Goal: Communication & Community: Answer question/provide support

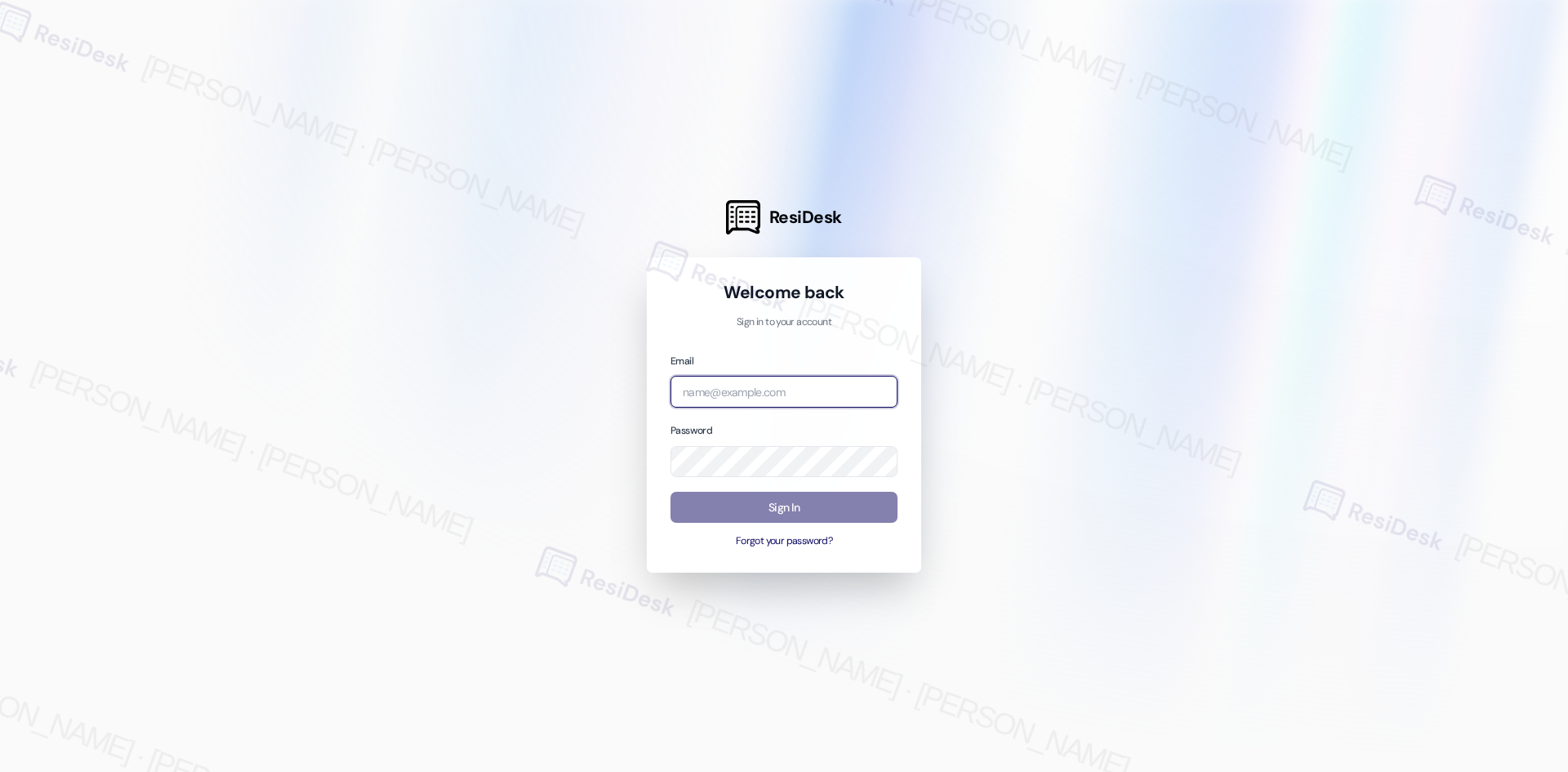
click at [764, 385] on input "email" at bounding box center [784, 392] width 227 height 31
type input "automated-surveys-asset_living-ron.david.dimapilis@asset_living.com"
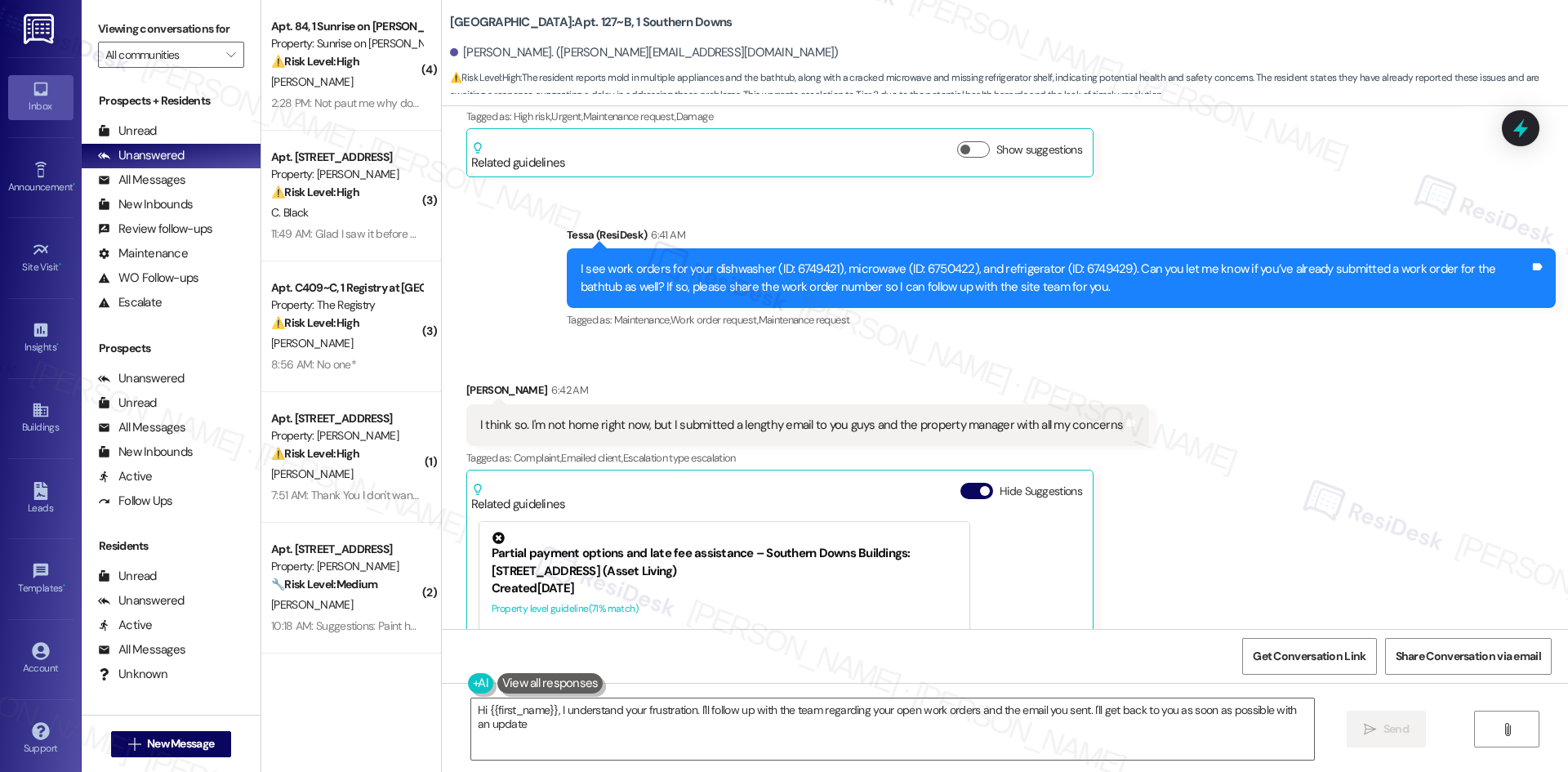
type textarea "Hi {{first_name}}, I understand your frustration. I'll follow up with the team …"
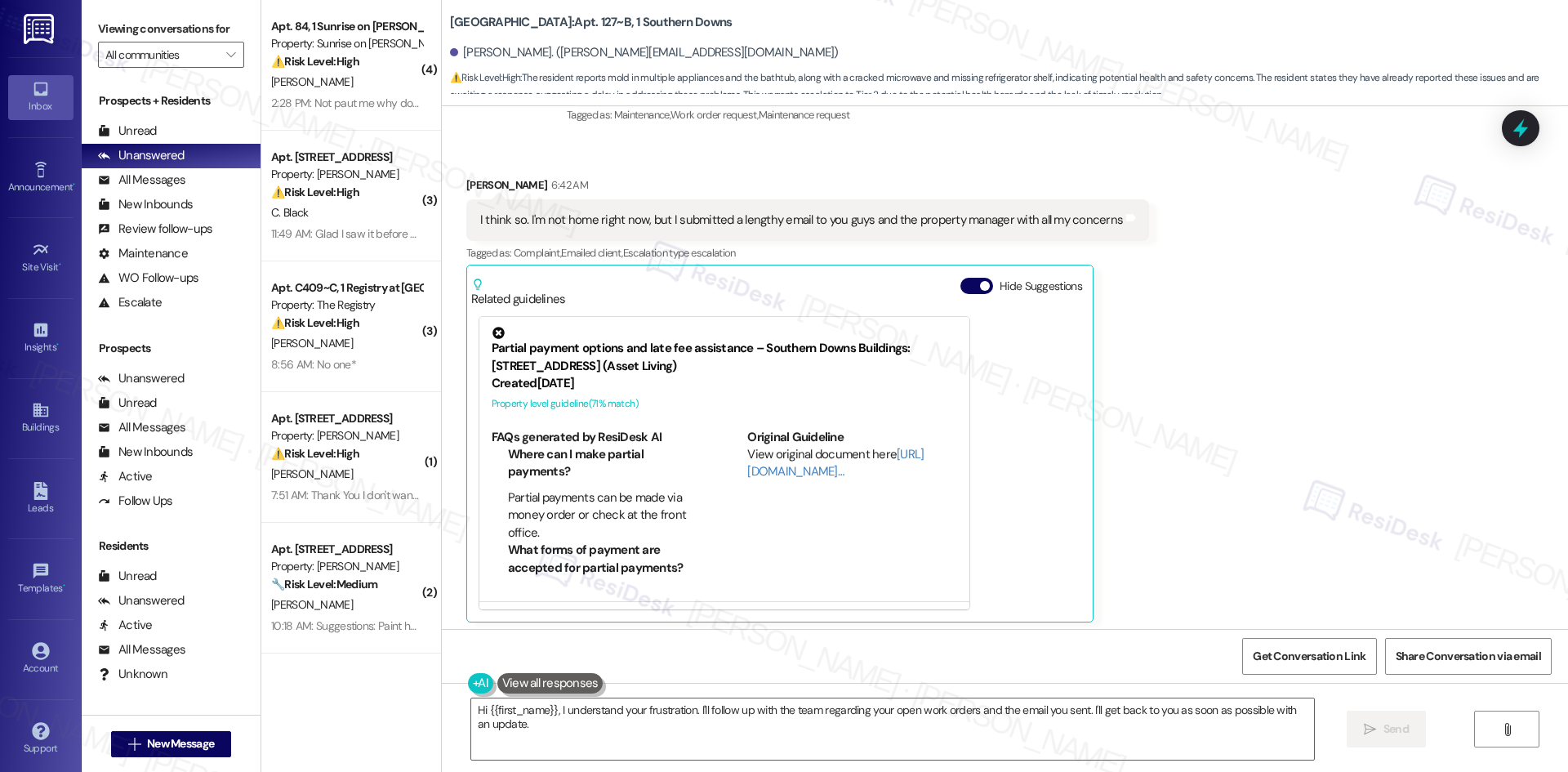
scroll to position [970, 0]
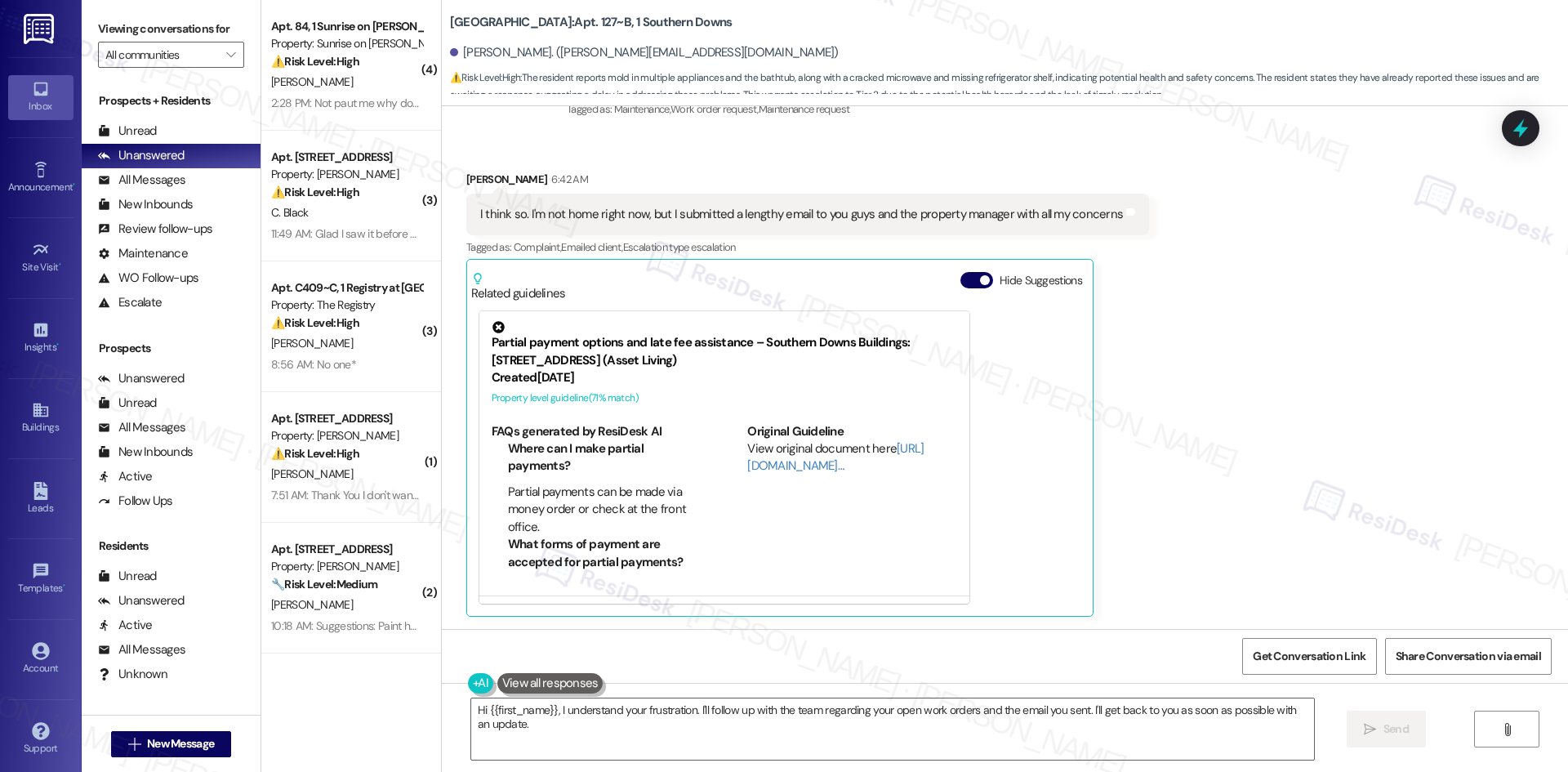
click at [1276, 411] on div "Received via SMS Samuel Kite 6:42 AM I think so. I'm not home right now, but I …" at bounding box center [1004, 381] width 1126 height 495
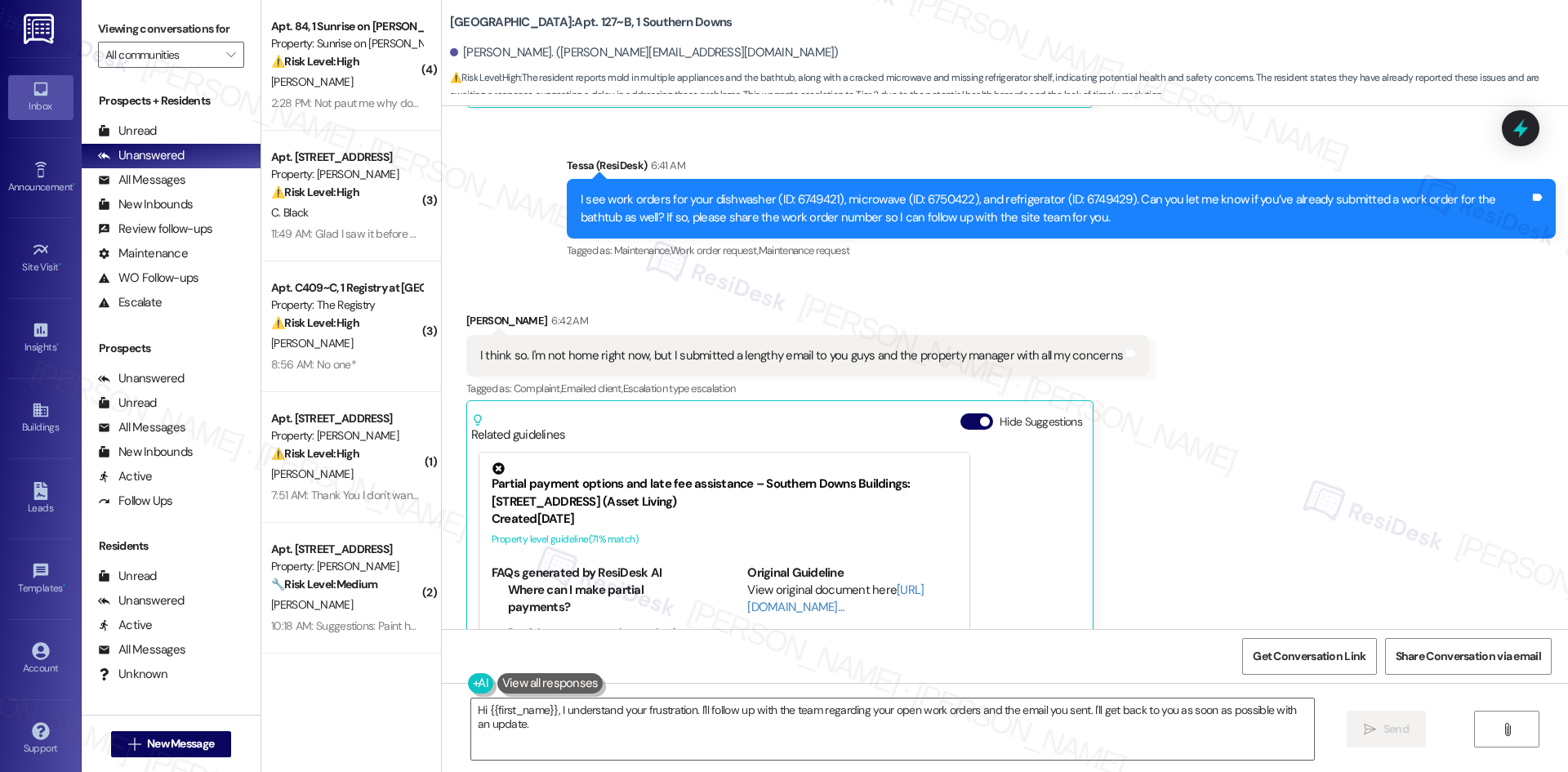
scroll to position [823, 0]
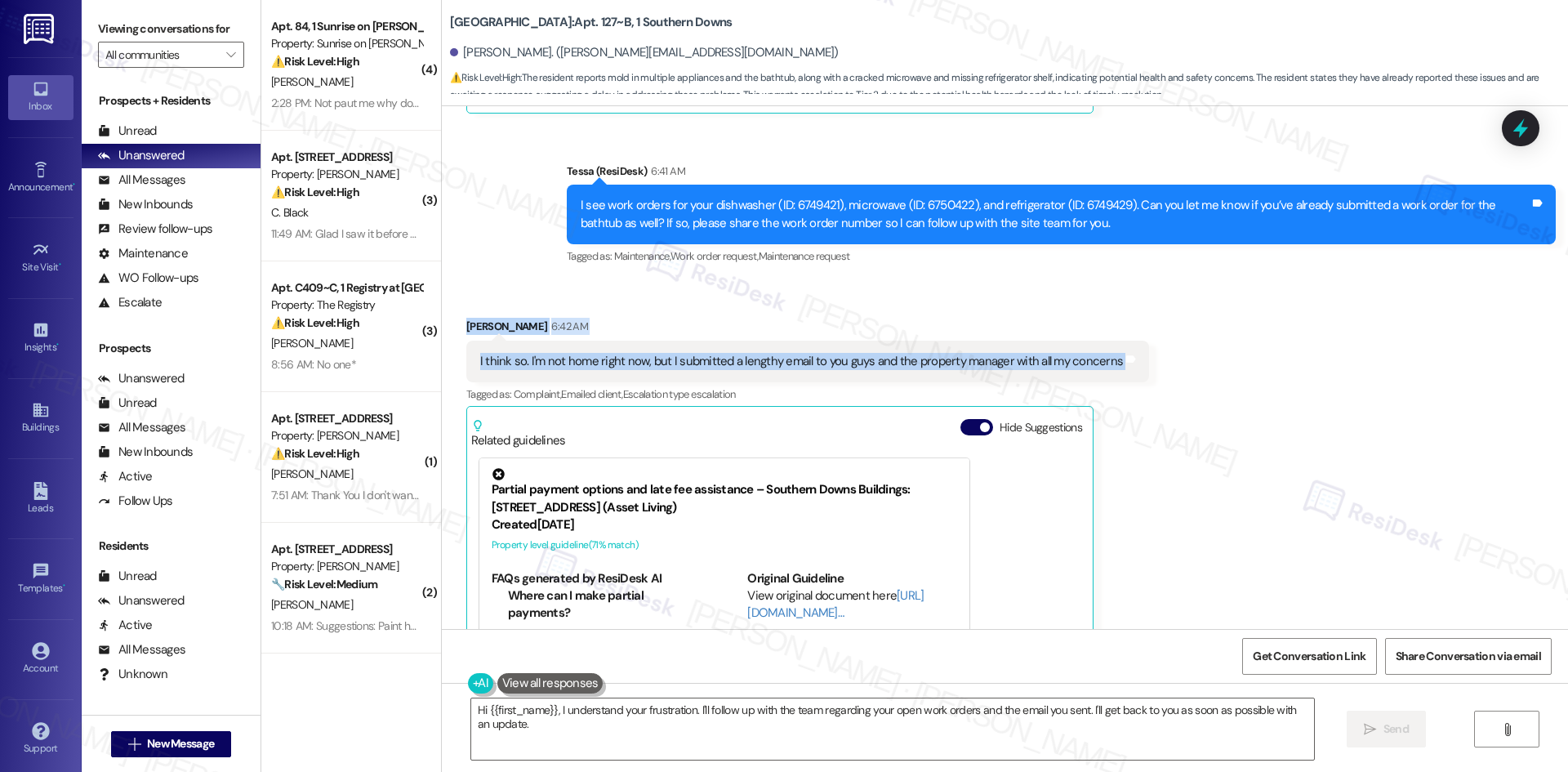
drag, startPoint x: 439, startPoint y: 315, endPoint x: 1230, endPoint y: 366, distance: 792.6
click at [1230, 366] on div "Received via SMS Samuel Kite 6:42 AM I think so. I'm not home right now, but I …" at bounding box center [1004, 528] width 1126 height 495
copy div "Samuel Kite 6:42 AM I think so. I'm not home right now, but I submitted a lengt…"
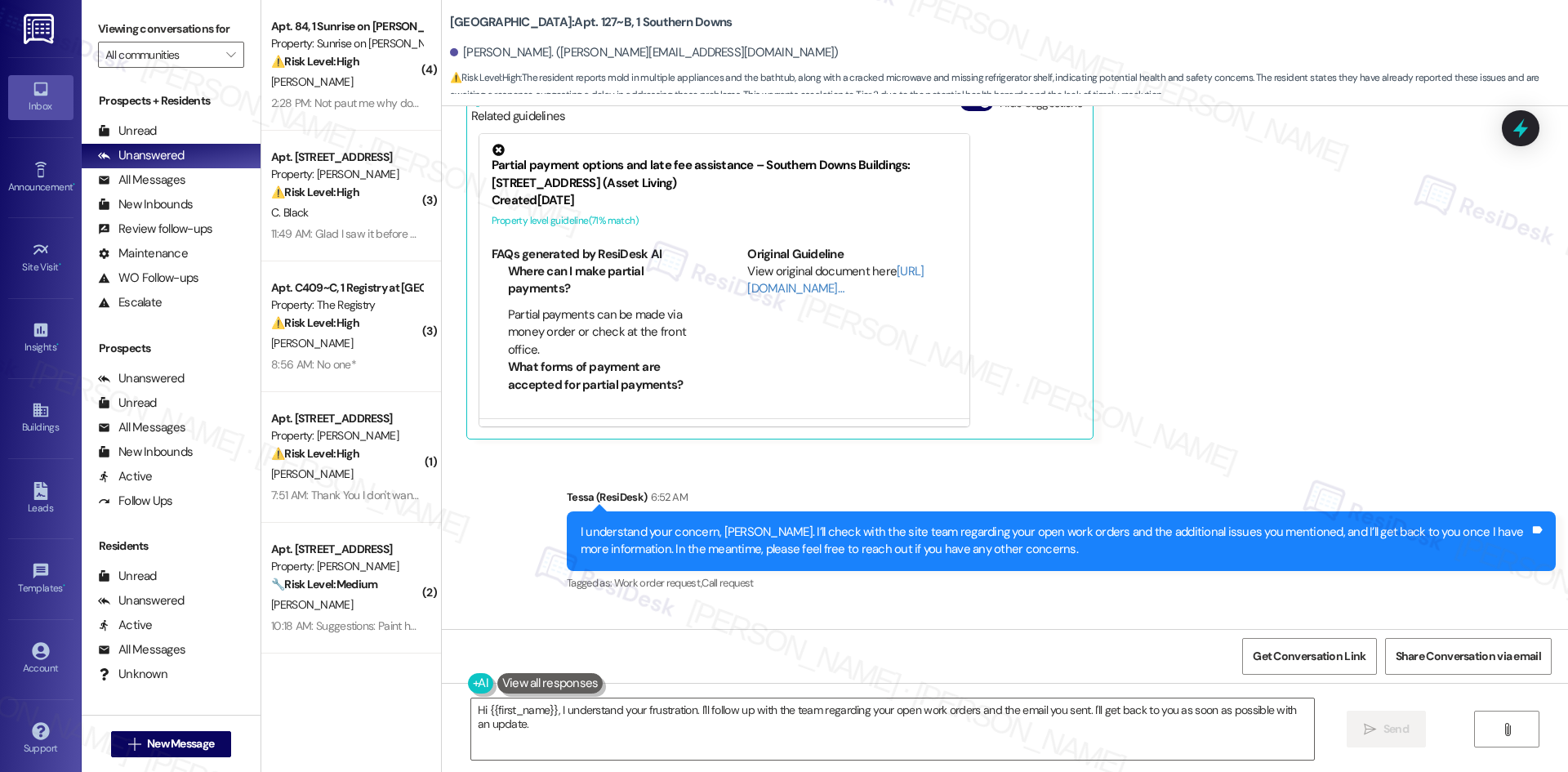
scroll to position [1150, 0]
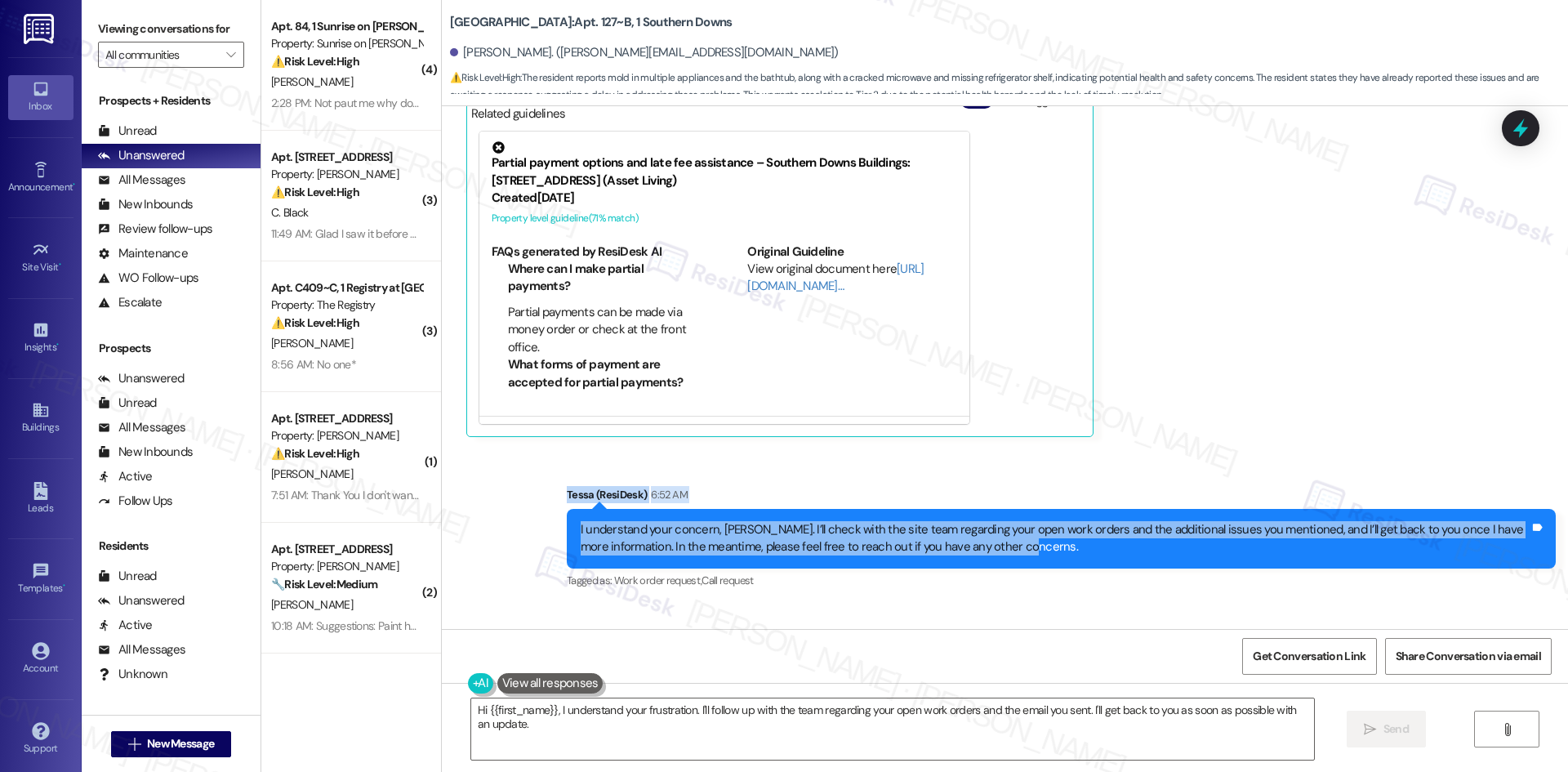
drag, startPoint x: 556, startPoint y: 495, endPoint x: 1032, endPoint y: 557, distance: 480.0
click at [1032, 557] on div "Sent via SMS Tessa (ResiDesk) 6:52 AM I understand your concern, Samuel. I’ll c…" at bounding box center [1004, 526] width 1126 height 155
copy div "Tessa (ResiDesk) 6:52 AM I understand your concern, Samuel. I’ll check with the…"
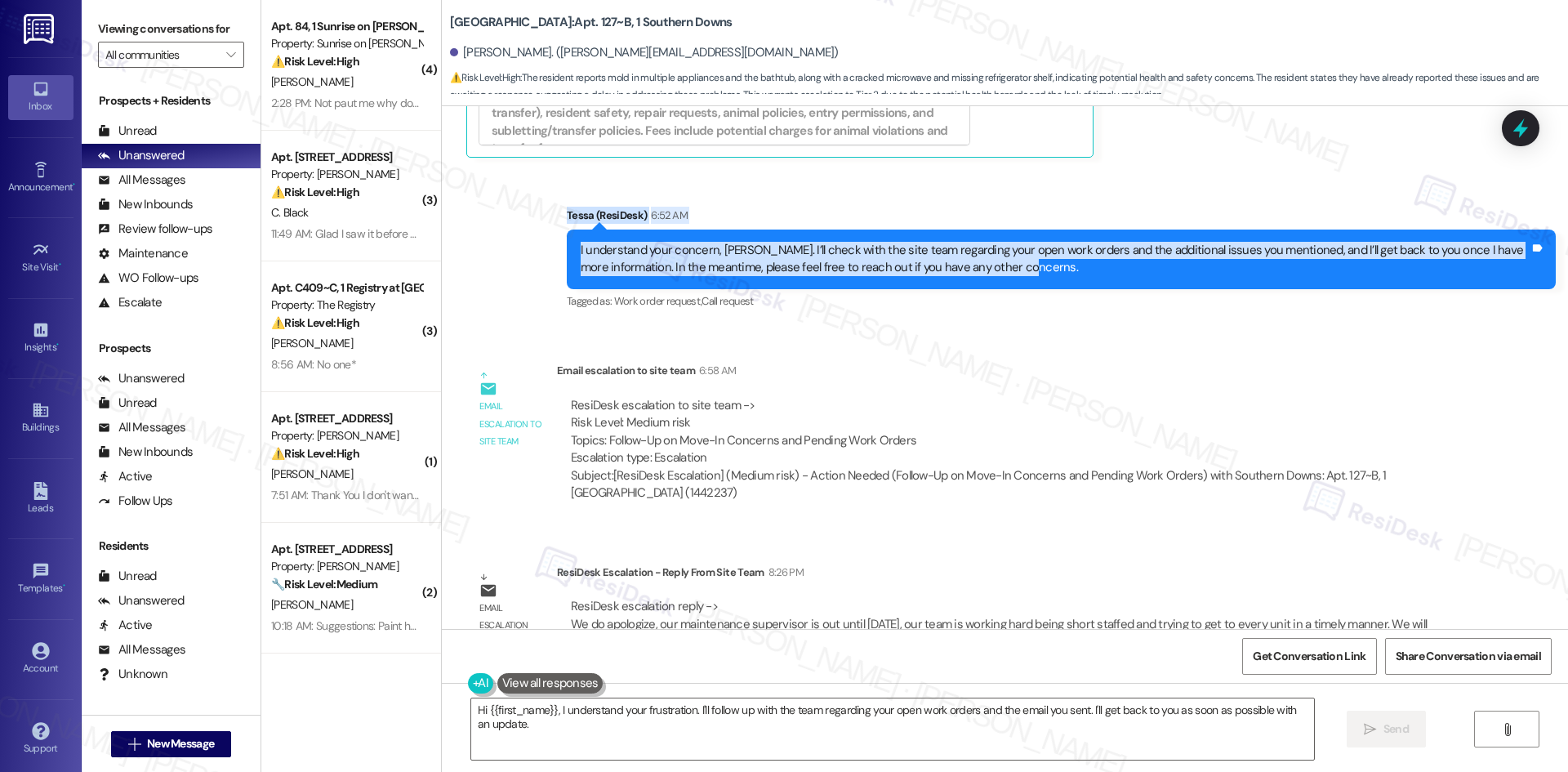
scroll to position [1477, 0]
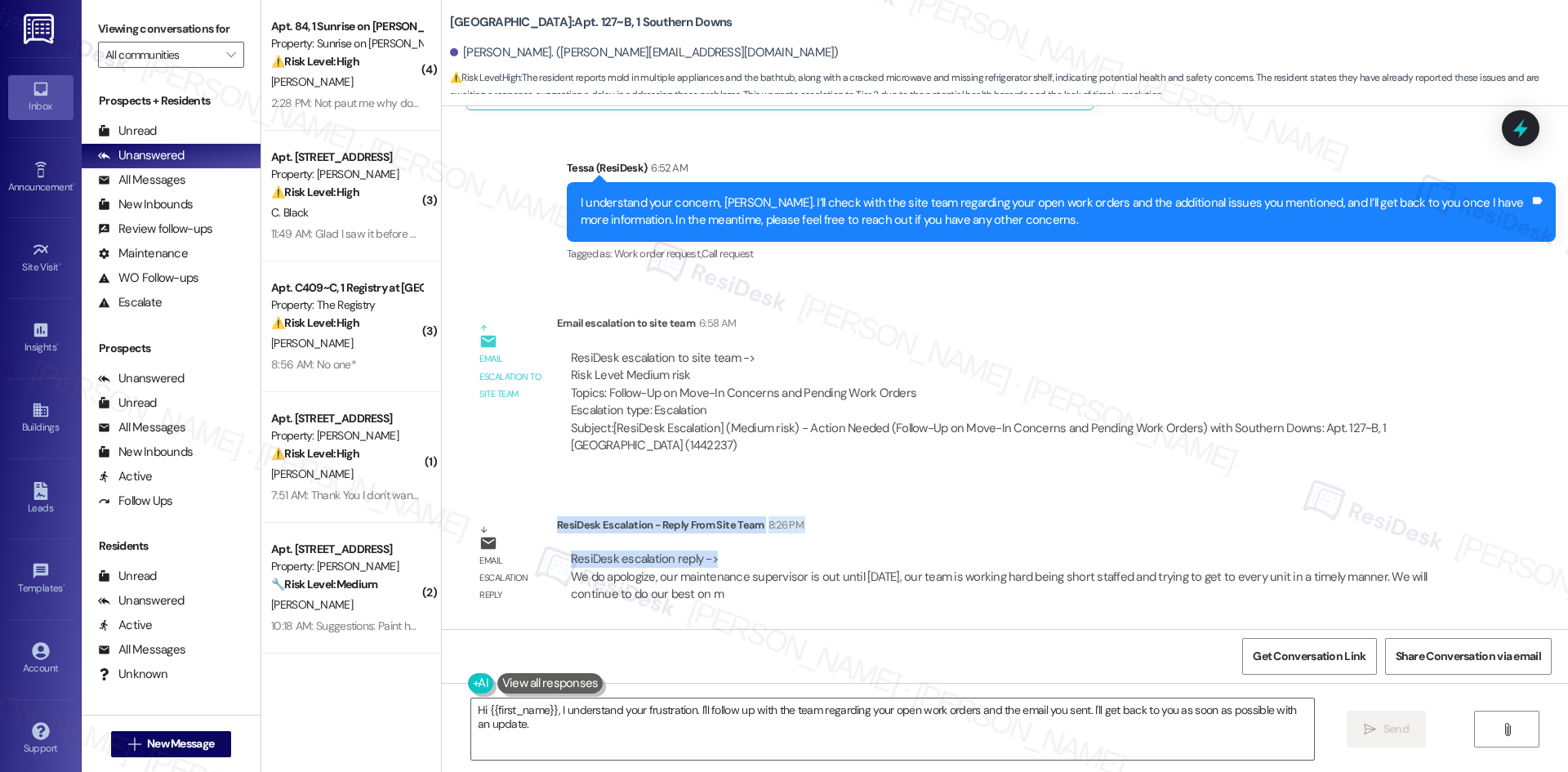
drag, startPoint x: 545, startPoint y: 529, endPoint x: 704, endPoint y: 551, distance: 160.5
click at [704, 551] on div "ResiDesk Escalation - Reply From Site Team 8:26 PM ResiDesk escalation reply ->…" at bounding box center [1005, 566] width 898 height 99
copy div "ResiDesk Escalation - Reply From Site Team 8:26 PM ResiDesk escalation reply ->"
click at [971, 346] on div "ResiDesk escalation to site team -> Risk Level: Medium risk Topics: Follow-Up o…" at bounding box center [1005, 402] width 898 height 130
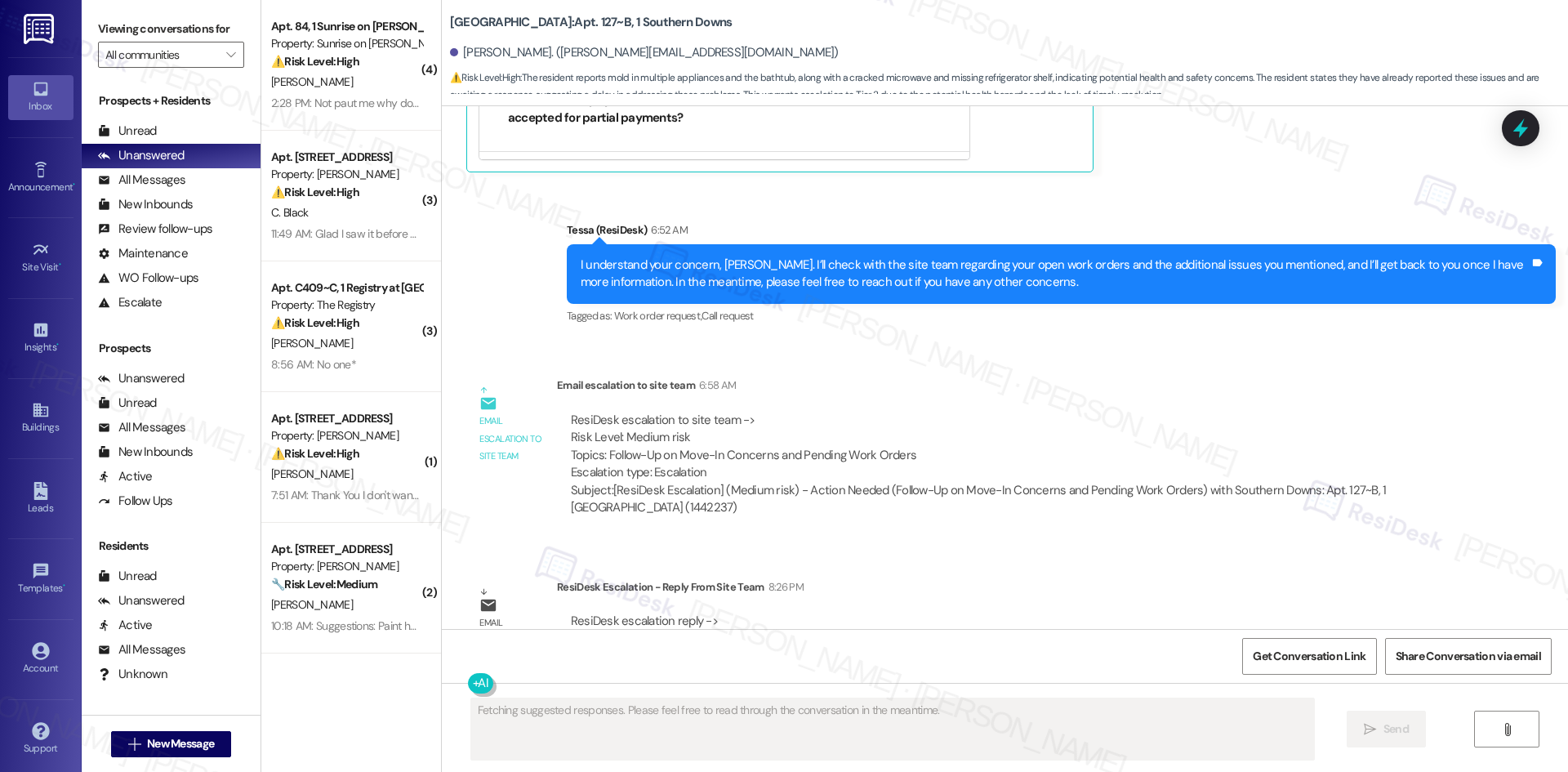
scroll to position [1477, 0]
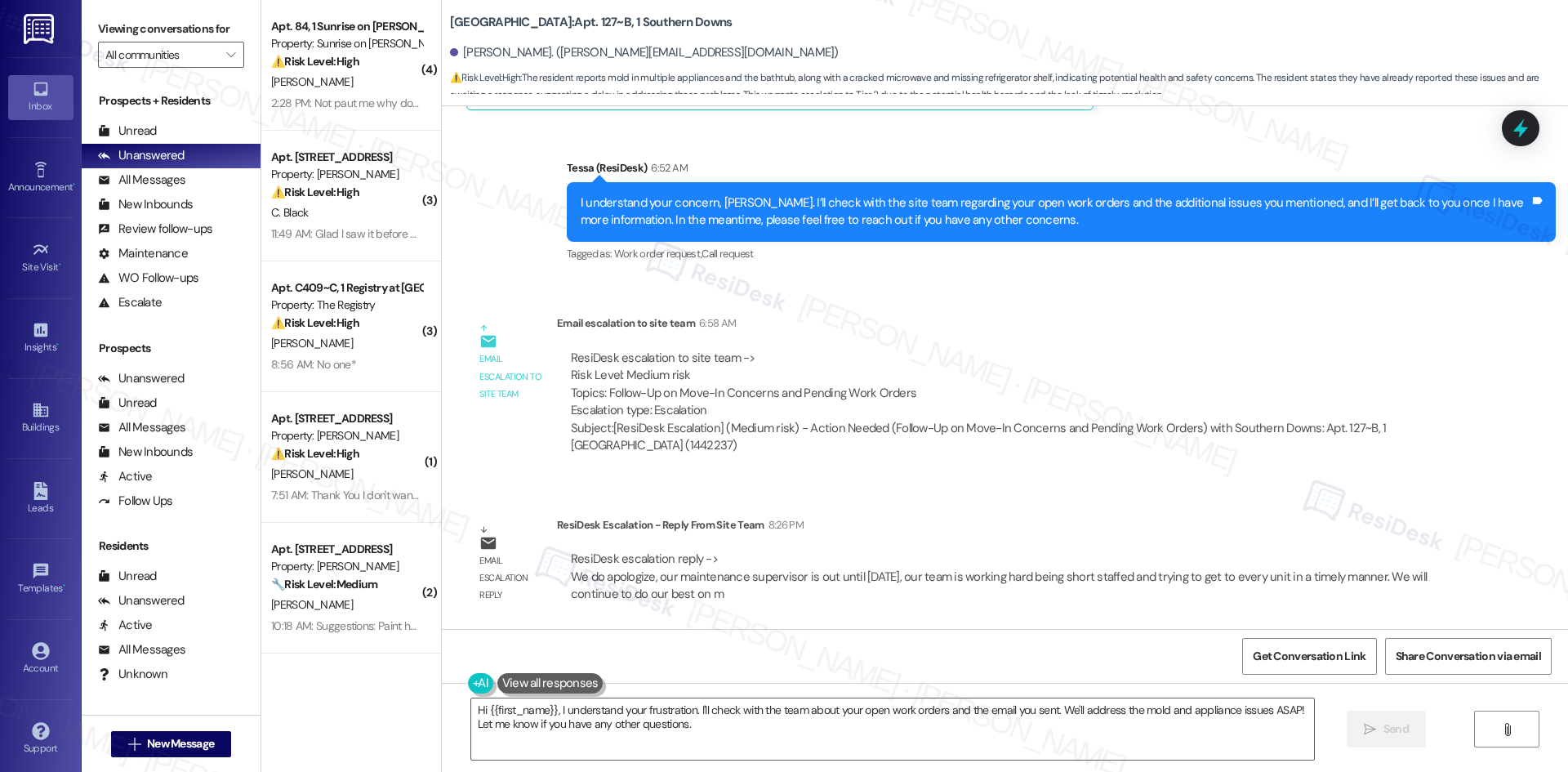
click at [1286, 327] on div "Email escalation to site team 6:58 AM" at bounding box center [1005, 325] width 898 height 23
click at [848, 735] on textarea "Hi {{first_name}}, I understand your frustration. I'll check with the team abou…" at bounding box center [892, 729] width 842 height 61
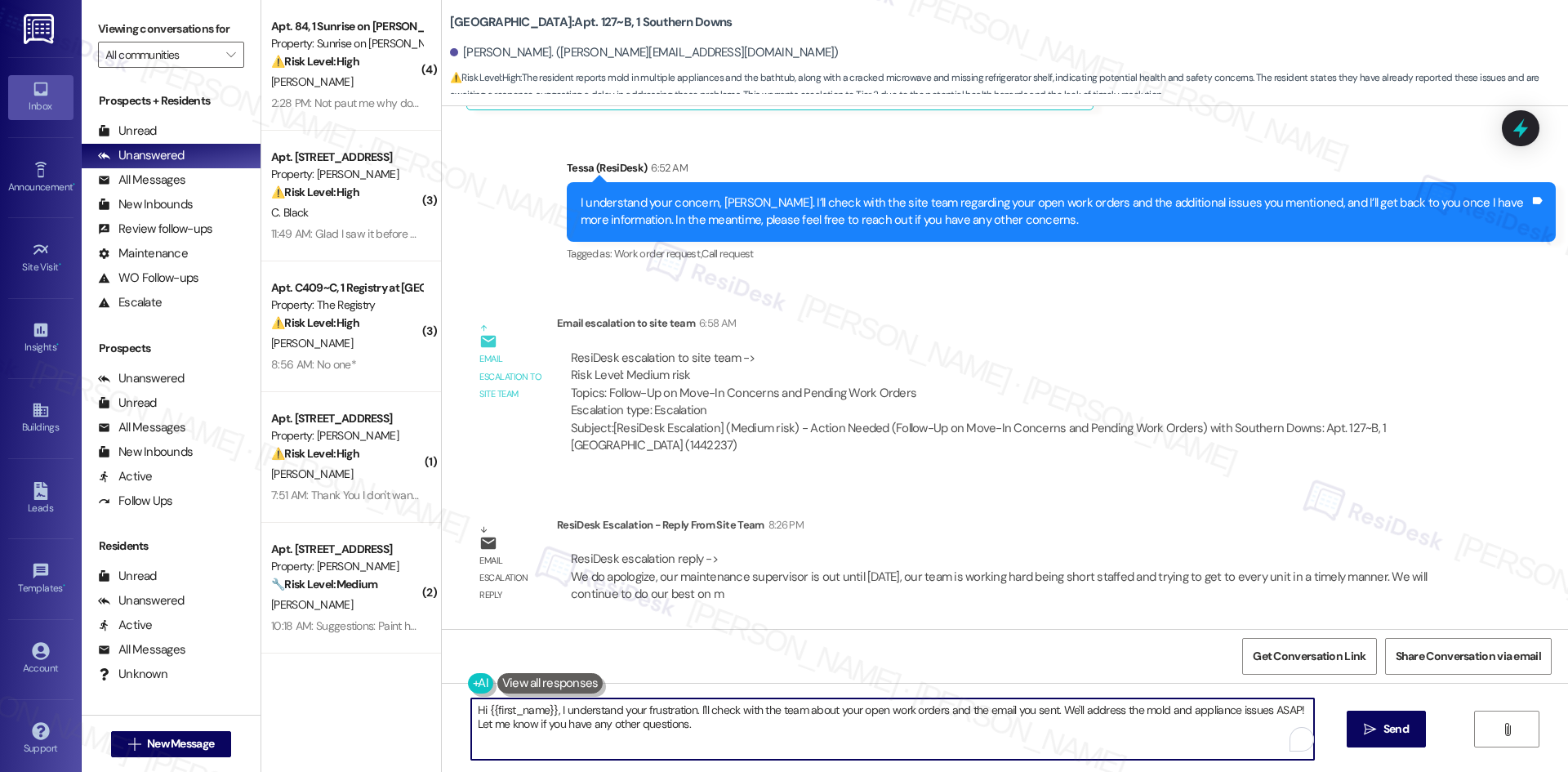
paste textarea "Thanks for your patience, Samuel. The site team let us know their maintenance s…"
click at [1069, 709] on textarea "Thanks for your patience, Samuel. The site team let us know their maintenance s…" at bounding box center [892, 729] width 842 height 61
click at [576, 726] on textarea "Thanks for your patience, Samuel. The site team let us know their maintenance s…" at bounding box center [892, 729] width 842 height 61
click at [693, 727] on textarea "Thanks for your patience, Samuel. The site team let us know their maintenance s…" at bounding box center [892, 729] width 842 height 61
type textarea "Thanks for your patience, Samuel. The site team let us know their maintenance s…"
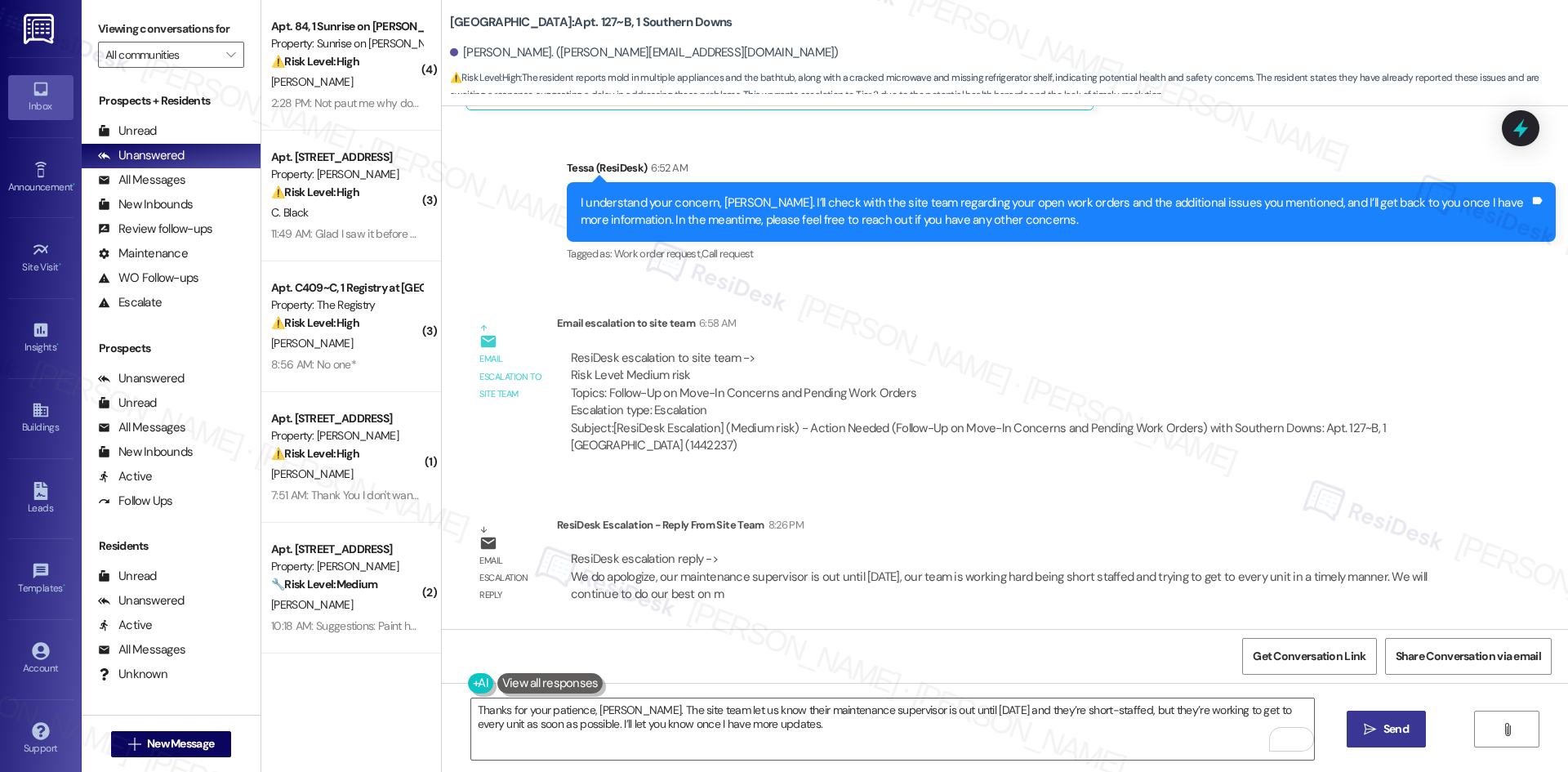
click at [1371, 733] on icon "" at bounding box center [1370, 729] width 12 height 13
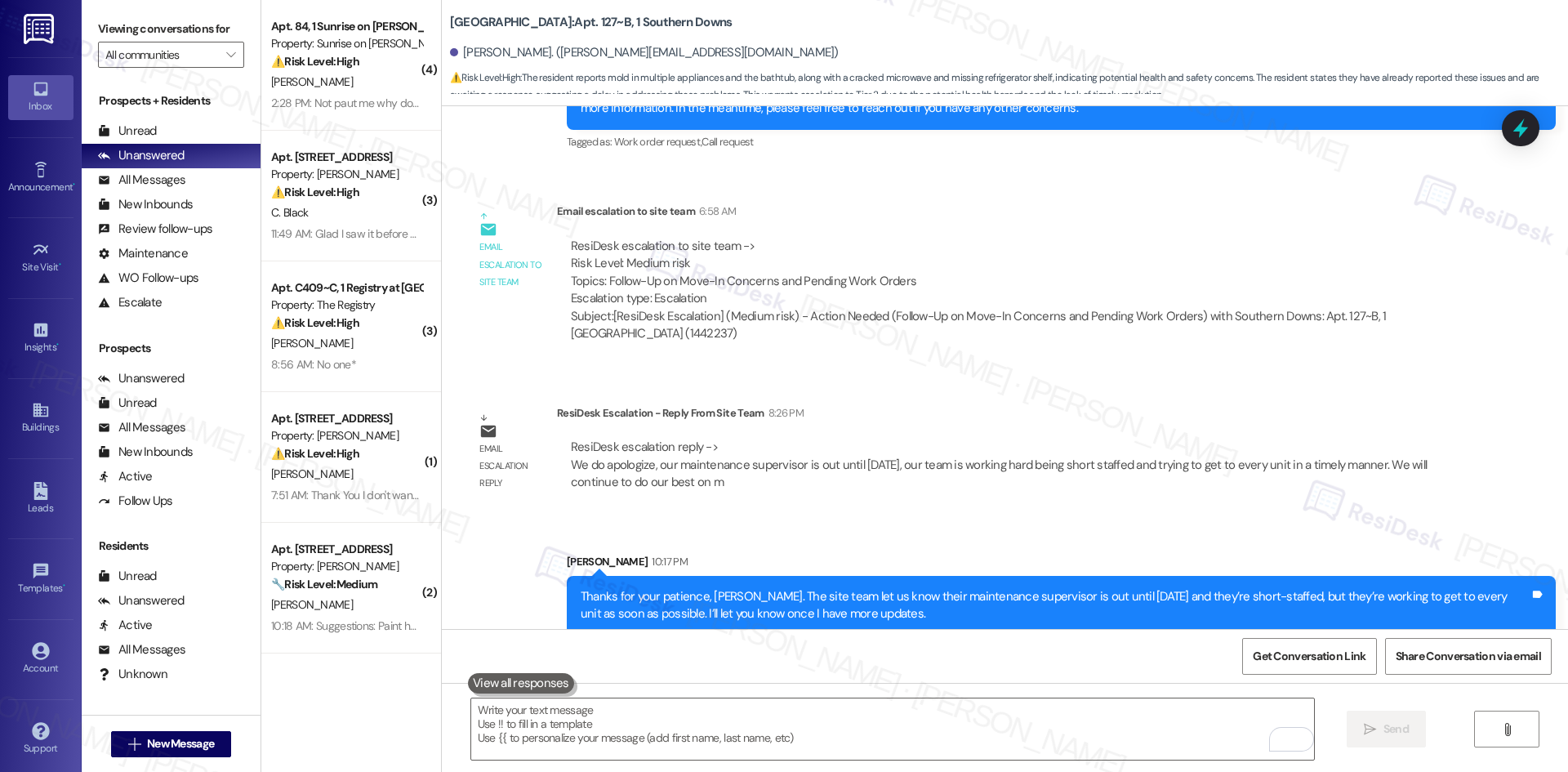
scroll to position [1608, 0]
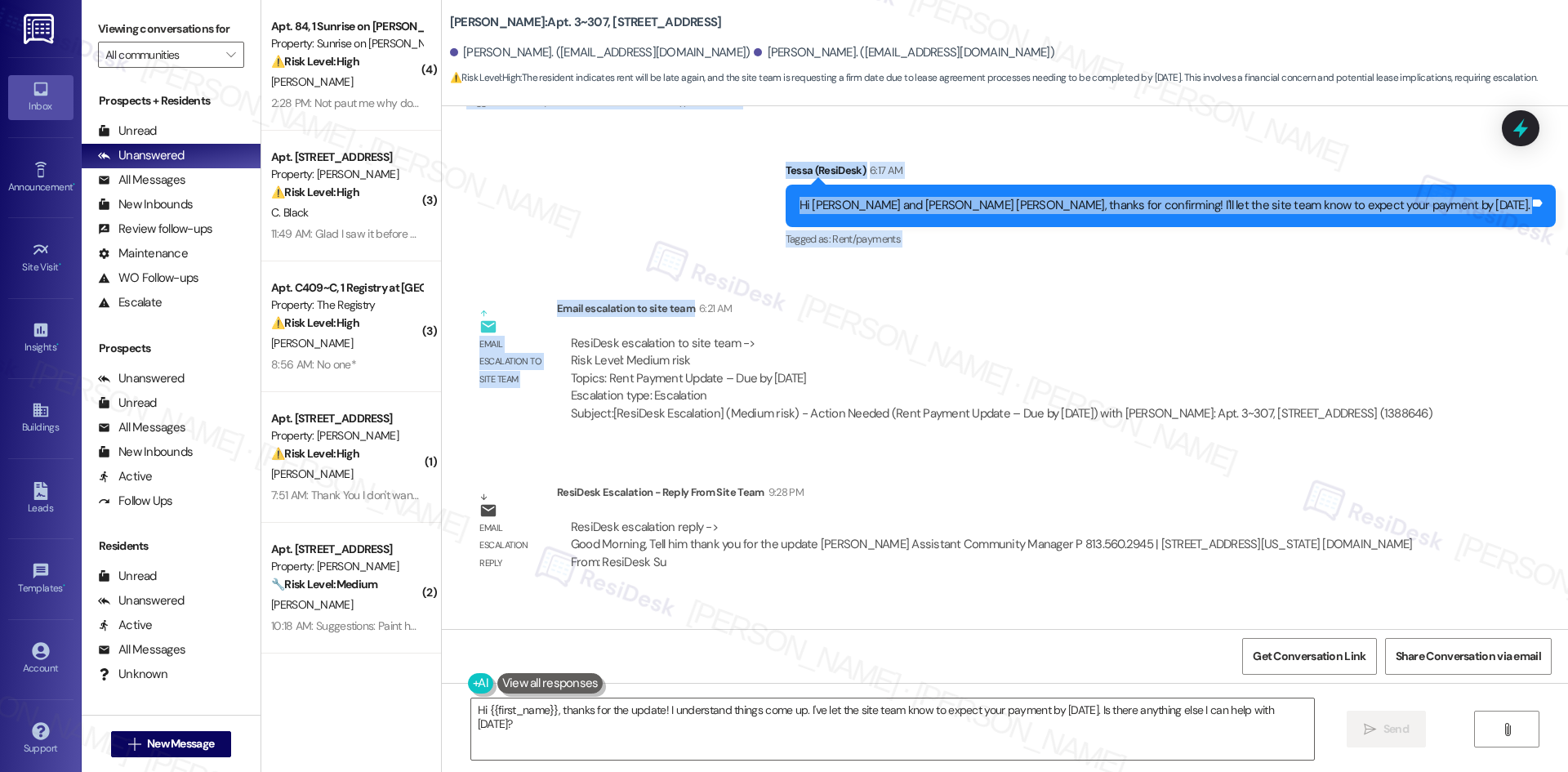
scroll to position [2661, 0]
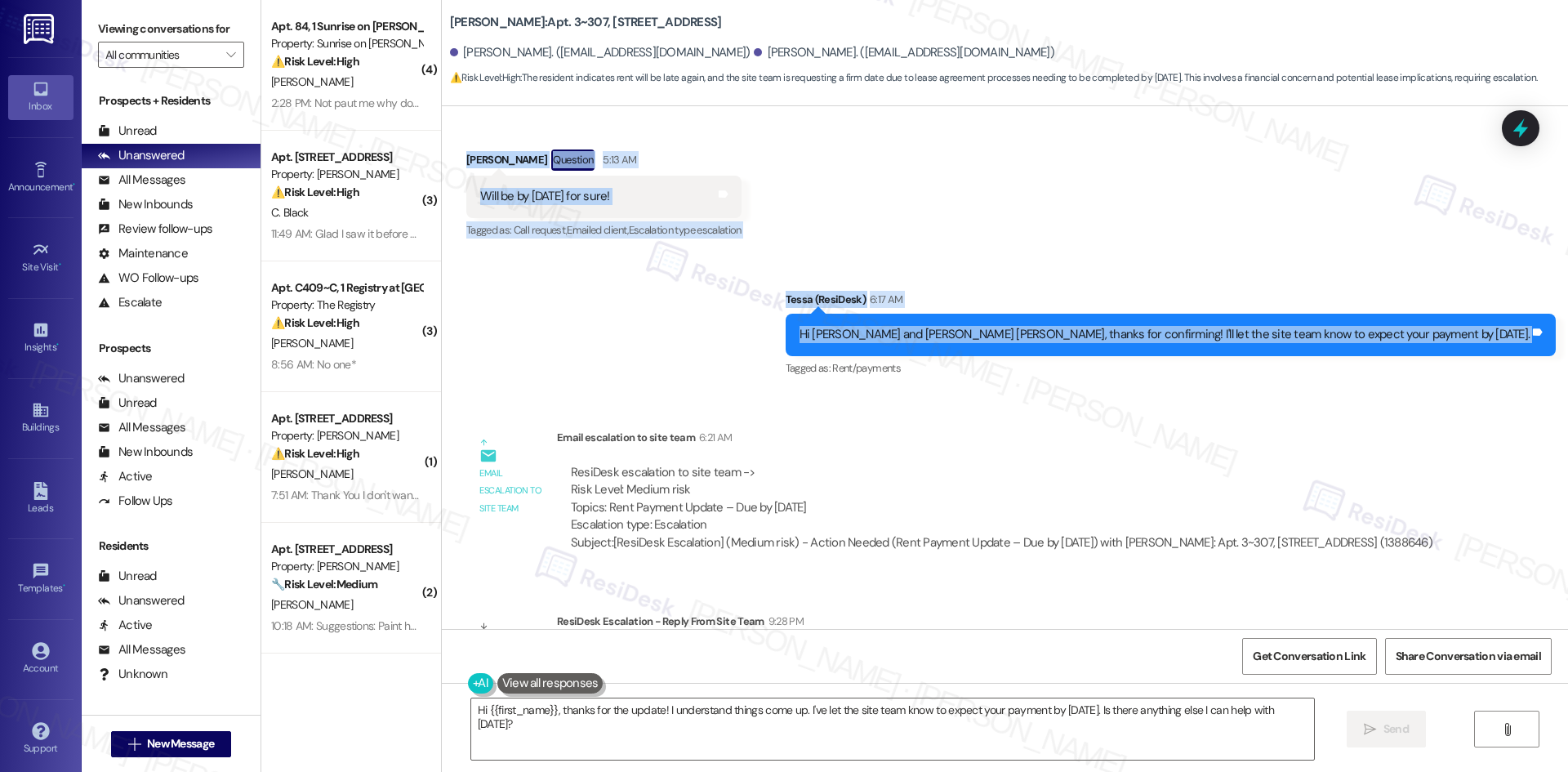
drag, startPoint x: 709, startPoint y: 339, endPoint x: 1547, endPoint y: 352, distance: 838.1
click at [1547, 352] on div "Lease started Mar 24, 2025 at 8:00 AM Survey, sent via SMS Residesk Automated S…" at bounding box center [1004, 367] width 1126 height 523
copy div "Tessa (ResiDesk) 5:05 AM Hi David, the site team asked for an update on when th…"
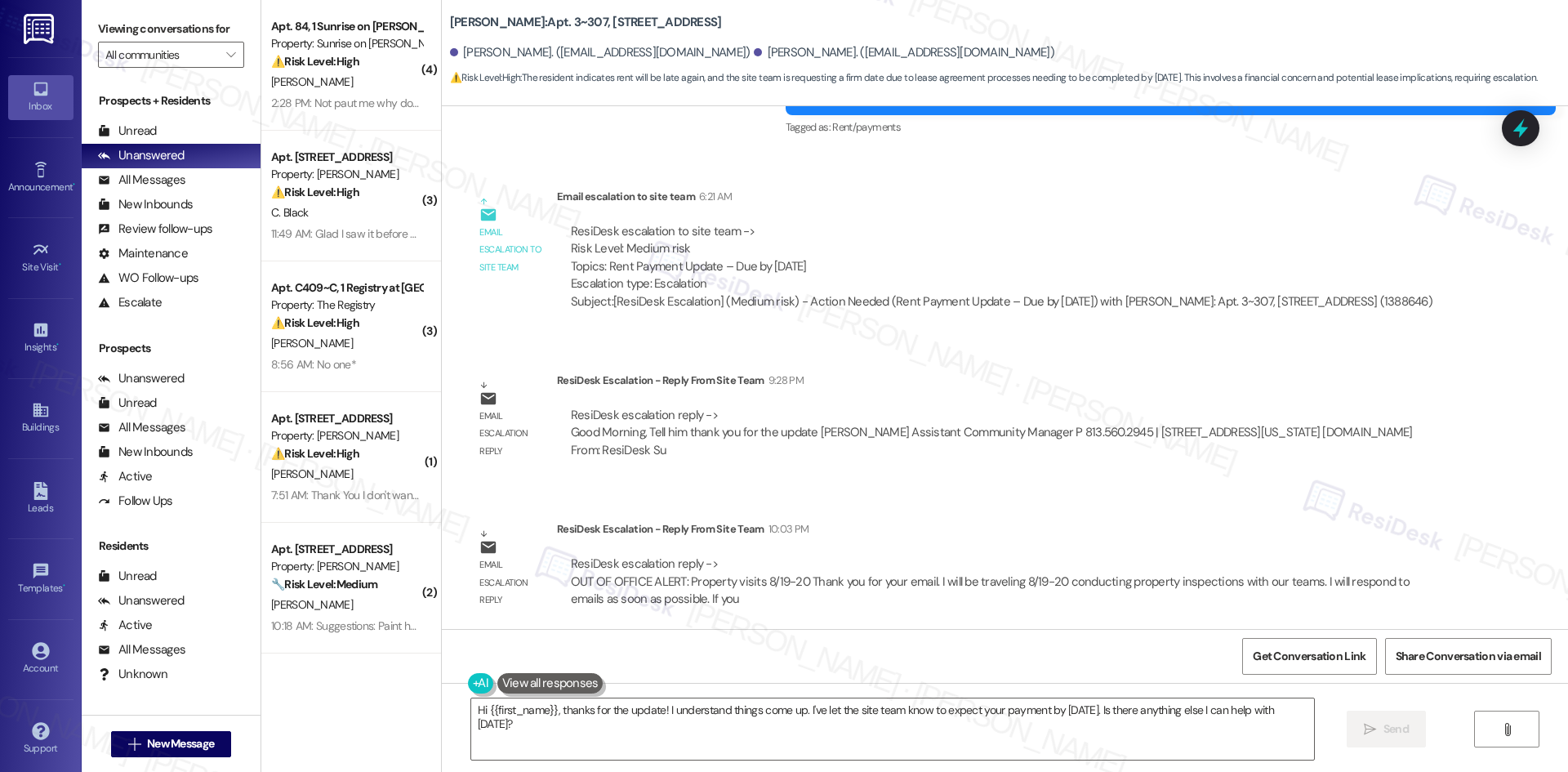
scroll to position [2905, 0]
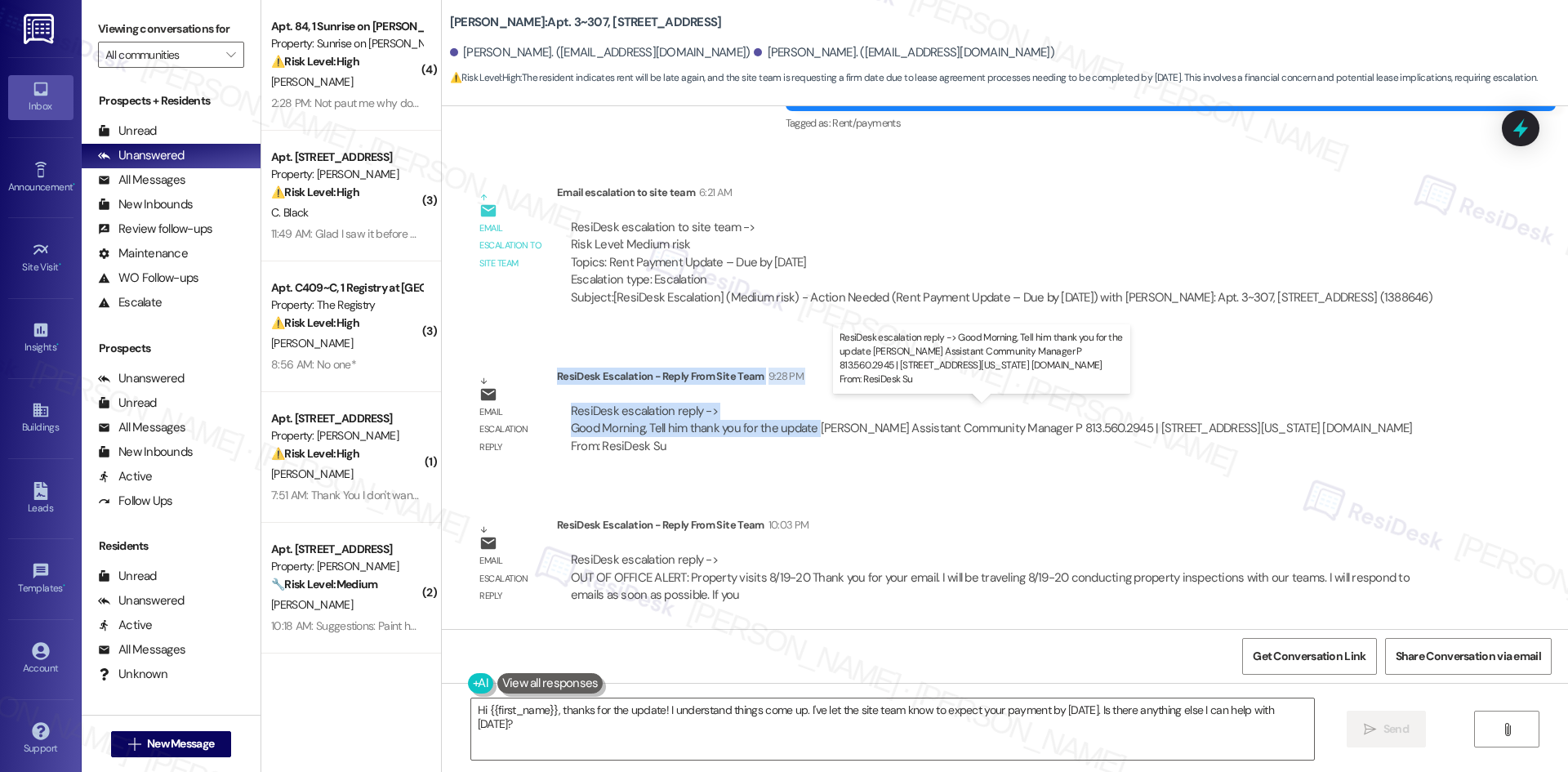
drag, startPoint x: 544, startPoint y: 374, endPoint x: 803, endPoint y: 436, distance: 266.3
click at [803, 436] on div "ResiDesk Escalation - Reply From Site Team 9:28 PM ResiDesk escalation reply ->…" at bounding box center [1005, 416] width 898 height 99
copy div "ResiDesk Escalation - Reply From Site Team 9:28 PM ResiDesk escalation reply ->…"
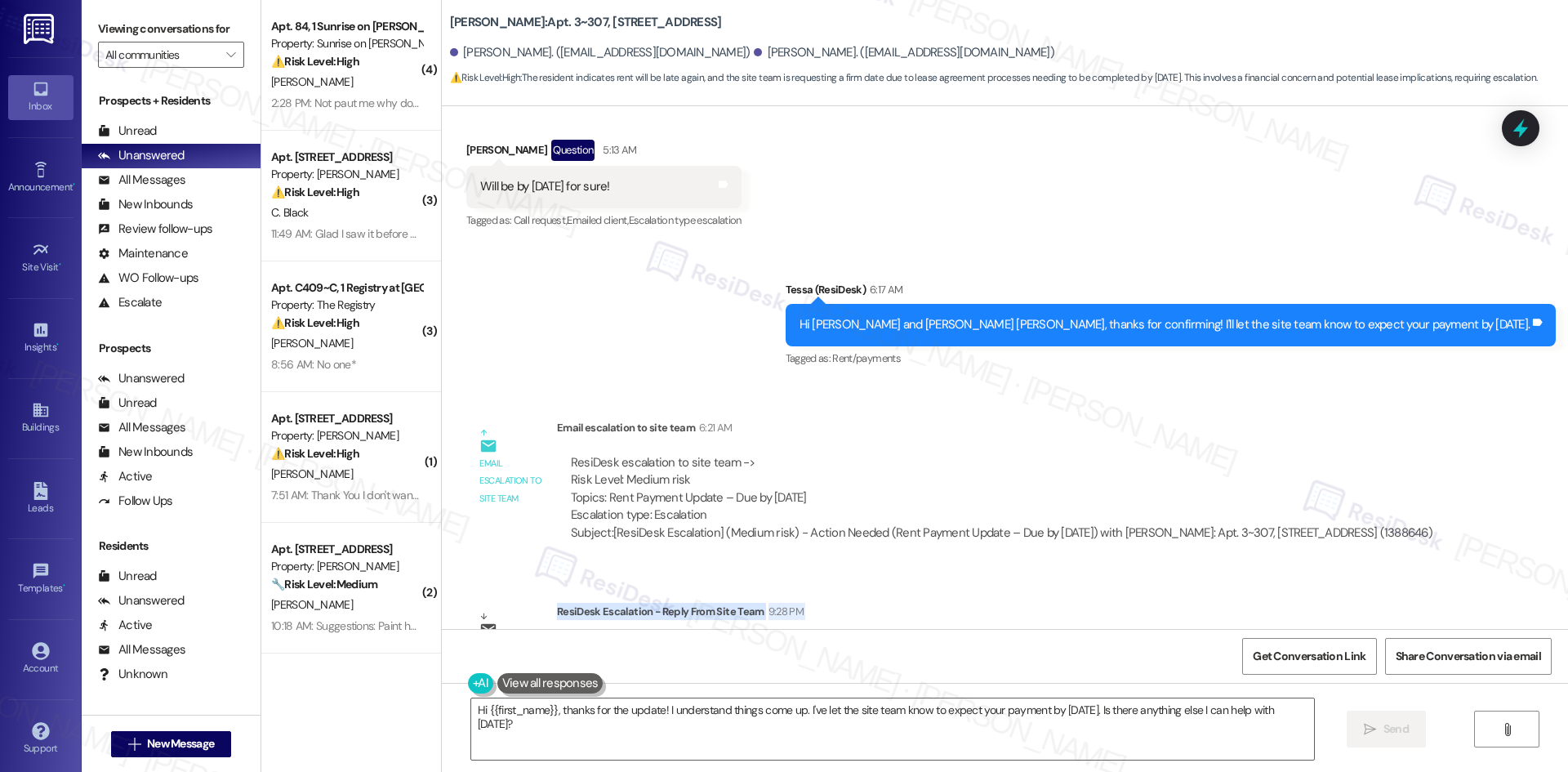
scroll to position [2661, 0]
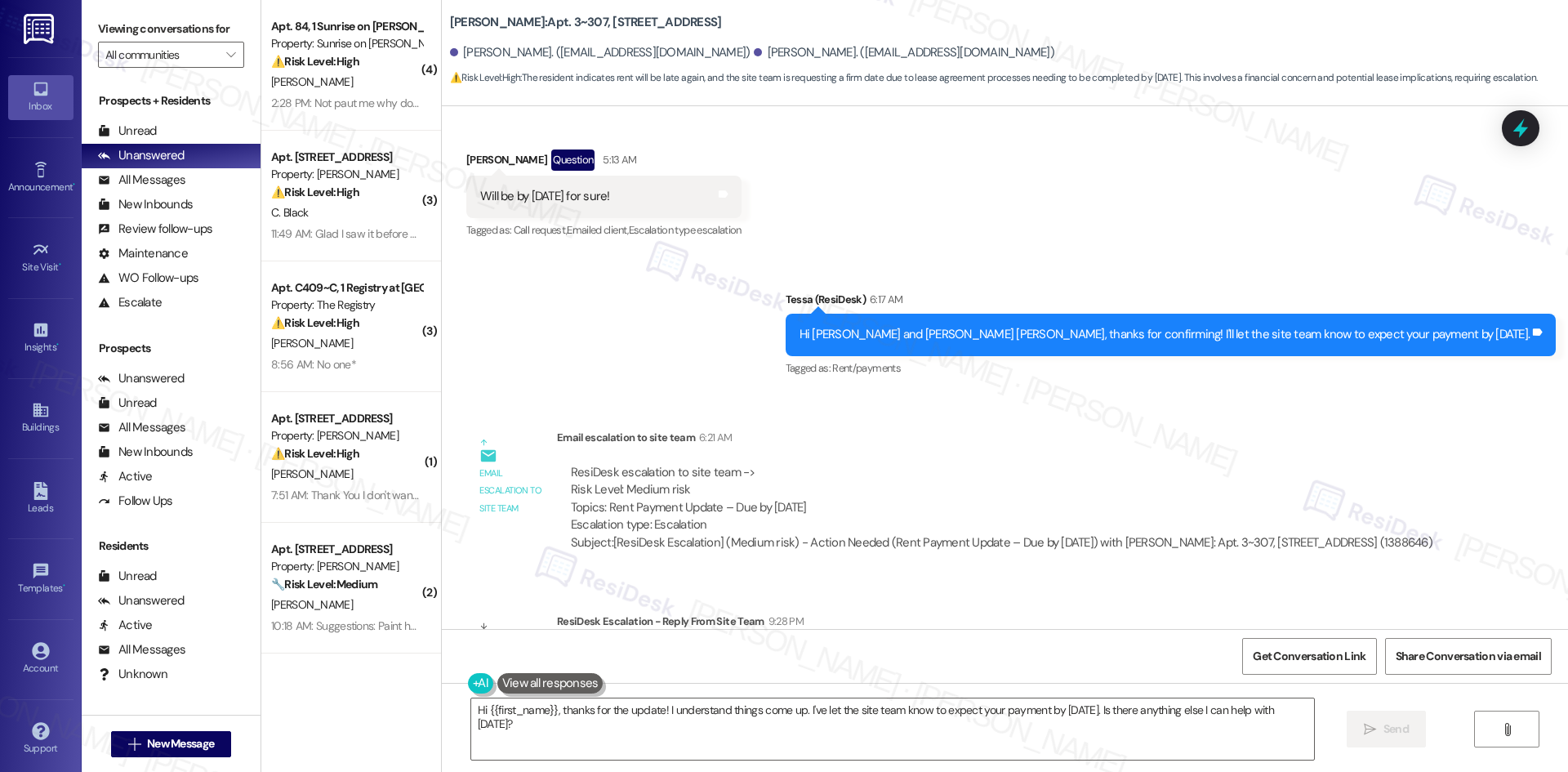
click at [837, 333] on div "Sent via SMS Tessa (ResiDesk) 6:17 AM Hi David and Ana Flavia, thanks for confi…" at bounding box center [1004, 323] width 1126 height 138
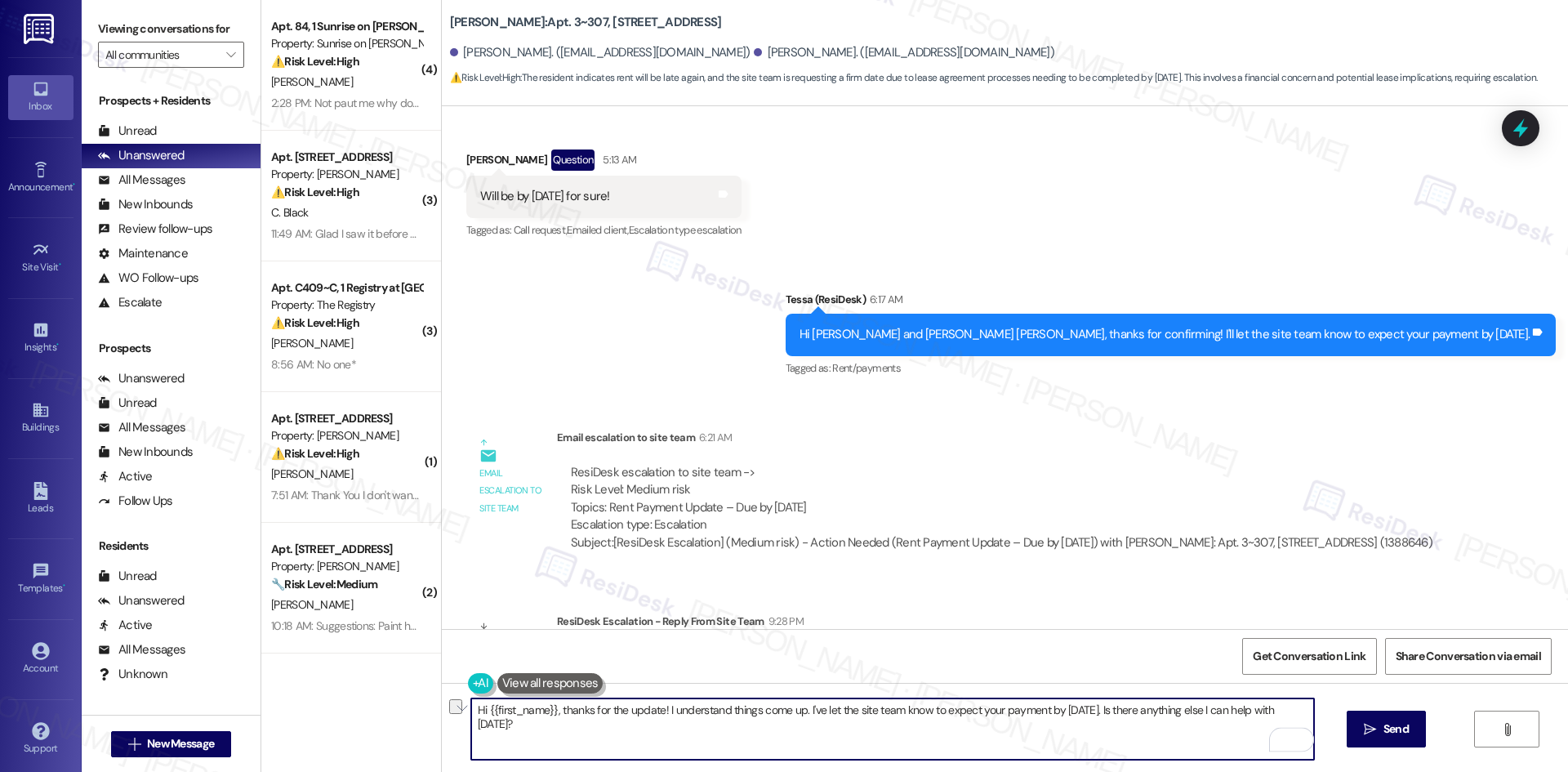
drag, startPoint x: 553, startPoint y: 709, endPoint x: 1312, endPoint y: 711, distance: 759.0
click at [1312, 711] on div "Hi {{first_name}}, thanks for the update! I understand things come up. I've let…" at bounding box center [892, 729] width 844 height 63
paste textarea "Thanks for the update, David — the site team asked me to pass along their thank…"
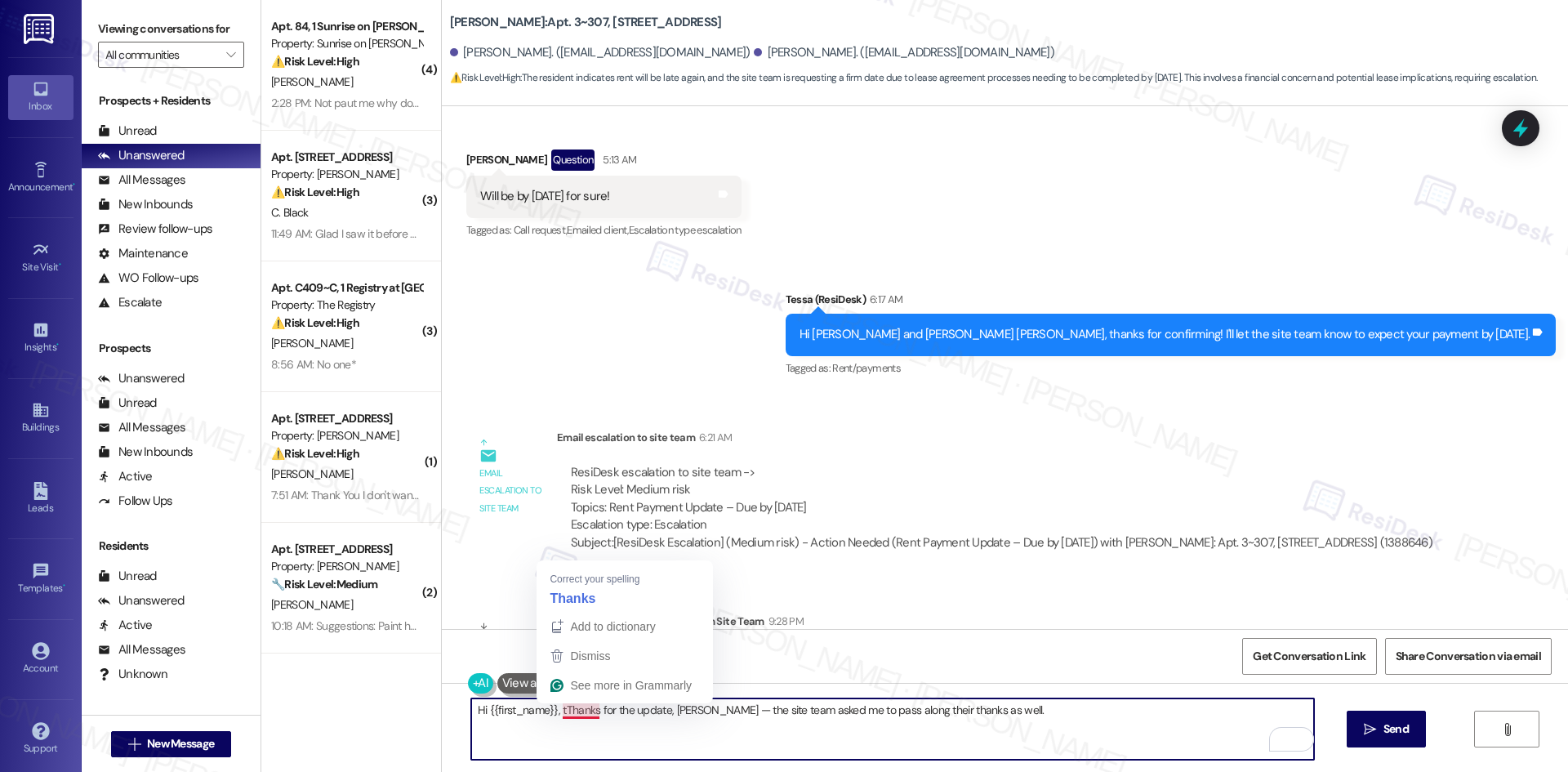
click at [563, 708] on textarea "Hi {{first_name}}, tThanks for the update, David — the site team asked me to pa…" at bounding box center [892, 729] width 842 height 61
click at [551, 708] on textarea "Hi {{first_name}}, Thanks for the update, David — the site team asked me to pas…" at bounding box center [892, 729] width 842 height 61
click at [555, 706] on textarea "Hi {{first_name}}, Thanks for the update, David — the site team asked me to pas…" at bounding box center [892, 729] width 842 height 61
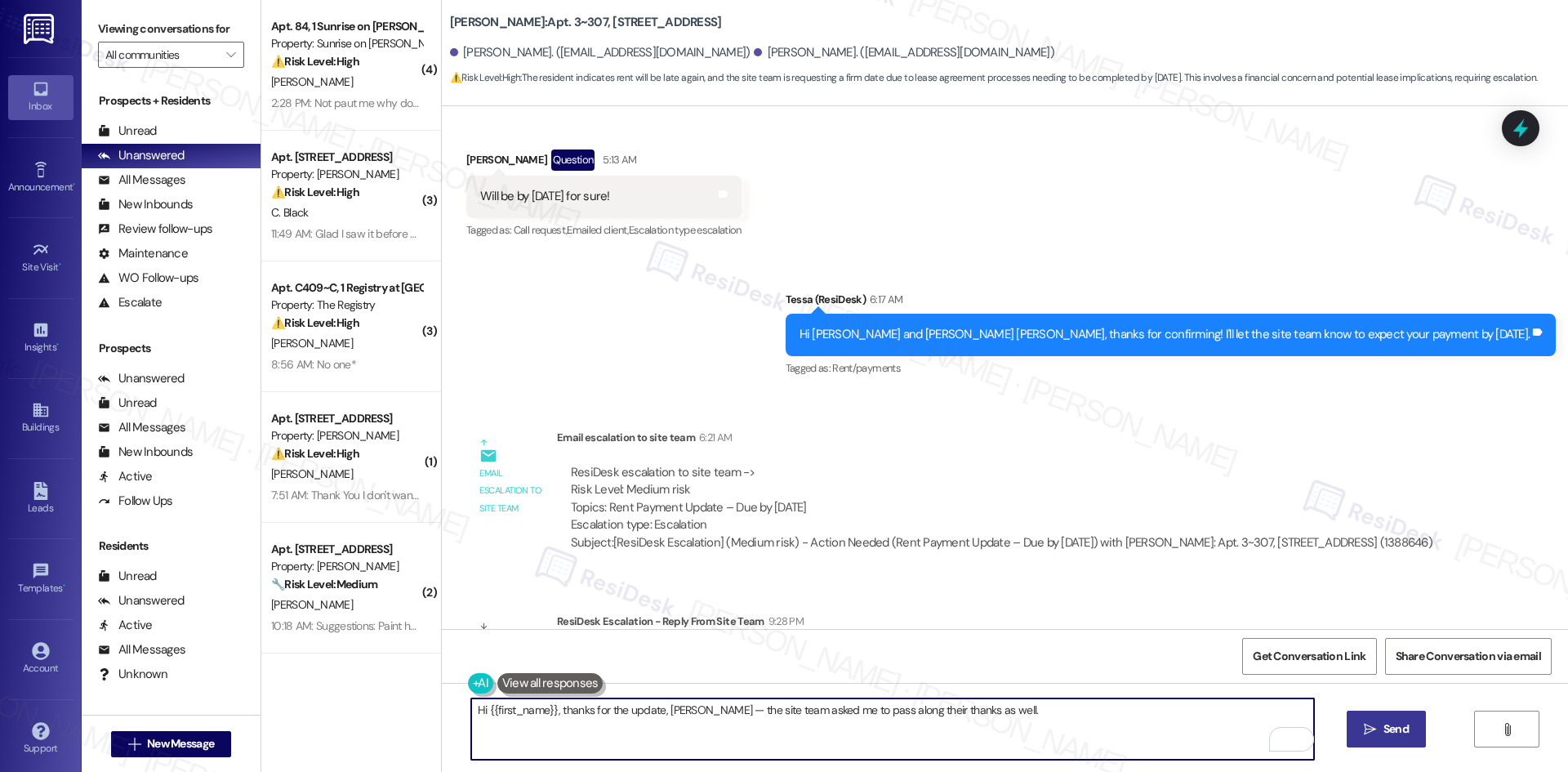
type textarea "Hi {{first_name}}, thanks for the update, David — the site team asked me to pas…"
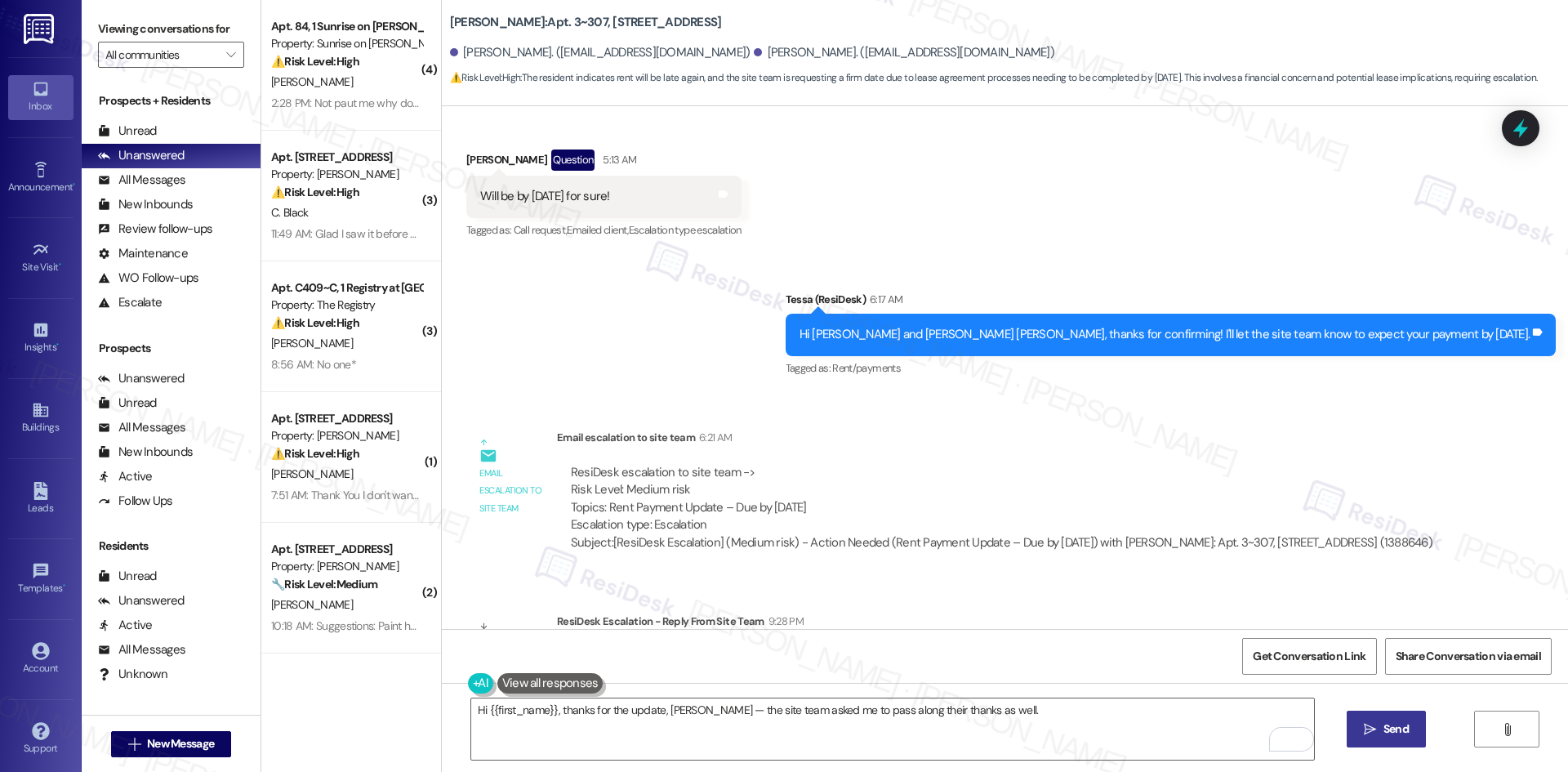
click at [1390, 733] on span "Send" at bounding box center [1396, 729] width 26 height 17
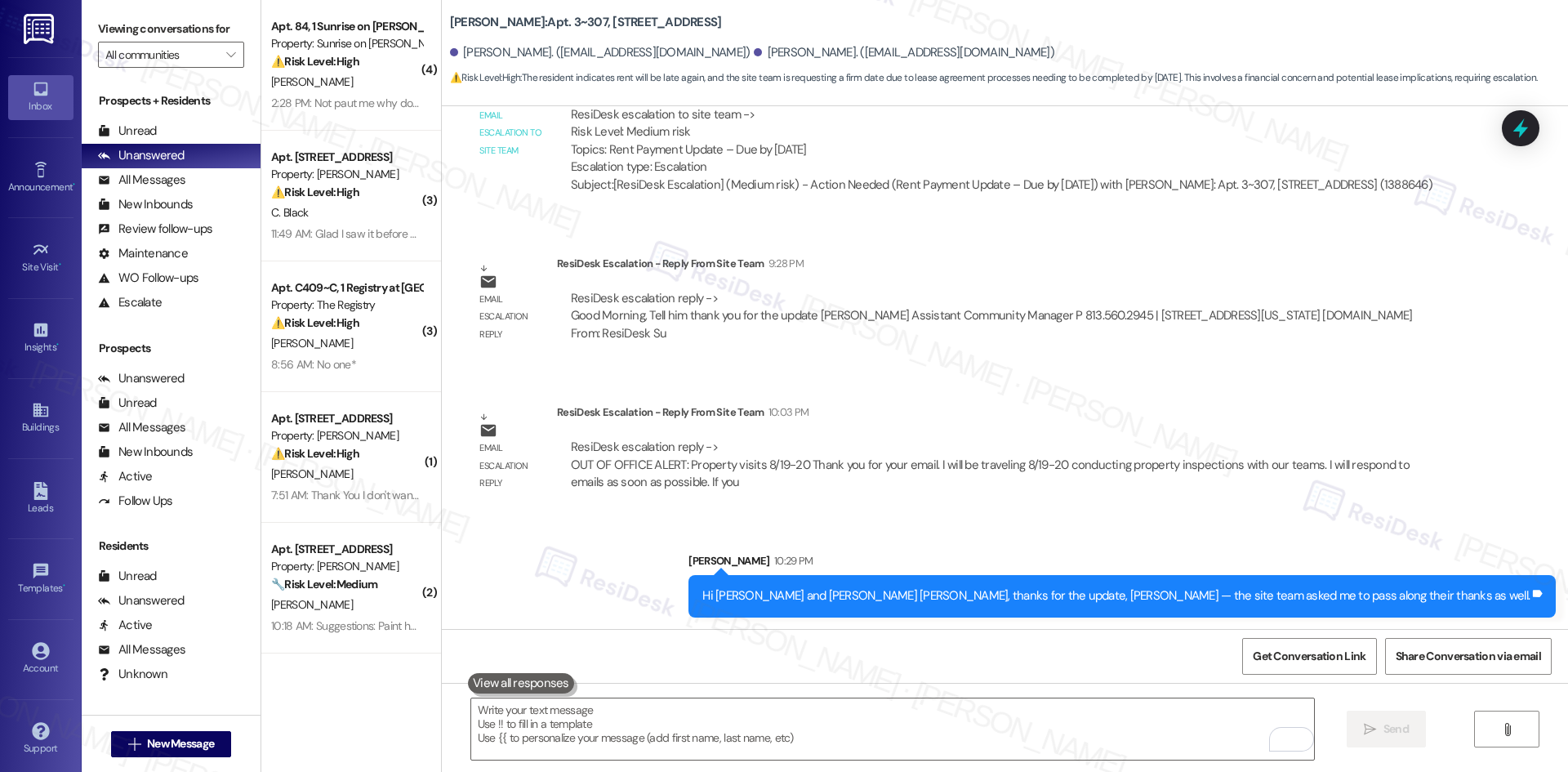
scroll to position [3020, 0]
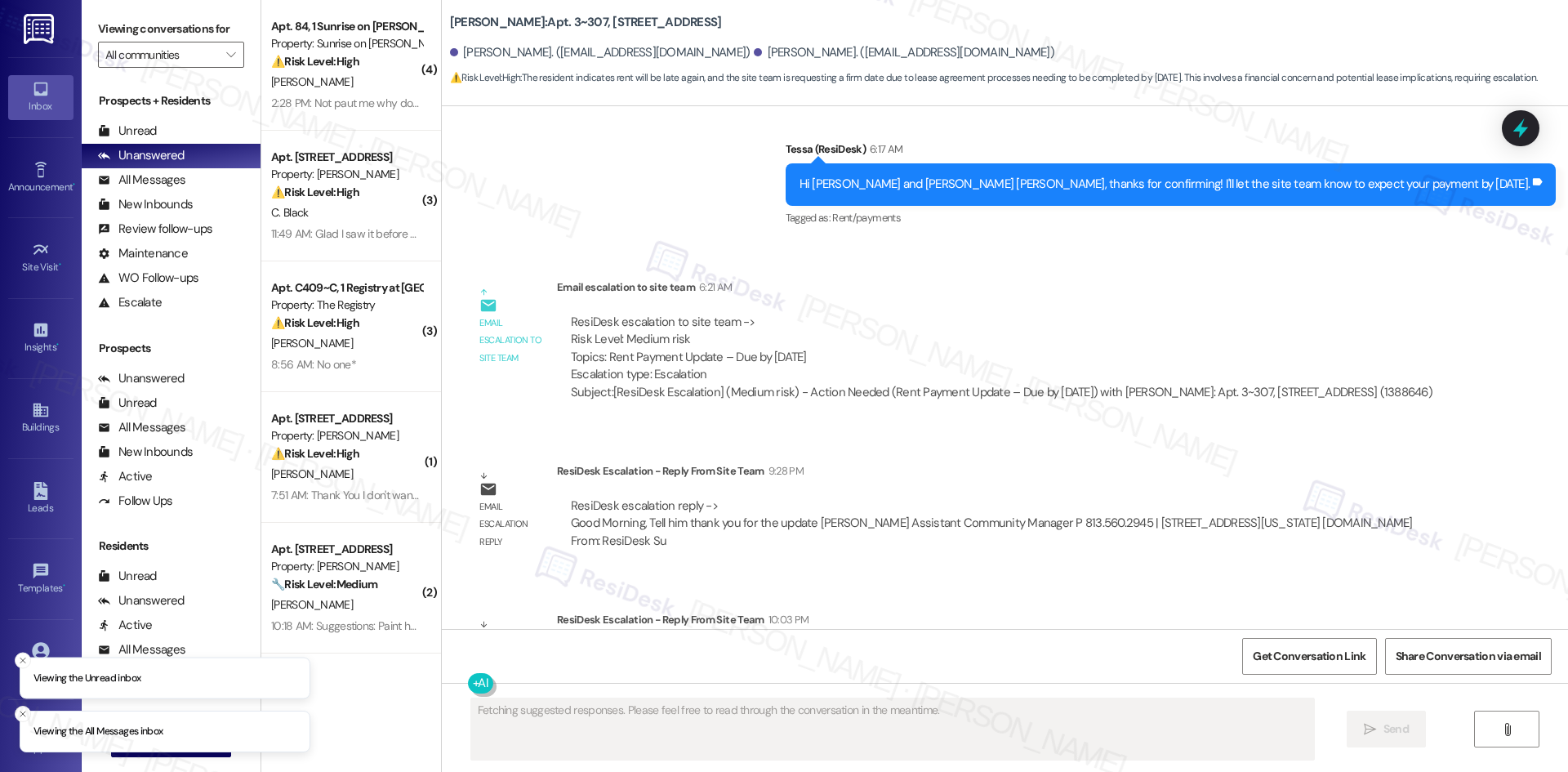
scroll to position [3044, 0]
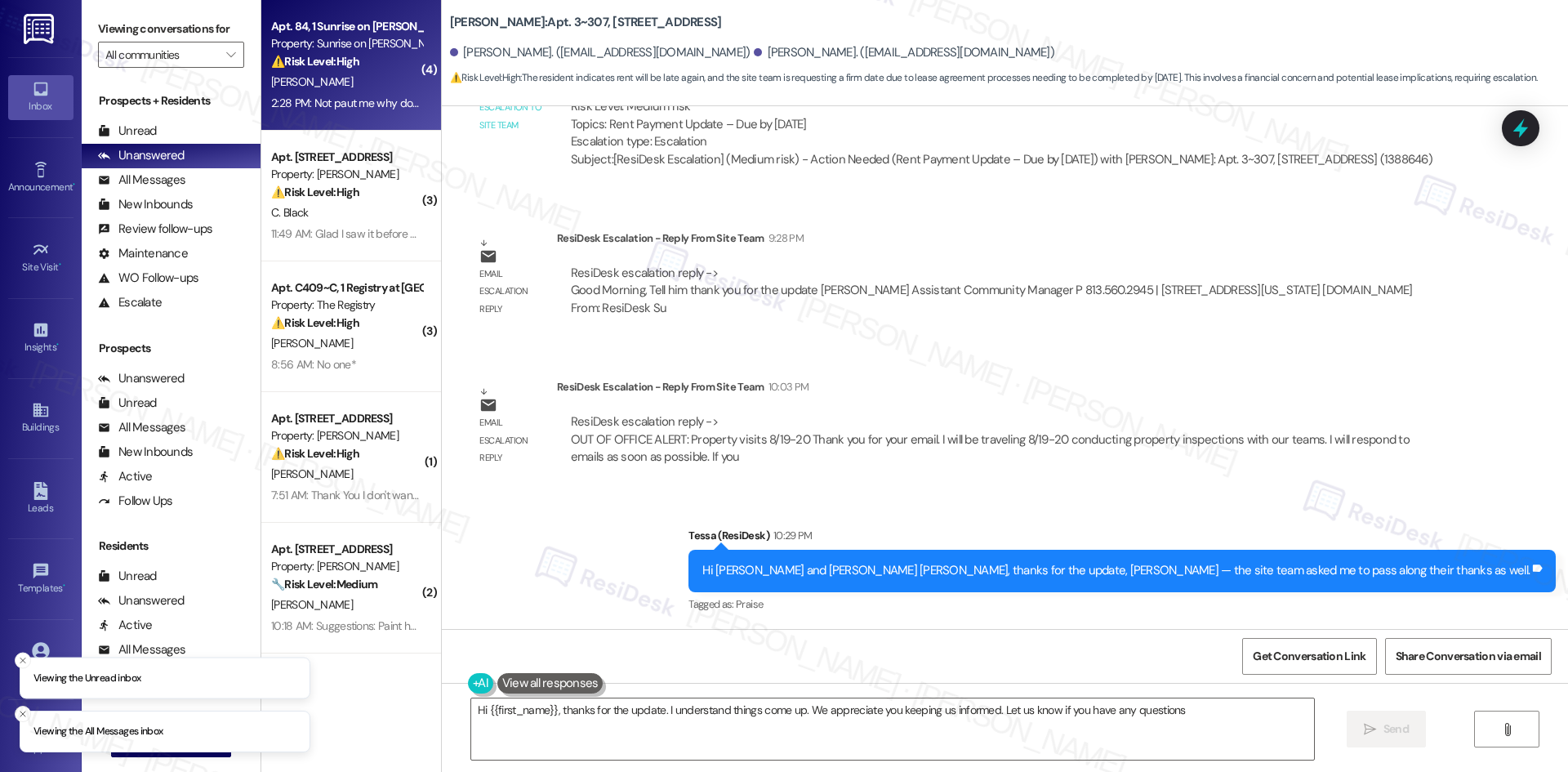
type textarea "Hi {{first_name}}, thanks for the update. I understand things come up. We appre…"
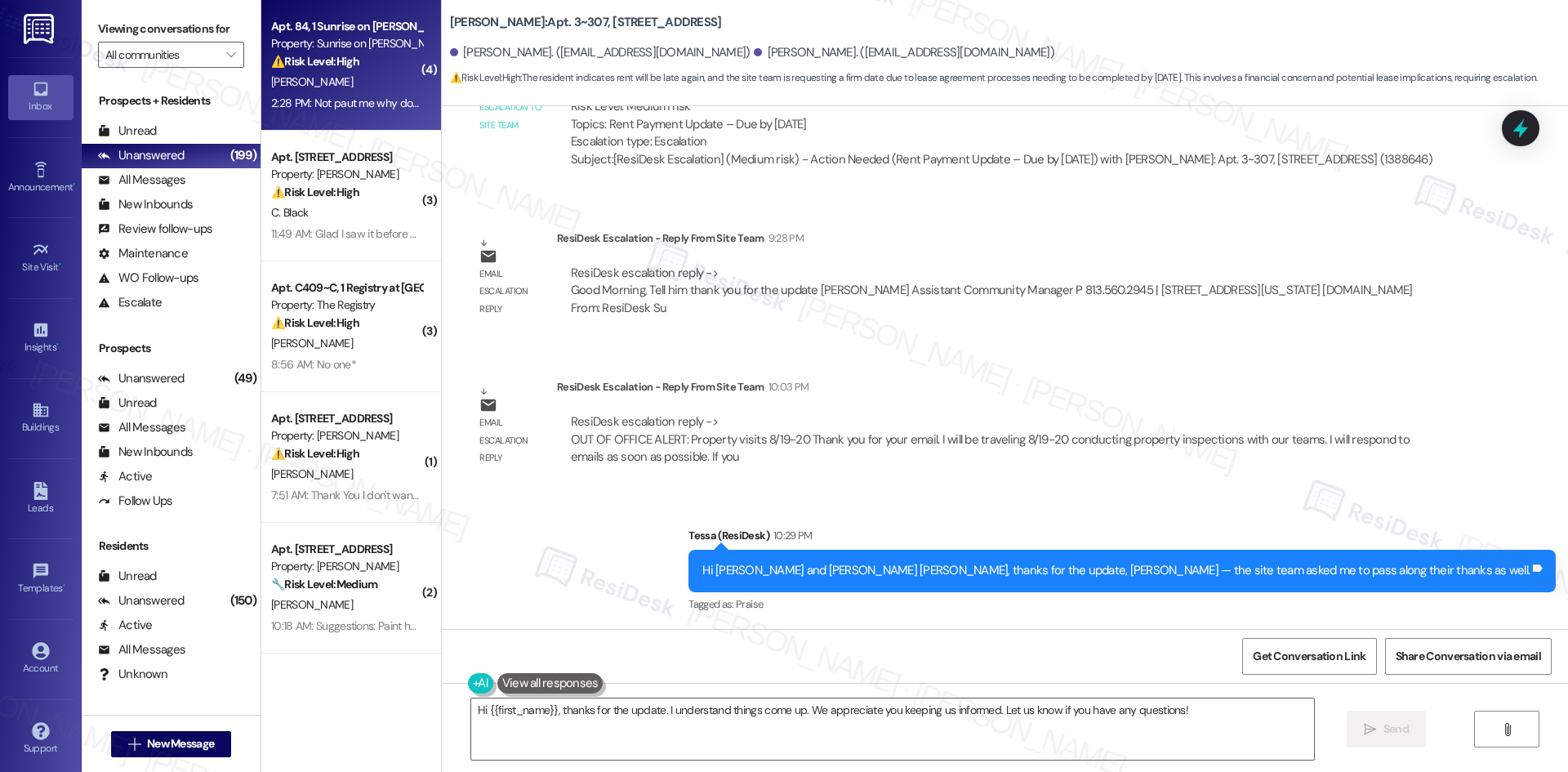
click at [369, 102] on div "2:28 PM: Not paut me why don't notice for me 2:28 PM: Not paut me why don't not…" at bounding box center [379, 102] width 216 height 15
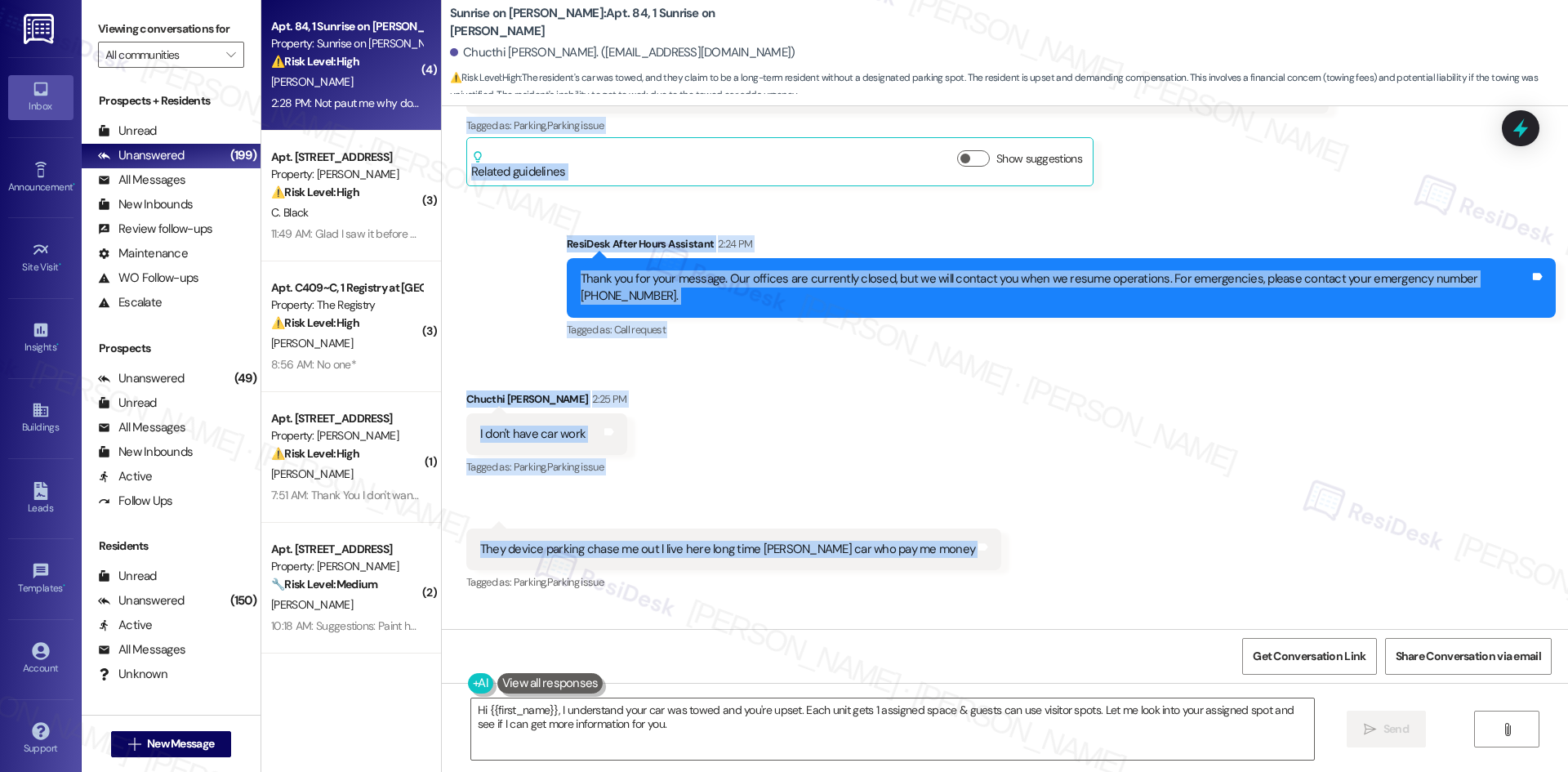
scroll to position [643, 0]
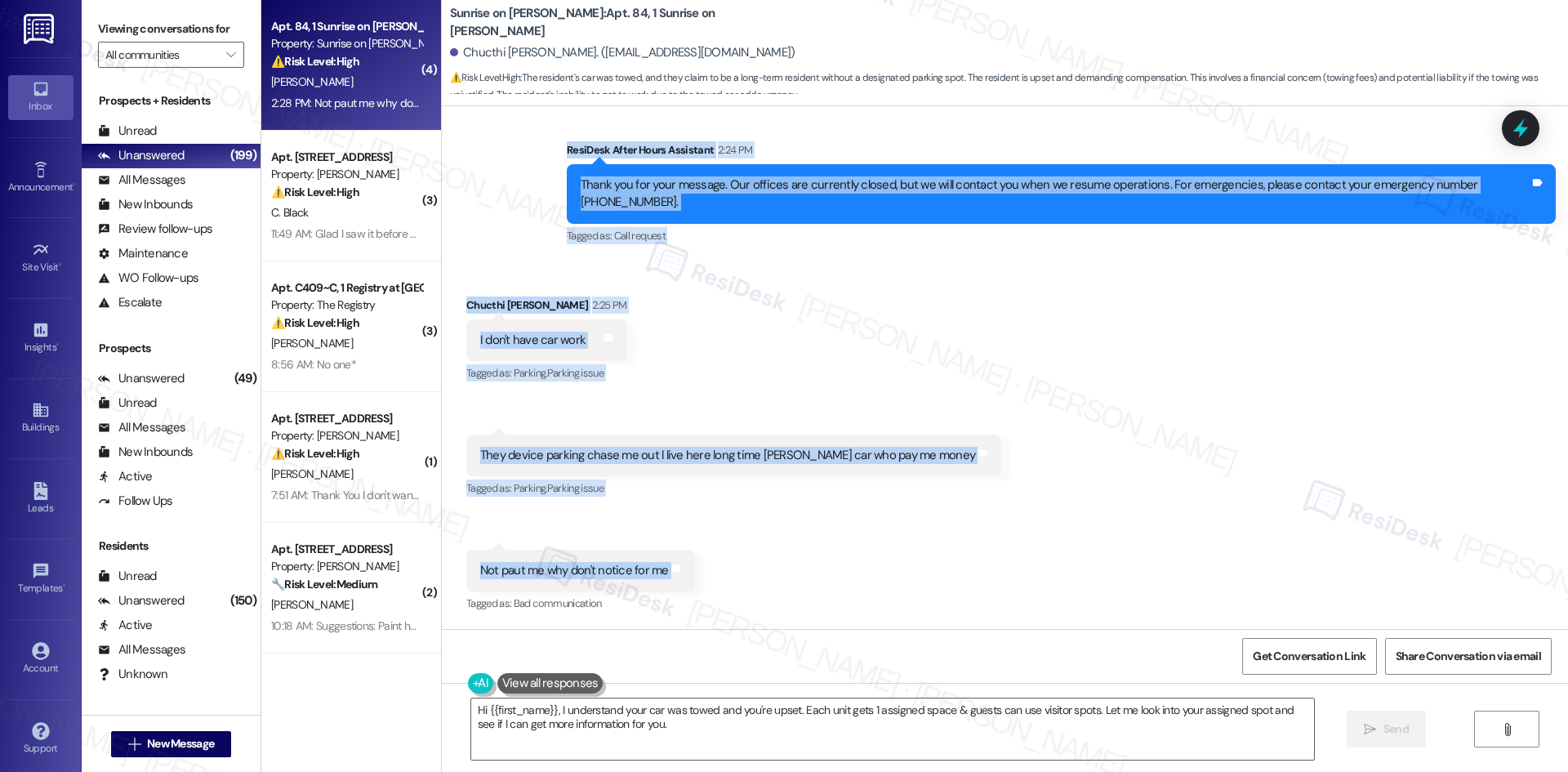
drag, startPoint x: 431, startPoint y: 274, endPoint x: 745, endPoint y: 576, distance: 435.7
click at [745, 576] on div "Lease started [DATE] 8:00 AM Survey, sent via SMS Residesk Automated Survey [DA…" at bounding box center [1004, 367] width 1126 height 523
copy div "Chucthi [PERSON_NAME] Question Neutral 2:23 PM Hi my car was towed. I been livi…"
click at [742, 333] on div "Received via SMS Chucthi [PERSON_NAME] 2:25 PM I don't have car work Tags and n…" at bounding box center [1004, 443] width 1126 height 367
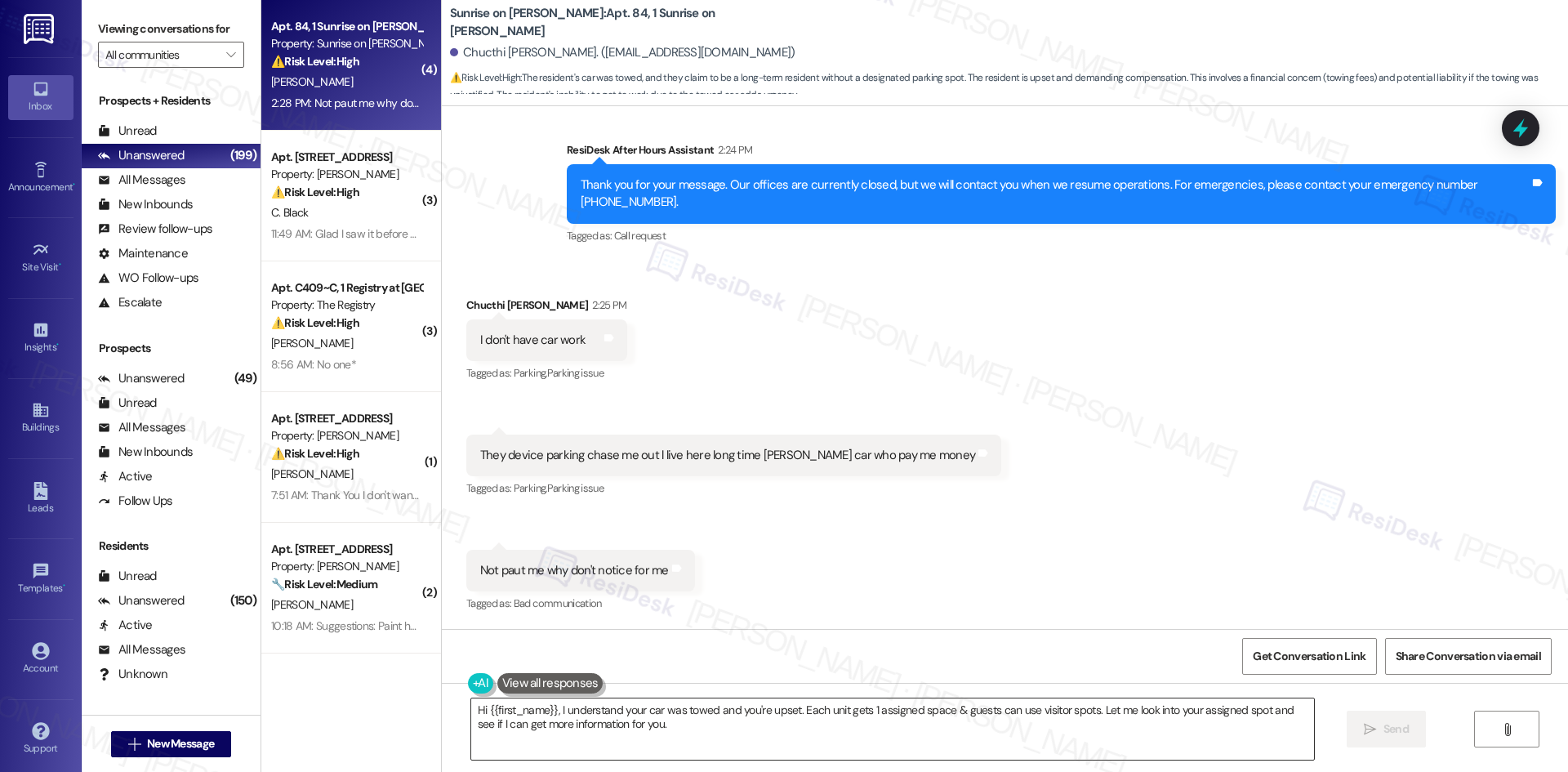
drag, startPoint x: 838, startPoint y: 725, endPoint x: 846, endPoint y: 714, distance: 13.6
click at [839, 726] on textarea "Hi {{first_name}}, I understand your car was towed and you're upset. Each unit …" at bounding box center [892, 729] width 842 height 61
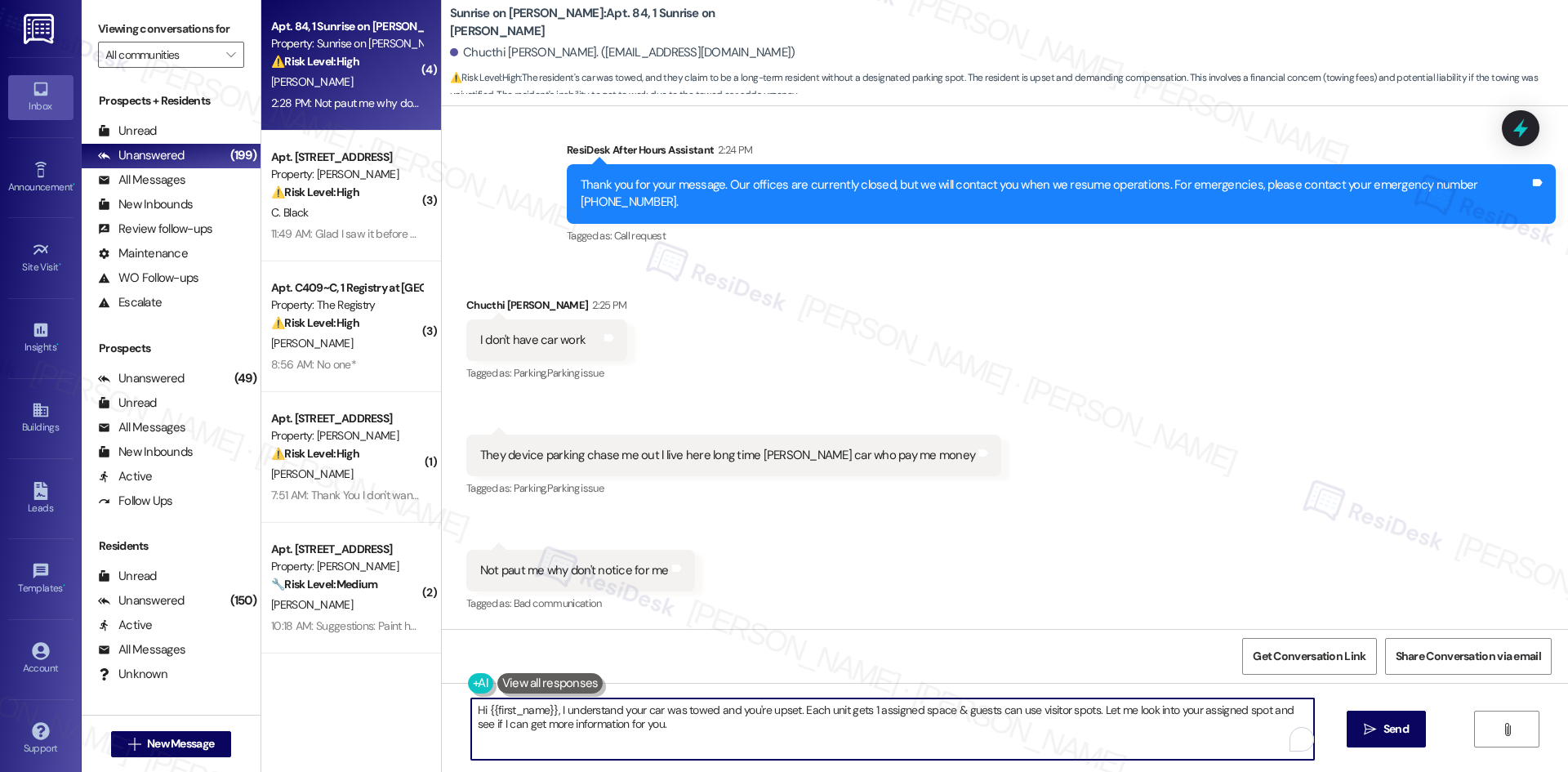
paste textarea "I understand your concern about the towing and parking situation, Chucthi. I’ll…"
type textarea "I understand your concern about the towing and parking situation, Chucthi. I’ll…"
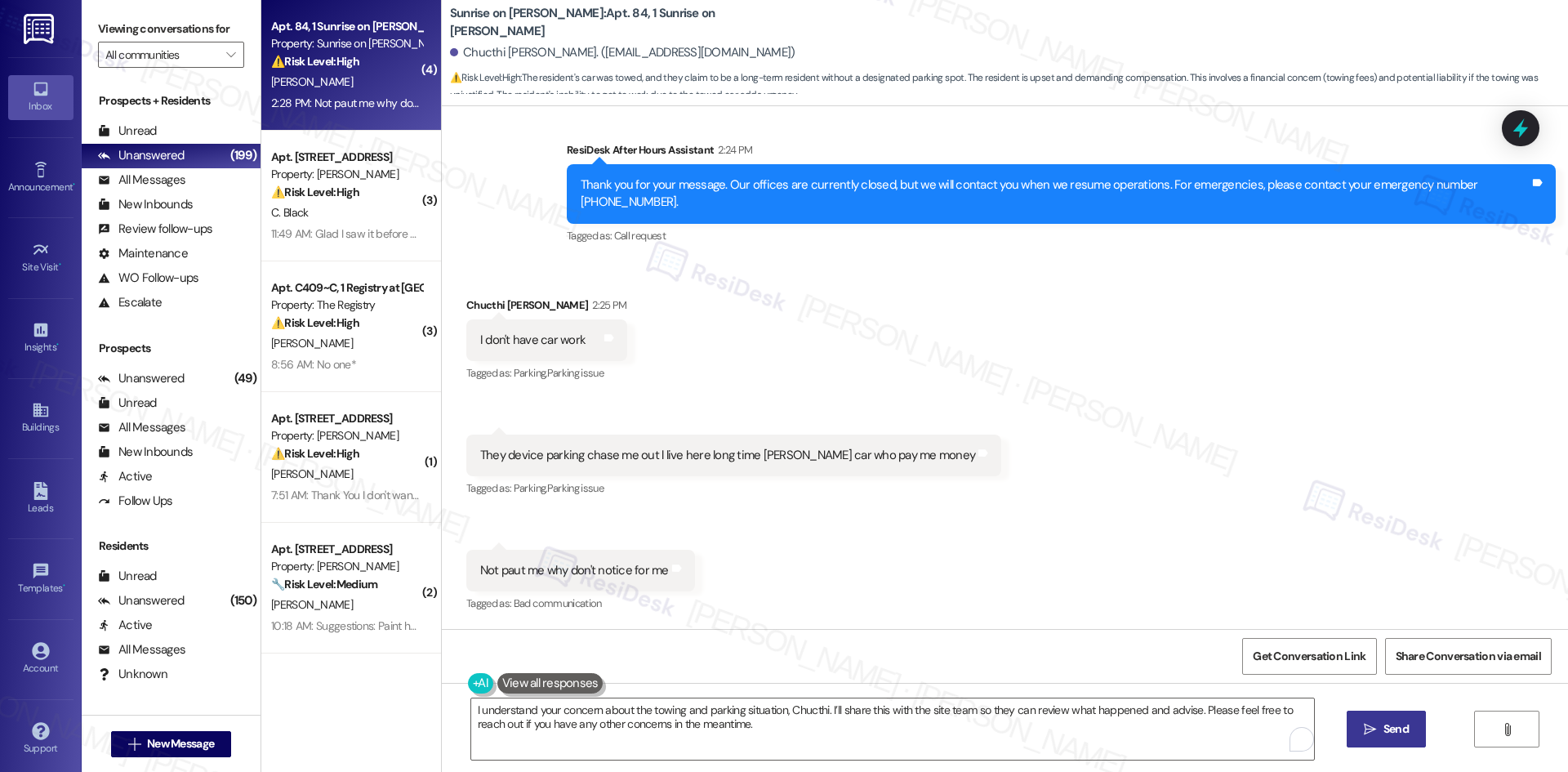
click at [1380, 727] on span "Send" at bounding box center [1396, 729] width 31 height 17
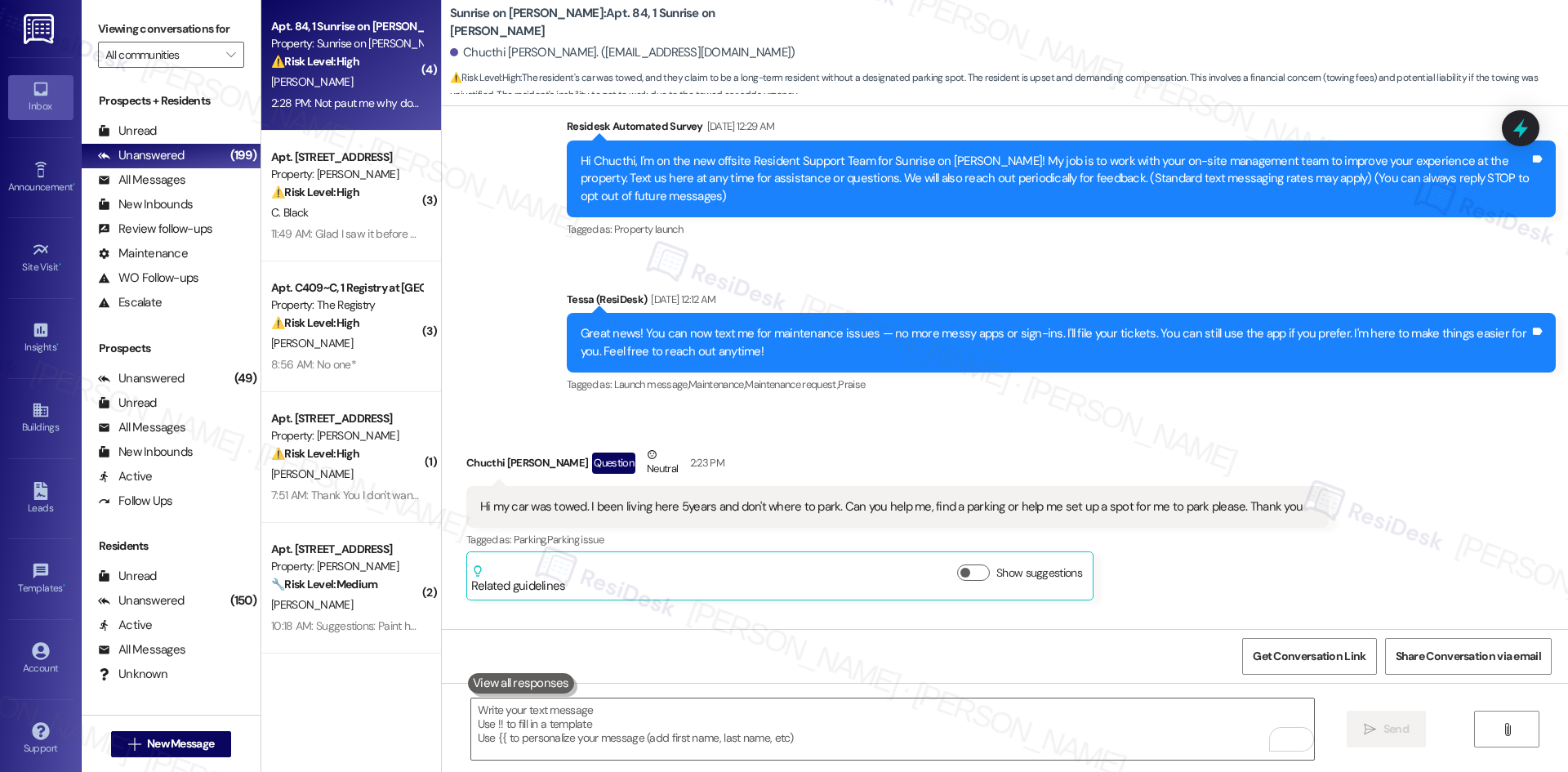
scroll to position [409, 0]
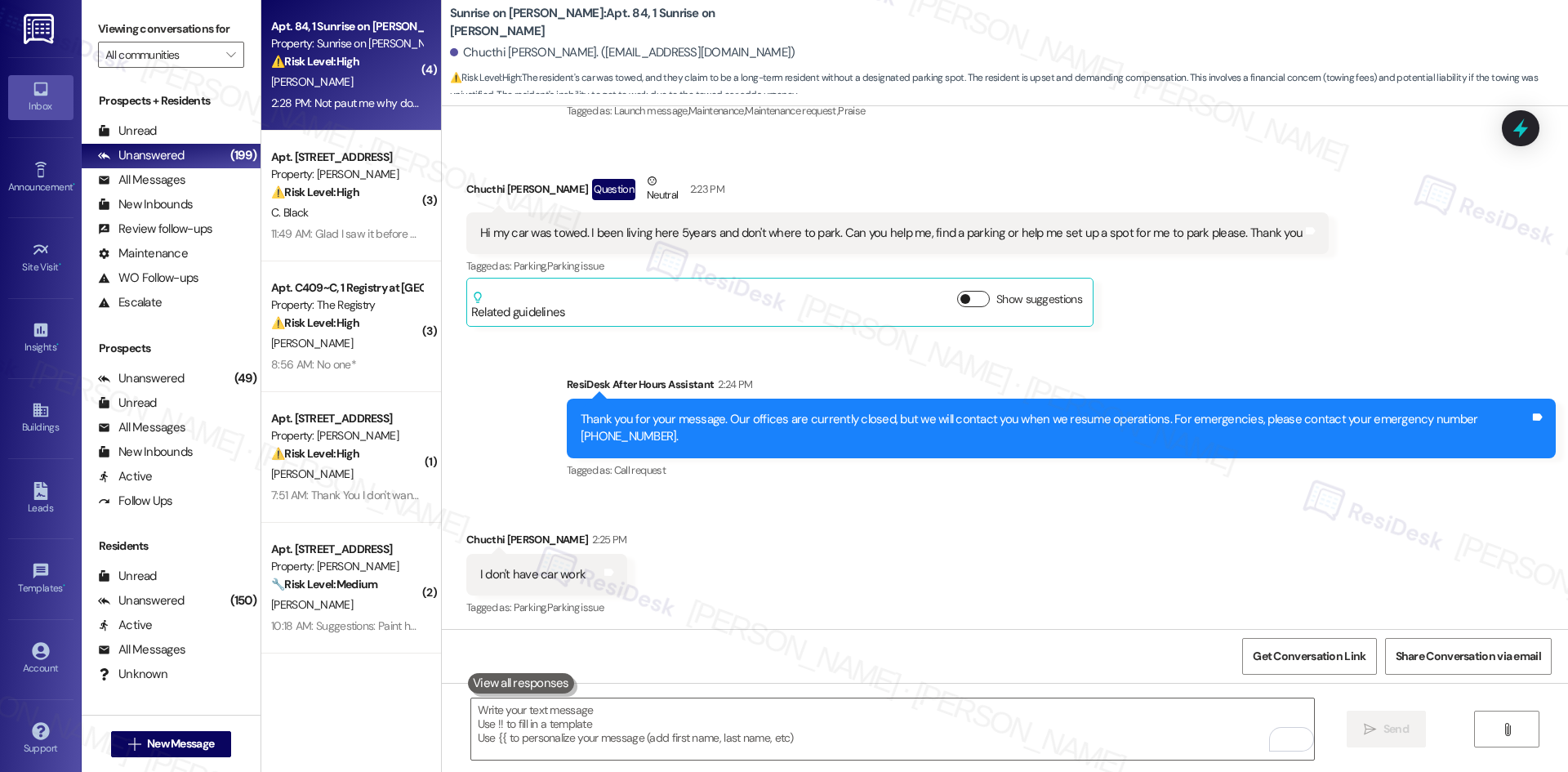
click at [970, 295] on button "Show suggestions" at bounding box center [973, 299] width 32 height 17
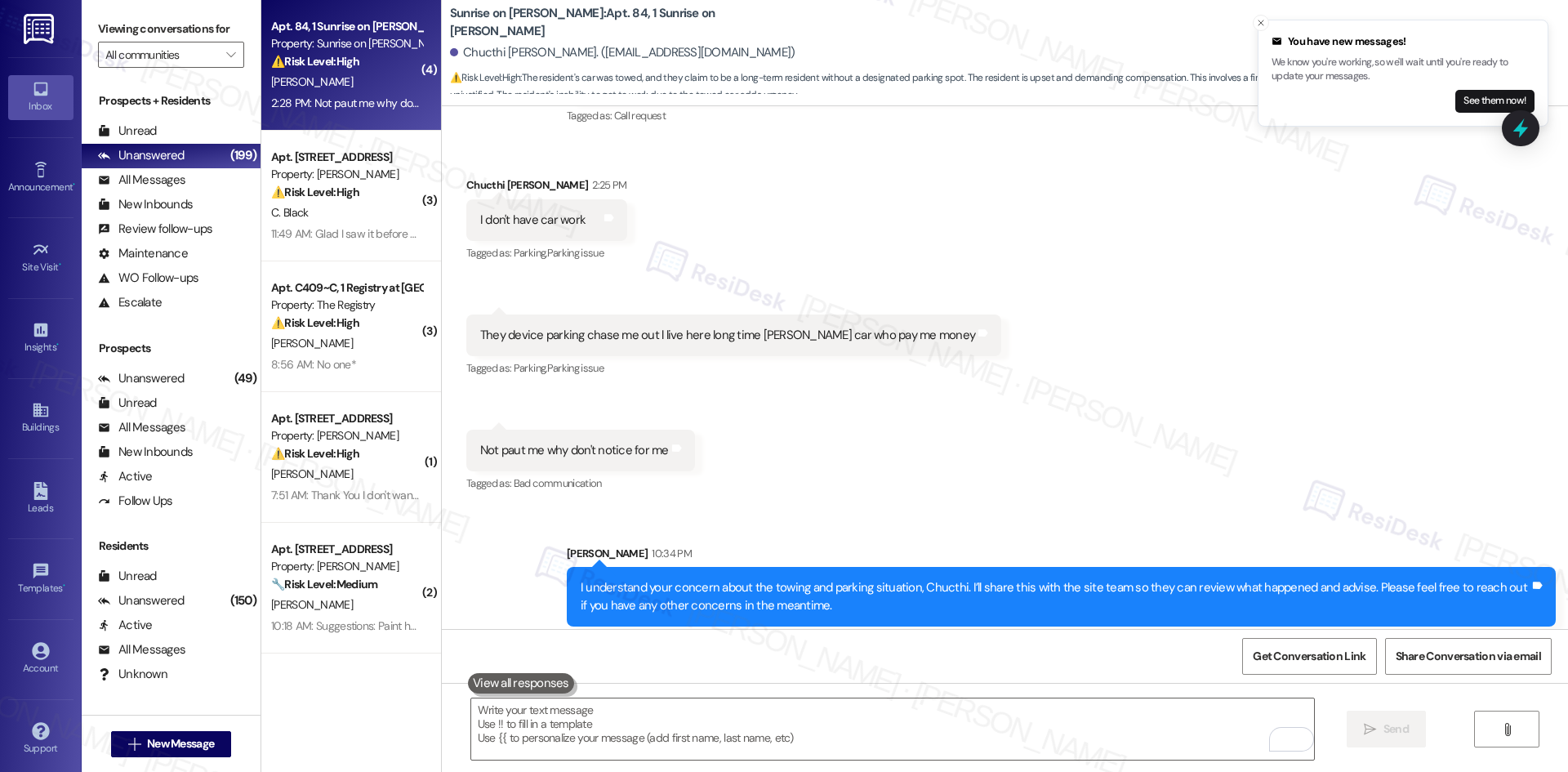
scroll to position [1196, 0]
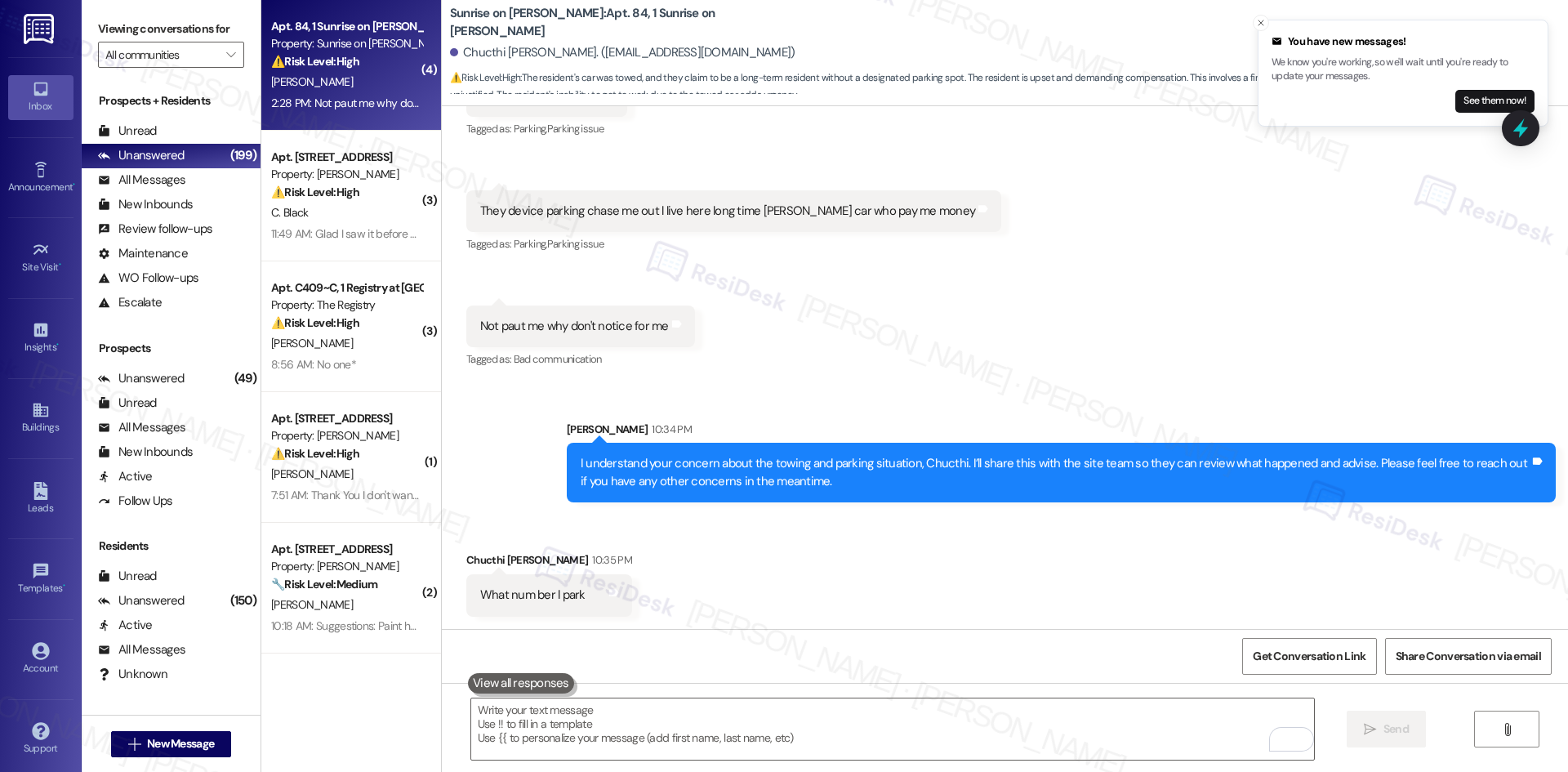
click at [1094, 371] on div "Received via SMS Chucthi Hoang 2:25 PM I don't have car work Tags and notes Tag…" at bounding box center [1004, 199] width 1126 height 367
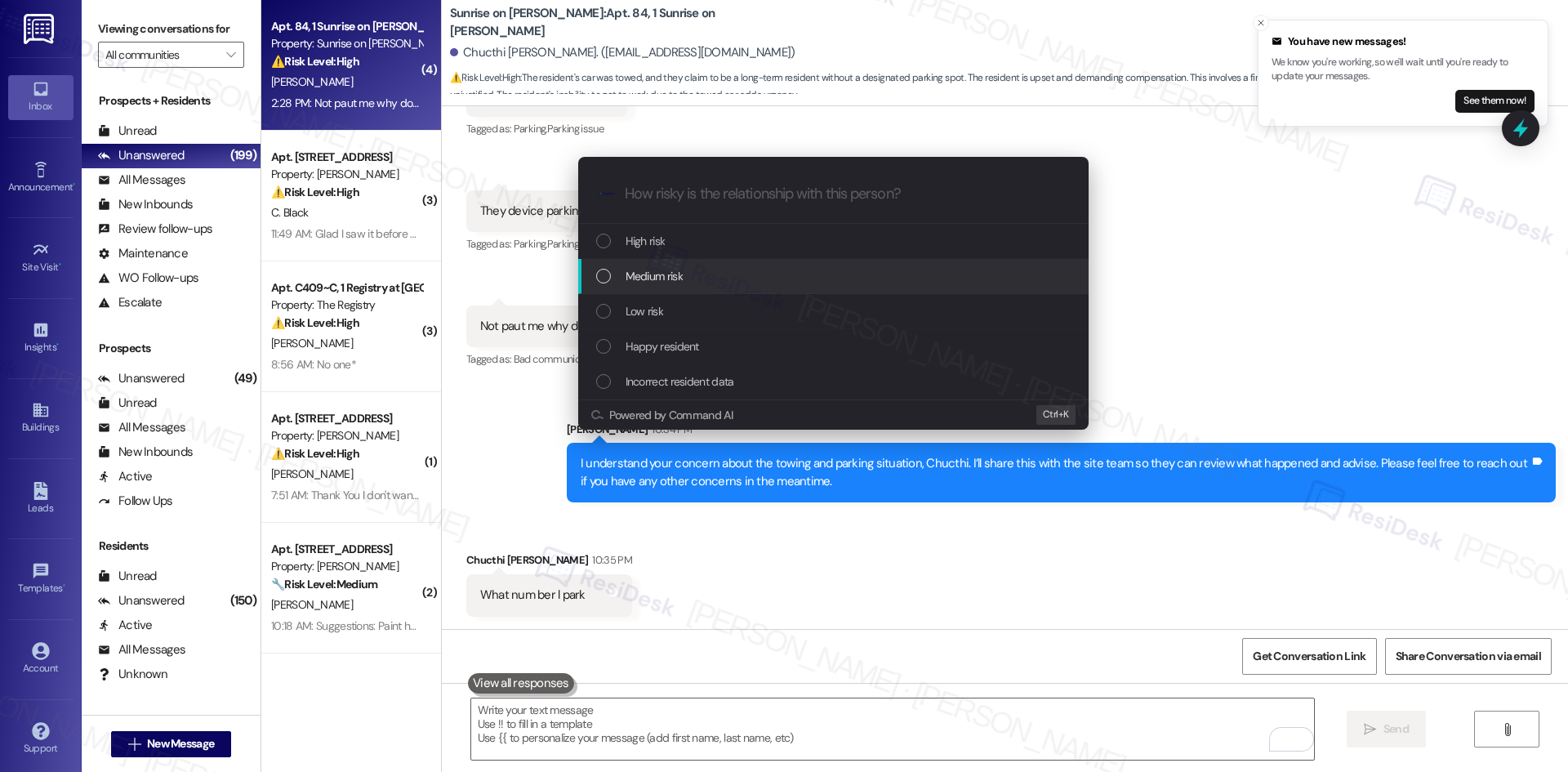
click at [745, 269] on div "Medium risk" at bounding box center [835, 276] width 478 height 18
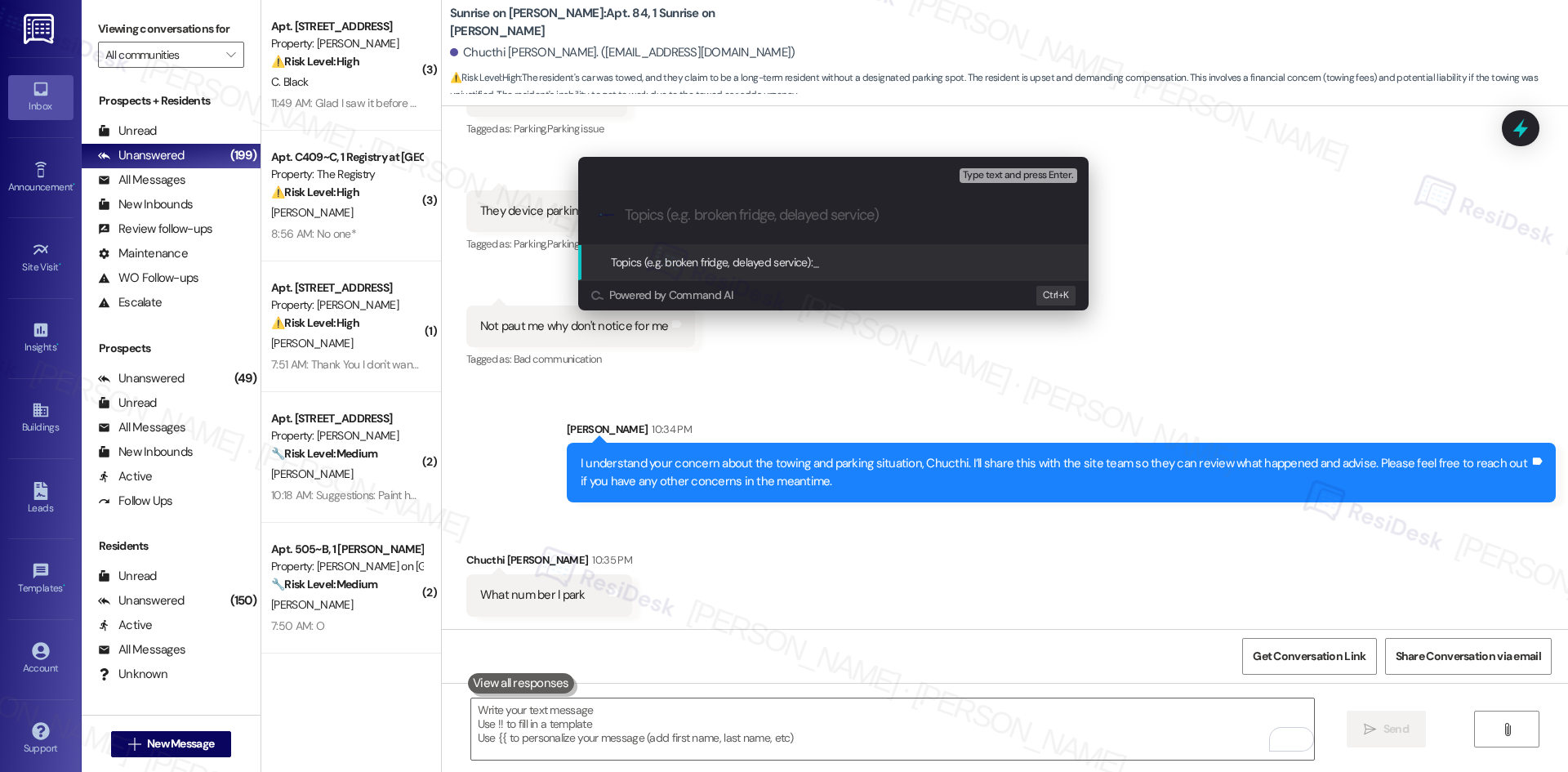
click at [754, 218] on input "Topics (e.g. broken fridge, delayed service)" at bounding box center [846, 214] width 444 height 17
paste input "Car Towed & Parking Concern"
type input "Car Towed & Parking Concern"
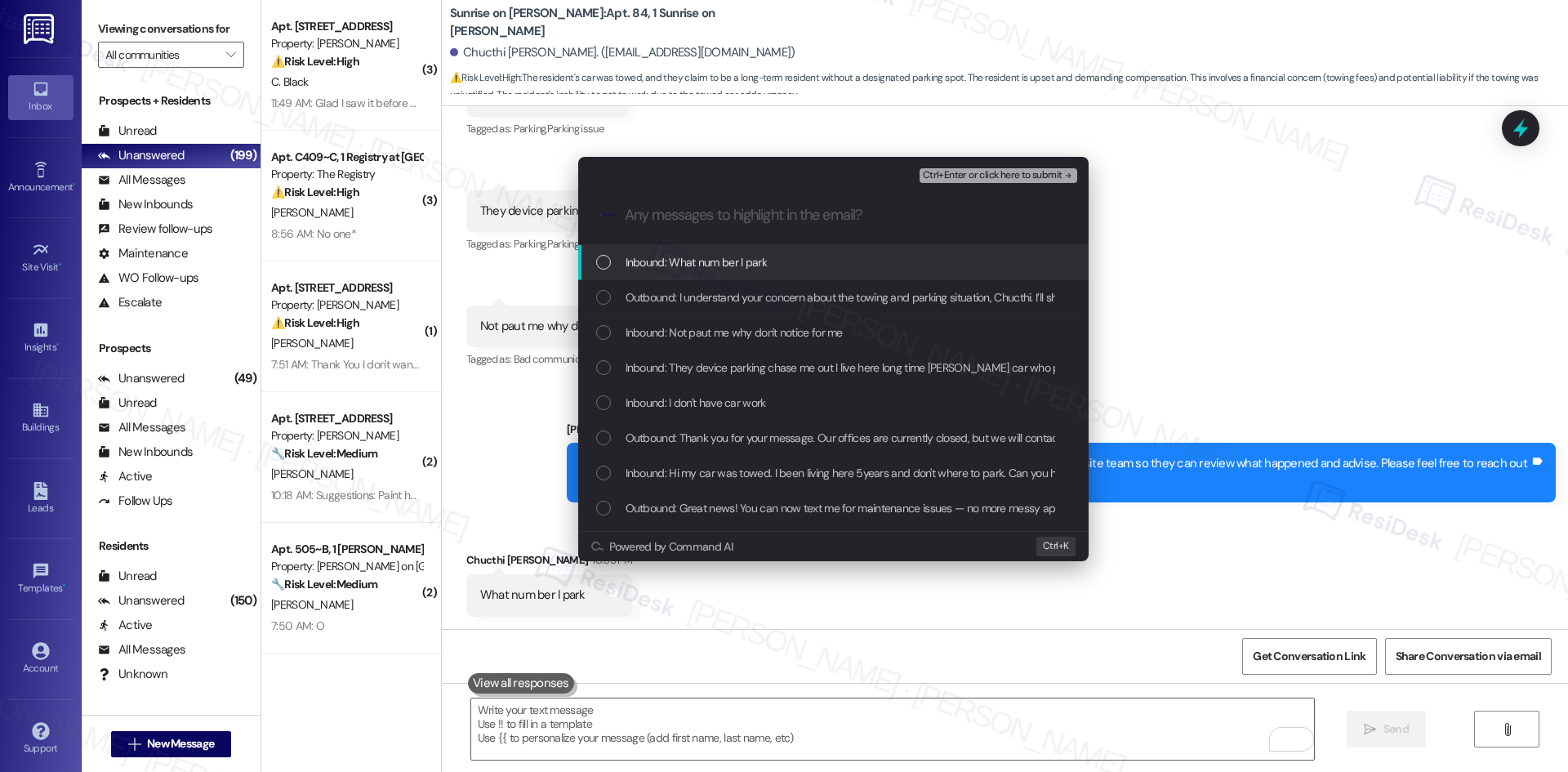
click at [757, 260] on span "Inbound: What num ber l park" at bounding box center [696, 262] width 141 height 18
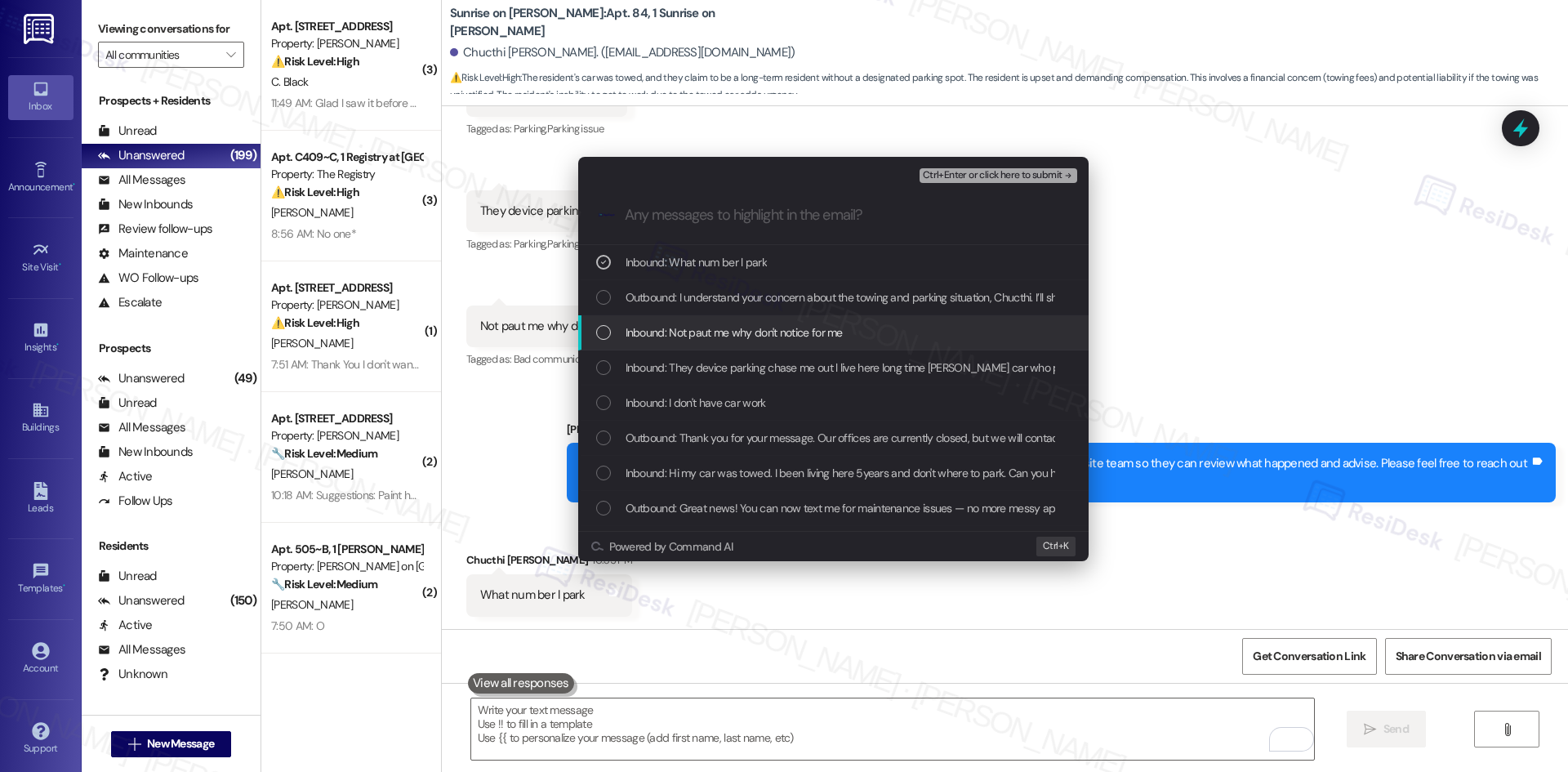
click at [747, 327] on span "Inbound: Not paut me why don't notice for me" at bounding box center [733, 332] width 217 height 18
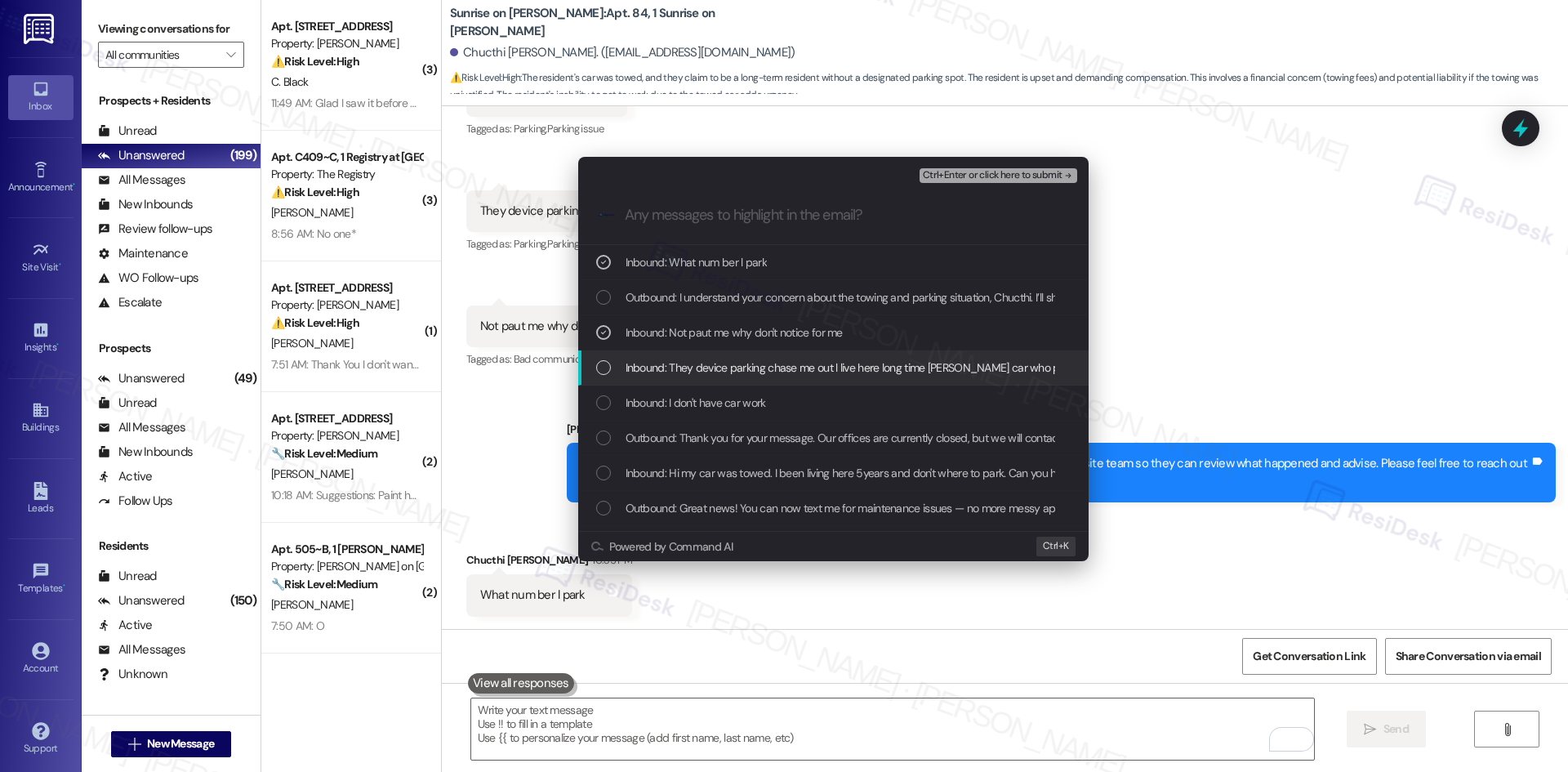
click at [741, 366] on span "Inbound: They device parking chase me out l live here long time towe car who pa…" at bounding box center [875, 367] width 500 height 18
drag, startPoint x: 735, startPoint y: 402, endPoint x: 776, endPoint y: 415, distance: 43.0
click at [734, 405] on span "Inbound: I don't have car work" at bounding box center [695, 403] width 140 height 18
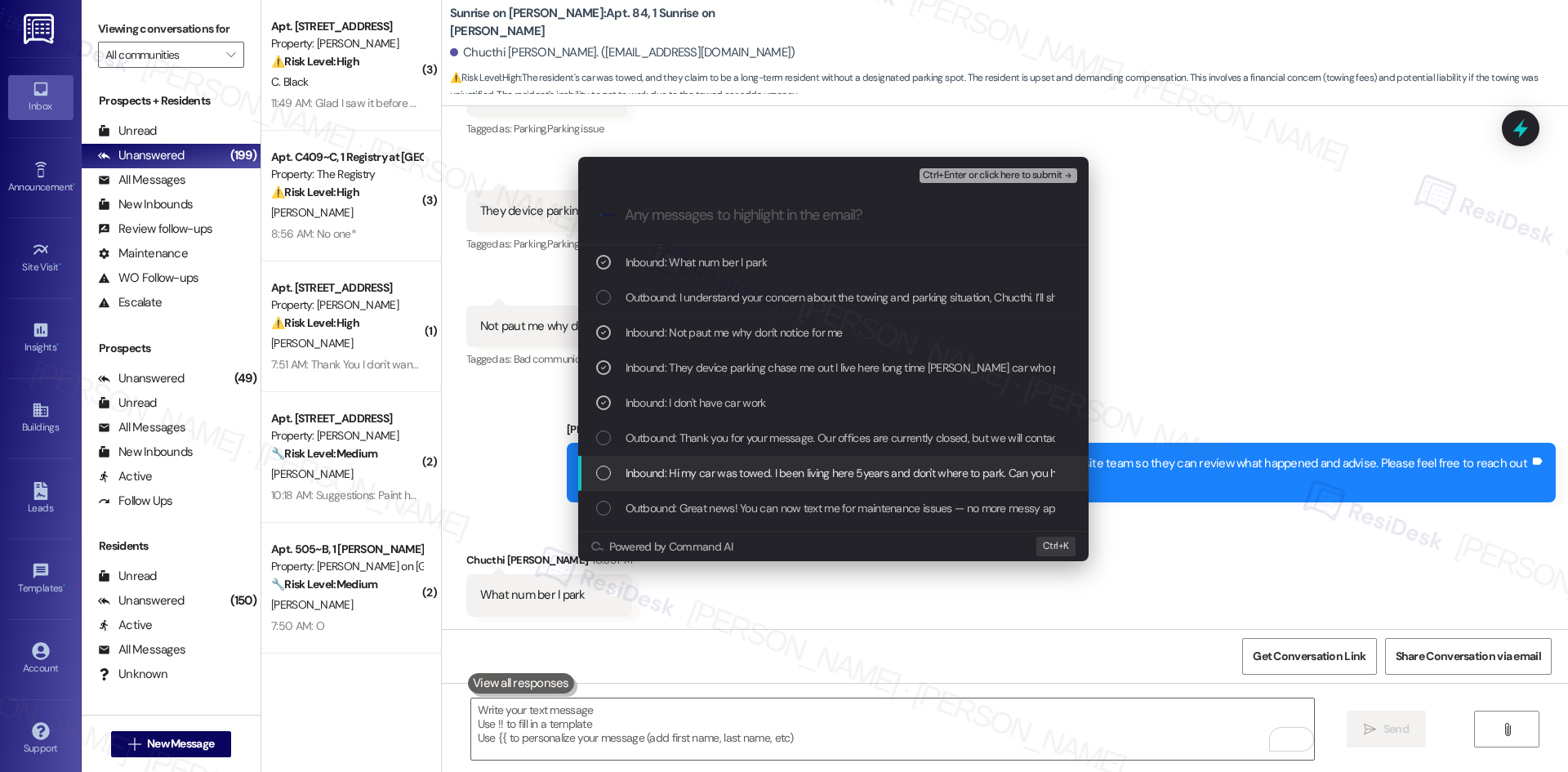
click at [856, 472] on span "Inbound: Hi my car was towed. I been living here 5years and don't where to park…" at bounding box center [1030, 472] width 809 height 18
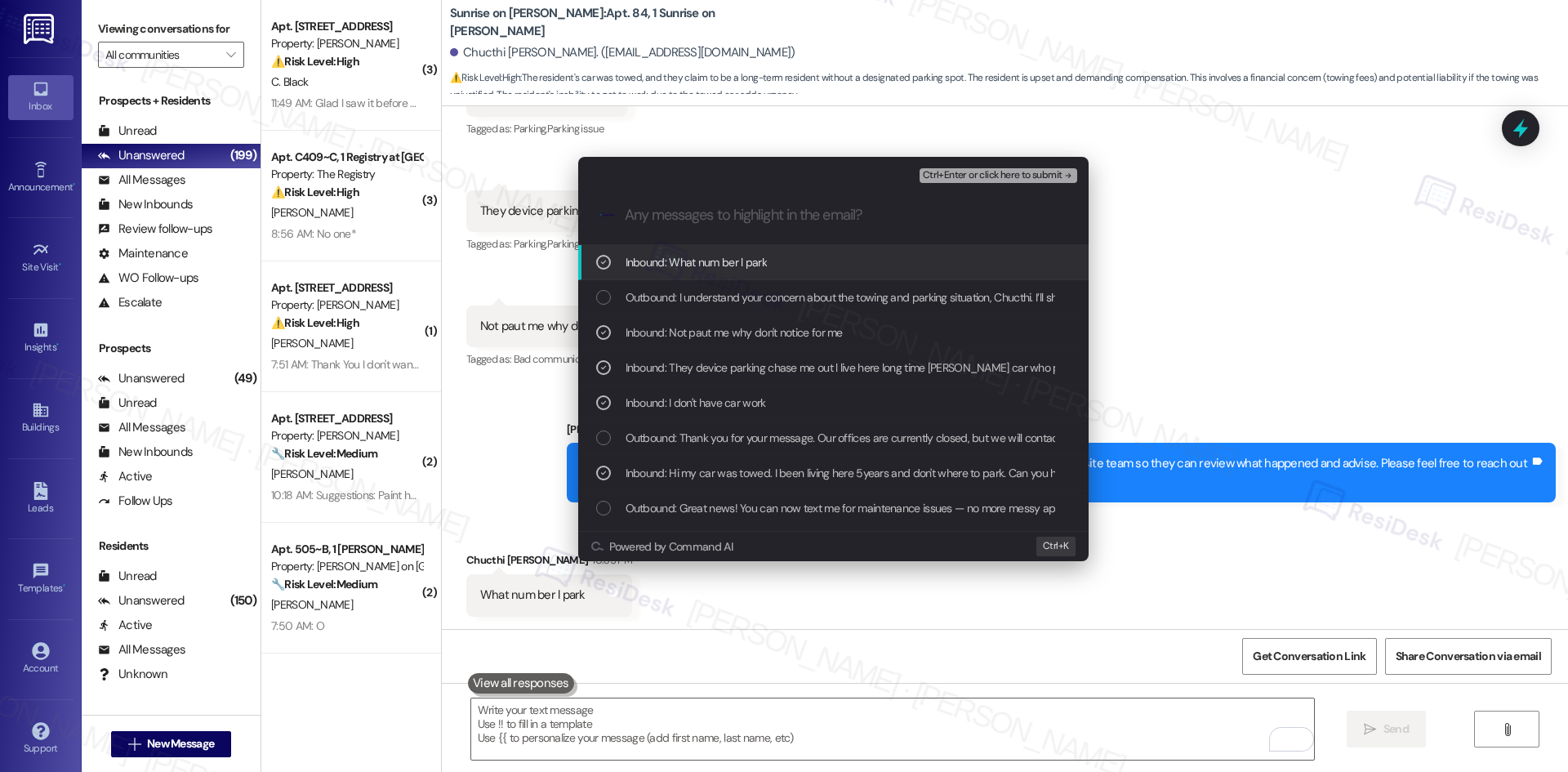
click at [1051, 174] on span "Ctrl+Enter or click here to submit" at bounding box center [993, 176] width 139 height 12
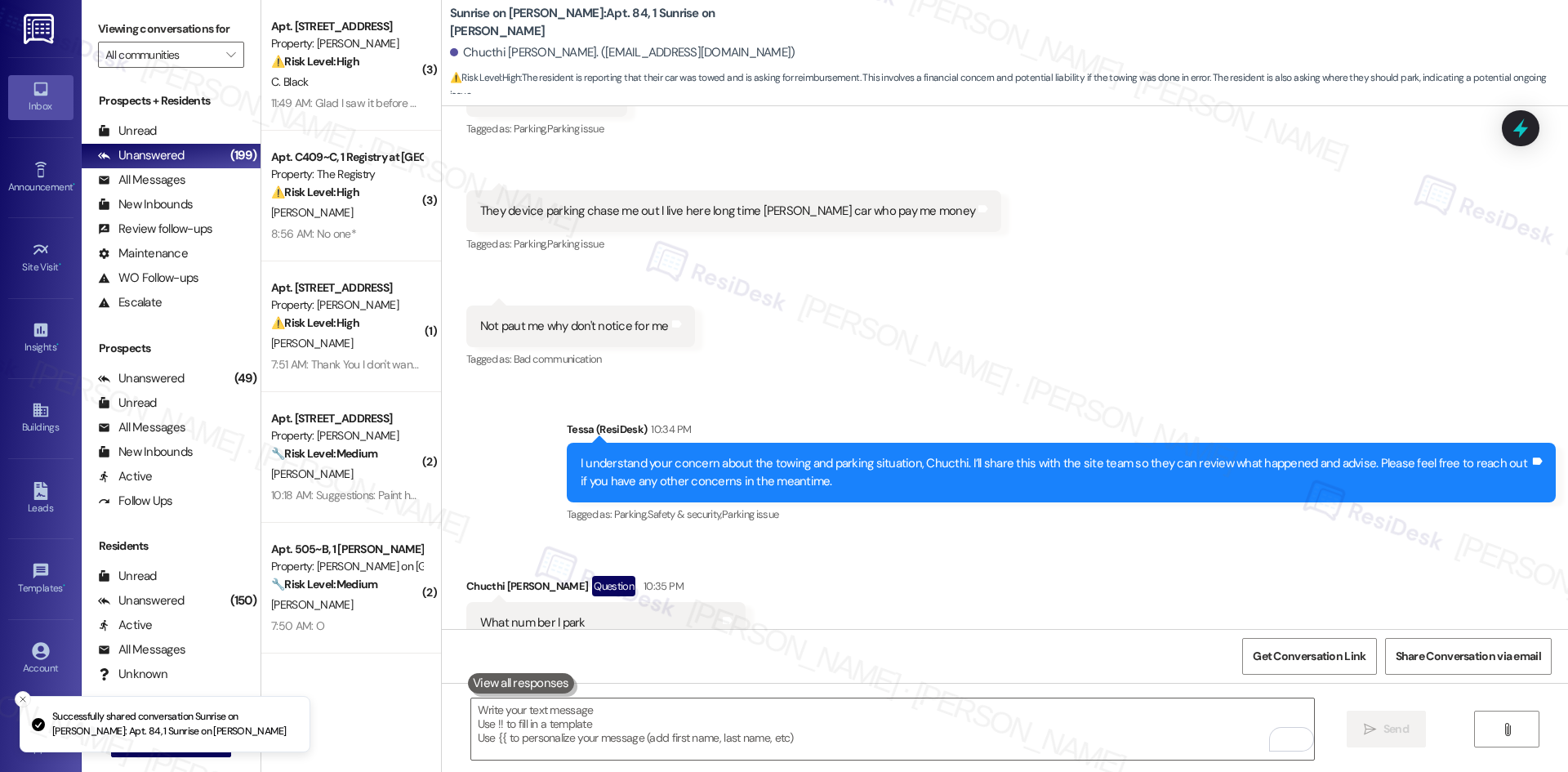
scroll to position [939, 0]
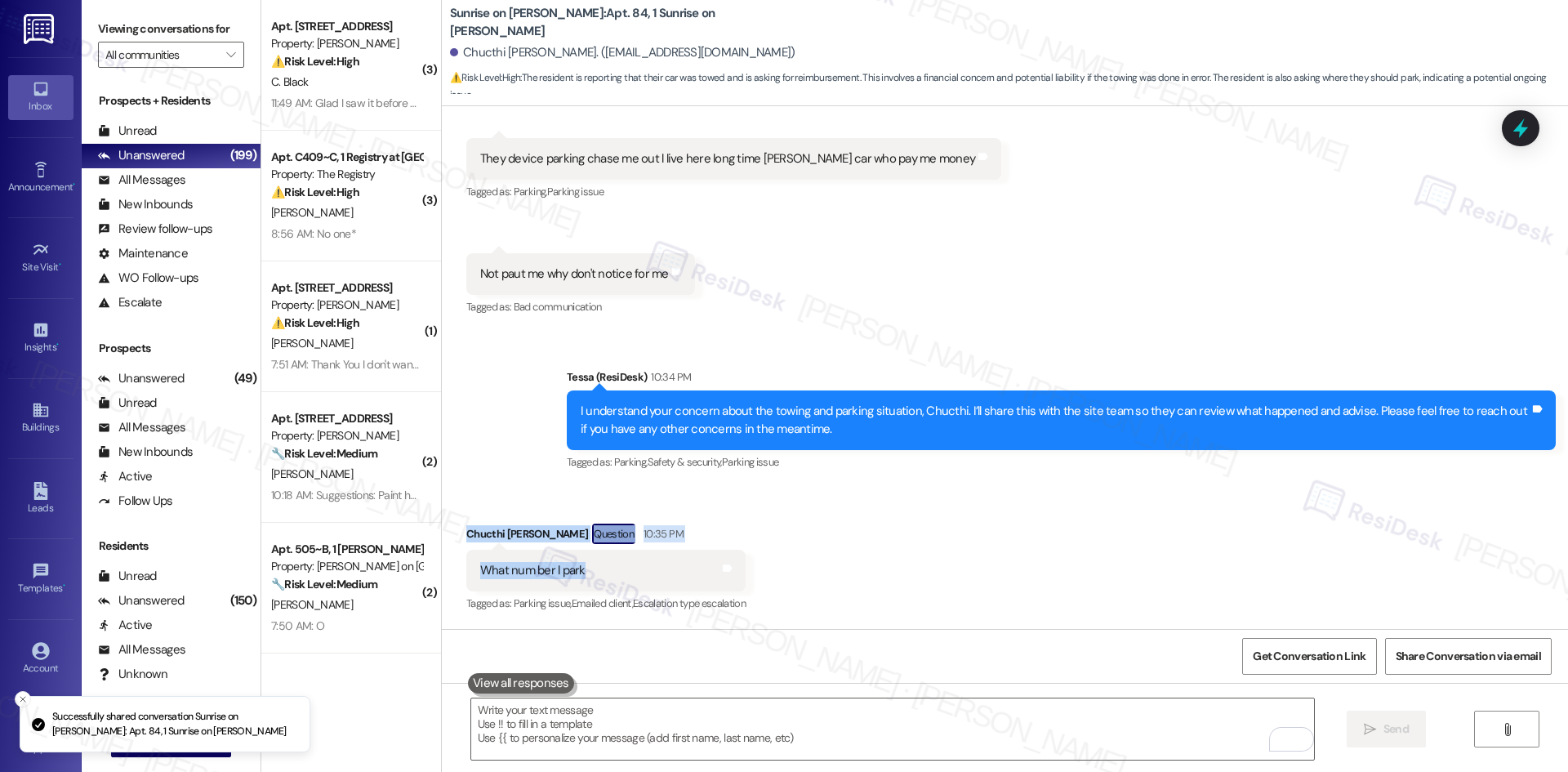
drag, startPoint x: 435, startPoint y: 526, endPoint x: 580, endPoint y: 557, distance: 148.3
click at [580, 557] on div "Received via SMS Chucthi Hoang Question 10:35 PM What num ber l park Tags and n…" at bounding box center [1004, 558] width 1126 height 141
copy div "Chucthi Hoang Question 10:35 PM What num ber l park"
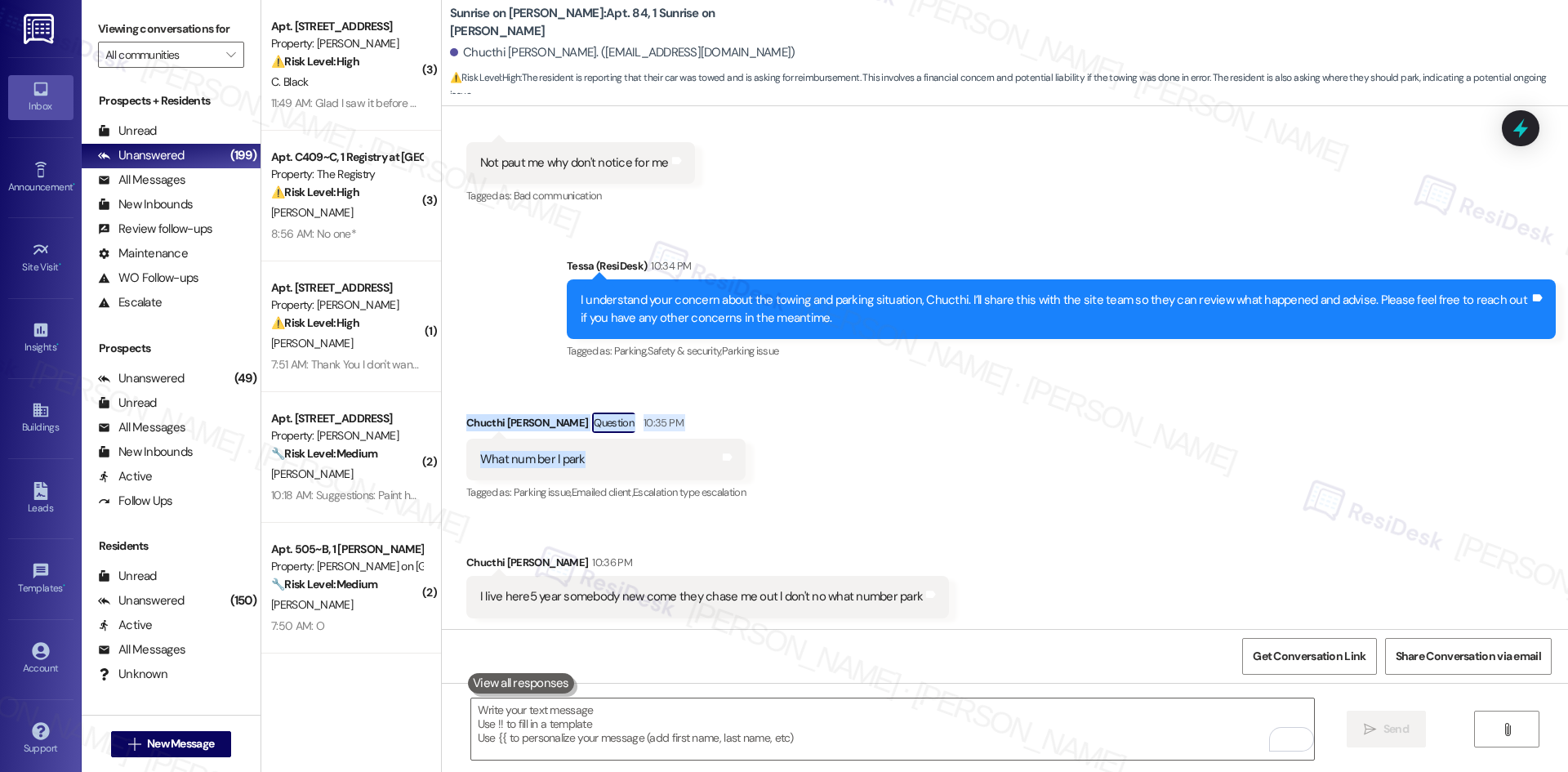
scroll to position [1052, 0]
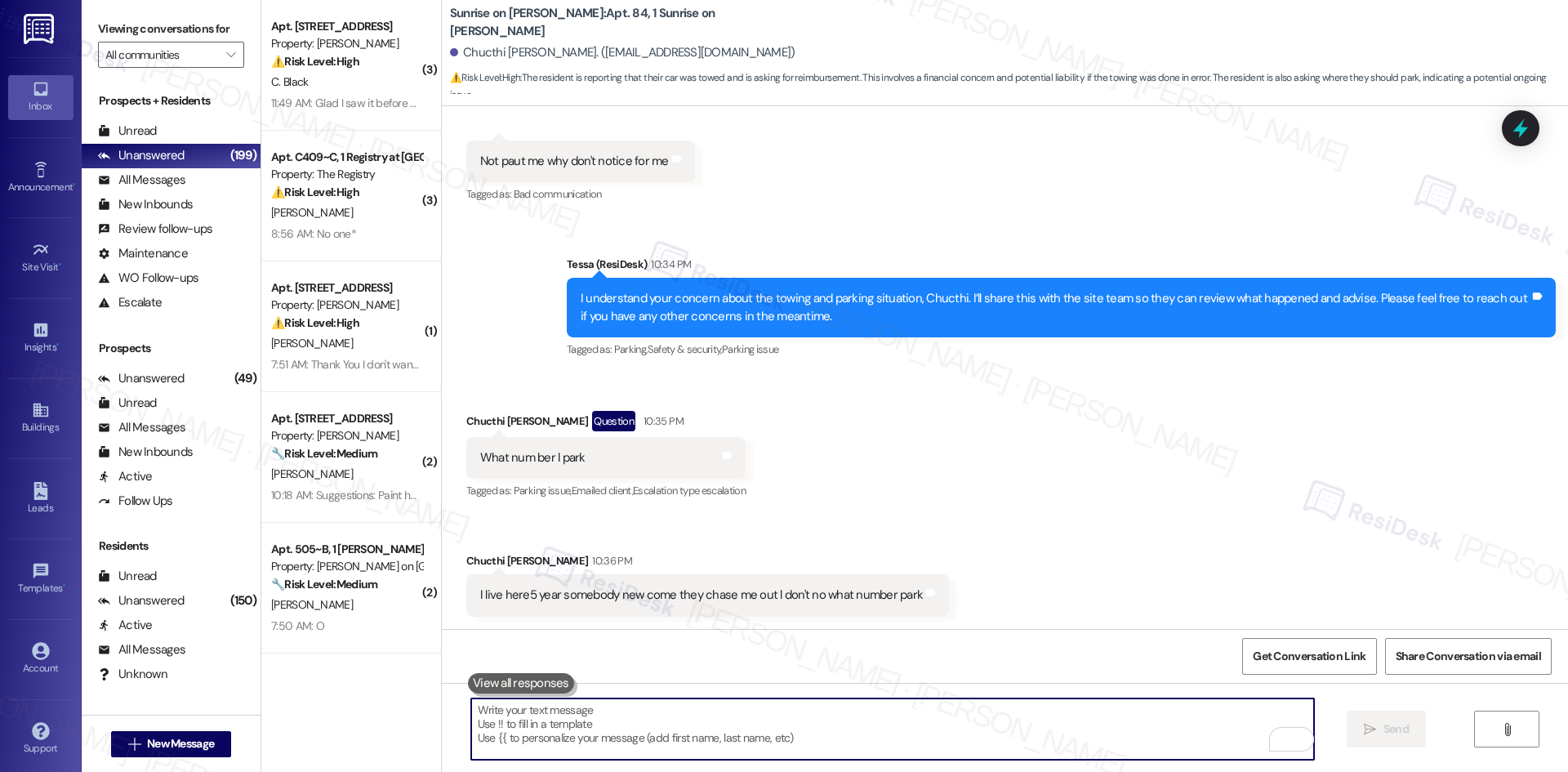
click at [651, 741] on textarea "To enrich screen reader interactions, please activate Accessibility in Grammarl…" at bounding box center [892, 729] width 842 height 61
paste textarea "I’ve shared your question about your parking space with the site team, Chucthi.…"
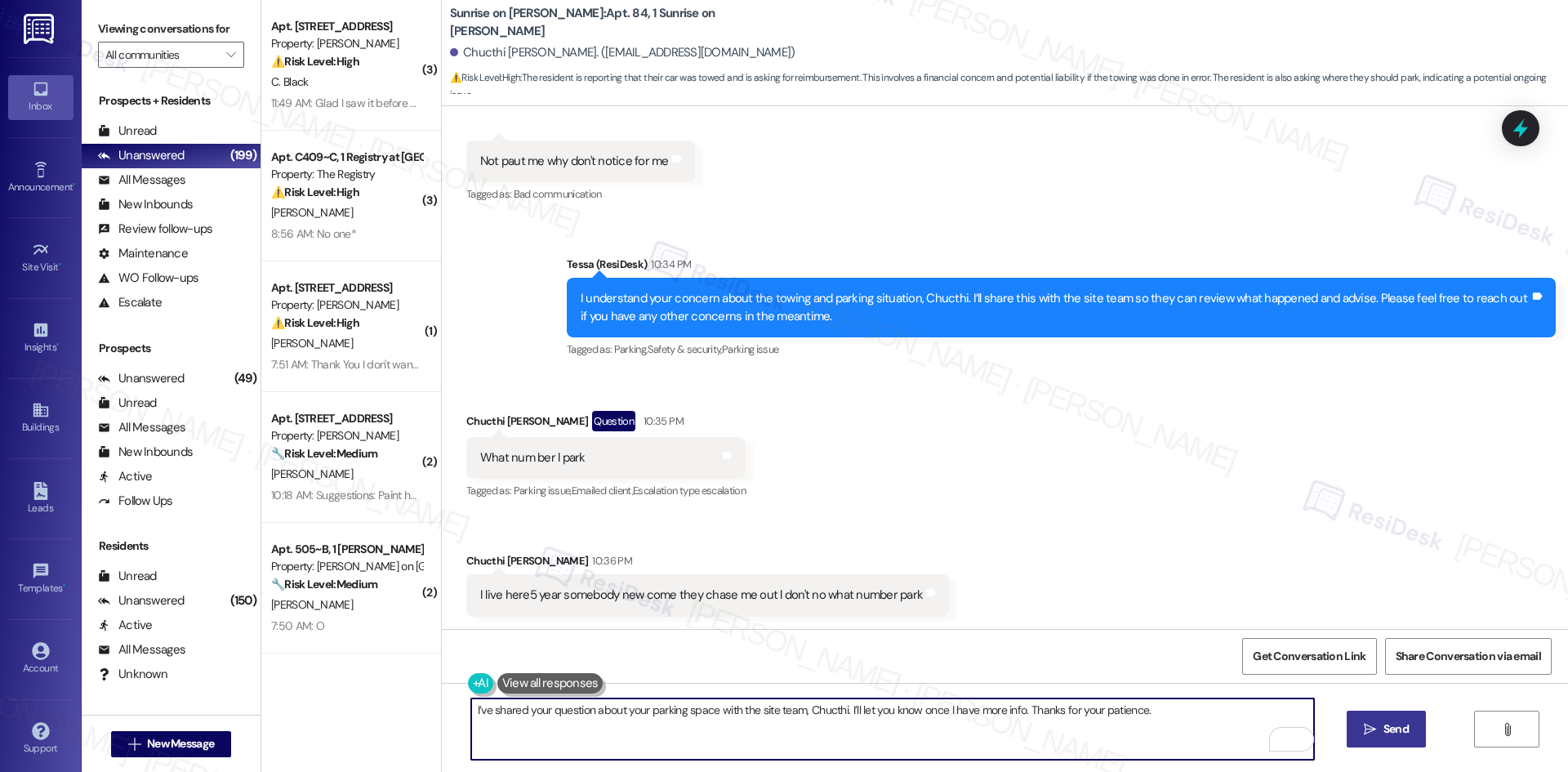
type textarea "I’ve shared your question about your parking space with the site team, Chucthi.…"
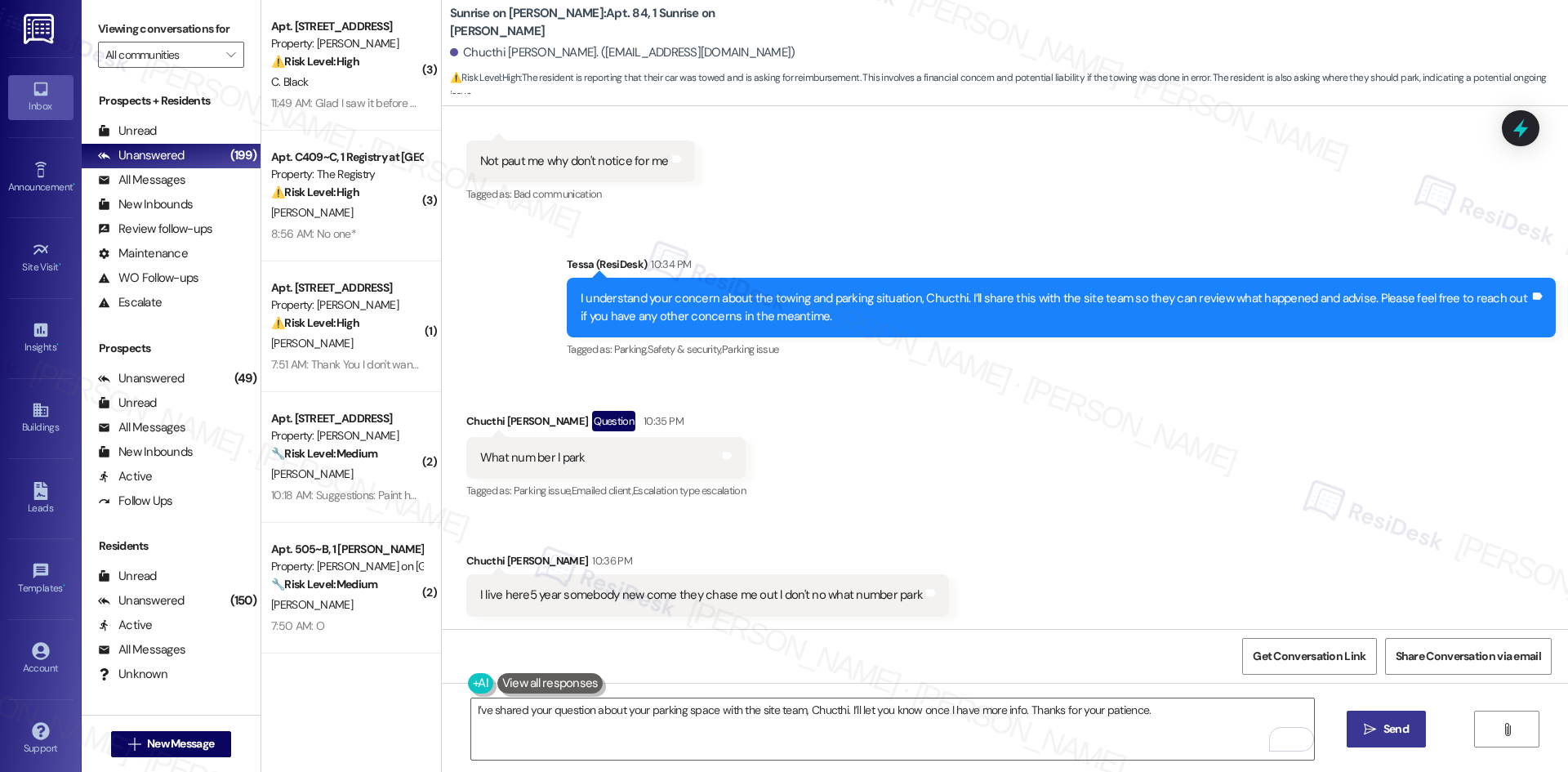
click at [1393, 736] on span "Send" at bounding box center [1396, 729] width 26 height 17
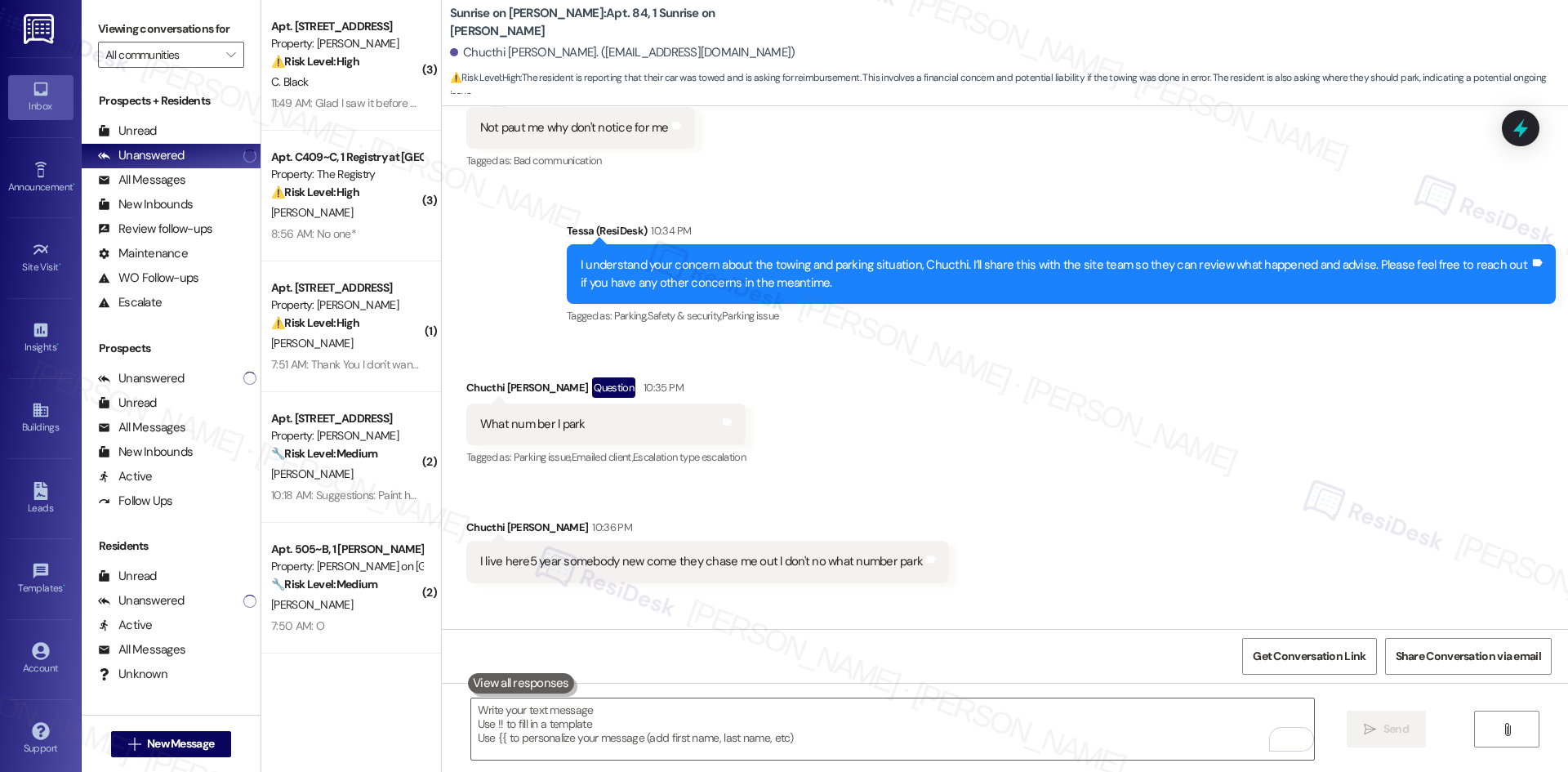
scroll to position [1281, 0]
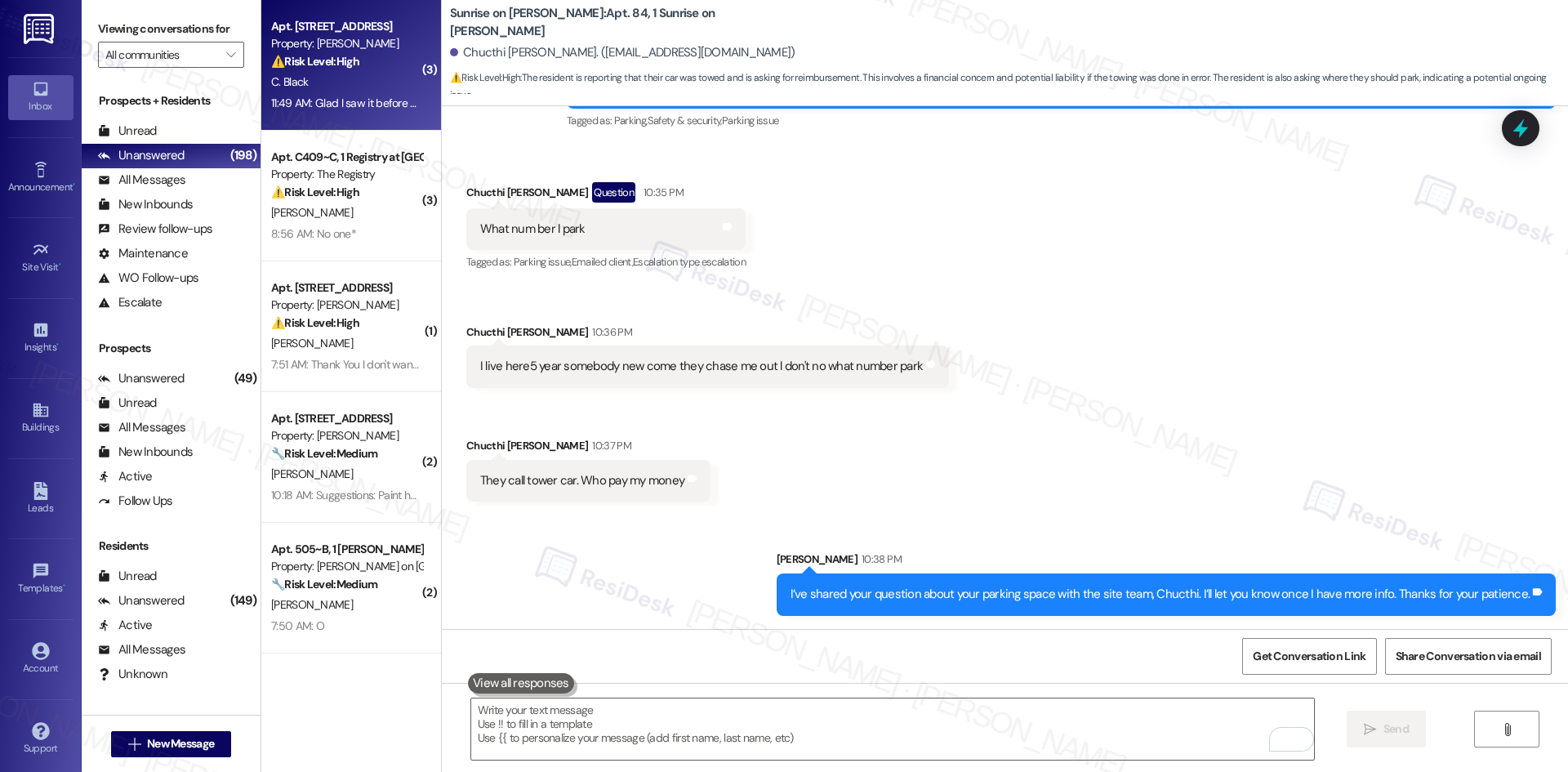
click at [338, 93] on div "11:49 AM: Glad I saw it before climbing into bed - literally at my bedside and …" at bounding box center [346, 103] width 154 height 21
type textarea "Fetching suggested responses. Please feel free to read through the conversation…"
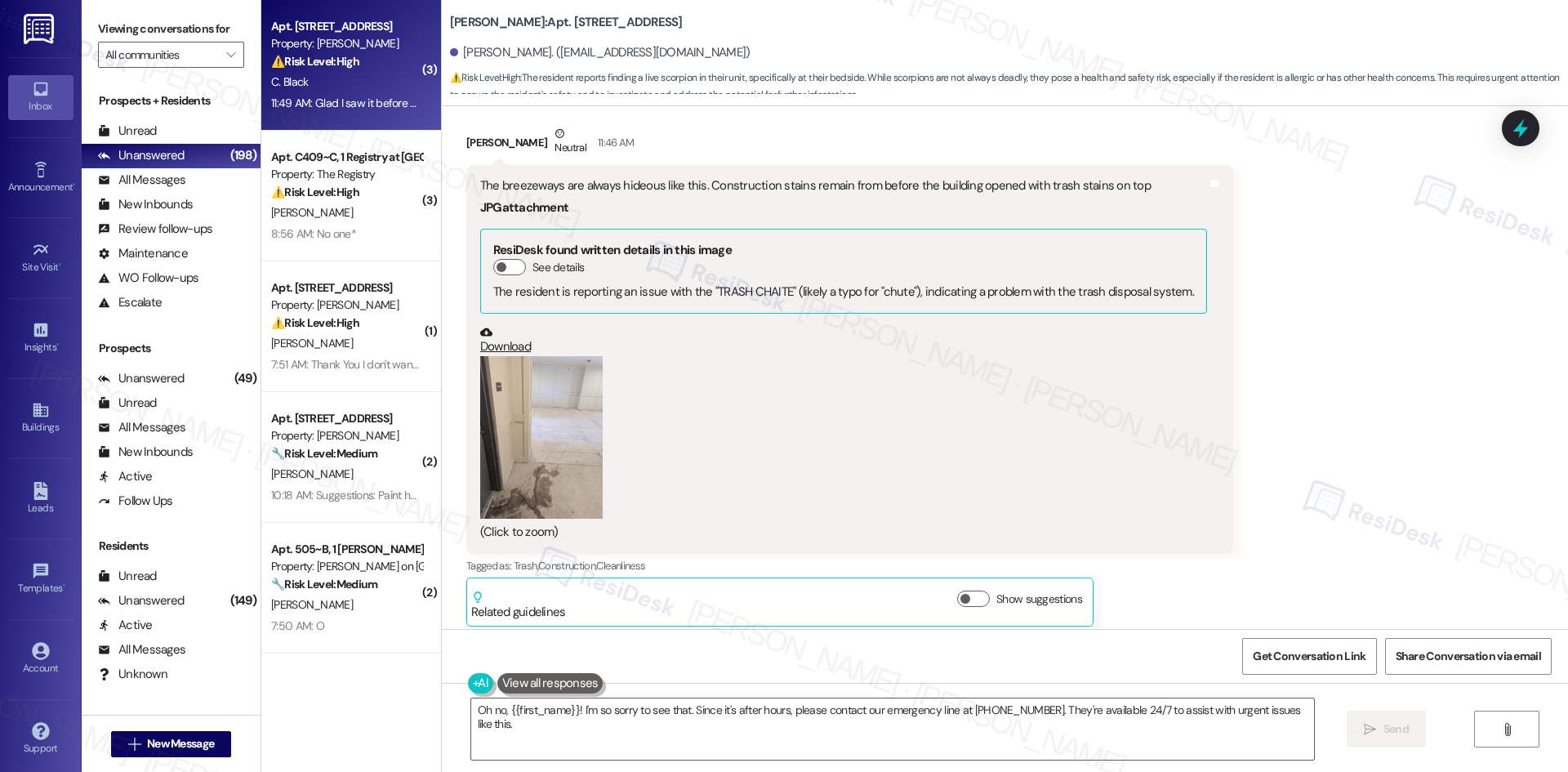
scroll to position [2556, 0]
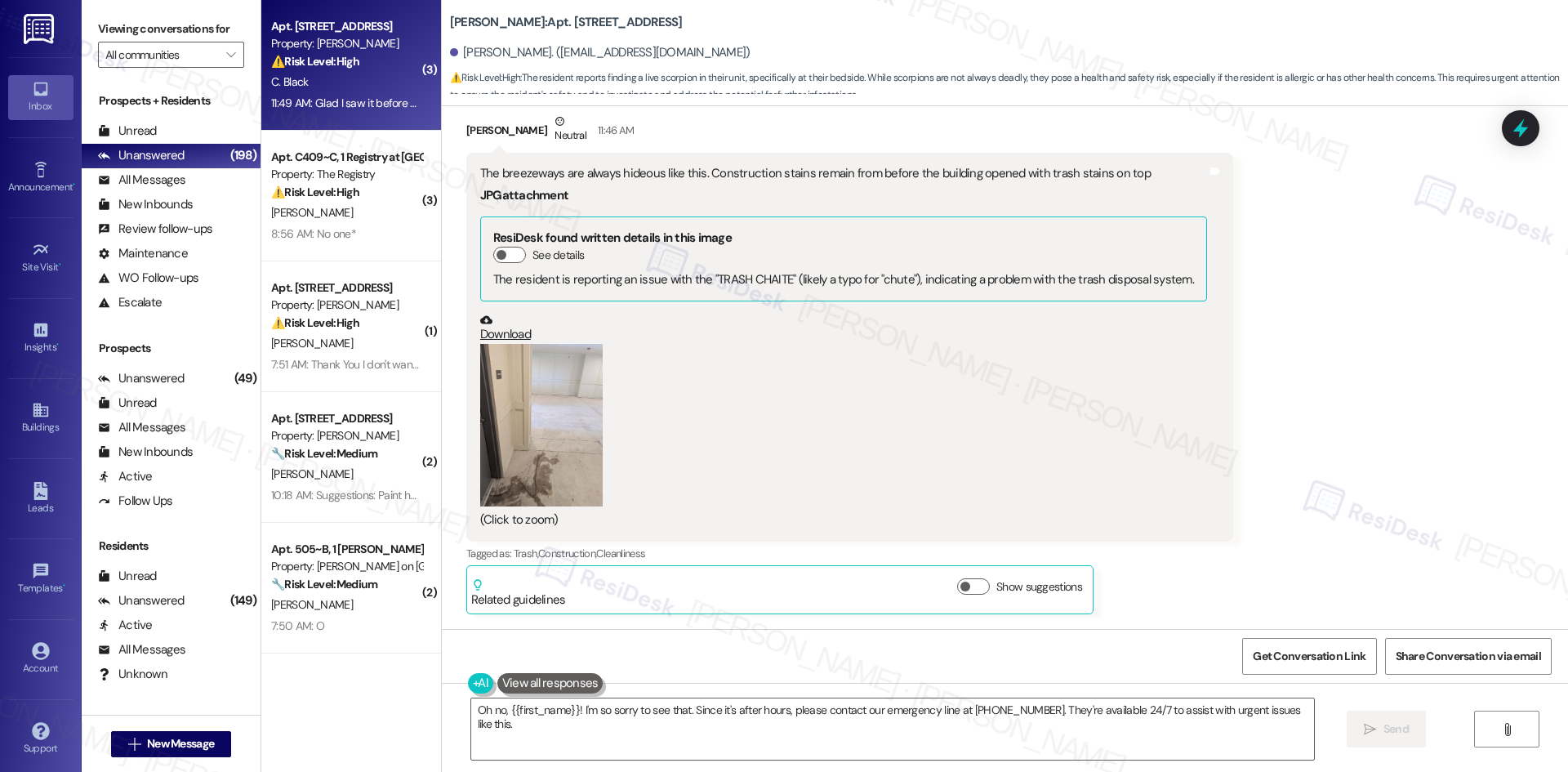
click at [555, 496] on button "Zoom image" at bounding box center [541, 425] width 123 height 163
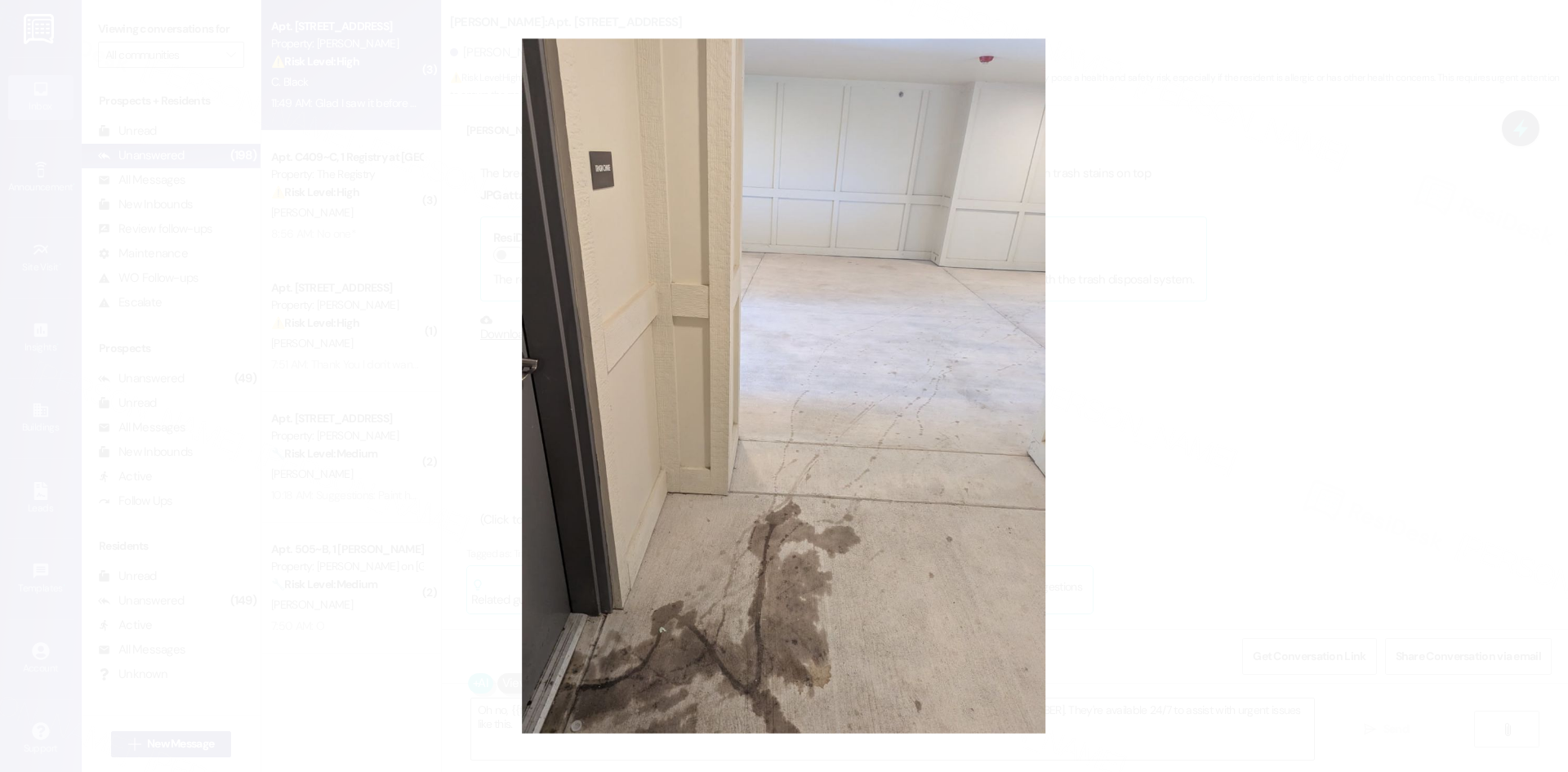
click at [557, 496] on button "Unzoom image" at bounding box center [784, 386] width 1568 height 772
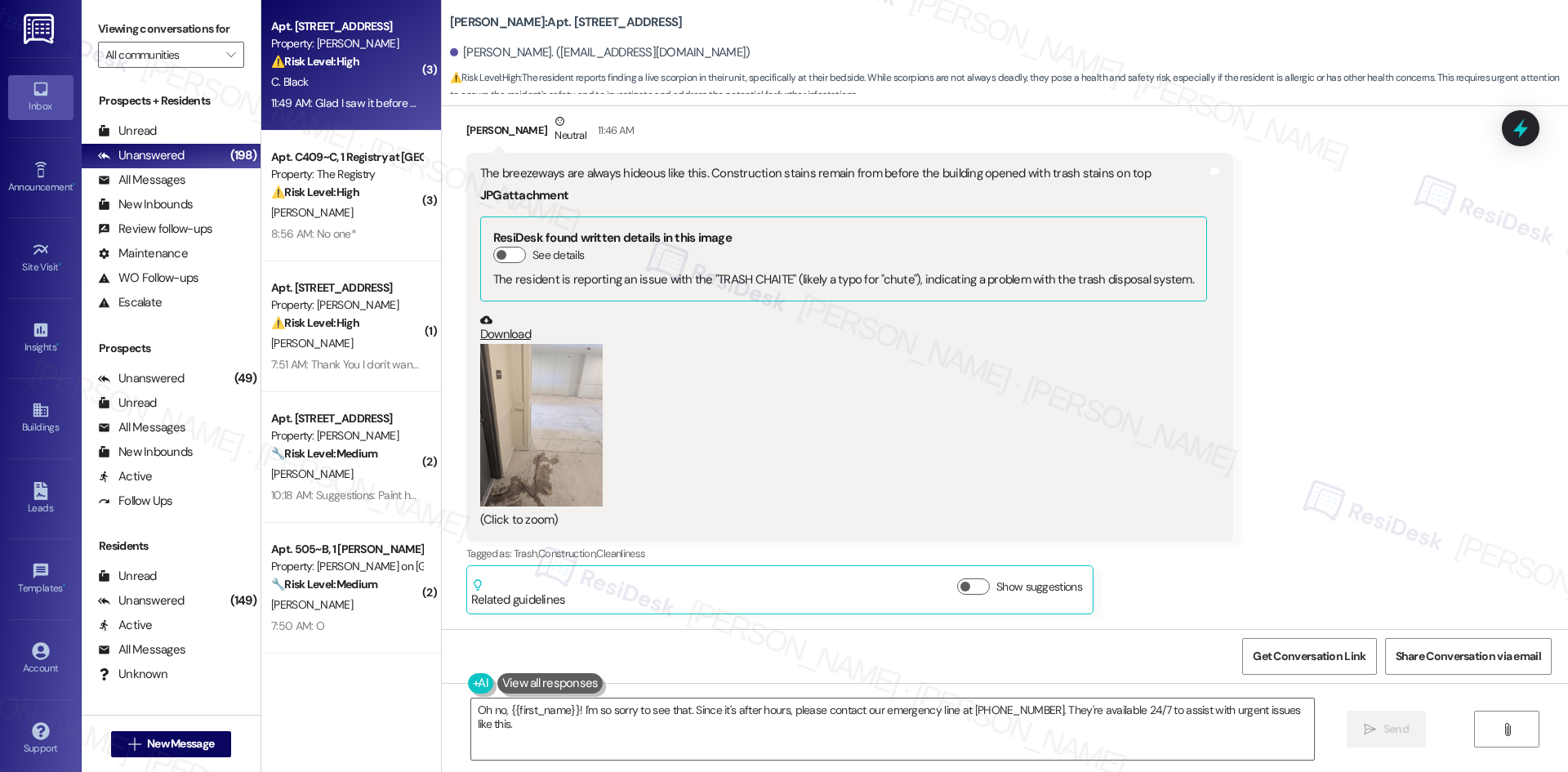
click at [691, 496] on div "(Click to zoom)" at bounding box center [843, 436] width 727 height 186
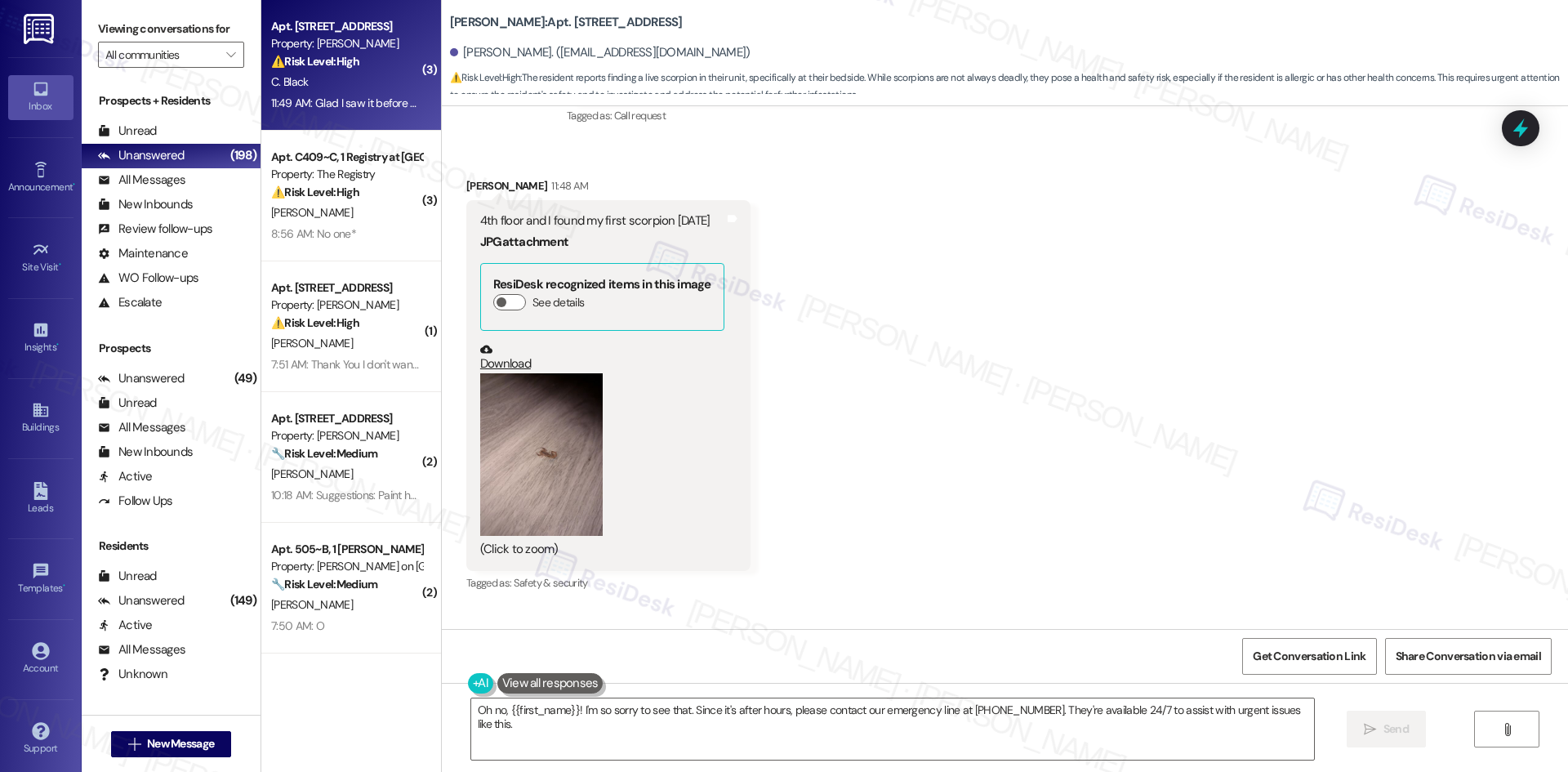
scroll to position [3209, 0]
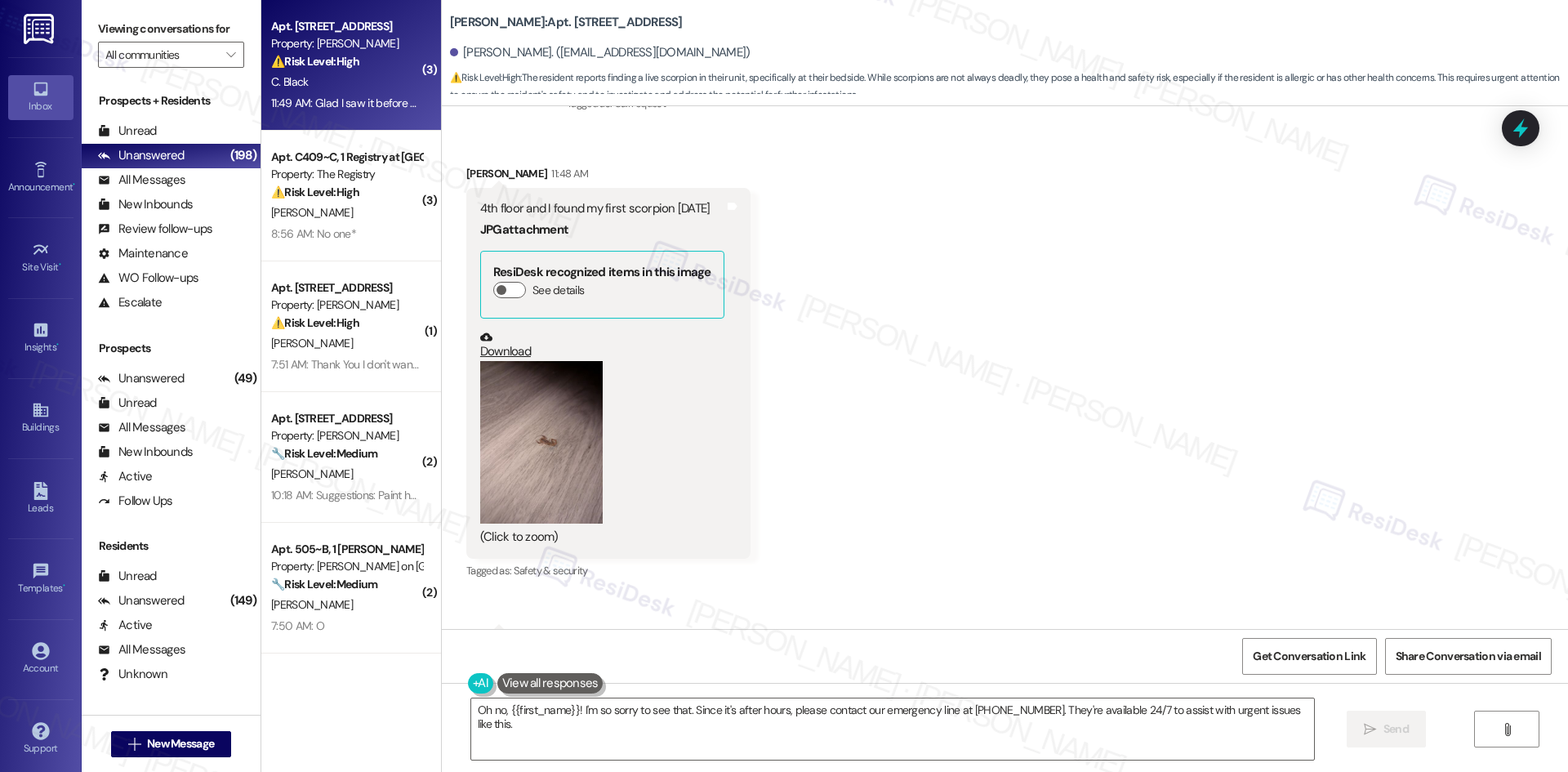
click at [544, 477] on button "Zoom image" at bounding box center [541, 443] width 123 height 163
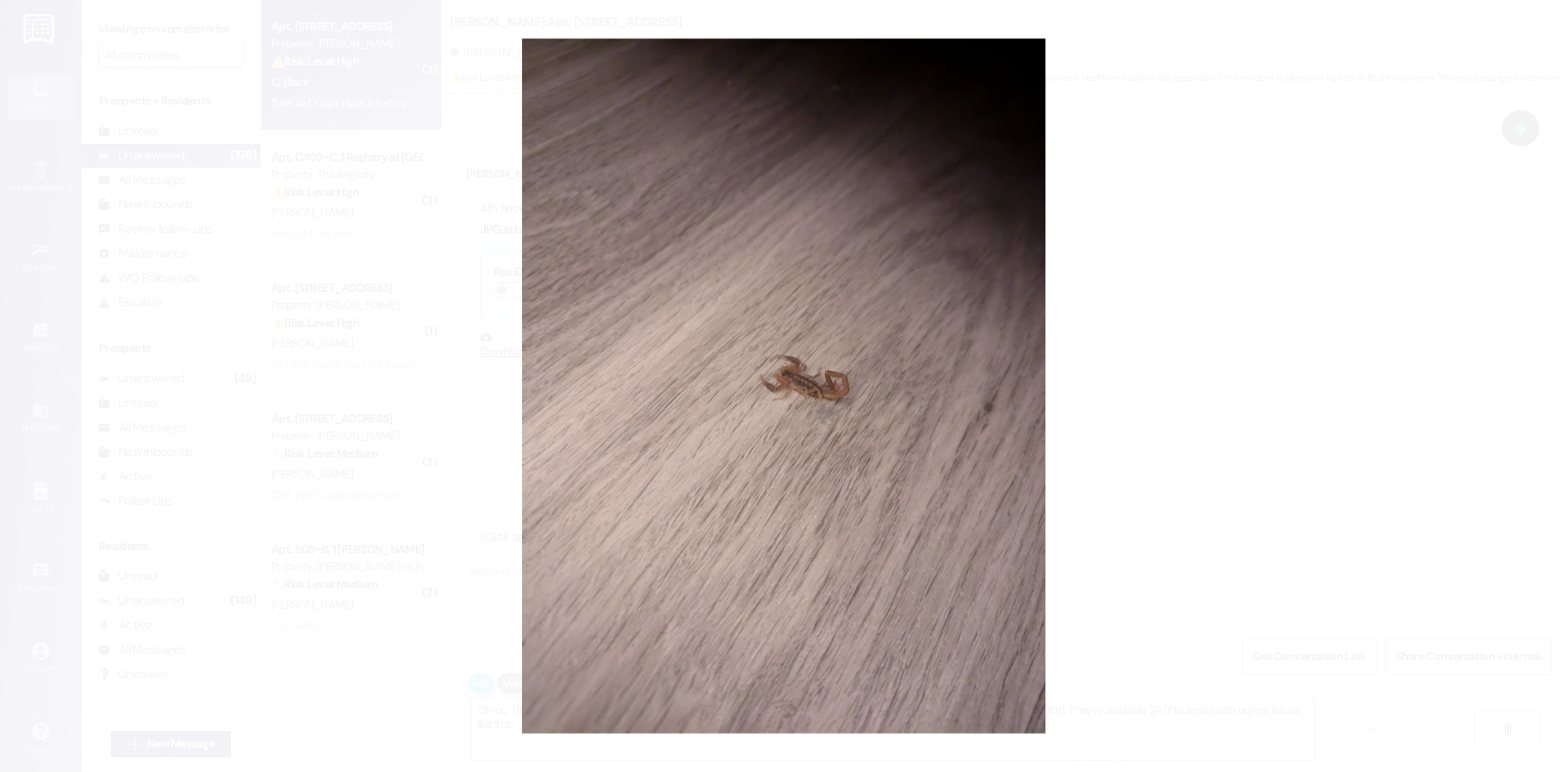
click at [544, 477] on button "Unzoom image" at bounding box center [784, 386] width 1568 height 772
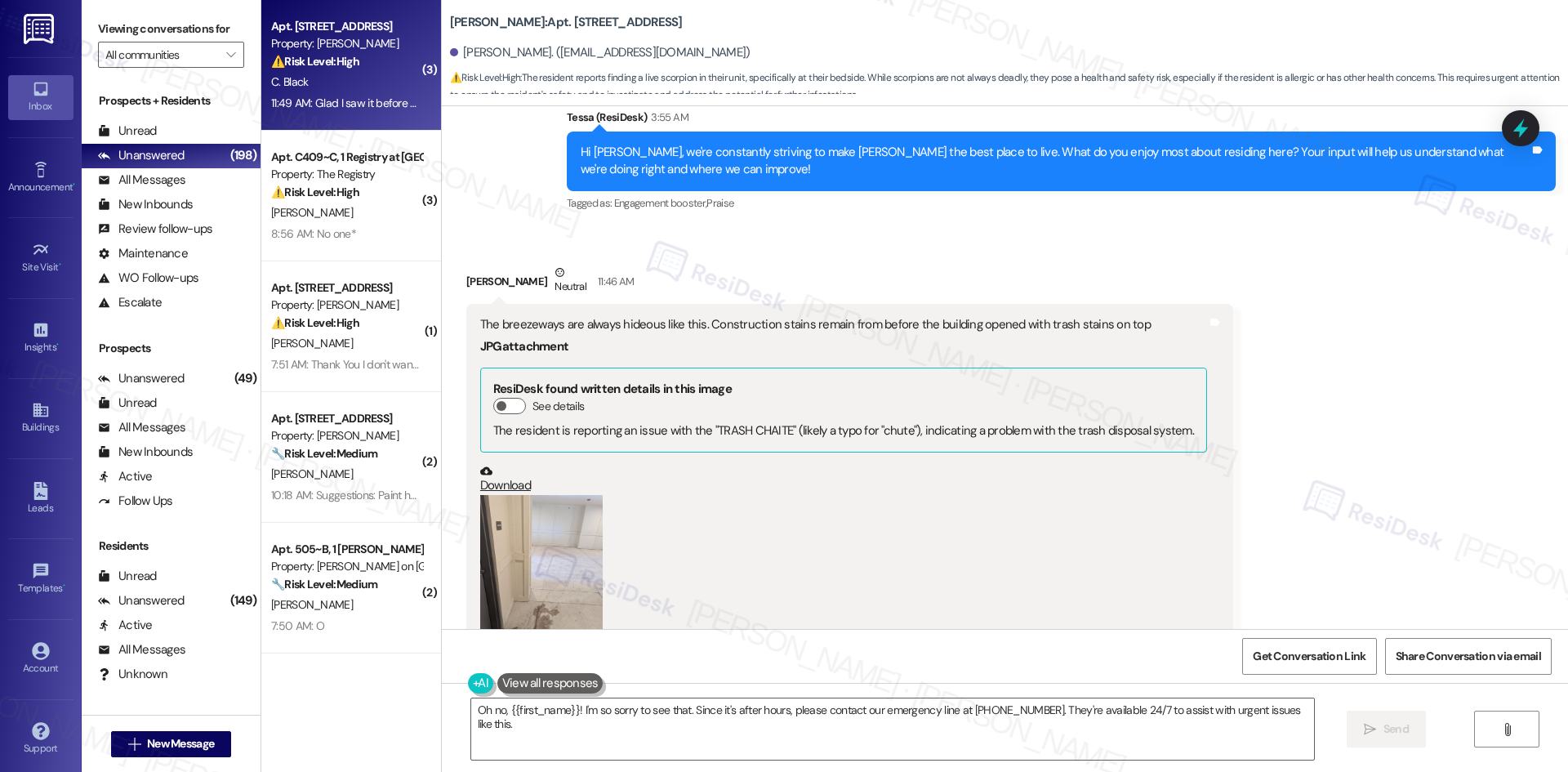
scroll to position [2392, 0]
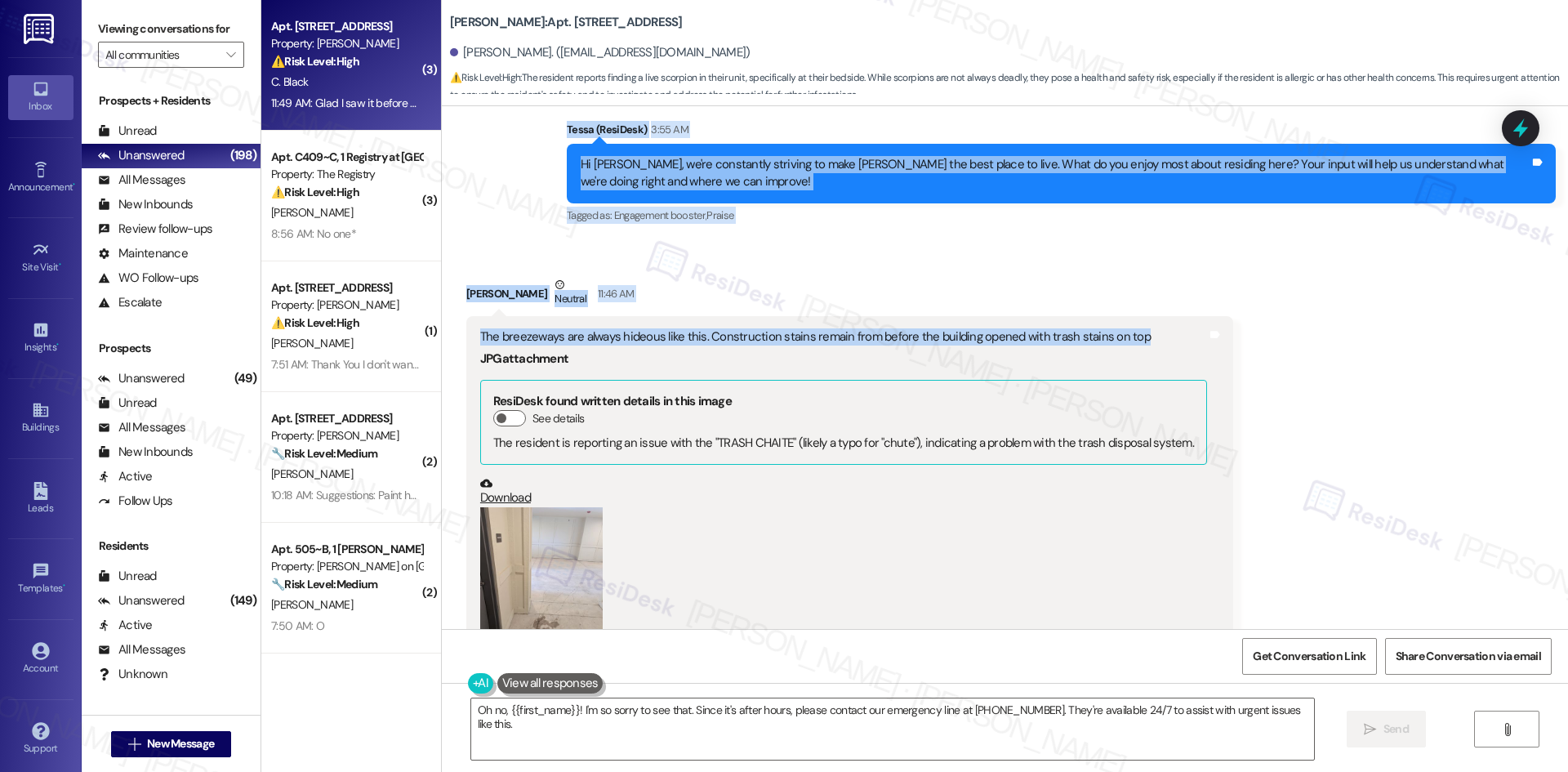
drag, startPoint x: 568, startPoint y: 177, endPoint x: 1160, endPoint y: 336, distance: 613.0
click at [1160, 336] on div "Lease started Jan 23, 2025 at 8:00 AM Survey, sent via SMS Residesk Automated S…" at bounding box center [1004, 367] width 1126 height 523
copy div "Tessa (ResiDesk) 3:55 AM Hi Christopher, we're constantly striving to make Brea…"
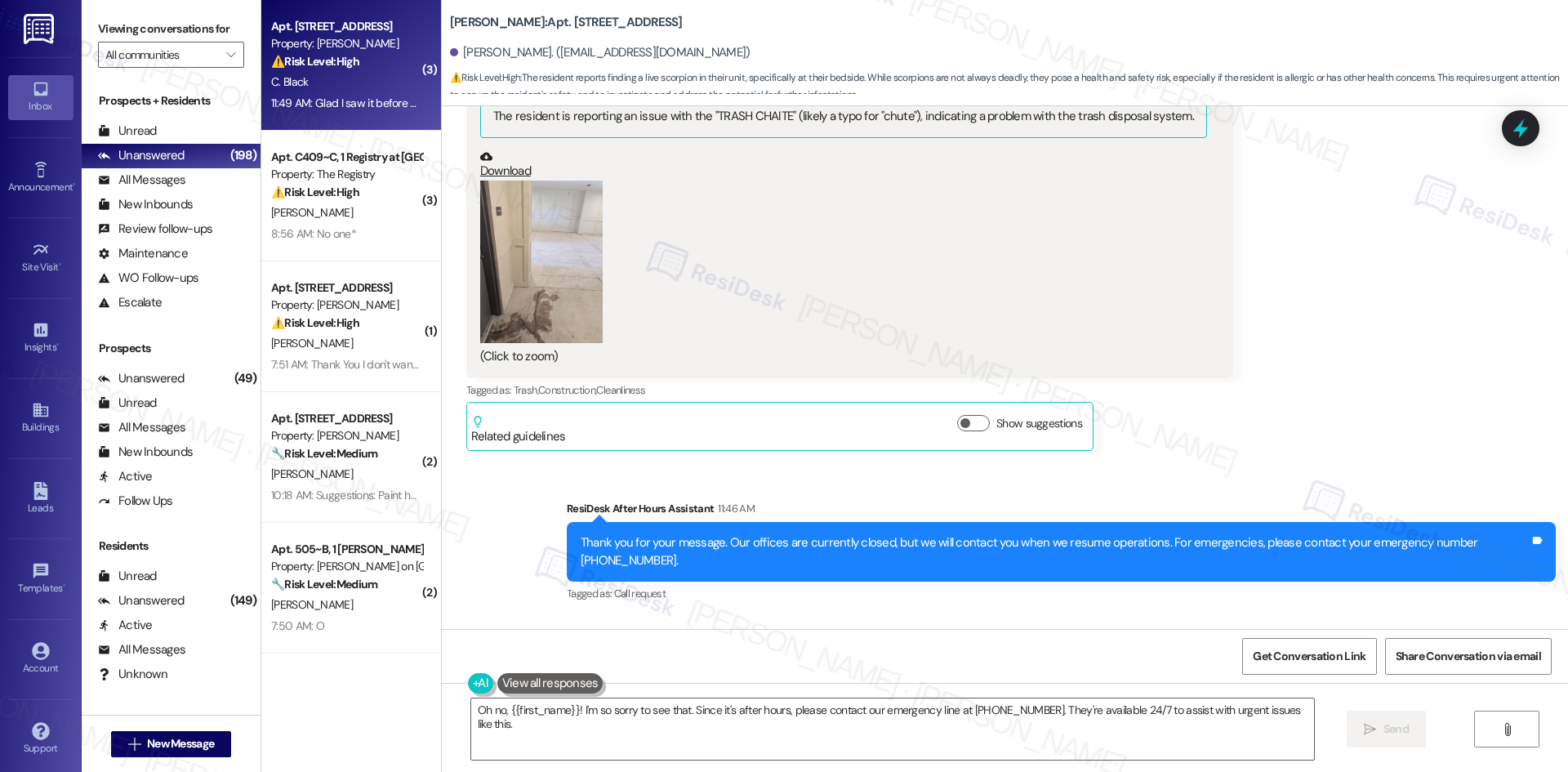
scroll to position [3127, 0]
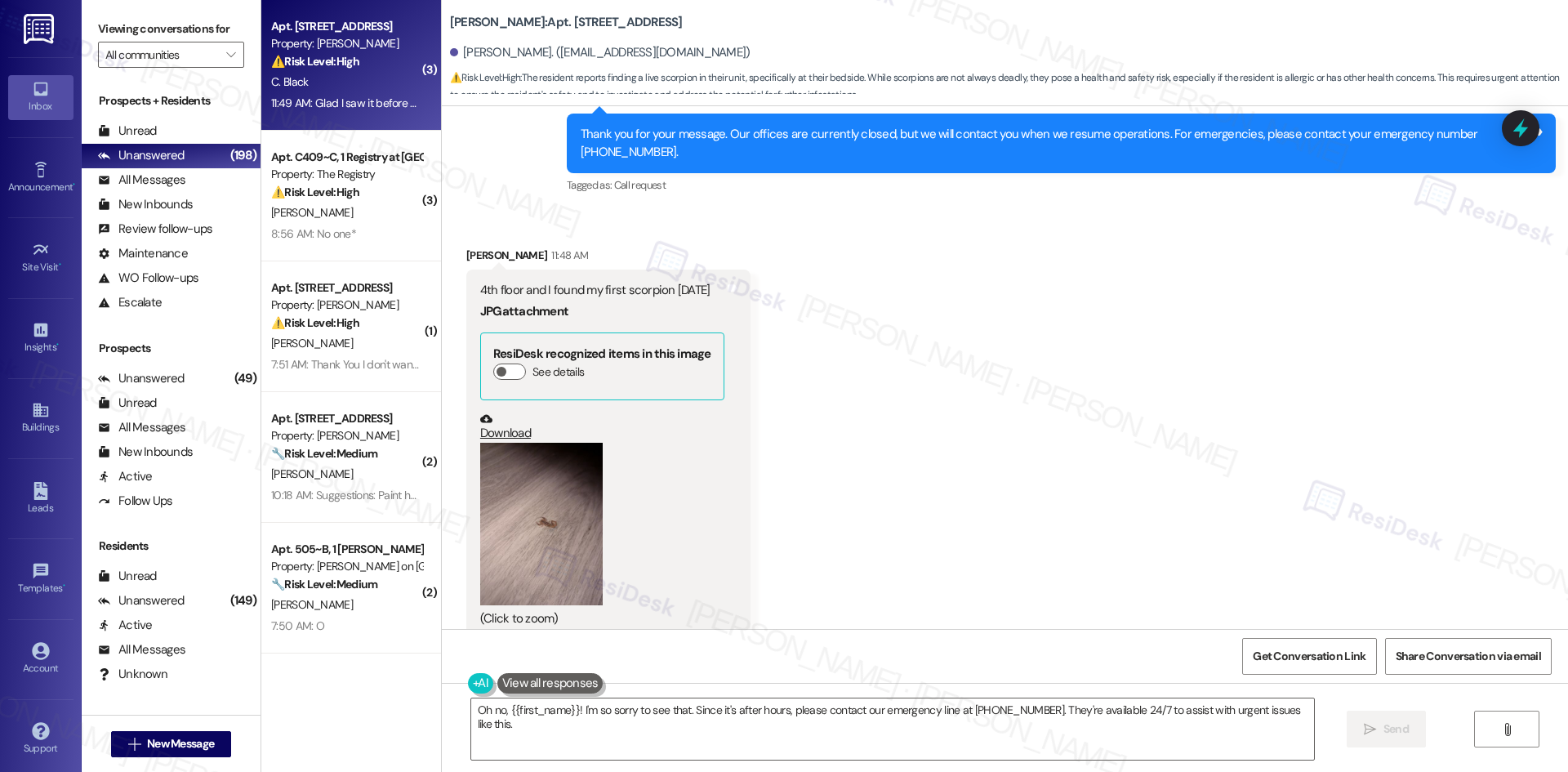
click at [1021, 420] on div "Received via SMS Christopher Black 11:48 AM 4th floor and I found my first scor…" at bounding box center [1004, 501] width 1126 height 581
drag, startPoint x: 448, startPoint y: 246, endPoint x: 696, endPoint y: 295, distance: 252.8
click at [696, 295] on div "Received via SMS Christopher Black 11:48 AM 4th floor and I found my first scor…" at bounding box center [608, 456] width 308 height 442
copy div "Christopher Black 11:48 AM 4th floor and I found my first scorpion today"
click at [996, 355] on div "Received via SMS Christopher Black 11:48 AM 4th floor and I found my first scor…" at bounding box center [1004, 501] width 1126 height 581
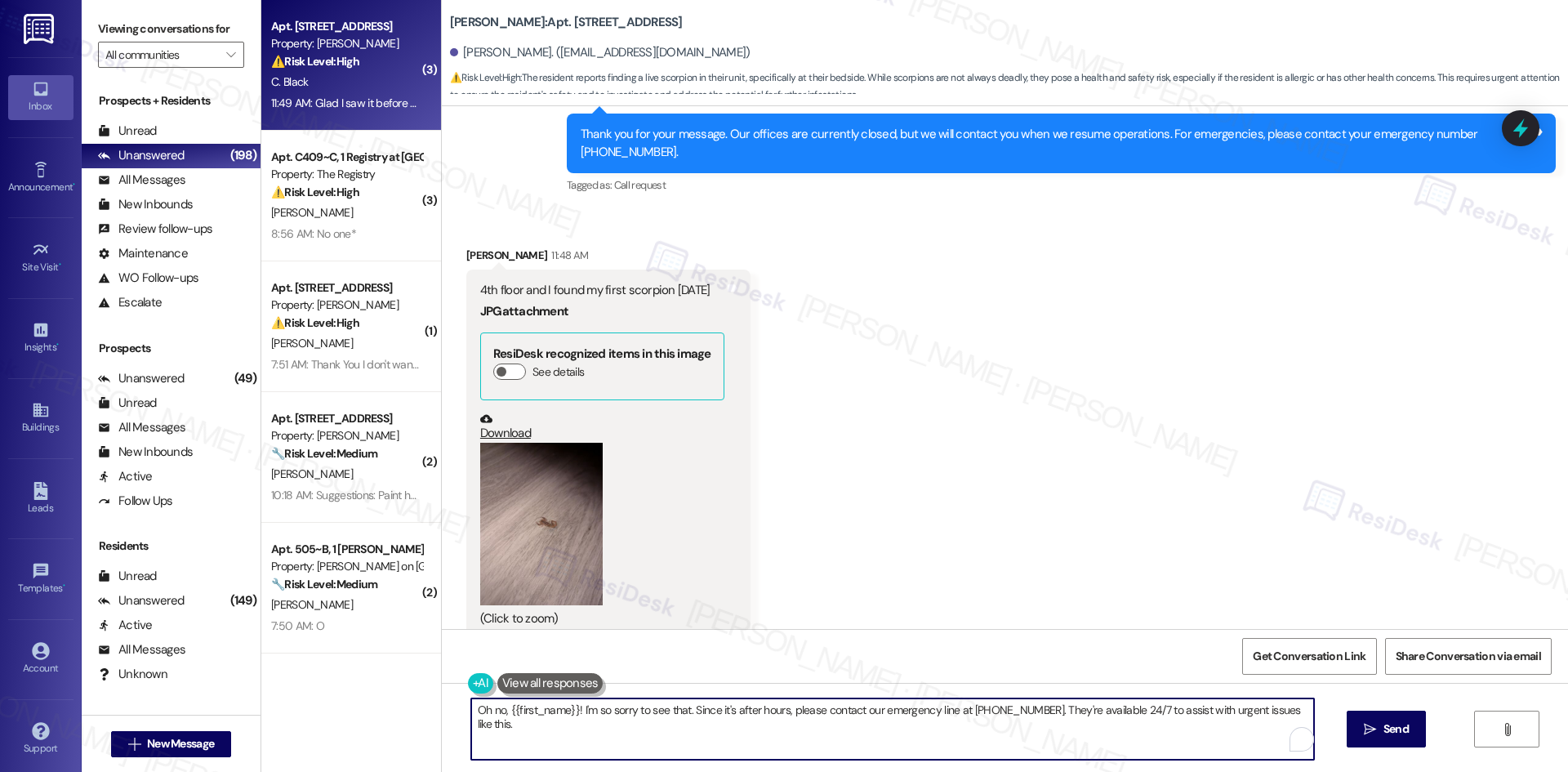
drag, startPoint x: 500, startPoint y: 721, endPoint x: 439, endPoint y: 689, distance: 68.9
click at [442, 689] on div "Oh no, {{first_name}}! I'm so sorry to see that. Since it's after hours, please…" at bounding box center [1004, 744] width 1126 height 123
paste textarea "I’m sorry to hear about the breezeways and the scorpion you found, Christopher.…"
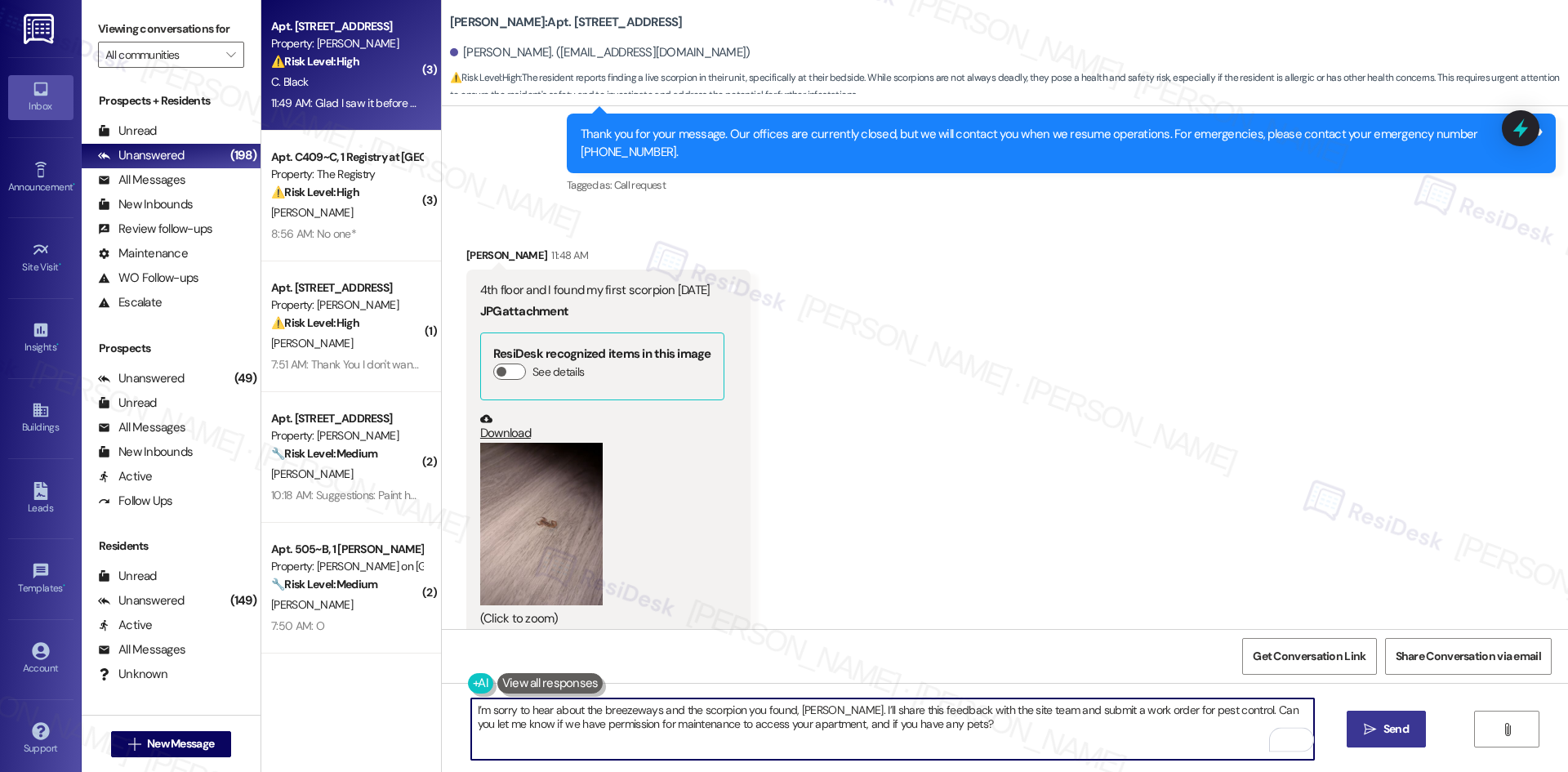
type textarea "I’m sorry to hear about the breezeways and the scorpion you found, Christopher.…"
click at [1391, 739] on button " Send" at bounding box center [1385, 729] width 80 height 36
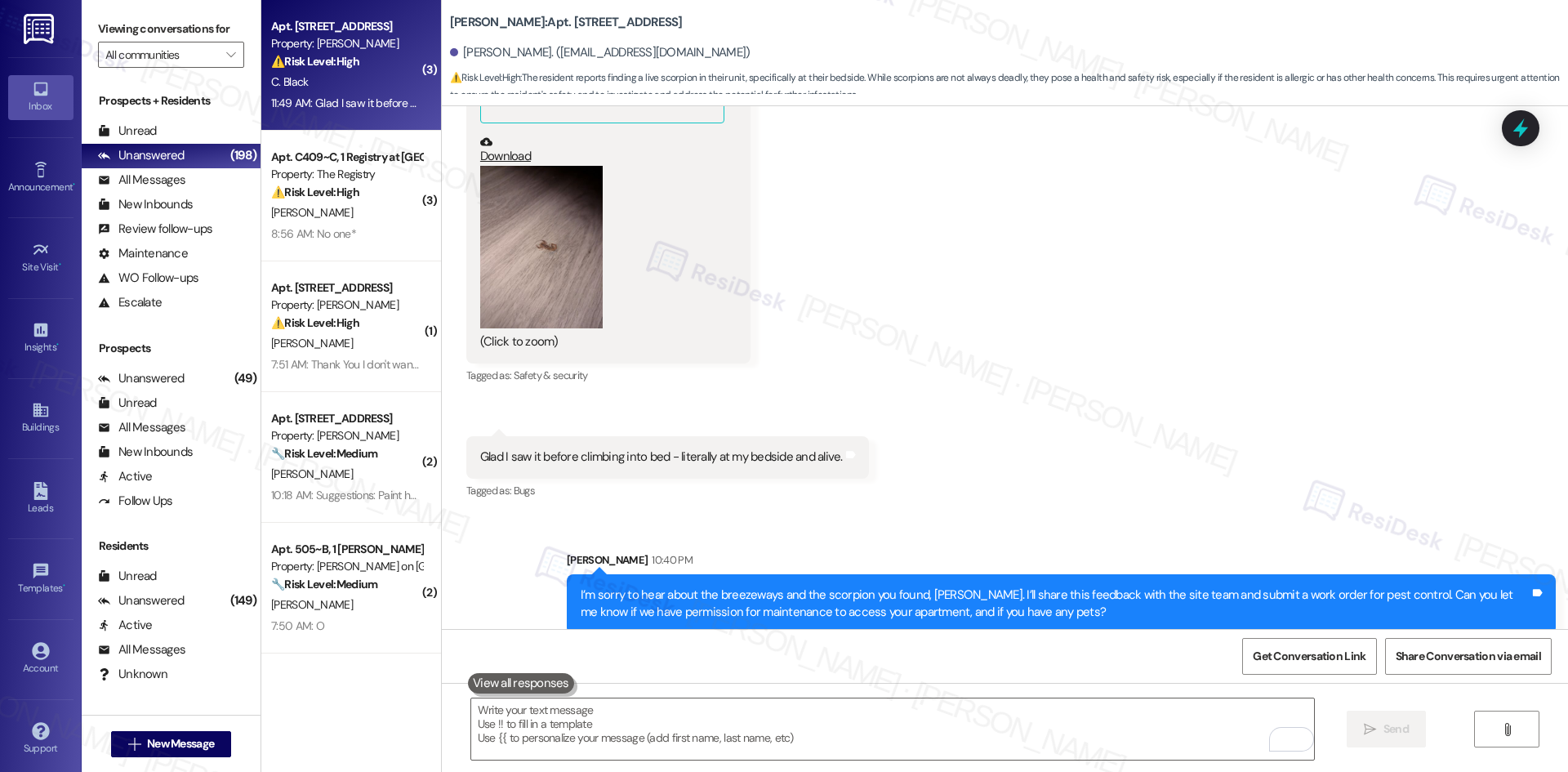
scroll to position [3422, 0]
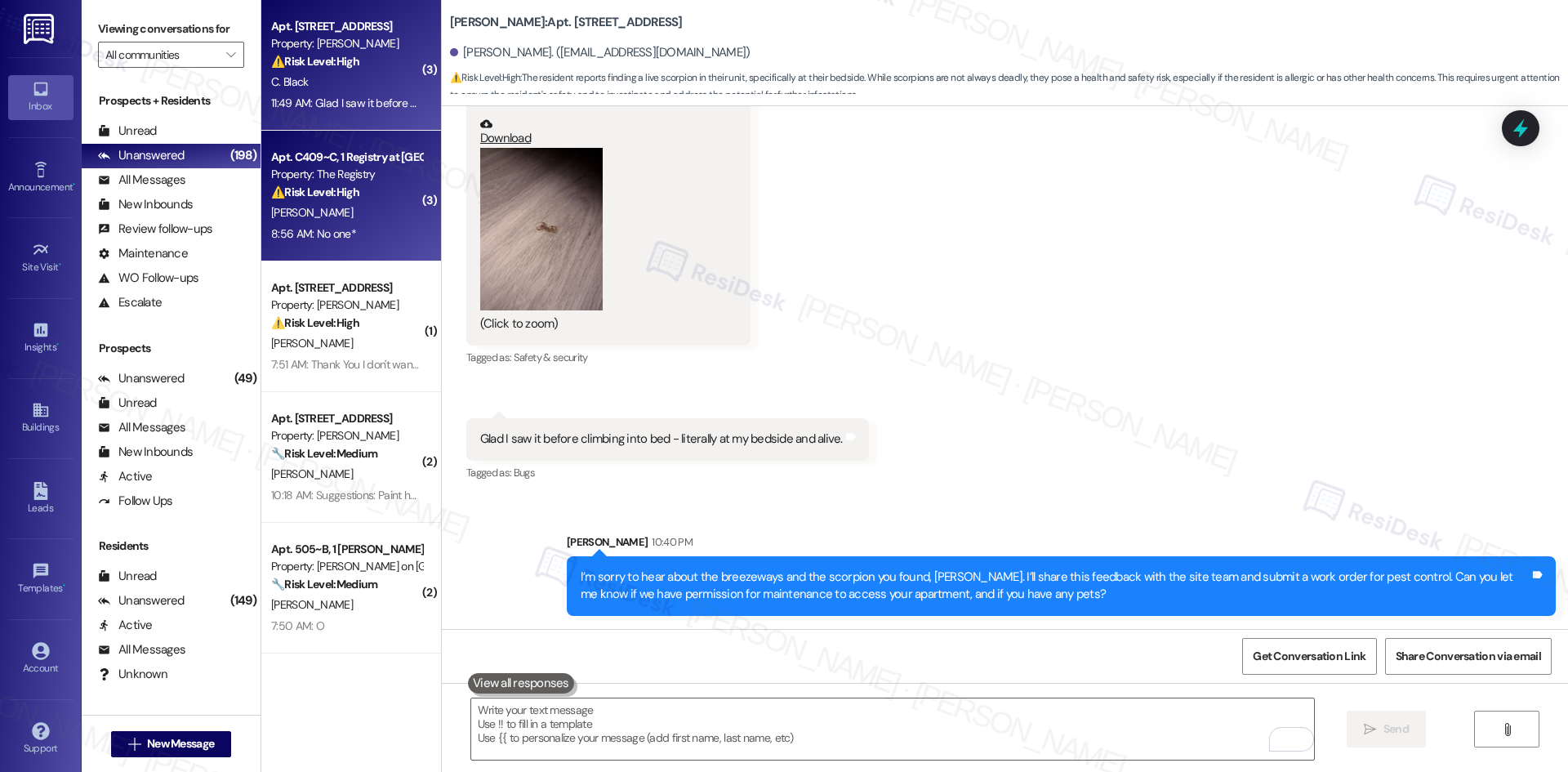
click at [327, 208] on div "F. Essary" at bounding box center [346, 212] width 154 height 21
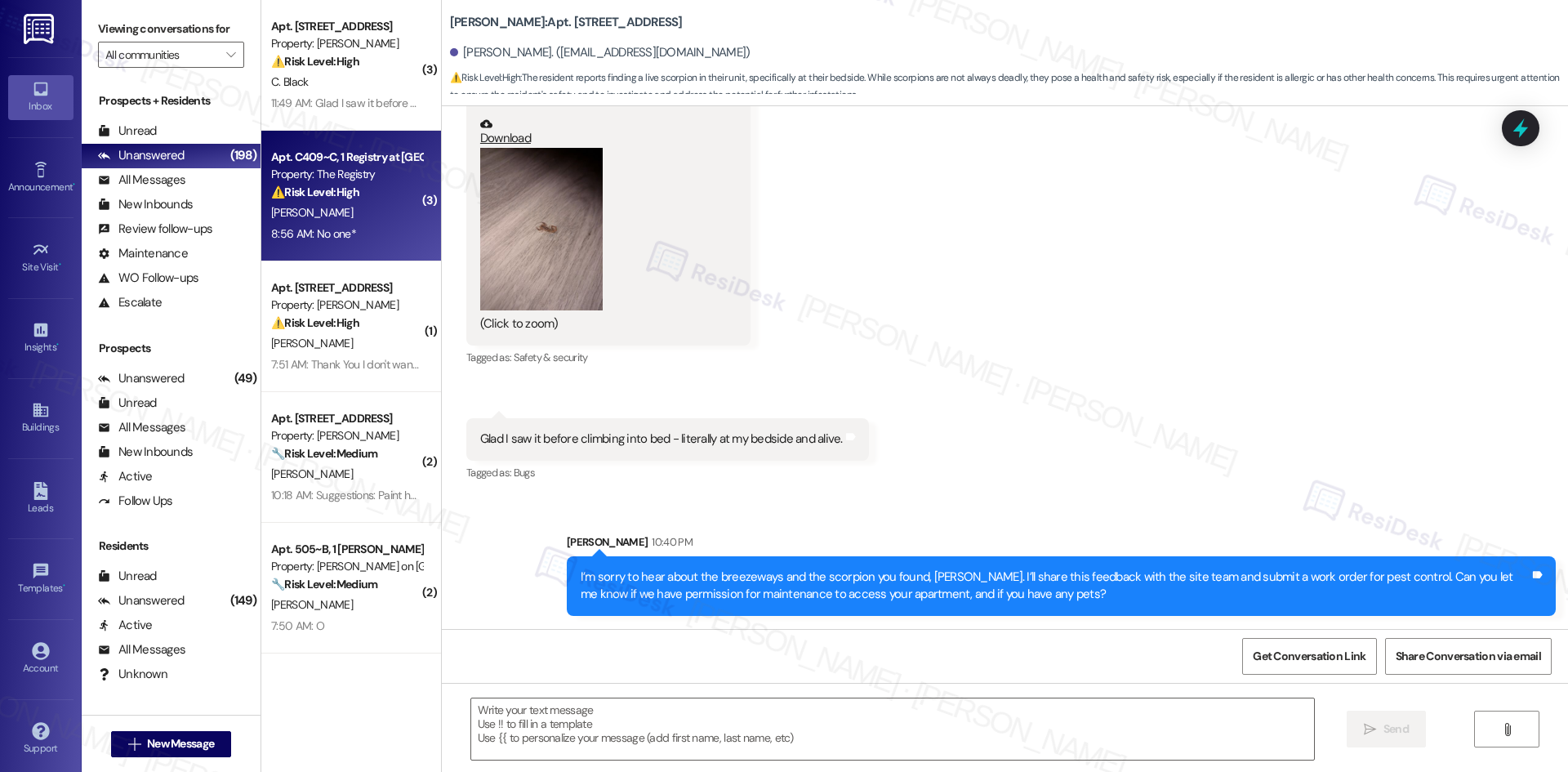
type textarea "Fetching suggested responses. Please feel free to read through the conversation…"
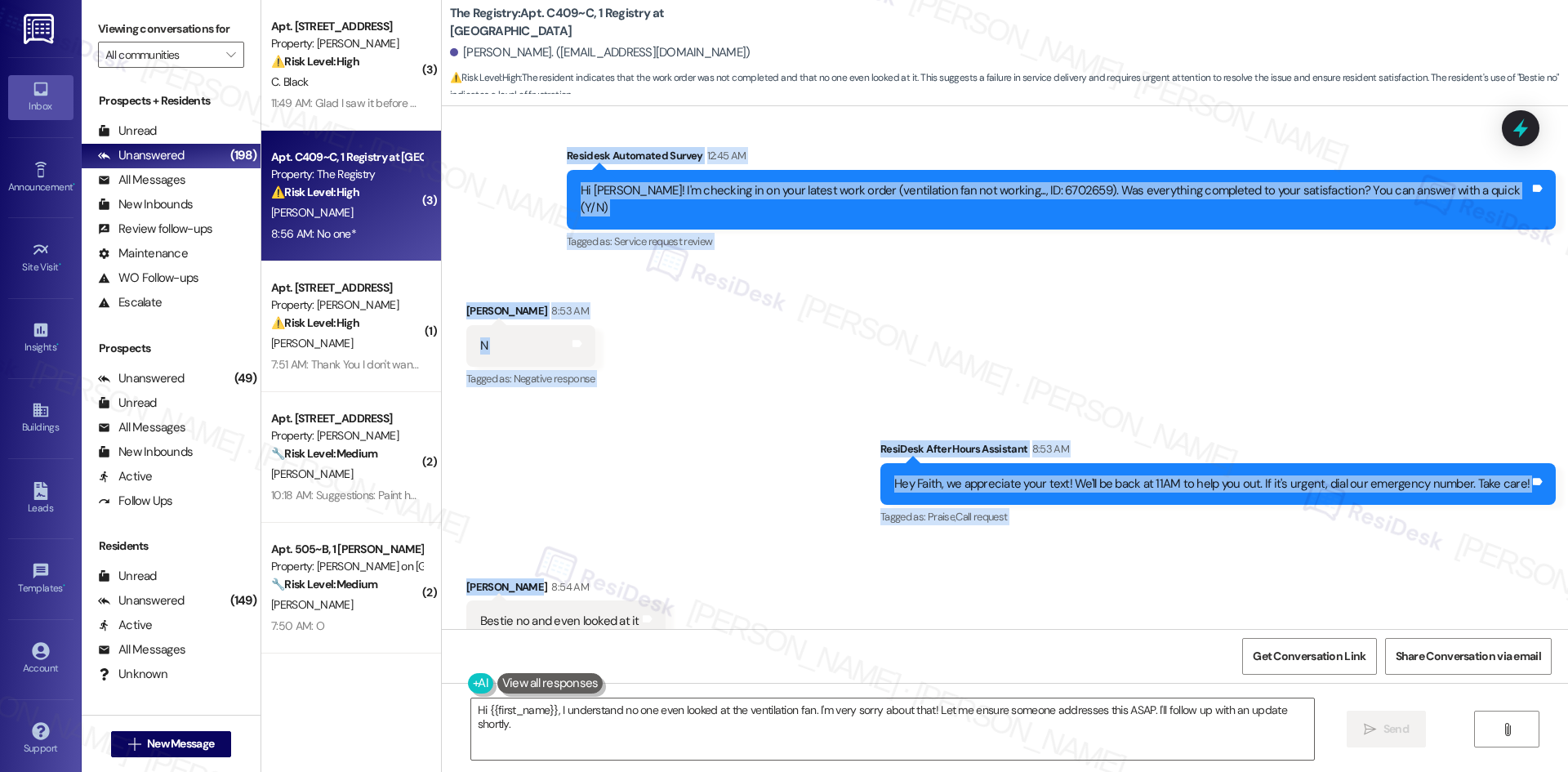
scroll to position [2864, 0]
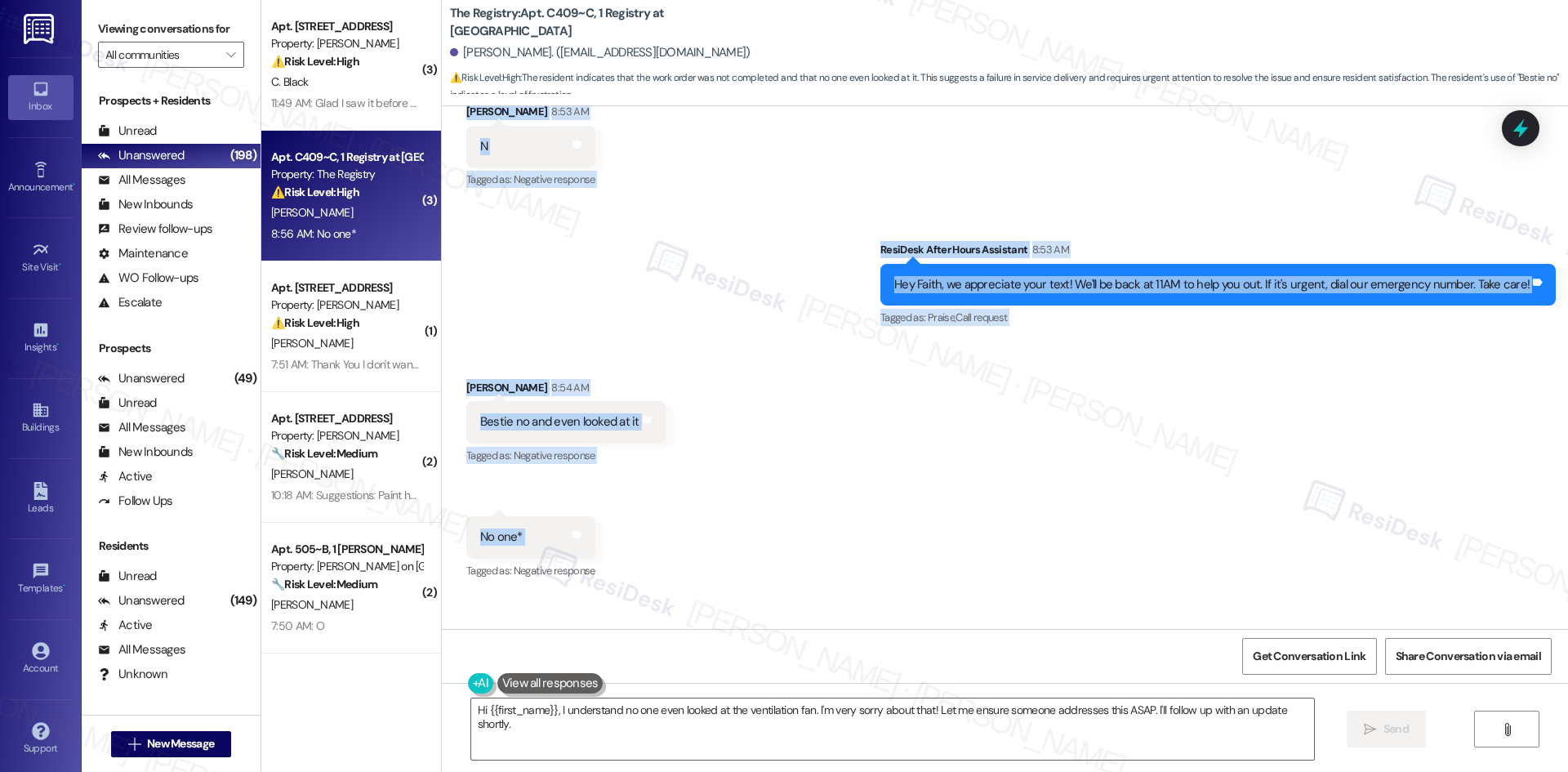
drag, startPoint x: 594, startPoint y: 175, endPoint x: 615, endPoint y: 507, distance: 332.7
click at [615, 507] on div "Survey, sent via SMS Residesk Automated Survey Nov 19, 2024 at 2:12 AM Hi there…" at bounding box center [1004, 367] width 1126 height 523
copy div "Residesk Automated Survey 12:45 AM Hi Faith! I'm checking in on your latest wor…"
click at [1159, 493] on div "Received via SMS Faith Essary 8:54 AM Bestie no and even looked at it Tags and …" at bounding box center [1004, 469] width 1126 height 253
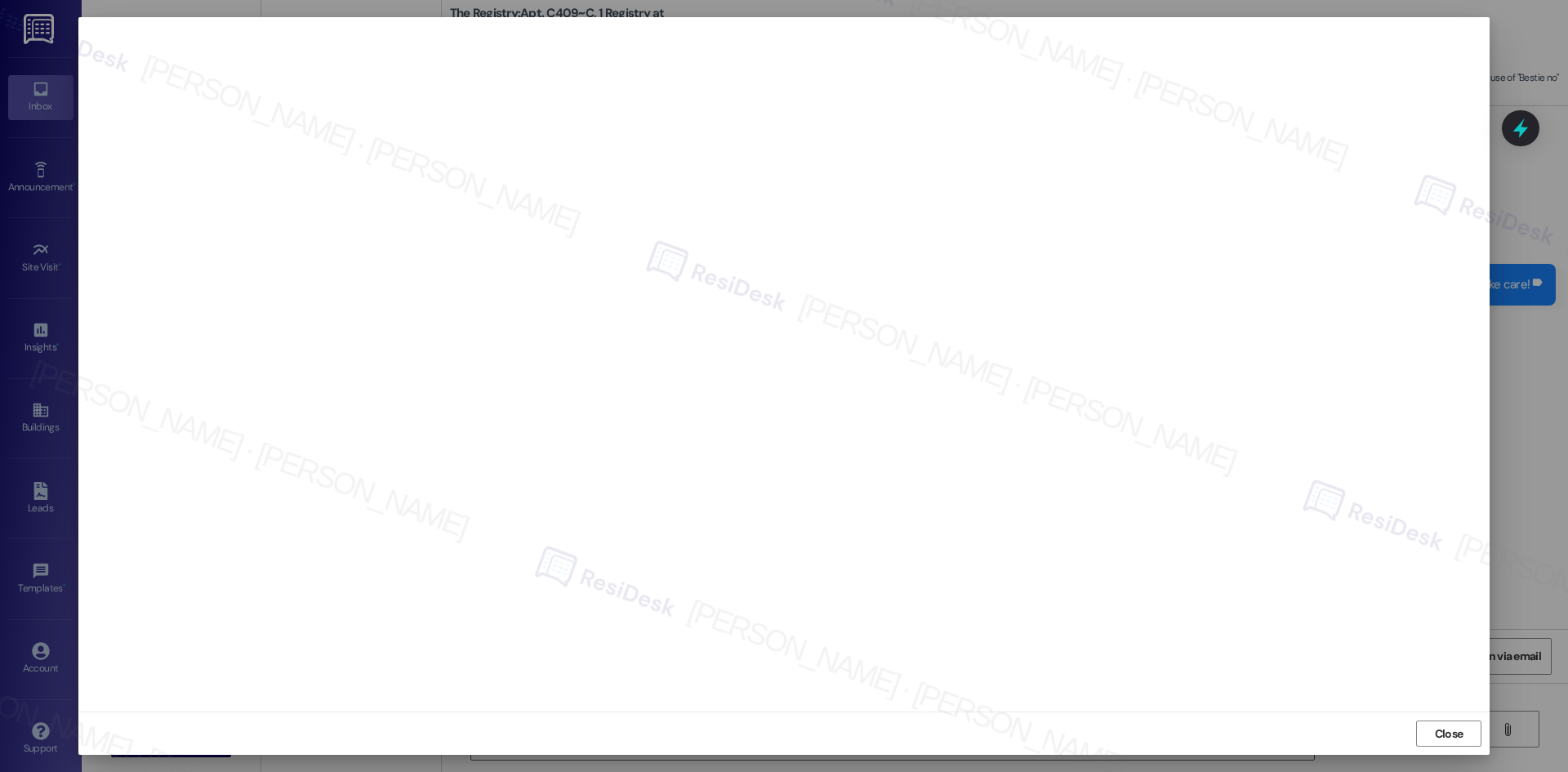
click at [1483, 738] on div "Close" at bounding box center [784, 733] width 1411 height 43
click at [1457, 742] on span "Close" at bounding box center [1448, 734] width 28 height 17
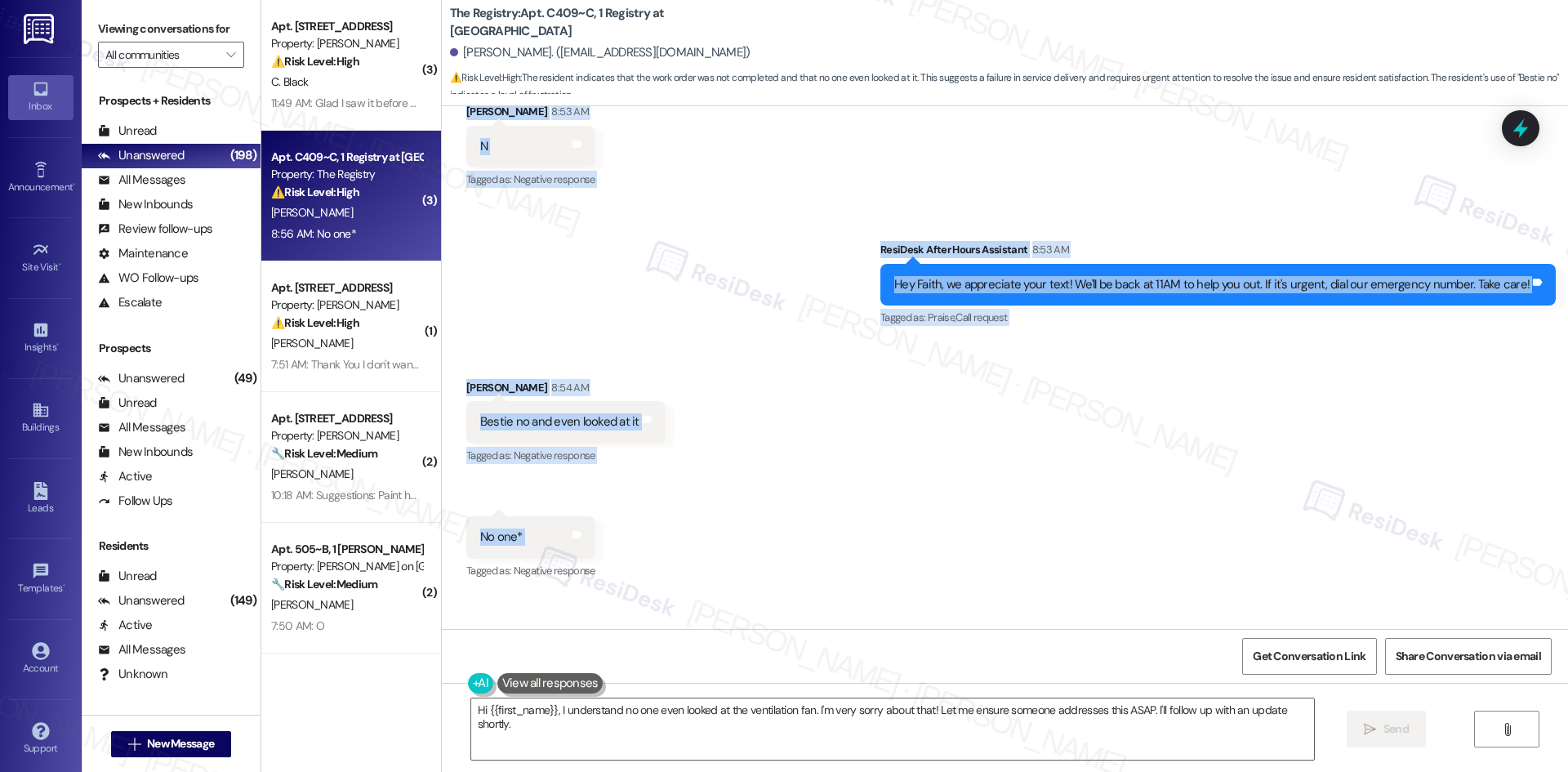
drag, startPoint x: 609, startPoint y: 337, endPoint x: 640, endPoint y: 509, distance: 174.8
click at [640, 509] on div "Survey, sent via SMS Residesk Automated Survey Nov 19, 2024 at 2:12 AM Hi there…" at bounding box center [1004, 367] width 1126 height 523
copy div "Residesk Automated Survey 12:45 AM Hi Faith! I'm checking in on your latest wor…"
click at [530, 366] on div "Received via SMS Faith Essary 8:54 AM Bestie no and even looked at it Tags and …" at bounding box center [566, 423] width 224 height 114
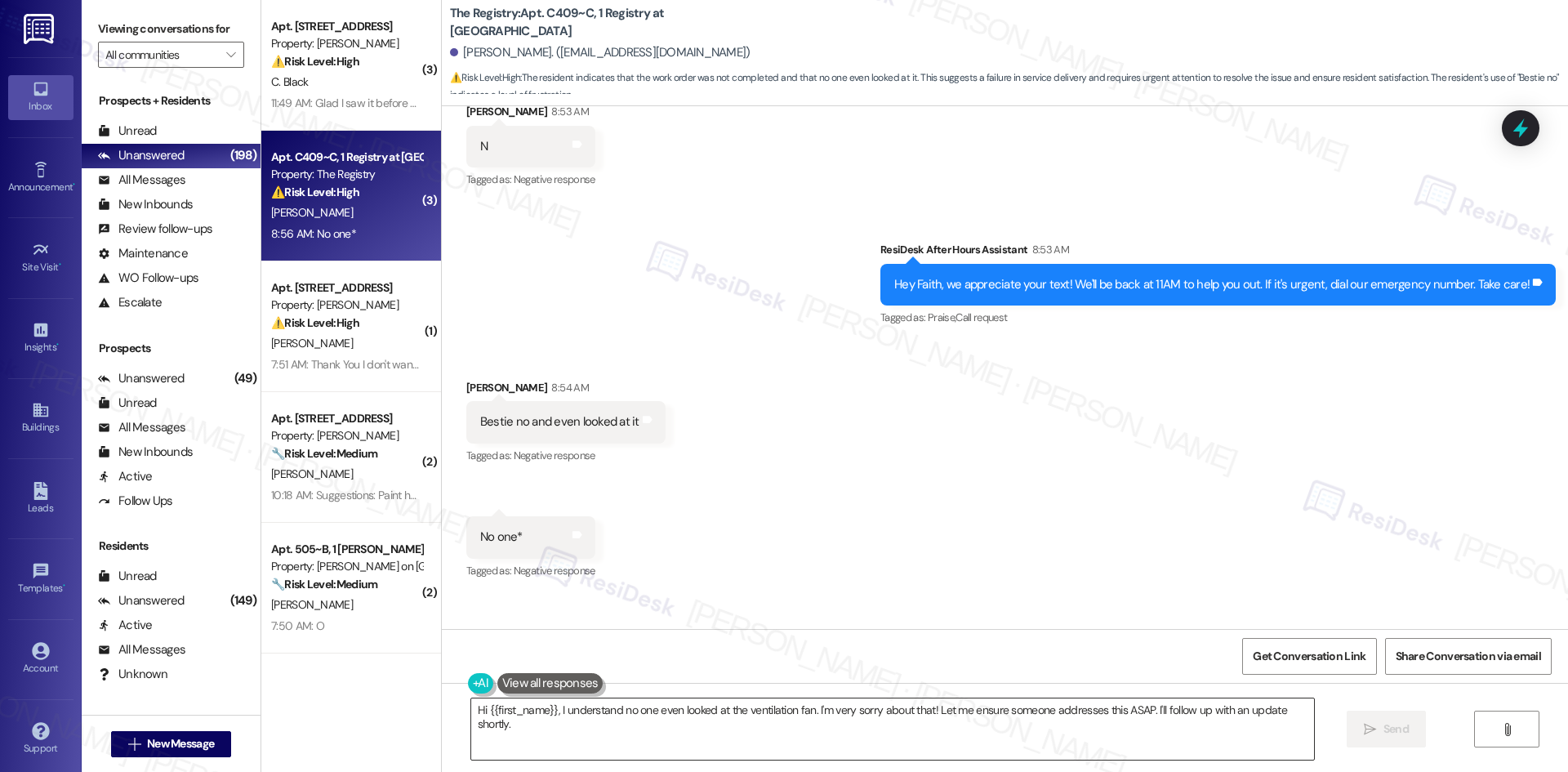
click at [621, 709] on textarea "Hi {{first_name}}, I understand no one even looked at the ventilation fan. I'm …" at bounding box center [892, 729] width 842 height 61
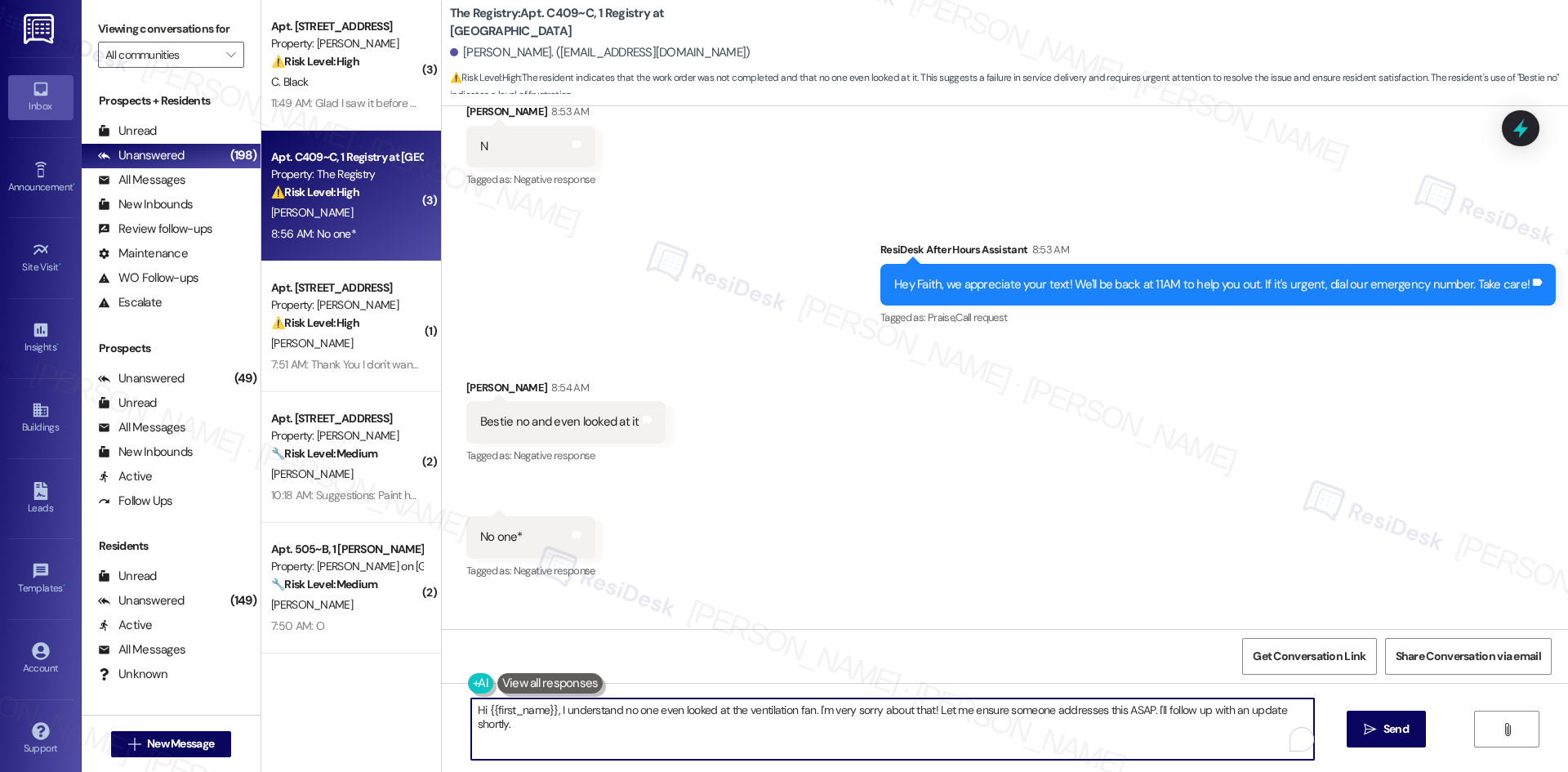
paste textarea "I understand your concern, Faith. I’ll share this with the site team so they ca…"
type textarea "I understand your concern, Faith. I’ll share this with the site team so they ca…"
click at [1397, 733] on span "Send" at bounding box center [1396, 729] width 26 height 17
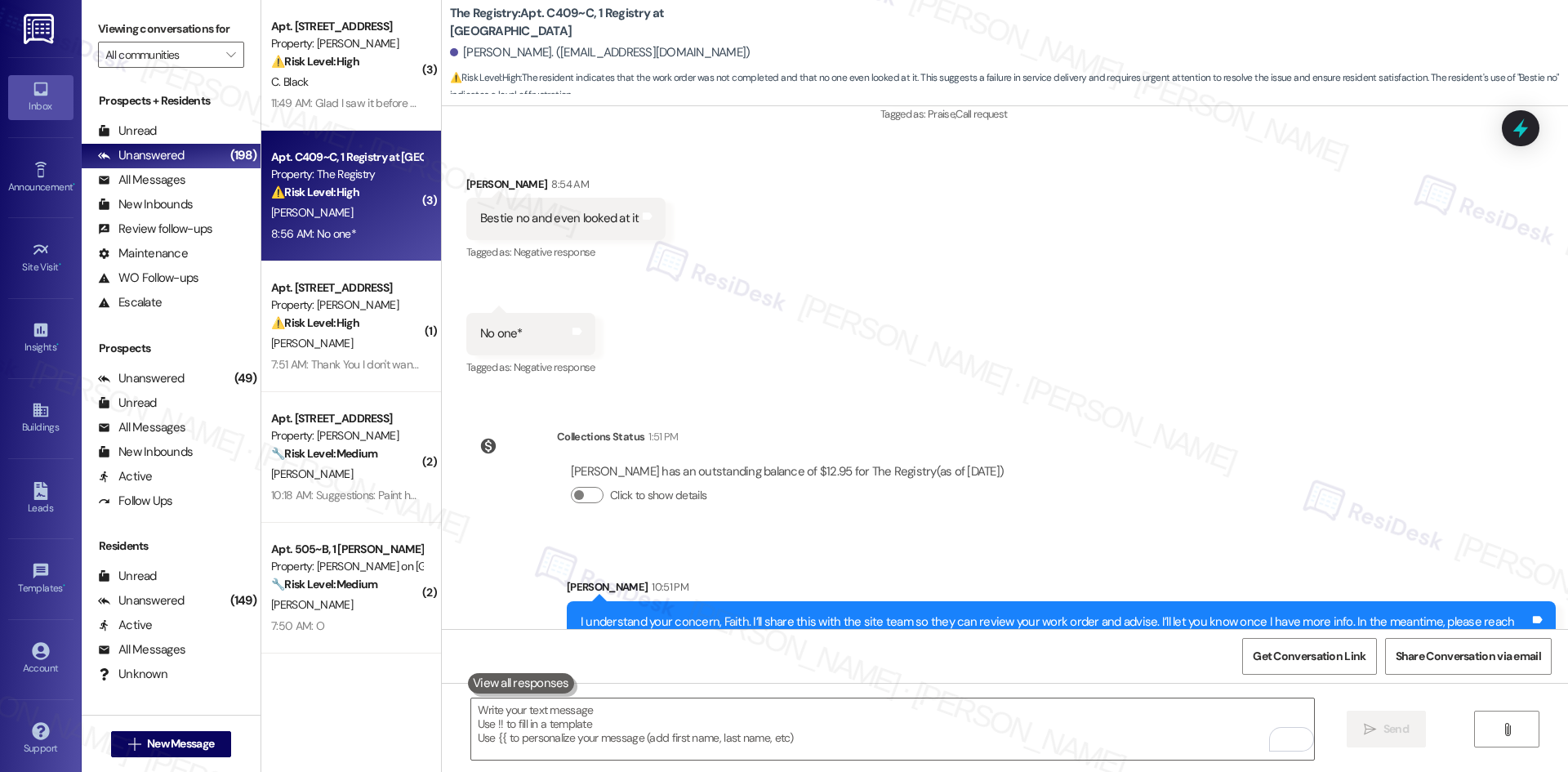
scroll to position [3077, 0]
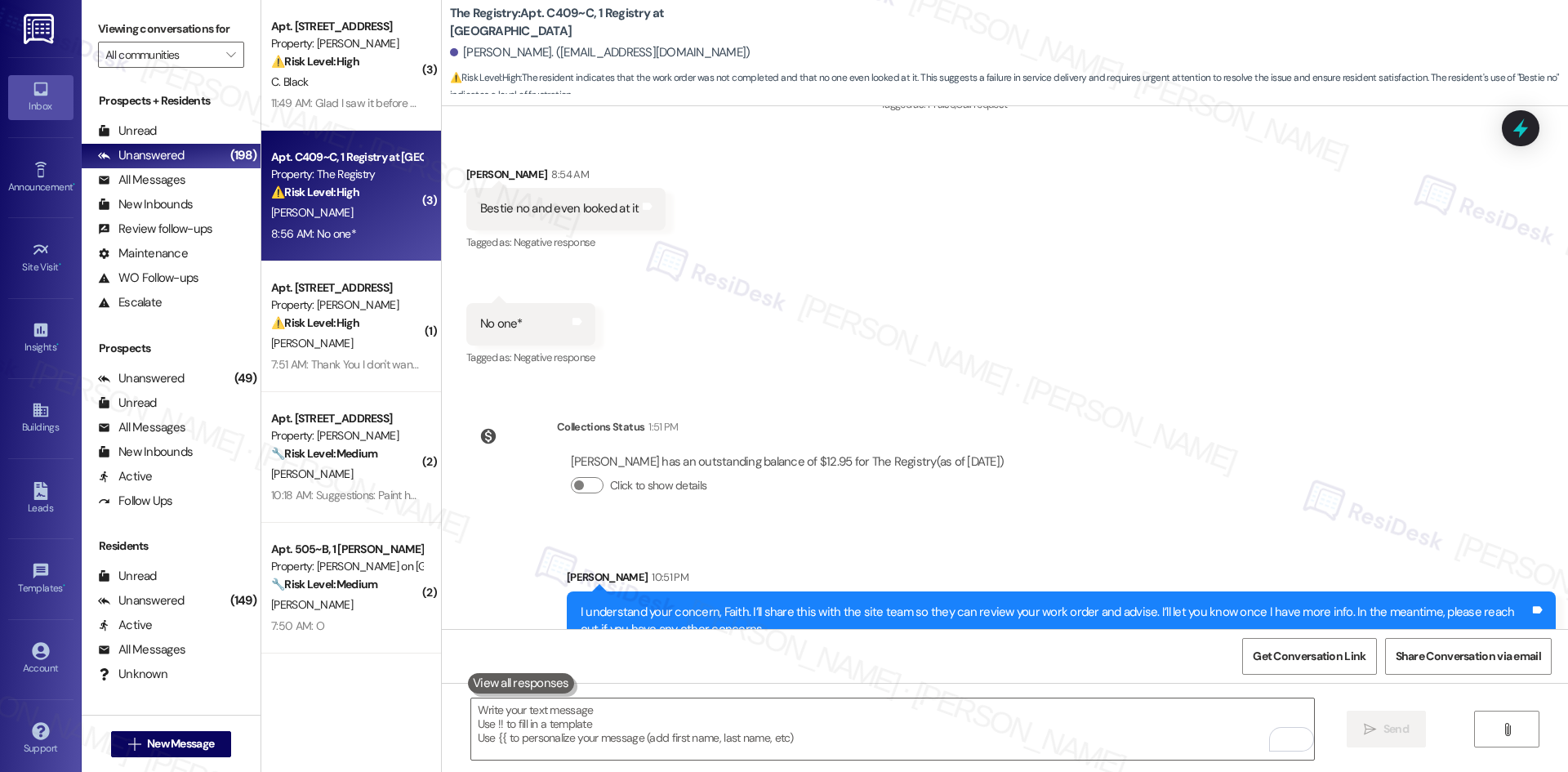
click at [1036, 556] on div "Sent via SMS Sarah 10:51 PM I understand your concern, Faith. I’ll share this w…" at bounding box center [1061, 609] width 1013 height 107
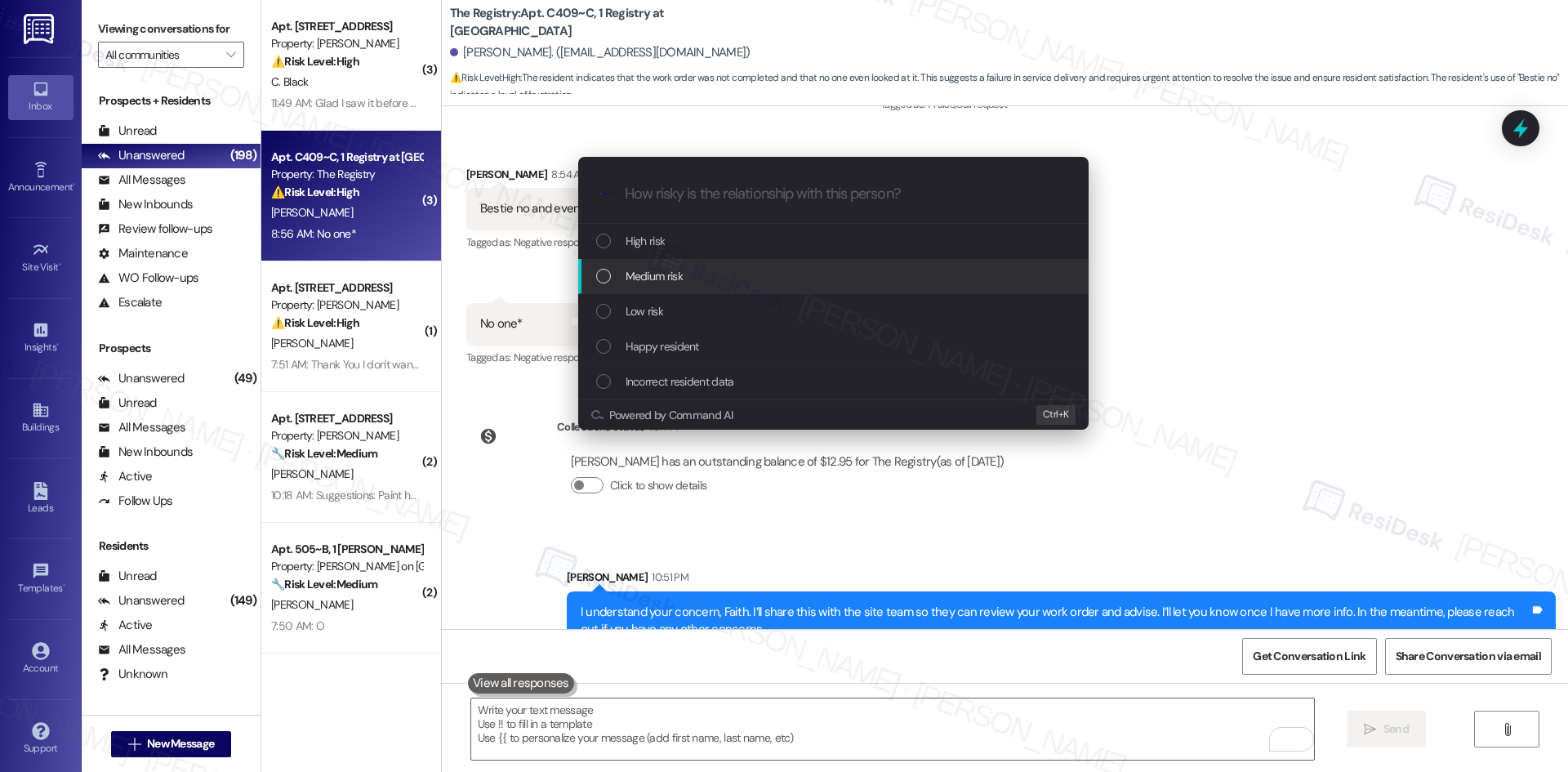
click at [660, 275] on span "Medium risk" at bounding box center [654, 276] width 57 height 18
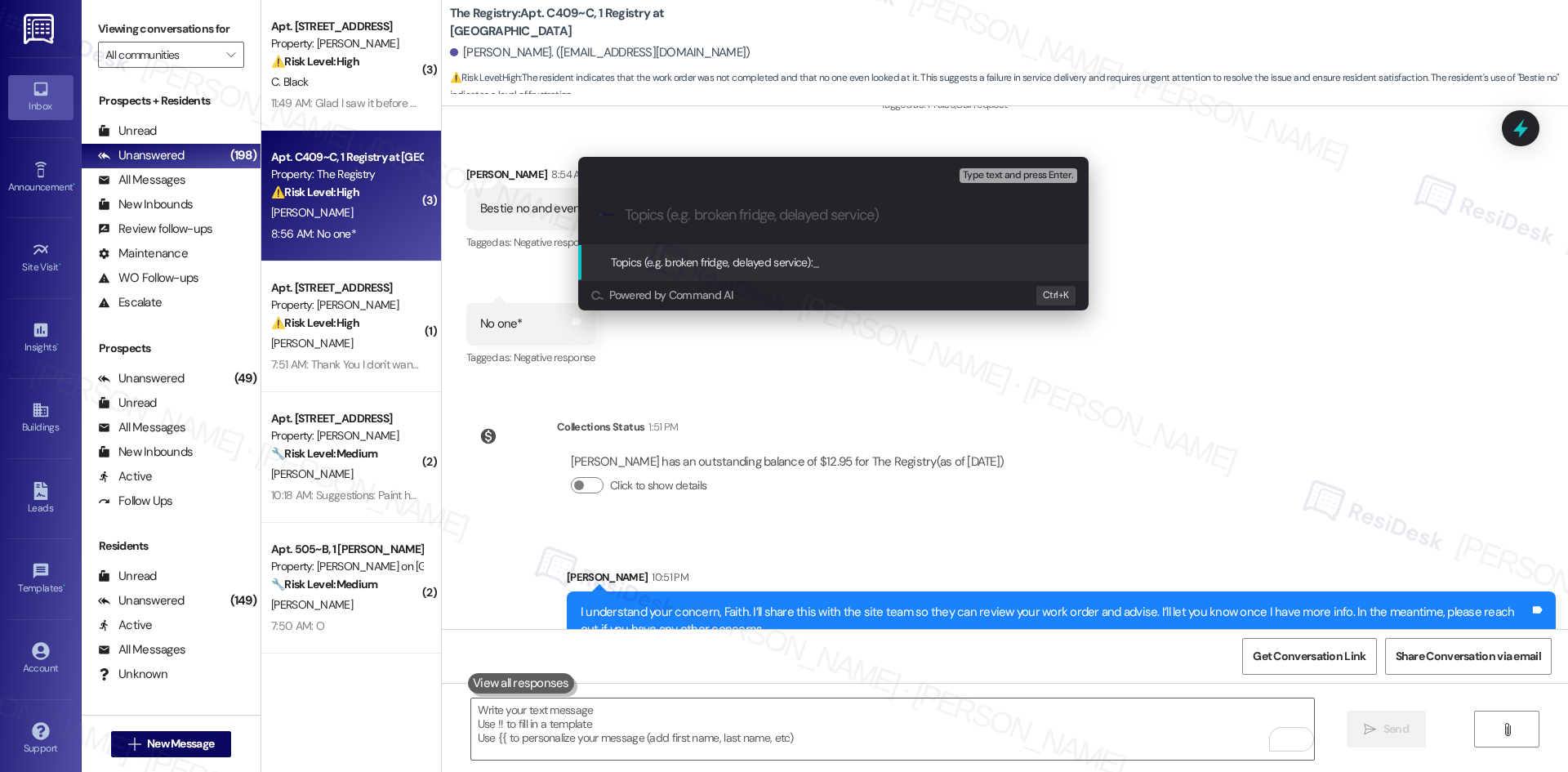
click at [740, 211] on input "Topics (e.g. broken fridge, delayed service)" at bounding box center [846, 214] width 444 height 17
paste input "Ventilation Fan Work Order Not Completed"
click at [948, 212] on input "Ventilation Fan Work Order Not Completed" at bounding box center [839, 214] width 430 height 17
paste input "work order ID 6702659"
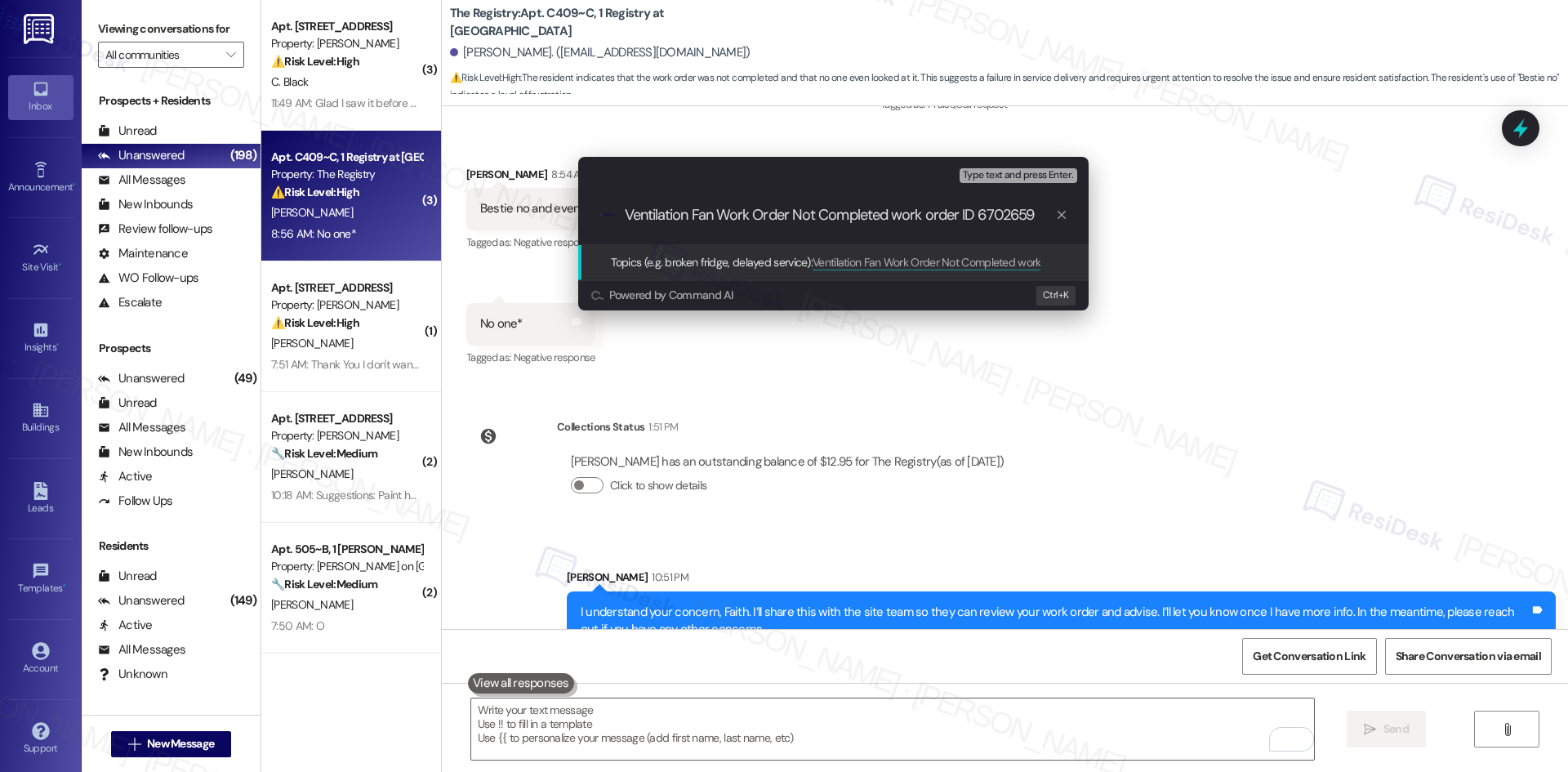
click at [1133, 313] on div "Escalate Conversation Medium risk Topics (e.g. broken fridge, delayed service) …" at bounding box center [784, 386] width 1568 height 772
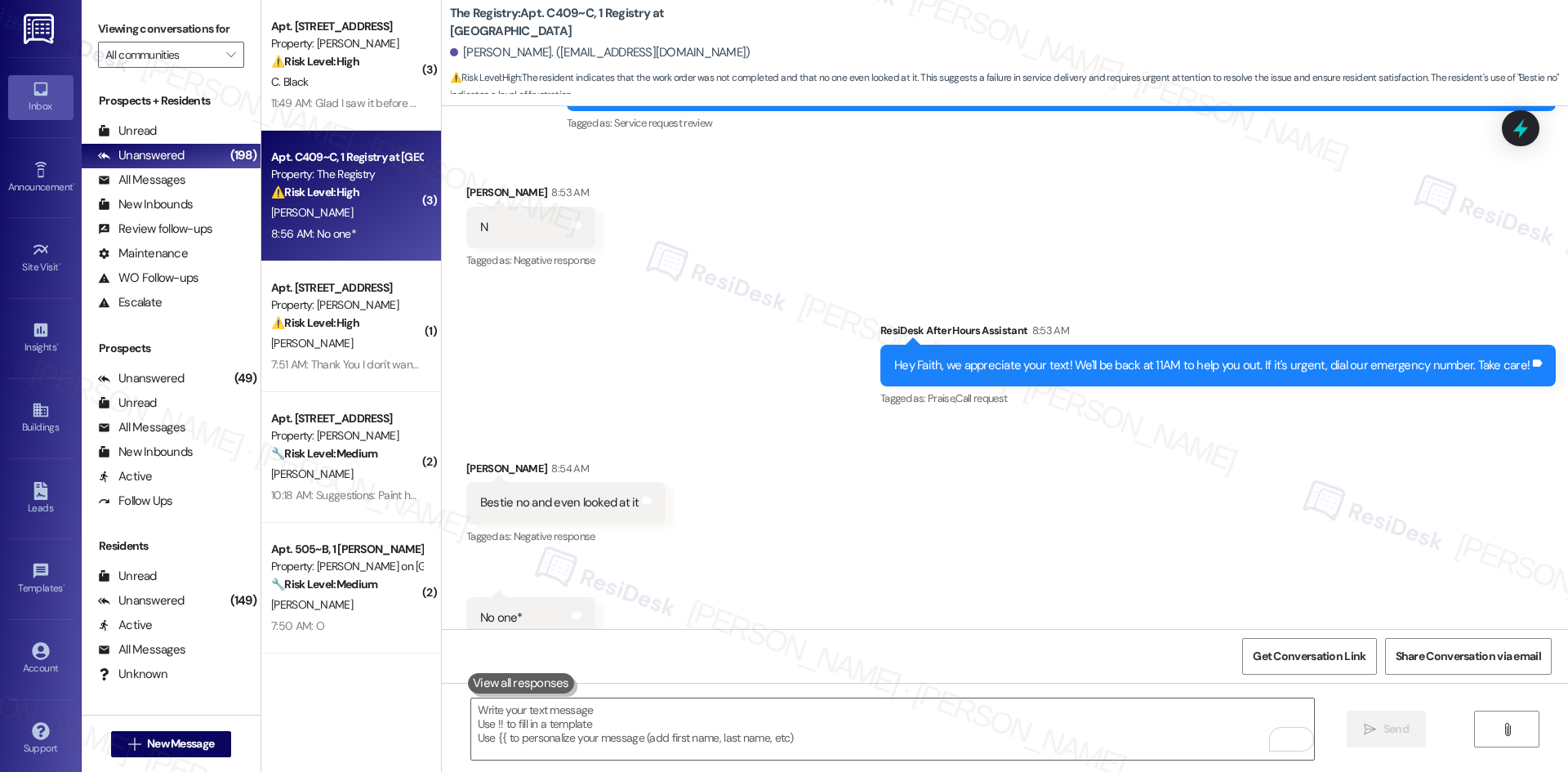
scroll to position [2669, 0]
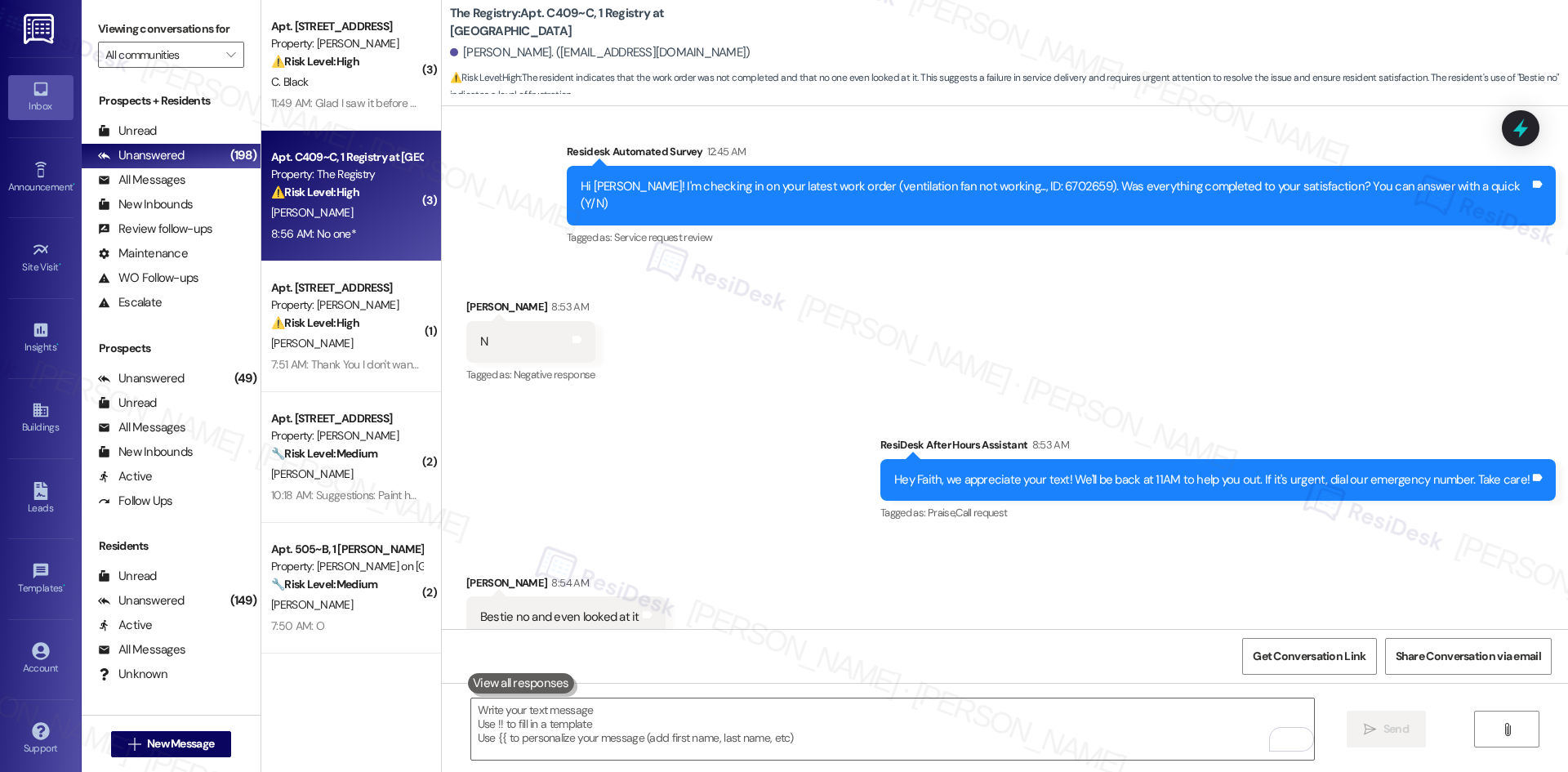
click at [1102, 490] on div "Sent via SMS ResiDesk After Hours Assistant 8:53 AM Hey Faith, we appreciate yo…" at bounding box center [1217, 481] width 700 height 114
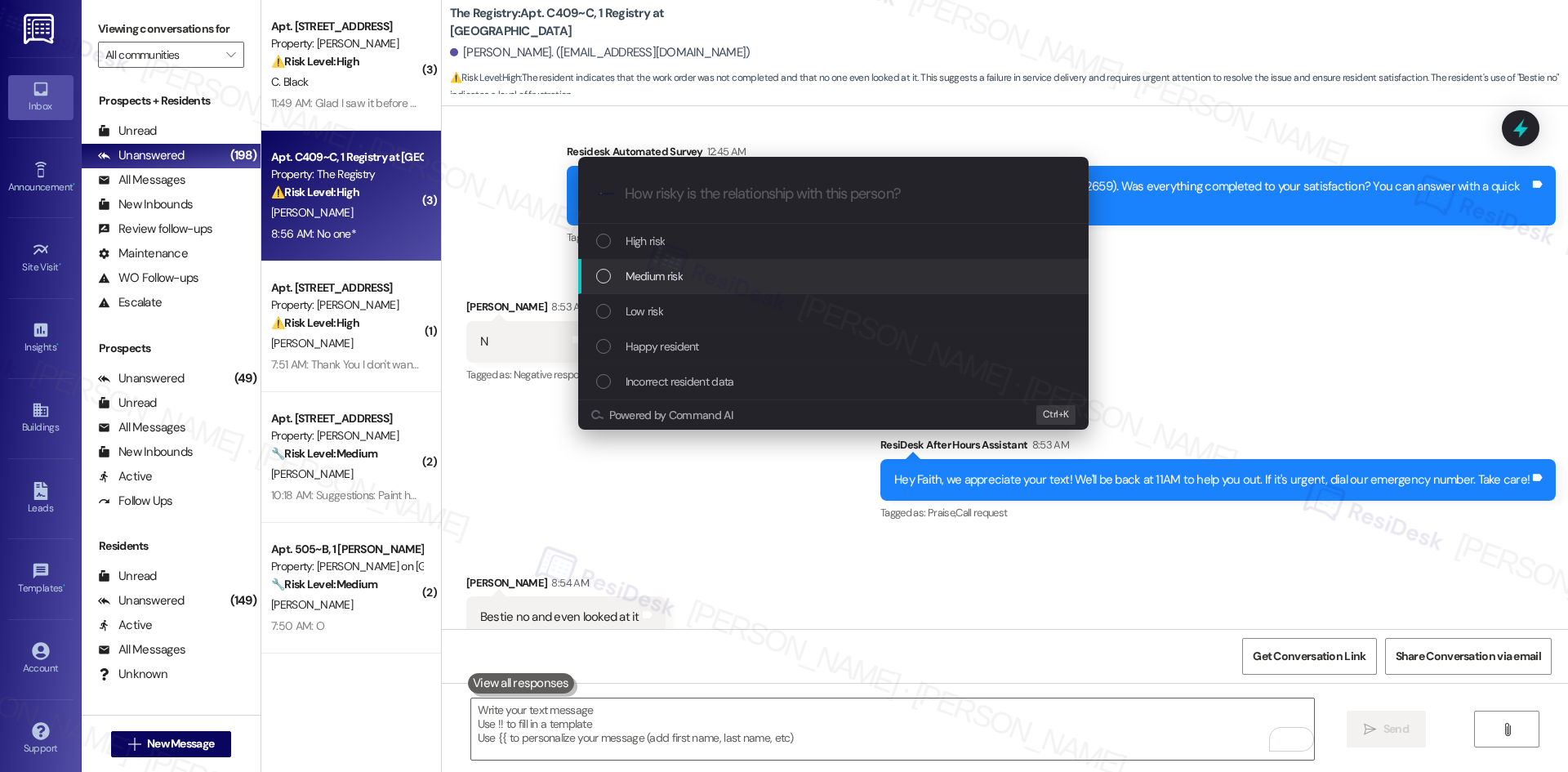
click at [721, 279] on div "Medium risk" at bounding box center [835, 276] width 478 height 18
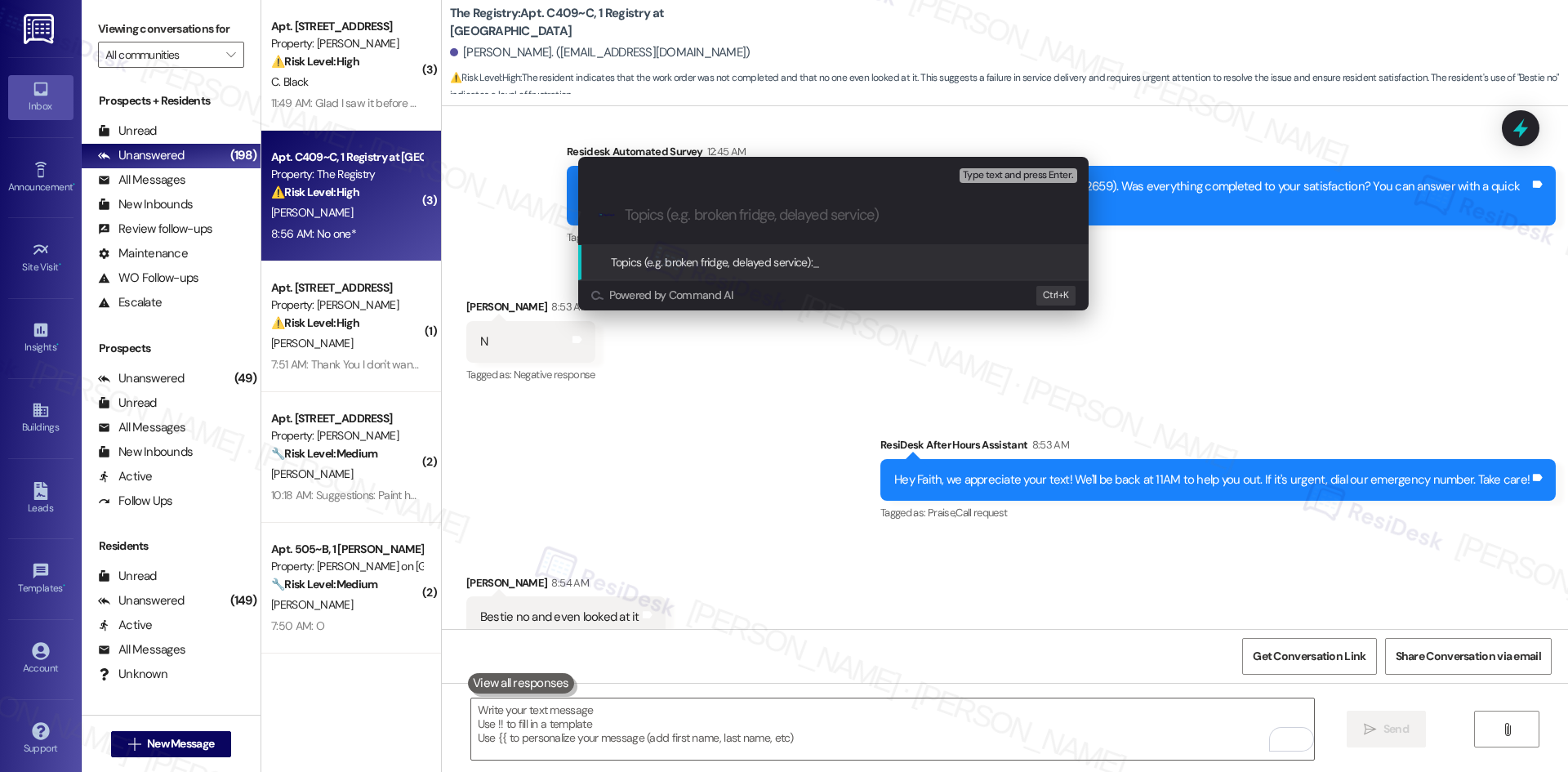
click at [744, 215] on input "Topics (e.g. broken fridge, delayed service)" at bounding box center [846, 214] width 444 height 17
paste input "Ventilation Fan Work Order Not Completed"
type input "Ventilation Fan Work Order Not Completed"
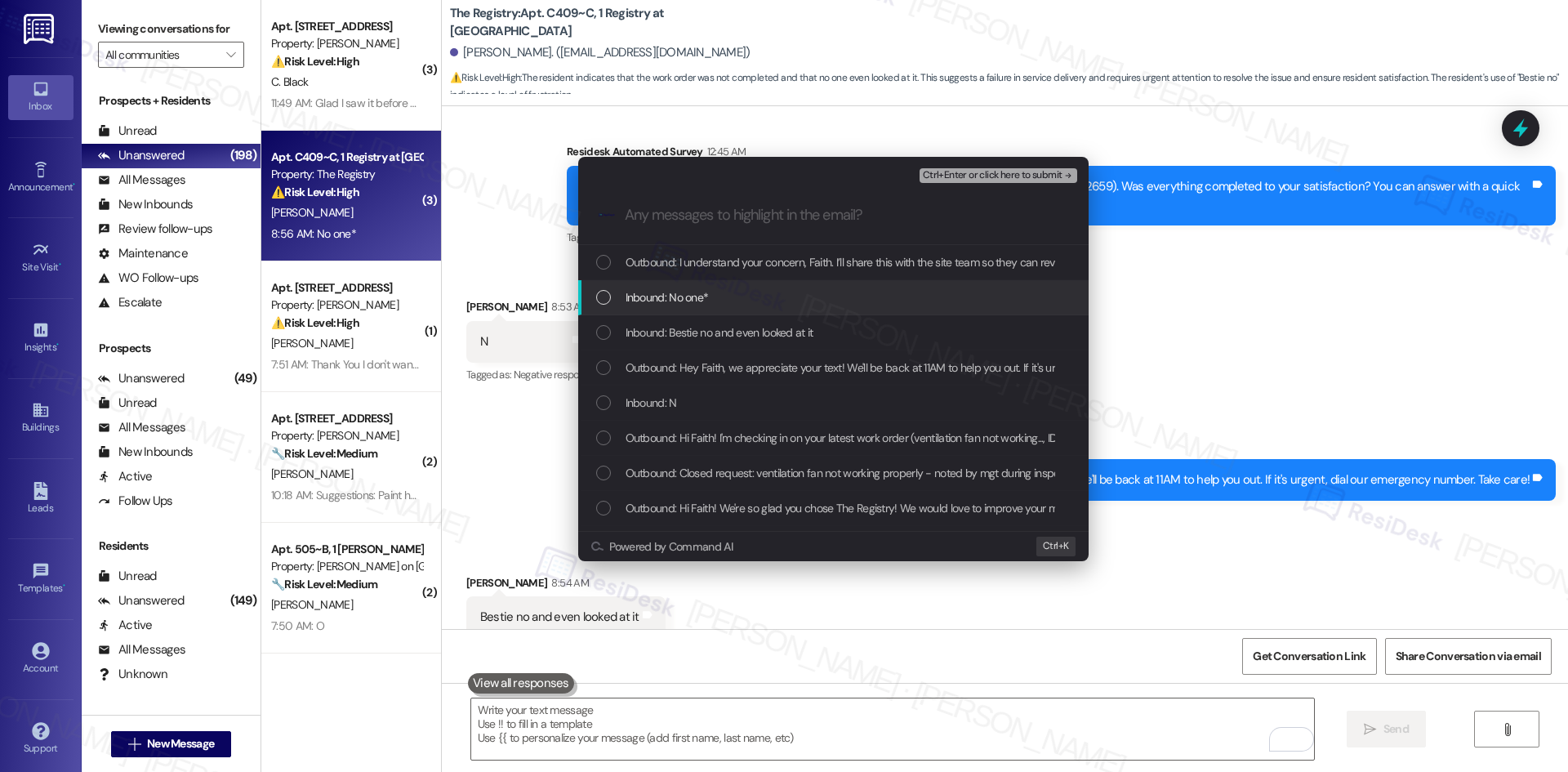
click at [1243, 328] on div "Escalate Conversation Medium risk Ventilation Fan Work Order Not Completed Any …" at bounding box center [784, 386] width 1568 height 772
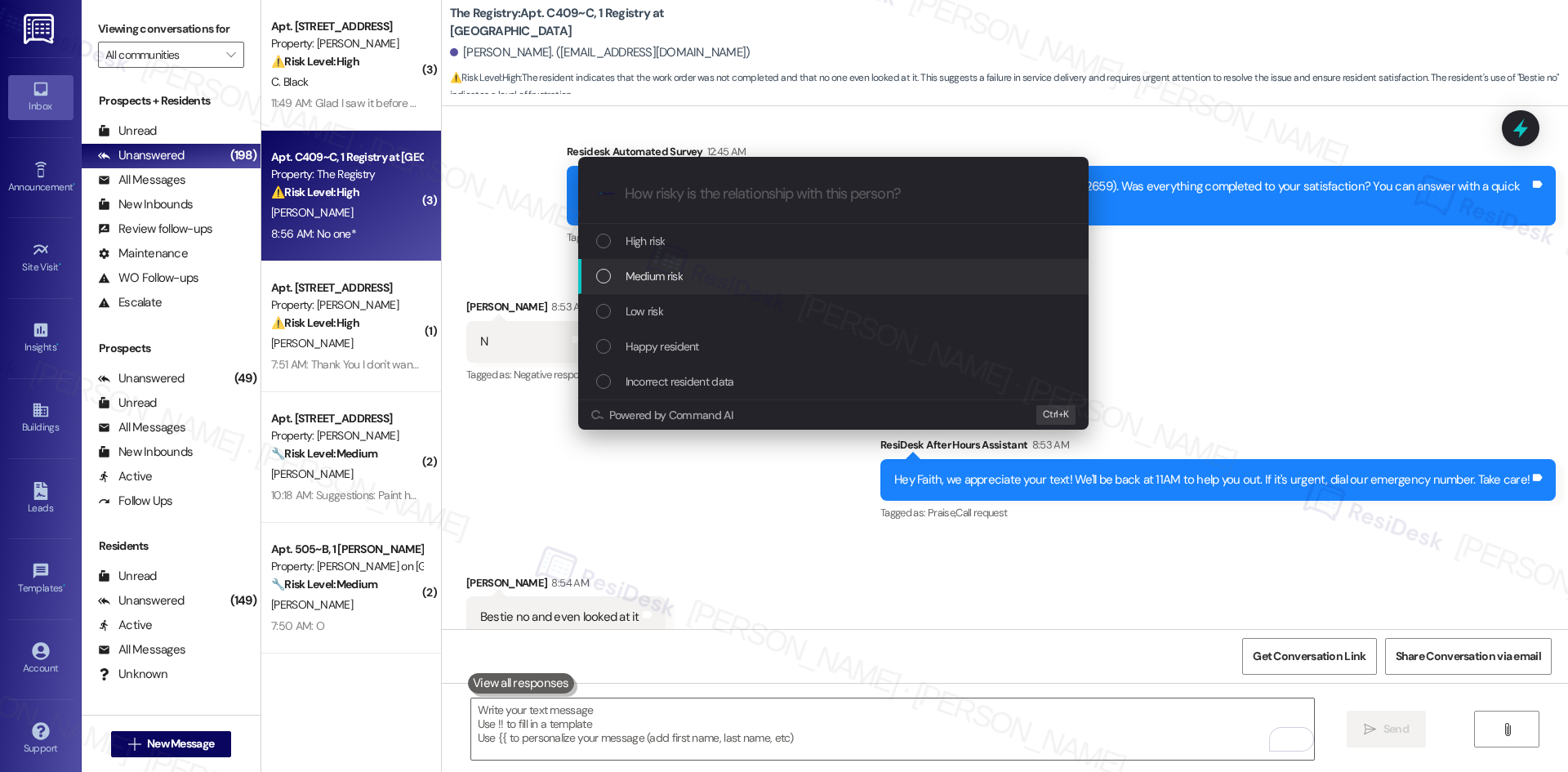
click at [737, 271] on div "Medium risk" at bounding box center [835, 276] width 478 height 18
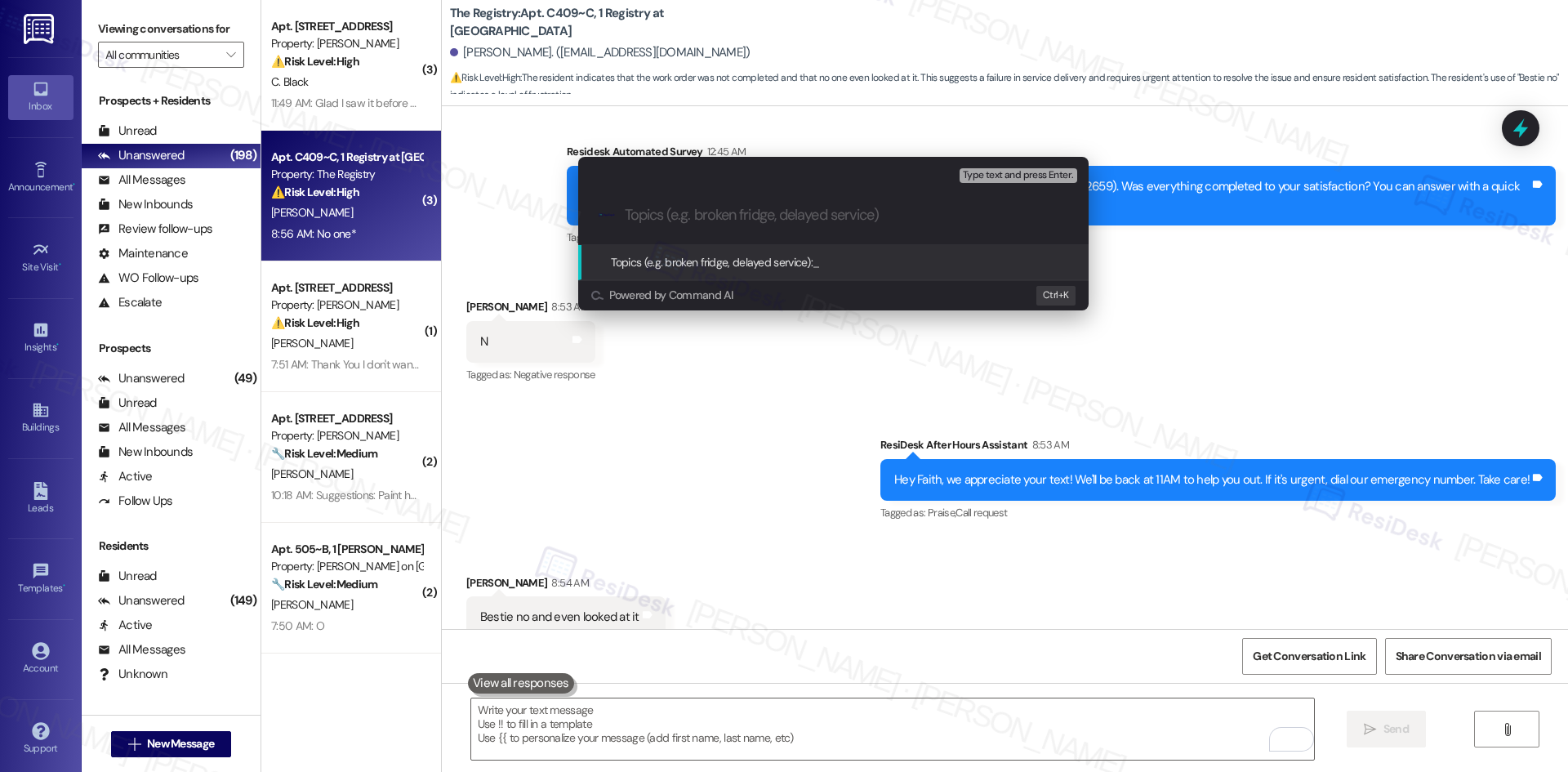
paste input "Ventilation Fan Work Order Not Completed"
click at [918, 214] on input "Ventilation Fan Work Order Not Completed" at bounding box center [839, 214] width 430 height 17
paste input "work order ID 6702659"
type input "Ventilation Fan Work Order Not Completed - work order ID 6702659"
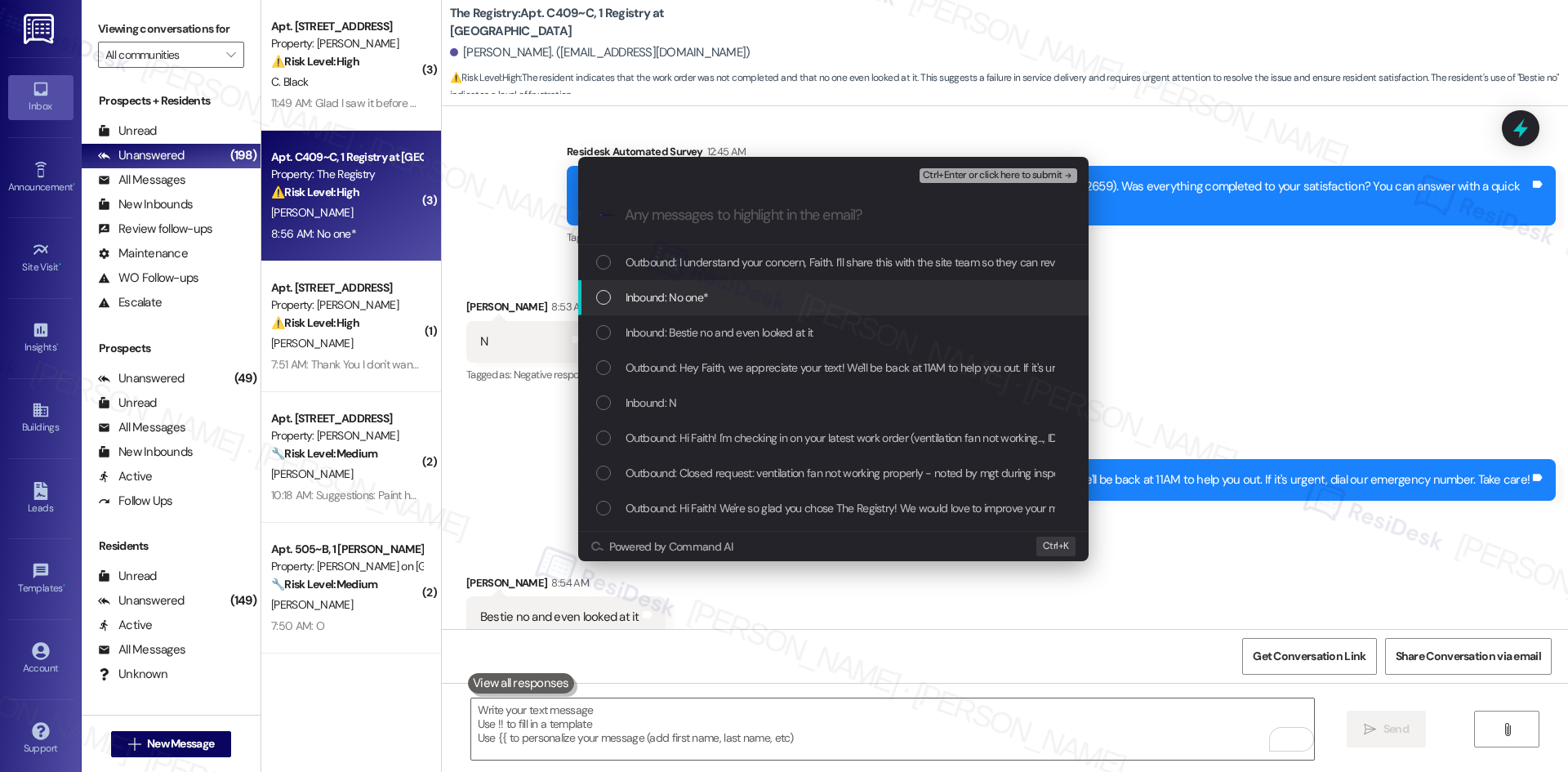
click at [767, 298] on div "Inbound: No one*" at bounding box center [835, 298] width 478 height 18
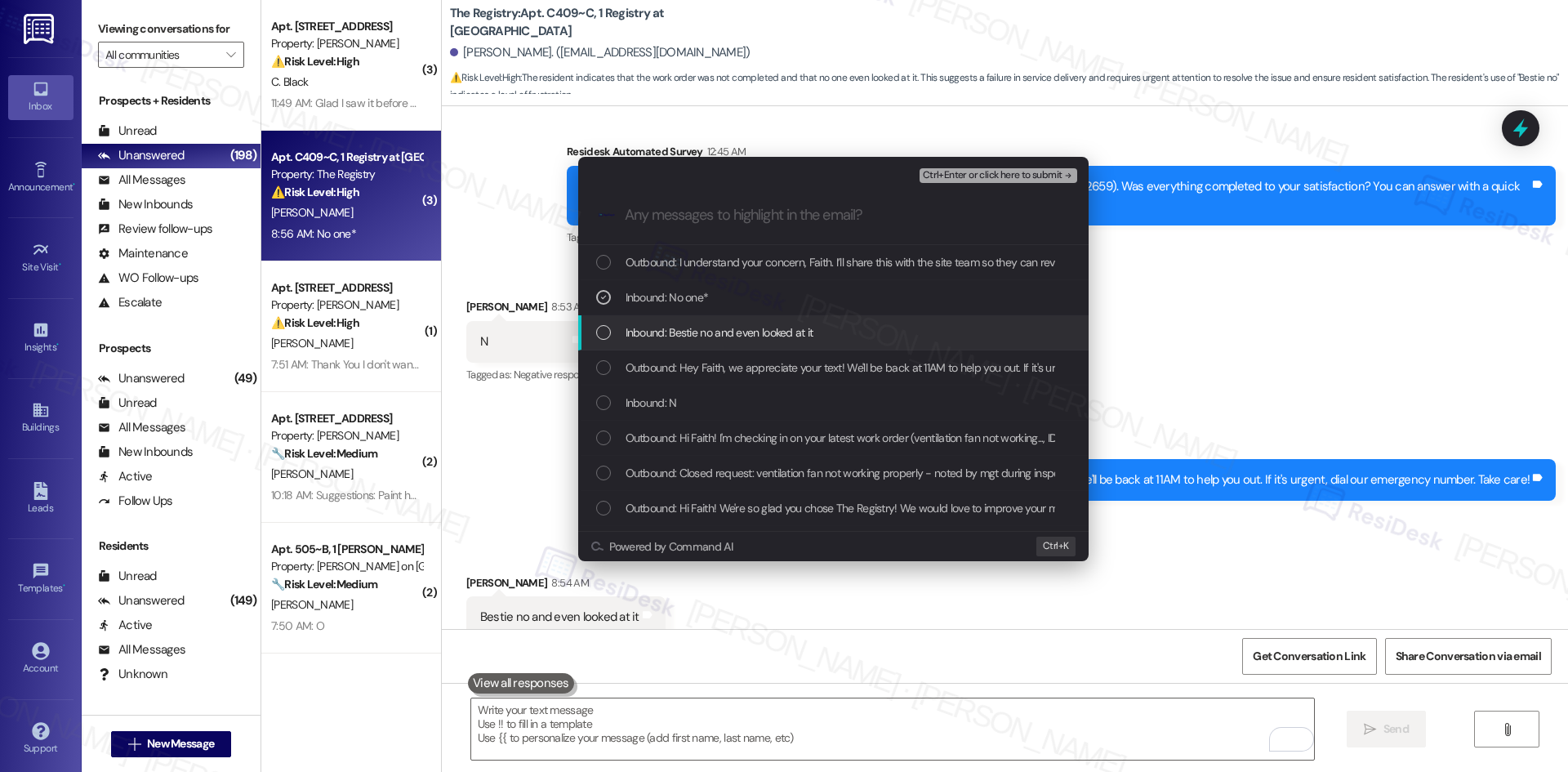
click at [784, 333] on span "Inbound: Bestie no and even looked at it" at bounding box center [719, 332] width 188 height 18
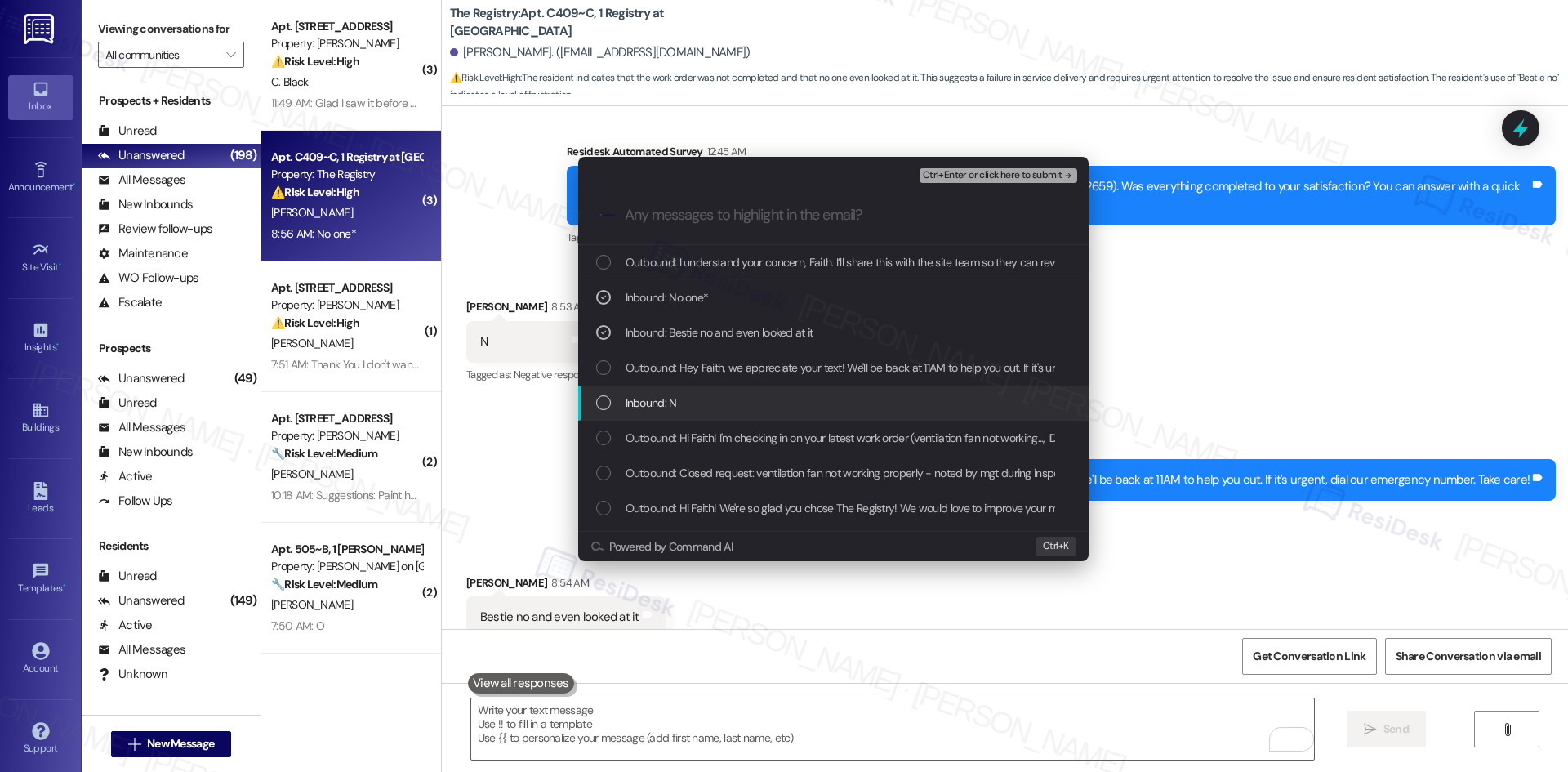
drag, startPoint x: 722, startPoint y: 407, endPoint x: 737, endPoint y: 401, distance: 16.2
click at [722, 406] on div "Inbound: N" at bounding box center [835, 403] width 478 height 18
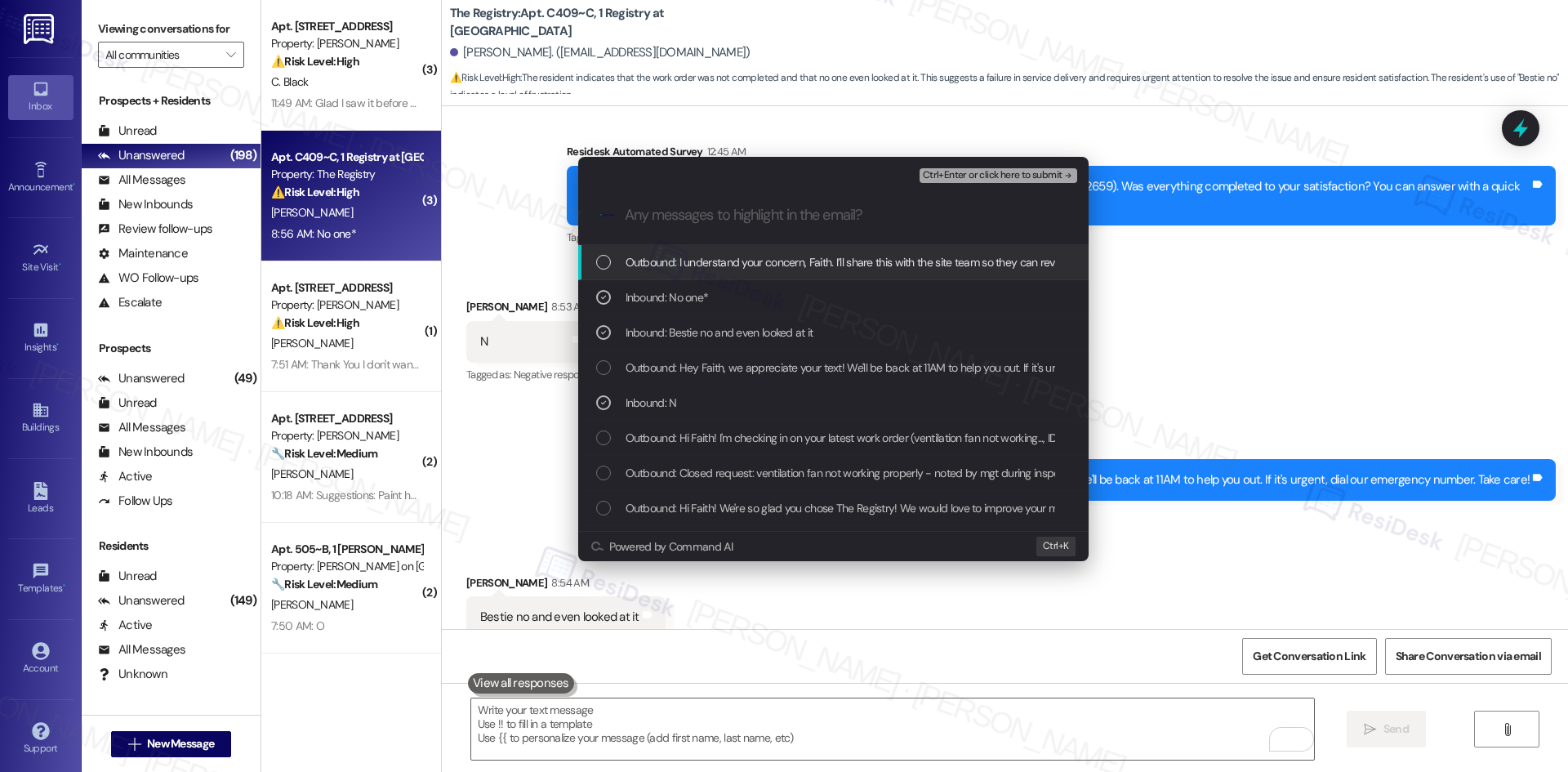
click at [1032, 167] on div "Ctrl+Enter or click here to submit" at bounding box center [1000, 176] width 161 height 22
click at [1035, 173] on span "Ctrl+Enter or click here to submit" at bounding box center [993, 176] width 139 height 12
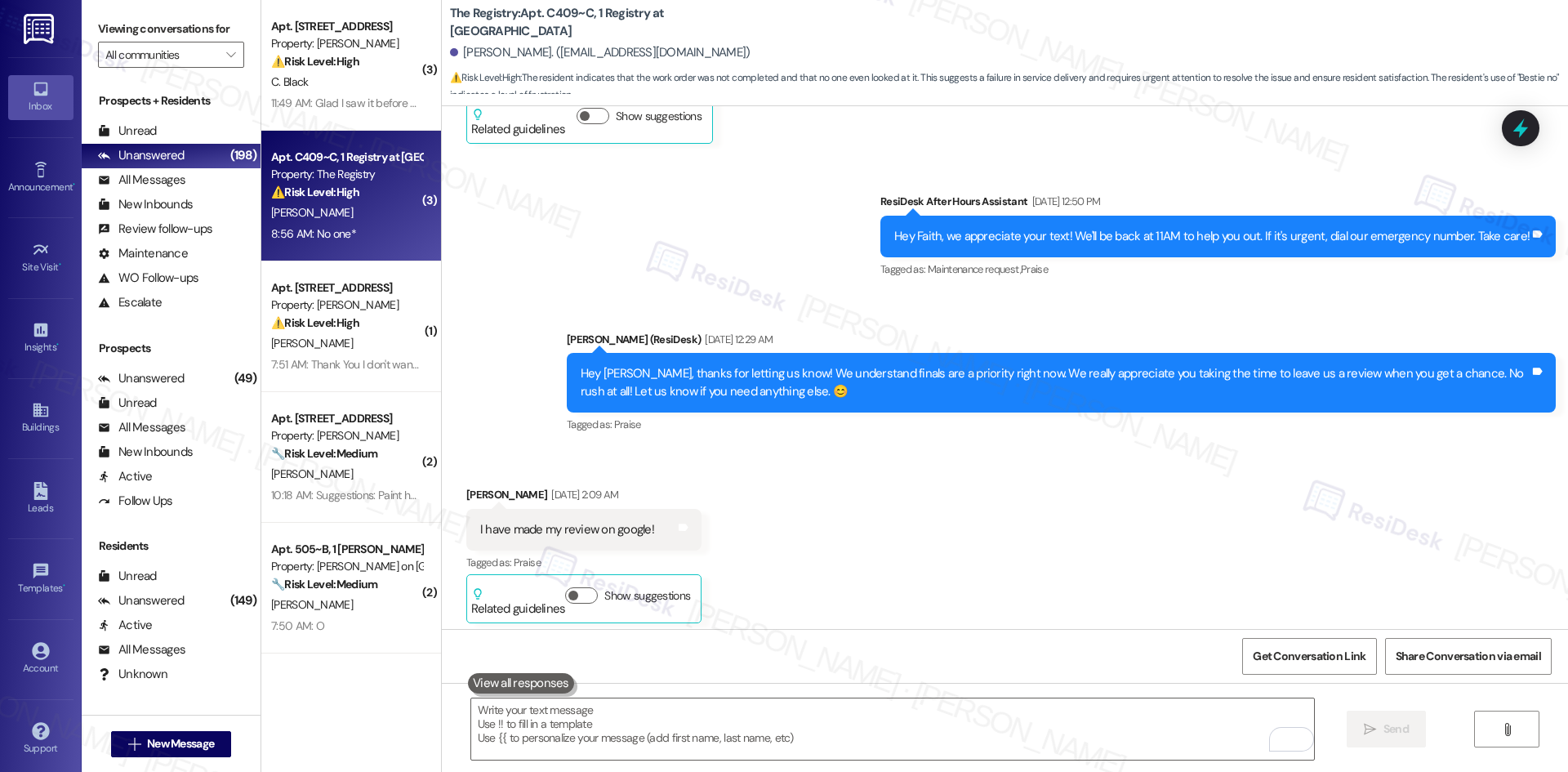
scroll to position [0, 0]
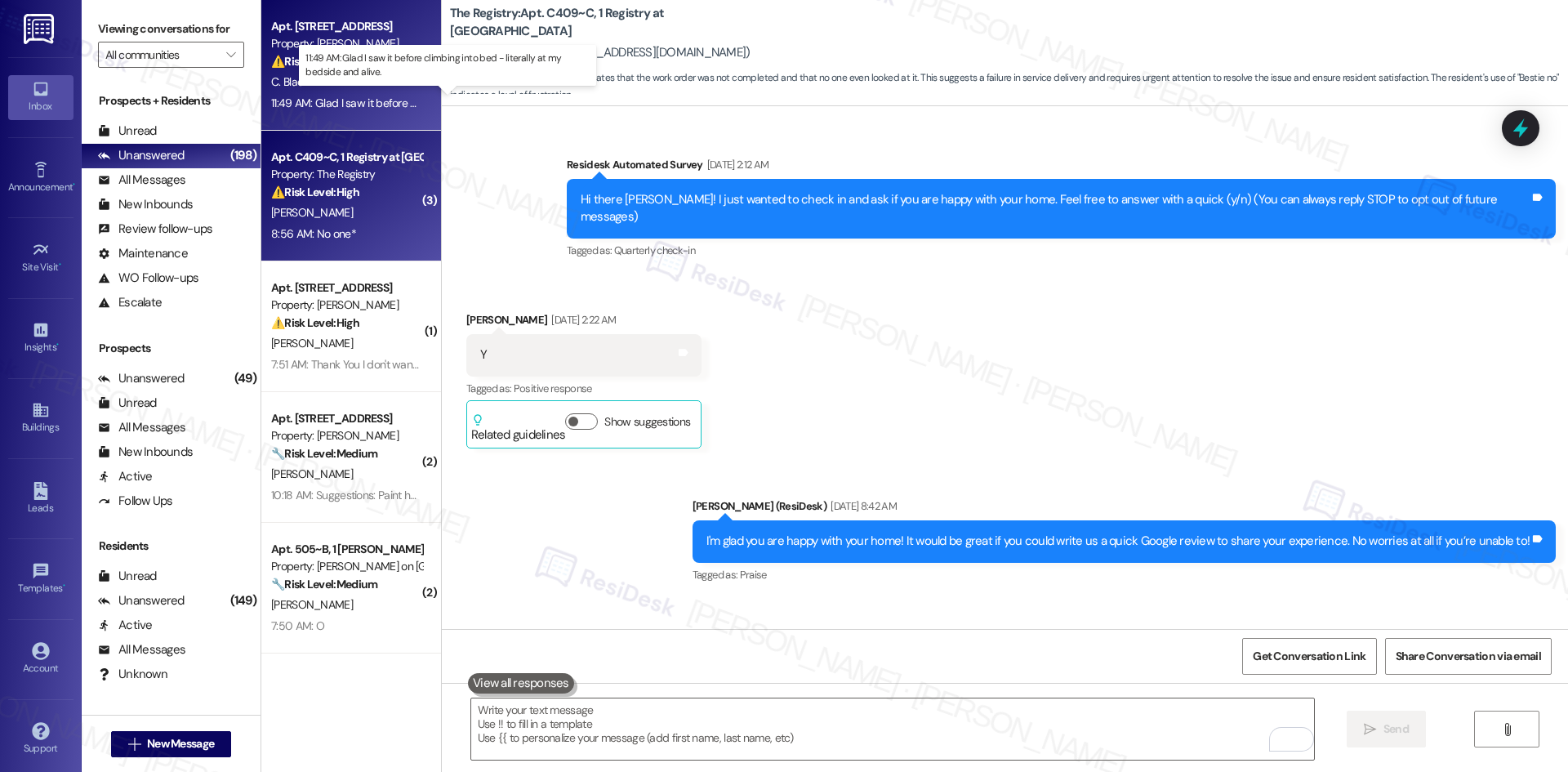
click at [349, 100] on div "11:49 AM: Glad I saw it before climbing into bed - literally at my bedside and …" at bounding box center [462, 102] width 384 height 15
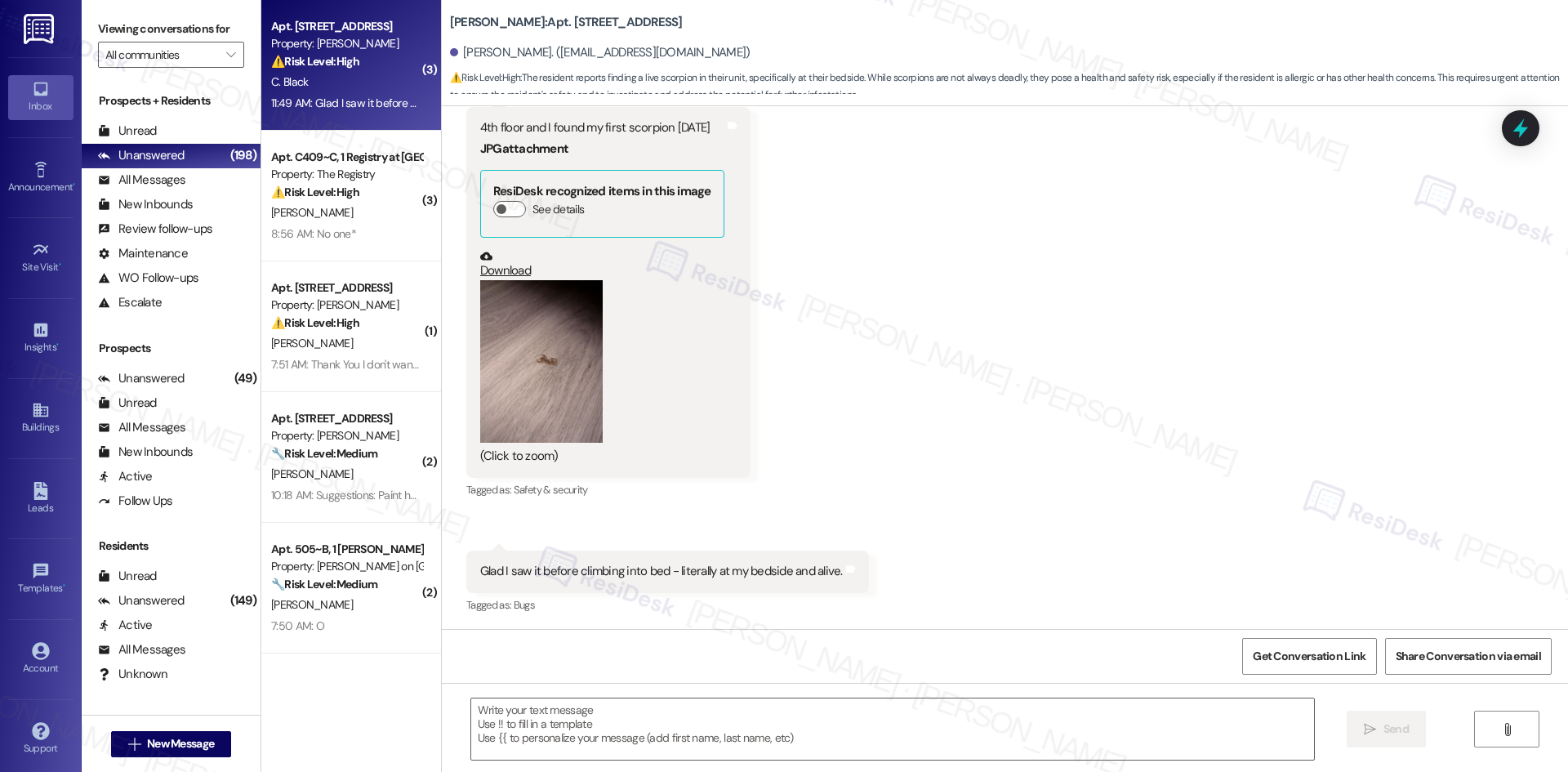
type textarea "Fetching suggested responses. Please feel free to read through the conversation…"
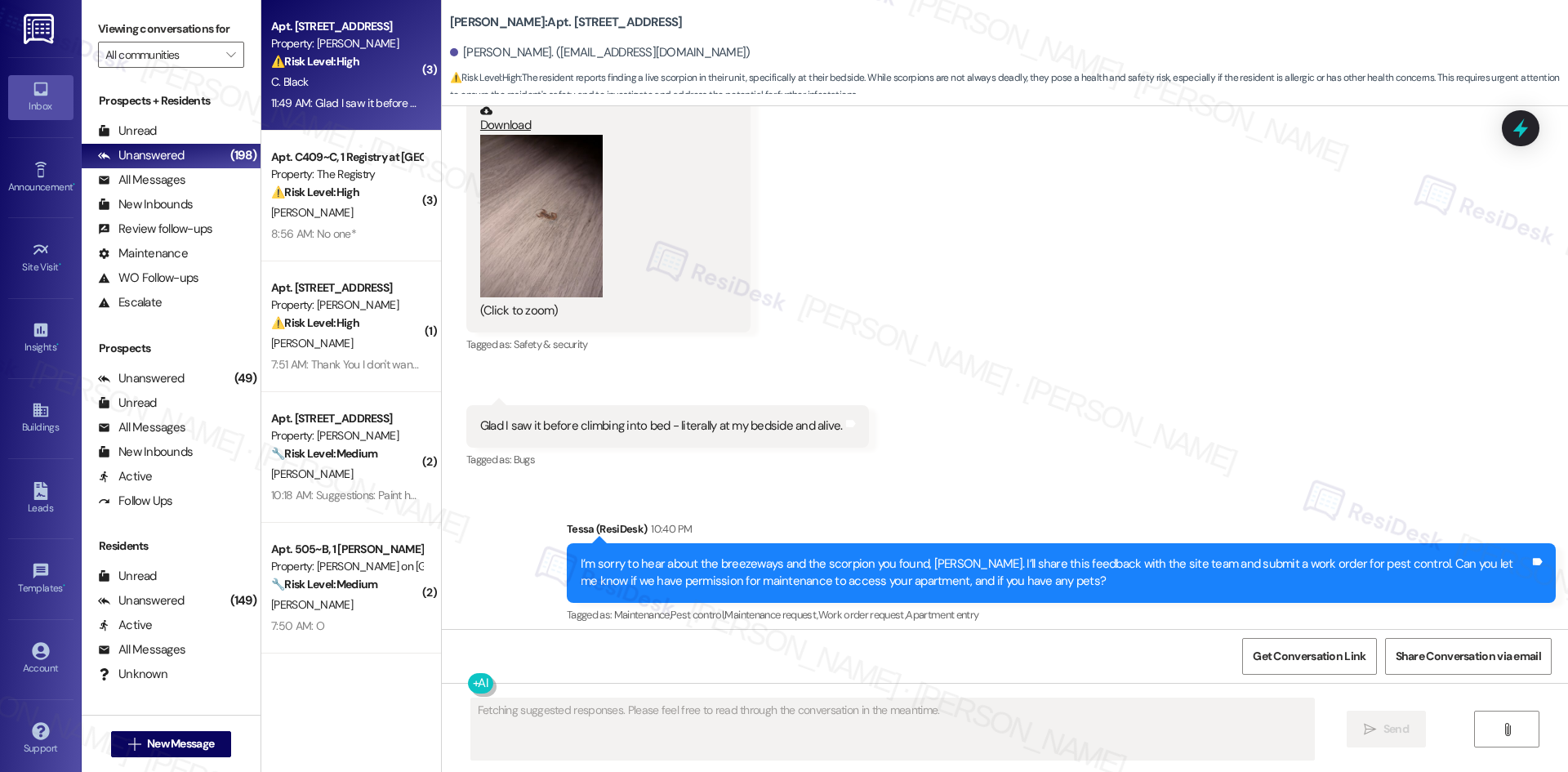
scroll to position [3446, 0]
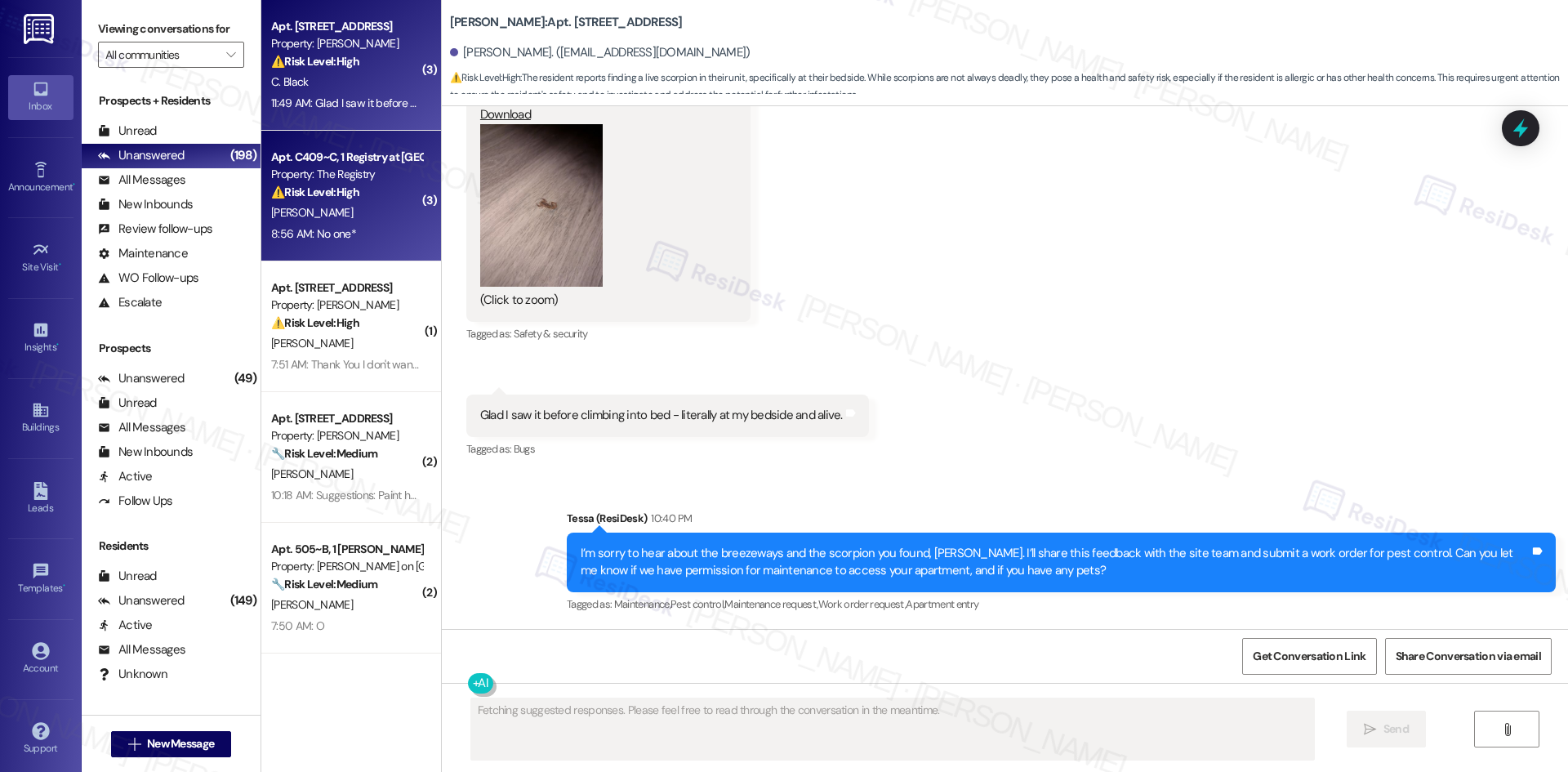
click at [303, 219] on div "F. Essary" at bounding box center [346, 212] width 154 height 21
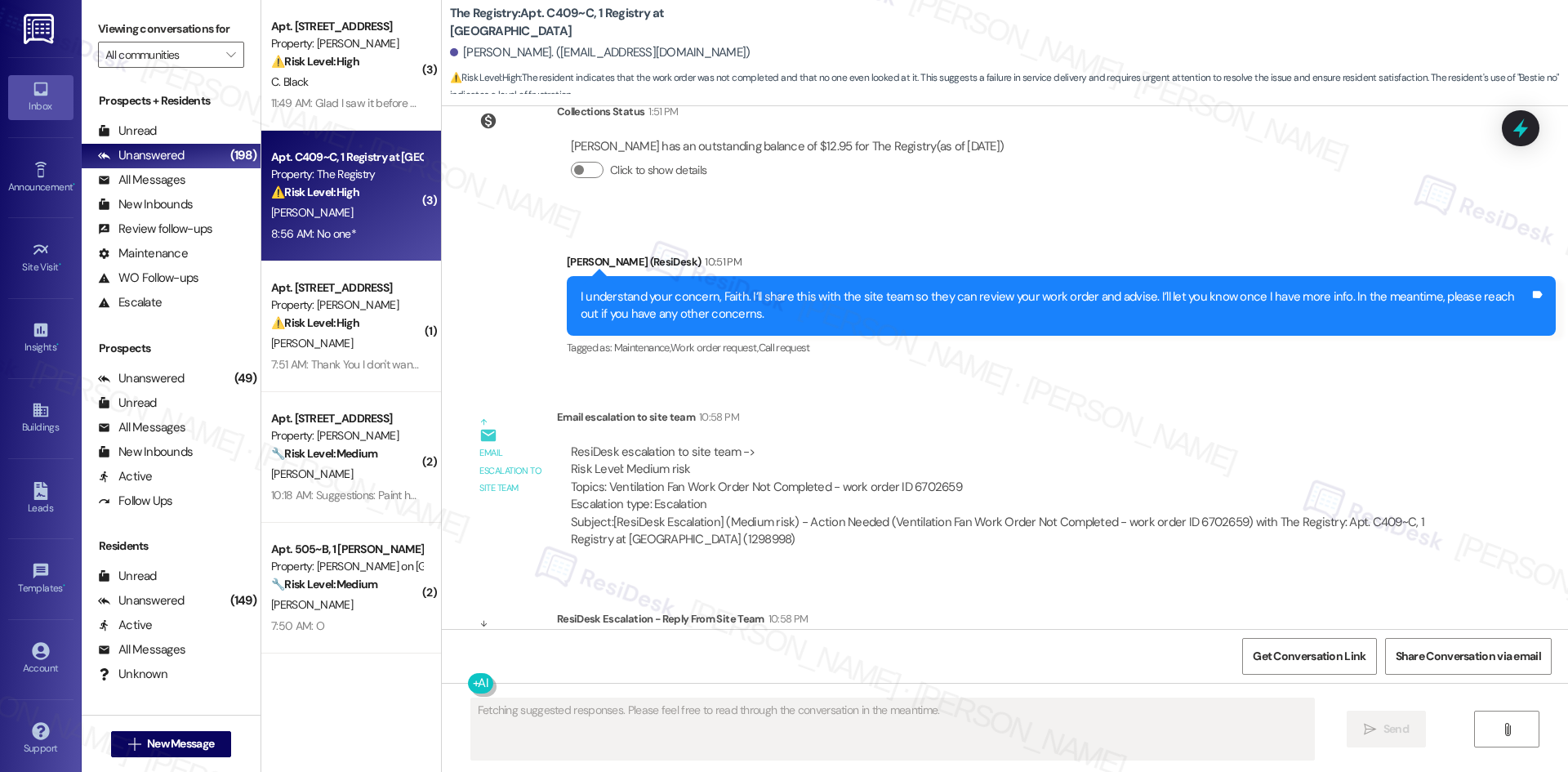
scroll to position [3448, 0]
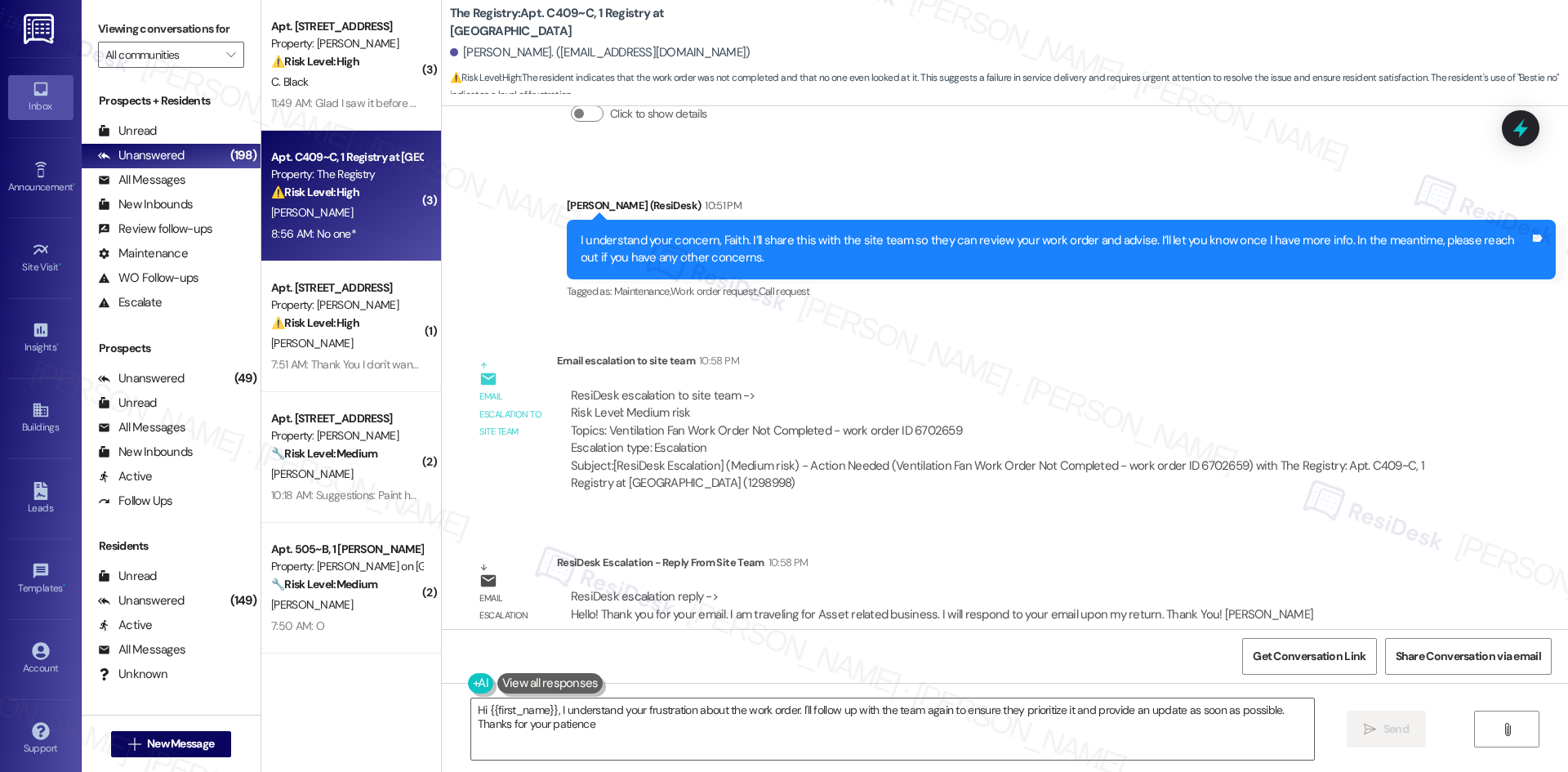
type textarea "Hi {{first_name}}, I understand your frustration about the work order. I'll fol…"
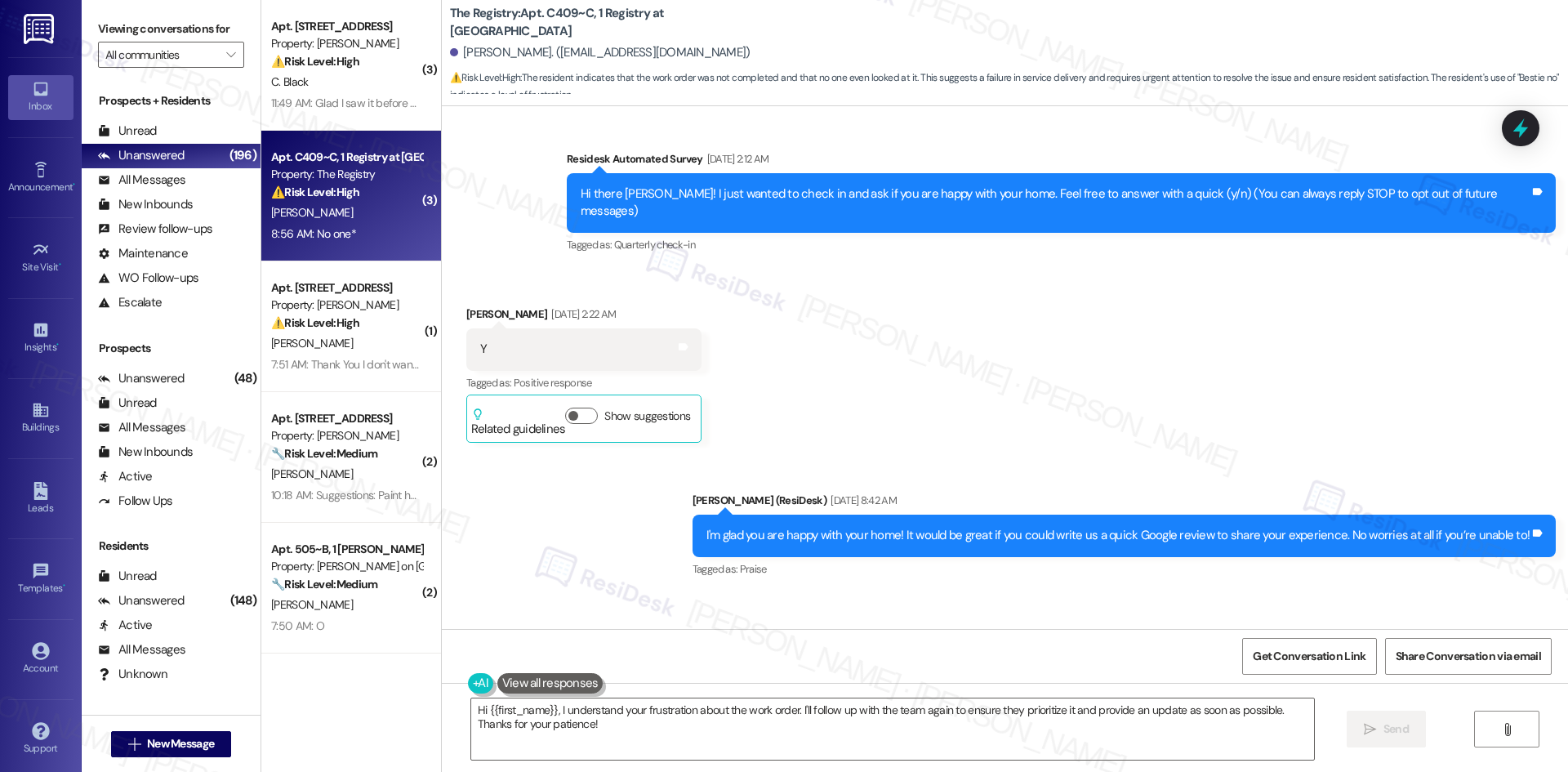
scroll to position [0, 0]
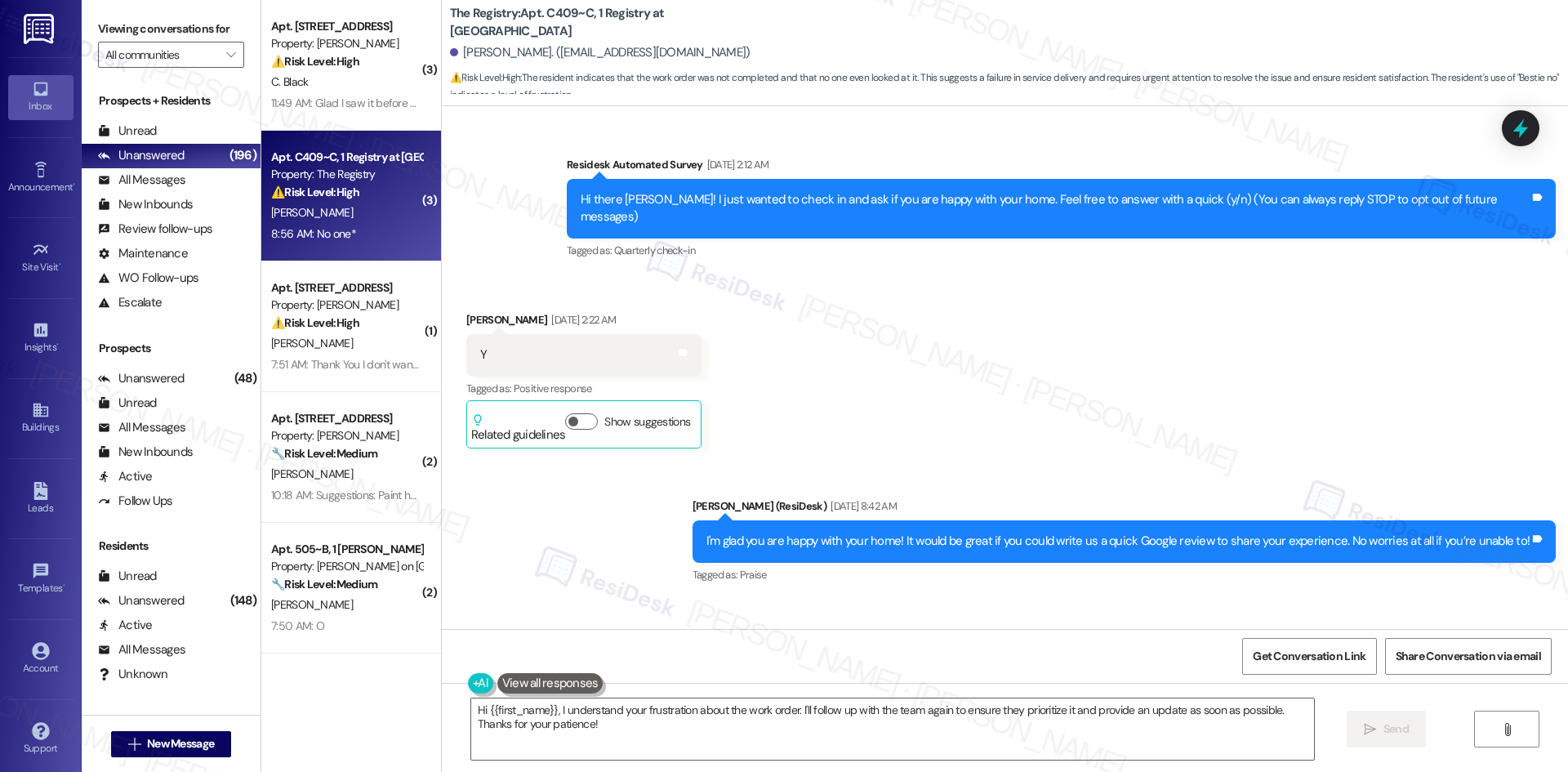
click at [934, 363] on div "Received via SMS Faith Essary Nov 19, 2024 at 2:22 AM Y Tags and notes Tagged a…" at bounding box center [1004, 367] width 1126 height 187
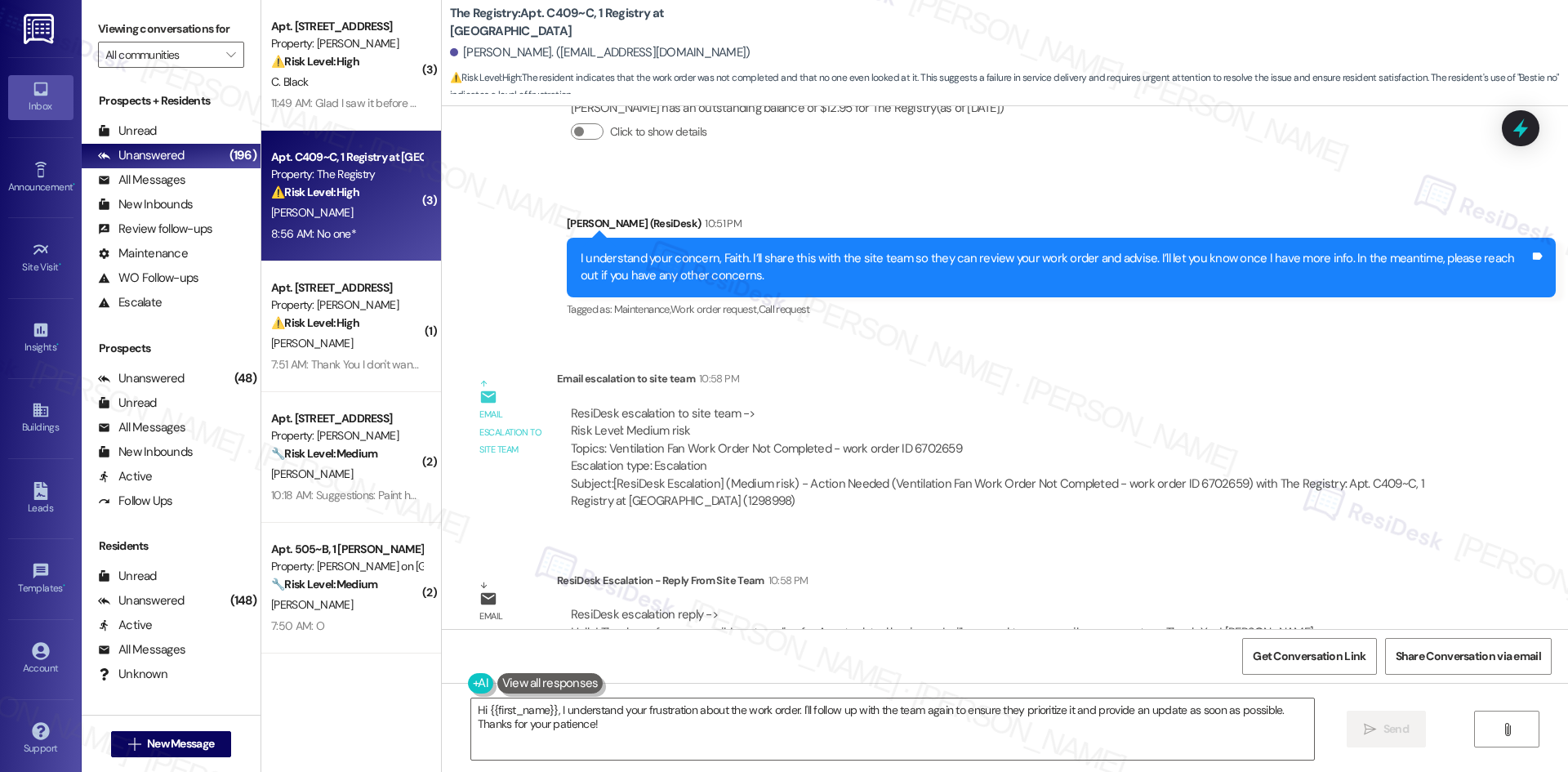
scroll to position [3448, 0]
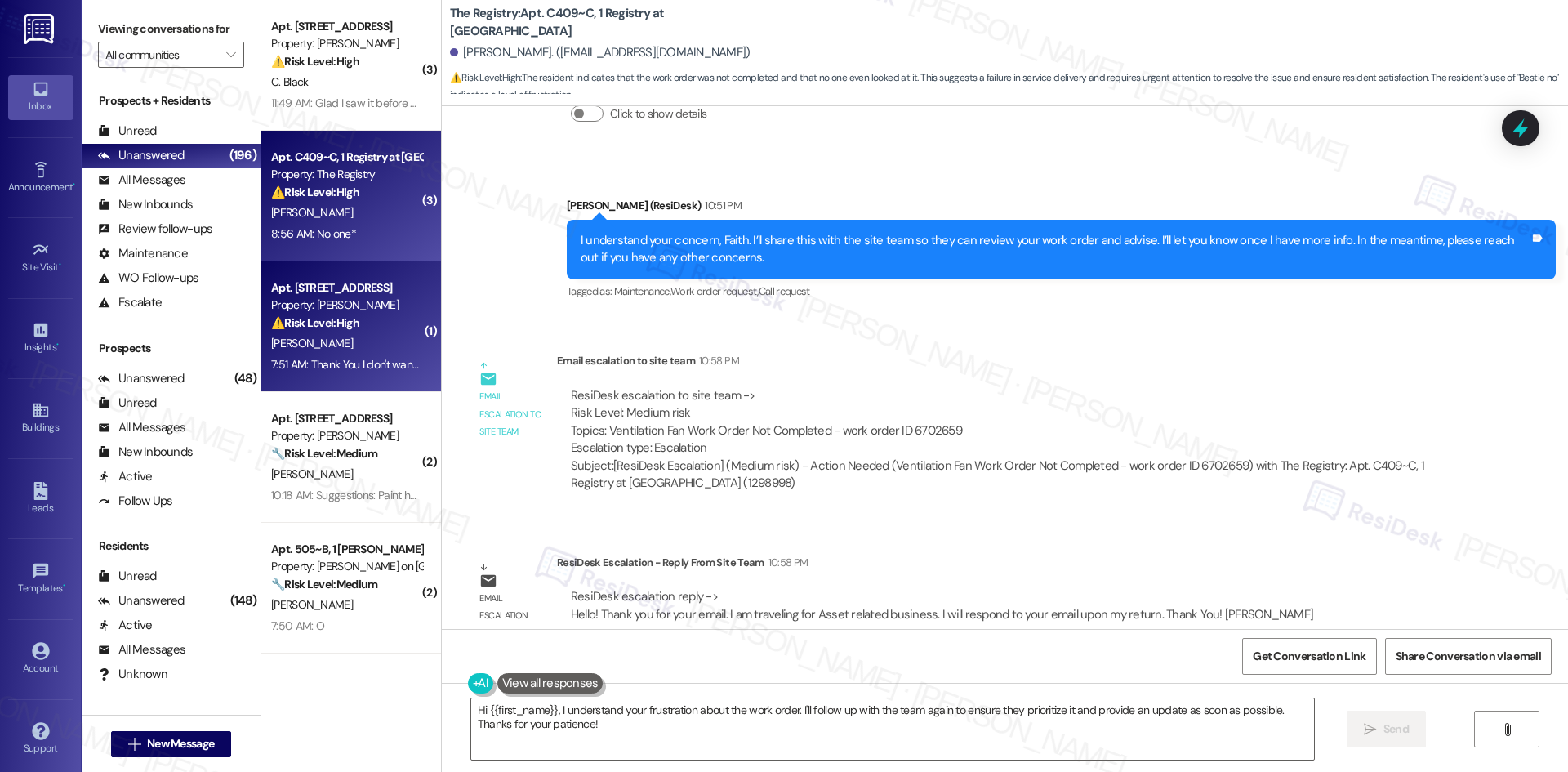
click at [319, 345] on div "S. Dean" at bounding box center [346, 343] width 154 height 21
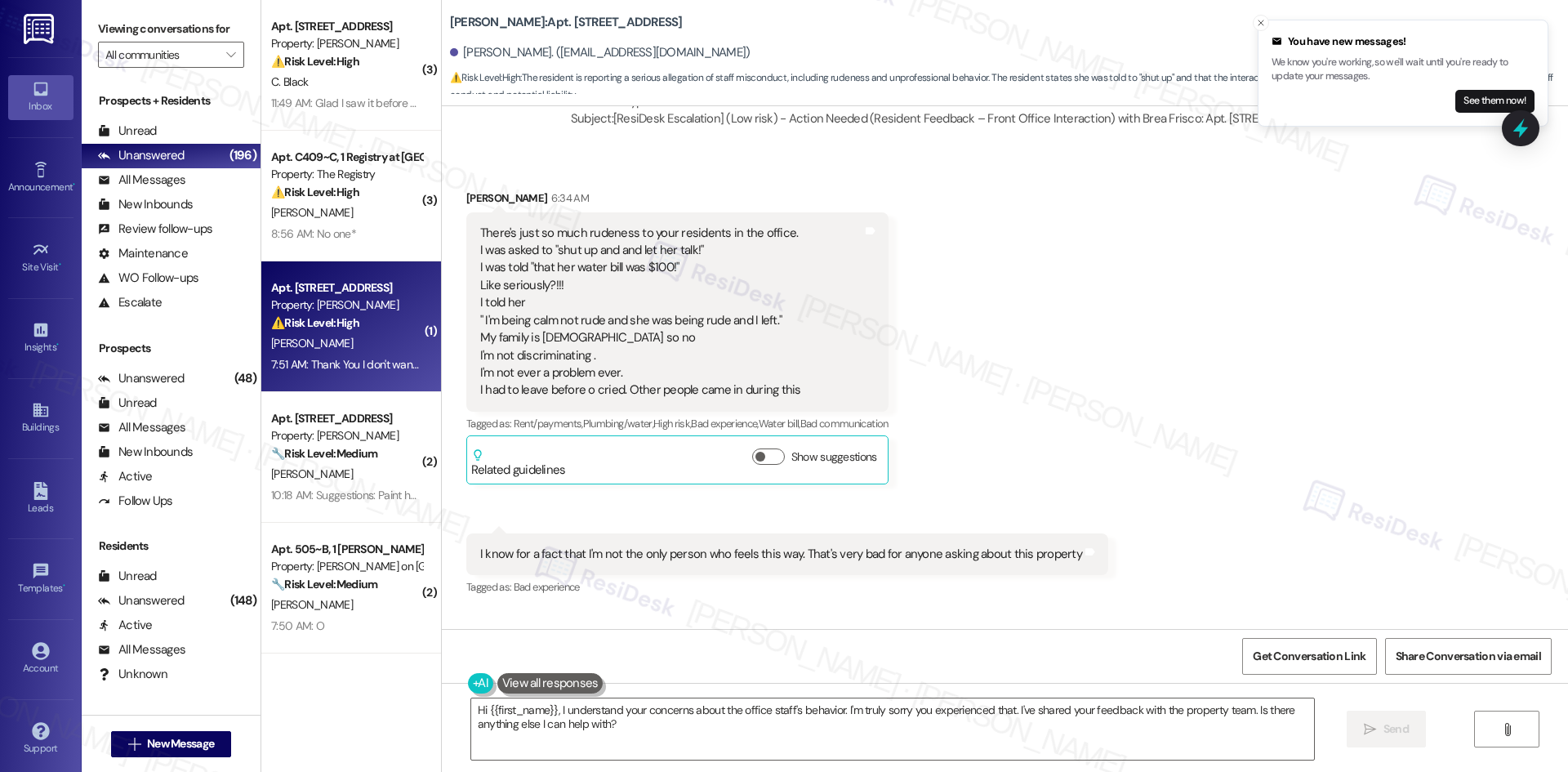
scroll to position [14916, 0]
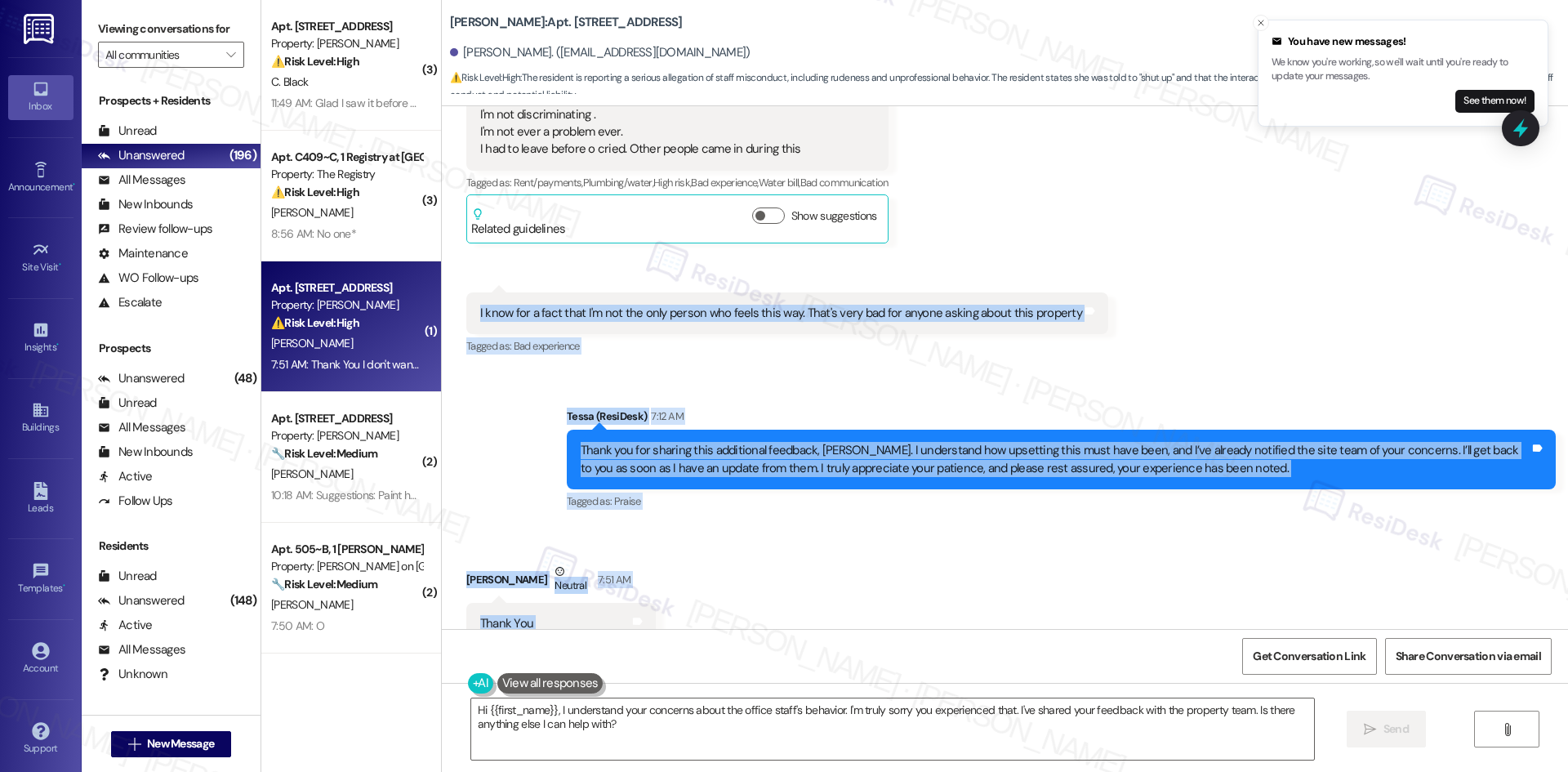
drag, startPoint x: 512, startPoint y: 323, endPoint x: 676, endPoint y: 556, distance: 284.9
click at [676, 556] on div "Lease started May 01, 2025 at 8:00 AM Survey, sent via SMS Residesk Automated S…" at bounding box center [1004, 367] width 1126 height 523
copy div "I know for a fact that I'm not the only person who feels this way. That's very …"
click at [861, 526] on div "Received via SMS Sherri Dean Neutral 7:51 AM Thank You I don't want problems th…" at bounding box center [1004, 622] width 1126 height 191
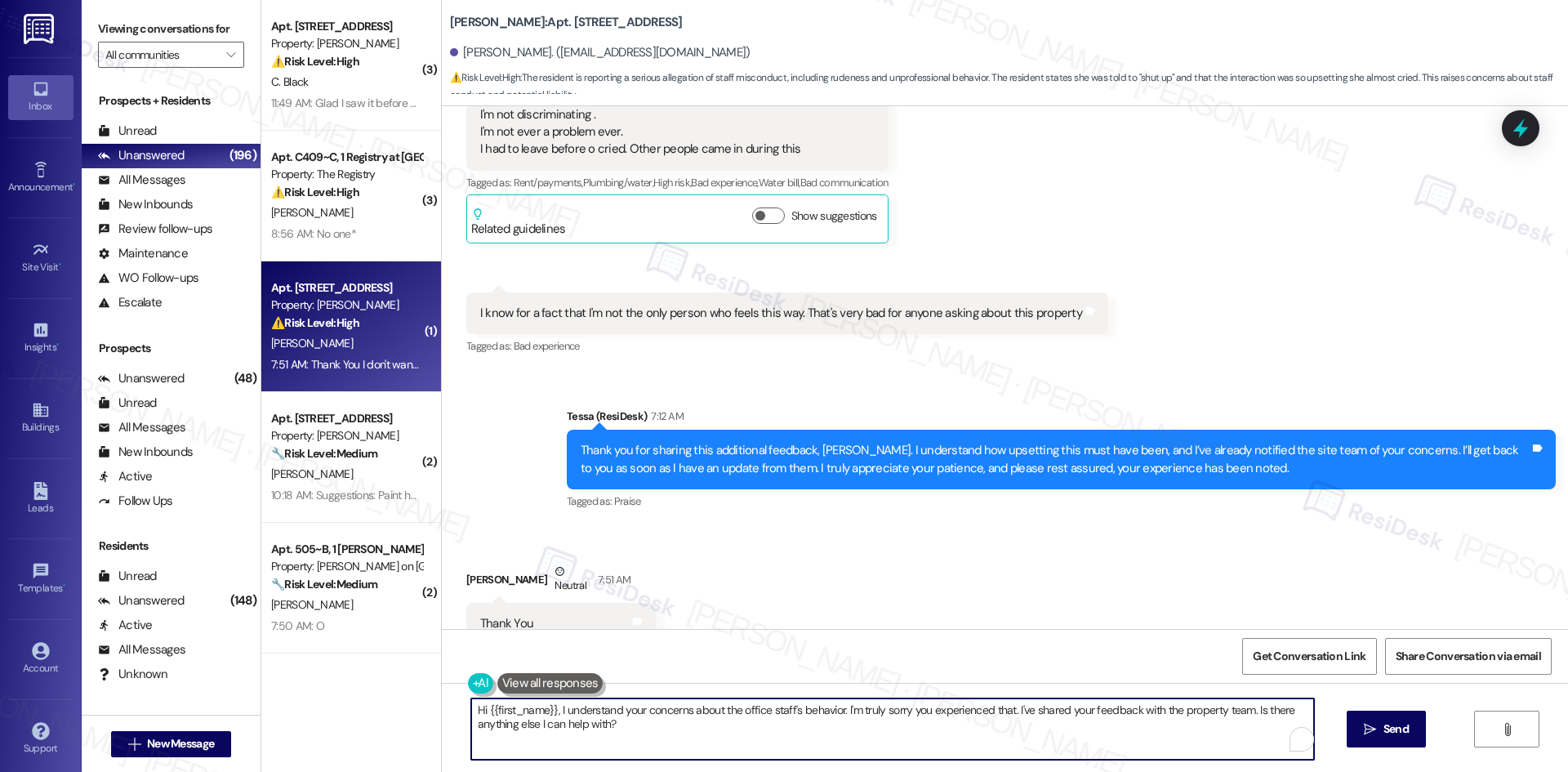
click at [659, 736] on textarea "Hi {{first_name}}, I understand your concerns about the office staff's behavior…" at bounding box center [892, 729] width 842 height 61
drag, startPoint x: 1007, startPoint y: 708, endPoint x: 1030, endPoint y: 738, distance: 37.8
click at [1030, 738] on textarea "Hi {{first_name}}, I understand your concerns about the office staff's behavior…" at bounding box center [892, 729] width 842 height 61
paste textarea "understand, Sherri. Thank you again for sharing your concerns"
click at [553, 709] on textarea "Hi {{first_name}}, I understand your concerns about the office staff's behavior…" at bounding box center [892, 729] width 842 height 61
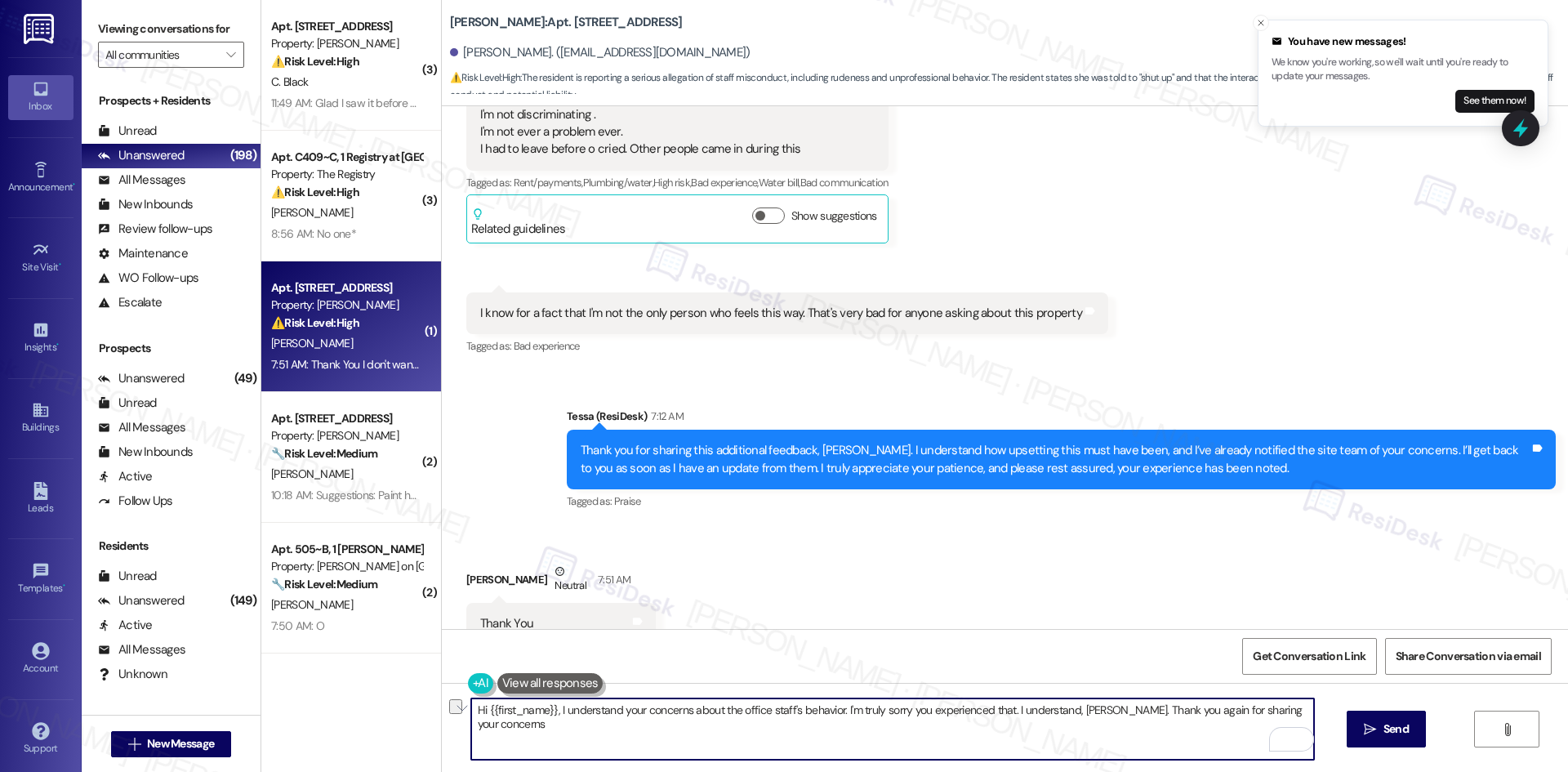
drag, startPoint x: 550, startPoint y: 709, endPoint x: 399, endPoint y: 709, distance: 151.0
click at [398, 712] on div "( 3 ) Apt. 13419, 12330 Research Road Property: Brea Frisco ⚠️ Risk Level: High…" at bounding box center [914, 386] width 1307 height 772
drag, startPoint x: 1016, startPoint y: 710, endPoint x: 924, endPoint y: 710, distance: 92.0
click at [924, 710] on textarea "I understand your concerns about the office staff's behavior. I'm truly sorry y…" at bounding box center [892, 729] width 842 height 61
click at [589, 743] on textarea "I understand your concerns about the office staff's behavior. I'm truly sorry y…" at bounding box center [892, 729] width 842 height 61
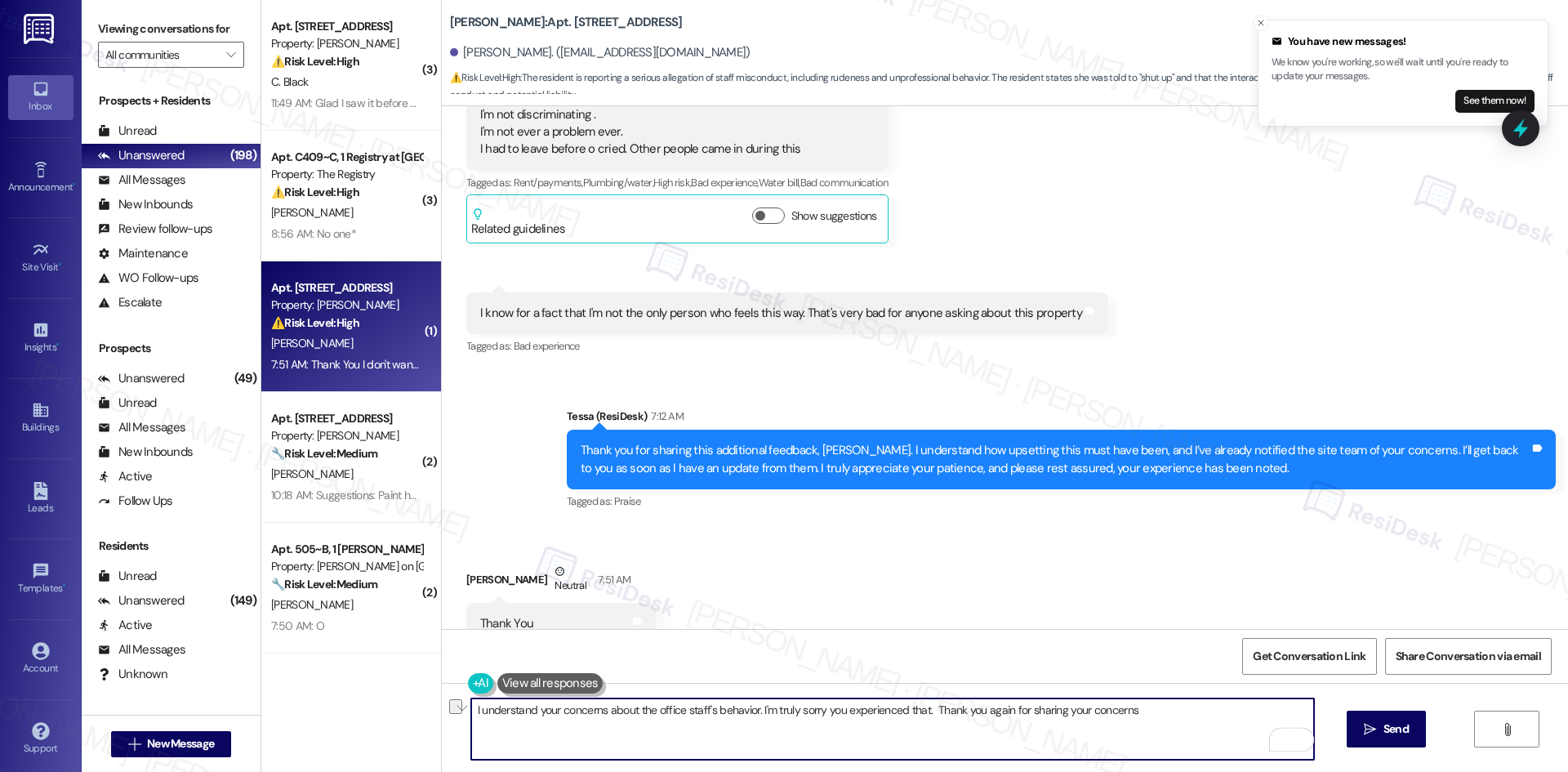
drag, startPoint x: 746, startPoint y: 711, endPoint x: 434, endPoint y: 711, distance: 312.0
click at [442, 711] on div "I understand your concerns about the office staff's behavior. I'm truly sorry y…" at bounding box center [1004, 744] width 1126 height 123
paste textarea ", Sherri."
click at [736, 706] on textarea "I understand, Sherri. I'm truly sorry you experienced that. Thank you again for…" at bounding box center [892, 729] width 842 height 61
type textarea "I understand, Sherri. I'm truly sorry you experienced that. Thank you again for…"
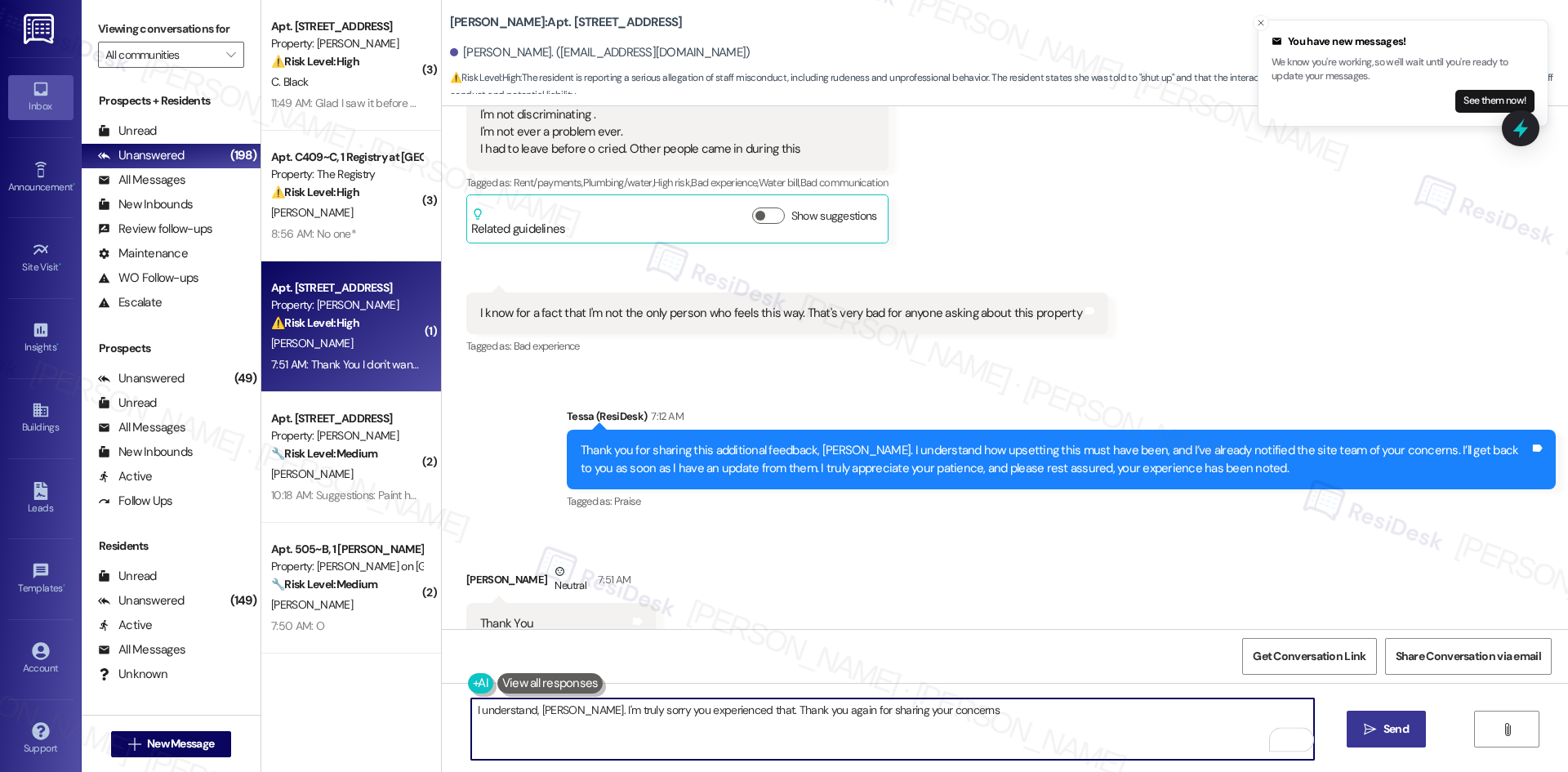
click at [1407, 729] on span "Send" at bounding box center [1396, 729] width 26 height 17
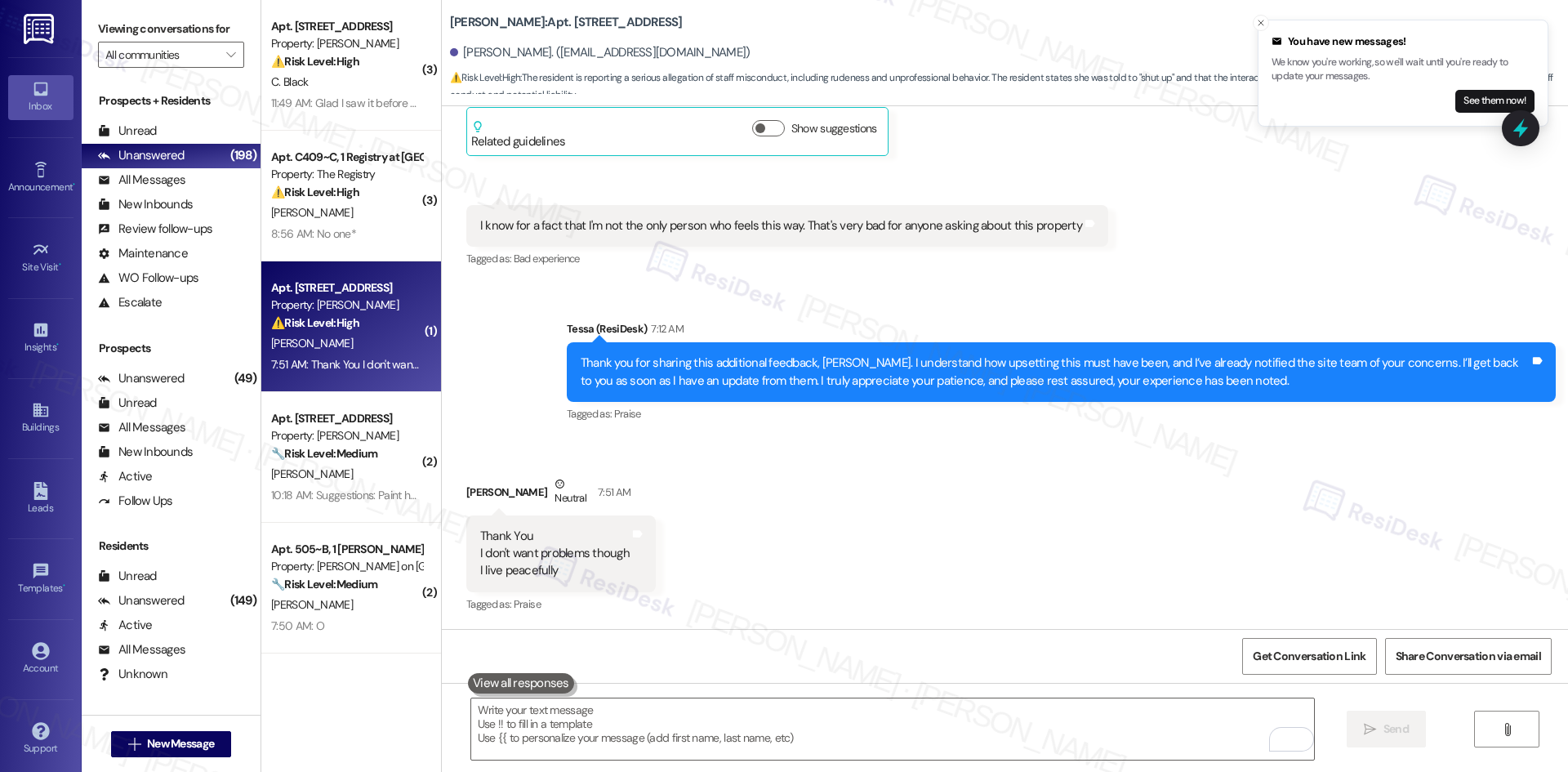
scroll to position [15029, 0]
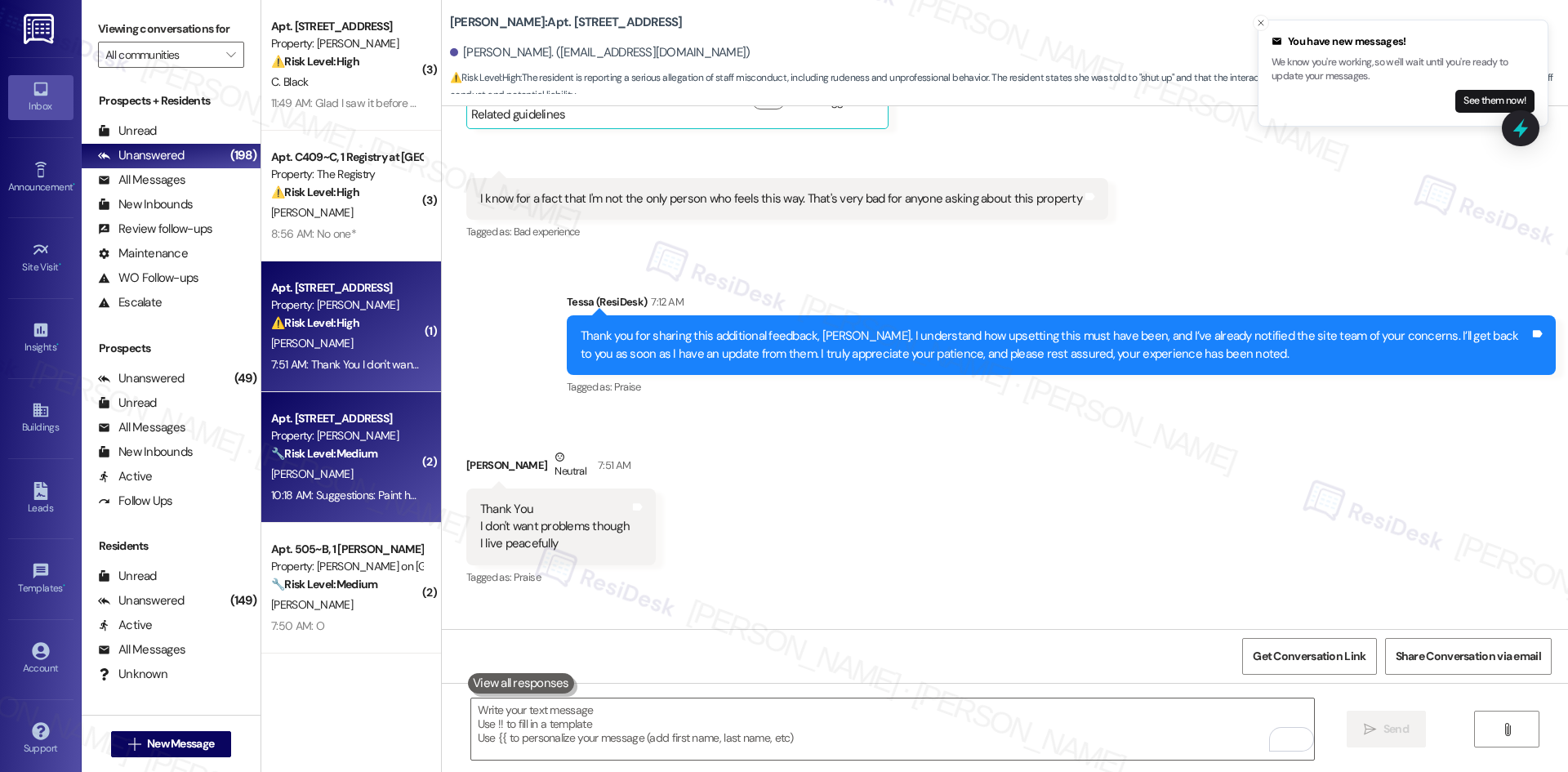
click at [379, 473] on div "S. Johnson" at bounding box center [346, 473] width 154 height 21
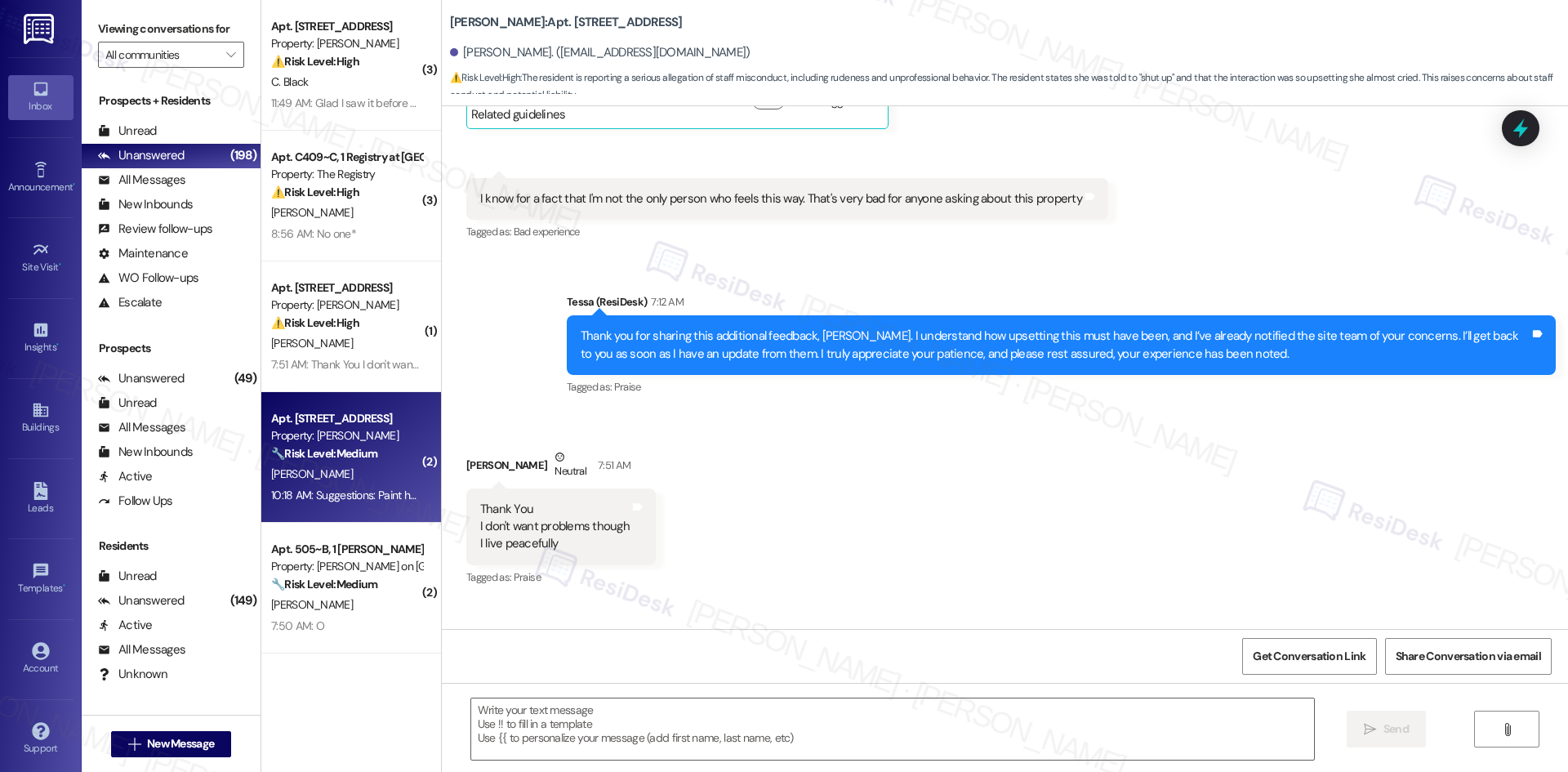
type textarea "Fetching suggested responses. Please feel free to read through the conversation…"
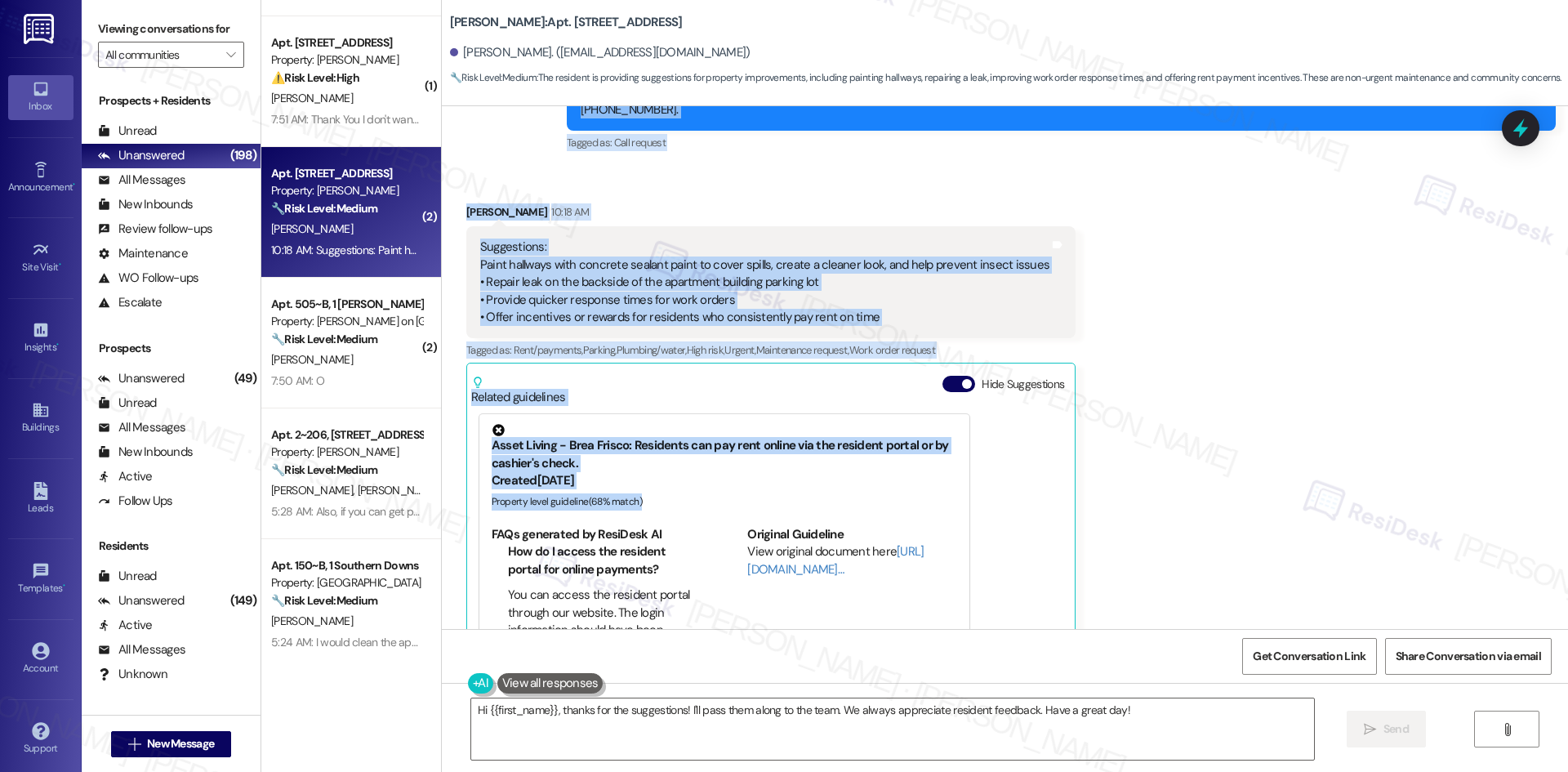
scroll to position [7478, 0]
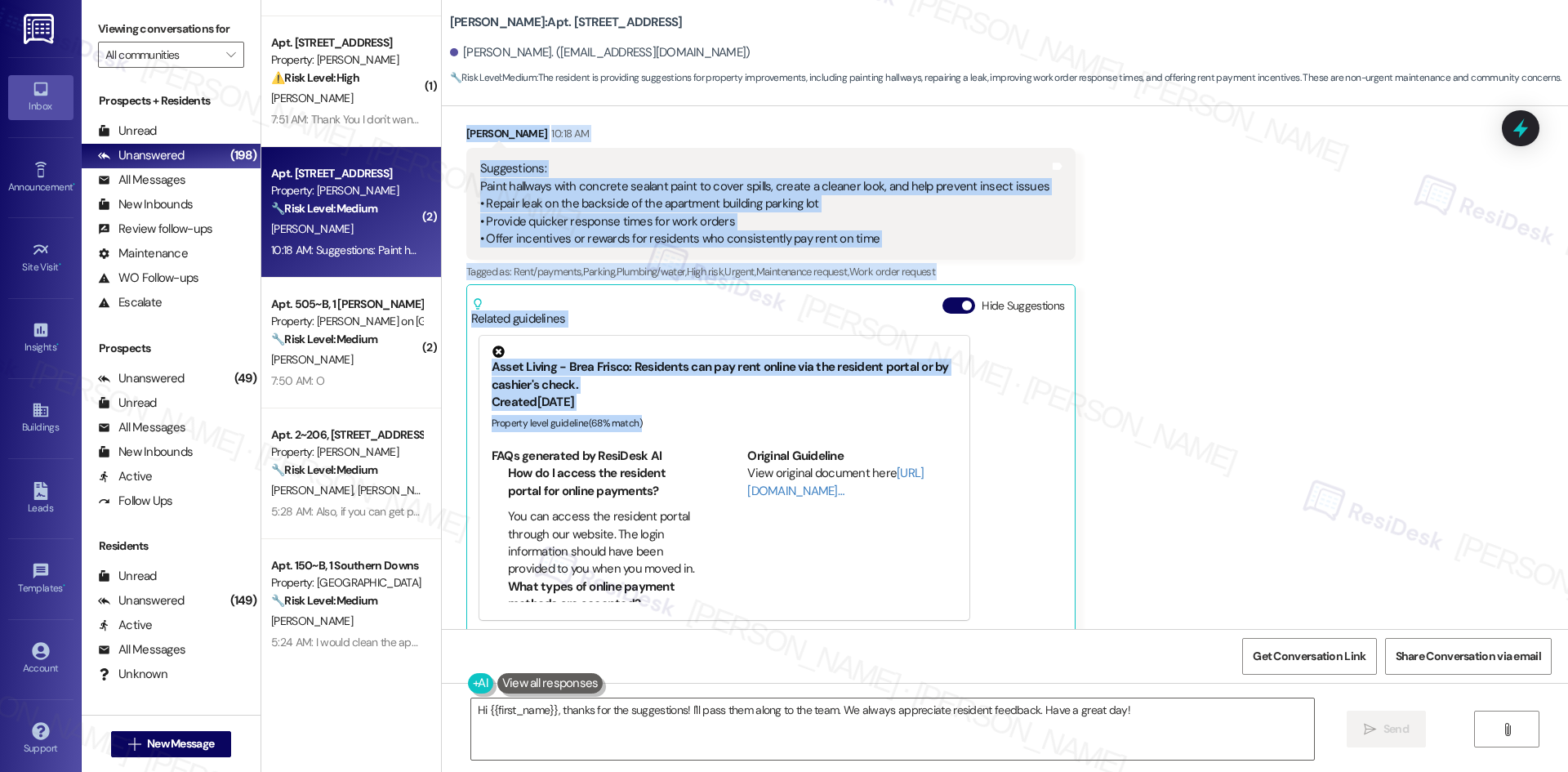
drag, startPoint x: 531, startPoint y: 338, endPoint x: 870, endPoint y: 224, distance: 357.7
click at [870, 224] on div "Survey, sent via SMS Residesk Automated Survey May 14, 2025 at 12:38 AM Hi Shay…" at bounding box center [1004, 367] width 1126 height 523
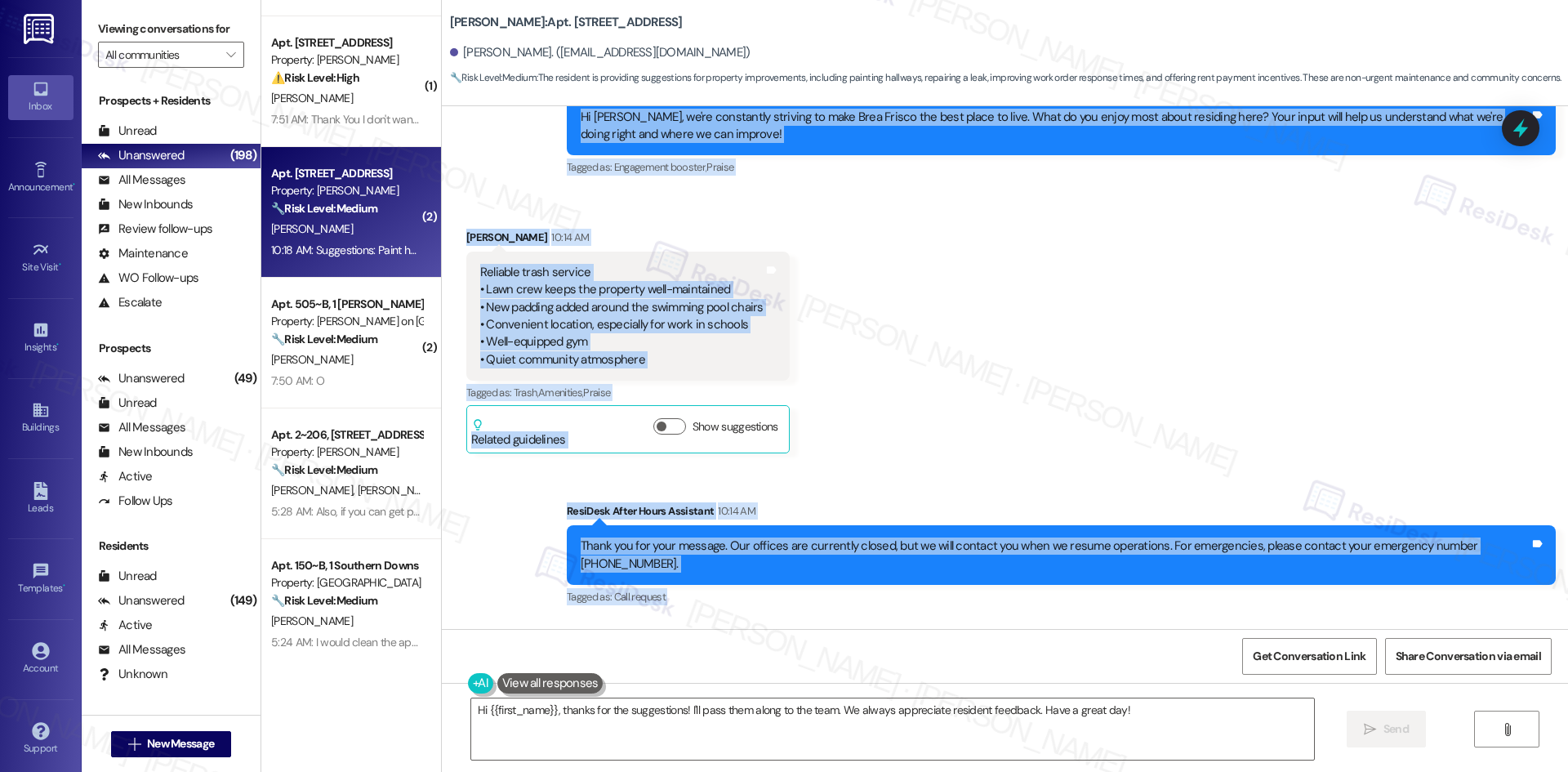
scroll to position [7234, 0]
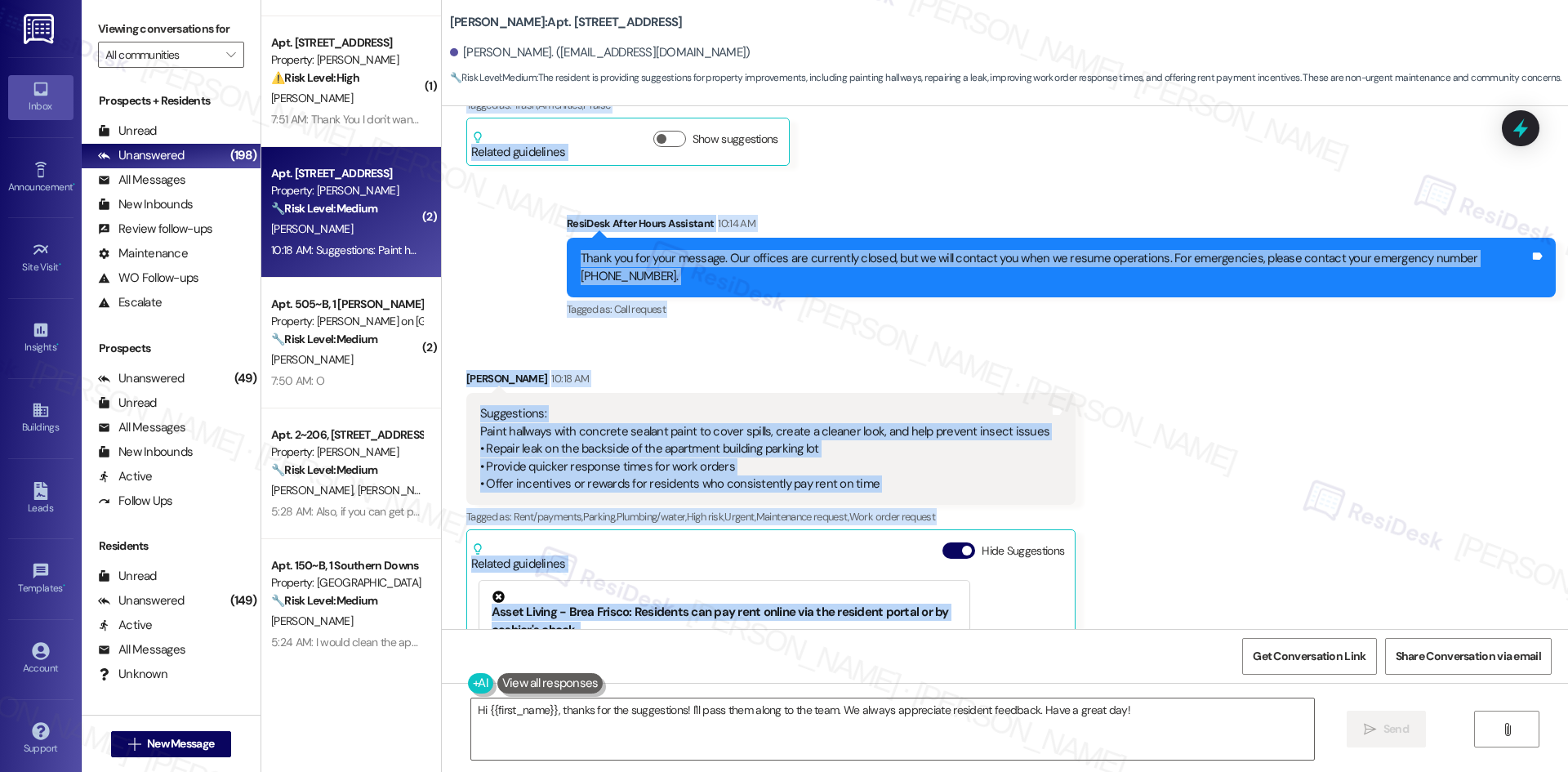
copy div "Tessa (ResiDesk) 4:02 AM Hi Shayna, we're constantly striving to make Brea Fris…"
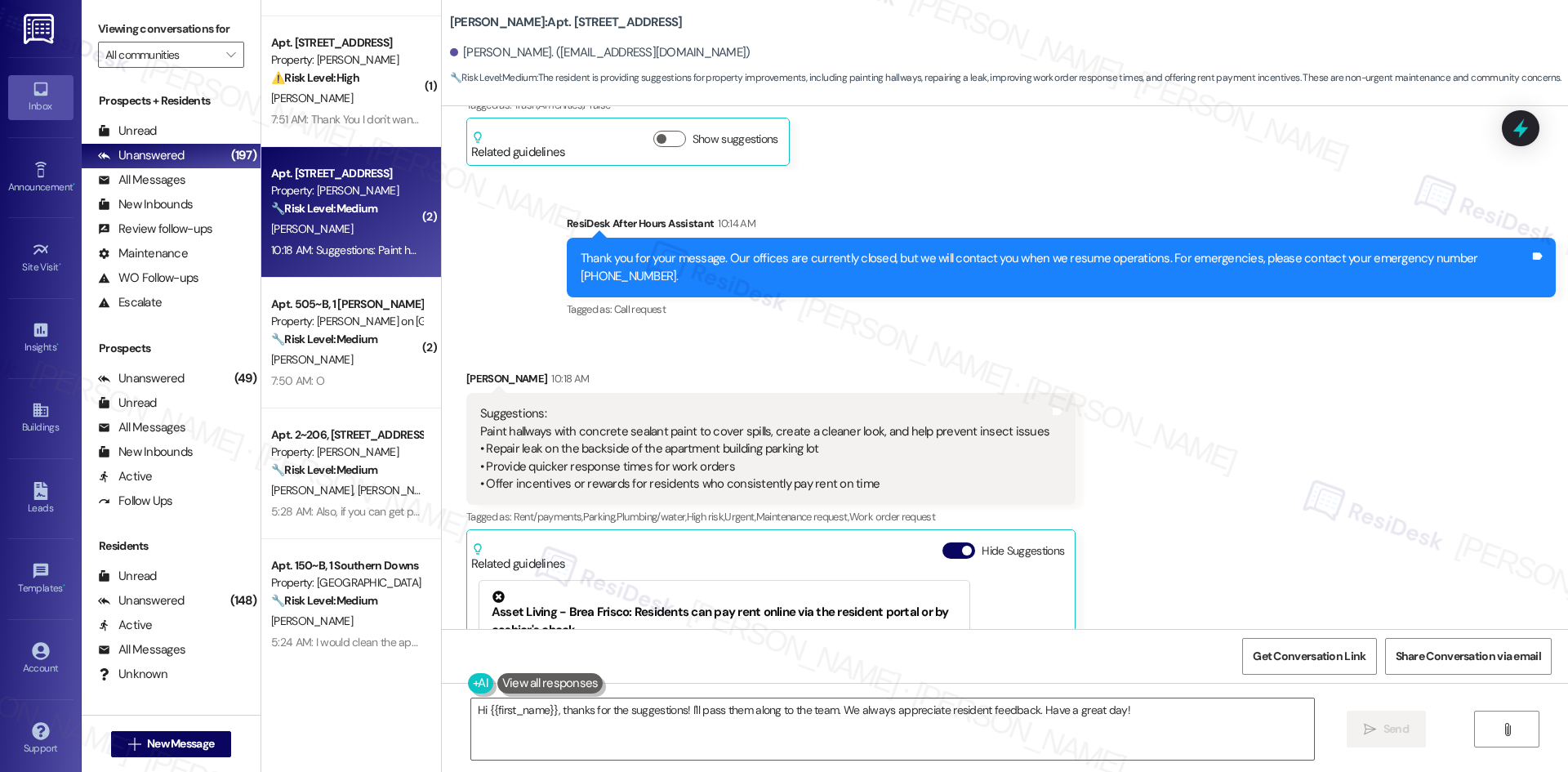
drag, startPoint x: 1091, startPoint y: 391, endPoint x: 1080, endPoint y: 385, distance: 12.5
click at [1091, 391] on div "Received via SMS Shayna Johnson 10:18 AM Suggestions: Paint hallways with concr…" at bounding box center [1004, 611] width 1126 height 557
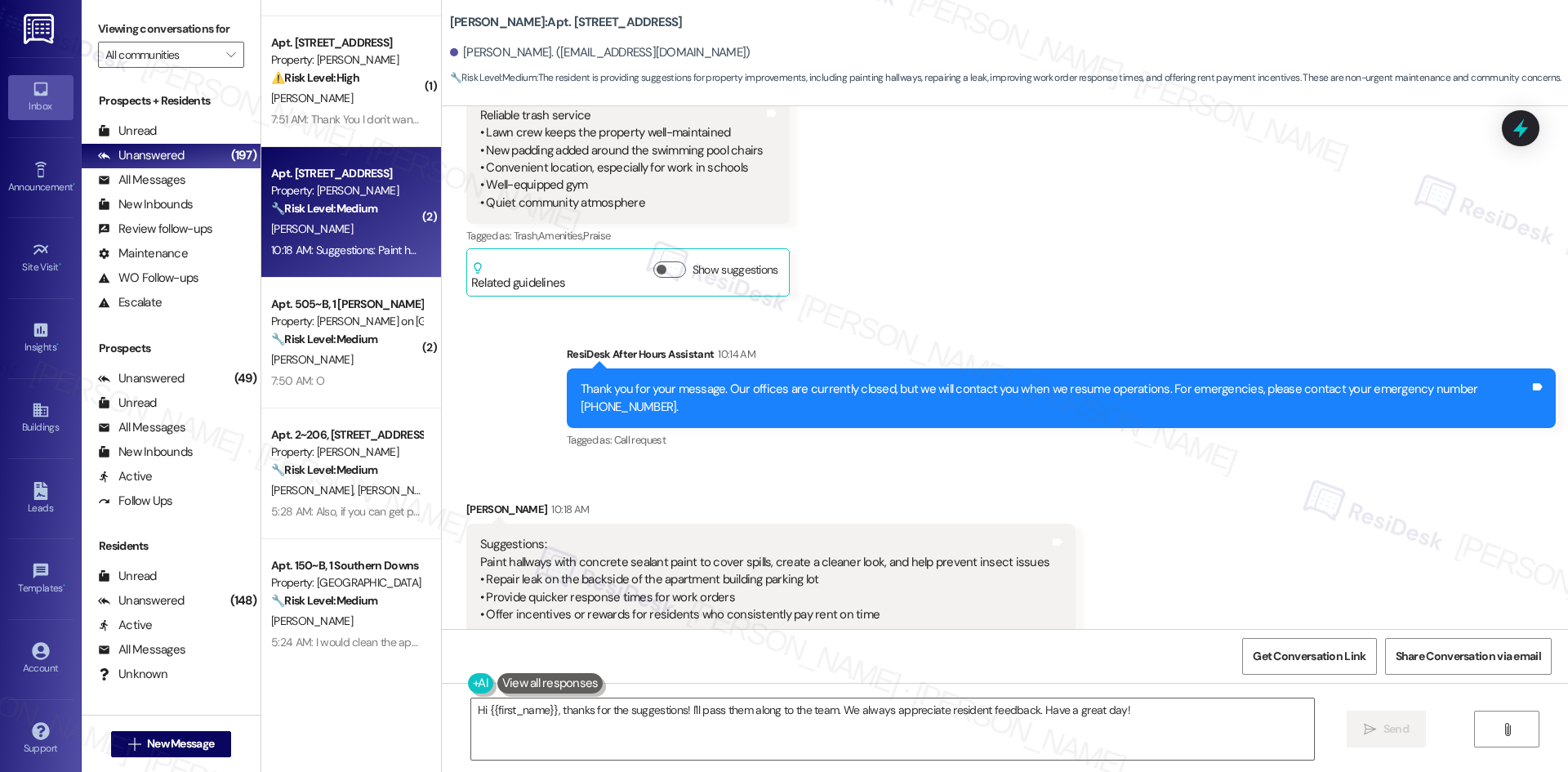
scroll to position [7478, 0]
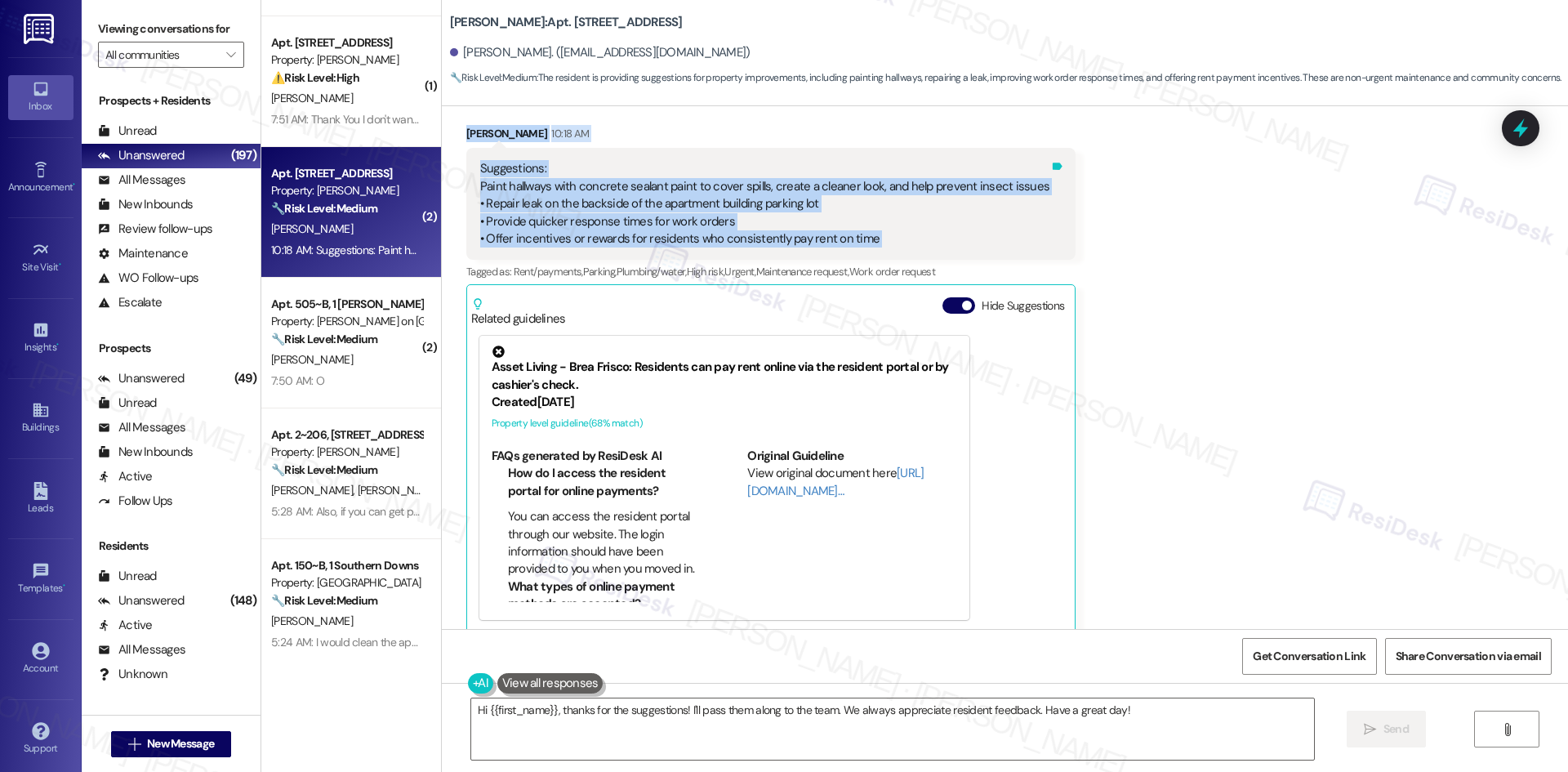
drag, startPoint x: 542, startPoint y: 248, endPoint x: 1026, endPoint y: 219, distance: 484.9
click at [1026, 219] on div "Survey, sent via SMS Residesk Automated Survey May 14, 2025 at 12:38 AM Hi Shay…" at bounding box center [1004, 367] width 1126 height 523
copy div "Tessa (ResiDesk) 4:02 AM Hi Shayna, we're constantly striving to make Brea Fris…"
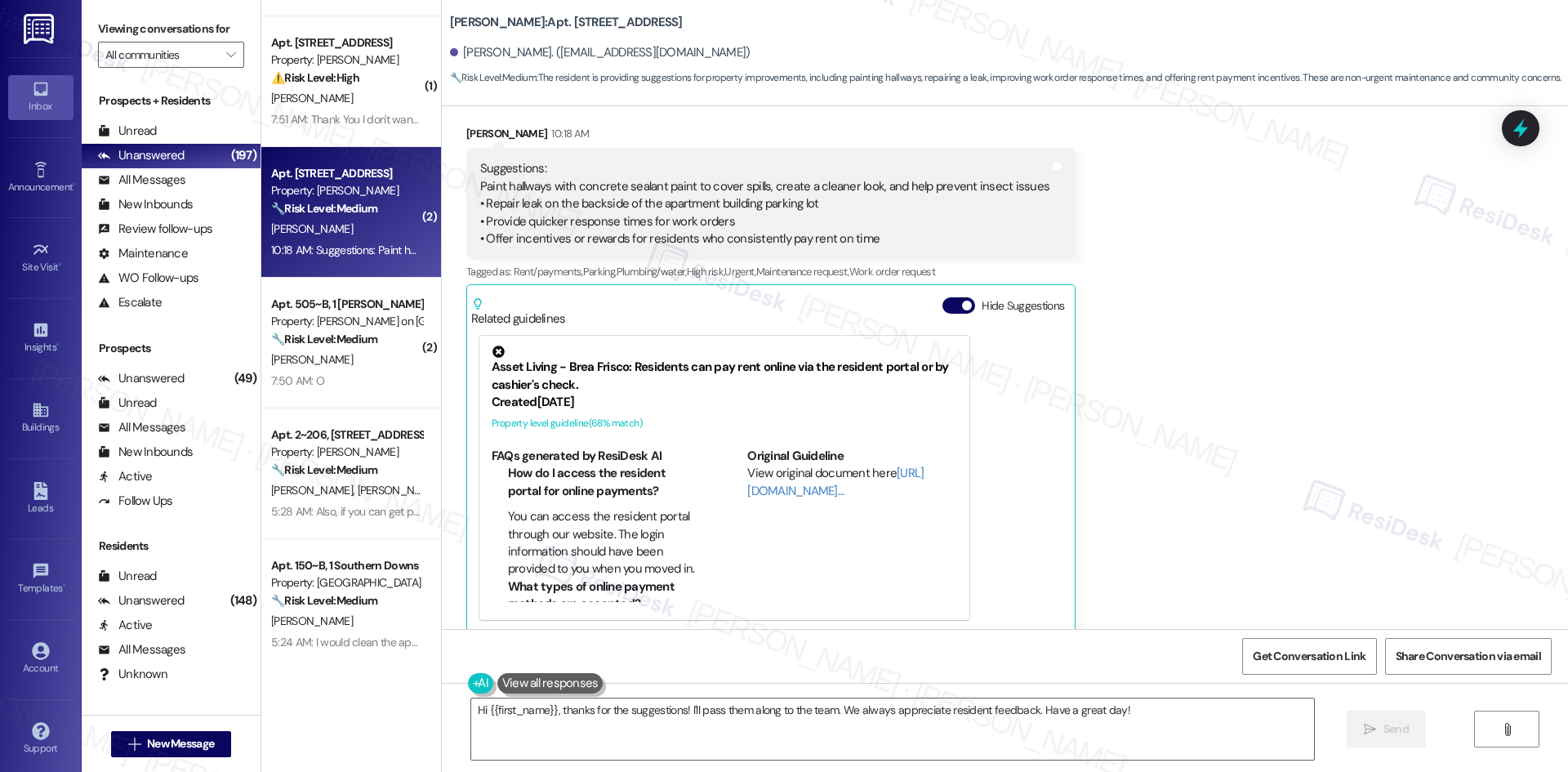
click at [1148, 327] on div "Received via SMS Shayna Johnson 10:18 AM Suggestions: Paint hallways with concr…" at bounding box center [1004, 366] width 1126 height 557
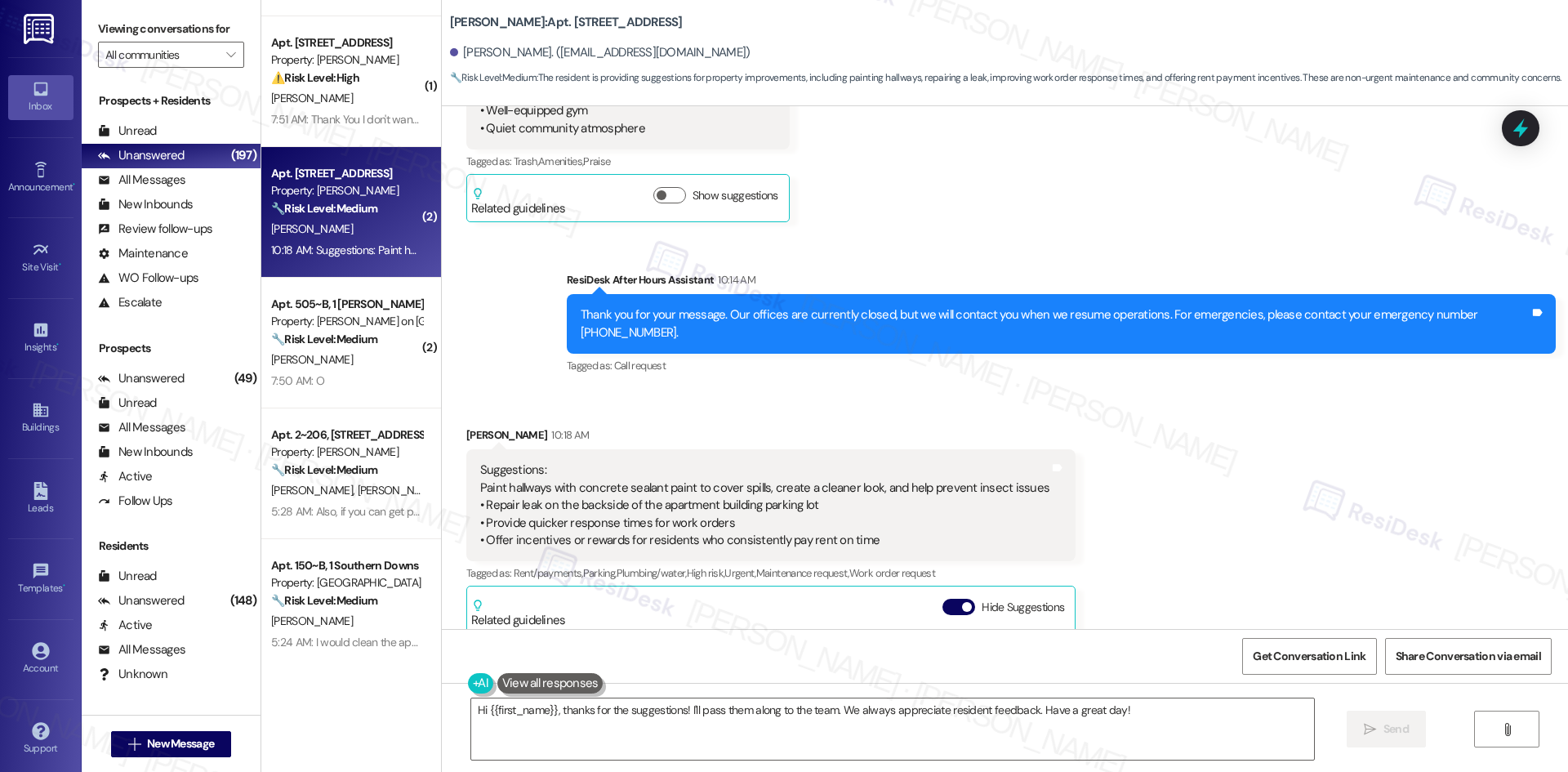
scroll to position [7234, 0]
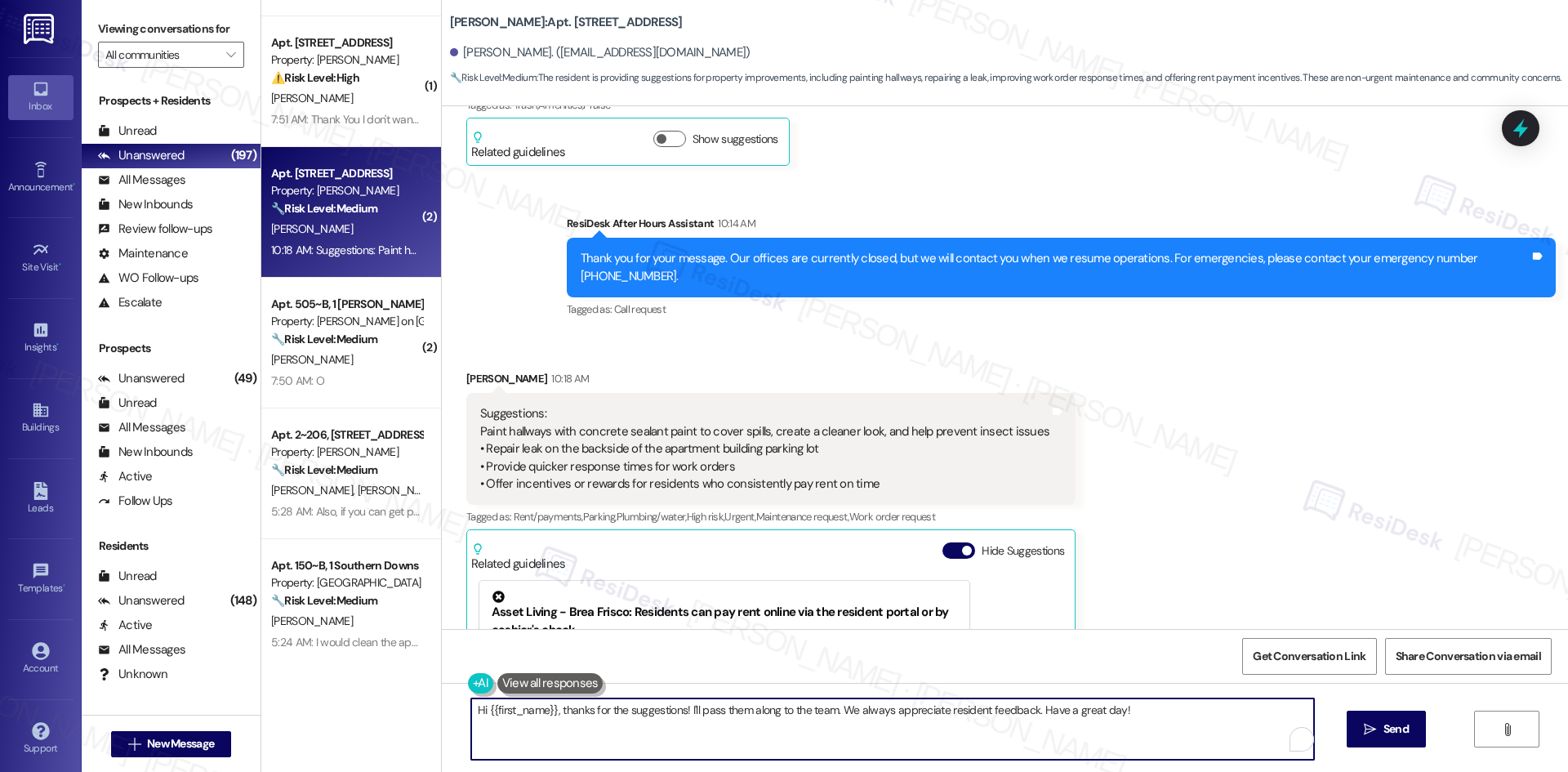
drag, startPoint x: 827, startPoint y: 709, endPoint x: 388, endPoint y: 709, distance: 439.0
click at [388, 709] on div "( 3 ) Apt. 13419, 12330 Research Road Property: Brea Frisco ⚠️ Risk Level: High…" at bounding box center [914, 386] width 1307 height 772
paste textarea "Thanks so much for sharing both your favorite things about the community and yo…"
type textarea "Thanks so much for sharing both your favorite things about the community and yo…"
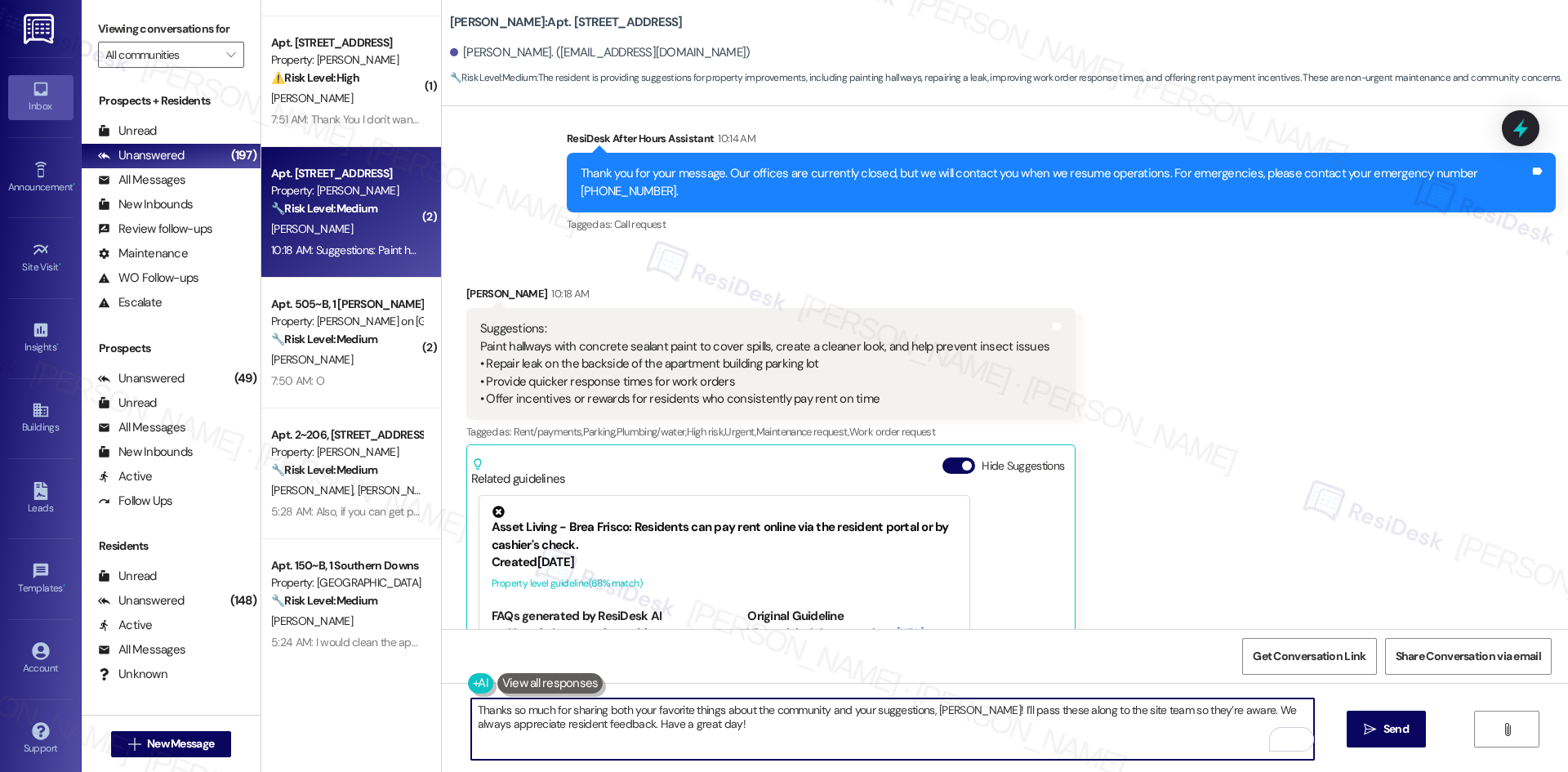
scroll to position [7478, 0]
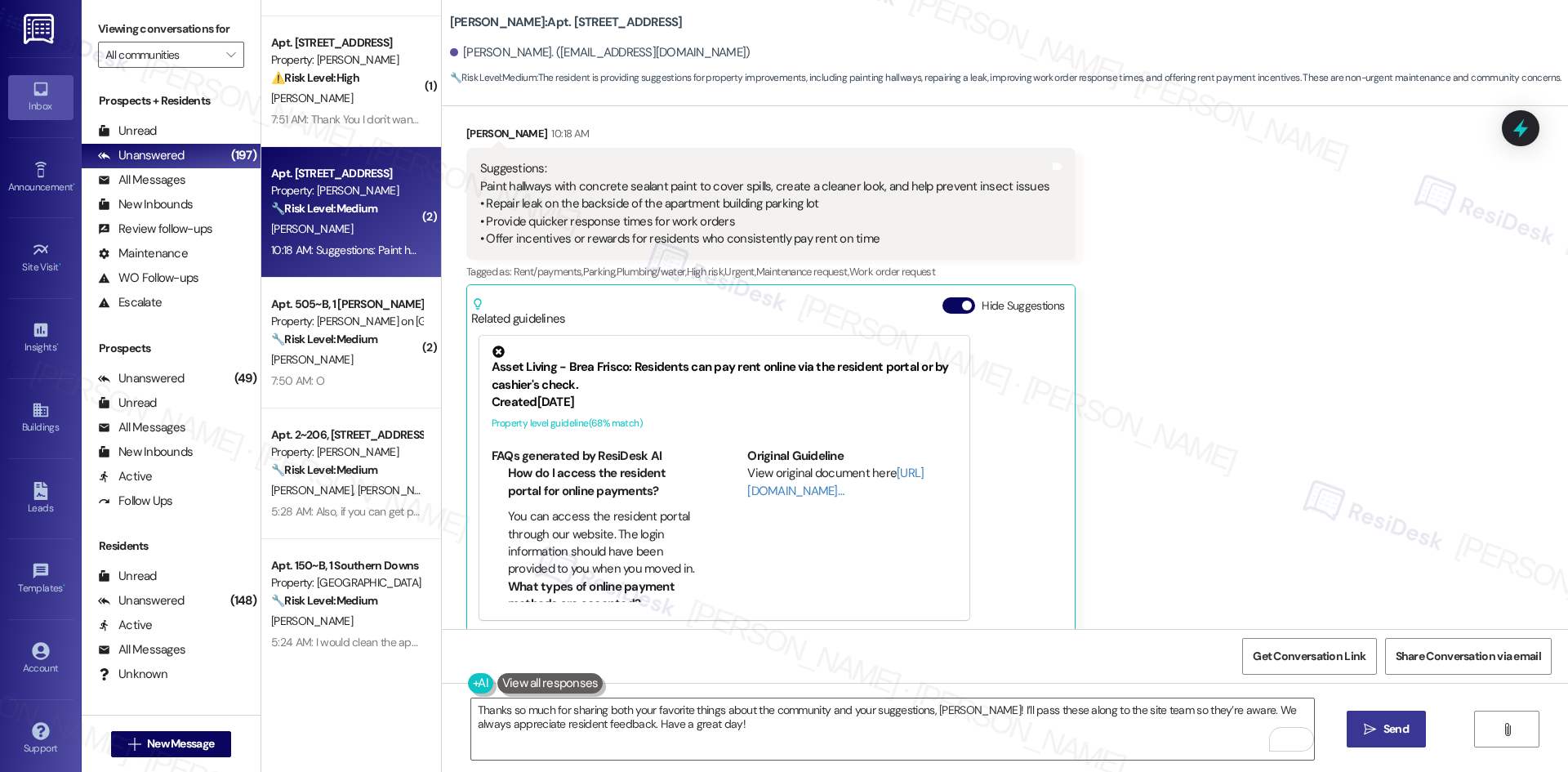
click at [1387, 740] on button " Send" at bounding box center [1385, 729] width 80 height 36
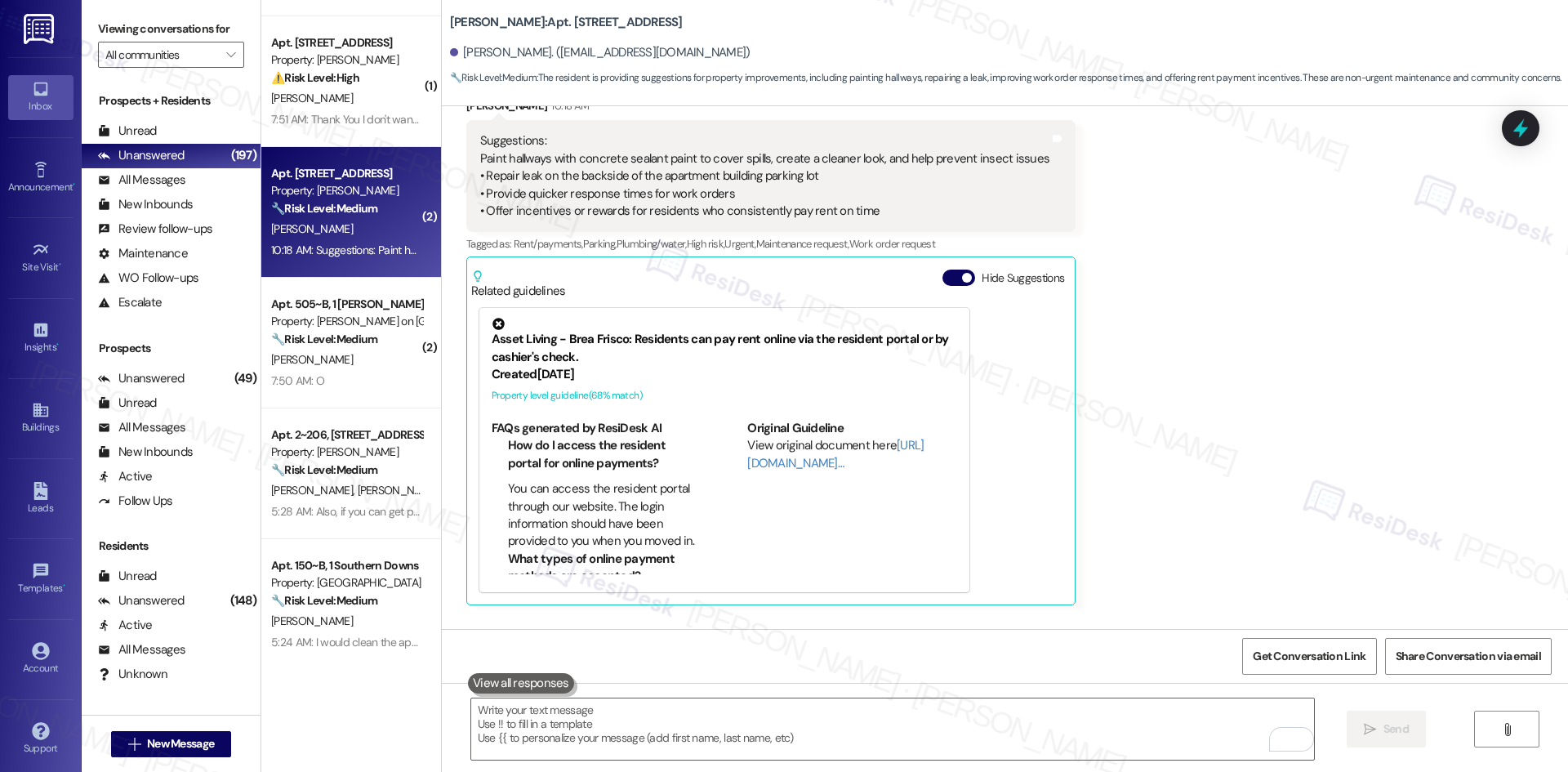
scroll to position [7610, 0]
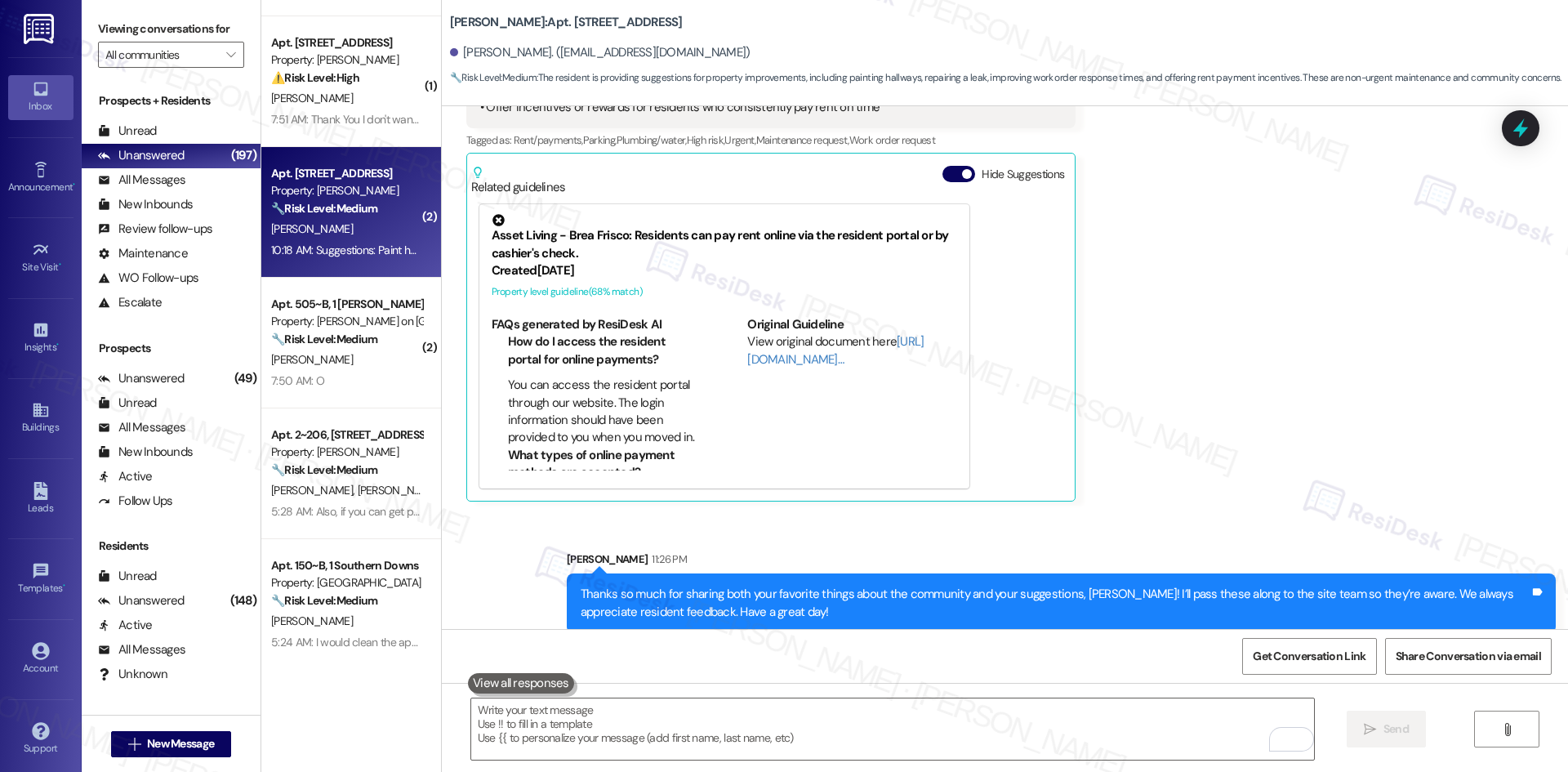
click at [1293, 469] on div "Received via SMS Shayna Johnson 10:18 AM Suggestions: Paint hallways with concr…" at bounding box center [1004, 235] width 1126 height 557
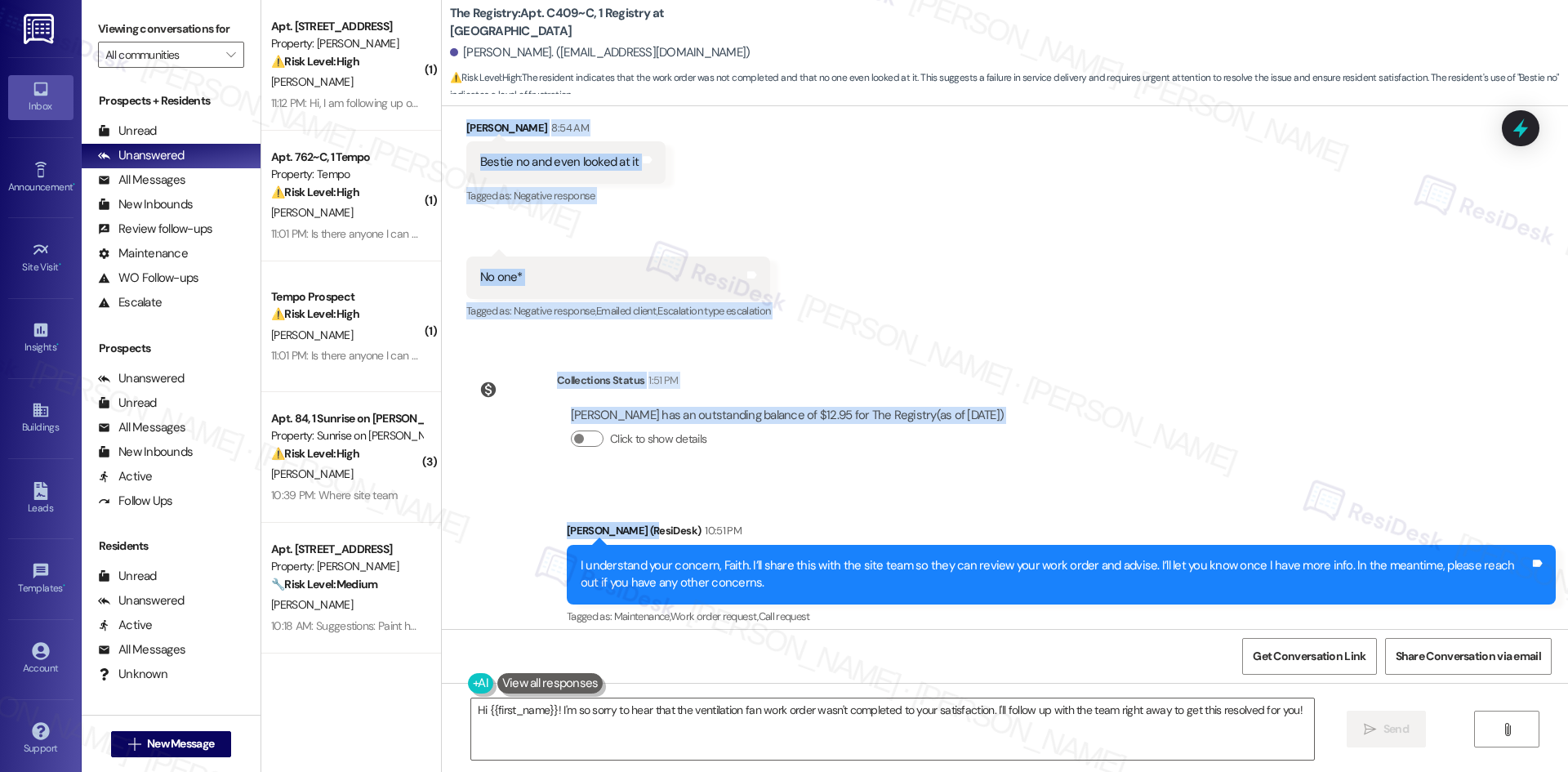
scroll to position [3352, 0]
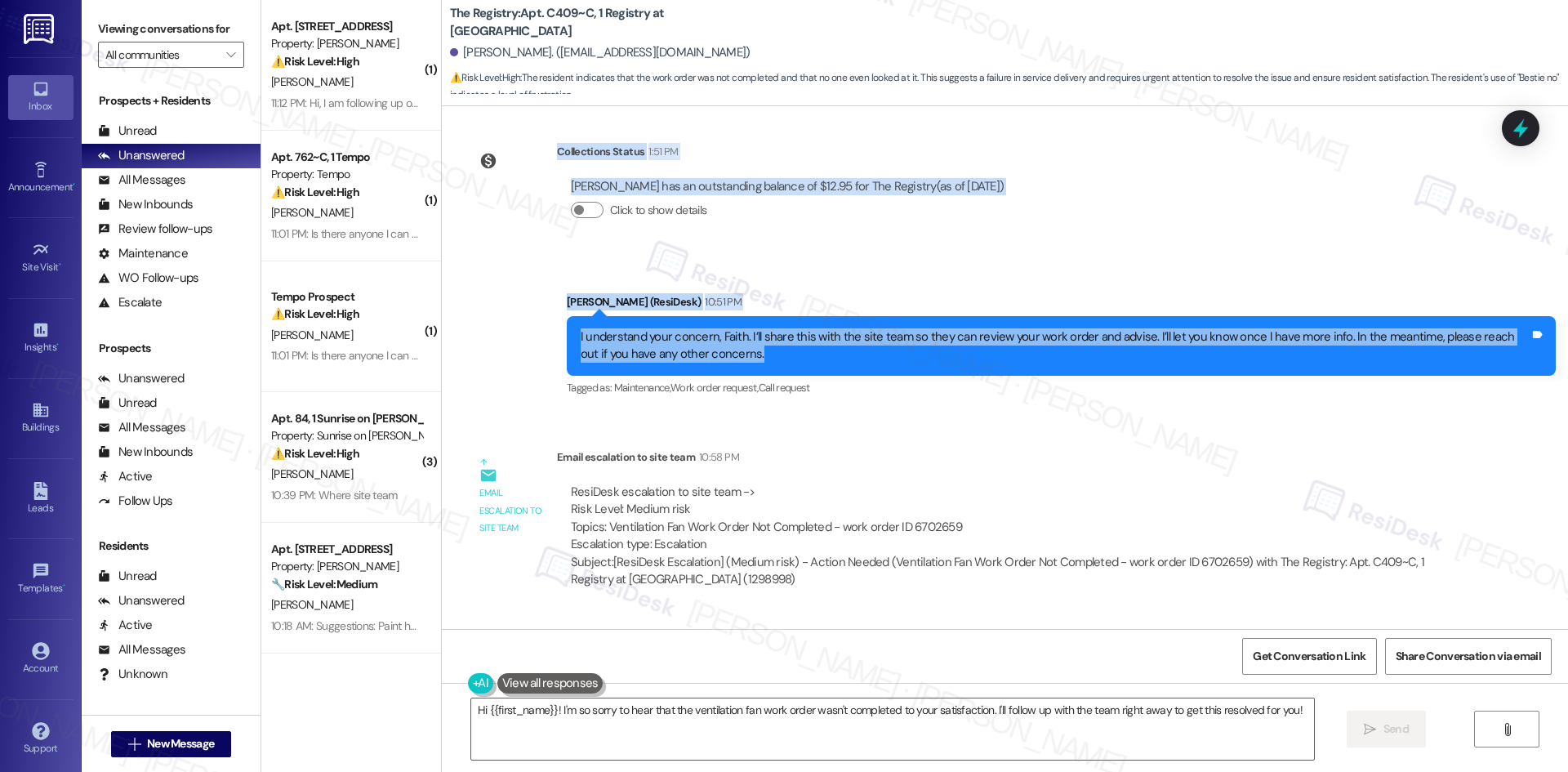
drag, startPoint x: 589, startPoint y: 172, endPoint x: 1104, endPoint y: 321, distance: 536.1
click at [1104, 321] on div "Survey, sent via SMS Residesk Automated Survey [DATE] 2:12 AM Hi there Faith! I…" at bounding box center [1004, 367] width 1126 height 523
copy div "Residesk Automated Survey 12:45 AM Hi [PERSON_NAME]! I'm checking in on your la…"
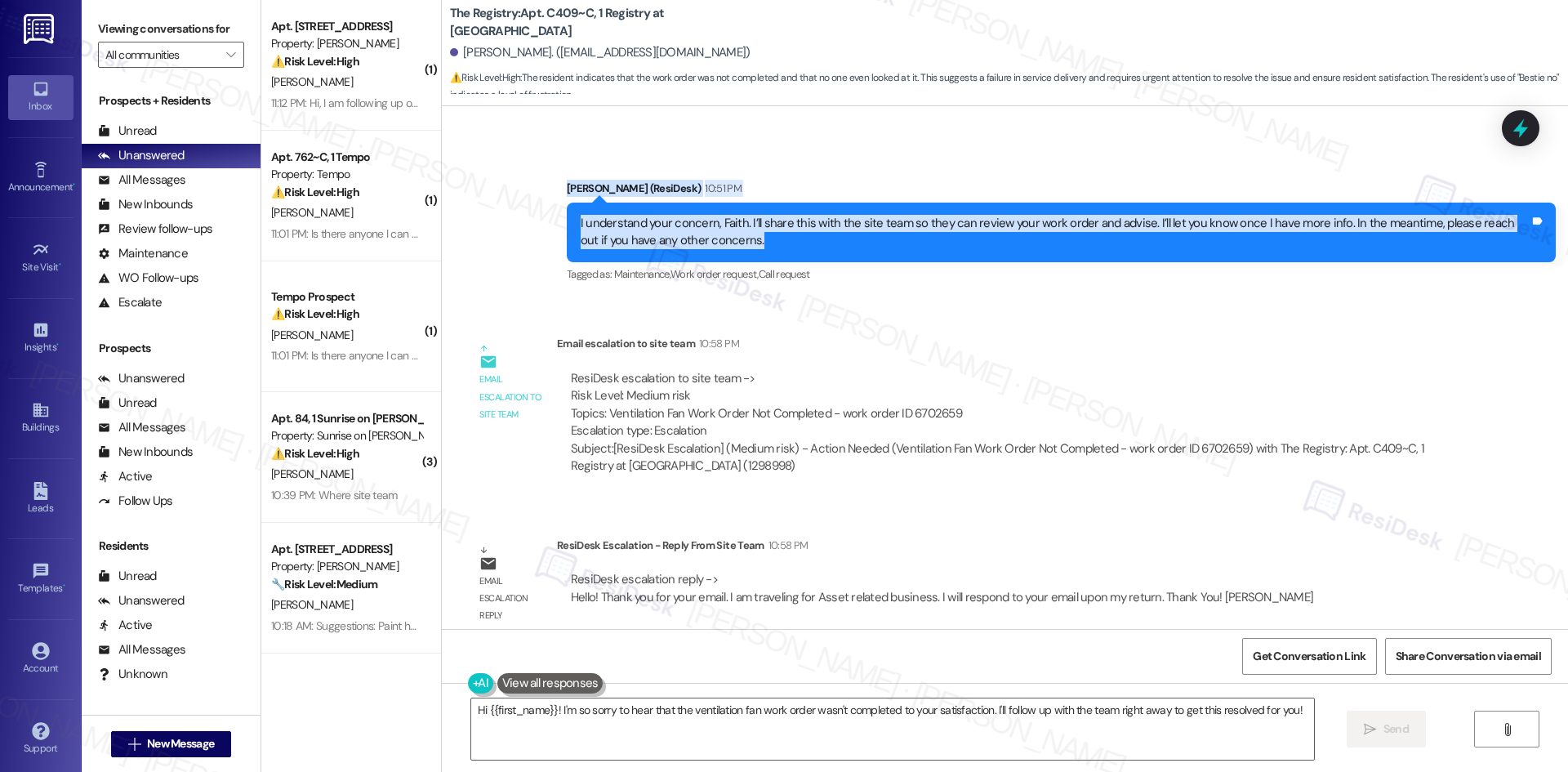
scroll to position [3598, 0]
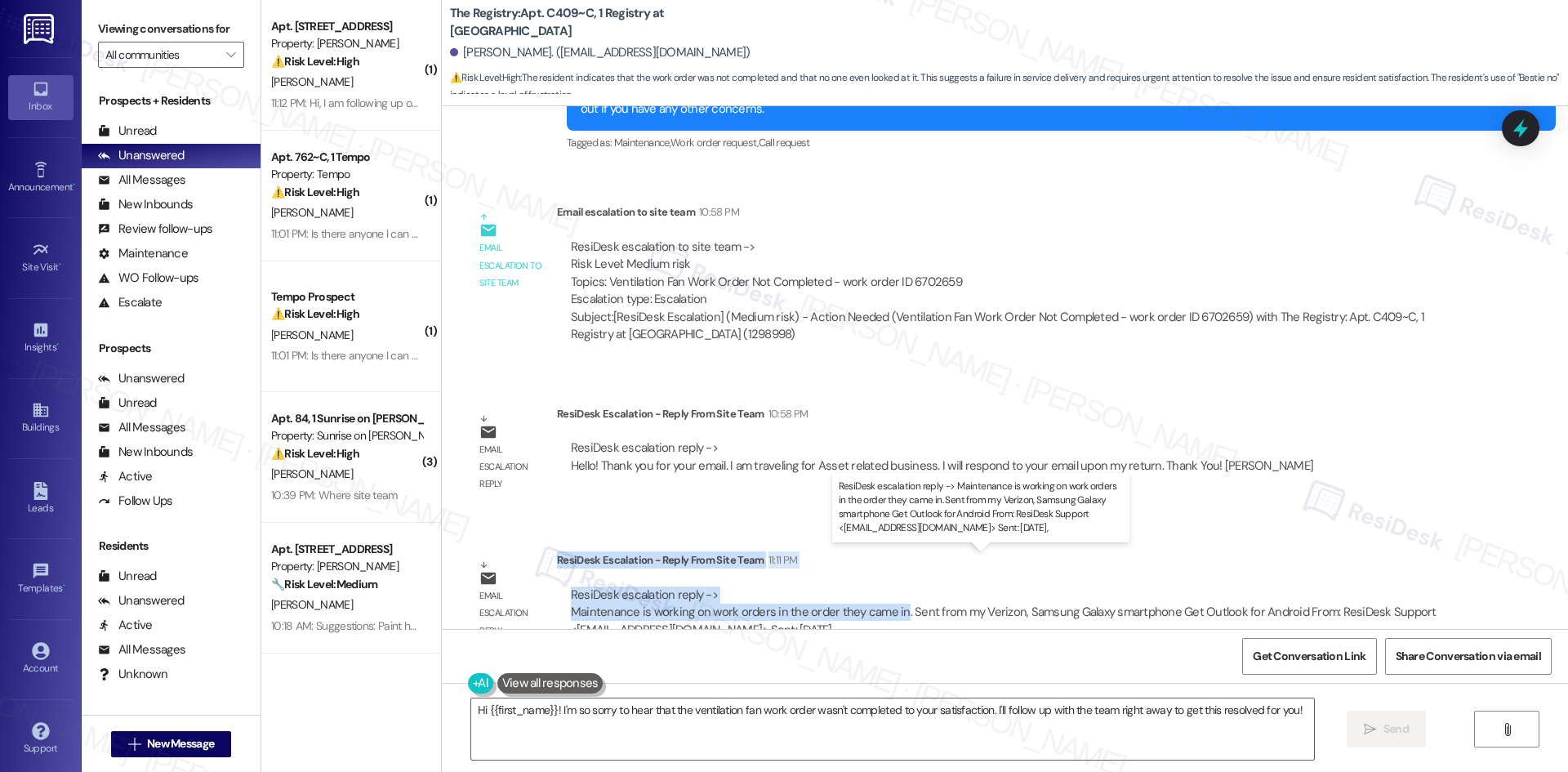
drag, startPoint x: 544, startPoint y: 523, endPoint x: 886, endPoint y: 576, distance: 346.1
click at [886, 576] on div "ResiDesk Escalation - Reply From Site Team 11:11 PM ResiDesk escalation reply -…" at bounding box center [1005, 600] width 898 height 99
copy div "ResiDesk Escalation - Reply From Site Team 11:11 PM ResiDesk escalation reply -…"
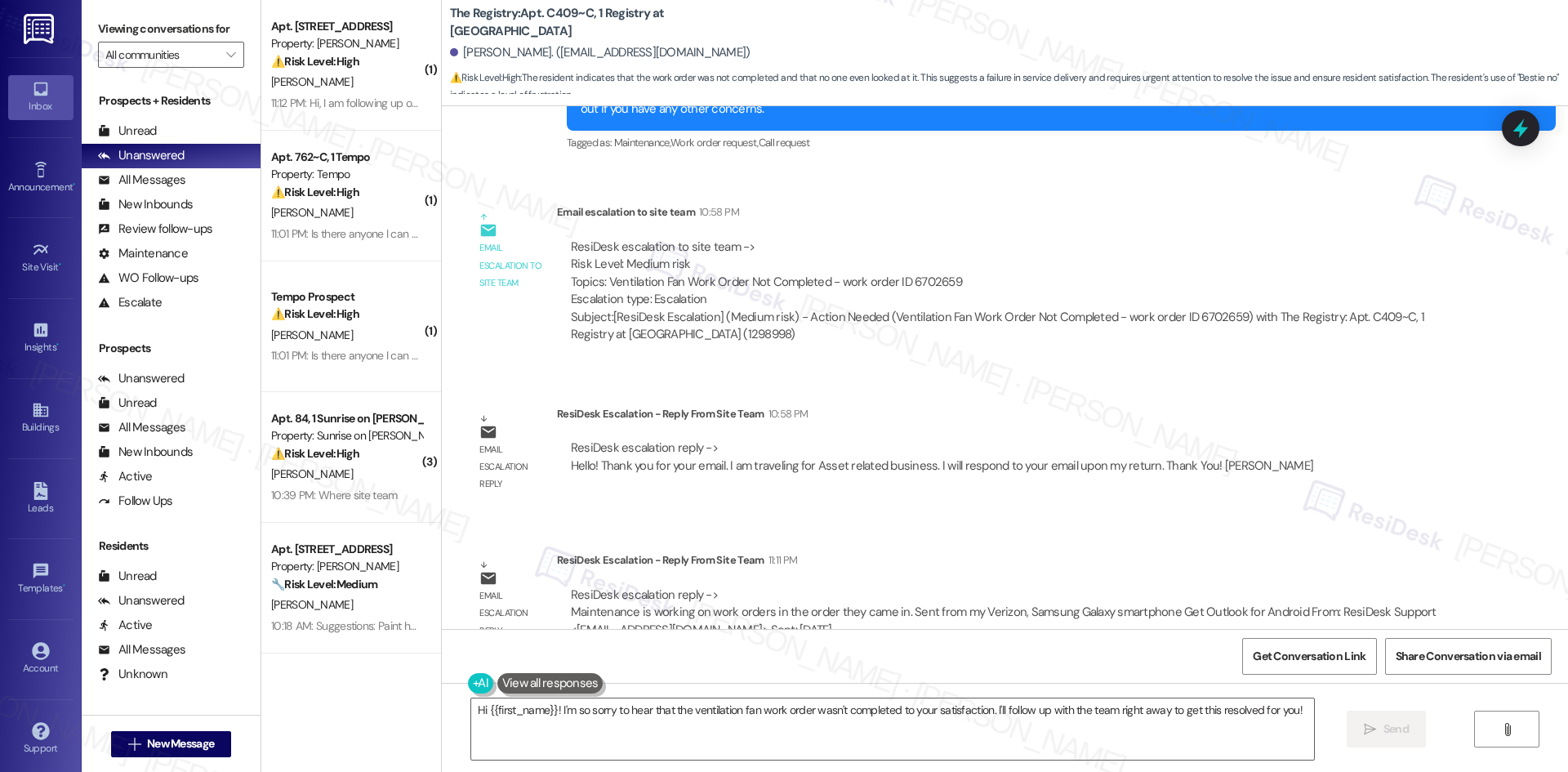
click at [1394, 391] on div "Survey, sent via SMS Residesk Automated Survey Nov 19, 2024 at 2:12 AM Hi there…" at bounding box center [1004, 367] width 1126 height 523
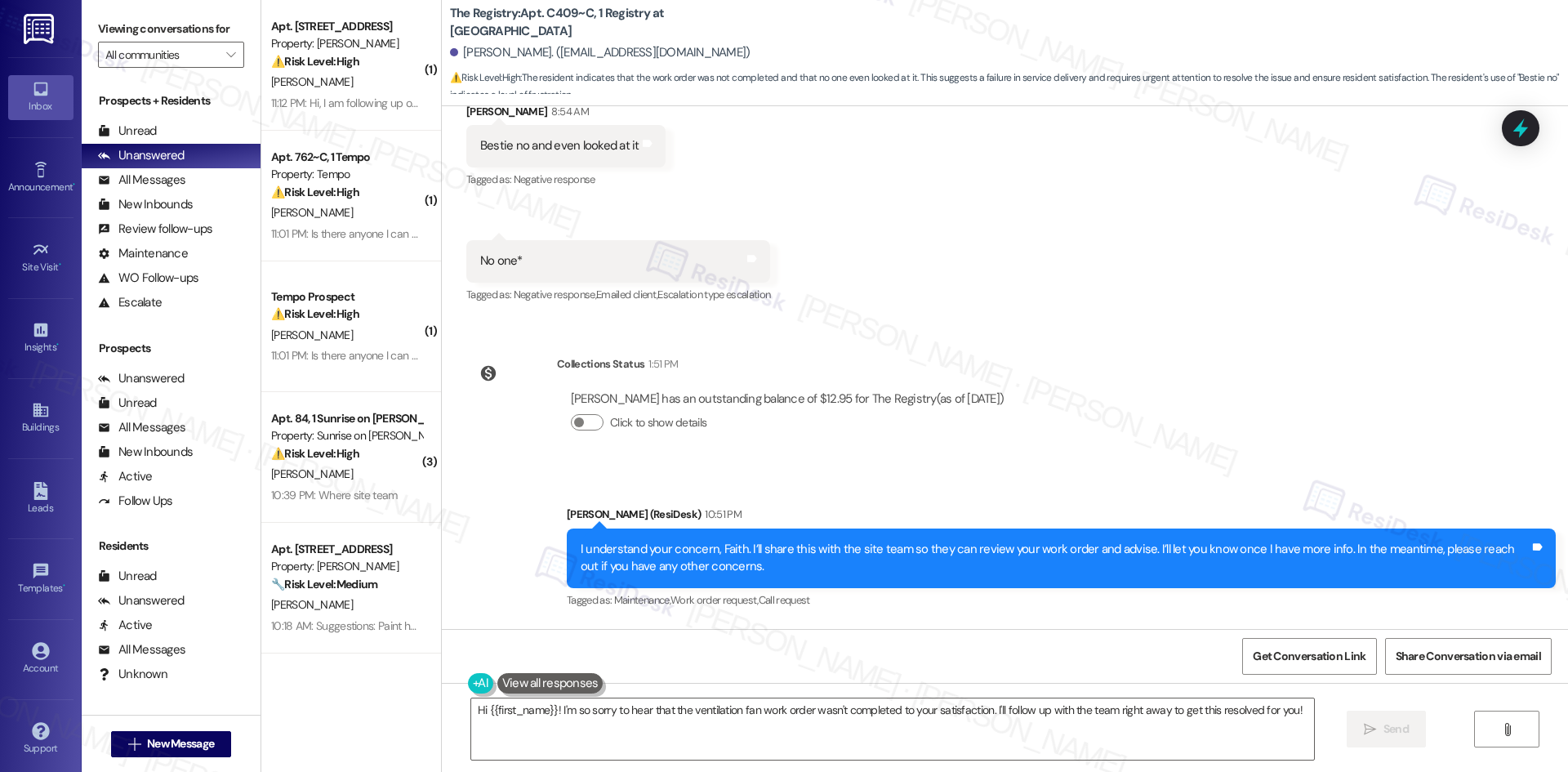
scroll to position [3108, 0]
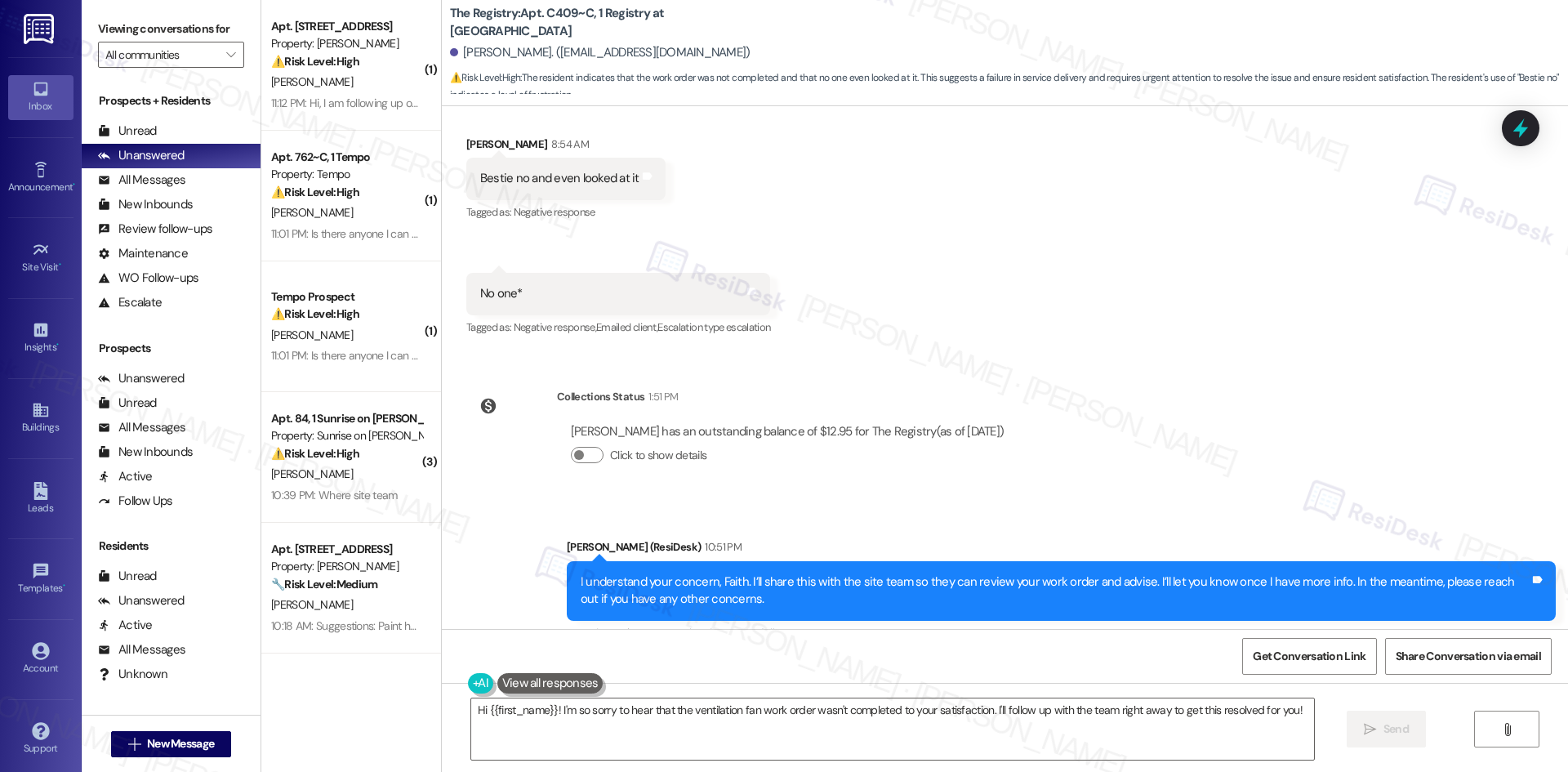
click at [1231, 353] on div "Survey, sent via SMS Residesk Automated Survey Nov 19, 2024 at 2:12 AM Hi there…" at bounding box center [1004, 367] width 1126 height 523
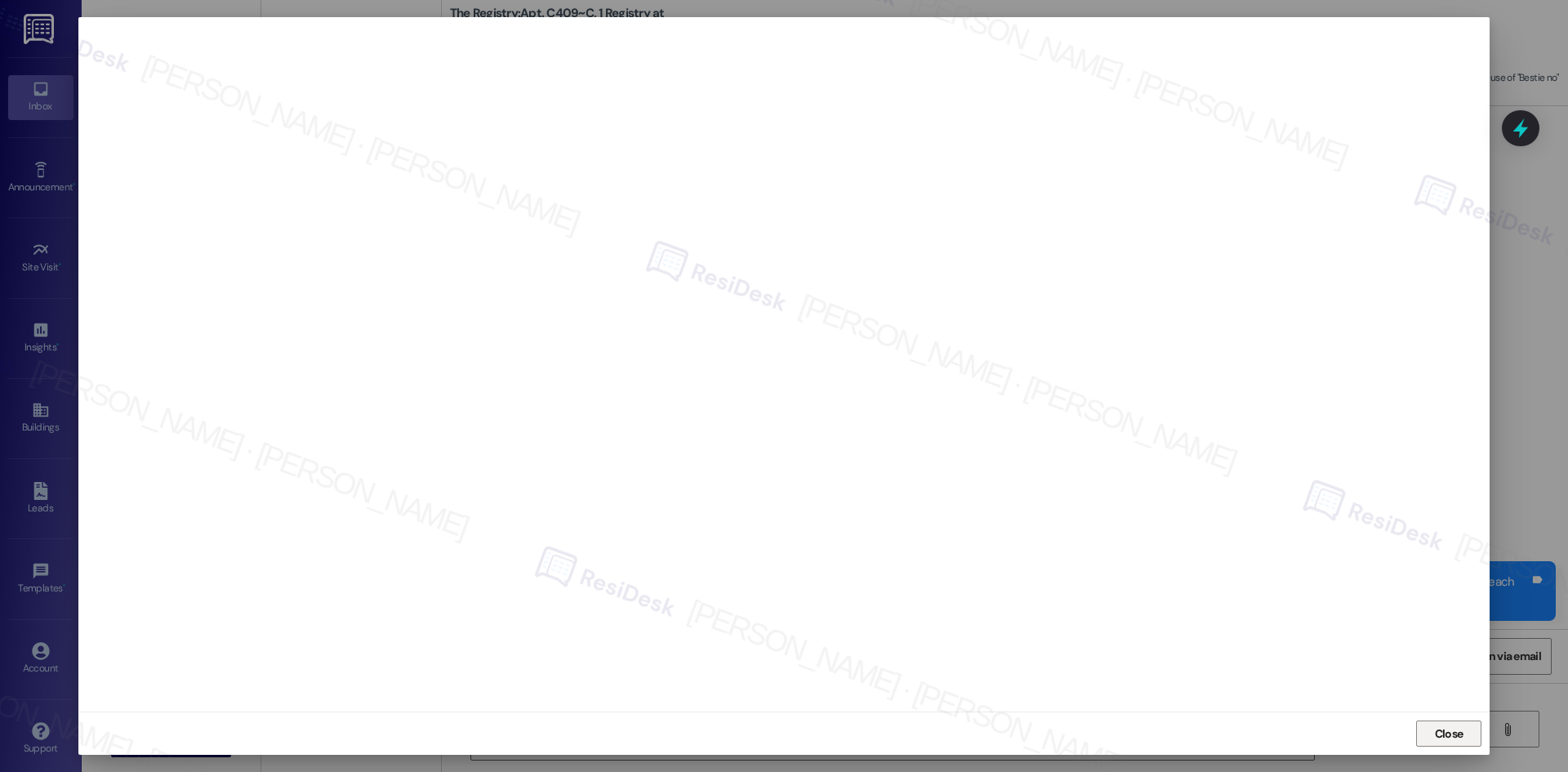
click at [1463, 734] on span "Close" at bounding box center [1448, 734] width 28 height 17
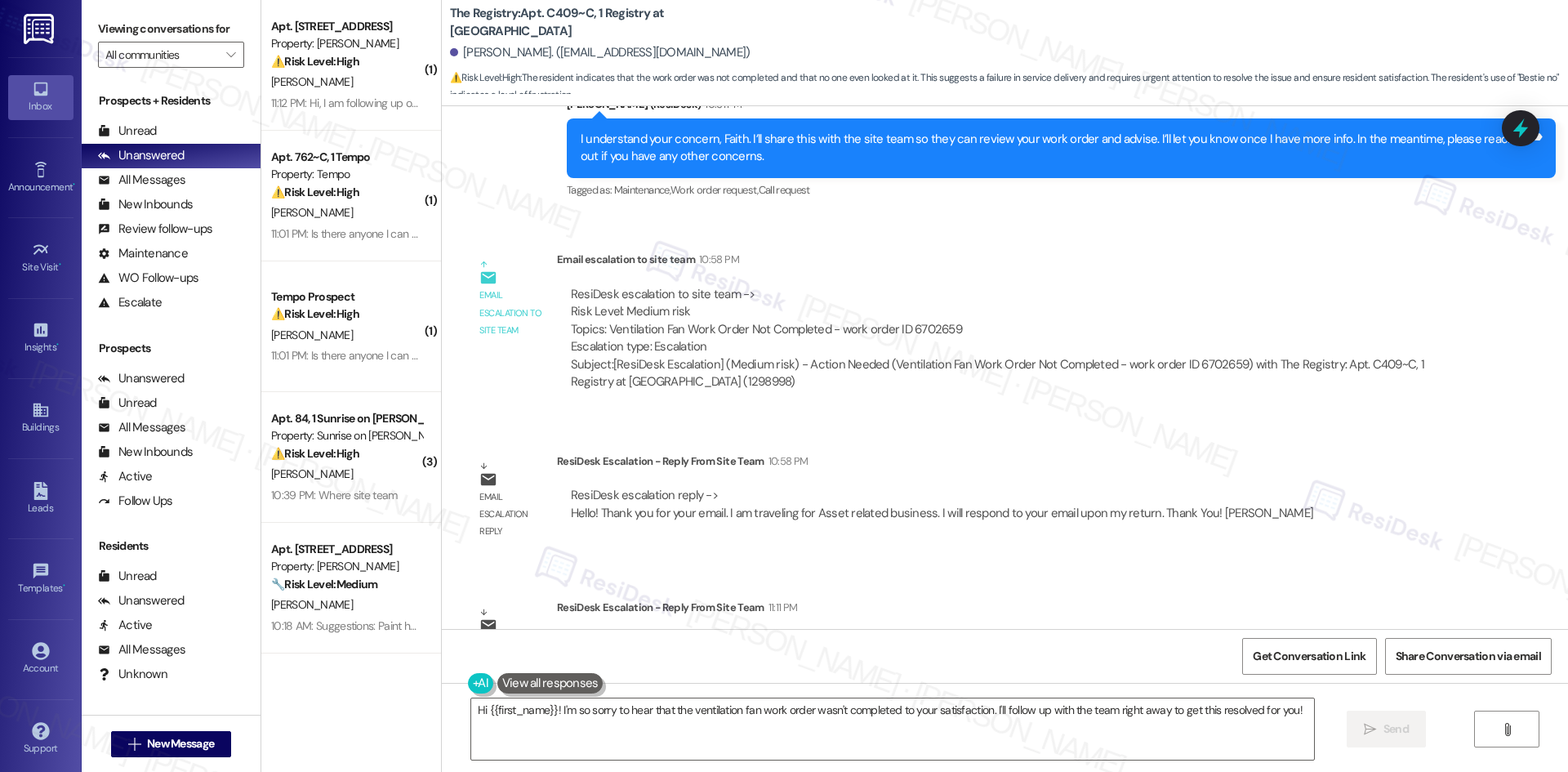
scroll to position [3598, 0]
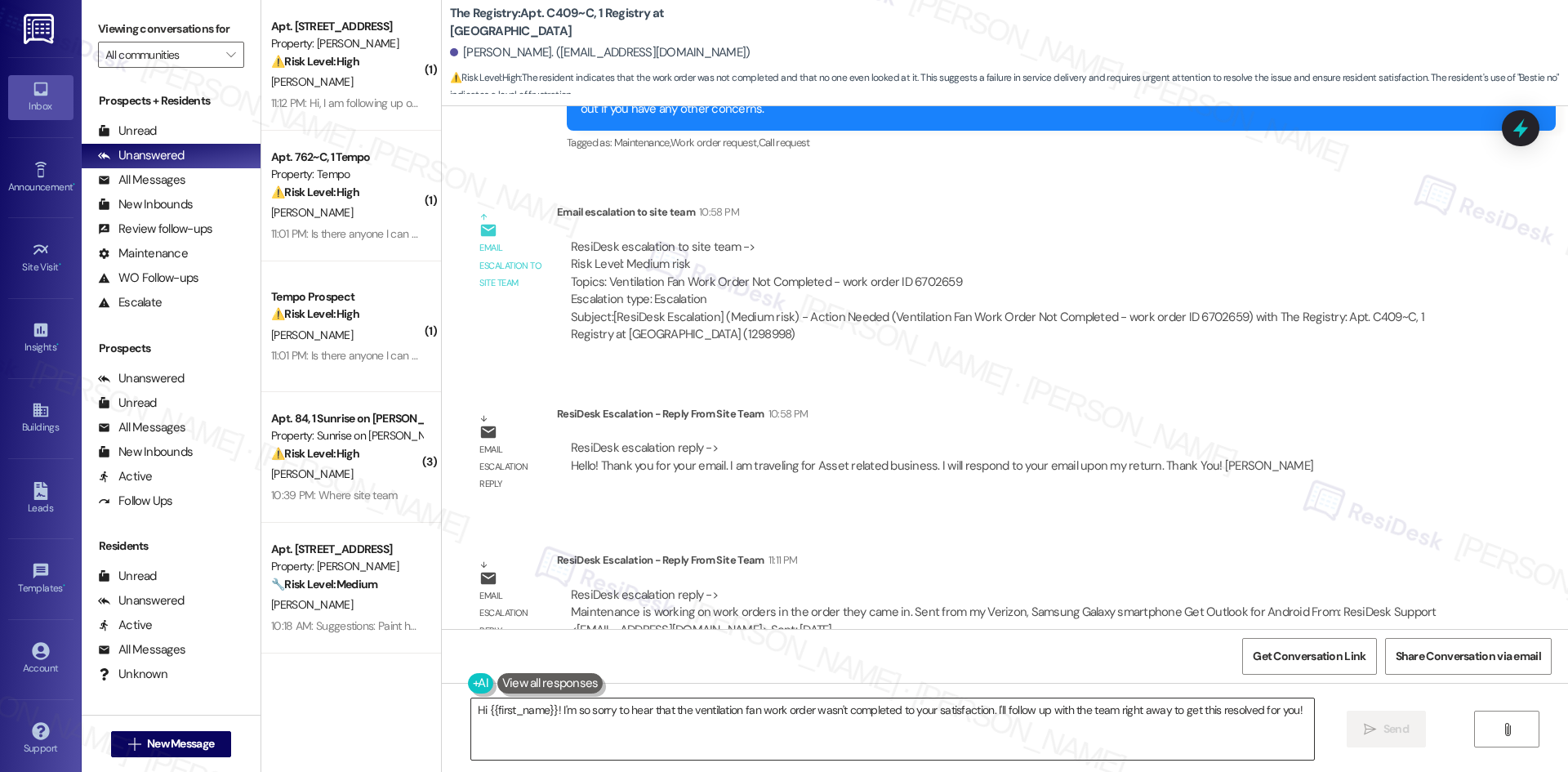
drag, startPoint x: 833, startPoint y: 719, endPoint x: 840, endPoint y: 722, distance: 7.6
click at [833, 719] on textarea "Hi {{first_name}}! I'm so sorry to hear that the ventilation fan work order was…" at bounding box center [892, 729] width 842 height 61
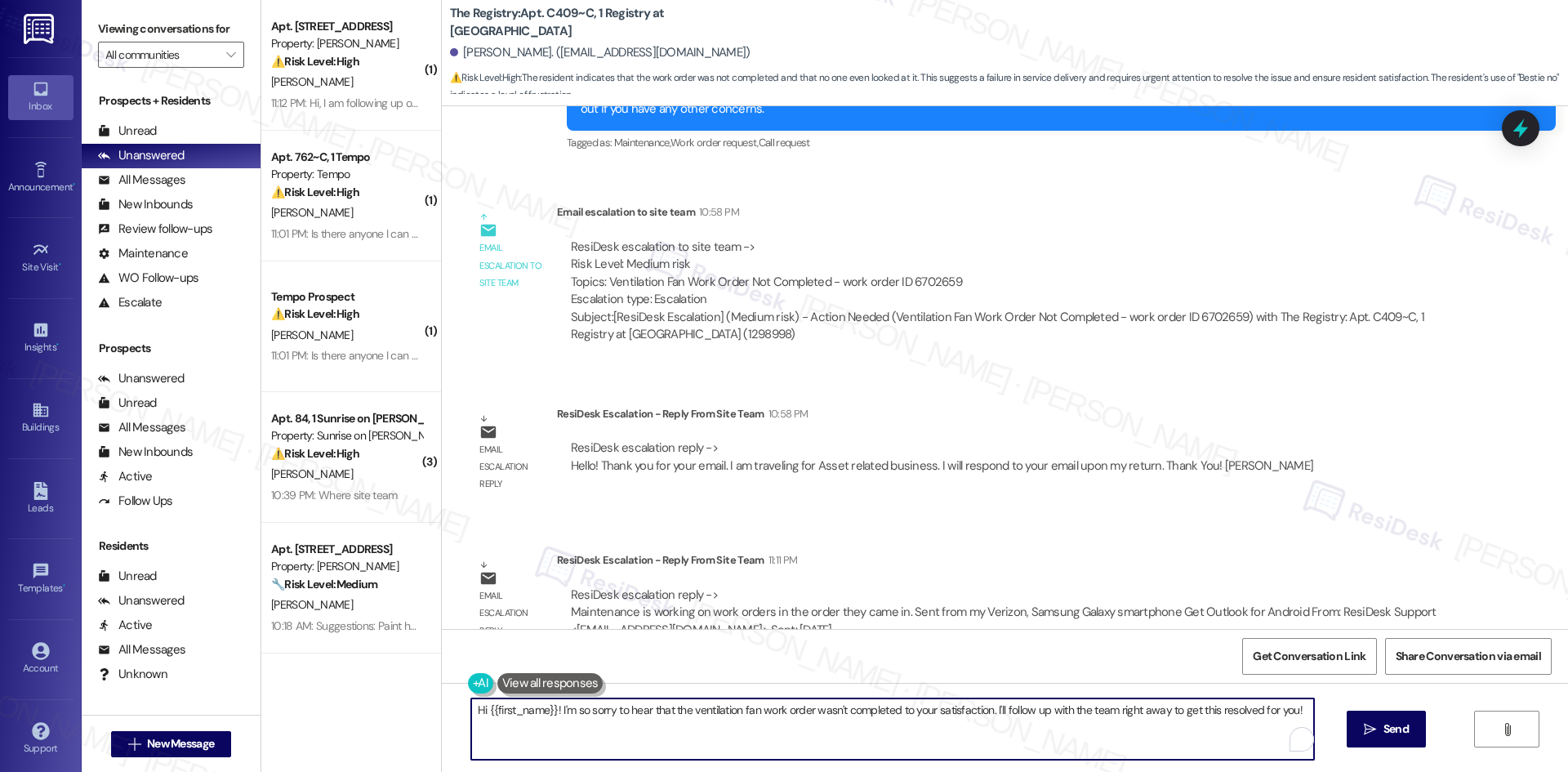
paste textarea "Thanks for your patience, Faith. The site team let me know that maintenance is …"
type textarea "Thanks for your patience, Faith. The site team let me know that maintenance is …"
click at [1385, 725] on span "Send" at bounding box center [1396, 729] width 26 height 17
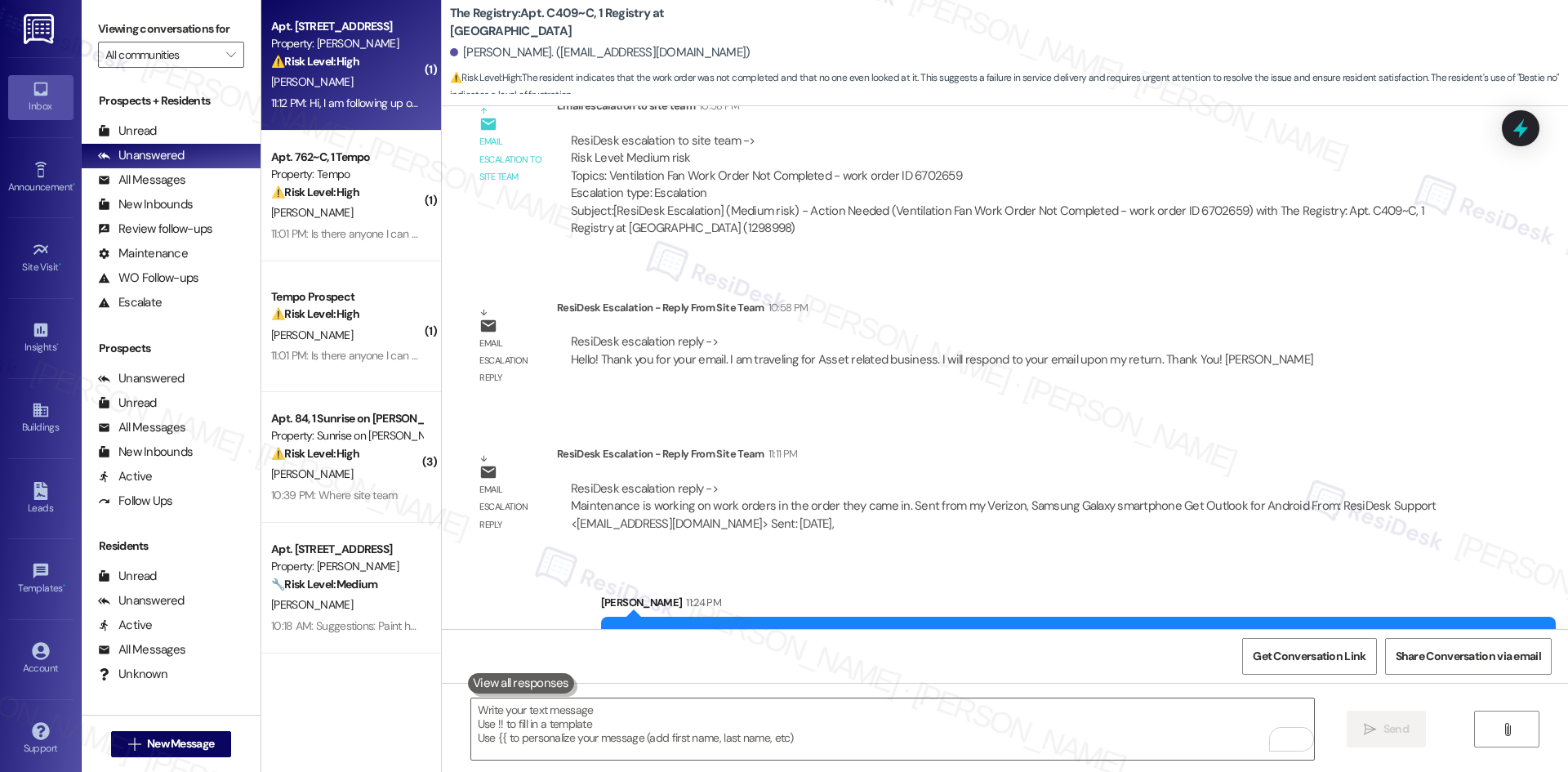
scroll to position [3712, 0]
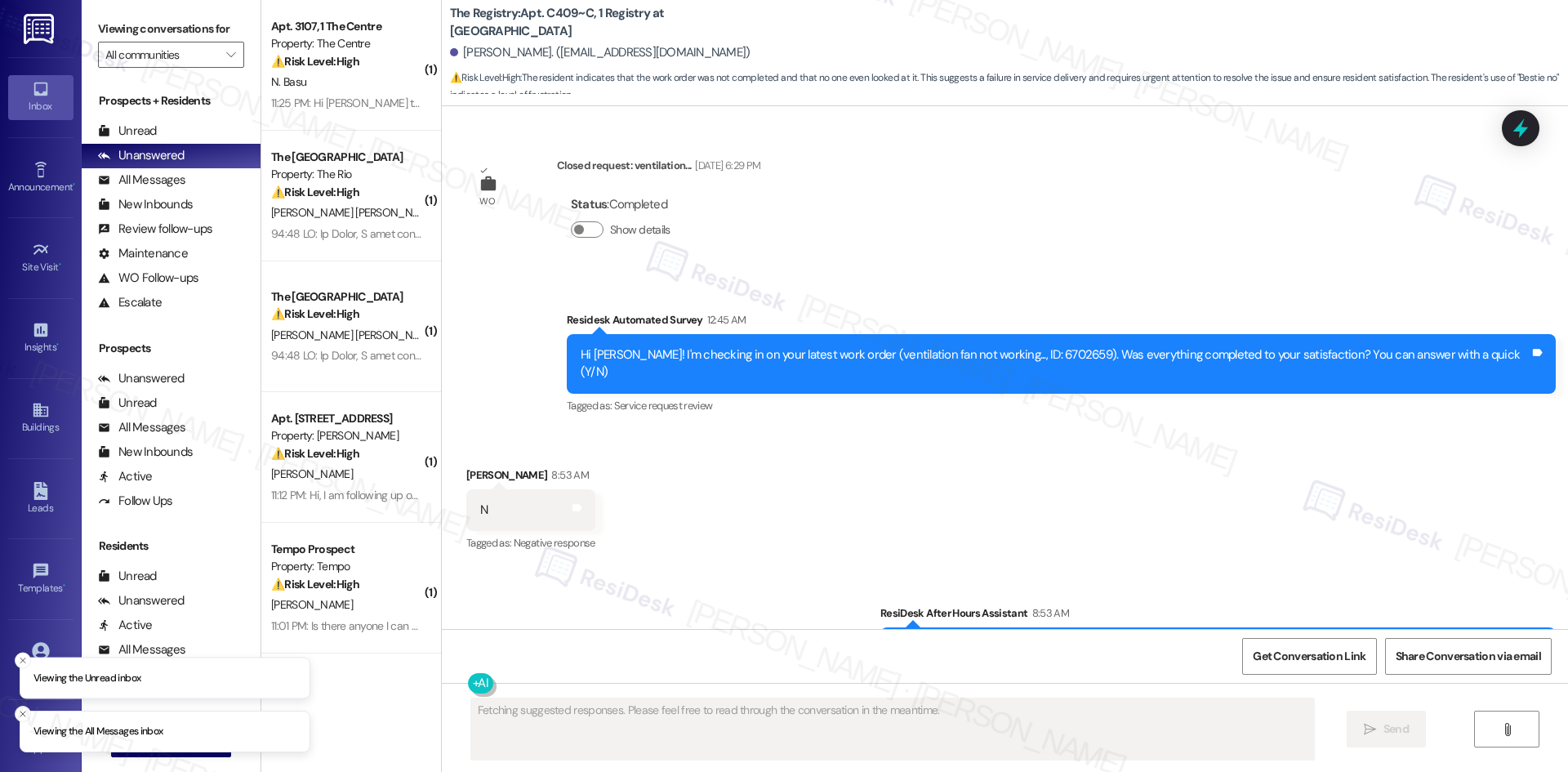
scroll to position [2794, 0]
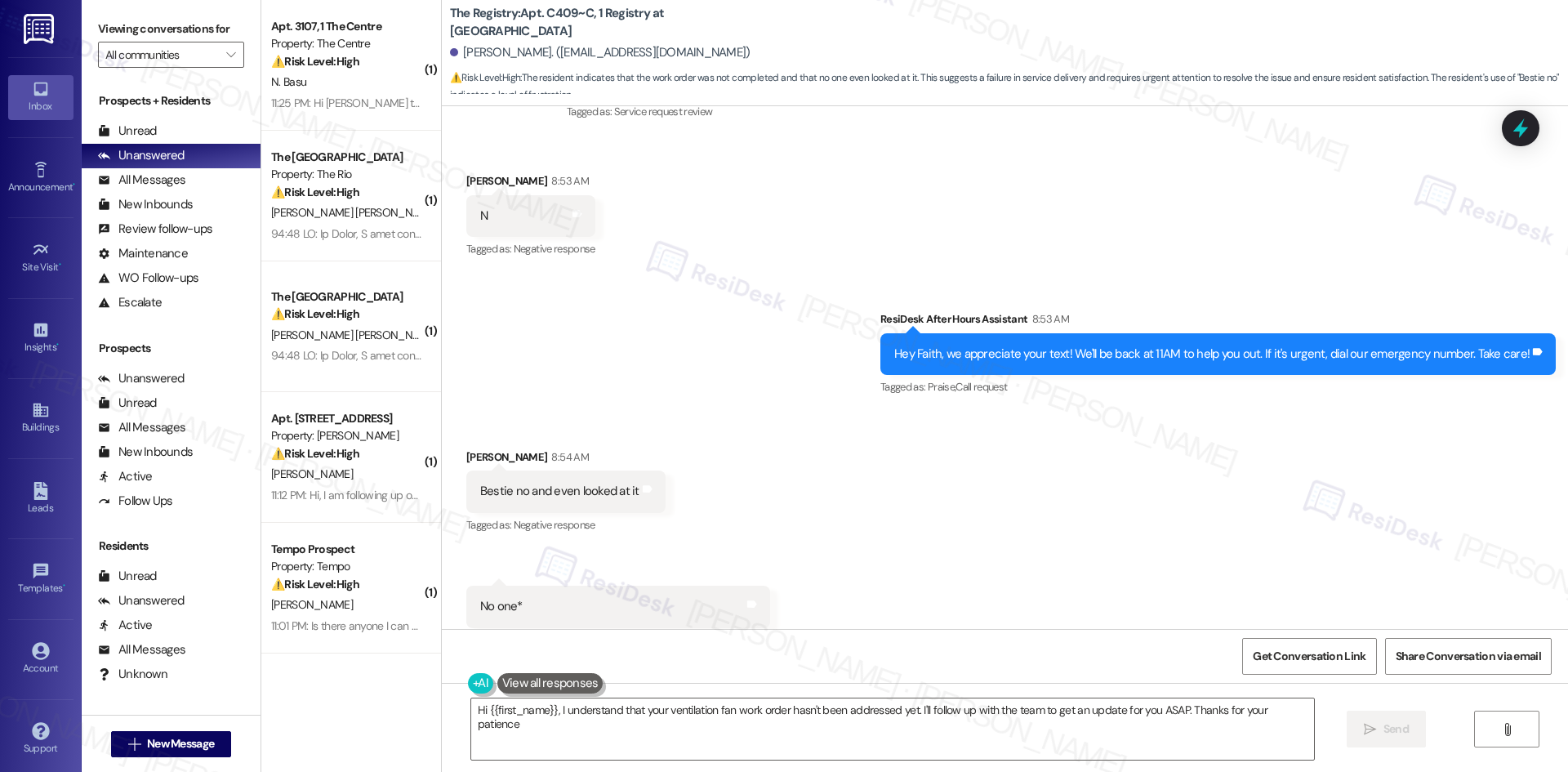
type textarea "Hi {{first_name}}, I understand that your ventilation fan work order hasn't bee…"
click at [852, 533] on div "Received via SMS [PERSON_NAME] 8:54 AM Bestie no and even looked at it Tags and…" at bounding box center [1004, 538] width 1126 height 253
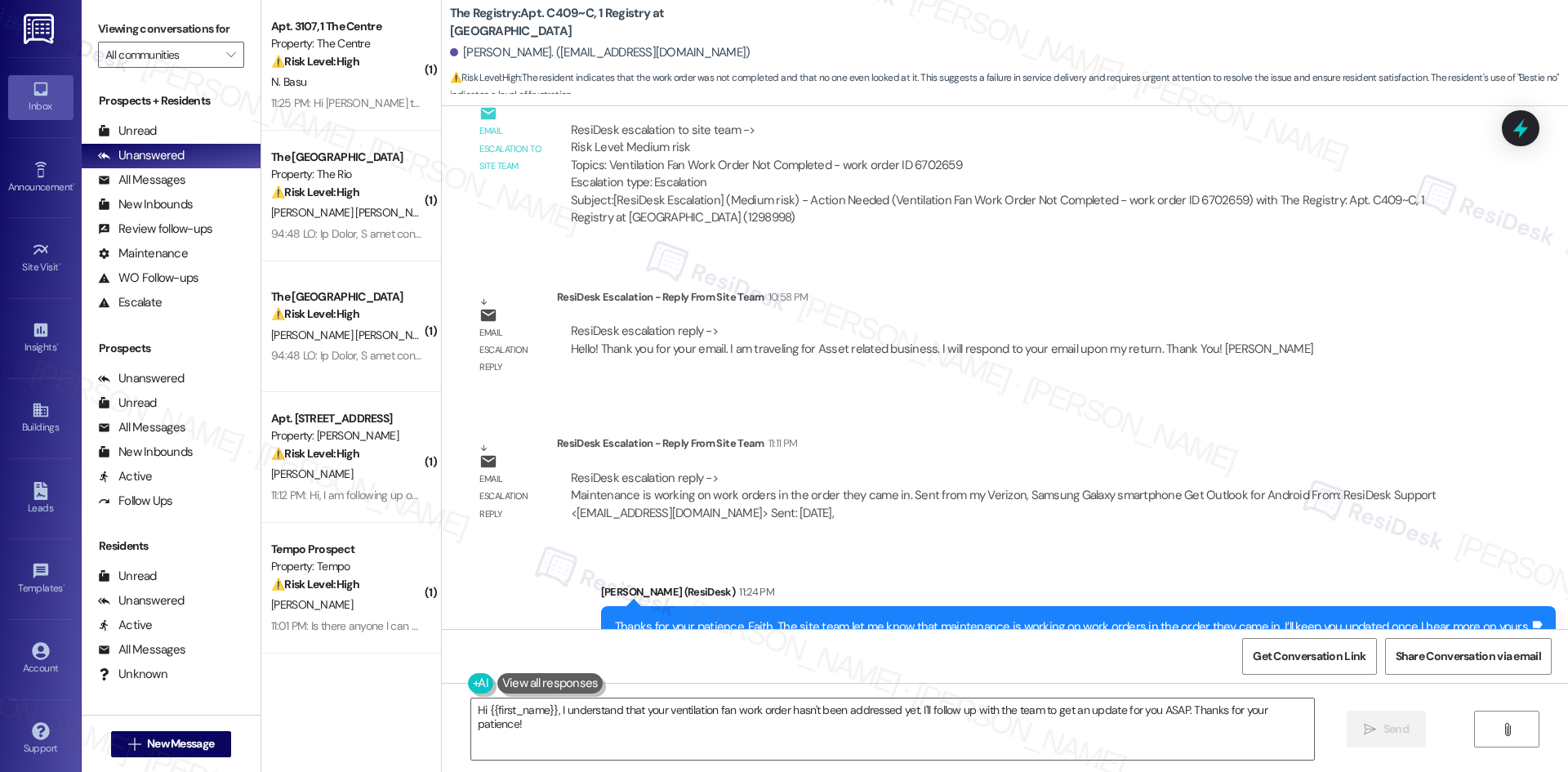
scroll to position [3735, 0]
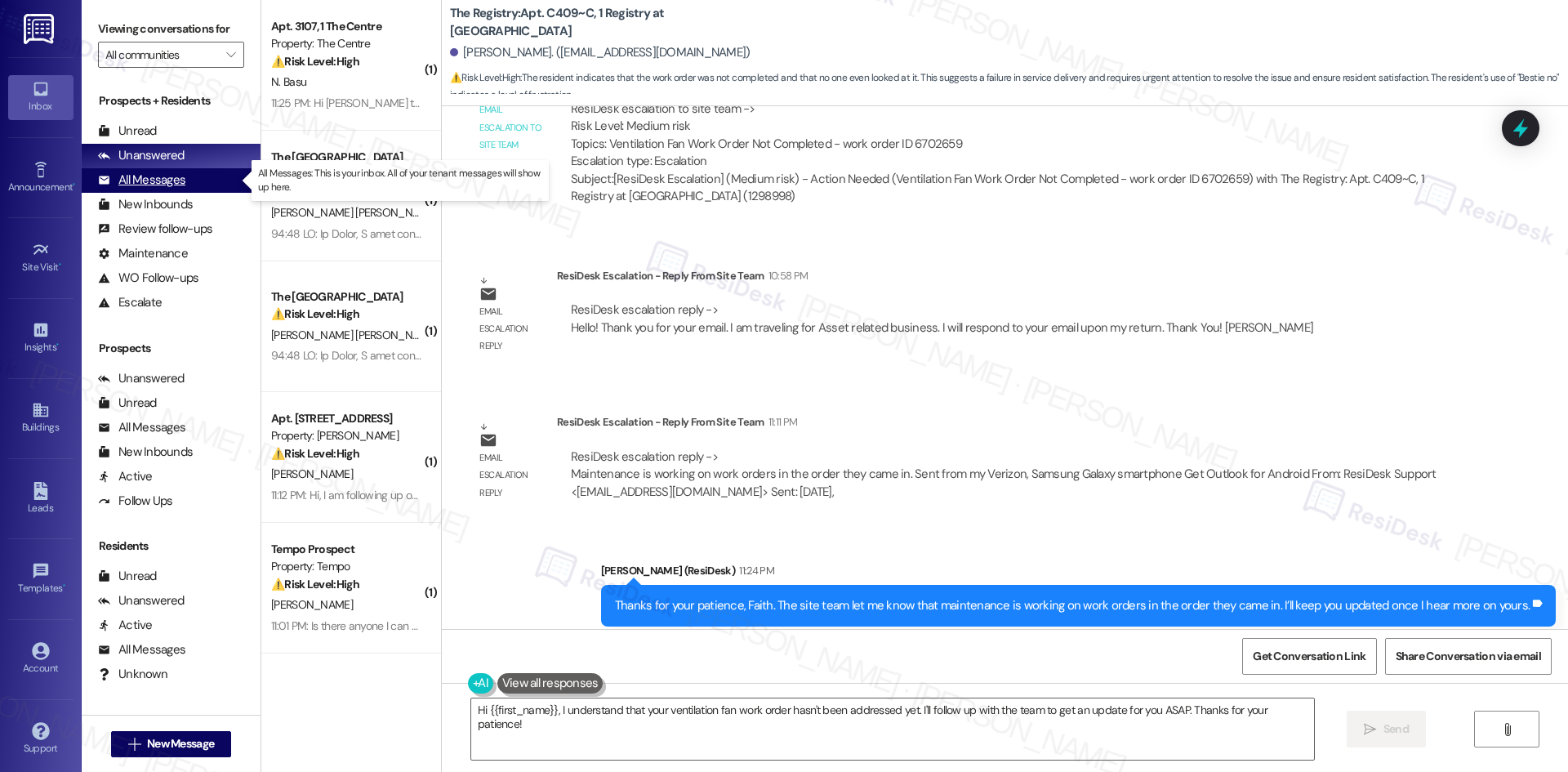
click at [168, 180] on div "All Messages" at bounding box center [141, 180] width 87 height 17
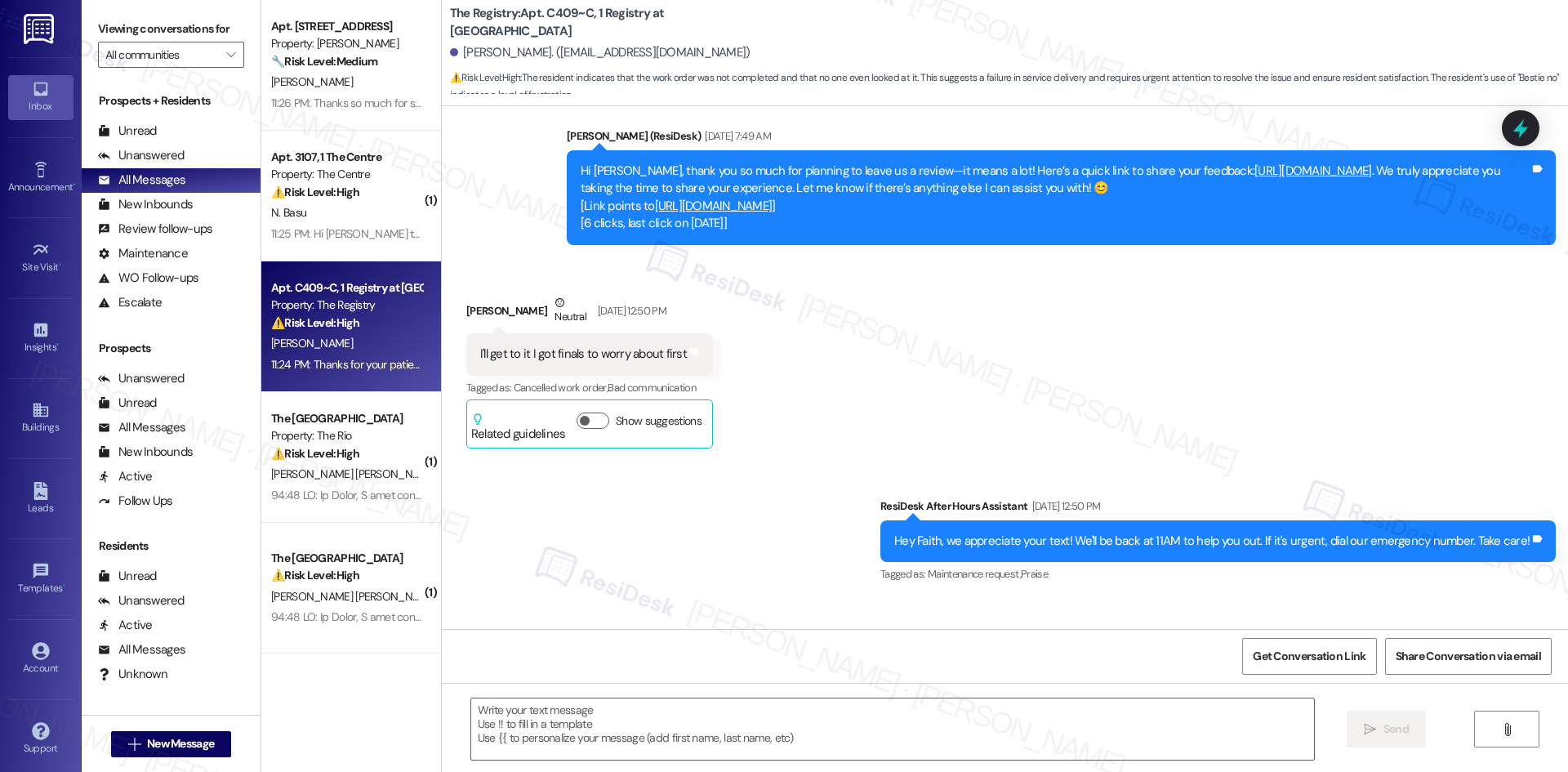
type textarea "Fetching suggested responses. Please feel free to read through the conversation…"
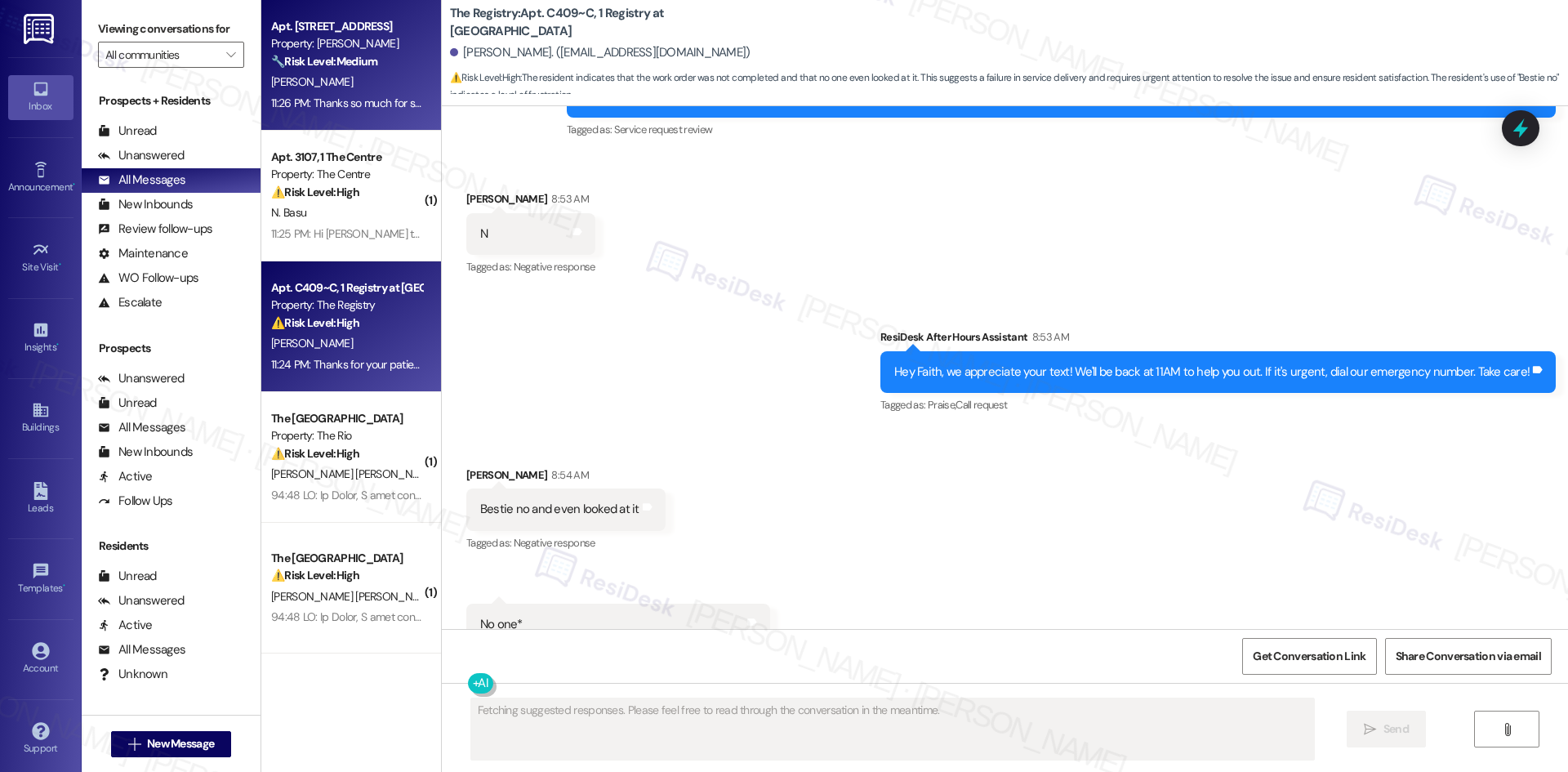
scroll to position [2794, 0]
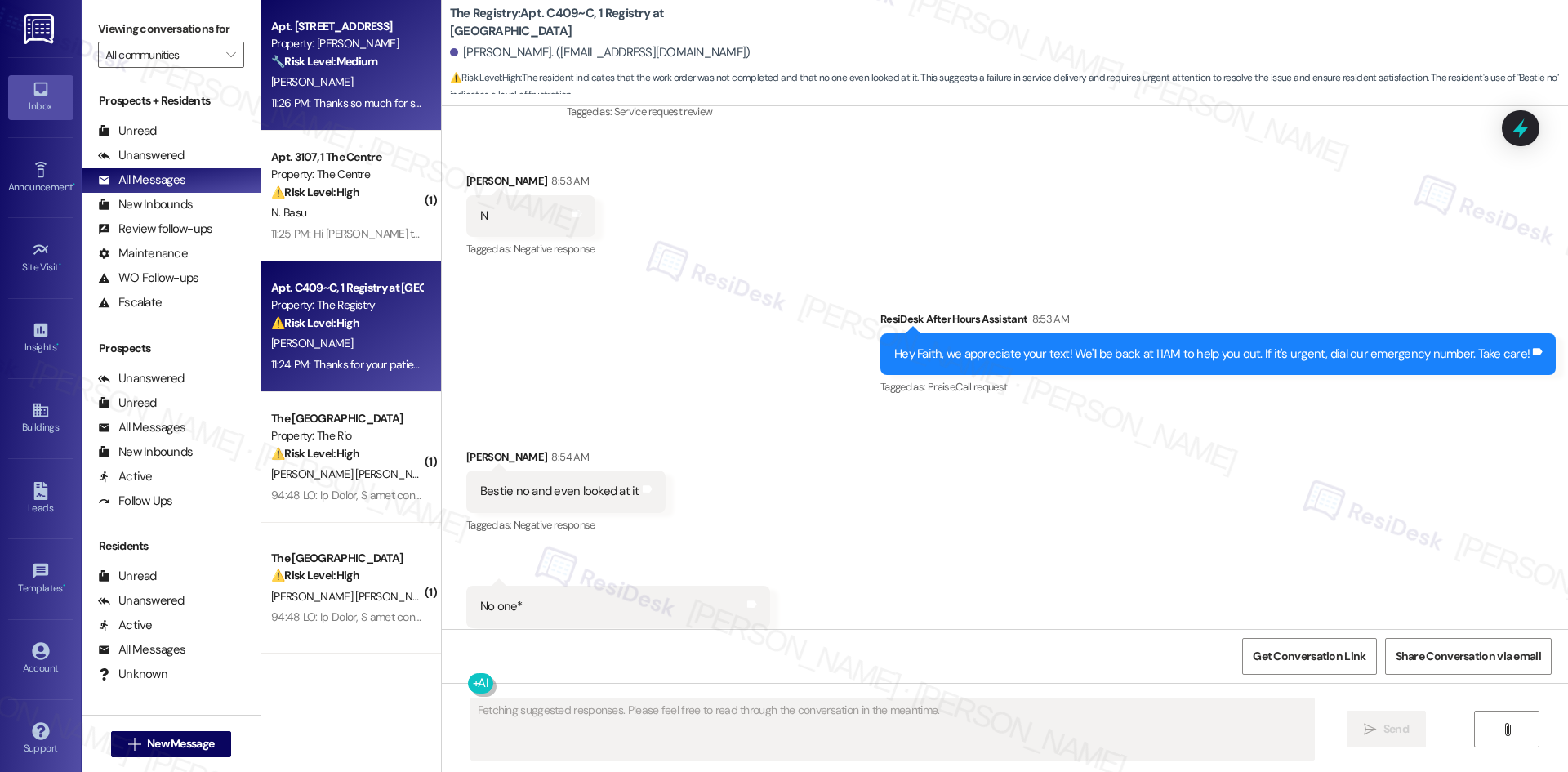
click at [390, 83] on div "[PERSON_NAME]" at bounding box center [346, 82] width 154 height 21
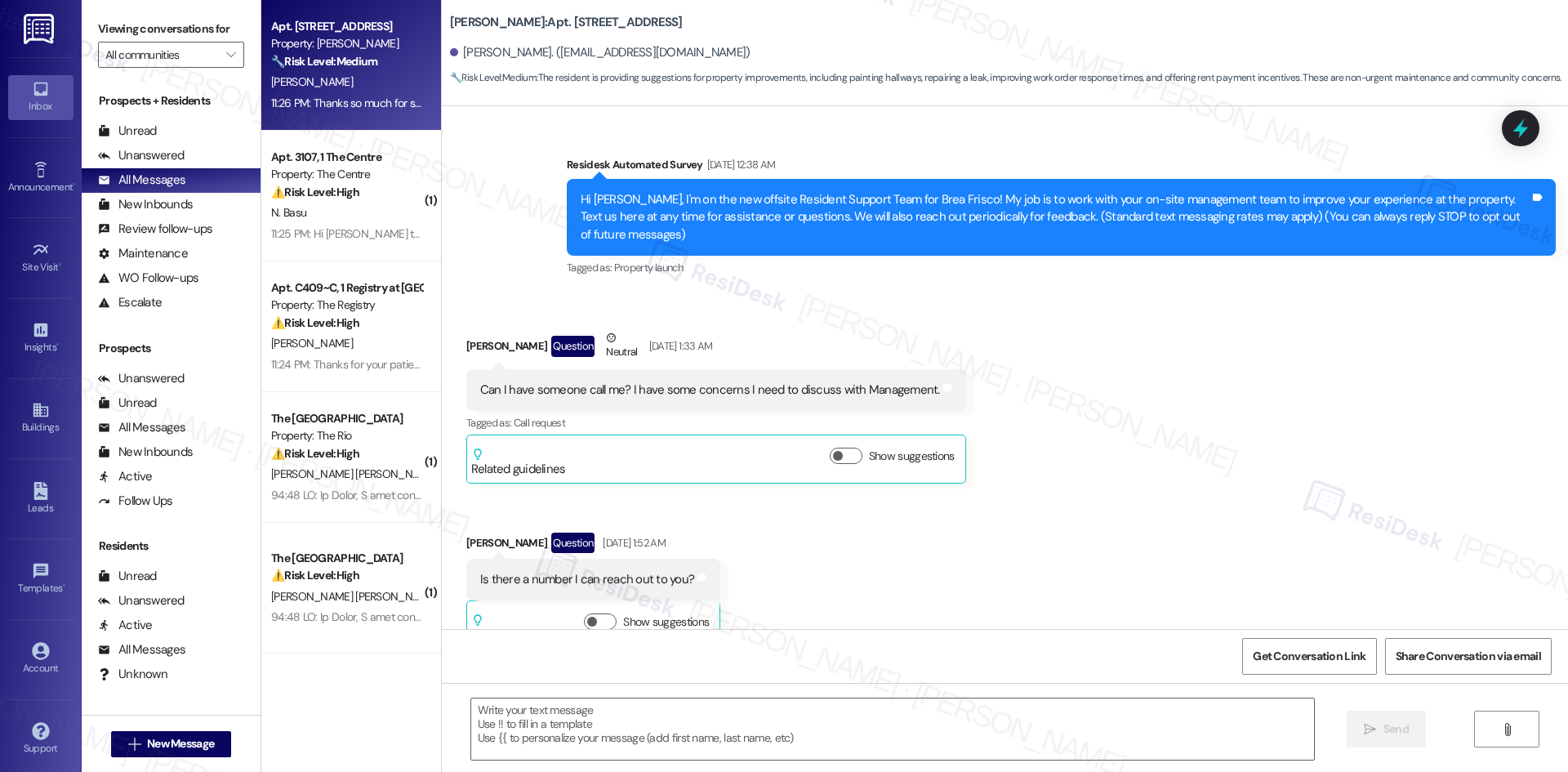
scroll to position [7634, 0]
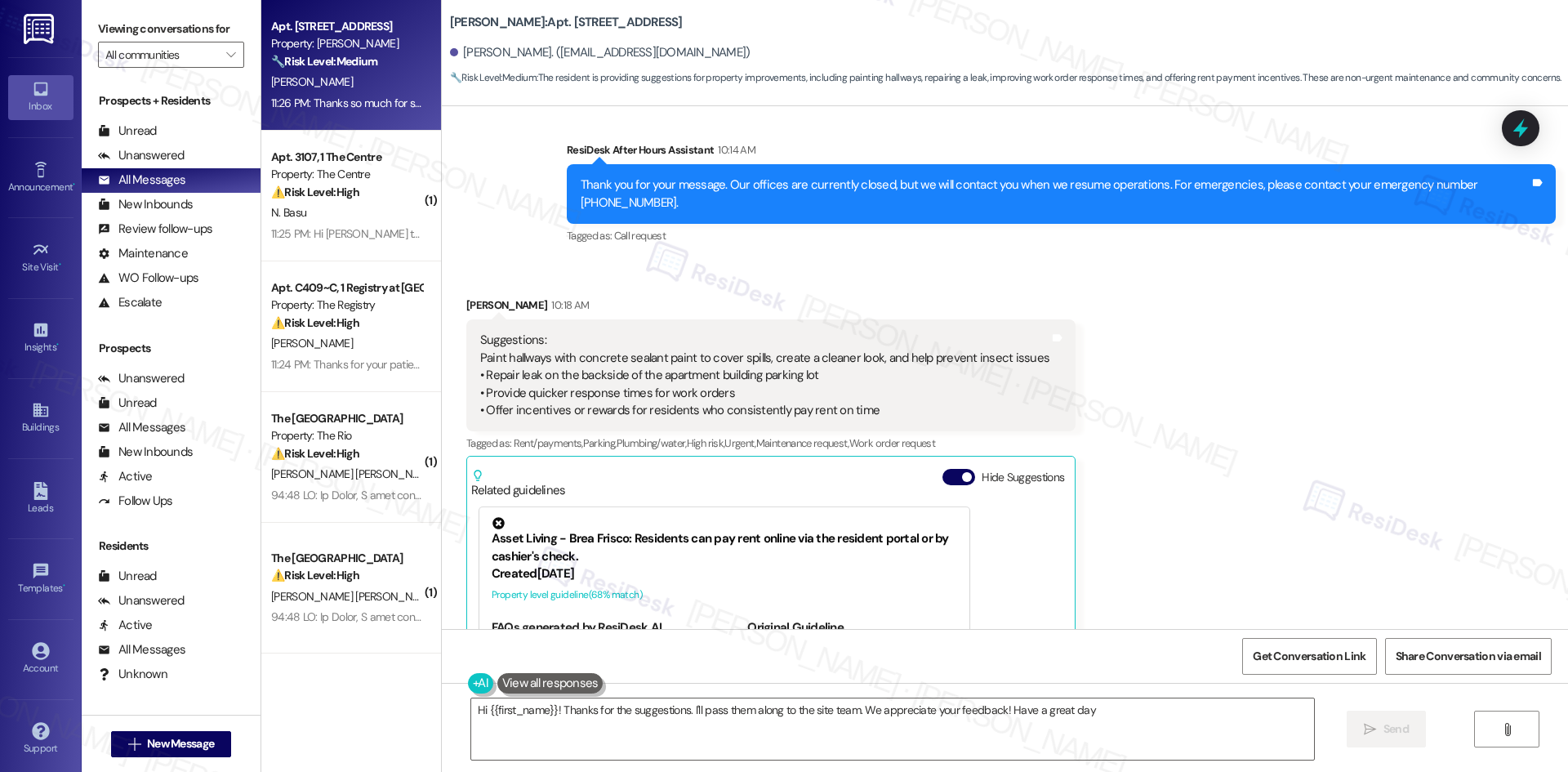
type textarea "Hi {{first_name}}! Thanks for the suggestions. I'll pass them along to the site…"
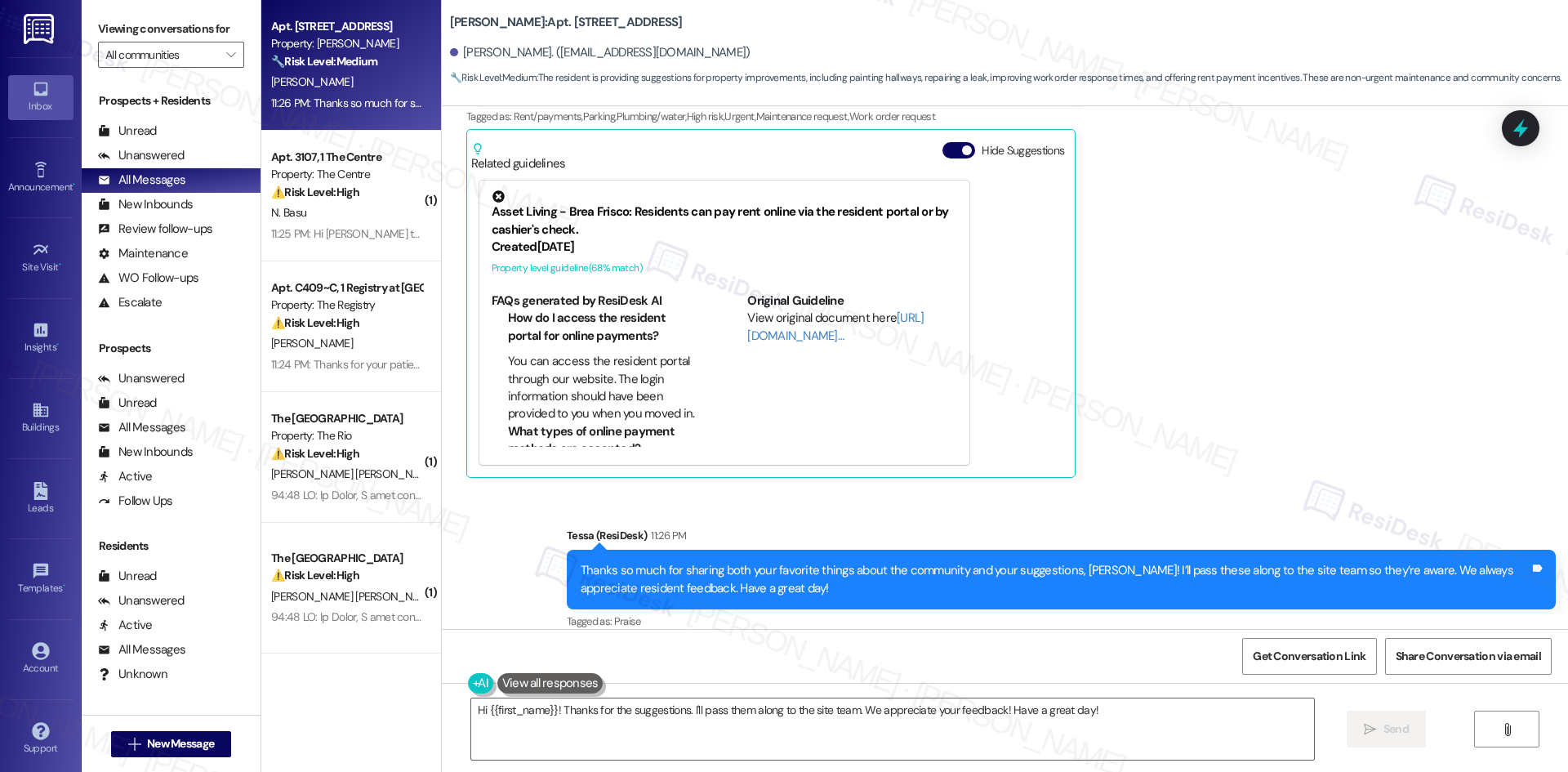
click at [1271, 421] on div "Received via SMS Shayna Johnson 10:18 AM Suggestions: Paint hallways with concr…" at bounding box center [1004, 211] width 1126 height 557
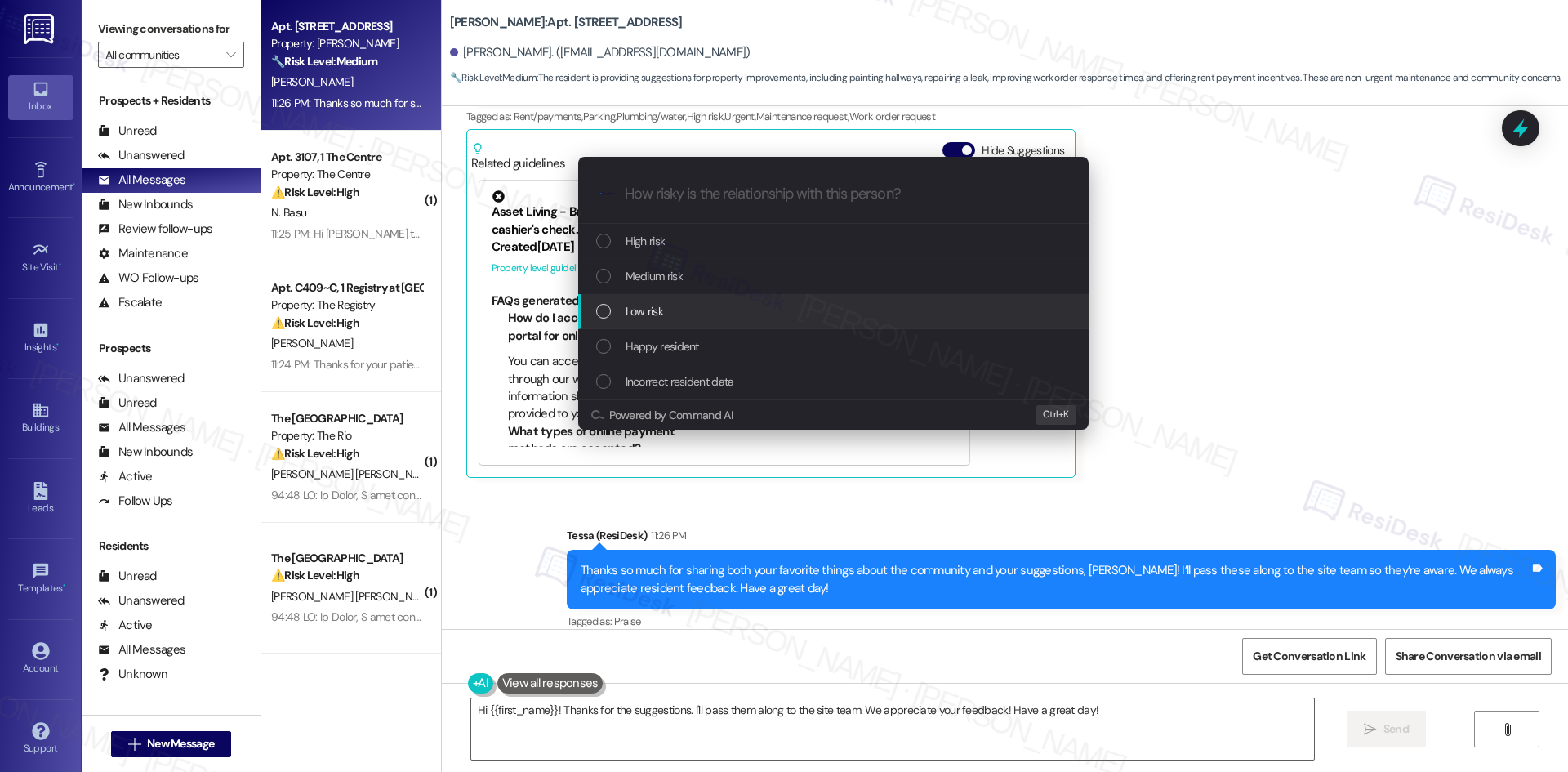
click at [760, 303] on div "Low risk" at bounding box center [835, 311] width 478 height 18
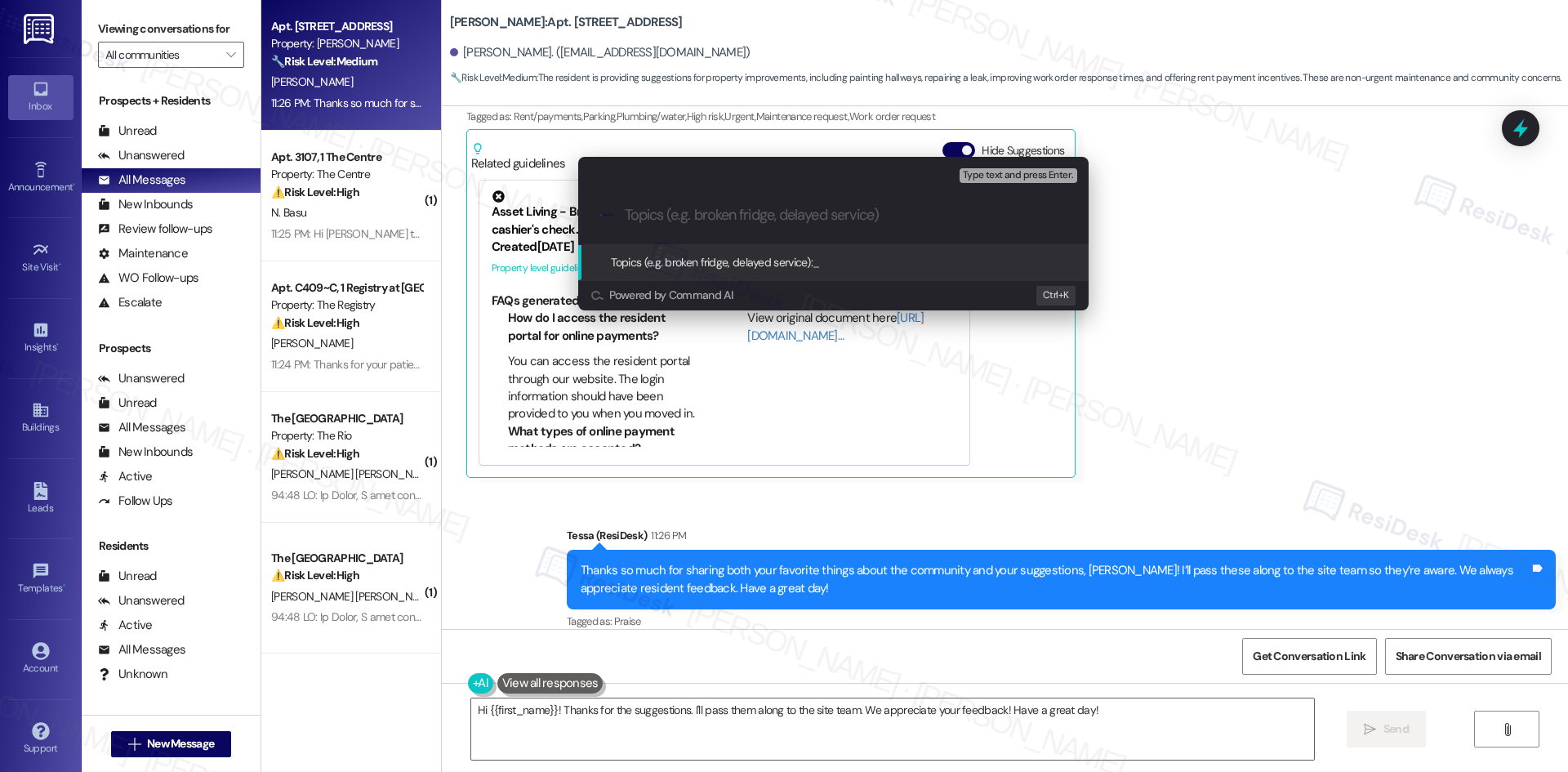
click at [812, 214] on input "Topics (e.g. broken fridge, delayed service)" at bounding box center [846, 214] width 444 height 17
paste input "Resident Praise & Suggestions"
type input "Resident Praise & Suggestions"
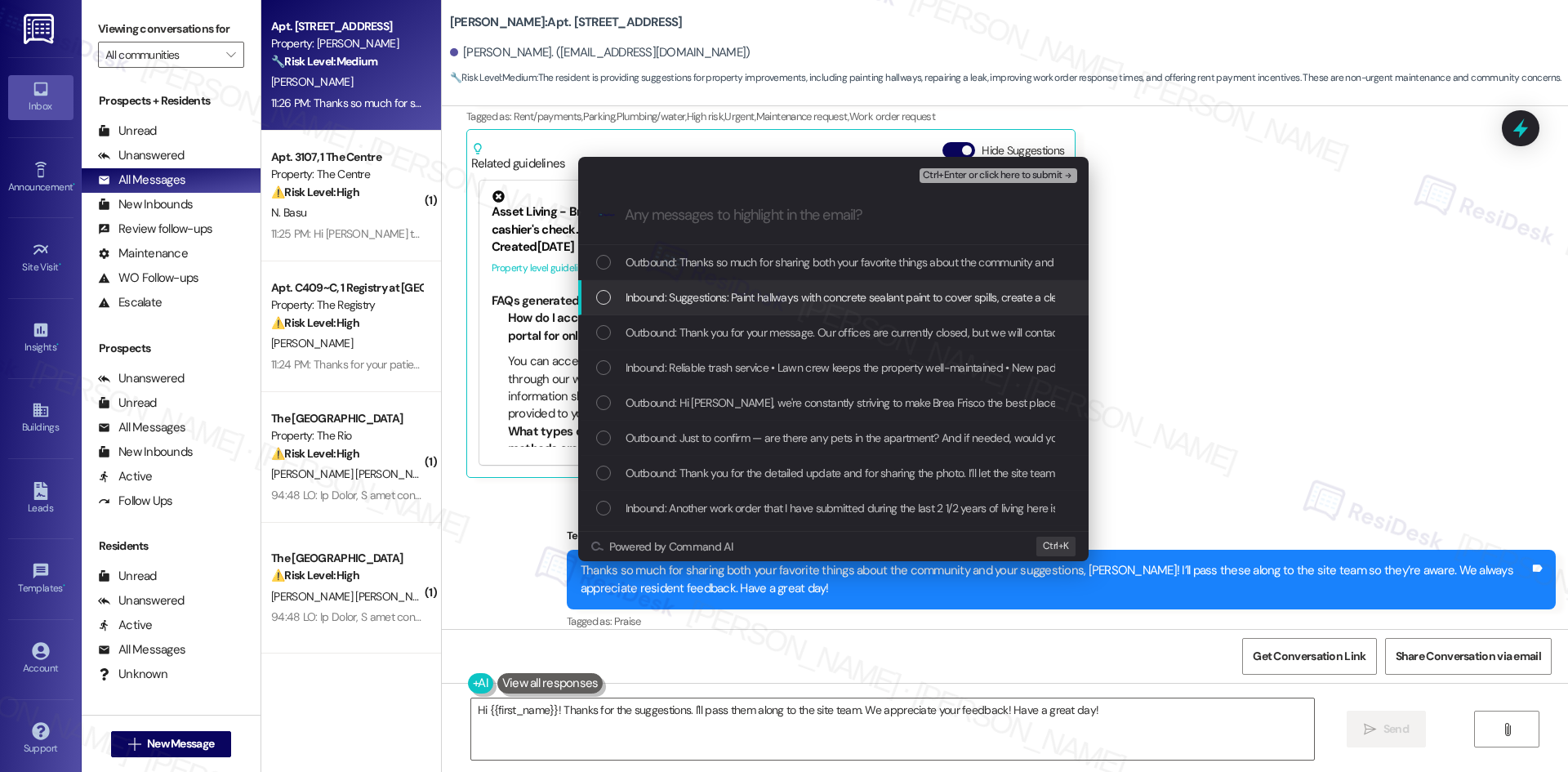
click at [807, 297] on span "Inbound: Suggestions: Paint hallways with concrete sealant paint to cover spill…" at bounding box center [1392, 298] width 1535 height 18
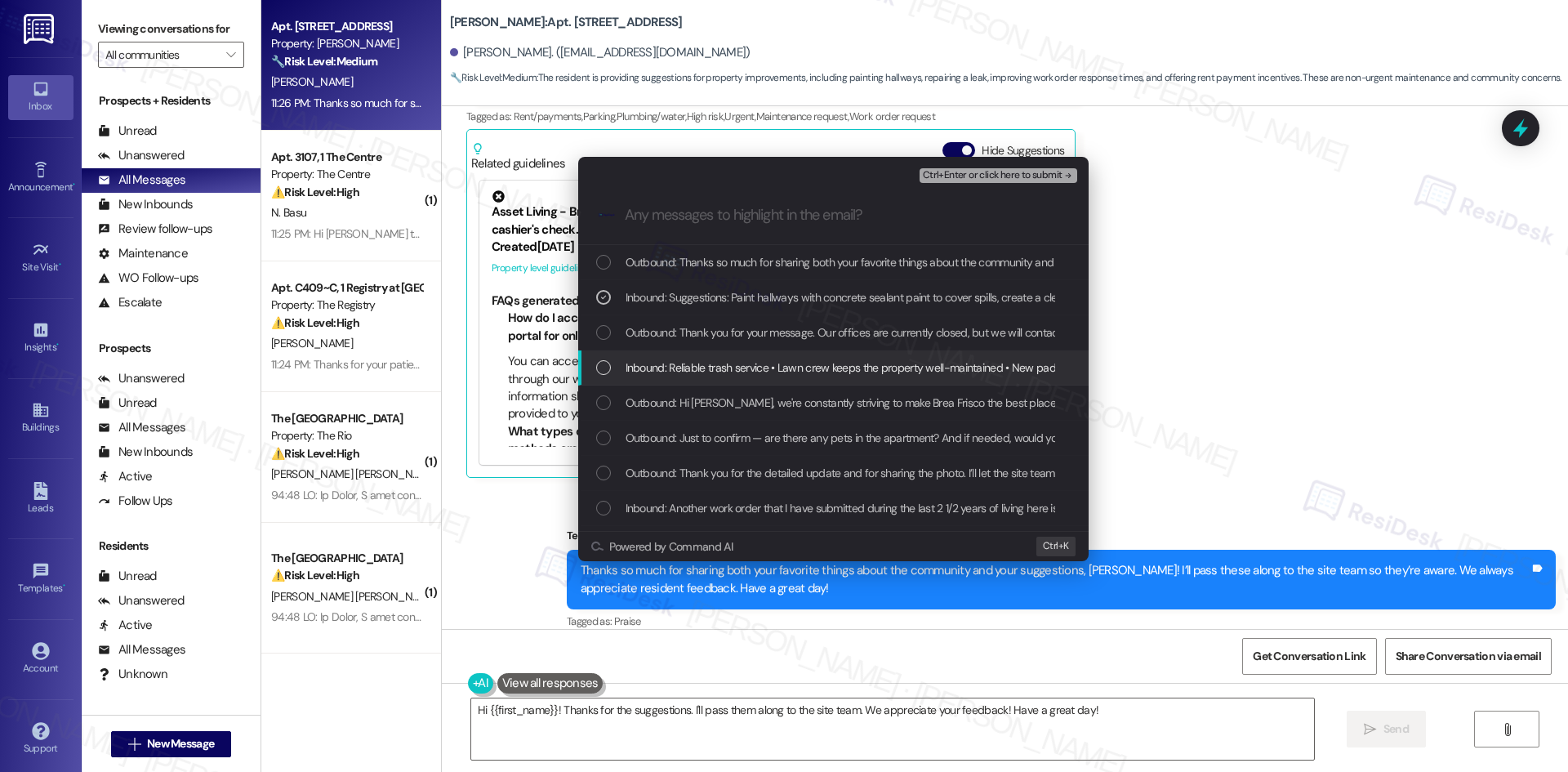
click at [824, 376] on span "Inbound: Reliable trash service • Lawn crew keeps the property well-maintained …" at bounding box center [1199, 367] width 1148 height 18
click at [828, 365] on span "Inbound: Reliable trash service • Lawn crew keeps the property well-maintained …" at bounding box center [1199, 367] width 1148 height 18
drag, startPoint x: 839, startPoint y: 365, endPoint x: 862, endPoint y: 364, distance: 23.0
click at [840, 365] on span "Inbound: Reliable trash service • Lawn crew keeps the property well-maintained …" at bounding box center [1199, 367] width 1148 height 18
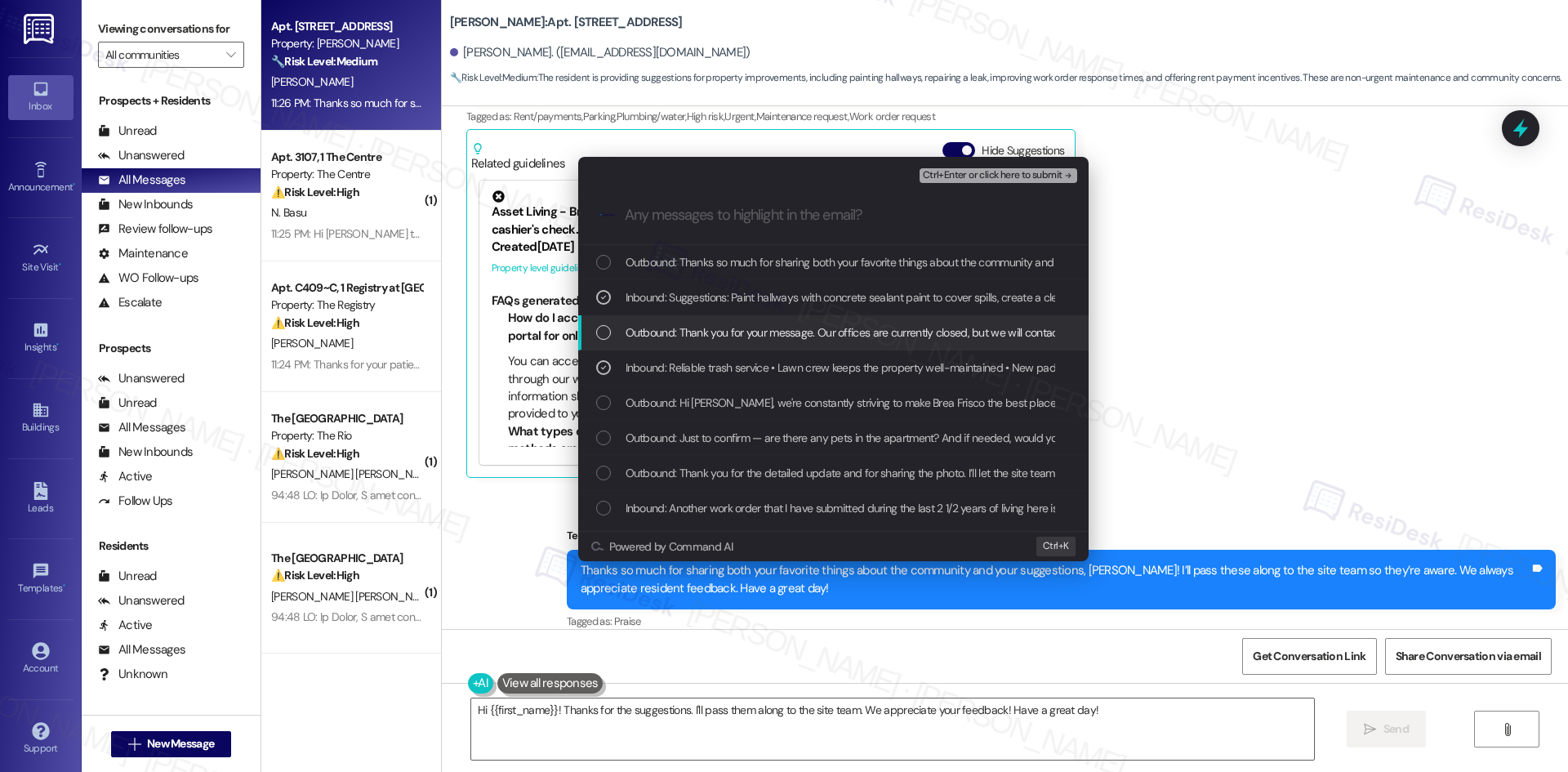
click at [1025, 178] on span "Ctrl+Enter or click here to submit" at bounding box center [993, 176] width 139 height 12
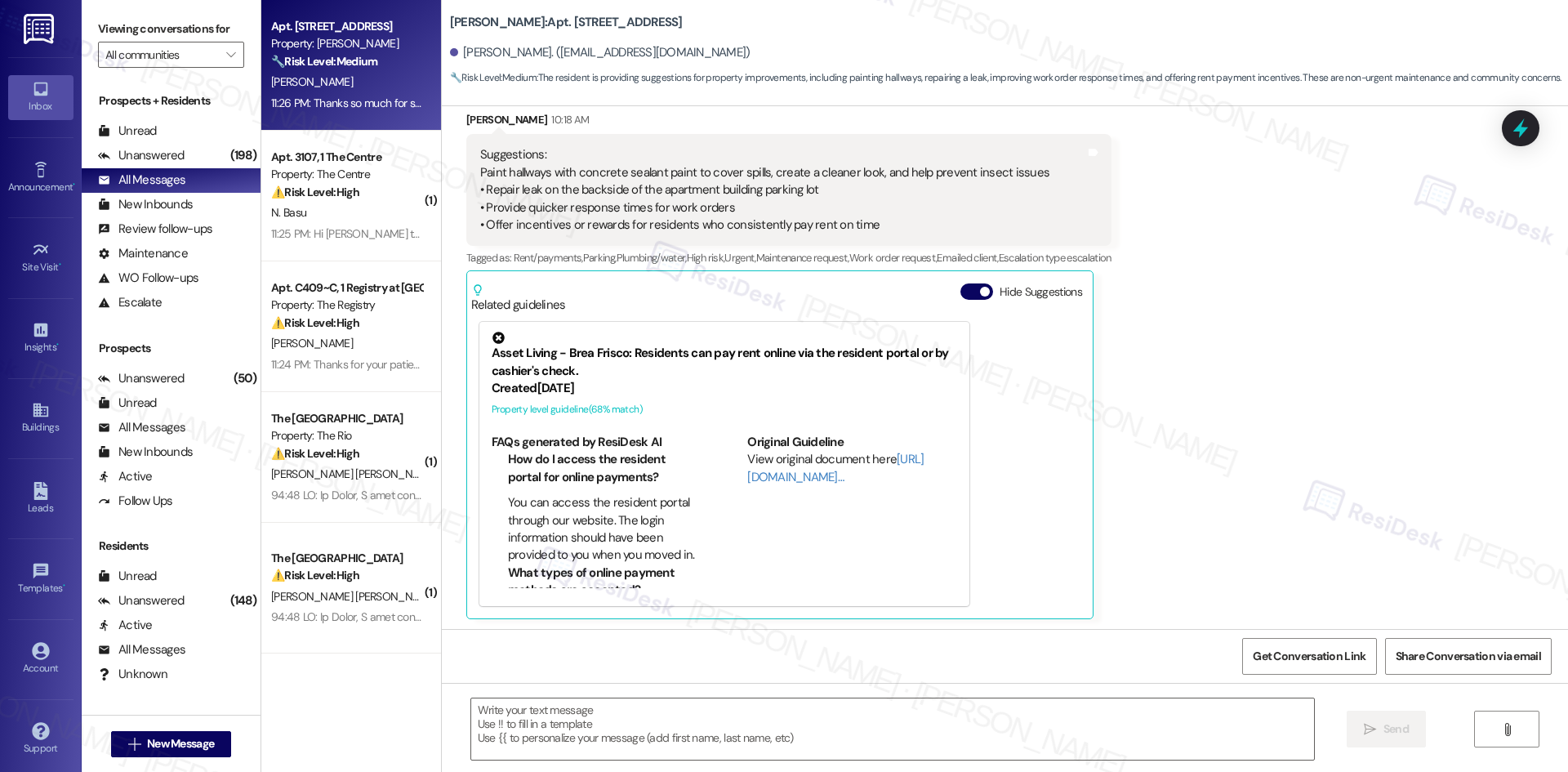
scroll to position [7477, 0]
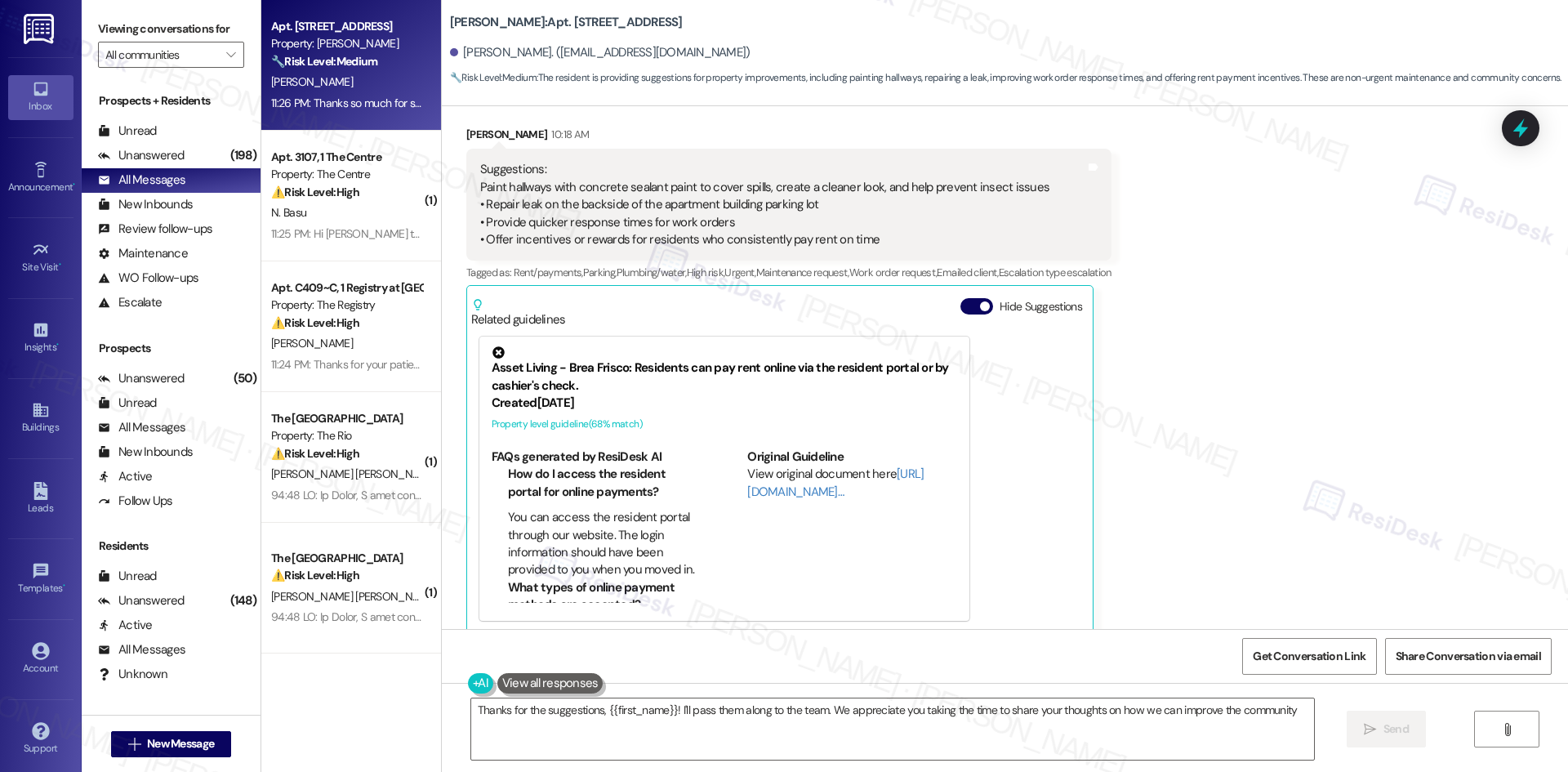
type textarea "Thanks for the suggestions, {{first_name}}! I'll pass them along to the team. W…"
click at [1371, 517] on div "Received via SMS Shayna Johnson 10:18 AM Suggestions: Paint hallways with concr…" at bounding box center [1004, 367] width 1126 height 557
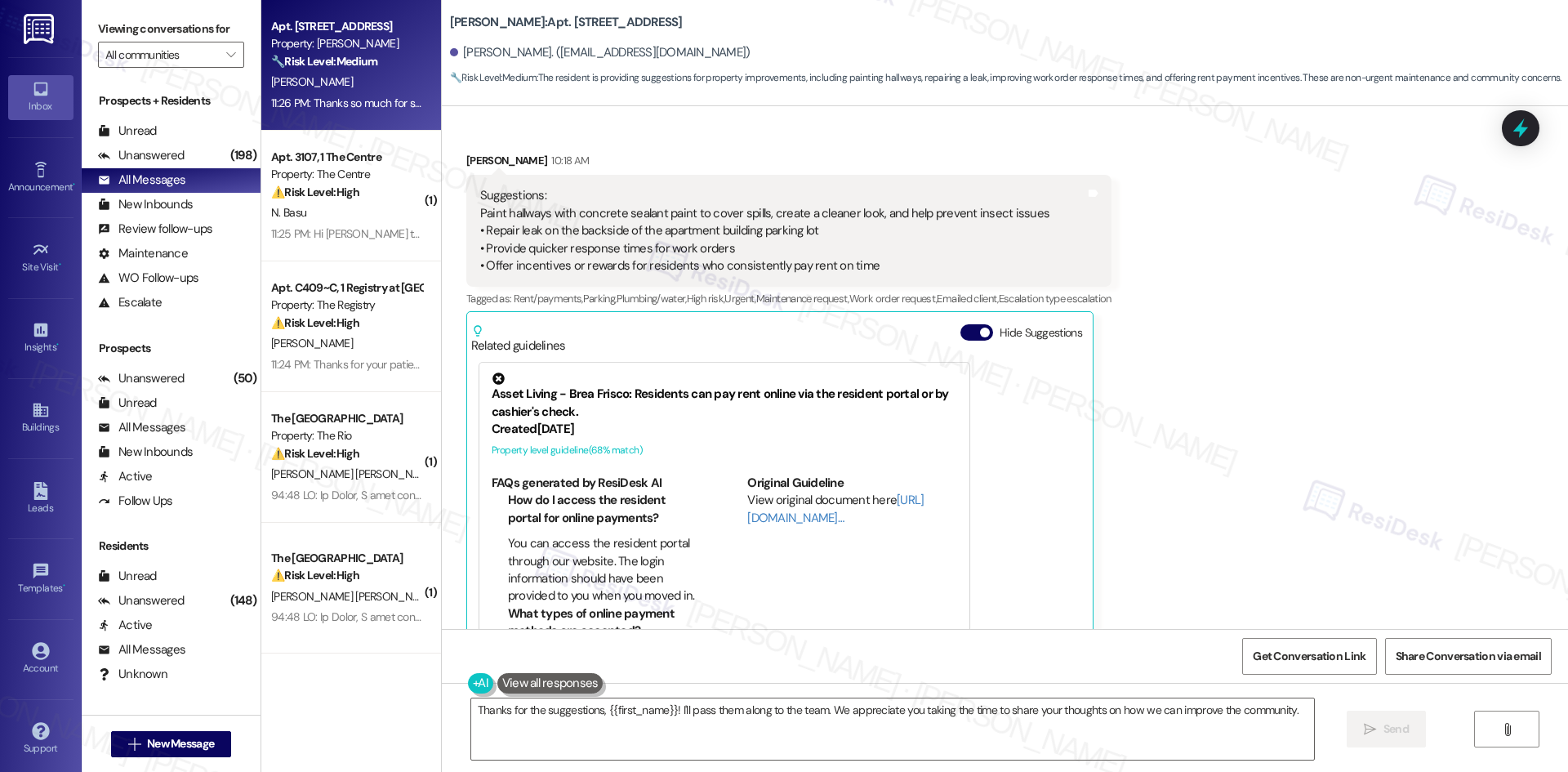
scroll to position [7634, 0]
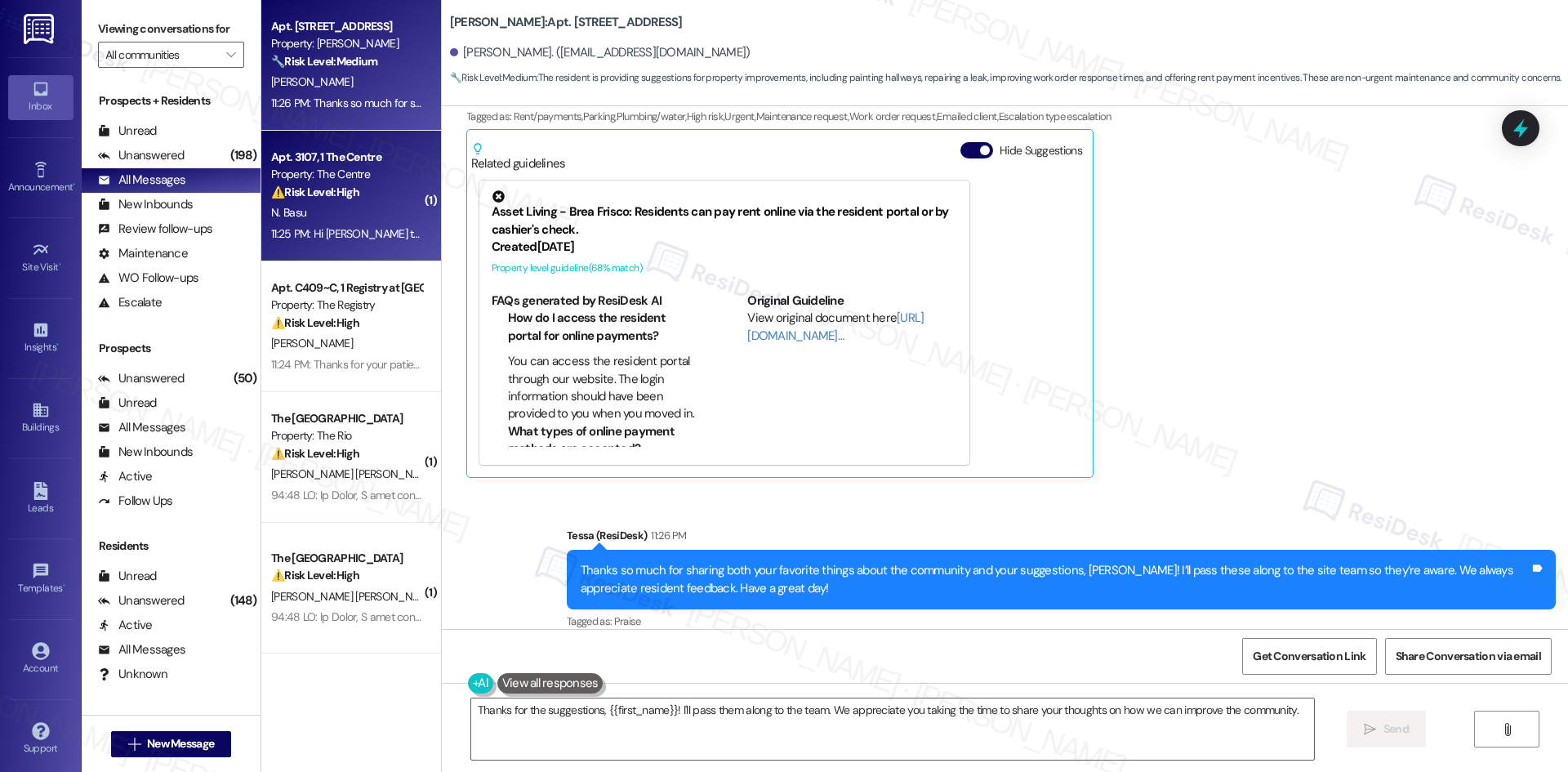
click at [308, 199] on div "⚠️ Risk Level: High The resident reports a recurring leak in the fridge (potent…" at bounding box center [347, 192] width 151 height 17
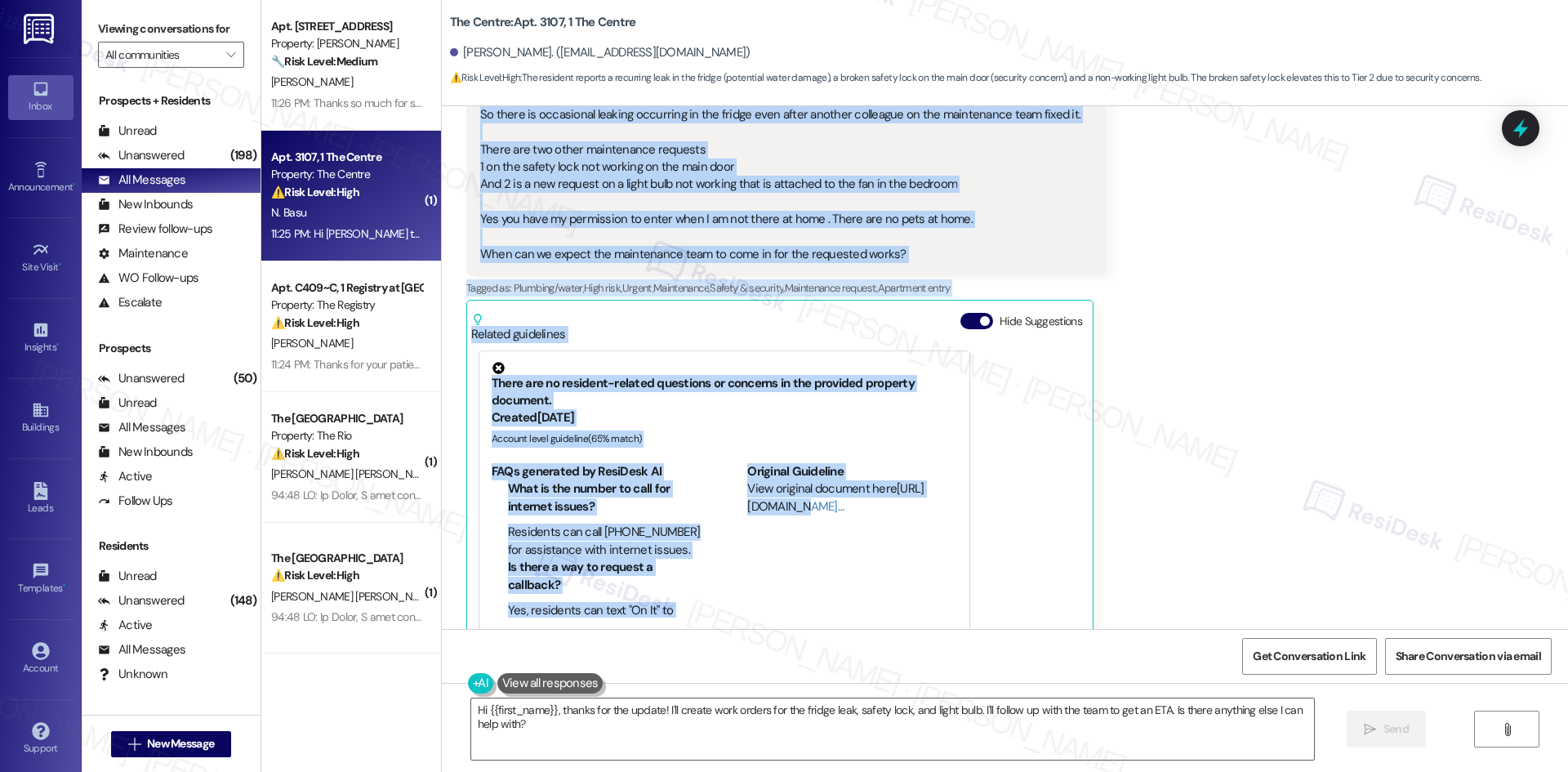
scroll to position [1862, 0]
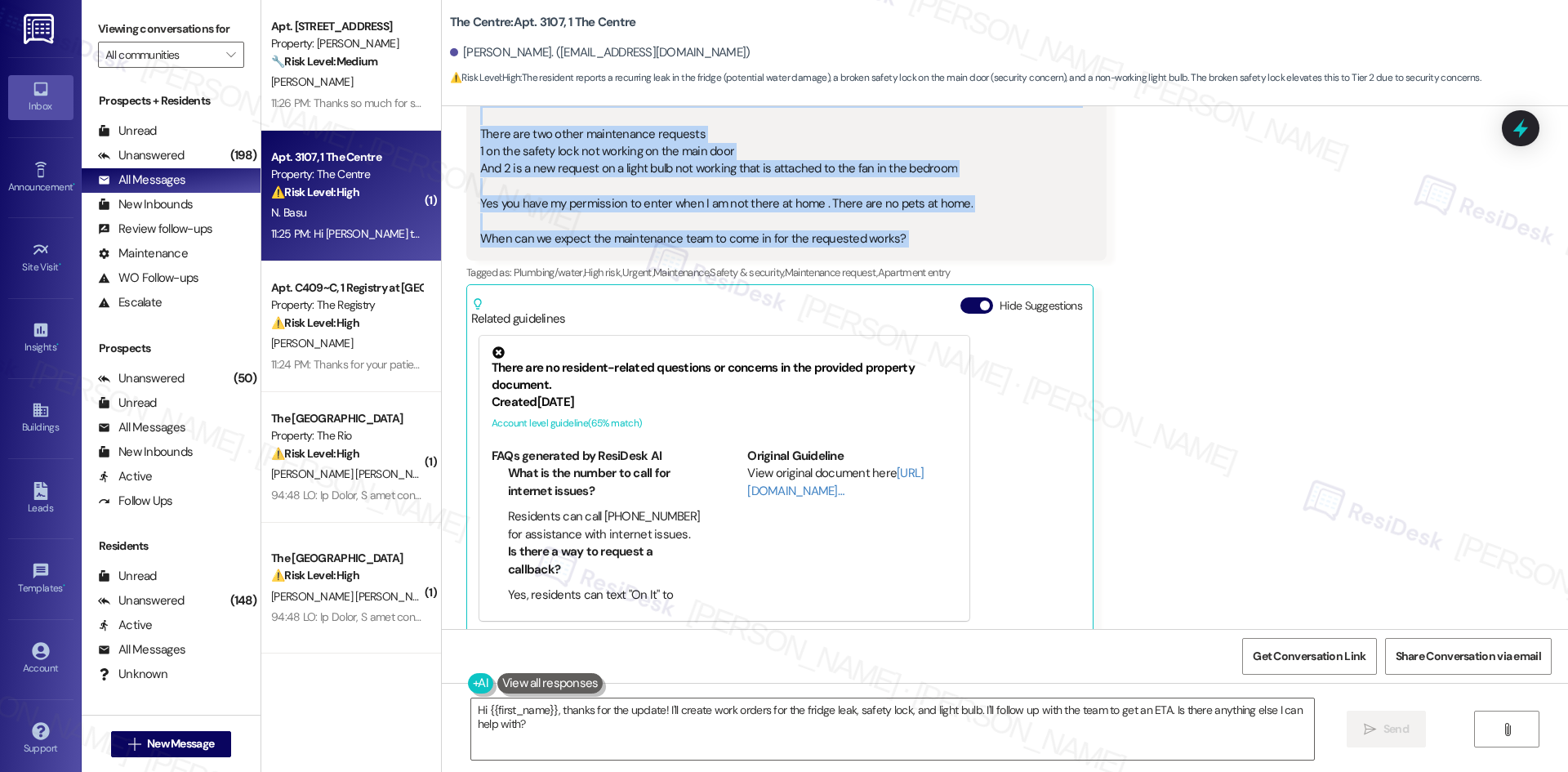
drag, startPoint x: 437, startPoint y: 123, endPoint x: 1158, endPoint y: 206, distance: 725.8
click at [1158, 206] on div "WO Opened request: mailbox loc... Jun 24, 2025 at 11:46 PM Status : Completed S…" at bounding box center [1004, 367] width 1126 height 523
copy div "Natasha Basu 6:08 AM Hi Sarah. I would like to request maintenance for the frid…"
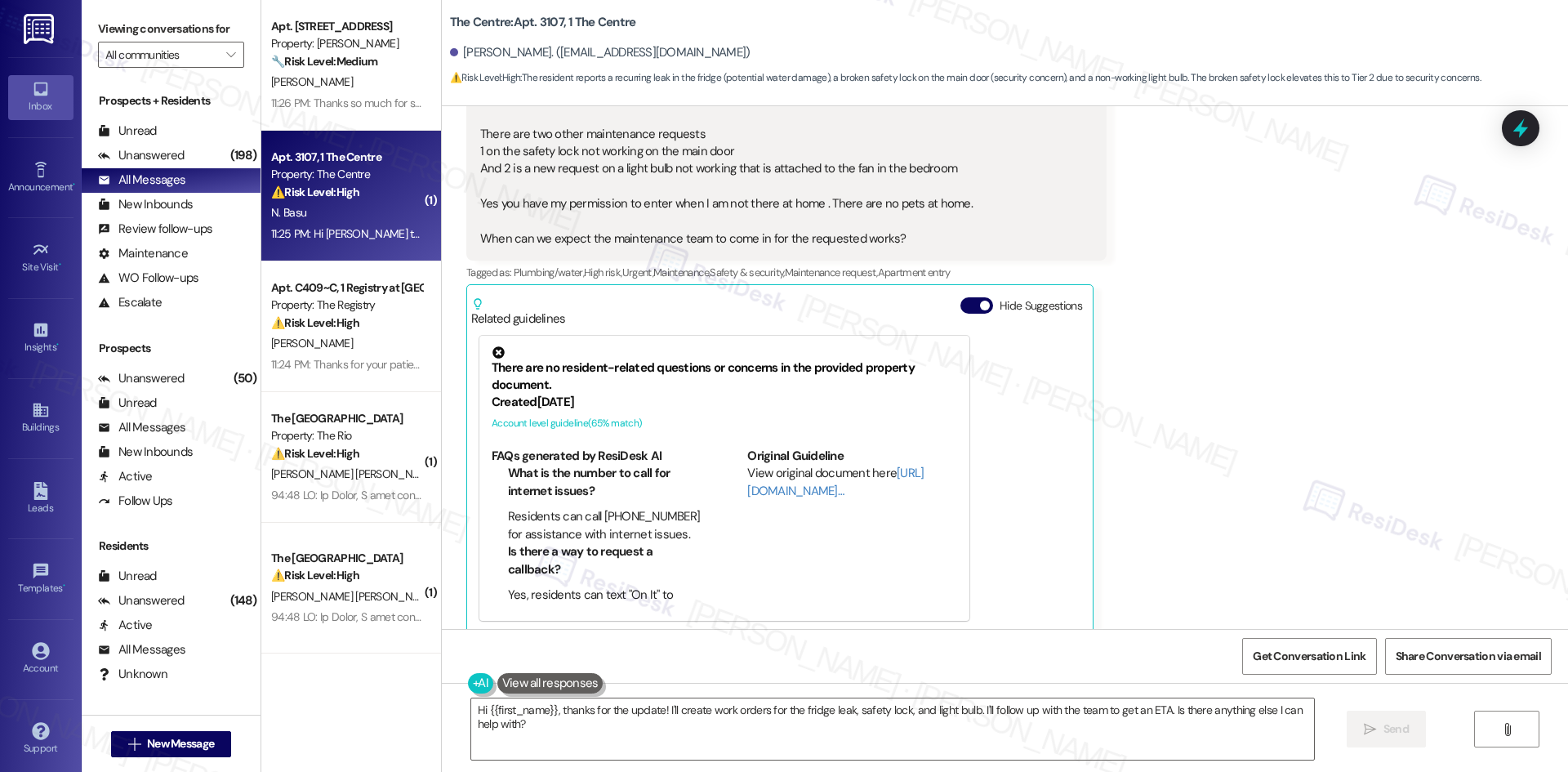
click at [1173, 355] on div "Received via SMS Natasha Basu Question Neutral 11:25 PM Hi Sarah So there is oc…" at bounding box center [1004, 314] width 1126 height 662
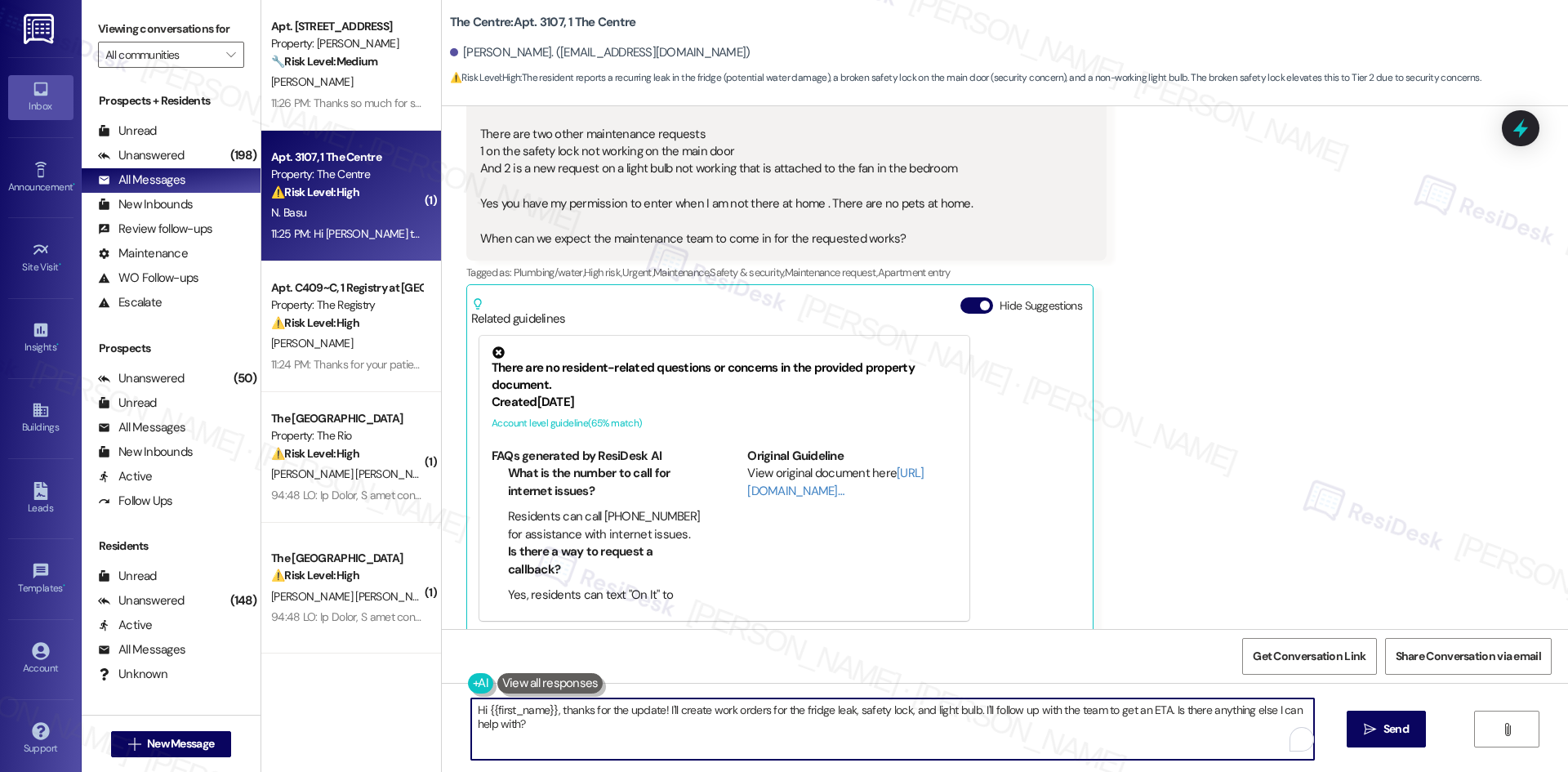
click at [1104, 721] on textarea "Hi {{first_name}}, thanks for the update! I'll create work orders for the fridg…" at bounding box center [892, 729] width 842 height 61
paste textarea "Thanks for the details, Natasha. I’ll share all of your requests with the site …"
type textarea "Thanks for the details, Natasha. I’ll share all of your requests with the site …"
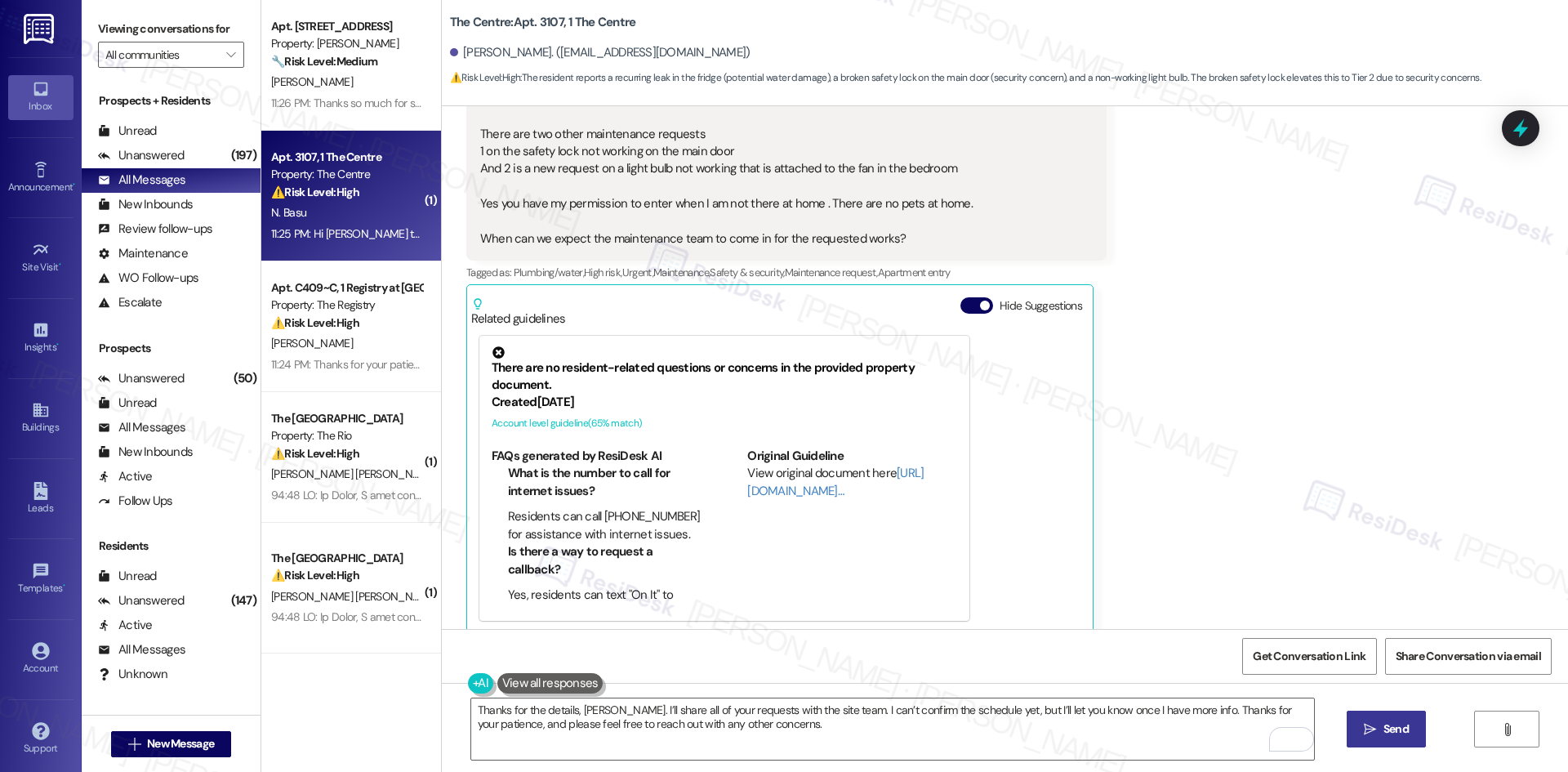
click at [1369, 742] on button " Send" at bounding box center [1385, 729] width 80 height 36
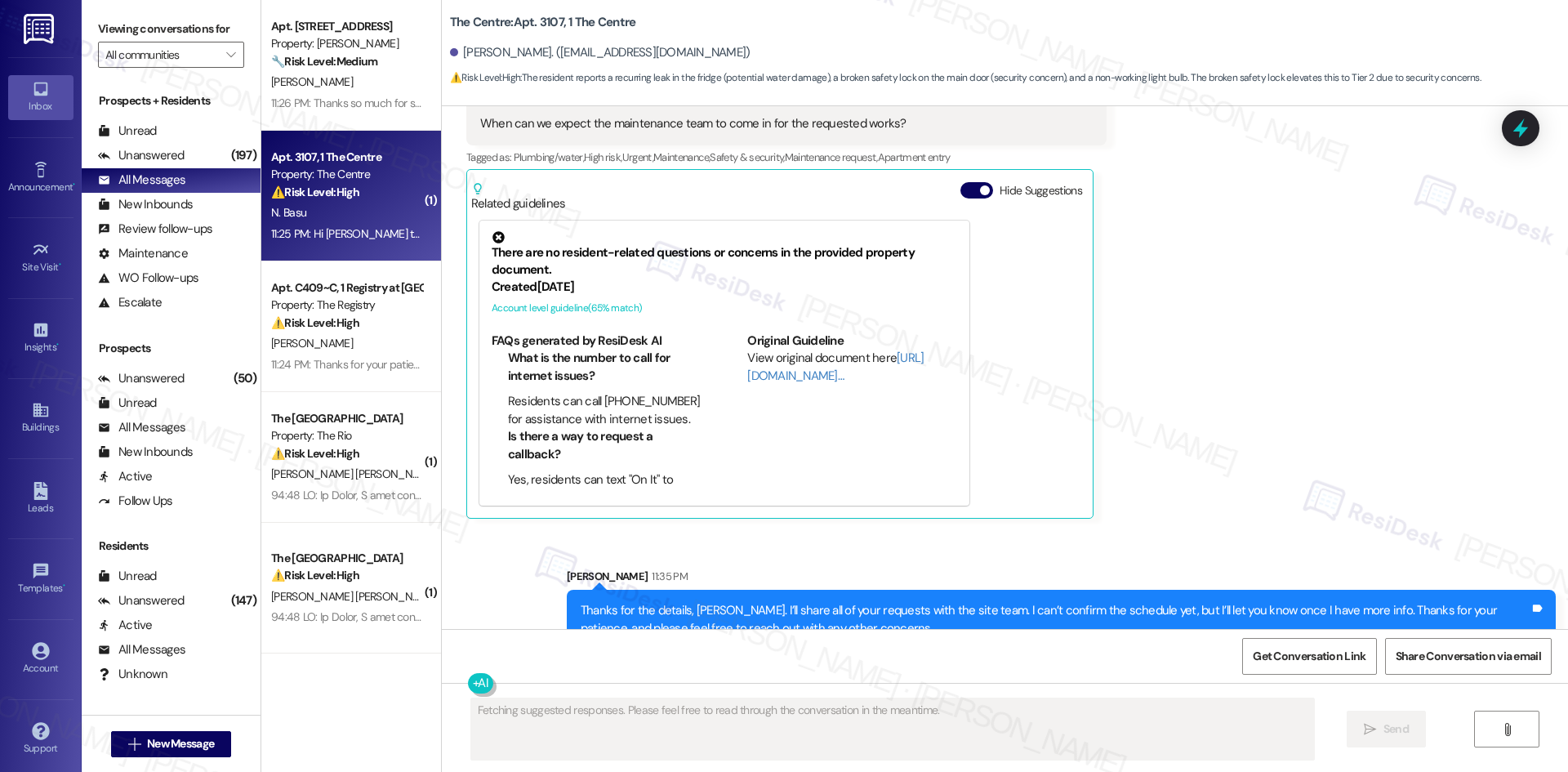
scroll to position [1994, 0]
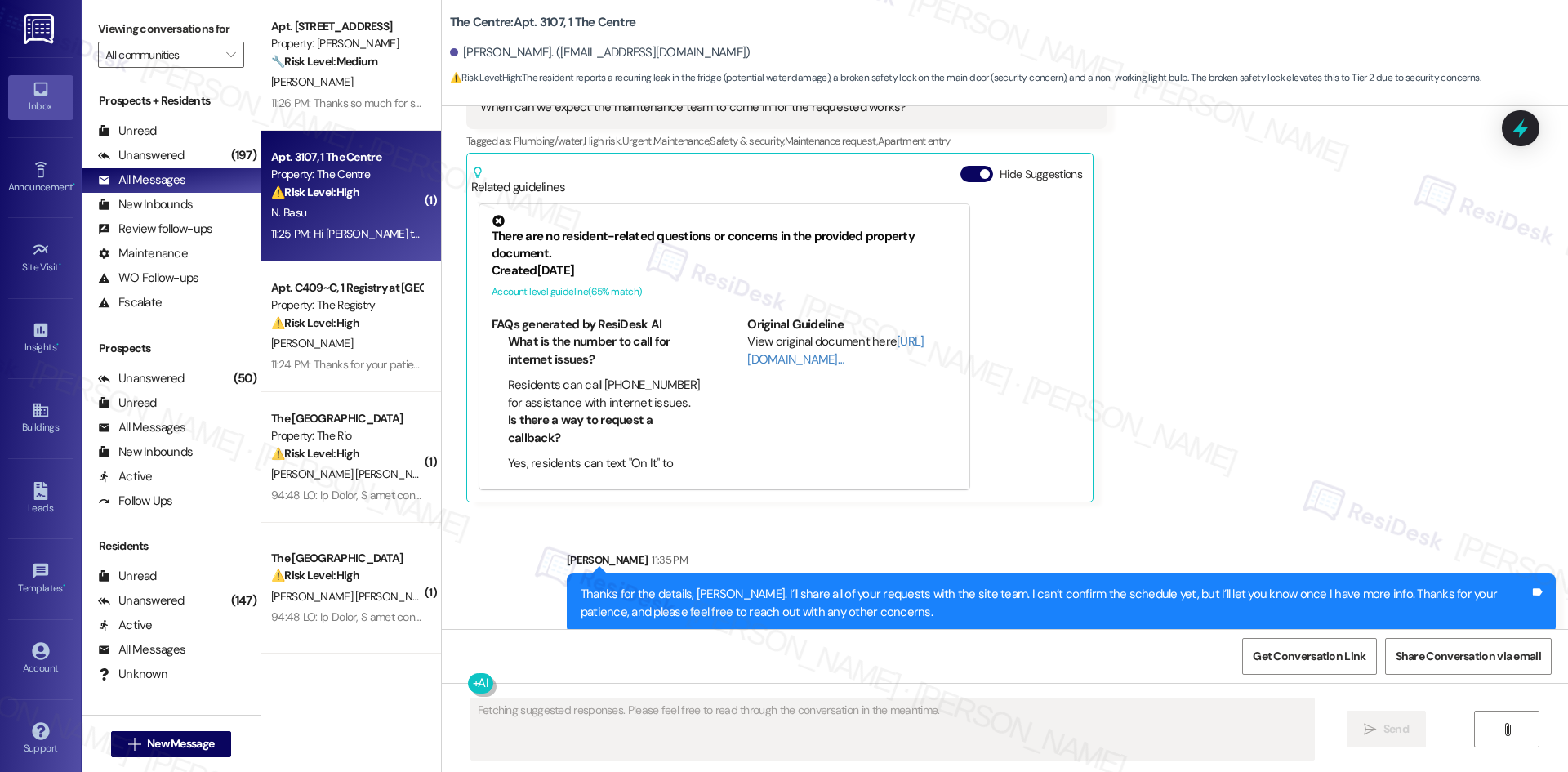
click at [1270, 411] on div "Received via SMS Natasha Basu Question Neutral 11:25 PM Hi Sarah So there is oc…" at bounding box center [1004, 183] width 1126 height 662
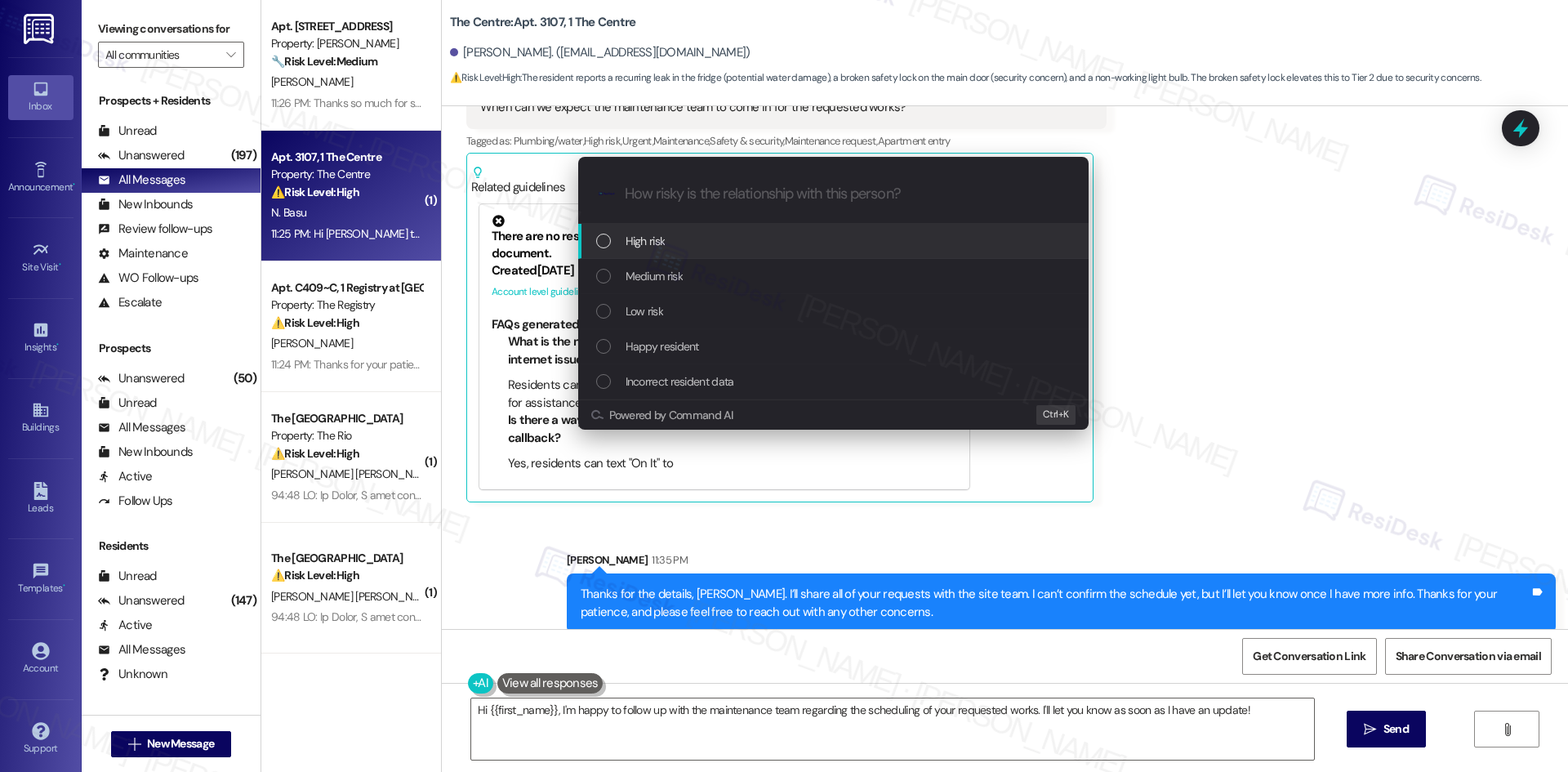
click at [666, 242] on div "High risk" at bounding box center [835, 241] width 478 height 18
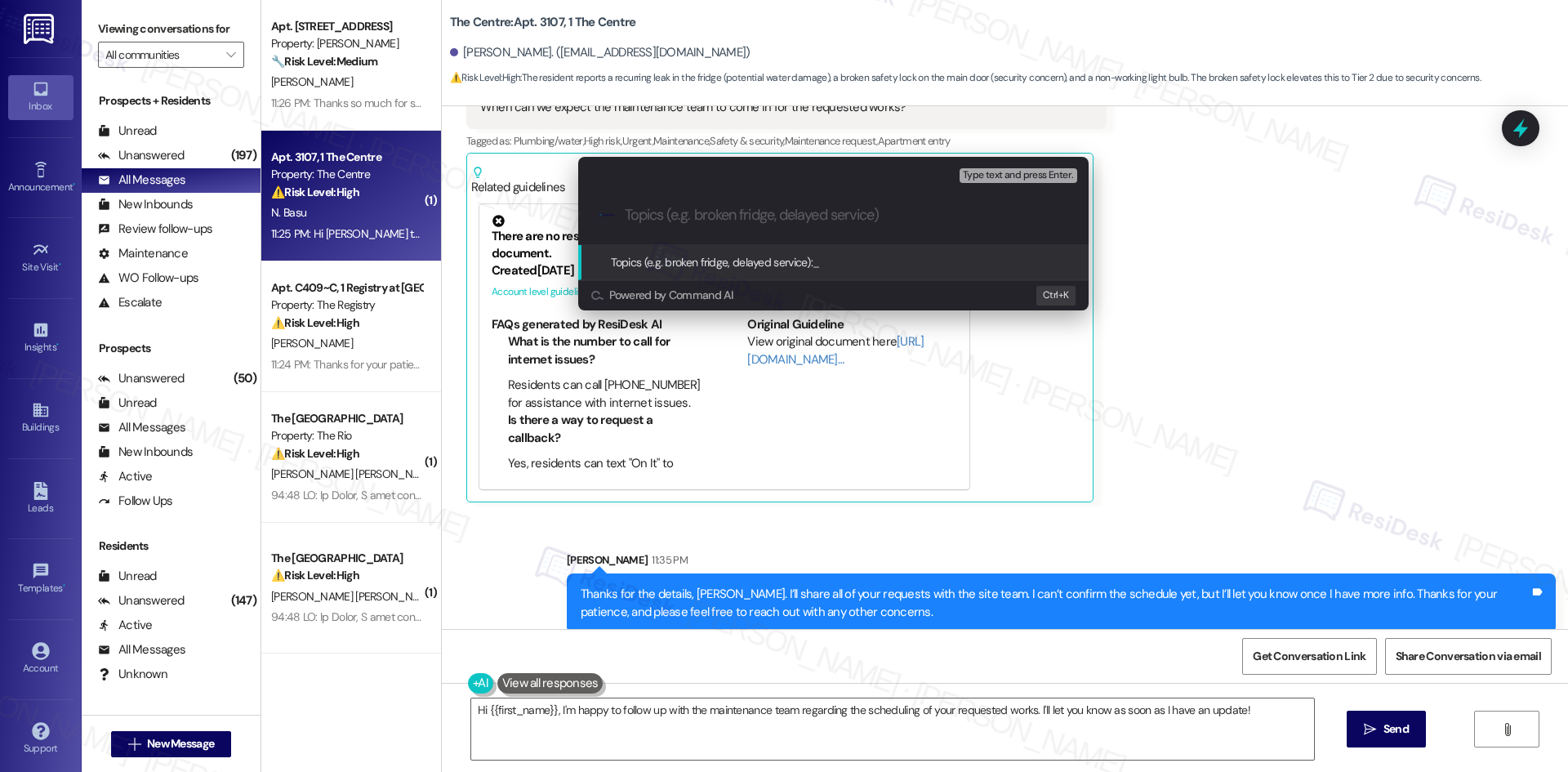
click at [1251, 464] on div "Escalate Conversation High risk Topics (e.g. broken fridge, delayed service) An…" at bounding box center [784, 386] width 1568 height 772
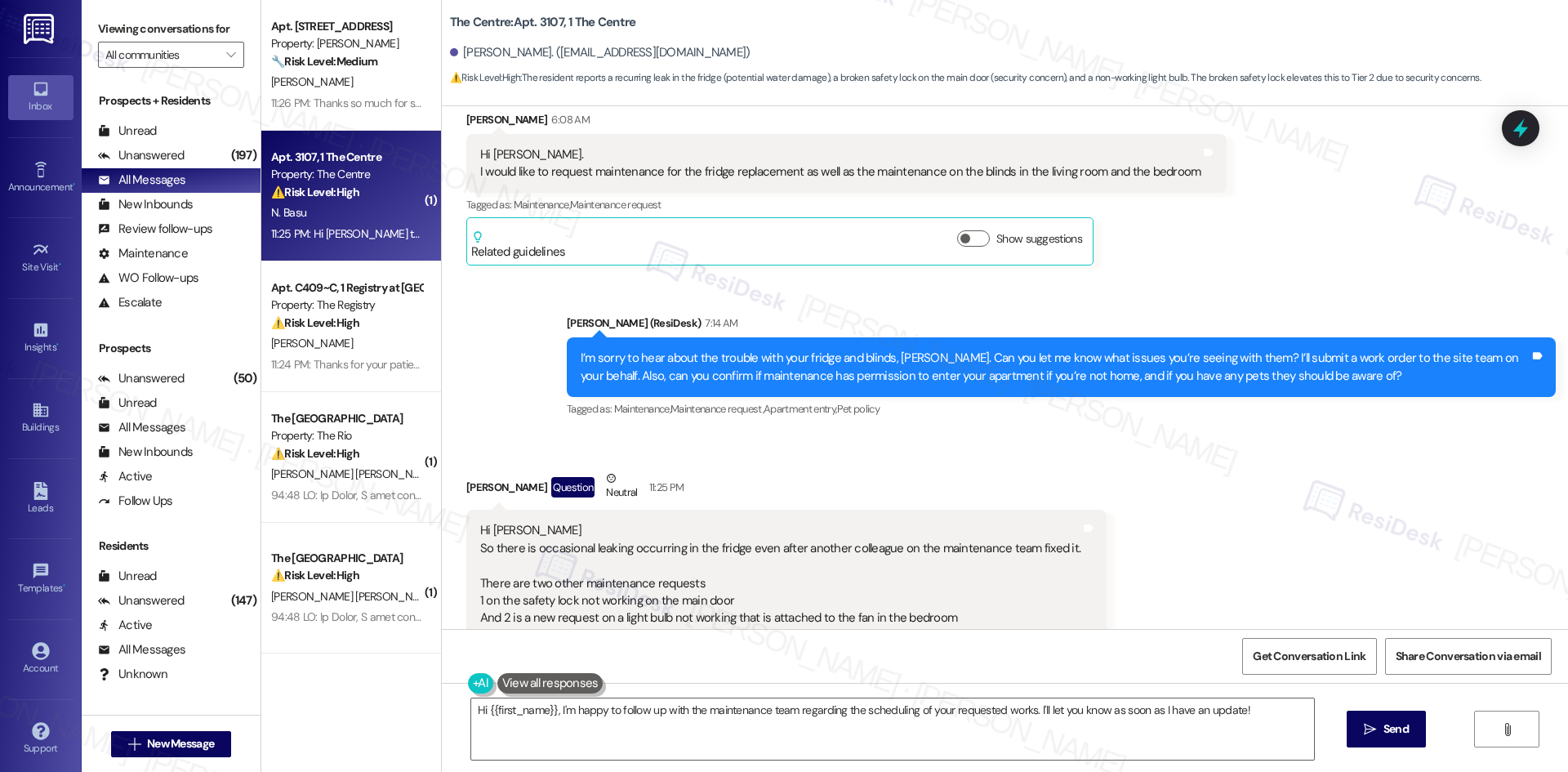
scroll to position [1667, 0]
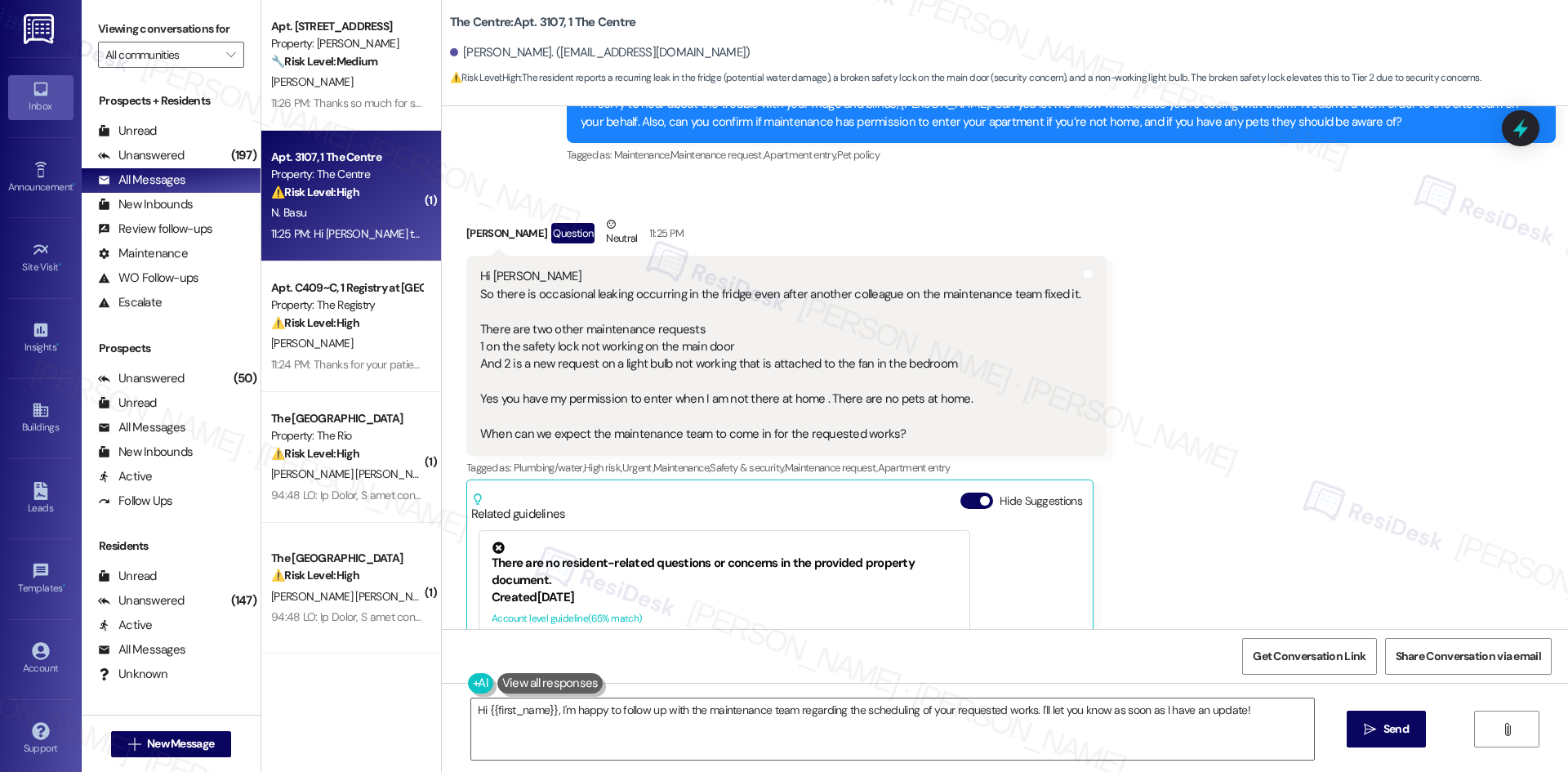
click at [1251, 470] on div "Received via SMS Natasha Basu Question Neutral 11:25 PM Hi Sarah So there is oc…" at bounding box center [1004, 510] width 1126 height 662
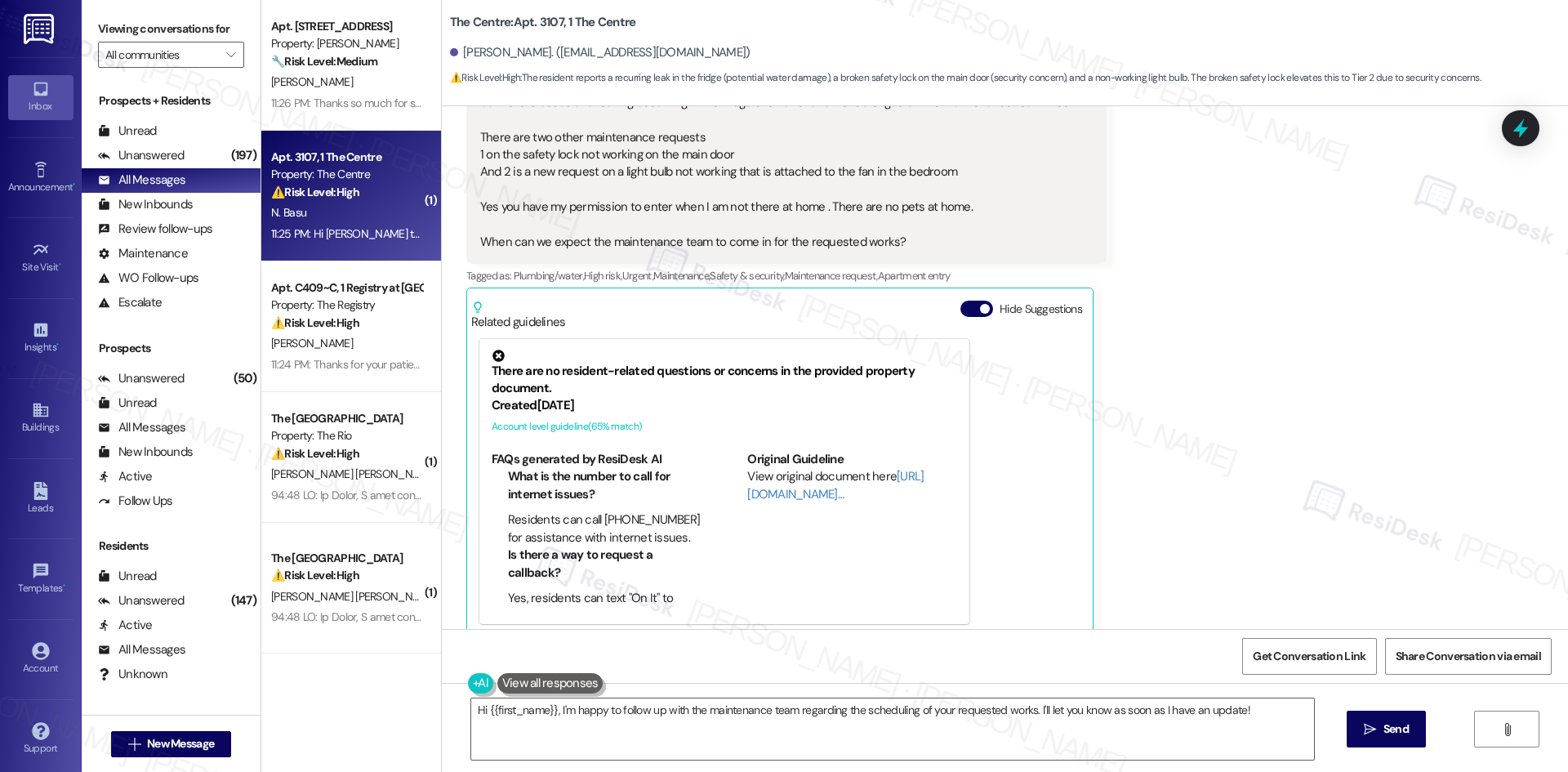
scroll to position [1994, 0]
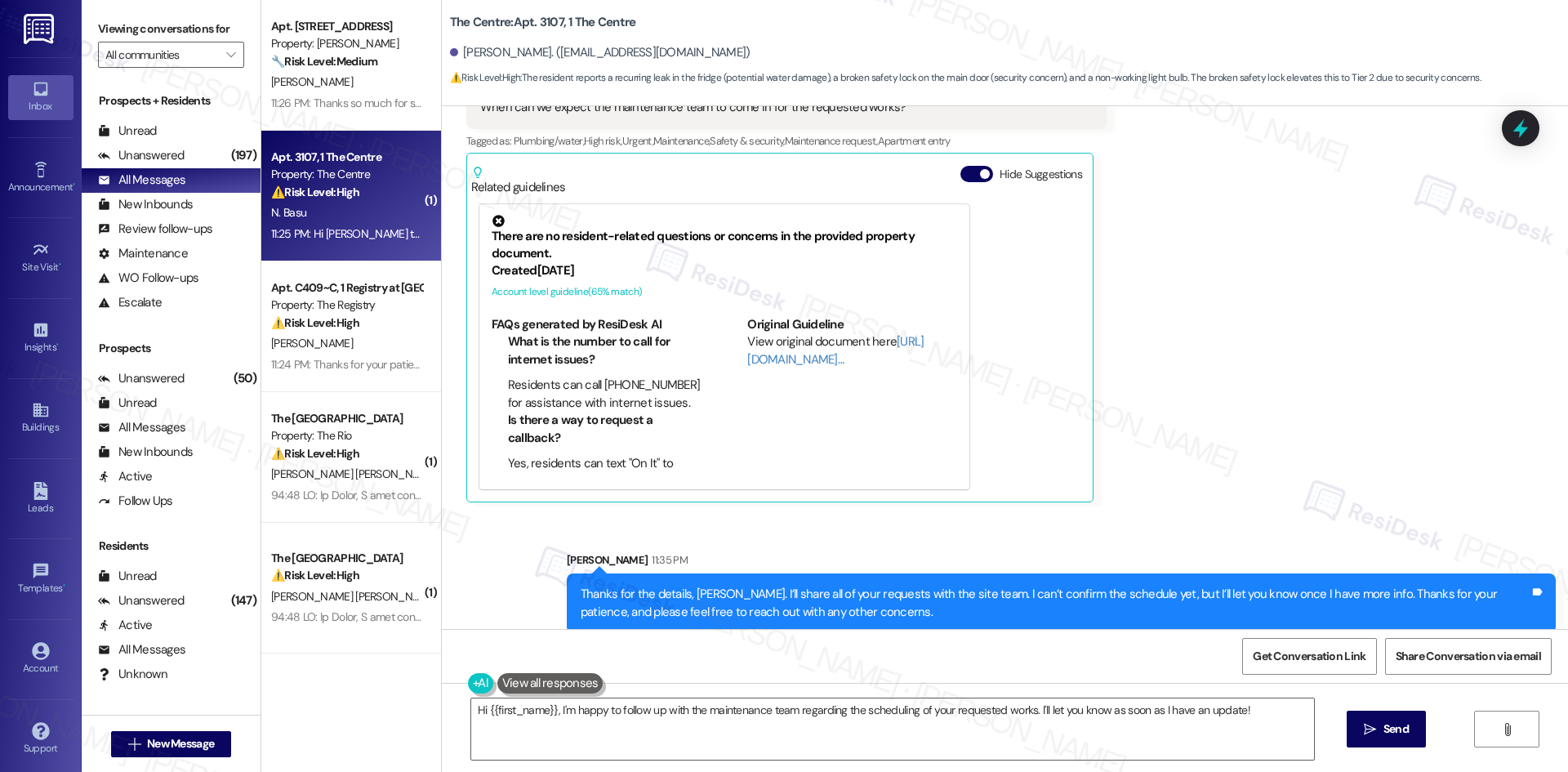
click at [1153, 399] on div "Received via SMS Natasha Basu Question Neutral 11:25 PM Hi Sarah So there is oc…" at bounding box center [1004, 183] width 1126 height 662
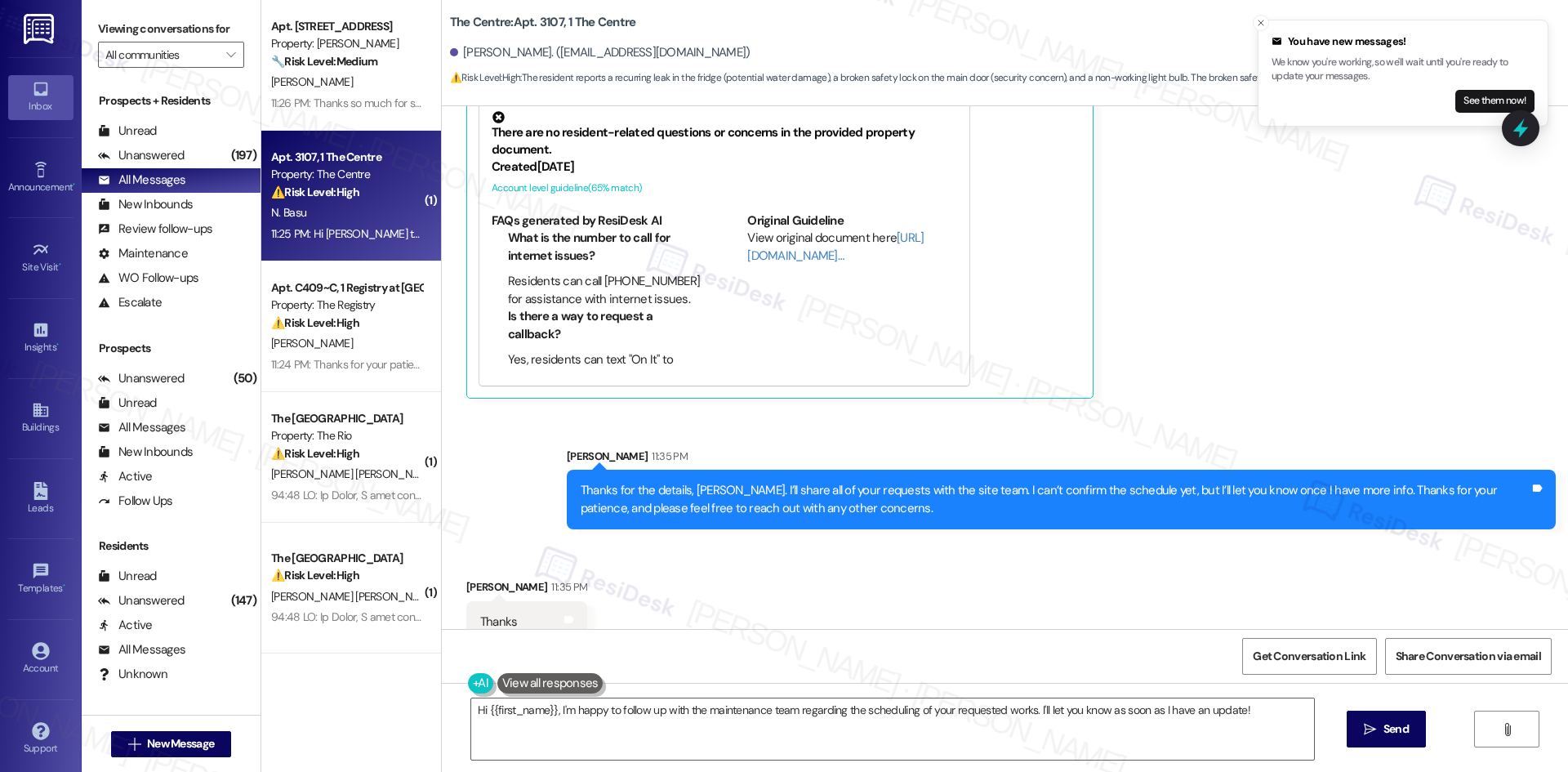
scroll to position [2108, 0]
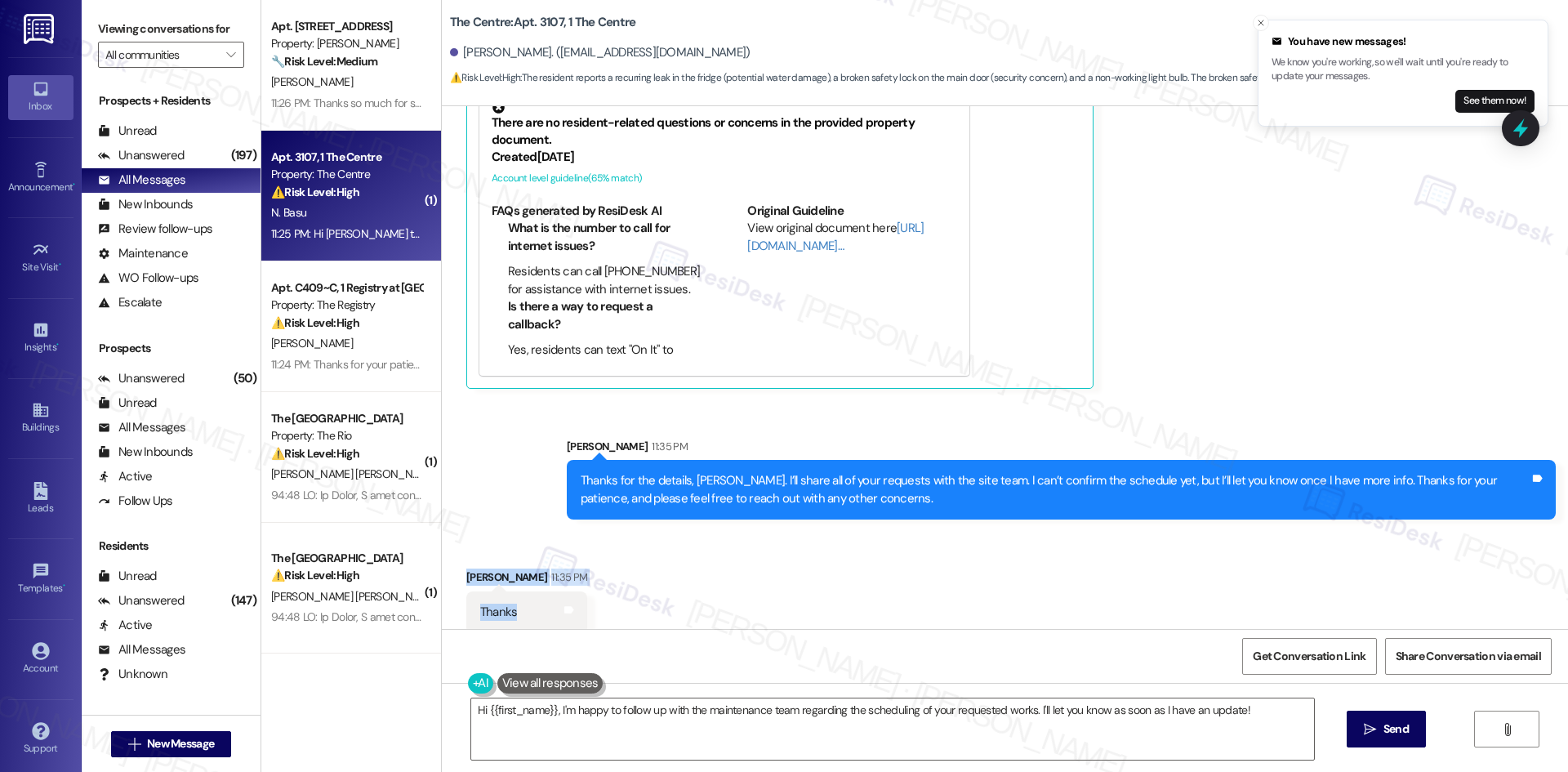
drag, startPoint x: 445, startPoint y: 541, endPoint x: 514, endPoint y: 604, distance: 93.4
click at [514, 604] on div "Received via SMS Natasha Basu 11:35 PM Thanks Tags and notes" at bounding box center [526, 600] width 145 height 89
copy div "Natasha Basu 11:35 PM Thanks"
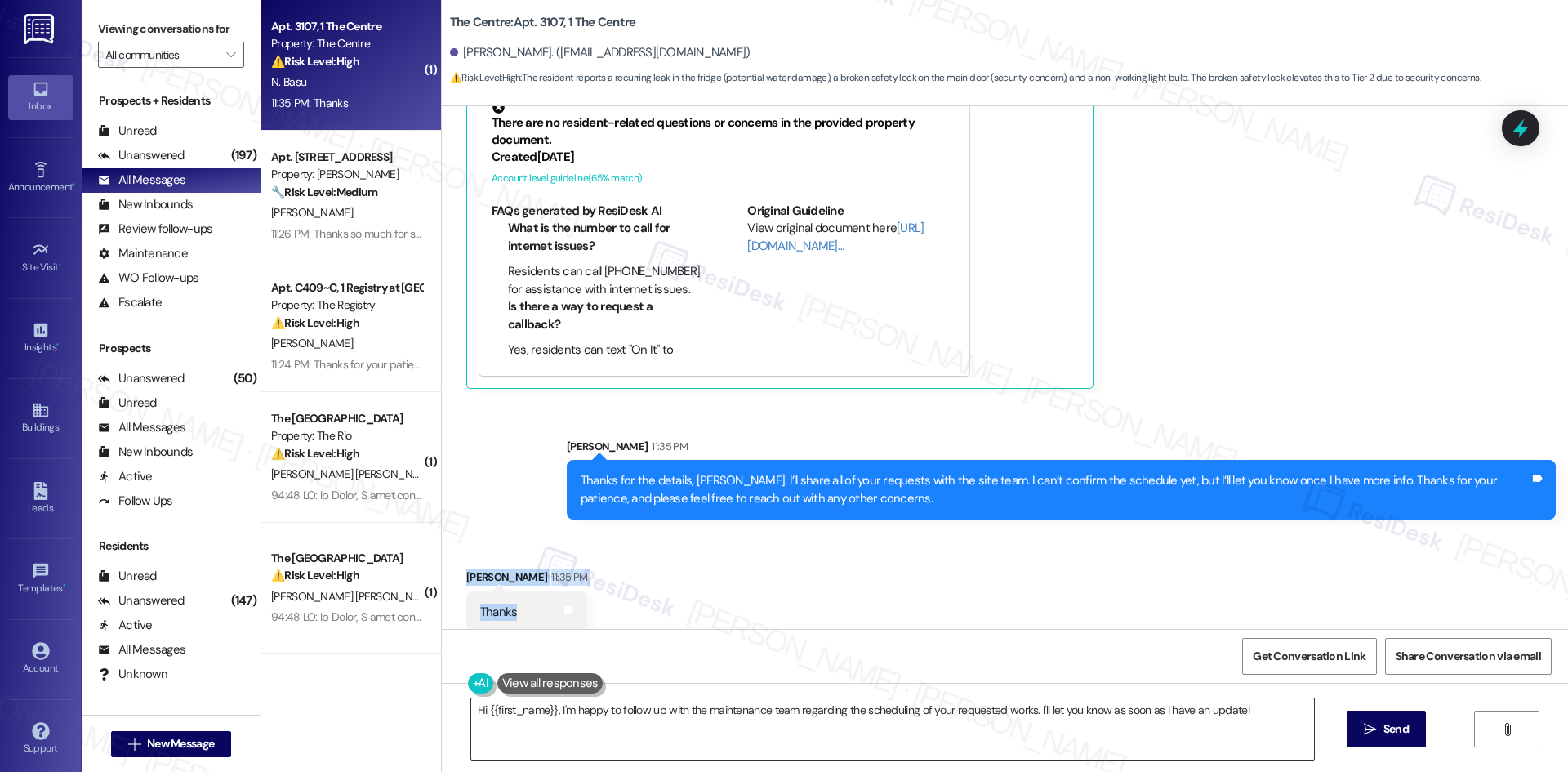
click at [855, 731] on textarea "Hi {{first_name}}, I'm happy to follow up with the maintenance team regarding t…" at bounding box center [892, 729] width 842 height 61
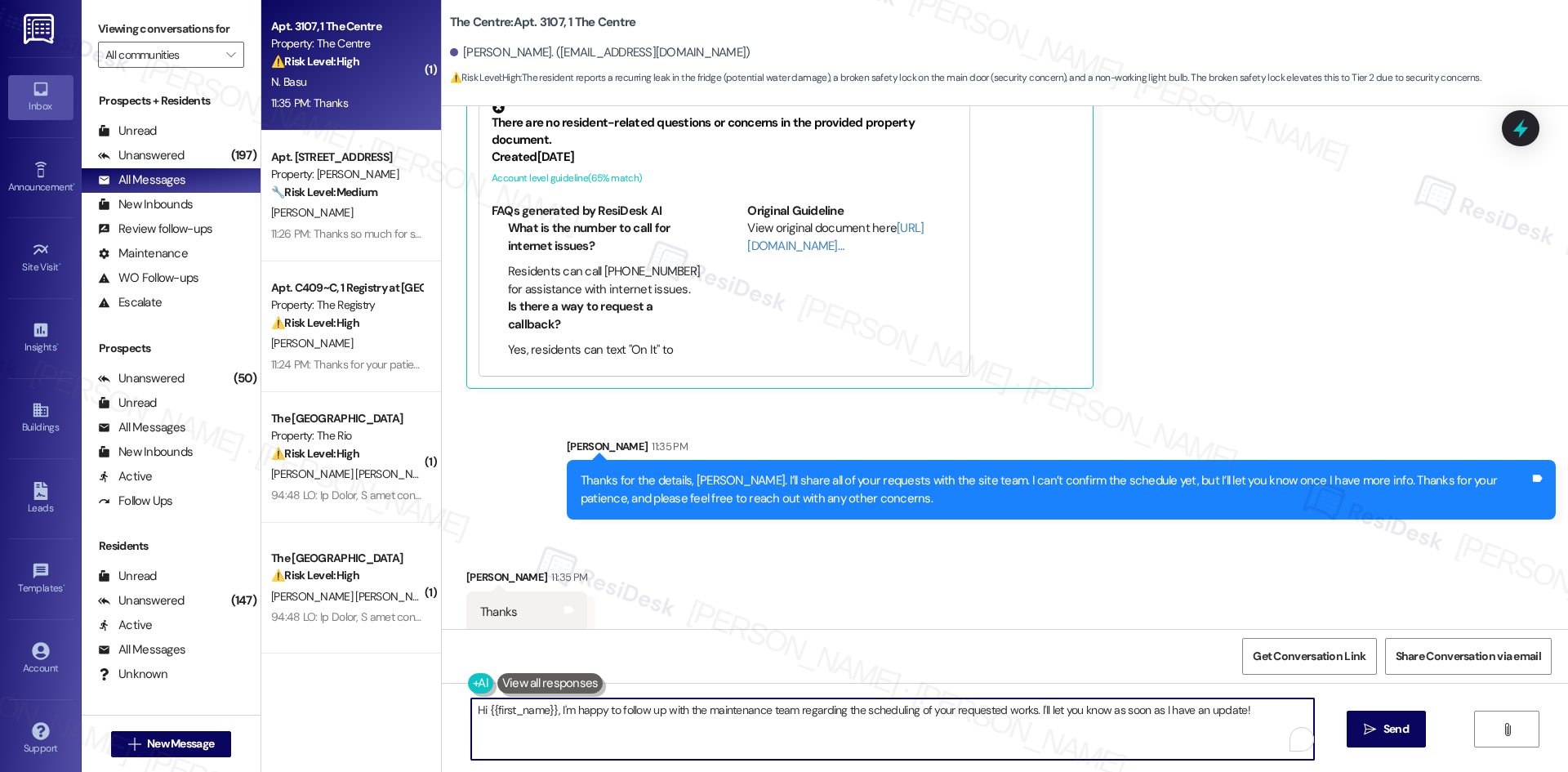
paste textarea "You’re welcome, Natasha! I’ll keep you updated once I hear back from the site t…"
type textarea "You’re welcome, Natasha! I’ll keep you updated once I hear back from the site t…"
click at [1389, 731] on span "Send" at bounding box center [1396, 729] width 26 height 17
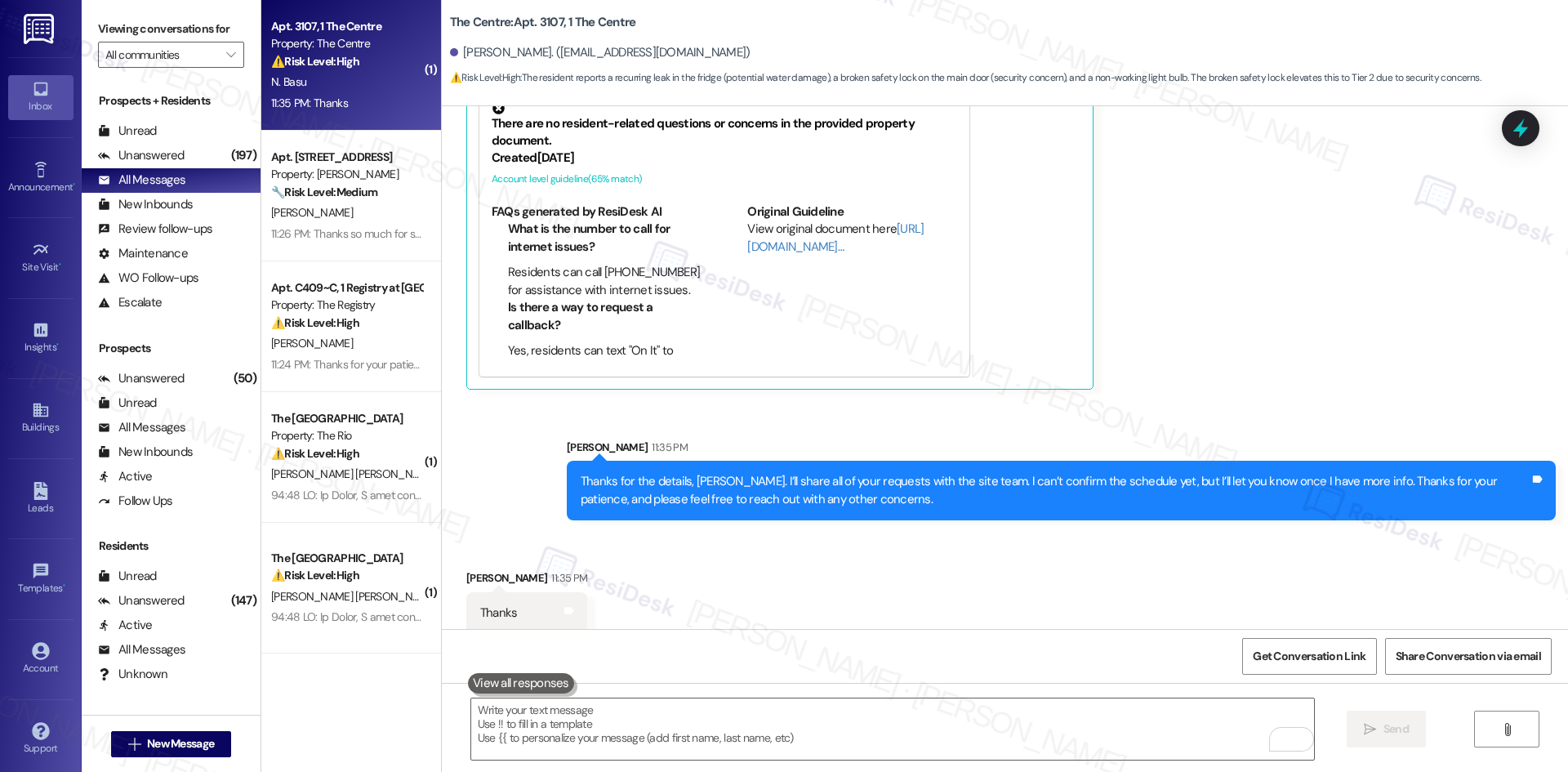
drag, startPoint x: 1143, startPoint y: 566, endPoint x: 1150, endPoint y: 558, distance: 10.6
click at [1143, 566] on div "Received via SMS Natasha Basu 11:35 PM Thanks Tags and notes" at bounding box center [1004, 589] width 1126 height 114
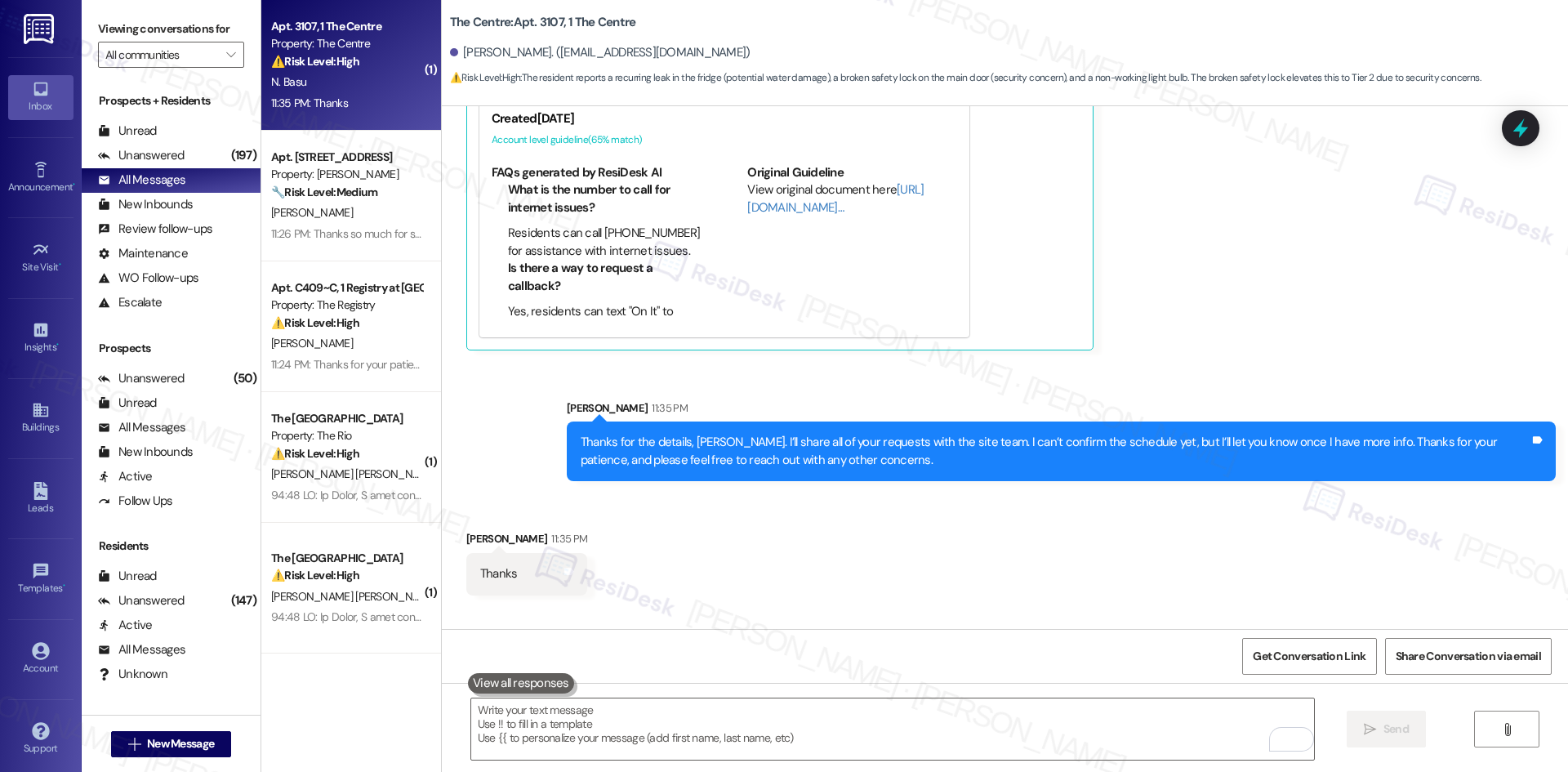
scroll to position [2222, 0]
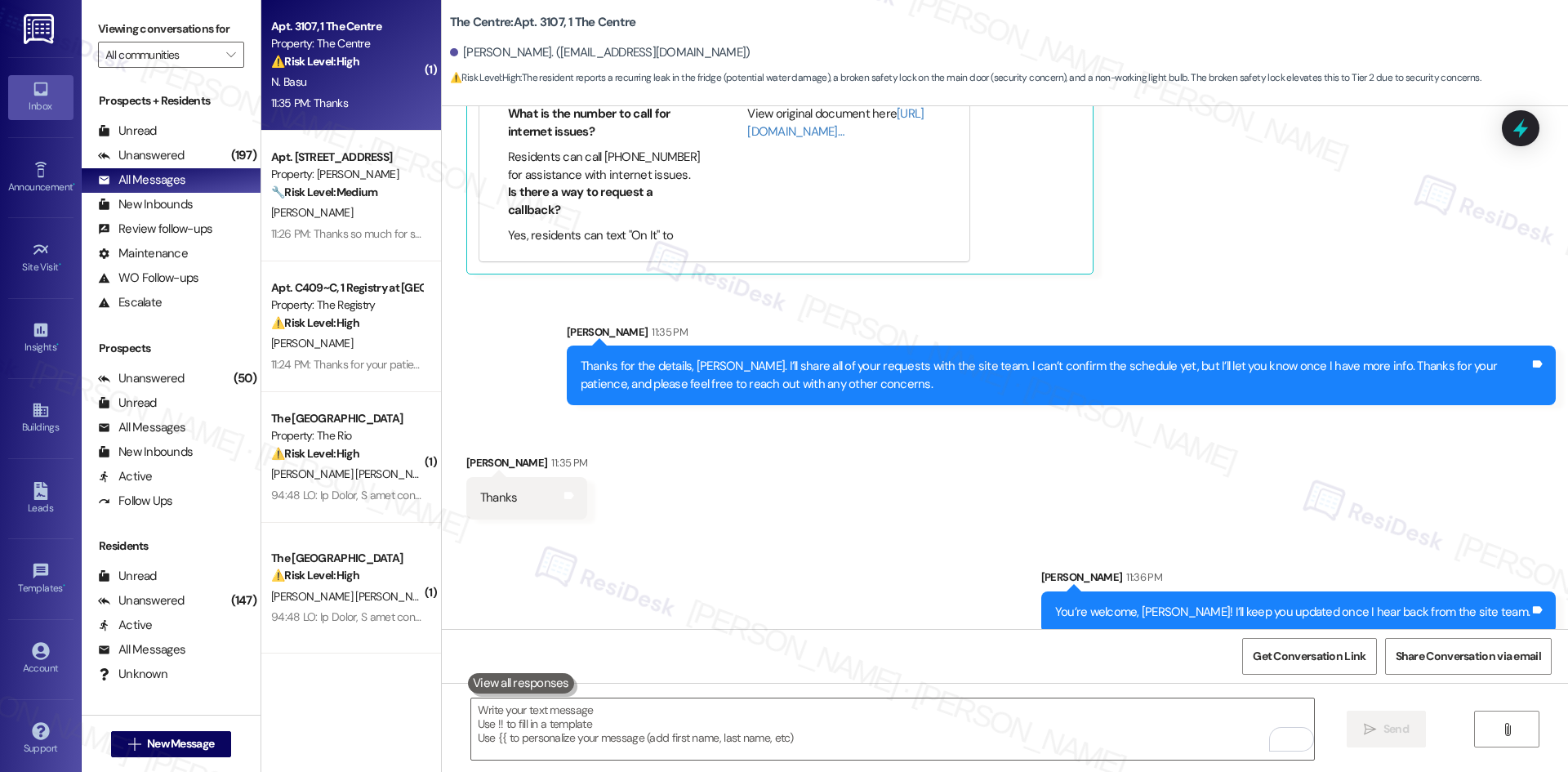
click at [1166, 532] on div "Sent via SMS Sarah 11:36 PM You’re welcome, Natasha! I’ll keep you updated once…" at bounding box center [1004, 588] width 1126 height 114
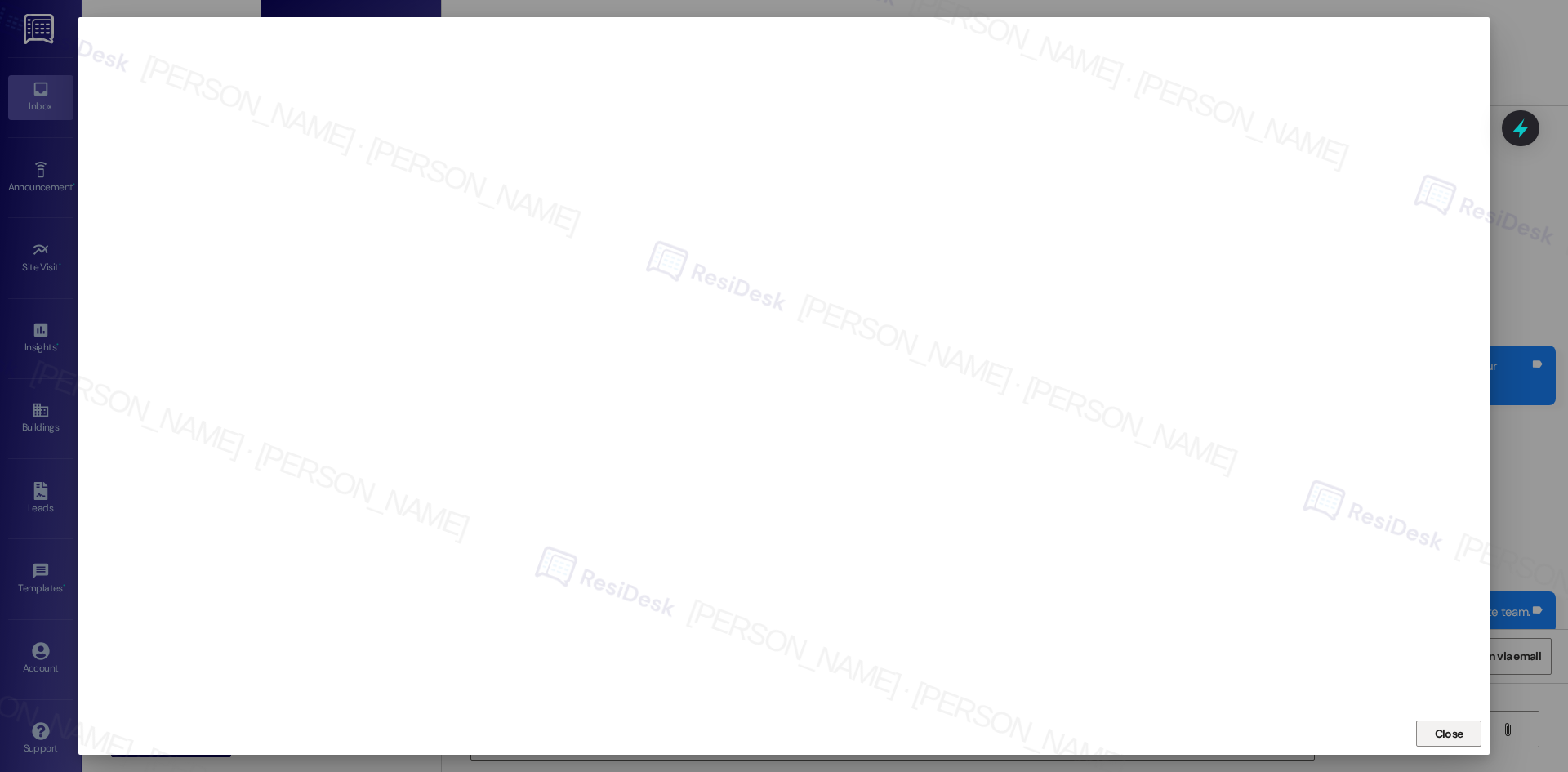
click at [1450, 741] on span "Close" at bounding box center [1448, 734] width 28 height 17
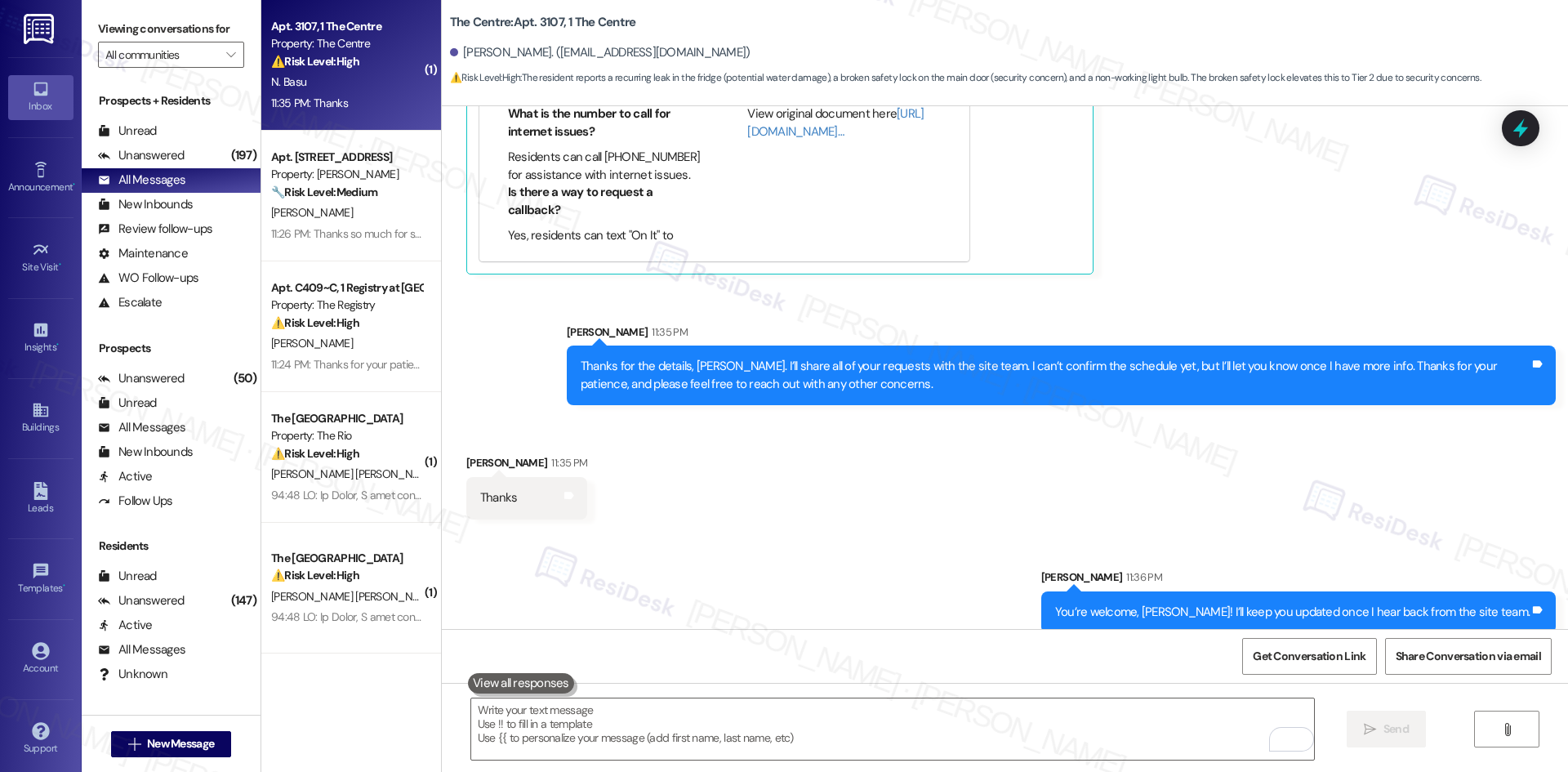
click at [1277, 531] on div "Sent via SMS Sarah 11:36 PM You’re welcome, Natasha! I’ll keep you updated once…" at bounding box center [1004, 588] width 1126 height 114
click at [1249, 481] on div "Received via SMS Natasha Basu 11:35 PM Thanks Tags and notes" at bounding box center [1004, 474] width 1126 height 114
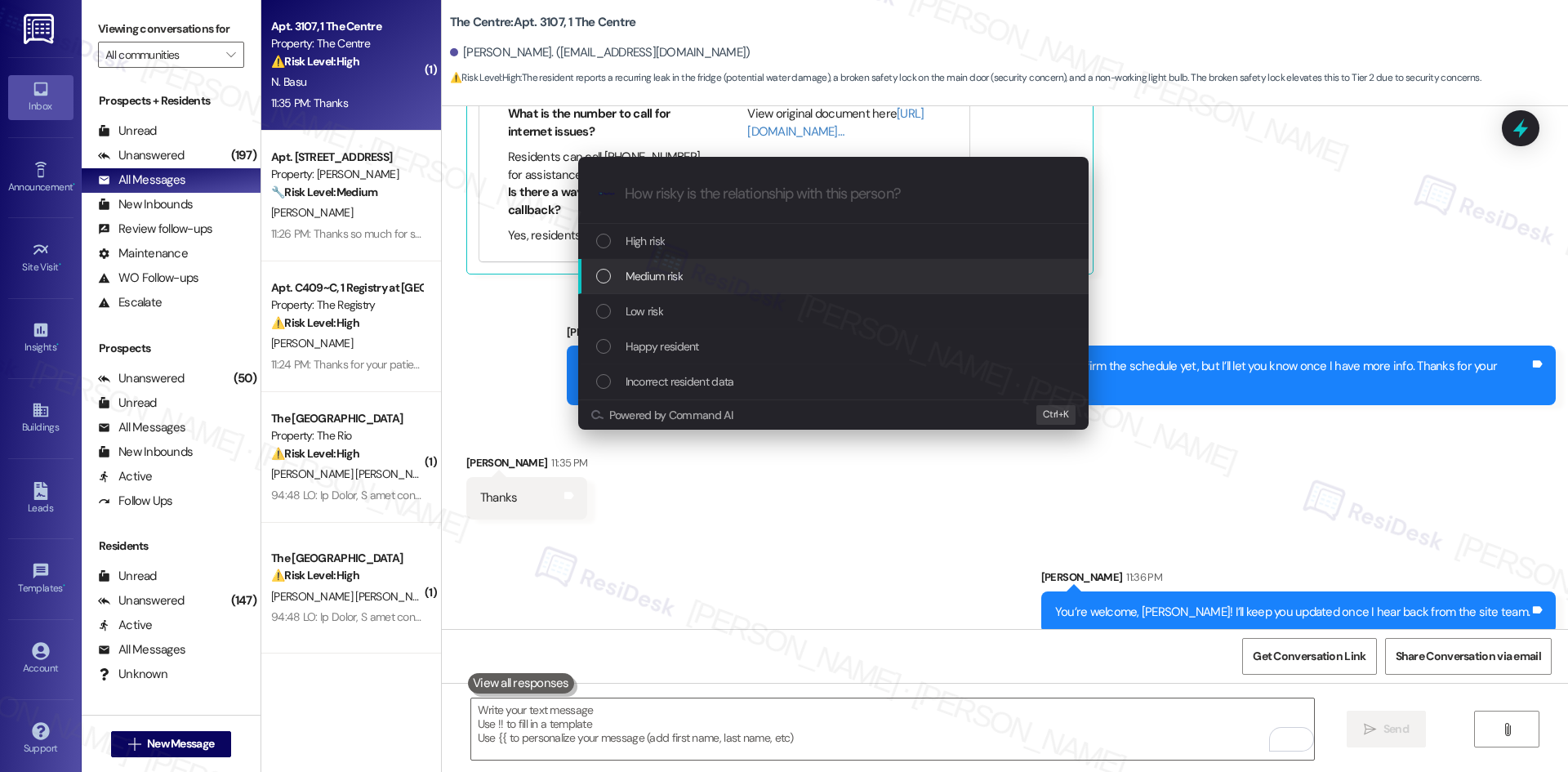
click at [744, 259] on div "Medium risk" at bounding box center [834, 277] width 511 height 35
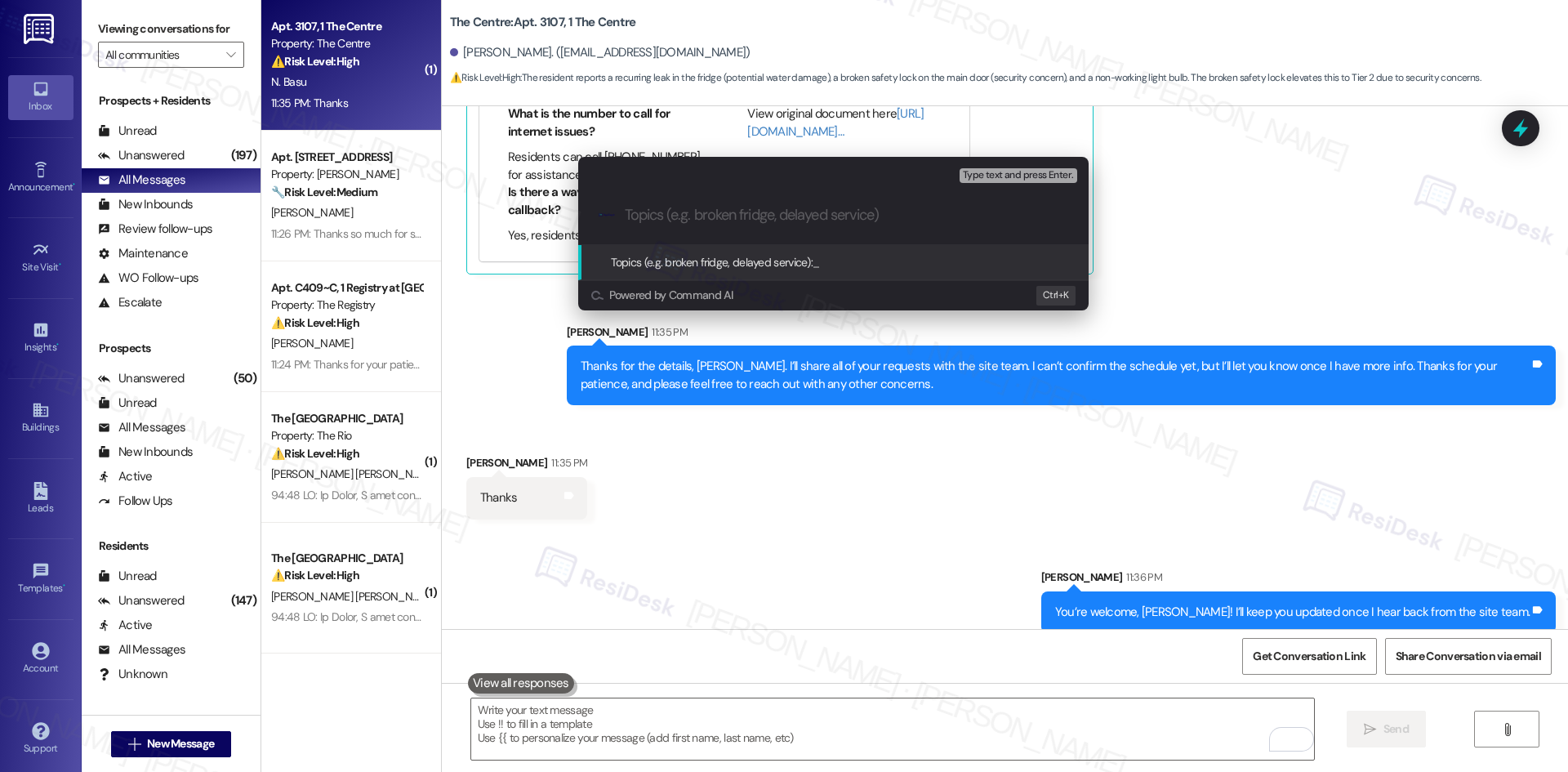
click at [699, 212] on input "Topics (e.g. broken fridge, delayed service)" at bounding box center [846, 214] width 444 height 17
paste input "Maintenance Requests – Refrigerator, Locks, Blinds"
click at [766, 216] on input "Maintenance Requests – Refrigerator, Locks, Blinds" at bounding box center [839, 214] width 430 height 17
click at [770, 213] on input "Maintenance Requests – Refrigerator, Locks, Blinds" at bounding box center [839, 214] width 430 height 17
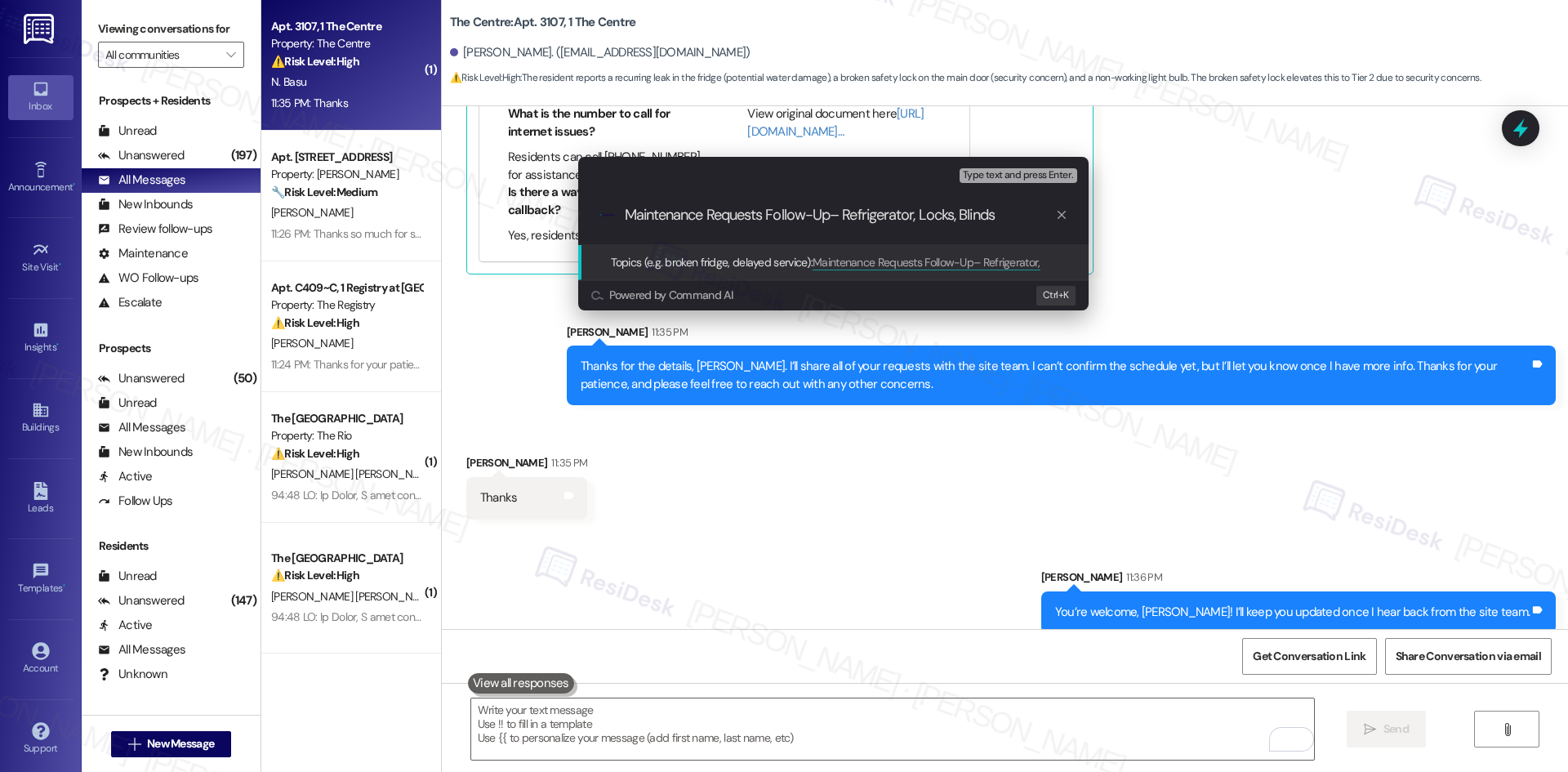
type input "Maintenance Requests Follow-Up – Refrigerator, Locks, Blinds"
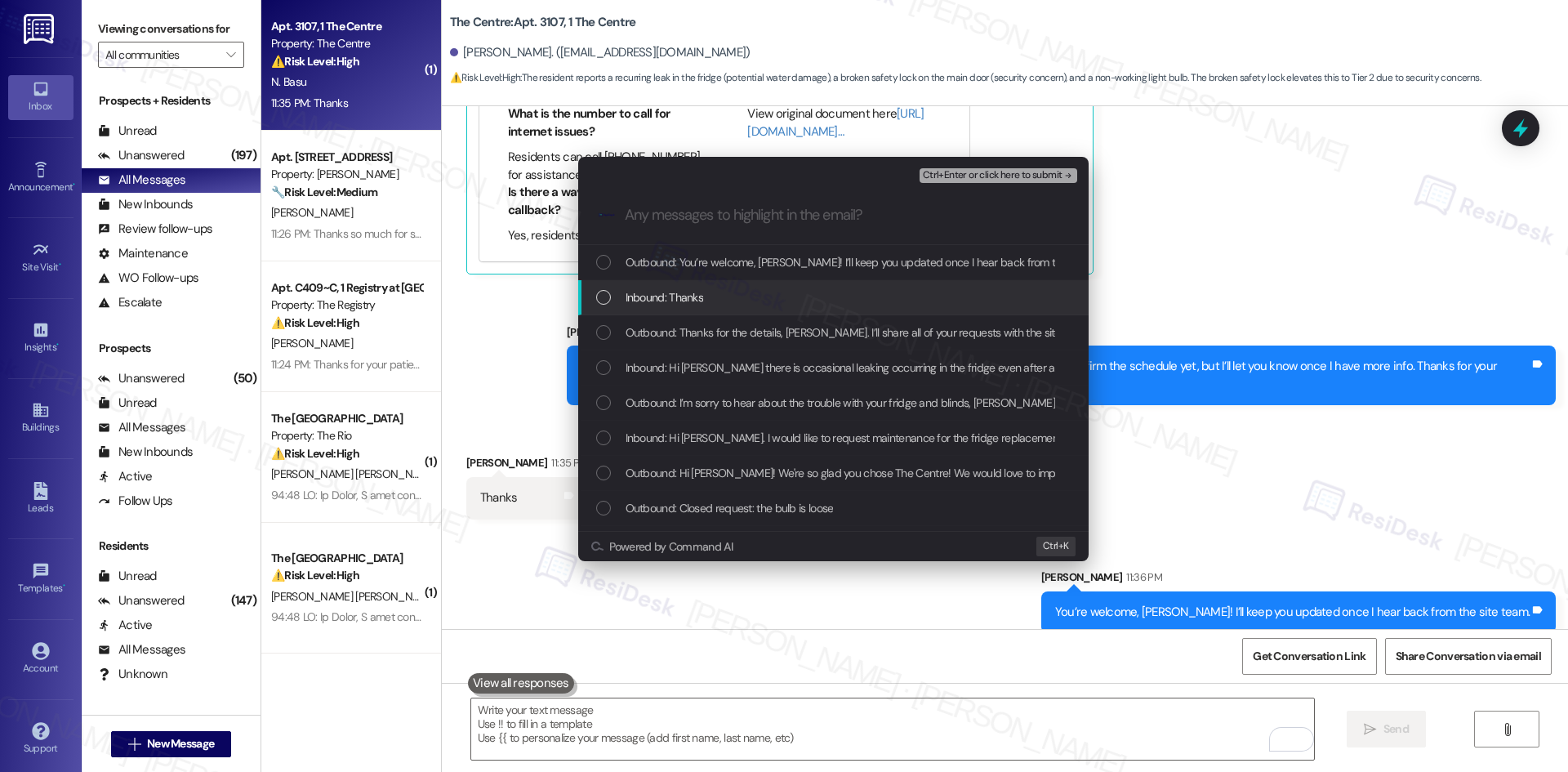
click at [840, 303] on div "Inbound: Thanks" at bounding box center [835, 298] width 478 height 18
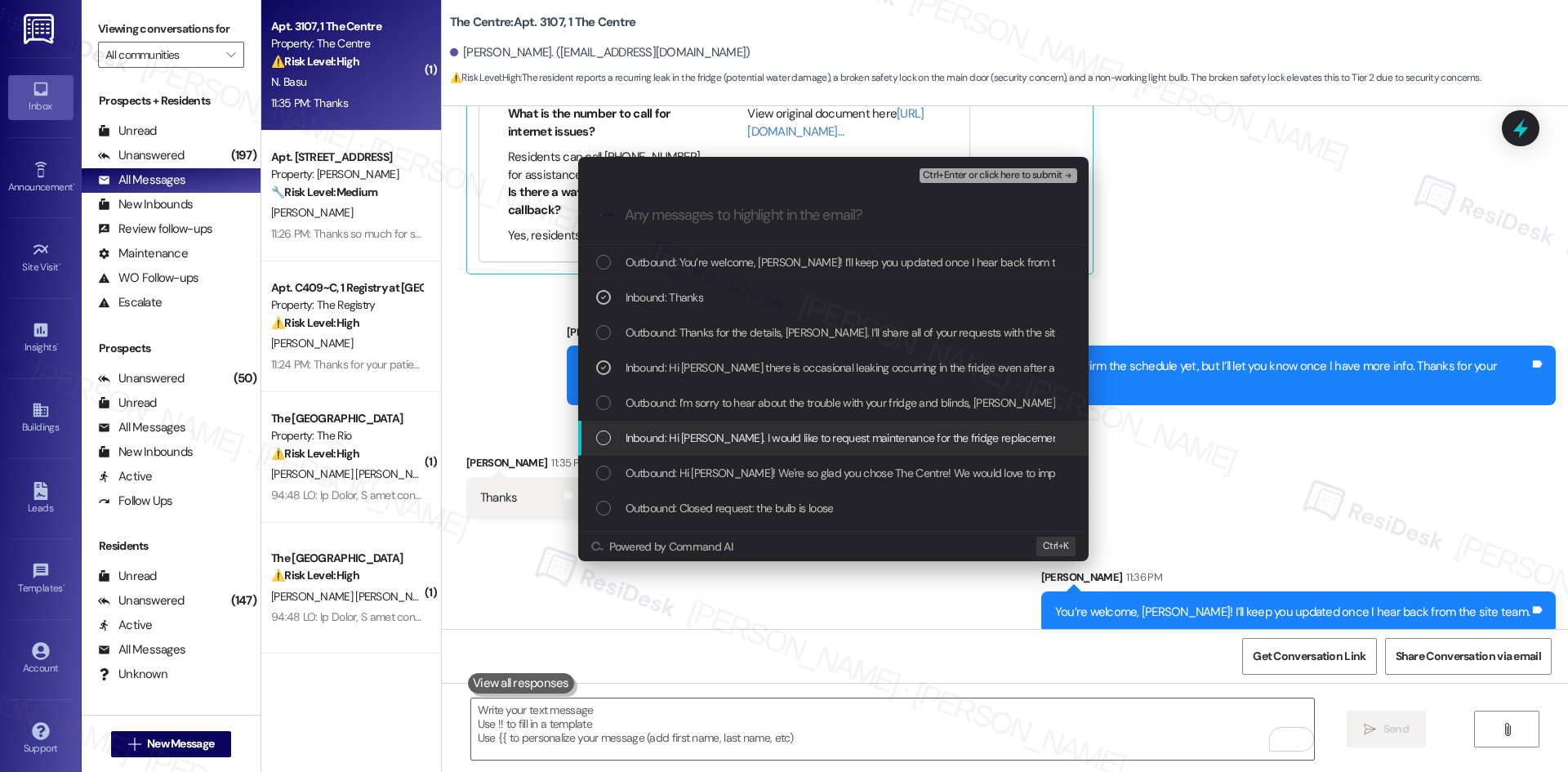
click at [900, 440] on span "Inbound: Hi Sarah. I would like to request maintenance for the fridge replaceme…" at bounding box center [1025, 438] width 800 height 18
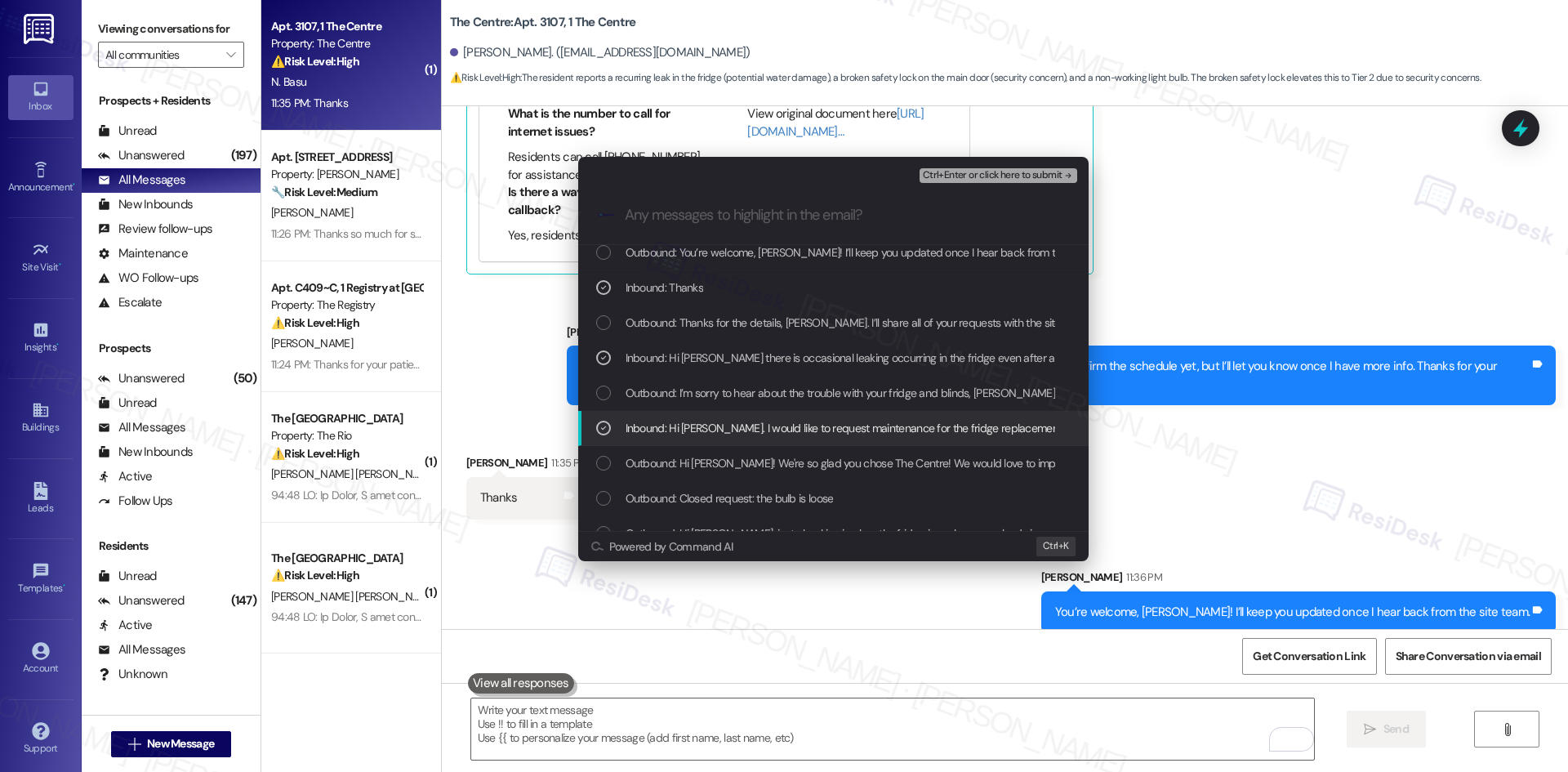
scroll to position [0, 0]
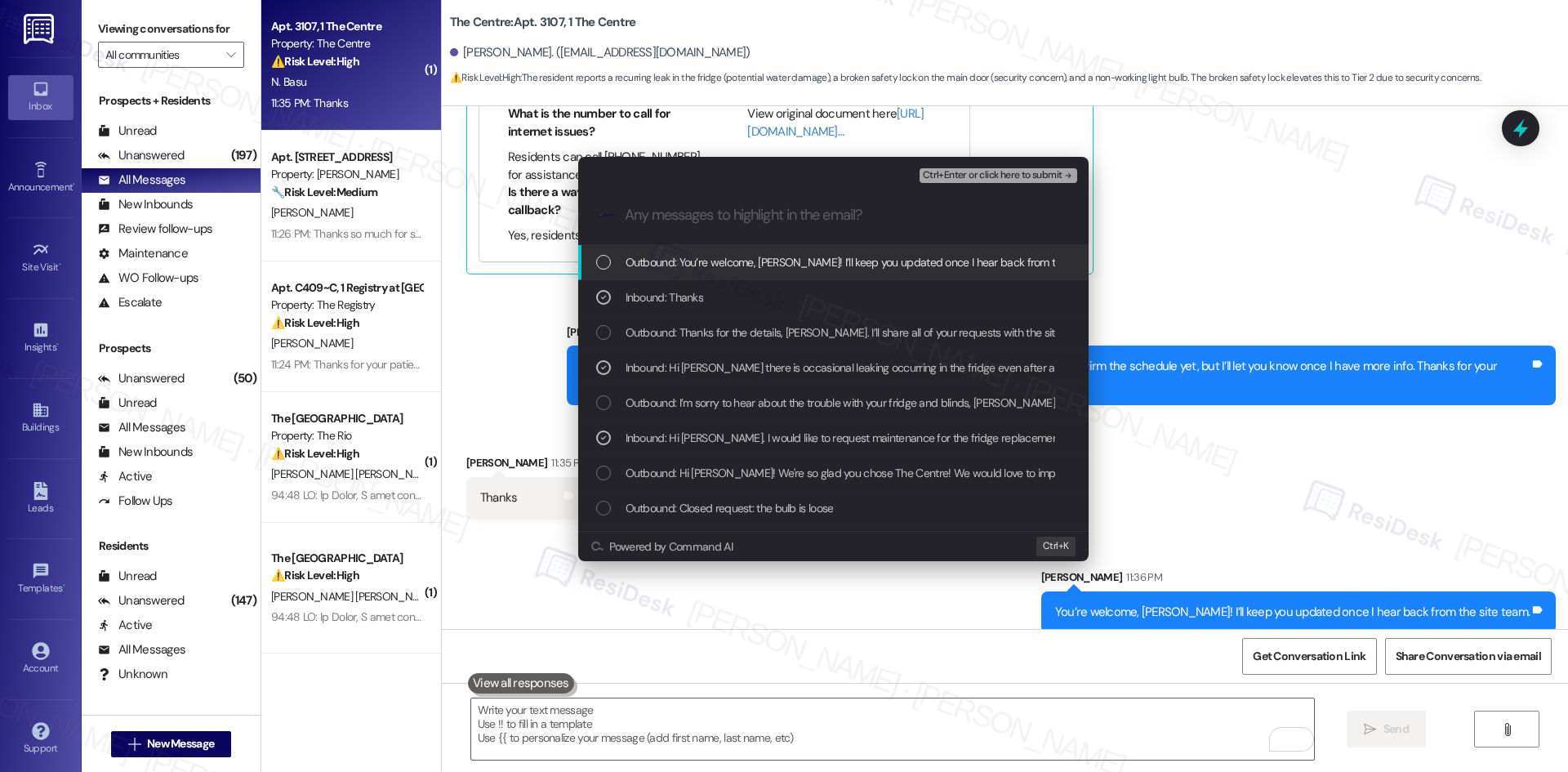
click at [1051, 176] on span "Ctrl+Enter or click here to submit" at bounding box center [993, 176] width 139 height 12
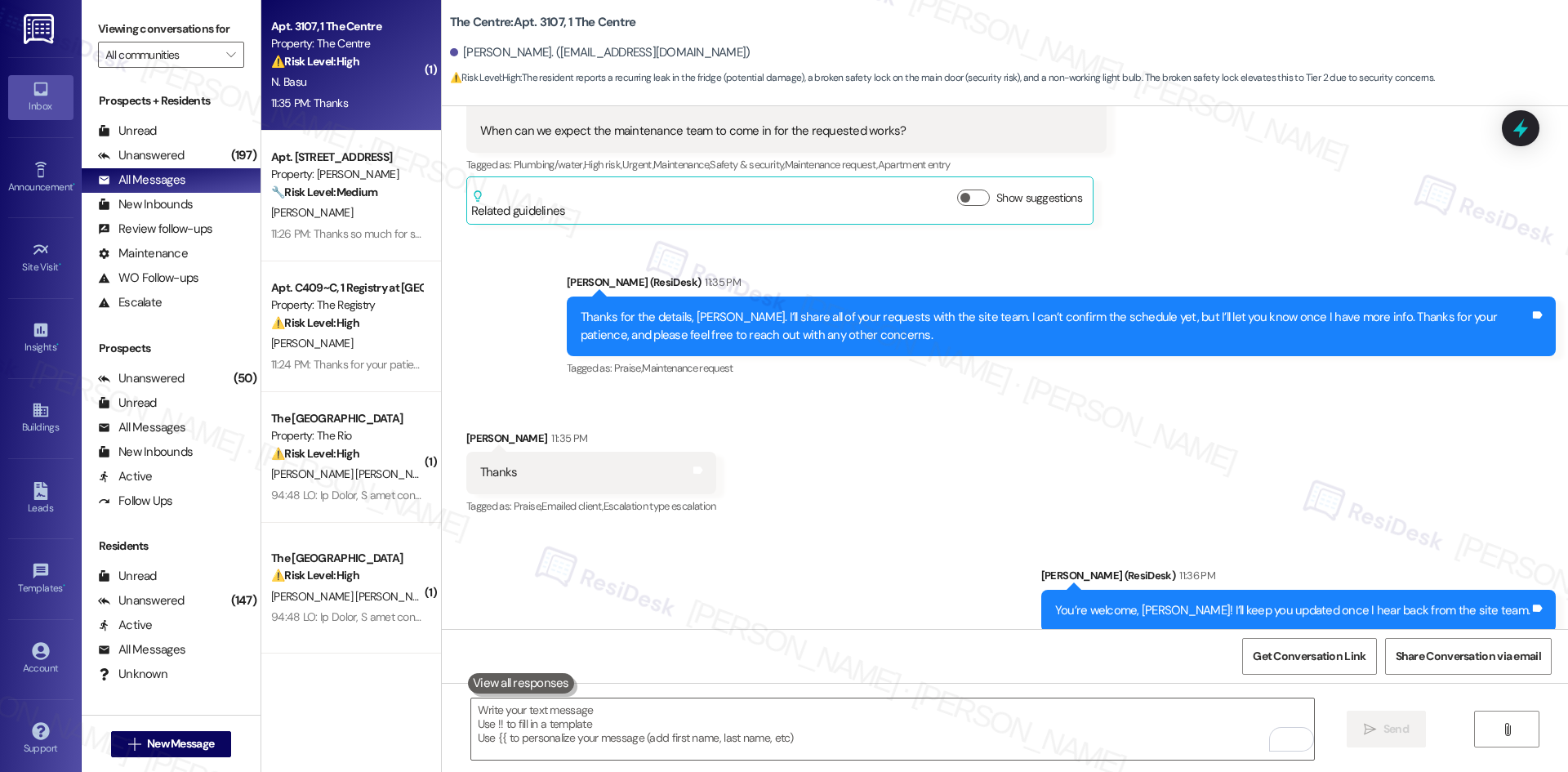
scroll to position [1993, 0]
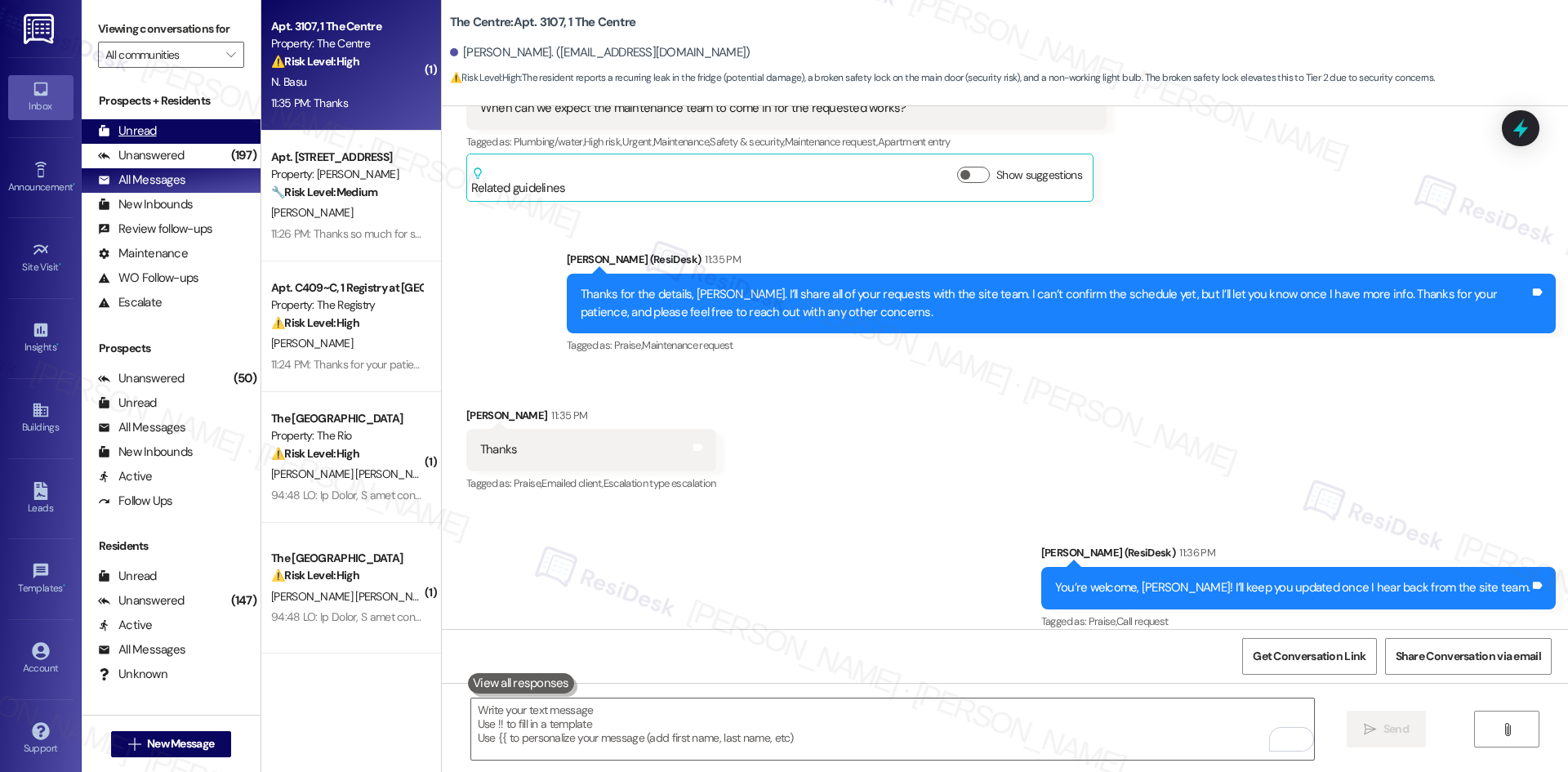
click at [149, 142] on div "Unread (0)" at bounding box center [171, 131] width 179 height 25
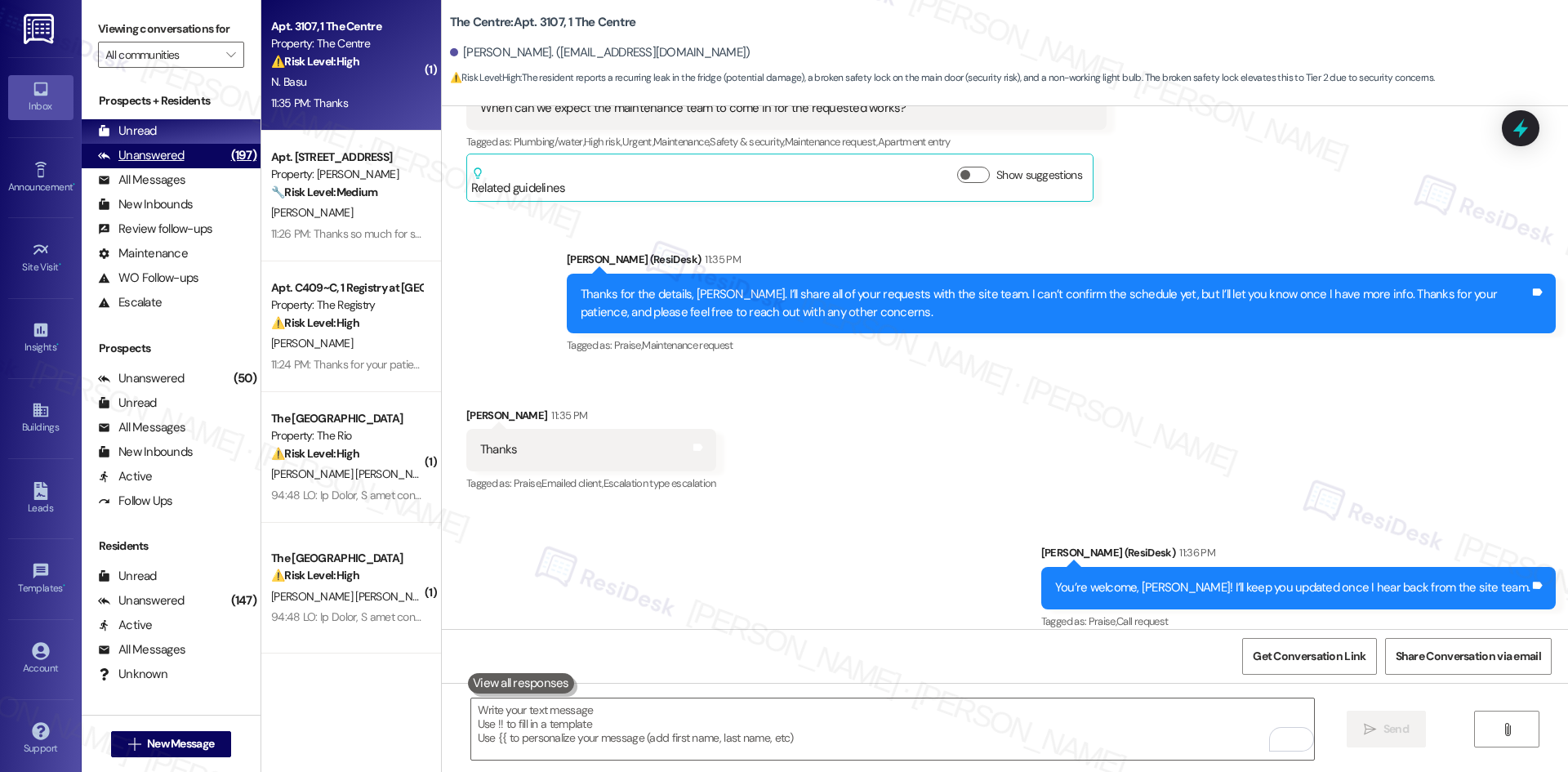
click at [151, 149] on div "Unanswered" at bounding box center [141, 155] width 86 height 17
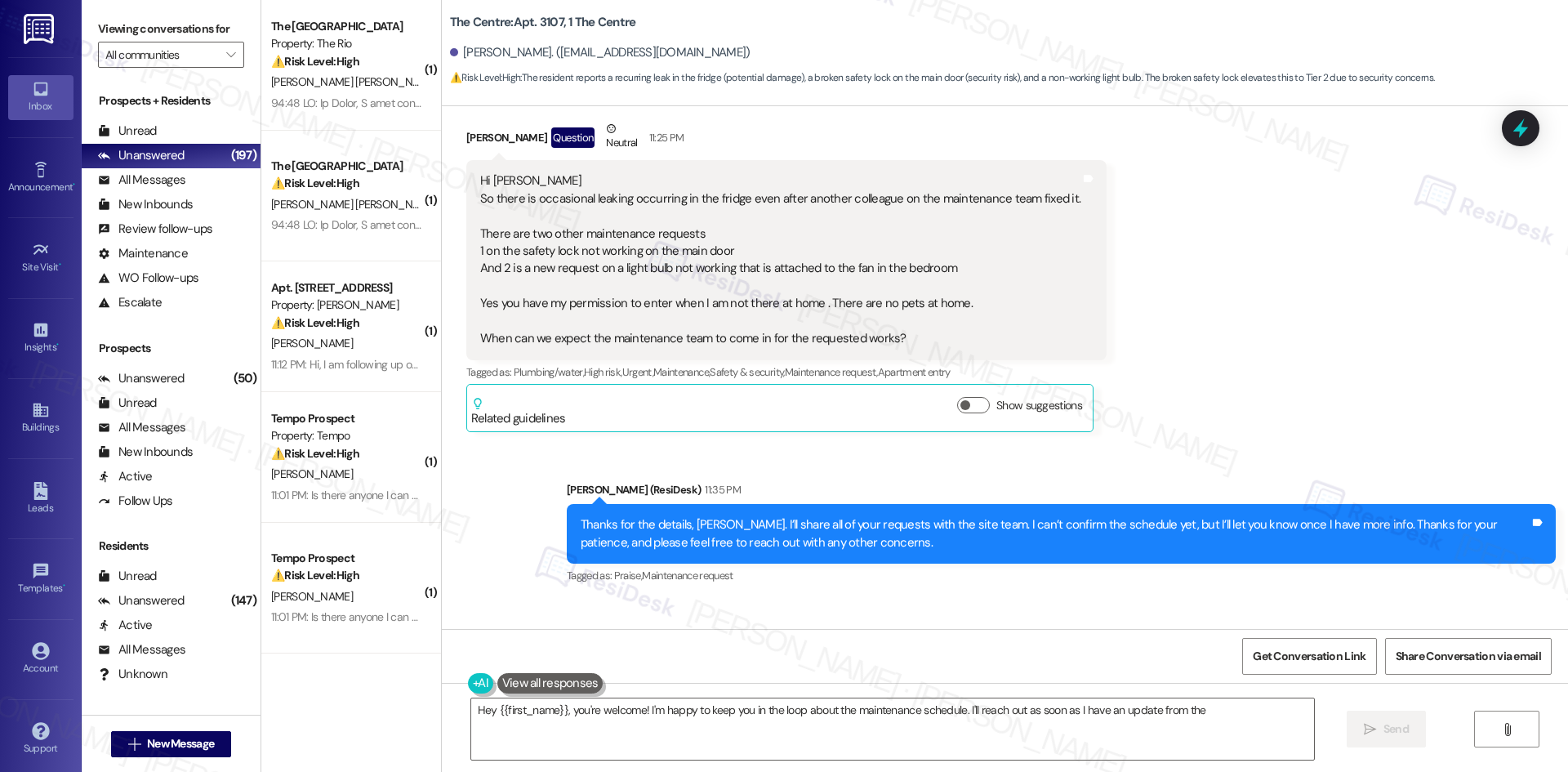
scroll to position [1854, 0]
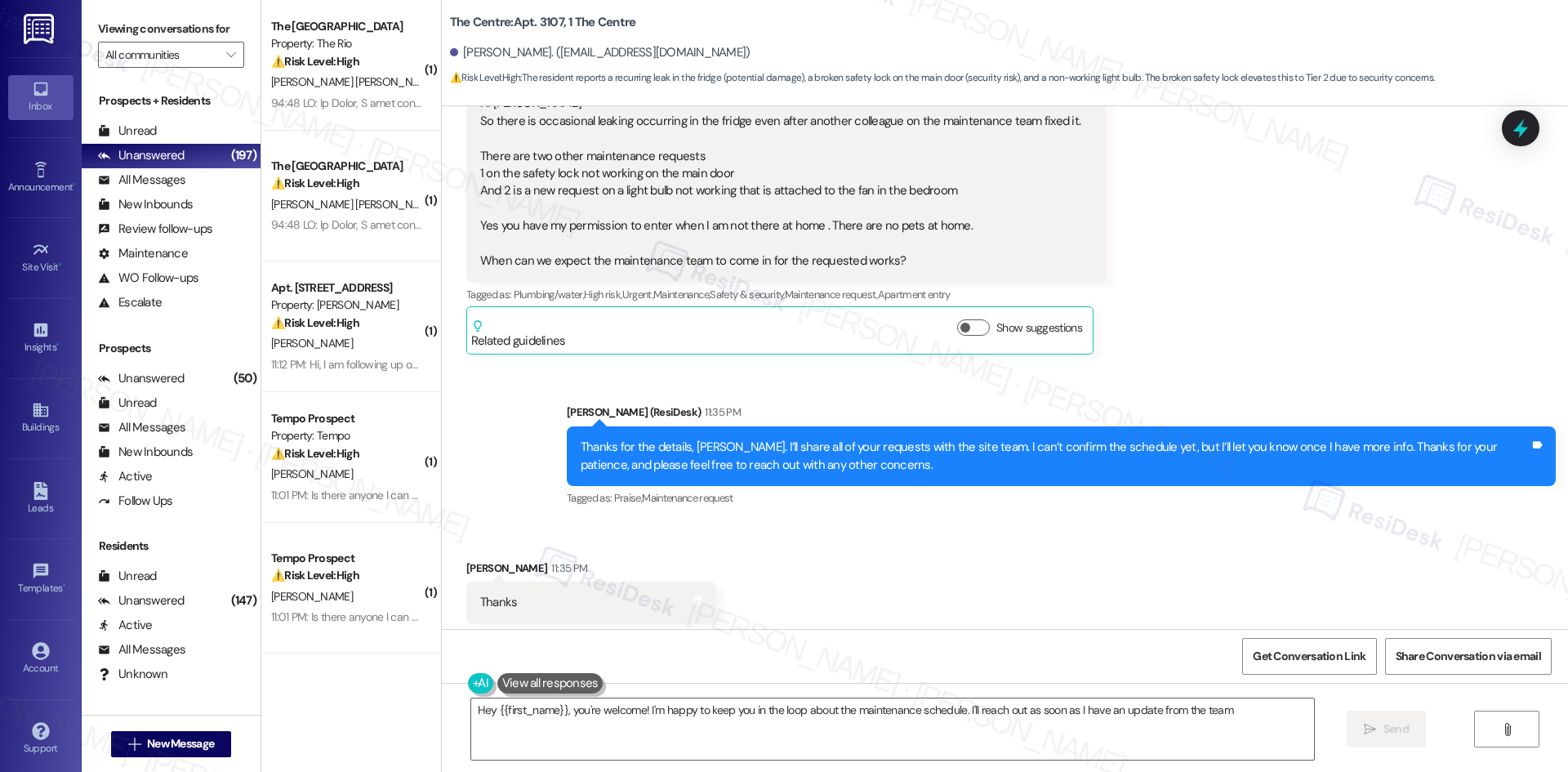
type textarea "Hey {{first_name}}, you're welcome! I'm happy to keep you in the loop about the…"
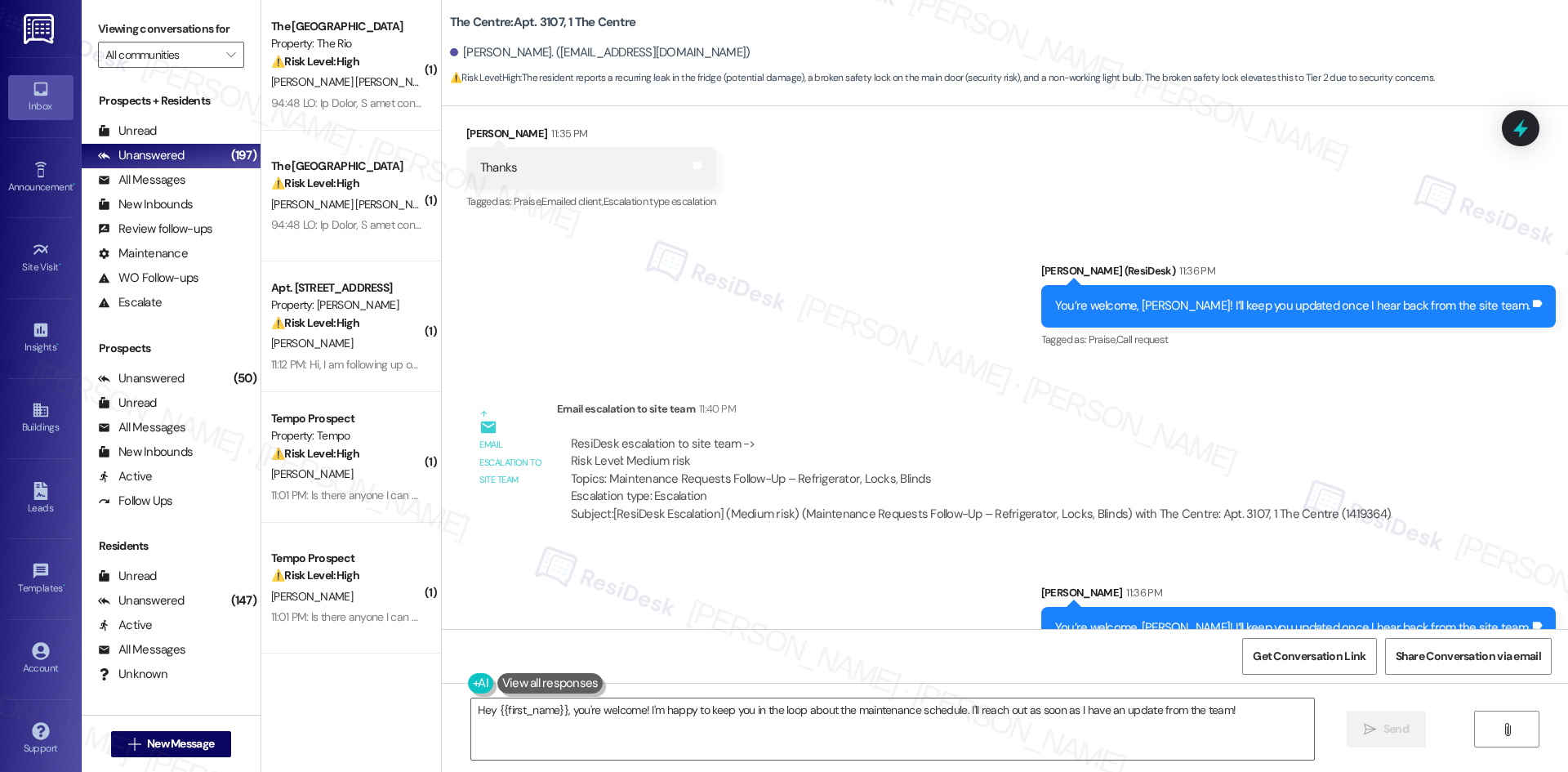
scroll to position [2290, 0]
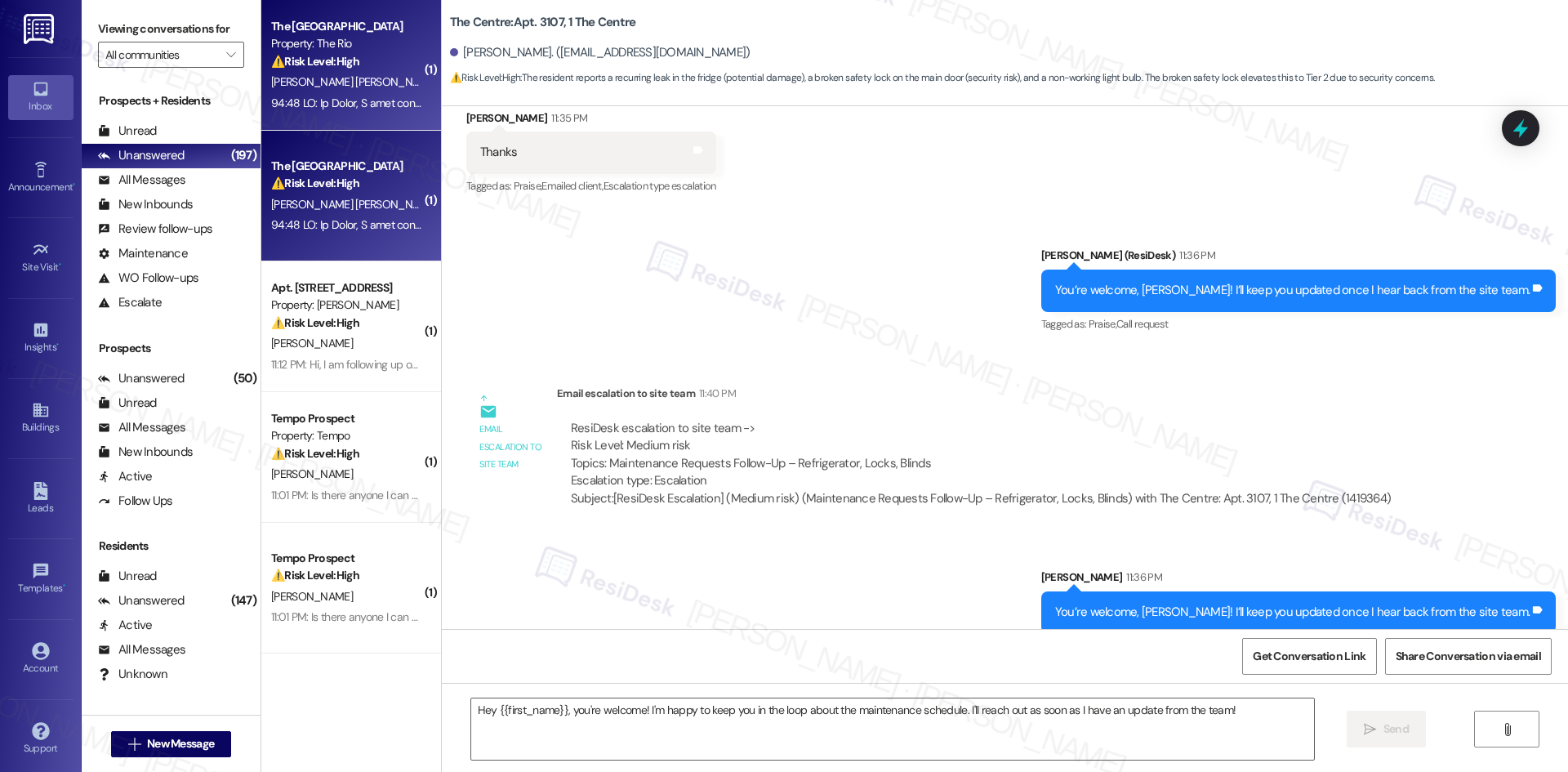
type textarea "Fetching suggested responses. Please feel free to read through the conversation…"
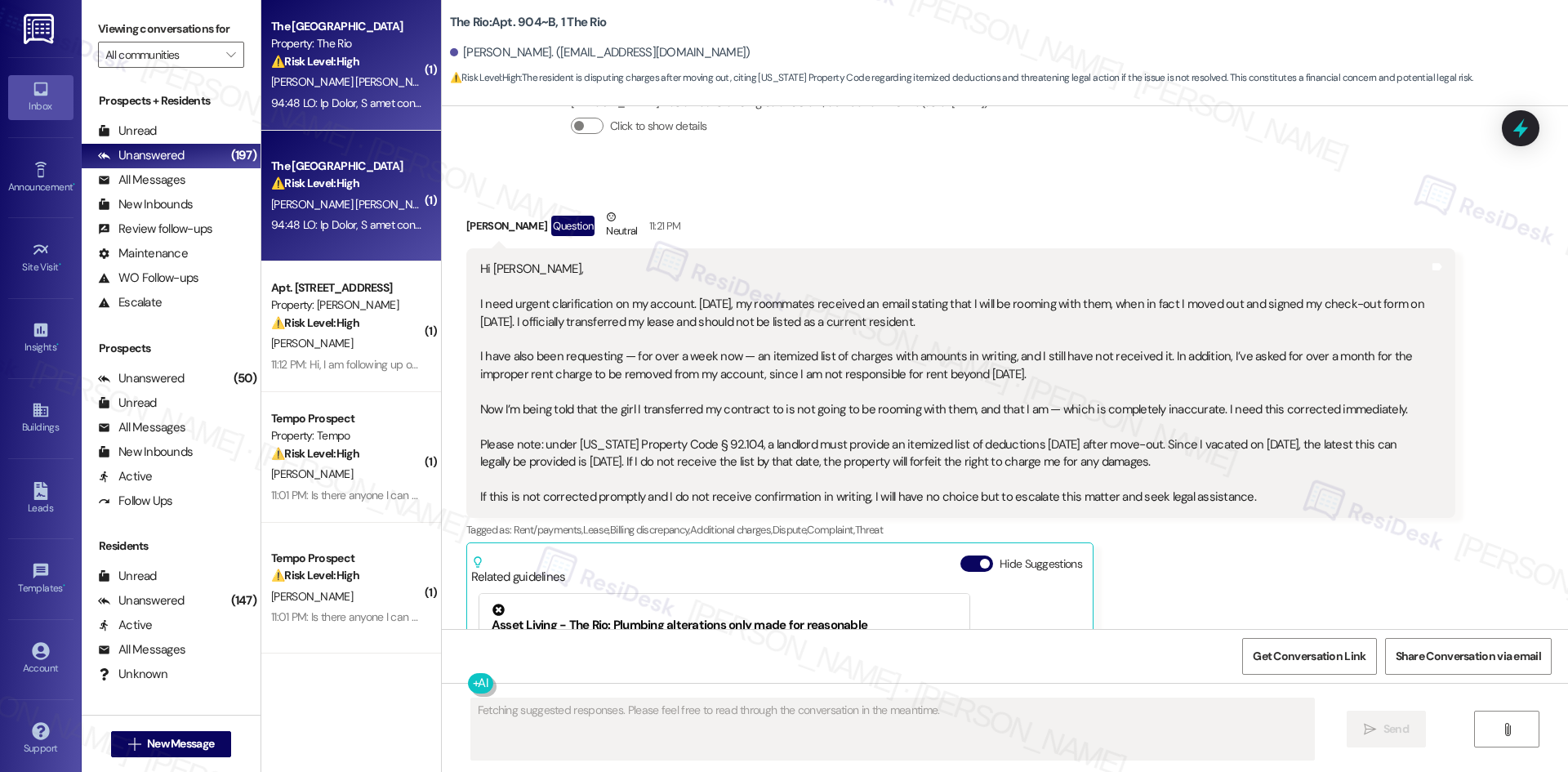
scroll to position [3713, 0]
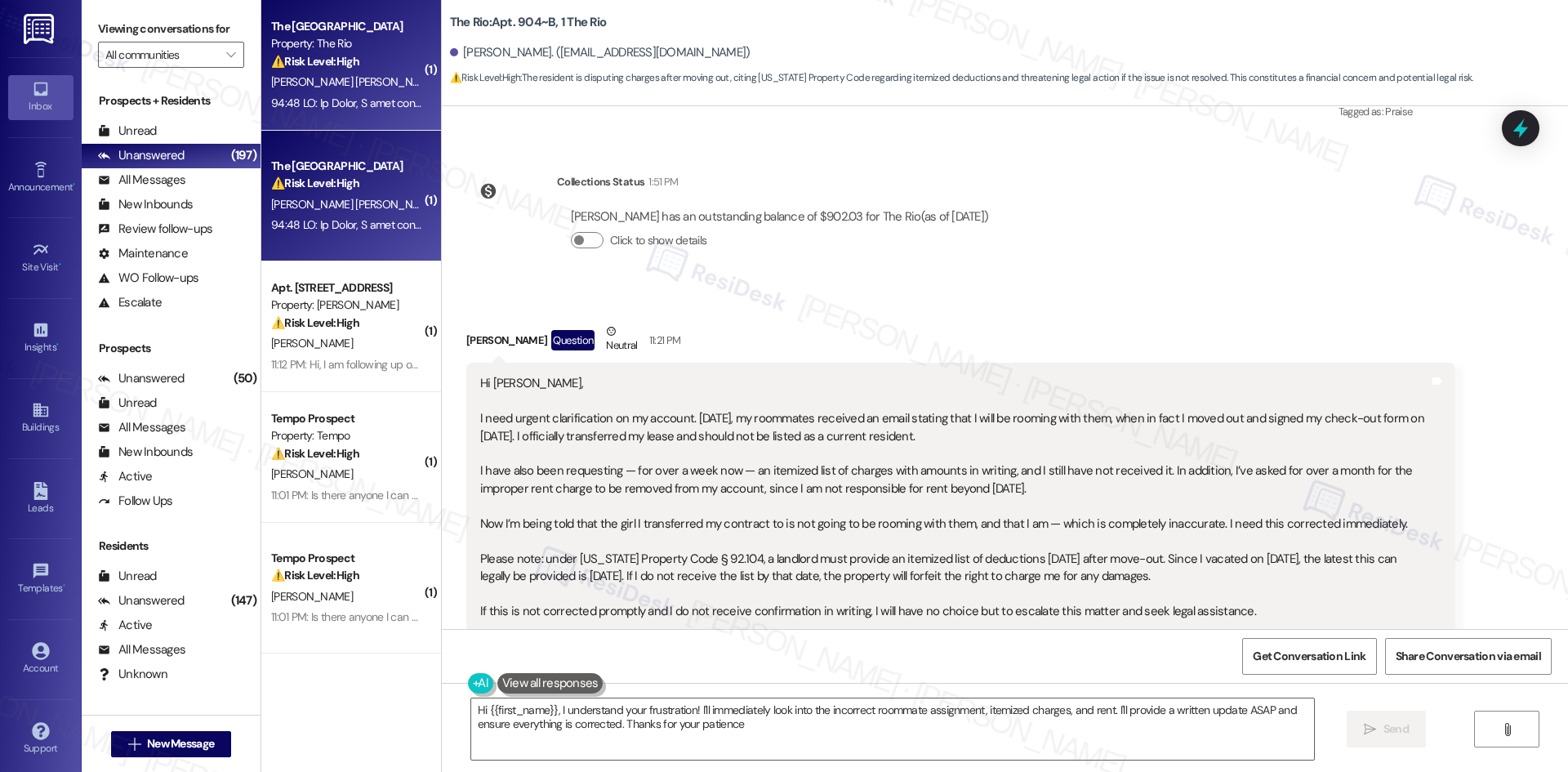
type textarea "Hi {{first_name}}, I understand your frustration! I'll immediately look into th…"
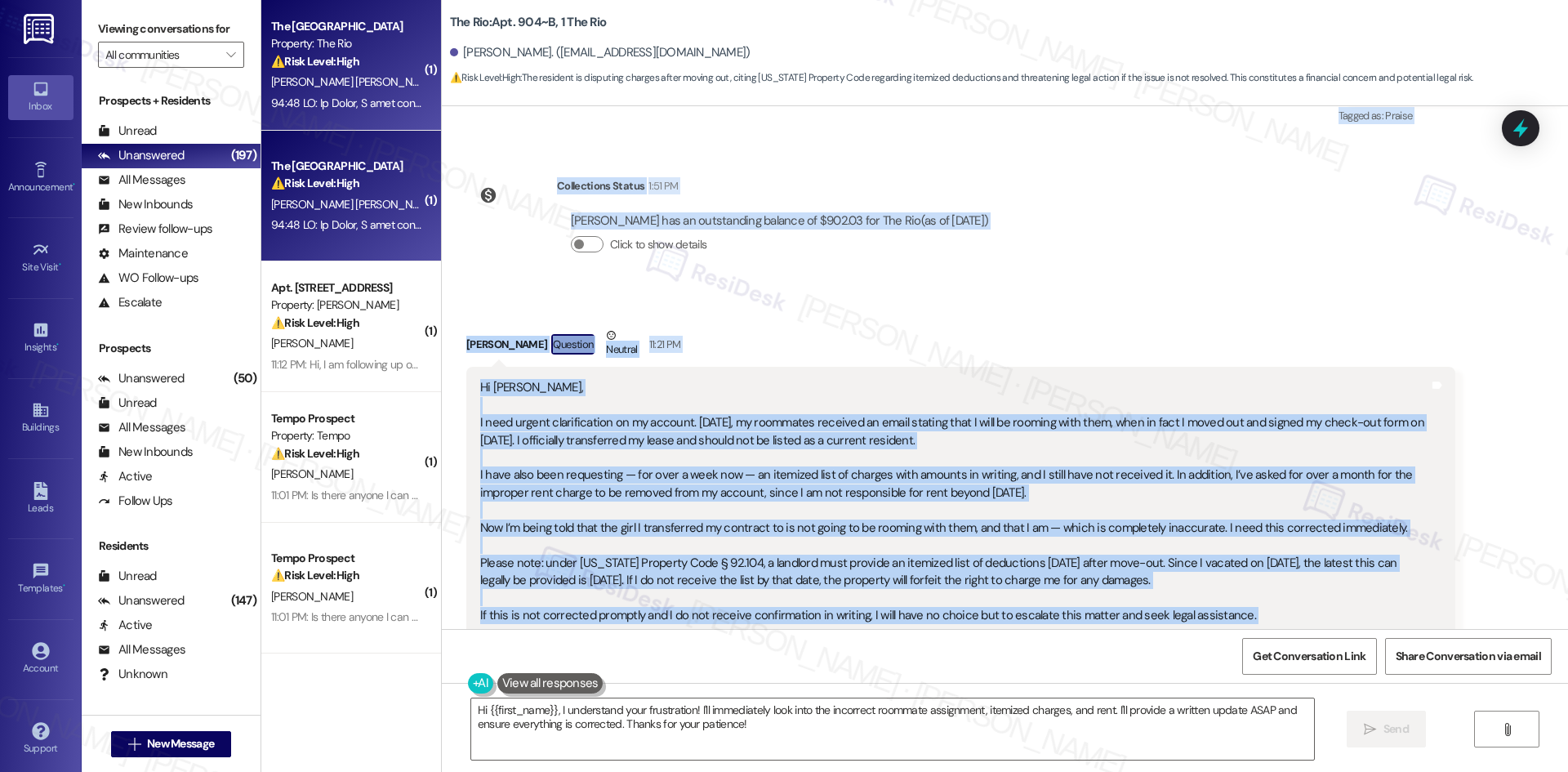
scroll to position [3794, 0]
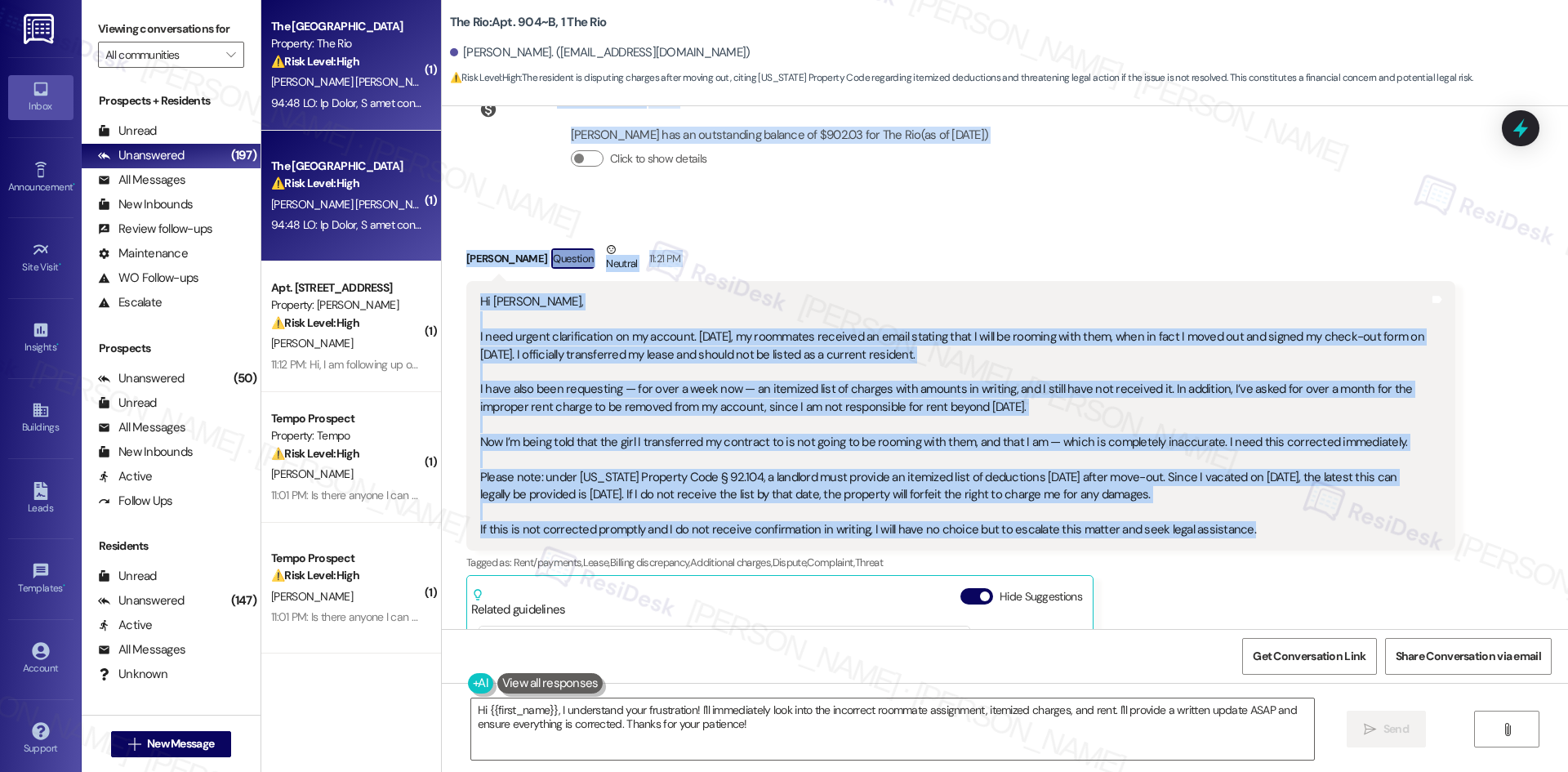
drag, startPoint x: 476, startPoint y: 435, endPoint x: 1242, endPoint y: 462, distance: 766.5
click at [1242, 462] on div "Survey, sent via SMS Residesk Automated Survey Sep 06, 2024 at 1:19 AM Hi Jacqu…" at bounding box center [1004, 367] width 1126 height 523
copy div "Jacqueline Gonzalez Howard Question Neutral Aug 14, 2025 at 1:33 AM Hi, I’ve ca…"
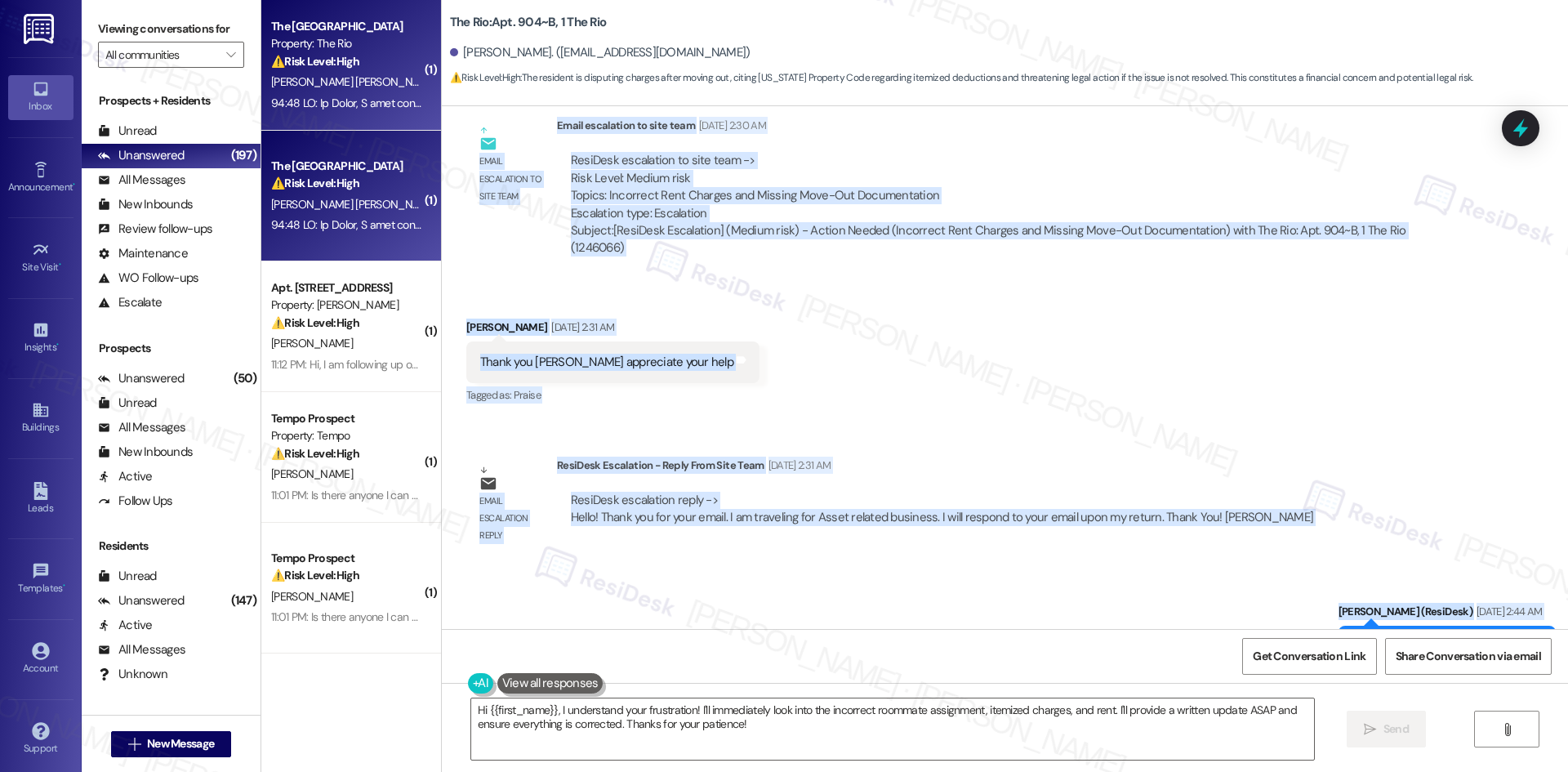
scroll to position [3060, 0]
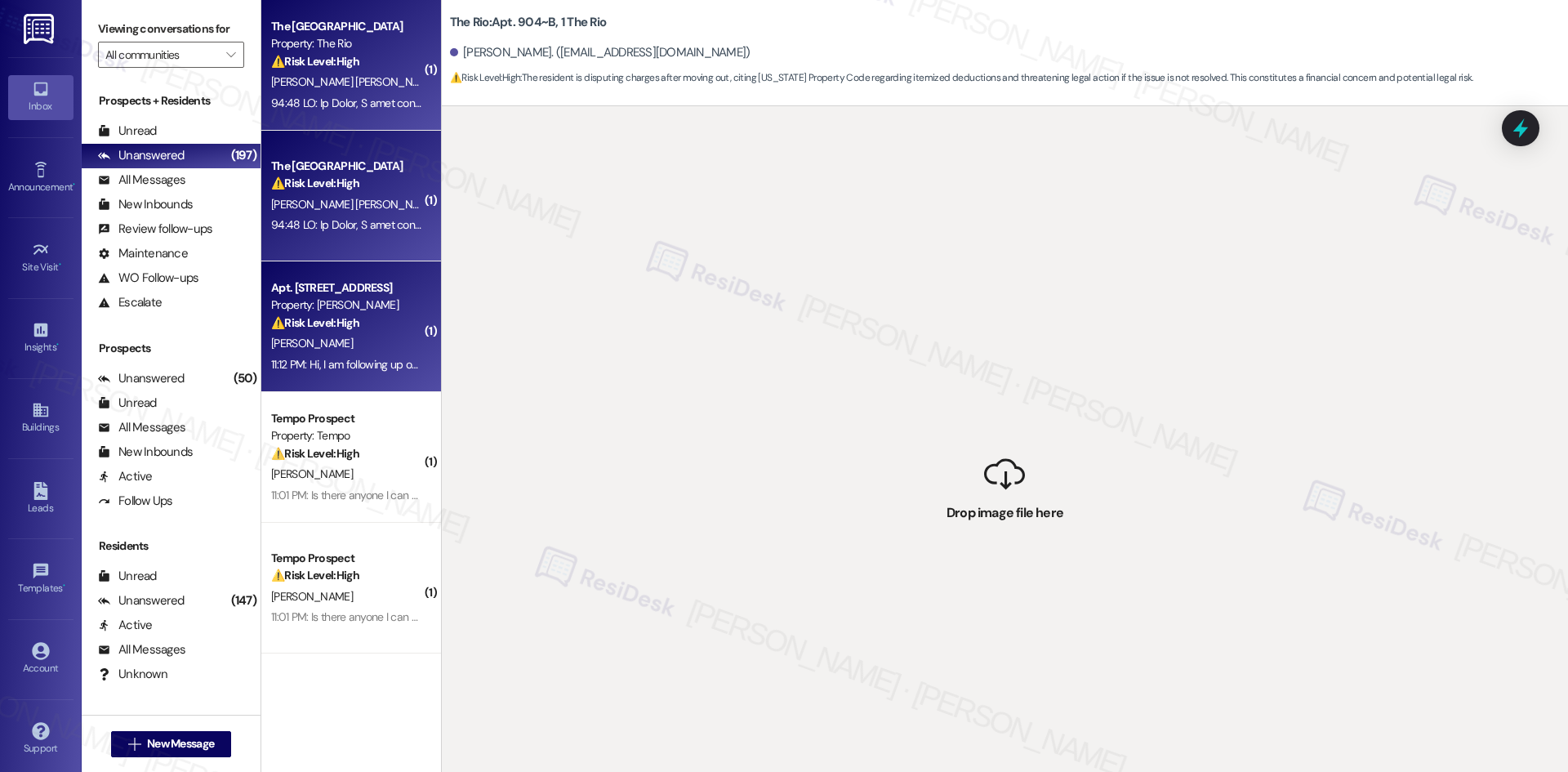
click at [364, 333] on div "S. Carmody" at bounding box center [346, 343] width 154 height 21
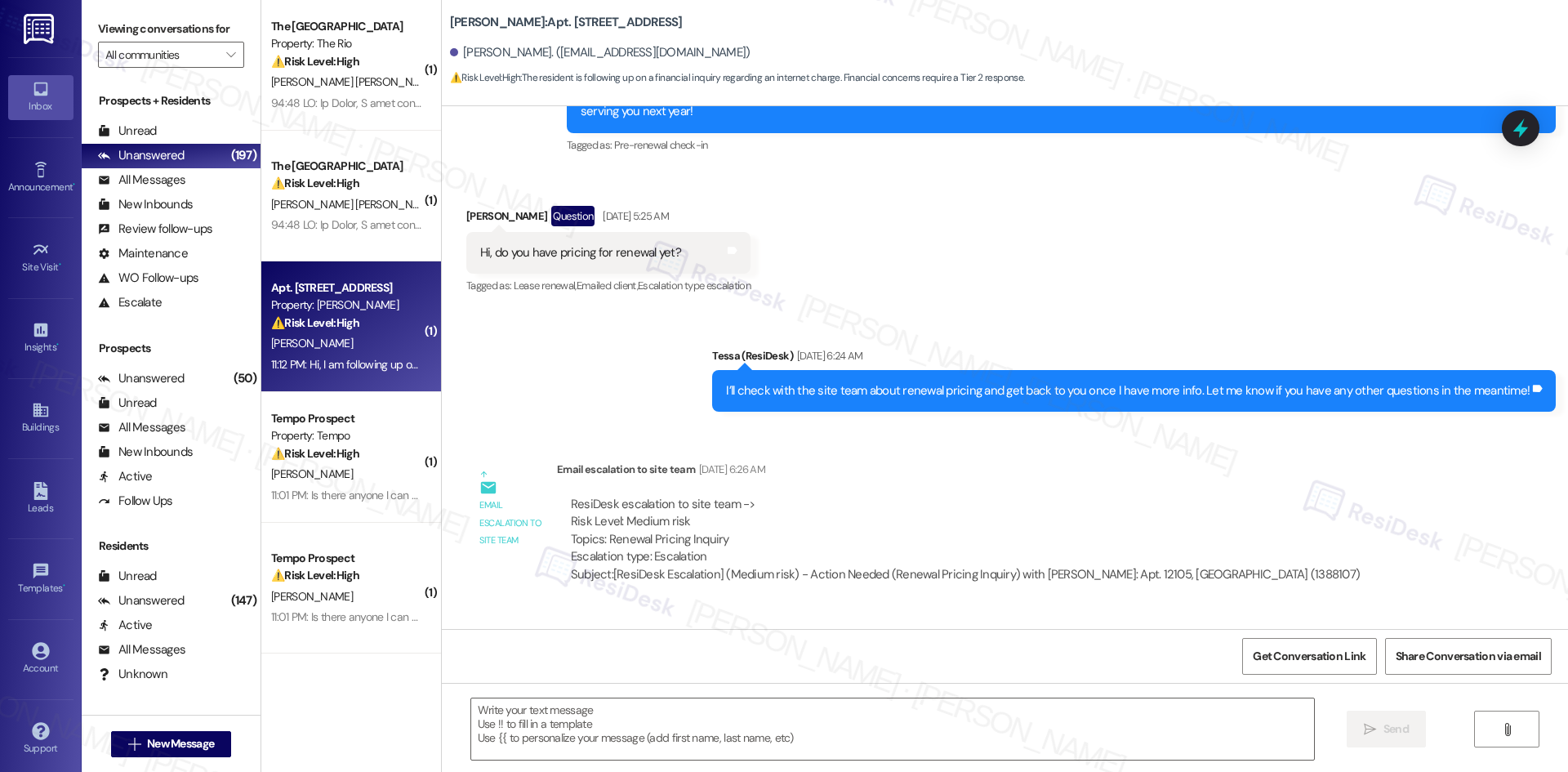
type textarea "Fetching suggested responses. Please feel free to read through the conversation…"
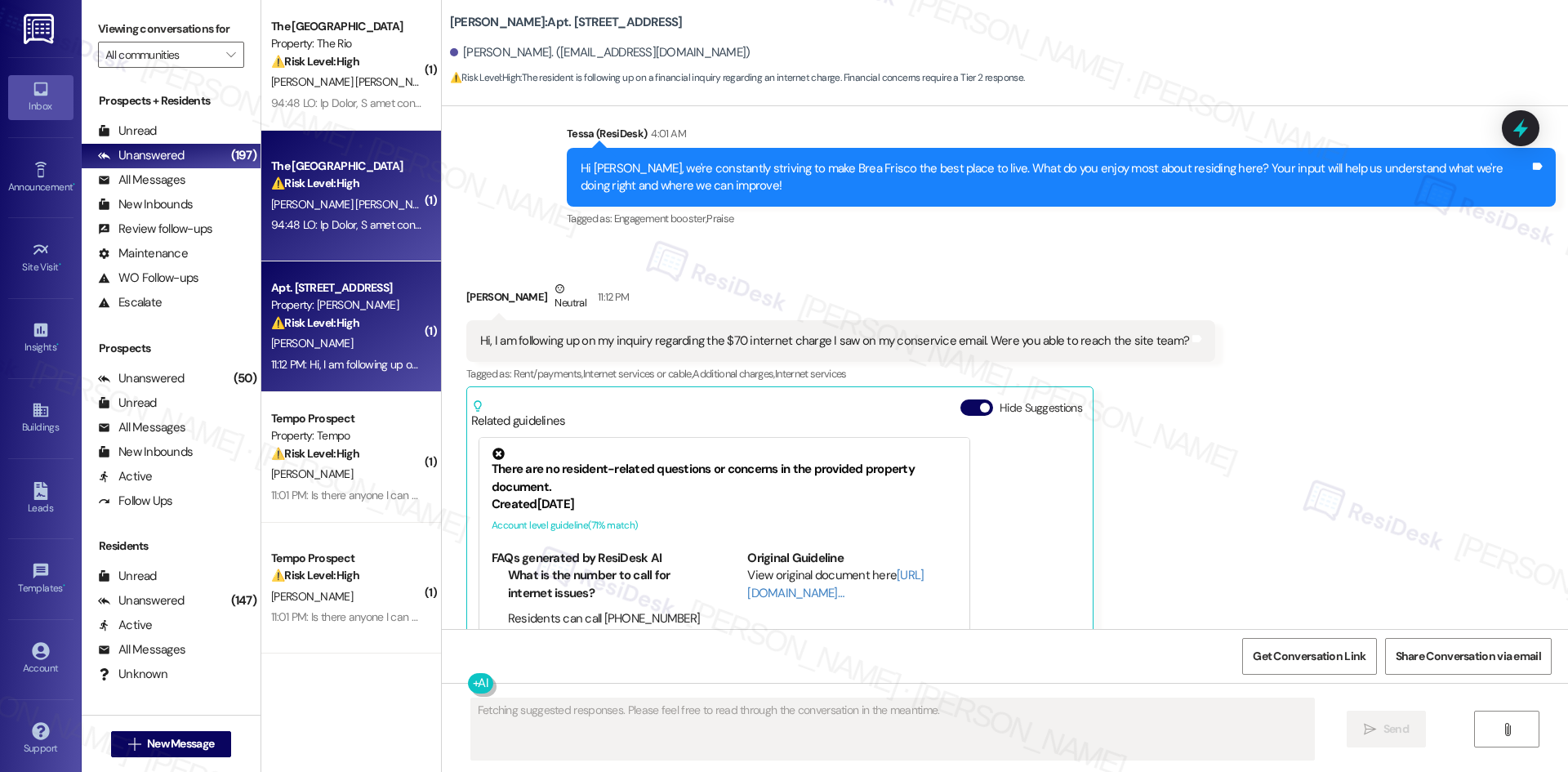
scroll to position [6890, 0]
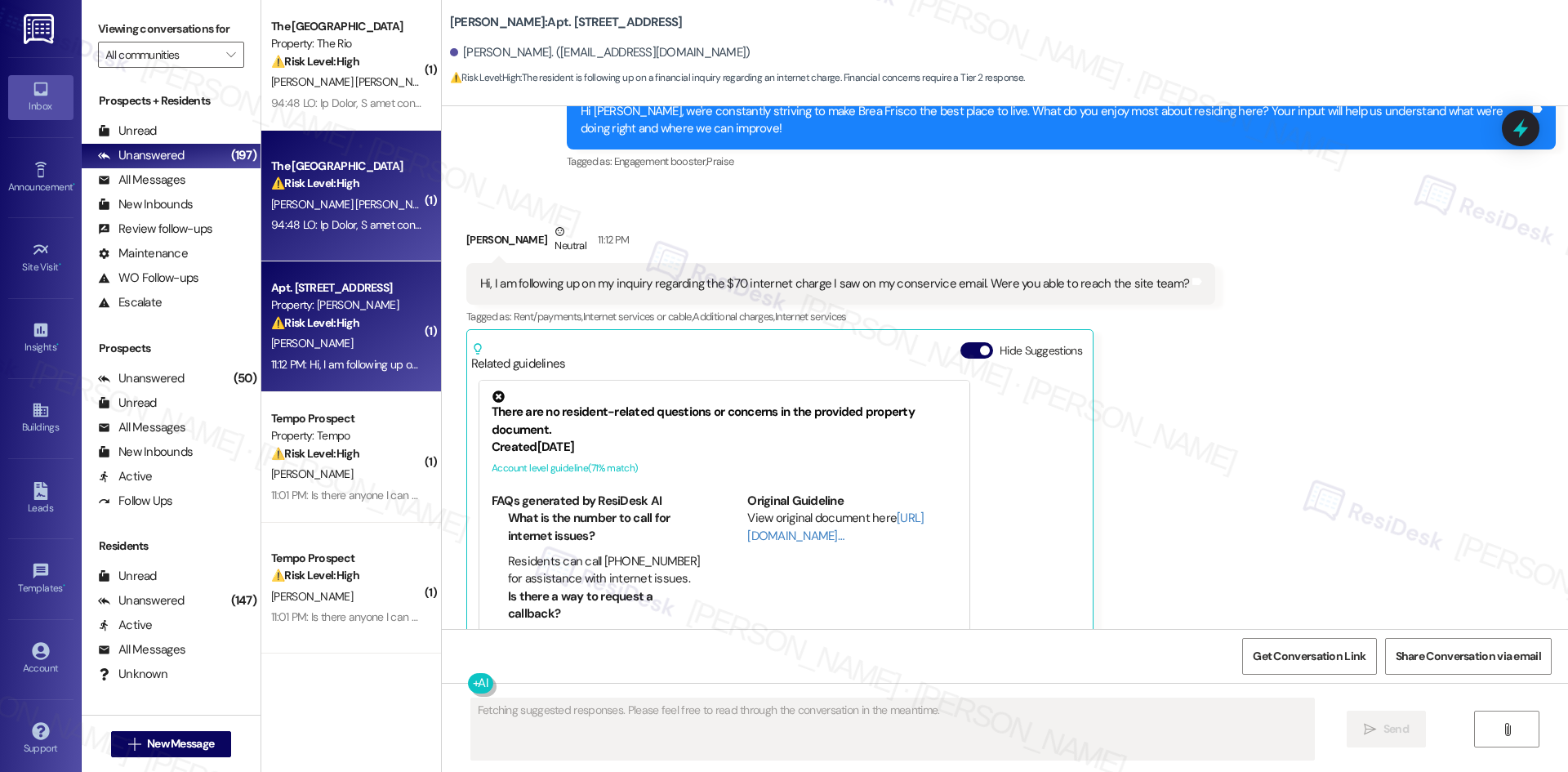
click at [361, 216] on div at bounding box center [346, 225] width 154 height 21
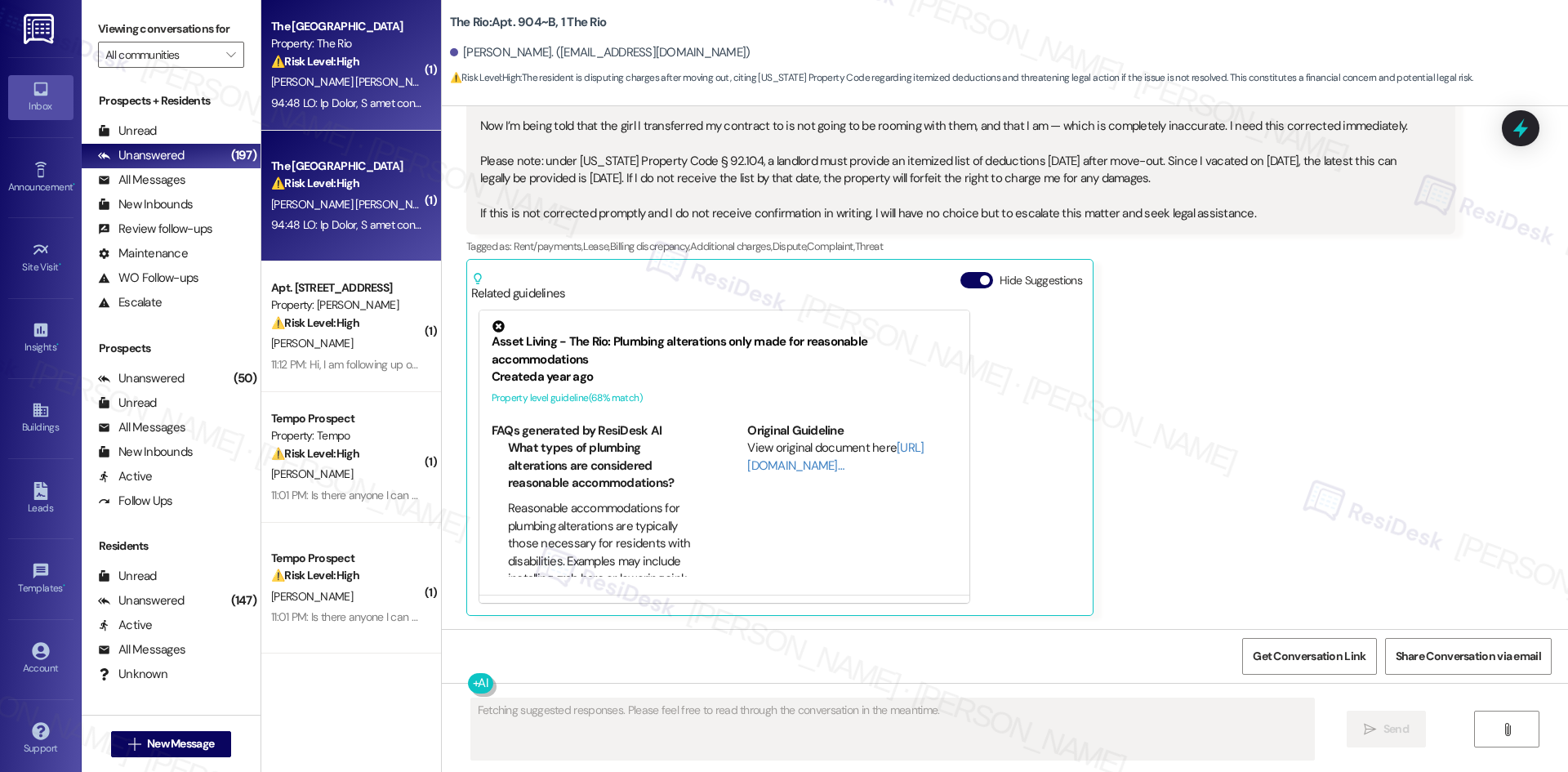
scroll to position [4041, 0]
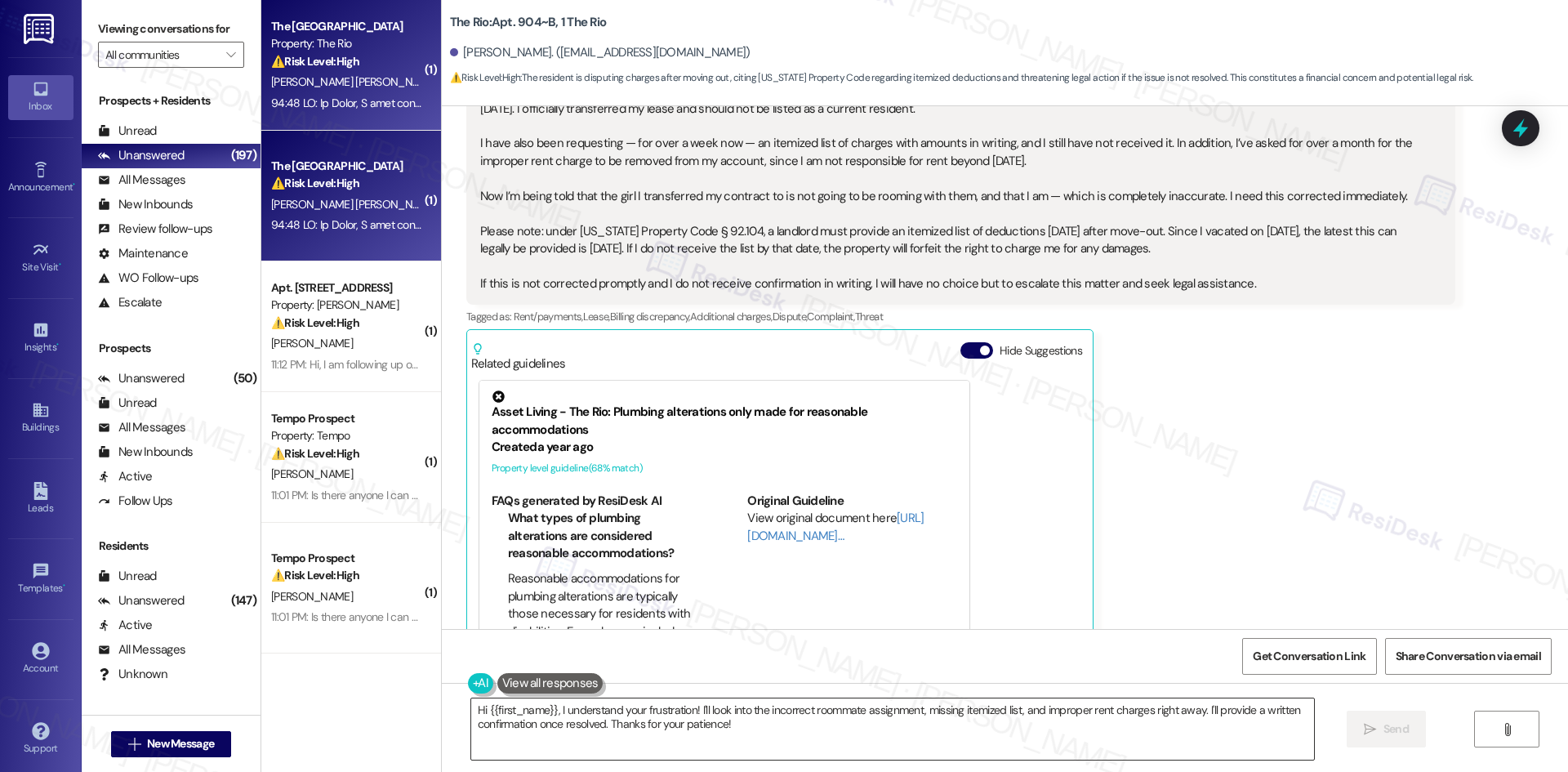
click at [591, 736] on textarea "Hi {{first_name}}, I understand your frustration! I'll look into the incorrect …" at bounding box center [892, 729] width 842 height 61
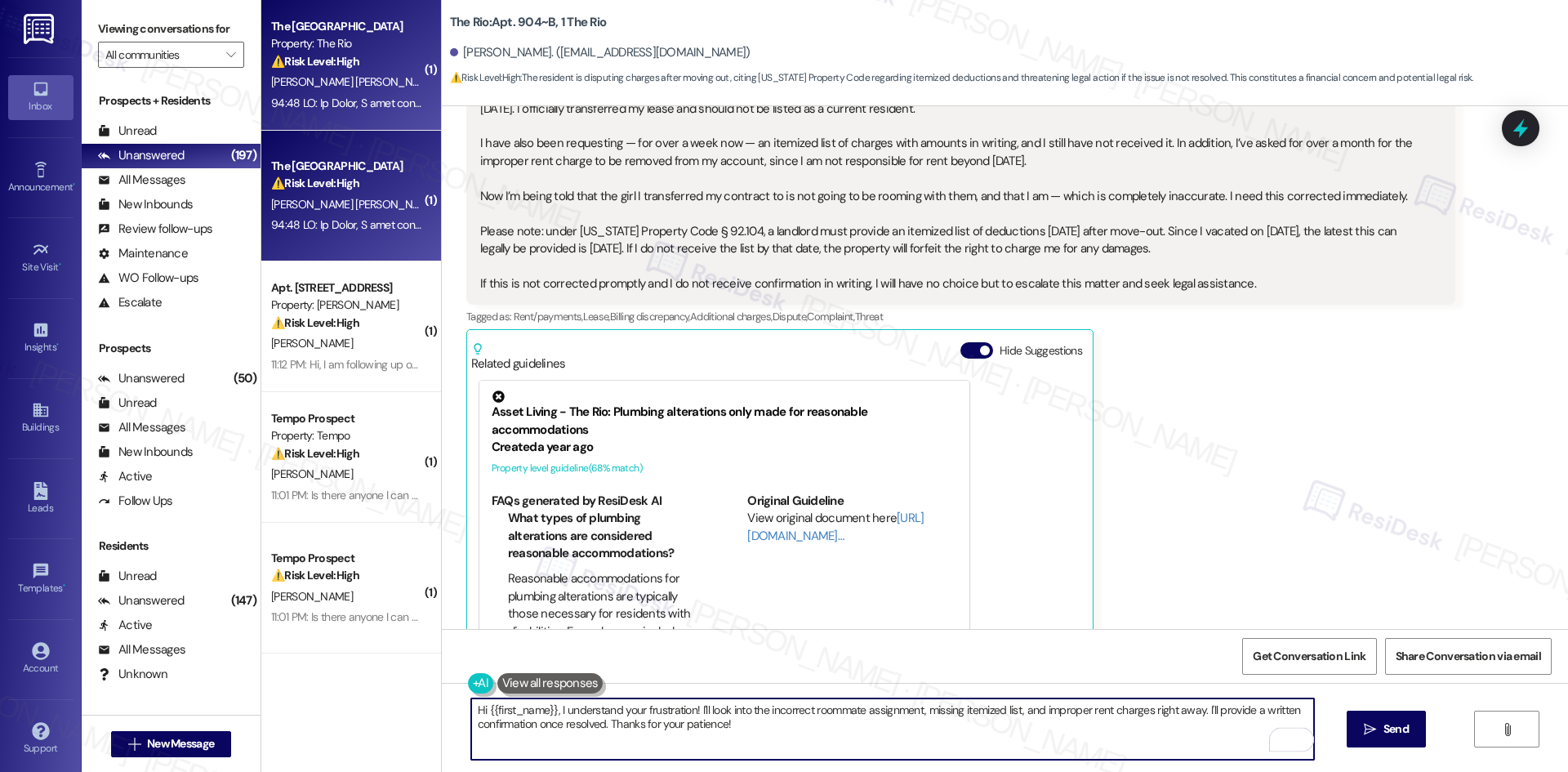
drag, startPoint x: 597, startPoint y: 722, endPoint x: 448, endPoint y: 702, distance: 150.3
click at [448, 702] on div "Hi {{first_name}}, I understand your frustration! I'll look into the incorrect …" at bounding box center [1004, 744] width 1126 height 123
paste textarea "I’m sorry, Jacqueline — I haven’t received an update yet from the site office. …"
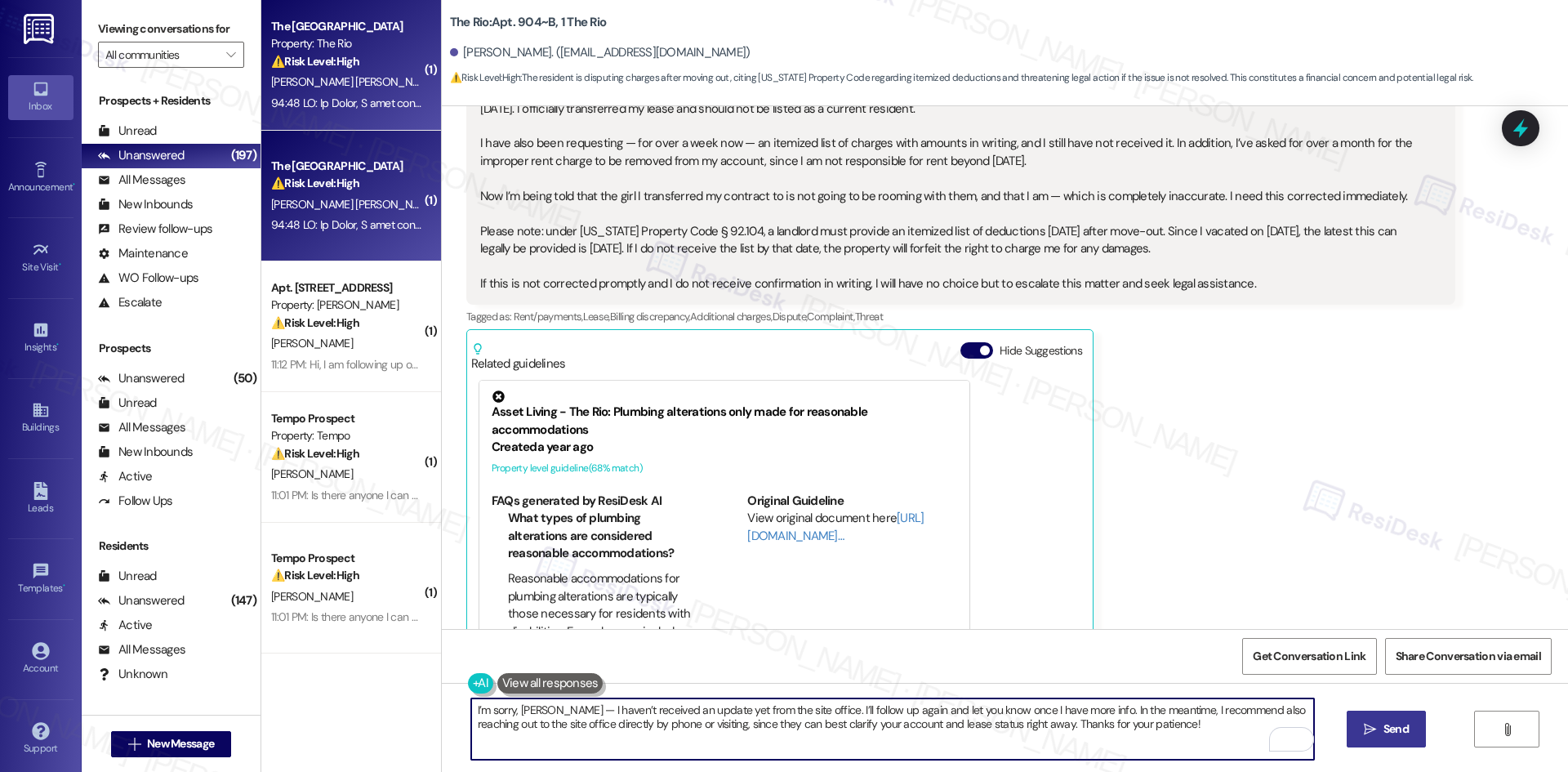
type textarea "I’m sorry, Jacqueline — I haven’t received an update yet from the site office. …"
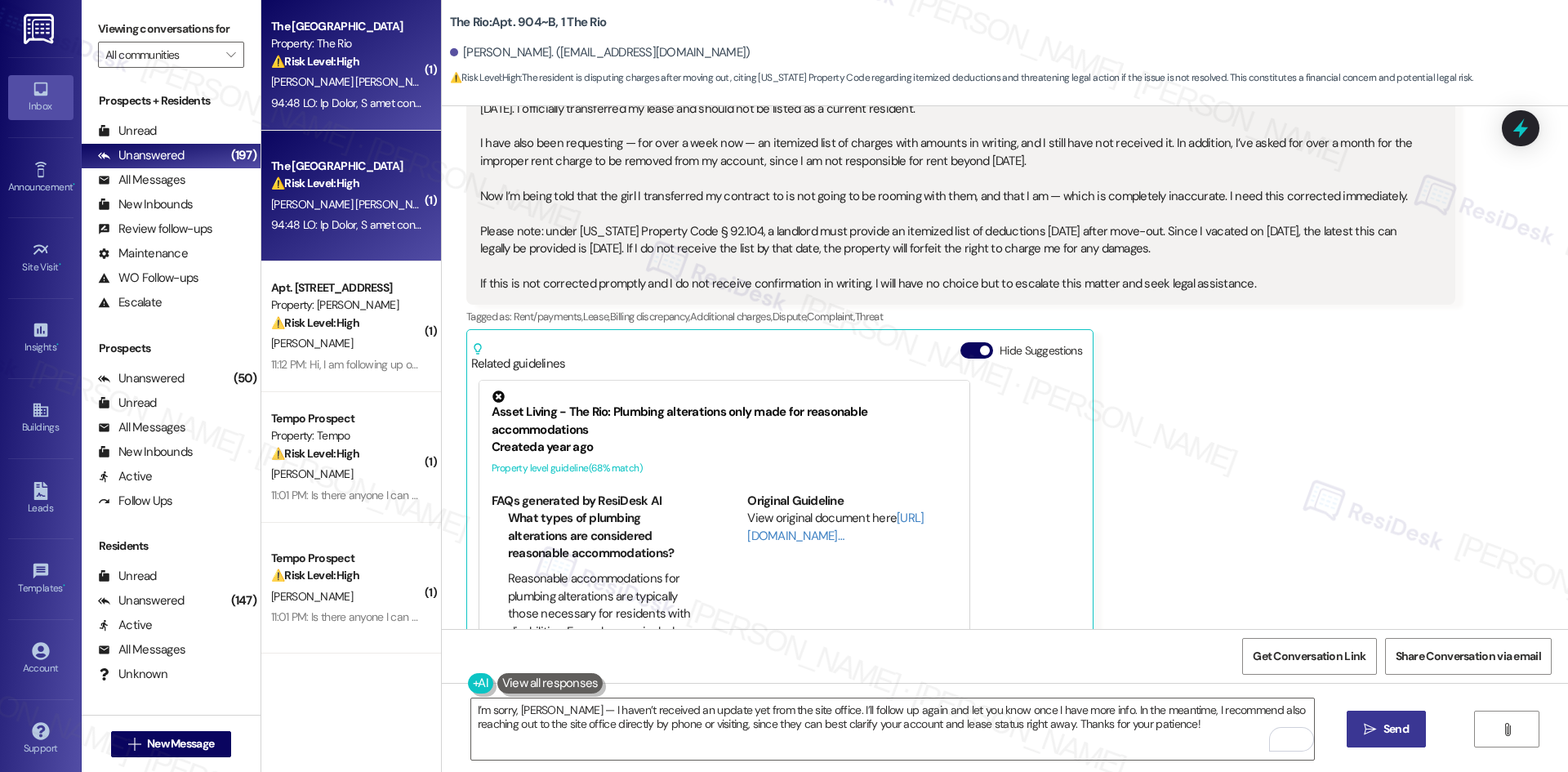
click at [1397, 731] on span "Send" at bounding box center [1396, 729] width 26 height 17
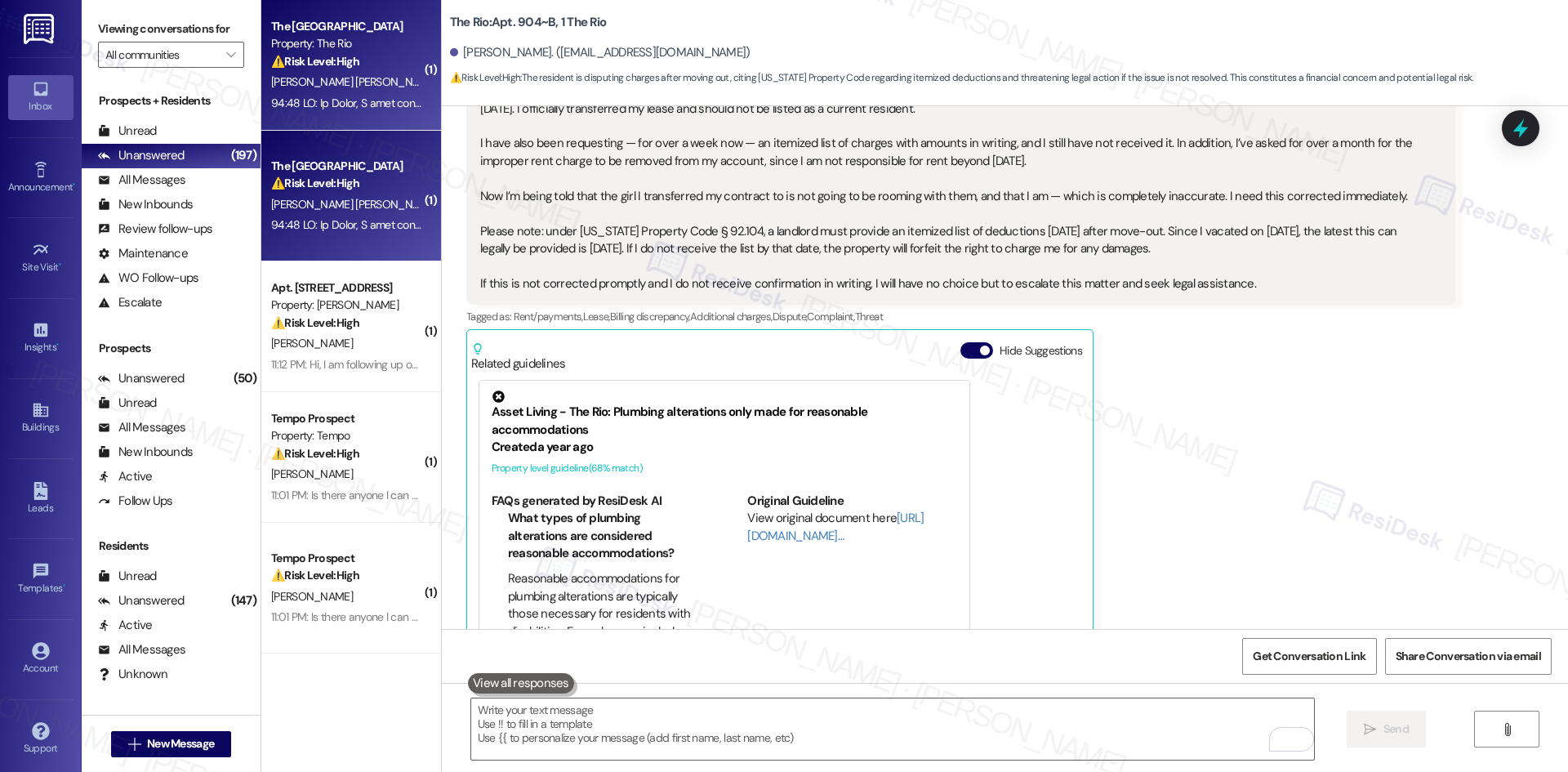
click at [1276, 309] on div "Jacqueline Gonzalez Howard Question Neutral 11:21 PM Hi Sarah, I need urgent cl…" at bounding box center [960, 341] width 989 height 691
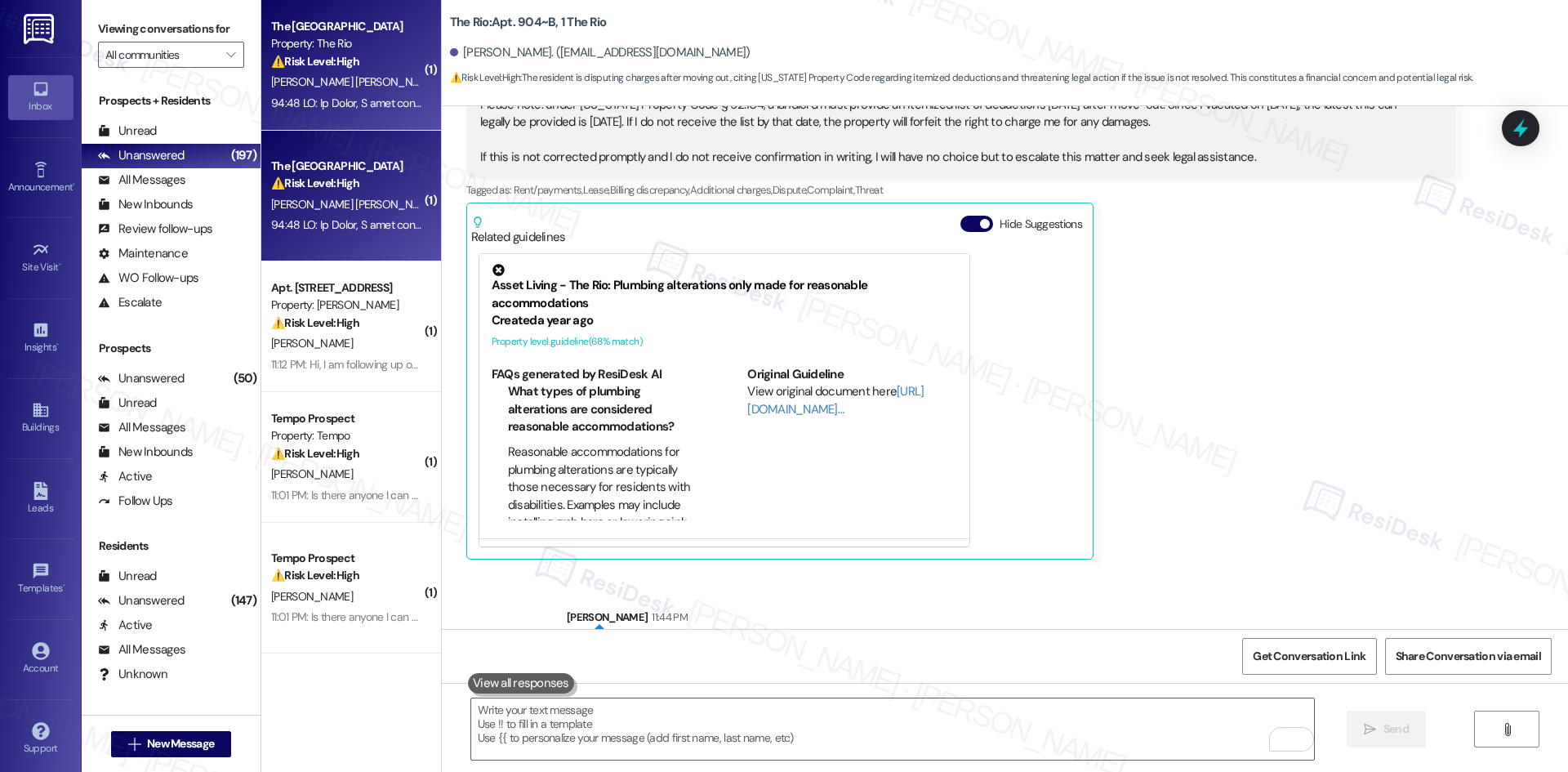
scroll to position [4171, 0]
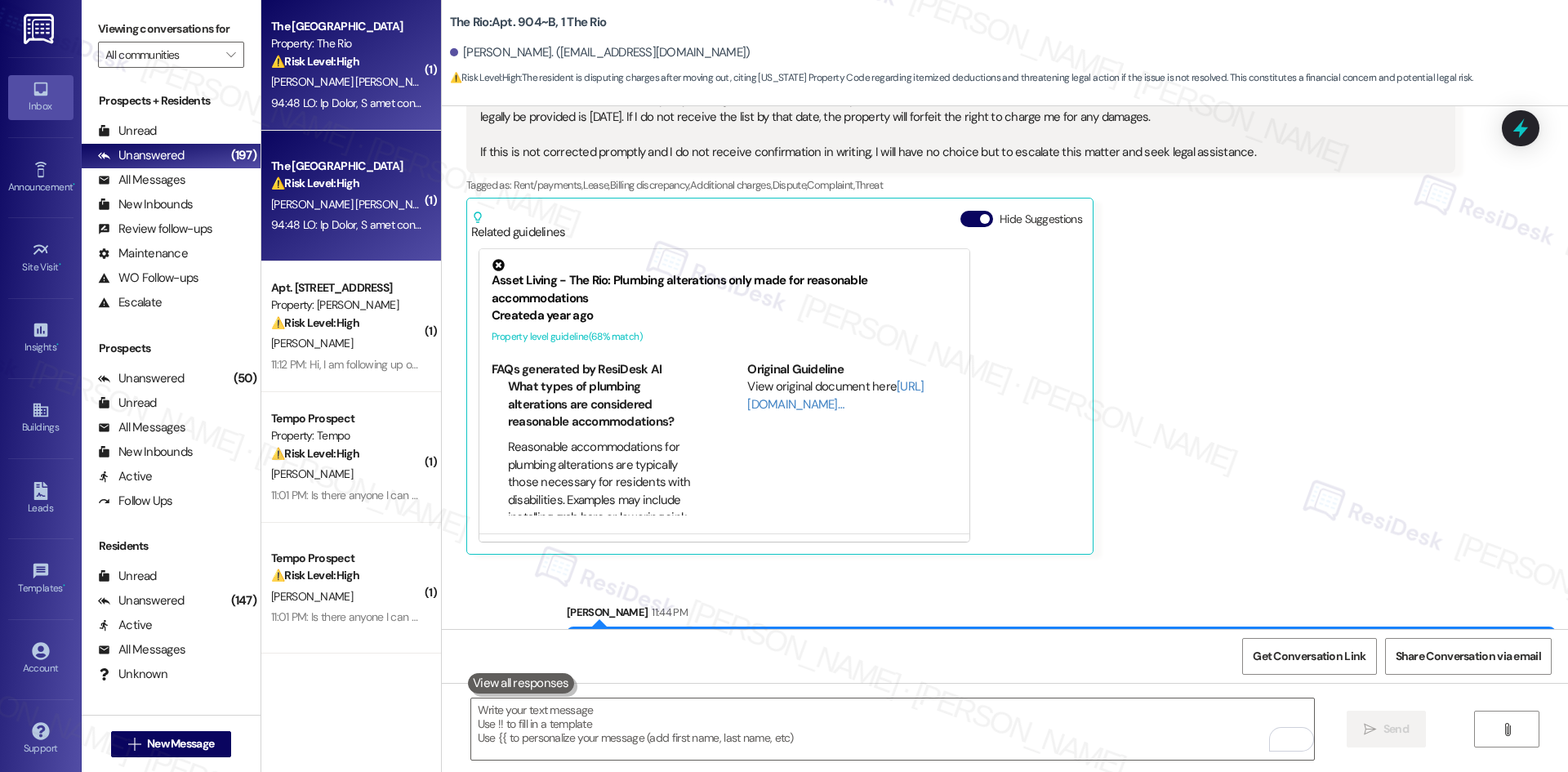
click at [1204, 402] on div "Jacqueline Gonzalez Howard Question Neutral 11:21 PM Hi Sarah, I need urgent cl…" at bounding box center [960, 209] width 989 height 691
click at [1250, 430] on div "Jacqueline Gonzalez Howard Question Neutral 11:21 PM Hi Sarah, I need urgent cl…" at bounding box center [960, 209] width 989 height 691
click at [1232, 423] on div "Jacqueline Gonzalez Howard Question Neutral 11:21 PM Hi Sarah, I need urgent cl…" at bounding box center [960, 209] width 989 height 691
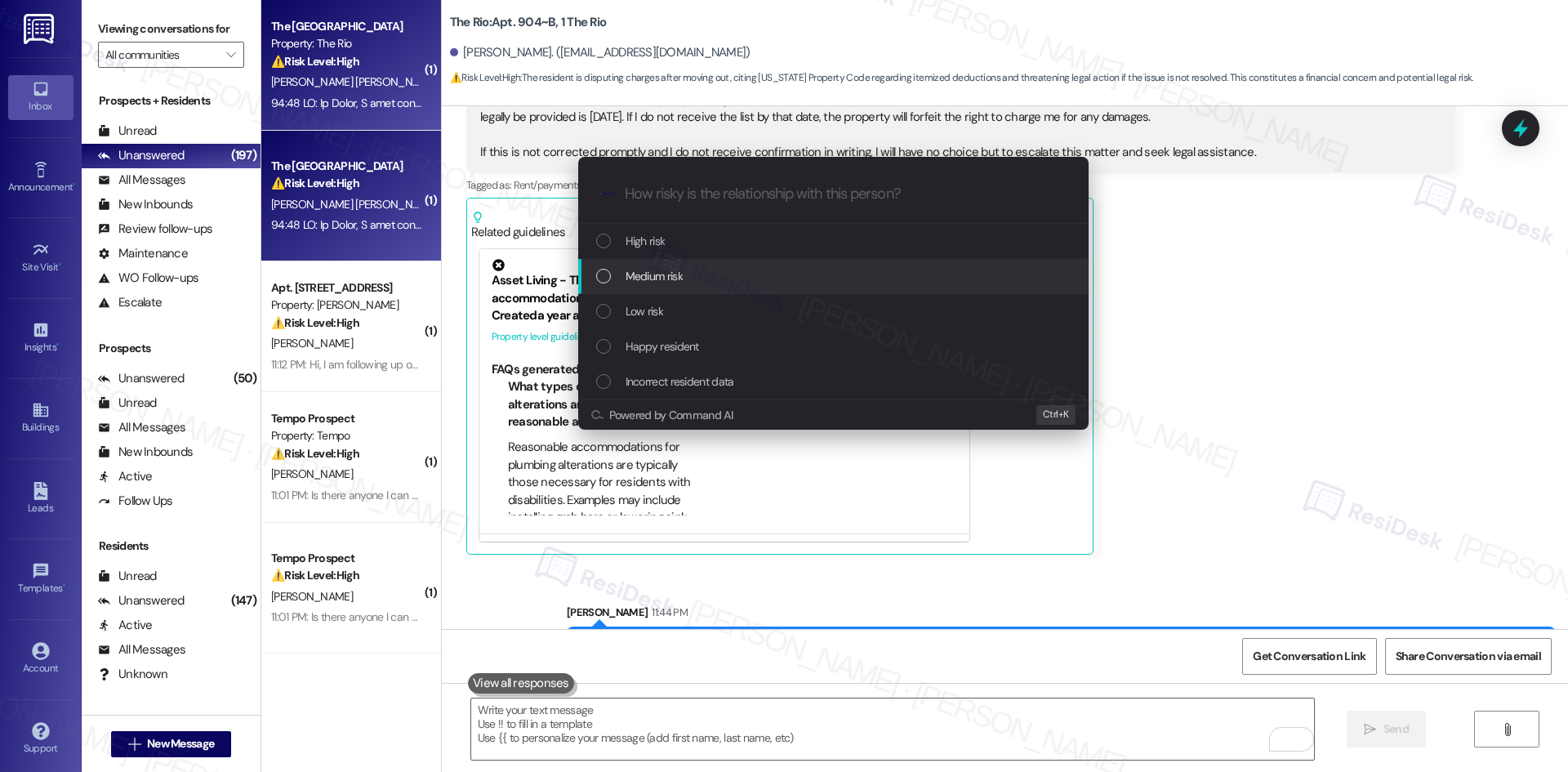
click at [712, 275] on div "Medium risk" at bounding box center [835, 276] width 478 height 18
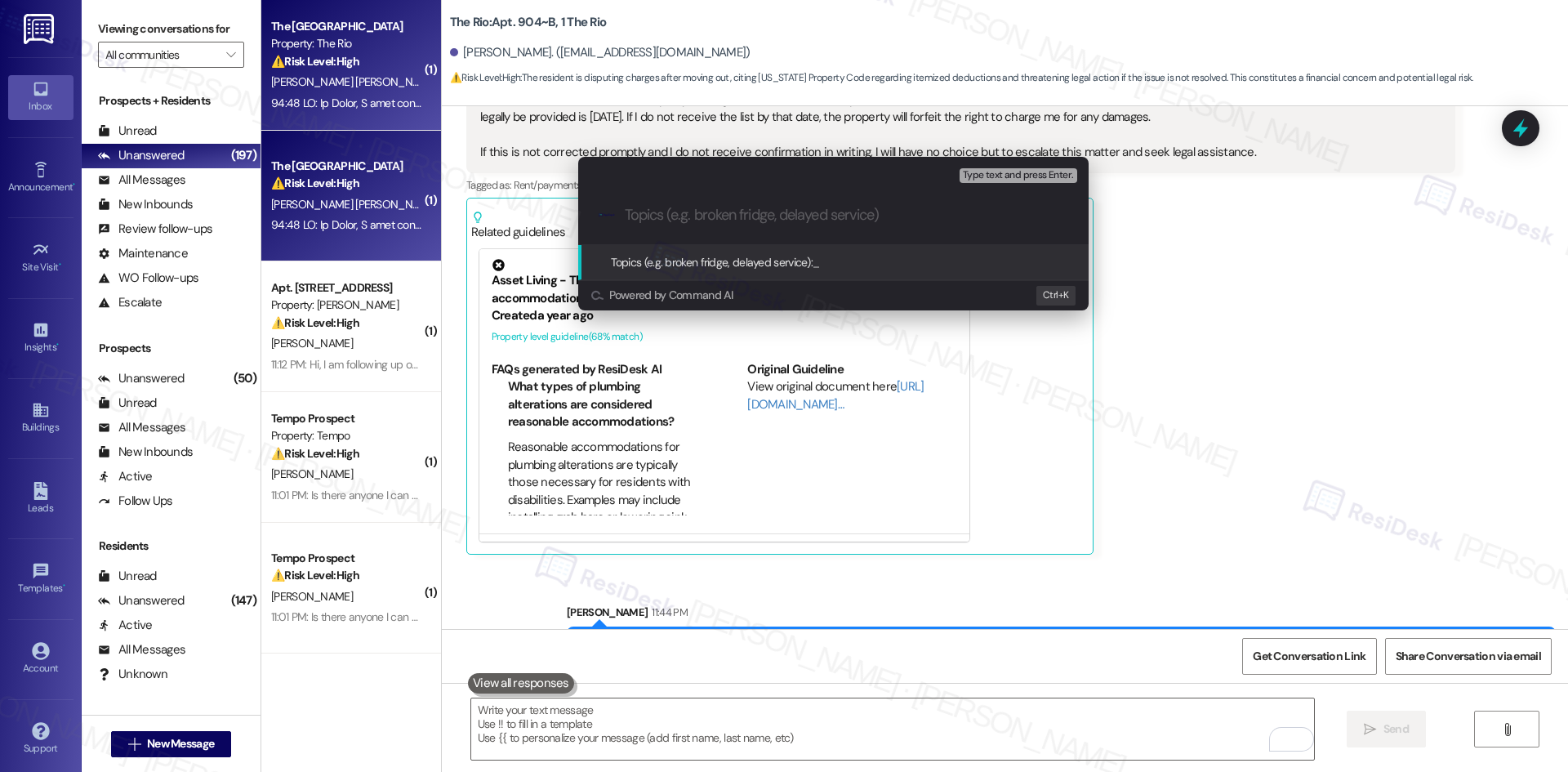
click at [775, 224] on div ".cls-1{fill:#0a055f;}.cls-2{fill:#0cc4c4;} resideskLogoBlueOrange" at bounding box center [834, 215] width 511 height 58
click at [759, 214] on input "Topics (e.g. broken fridge, delayed service)" at bounding box center [846, 214] width 444 height 17
paste input "Lease/Billing Error"
type input "Lease/Billing Error"
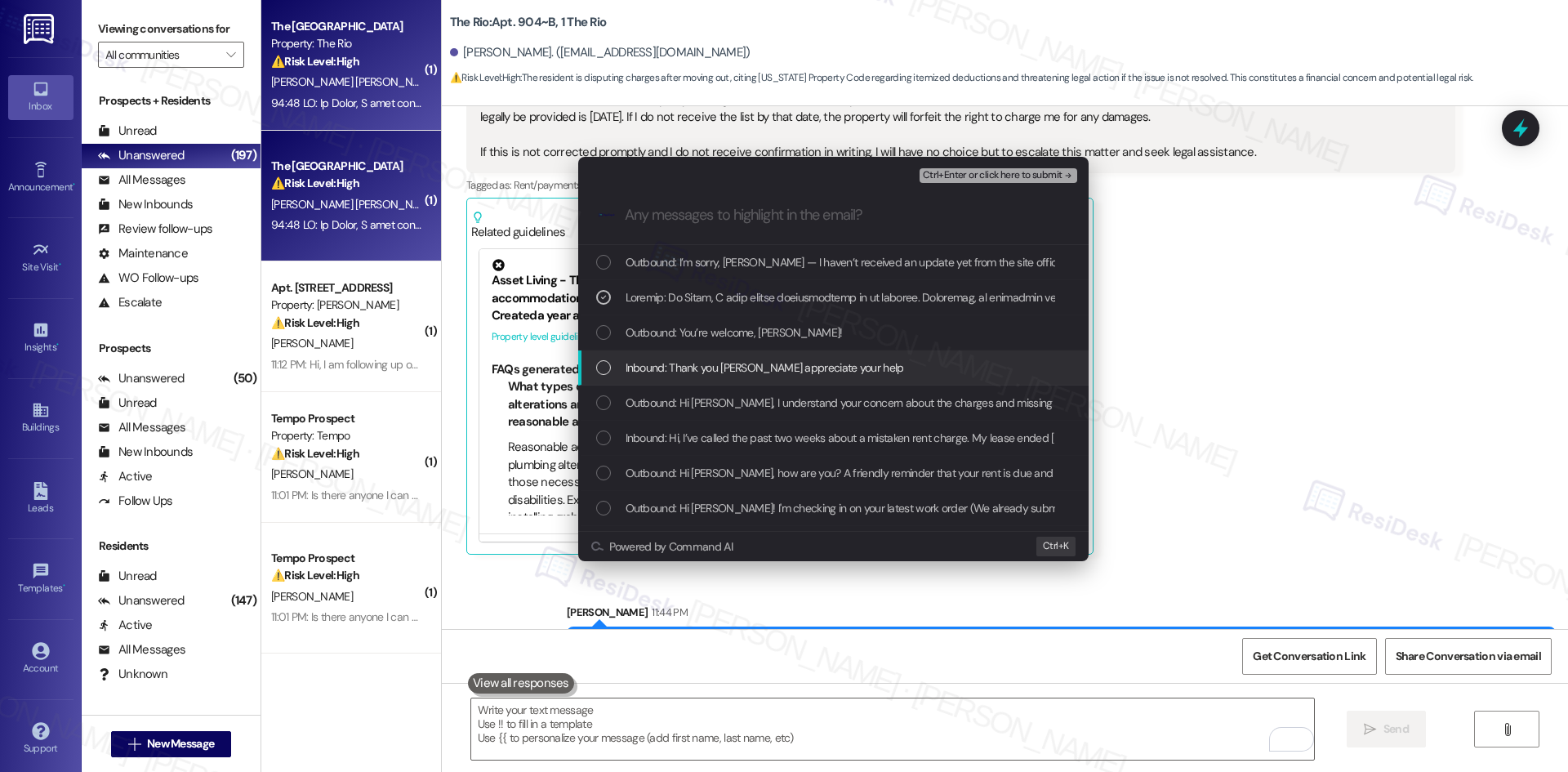
click at [813, 361] on span "Inbound: Thank you Sarah appreciate your help" at bounding box center [765, 367] width 279 height 18
click at [861, 373] on div "Inbound: Thank you Sarah appreciate your help" at bounding box center [835, 367] width 478 height 18
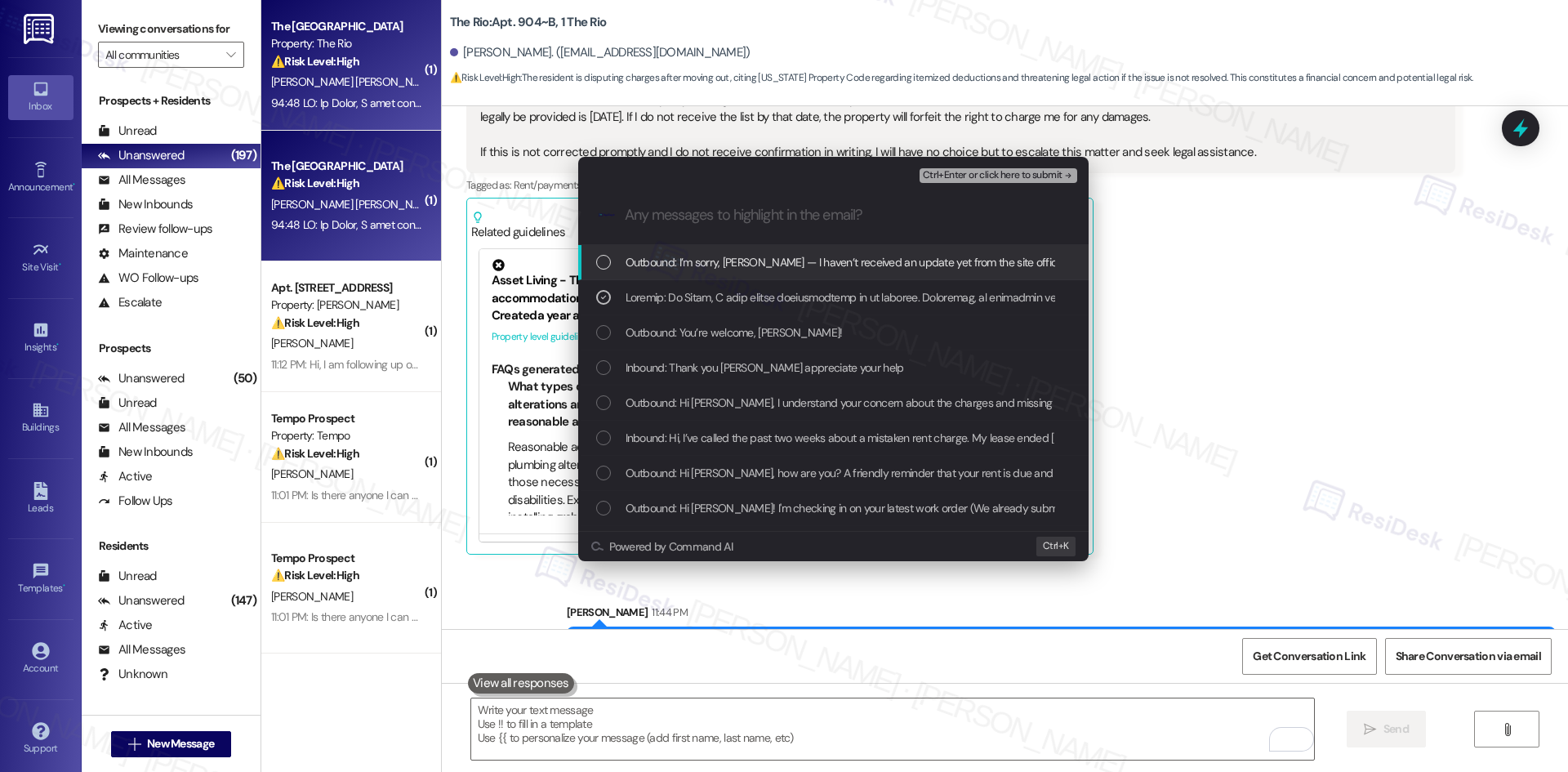
click at [1044, 177] on span "Ctrl+Enter or click here to submit" at bounding box center [993, 176] width 139 height 12
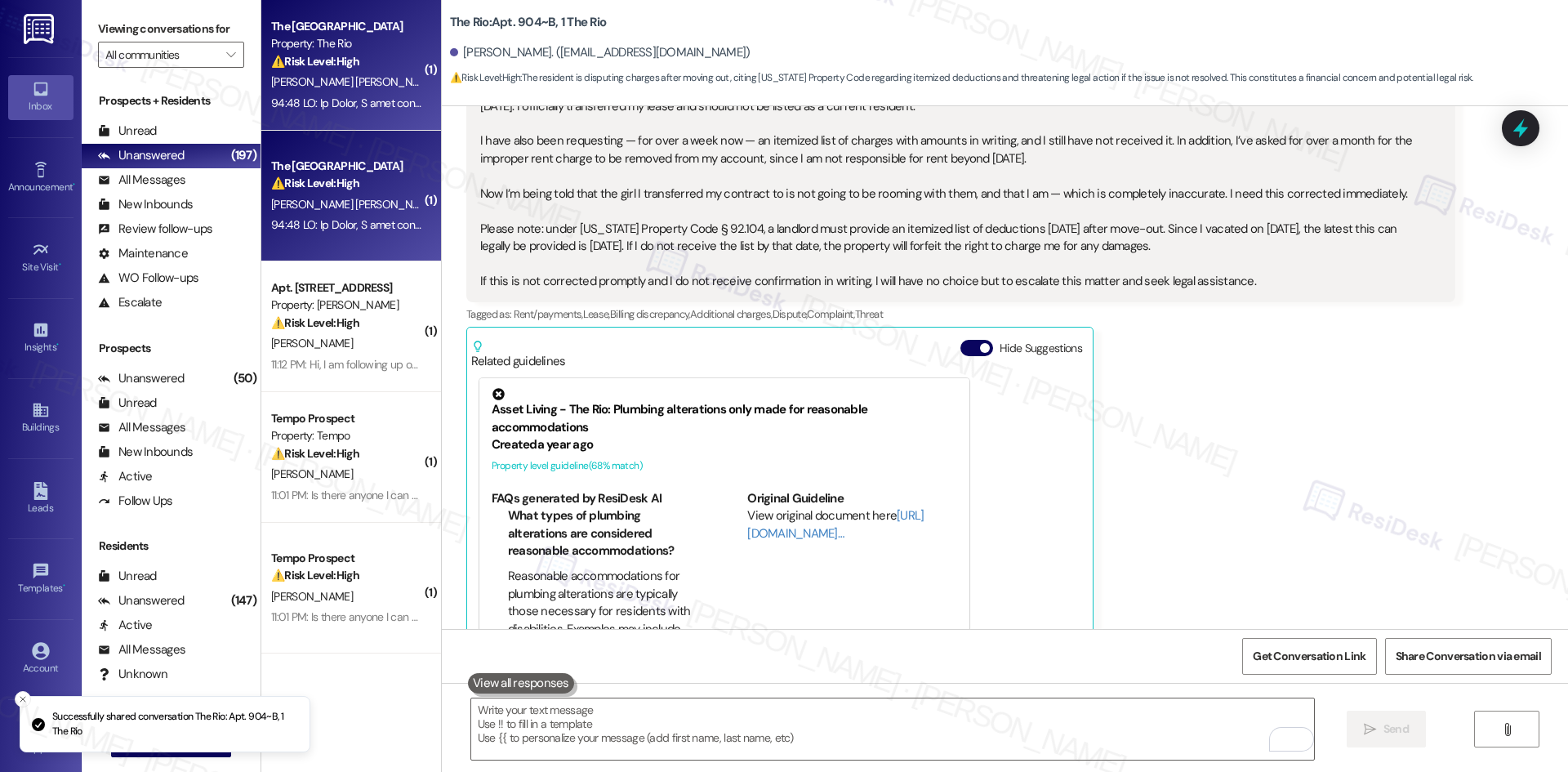
scroll to position [4040, 0]
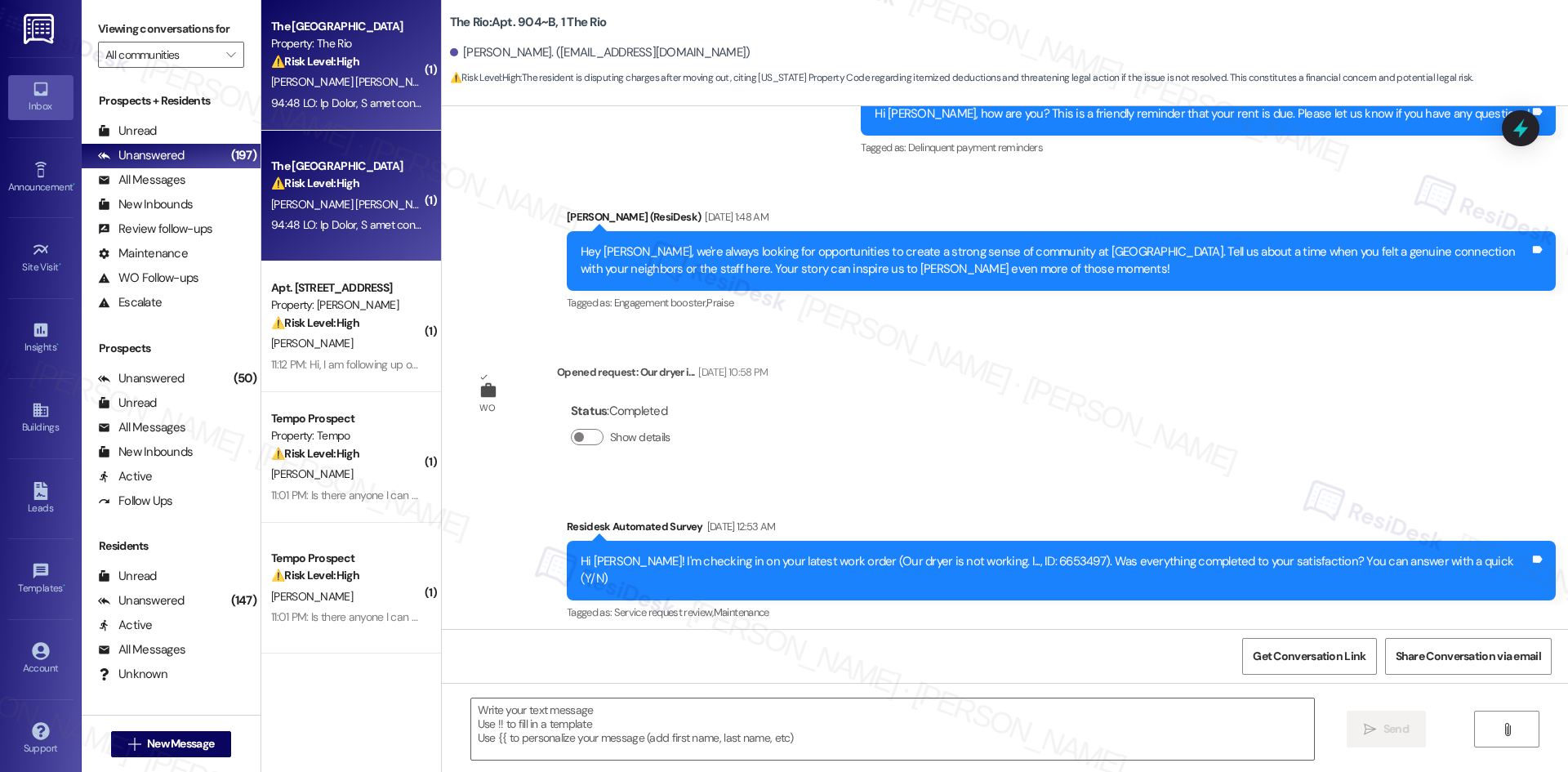
type textarea "Fetching suggested responses. Please feel free to read through the conversation…"
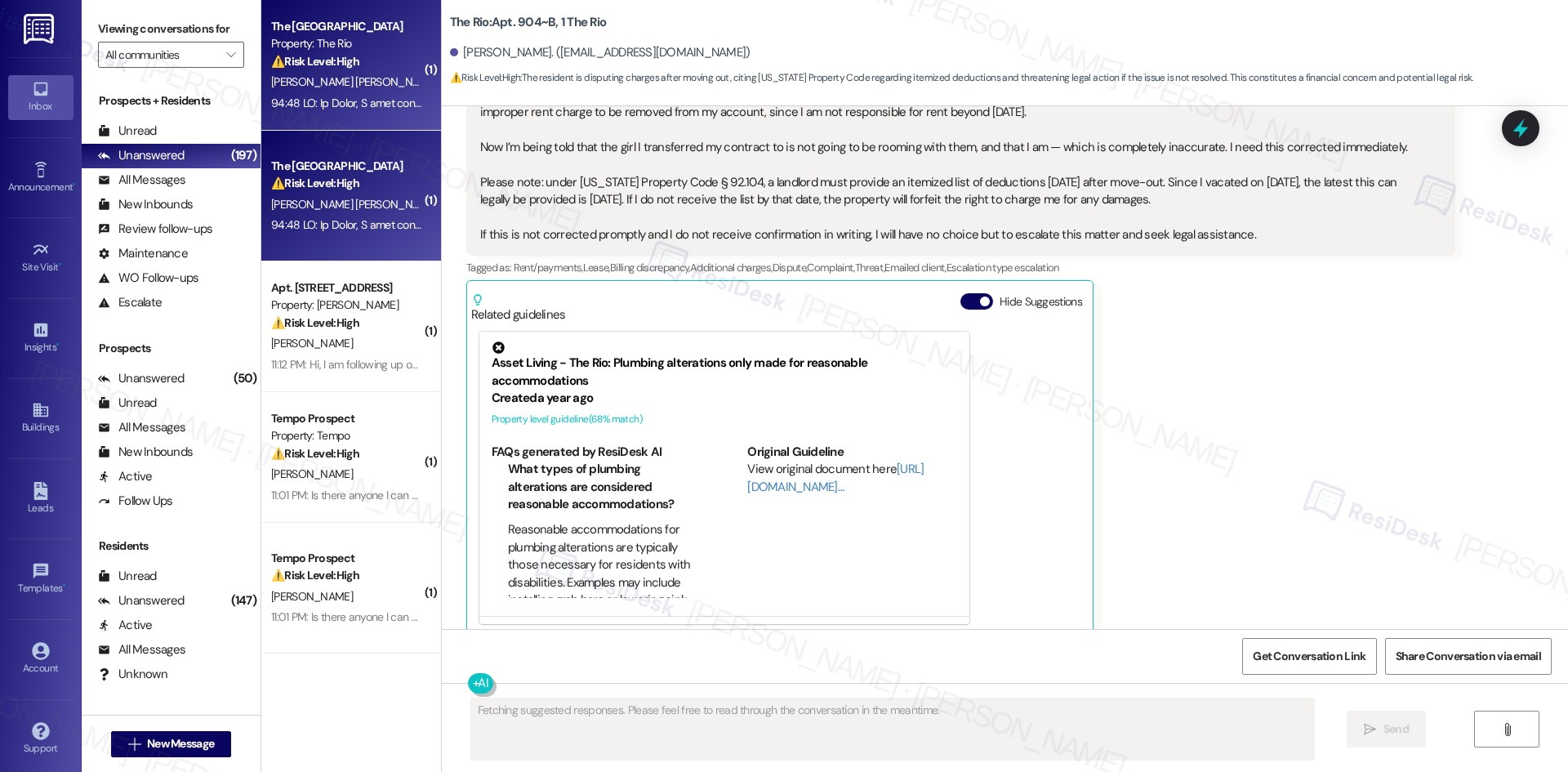
scroll to position [4196, 0]
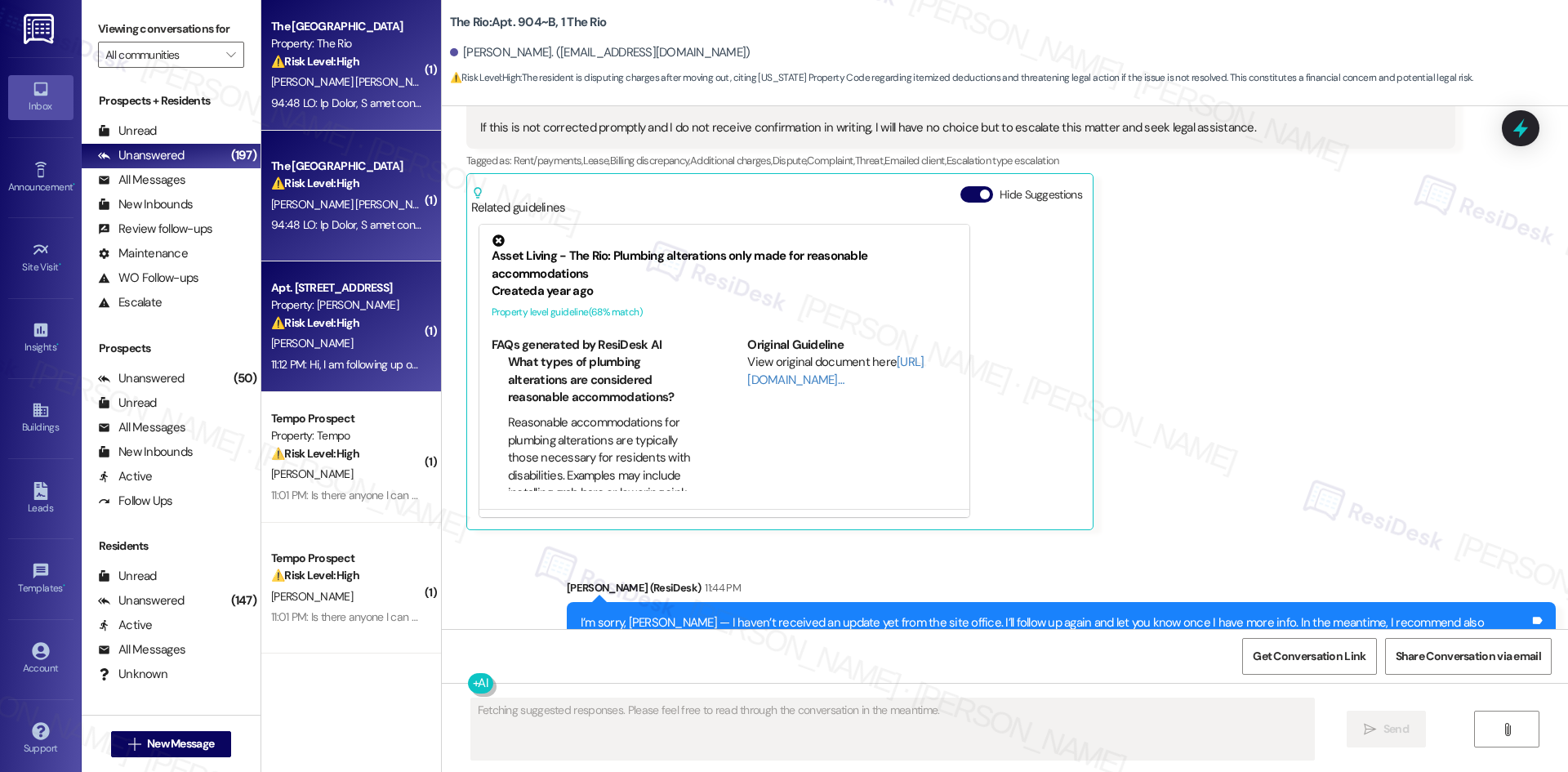
click at [309, 359] on div "11:12 PM: Hi, I am following up on my inquiry regarding the $70 internet charge…" at bounding box center [615, 363] width 687 height 15
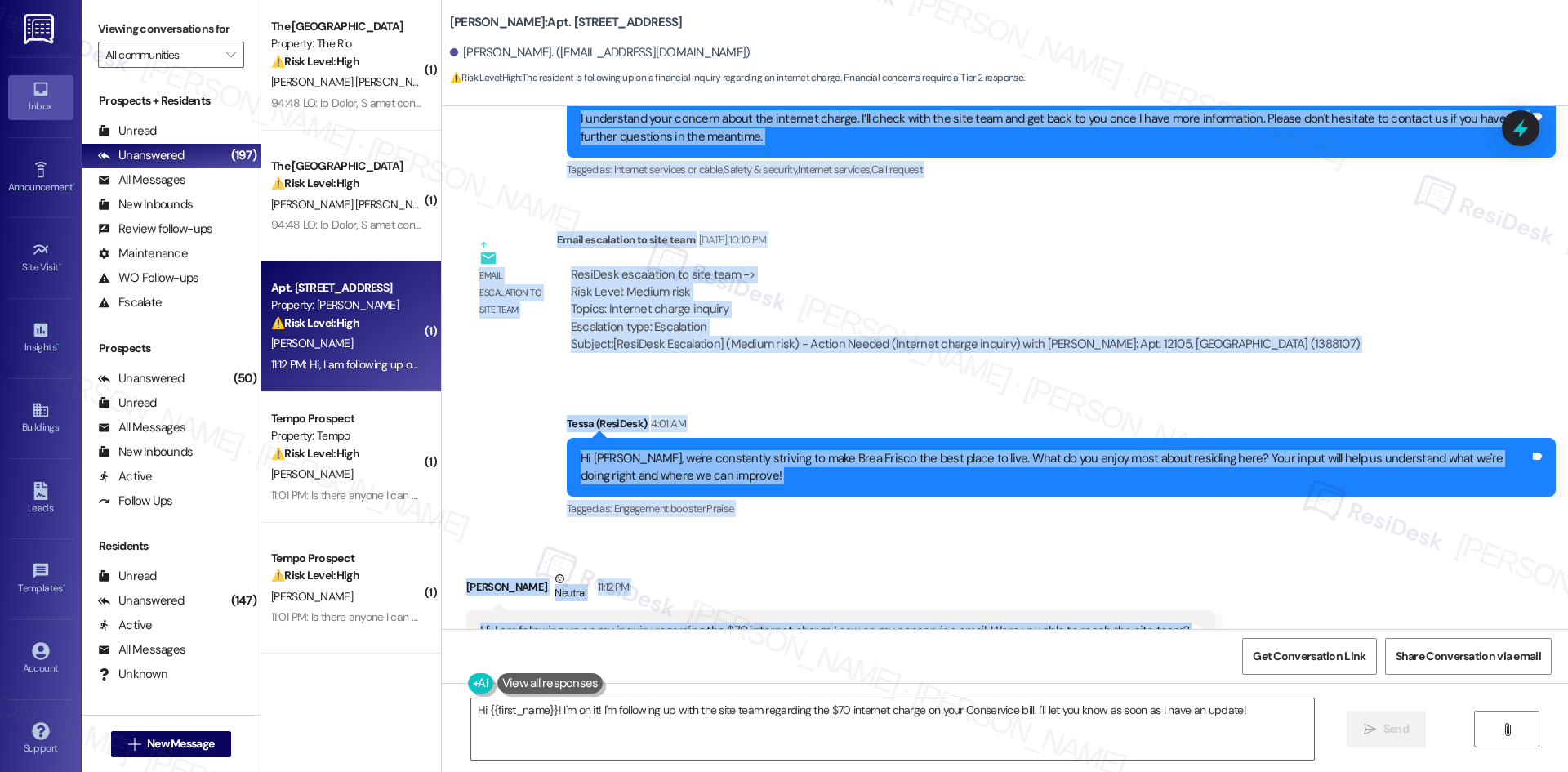
scroll to position [6727, 0]
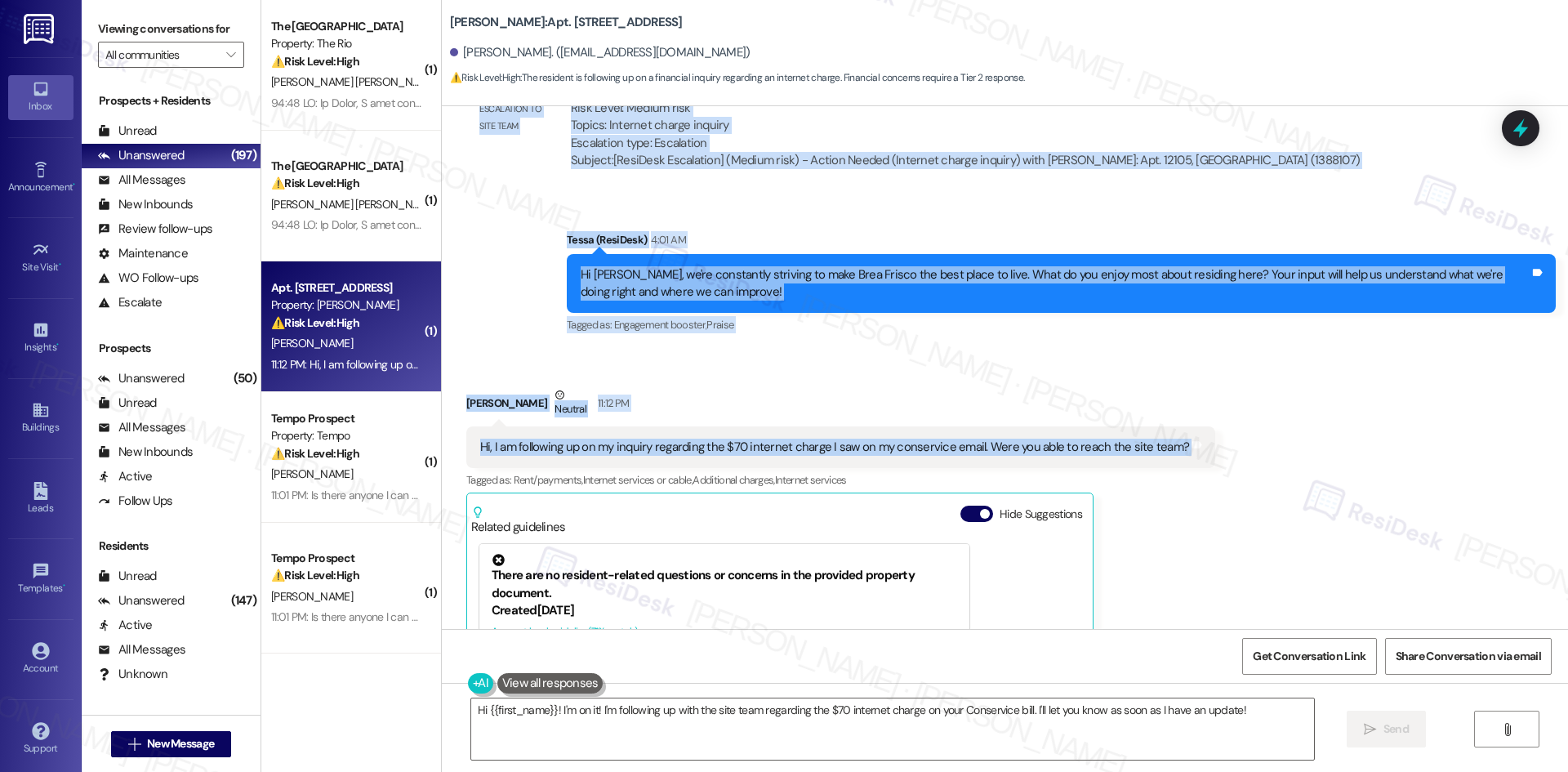
drag, startPoint x: 536, startPoint y: 216, endPoint x: 1263, endPoint y: 360, distance: 741.1
click at [1263, 360] on div "Lease started Aug 31, 2024 at 8:00 AM Survey, sent via SMS Residesk Automated S…" at bounding box center [1004, 367] width 1126 height 523
copy div "Tessa (ResiDesk) Aug 15, 2025 at 10:09 PM I understand your concern about the i…"
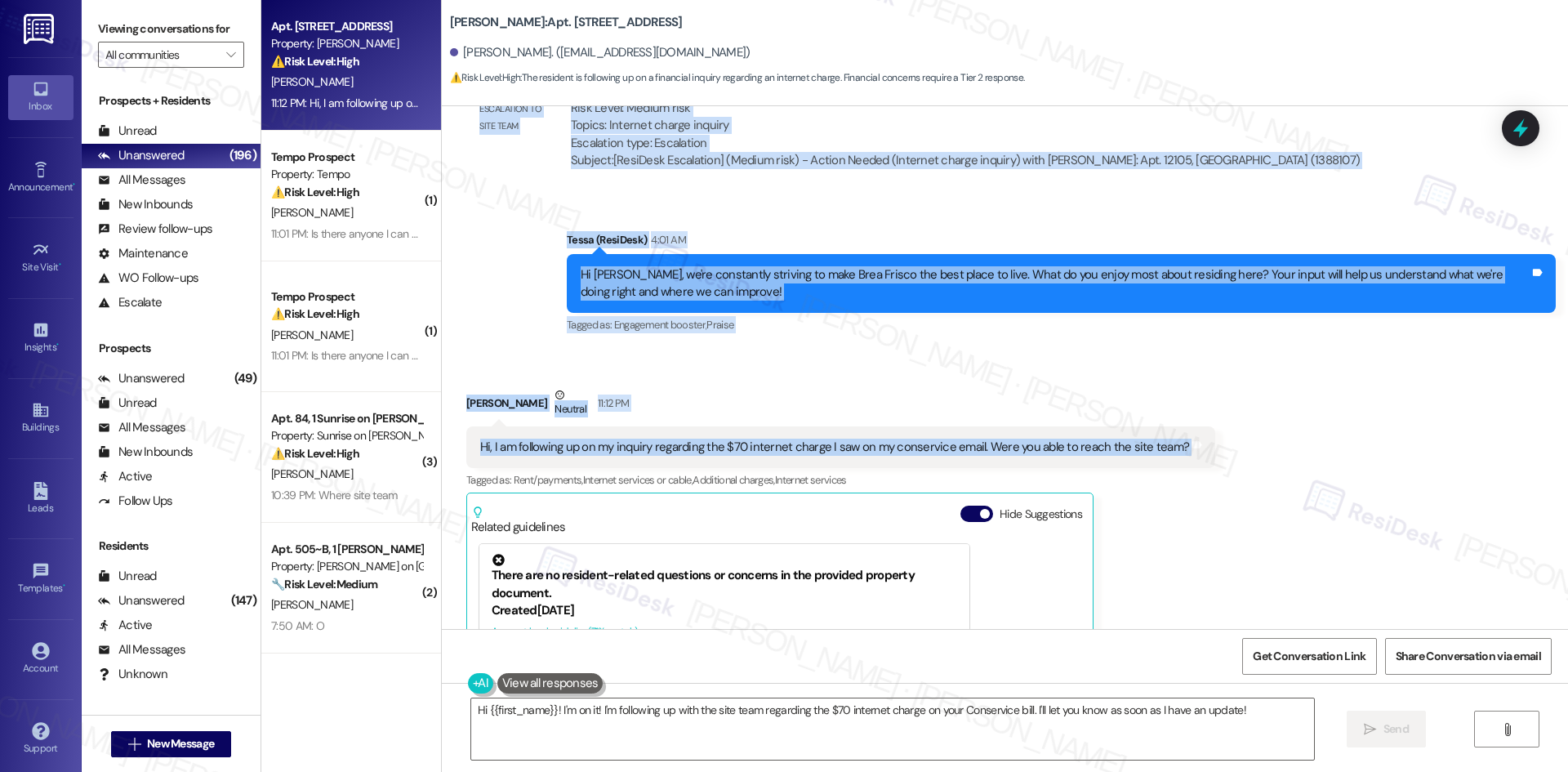
click at [669, 374] on div "Received via SMS Siobhan Carmody Neutral 11:12 PM Hi, I am following up on my i…" at bounding box center [840, 618] width 774 height 488
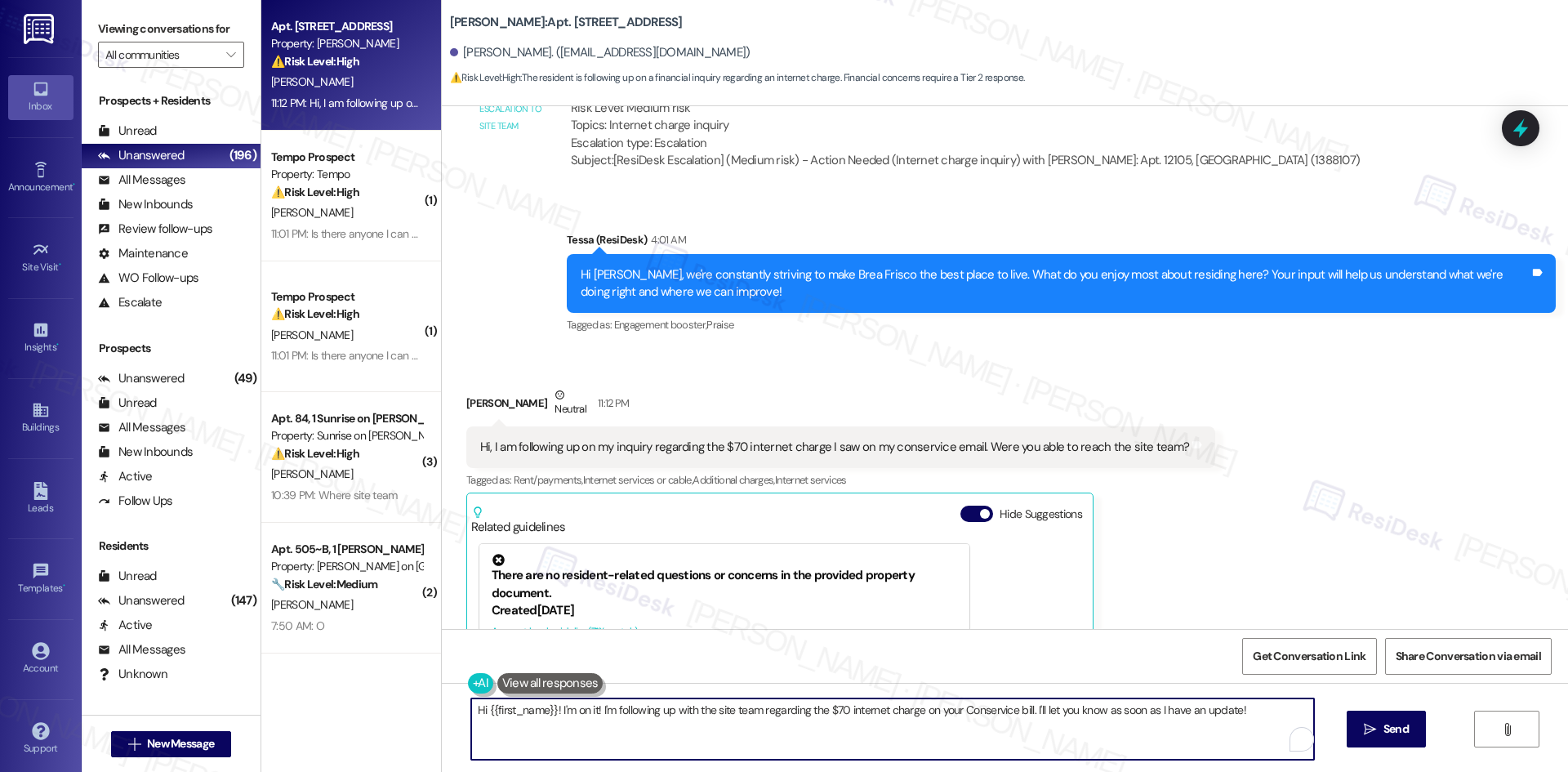
click at [1038, 730] on textarea "Hi {{first_name}}! I'm on it! I'm following up with the site team regarding the…" at bounding box center [892, 729] width 842 height 61
paste textarea "I’m sorry, Siobhan — I haven’t received an update from the site team yet. I’ll …"
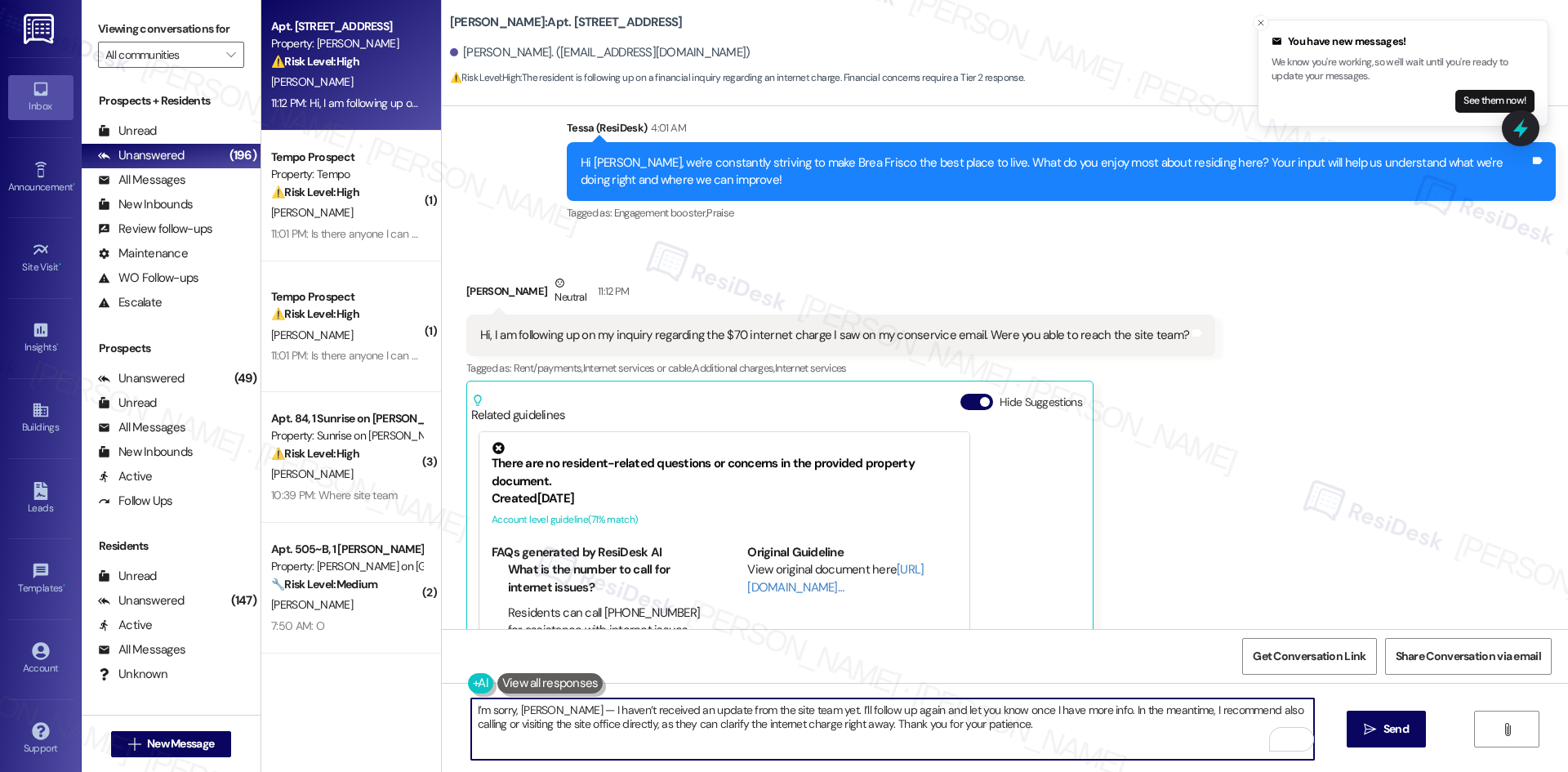
scroll to position [6890, 0]
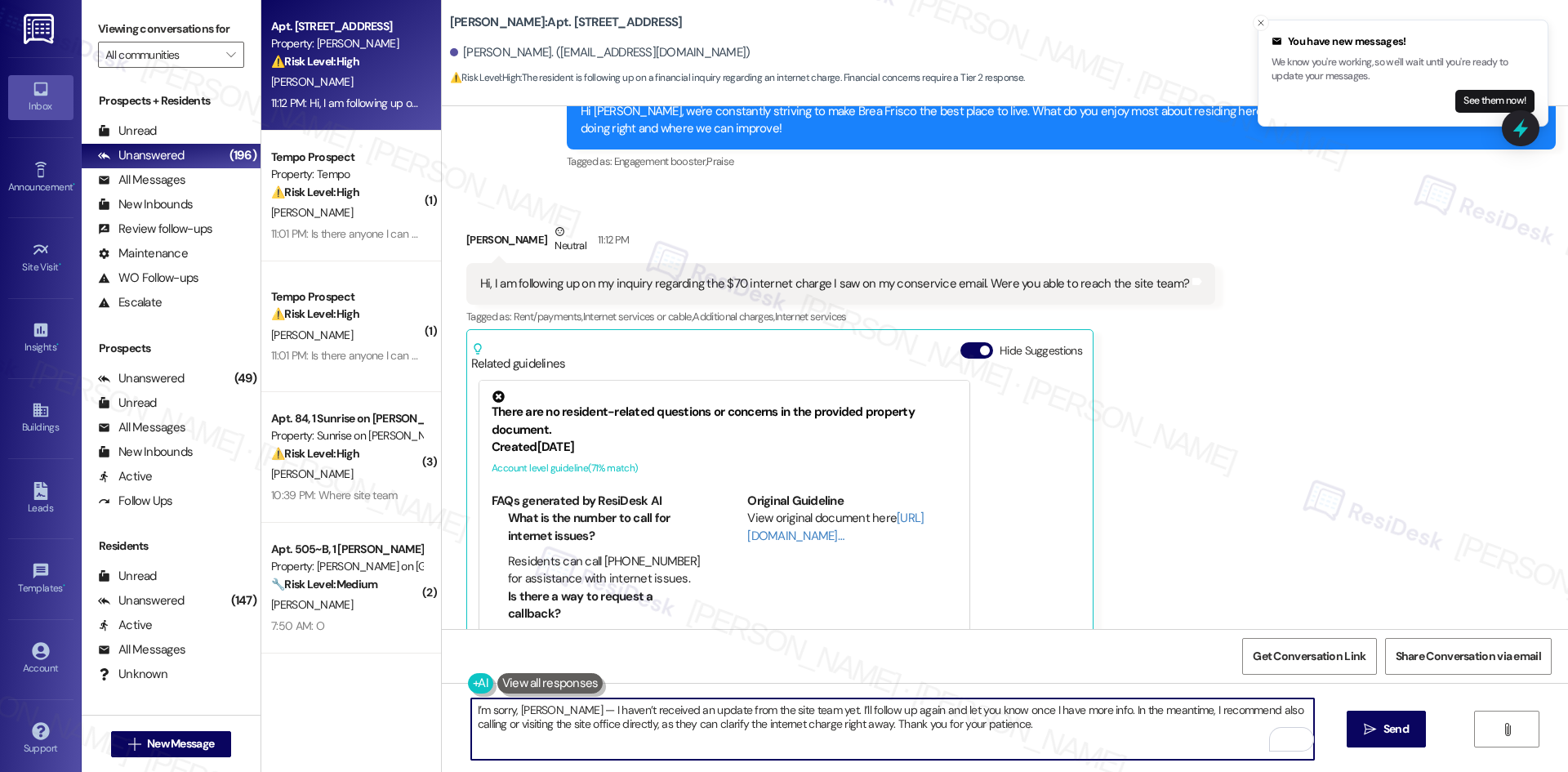
click at [1068, 743] on textarea "I’m sorry, Siobhan — I haven’t received an update from the site team yet. I’ll …" at bounding box center [892, 729] width 842 height 61
click at [1054, 738] on textarea "I’m sorry, Siobhan — I haven’t received an update from the site team yet. I’ll …" at bounding box center [892, 729] width 842 height 61
type textarea "I’m sorry, Siobhan — I haven’t received an update from the site team yet. I’ll …"
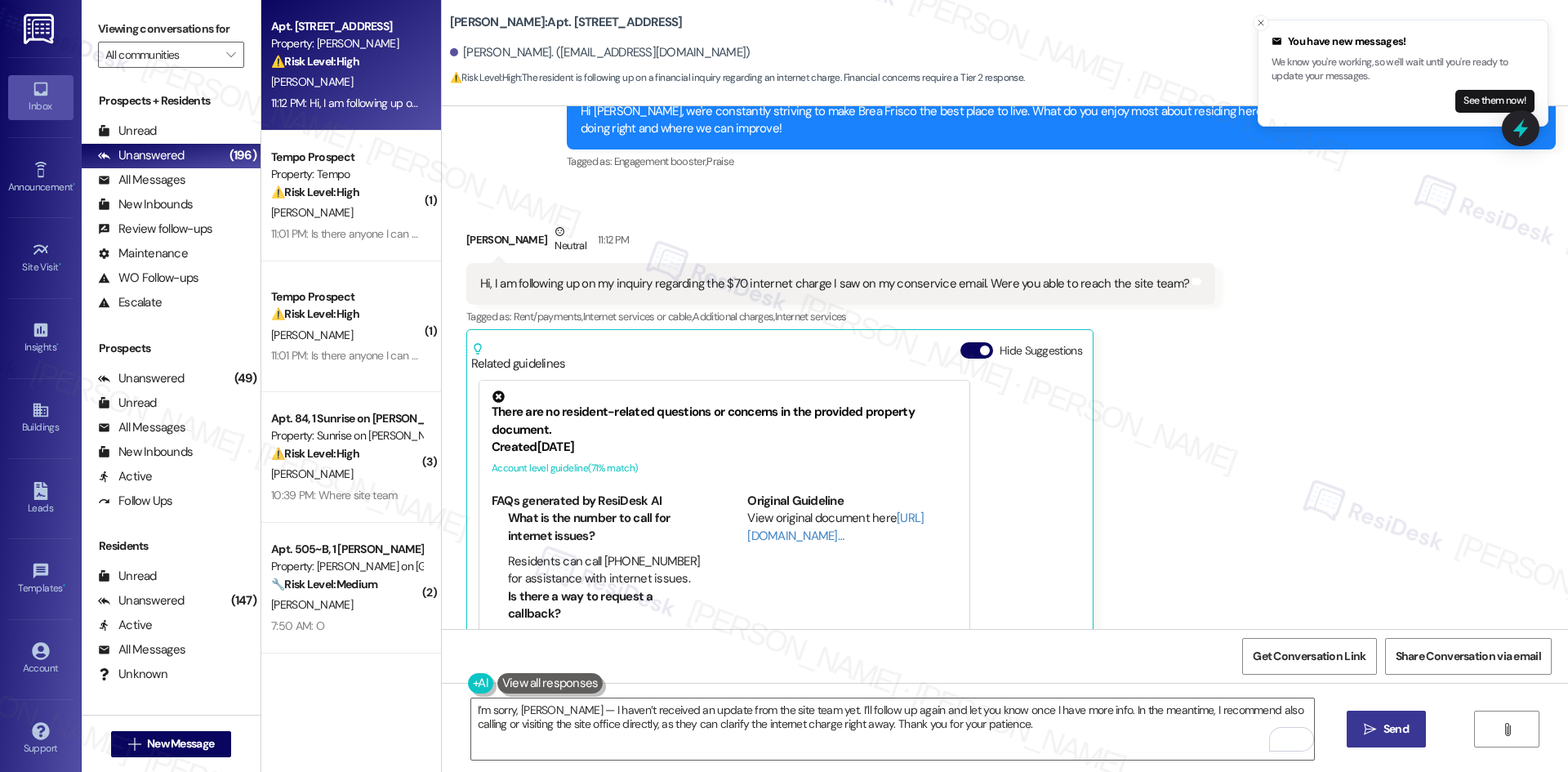
click at [1364, 734] on icon "" at bounding box center [1370, 729] width 12 height 13
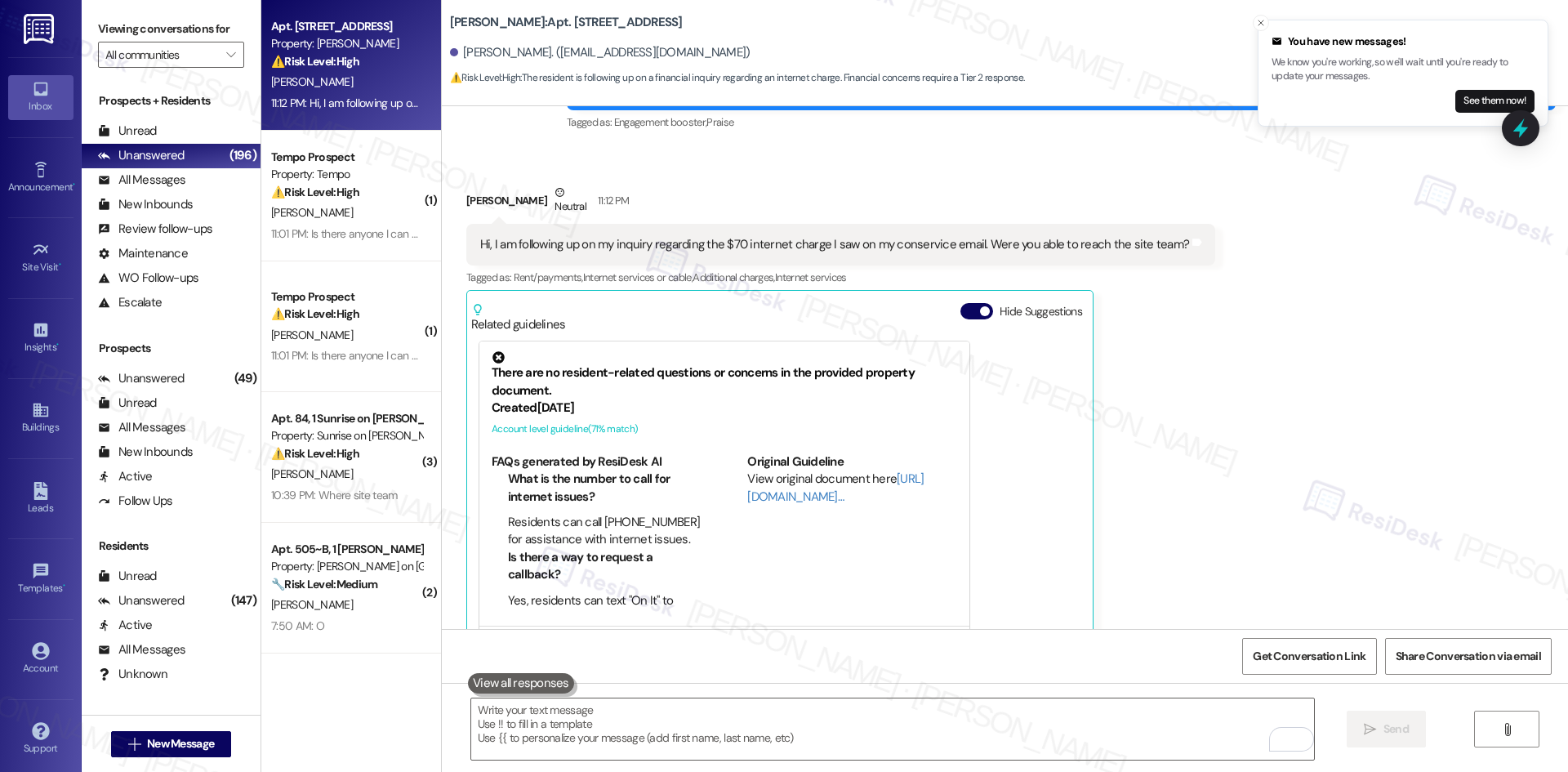
scroll to position [7022, 0]
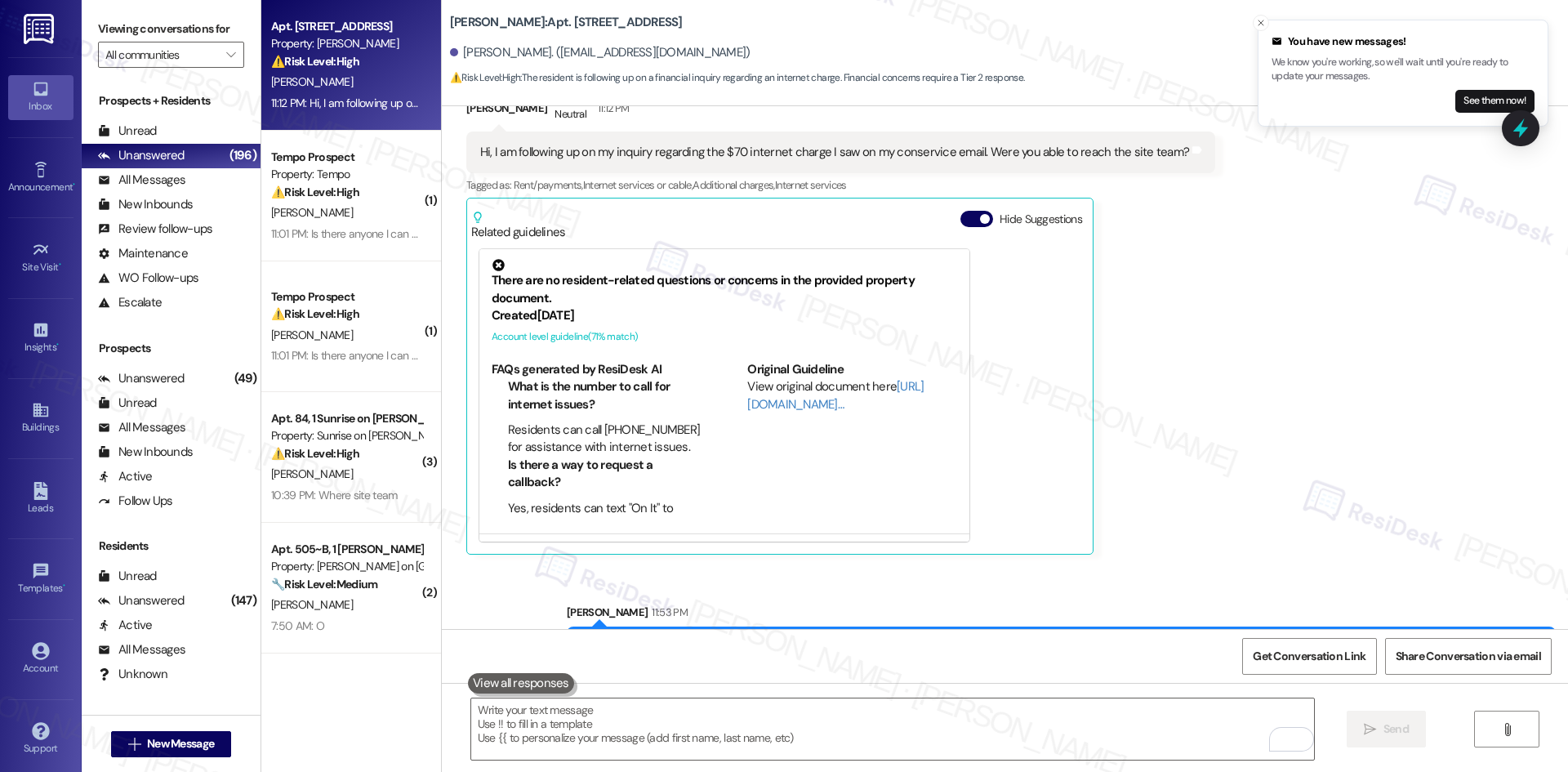
click at [1294, 376] on div "Received via SMS Siobhan Carmody Neutral 11:12 PM Hi, I am following up on my i…" at bounding box center [1004, 310] width 1126 height 512
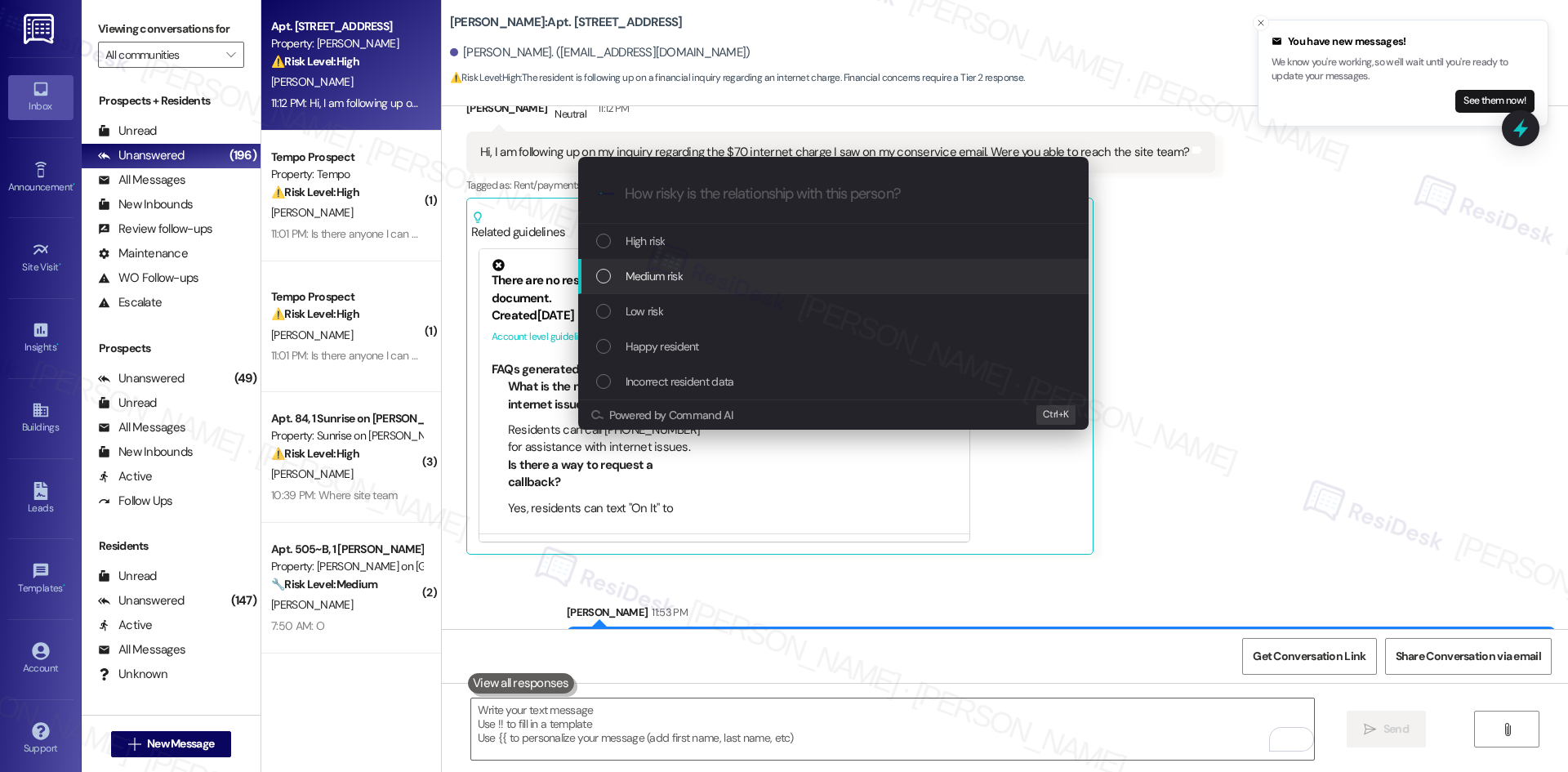
click at [706, 270] on div "Medium risk" at bounding box center [835, 276] width 478 height 18
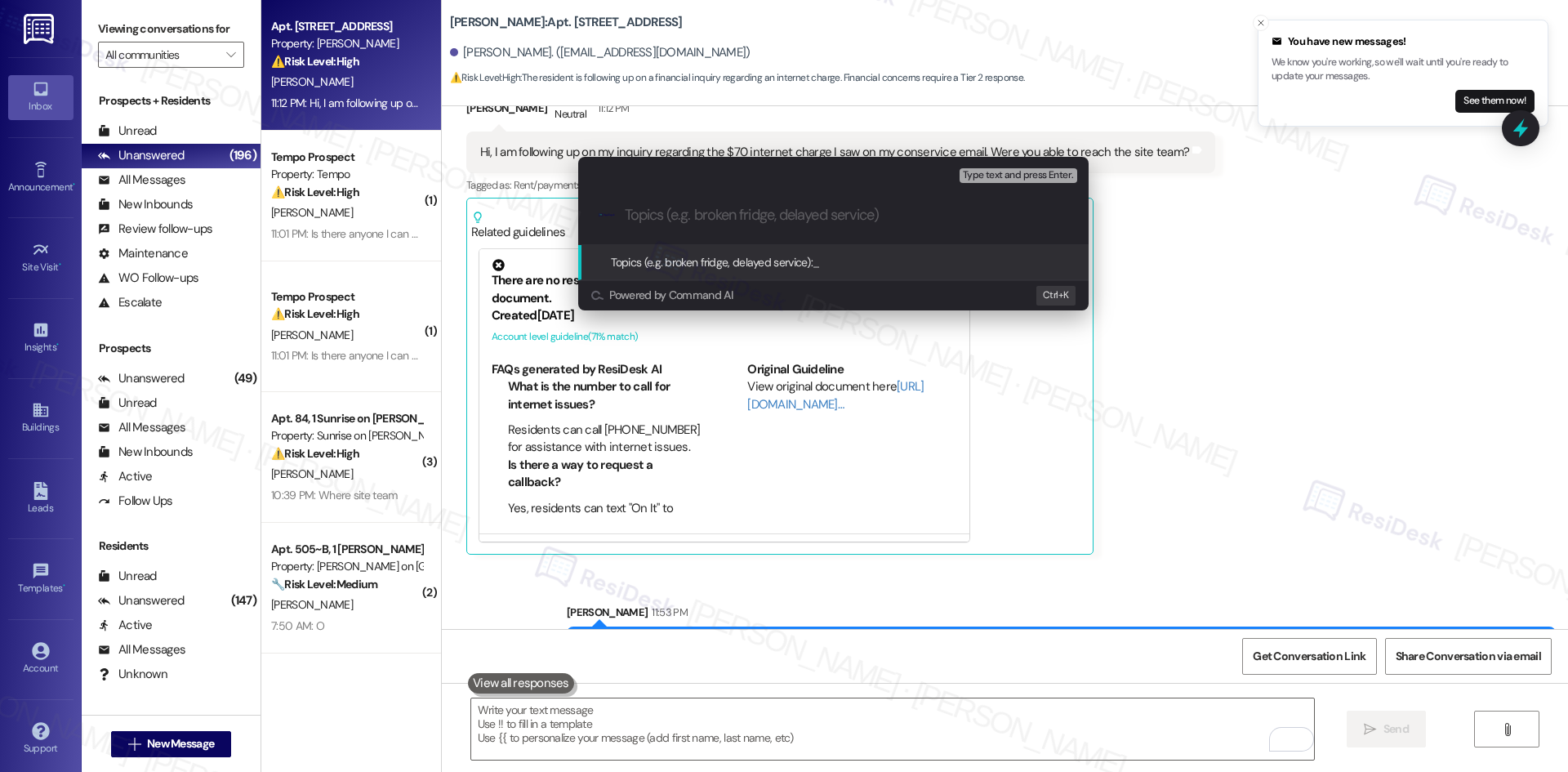
click at [679, 212] on input "Topics (e.g. broken fridge, delayed service)" at bounding box center [846, 214] width 444 height 17
paste input "Internet Charge Inquiry – Follow-Up"
type input "Internet Charge Inquiry – Follow-Up"
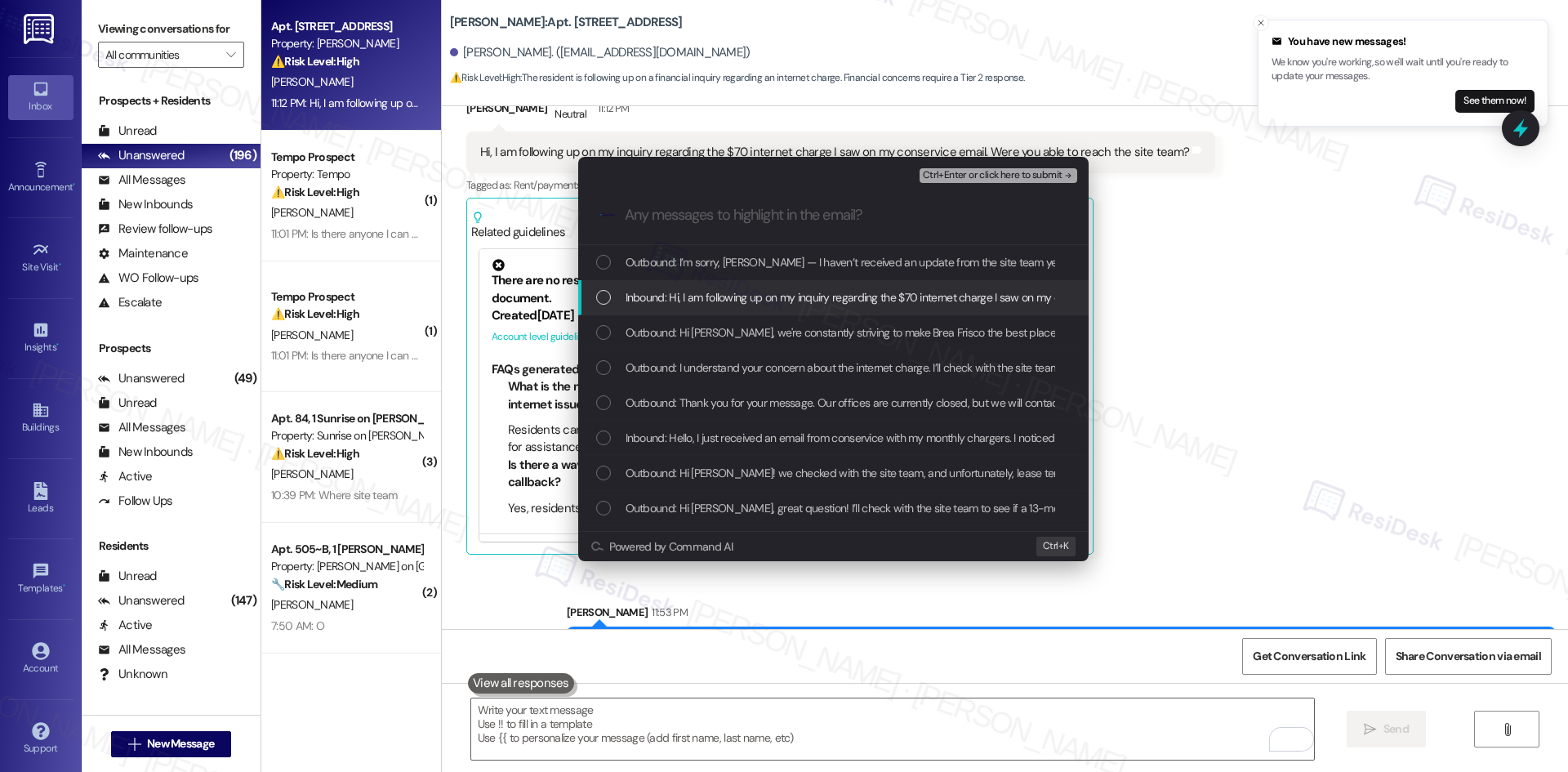
drag, startPoint x: 731, startPoint y: 288, endPoint x: 745, endPoint y: 288, distance: 14.0
click at [733, 289] on span "Inbound: Hi, I am following up on my inquiry regarding the $70 internet charge …" at bounding box center [972, 298] width 693 height 18
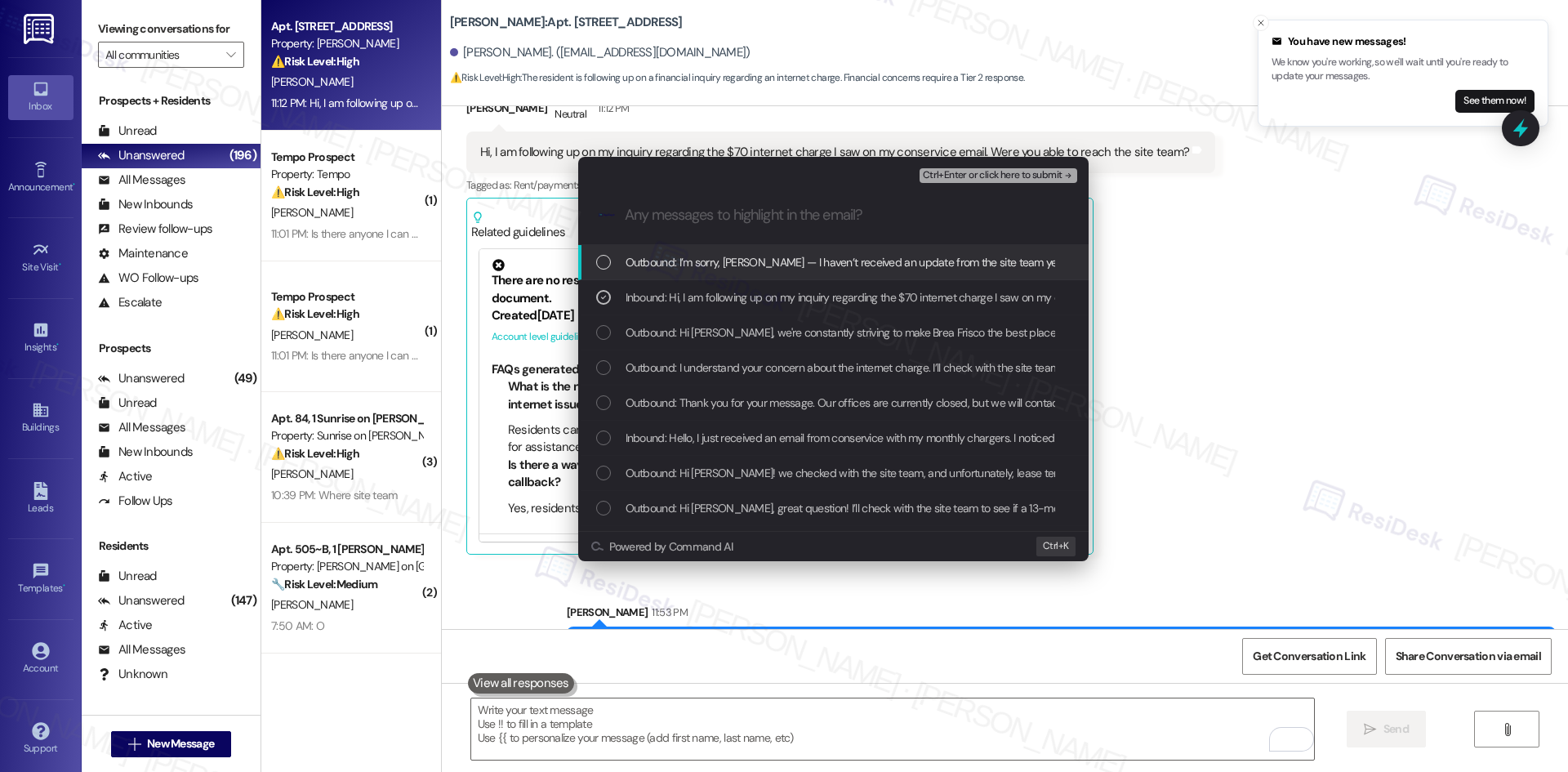
click at [1016, 182] on button "Ctrl+Enter or click here to submit" at bounding box center [998, 175] width 158 height 15
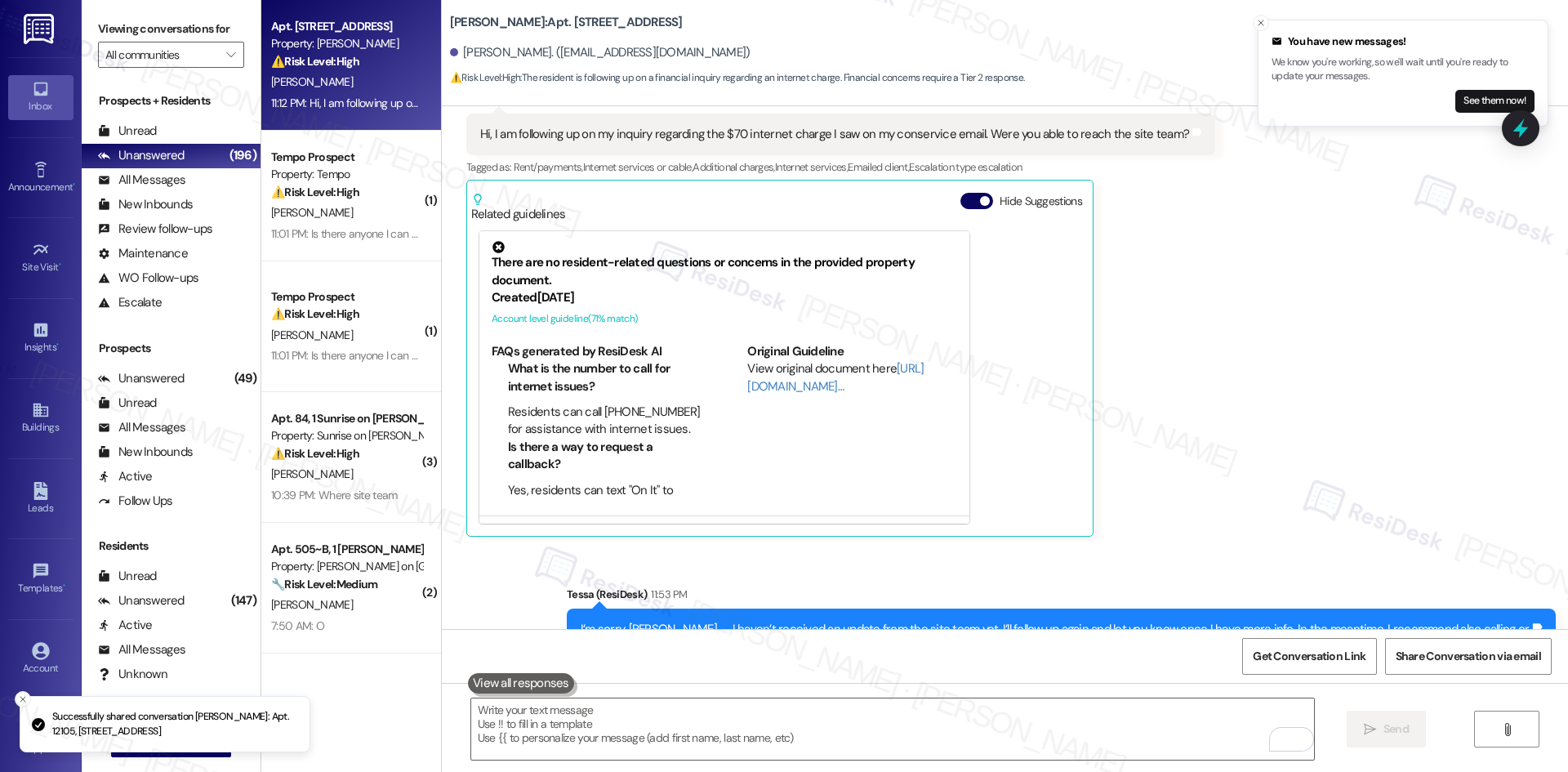
scroll to position [7046, 0]
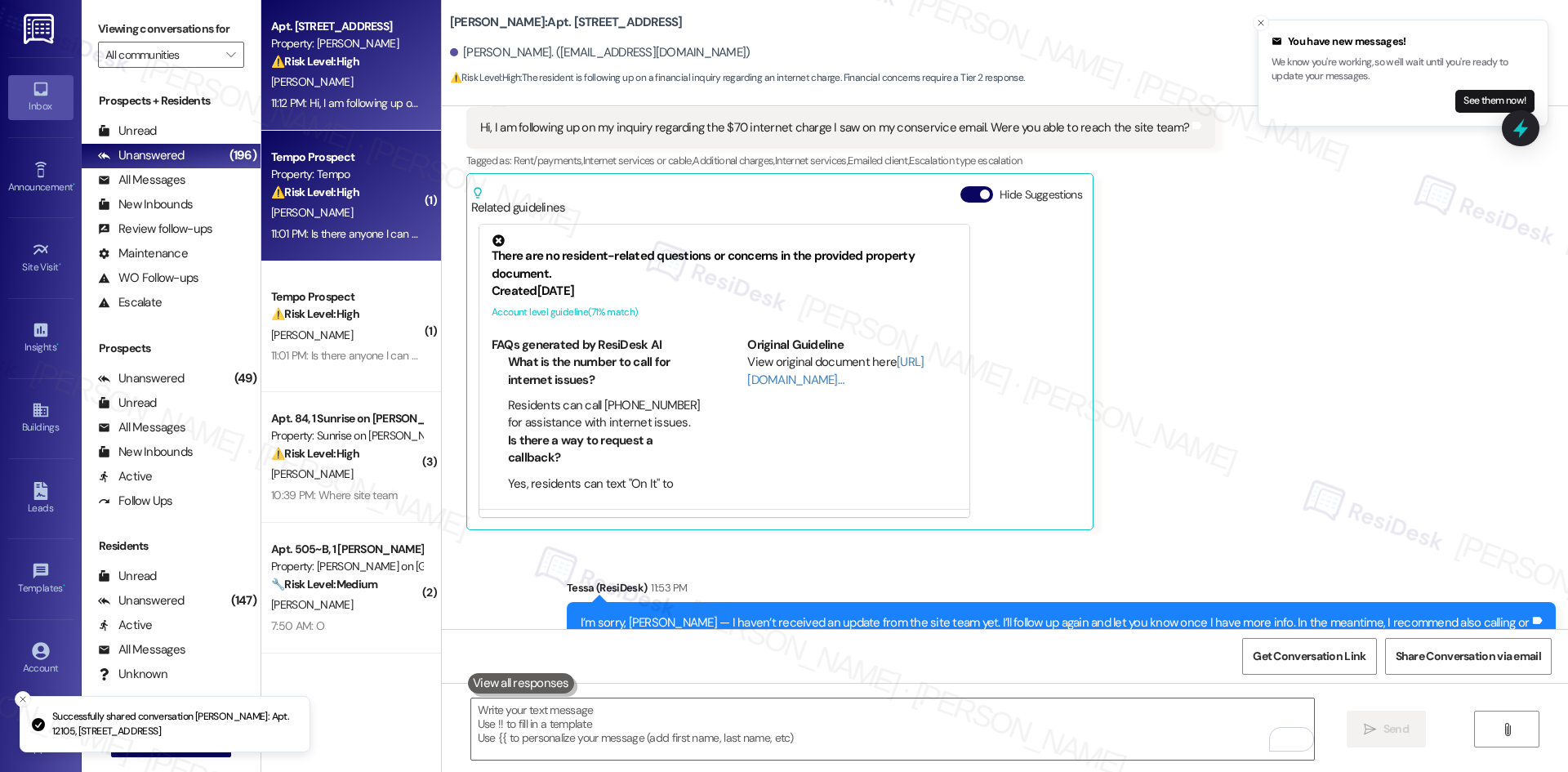
click at [342, 204] on div "[PERSON_NAME]" at bounding box center [346, 212] width 154 height 21
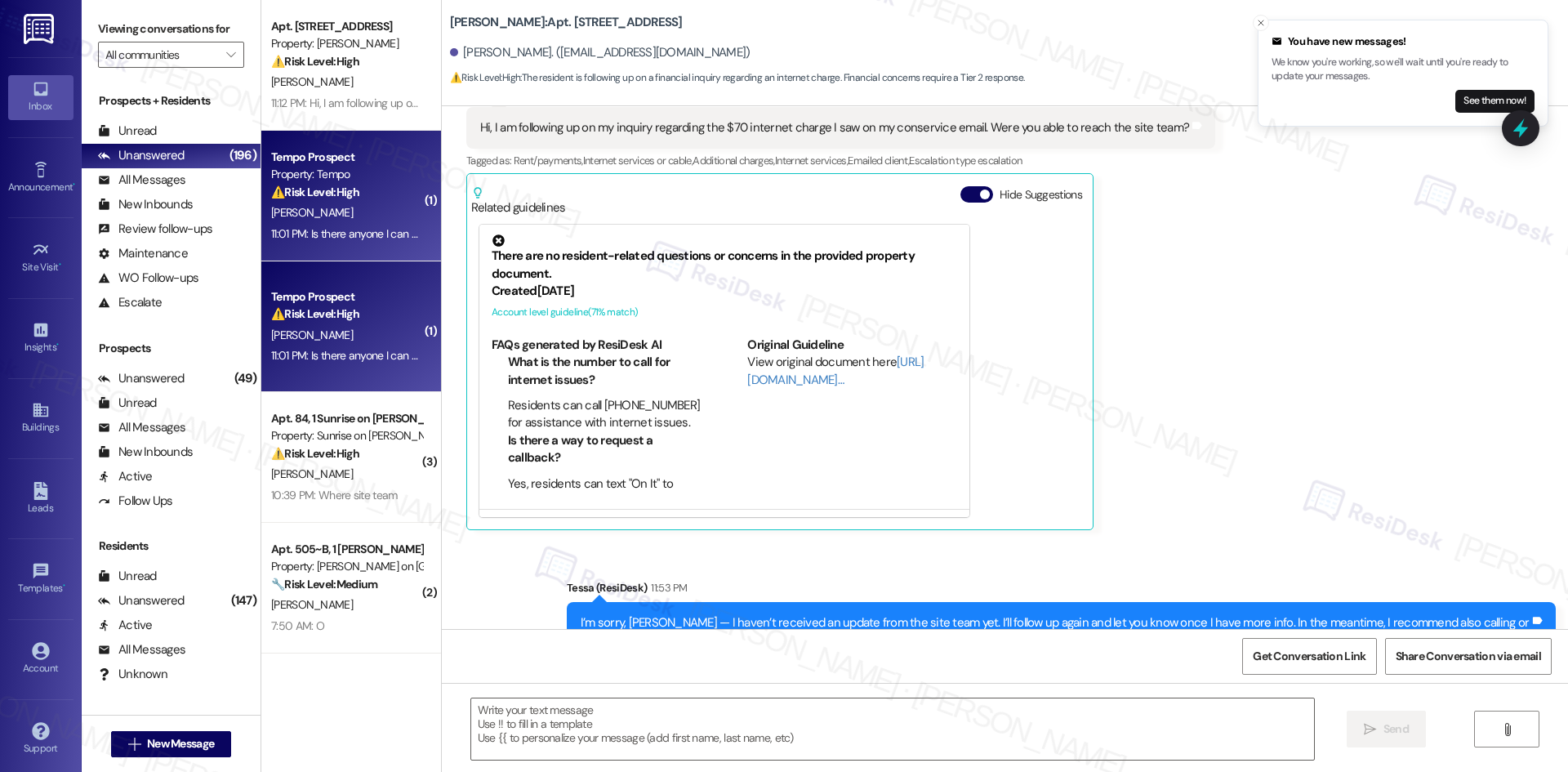
type textarea "Fetching suggested responses. Please feel free to read through the conversation…"
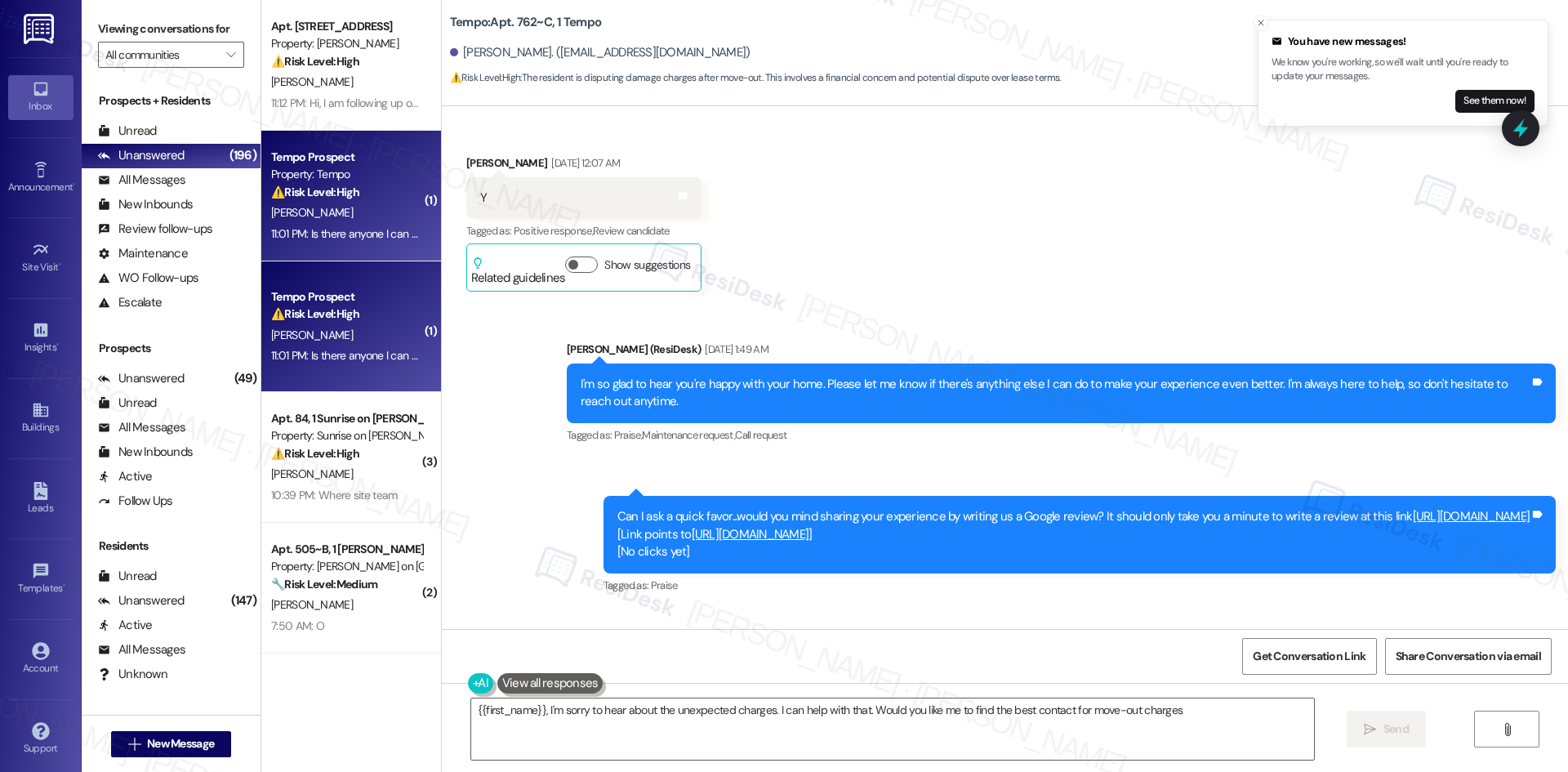
type textarea "{{first_name}}, I'm sorry to hear about the unexpected charges. I can help with…"
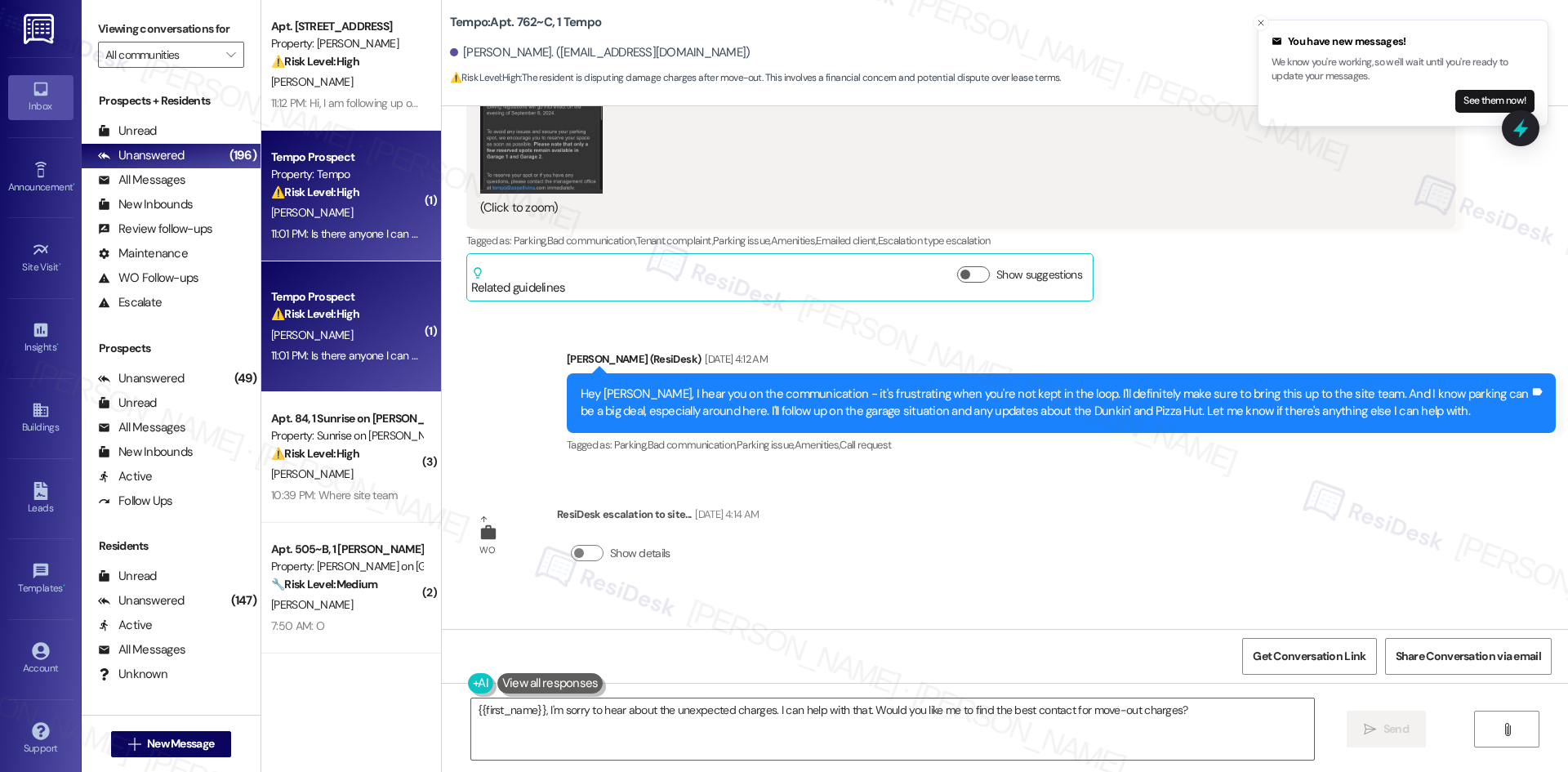
scroll to position [5683, 0]
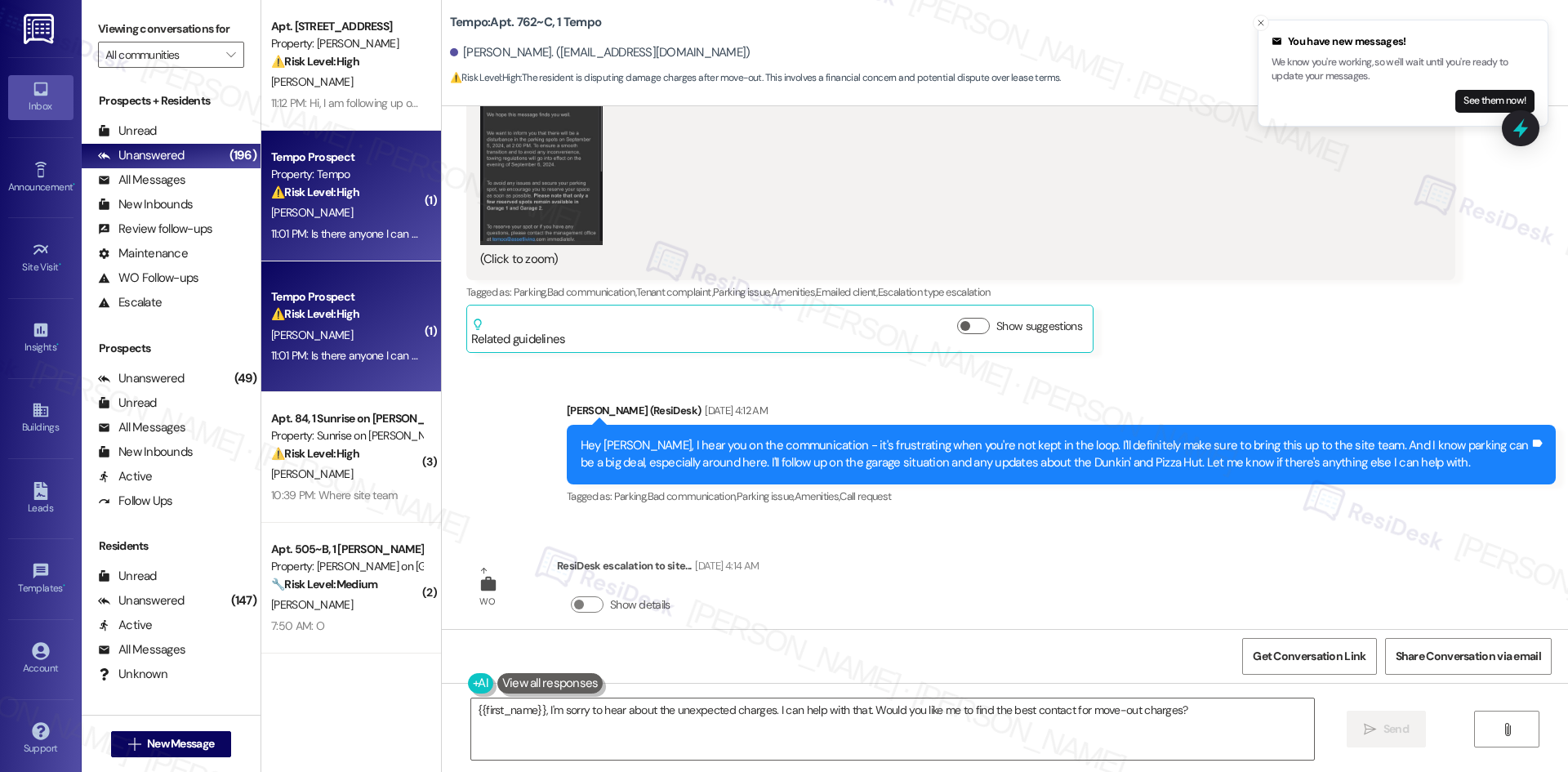
click at [334, 191] on strong "⚠️ Risk Level: High" at bounding box center [315, 192] width 88 height 15
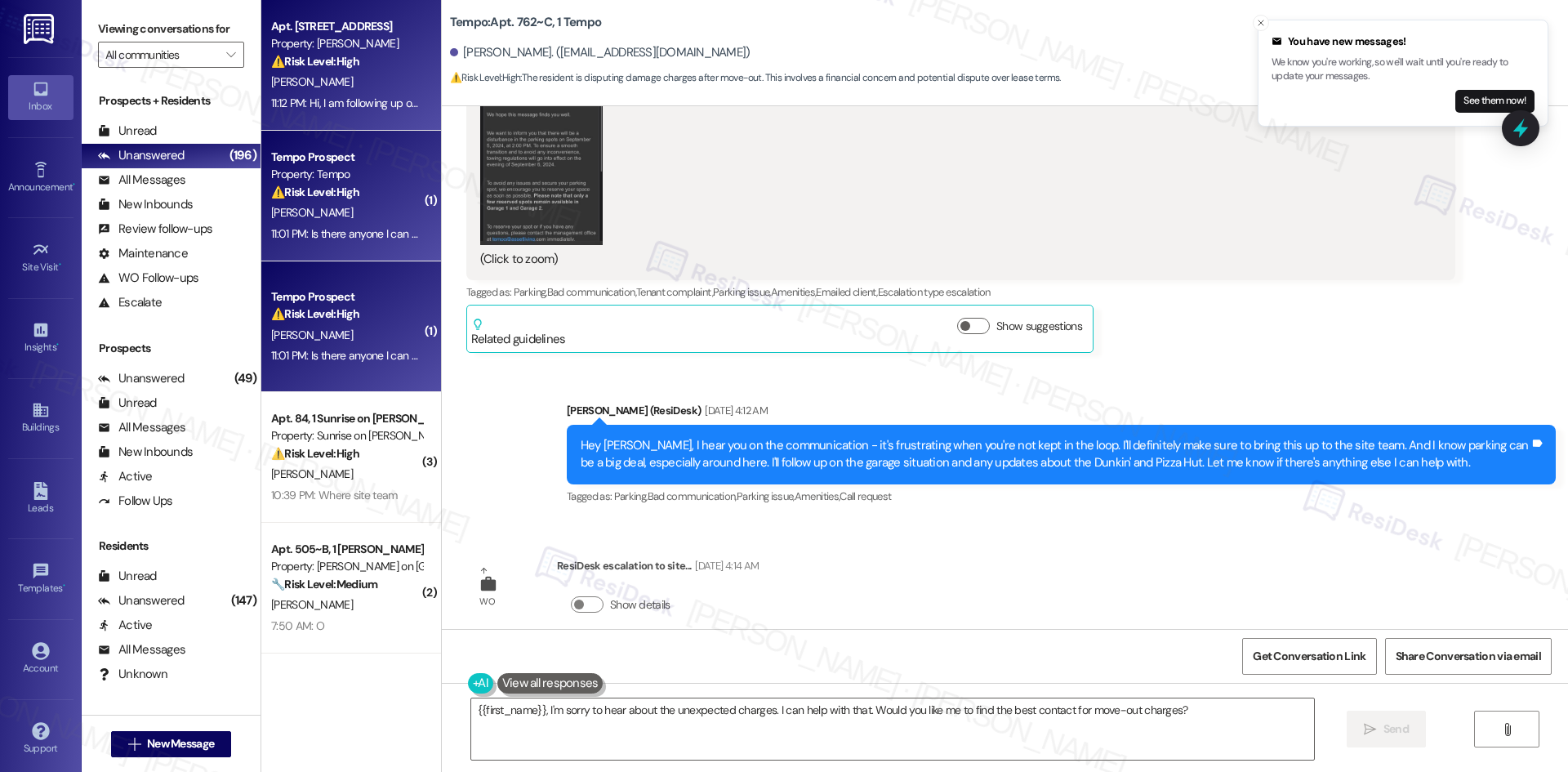
click at [343, 114] on div "11:12 PM: Hi, I am following up on my inquiry regarding the $70 internet charge…" at bounding box center [346, 103] width 154 height 21
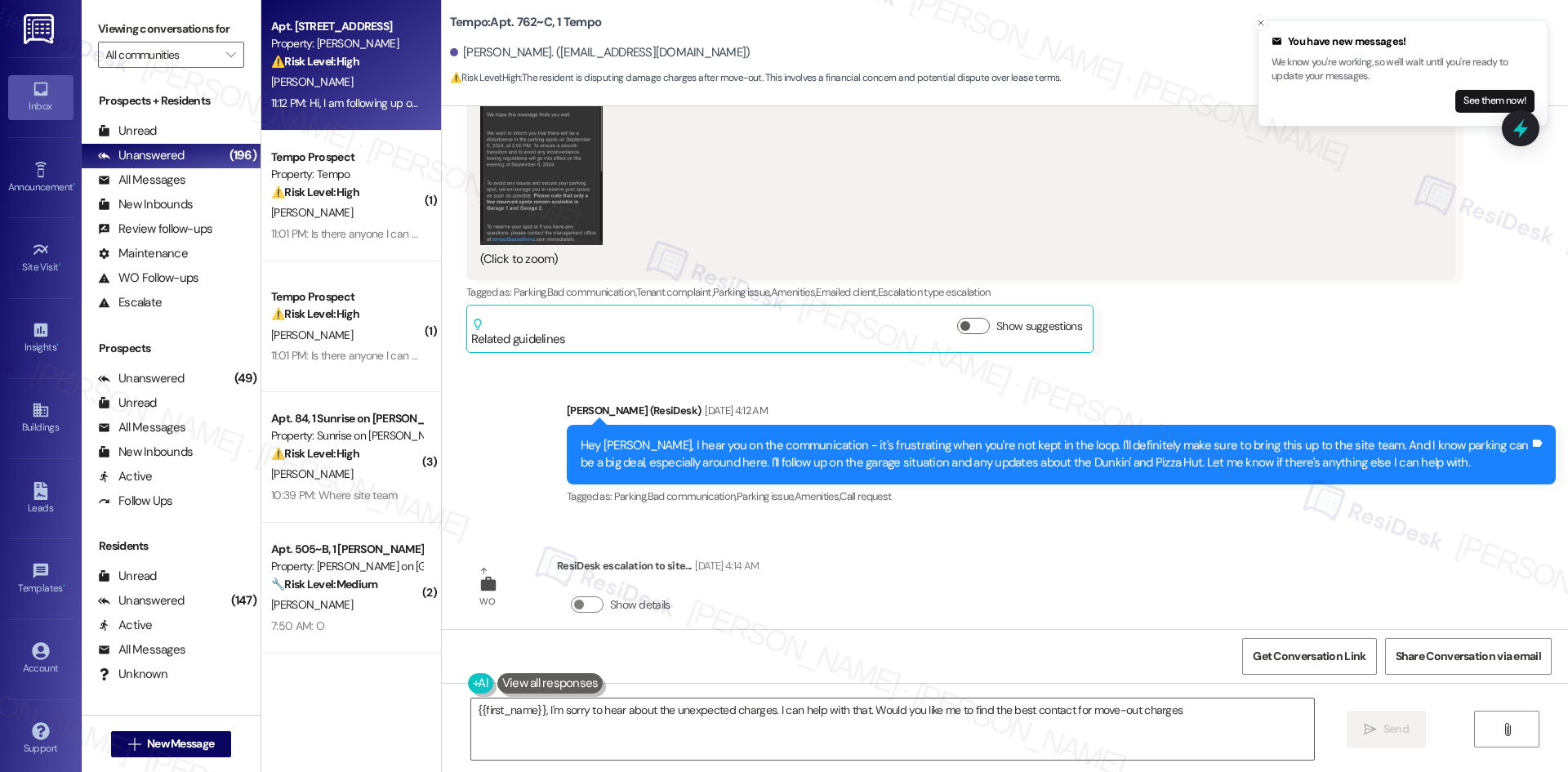
type textarea "{{first_name}}, I'm sorry to hear about the unexpected charges. I can help with…"
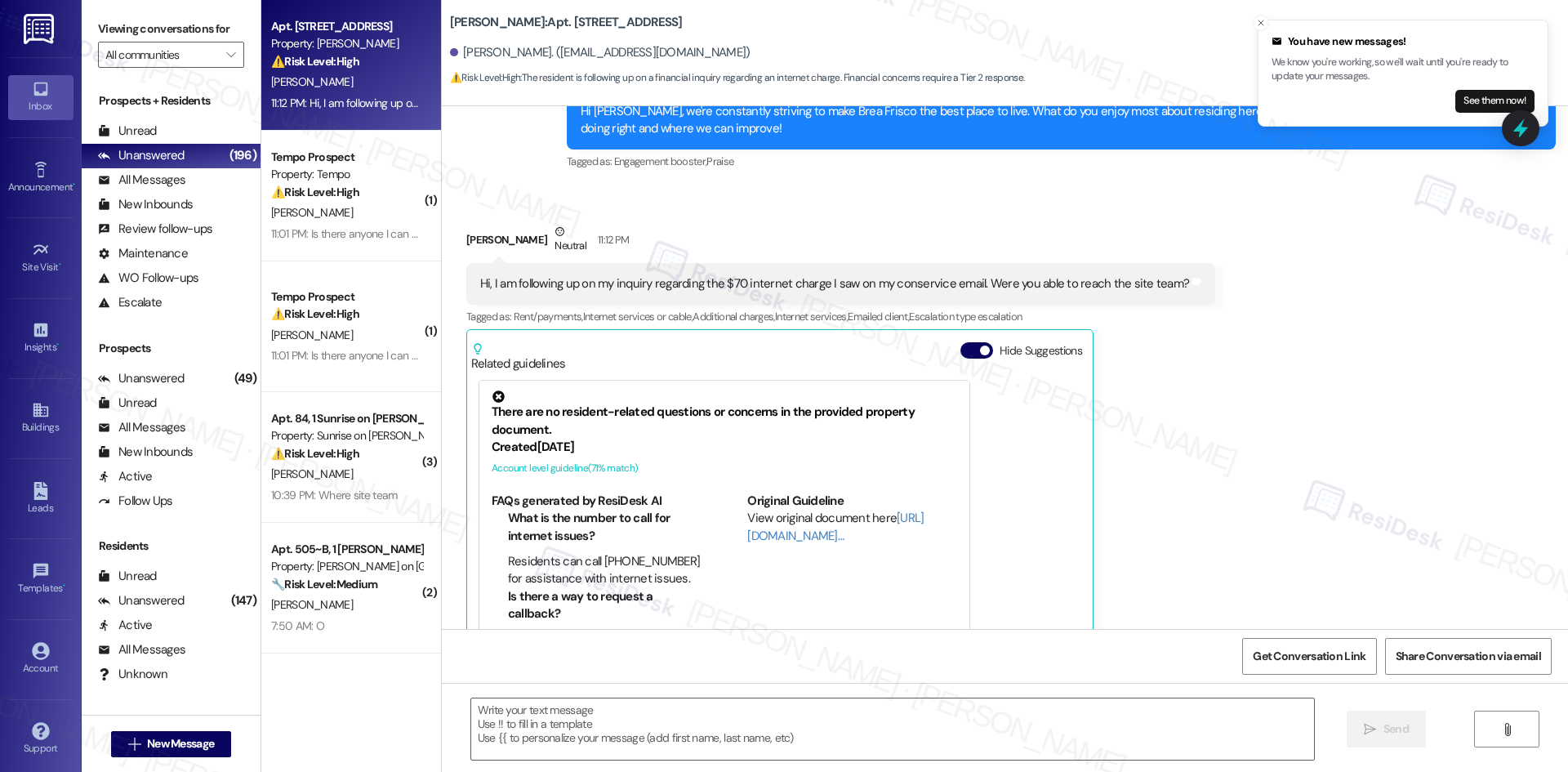
type textarea "Fetching suggested responses. Please feel free to read through the conversation…"
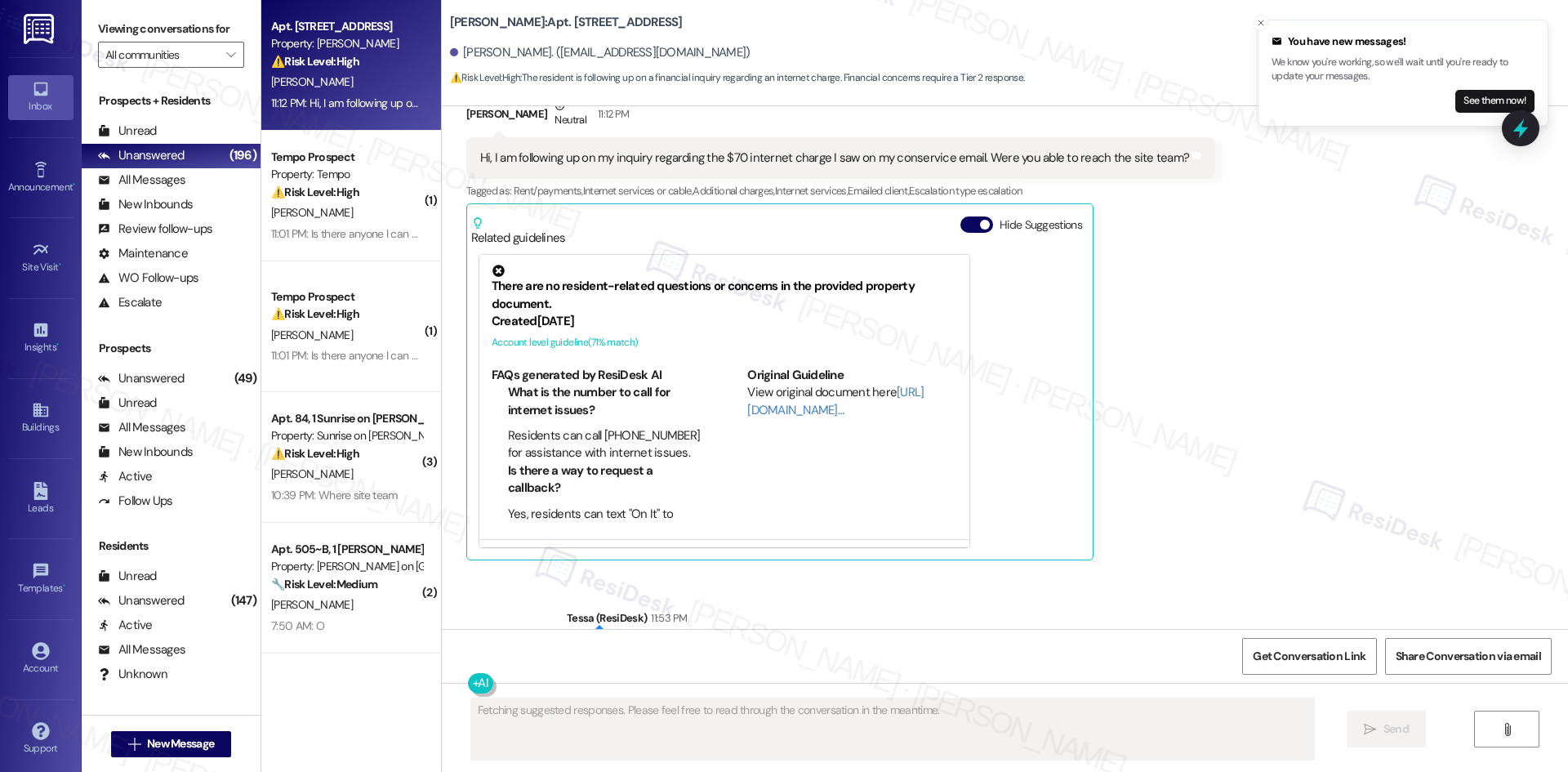
scroll to position [7230, 0]
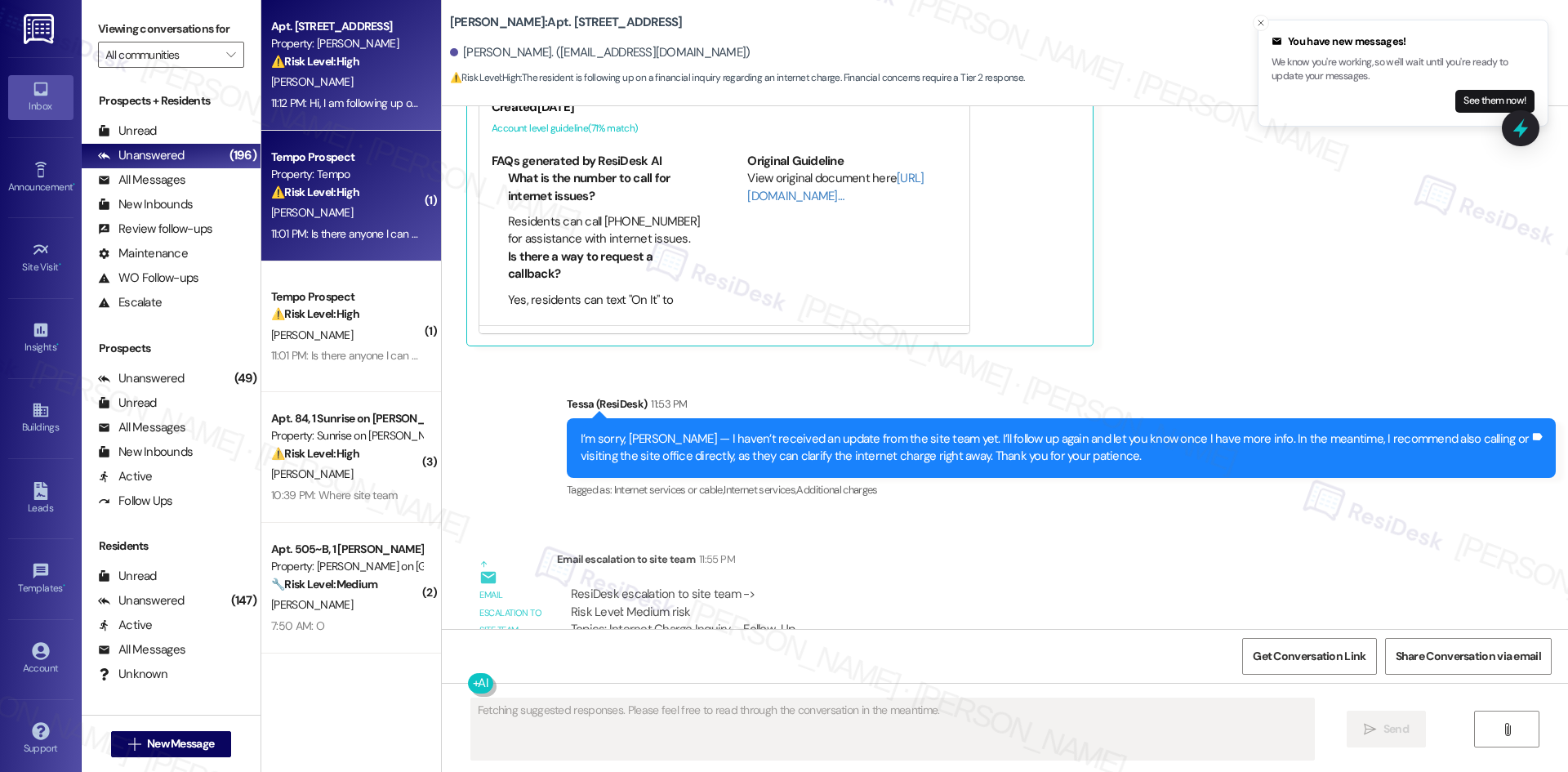
click at [335, 213] on div "[PERSON_NAME]" at bounding box center [346, 212] width 154 height 21
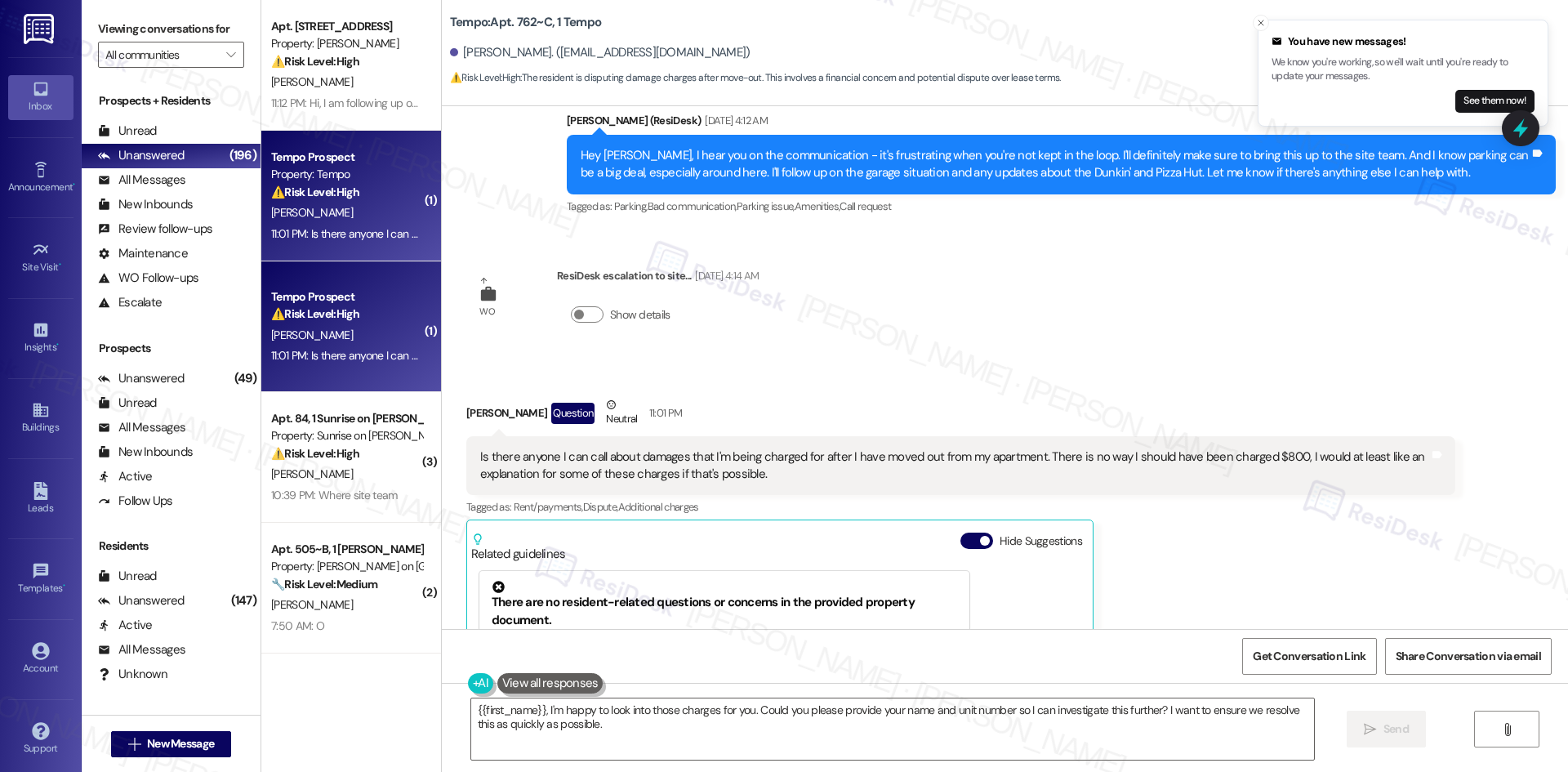
scroll to position [6009, 0]
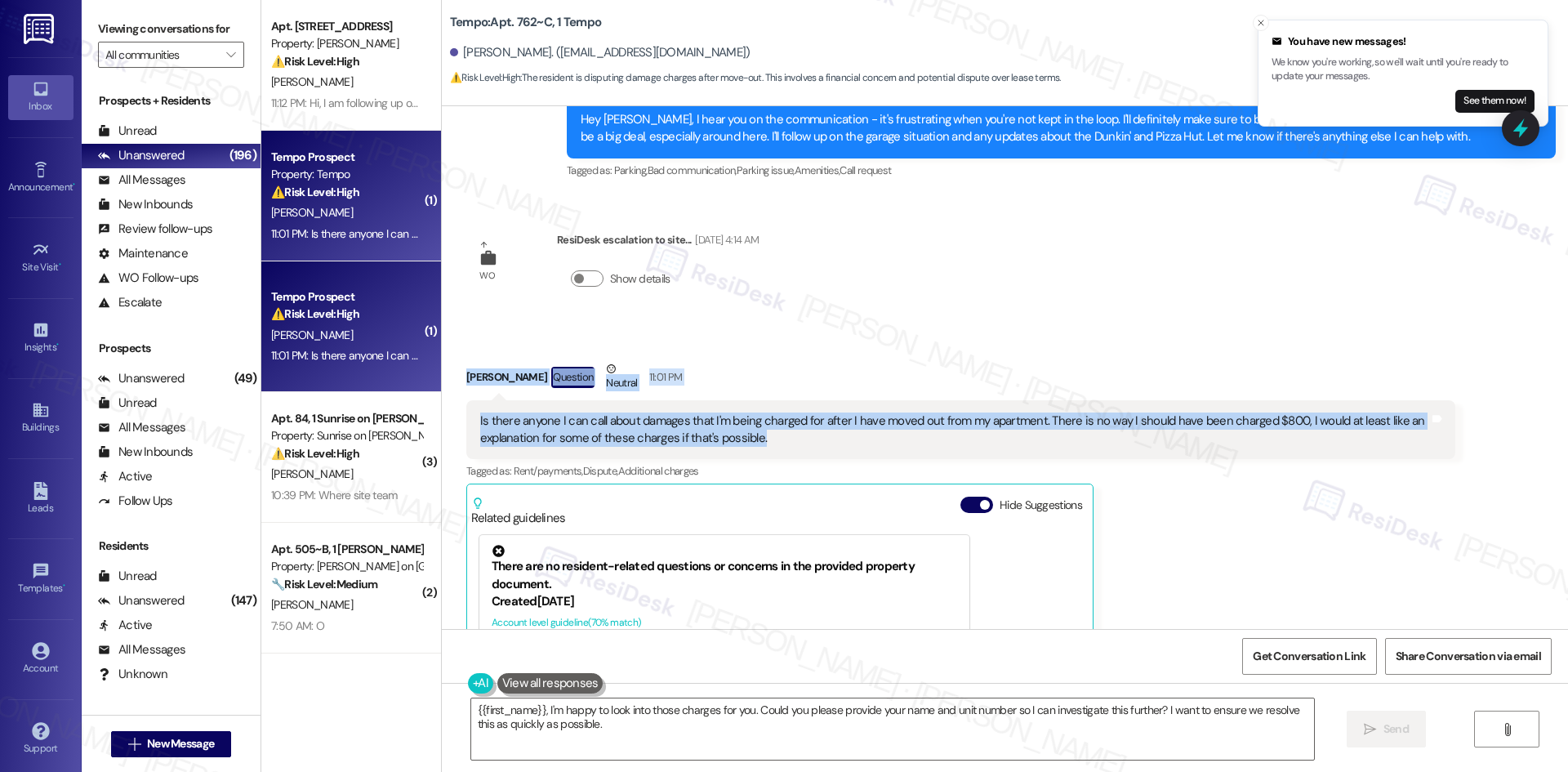
drag, startPoint x: 441, startPoint y: 315, endPoint x: 808, endPoint y: 393, distance: 375.2
click at [808, 393] on div "Received via SMS Matthew Rochon Question Neutral 11:01 PM Is there anyone I can…" at bounding box center [960, 596] width 1013 height 498
copy div "Matthew Rochon Question Neutral 11:01 PM Is there anyone I can call about damag…"
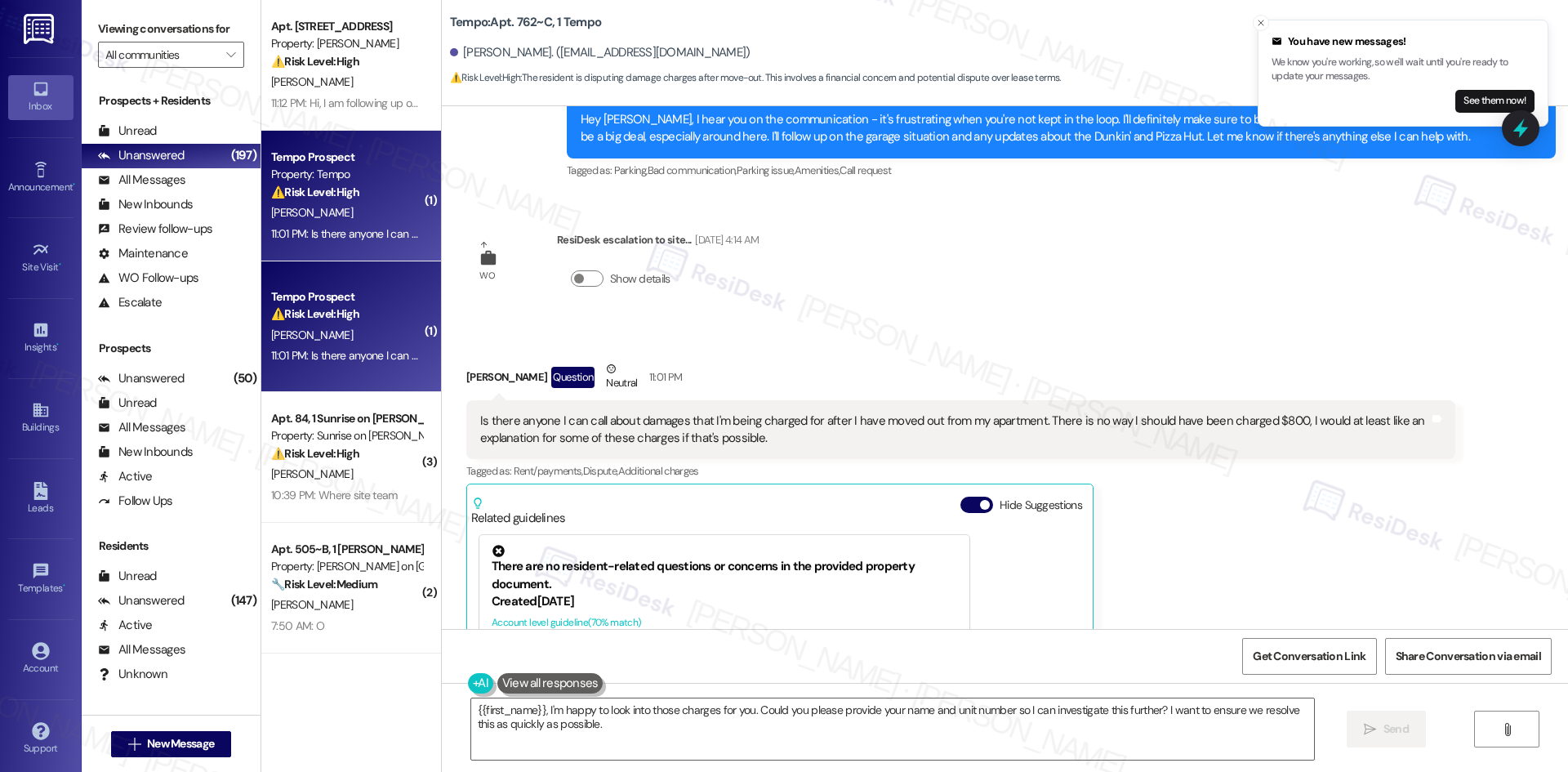
drag, startPoint x: 1031, startPoint y: 244, endPoint x: 1023, endPoint y: 256, distance: 14.4
click at [1031, 243] on div "WO Opened request: Whenever we... Nov 15, 2022 at 10:52 PM Status : Completed S…" at bounding box center [1004, 367] width 1126 height 523
click at [907, 730] on textarea "{{first_name}}, I'm happy to look into those charges for you. Could you please …" at bounding box center [892, 729] width 842 height 61
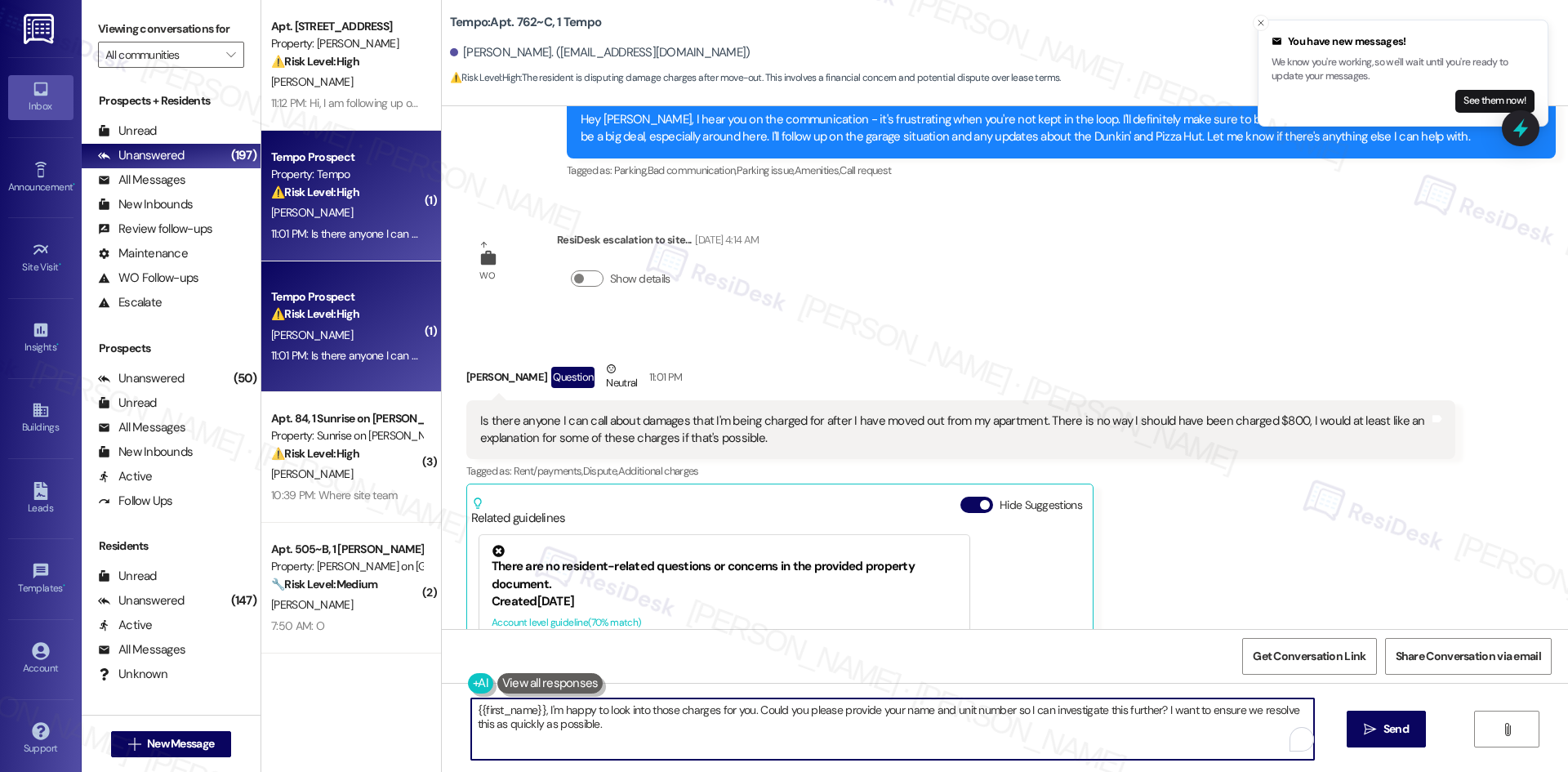
paste textarea "I understand your concern about the $800 in charges, Matthew. I’ll share this w…"
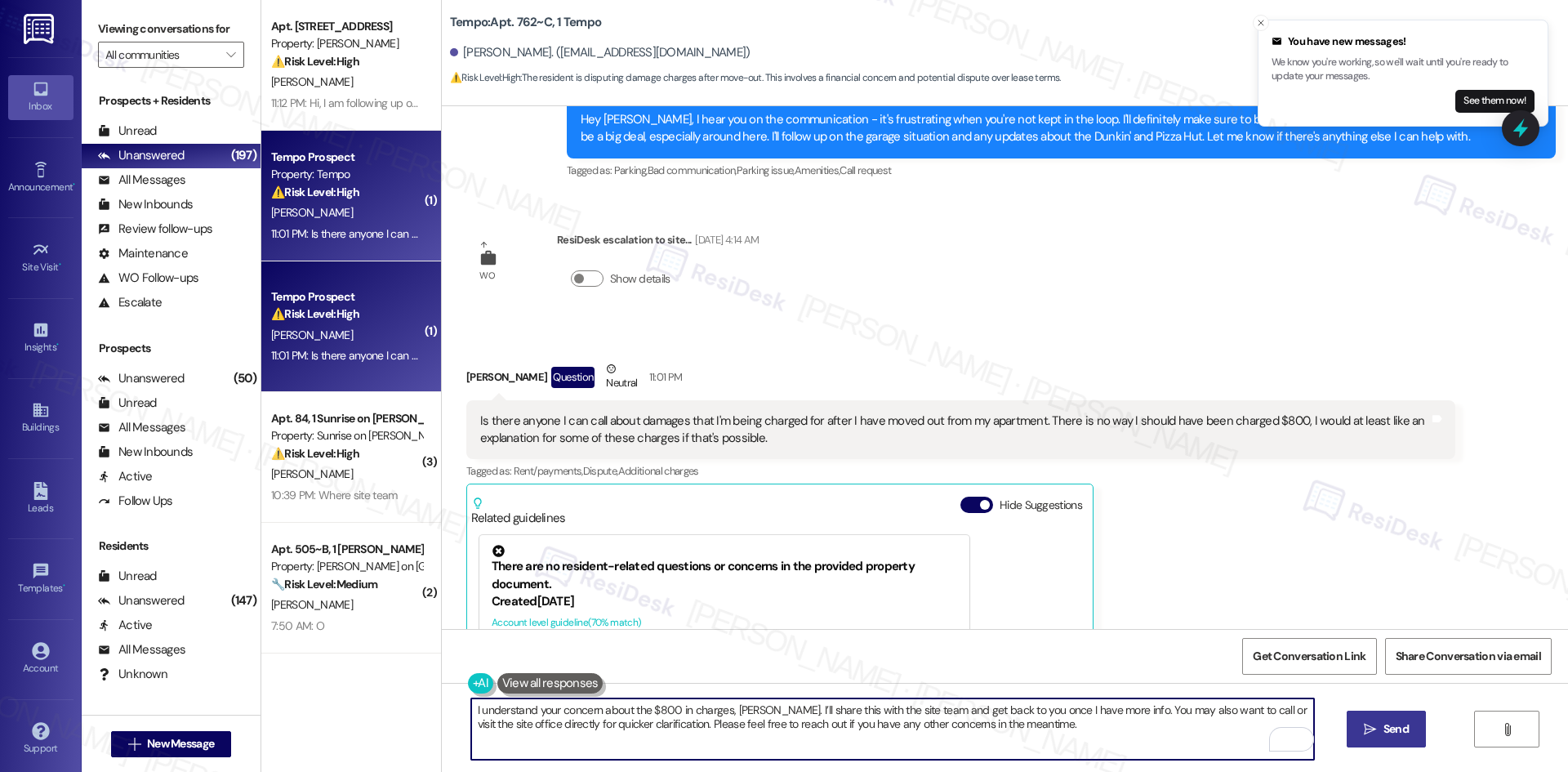
type textarea "I understand your concern about the $800 in charges, Matthew. I’ll share this w…"
click at [1376, 724] on span " Send" at bounding box center [1386, 729] width 51 height 17
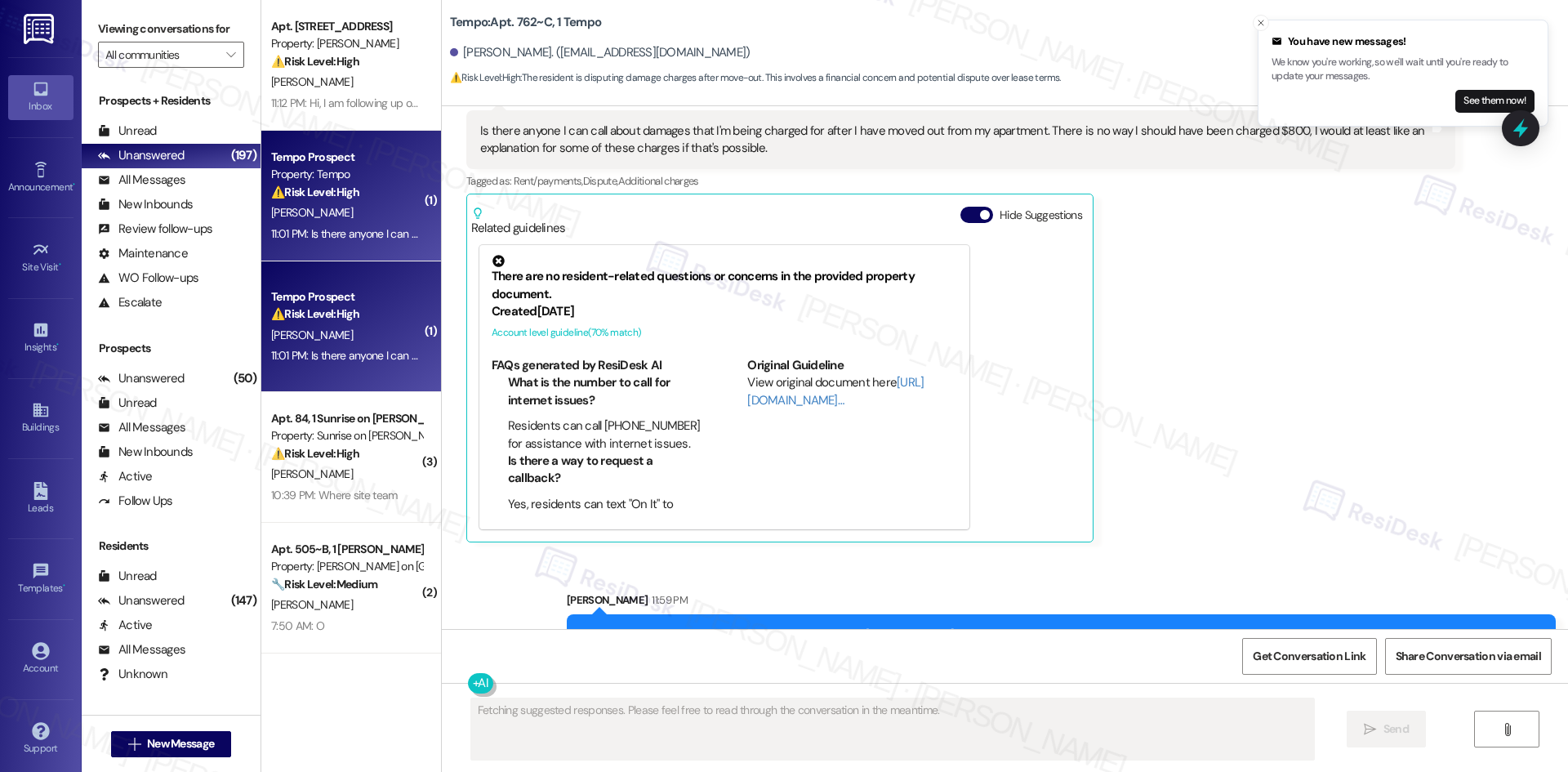
scroll to position [6305, 0]
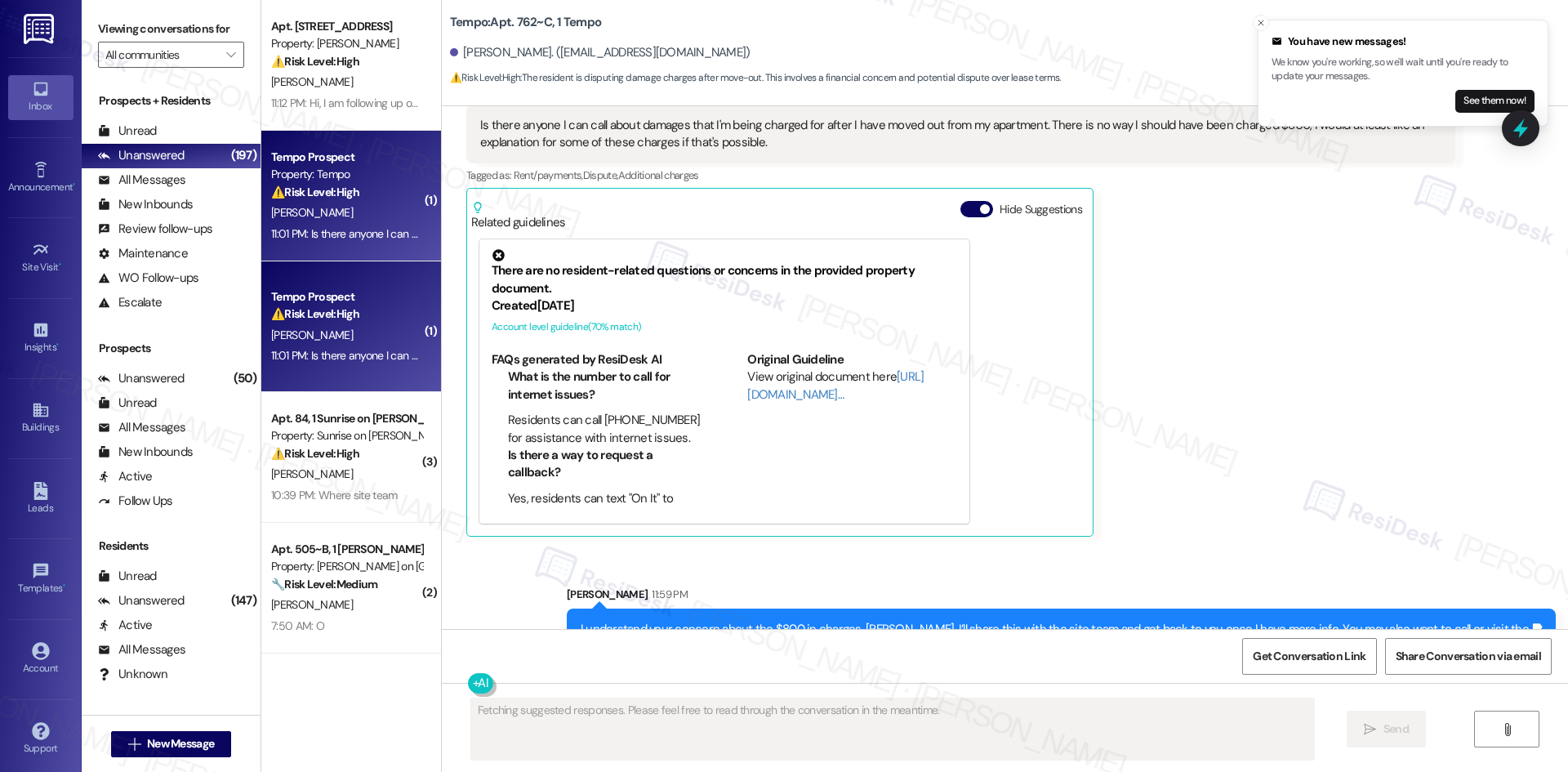
click at [1175, 439] on div "Matthew Rochon Question Neutral 11:01 PM Is there anyone I can call about damag…" at bounding box center [960, 302] width 989 height 473
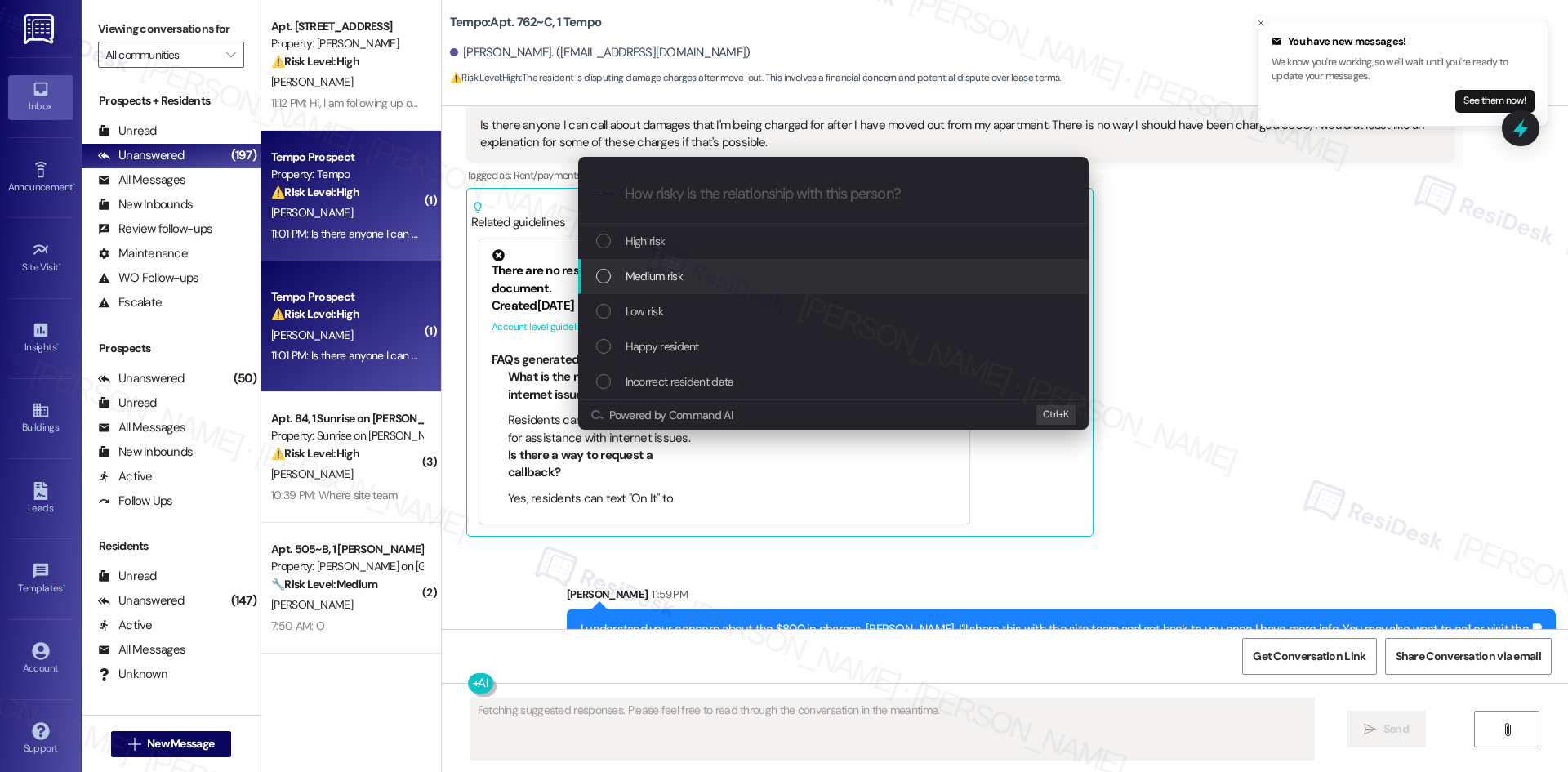
click at [667, 281] on span "Medium risk" at bounding box center [654, 276] width 57 height 18
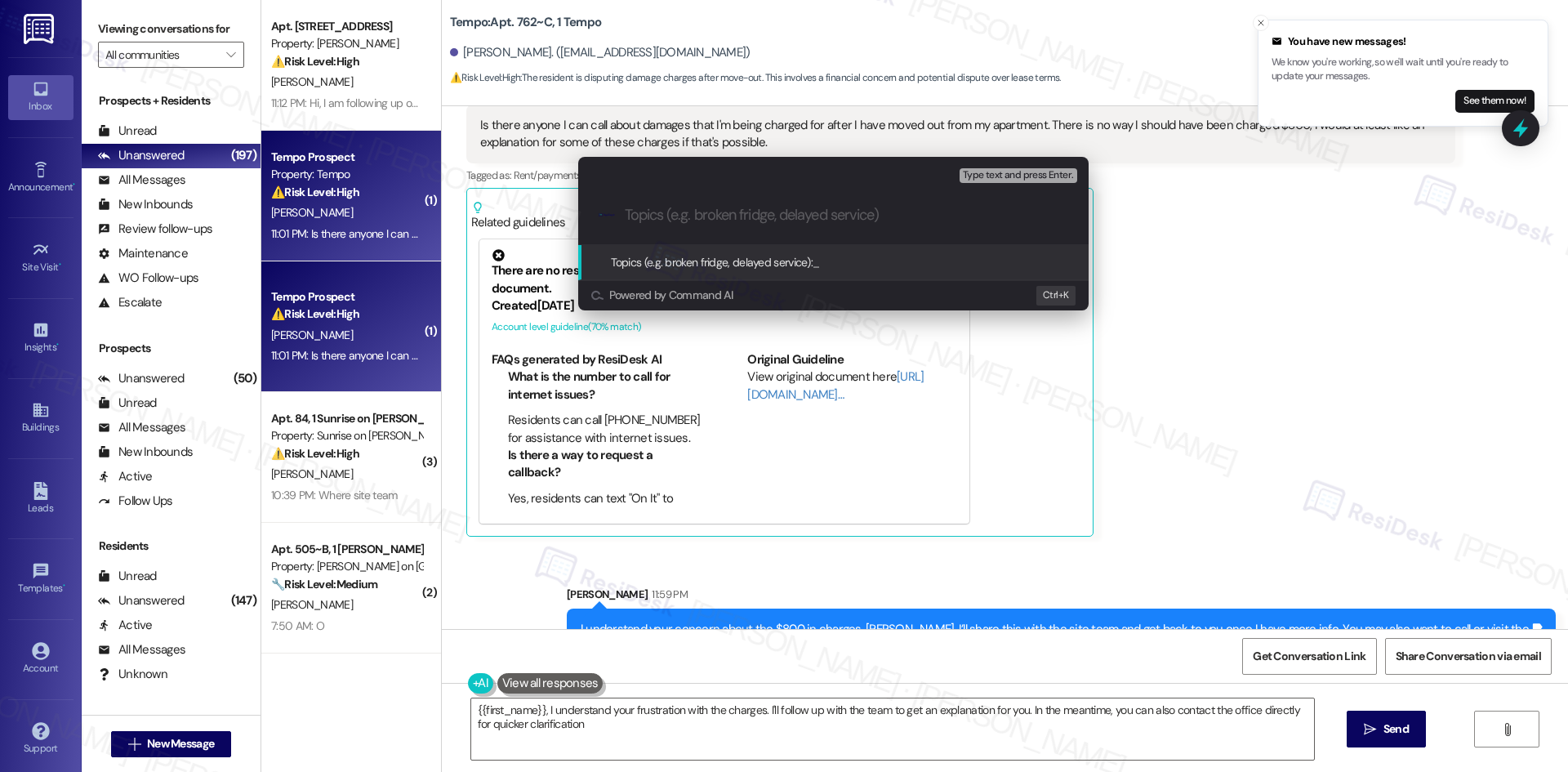
type textarea "{{first_name}}, I understand your frustration with the charges. I'll follow up …"
click at [677, 220] on input "Topics (e.g. broken fridge, delayed service)" at bounding box center [846, 214] width 444 height 17
paste input "Dispute of Move-Out Charges – Request for Explanation"
type input "Dispute of Move-Out Charges – Request for Explanation"
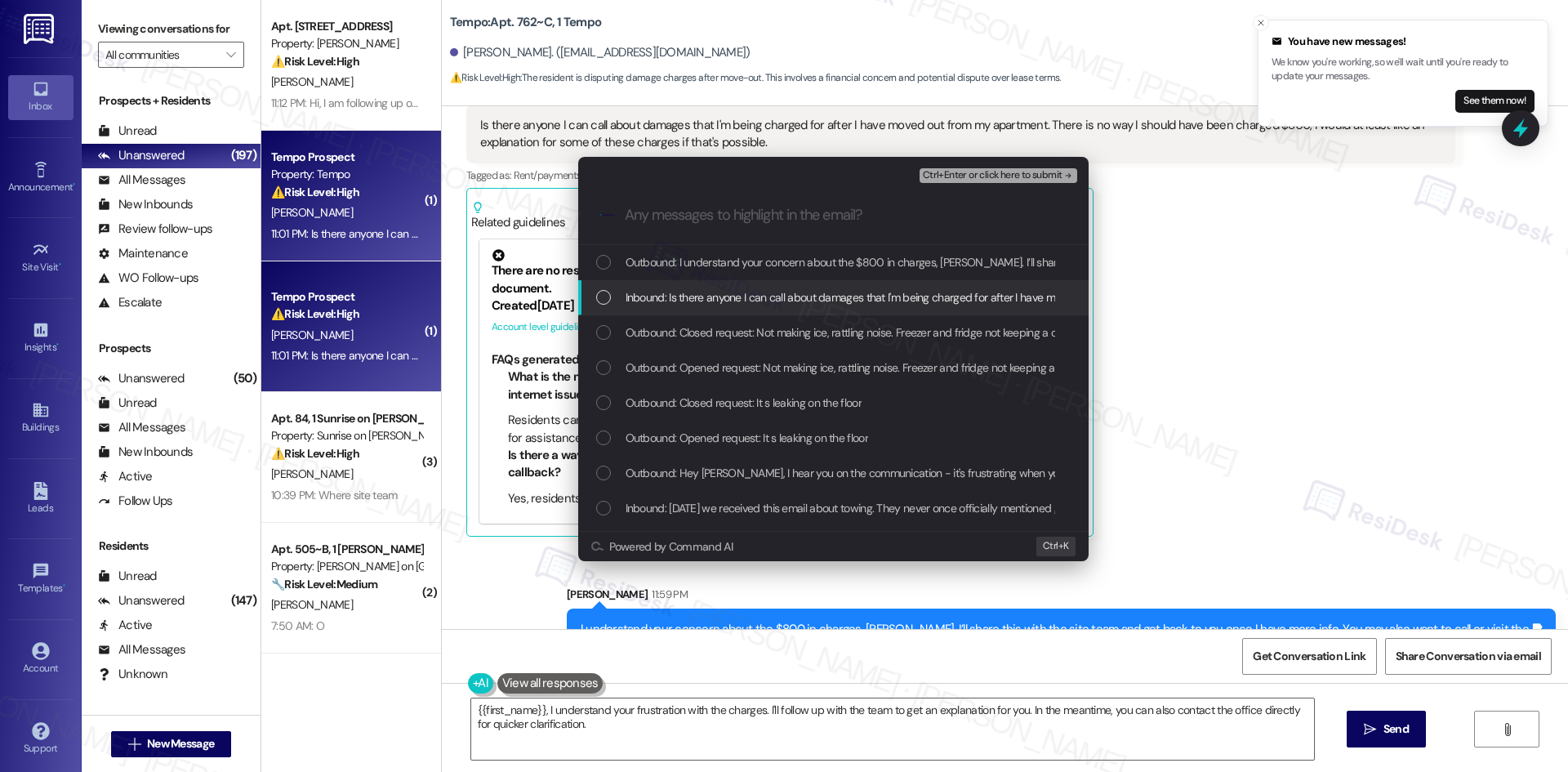
click at [702, 302] on span "Inbound: Is there anyone I can call about damages that I'm being charged for af…" at bounding box center [1217, 298] width 1184 height 18
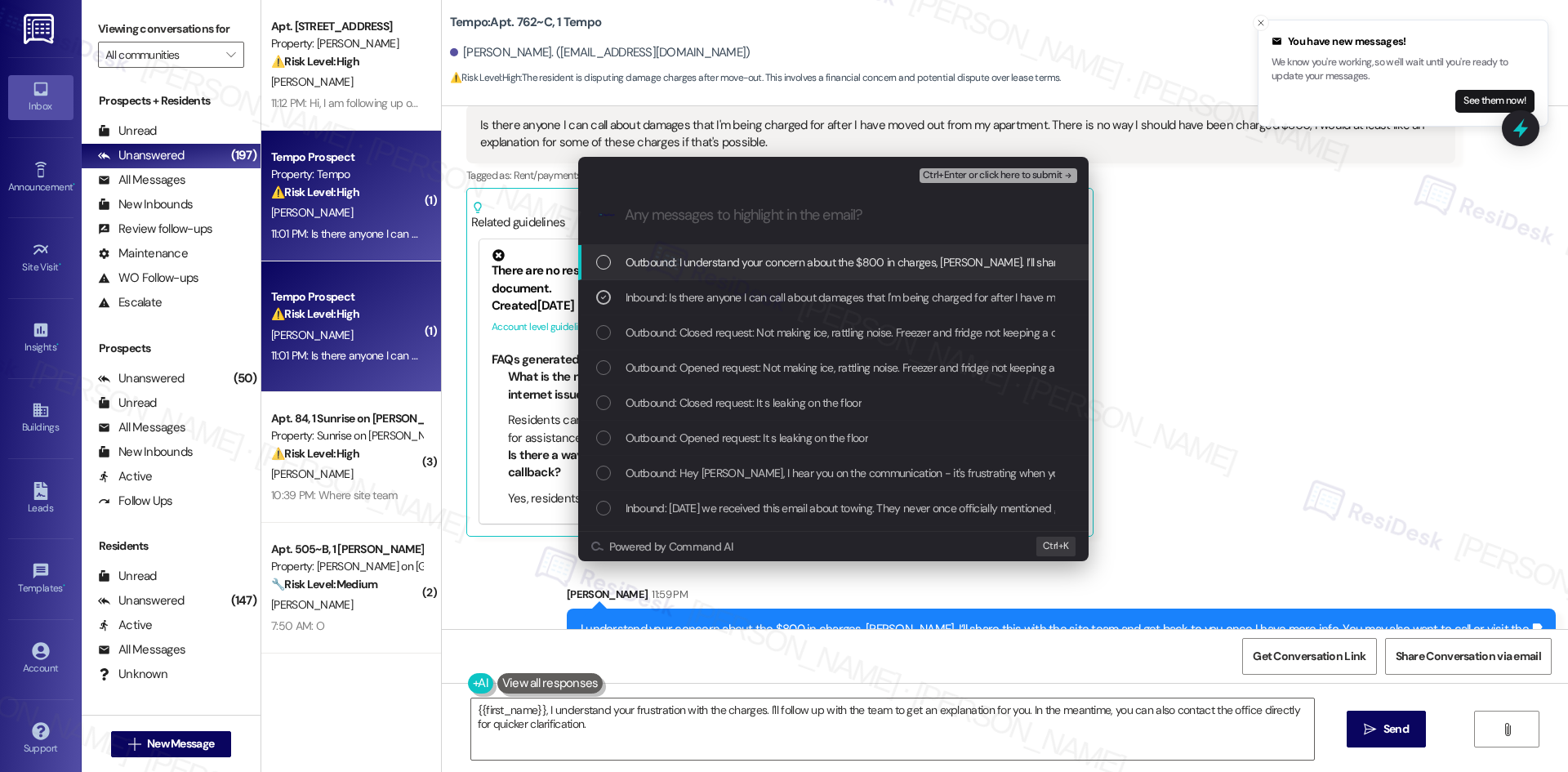
click at [1026, 175] on span "Ctrl+Enter or click here to submit" at bounding box center [993, 176] width 139 height 12
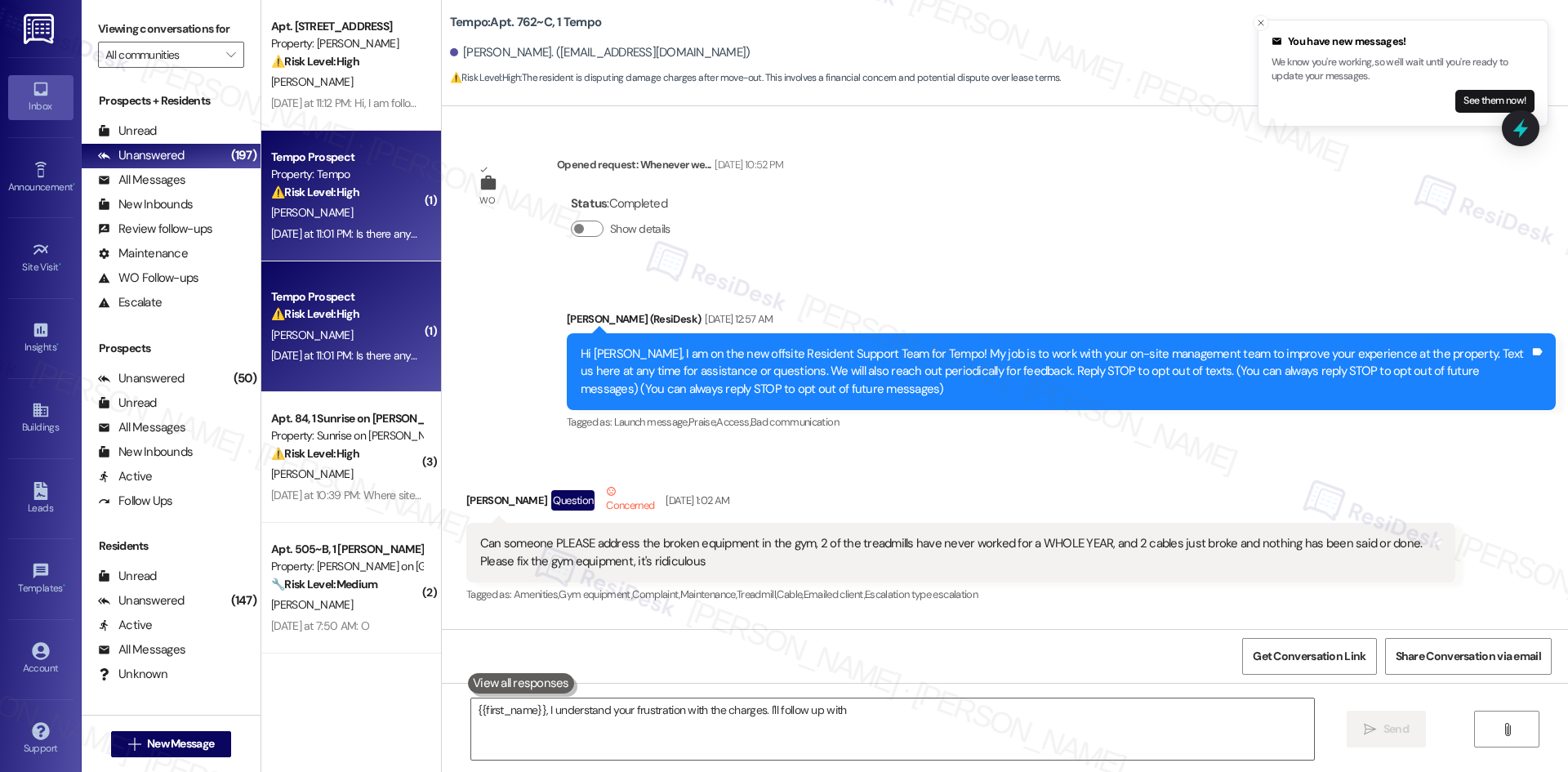
scroll to position [6172, 0]
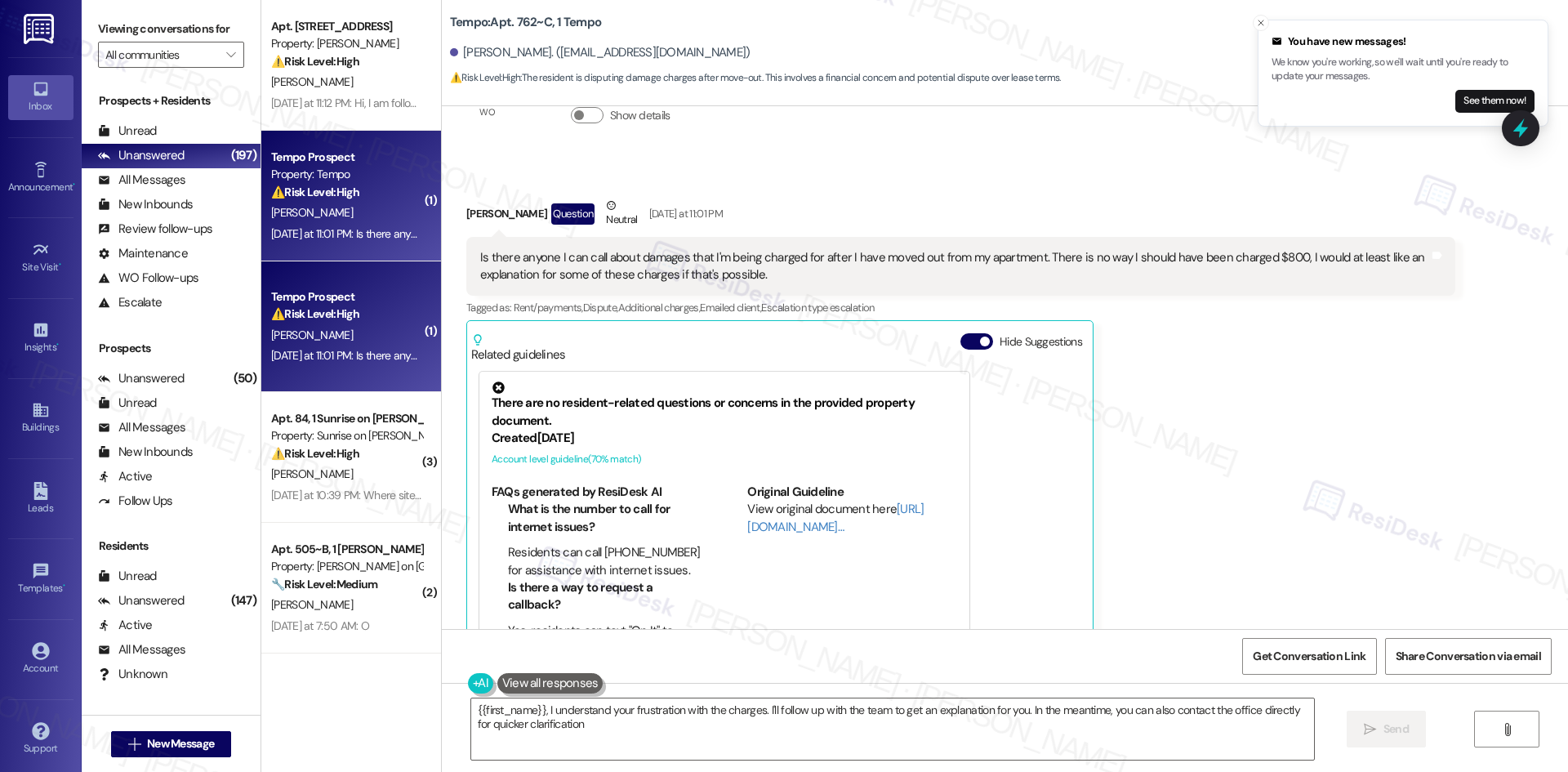
type textarea "{{first_name}}, I understand your frustration with the charges. I'll follow up …"
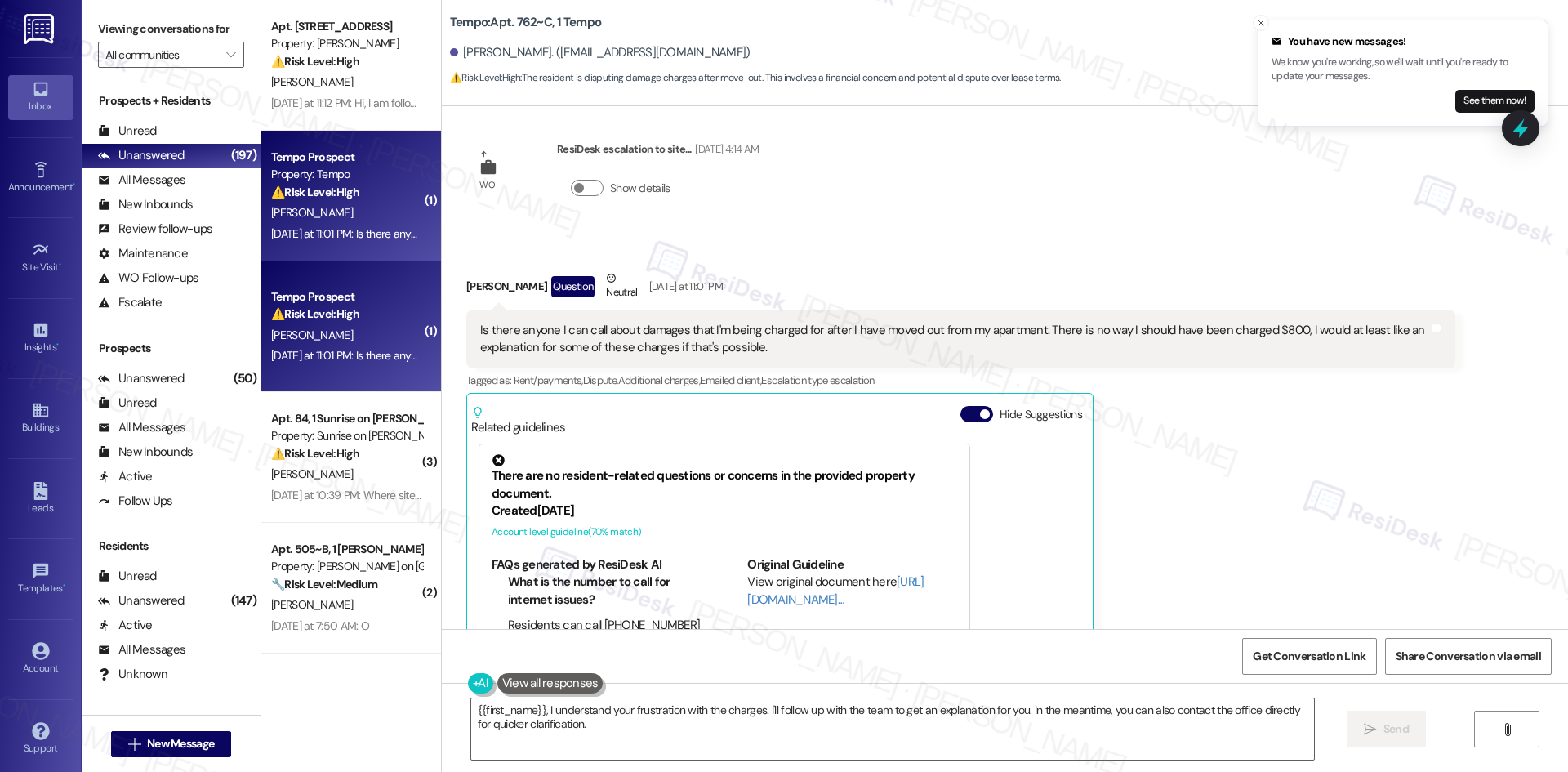
scroll to position [6001, 0]
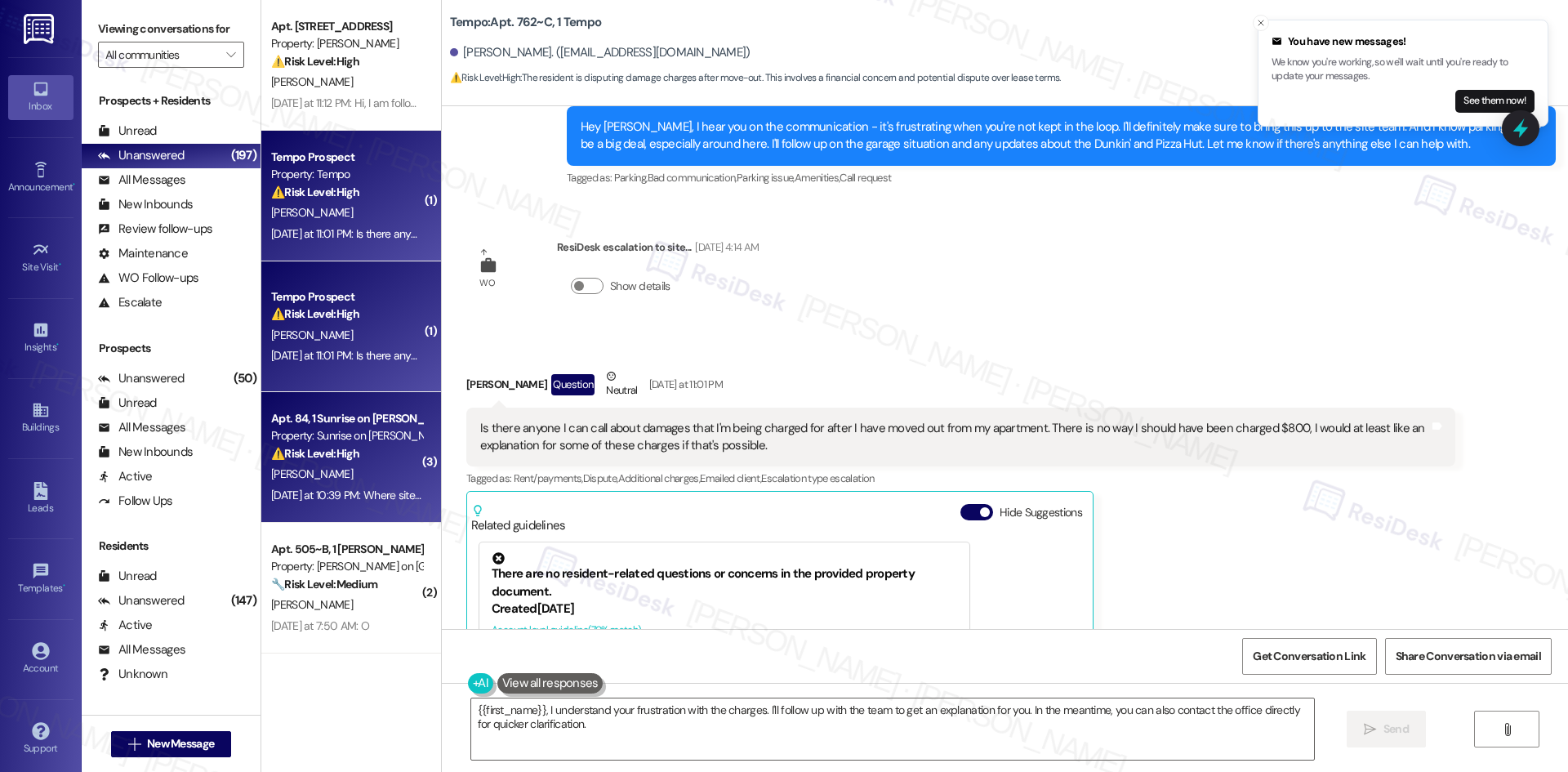
click at [361, 445] on div "⚠️ Risk Level: High The resident is reporting that their car was towed, and the…" at bounding box center [347, 453] width 151 height 17
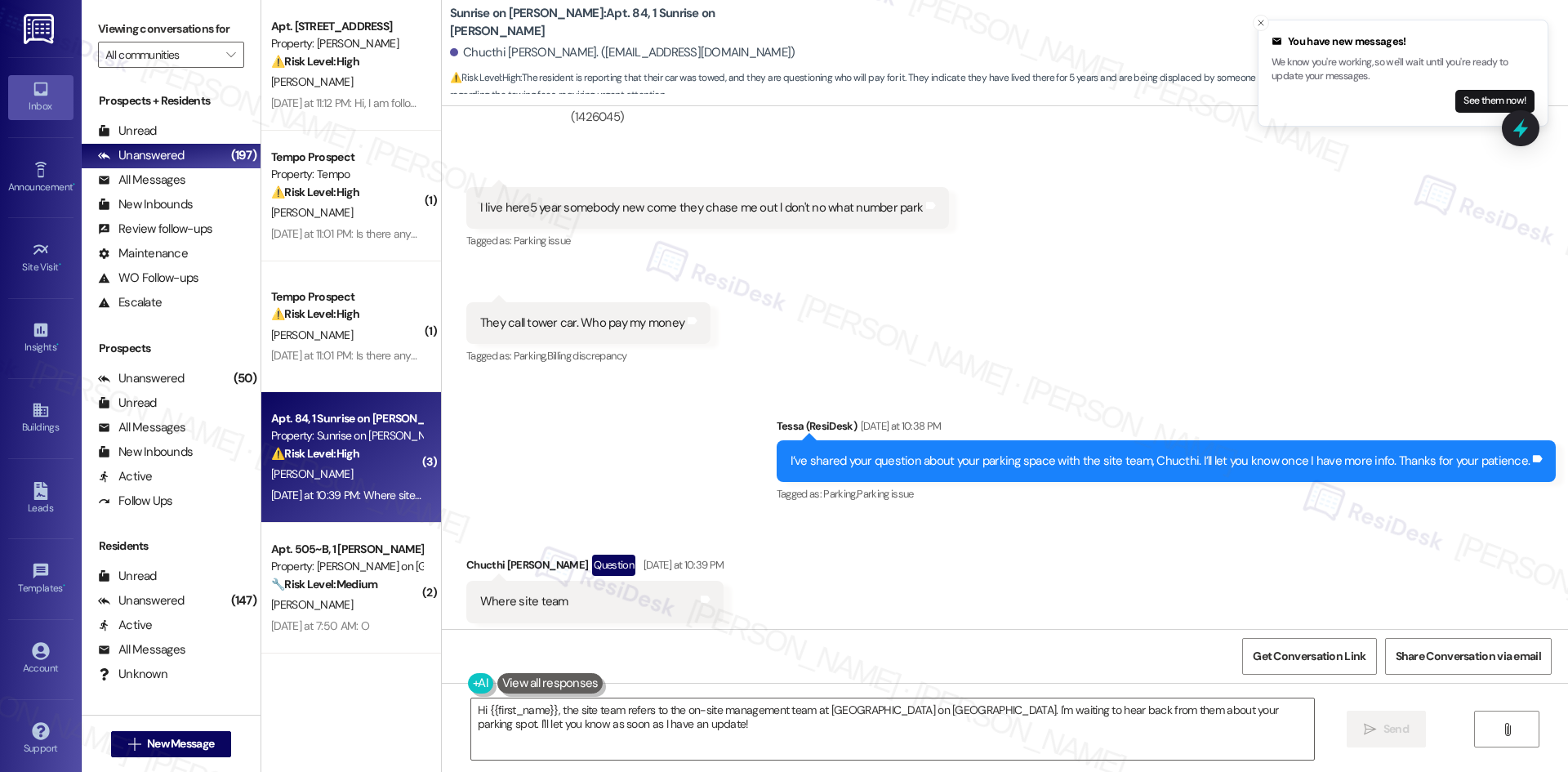
scroll to position [1632, 0]
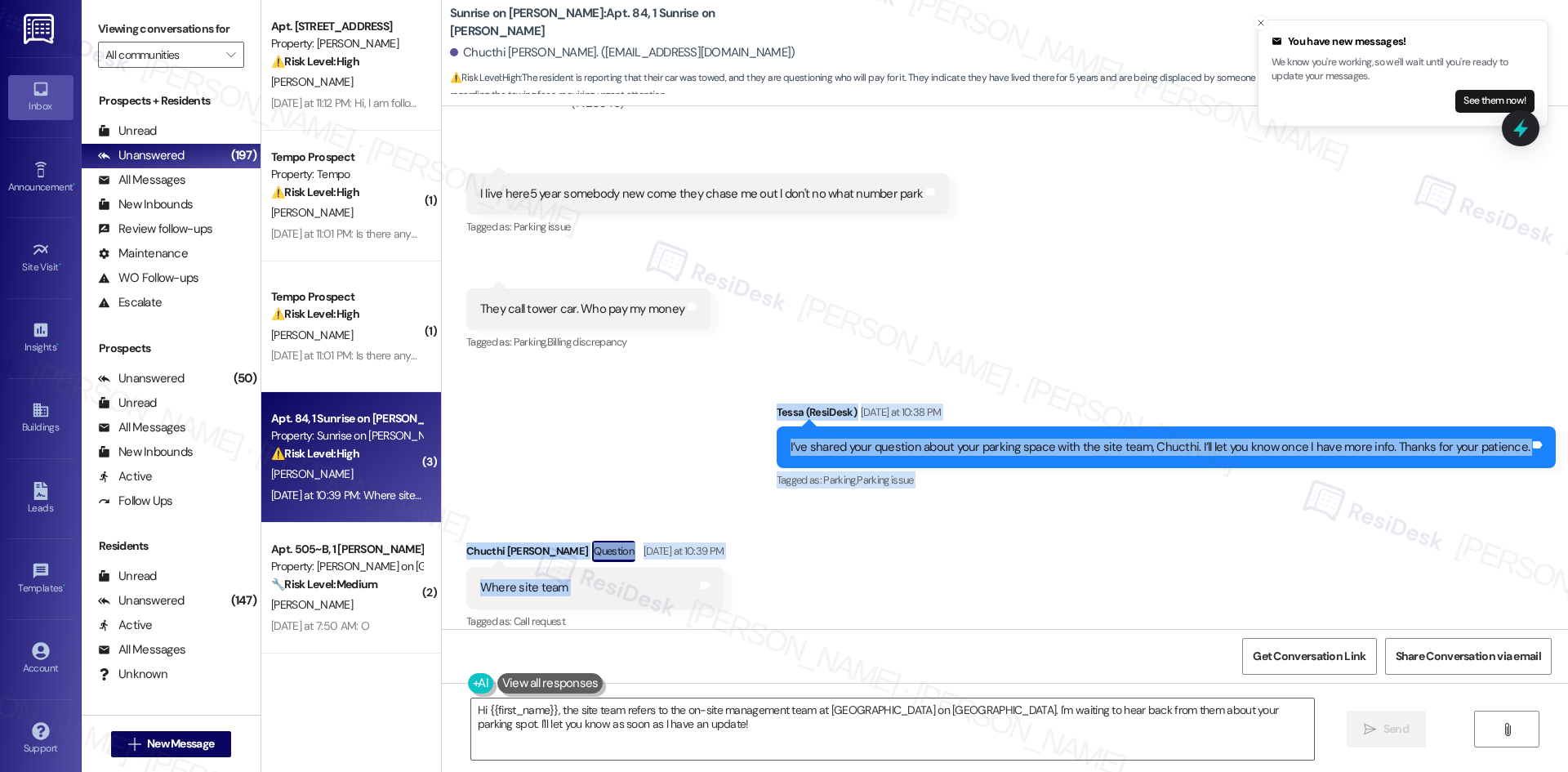
drag, startPoint x: 695, startPoint y: 372, endPoint x: 806, endPoint y: 561, distance: 219.2
click at [806, 561] on div "Lease started [DATE] 8:00 AM Survey, sent via SMS Residesk Automated Survey [DA…" at bounding box center [1004, 367] width 1126 height 523
copy div "Tessa (ResiDesk) [DATE] at 10:38 PM I’ve shared your question about your parkin…"
drag, startPoint x: 678, startPoint y: 371, endPoint x: 681, endPoint y: 394, distance: 23.2
click at [678, 371] on div "Sent via SMS Tessa (ResiDesk) [DATE] at 10:38 PM I’ve shared your question abou…" at bounding box center [1004, 435] width 1126 height 138
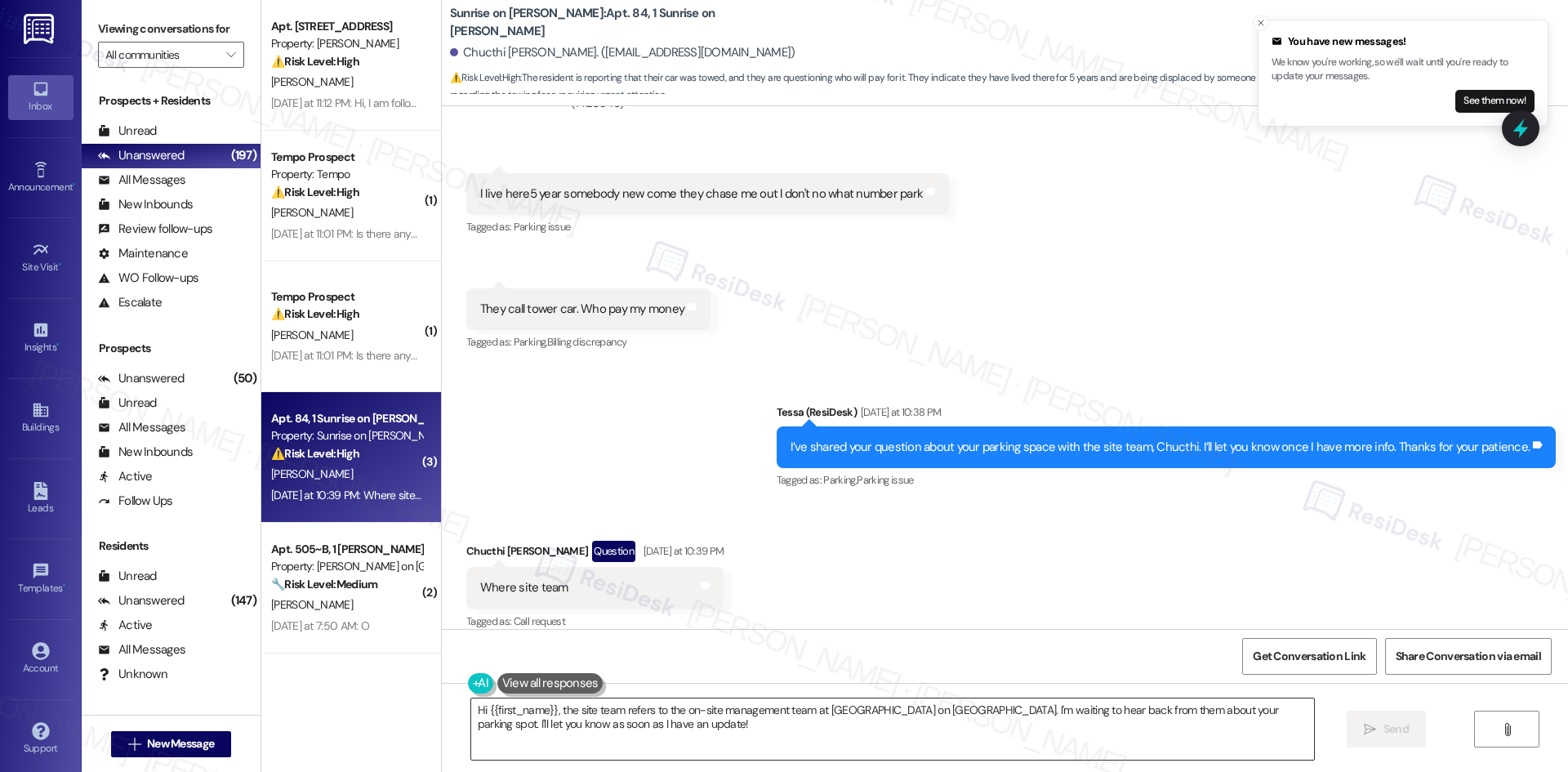
click at [650, 731] on textarea "Hi {{first_name}}, the site team refers to the on-site management team at Sunri…" at bounding box center [892, 729] width 842 height 61
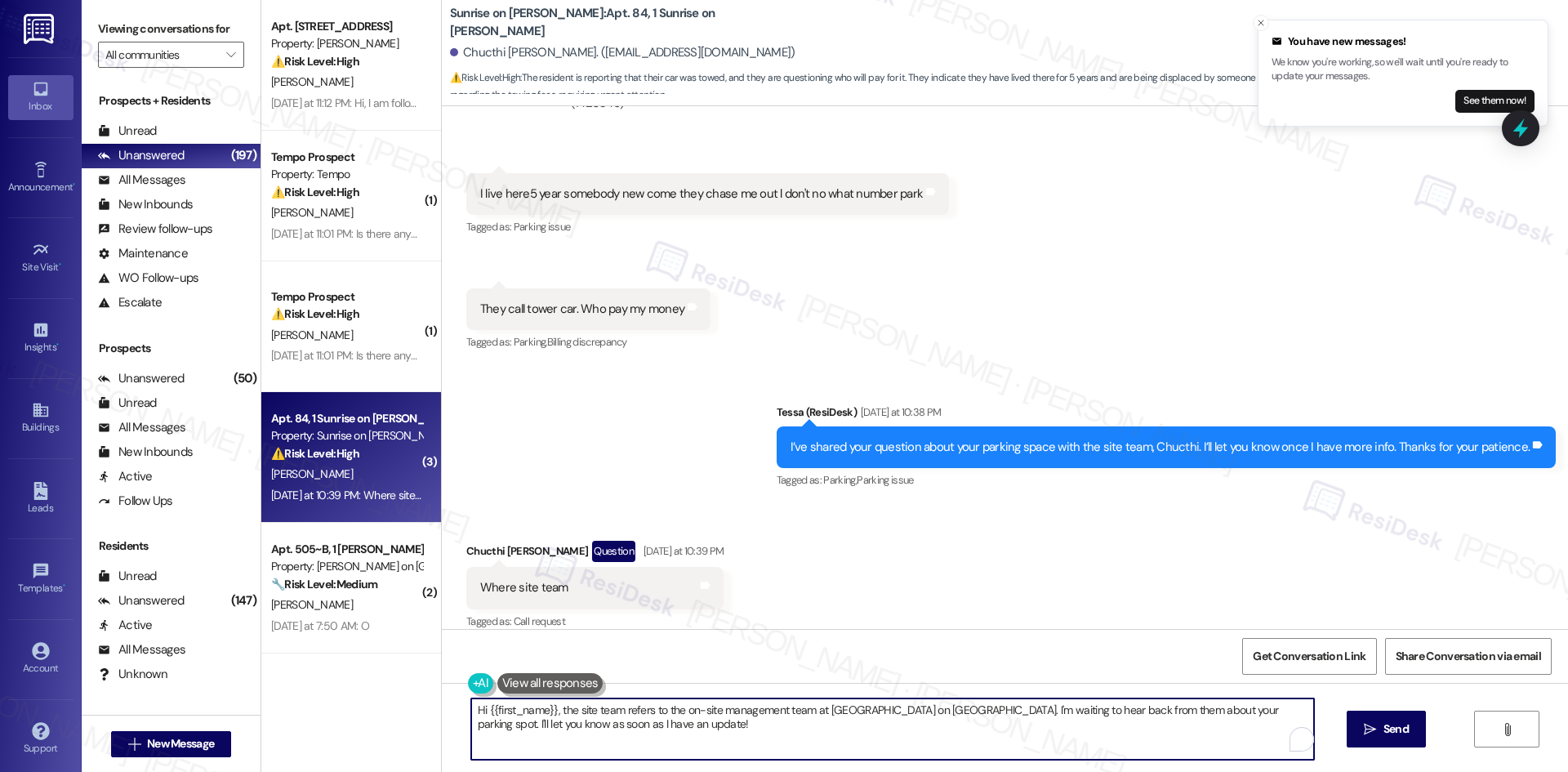
paste textarea "The site team is your property’s management and maintenance staff, Chucthi. I’v…"
type textarea "The site team is your property’s management and maintenance staff, Chucthi. I’v…"
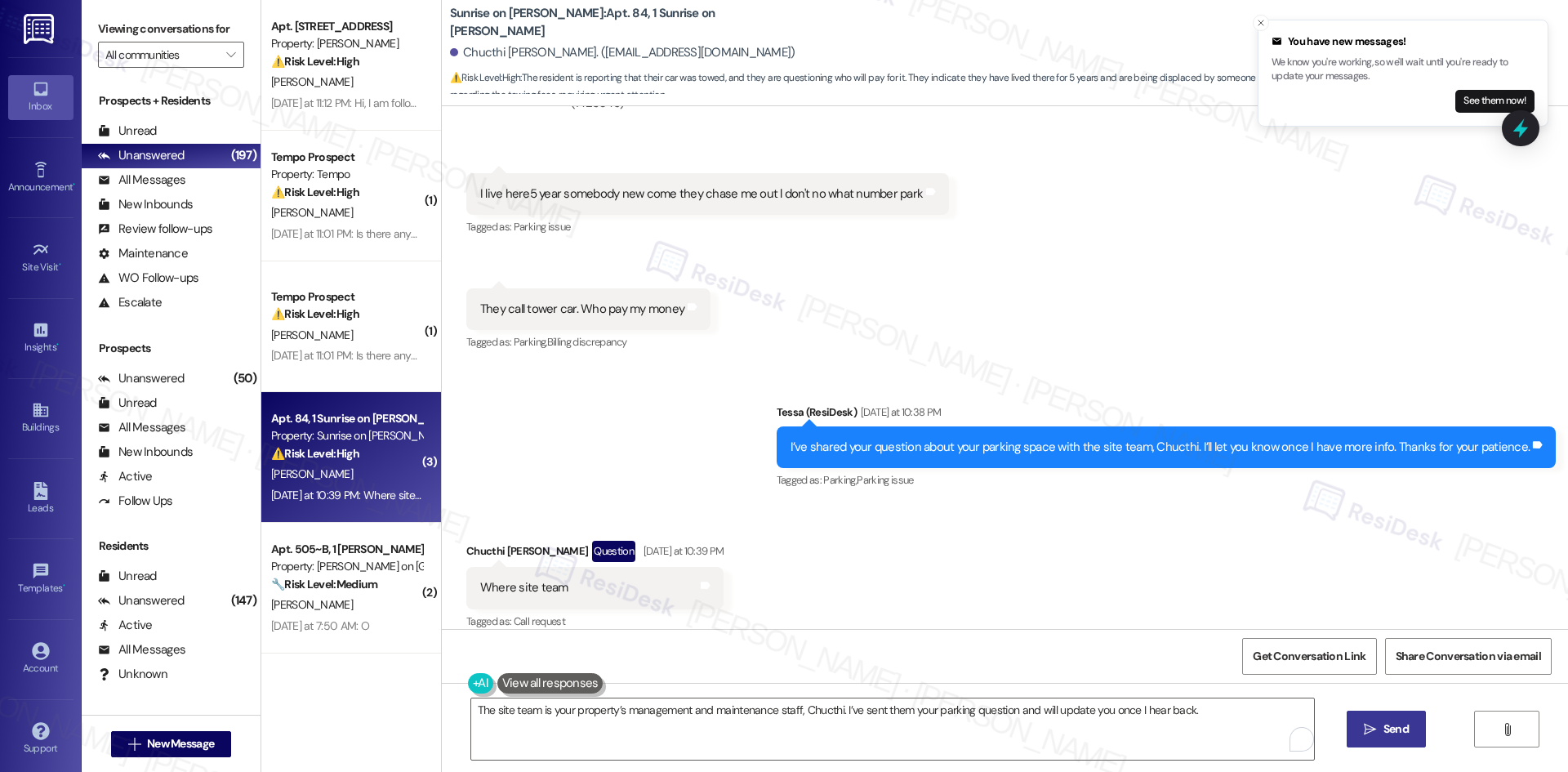
click at [1386, 731] on span "Send" at bounding box center [1396, 729] width 26 height 17
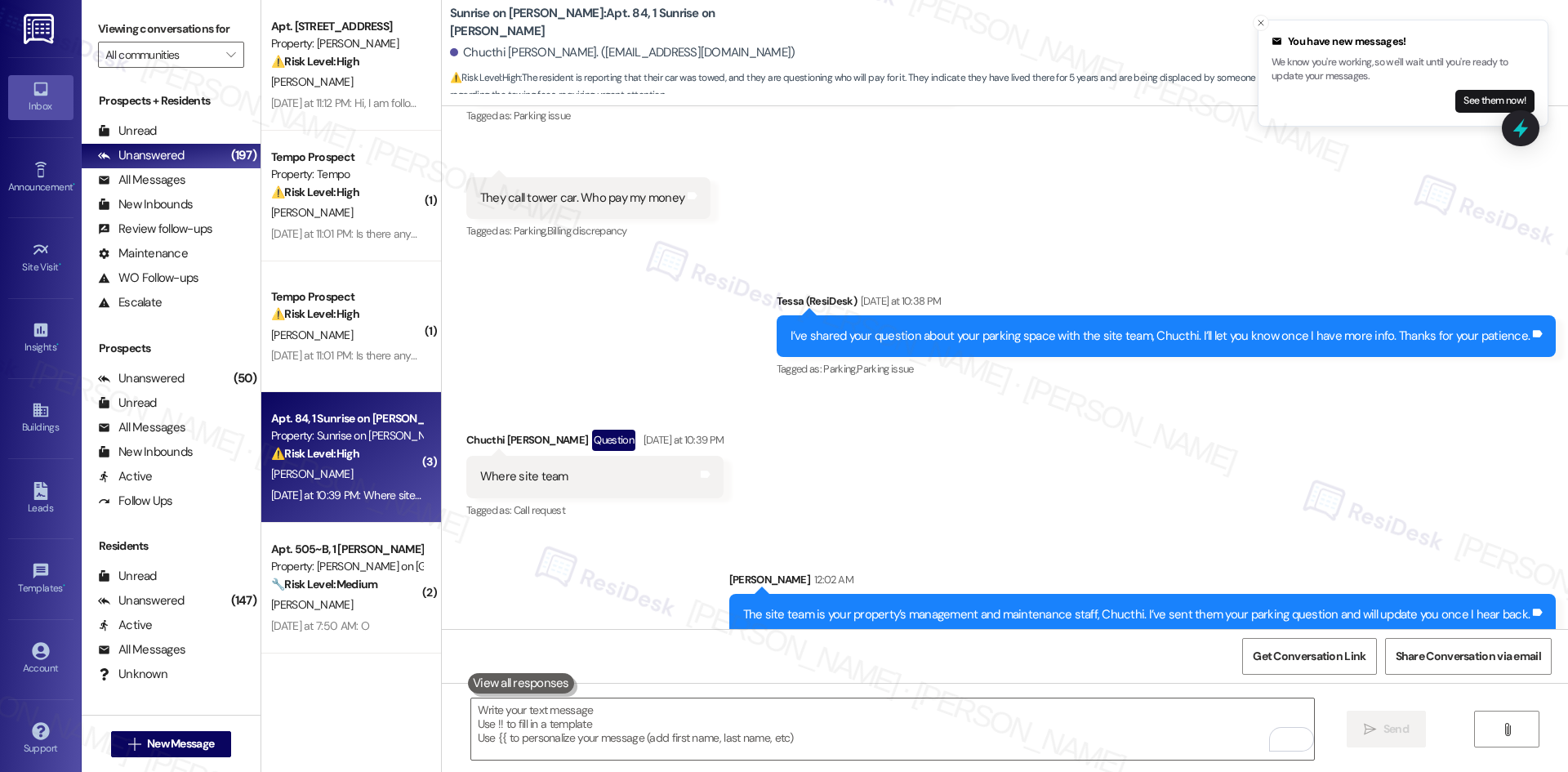
scroll to position [1745, 0]
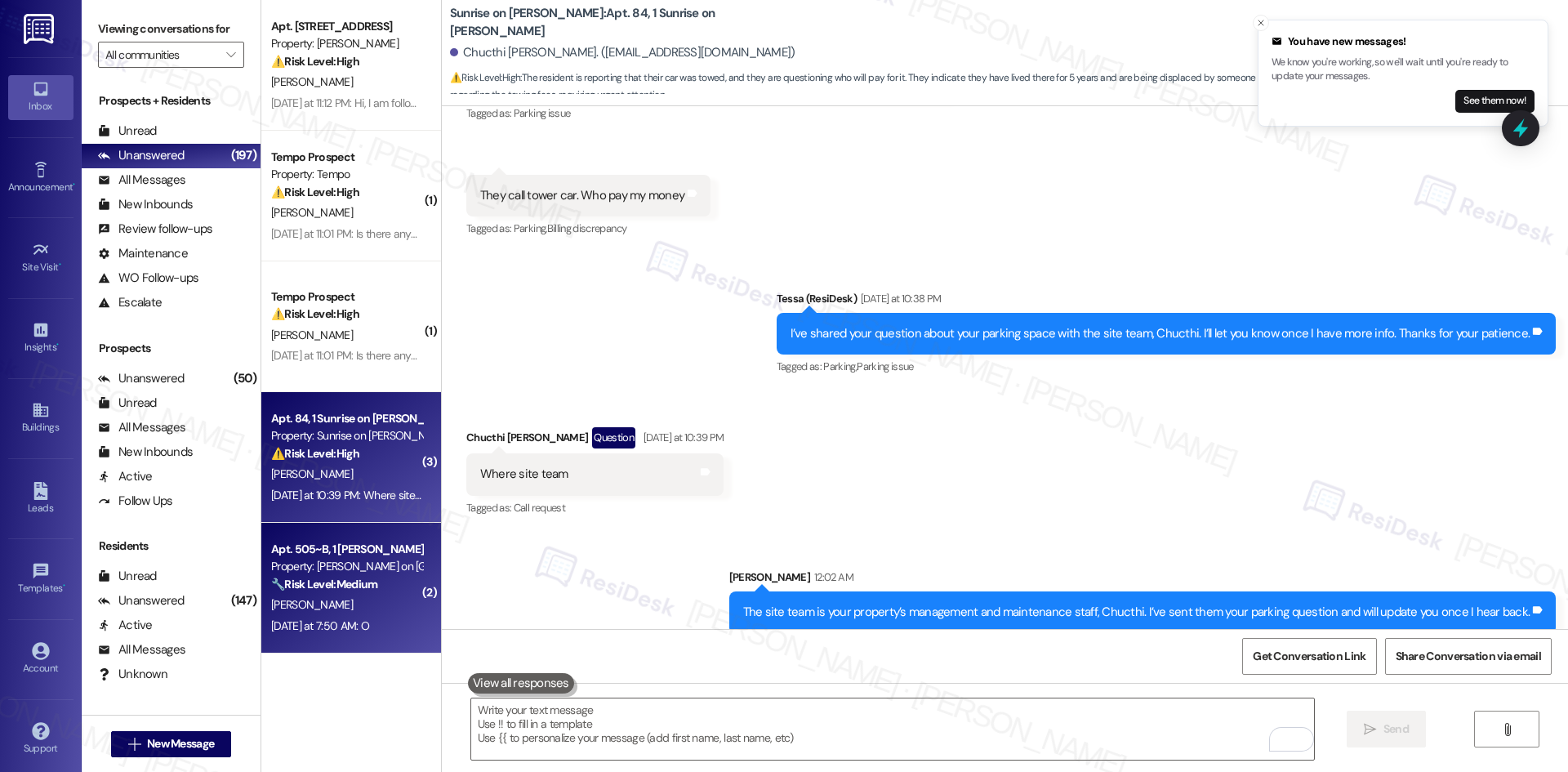
click at [349, 582] on strong "🔧 Risk Level: Medium" at bounding box center [324, 583] width 106 height 15
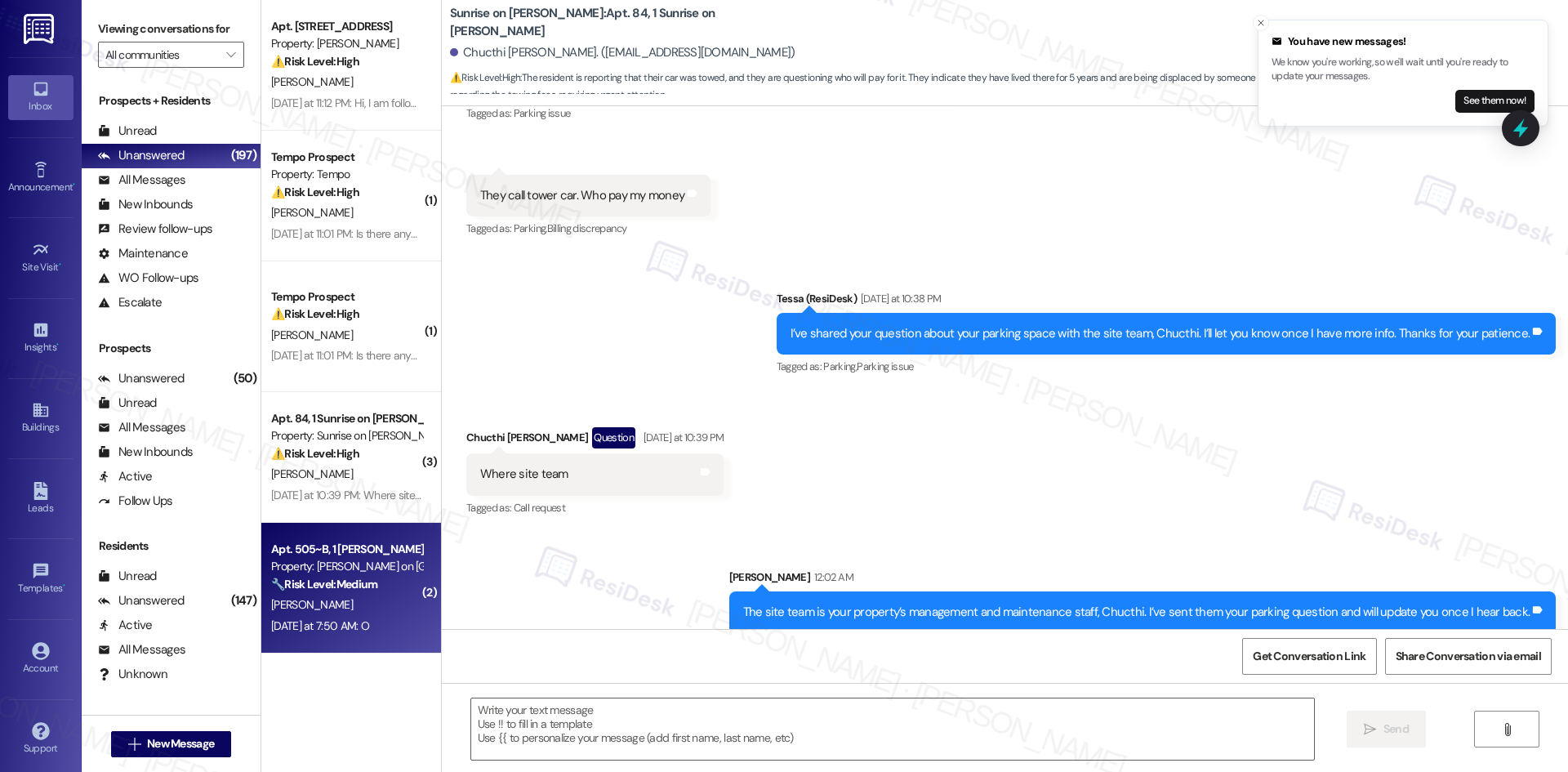
type textarea "Fetching suggested responses. Please feel free to read through the conversation…"
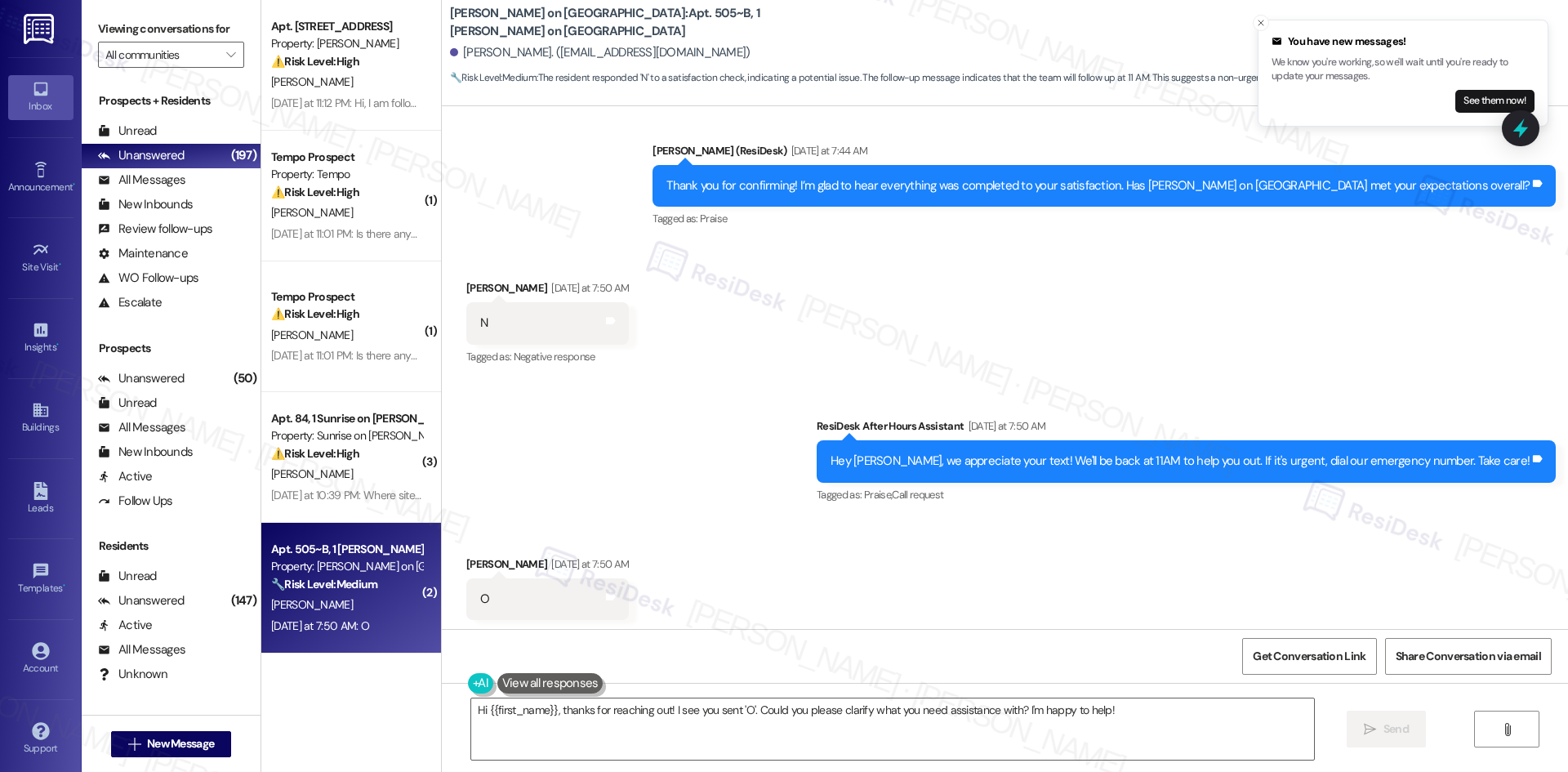
scroll to position [2037, 0]
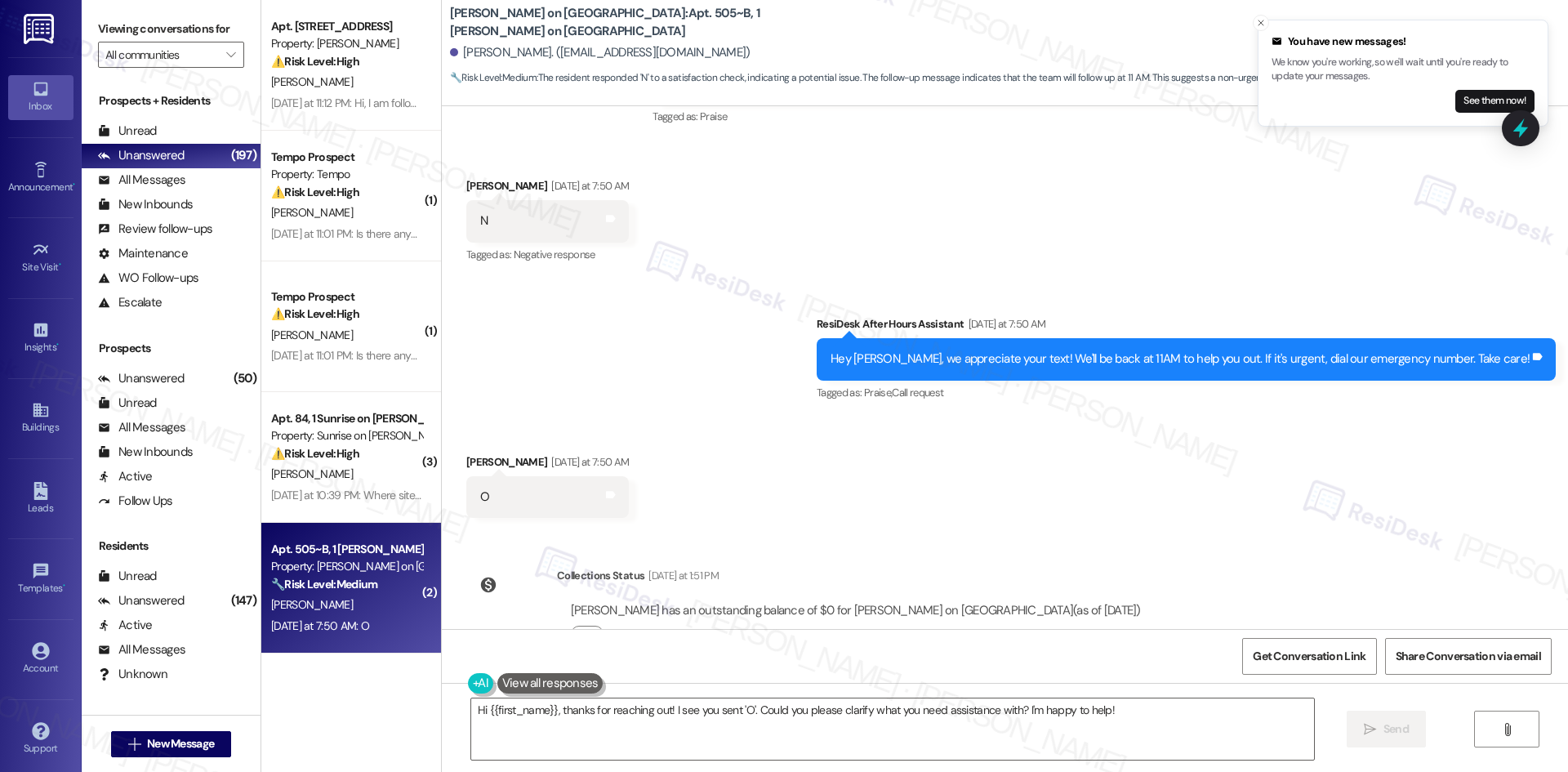
click at [771, 318] on div "Sent via SMS ResiDesk After Hours Assistant Yesterday at 7:50 AM Hey Ella, we a…" at bounding box center [1004, 348] width 1126 height 138
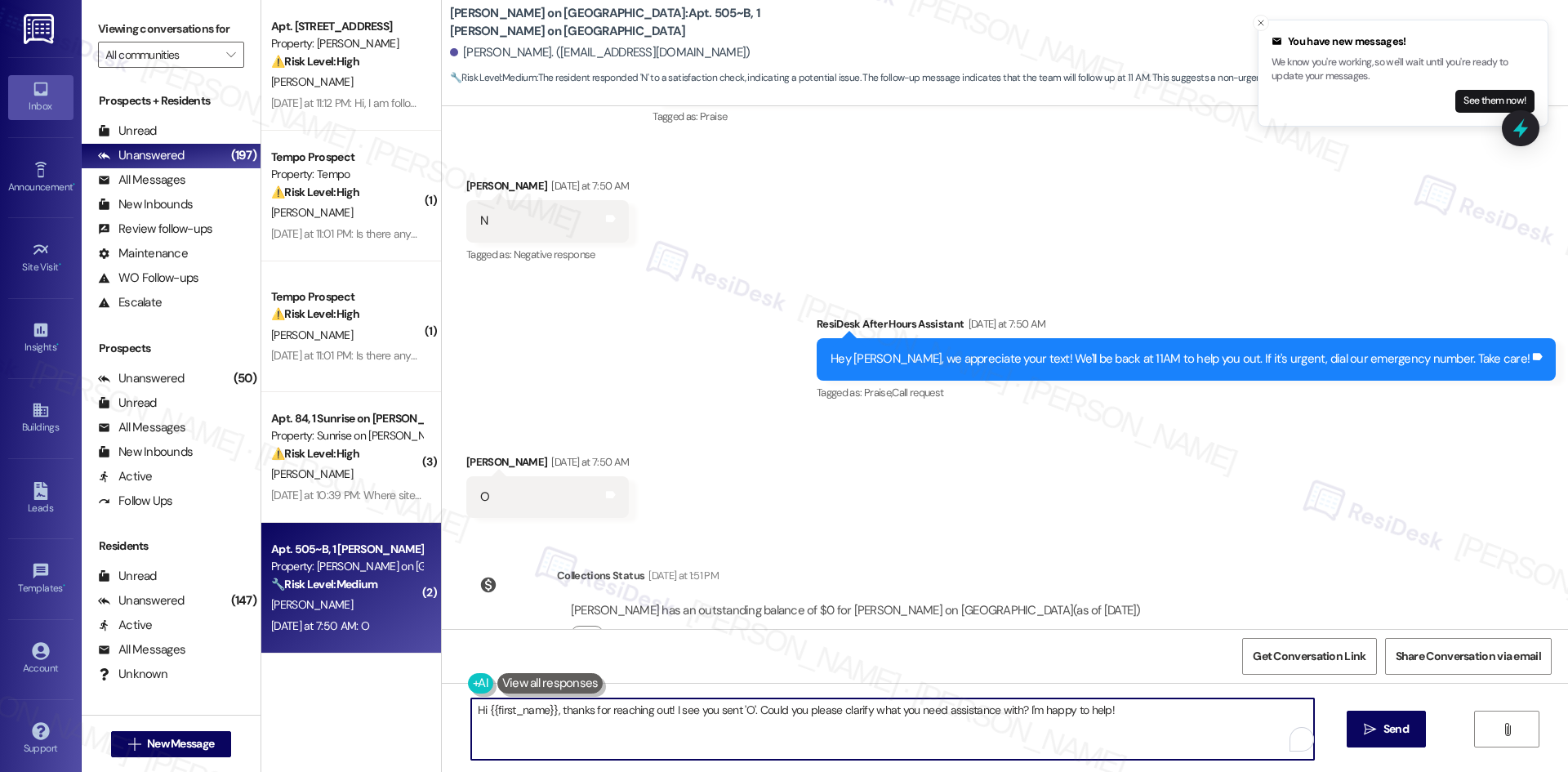
click at [770, 722] on textarea "Hi {{first_name}}, thanks for reaching out! I see you sent 'O'. Could you pleas…" at bounding box center [892, 729] width 842 height 61
paste textarea "I'm sorry to hear that you're not satisfied with your home. Is there anything s…"
type textarea "I'm sorry to hear that you're not satisfied with your home. Is there anything s…"
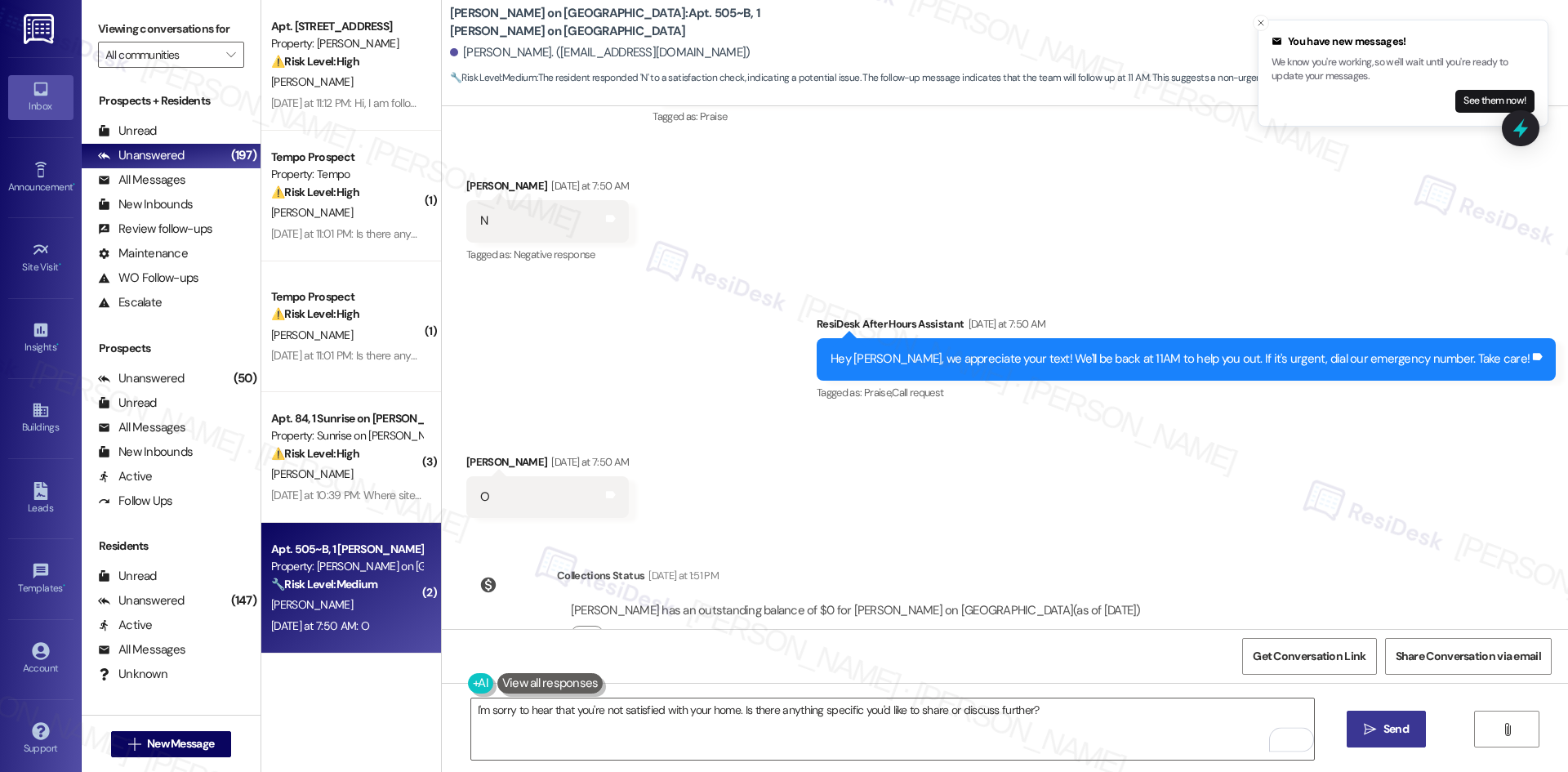
click at [1383, 723] on span "Send" at bounding box center [1396, 729] width 26 height 17
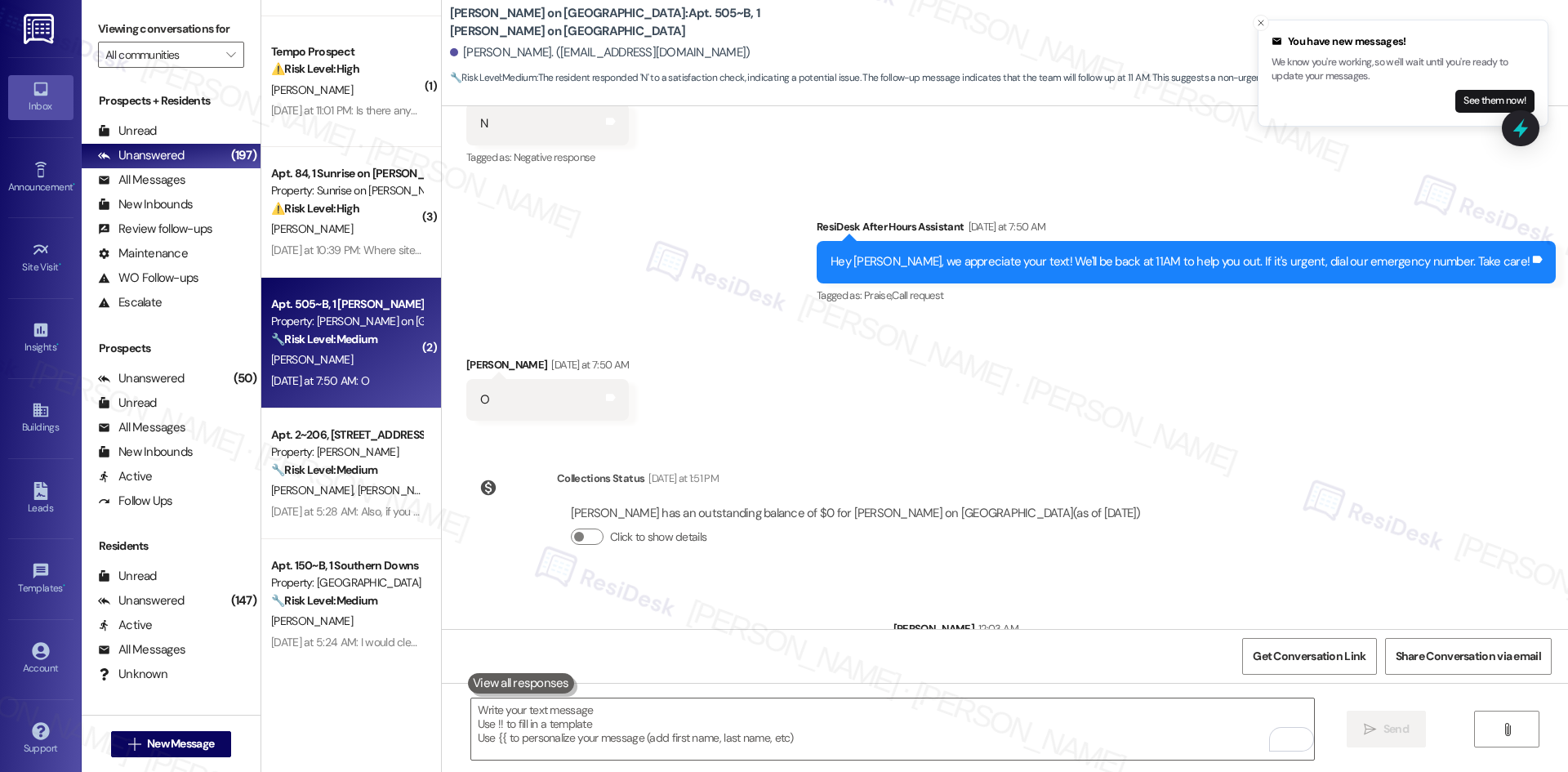
scroll to position [2151, 0]
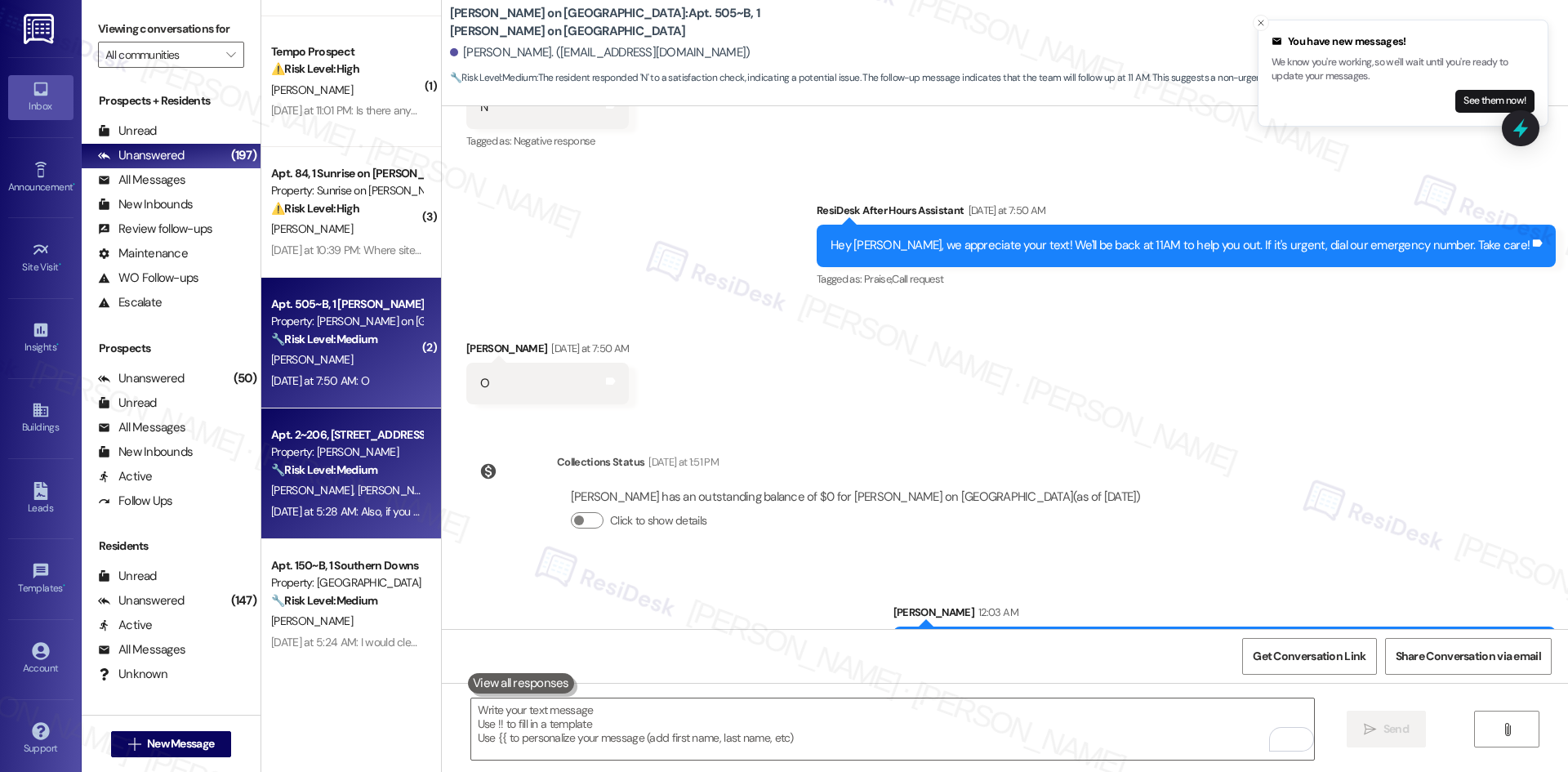
click at [308, 502] on div "Yesterday at 5:28 AM: Also, if you can get people to pick up their dog crap tha…" at bounding box center [346, 512] width 154 height 21
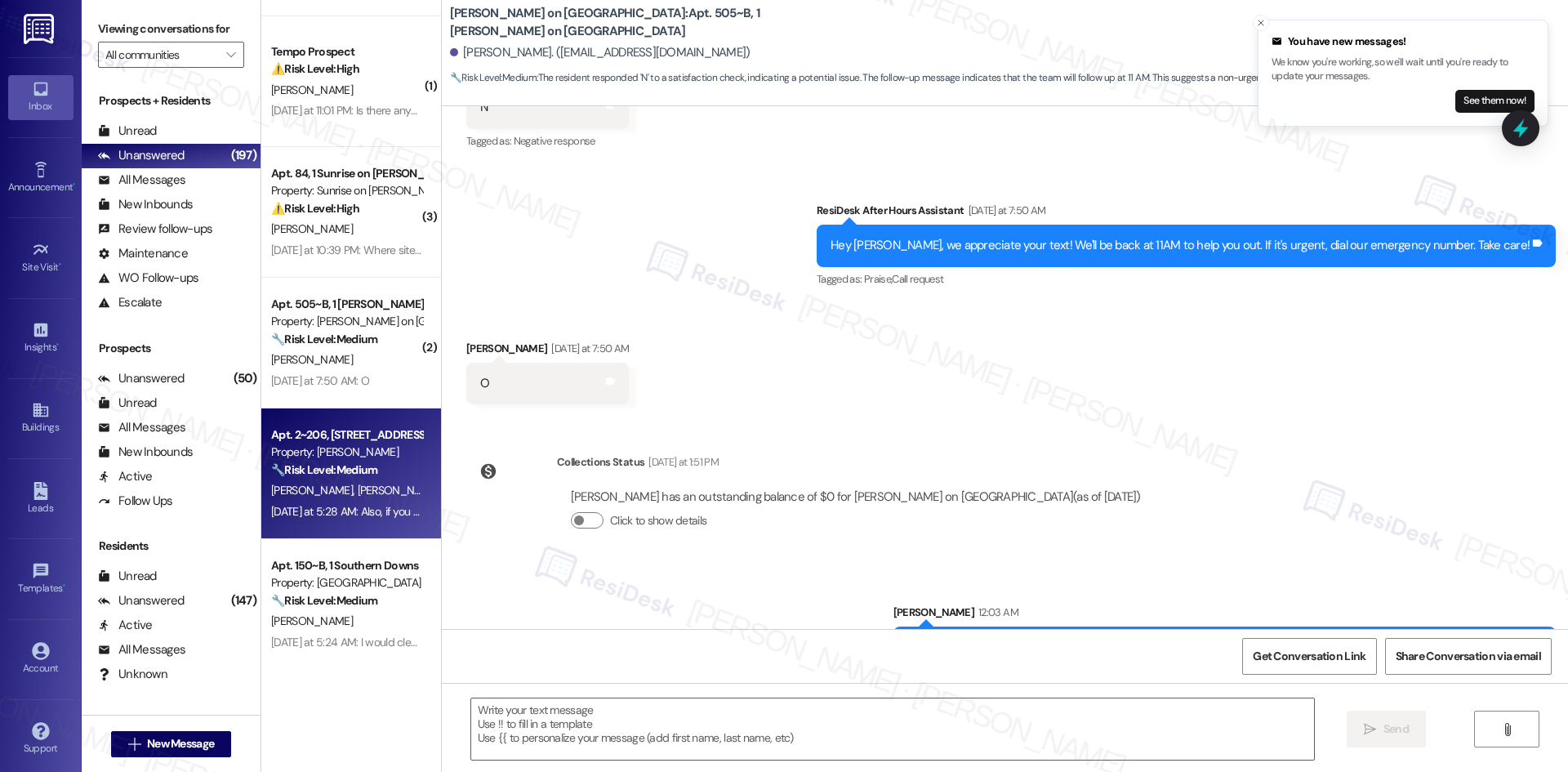
type textarea "Fetching suggested responses. Please feel free to read through the conversation…"
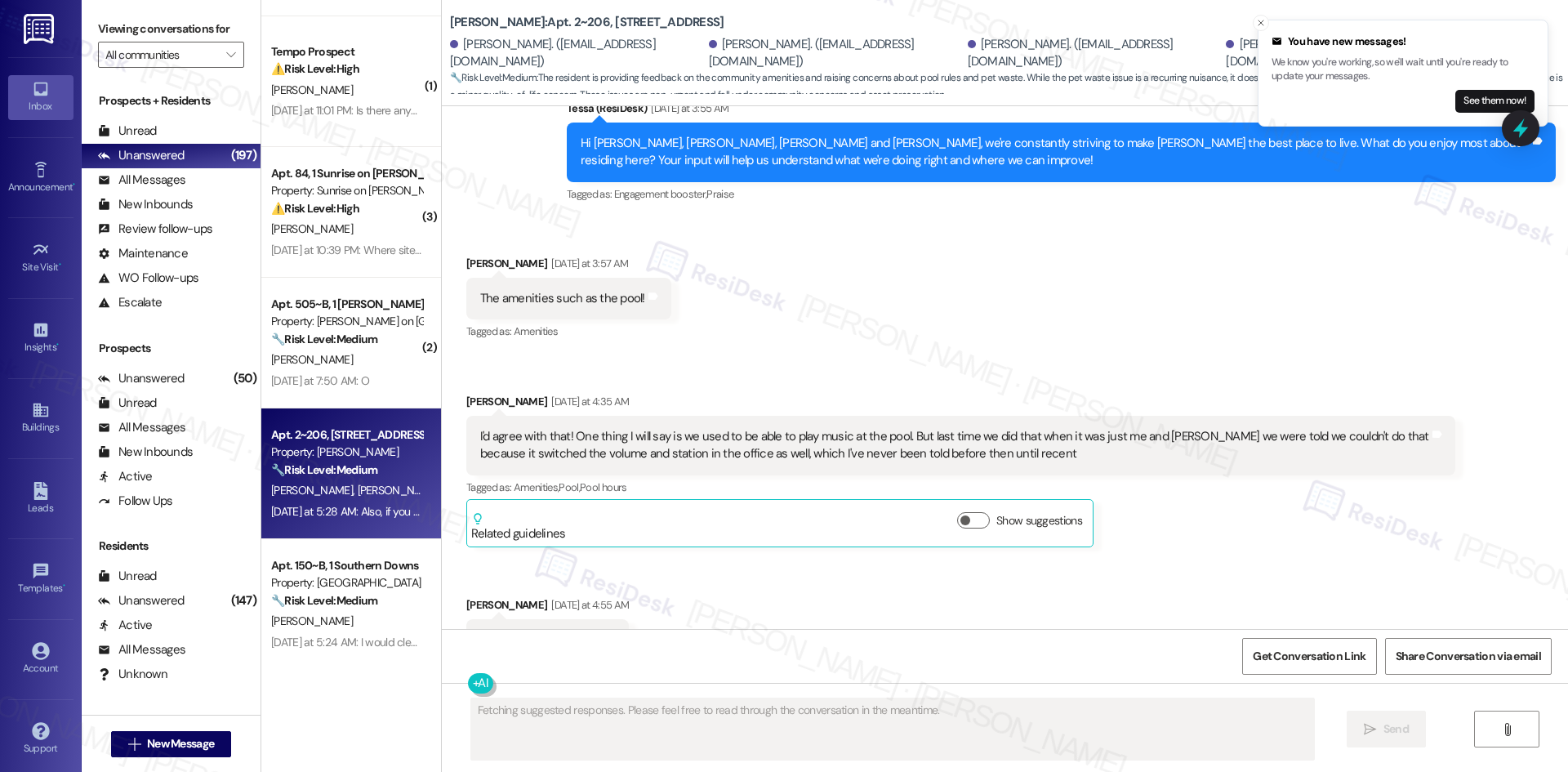
scroll to position [5243, 0]
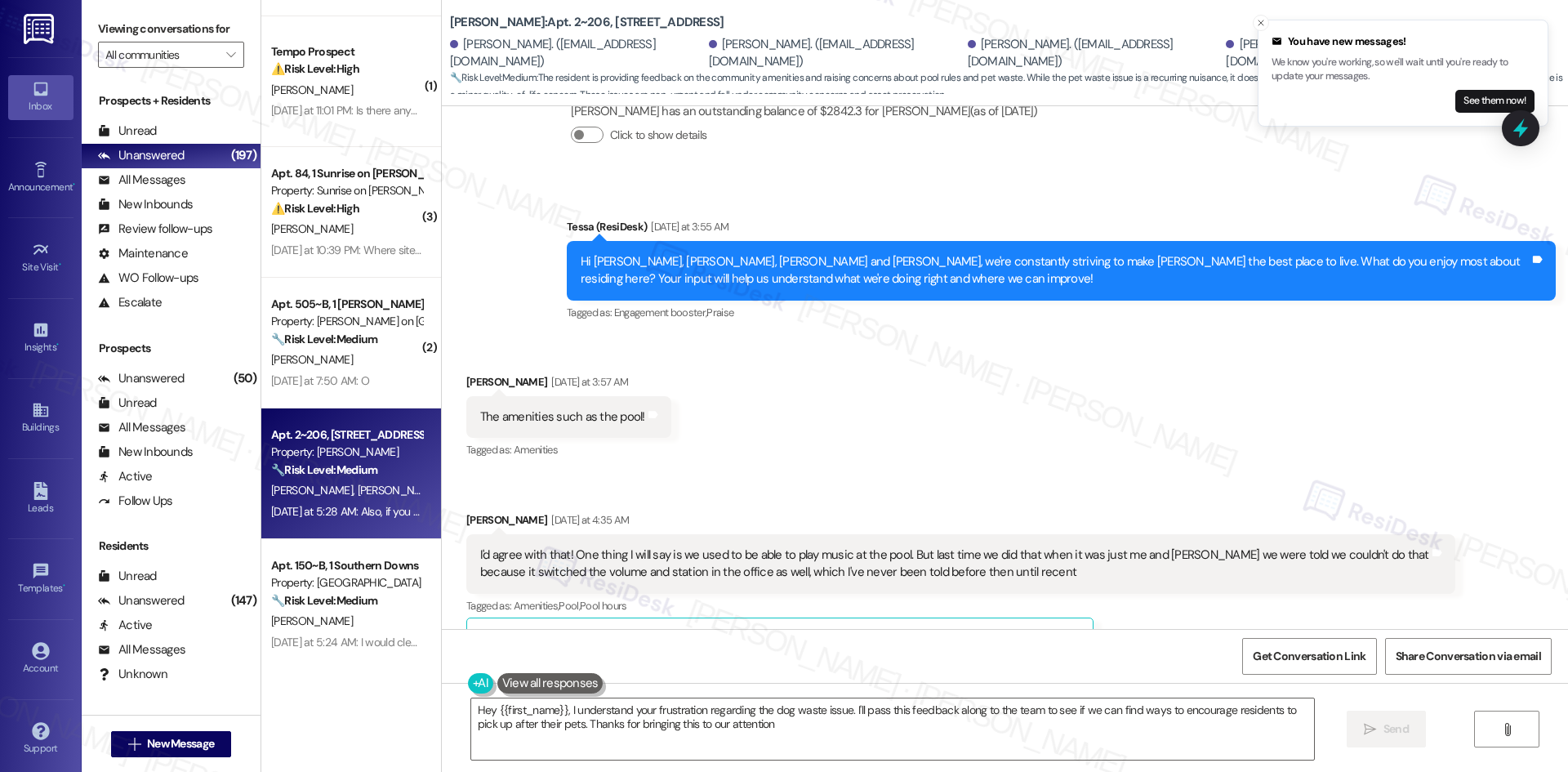
type textarea "Hey {{first_name}}, I understand your frustration regarding the dog waste issue…"
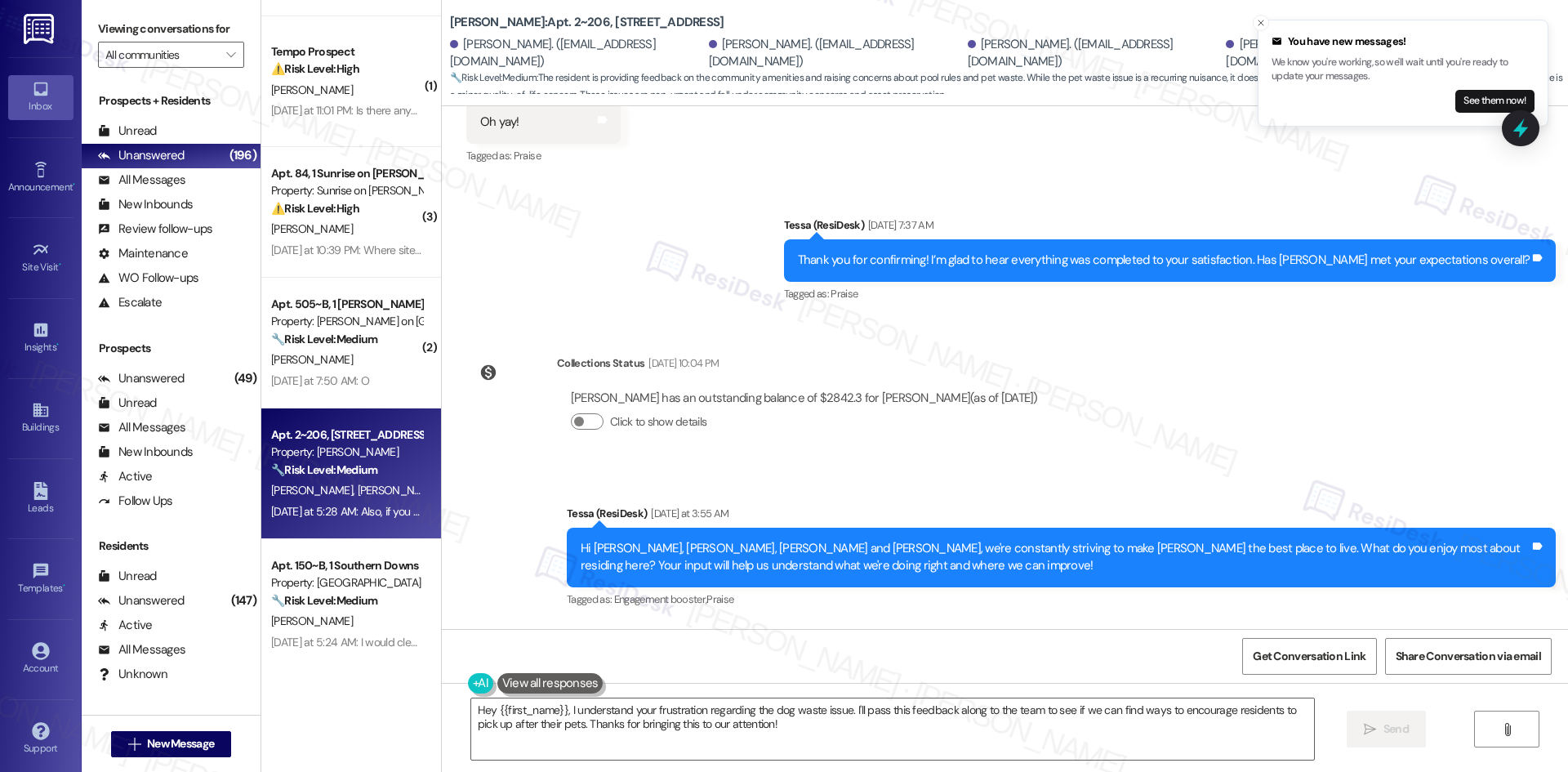
scroll to position [4834, 0]
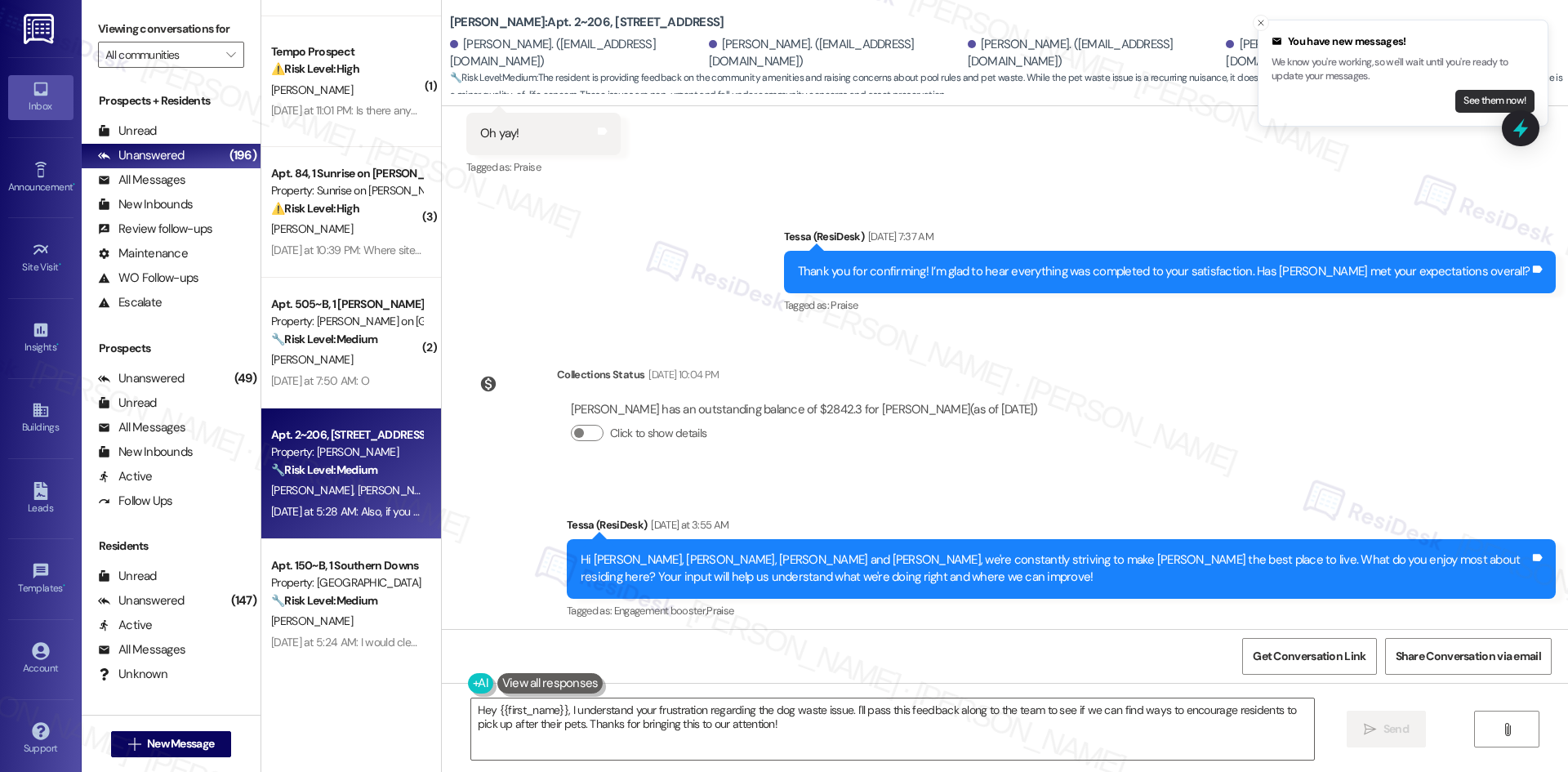
click at [1481, 101] on button "See them now!" at bounding box center [1494, 100] width 80 height 23
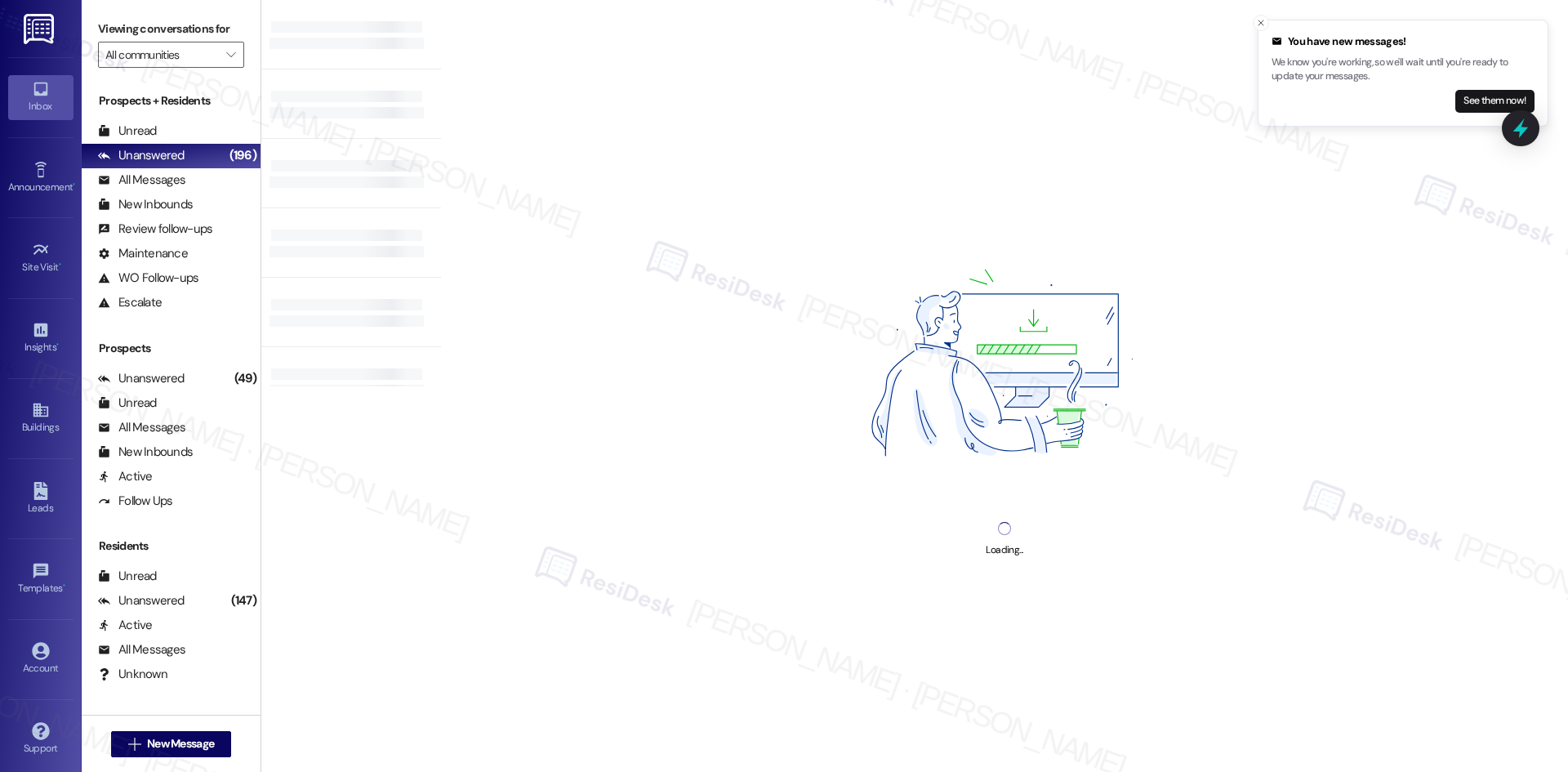
click at [1481, 101] on button "See them now!" at bounding box center [1494, 100] width 80 height 23
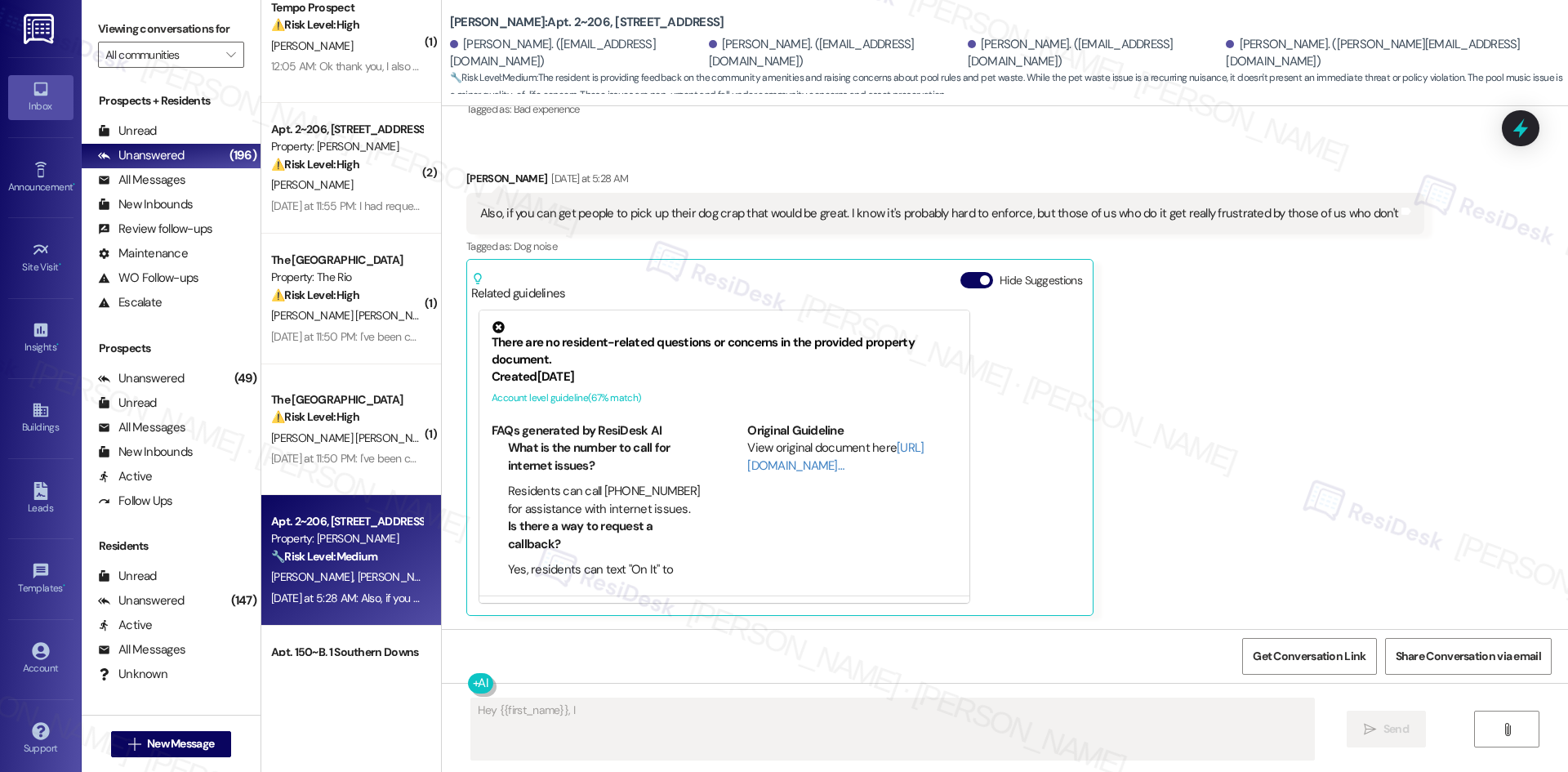
scroll to position [246, 0]
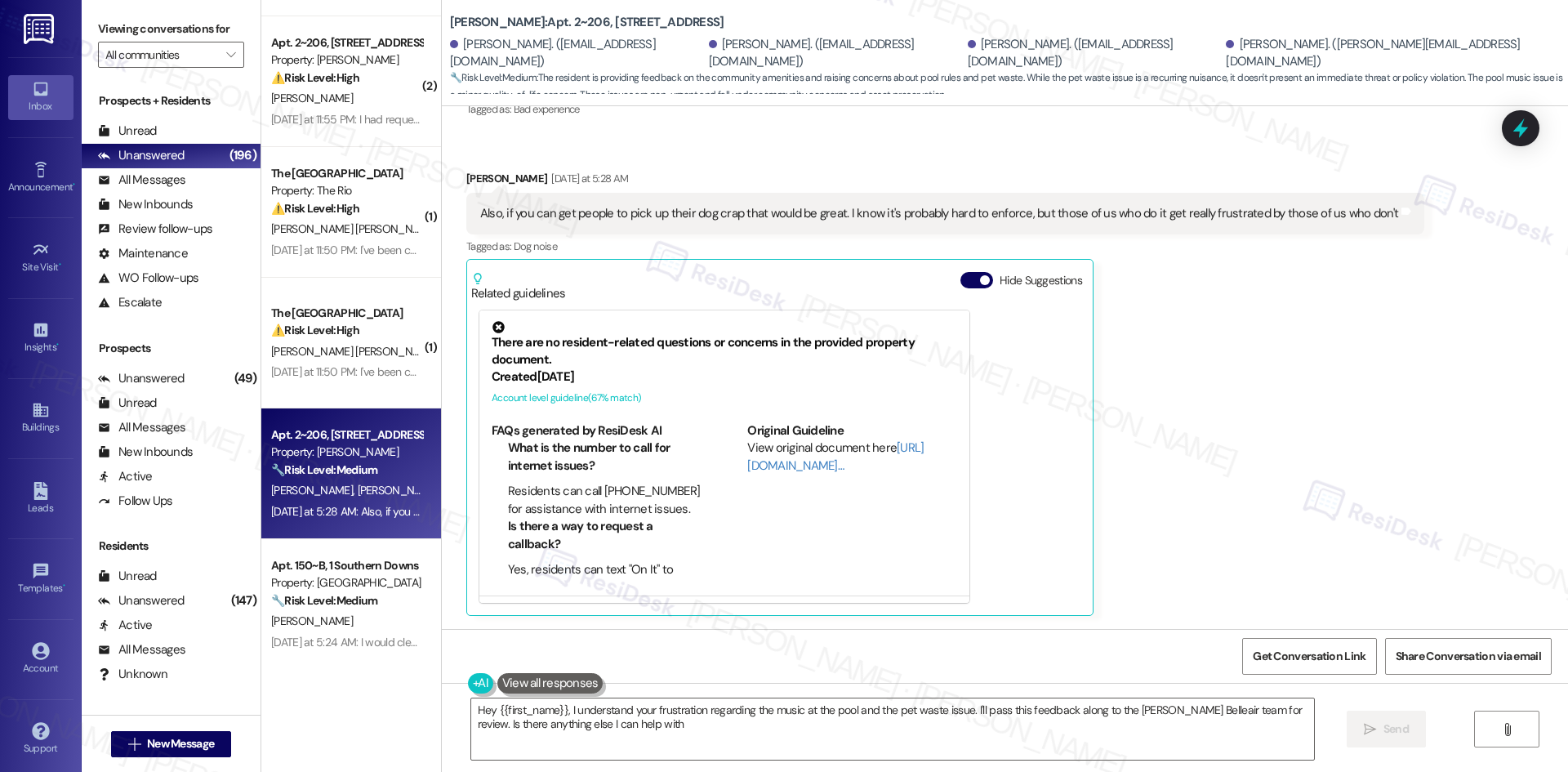
type textarea "Hey {{first_name}}, I understand your frustration regarding the music at the po…"
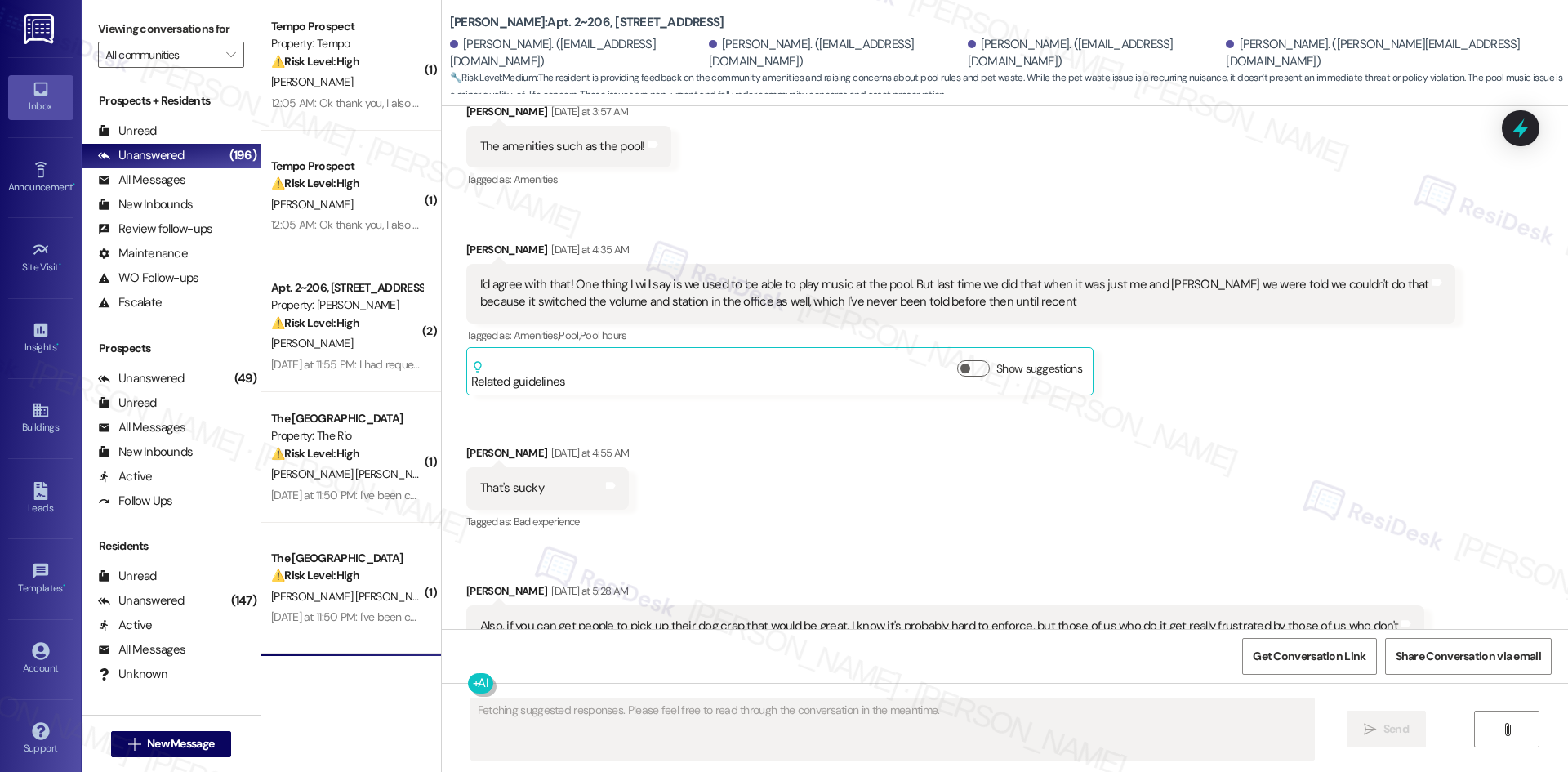
scroll to position [5815, 0]
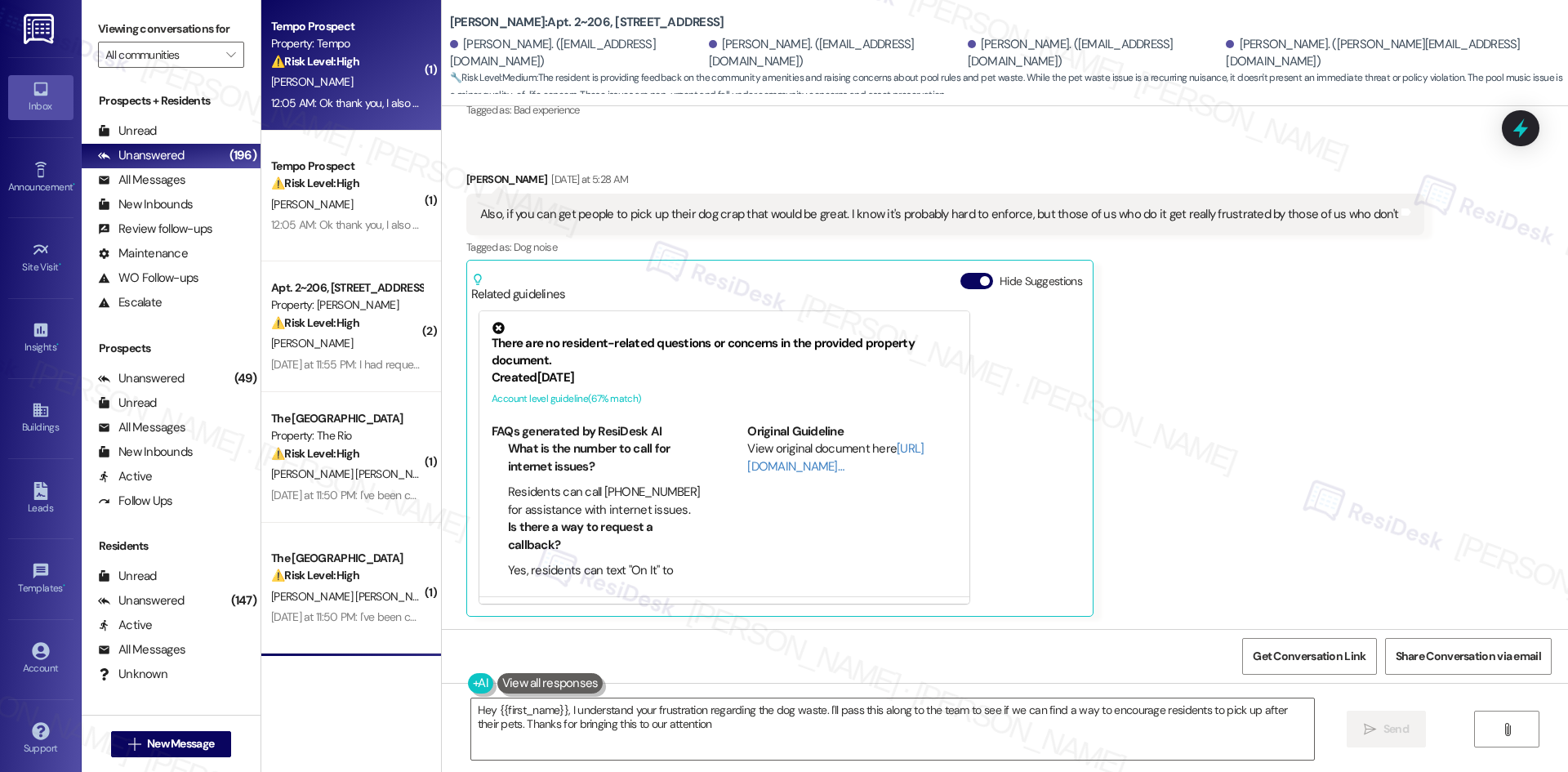
type textarea "Hey {{first_name}}, I understand your frustration regarding the dog waste. I'll…"
click at [348, 95] on div "12:05 AM: Ok thank you, I also submitted something to them. 12:05 AM: Ok thank …" at bounding box center [412, 102] width 284 height 15
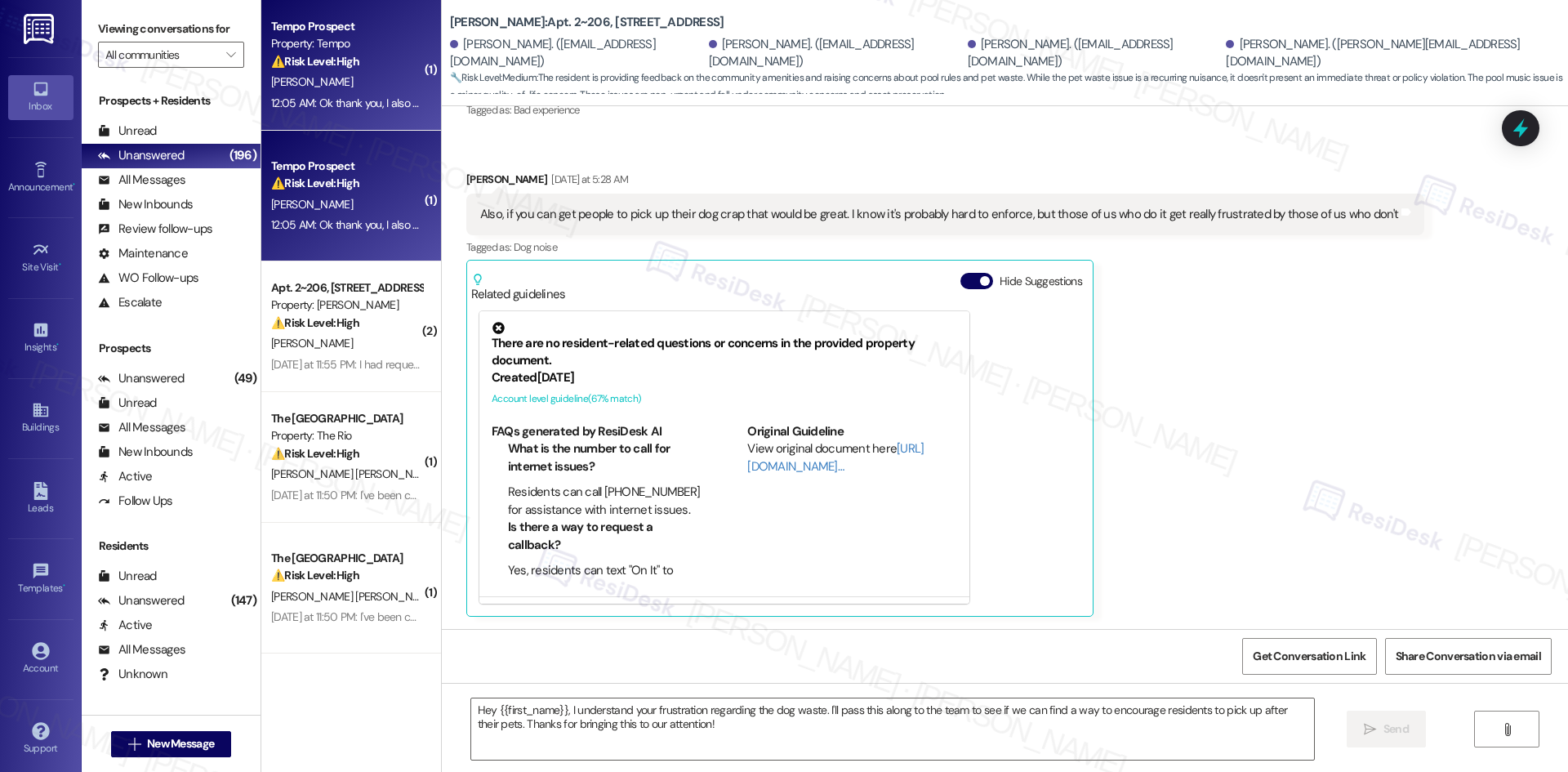
type textarea "Fetching suggested responses. Please feel free to read through the conversation…"
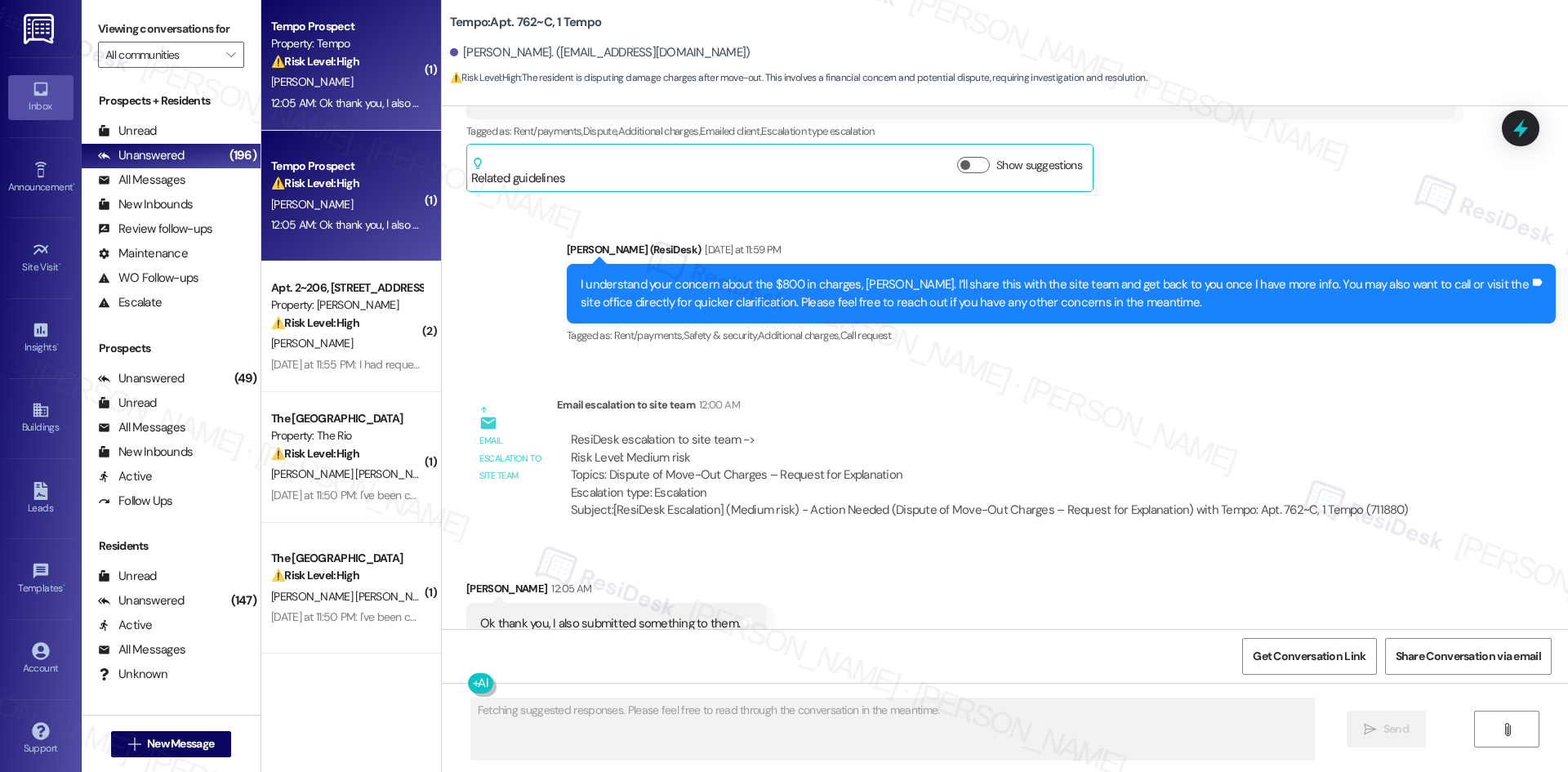
scroll to position [6350, 0]
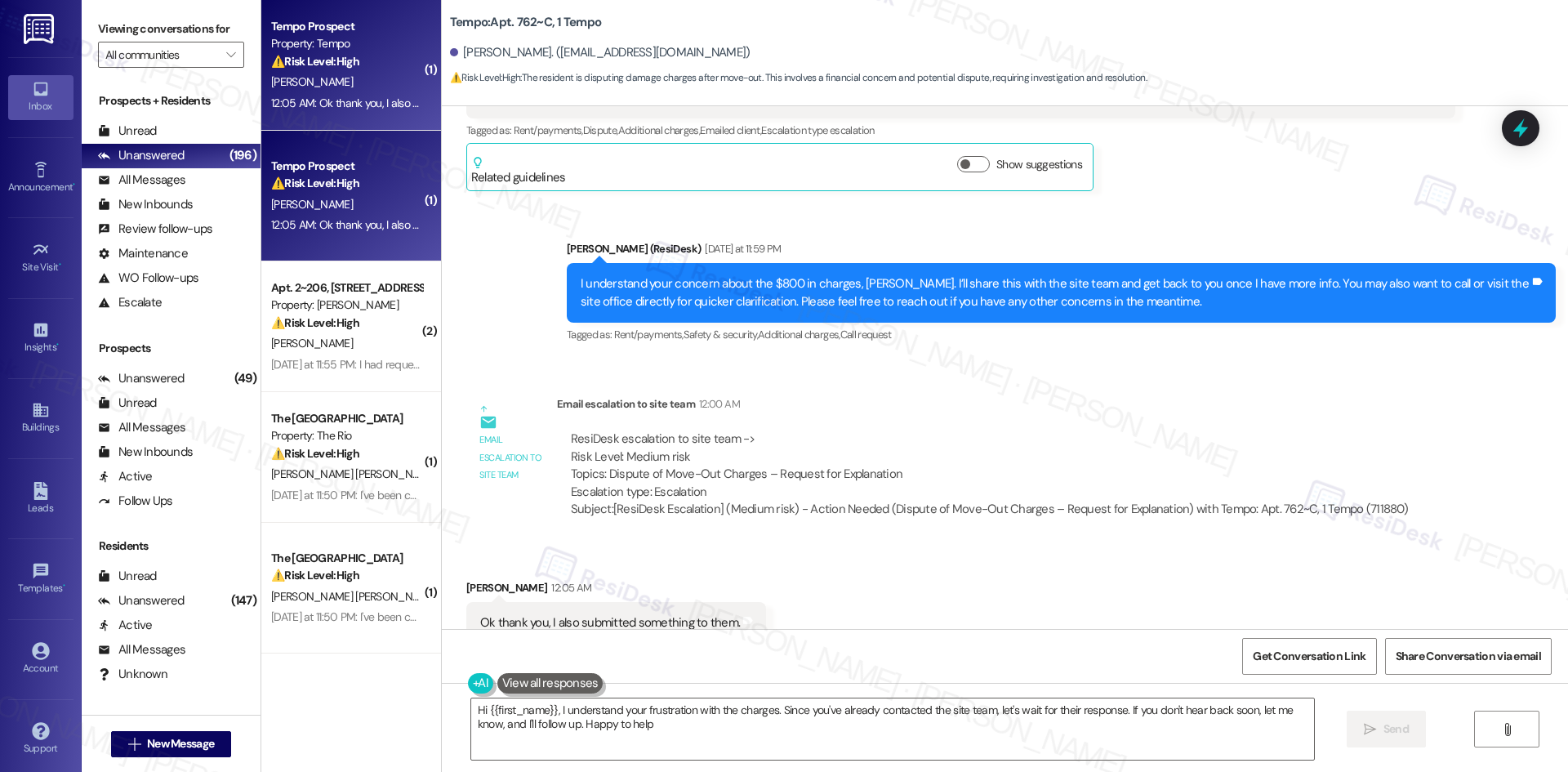
type textarea "Hi {{first_name}}, I understand your frustration with the charges. Since you've…"
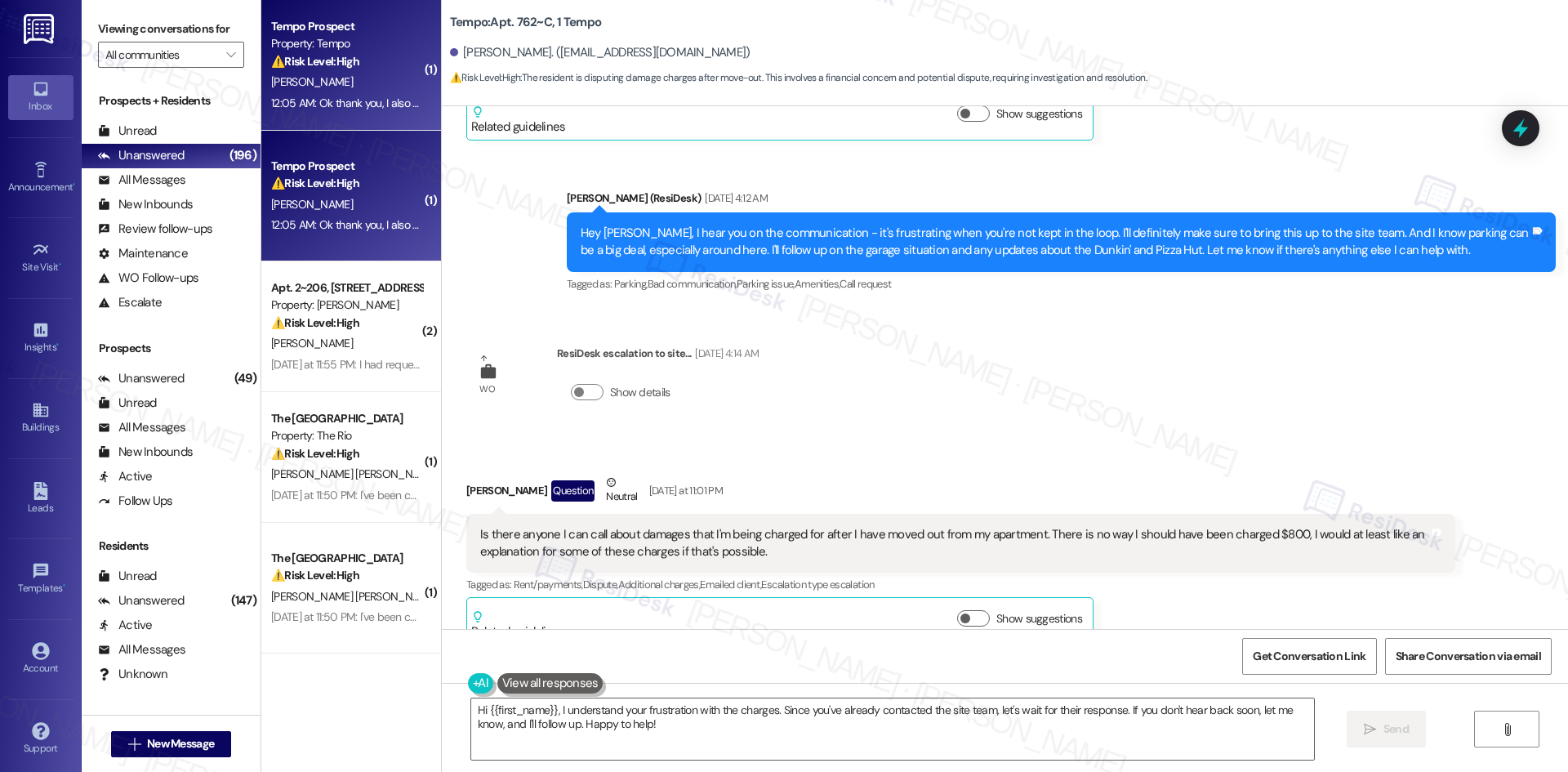
scroll to position [5860, 0]
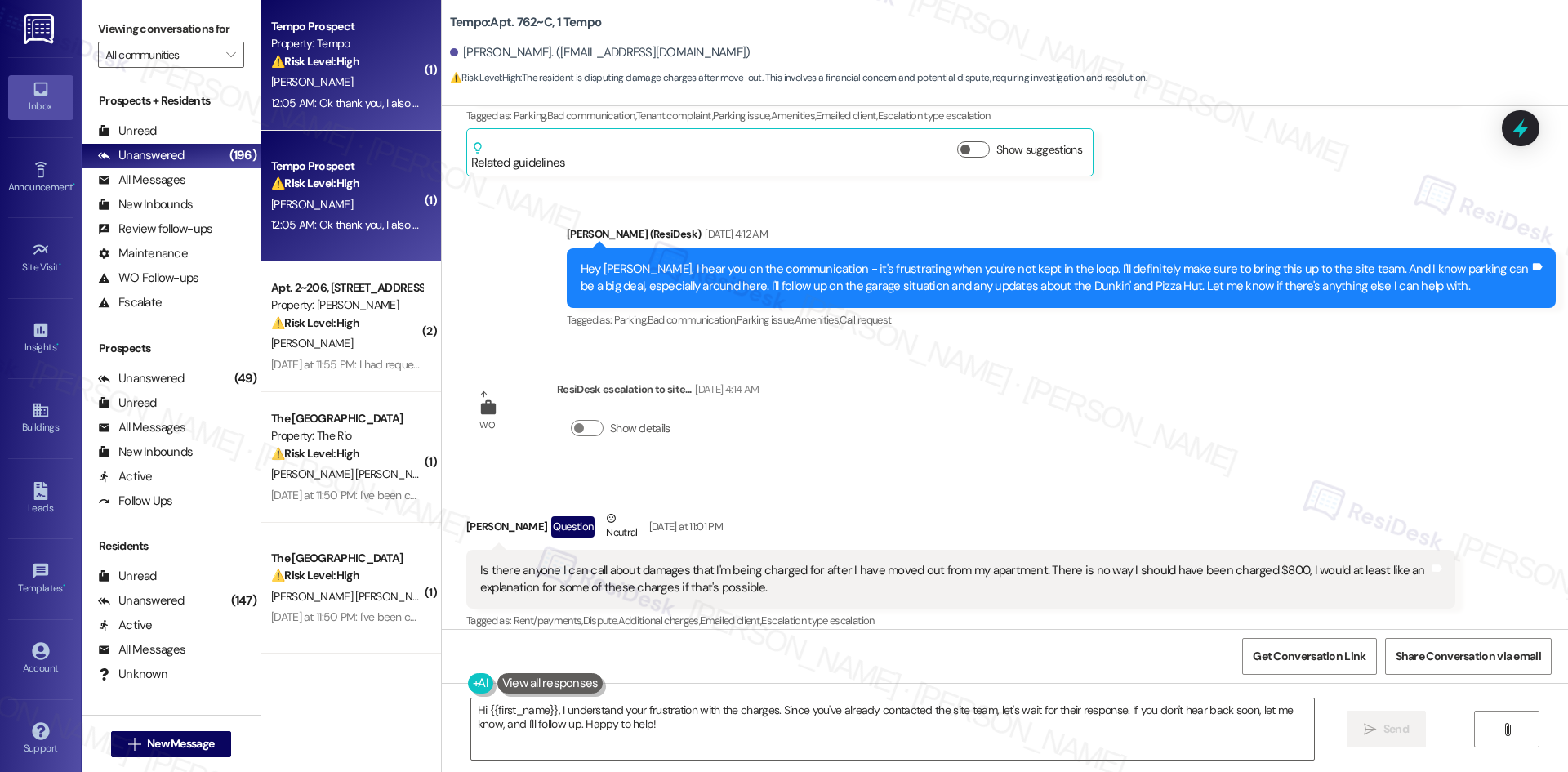
click at [995, 366] on div "WO Opened request: Whenever we... Nov 15, 2022 at 10:52 PM Status : Completed S…" at bounding box center [1004, 367] width 1126 height 523
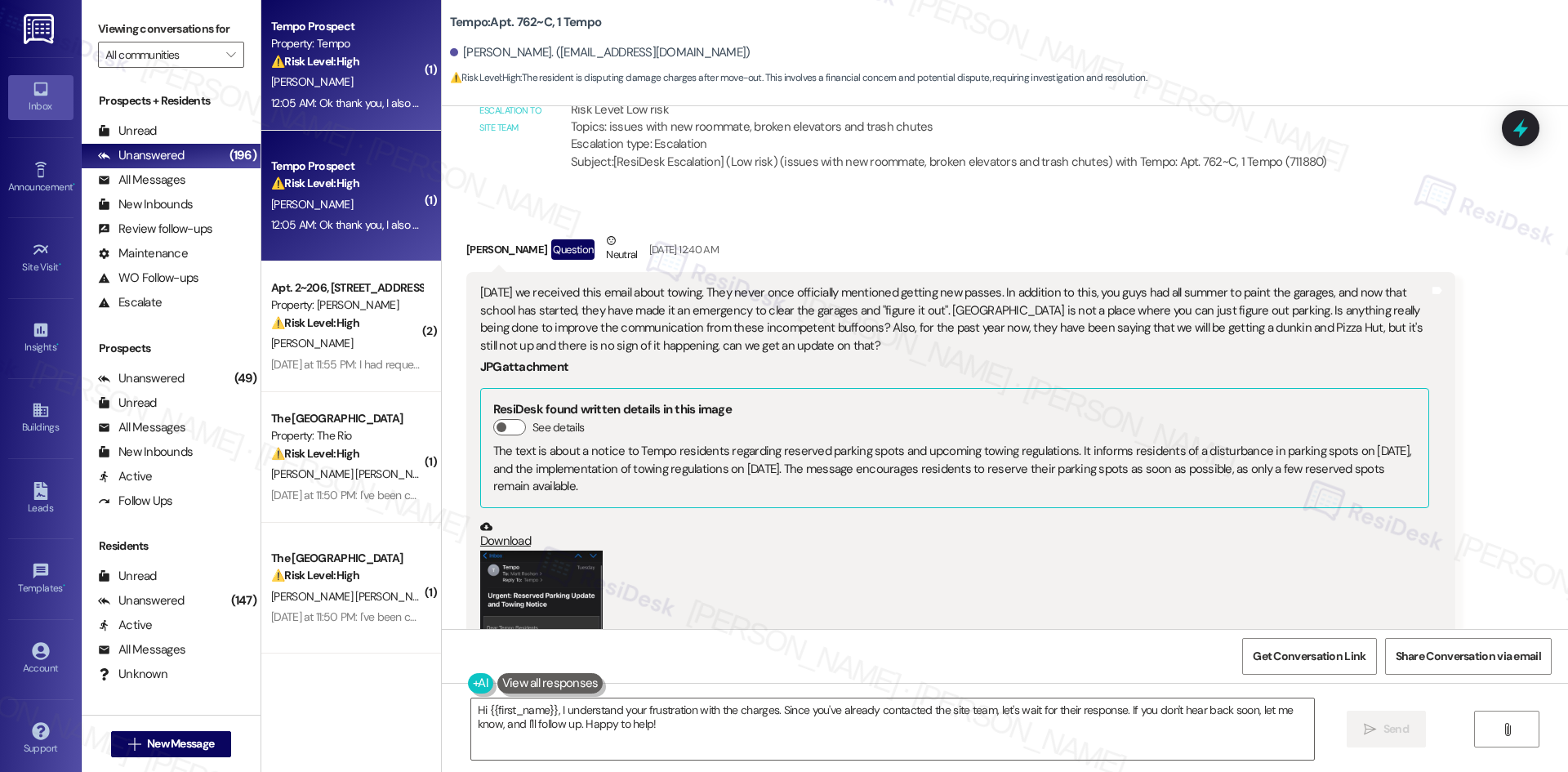
scroll to position [4961, 0]
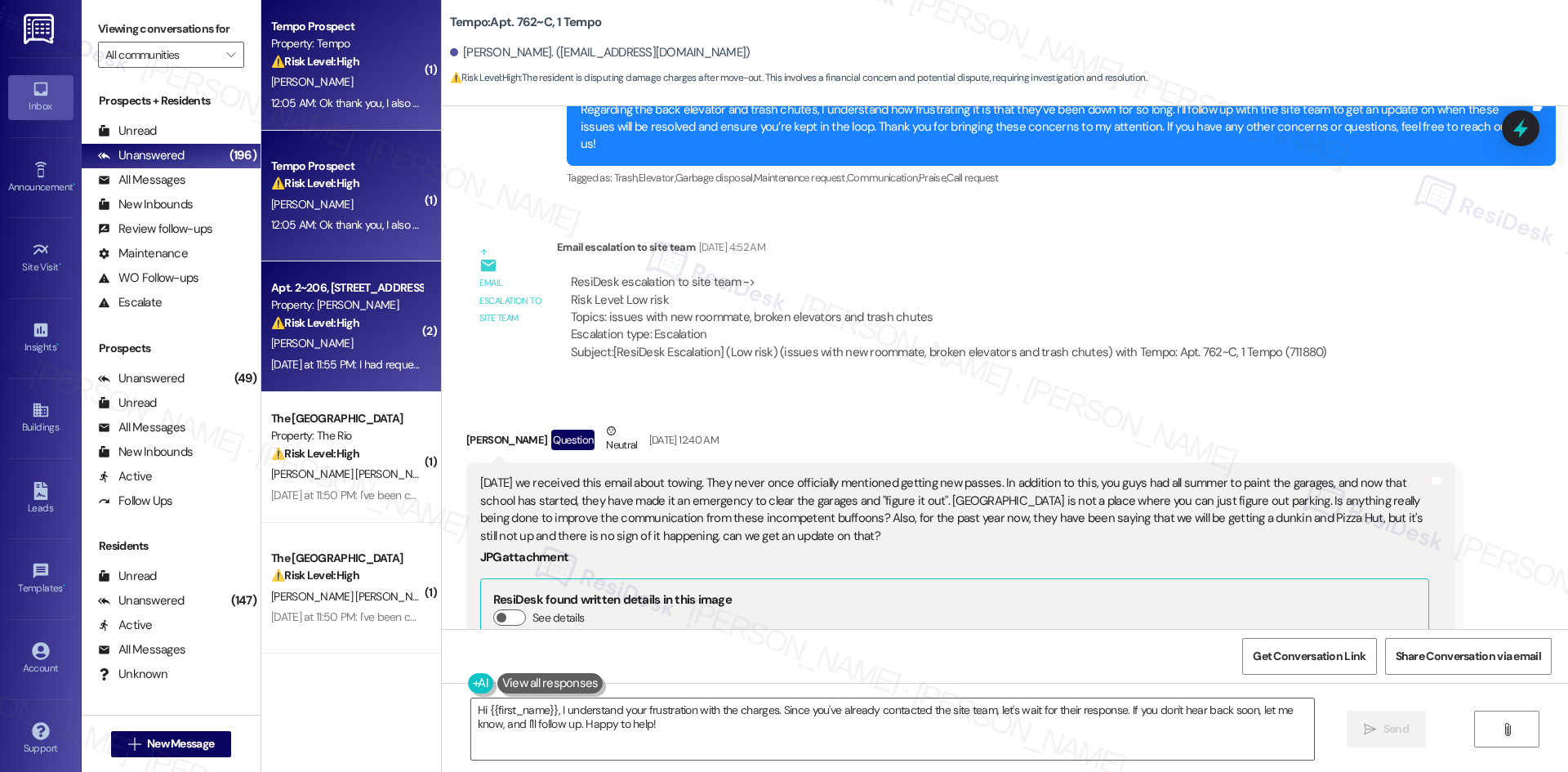
click at [317, 358] on div "Yesterday at 11:55 PM: I had requested to be informed before anyone entered our…" at bounding box center [471, 363] width 402 height 15
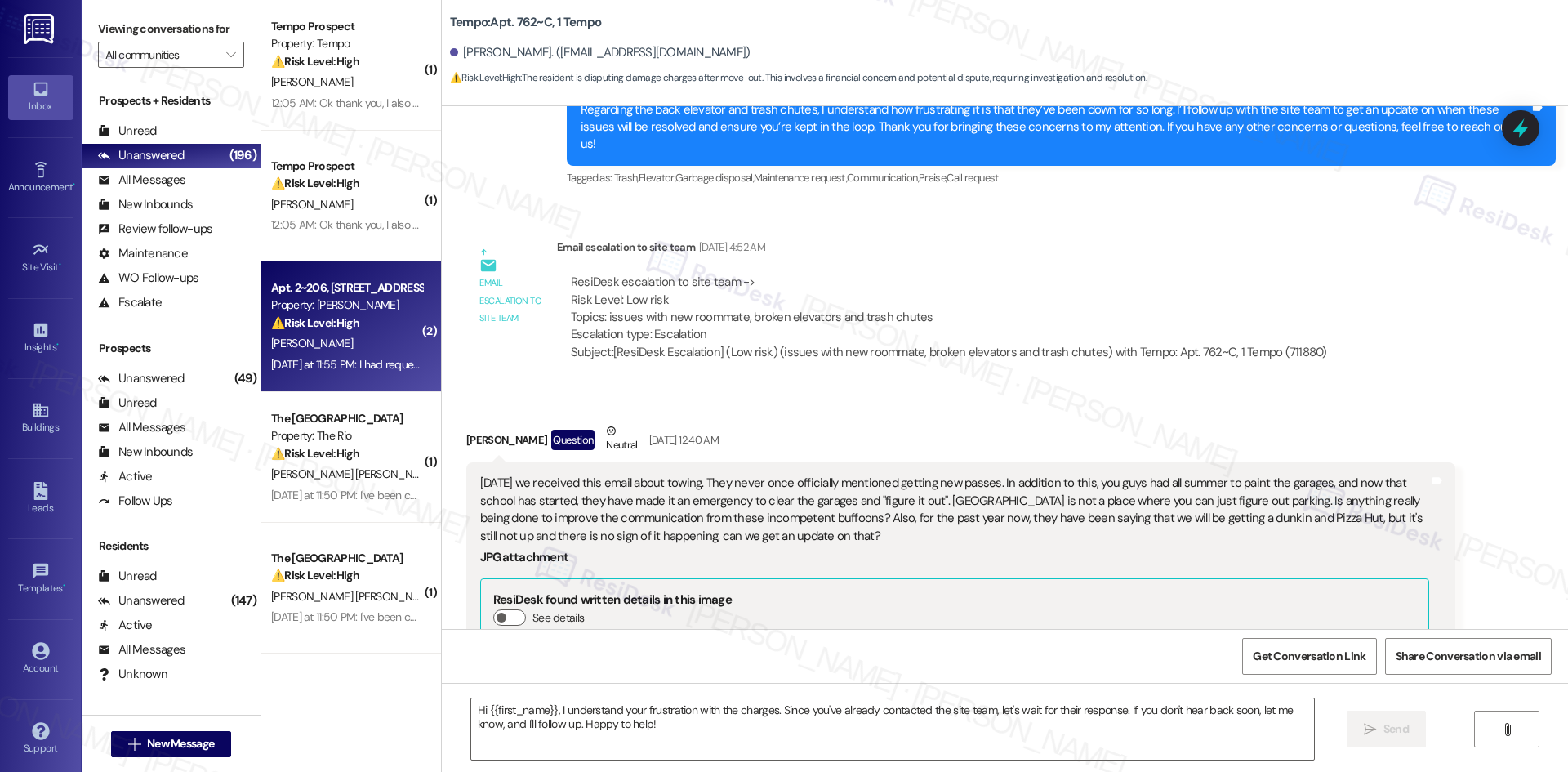
type textarea "Fetching suggested responses. Please feel free to read through the conversation…"
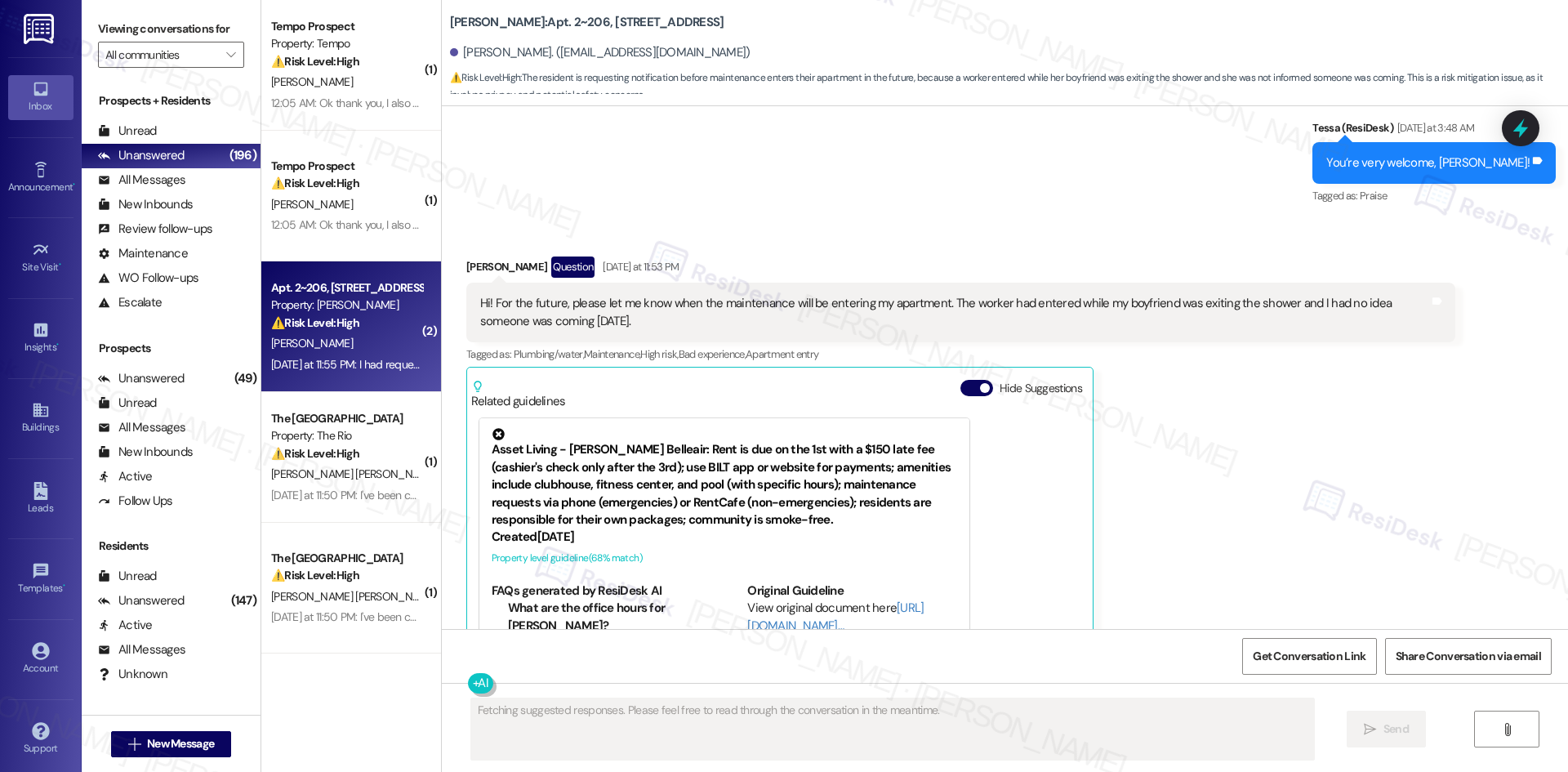
scroll to position [2998, 0]
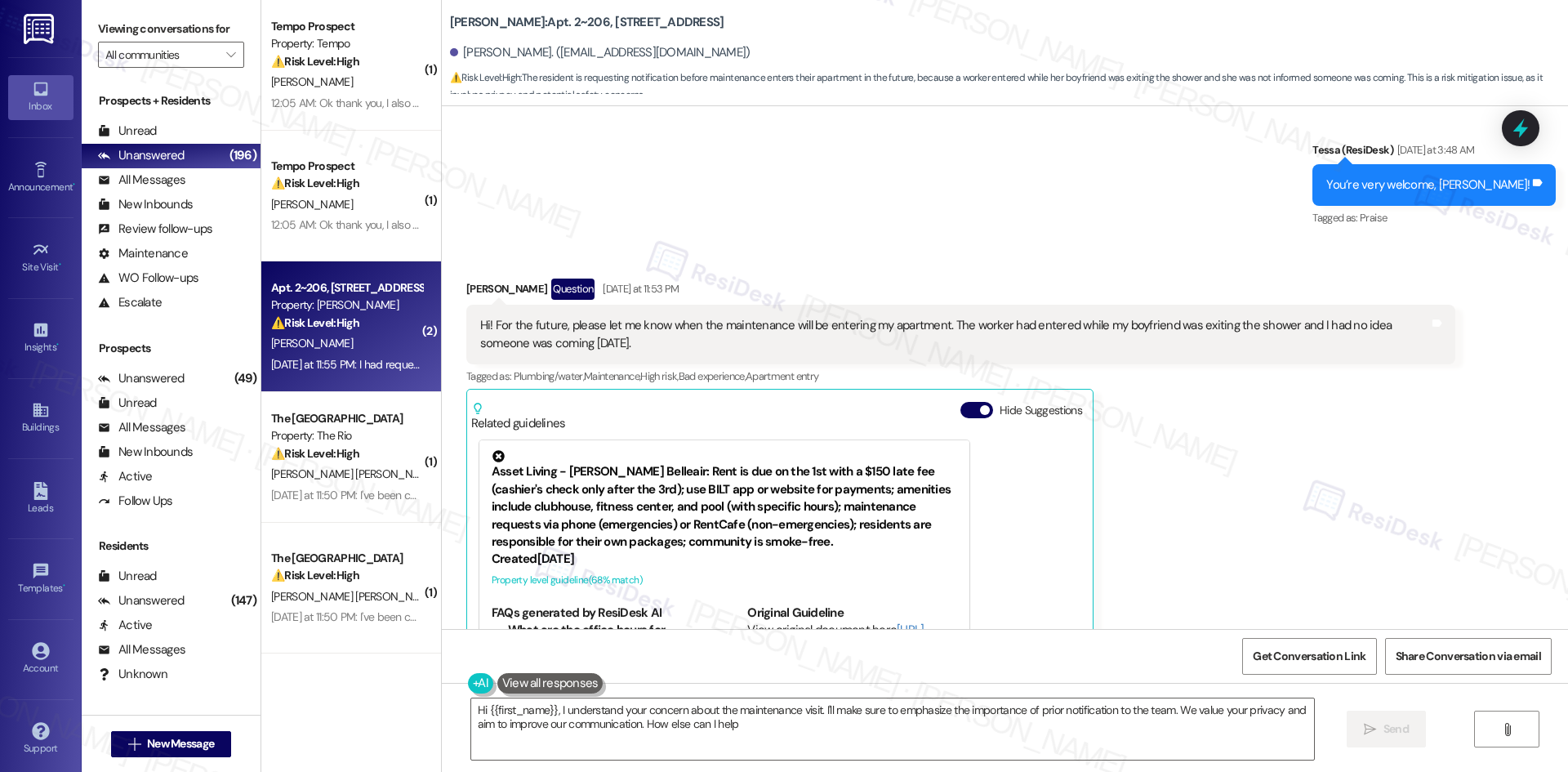
type textarea "Hi {{first_name}}, I understand your concern about the maintenance visit. I'll …"
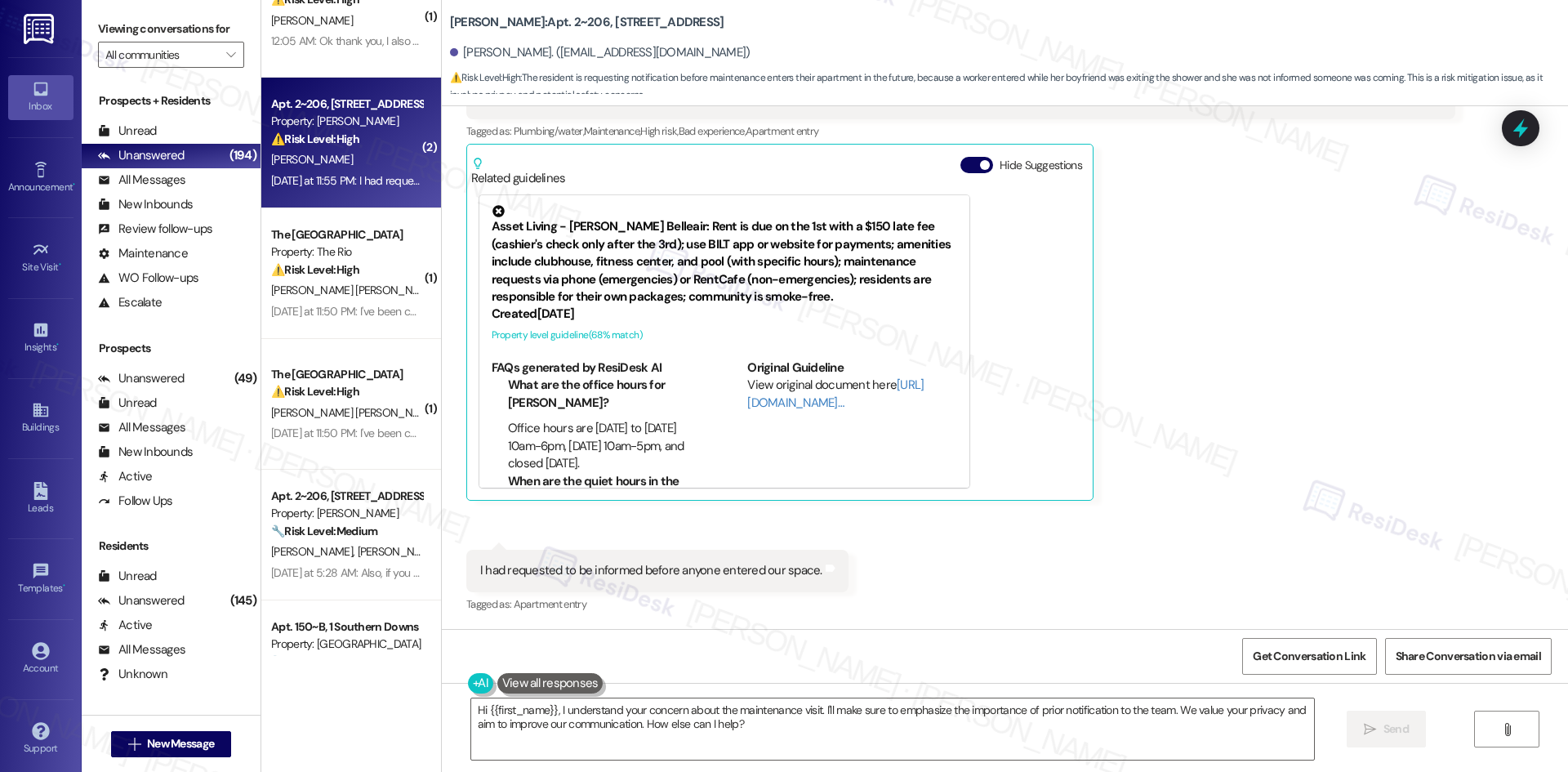
scroll to position [246, 0]
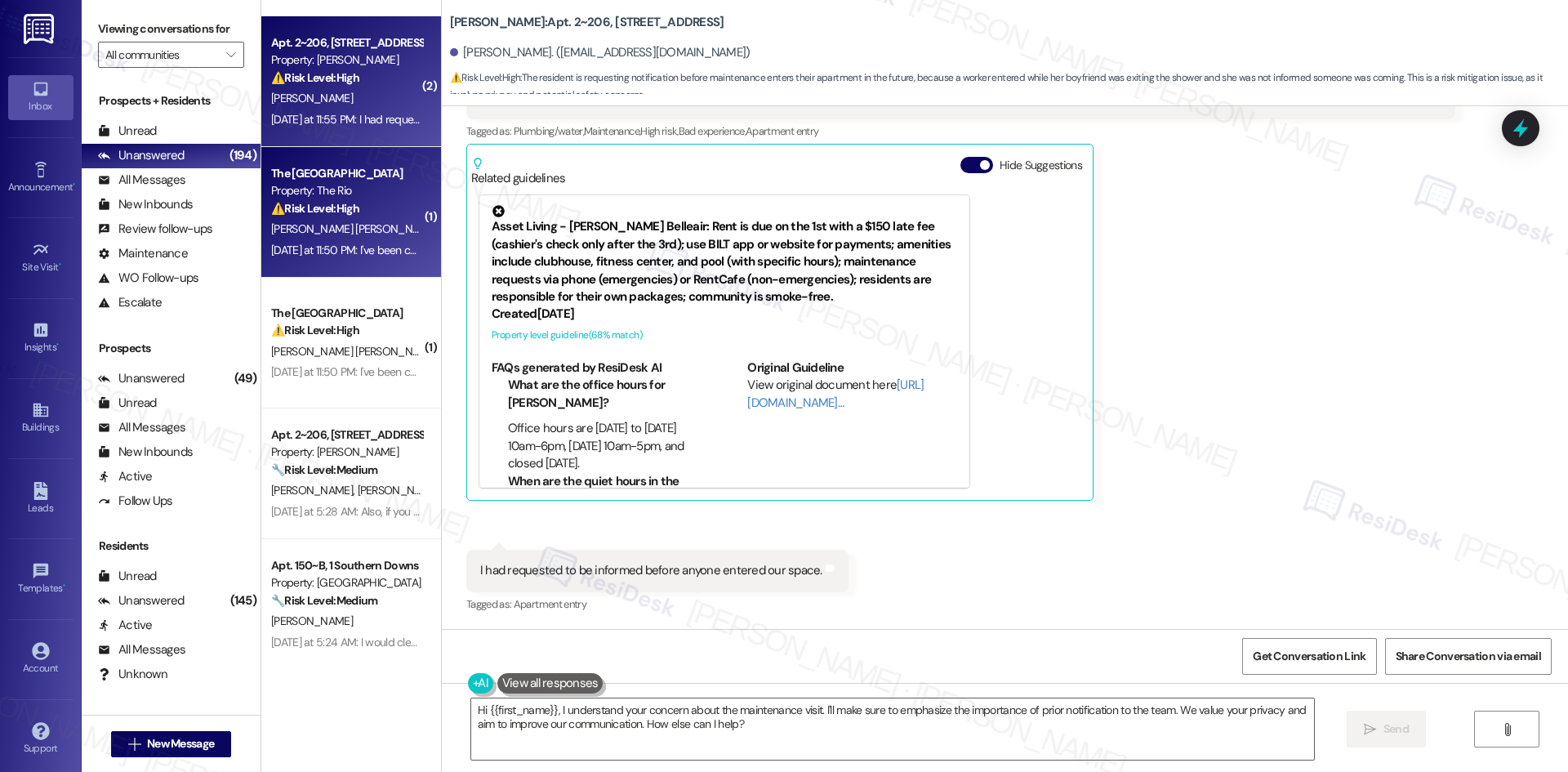
click at [347, 225] on span "[PERSON_NAME] [PERSON_NAME]" at bounding box center [353, 228] width 166 height 15
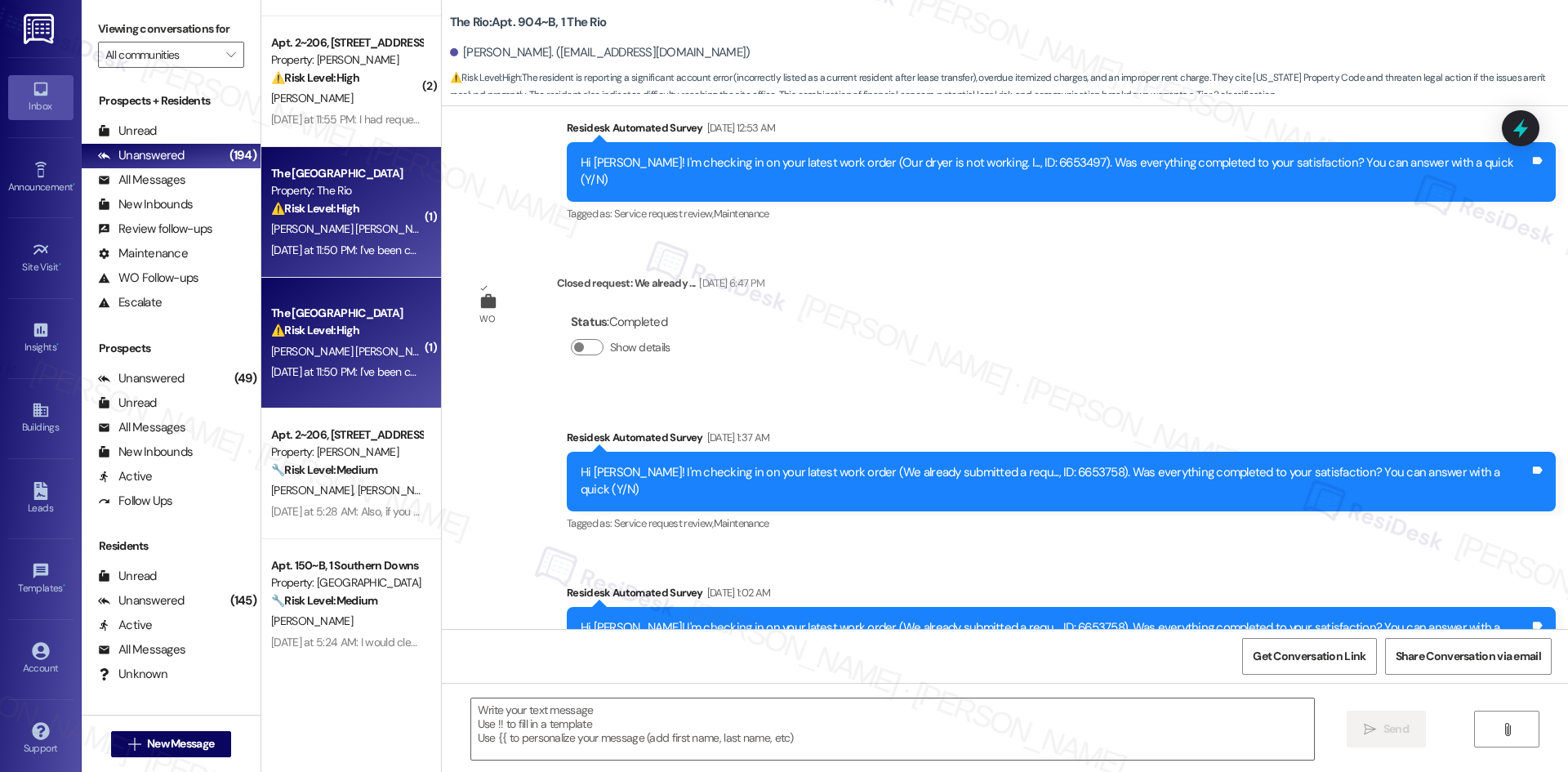
type textarea "Fetching suggested responses. Please feel free to read through the conversation…"
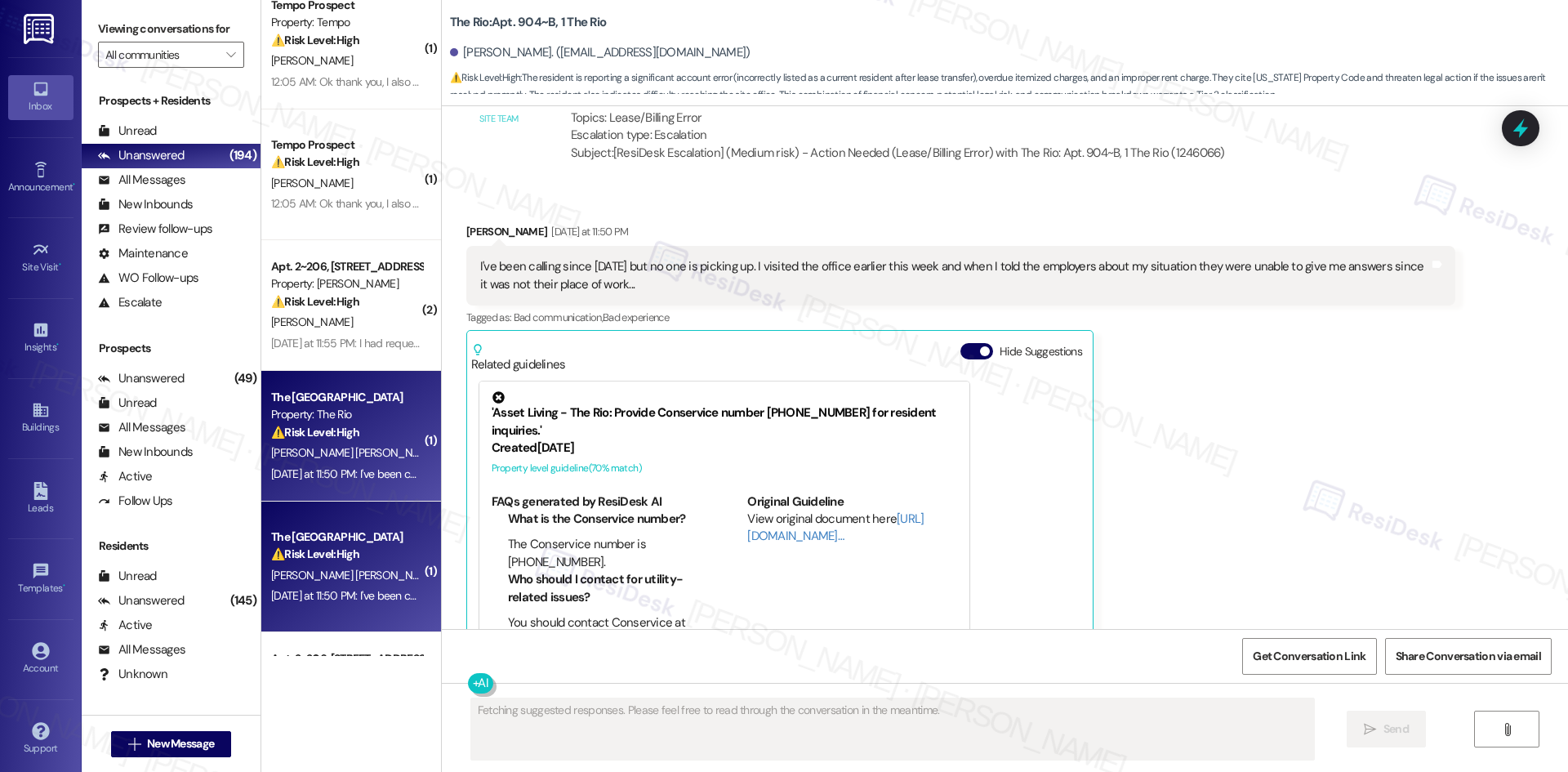
scroll to position [0, 0]
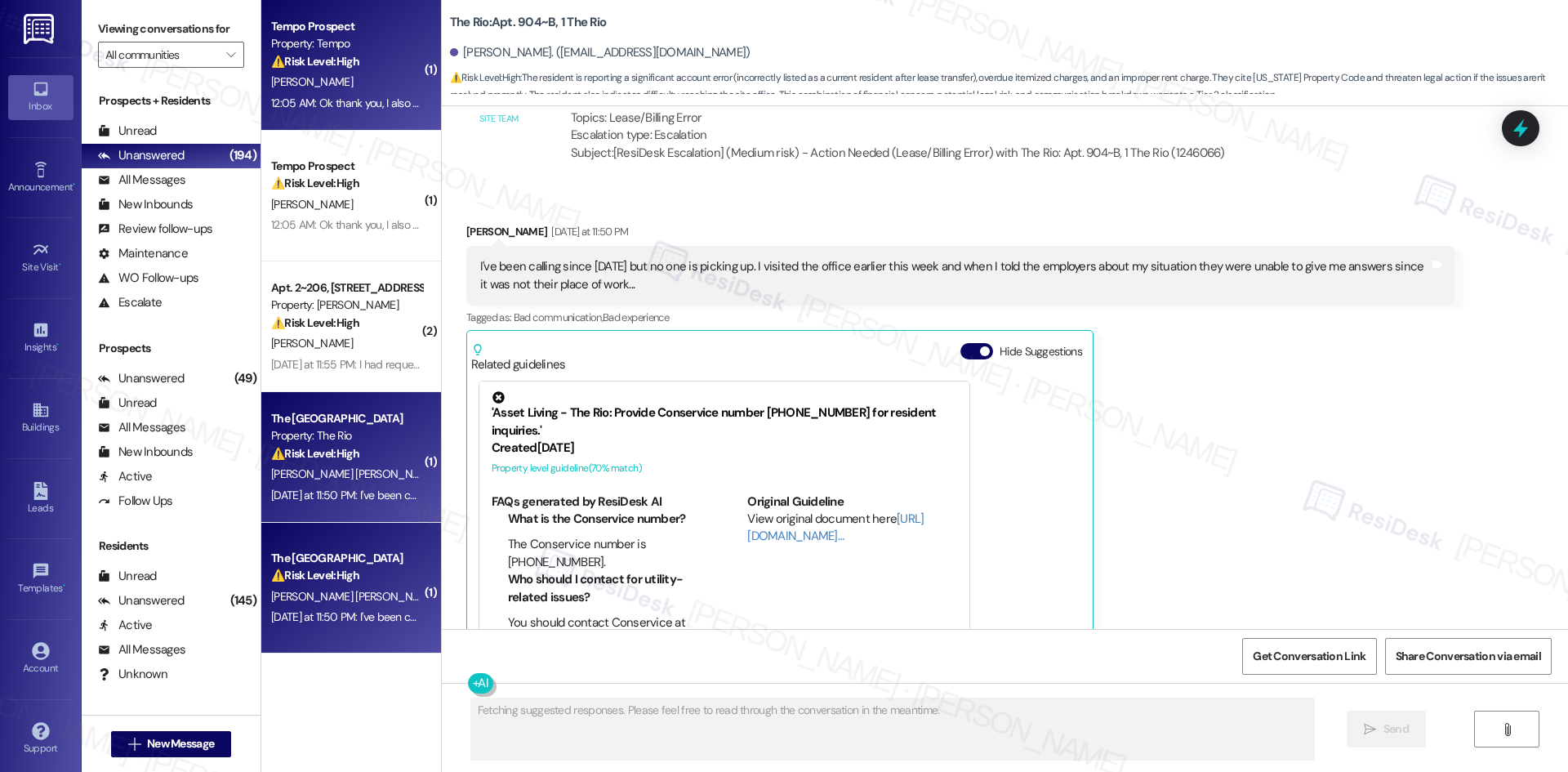
click at [331, 71] on div "Tempo Prospect Property: Tempo ⚠️ Risk Level: High The resident is disputing da…" at bounding box center [346, 44] width 154 height 56
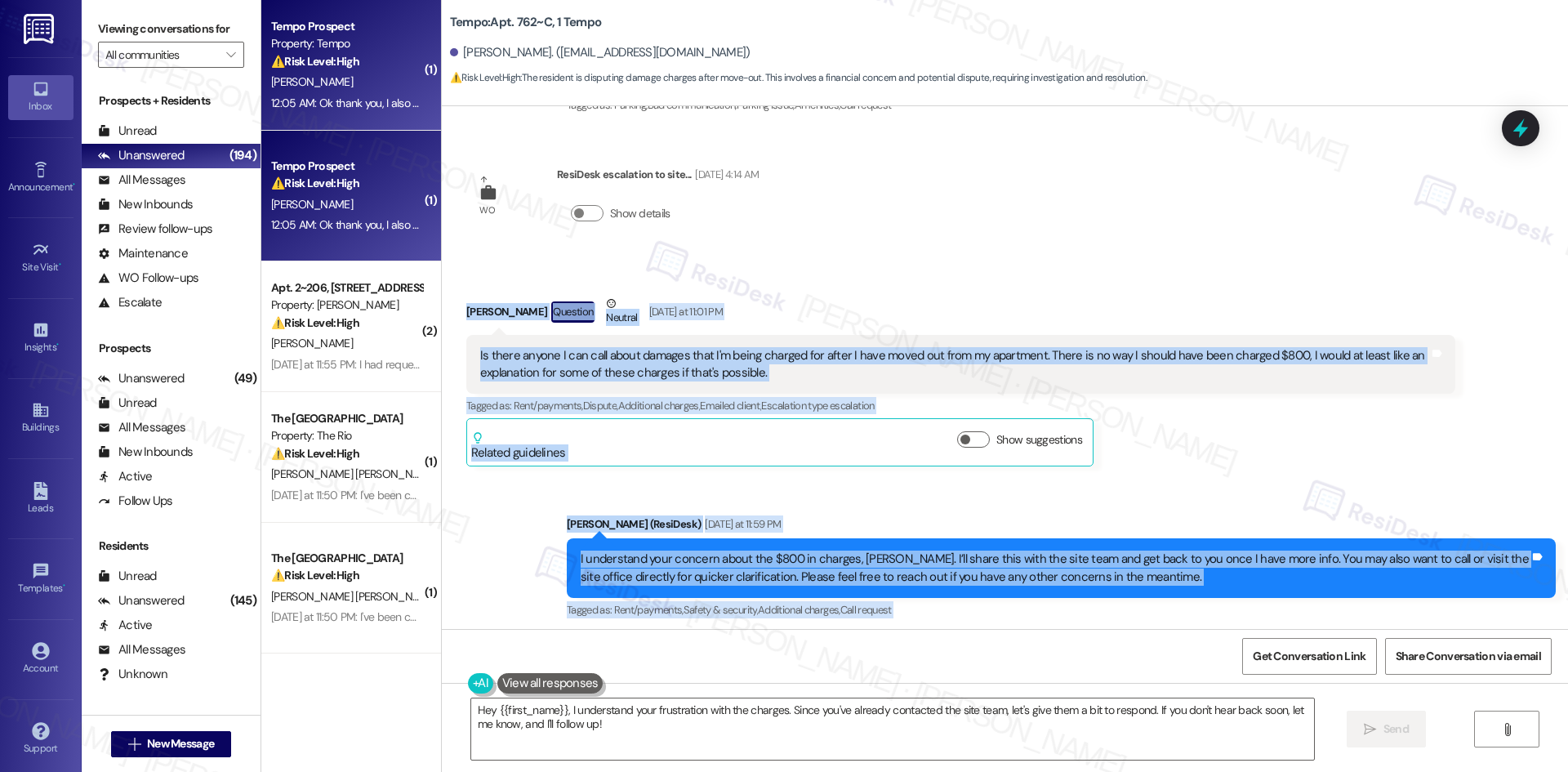
scroll to position [6350, 0]
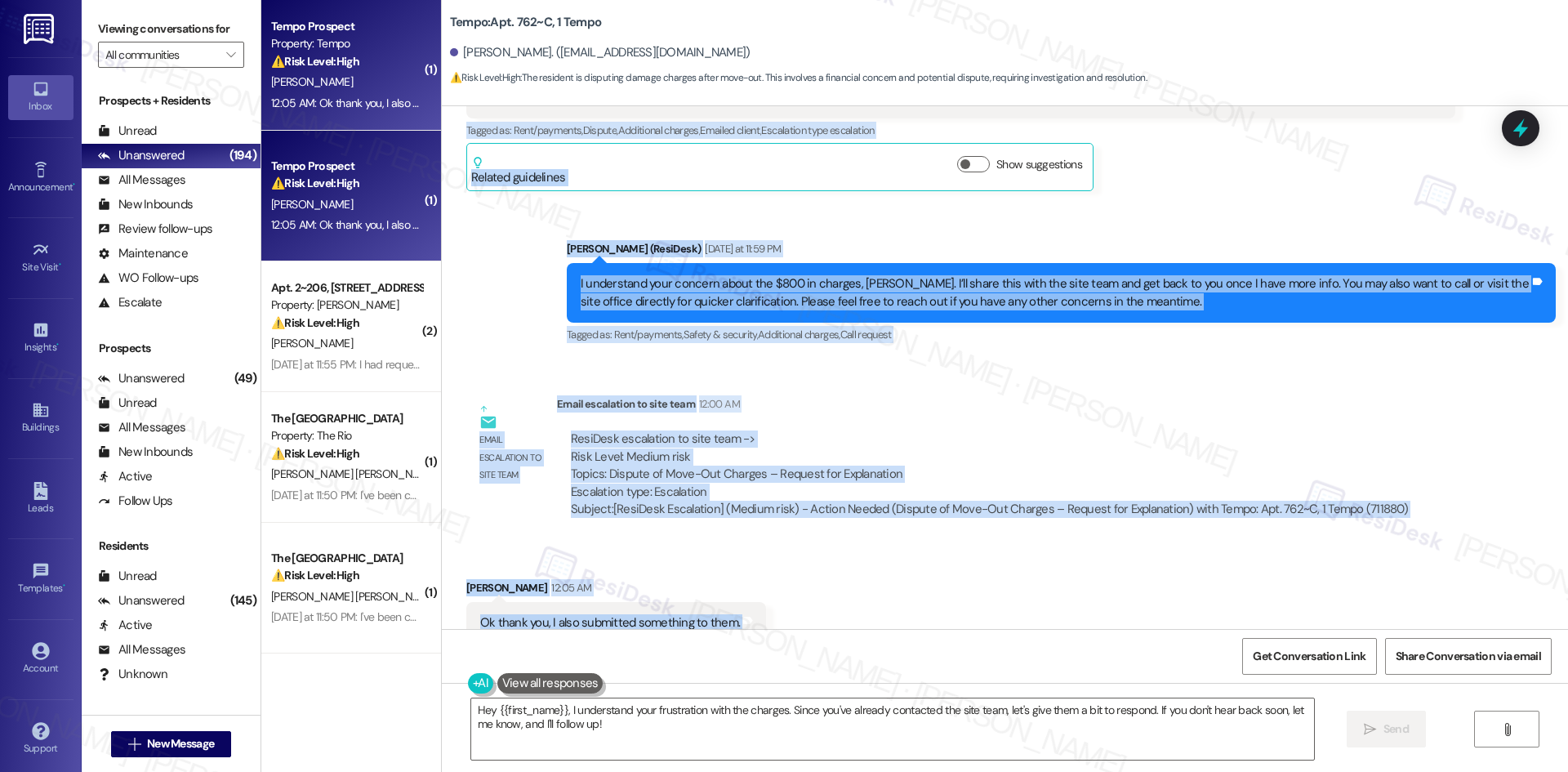
drag, startPoint x: 529, startPoint y: 397, endPoint x: 751, endPoint y: 571, distance: 282.1
click at [751, 571] on div "WO Opened request: Whenever we... Nov 15, 2022 at 10:52 PM Status : Completed S…" at bounding box center [1004, 367] width 1126 height 523
copy div "Matthew Rochon Question Neutral Yesterday at 11:01 PM Is there anyone I can cal…"
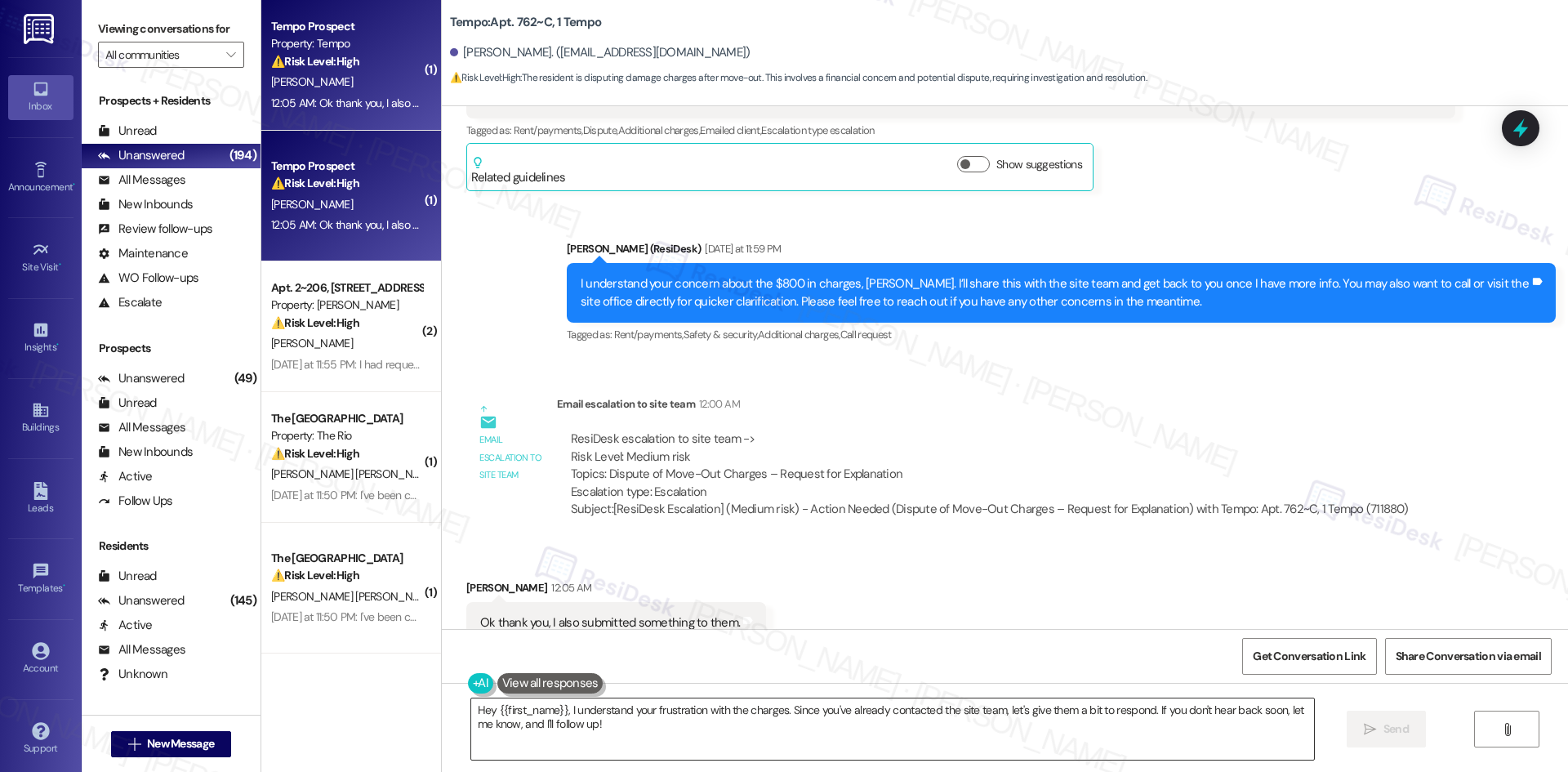
click at [722, 737] on textarea "Hey {{first_name}}, I understand your frustration with the charges. Since you'v…" at bounding box center [892, 729] width 842 height 61
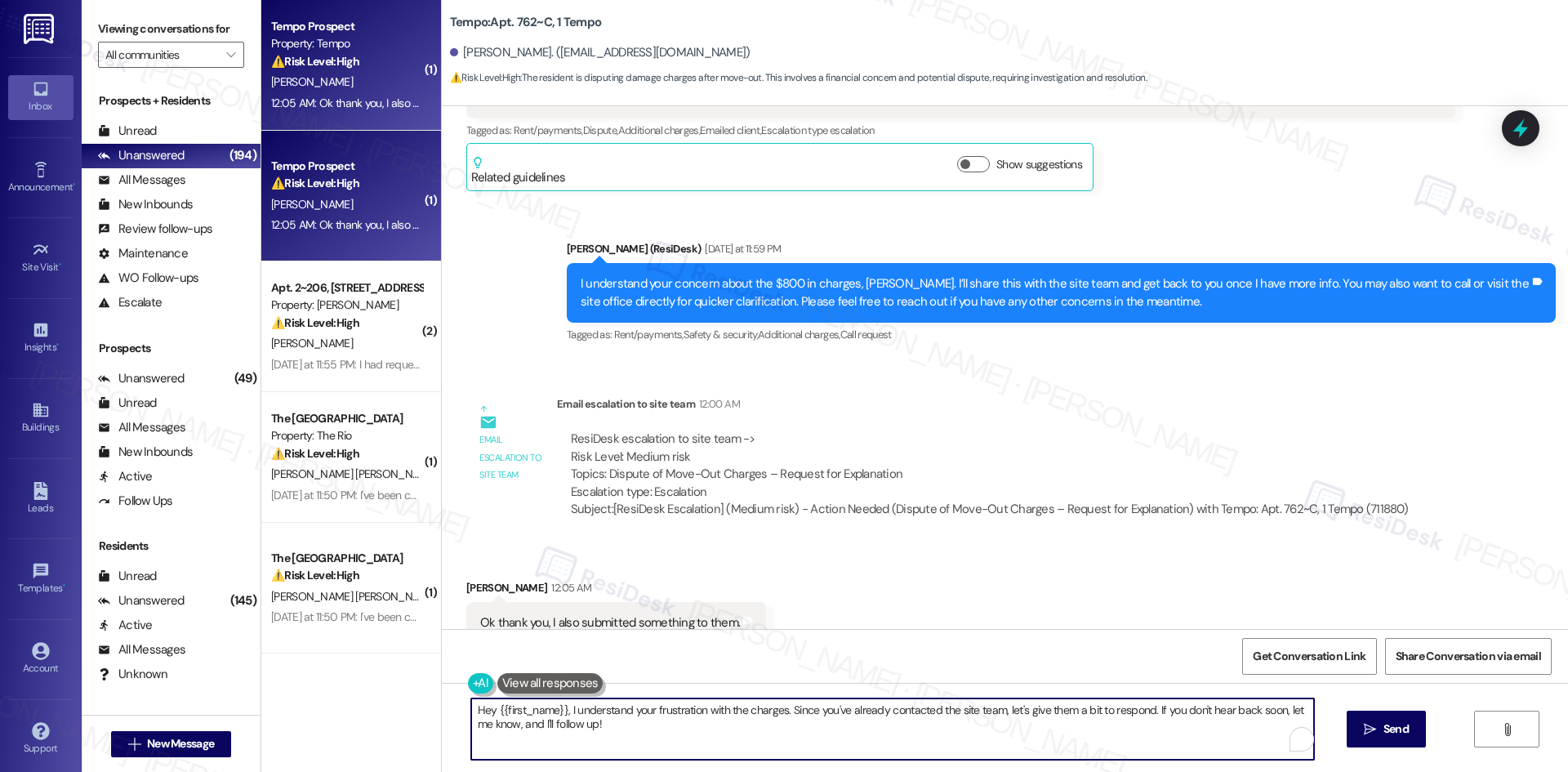
paste textarea "Thanks for letting me know, Matthew. I’ll keep an eye out for any updates from …"
type textarea "Thanks for letting me know, Matthew. I’ll keep an eye out for any updates from …"
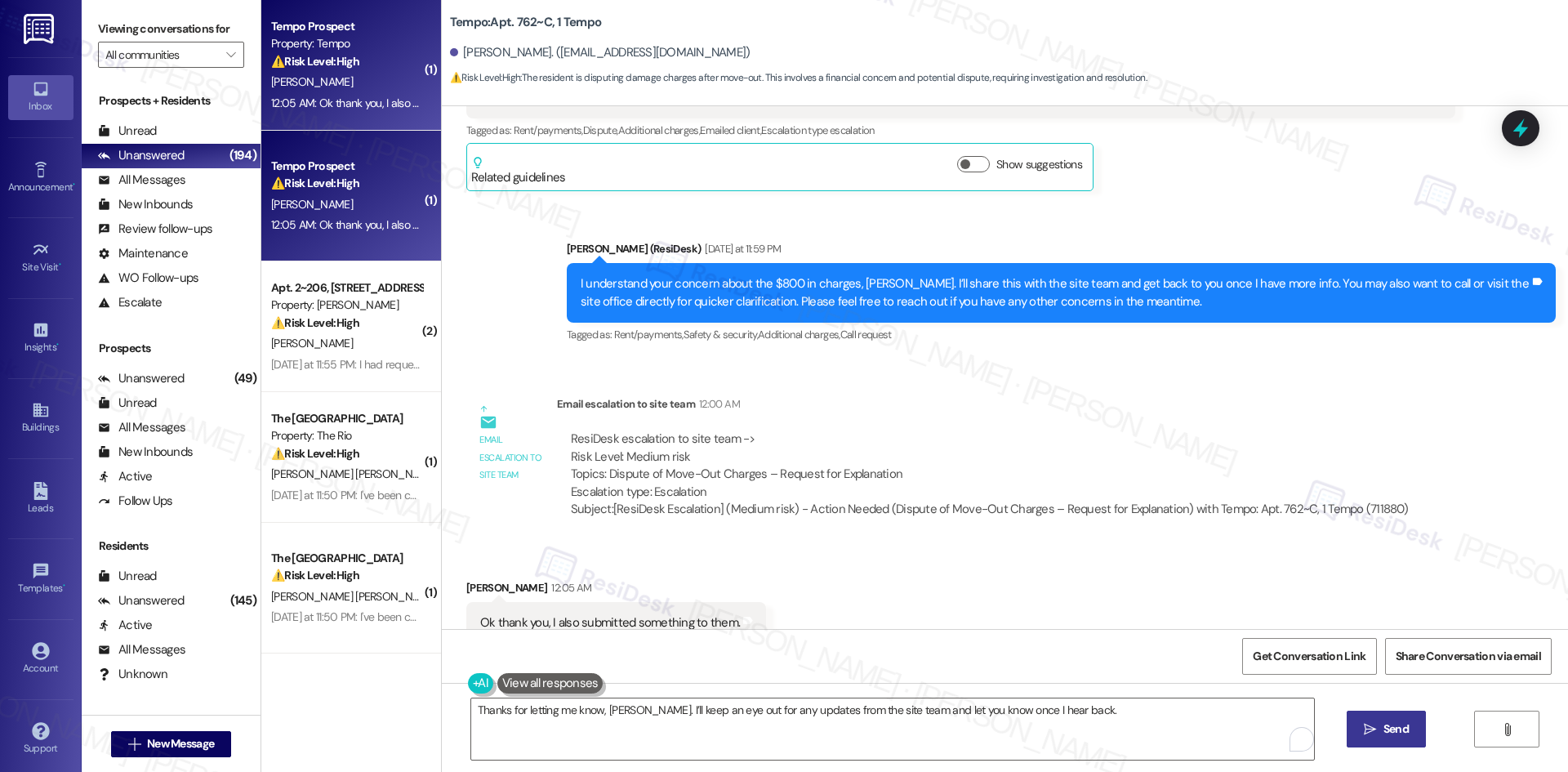
click at [1374, 736] on icon "" at bounding box center [1370, 729] width 12 height 13
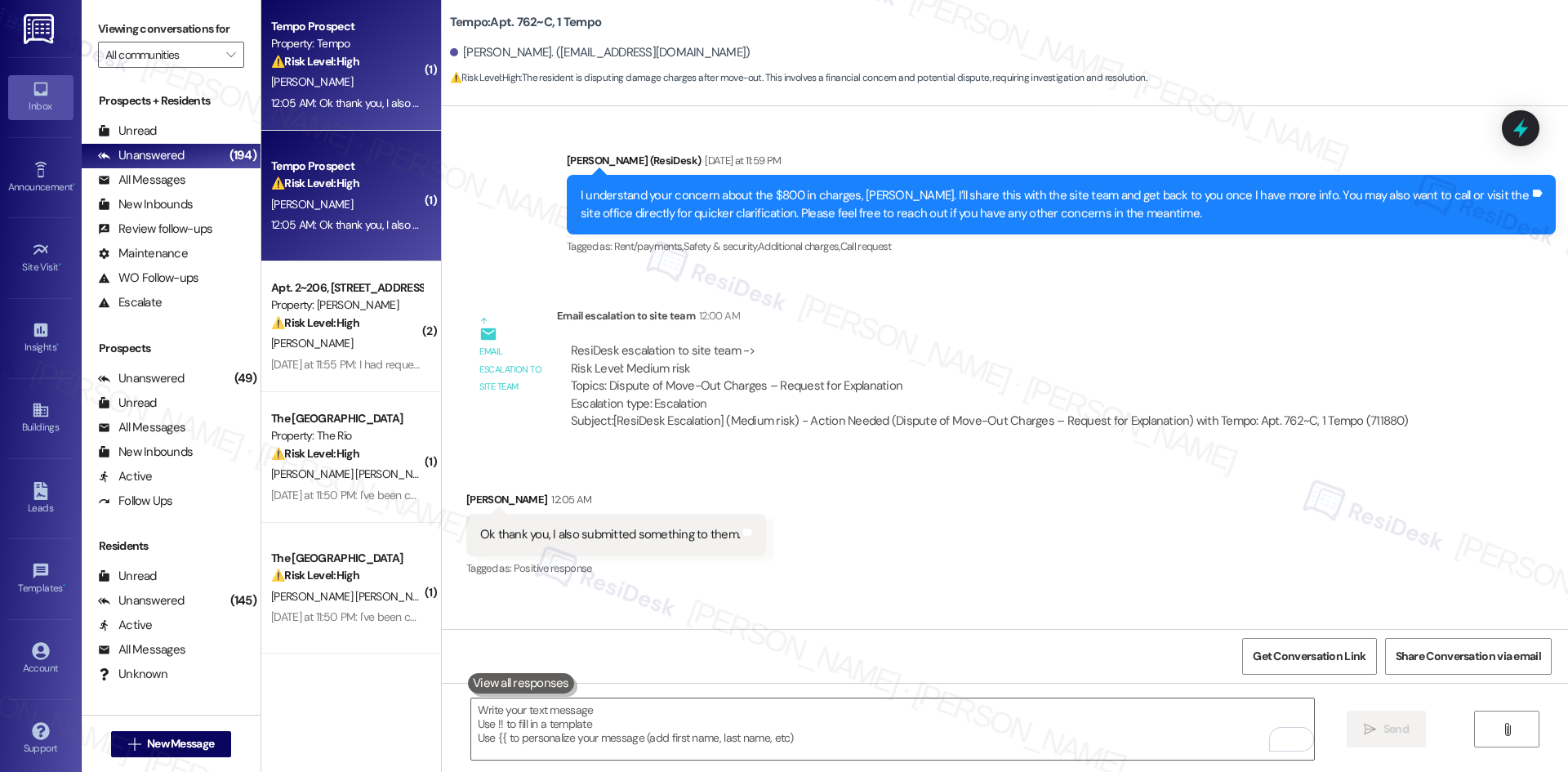
scroll to position [6463, 0]
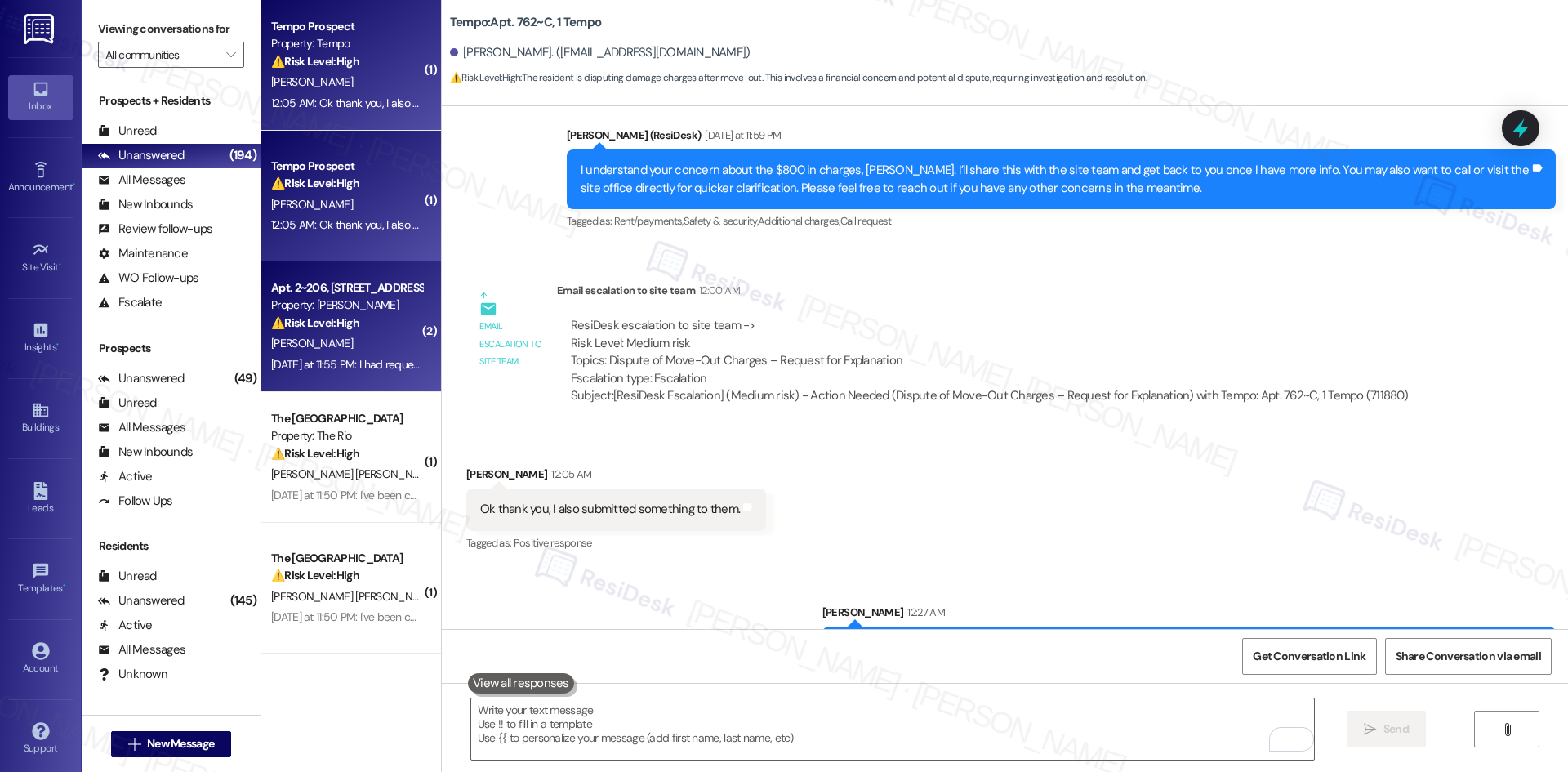
click at [353, 337] on div "[PERSON_NAME]" at bounding box center [346, 343] width 154 height 21
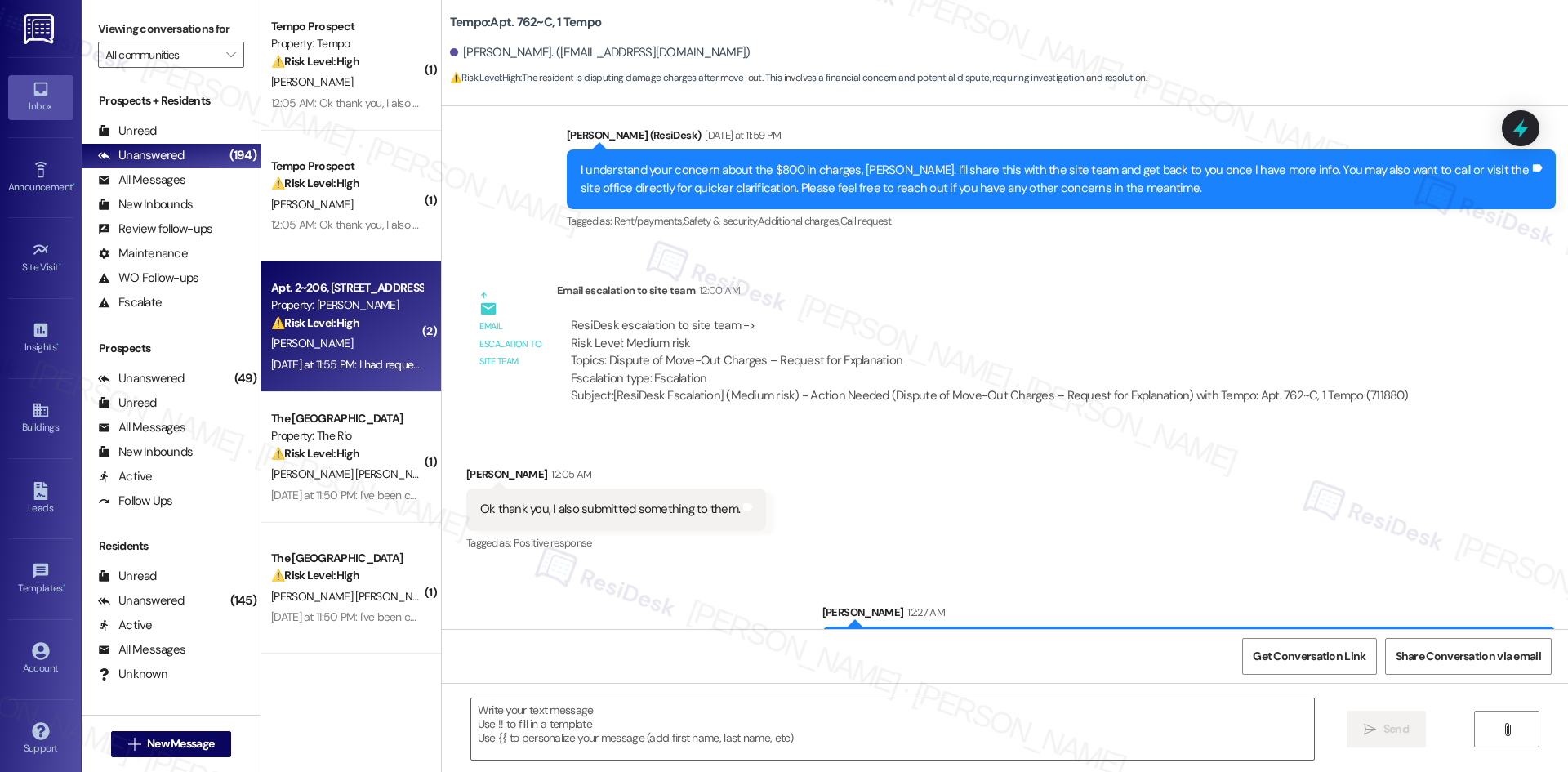
type textarea "Fetching suggested responses. Please feel free to read through the conversation…"
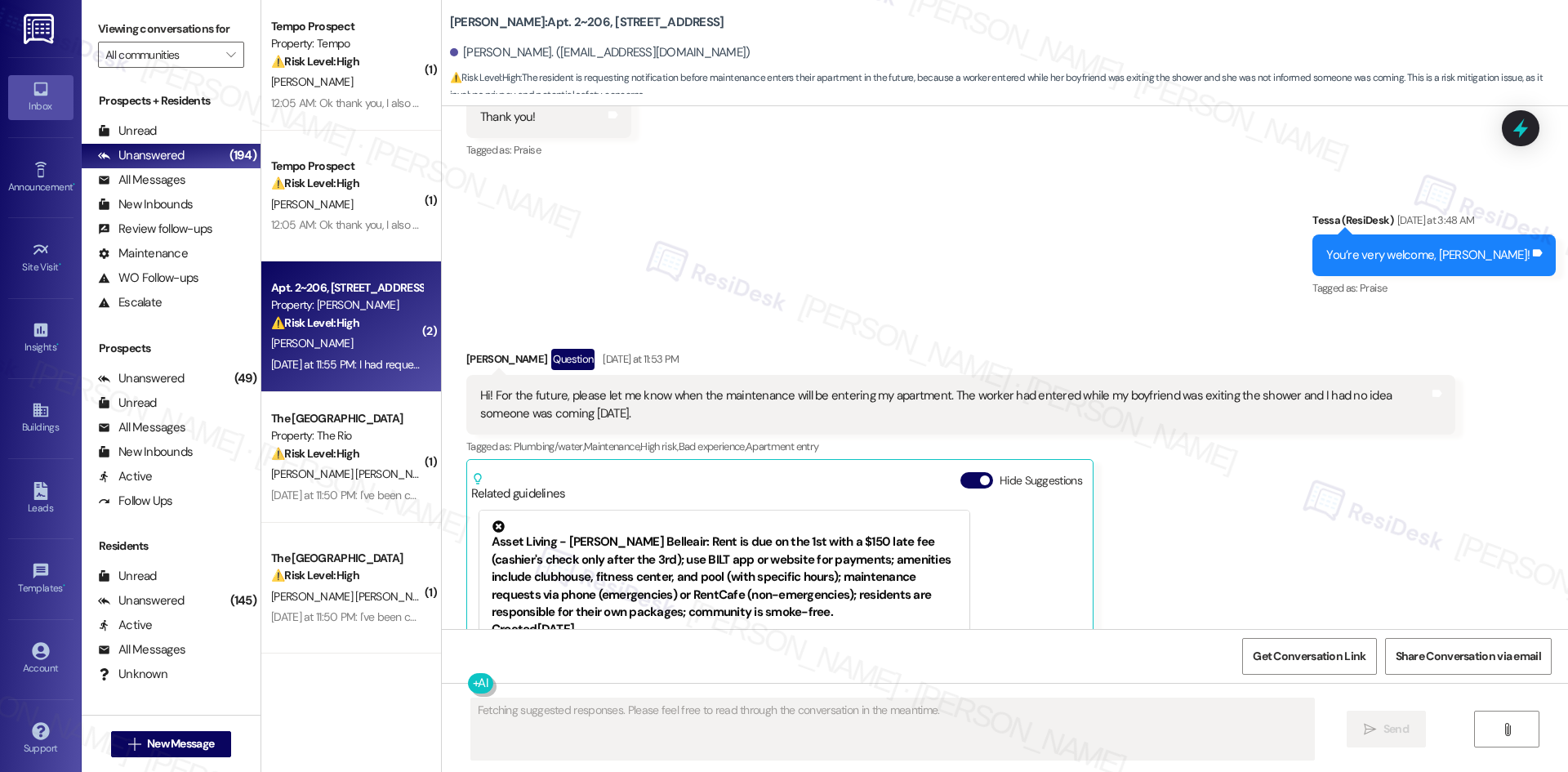
scroll to position [2916, 0]
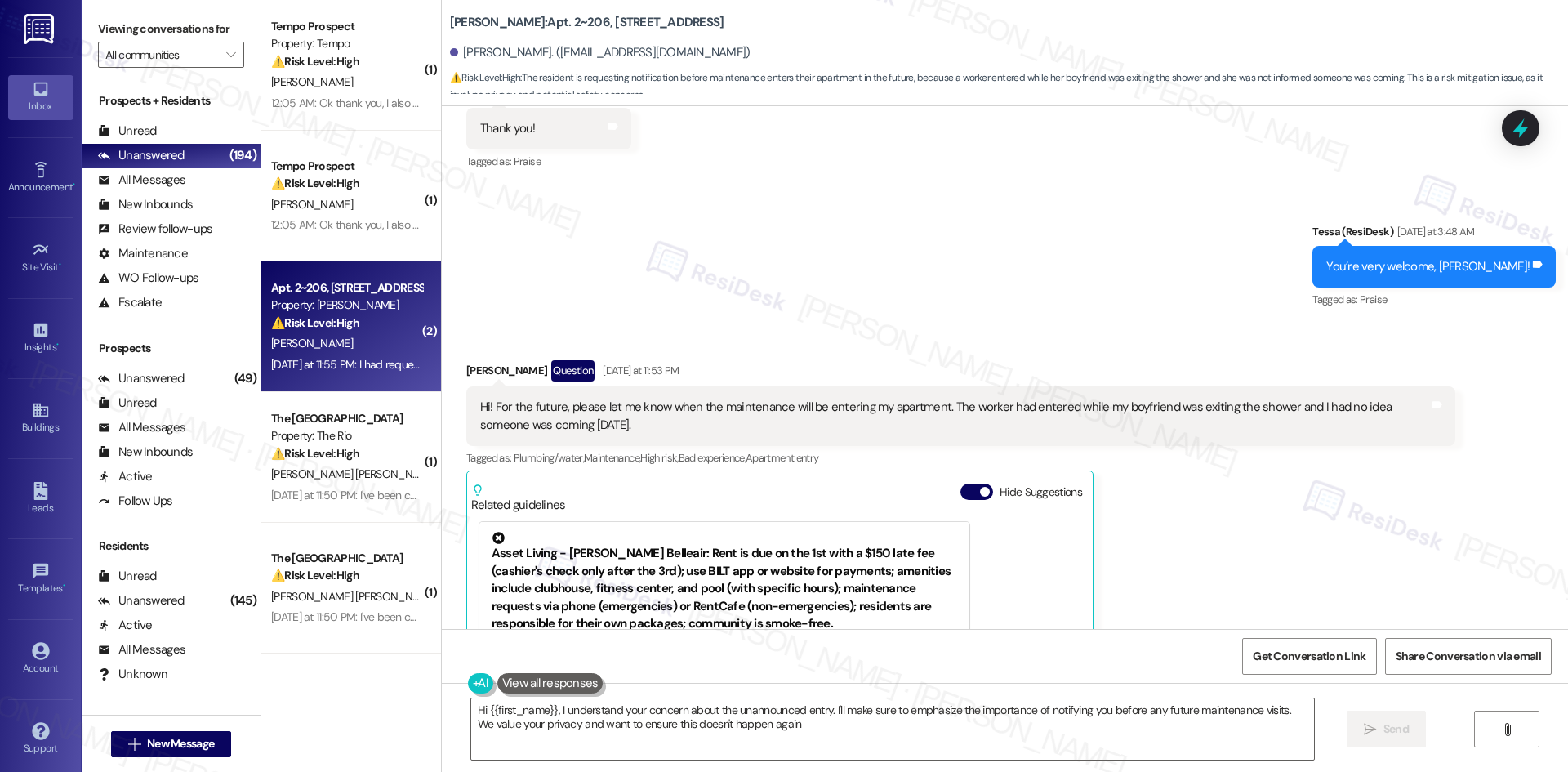
type textarea "Hi {{first_name}}, I understand your concern about the unannounced entry. I'll …"
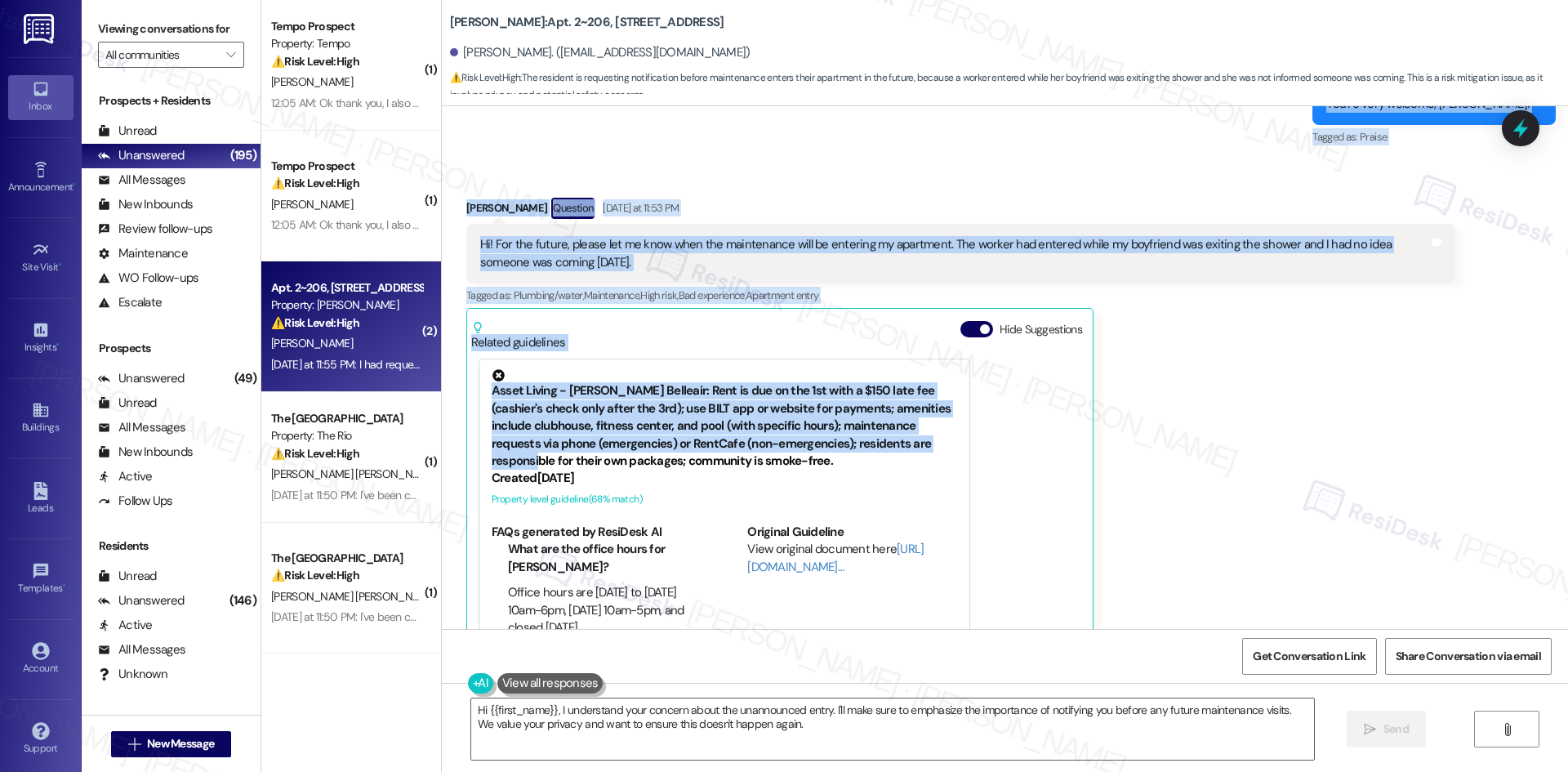
scroll to position [3162, 0]
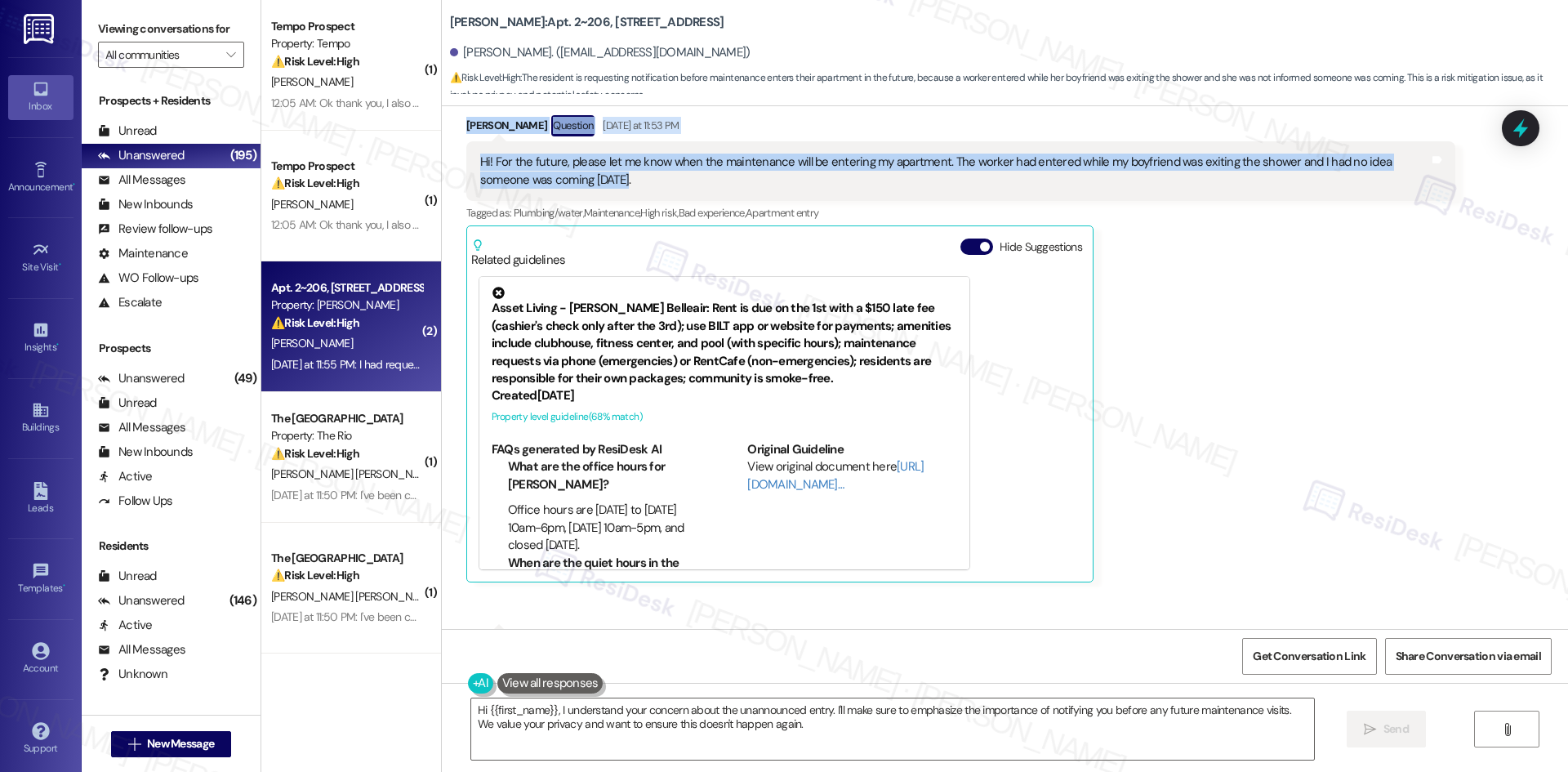
drag, startPoint x: 451, startPoint y: 178, endPoint x: 1327, endPoint y: 192, distance: 876.1
click at [1327, 192] on div "Lease started Mar 25, 2025 at 8:00 AM Received via SMS Sophia Digirolamo Questi…" at bounding box center [1004, 367] width 1126 height 523
copy div "Sophia Digirolamo Aug 18, 2025 at 10:54 PM Yes they do! I can also answer any q…"
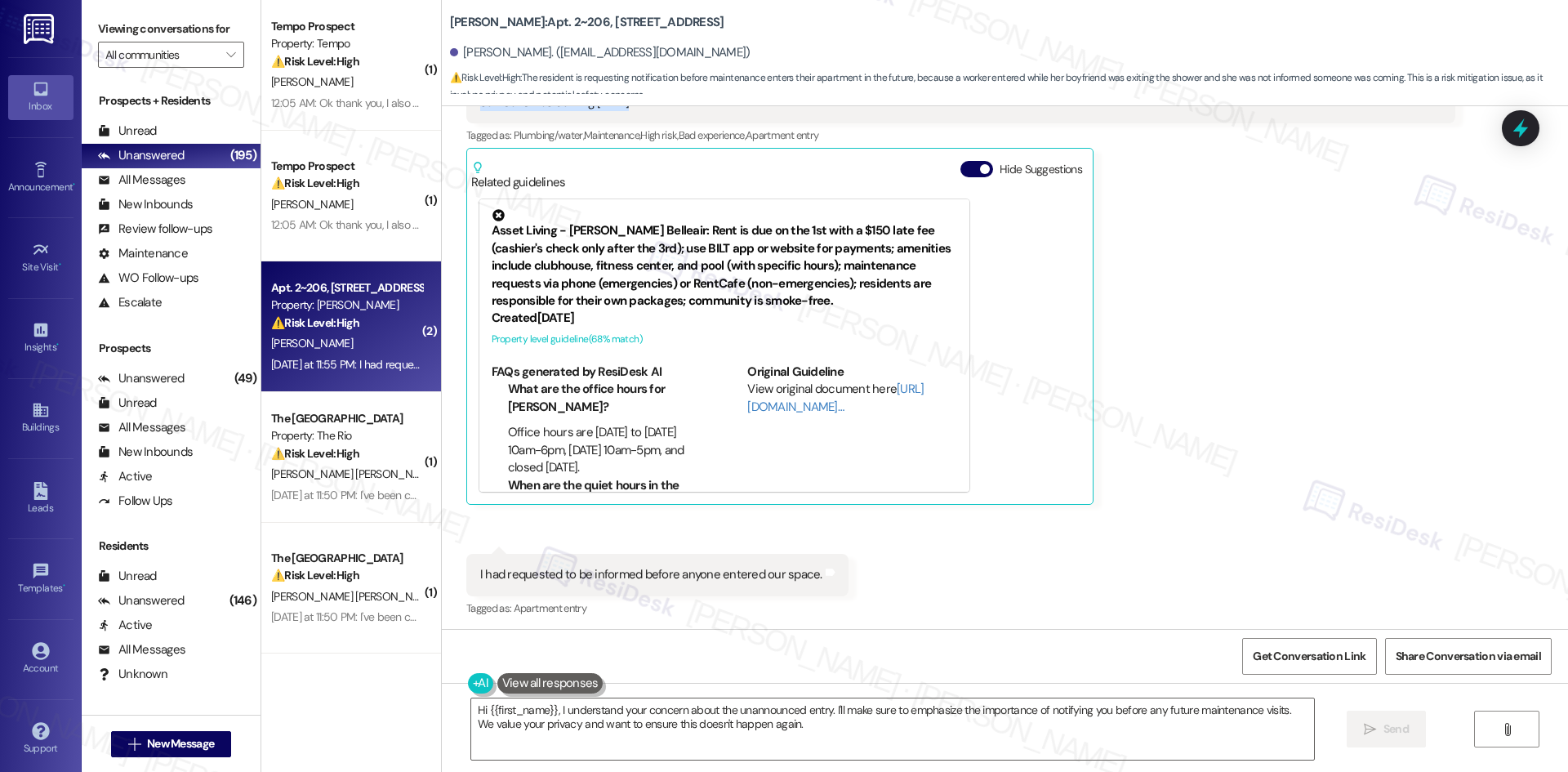
scroll to position [3243, 0]
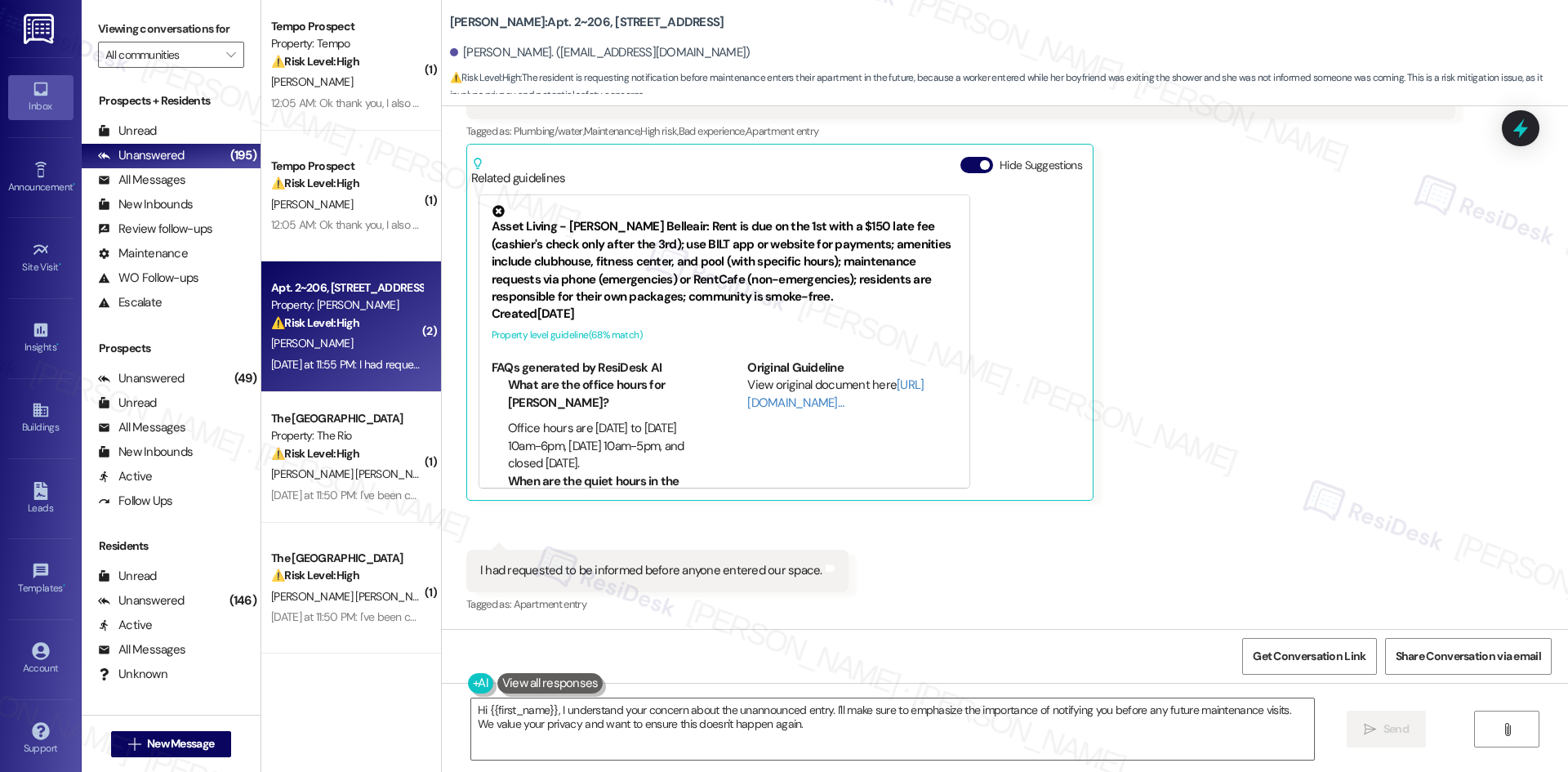
click at [599, 527] on div "Received via SMS Sophia Digirolamo Question Yesterday at 11:53 PM Hi! For the f…" at bounding box center [1004, 312] width 1126 height 631
drag, startPoint x: 462, startPoint y: 562, endPoint x: 912, endPoint y: 566, distance: 450.0
click at [912, 566] on div "Received via SMS Sophia Digirolamo Question Yesterday at 11:53 PM Hi! For the f…" at bounding box center [1004, 312] width 1126 height 631
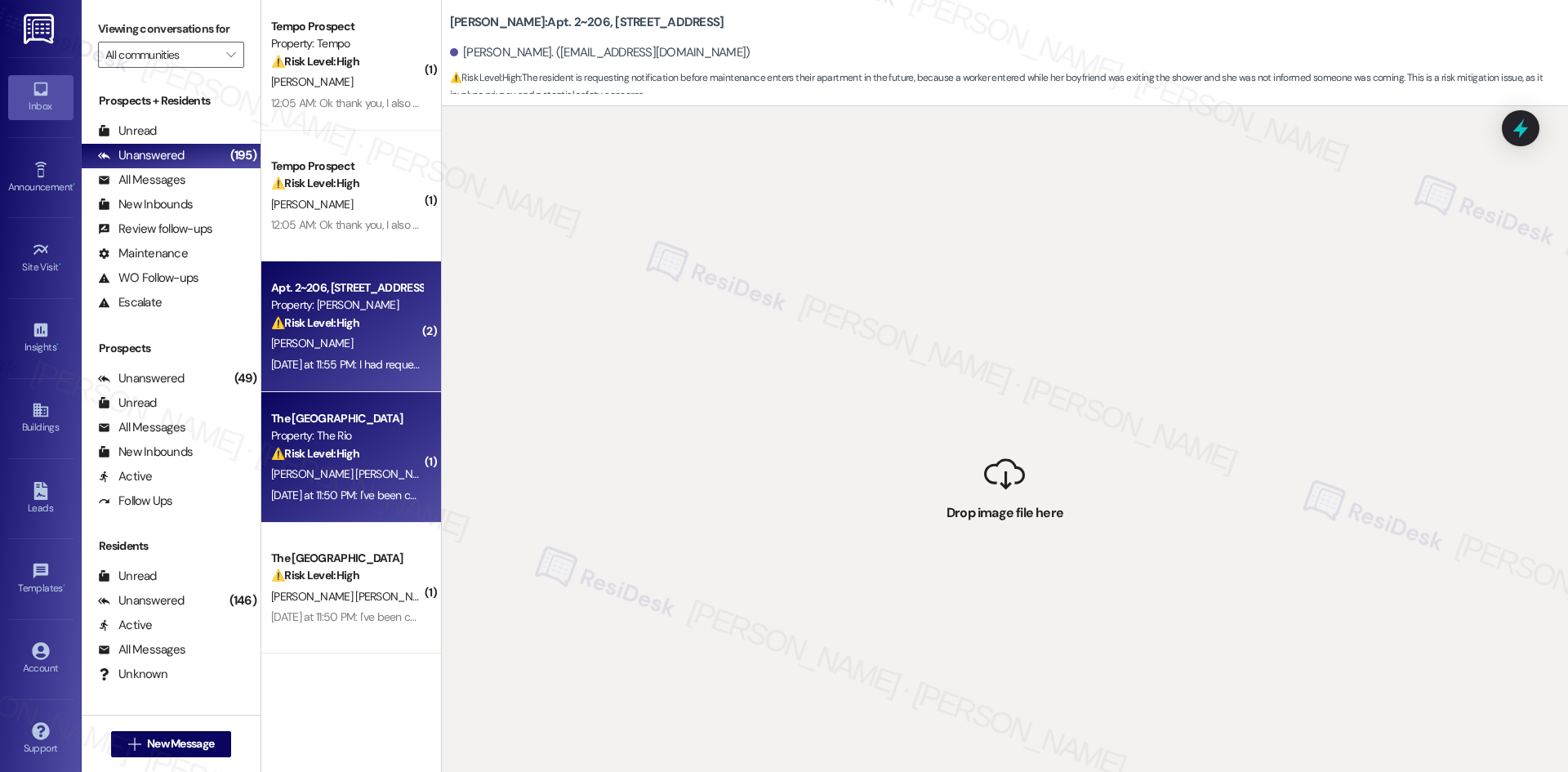
click at [296, 467] on span "[PERSON_NAME] [PERSON_NAME]" at bounding box center [353, 473] width 166 height 15
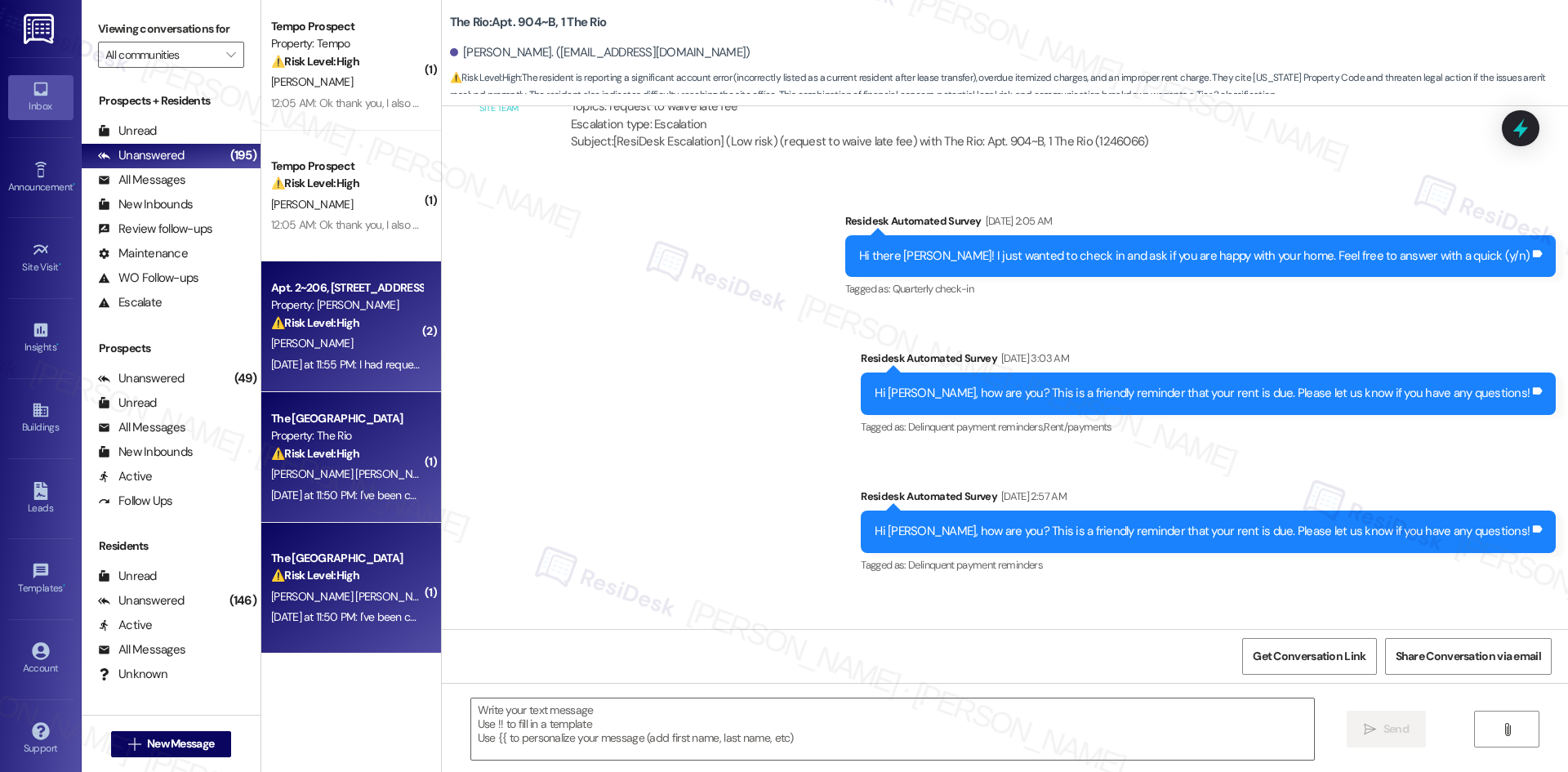
click at [333, 372] on div "Yesterday at 11:55 PM: I had requested to be informed before anyone entered our…" at bounding box center [346, 364] width 154 height 21
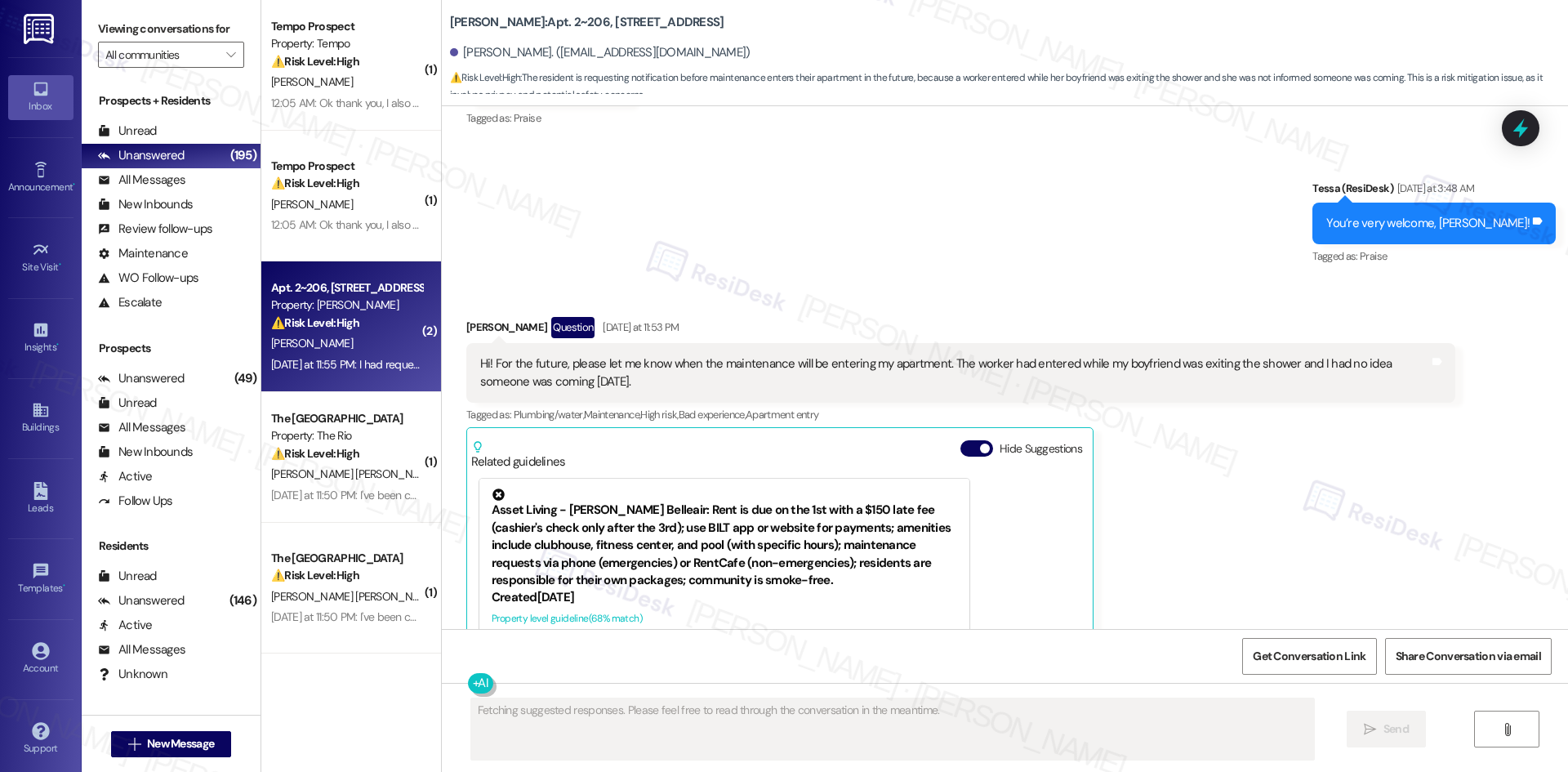
scroll to position [3242, 0]
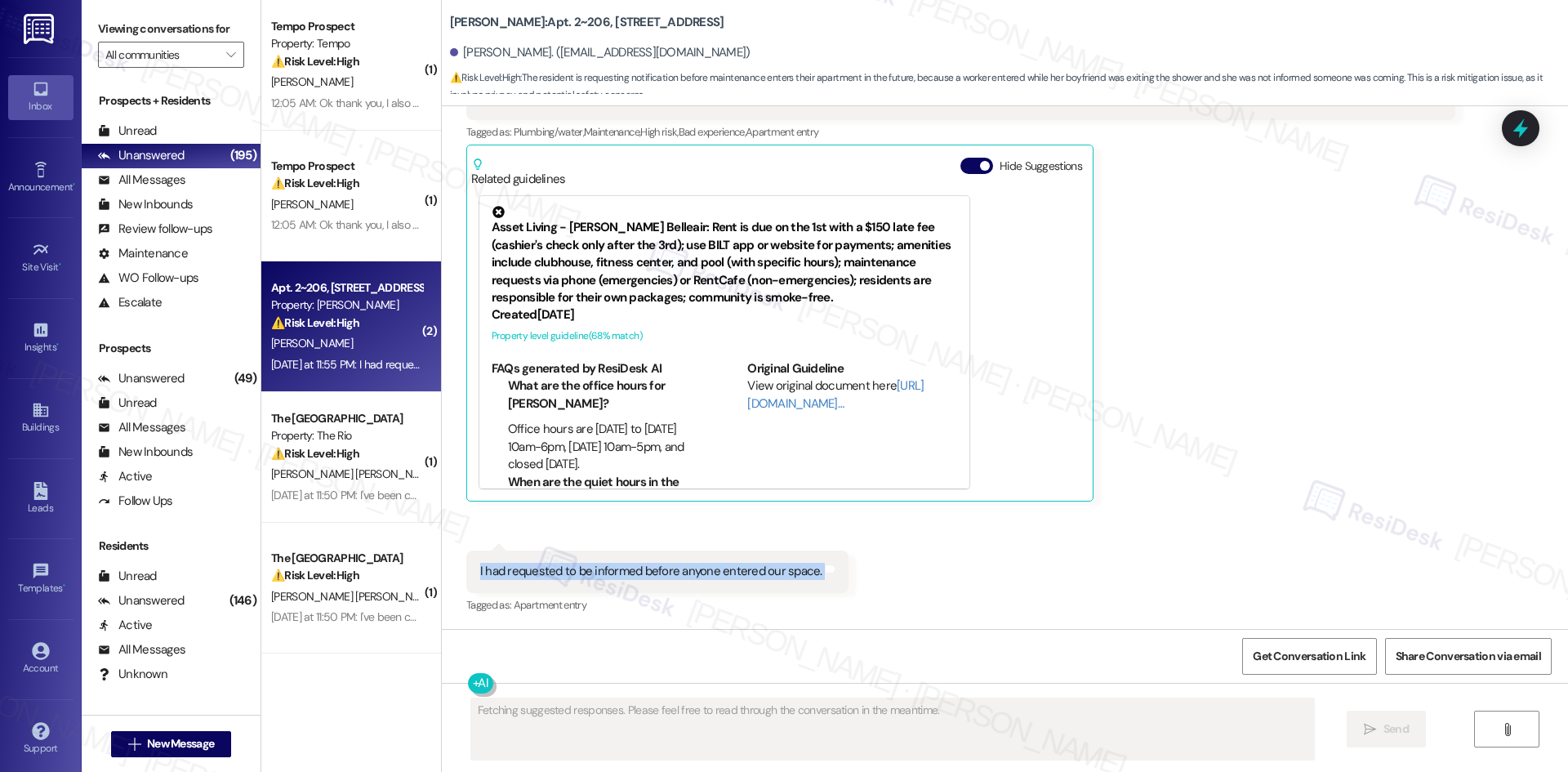
drag, startPoint x: 464, startPoint y: 570, endPoint x: 817, endPoint y: 571, distance: 353.0
click at [817, 571] on div "I had requested to be informed before anyone entered our space. Tags and notes" at bounding box center [657, 572] width 382 height 41
copy div "I had requested to be informed before anyone entered our space. Tags and notes"
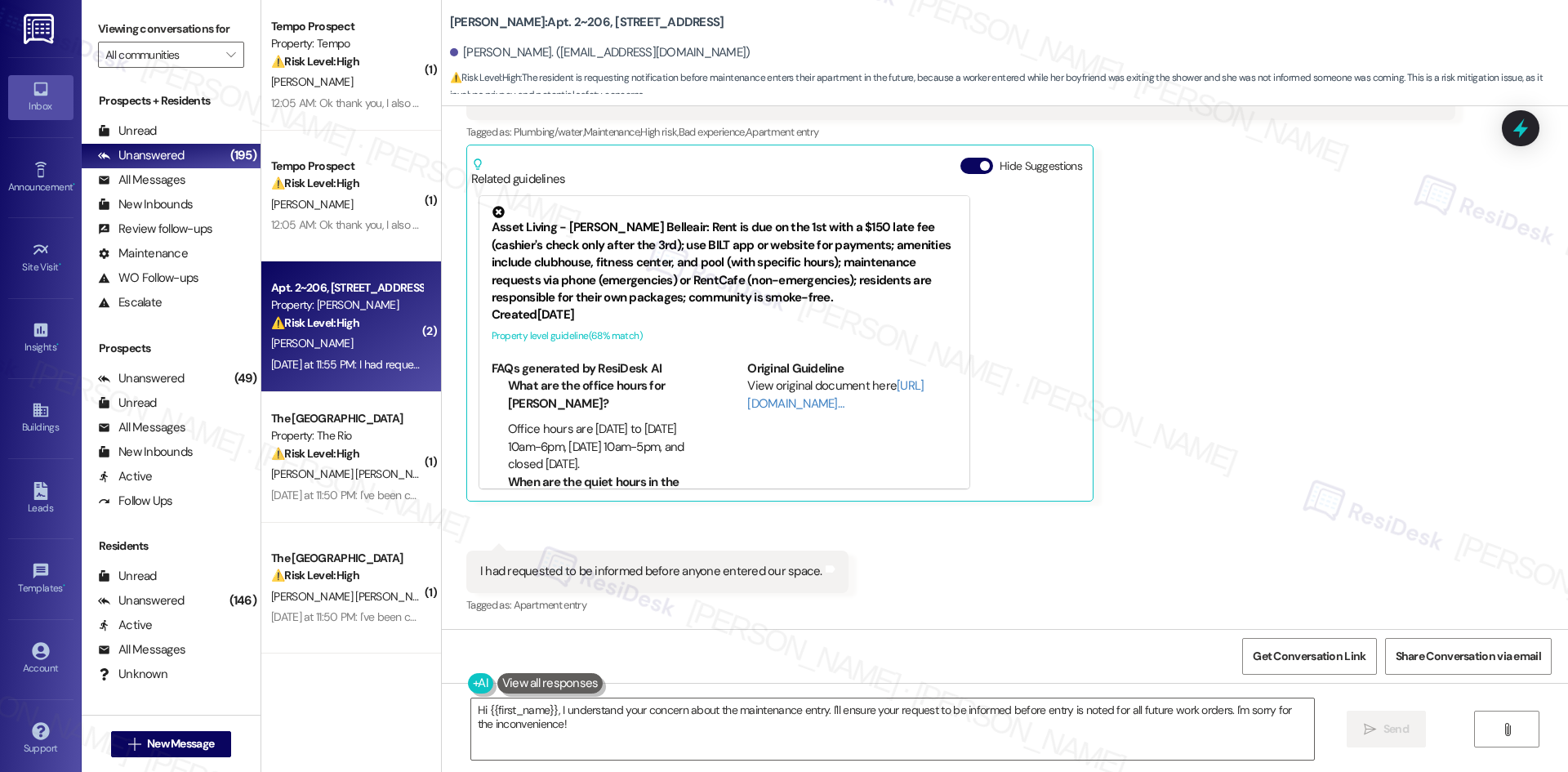
click at [1138, 357] on div "Sophia Digirolamo Question Yesterday at 11:53 PM Hi! For the future, please let…" at bounding box center [960, 268] width 989 height 468
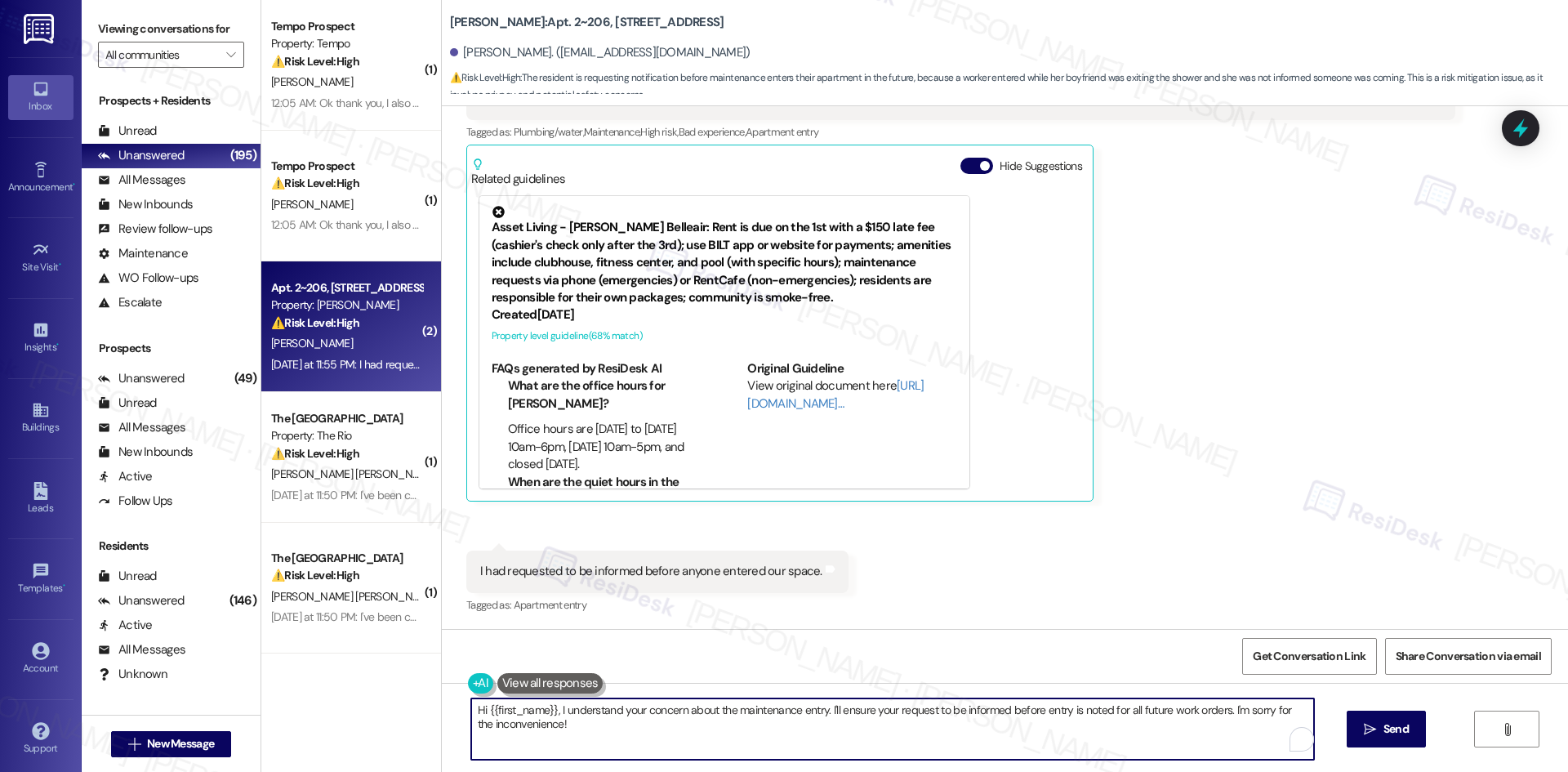
click at [909, 721] on textarea "Hi {{first_name}}, I understand your concern about the maintenance entry. I'll …" at bounding box center [892, 729] width 842 height 61
click at [750, 744] on textarea "Hi {{first_name}}, I understand your concern about the maintenance entry. I'll …" at bounding box center [892, 729] width 842 height 61
drag, startPoint x: 611, startPoint y: 719, endPoint x: 551, endPoint y: 715, distance: 60.1
click at [551, 715] on textarea "Hi {{first_name}}, I understand your concern about the maintenance entry. I'll …" at bounding box center [892, 729] width 842 height 61
paste textarea "’m sorry to hear about this, Sophia. I’ll share your concern with the site team…"
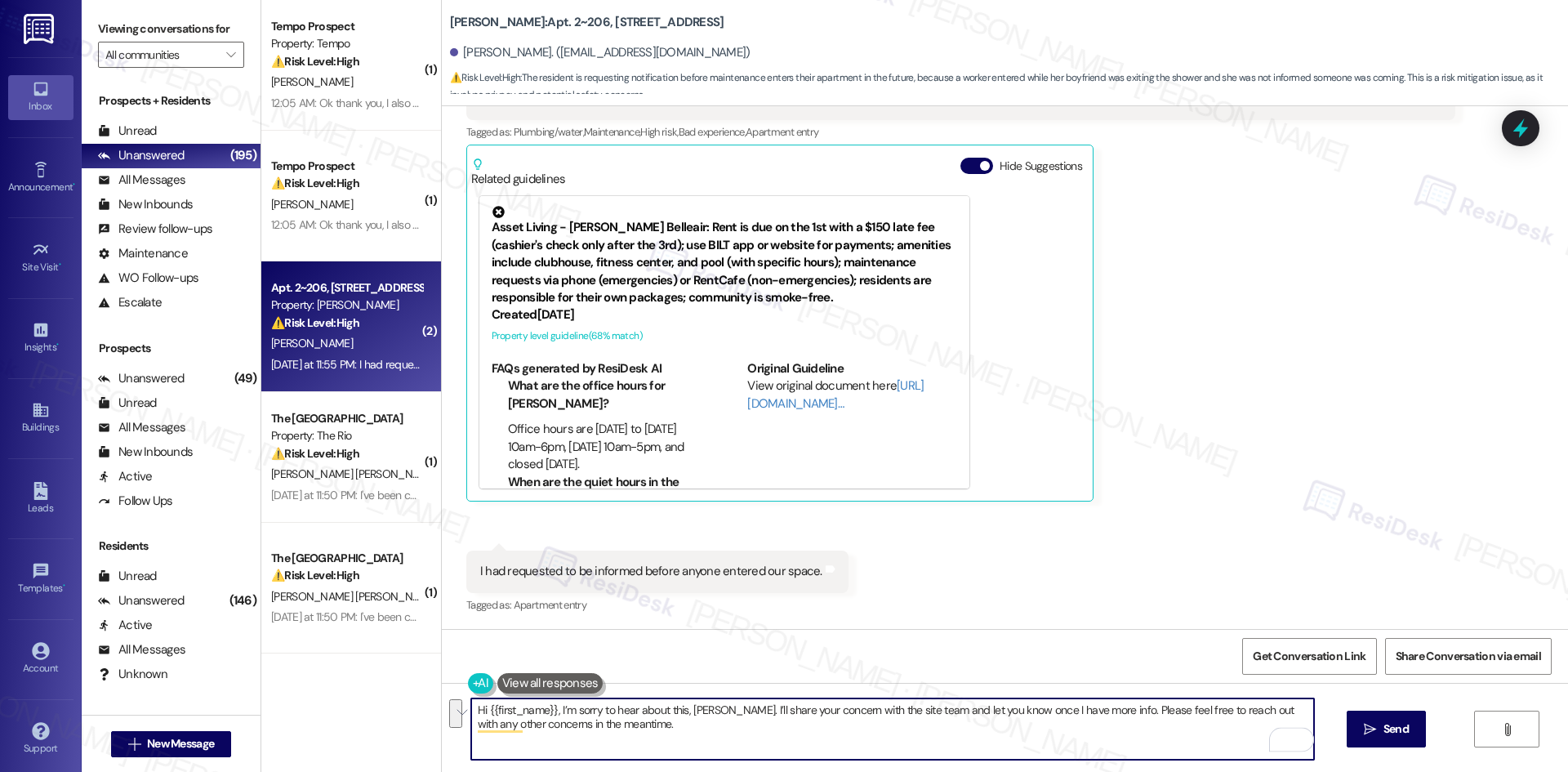
paste textarea "To enrich screen reader interactions, please activate Accessibility in Grammarl…"
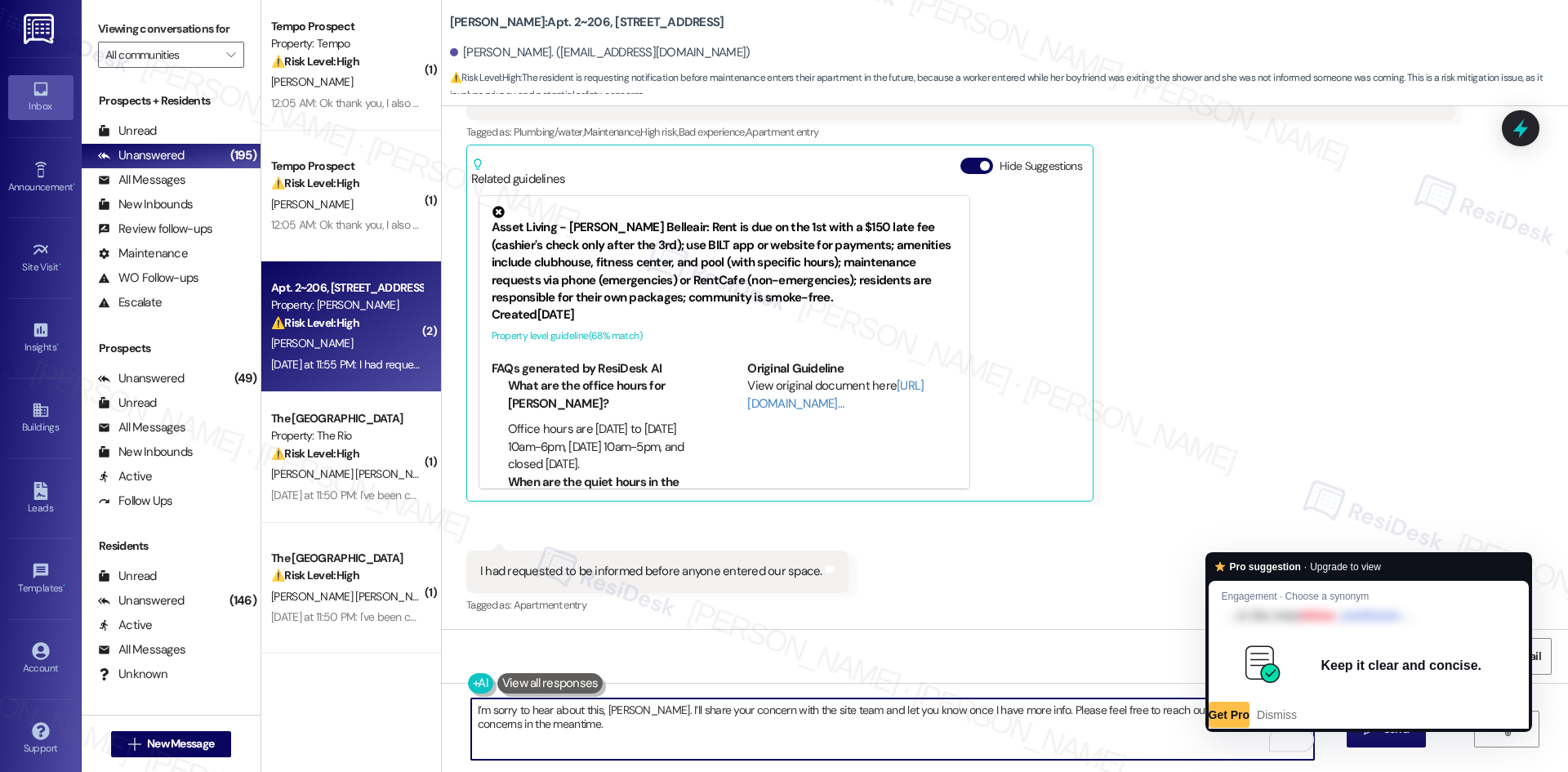
click at [1235, 714] on textarea "I’m sorry to hear about this, Sophia. I’ll share your concern with the site tea…" at bounding box center [892, 729] width 842 height 61
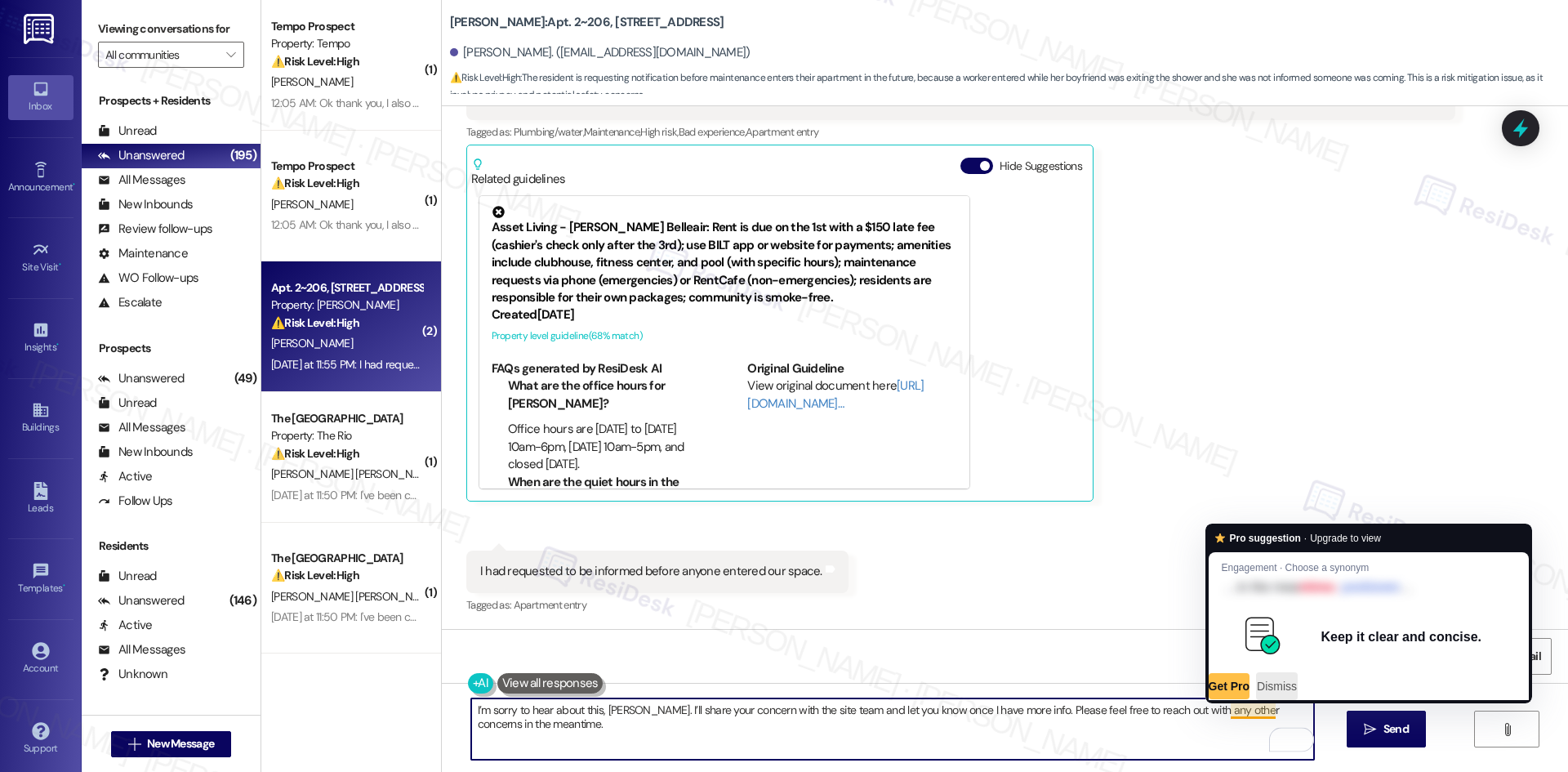
click at [1291, 691] on span "Dismiss" at bounding box center [1276, 686] width 40 height 13
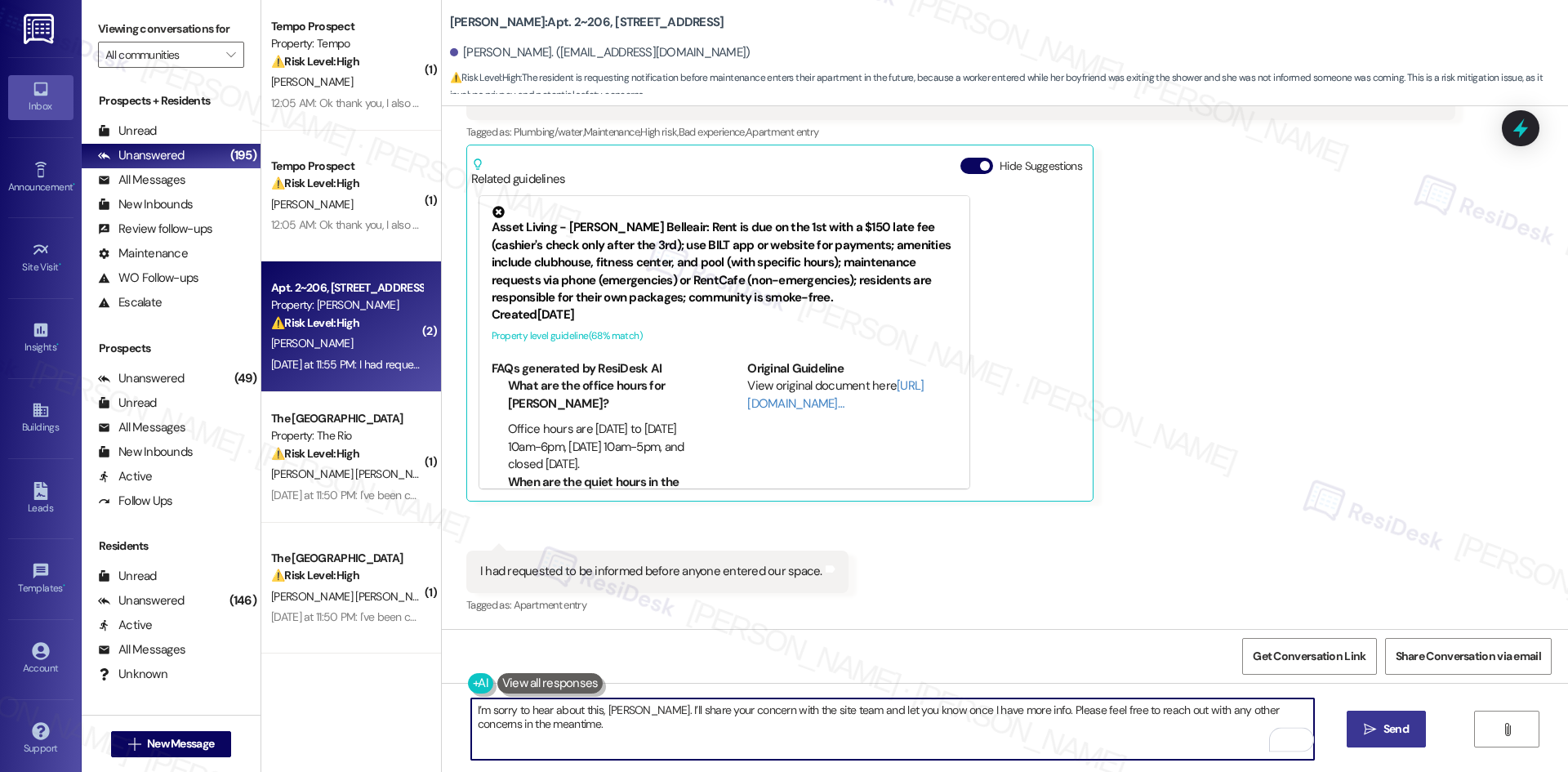
type textarea "I’m sorry to hear about this, Sophia. I’ll share your concern with the site tea…"
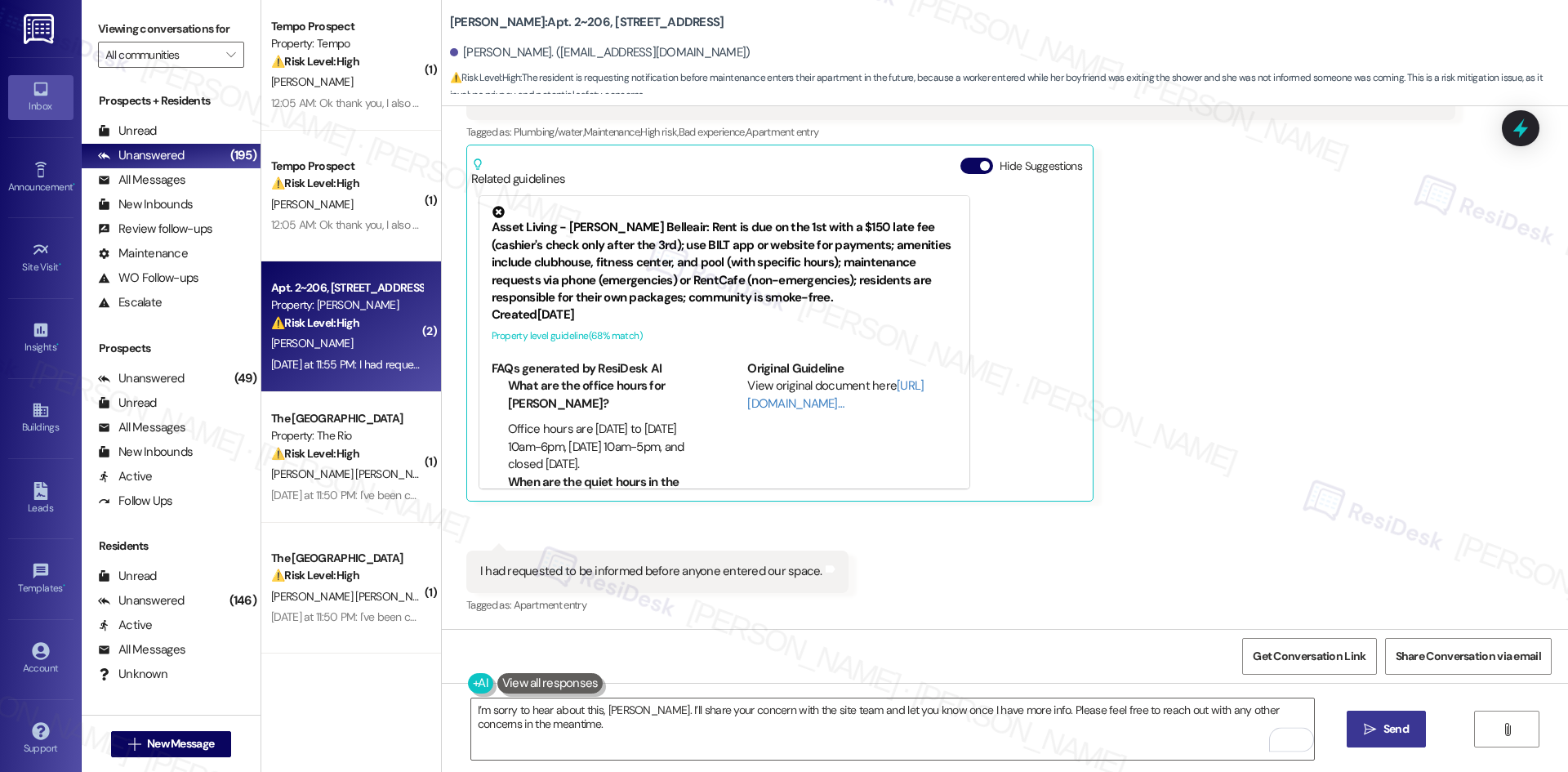
click at [1366, 713] on button " Send" at bounding box center [1385, 729] width 80 height 36
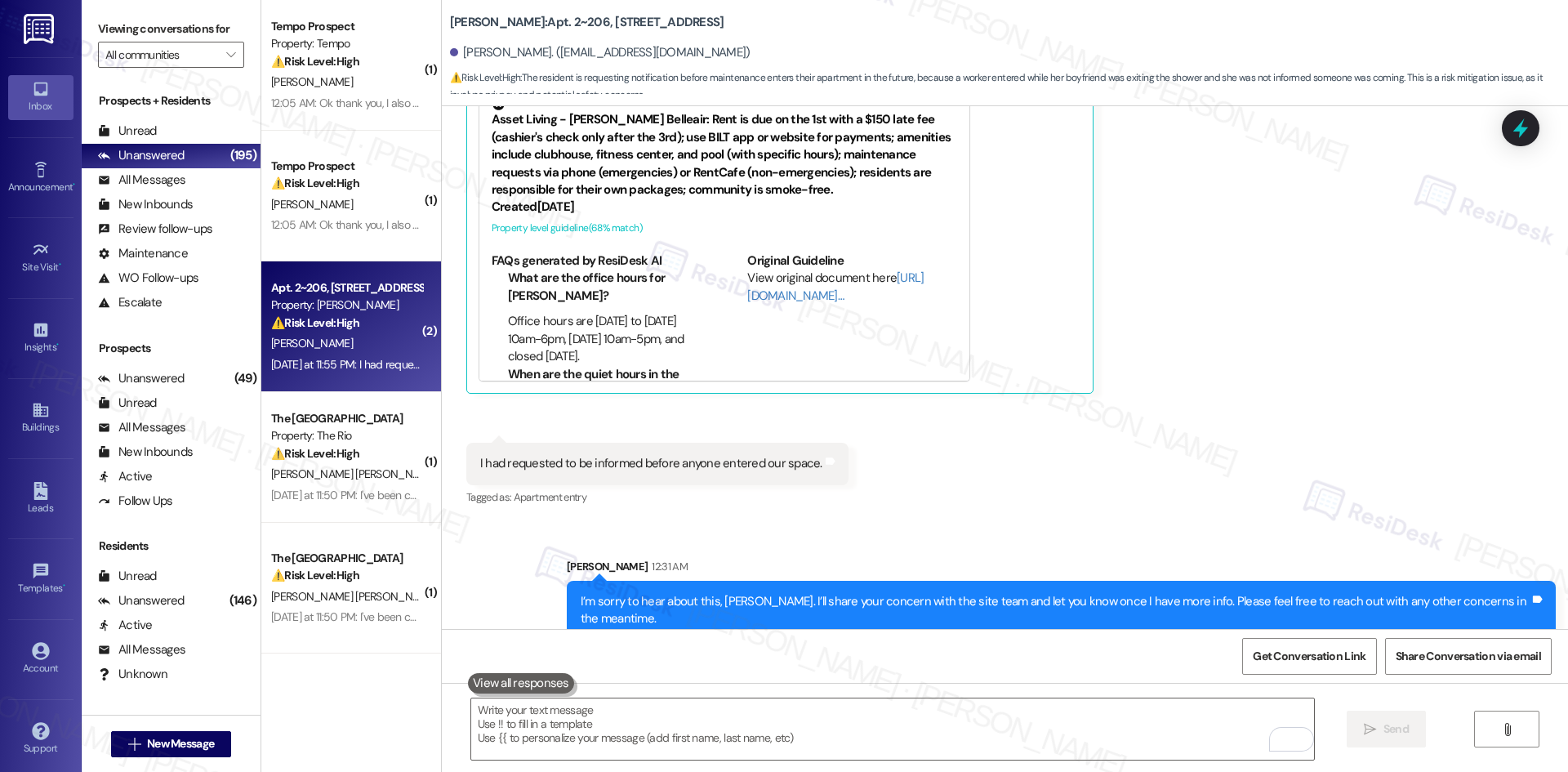
scroll to position [3356, 0]
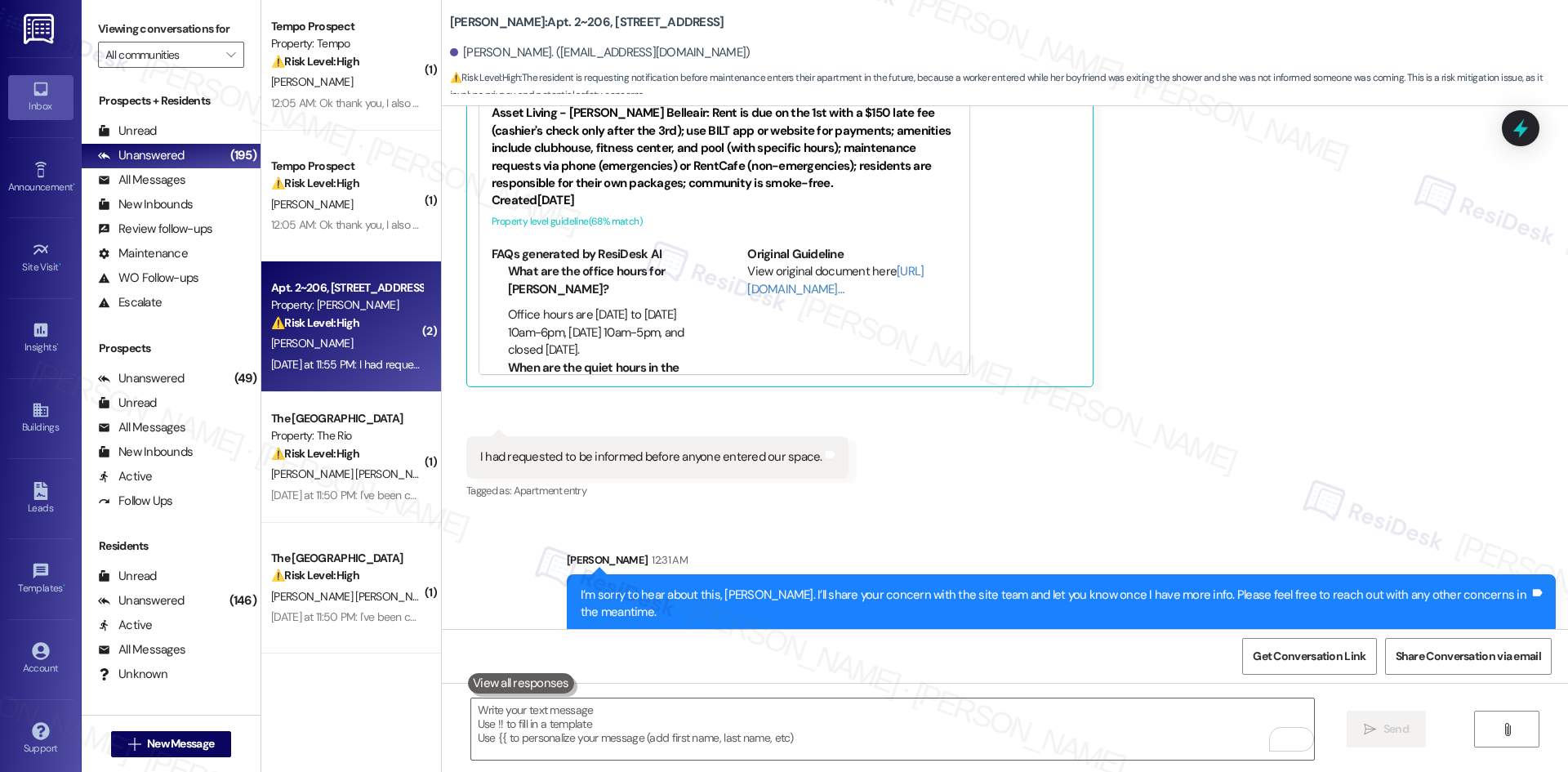
click at [1314, 444] on div "Received via SMS Sophia Digirolamo Question Yesterday at 11:53 PM Hi! For the f…" at bounding box center [1004, 198] width 1126 height 631
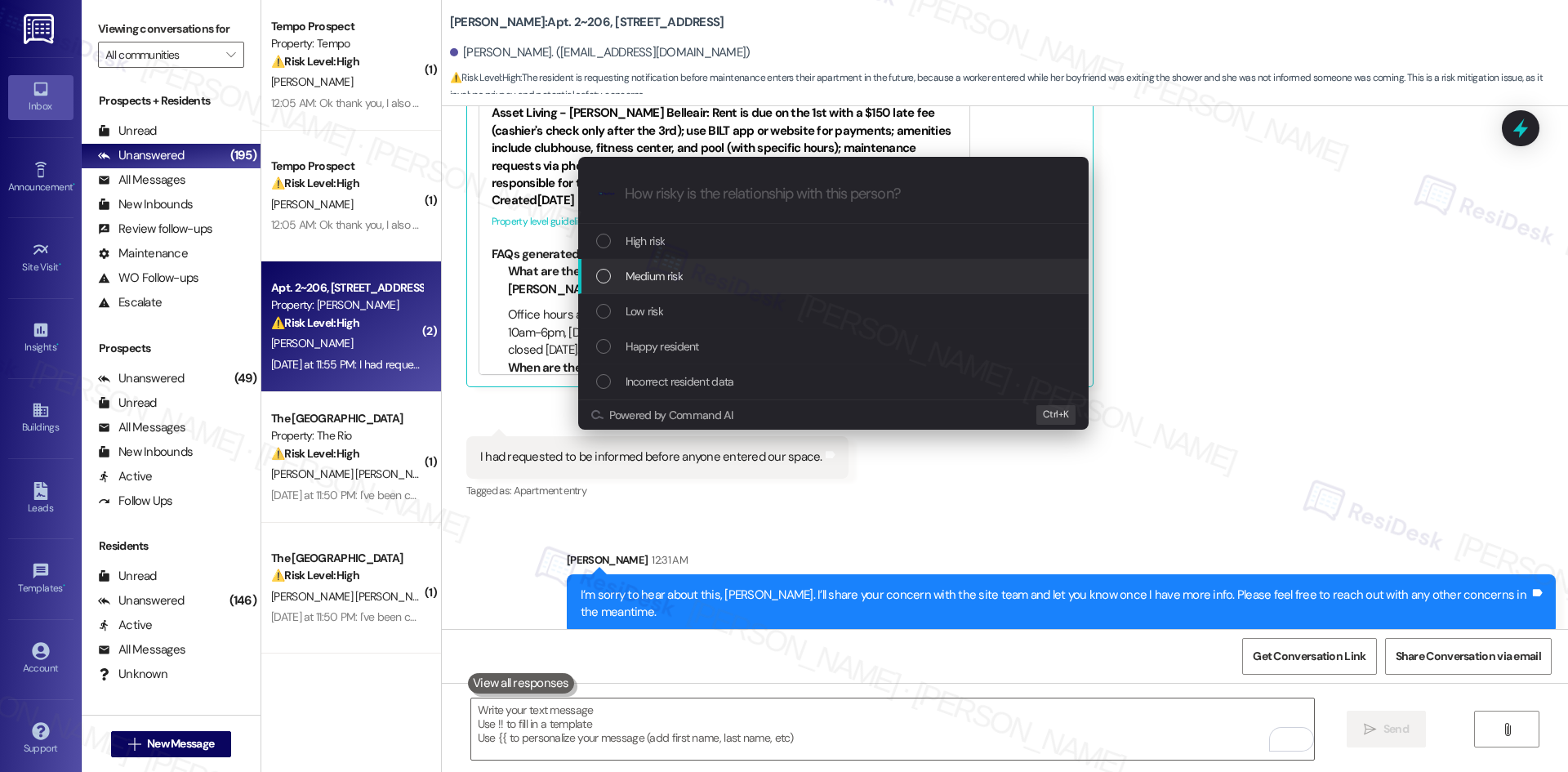
click at [704, 277] on div "Medium risk" at bounding box center [835, 276] width 478 height 18
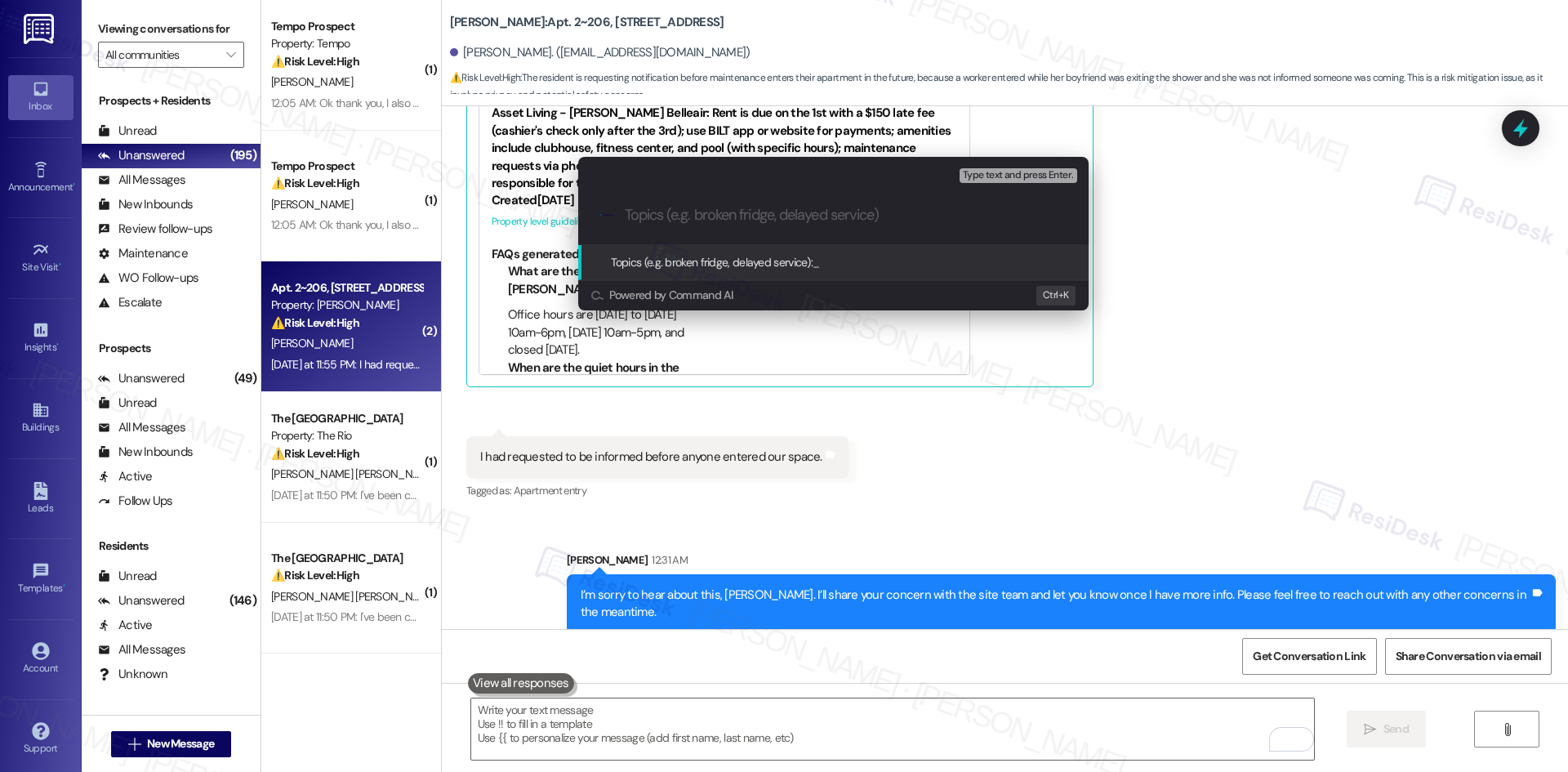
click at [734, 214] on input "Topics (e.g. broken fridge, delayed service)" at bounding box center [846, 214] width 444 height 17
paste input "Maintenance Entry Concern"
type input "Maintenance Entry Concern"
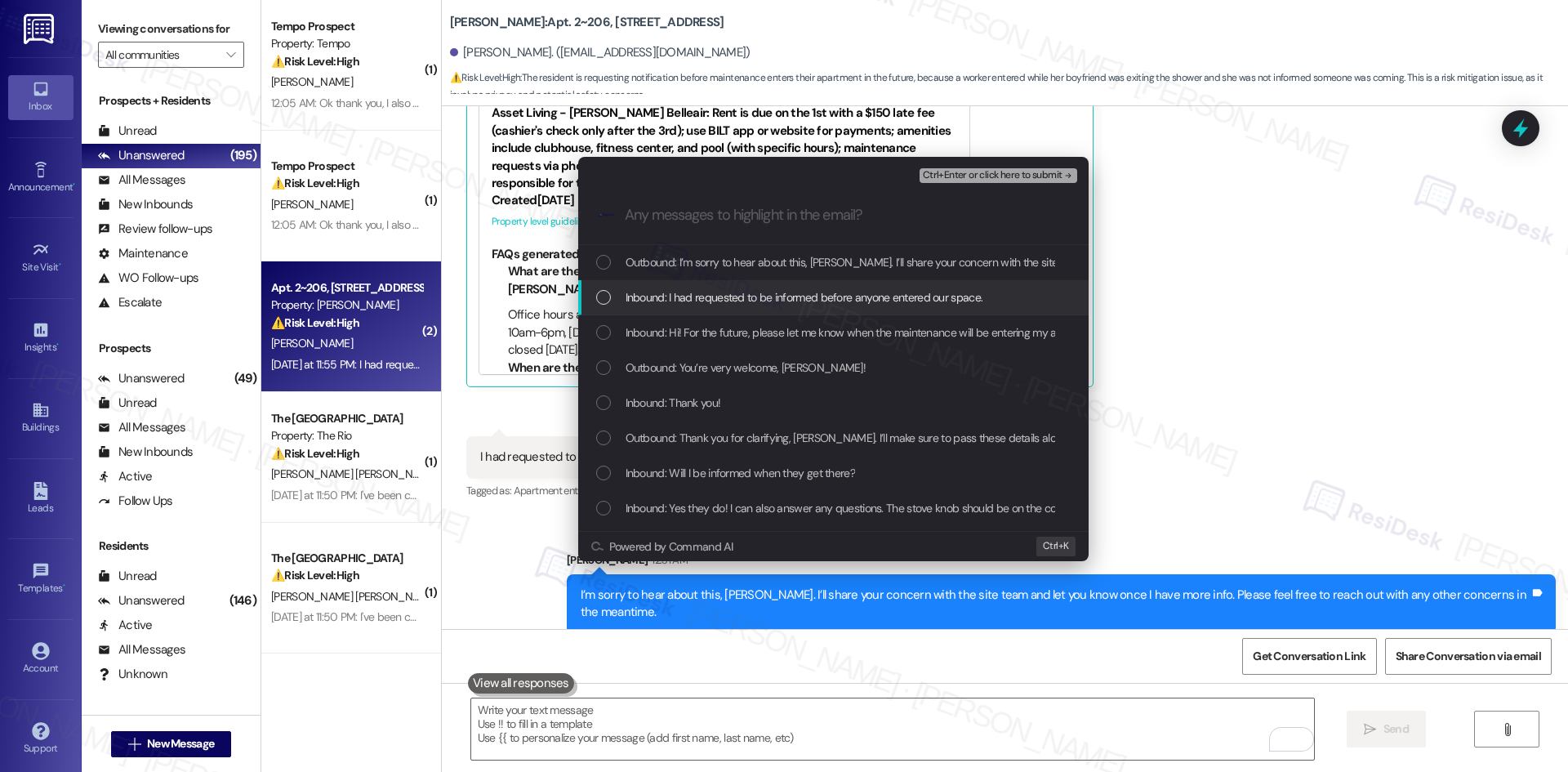
click at [737, 289] on span "Inbound: I had requested to be informed before anyone entered our space." at bounding box center [804, 298] width 357 height 18
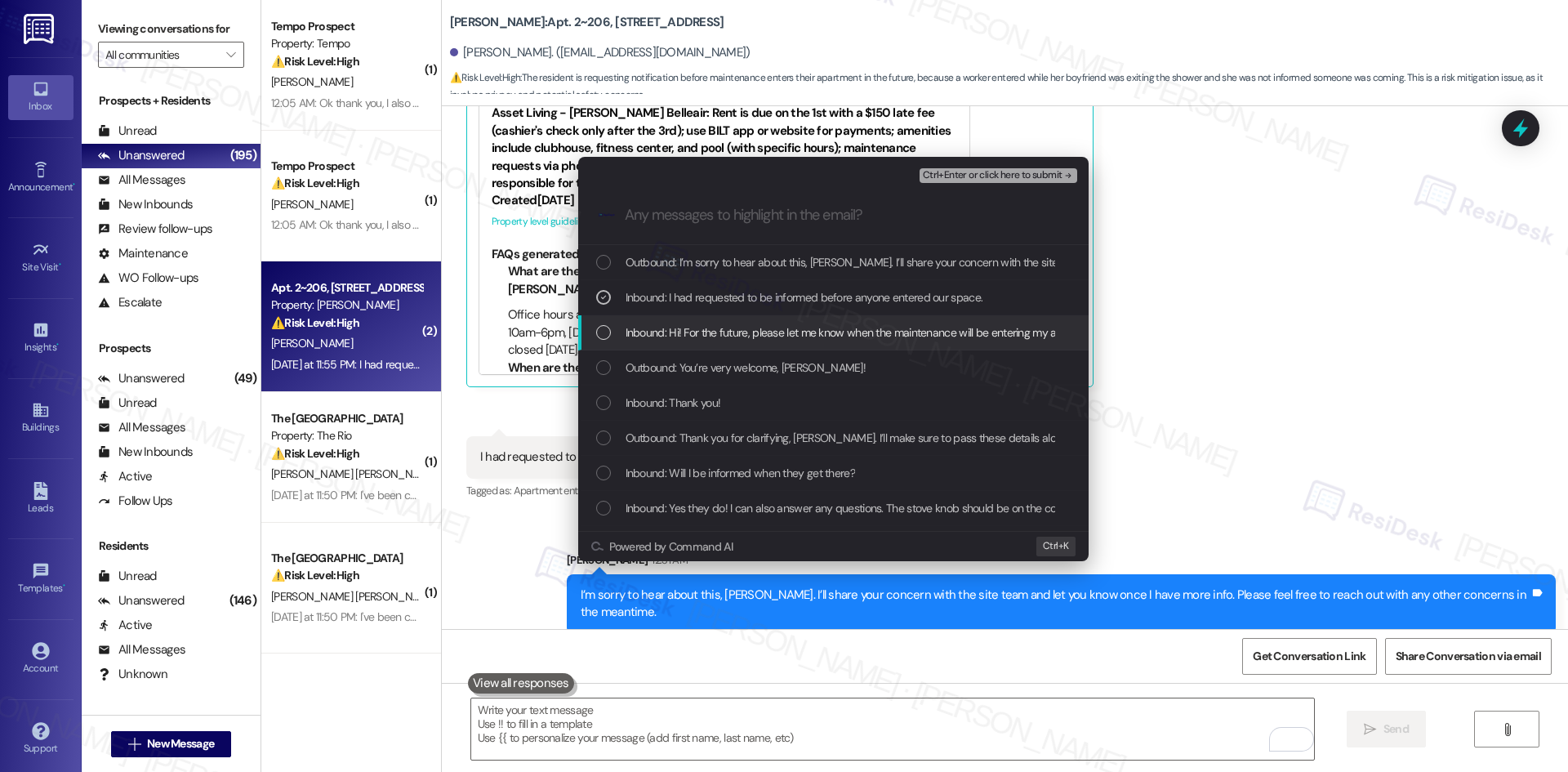
click at [768, 317] on div "Inbound: Hi! For the future, please let me know when the maintenance will be en…" at bounding box center [834, 333] width 511 height 35
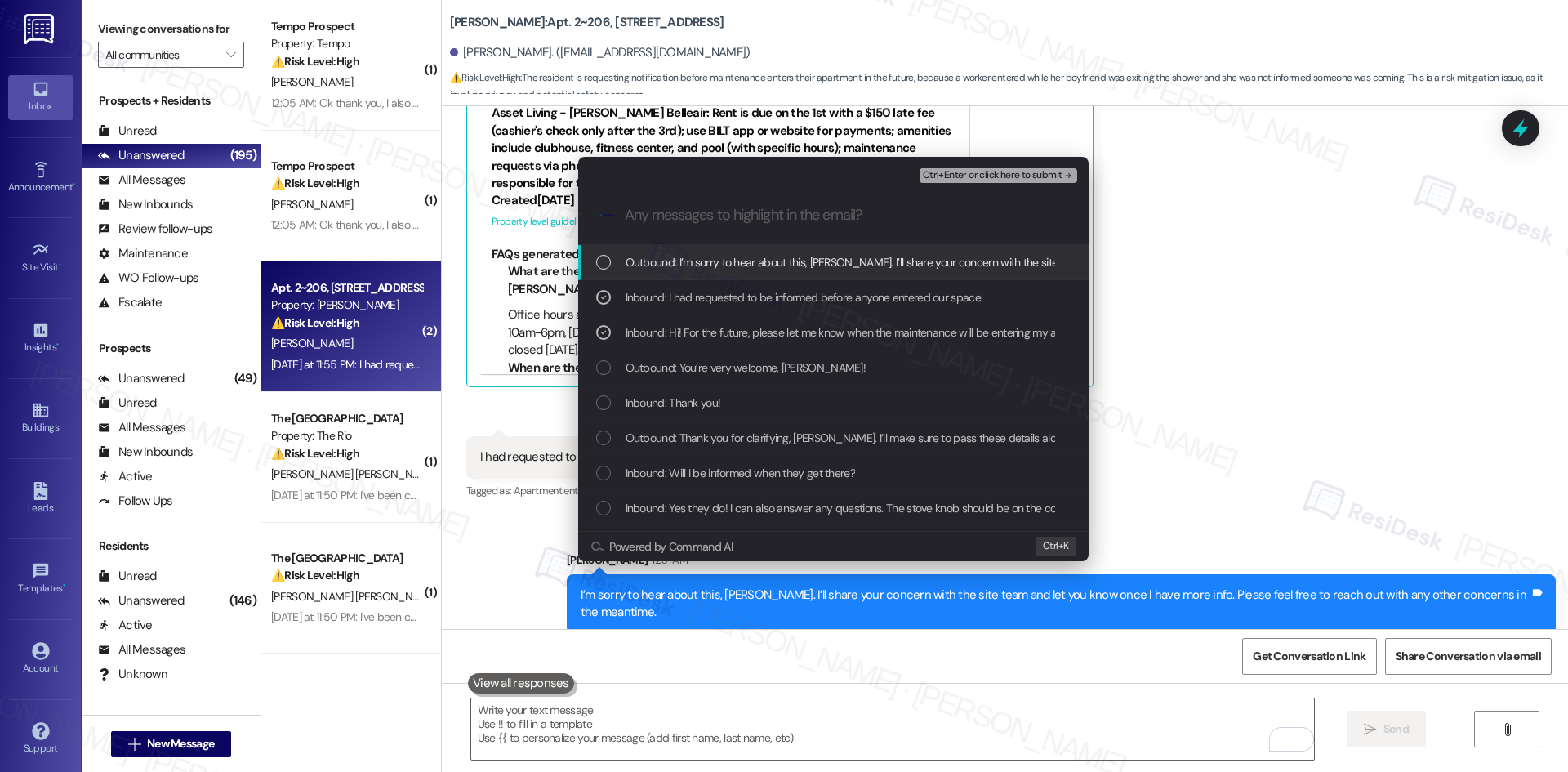
click at [1045, 178] on span "Ctrl+Enter or click here to submit" at bounding box center [993, 176] width 139 height 12
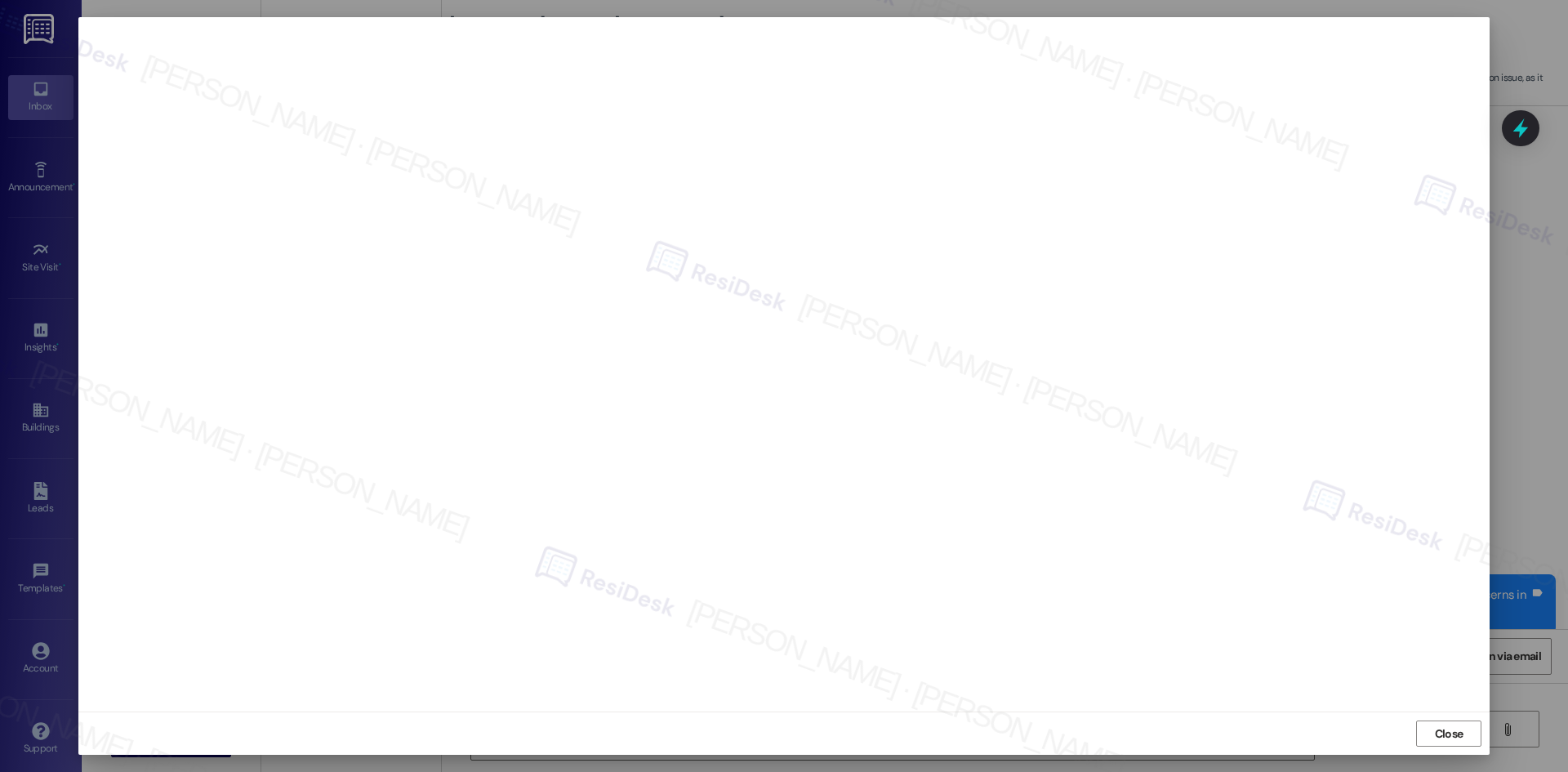
drag, startPoint x: 1428, startPoint y: 729, endPoint x: 1427, endPoint y: 721, distance: 8.1
click at [1426, 729] on button "Close" at bounding box center [1448, 734] width 66 height 27
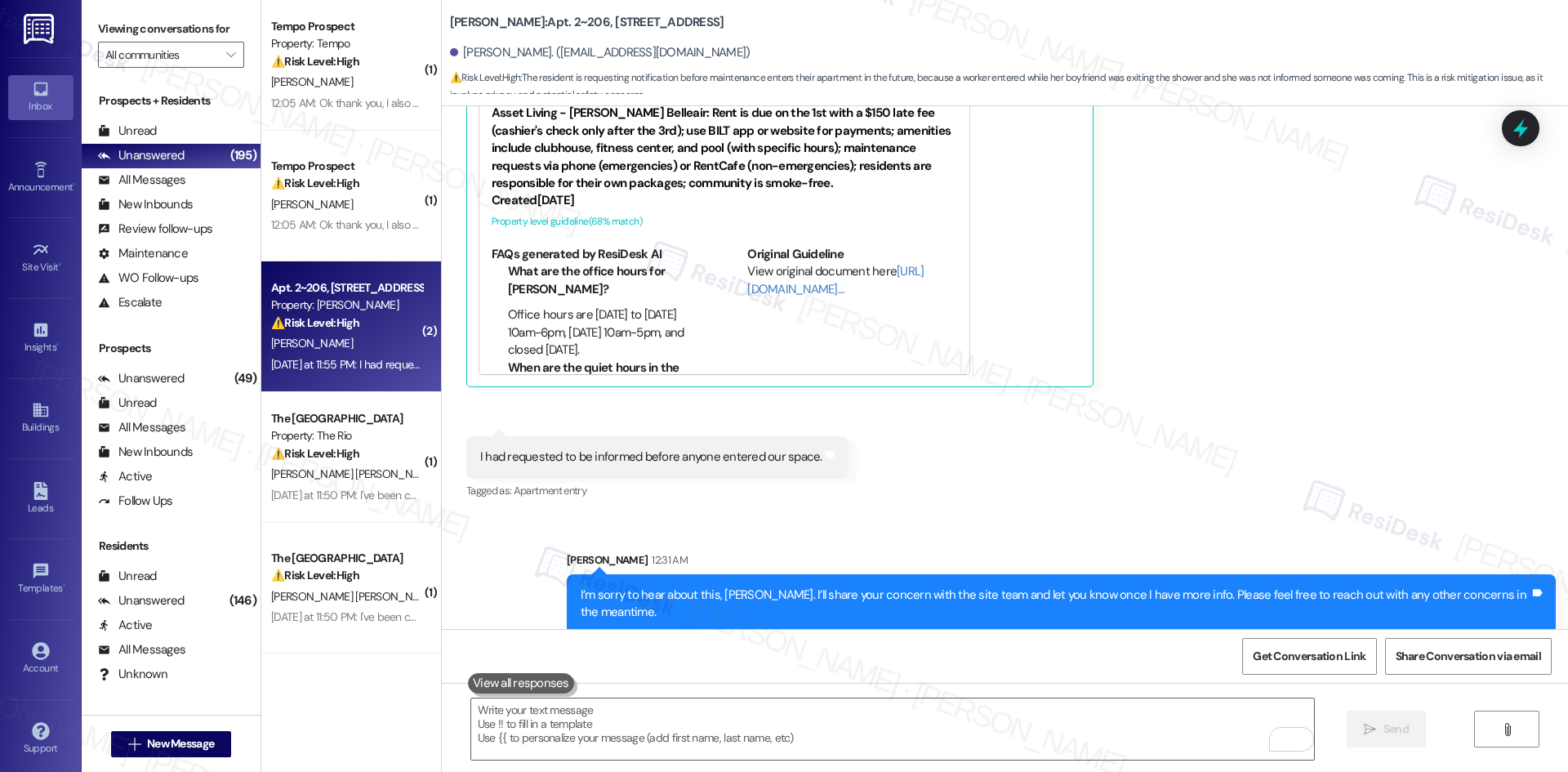
click at [1395, 505] on div "Received via SMS Sophia Digirolamo Question Yesterday at 11:53 PM Hi! For the f…" at bounding box center [1004, 198] width 1126 height 631
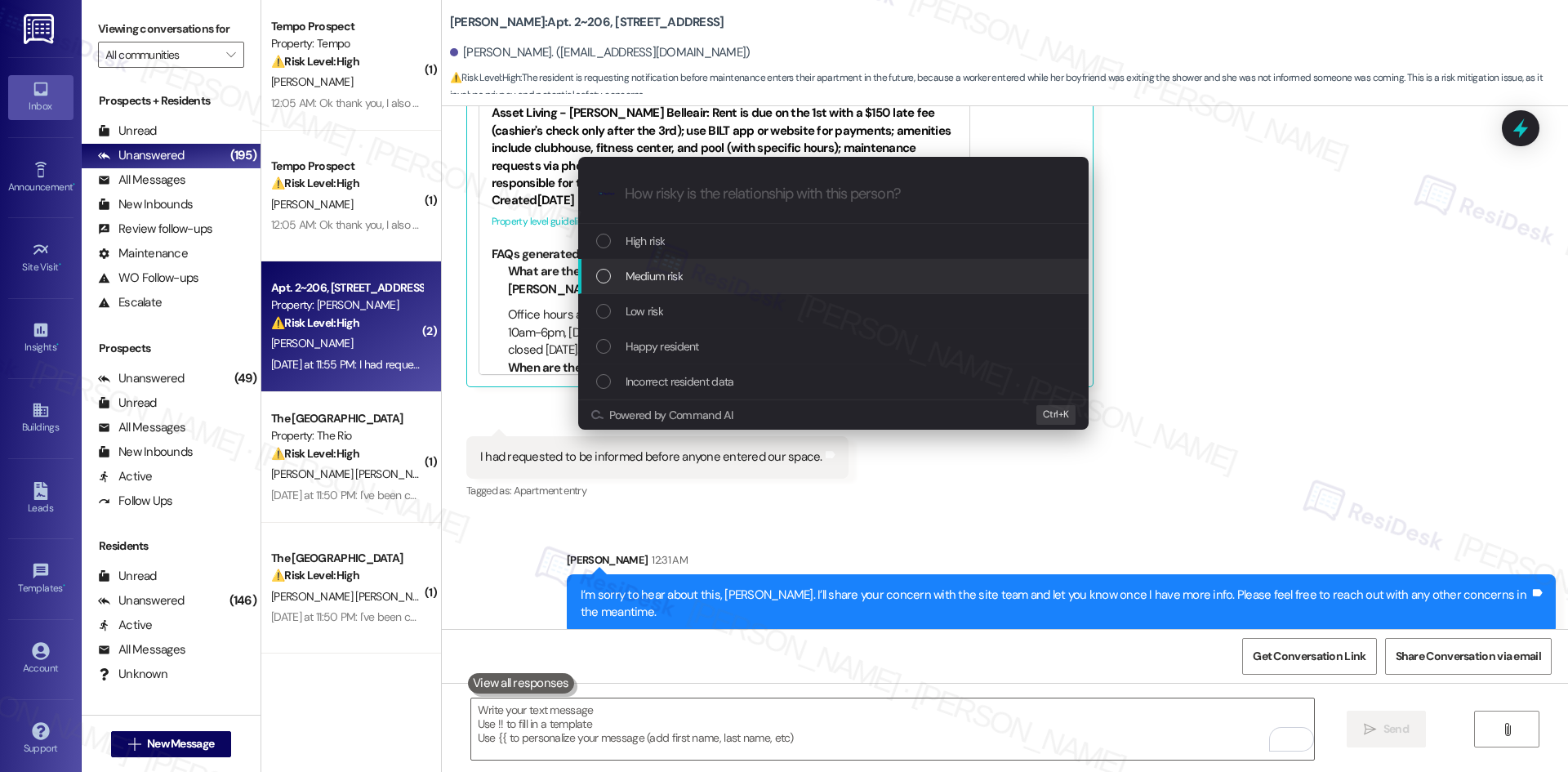
click at [664, 273] on span "Medium risk" at bounding box center [654, 276] width 57 height 18
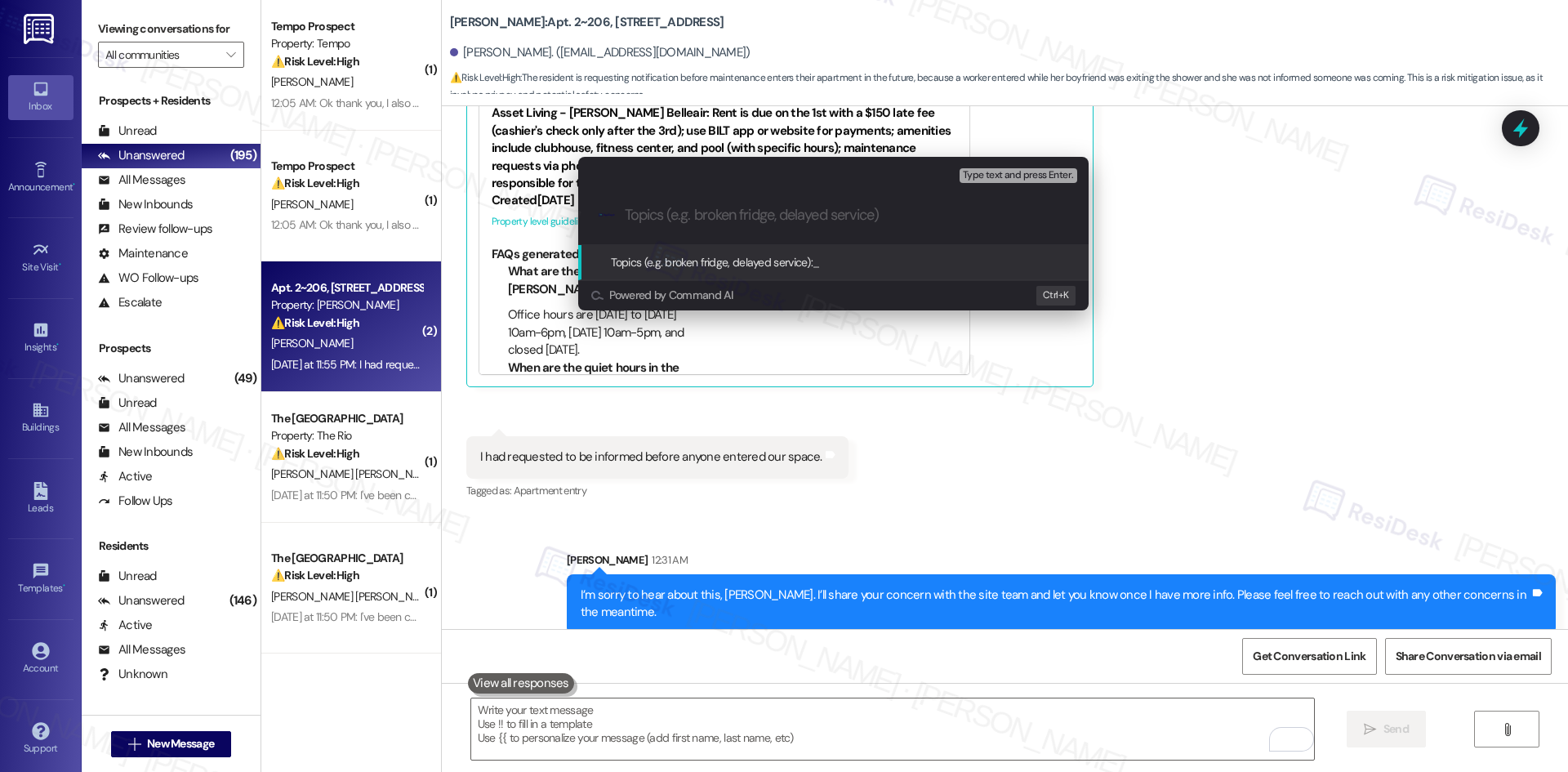
click at [749, 216] on input "Topics (e.g. broken fridge, delayed service)" at bounding box center [846, 214] width 444 height 17
paste input "Maintenance Entry Concern"
type input "Maintenance Entry Concern"
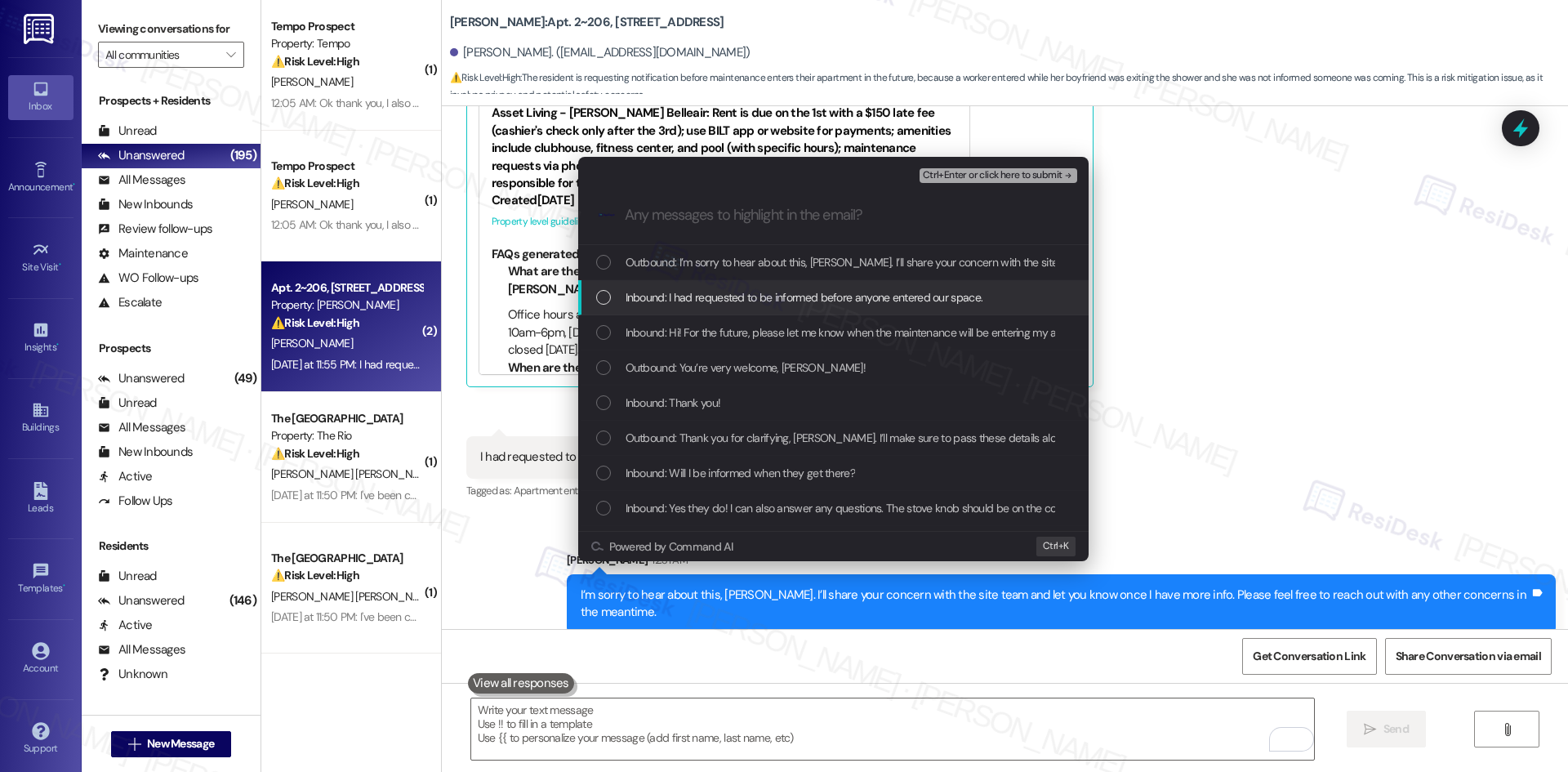
click at [776, 293] on span "Inbound: I had requested to be informed before anyone entered our space." at bounding box center [804, 298] width 357 height 18
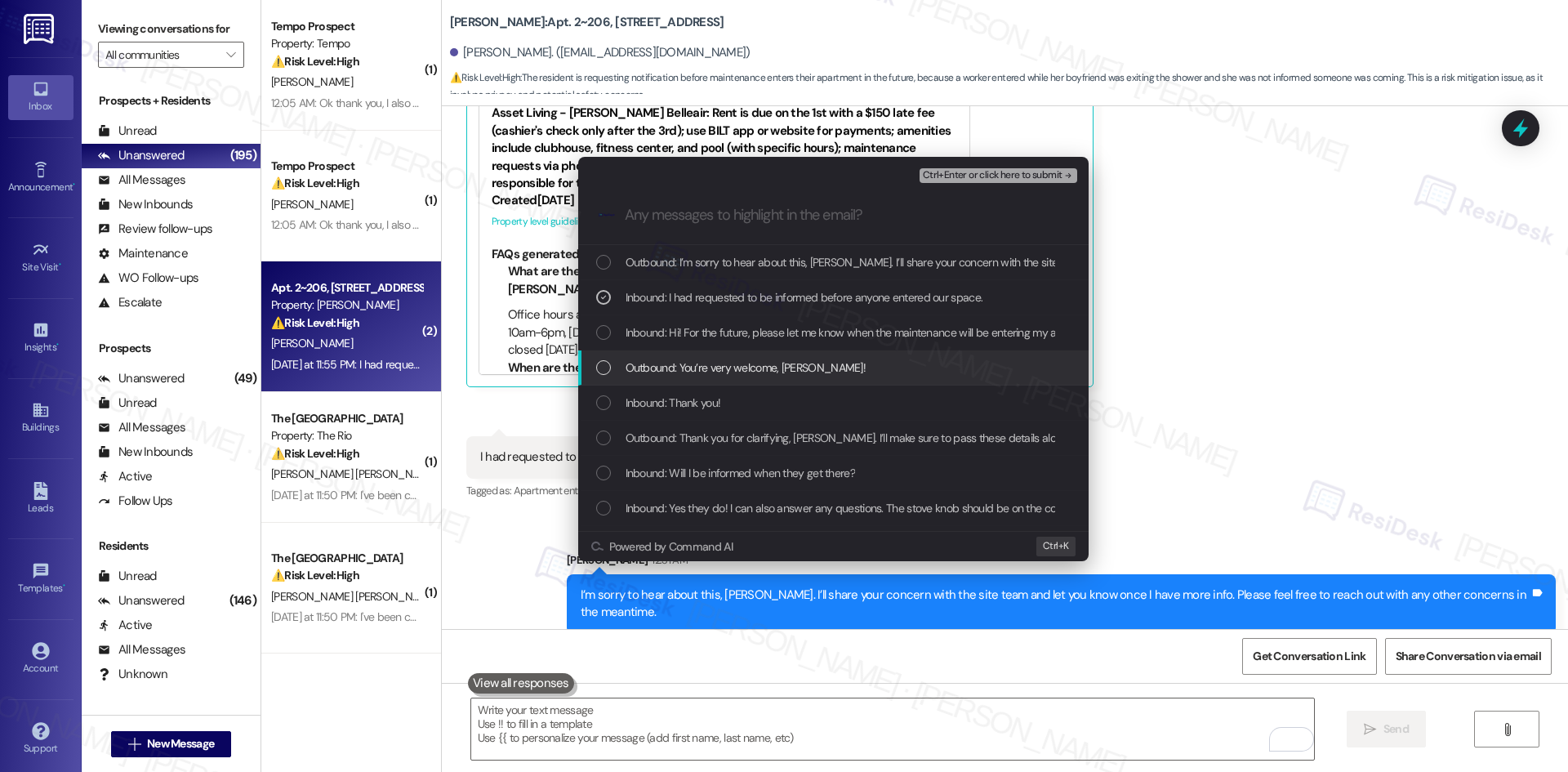
click at [783, 365] on span "Outbound: You’re very welcome, Sophia!" at bounding box center [745, 367] width 241 height 18
click at [780, 371] on span "Outbound: You’re very welcome, Sophia!" at bounding box center [745, 367] width 241 height 18
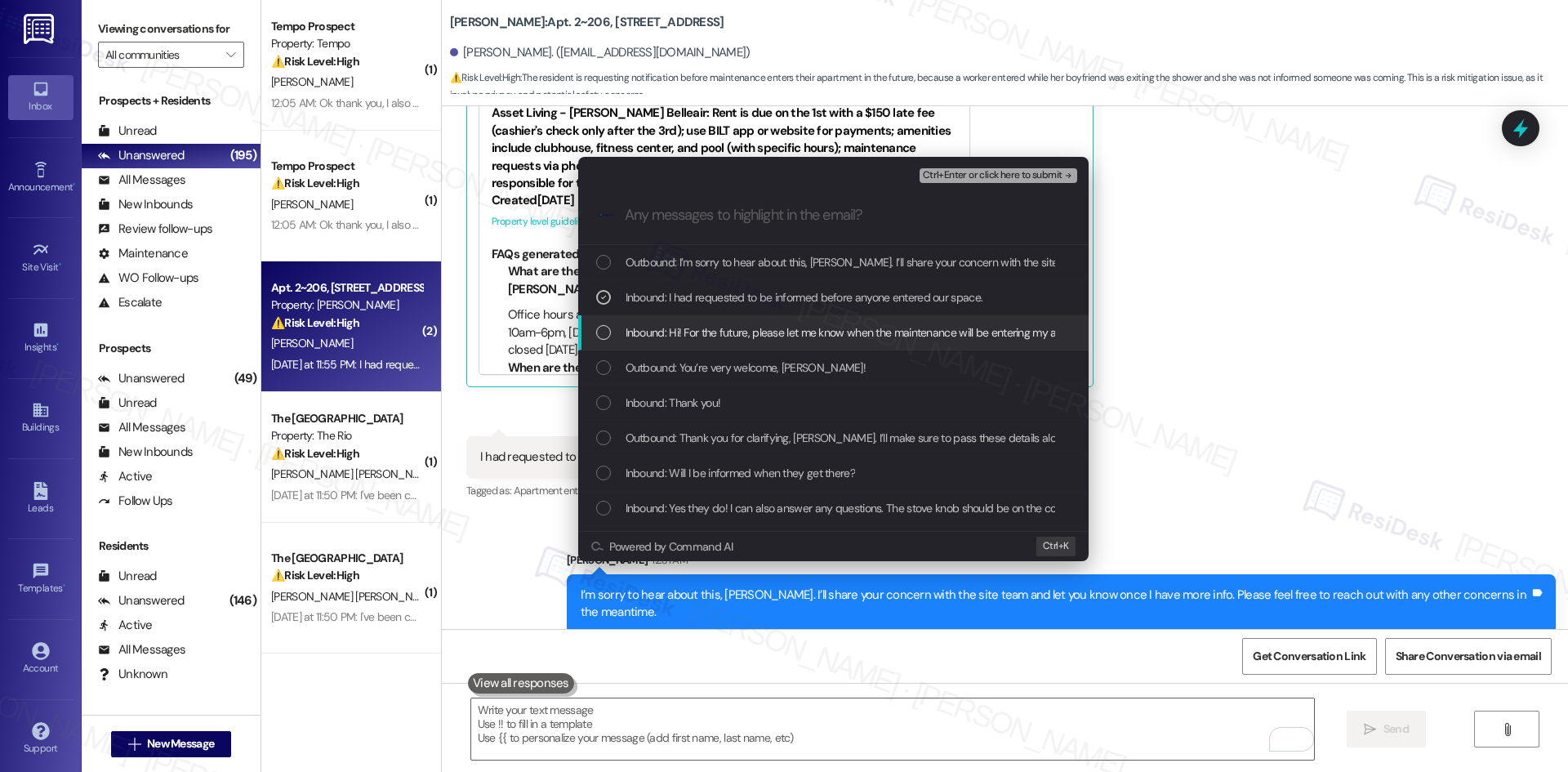
click at [960, 329] on span "Inbound: Hi! For the future, please let me know when the maintenance will be en…" at bounding box center [1138, 332] width 1025 height 18
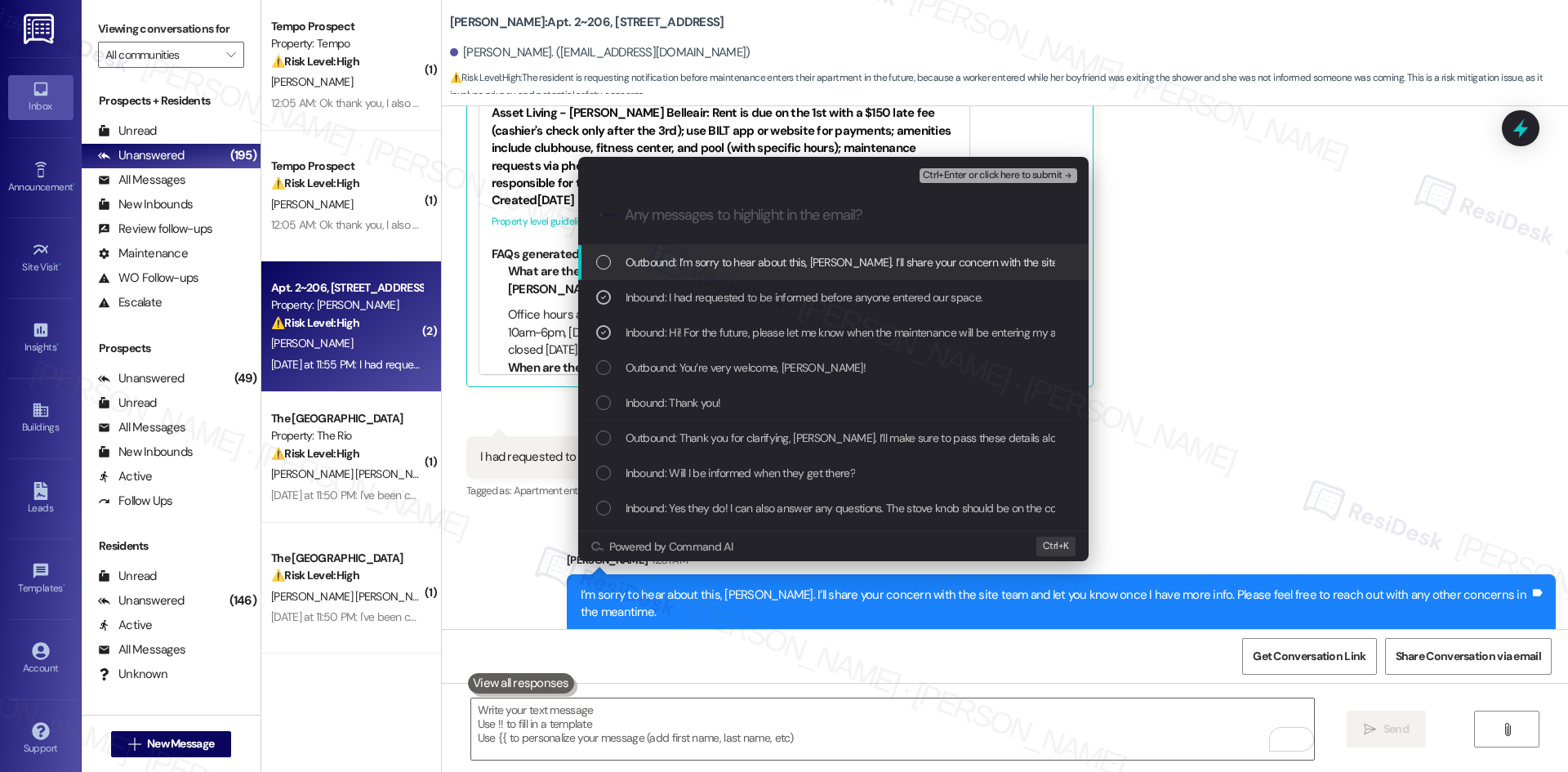
click at [1050, 172] on span "Ctrl+Enter or click here to submit" at bounding box center [993, 176] width 139 height 12
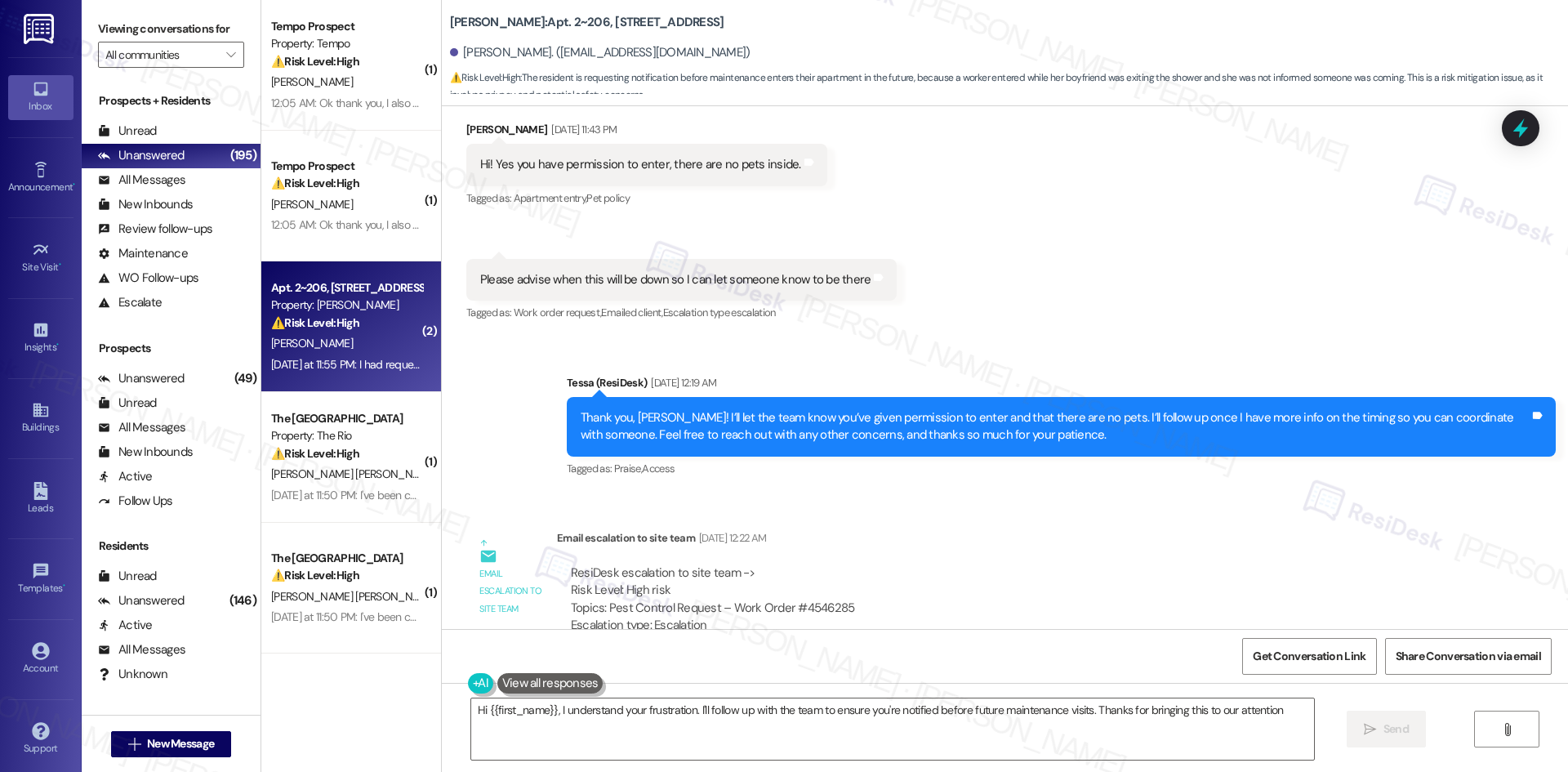
type textarea "Hi {{first_name}}, I understand your frustration. I'll follow up with the team …"
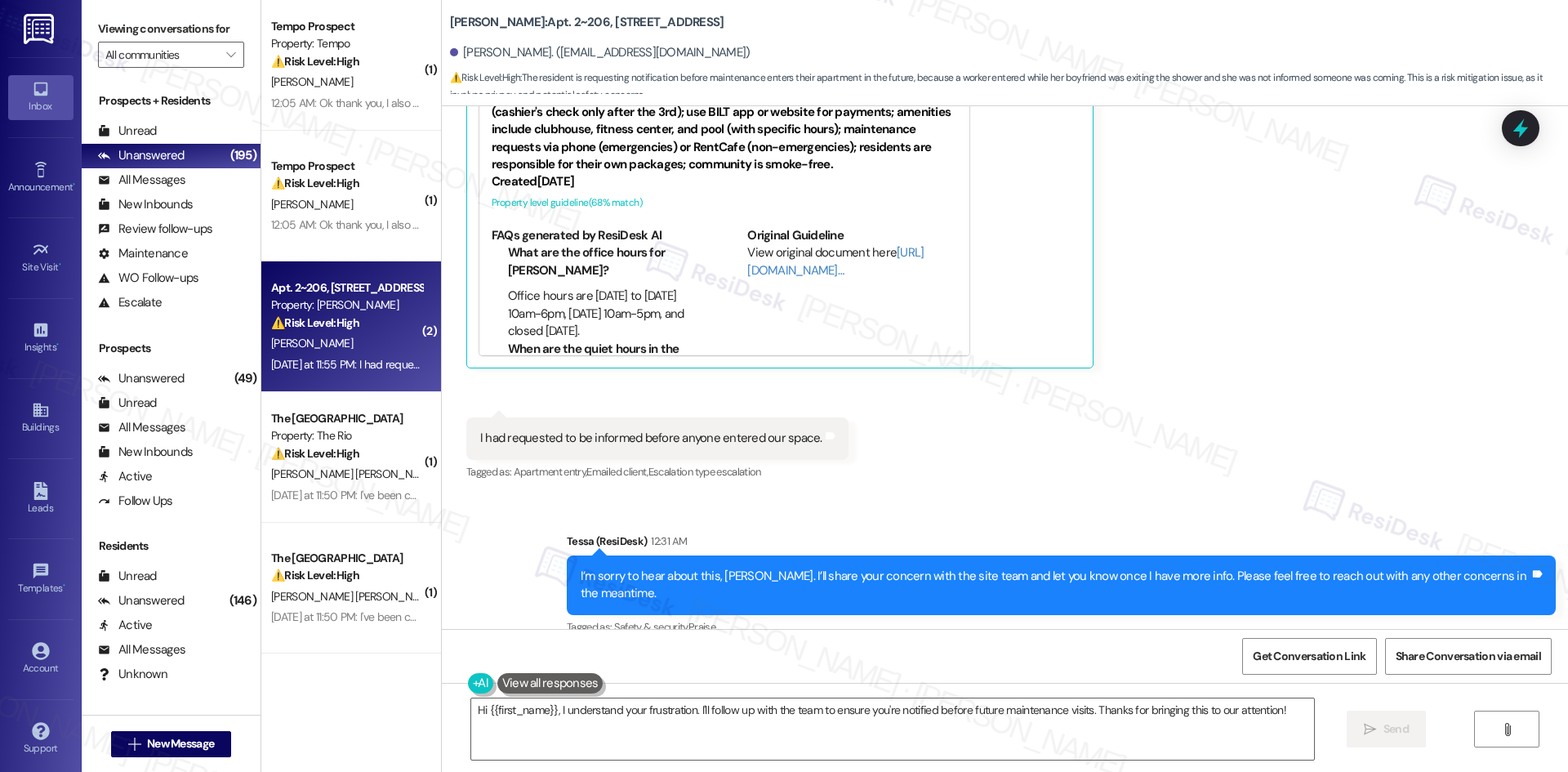
scroll to position [3381, 0]
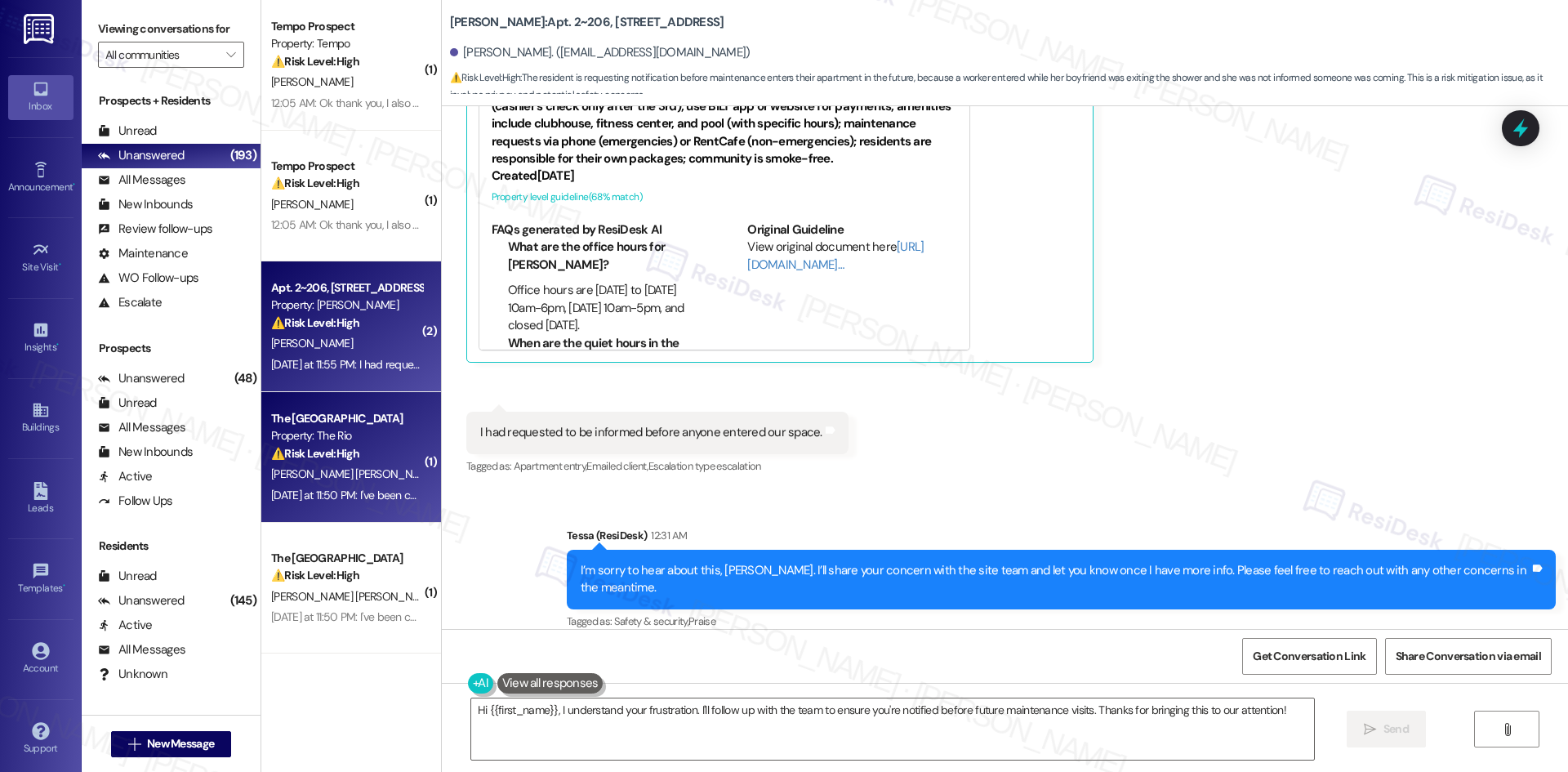
click at [285, 489] on div "Yesterday at 11:50 PM: I've been calling since yesterday but no one is picking …" at bounding box center [818, 495] width 1094 height 15
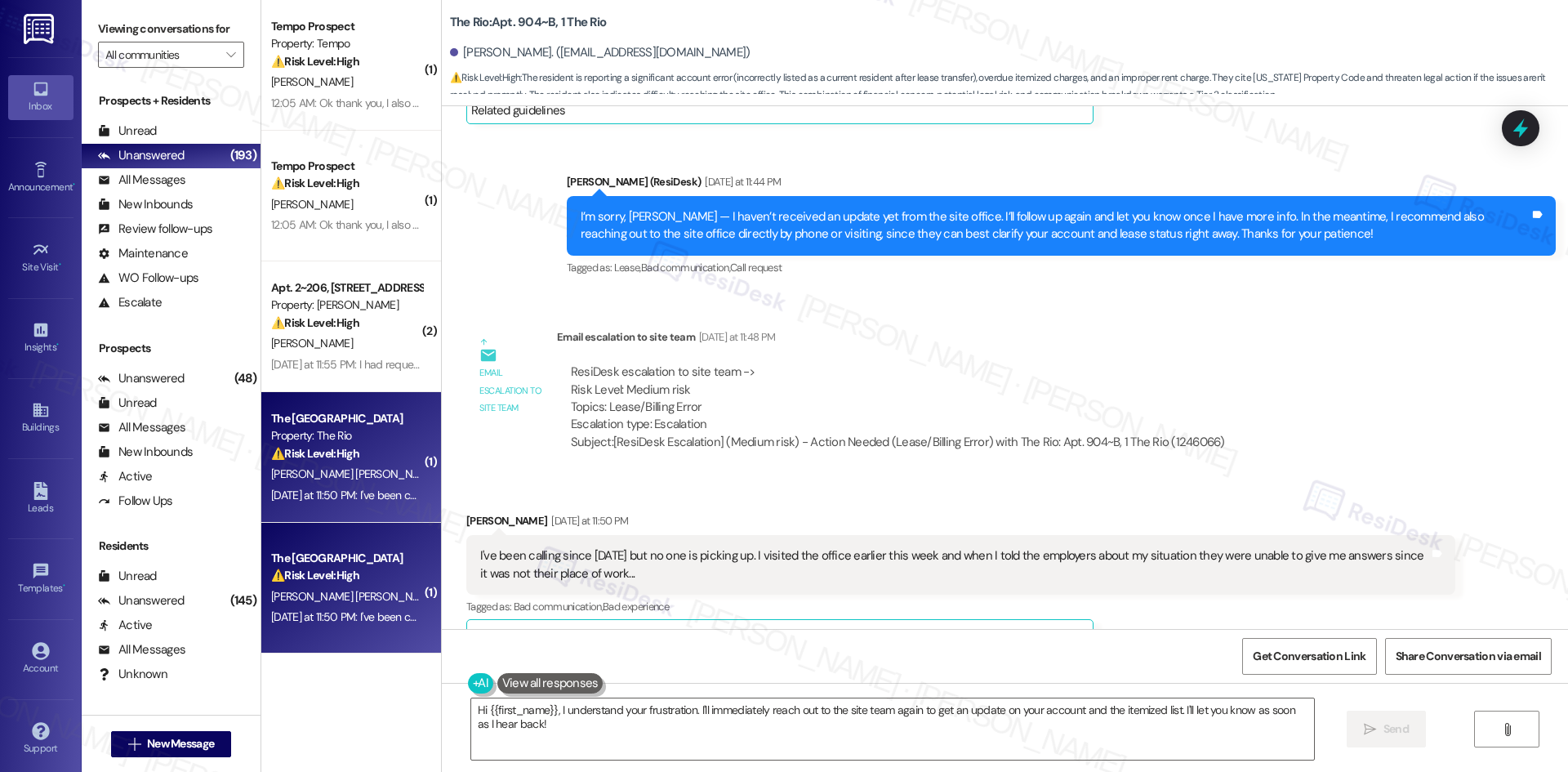
scroll to position [4420, 0]
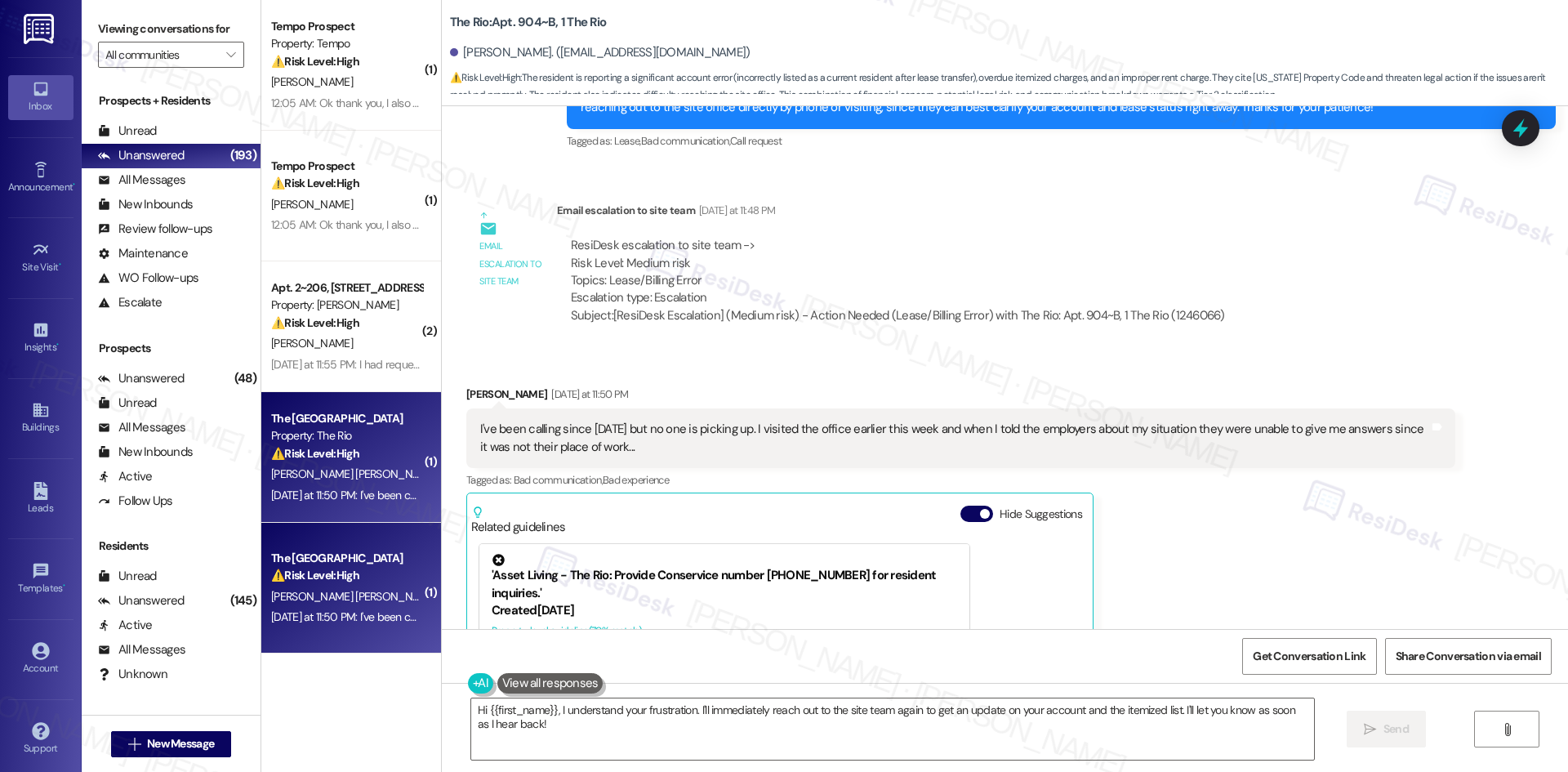
drag, startPoint x: 478, startPoint y: 276, endPoint x: 956, endPoint y: 384, distance: 490.0
click at [956, 384] on div "Survey, sent via SMS Residesk Automated Survey Sep 06, 2024 at 1:19 AM Hi Jacqu…" at bounding box center [1004, 367] width 1126 height 523
copy div "Sarah (ResiDesk) Yesterday at 11:44 PM I’m sorry, Jacqueline — I haven’t receiv…"
click at [892, 745] on textarea "Hi {{first_name}}, I understand your frustration. I'll immediately reach out to…" at bounding box center [892, 729] width 842 height 61
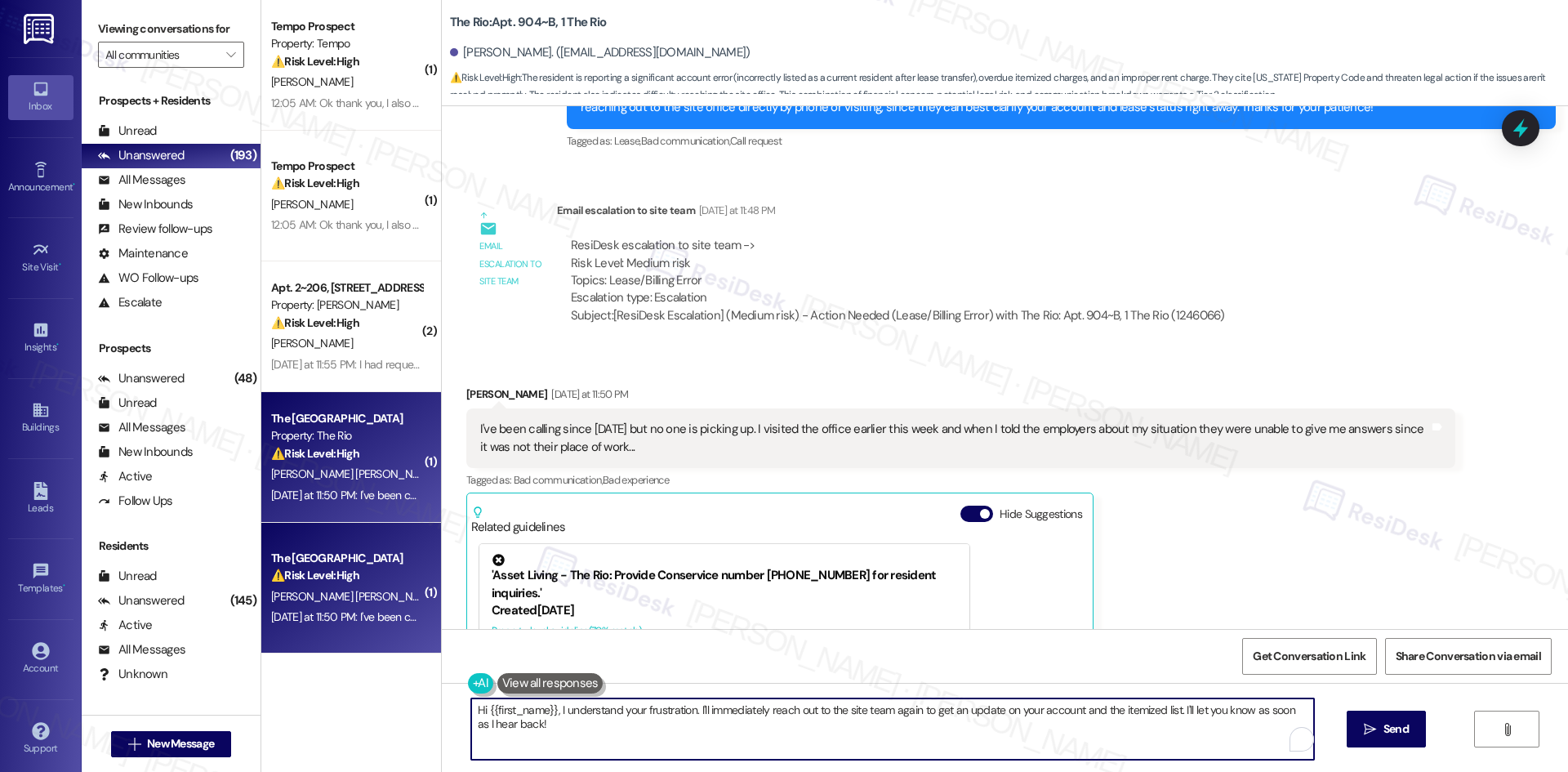
paste textarea "I understand how frustrating that must be, Jacqueline. I’ve already followed up…"
click at [696, 740] on textarea "Hi {{first_name}}, I understand your frustration. I'll immediately reach out to…" at bounding box center [892, 729] width 842 height 61
click at [701, 743] on textarea "Hi {{first_name}}, I understand your frustration. I'll immediately reach out to…" at bounding box center [892, 729] width 842 height 61
drag, startPoint x: 1170, startPoint y: 711, endPoint x: 323, endPoint y: 710, distance: 847.0
click at [323, 710] on div "( 1 ) Tempo Prospect Property: Tempo ⚠️ Risk Level: High The resident is disput…" at bounding box center [914, 386] width 1307 height 772
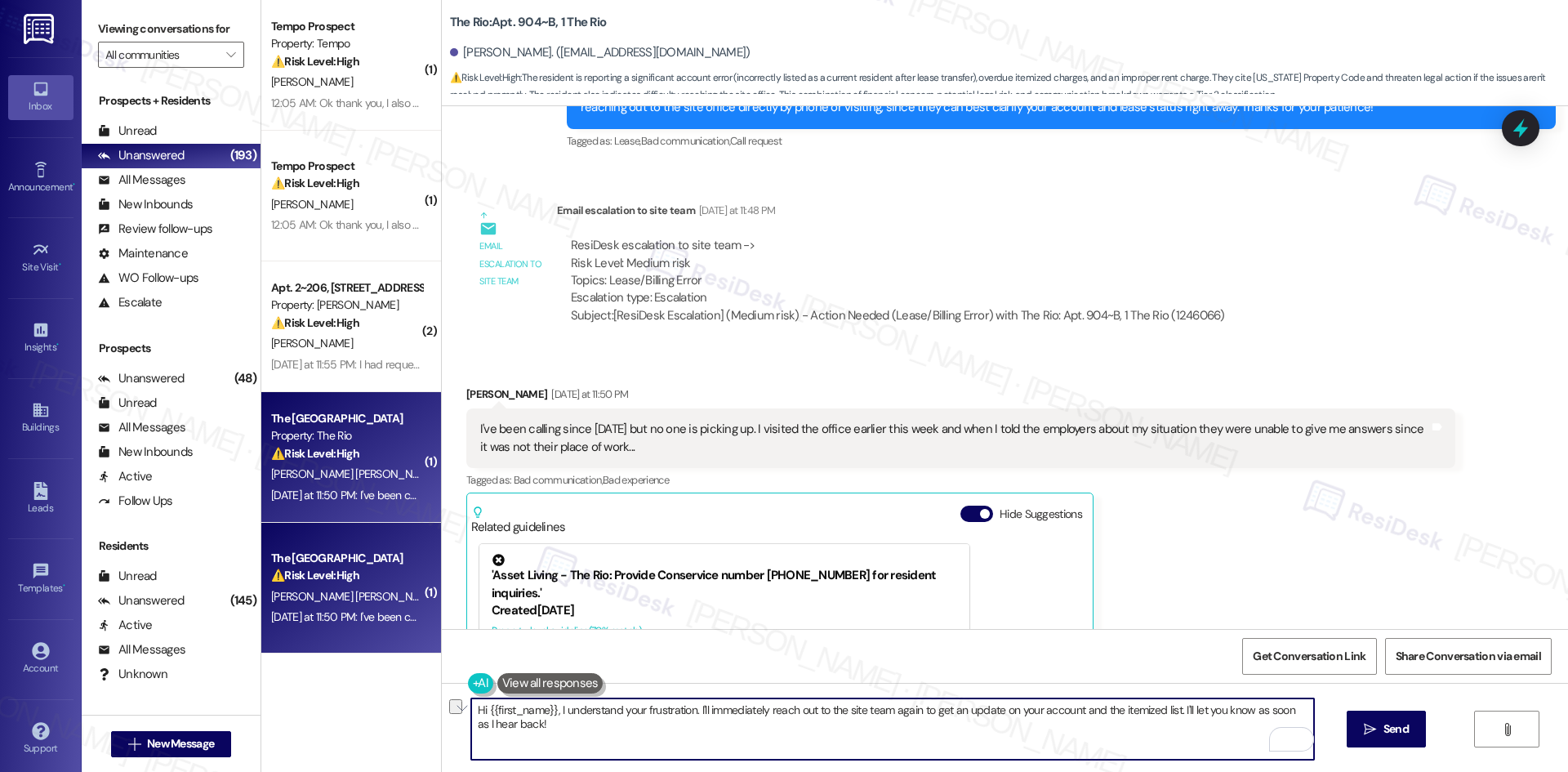
paste textarea "I understand how frustrating that must be, Jacqueline. I’ve already followed up…"
click at [1300, 712] on textarea "I understand how frustrating that must be, Jacqueline. I’ve already followed up…" at bounding box center [892, 729] width 842 height 61
click at [947, 725] on textarea "I understand how frustrating that must be, Jacqueline. I’ve already followed up…" at bounding box center [892, 729] width 842 height 61
type textarea "I understand how frustrating that must be, Jacqueline. I’ve already followed up…"
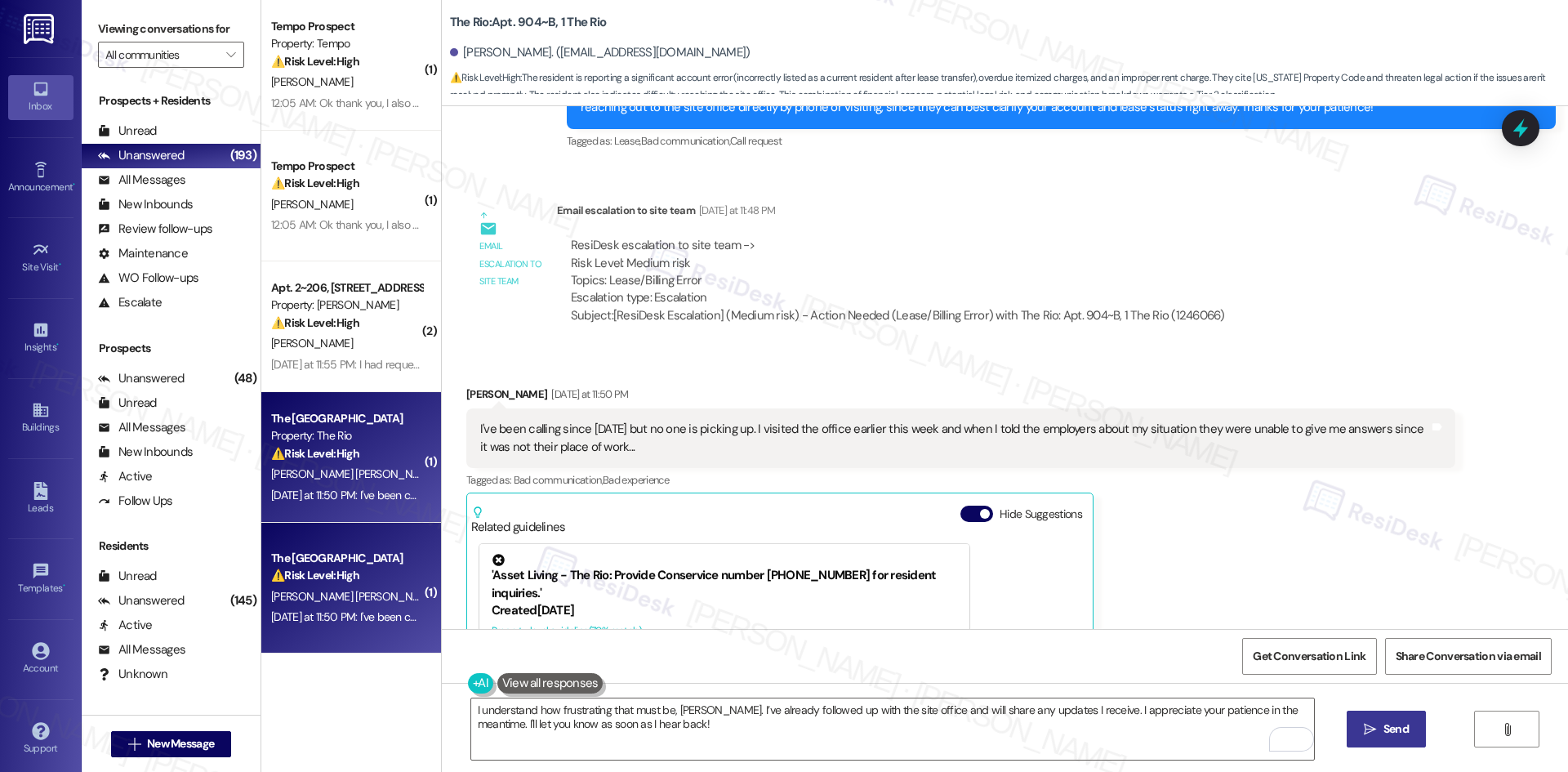
click at [1383, 730] on span "Send" at bounding box center [1396, 729] width 26 height 17
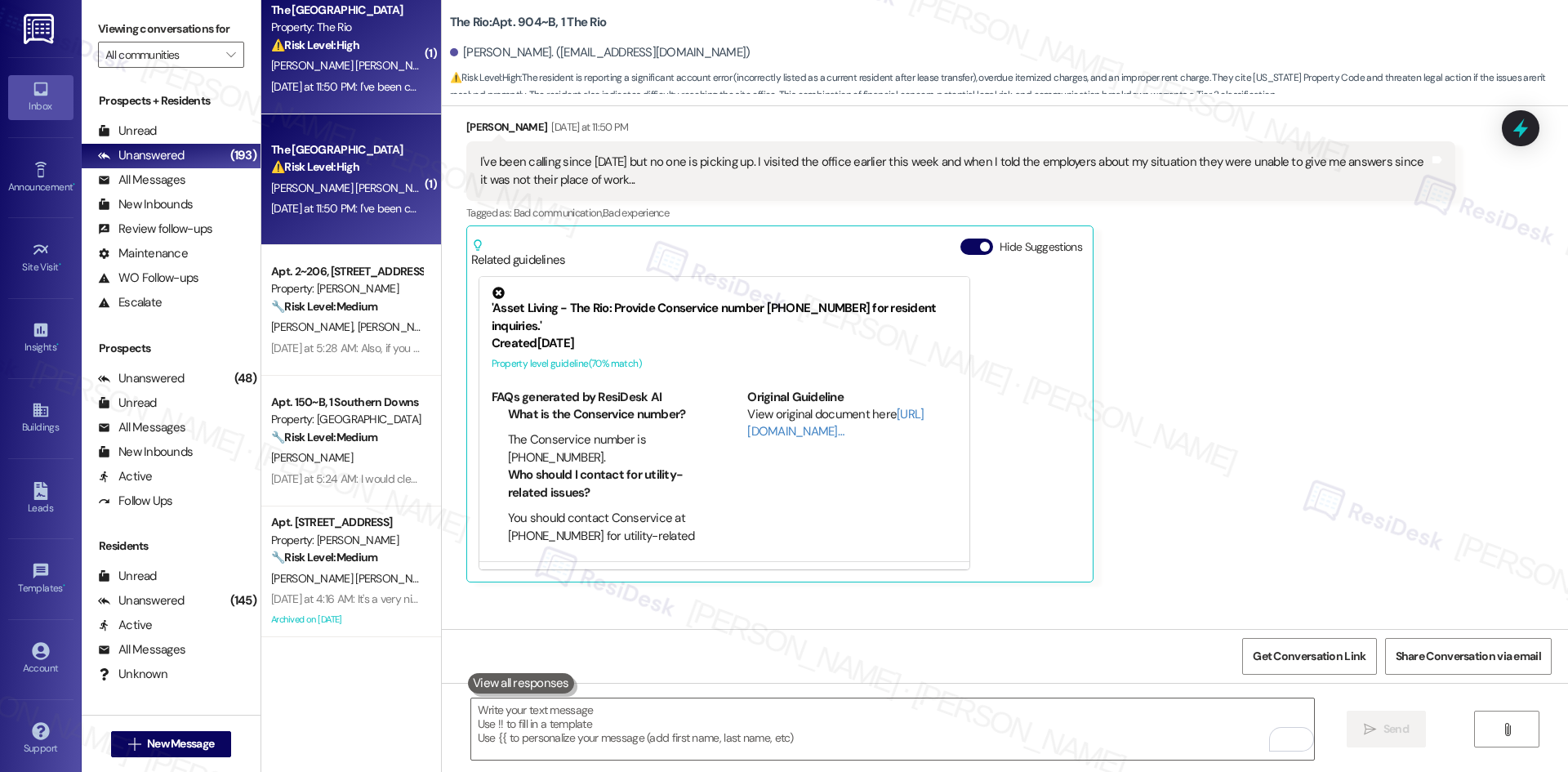
scroll to position [4715, 0]
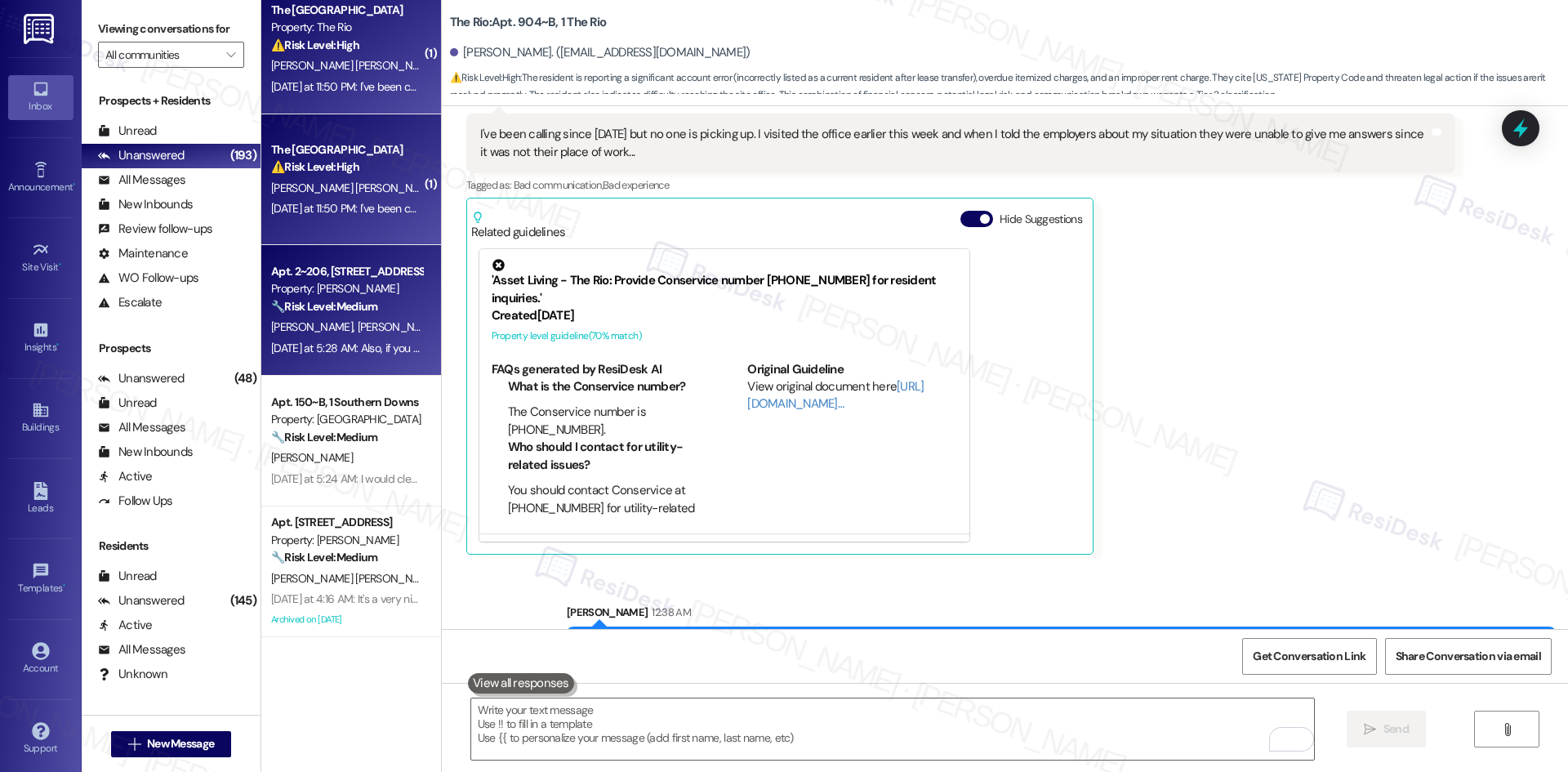
click at [329, 349] on div "Yesterday at 5:28 AM: Also, if you can get people to pick up their dog crap tha…" at bounding box center [740, 348] width 939 height 15
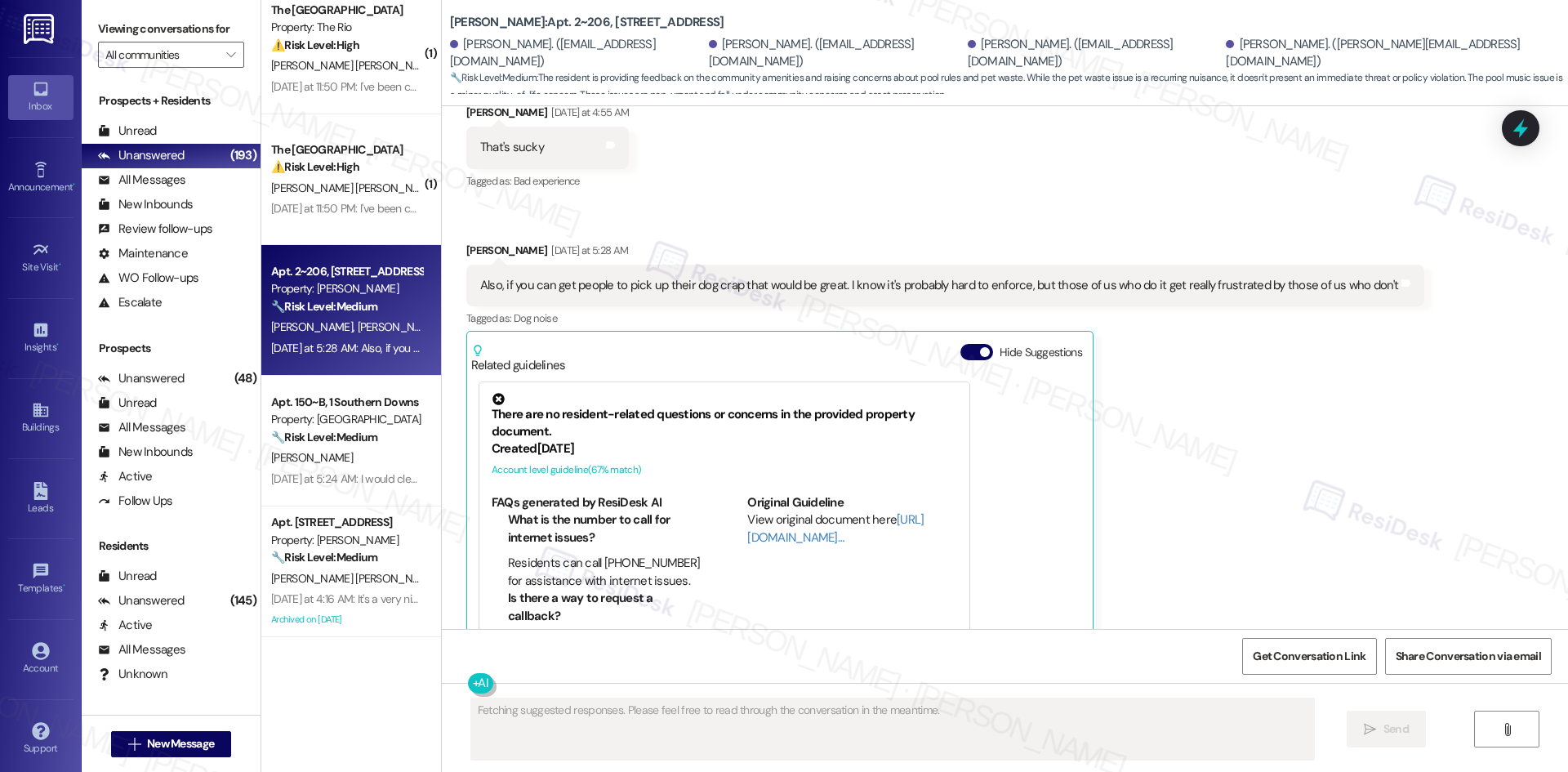
scroll to position [5488, 0]
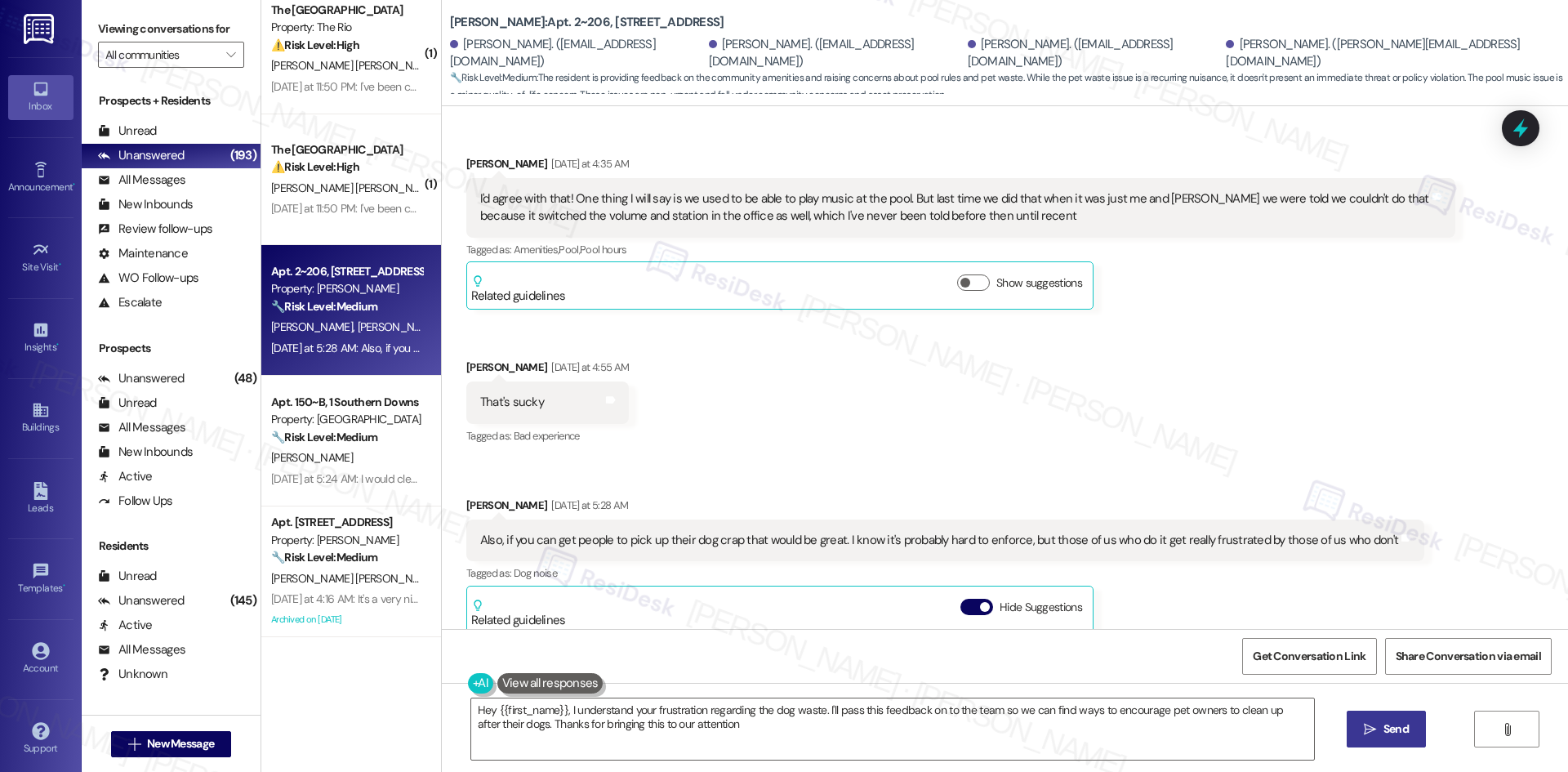
type textarea "Hey {{first_name}}, I understand your frustration regarding the dog waste. I'll…"
click at [1263, 27] on icon "Close toast" at bounding box center [1261, 23] width 10 height 10
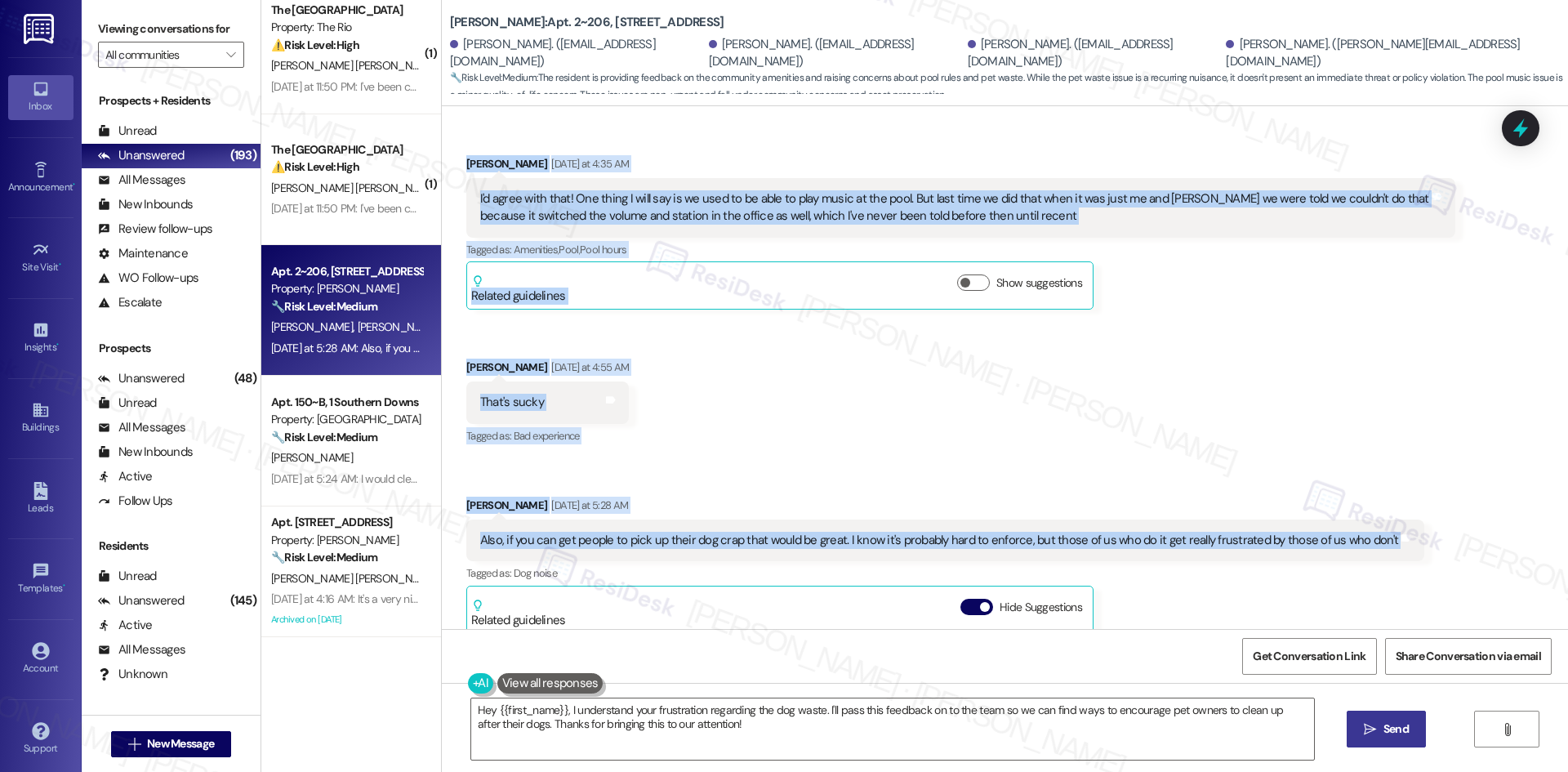
drag, startPoint x: 538, startPoint y: 330, endPoint x: 1482, endPoint y: 556, distance: 970.7
click at [1482, 556] on div "Lease started Mar 25, 2025 at 8:00 AM Survey, sent via SMS Residesk Automated S…" at bounding box center [1004, 367] width 1126 height 523
copy div "Tessa (ResiDesk) Yesterday at 3:55 AM Hi Sophia, Samantha, William and Anthony,…"
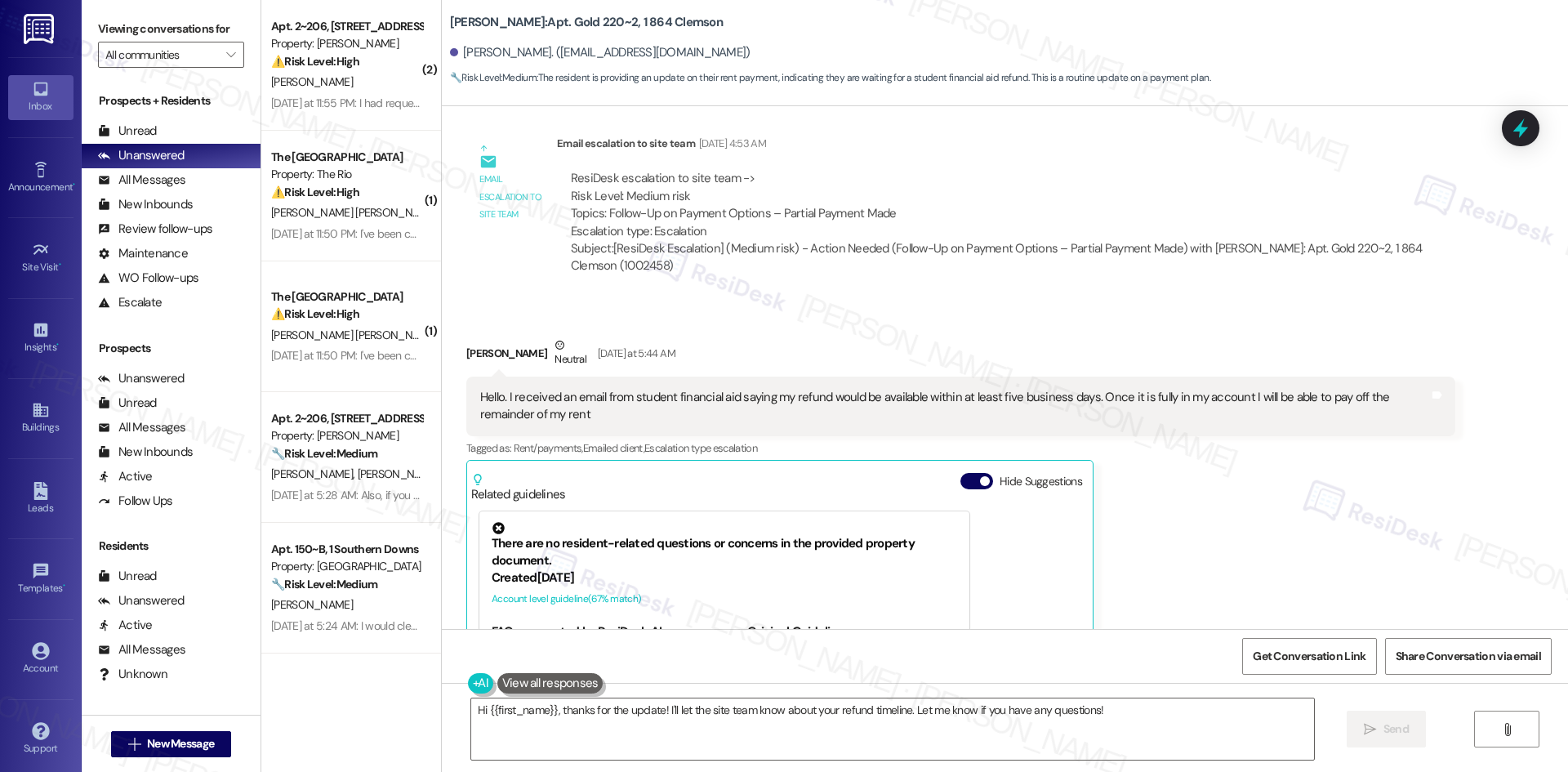
scroll to position [8657, 0]
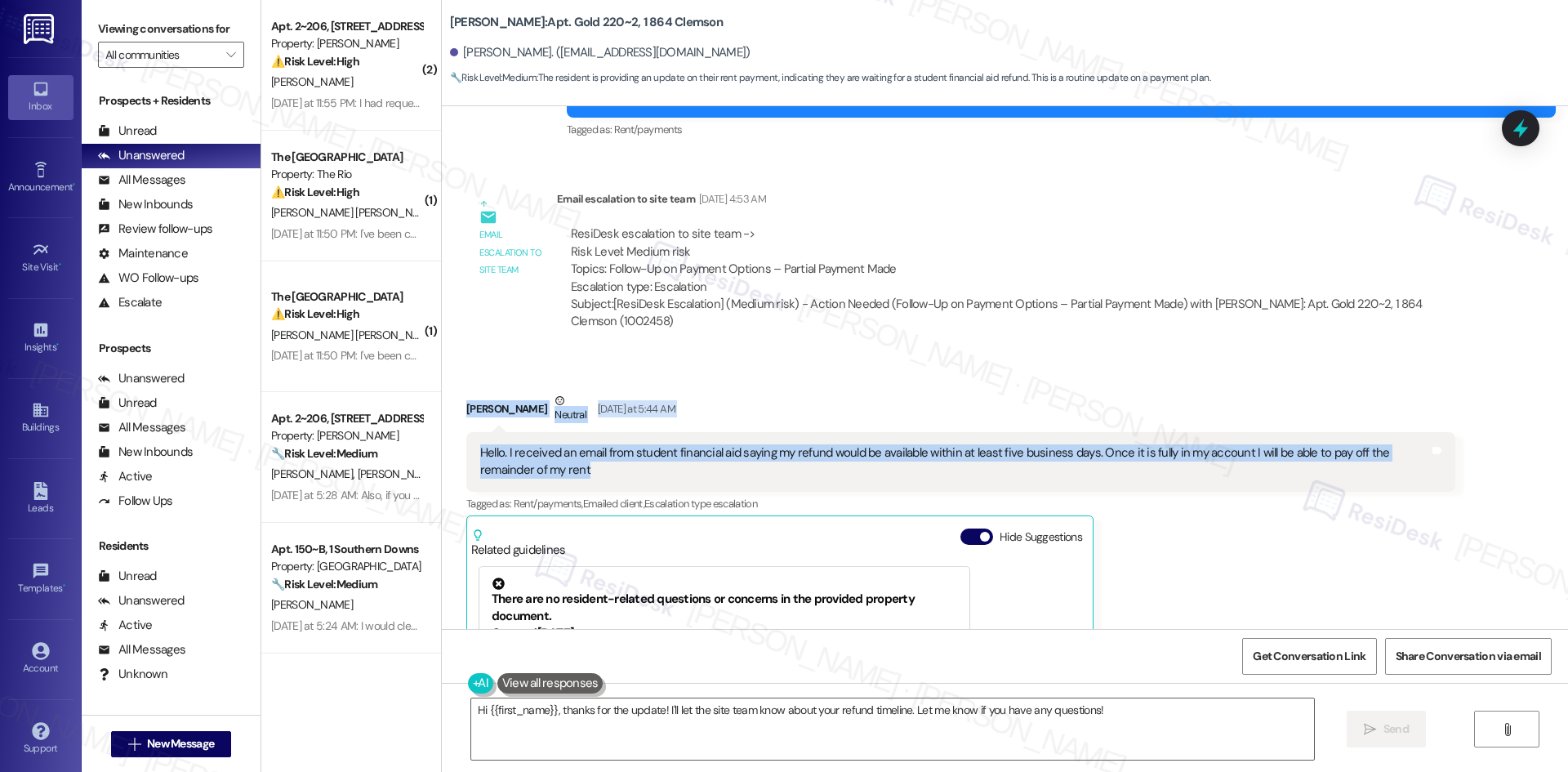
drag, startPoint x: 433, startPoint y: 327, endPoint x: 581, endPoint y: 398, distance: 164.1
click at [581, 398] on div "Received via SMS [PERSON_NAME] Neutral [DATE] at 5:44 AM Hello. I received an e…" at bounding box center [1004, 616] width 1126 height 522
copy div "[PERSON_NAME] Neutral [DATE] at 5:44 AM Hello. I received an email from student…"
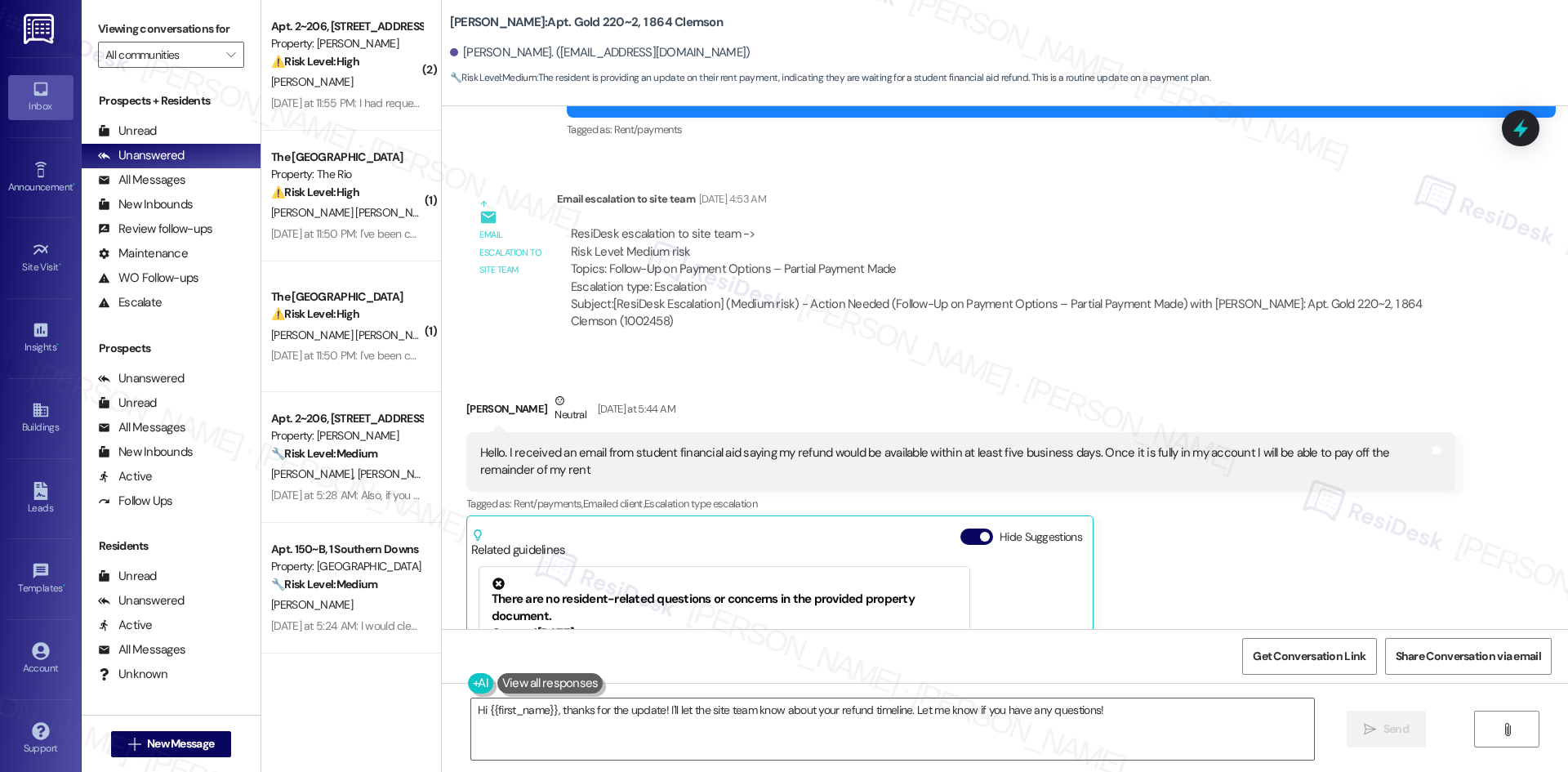
click at [1266, 531] on div "[PERSON_NAME] Neutral [DATE] at 5:44 AM Hello. I received an email from student…" at bounding box center [960, 629] width 989 height 473
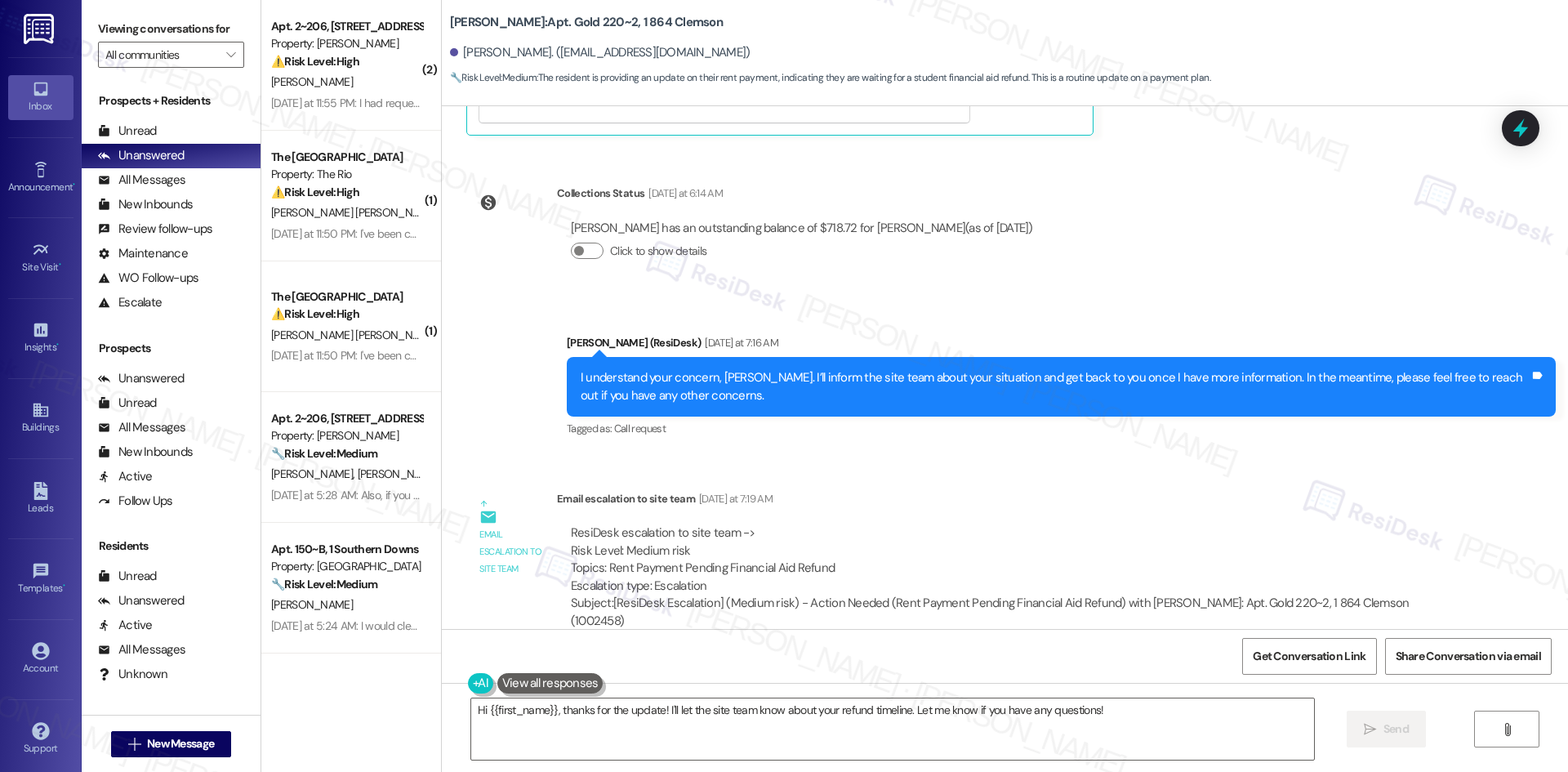
scroll to position [9393, 0]
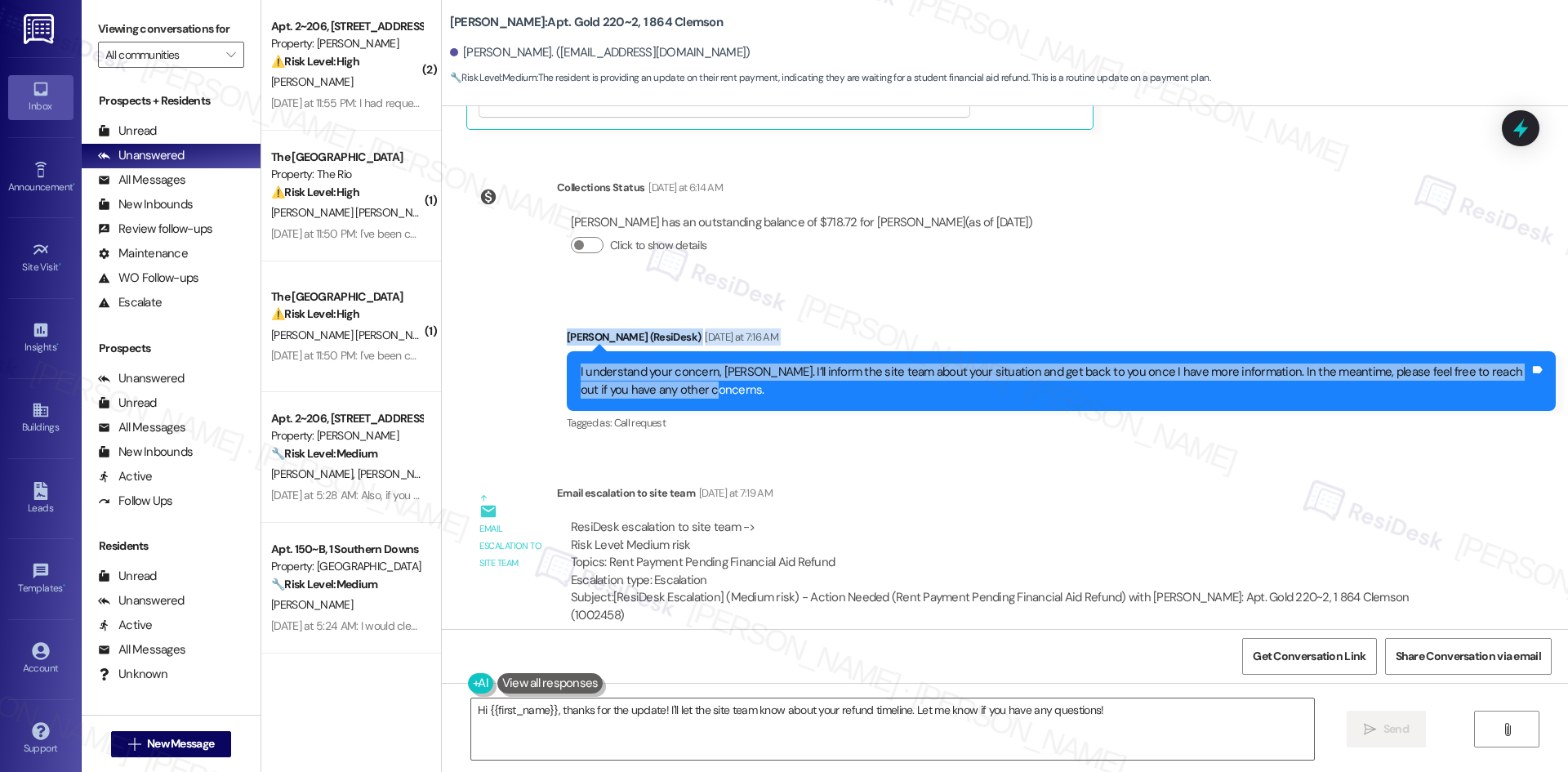
drag, startPoint x: 617, startPoint y: 308, endPoint x: 668, endPoint y: 326, distance: 54.1
click at [677, 326] on div "Sent via SMS [PERSON_NAME] (ResiDesk) [DATE] at 7:16 AM I understand your conce…" at bounding box center [1004, 369] width 1126 height 155
copy div "[PERSON_NAME] (ResiDesk) [DATE] at 7:16 AM I understand your concern, [PERSON_N…"
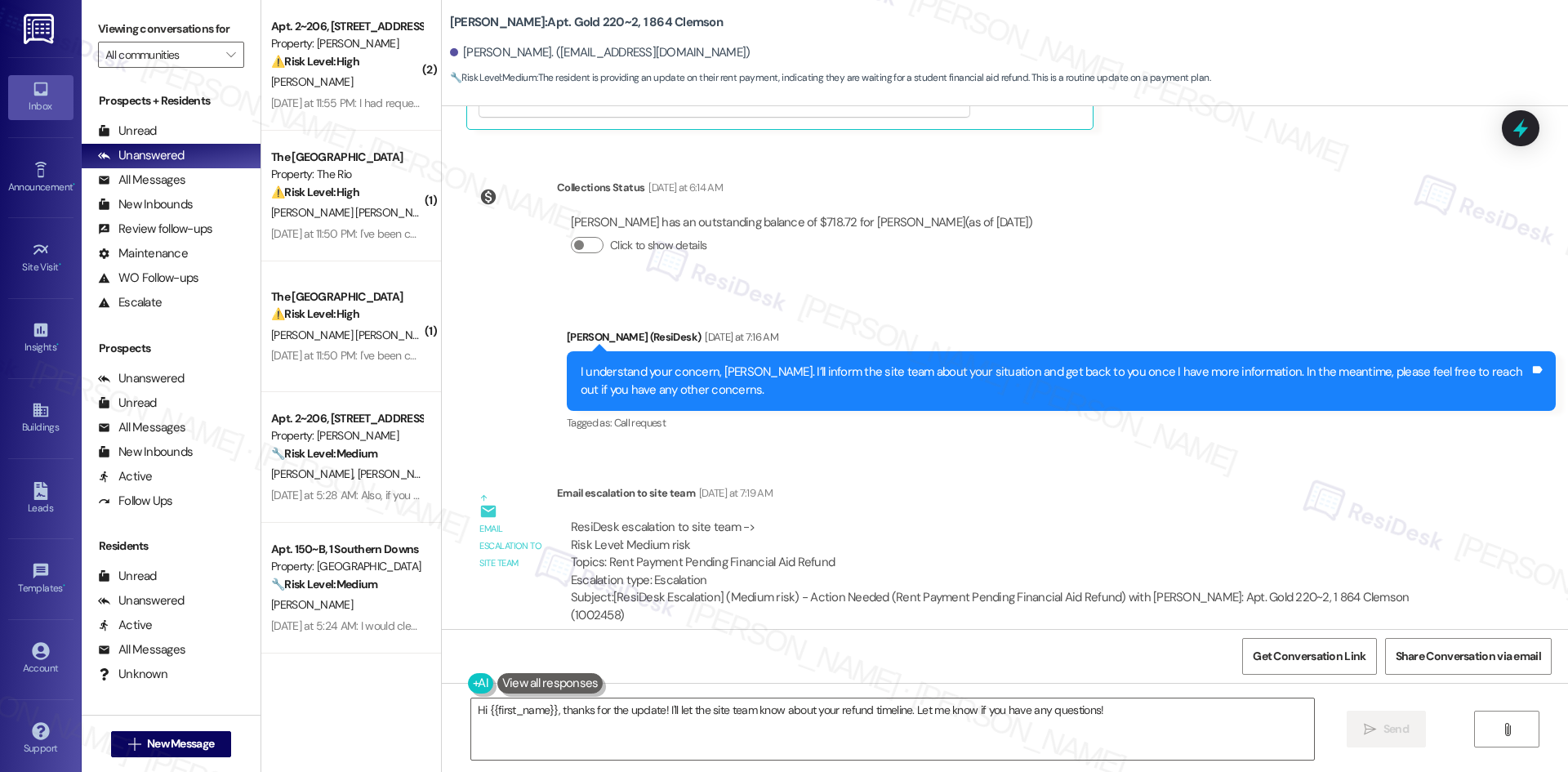
click at [870, 519] on div "ResiDesk escalation to site team -> Risk Level: Medium risk Topics: Rent Paymen…" at bounding box center [1005, 554] width 871 height 71
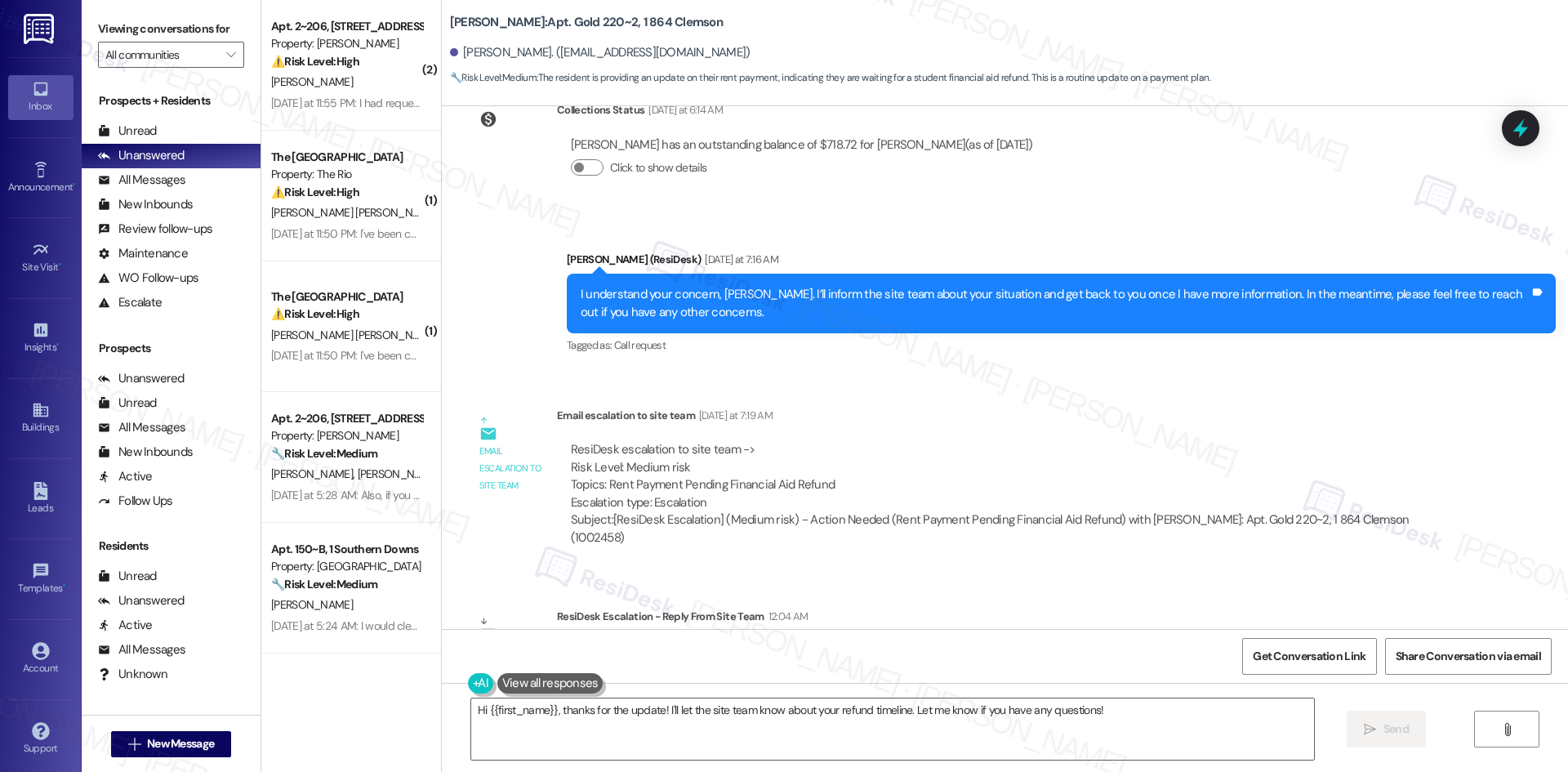
scroll to position [9474, 0]
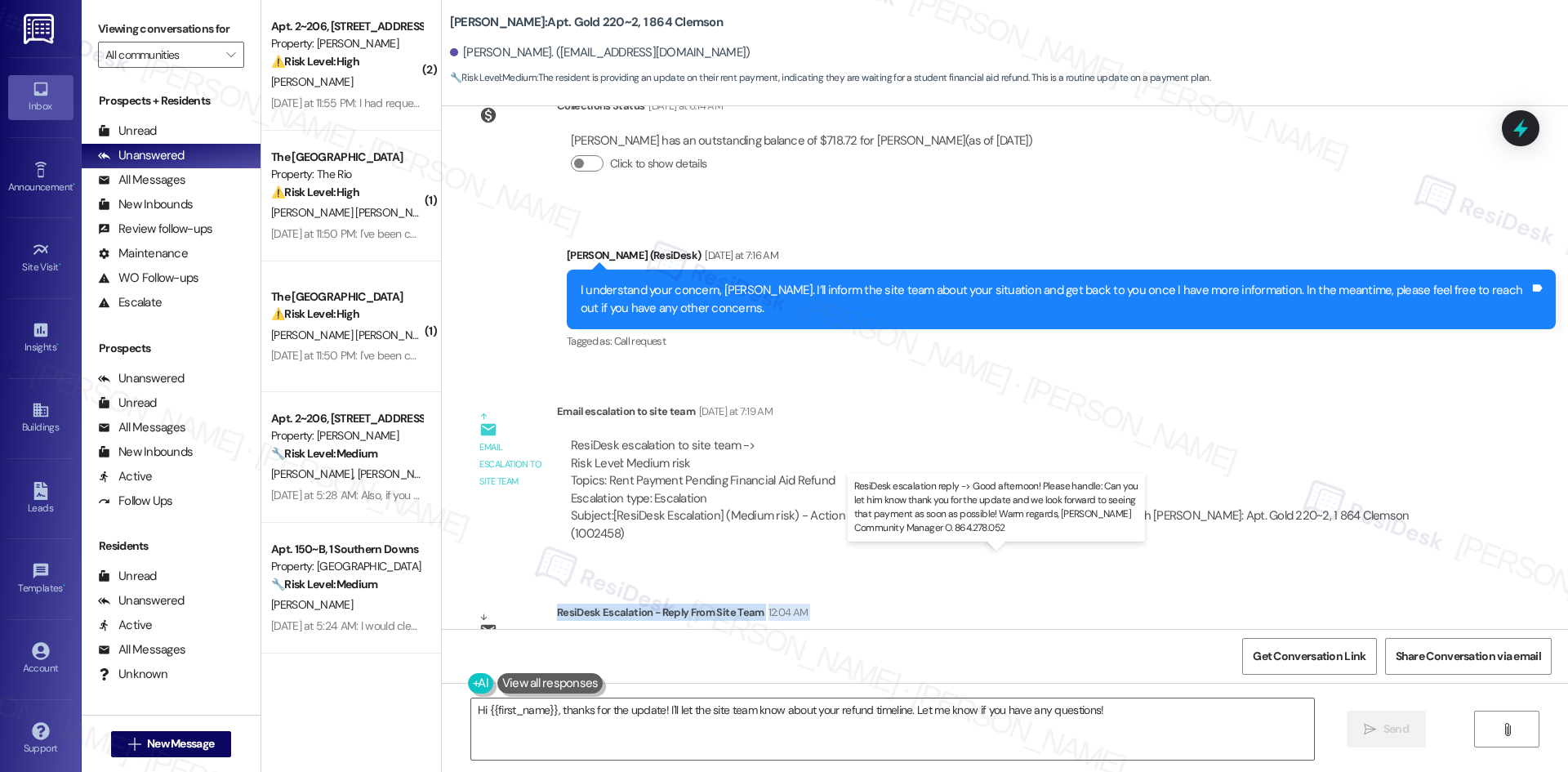
drag, startPoint x: 545, startPoint y: 524, endPoint x: 1359, endPoint y: 584, distance: 816.2
click at [1359, 604] on div "ResiDesk Escalation - Reply From Site Team 12:04 AM ResiDesk escalation reply -…" at bounding box center [1005, 653] width 898 height 99
copy div "ResiDesk Escalation - Reply From Site Team 12:04 AM ResiDesk escalation reply -…"
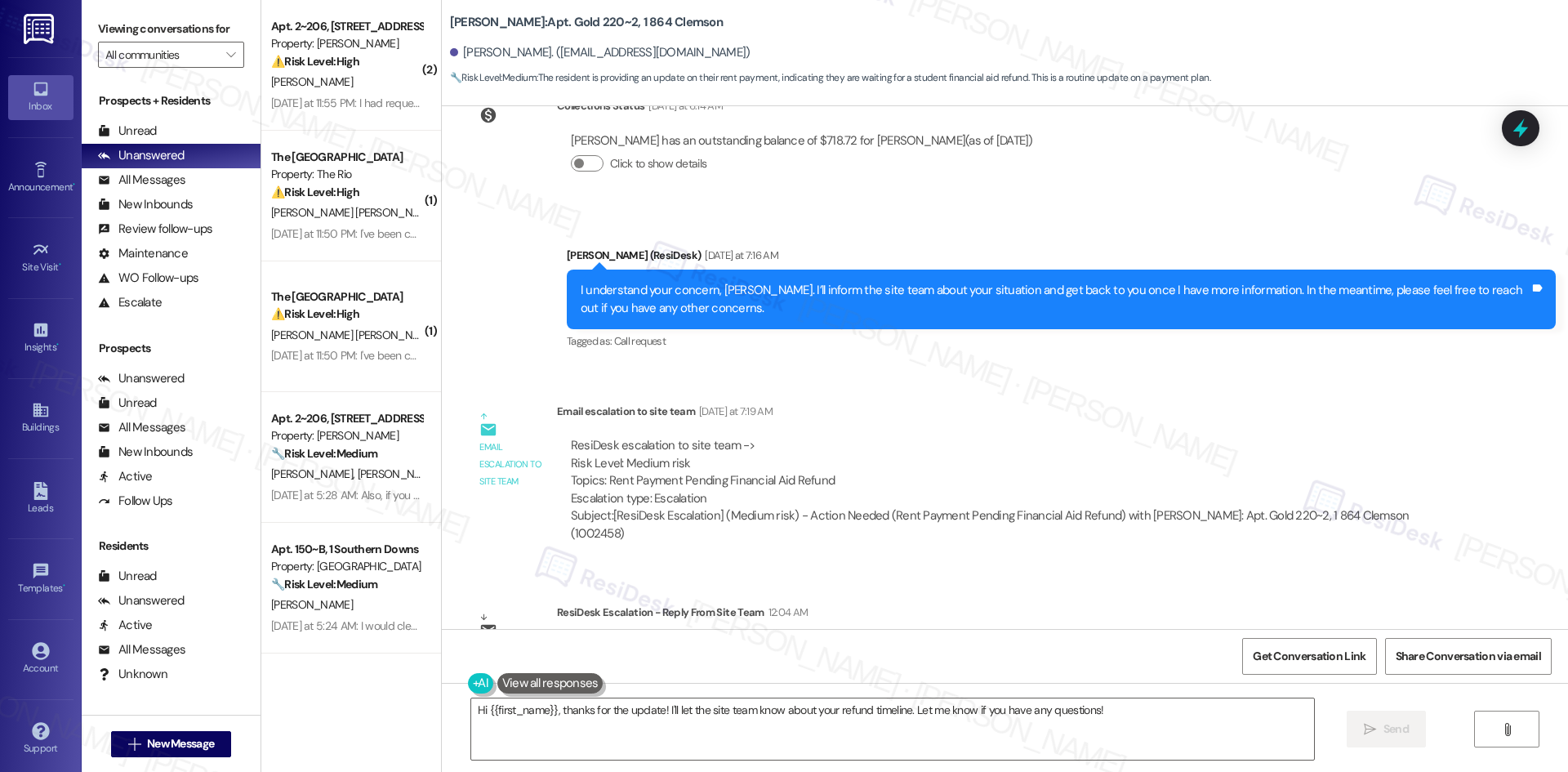
click at [1014, 437] on div "ResiDesk escalation to site team -> Risk Level: Medium risk Topics: Rent Paymen…" at bounding box center [1005, 472] width 871 height 71
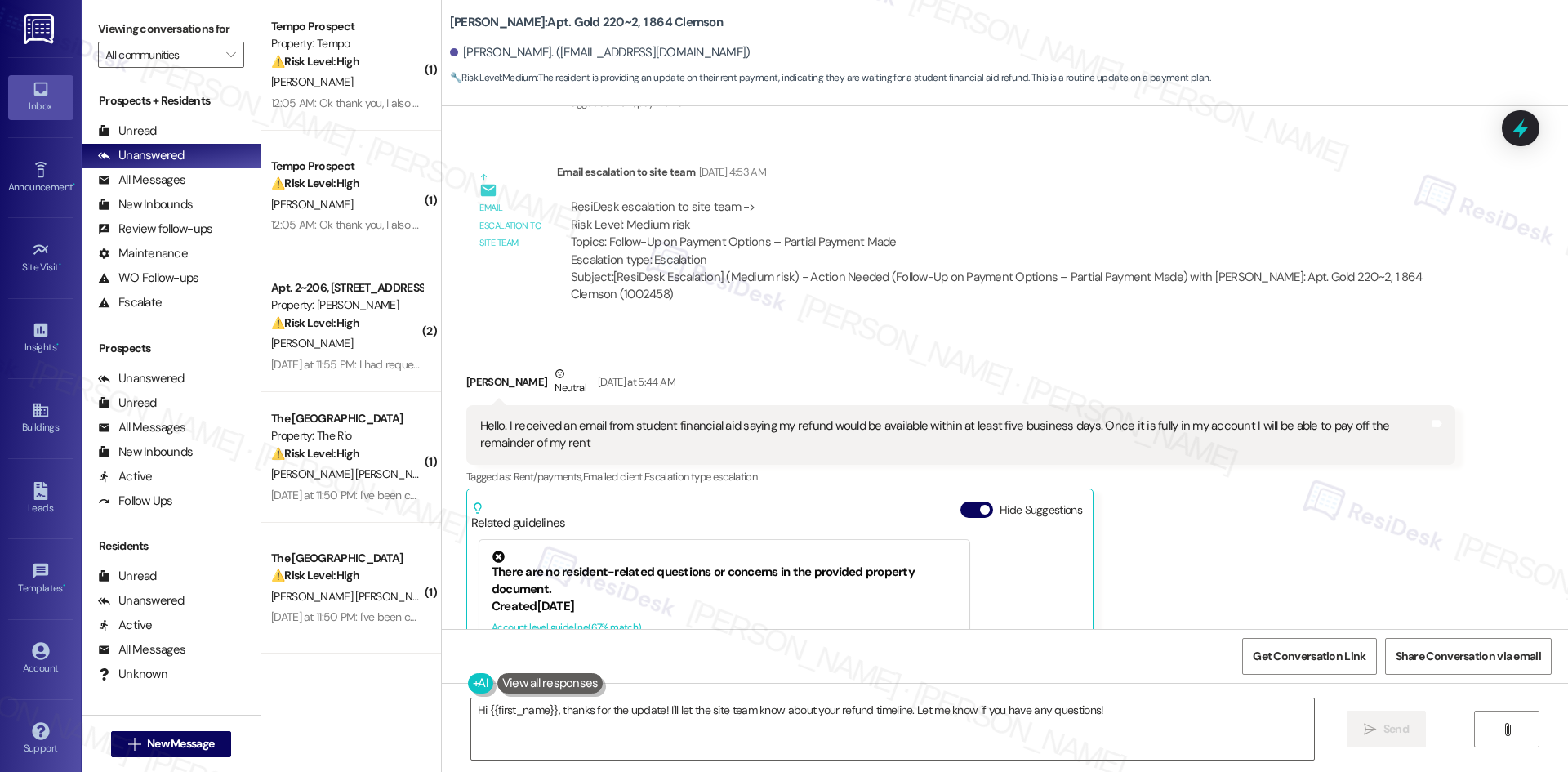
scroll to position [8657, 0]
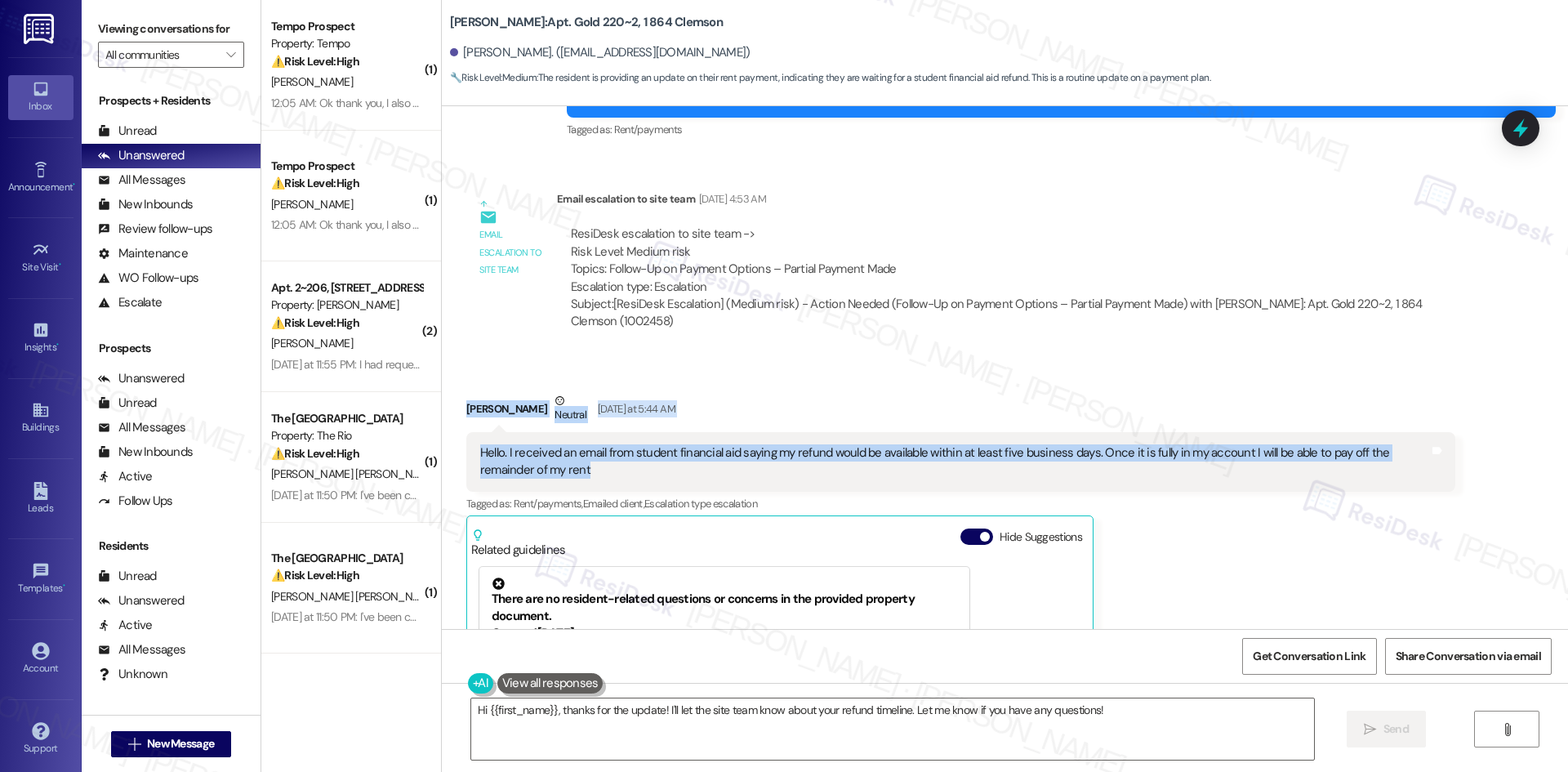
drag, startPoint x: 452, startPoint y: 342, endPoint x: 531, endPoint y: 398, distance: 96.8
click at [531, 398] on div "Received via SMS James Brady Neutral Yesterday at 5:44 AM Hello. I received an …" at bounding box center [960, 629] width 1013 height 498
copy div "James Brady Neutral Yesterday at 5:44 AM Hello. I received an email from studen…"
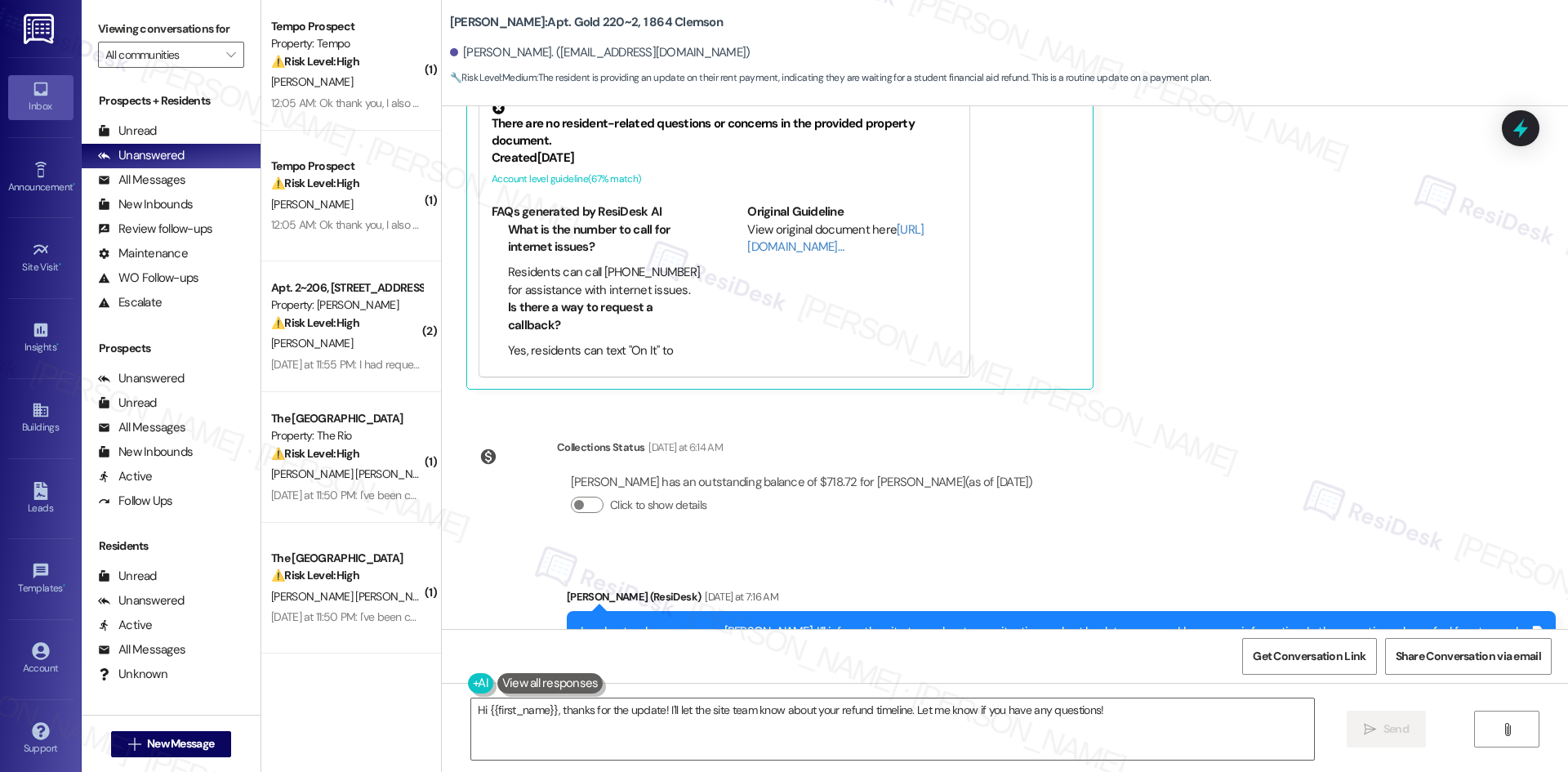
scroll to position [9393, 0]
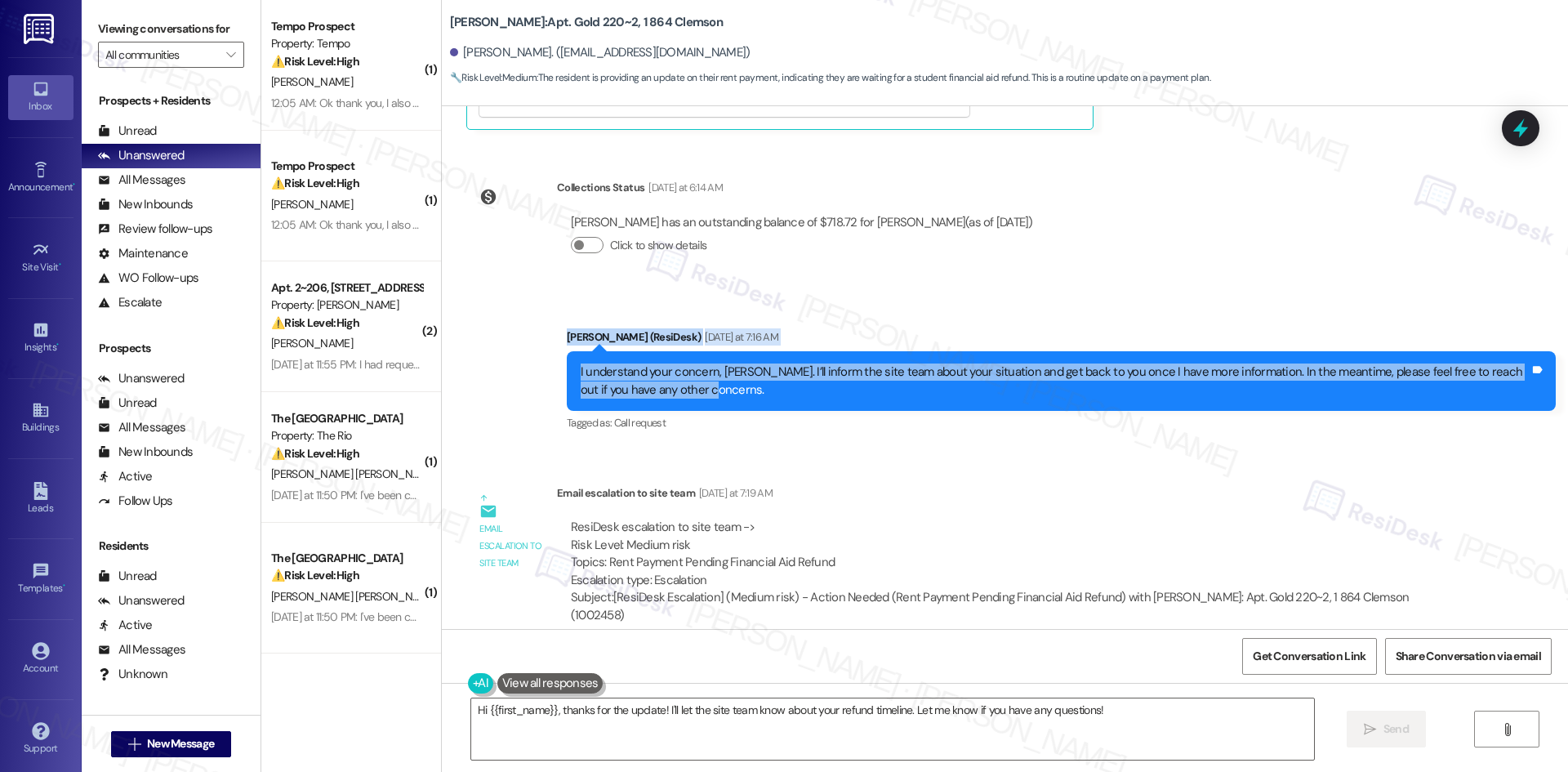
drag, startPoint x: 584, startPoint y: 264, endPoint x: 701, endPoint y: 324, distance: 131.5
click at [701, 324] on div "Sent via SMS Sarah (ResiDesk) Yesterday at 7:16 AM I understand your concern, J…" at bounding box center [1004, 369] width 1126 height 155
copy div "Sarah (ResiDesk) Yesterday at 7:16 AM I understand your concern, James. I’ll in…"
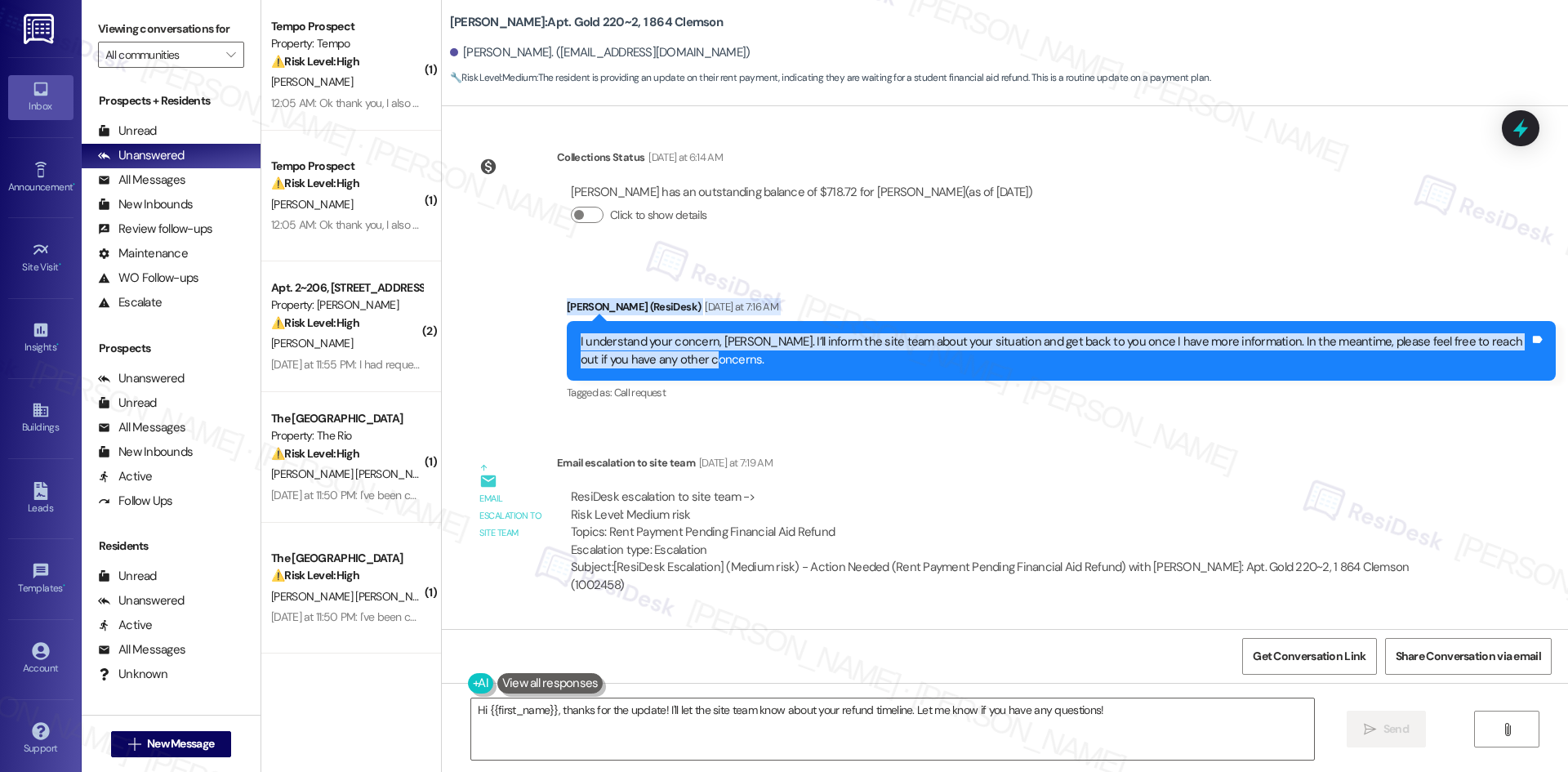
scroll to position [9474, 0]
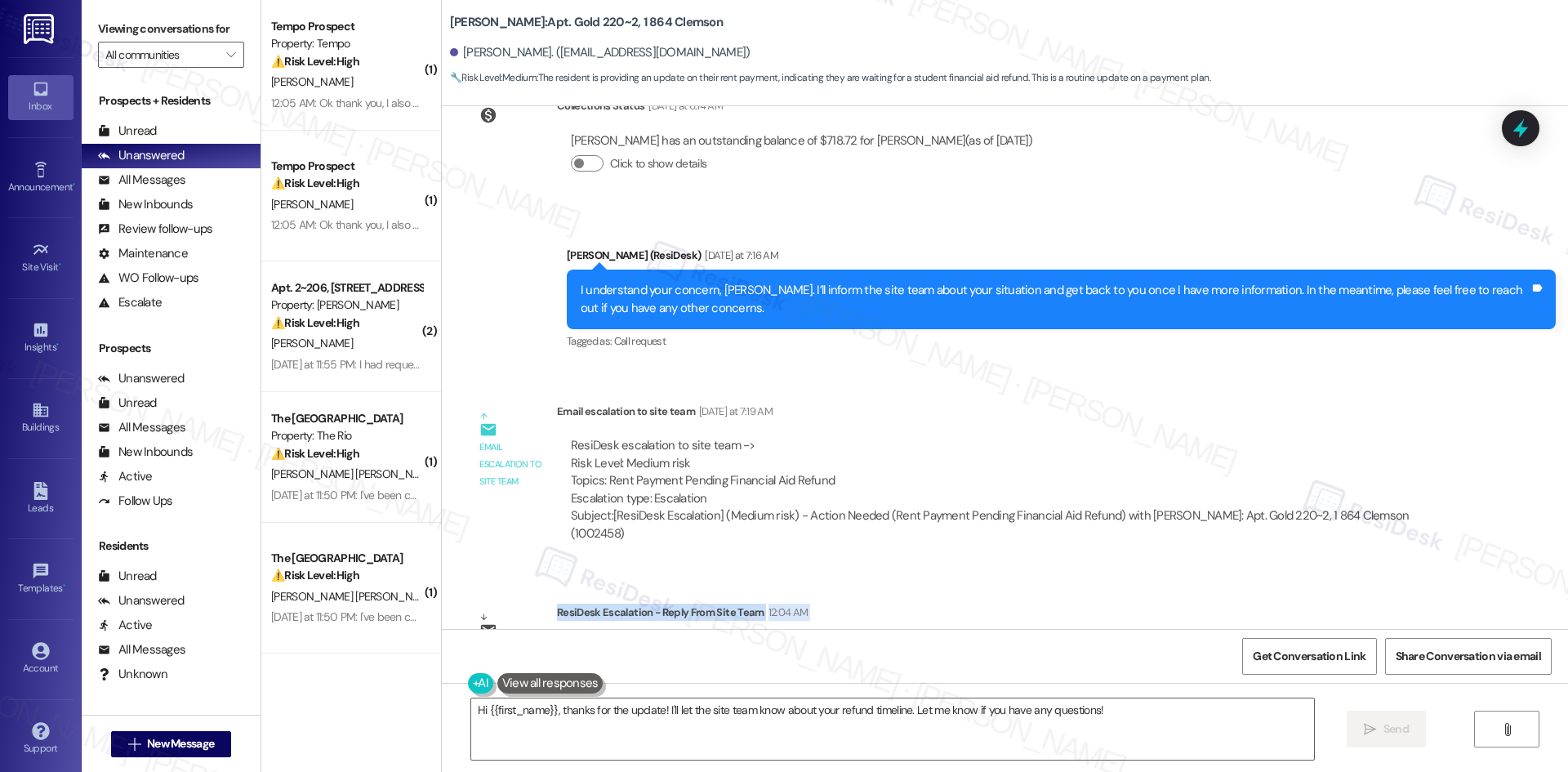
drag, startPoint x: 545, startPoint y: 525, endPoint x: 1362, endPoint y: 585, distance: 819.2
click at [1362, 604] on div "ResiDesk Escalation - Reply From Site Team 12:04 AM ResiDesk escalation reply -…" at bounding box center [1005, 653] width 898 height 99
copy div "ResiDesk Escalation - Reply From Site Team 12:04 AM ResiDesk escalation reply -…"
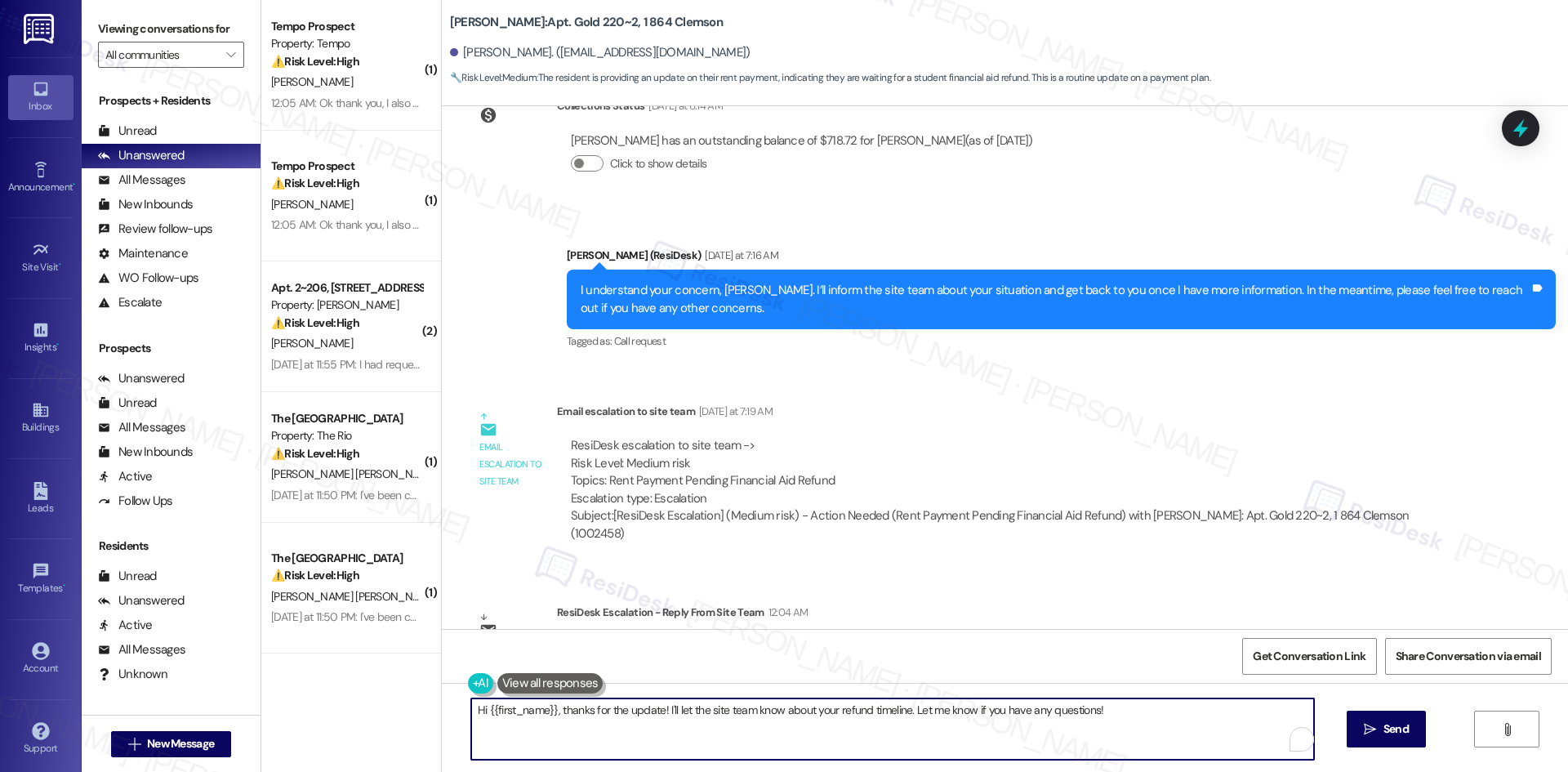
drag, startPoint x: 896, startPoint y: 711, endPoint x: 442, endPoint y: 712, distance: 454.0
click at [442, 712] on div "Hi {{first_name}}, thanks for the update! I'll let the site team know about you…" at bounding box center [1004, 744] width 1126 height 123
paste textarea "Thanks for the update, James! The site team asked me to pass along their thanks…"
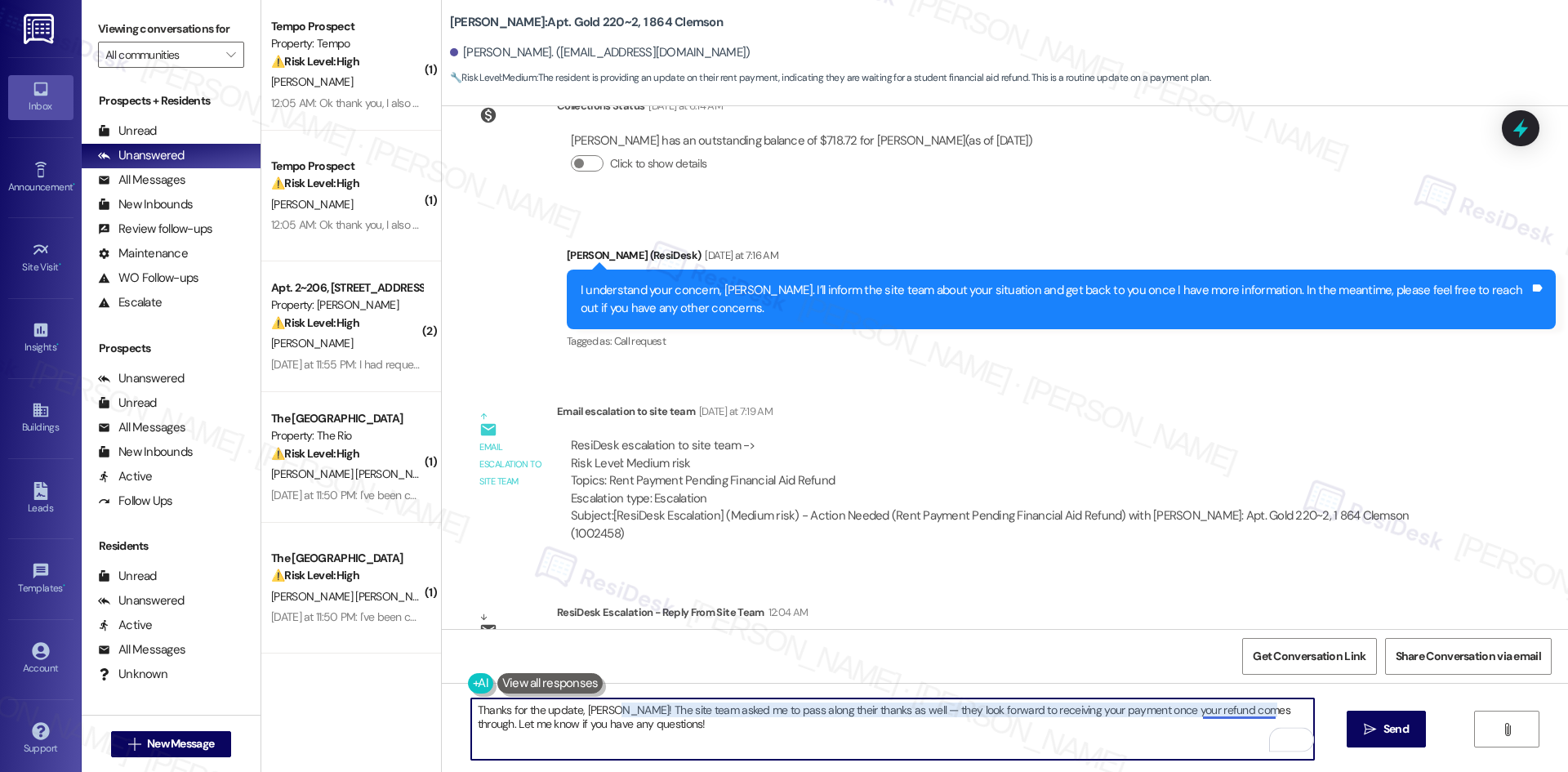
click at [1224, 711] on textarea "Thanks for the update, James! The site team asked me to pass along their thanks…" at bounding box center [892, 729] width 842 height 61
click at [1143, 734] on textarea "Thanks for the update, James! The site team has asked me to pass along their th…" at bounding box center [892, 729] width 842 height 61
type textarea "Thanks for the update, James! The site team has asked me to pass along their th…"
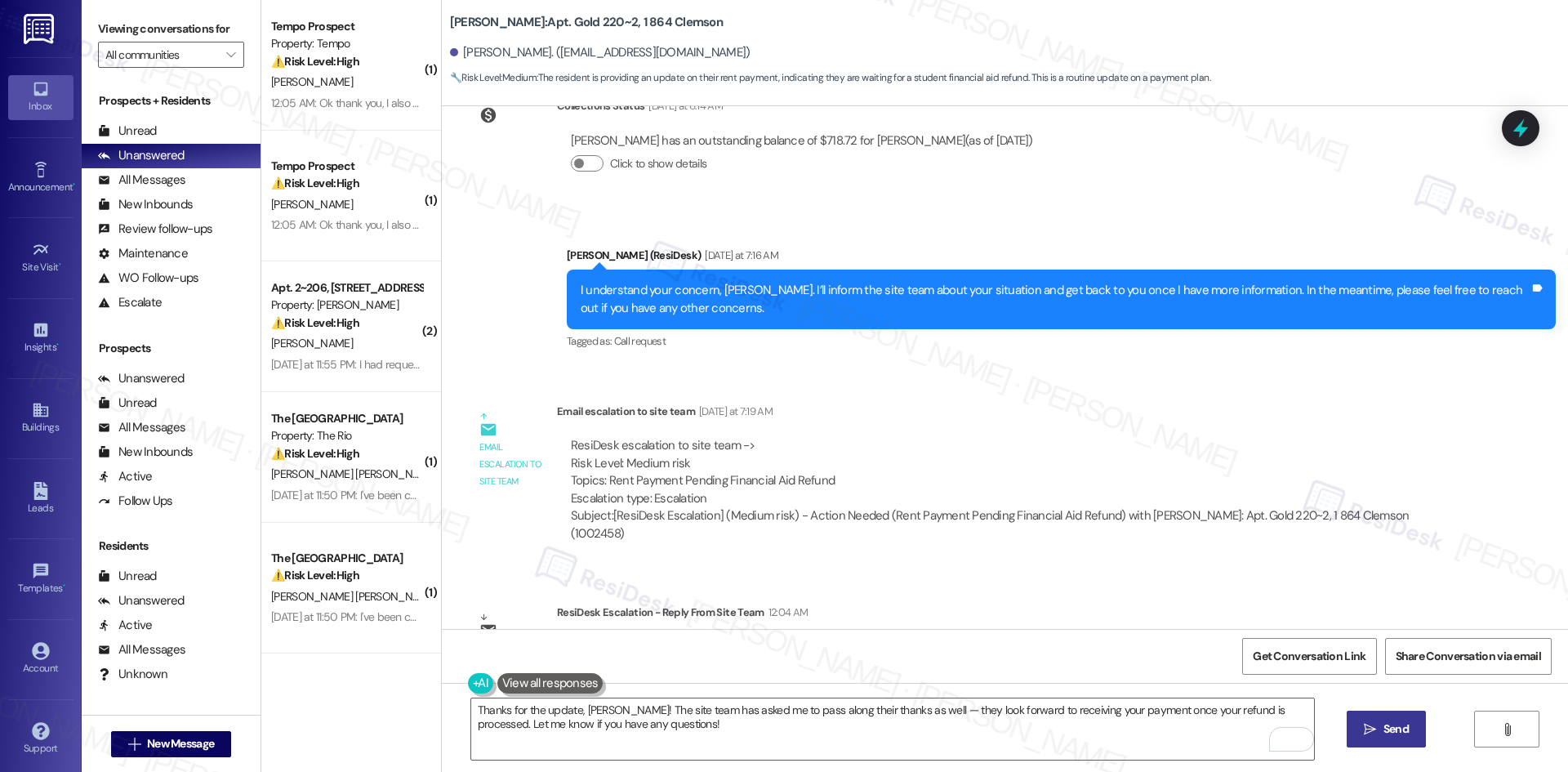
click at [1410, 728] on span "Send" at bounding box center [1396, 729] width 31 height 17
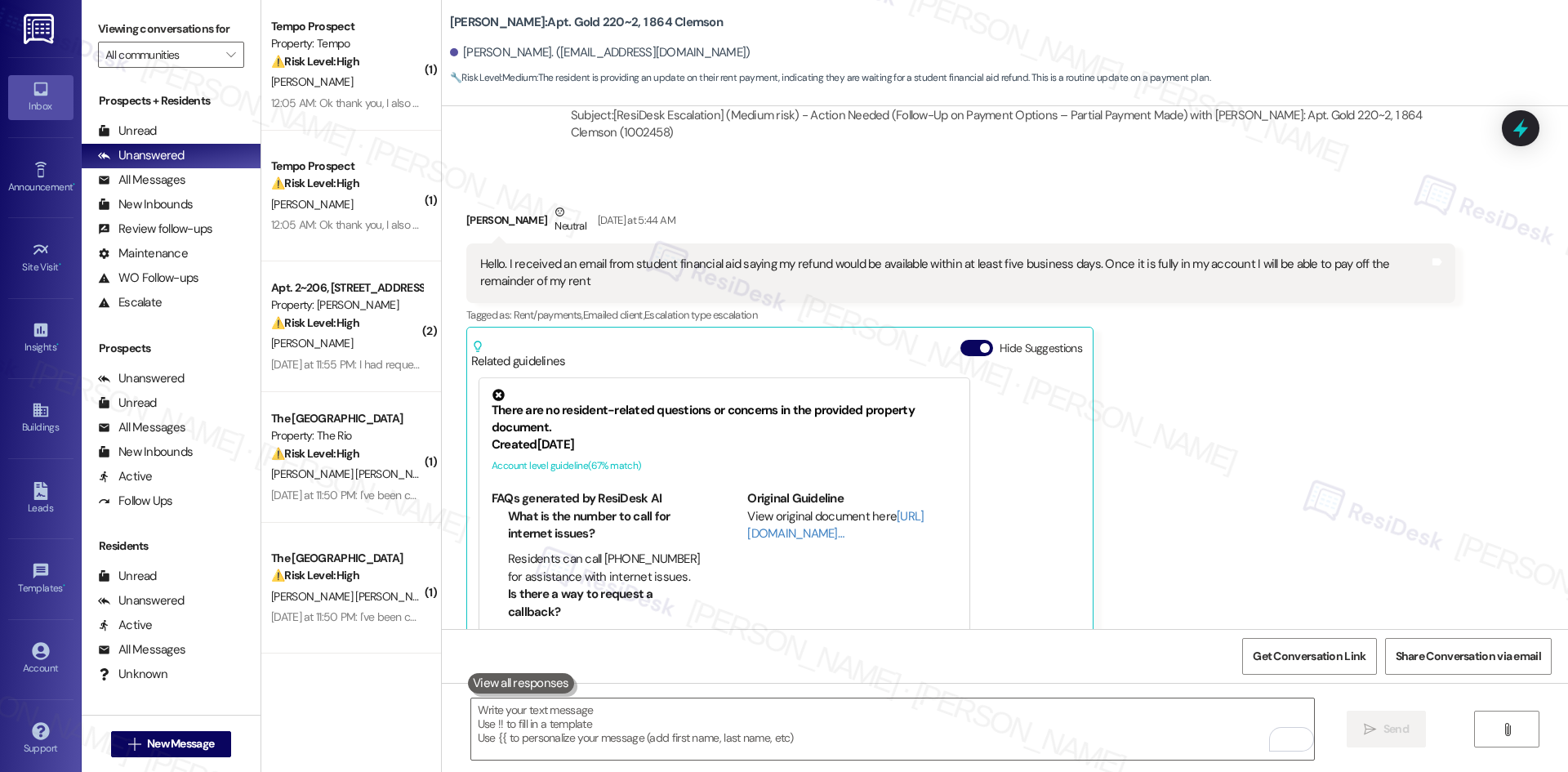
scroll to position [8836, 0]
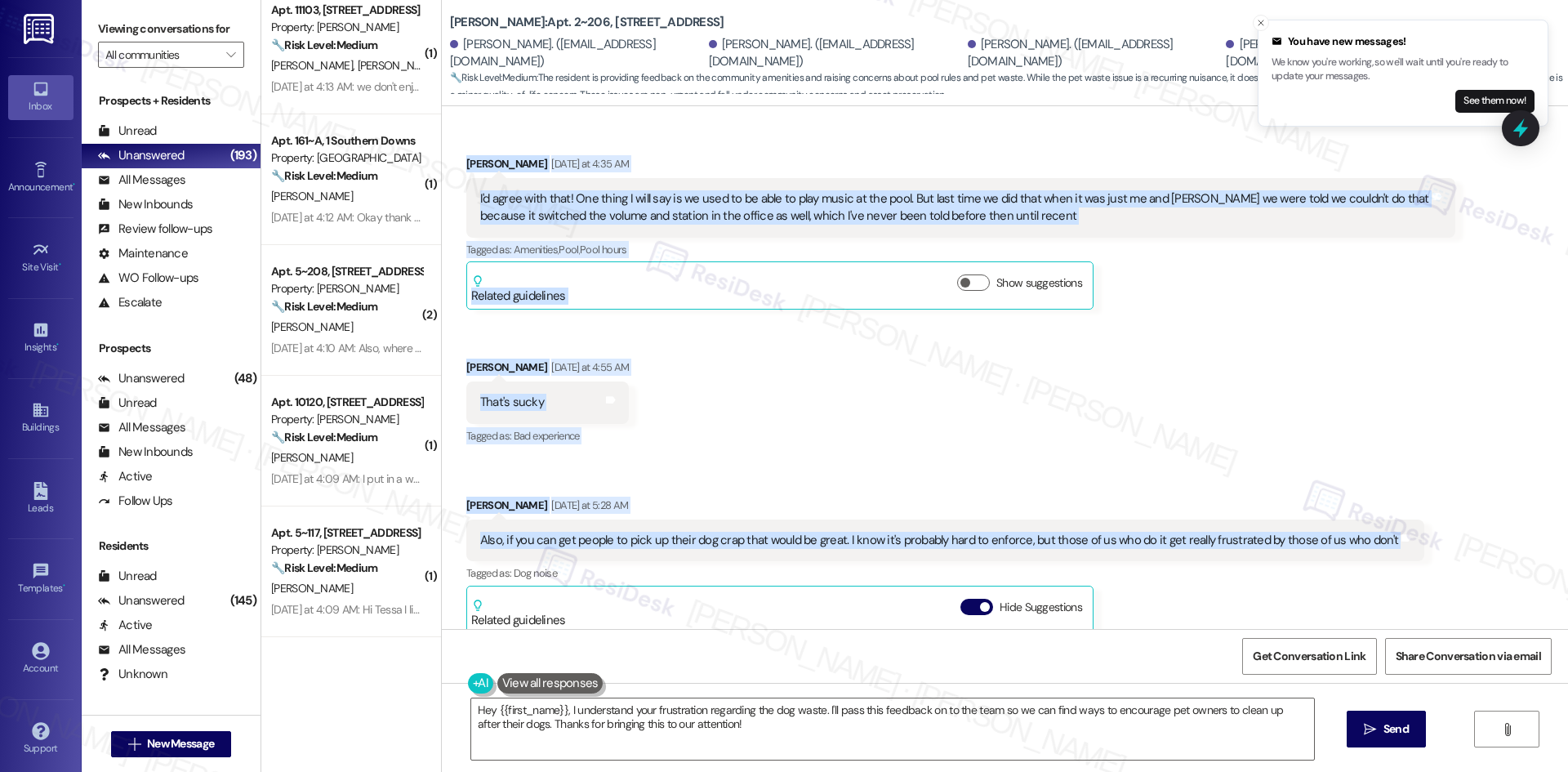
scroll to position [5816, 0]
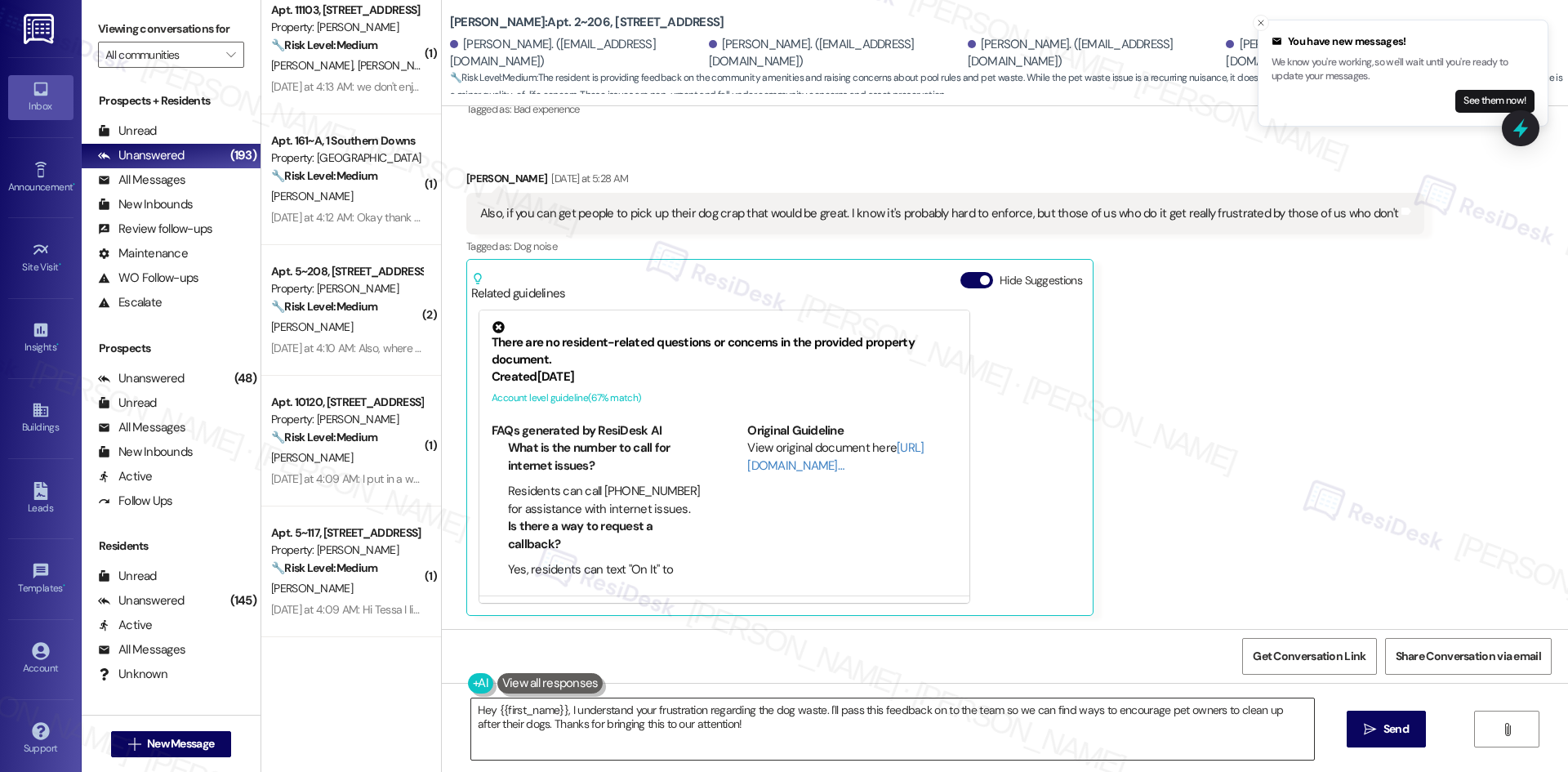
click at [891, 747] on textarea "Hey {{first_name}}, I understand your frustration regarding the dog waste. I'll…" at bounding box center [892, 729] width 842 height 61
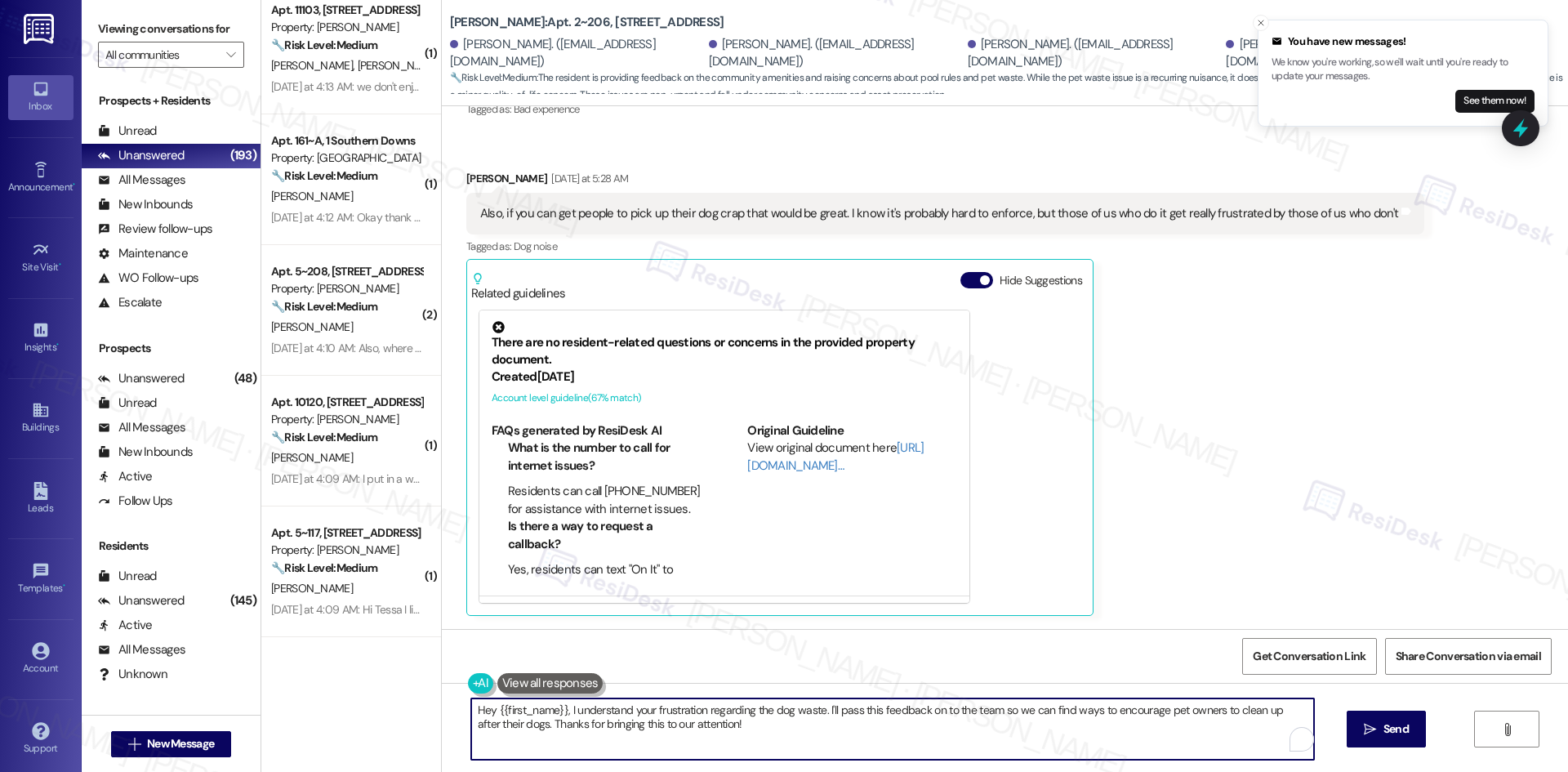
paste textarea "Thanks so much for sharing your feedback, everyone! I’ll pass along your notes …"
type textarea "Thanks so much for sharing your feedback, everyone! I’ll pass along your notes …"
click at [1376, 729] on span " Send" at bounding box center [1386, 729] width 51 height 17
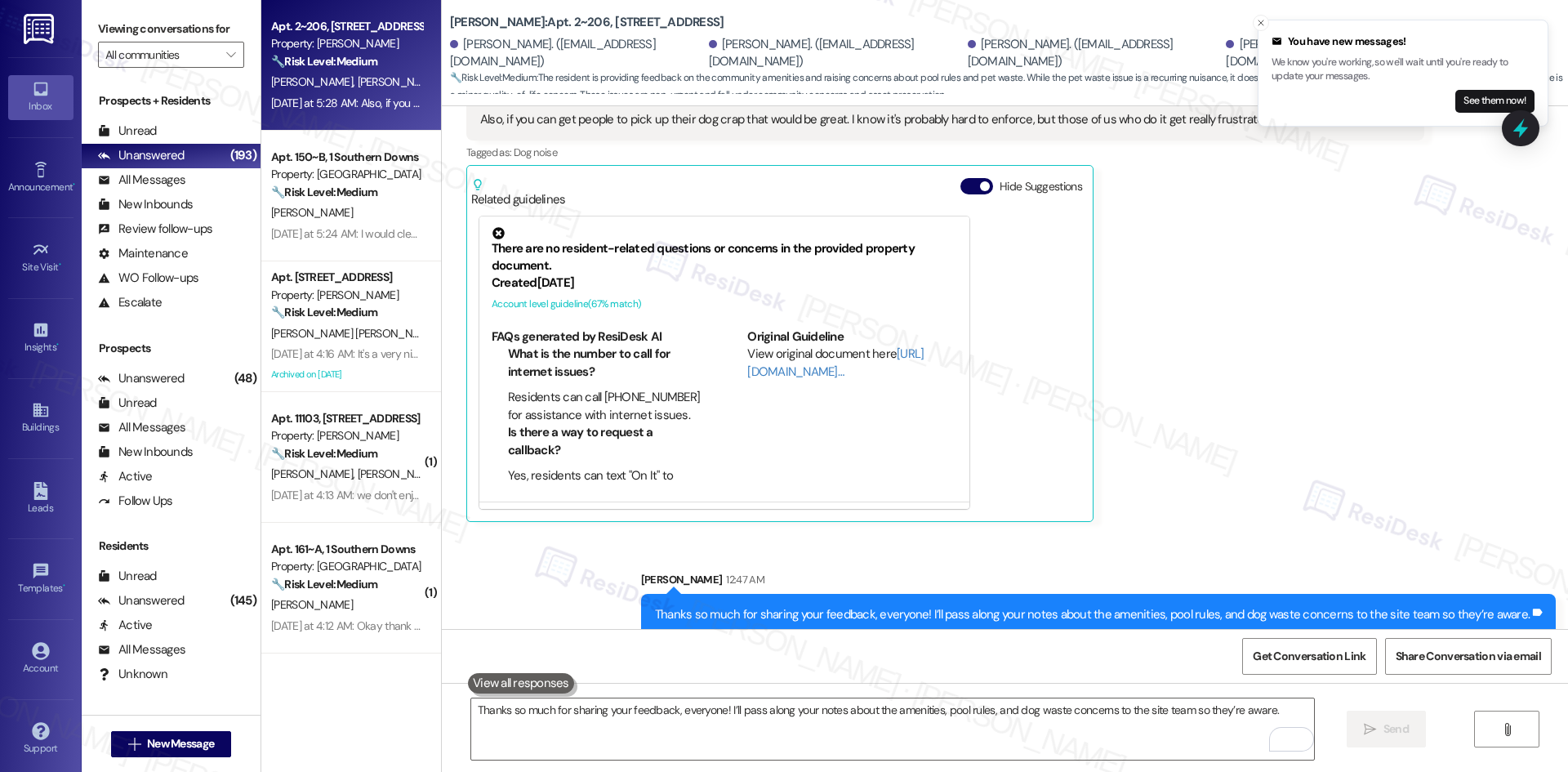
scroll to position [5929, 0]
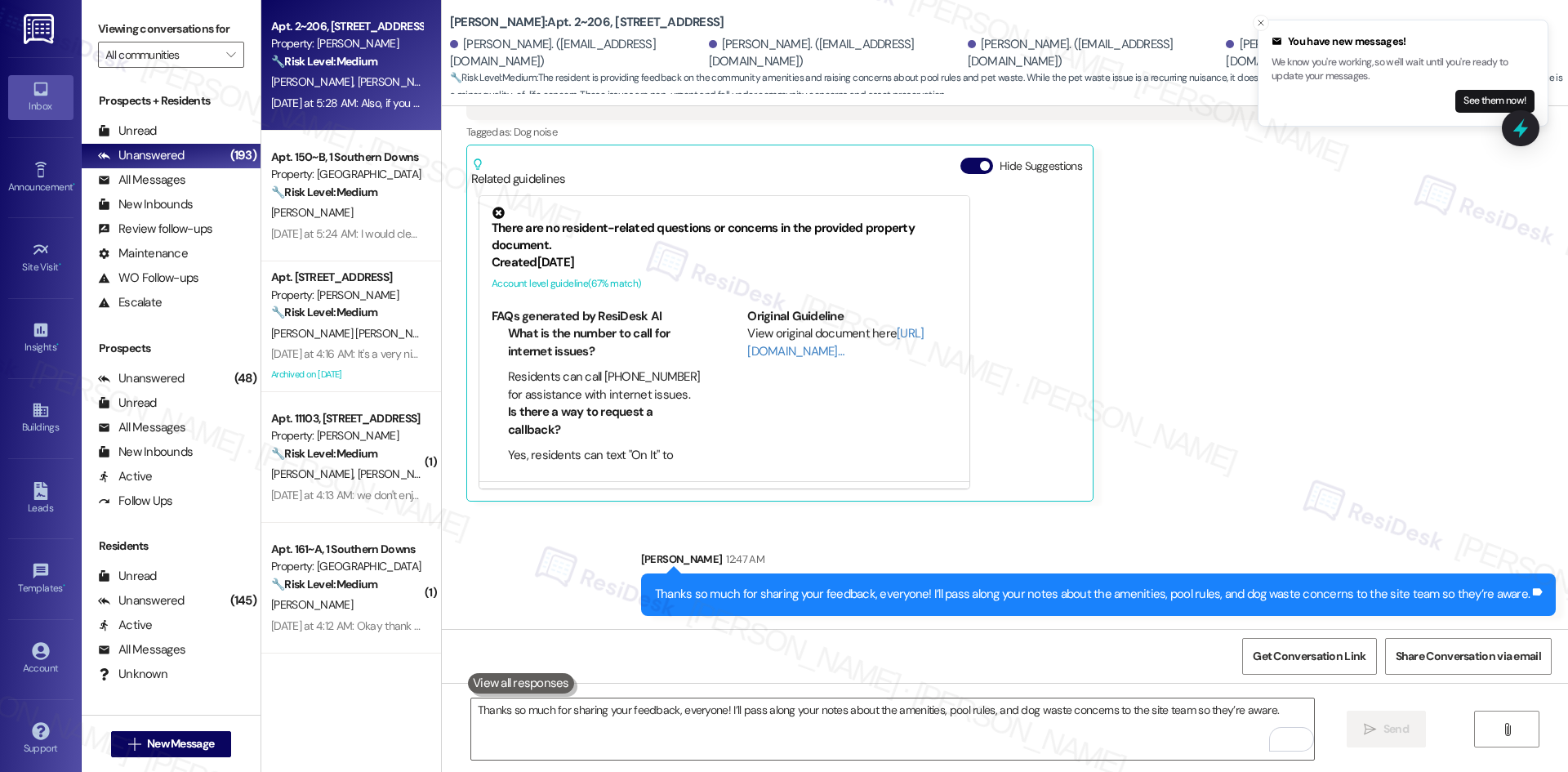
click at [1315, 471] on div "[PERSON_NAME] [DATE] at 5:28 AM Also, if you can get people to pick up their do…" at bounding box center [946, 279] width 958 height 446
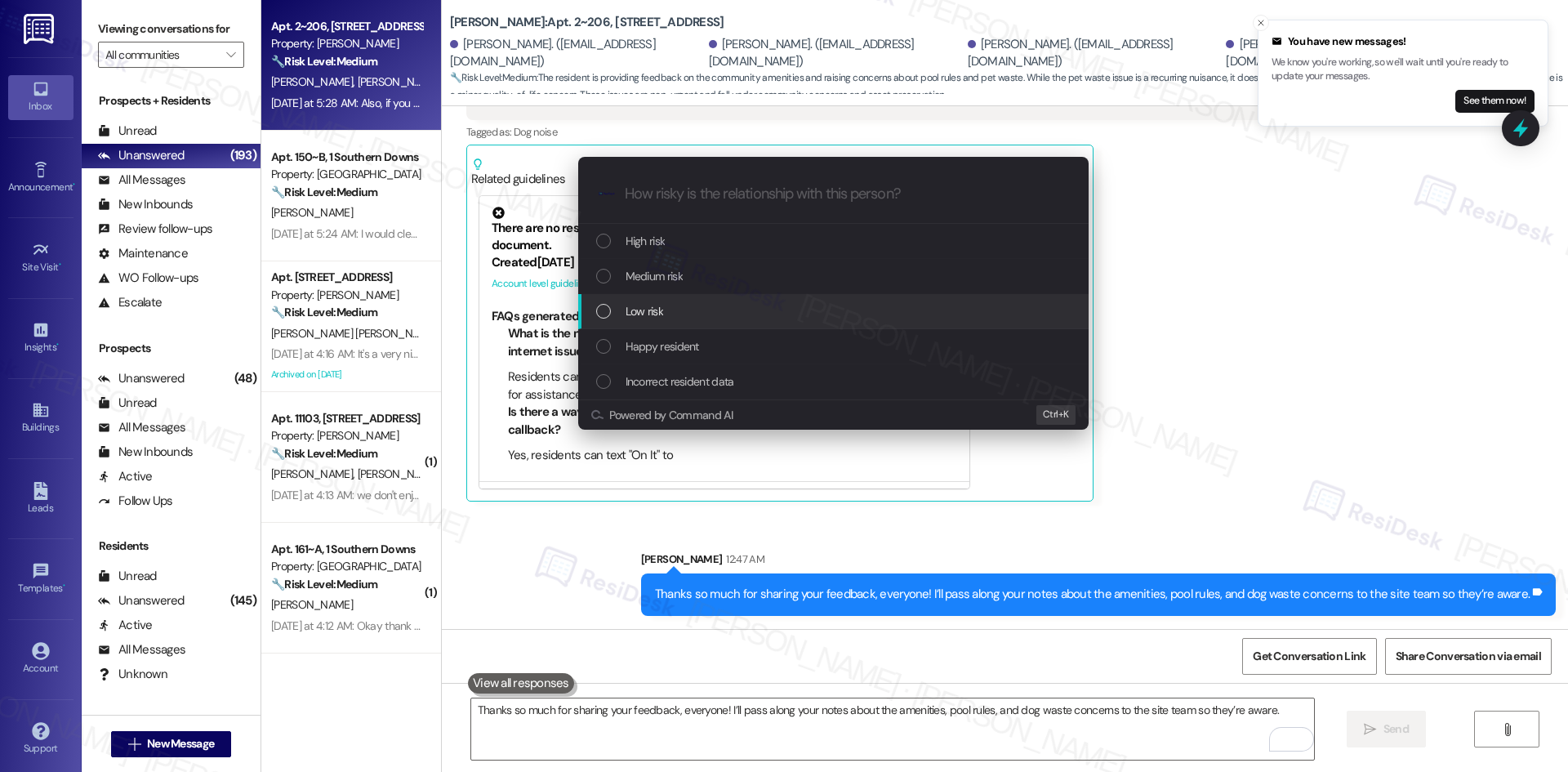
click at [676, 308] on div "Low risk" at bounding box center [835, 311] width 478 height 18
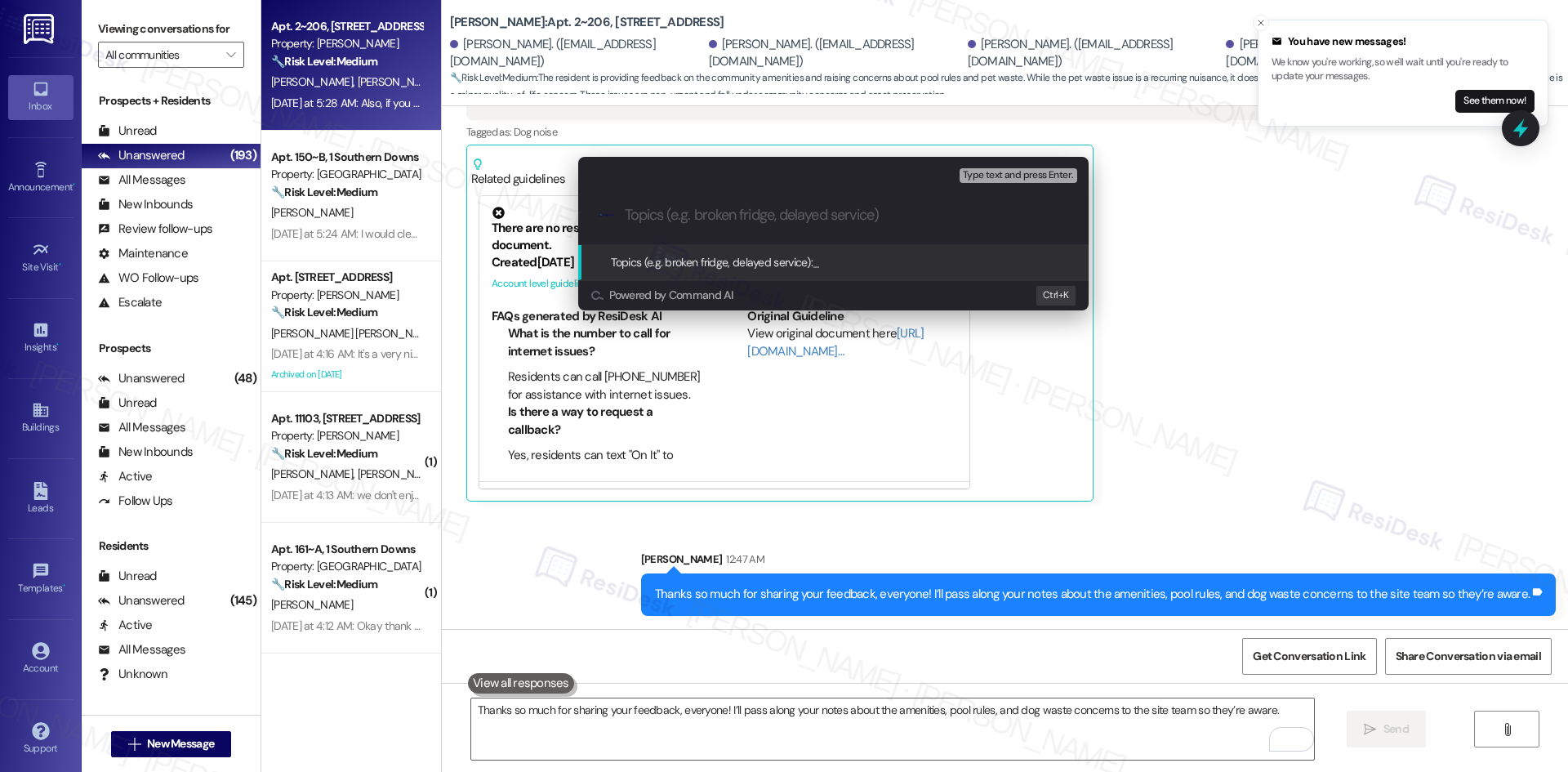
click at [774, 213] on input "Topics (e.g. broken fridge, delayed service)" at bounding box center [846, 214] width 444 height 17
paste input "Resident Feedback – Amenities, Pool Music, and Pet Waste"
type input "Resident Feedback – Amenities, Pool Music, and Pet Waste"
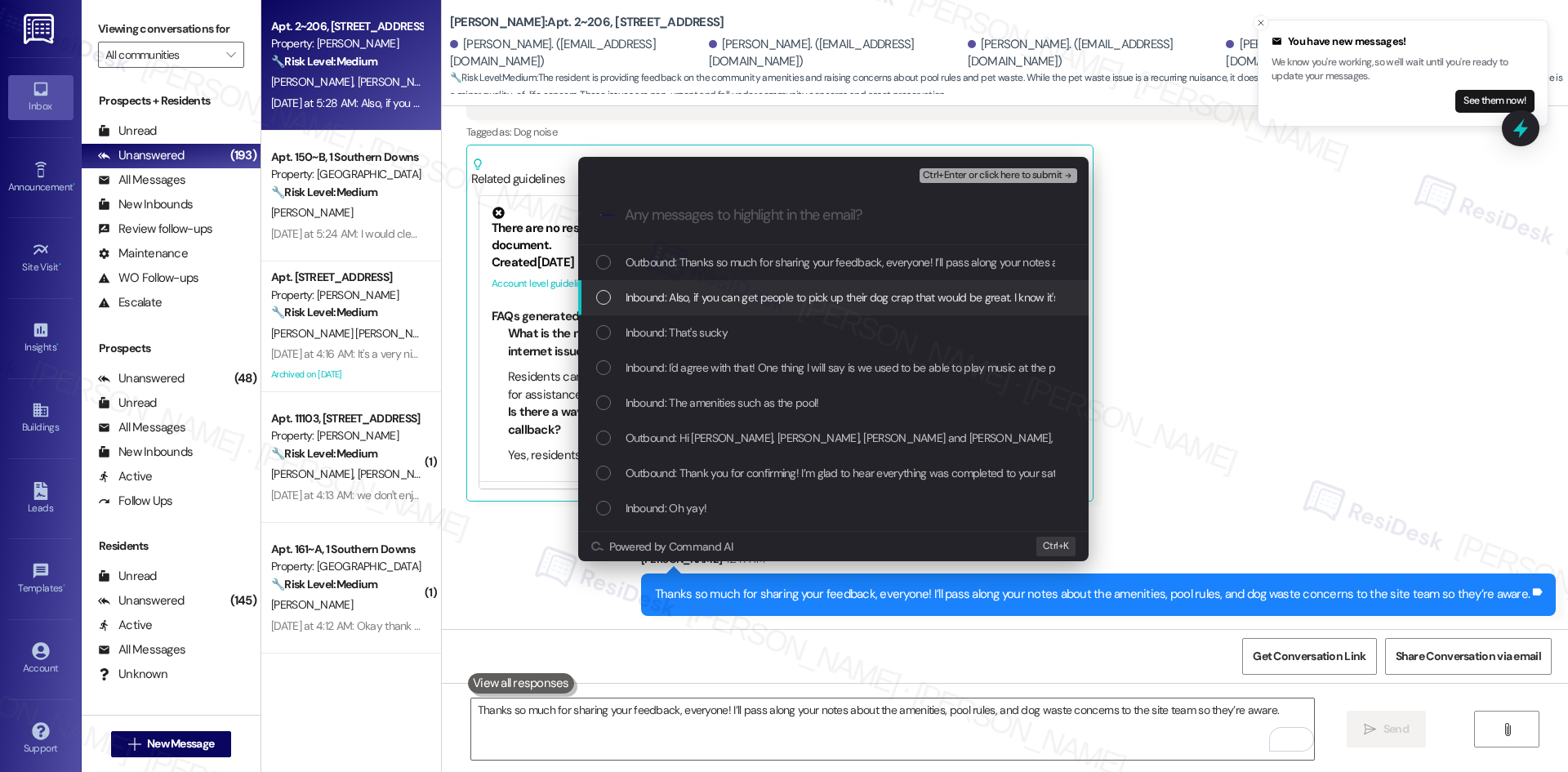
click at [832, 299] on span "Inbound: Also, if you can get people to pick up their dog crap that would be gr…" at bounding box center [1071, 298] width 892 height 18
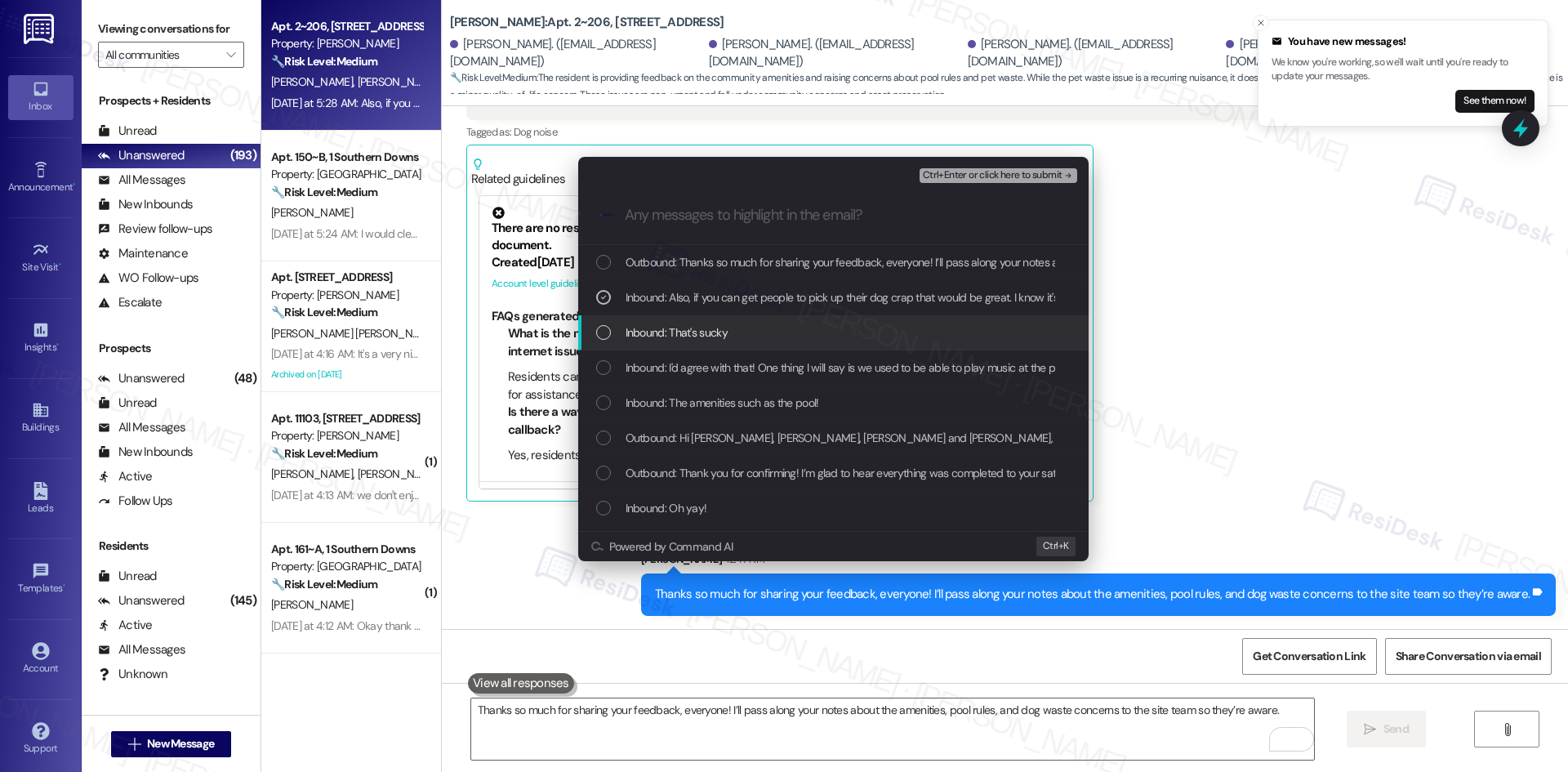
click at [800, 337] on div "Inbound: That's sucky" at bounding box center [835, 332] width 478 height 18
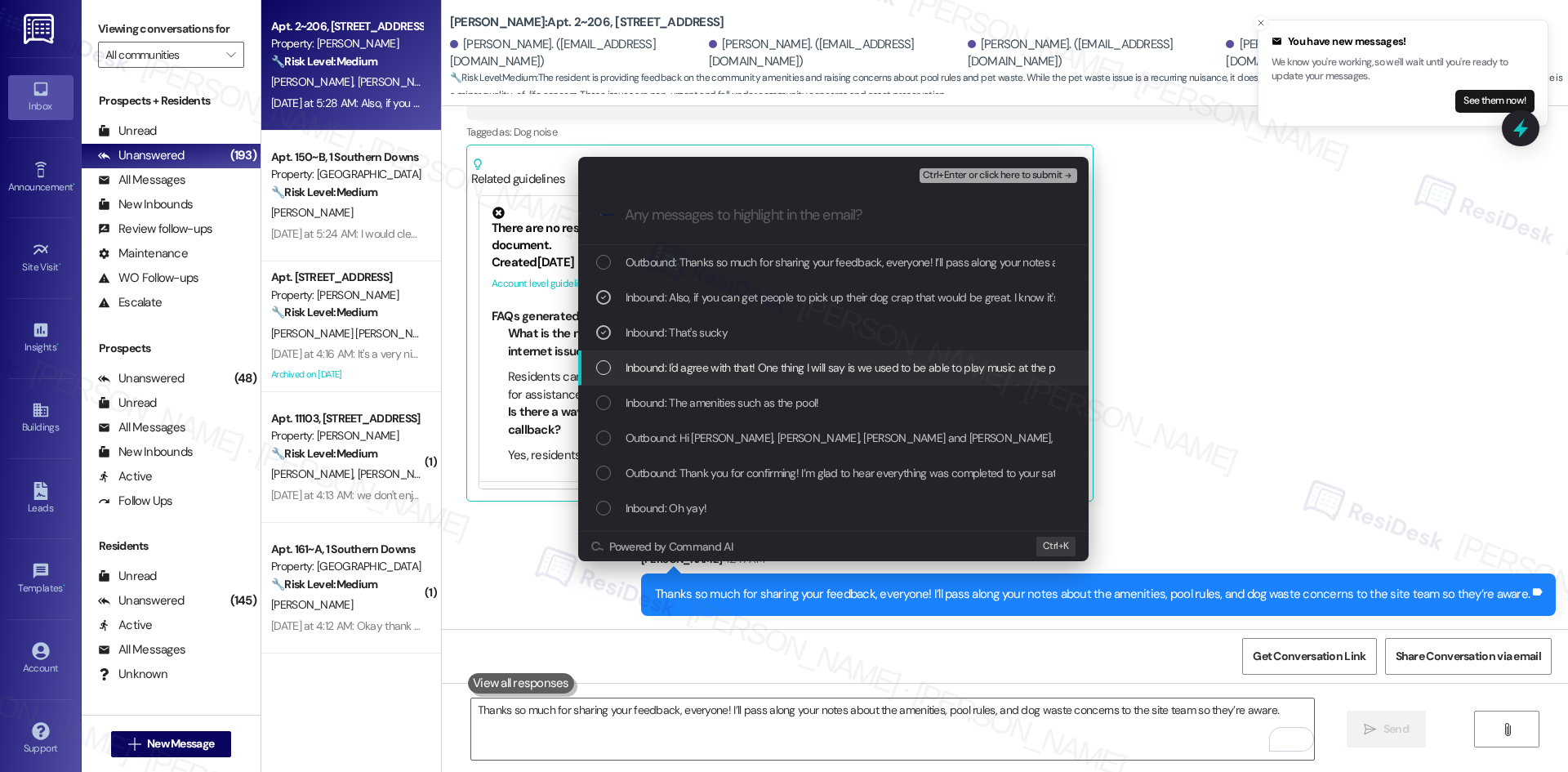
drag, startPoint x: 816, startPoint y: 363, endPoint x: 824, endPoint y: 382, distance: 20.6
click at [818, 363] on span "Inbound: I'd agree with that! One thing I will say is we used to be able to pla…" at bounding box center [1358, 367] width 1466 height 18
drag, startPoint x: 809, startPoint y: 394, endPoint x: 829, endPoint y: 398, distance: 20.4
click at [823, 398] on div "Inbound: The amenities such as the pool!" at bounding box center [835, 403] width 478 height 18
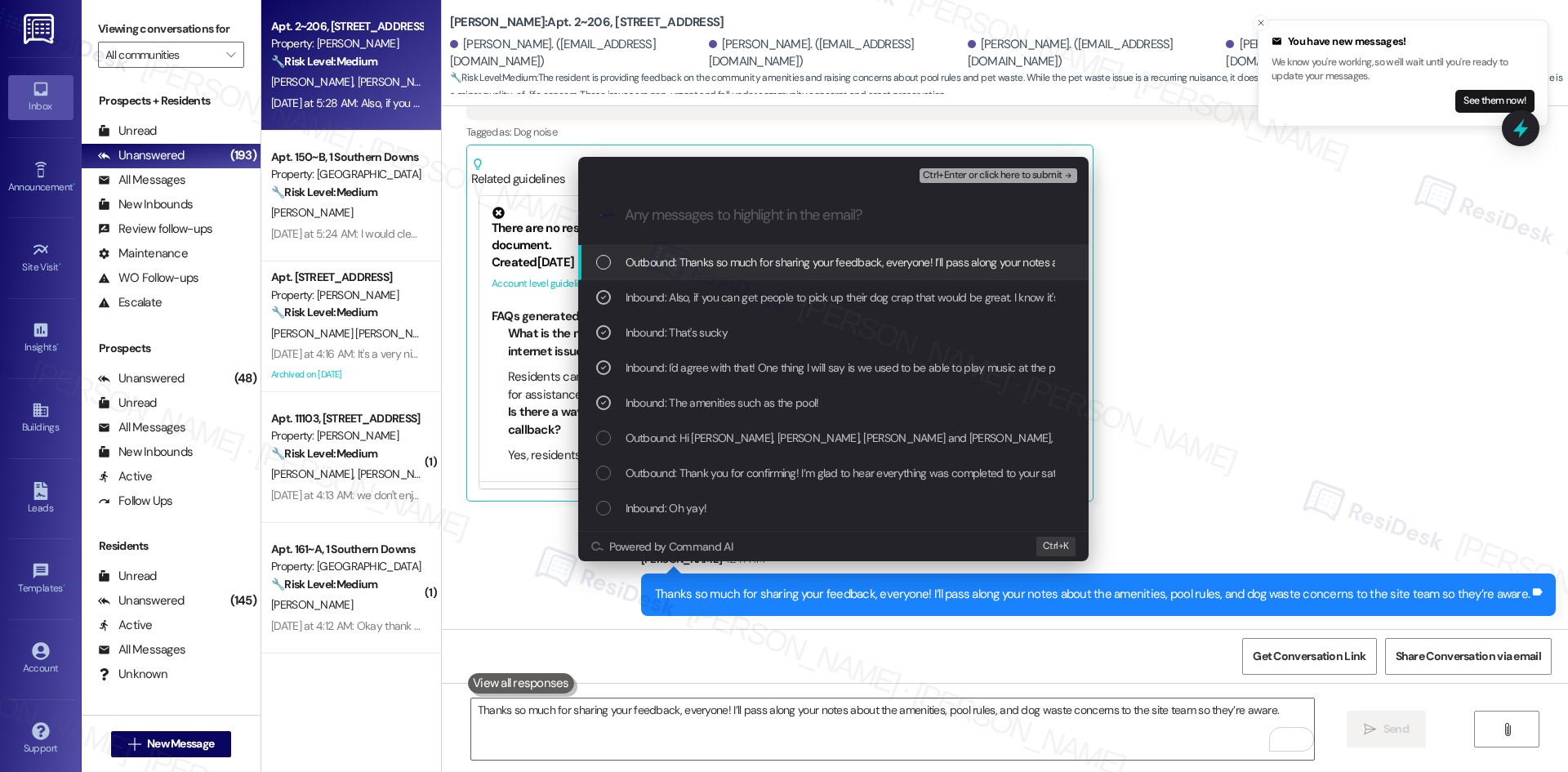
click at [983, 170] on span "Ctrl+Enter or click here to submit" at bounding box center [993, 176] width 139 height 12
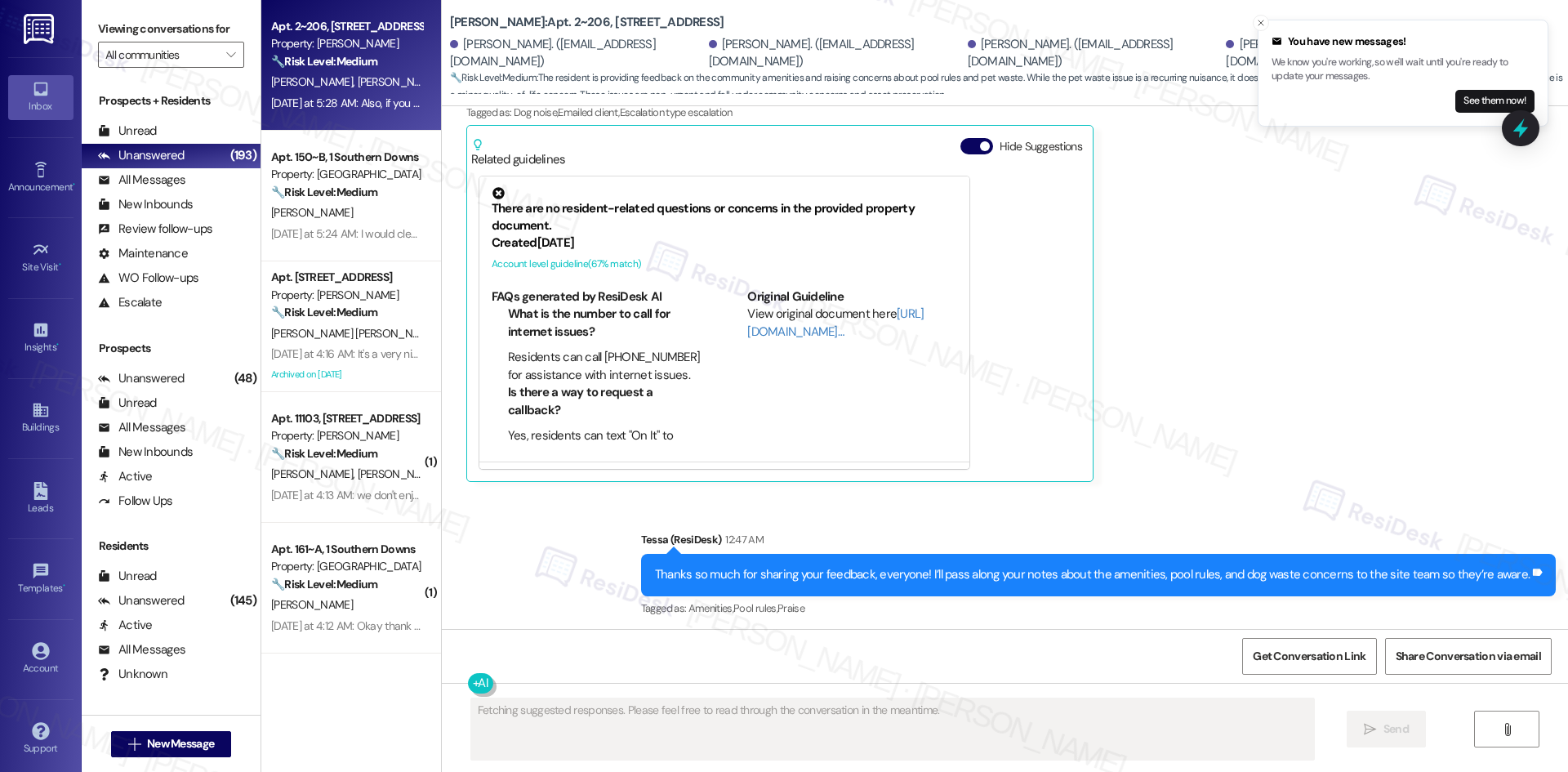
scroll to position [5953, 0]
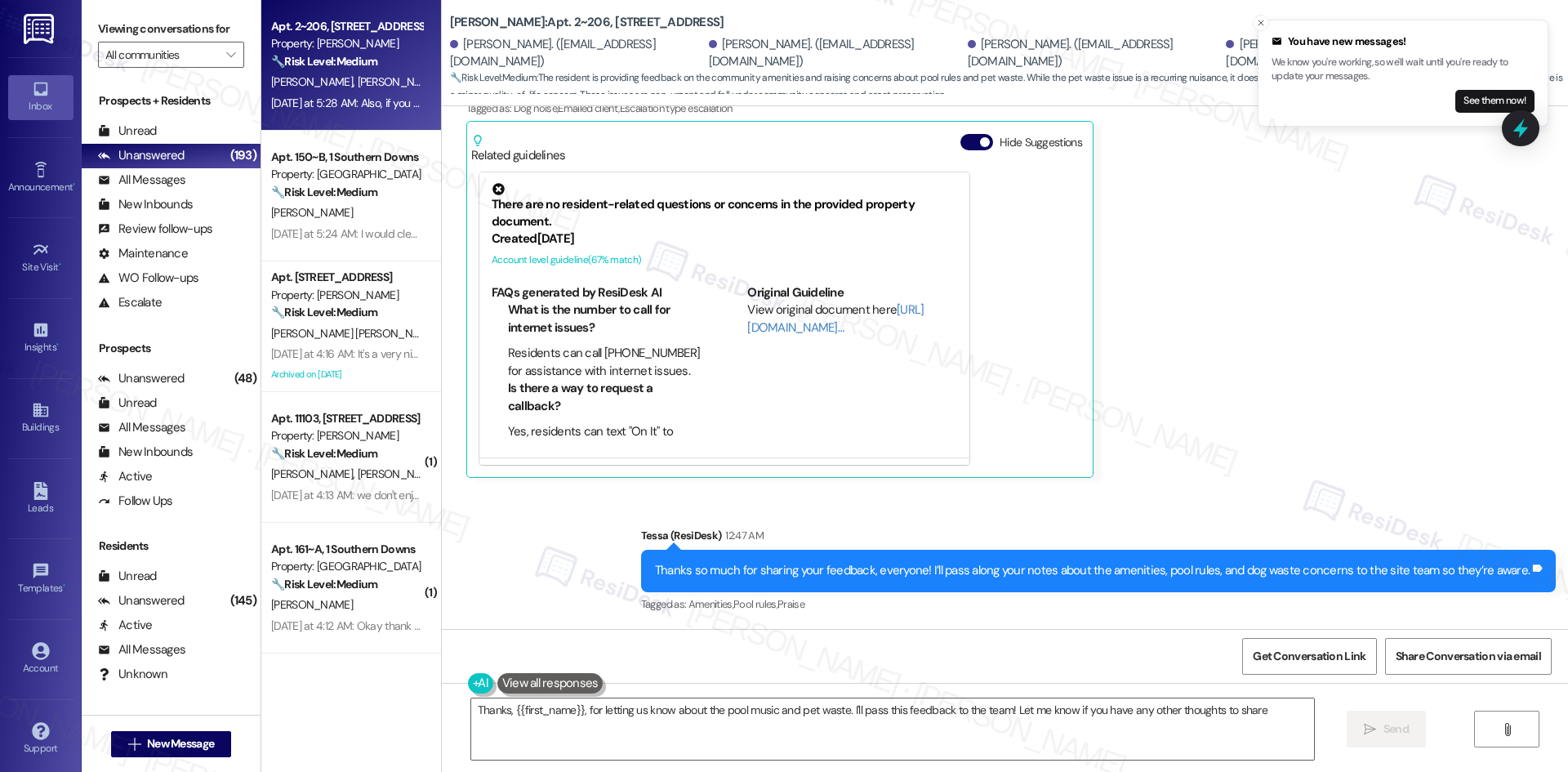
type textarea "Thanks, {{first_name}}, for letting us know about the pool music and pet waste.…"
click at [1257, 22] on icon "Close toast" at bounding box center [1261, 23] width 10 height 10
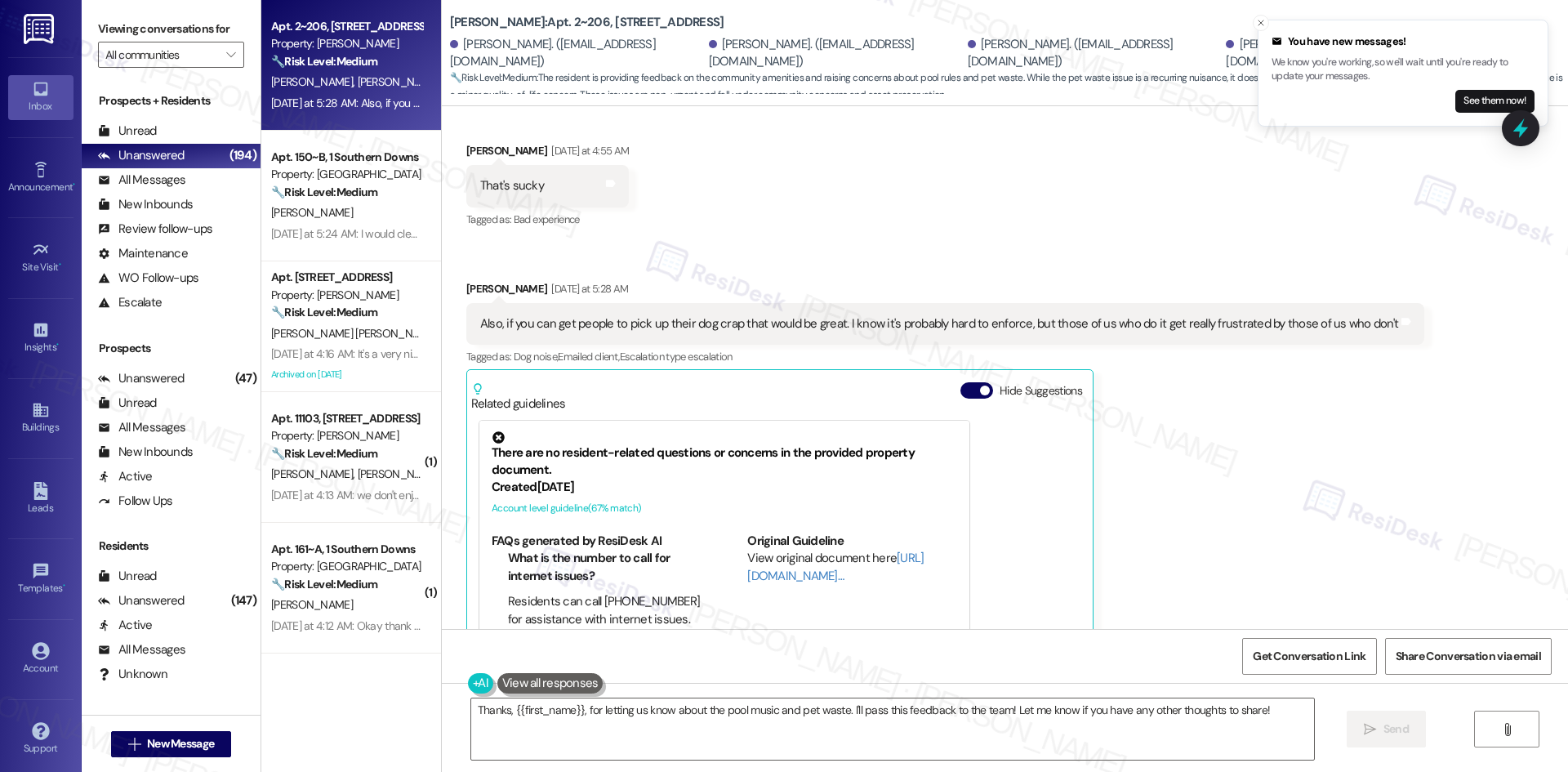
scroll to position [5513, 0]
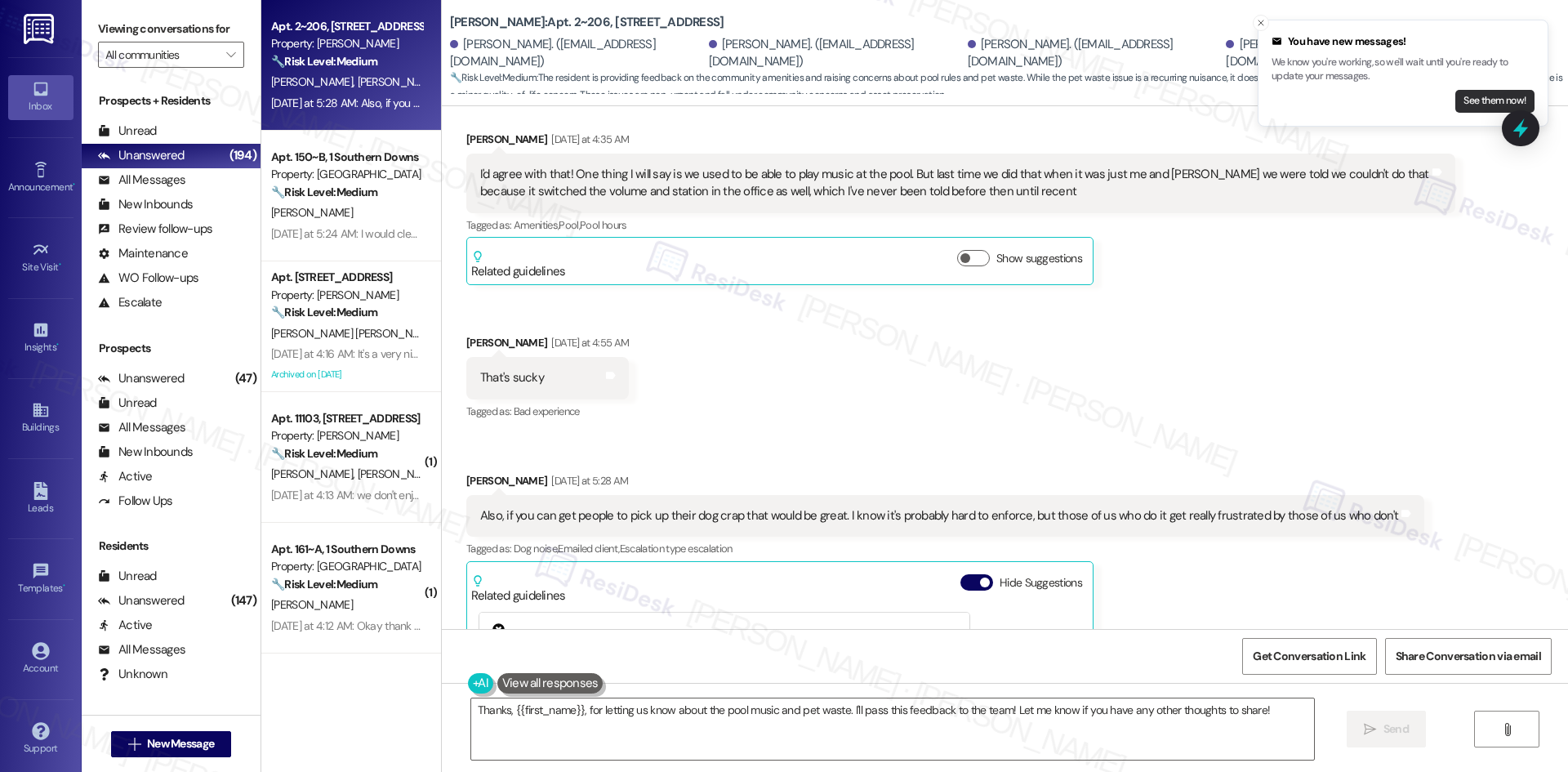
click at [1474, 102] on button "See them now!" at bounding box center [1494, 100] width 80 height 23
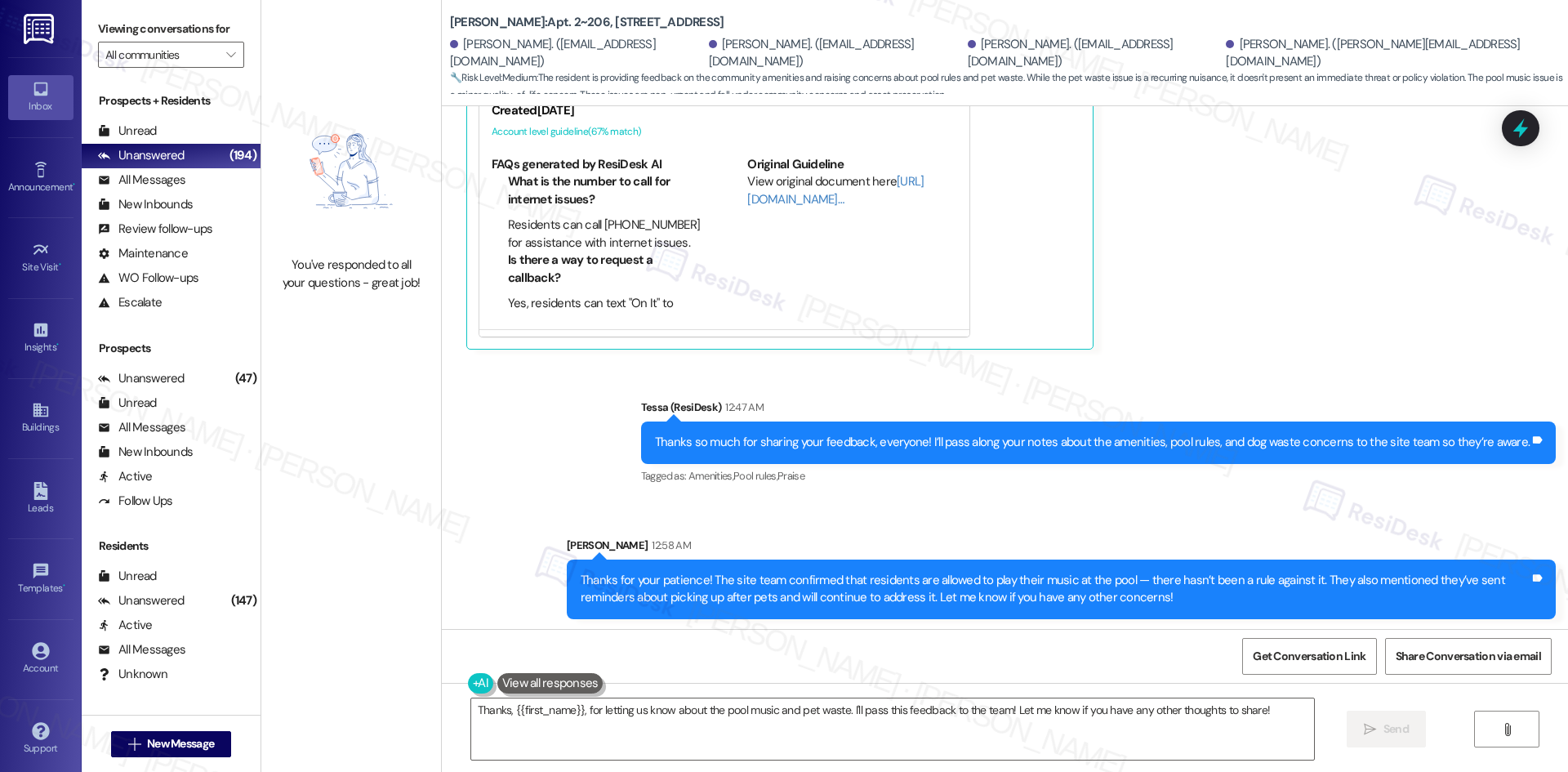
scroll to position [6085, 0]
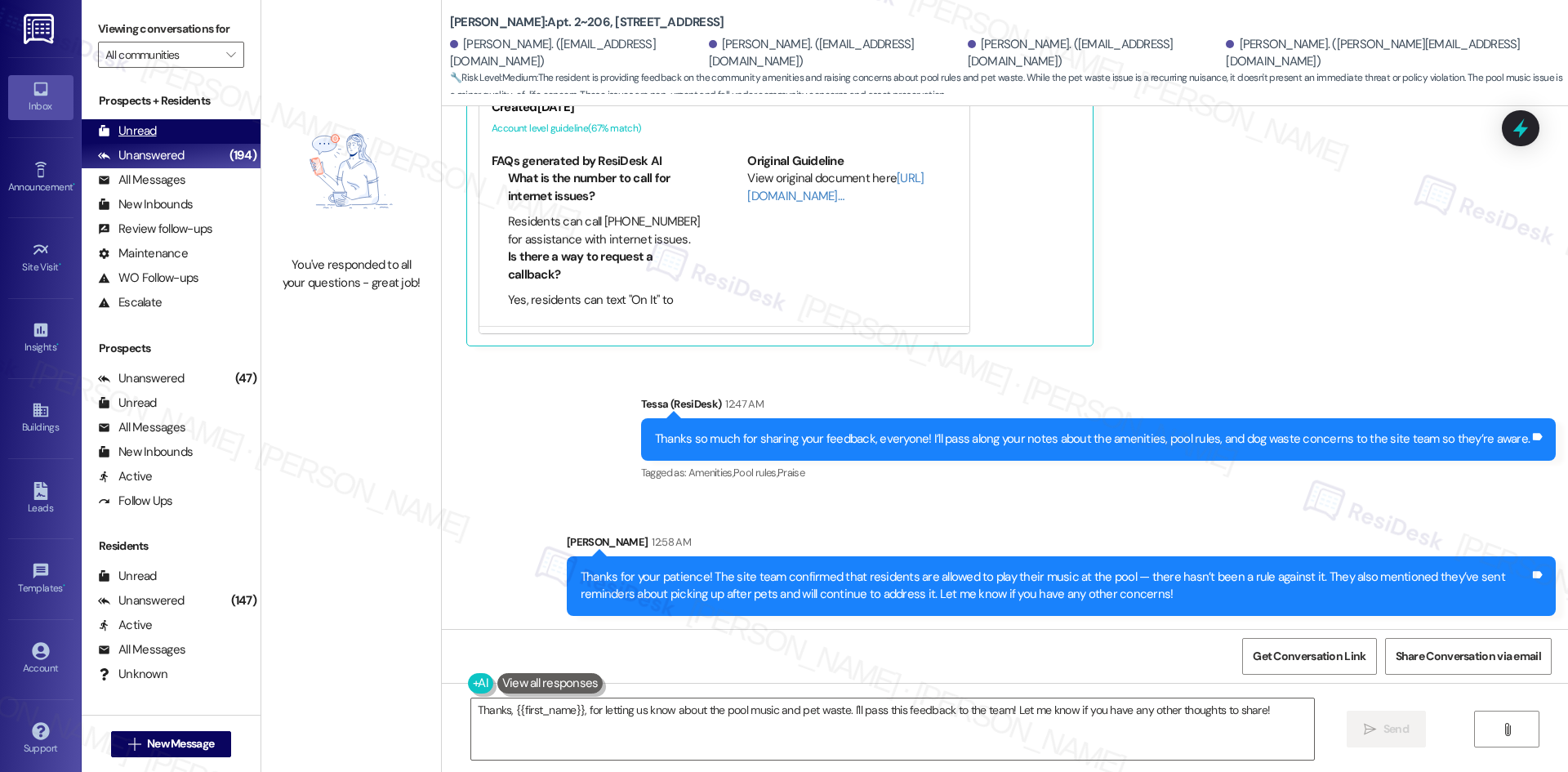
click at [151, 138] on div "Unread" at bounding box center [128, 131] width 59 height 17
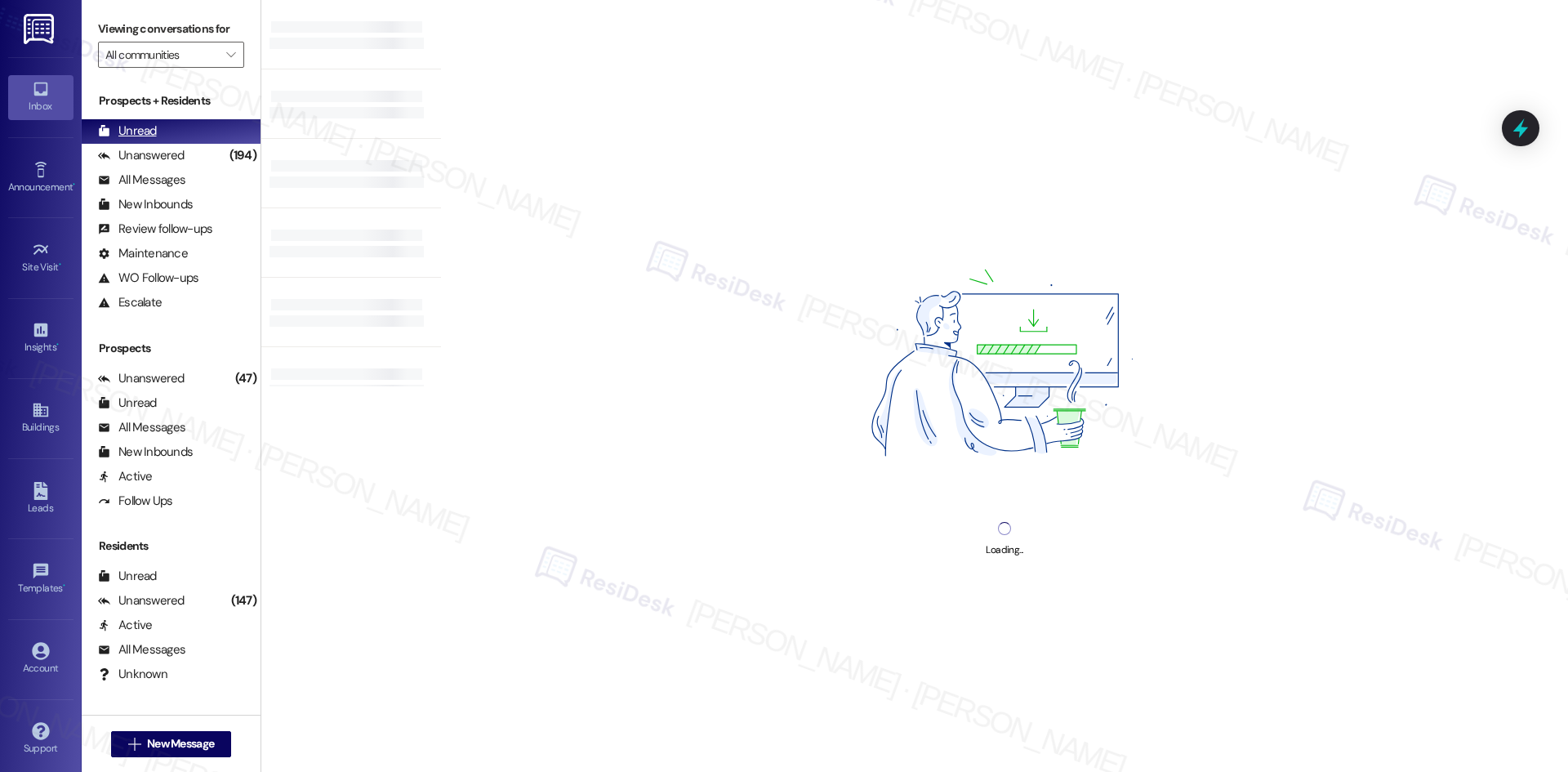
click at [157, 132] on div "Unread (0)" at bounding box center [171, 131] width 179 height 25
click at [183, 157] on div "Unanswered (194)" at bounding box center [171, 155] width 179 height 25
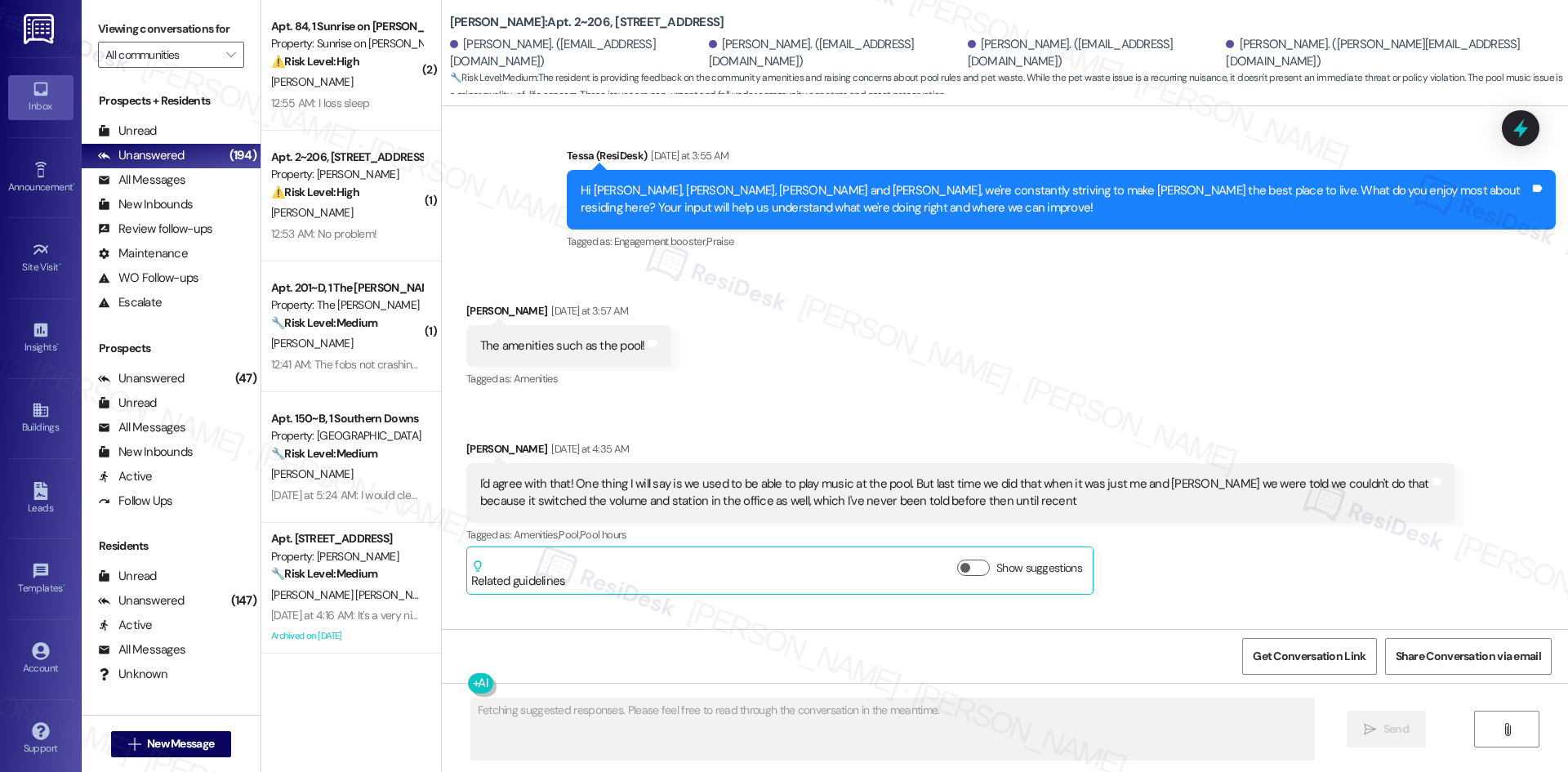
scroll to position [5815, 0]
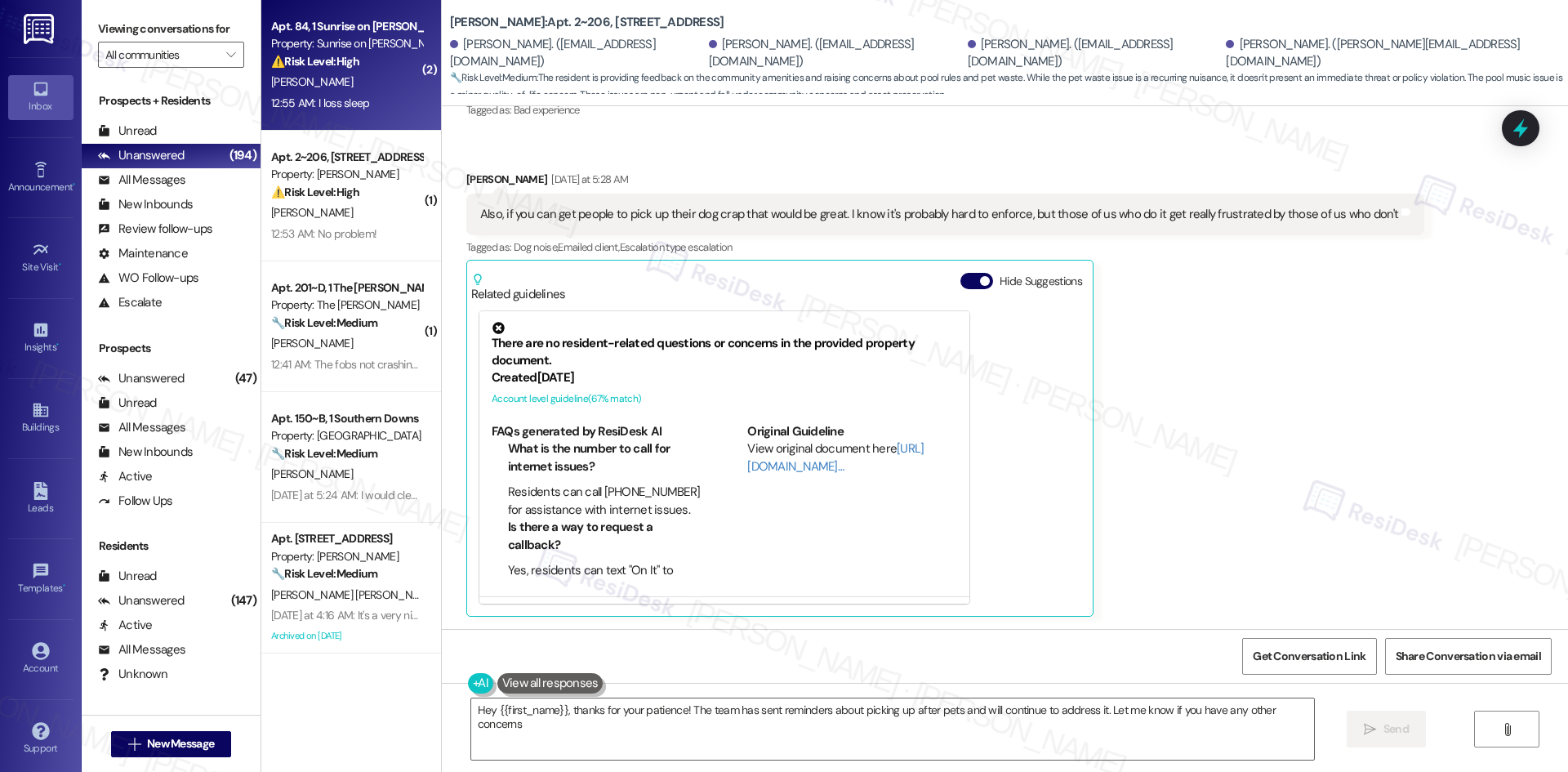
type textarea "Hey {{first_name}}, thanks for your patience! The team has sent reminders about…"
click at [323, 81] on div "[PERSON_NAME]" at bounding box center [346, 82] width 154 height 21
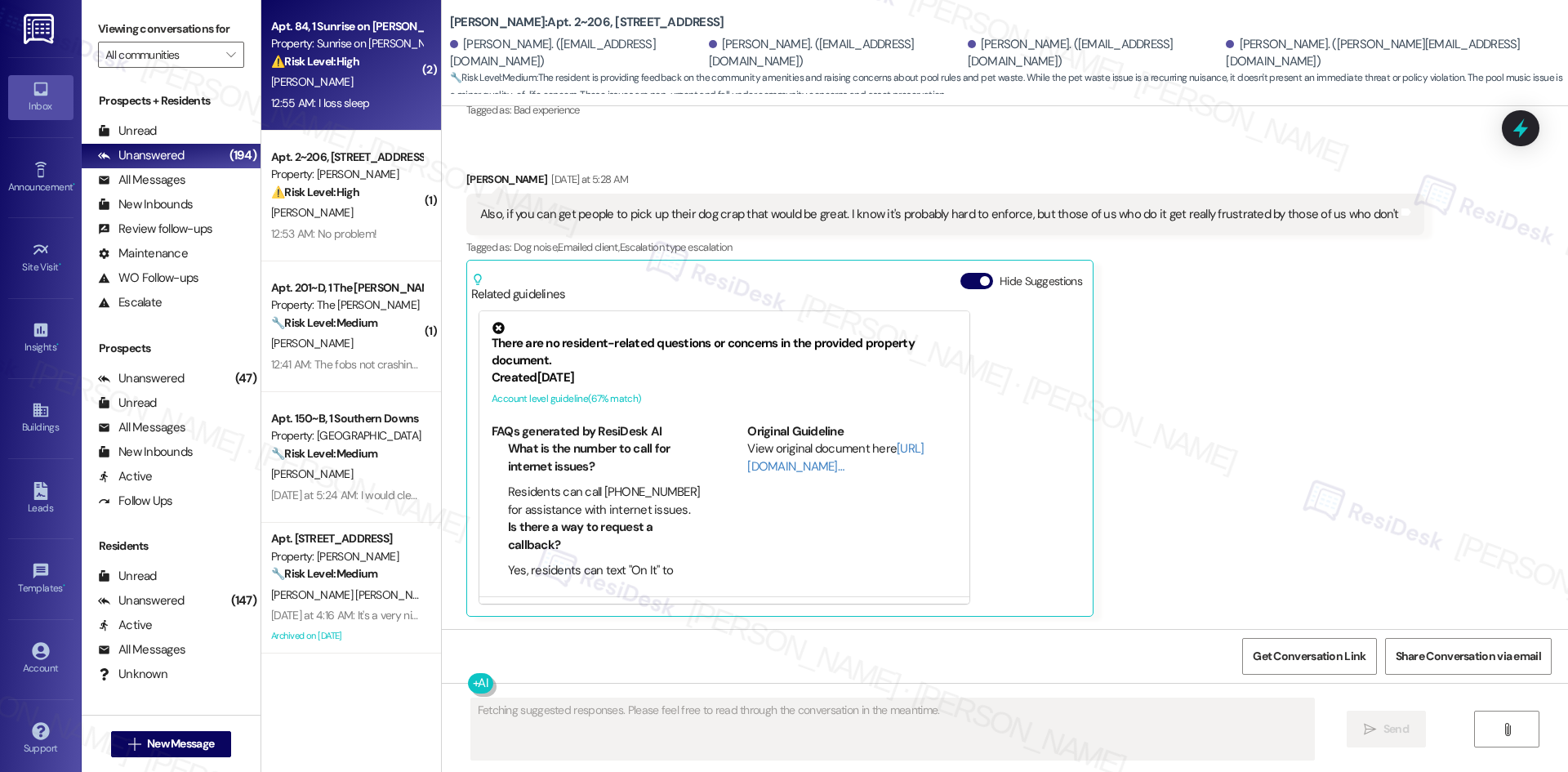
scroll to position [2022, 0]
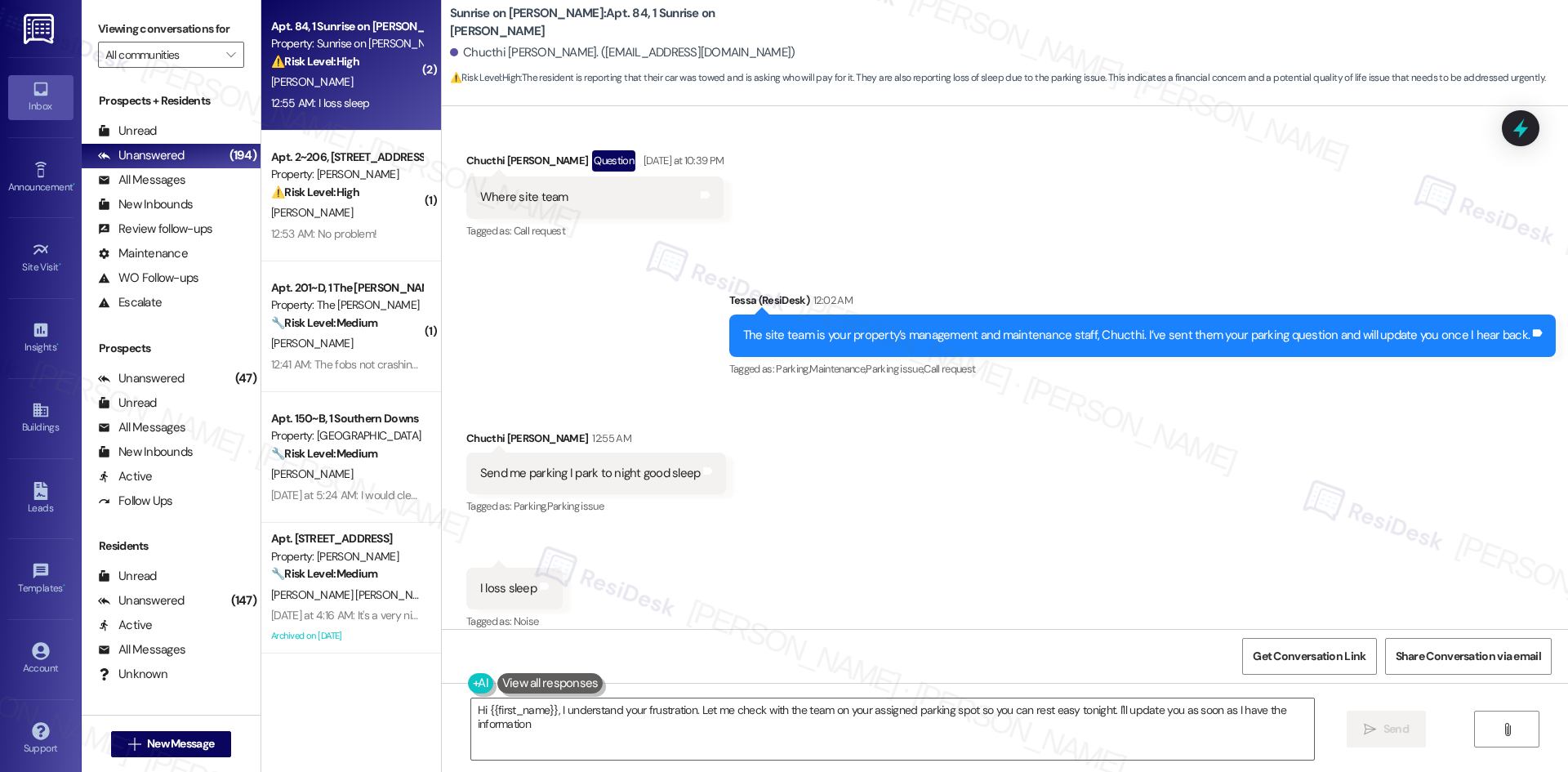
type textarea "Hi {{first_name}}, I understand your frustration. Let me check with the team on…"
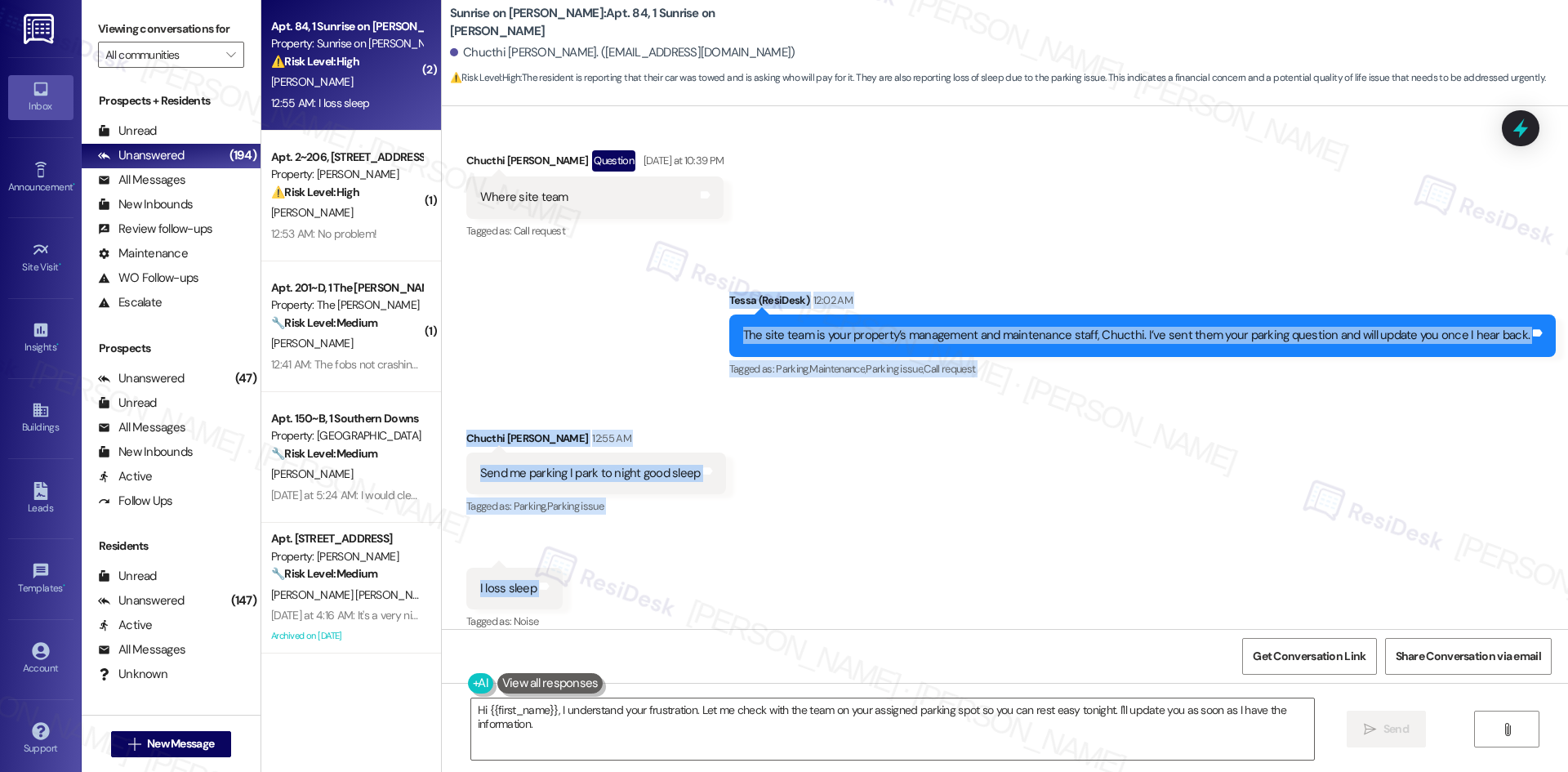
drag, startPoint x: 691, startPoint y: 265, endPoint x: 617, endPoint y: 571, distance: 314.8
click at [617, 571] on div "Lease started [DATE] 8:00 AM Survey, sent via SMS Residesk Automated Survey [DA…" at bounding box center [1004, 367] width 1126 height 523
copy div "Tessa (ResiDesk) 12:02 AM The site team is your property’s management and maint…"
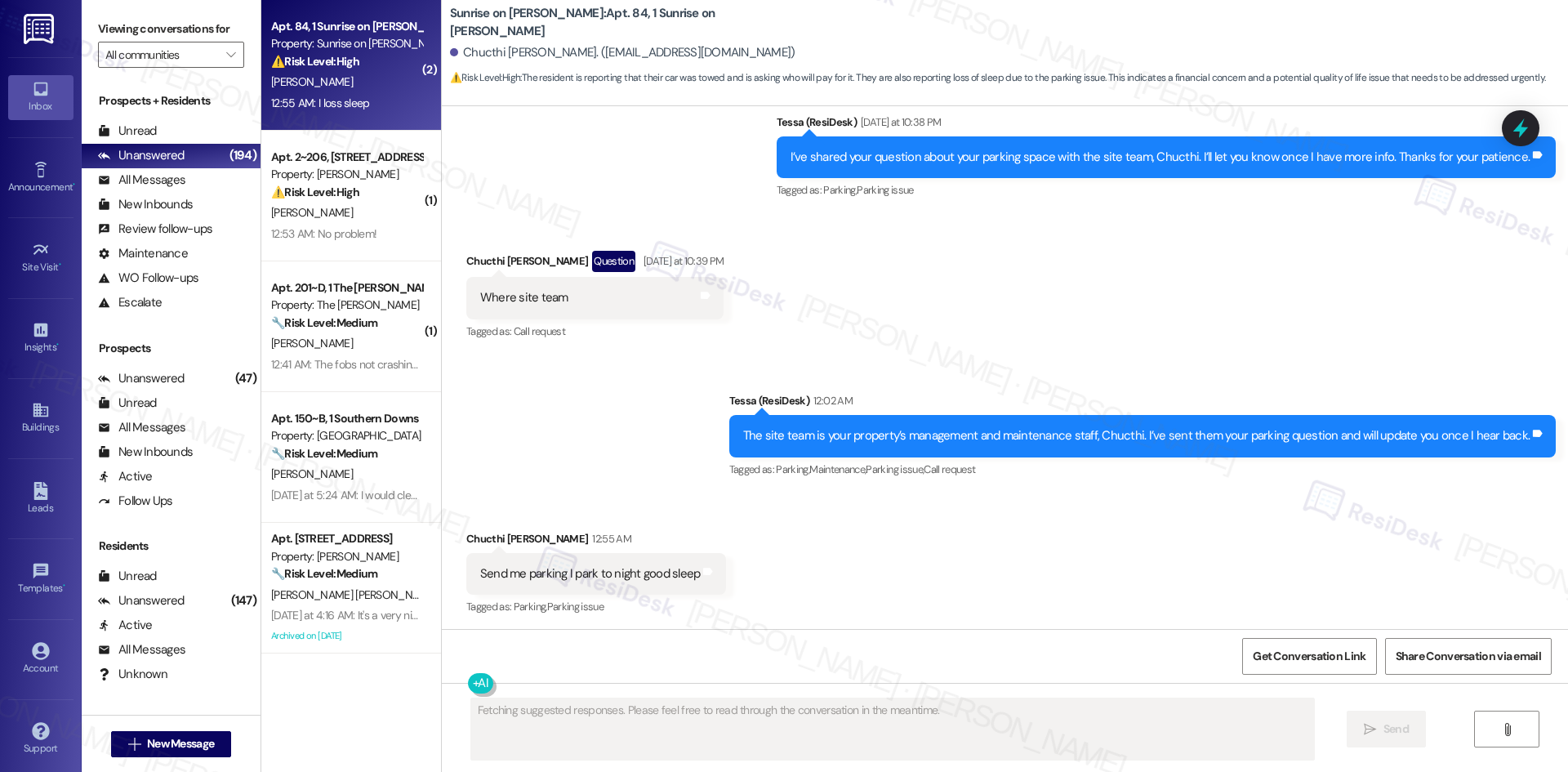
scroll to position [2021, 0]
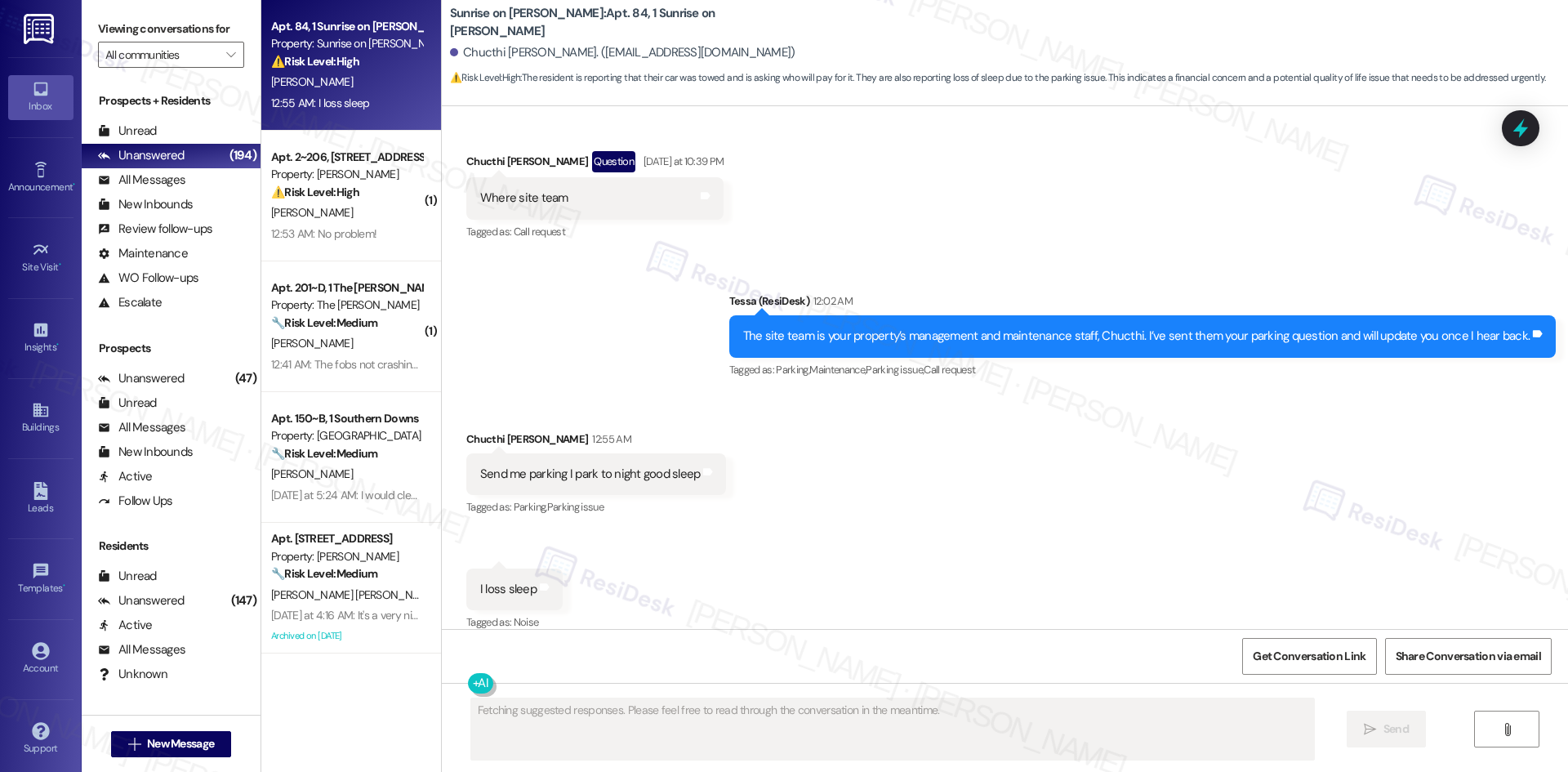
click at [976, 578] on div "Received via SMS Chucthi [PERSON_NAME] 12:55 AM Send me parking I park to night…" at bounding box center [1004, 521] width 1126 height 253
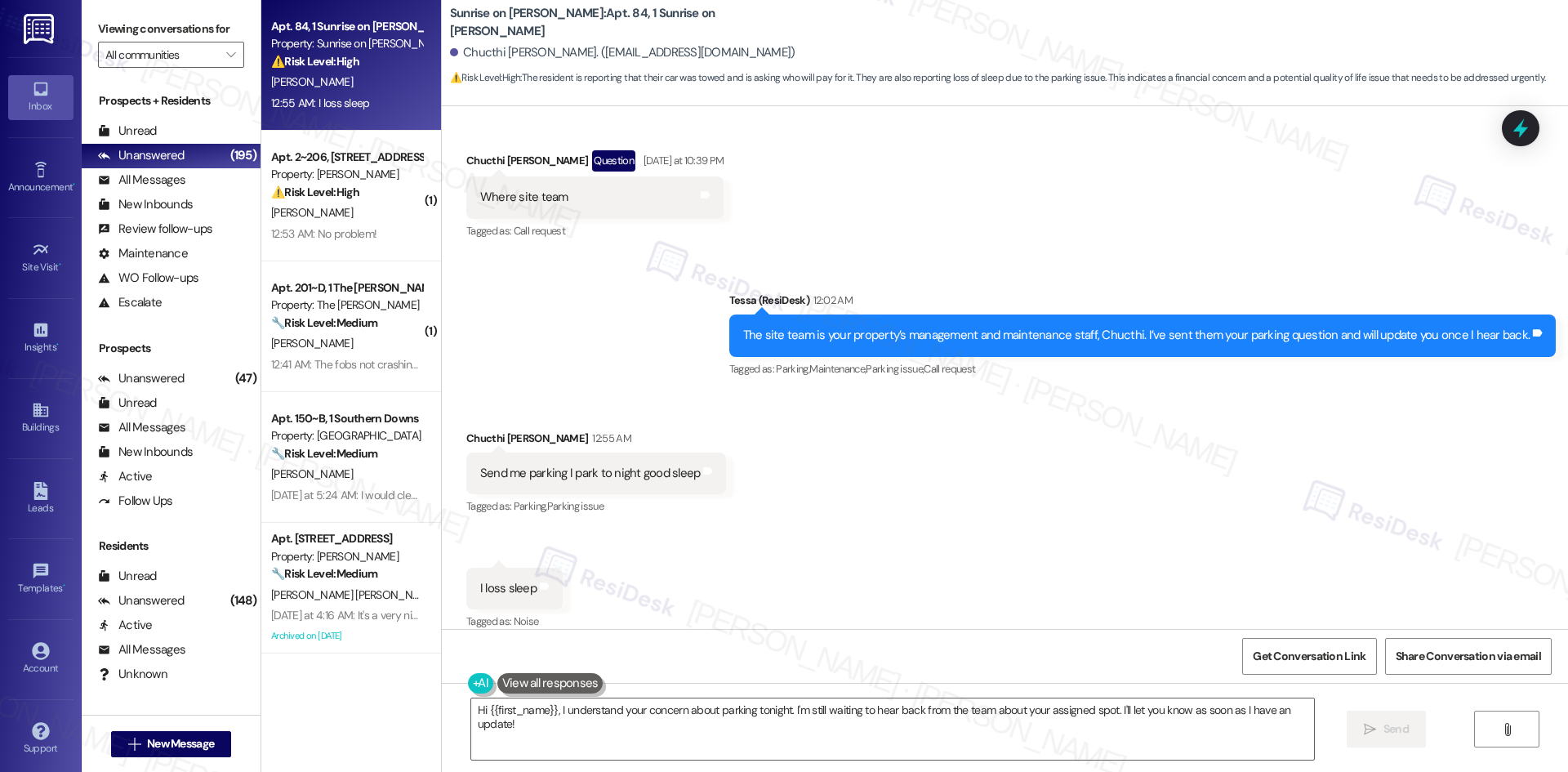
click at [833, 427] on div "Received via SMS Chucthi [PERSON_NAME] 12:55 AM Send me parking I park to night…" at bounding box center [1004, 520] width 1126 height 253
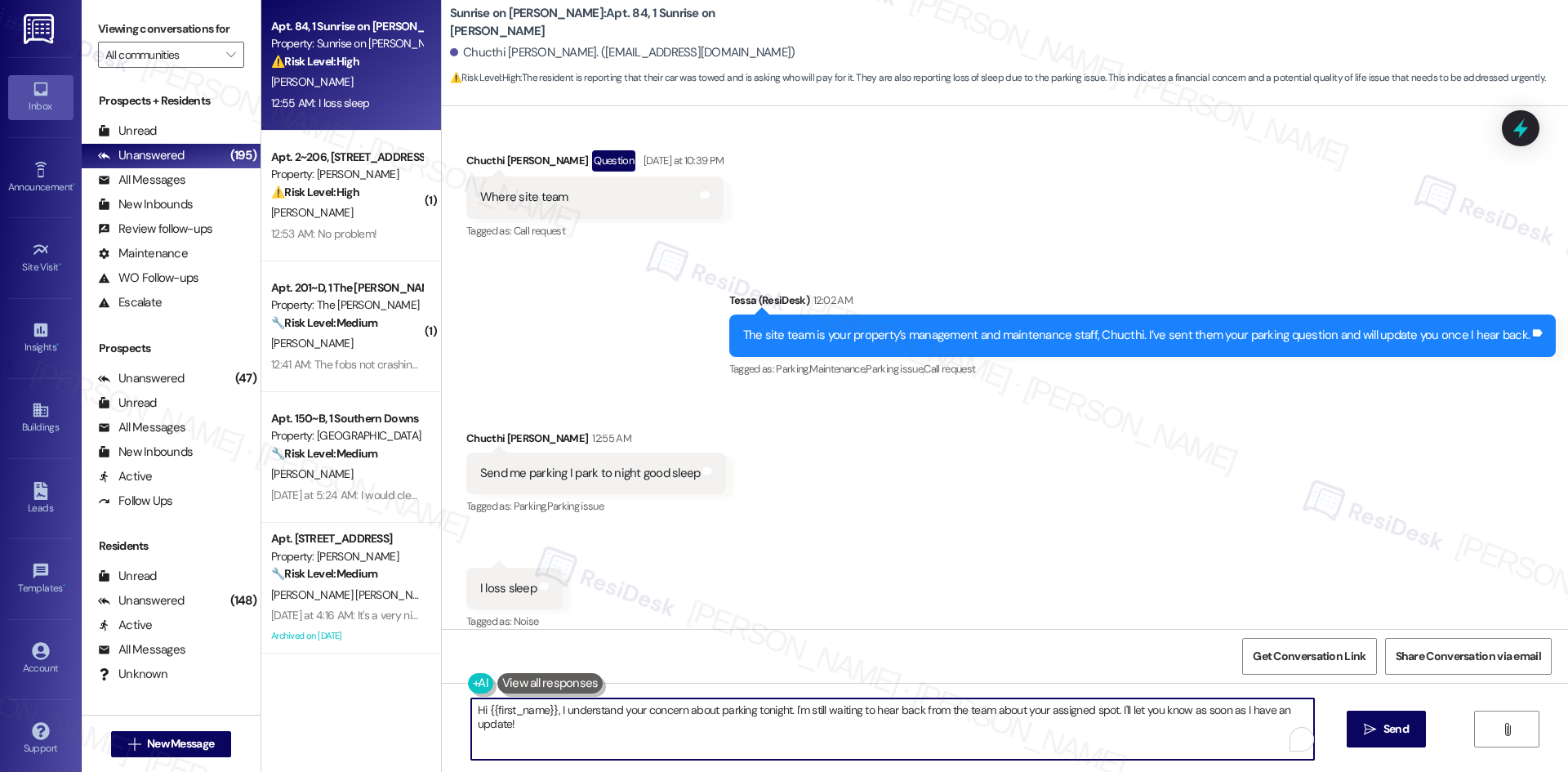
click at [727, 730] on textarea "Hi {{first_name}}, I understand your concern about parking tonight. I'm still w…" at bounding box center [892, 729] width 842 height 61
paste textarea "Sorry, no update yet, Chucthi. Please call or visit the office for parking help…"
click at [488, 711] on textarea "Sorry, no update yet, Chucthi. Please call or visit the office for parking help…" at bounding box center [892, 729] width 842 height 61
click at [645, 736] on textarea "Sorry to hear that, no update yet, Chucthi. Please call or visit the office for…" at bounding box center [892, 729] width 842 height 61
click at [553, 713] on textarea "Sorry to hear that, no update yet, Chucthi. Please call or visit the office for…" at bounding box center [892, 729] width 842 height 61
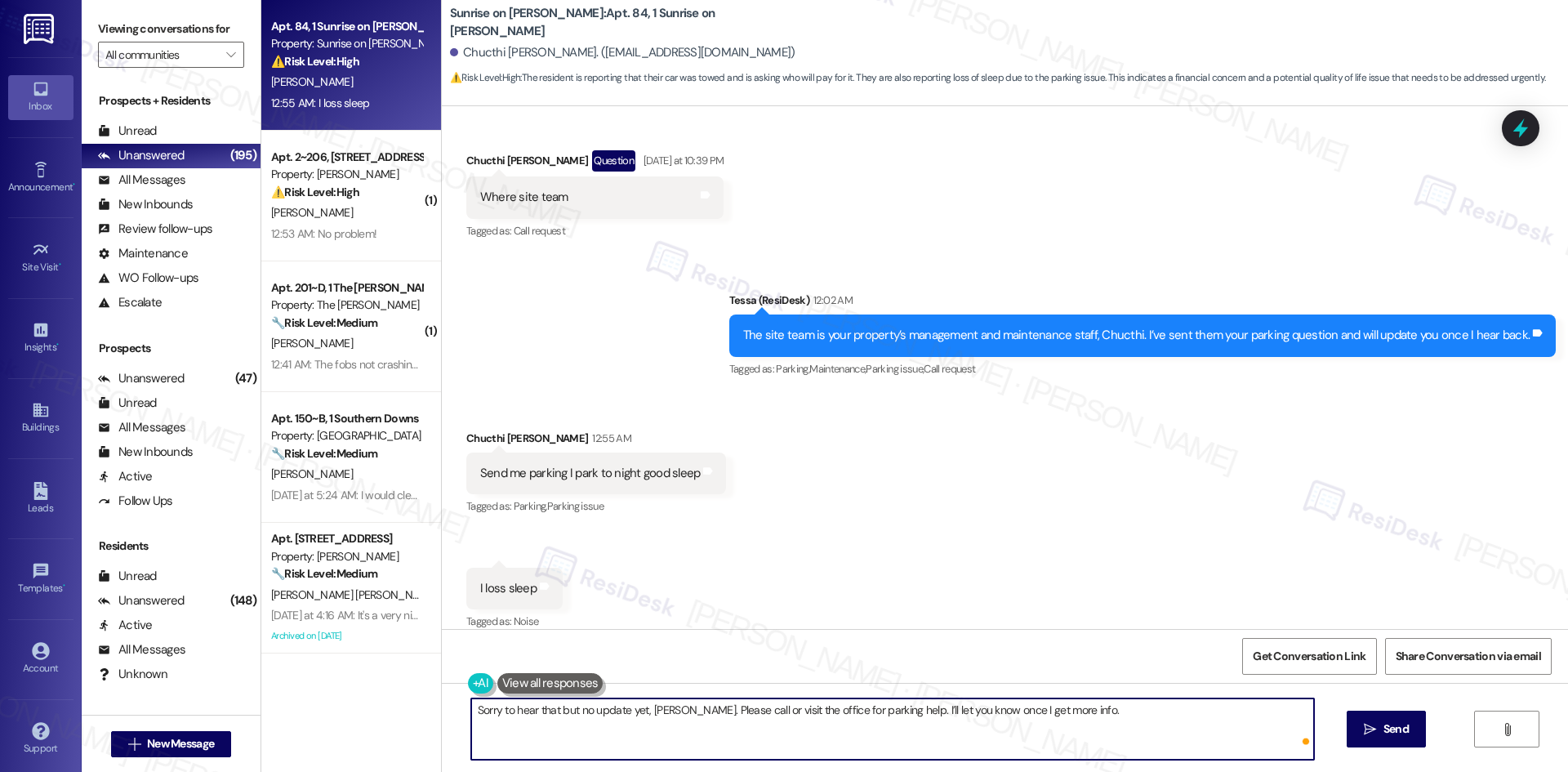
click at [704, 747] on textarea "Sorry to hear that but no update yet, Chucthi. Please call or visit the office …" at bounding box center [892, 729] width 842 height 61
click at [561, 711] on textarea "Sorry to hear that but no update yet, Chucthi. Please call or visit the office …" at bounding box center [892, 729] width 842 height 61
click at [787, 710] on textarea "Sorry to hear that, but no update yet, Chucthi. Please call or visit the office…" at bounding box center [892, 729] width 842 height 61
click at [953, 735] on textarea "Sorry to hear that, but no update yet, Chucthi. Please call or visit the office…" at bounding box center [892, 729] width 842 height 61
type textarea "Sorry to hear that, but no update yet, Chucthi. Please call or visit the office…"
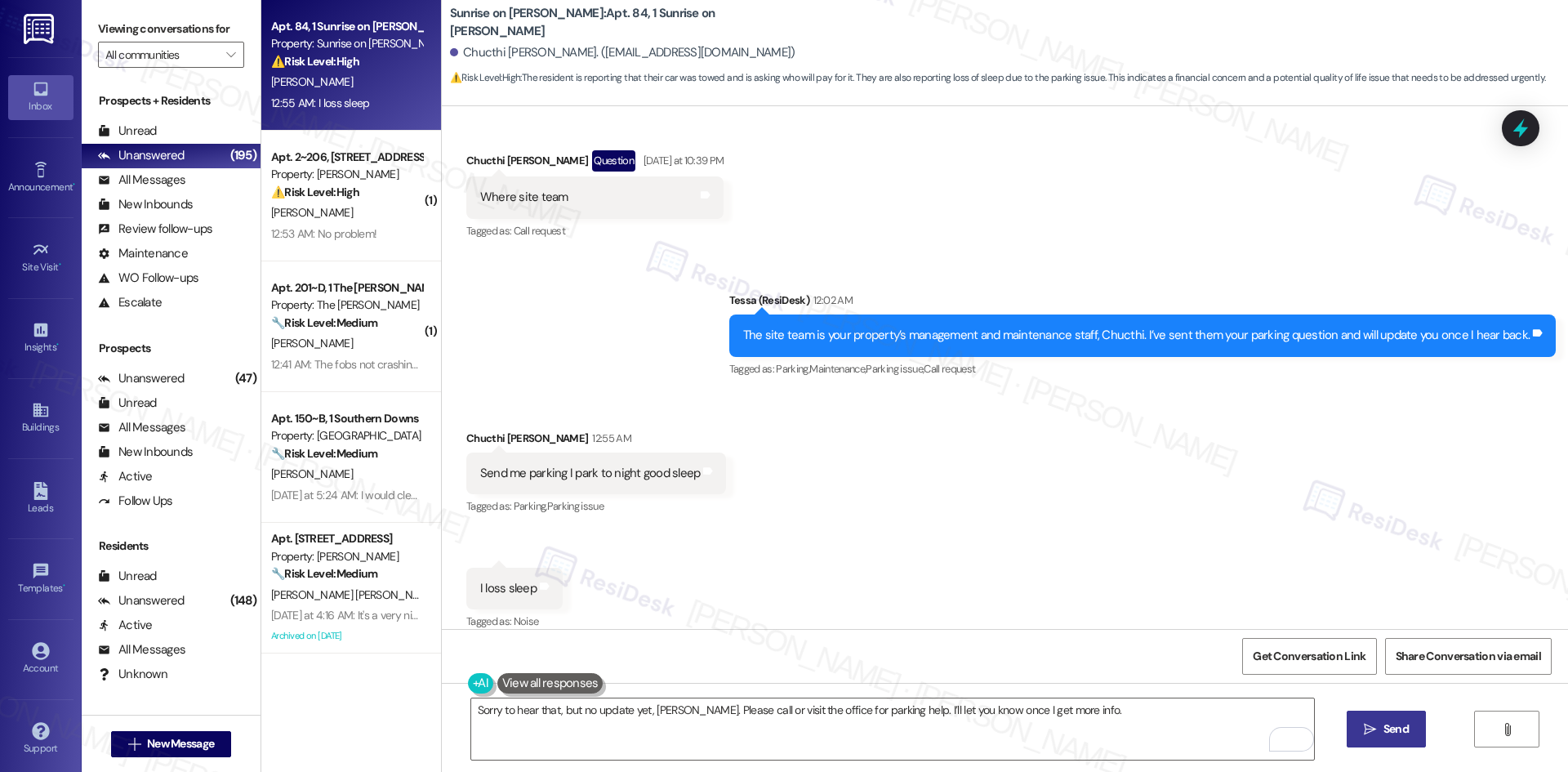
click at [1392, 724] on span "Send" at bounding box center [1396, 729] width 26 height 17
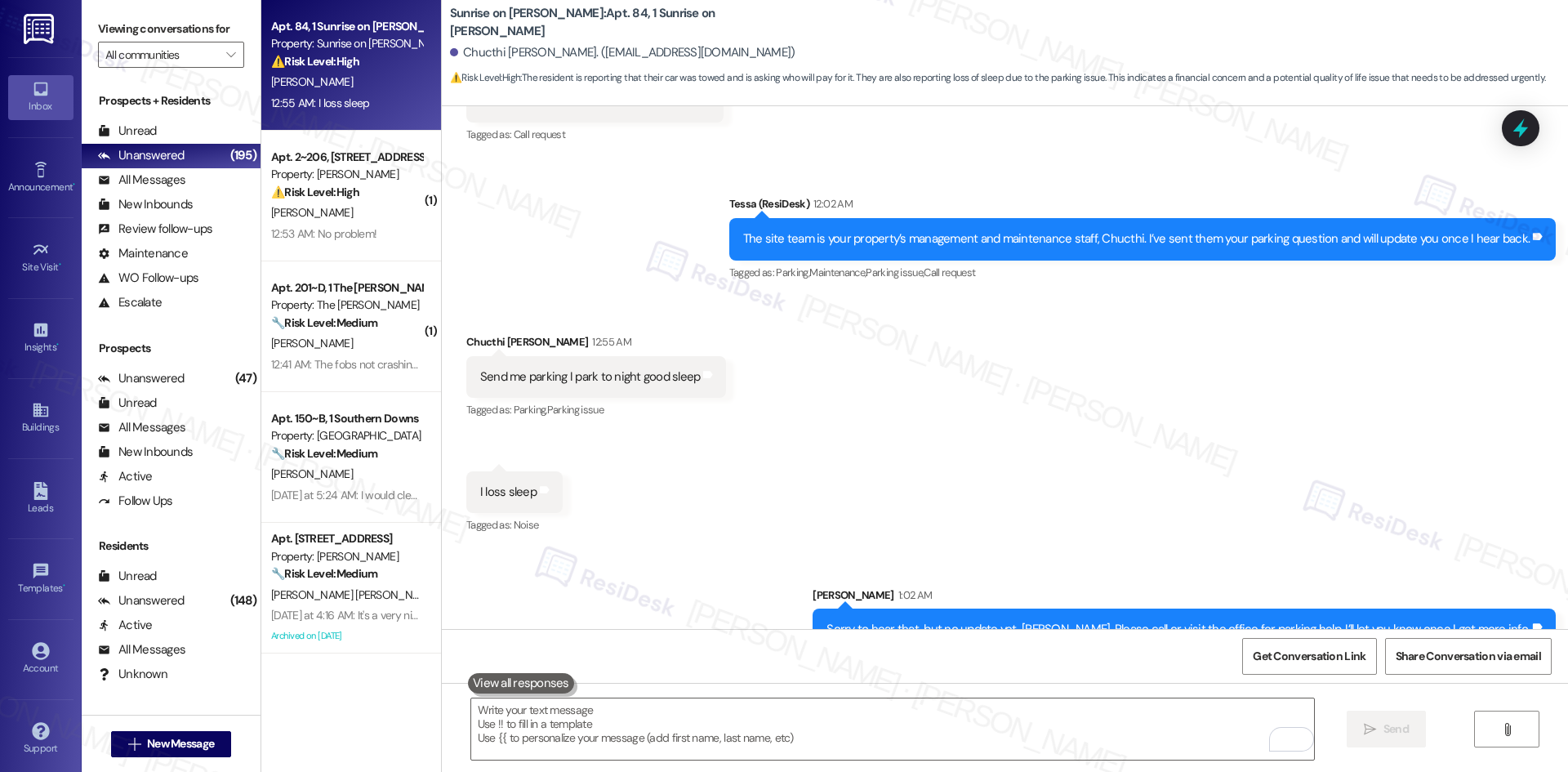
scroll to position [2136, 0]
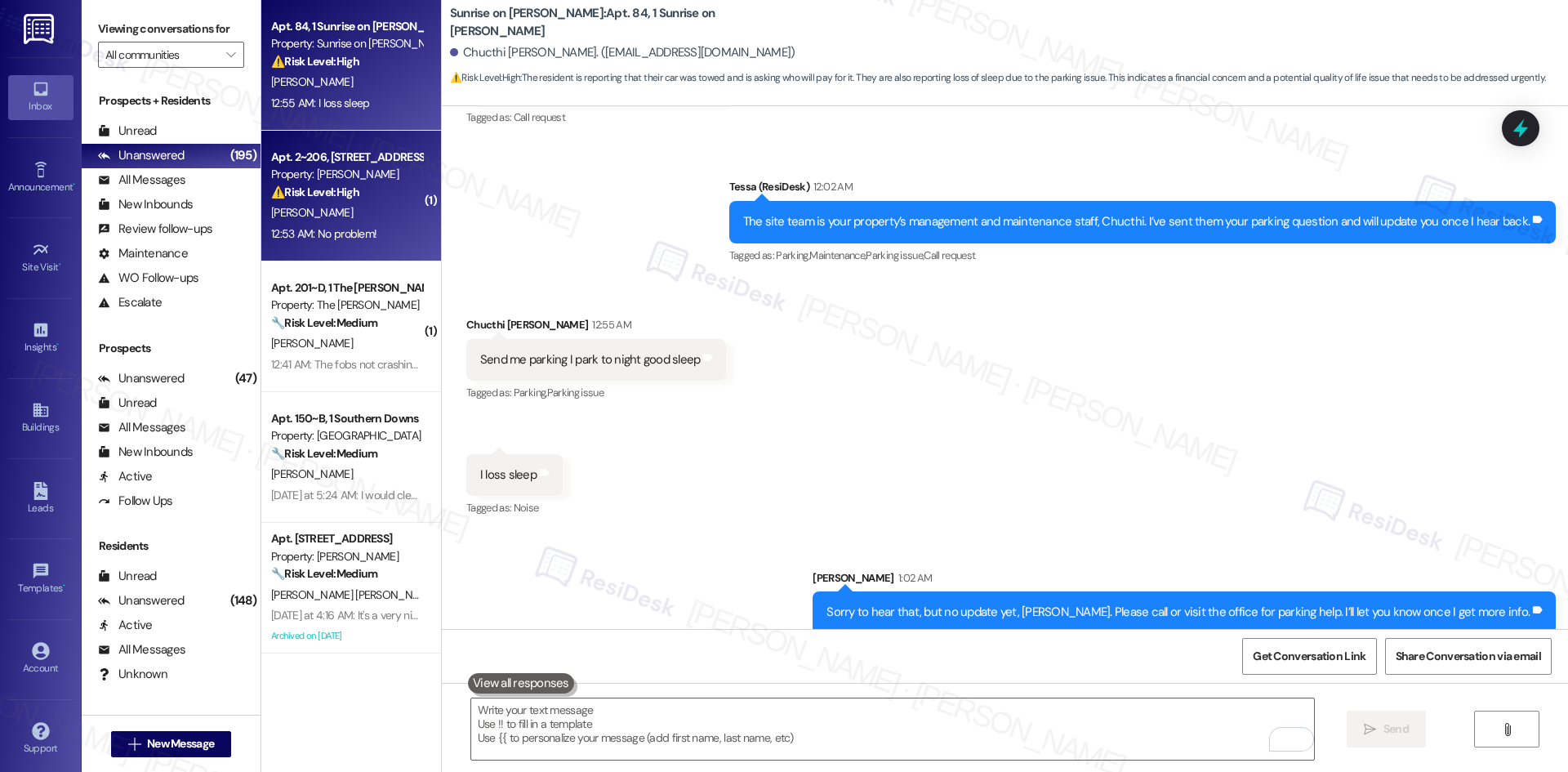
click at [333, 177] on div "Property: [PERSON_NAME]" at bounding box center [347, 174] width 151 height 17
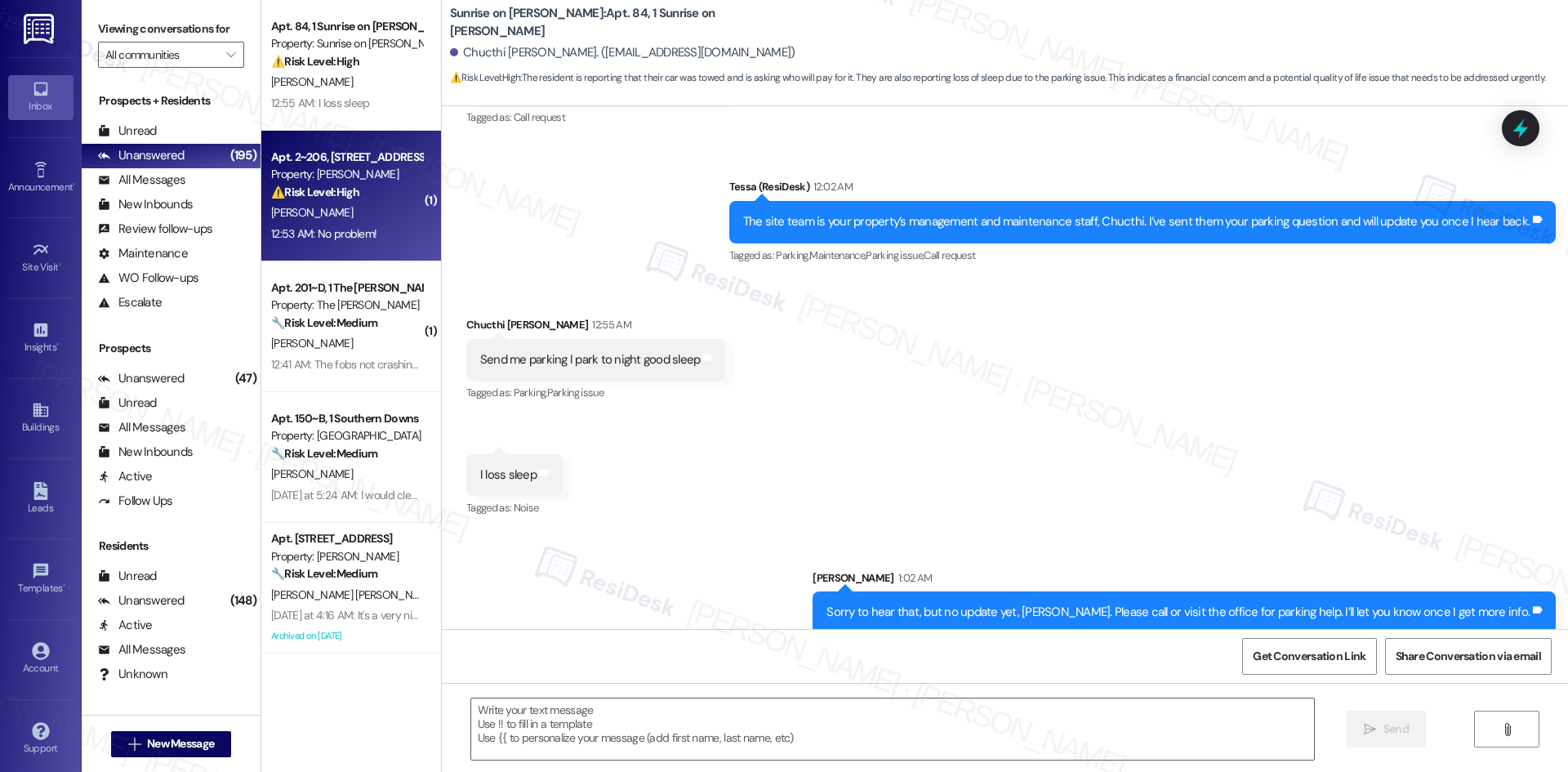
type textarea "Fetching suggested responses. Please feel free to read through the conversation…"
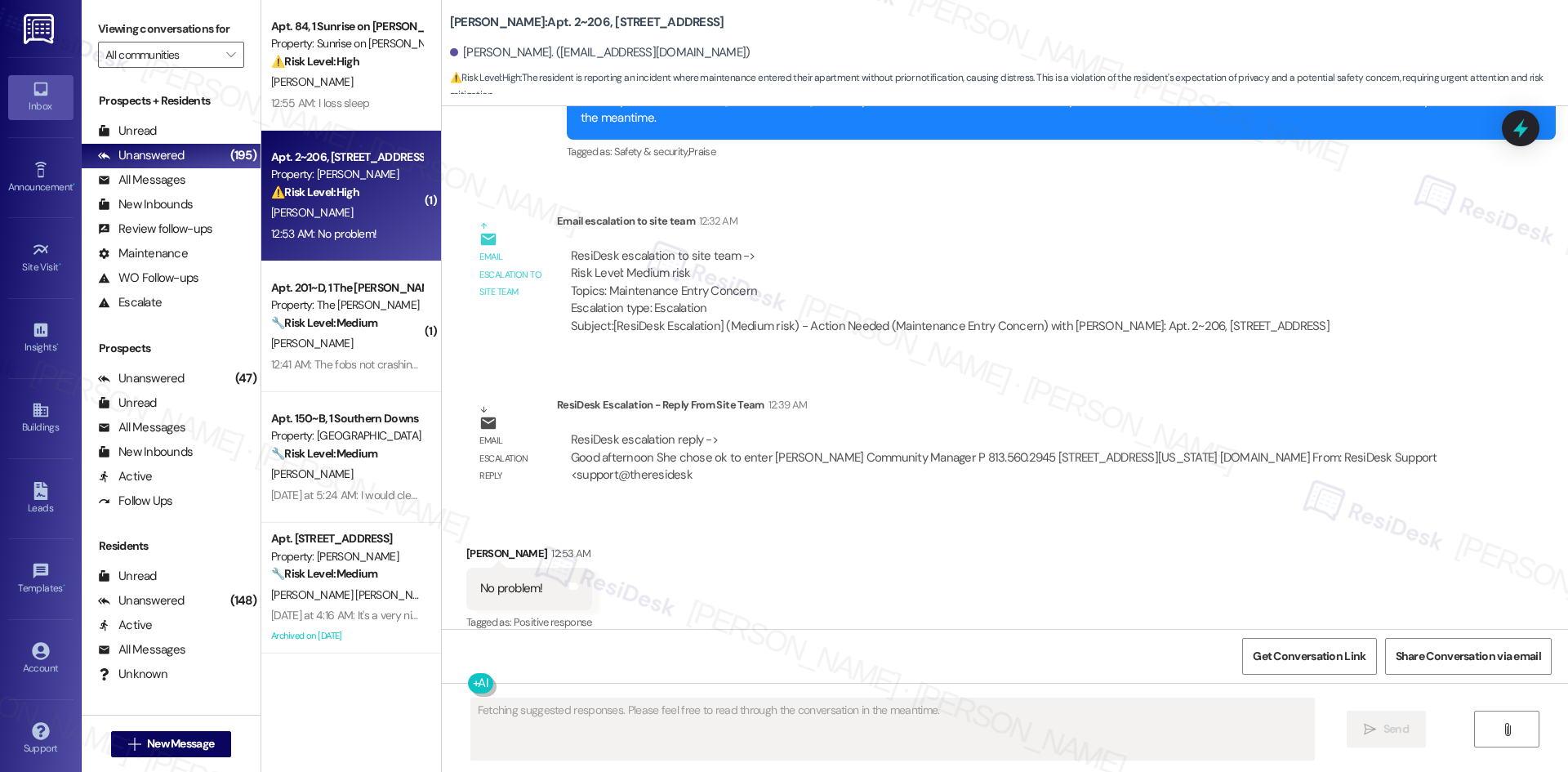
scroll to position [3543, 0]
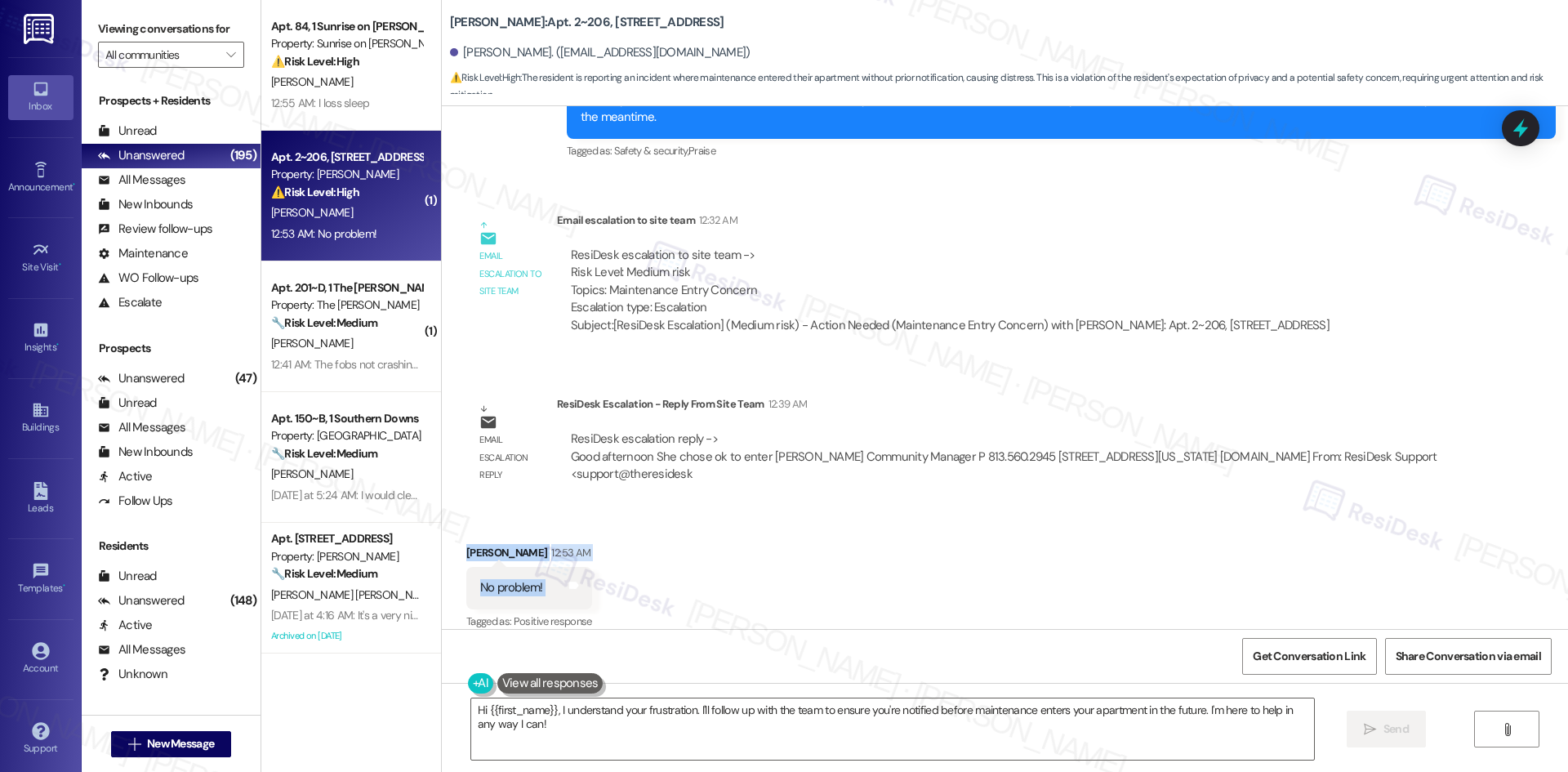
drag, startPoint x: 439, startPoint y: 523, endPoint x: 613, endPoint y: 581, distance: 183.4
click at [613, 581] on div "Received via SMS Sophia Digirolamo 12:53 AM No problem! Tags and notes Tagged a…" at bounding box center [1004, 576] width 1126 height 138
copy div "Sophia Digirolamo 12:53 AM No problem! Tags and notes"
click at [1040, 447] on div "ResiDesk escalation reply -> Good afternoon She chose ok to enter Gina Vairo Co…" at bounding box center [1003, 456] width 866 height 51
drag, startPoint x: 539, startPoint y: 541, endPoint x: 707, endPoint y: 576, distance: 171.6
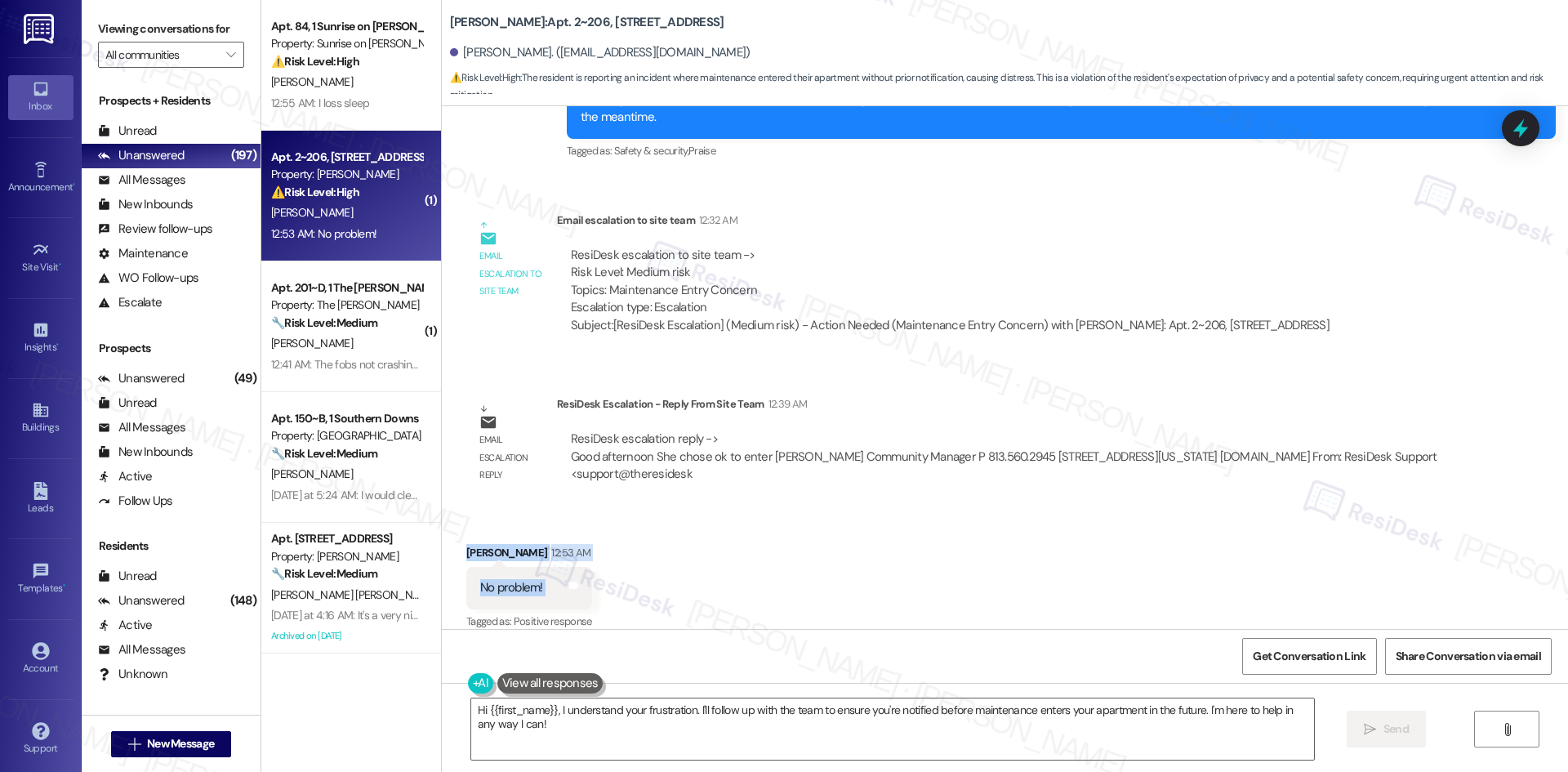
click at [707, 576] on div "Received via SMS Sophia Digirolamo 12:53 AM No problem! Tags and notes Tagged a…" at bounding box center [1004, 576] width 1126 height 138
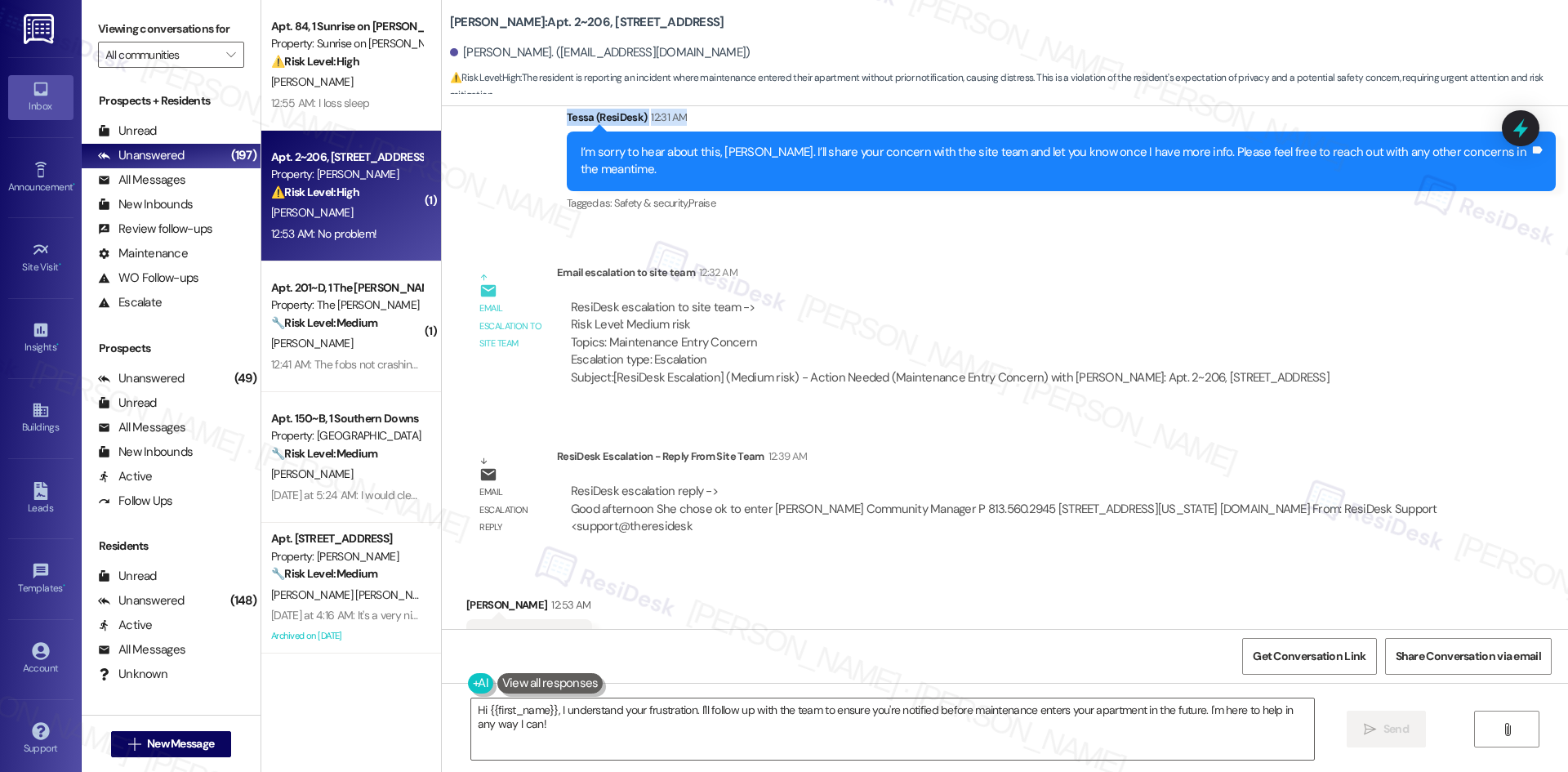
scroll to position [3490, 0]
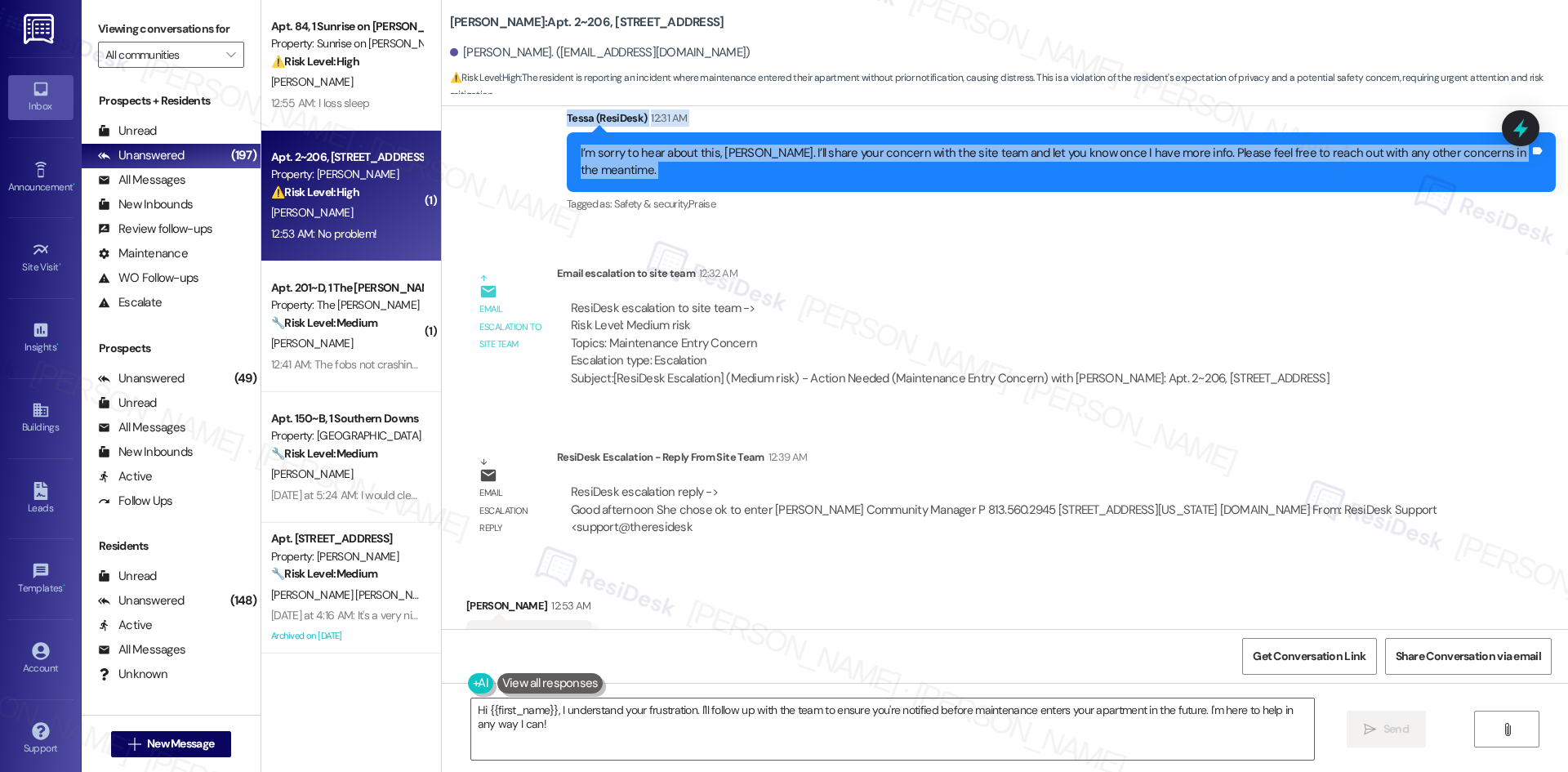
drag, startPoint x: 542, startPoint y: 126, endPoint x: 1541, endPoint y: 161, distance: 999.6
click at [1541, 161] on div "Lease started Mar 25, 2025 at 8:00 AM Received via SMS Sophia Digirolamo Questi…" at bounding box center [1004, 367] width 1126 height 523
copy div "Tessa (ResiDesk) Aug 18, 2025 at 10:44 PM Hi Sophia, I’m sorry to hear about th…"
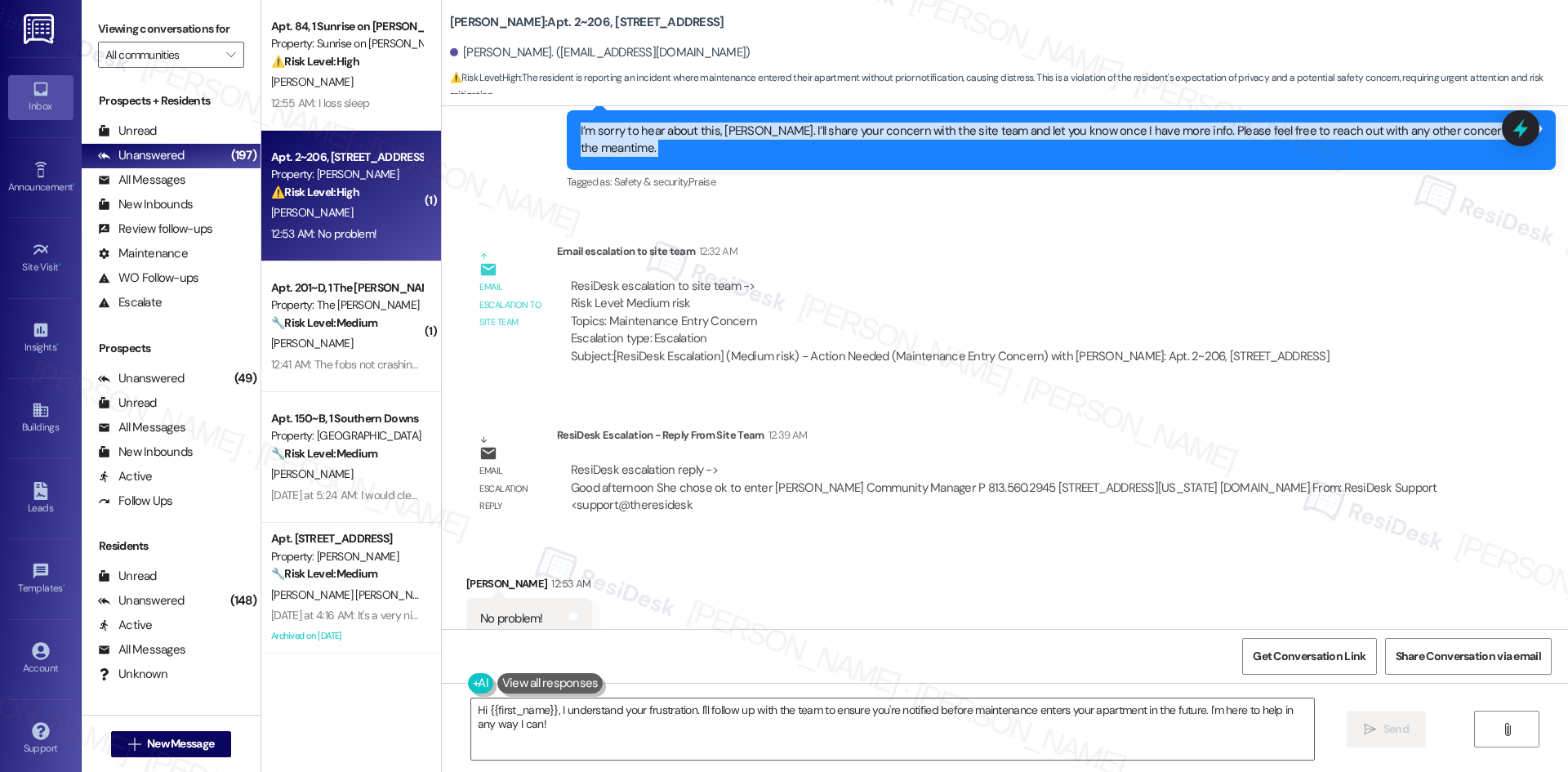
scroll to position [3543, 0]
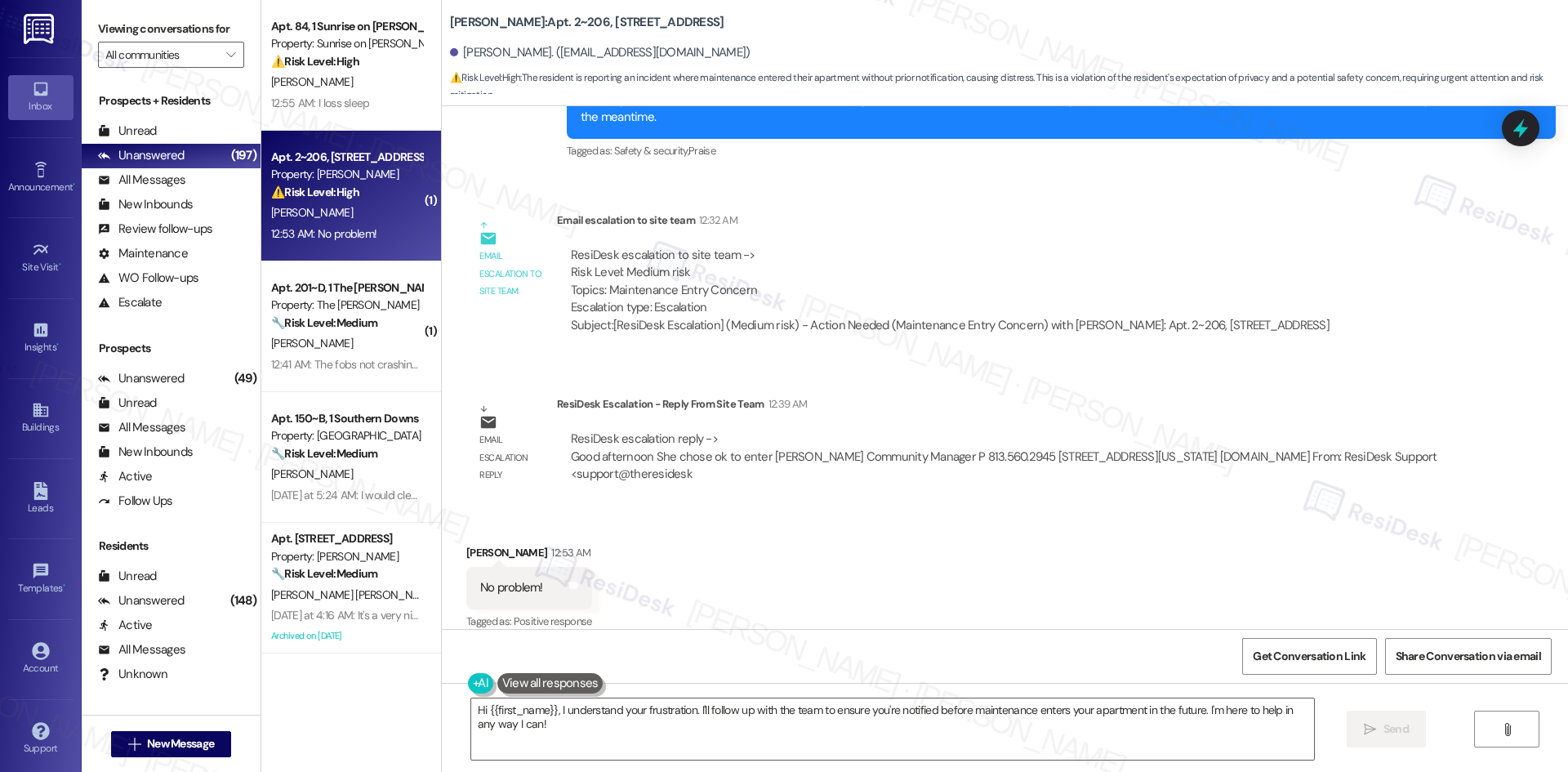
click at [574, 584] on div "No problem! Tags and notes" at bounding box center [529, 587] width 126 height 41
drag, startPoint x: 444, startPoint y: 525, endPoint x: 559, endPoint y: 576, distance: 125.8
click at [559, 576] on div "Received via SMS Sophia Digirolamo 12:53 AM No problem! Tags and notes Tagged a…" at bounding box center [528, 588] width 150 height 114
copy div "Sophia Digirolamo 12:53 AM No problem! Tags and notes"
click at [543, 396] on div "Email escalation reply" at bounding box center [512, 444] width 90 height 97
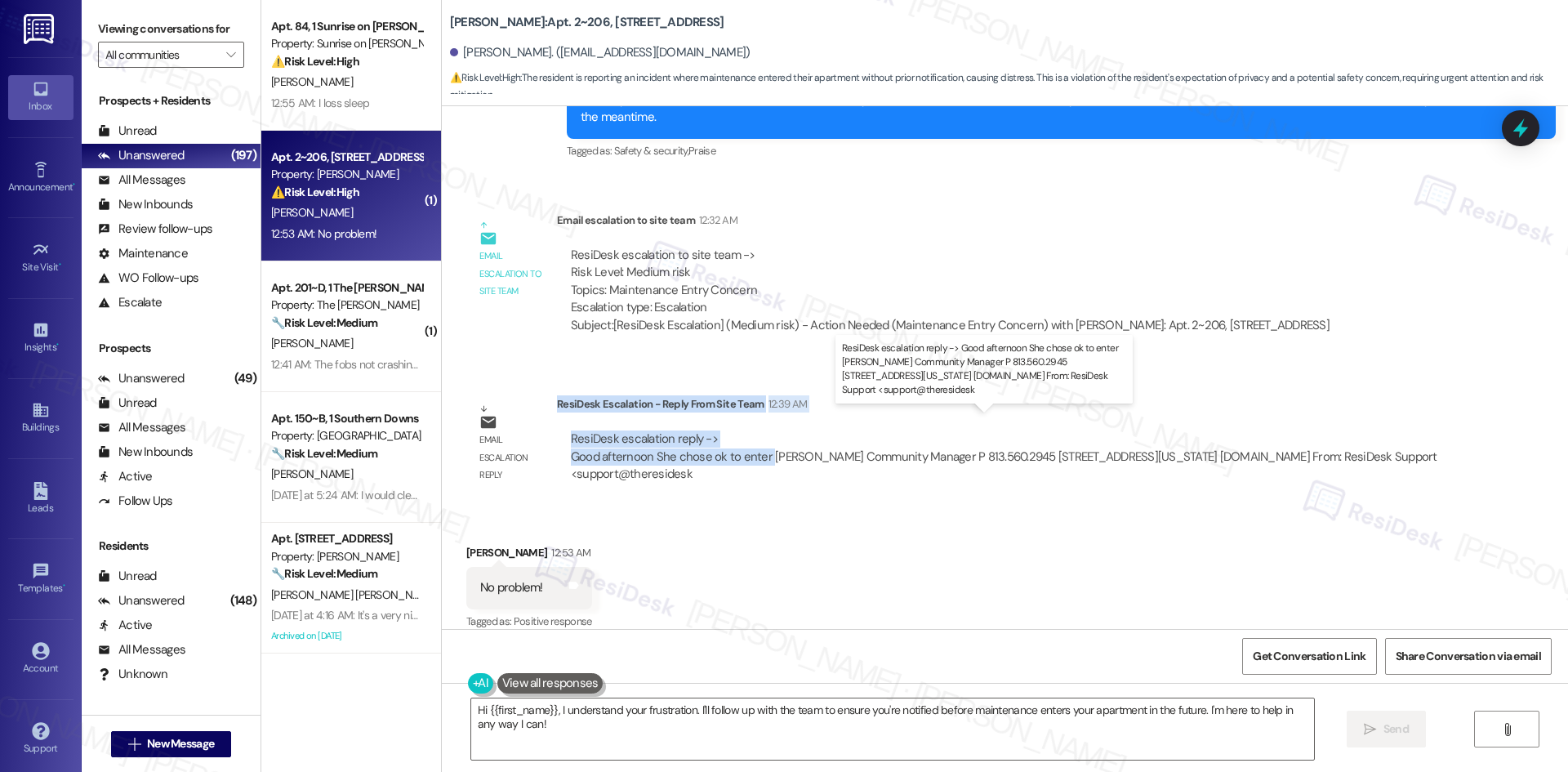
drag, startPoint x: 545, startPoint y: 388, endPoint x: 756, endPoint y: 442, distance: 217.8
click at [756, 442] on div "ResiDesk Escalation - Reply From Site Team 12:39 AM ResiDesk escalation reply -…" at bounding box center [1005, 445] width 898 height 99
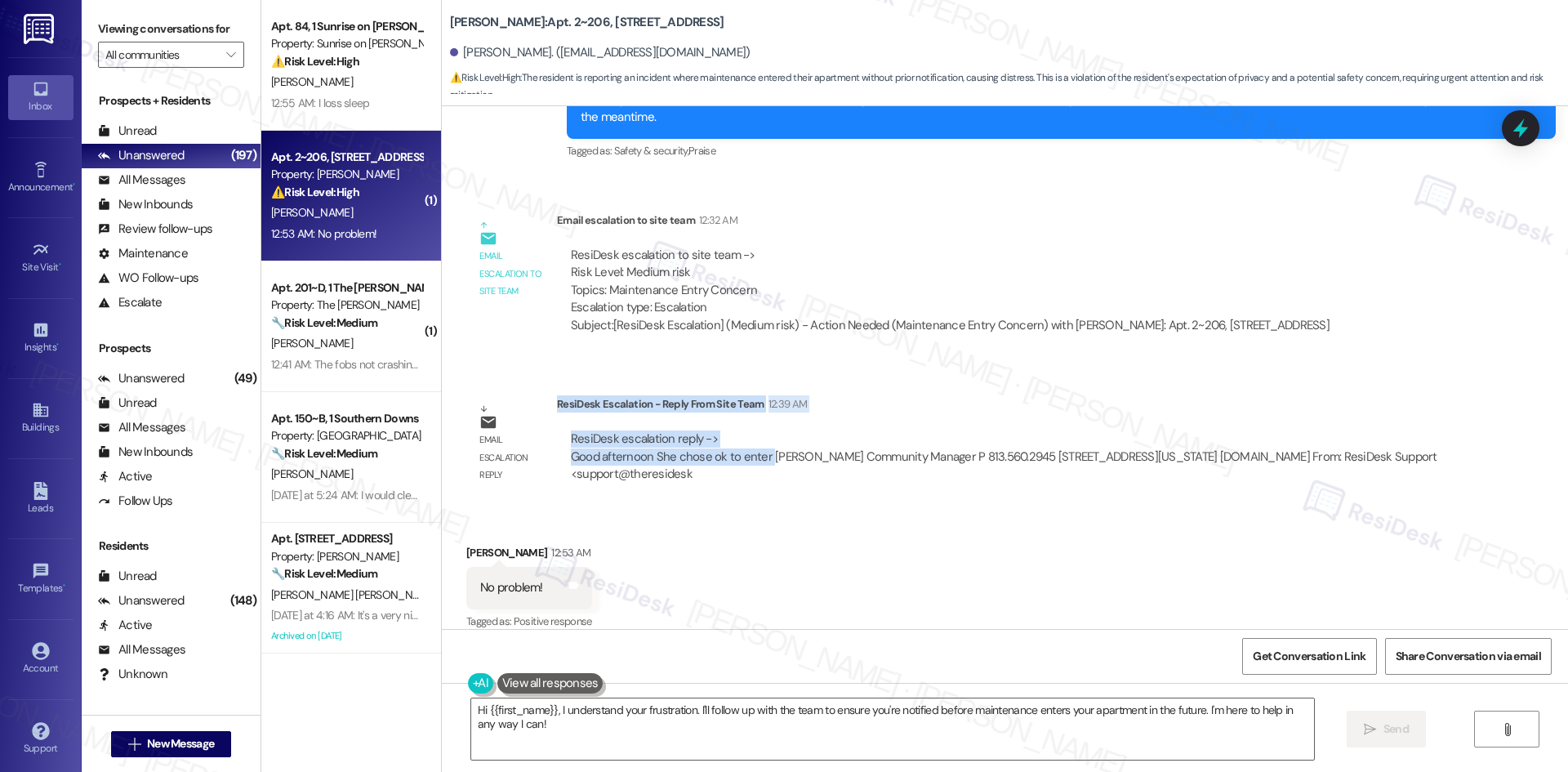
copy div "ResiDesk Escalation - Reply From Site Team 12:39 AM ResiDesk escalation reply -…"
click at [728, 538] on div "Received via SMS Sophia Digirolamo 12:53 AM No problem! Tags and notes Tagged a…" at bounding box center [1004, 576] width 1126 height 138
click at [543, 396] on div "Email escalation reply" at bounding box center [512, 444] width 90 height 97
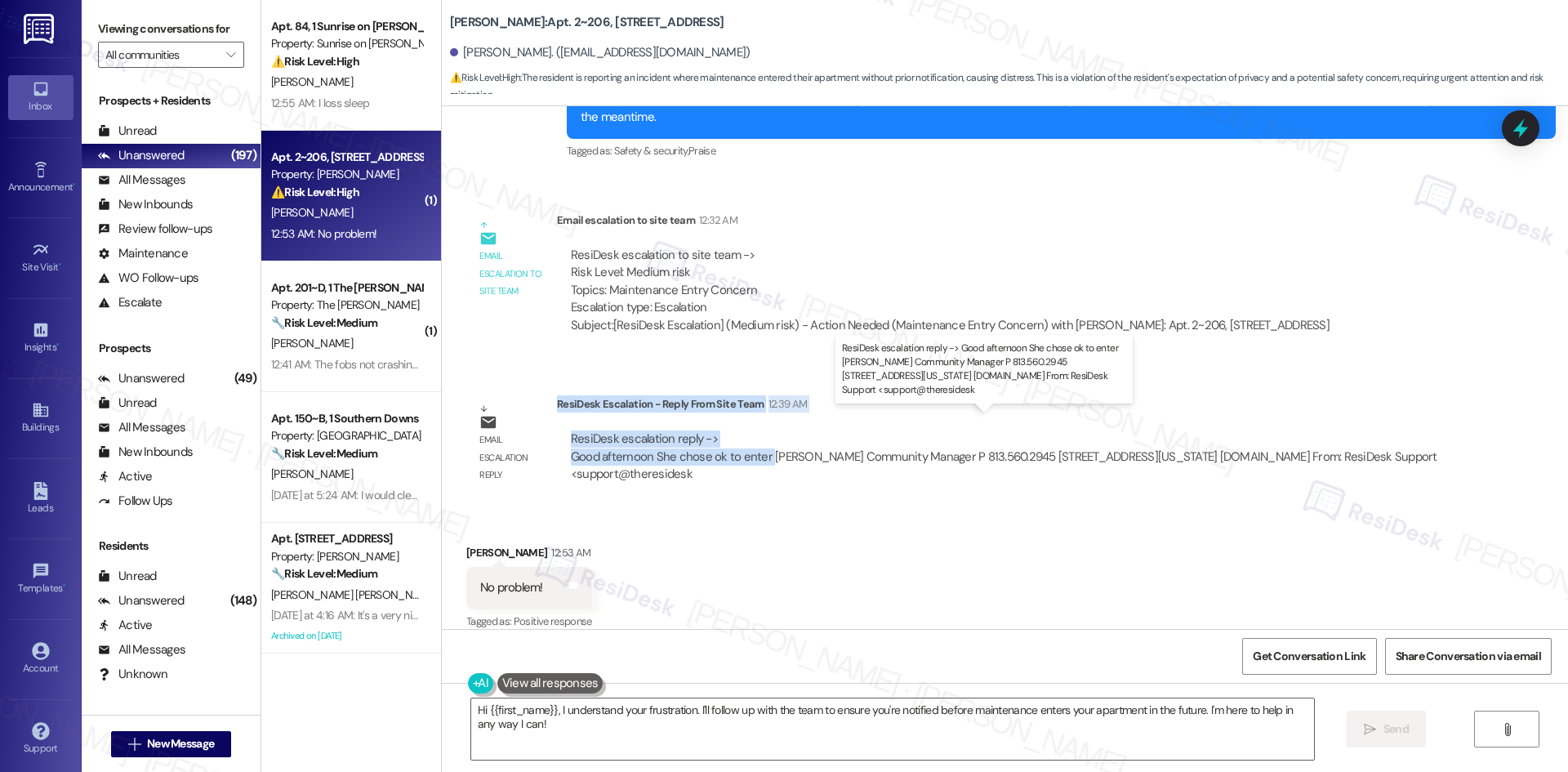
drag, startPoint x: 546, startPoint y: 387, endPoint x: 755, endPoint y: 446, distance: 217.2
click at [755, 446] on div "ResiDesk Escalation - Reply From Site Team 12:39 AM ResiDesk escalation reply -…" at bounding box center [1005, 445] width 898 height 99
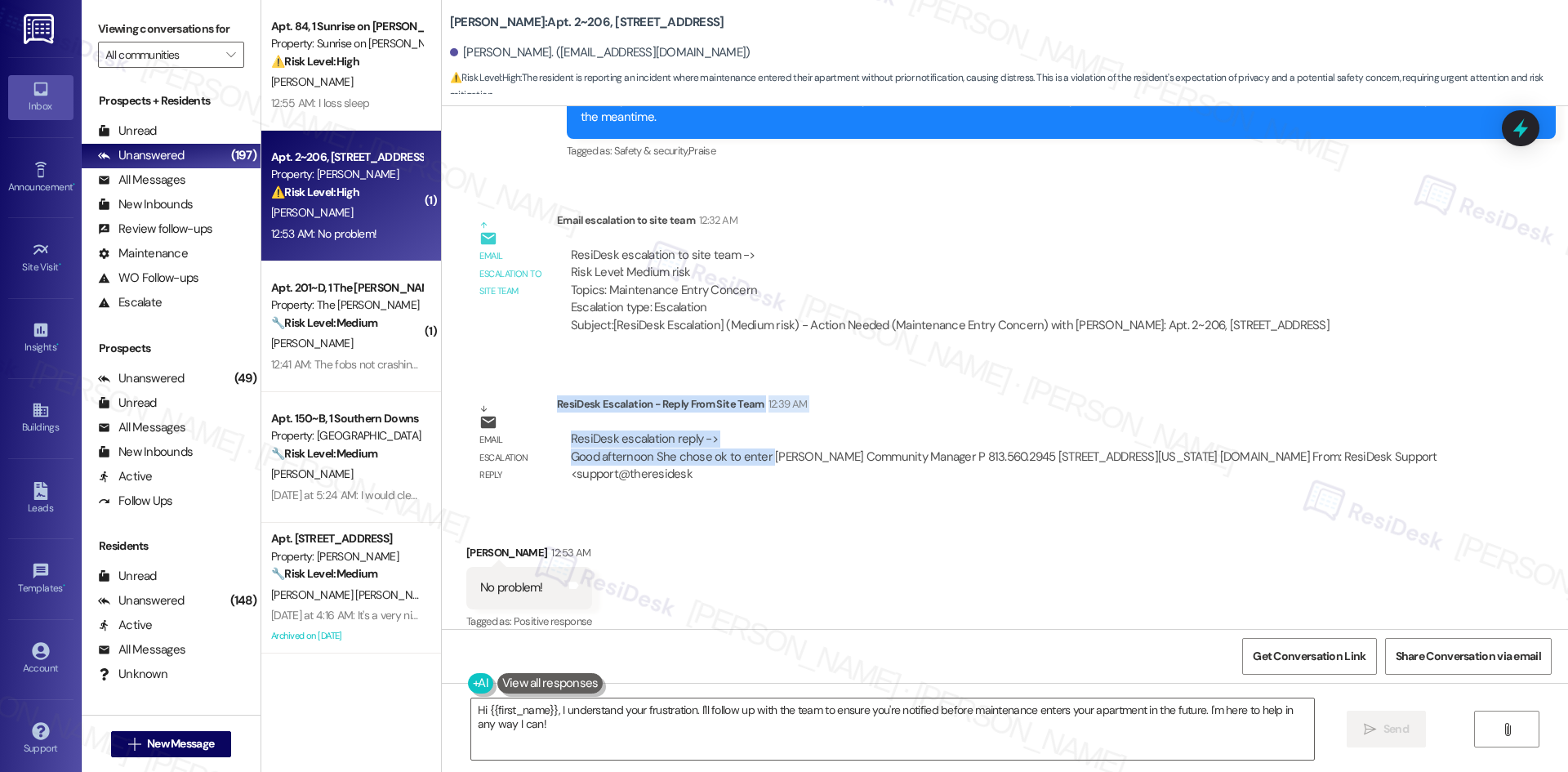
copy div "ResiDesk Escalation - Reply From Site Team 12:39 AM ResiDesk escalation reply -…"
click at [1000, 247] on div "ResiDesk escalation to site team -> Risk Level: Medium risk Topics: Maintenance…" at bounding box center [949, 282] width 759 height 71
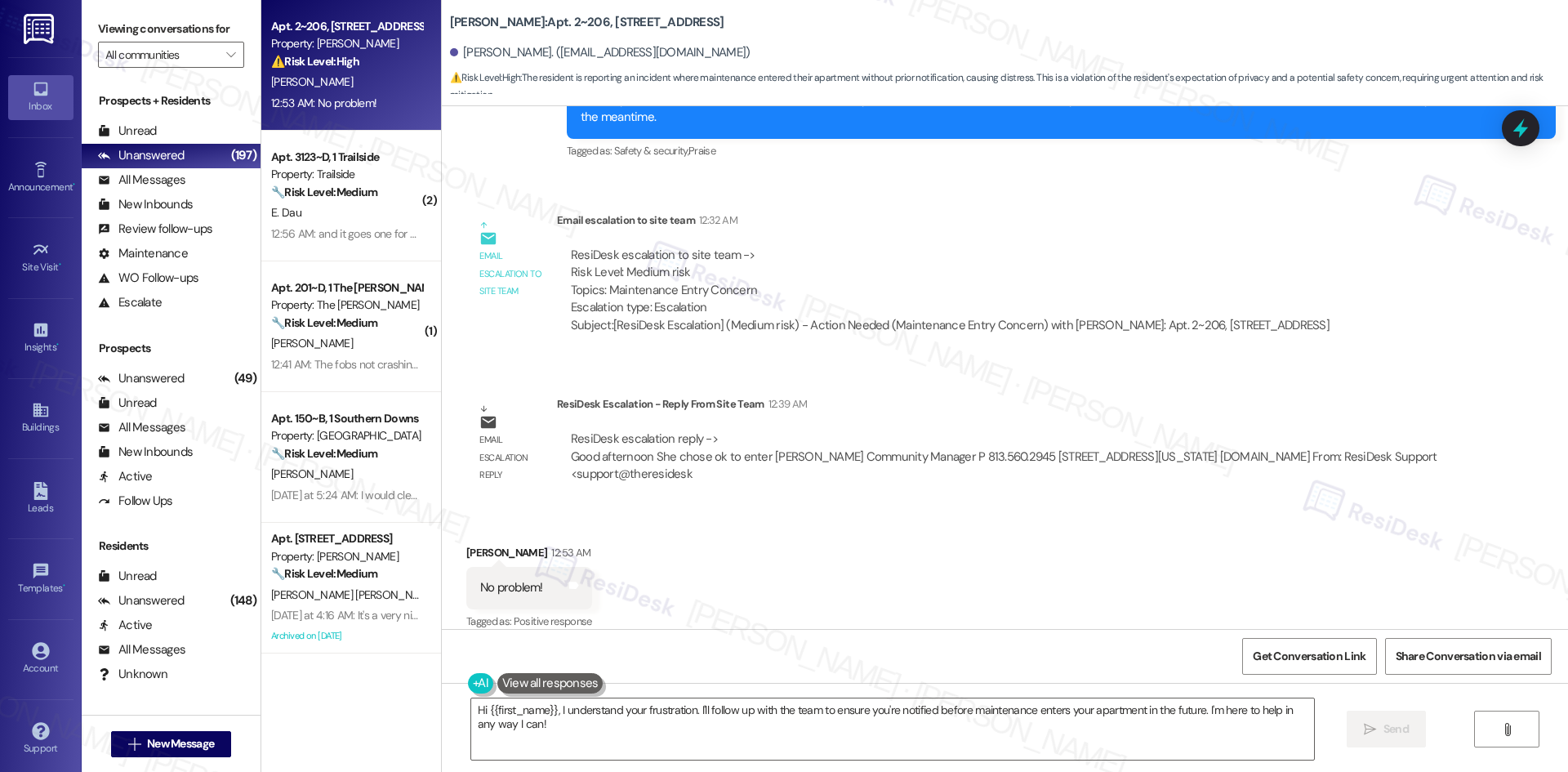
click at [998, 383] on div "Email escalation reply ResiDesk Escalation - Reply From Site Team 12:39 AM Resi…" at bounding box center [960, 445] width 1013 height 124
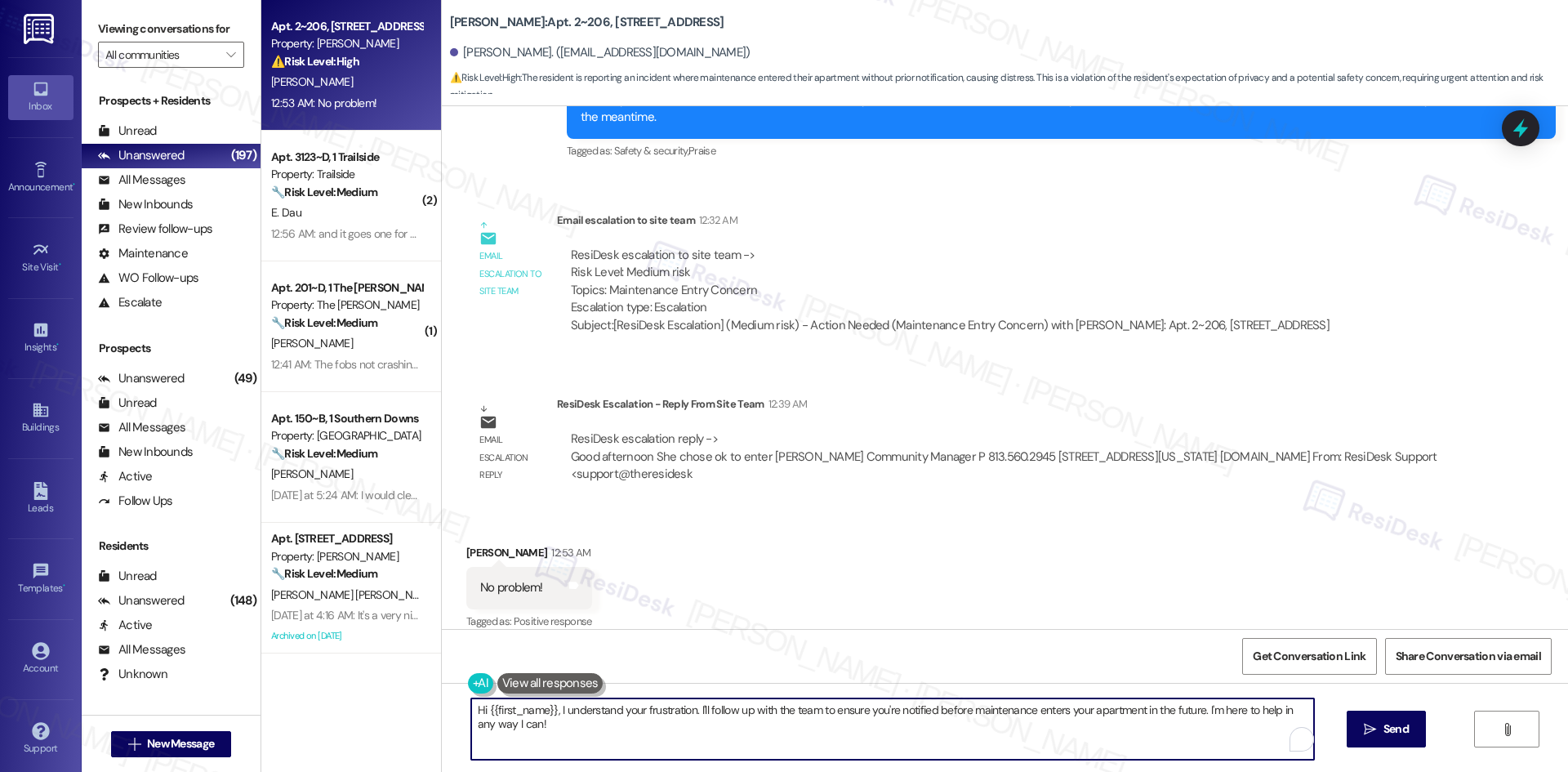
click at [756, 724] on textarea "Hi {{first_name}}, I understand your frustration. I'll follow up with the team …" at bounding box center [892, 729] width 842 height 61
paste textarea "Sophia, the site team noted that maintenance entered since permission had been …"
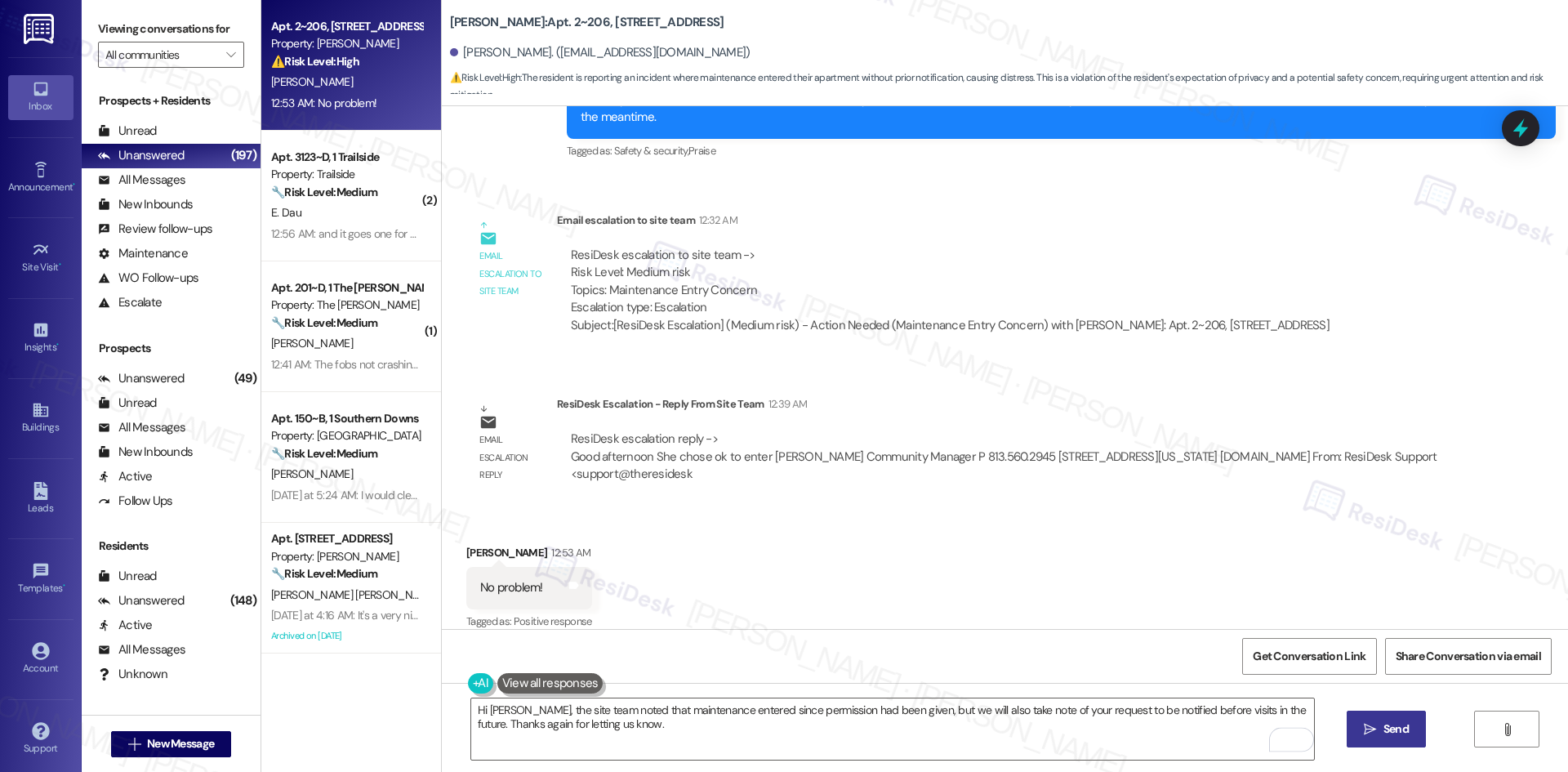
click at [1380, 731] on span "Send" at bounding box center [1396, 729] width 31 height 17
click at [730, 714] on textarea "Hi Sophia, the site team noted that maintenance entered since permission had be…" at bounding box center [894, 729] width 842 height 61
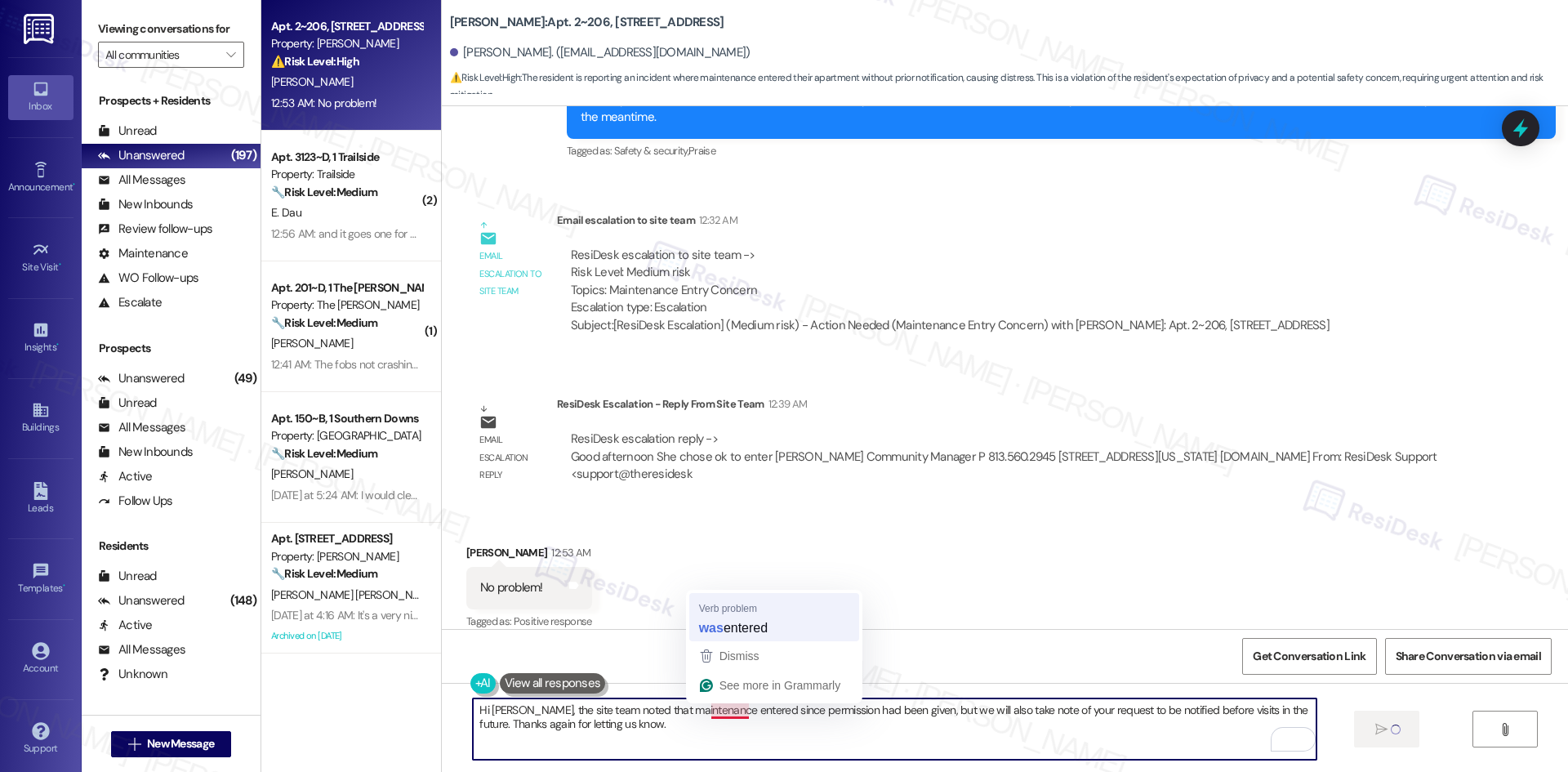
type textarea "Hi Sophia, the site team noted that maintenance was entered since permission ha…"
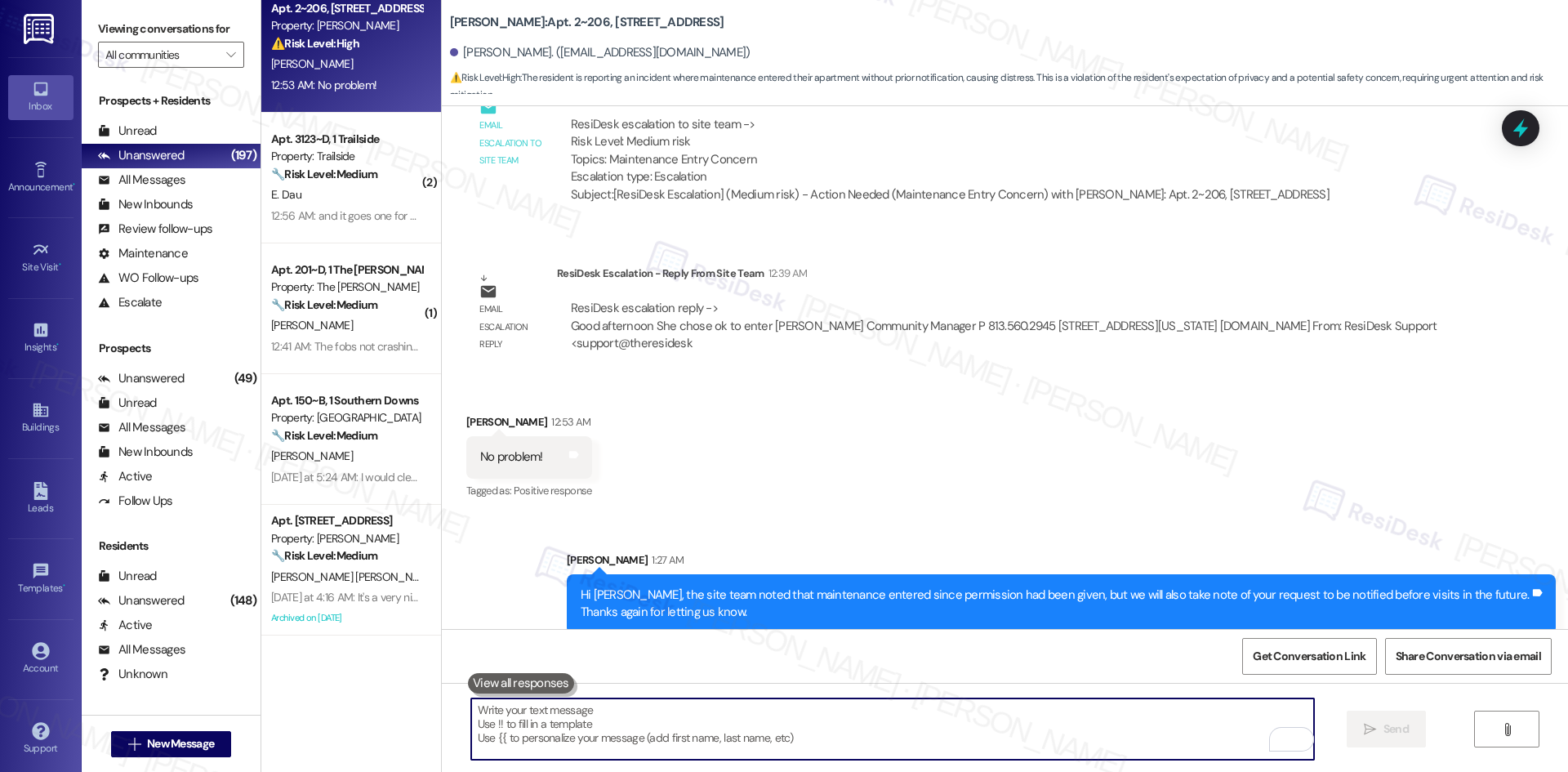
scroll to position [0, 0]
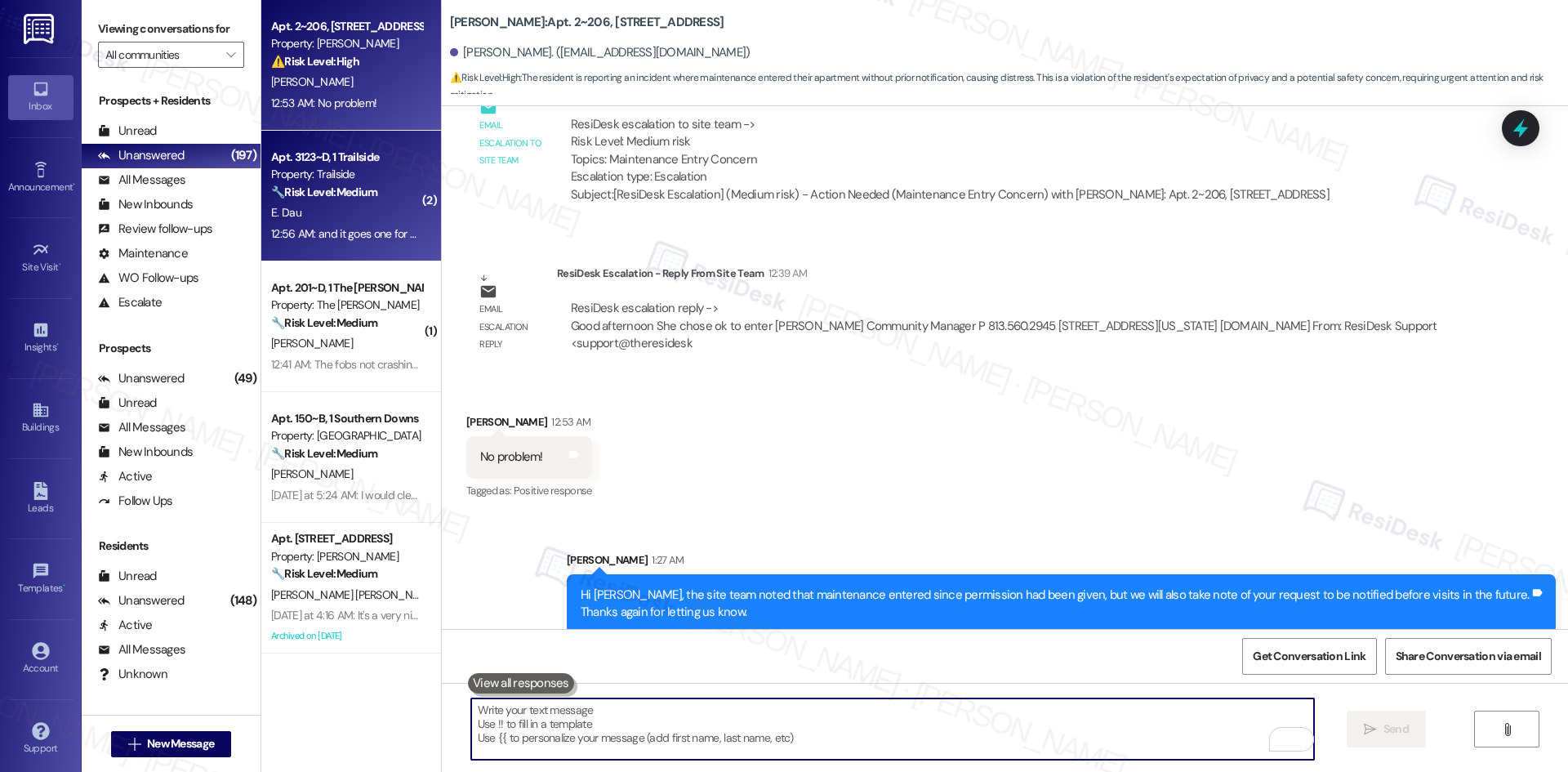
click at [349, 196] on strong "🔧 Risk Level: Medium" at bounding box center [324, 192] width 106 height 15
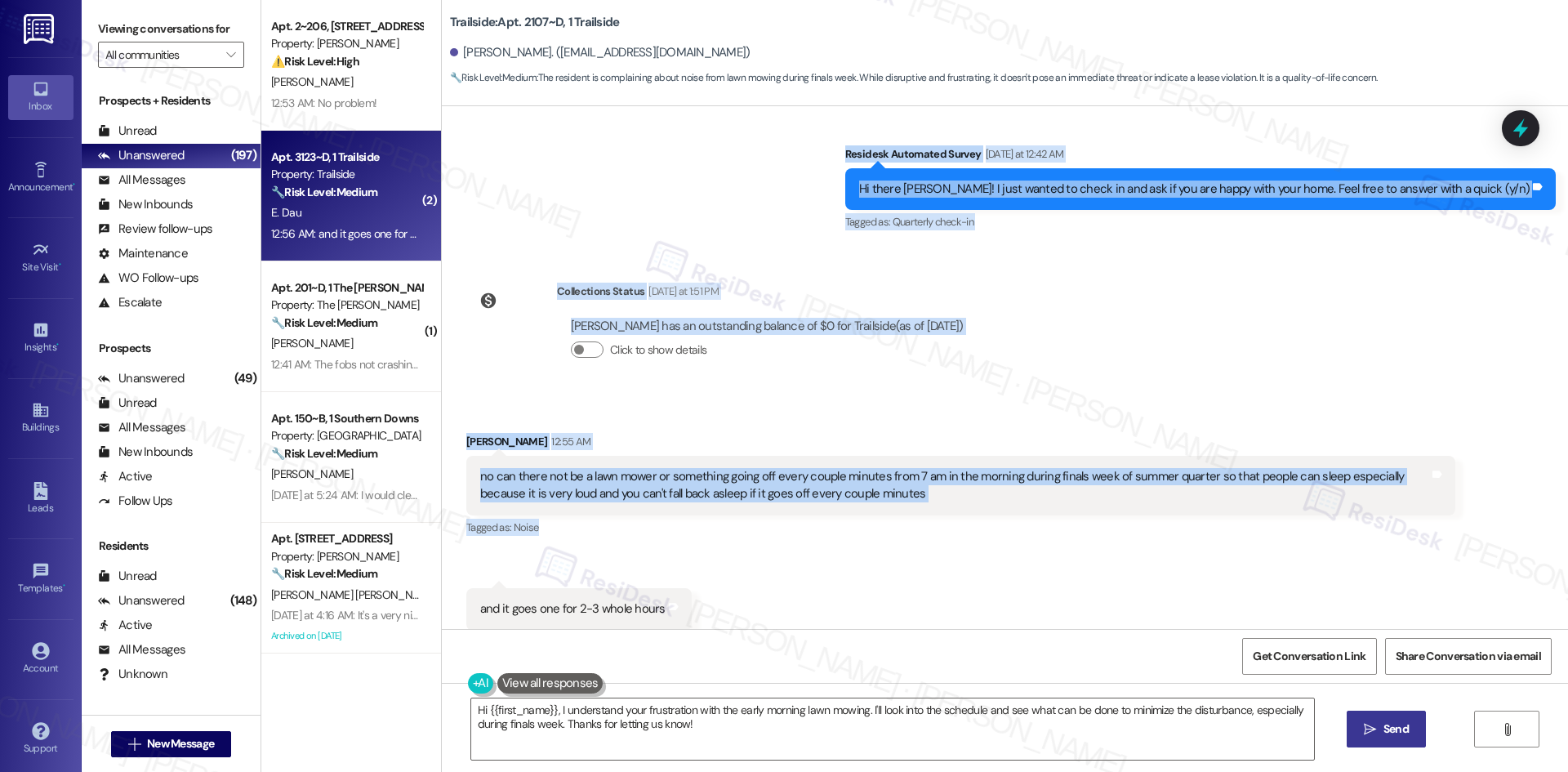
scroll to position [2840, 0]
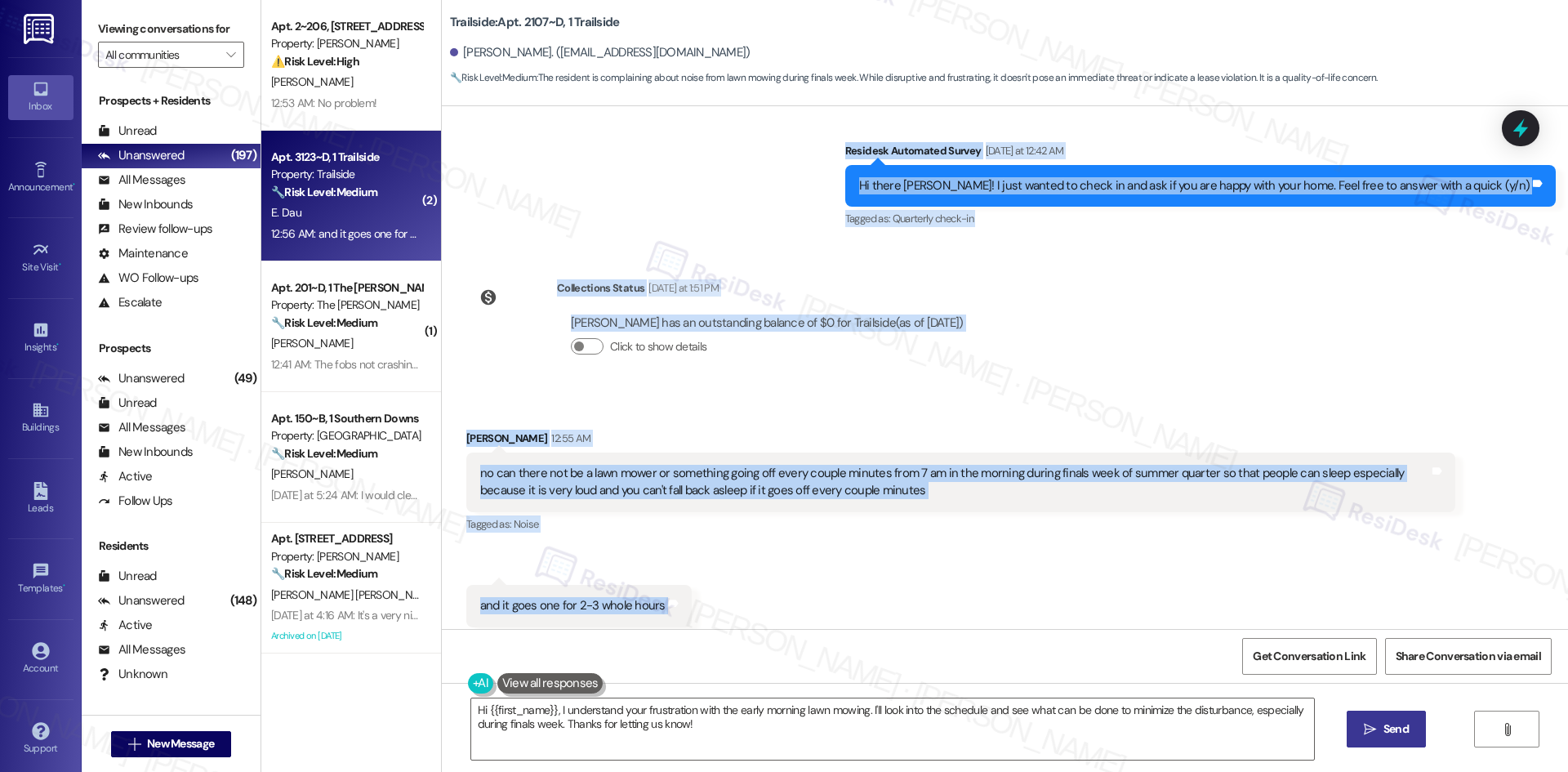
drag, startPoint x: 851, startPoint y: 183, endPoint x: 662, endPoint y: 583, distance: 442.4
click at [662, 583] on div "Lease started Sep 17, 2024 at 8:00 AM Survey, sent via SMS Residesk Automated S…" at bounding box center [1004, 367] width 1126 height 523
copy div "Residesk Automated Survey Yesterday at 12:42 AM Hi there Elizabeth! I just want…"
click at [564, 185] on div "Survey, sent via SMS Residesk Automated Survey Yesterday at 12:42 AM Hi there E…" at bounding box center [1004, 174] width 1126 height 138
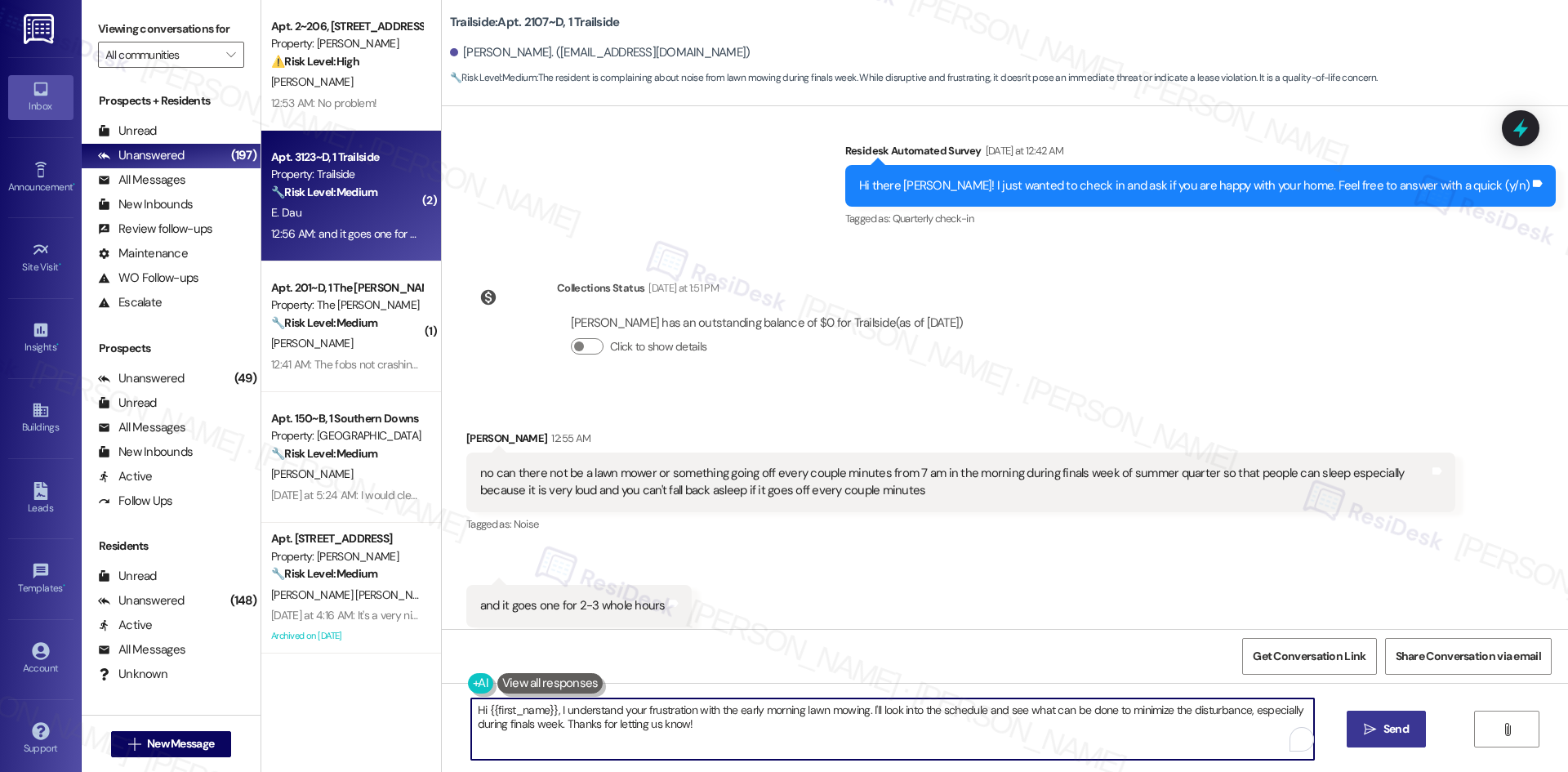
drag, startPoint x: 700, startPoint y: 725, endPoint x: 710, endPoint y: 725, distance: 10.0
click at [701, 725] on textarea "Hi {{first_name}}, I understand your frustration with the early morning lawn mo…" at bounding box center [892, 729] width 842 height 61
paste textarea "I understand your concern, Elizabeth. I’ll share this with the site team so the…"
type textarea "I understand your concern, Elizabeth. I’ll share this with the site team so the…"
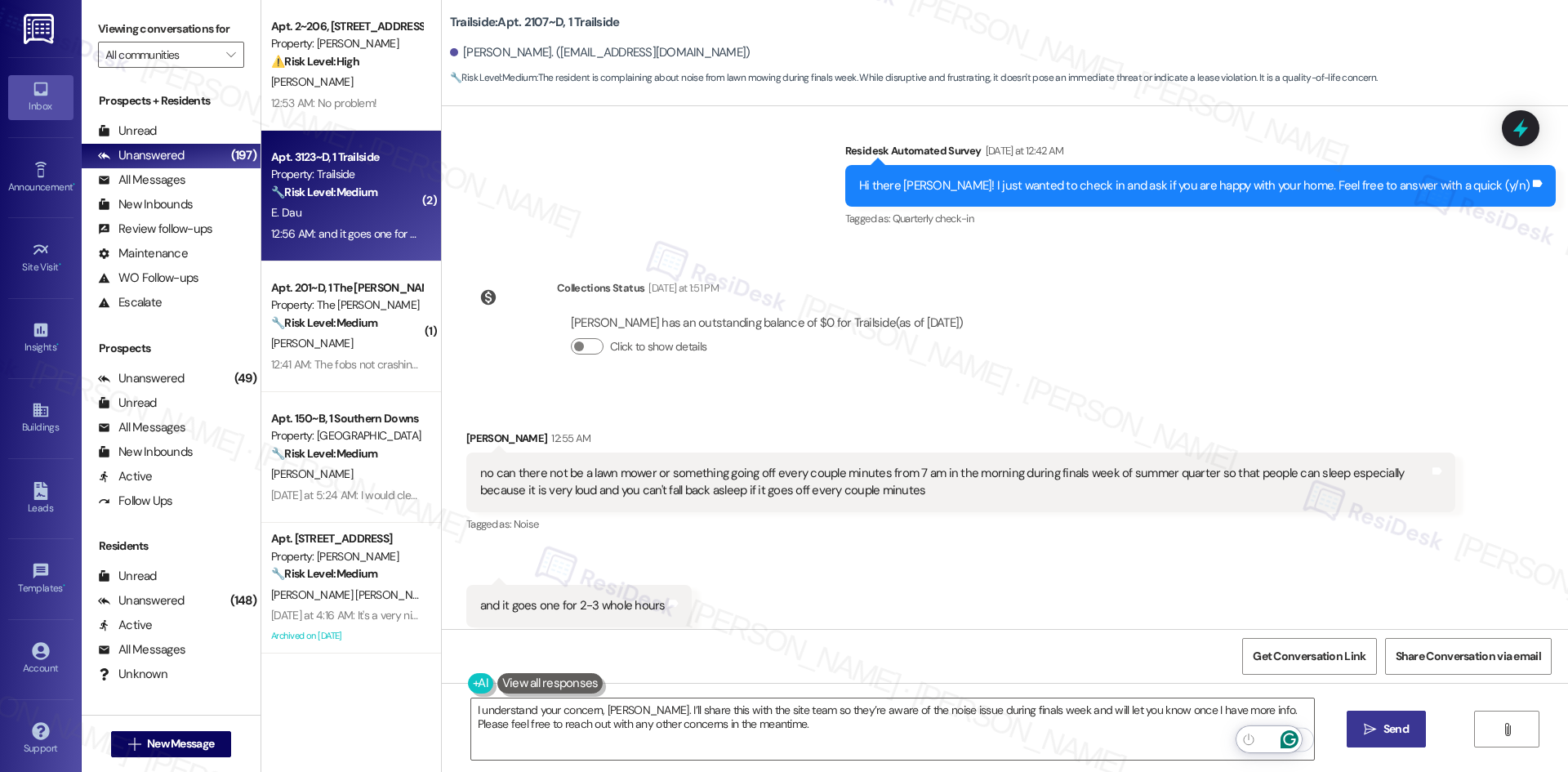
click at [1380, 732] on span "Send" at bounding box center [1396, 729] width 31 height 17
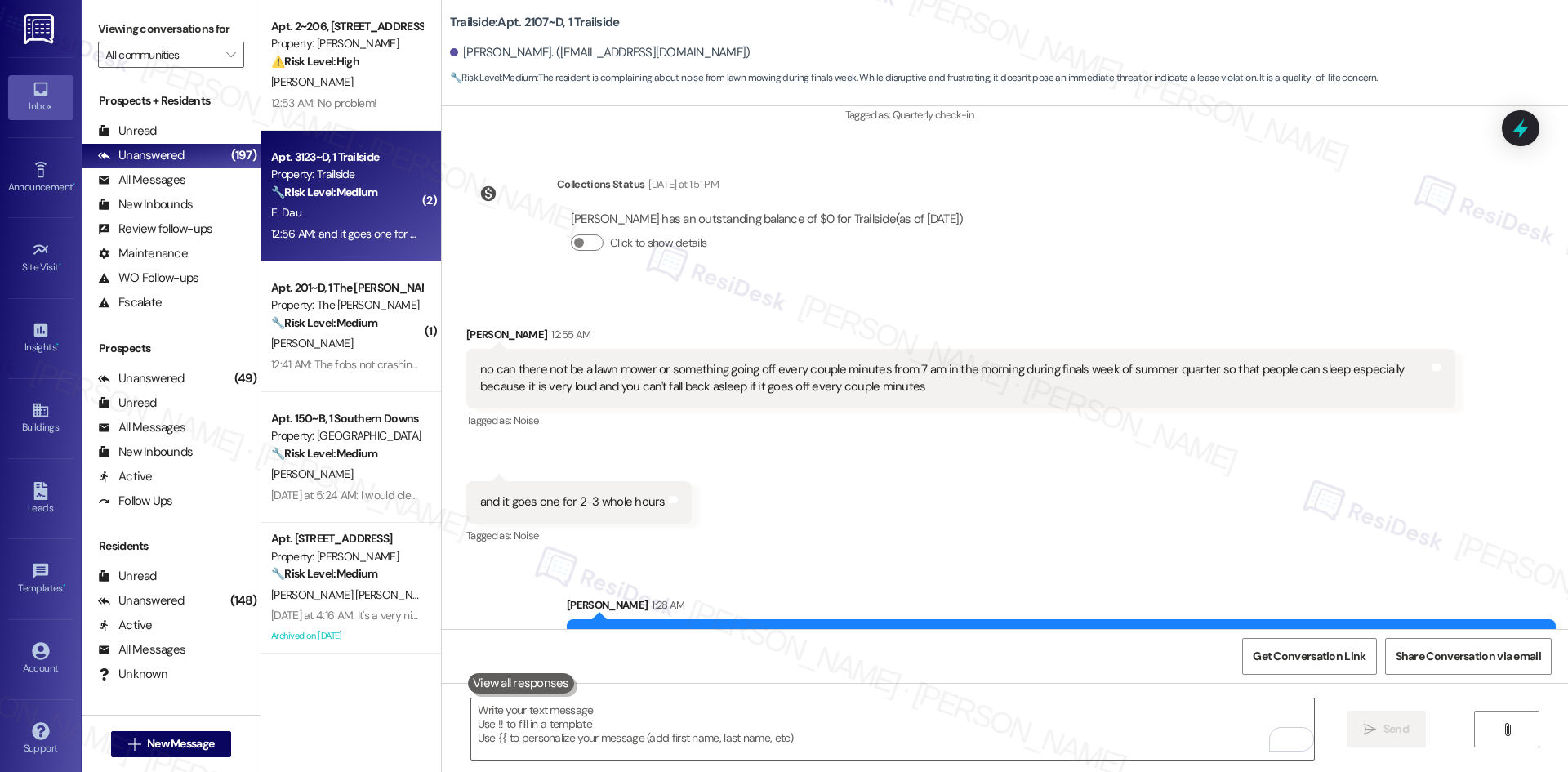
scroll to position [2971, 0]
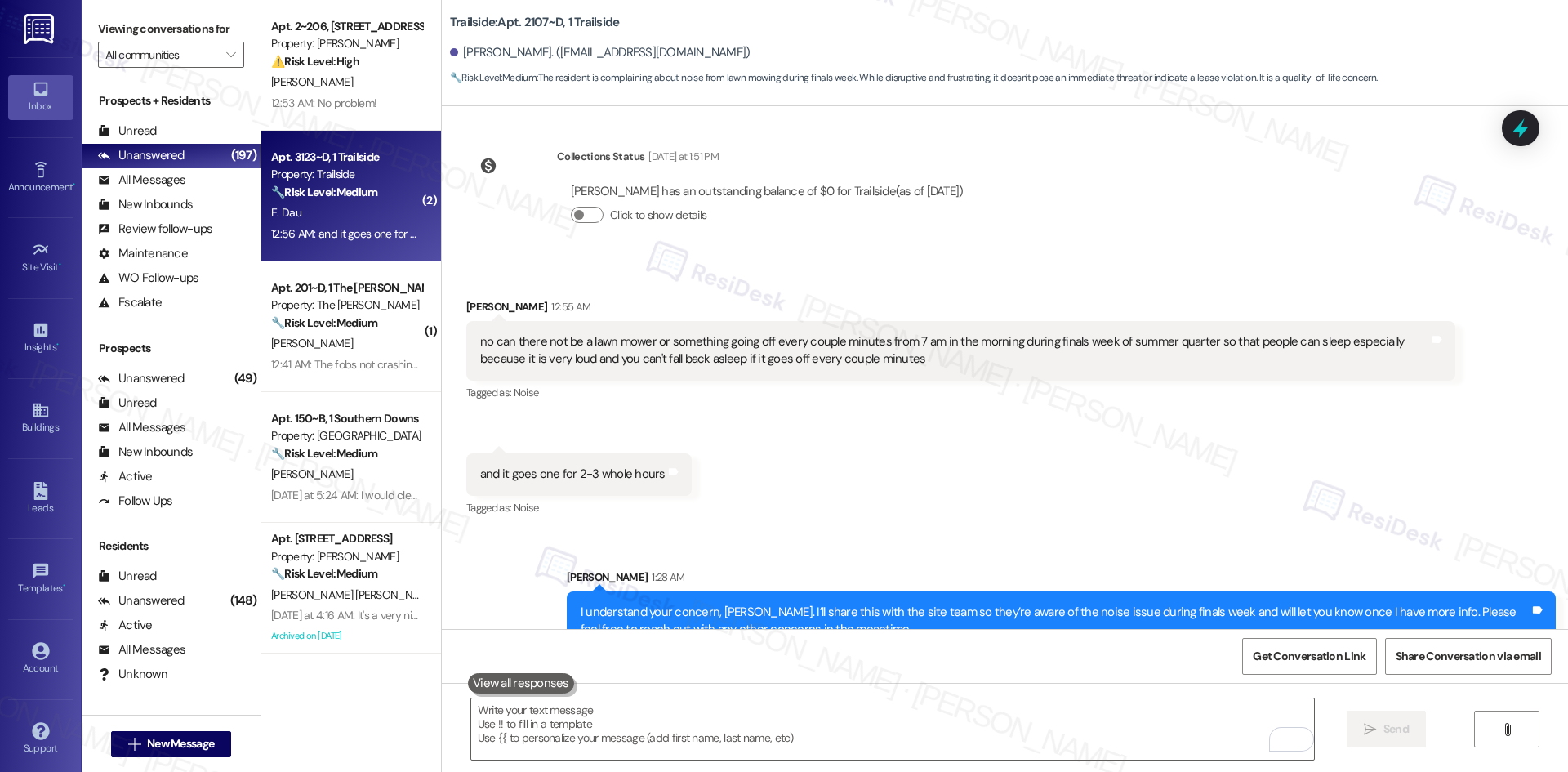
click at [1101, 531] on div "Sent via SMS Sarah 1:28 AM I understand your concern, Elizabeth. I’ll share thi…" at bounding box center [1004, 597] width 1126 height 132
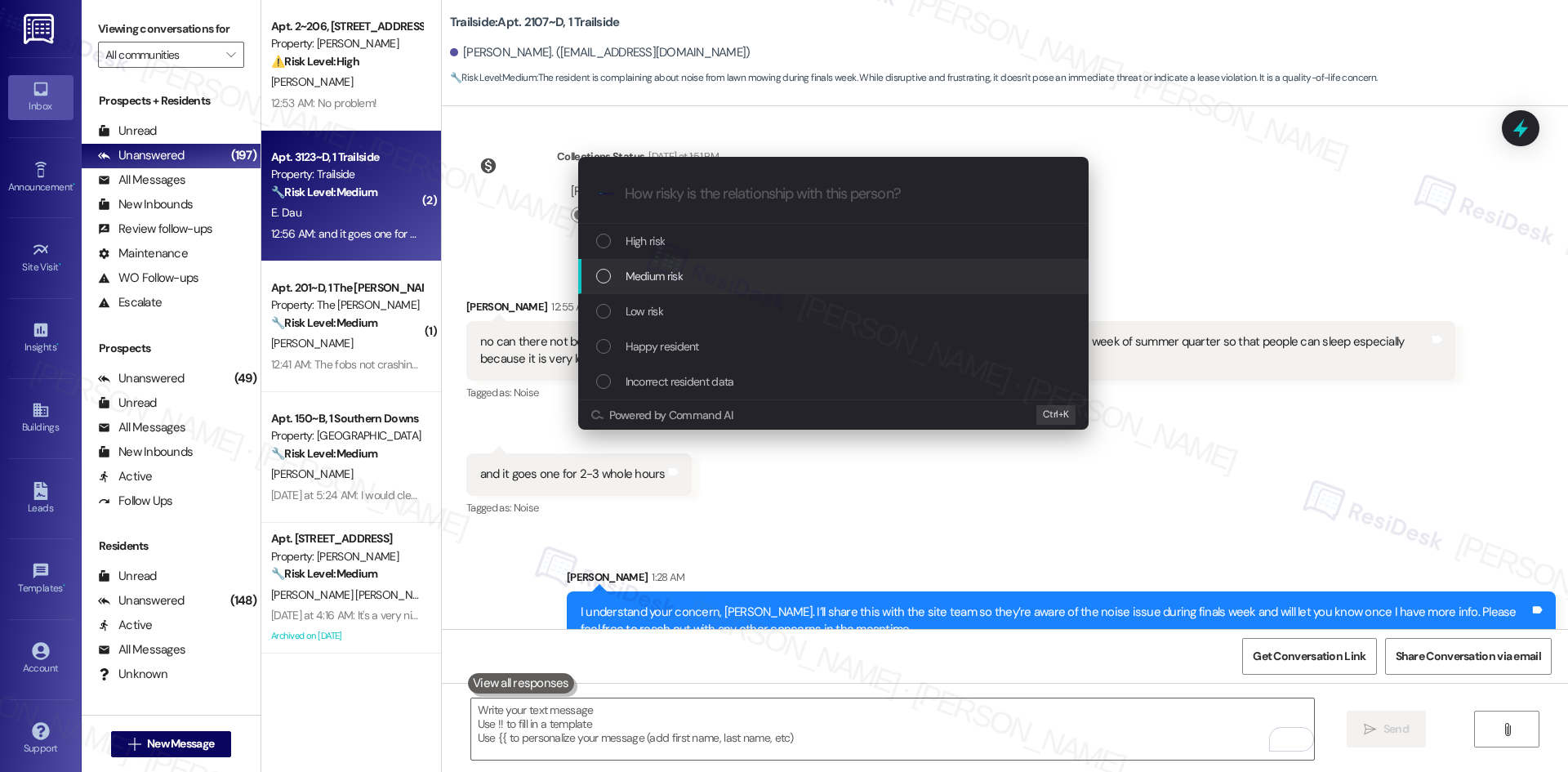
click at [685, 279] on div "Medium risk" at bounding box center [835, 276] width 478 height 18
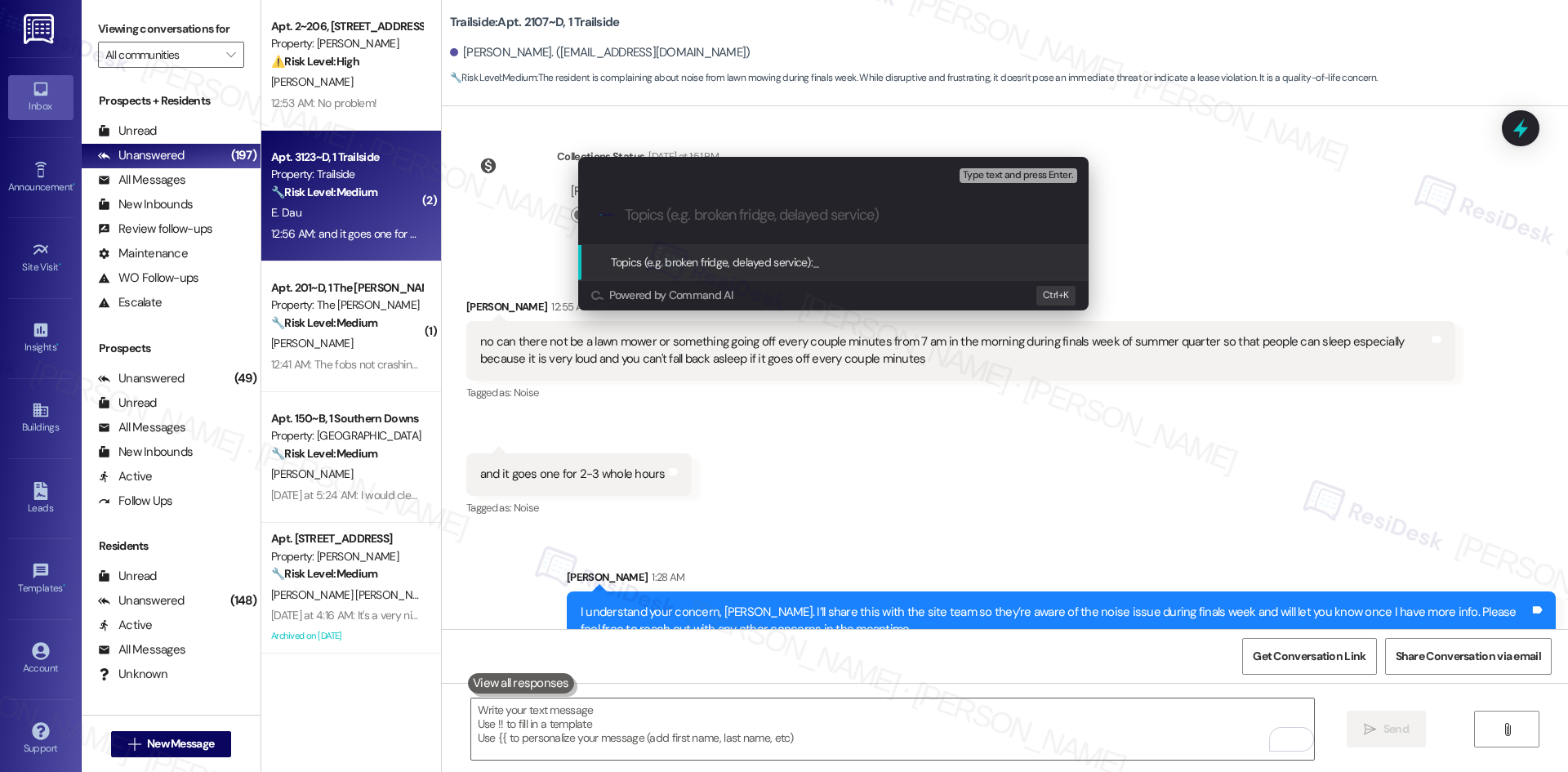
click at [676, 211] on input "Topics (e.g. broken fridge, delayed service)" at bounding box center [846, 214] width 444 height 17
paste input "Noise Concern – Lawn Mowing During Finals Week"
type input "Noise Concern – Lawn Mowing During Finals Week"
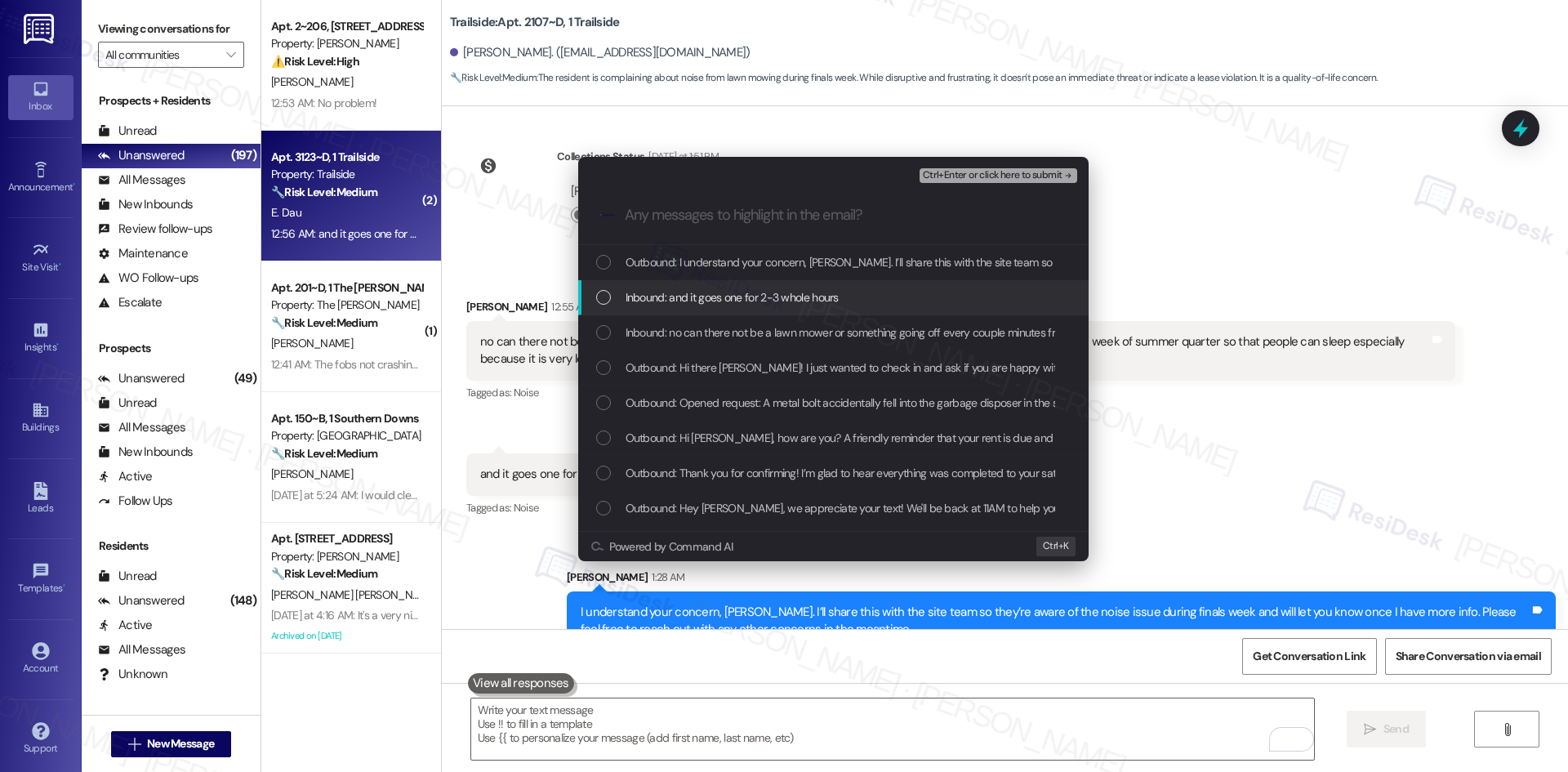
click at [801, 294] on span "Inbound: and it goes one for 2-3 whole hours" at bounding box center [731, 298] width 213 height 18
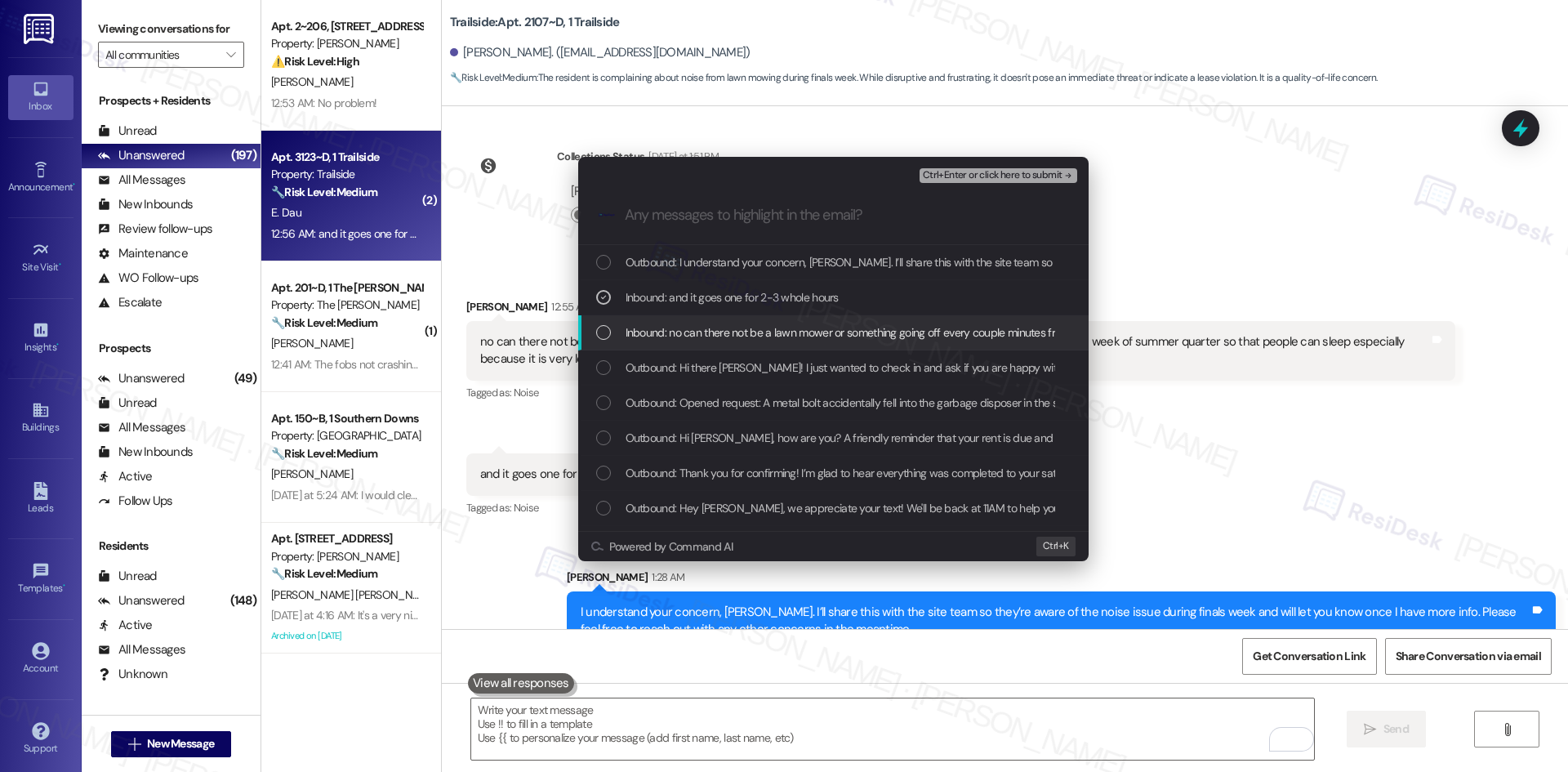
click at [808, 331] on span "Inbound: no can there not be a lawn mower or something going off every couple m…" at bounding box center [1277, 332] width 1304 height 18
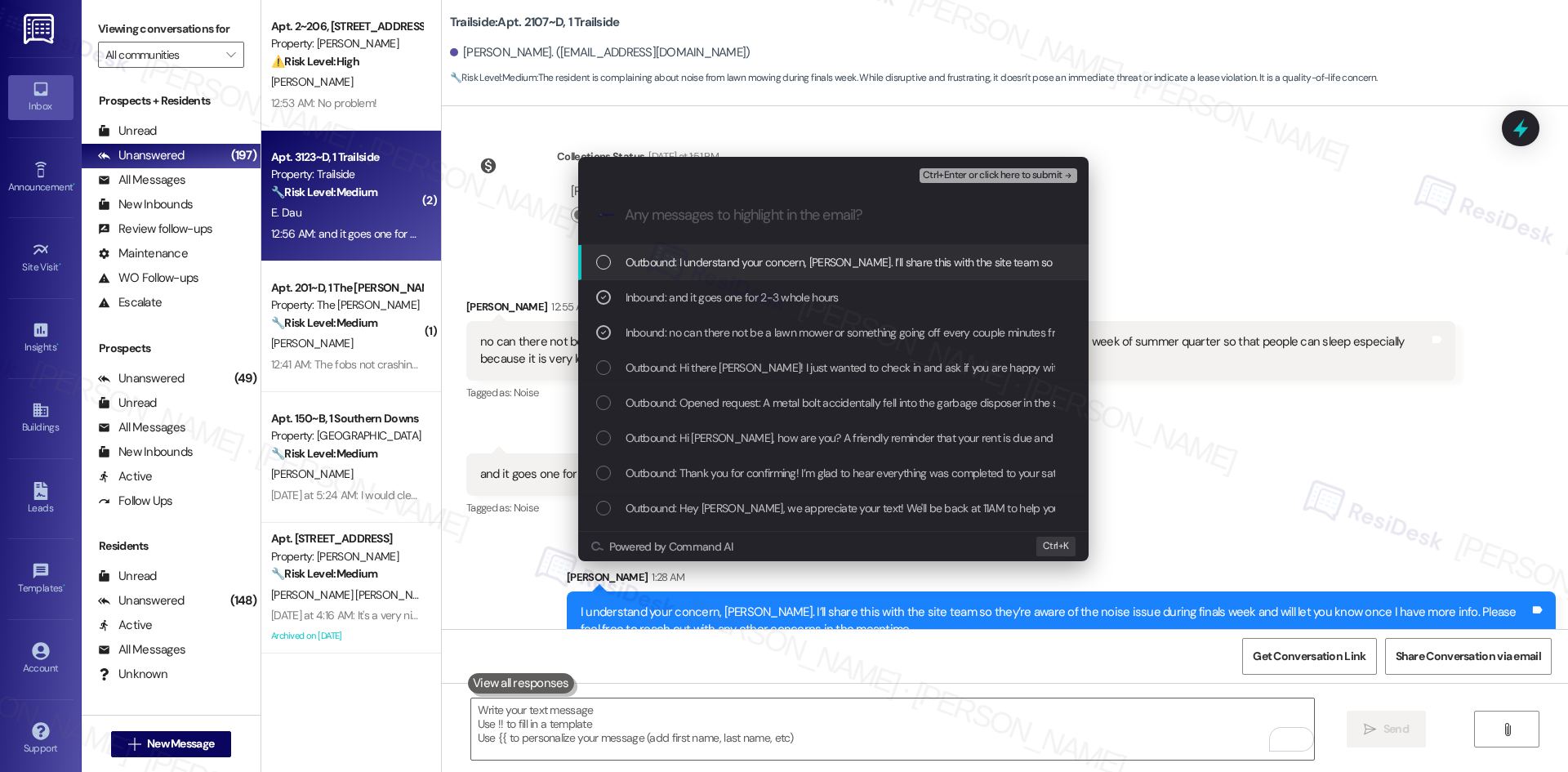
click at [1043, 172] on span "Ctrl+Enter or click here to submit" at bounding box center [993, 176] width 139 height 12
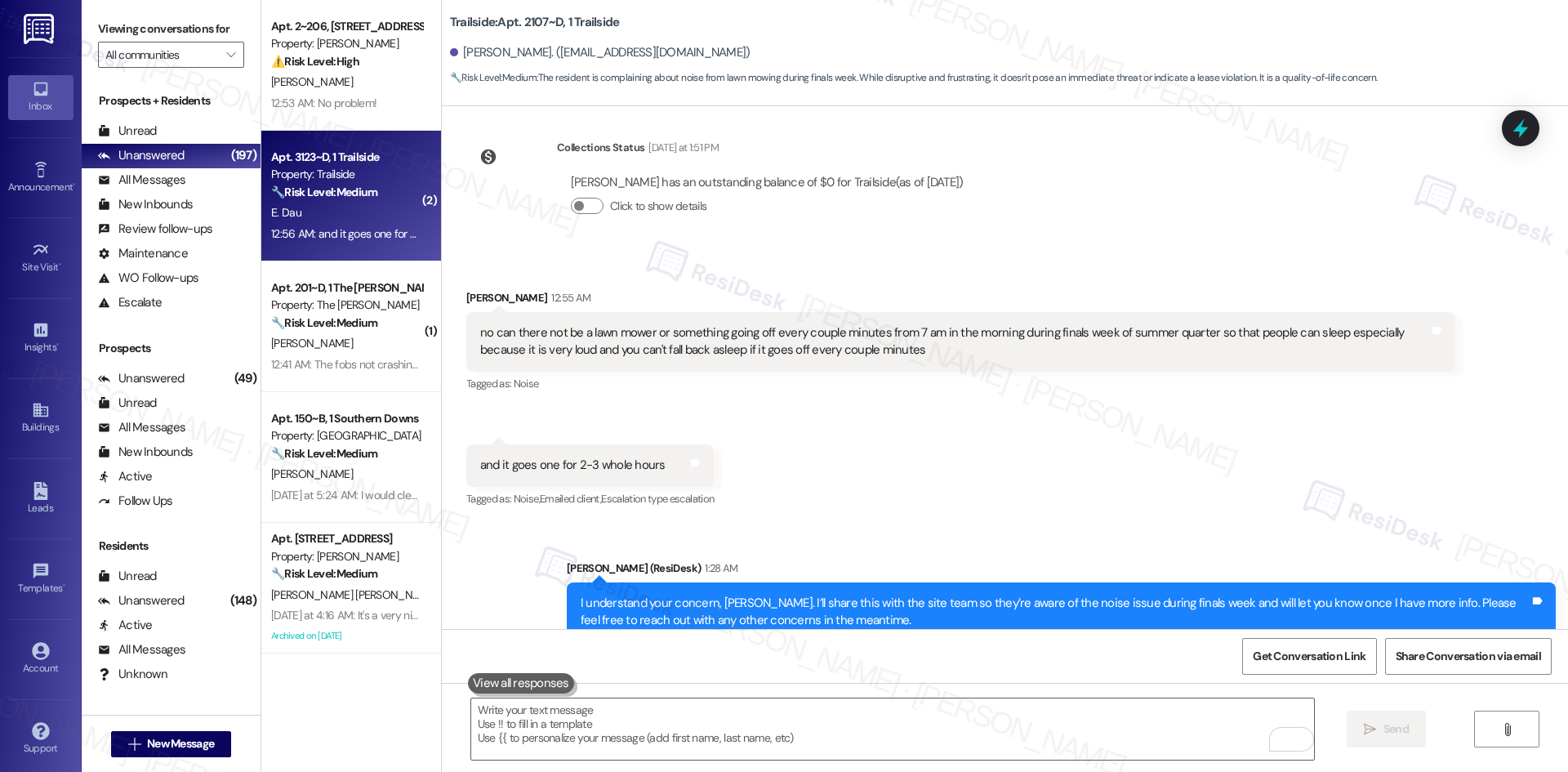
scroll to position [2995, 0]
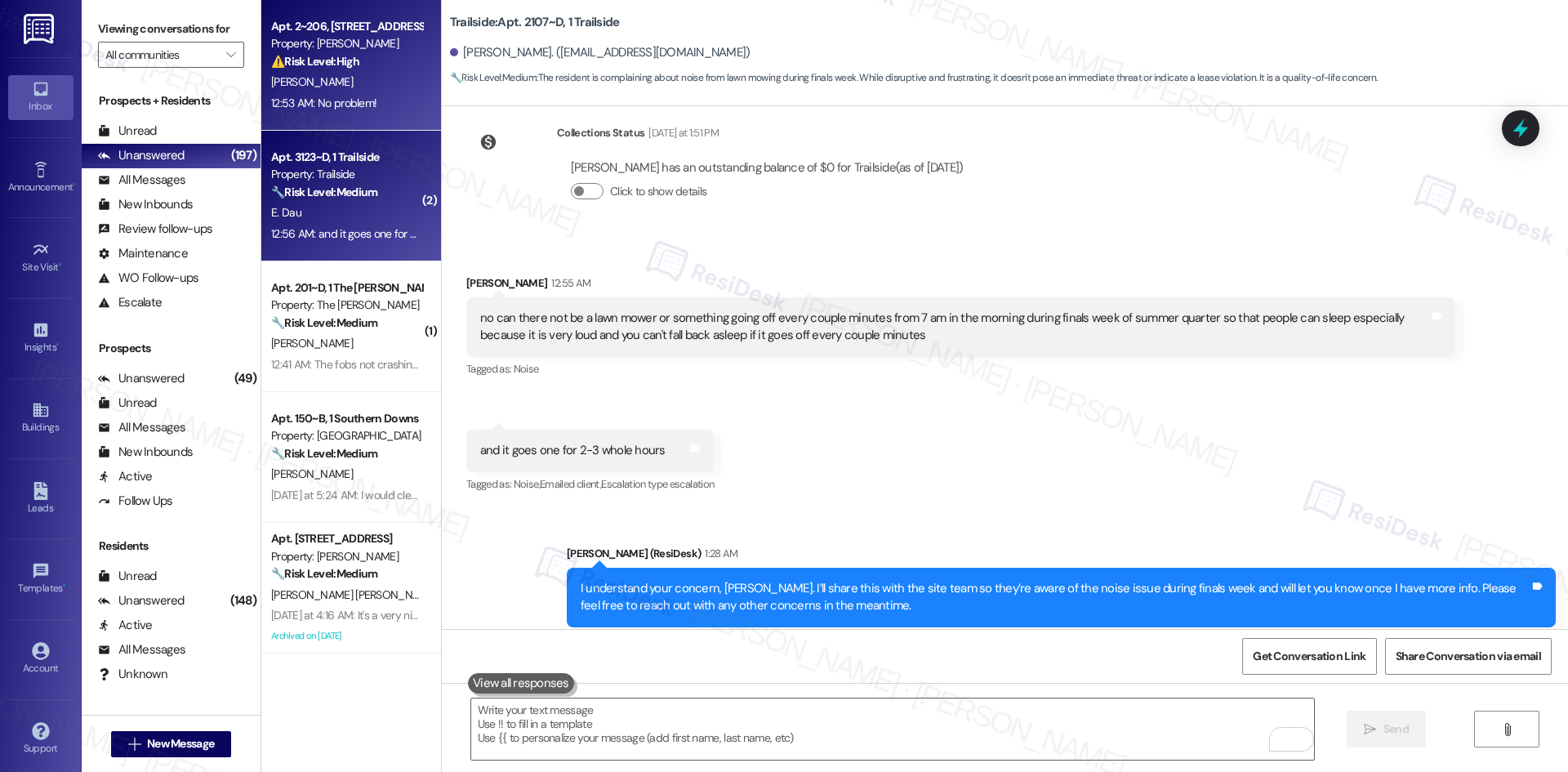
click at [391, 97] on div "12:53 AM: No problem! 12:53 AM: No problem!" at bounding box center [346, 103] width 154 height 21
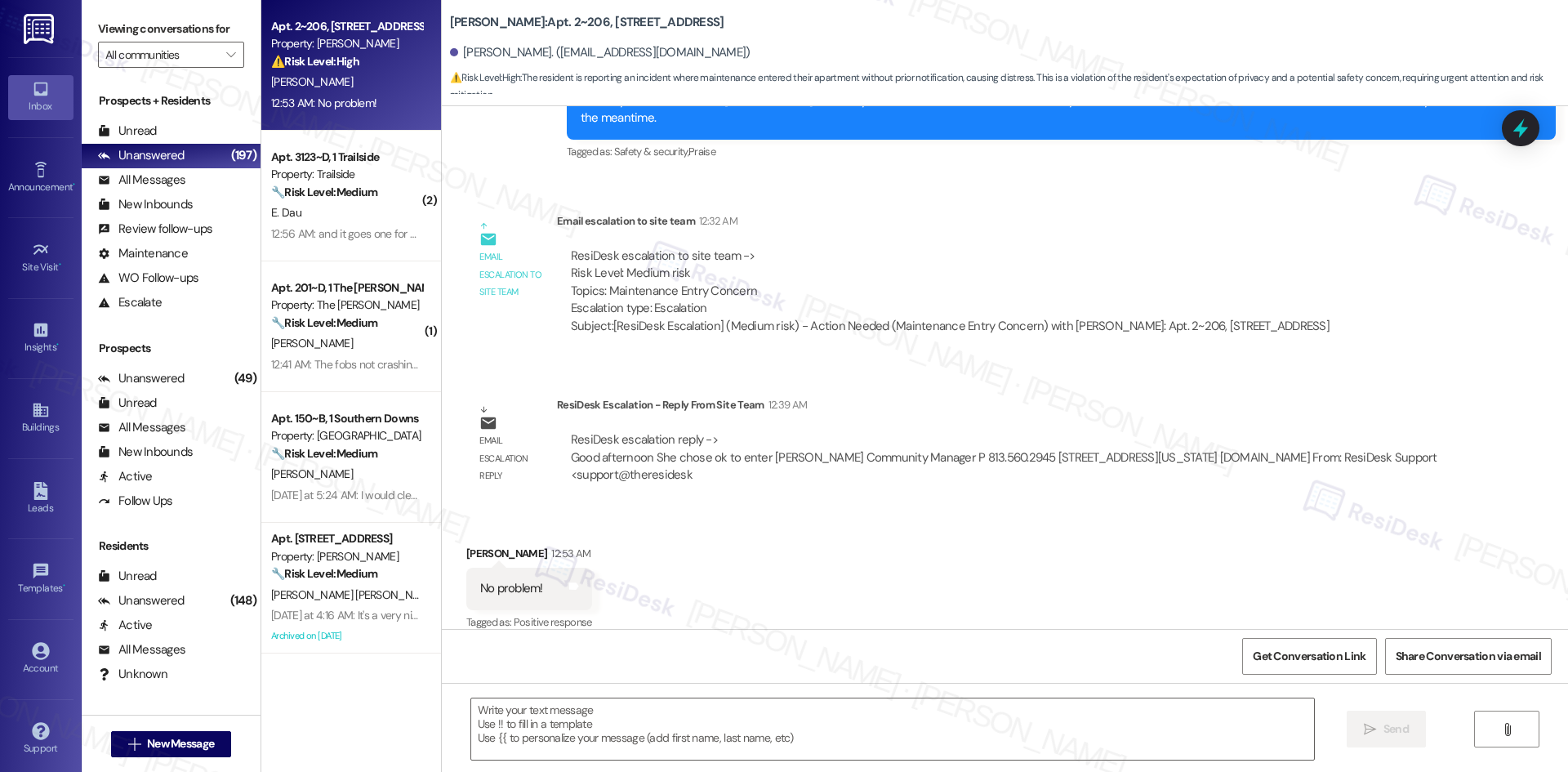
type textarea "Fetching suggested responses. Please feel free to read through the conversation…"
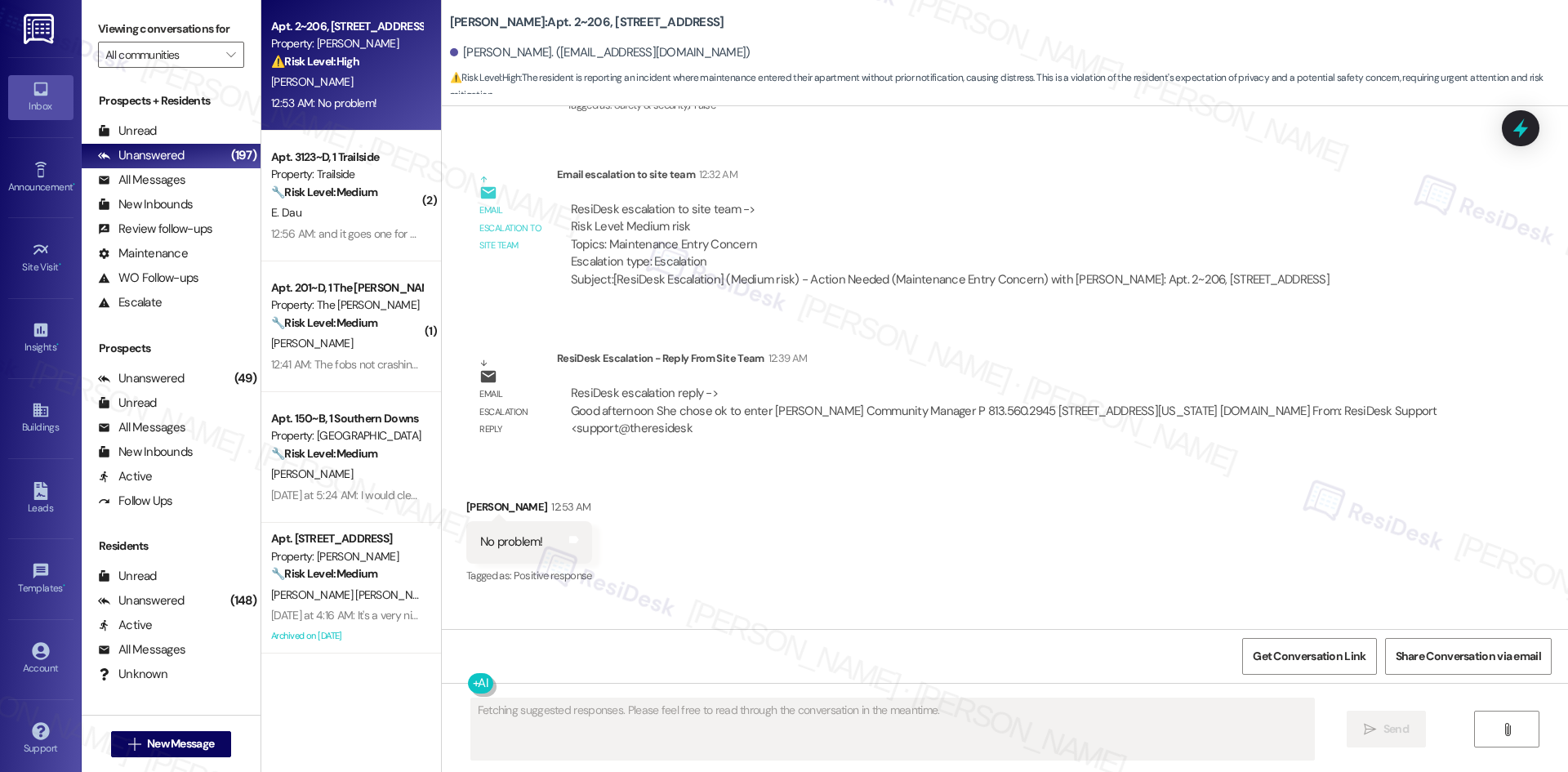
scroll to position [3698, 0]
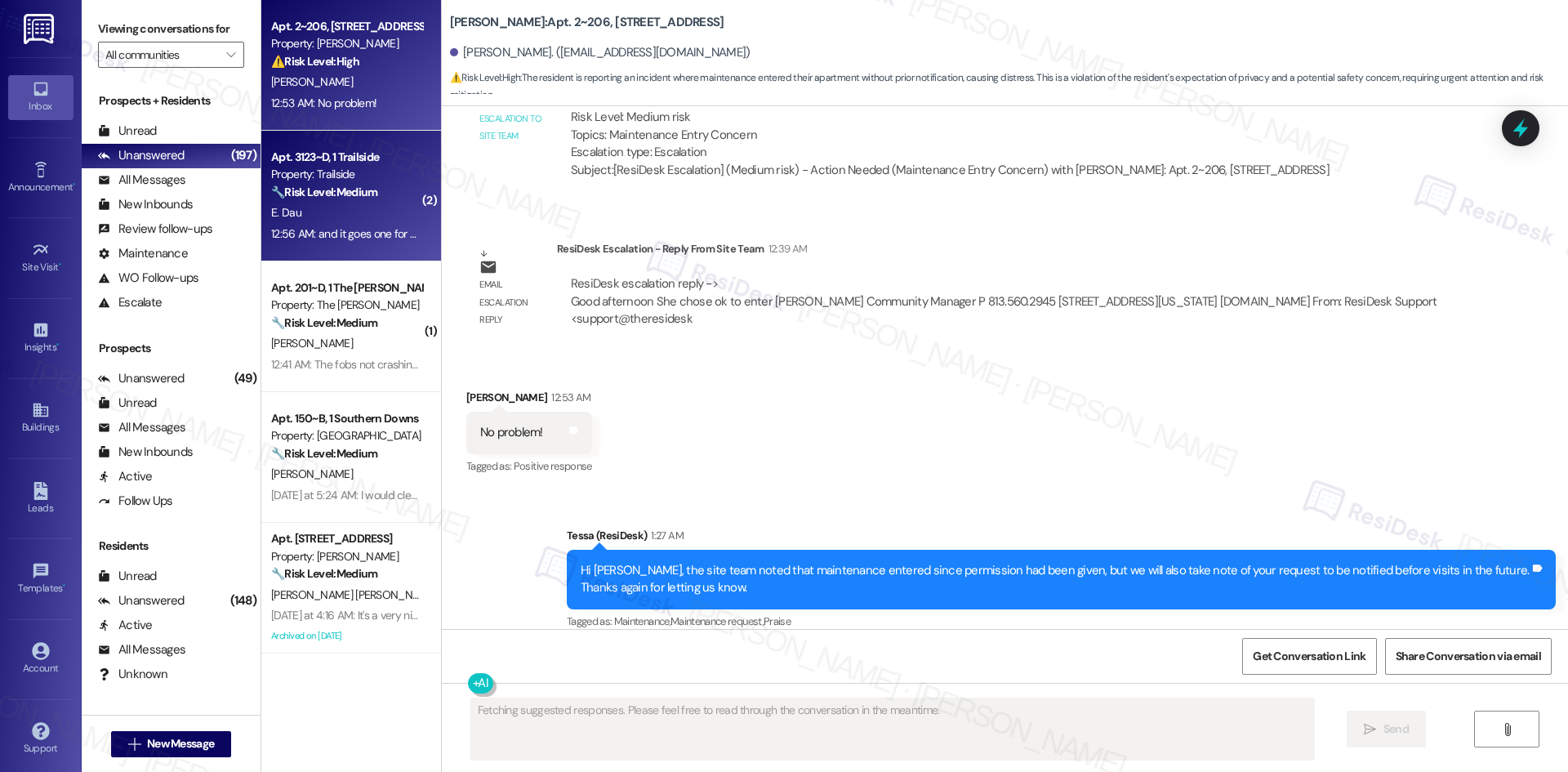
click at [337, 207] on div "E. Dau" at bounding box center [346, 212] width 154 height 21
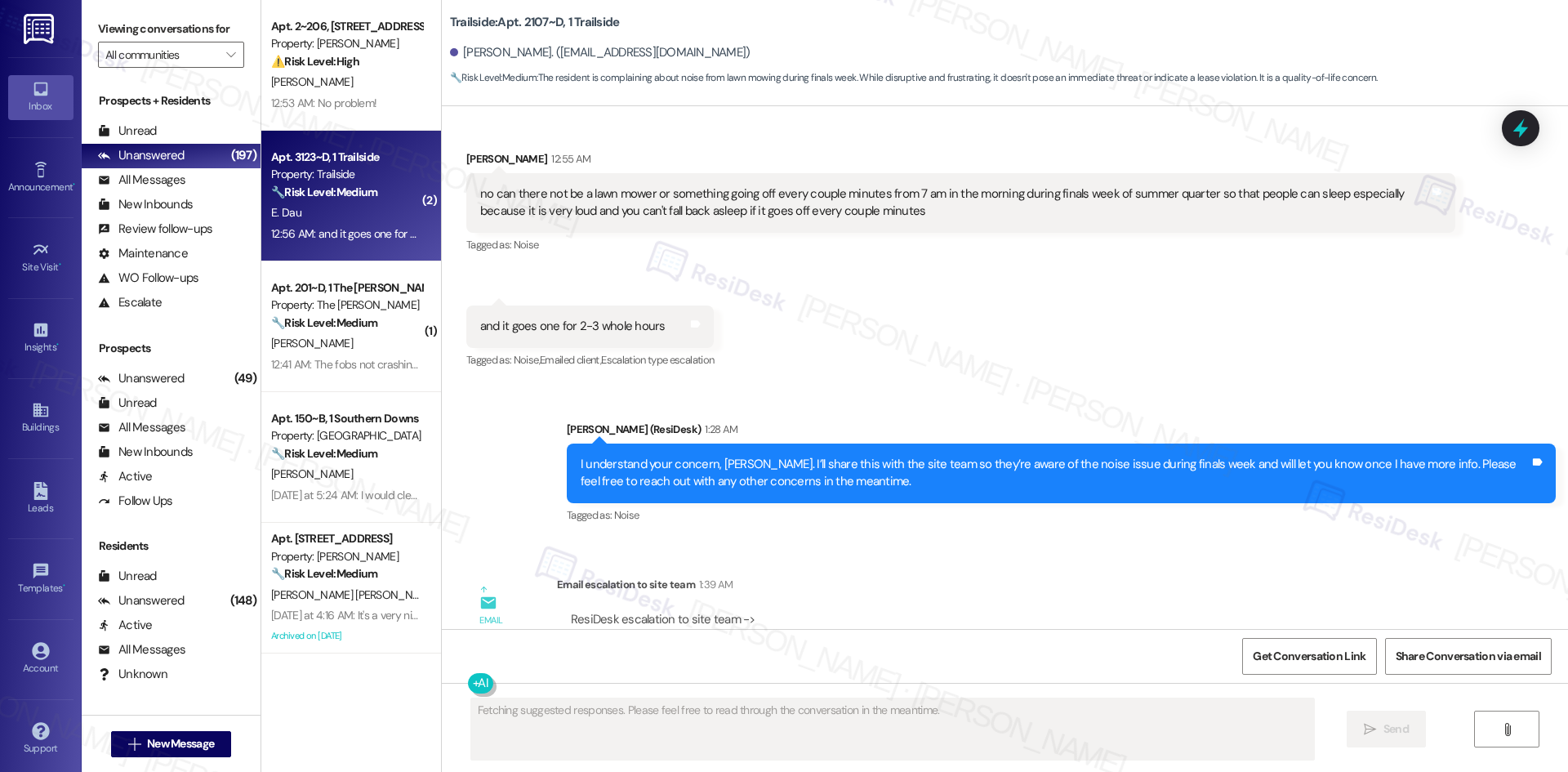
scroll to position [3179, 0]
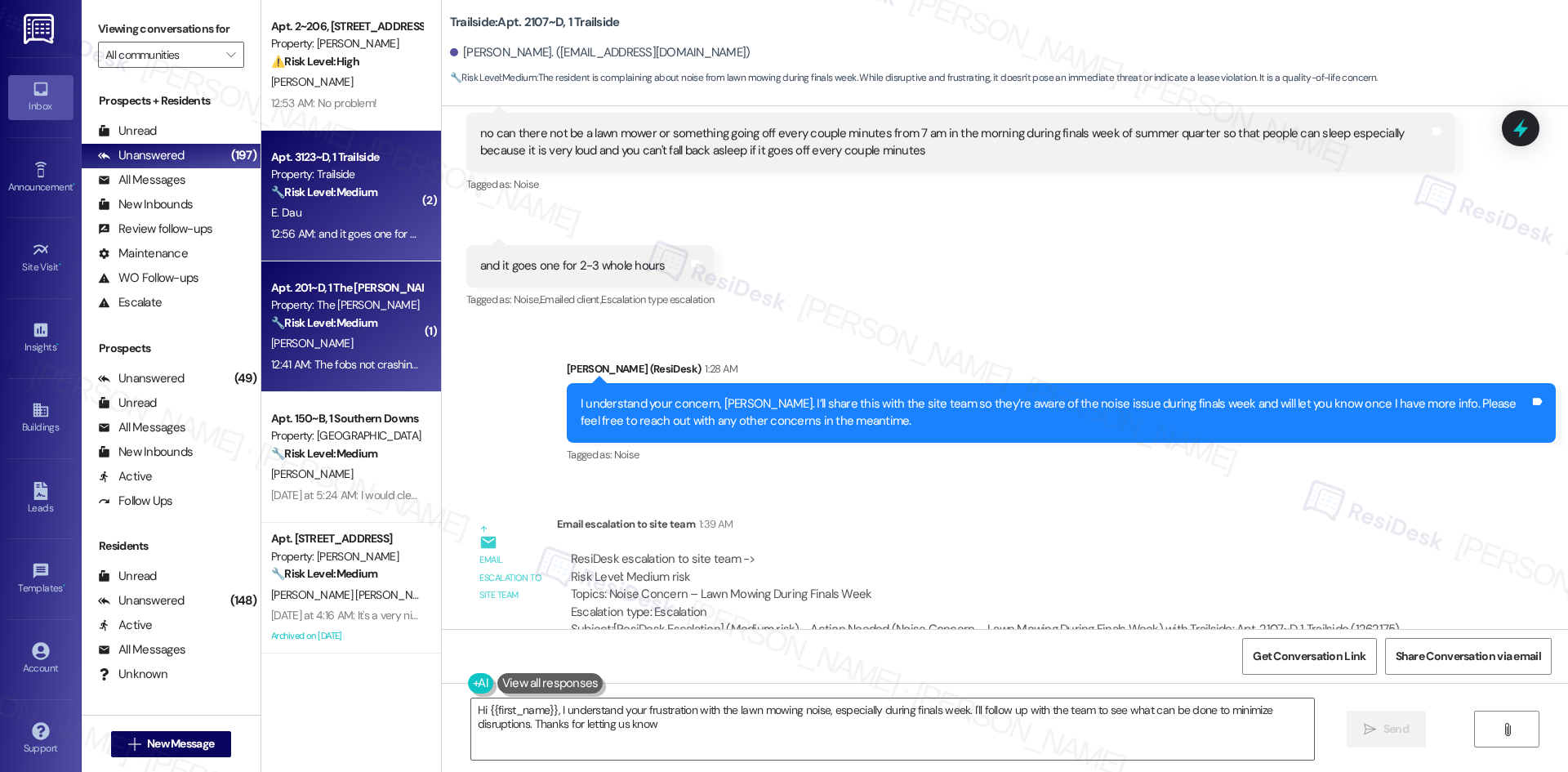
type textarea "Hi {{first_name}}, I understand your frustration with the lawn mowing noise, es…"
click at [308, 364] on div "12:41 AM: The fobs not crashing out multiple times already ;) 12:41 AM: The fob…" at bounding box center [410, 363] width 279 height 15
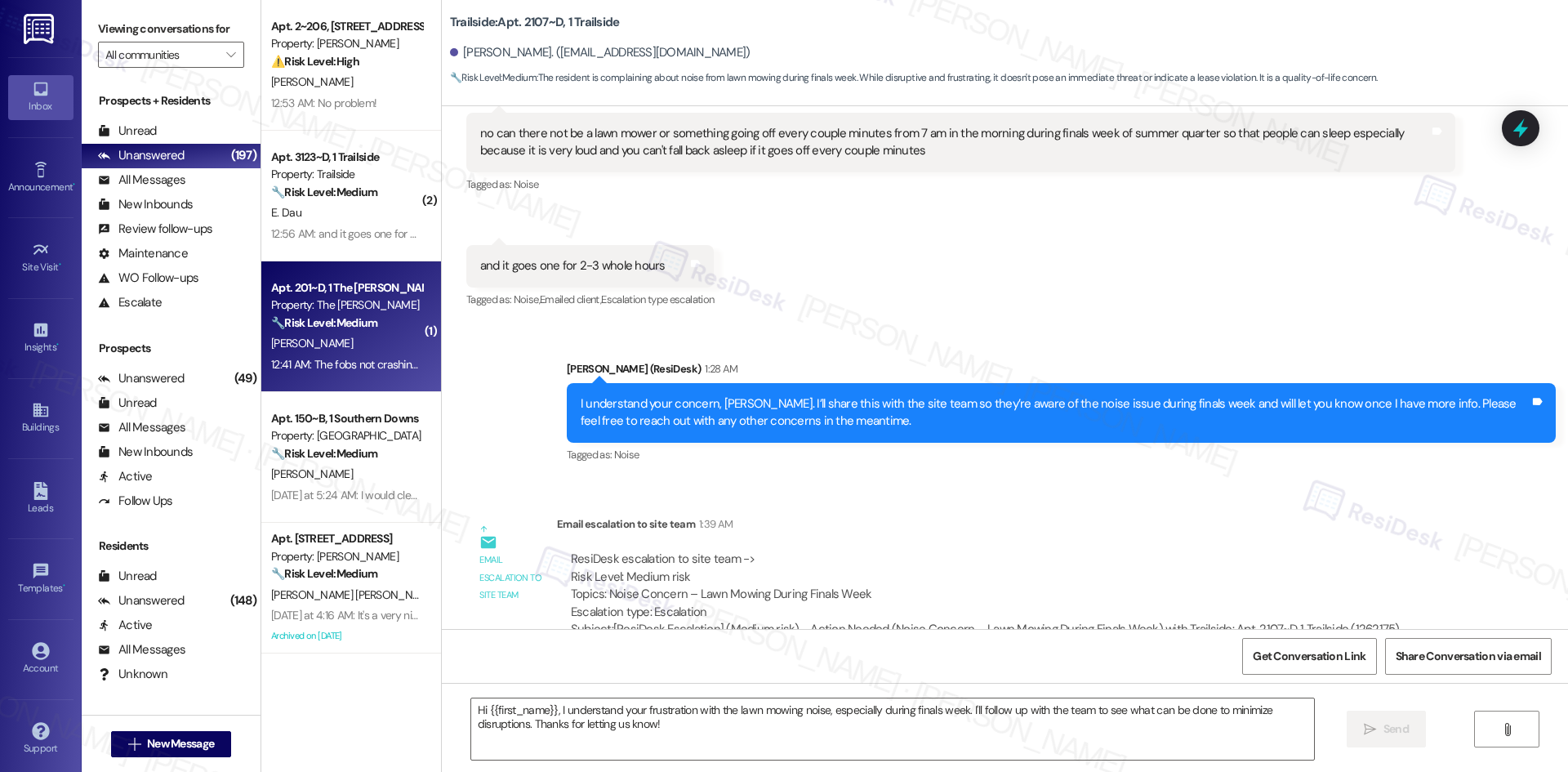
type textarea "Fetching suggested responses. Please feel free to read through the conversation…"
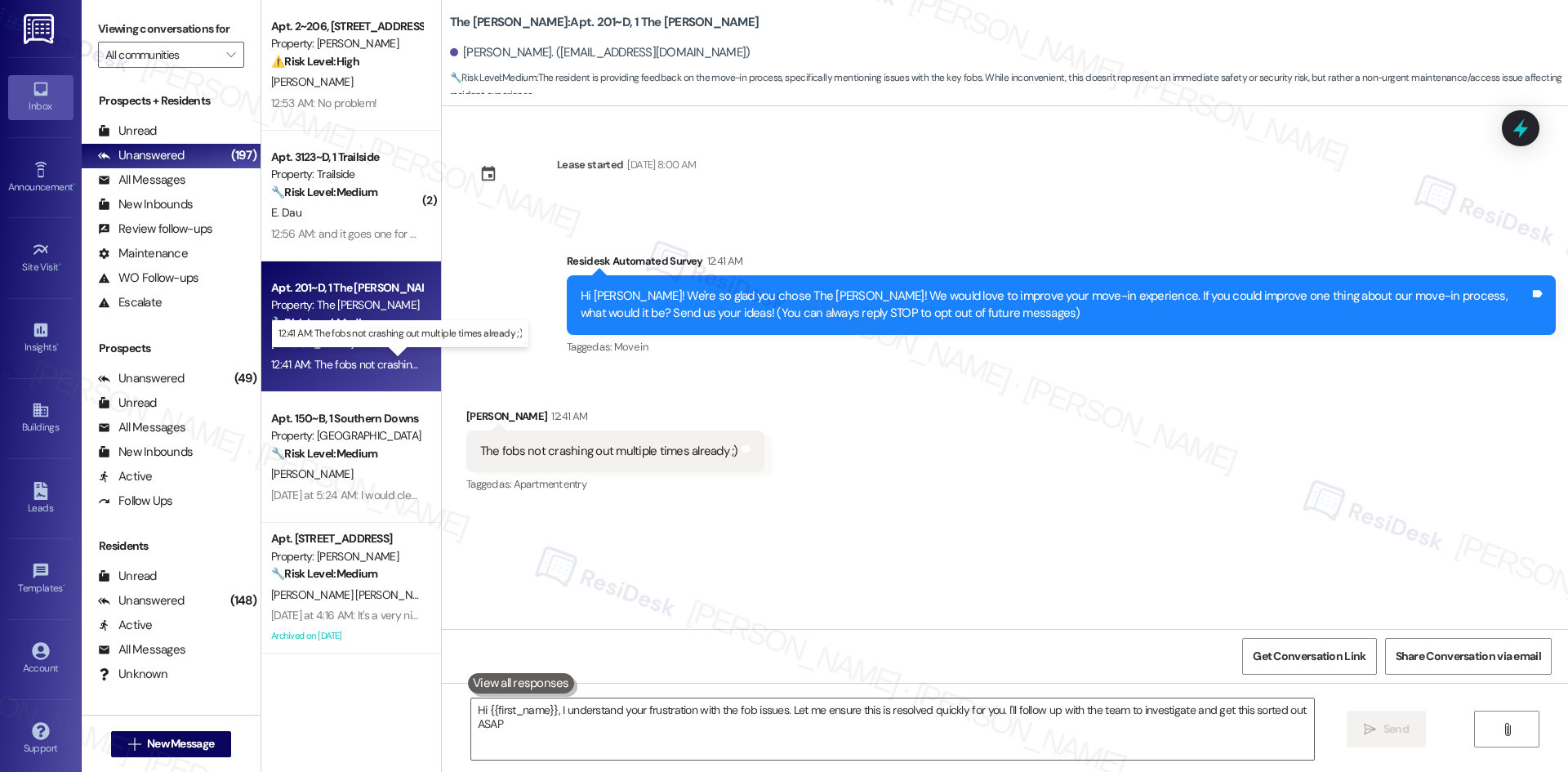
type textarea "Hi {{first_name}}, I understand your frustration with the fob issues. Let me en…"
click at [223, 47] on span "" at bounding box center [231, 54] width 16 height 27
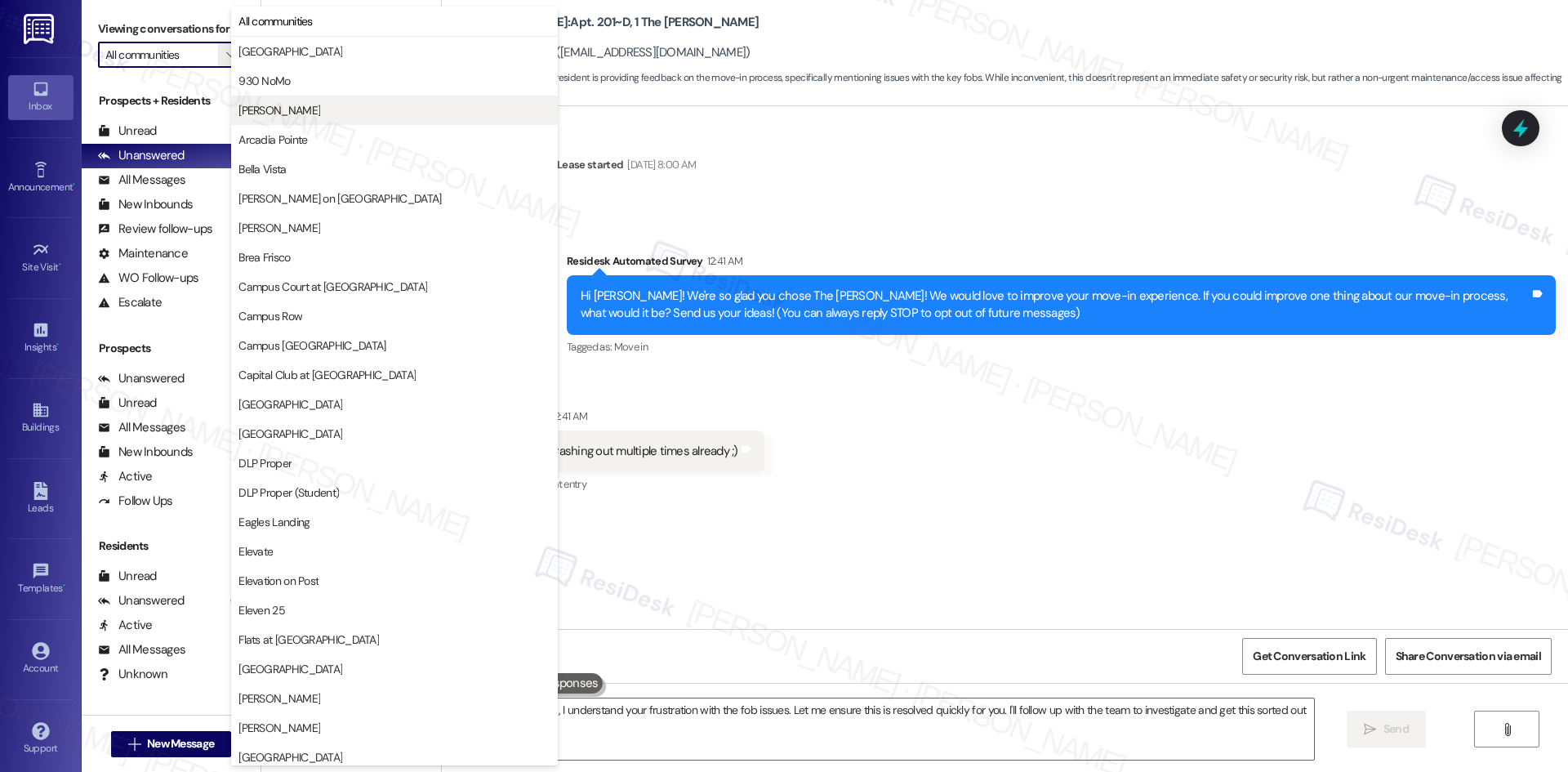
type input "[PERSON_NAME] Orphan"
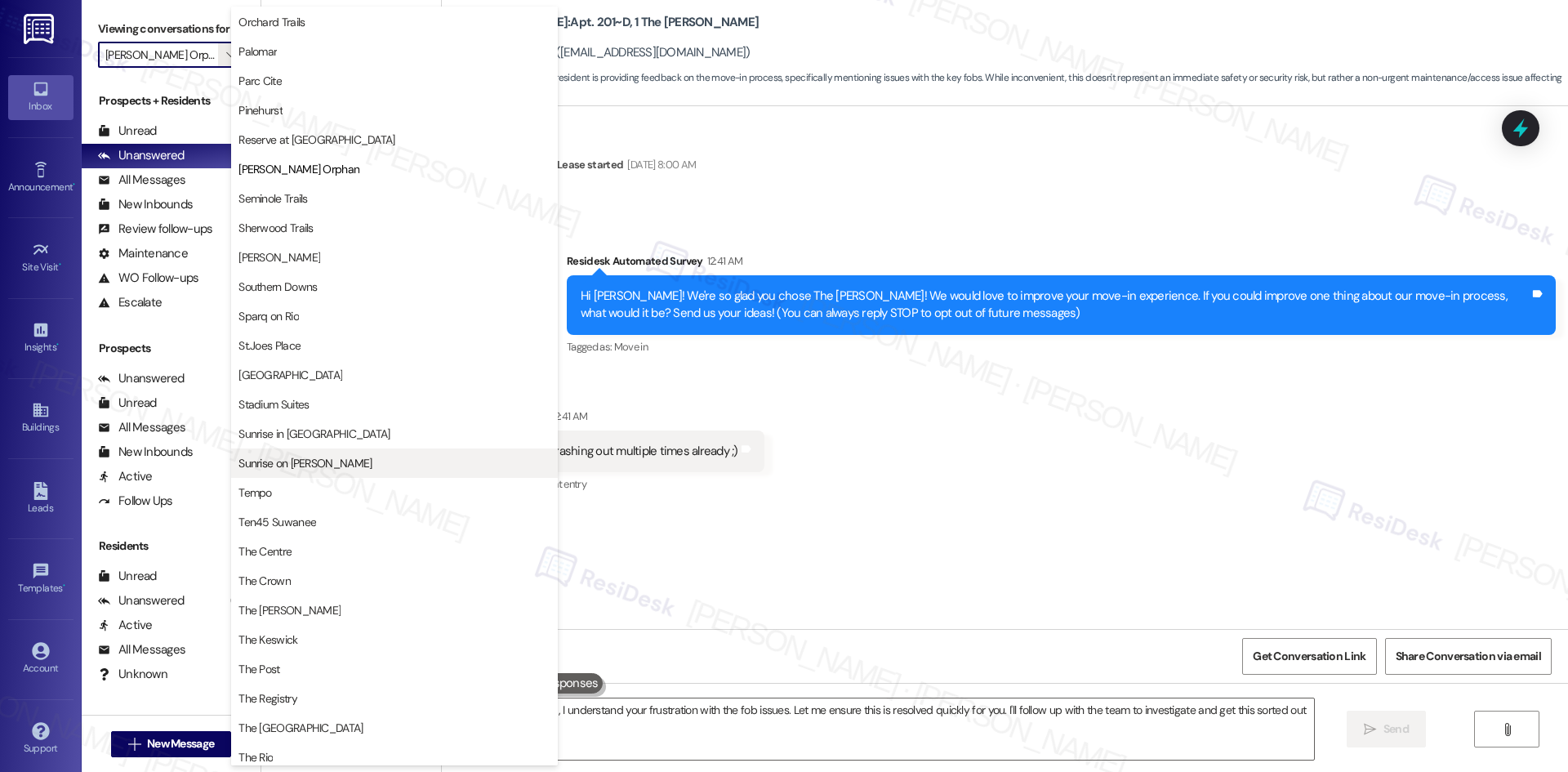
scroll to position [1262, 0]
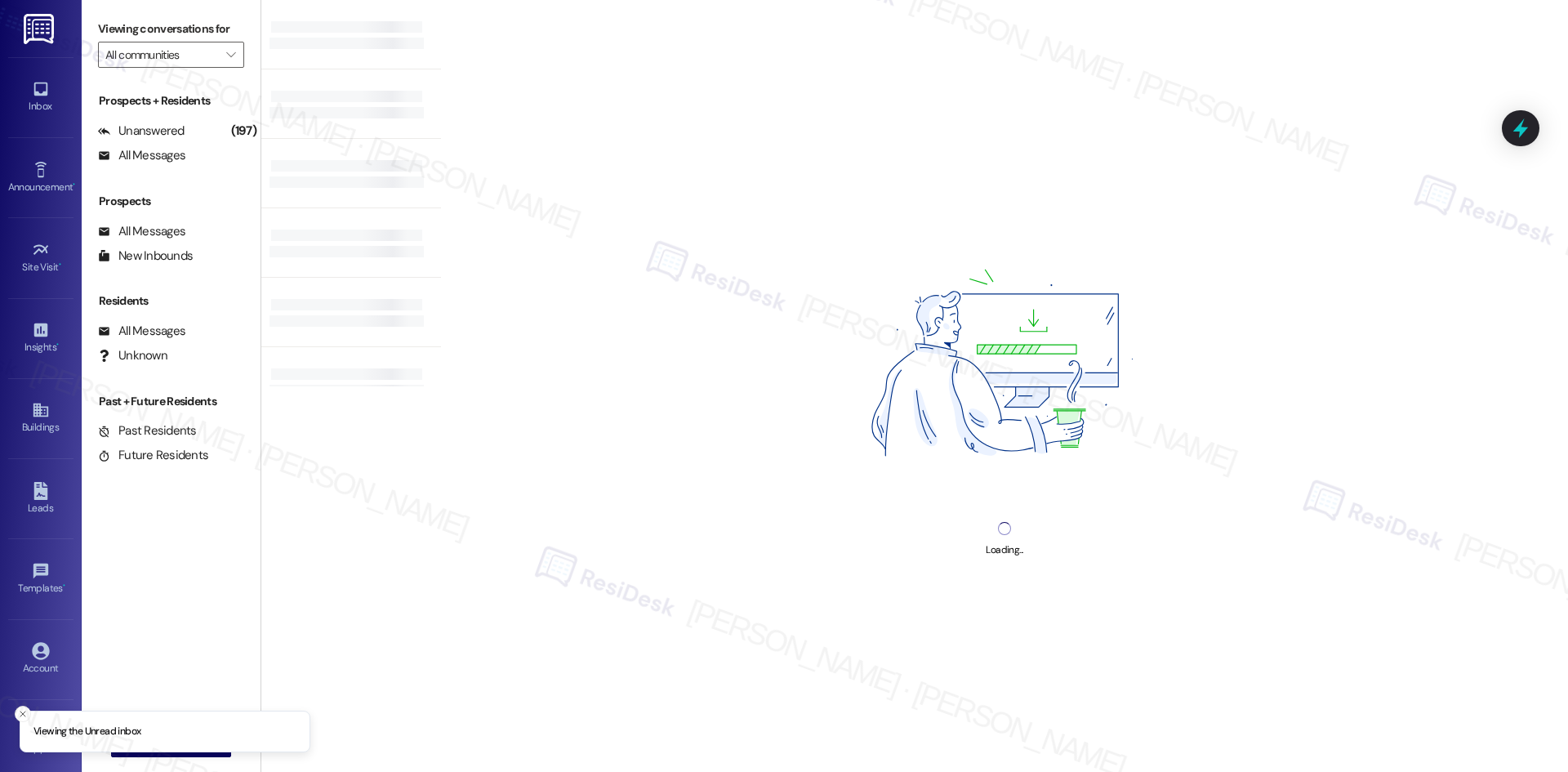
type input "[PERSON_NAME] Orphan"
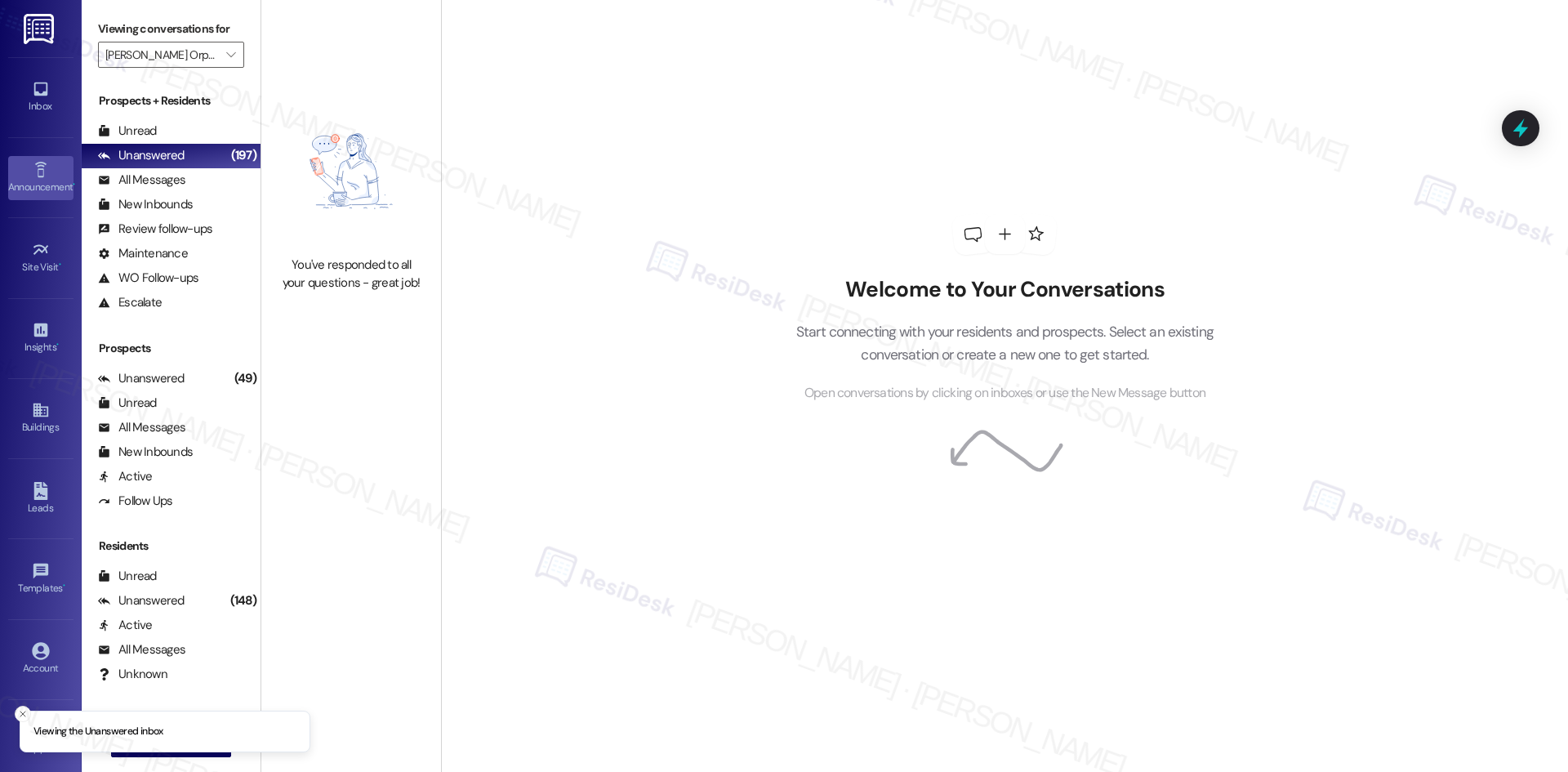
click at [47, 166] on link "Announcement •" at bounding box center [40, 178] width 66 height 44
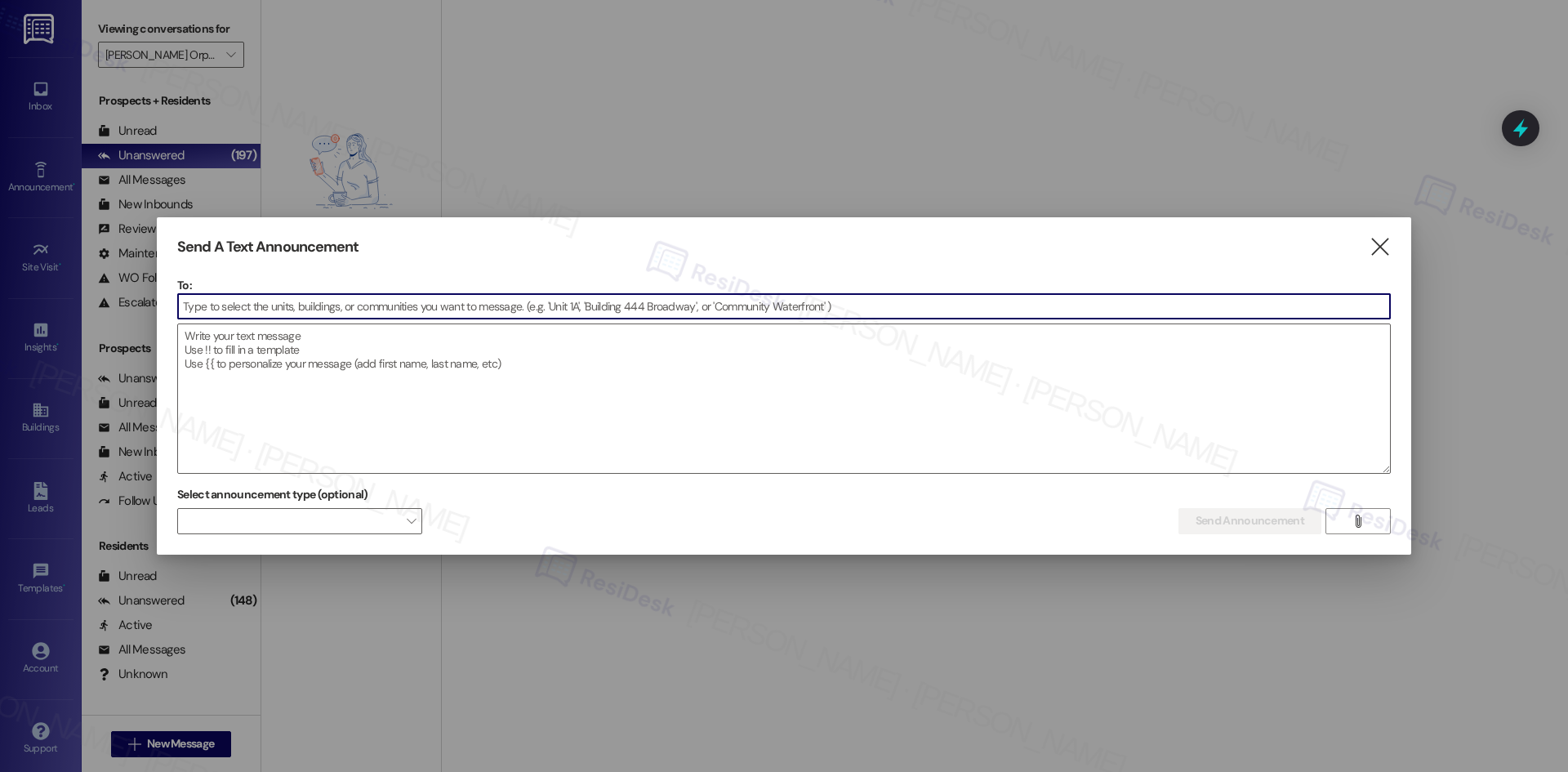
click at [274, 298] on input at bounding box center [784, 305] width 1212 height 25
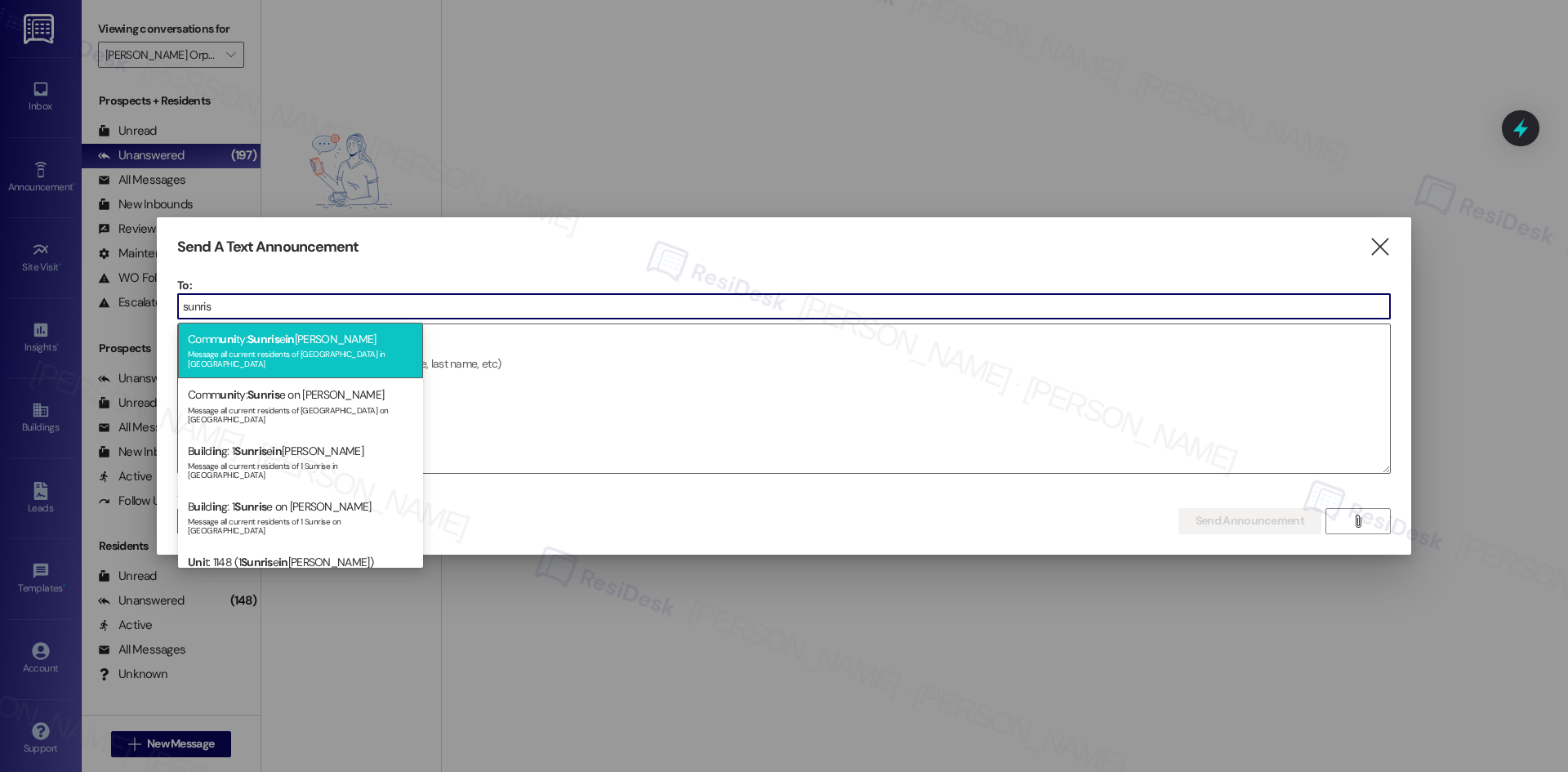
type input "sunris"
click at [333, 353] on div "Message all current residents of Sunrise in Chandler" at bounding box center [300, 357] width 226 height 23
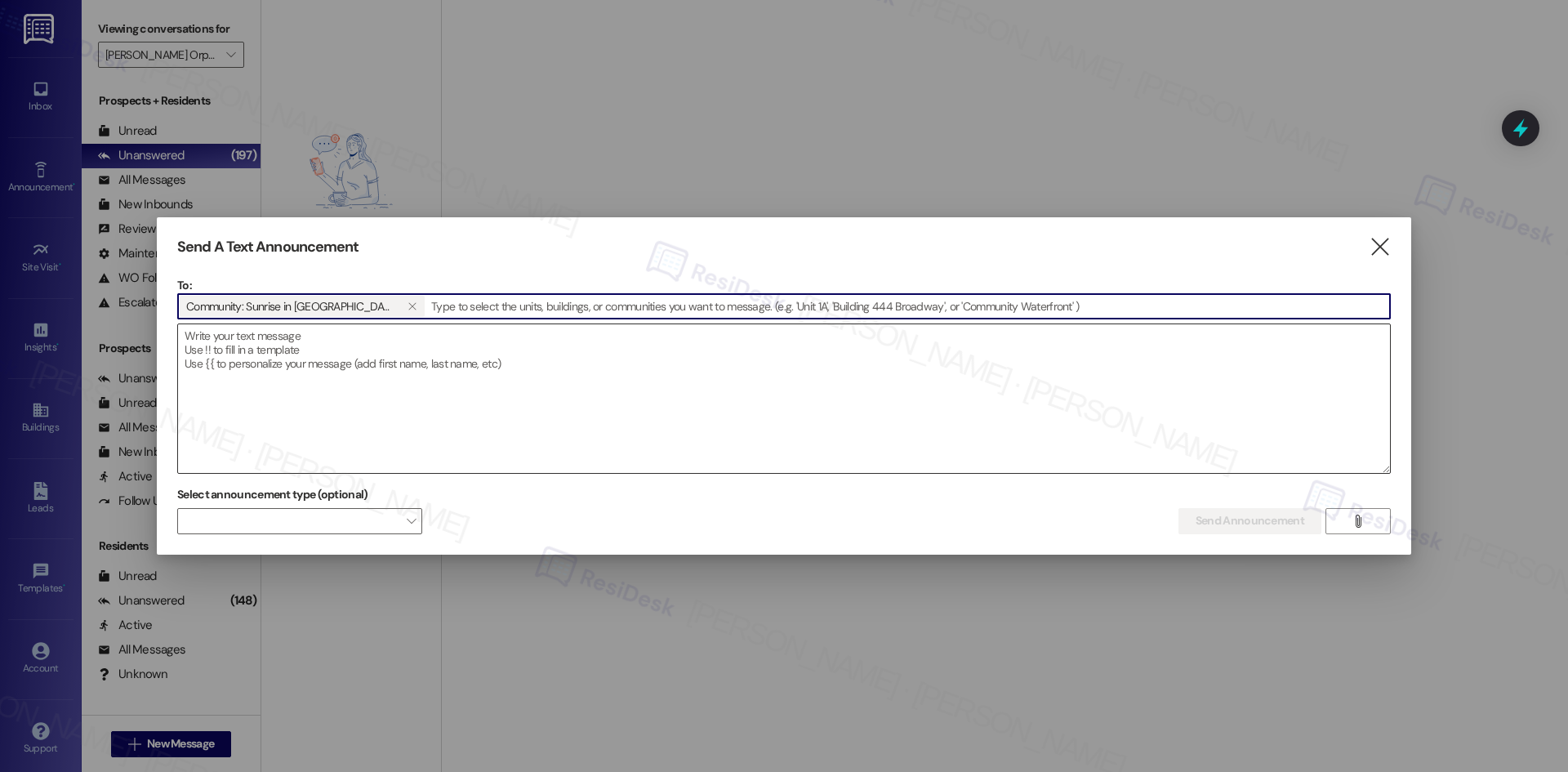
click at [333, 352] on textarea at bounding box center [784, 398] width 1212 height 148
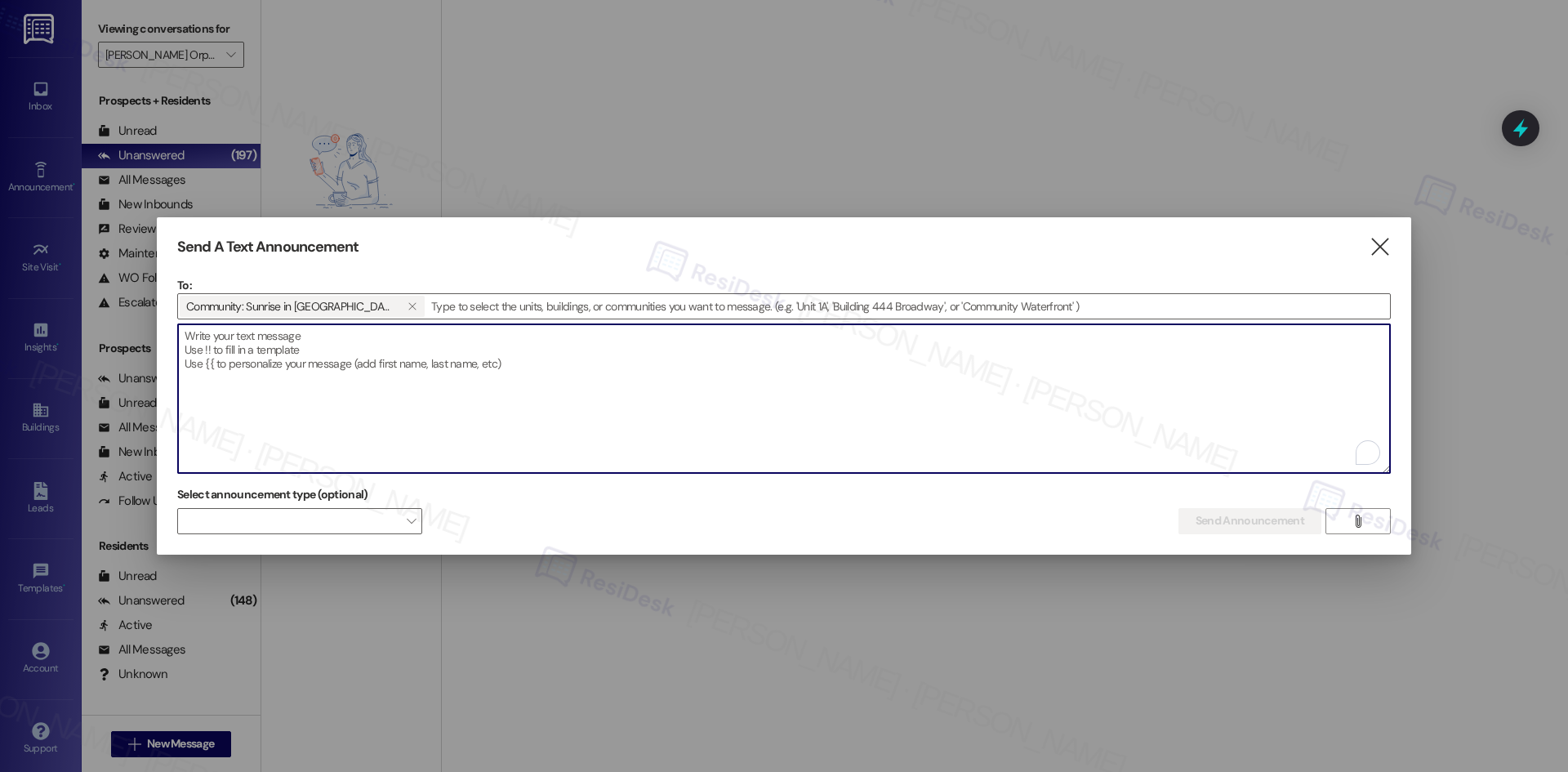
paste textarea "Hi {{first_name}}! We care about your comfort at {{property}}. What’s one small…"
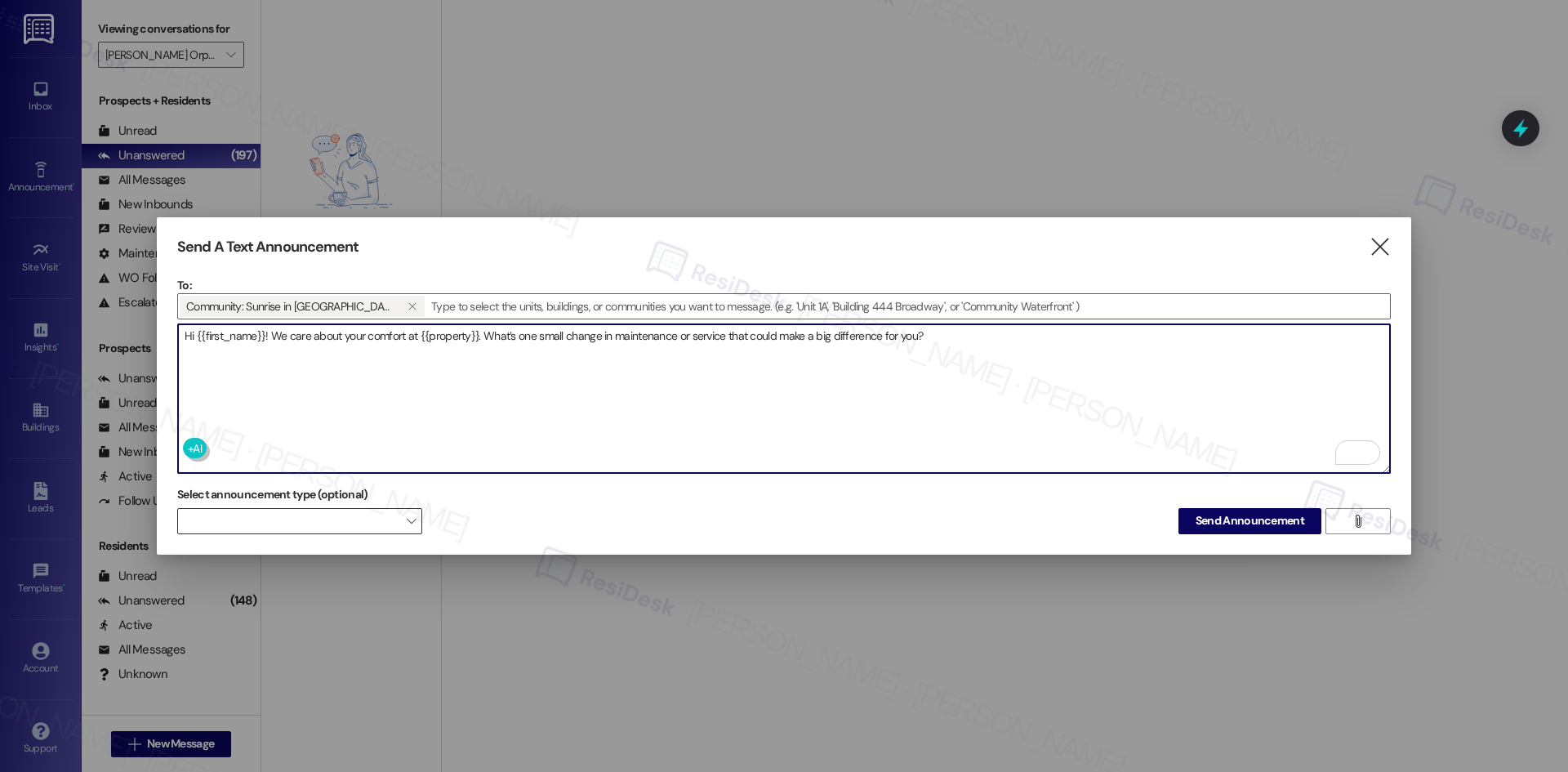
type textarea "Hi {{first_name}}! We care about your comfort at {{property}}. What’s one small…"
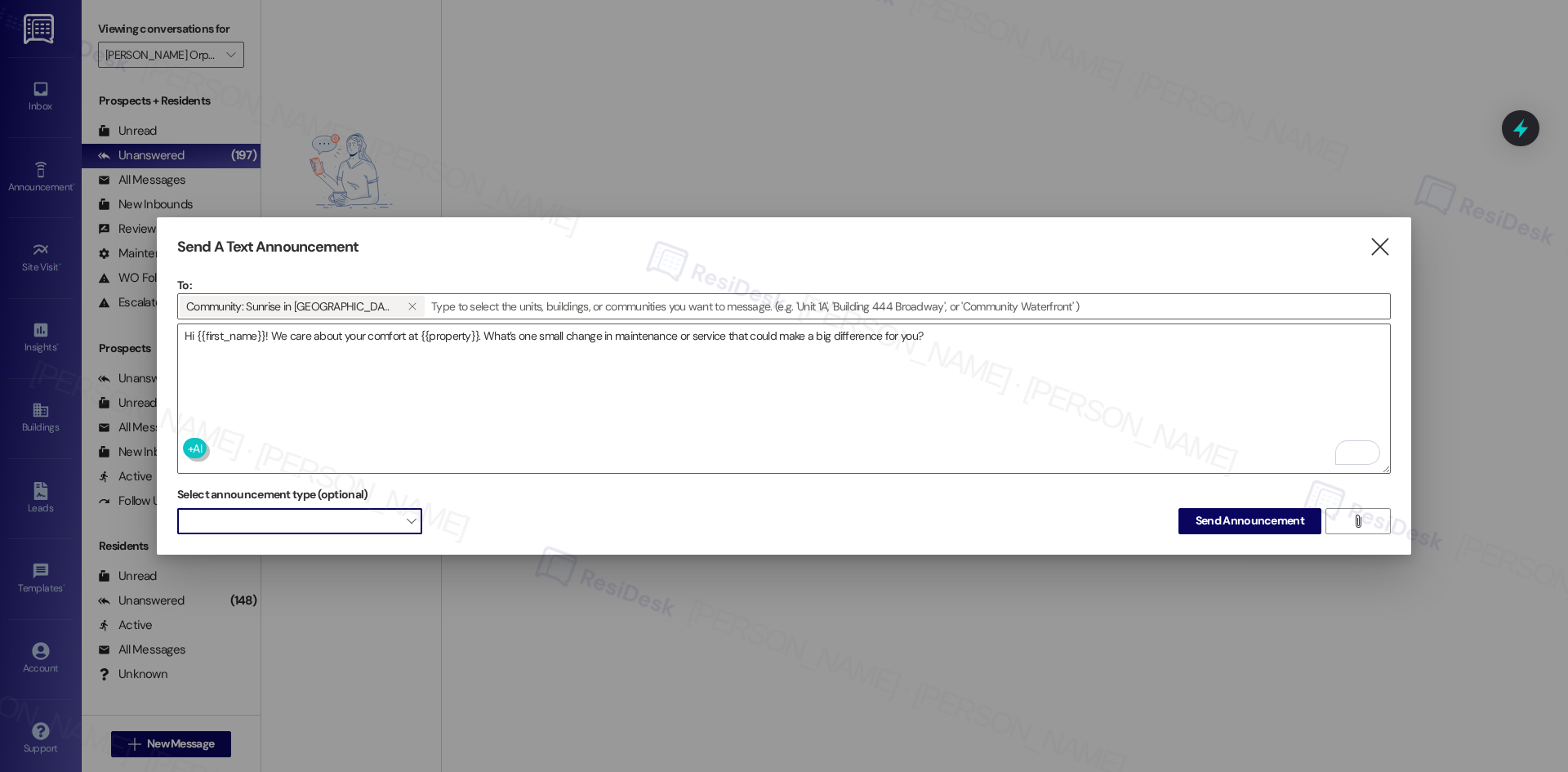
click at [338, 521] on span at bounding box center [299, 521] width 245 height 27
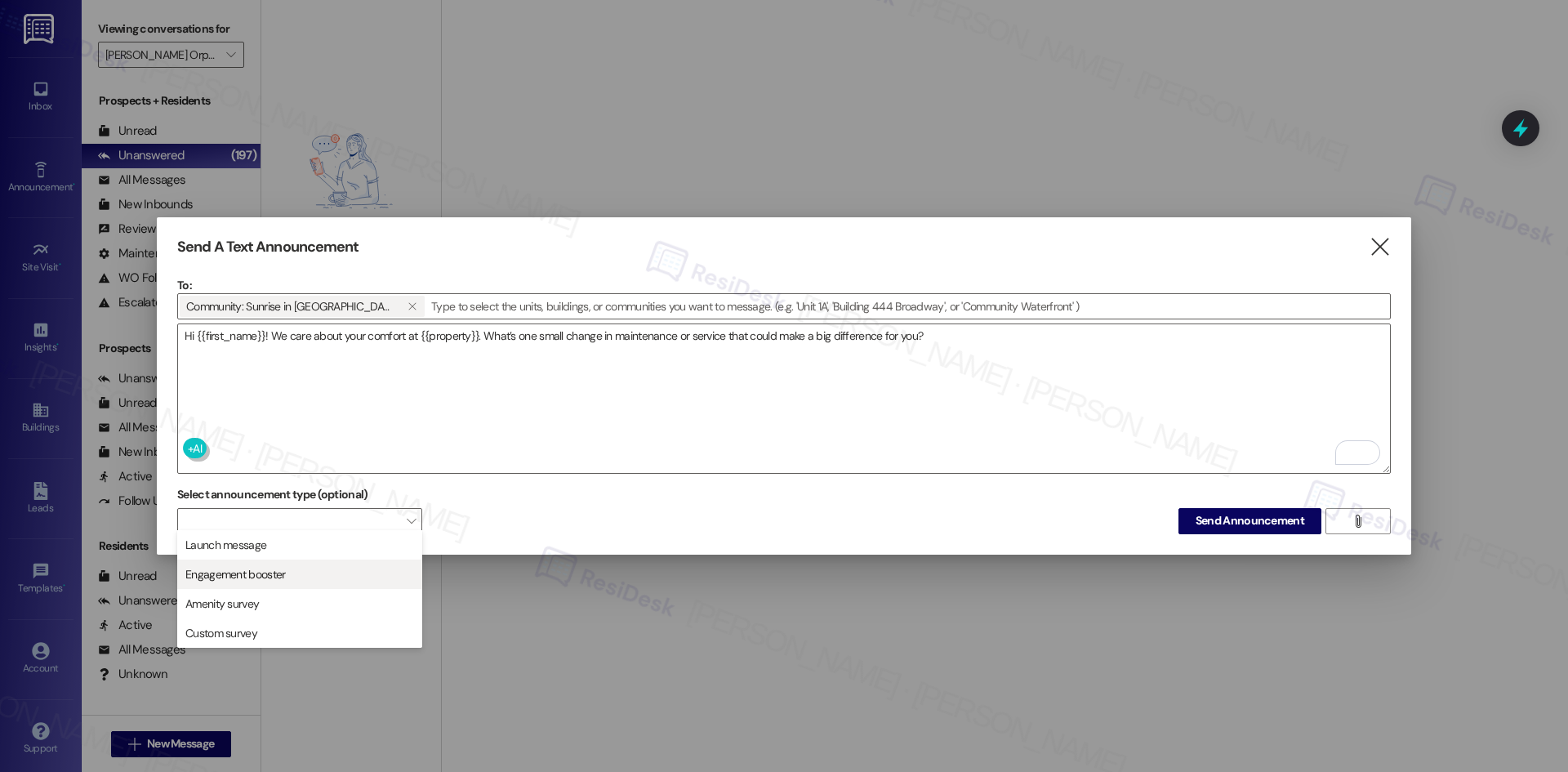
click at [370, 576] on span "Engagement booster" at bounding box center [299, 575] width 231 height 18
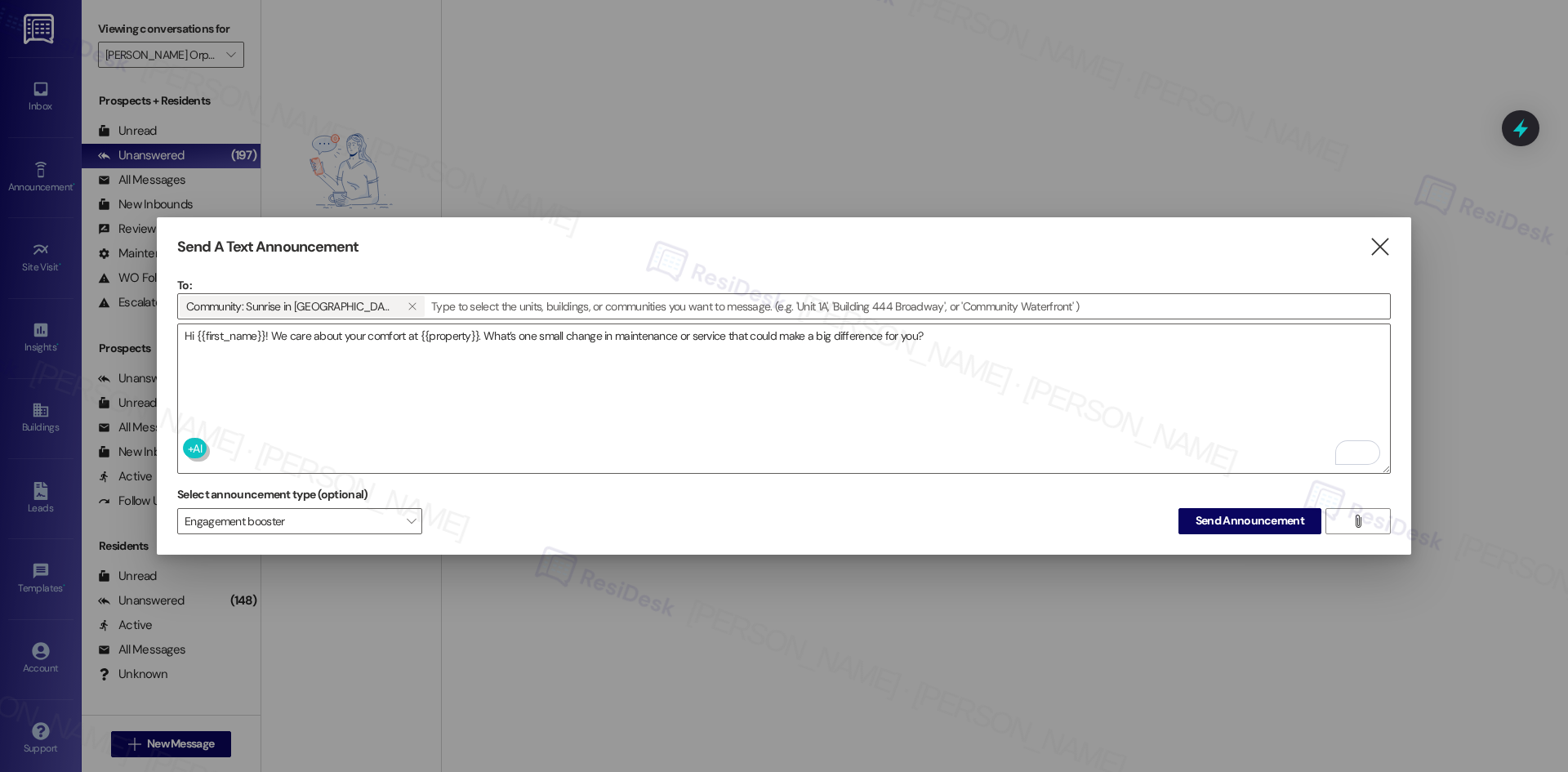
click at [507, 528] on div "Select announcement type (optional) Engagement booster  Send Announcement " at bounding box center [784, 508] width 1214 height 51
click at [1223, 520] on span "Send Announcement" at bounding box center [1250, 520] width 109 height 17
click at [1089, 513] on div "Select announcement type (optional) Engagement booster  Sending..." at bounding box center [784, 508] width 1214 height 51
click at [750, 519] on div "Select announcement type (optional) Engagement booster  Sending..." at bounding box center [784, 508] width 1214 height 51
click at [758, 502] on div "Select announcement type (optional) Engagement booster  Sending..." at bounding box center [784, 508] width 1214 height 51
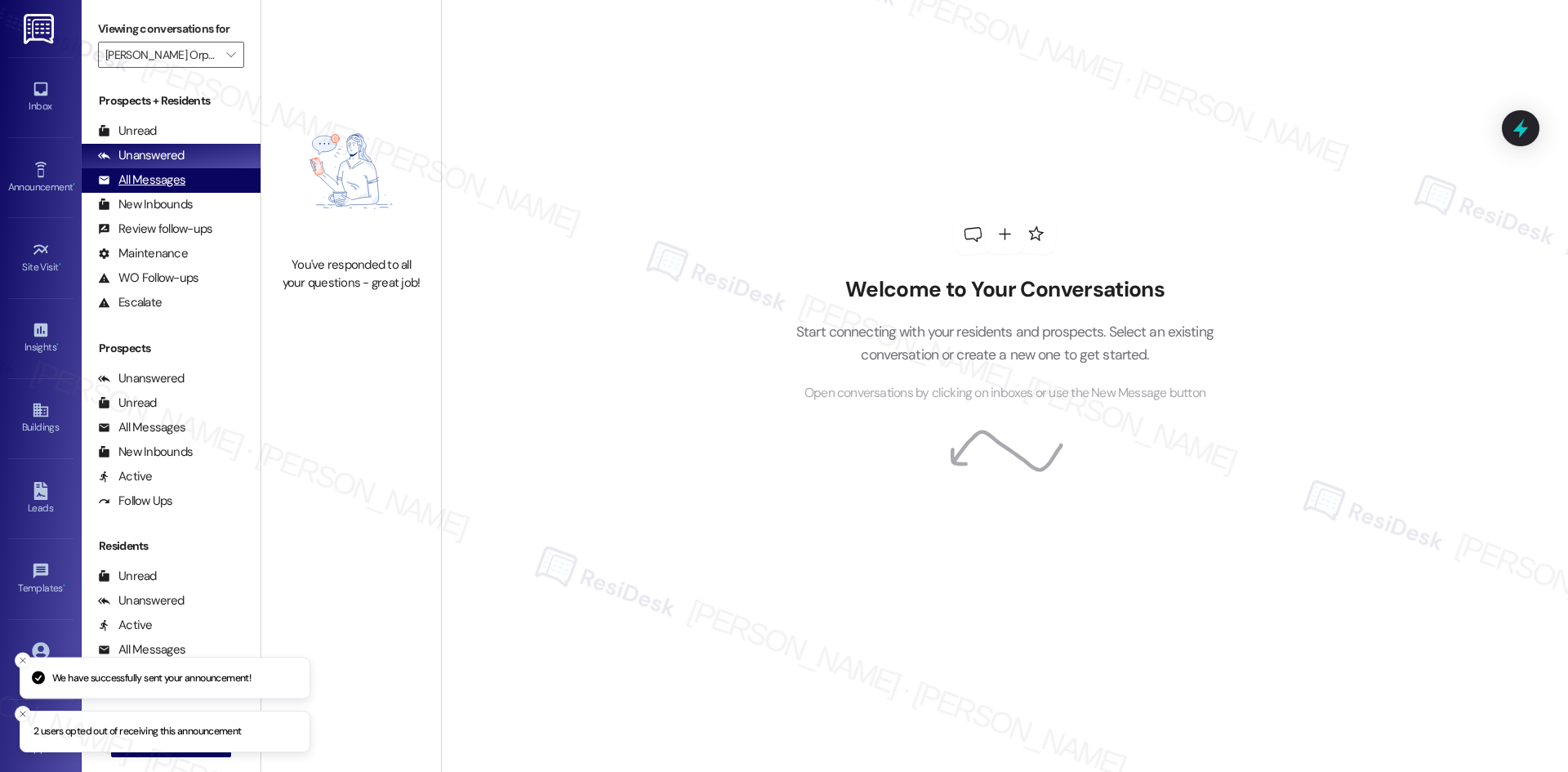
click at [172, 175] on div "All Messages" at bounding box center [141, 180] width 87 height 17
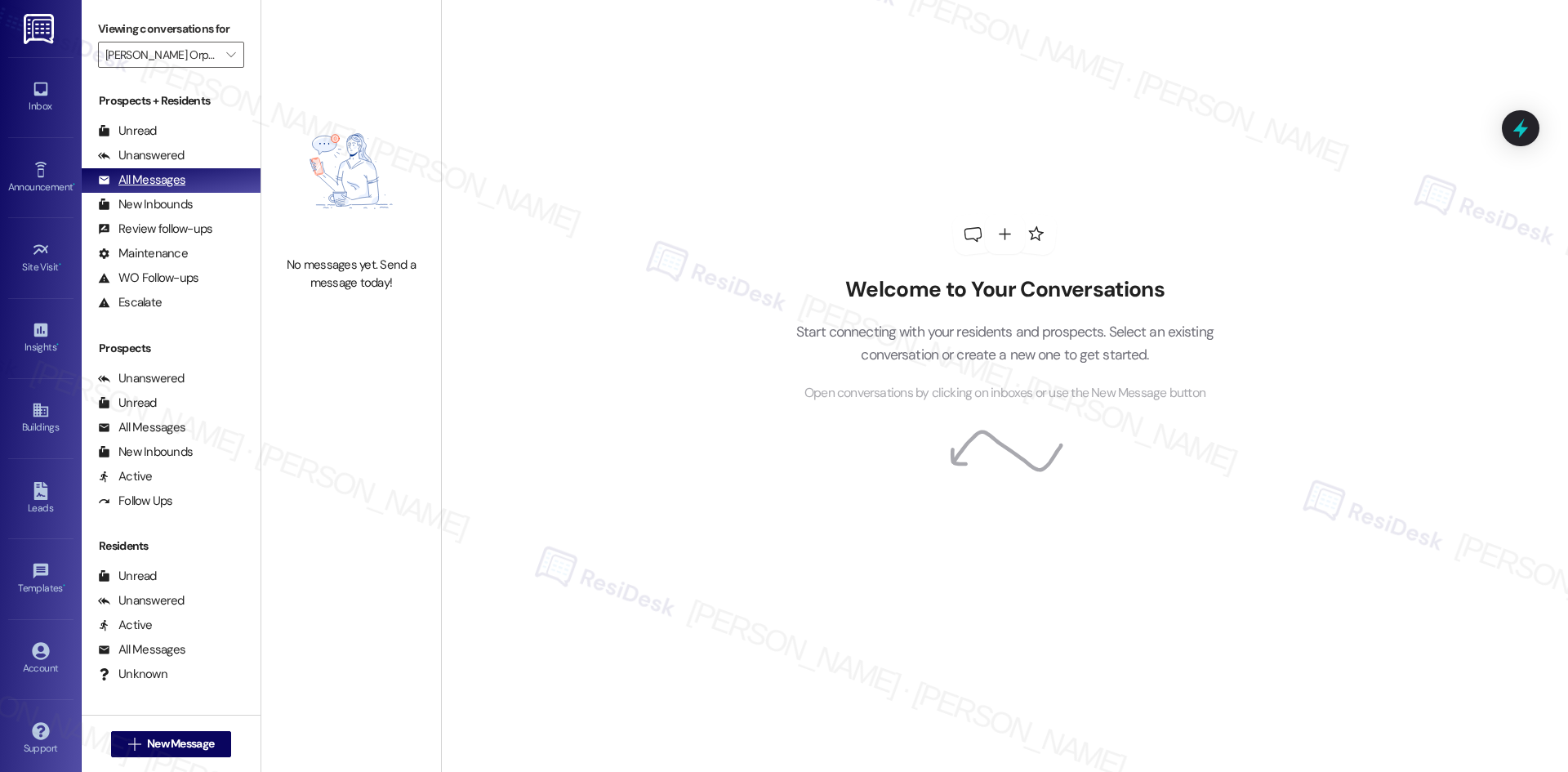
click at [163, 177] on div "All Messages" at bounding box center [141, 180] width 87 height 17
click at [142, 179] on div "All Messages" at bounding box center [141, 180] width 87 height 17
click at [157, 210] on div "New Inbounds" at bounding box center [145, 204] width 94 height 17
click at [165, 187] on div "All Messages" at bounding box center [141, 180] width 87 height 17
click at [176, 205] on div "New Inbounds" at bounding box center [145, 204] width 94 height 17
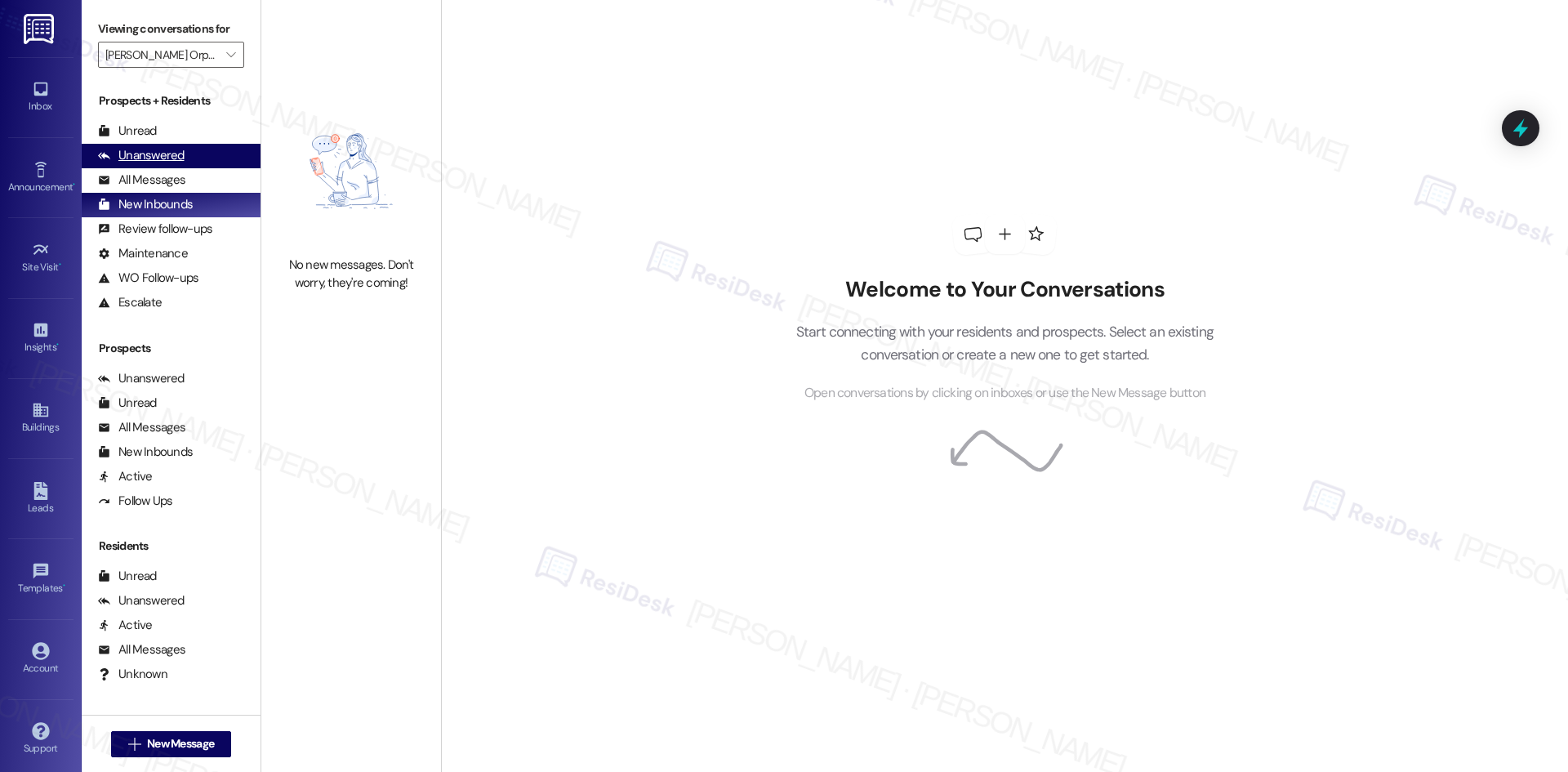
click at [154, 158] on div "Unanswered" at bounding box center [141, 155] width 86 height 17
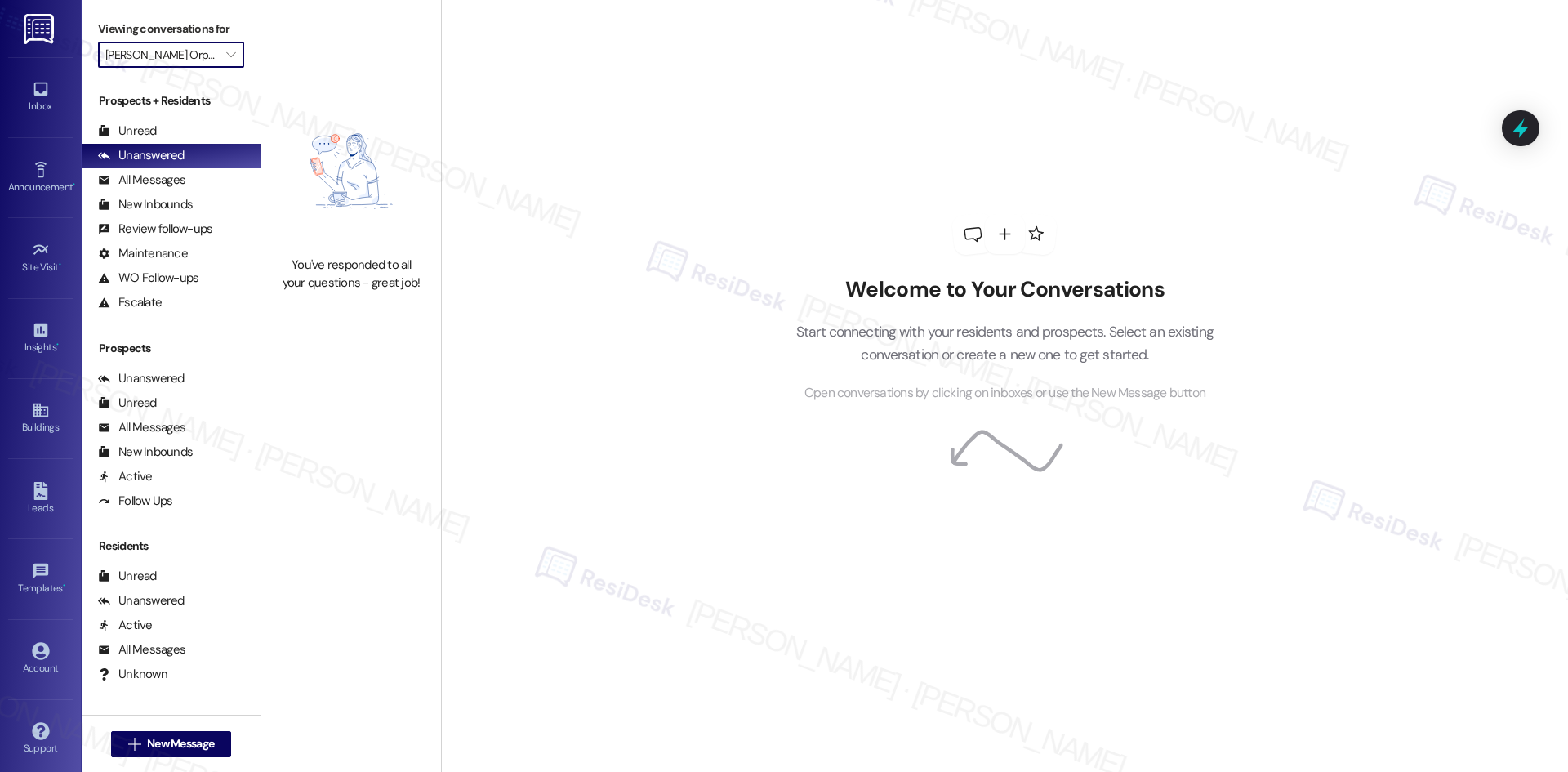
click at [197, 53] on input "[PERSON_NAME] Orphan" at bounding box center [161, 54] width 113 height 27
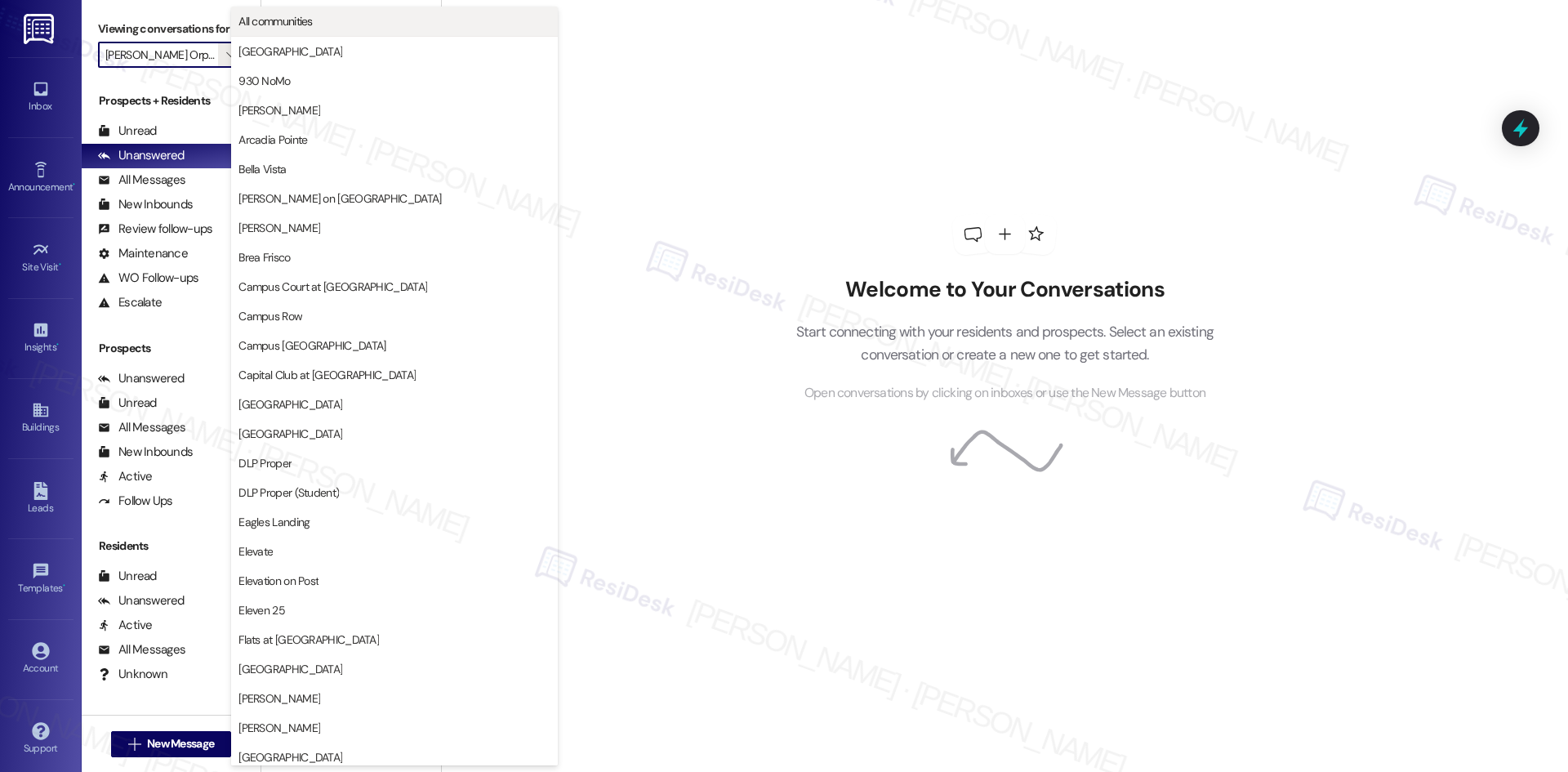
click at [328, 26] on span "All communities" at bounding box center [395, 21] width 312 height 17
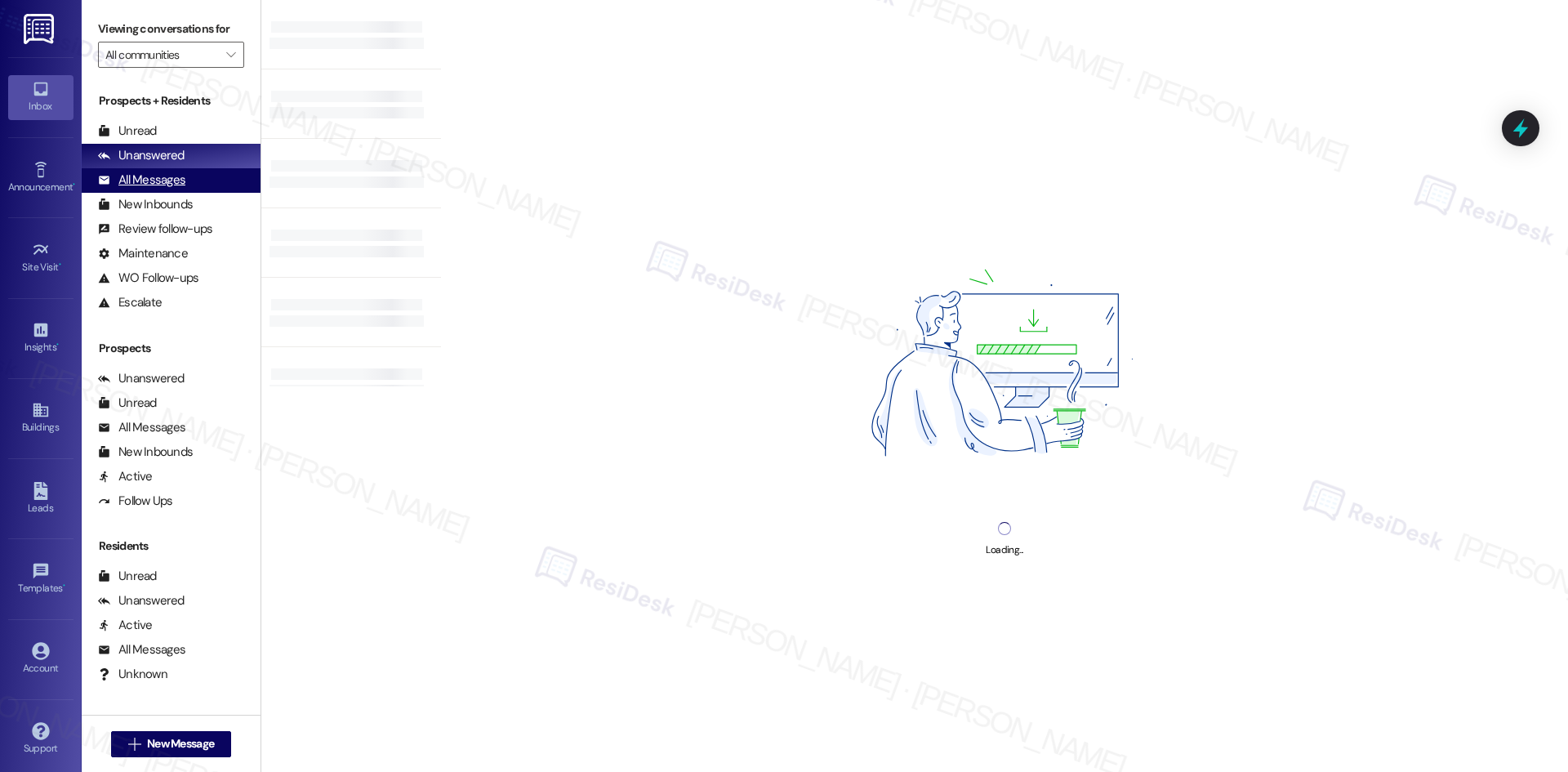
click at [179, 190] on div "All Messages (undefined)" at bounding box center [171, 180] width 179 height 25
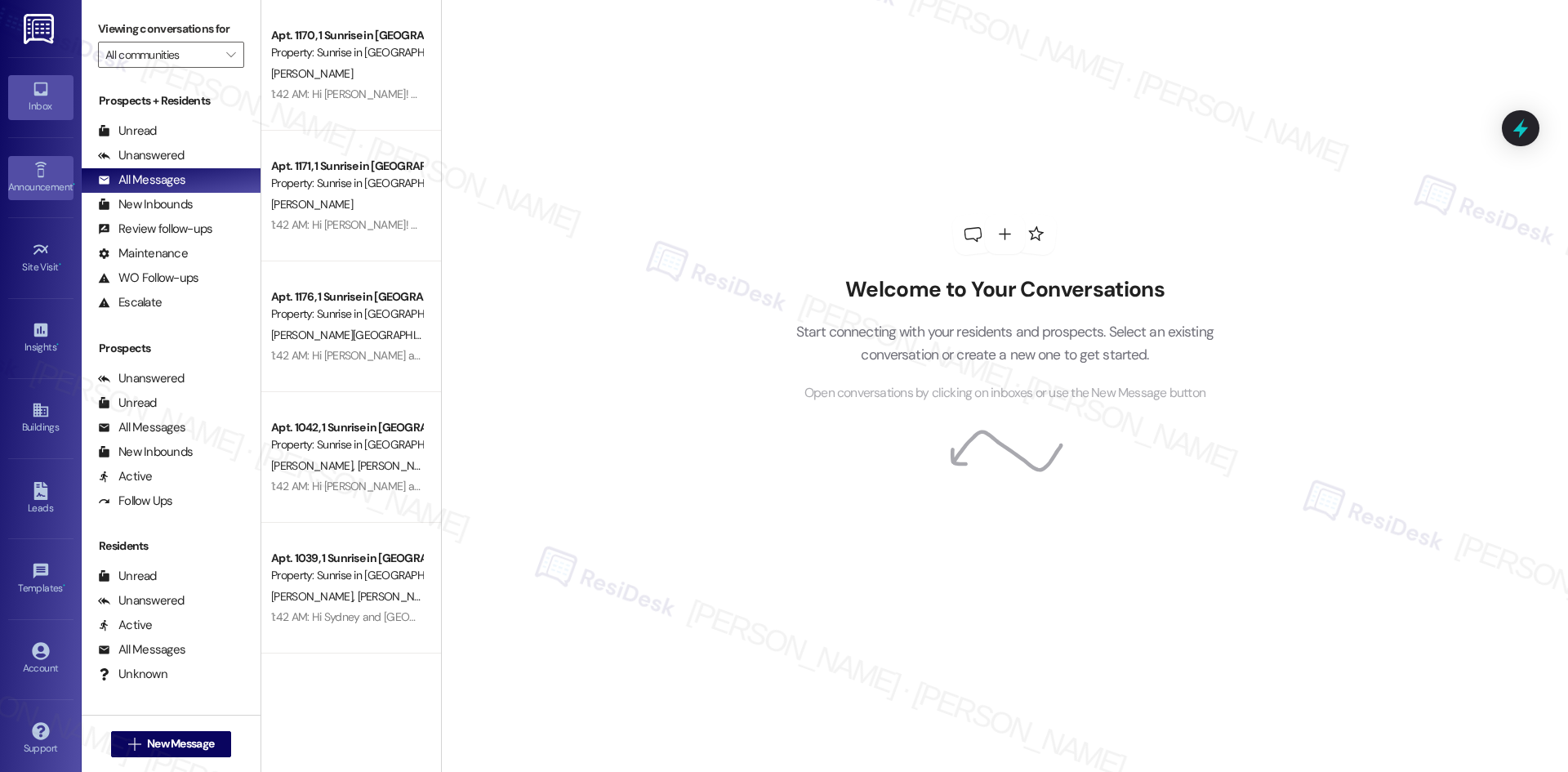
click at [47, 170] on link "Announcement •" at bounding box center [40, 178] width 66 height 44
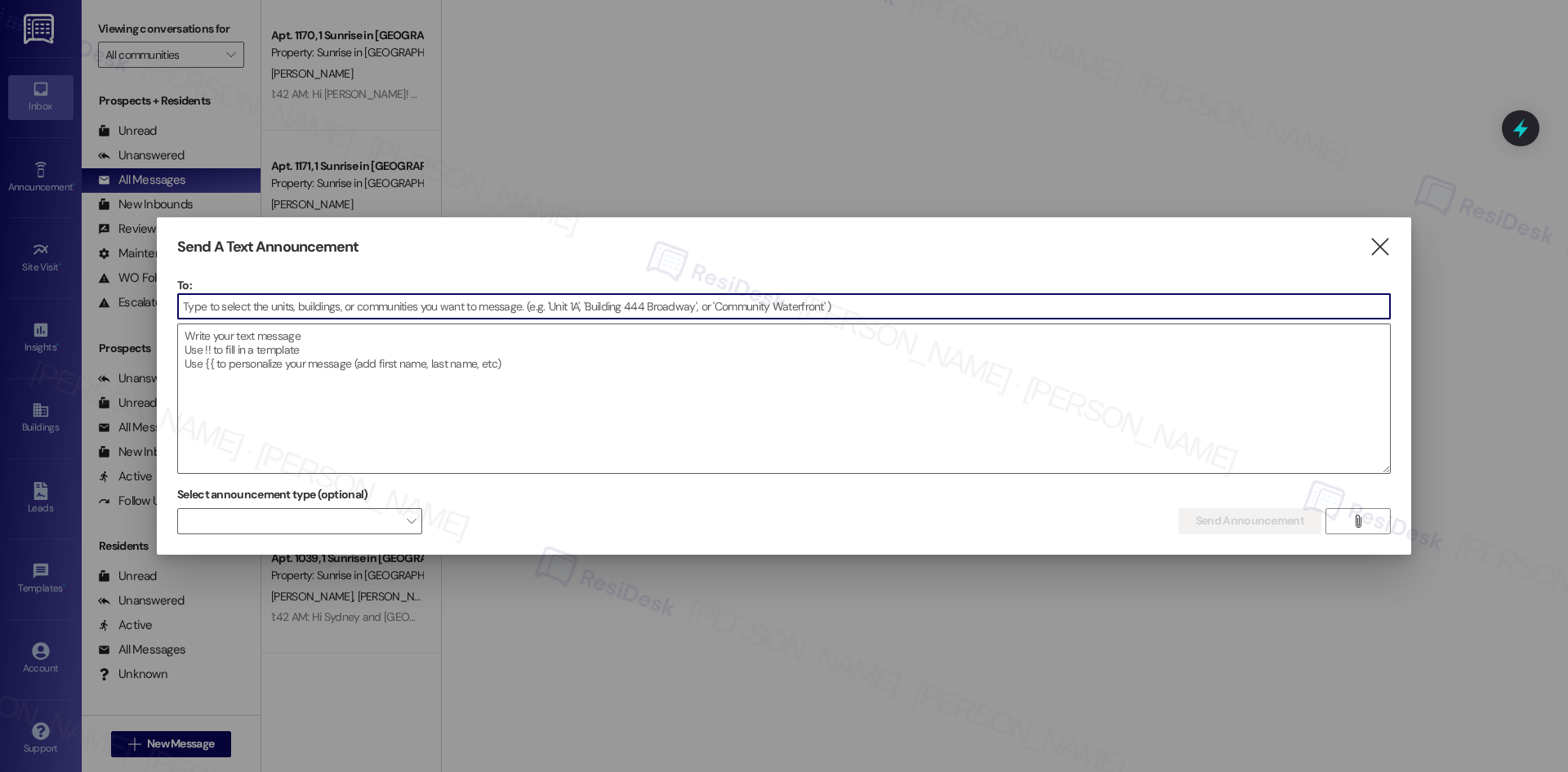
click at [307, 305] on input at bounding box center [784, 305] width 1212 height 25
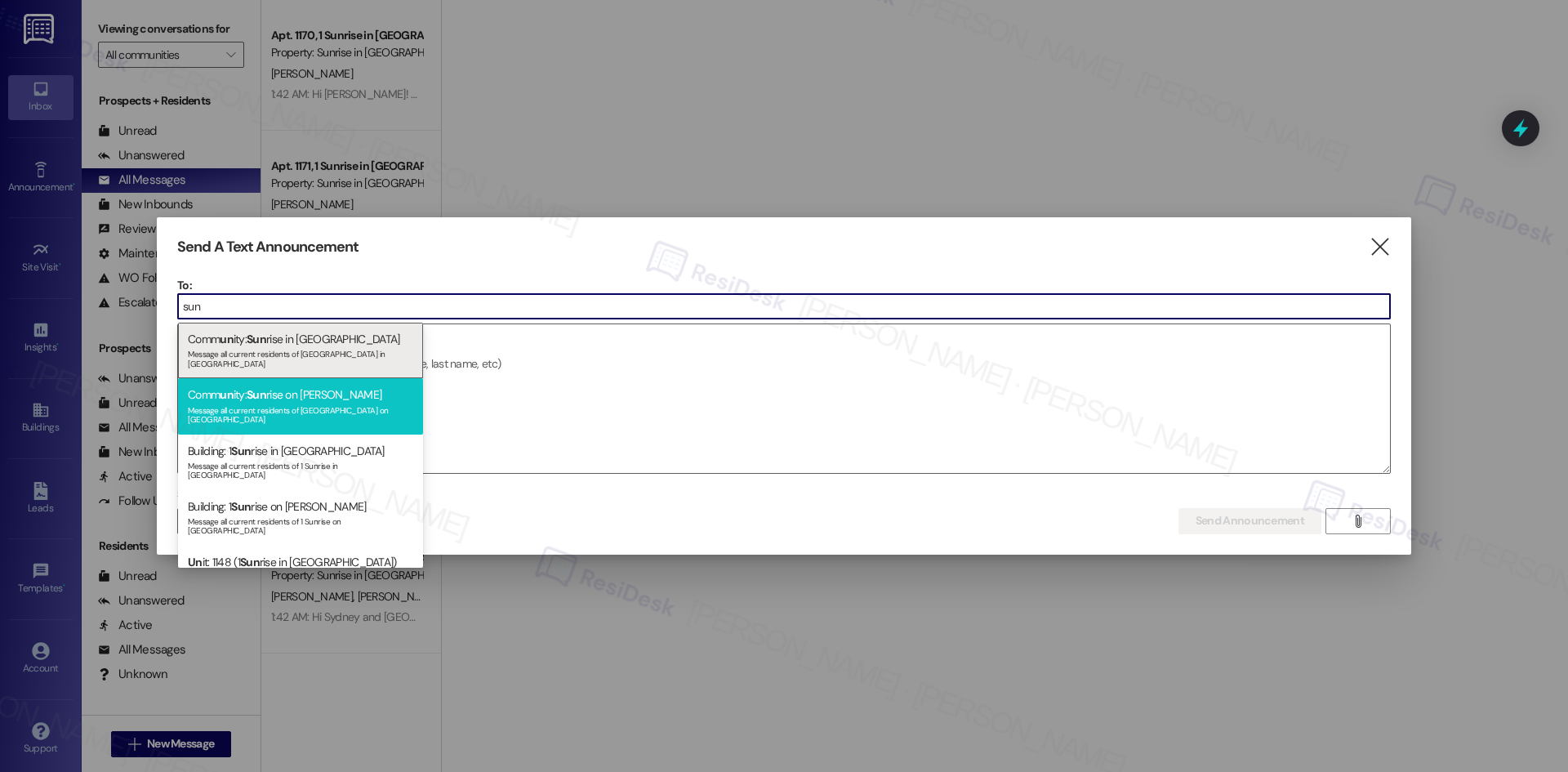
type input "sun"
click at [379, 390] on div "Comm un ity: Sun rise on Bethany Message all current residents of Sunrise on Be…" at bounding box center [300, 406] width 245 height 56
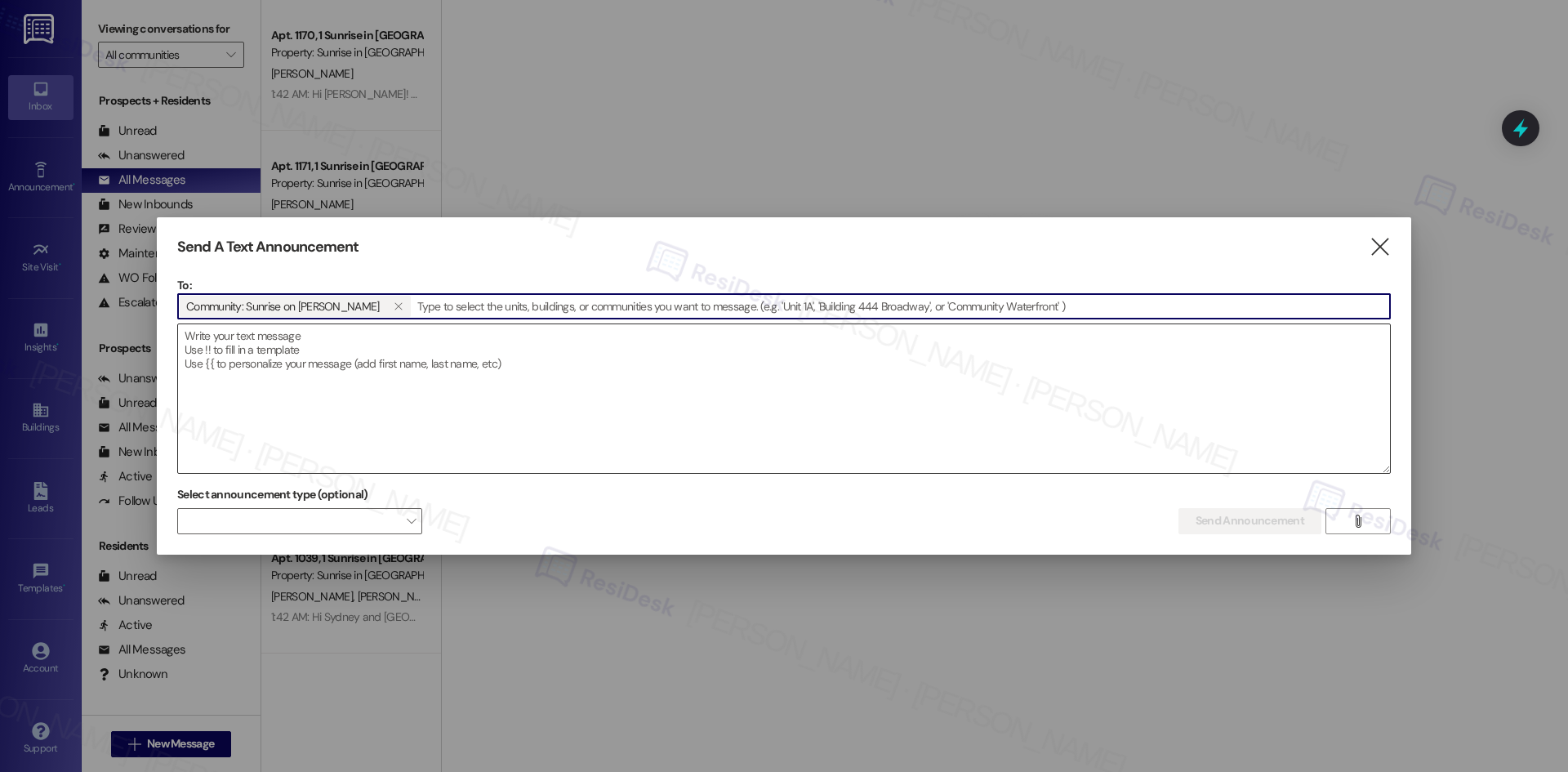
click at [395, 368] on textarea at bounding box center [784, 398] width 1212 height 148
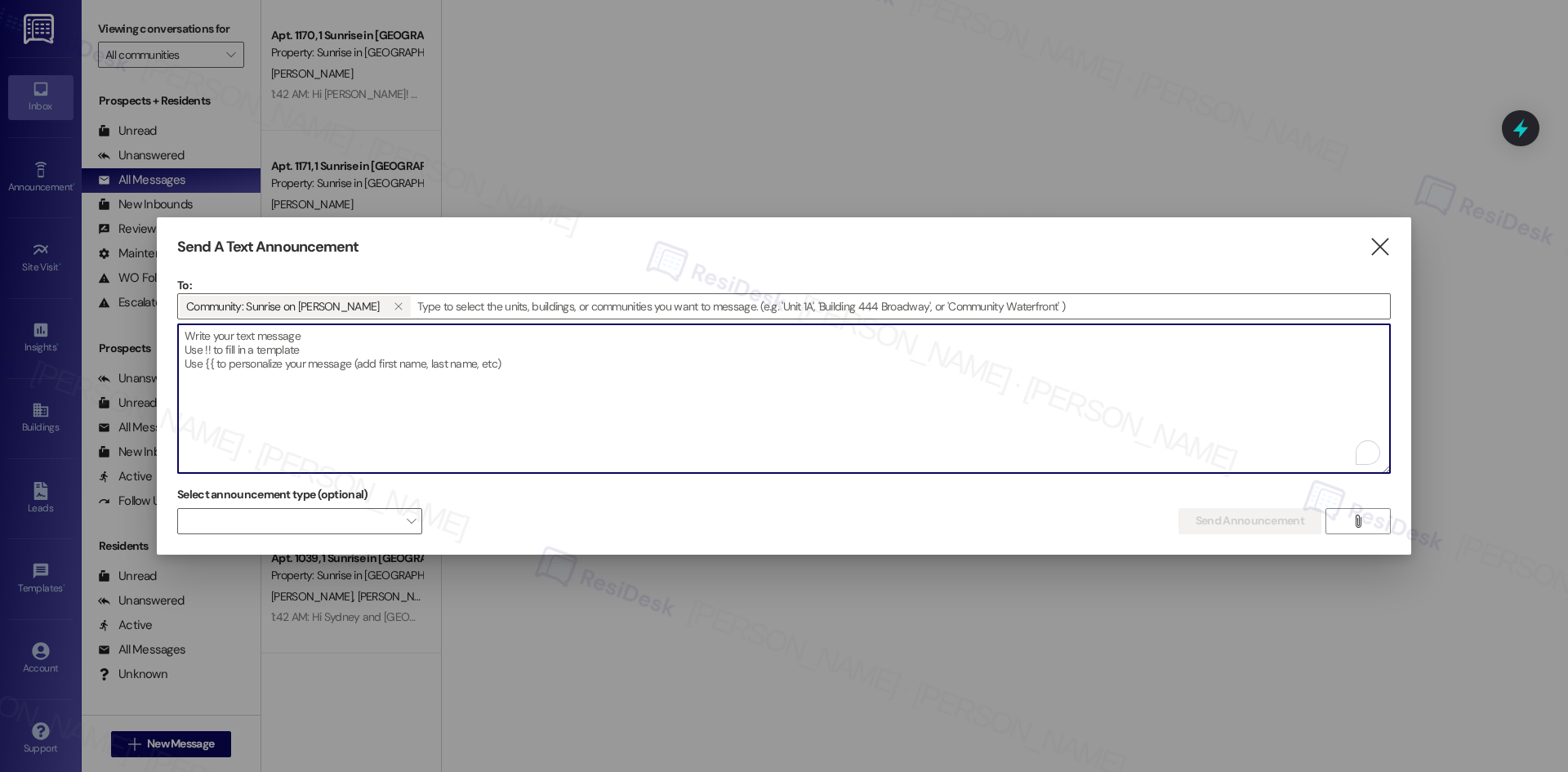
paste textarea "Hi {{first_name}}! We care about your comfort at {{property}}. What’s one small…"
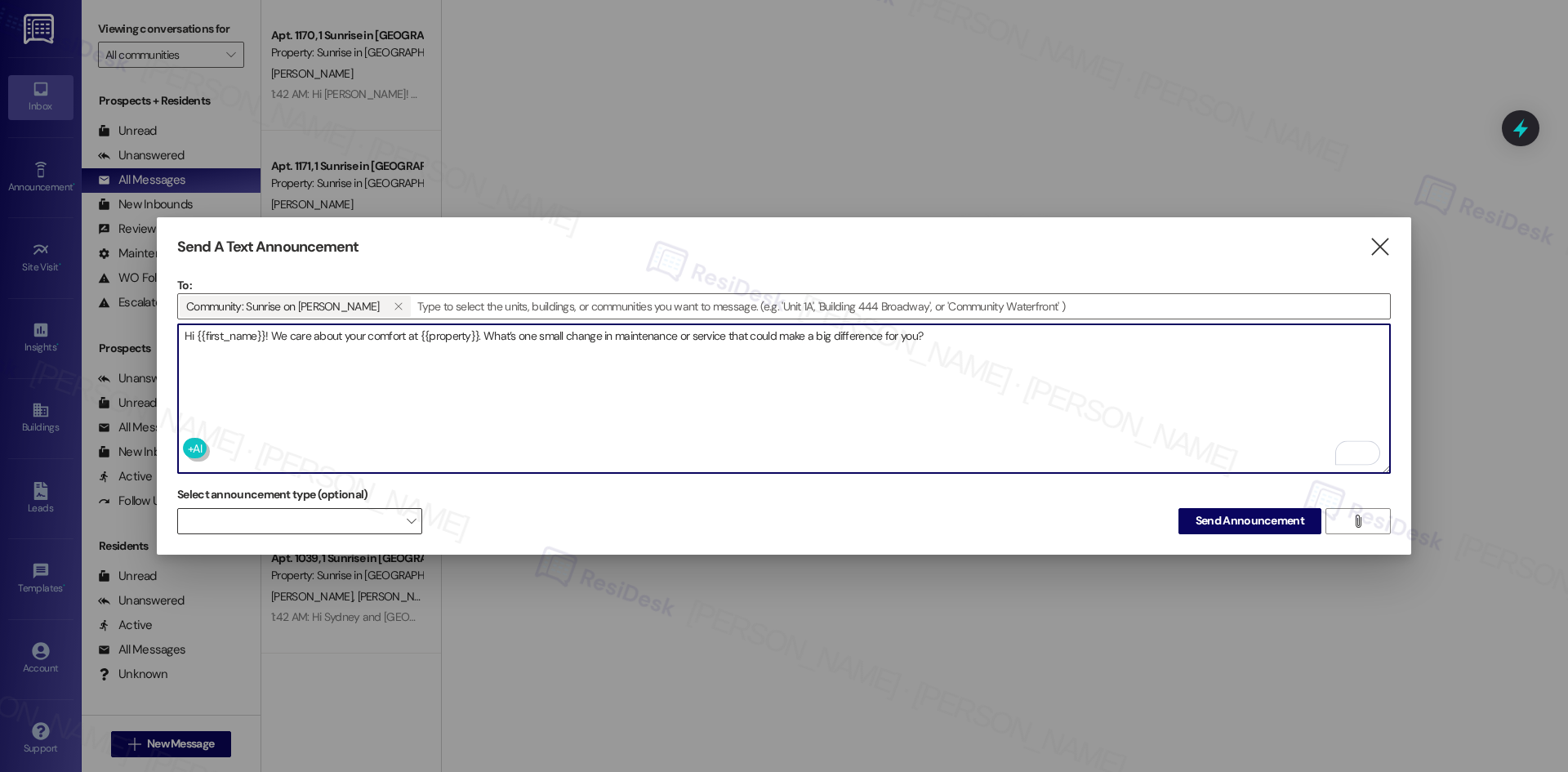
type textarea "Hi {{first_name}}! We care about your comfort at {{property}}. What’s one small…"
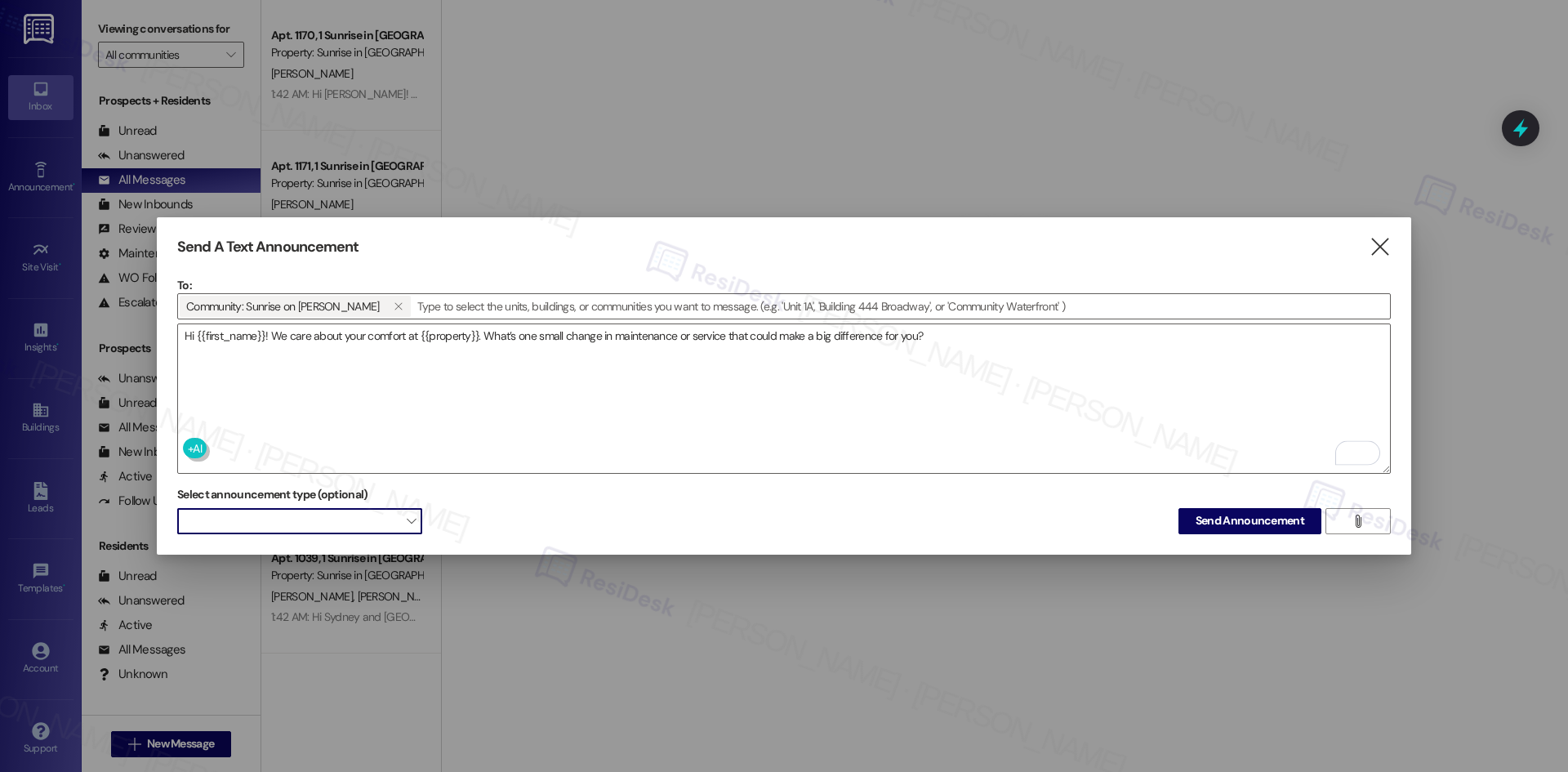
click at [351, 516] on span at bounding box center [299, 521] width 245 height 27
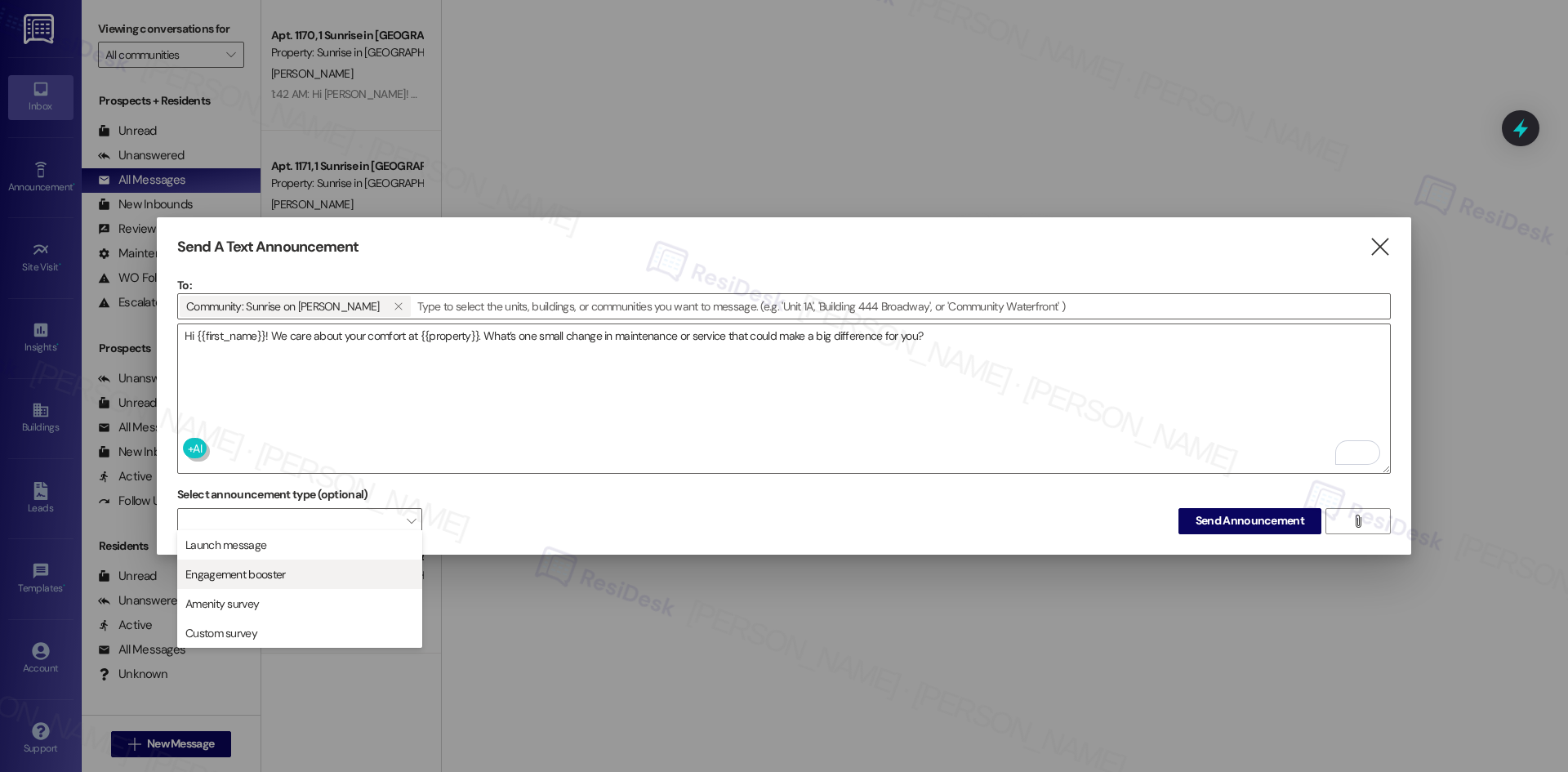
click at [321, 579] on span "Engagement booster" at bounding box center [299, 575] width 231 height 18
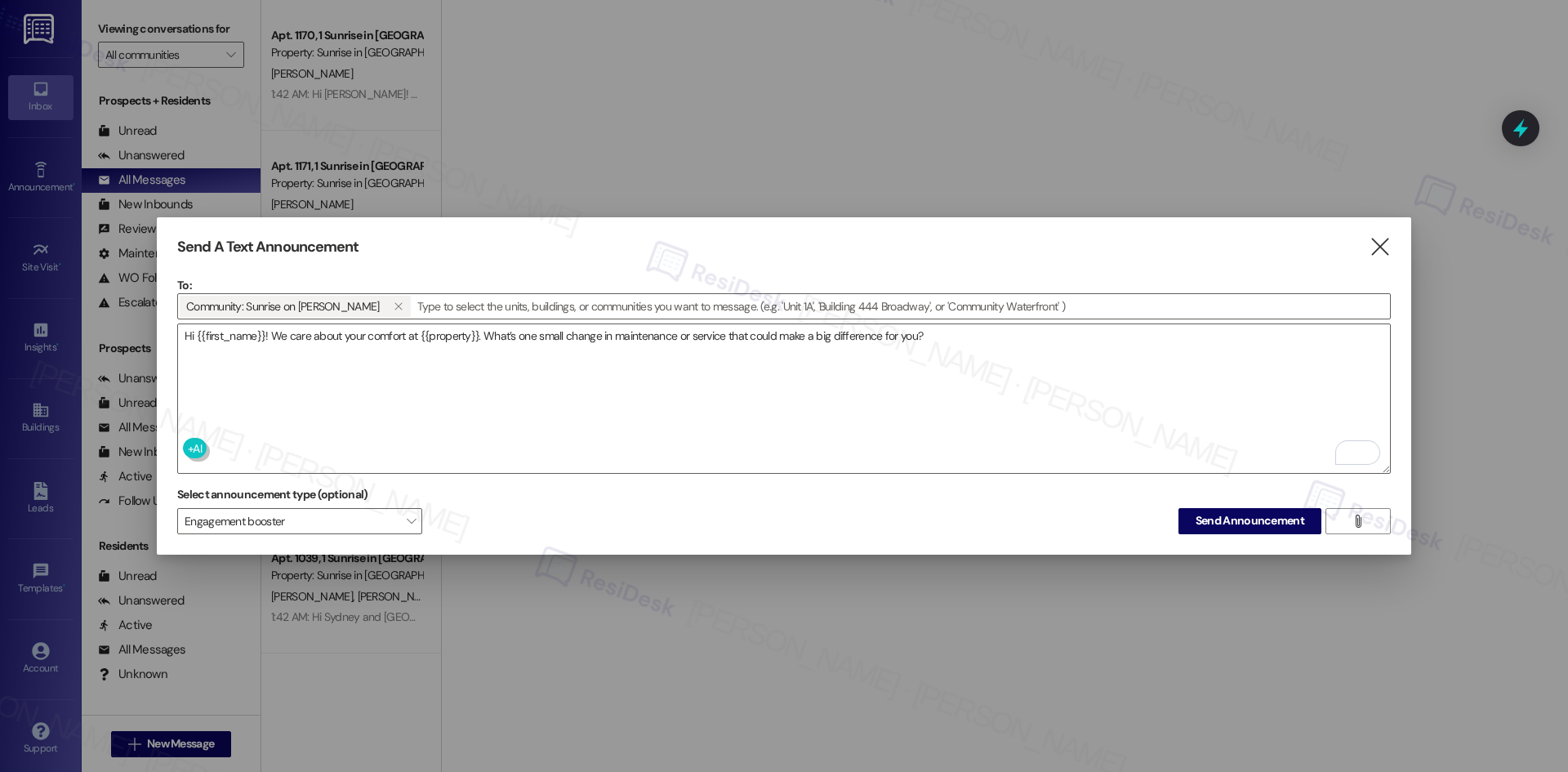
click at [498, 524] on div "Select announcement type (optional) Engagement booster  Send Announcement " at bounding box center [784, 508] width 1214 height 51
click at [1262, 518] on span "Send Announcement" at bounding box center [1250, 520] width 109 height 17
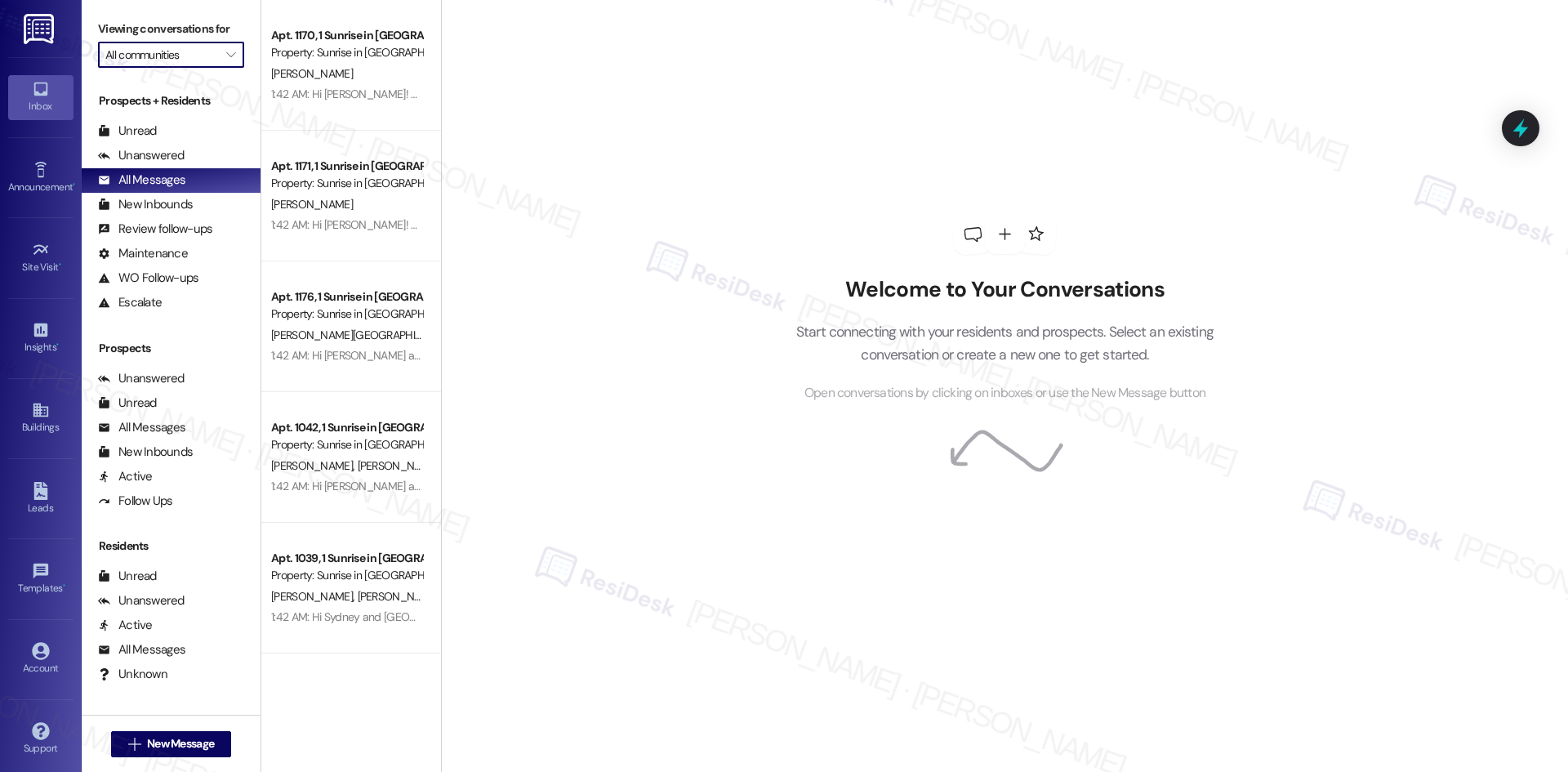
click at [190, 58] on input "All communities" at bounding box center [161, 54] width 113 height 27
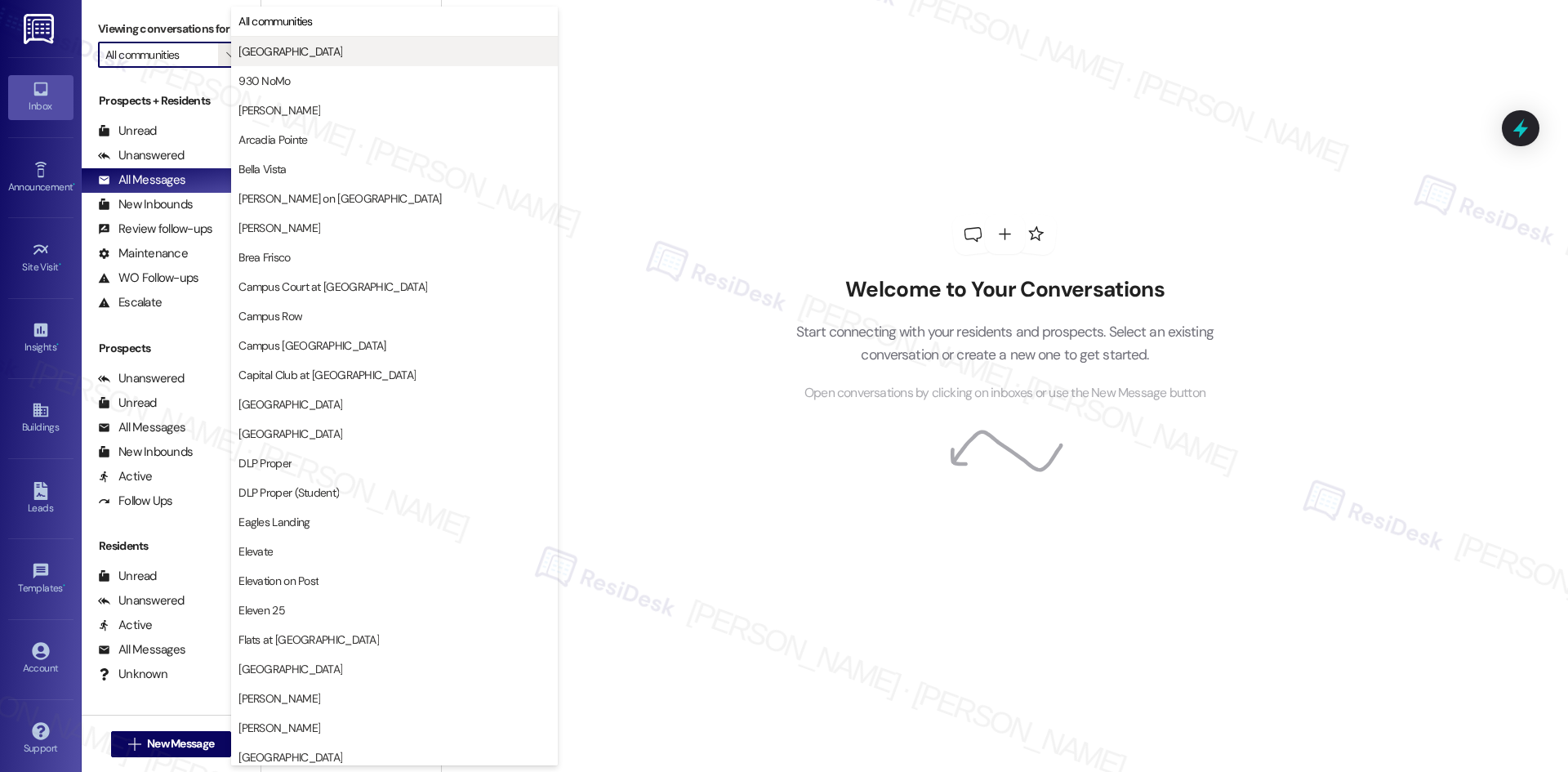
type input "[PERSON_NAME] Orphan"
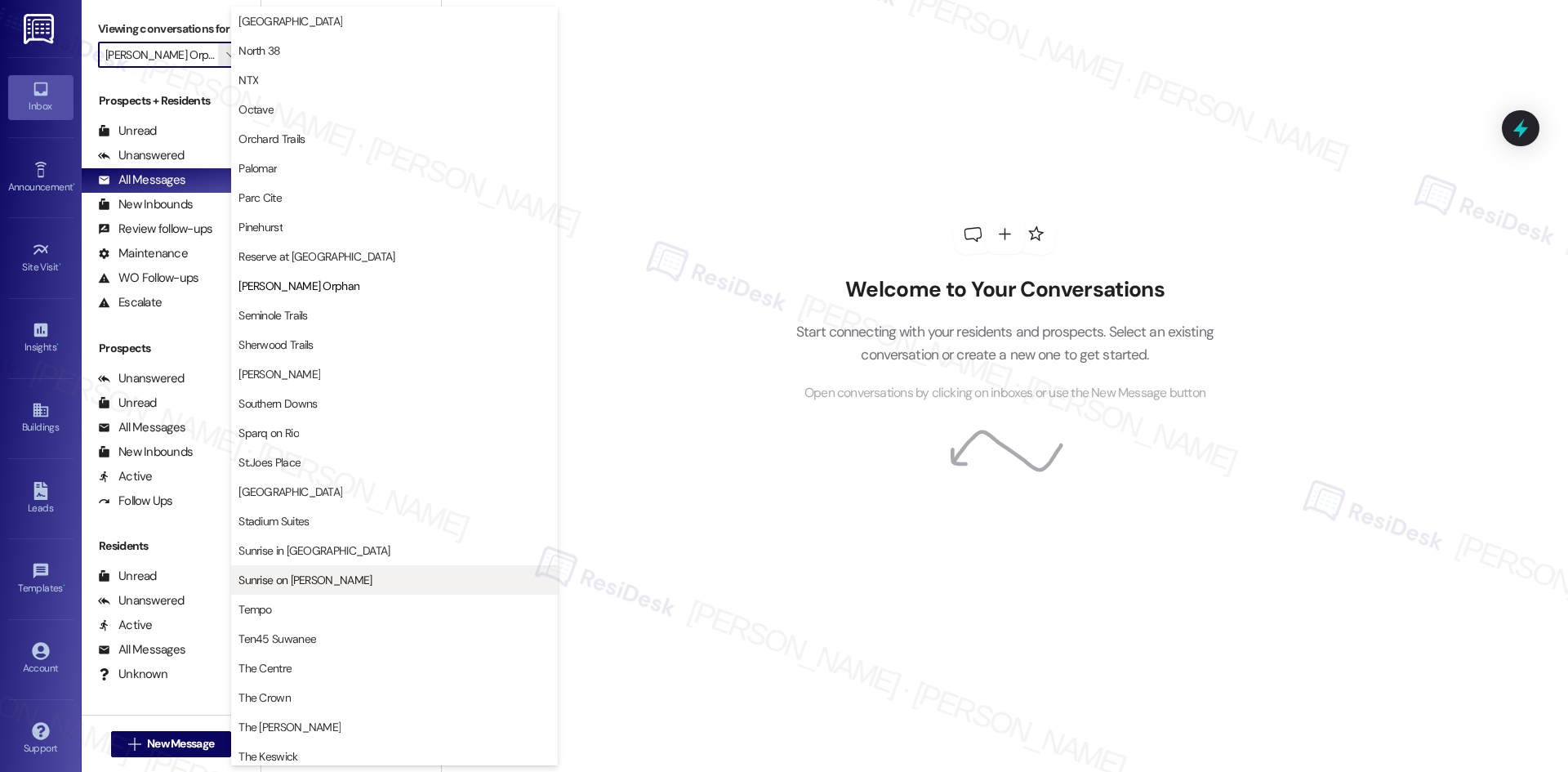
click at [333, 581] on span "Sunrise on [PERSON_NAME]" at bounding box center [395, 579] width 312 height 17
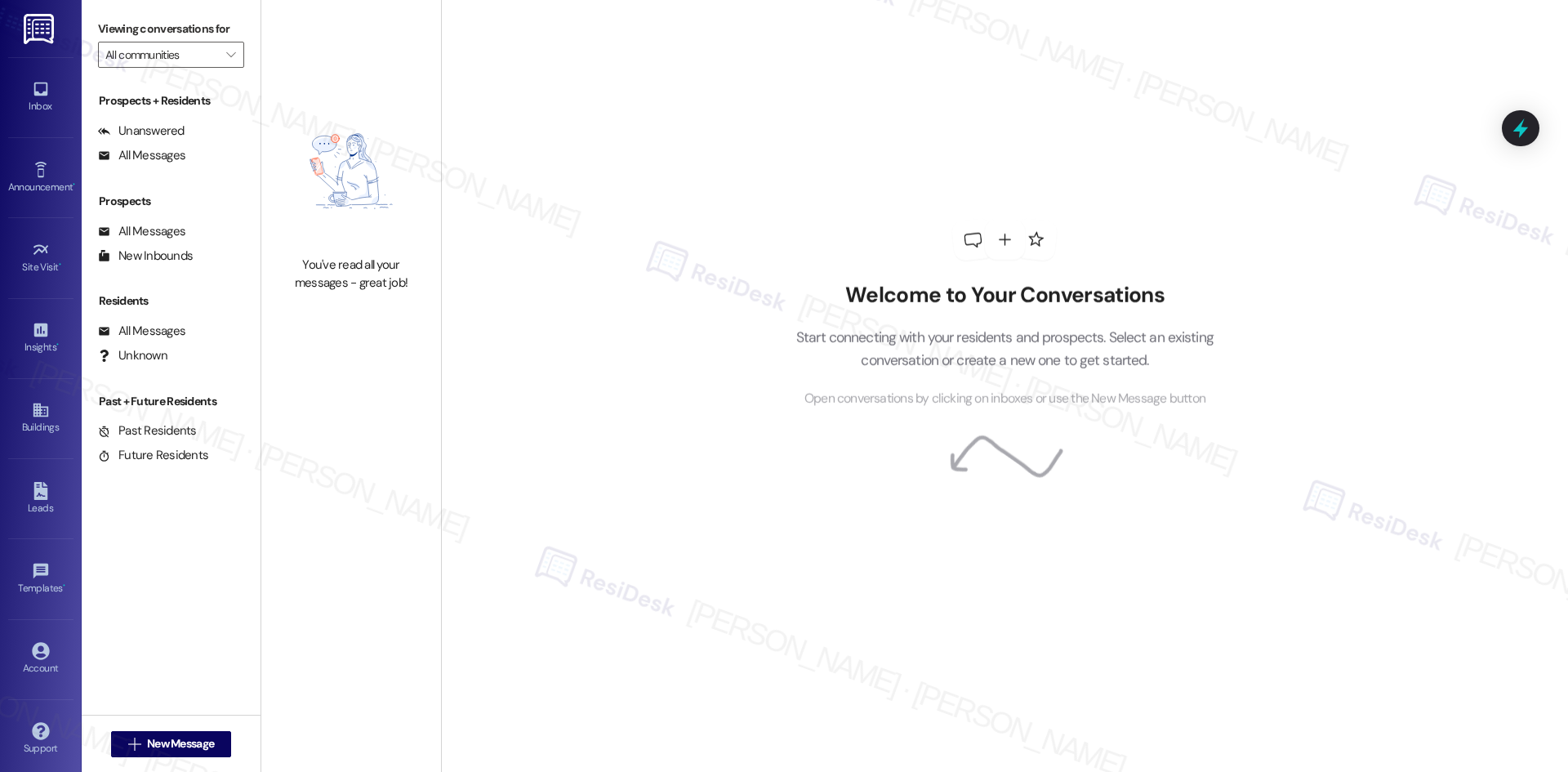
type input "Sunrise on [PERSON_NAME]"
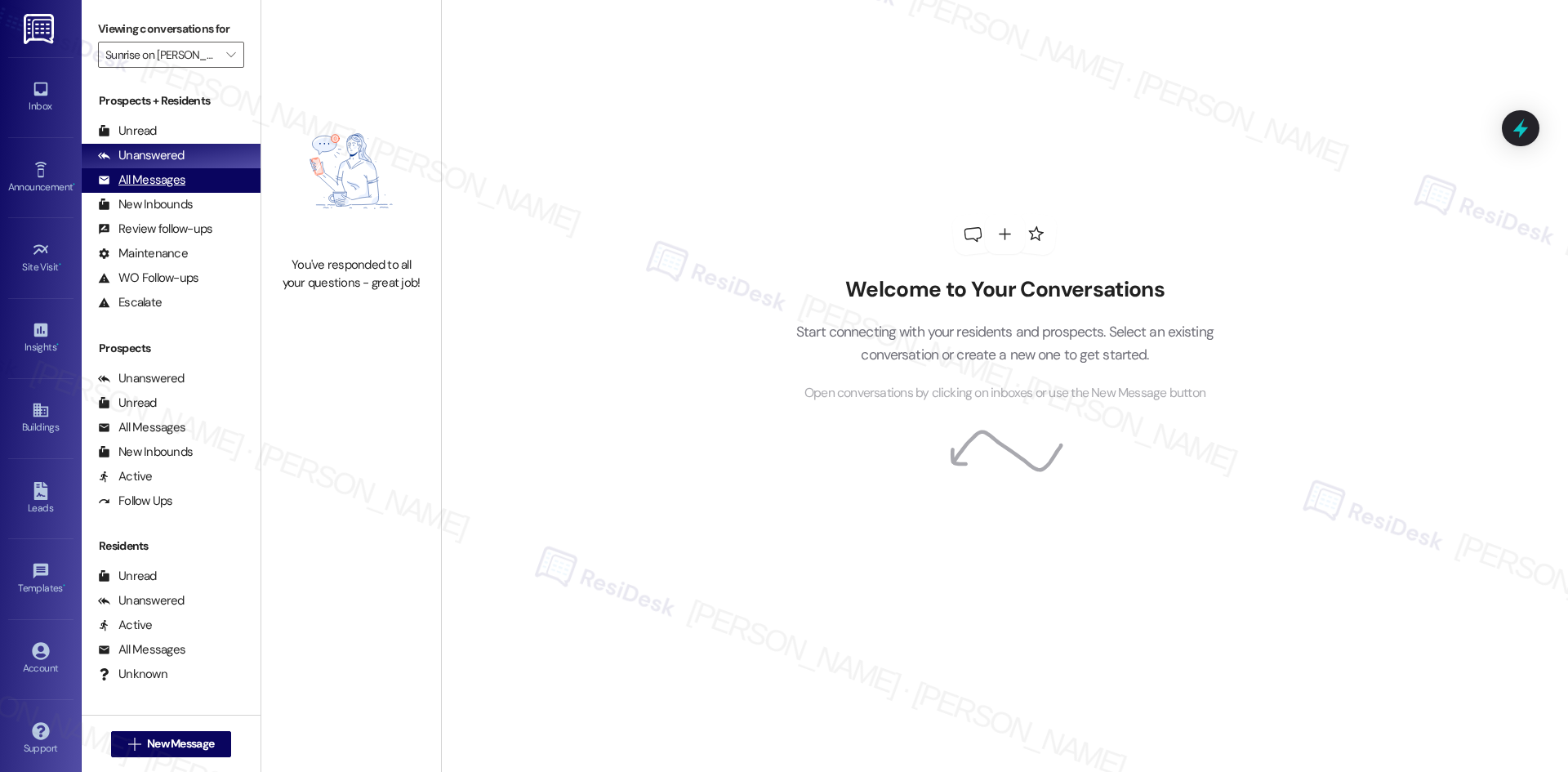
click at [176, 179] on div "All Messages" at bounding box center [141, 180] width 87 height 17
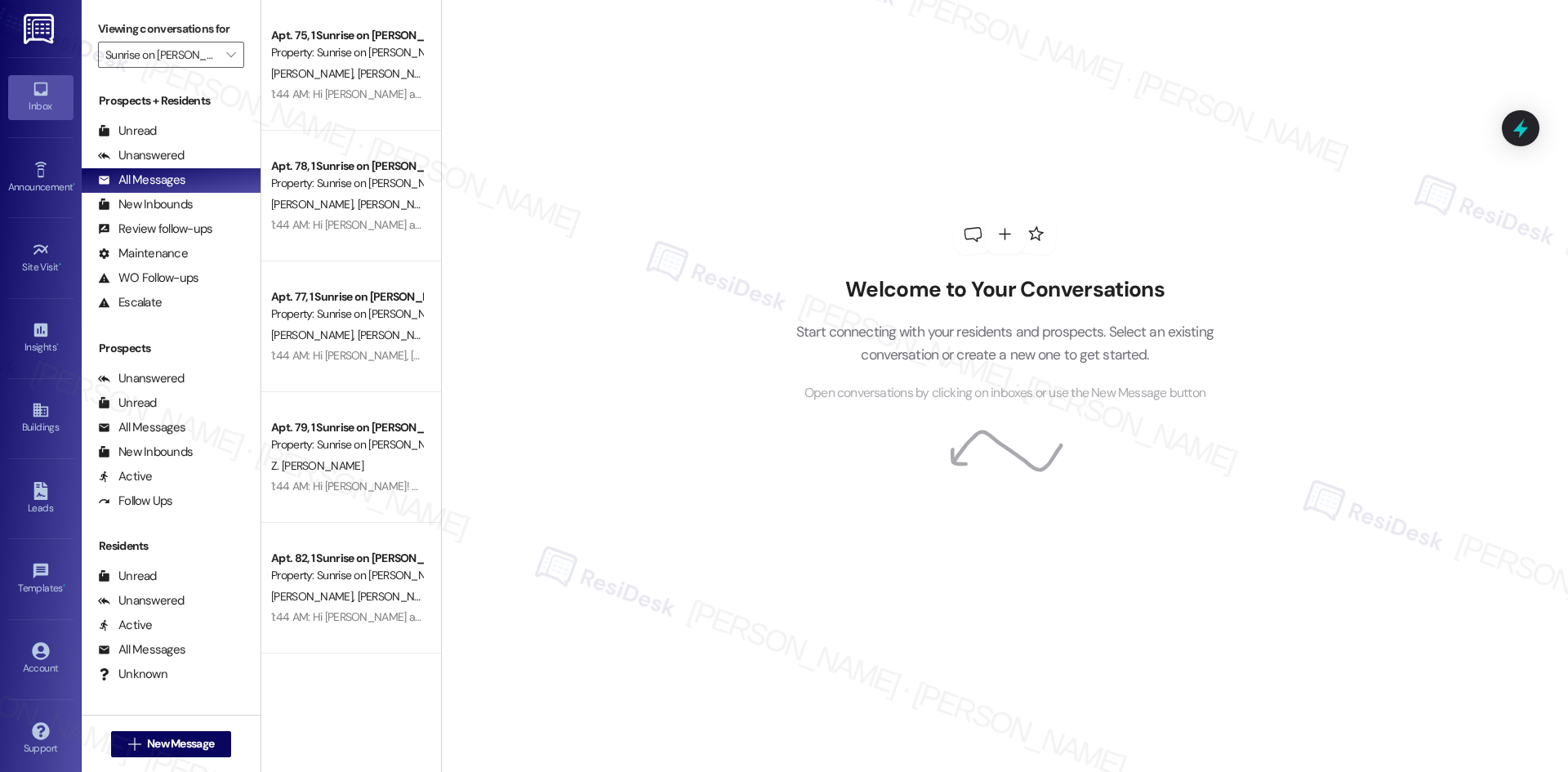
click at [38, 92] on icon at bounding box center [40, 89] width 18 height 18
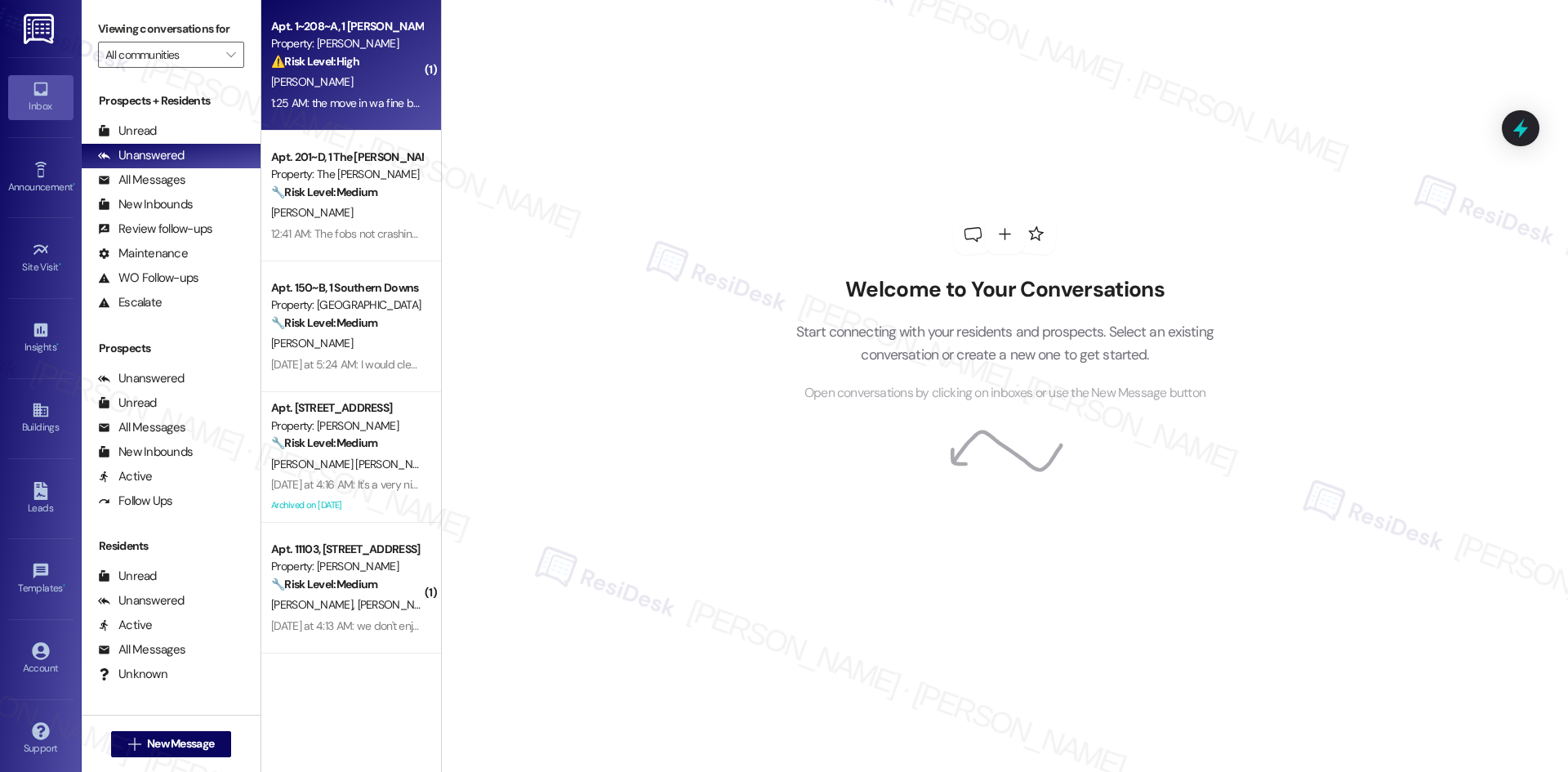
click at [371, 57] on div "⚠️ Risk Level: High The resident reports multiple broken items upon move-in. Th…" at bounding box center [347, 61] width 151 height 17
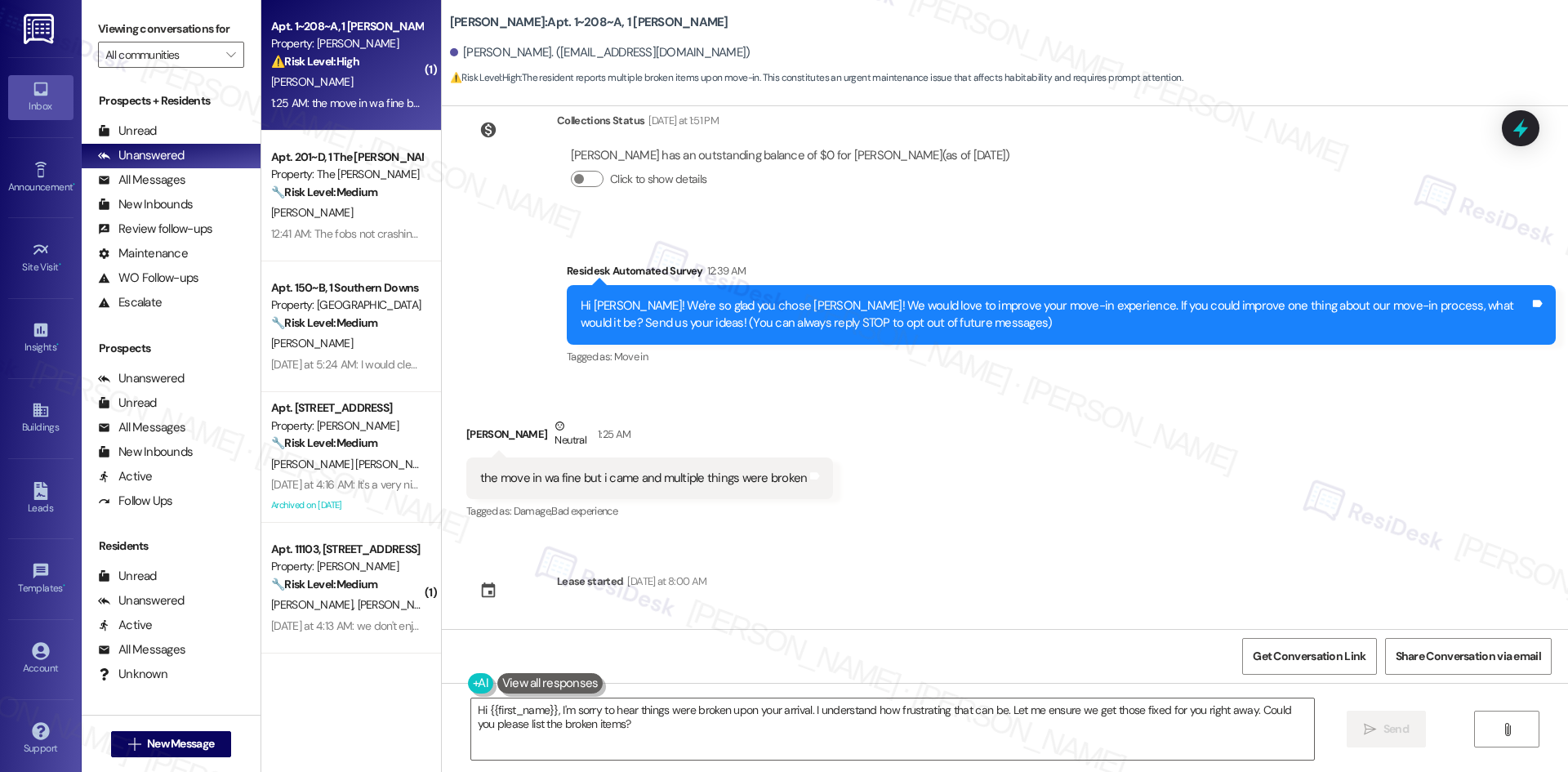
scroll to position [48, 0]
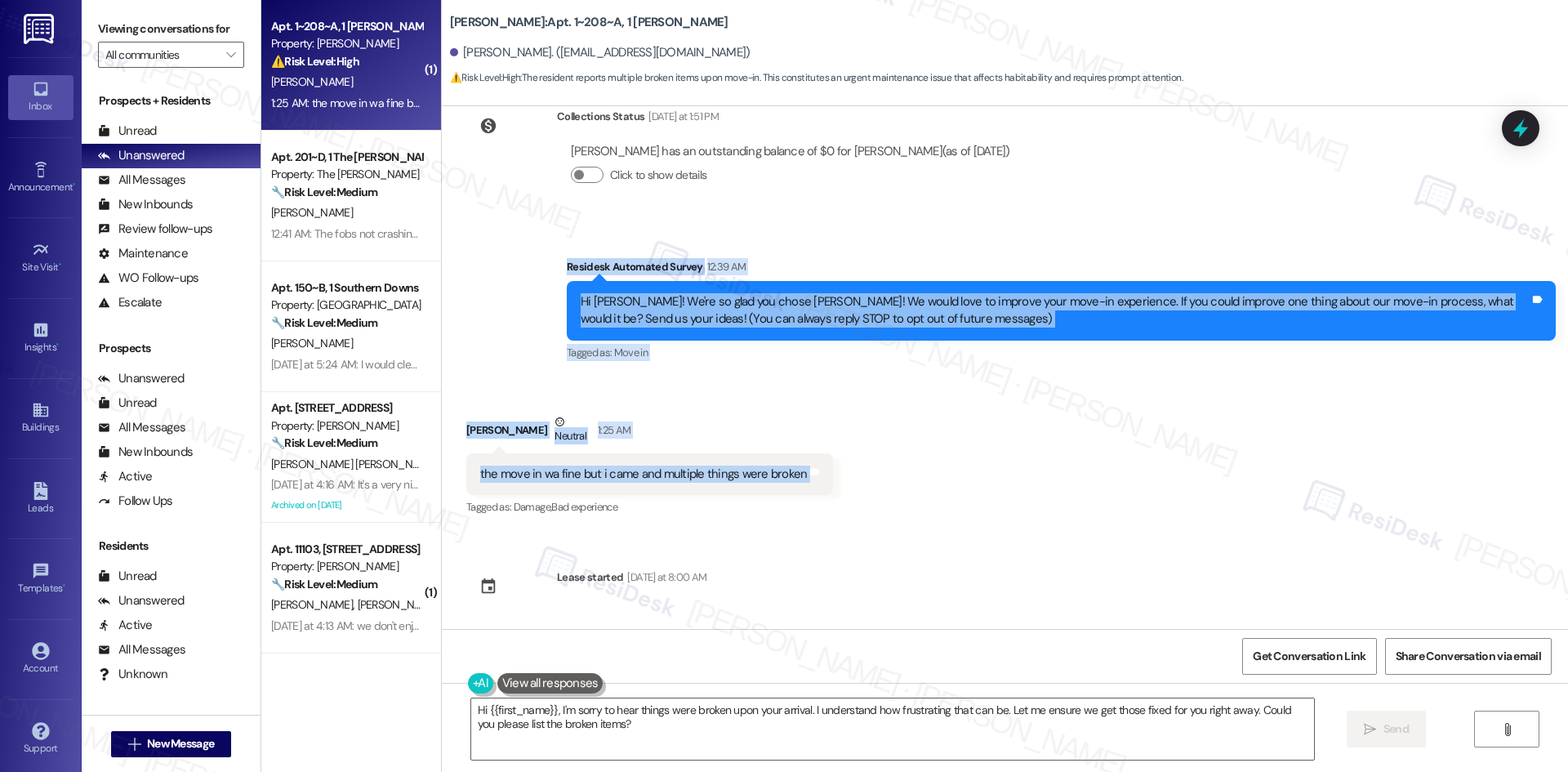
drag, startPoint x: 524, startPoint y: 263, endPoint x: 842, endPoint y: 458, distance: 373.0
click at [842, 458] on div "Collections Status Yesterday at 1:51 PM Arabella Todaro has an outstanding bala…" at bounding box center [1004, 367] width 1126 height 523
copy div "Residesk Automated Survey 12:39 AM Hi Arabella! We're so glad you chose TODD! W…"
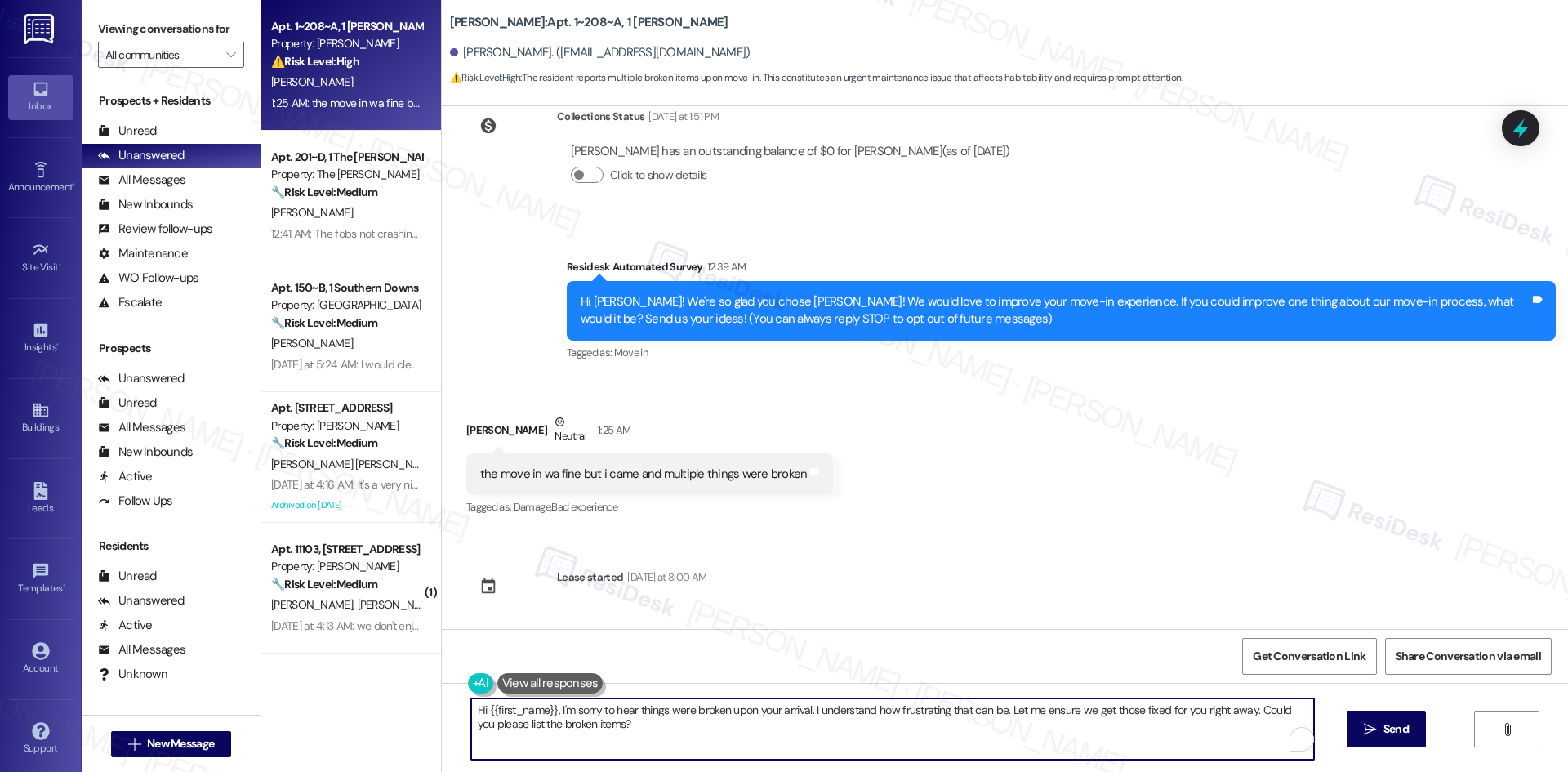
click at [696, 734] on textarea "Hi {{first_name}}, I'm sorry to hear things were broken upon your arrival. I un…" at bounding box center [892, 729] width 842 height 61
paste textarea "I’m sorry to hear that, Arabella. If there are any items that still need fixing…"
type textarea "I’m sorry to hear that, Arabella. If there are any items that still need fixing…"
click at [1376, 738] on span " Send" at bounding box center [1386, 729] width 51 height 17
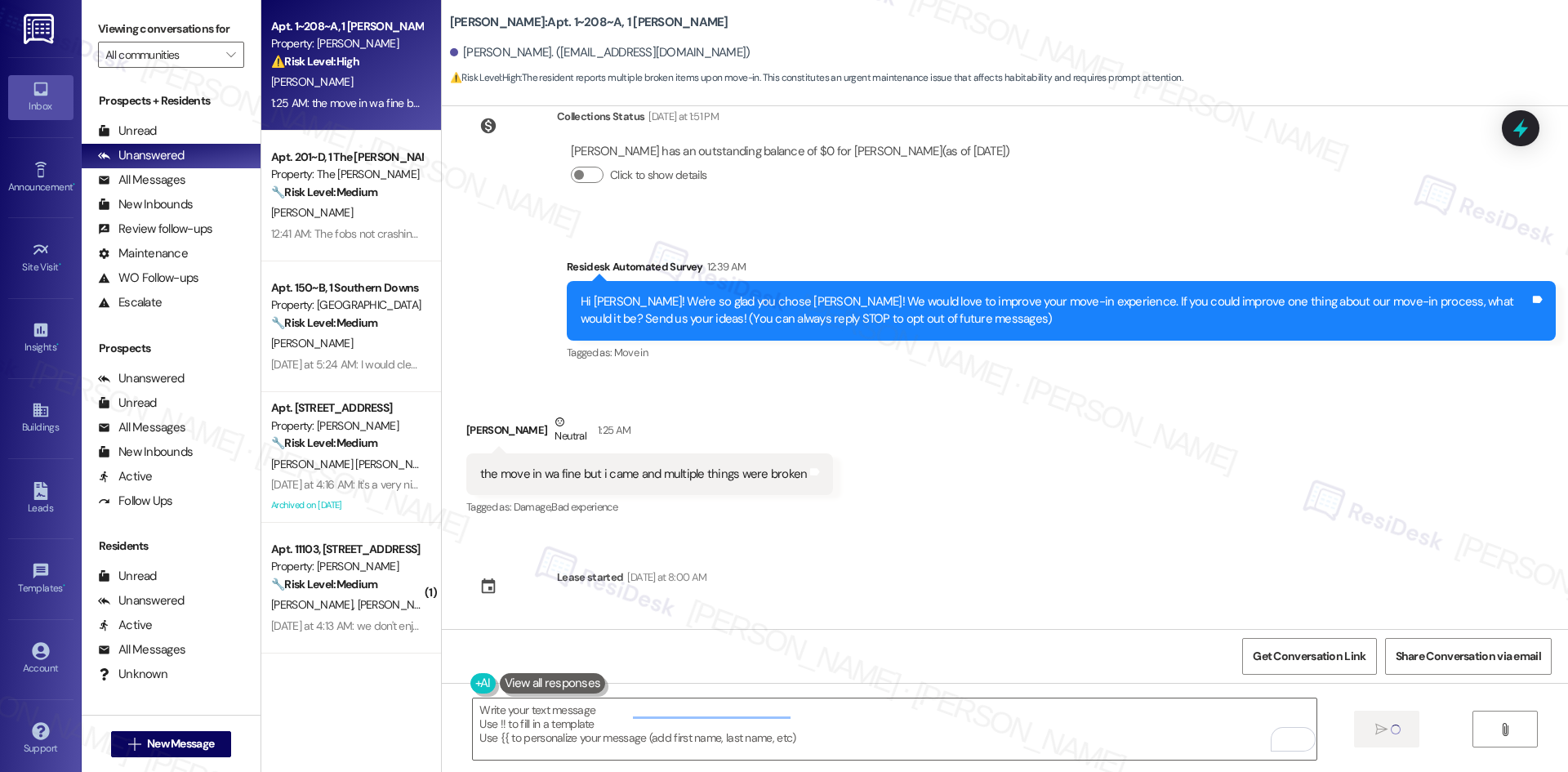
type textarea "Fetching suggested responses. Please feel free to read through the conversation…"
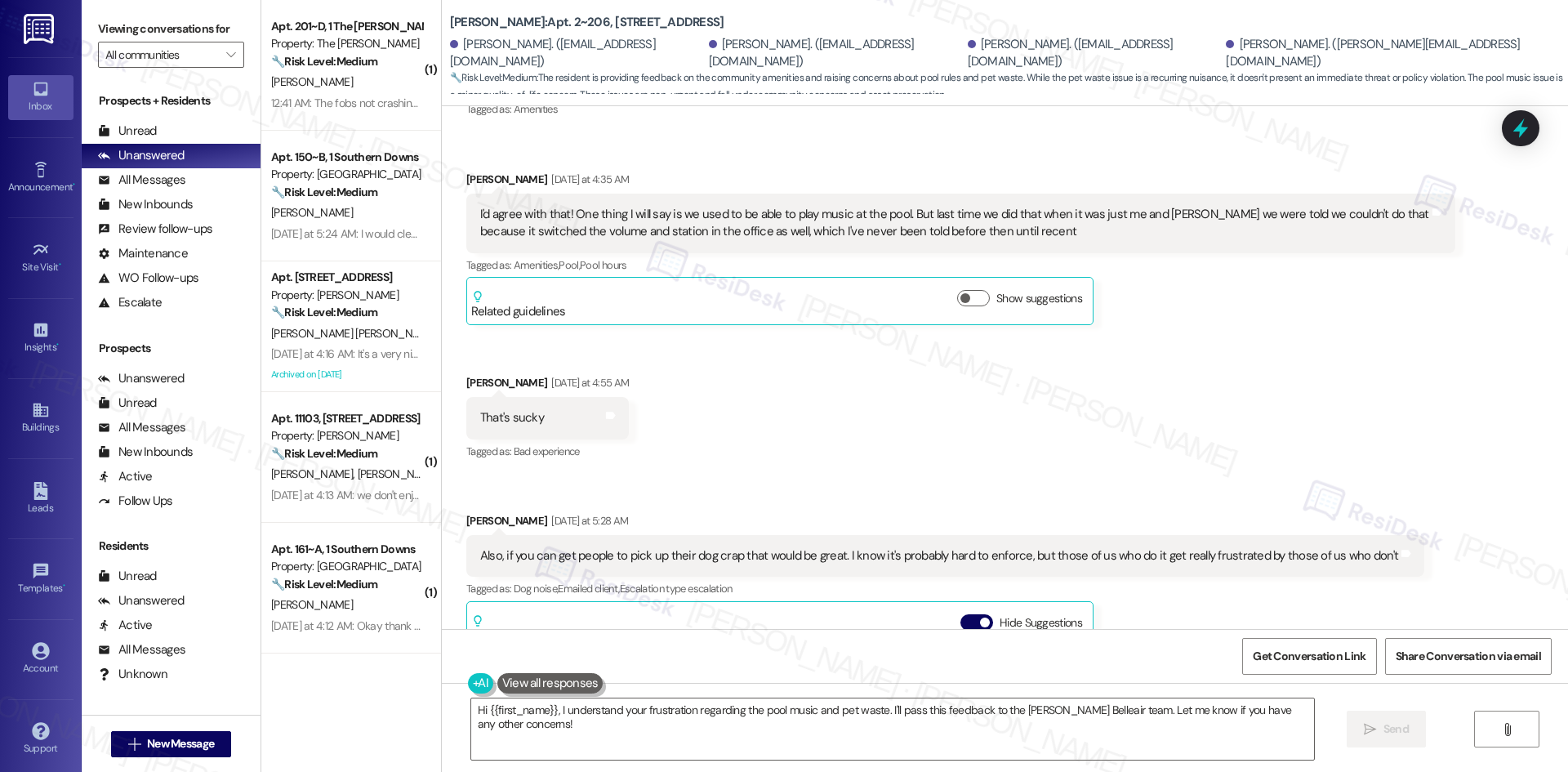
scroll to position [5570, 0]
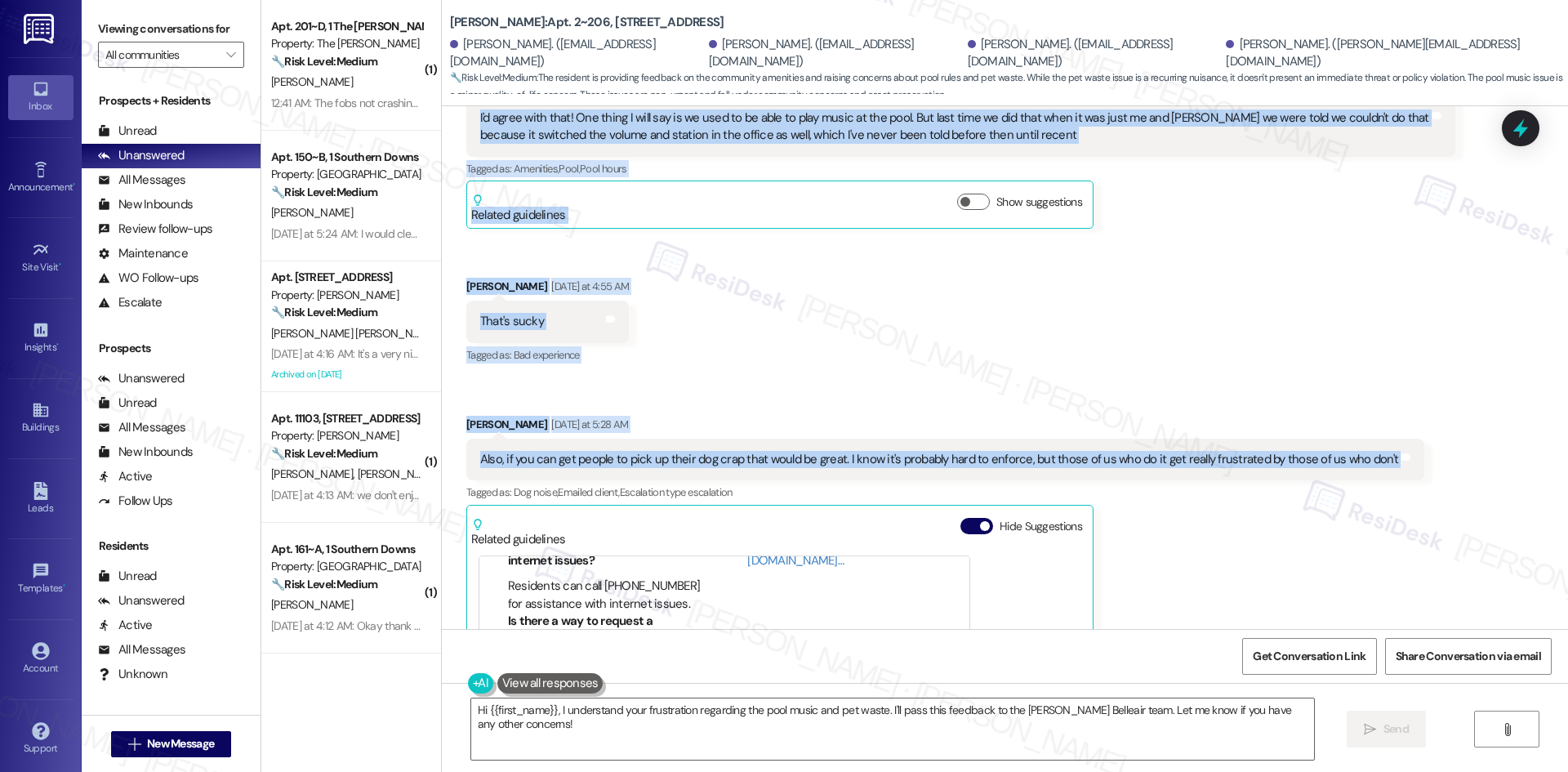
drag, startPoint x: 515, startPoint y: 426, endPoint x: 1452, endPoint y: 457, distance: 937.5
click at [1452, 457] on div "Lease started [DATE] 8:00 AM Survey, sent via SMS Residesk Automated Survey [DA…" at bounding box center [1004, 367] width 1126 height 523
copy div "[PERSON_NAME] (ResiDesk) [DATE] at 3:55 AM Hi [PERSON_NAME], [PERSON_NAME], [PE…"
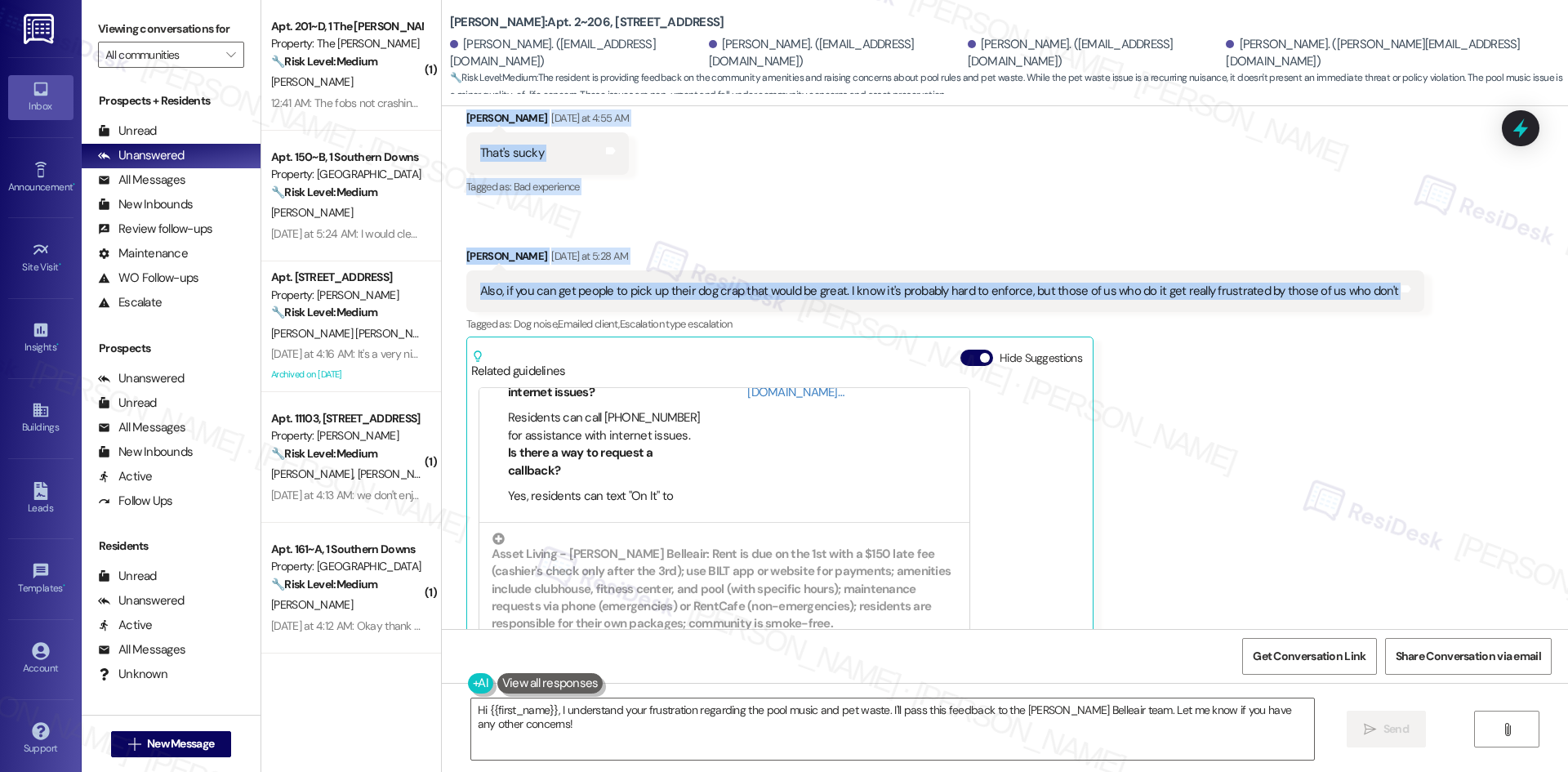
scroll to position [5732, 0]
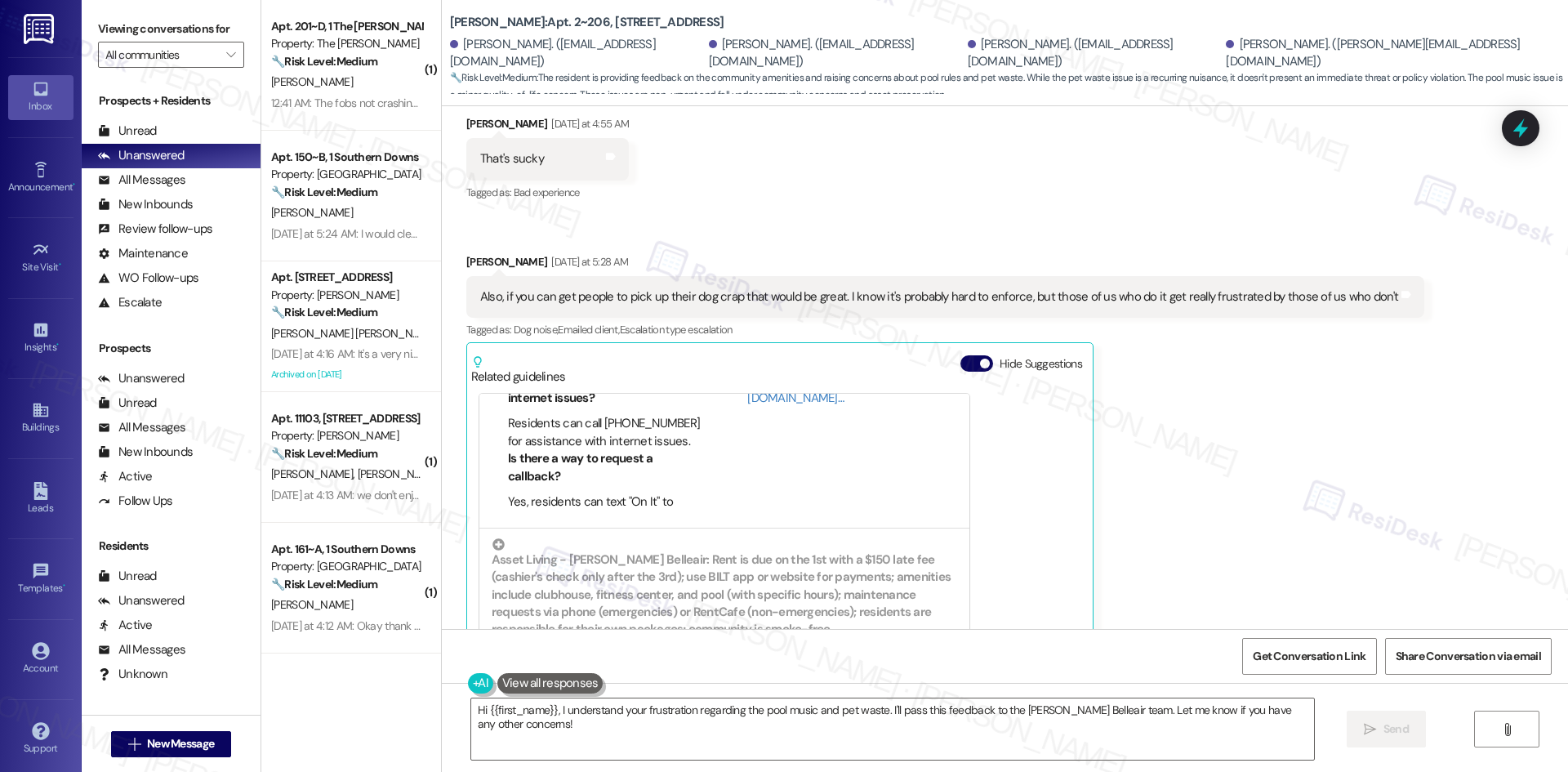
click at [1246, 500] on div "[PERSON_NAME] [DATE] at 5:28 AM Also, if you can get people to pick up their do…" at bounding box center [946, 476] width 958 height 446
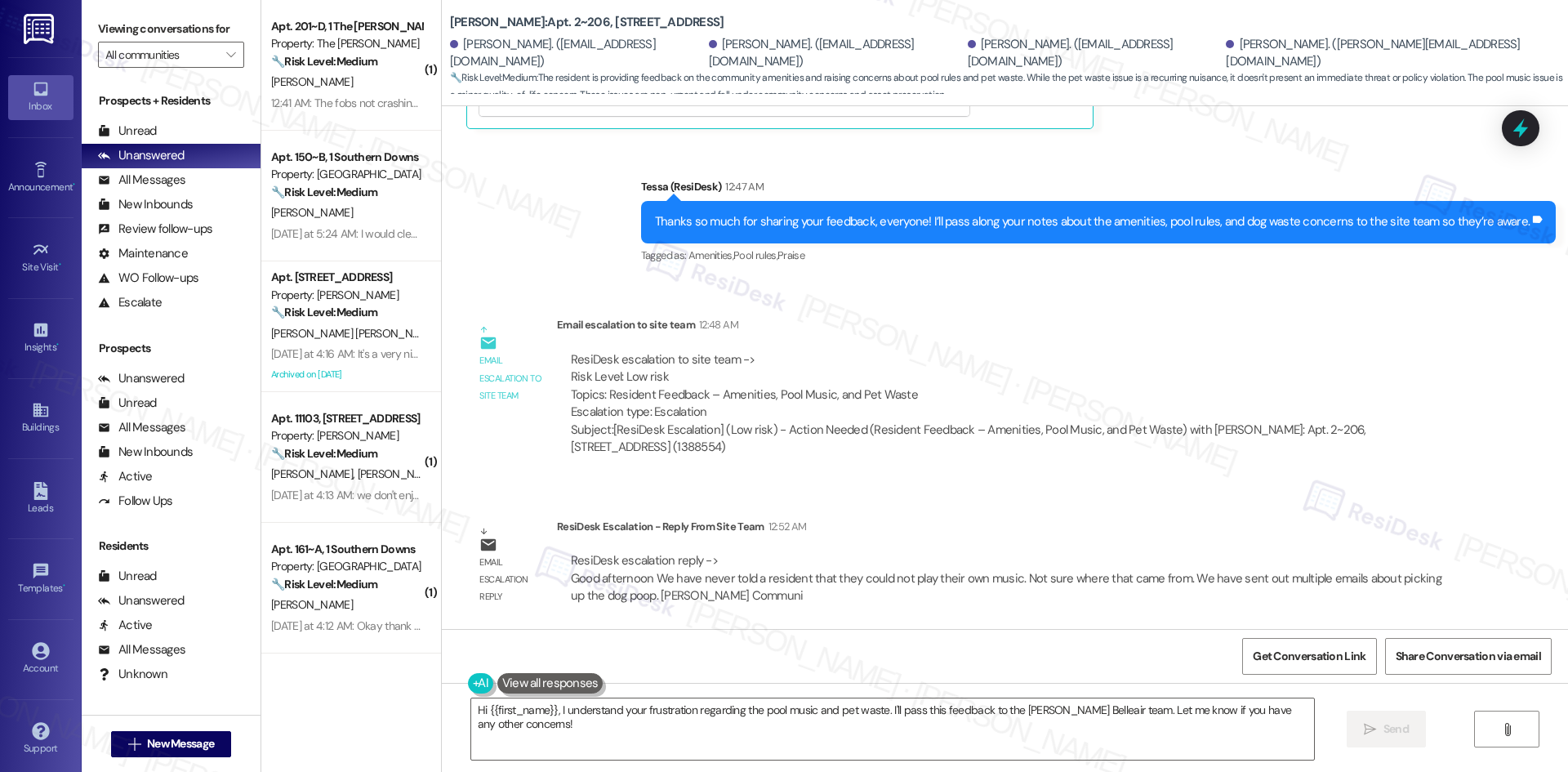
scroll to position [6304, 0]
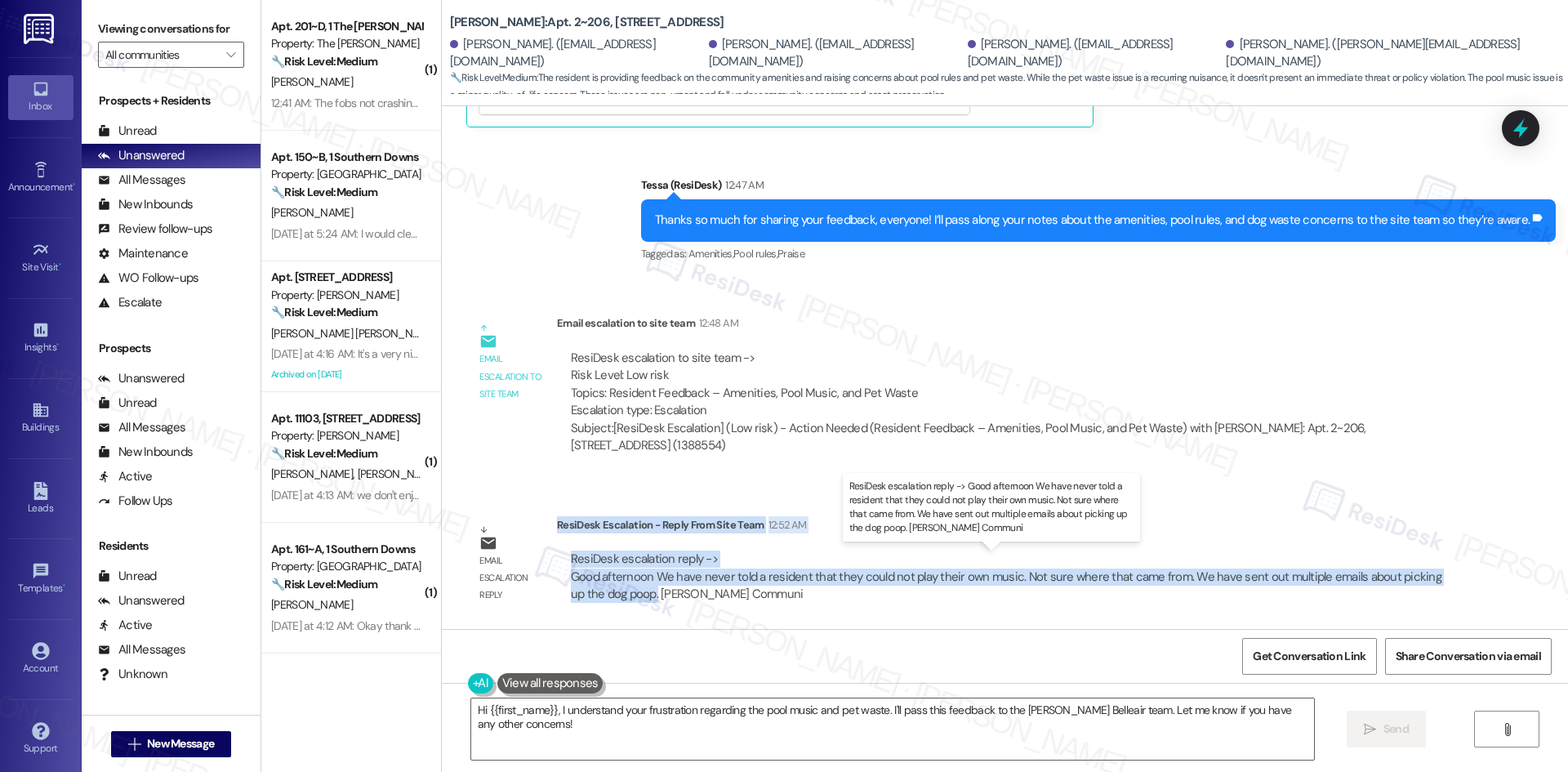
drag, startPoint x: 545, startPoint y: 524, endPoint x: 628, endPoint y: 592, distance: 107.3
click at [628, 592] on div "ResiDesk Escalation - Reply From Site Team 12:52 AM ResiDesk escalation reply -…" at bounding box center [1005, 566] width 898 height 99
copy div "ResiDesk Escalation - Reply From Site Team 12:52 AM ResiDesk escalation reply -…"
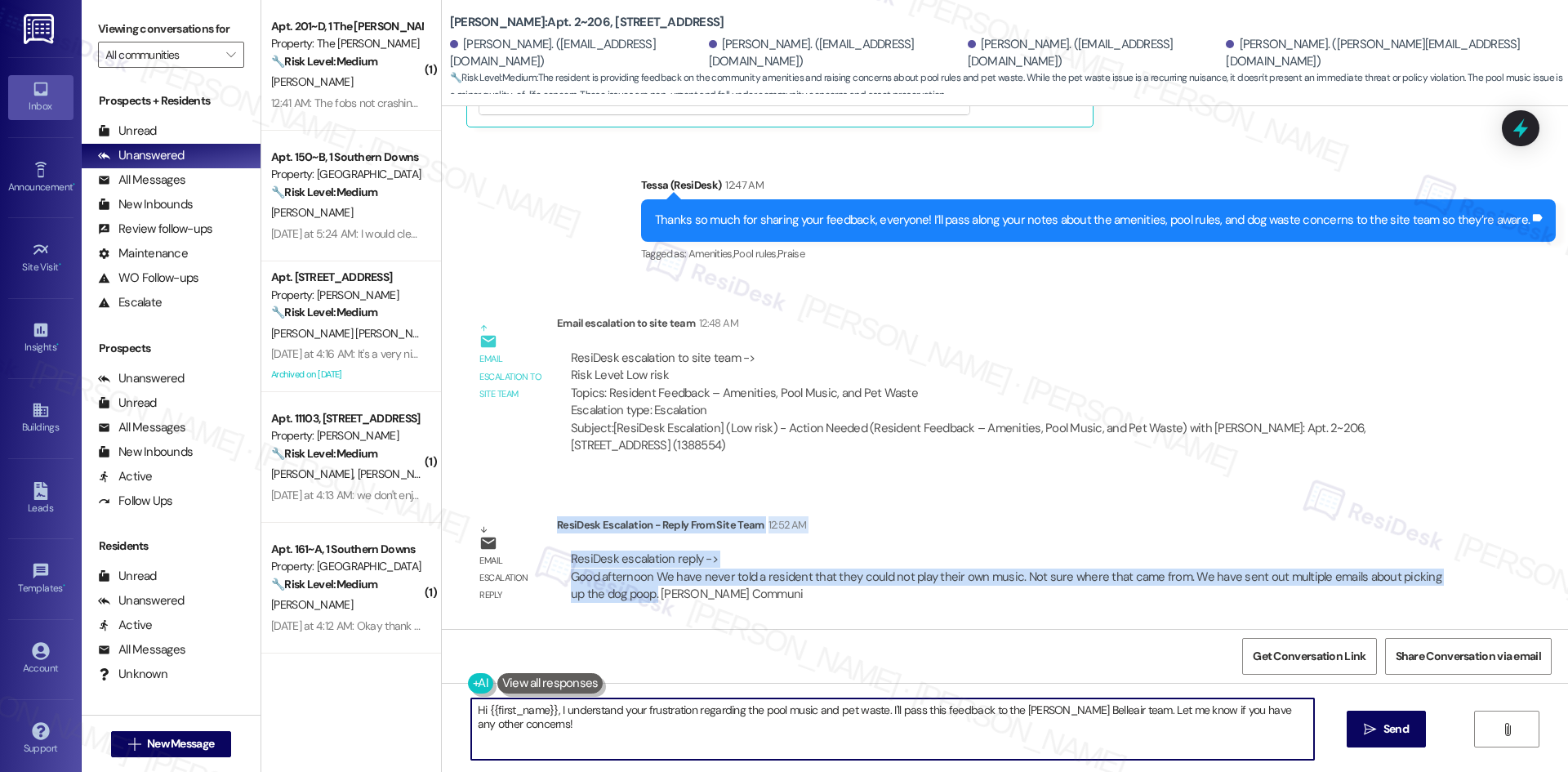
click at [914, 727] on textarea "Hi {{first_name}}, I understand your frustration regarding the pool music and p…" at bounding box center [892, 729] width 842 height 61
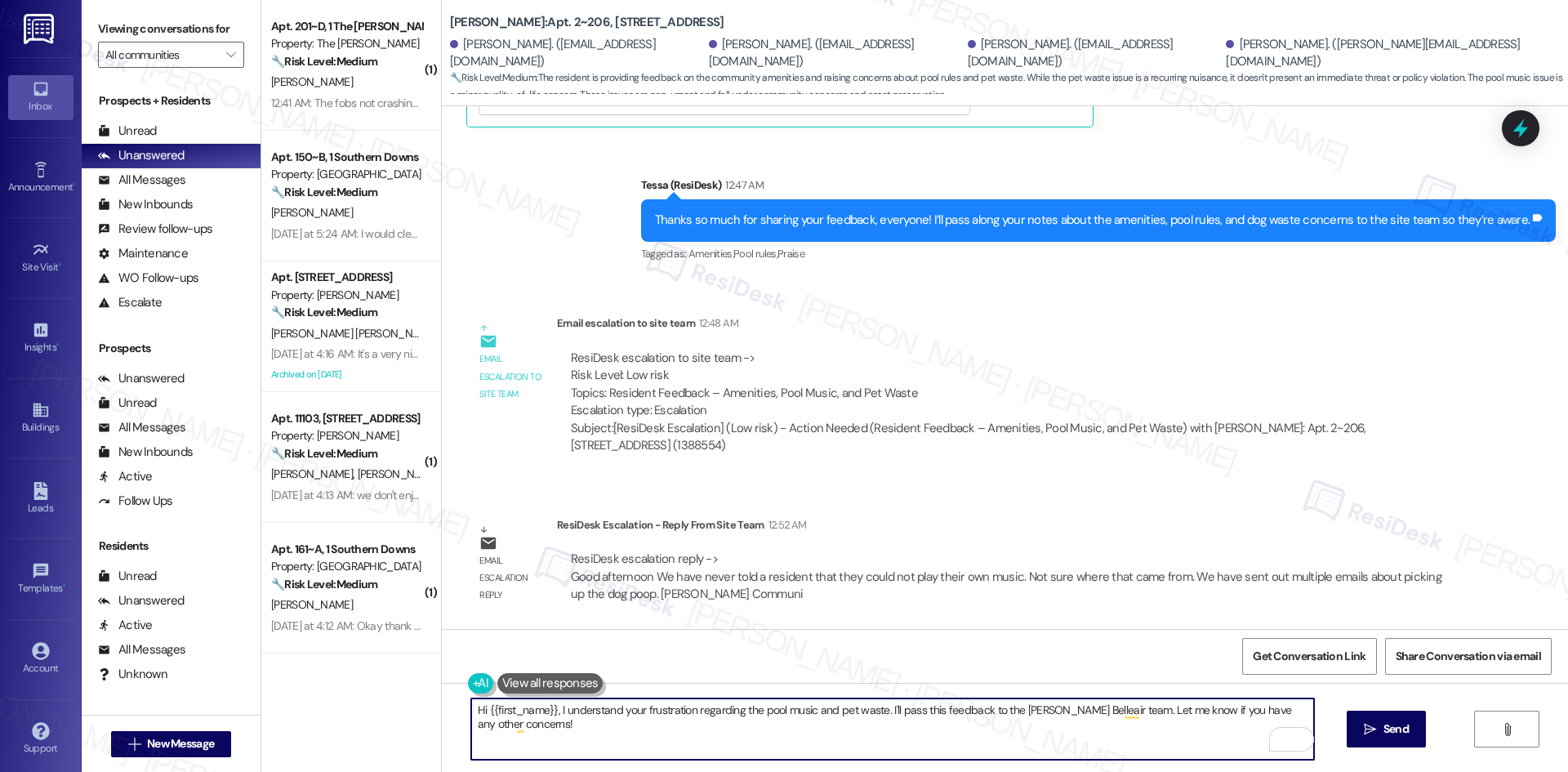
click at [1109, 711] on textarea "Hi {{first_name}}, I understand your frustration regarding the pool music and p…" at bounding box center [892, 729] width 842 height 61
drag, startPoint x: 1109, startPoint y: 711, endPoint x: 405, endPoint y: 716, distance: 704.0
click at [405, 716] on div "( 1 ) Apt. 201~D, 1 The [PERSON_NAME] Property: The [PERSON_NAME] 🔧 Risk Level:…" at bounding box center [914, 386] width 1307 height 772
paste textarea "Thanks for sharing your feedback! The site team confirmed that residents are al…"
click at [942, 713] on textarea "Thanks for sharing your feedback! The site team confirmed that residents are al…" at bounding box center [892, 729] width 842 height 61
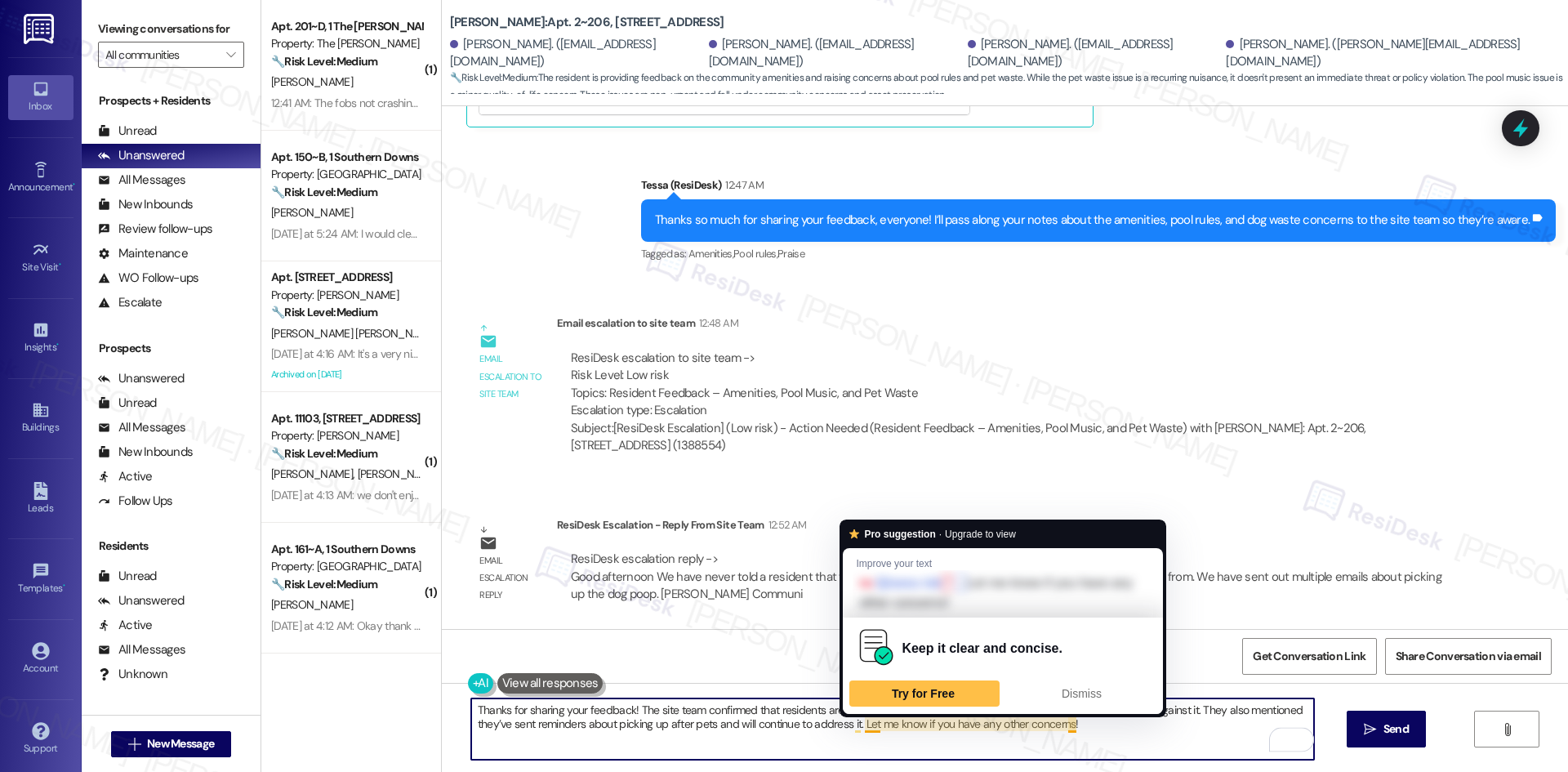
click at [862, 729] on textarea "Thanks for sharing your feedback! The site team confirmed that residents are al…" at bounding box center [892, 729] width 842 height 61
click at [1071, 688] on span "Dismiss" at bounding box center [1081, 692] width 40 height 13
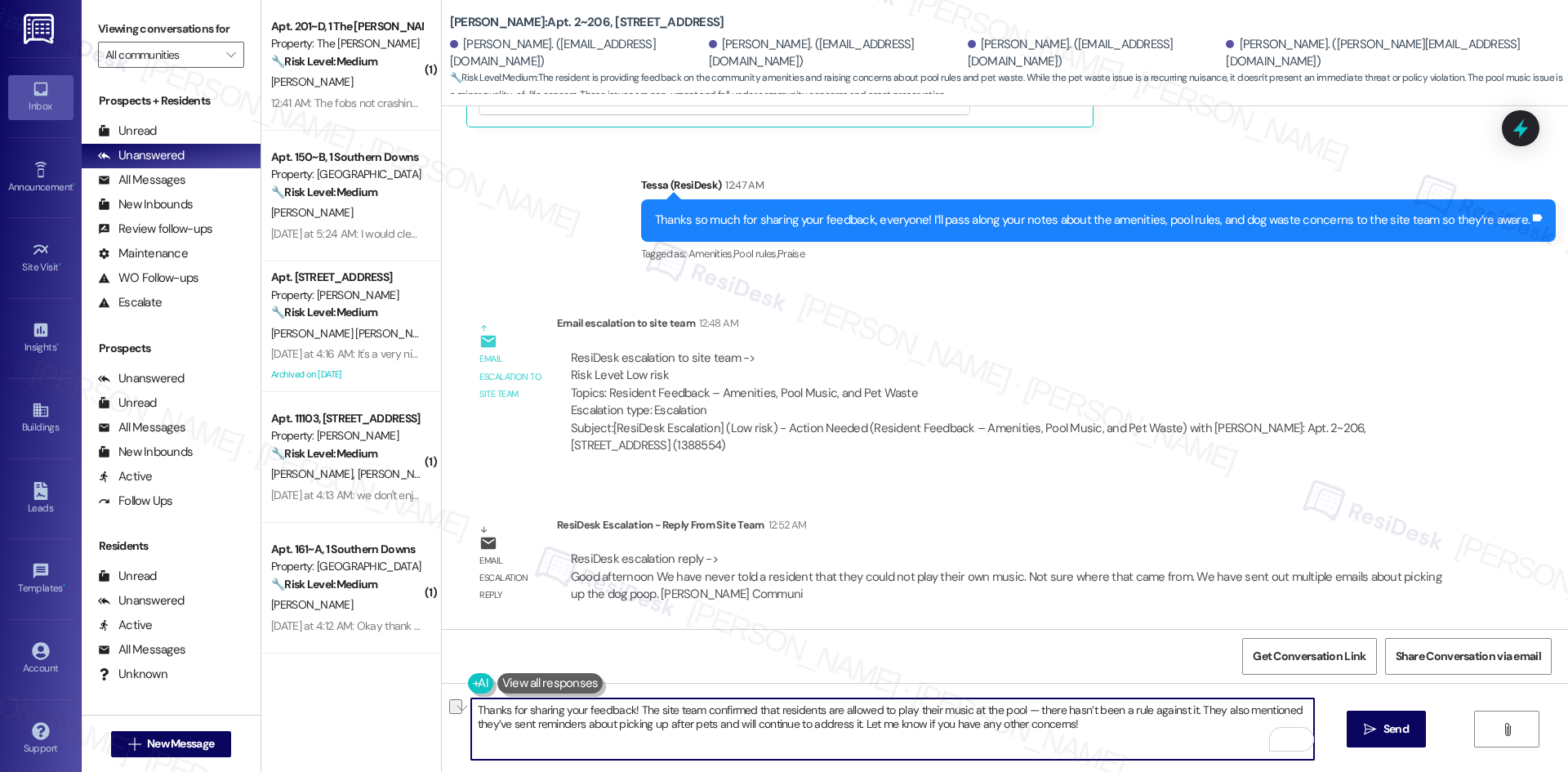
drag, startPoint x: 622, startPoint y: 710, endPoint x: 517, endPoint y: 710, distance: 105.0
click at [517, 710] on textarea "Thanks for sharing your feedback! The site team confirmed that residents are al…" at bounding box center [892, 729] width 842 height 61
click at [1049, 737] on textarea "Thanks for your patience! The site team confirmed that residents are allowed to…" at bounding box center [892, 729] width 842 height 61
type textarea "Thanks for your patience! The site team confirmed that residents are allowed to…"
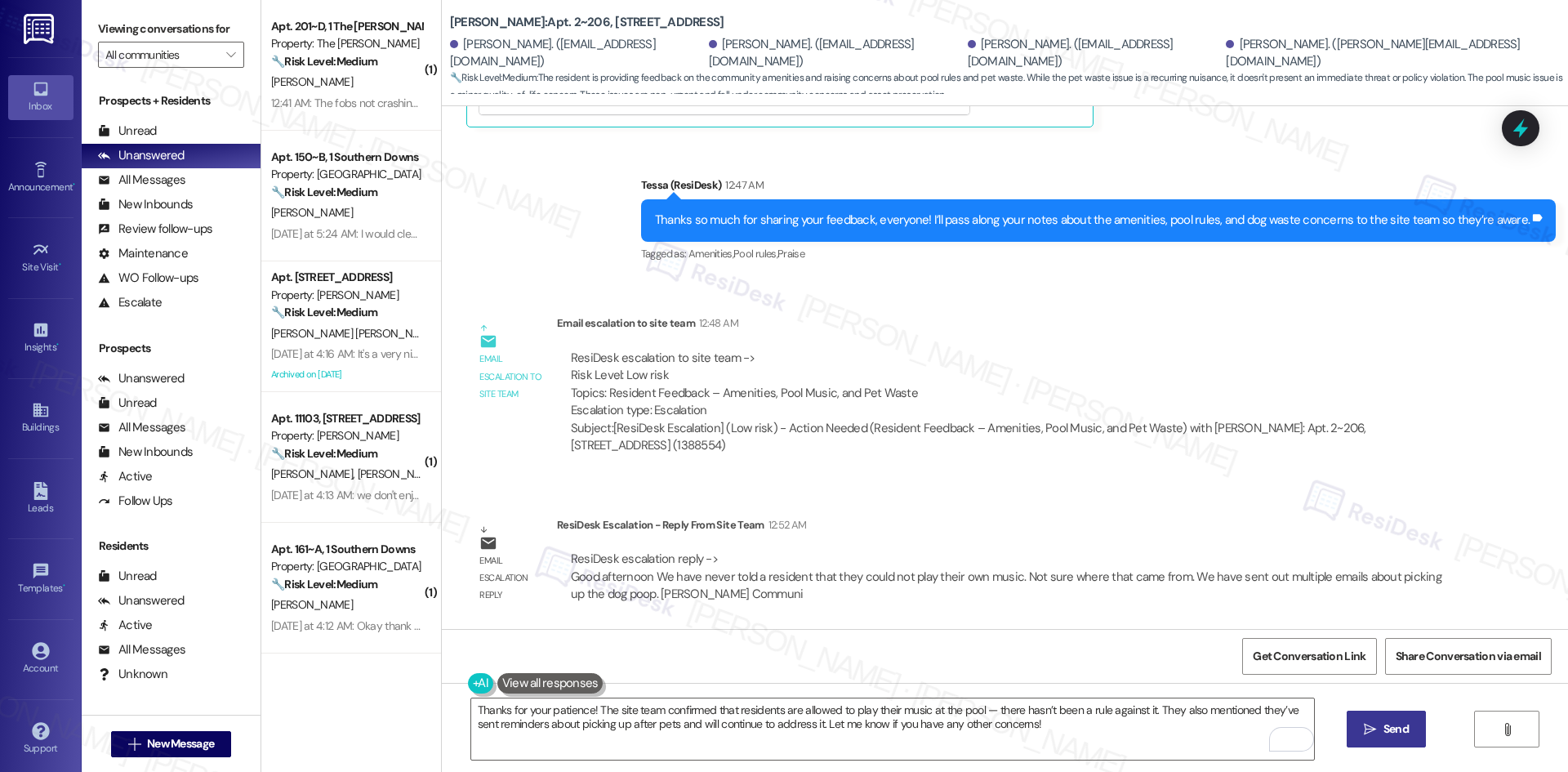
click at [1399, 737] on span "Send" at bounding box center [1396, 729] width 26 height 17
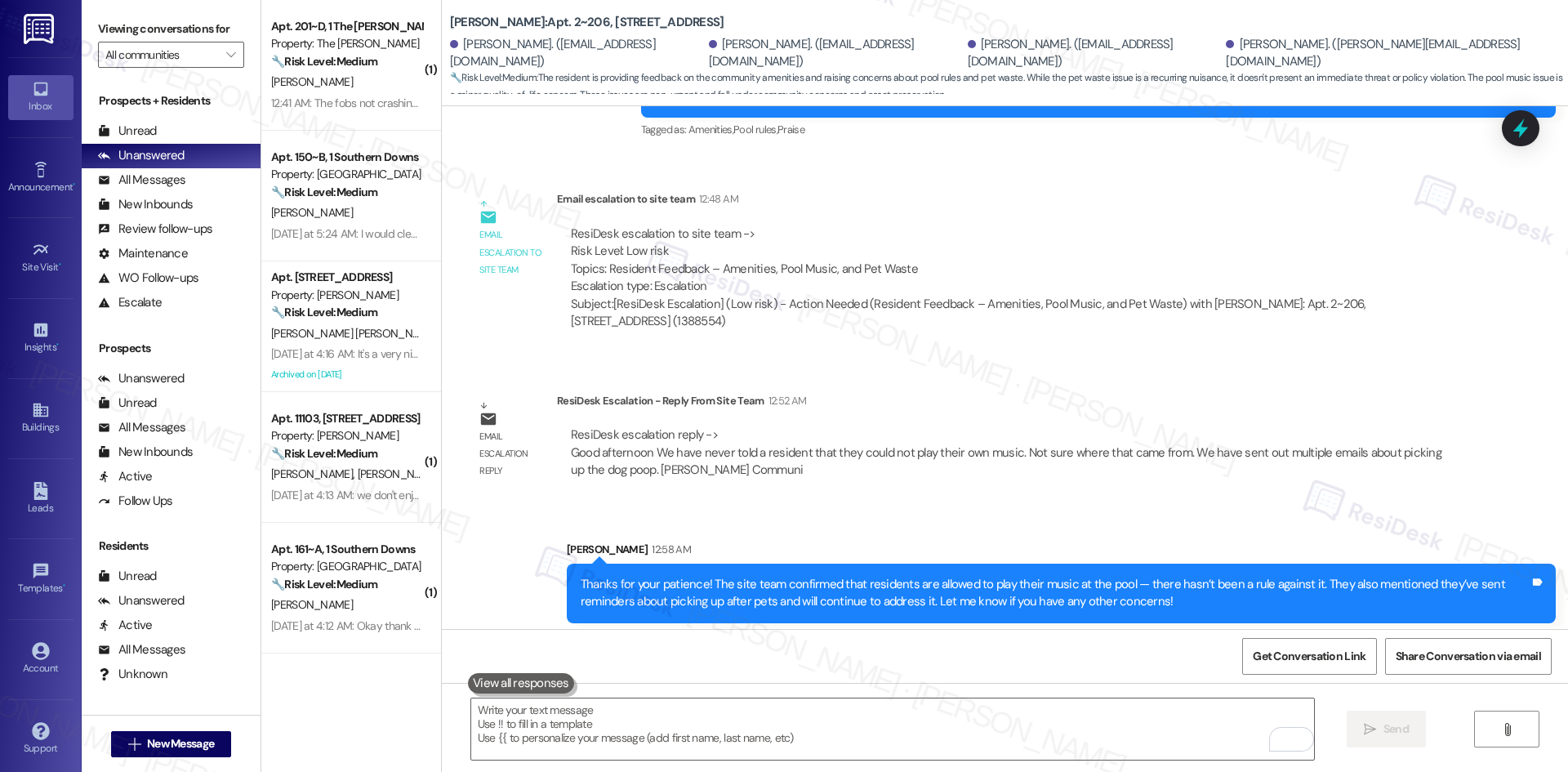
scroll to position [6435, 0]
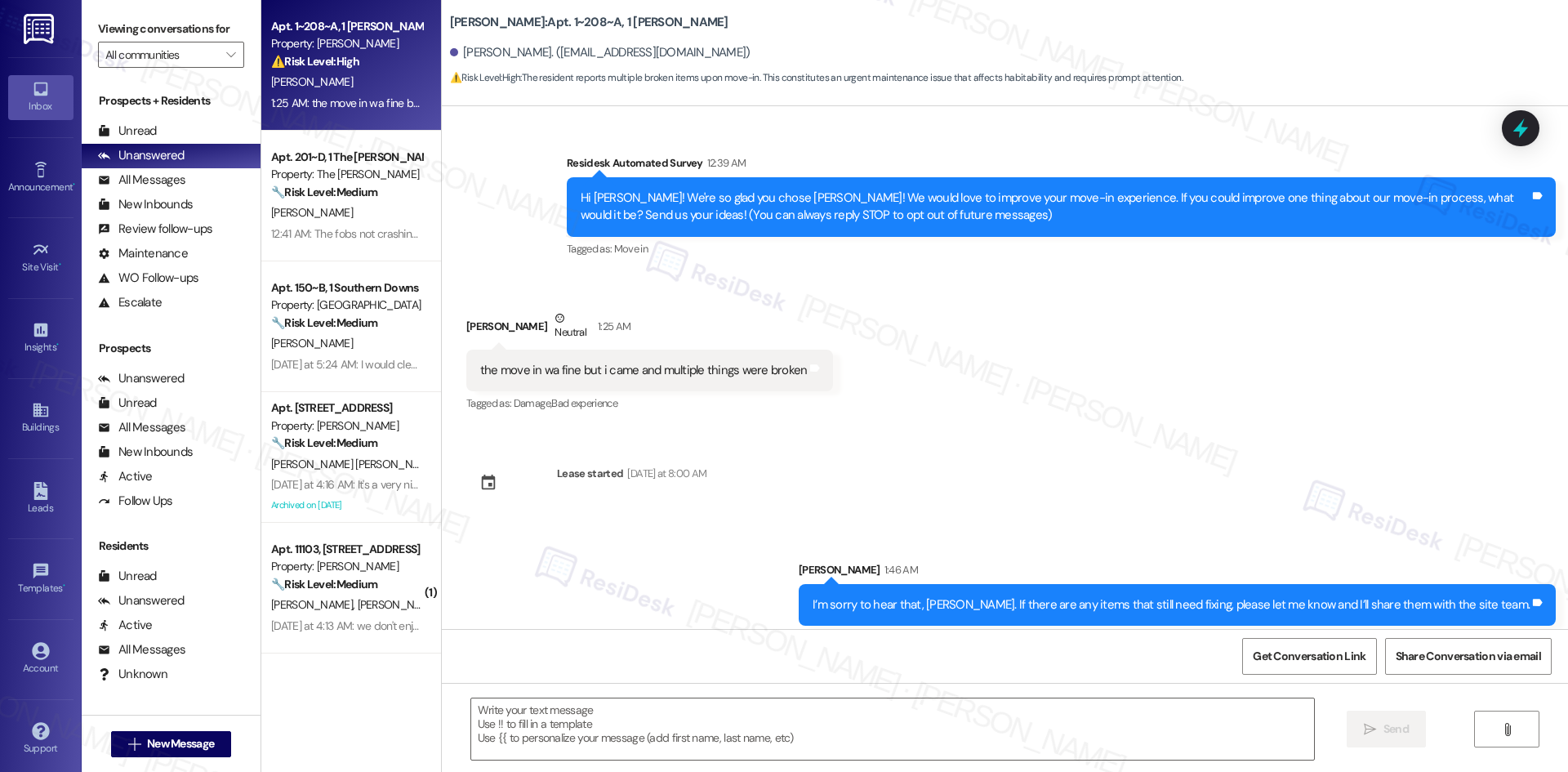
scroll to position [162, 0]
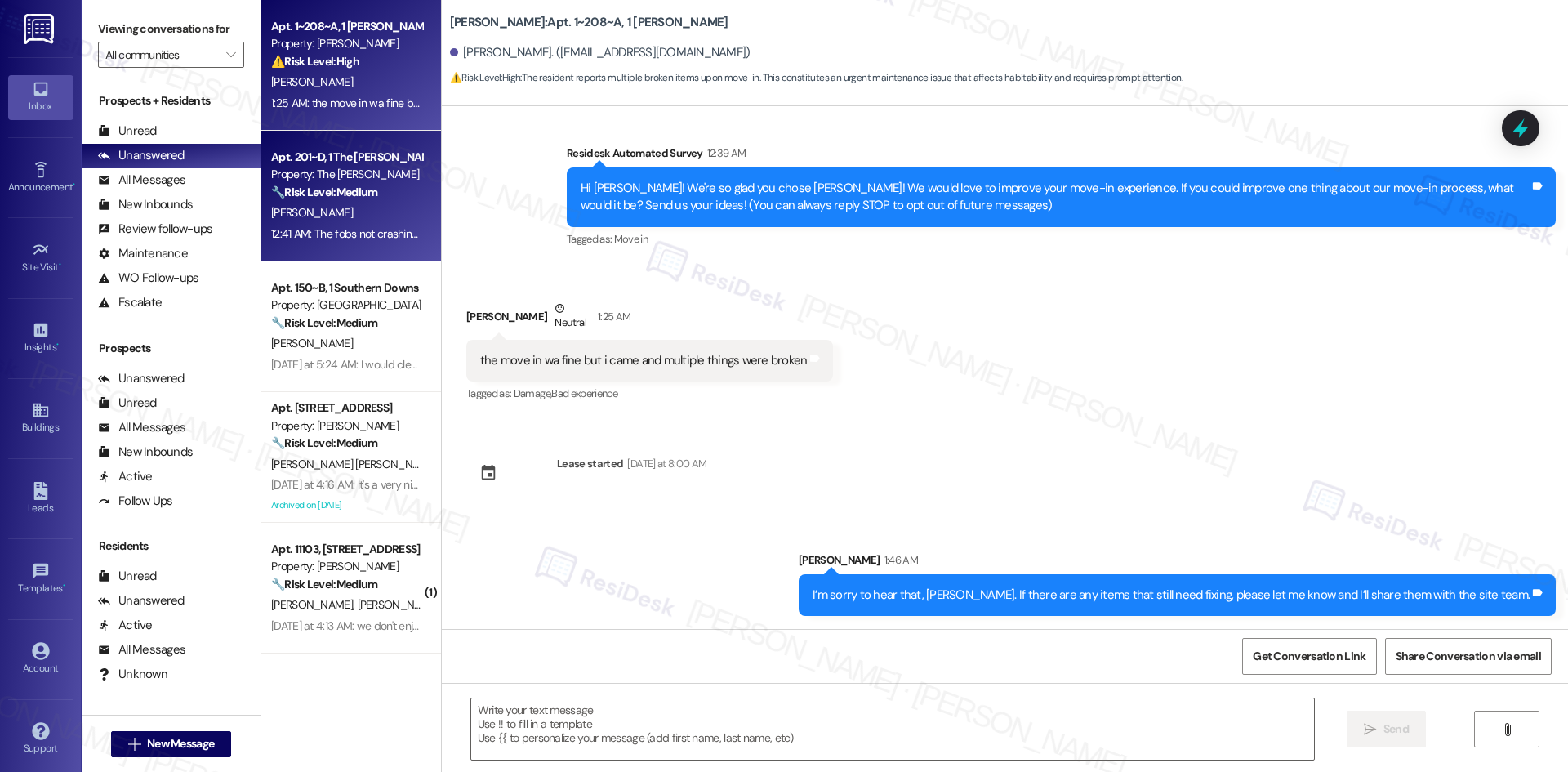
click at [317, 182] on div "Property: The [PERSON_NAME]" at bounding box center [347, 174] width 151 height 17
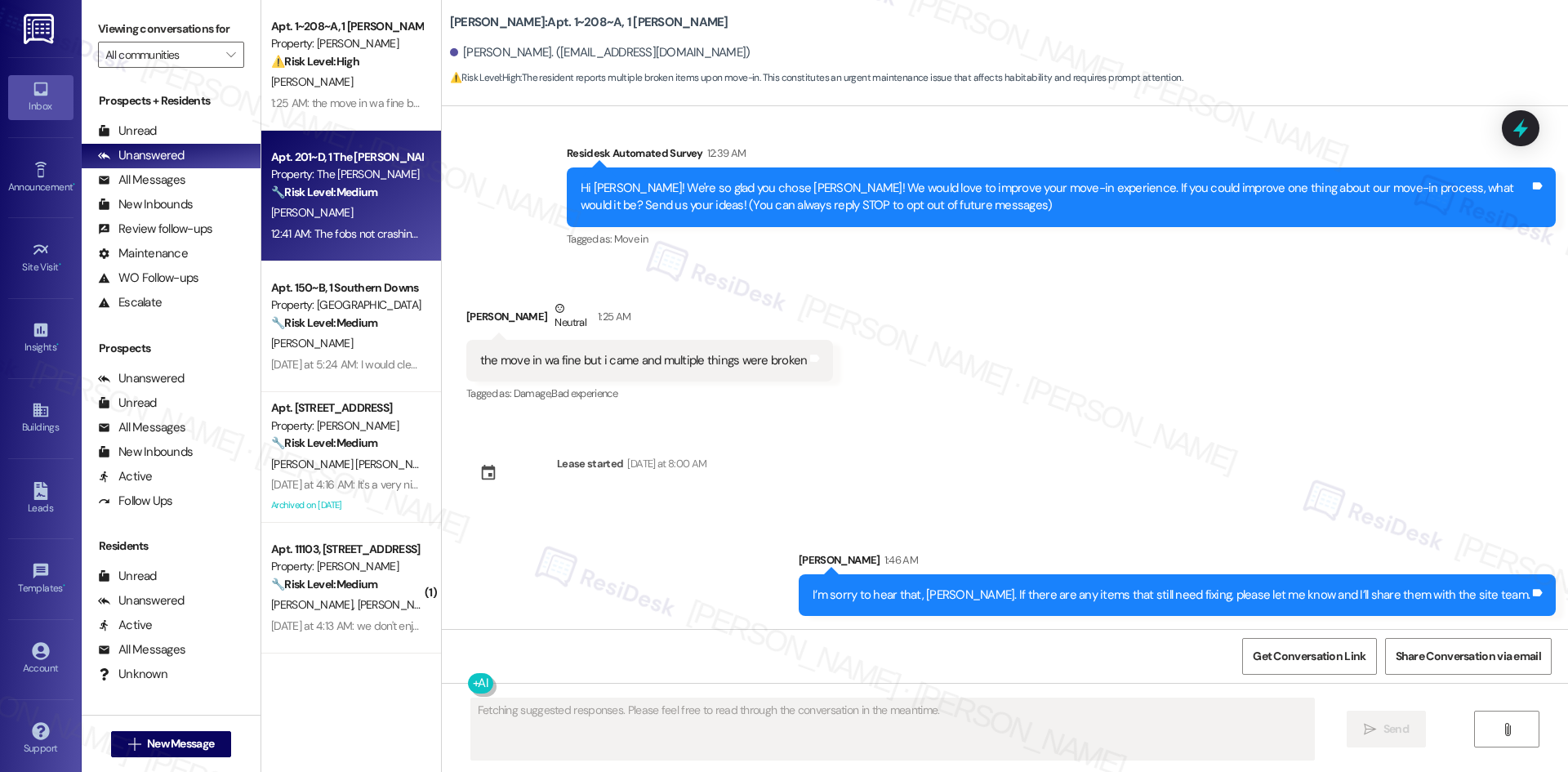
type textarea "Fetching suggested responses. Please feel free to read through the conversation…"
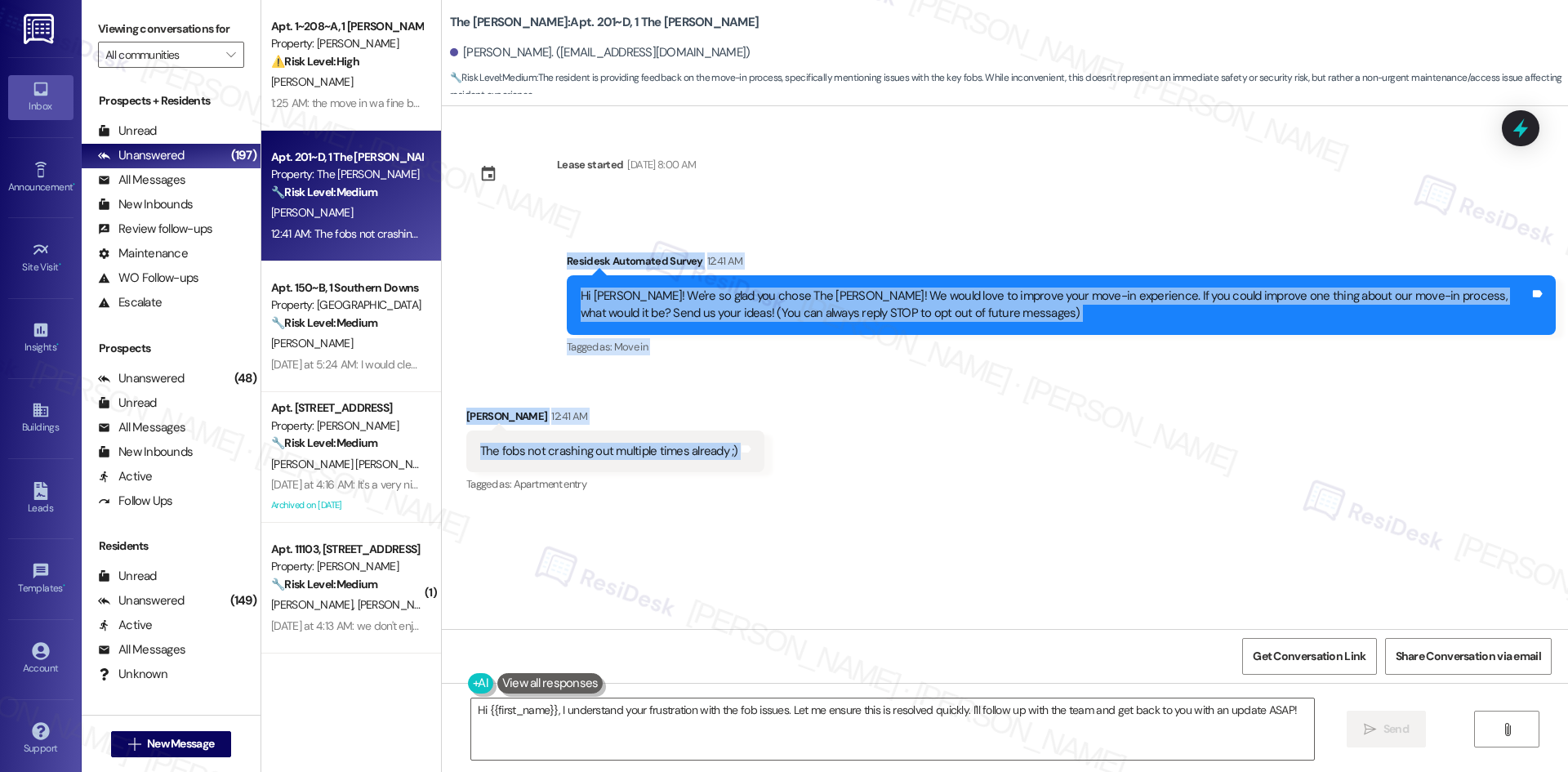
drag, startPoint x: 526, startPoint y: 250, endPoint x: 779, endPoint y: 462, distance: 330.1
click at [779, 462] on div "Lease started Aug 12, 2025 at 8:00 AM Survey, sent via SMS Residesk Automated S…" at bounding box center [1004, 367] width 1126 height 523
copy div "Residesk Automated Survey 12:41 AM Hi Abigail! We're so glad you chose The Grif…"
click at [996, 466] on div "Received via SMS Abigail Davis 12:41 AM The fobs not crashing out multiple time…" at bounding box center [1004, 440] width 1126 height 138
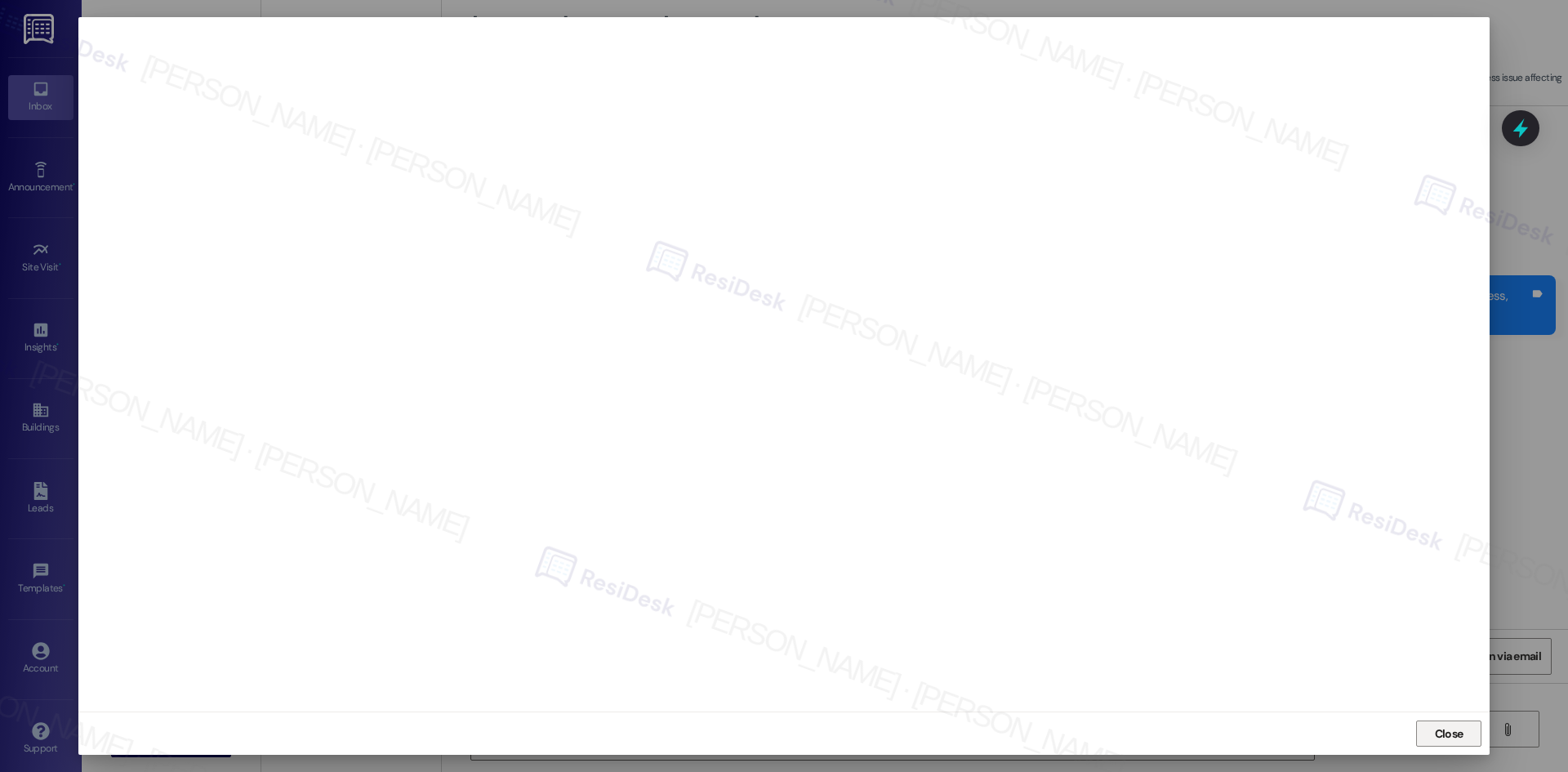
click at [1458, 728] on span "Close" at bounding box center [1448, 734] width 28 height 17
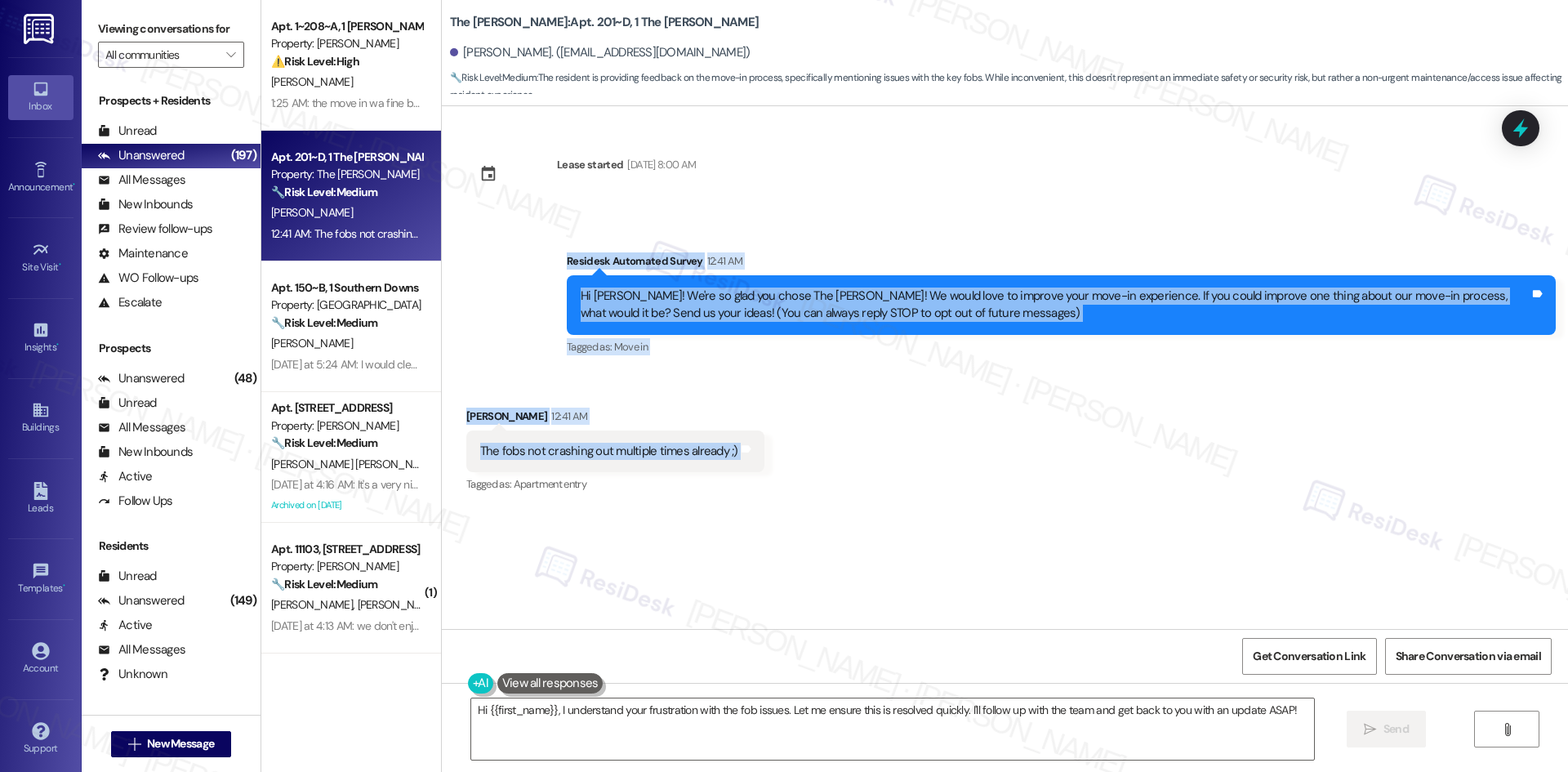
drag, startPoint x: 517, startPoint y: 246, endPoint x: 808, endPoint y: 471, distance: 367.8
click at [808, 471] on div "Lease started Aug 12, 2025 at 8:00 AM Survey, sent via SMS Residesk Automated S…" at bounding box center [1004, 367] width 1126 height 523
copy div "Residesk Automated Survey 12:41 AM Hi Abigail! We're so glad you chose The Grif…"
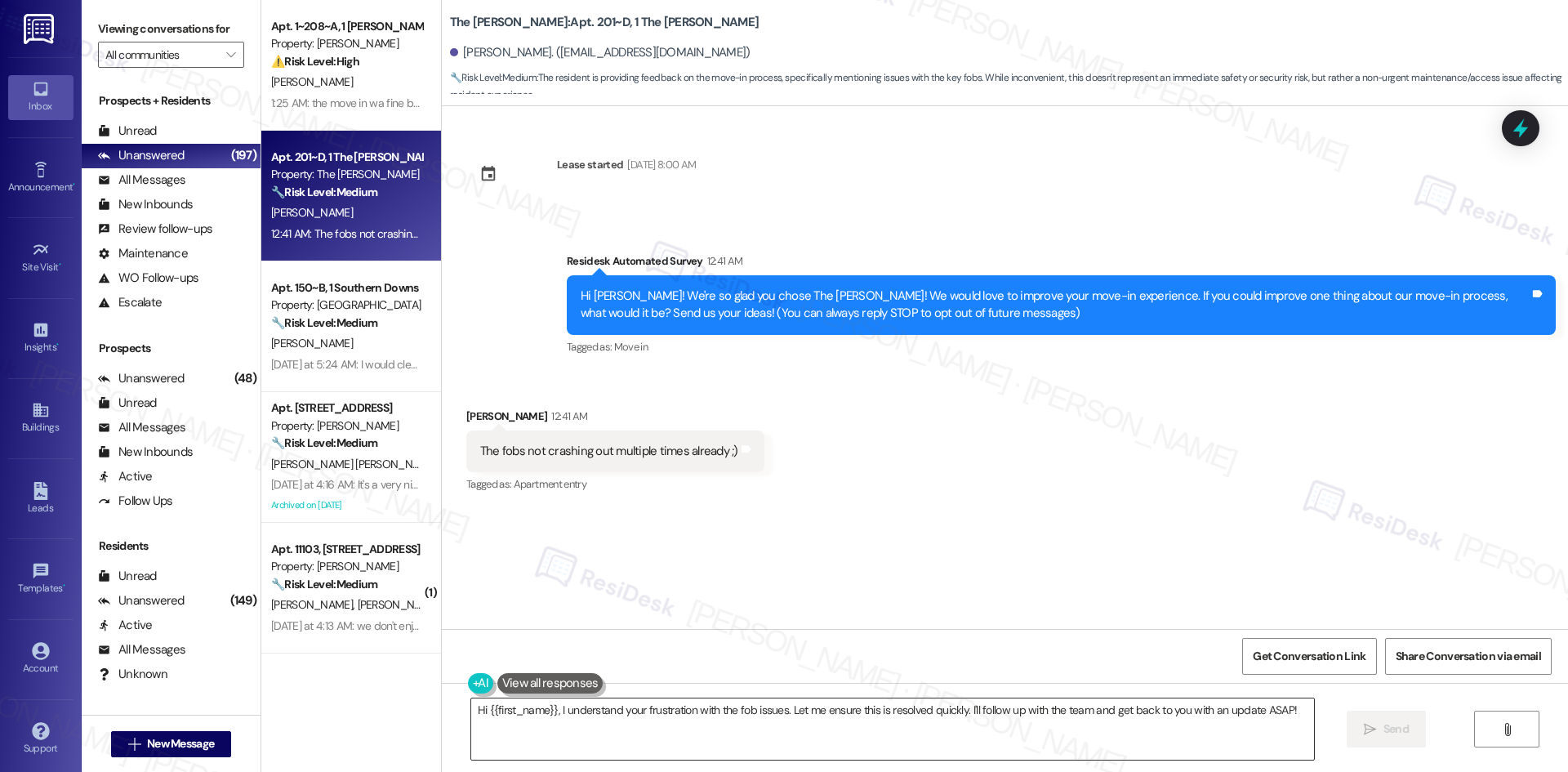
click at [829, 715] on textarea "Hi {{first_name}}, I understand your frustration with the fob issues. Let me en…" at bounding box center [892, 729] width 842 height 61
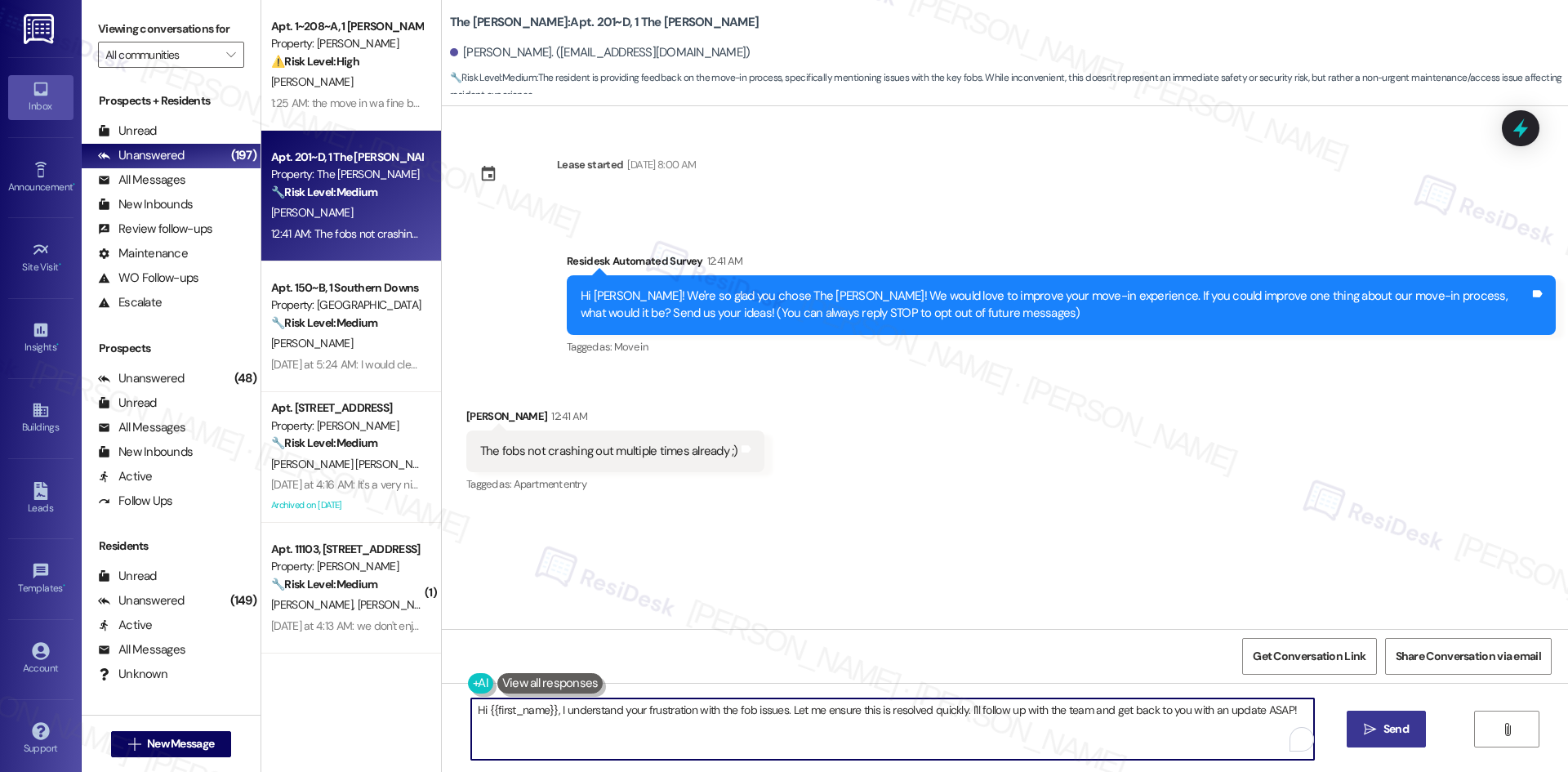
paste textarea "Thanks for sharing that, [PERSON_NAME]! Is the fob issue still happening? If so…"
type textarea "Thanks for sharing that, [PERSON_NAME]! Is the fob issue still happening? If so…"
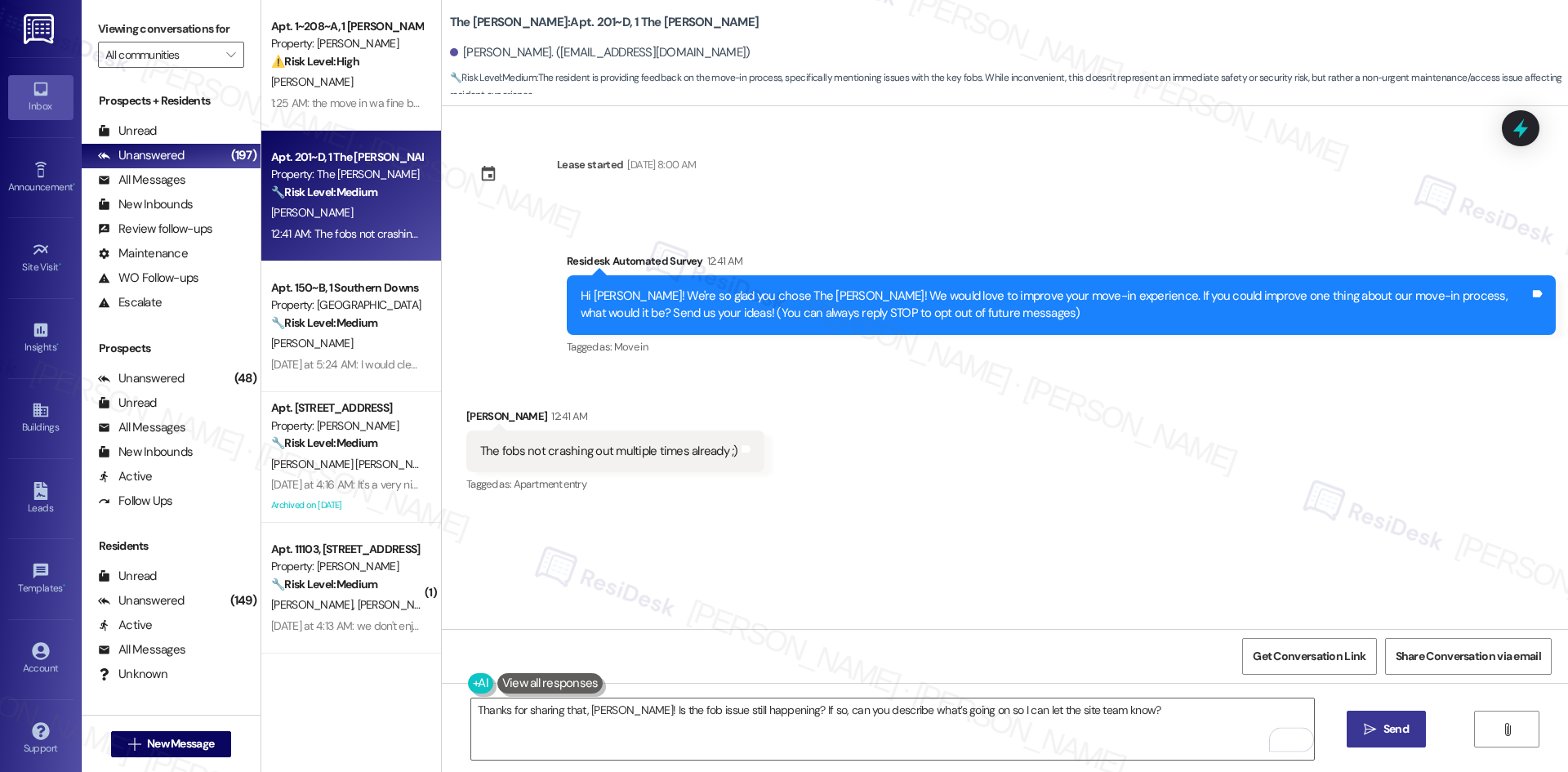
click at [1368, 731] on icon "" at bounding box center [1370, 729] width 12 height 13
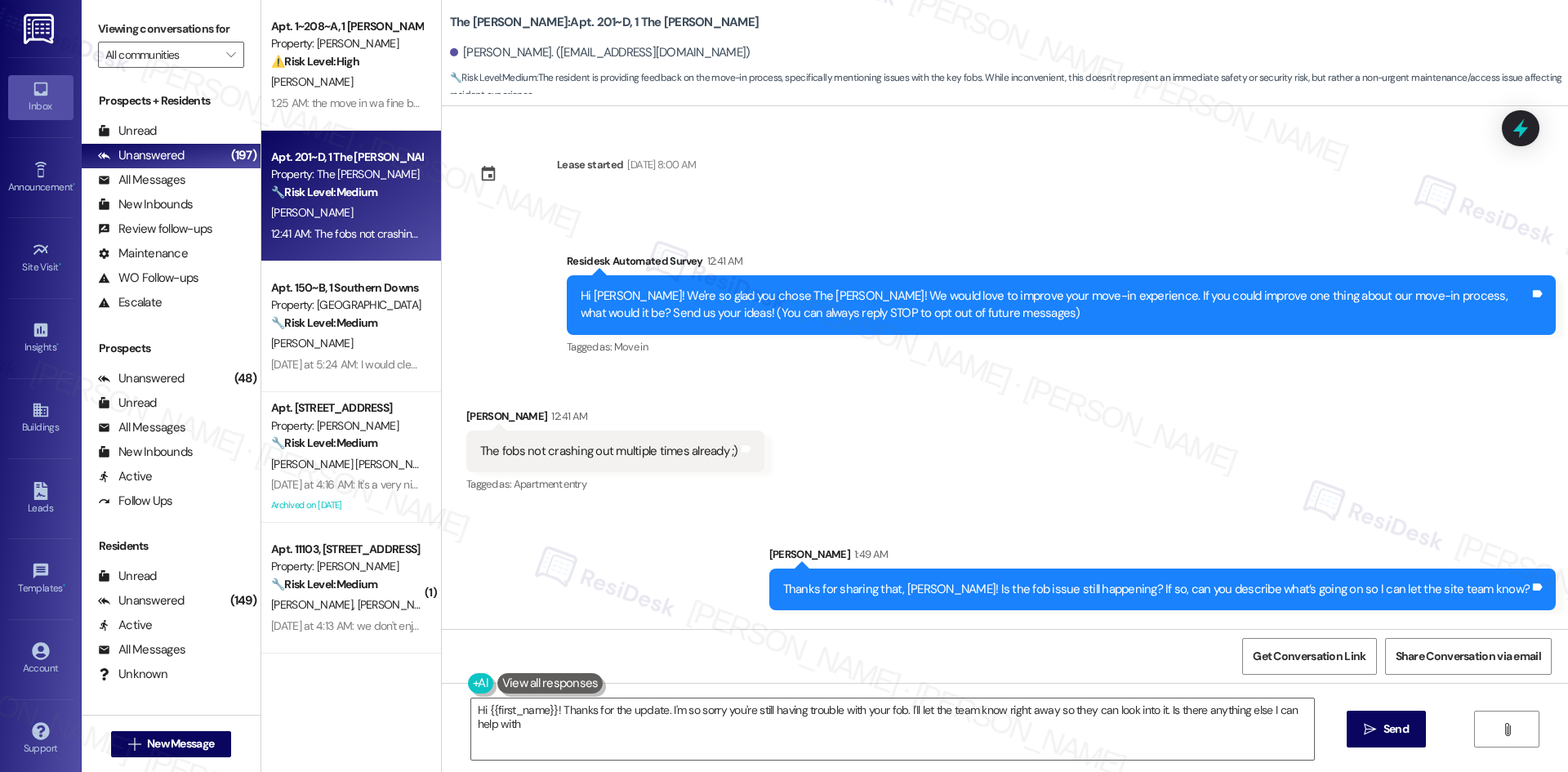
type textarea "Hi {{first_name}}! Thanks for the update. I'm so sorry you're still having trou…"
click at [991, 474] on div "Received via SMS Abigail Davis 12:41 AM The fobs not crashing out multiple time…" at bounding box center [1004, 440] width 1126 height 138
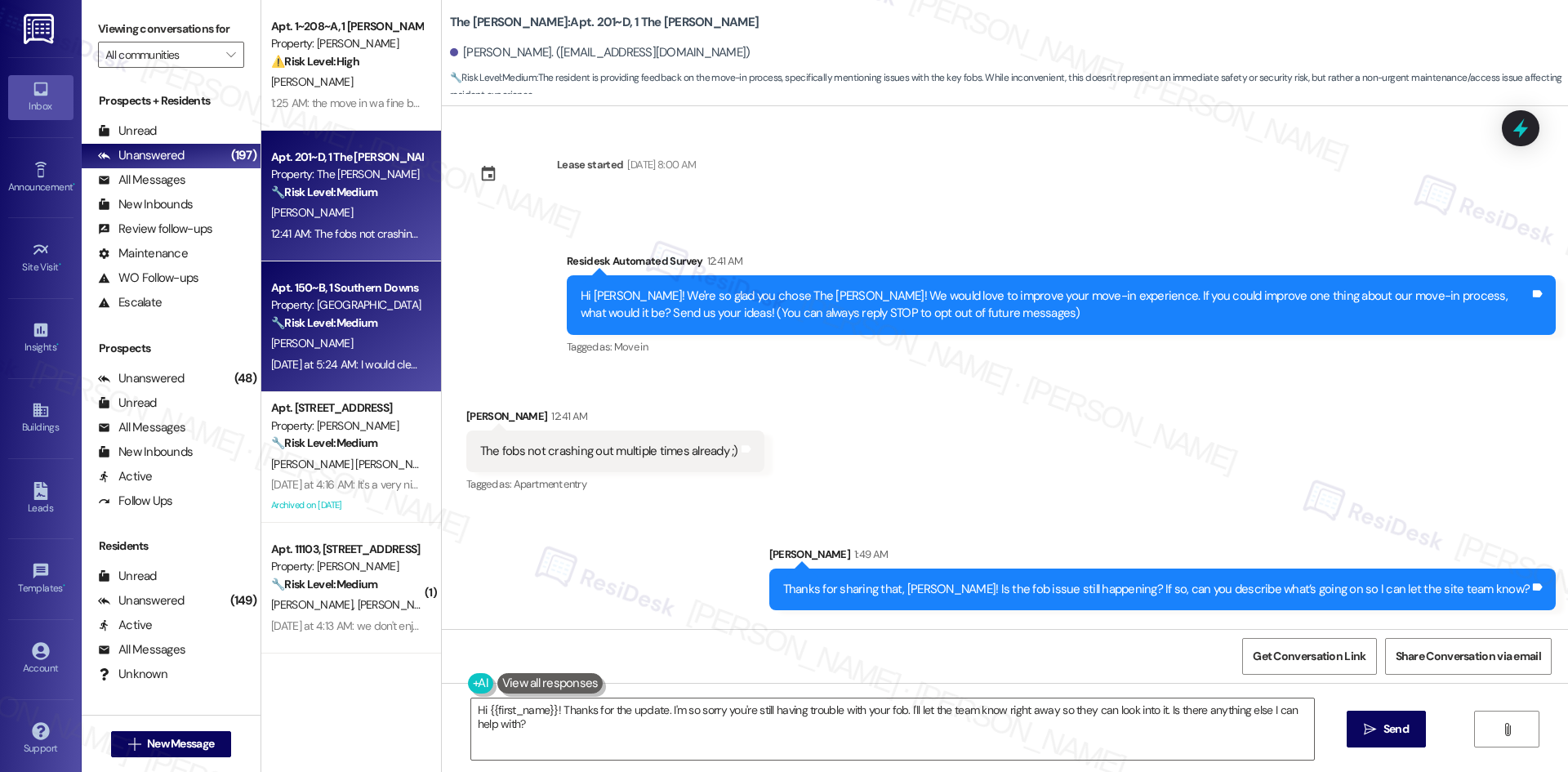
click at [340, 346] on div "[PERSON_NAME]" at bounding box center [346, 343] width 154 height 21
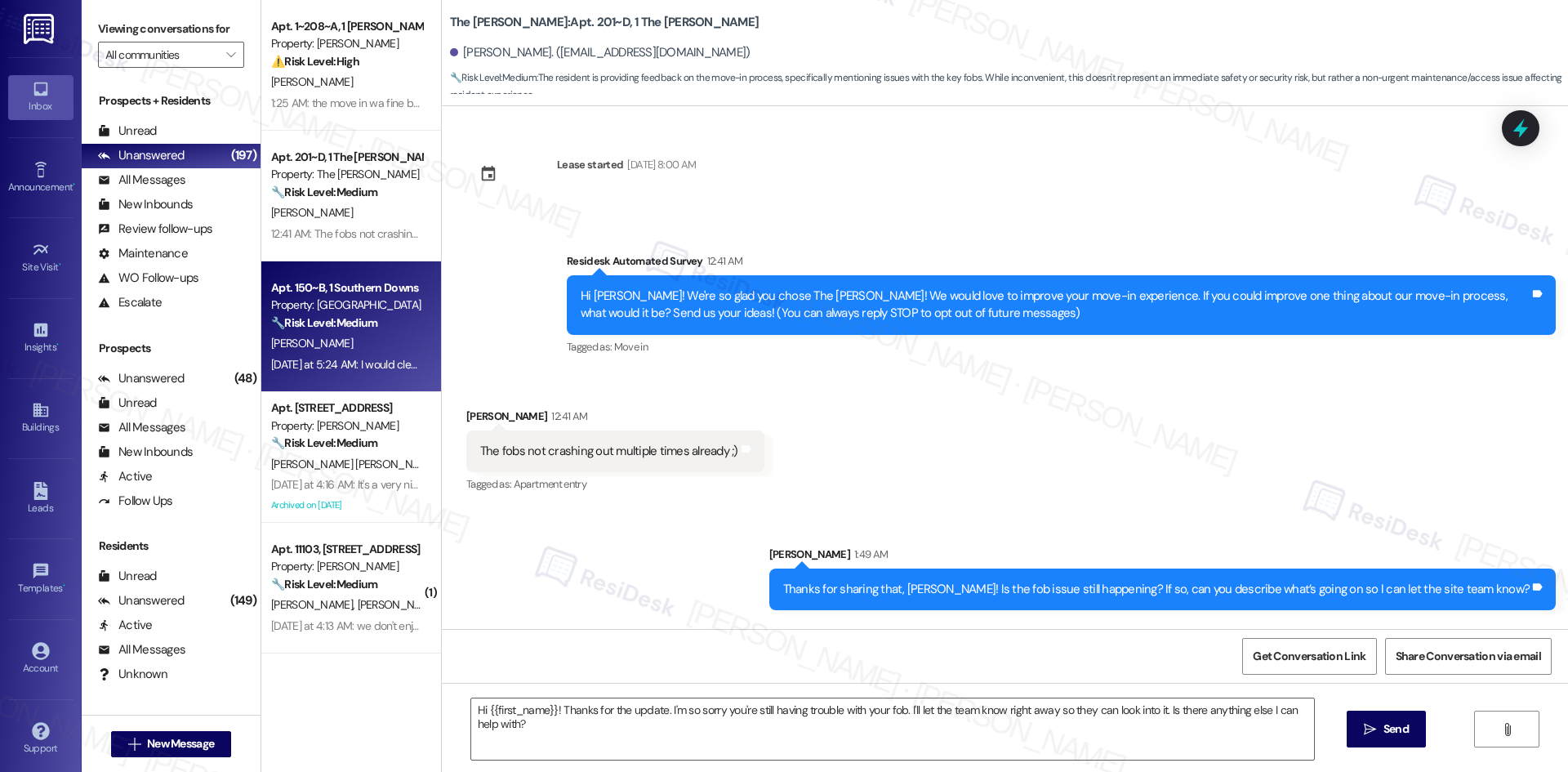
type textarea "Fetching suggested responses. Please feel free to read through the conversation…"
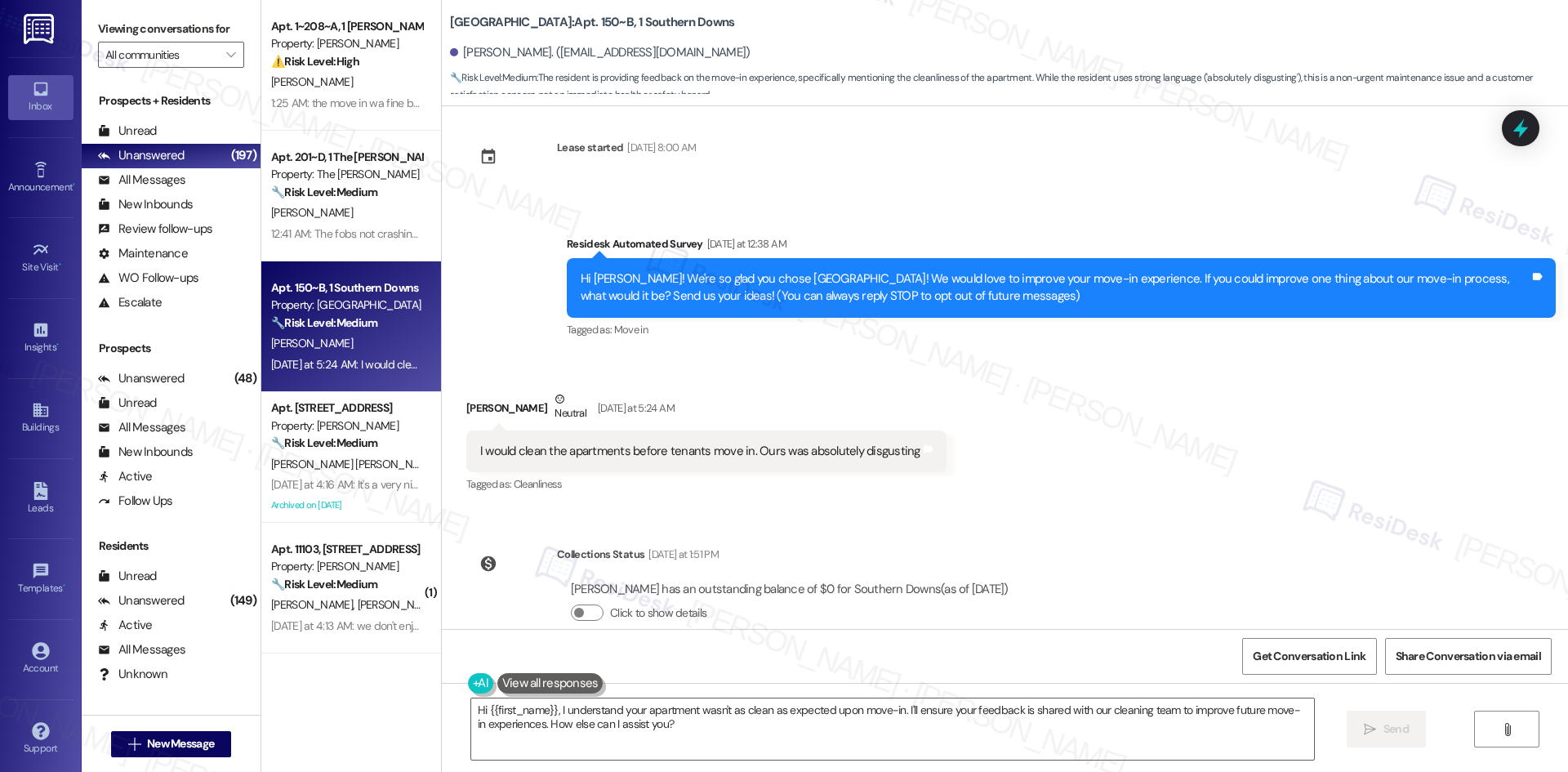
scroll to position [48, 0]
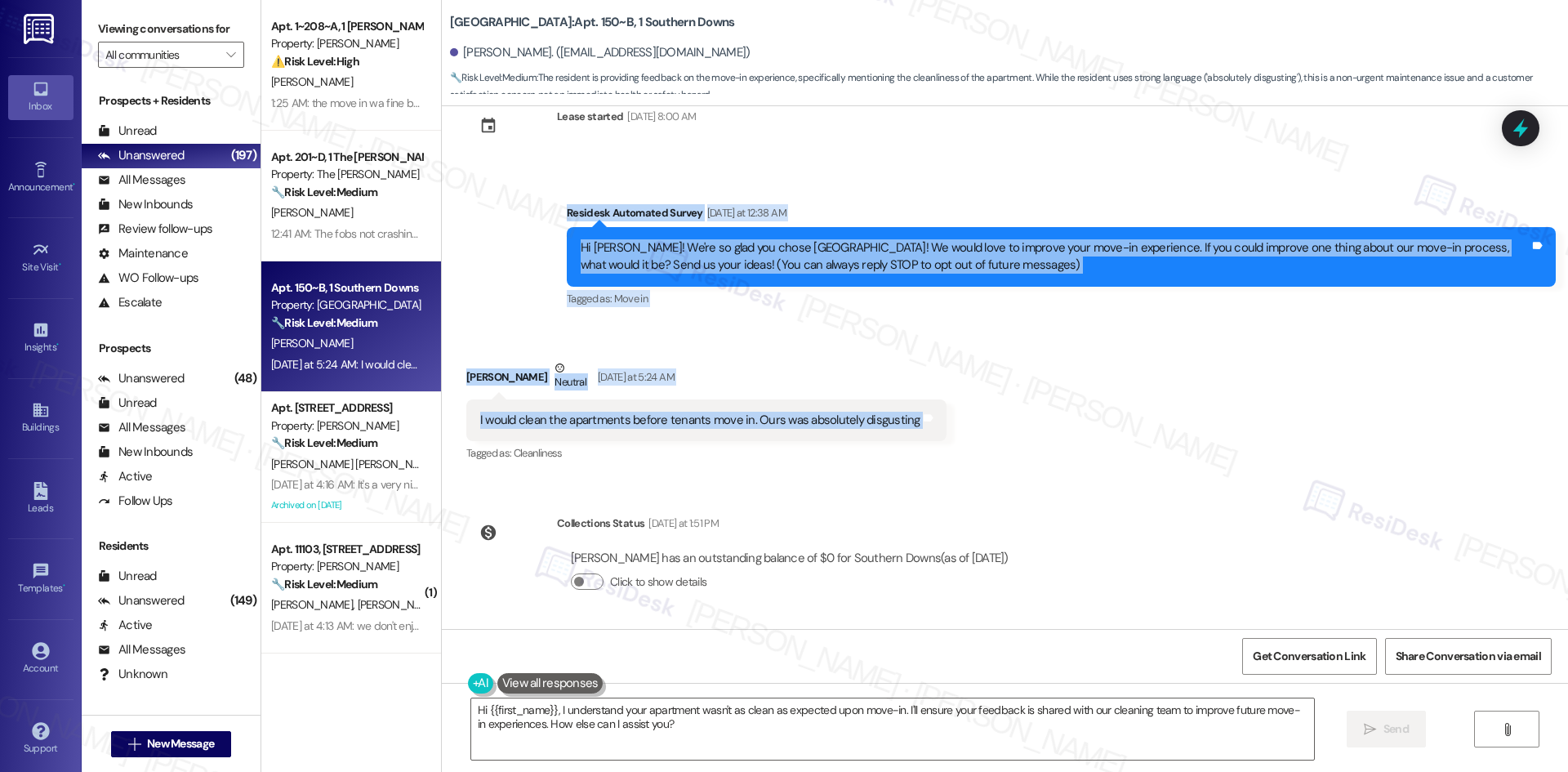
drag, startPoint x: 514, startPoint y: 206, endPoint x: 1049, endPoint y: 427, distance: 578.8
click at [1049, 427] on div "Lease started Aug 10, 2025 at 8:00 AM Survey, sent via SMS Residesk Automated S…" at bounding box center [1004, 367] width 1126 height 523
copy div "Residesk Automated Survey Yesterday at 12:38 AM Hi William! We're so glad you c…"
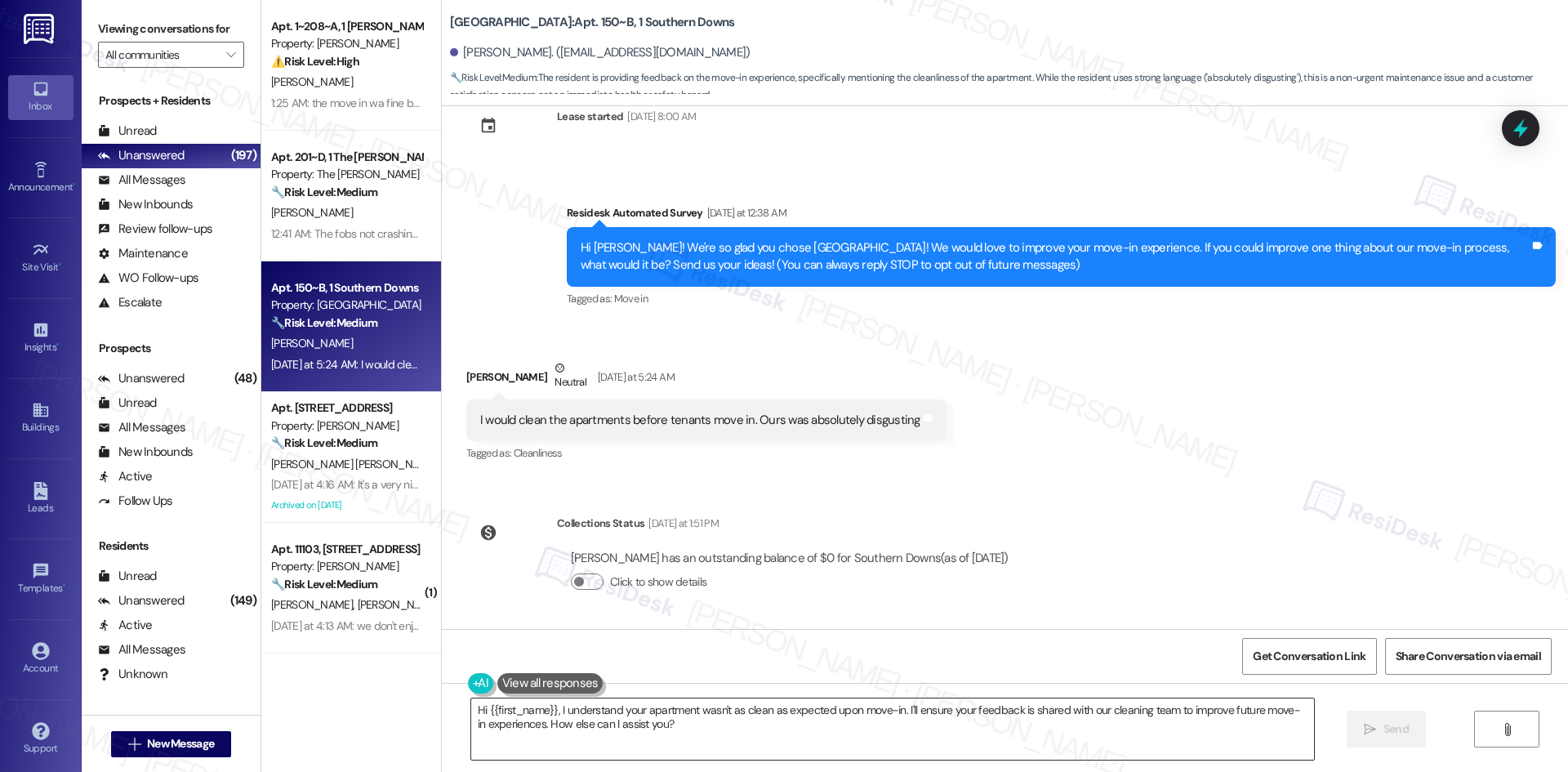
click at [671, 725] on textarea "Hi {{first_name}}, I understand your apartment wasn't as clean as expected upon…" at bounding box center [892, 729] width 842 height 61
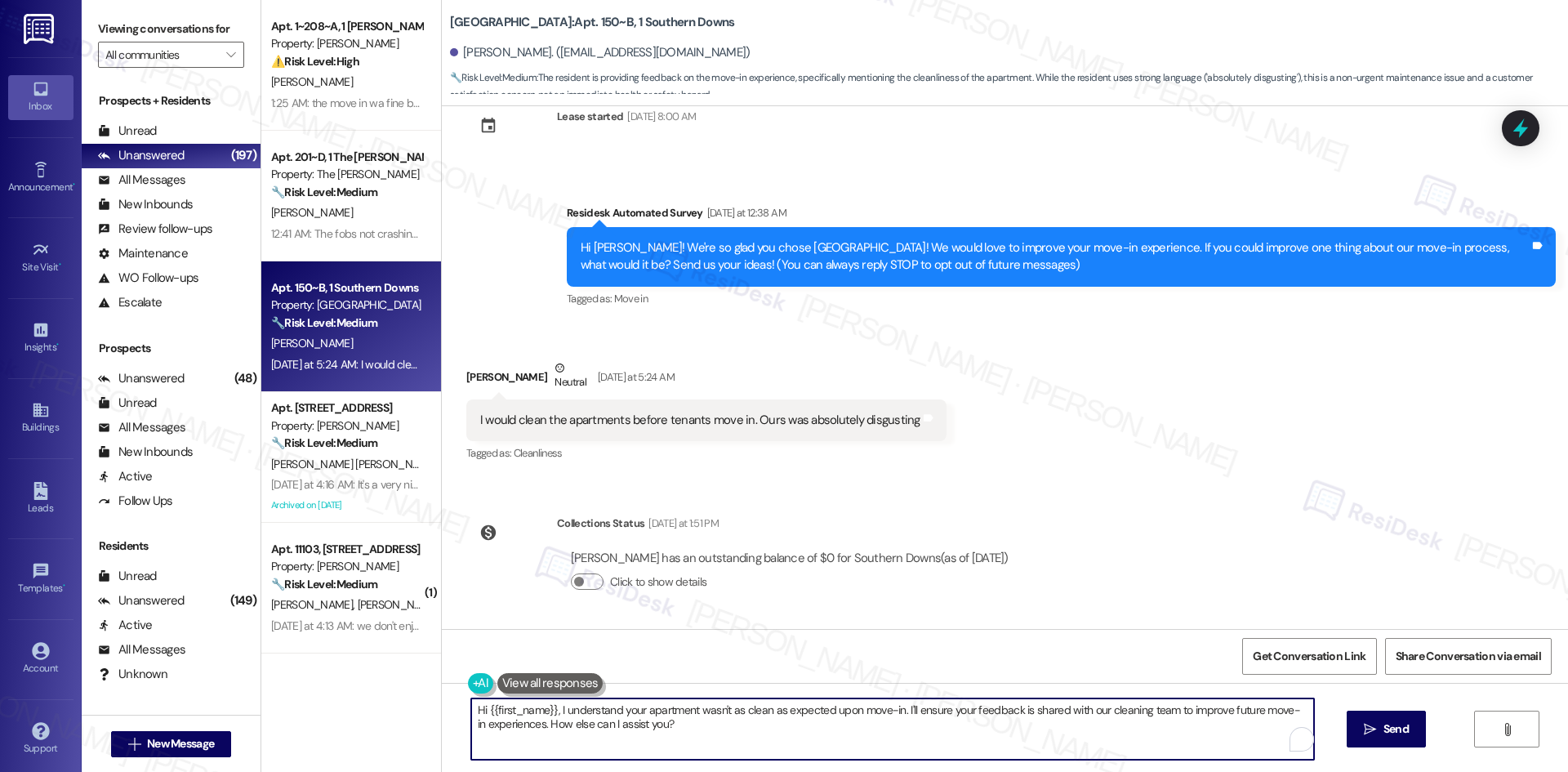
paste textarea "I’m sorry to hear about the condition of your apartment, [PERSON_NAME]. Does it…"
type textarea "I’m sorry to hear about the condition of your apartment, [PERSON_NAME]. Does it…"
click at [1383, 725] on span "Send" at bounding box center [1396, 729] width 26 height 17
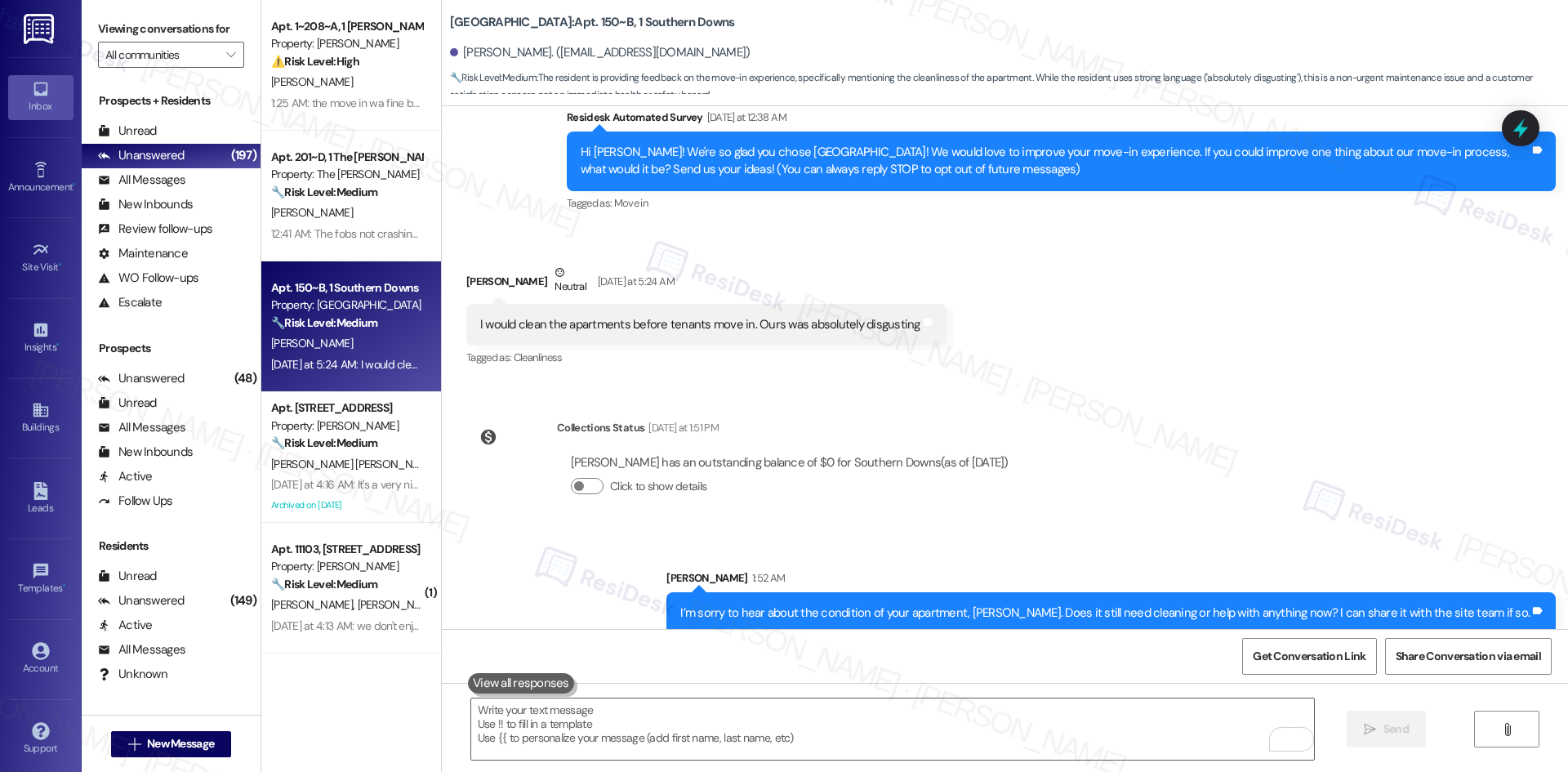
scroll to position [162, 0]
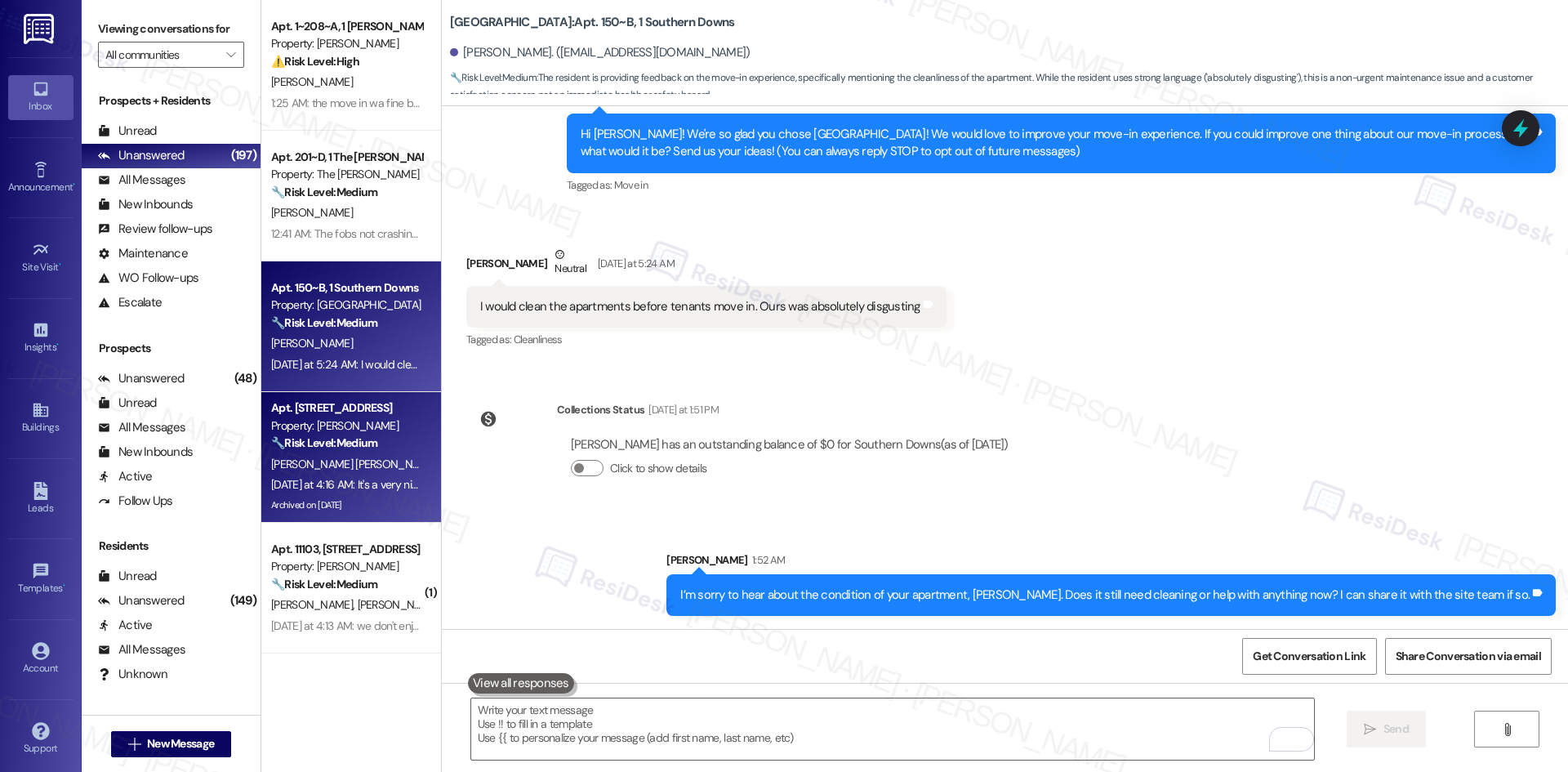
click at [310, 449] on strong "🔧 Risk Level: Medium" at bounding box center [324, 442] width 106 height 15
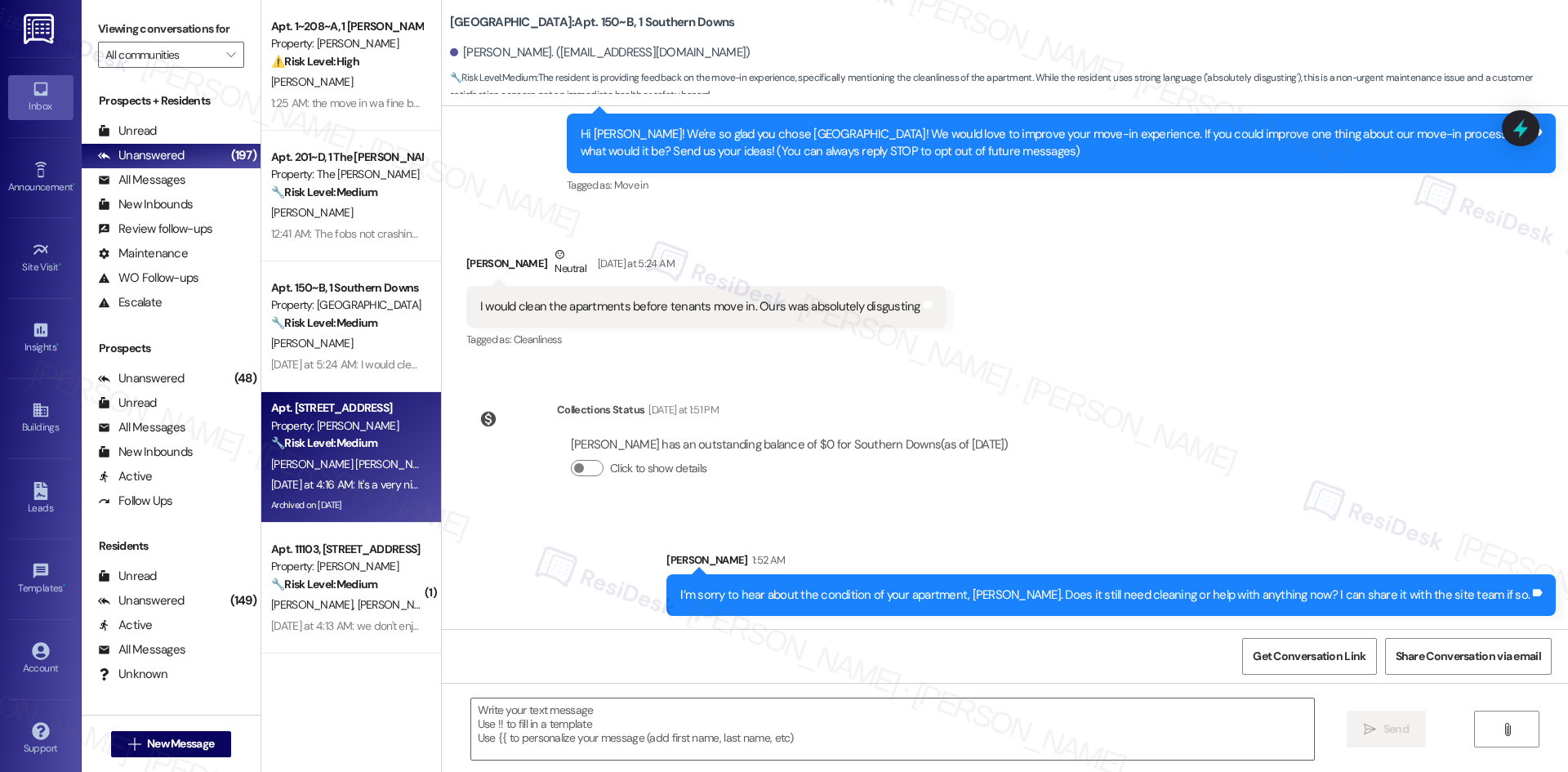
type textarea "Fetching suggested responses. Please feel free to read through the conversation…"
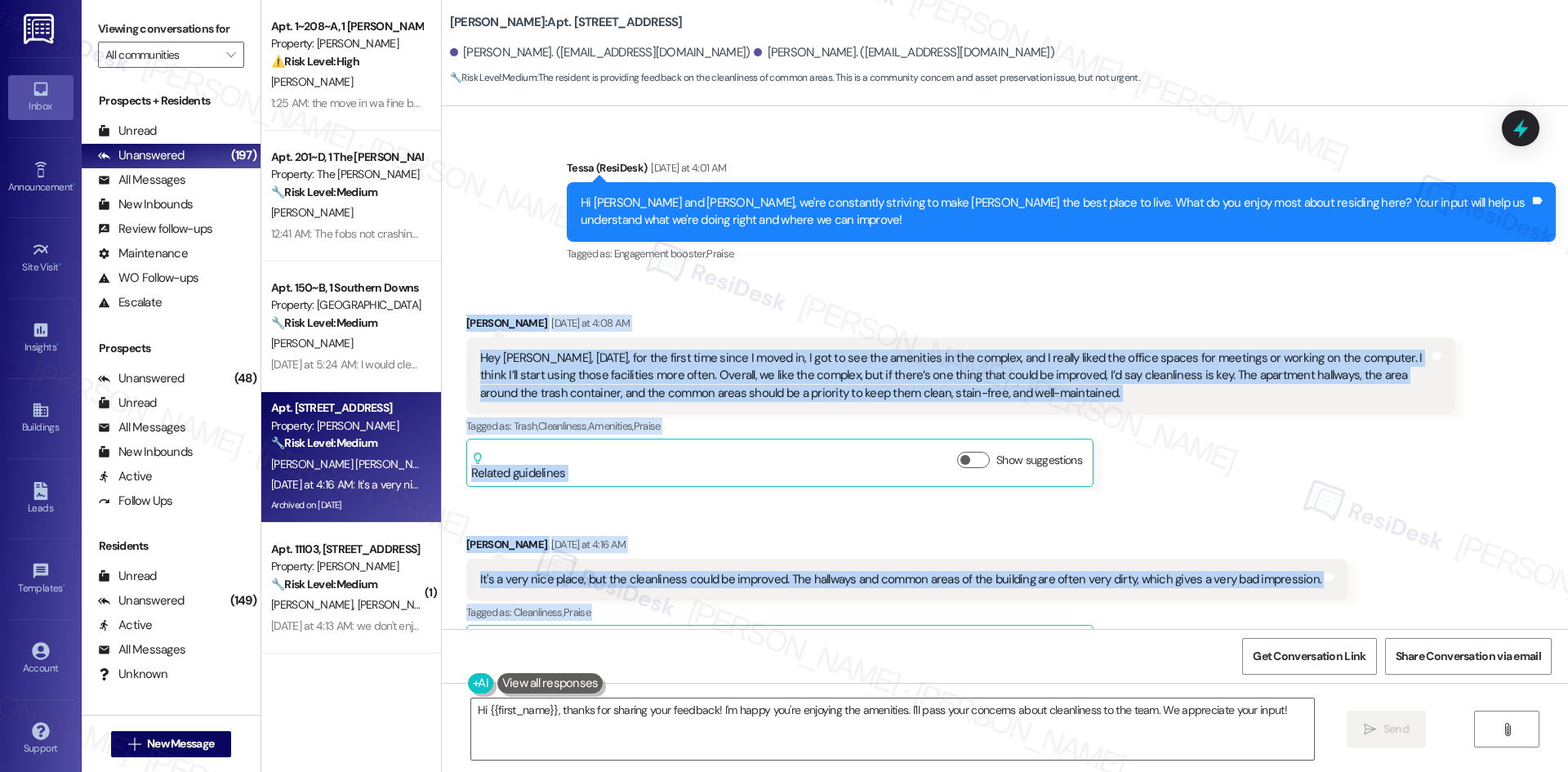
scroll to position [5414, 0]
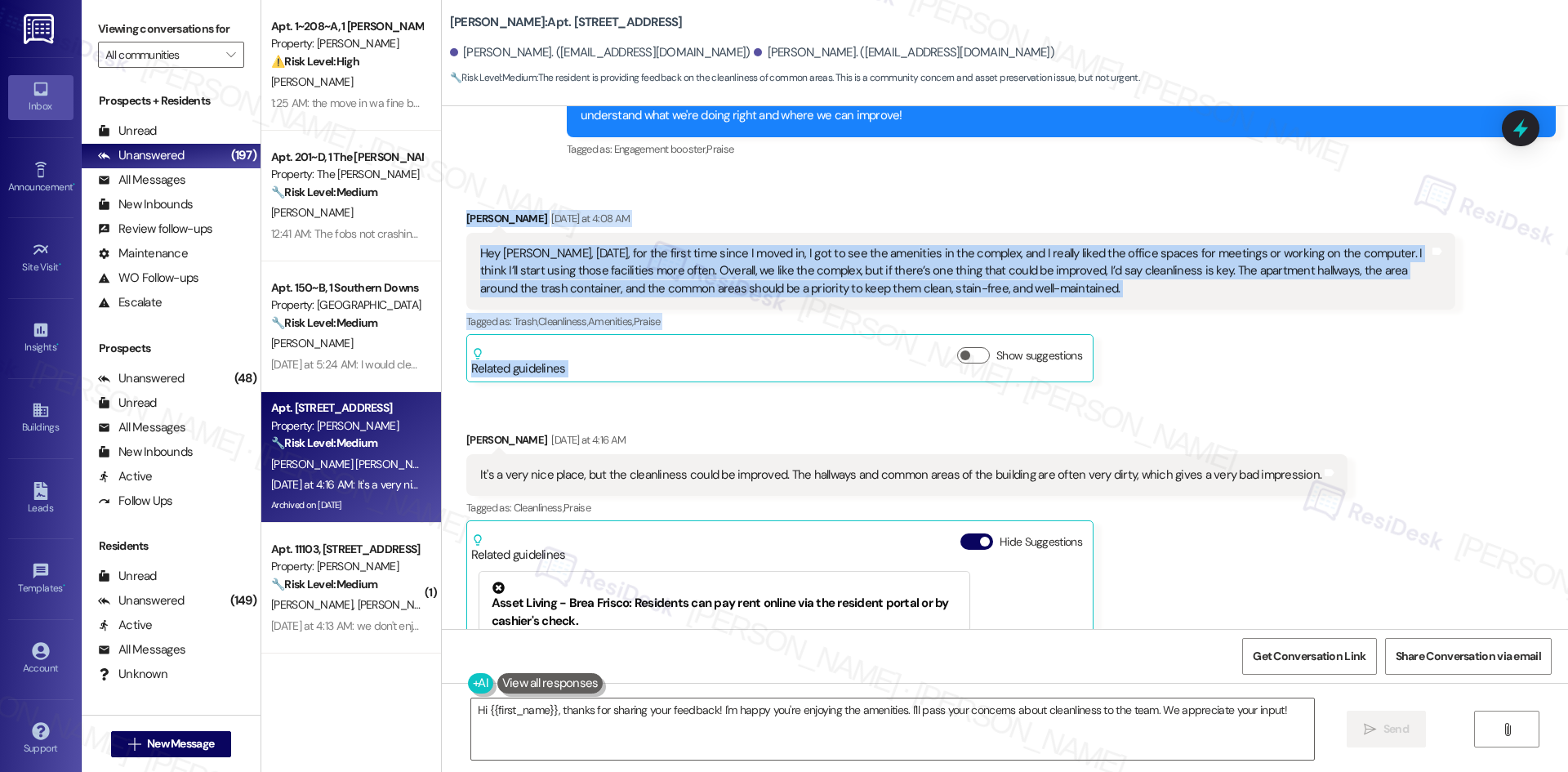
drag, startPoint x: 571, startPoint y: 383, endPoint x: 1327, endPoint y: 343, distance: 757.1
click at [1402, 376] on div "Received via SMS Manuel Aldana Sanchez Yesterday at 4:08 AM Hey Tessa, yesterda…" at bounding box center [1004, 526] width 1126 height 708
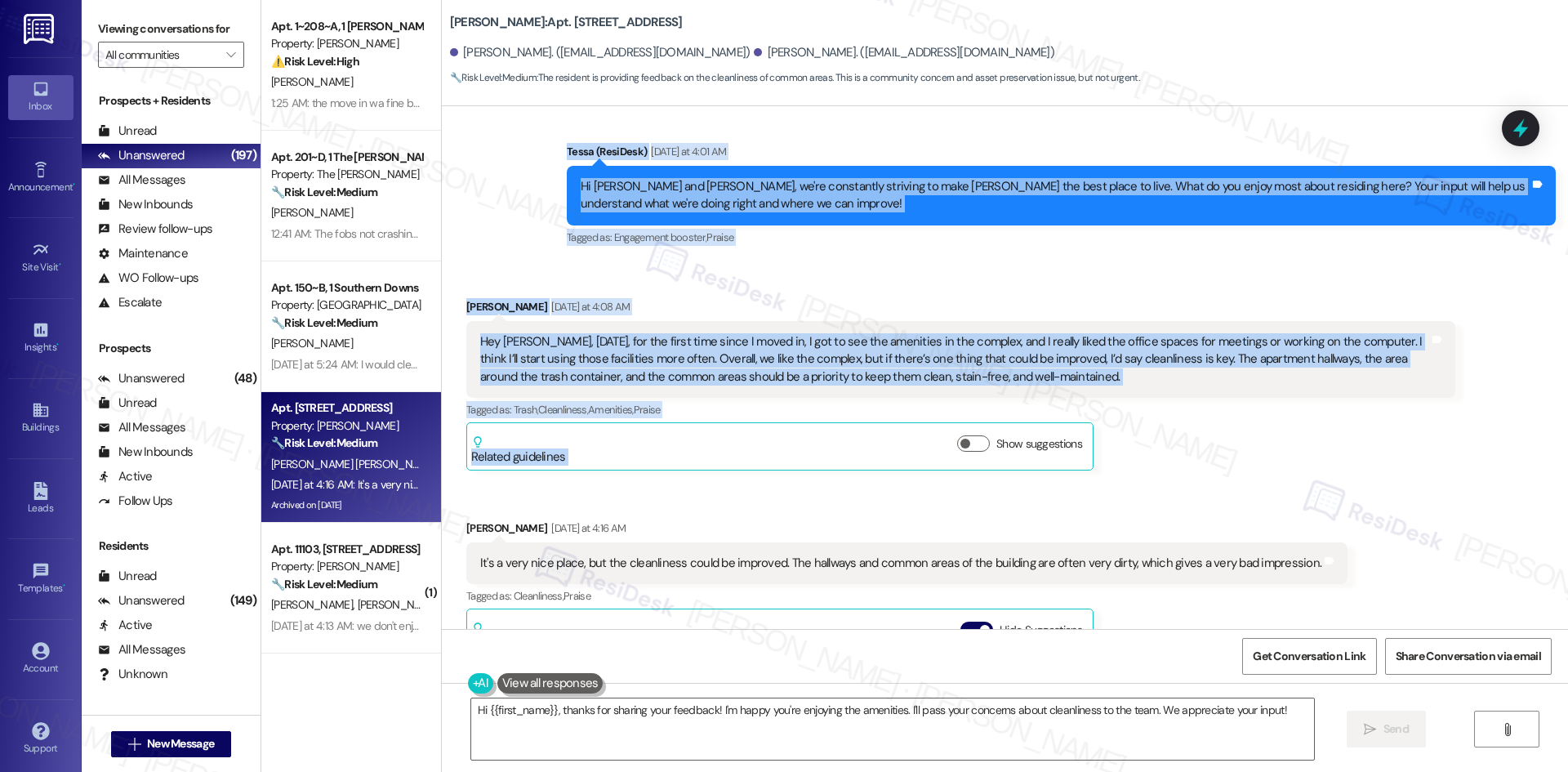
scroll to position [5331, 0]
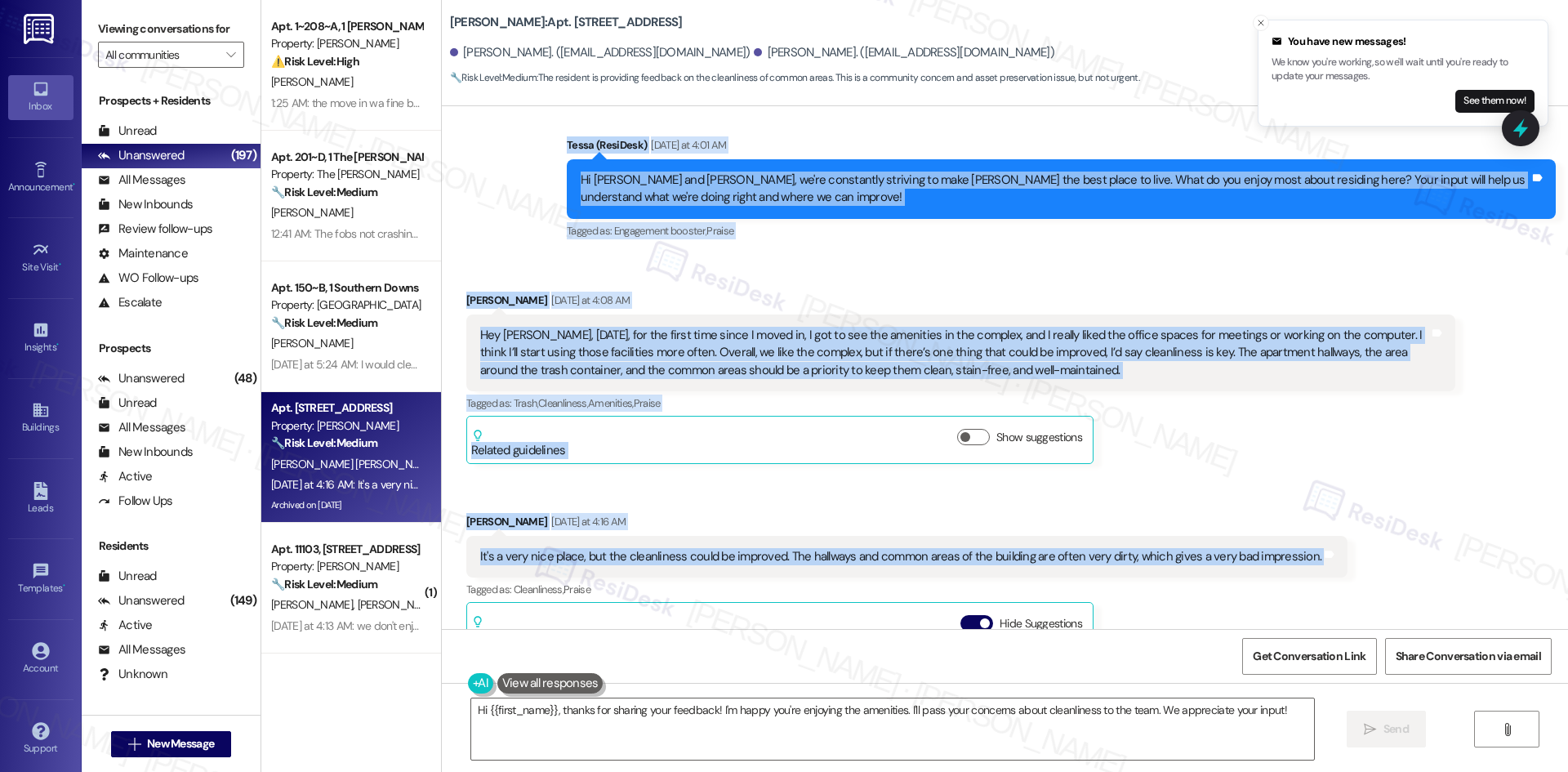
drag, startPoint x: 515, startPoint y: 284, endPoint x: 1350, endPoint y: 471, distance: 855.7
click at [1350, 471] on div "Lease started May 26, 2025 at 8:00 AM Survey, sent via SMS Residesk Automated S…" at bounding box center [1004, 367] width 1126 height 523
copy div "Tessa (ResiDesk) Yesterday at 4:01 AM Hi Manuel and Aidcel, we're constantly st…"
drag, startPoint x: 1173, startPoint y: 413, endPoint x: 1184, endPoint y: 408, distance: 12.1
click at [1176, 501] on div "Received via SMS Aidcel Prado Gutierrez Yesterday at 4:16 AM It's a very nice p…" at bounding box center [906, 732] width 905 height 463
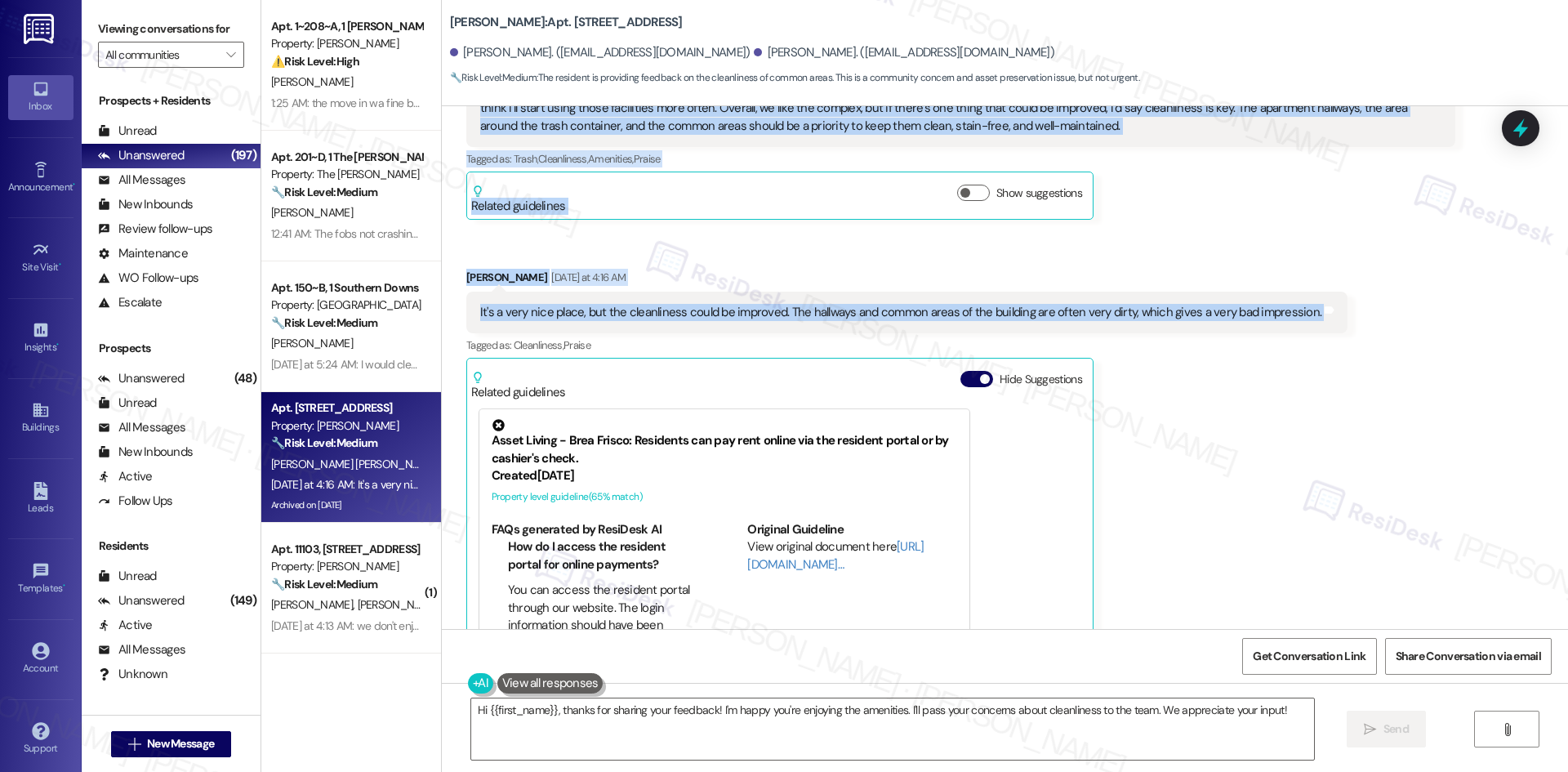
scroll to position [5577, 0]
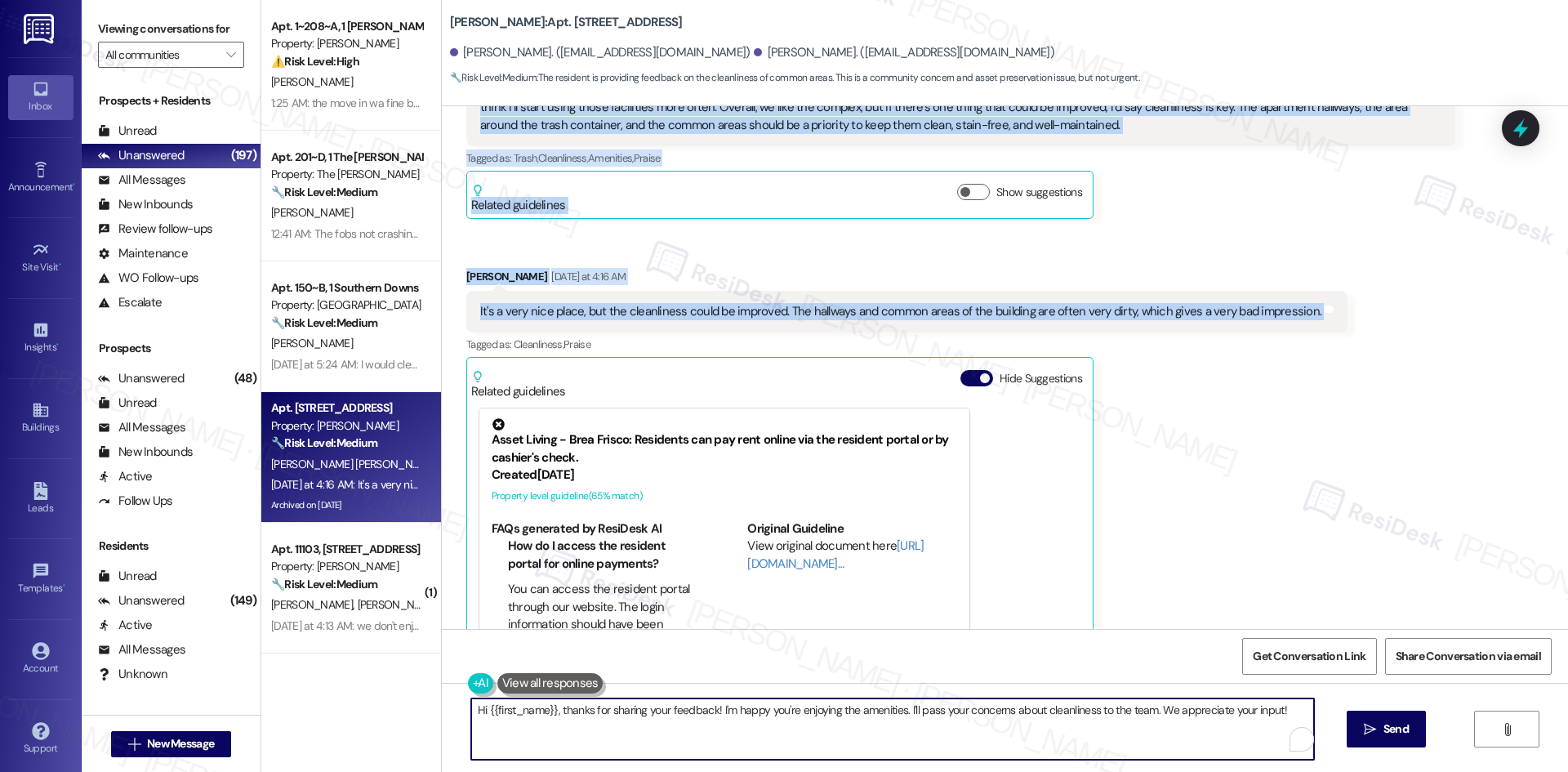
click at [1165, 731] on textarea "Hi {{first_name}}, thanks for sharing your feedback! I'm happy you're enjoying …" at bounding box center [892, 729] width 842 height 61
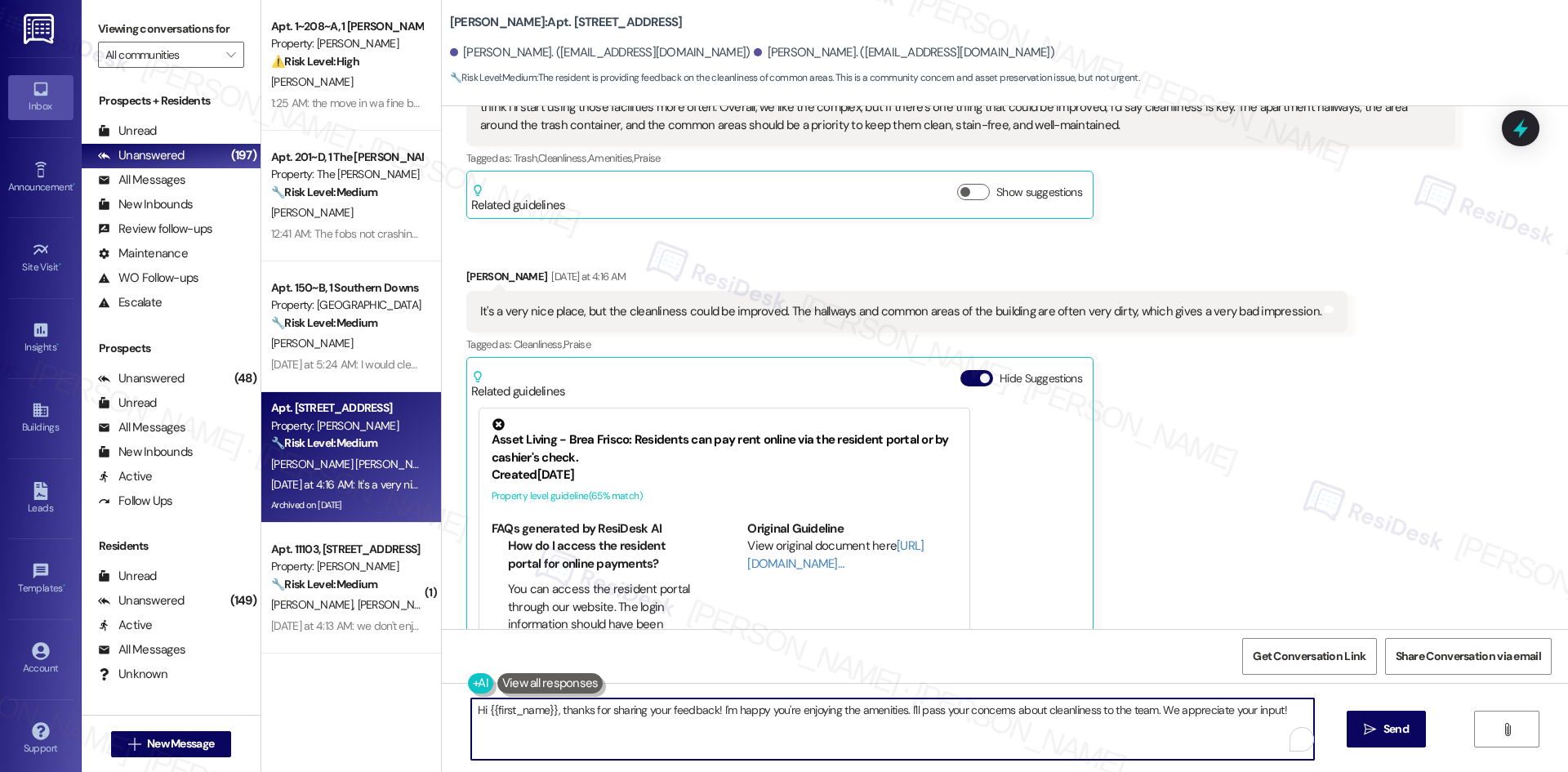
paste textarea "Thanks so much for your feedback, Manuel and Aidcel! I’ll share your notes abou…"
type textarea "Thanks so much for your feedback, Manuel and Aidcel! I’ll share your notes abou…"
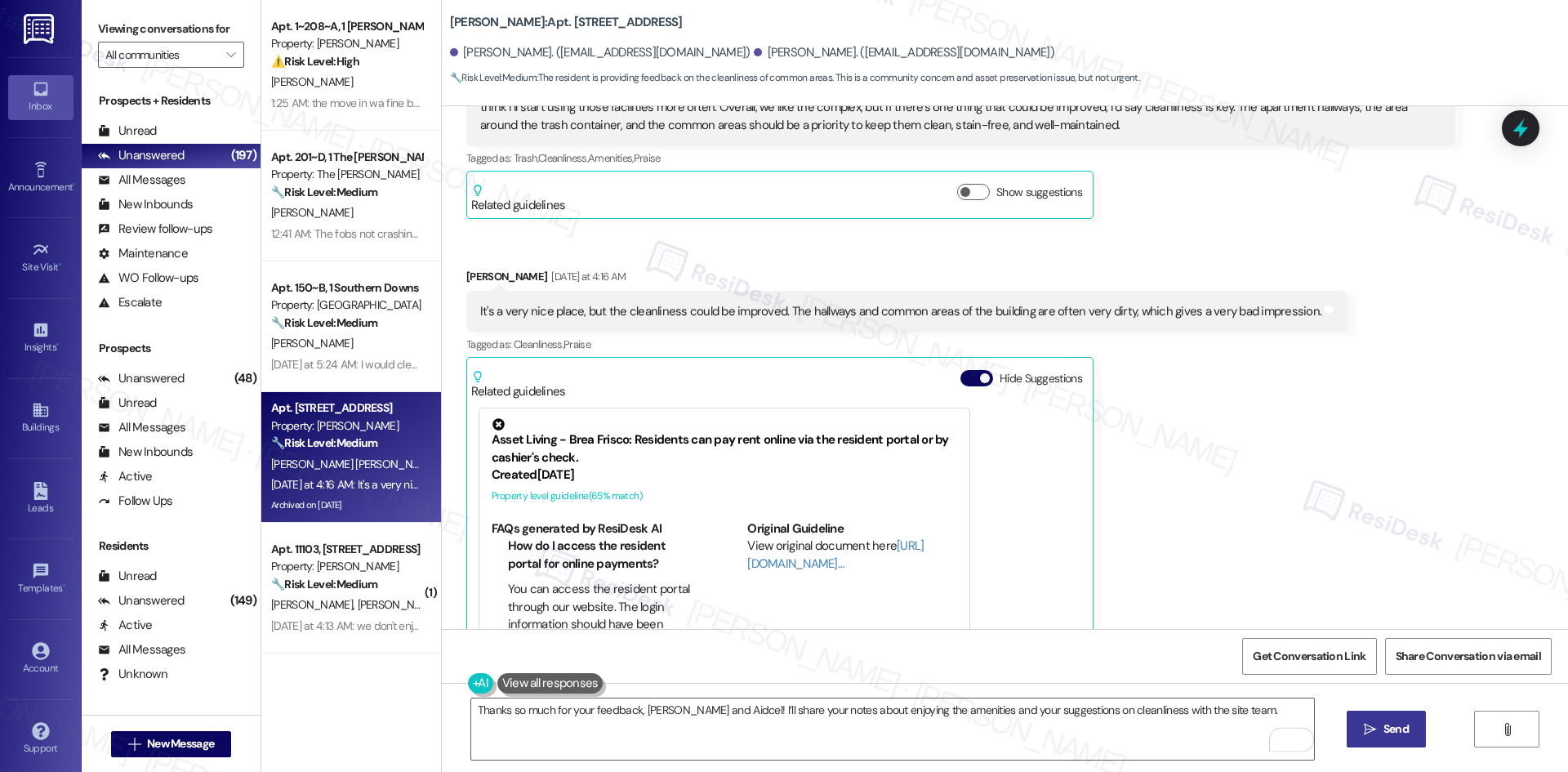
click at [1372, 726] on icon "" at bounding box center [1370, 729] width 12 height 13
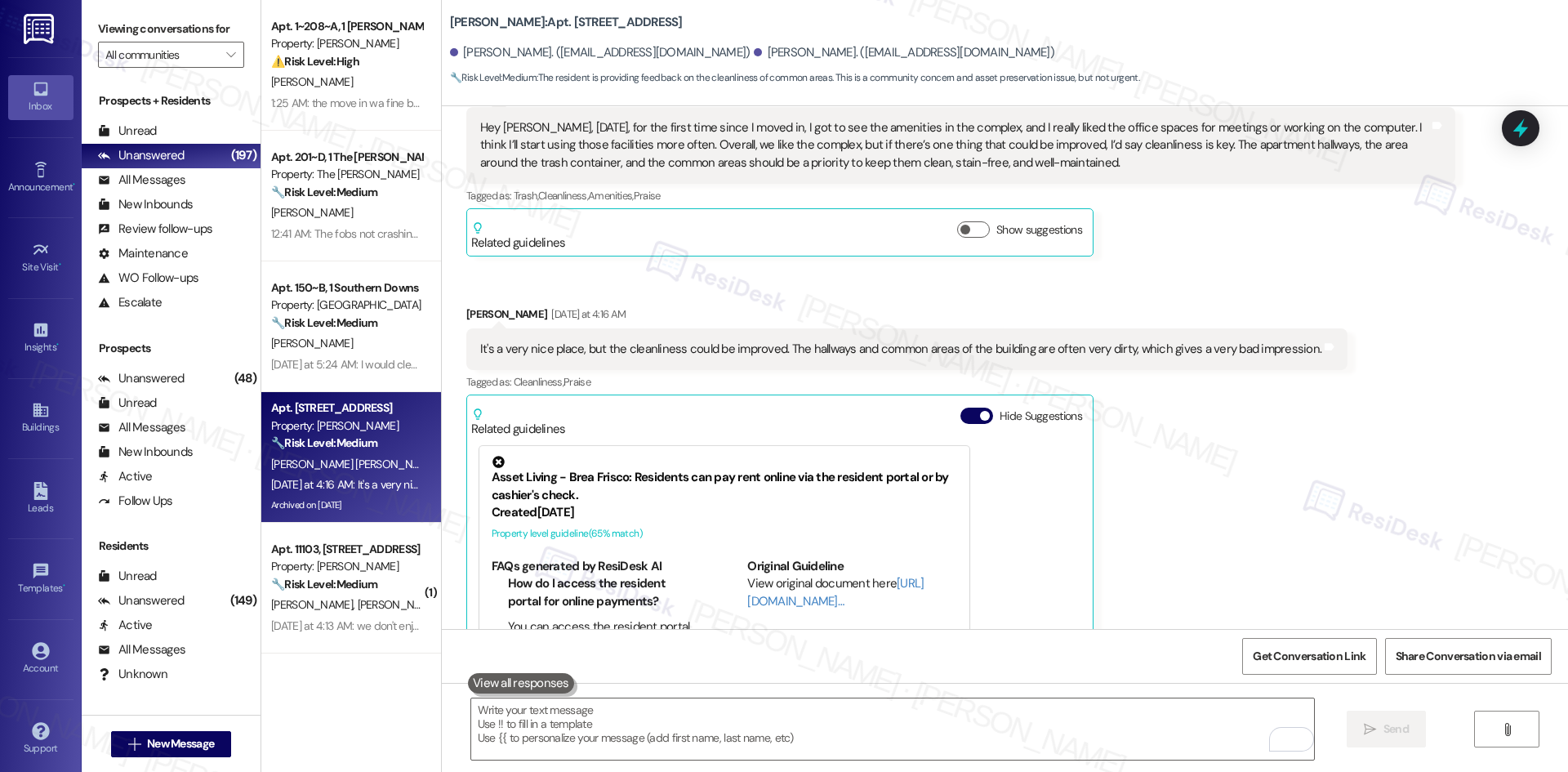
scroll to position [5331, 0]
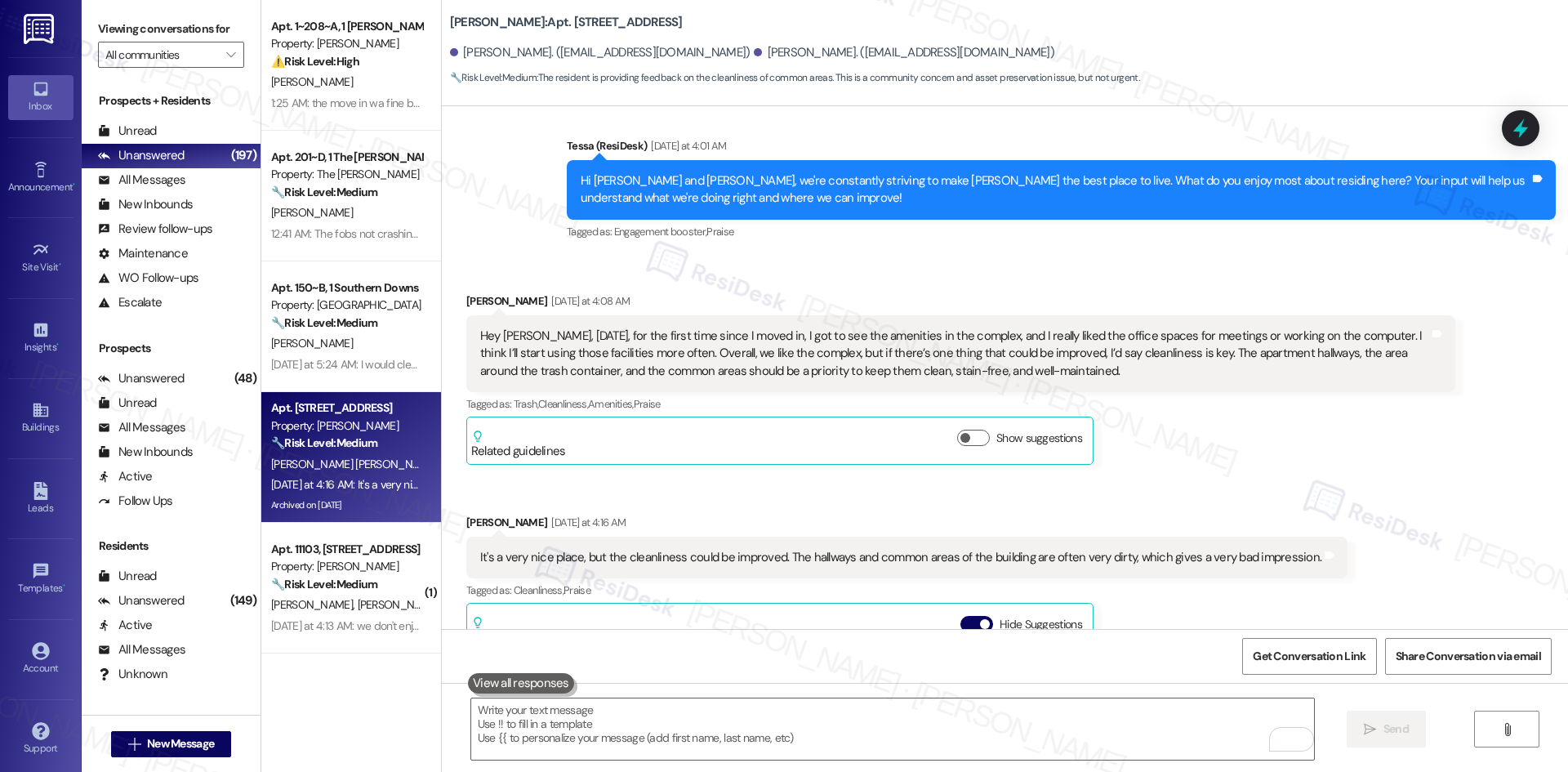
click at [1470, 442] on div "Received via SMS Manuel Aldana Sanchez Yesterday at 4:08 AM Hey Tessa, yesterda…" at bounding box center [1004, 609] width 1126 height 708
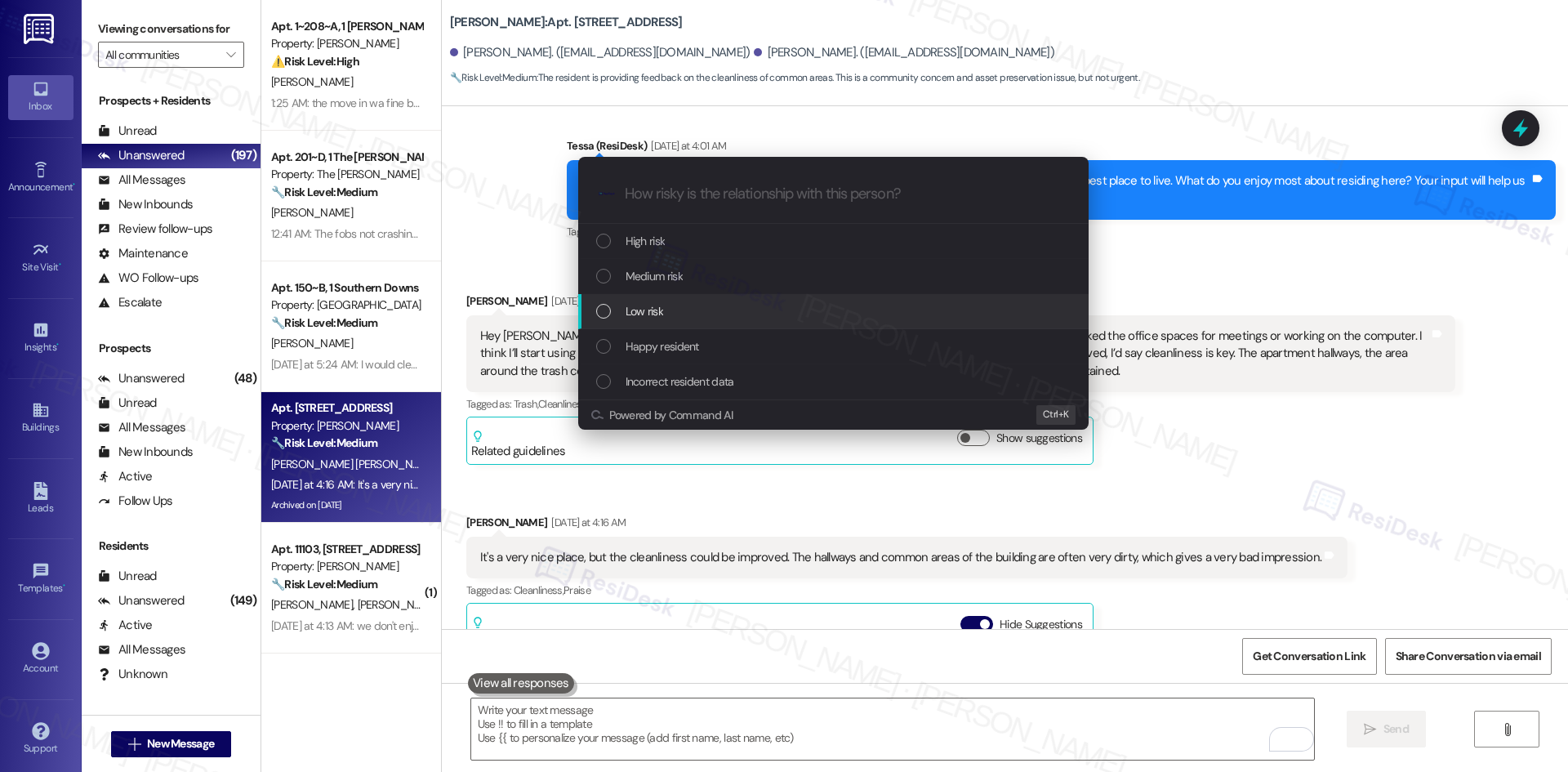
click at [696, 316] on div "Low risk" at bounding box center [835, 311] width 478 height 18
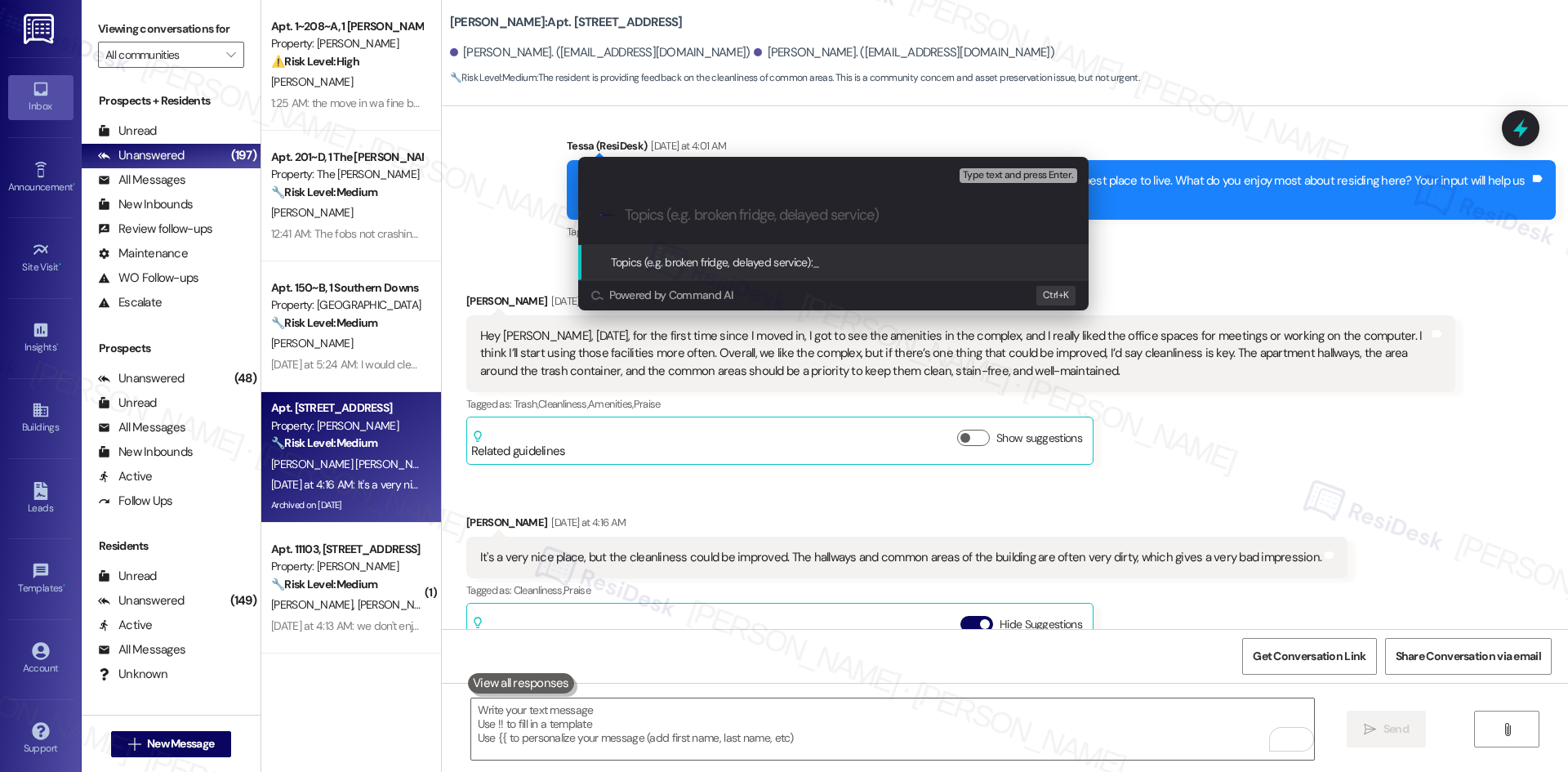
click at [1156, 419] on div "Escalate Conversation Low risk Topics (e.g. broken fridge, delayed service) Any…" at bounding box center [784, 386] width 1568 height 772
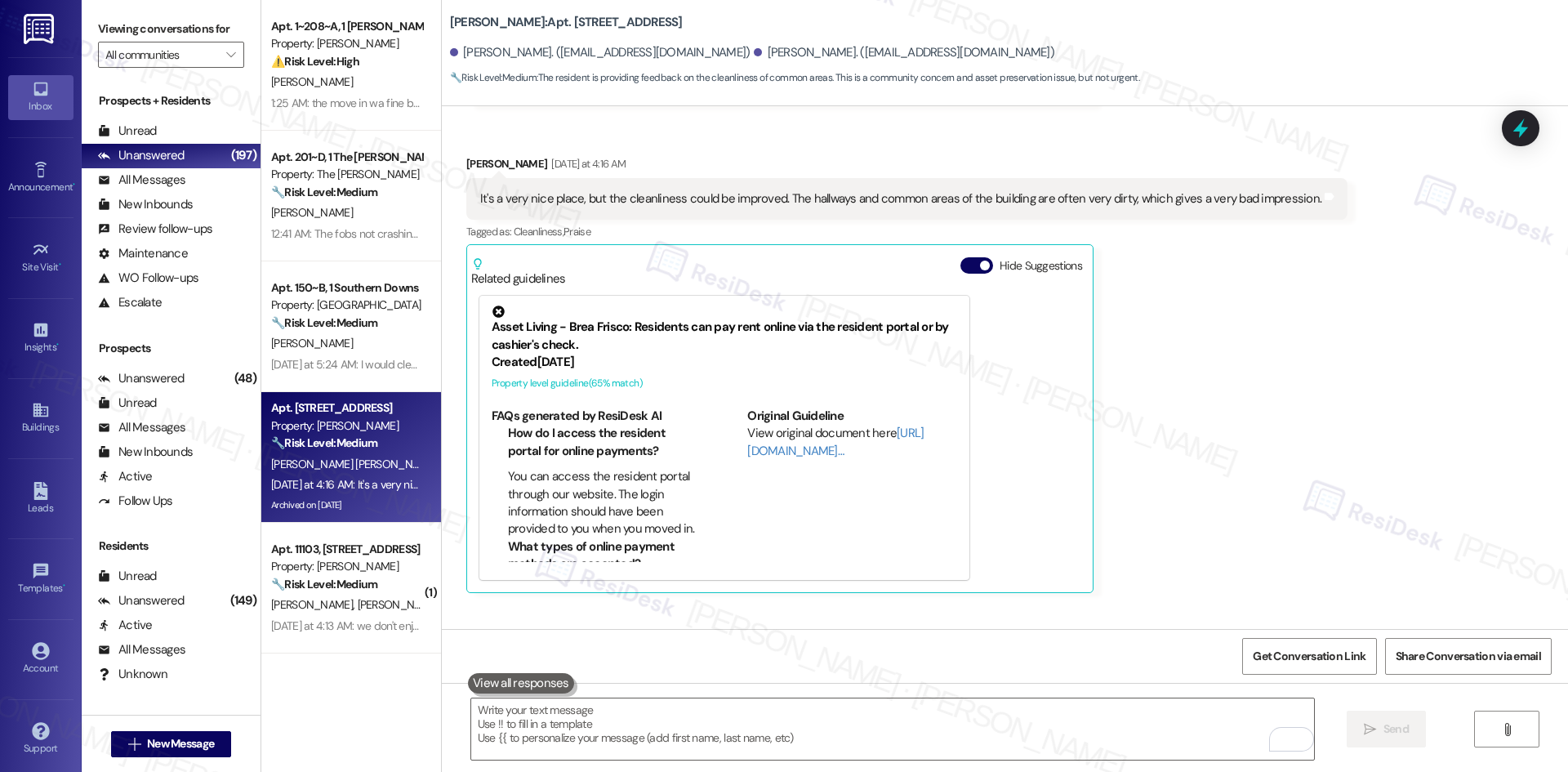
scroll to position [5691, 0]
click at [1302, 444] on div "Aidcel Prado Gutierrez Yesterday at 4:16 AM It's a very nice place, but the cle…" at bounding box center [906, 372] width 881 height 438
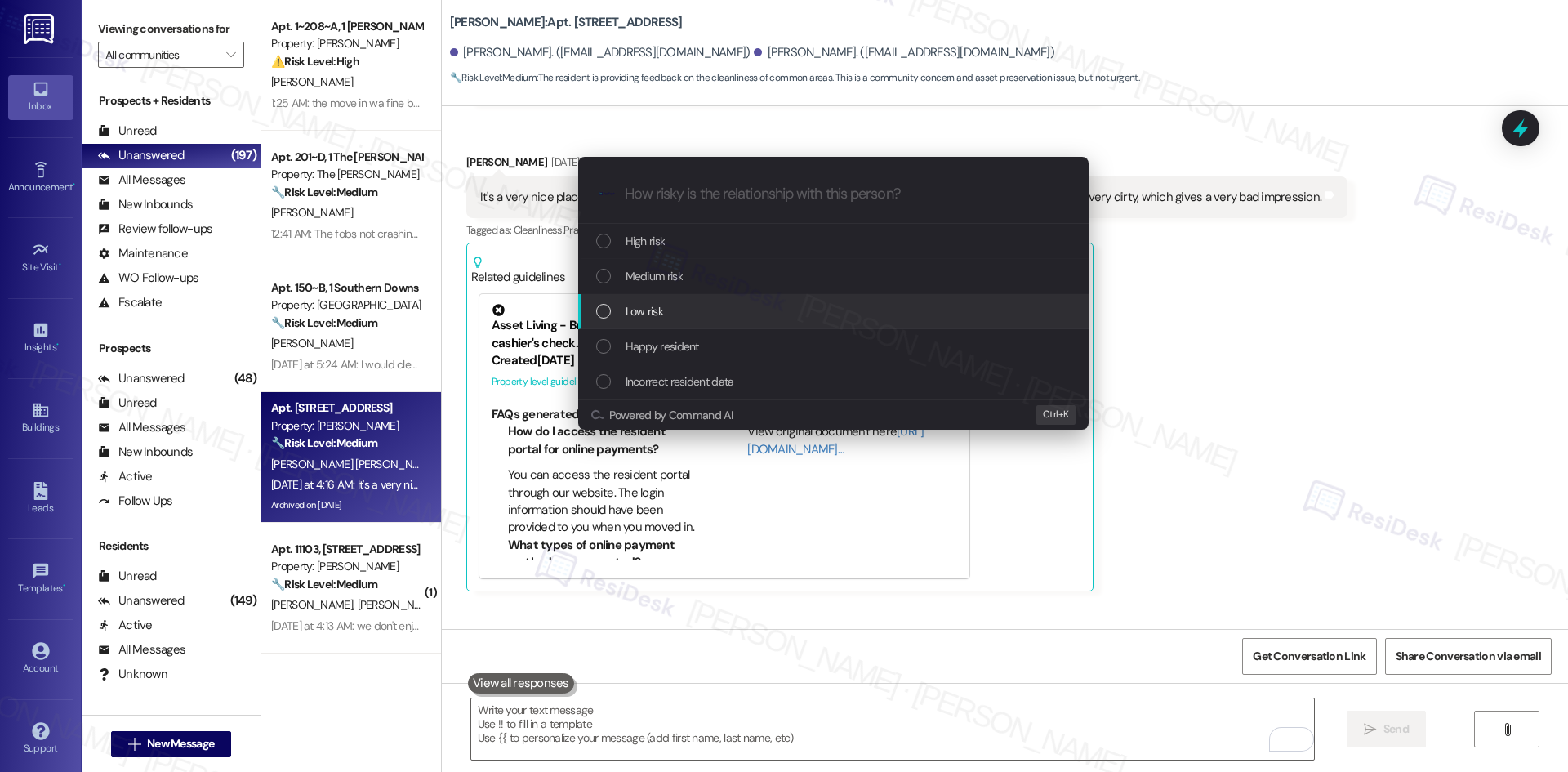
click at [714, 299] on div "Low risk" at bounding box center [834, 311] width 511 height 35
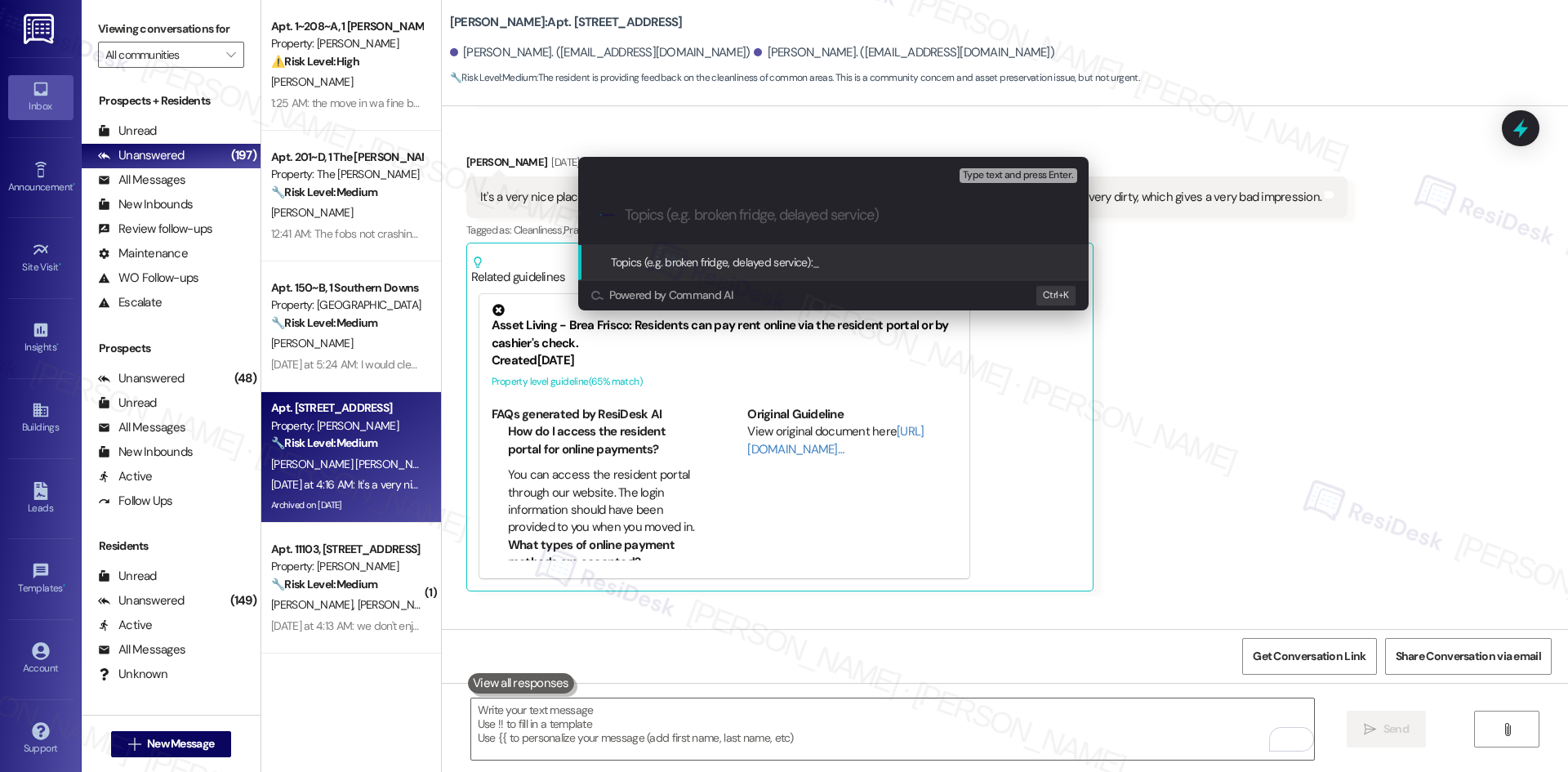
click at [707, 213] on input "Topics (e.g. broken fridge, delayed service)" at bounding box center [846, 214] width 444 height 17
paste input "Resident Feedback – Amenities & Cleanliness"
type input "Resident Feedback – Amenities & Cleanliness"
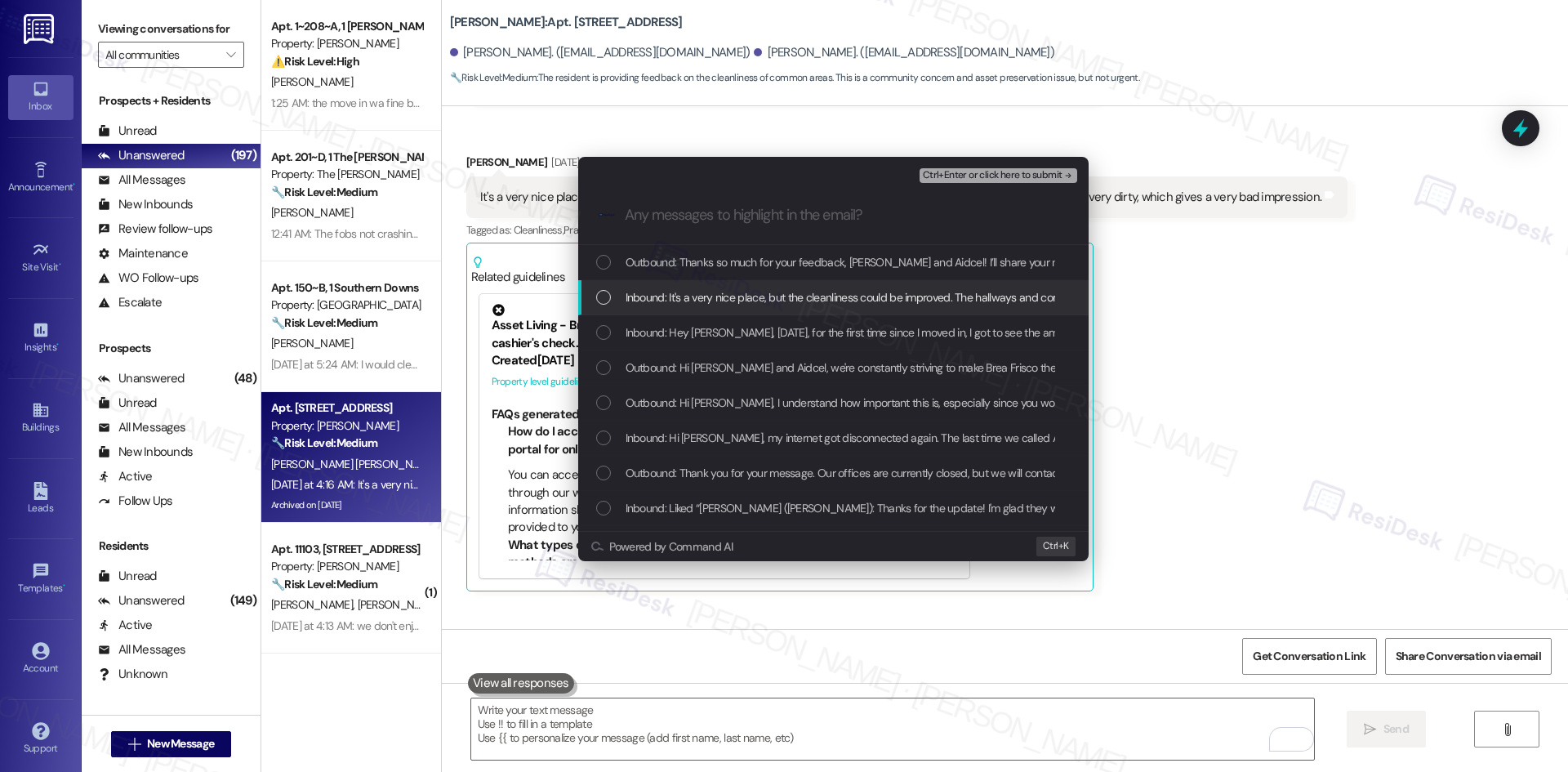
click at [762, 300] on span "Inbound: It's a very nice place, but the cleanliness could be improved. The hal…" at bounding box center [1035, 298] width 819 height 18
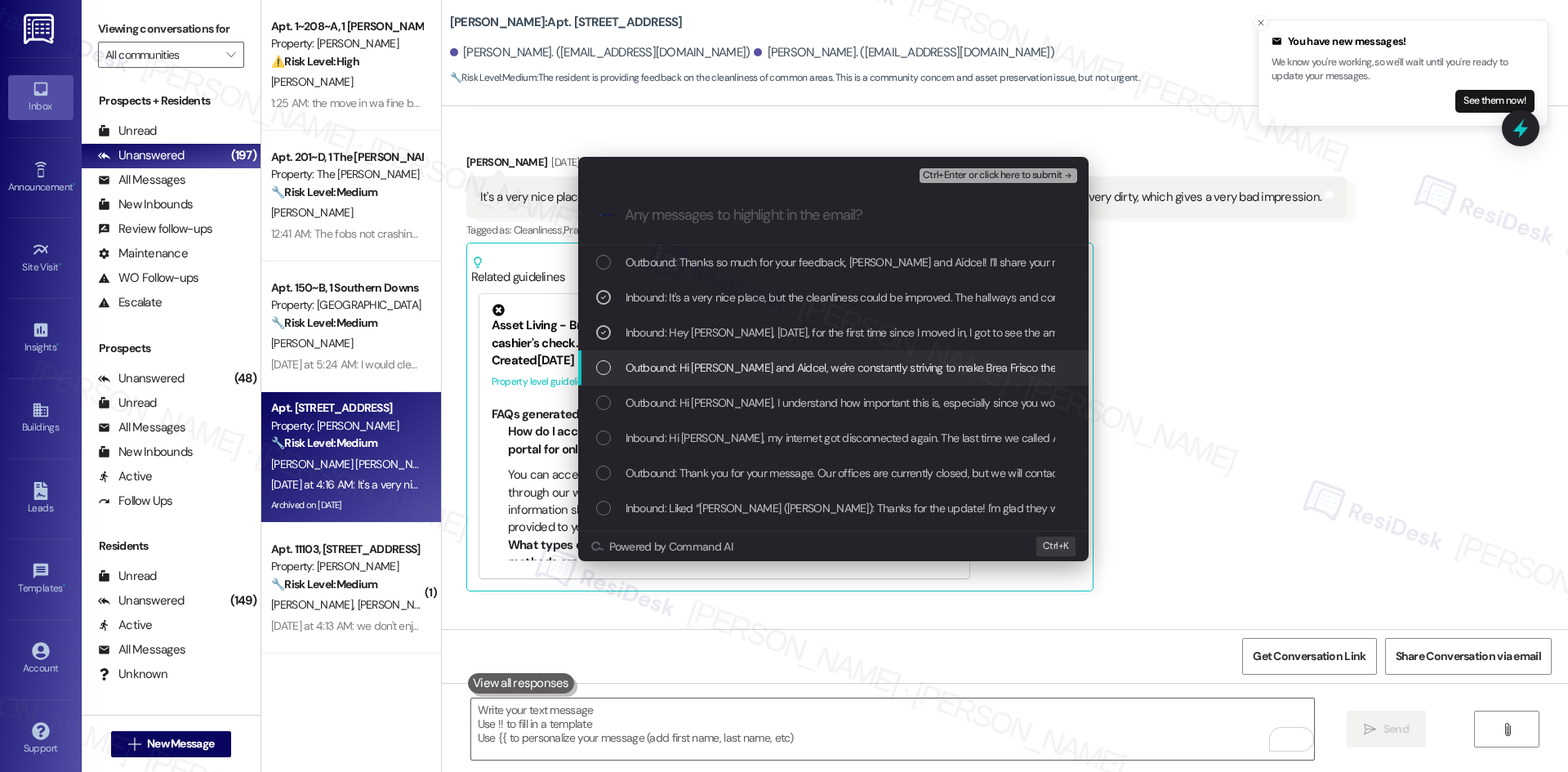
click at [1335, 366] on div "Escalate Conversation Low risk Resident Feedback – Amenities & Cleanliness Inbo…" at bounding box center [784, 386] width 1568 height 772
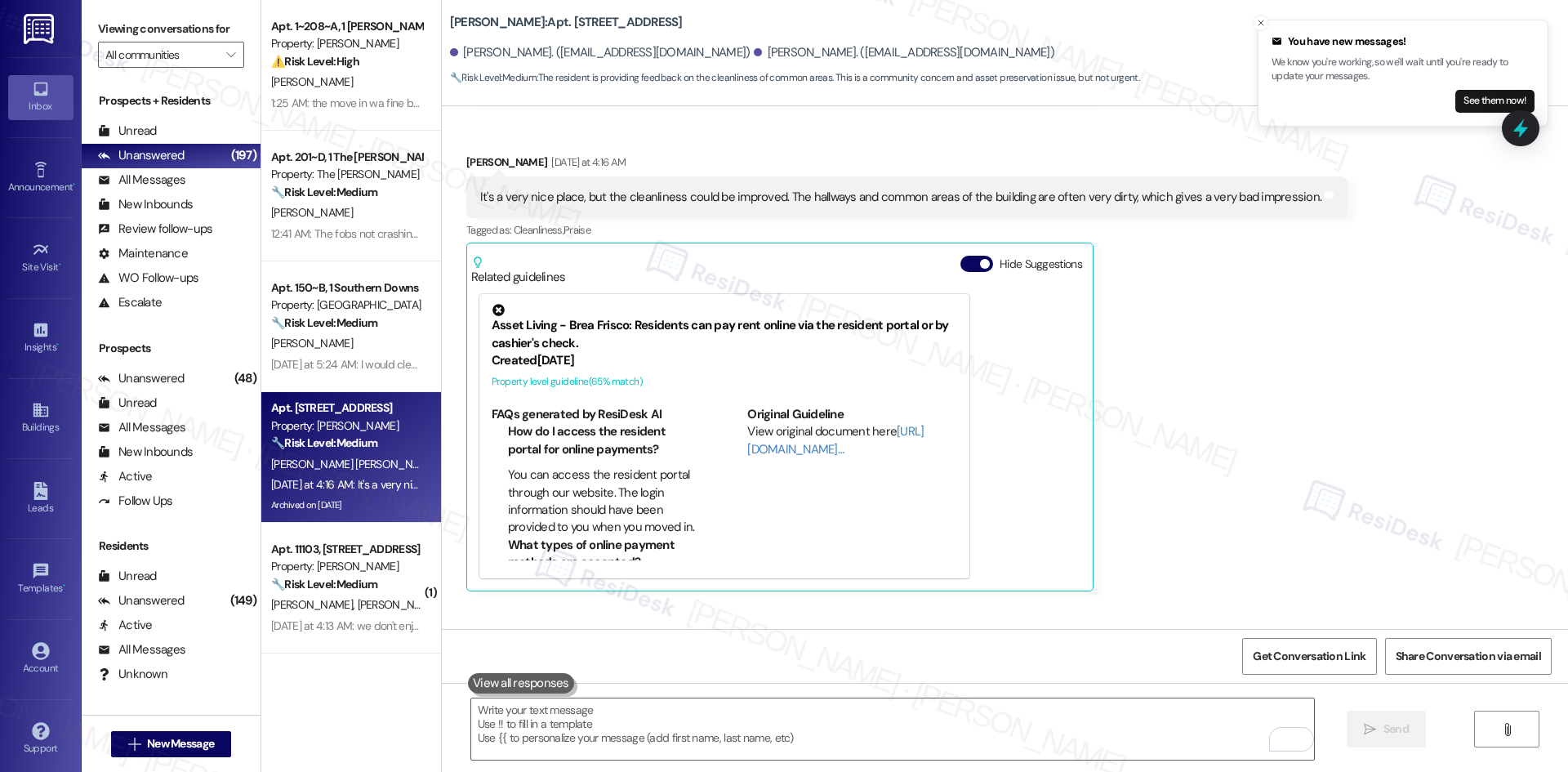
click at [1288, 396] on div "Aidcel Prado Gutierrez Yesterday at 4:16 AM It's a very nice place, but the cle…" at bounding box center [906, 372] width 881 height 438
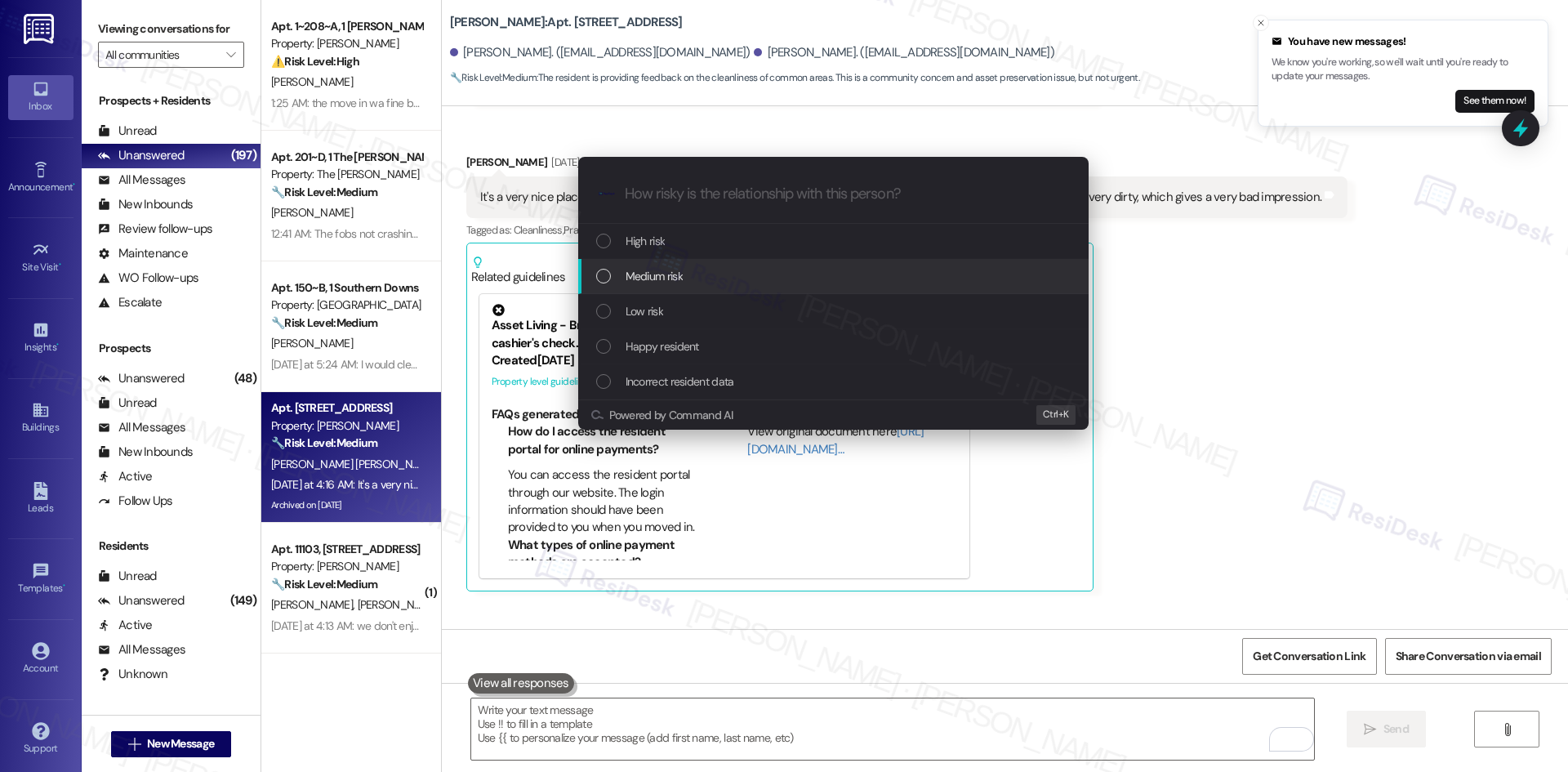
click at [719, 278] on div "Medium risk" at bounding box center [835, 276] width 478 height 18
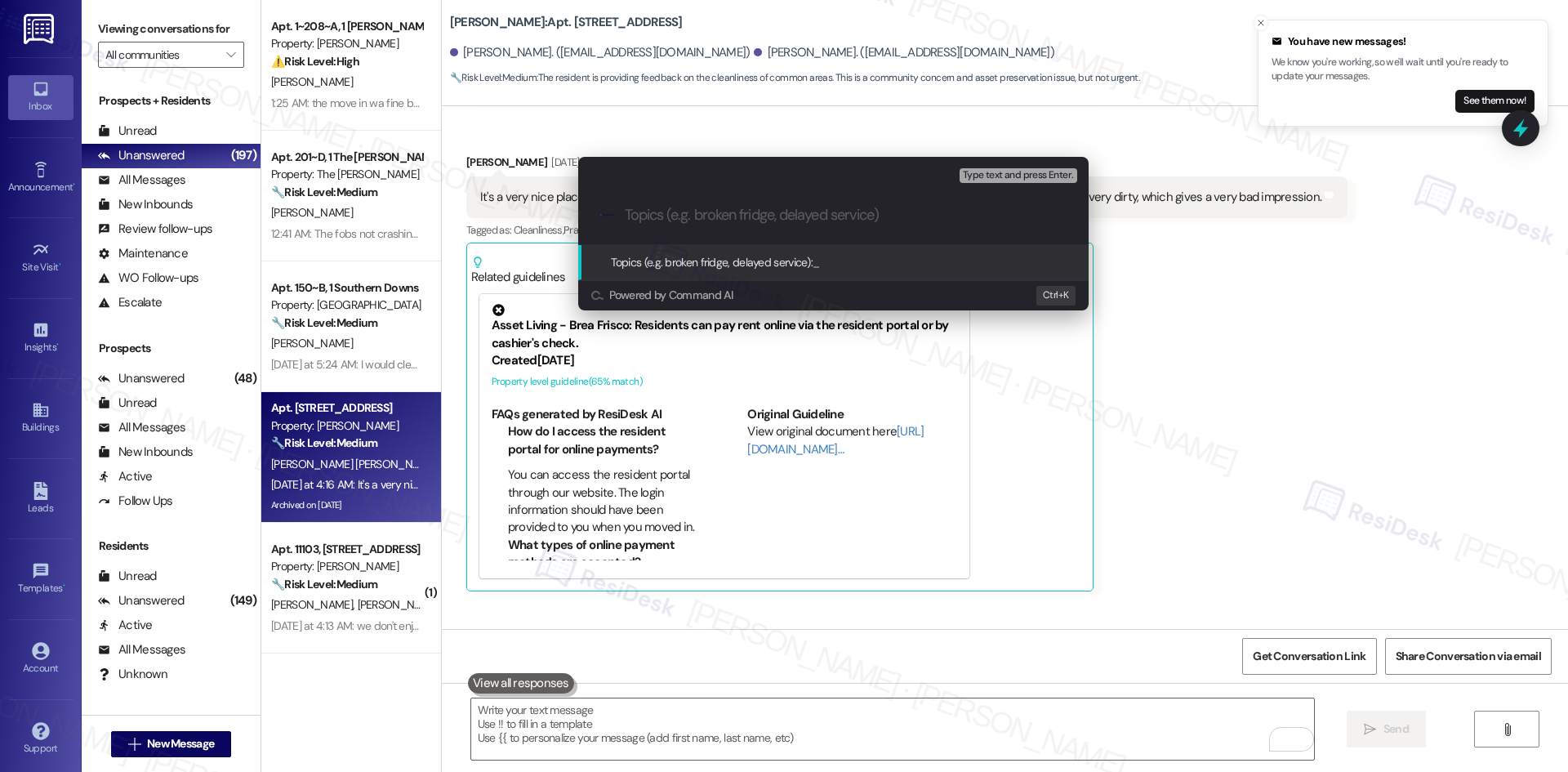
click at [774, 213] on input "Topics (e.g. broken fridge, delayed service)" at bounding box center [846, 214] width 444 height 17
paste input "Resident Feedback – Amenities & Cleanliness"
type input "Resident Feedback – Amenities & Cleanliness"
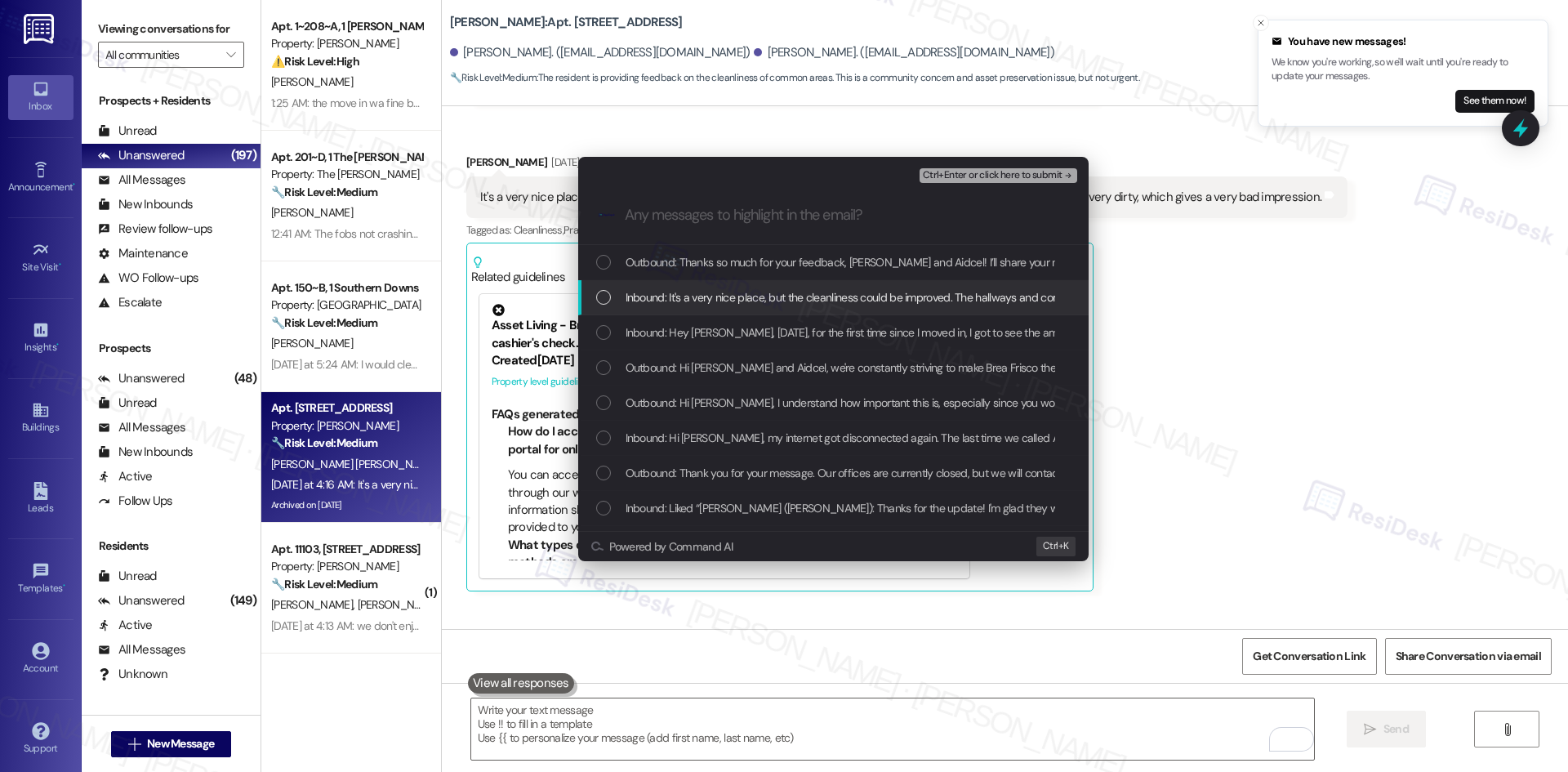
click at [762, 285] on div "Inbound: It's a very nice place, but the cleanliness could be improved. The hal…" at bounding box center [834, 298] width 511 height 35
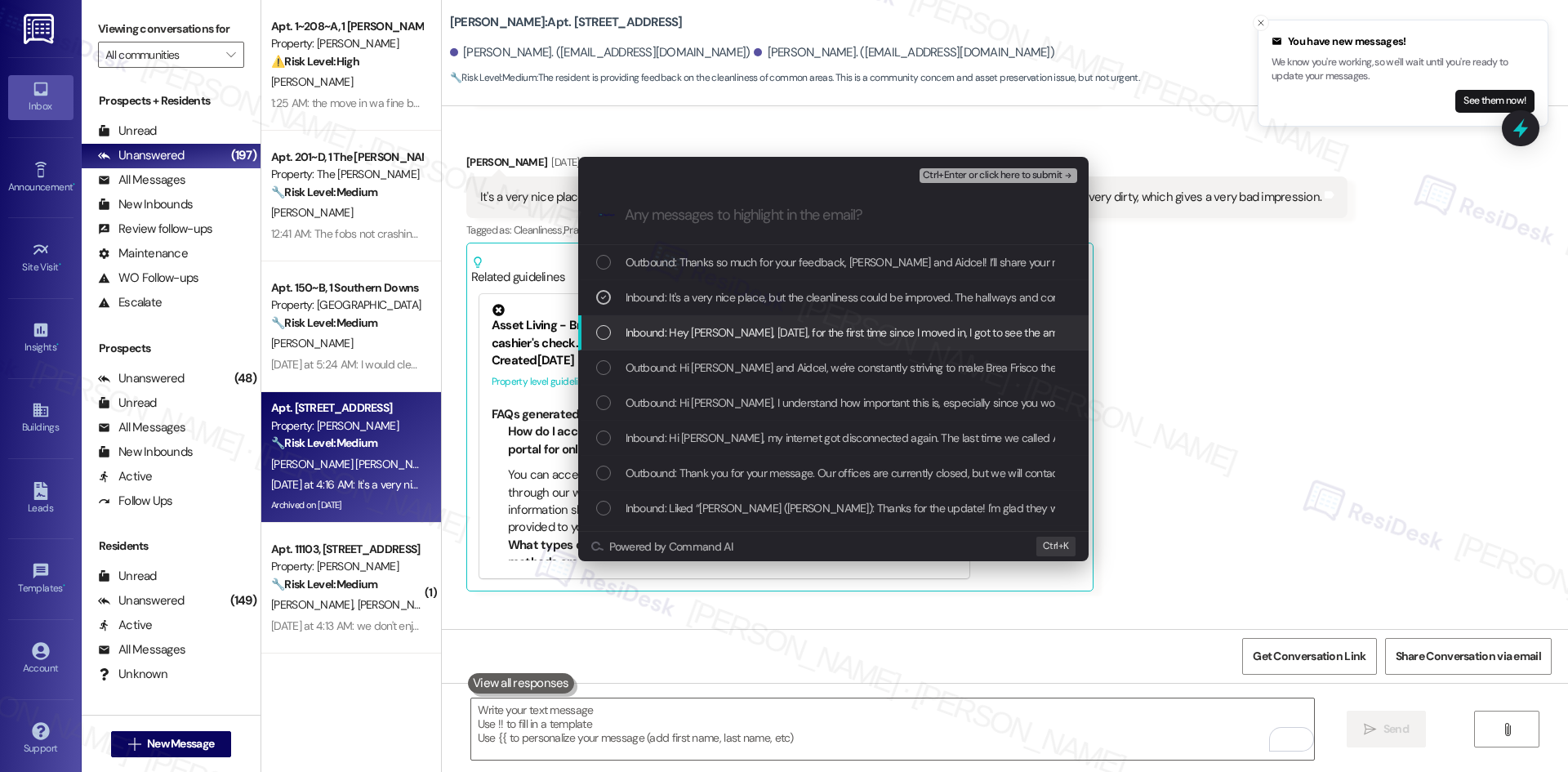
click at [775, 322] on div "Inbound: Hey Tessa, yesterday, for the first time since I moved in, I got to se…" at bounding box center [834, 333] width 511 height 35
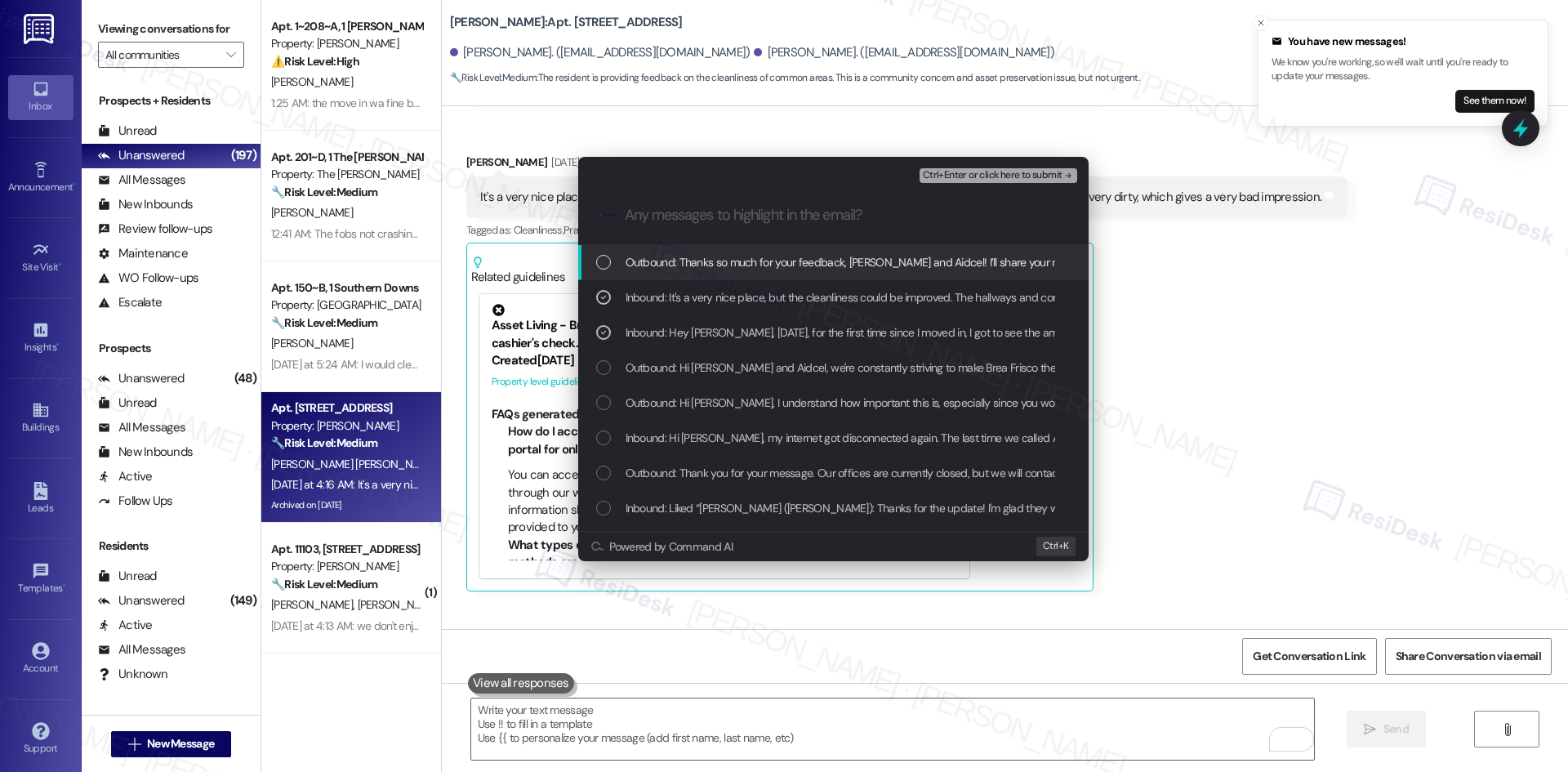
click at [1059, 176] on span "Ctrl+Enter or click here to submit" at bounding box center [993, 176] width 139 height 12
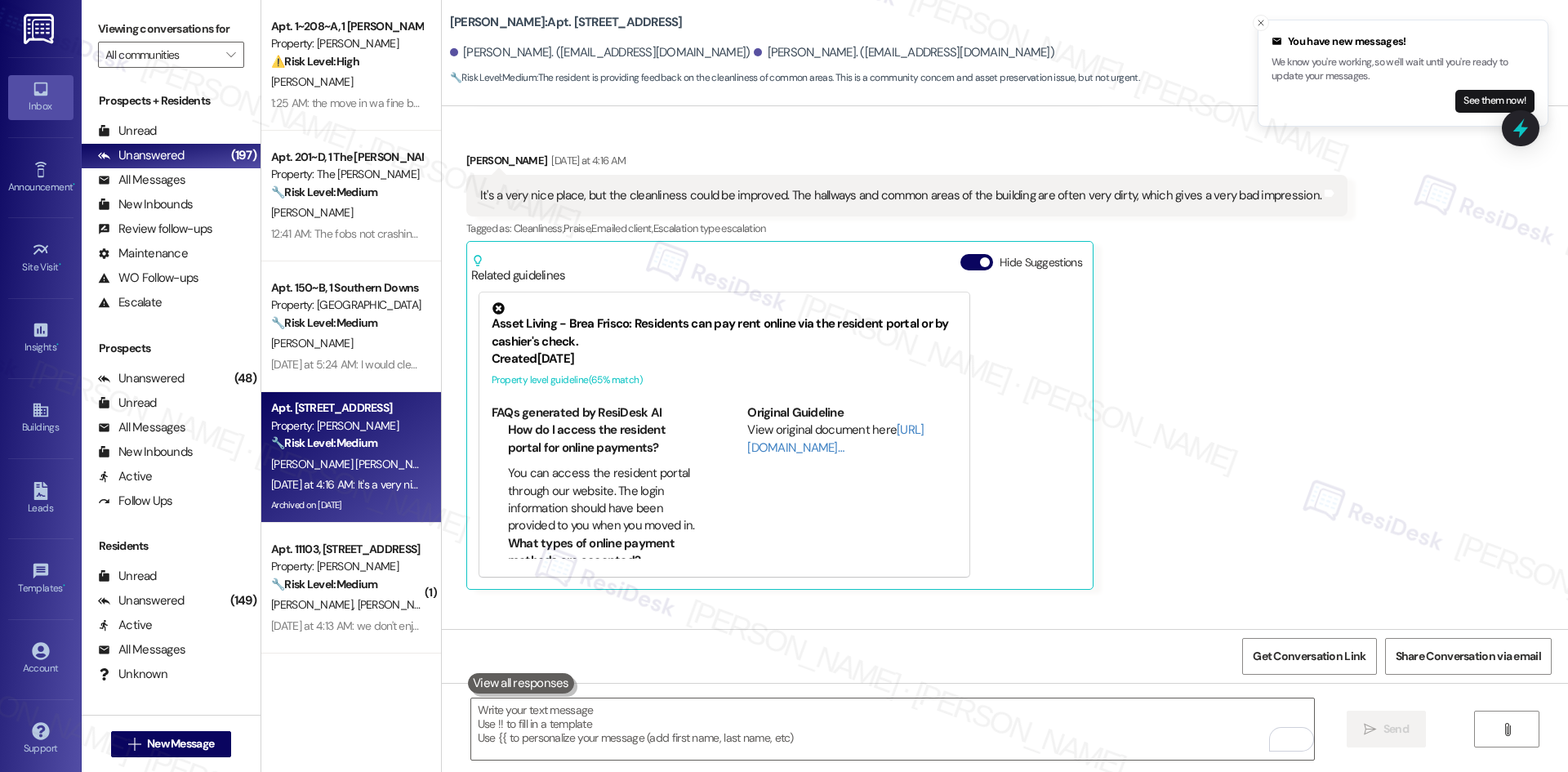
scroll to position [5715, 0]
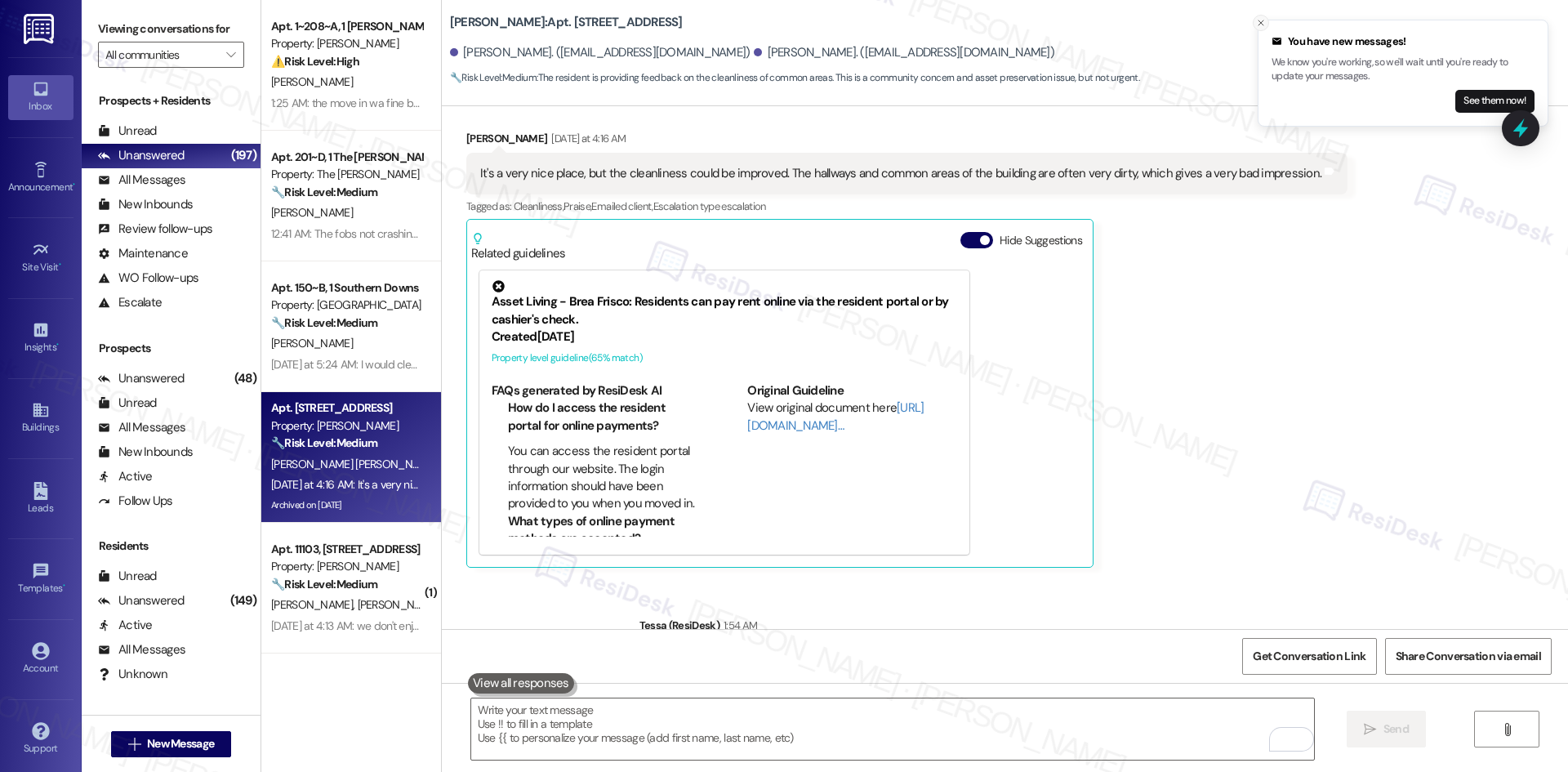
click at [1259, 21] on icon "Close toast" at bounding box center [1261, 23] width 10 height 10
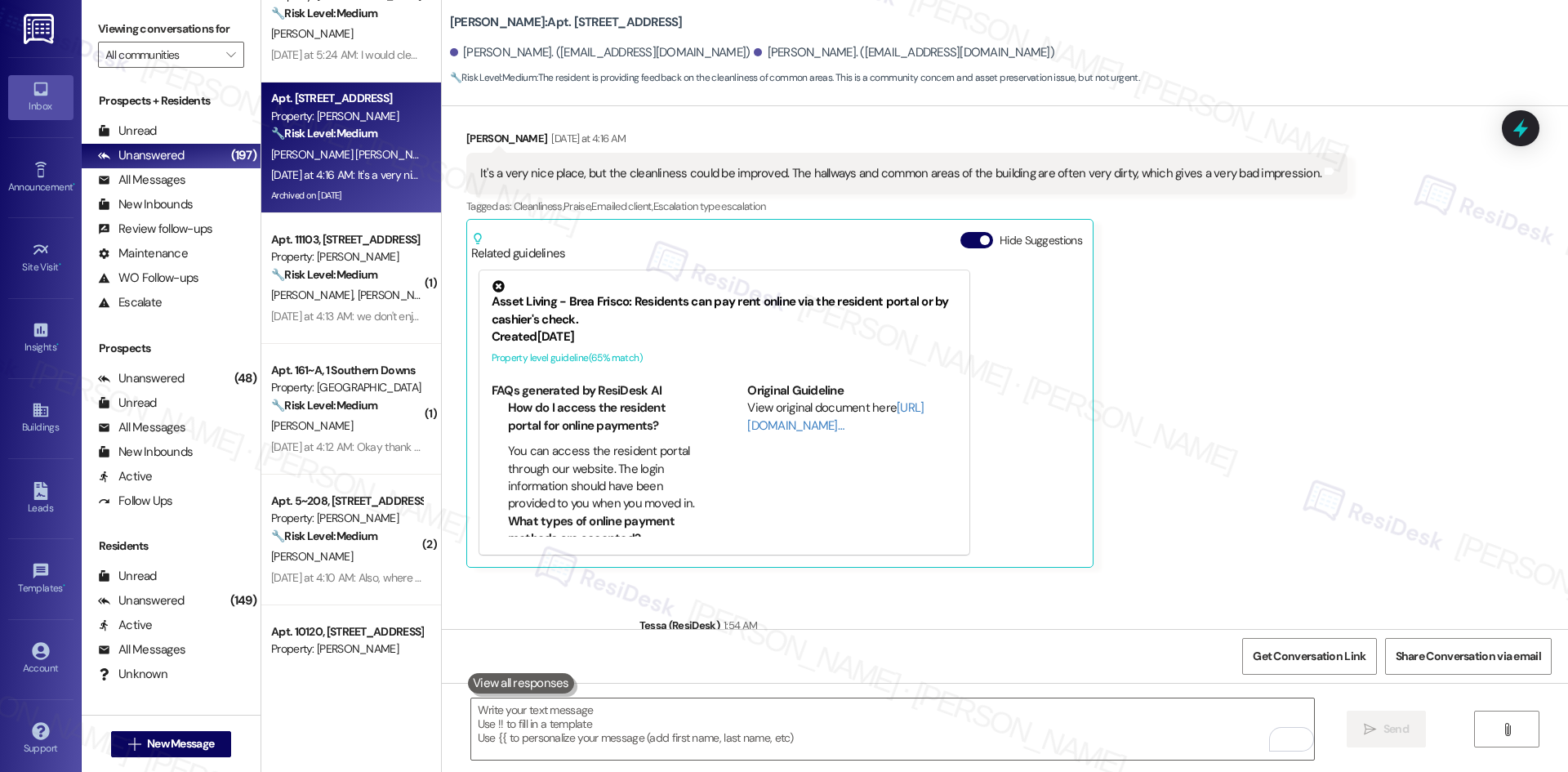
scroll to position [409, 0]
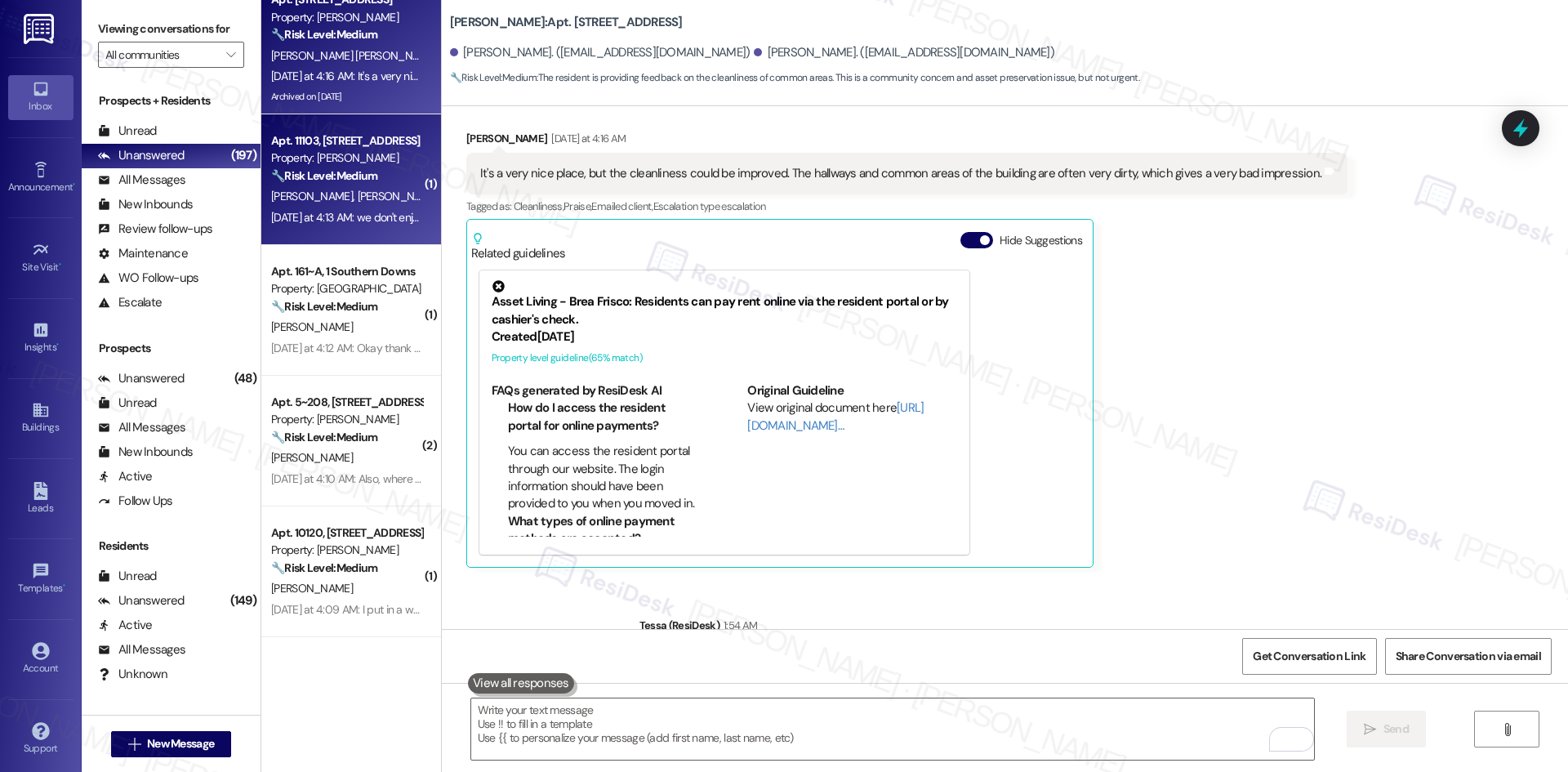
click at [318, 216] on div "Yesterday at 4:13 AM: we don't enjoy much anymore! Yesterday at 4:13 AM: we don…" at bounding box center [386, 217] width 231 height 15
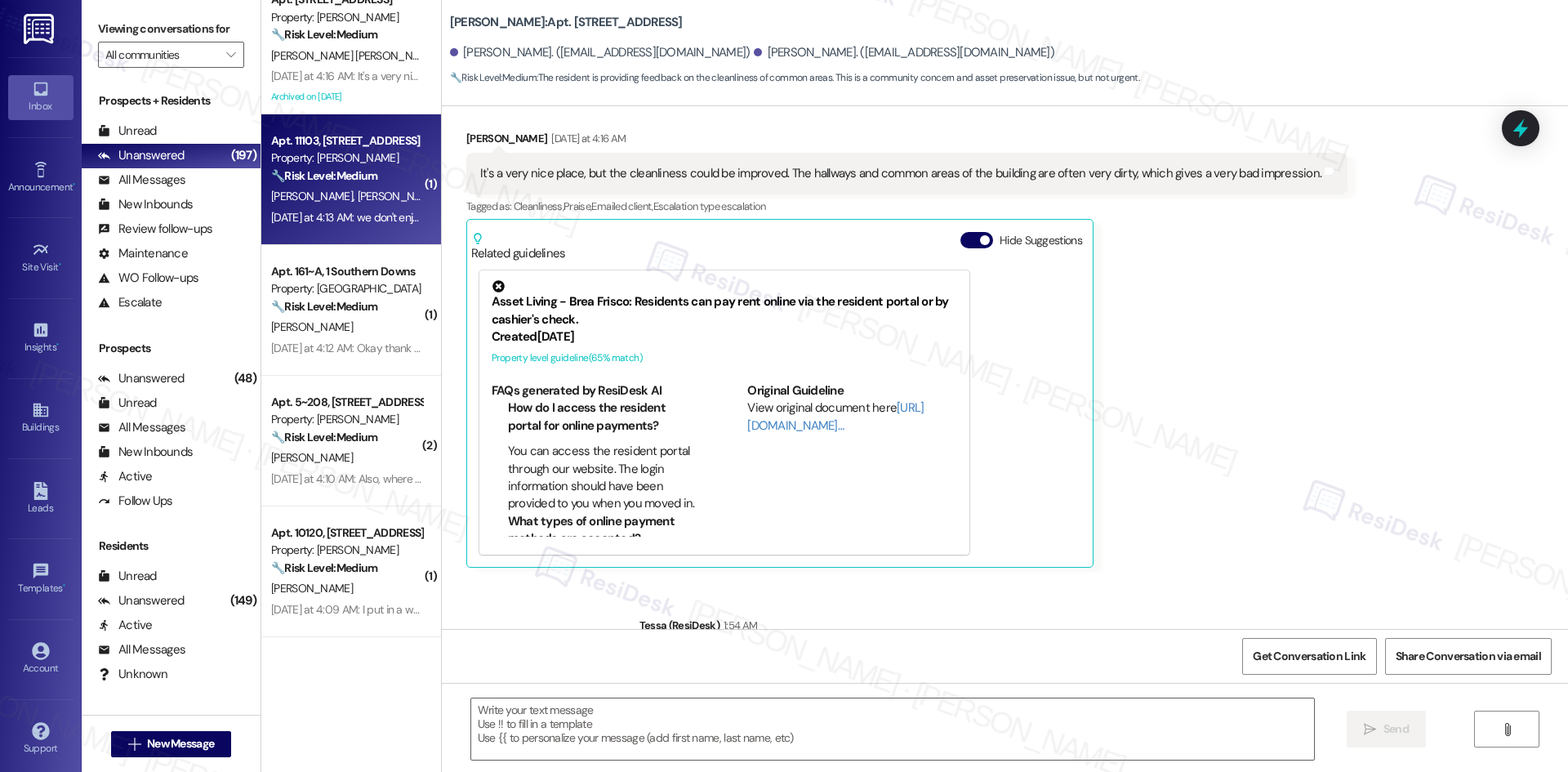
type textarea "Fetching suggested responses. Please feel free to read through the conversation…"
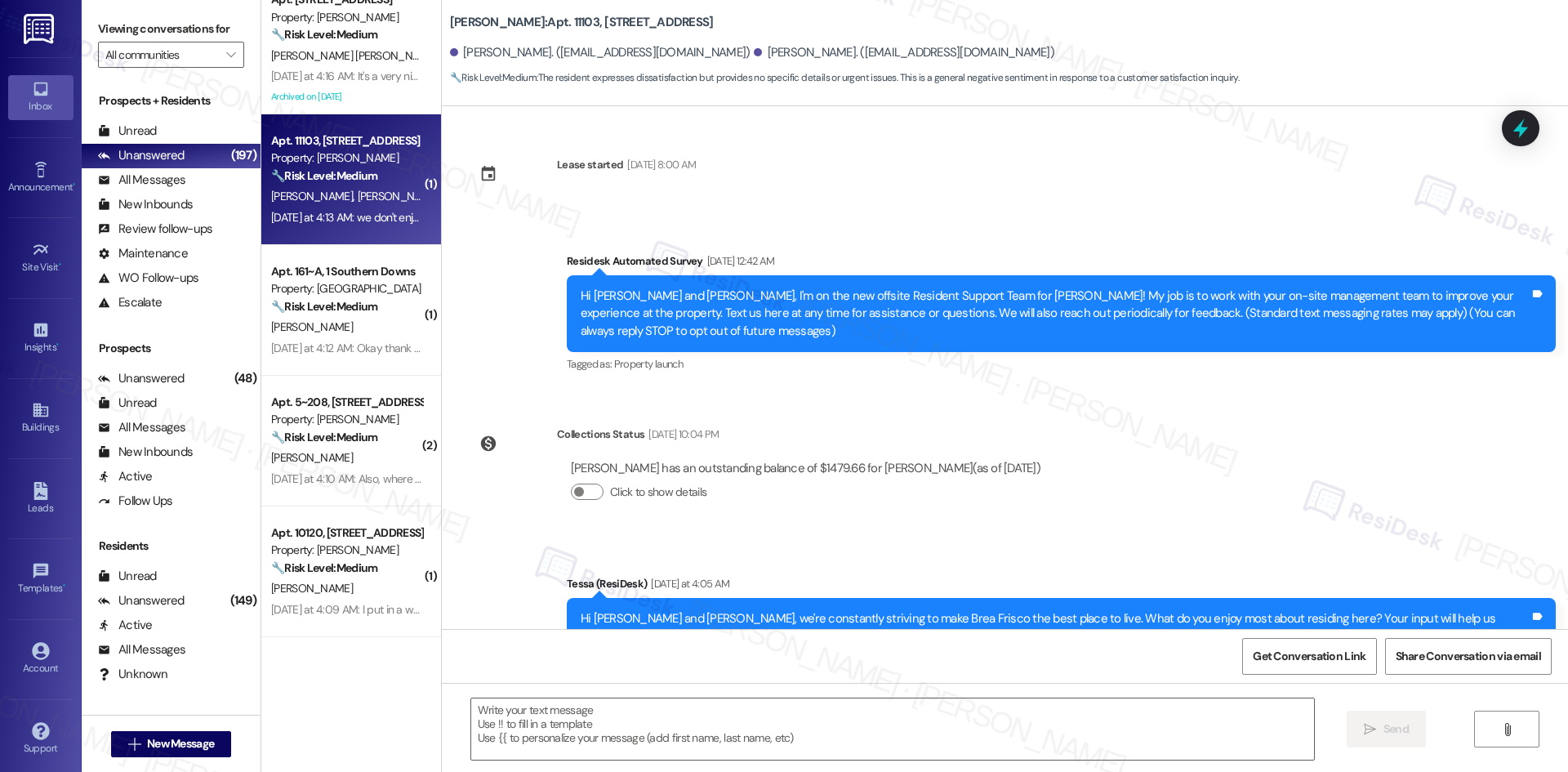
scroll to position [220, 0]
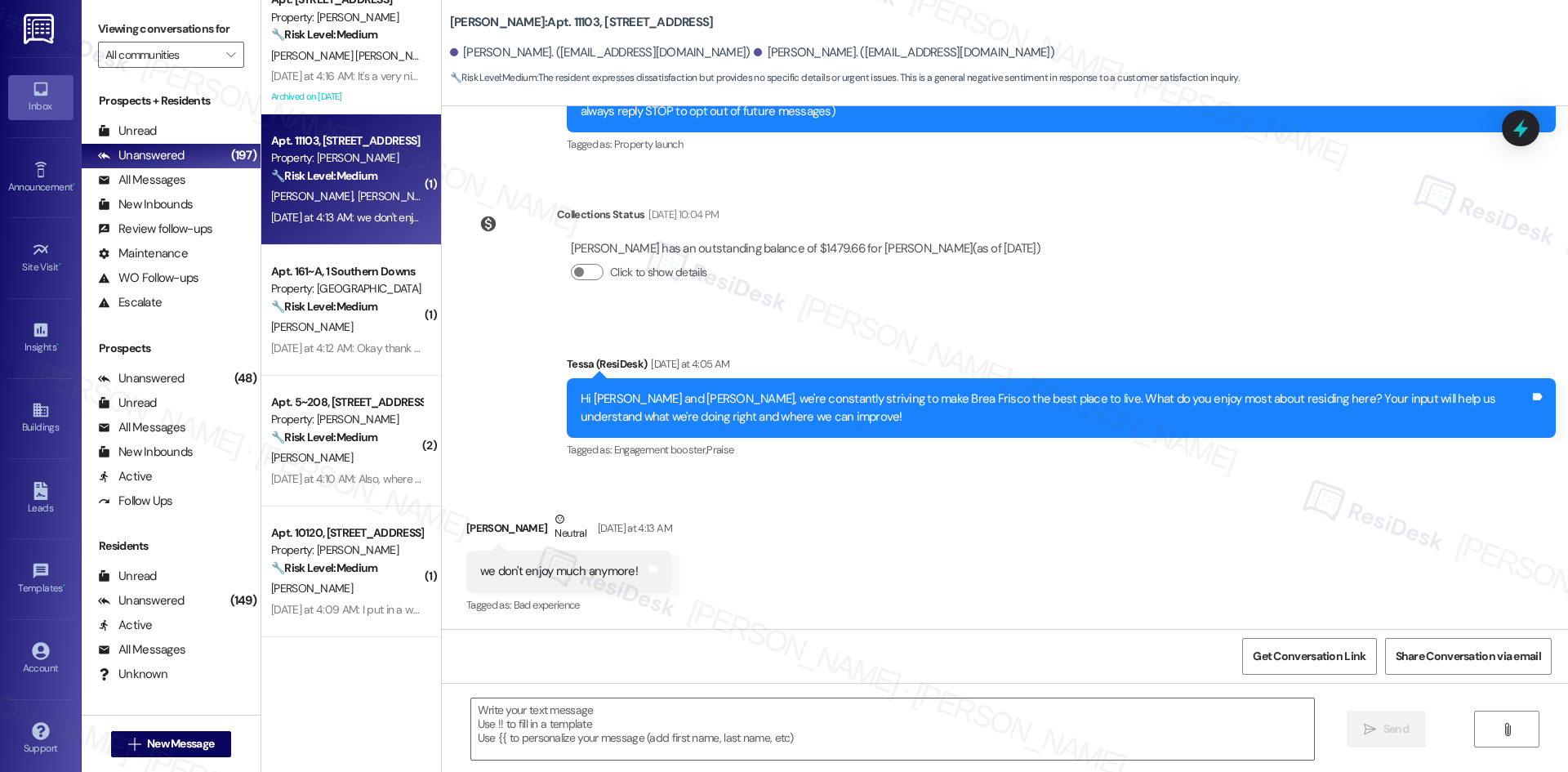
type textarea "Fetching suggested responses. Please feel free to read through the conversation…"
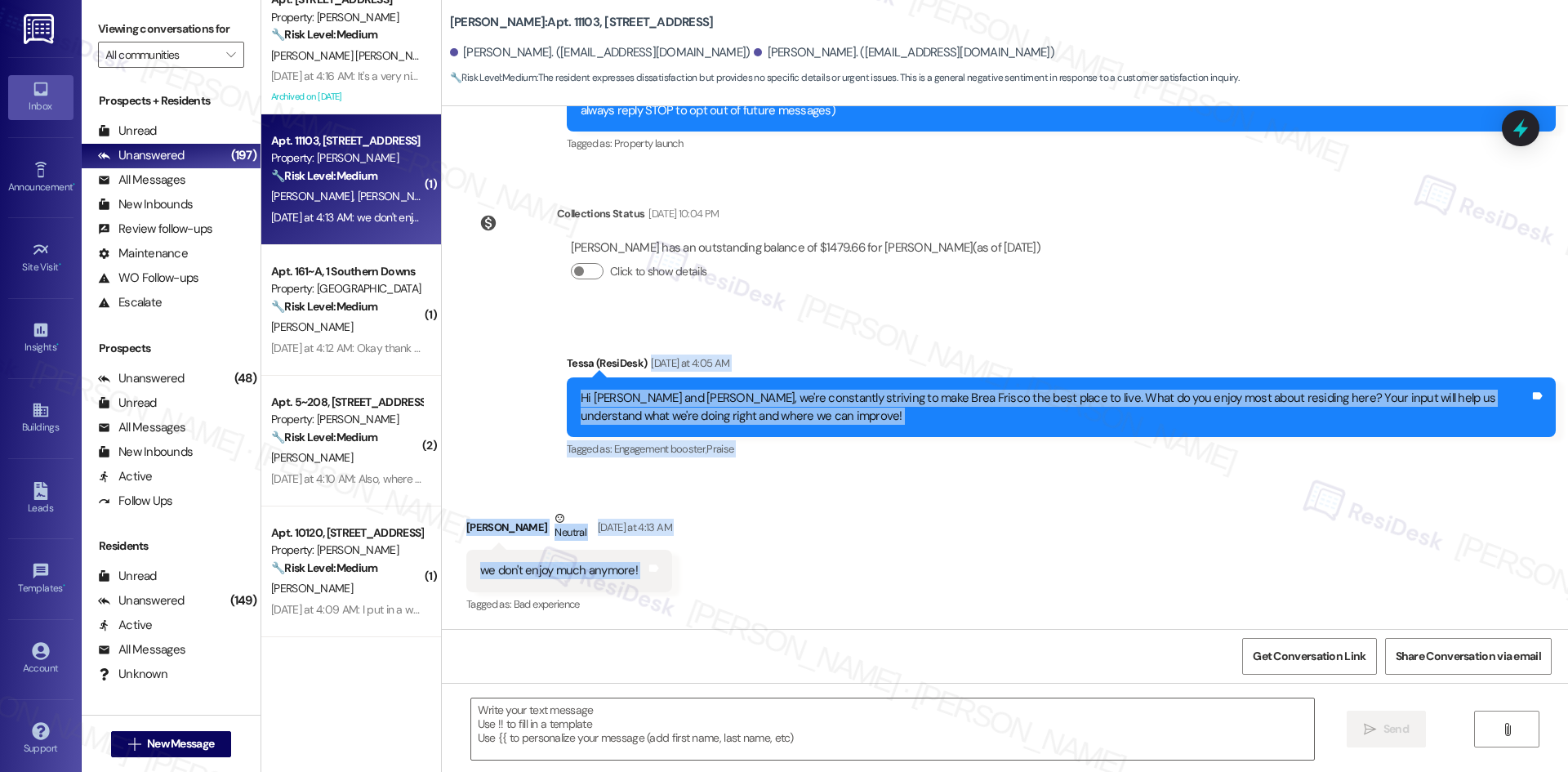
drag, startPoint x: 532, startPoint y: 388, endPoint x: 718, endPoint y: 580, distance: 267.3
click at [718, 580] on div "Lease started Mar 12, 2025 at 8:00 AM Survey, sent via SMS Residesk Automated S…" at bounding box center [1004, 367] width 1126 height 523
copy div "Yesterday at 4:05 AM Hi Haley and Reece, we're constantly striving to make Brea…"
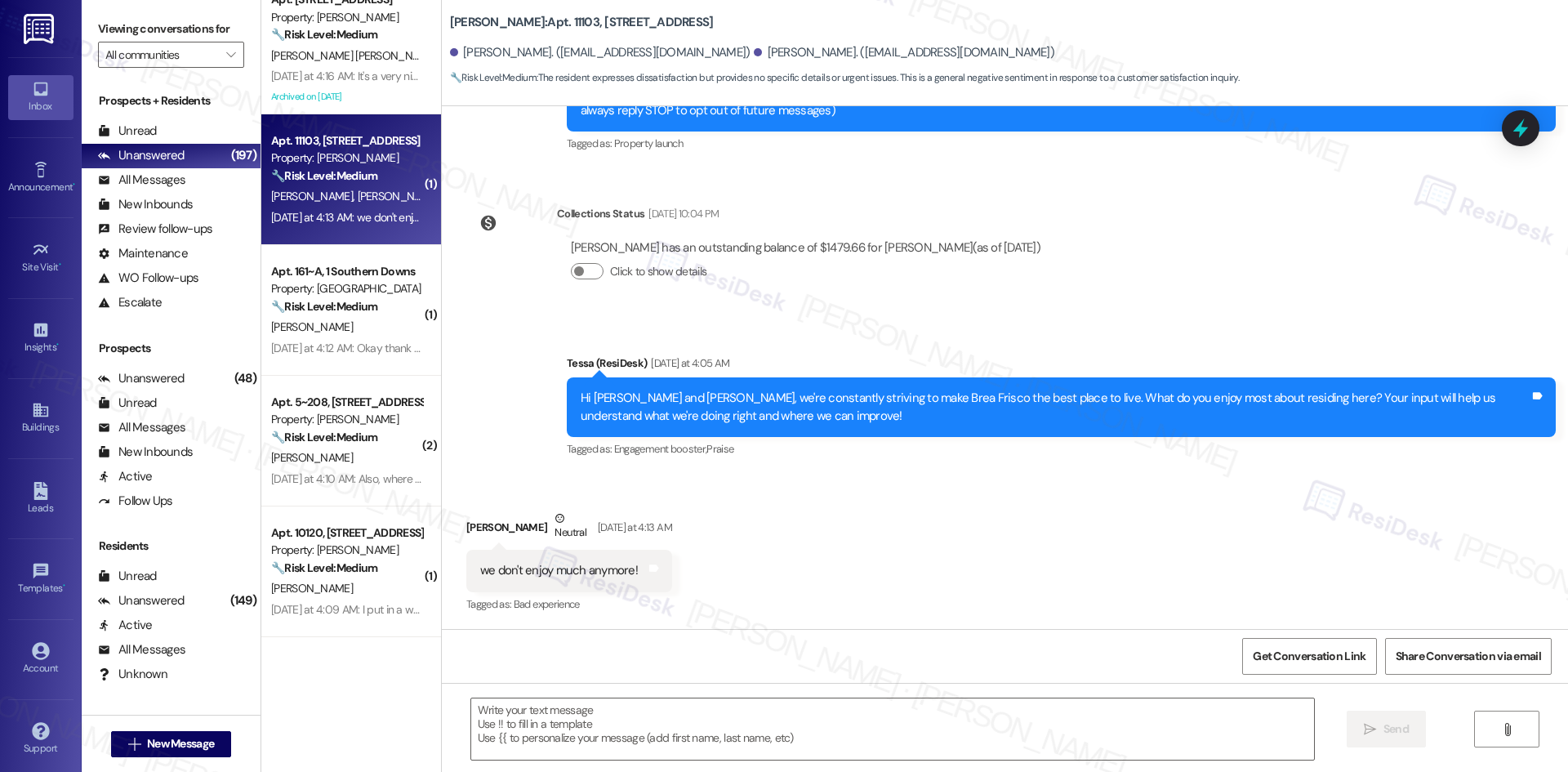
click at [1108, 314] on div "Lease started Mar 12, 2025 at 8:00 AM Survey, sent via SMS Residesk Automated S…" at bounding box center [1004, 367] width 1126 height 523
click at [720, 720] on textarea at bounding box center [892, 729] width 842 height 61
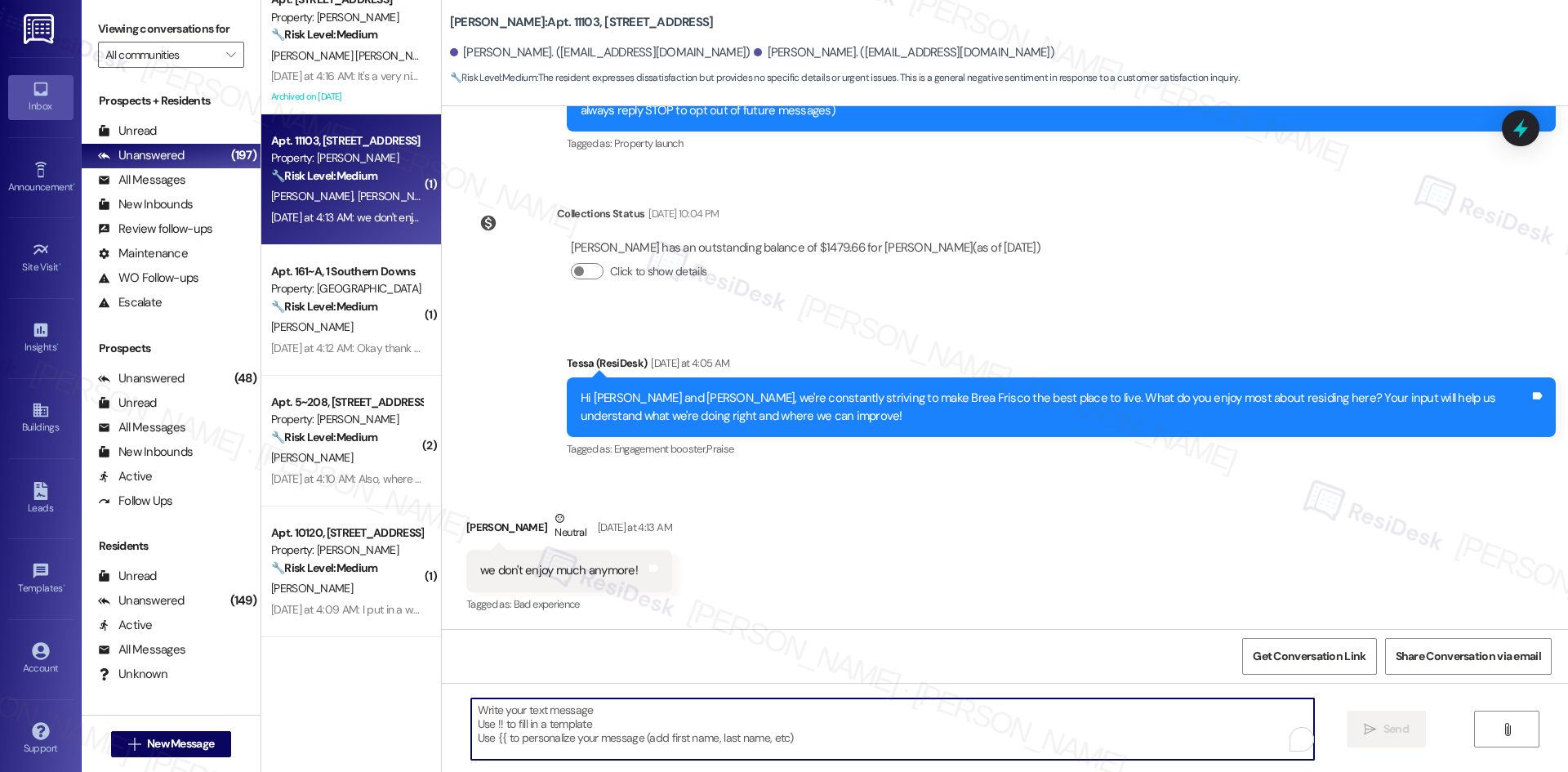
paste textarea "I’m sorry to hear that you’re not enjoying things as much, Haley. Is there some…"
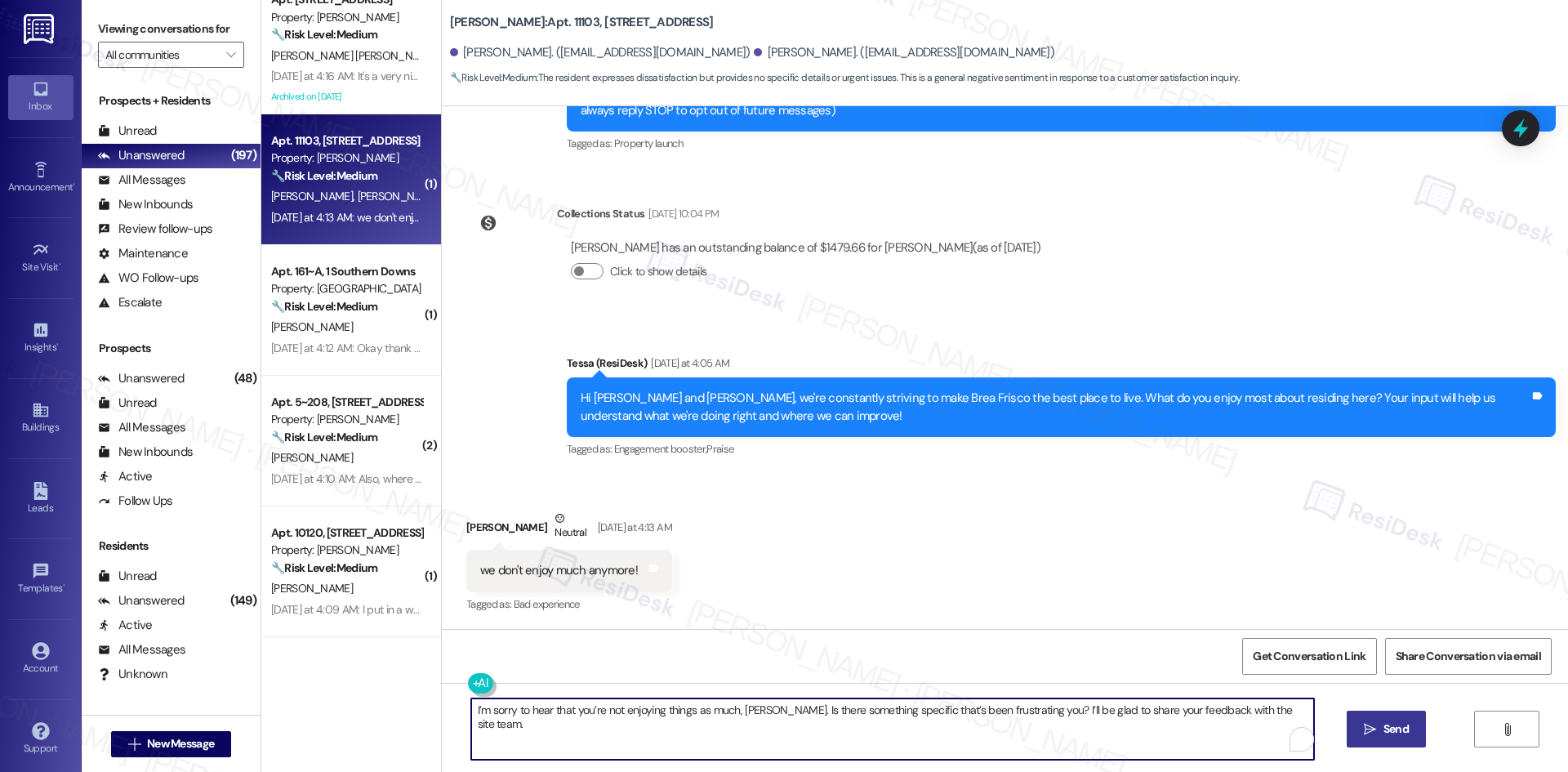
type textarea "I’m sorry to hear that you’re not enjoying things as much, Haley. Is there some…"
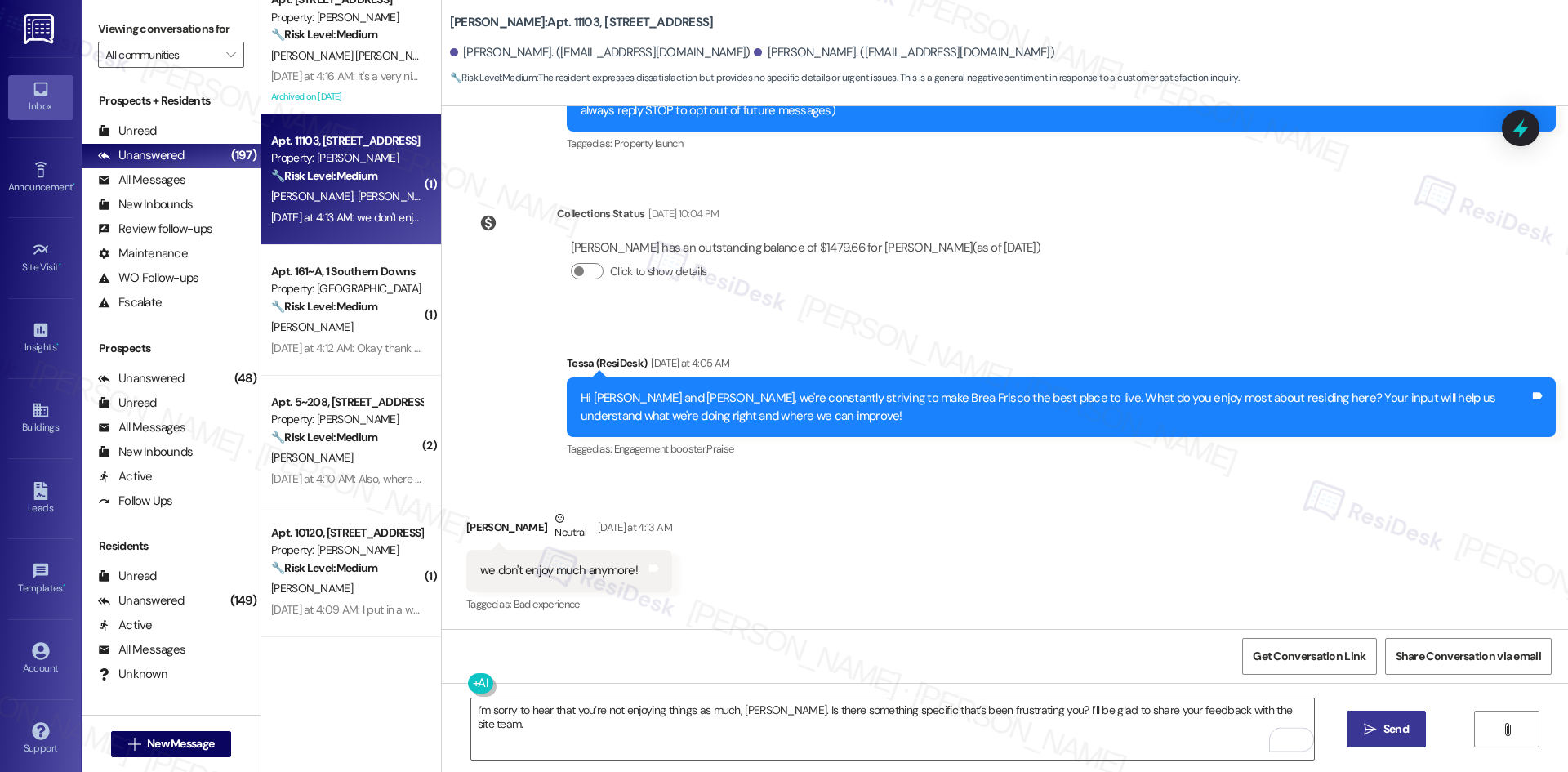
click at [1400, 724] on span "Send" at bounding box center [1396, 729] width 26 height 17
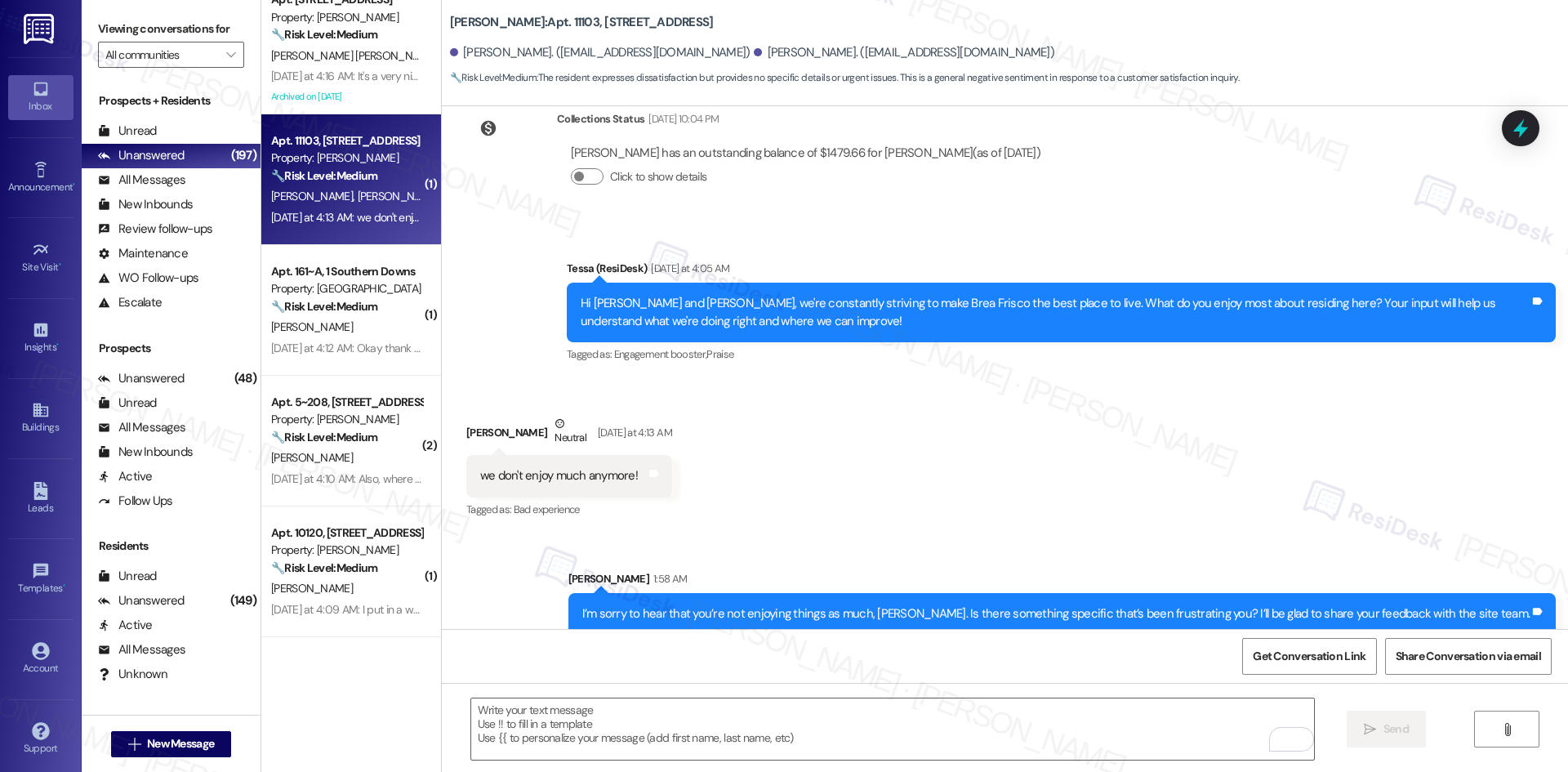
scroll to position [335, 0]
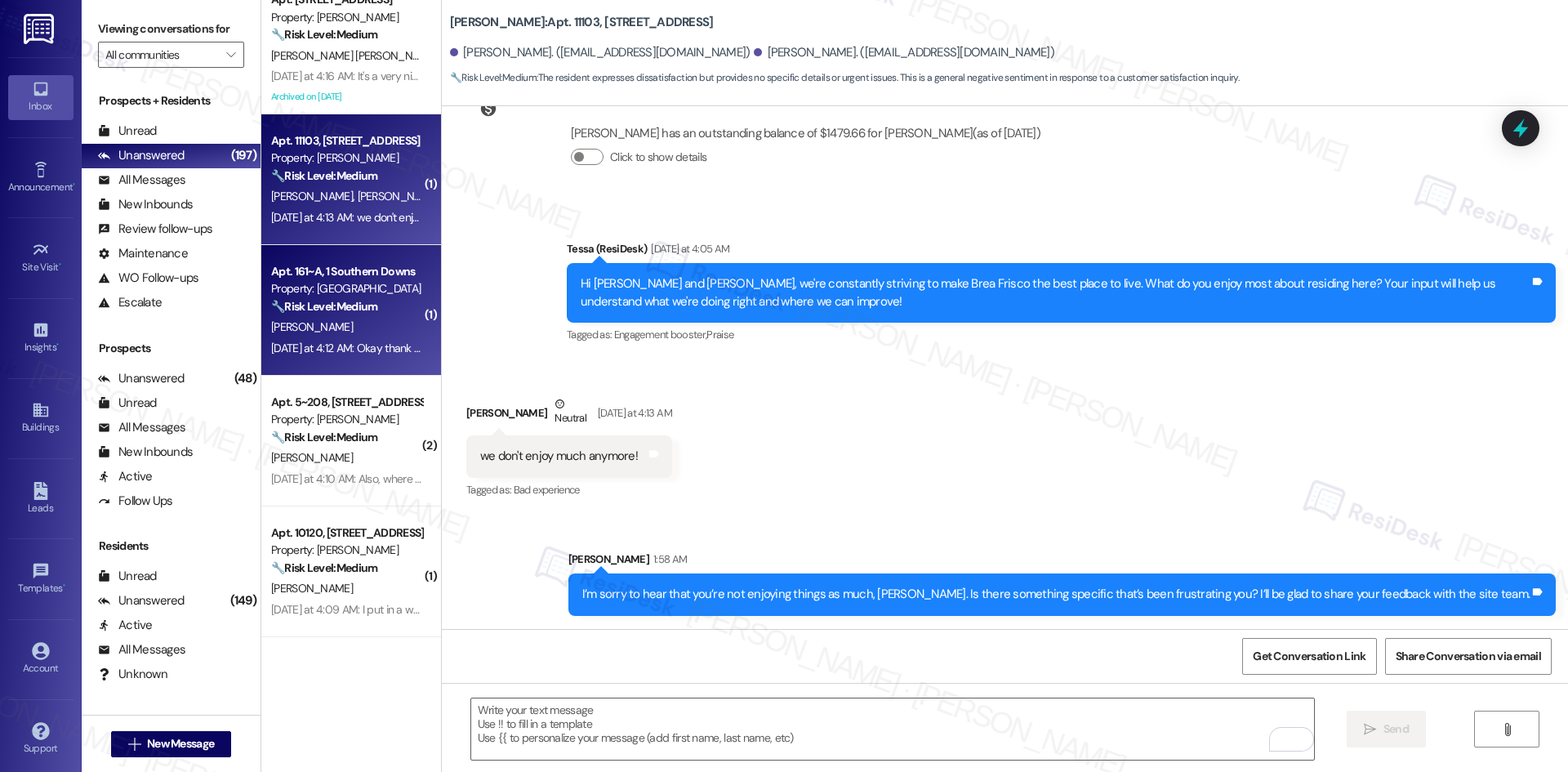
click at [298, 333] on span "[PERSON_NAME]" at bounding box center [311, 326] width 81 height 15
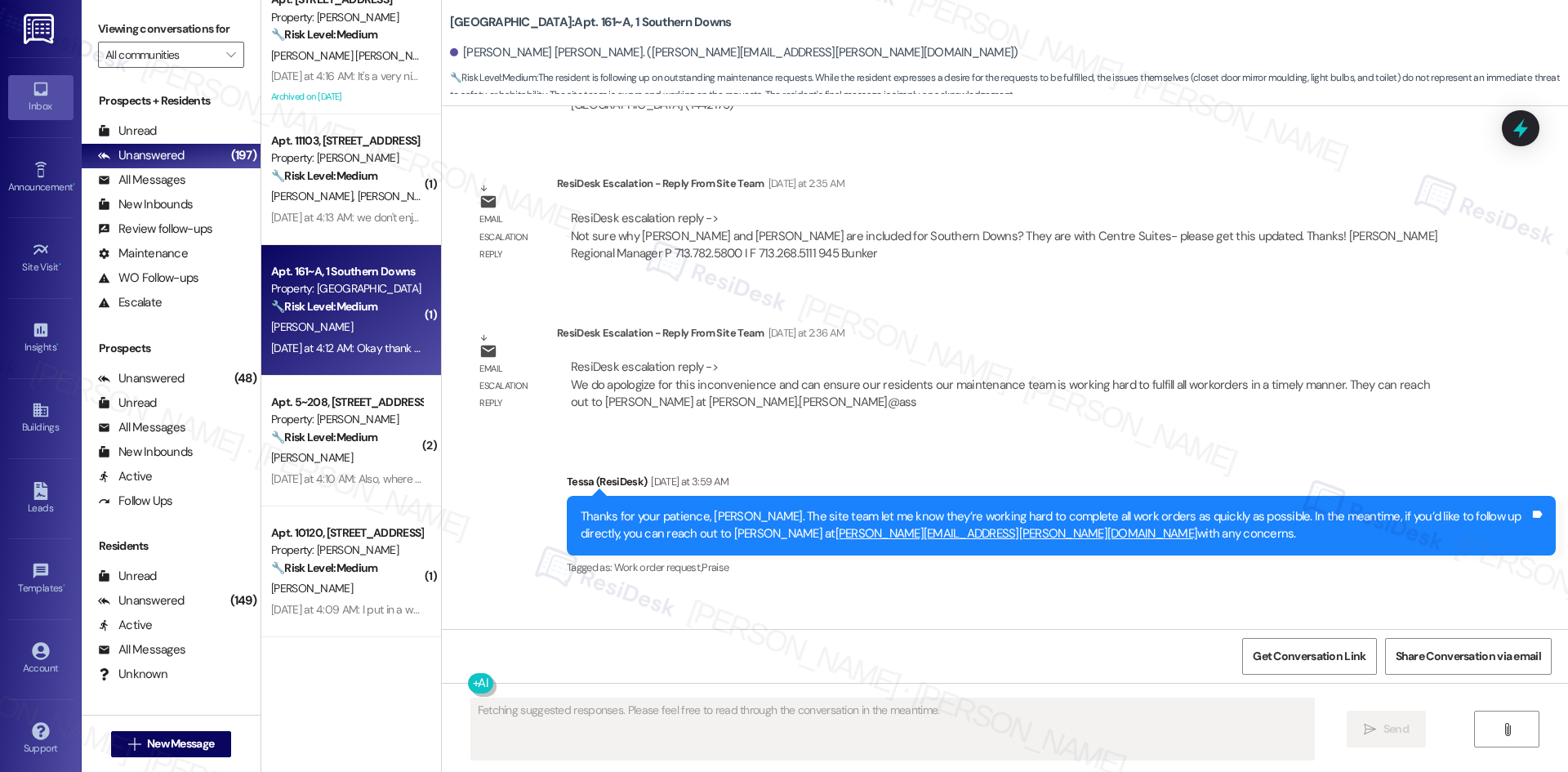
scroll to position [859, 0]
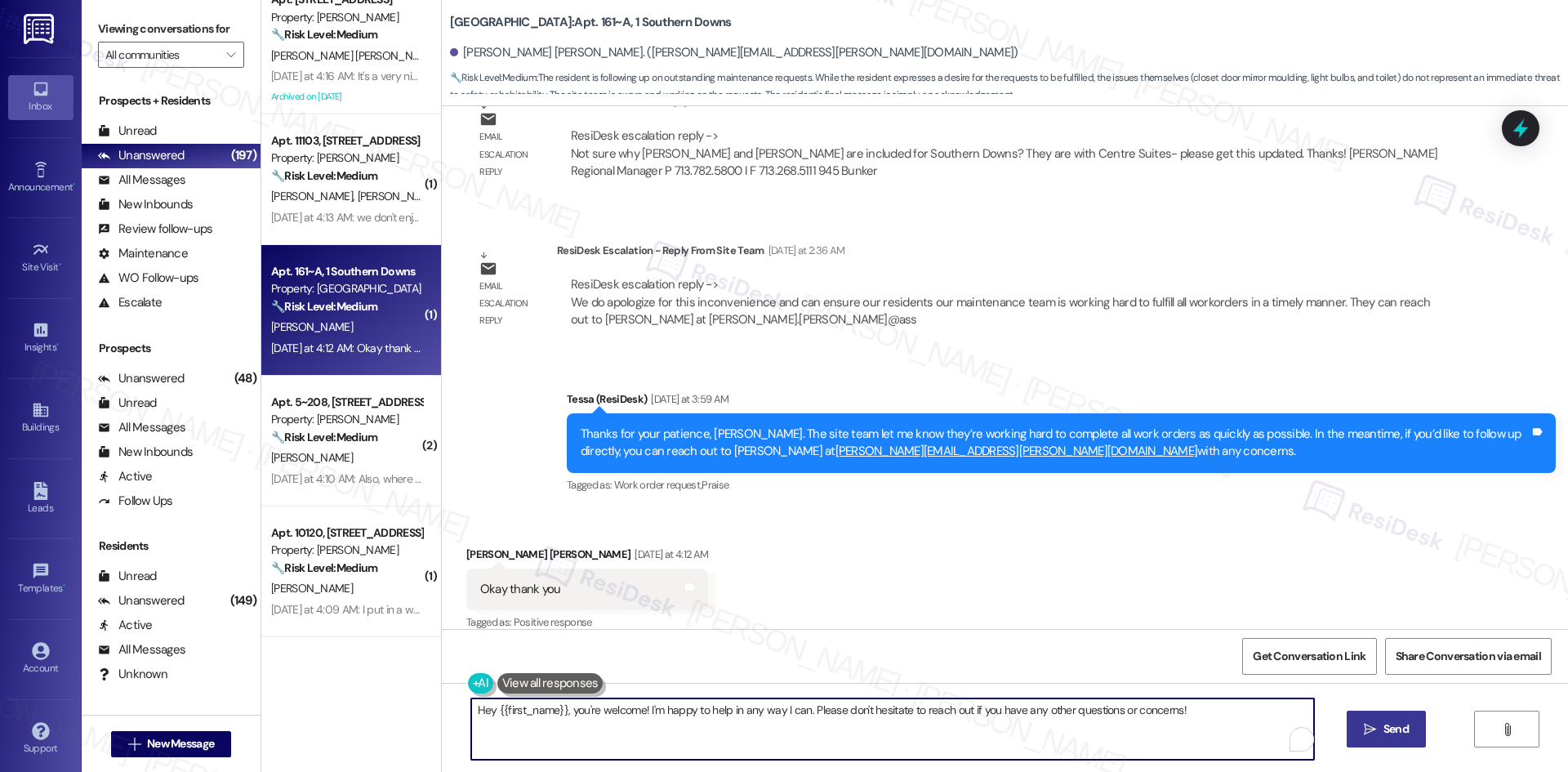
drag, startPoint x: 567, startPoint y: 711, endPoint x: 444, endPoint y: 713, distance: 123.0
click at [444, 713] on div "Hey {{first_name}}, you're welcome! I'm happy to help in any way I can. Please …" at bounding box center [1004, 744] width 1126 height 123
drag, startPoint x: 706, startPoint y: 708, endPoint x: 1036, endPoint y: 689, distance: 330.5
click at [1128, 707] on textarea "You're welcome! I'm happy to help in any way I can. Please don't hesitate to re…" at bounding box center [892, 729] width 842 height 61
click at [1204, 707] on textarea "You're welcome! I'm happy to help in any way I can." at bounding box center [892, 729] width 842 height 61
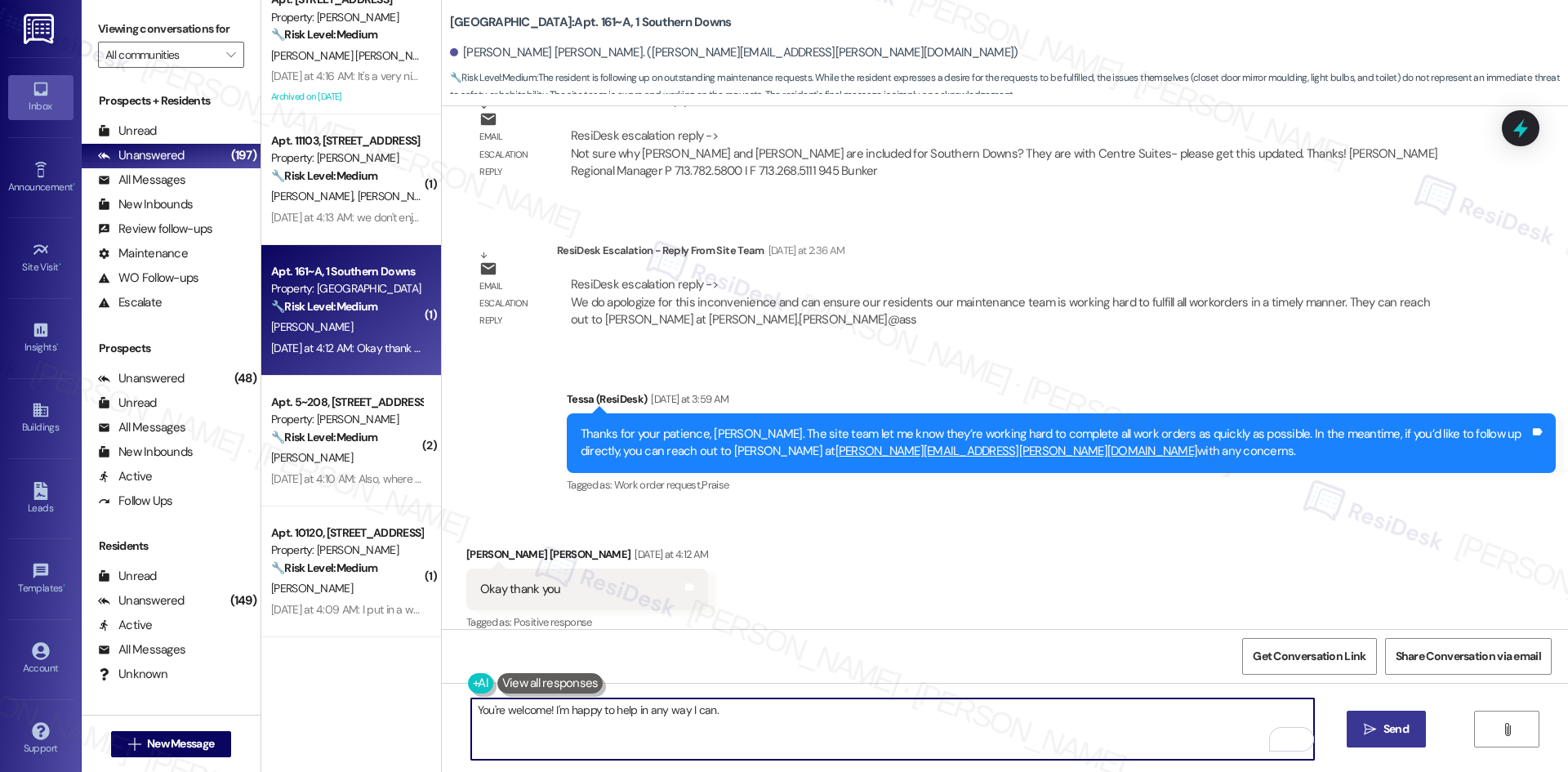
type textarea "You're welcome! I'm happy to help in any way I can."
click at [1419, 721] on button " Send" at bounding box center [1385, 729] width 80 height 36
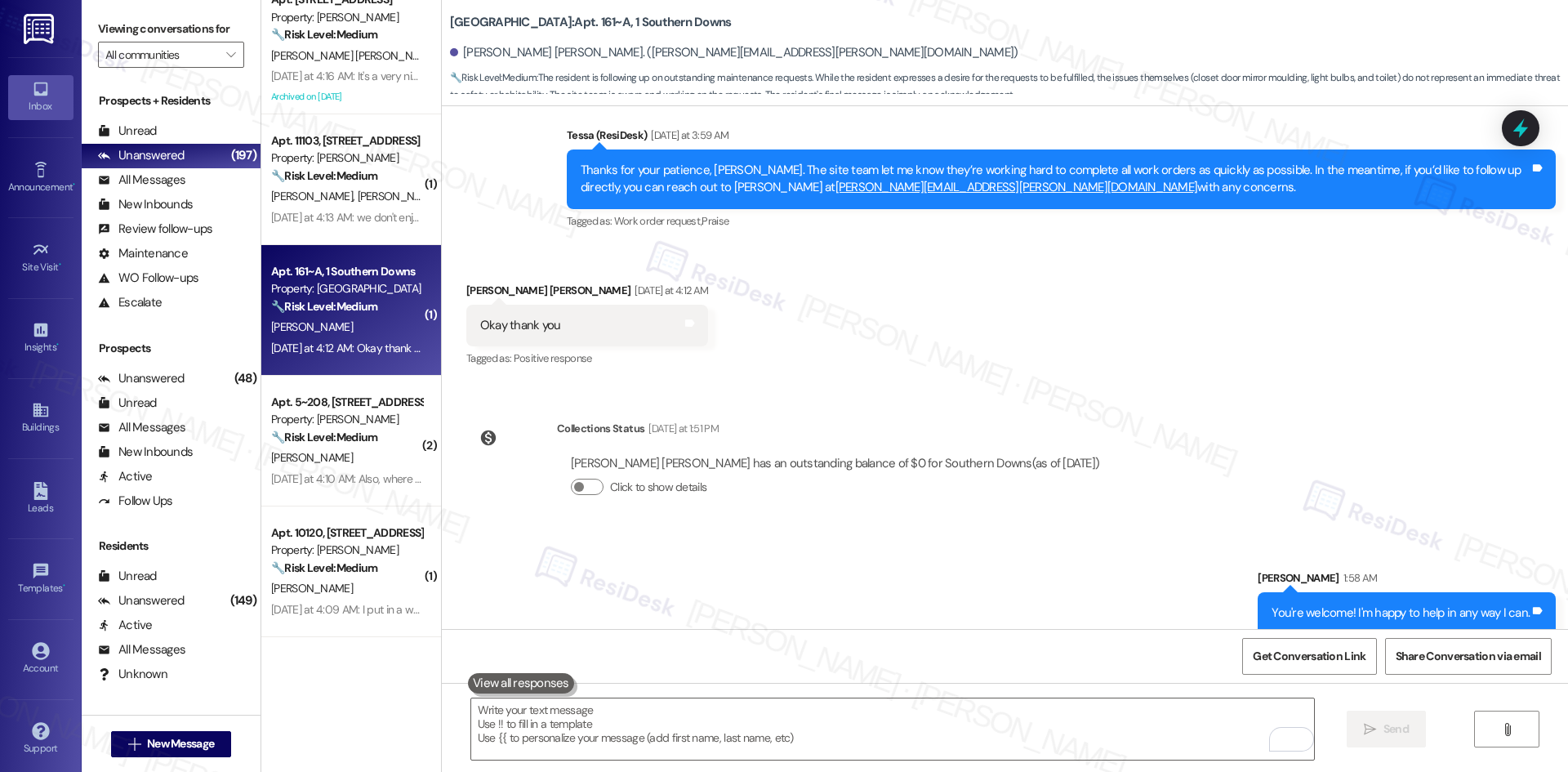
scroll to position [1124, 0]
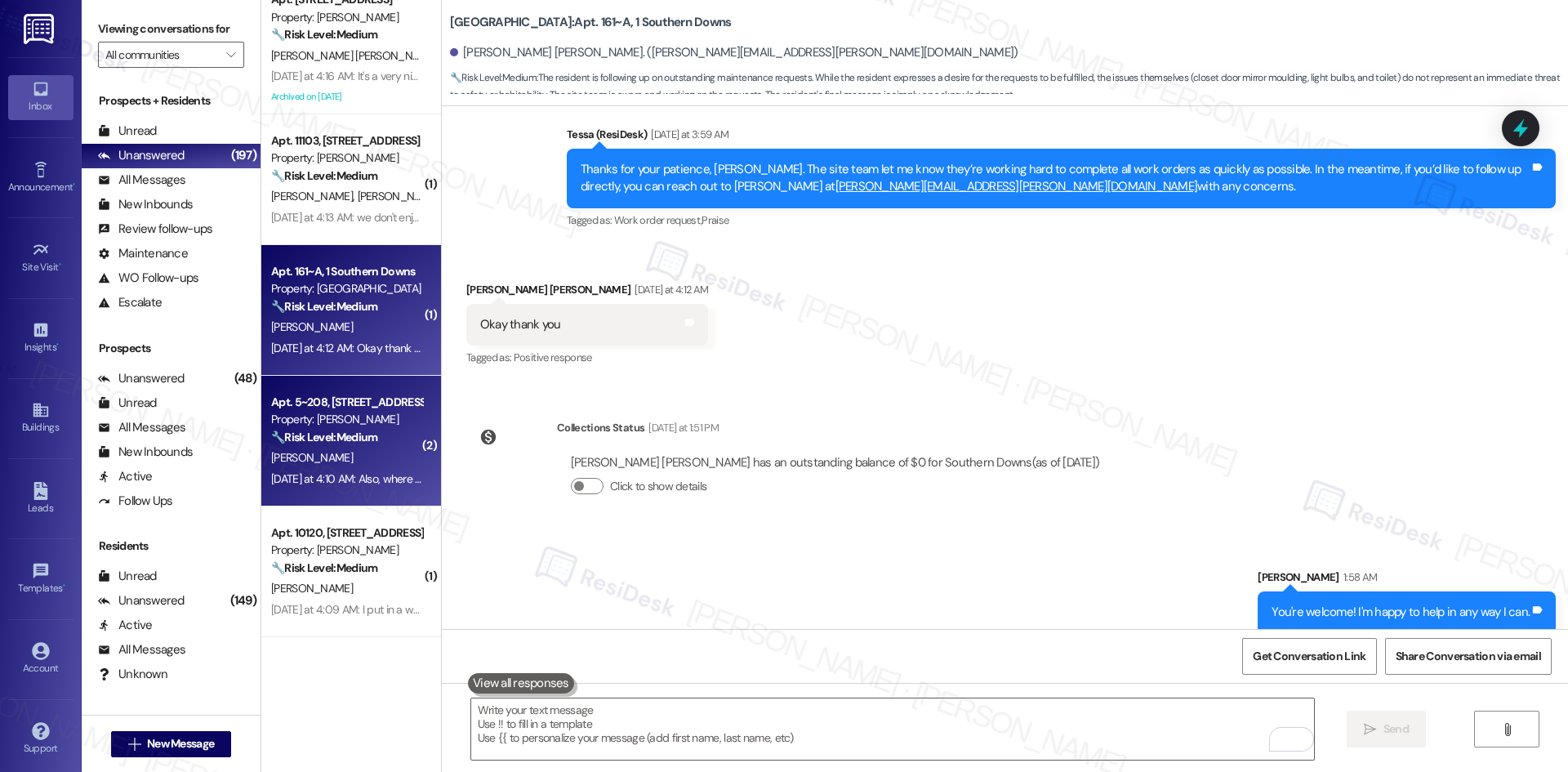
click at [340, 478] on div "Yesterday at 4:10 AM: Also, where are we supposed to throw trash that cannot be…" at bounding box center [627, 478] width 714 height 15
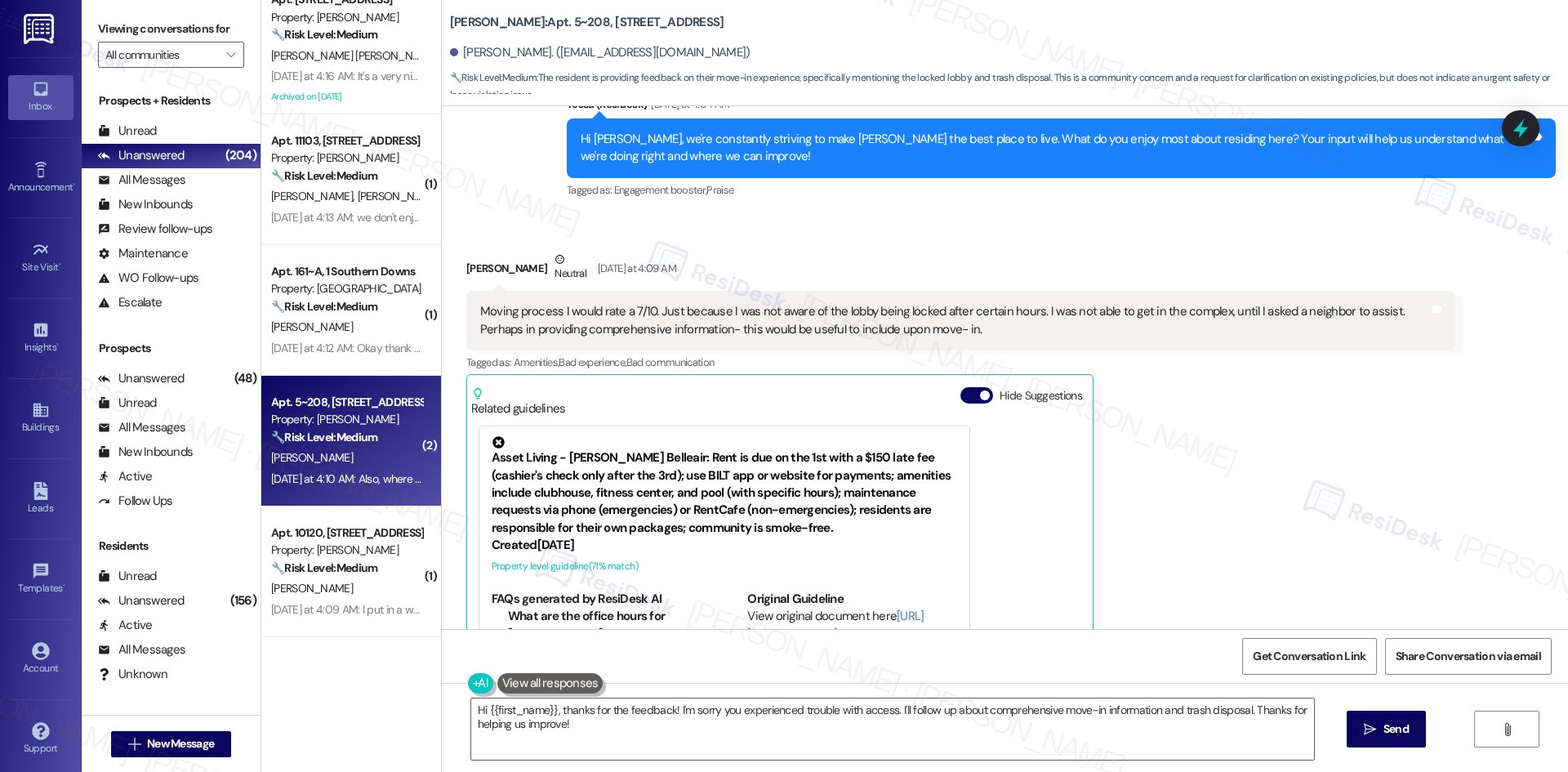
scroll to position [183, 0]
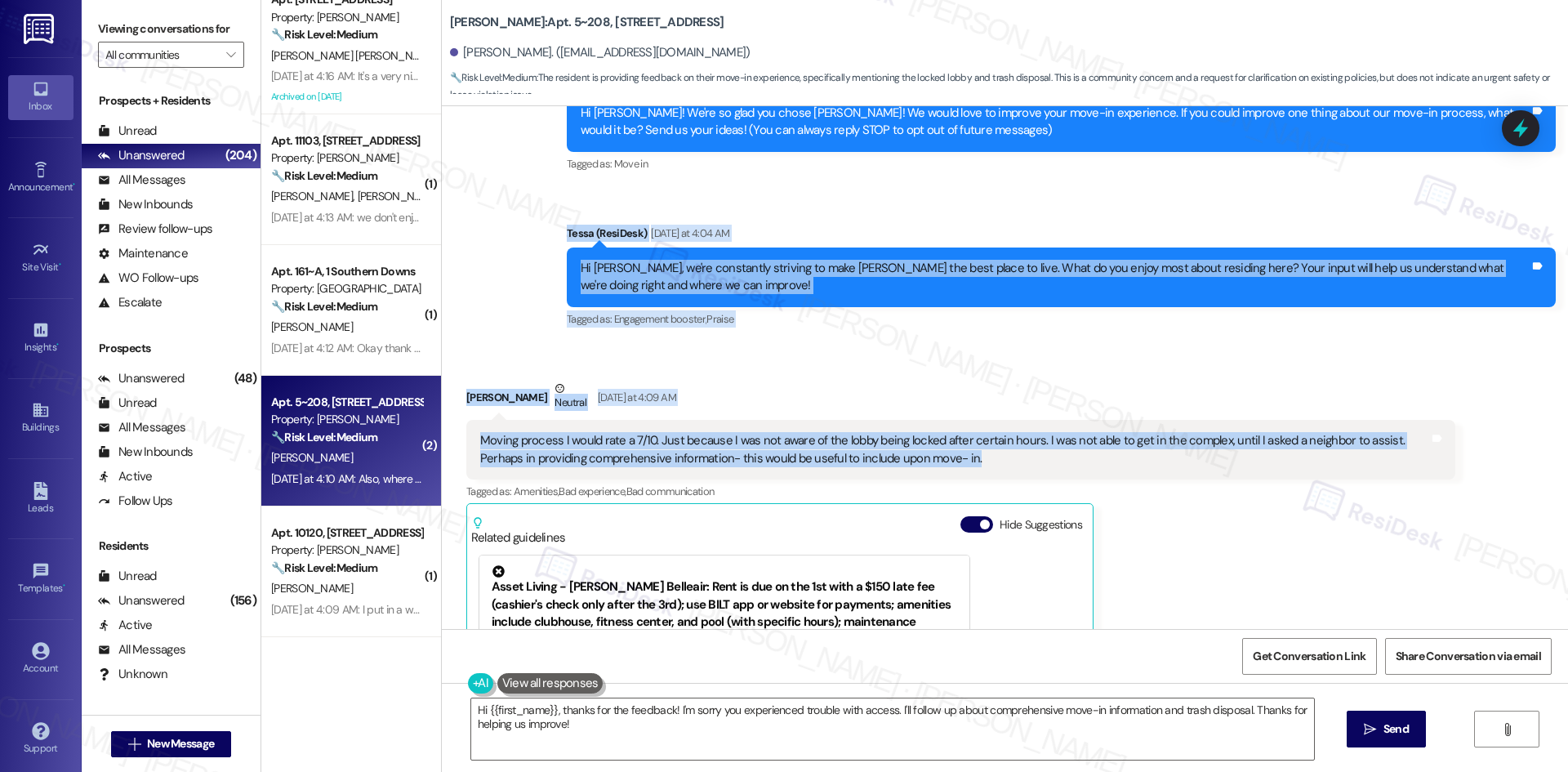
drag, startPoint x: 527, startPoint y: 231, endPoint x: 1040, endPoint y: 462, distance: 562.6
click at [1040, 462] on div "Lease started Aug 07, 2025 at 8:00 AM Survey, sent via SMS Residesk Automated S…" at bounding box center [1004, 367] width 1126 height 523
copy div "Tessa (ResiDesk) Yesterday at 4:04 AM Hi Elsie, we're constantly striving to ma…"
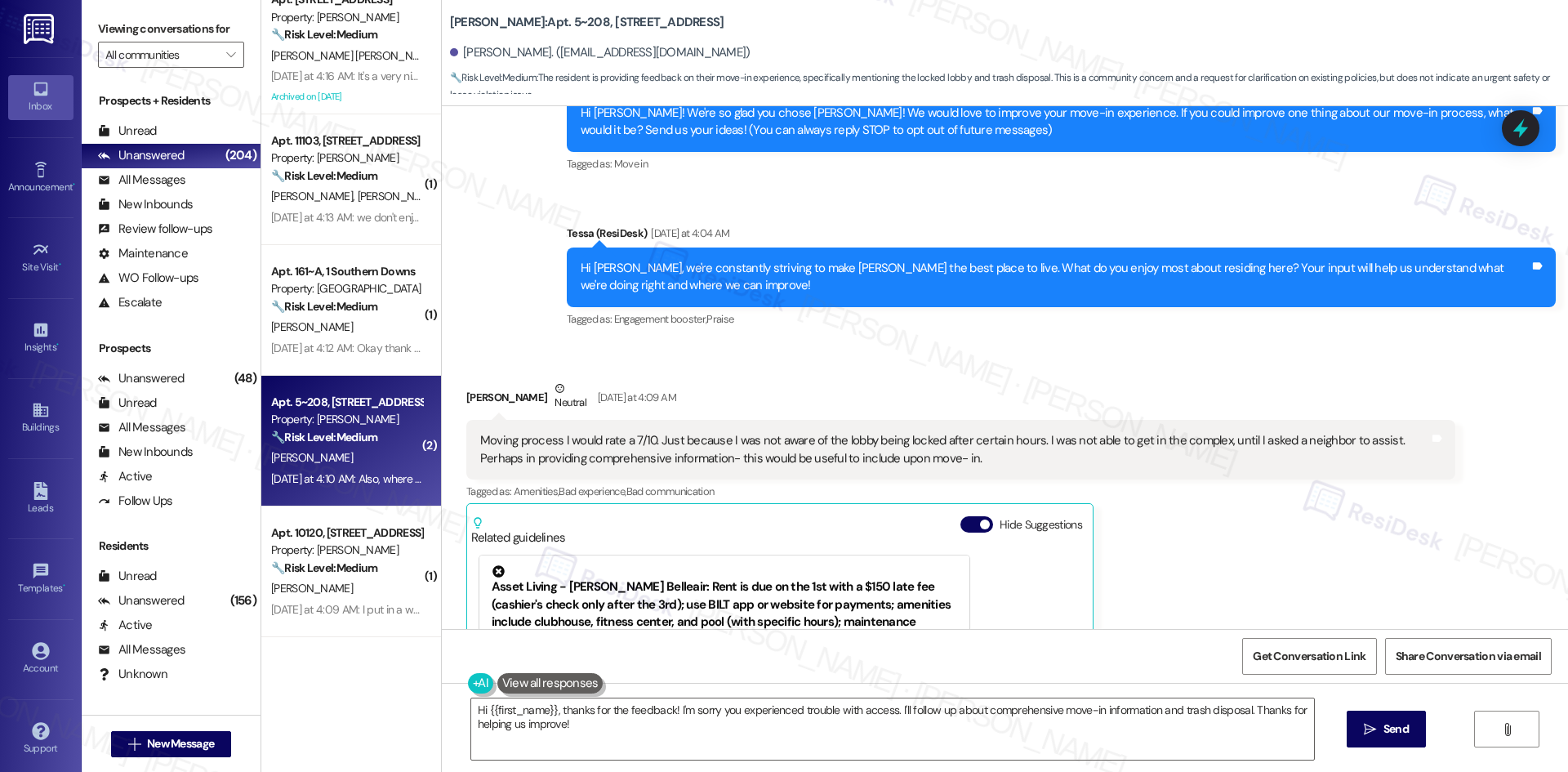
click at [1201, 540] on div "Elsie Akwara Neutral Yesterday at 4:09 AM Moving process I would rate a 7/10. J…" at bounding box center [960, 621] width 989 height 481
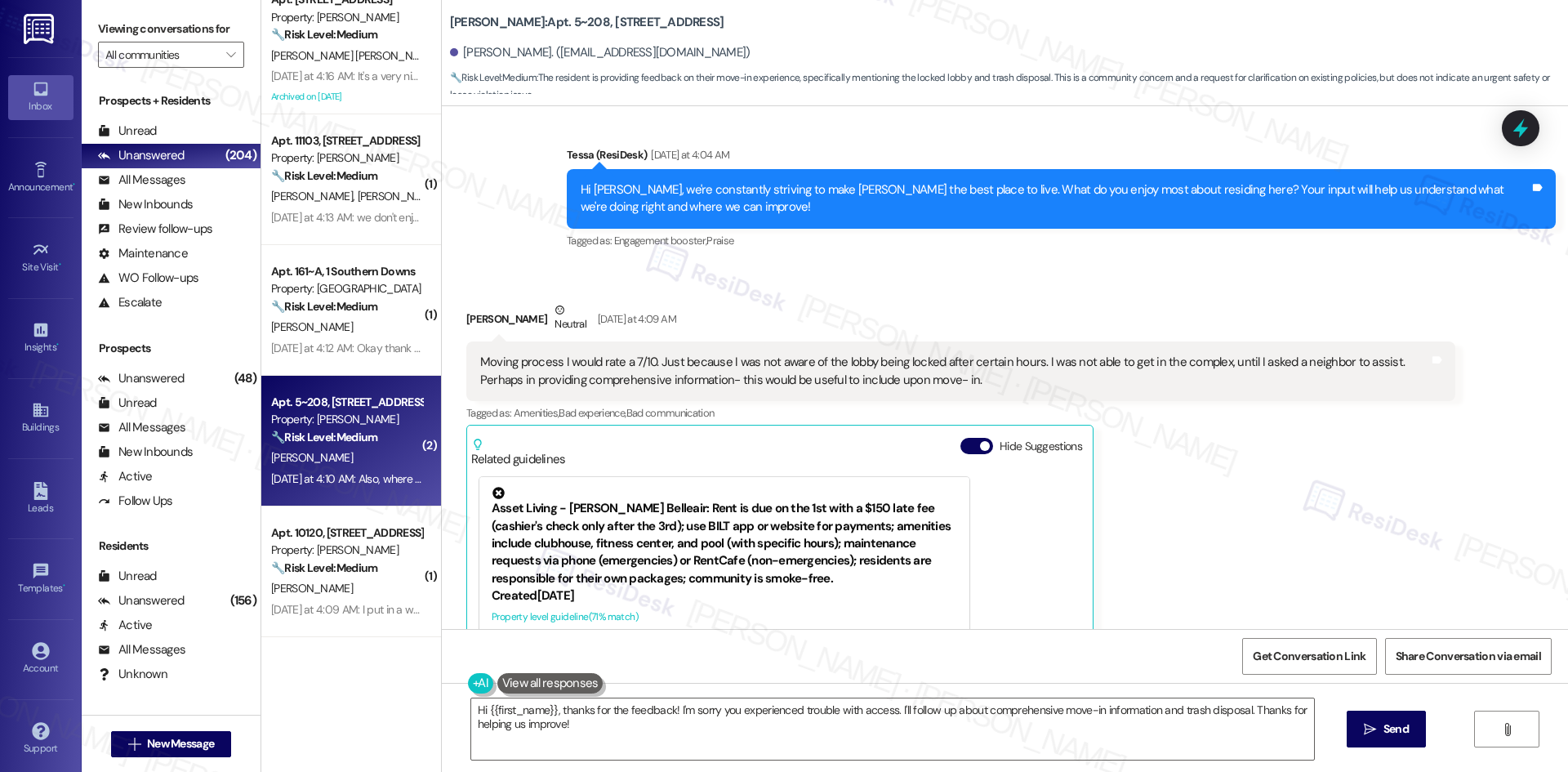
scroll to position [510, 0]
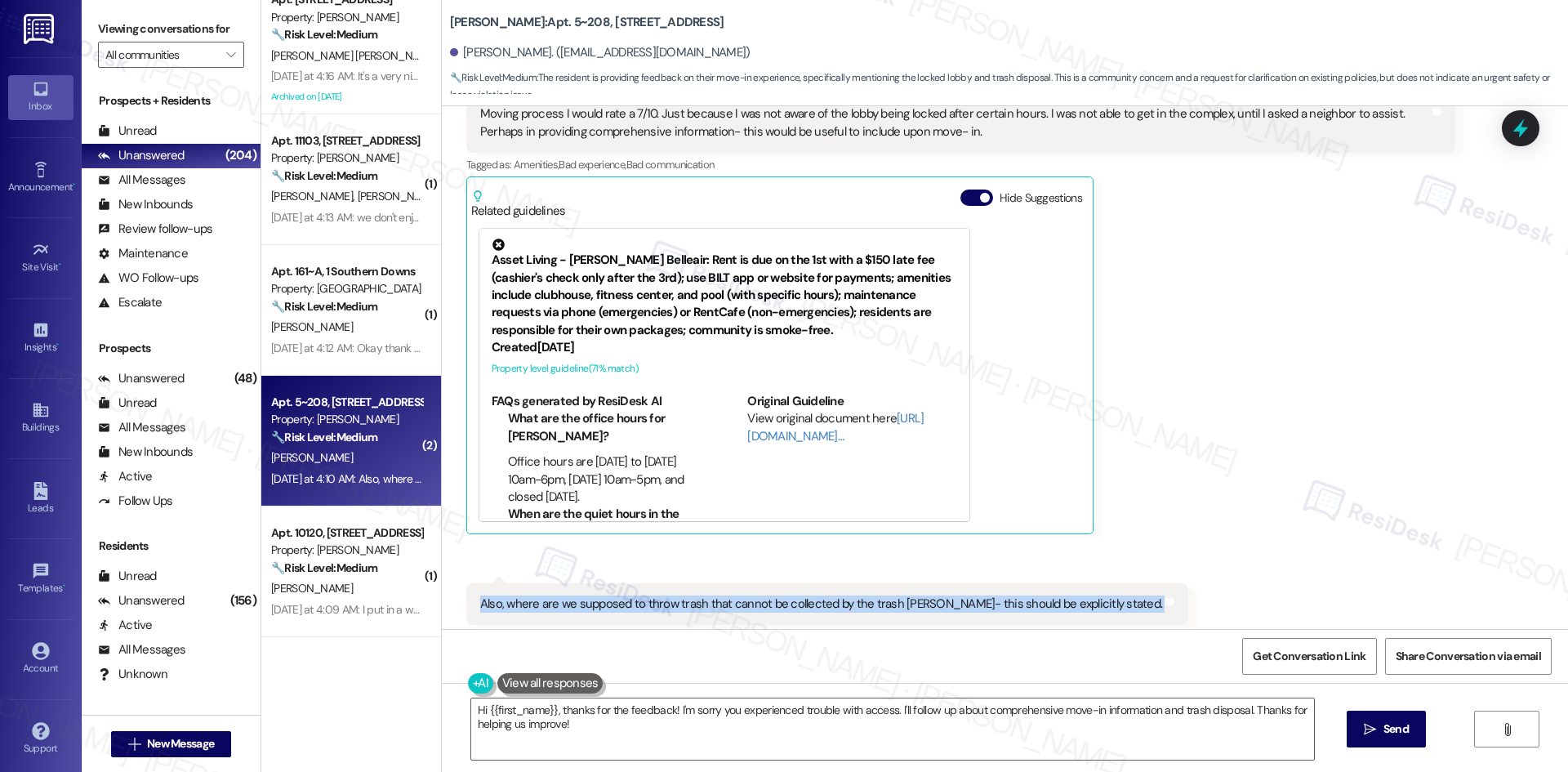
drag, startPoint x: 459, startPoint y: 603, endPoint x: 1143, endPoint y: 604, distance: 684.0
click at [1143, 604] on div "Received via SMS Elsie Akwara Neutral Yesterday at 4:09 AM Moving process I wou…" at bounding box center [1004, 363] width 1126 height 693
copy div "Also, where are we supposed to throw trash that cannot be collected by the tras…"
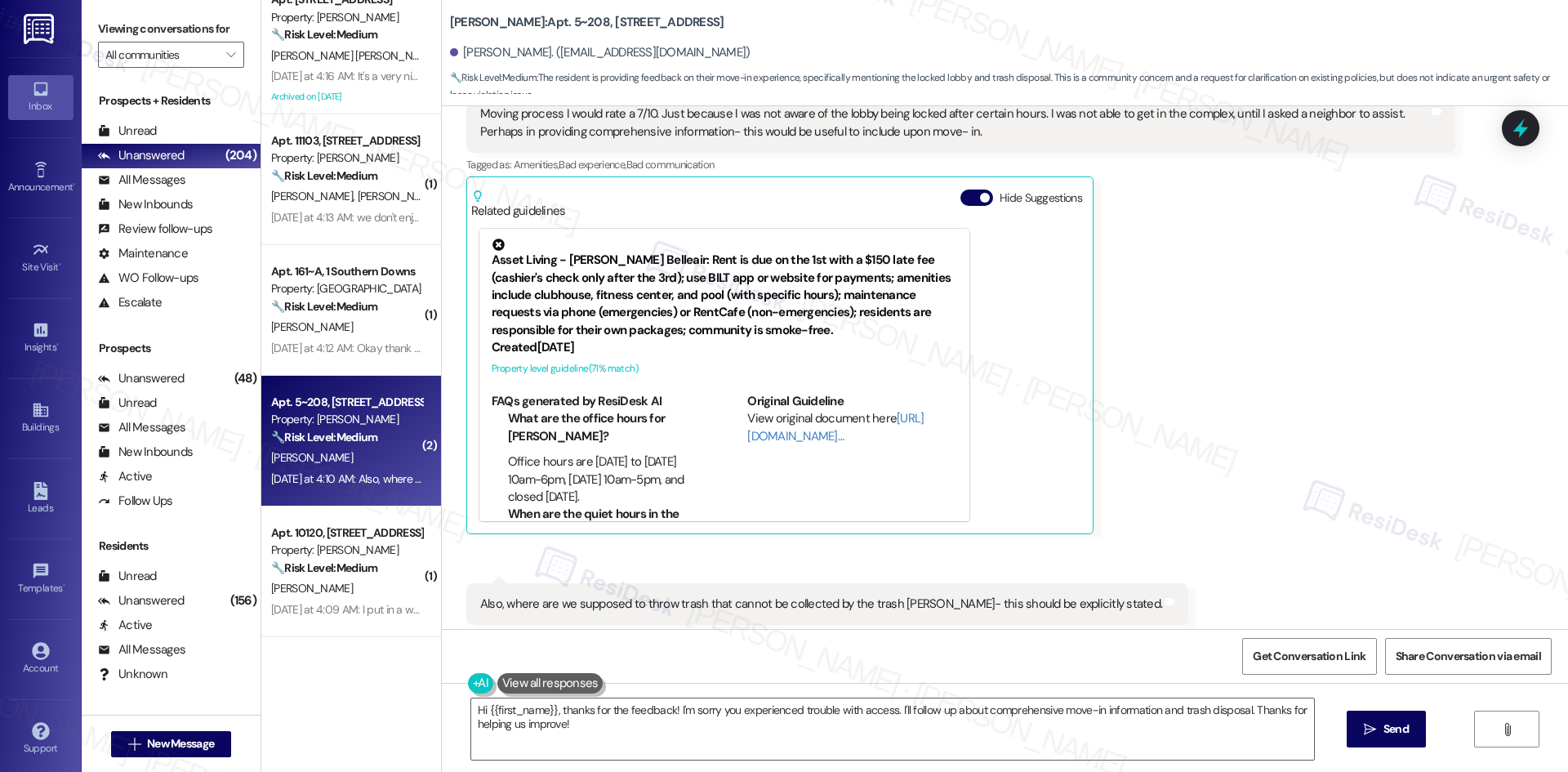
click at [1181, 538] on div "Received via SMS Elsie Akwara Neutral Yesterday at 4:09 AM Moving process I wou…" at bounding box center [960, 294] width 1013 height 506
click at [1242, 337] on div "Elsie Akwara Neutral Yesterday at 4:09 AM Moving process I would rate a 7/10. J…" at bounding box center [960, 294] width 989 height 481
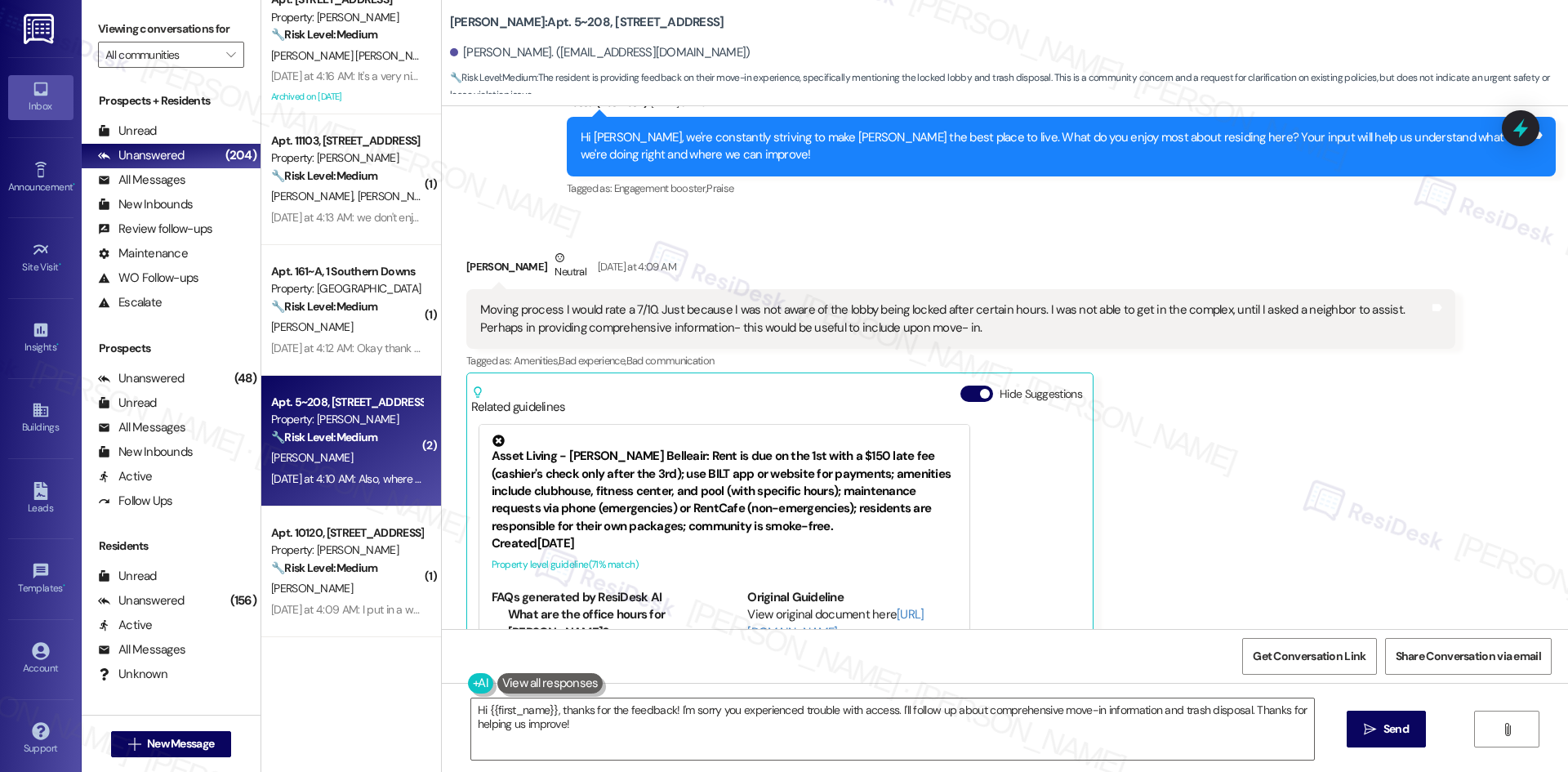
scroll to position [264, 0]
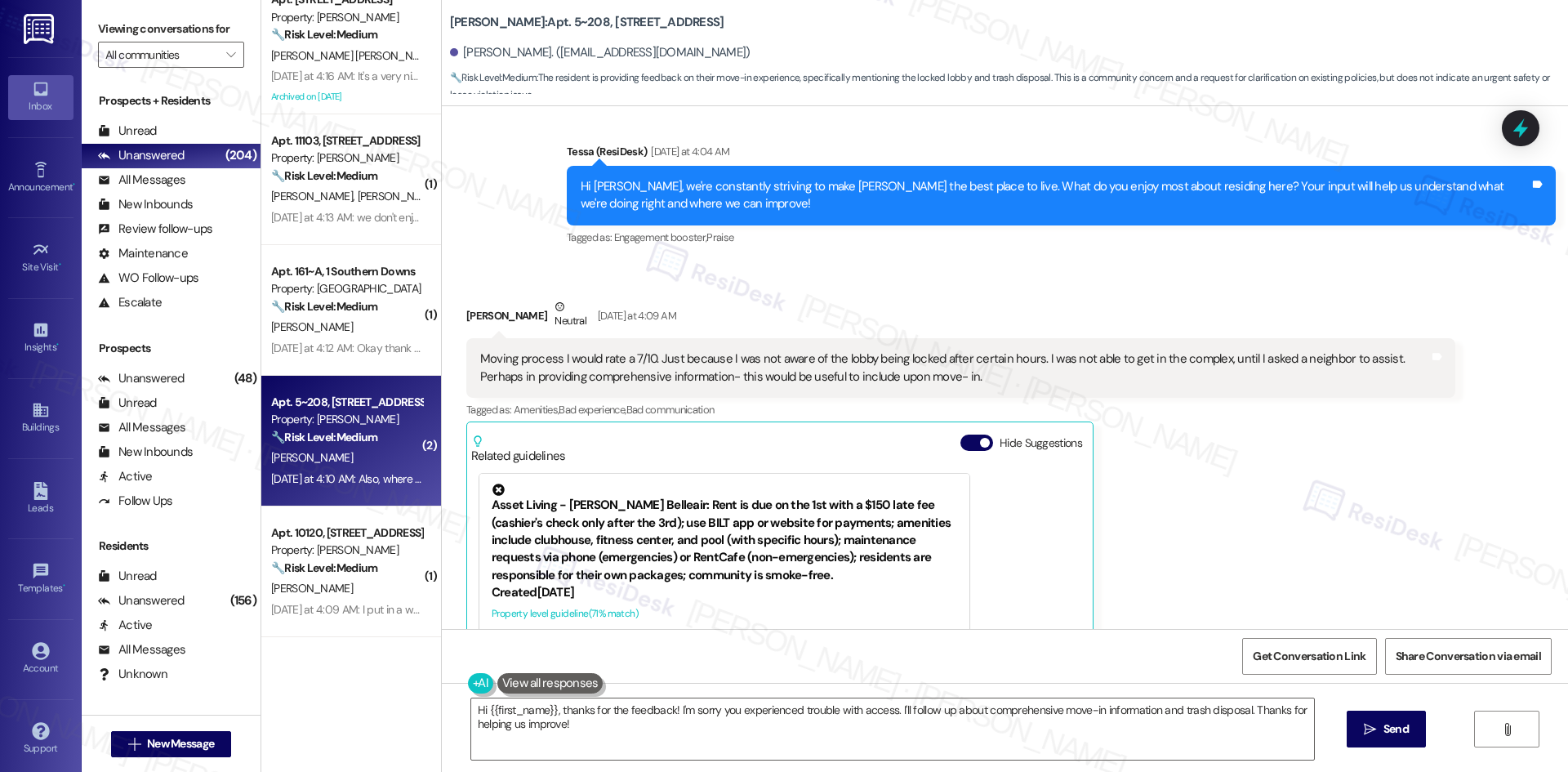
click at [681, 309] on div "Elsie Akwara Neutral Yesterday at 4:09 AM" at bounding box center [960, 318] width 989 height 40
click at [819, 741] on textarea "Hi {{first_name}}, thanks for the feedback! I'm sorry you experienced trouble w…" at bounding box center [892, 729] width 842 height 61
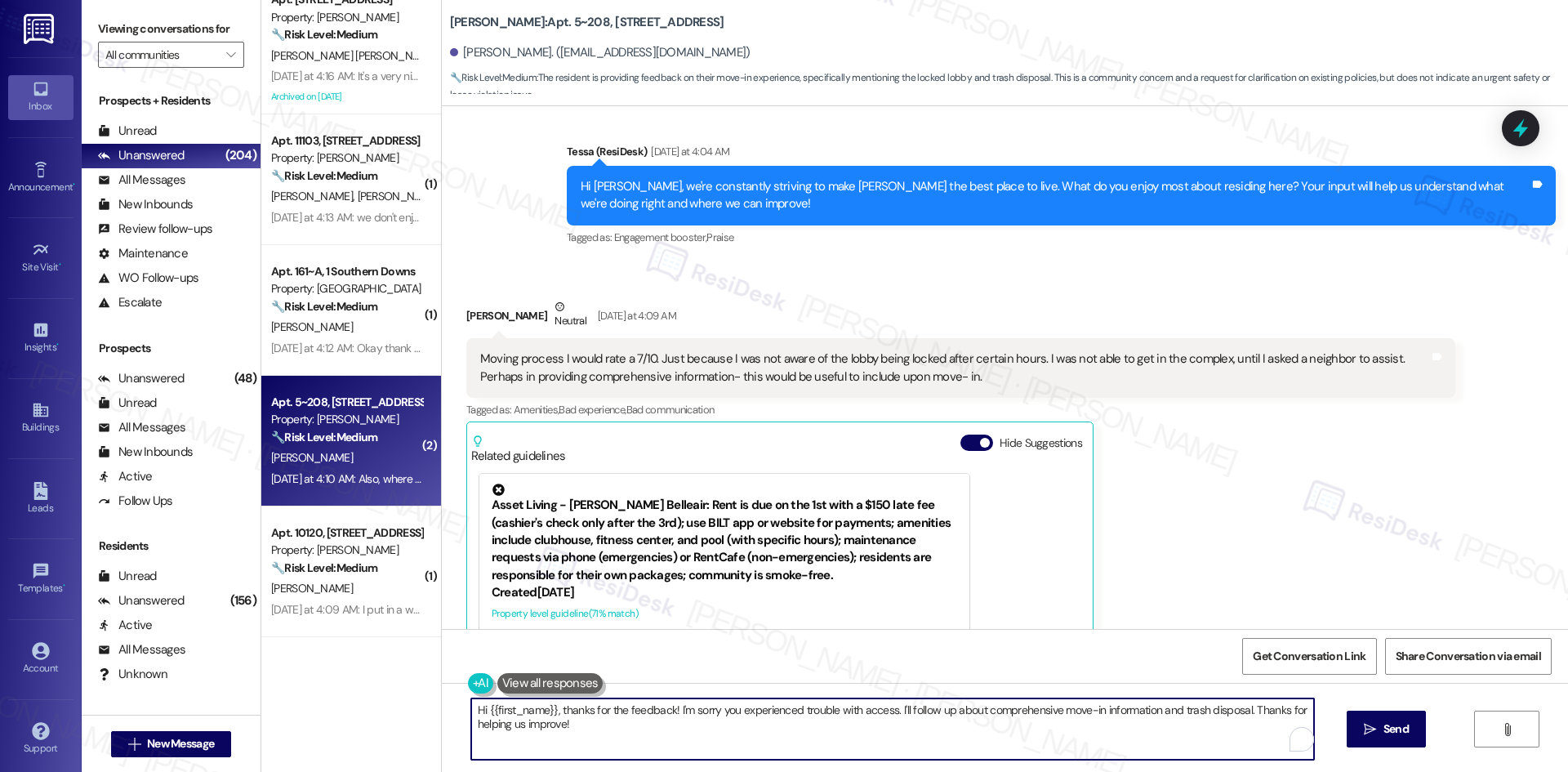
paste textarea "Thanks so much for sharing this feedback, Elsie! I’ll pass along your notes abo…"
type textarea "Thanks so much for sharing this feedback, Elsie! I’ll pass along your notes abo…"
click at [1376, 724] on span " Send" at bounding box center [1386, 729] width 51 height 17
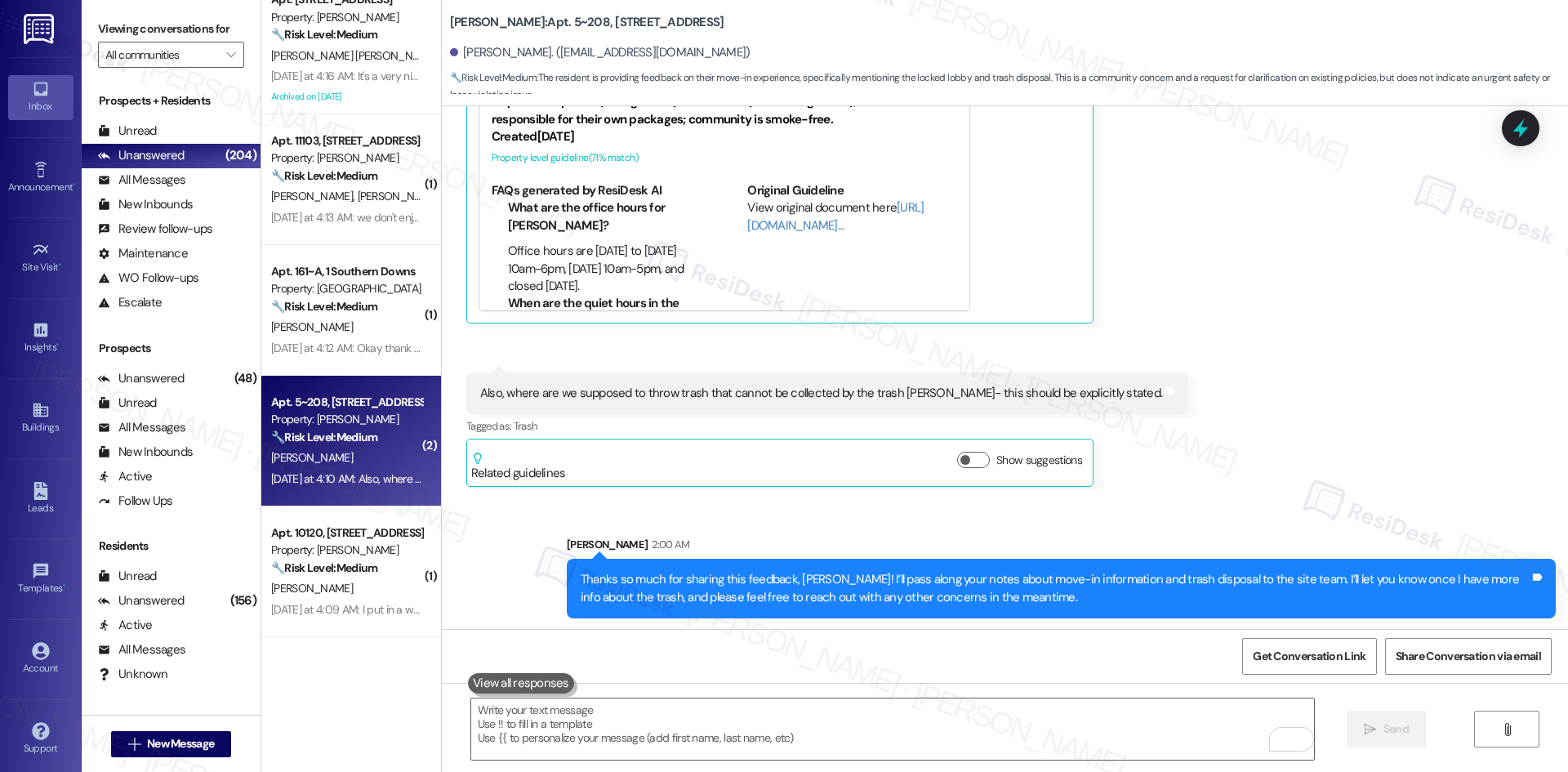
scroll to position [723, 0]
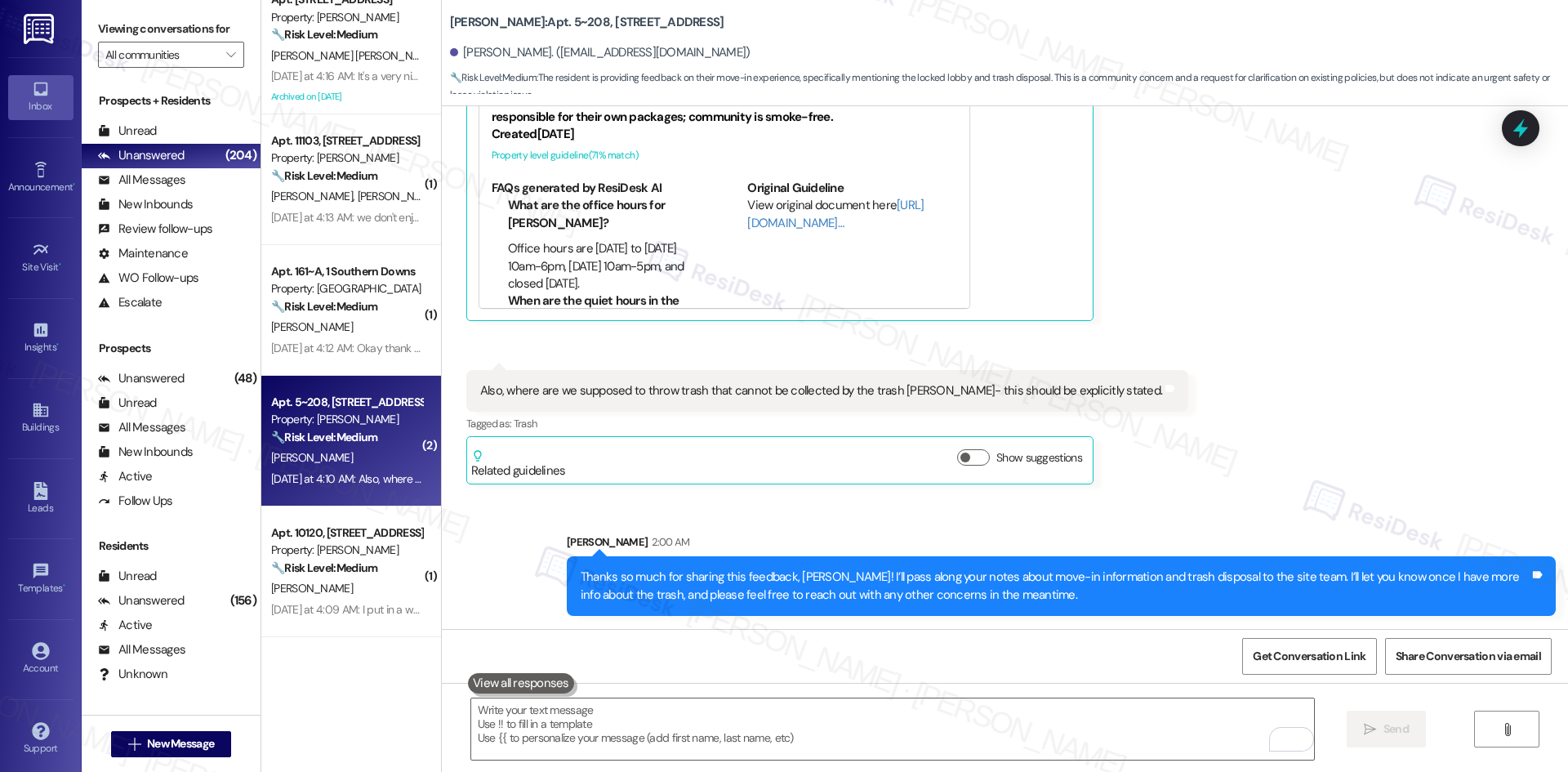
click at [1338, 491] on div "Received via SMS [PERSON_NAME] Neutral [DATE] at 4:09 AM Moving process I would…" at bounding box center [1004, 150] width 1126 height 693
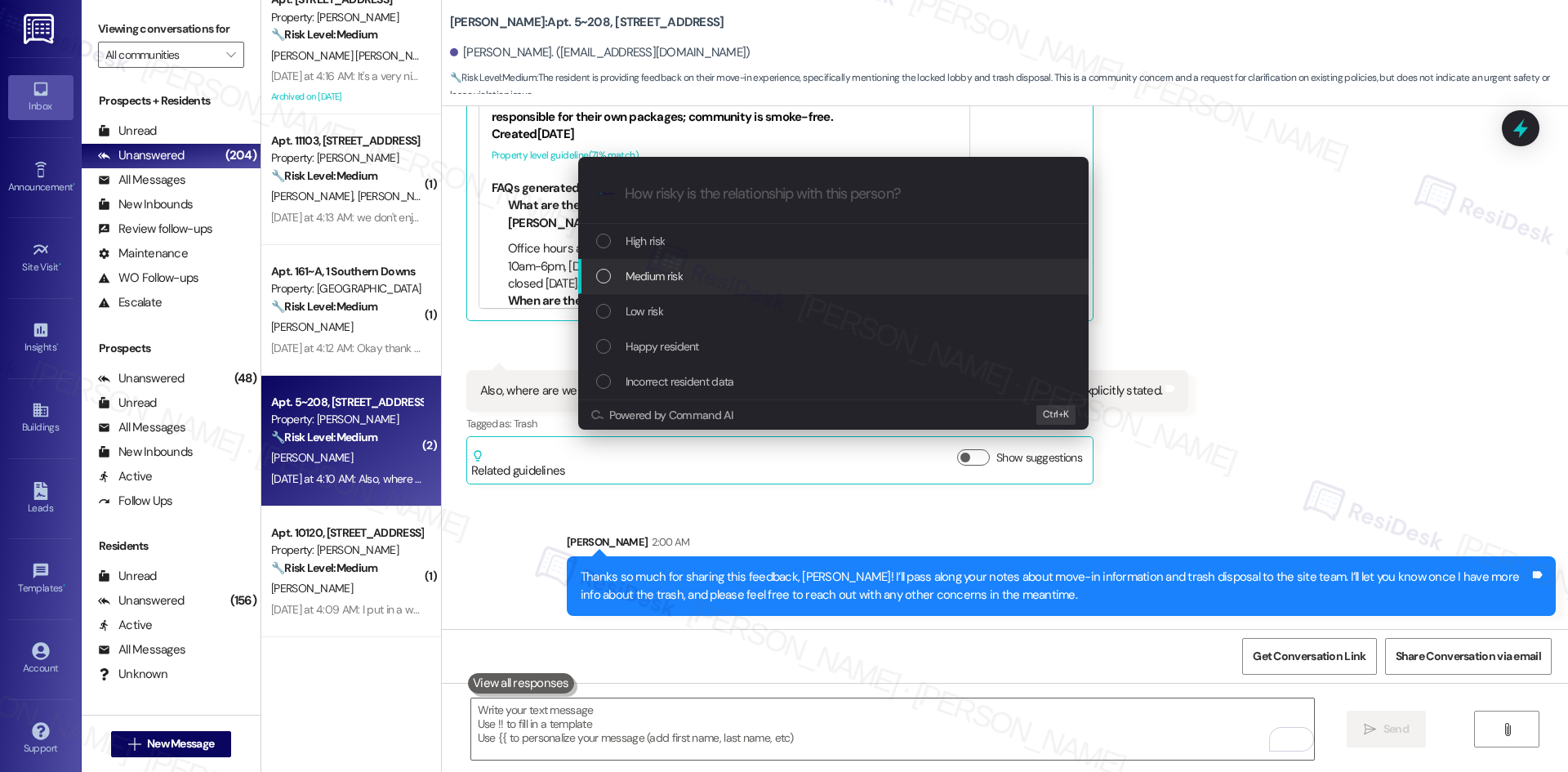
click at [751, 283] on div "Medium risk" at bounding box center [835, 276] width 478 height 18
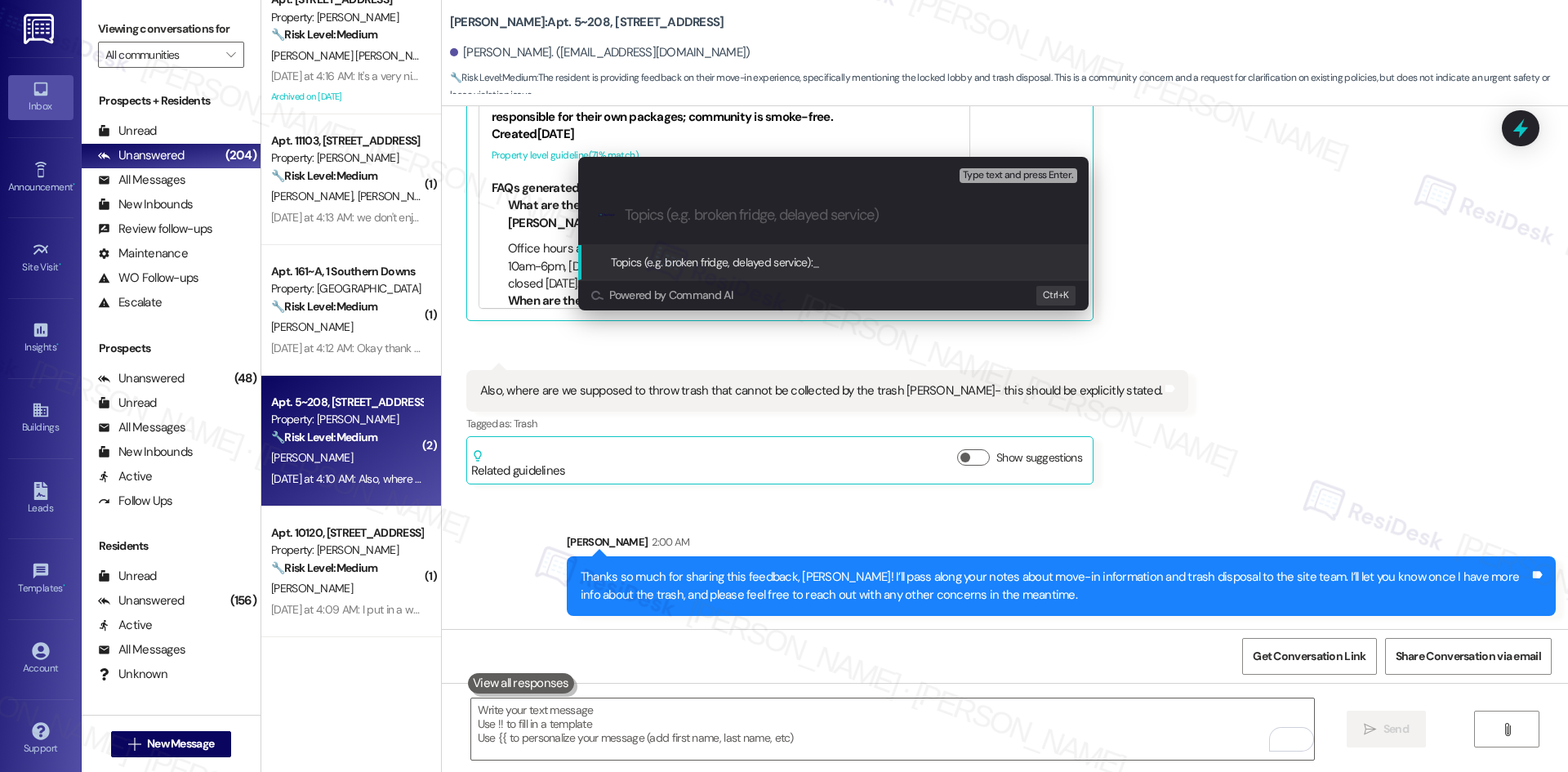
click at [701, 212] on input "Topics (e.g. broken fridge, delayed service)" at bounding box center [846, 214] width 444 height 17
paste input "Move-In Feedback – Lobby Access & Trash Disposal"
type input "Move-In Feedback – Lobby Access & Trash Disposal Inquiry"
click at [773, 216] on input "Move-In Feedback – Lobby Access & Trash Disposal Inquiry" at bounding box center [839, 214] width 430 height 17
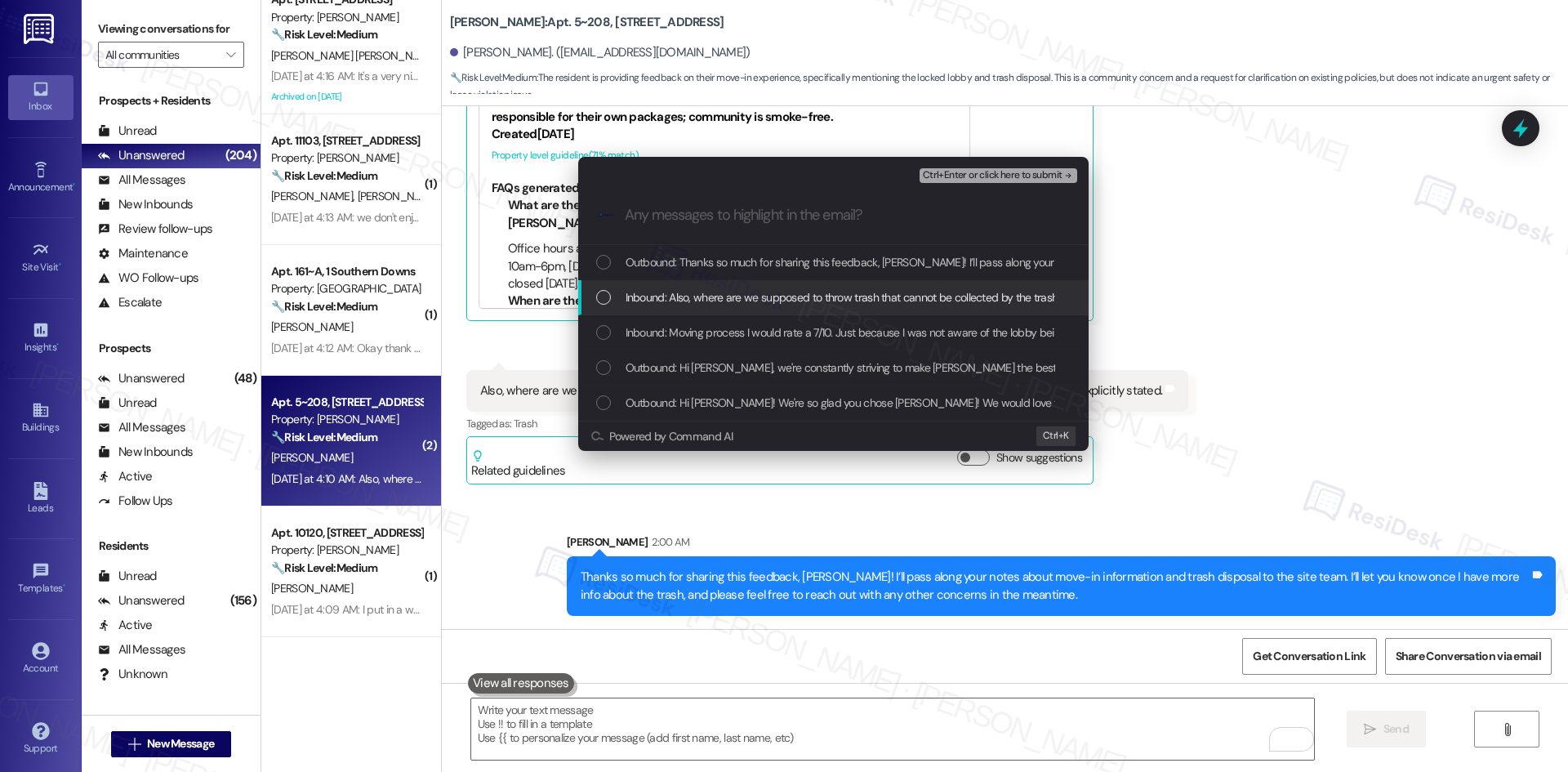
click at [798, 284] on div "Inbound: Also, where are we supposed to throw trash that cannot be collected by…" at bounding box center [834, 298] width 511 height 35
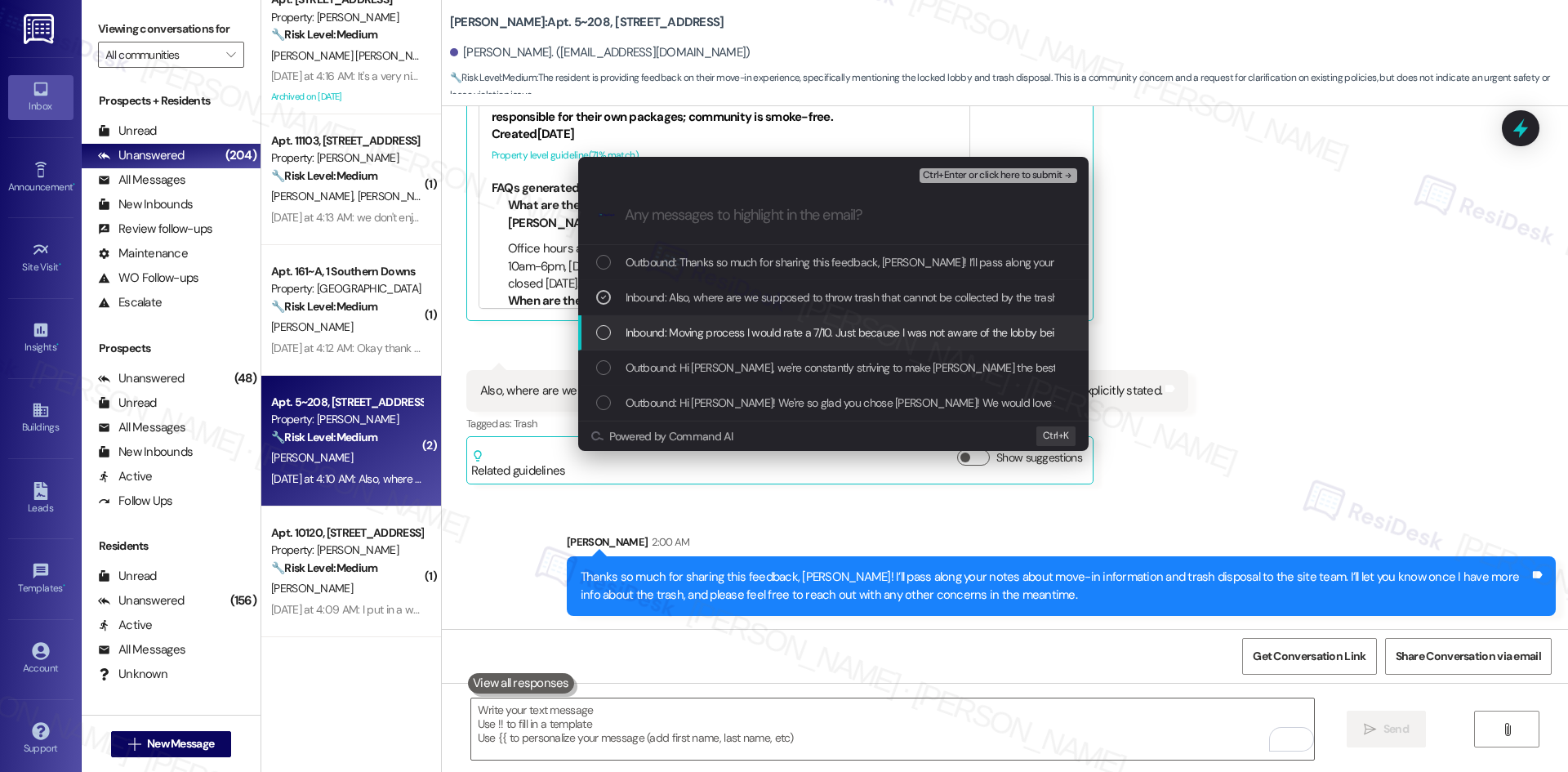
click at [803, 327] on span "Inbound: Moving process I would rate a 7/10. Just because I was not aware of th…" at bounding box center [1301, 332] width 1351 height 18
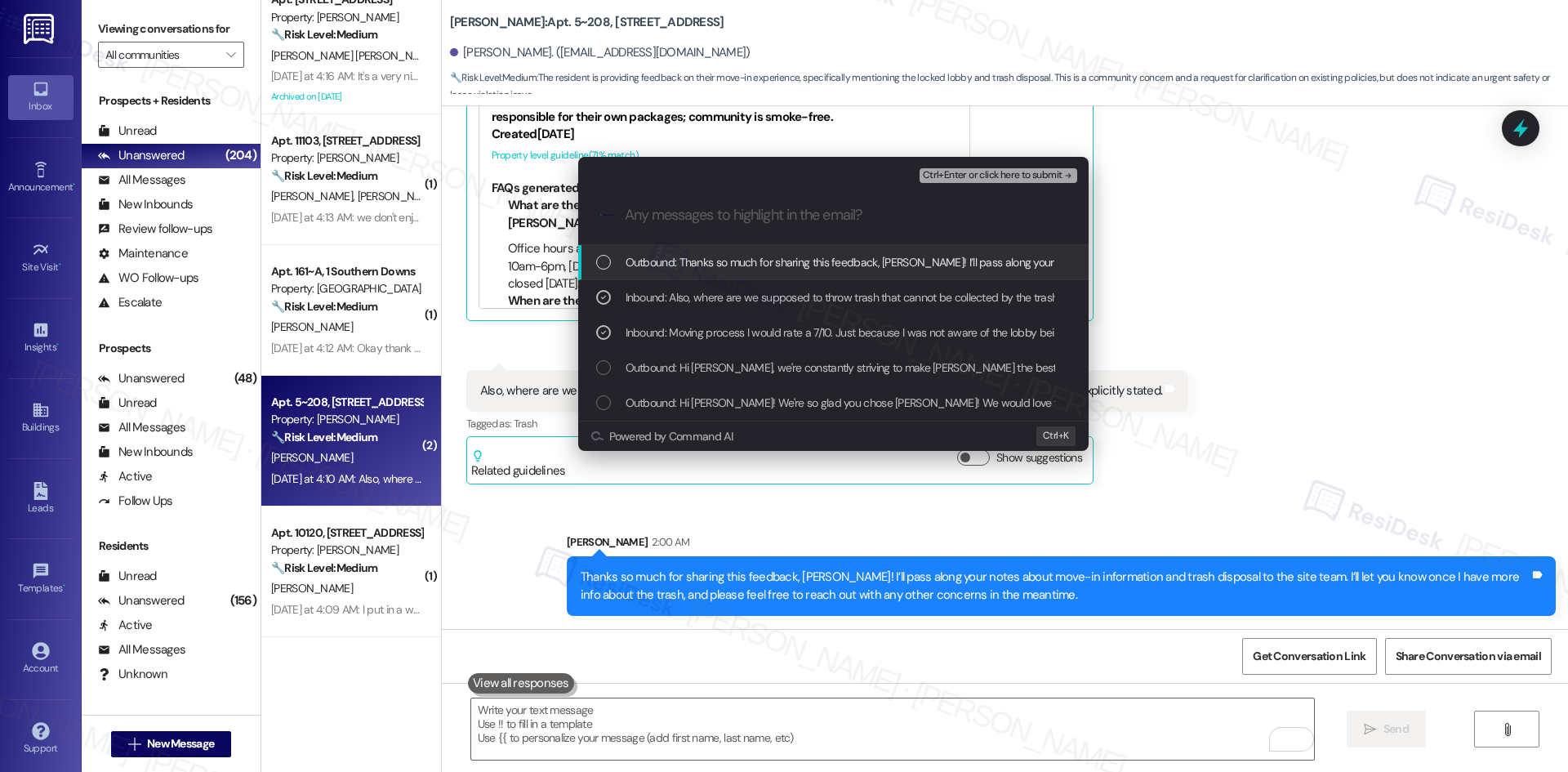
click at [1037, 176] on span "Ctrl+Enter or click here to submit" at bounding box center [993, 176] width 139 height 12
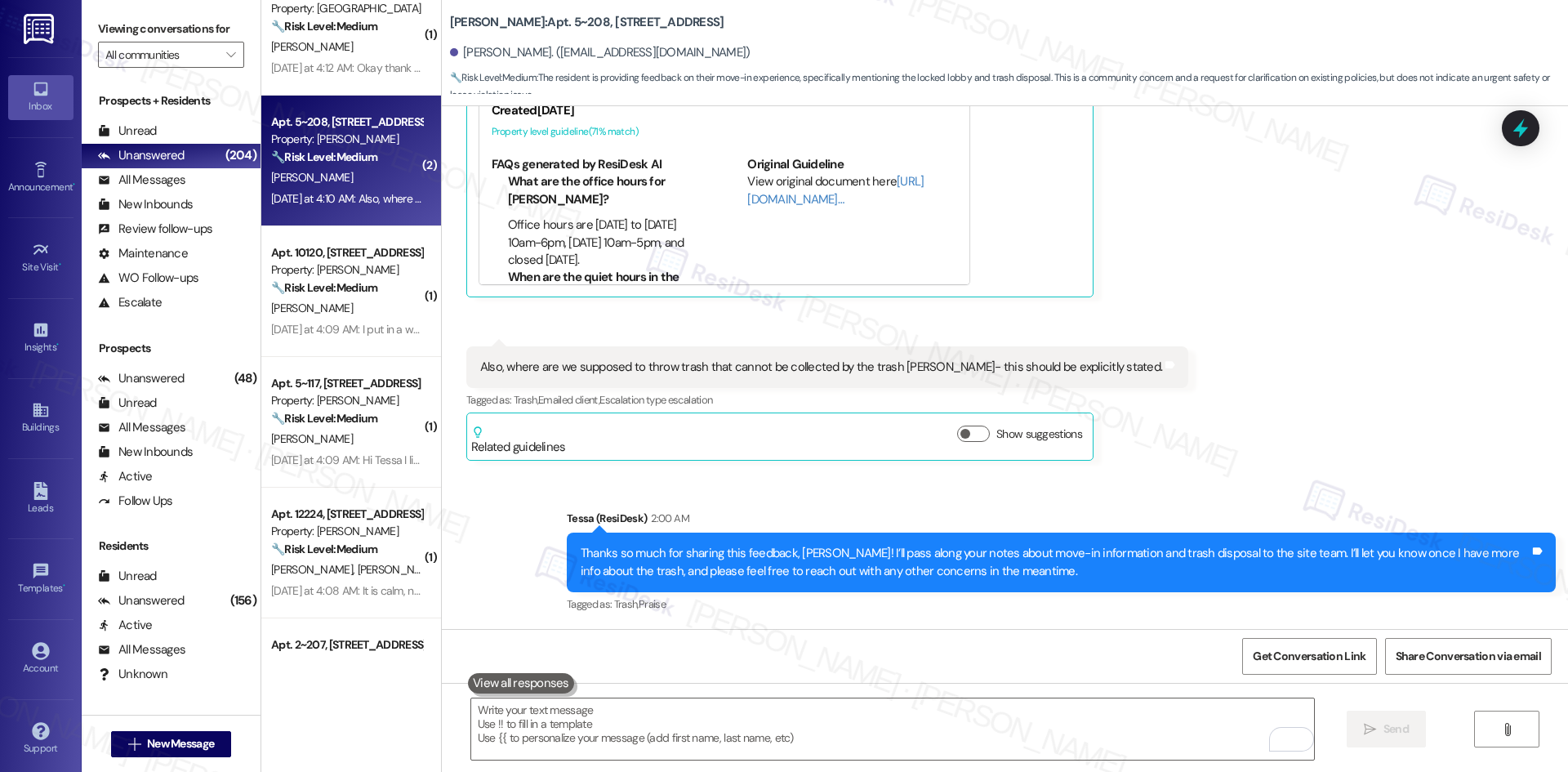
scroll to position [736, 0]
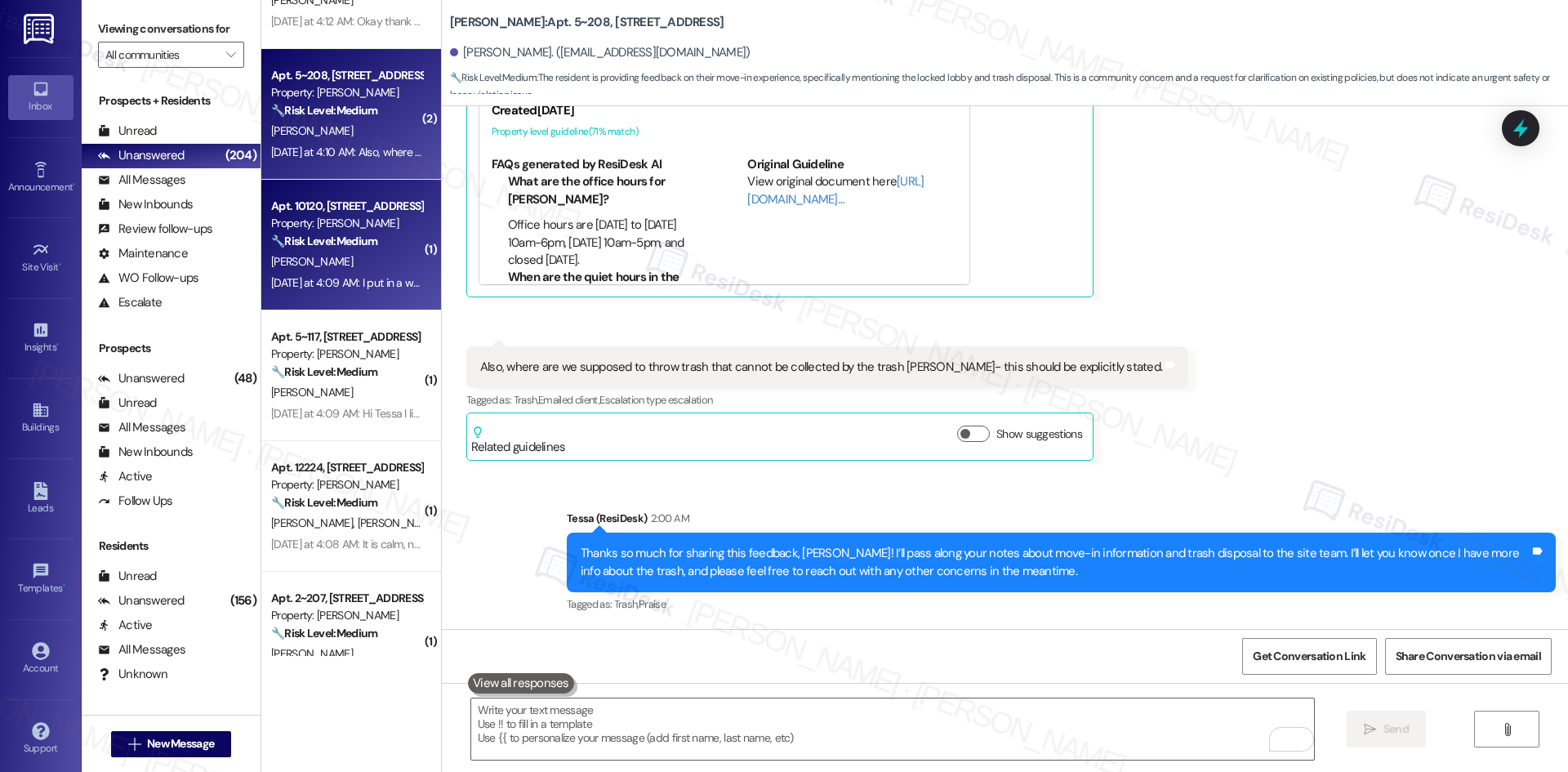
click at [297, 283] on div "Yesterday at 4:09 AM: I put in a work order for my sink weeks ago. It hasn't be…" at bounding box center [463, 282] width 386 height 15
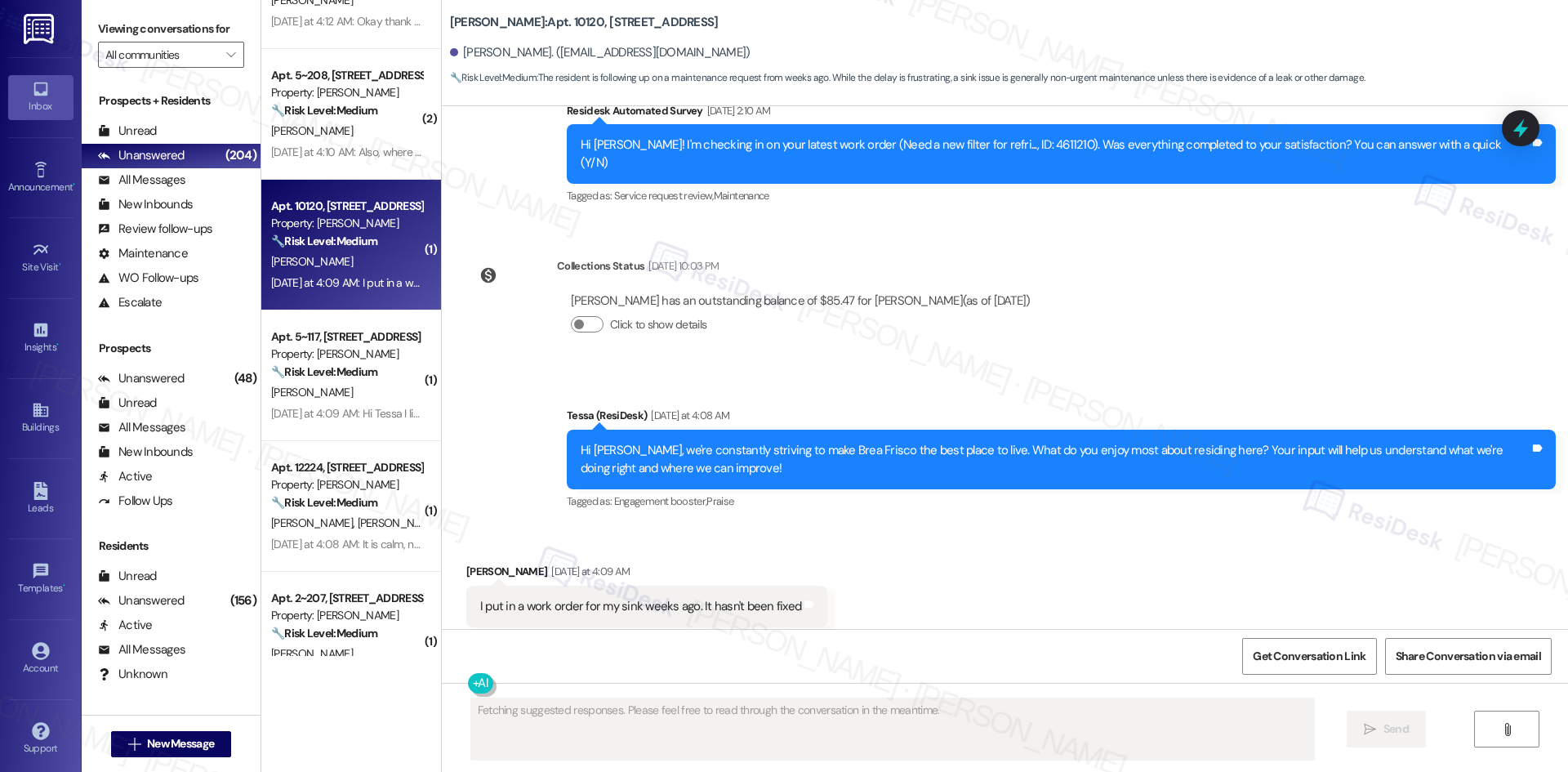
scroll to position [324, 0]
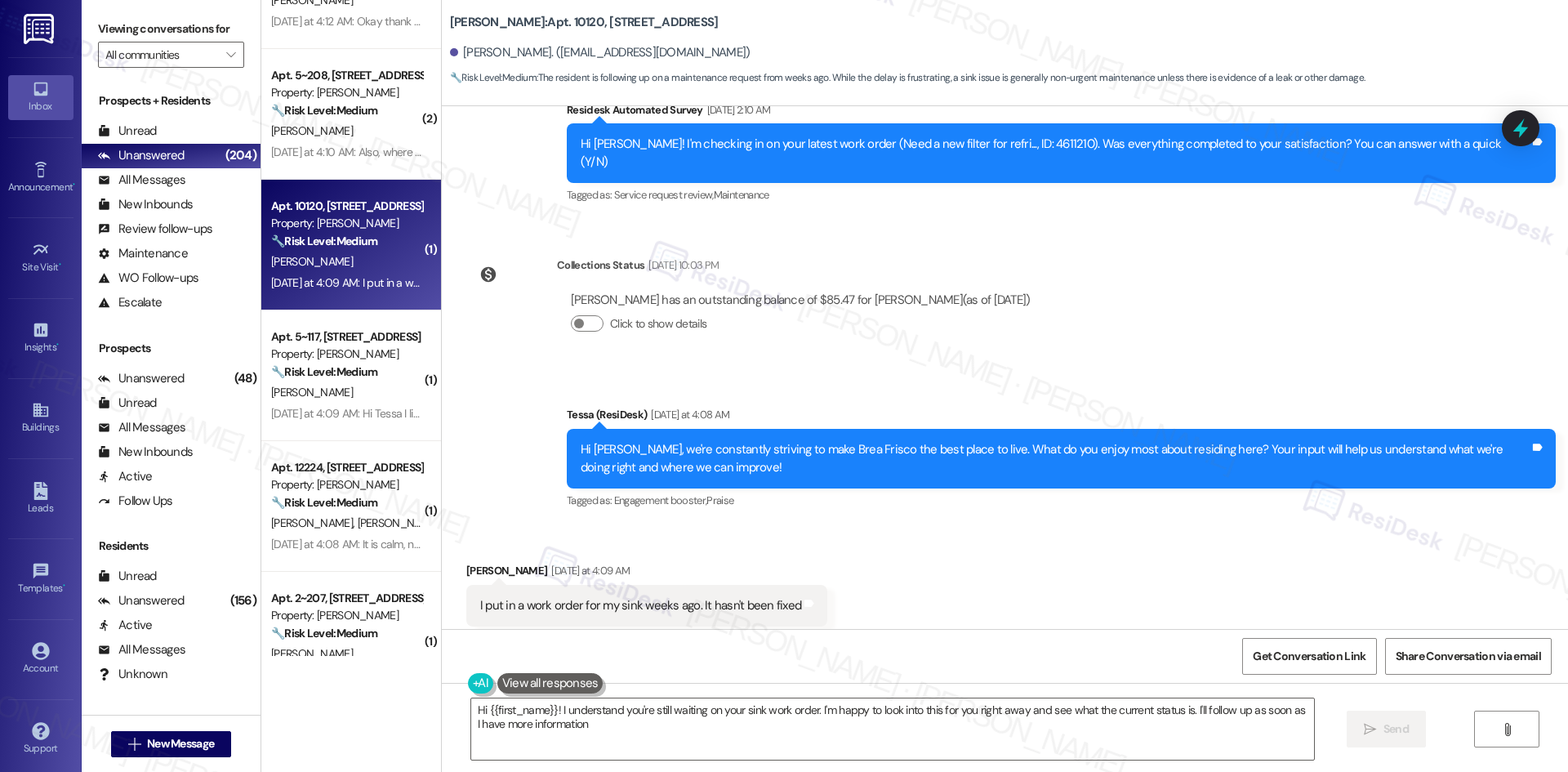
type textarea "Hi {{first_name}}! I understand you're still waiting on your sink work order. I…"
click at [927, 585] on div "Received via SMS Terrye Barrow Yesterday at 4:09 AM I put in a work order for m…" at bounding box center [1004, 594] width 1126 height 138
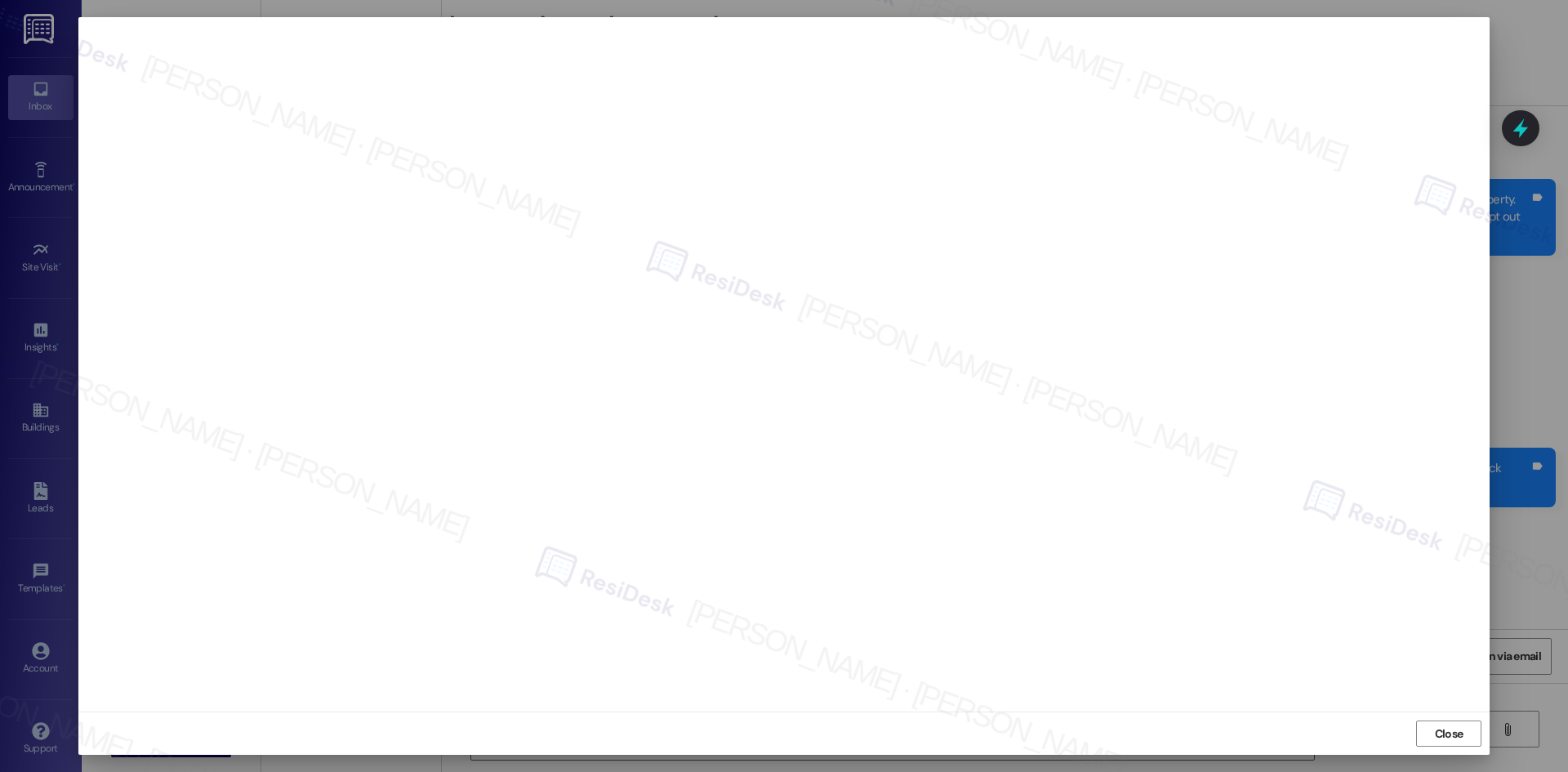
scroll to position [324, 0]
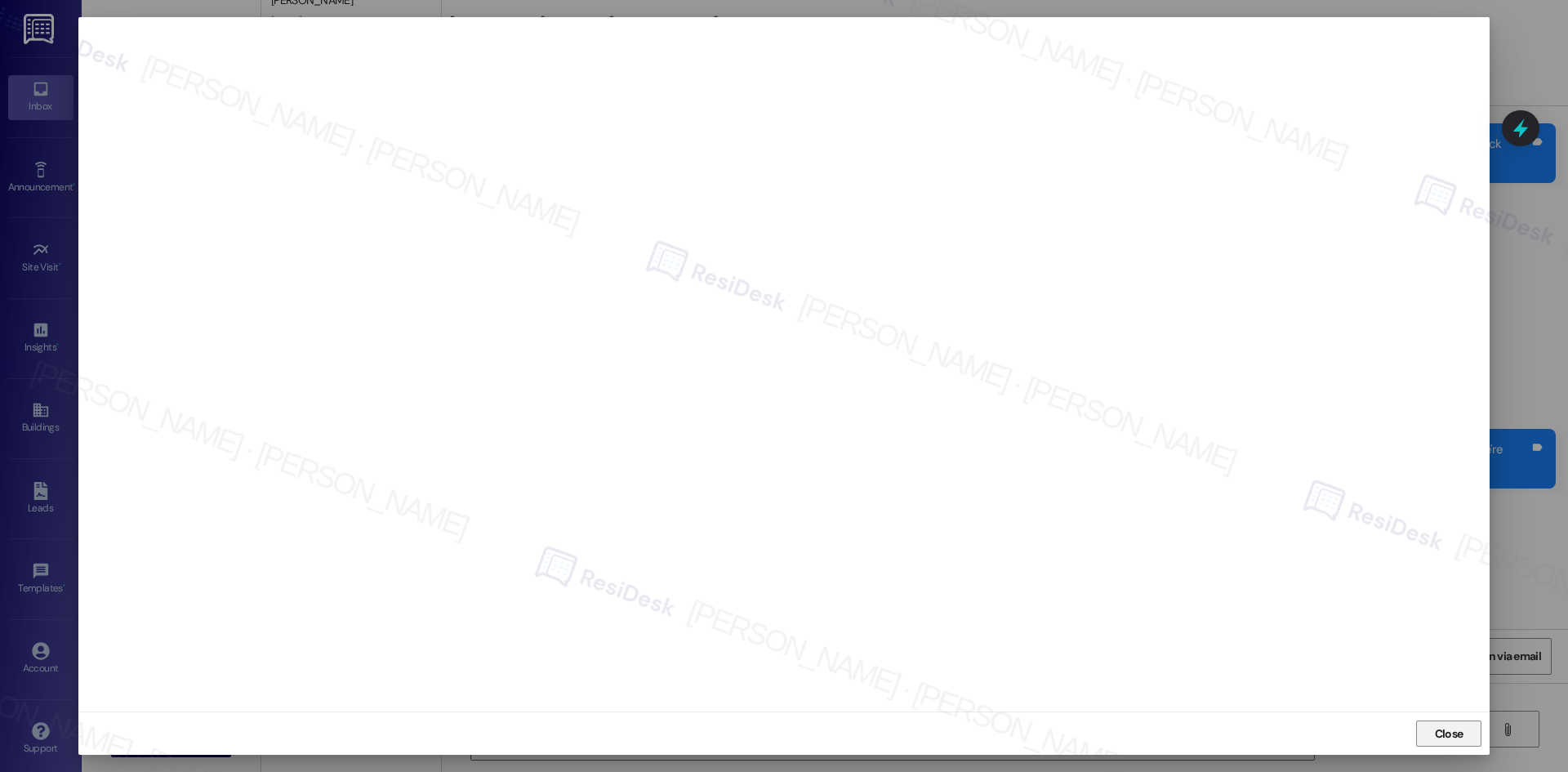
click at [1443, 737] on span "Close" at bounding box center [1448, 734] width 28 height 17
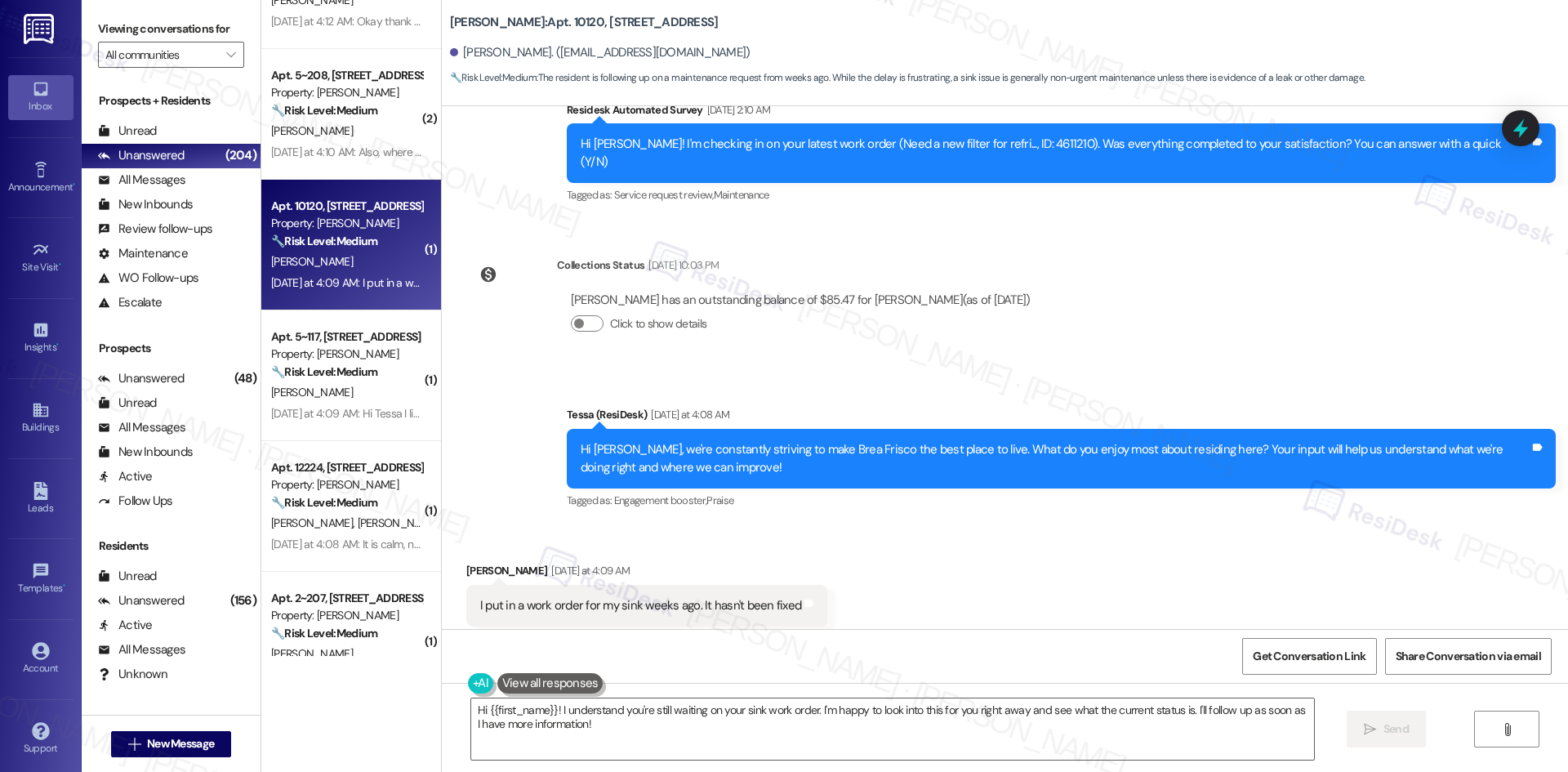
click at [1227, 573] on div "Received via SMS [PERSON_NAME] [DATE] at 4:09 AM I put in a work order for my s…" at bounding box center [1004, 594] width 1126 height 138
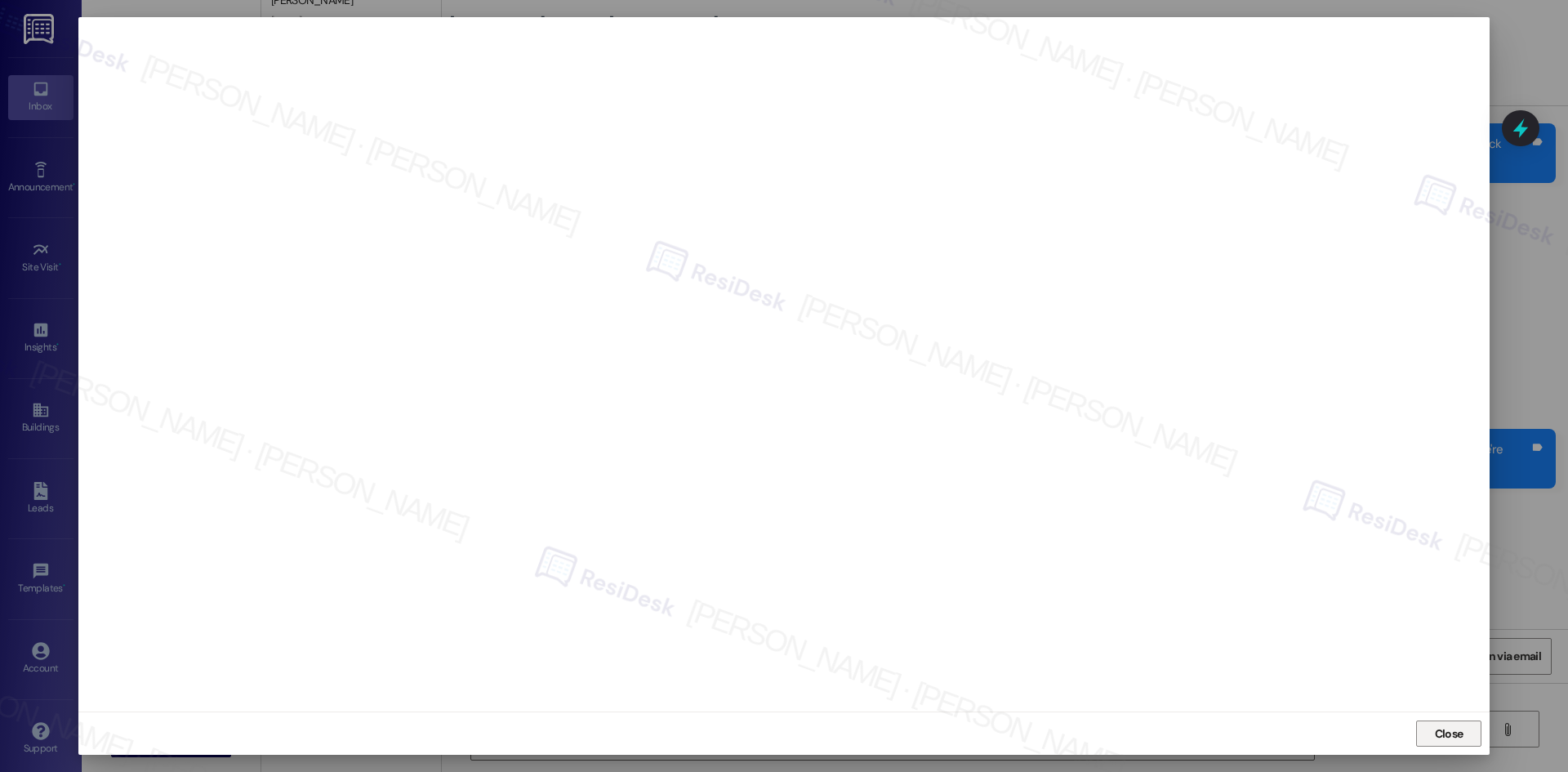
click at [1426, 736] on button "Close" at bounding box center [1448, 734] width 66 height 27
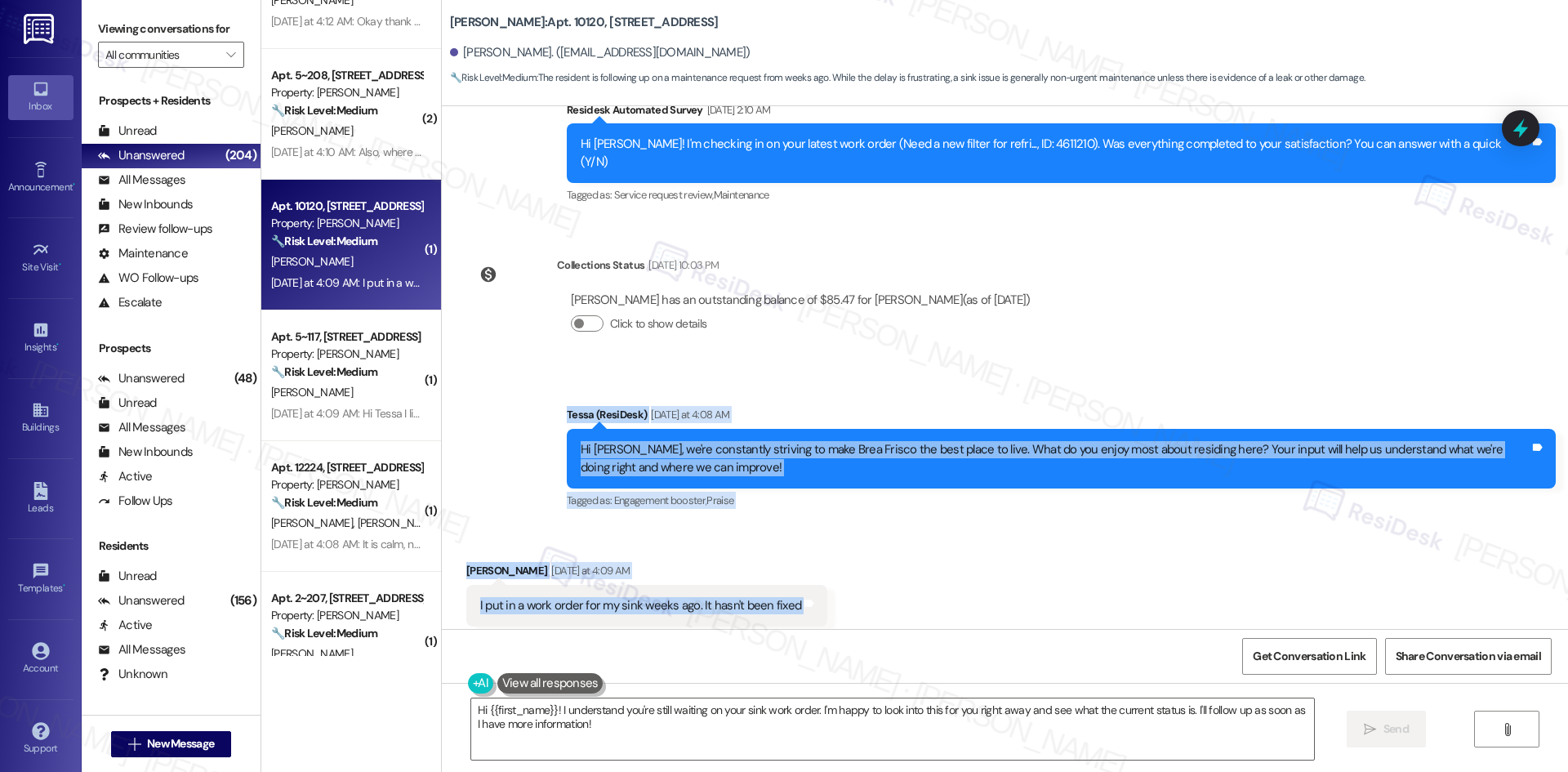
drag, startPoint x: 512, startPoint y: 381, endPoint x: 892, endPoint y: 570, distance: 424.4
click at [892, 570] on div "Survey, sent via SMS Residesk Automated Survey [DATE] 12:44 AM Hi [PERSON_NAME]…" at bounding box center [1004, 367] width 1126 height 523
copy div "[PERSON_NAME] (ResiDesk) [DATE] at 4:08 AM Hi [PERSON_NAME], we're constantly s…"
click at [892, 563] on div "Received via SMS [PERSON_NAME] [DATE] at 4:09 AM I put in a work order for my s…" at bounding box center [1004, 594] width 1126 height 138
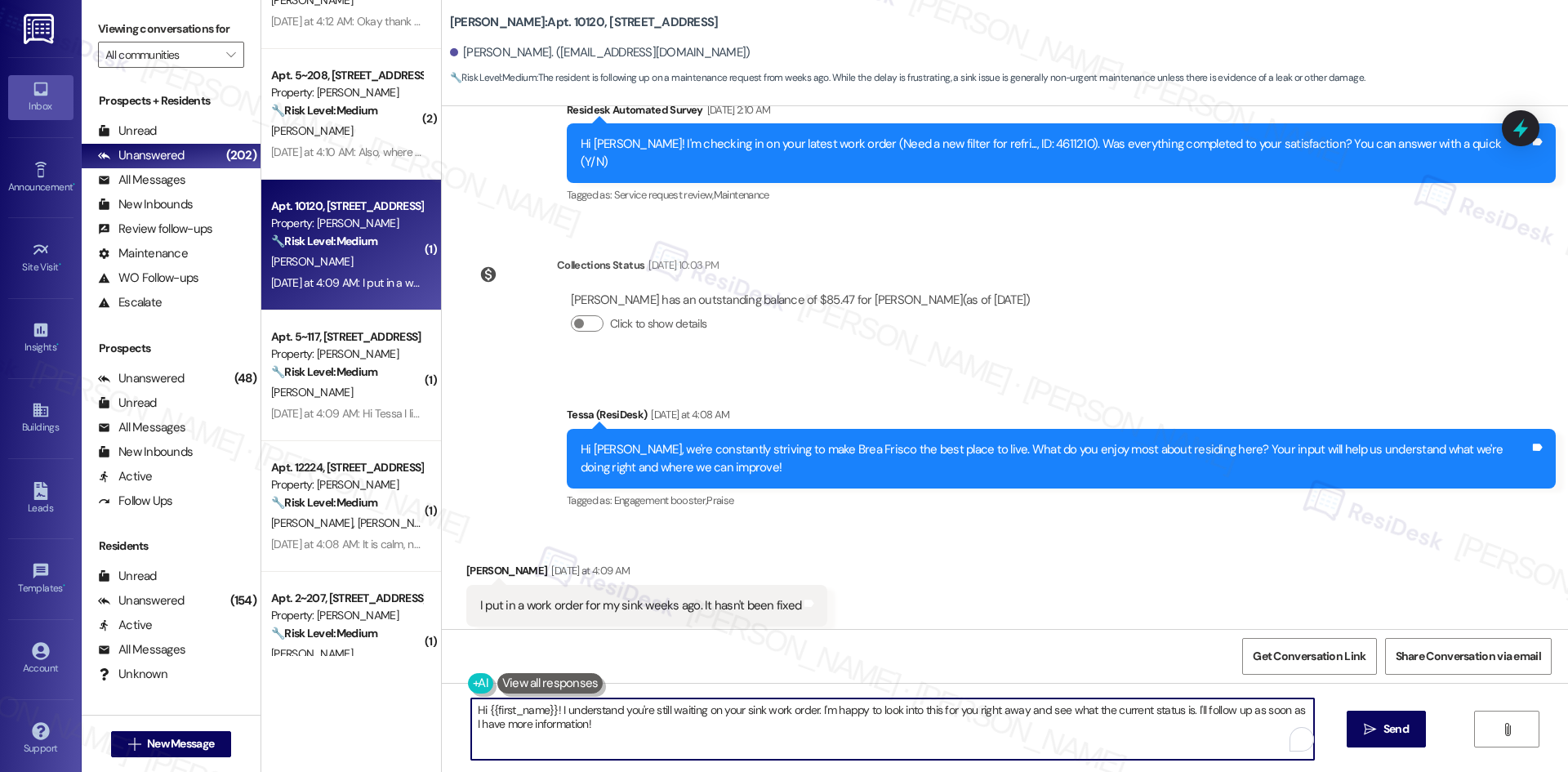
click at [816, 734] on textarea "Hi {{first_name}}! I understand you're still waiting on your sink work order. I…" at bounding box center [892, 729] width 842 height 61
paste textarea "I’m sorry to hear your sink still hasn’t been fixed, [PERSON_NAME]. Can you sha…"
click at [861, 734] on textarea "I’m sorry to hear your sink still hasn’t been fixed, [PERSON_NAME]. Can you sha…" at bounding box center [892, 729] width 842 height 61
type textarea "I’m sorry to hear your sink still hasn’t been fixed, [PERSON_NAME]. Can you sha…"
click at [1390, 724] on span "Send" at bounding box center [1396, 729] width 26 height 17
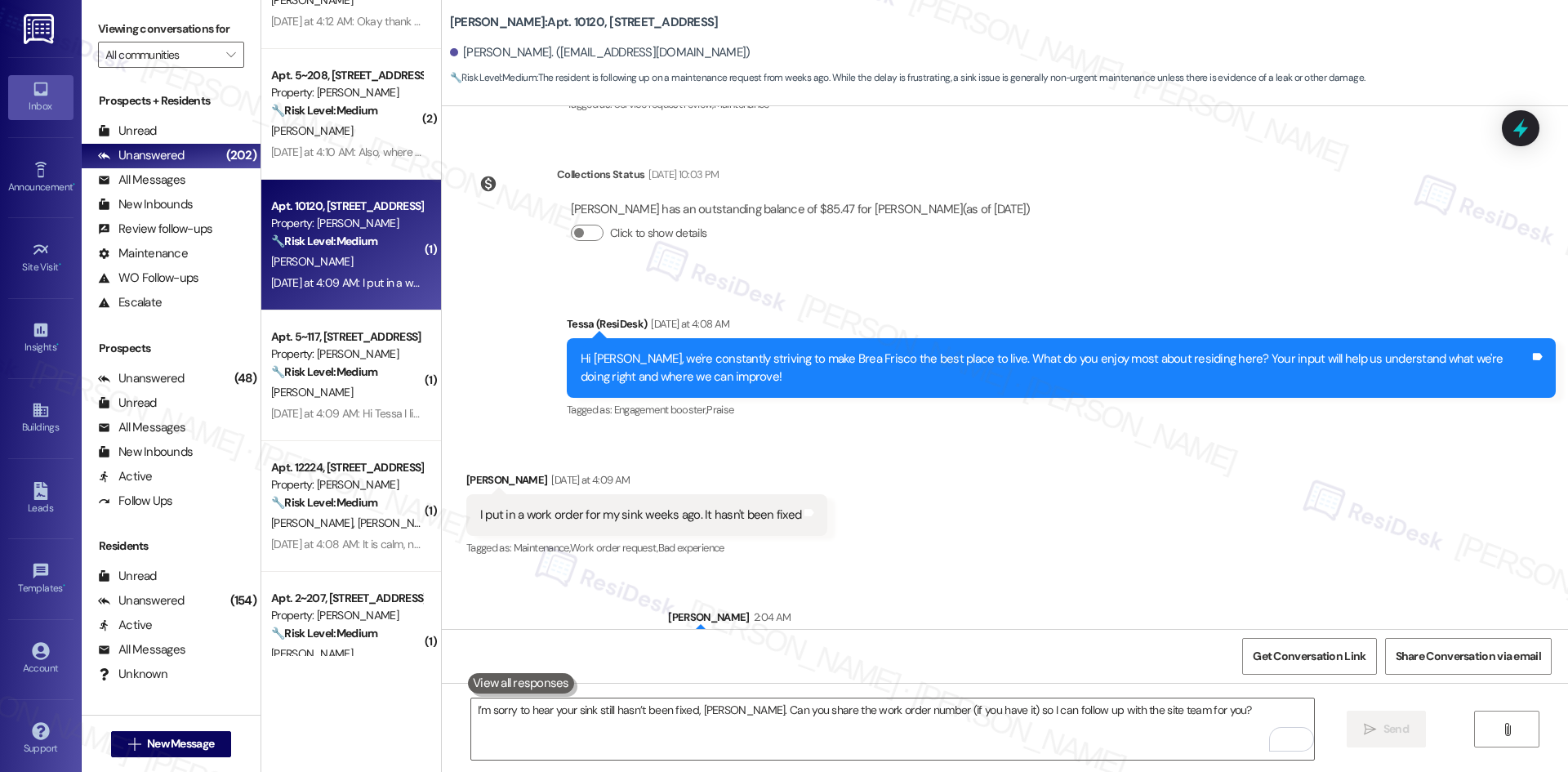
scroll to position [438, 0]
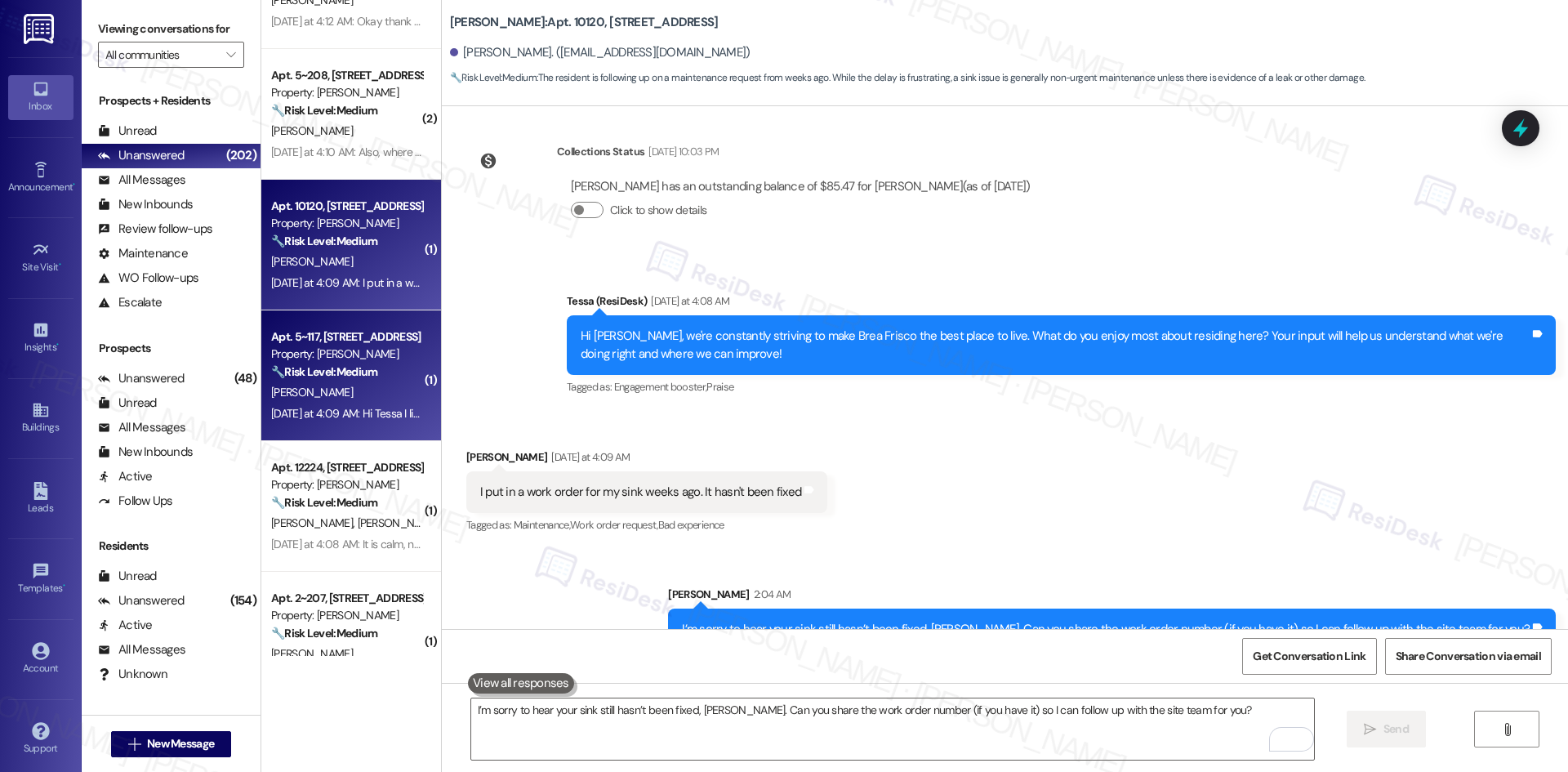
click at [347, 376] on strong "🔧 Risk Level: Medium" at bounding box center [324, 371] width 106 height 15
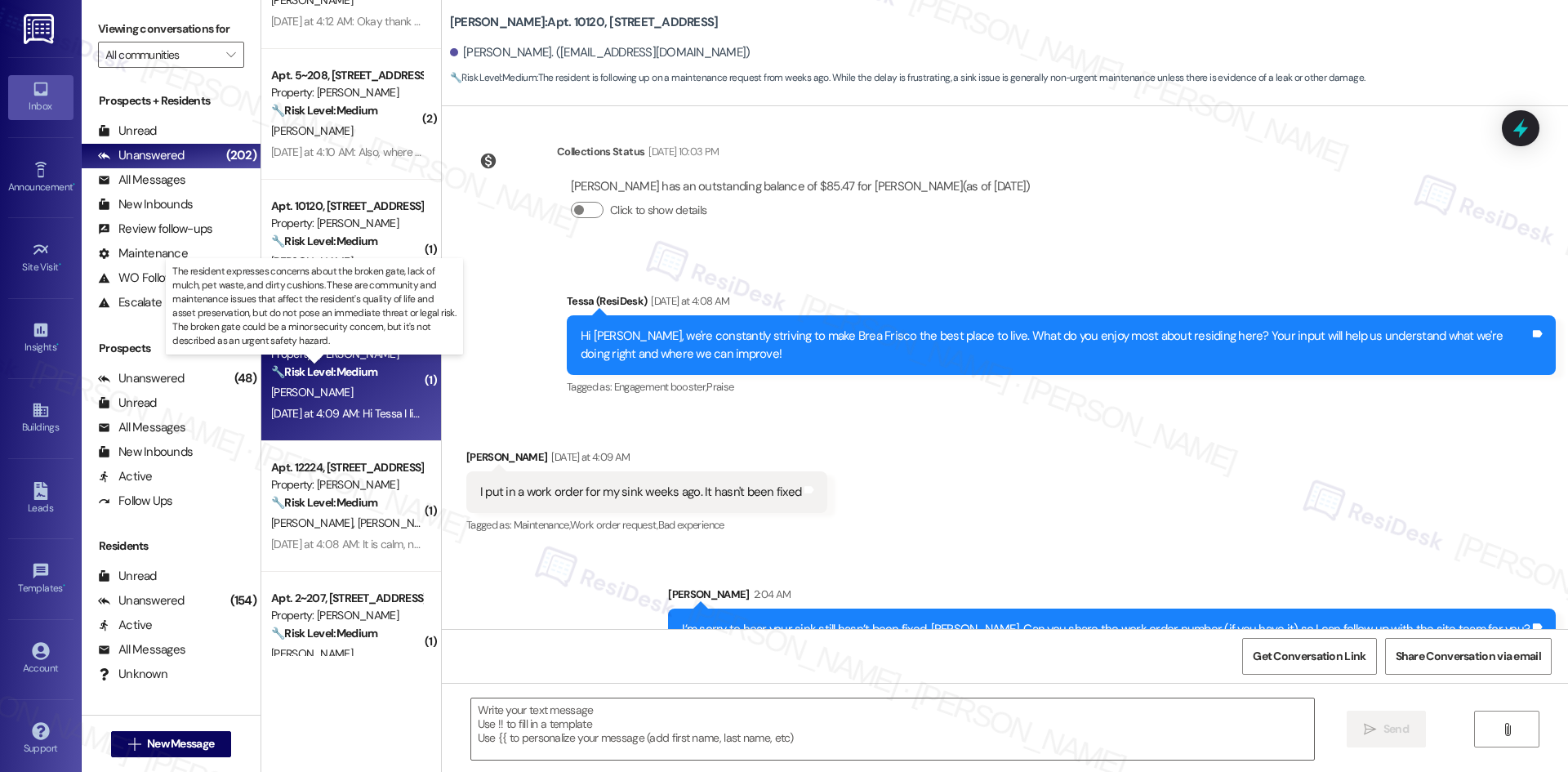
type textarea "Fetching suggested responses. Please feel free to read through the conversation…"
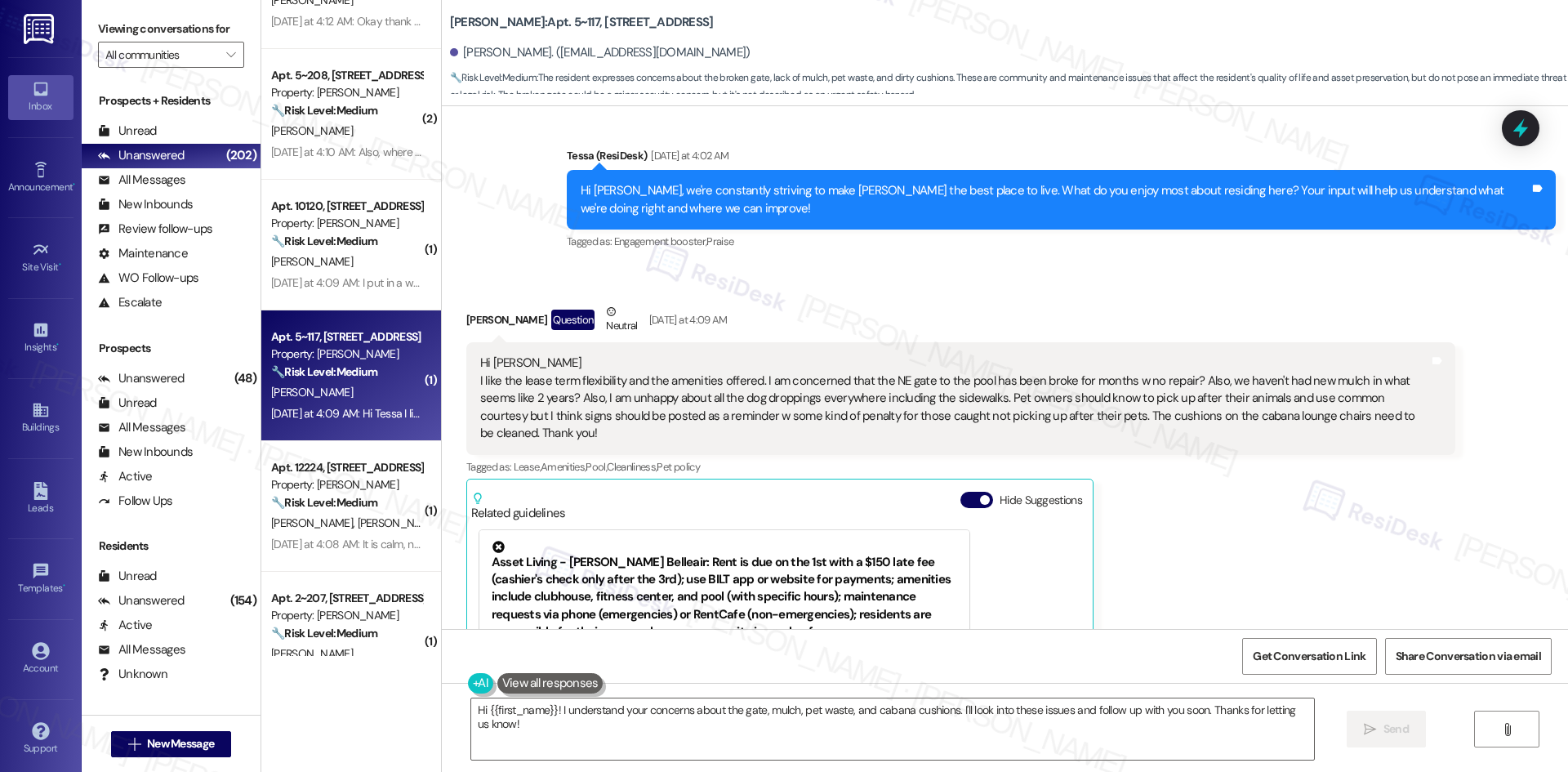
scroll to position [636, 0]
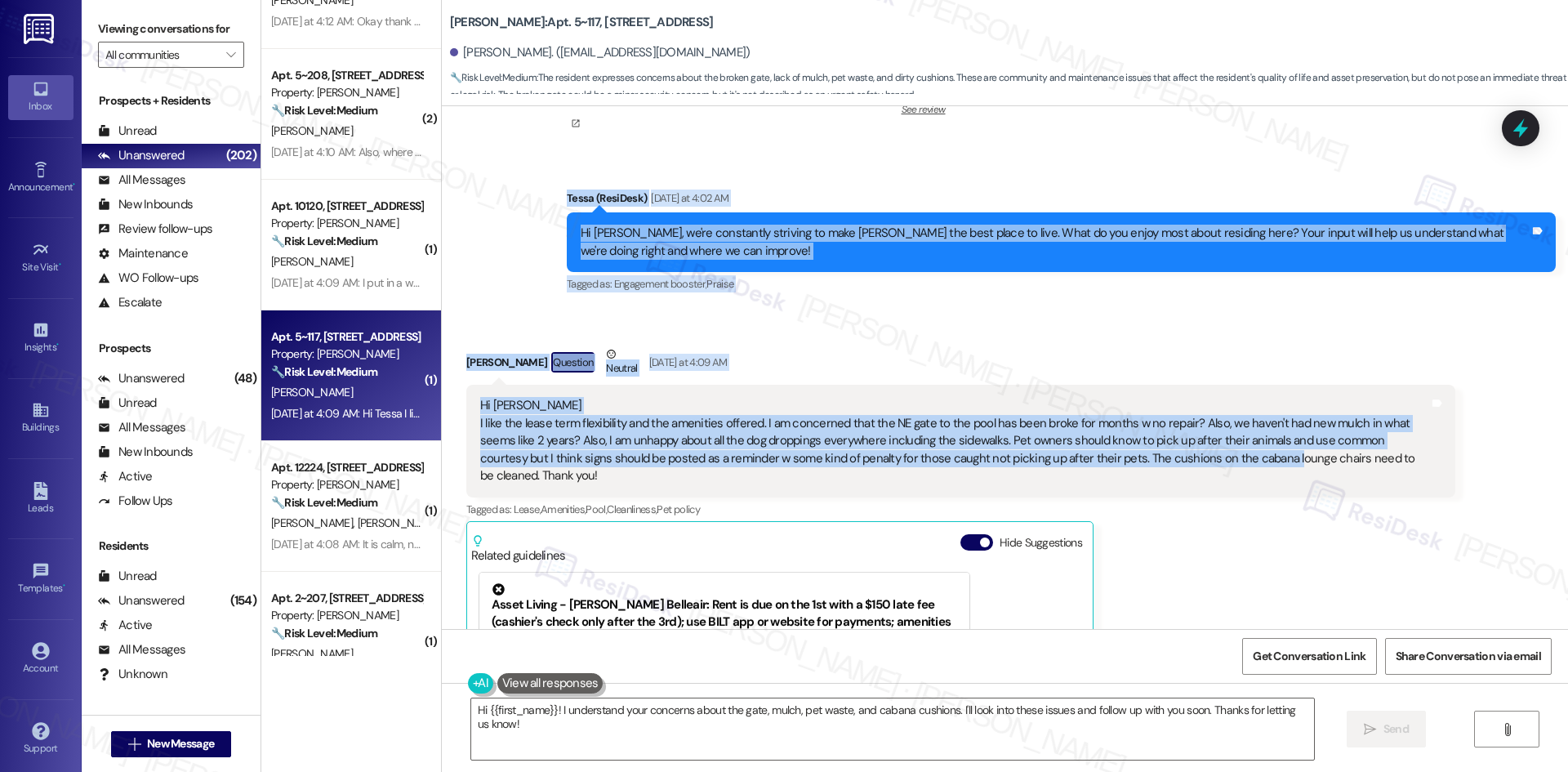
drag, startPoint x: 497, startPoint y: 189, endPoint x: 1171, endPoint y: 478, distance: 733.3
click at [1171, 478] on div "Lease started [DATE] 8:00 AM Survey, sent via SMS Residesk Automated Survey [DA…" at bounding box center [1004, 367] width 1126 height 523
drag, startPoint x: 1424, startPoint y: 464, endPoint x: 519, endPoint y: 193, distance: 944.7
click at [519, 193] on div "Lease started [DATE] 8:00 AM Survey, sent via SMS Residesk Automated Survey [DA…" at bounding box center [1004, 367] width 1126 height 523
copy div "[PERSON_NAME] (ResiDesk) [DATE] at 4:02 AM Hi [PERSON_NAME], we're constantly s…"
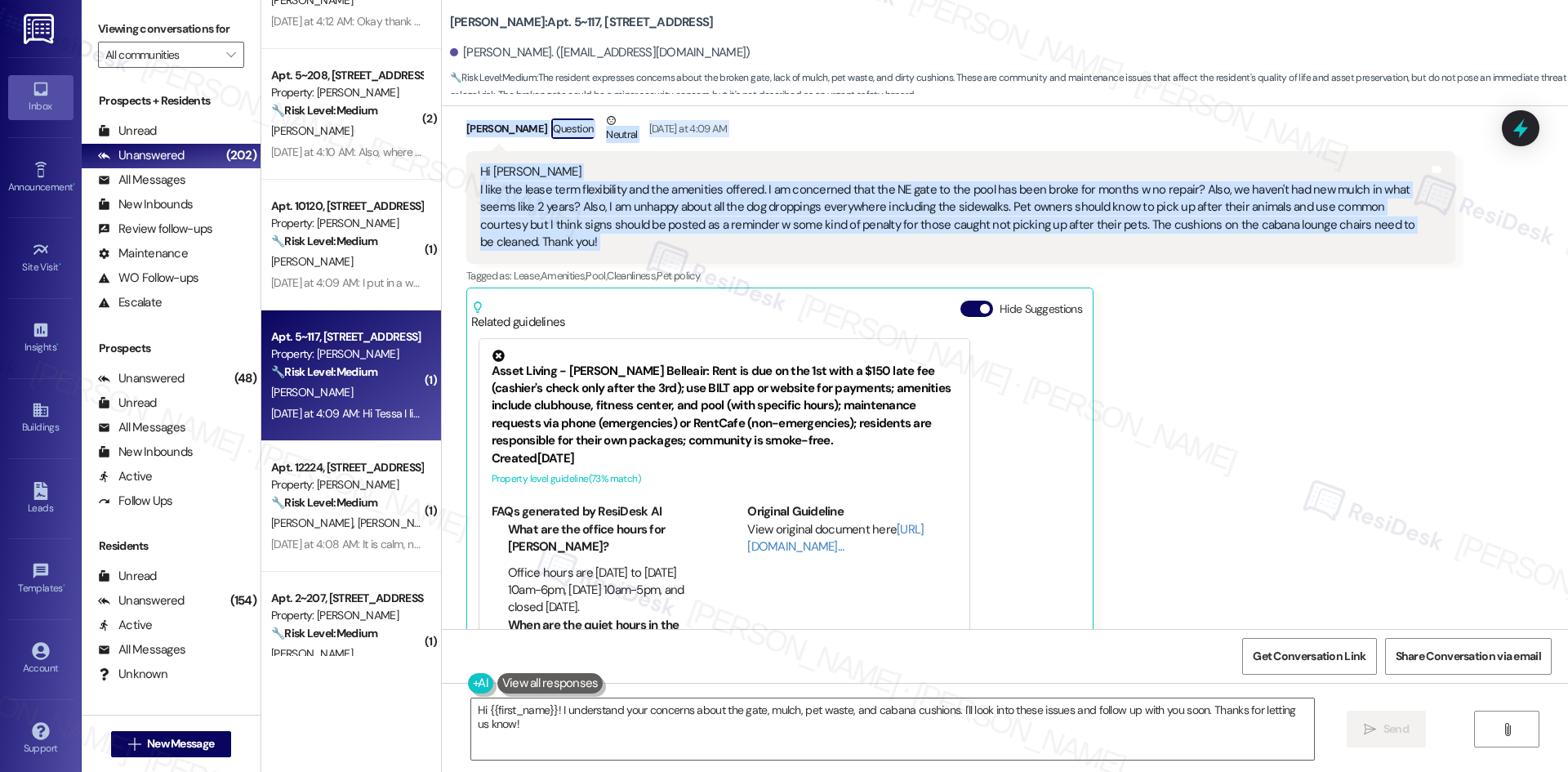
scroll to position [881, 0]
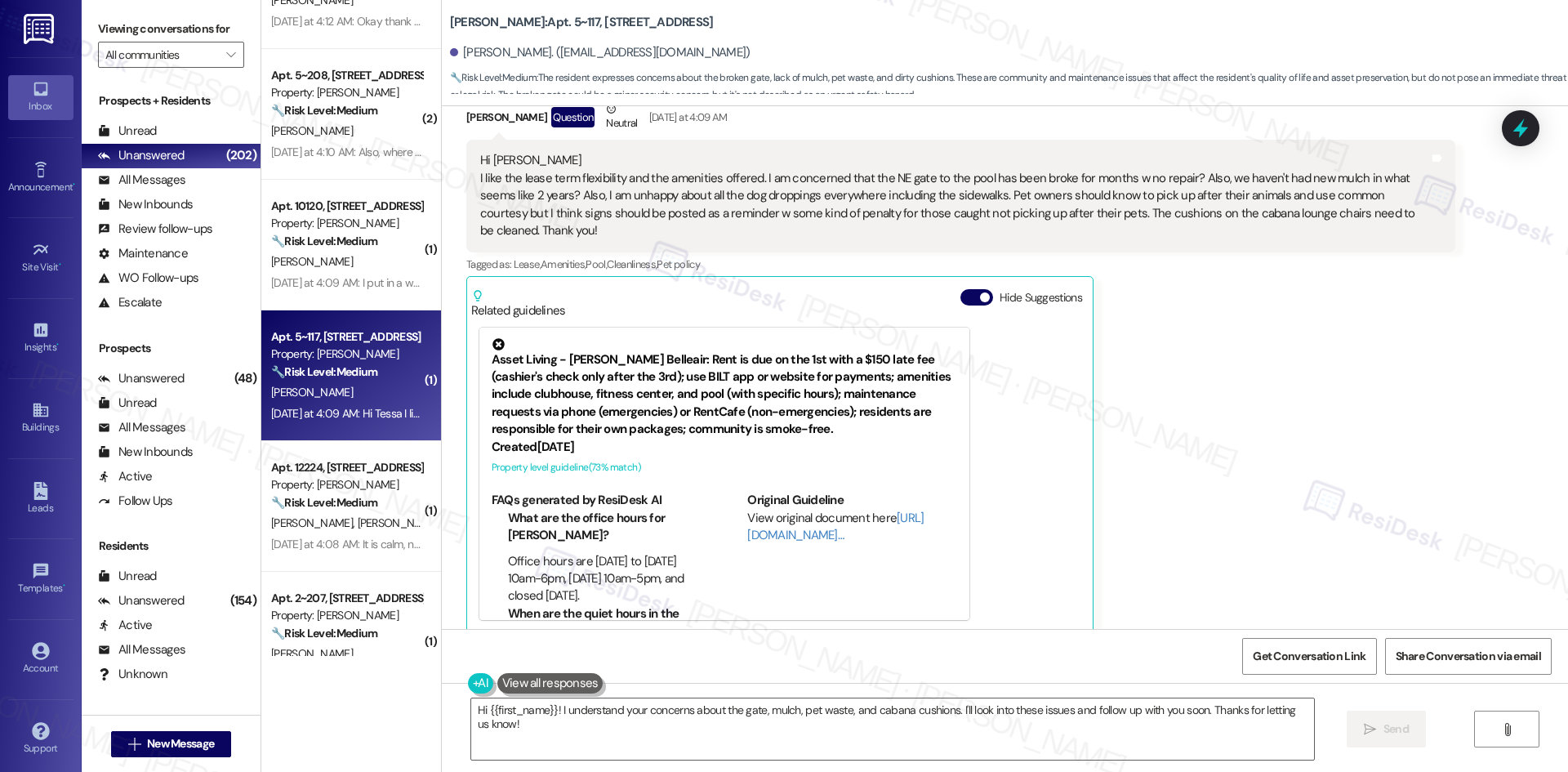
click at [1186, 578] on div "[PERSON_NAME] Question Neutral [DATE] at 4:09 AM Hi Tessa I like the lease term…" at bounding box center [960, 366] width 989 height 533
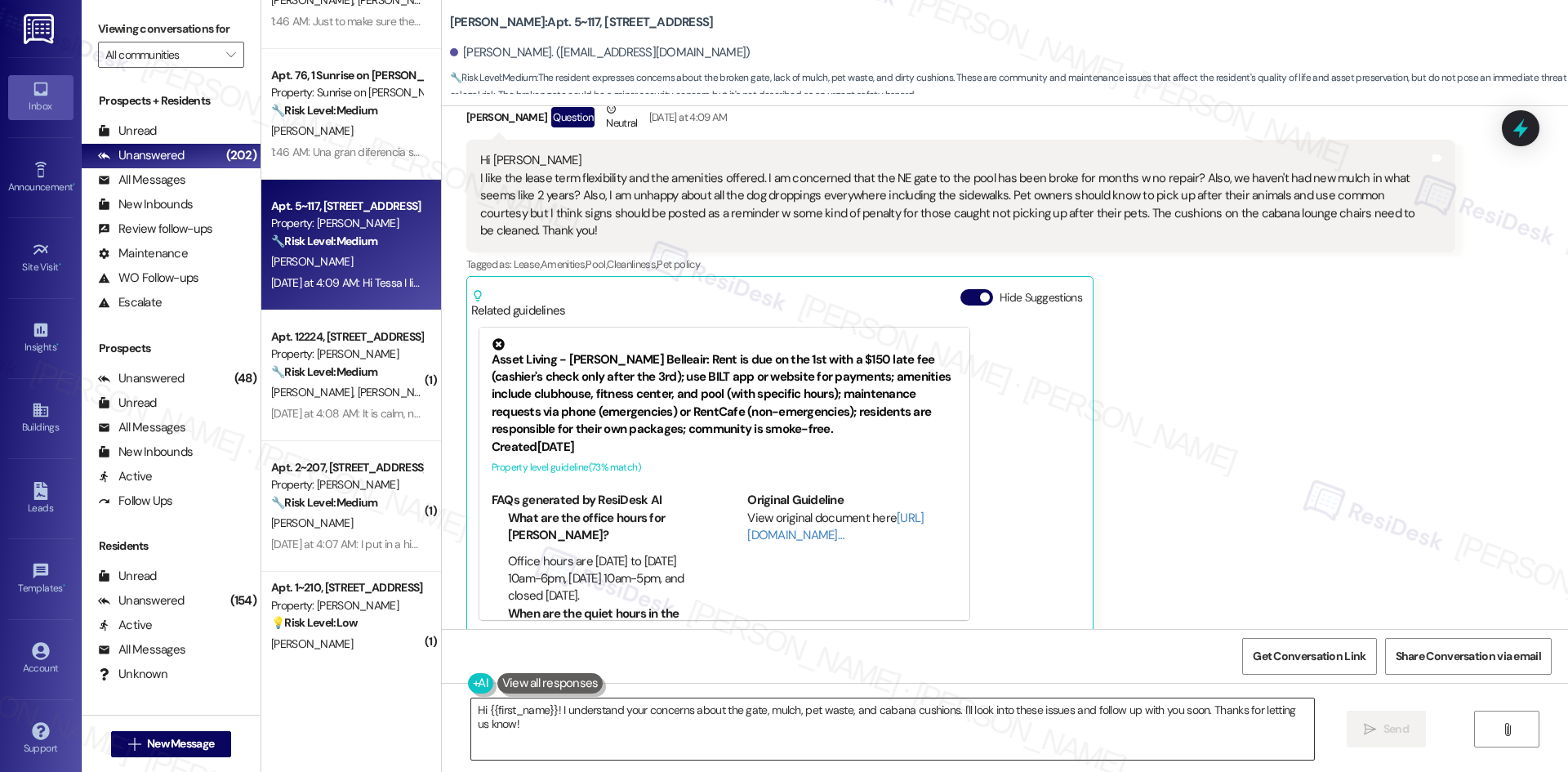
click at [661, 741] on textarea "Hi {{first_name}}! I understand your concerns about the gate, mulch, pet waste,…" at bounding box center [892, 729] width 842 height 61
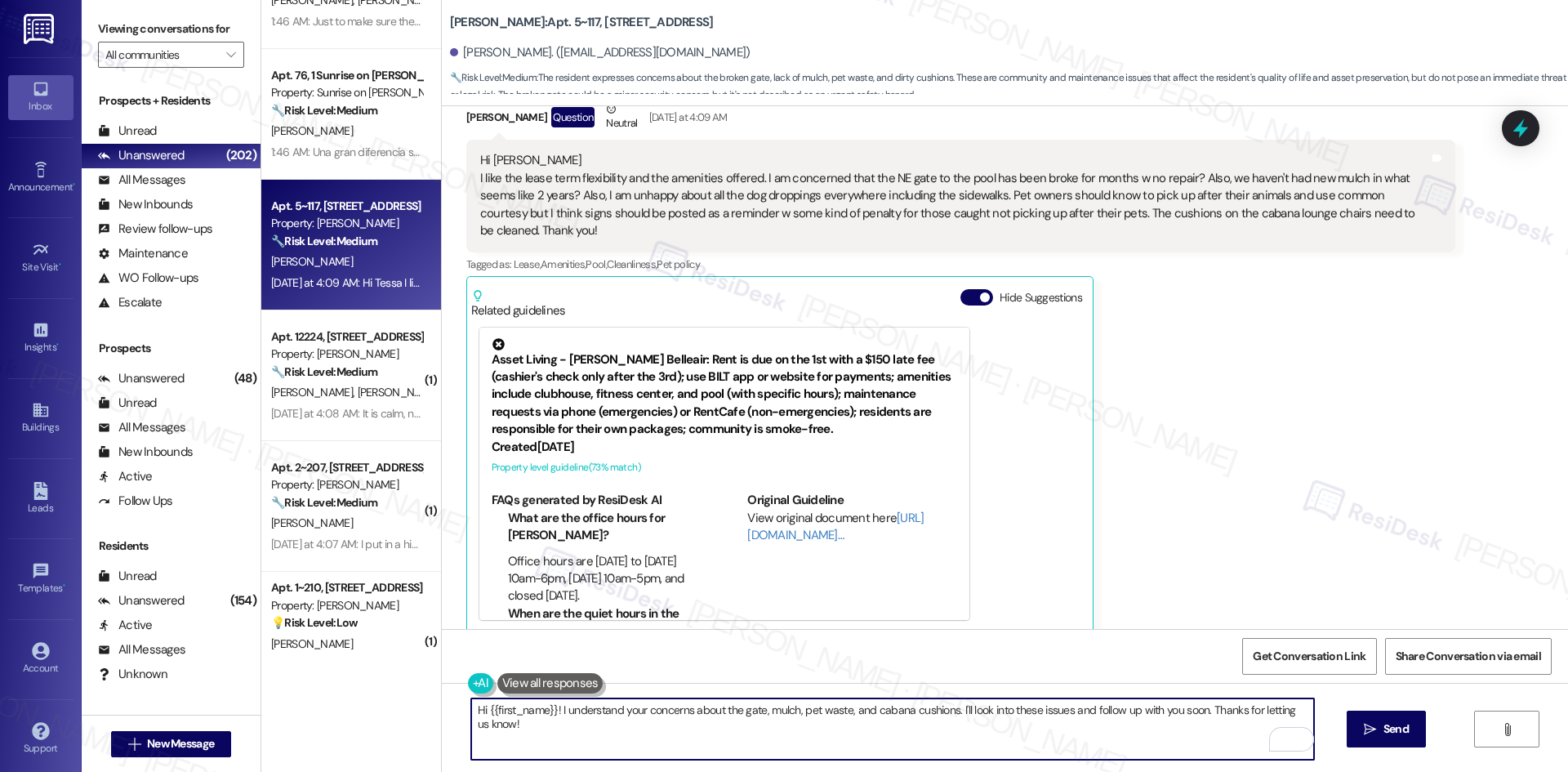
click at [527, 731] on textarea "Hi {{first_name}}! I understand your concerns about the gate, mulch, pet waste,…" at bounding box center [892, 729] width 842 height 61
paste textarea "Thanks for sharing your feedback, [PERSON_NAME]! I’ll pass along your notes abo…"
click at [628, 737] on textarea "Hi {{first_name}}! I understand your concerns about the gate, mulch, pet waste,…" at bounding box center [892, 729] width 842 height 61
drag, startPoint x: 551, startPoint y: 710, endPoint x: 375, endPoint y: 710, distance: 176.0
click at [375, 710] on div "Apt. 1138, 1 Sunrise in [GEOGRAPHIC_DATA] Property: Sunrise in [GEOGRAPHIC_DATA…" at bounding box center [914, 386] width 1307 height 772
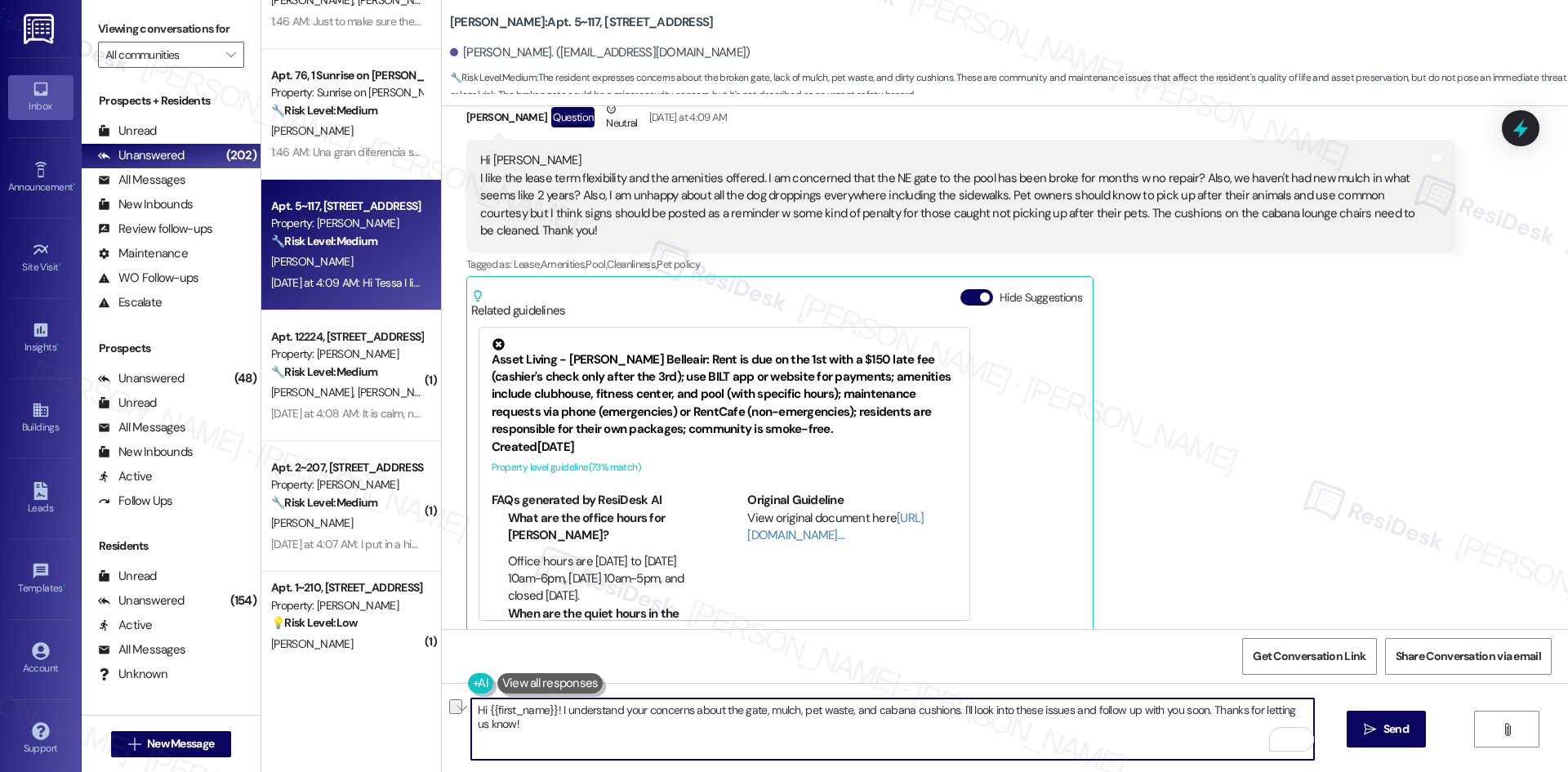
paste textarea "Thanks for sharing your feedback, [PERSON_NAME]! I’ll pass along your notes abo…"
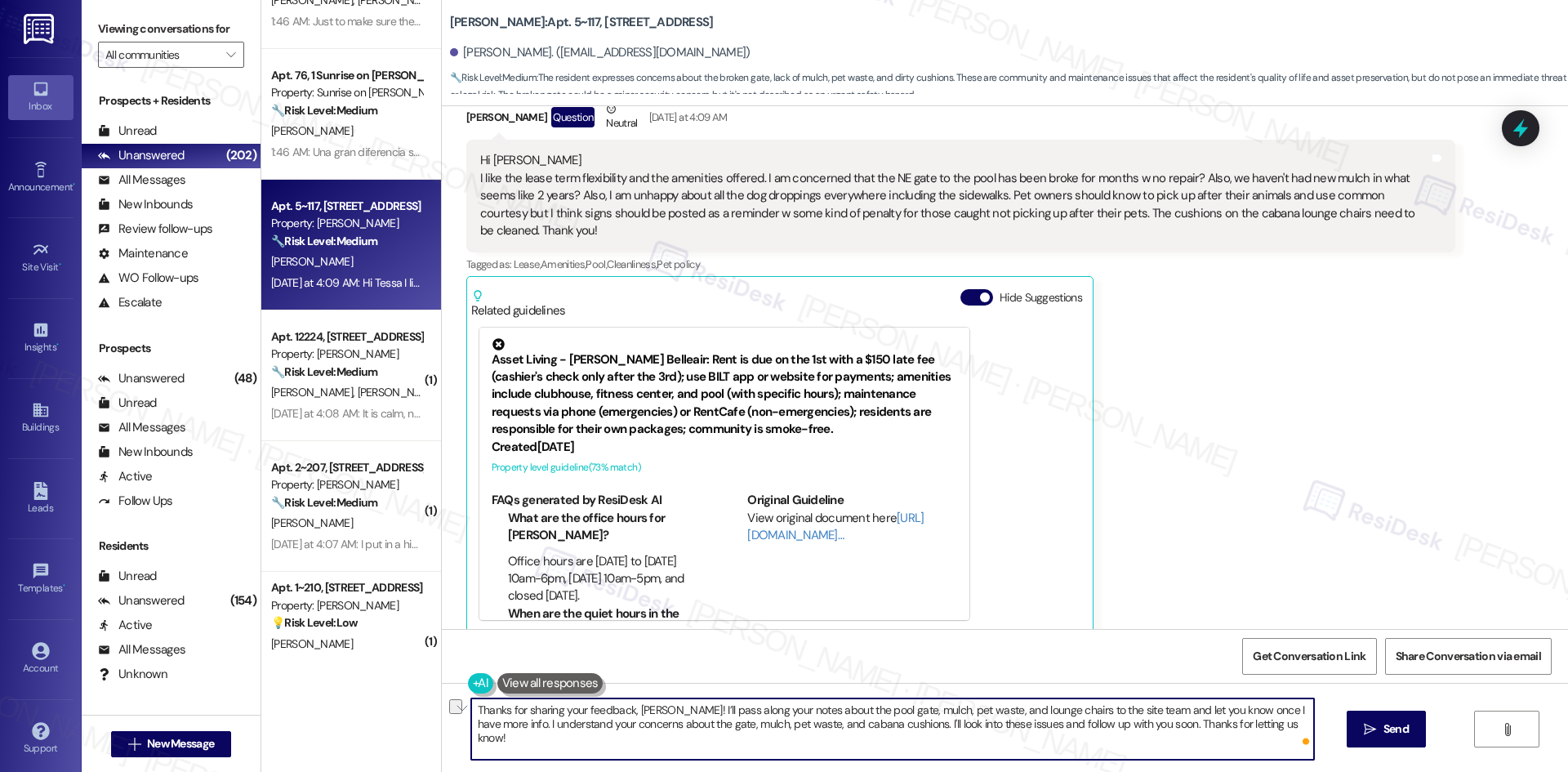
drag, startPoint x: 514, startPoint y: 725, endPoint x: 748, endPoint y: 735, distance: 234.2
click at [748, 735] on textarea "Thanks for sharing your feedback, [PERSON_NAME]! I’ll pass along your notes abo…" at bounding box center [892, 729] width 842 height 61
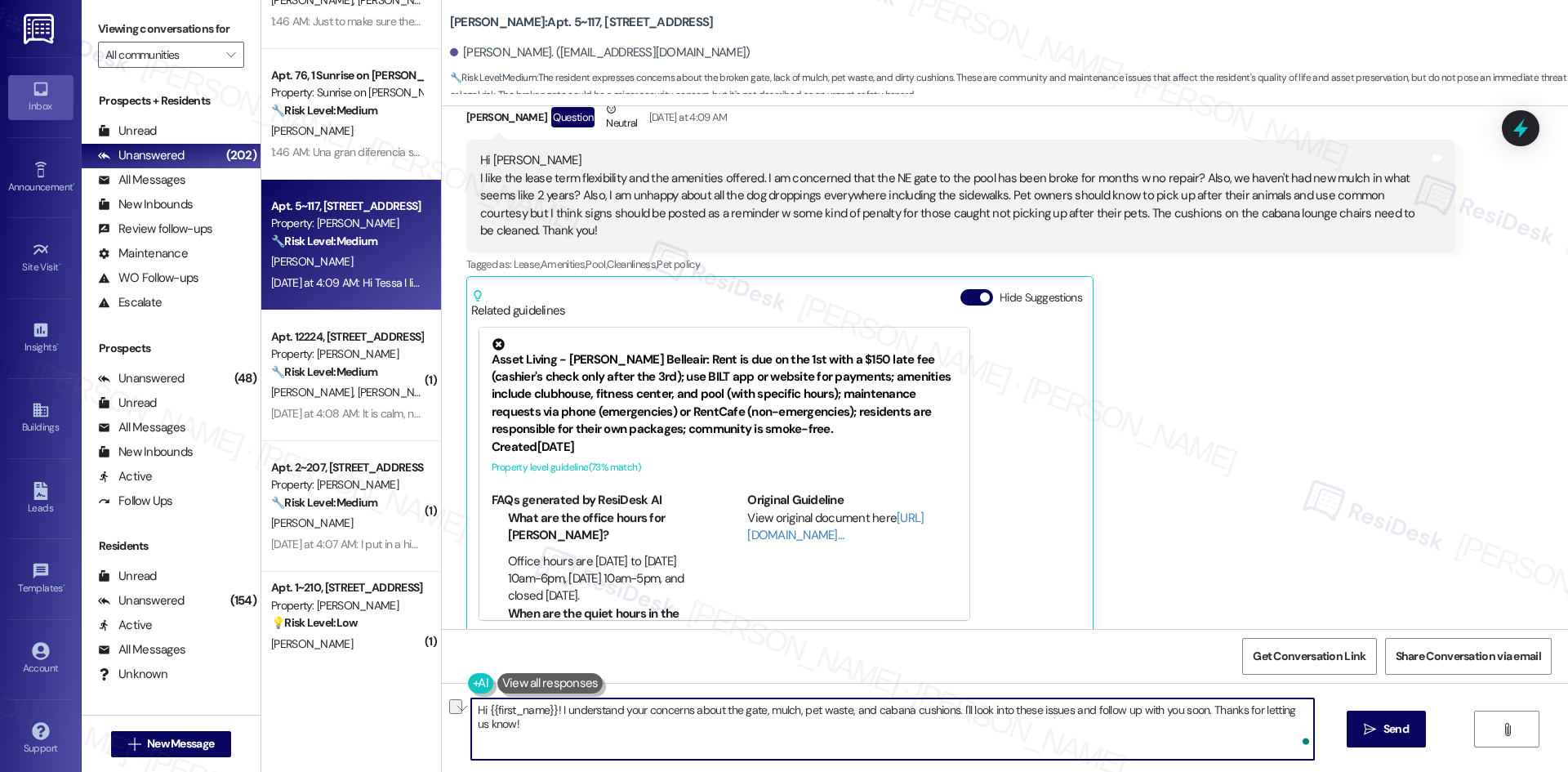
click at [748, 735] on textarea "Hi {{first_name}}! I understand your concerns about the gate, mulch, pet waste,…" at bounding box center [892, 729] width 842 height 61
paste textarea "Thanks for sharing your feedback, [PERSON_NAME]! I’ll pass along your notes abo…"
type textarea "Thanks for sharing your feedback, [PERSON_NAME]! I’ll pass along your notes abo…"
drag, startPoint x: 1390, startPoint y: 736, endPoint x: 1382, endPoint y: 736, distance: 8.0
click at [1390, 736] on span "Send" at bounding box center [1396, 729] width 26 height 17
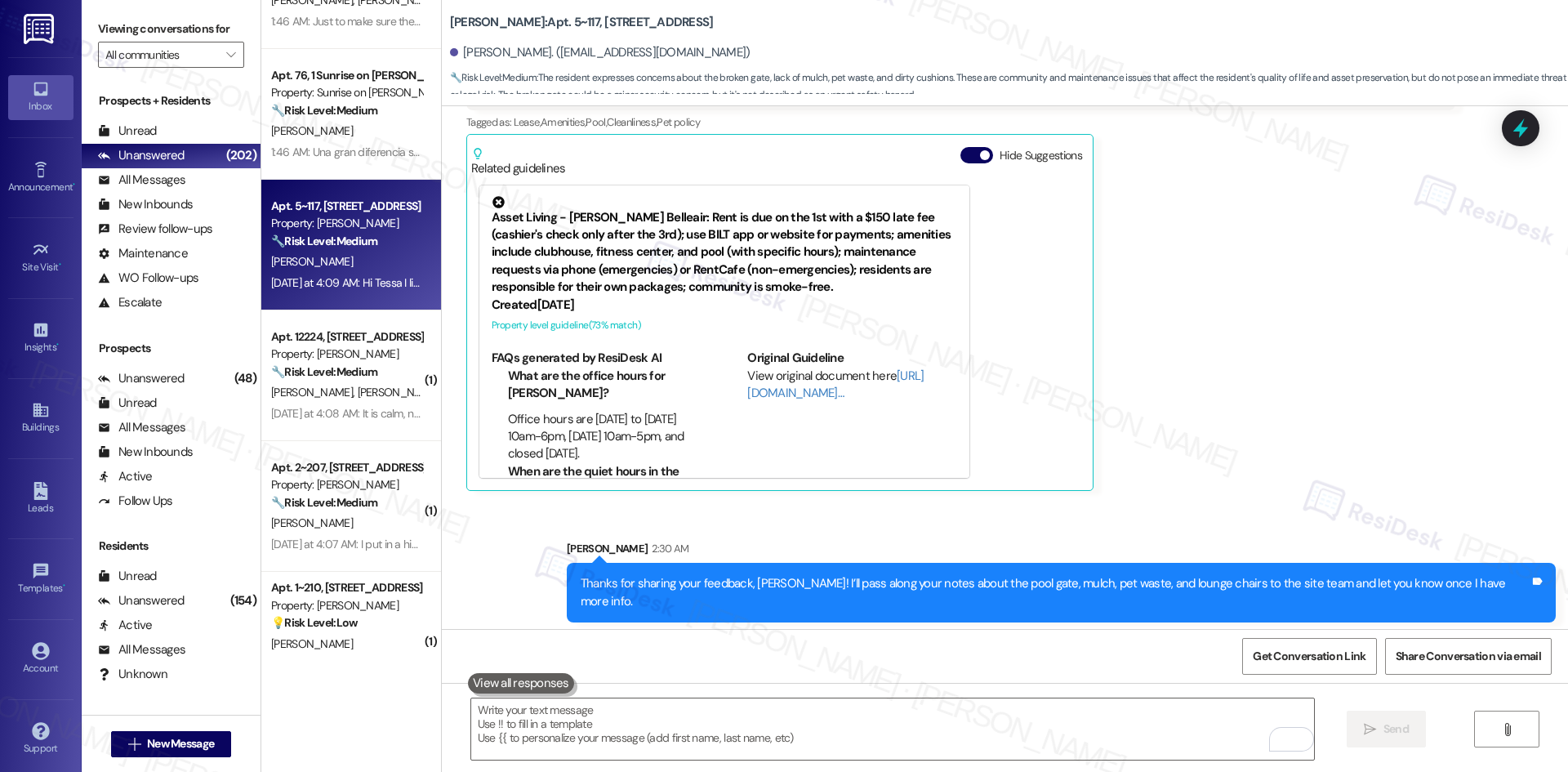
scroll to position [1109, 0]
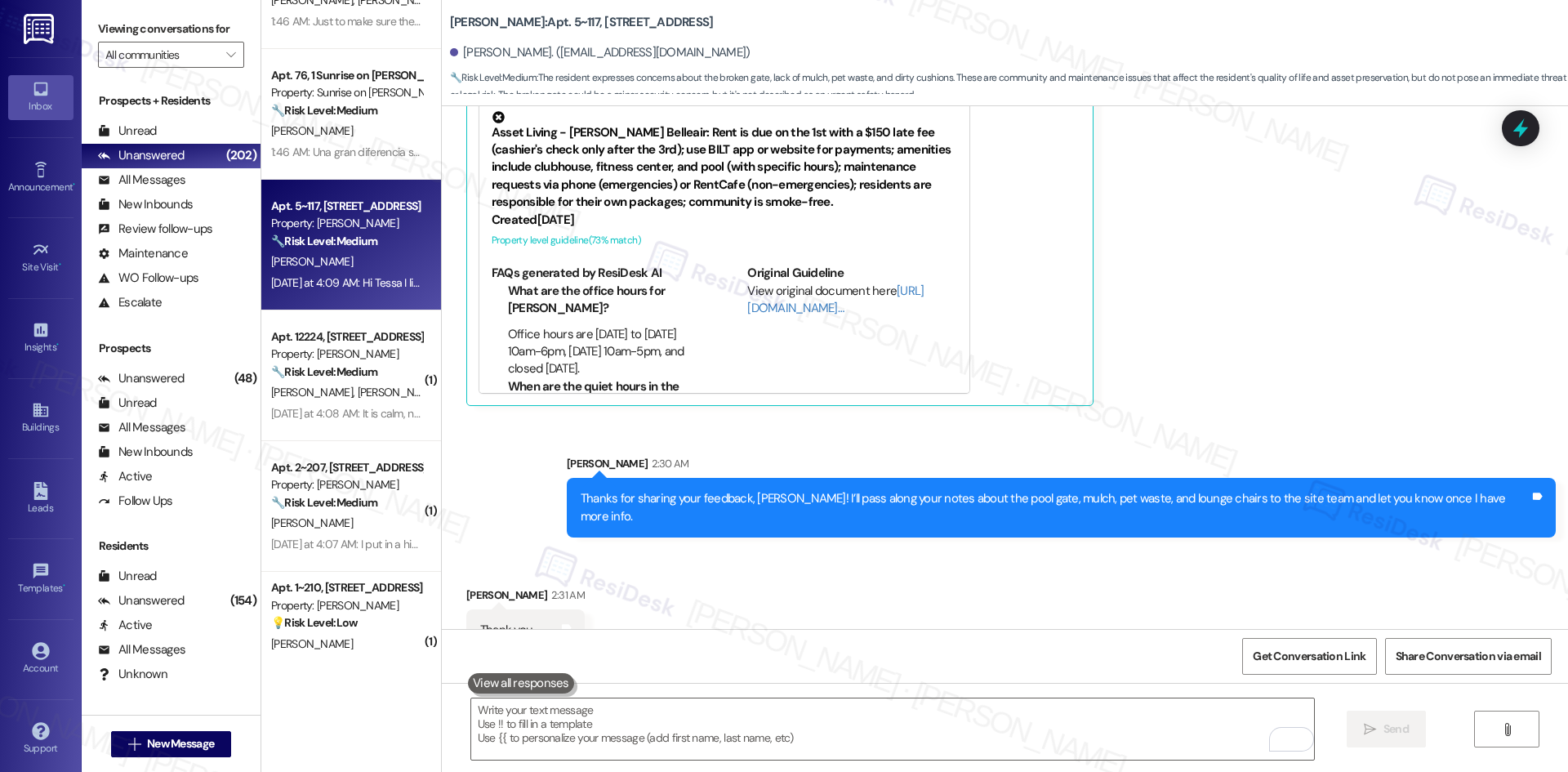
click at [1206, 227] on div "[PERSON_NAME] Question Neutral [DATE] at 4:09 AM Hi Tessa I like the lease term…" at bounding box center [960, 139] width 989 height 533
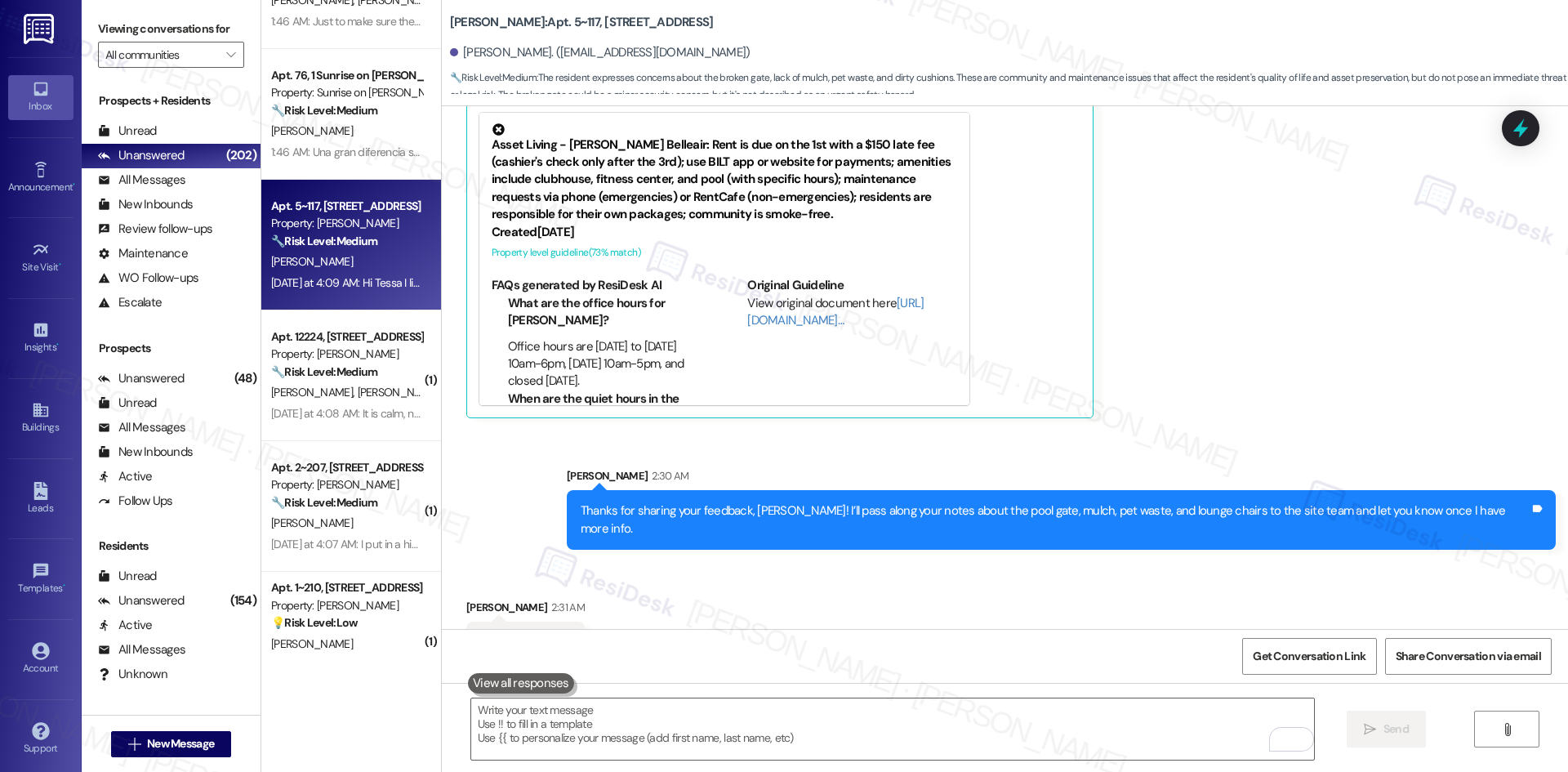
scroll to position [1109, 0]
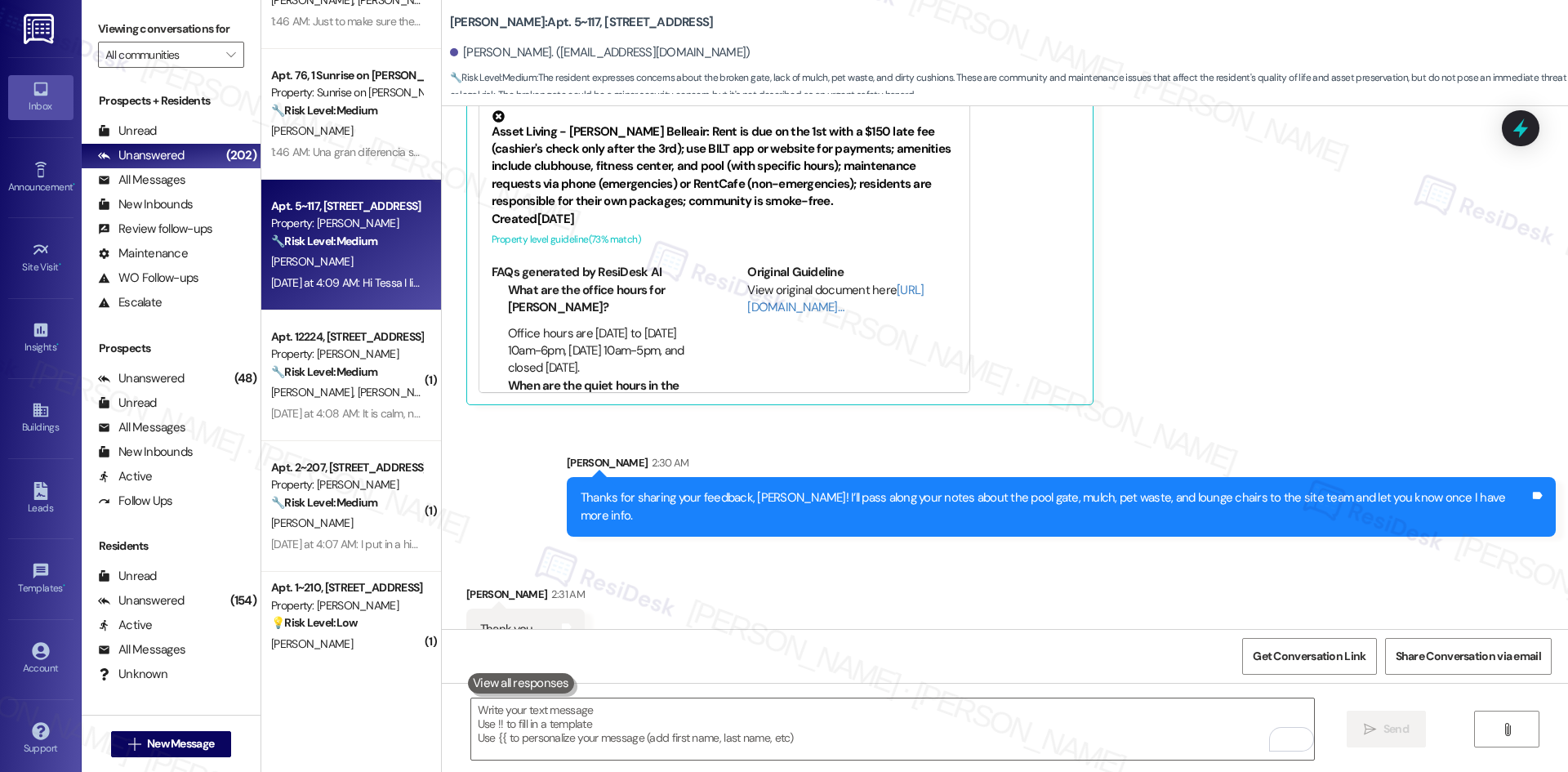
click at [1199, 364] on div "[PERSON_NAME] Question Neutral [DATE] at 4:09 AM Hi Tessa I like the lease term…" at bounding box center [960, 138] width 989 height 533
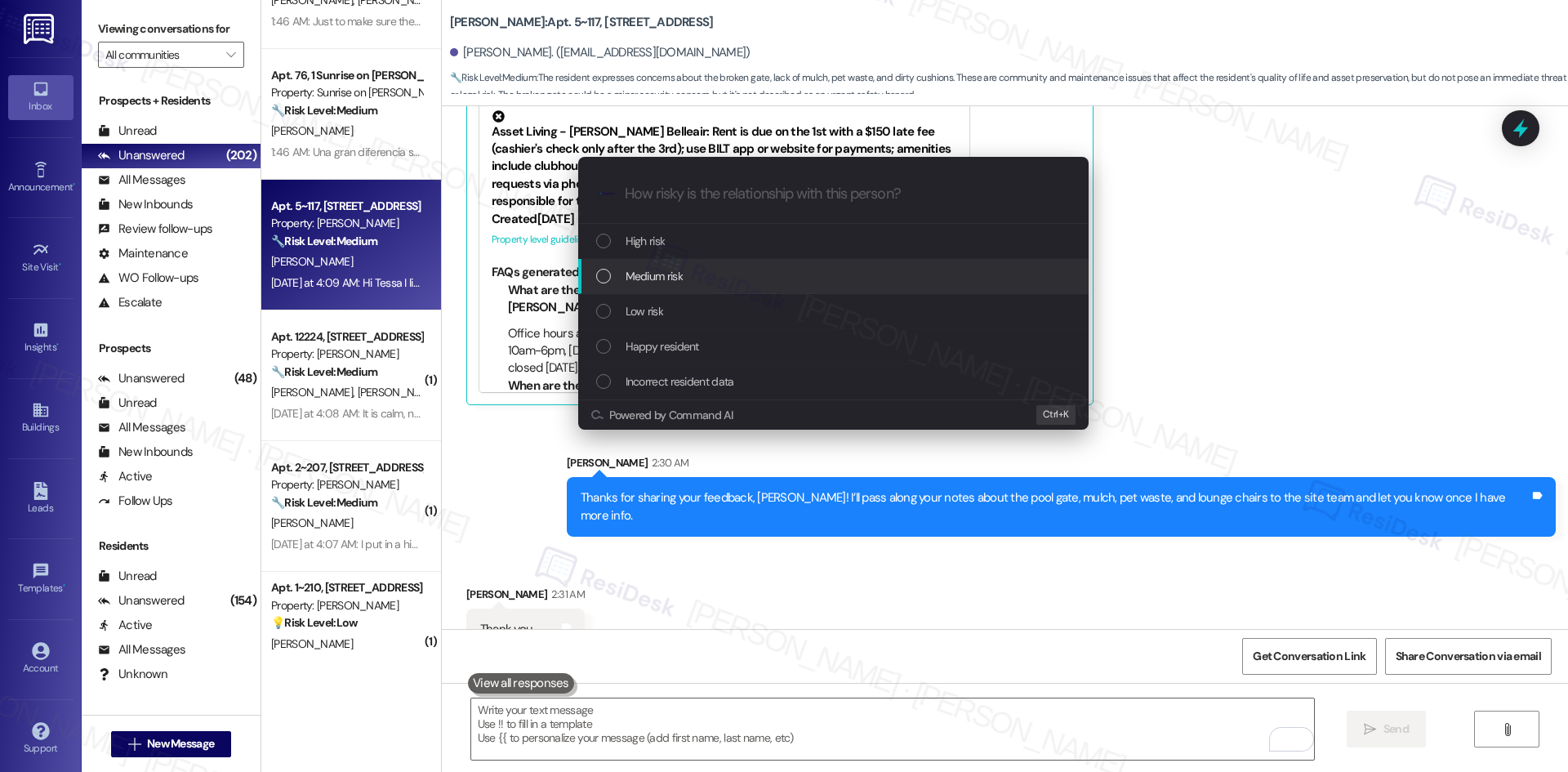
click at [711, 274] on div "Medium risk" at bounding box center [835, 276] width 478 height 18
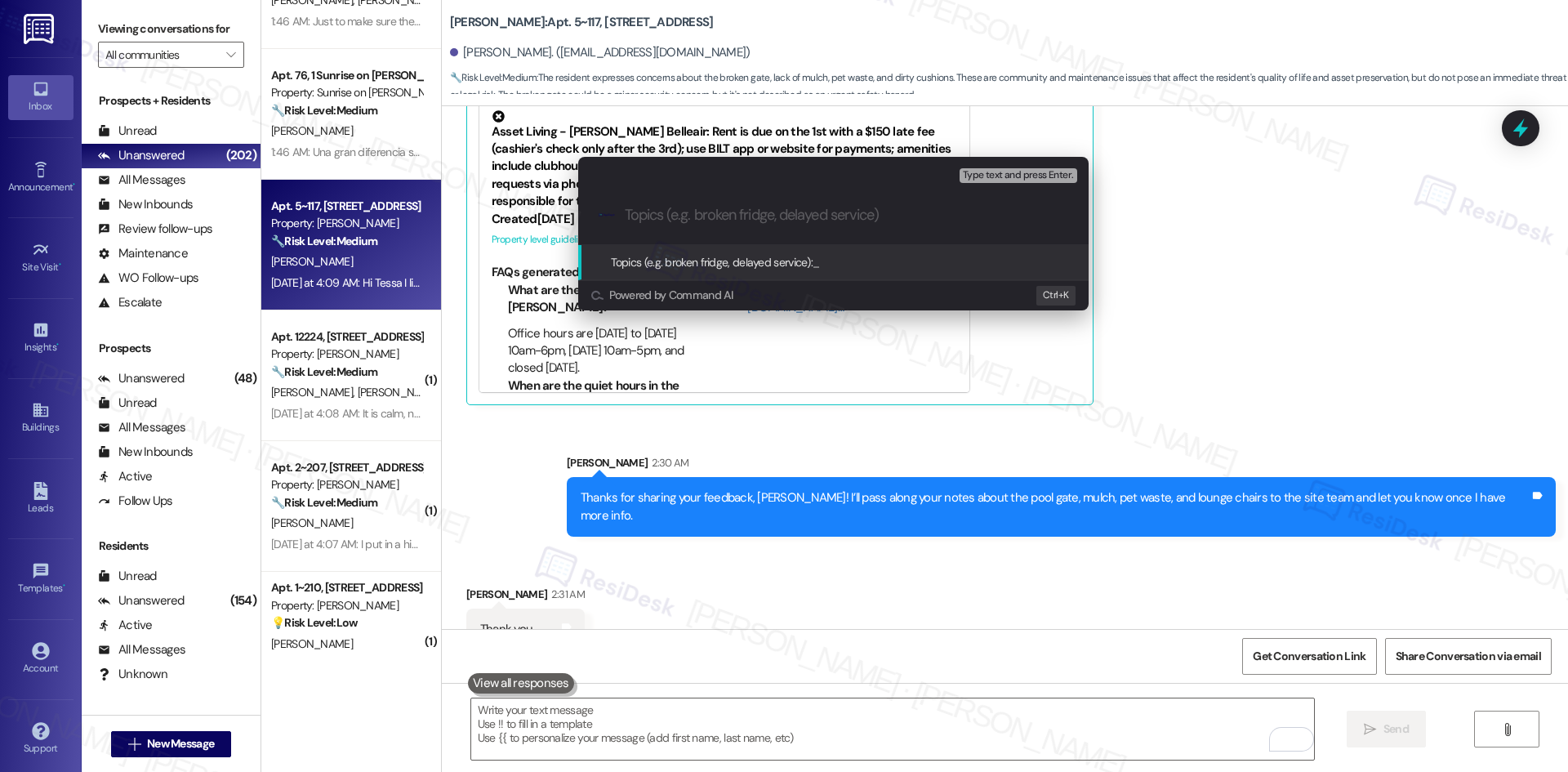
click at [1269, 324] on div "Escalate Conversation Medium risk Topics (e.g. broken fridge, delayed service) …" at bounding box center [784, 386] width 1568 height 772
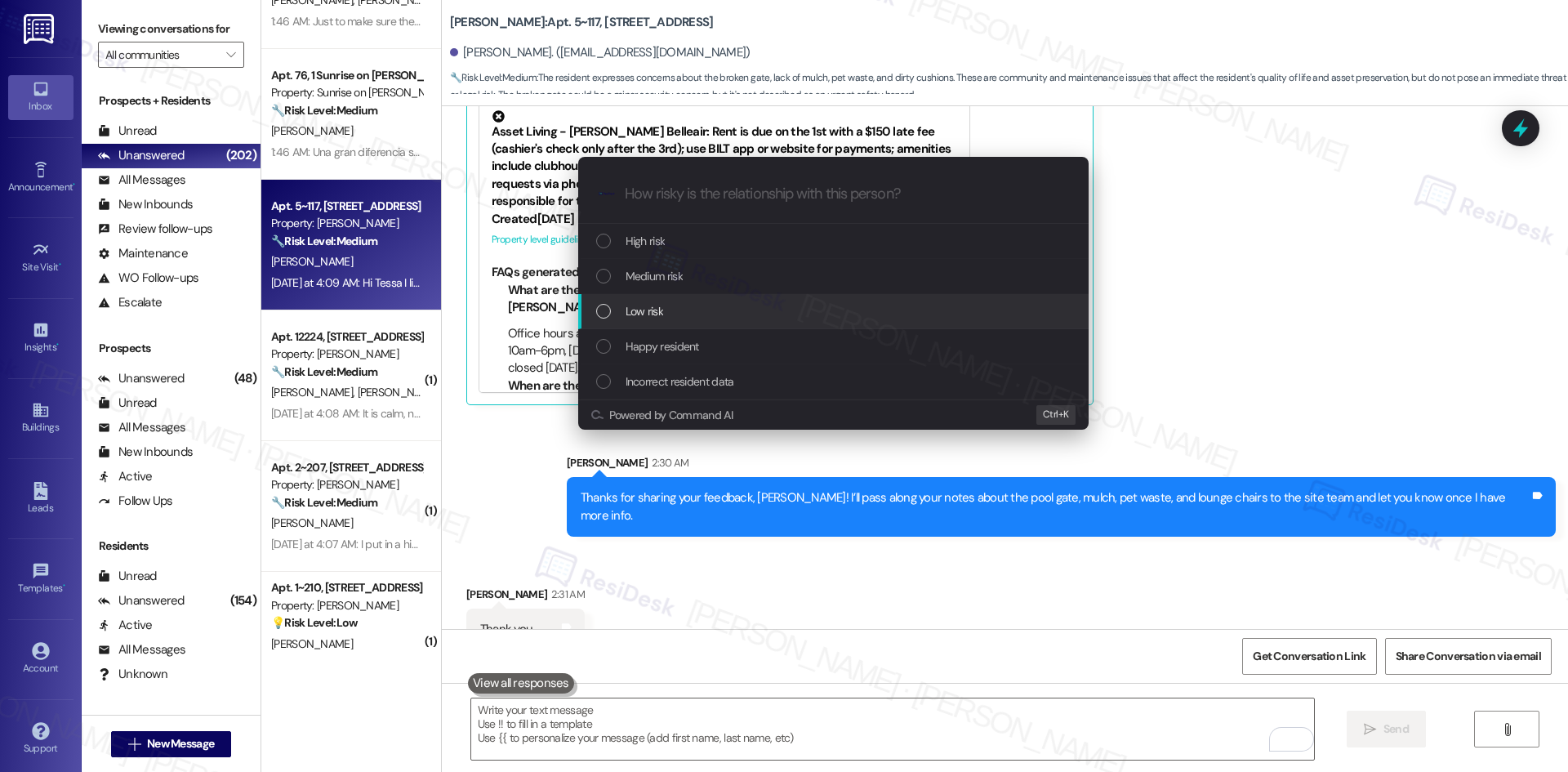
click at [673, 318] on div "Low risk" at bounding box center [835, 311] width 478 height 18
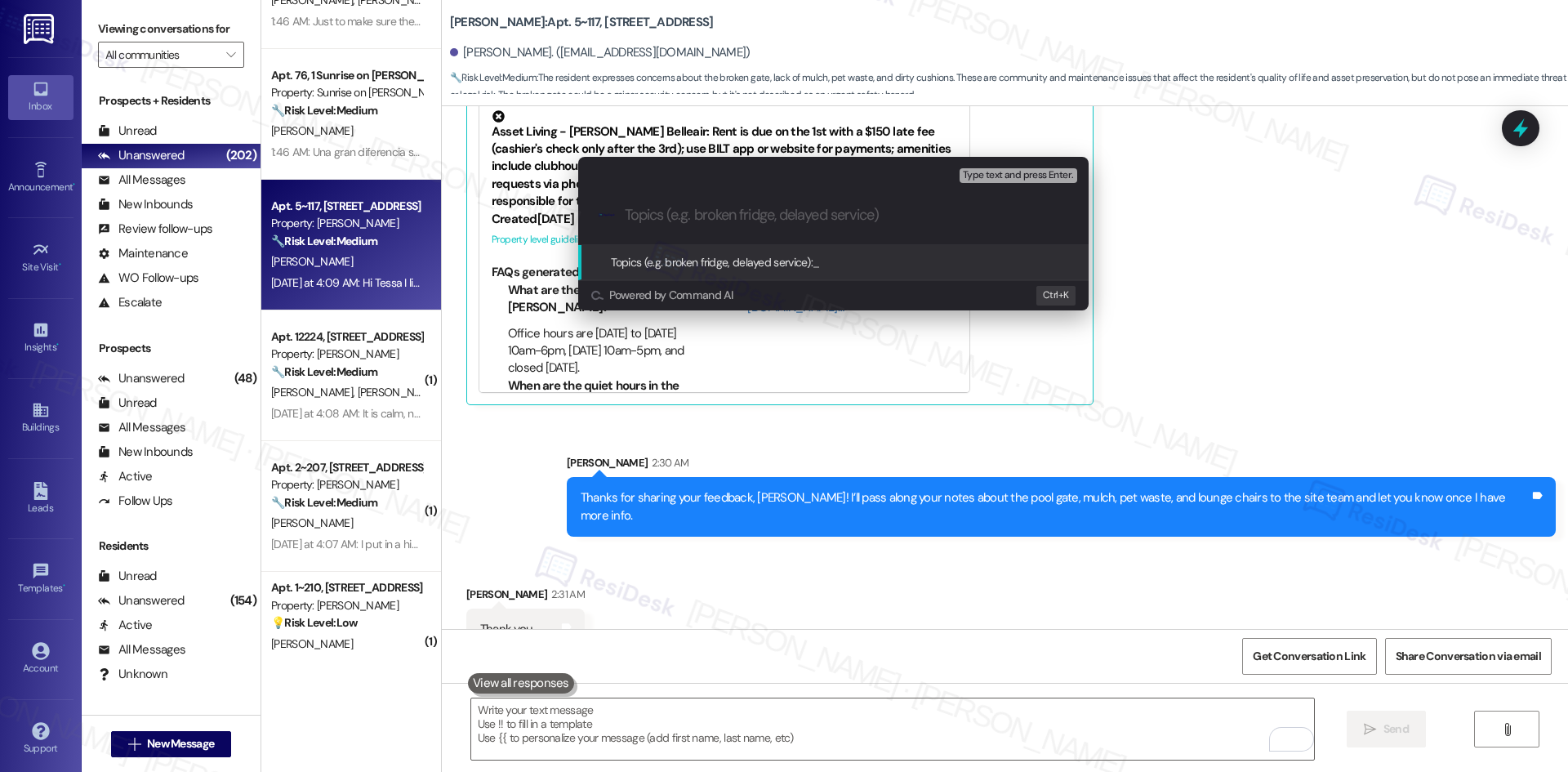
click at [696, 215] on input "Topics (e.g. broken fridge, delayed service)" at bounding box center [846, 214] width 444 height 17
paste input "Resident Feedback – Amenities & Maintenance Concerns"
type input "Resident Feedback – Amenities & Maintenance Concerns"
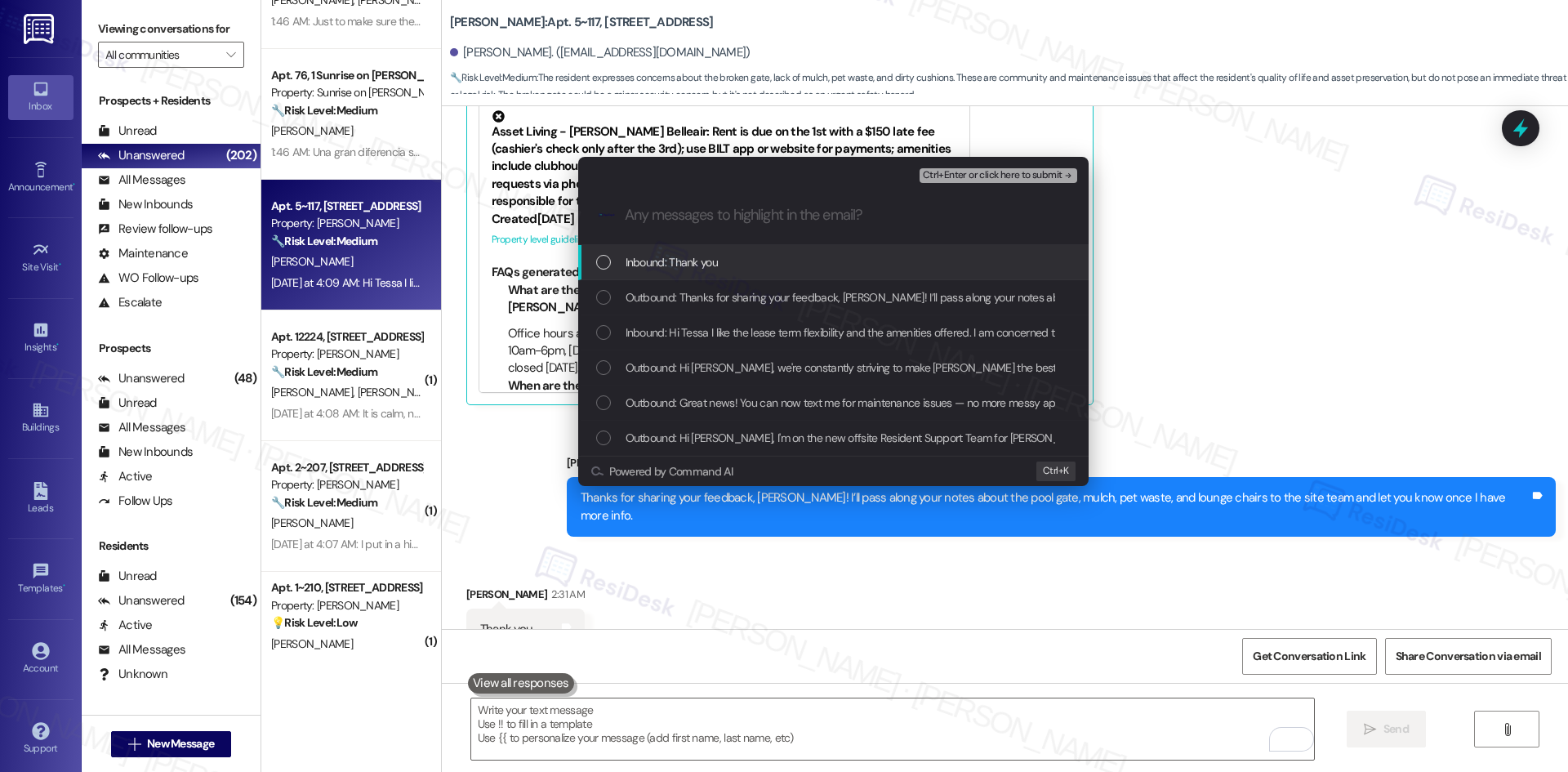
click at [754, 271] on div "Inbound: Thank you" at bounding box center [835, 262] width 478 height 18
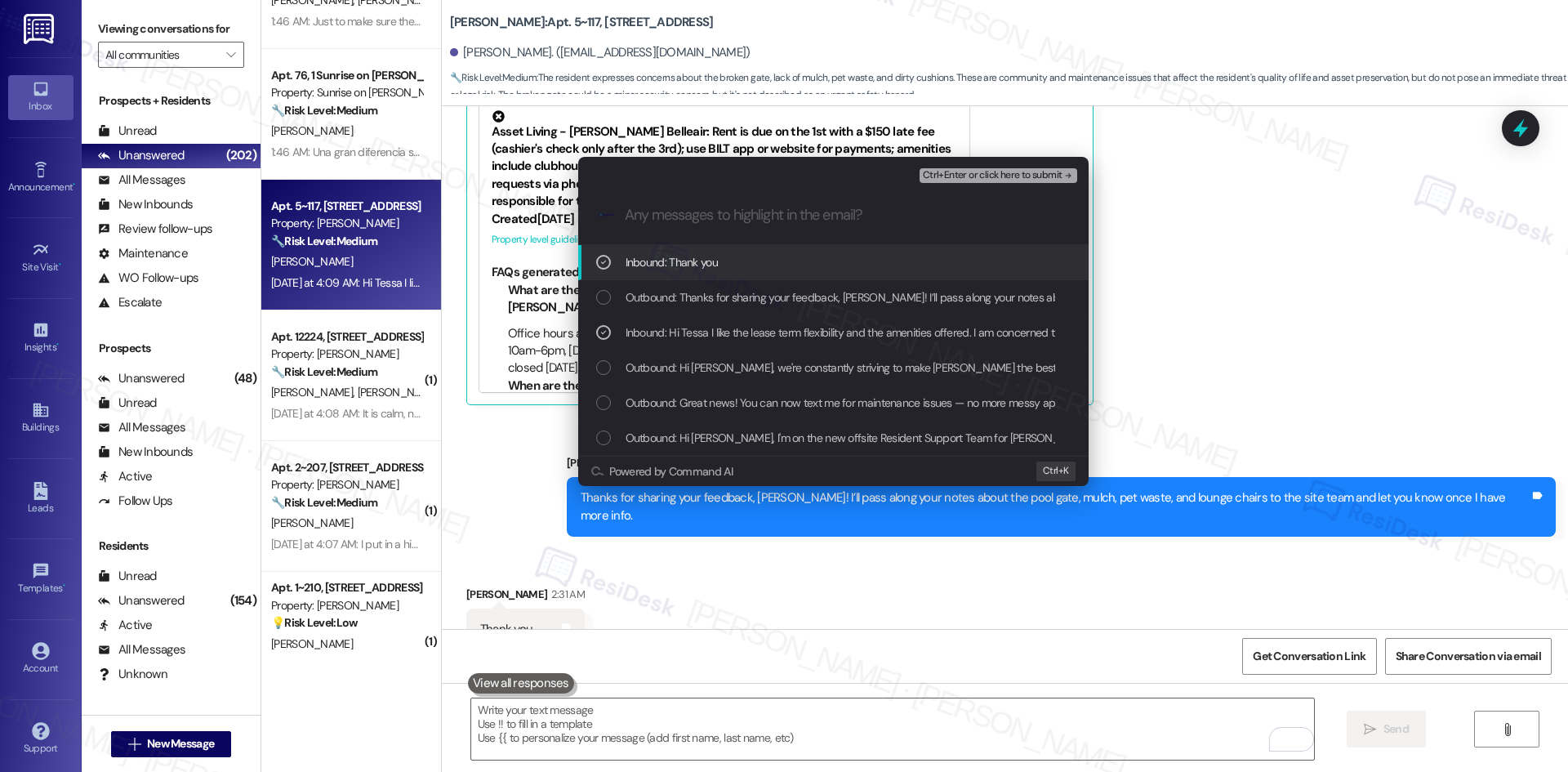
click at [1054, 177] on span "Ctrl+Enter or click here to submit" at bounding box center [993, 176] width 139 height 12
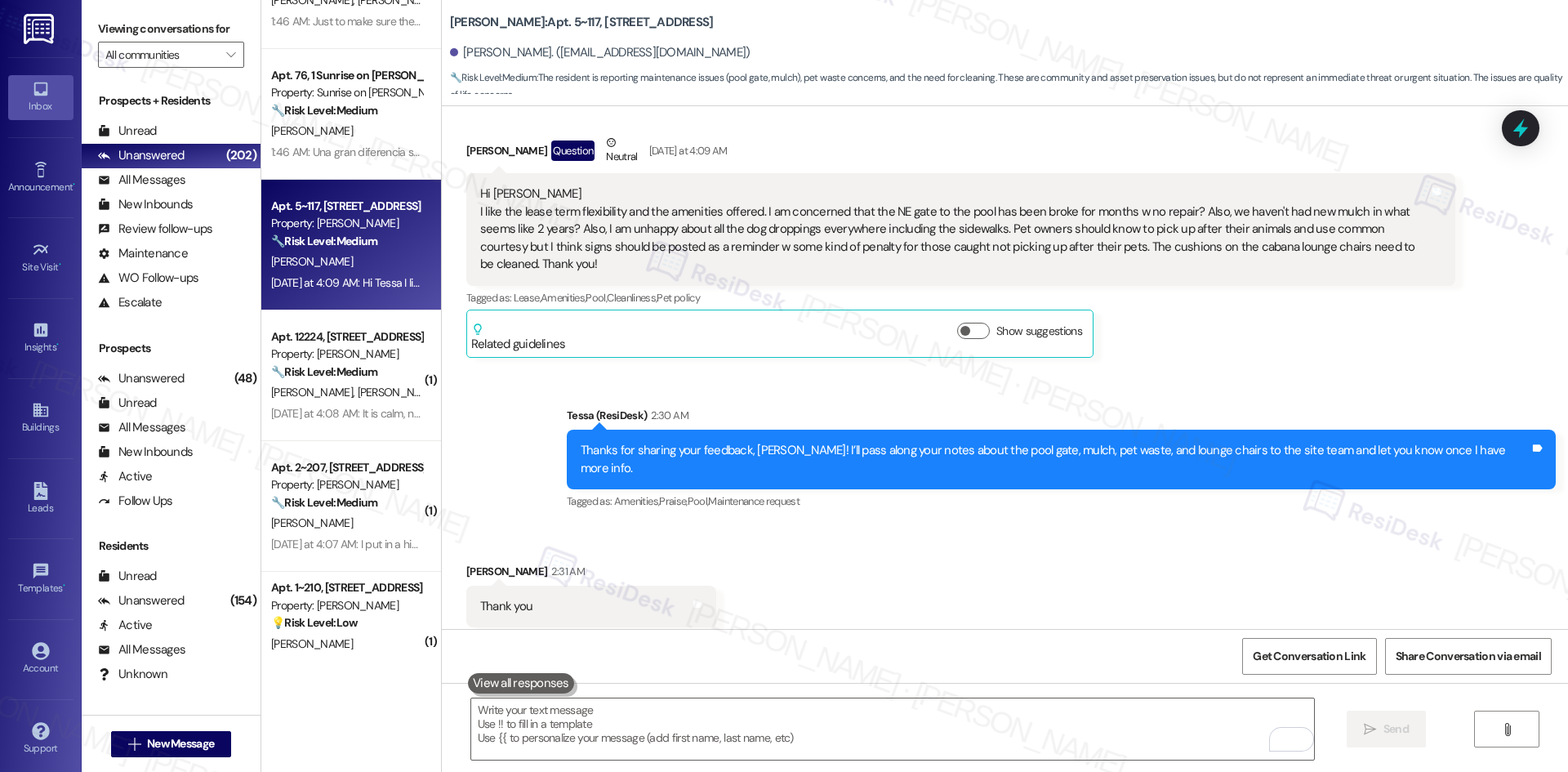
scroll to position [849, 0]
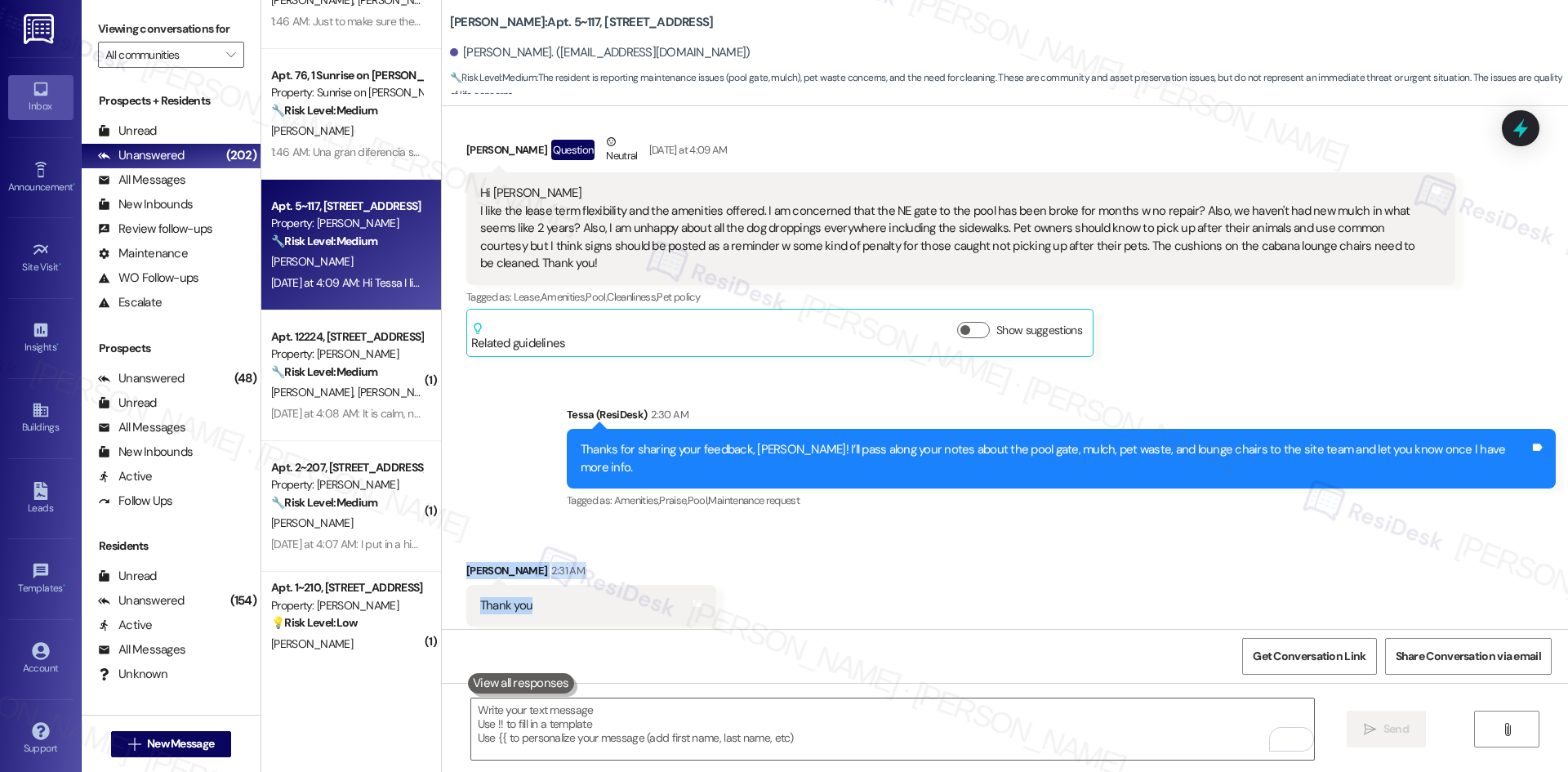
drag, startPoint x: 443, startPoint y: 522, endPoint x: 544, endPoint y: 576, distance: 114.5
click at [544, 576] on div "Received via SMS [PERSON_NAME] 2:31 AM Thank you Tags and notes Tagged as: Prai…" at bounding box center [590, 607] width 274 height 114
copy div "[PERSON_NAME] 2:31 AM Thank you"
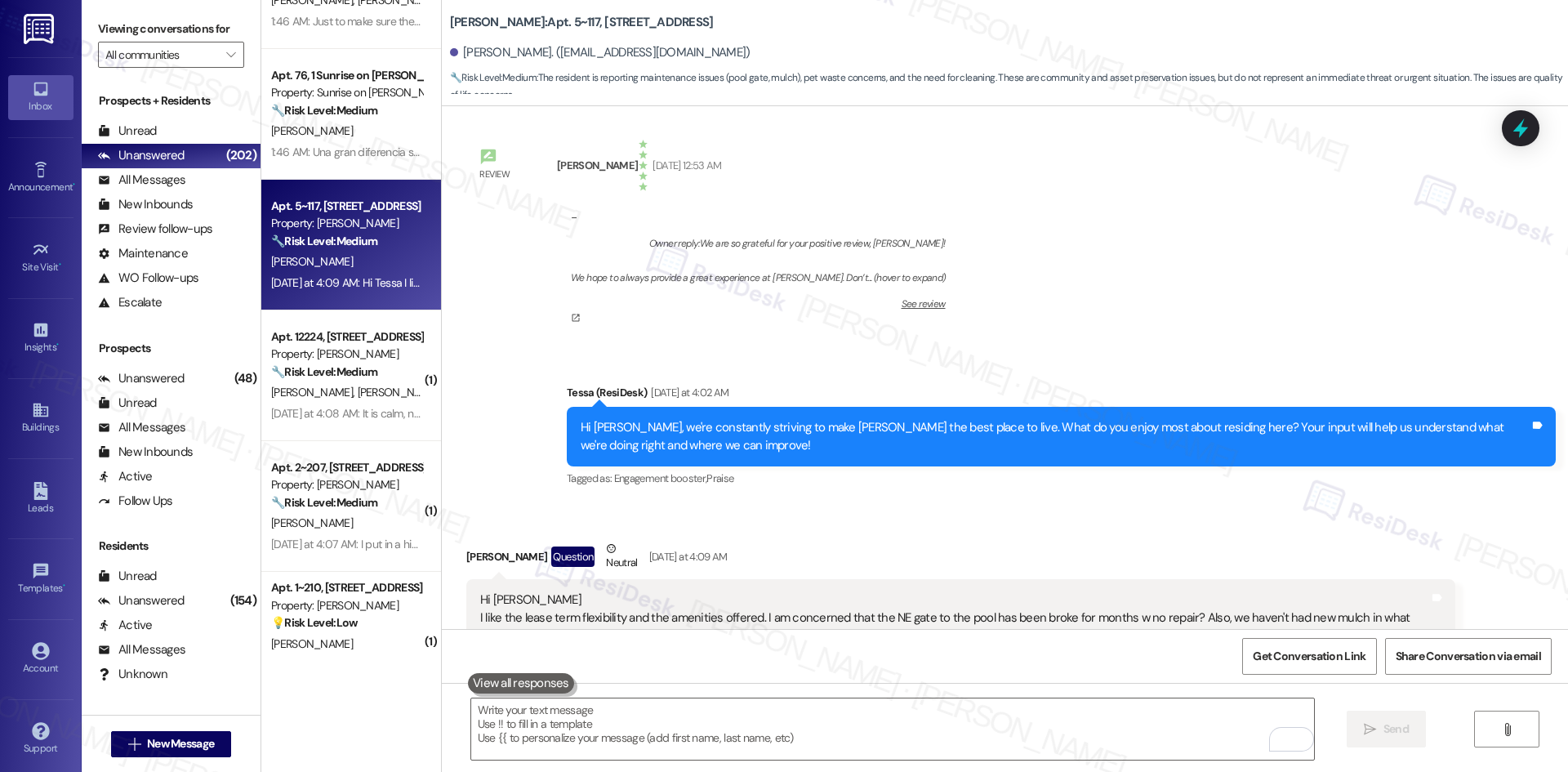
scroll to position [440, 0]
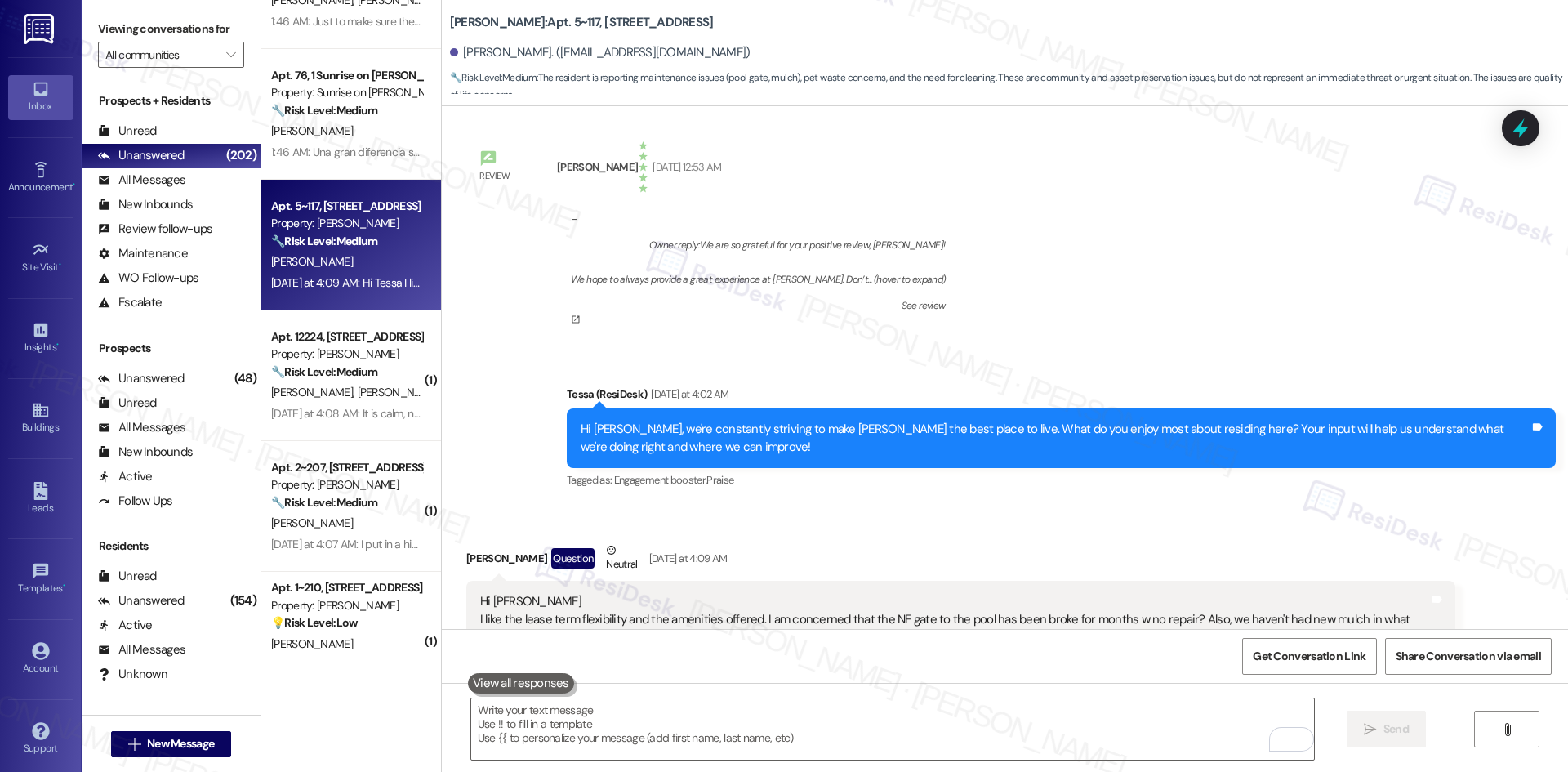
click at [875, 552] on div "[PERSON_NAME] Question Neutral [DATE] at 4:09 AM" at bounding box center [960, 561] width 989 height 40
click at [730, 721] on textarea "To enrich screen reader interactions, please activate Accessibility in Grammarl…" at bounding box center [892, 729] width 842 height 61
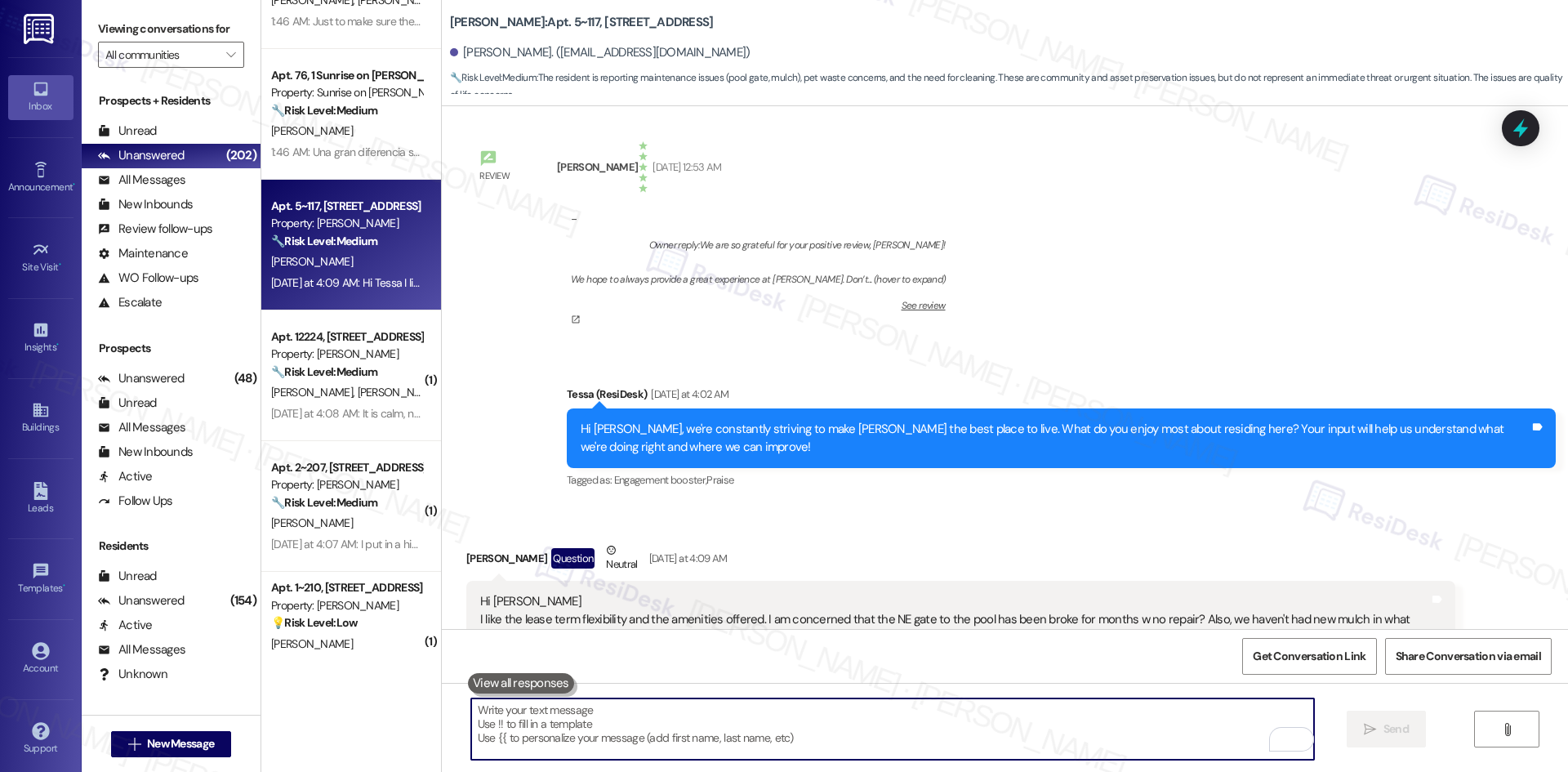
paste textarea "You’re very welcome, [PERSON_NAME]!"
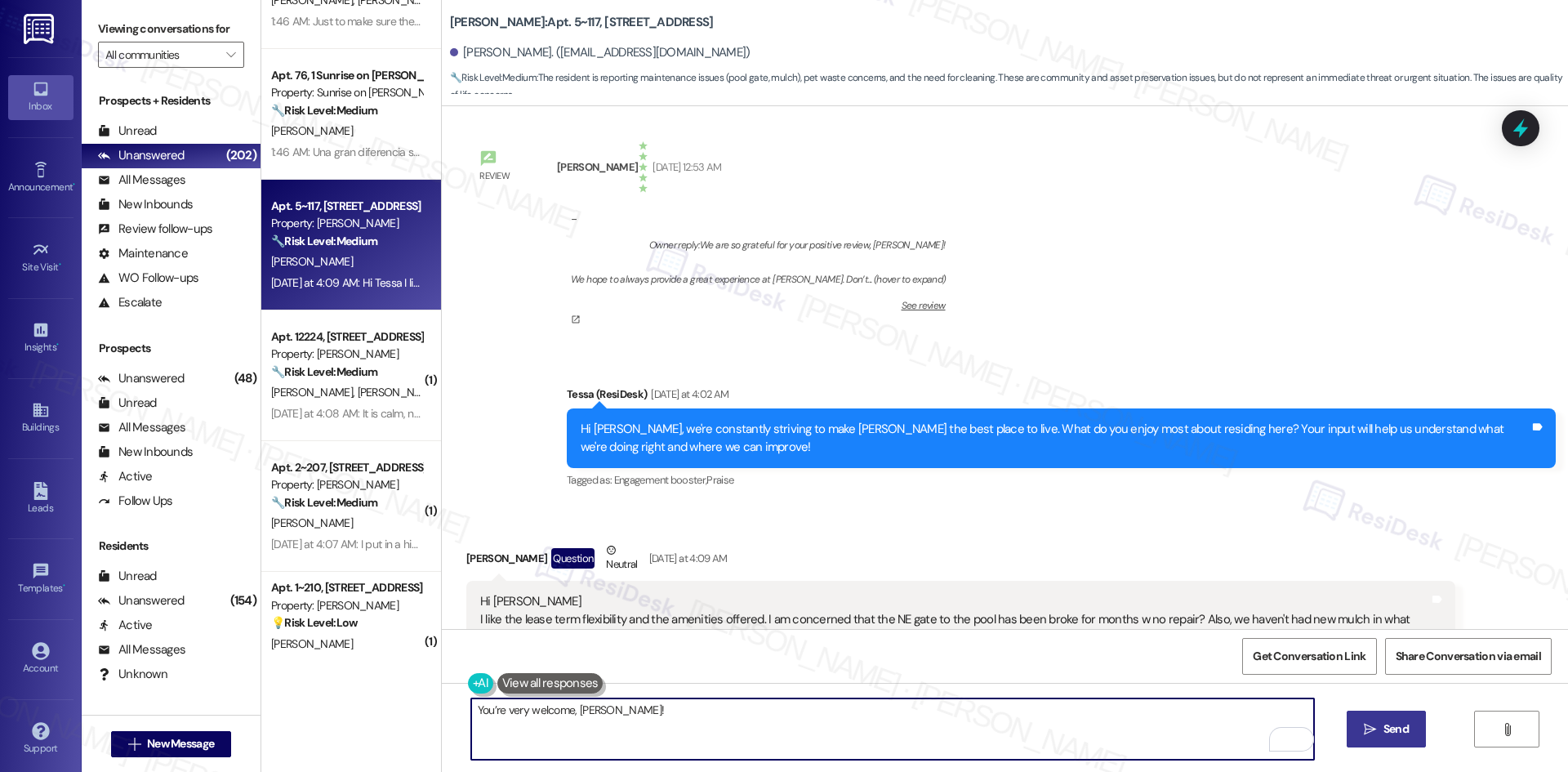
type textarea "You’re very welcome, [PERSON_NAME]!"
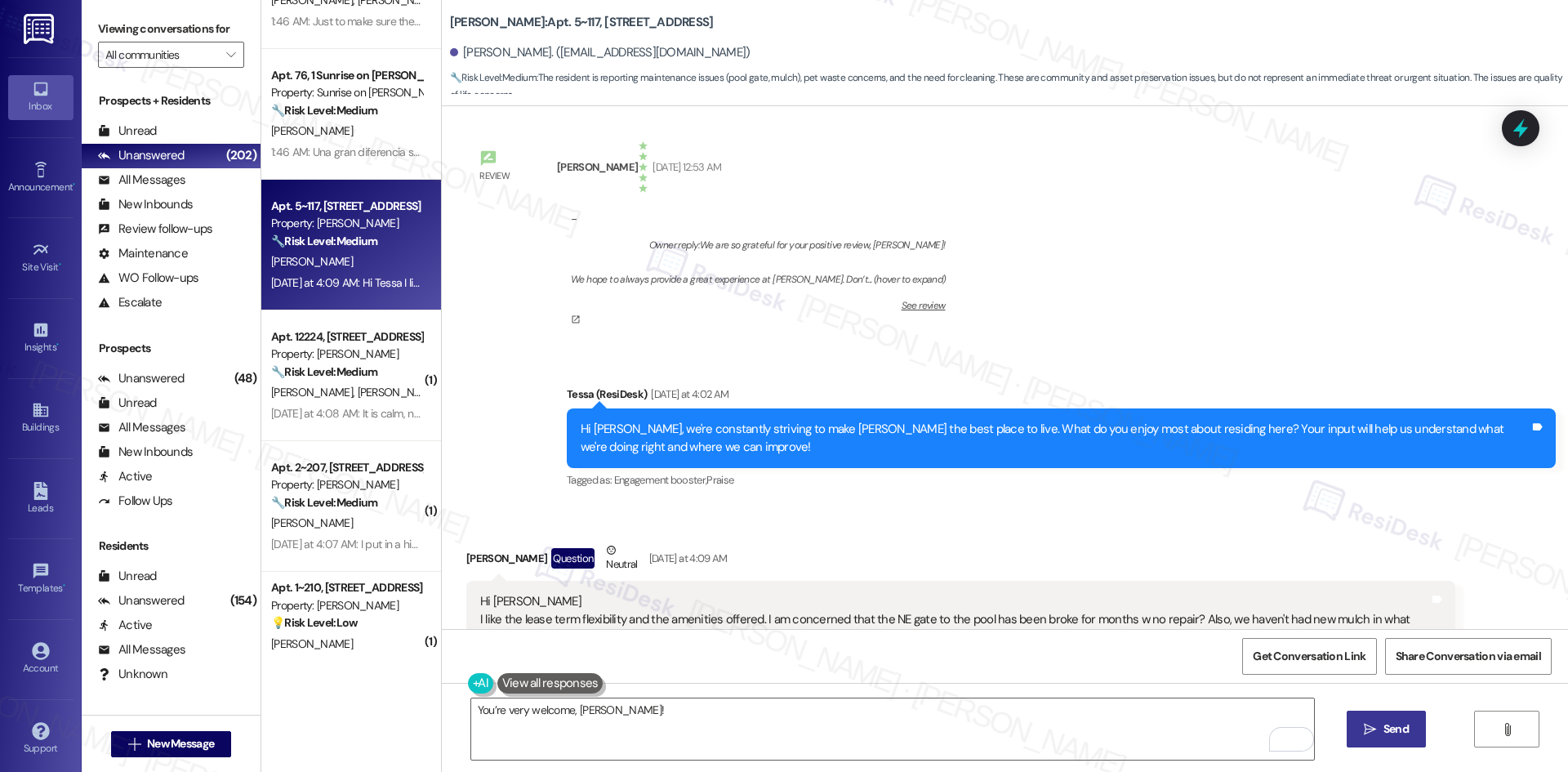
click at [1370, 727] on icon "" at bounding box center [1370, 729] width 12 height 13
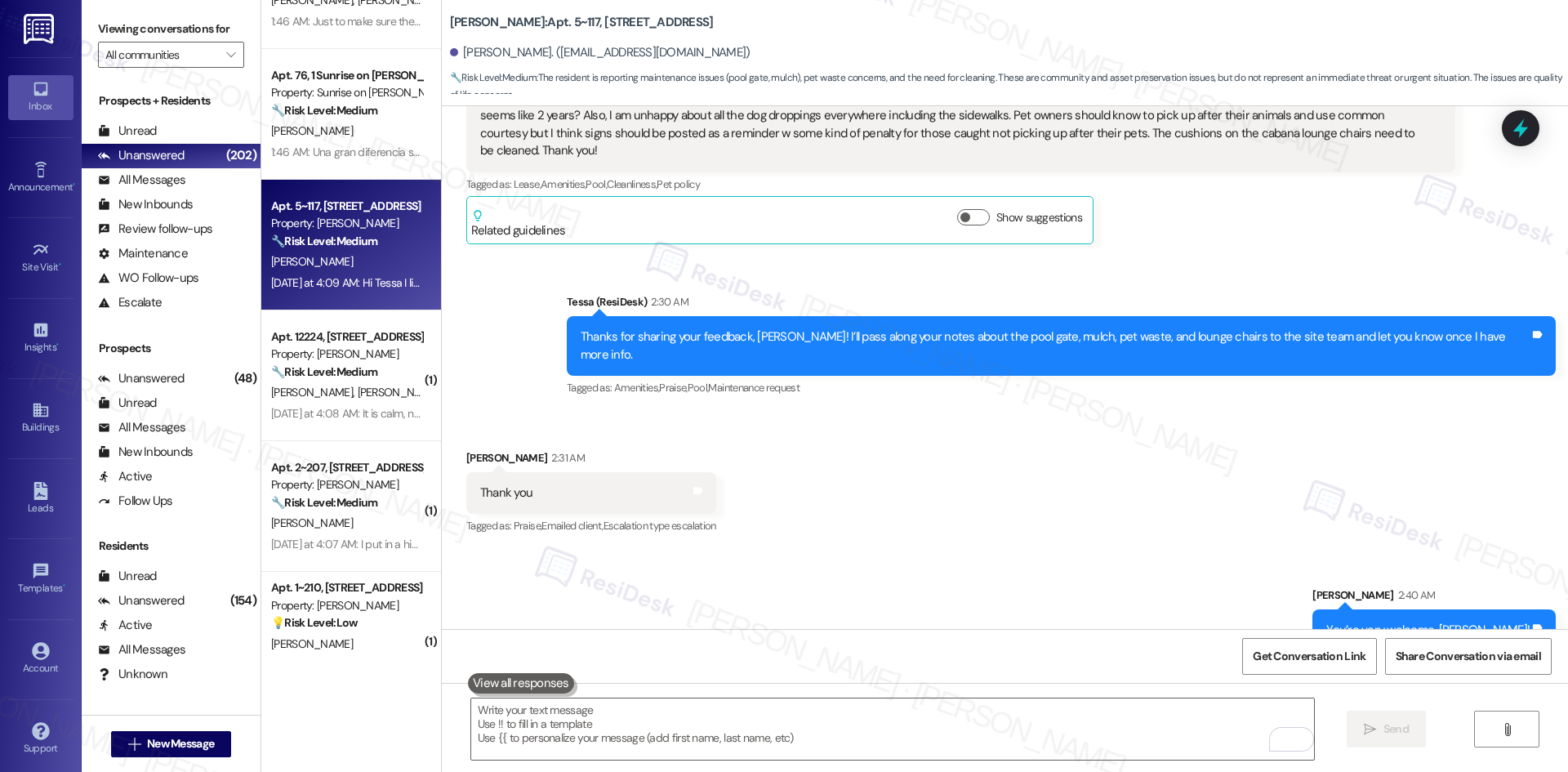
scroll to position [963, 0]
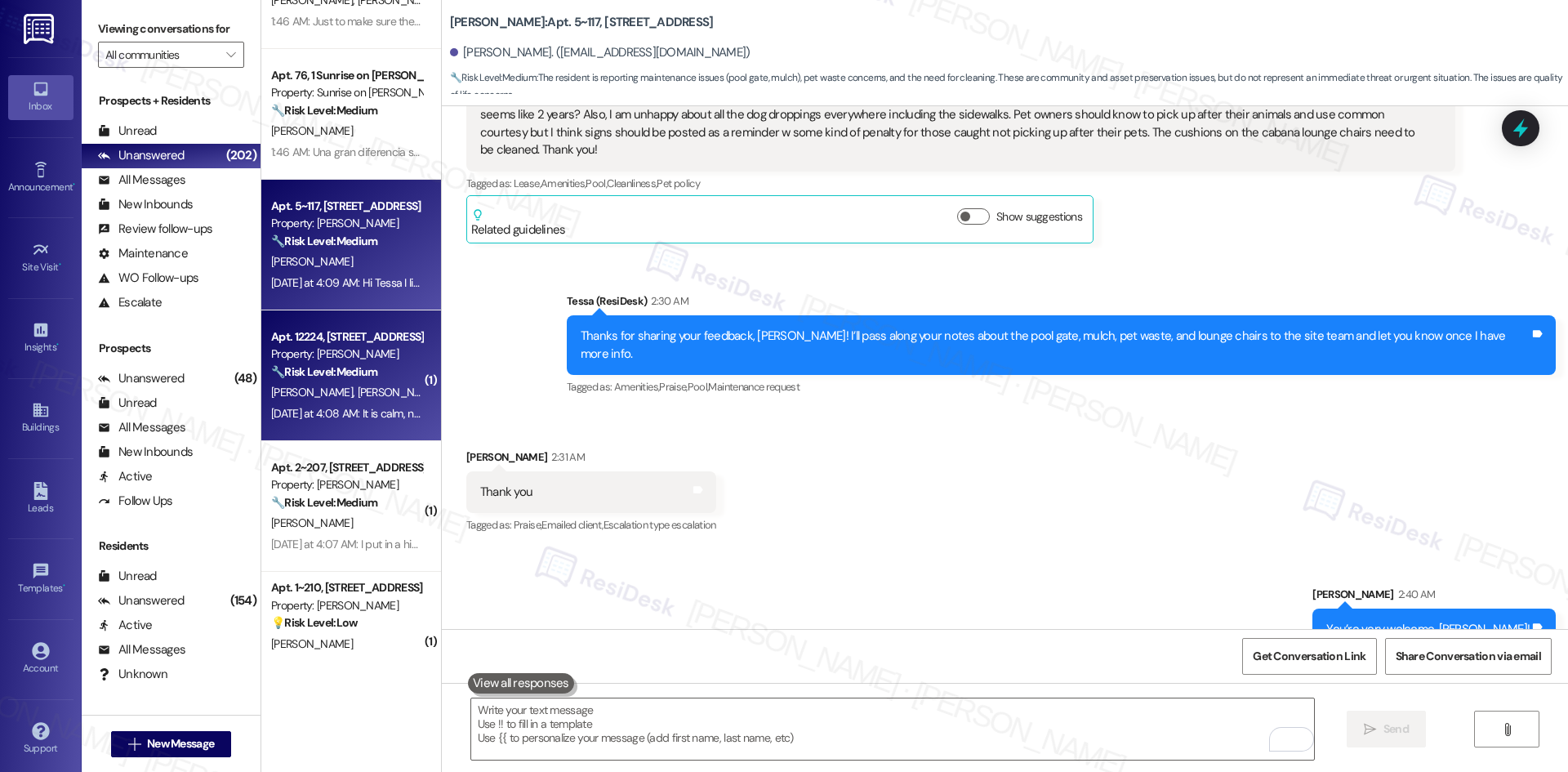
click at [316, 416] on div "[DATE] at 4:08 AM: It is calm, no noise, no odor! And my electricty problem sol…" at bounding box center [769, 413] width 997 height 15
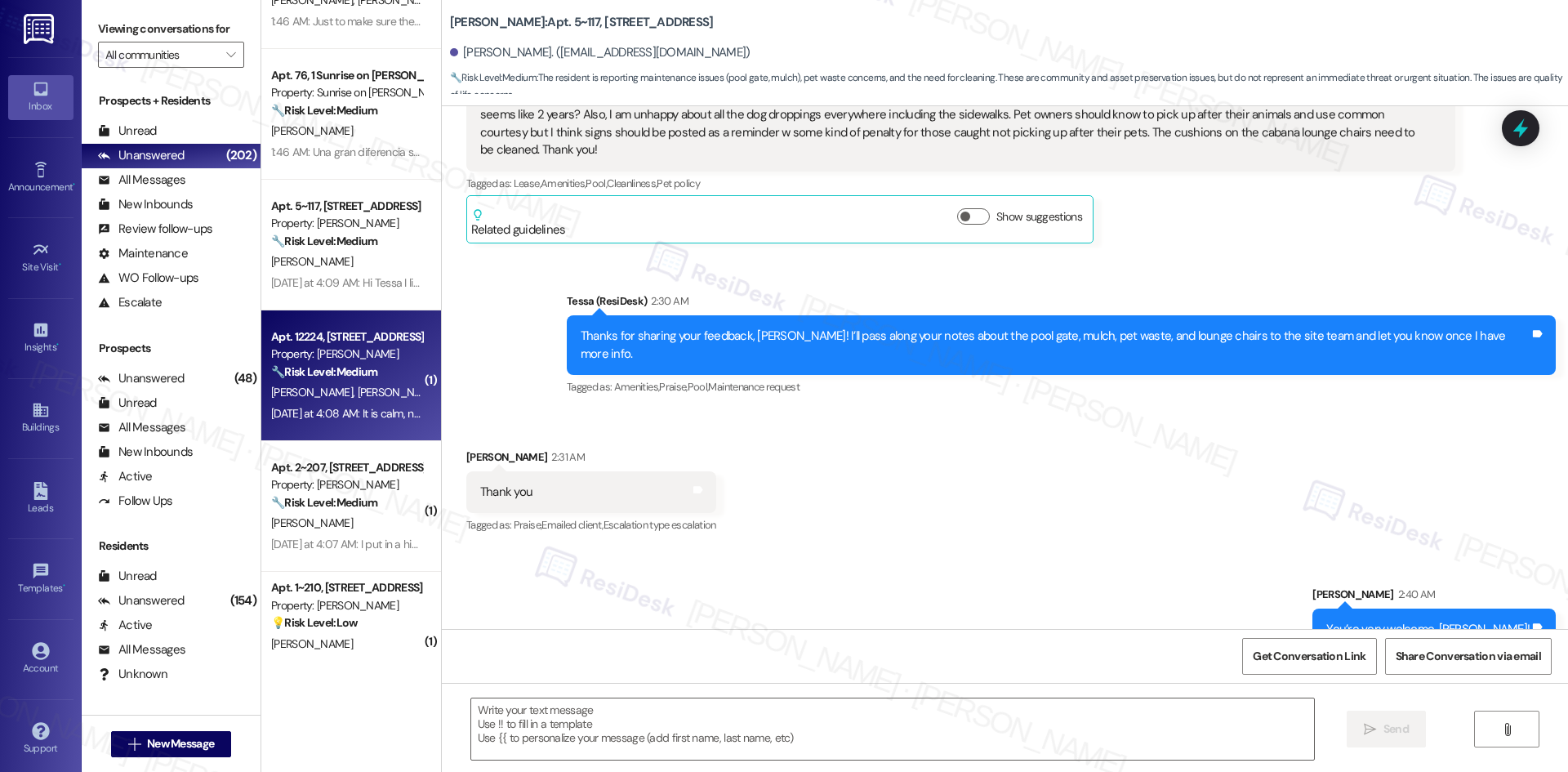
type textarea "Fetching suggested responses. Please feel free to read through the conversation…"
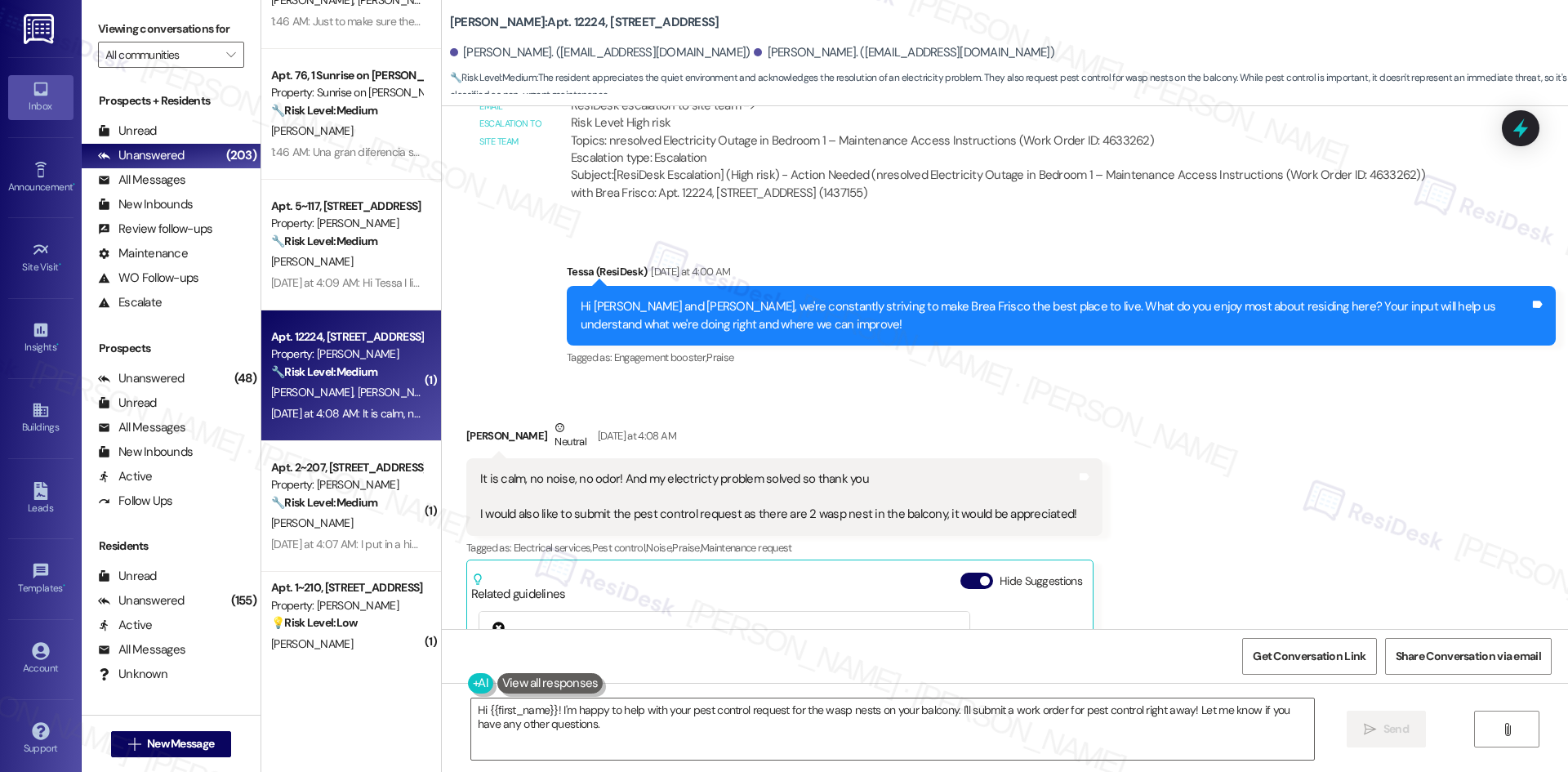
scroll to position [983, 0]
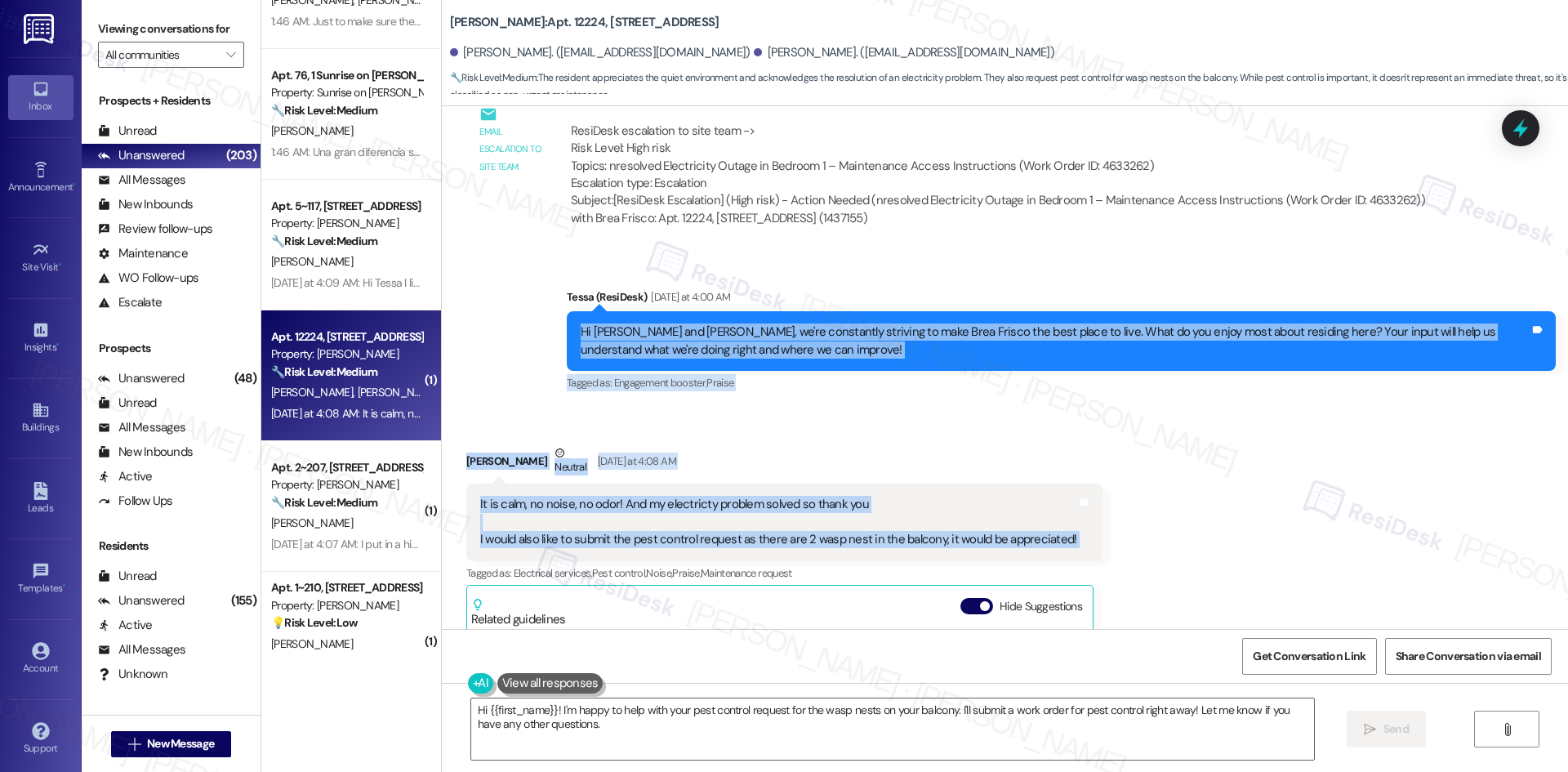
drag, startPoint x: 486, startPoint y: 314, endPoint x: 1118, endPoint y: 545, distance: 672.9
click at [1118, 545] on div "Lease started [DATE] 8:00 AM Survey, sent via SMS Residesk Automated Survey [DA…" at bounding box center [1004, 367] width 1126 height 523
copy div "Hi [PERSON_NAME] and [PERSON_NAME], we're constantly striving to make Brea Fris…"
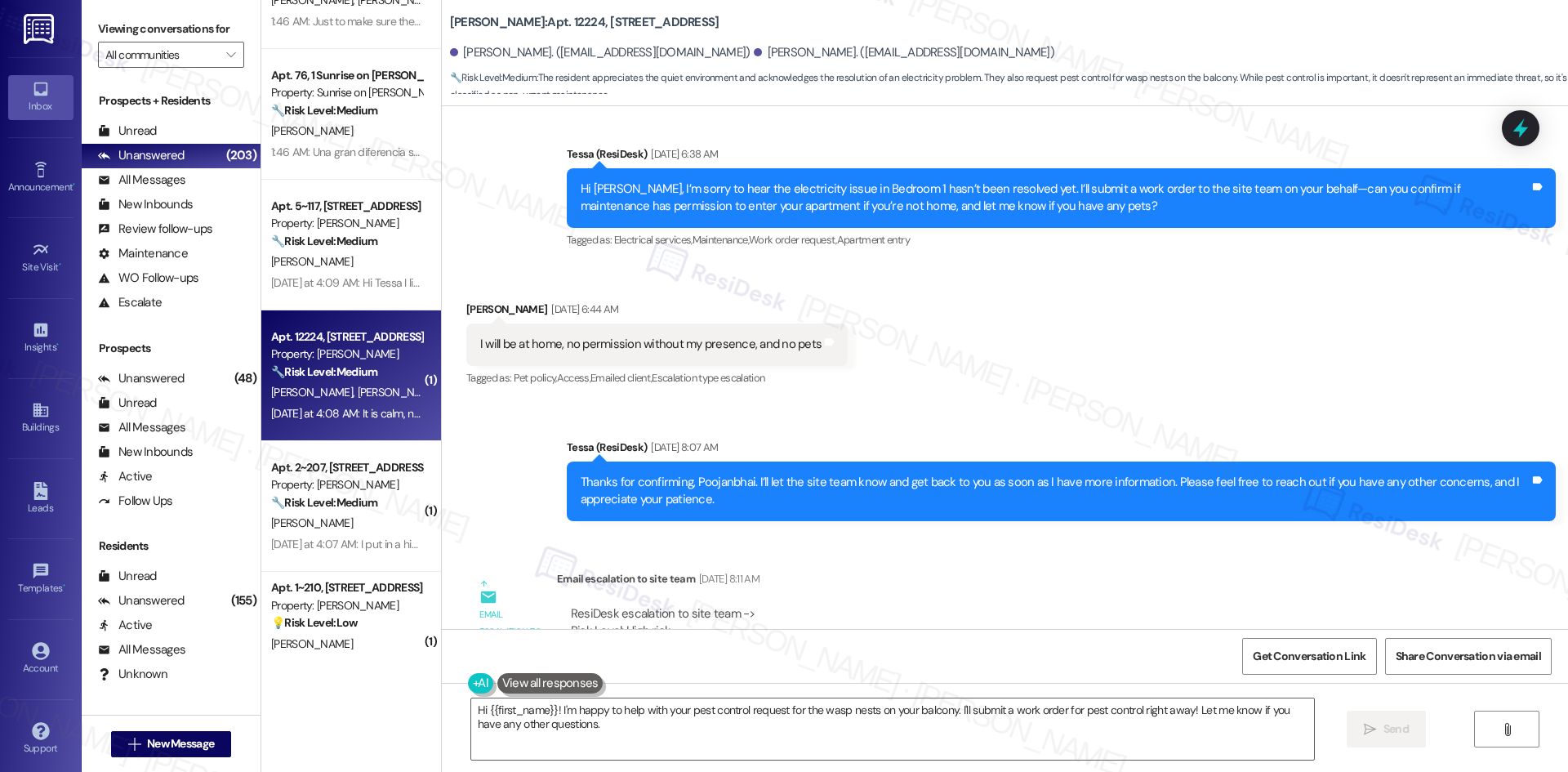
scroll to position [493, 0]
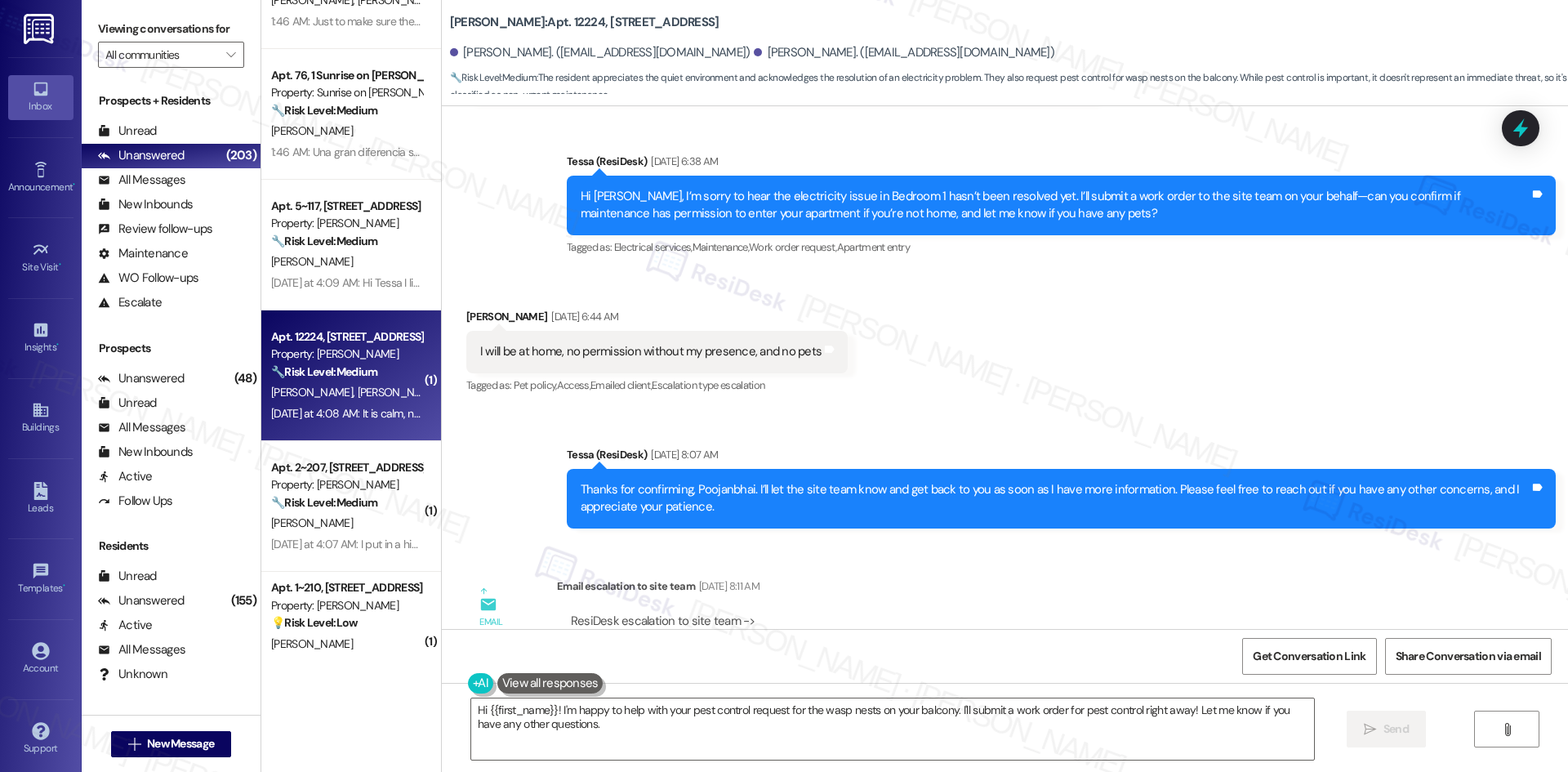
drag, startPoint x: 1065, startPoint y: 410, endPoint x: 1018, endPoint y: 392, distance: 50.3
click at [1065, 409] on div "Lease started [DATE] 8:00 AM Survey, sent via SMS Residesk Automated Survey [DA…" at bounding box center [1004, 367] width 1126 height 523
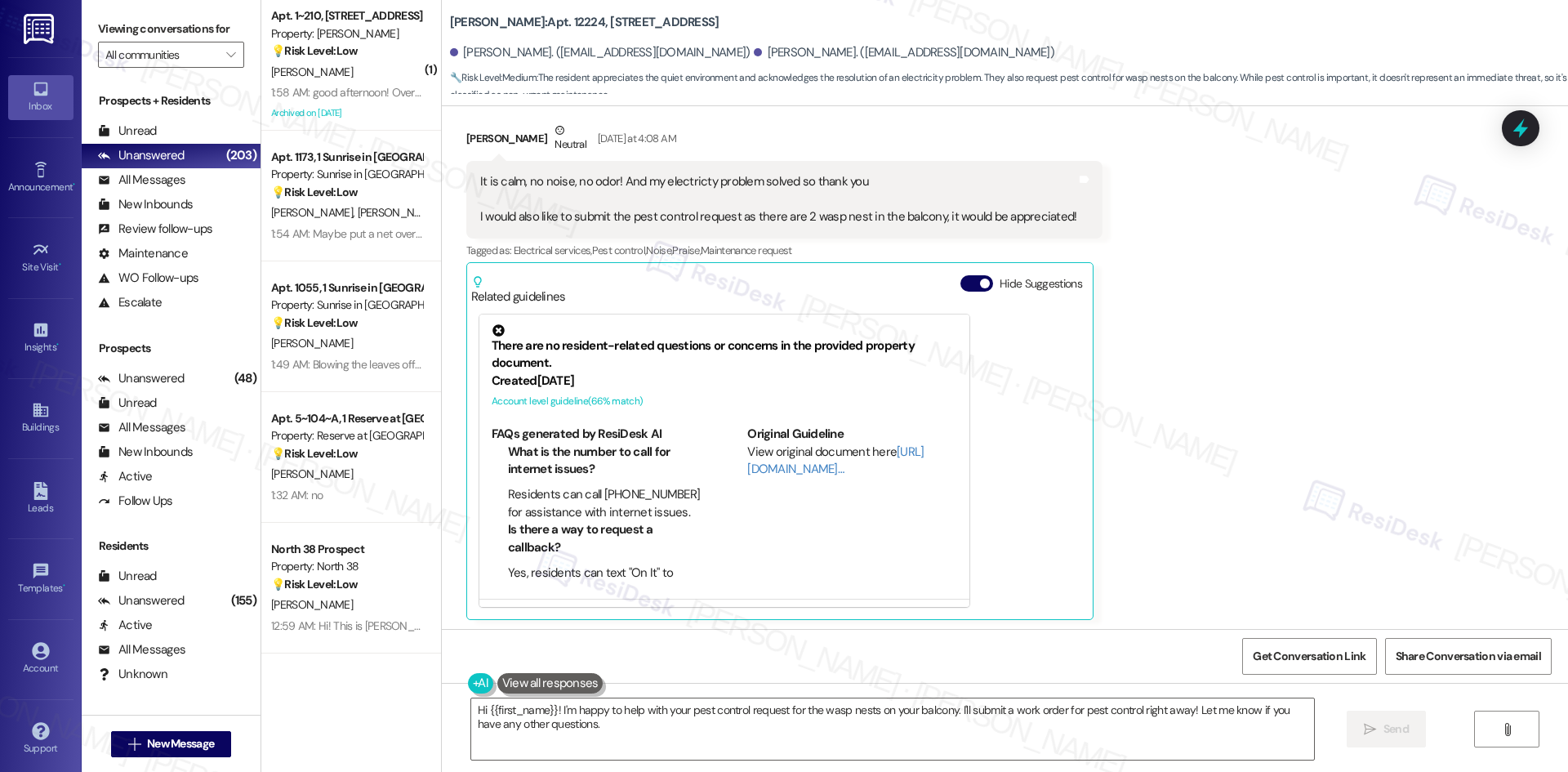
scroll to position [1310, 0]
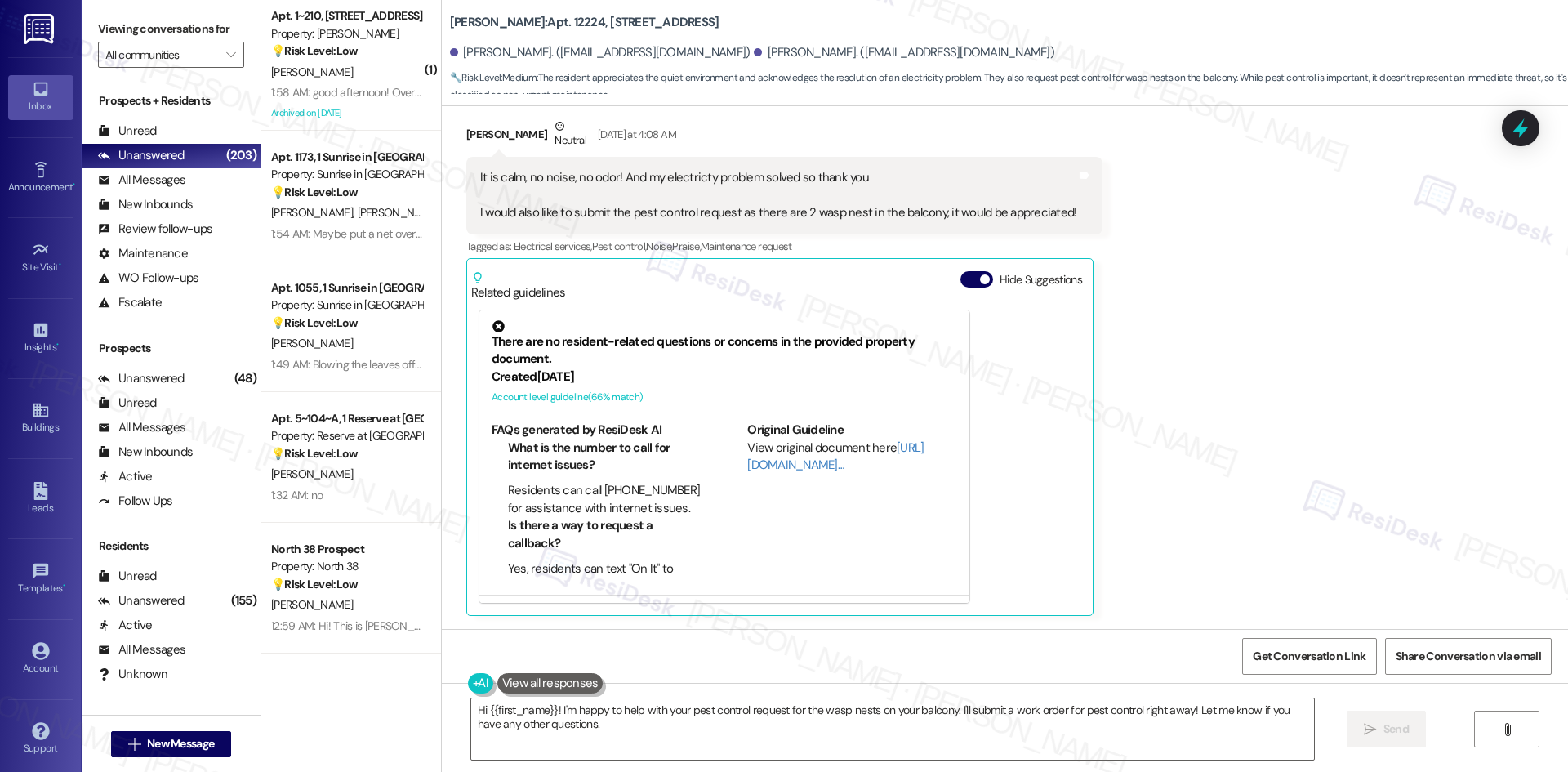
drag, startPoint x: 1197, startPoint y: 337, endPoint x: 1094, endPoint y: 764, distance: 439.2
click at [1196, 339] on div "Received via SMS [PERSON_NAME] Neutral [DATE] at 4:08 AM It is calm, no noise, …" at bounding box center [1004, 354] width 1126 height 547
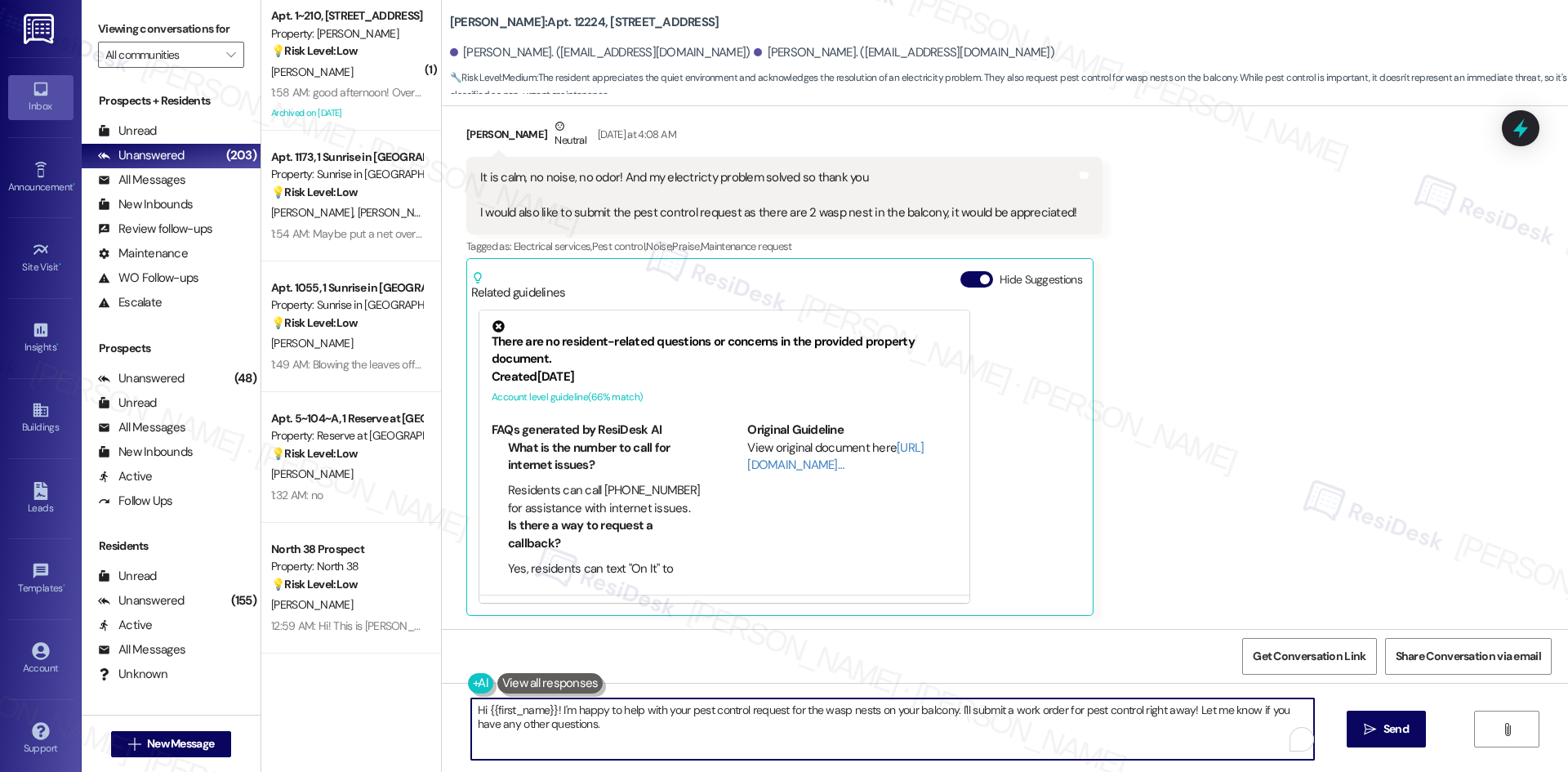
click at [913, 749] on textarea "Hi {{first_name}}! I'm happy to help with your pest control request for the was…" at bounding box center [892, 729] width 842 height 61
paste textarea "Glad to hear things are calm and your electricity issue was fixed, thank you fo…"
click at [782, 704] on textarea "Glad to hear things are calm and your electricity issue was fixed, thank you fo…" at bounding box center [892, 729] width 842 height 61
type textarea "Glad to hear things are calm and your electricity issue was fixed. Thank you fo…"
click at [1366, 730] on icon "" at bounding box center [1370, 729] width 12 height 13
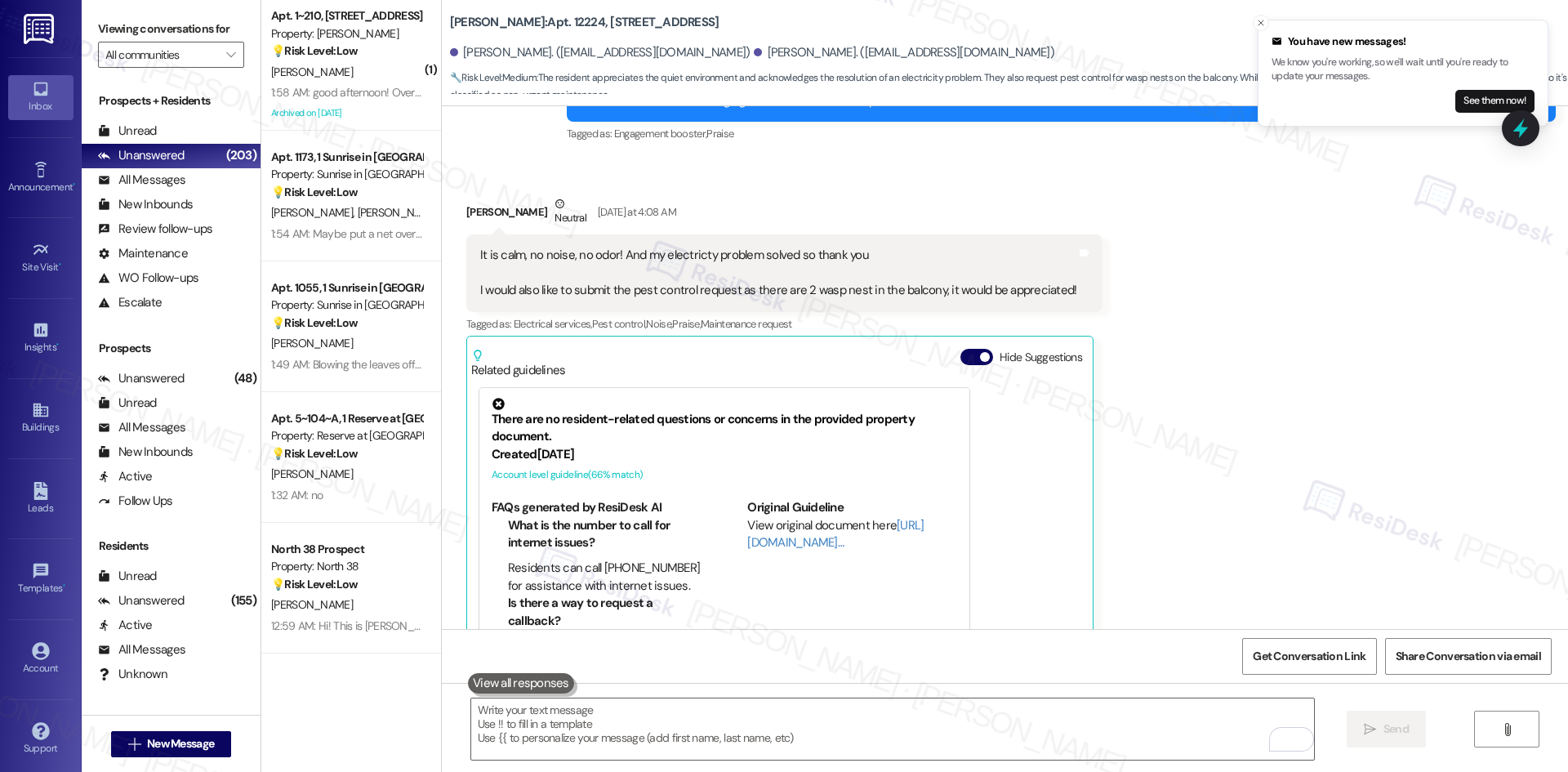
scroll to position [1229, 0]
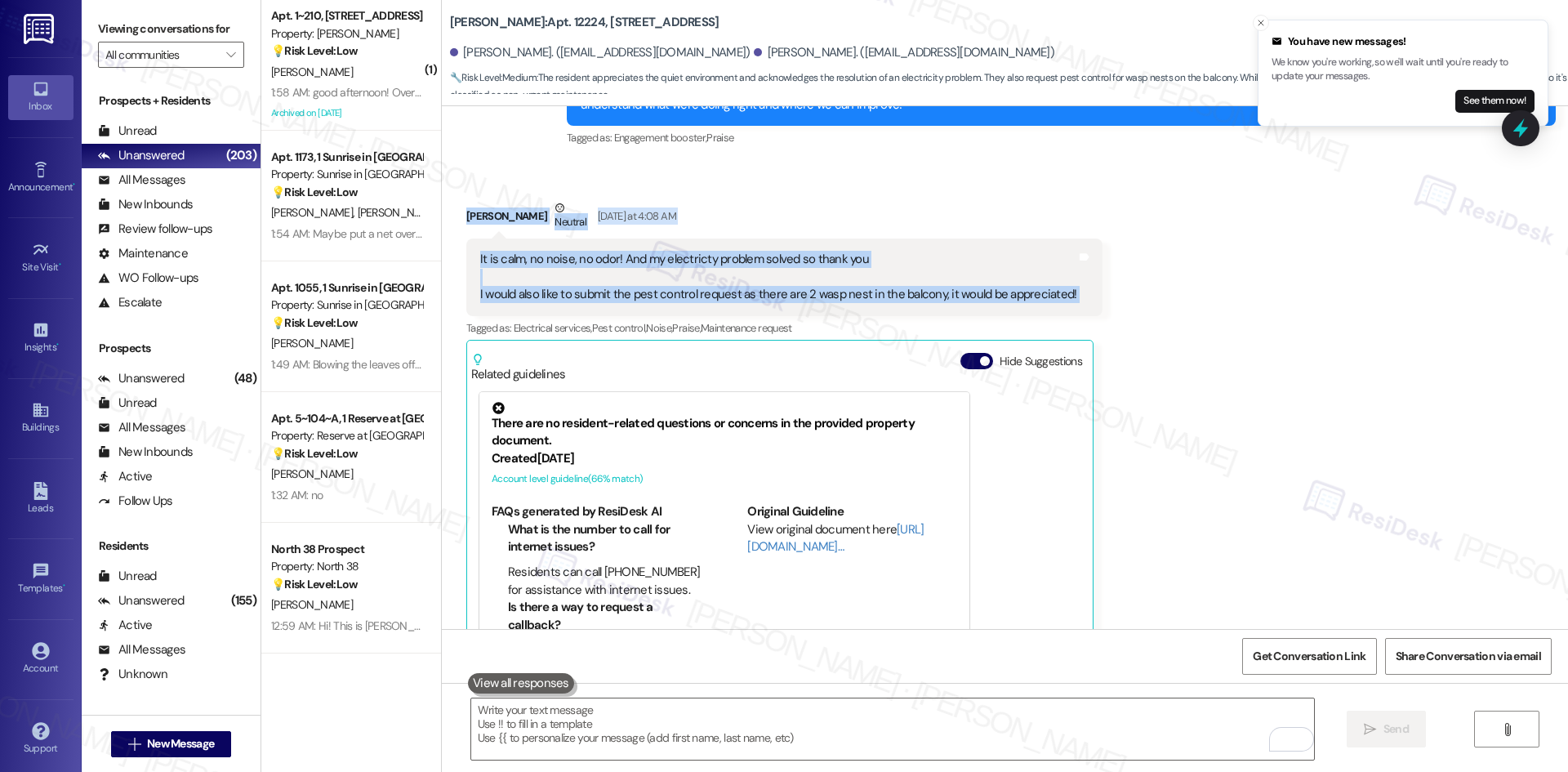
drag, startPoint x: 449, startPoint y: 201, endPoint x: 1138, endPoint y: 269, distance: 692.3
click at [1099, 293] on div "Received via SMS [PERSON_NAME] Neutral [DATE] at 4:08 AM It is calm, no noise, …" at bounding box center [1004, 436] width 1126 height 547
copy div "[PERSON_NAME] Neutral [DATE] at 4:08 AM It is calm, no noise, no odor! And my e…"
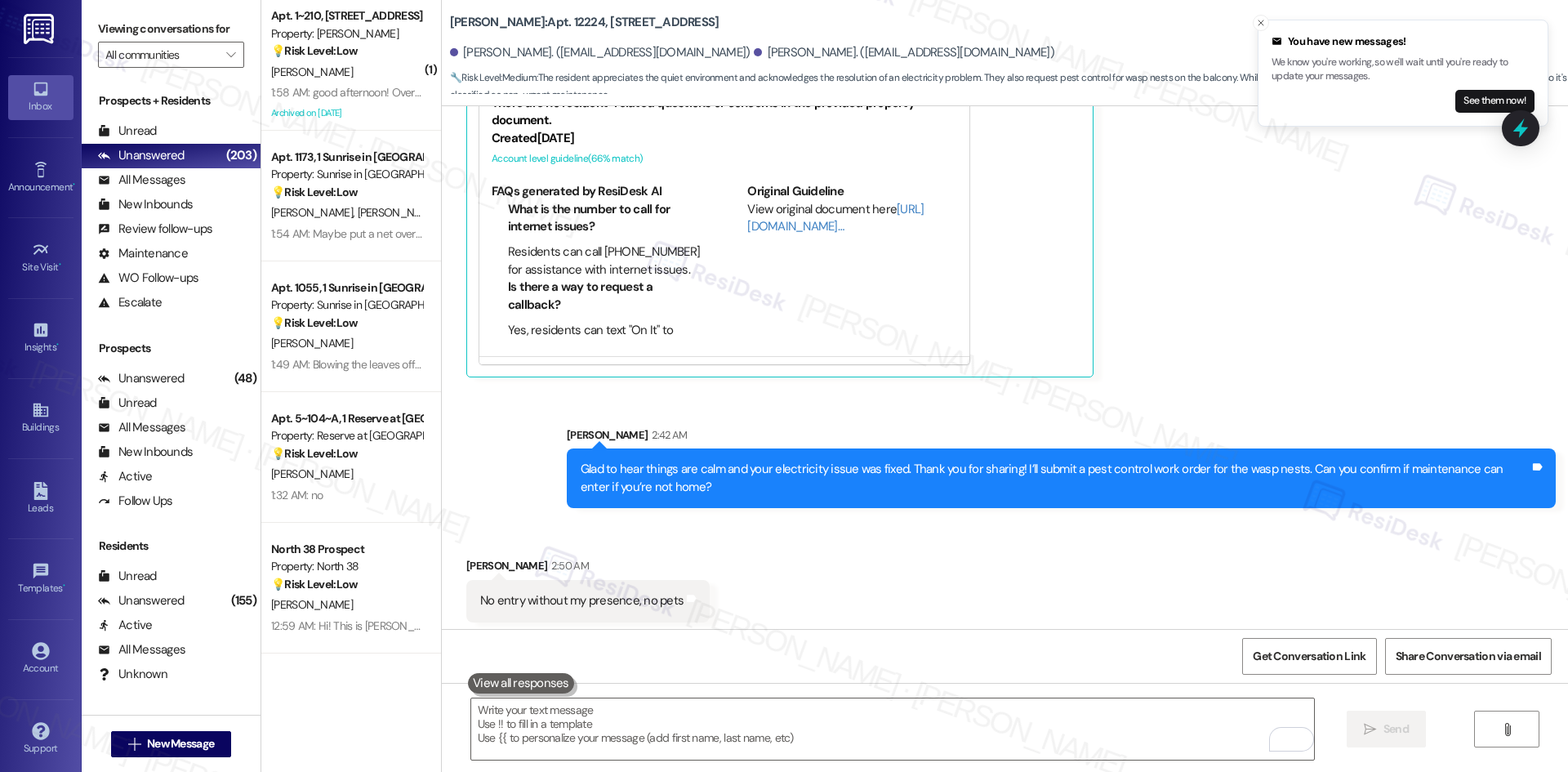
scroll to position [1556, 0]
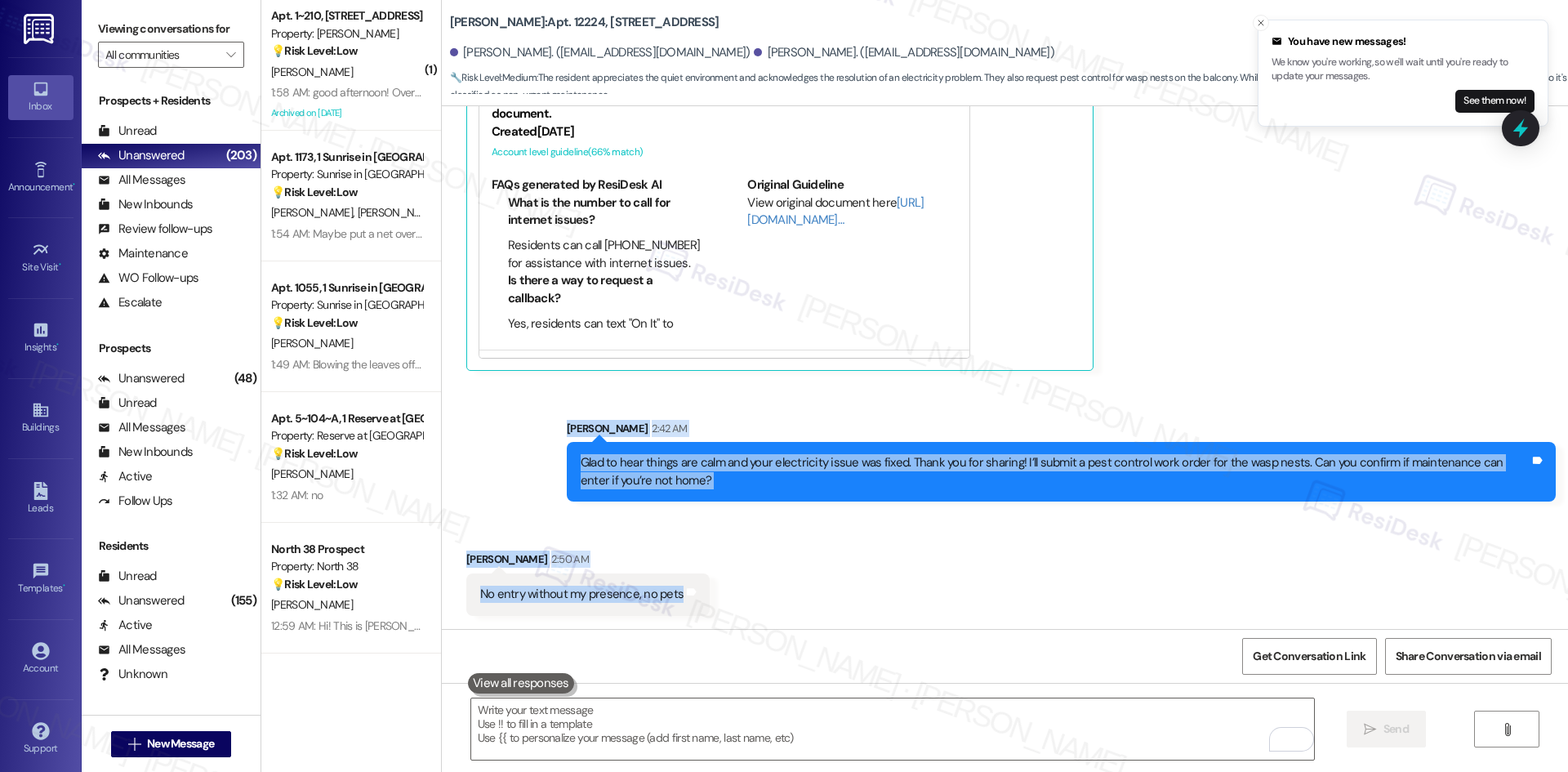
drag, startPoint x: 531, startPoint y: 415, endPoint x: 699, endPoint y: 599, distance: 249.2
click at [699, 599] on div "Lease started [DATE] 8:00 AM Survey, sent via SMS Residesk Automated Survey [DA…" at bounding box center [1004, 367] width 1126 height 523
copy div "[PERSON_NAME] 2:42 AM Glad to hear things are calm and your electricity issue w…"
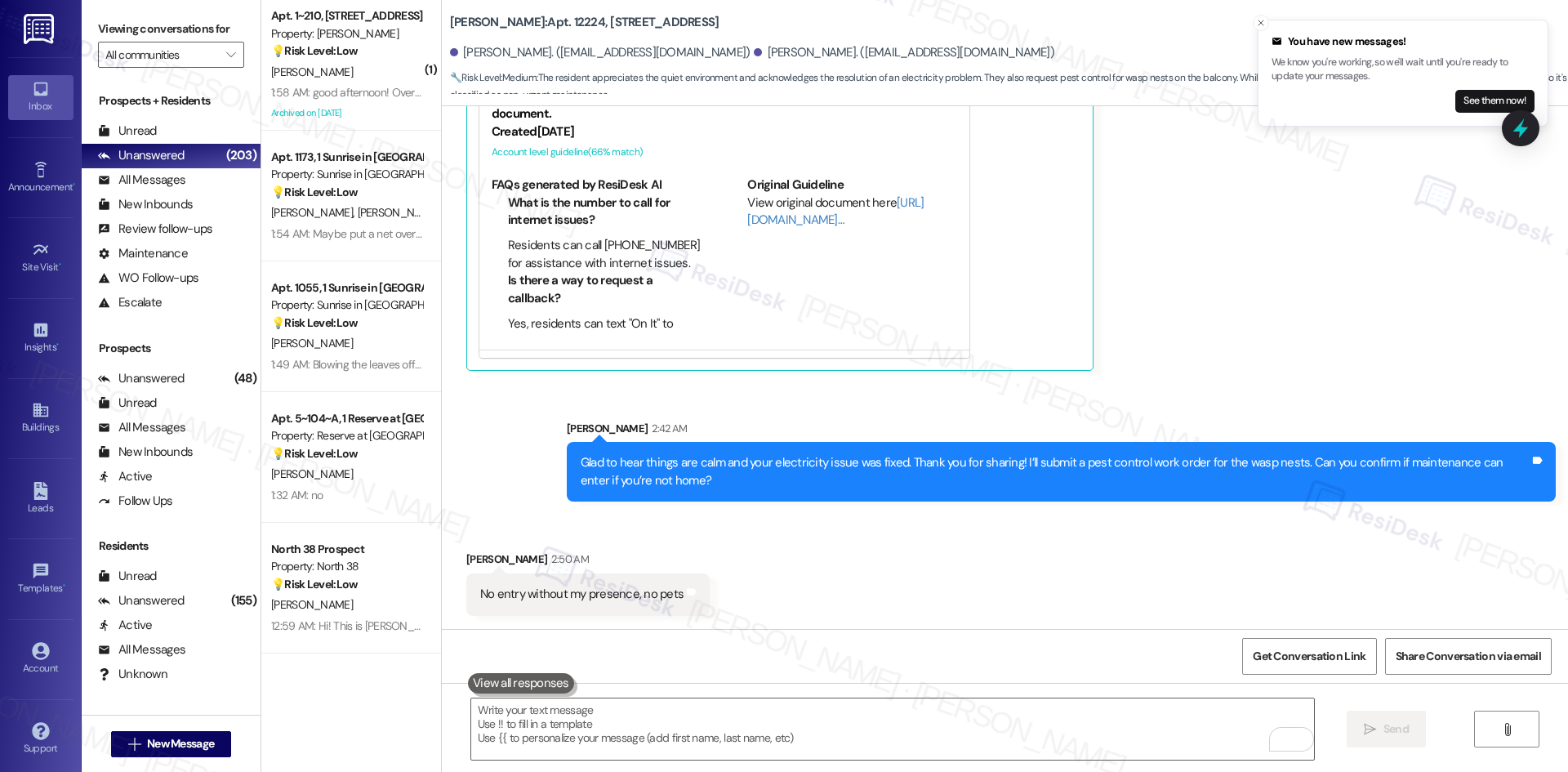
click at [1260, 362] on div "Received via SMS [PERSON_NAME] Neutral [DATE] at 4:08 AM It is calm, no noise, …" at bounding box center [1004, 109] width 1126 height 547
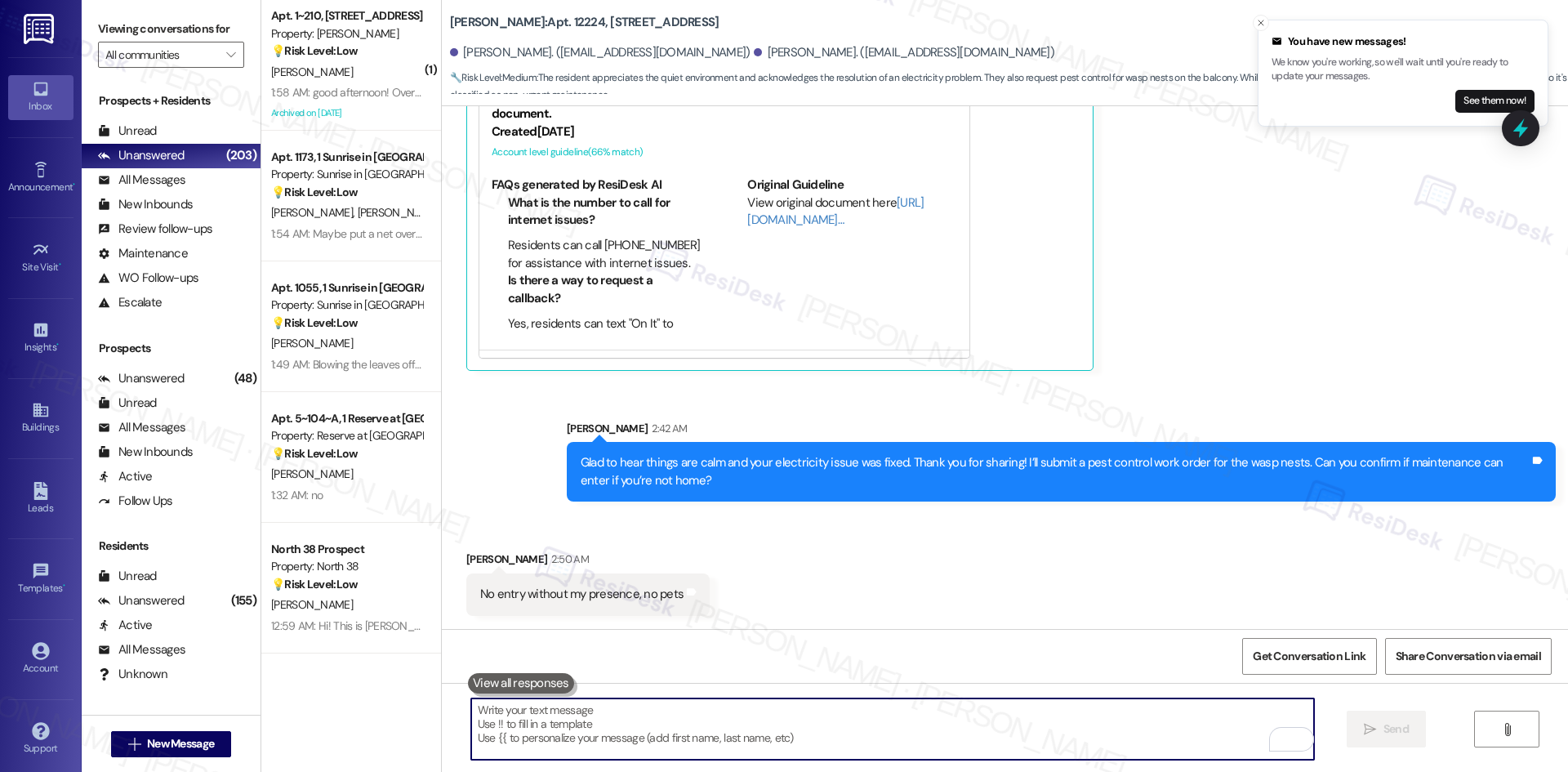
click at [794, 725] on textarea "To enrich screen reader interactions, please activate Accessibility in Grammarl…" at bounding box center [892, 729] width 842 height 61
paste textarea "Thank you for confirming, Poojanbhai. I’ll let the site team know and will get …"
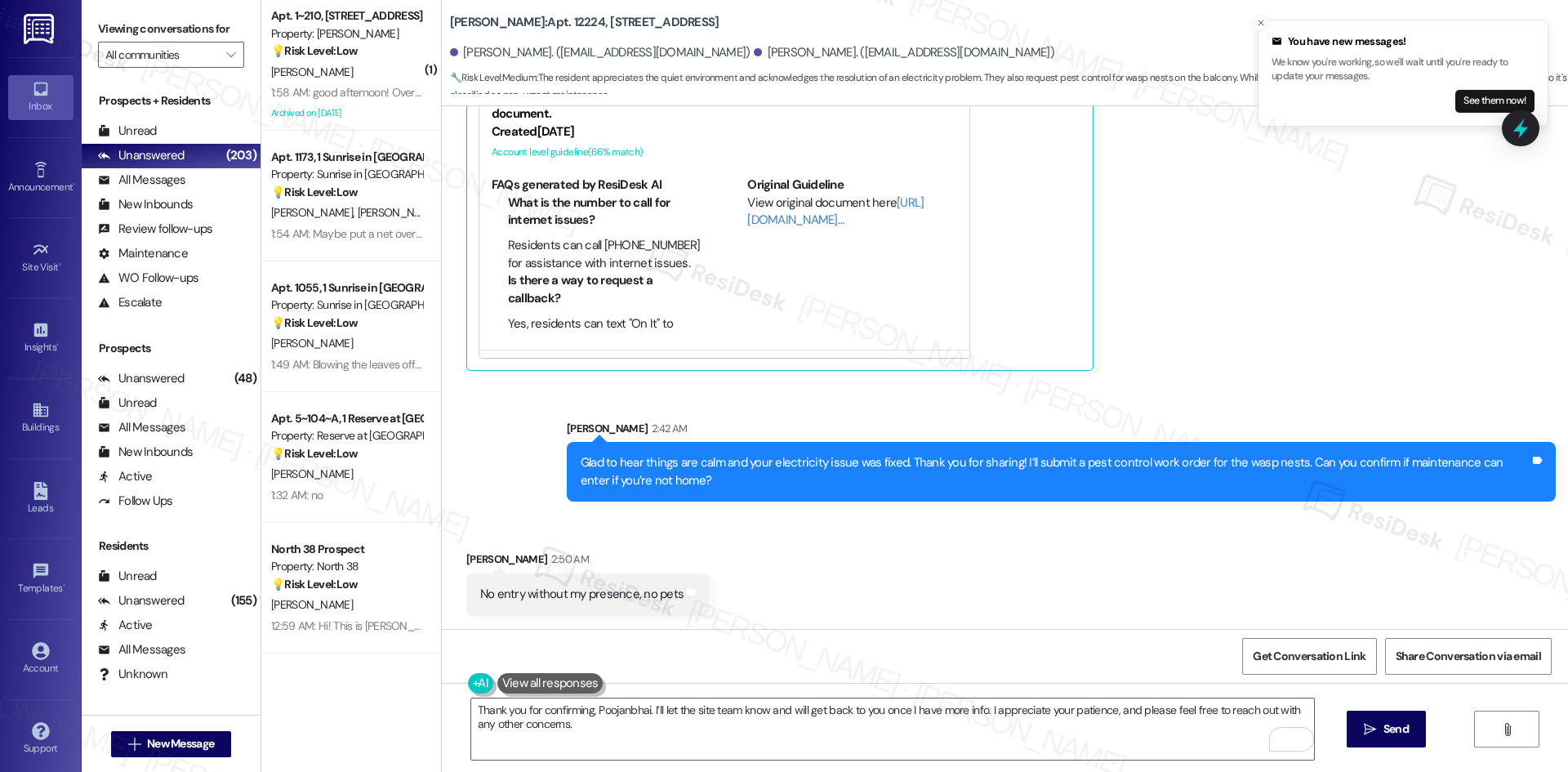
drag, startPoint x: 744, startPoint y: 590, endPoint x: 714, endPoint y: 590, distance: 30.0
click at [744, 590] on div "Received via SMS [PERSON_NAME] 2:50 AM No entry without my presence, no pets Ta…" at bounding box center [1004, 571] width 1126 height 114
drag, startPoint x: 463, startPoint y: 590, endPoint x: 676, endPoint y: 602, distance: 213.3
click at [672, 596] on div "No entry without my presence, no pets Tags and notes" at bounding box center [588, 594] width 243 height 41
copy div "No entry without my presence, no pets Tags and notes"
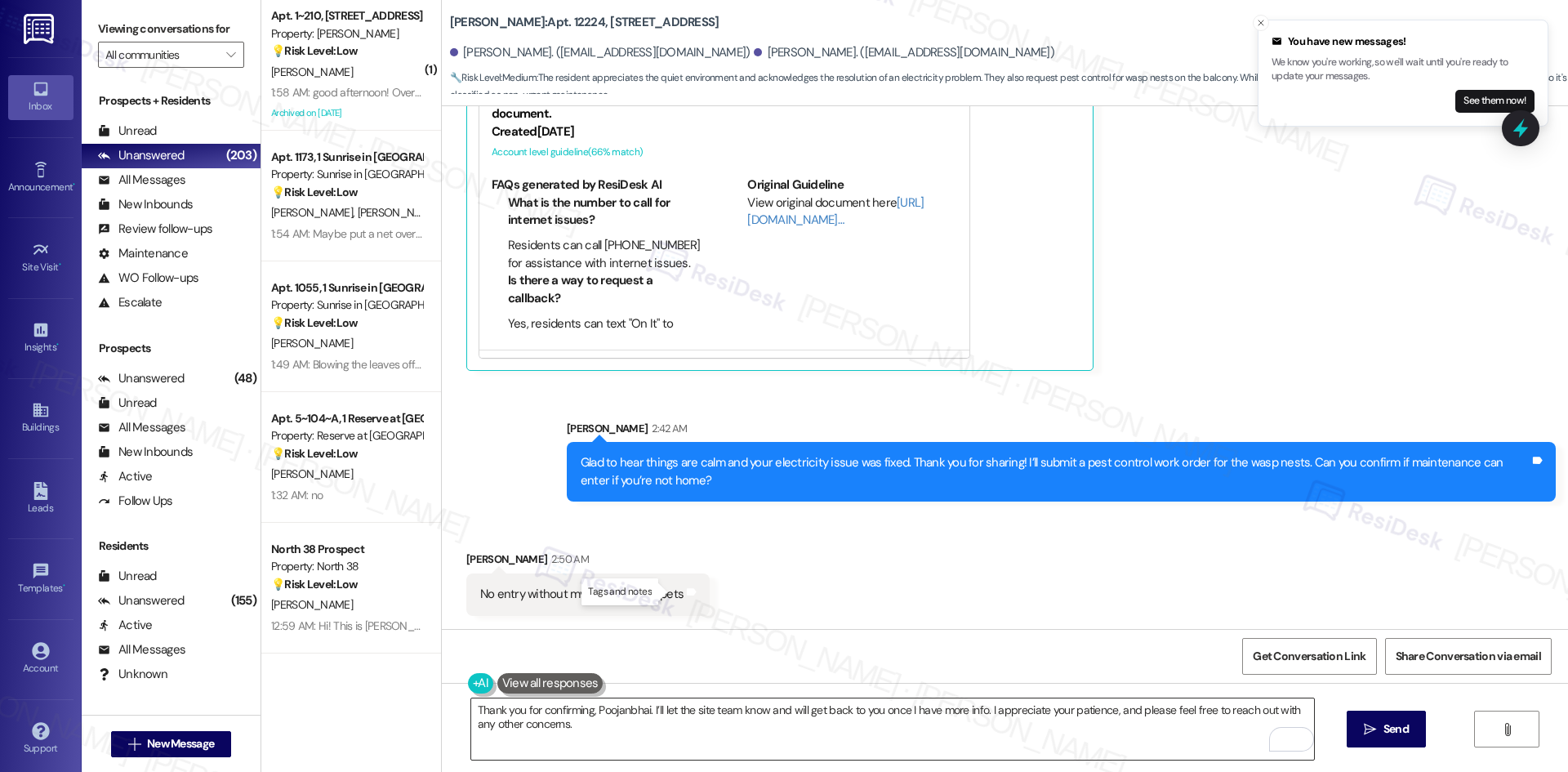
click at [778, 733] on textarea "Thank you for confirming, Poojanbhai. I’ll let the site team know and will get …" at bounding box center [892, 729] width 842 height 61
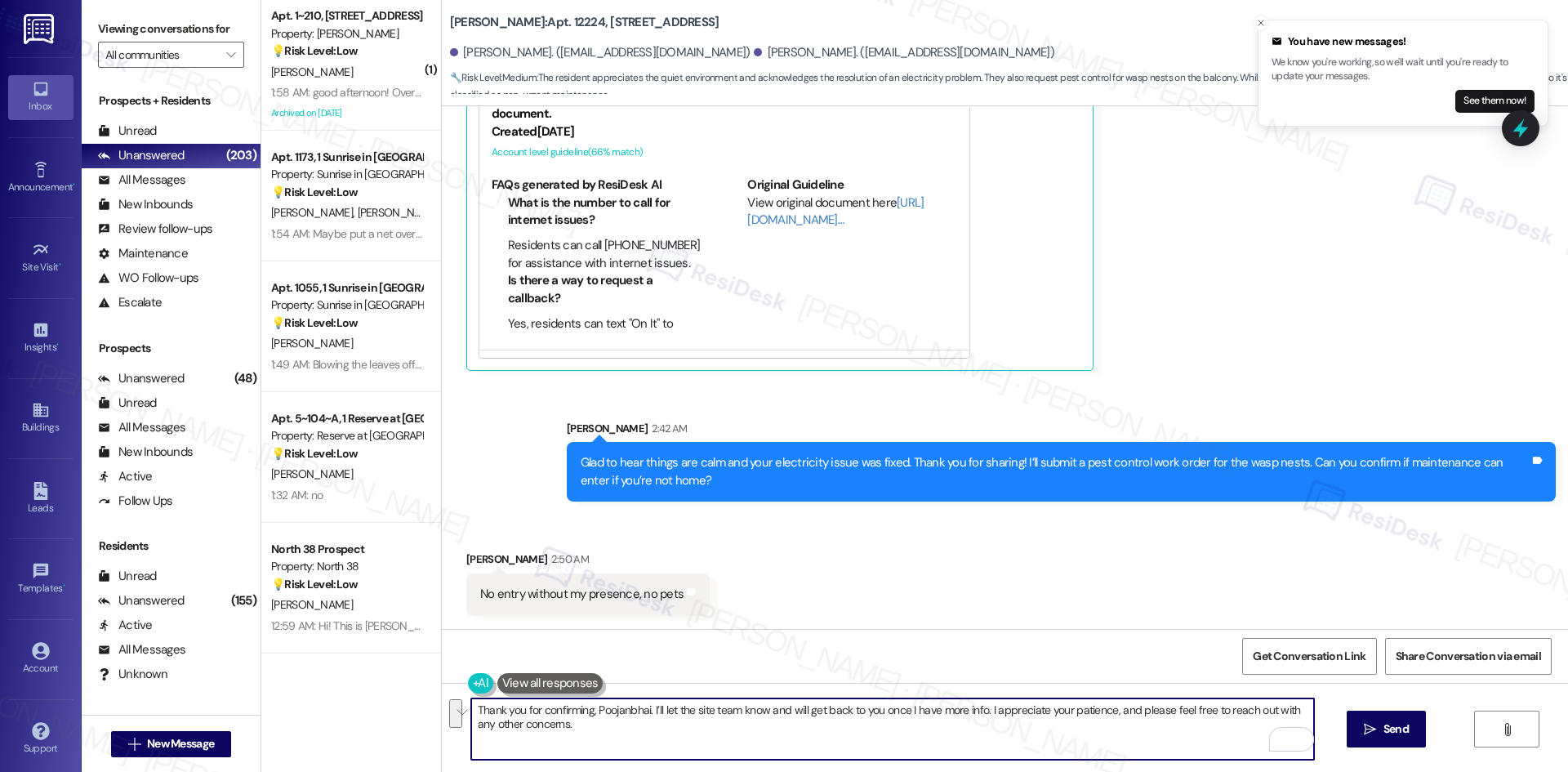
paste textarea "ve noted that there are no pets and that maintenance should only enter when you…"
type textarea "Thank you for confirming, Poojanbhai. I’ve noted that there are no pets and tha…"
click at [1380, 725] on span "Send" at bounding box center [1396, 729] width 31 height 17
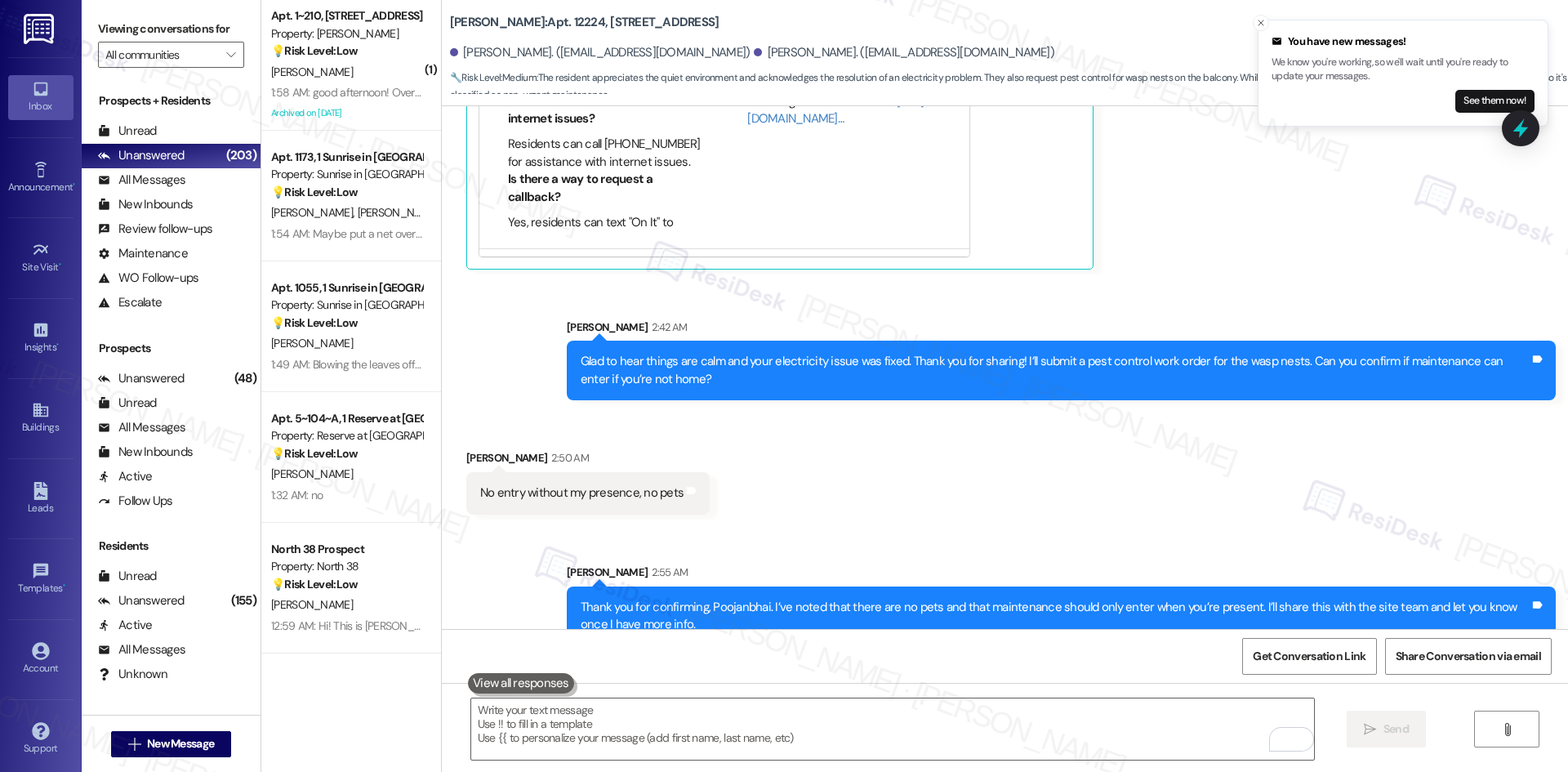
scroll to position [1686, 0]
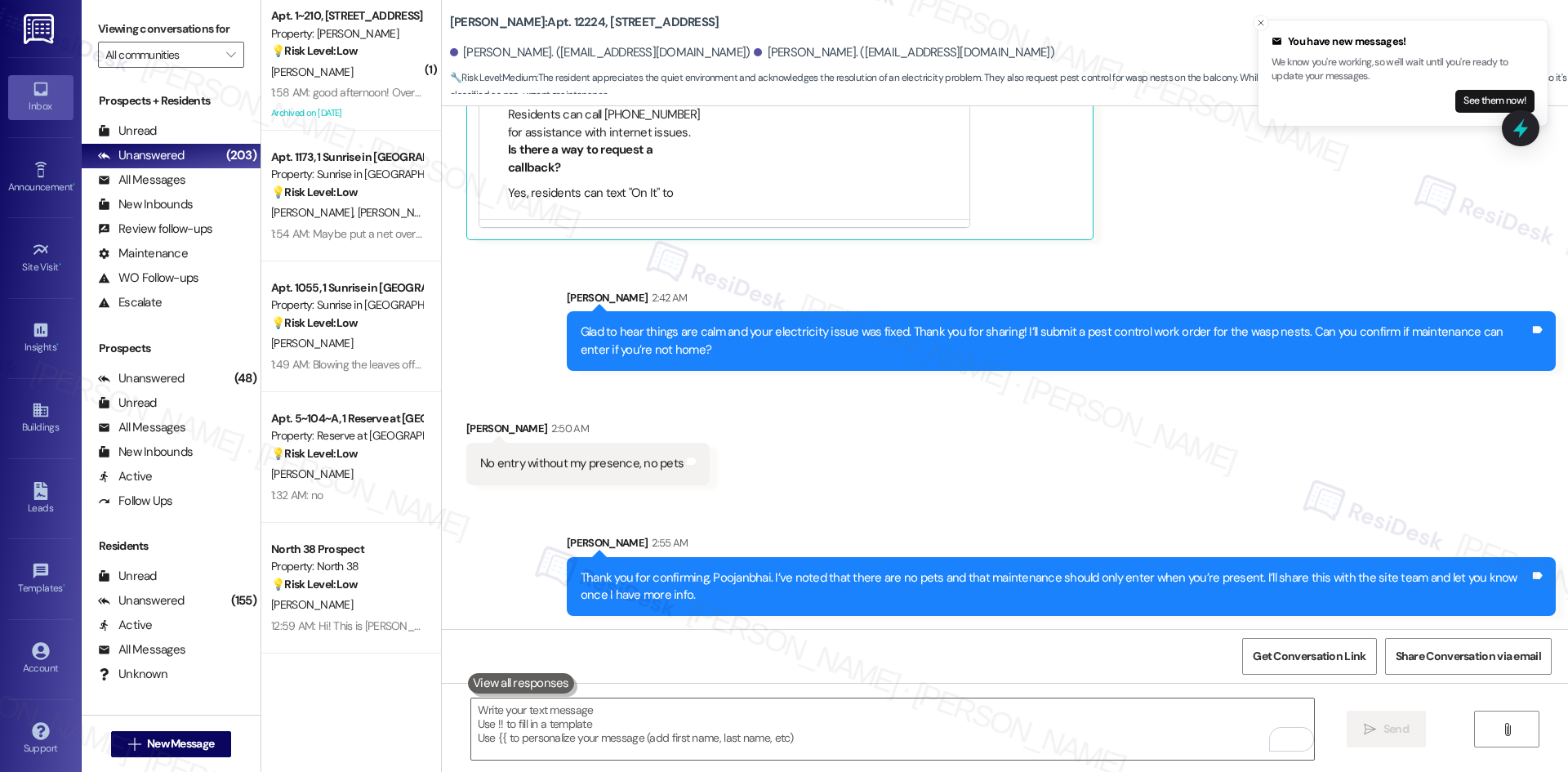
click at [1115, 506] on div "Sent via SMS [PERSON_NAME] 2:55 AM Thank you for confirming, [PERSON_NAME]. I’v…" at bounding box center [1004, 564] width 1126 height 132
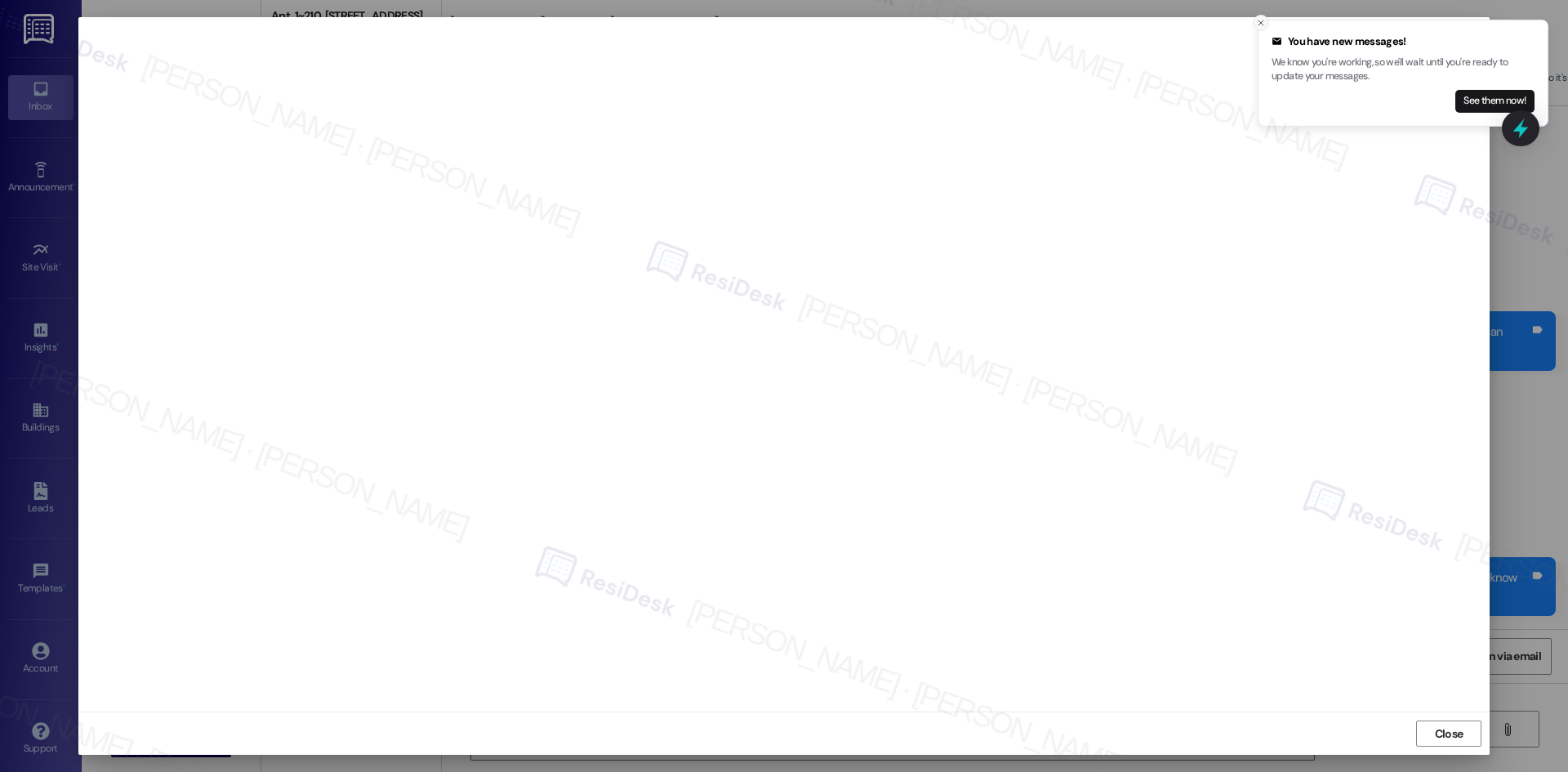
click at [1261, 24] on icon "Close toast" at bounding box center [1261, 23] width 10 height 10
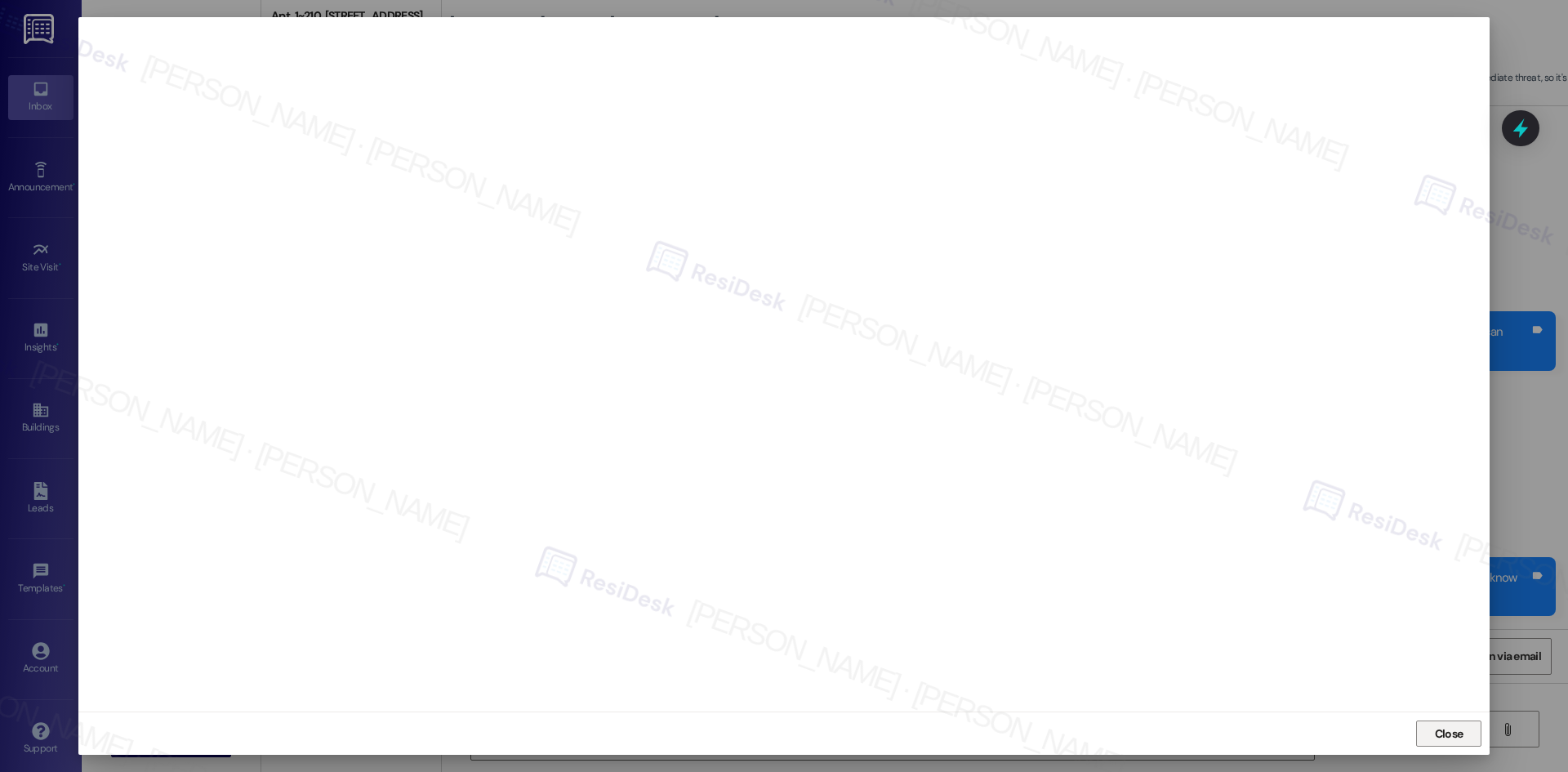
click at [1444, 742] on span "Close" at bounding box center [1448, 734] width 28 height 17
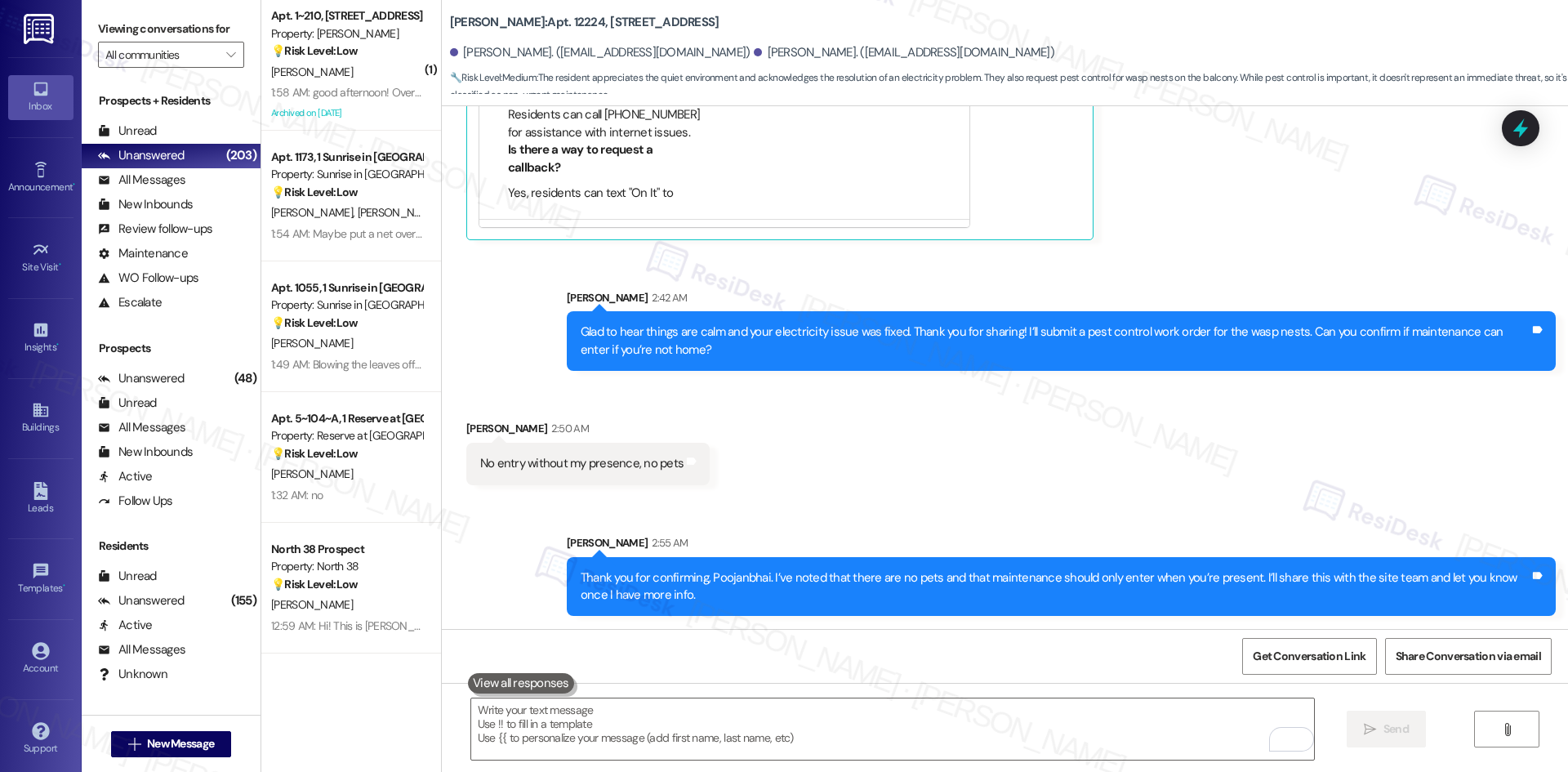
click at [1168, 512] on div "Sent via SMS [PERSON_NAME] 2:55 AM Thank you for confirming, [PERSON_NAME]. I’v…" at bounding box center [1004, 564] width 1126 height 132
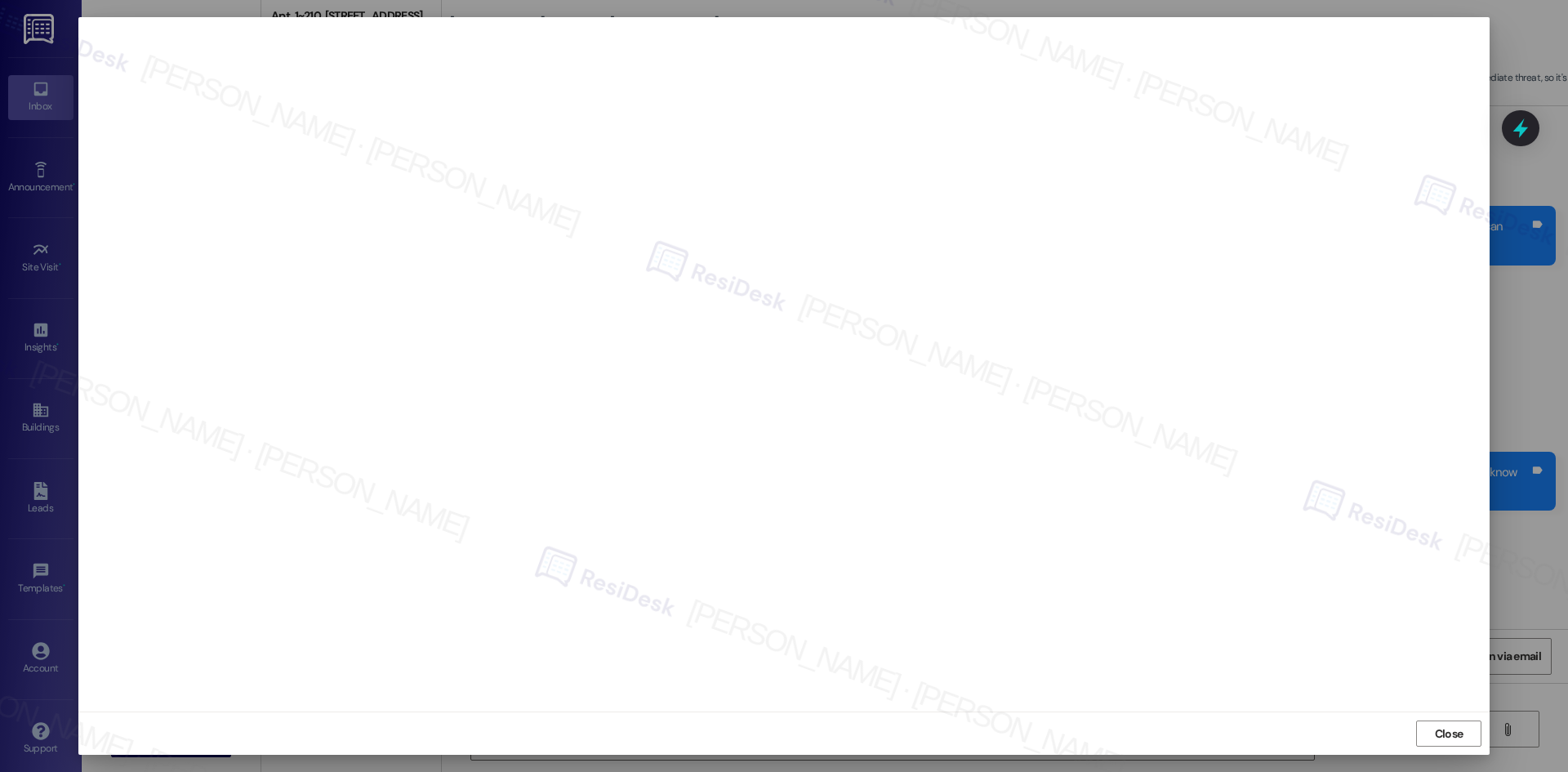
scroll to position [1799, 0]
drag, startPoint x: 1451, startPoint y: 733, endPoint x: 1346, endPoint y: 732, distance: 105.0
click at [1451, 733] on span "Close" at bounding box center [1448, 734] width 28 height 17
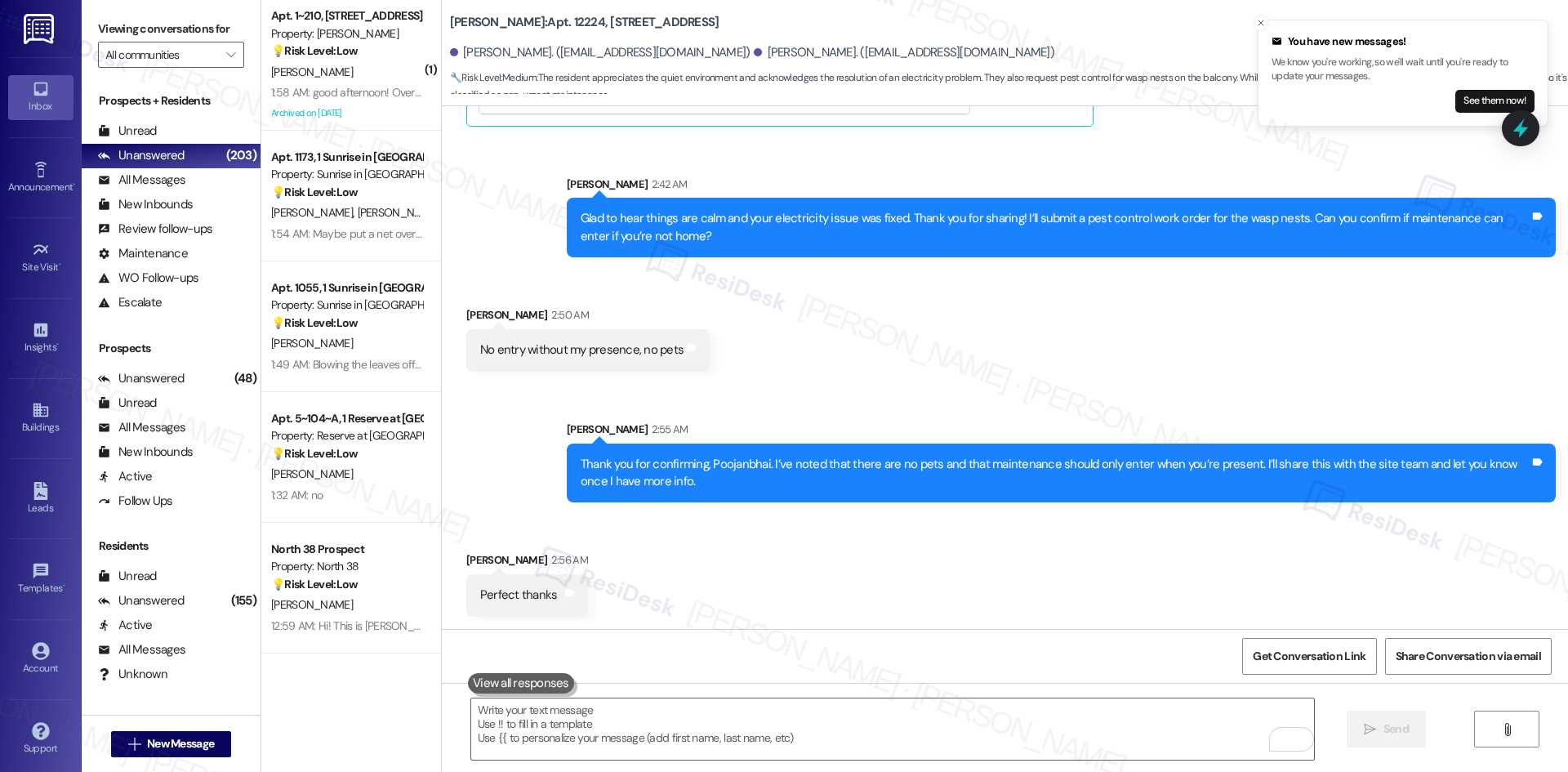
scroll to position [1800, 0]
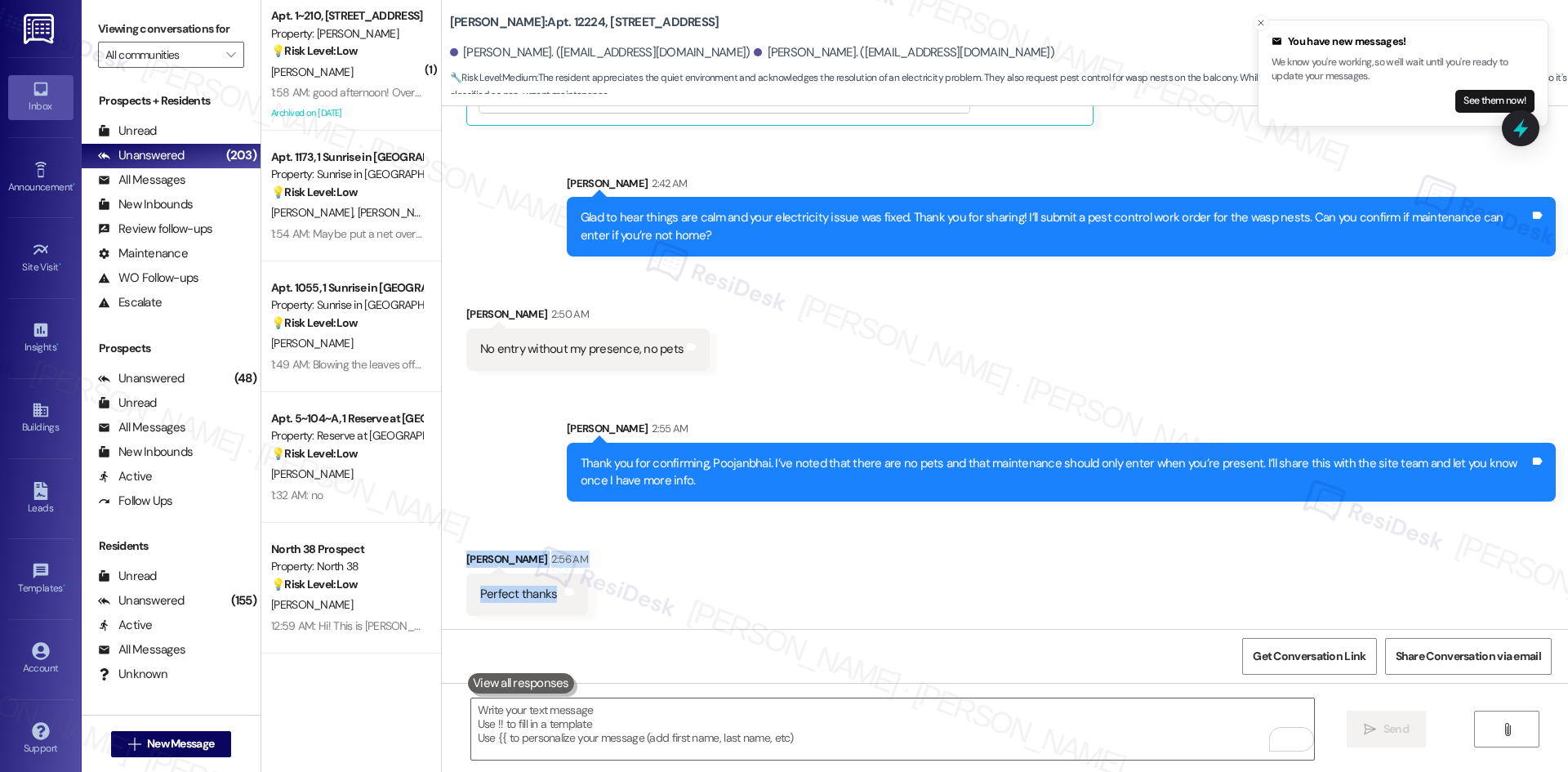
drag, startPoint x: 450, startPoint y: 552, endPoint x: 582, endPoint y: 607, distance: 143.0
click at [582, 607] on div "Received via SMS [PERSON_NAME] 2:56 AM Perfect thanks Tags and notes" at bounding box center [526, 582] width 146 height 89
copy div "[PERSON_NAME] 2:56 AM Perfect thanks Tags and notes"
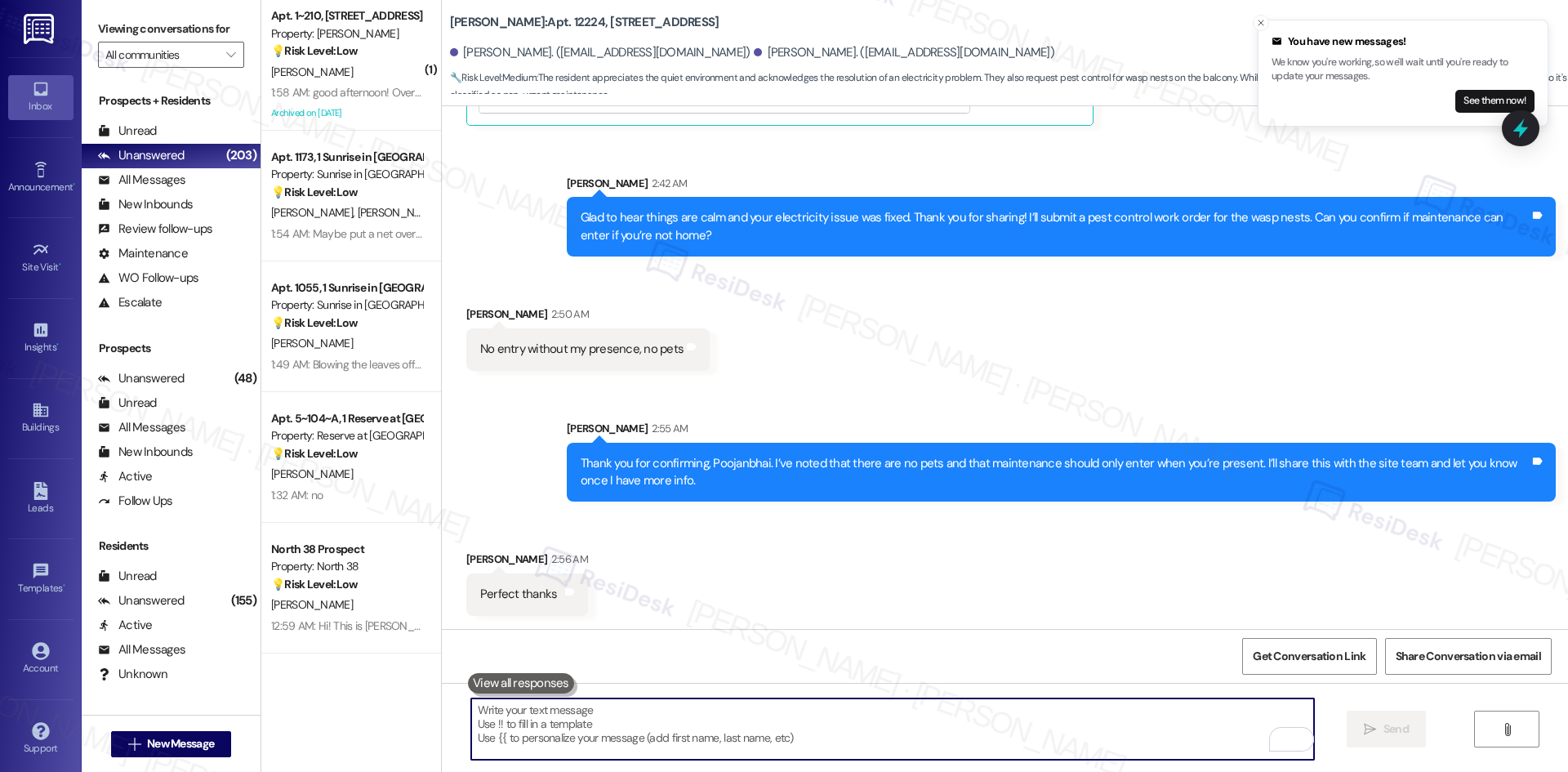
drag, startPoint x: 804, startPoint y: 741, endPoint x: 816, endPoint y: 741, distance: 12.0
click at [804, 741] on textarea "To enrich screen reader interactions, please activate Accessibility in Grammarl…" at bounding box center [892, 729] width 842 height 61
paste textarea "You’re very welcome, [PERSON_NAME]!"
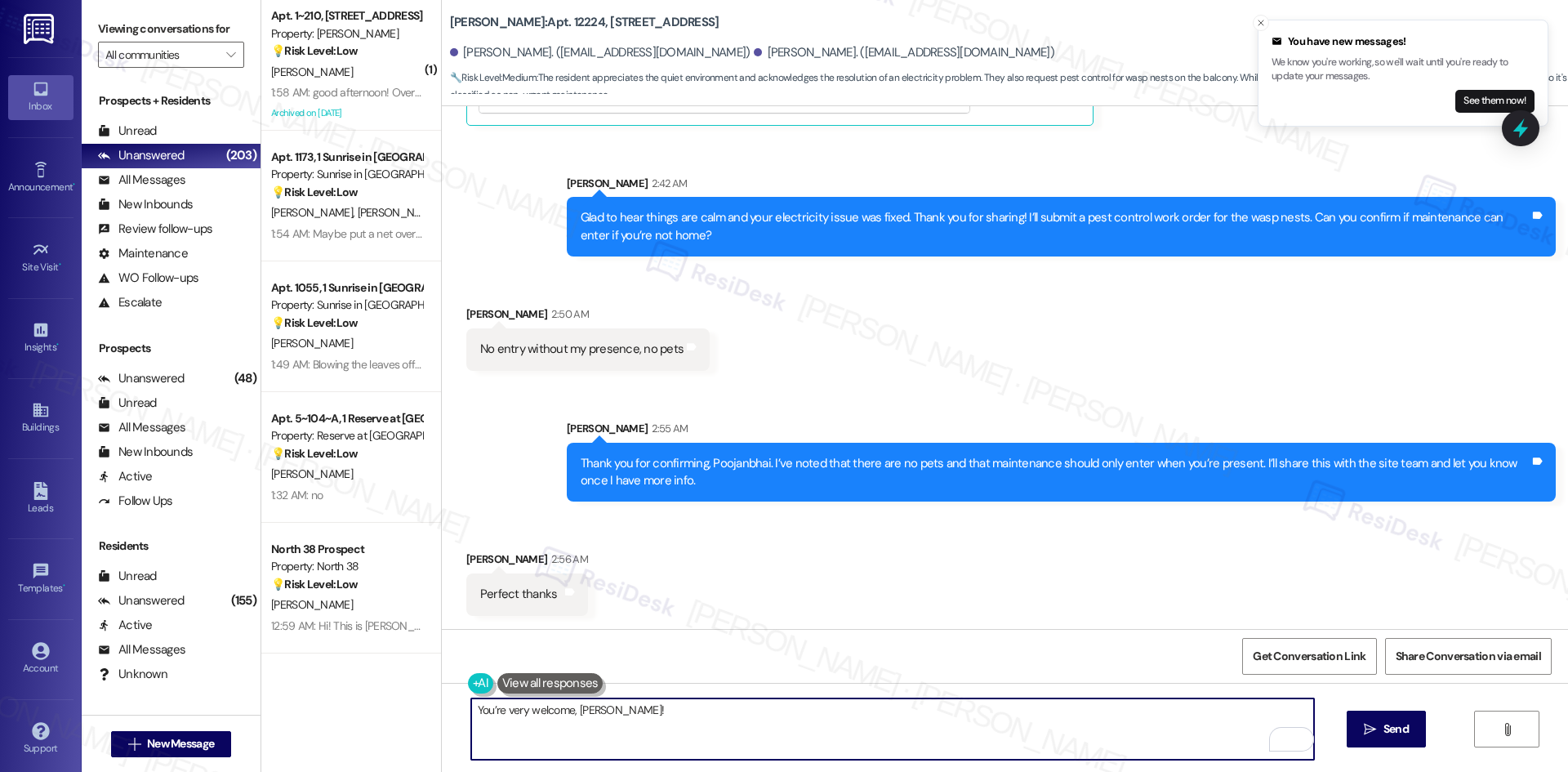
type textarea "You’re very welcome, [PERSON_NAME]!"
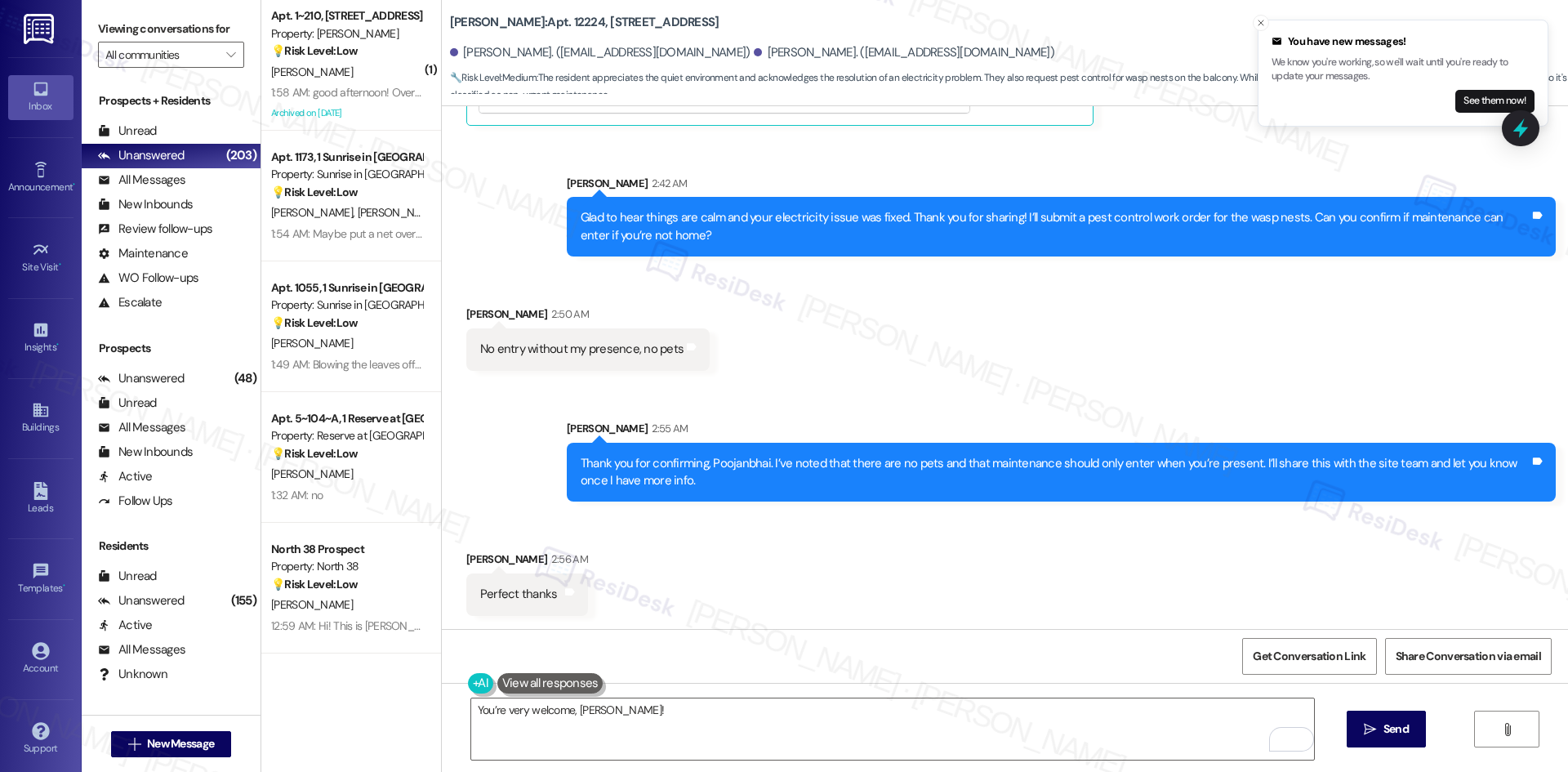
click at [1398, 726] on span "Send" at bounding box center [1396, 729] width 26 height 17
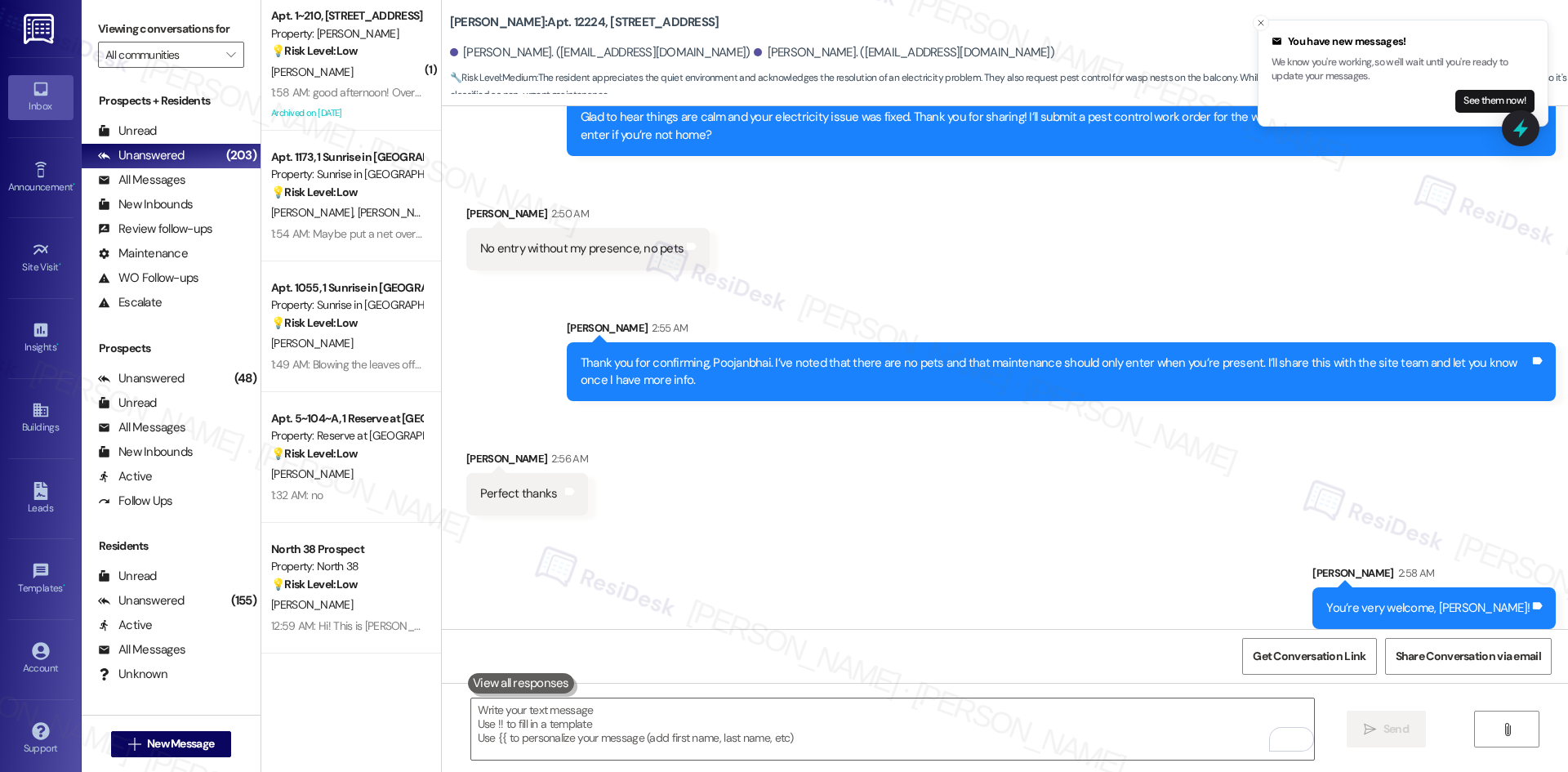
scroll to position [1914, 0]
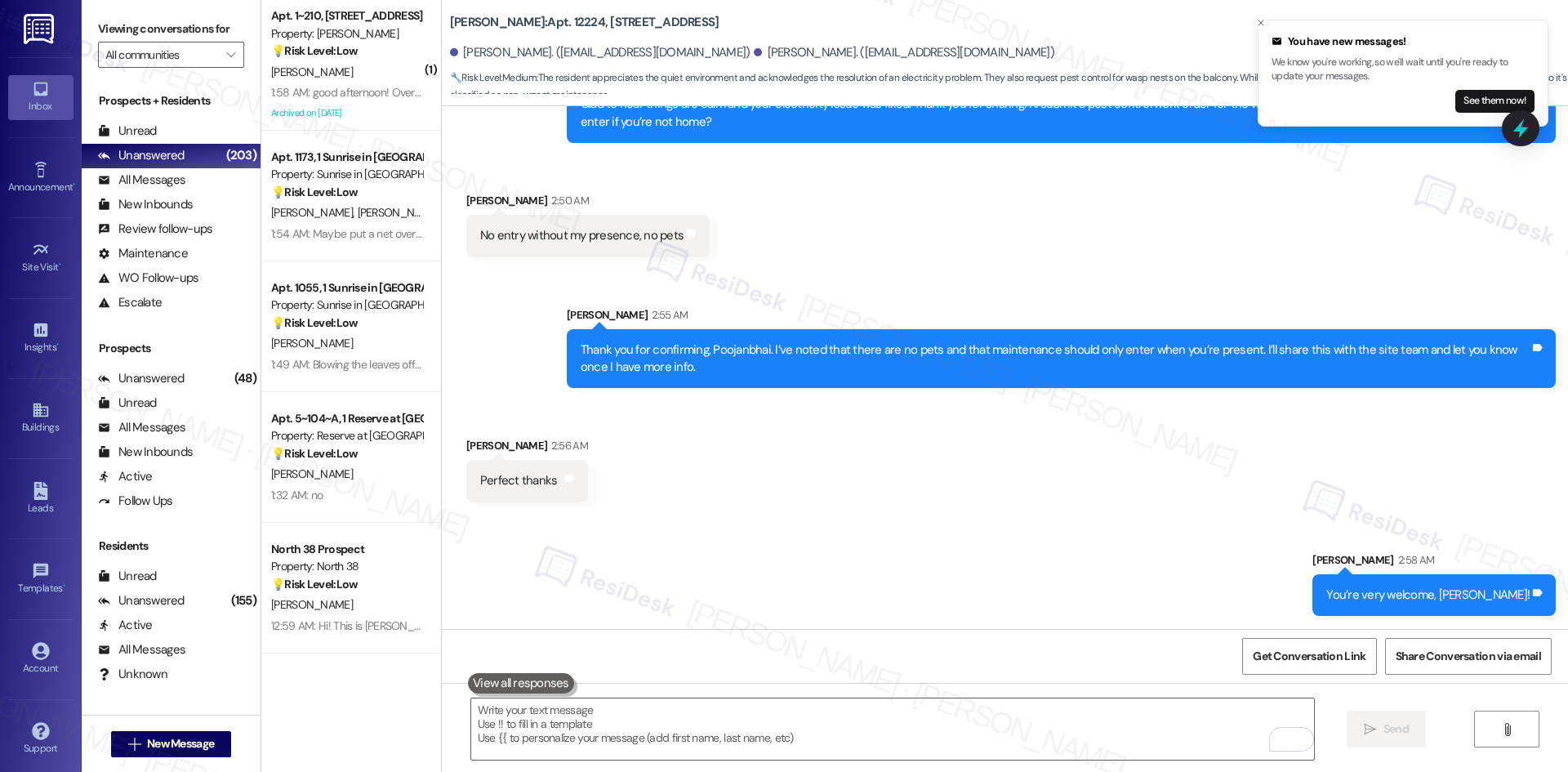
click at [1085, 533] on div "Sent via SMS [PERSON_NAME] 2:58 AM You’re very welcome, [PERSON_NAME]! Tags and…" at bounding box center [1004, 572] width 1126 height 114
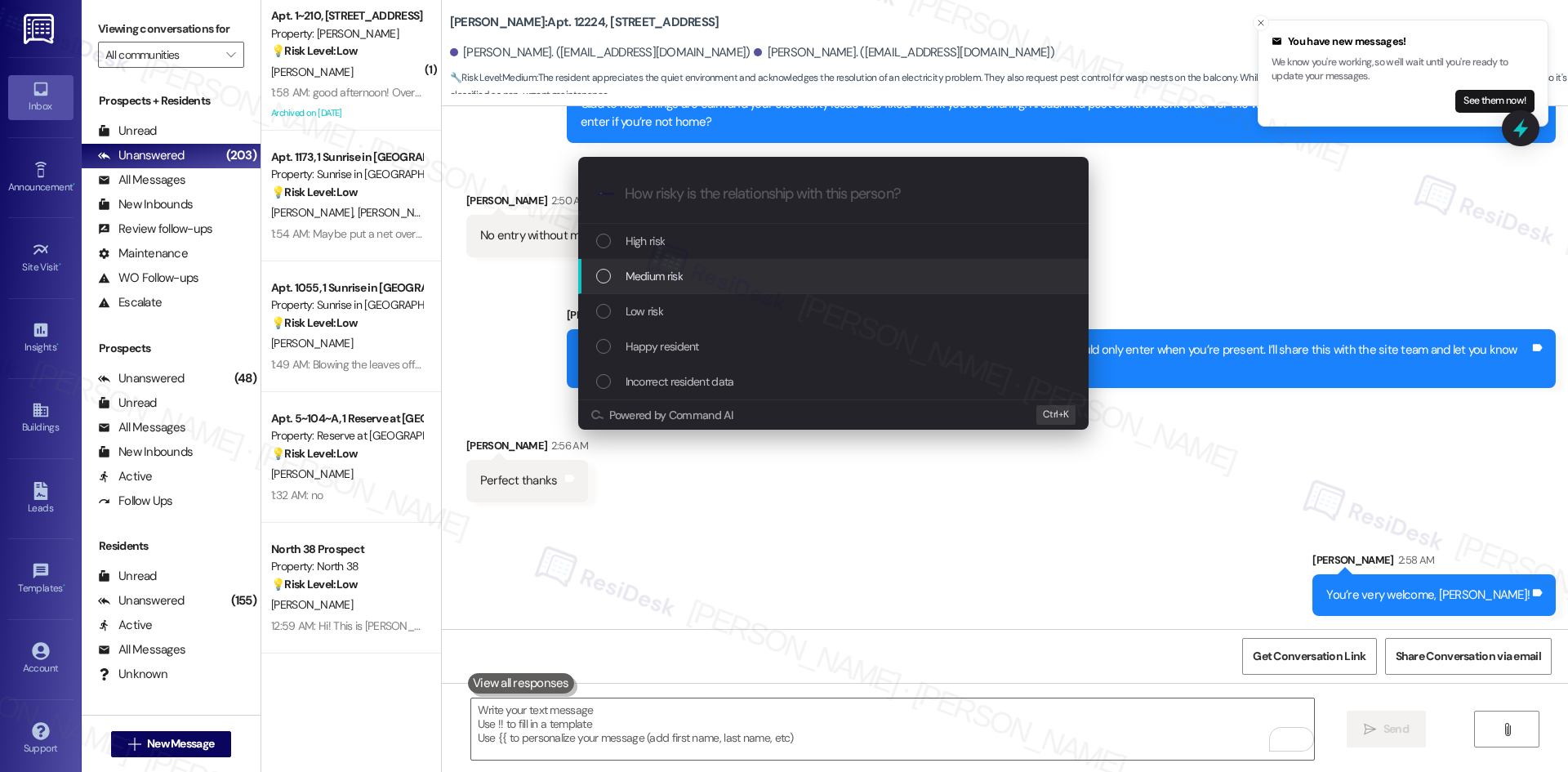
click at [734, 274] on div "Medium risk" at bounding box center [835, 276] width 478 height 18
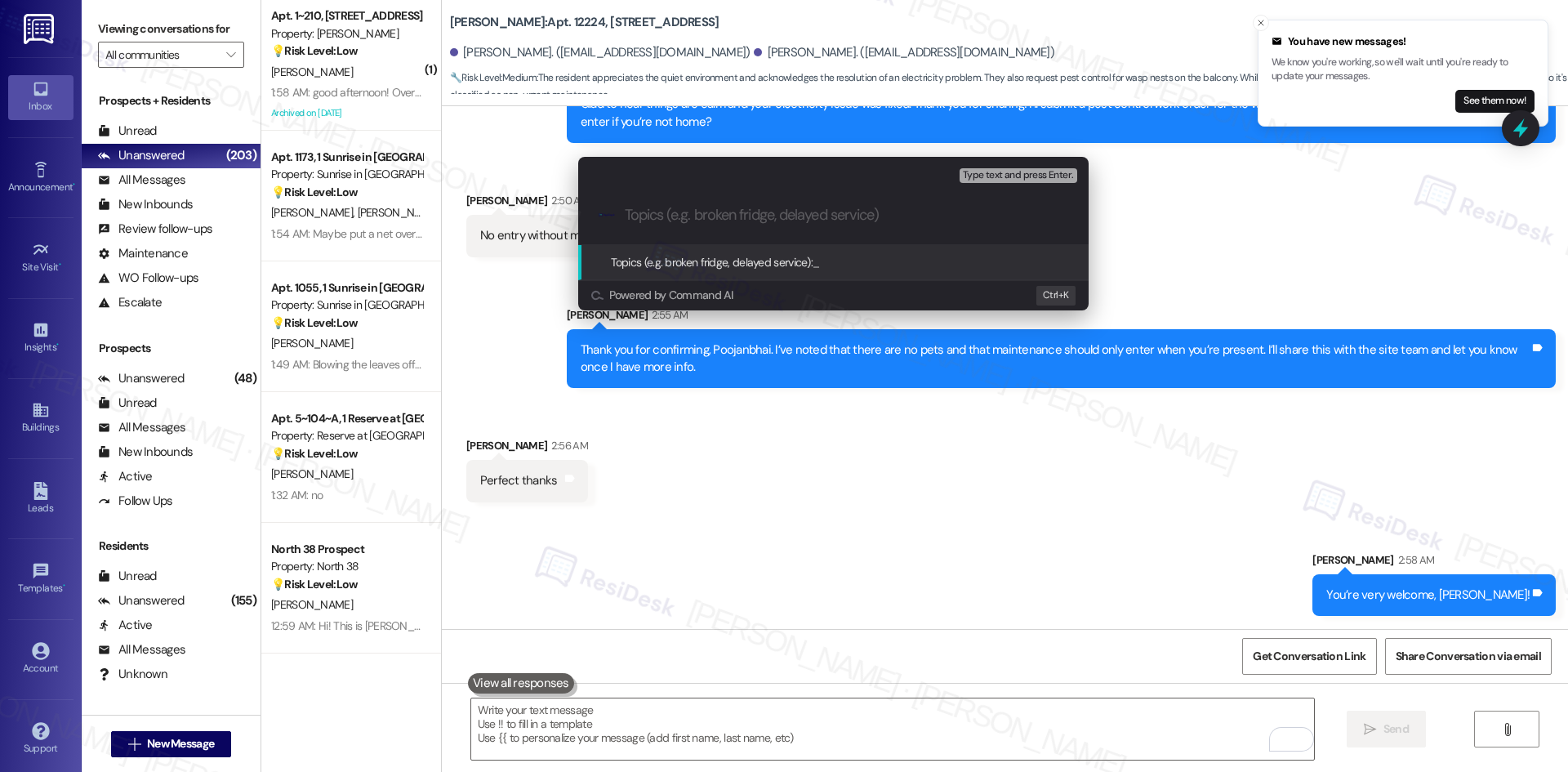
click at [730, 217] on input "Topics (e.g. broken fridge, delayed service)" at bounding box center [846, 214] width 444 height 17
paste input "Pest Control Request – Wasp Nests on Balcony (Work Order 4639322)"
type input "Pest Control Request – Wasp Nests on Balcony (Work Order 4639322)"
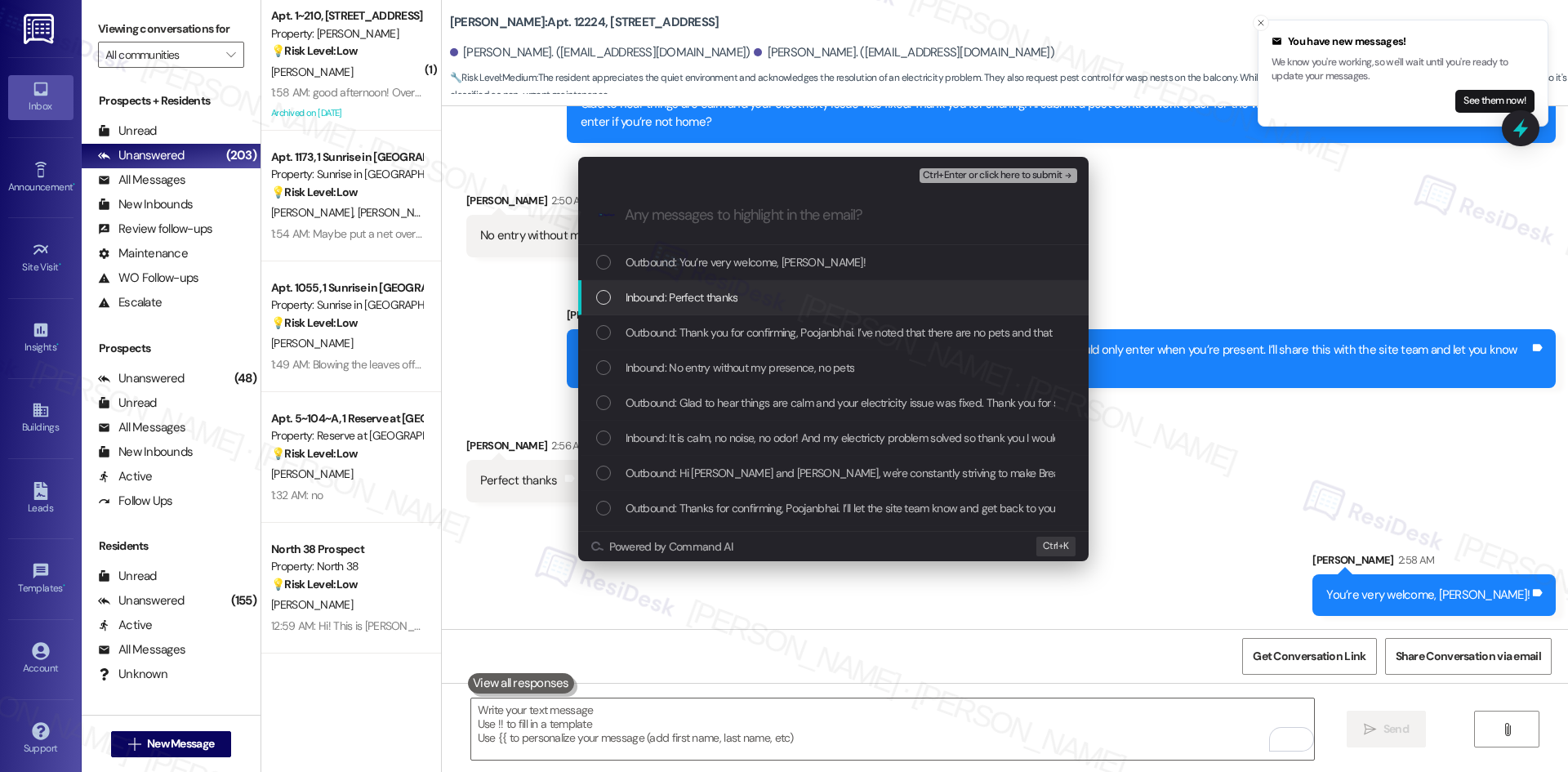
click at [759, 300] on div "Inbound: Perfect thanks" at bounding box center [835, 298] width 478 height 18
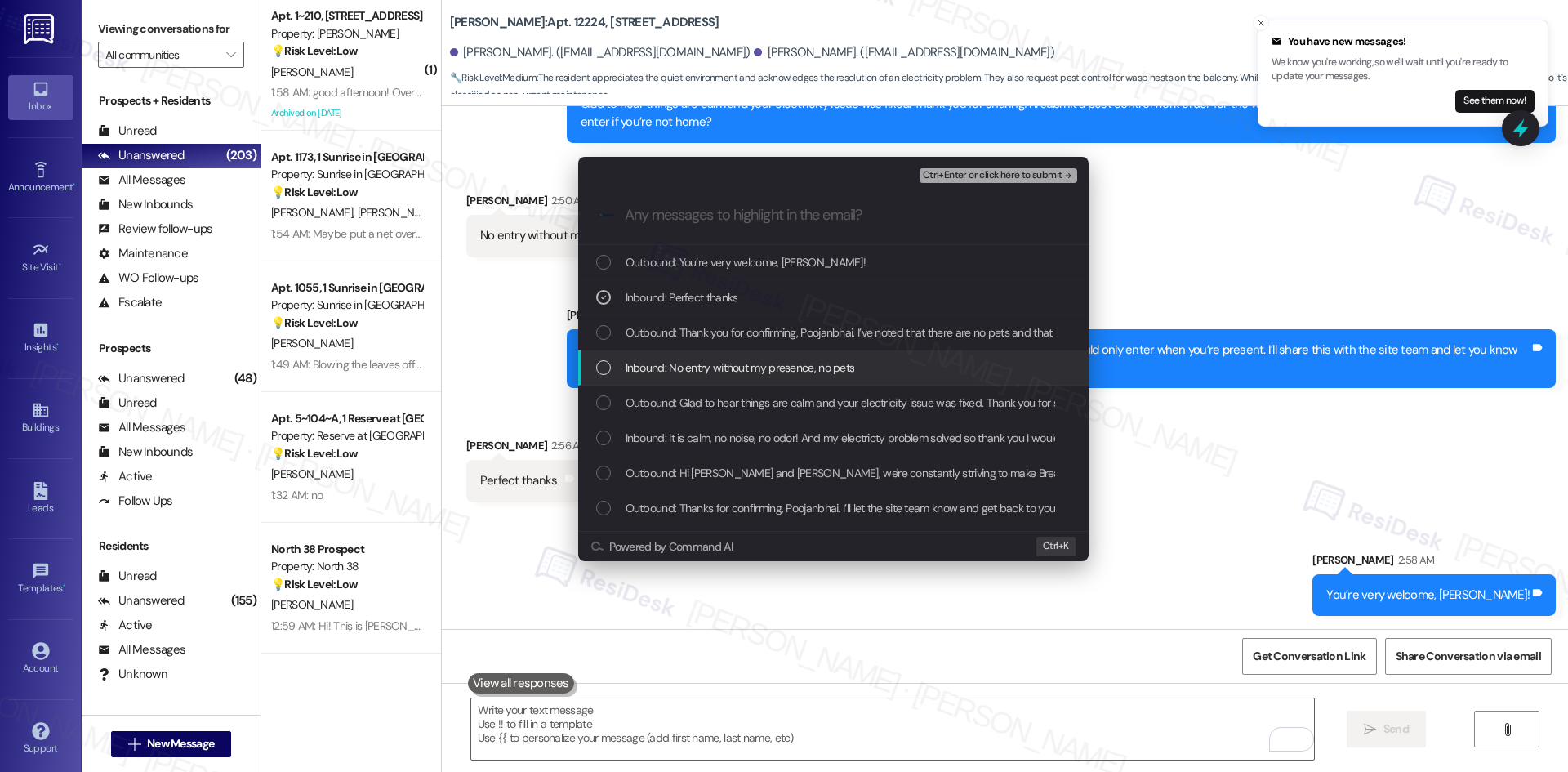
click at [866, 363] on div "Inbound: No entry without my presence, no pets" at bounding box center [835, 367] width 478 height 18
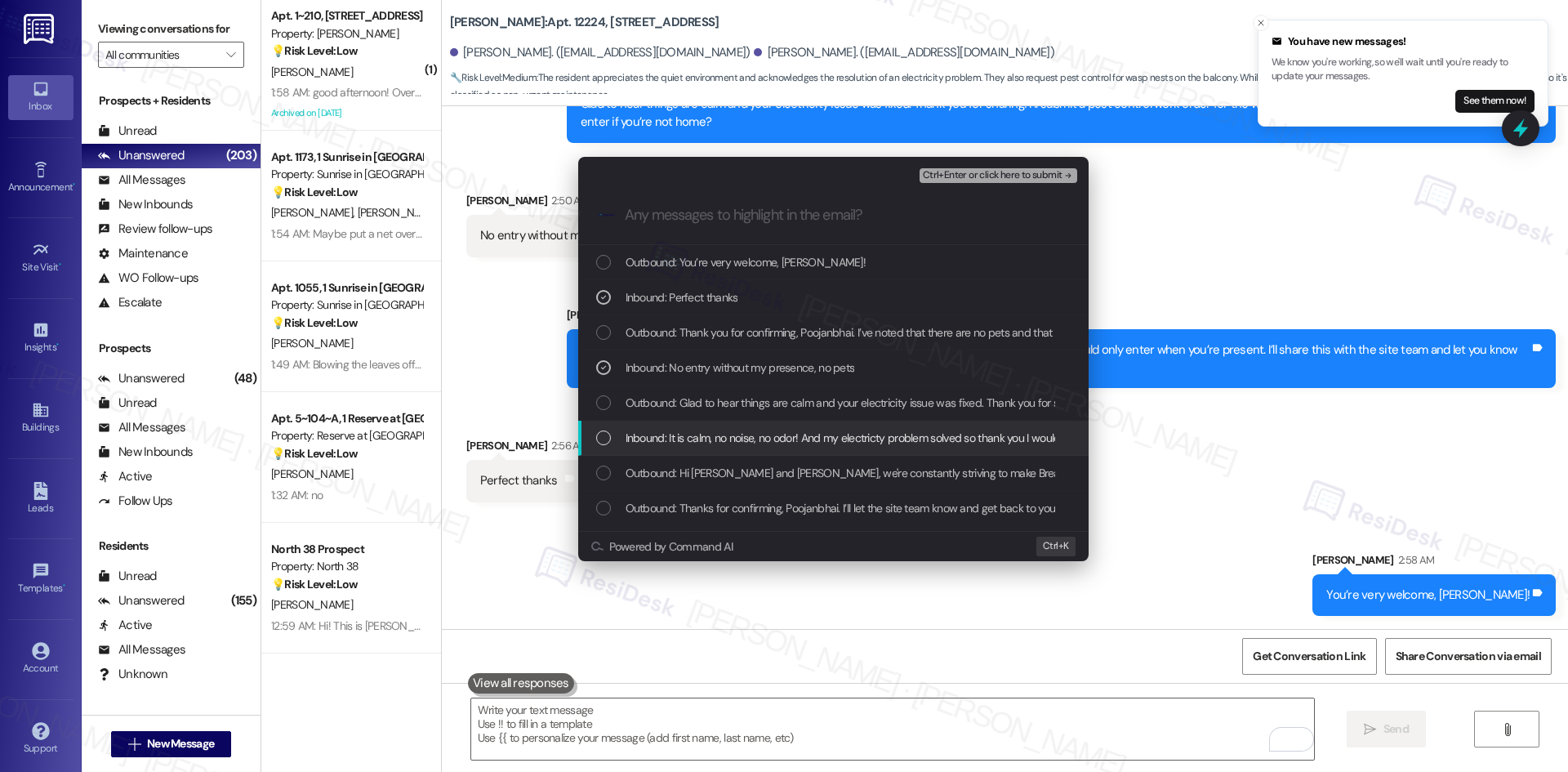
click at [822, 440] on span "Inbound: It is calm, no noise, no odor! And my electricty problem solved so tha…" at bounding box center [1100, 438] width 948 height 18
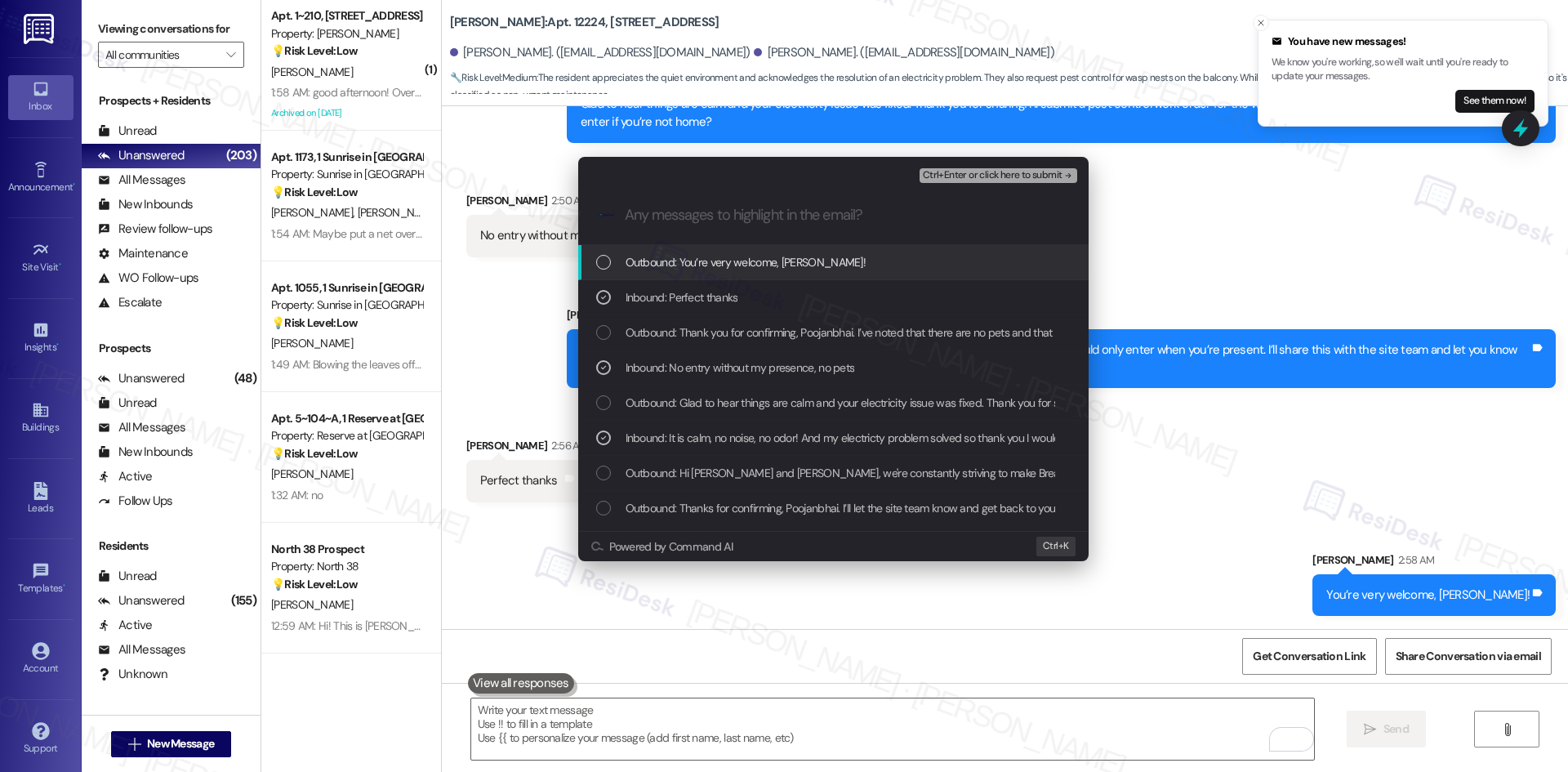
click at [1036, 176] on span "Ctrl+Enter or click here to submit" at bounding box center [993, 176] width 139 height 12
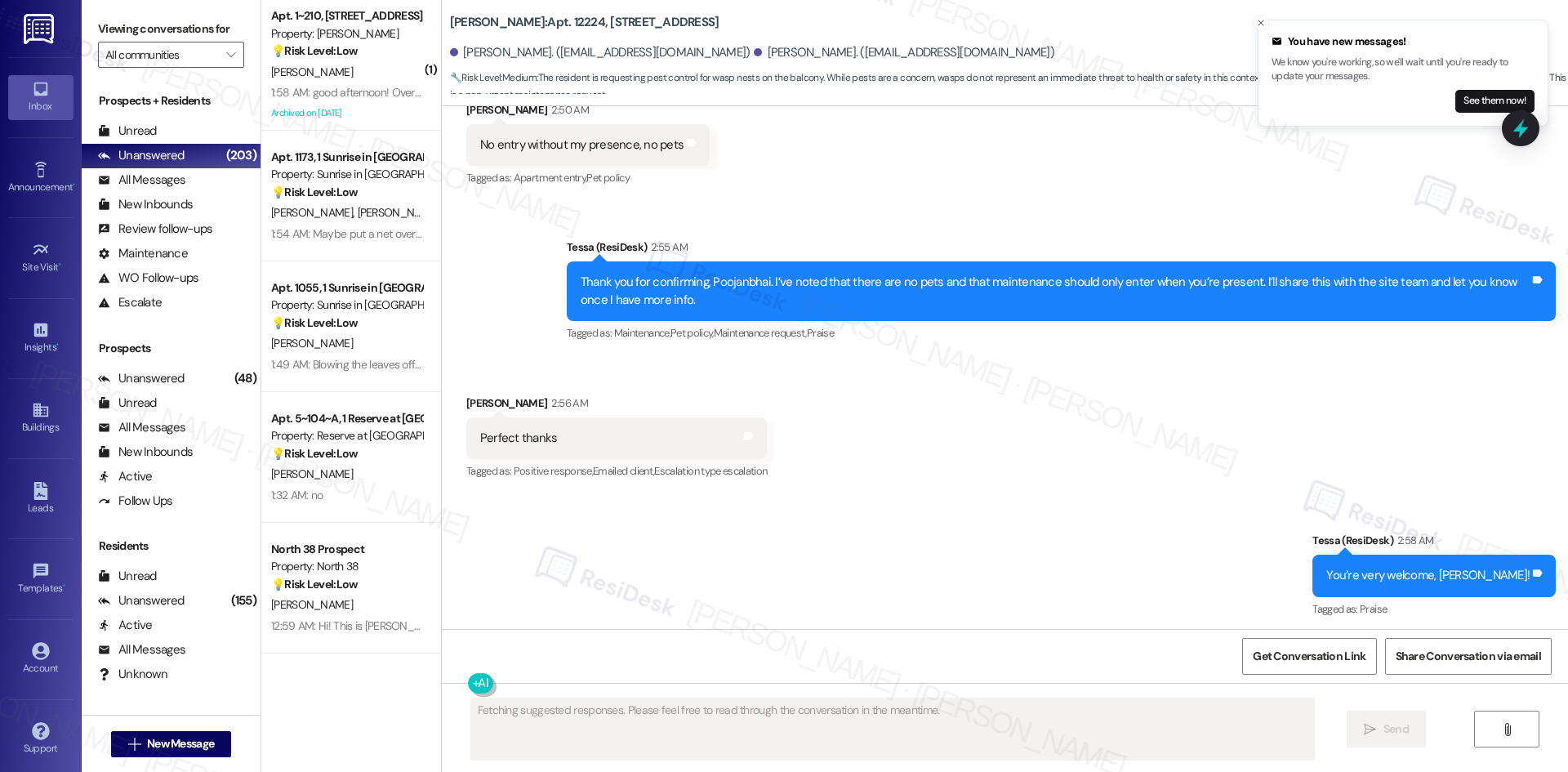
scroll to position [1726, 0]
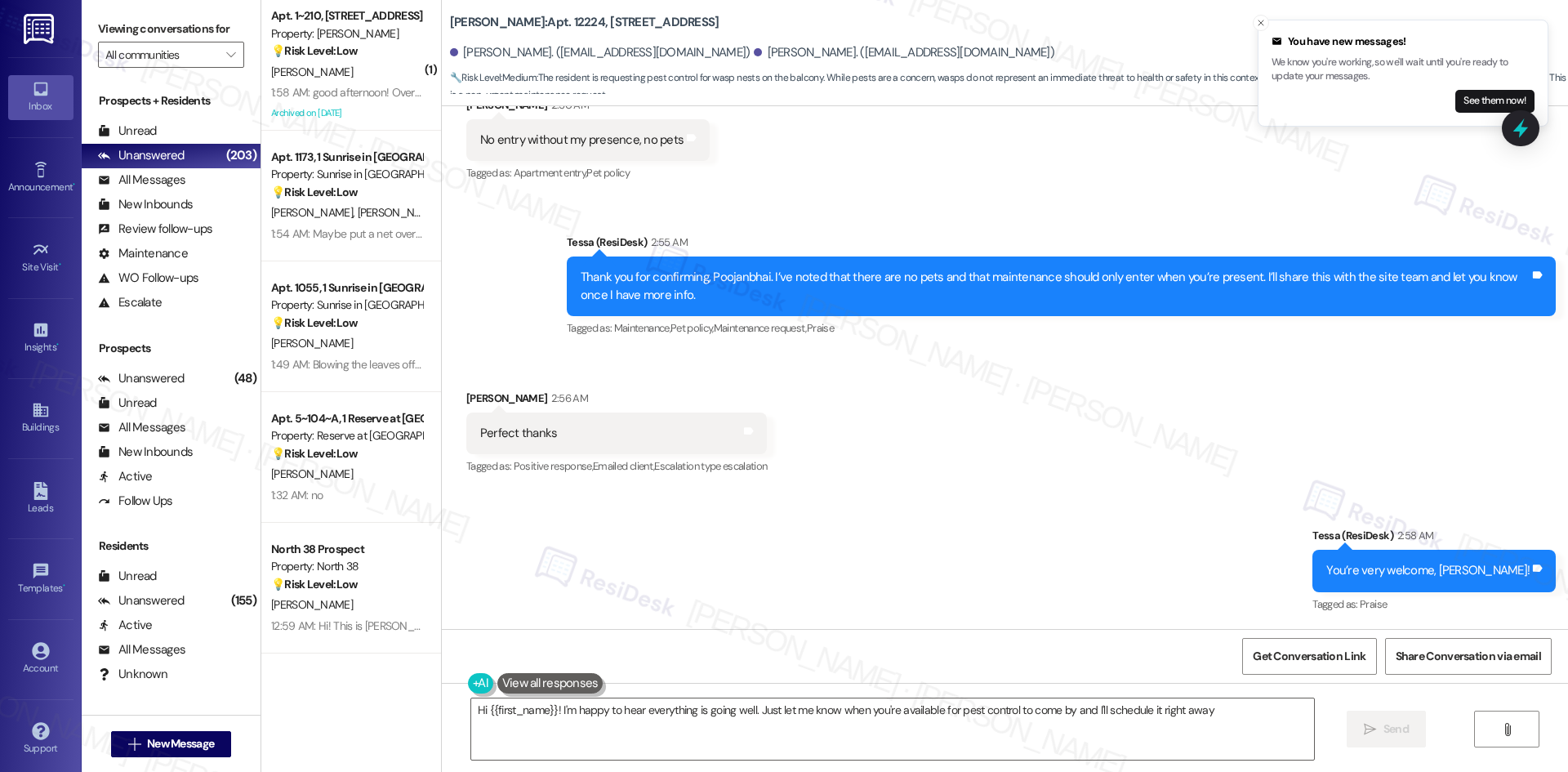
type textarea "Hi {{first_name}}! I'm happy to hear everything is going well. Just let me know…"
click at [1480, 100] on button "See them now!" at bounding box center [1494, 100] width 80 height 23
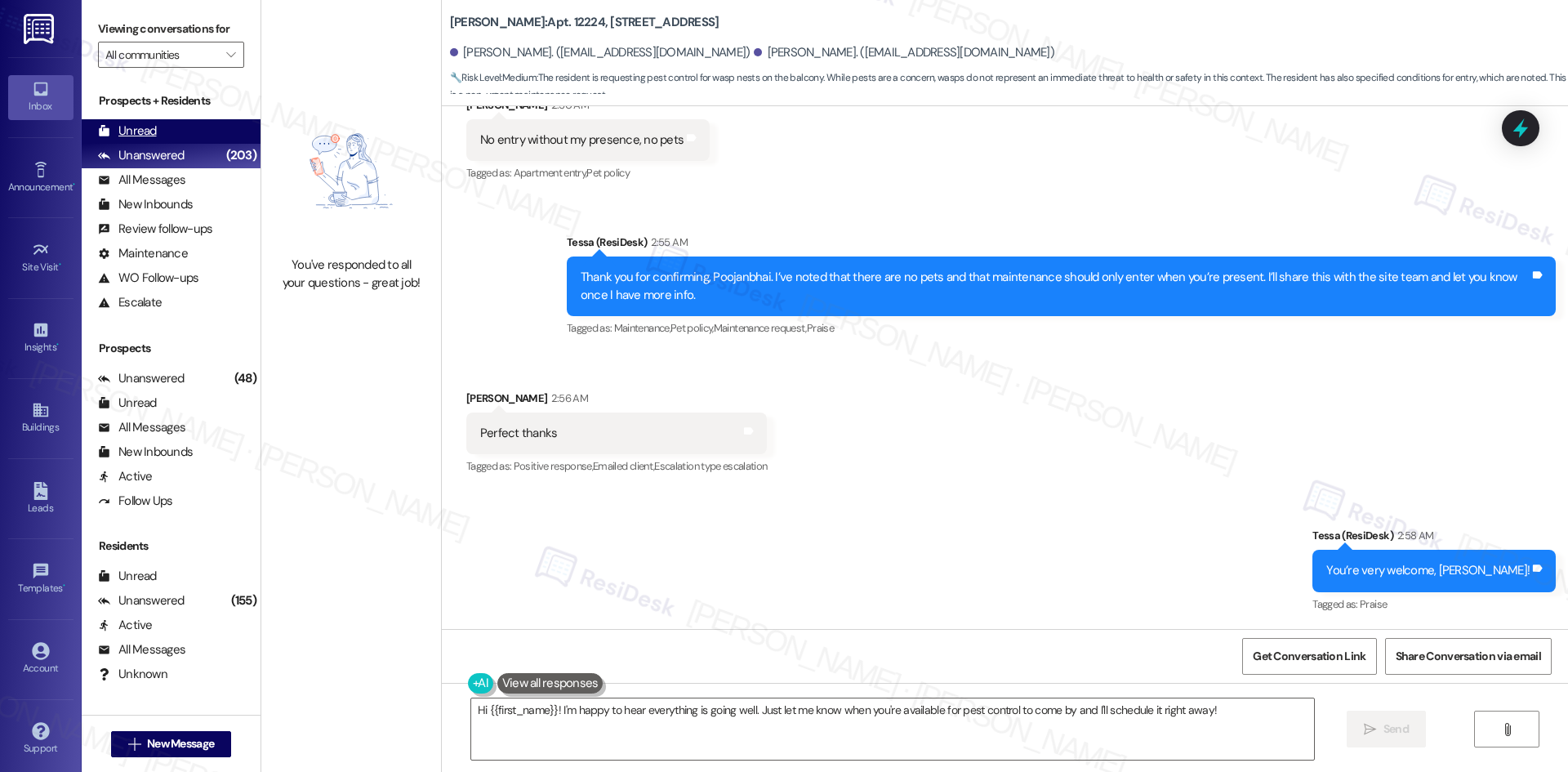
click at [137, 134] on div "Unread" at bounding box center [128, 131] width 59 height 17
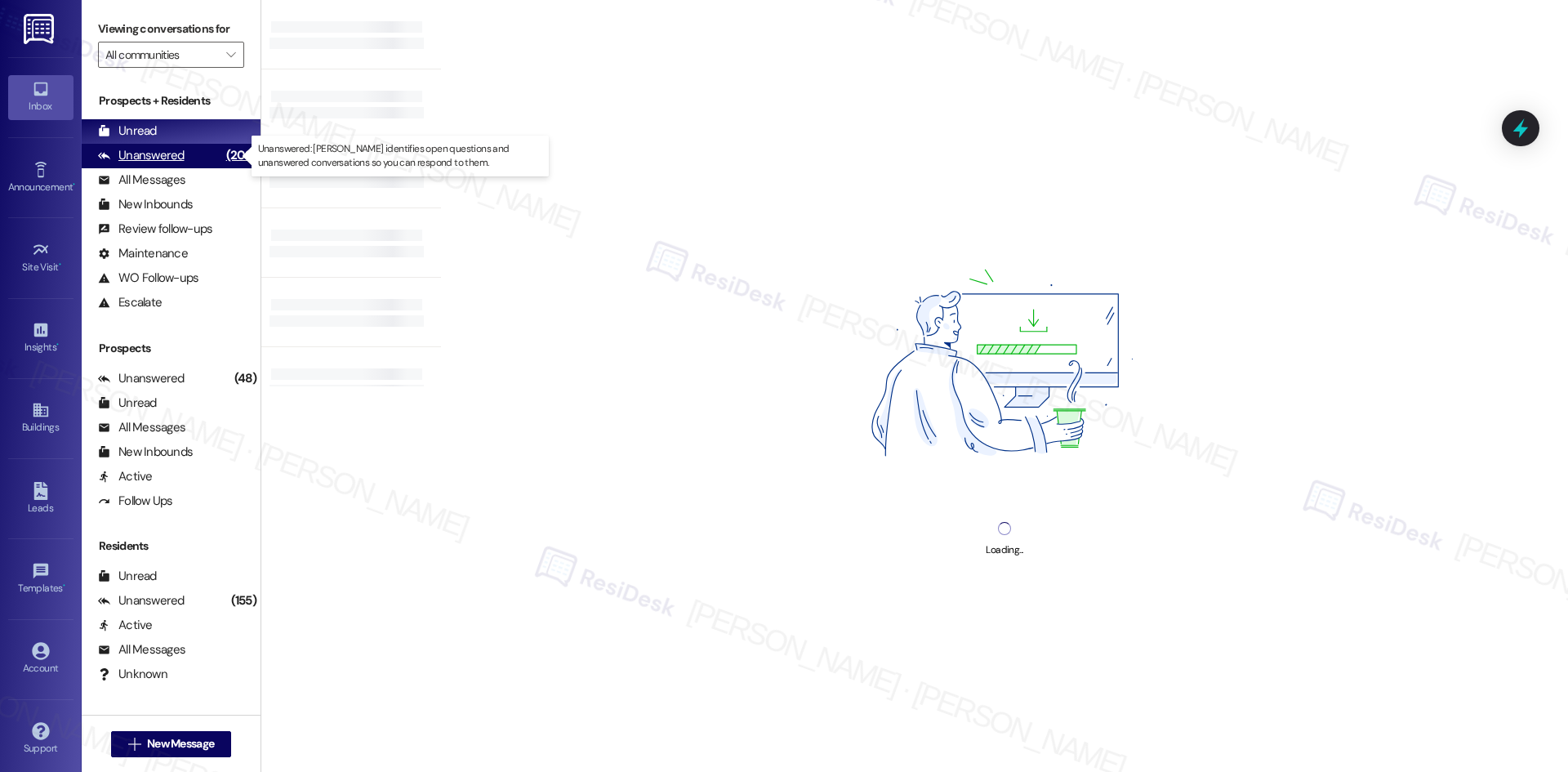
click at [149, 154] on div "Unanswered" at bounding box center [141, 155] width 86 height 17
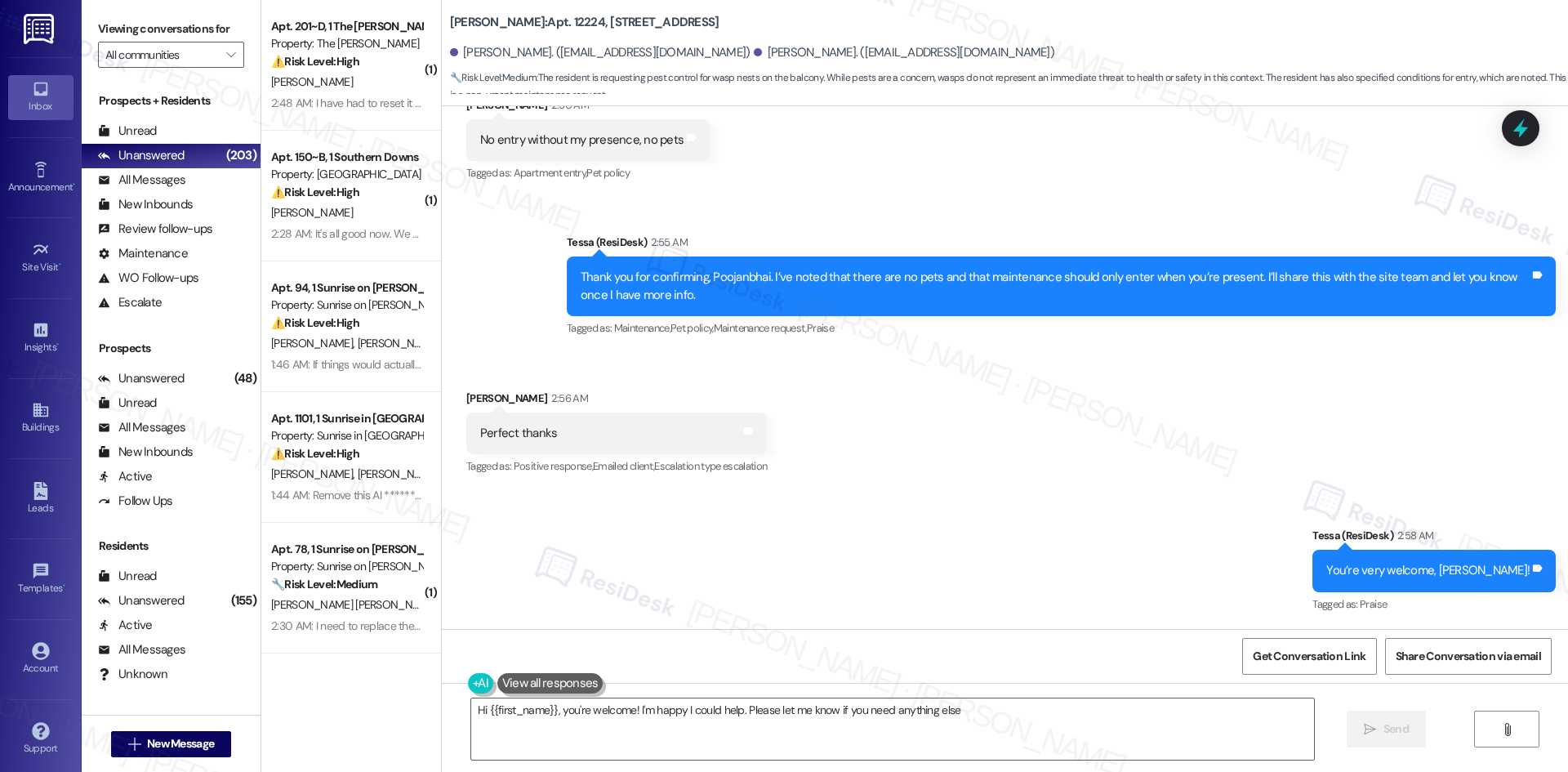
type textarea "Hi {{first_name}}, you're welcome! I'm happy I could help. Please let me know i…"
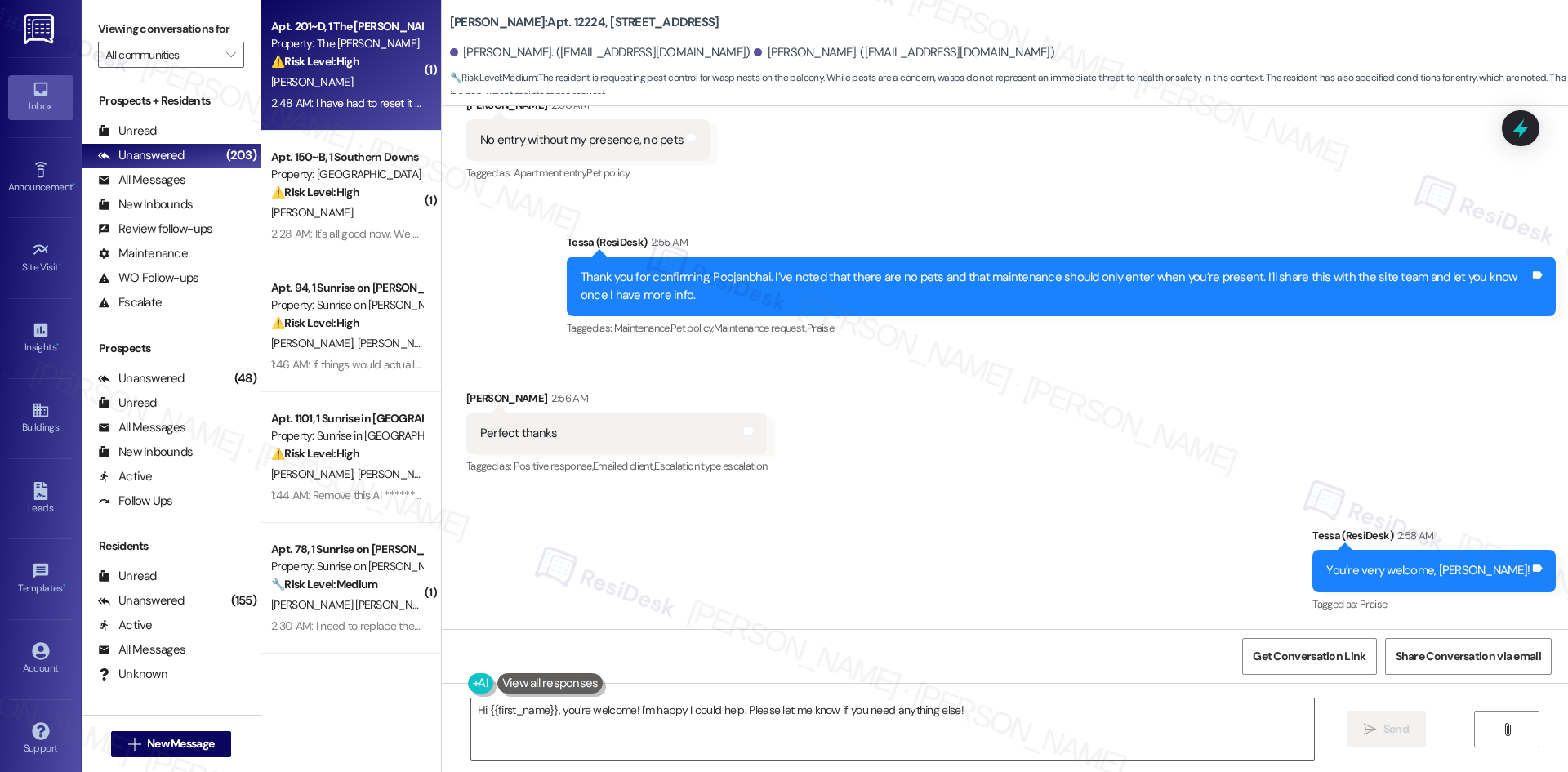
click at [361, 76] on div "[PERSON_NAME]" at bounding box center [346, 82] width 154 height 21
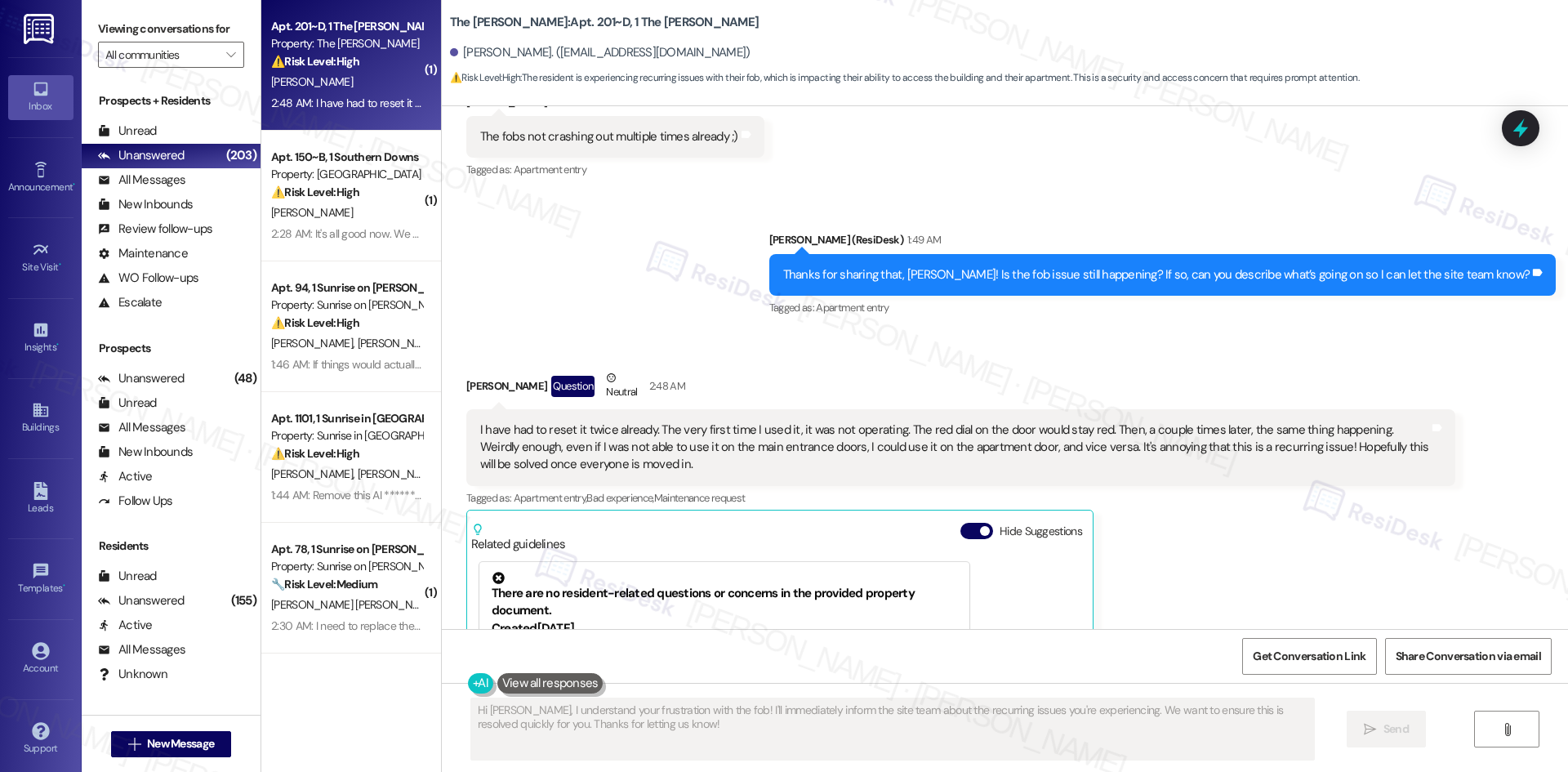
scroll to position [231, 0]
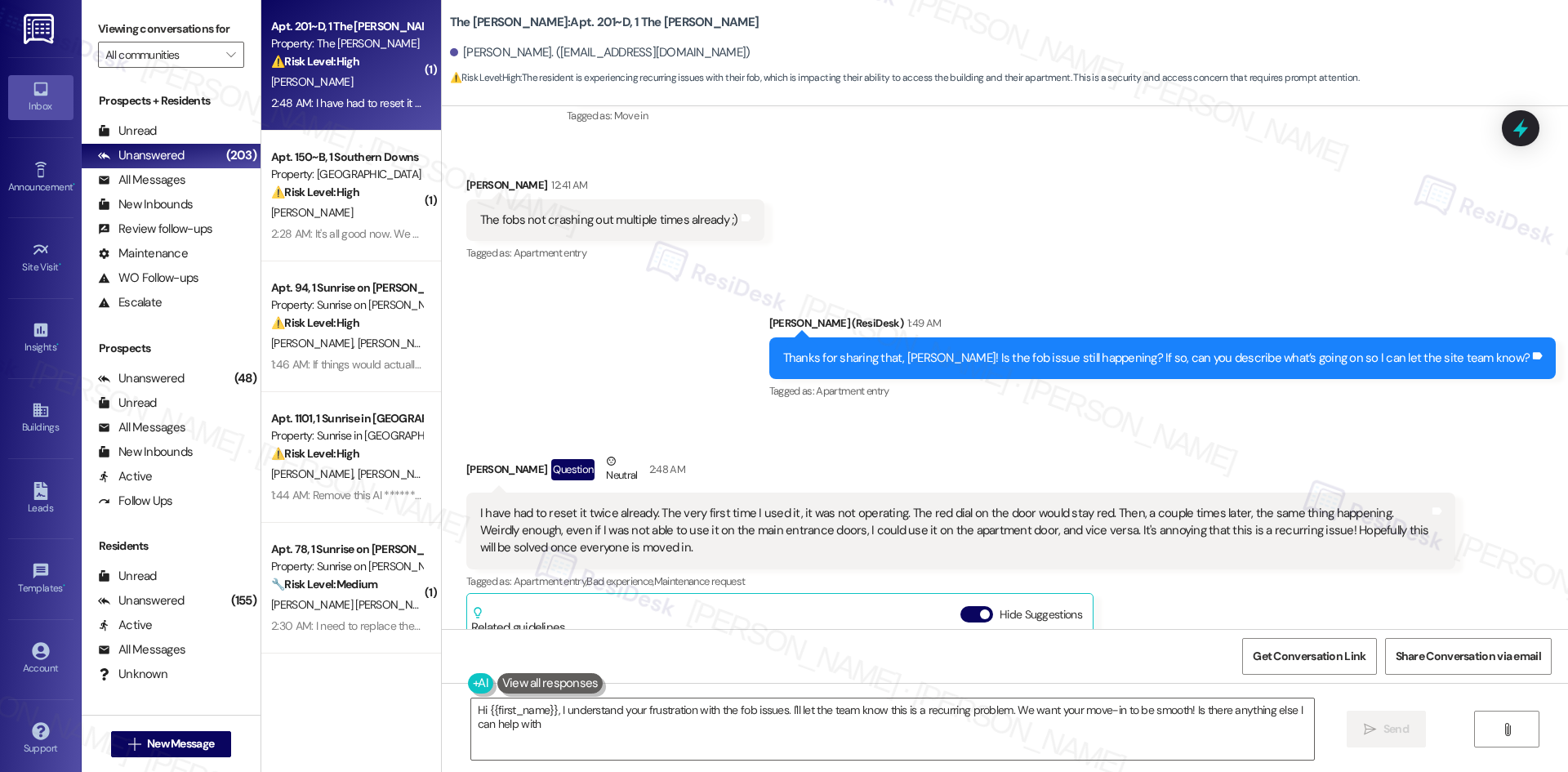
type textarea "Hi {{first_name}}, I understand your frustration with the fob issues. I'll let …"
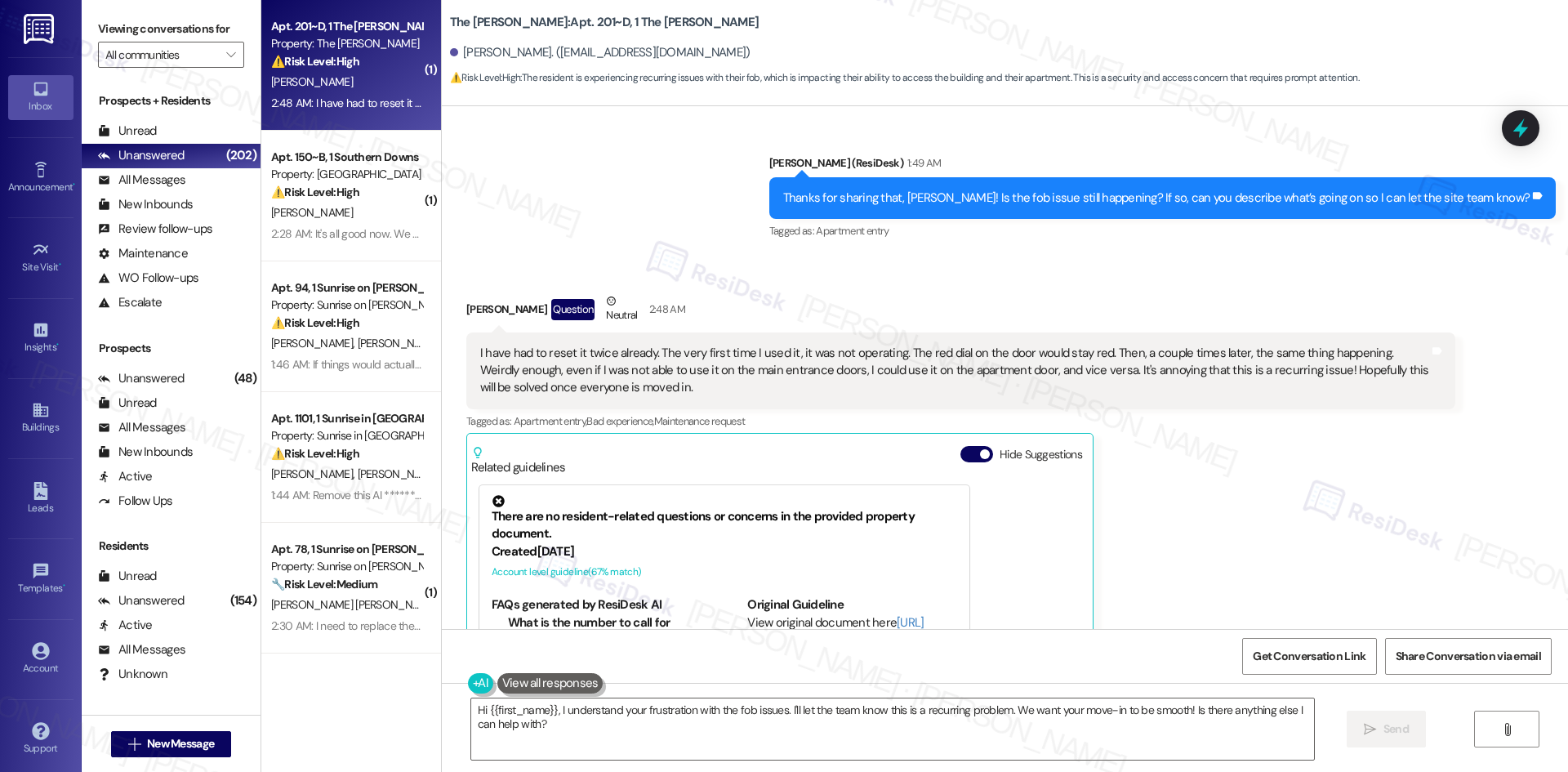
scroll to position [313, 0]
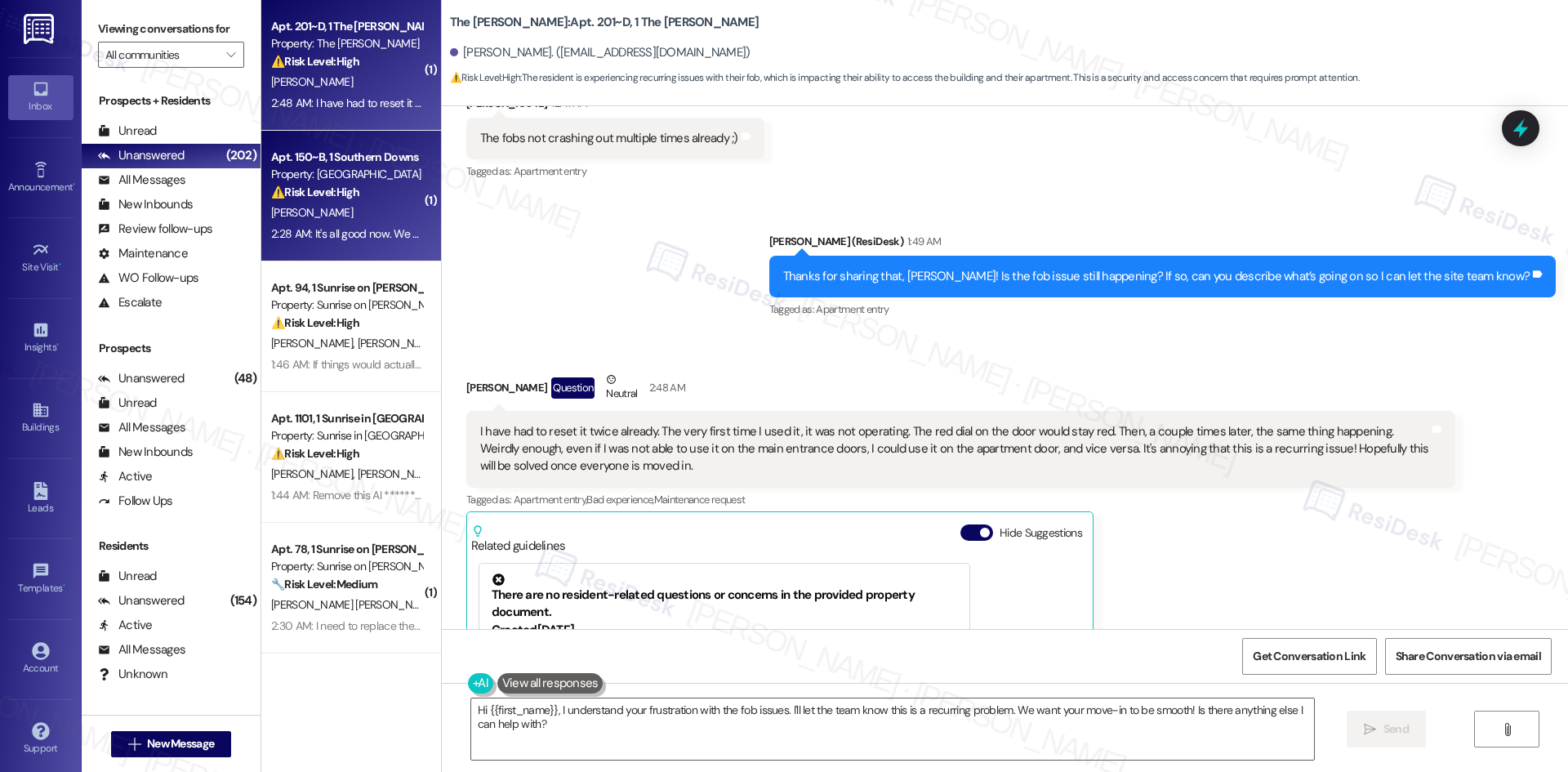
click at [335, 226] on div "2:28 AM: It's all good now. We have a bedframe we were promised would be picked…" at bounding box center [772, 233] width 1001 height 15
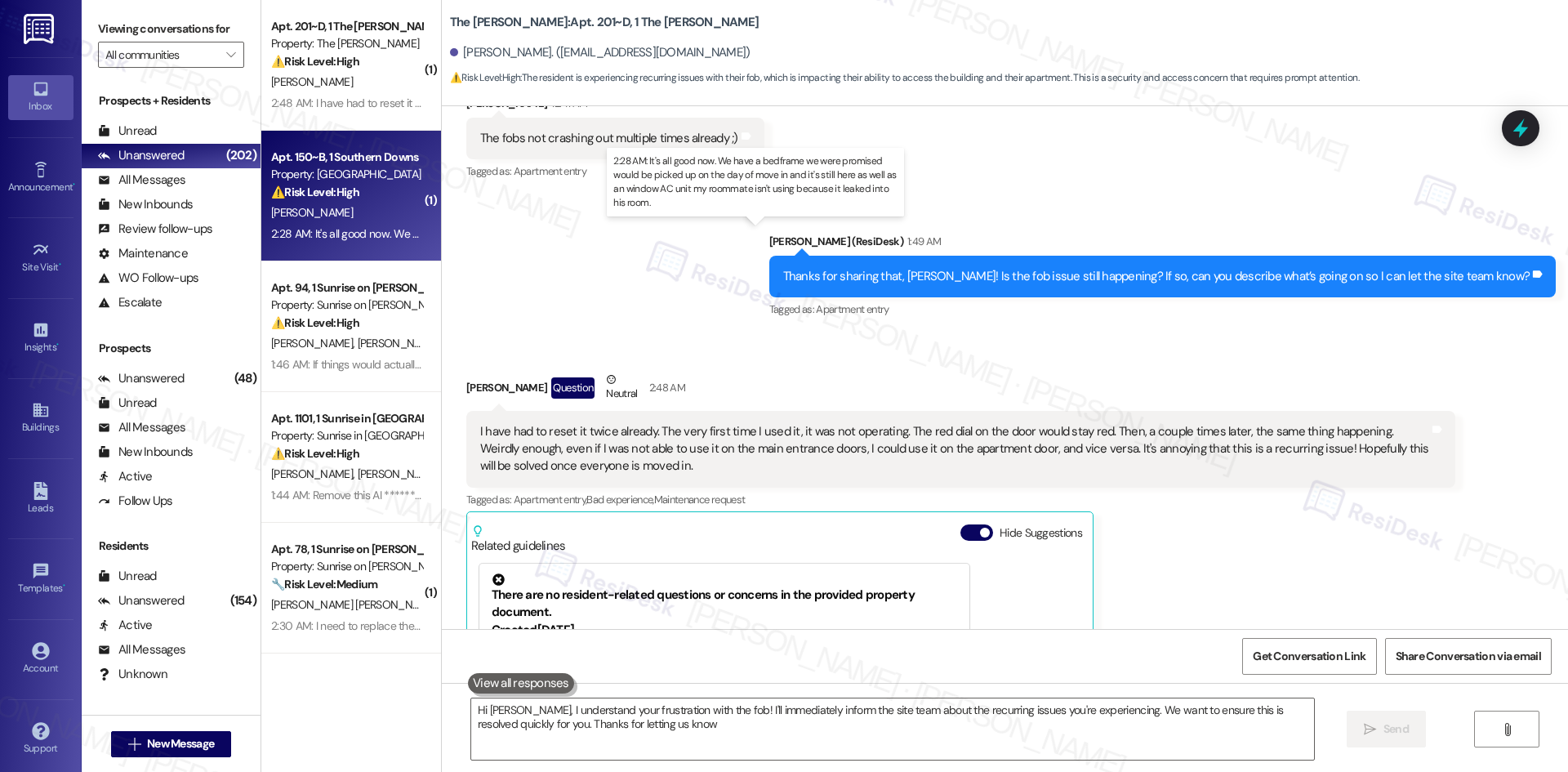
type textarea "Hi Abigail, I understand your frustration with the fob! I'll immediately inform…"
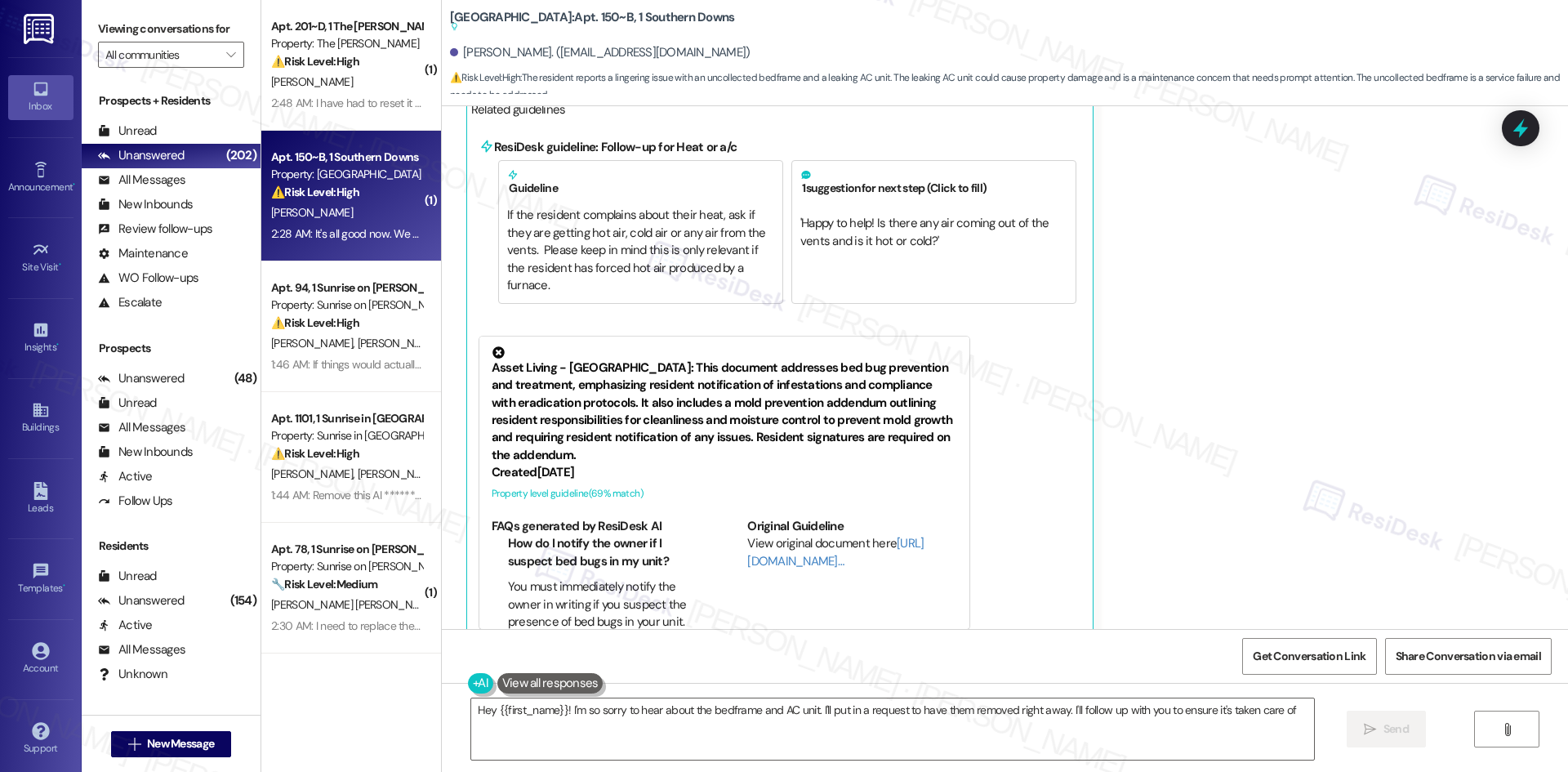
type textarea "Hey {{first_name}}! I'm so sorry to hear about the bedframe and AC unit. I'll p…"
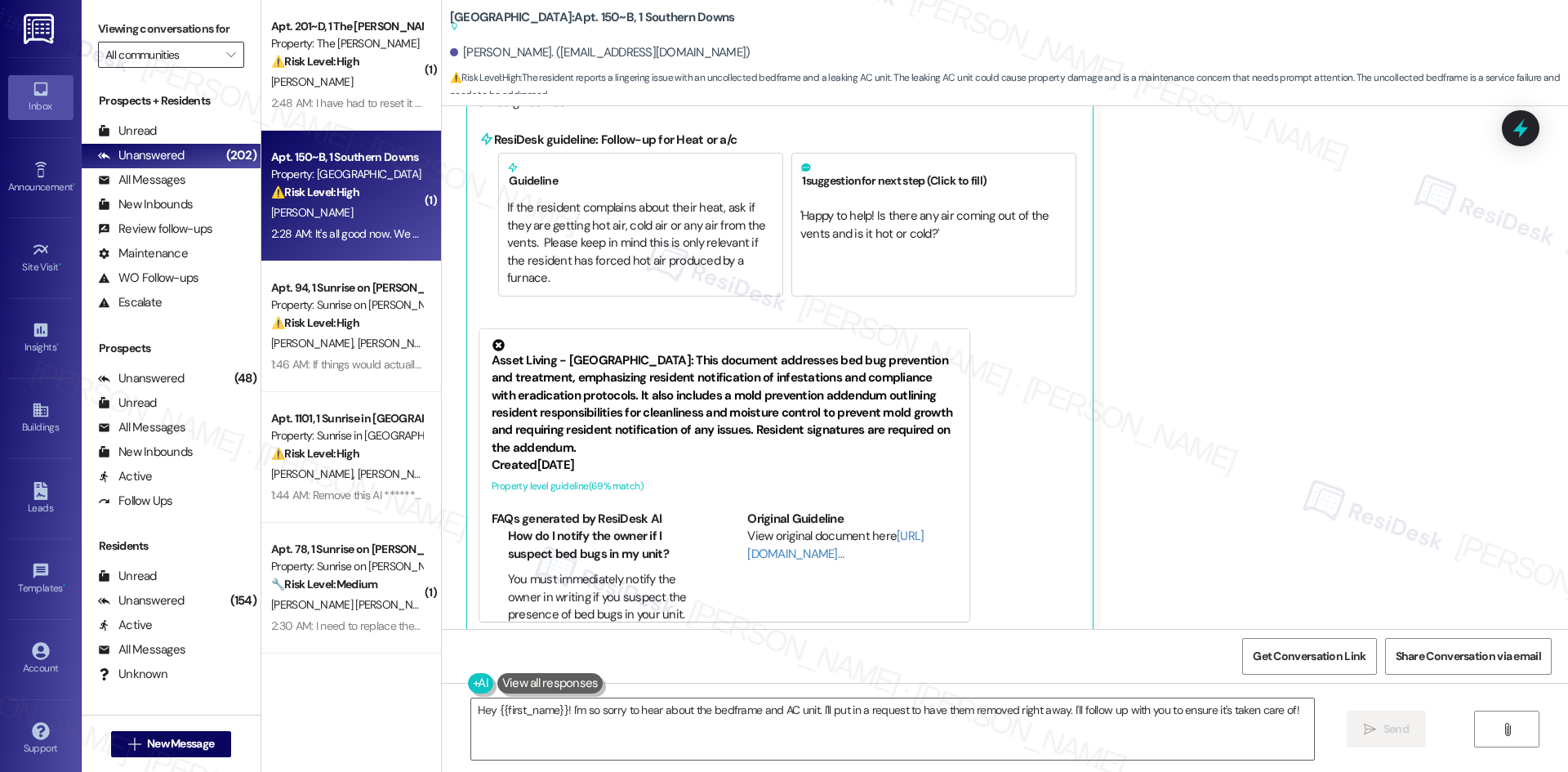
click at [182, 66] on input "All communities" at bounding box center [161, 54] width 113 height 27
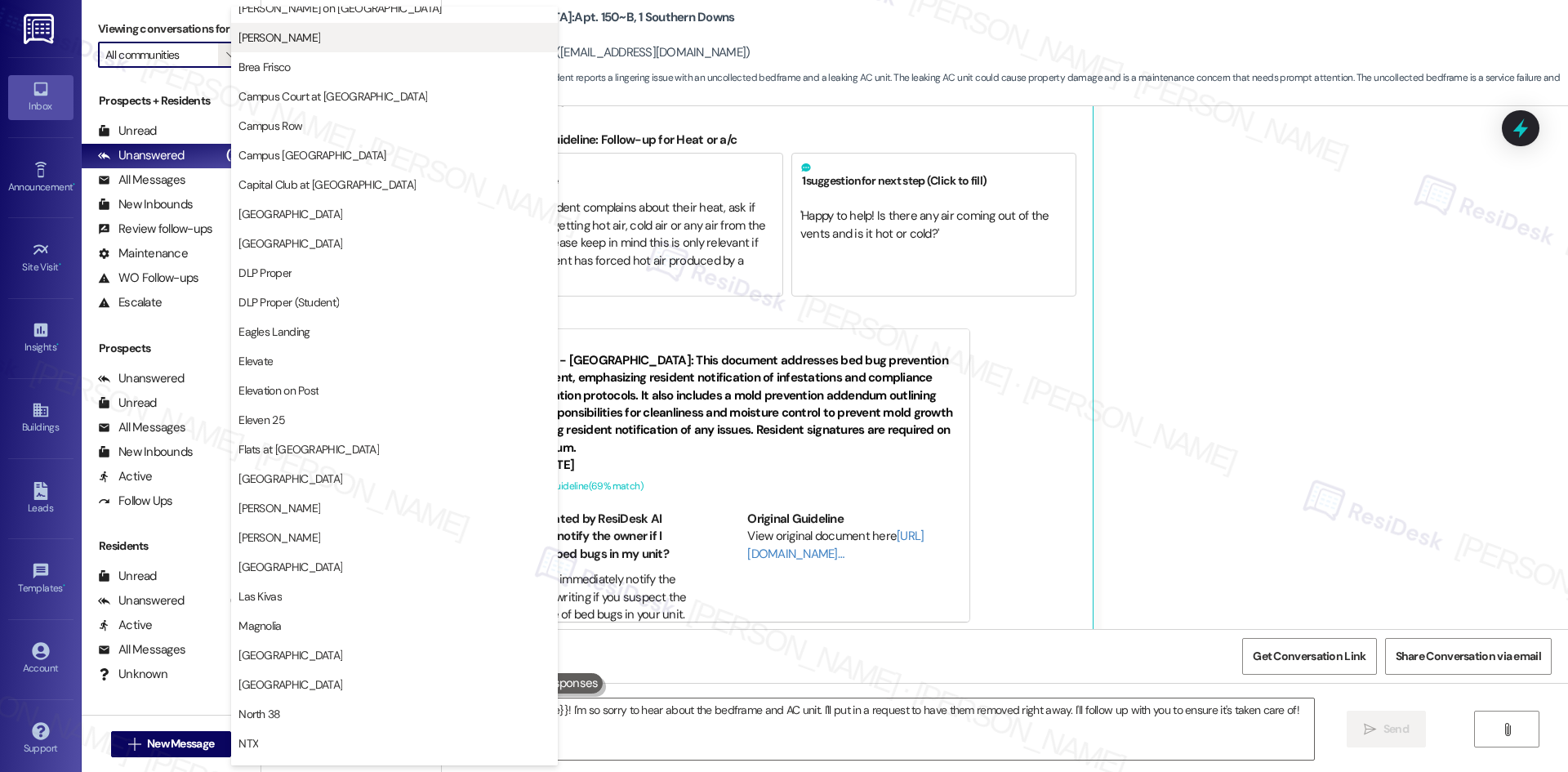
scroll to position [0, 0]
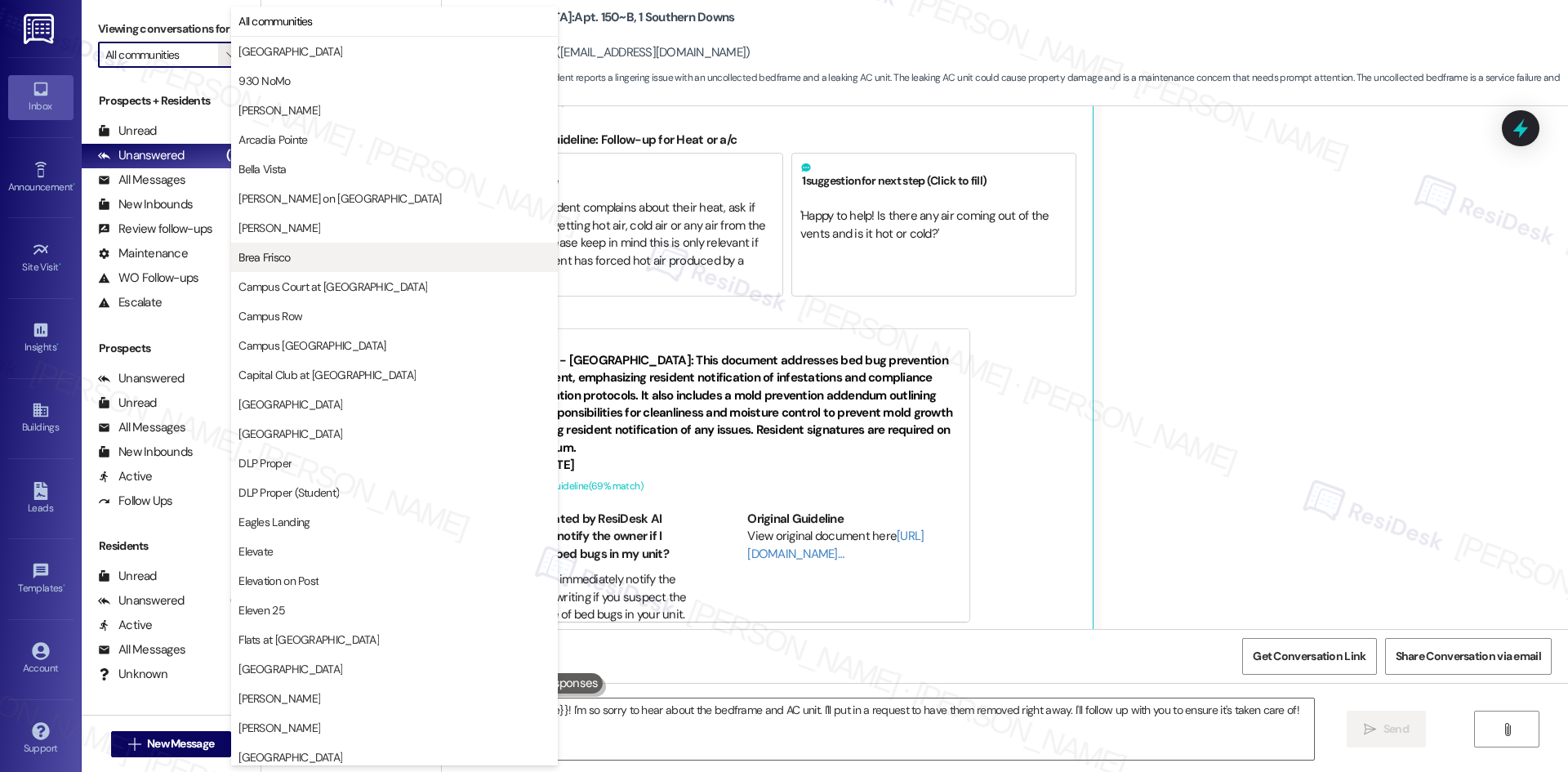
click at [364, 258] on span "Brea Frisco" at bounding box center [395, 257] width 312 height 17
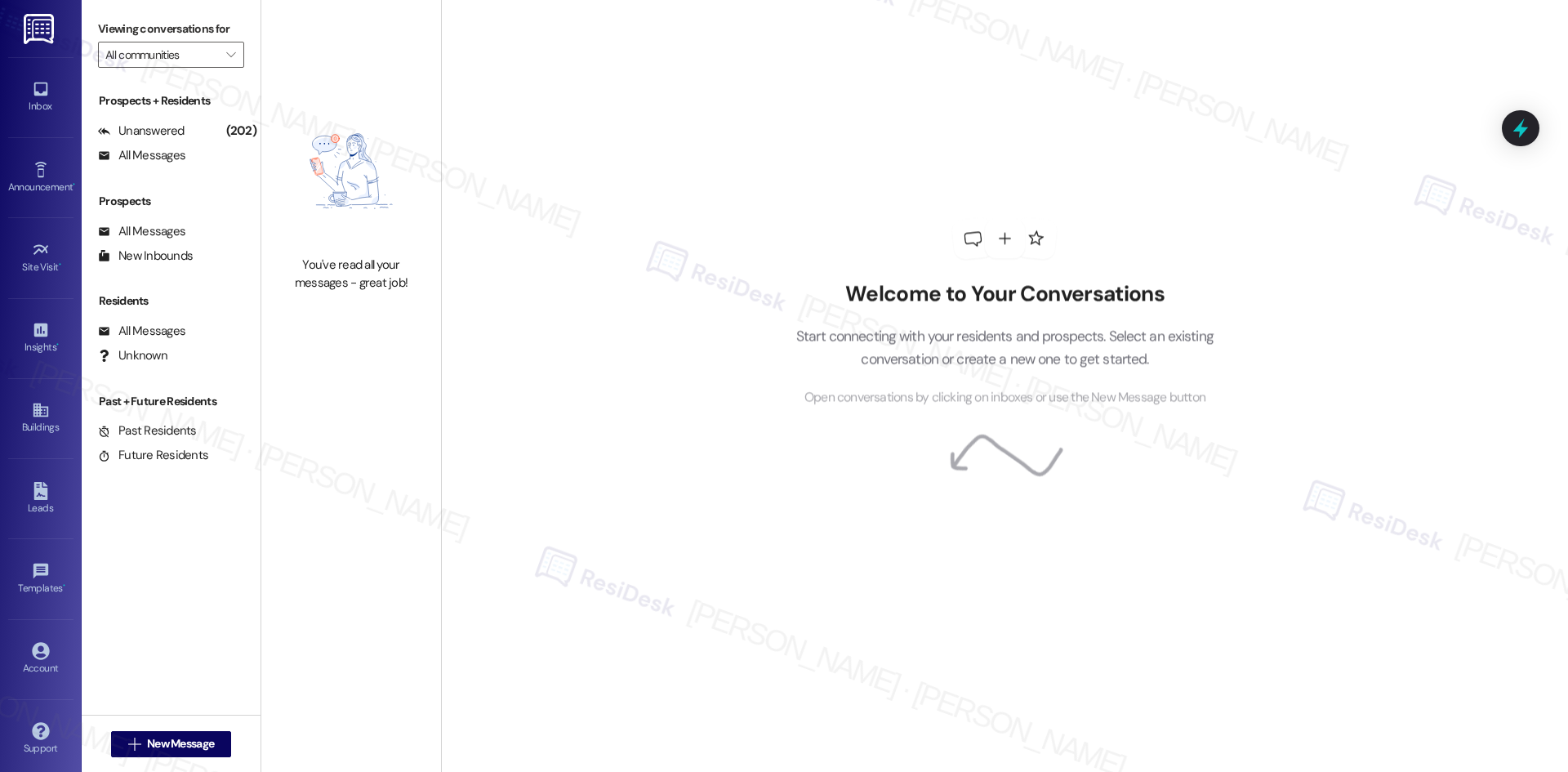
type input "Brea Frisco"
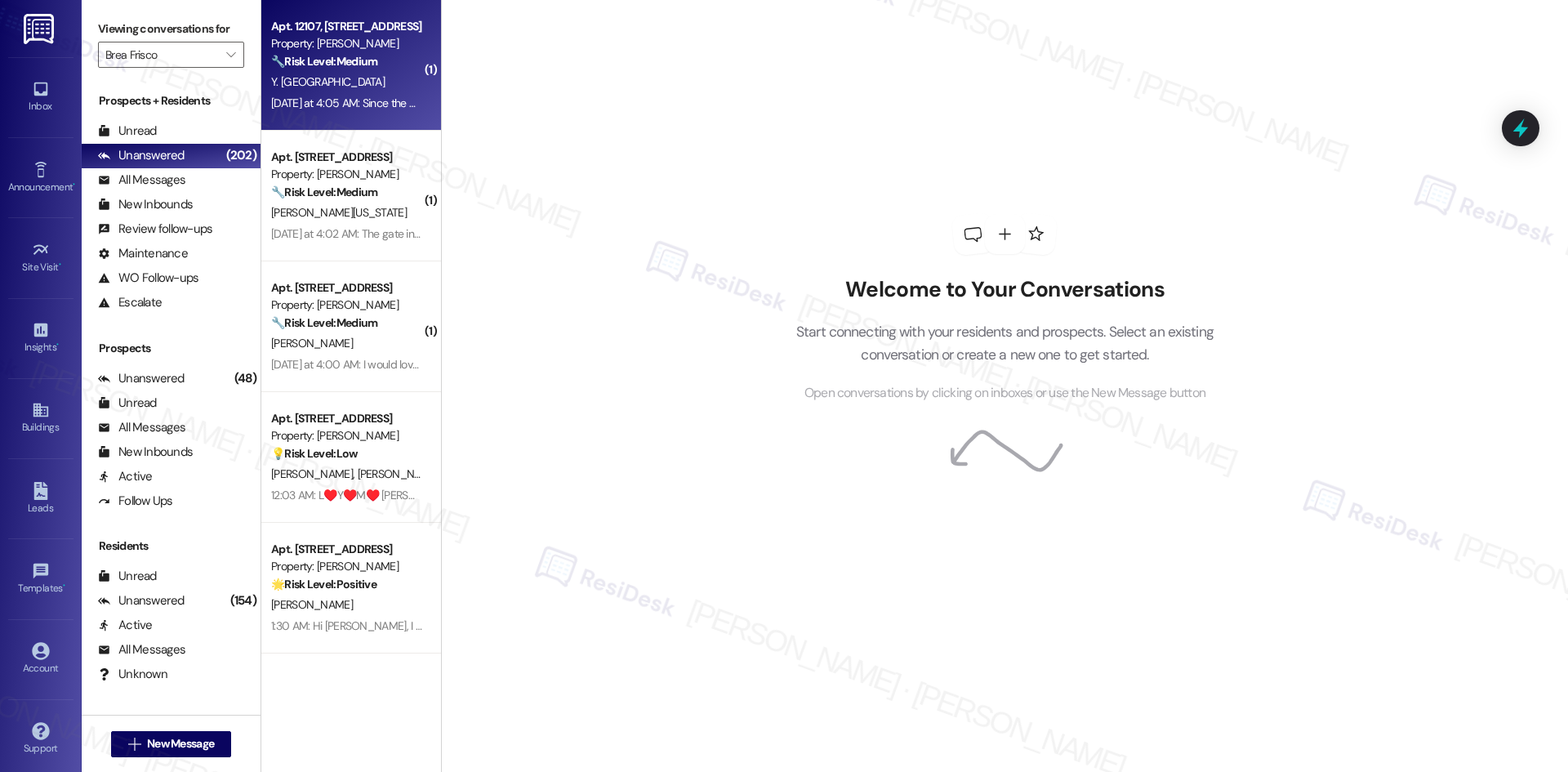
click at [359, 99] on div "Yesterday at 4:05 AM: Since the property management changed the garage area is …" at bounding box center [1023, 102] width 1505 height 15
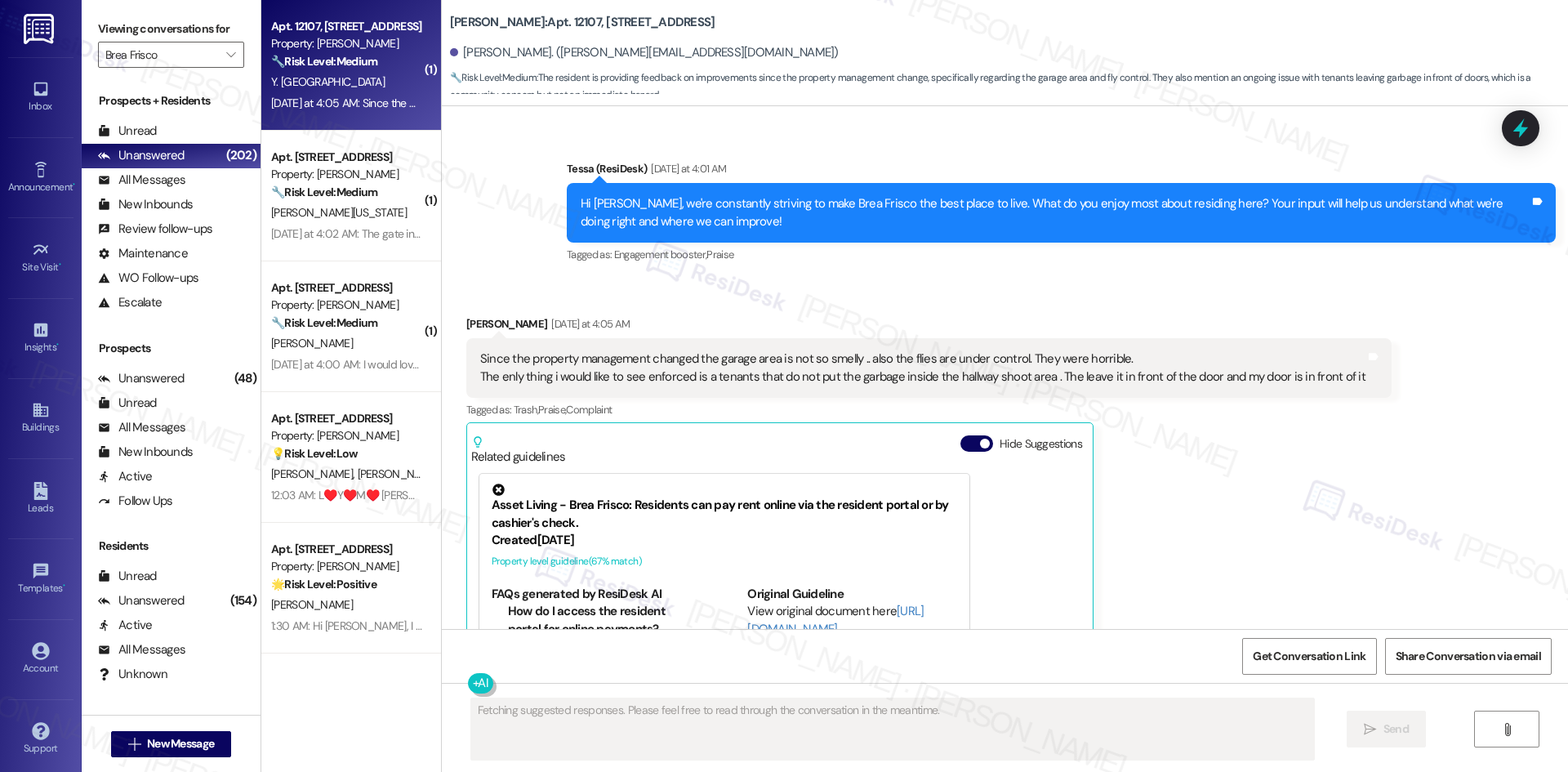
scroll to position [389, 0]
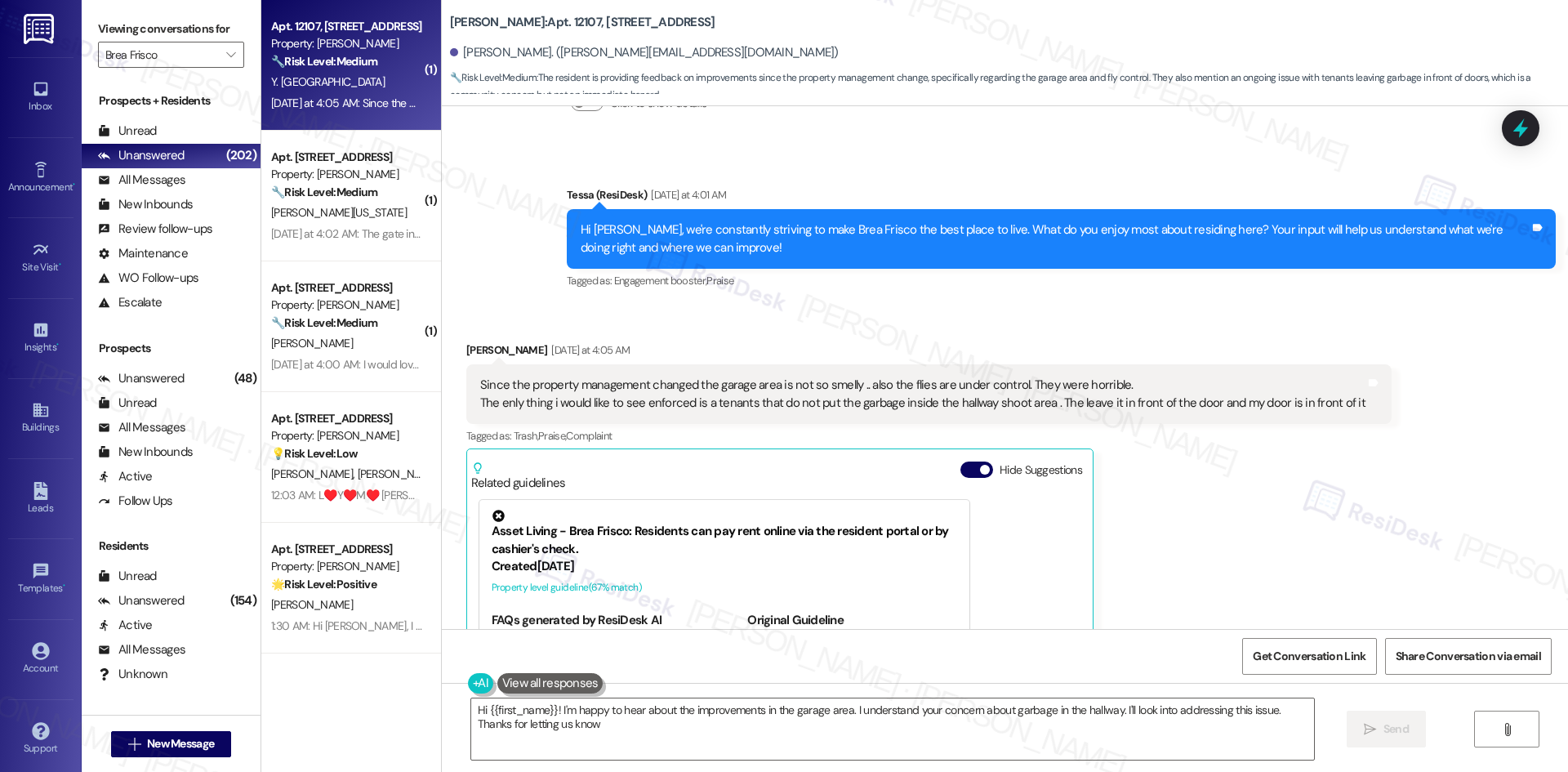
type textarea "Hi {{first_name}}! I'm happy to hear about the improvements in the garage area.…"
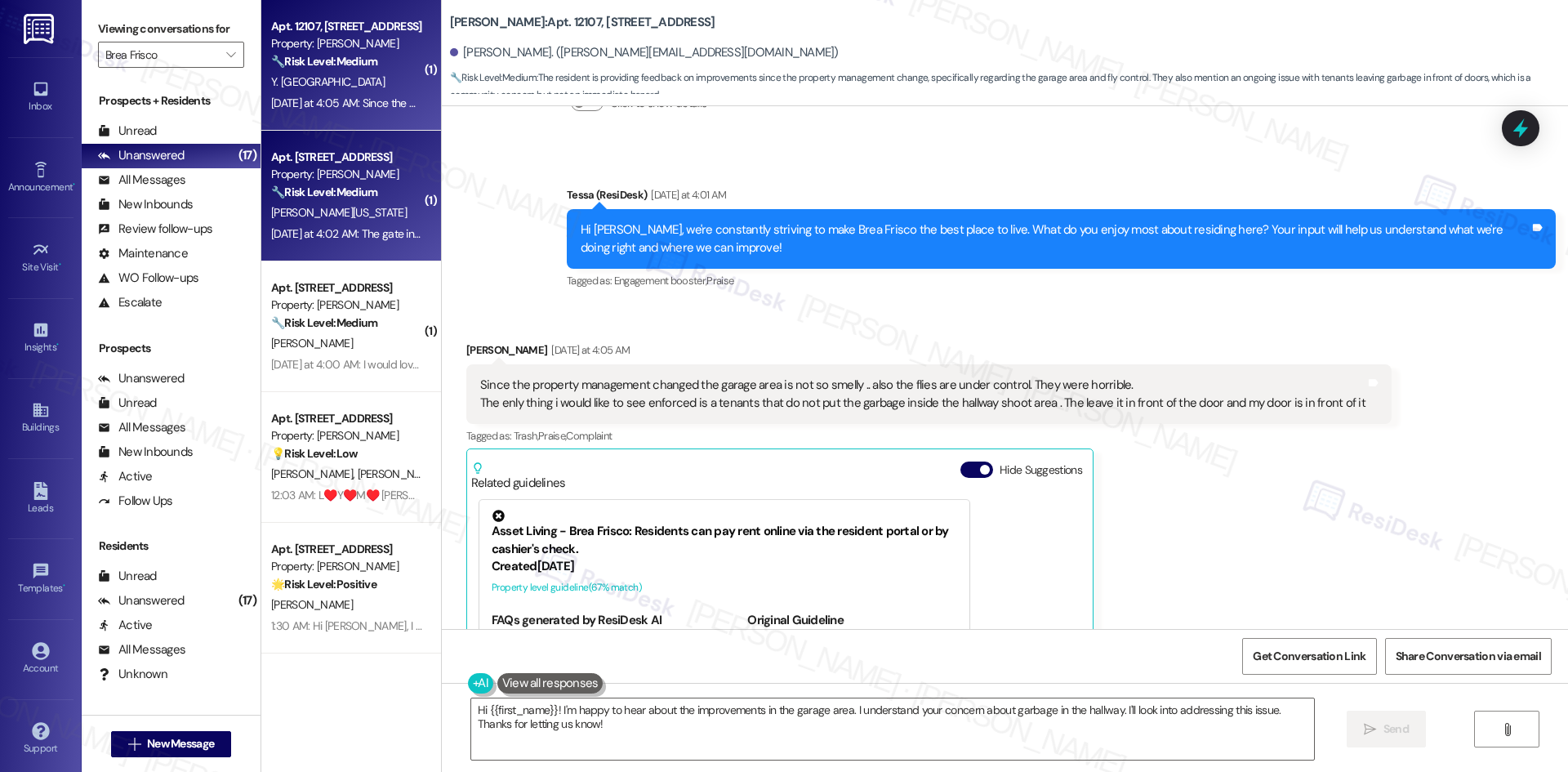
click at [351, 197] on strong "🔧 Risk Level: Medium" at bounding box center [324, 192] width 106 height 15
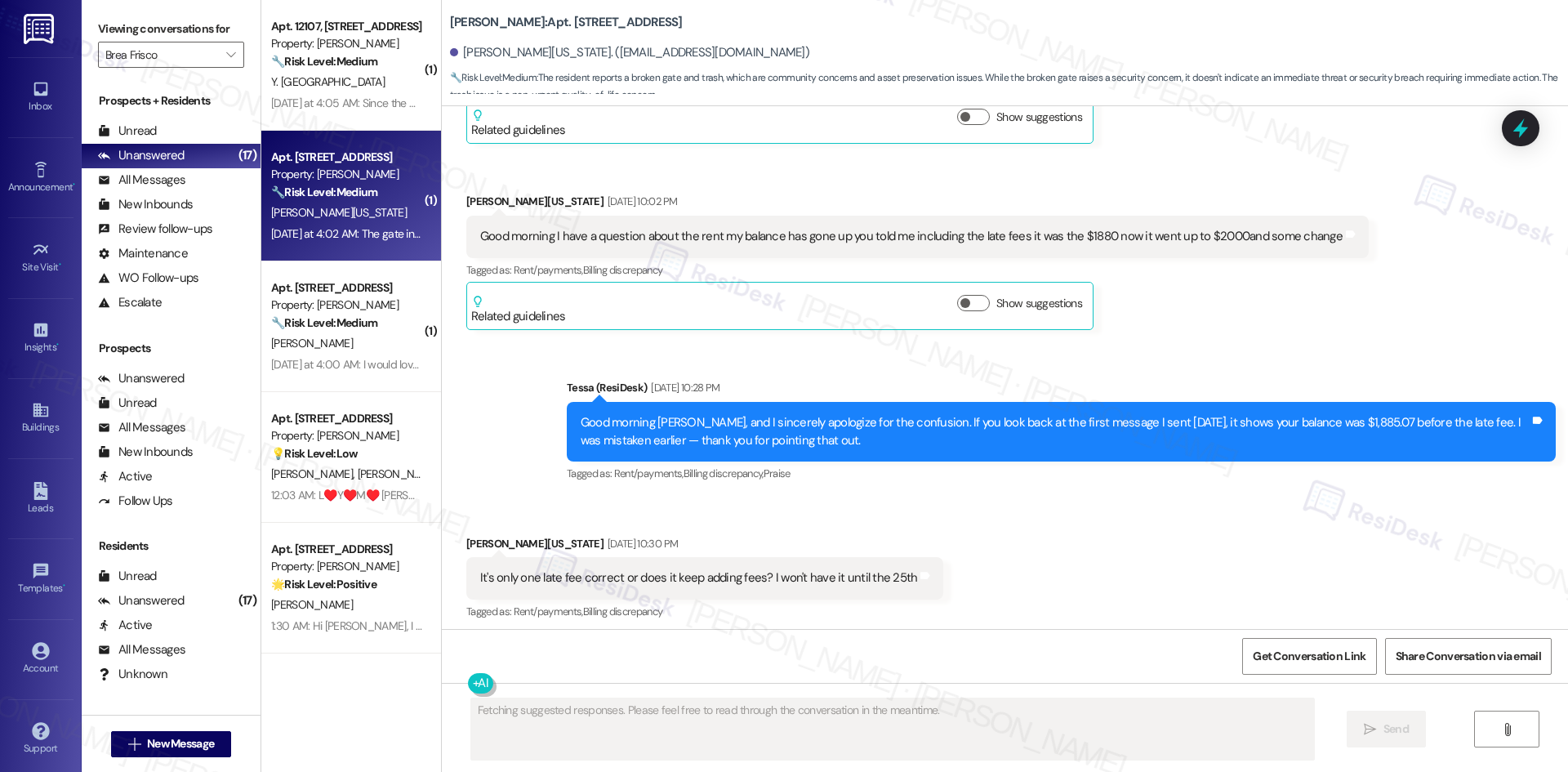
scroll to position [10968, 0]
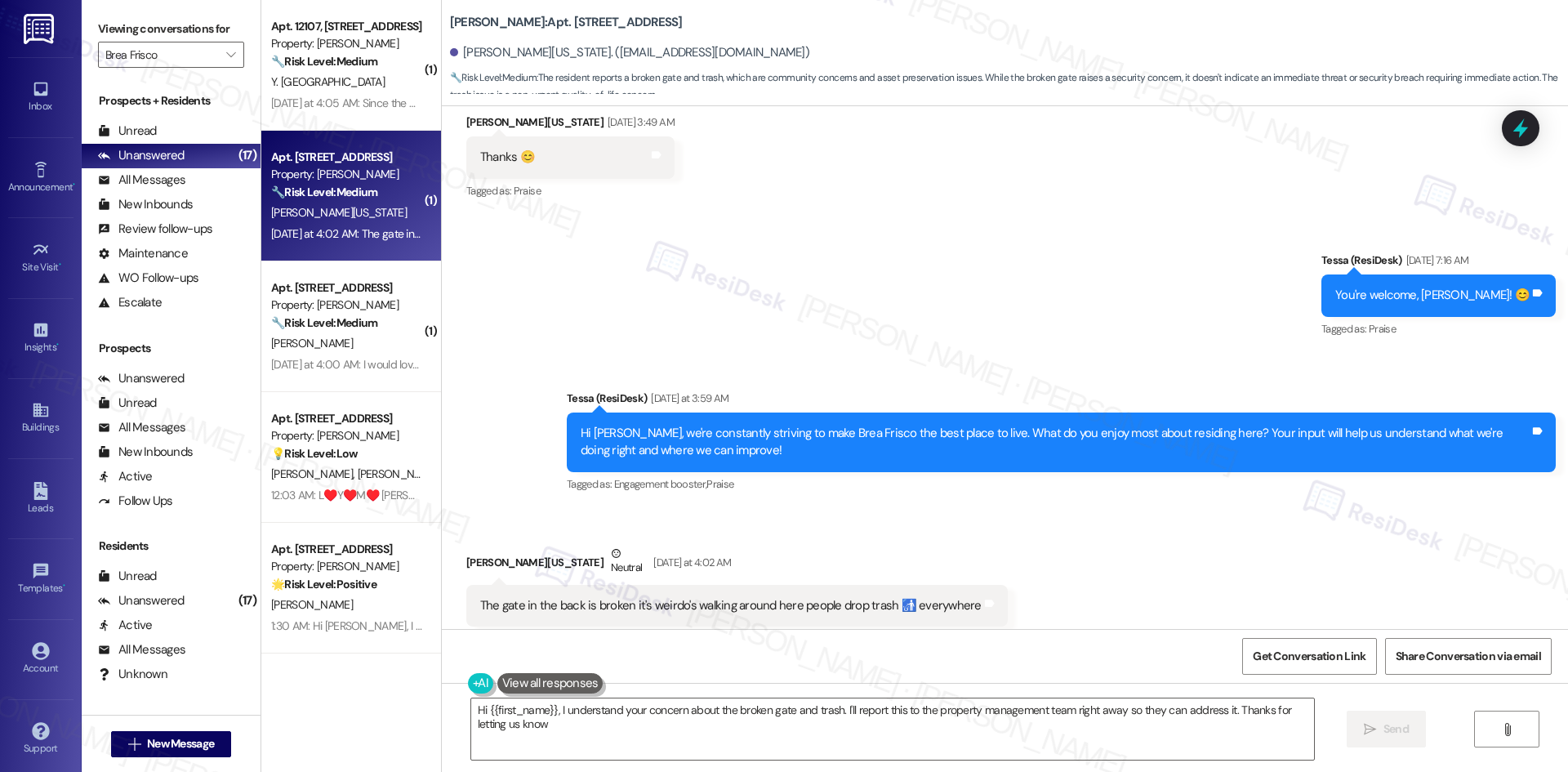
type textarea "Hi {{first_name}}, I understand your concern about the broken gate and trash. I…"
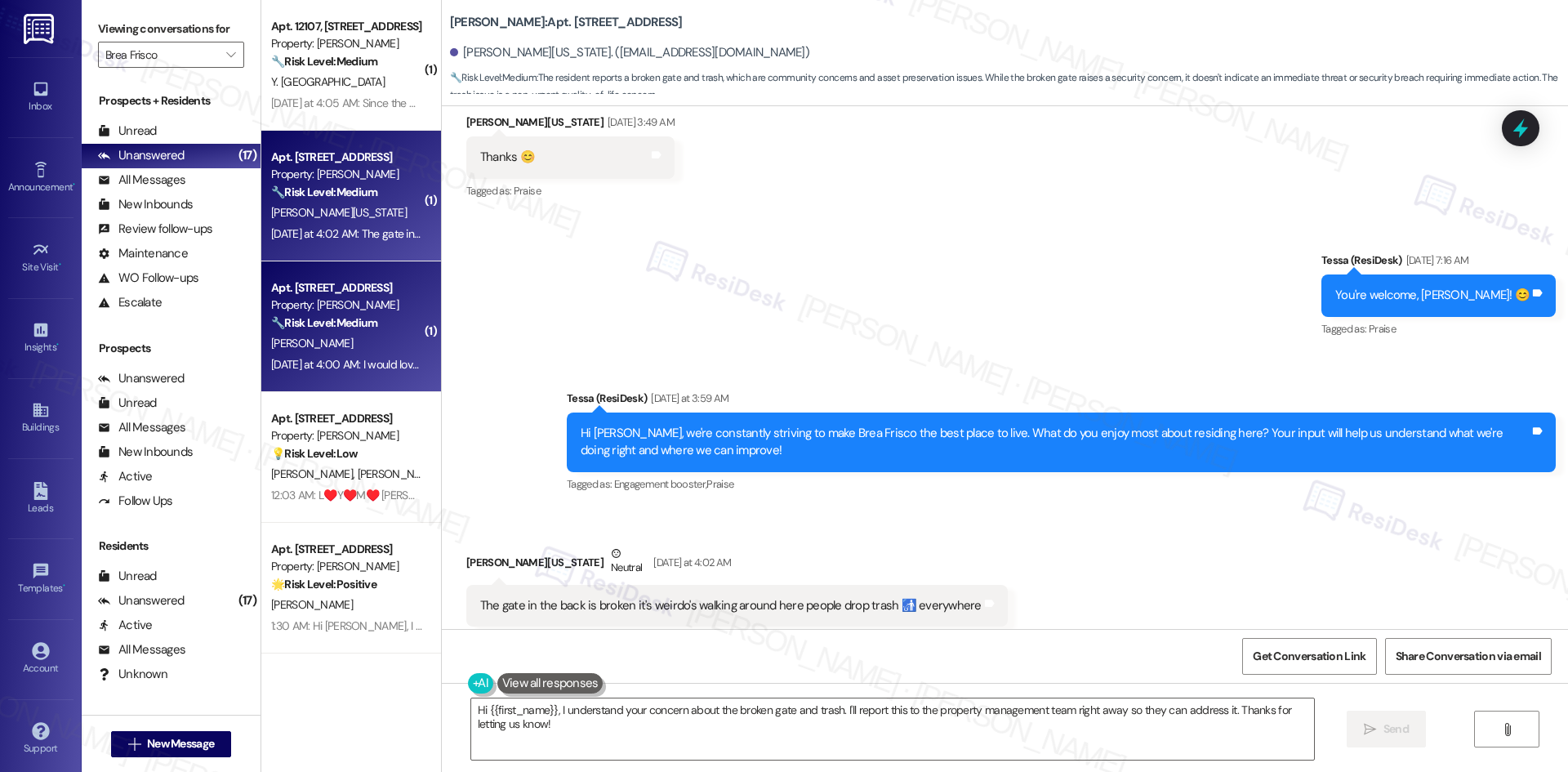
click at [303, 340] on div "J. Duong" at bounding box center [346, 343] width 154 height 21
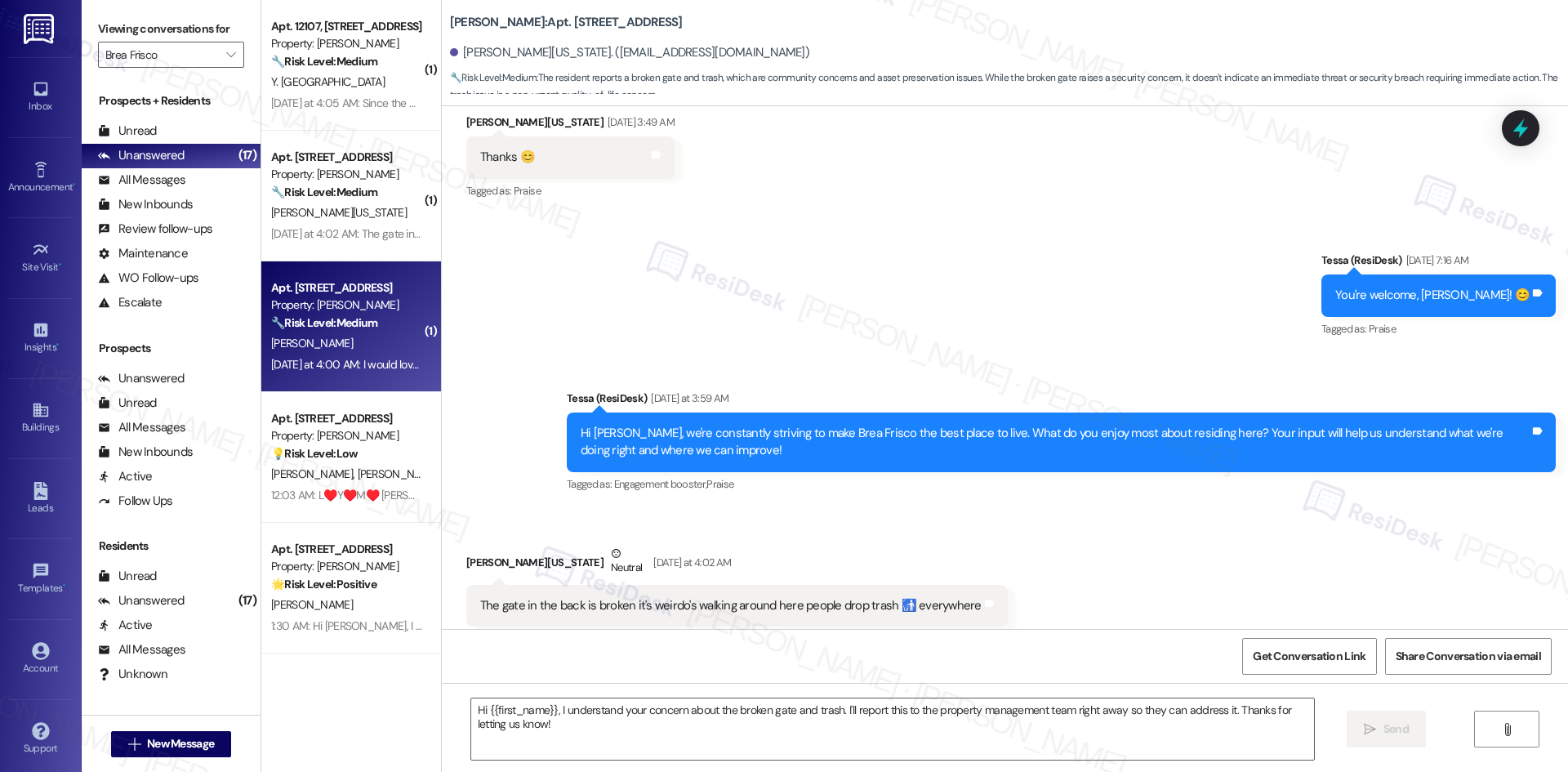
type textarea "Fetching suggested responses. Please feel free to read through the conversation…"
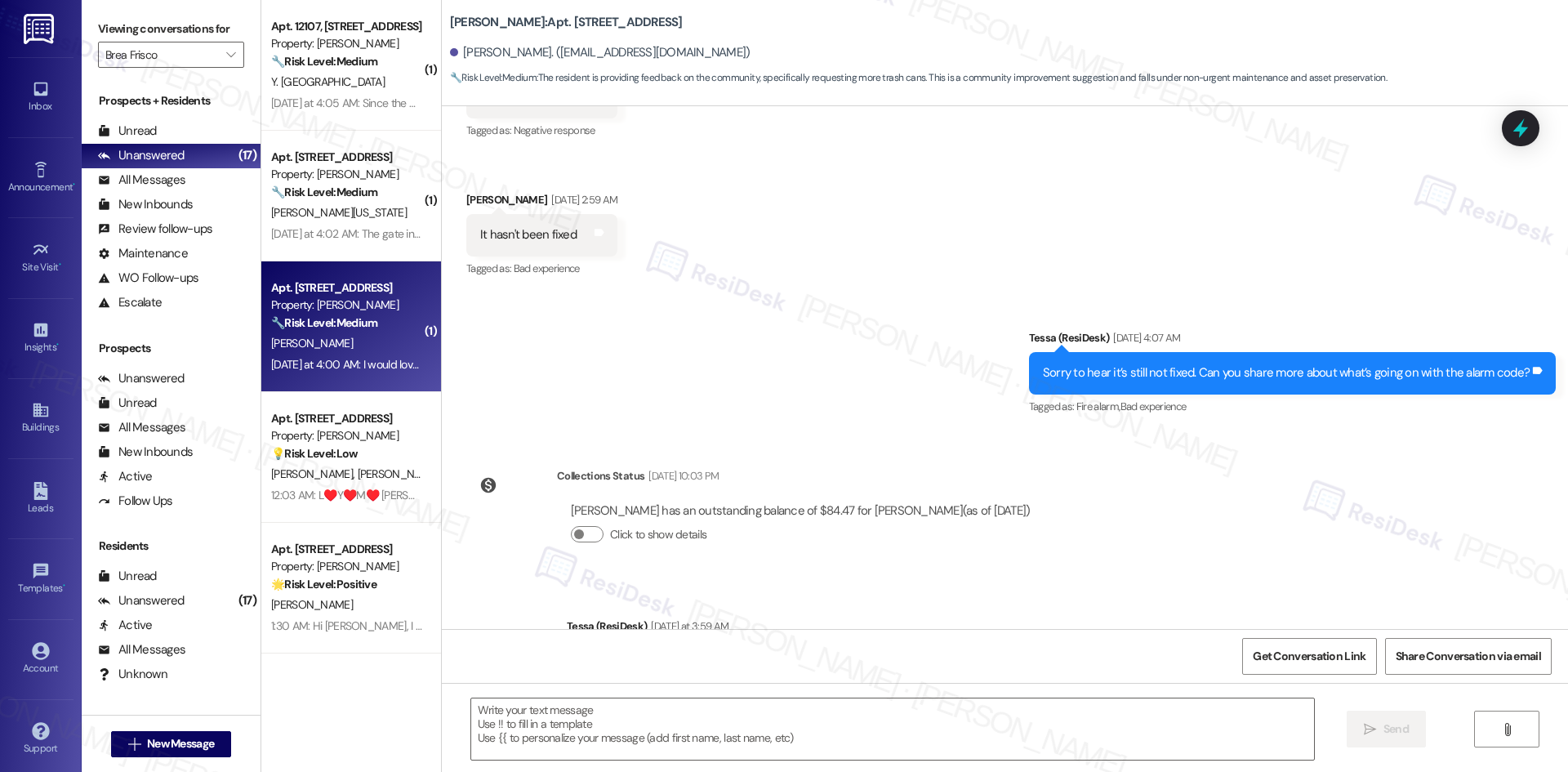
type textarea "Fetching suggested responses. Please feel free to read through the conversation…"
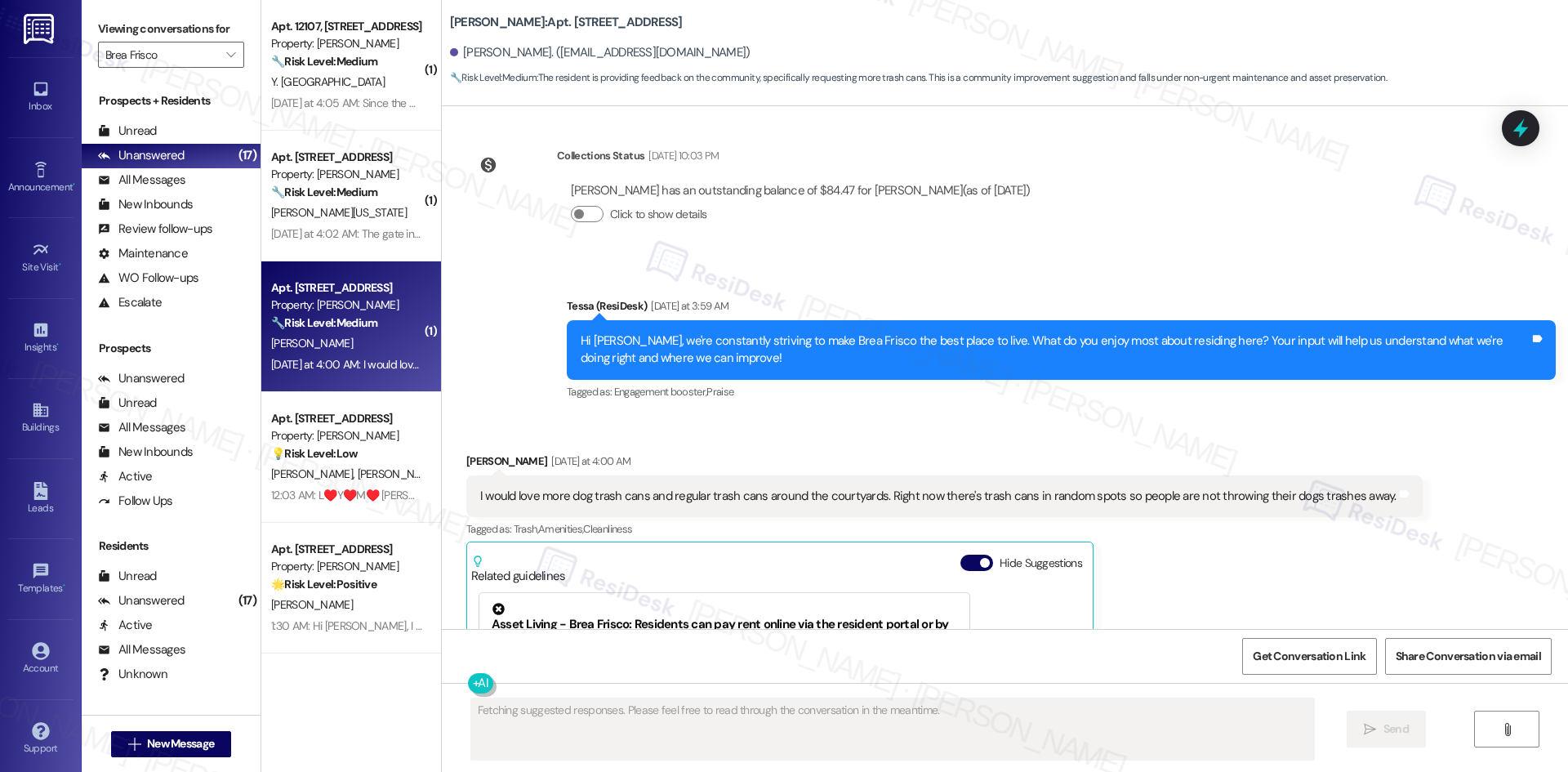
scroll to position [842, 0]
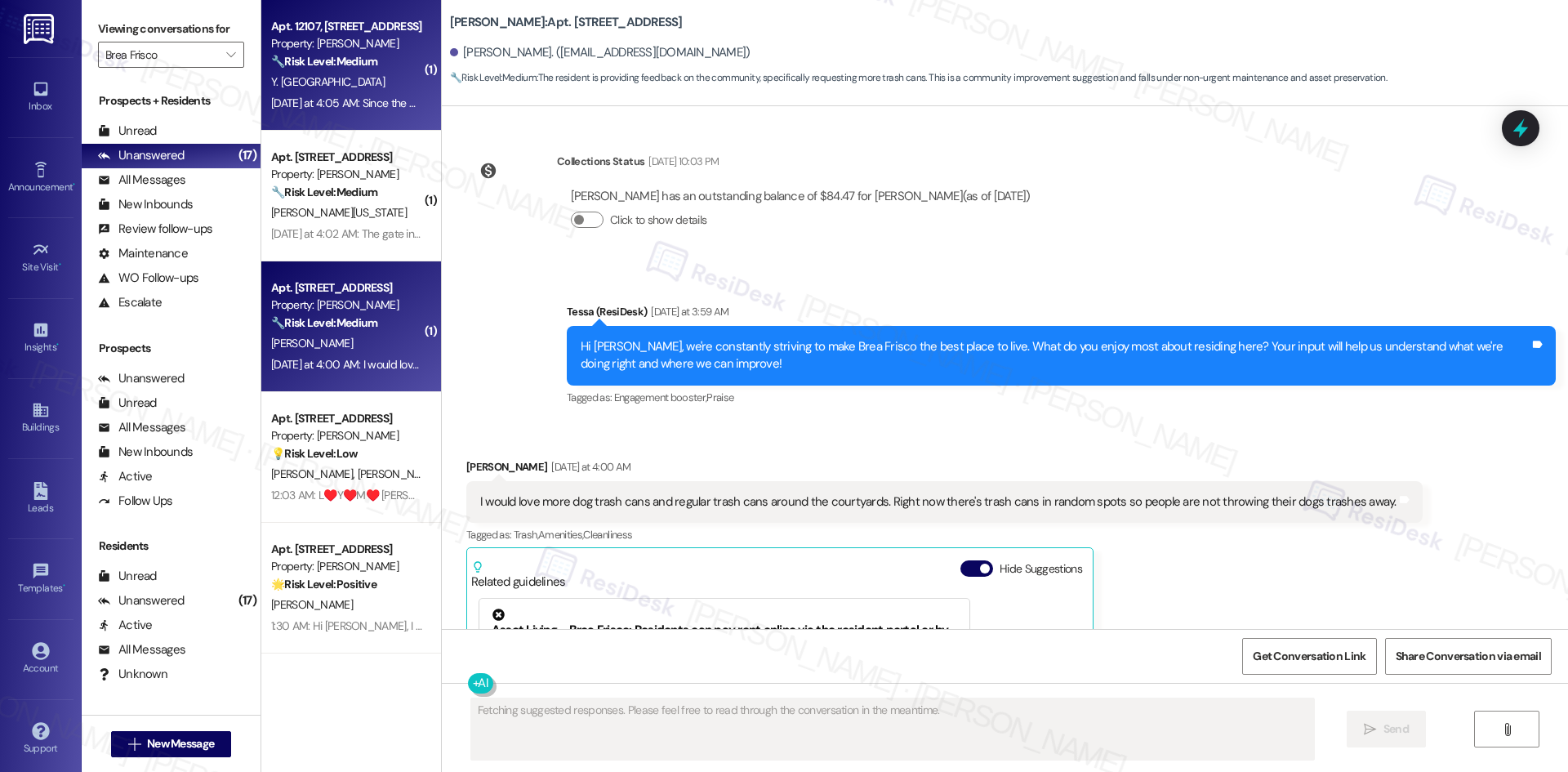
click at [351, 109] on div "Yesterday at 4:05 AM: Since the property management changed the garage area is …" at bounding box center [1023, 102] width 1505 height 15
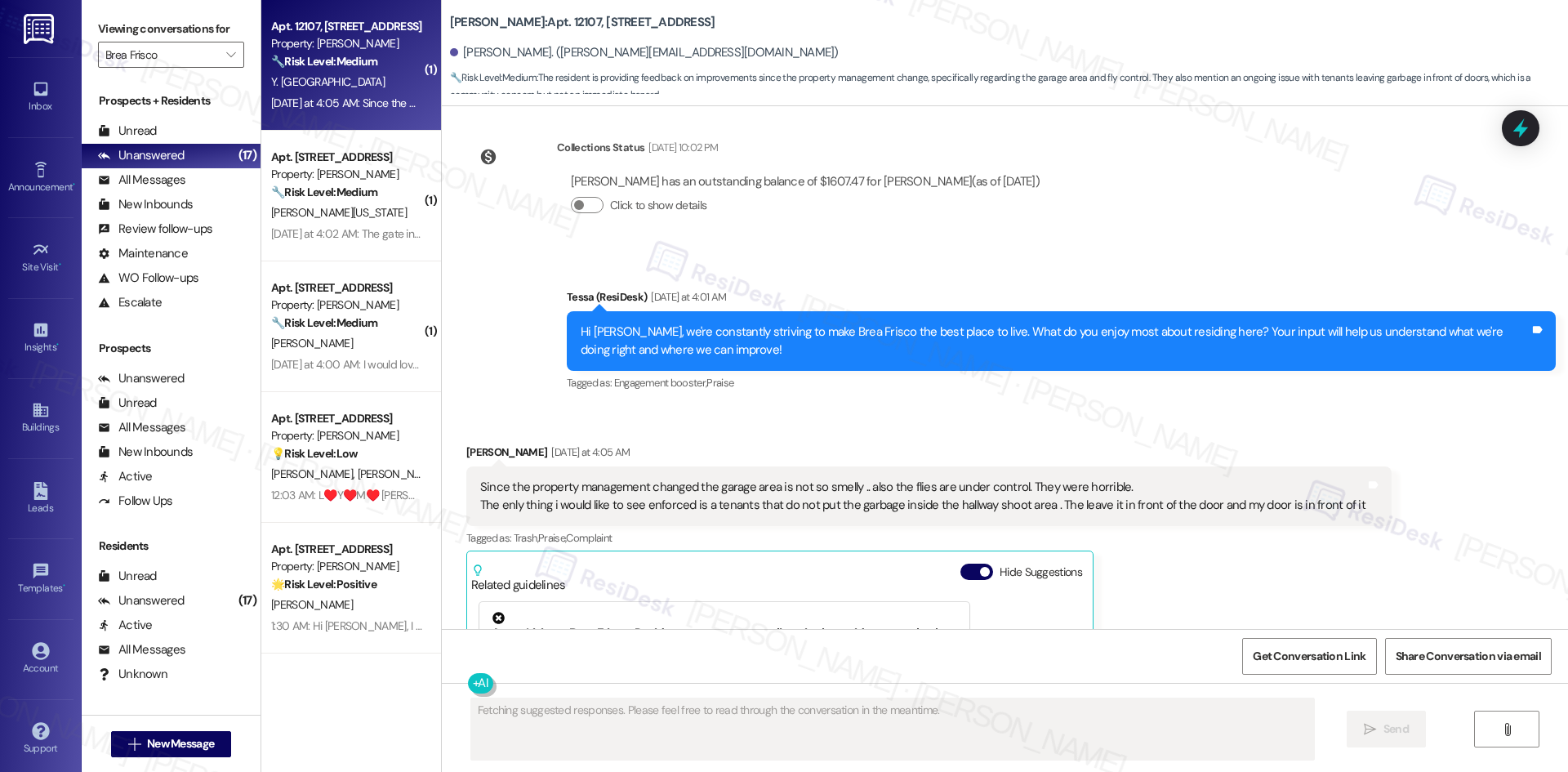
scroll to position [307, 0]
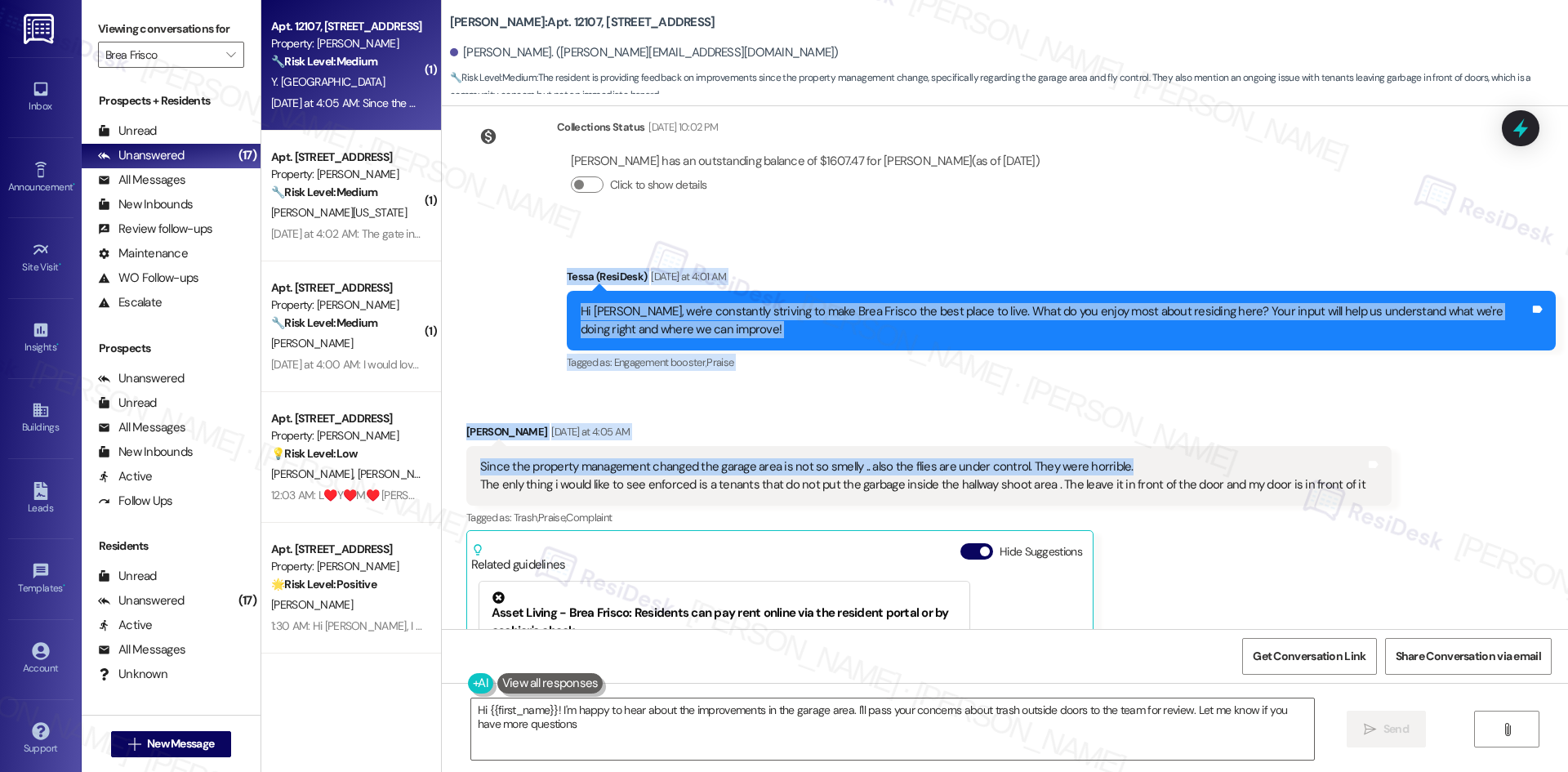
type textarea "Hi {{first_name}}! I'm happy to hear about the improvements in the garage area.…"
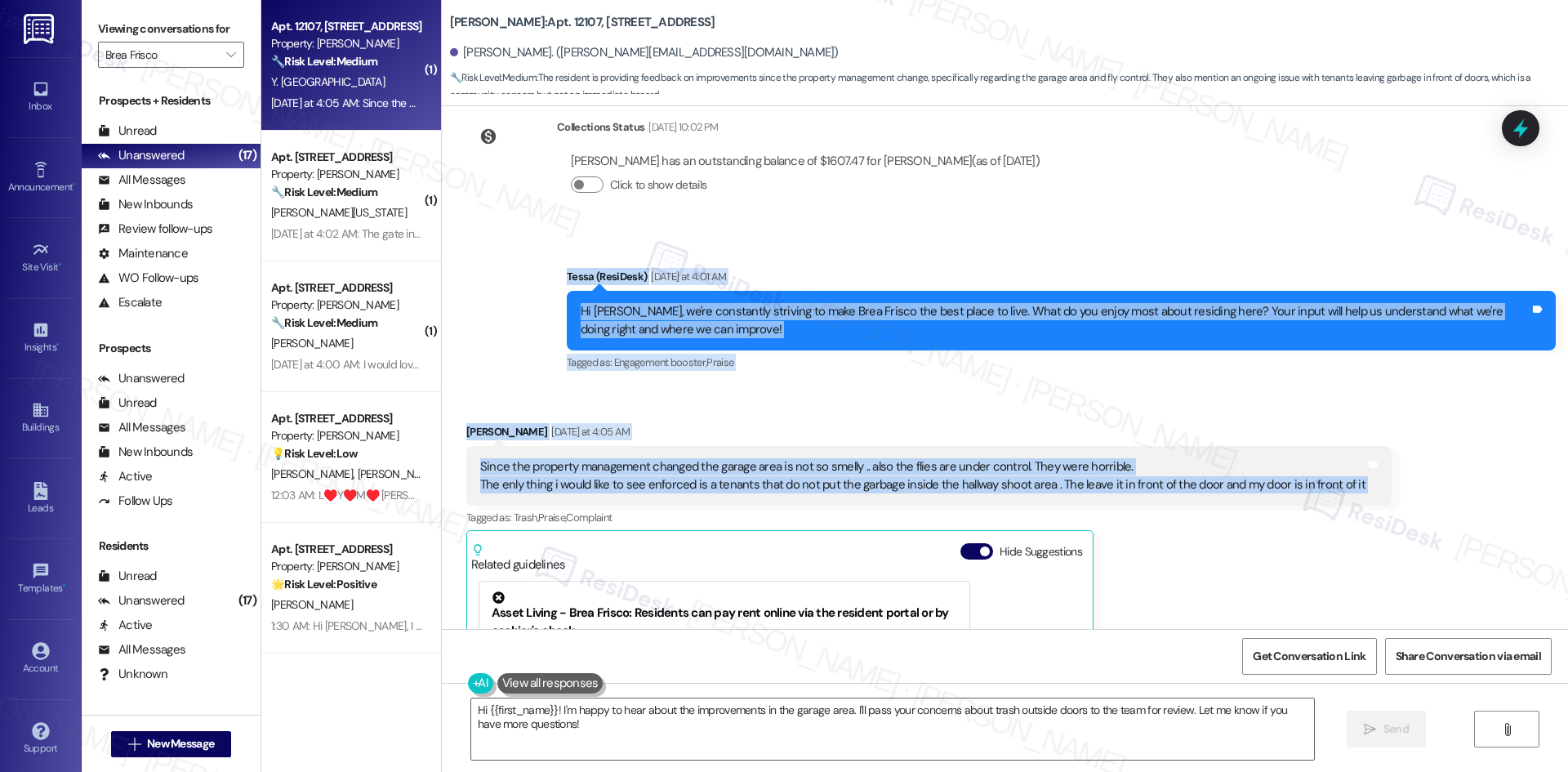
drag, startPoint x: 501, startPoint y: 250, endPoint x: 1428, endPoint y: 480, distance: 955.1
click at [1428, 480] on div "Lease started Mar 08, 2025 at 8:00 AM Survey, sent via SMS Residesk Automated S…" at bounding box center [1004, 367] width 1126 height 523
click at [853, 459] on div "Since the property management changed the garage area is not so smelly .. also …" at bounding box center [923, 476] width 886 height 35
drag, startPoint x: 494, startPoint y: 244, endPoint x: 1465, endPoint y: 464, distance: 995.6
click at [1465, 464] on div "Lease started Mar 08, 2025 at 8:00 AM Survey, sent via SMS Residesk Automated S…" at bounding box center [1004, 367] width 1126 height 523
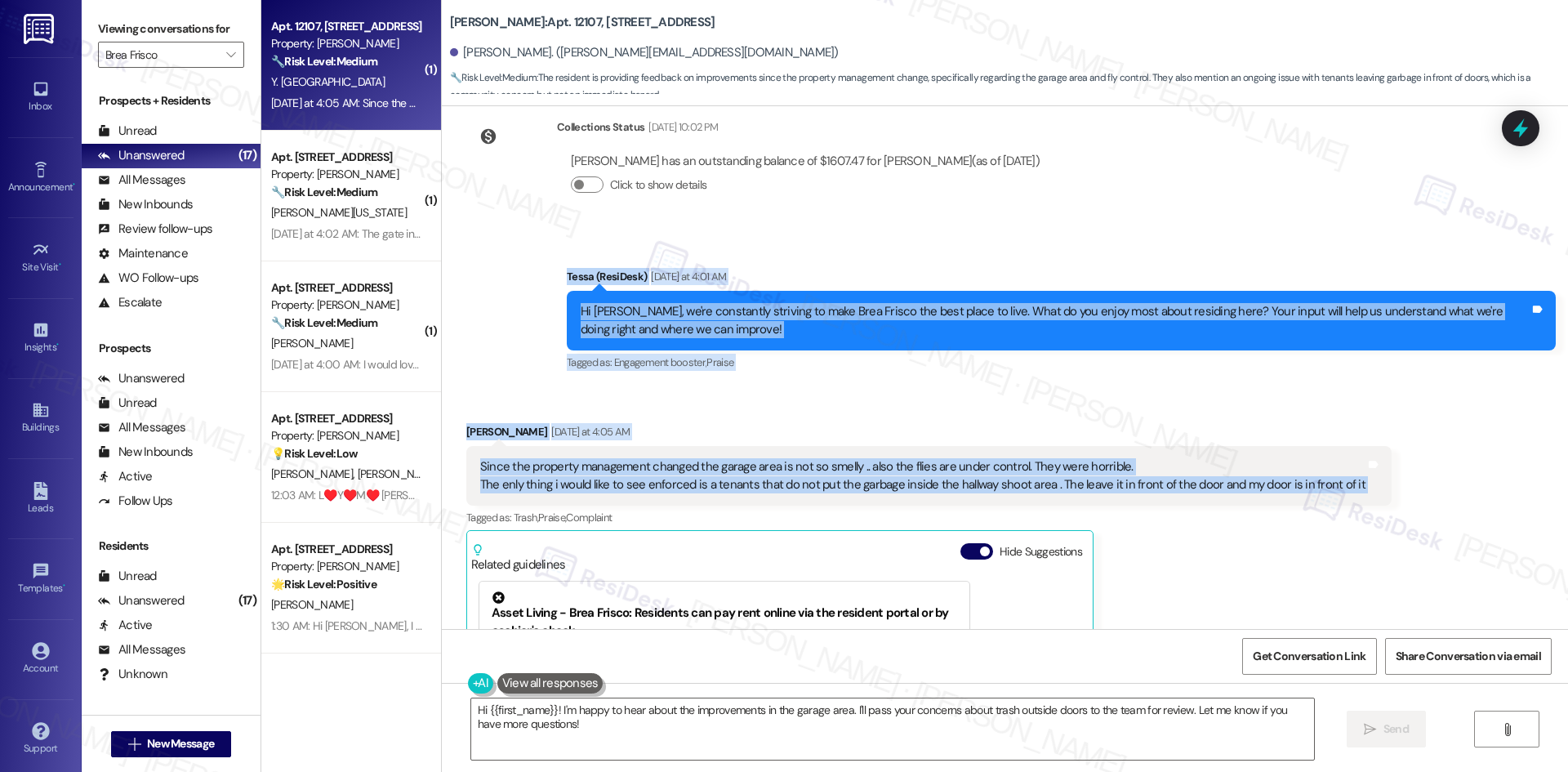
copy div "Tessa (ResiDesk) Yesterday at 4:01 AM Hi Yahaira, we're constantly striving to …"
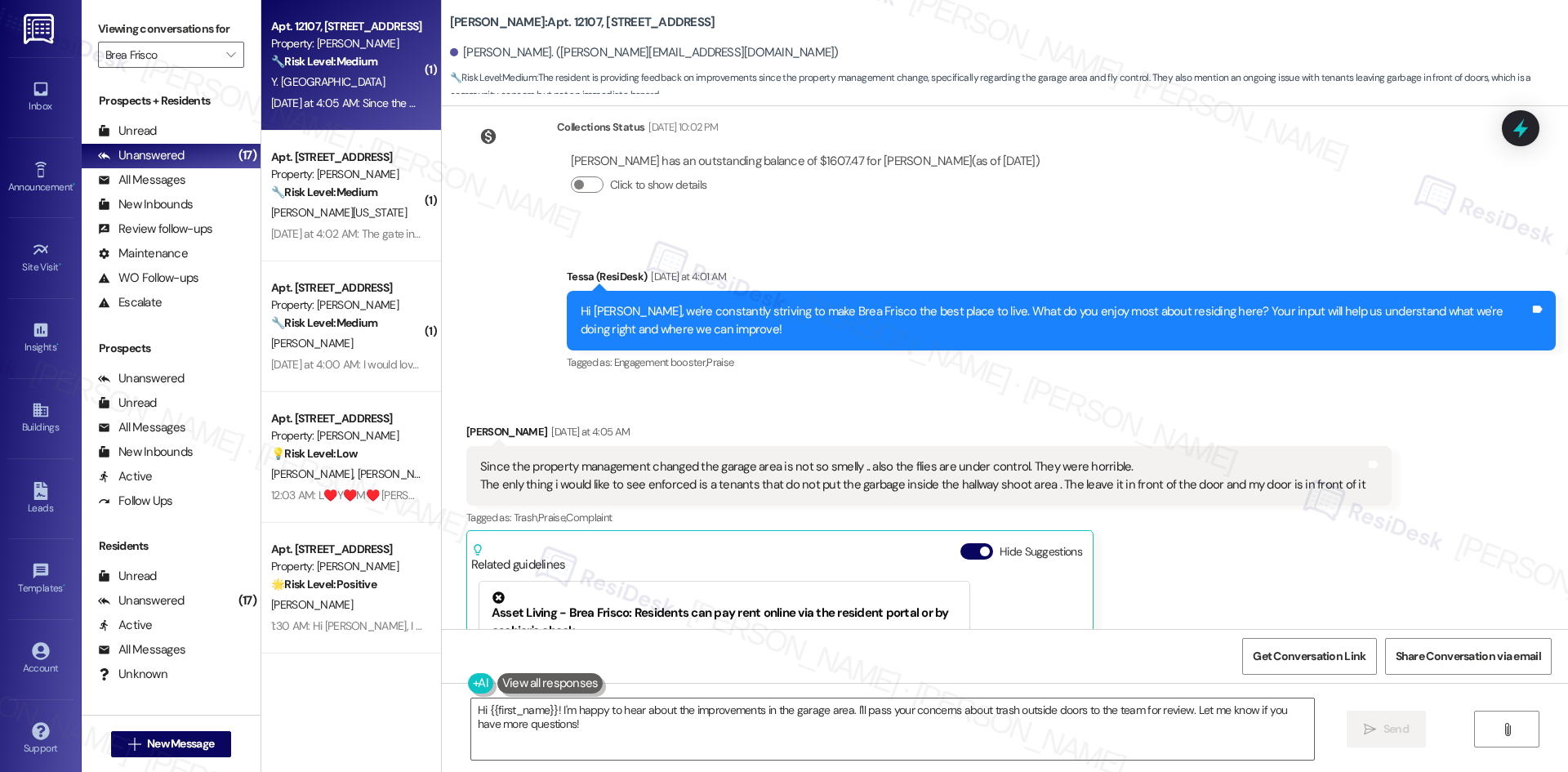
click at [1298, 549] on div "Yahaira Paduan Yesterday at 4:05 AM Since the property management changed the g…" at bounding box center [929, 651] width 925 height 456
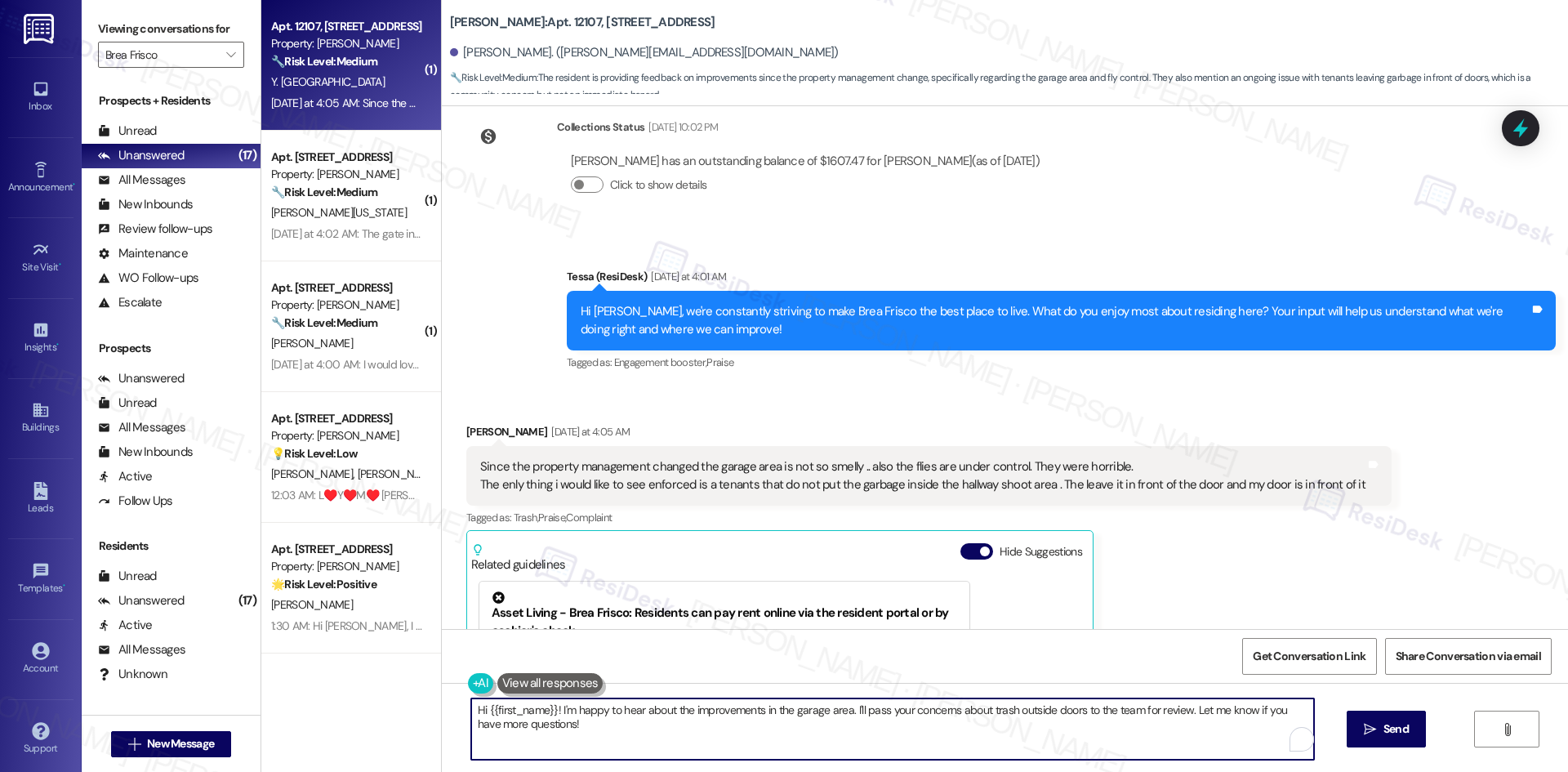
click at [1006, 742] on textarea "Hi {{first_name}}! I'm happy to hear about the improvements in the garage area.…" at bounding box center [892, 729] width 842 height 61
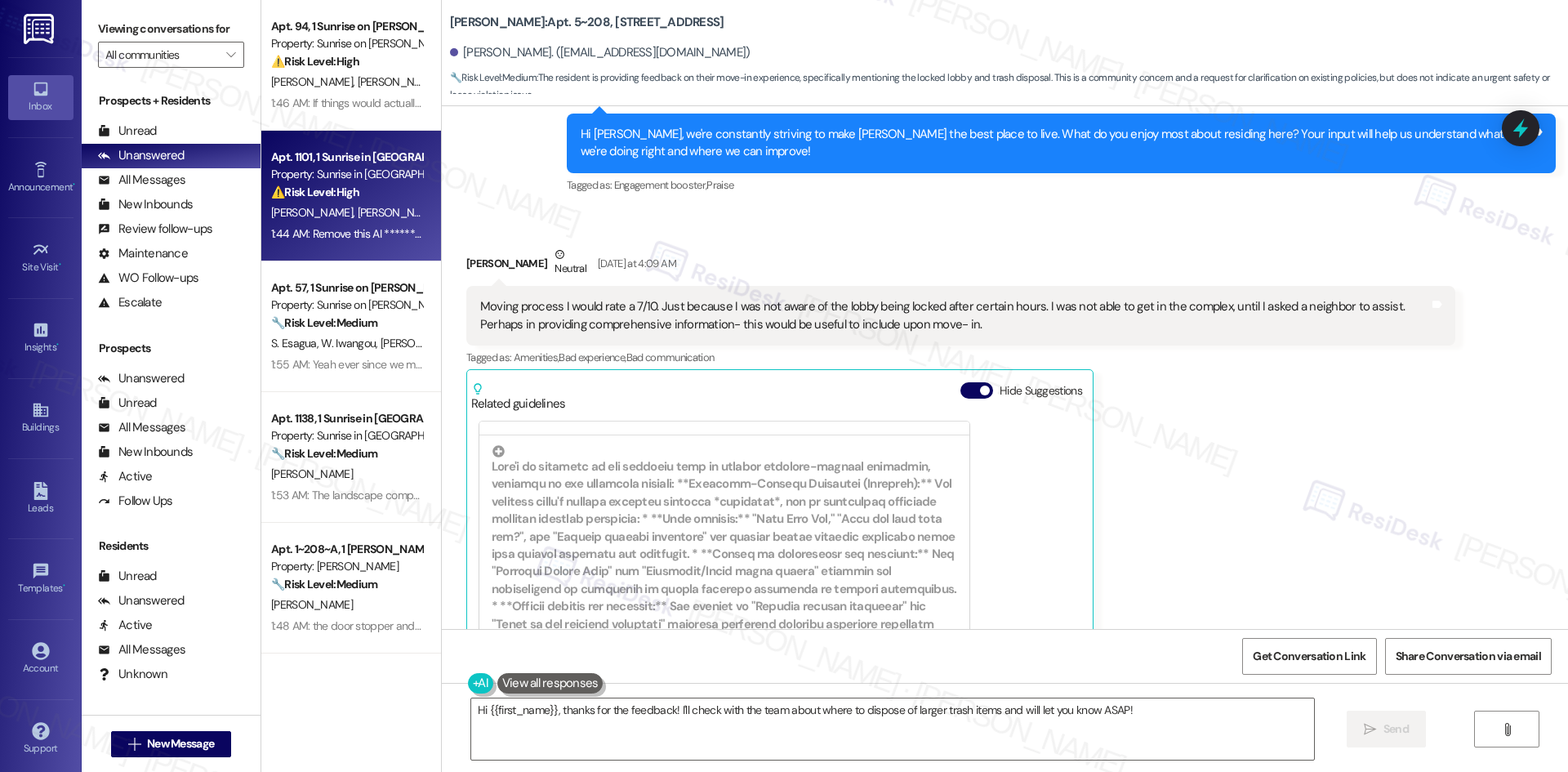
scroll to position [280, 0]
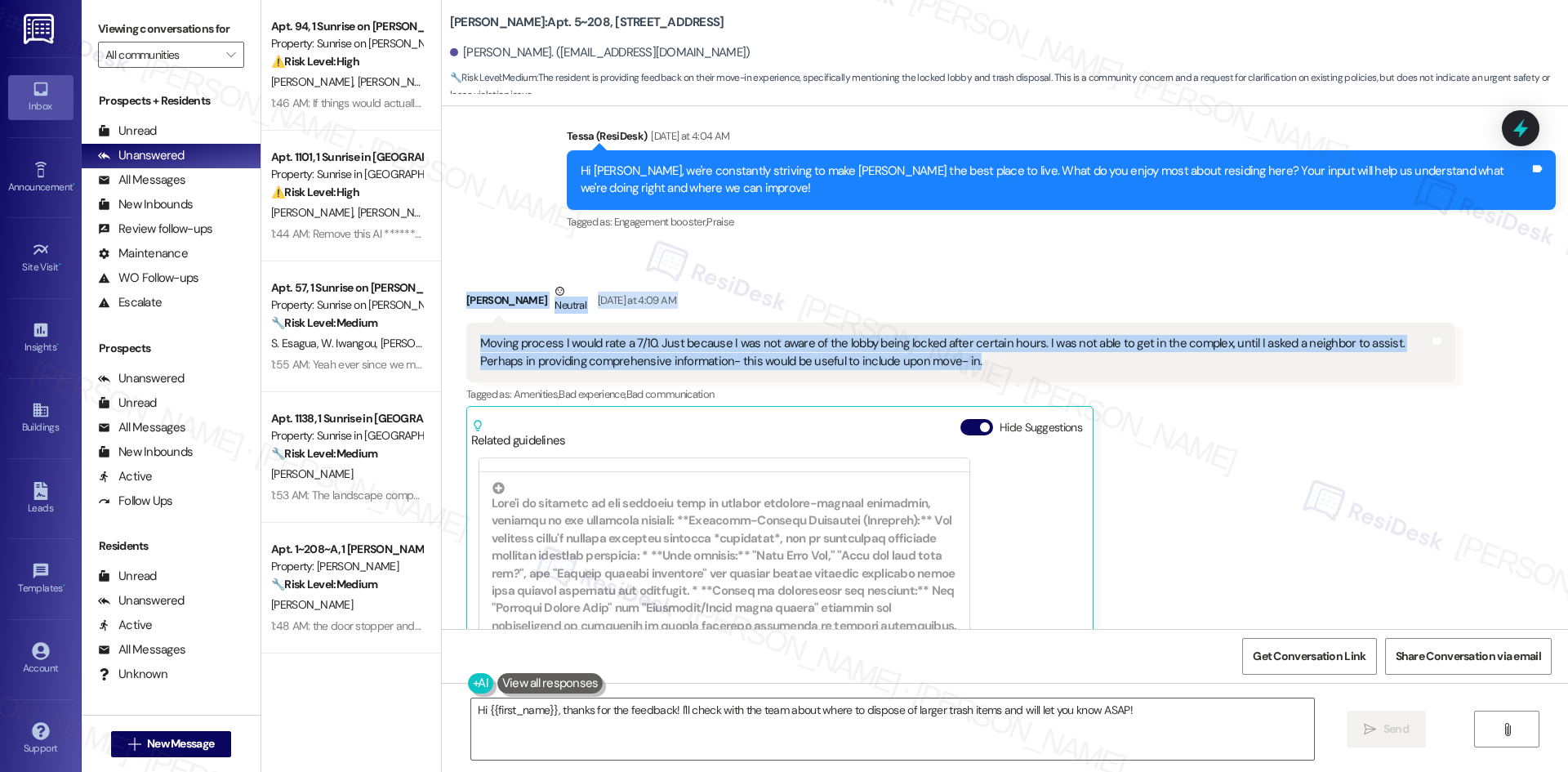
drag, startPoint x: 438, startPoint y: 284, endPoint x: 1051, endPoint y: 373, distance: 619.4
click at [1051, 373] on div "Received via SMS [PERSON_NAME] Neutral [DATE] at 4:09 AM Moving process I would…" at bounding box center [1004, 592] width 1126 height 693
copy div "[PERSON_NAME] Neutral [DATE] at 4:09 AM Moving process I would rate a 7/10. Jus…"
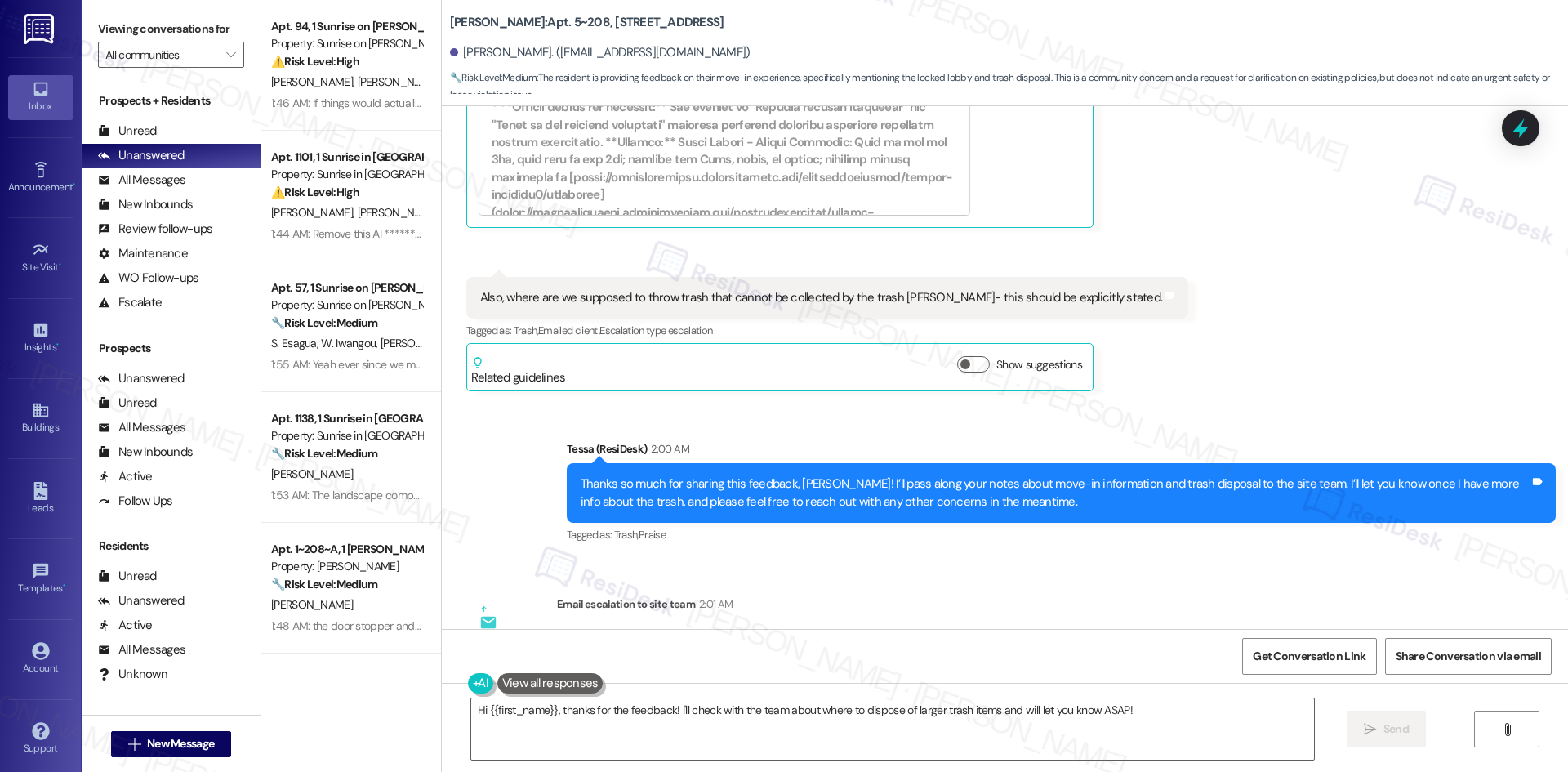
scroll to position [770, 0]
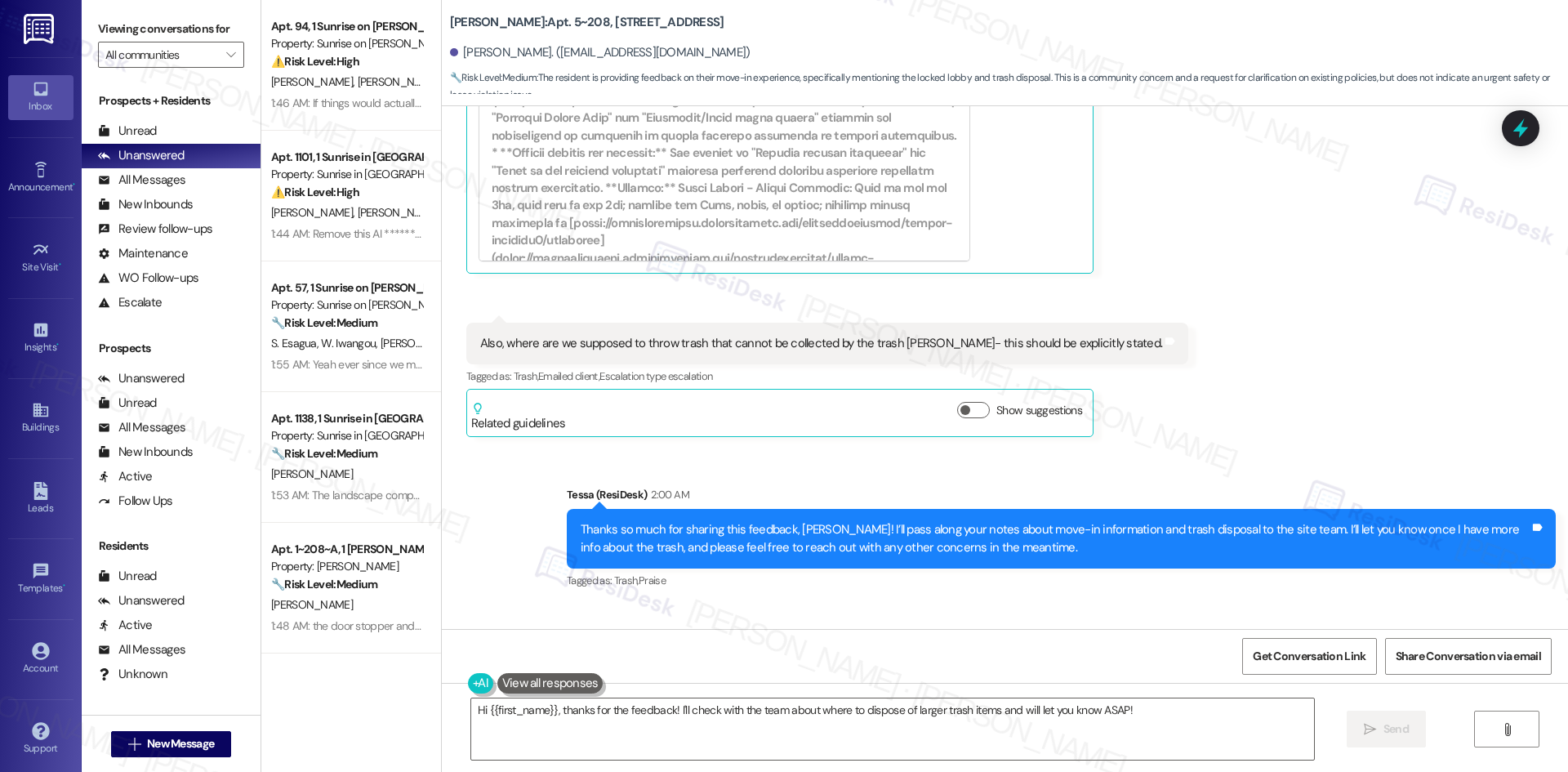
click at [508, 477] on div "Sent via SMS Tessa (ResiDesk) 2:00 AM Thanks so much for sharing this feedback,…" at bounding box center [1004, 526] width 1126 height 155
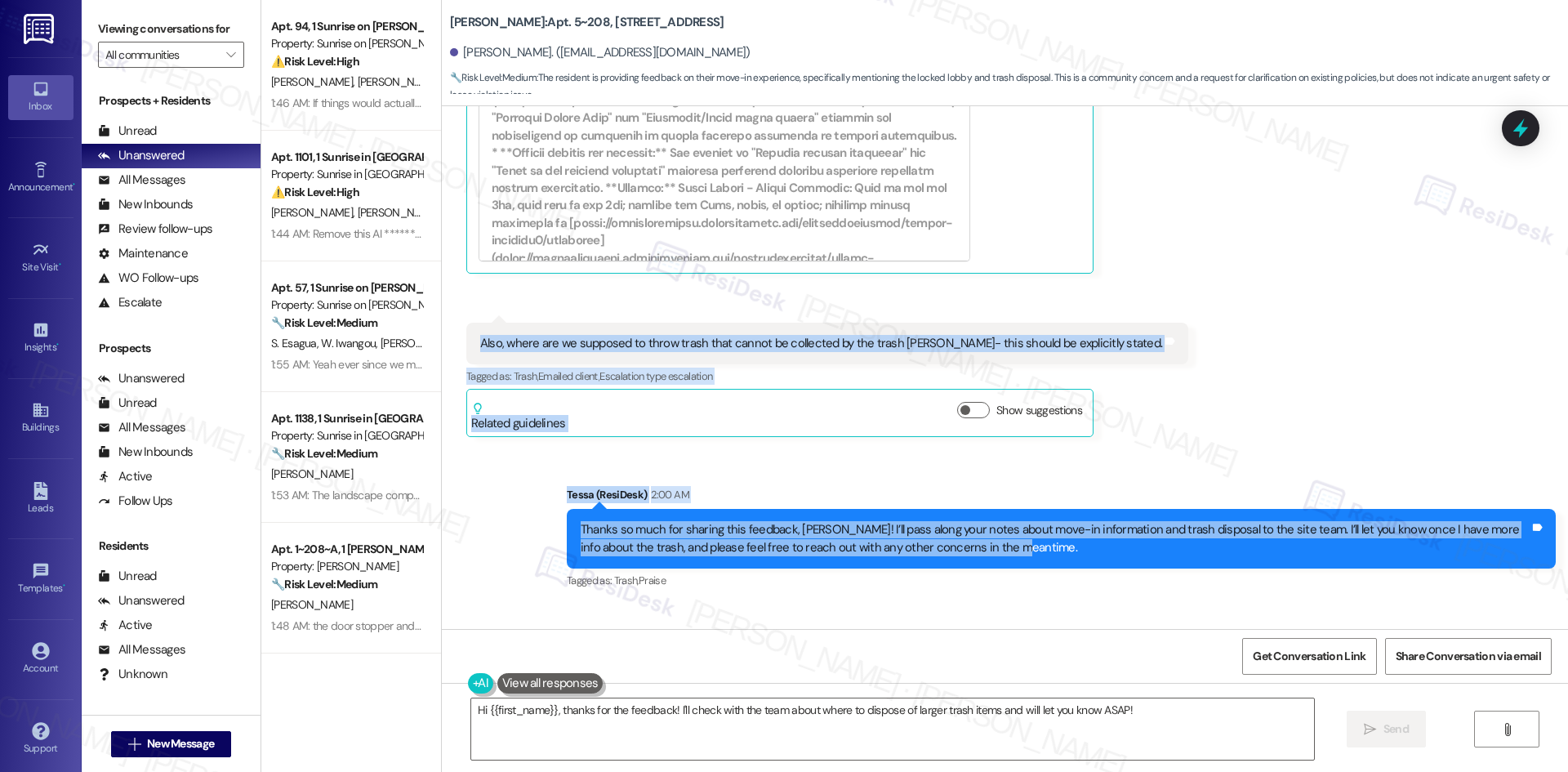
drag, startPoint x: 460, startPoint y: 335, endPoint x: 1034, endPoint y: 553, distance: 614.0
click at [1034, 553] on div "Lease started [DATE] 8:00 AM Survey, sent via SMS Residesk Automated Survey [DA…" at bounding box center [1004, 367] width 1126 height 523
copy div "Also, where are we supposed to throw trash that cannot be collected by the tras…"
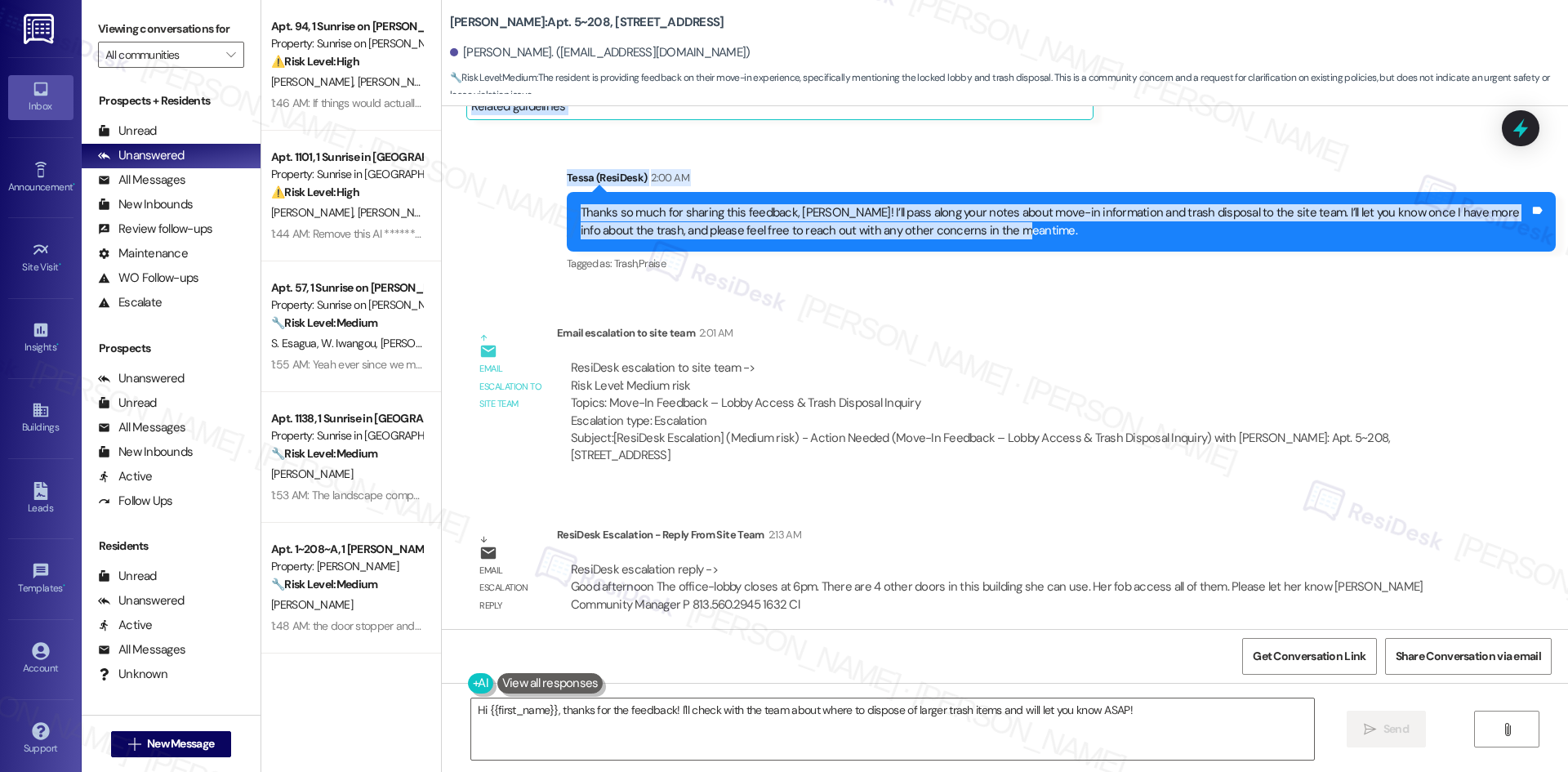
scroll to position [1097, 0]
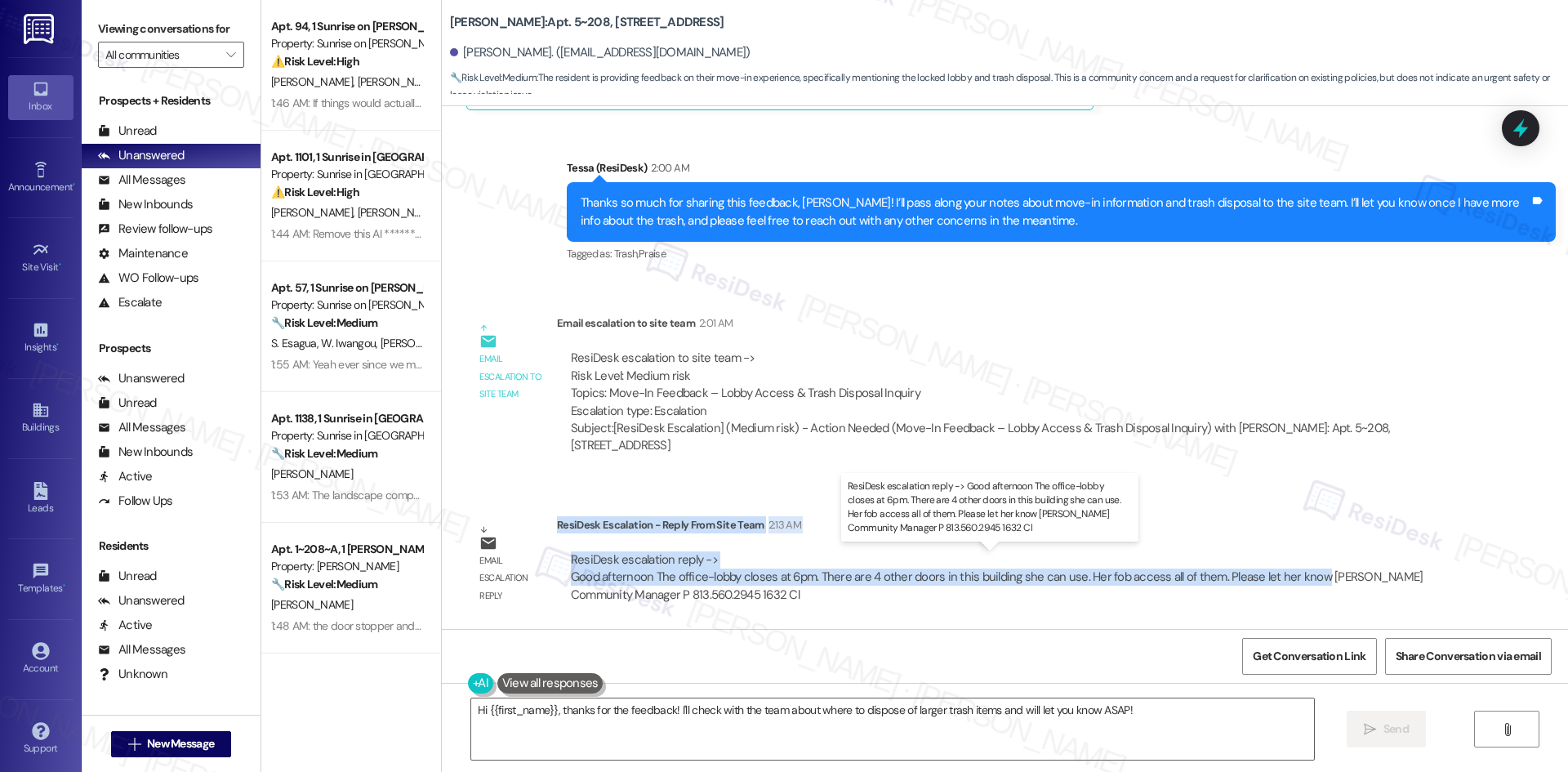
drag, startPoint x: 545, startPoint y: 524, endPoint x: 1303, endPoint y: 580, distance: 760.1
click at [1303, 580] on div "ResiDesk Escalation - Reply From Site Team 2:13 AM ResiDesk escalation reply ->…" at bounding box center [1005, 566] width 898 height 99
copy div "ResiDesk Escalation - Reply From Site Team 2:13 AM ResiDesk escalation reply ->…"
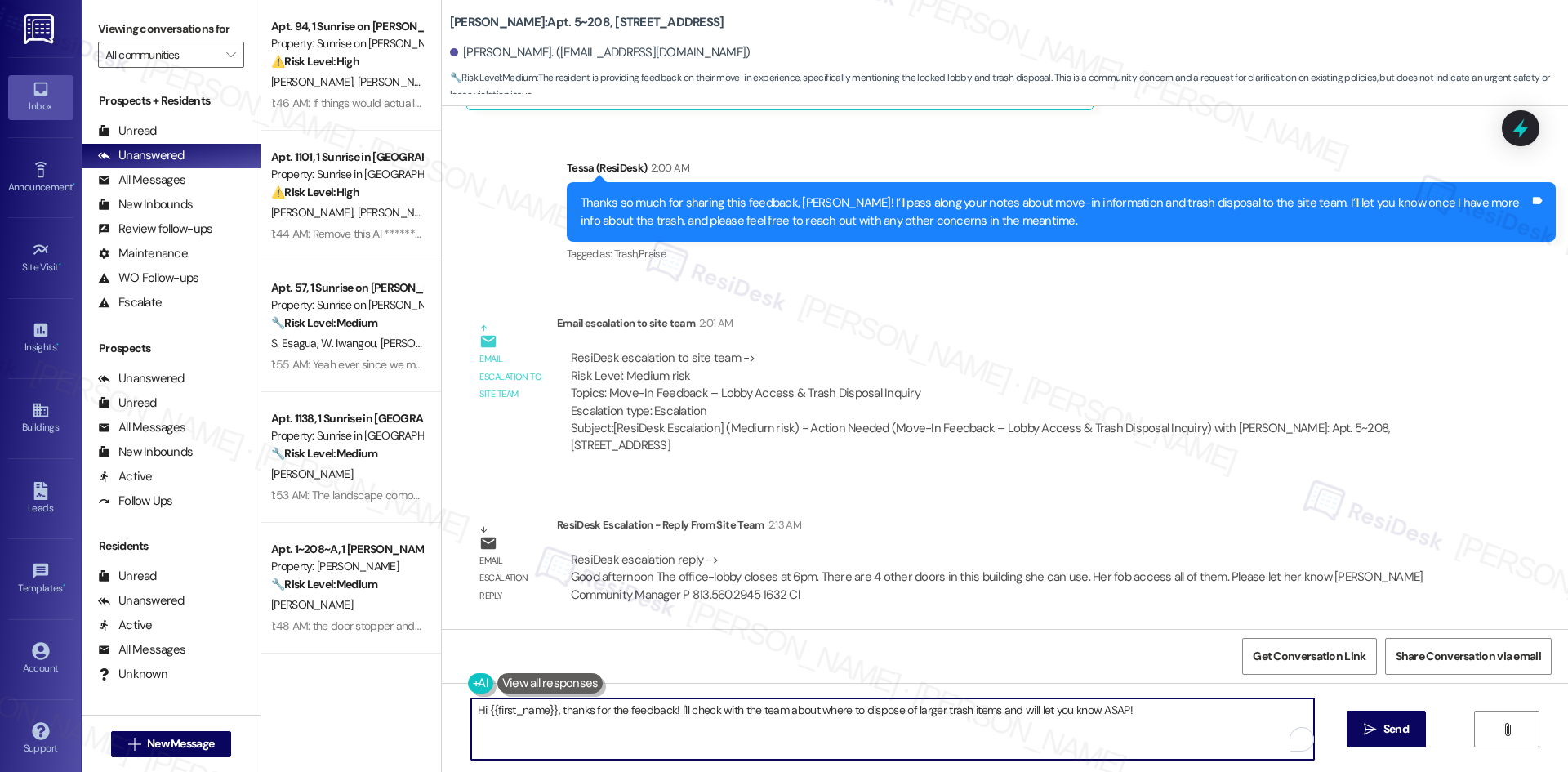
drag, startPoint x: 1155, startPoint y: 710, endPoint x: 568, endPoint y: 736, distance: 587.6
click at [384, 701] on div "Apt. 94, 1 Sunrise on [PERSON_NAME] Property: Sunrise on [PERSON_NAME] ⚠️ Risk …" at bounding box center [914, 386] width 1307 height 772
paste textarea "Thanks again for your feedback, Elsie. The site team confirmed that the office …"
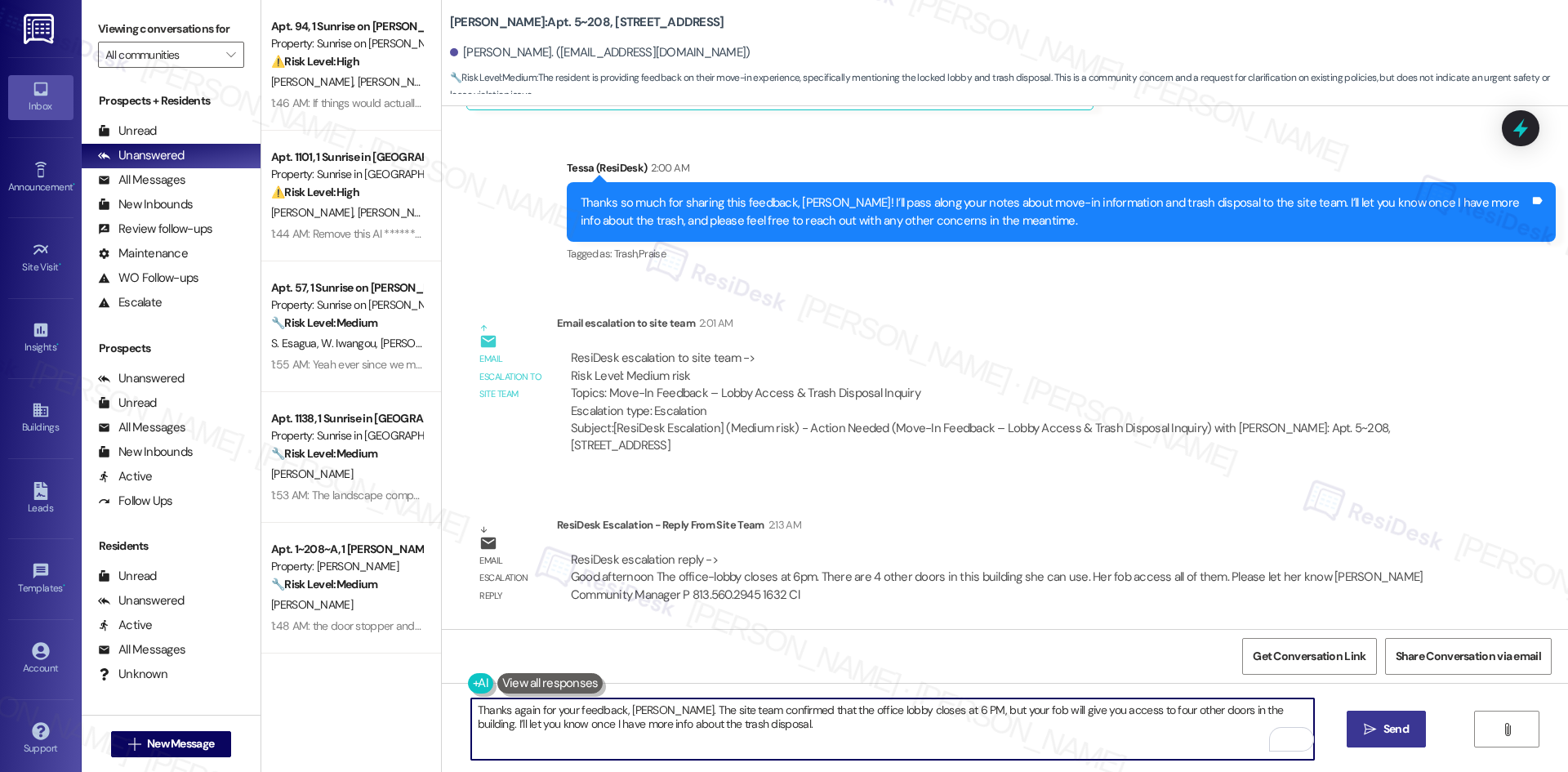
type textarea "Thanks again for your feedback, Elsie. The site team confirmed that the office …"
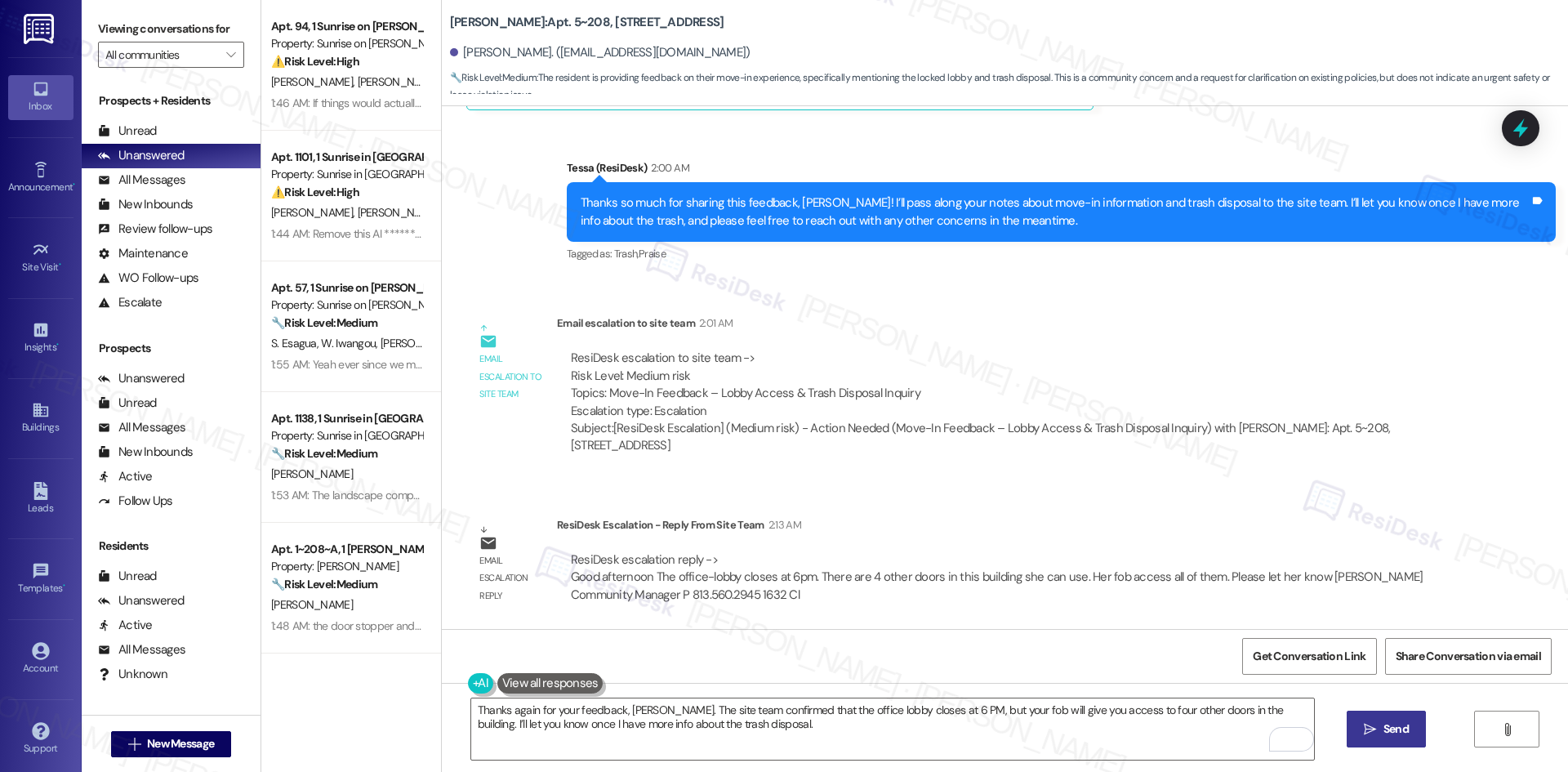
click at [1398, 736] on span "Send" at bounding box center [1396, 729] width 26 height 17
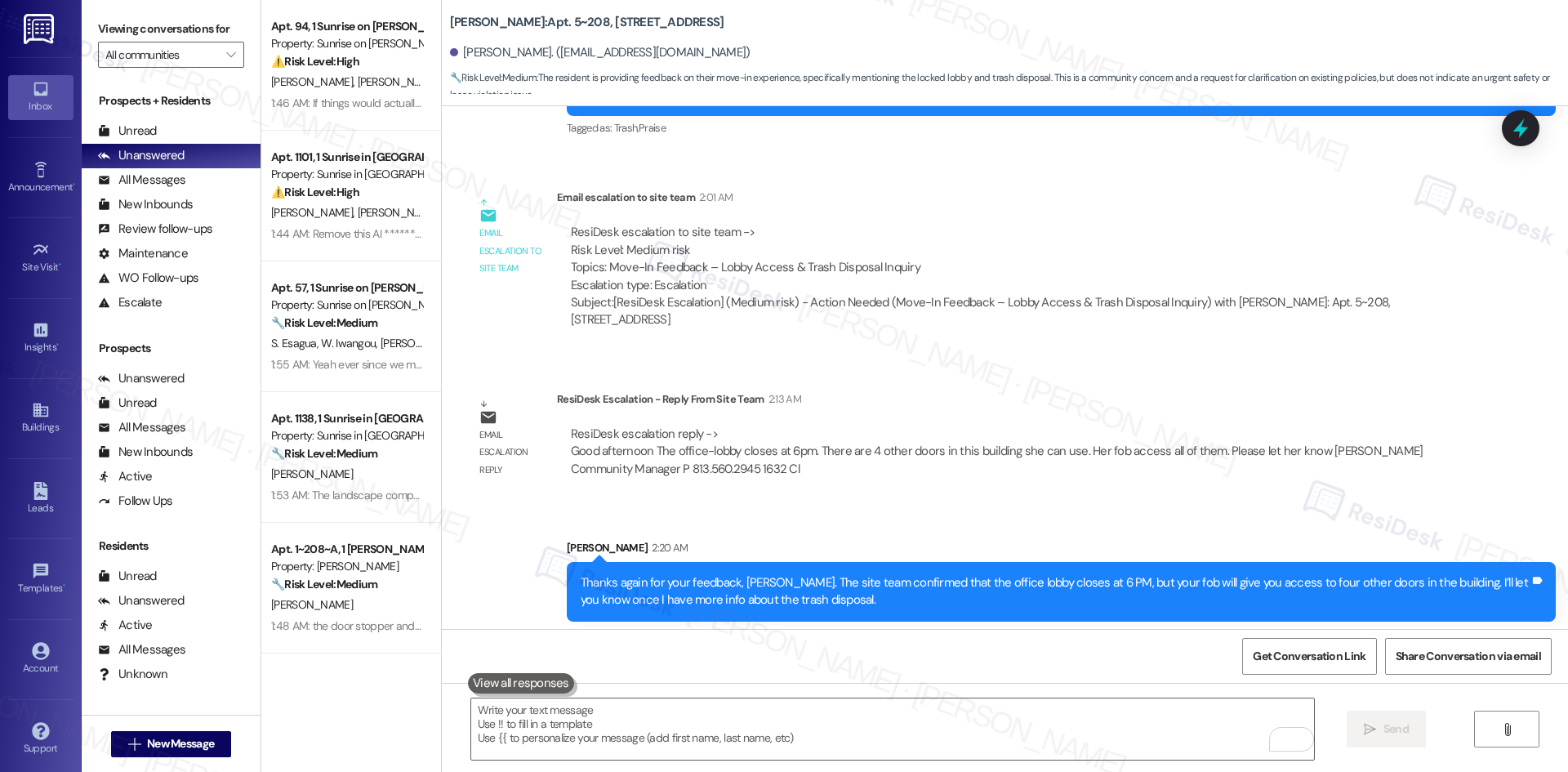
scroll to position [1229, 0]
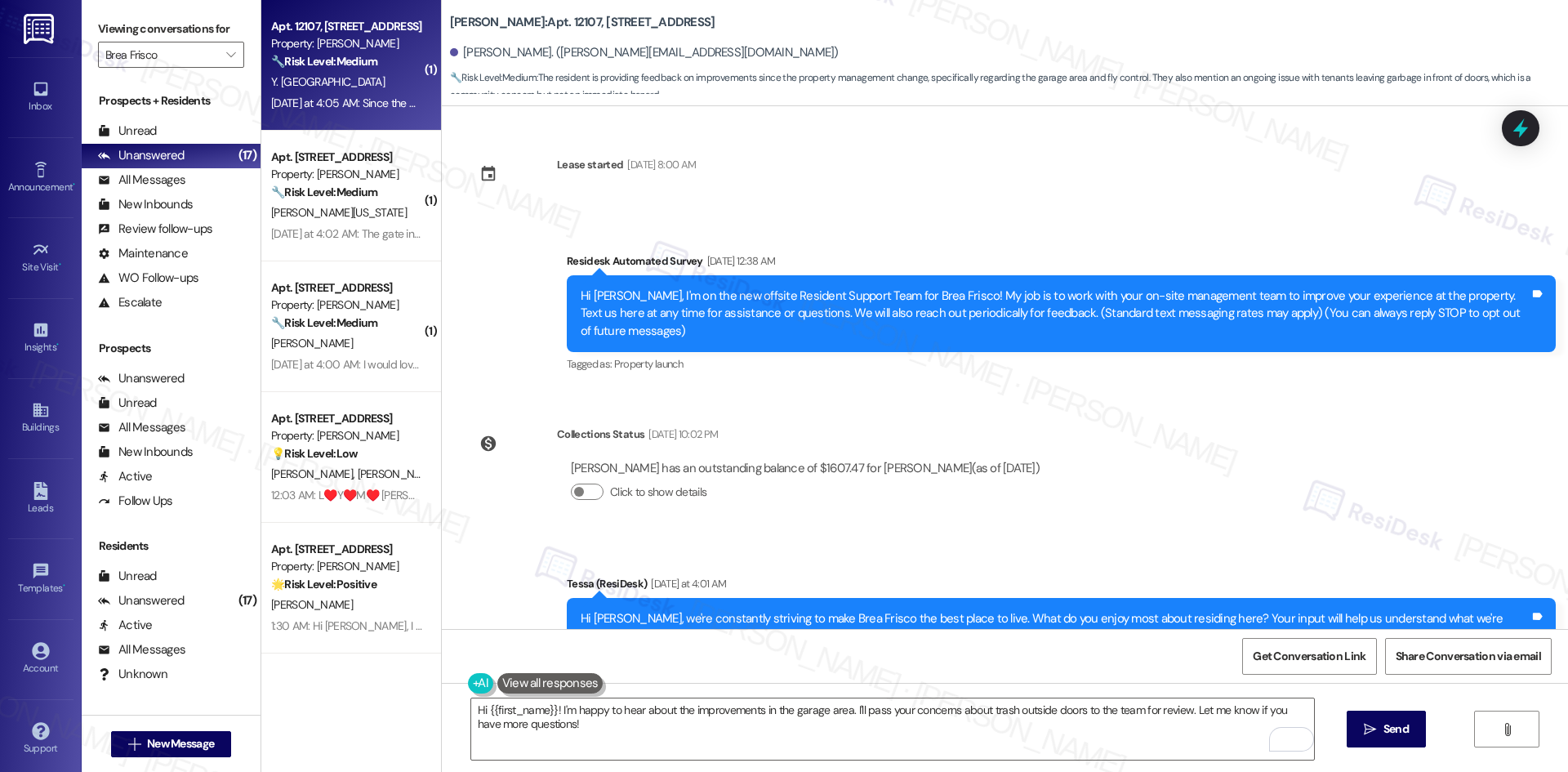
scroll to position [307, 0]
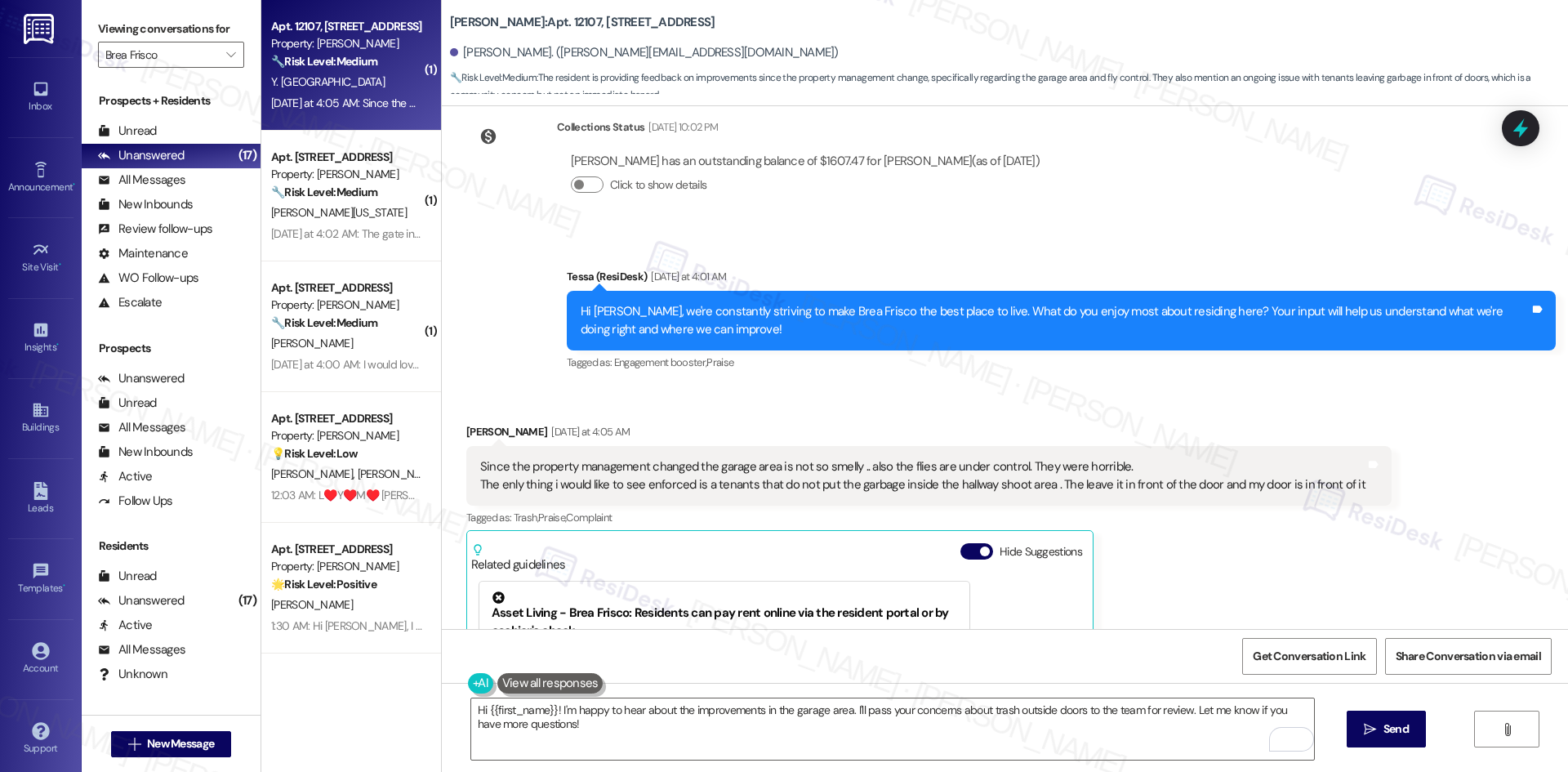
click at [868, 386] on div "Received via SMS [PERSON_NAME] [DATE] at 4:05 AM Since the property management …" at bounding box center [1004, 638] width 1126 height 505
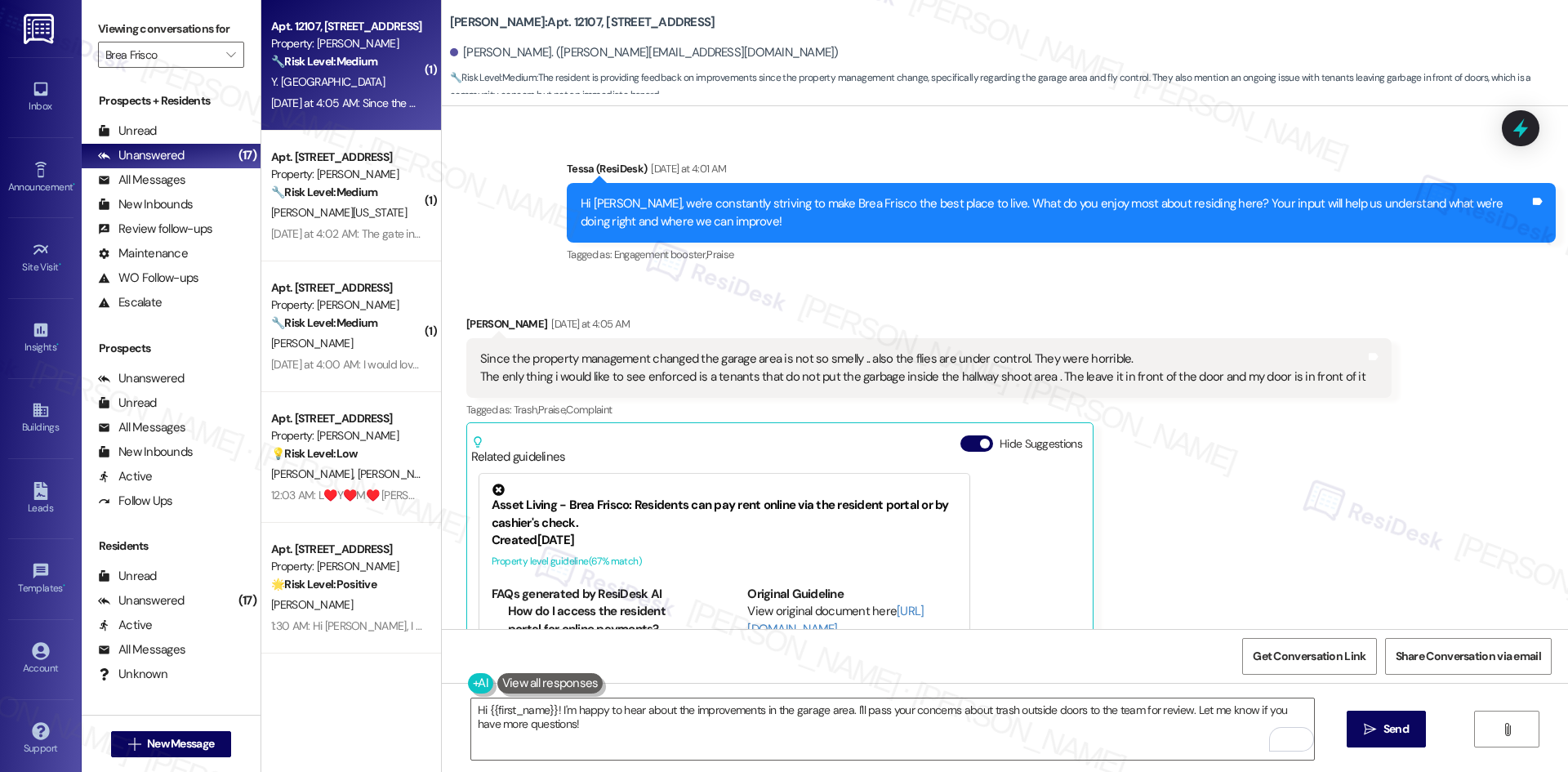
scroll to position [390, 0]
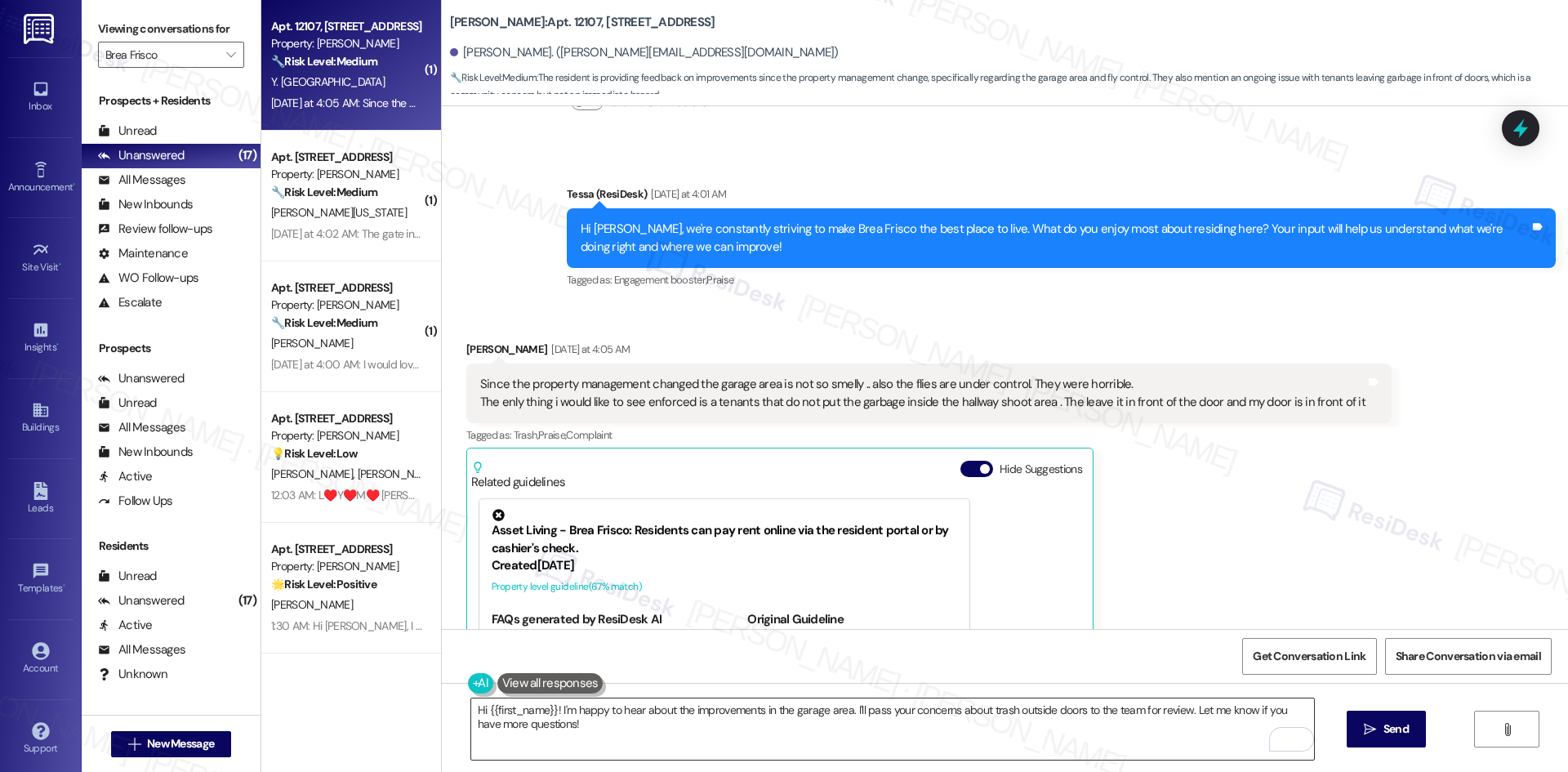
click at [802, 745] on textarea "Hi {{first_name}}! I'm happy to hear about the improvements in the garage area.…" at bounding box center [892, 729] width 842 height 61
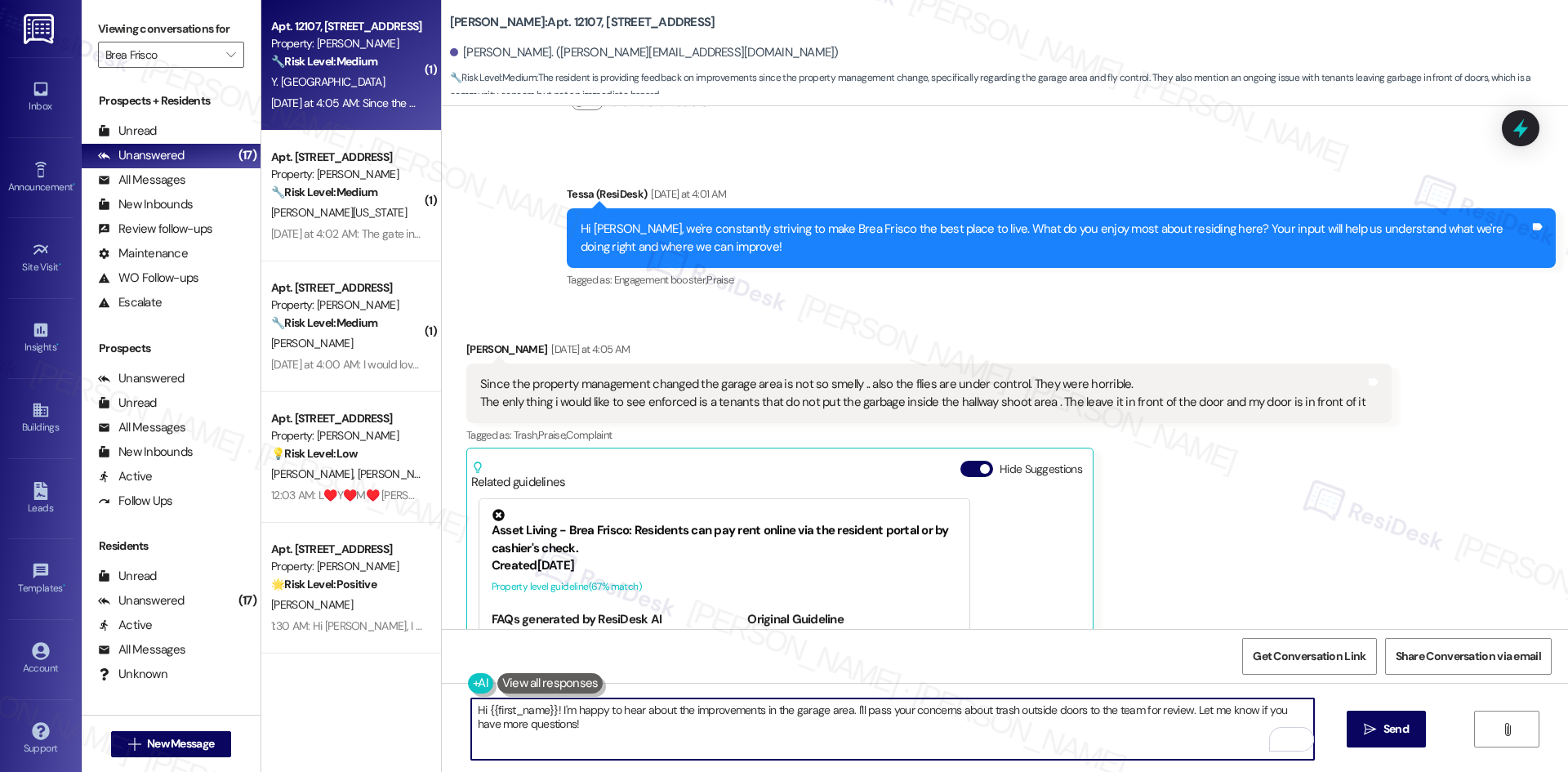
click at [802, 734] on textarea "Hi {{first_name}}! I'm happy to hear about the improvements in the garage area.…" at bounding box center [892, 729] width 842 height 61
paste textarea "Thank you for sharing your feedback, [PERSON_NAME]! I’m glad to hear the garage…"
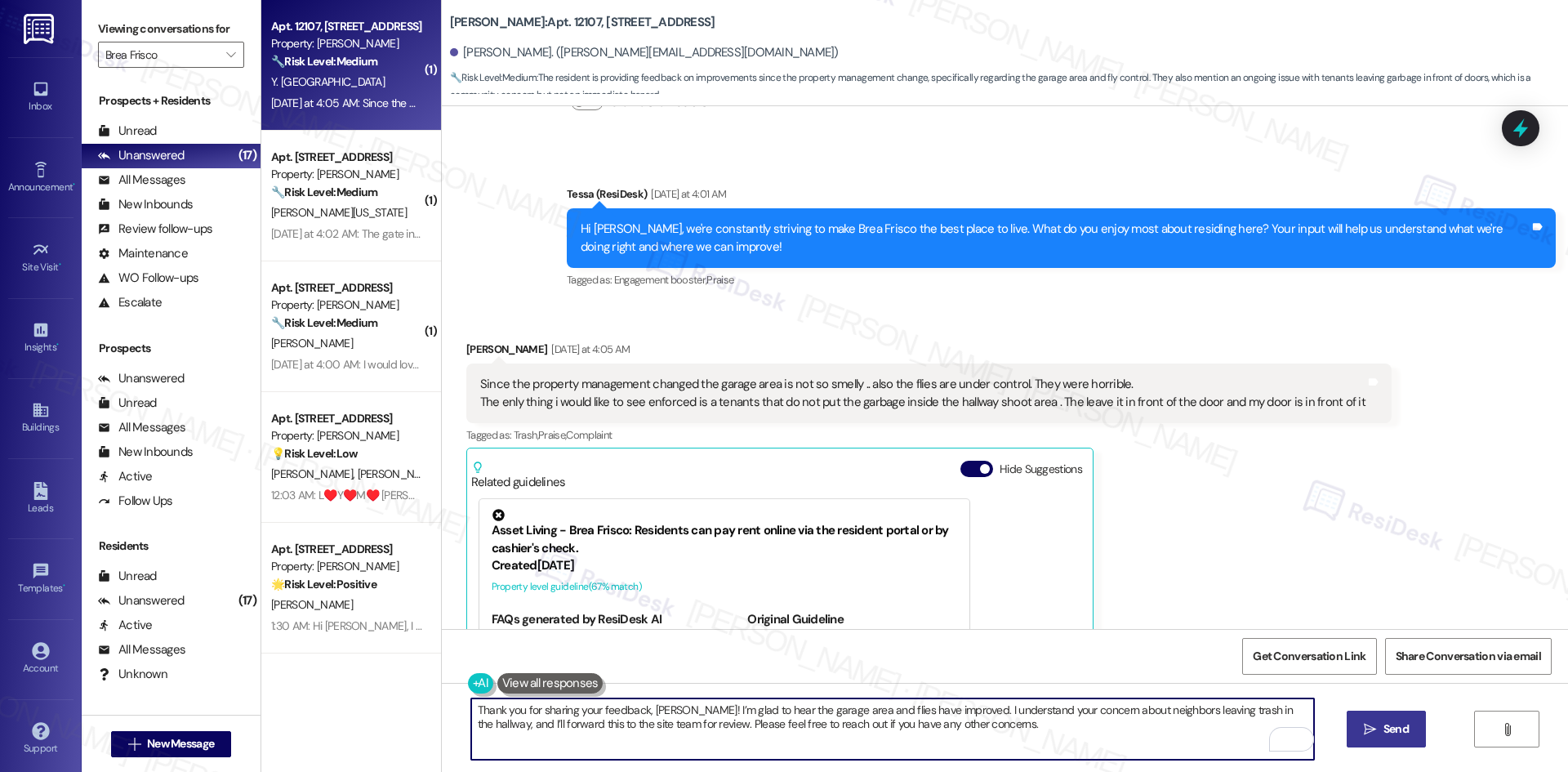
type textarea "Thank you for sharing your feedback, [PERSON_NAME]! I’m glad to hear the garage…"
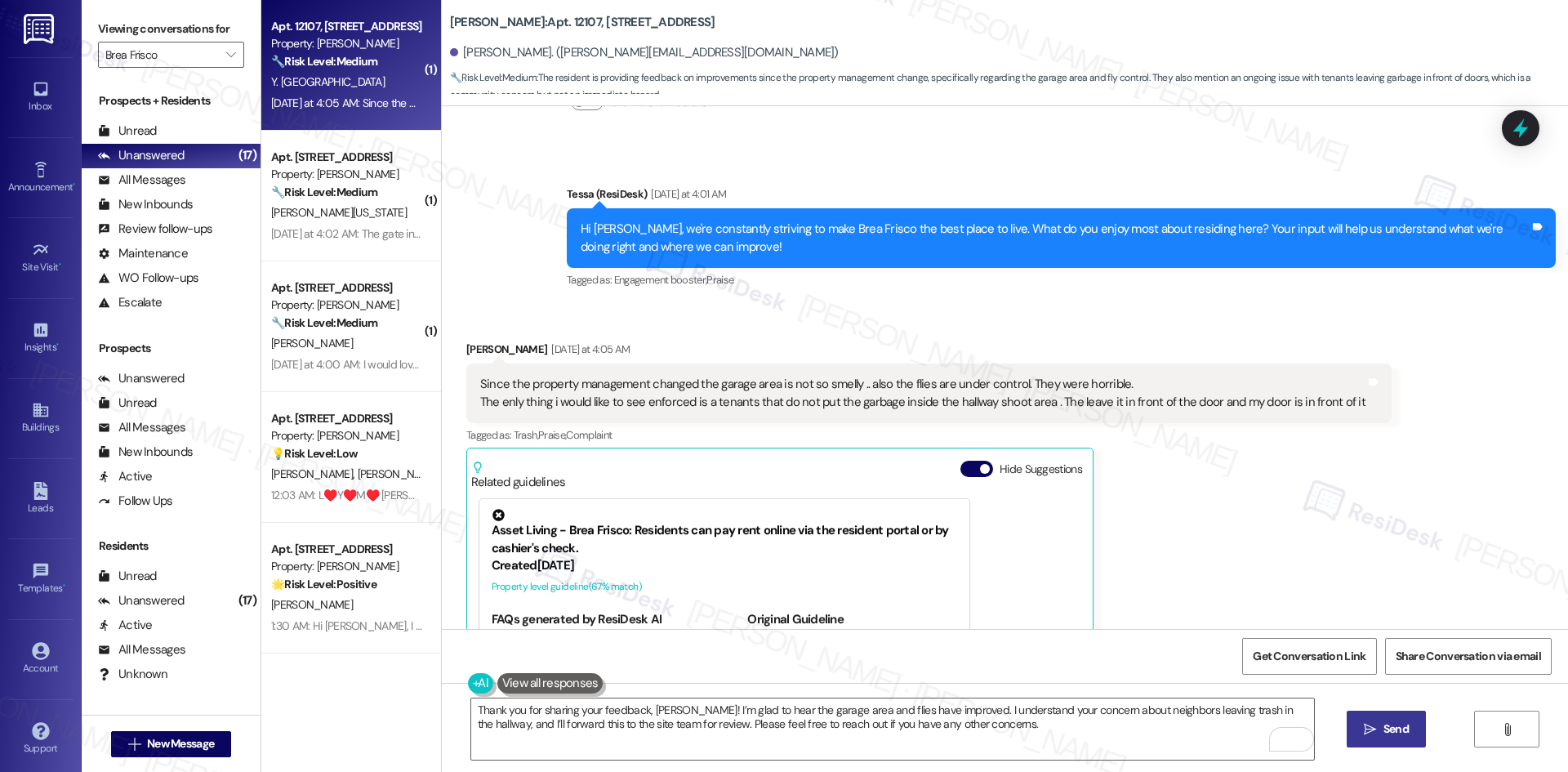
click at [1365, 737] on span " Send" at bounding box center [1386, 729] width 51 height 17
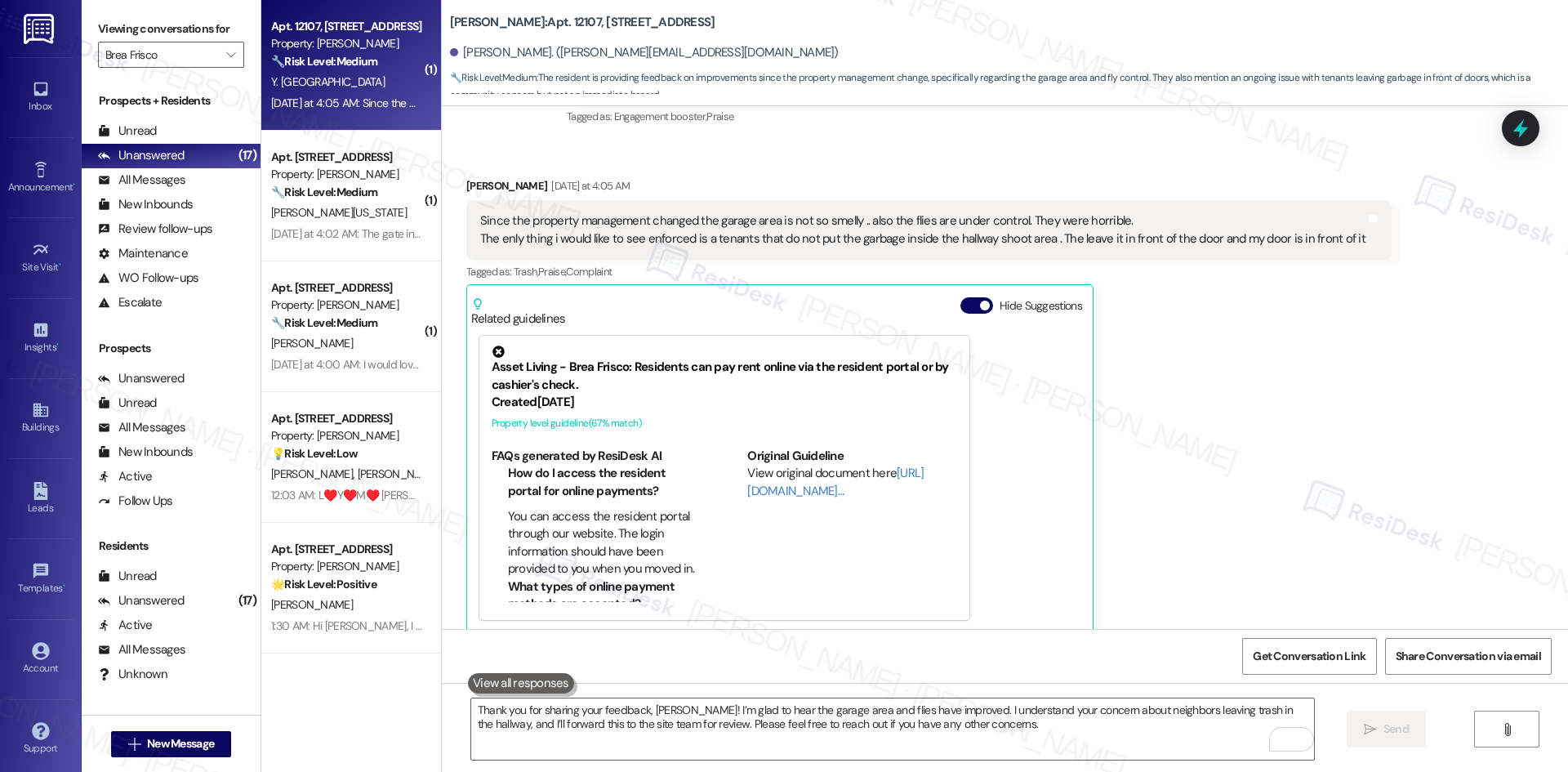
scroll to position [552, 0]
click at [1240, 456] on div "Yahaira Paduan Yesterday at 4:05 AM Since the property management changed the g…" at bounding box center [929, 406] width 925 height 456
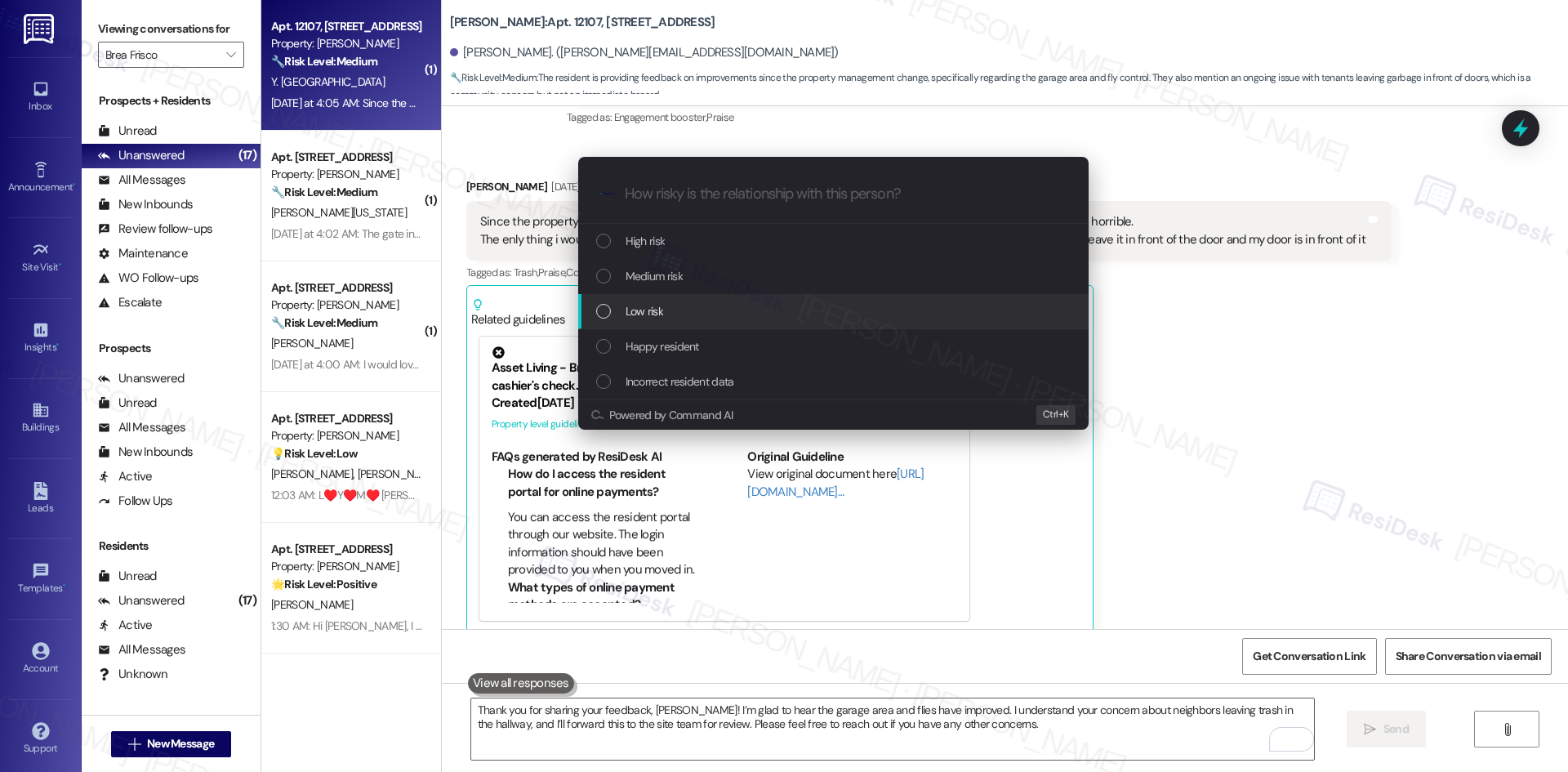
click at [730, 308] on div "Low risk" at bounding box center [835, 311] width 478 height 18
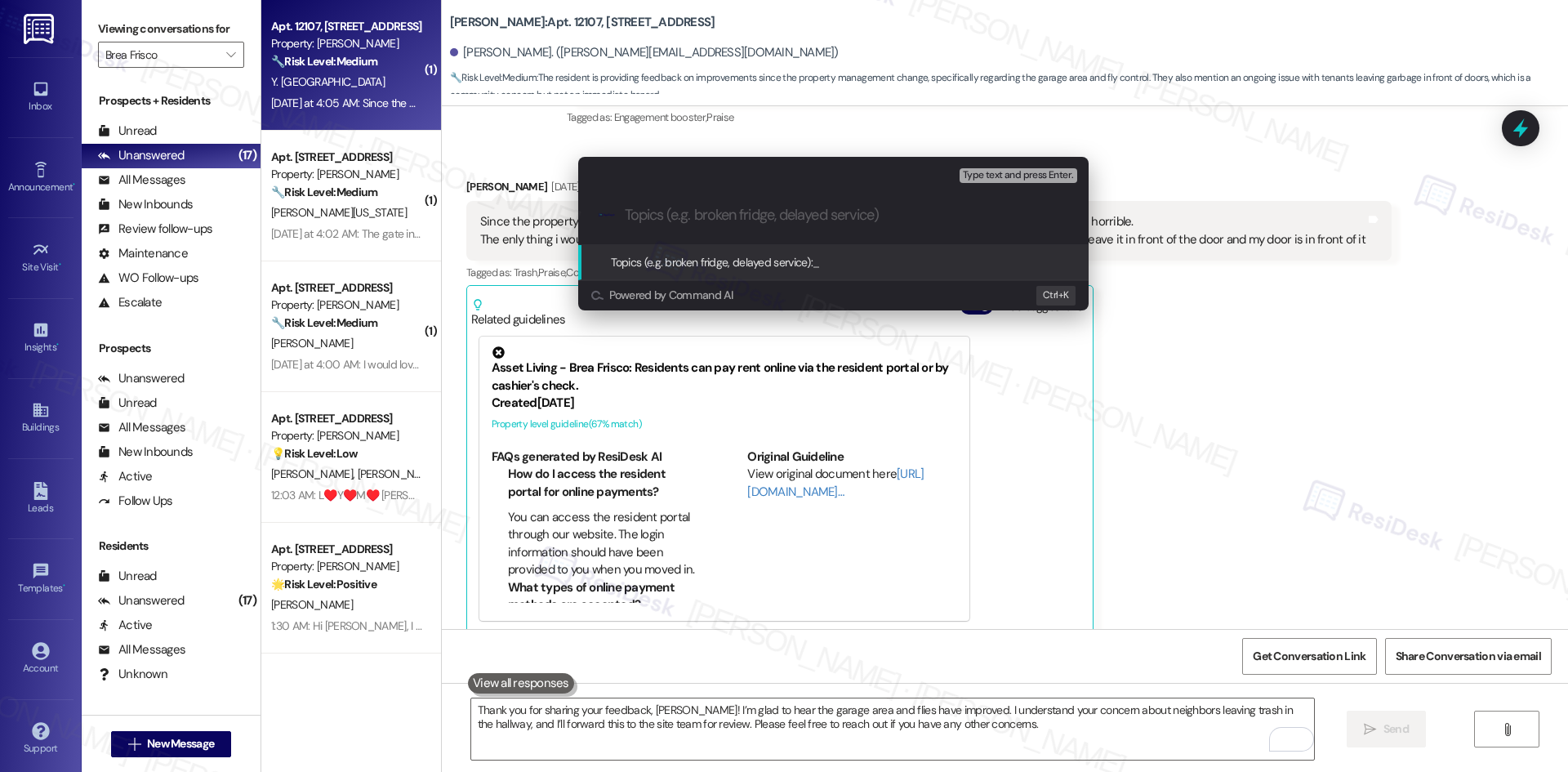
click at [664, 226] on div ".cls-1{fill:#0a055f;}.cls-2{fill:#0cc4c4;} resideskLogoBlueOrange" at bounding box center [834, 215] width 511 height 58
click at [664, 212] on input "Topics (e.g. broken fridge, delayed service)" at bounding box center [846, 214] width 444 height 17
paste input "Resident Feedback – Trash Left in Hallway"
type input "Resident Feedback – Trash Left in Hallway"
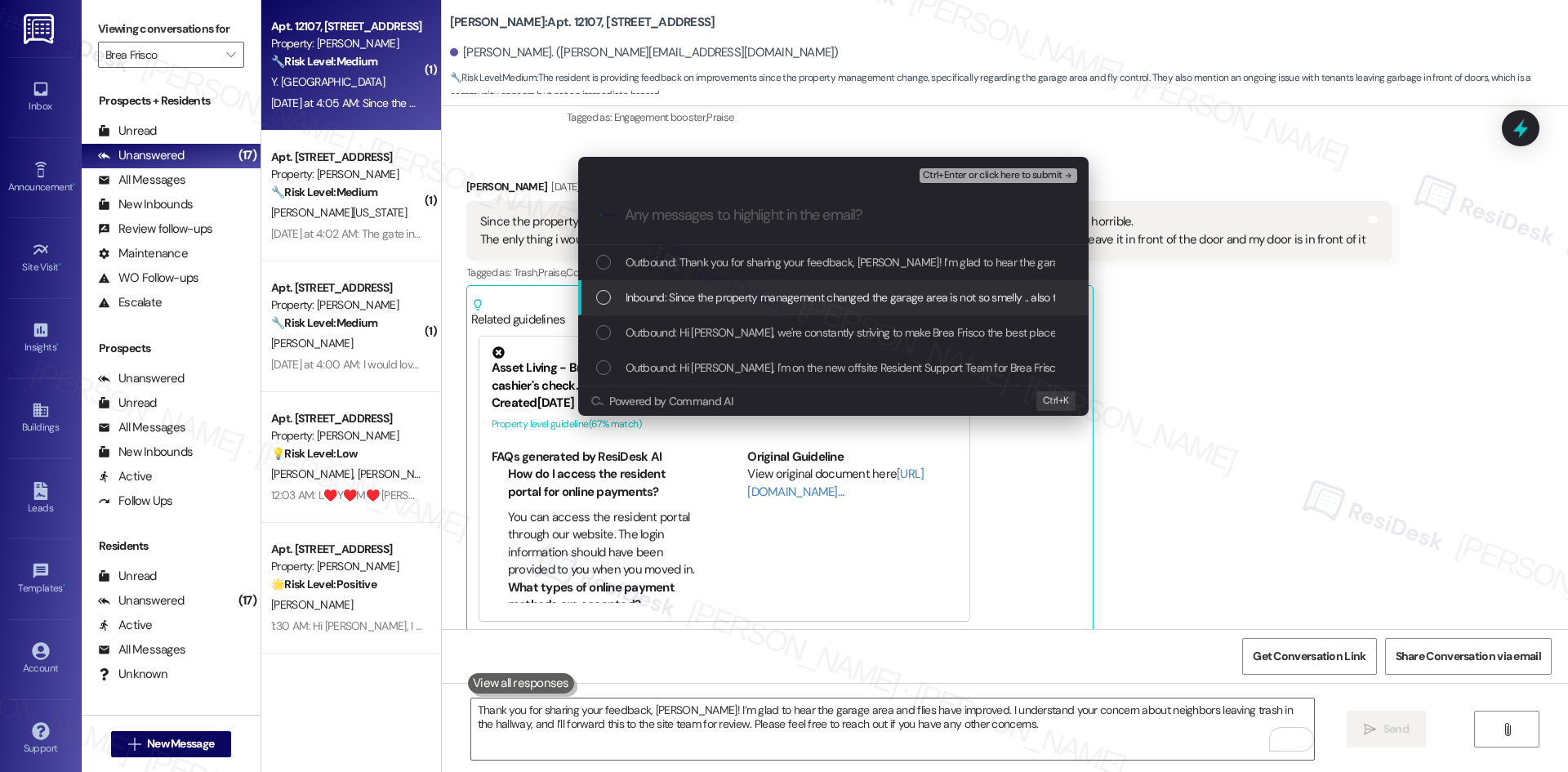
click at [730, 296] on span "Inbound: Since the property management changed the garage area is not so smelly…" at bounding box center [1354, 298] width 1458 height 18
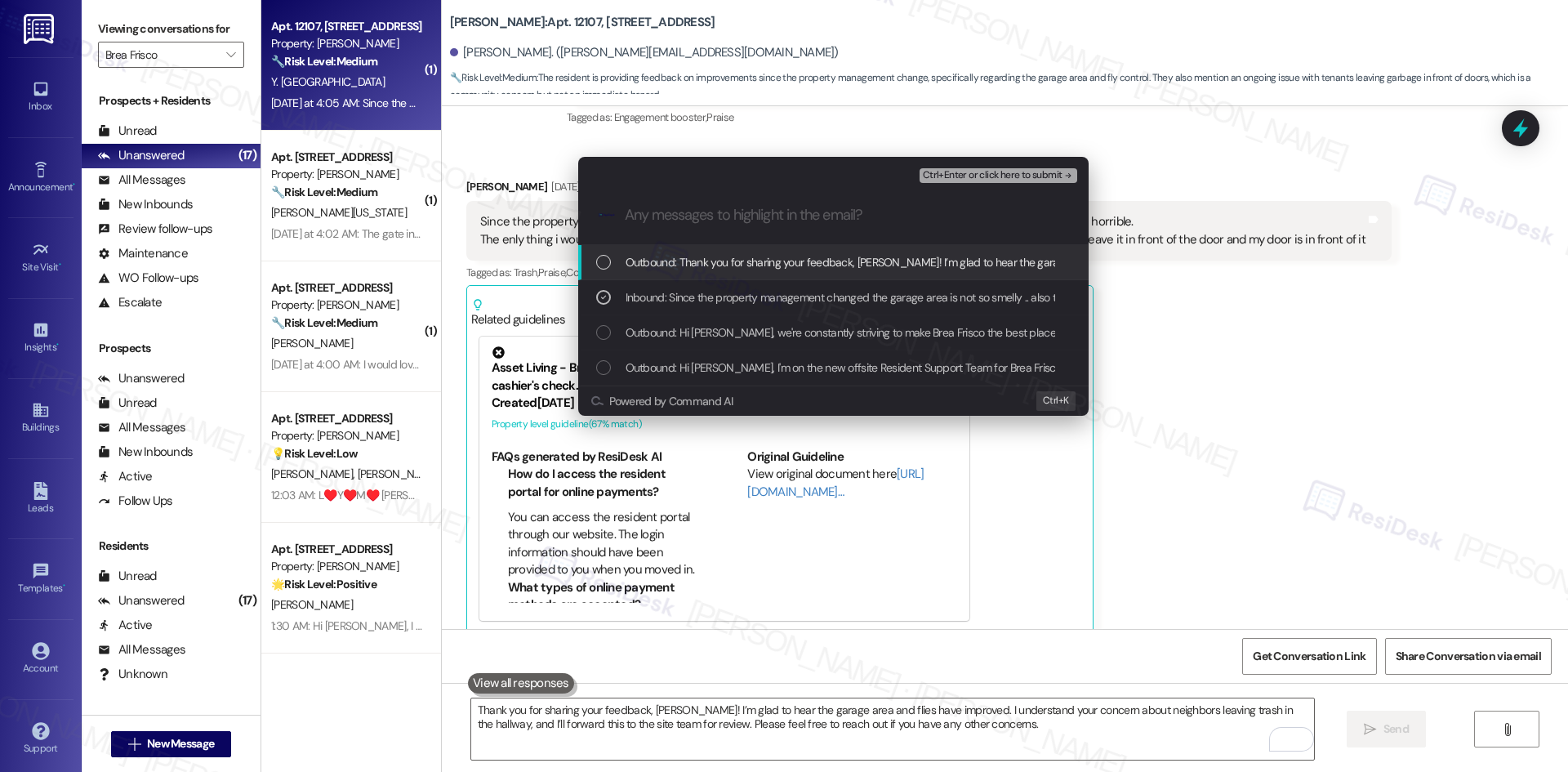
click at [1054, 172] on span "Ctrl+Enter or click here to submit" at bounding box center [993, 176] width 139 height 12
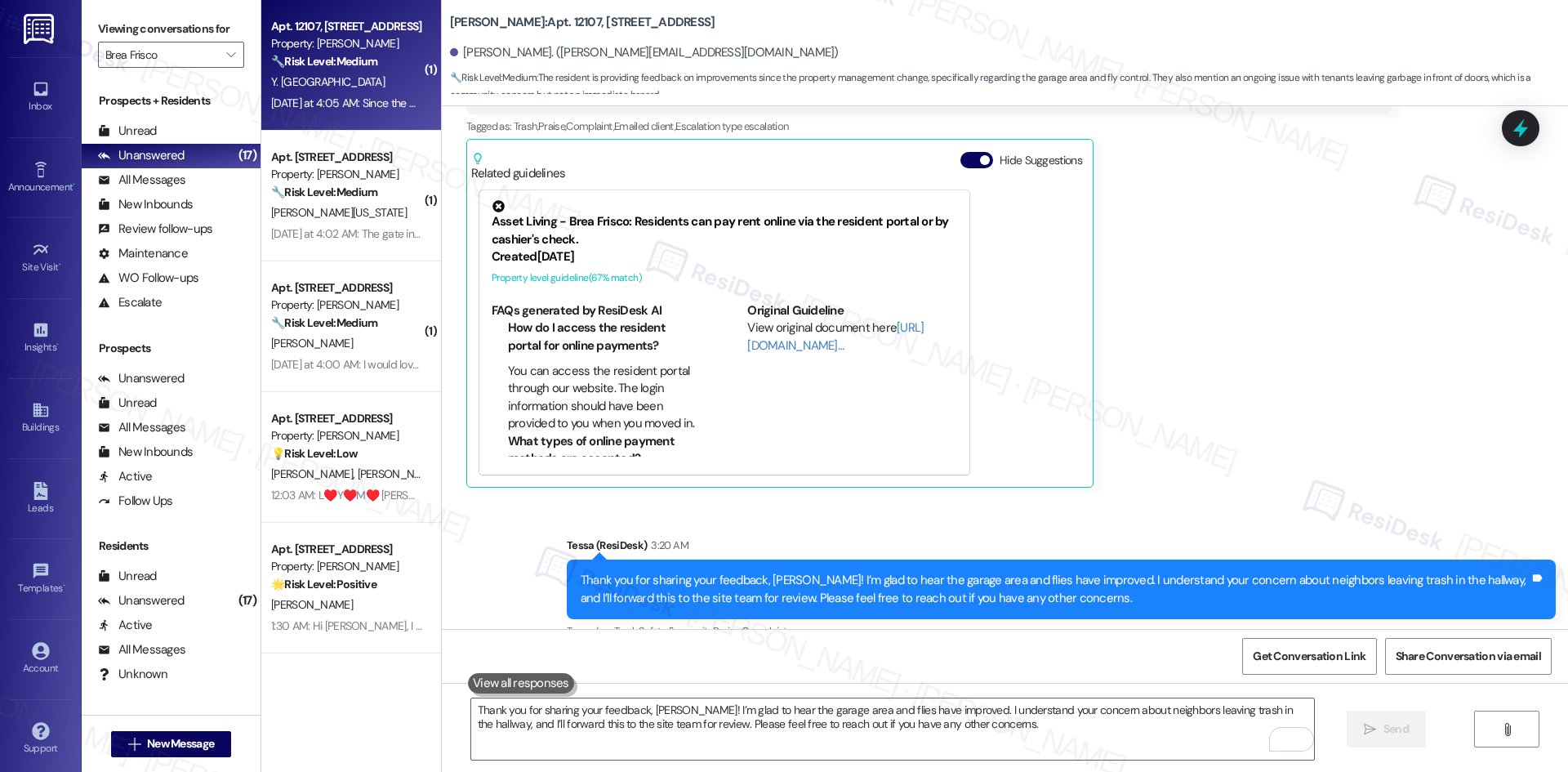
scroll to position [708, 0]
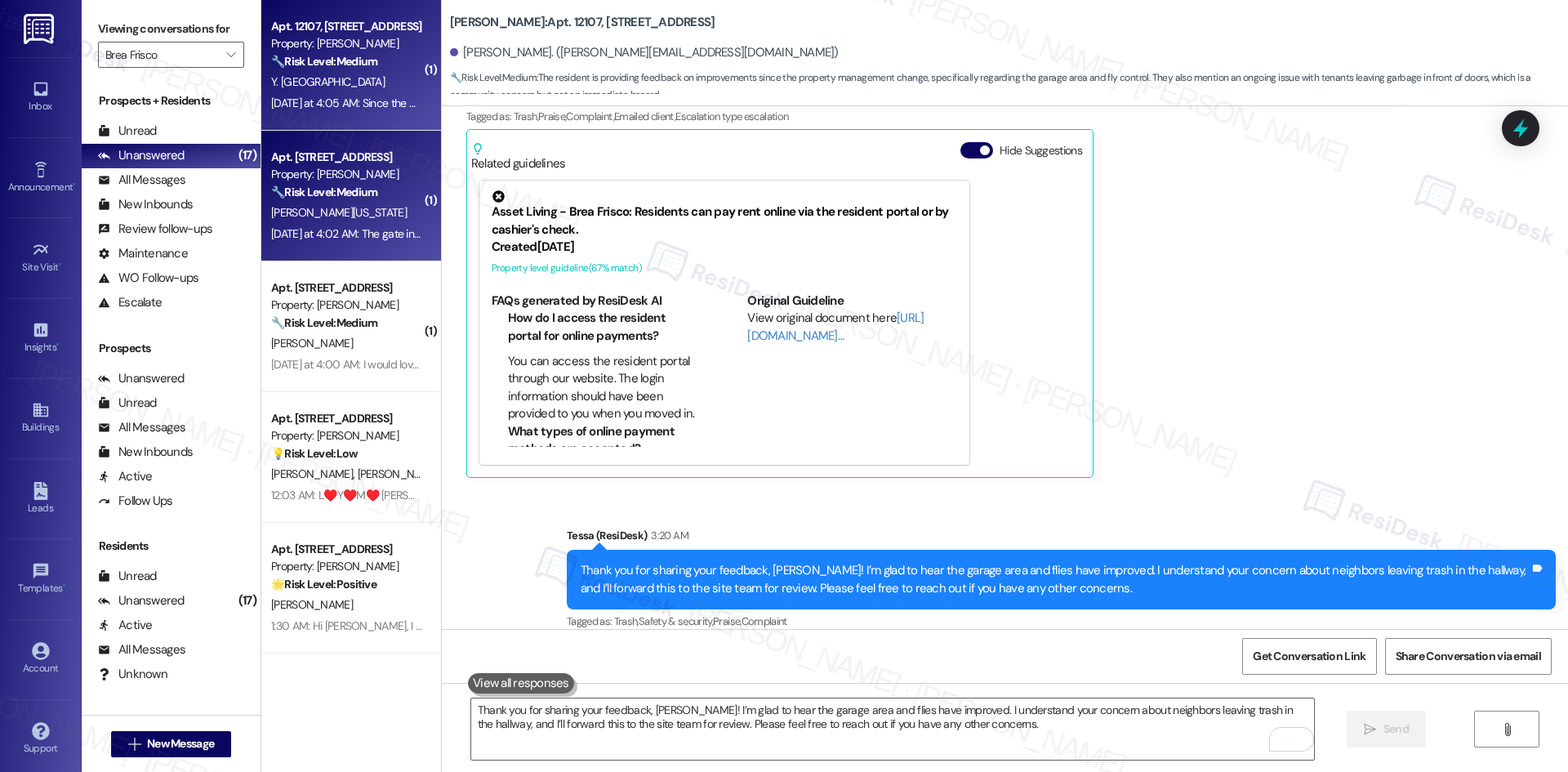
click at [354, 216] on div "L. Washington" at bounding box center [346, 212] width 154 height 21
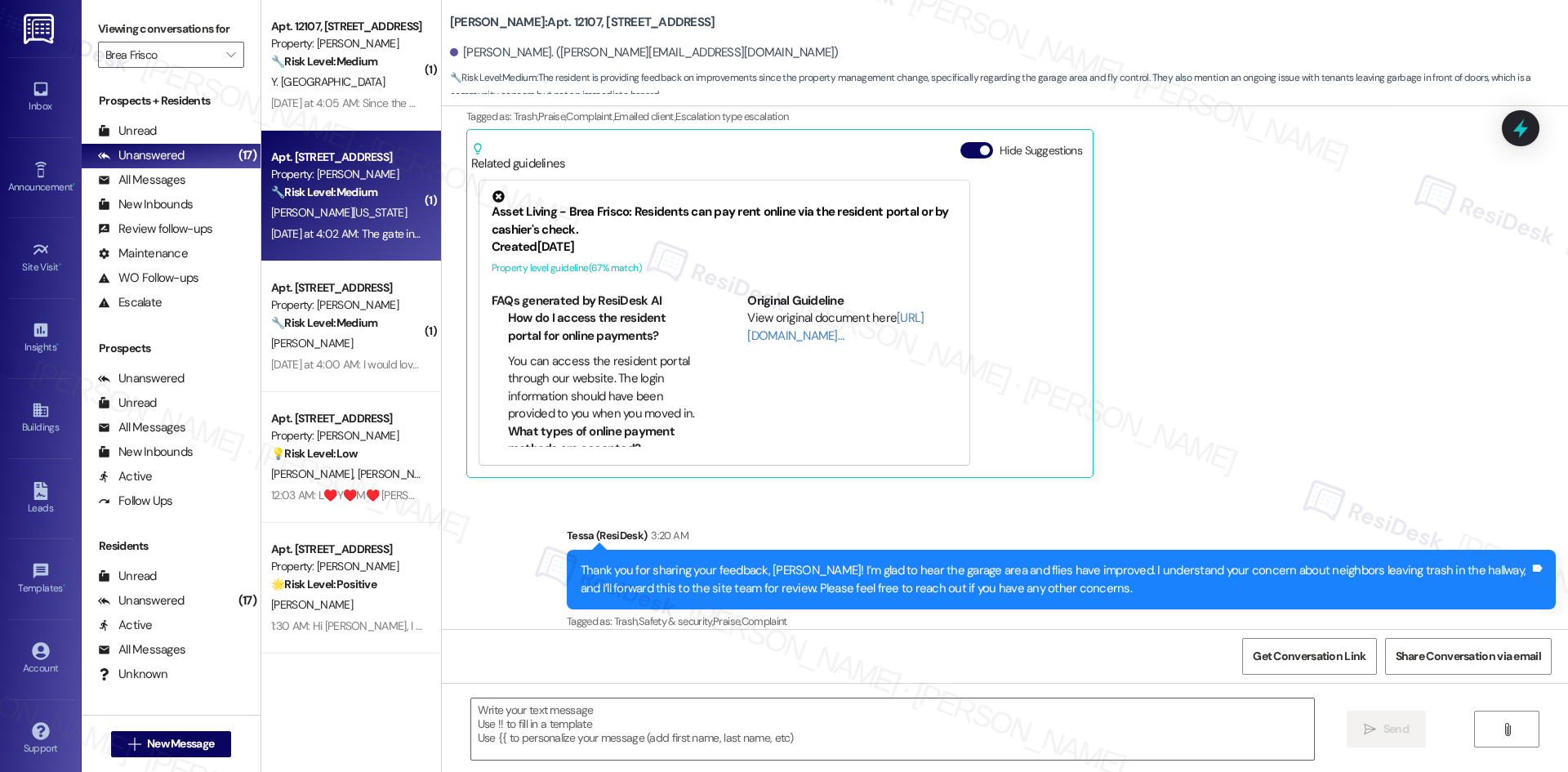
type textarea "Fetching suggested responses. Please feel free to read through the conversation…"
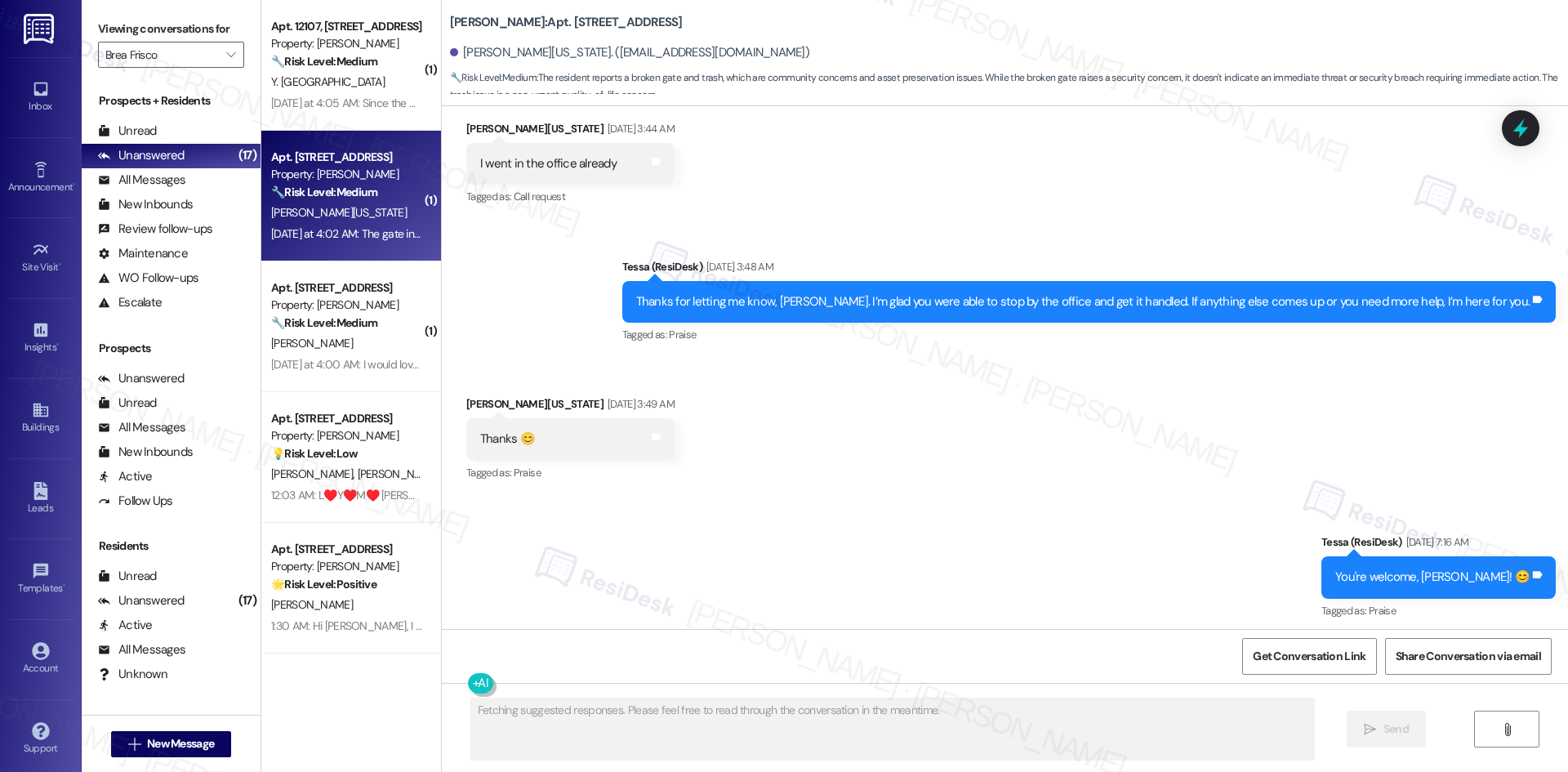
scroll to position [10968, 0]
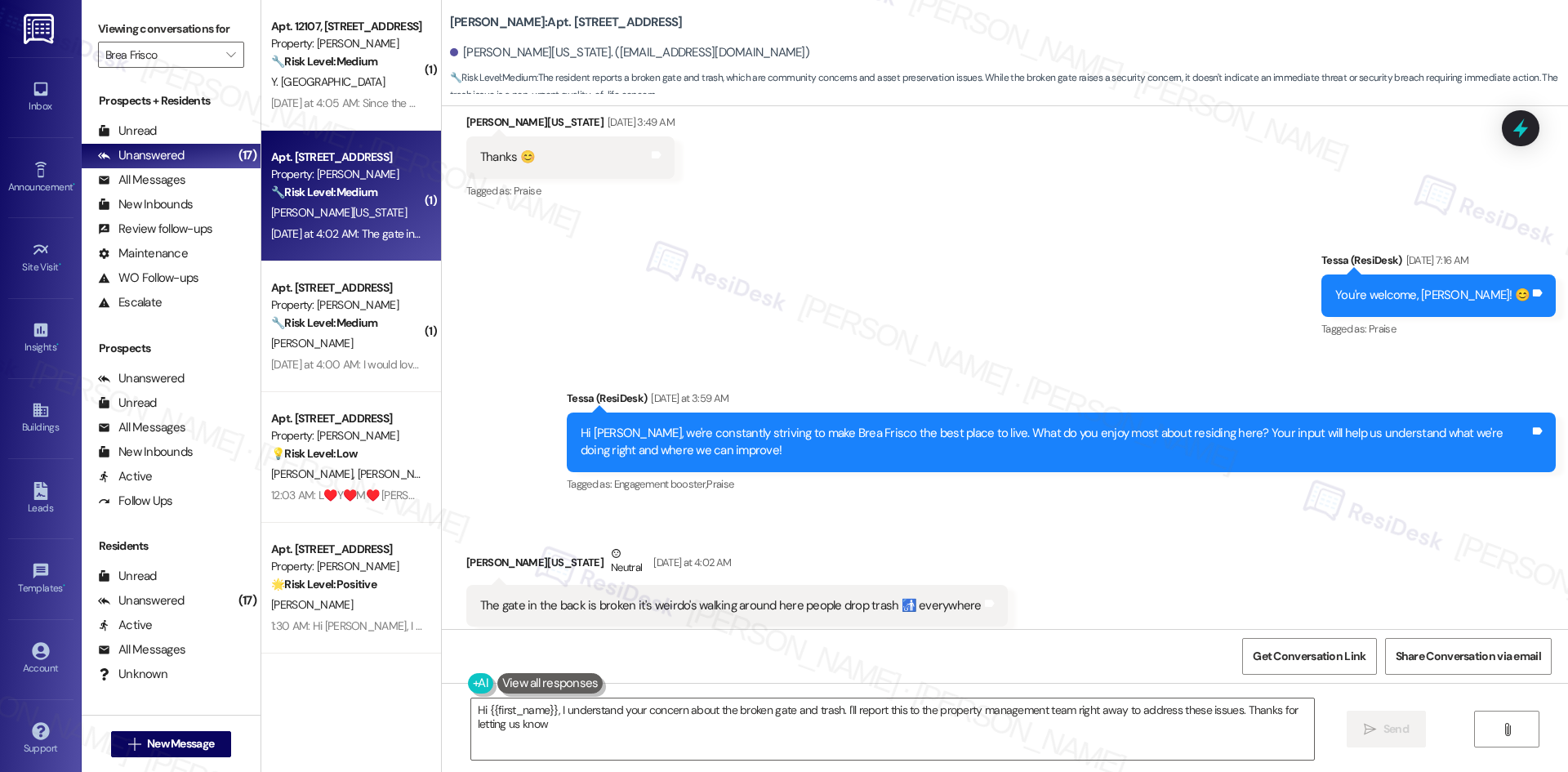
type textarea "Hi {{first_name}}, I understand your concern about the broken gate and trash. I…"
click at [163, 55] on input "Brea Frisco" at bounding box center [161, 54] width 113 height 27
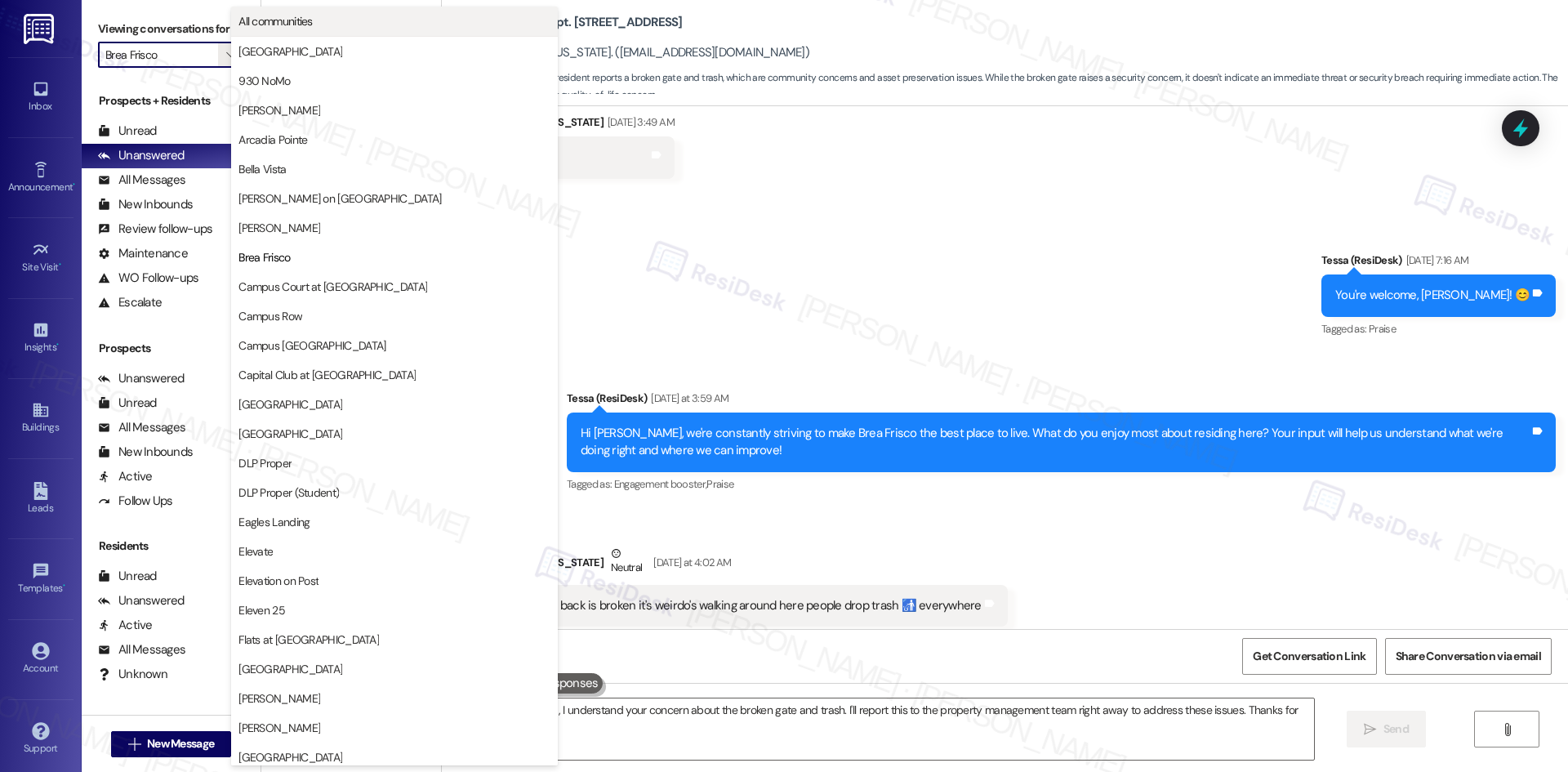
click at [298, 29] on button "All communities" at bounding box center [394, 22] width 327 height 29
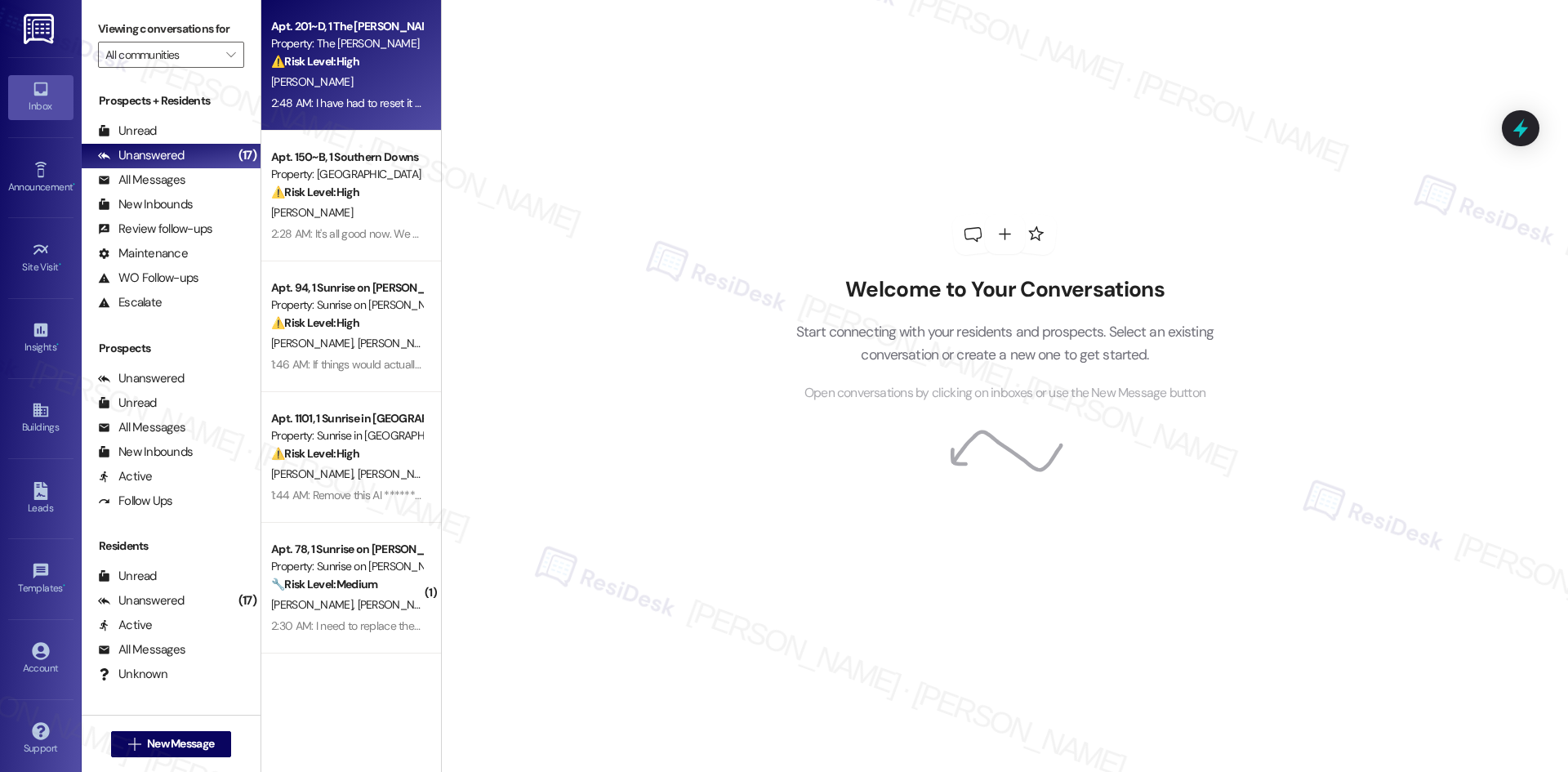
click at [348, 103] on div "2:48 AM: I have had to reset it twice already. The very first time I used it, i…" at bounding box center [1243, 102] width 1945 height 15
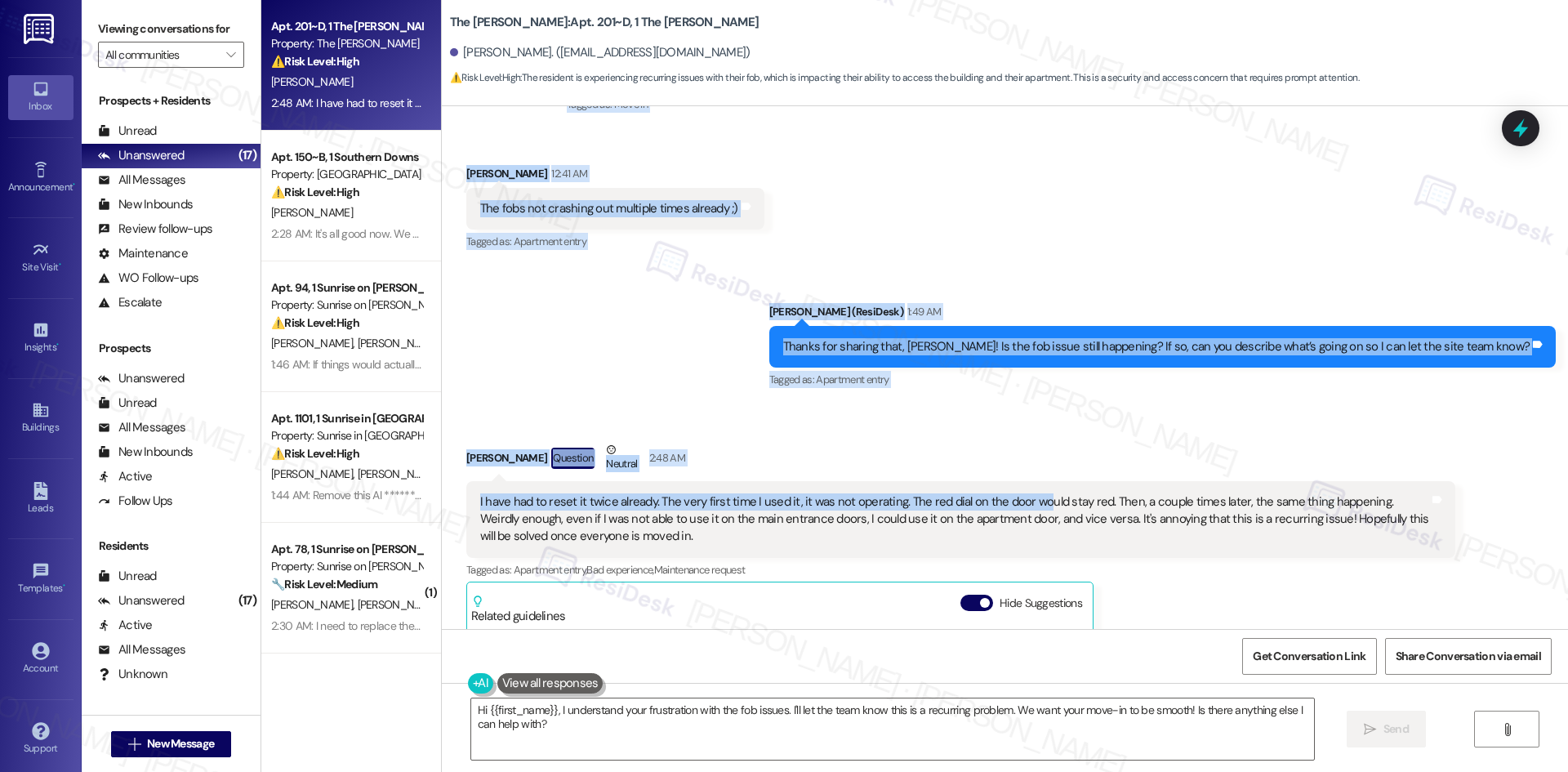
scroll to position [246, 0]
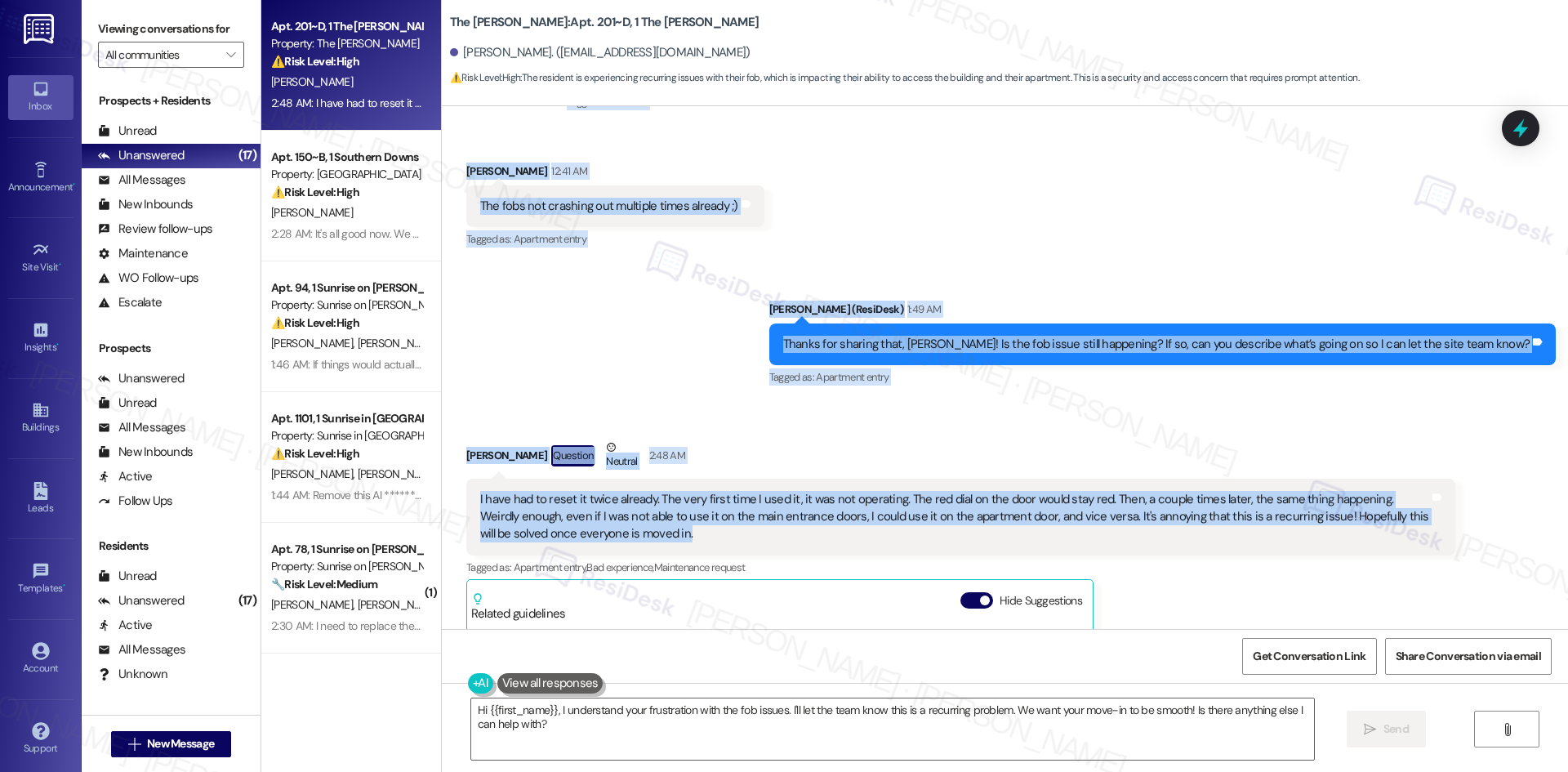
drag, startPoint x: 526, startPoint y: 248, endPoint x: 1100, endPoint y: 535, distance: 641.8
click at [1100, 535] on div "Lease started Aug 12, 2025 at 8:00 AM Survey, sent via SMS Residesk Automated S…" at bounding box center [1004, 367] width 1126 height 523
copy div "Residesk Automated Survey 12:41 AM Hi Abigail! We're so glad you chose The Grif…"
click at [755, 372] on div "Sent via SMS Sarah (ResiDesk) 1:49 AM Thanks for sharing that, Abigail! Is the …" at bounding box center [1004, 333] width 1126 height 138
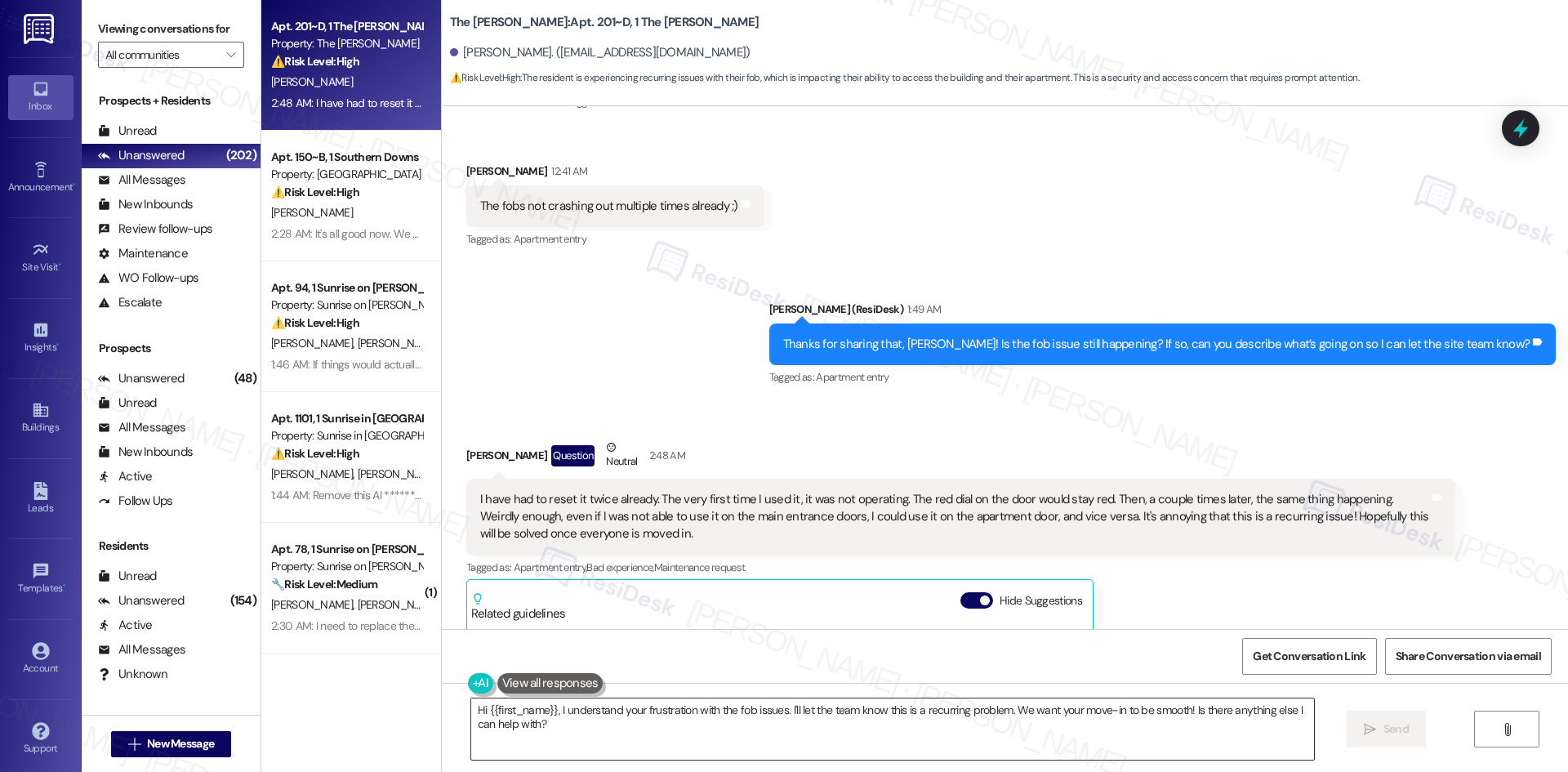
click at [801, 747] on textarea "Hi {{first_name}}, I understand your frustration with the fob issues. I'll let …" at bounding box center [892, 729] width 842 height 61
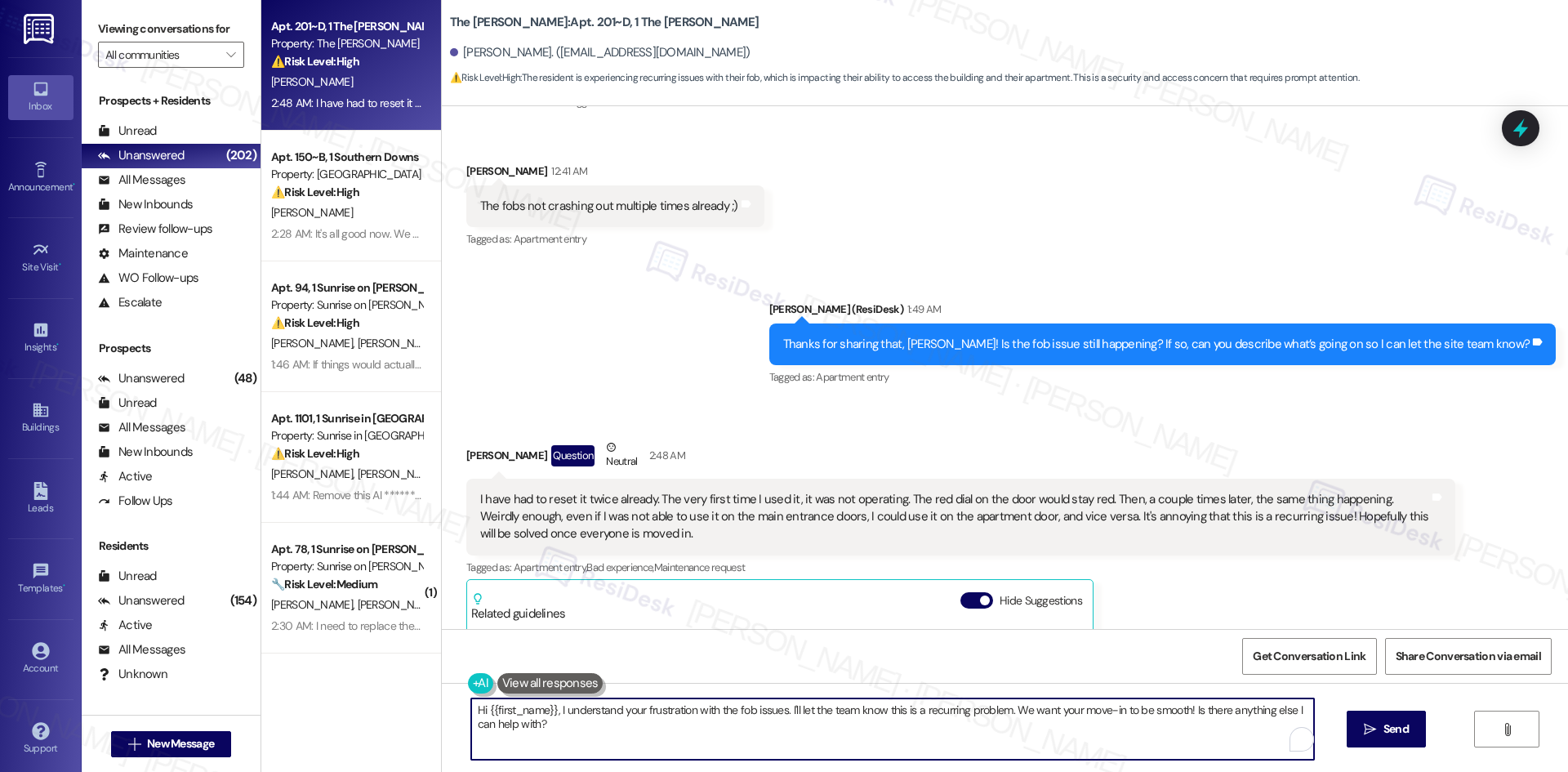
paste textarea "Thanks for the details, Abigail. I know that’s frustrating. Hopefully this smoo…"
click at [740, 711] on textarea "Thanks for the details, Abigail. I know that’s frustrating. Hopefully this smoo…" at bounding box center [892, 729] width 842 height 61
click at [1137, 719] on textarea "Thanks for the details, Abigail. I know that’s frustrating. Hopefully, this smo…" at bounding box center [892, 729] width 842 height 61
click at [1181, 717] on textarea "Thanks for the details, Abigail. I know that’s frustrating. Hopefully, this smo…" at bounding box center [892, 729] width 842 height 61
type textarea "Thanks for the details, Abigail. I know that’s frustrating. Hopefully, this smo…"
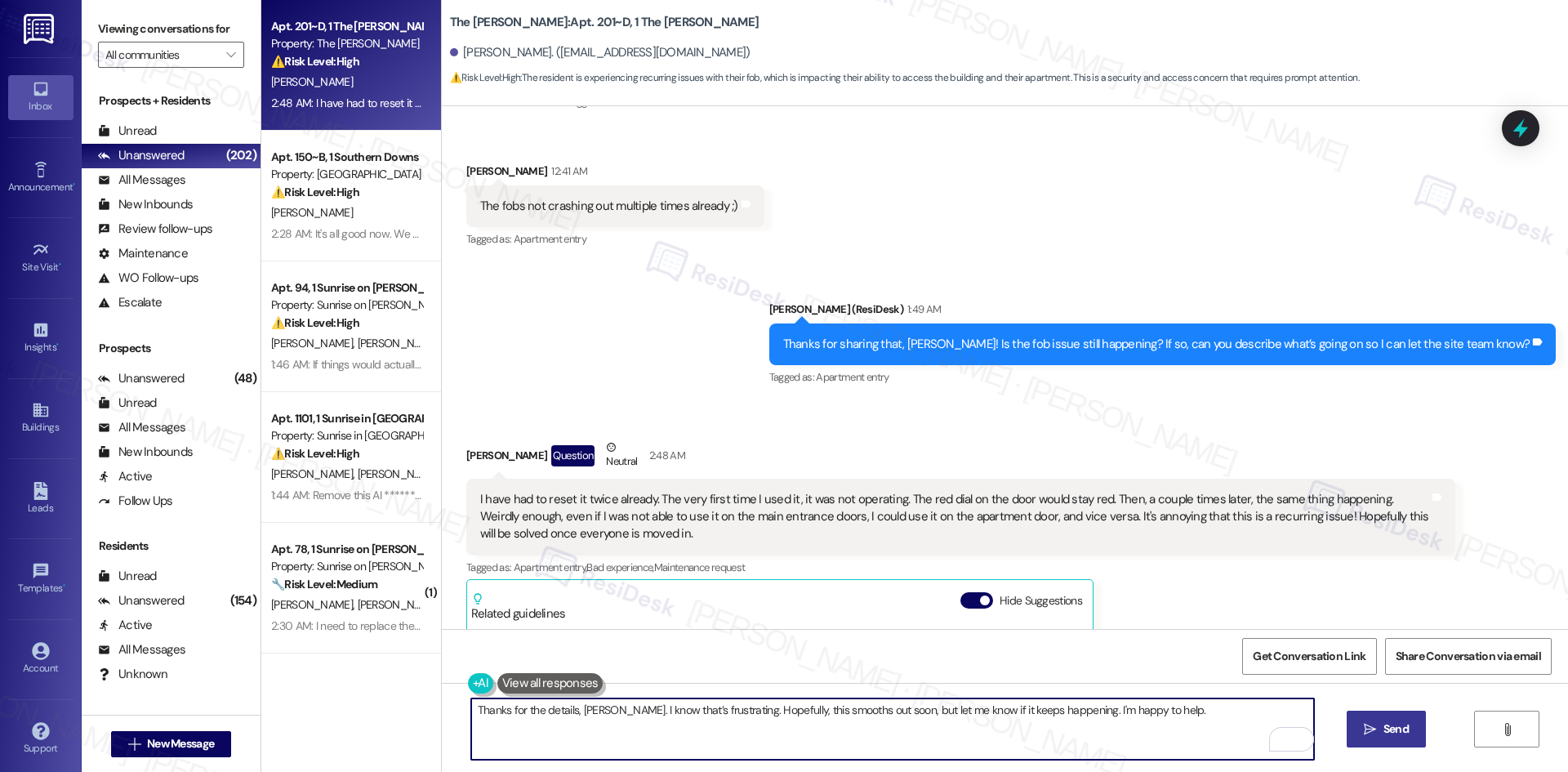
click at [1398, 730] on span "Send" at bounding box center [1396, 729] width 26 height 17
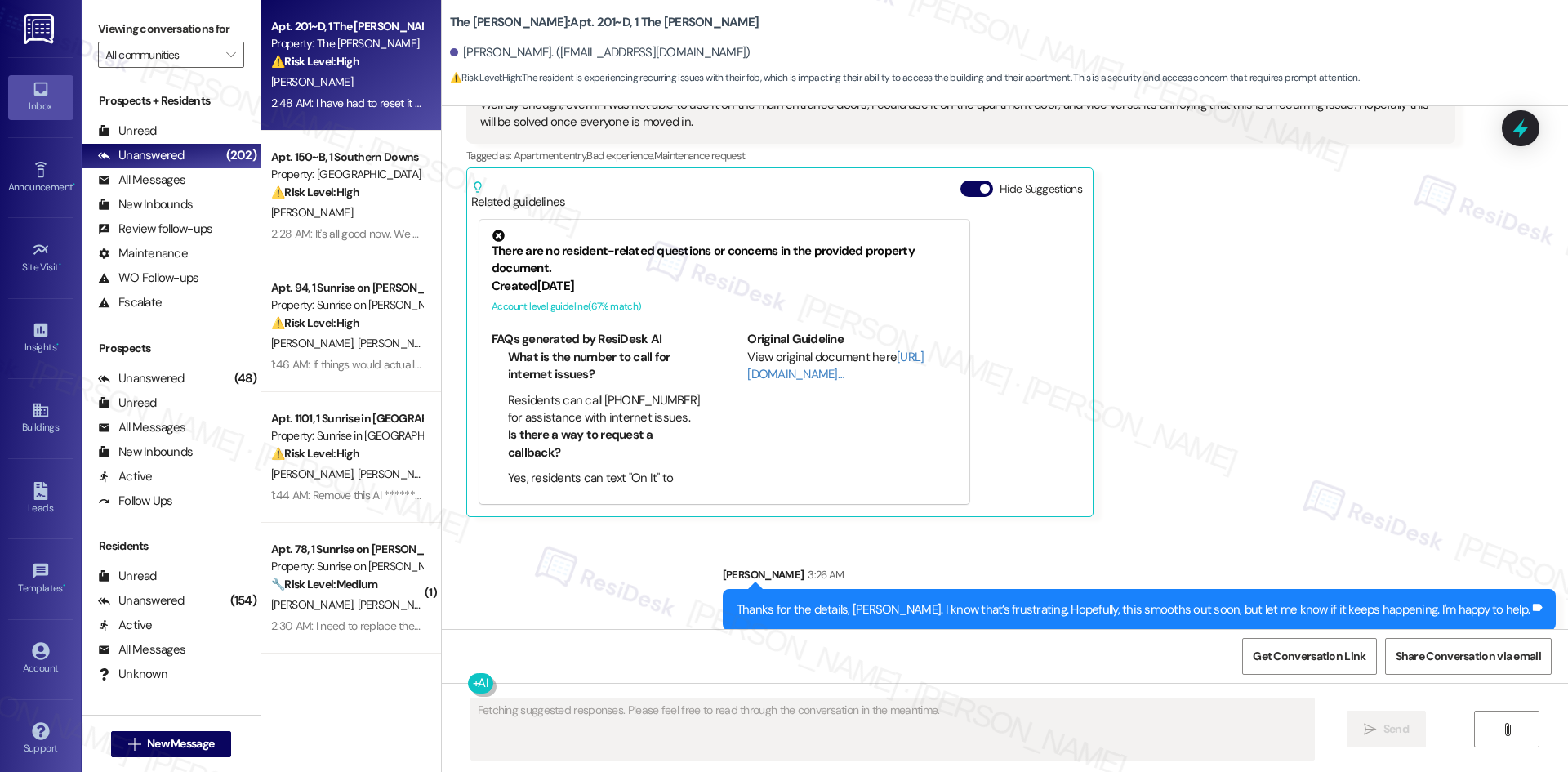
scroll to position [672, 0]
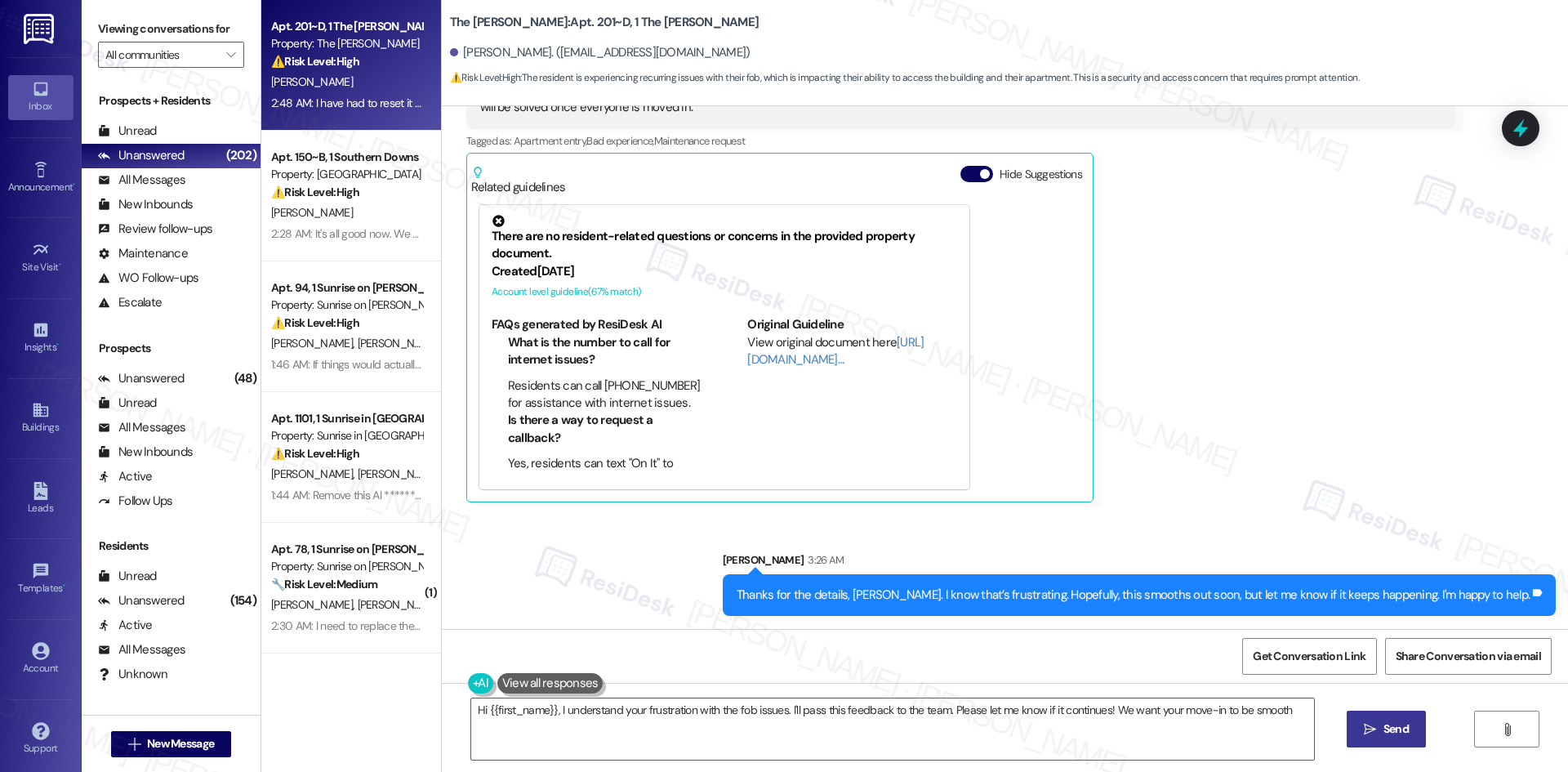
type textarea "Hi {{first_name}}, I understand your frustration with the fob issues. I'll pass…"
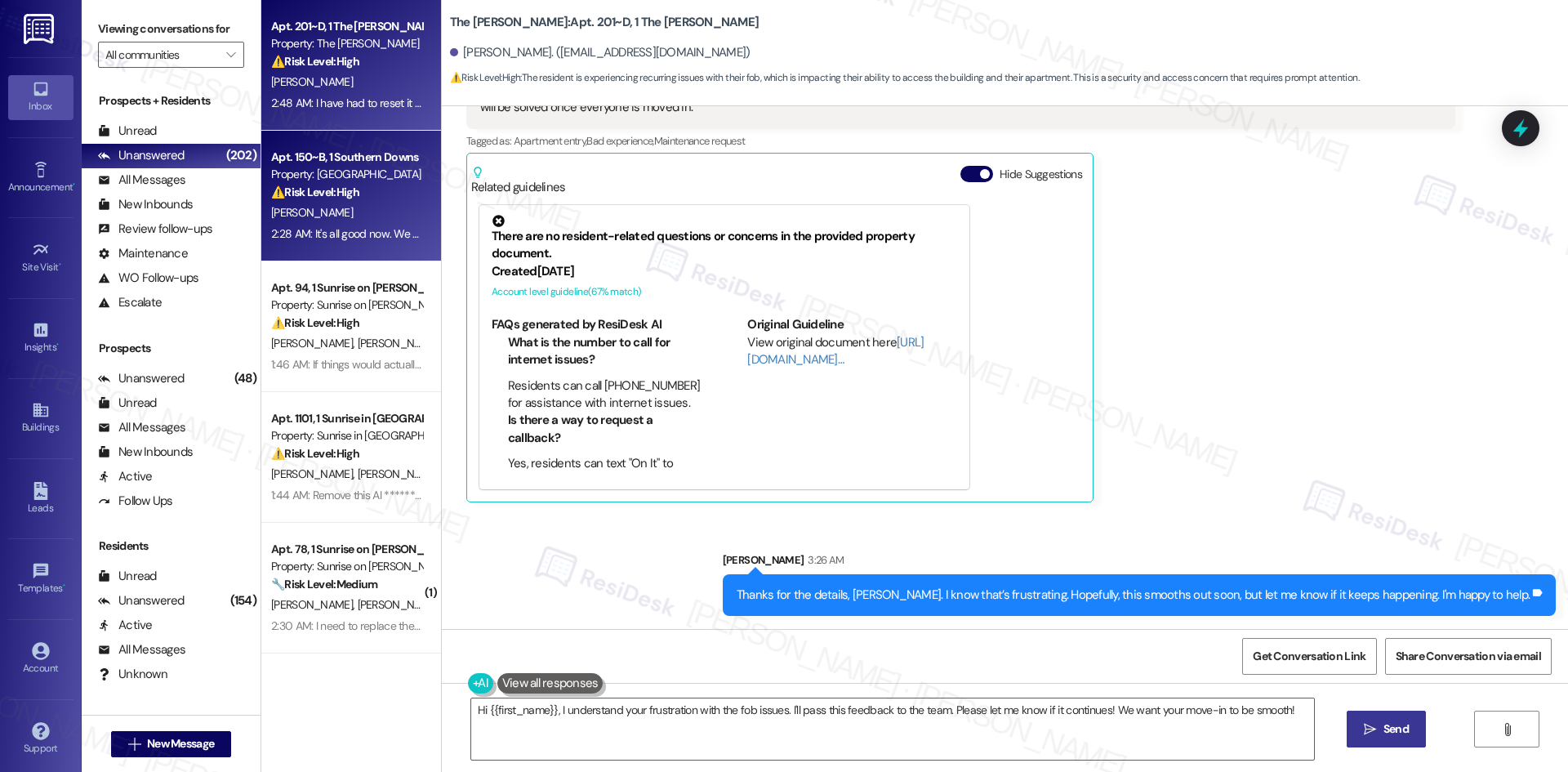
click at [378, 214] on div "[PERSON_NAME]" at bounding box center [346, 212] width 154 height 21
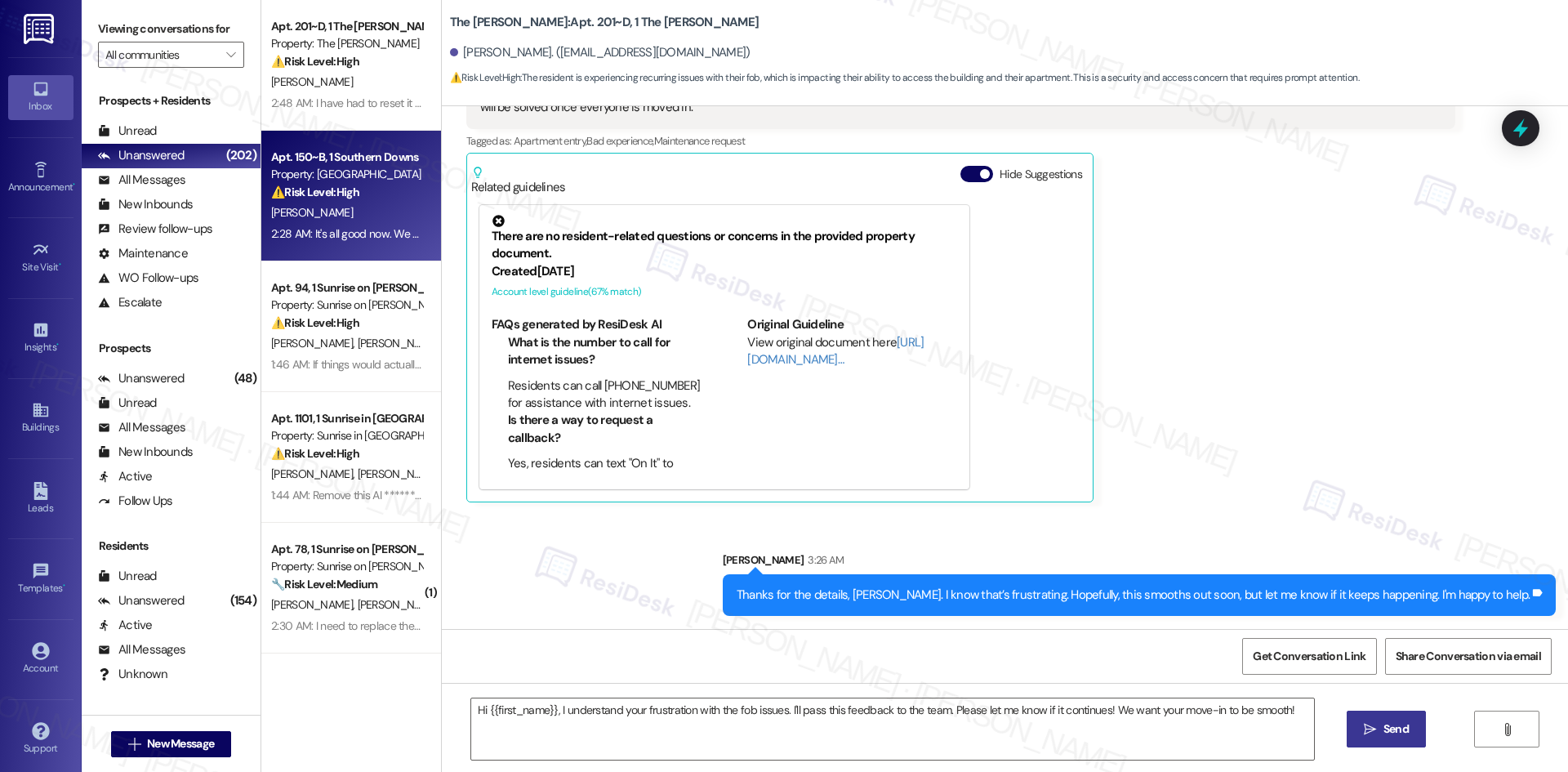
type textarea "Fetching suggested responses. Please feel free to read through the conversation…"
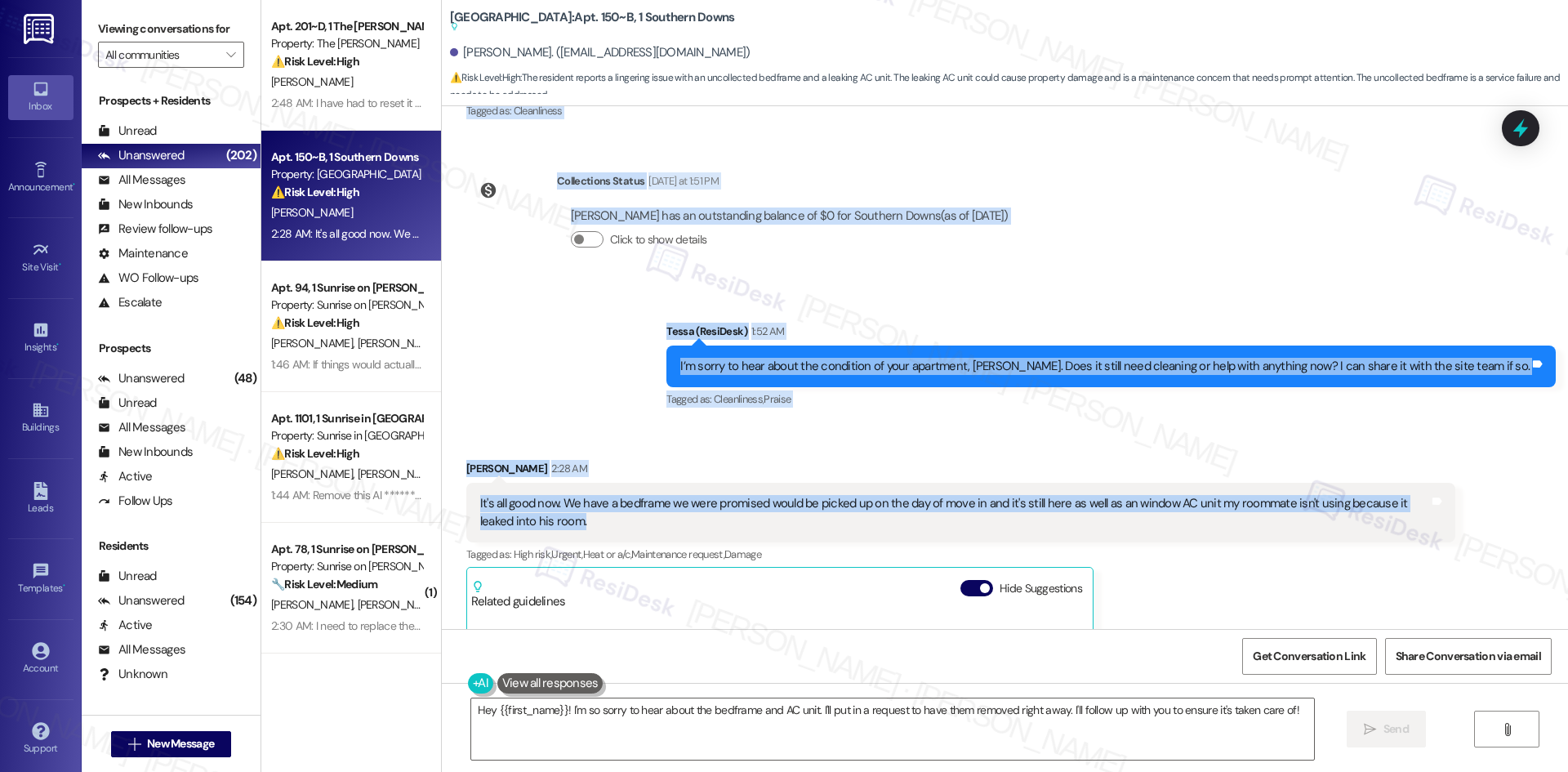
scroll to position [572, 0]
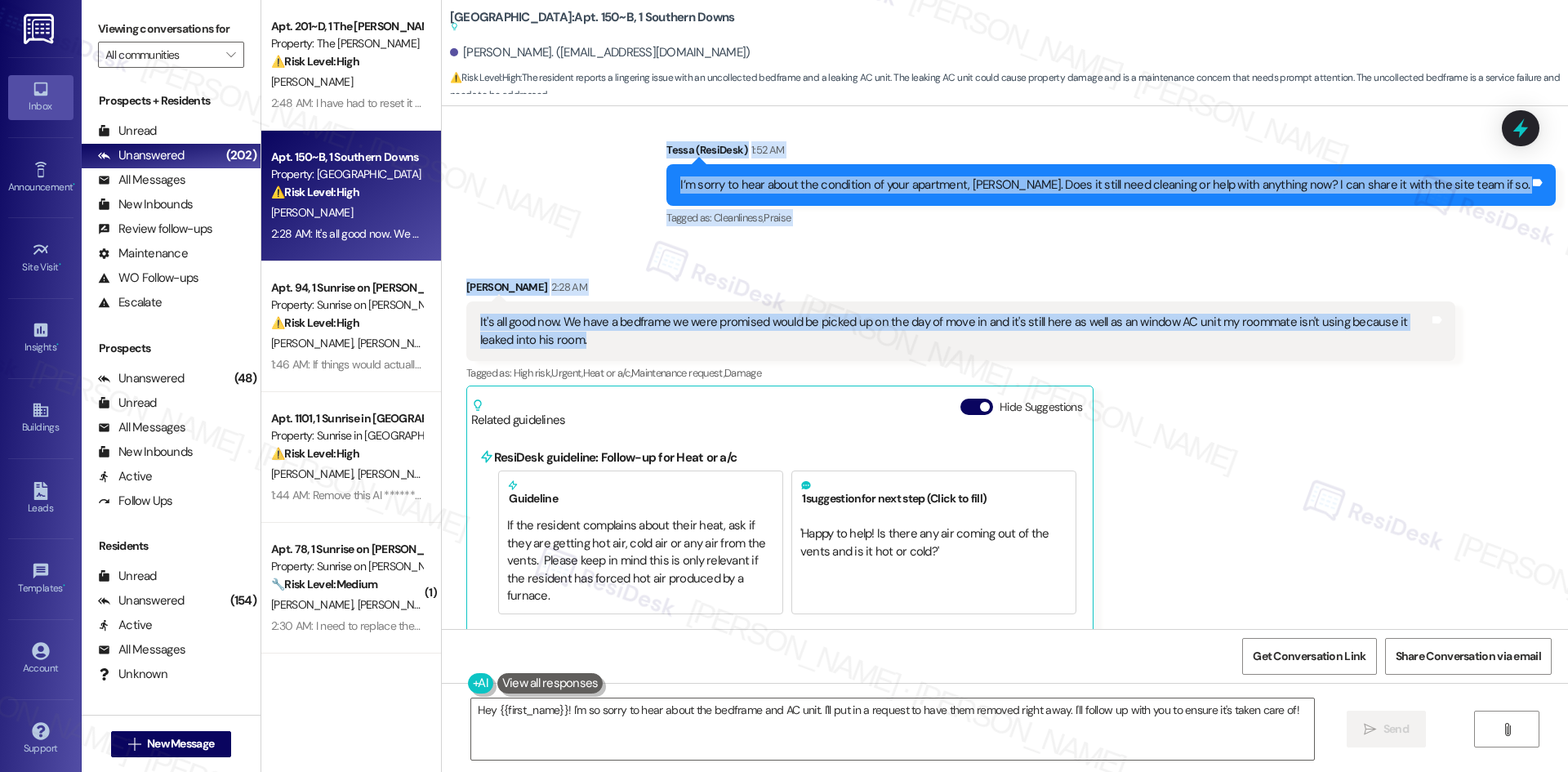
drag, startPoint x: 497, startPoint y: 225, endPoint x: 1274, endPoint y: 342, distance: 785.8
click at [1274, 342] on div "Lease started Aug 10, 2025 at 8:00 AM Survey, sent via SMS Residesk Automated S…" at bounding box center [1004, 367] width 1126 height 523
copy div "Residesk Automated Survey Yesterday at 12:38 AM Hi William! We're so glad you c…"
click at [551, 250] on div "Received via SMS William Kirkley 2:28 AM It's all good now. We have a bedframe …" at bounding box center [1004, 602] width 1126 height 722
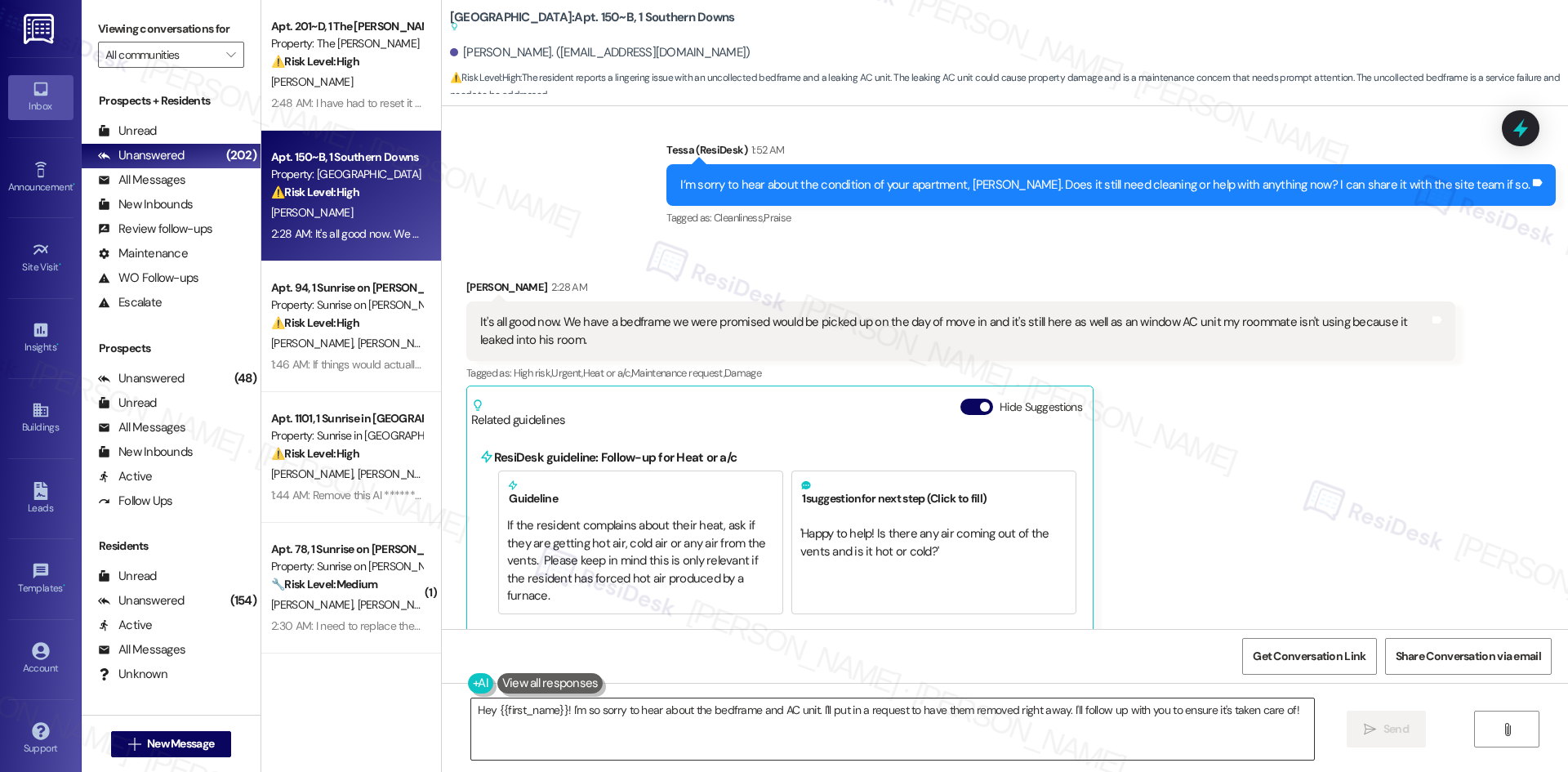
drag, startPoint x: 694, startPoint y: 724, endPoint x: 708, endPoint y: 724, distance: 14.0
click at [696, 724] on textarea "Hey {{first_name}}! I'm so sorry to hear about the bedframe and AC unit. I'll p…" at bounding box center [892, 729] width 842 height 61
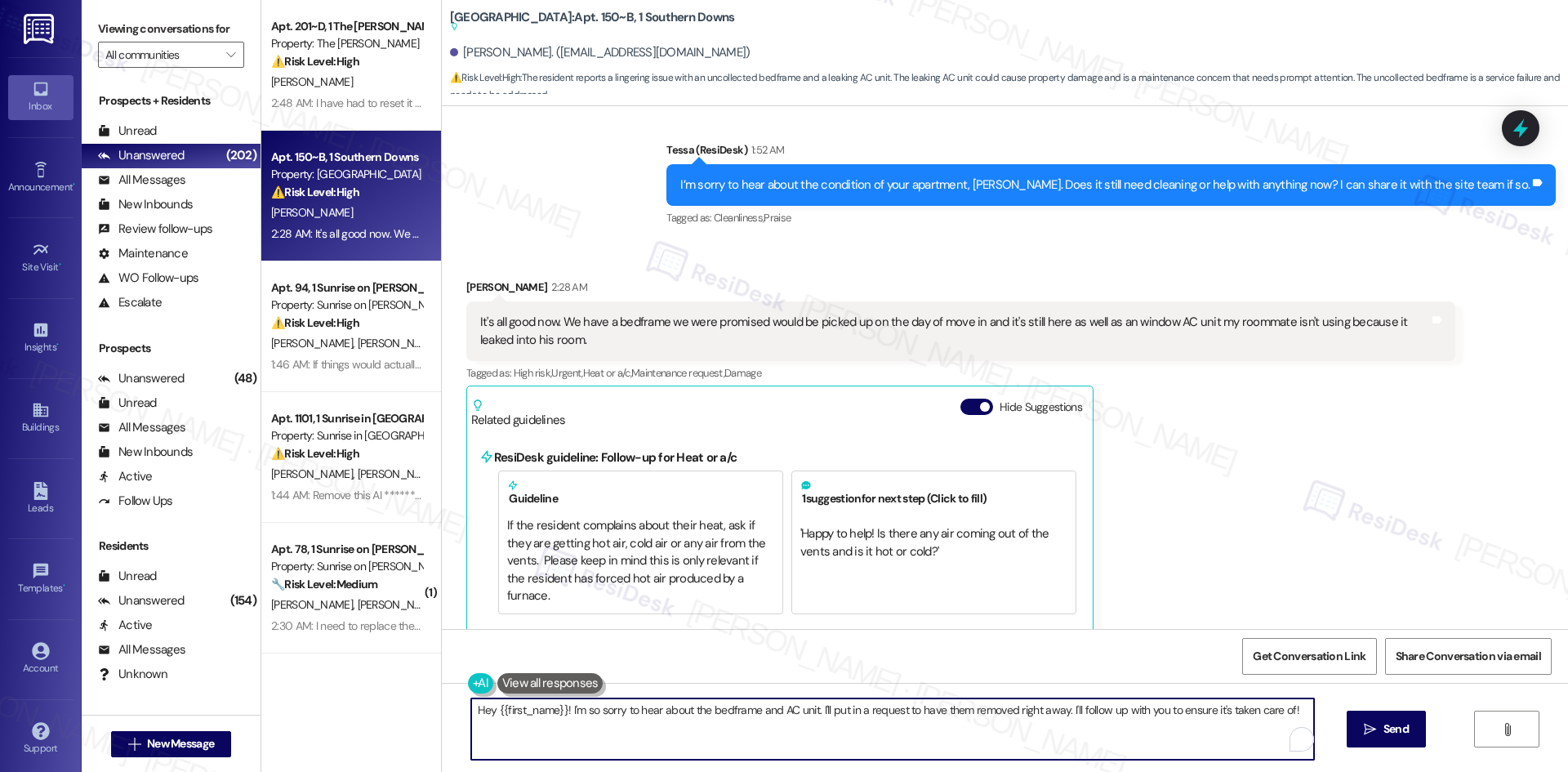
paste textarea "Thanks for letting me know, William. I’m sorry the bedframe and AC unit still h…"
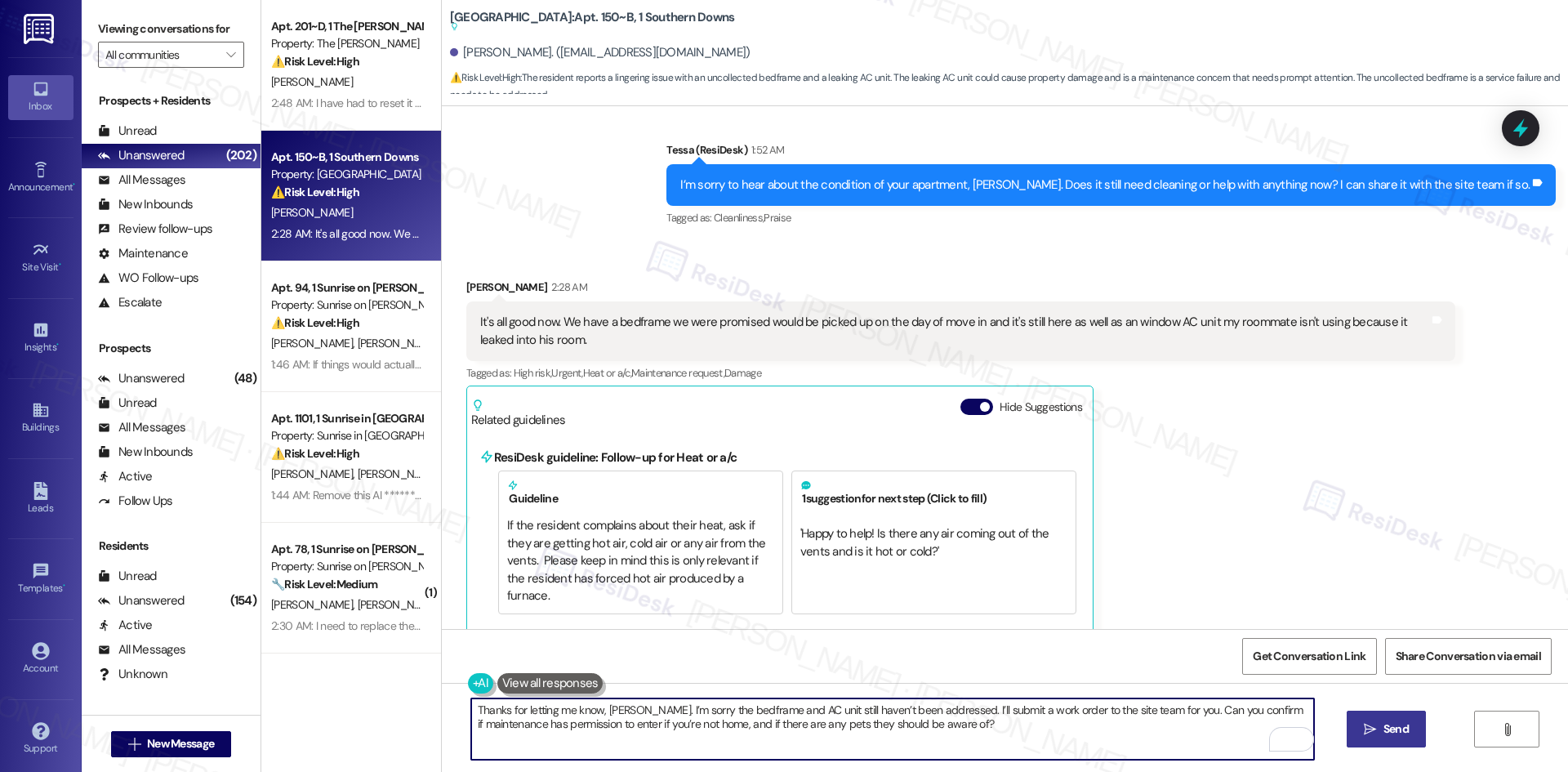
type textarea "Thanks for letting me know, William. I’m sorry the bedframe and AC unit still h…"
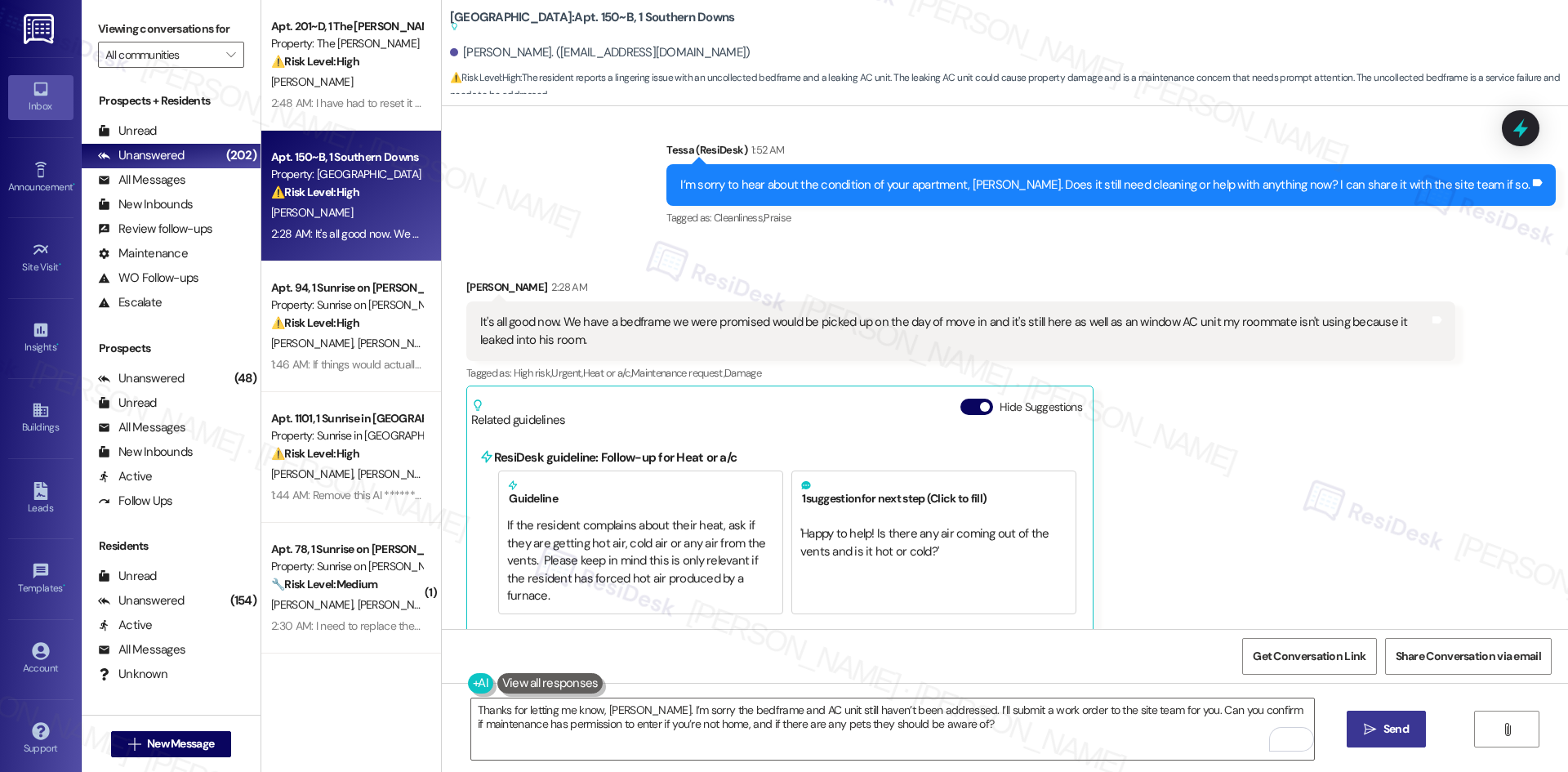
click at [1371, 726] on icon "" at bounding box center [1370, 729] width 12 height 13
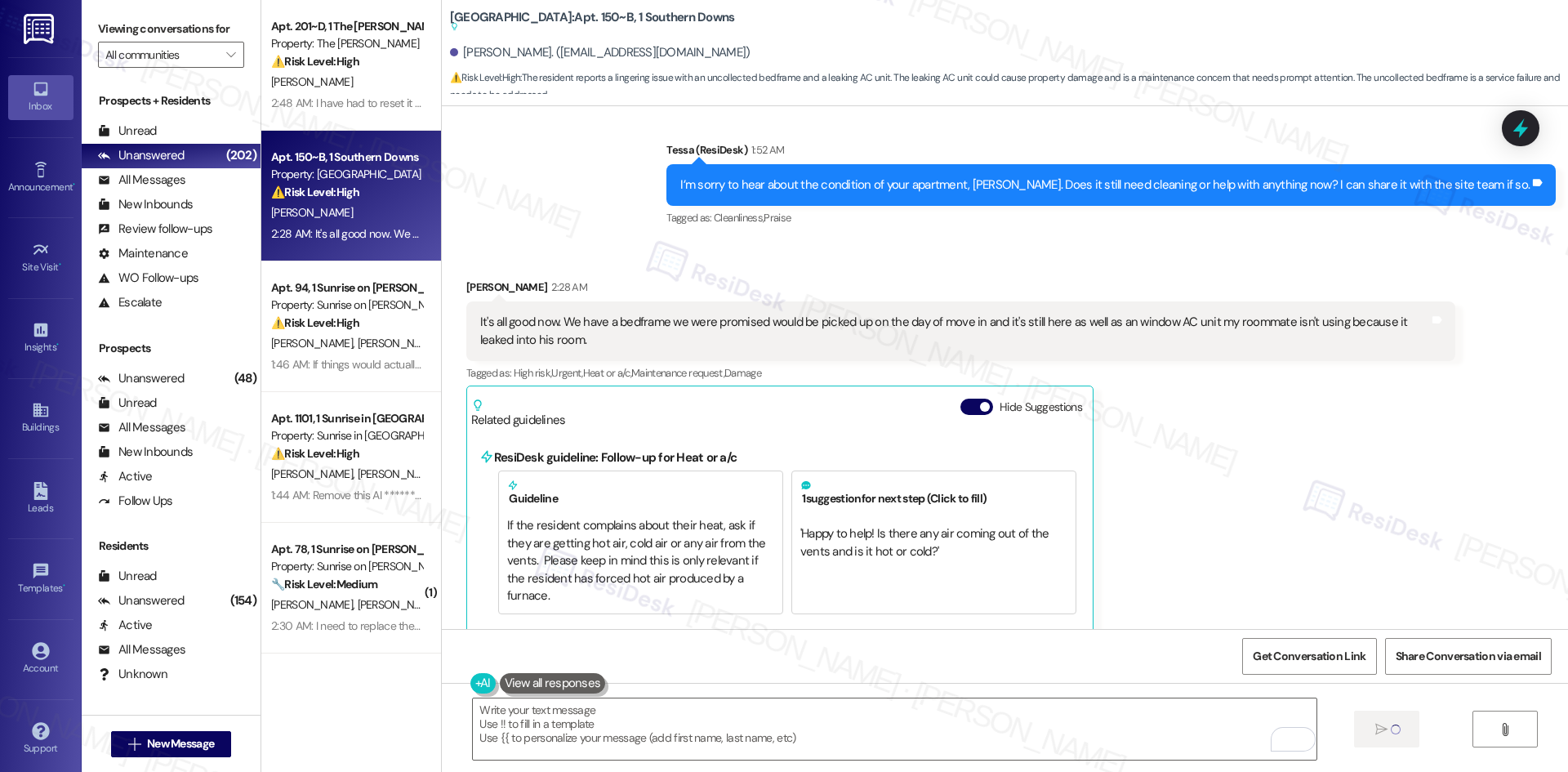
type textarea "Fetching suggested responses. Please feel free to read through the conversation…"
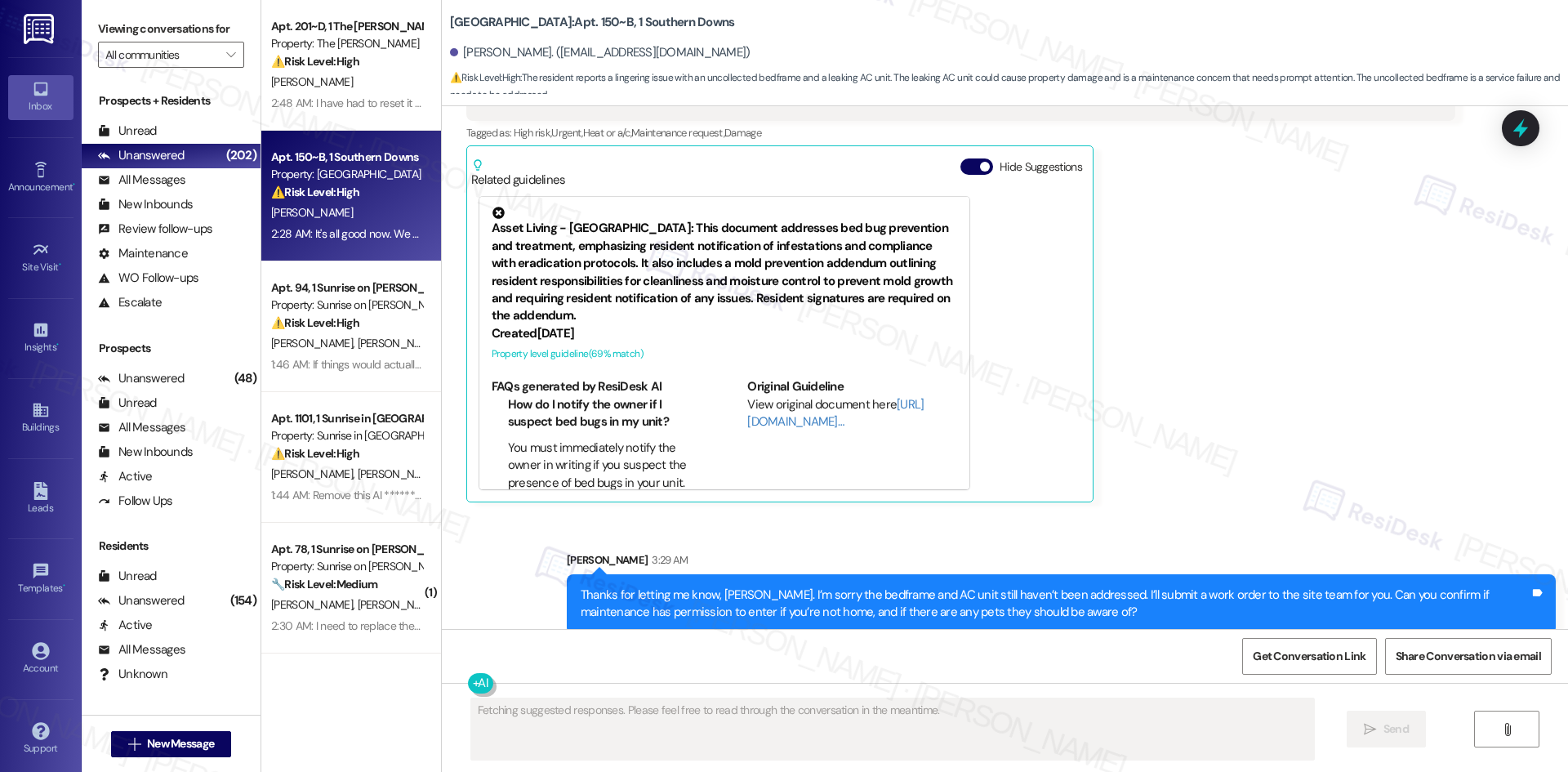
scroll to position [830, 0]
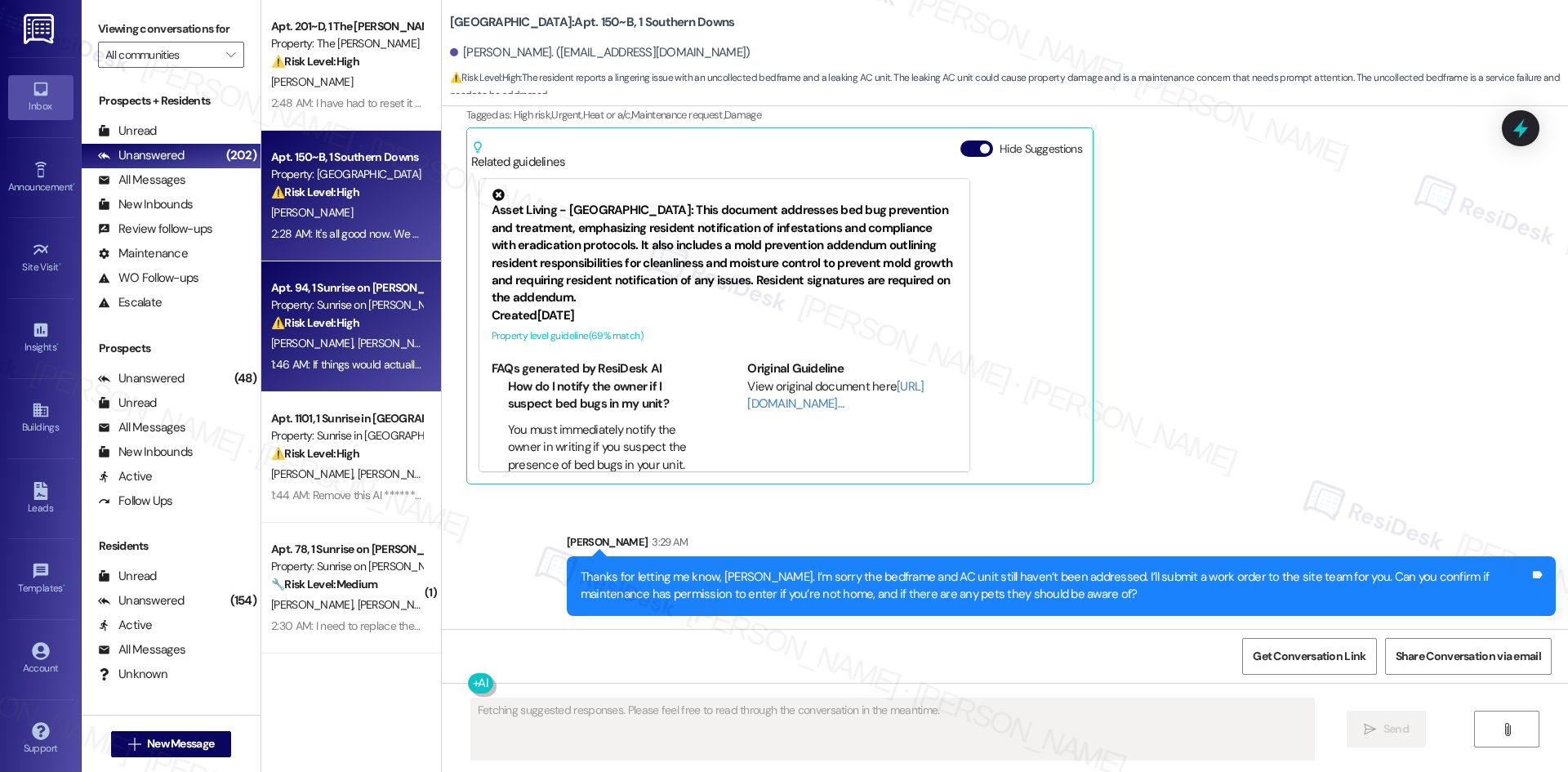
click at [356, 344] on span "N. Bejarano" at bounding box center [397, 343] width 81 height 15
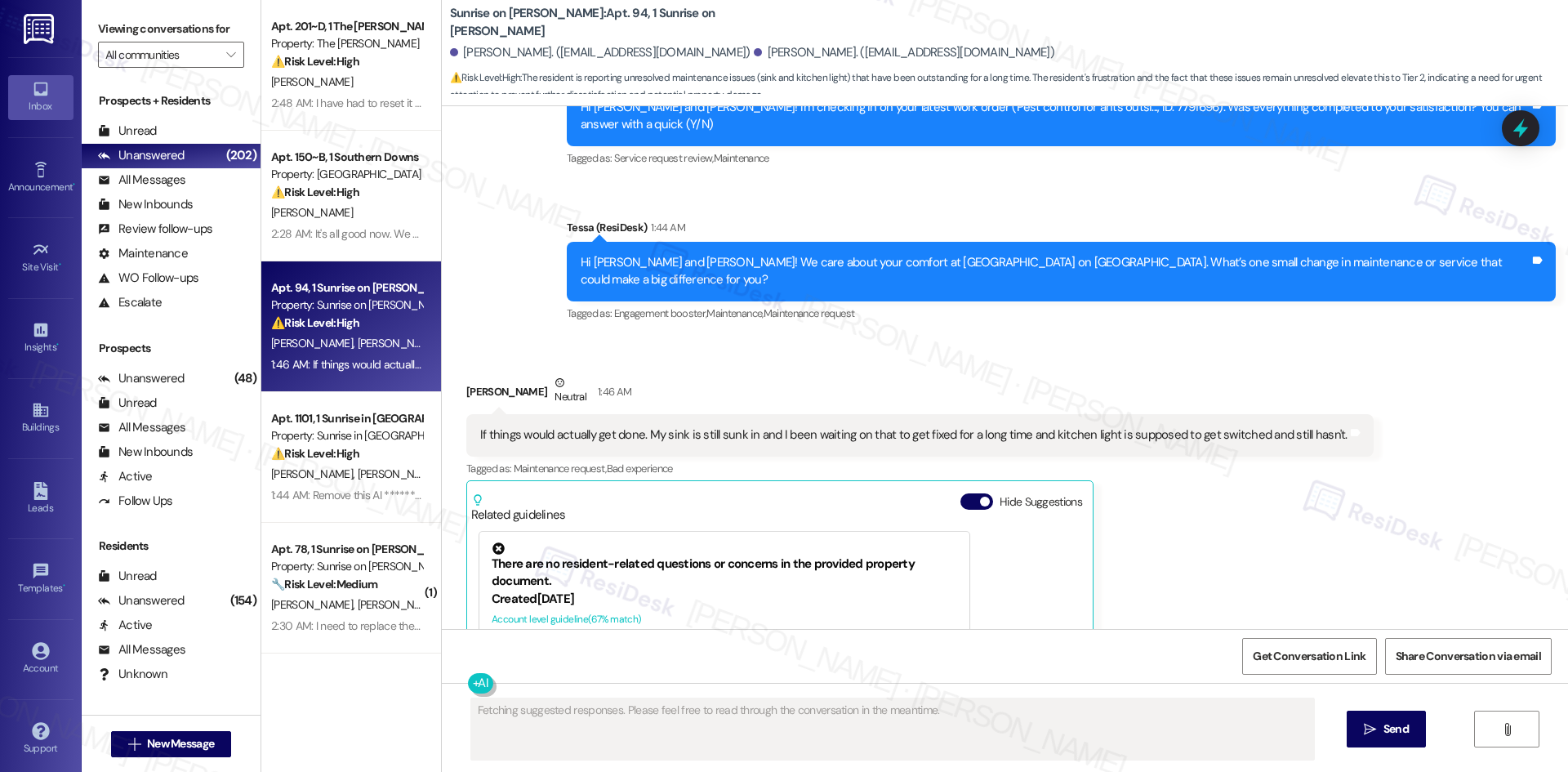
scroll to position [697, 0]
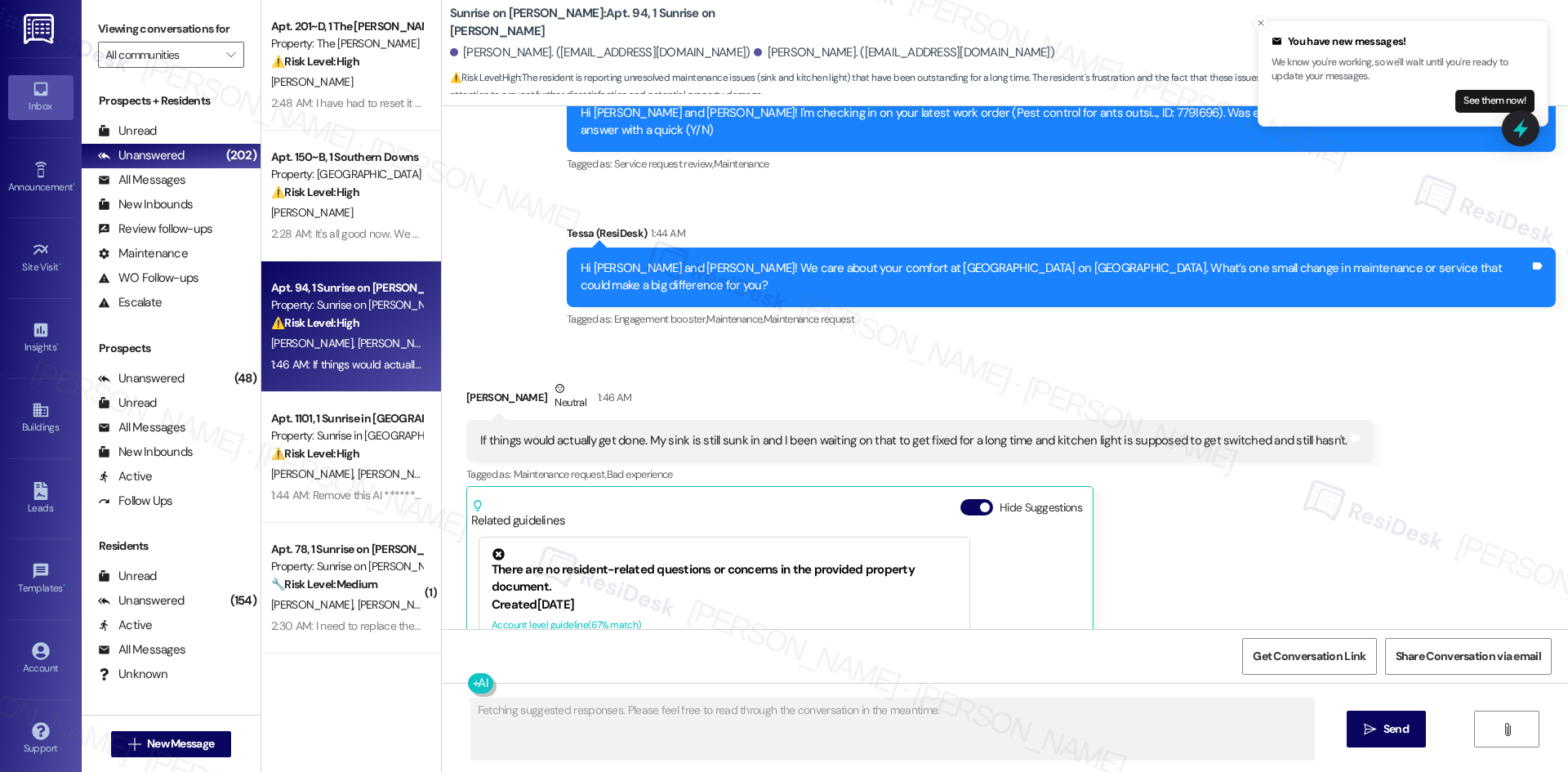
click at [868, 367] on div "Received via SMS Nayeli Bejarano Neutral 1:46 AM If things would actually get d…" at bounding box center [919, 607] width 932 height 479
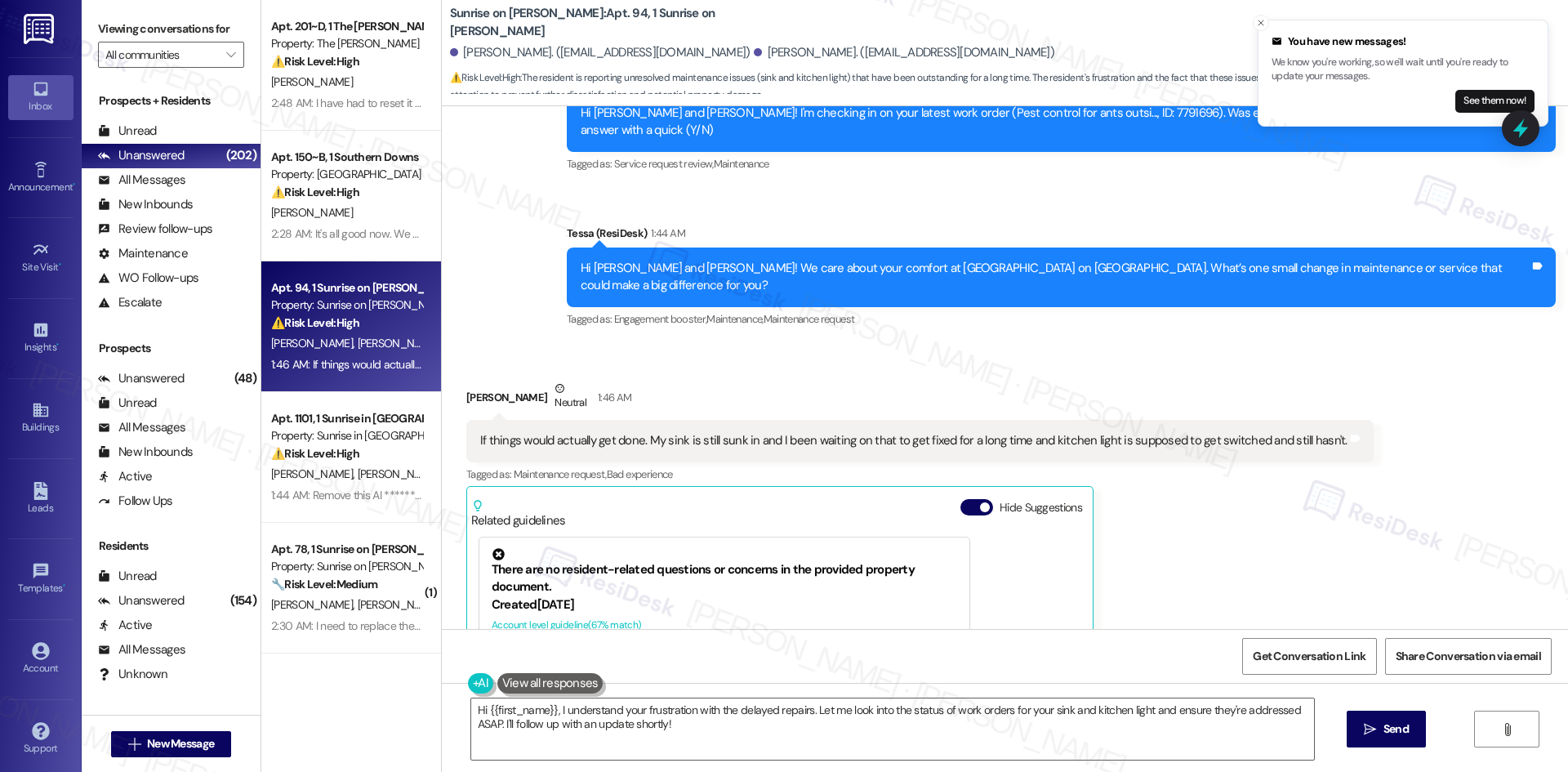
click at [965, 367] on div "Received via SMS Nayeli Bejarano Neutral 1:46 AM If things would actually get d…" at bounding box center [919, 607] width 932 height 479
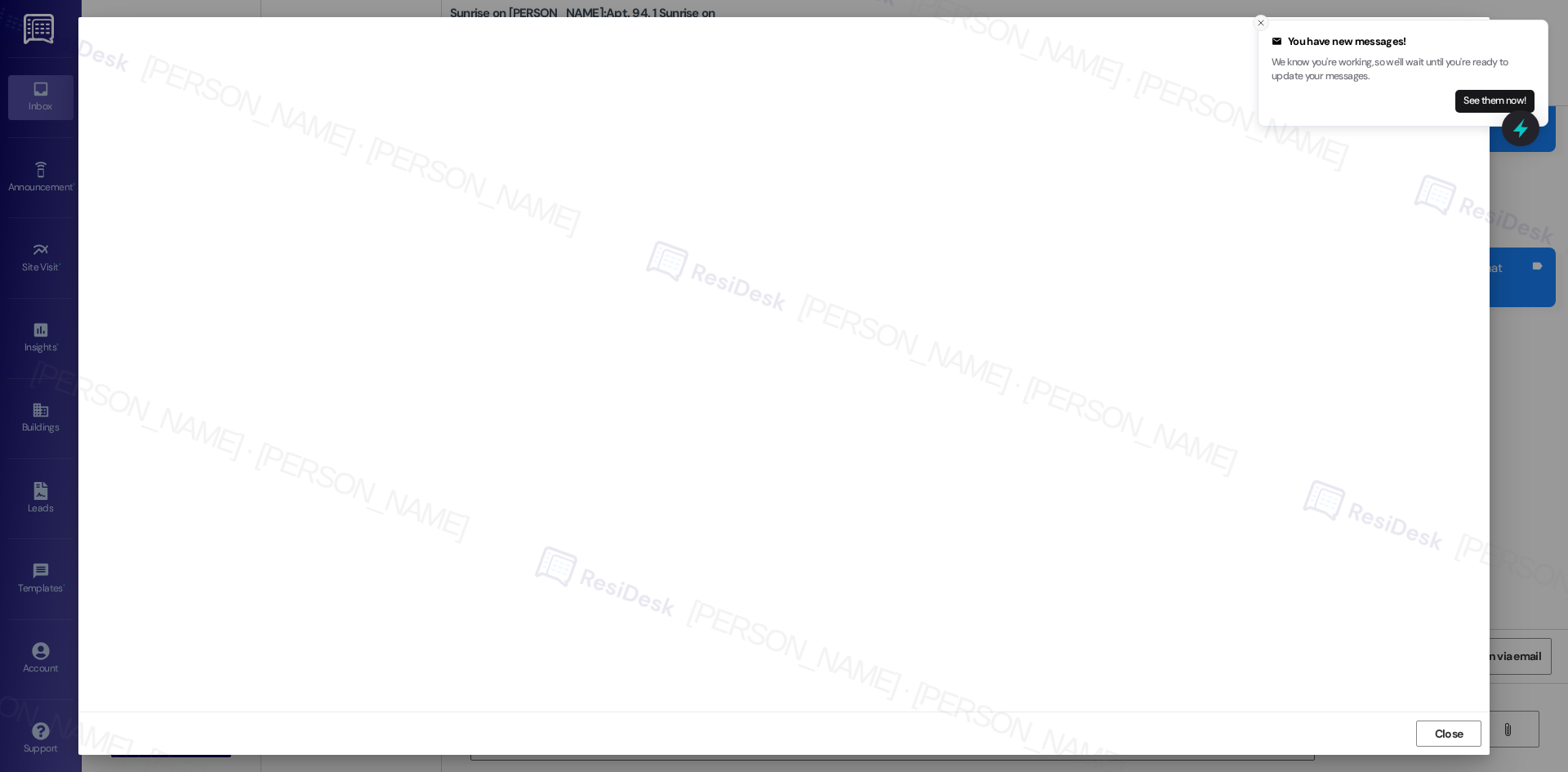
click at [1260, 22] on icon "Close toast" at bounding box center [1261, 23] width 10 height 10
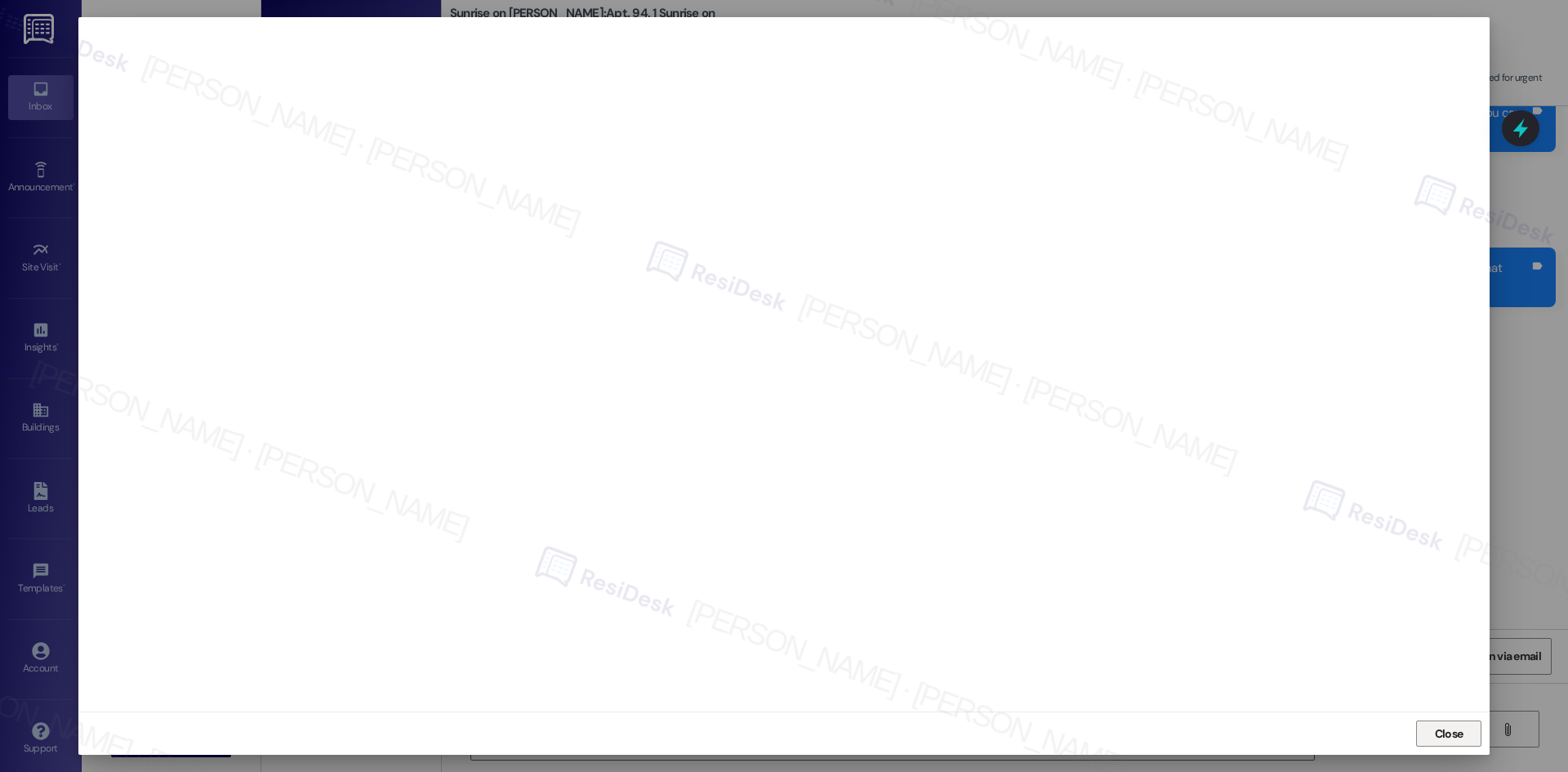
click at [1441, 726] on span "Close" at bounding box center [1448, 734] width 28 height 17
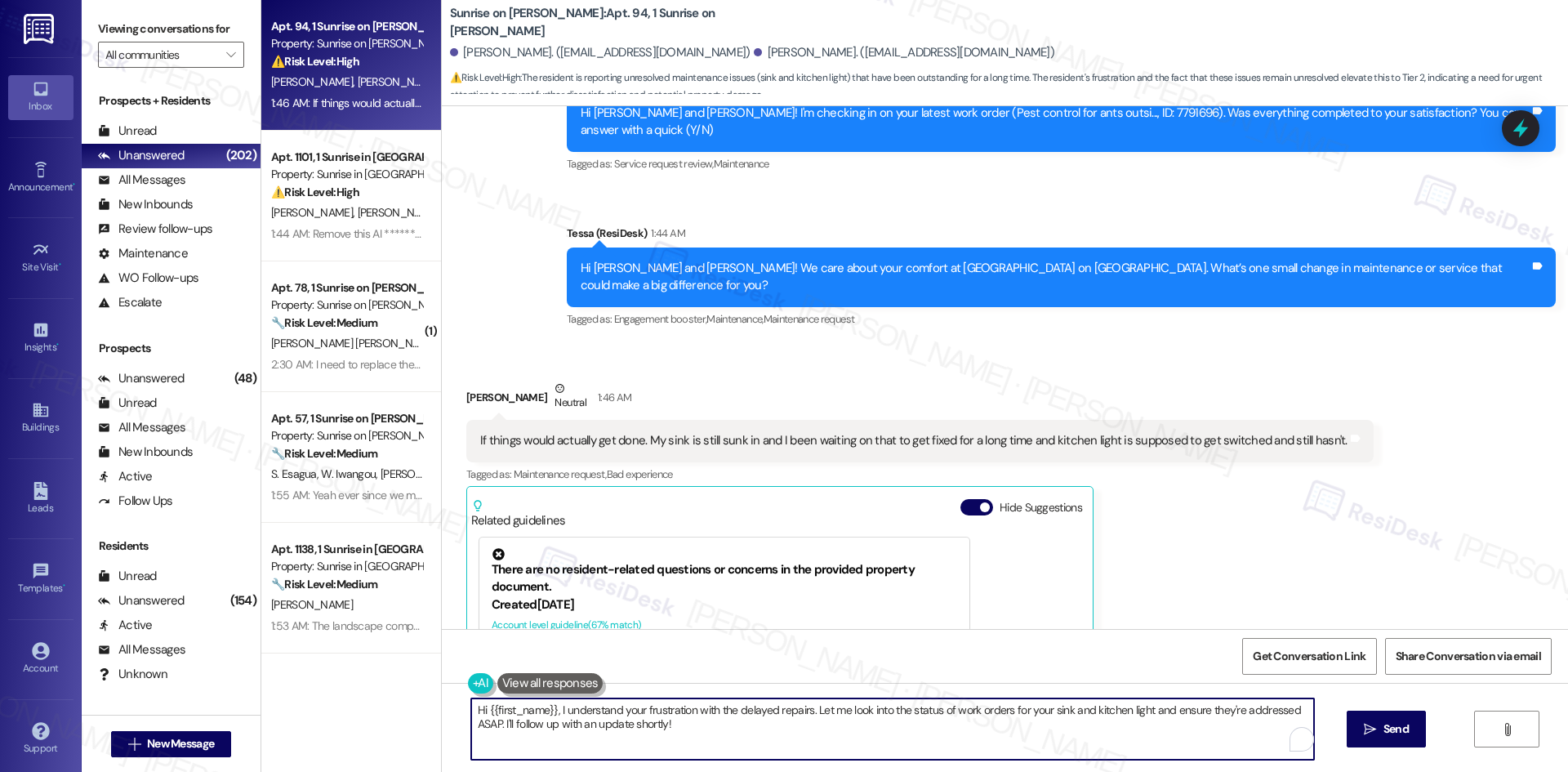
click at [708, 714] on textarea "Hi {{first_name}}, I understand your frustration with the delayed repairs. Let …" at bounding box center [892, 729] width 842 height 61
paste textarea "7791697"
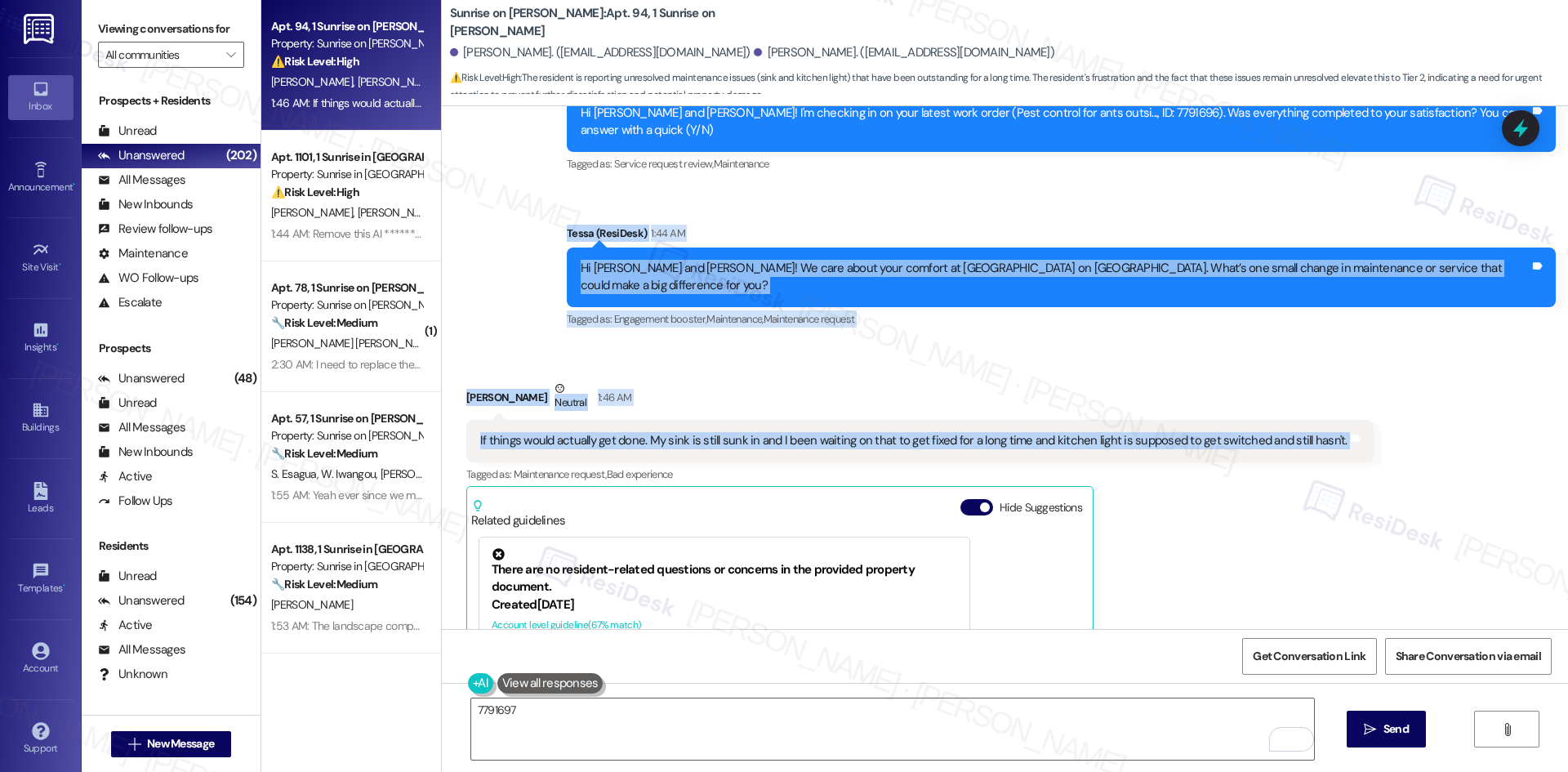
drag, startPoint x: 771, startPoint y: 275, endPoint x: 1415, endPoint y: 411, distance: 658.2
click at [1415, 411] on div "WO Lease started Mar 01, 2025 at 8:00 AM Show details Survey, sent via SMS Resi…" at bounding box center [1004, 367] width 1126 height 523
copy div "Tessa (ResiDesk) 1:44 AM Hi Abelino and Nayeli! We care about your comfort at S…"
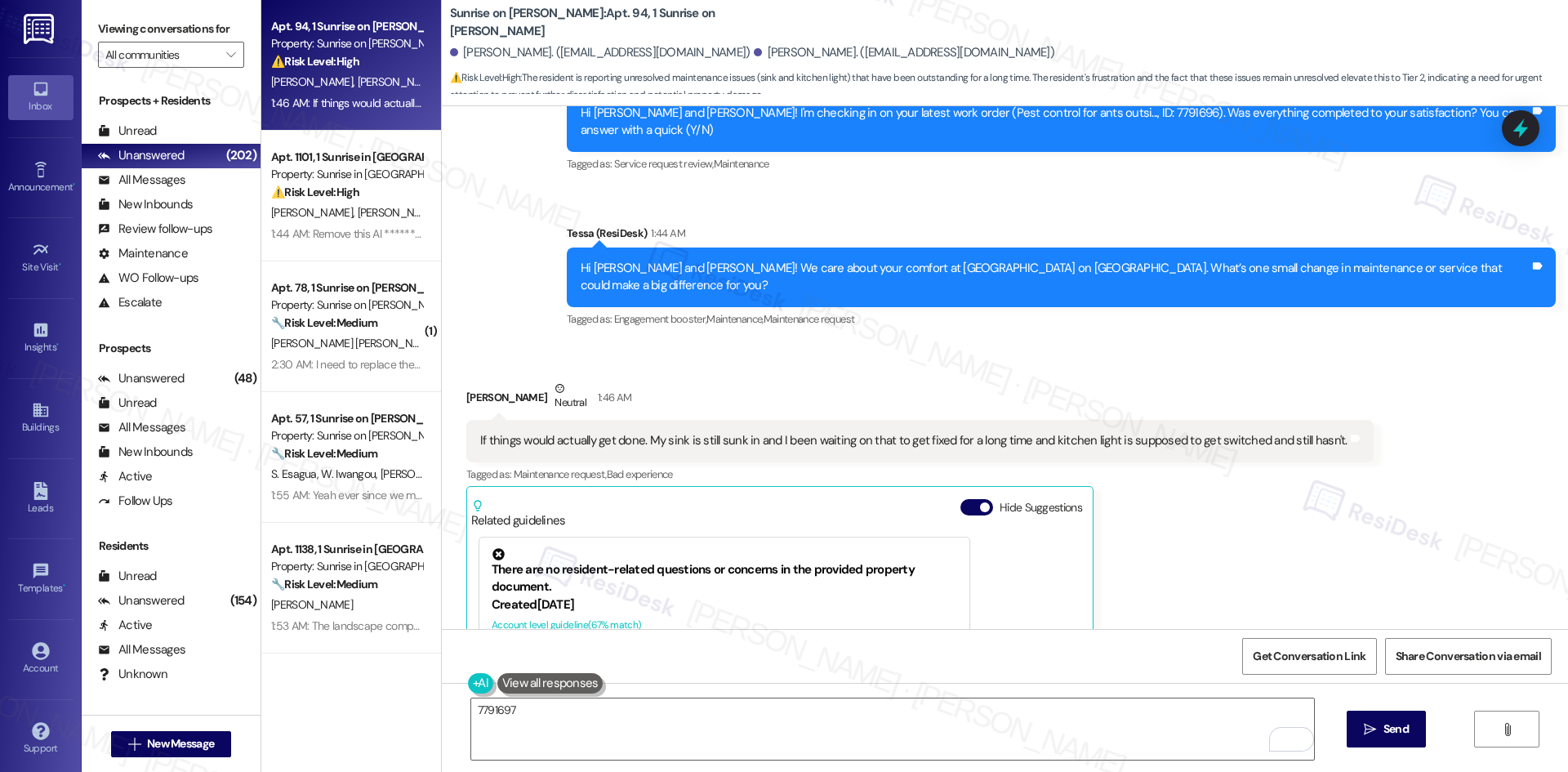
click at [1275, 503] on div "Nayeli Bejarano Neutral 1:46 AM If things would actually get done. My sink is s…" at bounding box center [920, 607] width 907 height 455
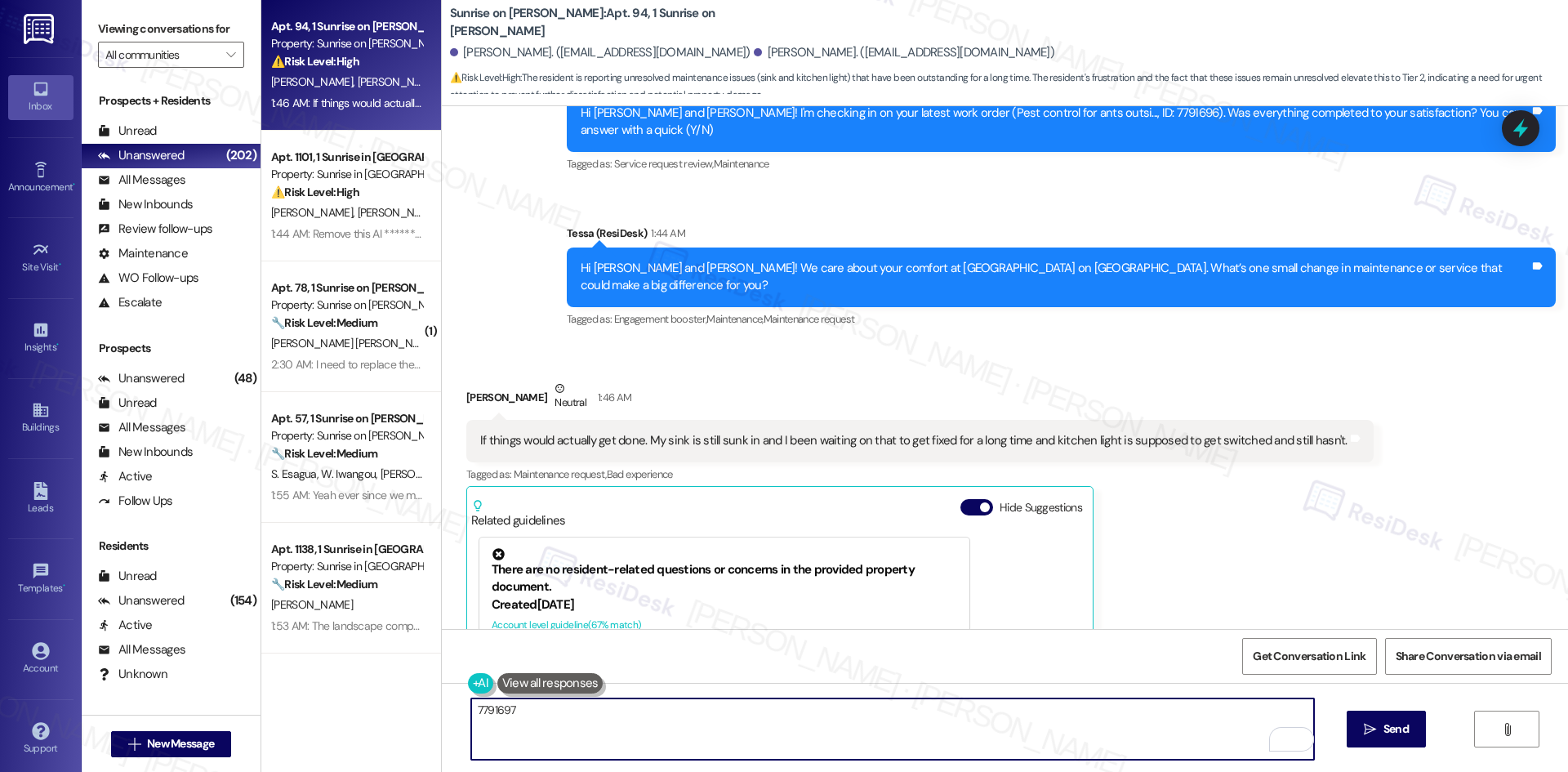
click at [484, 706] on textarea "7791697" at bounding box center [892, 729] width 842 height 61
click at [478, 711] on textarea "7791697" at bounding box center [892, 729] width 842 height 61
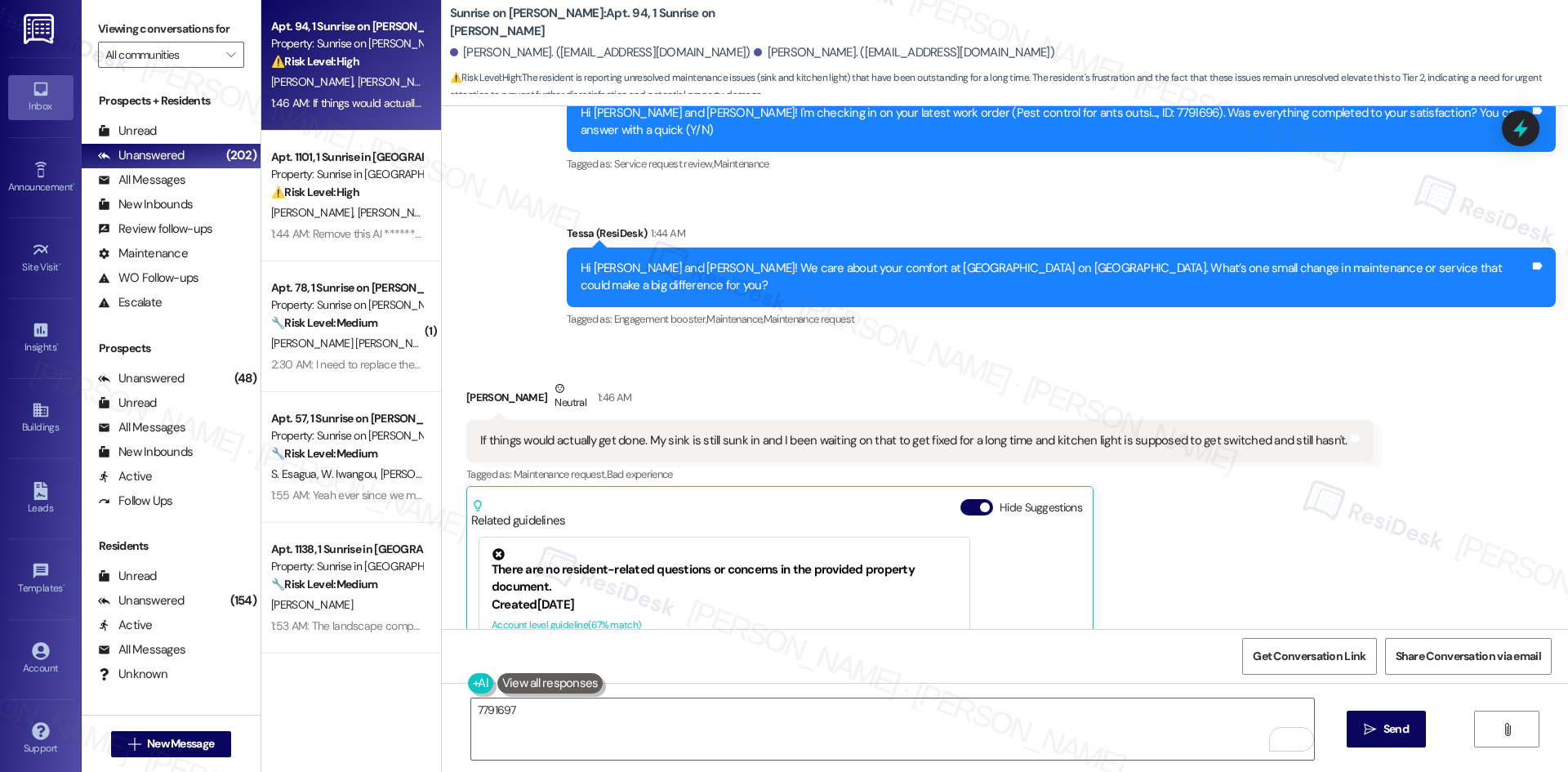
click at [663, 367] on div "Received via SMS Nayeli Bejarano Neutral 1:46 AM If things would actually get d…" at bounding box center [919, 607] width 932 height 479
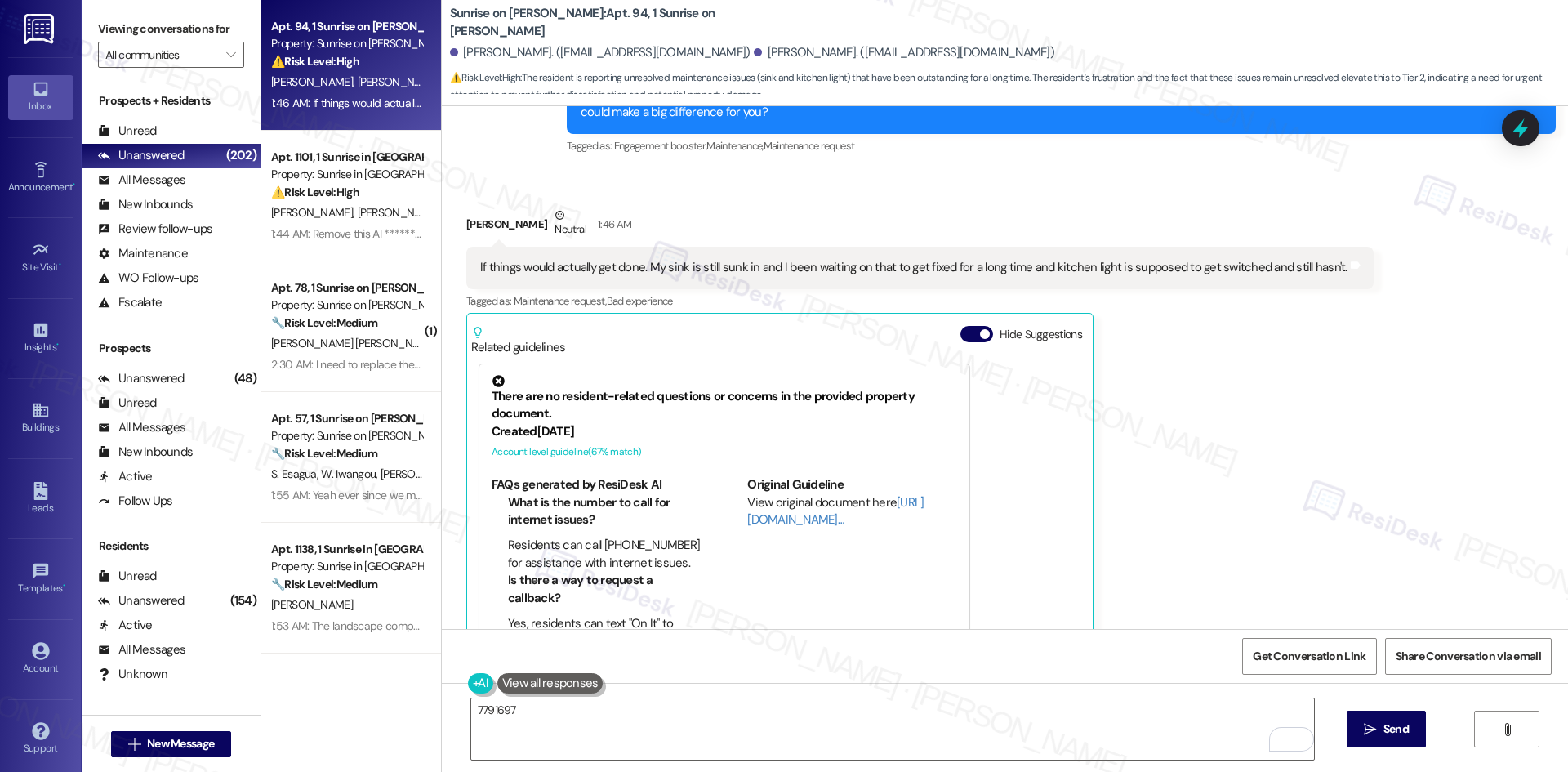
scroll to position [882, 0]
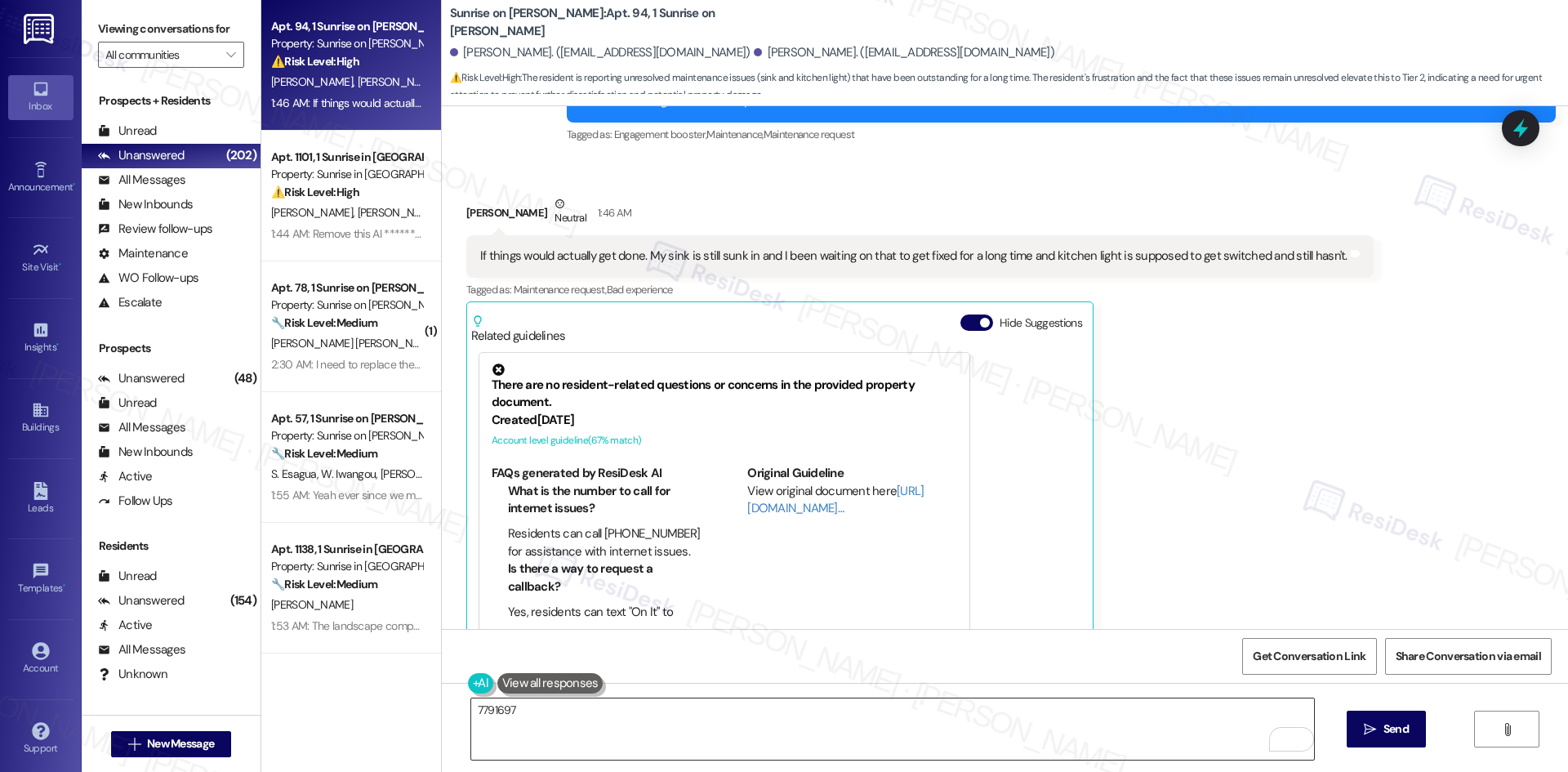
click at [609, 729] on textarea "7791697" at bounding box center [892, 729] width 842 height 61
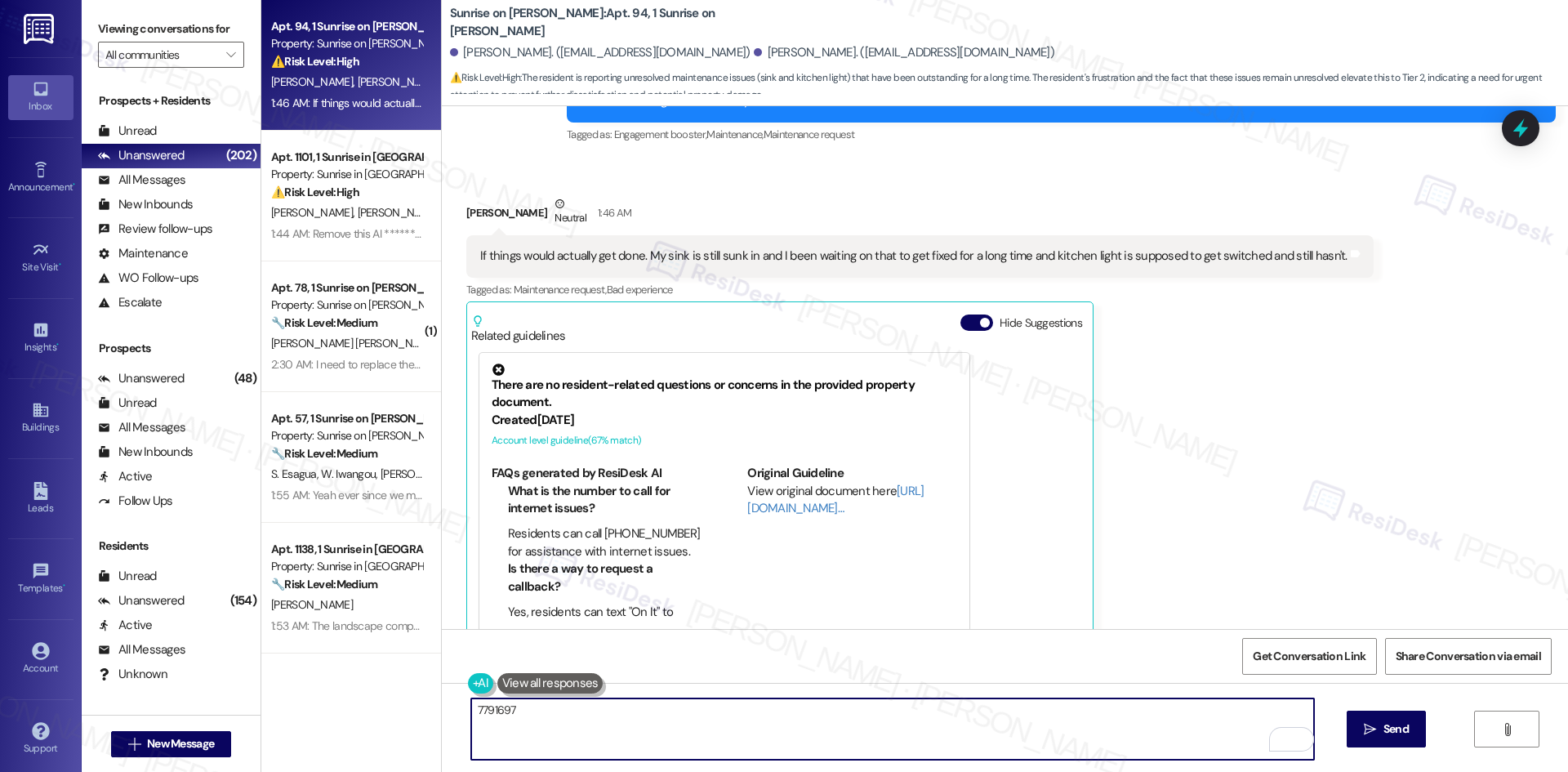
paste textarea "I’m sorry to hear about the delay, Nayeli. I see work order 7791697 is open for…"
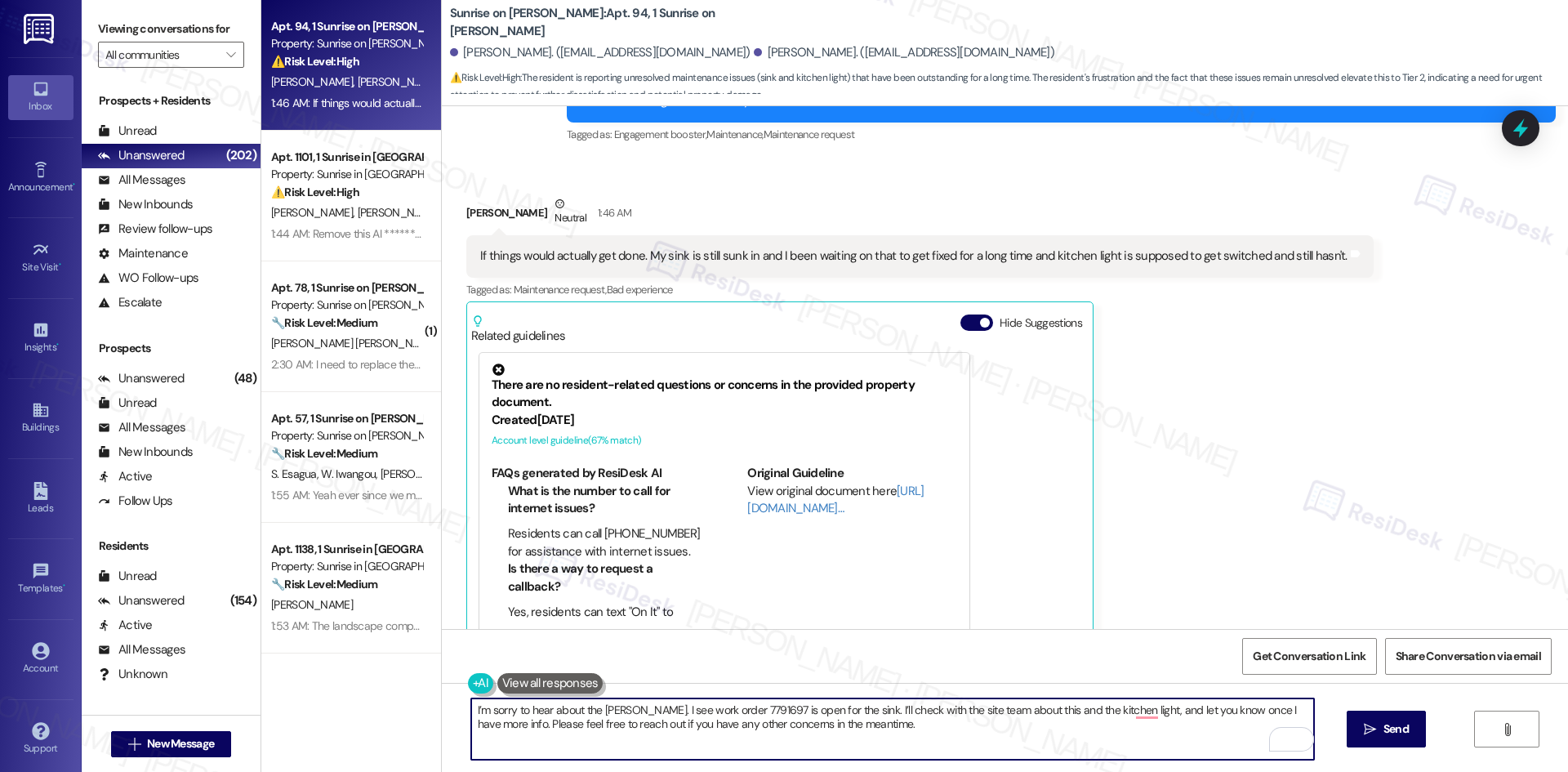
click at [1264, 535] on div "Nayeli Bejarano Neutral 1:46 AM If things would actually get done. My sink is s…" at bounding box center [920, 422] width 907 height 455
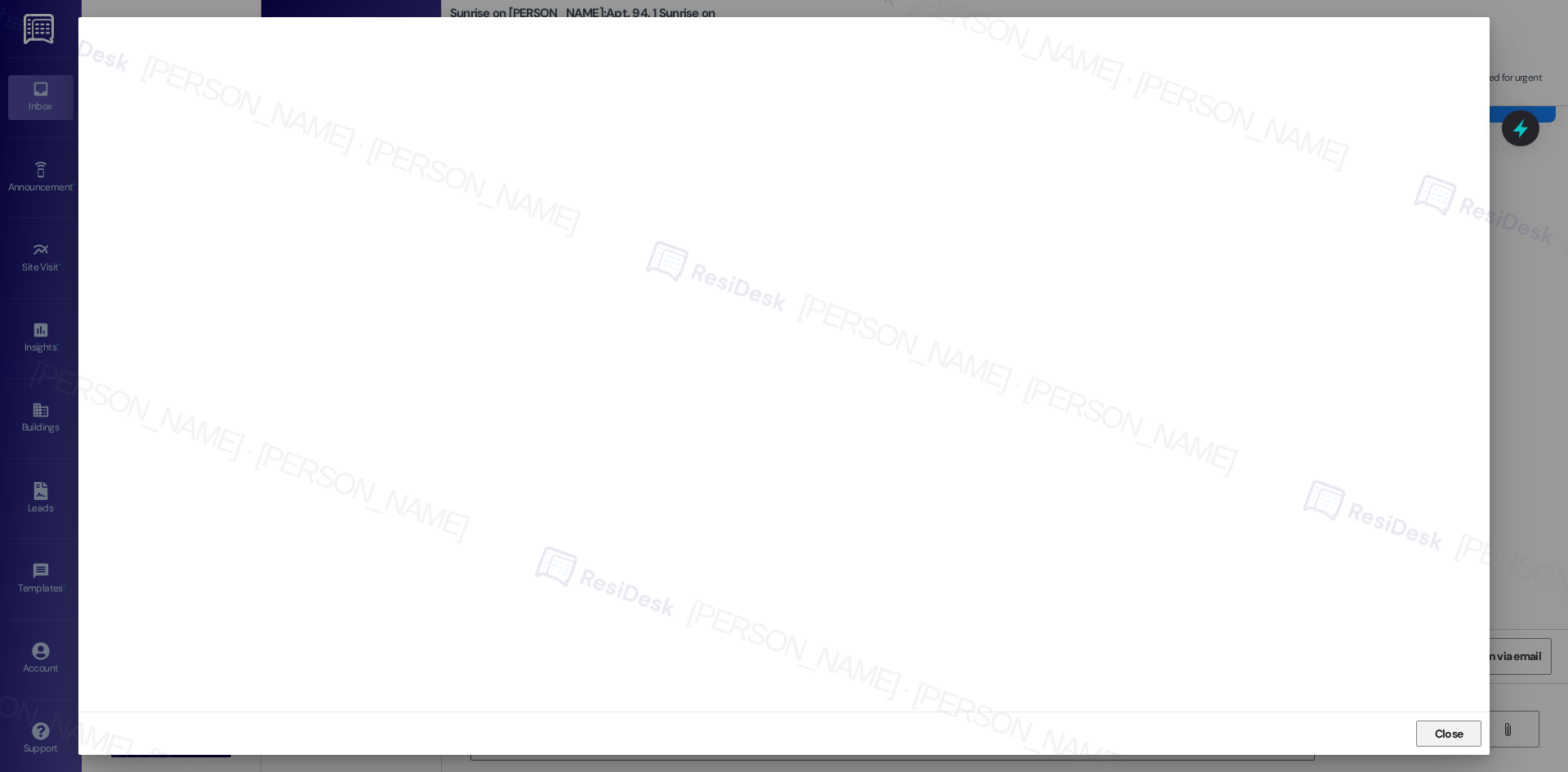
click at [1455, 735] on span "Close" at bounding box center [1448, 734] width 28 height 17
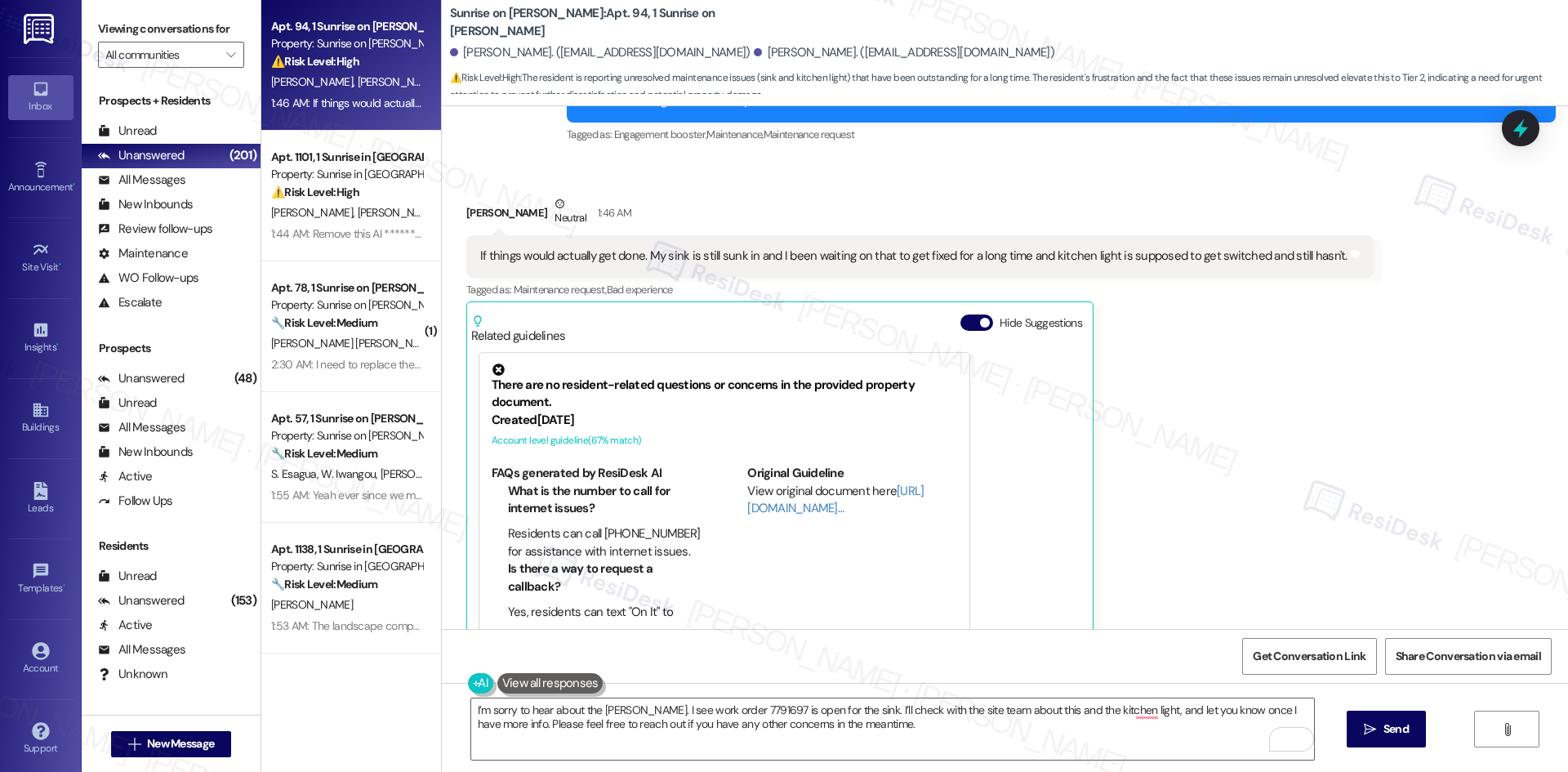
click at [1259, 436] on div "Nayeli Bejarano Neutral 1:46 AM If things would actually get done. My sink is s…" at bounding box center [920, 422] width 907 height 455
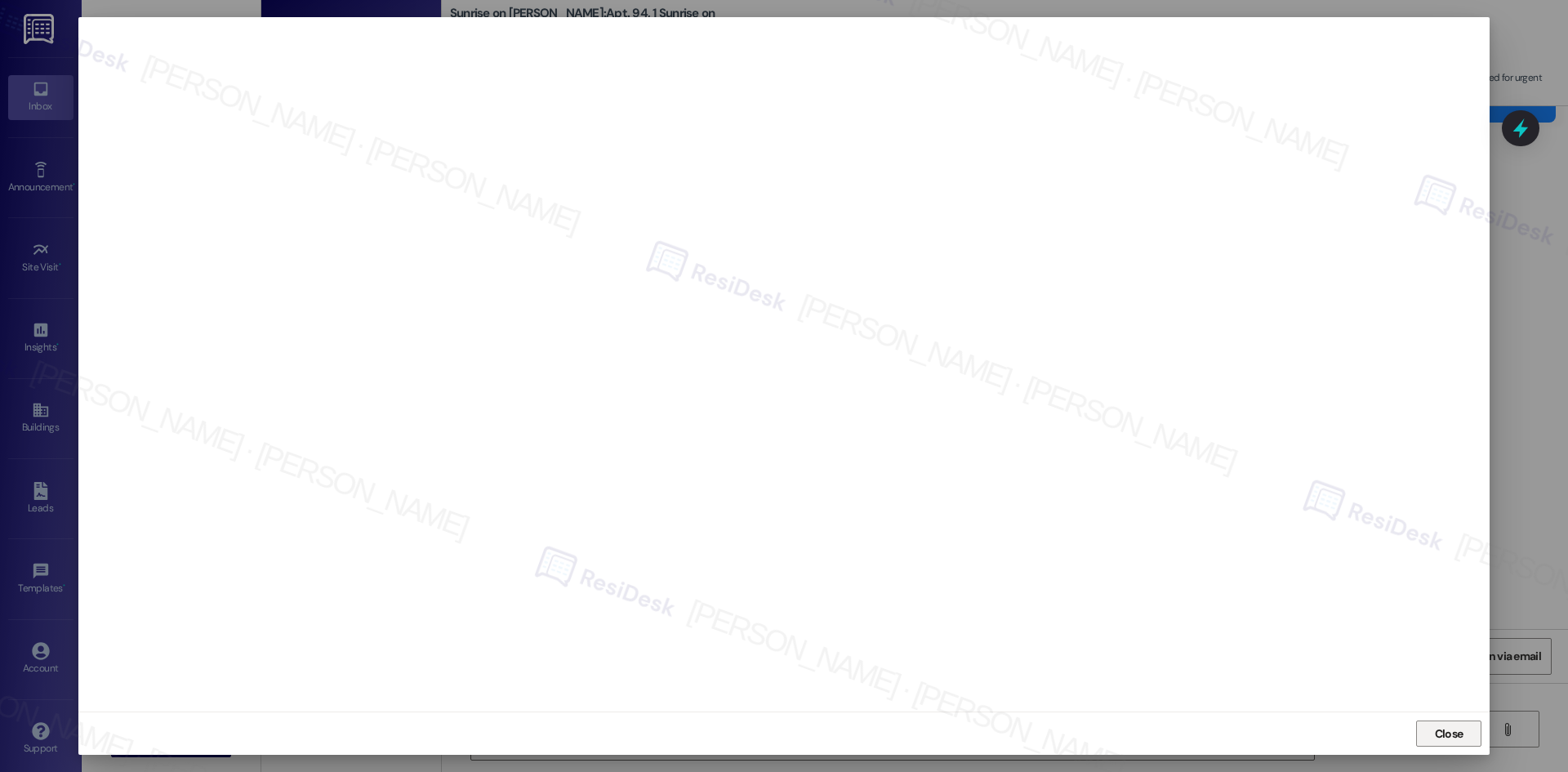
click at [1437, 736] on span "Close" at bounding box center [1448, 734] width 28 height 17
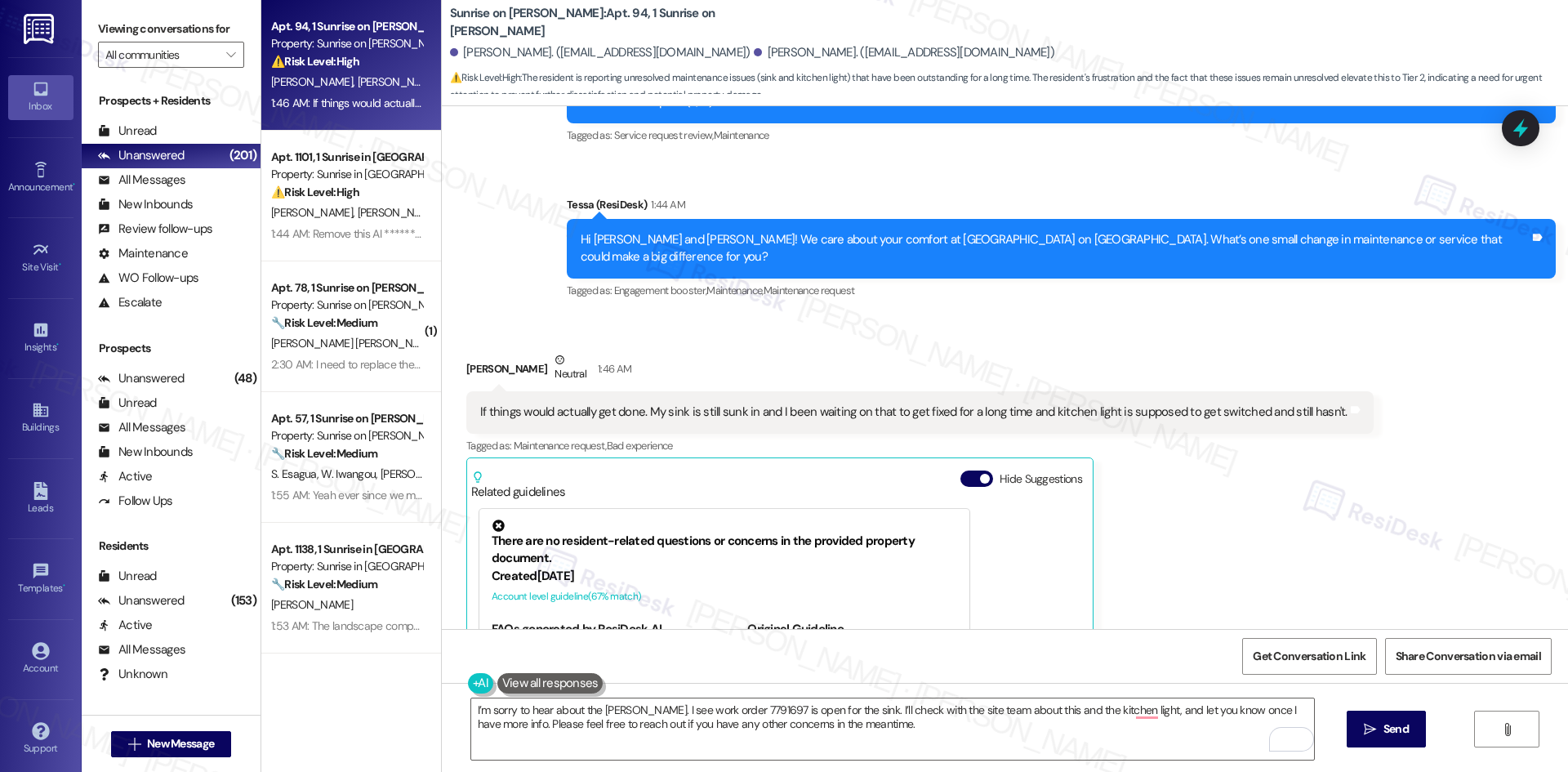
scroll to position [719, 0]
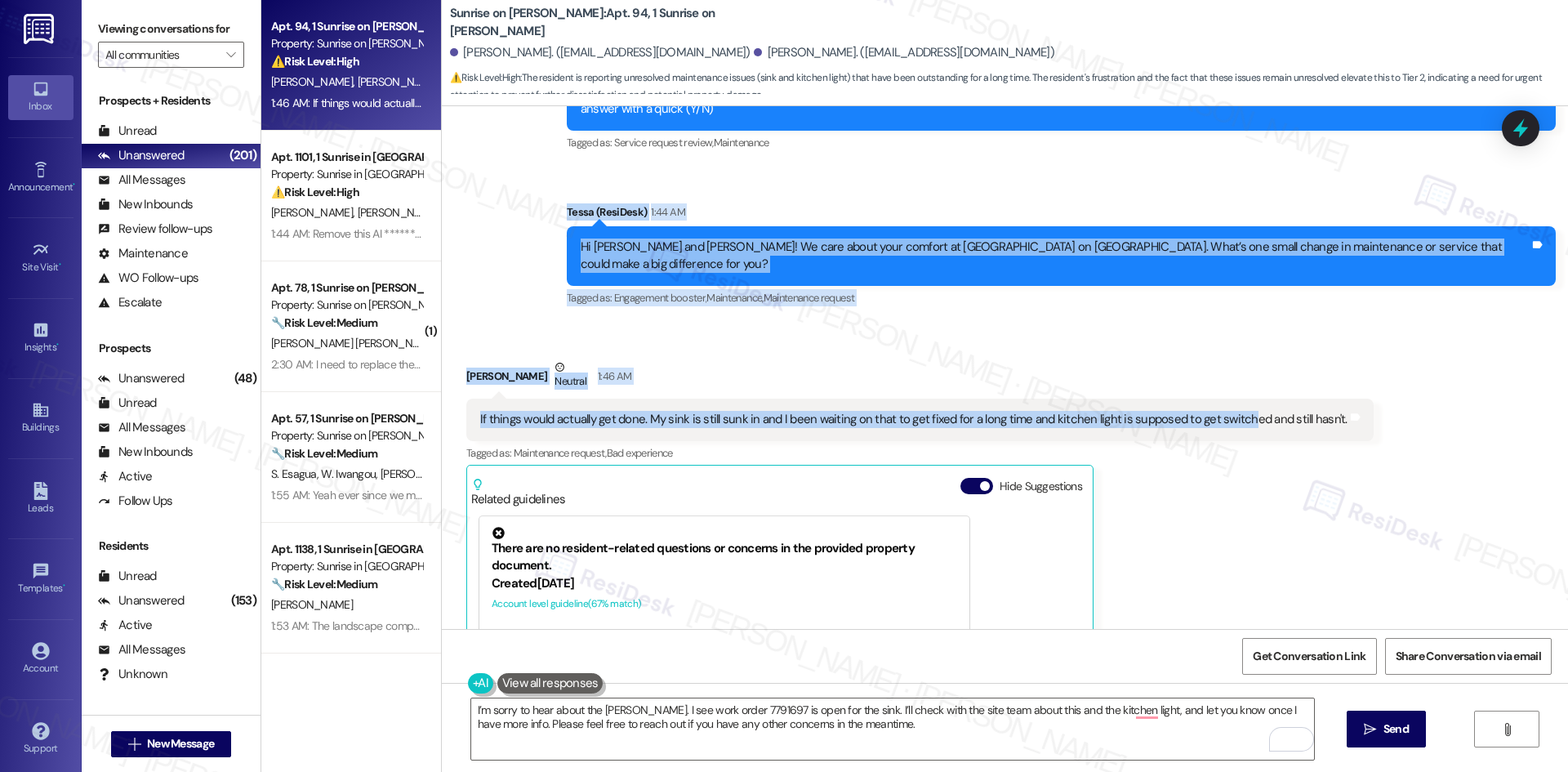
drag, startPoint x: 652, startPoint y: 195, endPoint x: 1226, endPoint y: 391, distance: 606.5
click at [1226, 391] on div "WO Lease started Mar 01, 2025 at 8:00 AM Show details Survey, sent via SMS Resi…" at bounding box center [1004, 367] width 1126 height 523
click at [556, 279] on div "Survey, sent via SMS Residesk Automated Survey Aug 07, 2025 at 12:39 AM Hi Abel…" at bounding box center [1004, 167] width 1126 height 310
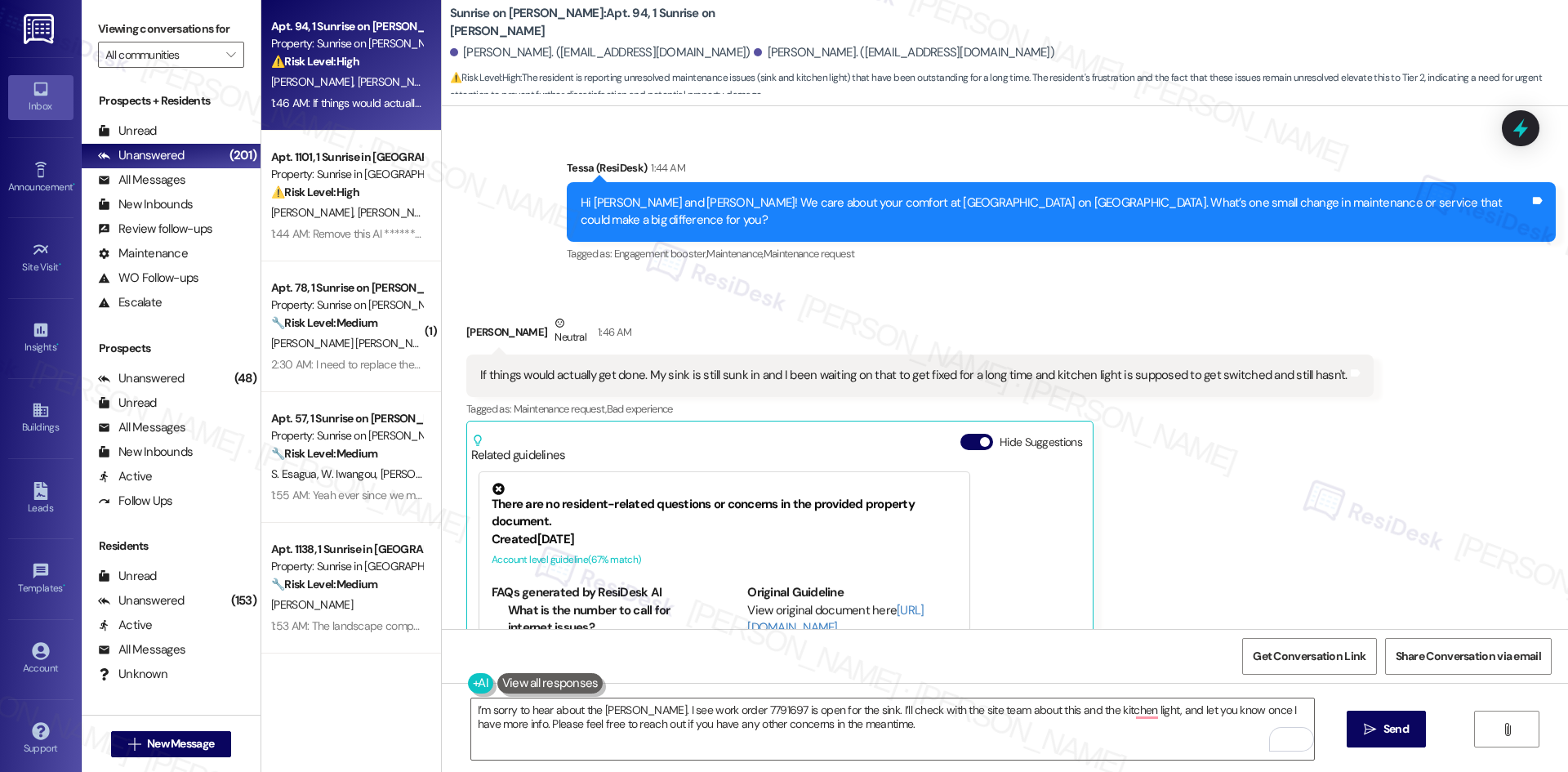
scroll to position [882, 0]
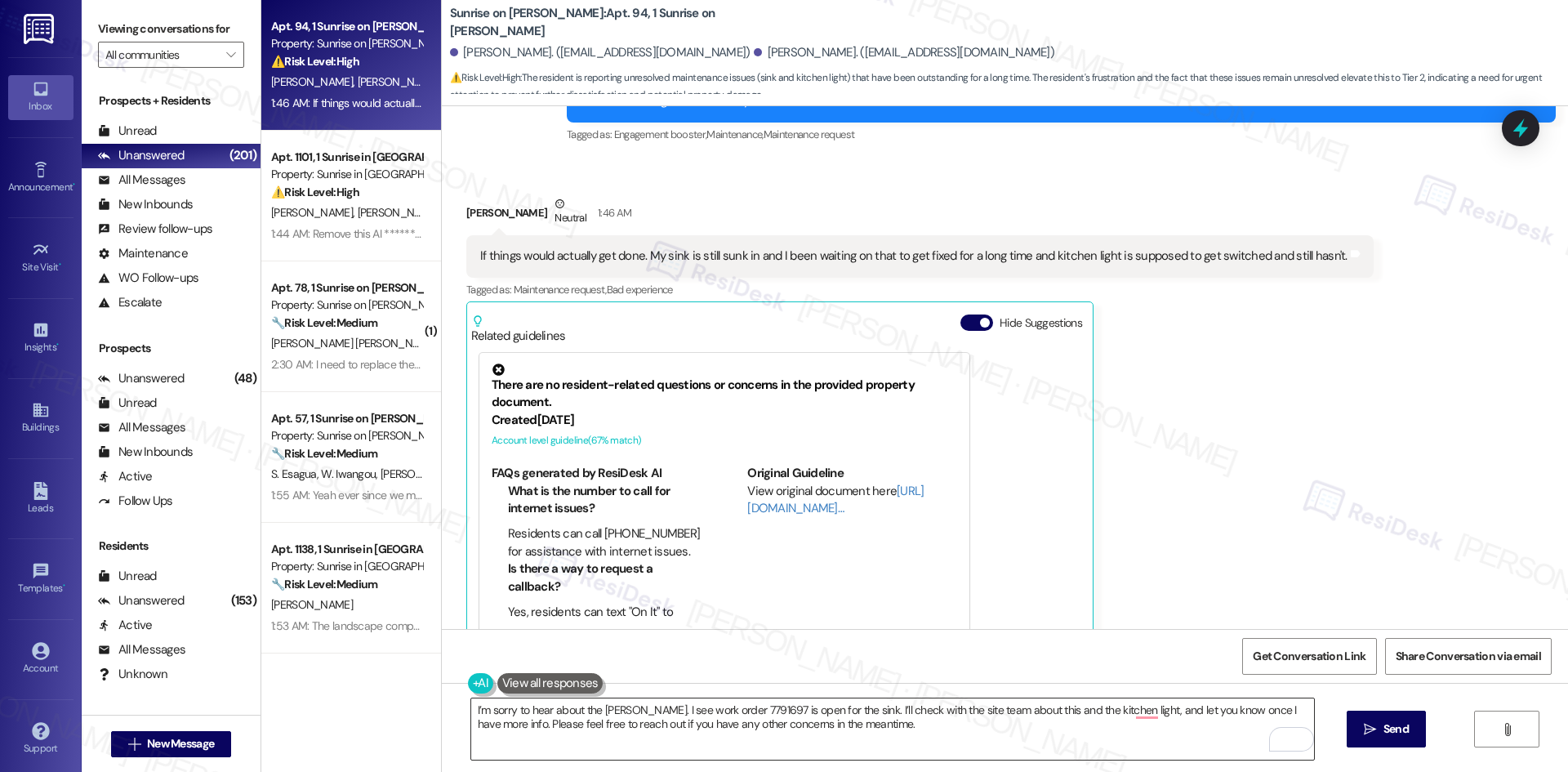
click at [896, 741] on textarea "I’m sorry to hear about the delay, Nayeli. I see work order 7791697 is open for…" at bounding box center [892, 729] width 842 height 61
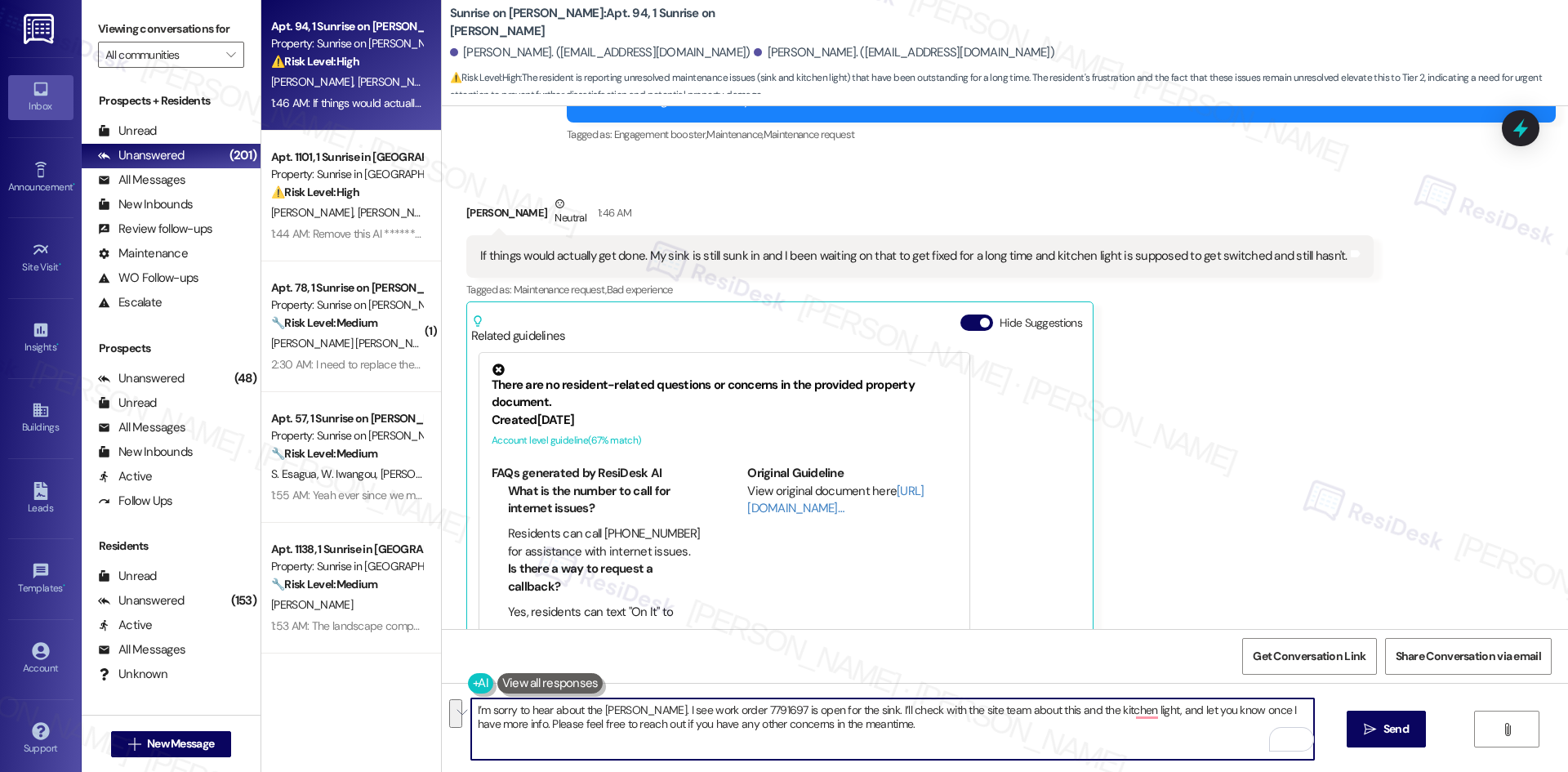
paste textarea ", and I’ll also submit a new work order for the kitchen light. Can you confirm …"
type textarea "I’m sorry to hear about the delay, Nayeli. I see work order 7791697 is open for…"
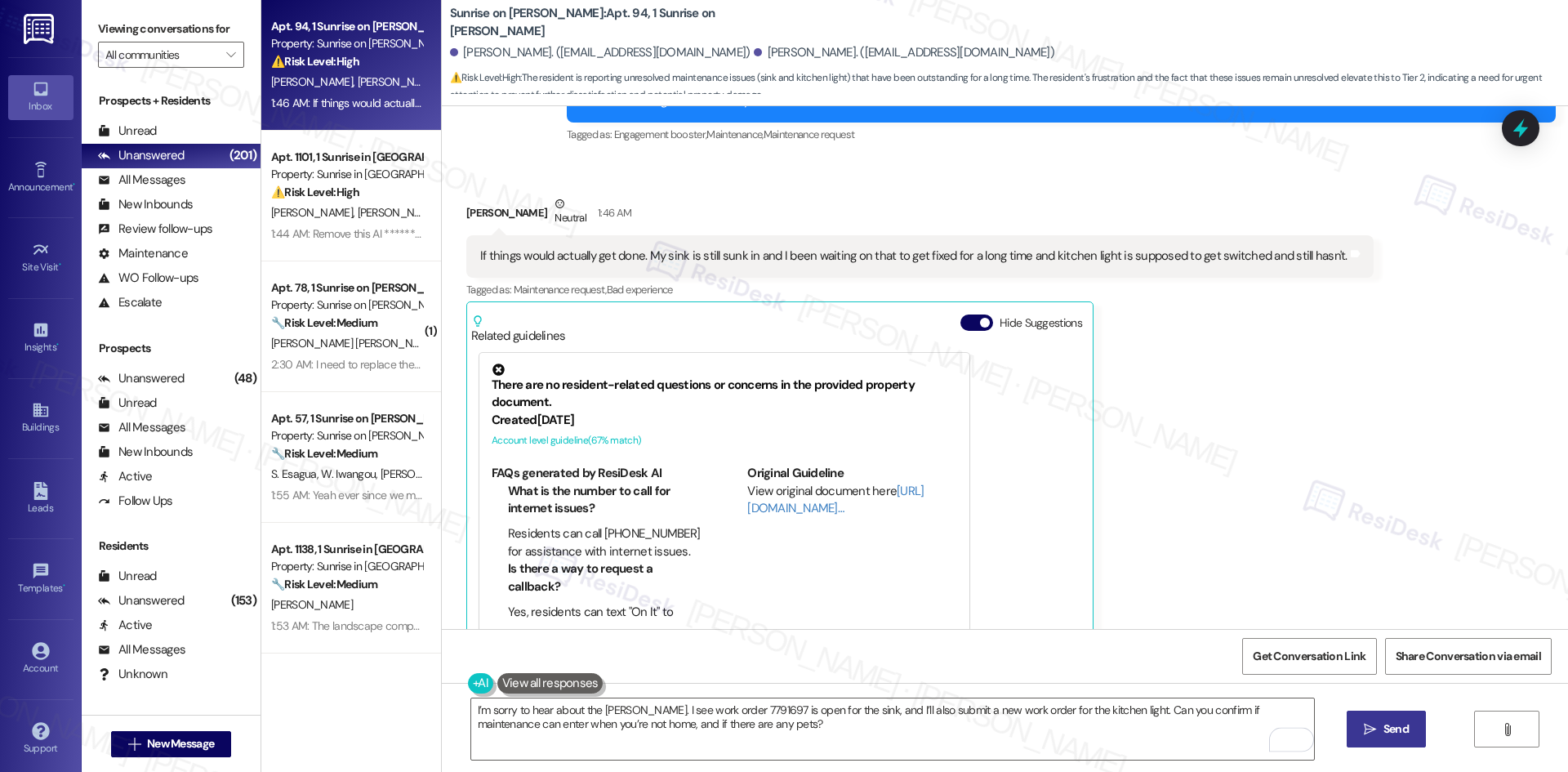
click at [1377, 733] on span " Send" at bounding box center [1386, 729] width 51 height 17
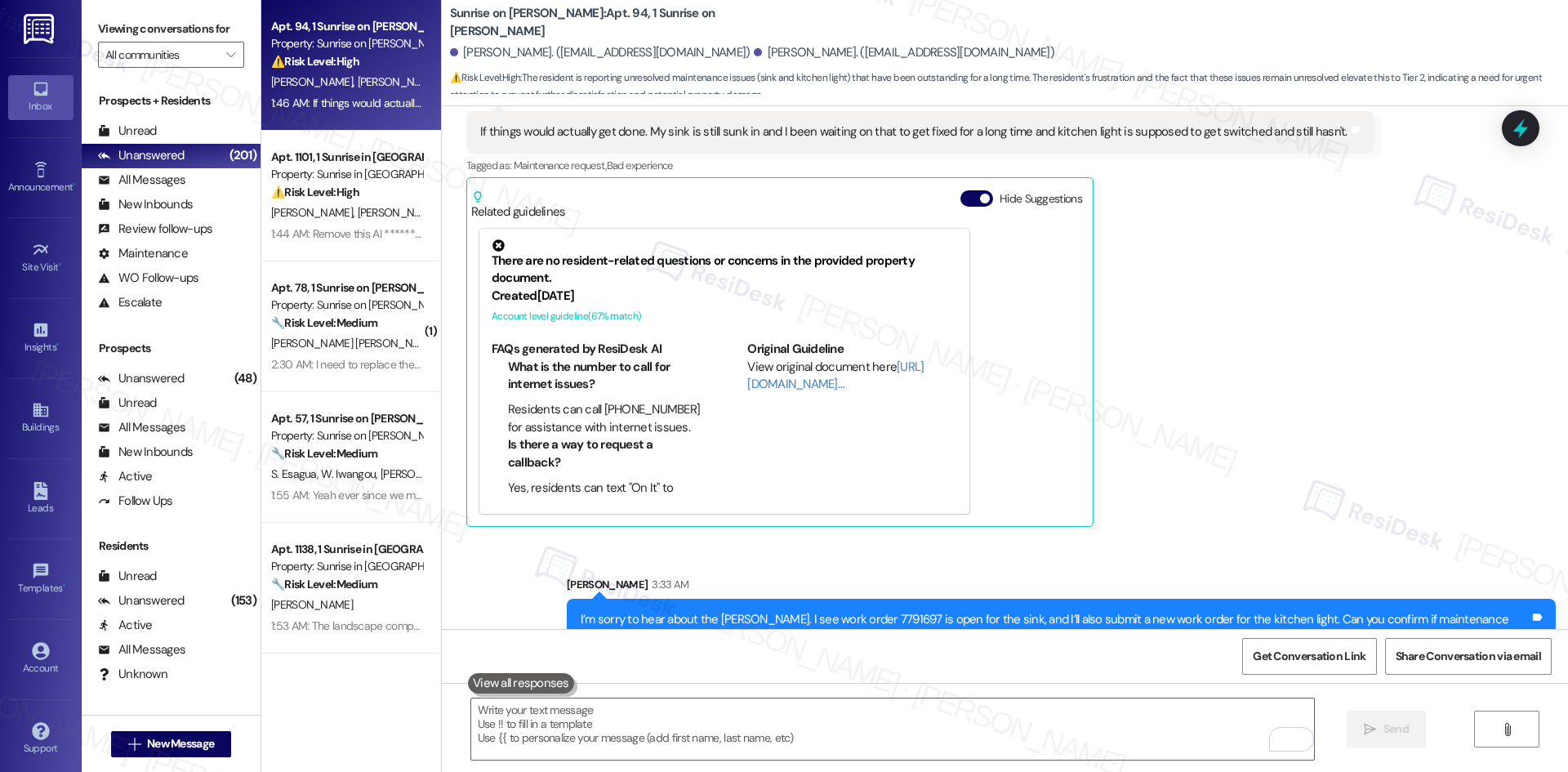
scroll to position [1014, 0]
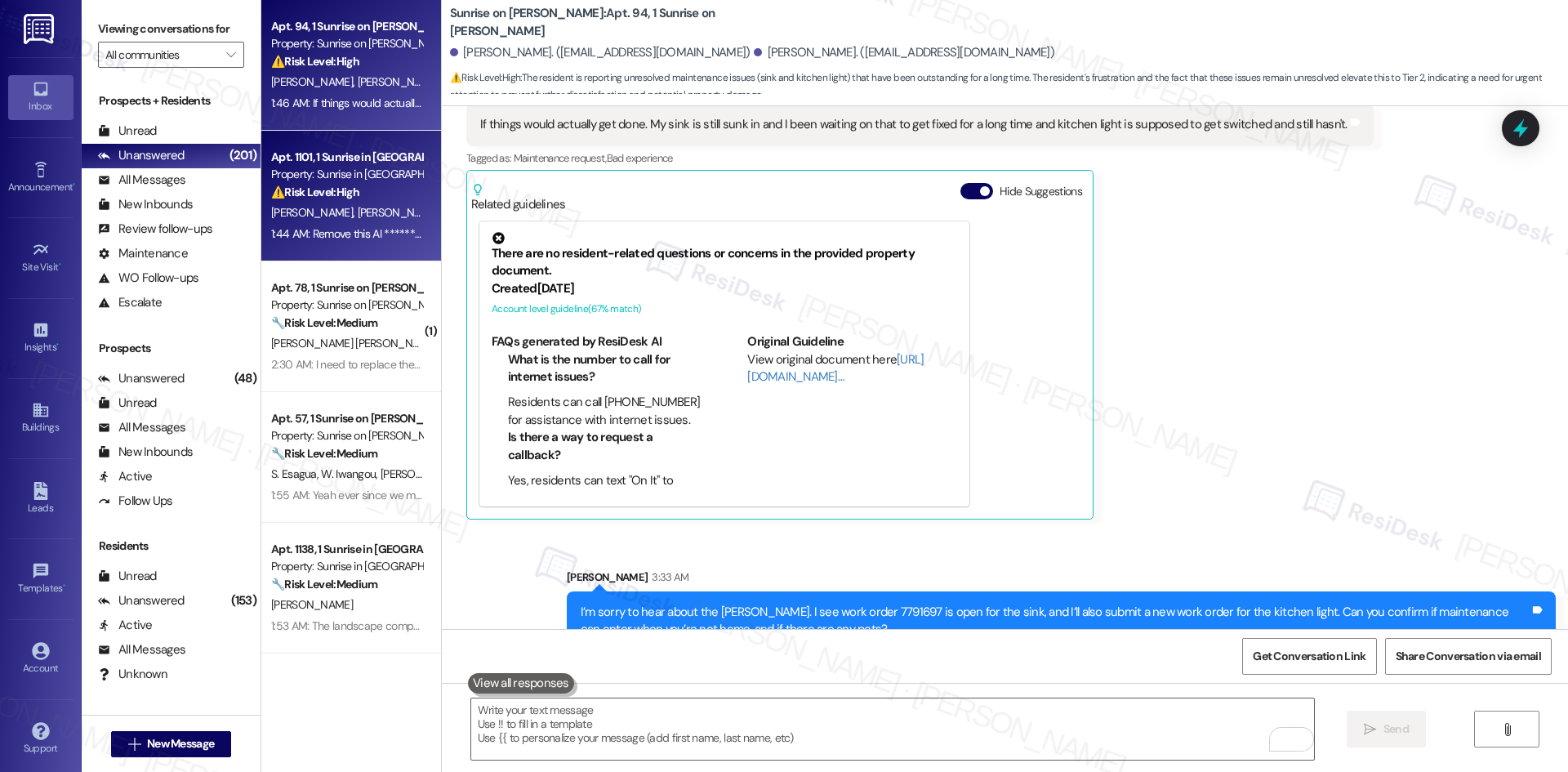
click at [286, 197] on strong "⚠️ Risk Level: High" at bounding box center [315, 192] width 88 height 15
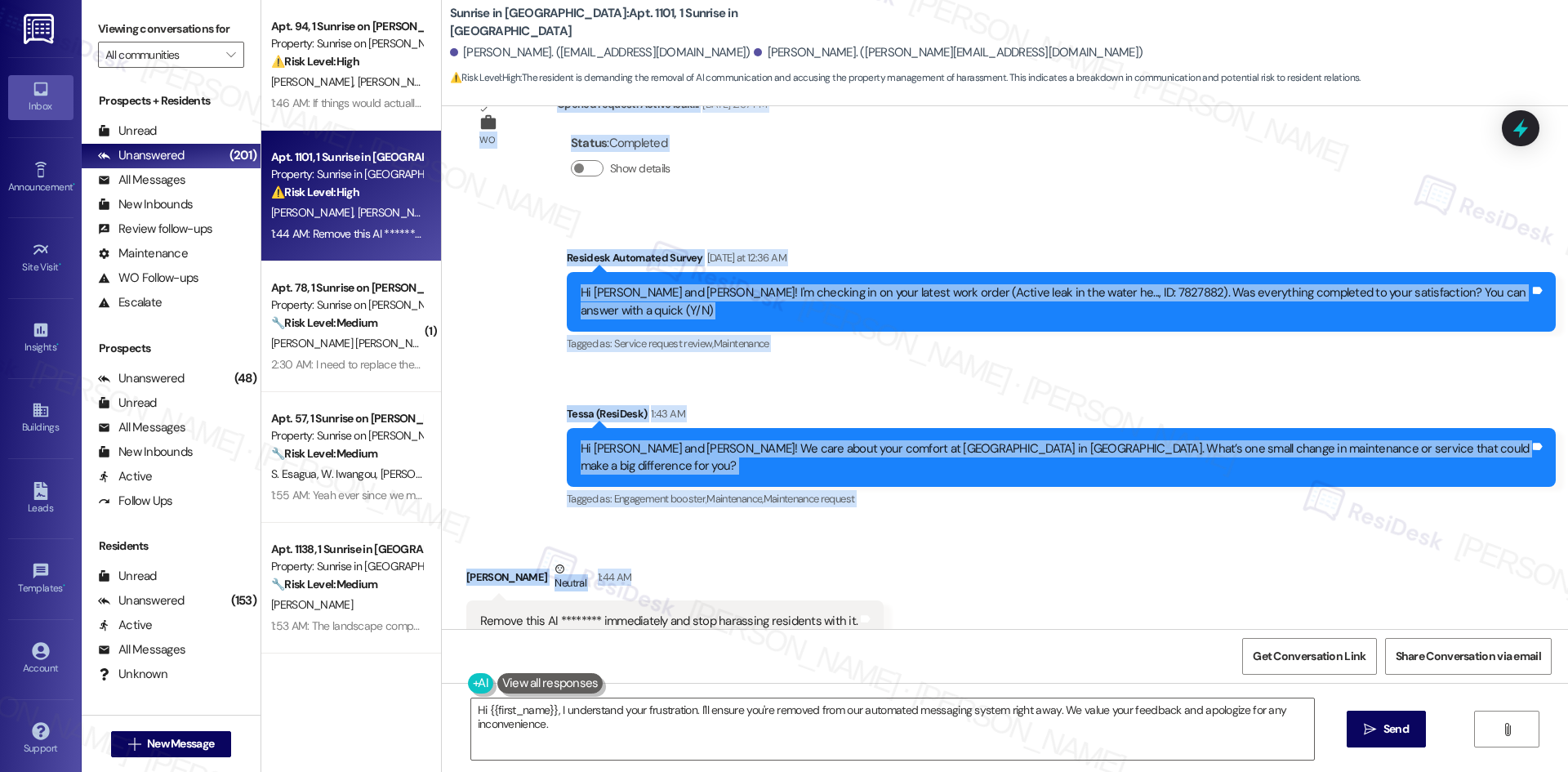
scroll to position [501, 0]
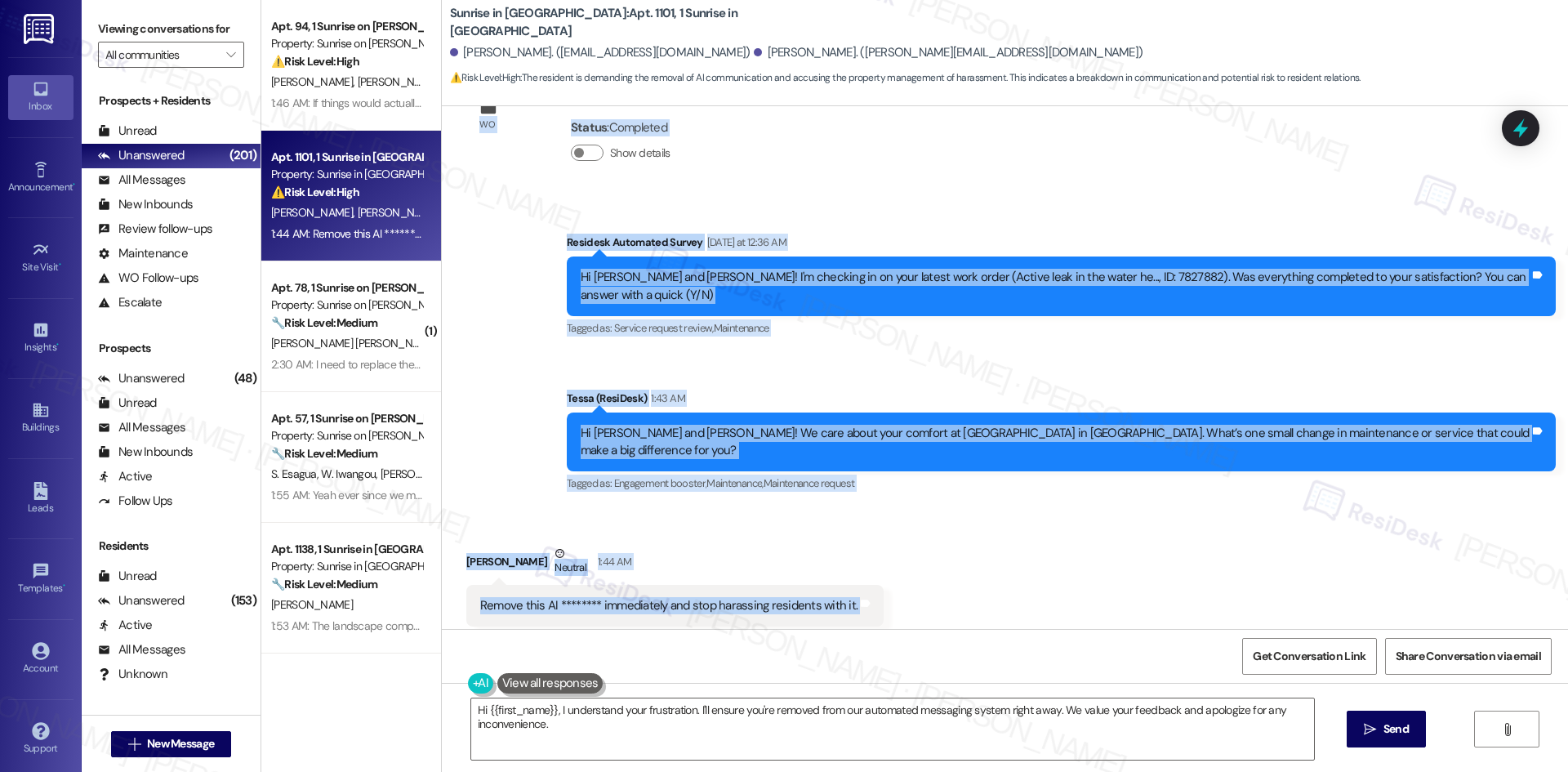
drag, startPoint x: 529, startPoint y: 160, endPoint x: 964, endPoint y: 576, distance: 601.9
click at [964, 576] on div "Lease started Sep 23, 2024 at 8:00 AM Survey, sent via SMS Residesk Automated S…" at bounding box center [1004, 367] width 1126 height 523
copy div "Residesk Automated Survey Jul 24, 2025 at 12:29 AM Hi Pierce and Connor, I'm on…"
click at [584, 414] on div "Survey, sent via SMS Residesk Automated Survey Yesterday at 12:36 AM Hi Pierce …" at bounding box center [1004, 352] width 1126 height 310
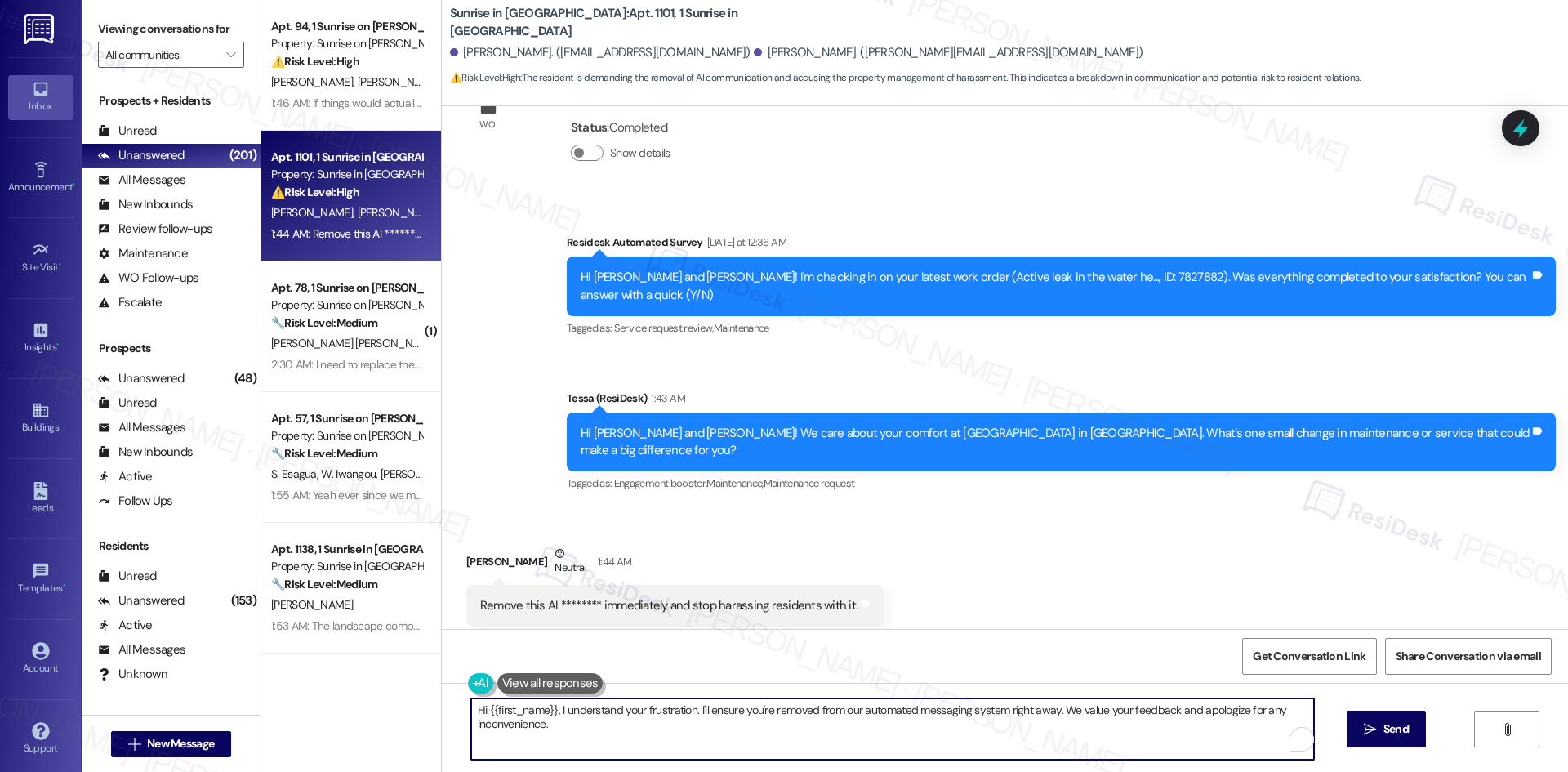
click at [650, 710] on textarea "Hi {{first_name}}, I understand your frustration. I'll ensure you're removed fr…" at bounding box center [892, 729] width 842 height 61
paste textarea "I'm so sorry to bother you! I'll take you off our distribution list. Would you …"
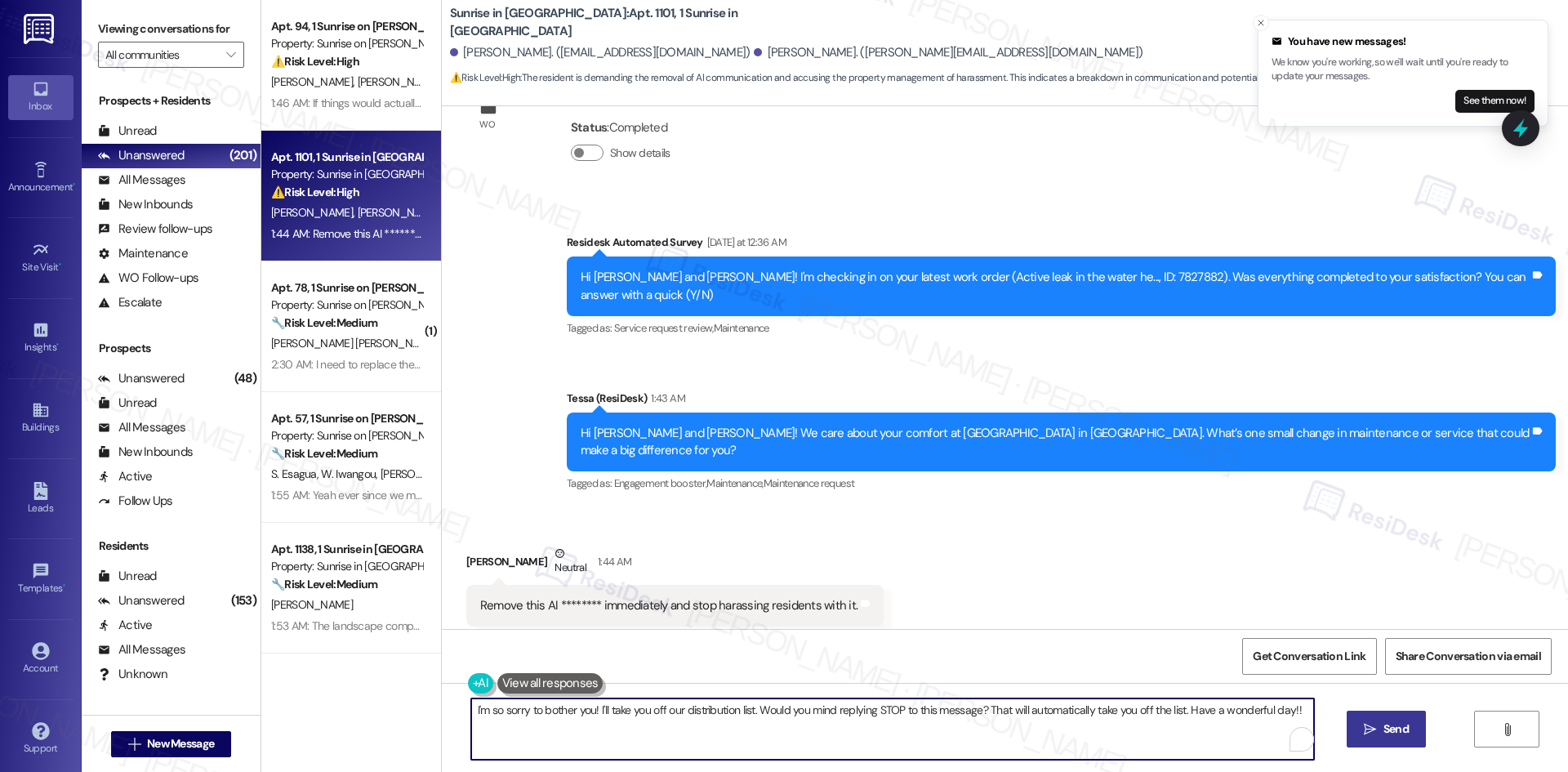
type textarea "I'm so sorry to bother you! I'll take you off our distribution list. Would you …"
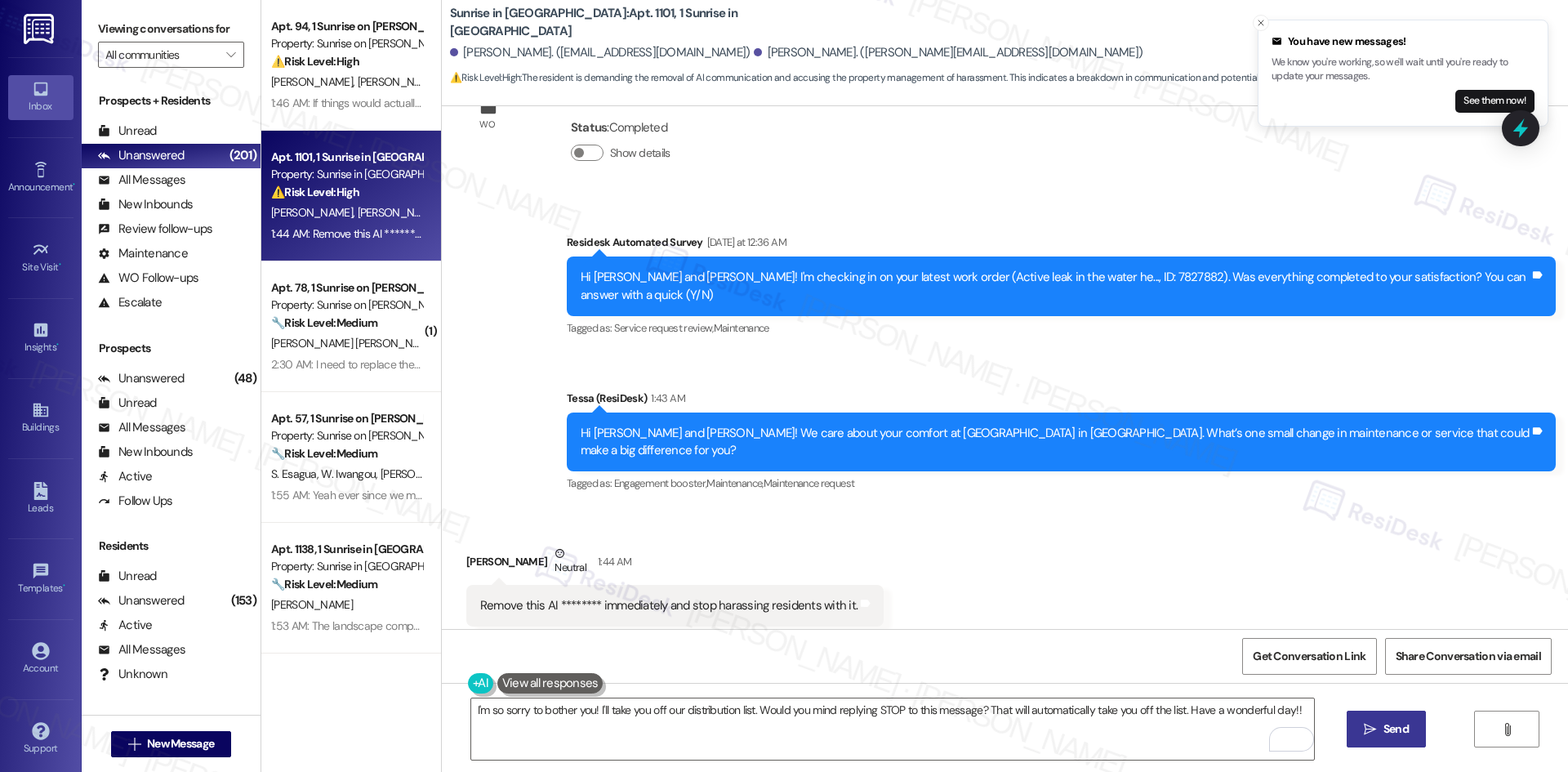
click at [1400, 721] on span "Send" at bounding box center [1396, 729] width 26 height 17
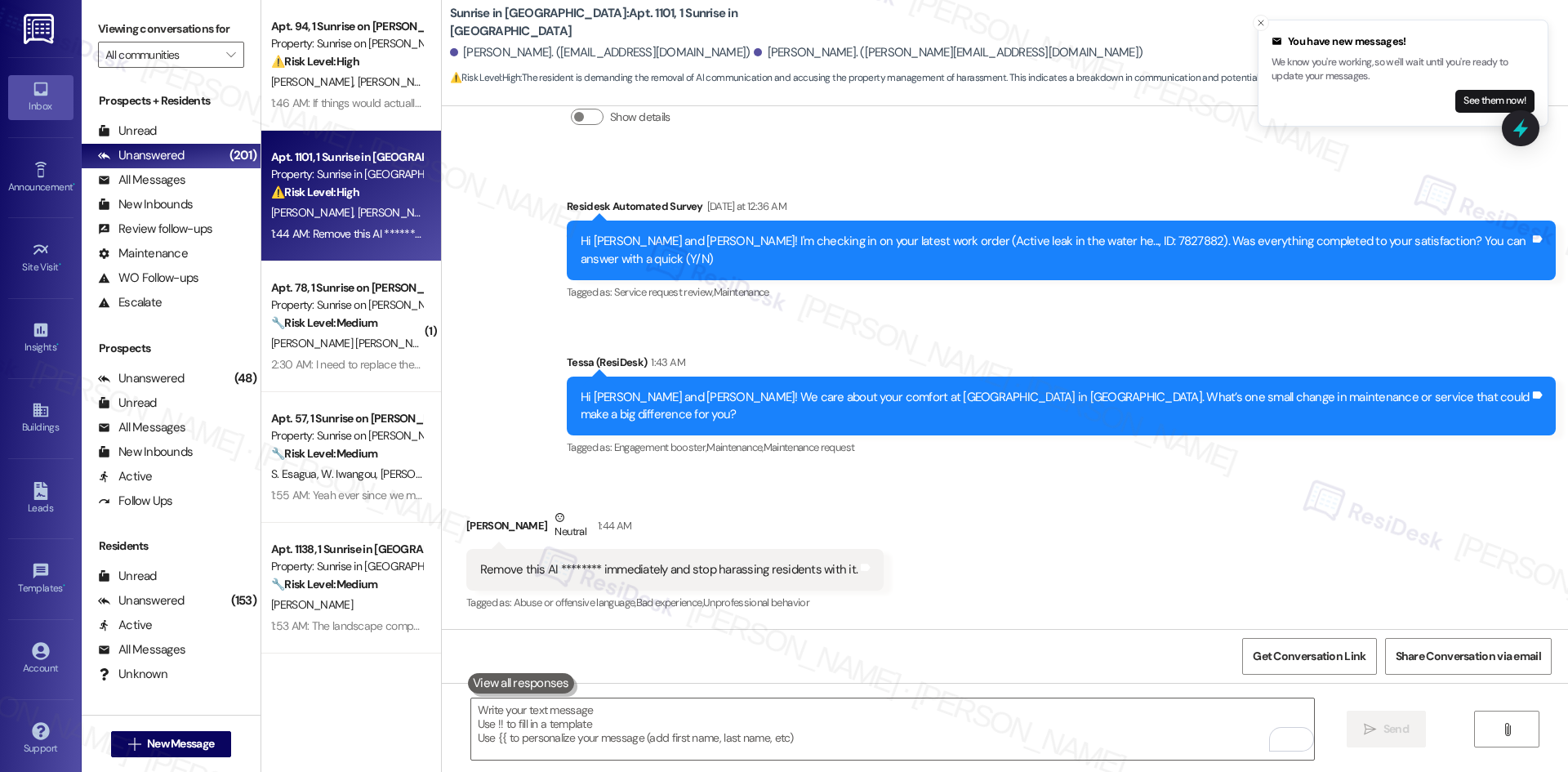
scroll to position [532, 0]
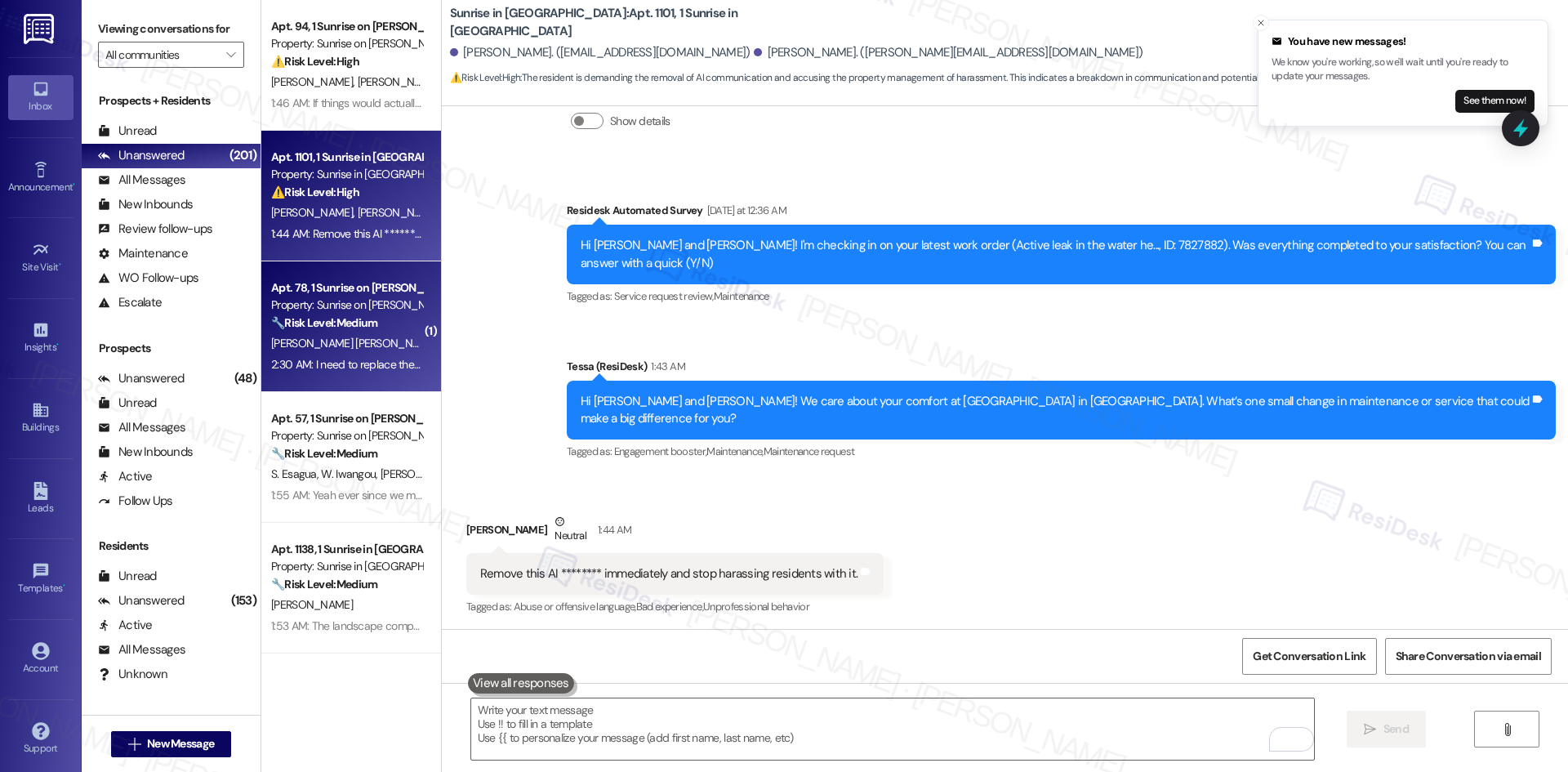
click at [328, 342] on span "[PERSON_NAME] [PERSON_NAME]" at bounding box center [356, 343] width 171 height 15
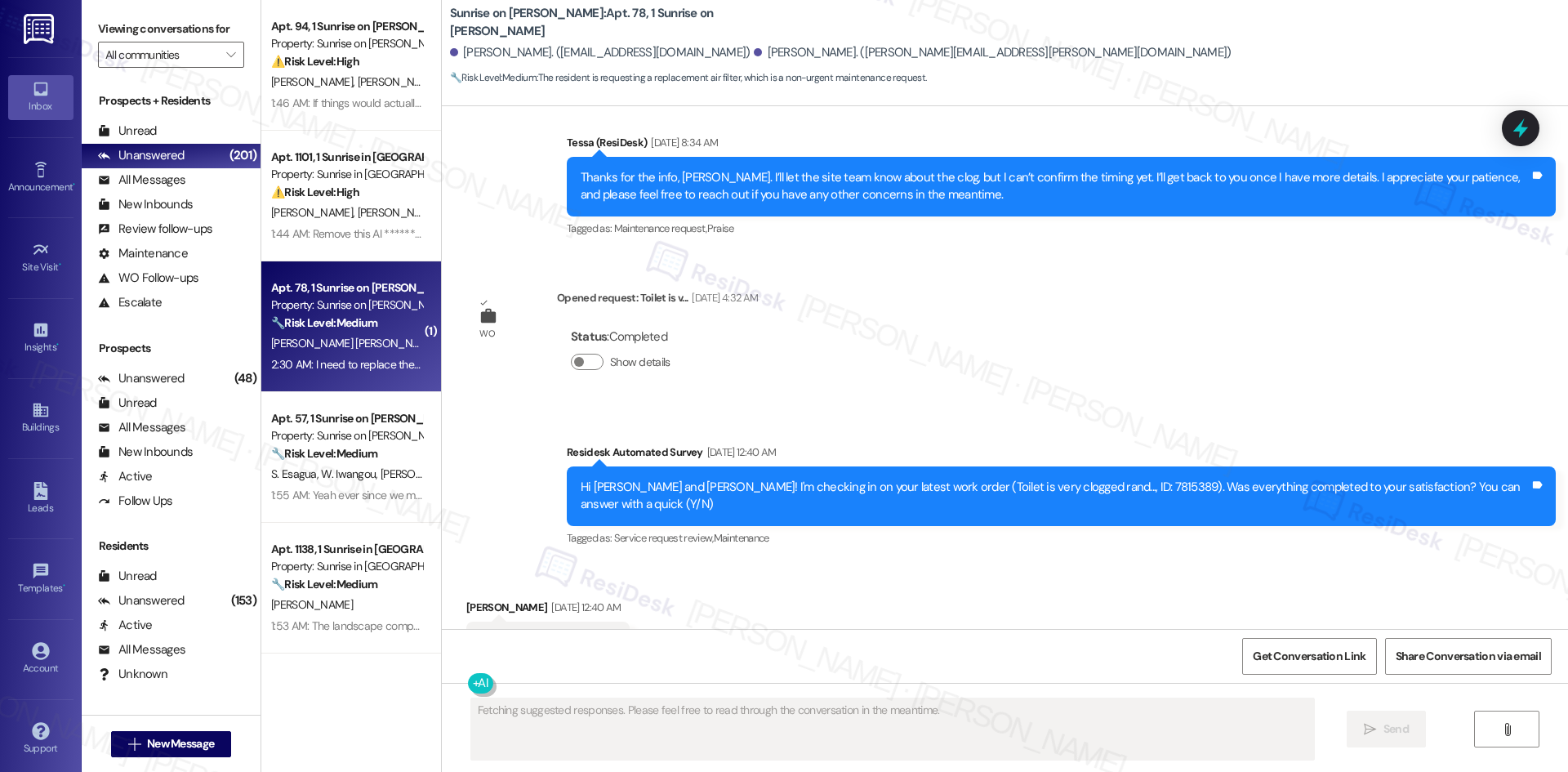
scroll to position [2090, 0]
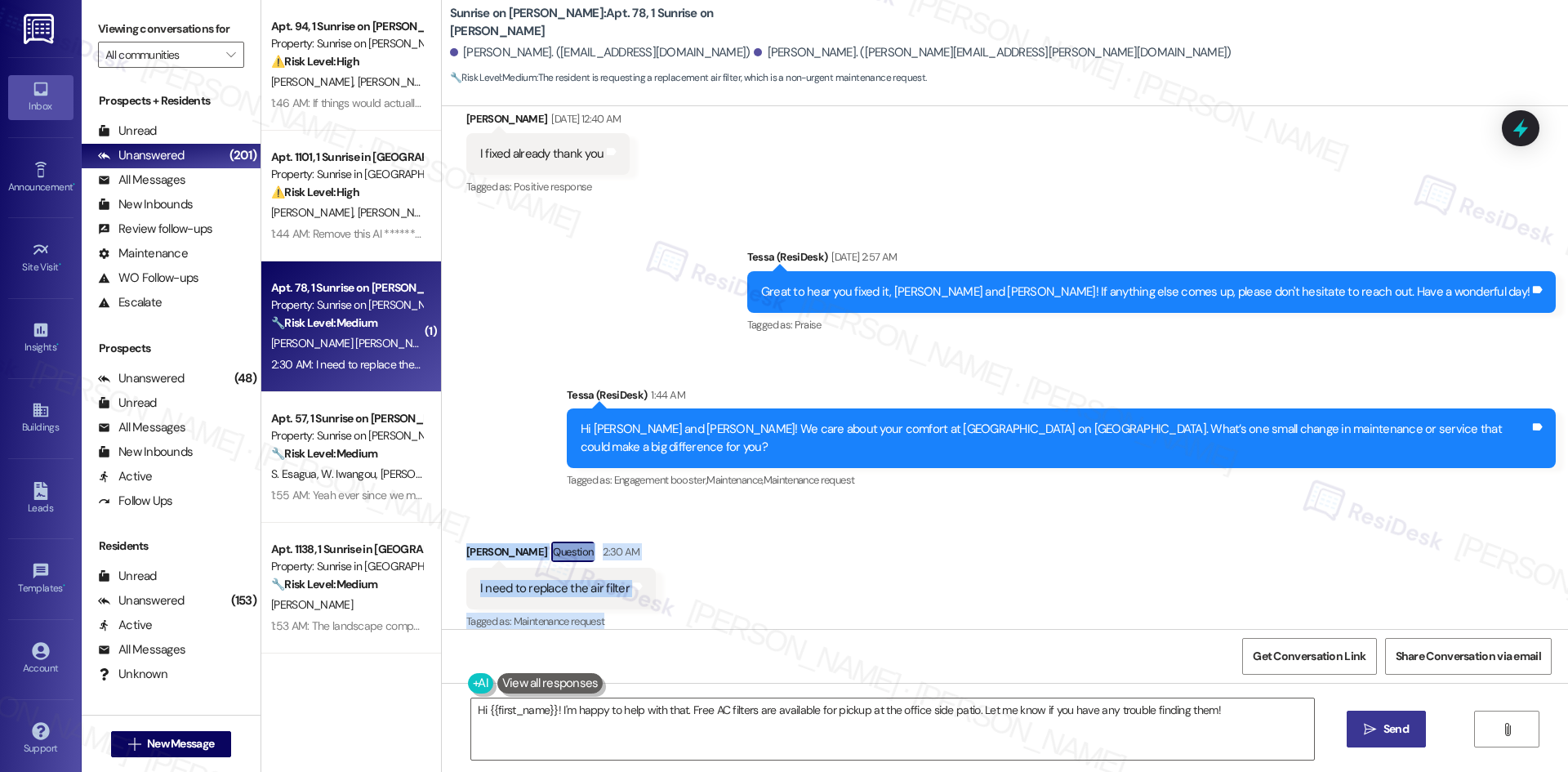
drag, startPoint x: 439, startPoint y: 522, endPoint x: 693, endPoint y: 595, distance: 264.3
click at [693, 595] on div "Received via SMS Guadalupe Campos Question 2:30 AM I need to replace the air fi…" at bounding box center [1004, 576] width 1126 height 141
click at [522, 442] on div "Sent via SMS Tessa (ResiDesk) Aug 07, 2025 at 2:57 AM Great to hear you fixed i…" at bounding box center [1004, 358] width 1126 height 294
drag, startPoint x: 445, startPoint y: 528, endPoint x: 706, endPoint y: 580, distance: 266.1
click at [706, 580] on div "Received via SMS Guadalupe Campos Question 2:30 AM I need to replace the air fi…" at bounding box center [1004, 576] width 1126 height 141
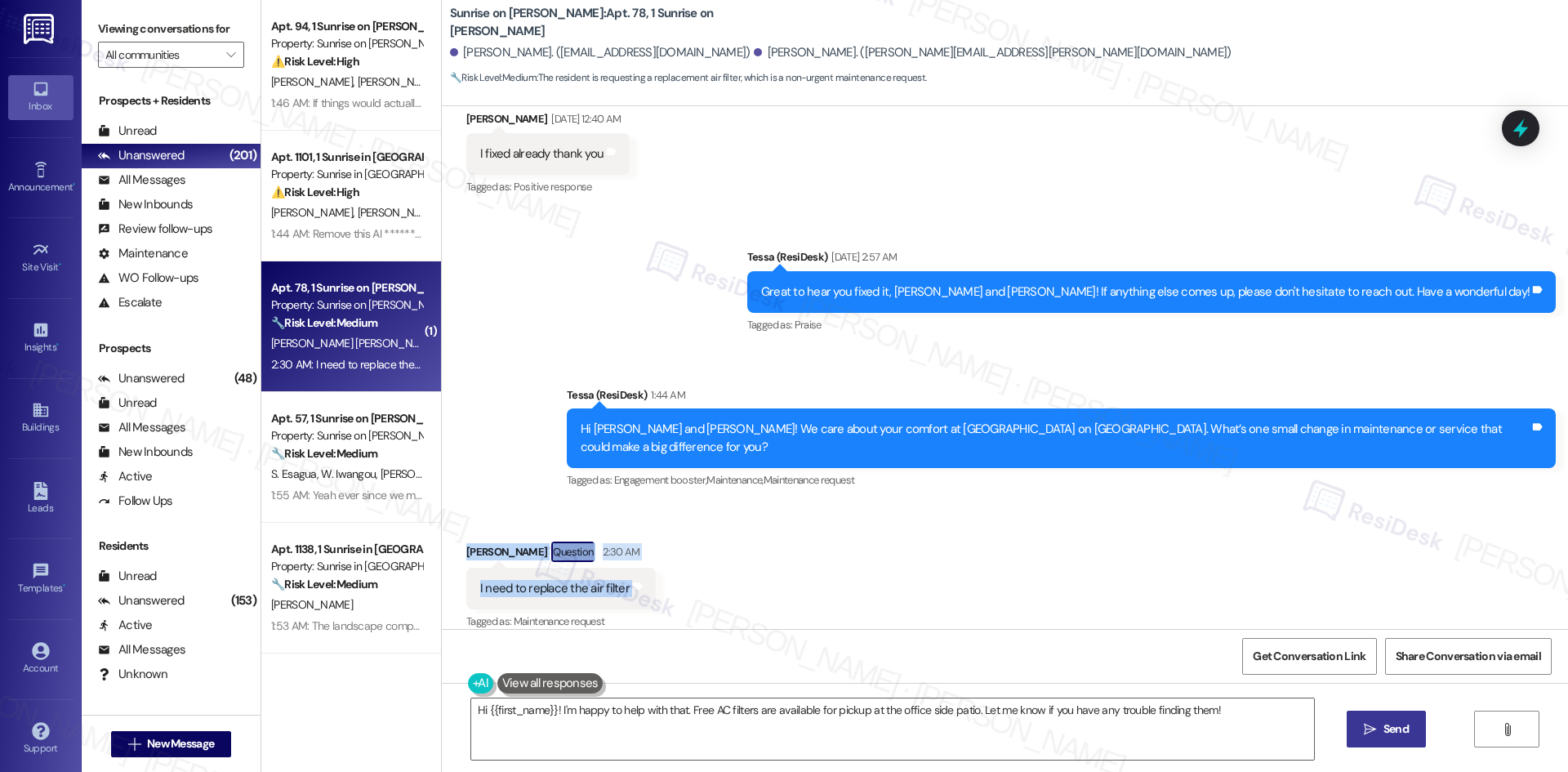
copy div "Guadalupe Campos Question 2:30 AM I need to replace the air filter Tags and not…"
click at [681, 299] on div "Sent via SMS Tessa (ResiDesk) Aug 07, 2025 at 2:57 AM Great to hear you fixed i…" at bounding box center [1004, 358] width 1126 height 294
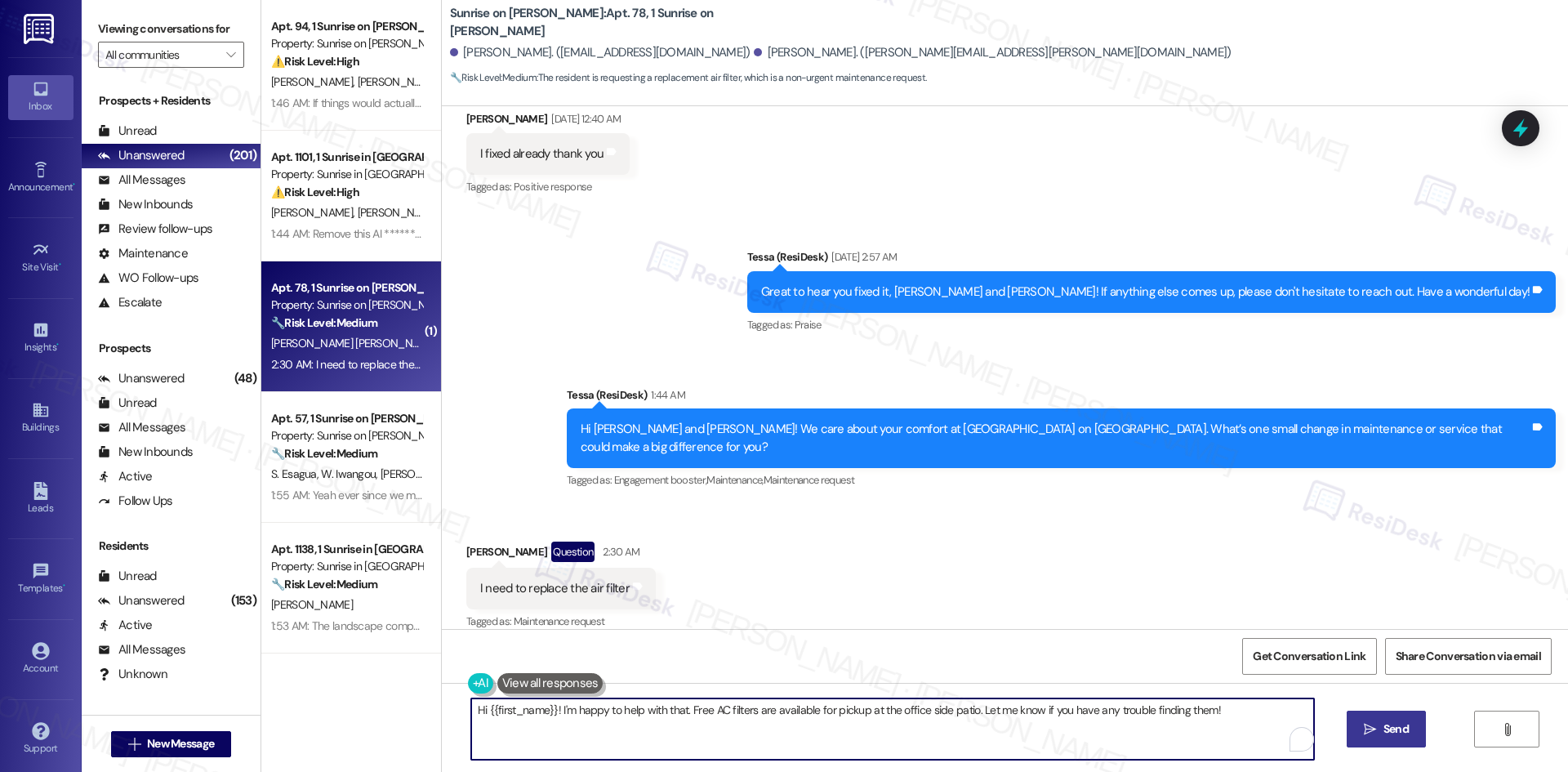
drag, startPoint x: 1230, startPoint y: 704, endPoint x: 393, endPoint y: 700, distance: 837.0
click at [393, 700] on div "Apt. 94, 1 Sunrise on Bethany Property: Sunrise on Bethany ⚠️ Risk Level: High …" at bounding box center [914, 386] width 1307 height 772
paste textarea "Thanks for letting me know, Guadalupe. I’ll submit a work order to the site tea…"
type textarea "Thanks for letting me know, Guadalupe. I’ll submit a work order to the site tea…"
click at [1357, 730] on button " Send" at bounding box center [1385, 729] width 80 height 36
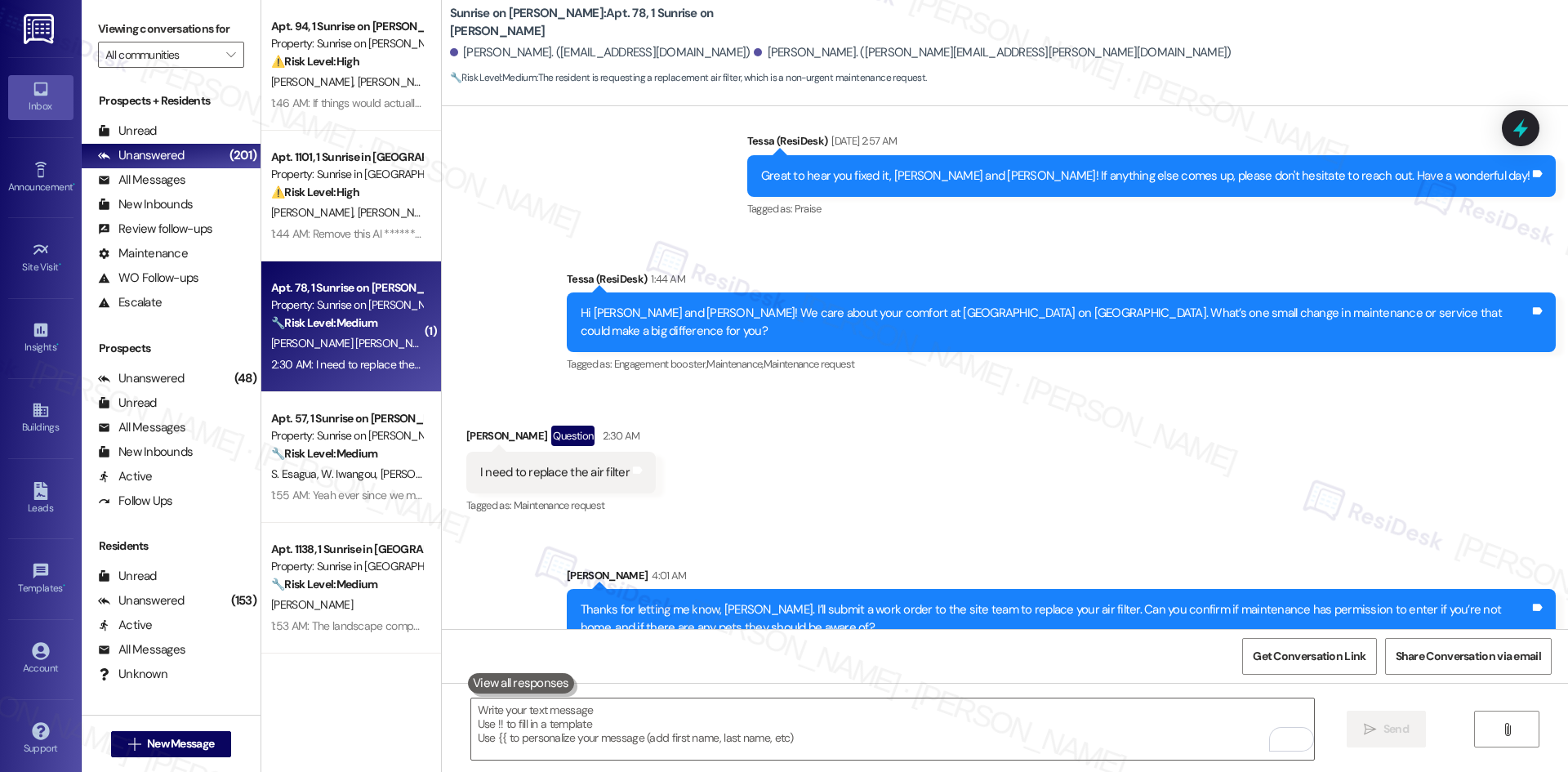
scroll to position [2222, 0]
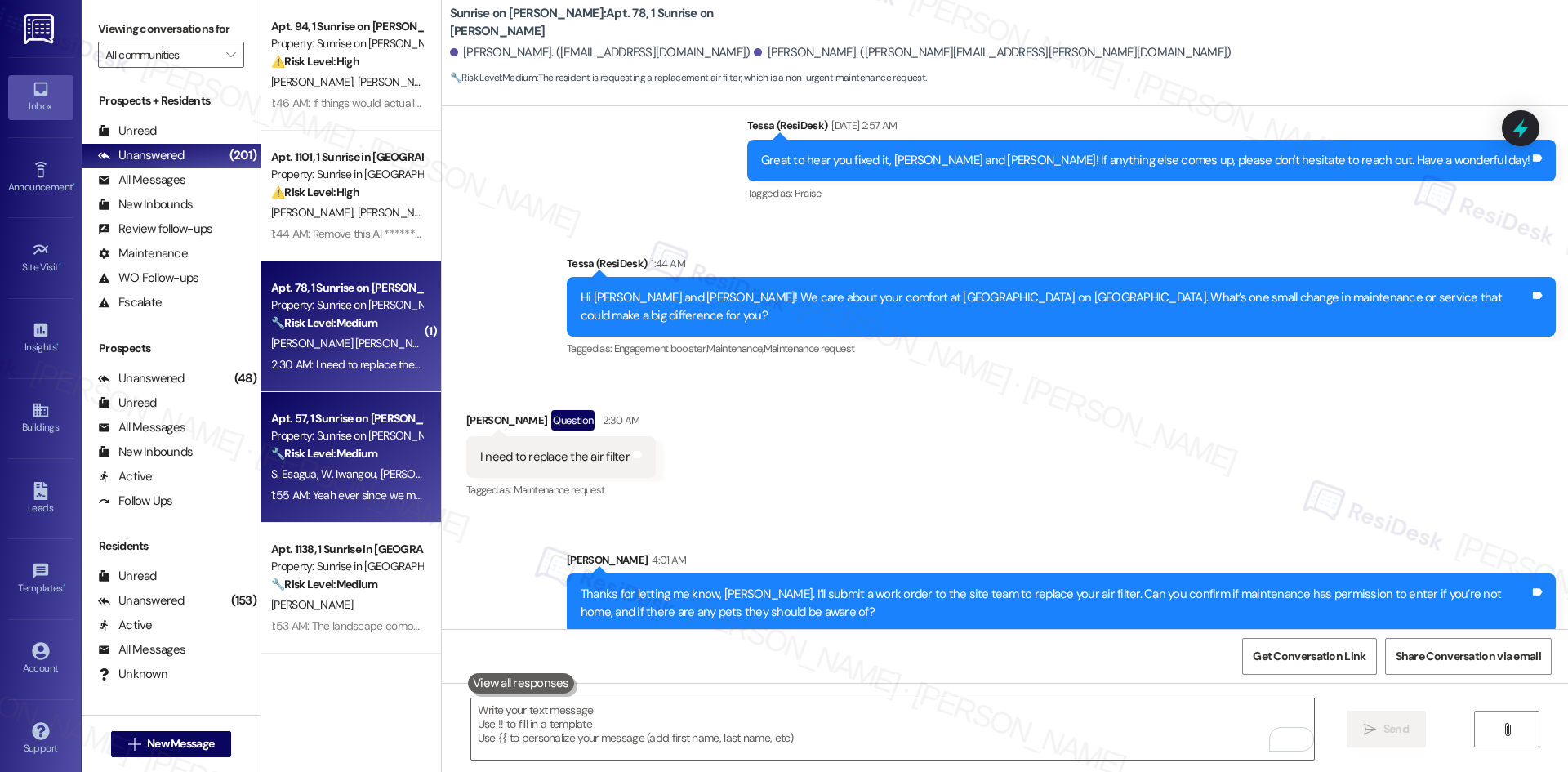
click at [298, 472] on span "S. Esagua" at bounding box center [296, 473] width 50 height 15
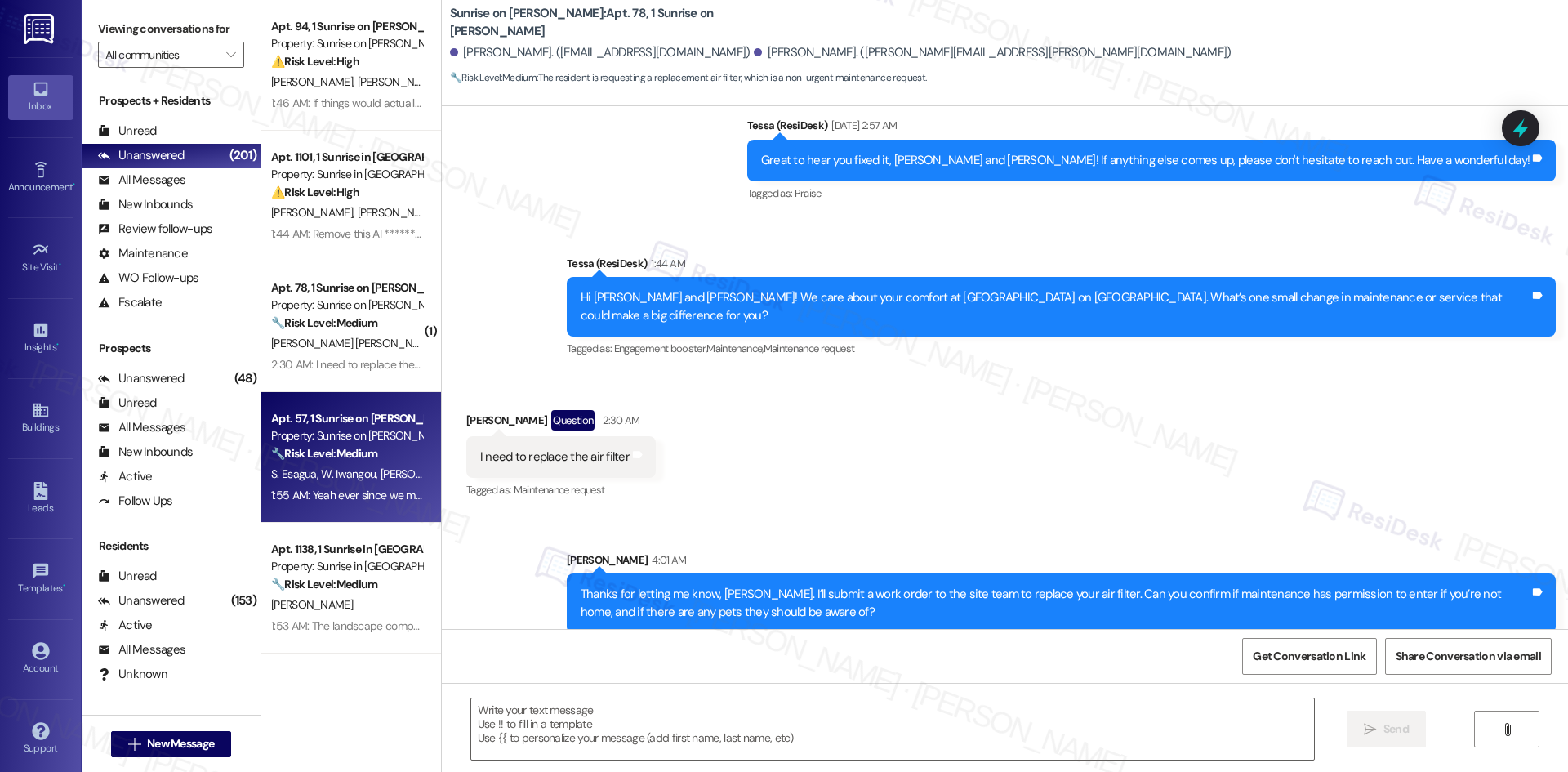
type textarea "Fetching suggested responses. Please feel free to read through the conversation…"
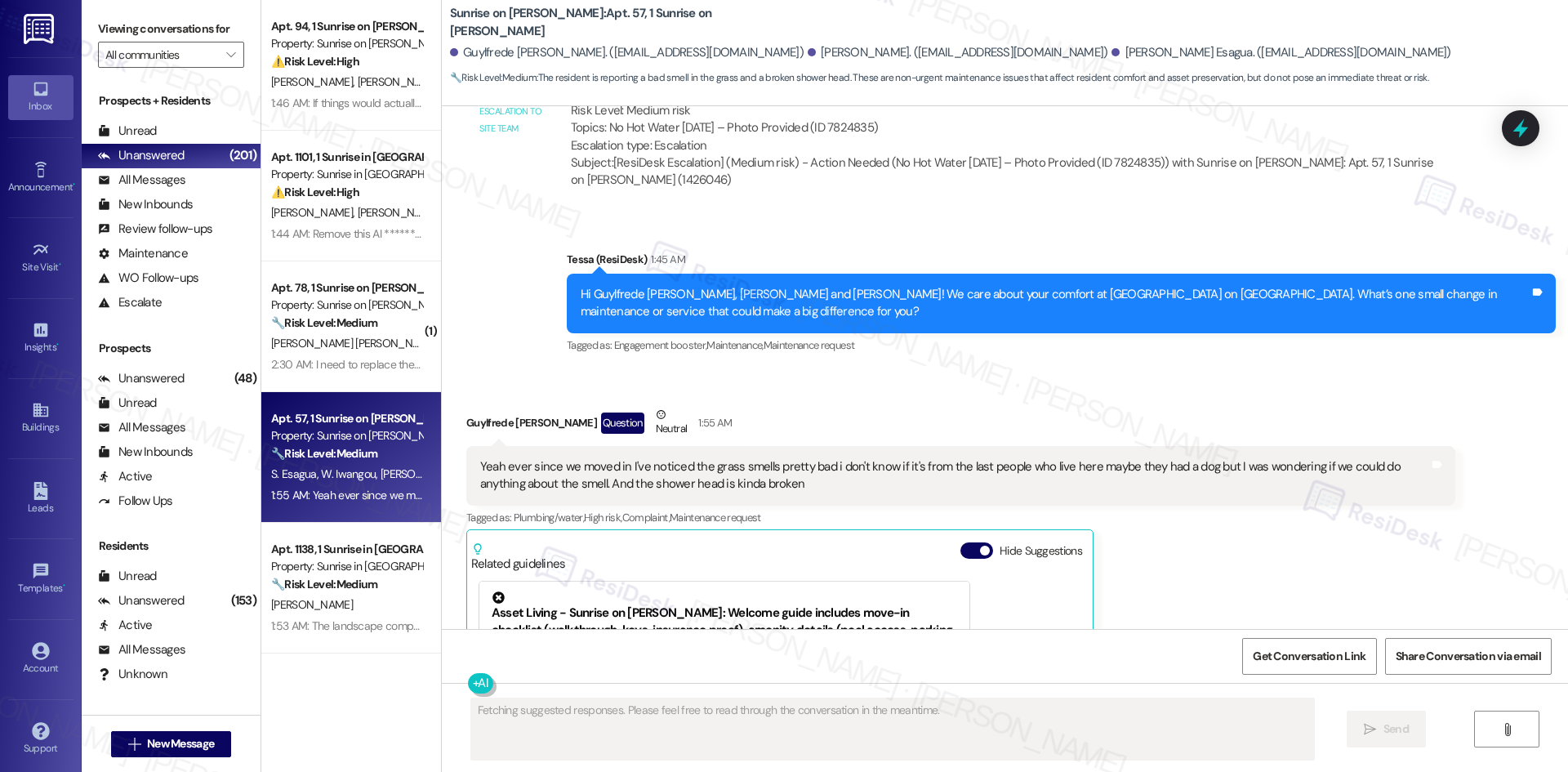
scroll to position [5405, 0]
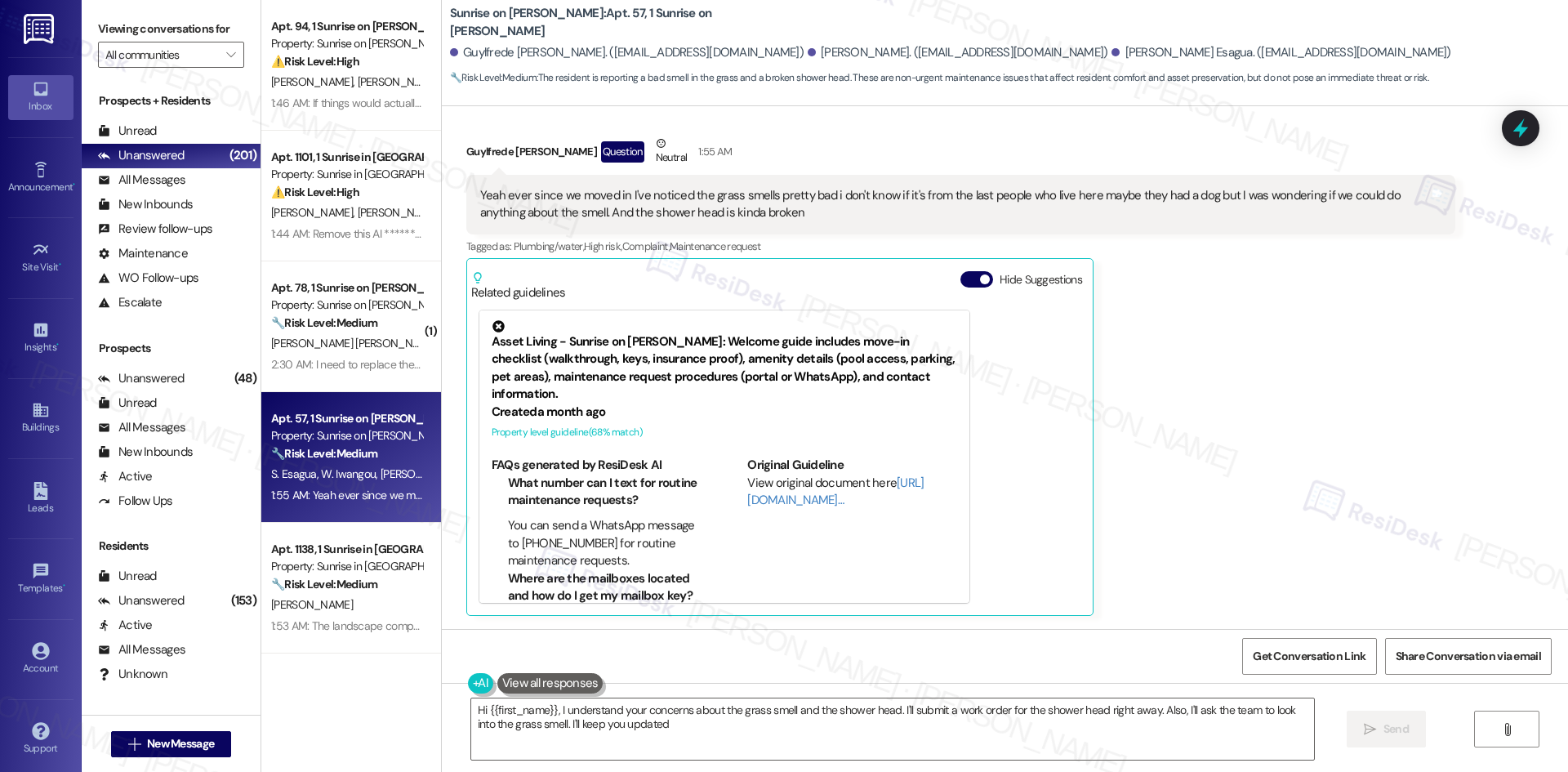
type textarea "Hi {{first_name}}, I understand your concerns about the grass smell and the sho…"
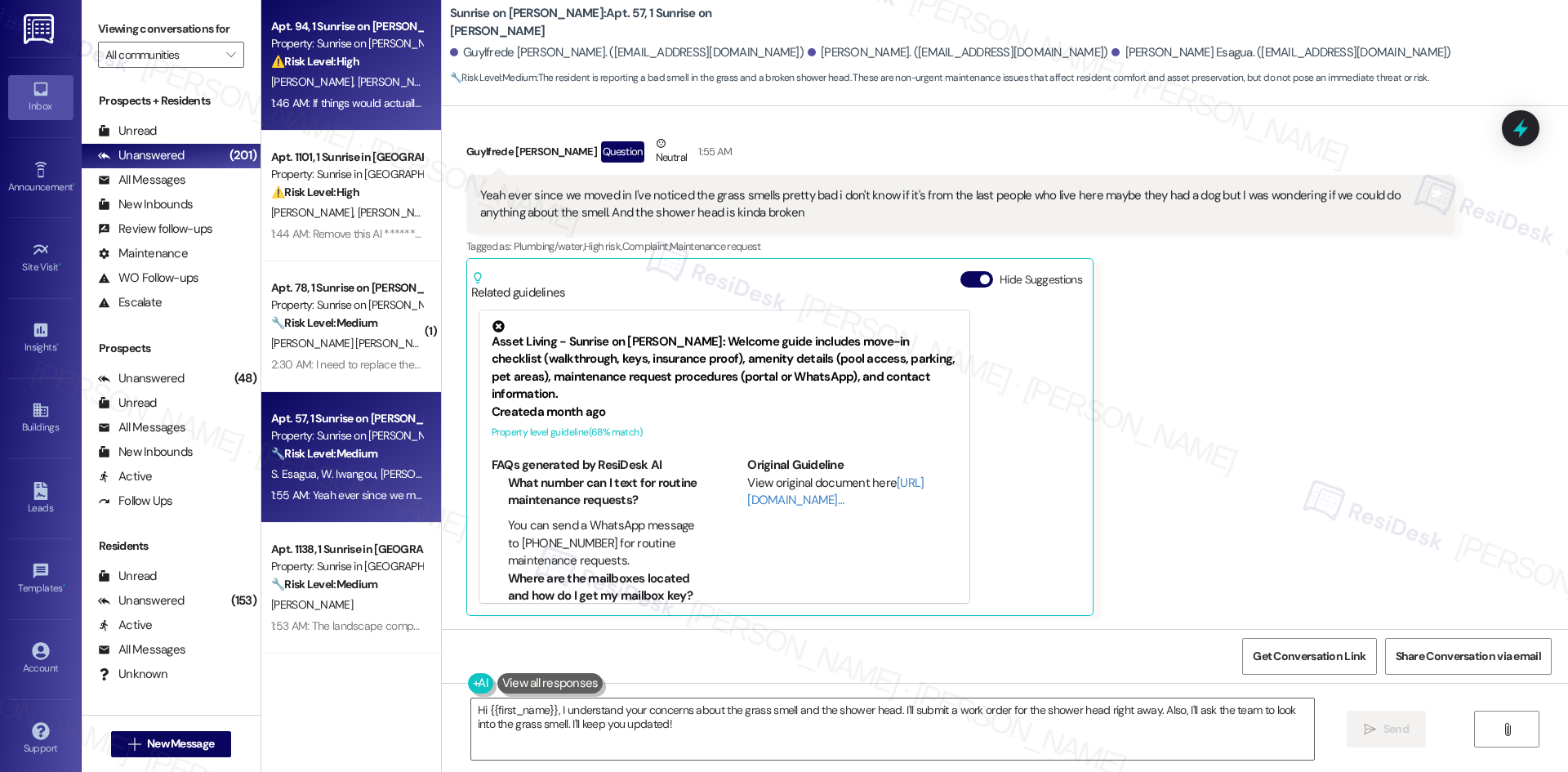
click at [356, 76] on span "N. Bejarano" at bounding box center [397, 82] width 81 height 15
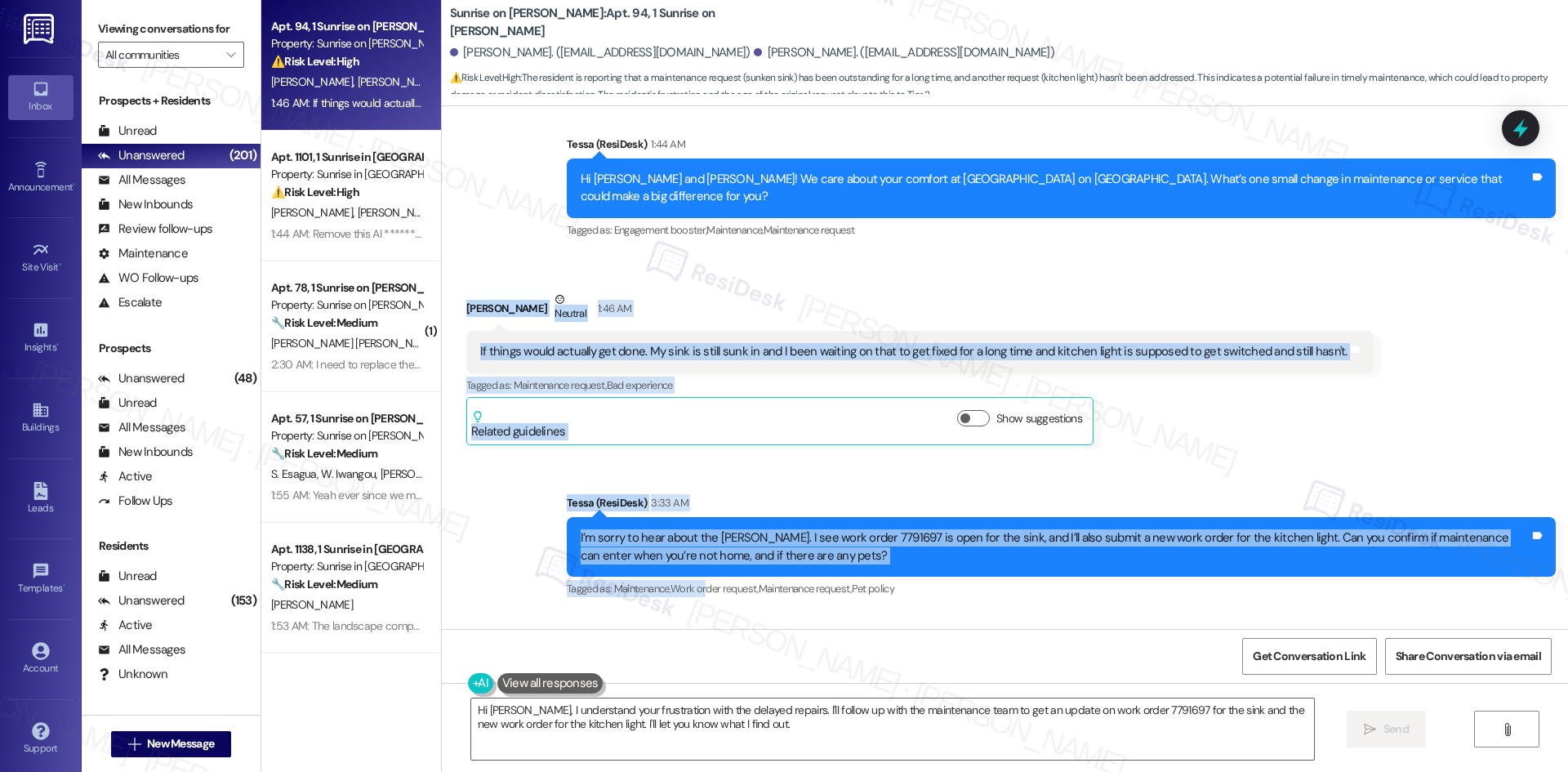
scroll to position [875, 0]
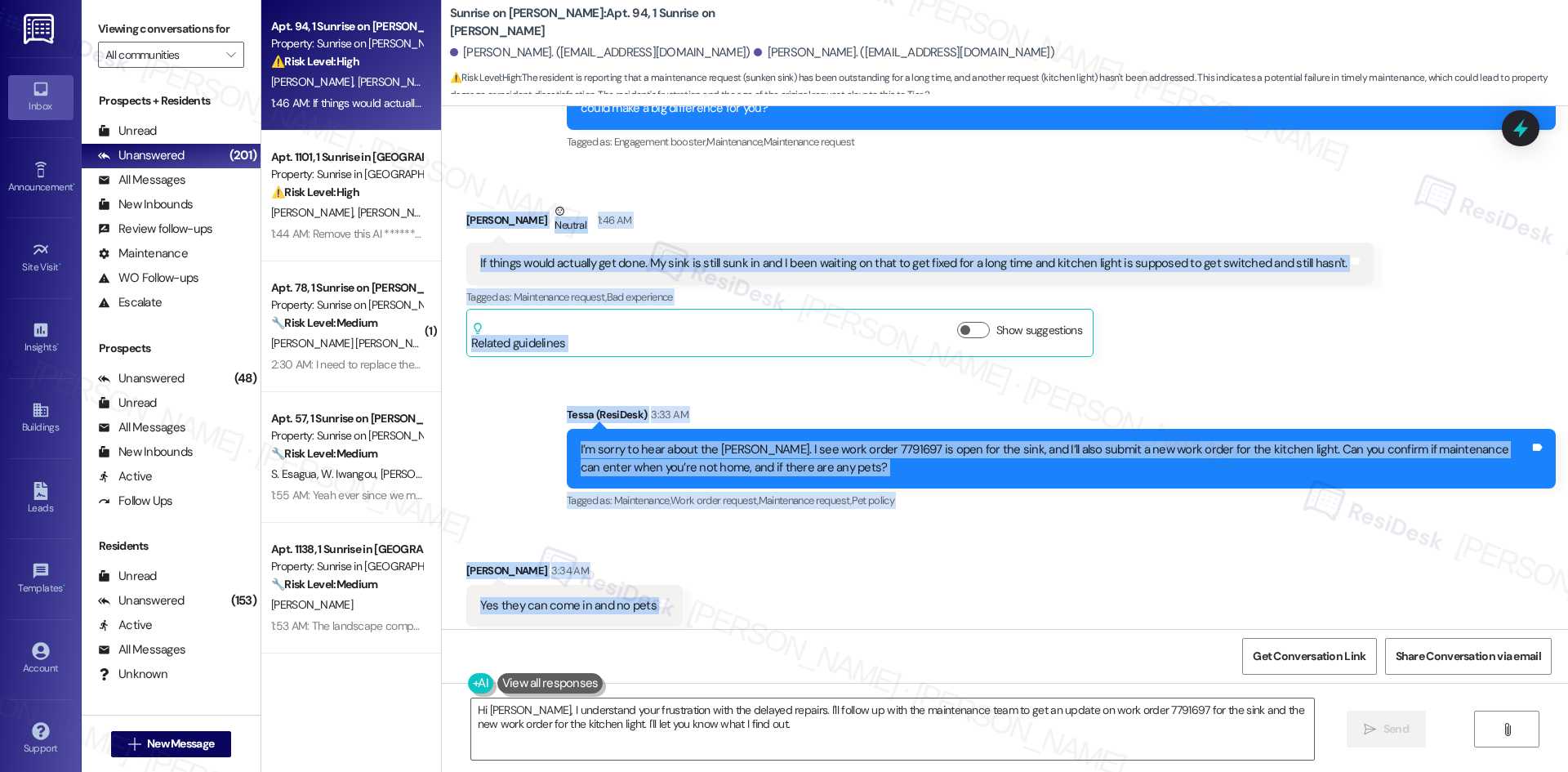
drag, startPoint x: 434, startPoint y: 414, endPoint x: 745, endPoint y: 571, distance: 348.4
click at [739, 578] on div "WO Lease started Mar 01, 2025 at 8:00 AM Show details Survey, sent via SMS Resi…" at bounding box center [1004, 367] width 1126 height 523
copy div "Nayeli Bejarano Neutral 1:46 AM If things would actually get done. My sink is s…"
click at [828, 369] on div "Sent via SMS Tessa (ResiDesk) 3:33 AM I’m sorry to hear about the delay, Nayeli…" at bounding box center [1004, 447] width 1126 height 155
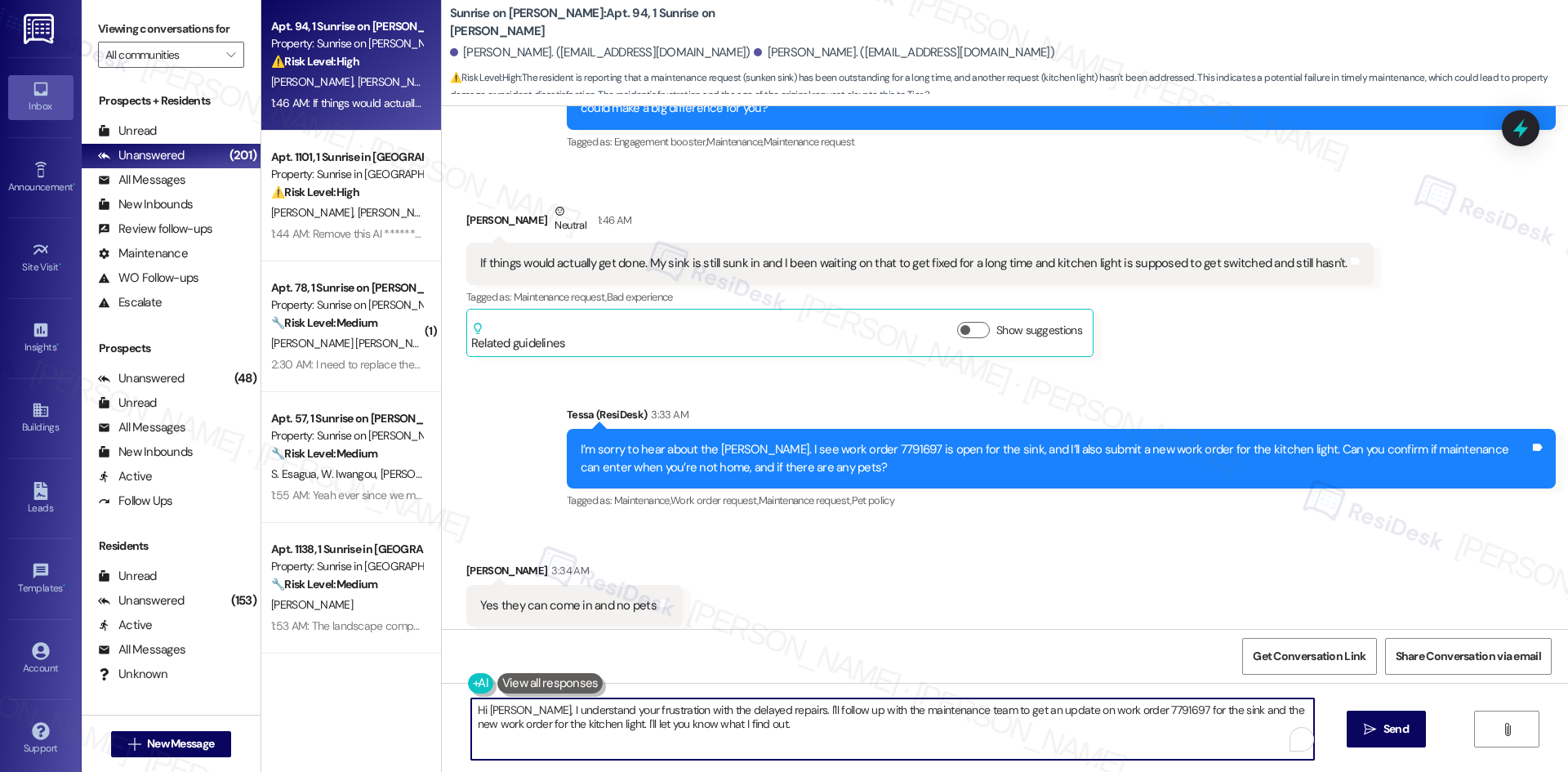
click at [754, 741] on textarea "Hi Nayeli, I understand your frustration with the delayed repairs. I'll follow …" at bounding box center [892, 729] width 842 height 61
paste textarea "Thank you for confirming, Nayeli. I’ll let the site team know and will get back…"
type textarea "Thank you for confirming, Nayeli. I’ll let the site team know and will get back…"
click at [1367, 725] on icon "" at bounding box center [1370, 729] width 12 height 13
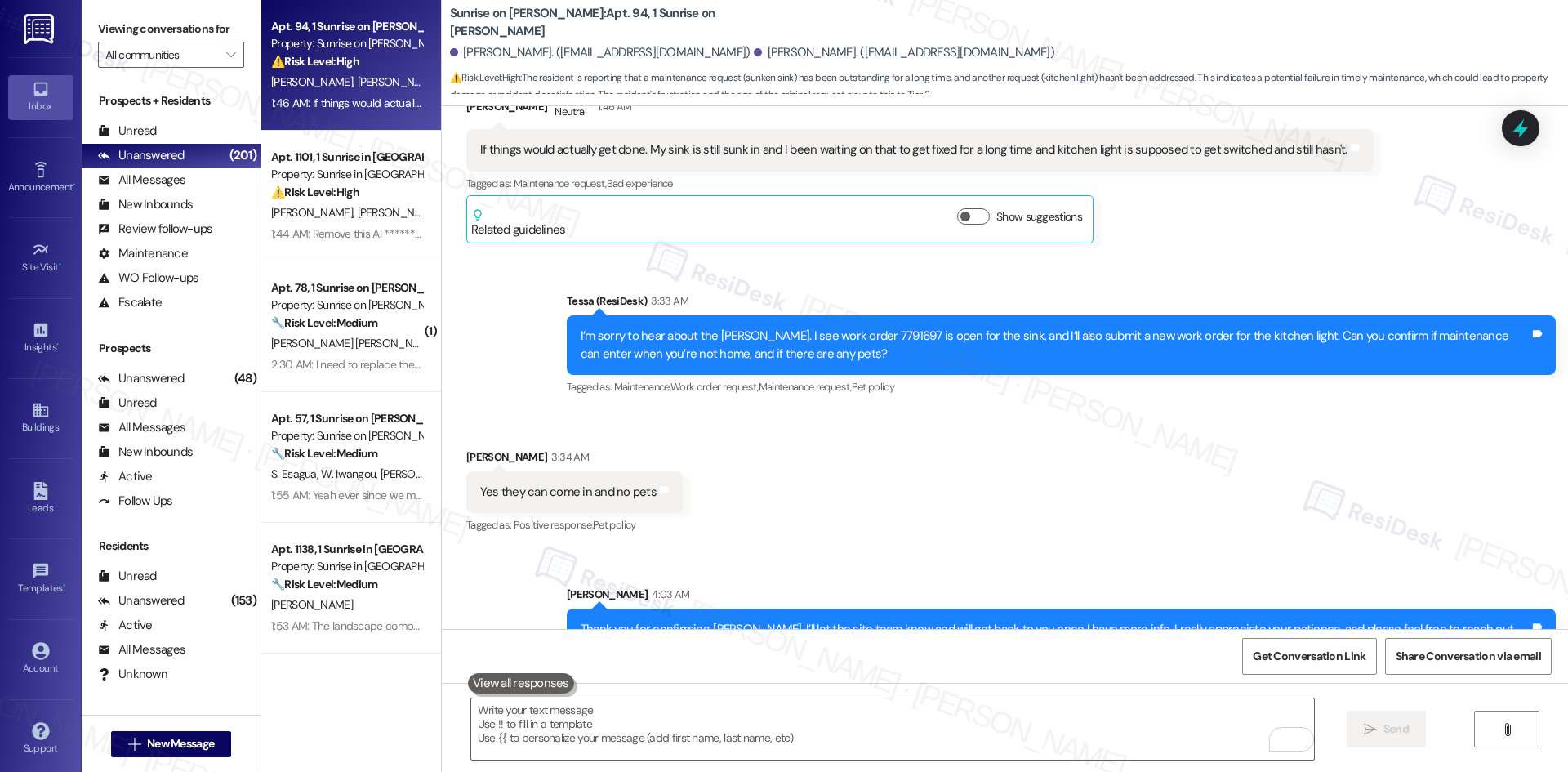
scroll to position [1006, 0]
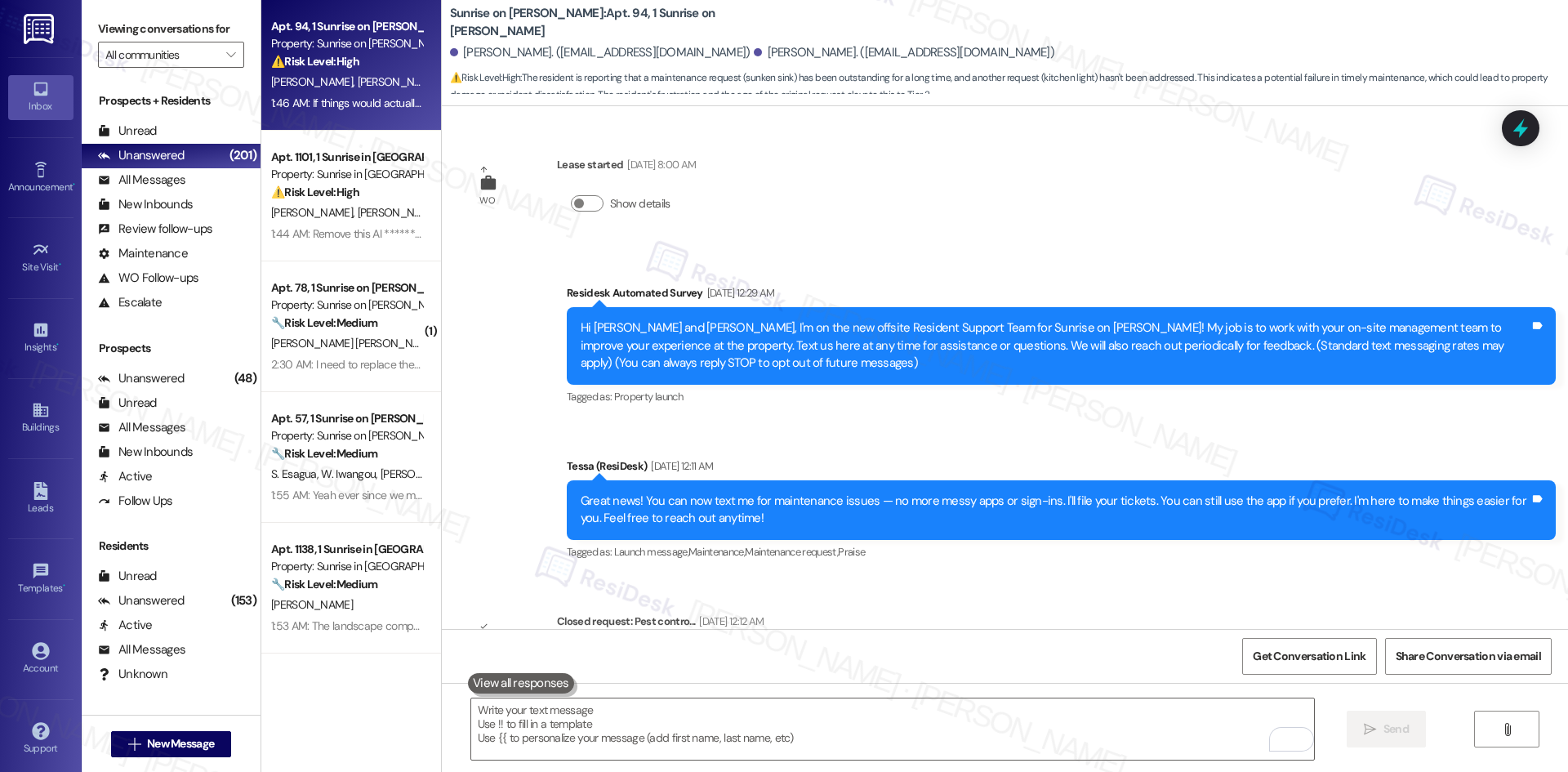
scroll to position [1006, 0]
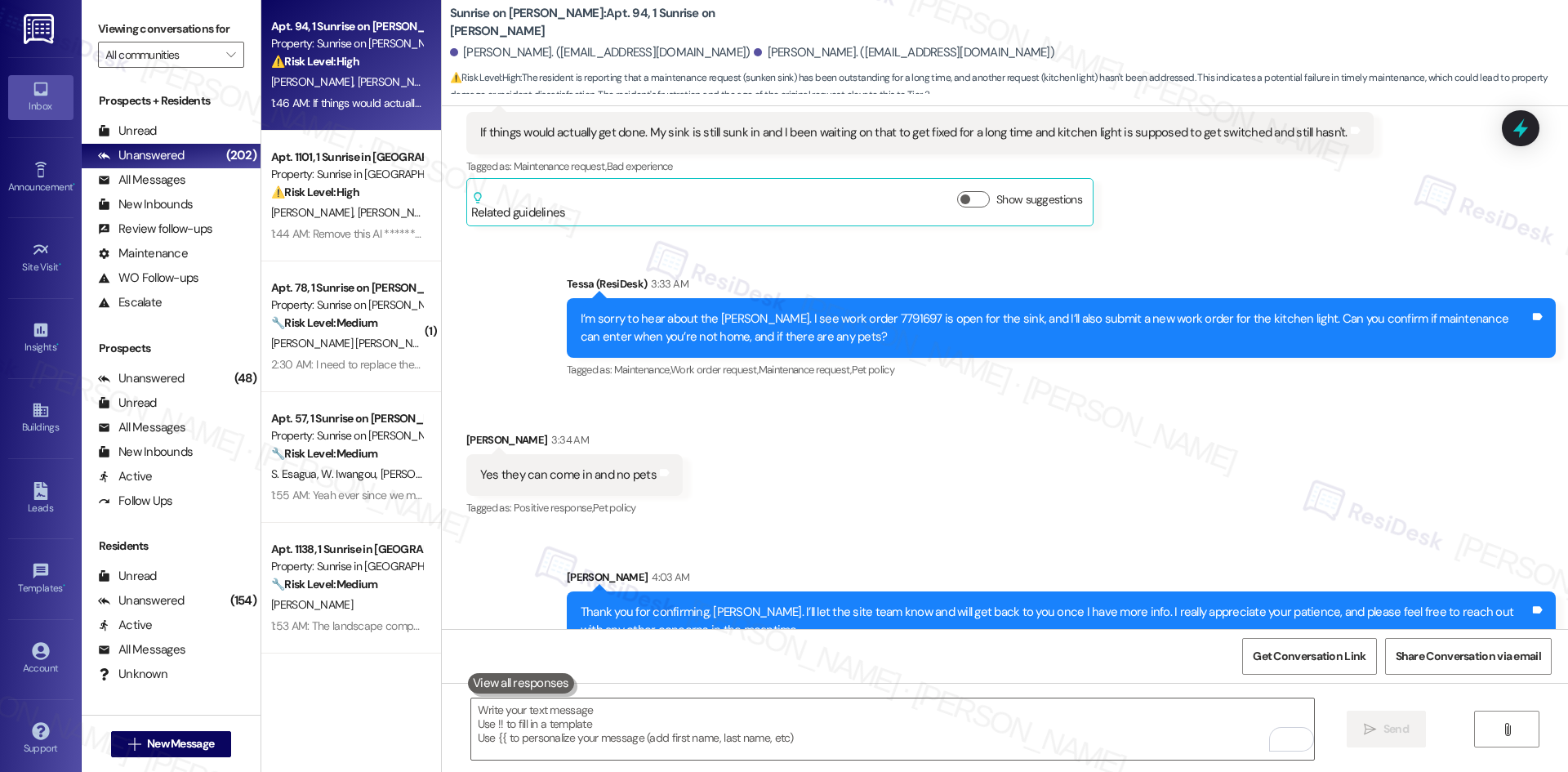
click at [1066, 531] on div "Sent via SMS [PERSON_NAME] 4:03 AM Thank you for confirming, [PERSON_NAME]. I’l…" at bounding box center [1004, 597] width 1126 height 132
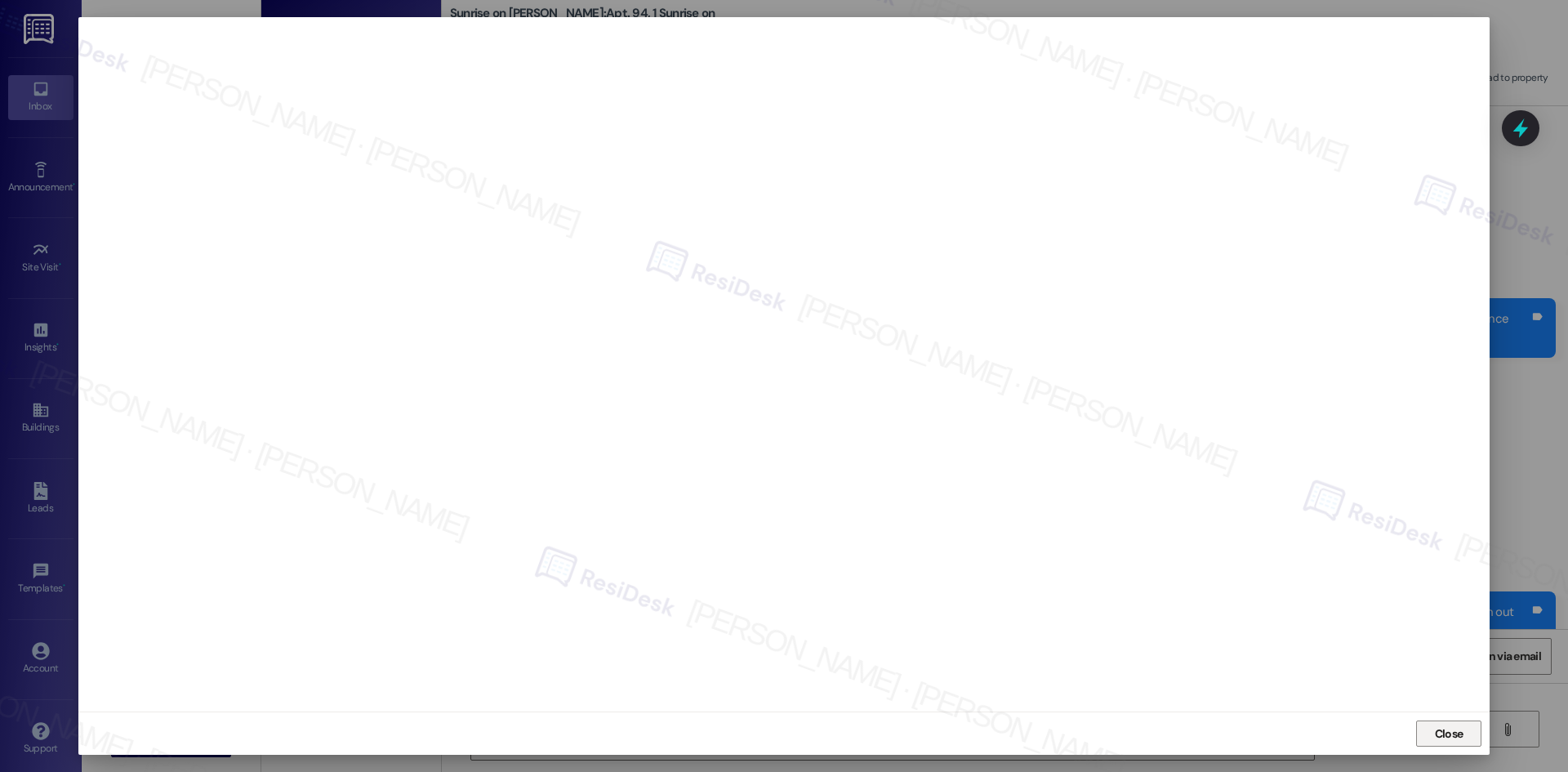
click at [1458, 736] on span "Close" at bounding box center [1448, 734] width 28 height 17
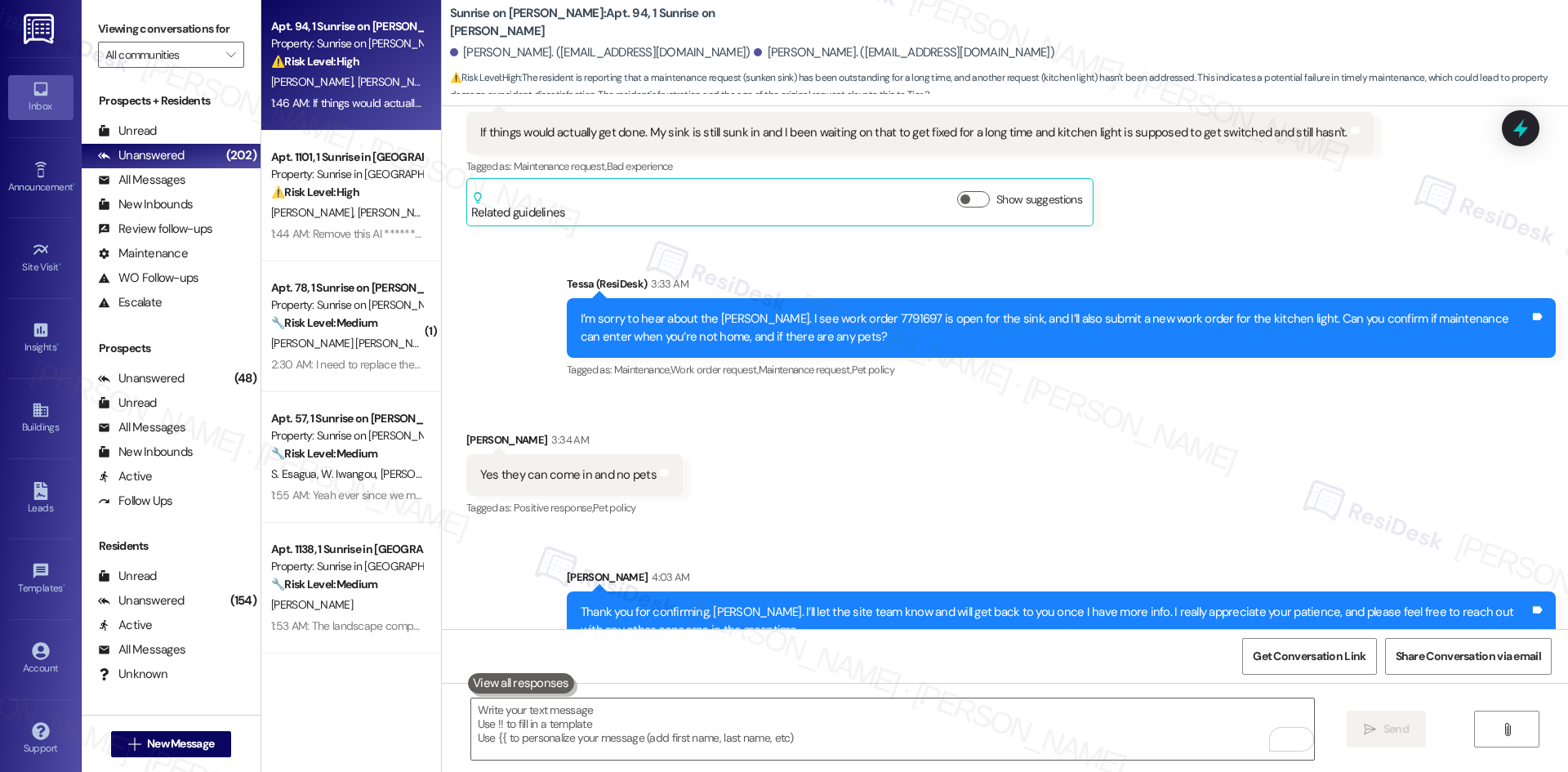
click at [1205, 460] on div "Received via SMS Nayeli Bejarano 3:34 AM Yes they can come in and no pets Tags …" at bounding box center [1004, 464] width 1126 height 138
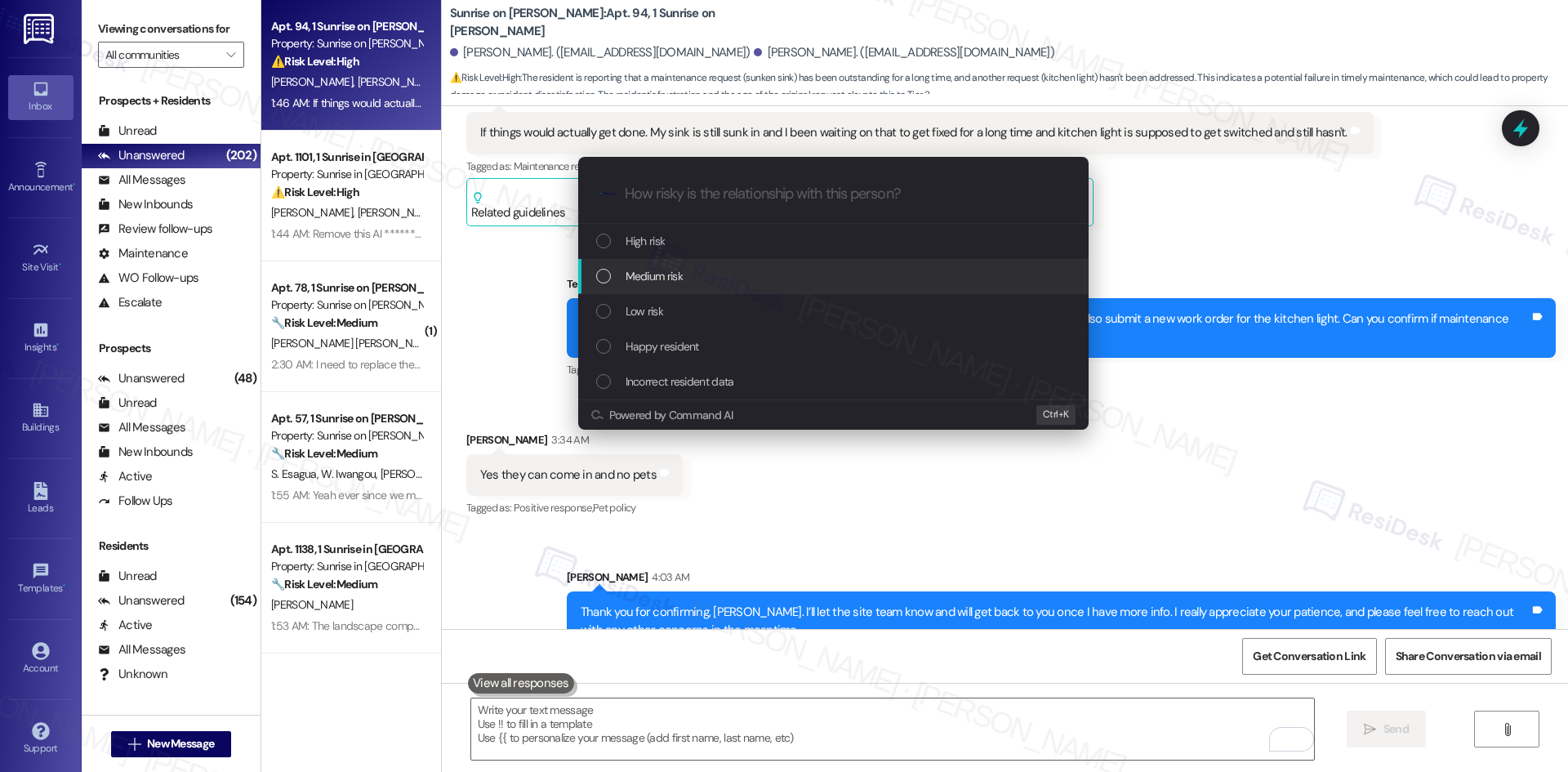
click at [808, 264] on div "Medium risk" at bounding box center [834, 277] width 511 height 35
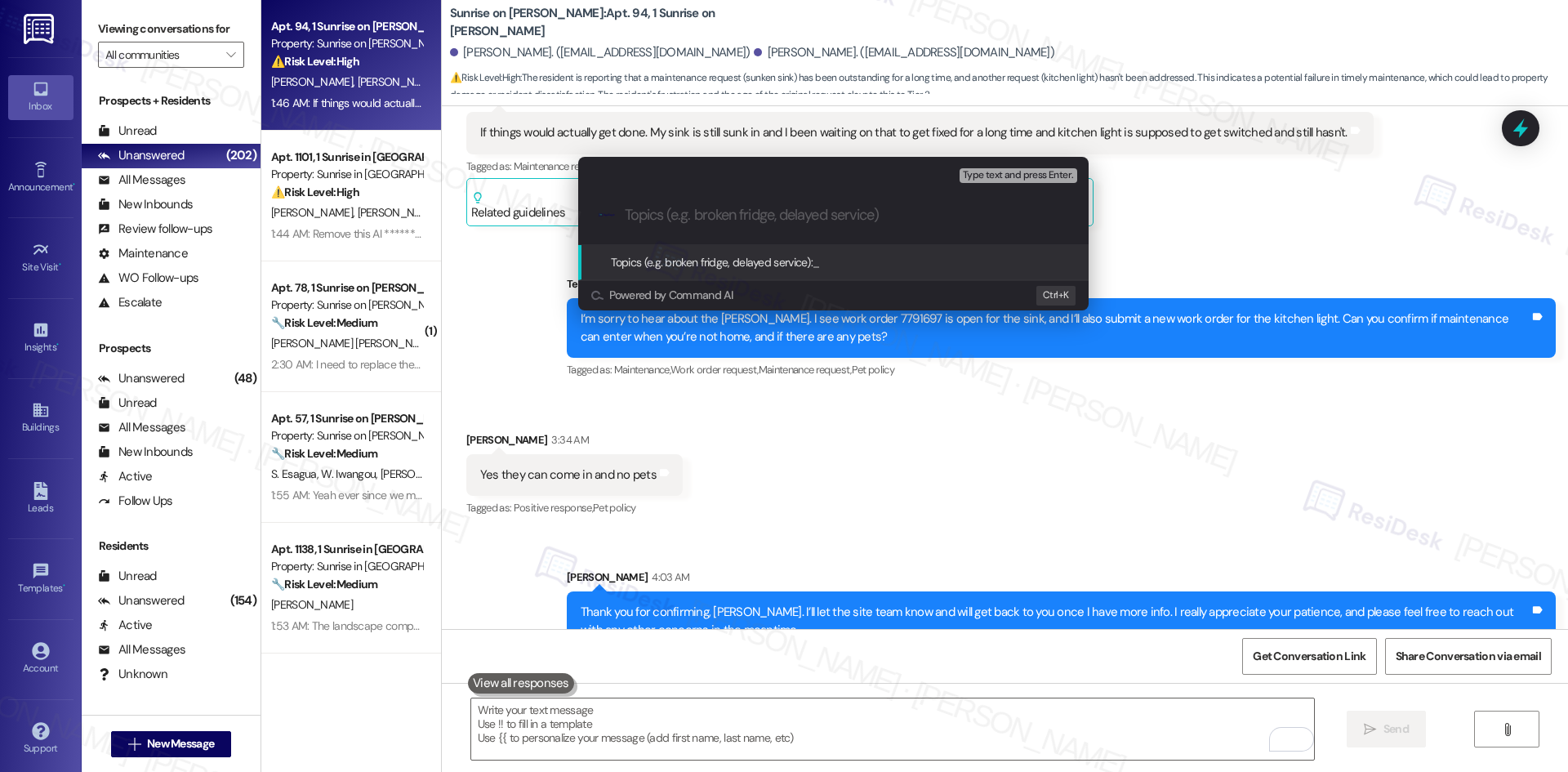
click at [677, 215] on input "Topics (e.g. broken fridge, delayed service)" at bounding box center [846, 214] width 444 height 17
paste input "Maintenance Delays – Sink & Kitchen Light"
click at [929, 216] on input "Maintenance Delays – Sink & Kitchen Light" at bounding box center [839, 214] width 430 height 17
paste input "(ID: 7791697)"
click at [1004, 219] on input "Maintenance Delays – Sink & Kitchen Light (ID: 7791697)" at bounding box center [839, 214] width 430 height 17
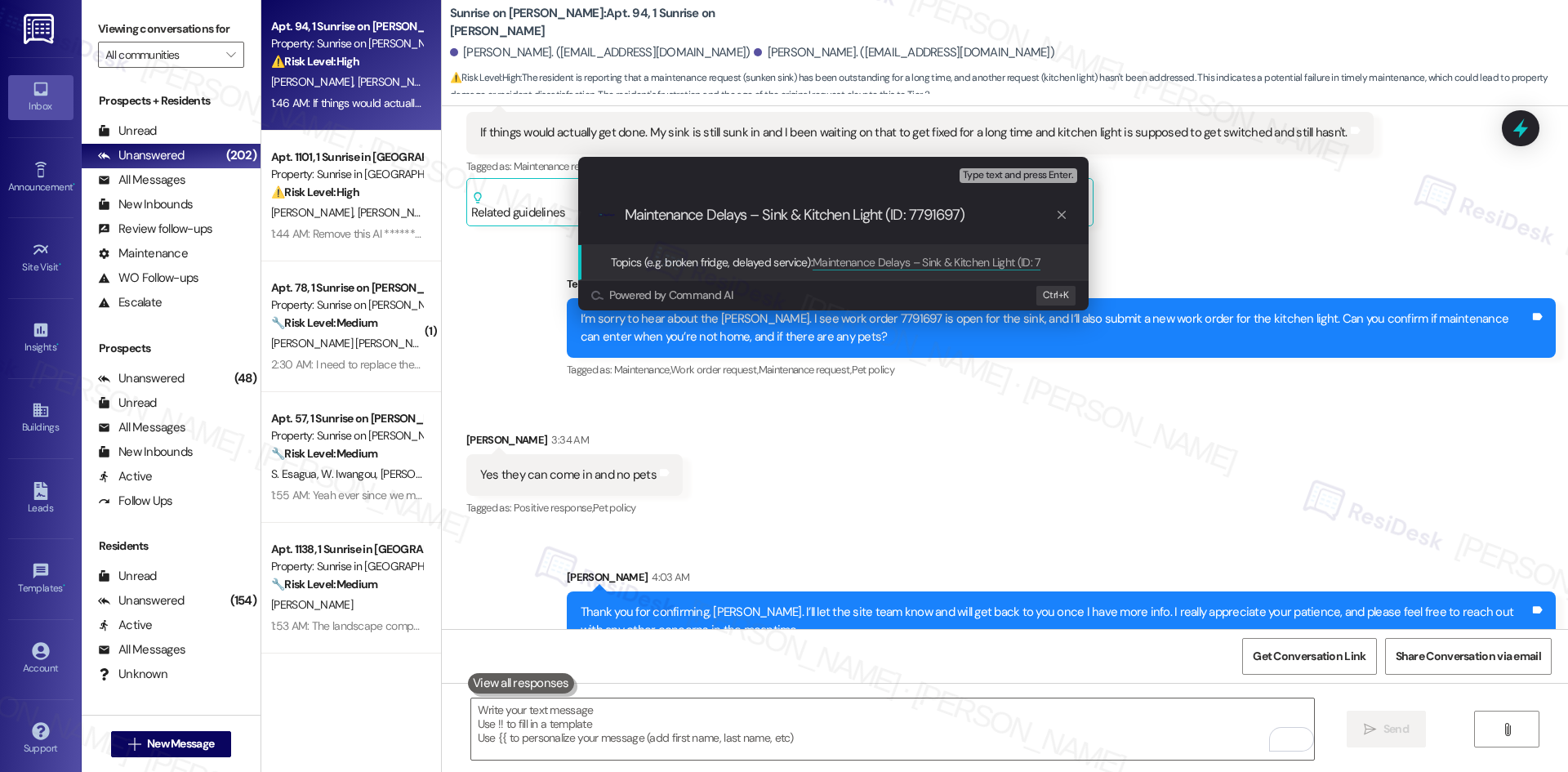
paste input "(new work order ID: 7831820)"
drag, startPoint x: 878, startPoint y: 214, endPoint x: 796, endPoint y: 215, distance: 82.0
click at [796, 215] on input "Maintenance Delays – Sink & Kitchen Light (ID: 7791697) (new work order ID: 783…" at bounding box center [839, 214] width 430 height 17
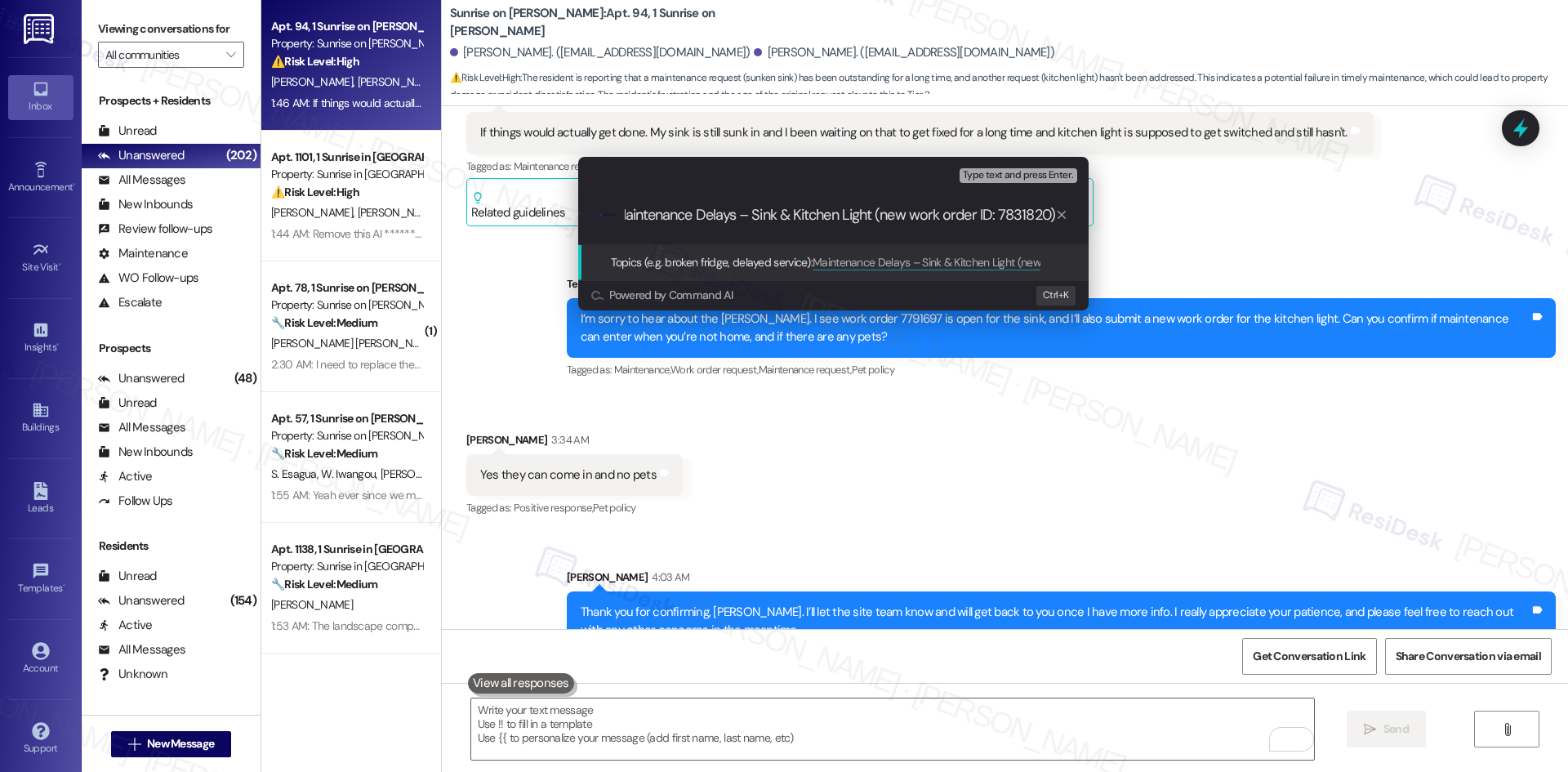
click at [784, 214] on input "Maintenance Delays – Sink & Kitchen Light (new work order ID: 7831820)" at bounding box center [839, 214] width 430 height 17
paste input "(ID: 7791697)"
type input "Maintenance Delays – Sink (ID: 7791697) & Kitchen Light (new work order ID: 783…"
click at [871, 215] on input "Maintenance Delays – Sink (ID: 7791697) & Kitchen Light (new work order ID: 783…" at bounding box center [839, 214] width 430 height 17
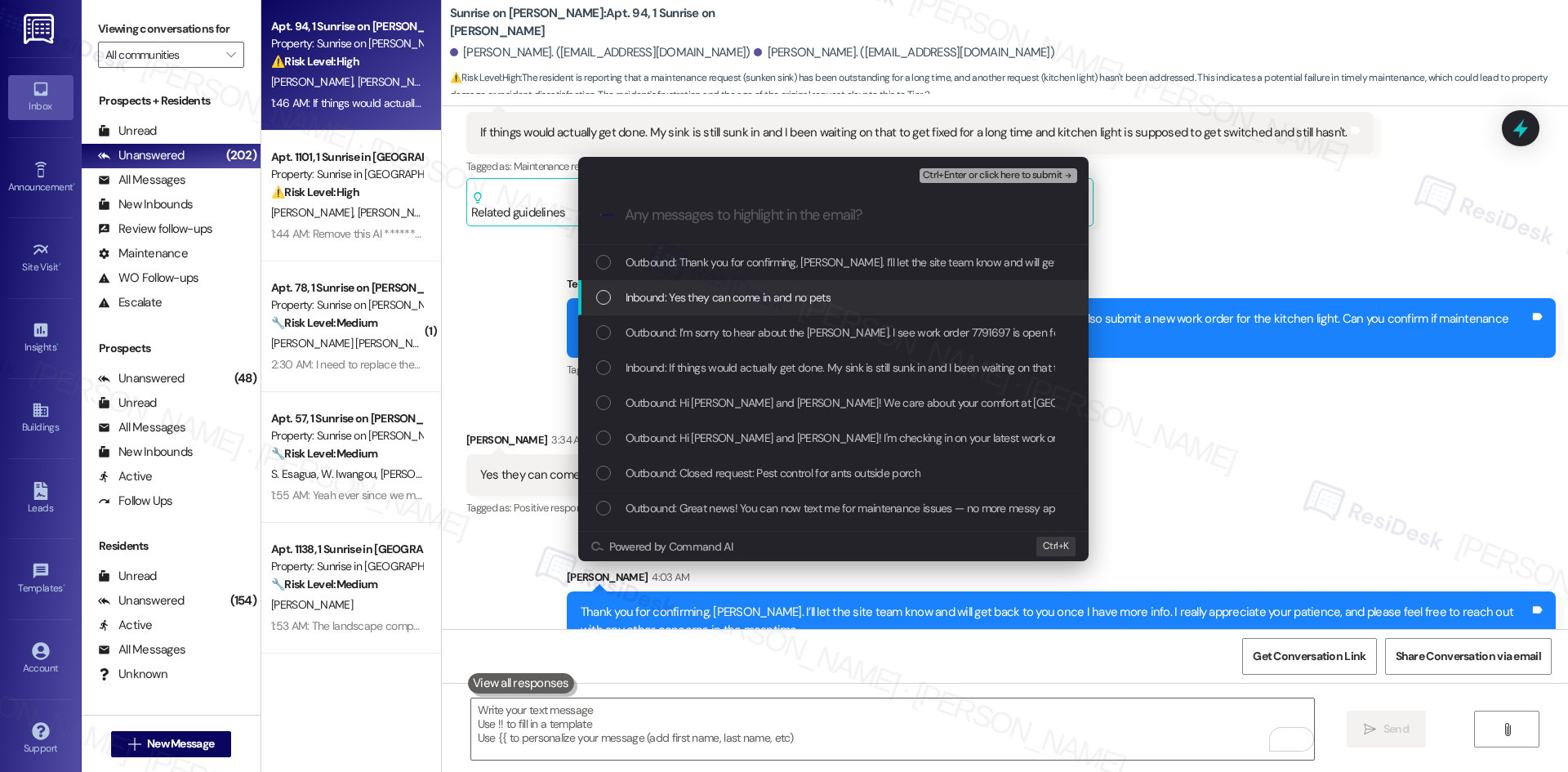
click at [815, 297] on span "Inbound: Yes they can come in and no pets" at bounding box center [728, 298] width 205 height 18
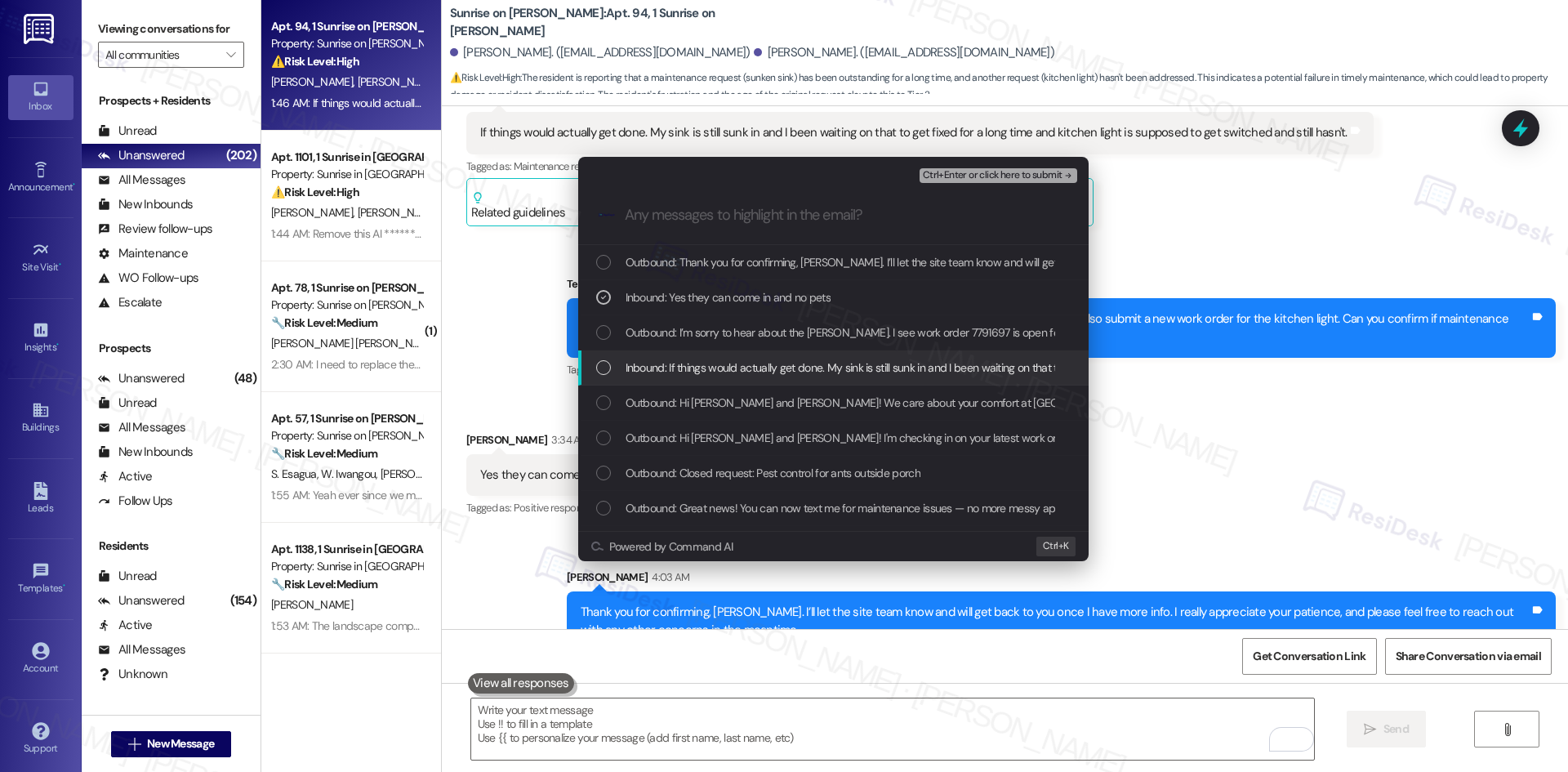
click at [846, 363] on span "Inbound: If things would actually get done. My sink is still sunk in and I been…" at bounding box center [1045, 367] width 839 height 18
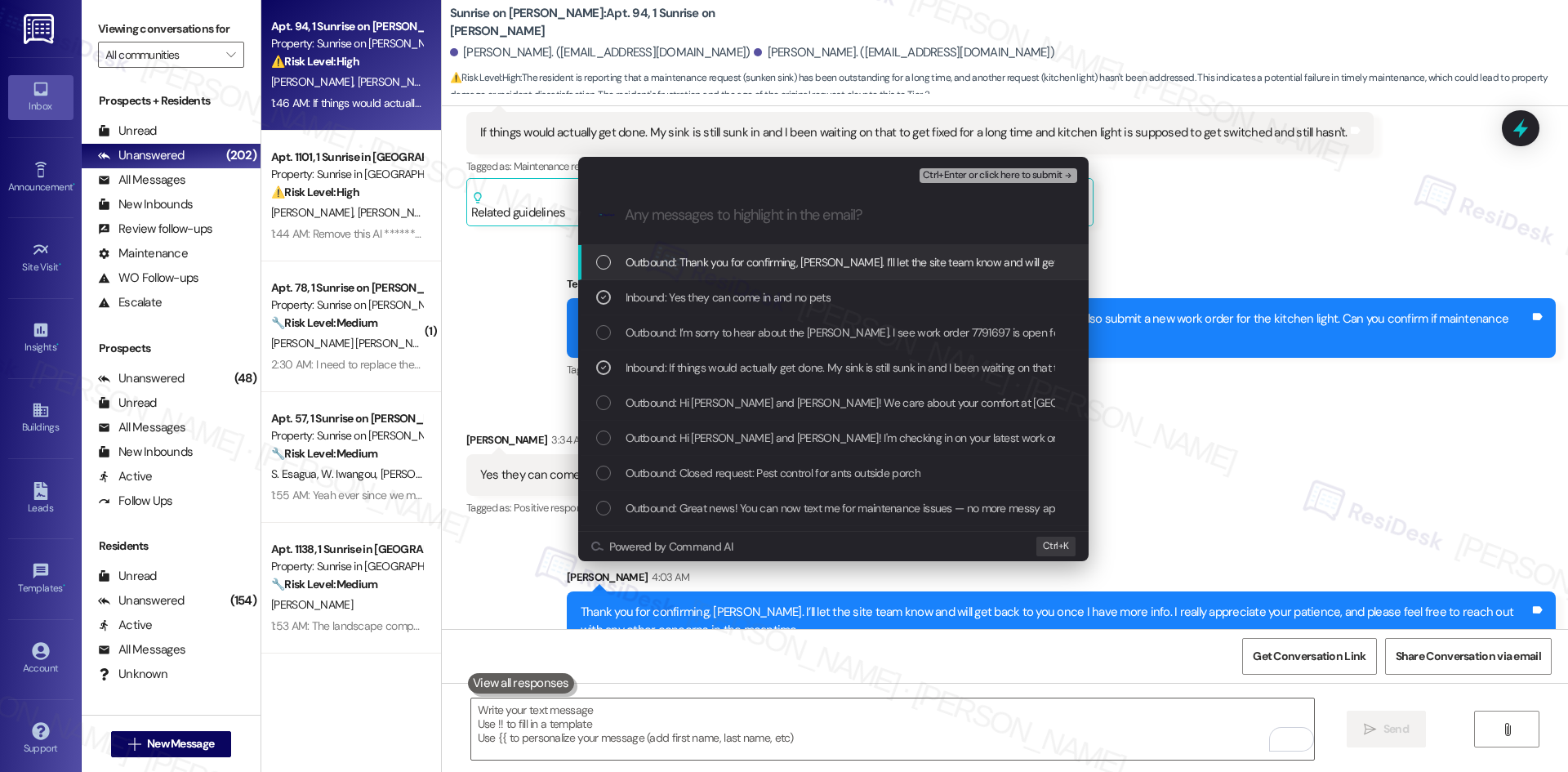
click at [1064, 172] on icon "remove-block-ctrl+enter-or click here to submit" at bounding box center [1068, 176] width 12 height 12
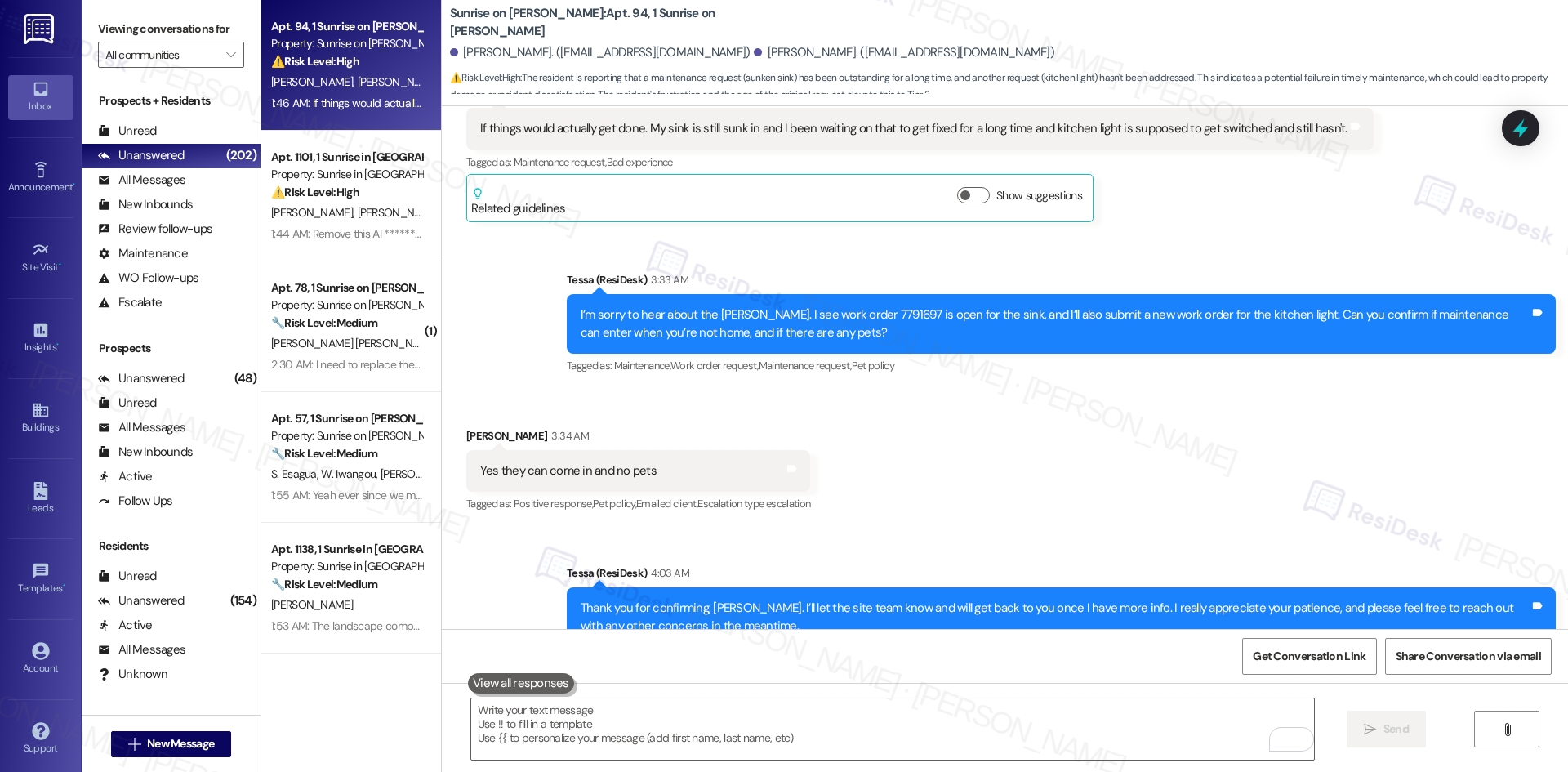
scroll to position [1030, 0]
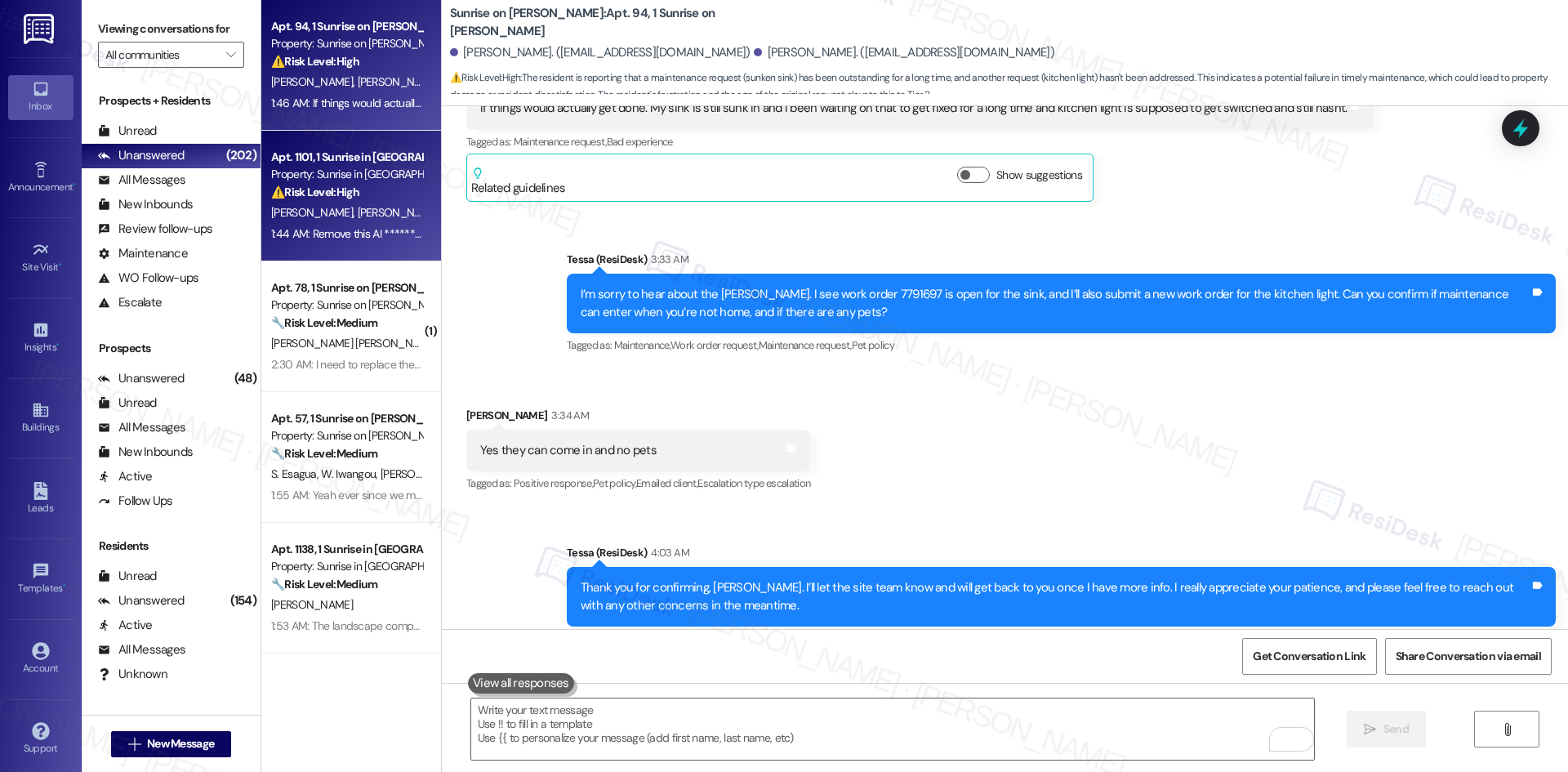
click at [323, 196] on strong "⚠️ Risk Level: High" at bounding box center [315, 192] width 88 height 15
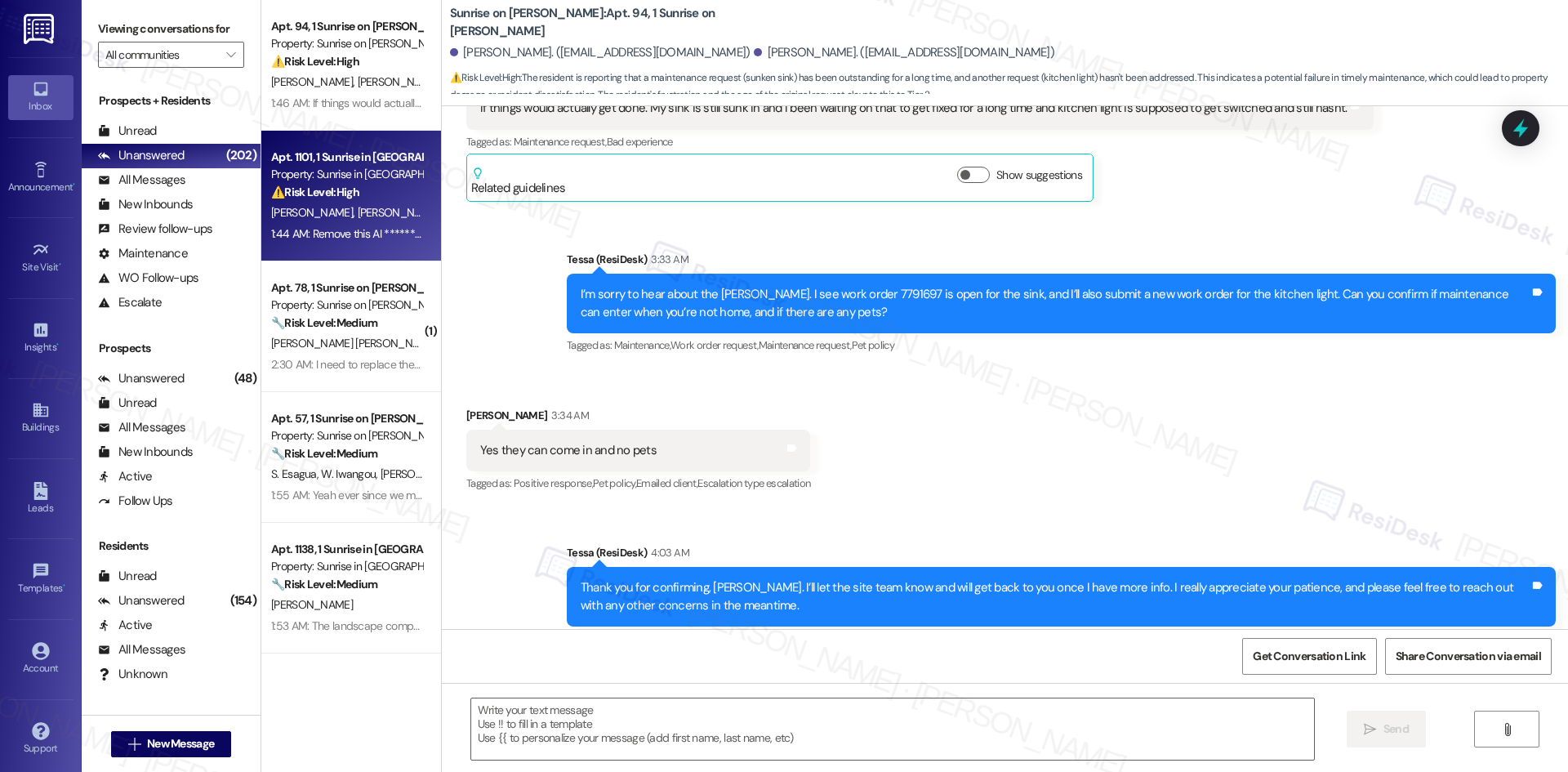
type textarea "Fetching suggested responses. Please feel free to read through the conversation…"
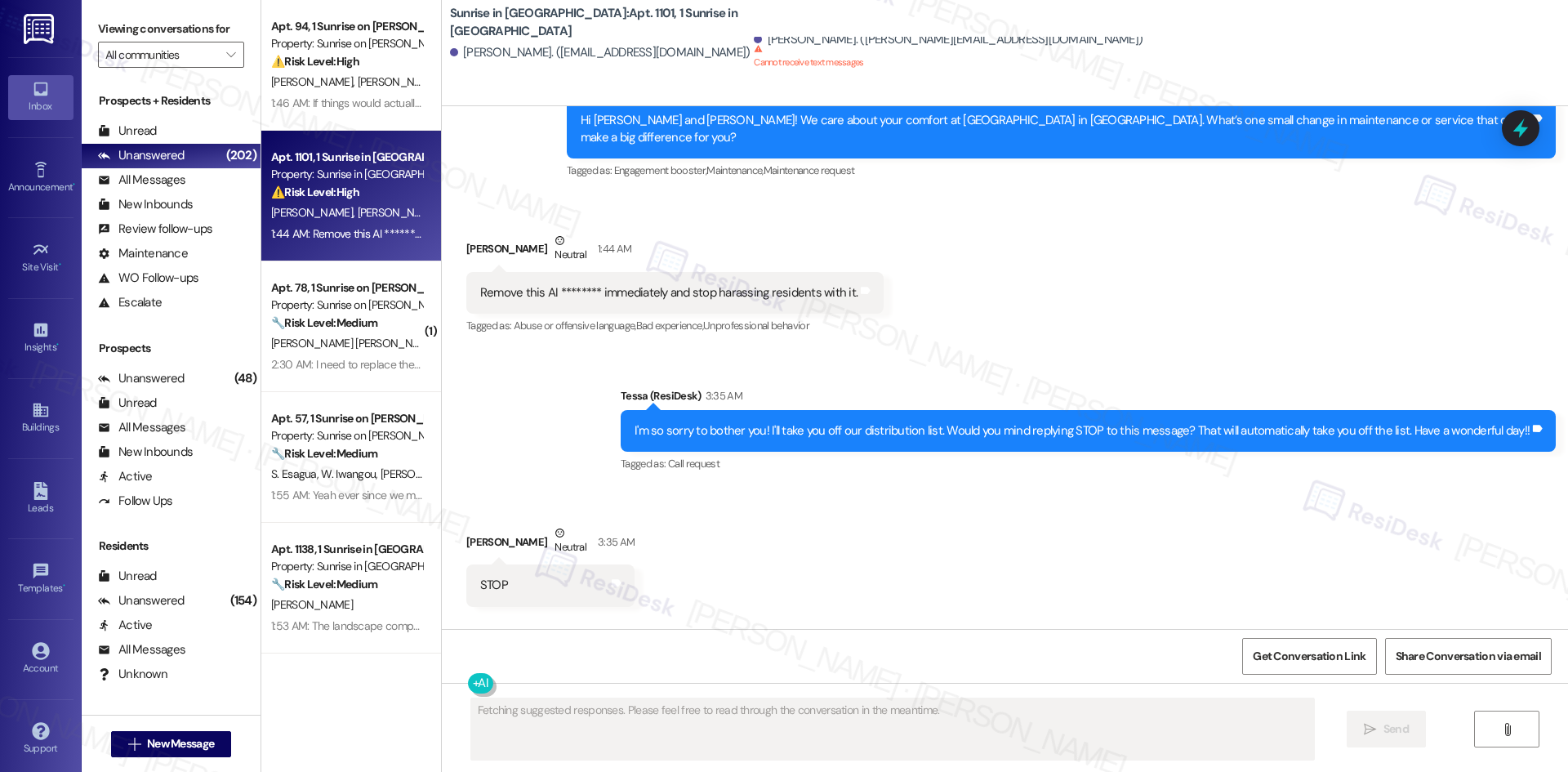
scroll to position [908, 0]
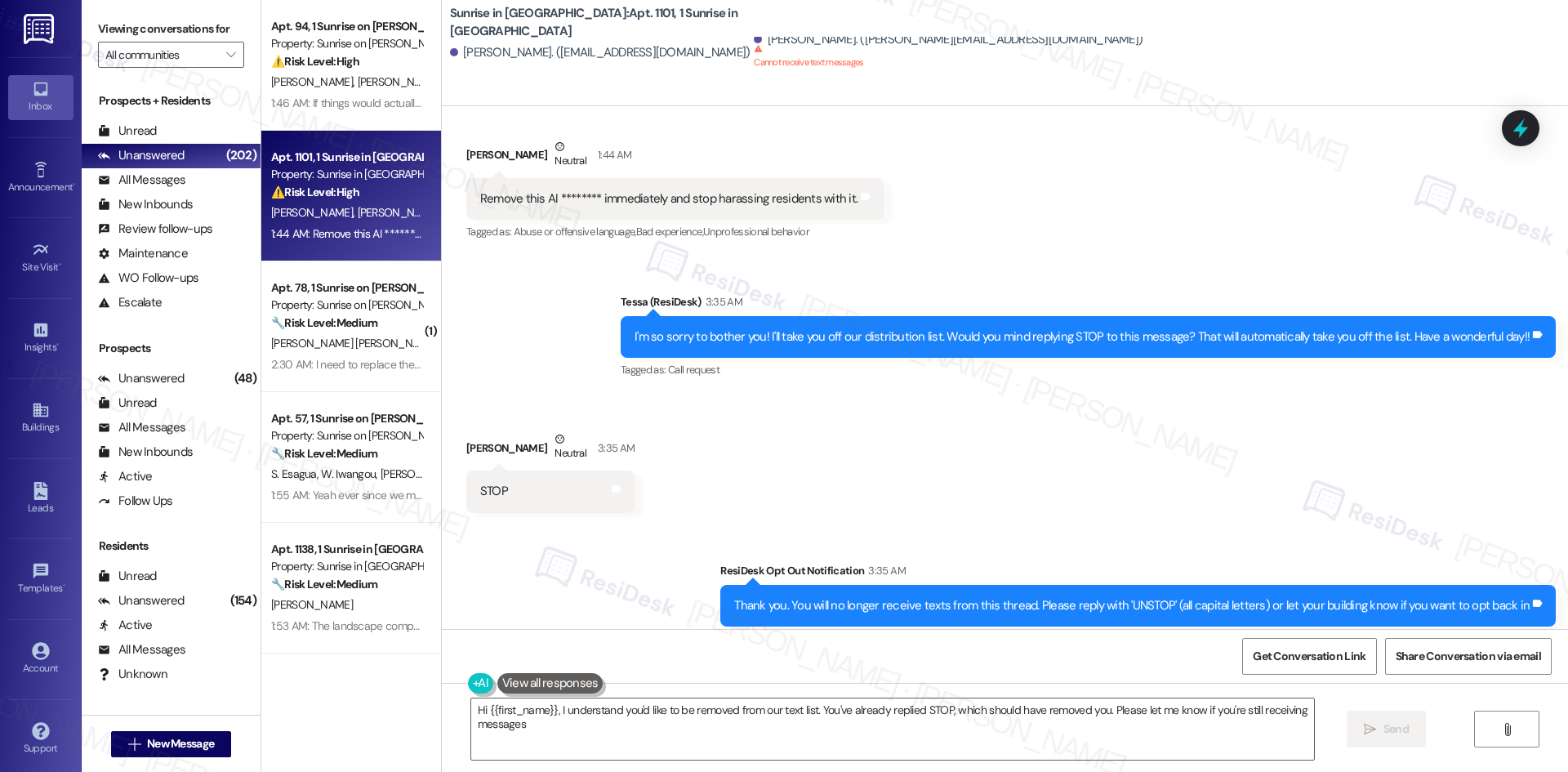
type textarea "Hi {{first_name}}, I understand you'd like to be removed from our text list. Yo…"
click at [1141, 467] on div "Received via SMS Connor Davis Neutral 3:35 AM STOP Tags and notes" at bounding box center [1004, 459] width 1126 height 131
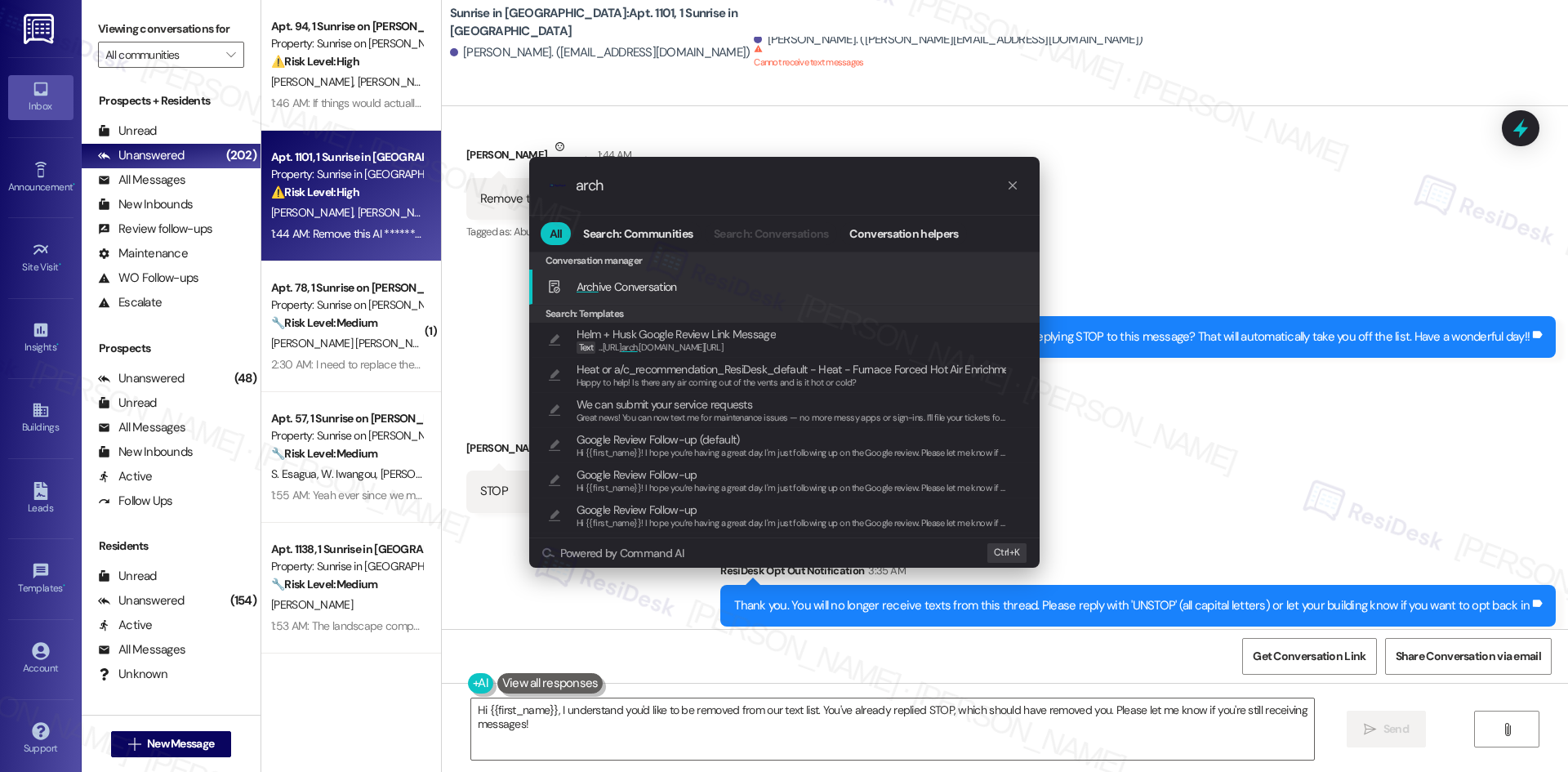
type input "arch"
click at [724, 278] on div "Arch ive Conversation Add shortcut" at bounding box center [785, 287] width 478 height 18
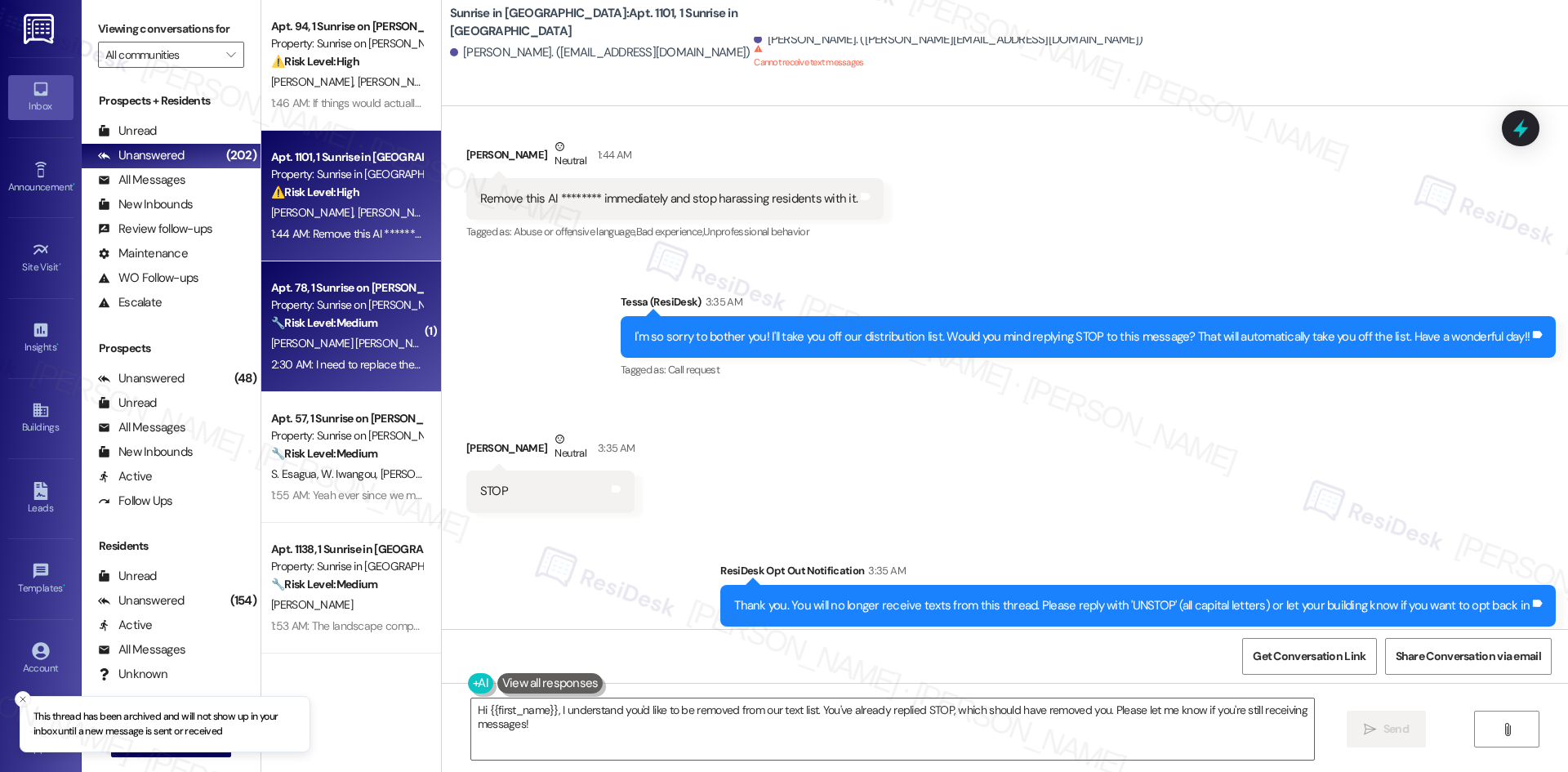
click at [357, 340] on span "S. Zamora Dominguez" at bounding box center [356, 343] width 171 height 15
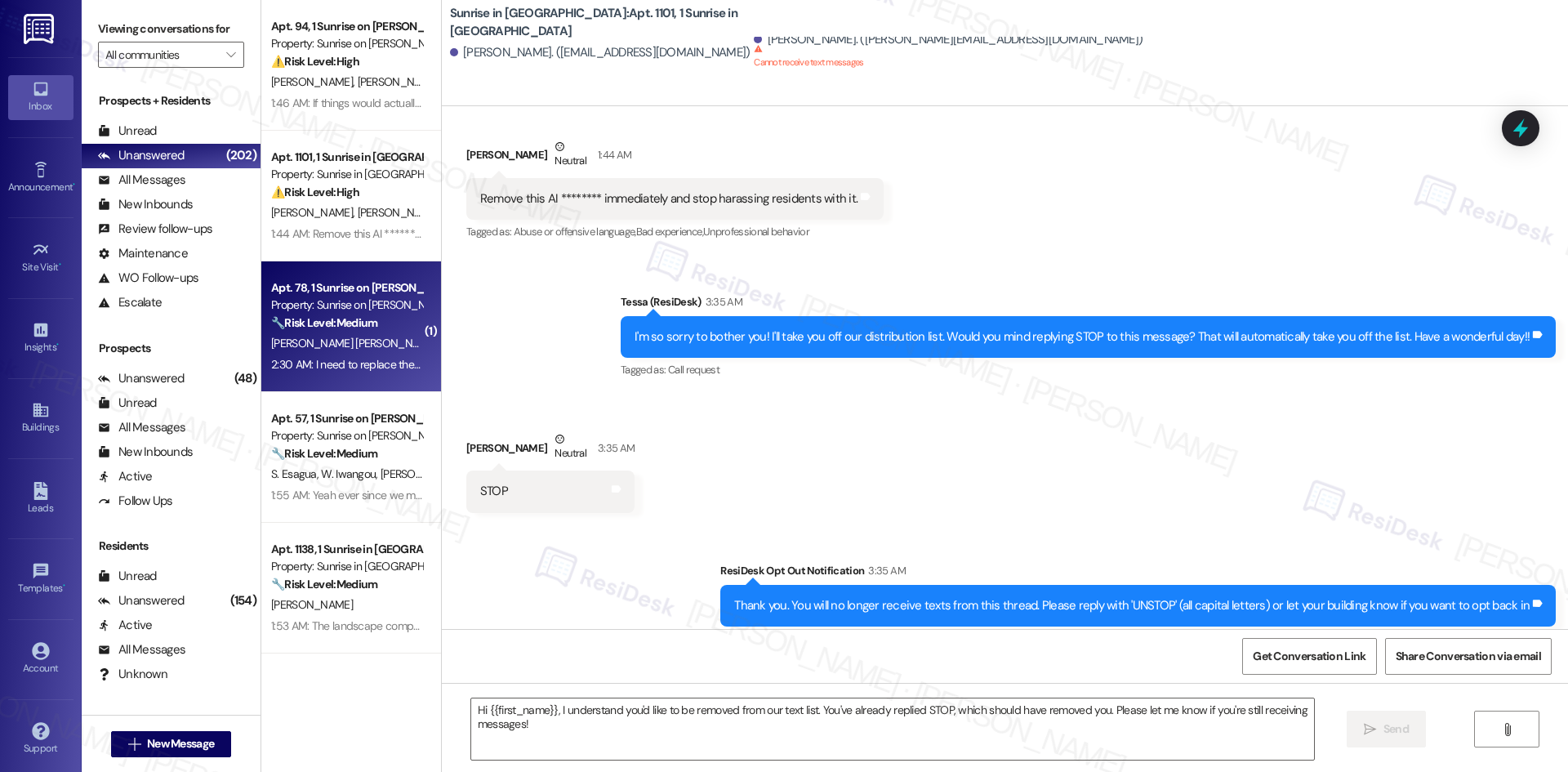
type textarea "Fetching suggested responses. Please feel free to read through the conversation…"
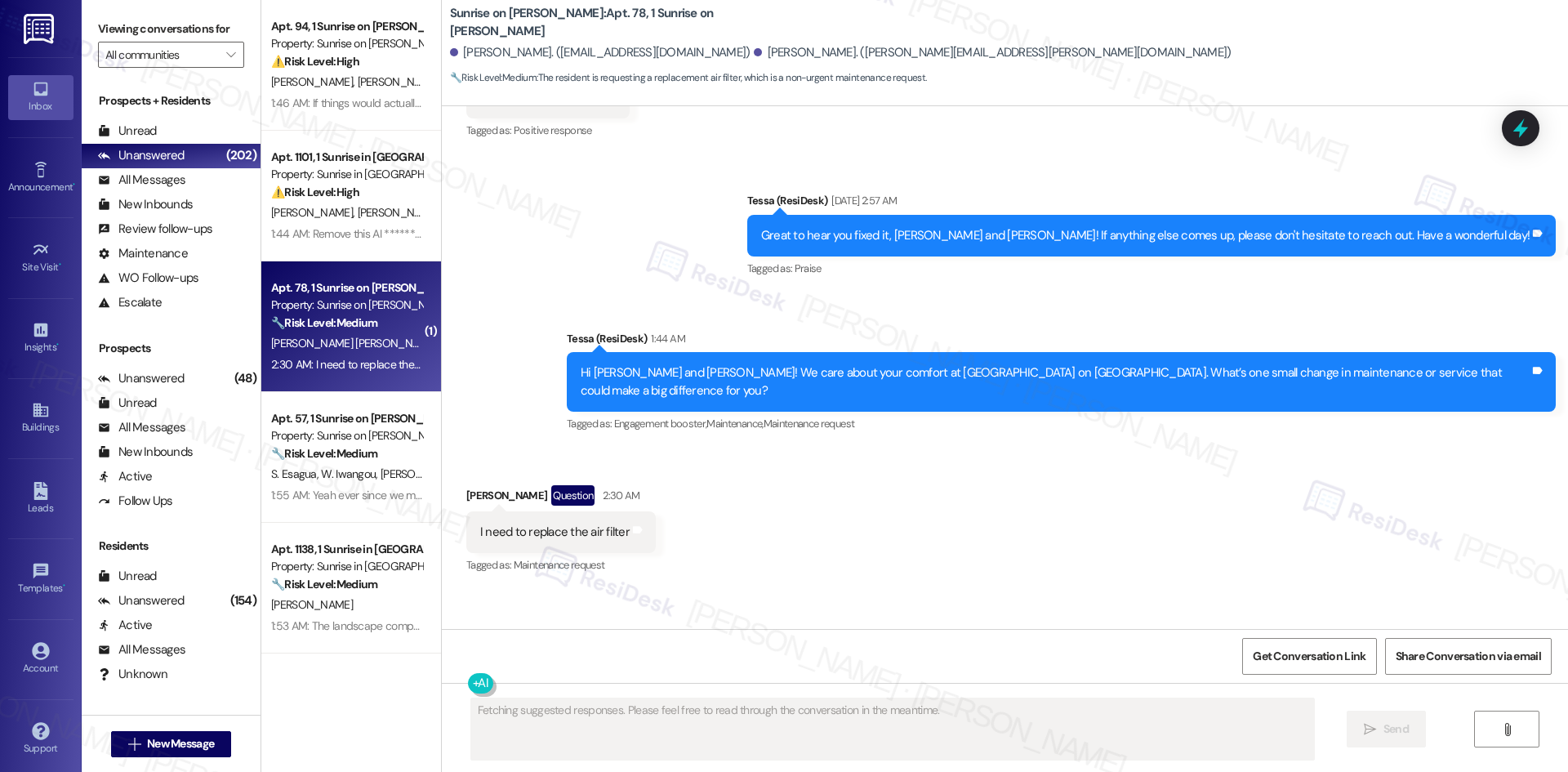
scroll to position [2245, 0]
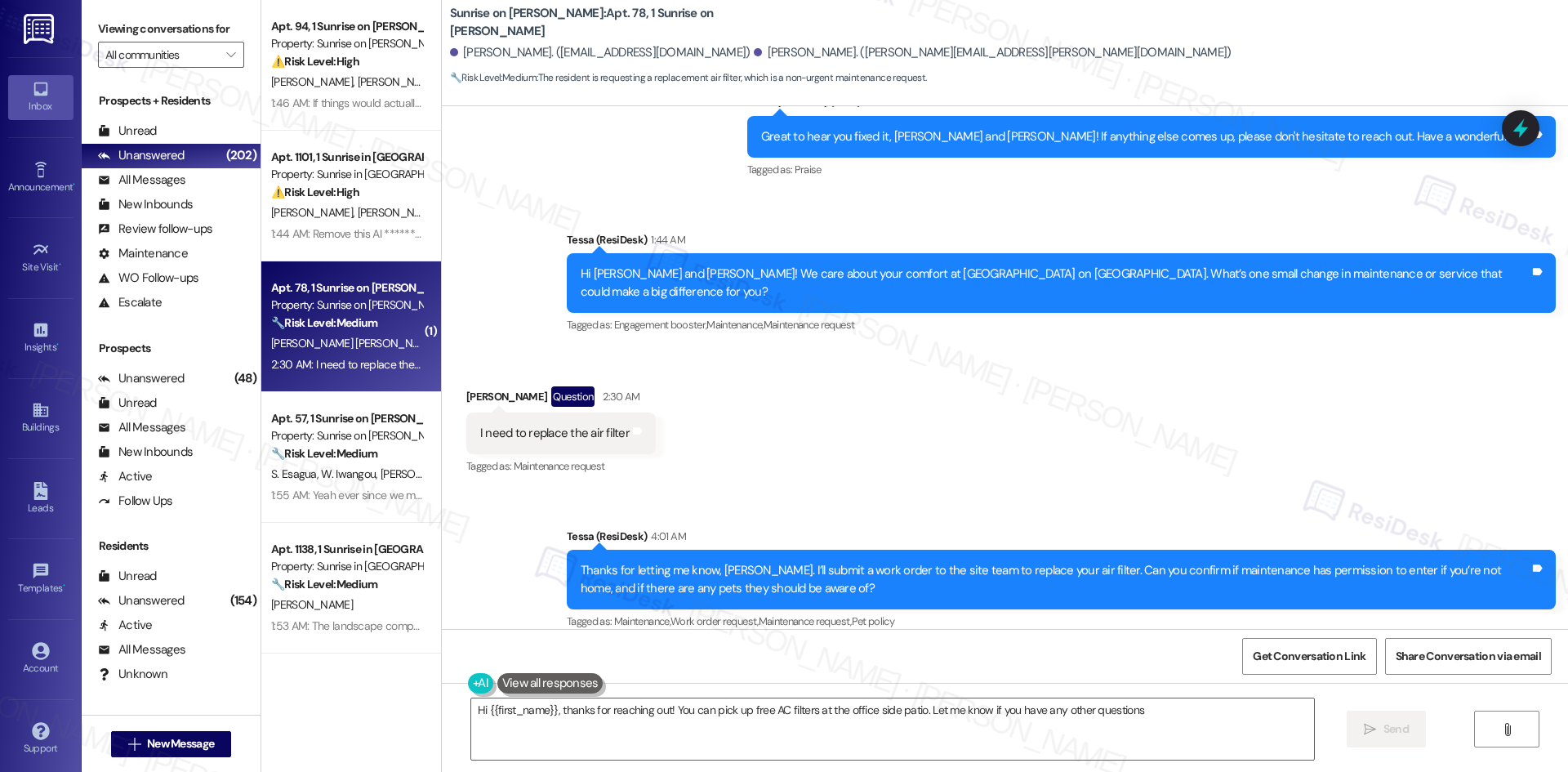
type textarea "Hi {{first_name}}, thanks for reaching out! You can pick up free AC filters at …"
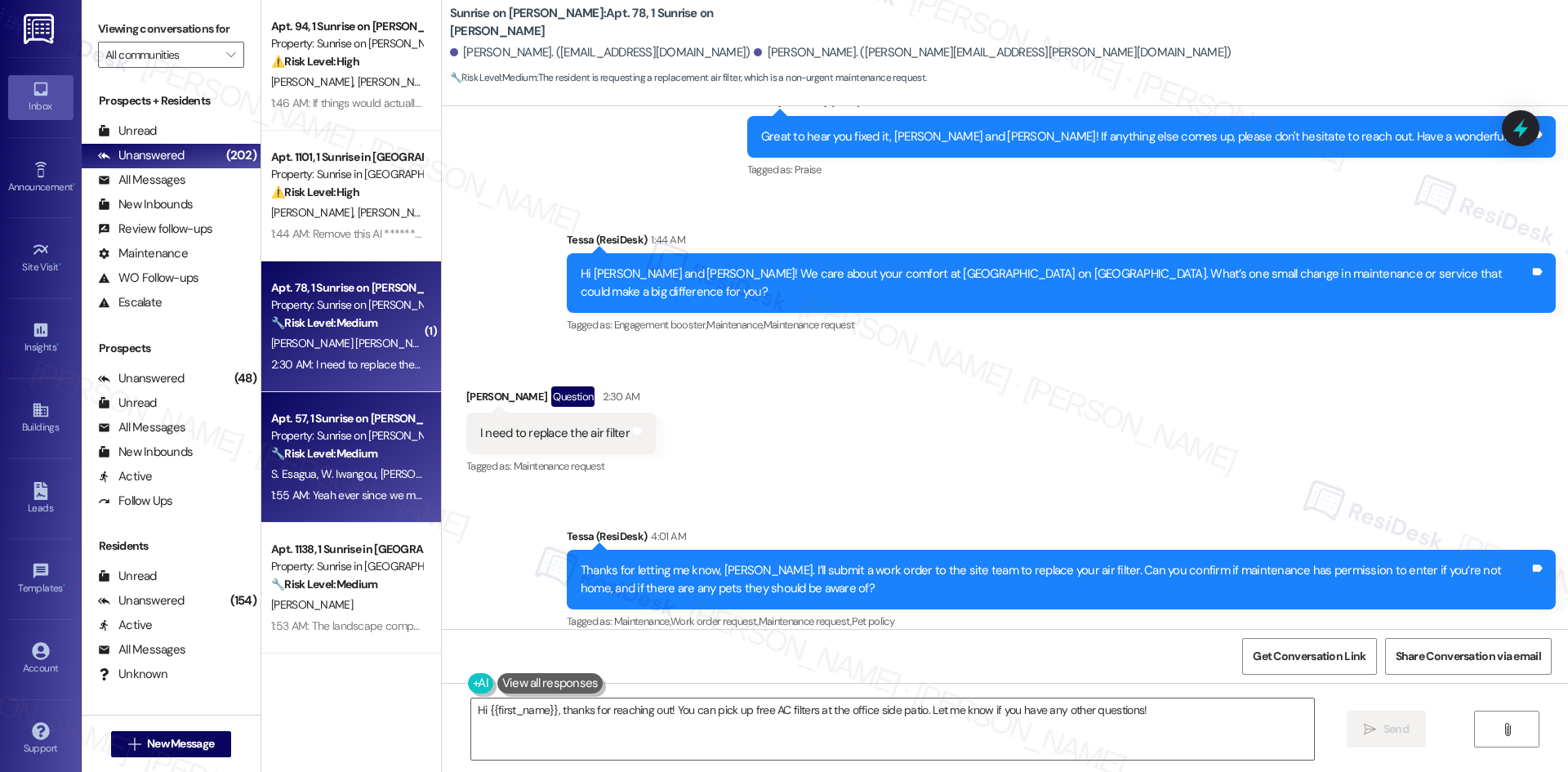
click at [355, 479] on span "W. Iwangou" at bounding box center [351, 473] width 60 height 15
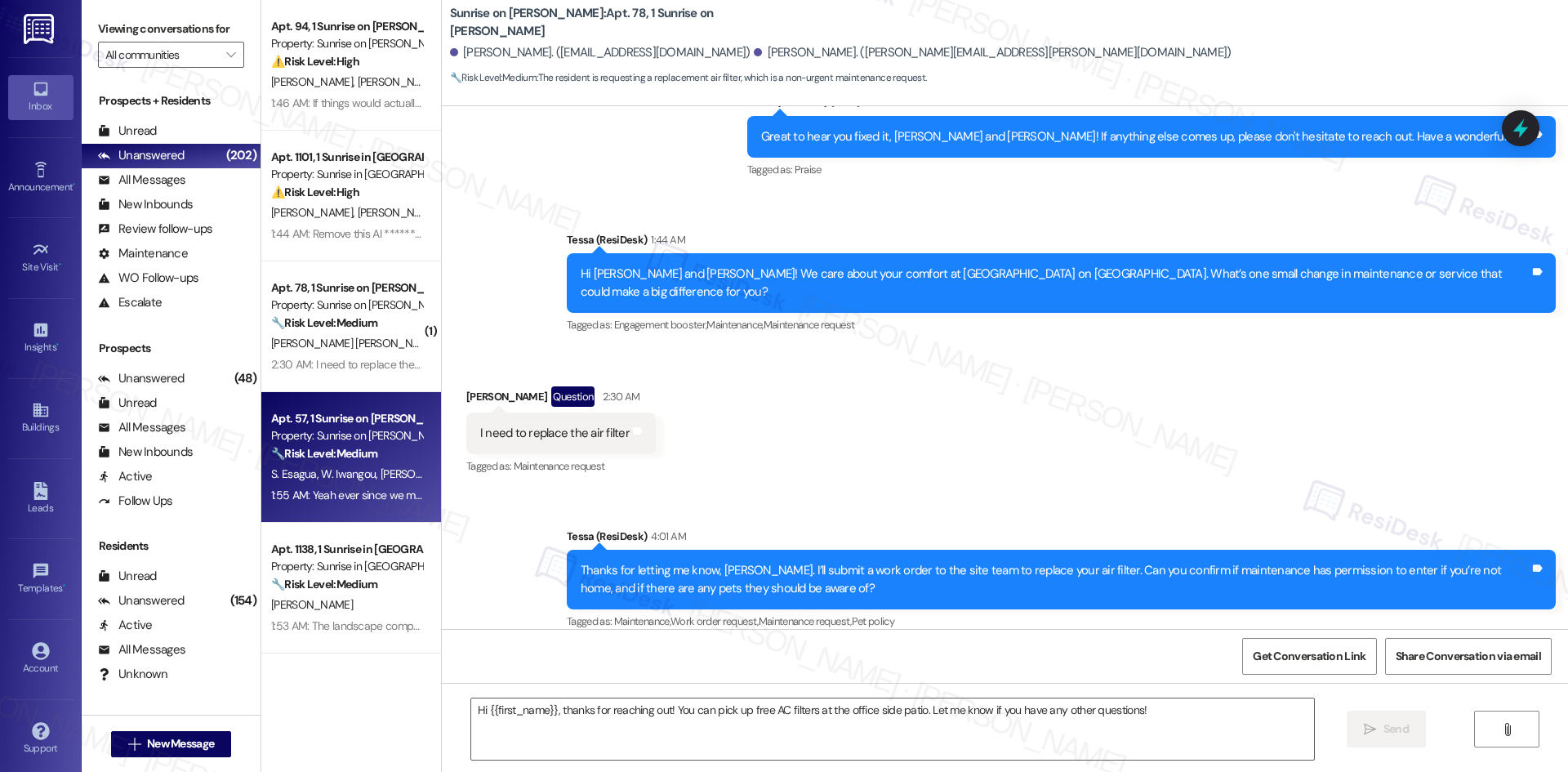
type textarea "Fetching suggested responses. Please feel free to read through the conversation…"
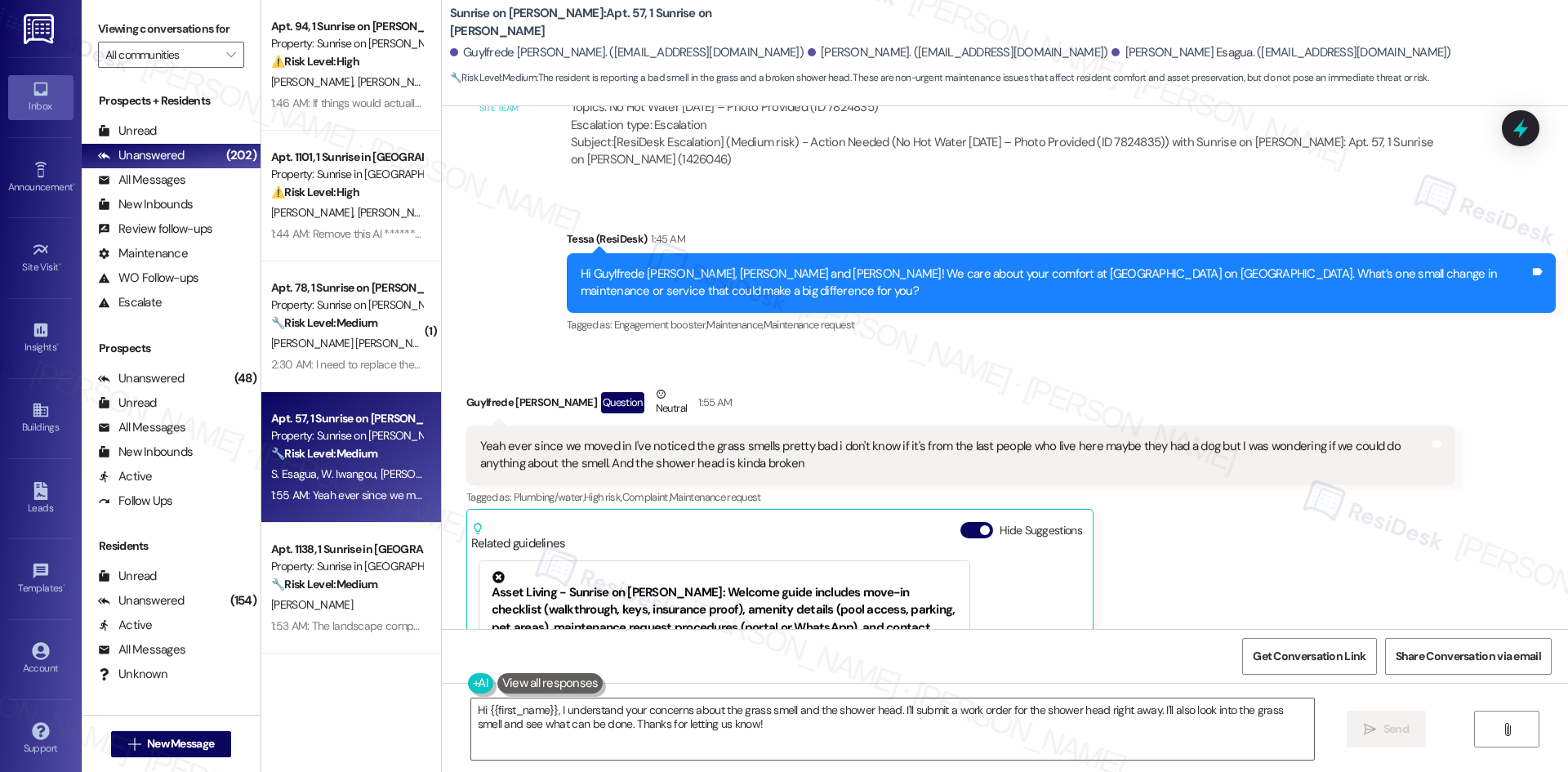
scroll to position [5159, 0]
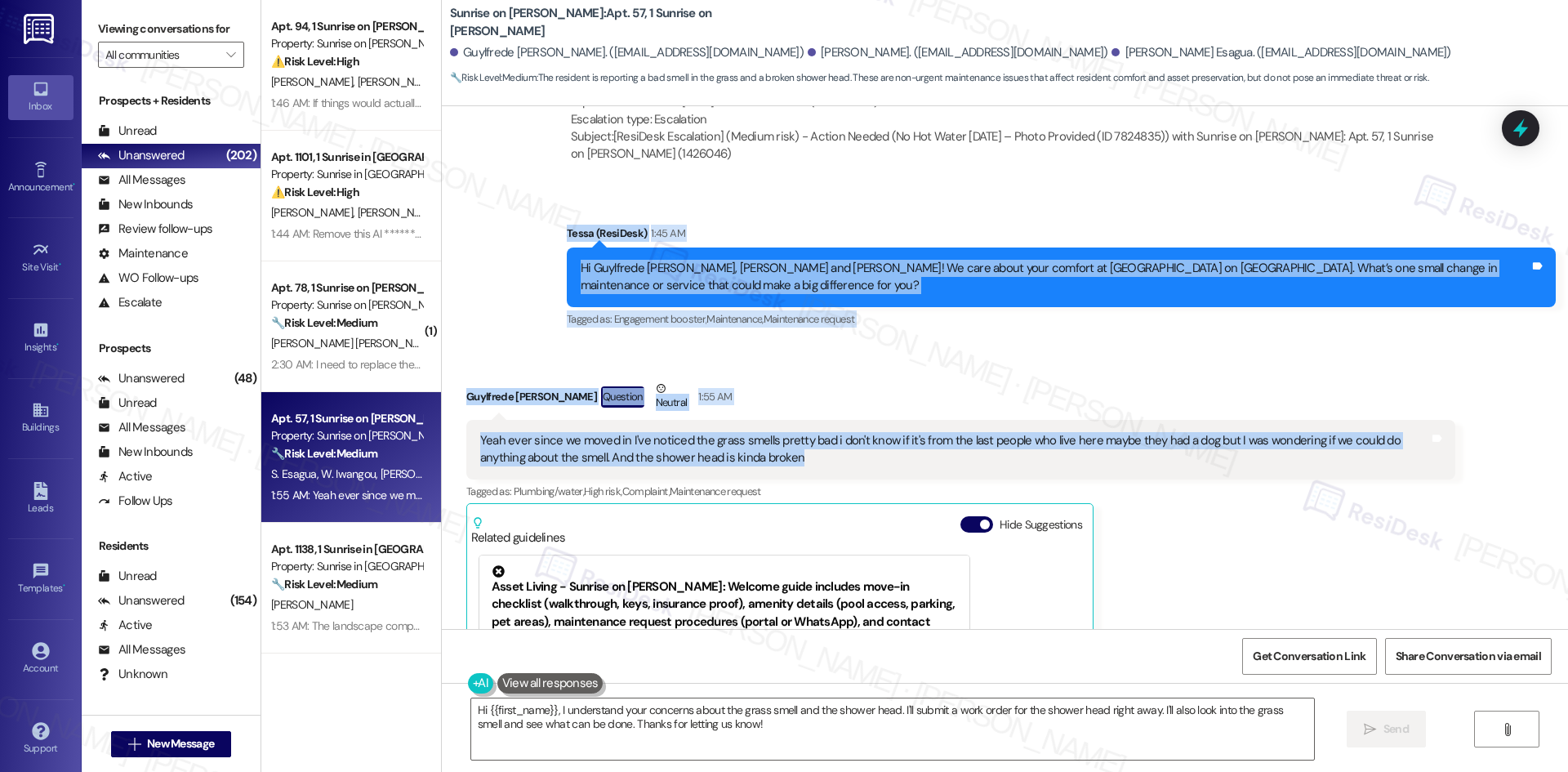
drag, startPoint x: 536, startPoint y: 228, endPoint x: 780, endPoint y: 468, distance: 342.3
click at [780, 468] on div "Lease started Jul 11, 2025 at 8:00 AM Survey, sent via SMS Residesk Automated S…" at bounding box center [1004, 367] width 1126 height 523
copy div "Tessa (ResiDesk) 1:45 AM Hi Guylfrede Isaac, Wilfride Florence and Sara Guylfri…"
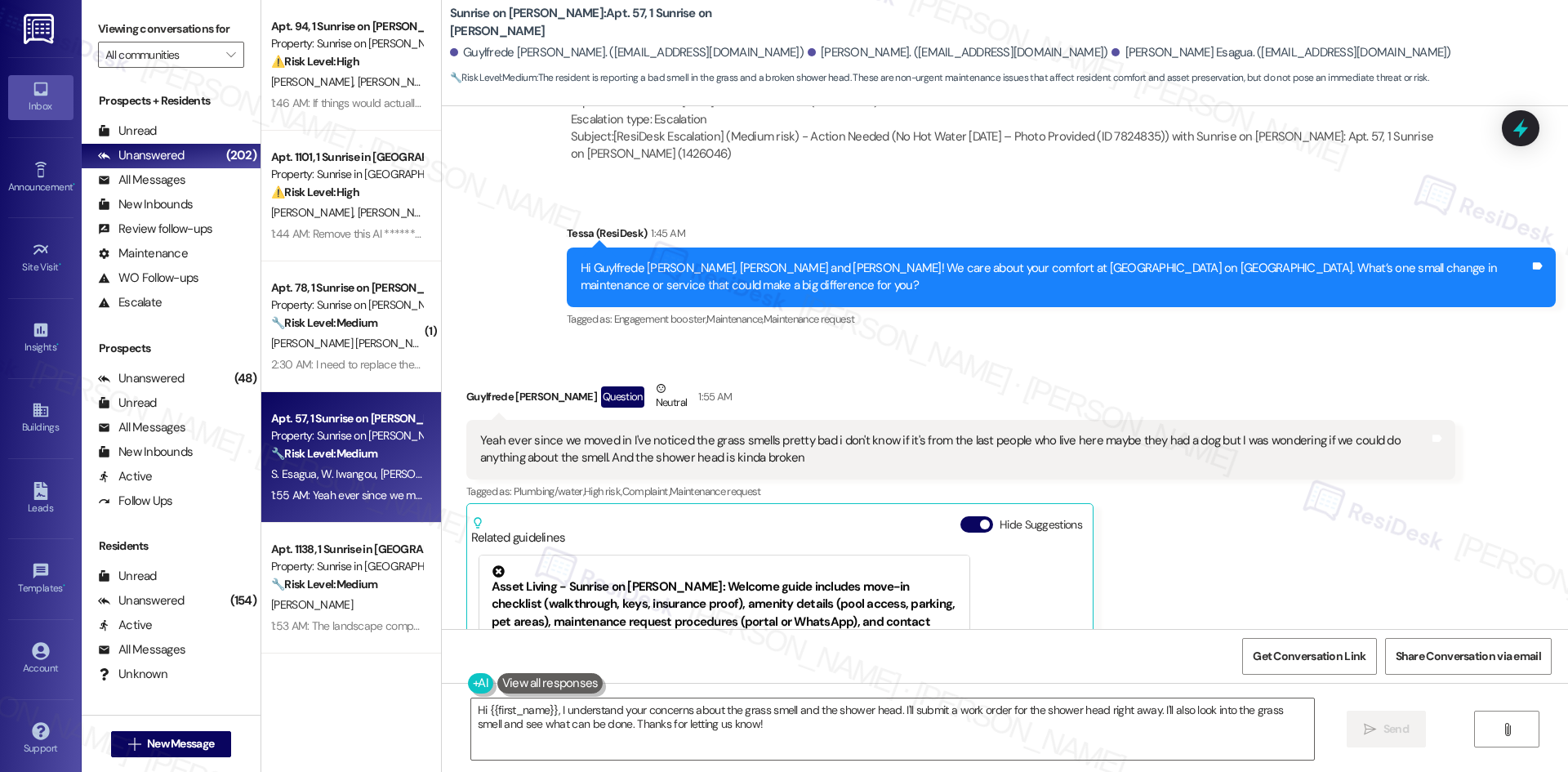
click at [1217, 561] on div "Guylfrede Isaac Nganga Question Neutral 1:55 AM Yeah ever since we moved in I'v…" at bounding box center [960, 621] width 989 height 481
click at [606, 462] on div "Yeah ever since we moved in I've noticed the grass smells pretty bad i don't kn…" at bounding box center [954, 450] width 948 height 35
copy div "shower"
click at [596, 458] on div "Yeah ever since we moved in I've noticed the grass smells pretty bad i don't kn…" at bounding box center [954, 450] width 948 height 35
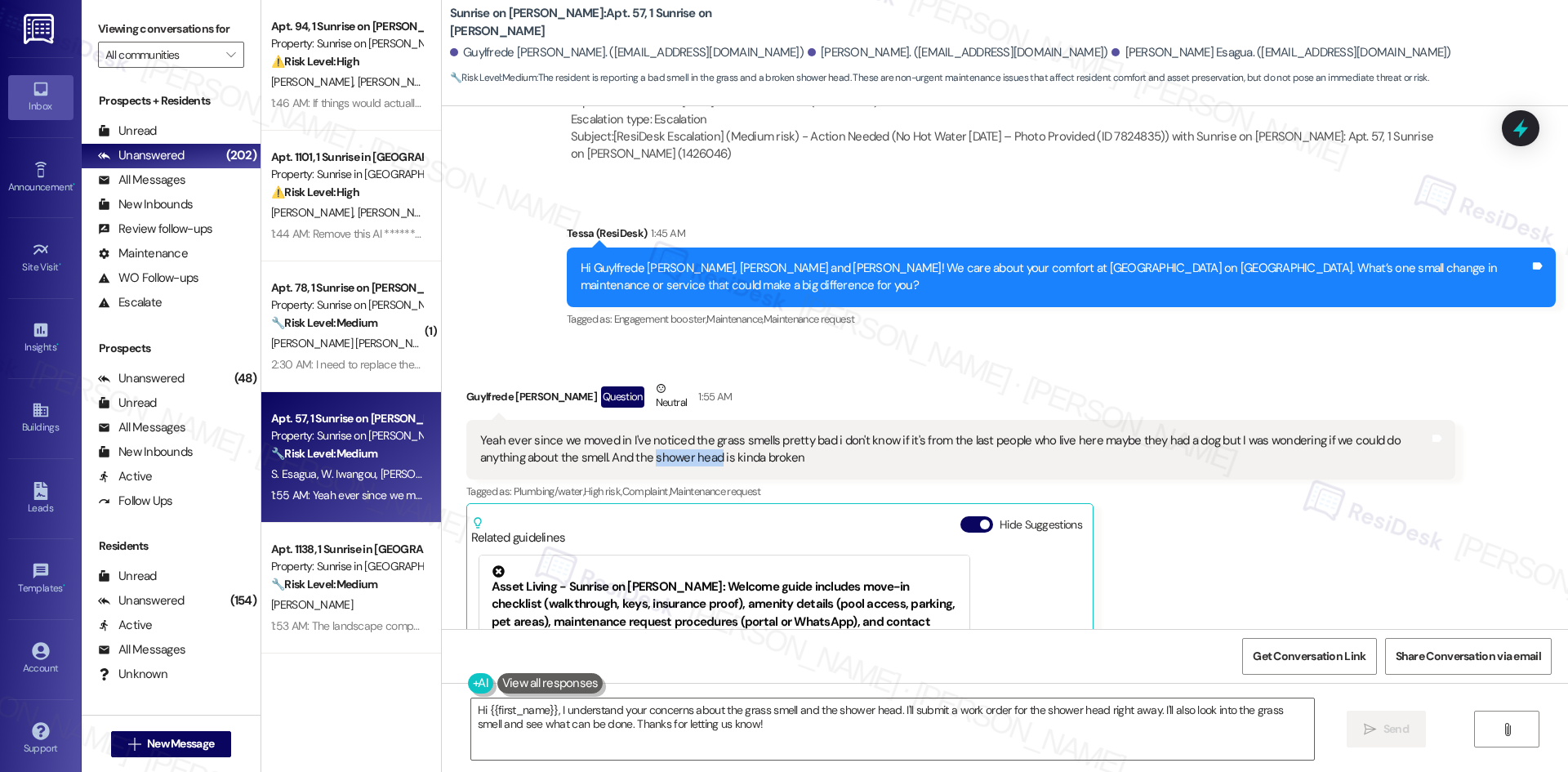
drag, startPoint x: 595, startPoint y: 457, endPoint x: 661, endPoint y: 459, distance: 66.0
click at [661, 459] on div "Yeah ever since we moved in I've noticed the grass smells pretty bad i don't kn…" at bounding box center [954, 450] width 948 height 35
drag, startPoint x: 740, startPoint y: 458, endPoint x: 594, endPoint y: 459, distance: 146.0
click at [594, 459] on div "Yeah ever since we moved in I've noticed the grass smells pretty bad i don't kn…" at bounding box center [954, 450] width 948 height 35
copy div "shower head is kinda broken"
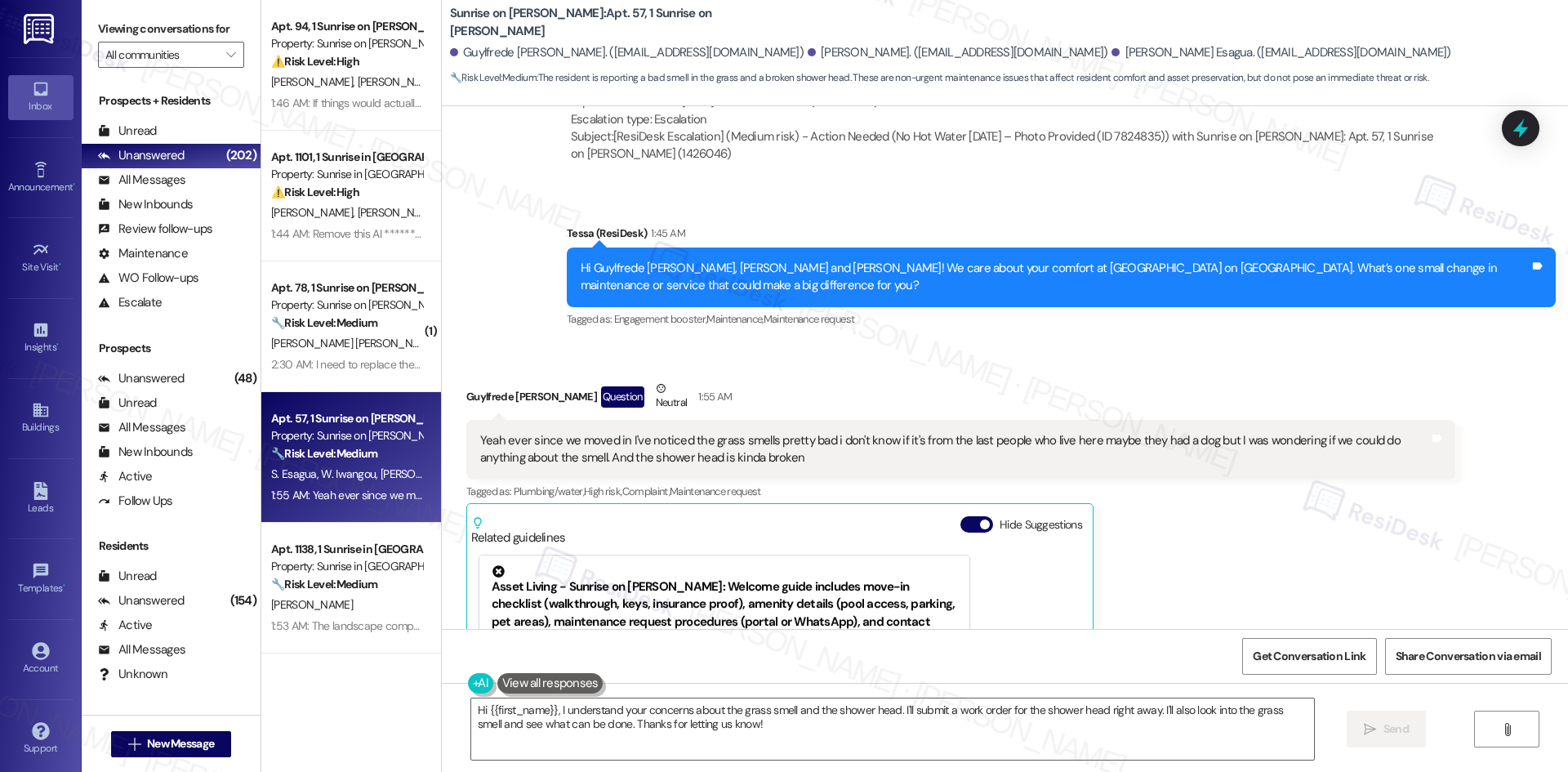
click at [537, 217] on div "Announcement, sent via SMS Tessa (ResiDesk) 1:45 AM Hi Guylfrede Isaac, Wilfrid…" at bounding box center [1004, 265] width 1126 height 155
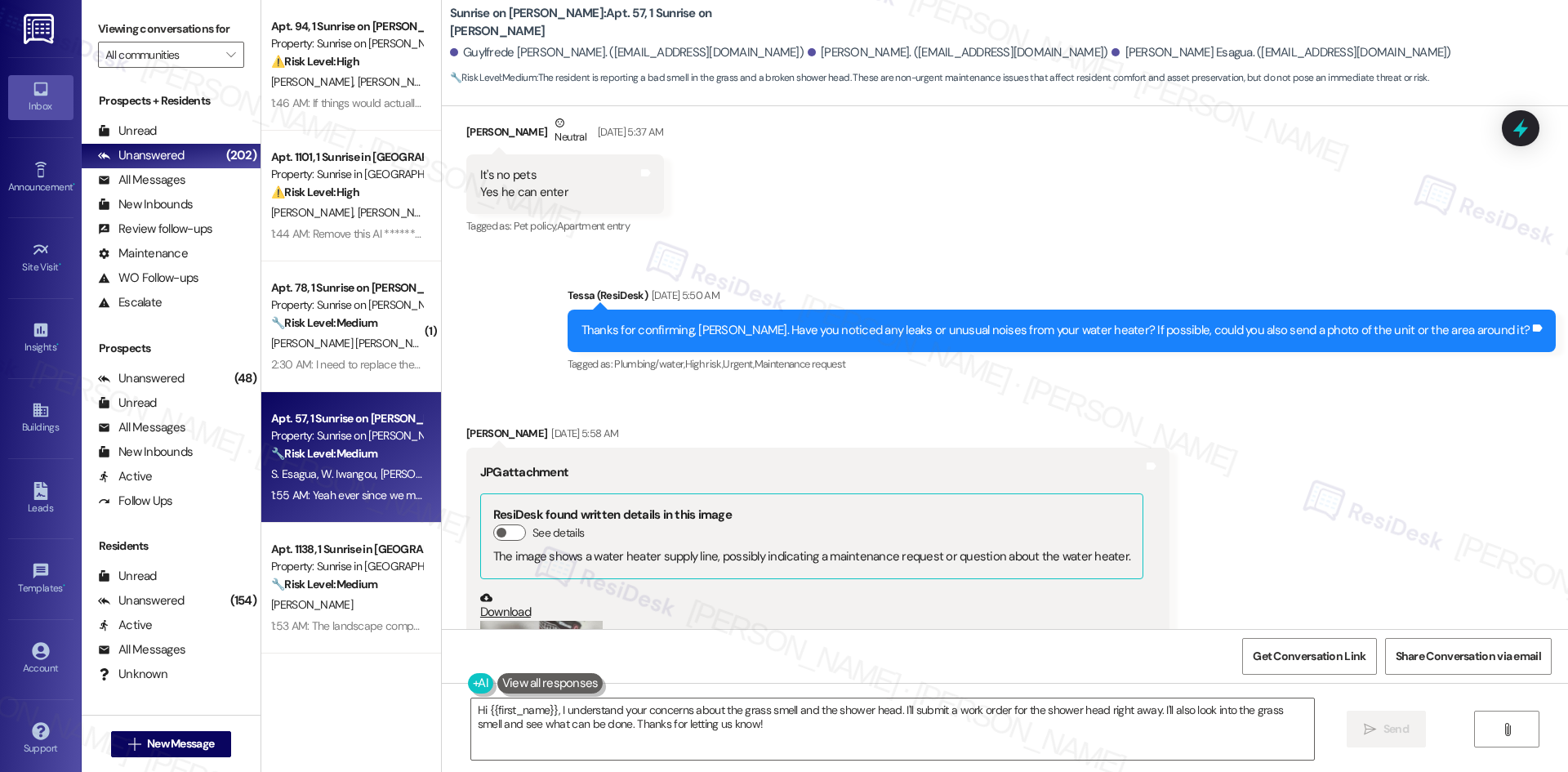
scroll to position [4098, 0]
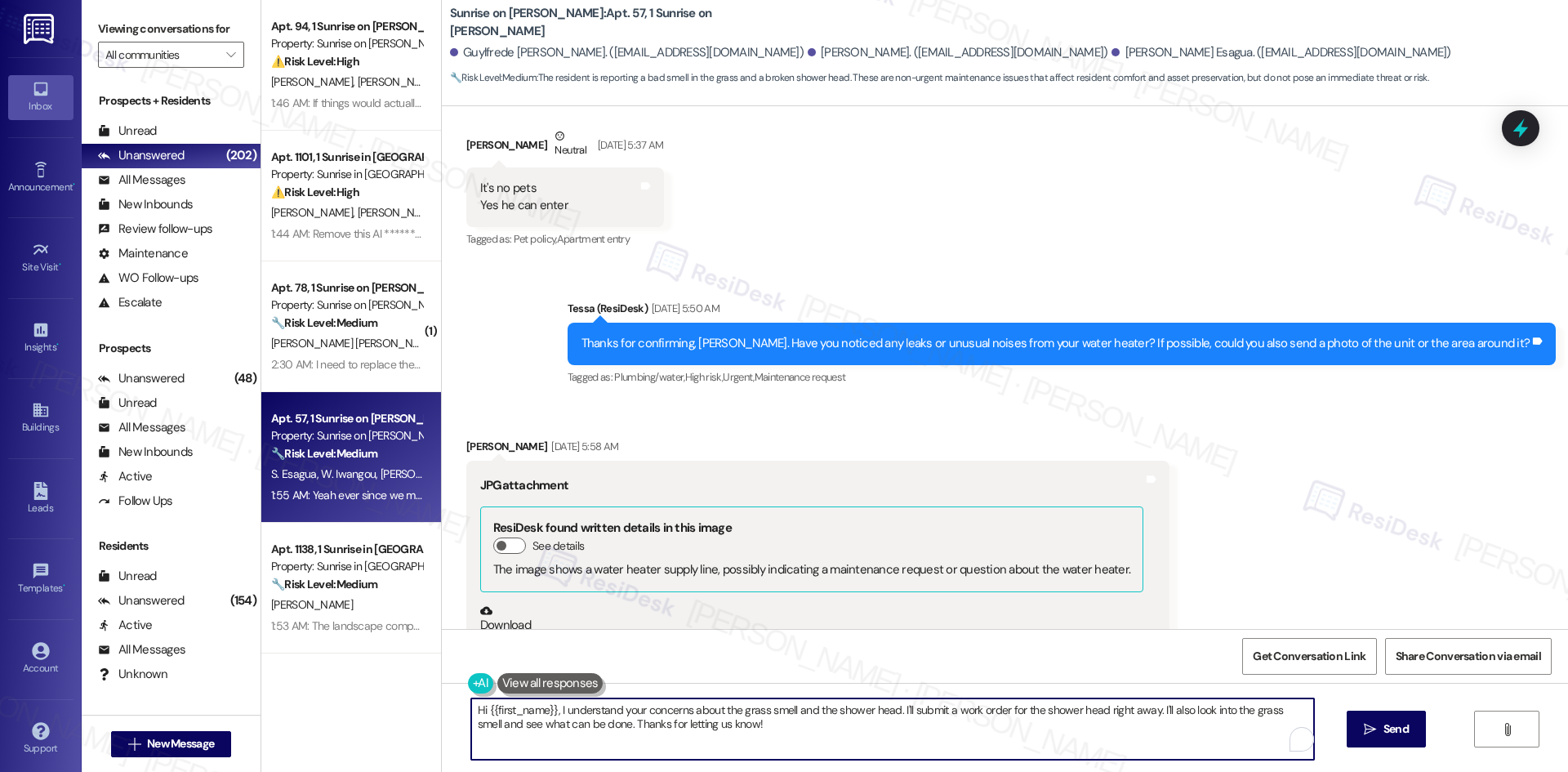
click at [681, 726] on textarea "Hi {{first_name}}, I understand your concerns about the grass smell and the sho…" at bounding box center [892, 729] width 842 height 61
paste textarea "Thank you for sharing this, Guylfrede. I’ll forward your note about the grass s…"
click at [861, 748] on textarea "Thank you for sharing this, Guylfrede. I’ll forward your note about the grass s…" at bounding box center [892, 729] width 842 height 61
type textarea "Thank you for sharing this, Guylfrede. I’ll forward your note about the grass s…"
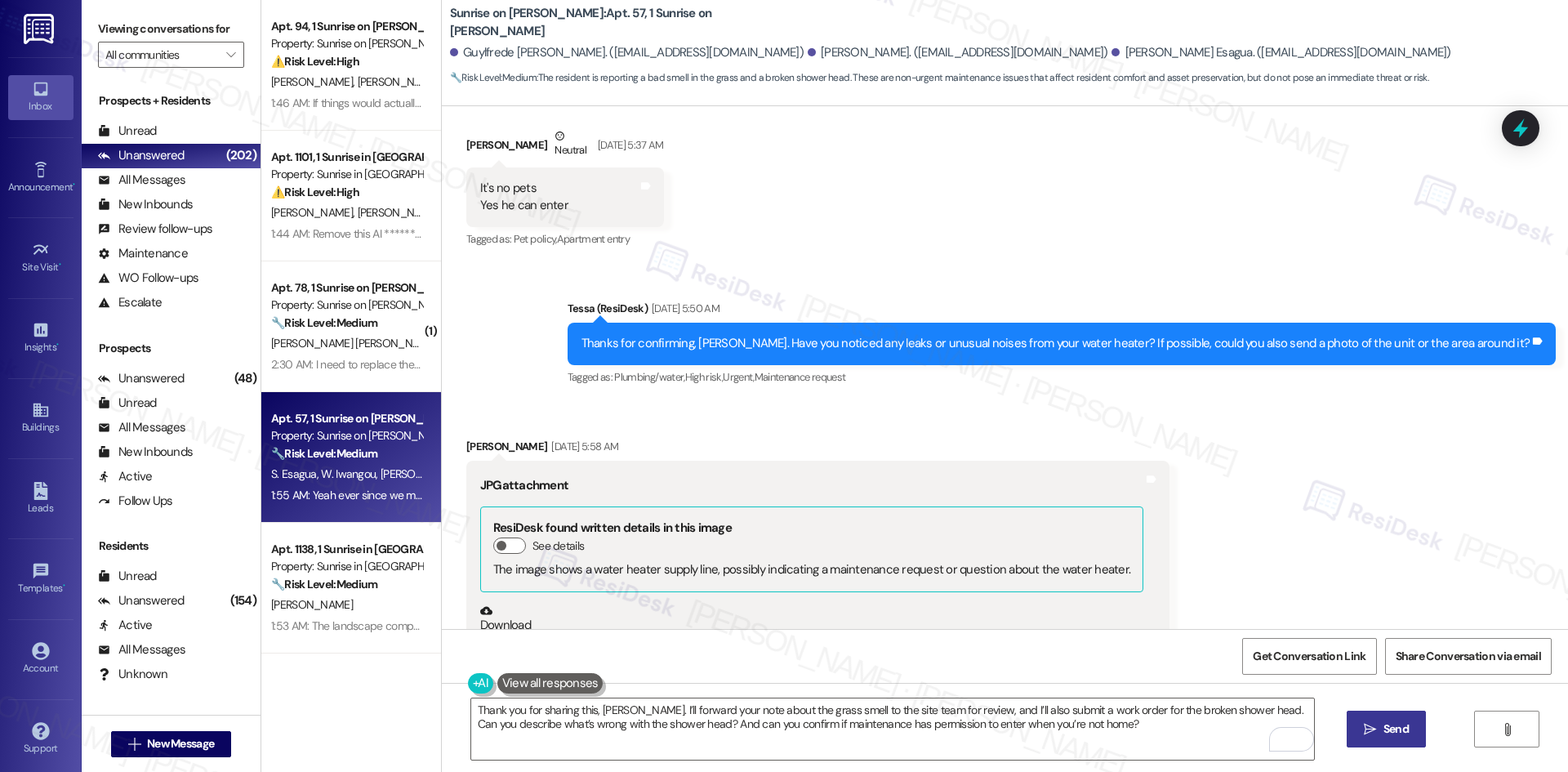
click at [1390, 741] on button " Send" at bounding box center [1385, 729] width 80 height 36
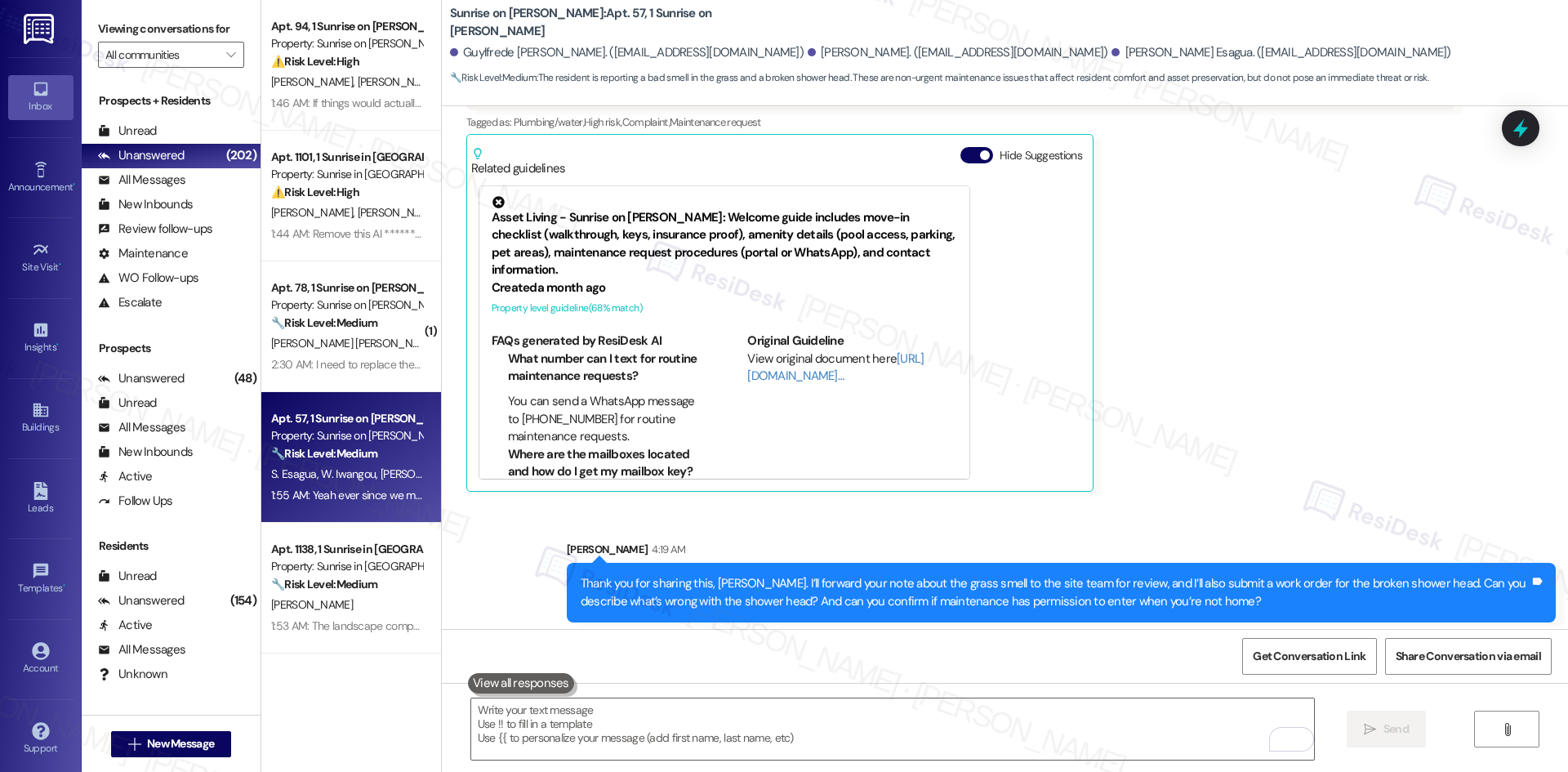
scroll to position [5536, 0]
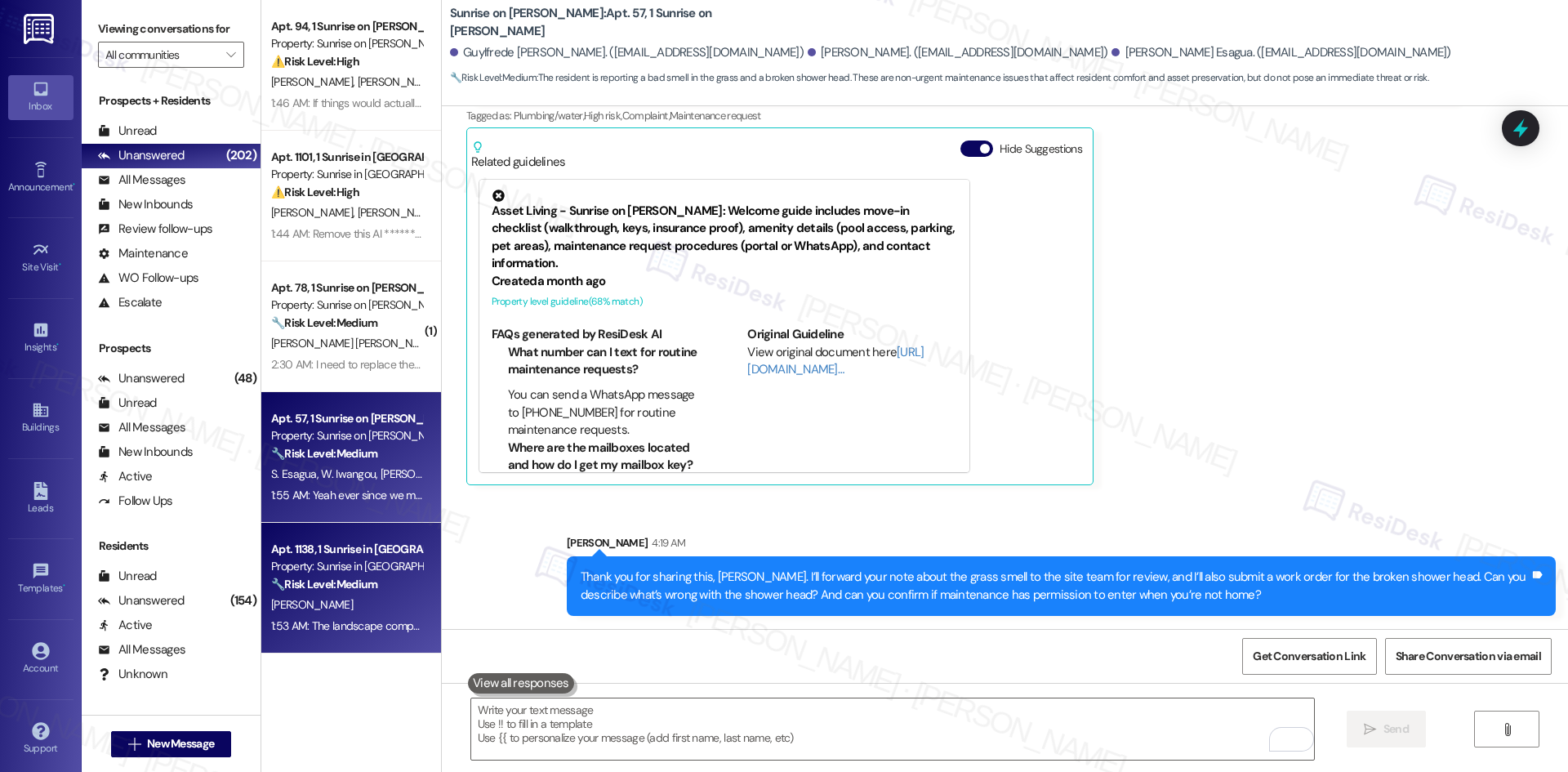
click at [360, 563] on div "Property: Sunrise in Chandler" at bounding box center [347, 566] width 151 height 17
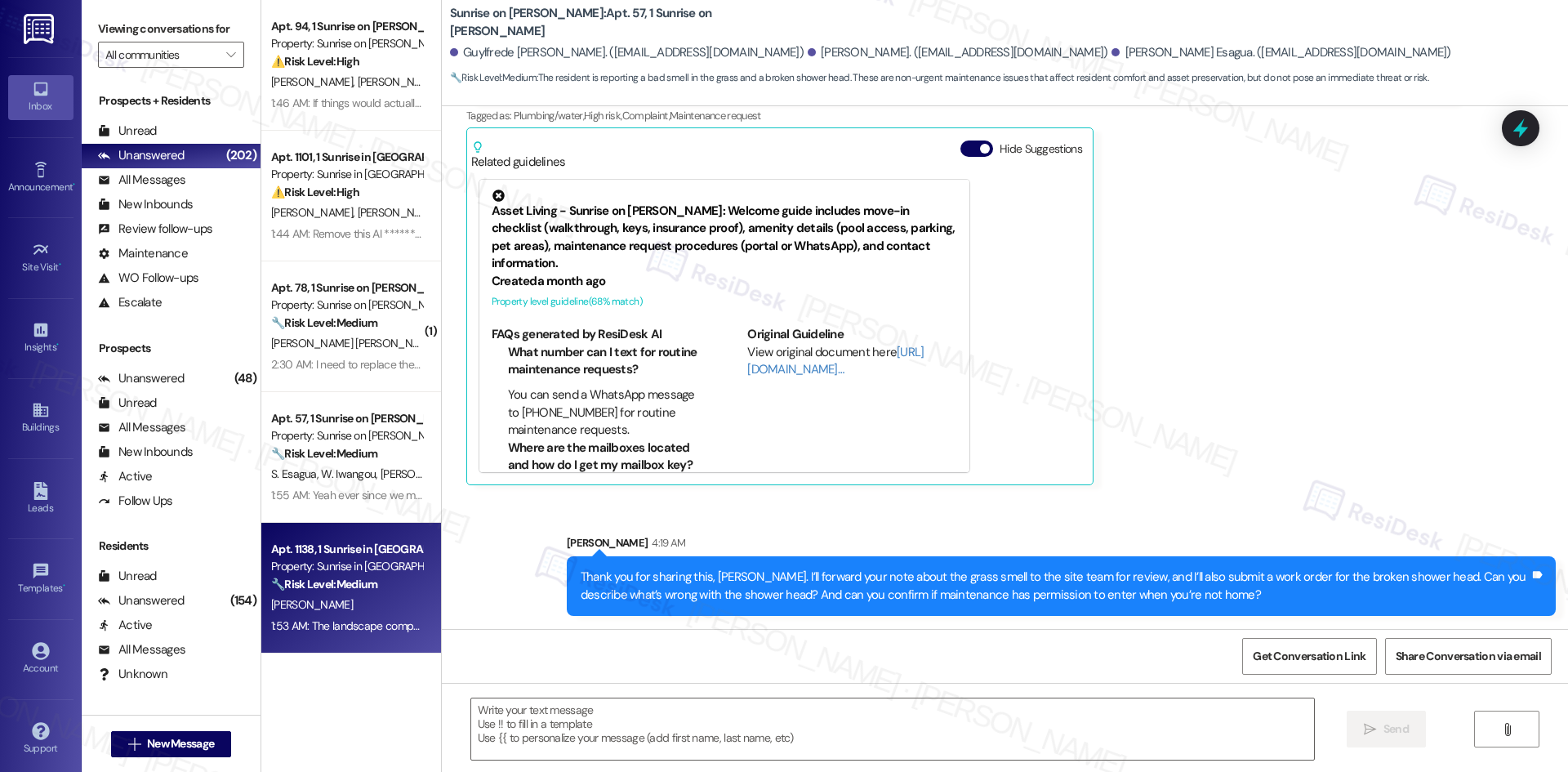
type textarea "Fetching suggested responses. Please feel free to read through the conversation…"
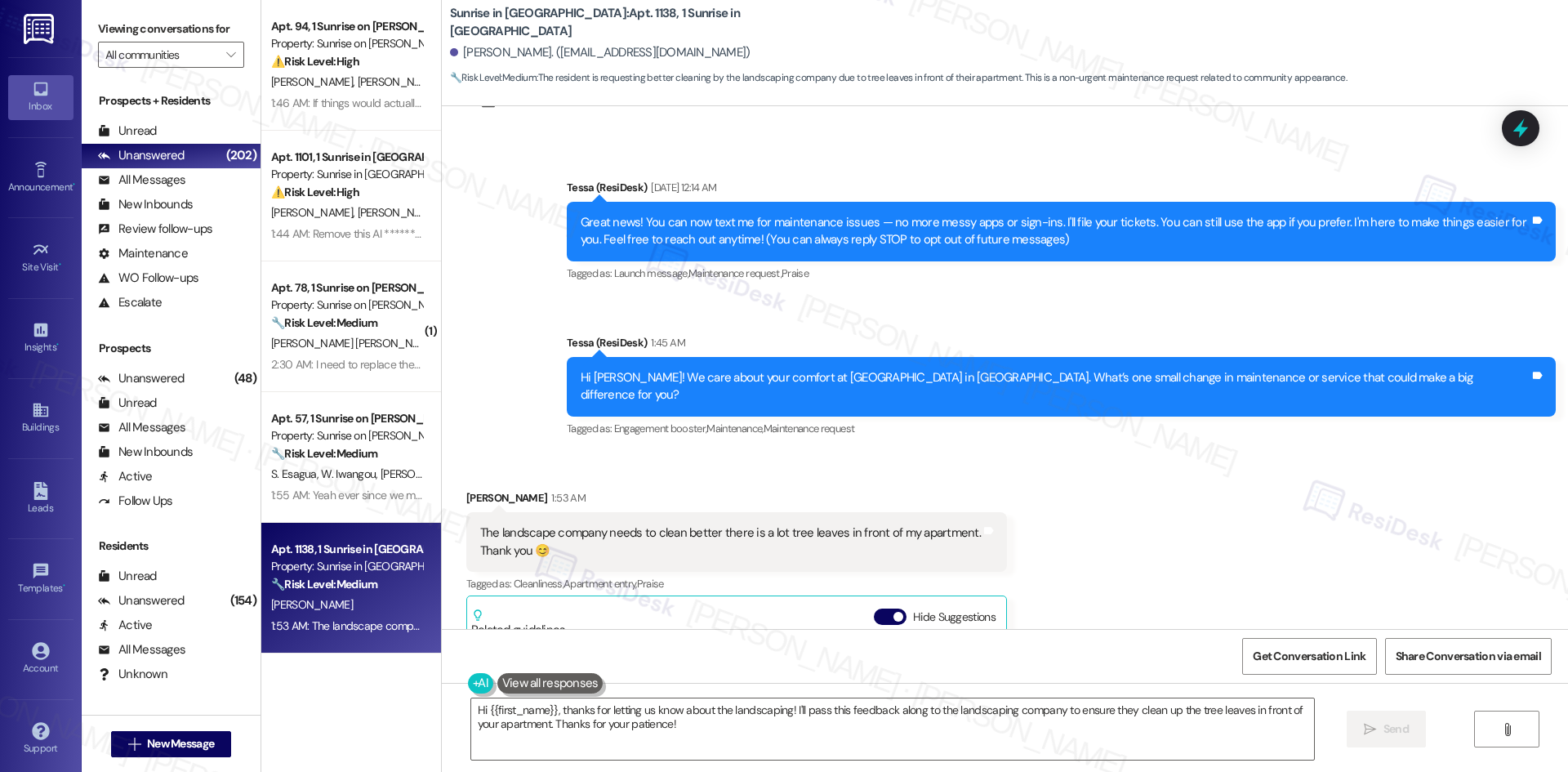
scroll to position [66, 0]
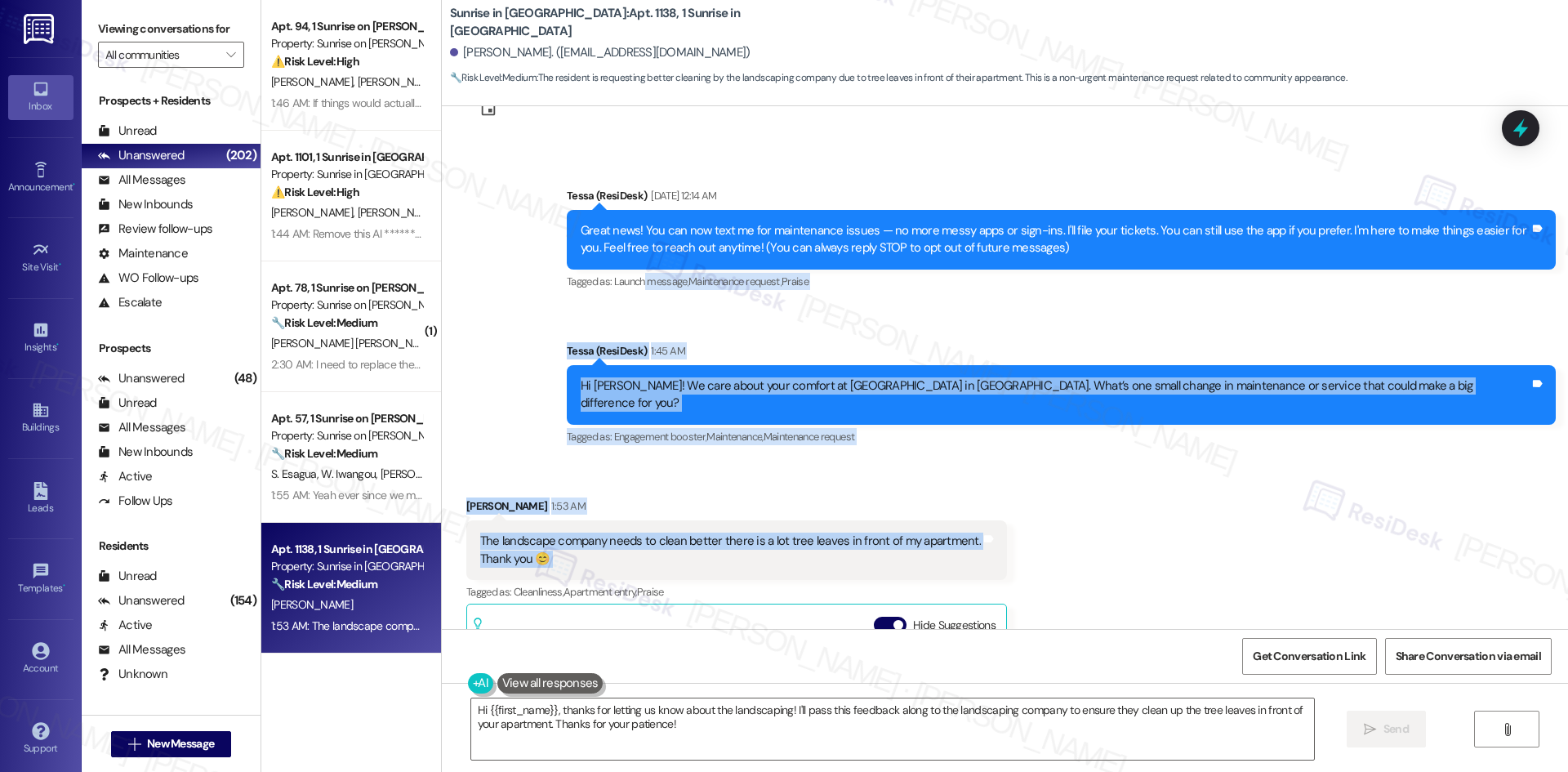
drag, startPoint x: 635, startPoint y: 324, endPoint x: 1005, endPoint y: 539, distance: 427.9
click at [1005, 539] on div "Lease started [DATE] 8:00 AM Announcement, sent via SMS Tessa (ResiDesk) [DATE]…" at bounding box center [1004, 367] width 1126 height 523
copy div "message , Click to highlight conversations about Launch message Maintenance req…"
click at [1093, 483] on div "Received via SMS Laura Sanchez 1:53 AM The landscape company needs to clean bet…" at bounding box center [1004, 717] width 1126 height 513
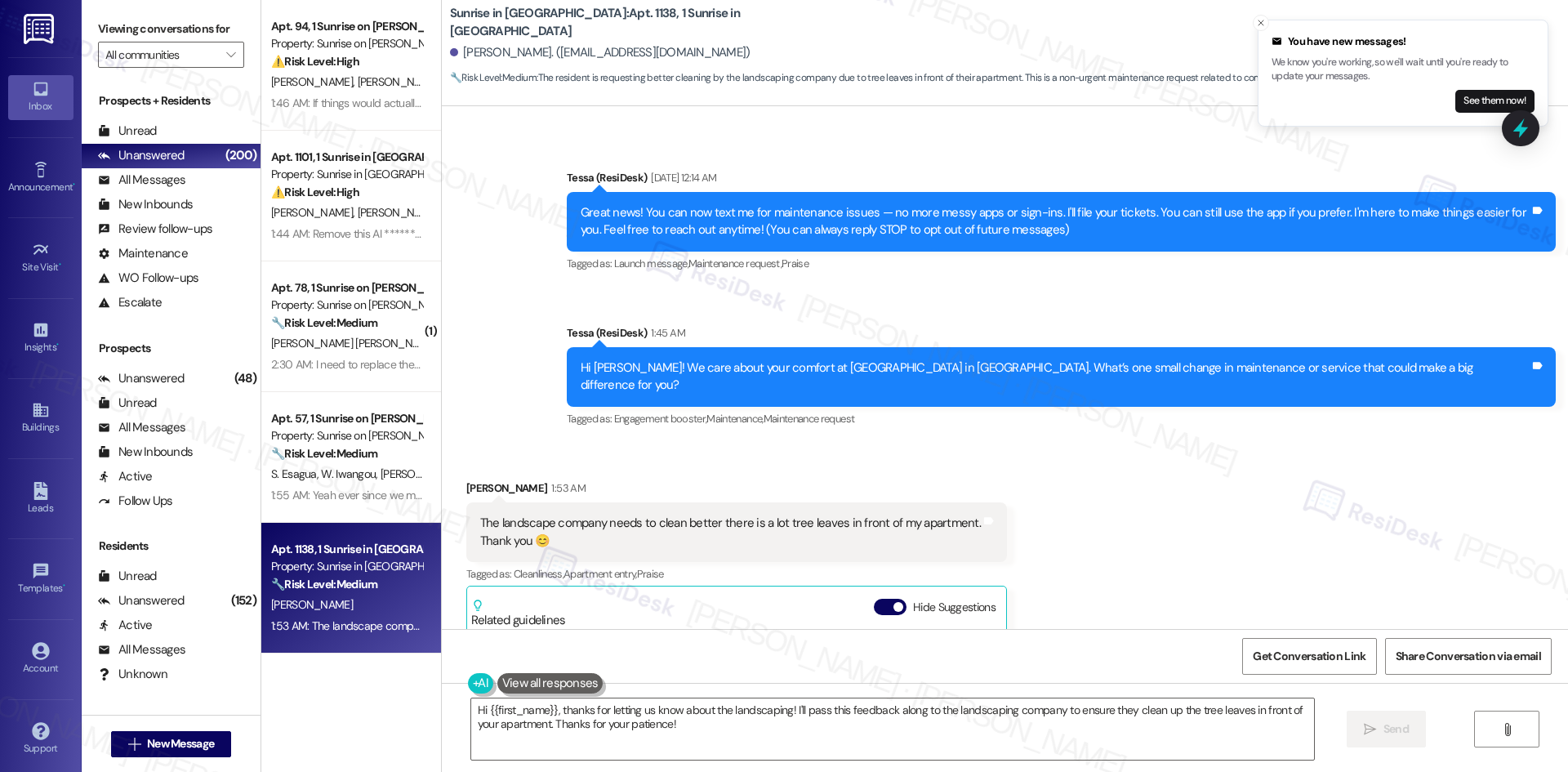
scroll to position [66, 0]
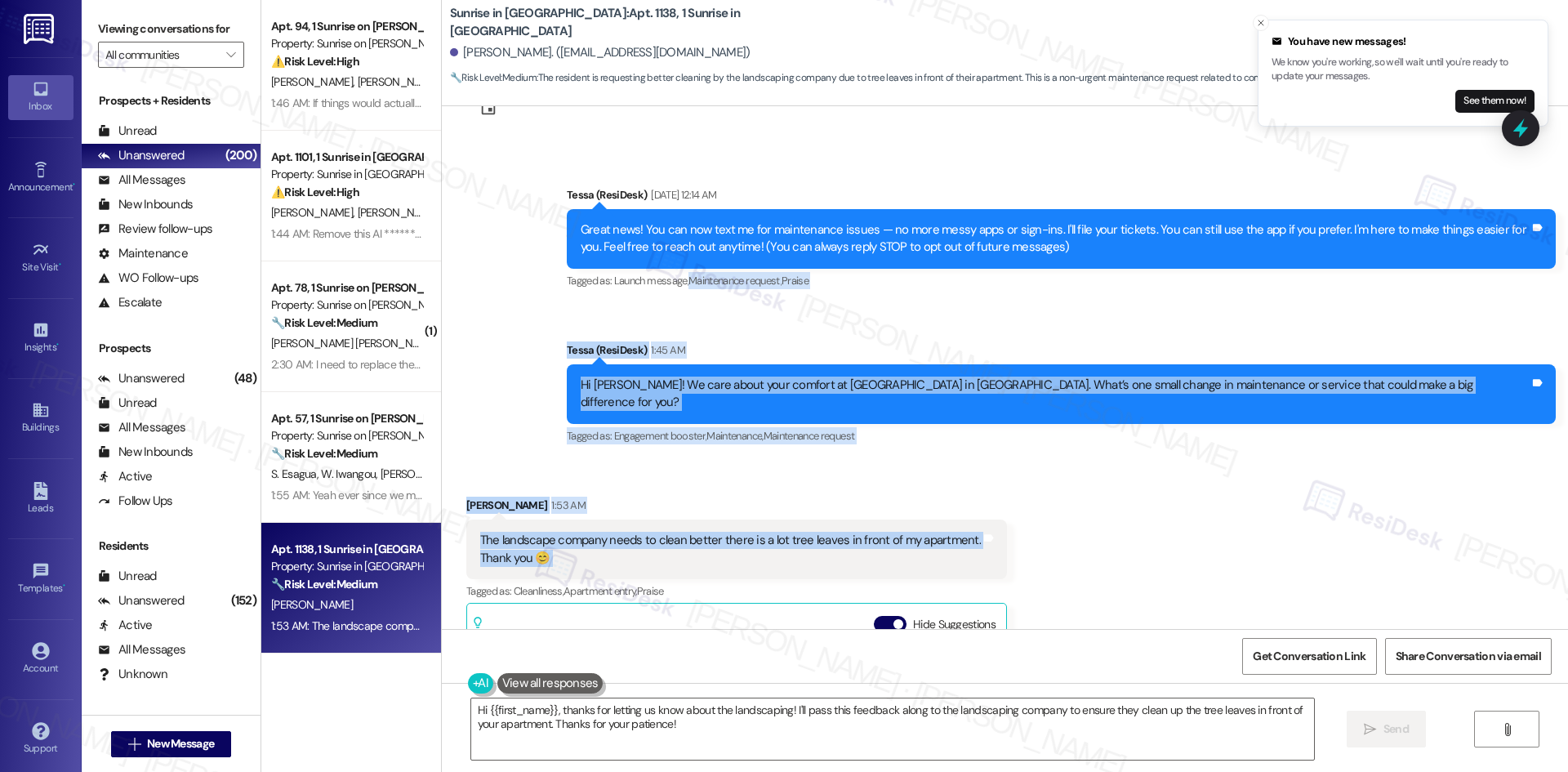
drag, startPoint x: 829, startPoint y: 471, endPoint x: 1116, endPoint y: 551, distance: 297.9
click at [1116, 551] on div "Lease started [DATE] 8:00 AM Announcement, sent via SMS Tessa (ResiDesk) [DATE]…" at bounding box center [1004, 367] width 1126 height 523
copy div "Maintenance request , Click to highlight conversations about Maintenance reques…"
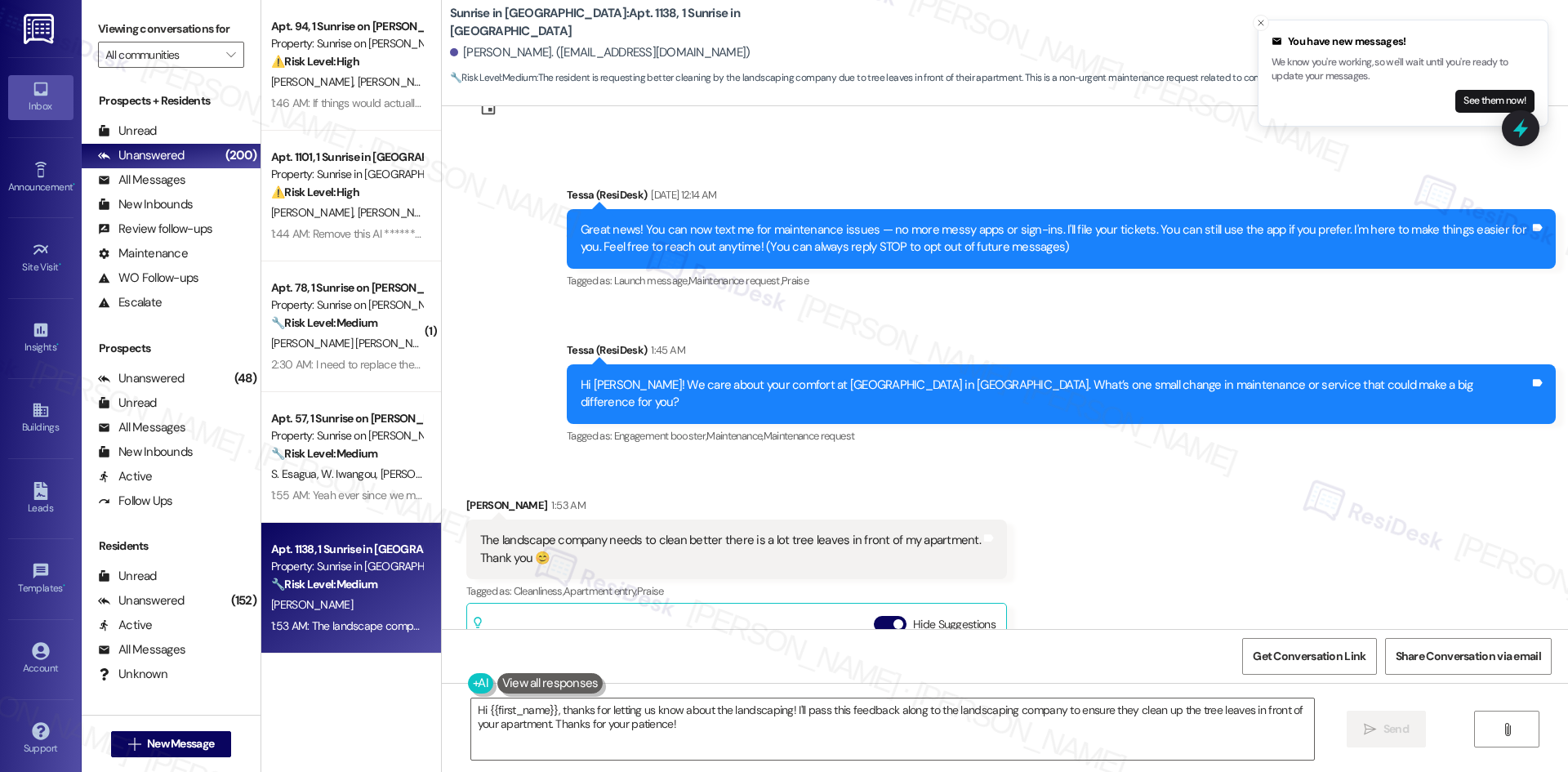
click at [589, 304] on div "Announcement, sent via SMS Tessa (ResiDesk) Jul 31, 2025 at 12:14 AM Great news…" at bounding box center [1061, 239] width 1013 height 131
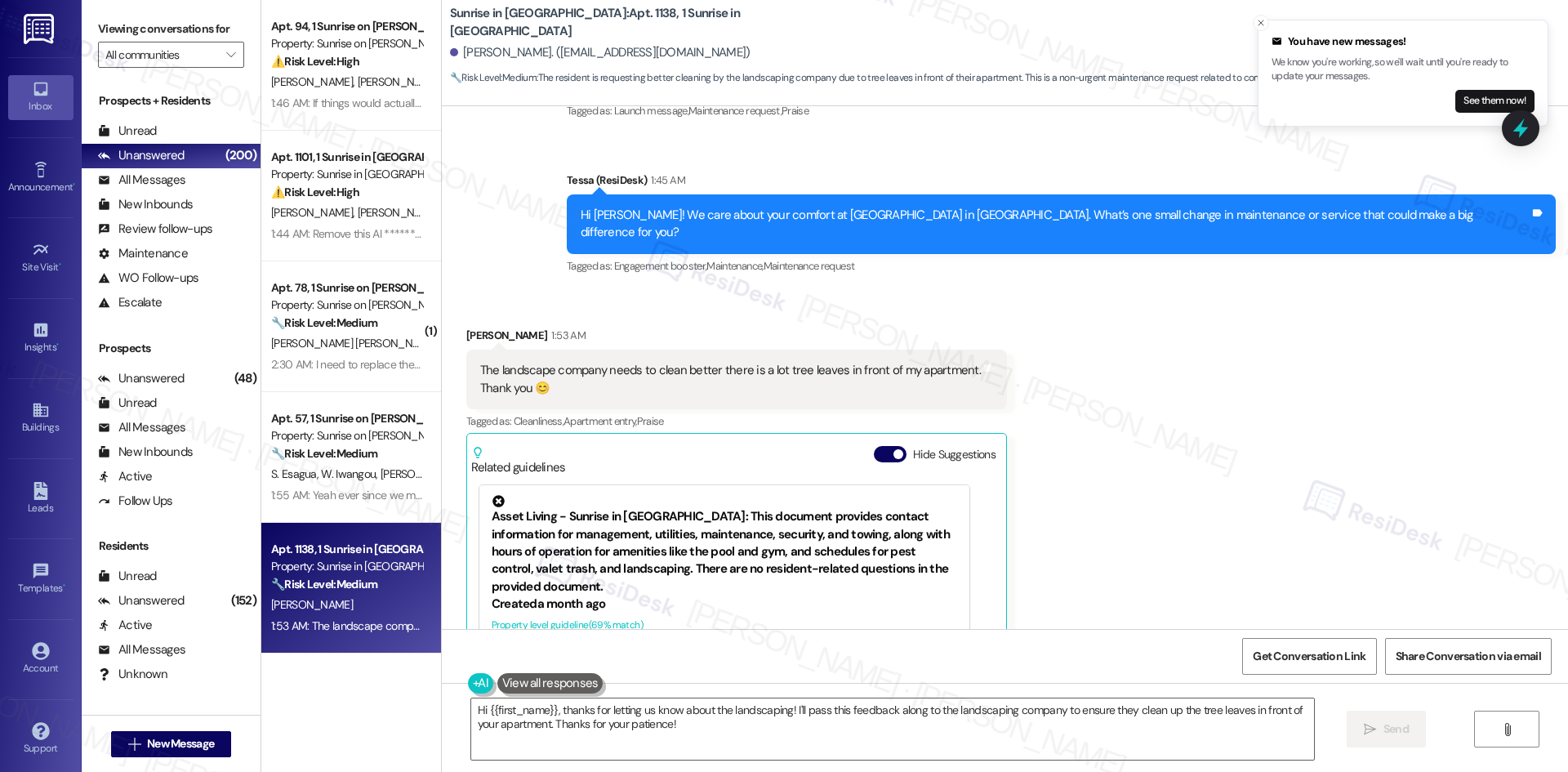
scroll to position [230, 0]
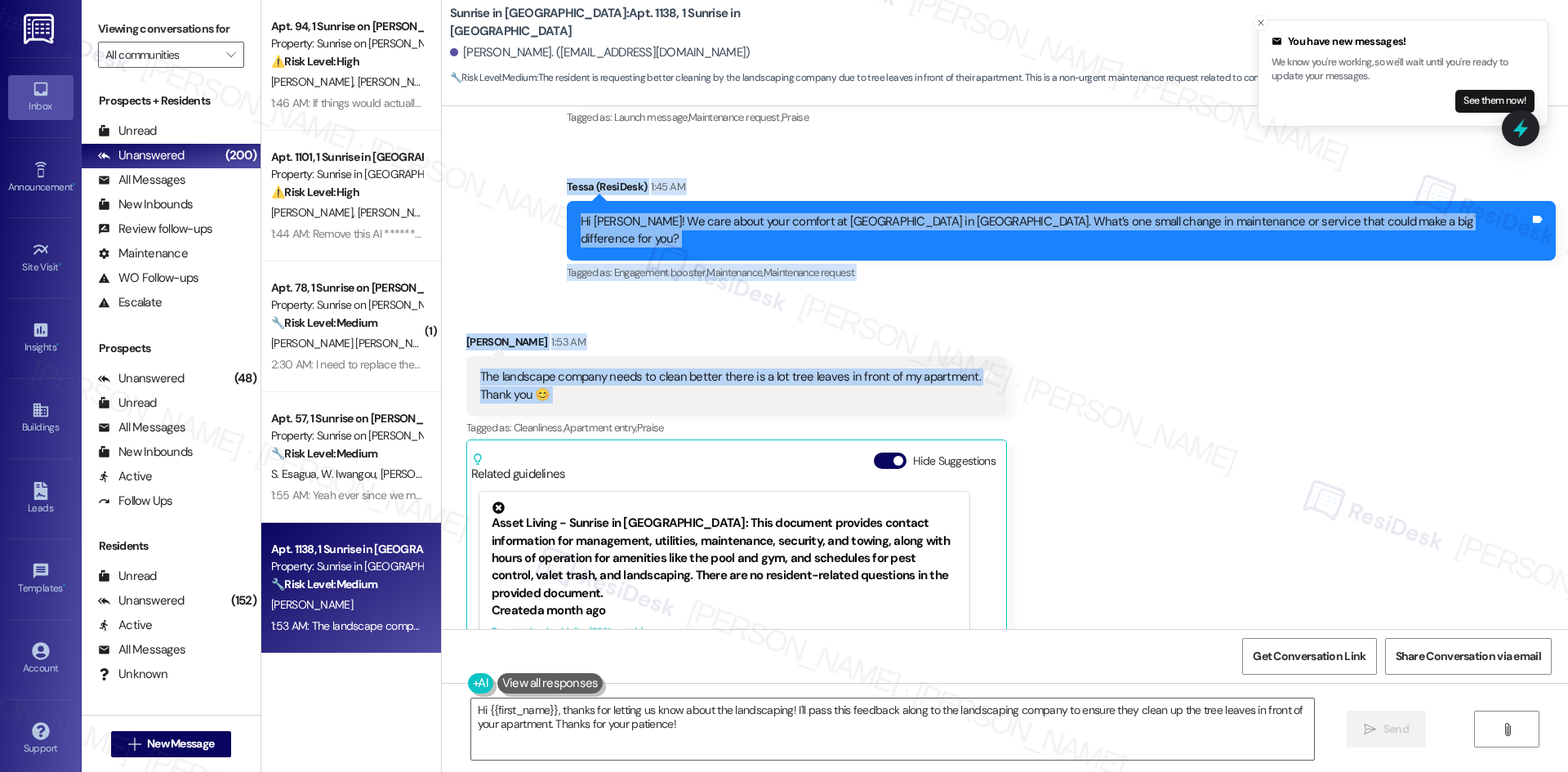
drag, startPoint x: 711, startPoint y: 157, endPoint x: 1088, endPoint y: 346, distance: 421.7
click at [1088, 346] on div "Lease started [DATE] 8:00 AM Announcement, sent via SMS Tessa (ResiDesk) [DATE]…" at bounding box center [1004, 367] width 1126 height 523
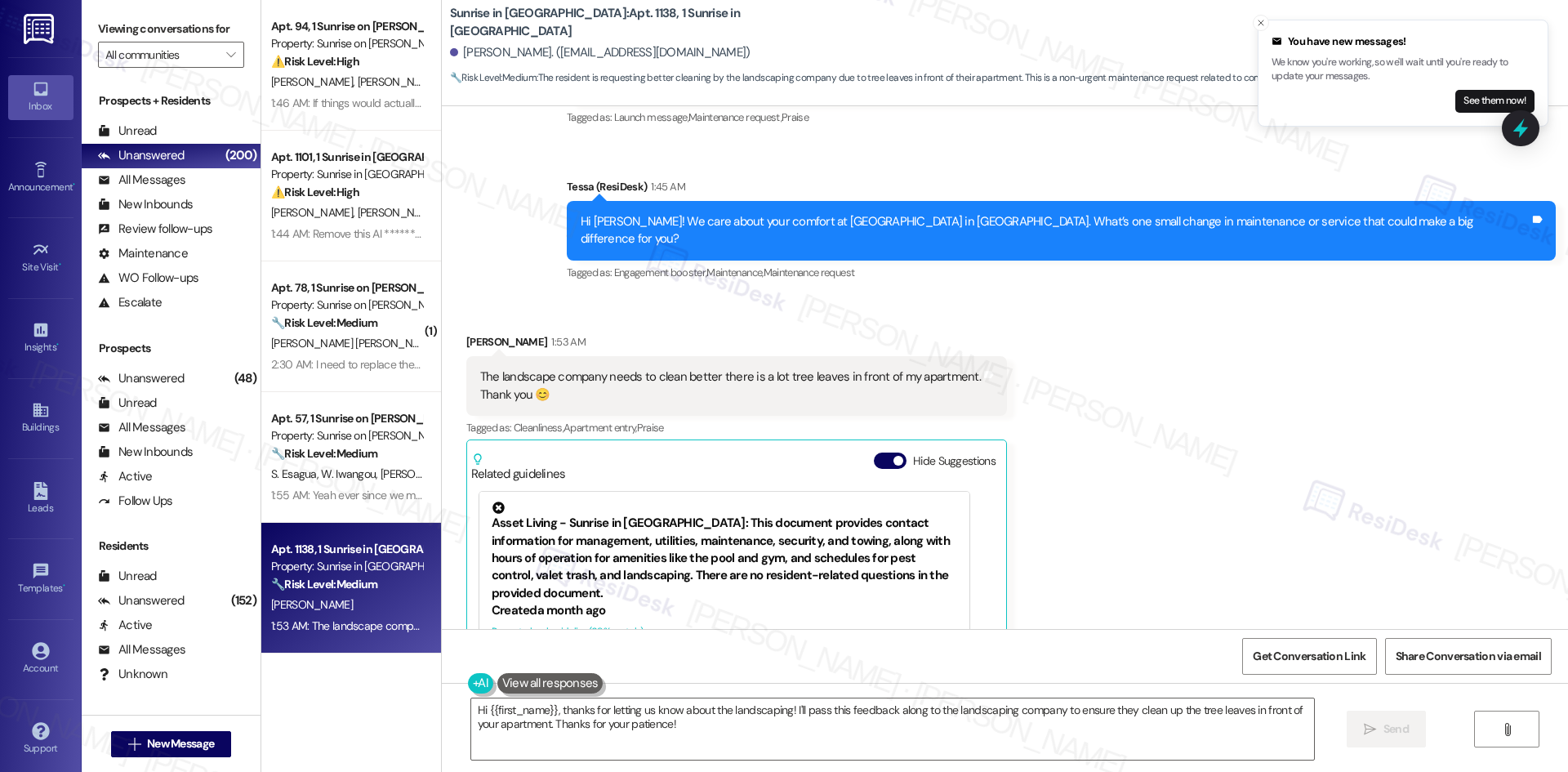
drag, startPoint x: 1193, startPoint y: 520, endPoint x: 638, endPoint y: 88, distance: 703.3
click at [1193, 519] on div "Received via SMS Laura Sanchez 1:53 AM The landscape company needs to clean bet…" at bounding box center [1004, 553] width 1126 height 513
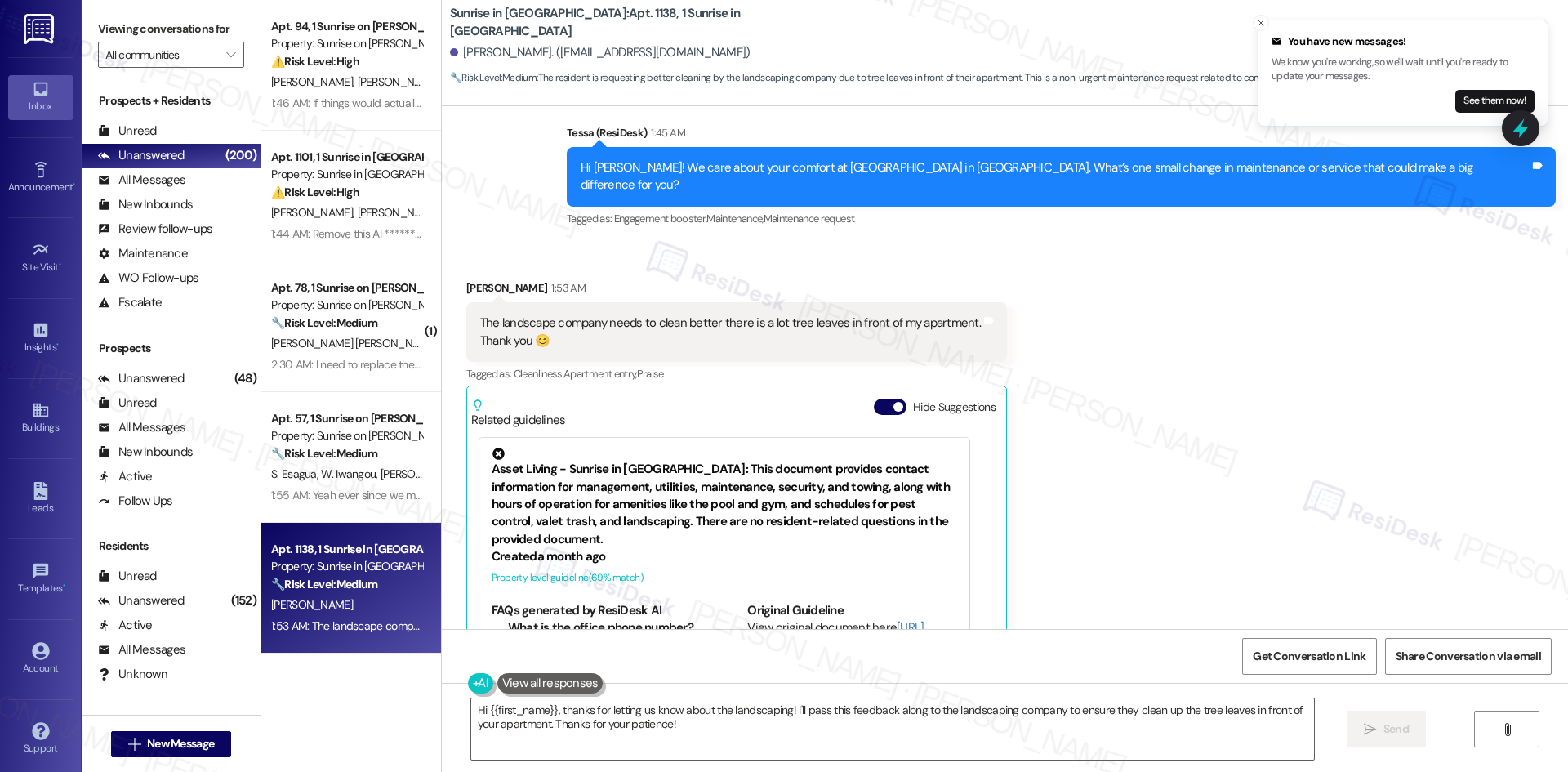
scroll to position [393, 0]
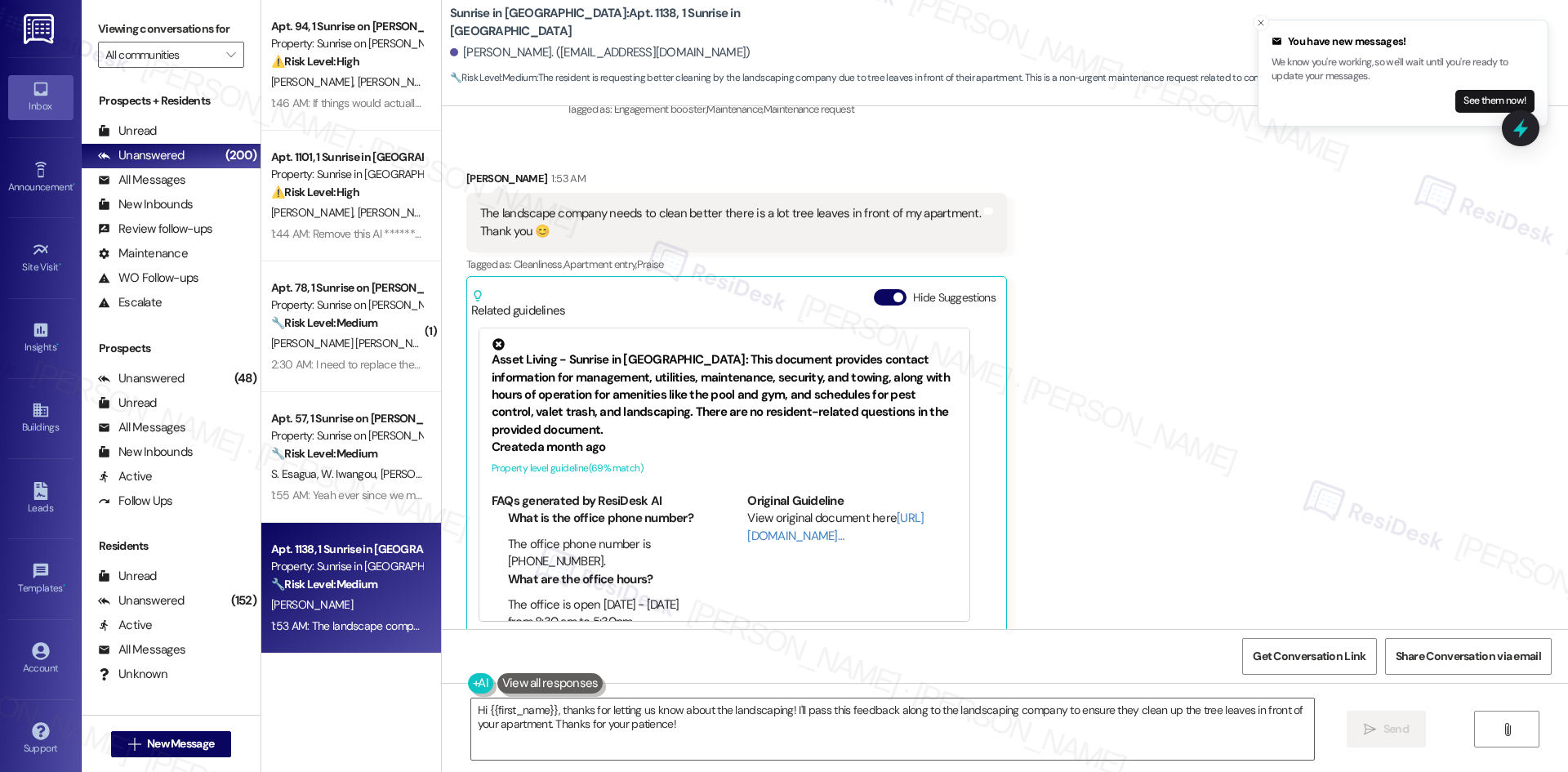
click at [1162, 274] on div "Received via SMS Laura Sanchez 1:53 AM The landscape company needs to clean bet…" at bounding box center [1004, 390] width 1126 height 513
click at [953, 735] on textarea "Hi {{first_name}}, thanks for letting us know about the landscaping! I'll pass …" at bounding box center [892, 729] width 842 height 61
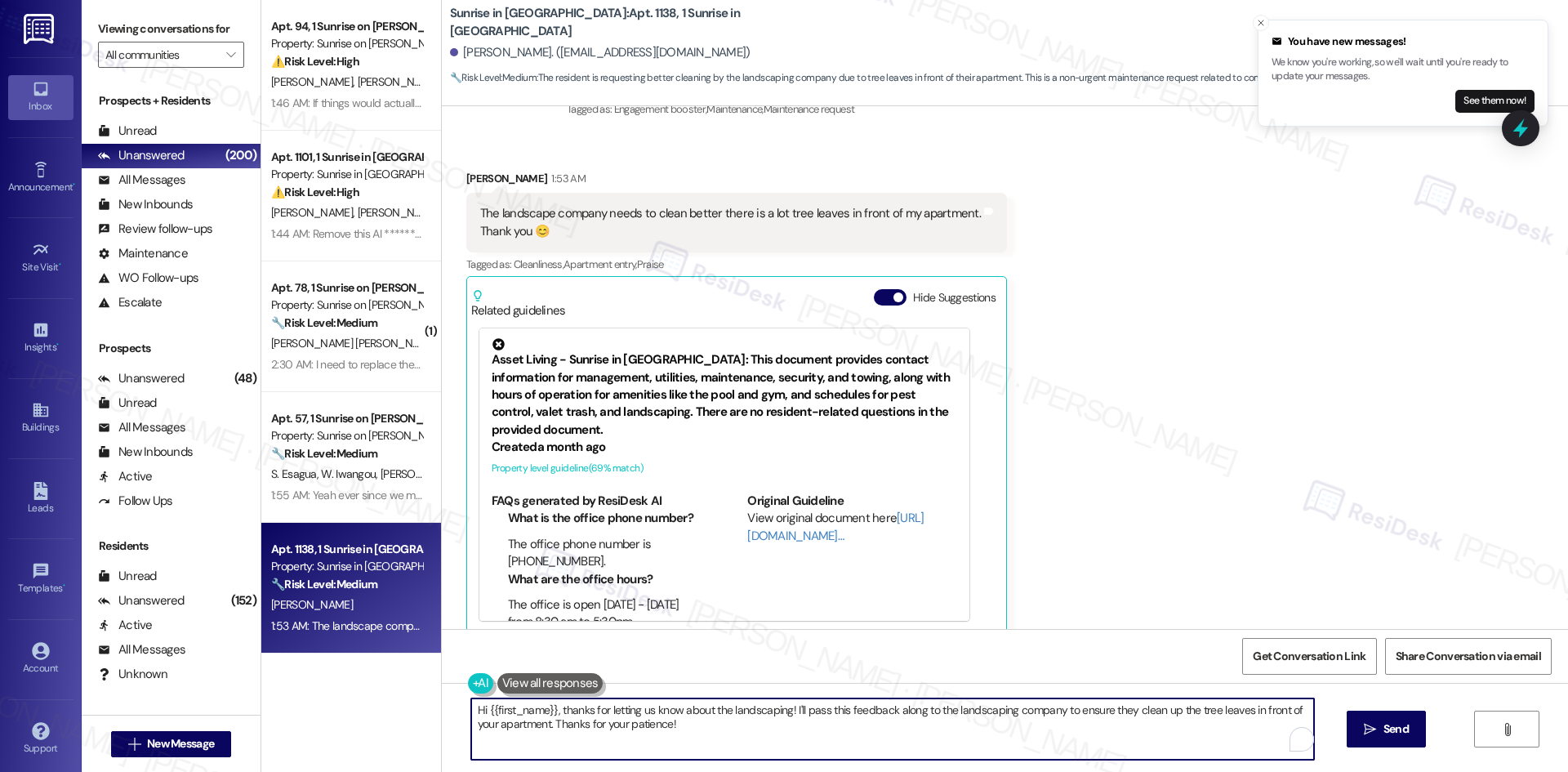
paste textarea "Thank you for sharing this, [PERSON_NAME]! I’ll let the site team know about th…"
type textarea "Thank you for sharing this, [PERSON_NAME]! I’ll let the site team know about th…"
click at [1380, 704] on div "Thank you for sharing this, Laura! I’ll let the site team know about the tree l…" at bounding box center [1004, 744] width 1126 height 123
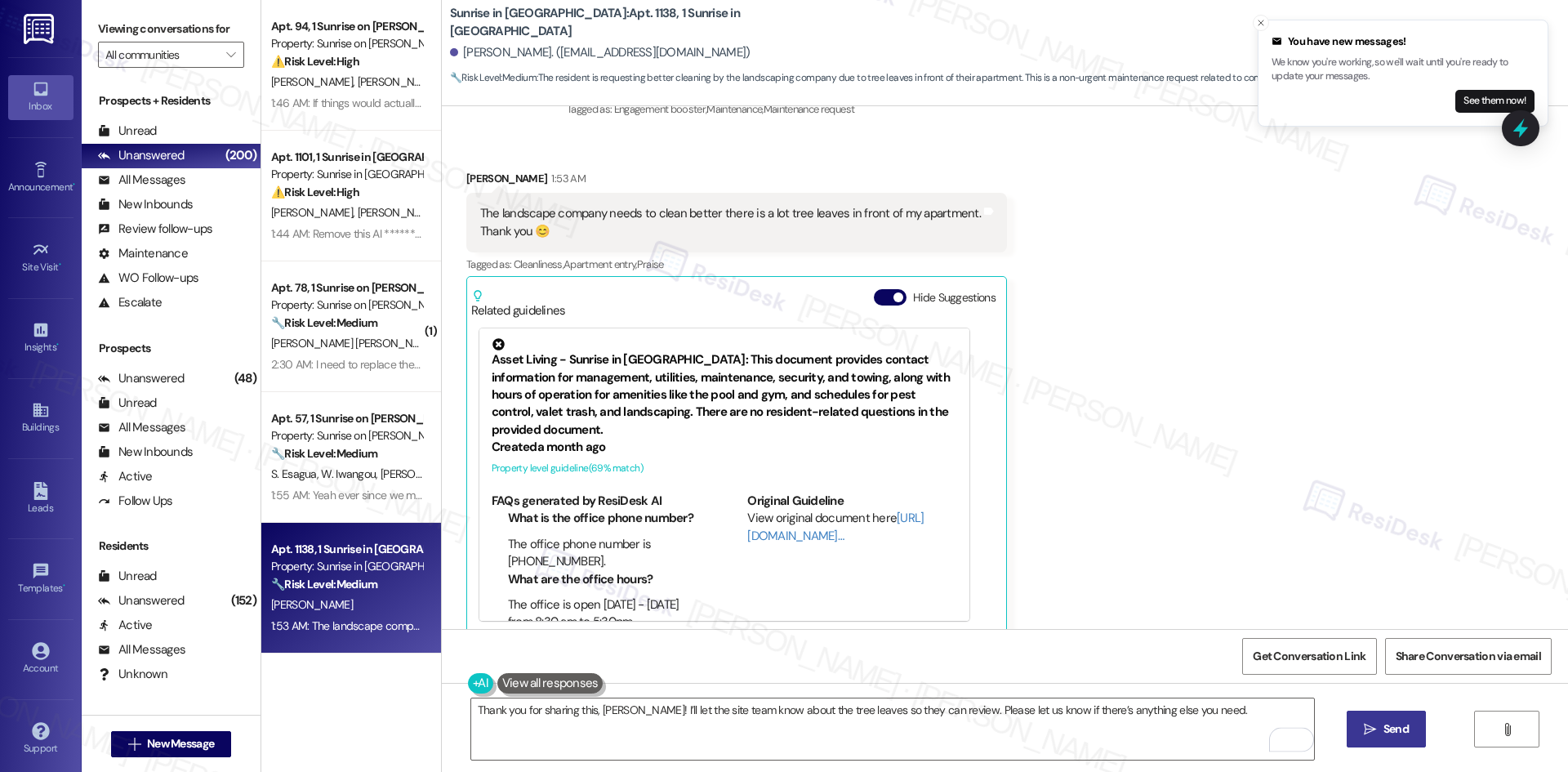
click at [1380, 728] on span "Send" at bounding box center [1396, 729] width 31 height 17
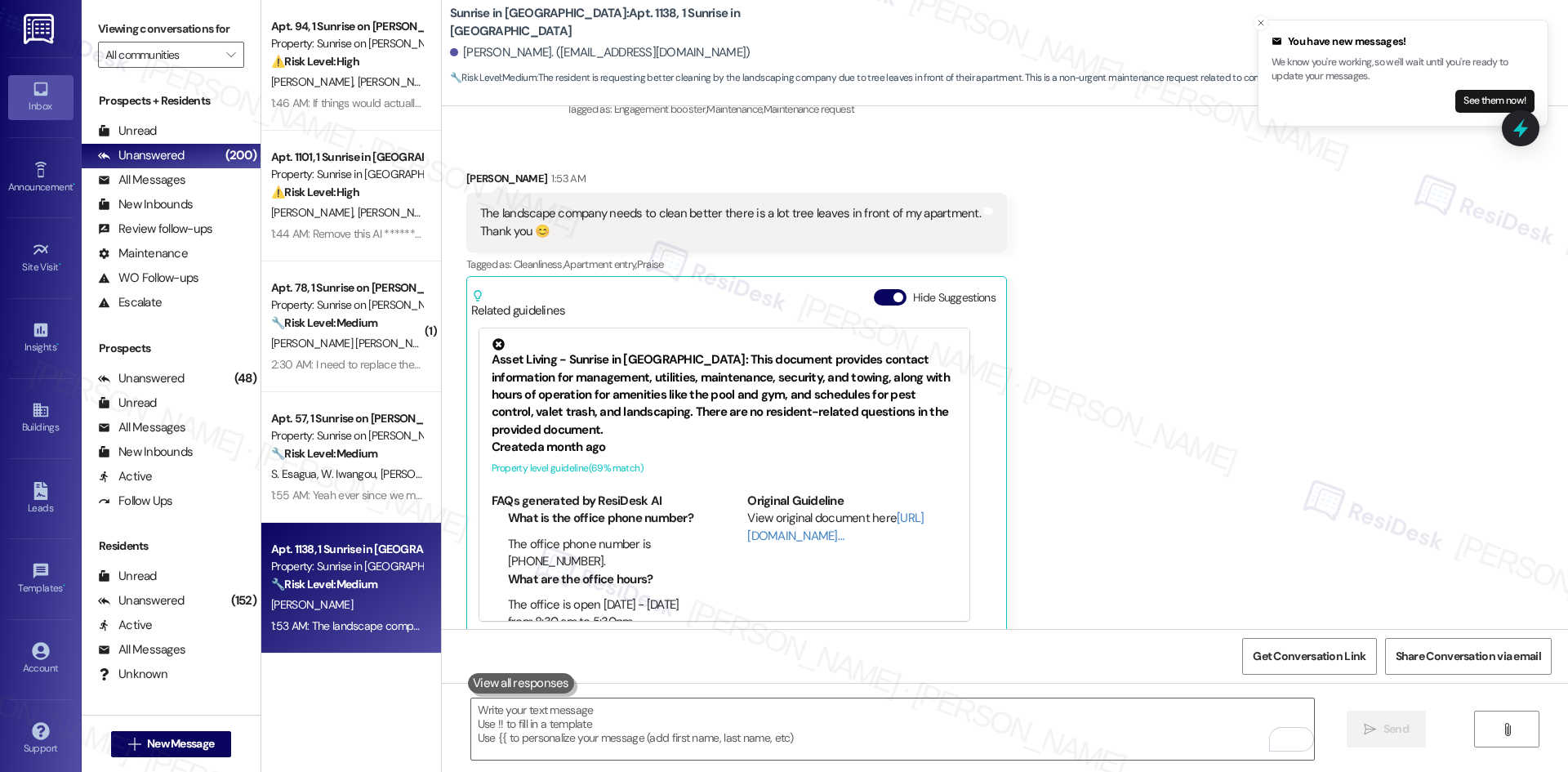
scroll to position [392, 0]
click at [1038, 346] on div "Received via SMS Laura Sanchez 1:53 AM The landscape company needs to clean bet…" at bounding box center [1004, 390] width 1126 height 513
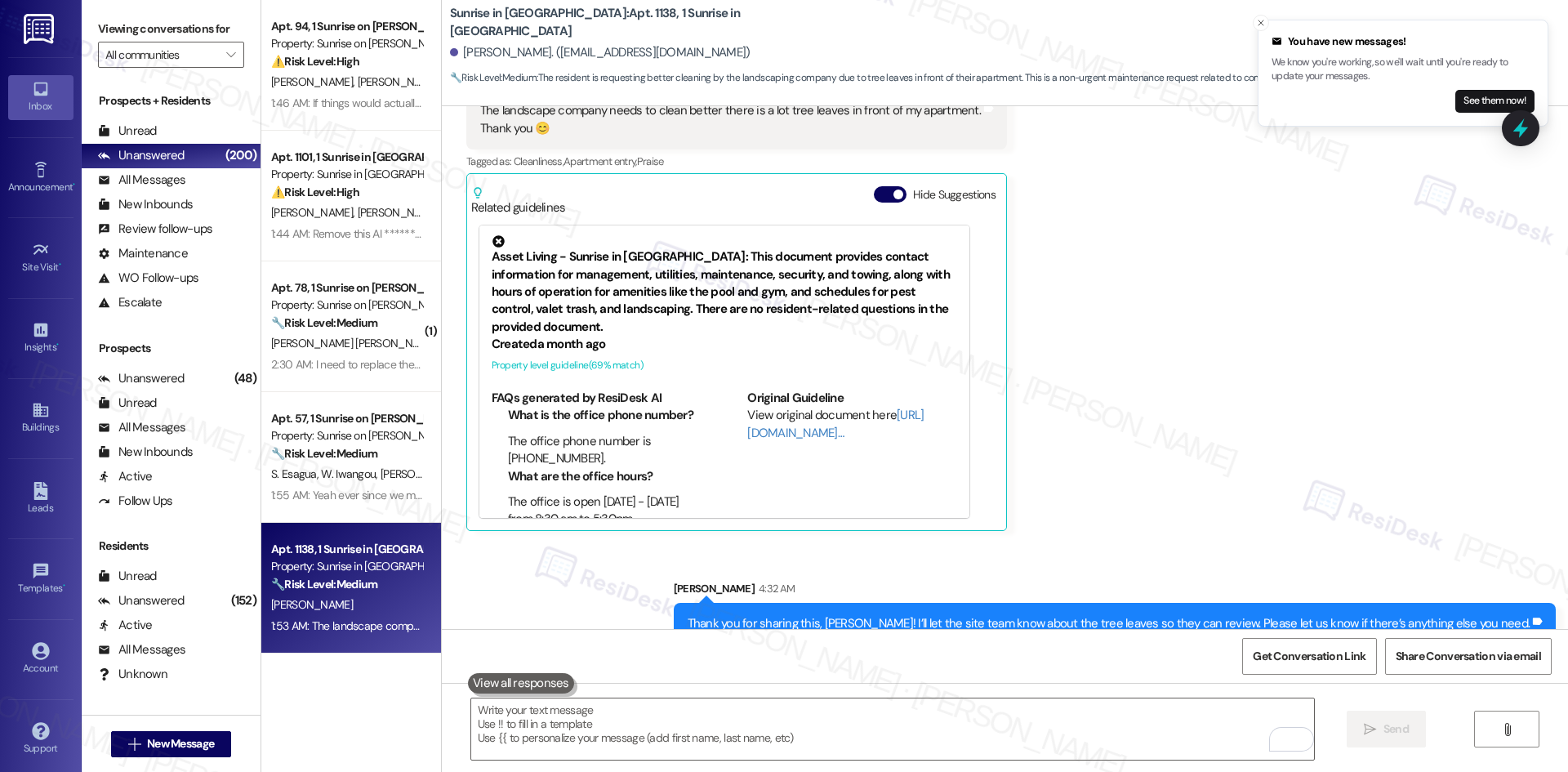
scroll to position [507, 0]
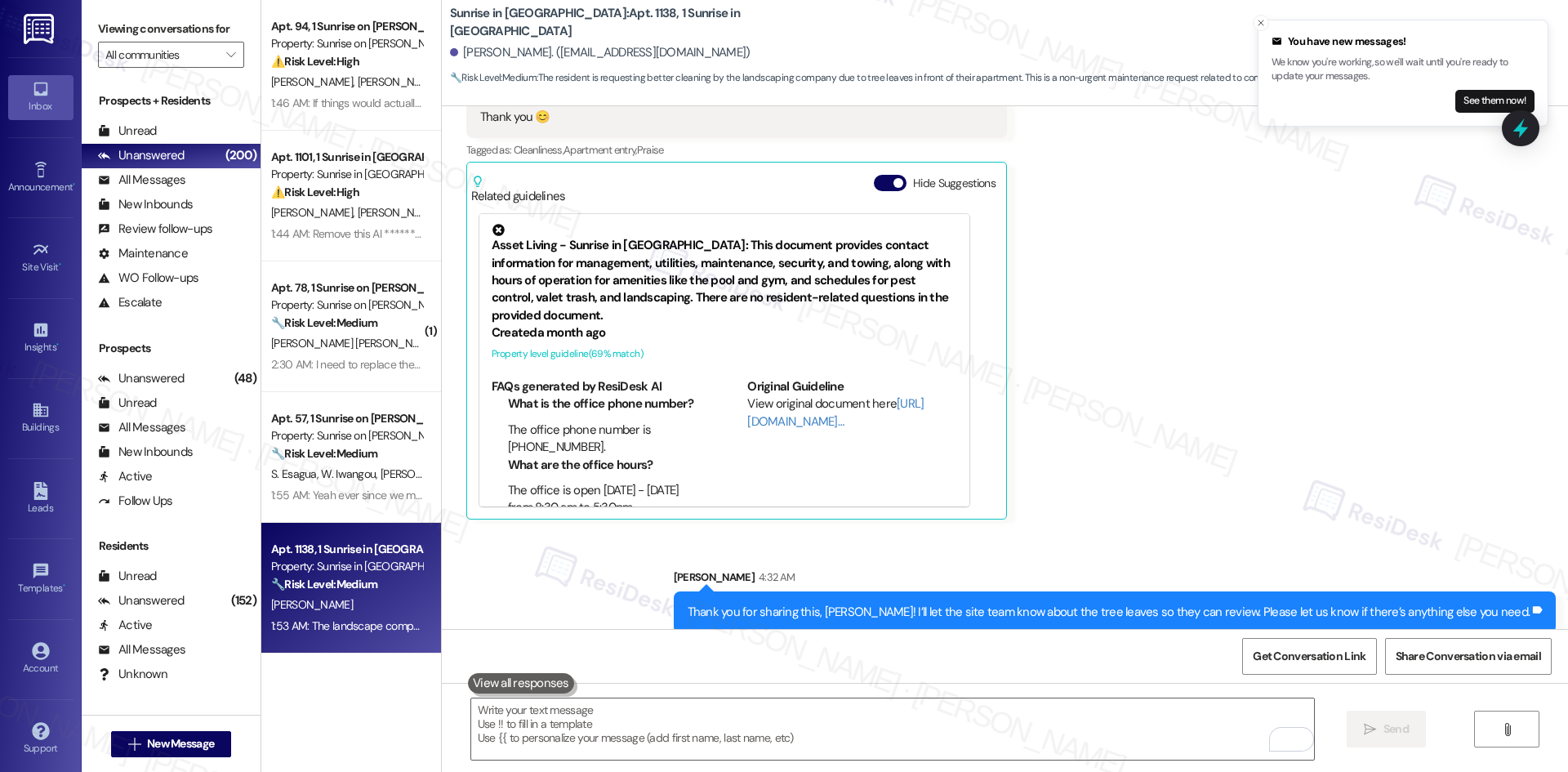
click at [1195, 437] on div "Received via SMS Laura Sanchez 1:53 AM The landscape company needs to clean bet…" at bounding box center [1004, 275] width 1126 height 513
click at [1208, 465] on div "Received via SMS Laura Sanchez 1:53 AM The landscape company needs to clean bet…" at bounding box center [1004, 275] width 1126 height 513
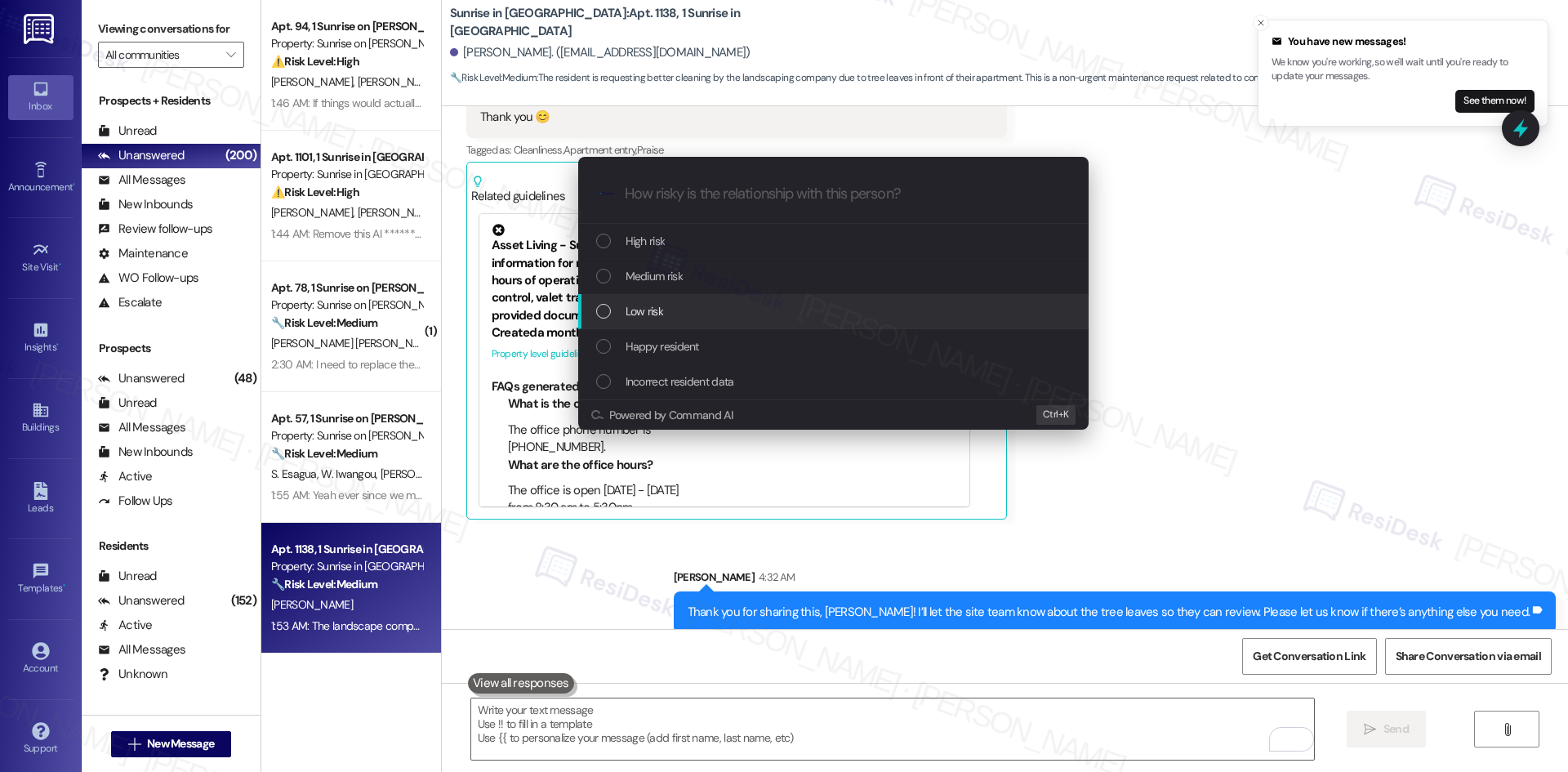
click at [735, 301] on div "Low risk" at bounding box center [834, 311] width 511 height 35
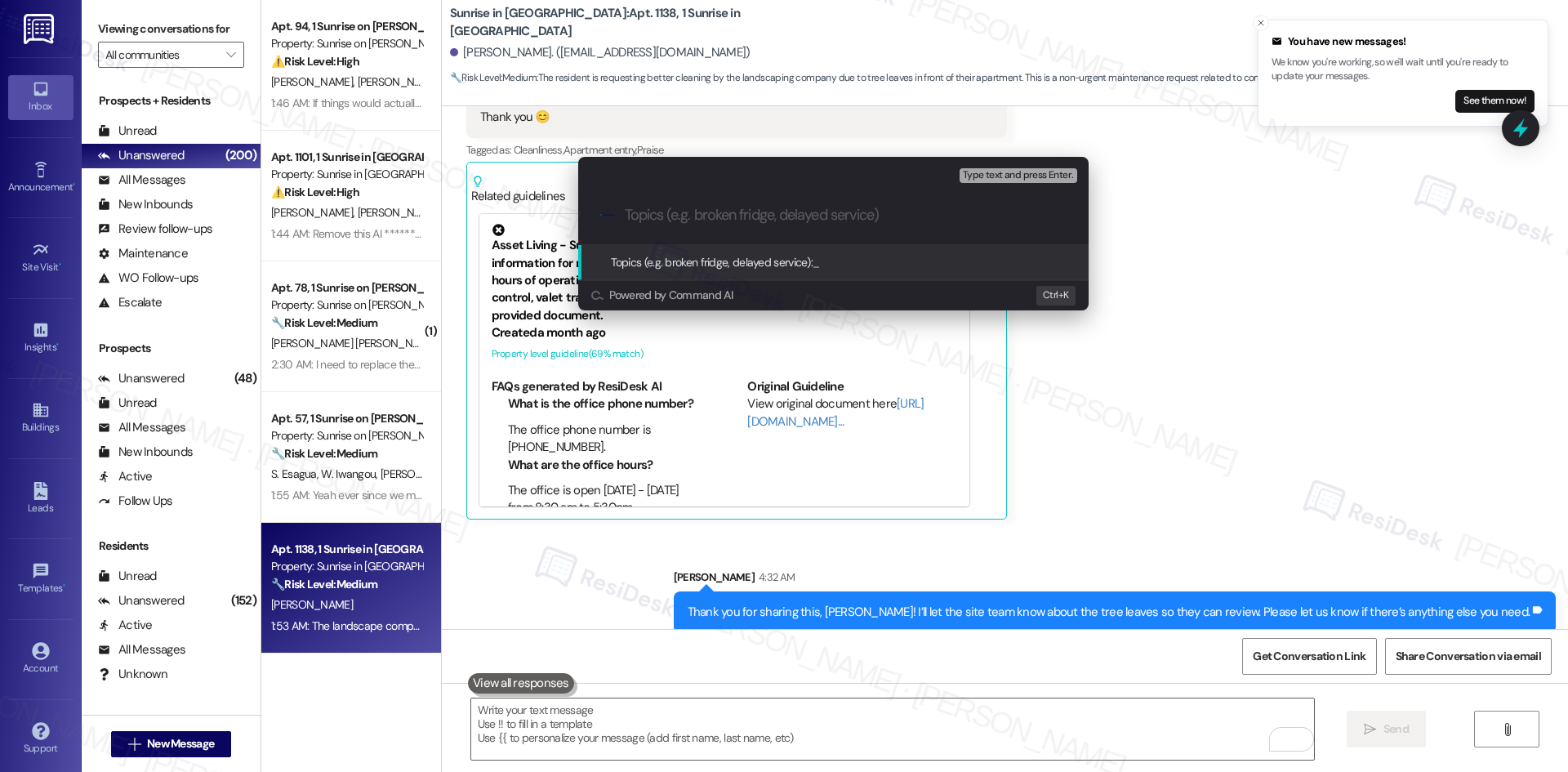
click at [716, 223] on input "Topics (e.g. broken fridge, delayed service)" at bounding box center [846, 214] width 444 height 17
paste input "Resident Feedback – Landscaping"
type input "Resident Feedback – Landscaping"
click at [976, 220] on input "Resident Feedback – Landscaping" at bounding box center [839, 214] width 430 height 17
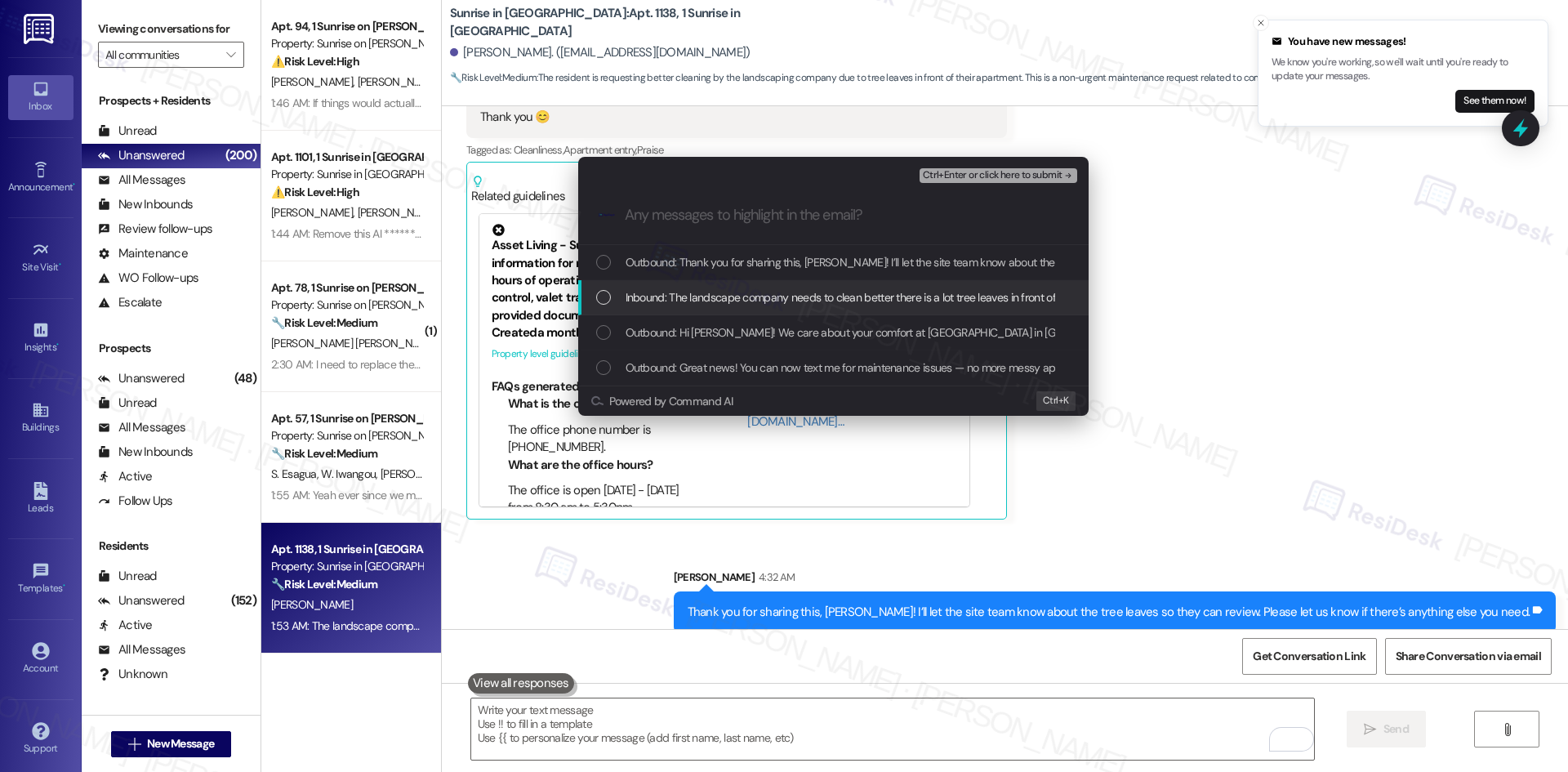
click at [780, 299] on span "Inbound: The landscape company needs to clean better there is a lot tree leaves…" at bounding box center [910, 298] width 570 height 18
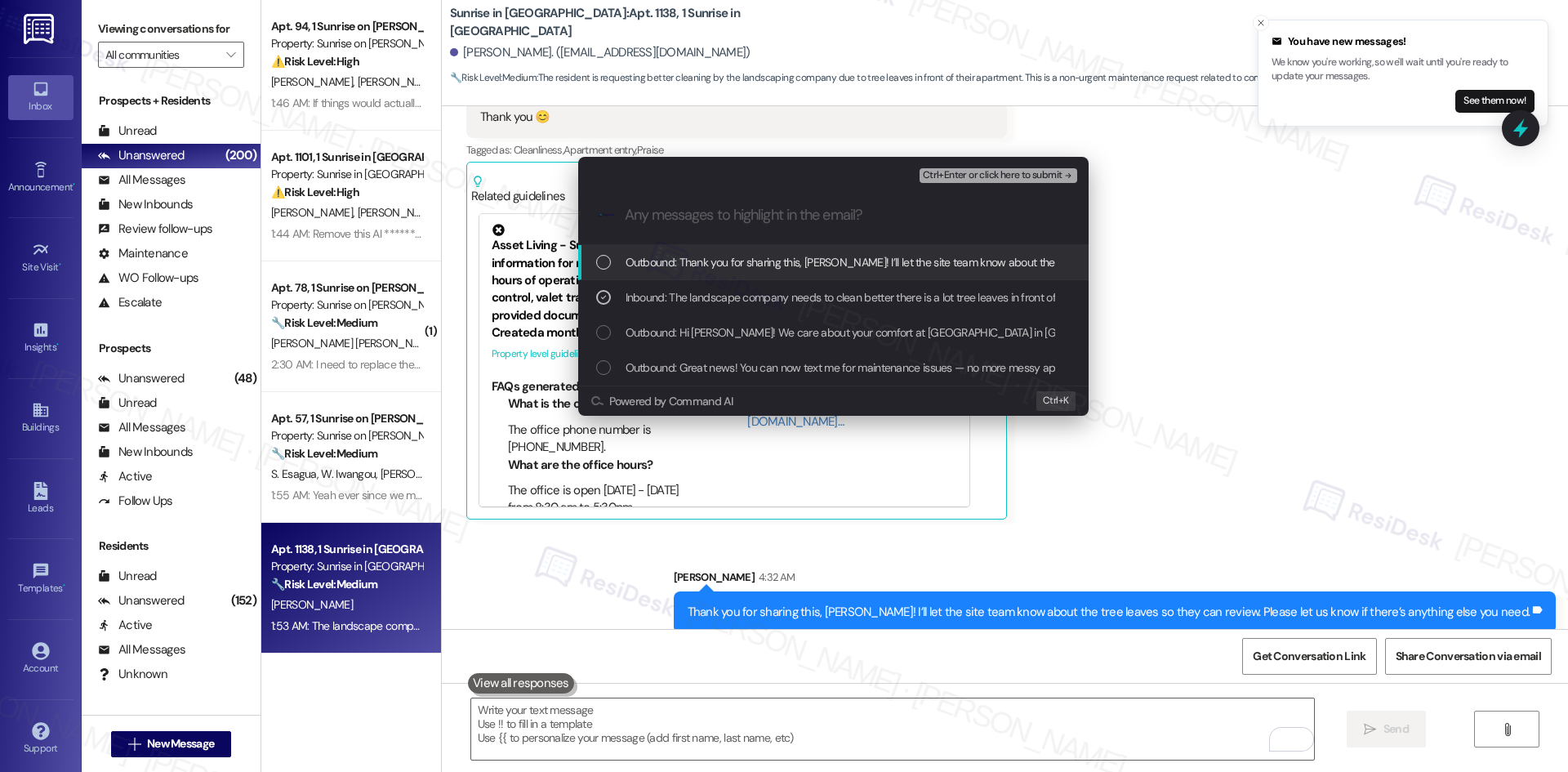
click at [1005, 178] on span "Ctrl+Enter or click here to submit" at bounding box center [993, 176] width 139 height 12
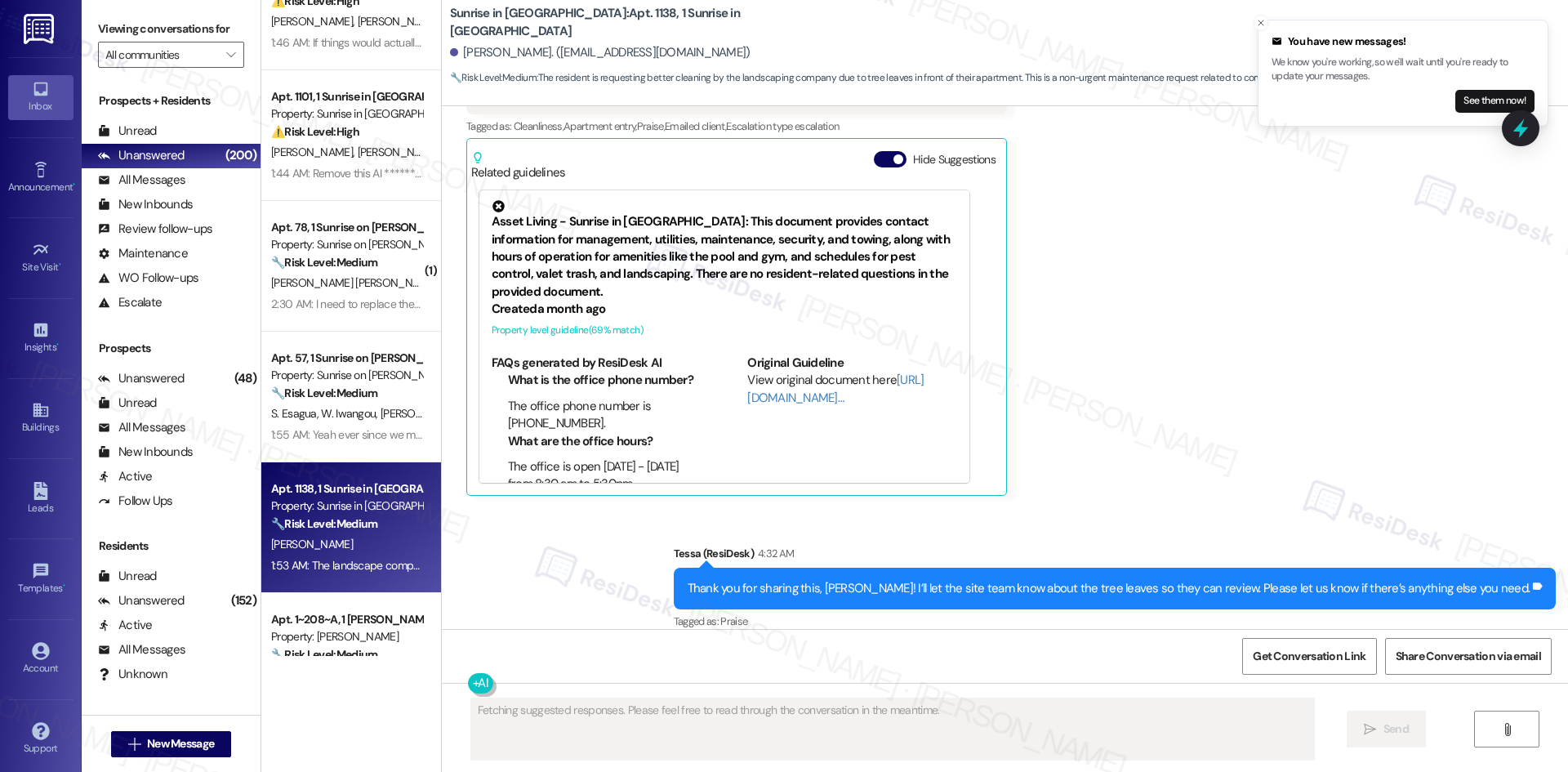
scroll to position [327, 0]
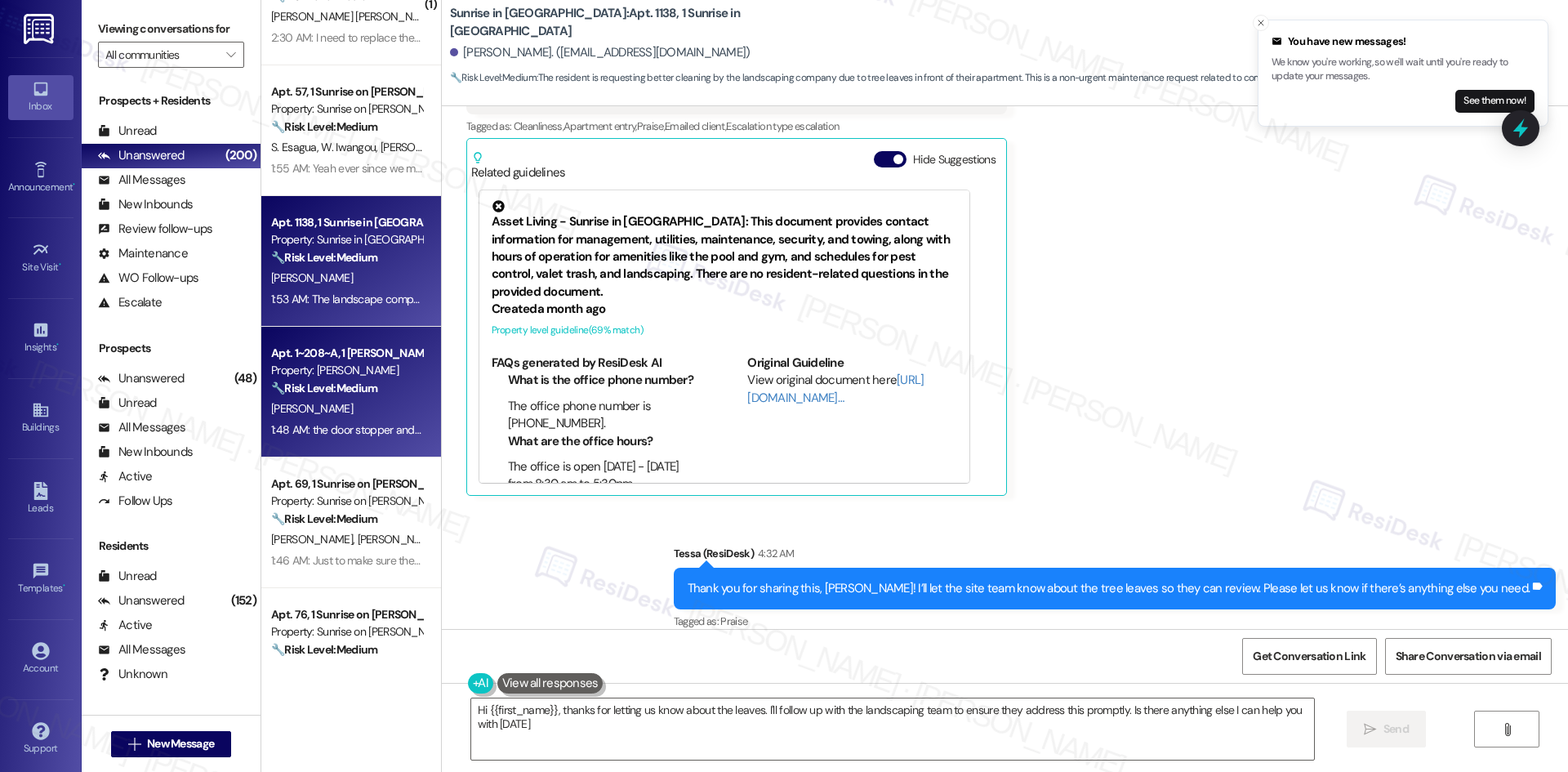
type textarea "Hi {{first_name}}, thanks for letting us know about the leaves. I'll follow up …"
click at [369, 412] on div "A. Todaro" at bounding box center [346, 409] width 154 height 21
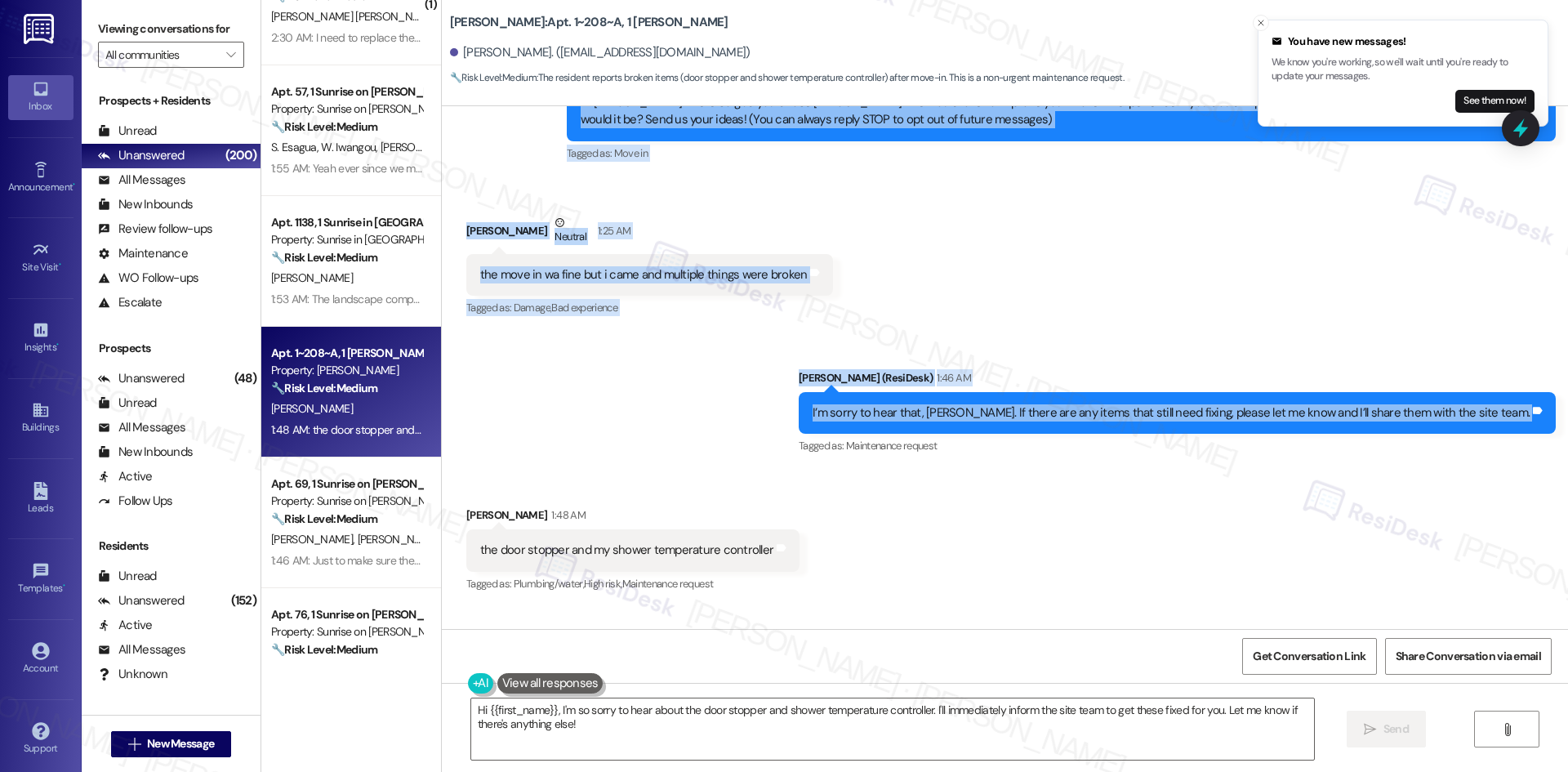
scroll to position [323, 0]
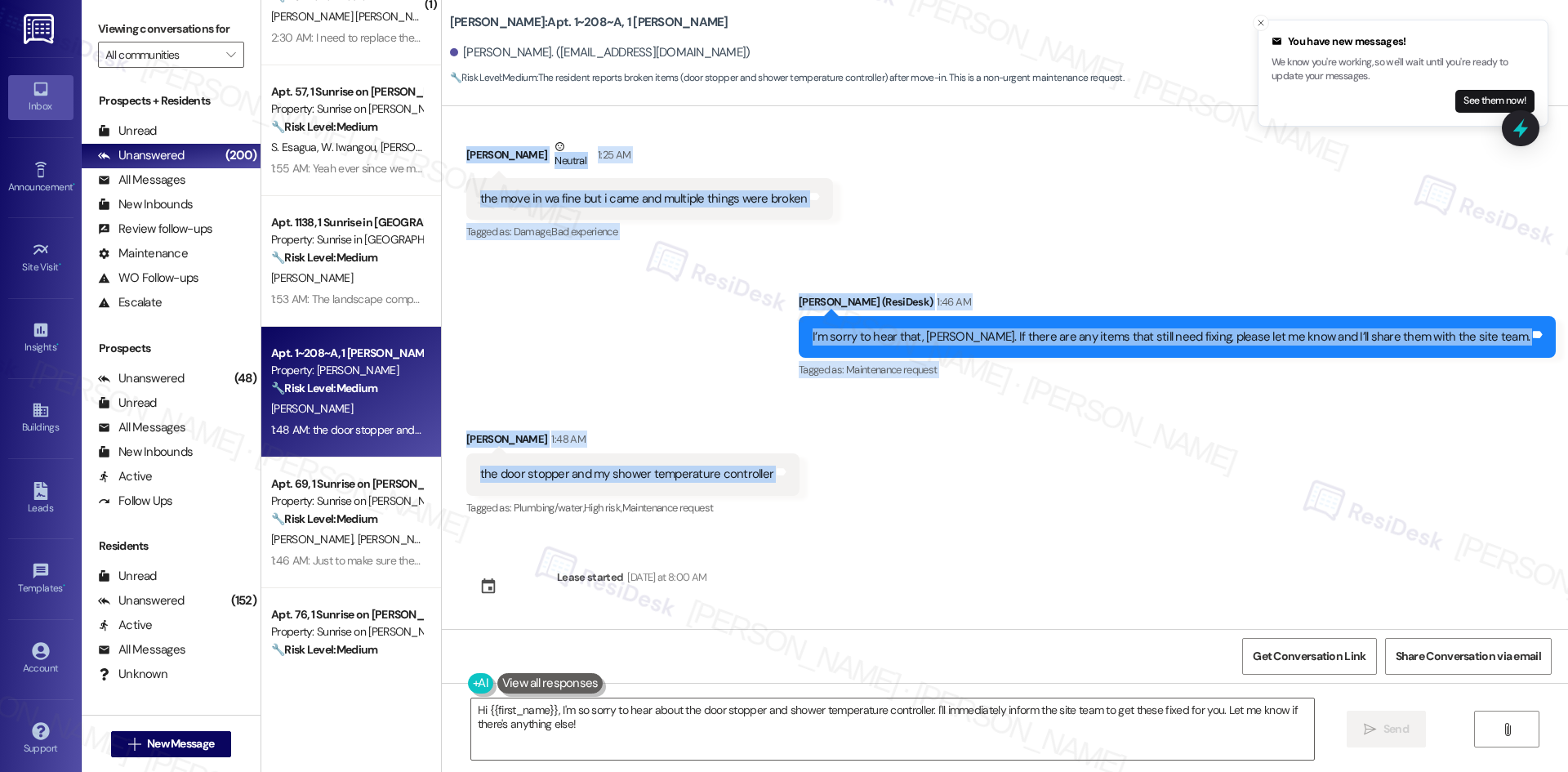
drag, startPoint x: 521, startPoint y: 244, endPoint x: 852, endPoint y: 475, distance: 403.6
click at [852, 475] on div "Collections Status Yesterday at 1:51 PM Arabella Todaro has an outstanding bala…" at bounding box center [1004, 367] width 1126 height 523
copy div "Residesk Automated Survey 12:39 AM Hi Arabella! We're so glad you chose TODD! W…"
drag, startPoint x: 640, startPoint y: 337, endPoint x: 656, endPoint y: 337, distance: 16.0
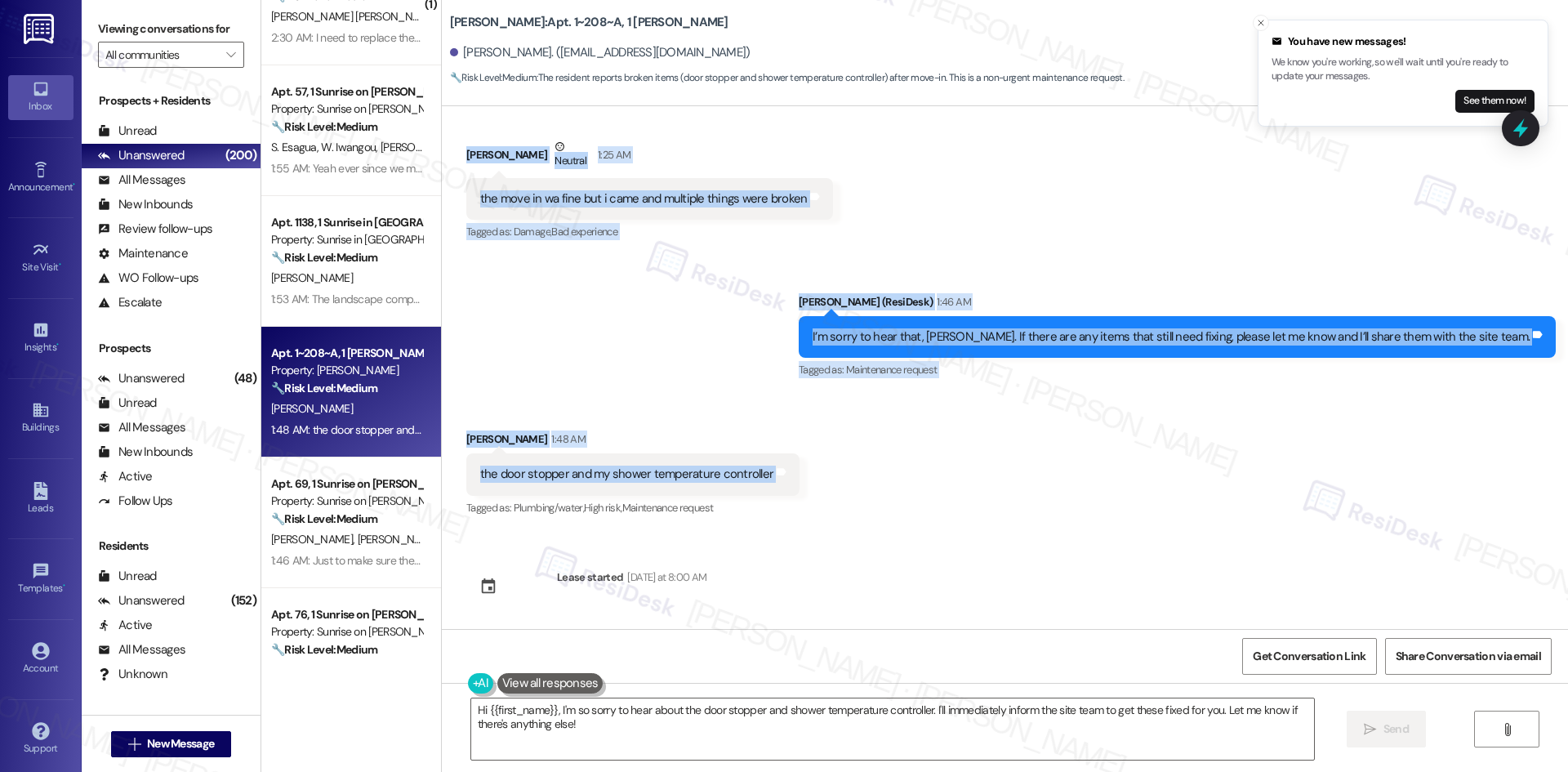
click at [640, 337] on div "Sent via SMS Sarah (ResiDesk) 1:46 AM I’m sorry to hear that, Arabella. If ther…" at bounding box center [1004, 325] width 1126 height 138
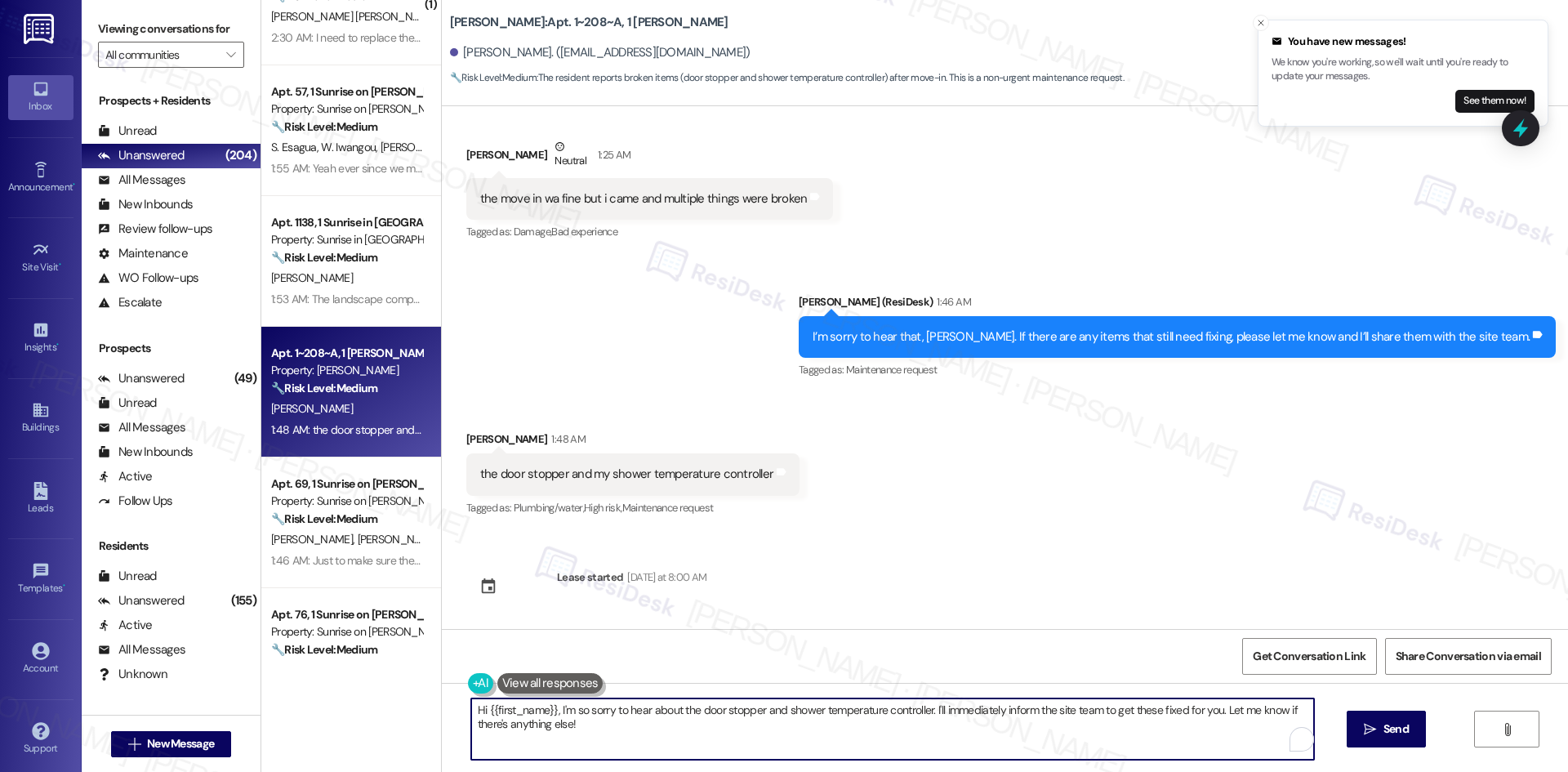
drag, startPoint x: 583, startPoint y: 726, endPoint x: 459, endPoint y: 705, distance: 125.8
click at [462, 705] on div "Hi {{first_name}}, I'm so sorry to hear about the door stopper and shower tempe…" at bounding box center [885, 729] width 844 height 63
paste textarea "Thanks for letting me know, Arabella. Are the door stopper and shower temperatu…"
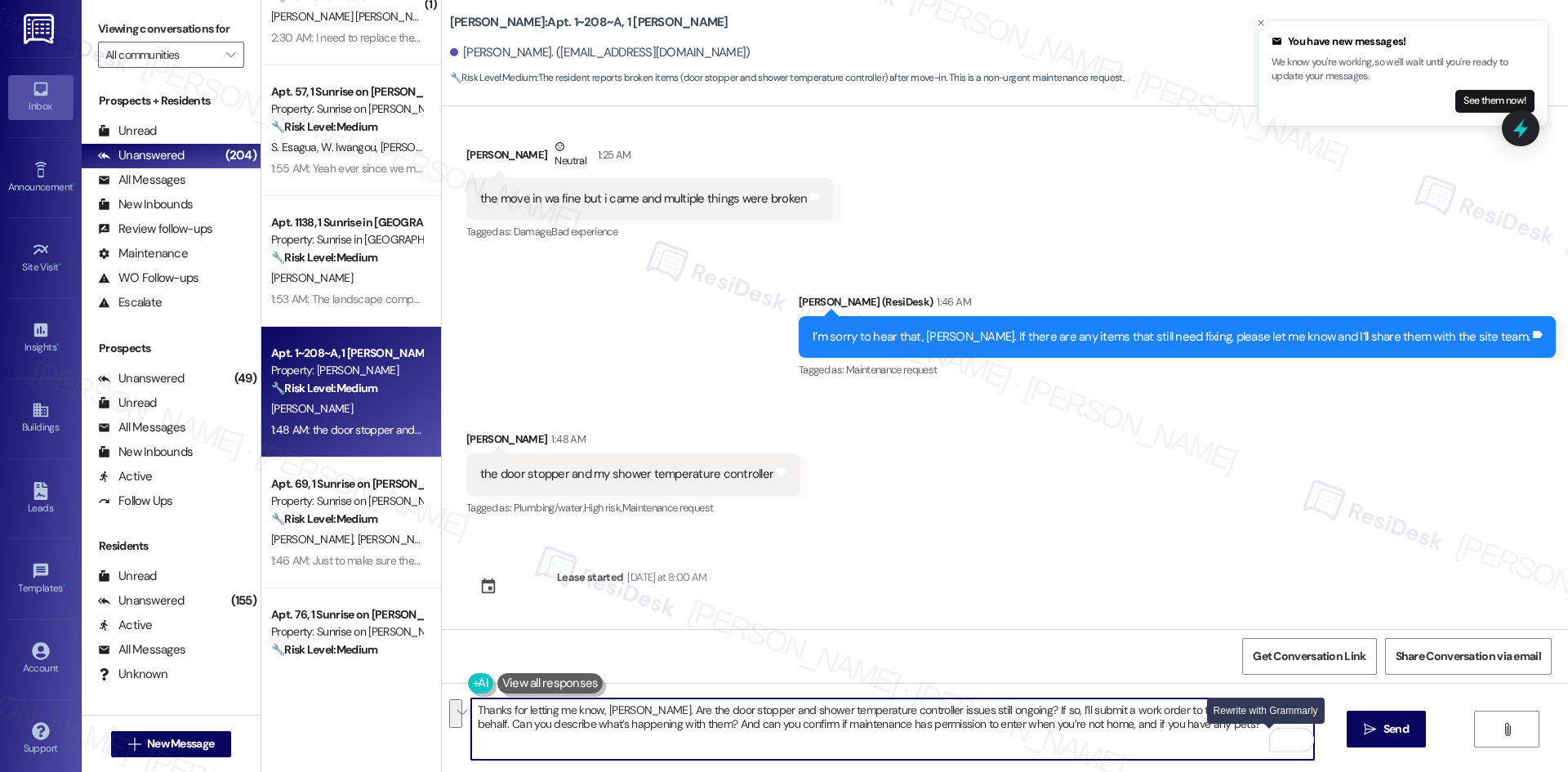
drag, startPoint x: 1003, startPoint y: 710, endPoint x: 1252, endPoint y: 744, distance: 251.3
click at [1252, 744] on textarea "Thanks for letting me know, Arabella. Are the door stopper and shower temperatu…" at bounding box center [892, 729] width 842 height 61
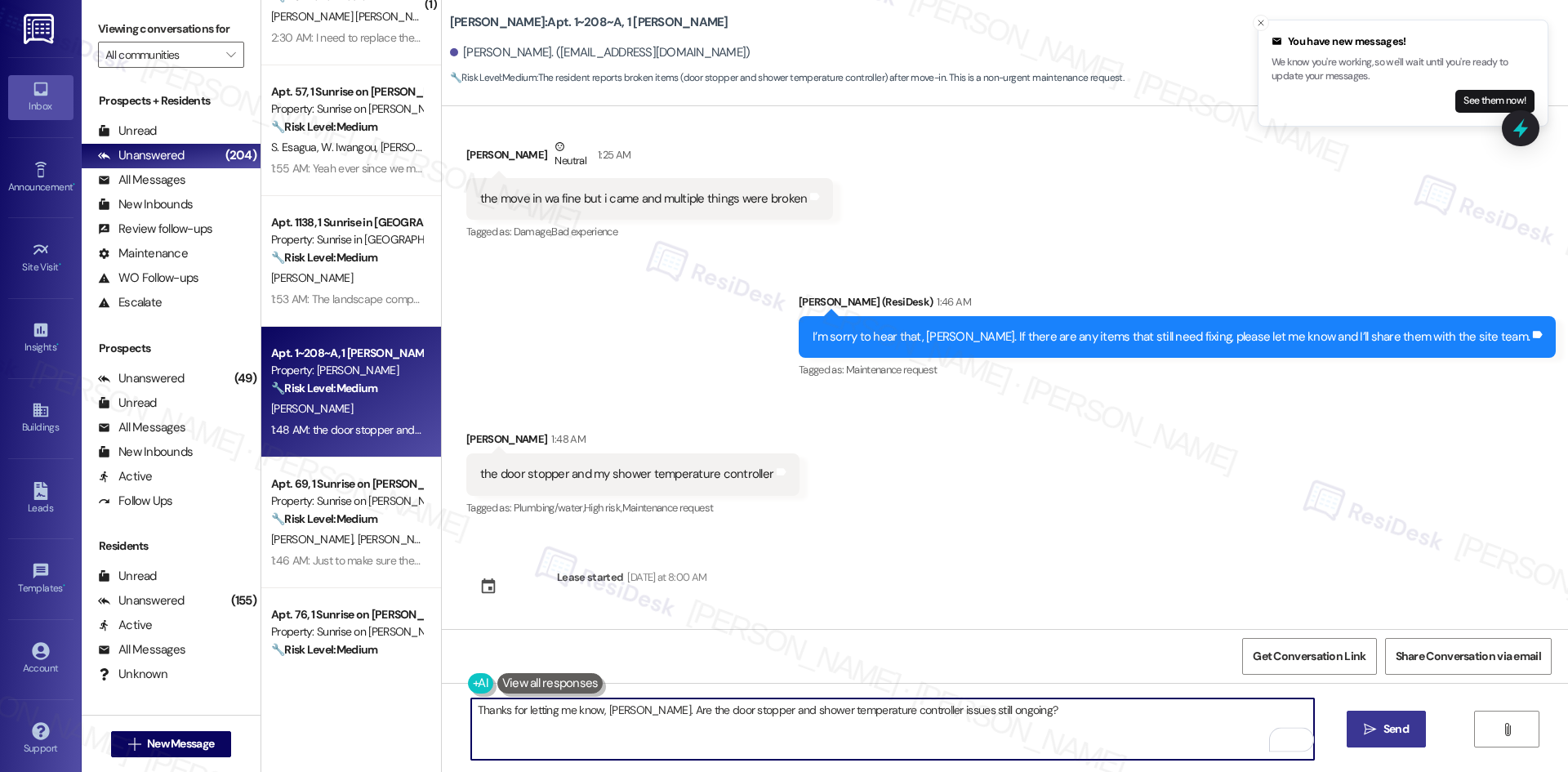
type textarea "Thanks for letting me know, Arabella. Are the door stopper and shower temperatu…"
click at [1396, 724] on span "Send" at bounding box center [1396, 729] width 26 height 17
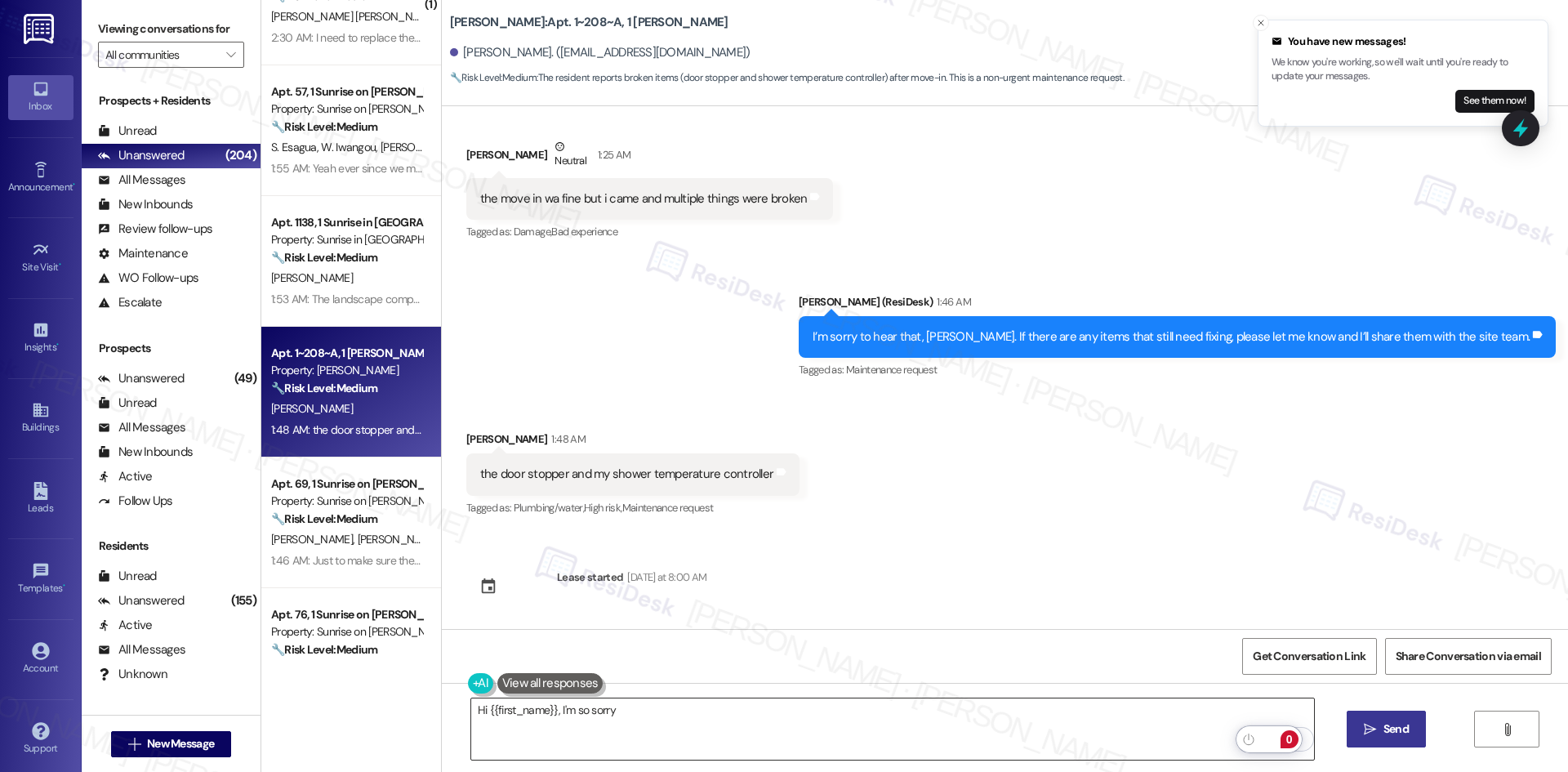
scroll to position [226, 0]
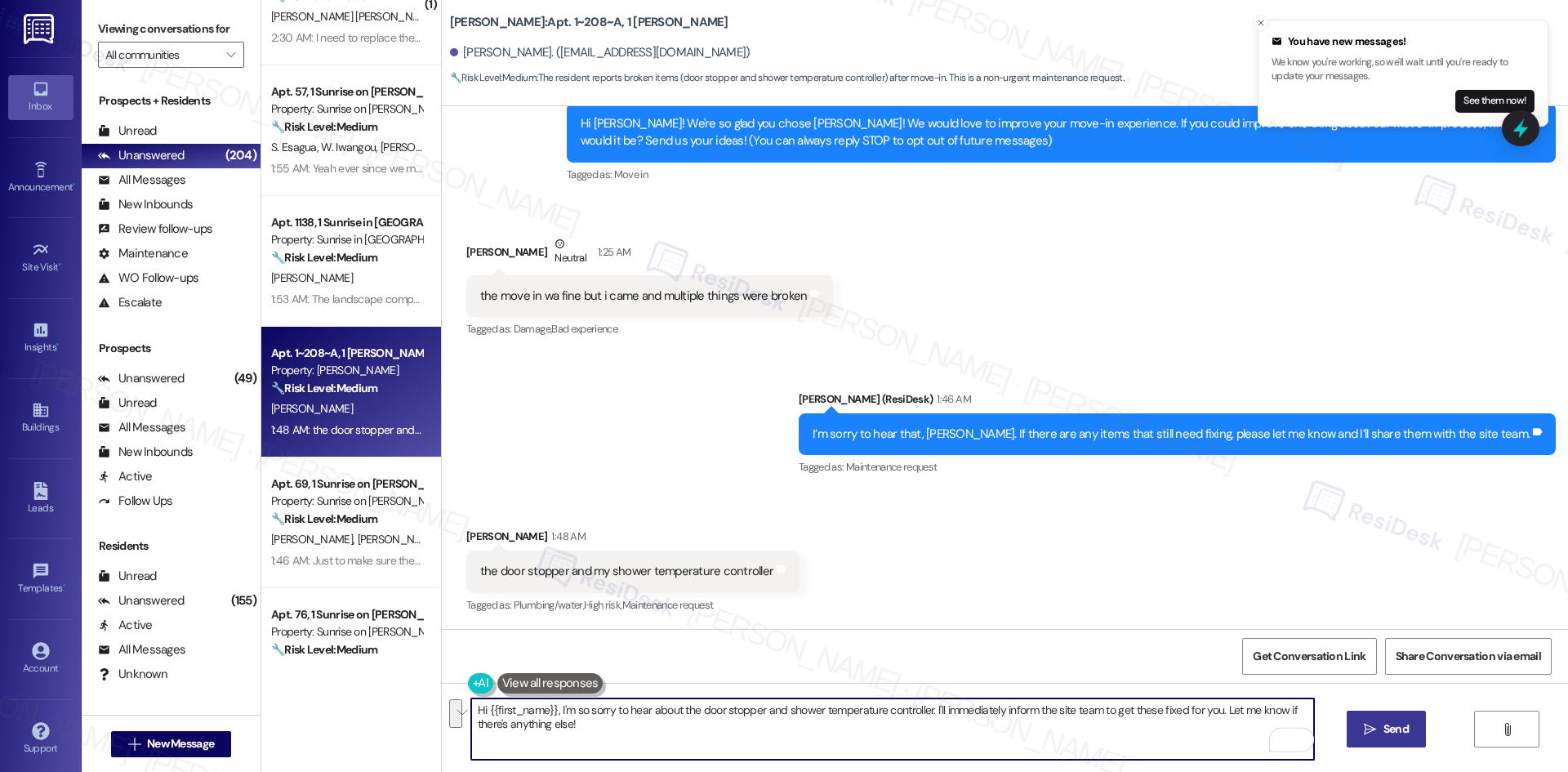
drag, startPoint x: 607, startPoint y: 732, endPoint x: 444, endPoint y: 696, distance: 166.9
click at [444, 696] on div "Hi {{first_name}}, I'm so sorry to hear about the door stopper and shower tempe…" at bounding box center [1004, 744] width 1126 height 123
paste textarea "If so, I’ll submit a work order to the site team on your behalf. Can you descri…"
type textarea "If so, I’ll submit a work order to the site team on your behalf. Can you descri…"
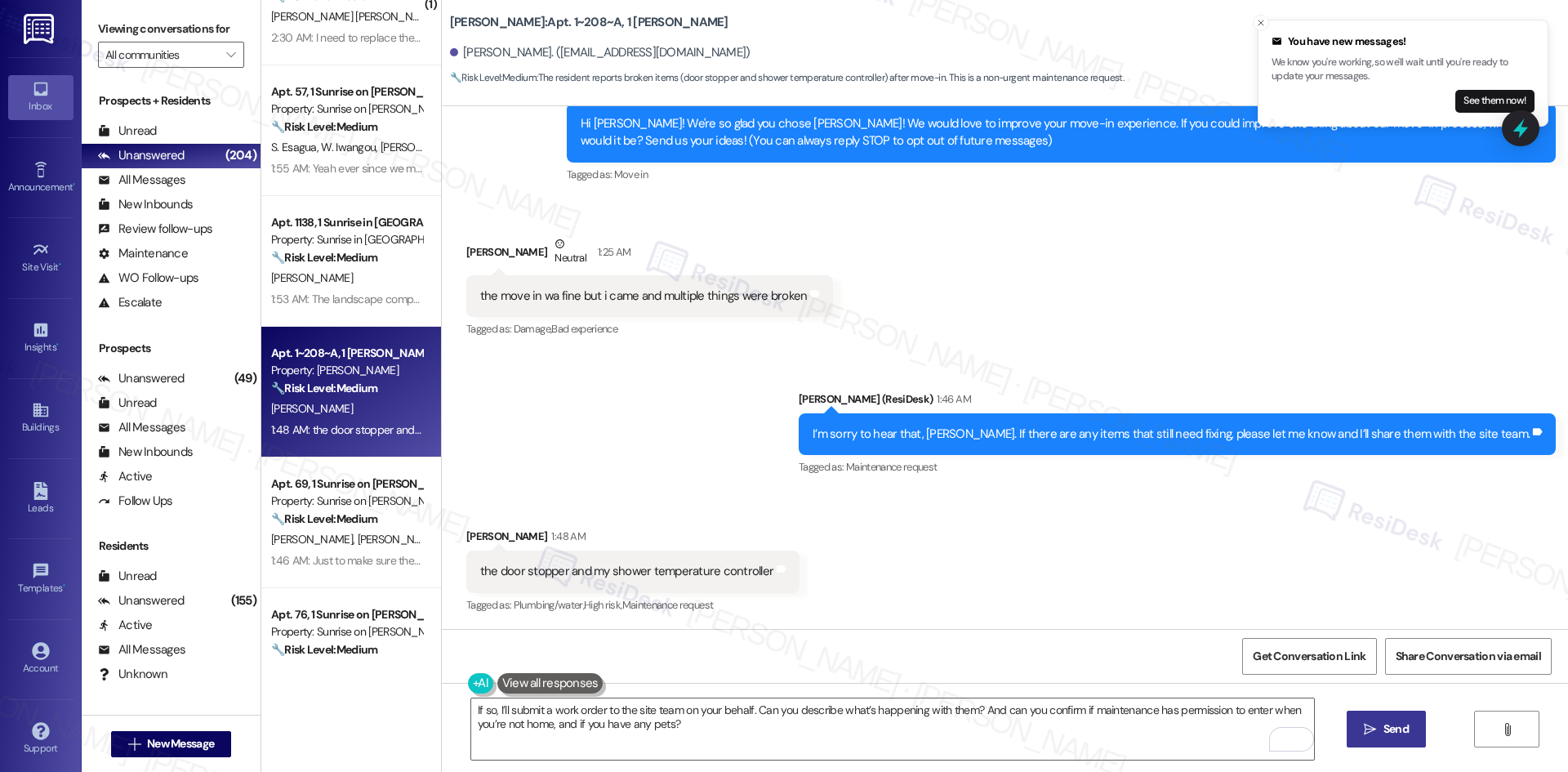
click at [1375, 737] on span " Send" at bounding box center [1386, 729] width 51 height 17
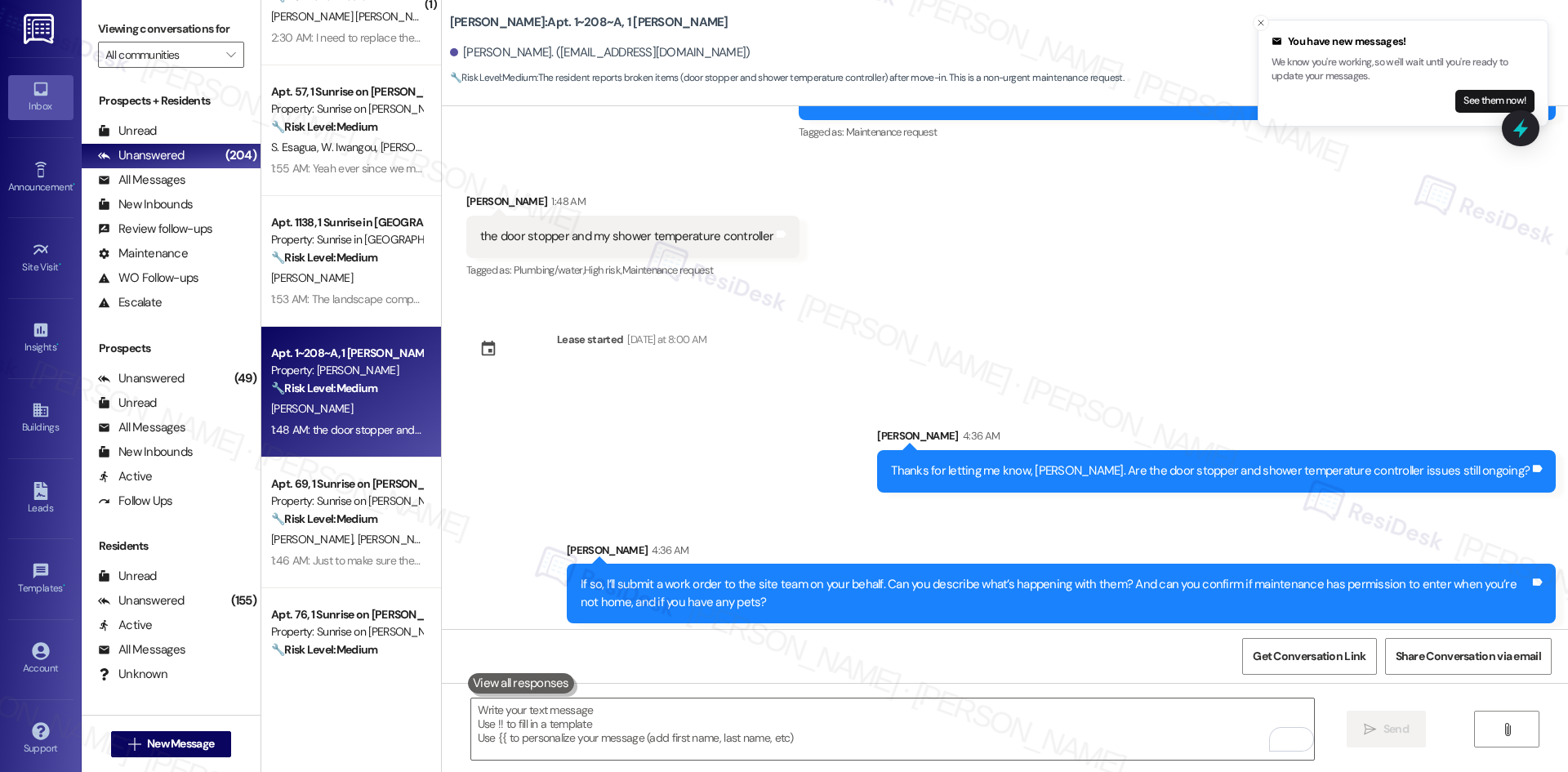
scroll to position [569, 0]
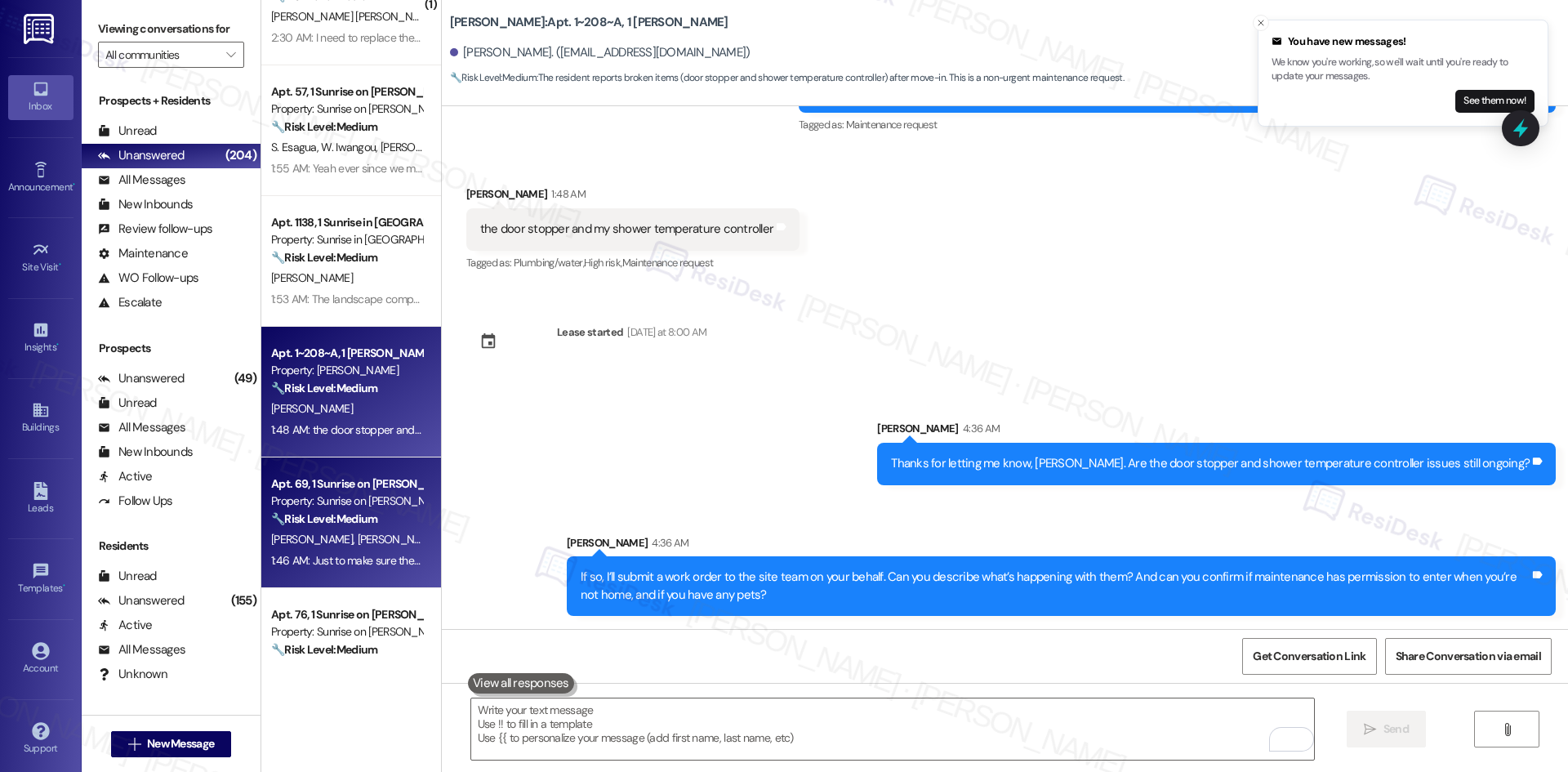
click at [369, 556] on div "1:46 AM: Just to make sure the Fido bag are refilled more often 1:46 AM: Just t…" at bounding box center [417, 560] width 294 height 15
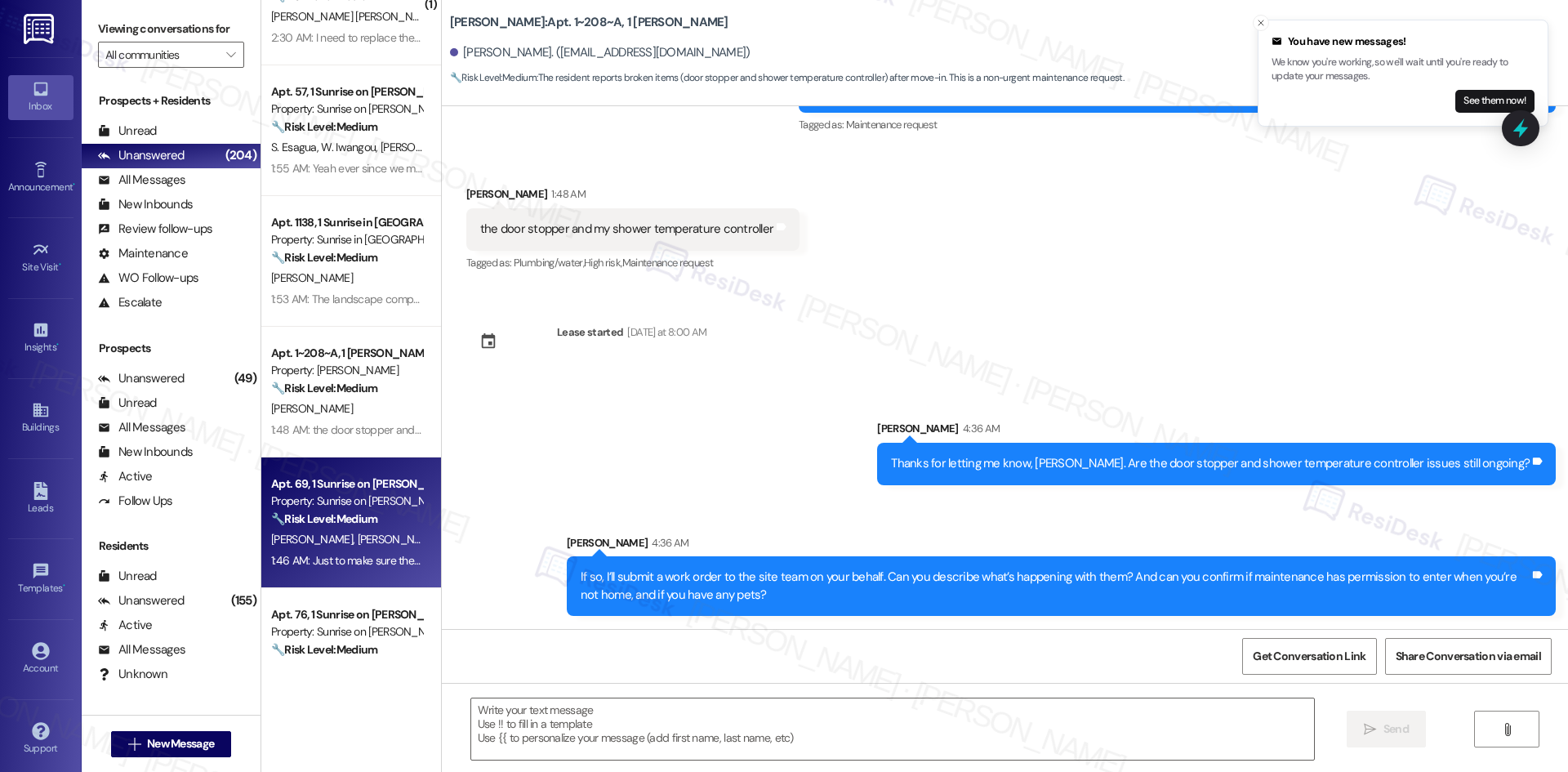
type textarea "Fetching suggested responses. Please feel free to read through the conversation…"
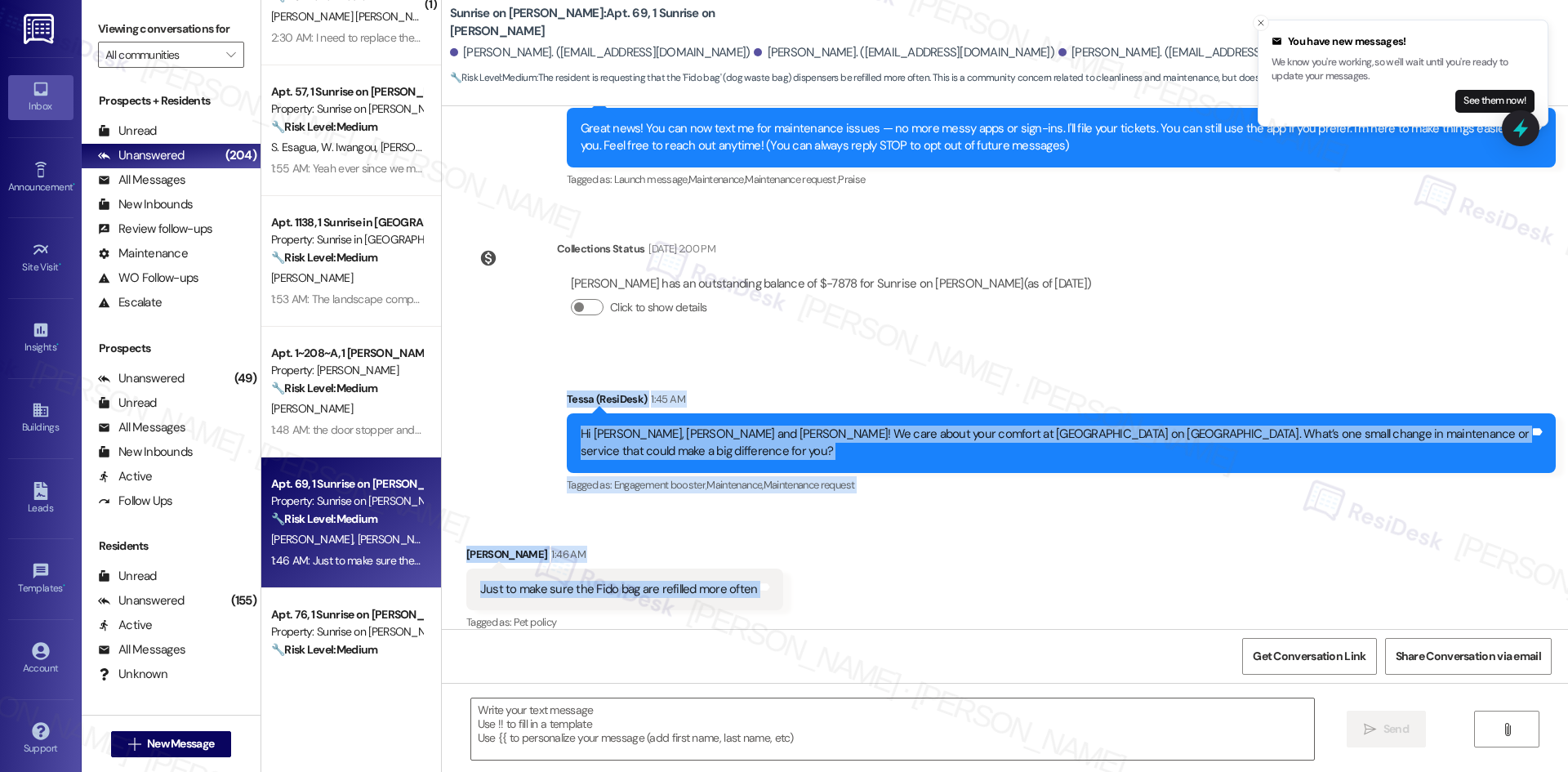
drag, startPoint x: 584, startPoint y: 390, endPoint x: 834, endPoint y: 566, distance: 305.7
click at [834, 566] on div "Lease started Aug 28, 2024 at 8:00 AM Announcement, sent via SMS Tessa (ResiDes…" at bounding box center [1004, 367] width 1126 height 523
copy div "Tessa (ResiDesk) 1:45 AM Hi Nina, Eddie and Samantha! We care about your comfor…"
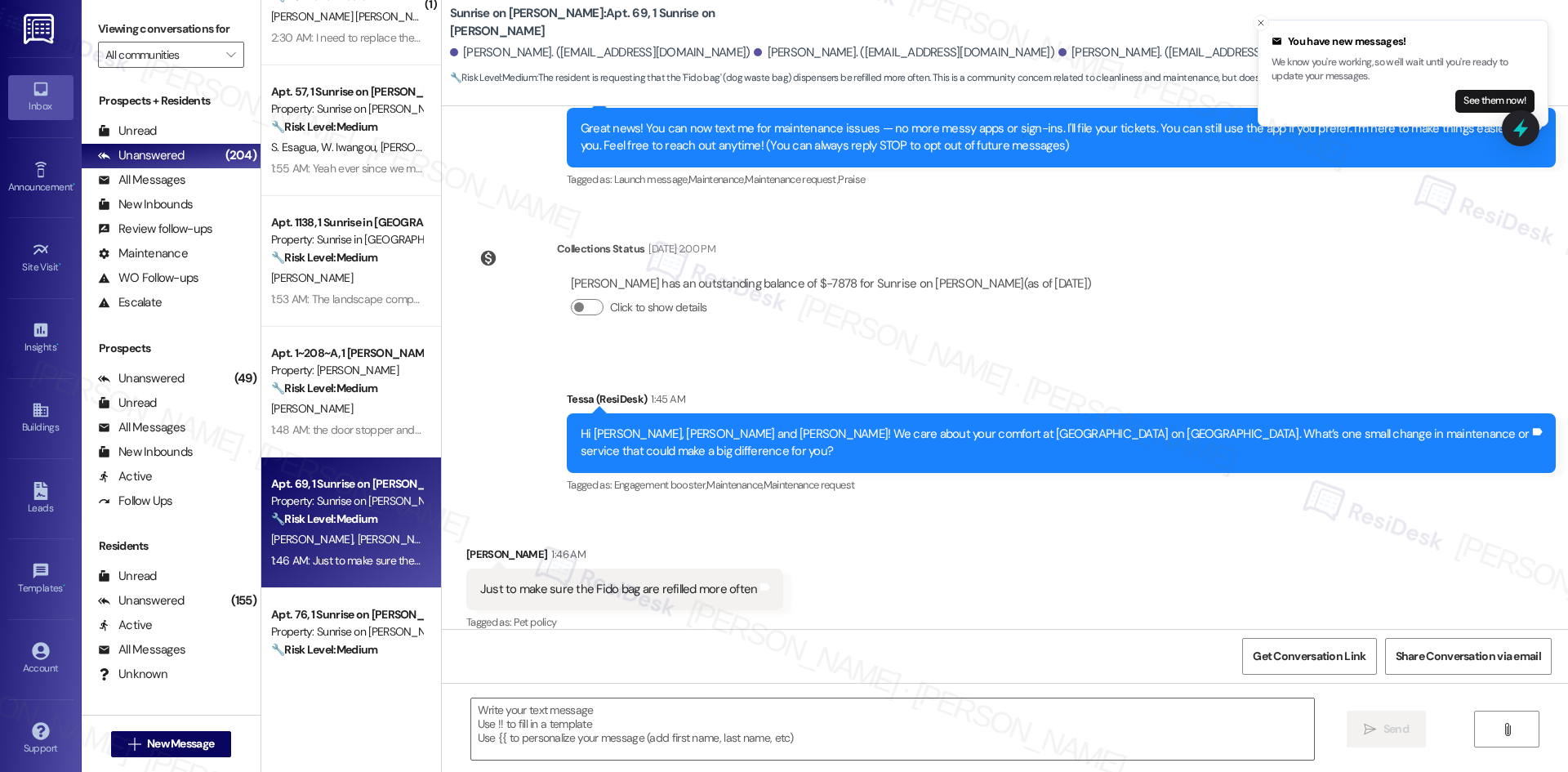
click at [912, 334] on div "Nina Corona has an outstanding balance of $-7878 for Sunrise on Bethany (as of …" at bounding box center [831, 303] width 548 height 79
click at [1262, 22] on line "Close toast" at bounding box center [1261, 23] width 5 height 5
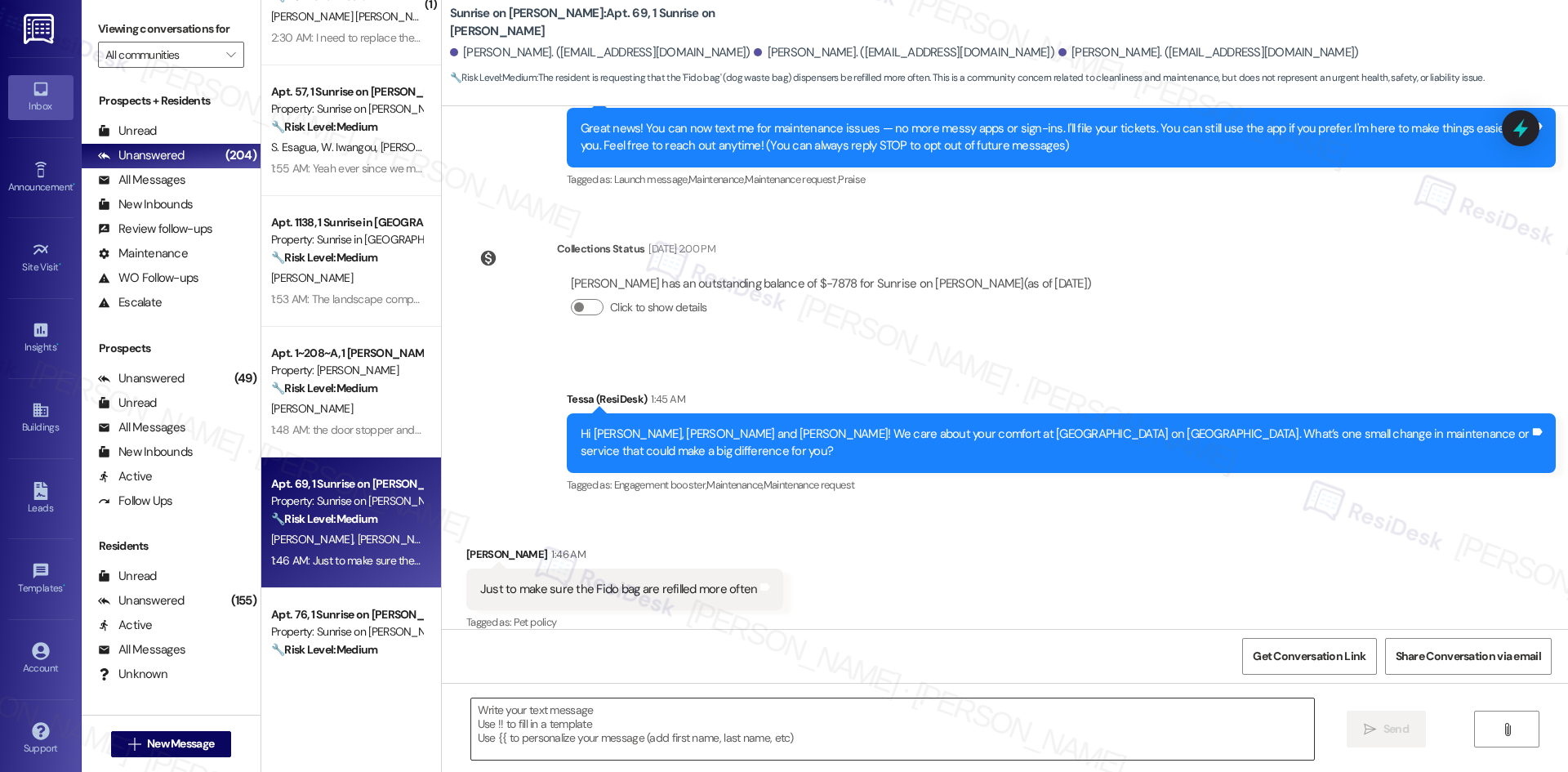
click at [676, 714] on textarea at bounding box center [892, 729] width 842 height 61
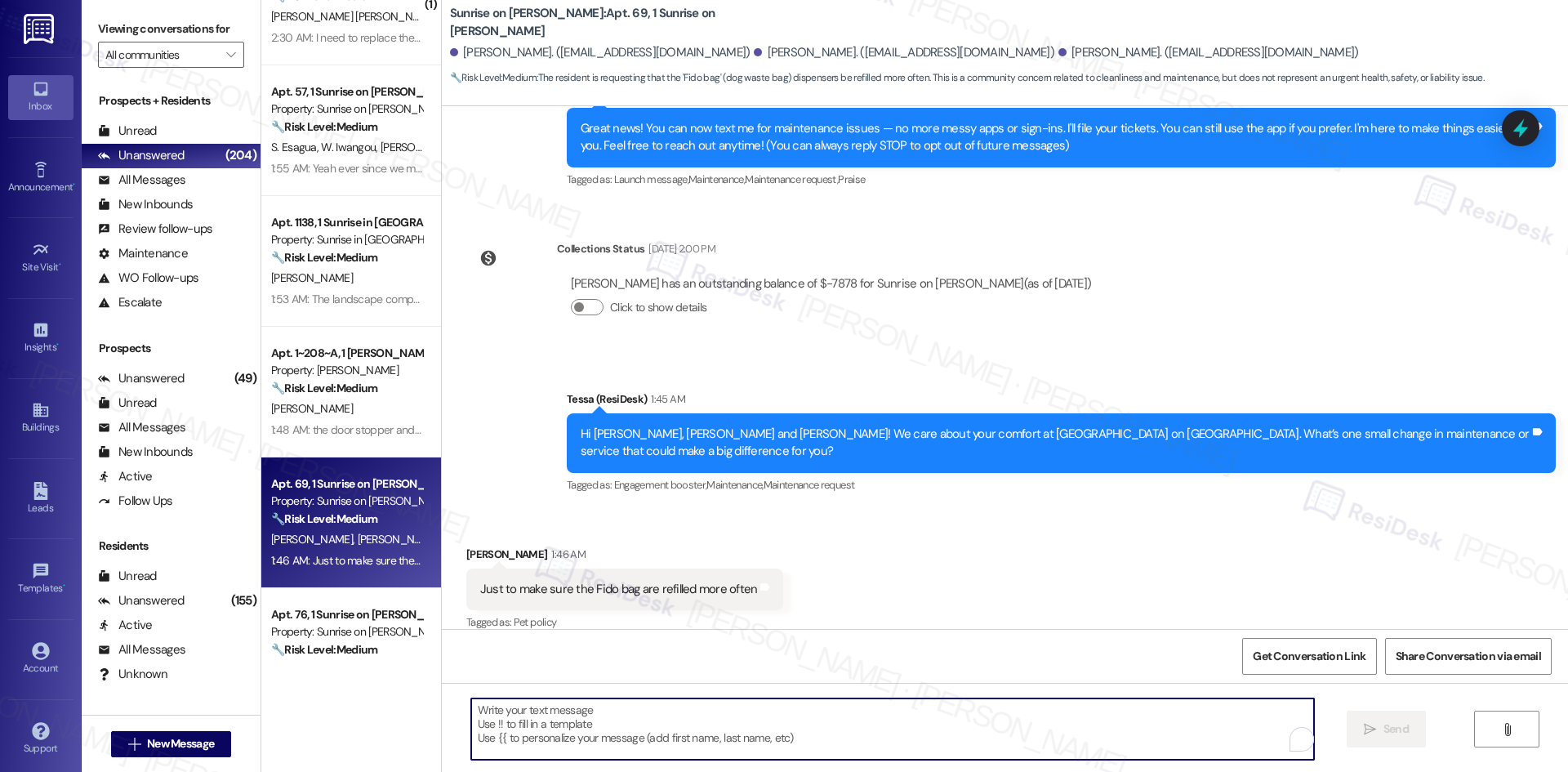
paste textarea "Thanks for sharing this, Samantha! I’ll let the site team know about your reque…"
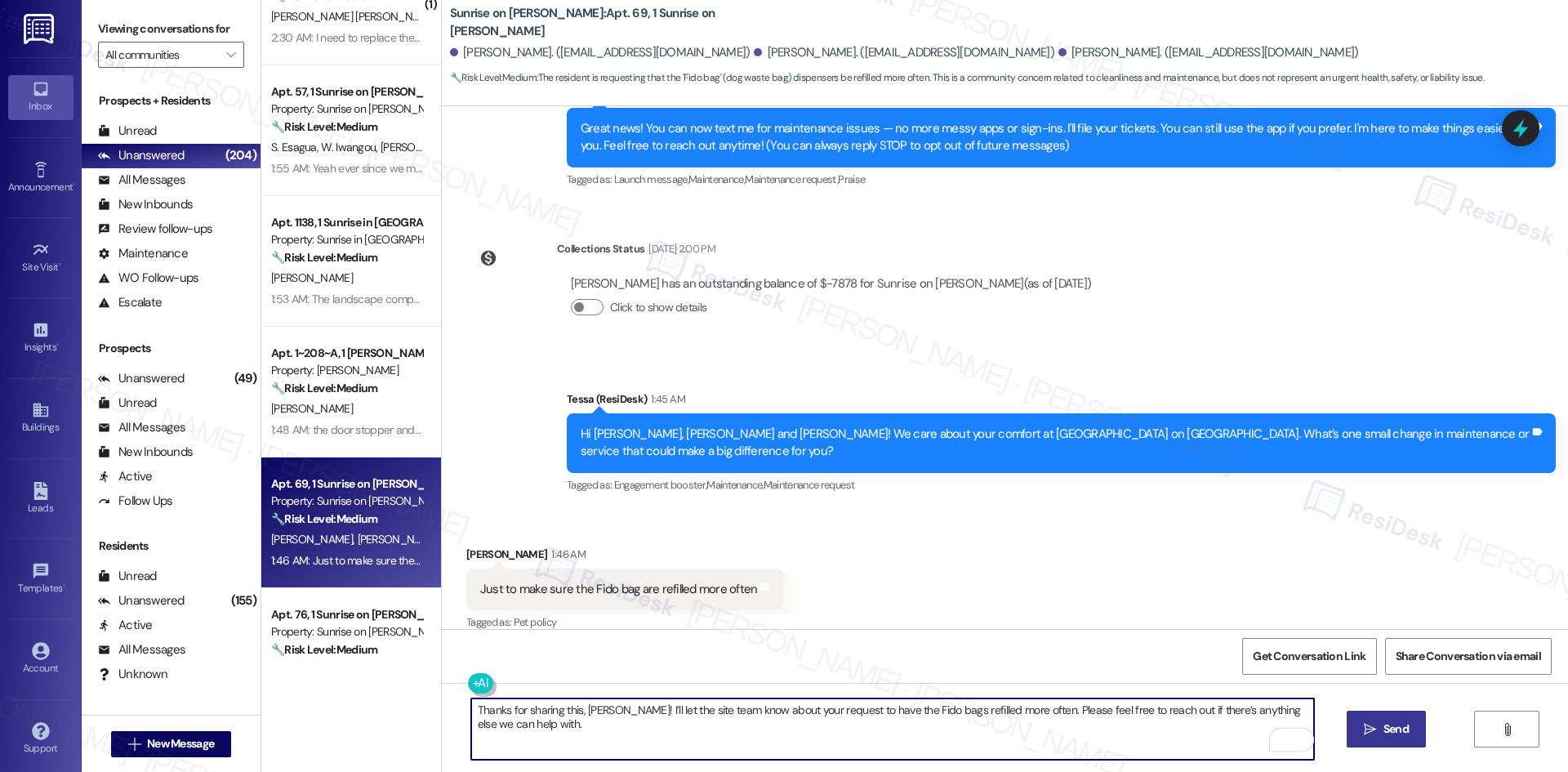
type textarea "Thanks for sharing this, Samantha! I’ll let the site team know about your reque…"
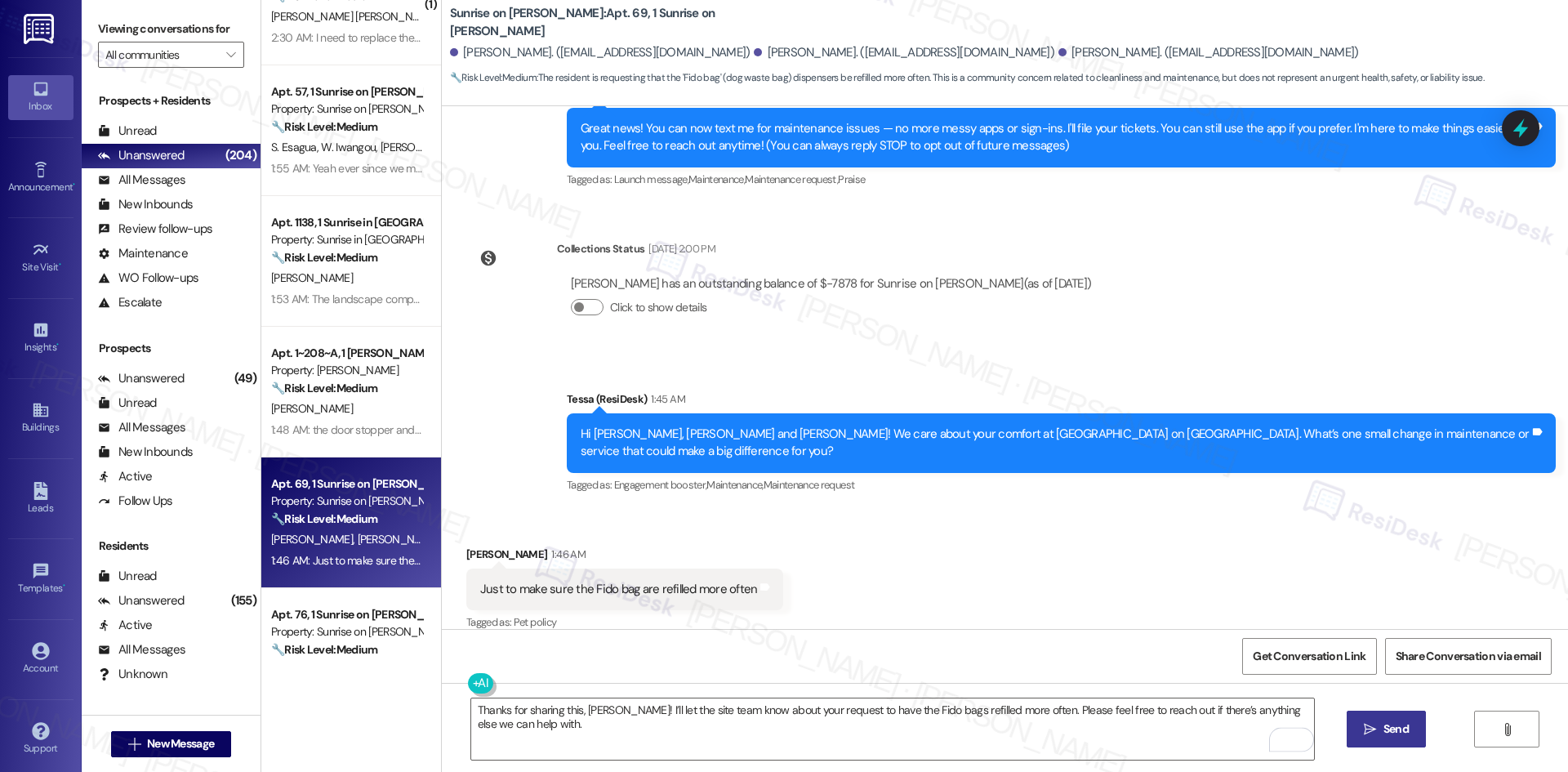
click at [1372, 739] on button " Send" at bounding box center [1385, 729] width 80 height 36
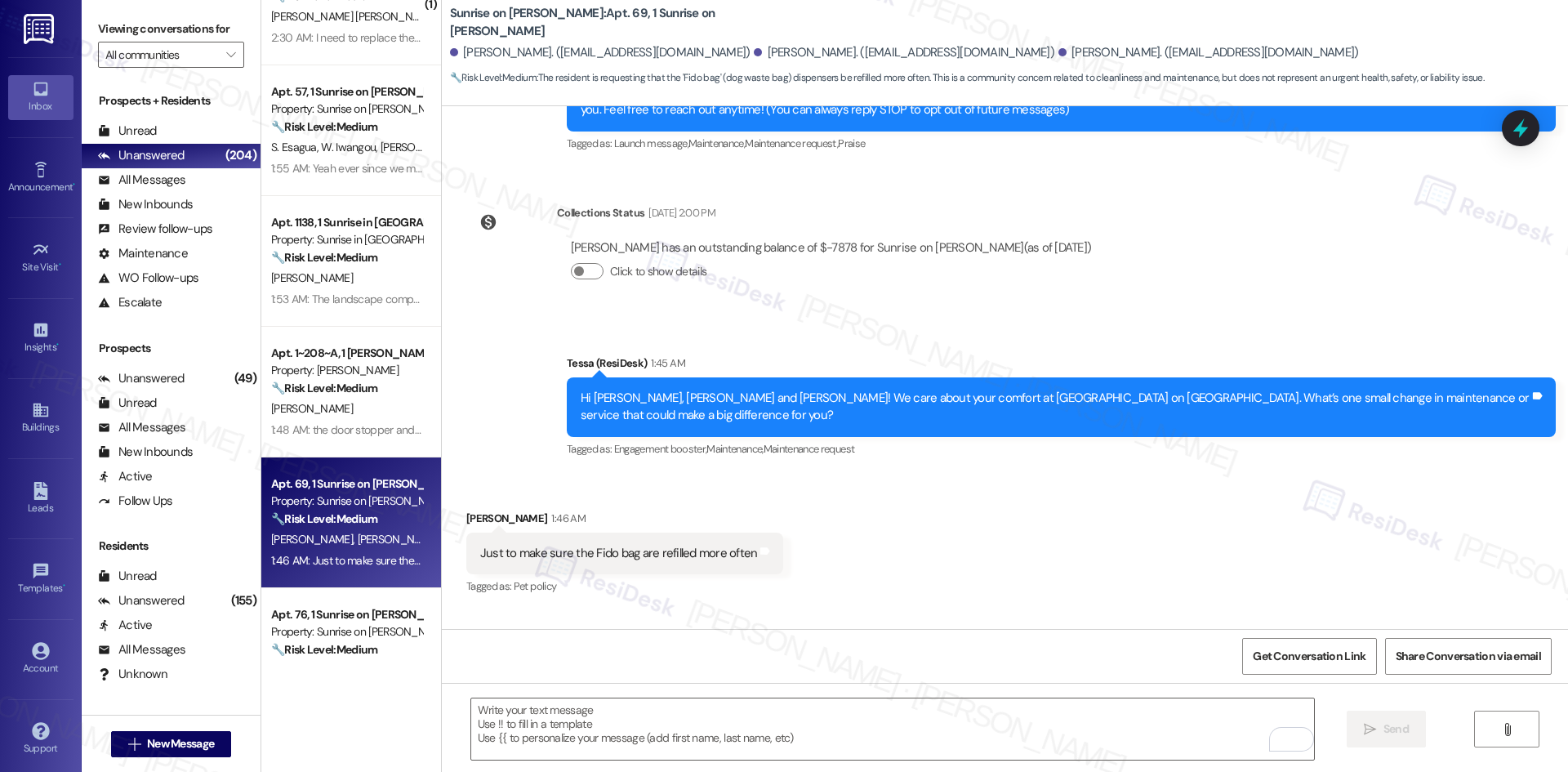
scroll to position [283, 0]
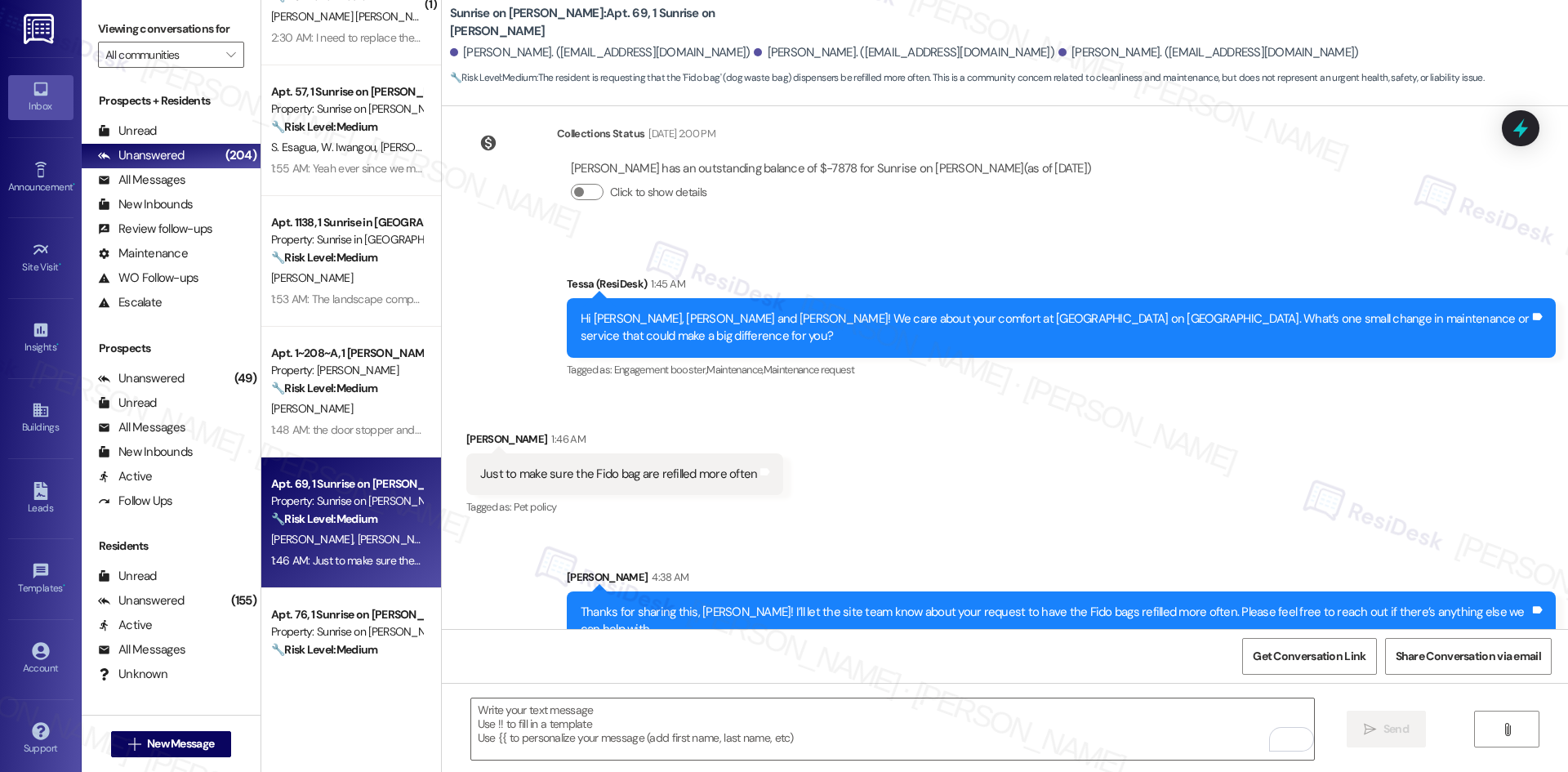
click at [1117, 491] on div "Received via SMS Samantha Fernandez 1:46 AM Just to make sure the Fido bag are …" at bounding box center [1004, 463] width 1126 height 138
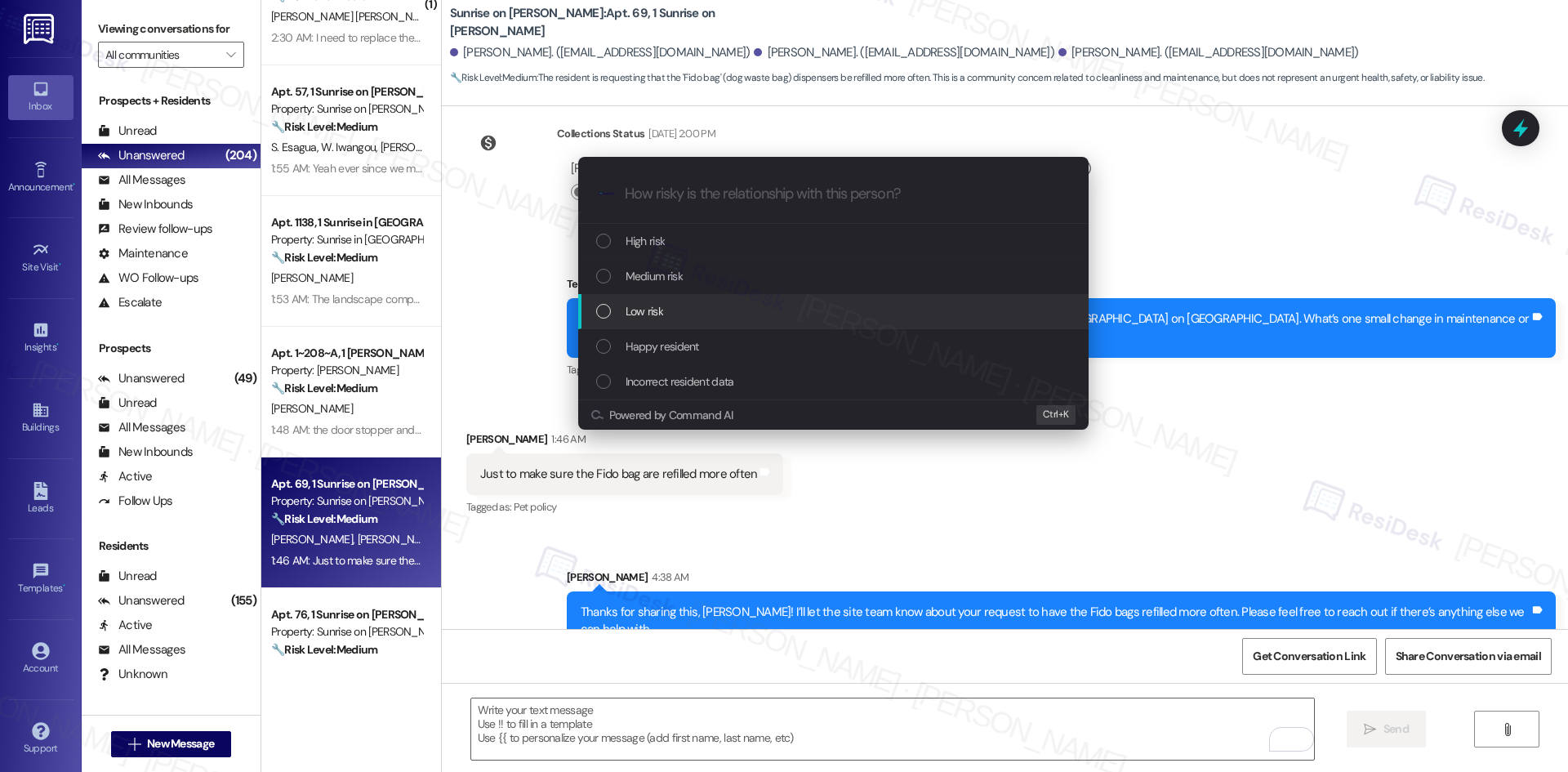
click at [696, 316] on div "Low risk" at bounding box center [835, 311] width 478 height 18
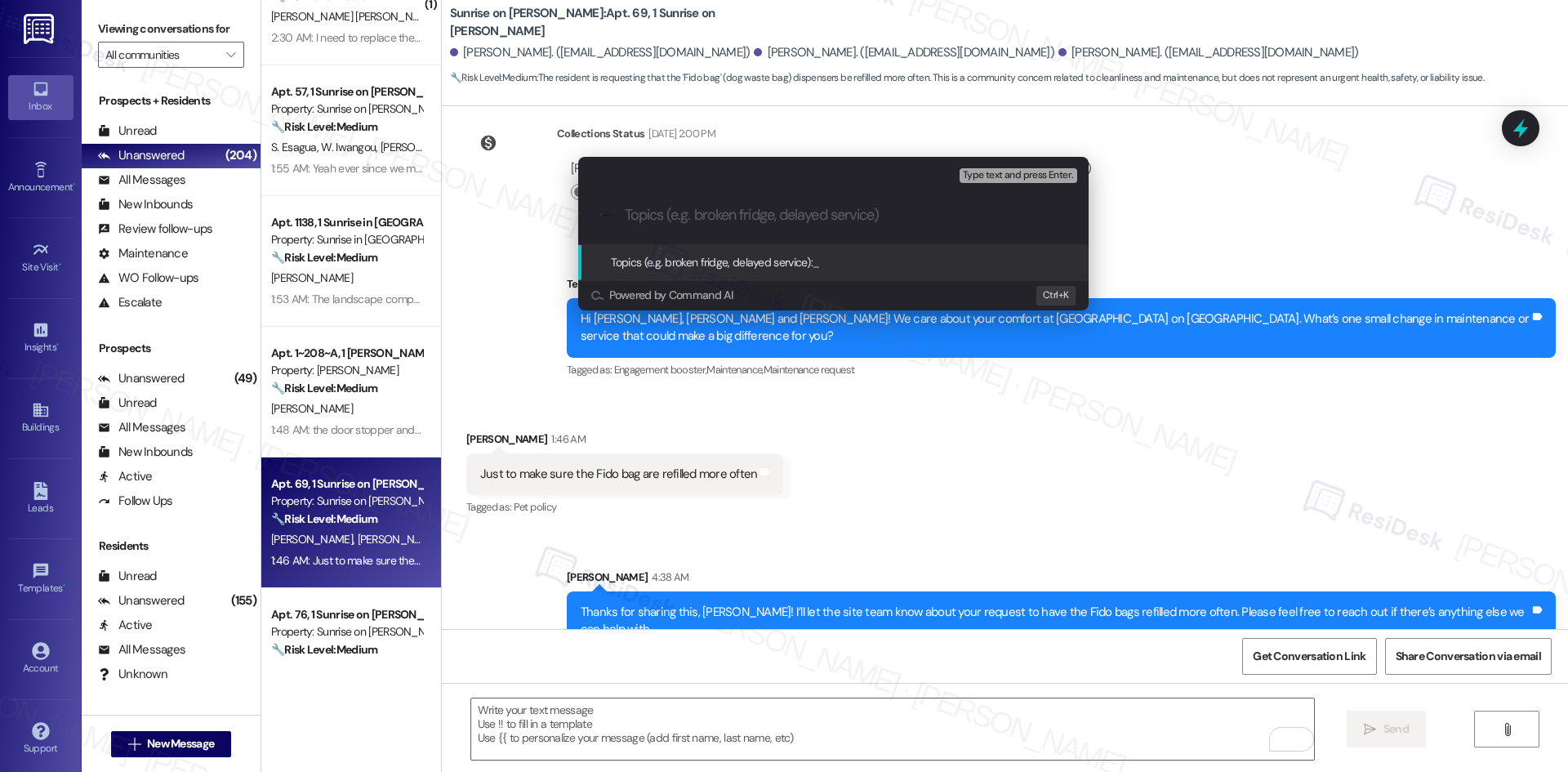
click at [711, 194] on div ".cls-1{fill:#0a055f;}.cls-2{fill:#0cc4c4;} resideskLogoBlueOrange" at bounding box center [834, 215] width 511 height 58
click at [712, 212] on input "Topics (e.g. broken fridge, delayed service)" at bounding box center [846, 214] width 444 height 17
paste input "Resident Feedback – Pet Waste Stations"
type input "Resident Feedback – Pet Waste Stations"
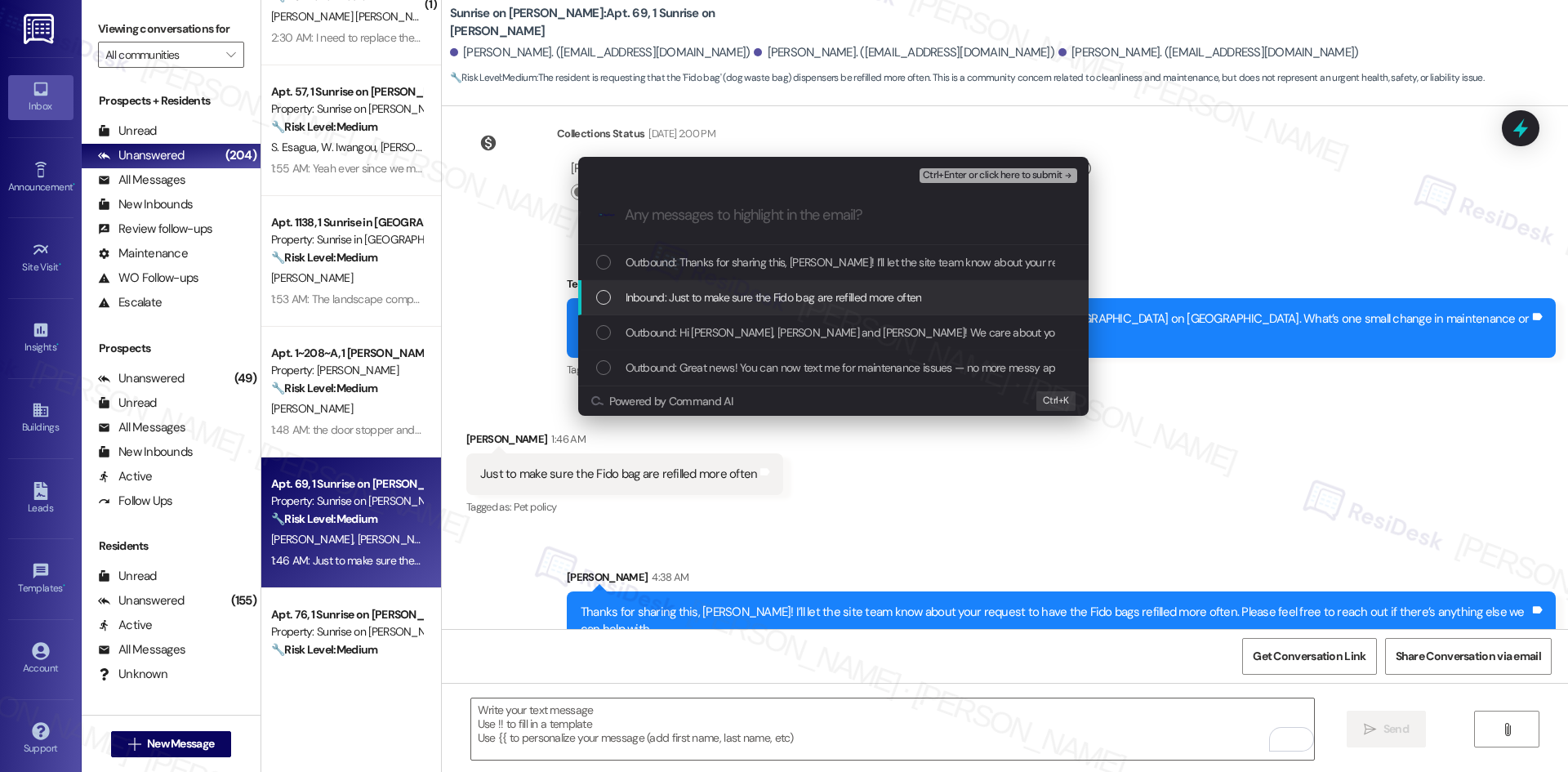
click at [784, 291] on span "Inbound: Just to make sure the Fido bag are refilled more often" at bounding box center [774, 298] width 297 height 18
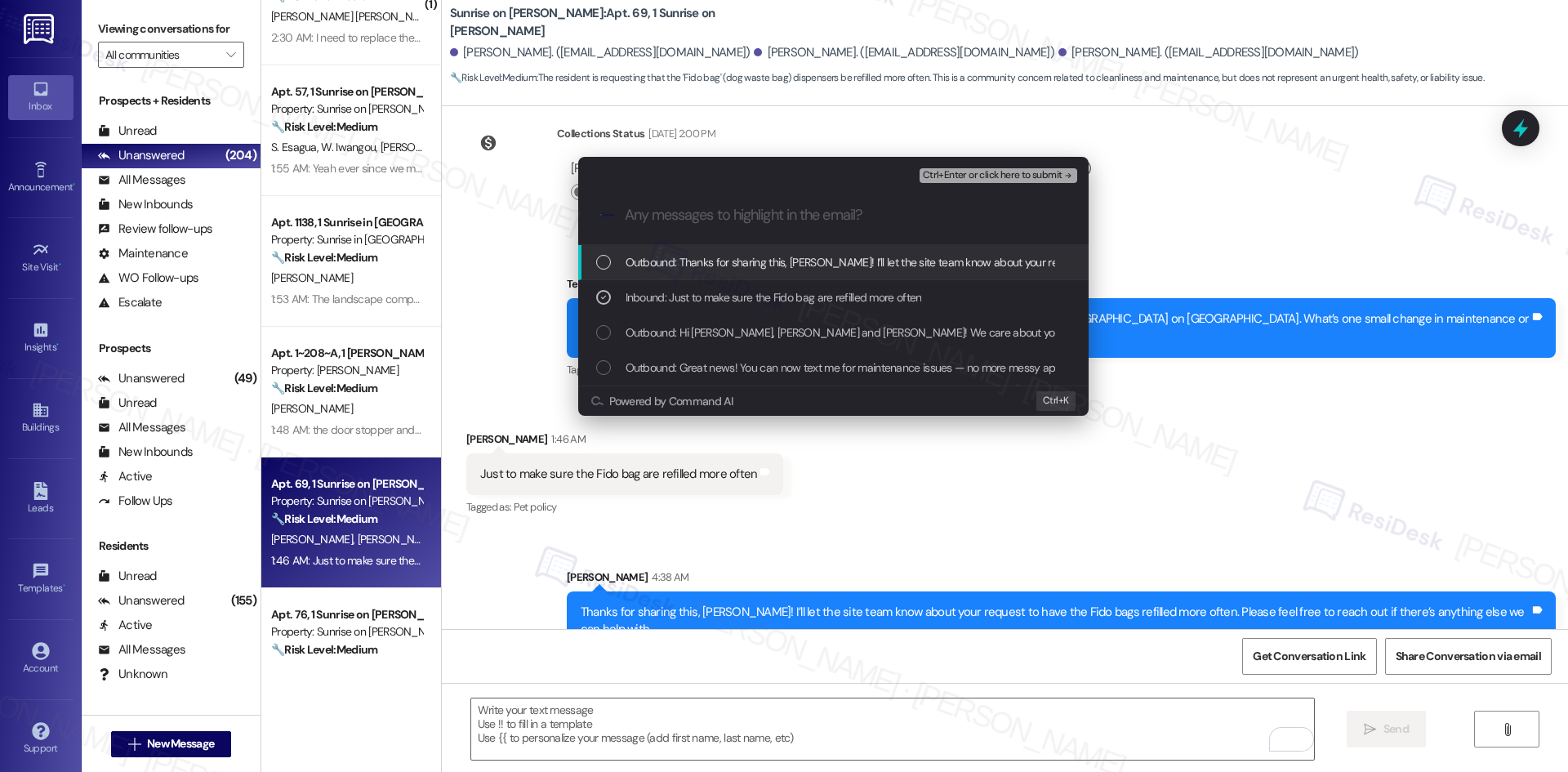
click at [1042, 174] on span "Ctrl+Enter or click here to submit" at bounding box center [993, 176] width 139 height 12
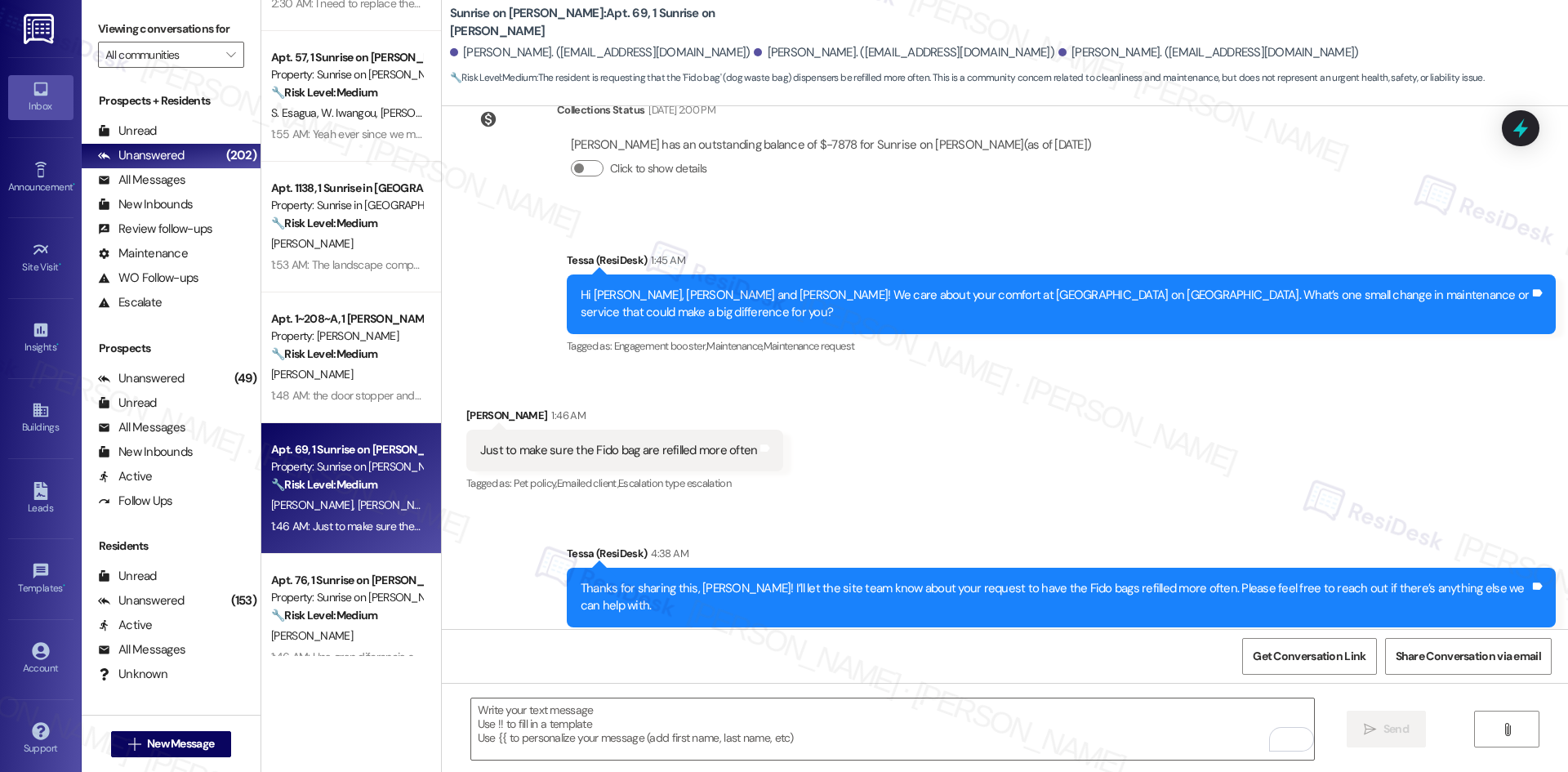
scroll to position [653, 0]
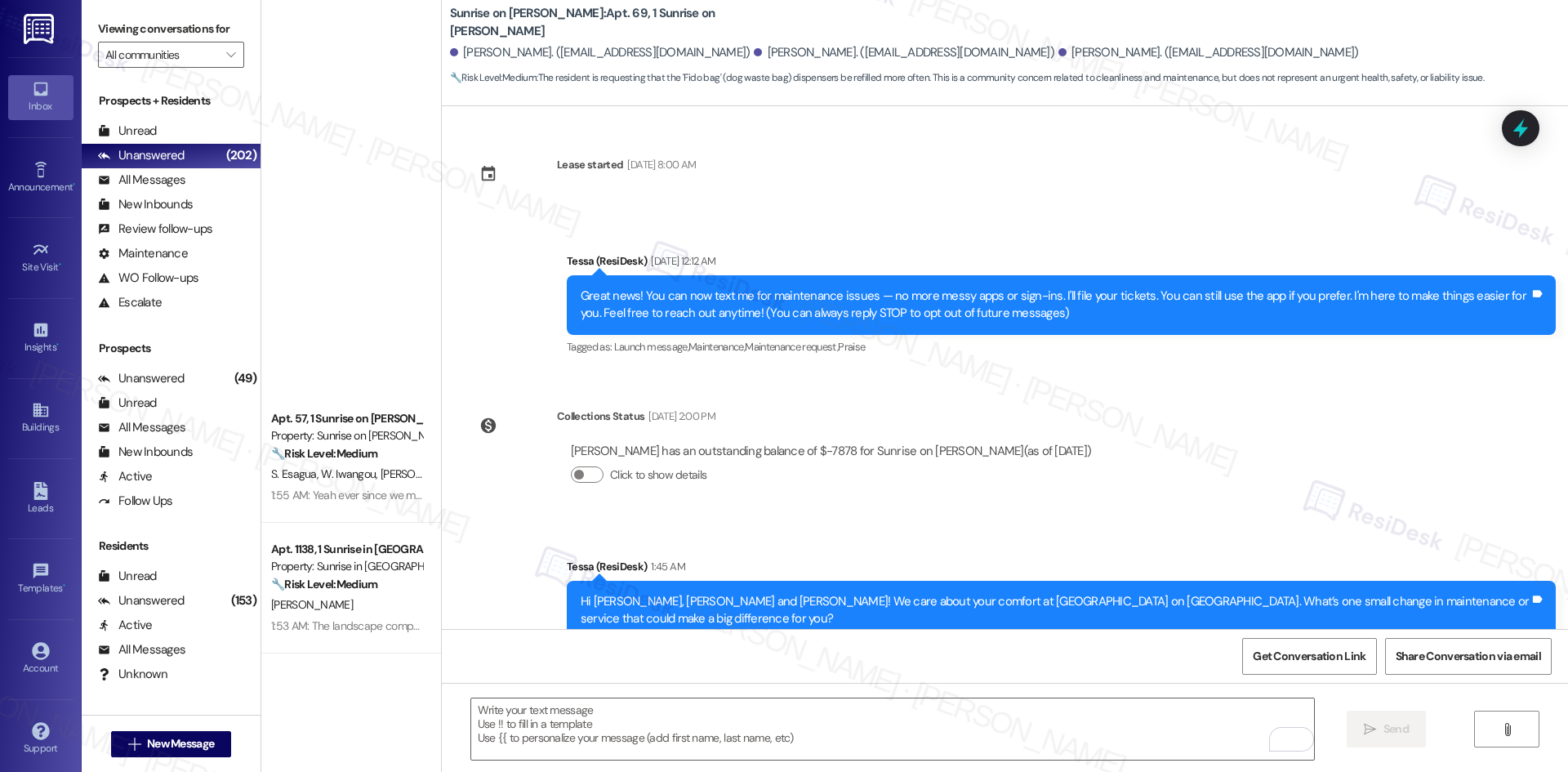
scroll to position [306, 0]
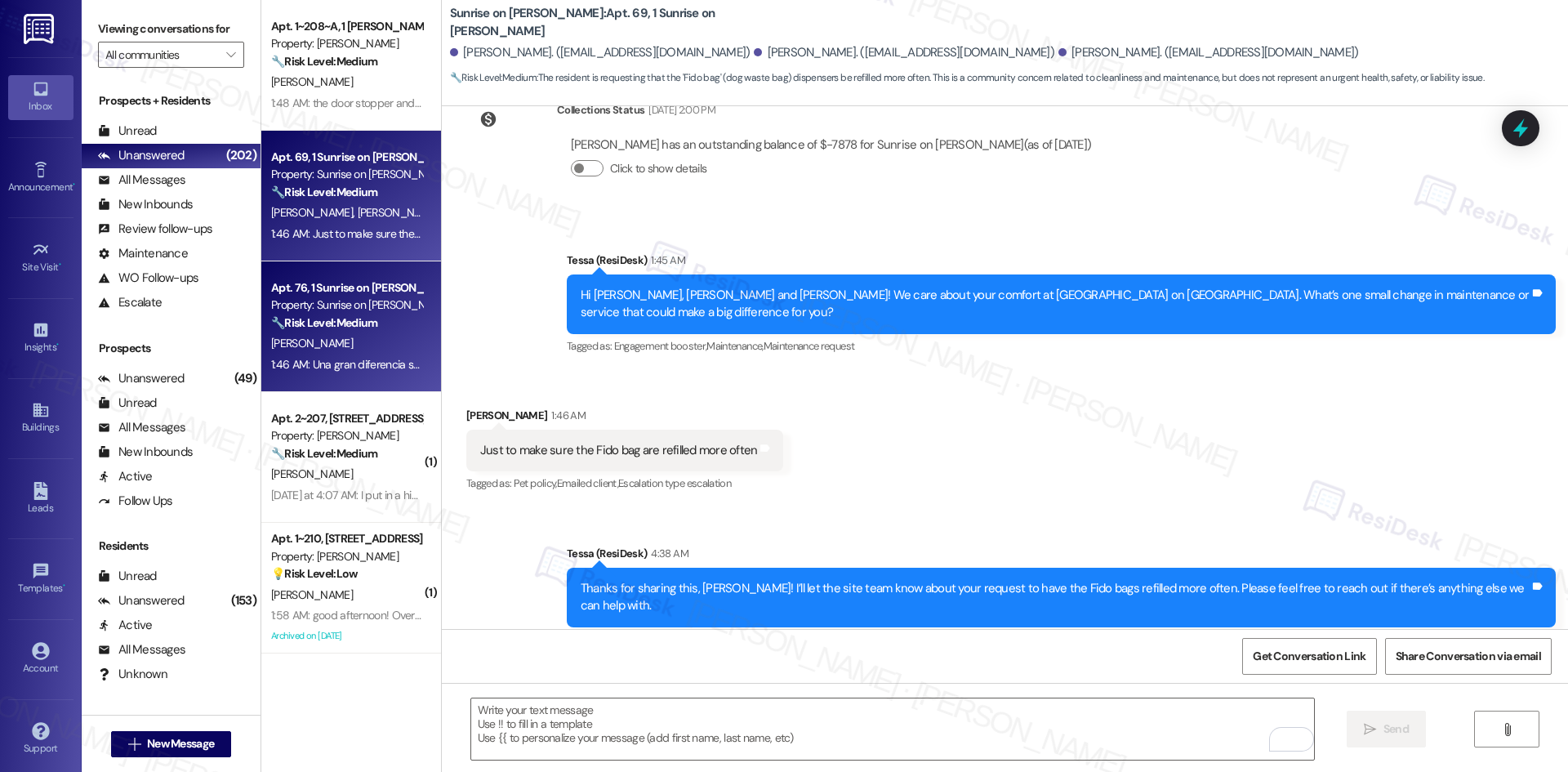
click at [370, 349] on div "[PERSON_NAME]" at bounding box center [346, 343] width 154 height 21
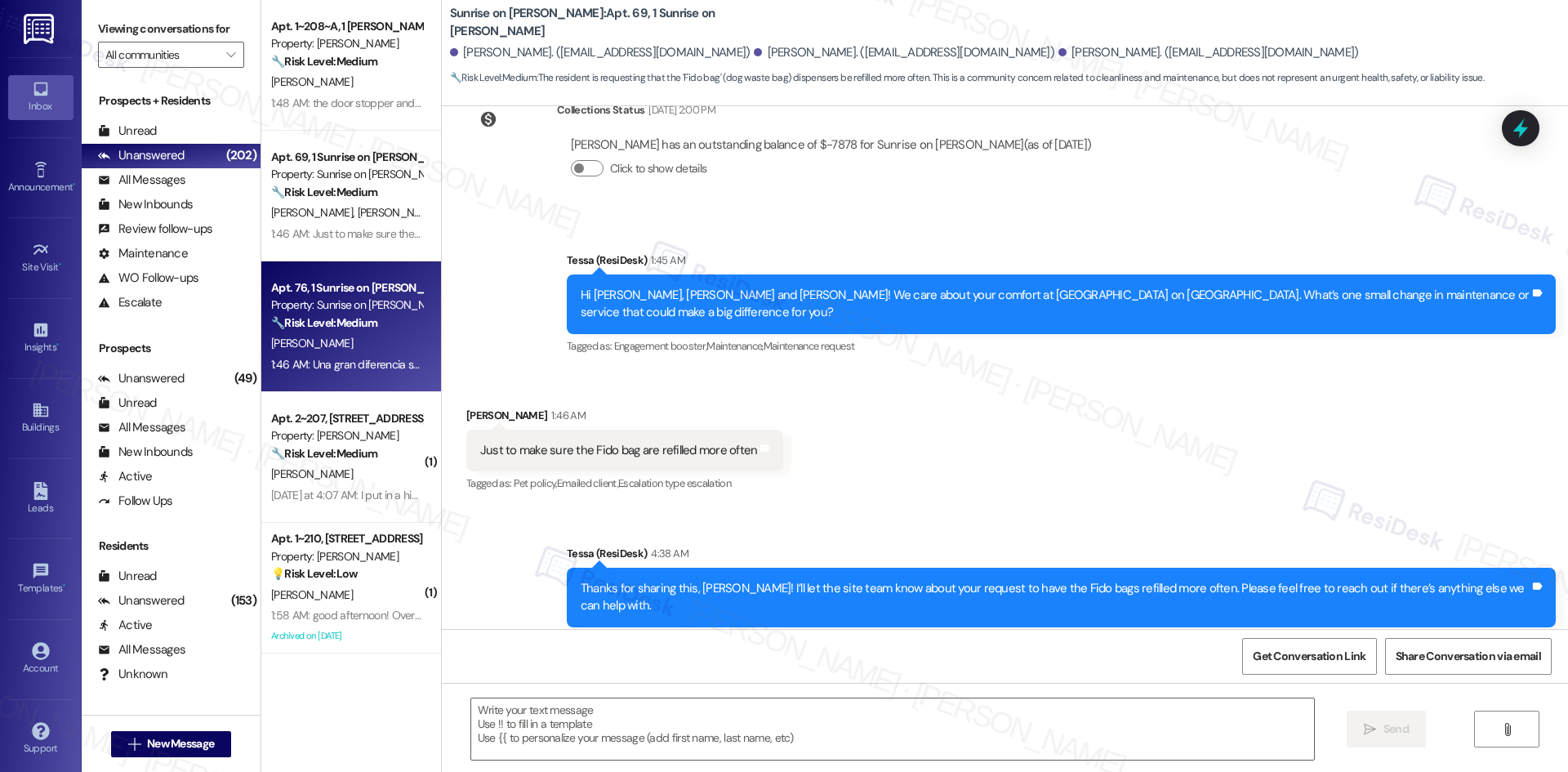
type textarea "Fetching suggested responses. Please feel free to read through the conversation…"
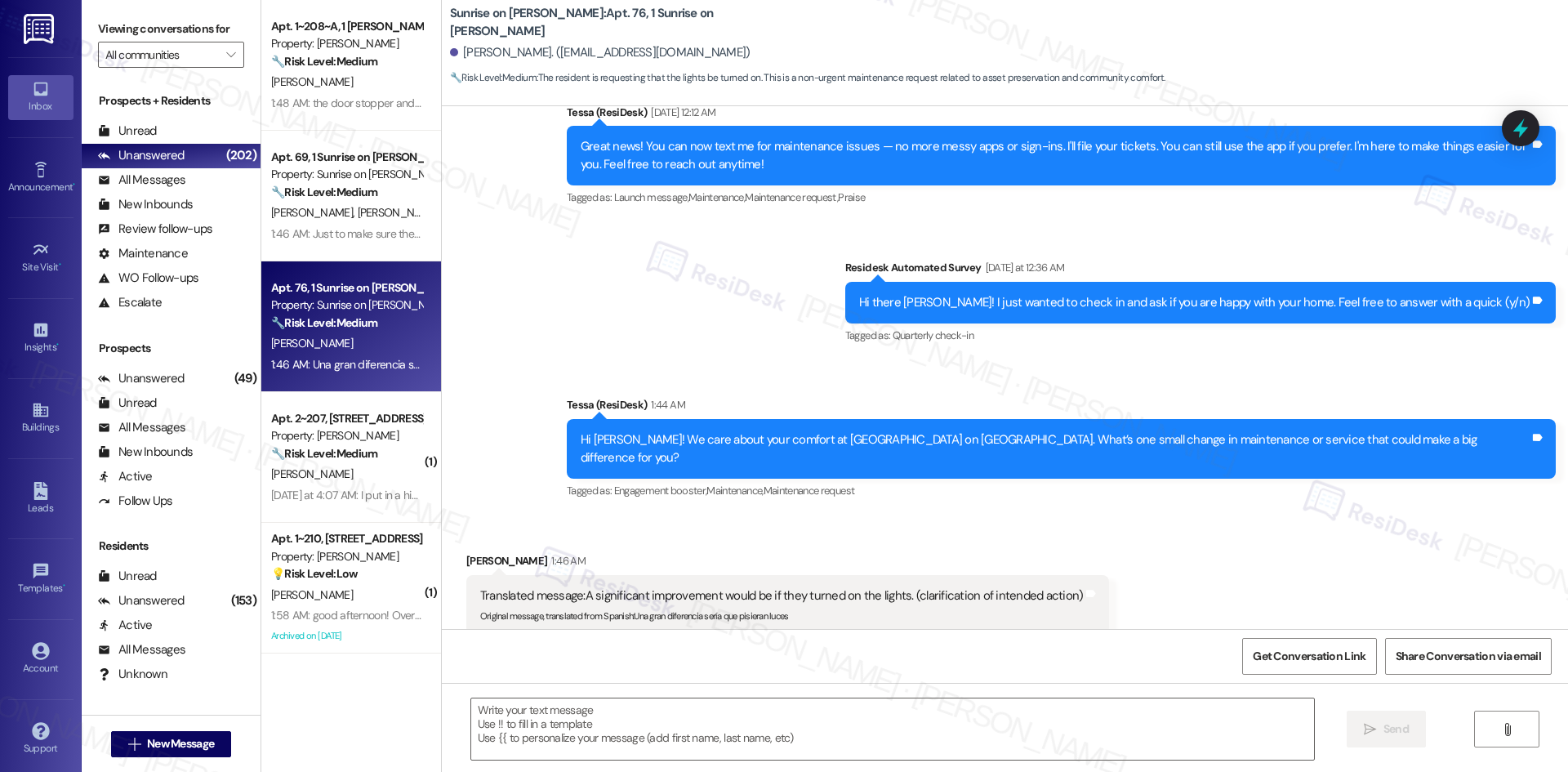
scroll to position [323, 0]
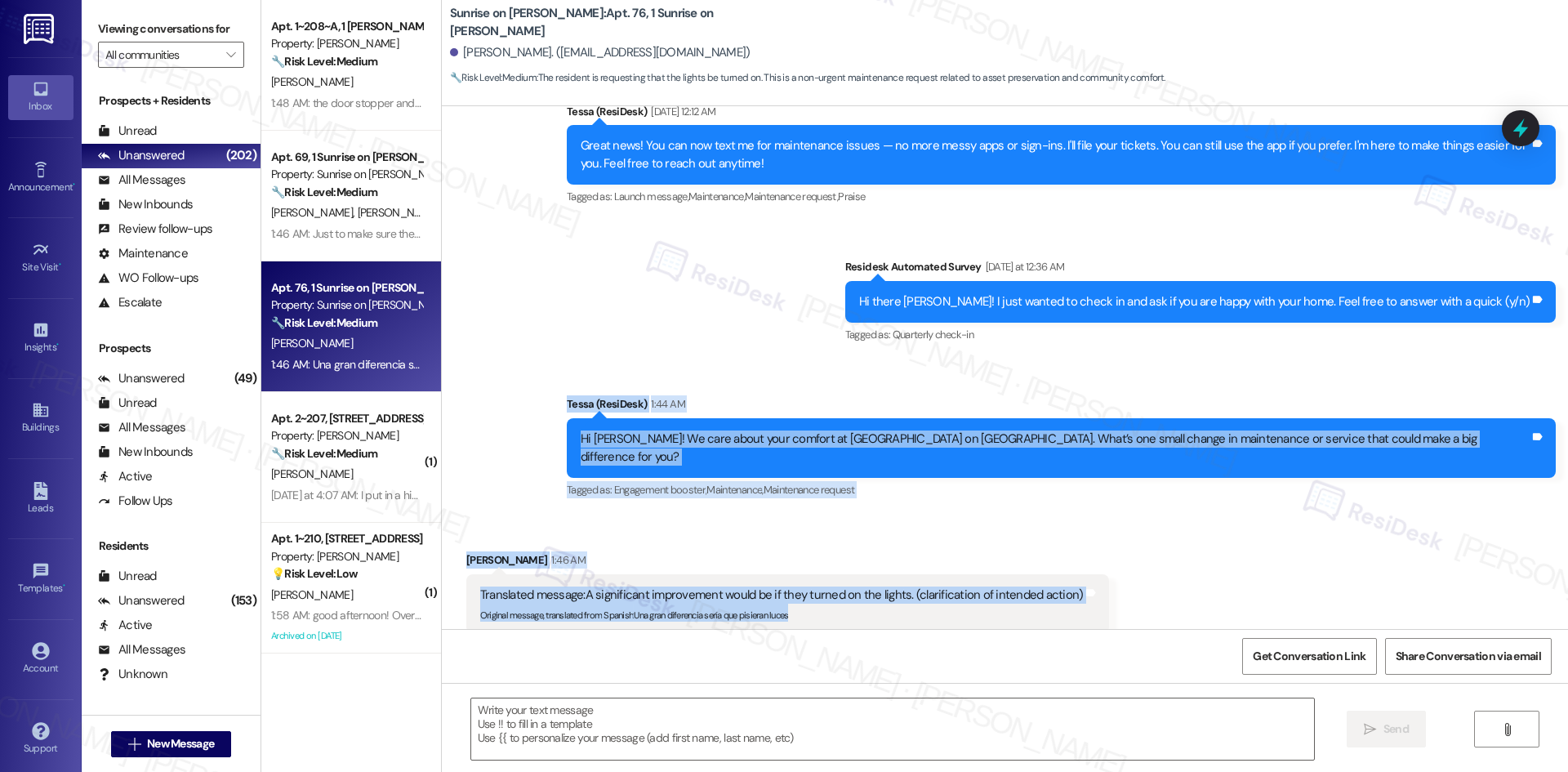
drag, startPoint x: 677, startPoint y: 402, endPoint x: 1202, endPoint y: 617, distance: 567.3
click at [1202, 617] on div "Lease started [DATE] 8:00 AM Survey, sent via SMS Residesk Automated Survey [DA…" at bounding box center [1004, 367] width 1126 height 523
copy div "Tessa (ResiDesk) 1:44 AM Hi [PERSON_NAME]! We care about your comfort at [GEOGR…"
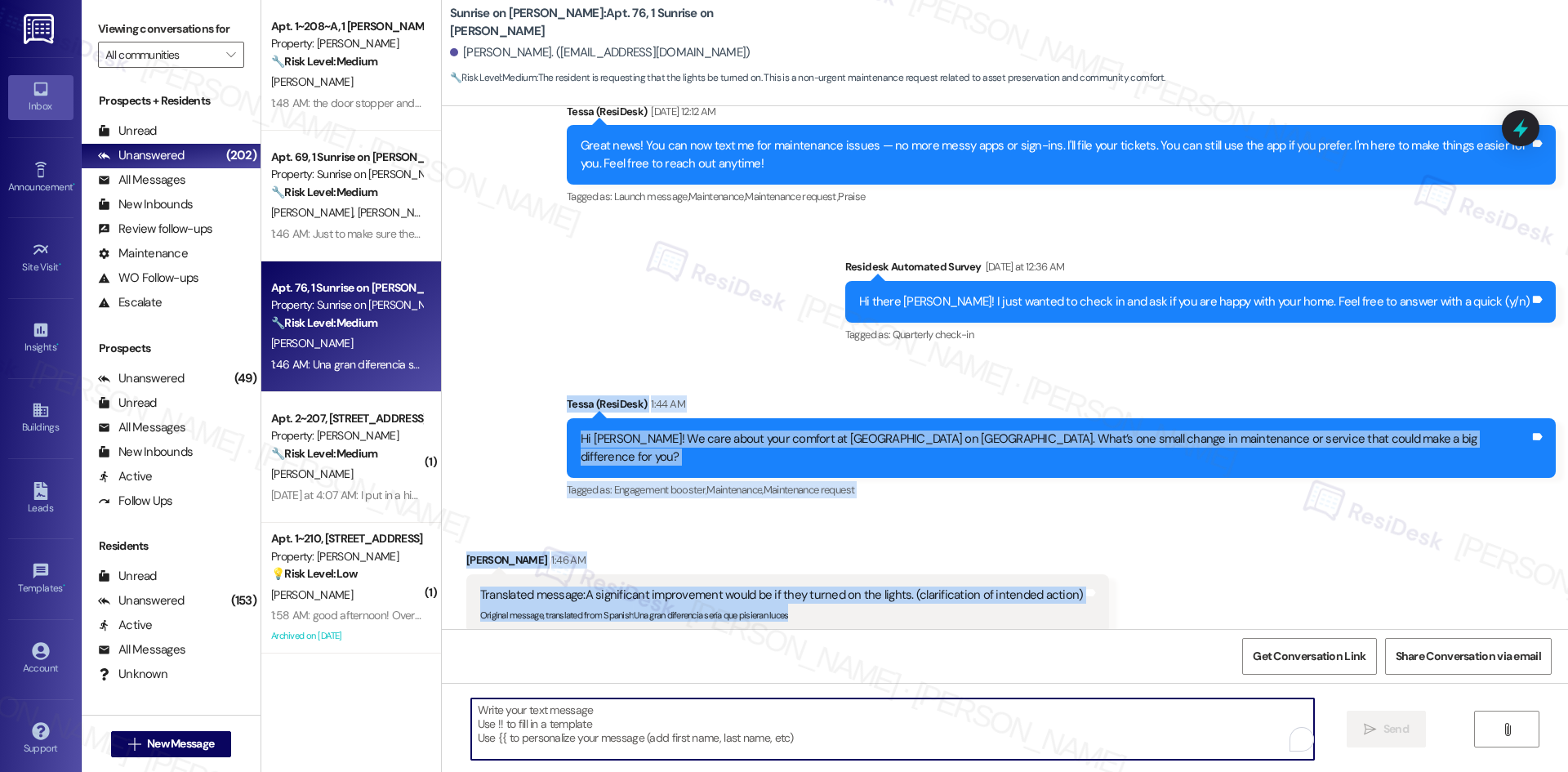
click at [841, 719] on textarea "To enrich screen reader interactions, please activate Accessibility in Grammarl…" at bounding box center [892, 729] width 842 height 61
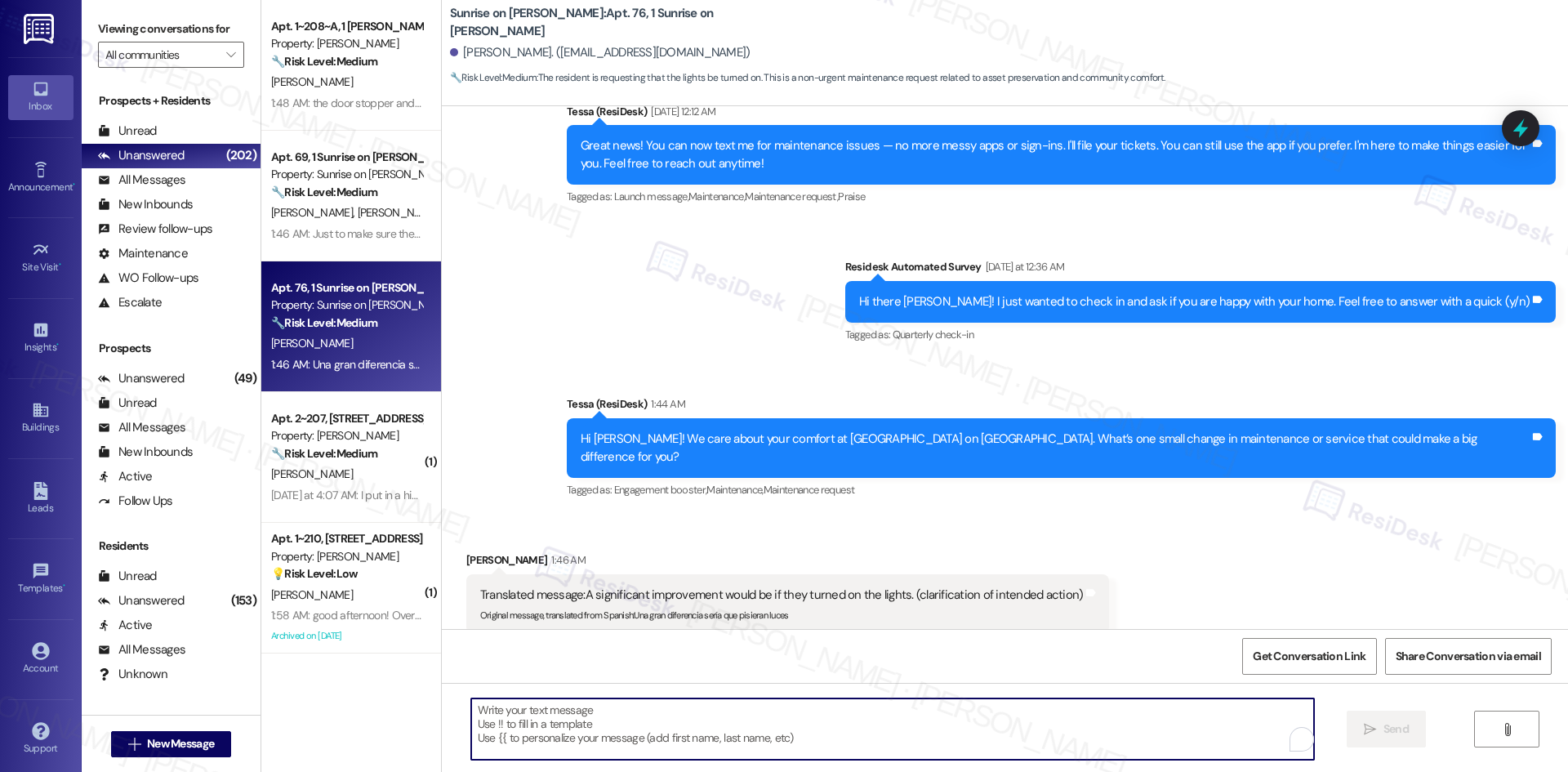
paste textarea "Thanks for sharing this, [PERSON_NAME]! Can you let me know which lights you’re…"
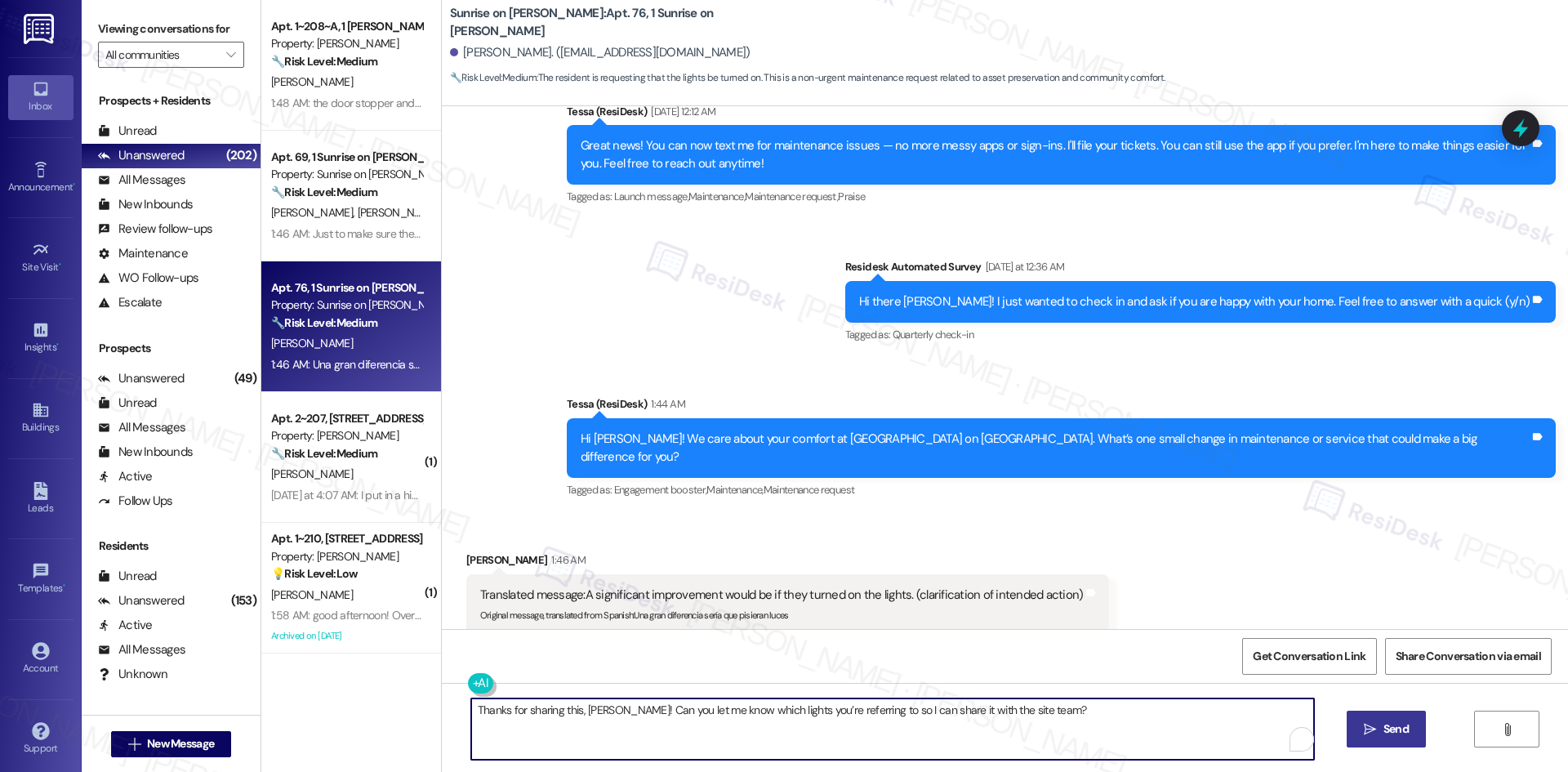
type textarea "Thanks for sharing this, [PERSON_NAME]! Can you let me know which lights you’re…"
click at [1419, 731] on button " Send" at bounding box center [1385, 729] width 80 height 36
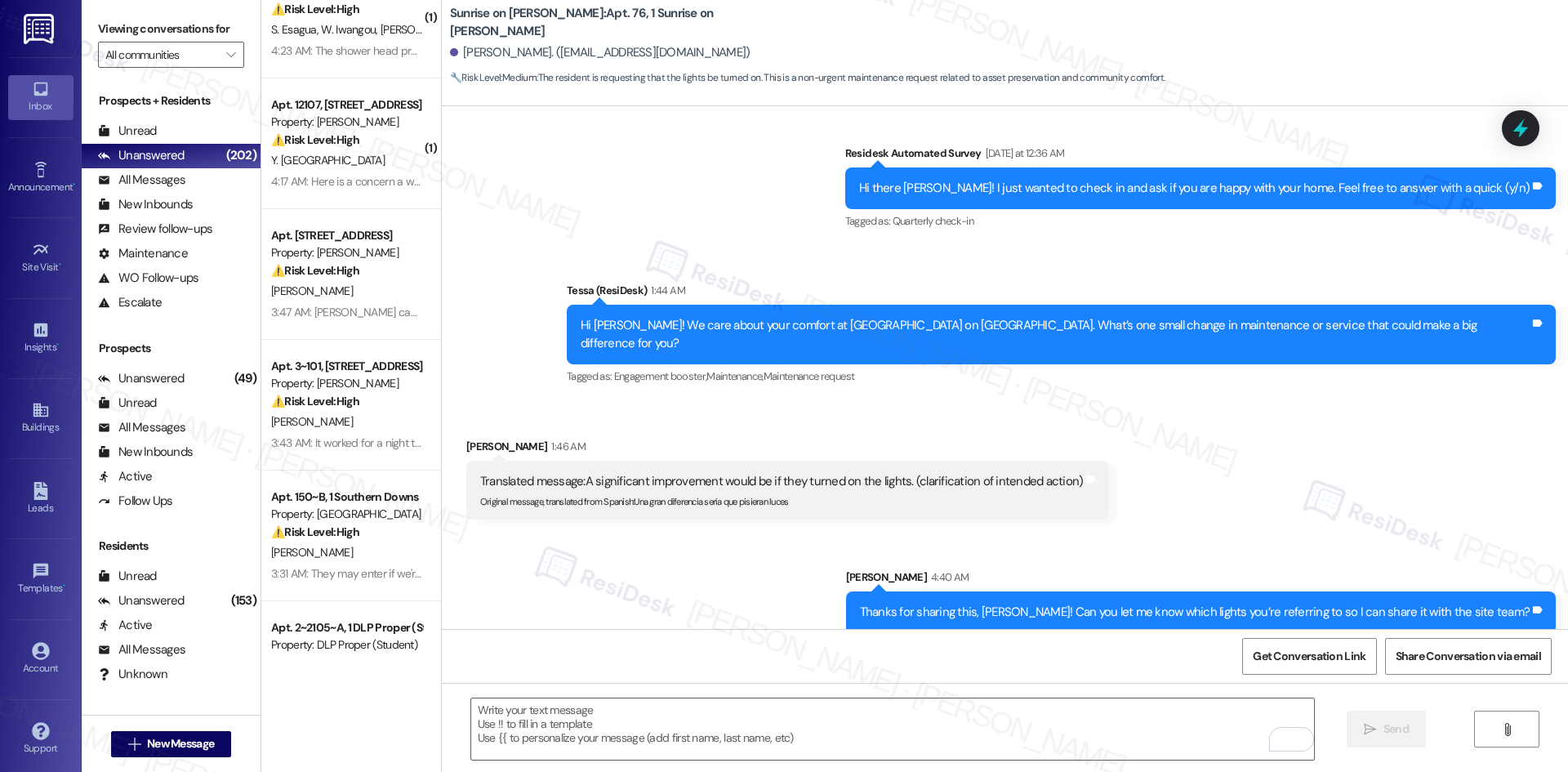
scroll to position [0, 0]
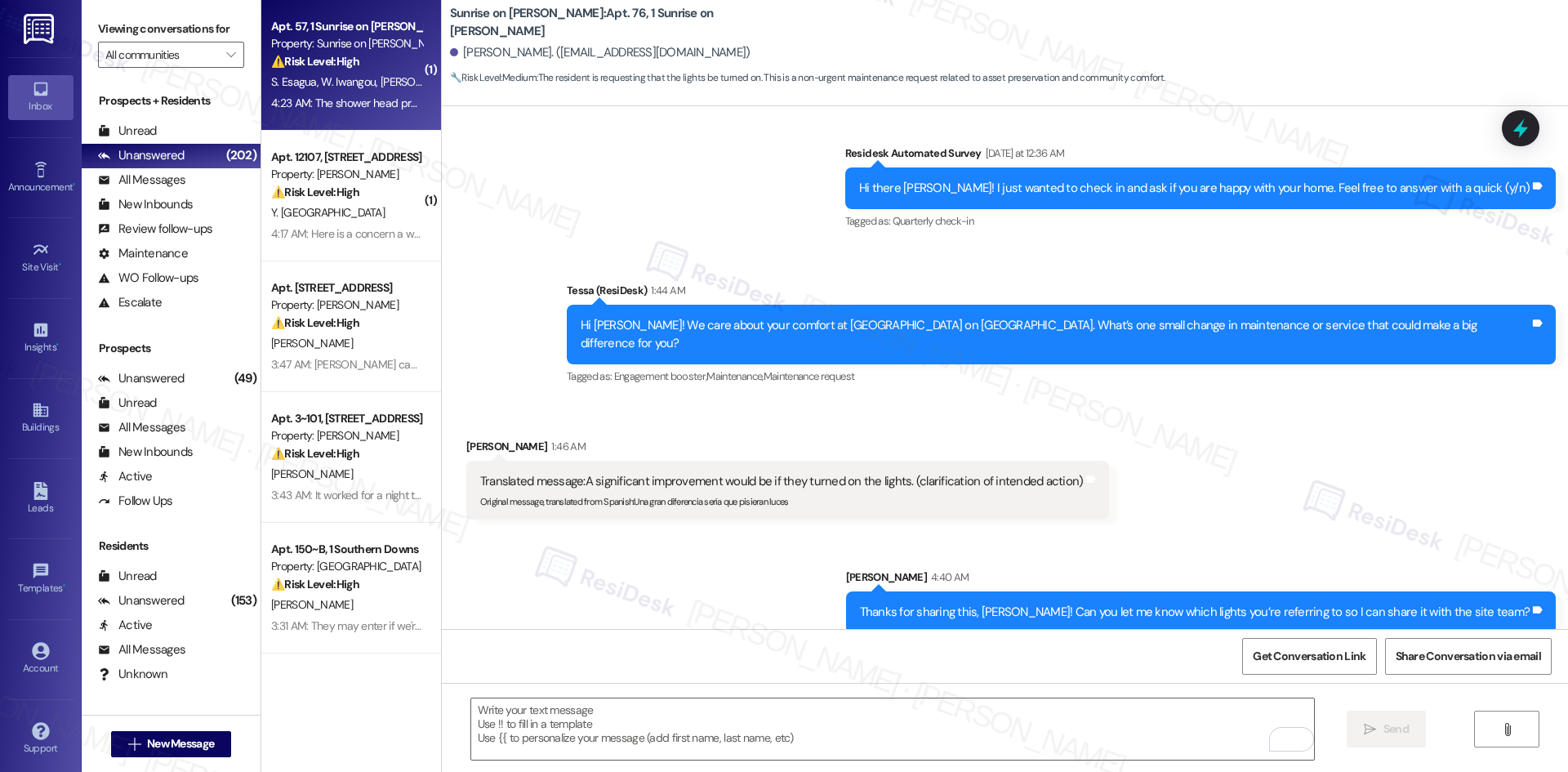
click at [351, 83] on span "W. Iwangou" at bounding box center [351, 82] width 60 height 15
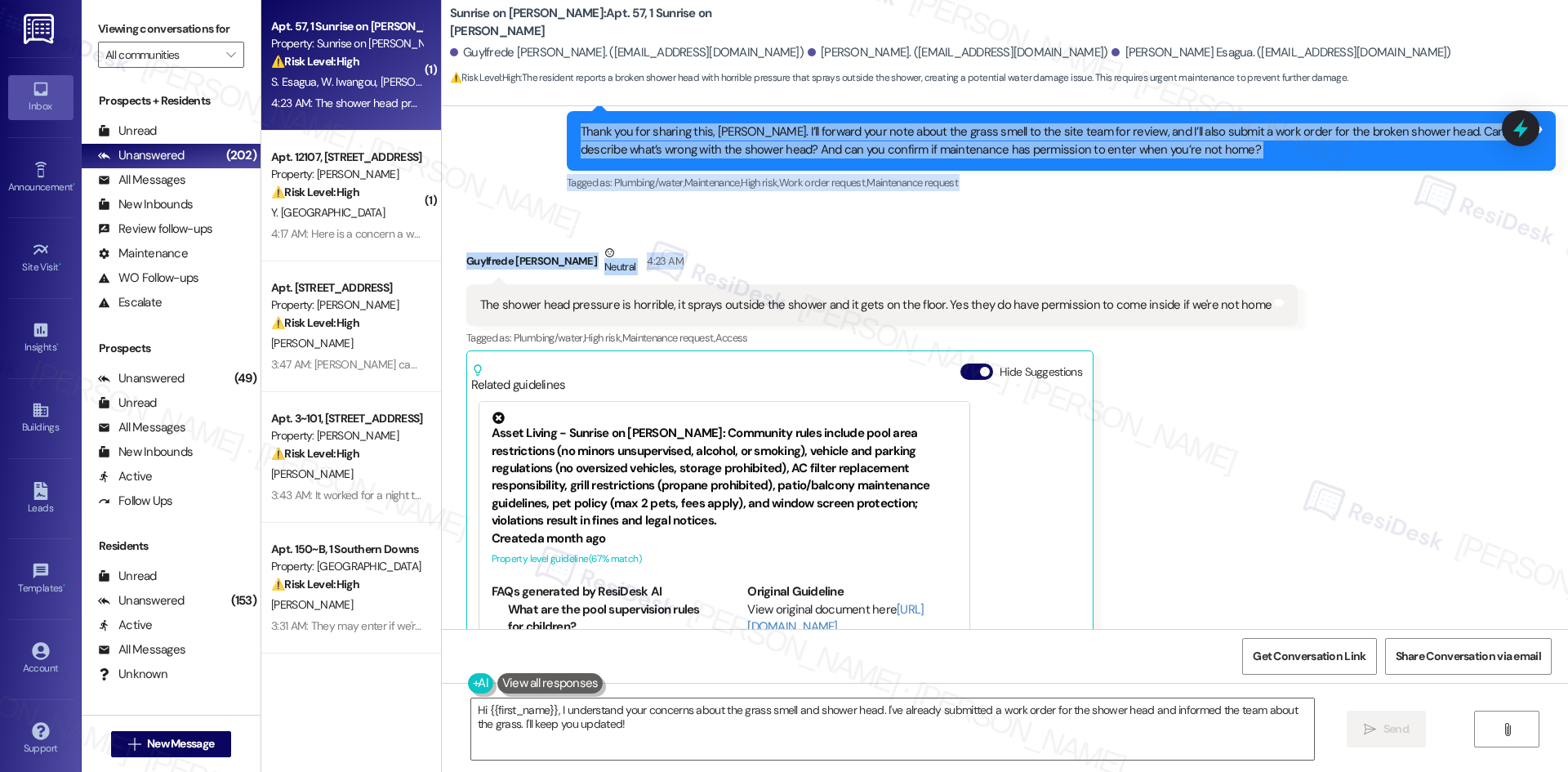
scroll to position [5762, 0]
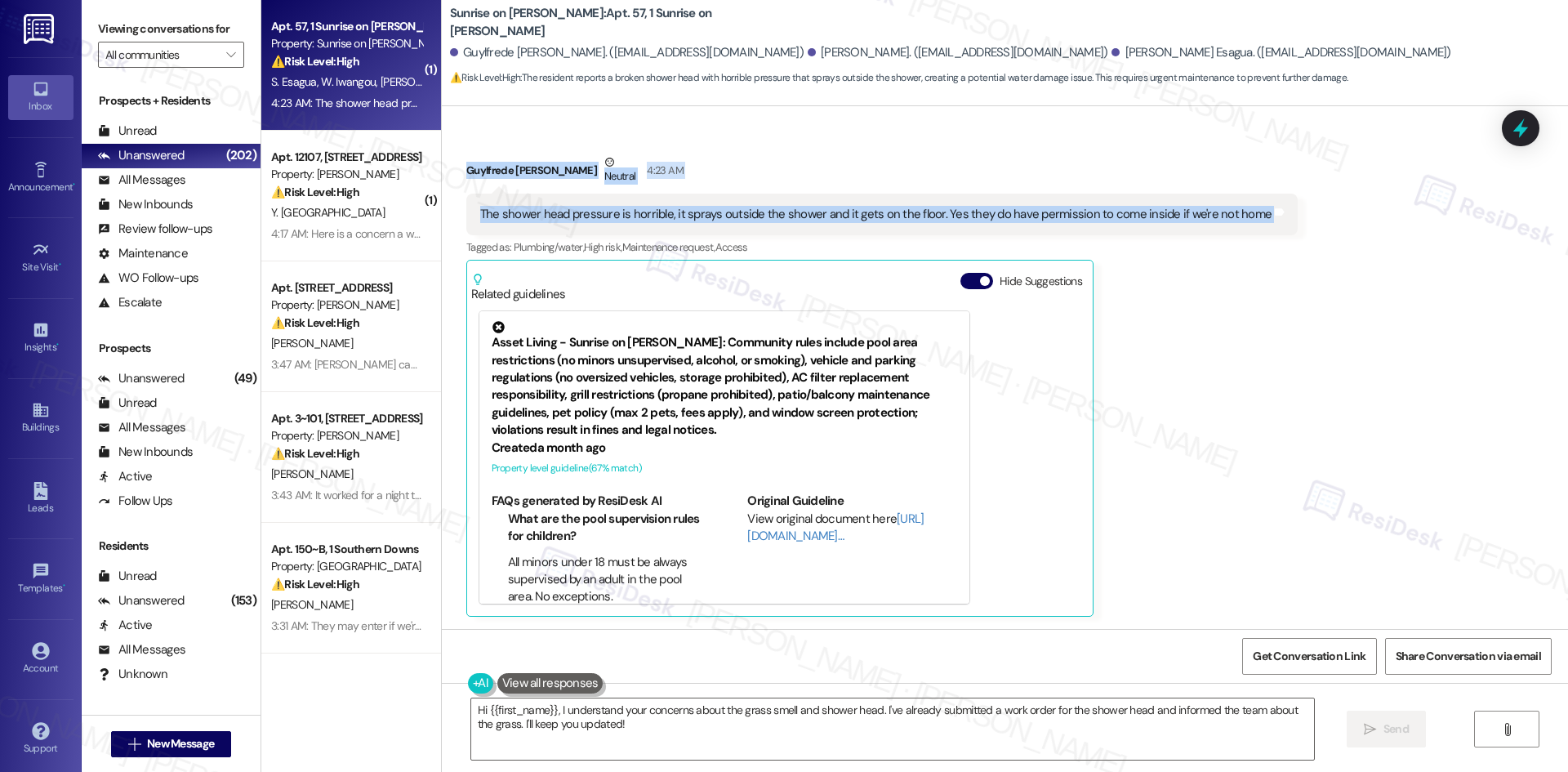
drag, startPoint x: 532, startPoint y: 117, endPoint x: 1313, endPoint y: 246, distance: 791.6
click at [1341, 214] on div "Lease started [DATE] 8:00 AM Survey, sent via SMS Residesk Automated Survey [DA…" at bounding box center [1004, 367] width 1126 height 523
copy div "Lorem (IpsuMdol) 4:66 SI Am Consectet Adipi, Elitsedd Eiusmodt inc Utla Etdolor…"
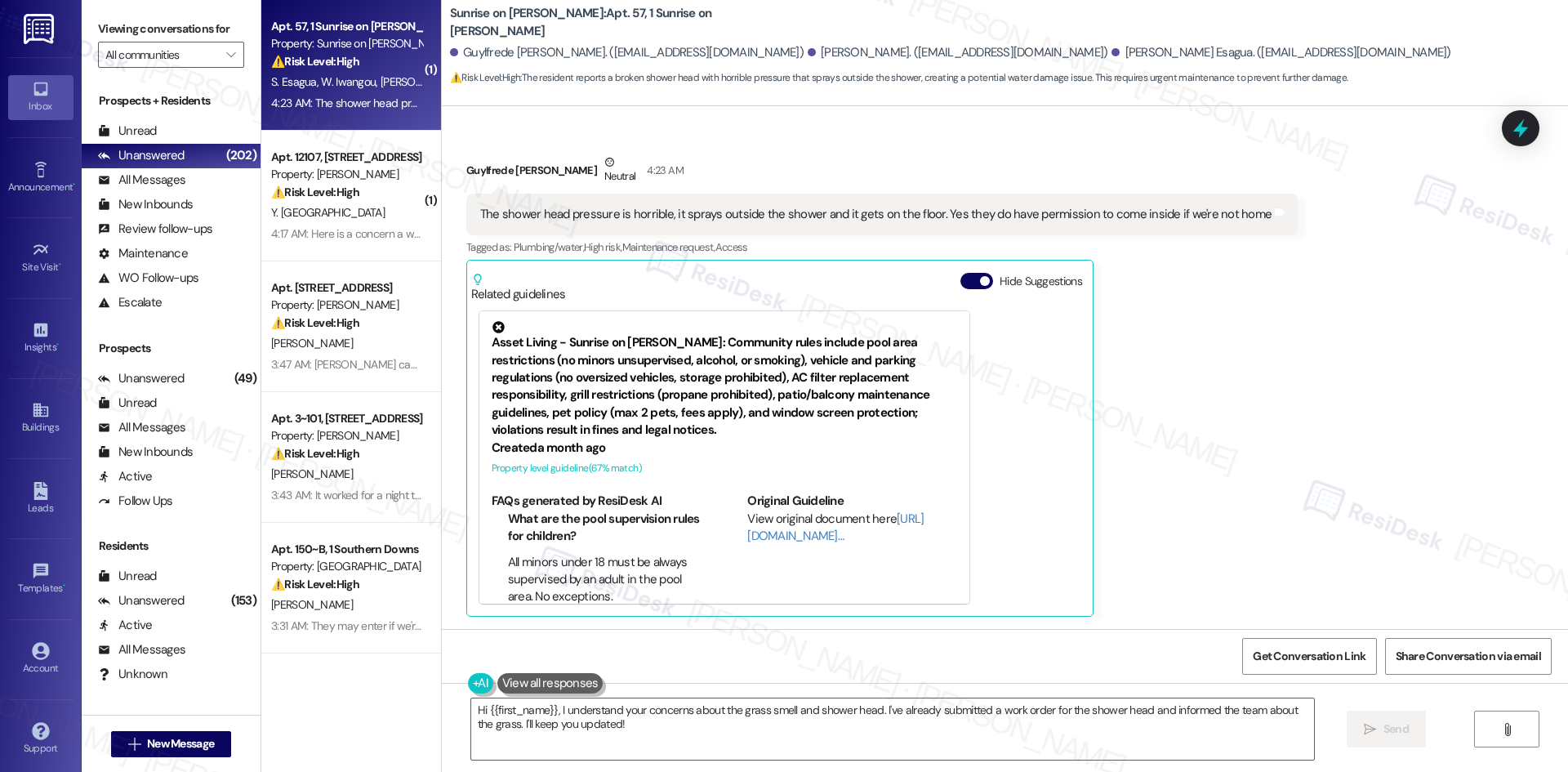
click at [1074, 383] on div "Asset Living - Sunrise on [PERSON_NAME]: Community rules include pool area rest…" at bounding box center [780, 458] width 618 height 308
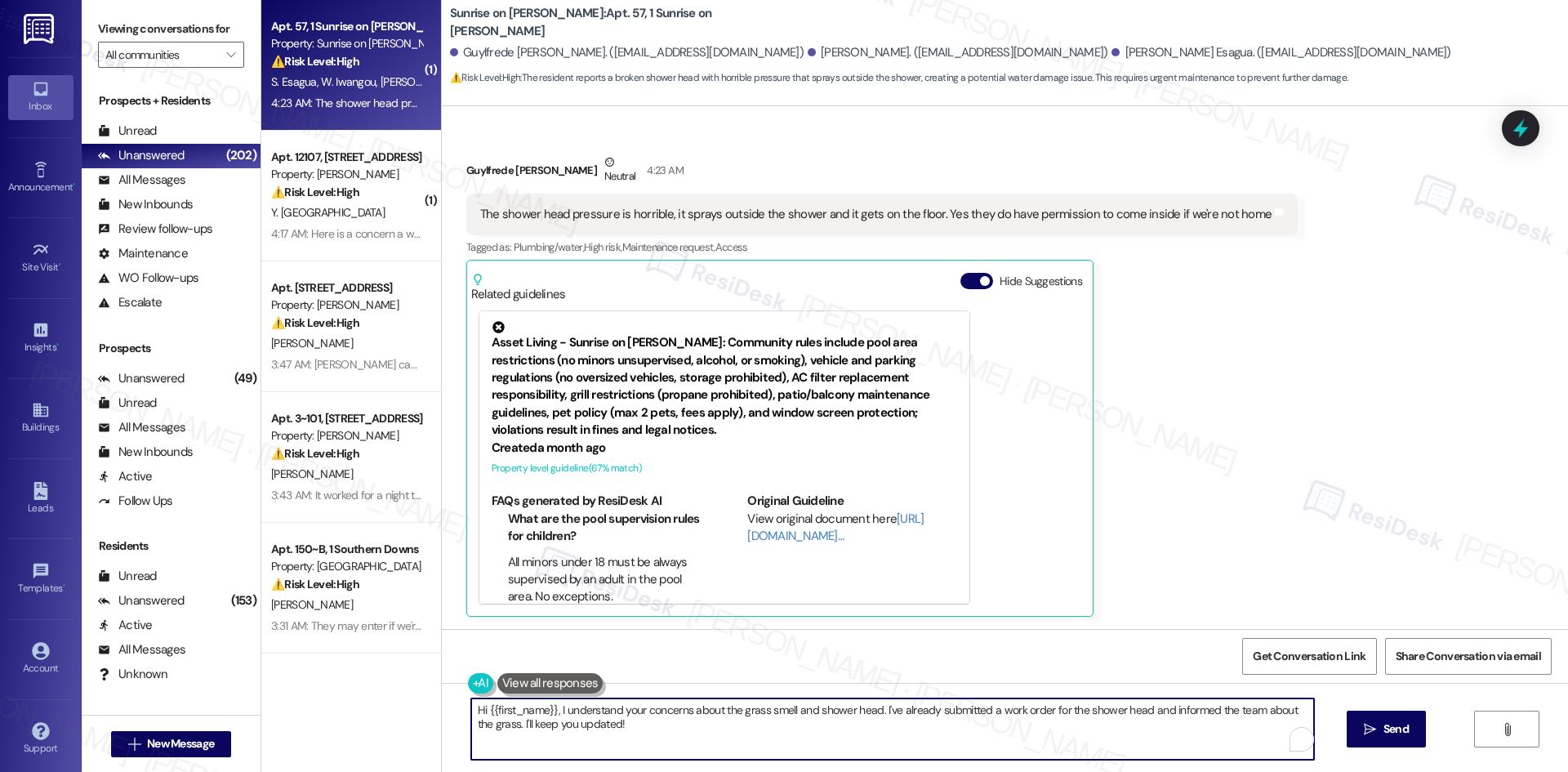
click at [937, 731] on textarea "Hi {{first_name}}, I understand your concerns about the grass smell and shower …" at bounding box center [892, 729] width 842 height 61
paste textarea "Thank you for clarifying, [PERSON_NAME]. I’ll let the site team know about the …"
type textarea "Thank you for clarifying, [PERSON_NAME]. I’ll let the site team know about the …"
click at [1395, 731] on span "Send" at bounding box center [1396, 729] width 26 height 17
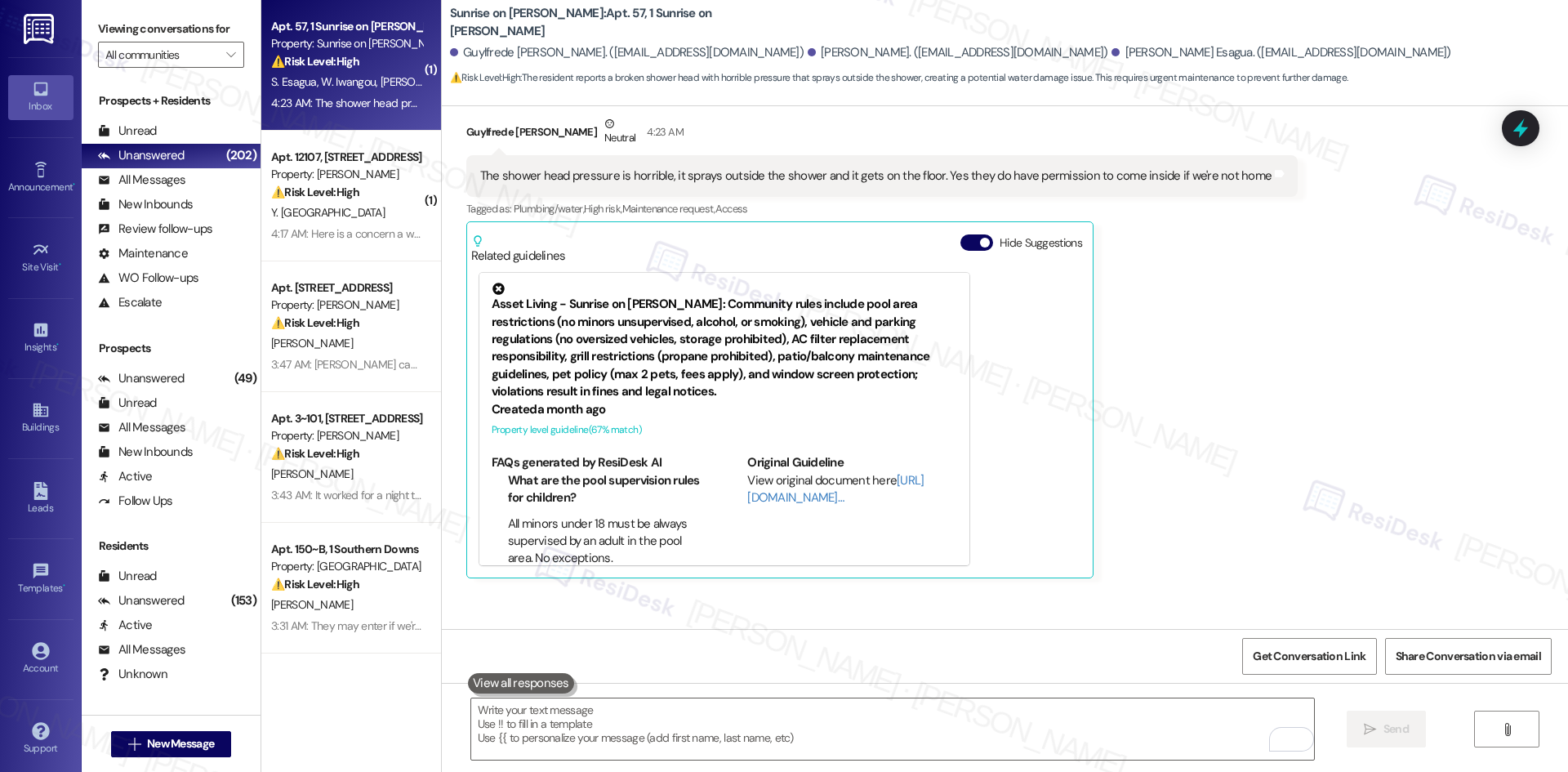
scroll to position [5895, 0]
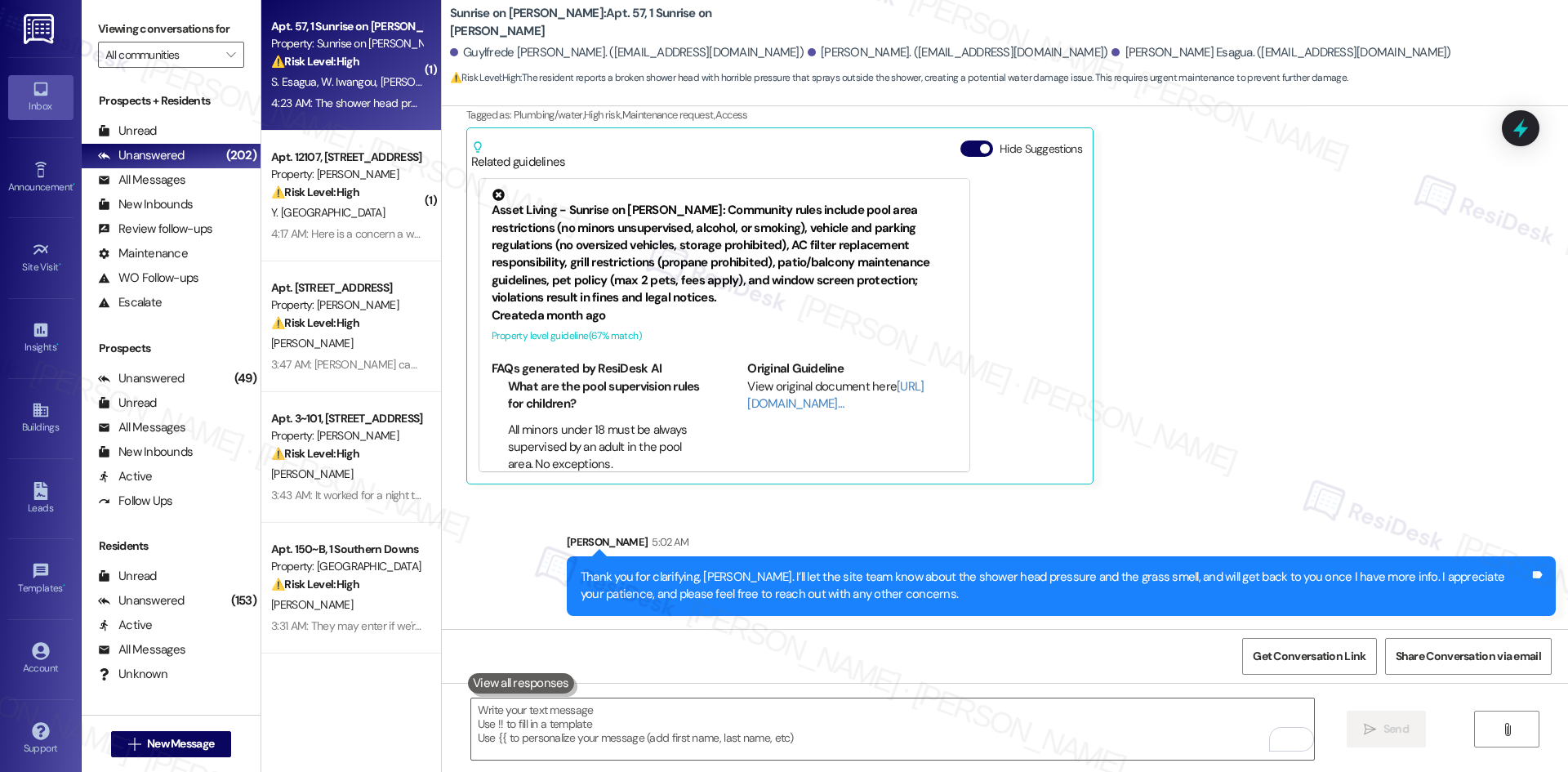
click at [1302, 440] on div "Received via SMS Guylfrede Isaac Nganga Neutral 4:23 AM The shower head pressur…" at bounding box center [1004, 240] width 1126 height 512
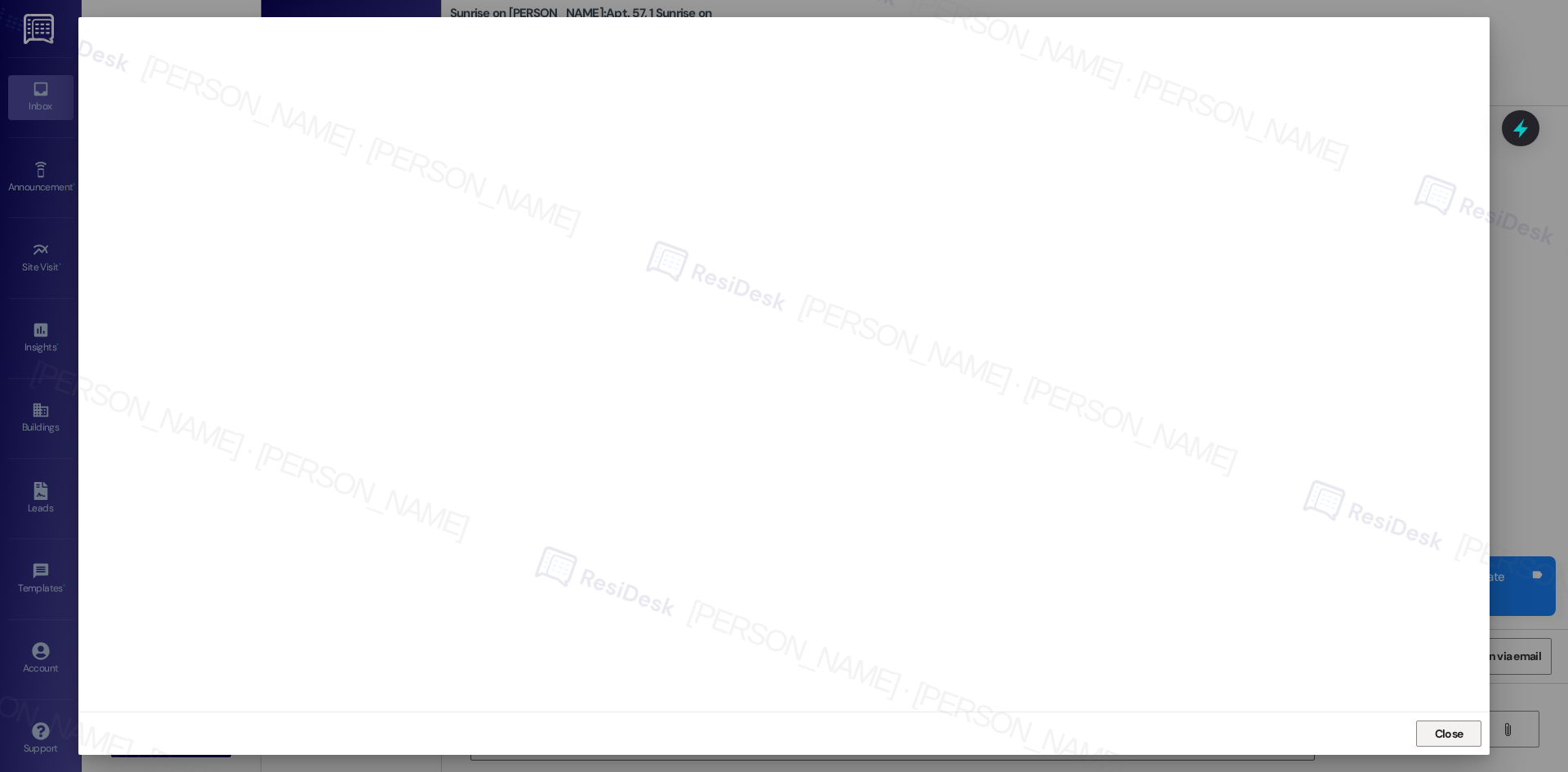
click at [1437, 736] on span "Close" at bounding box center [1448, 734] width 28 height 17
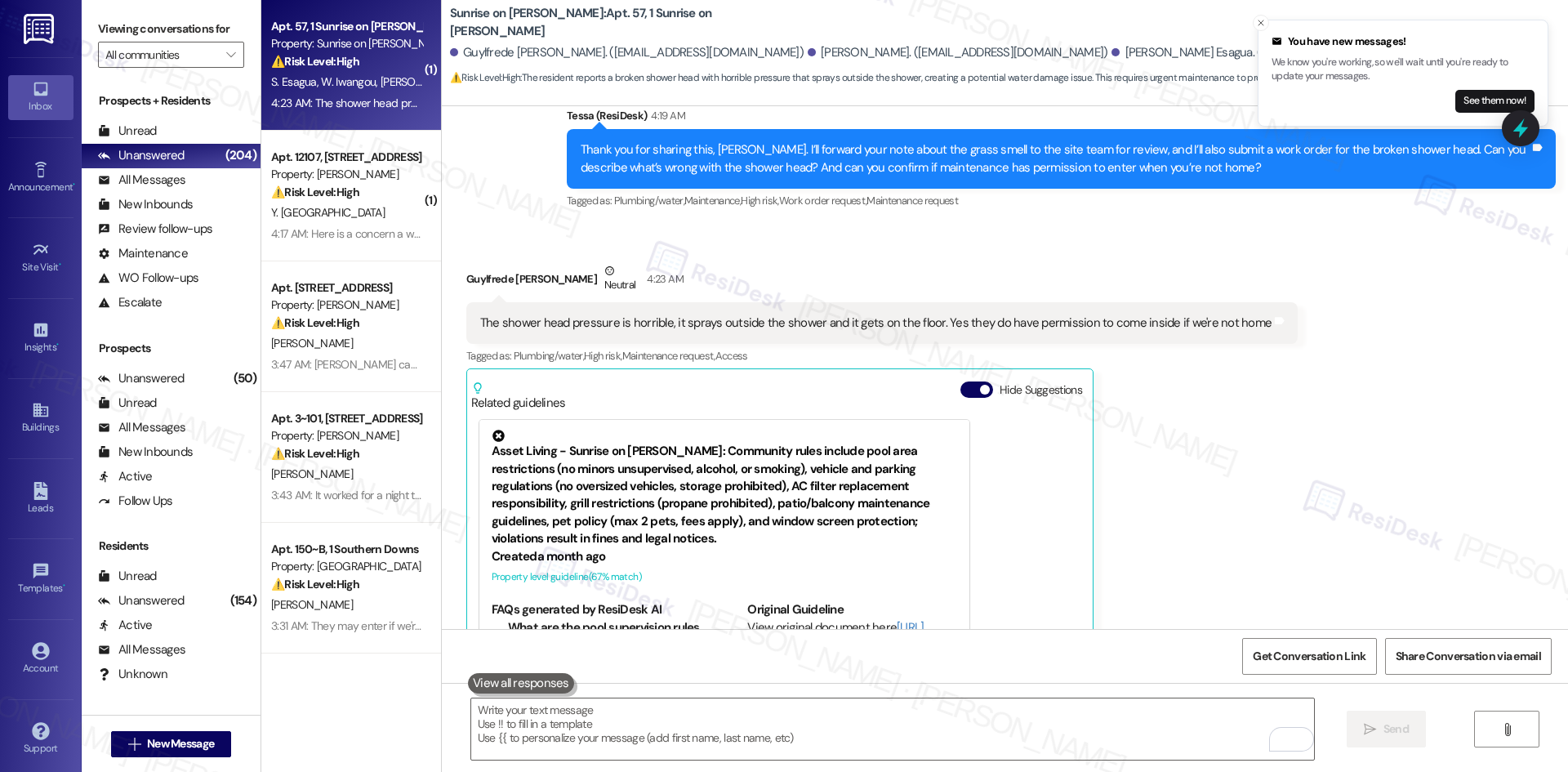
scroll to position [5650, 0]
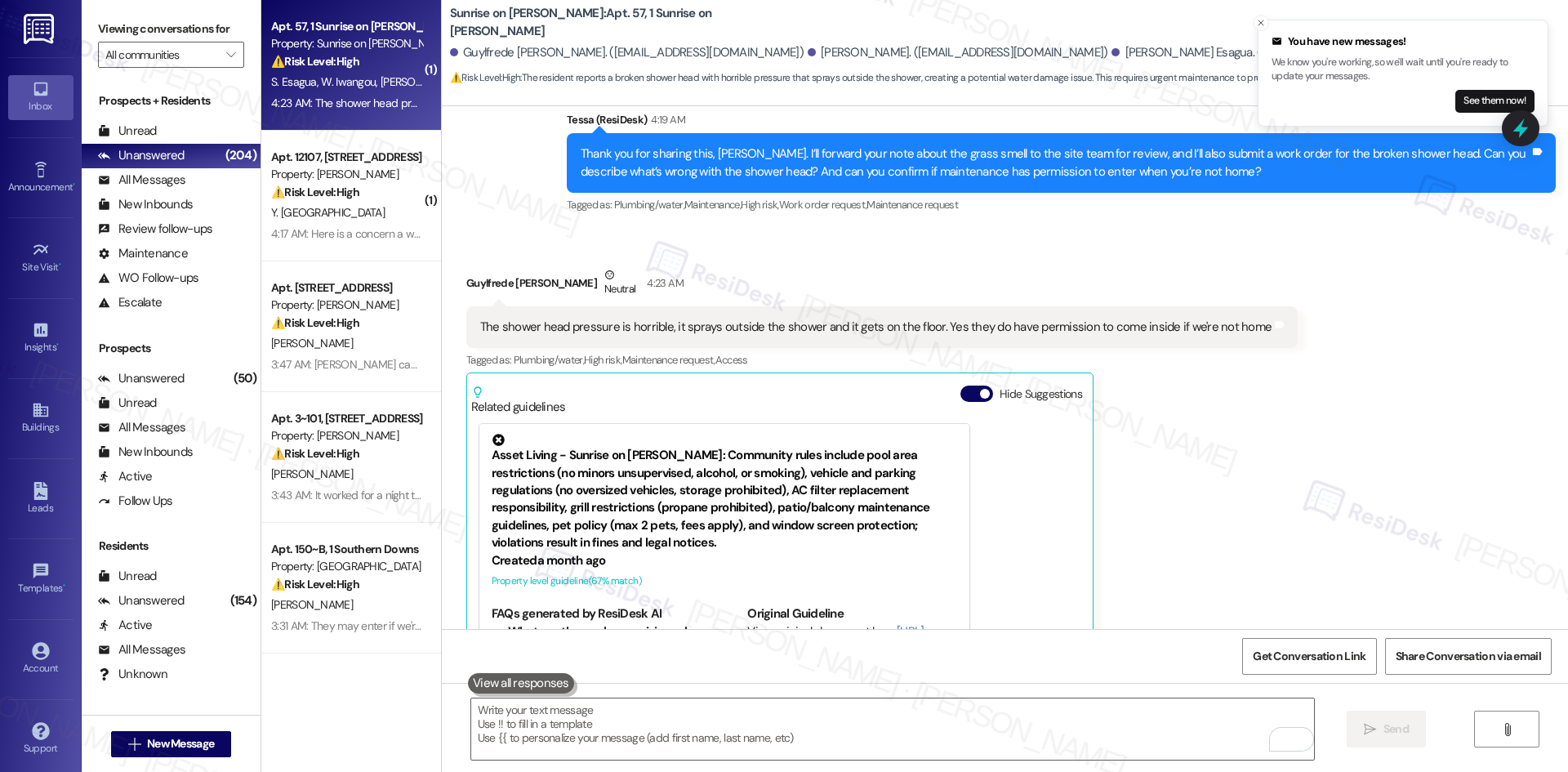
click at [1255, 410] on div "Guylfrede Isaac Nganga Neutral 4:23 AM The shower head pressure is horrible, it…" at bounding box center [882, 498] width 832 height 464
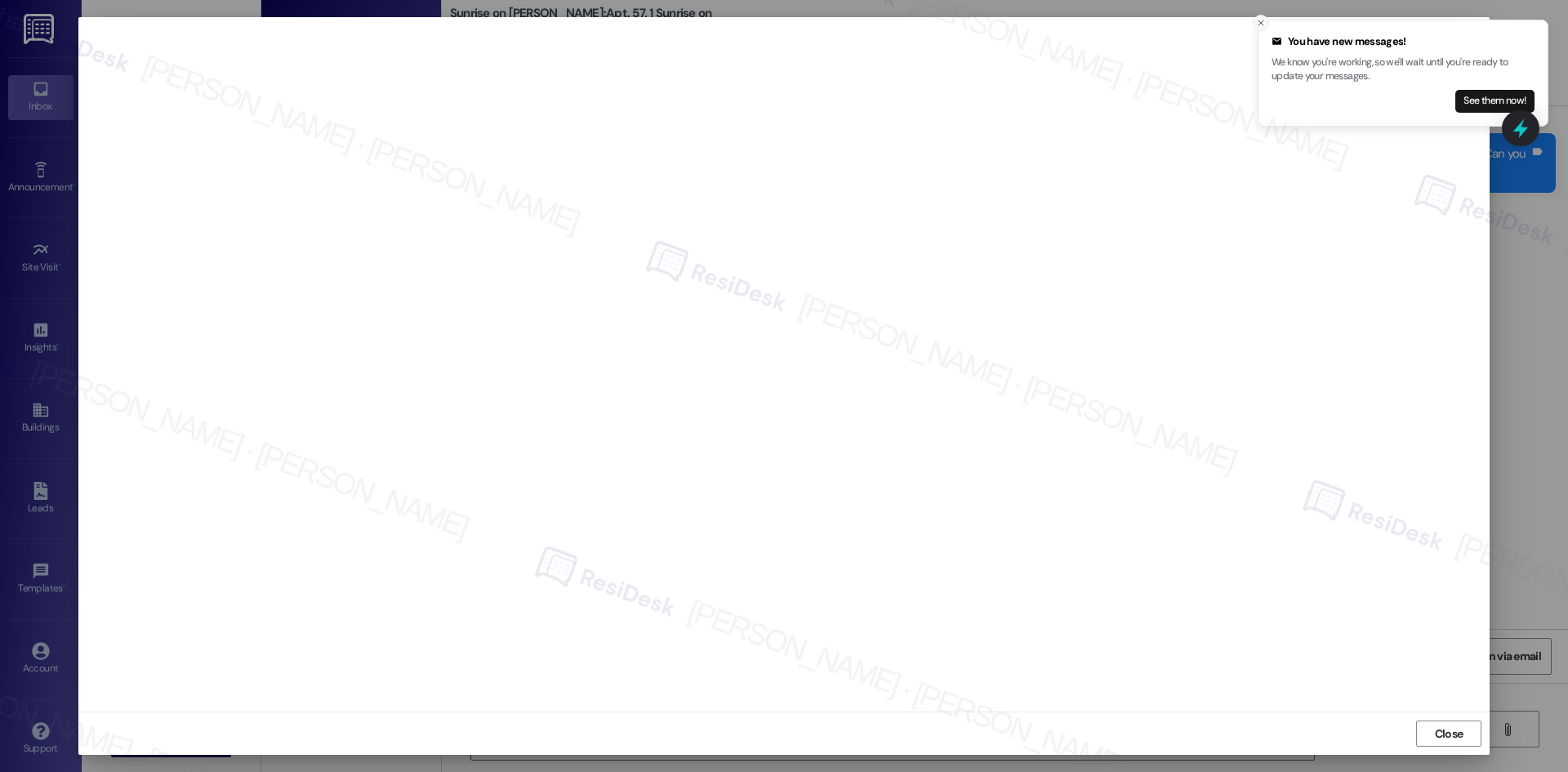
click at [1259, 20] on icon "Close toast" at bounding box center [1261, 23] width 10 height 10
drag, startPoint x: 1440, startPoint y: 736, endPoint x: 1280, endPoint y: 716, distance: 161.2
click at [1438, 736] on span "Close" at bounding box center [1448, 734] width 28 height 17
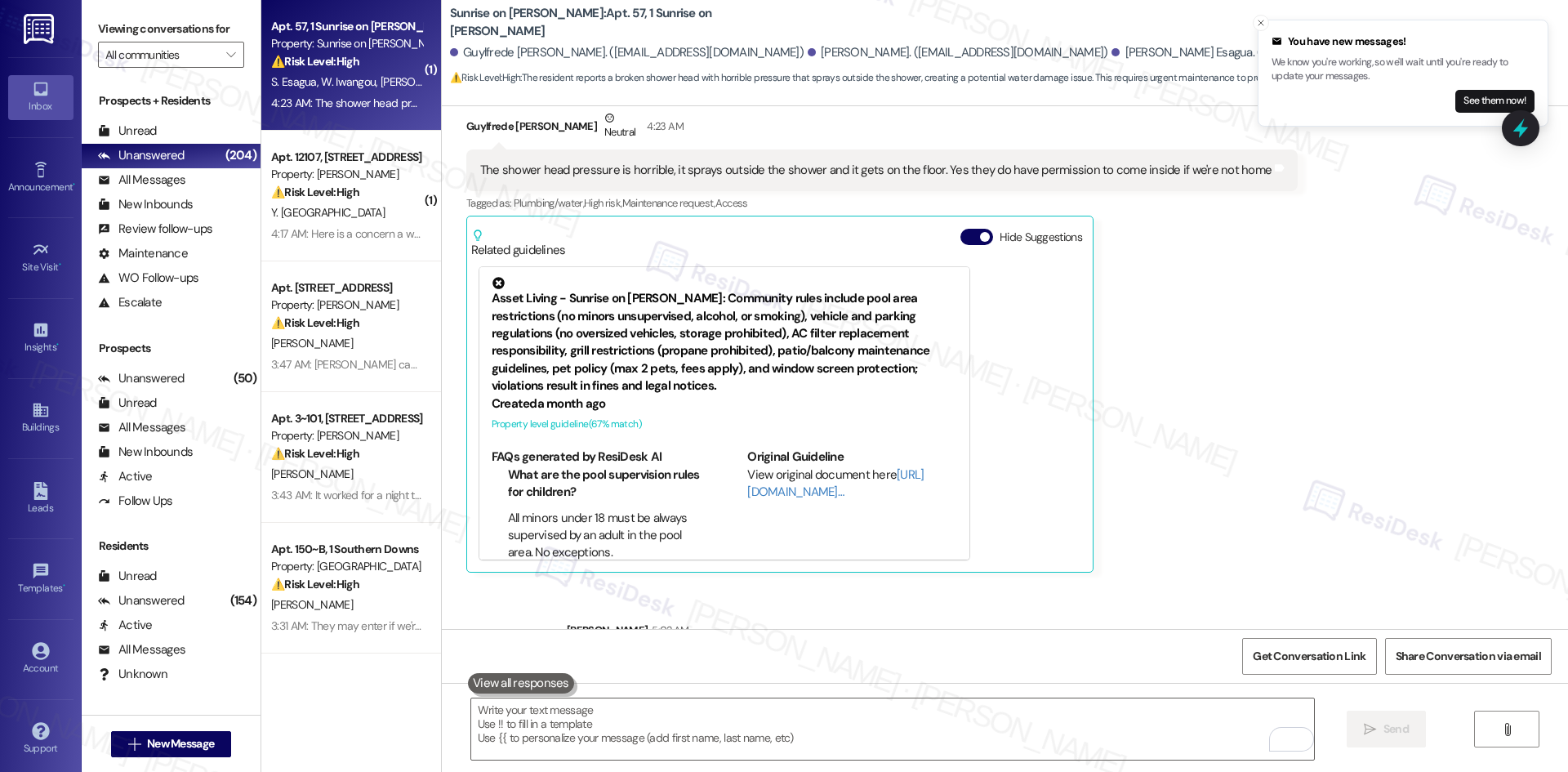
scroll to position [5813, 0]
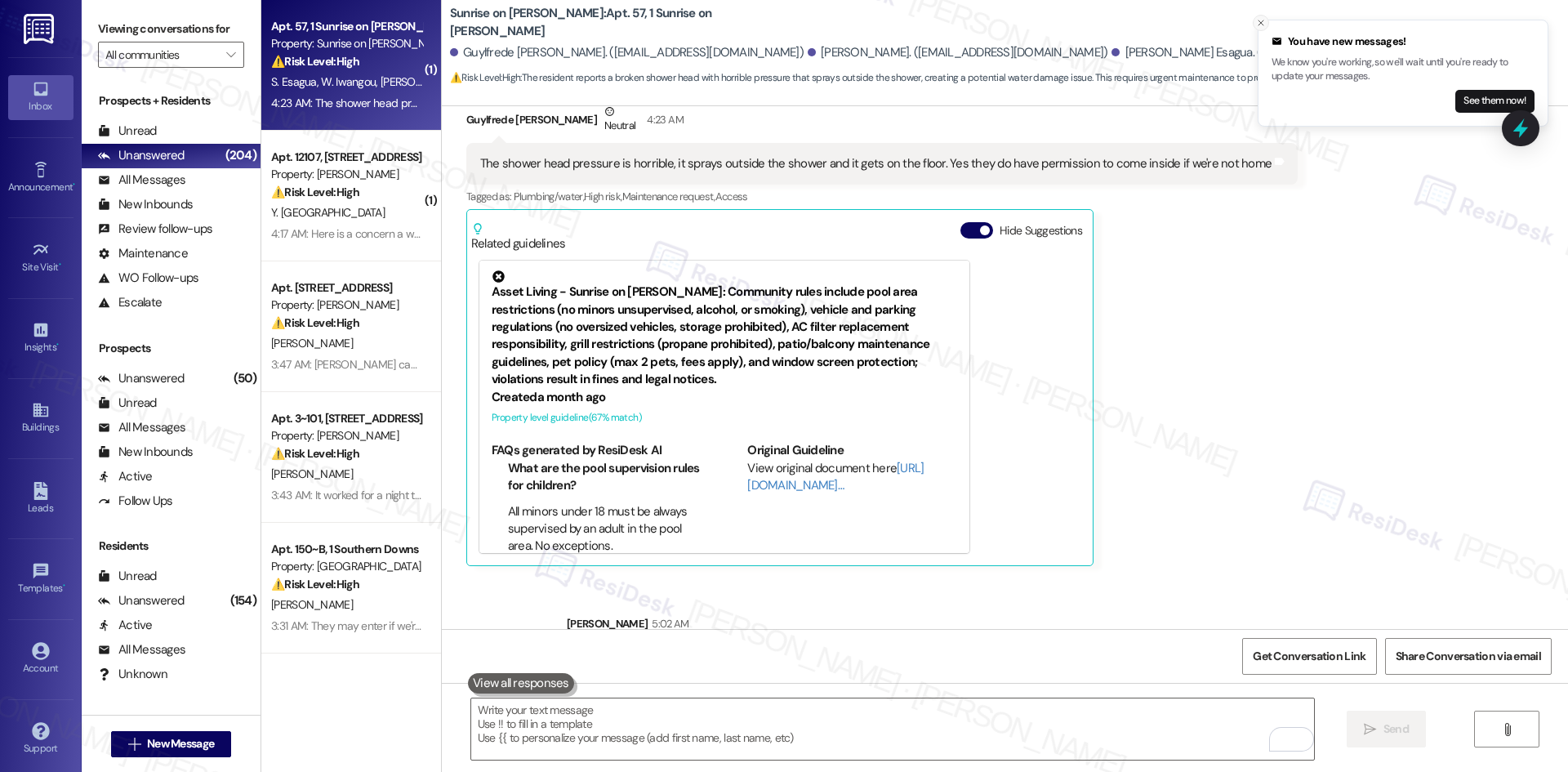
click at [1262, 24] on line "Close toast" at bounding box center [1261, 23] width 5 height 5
click at [1260, 375] on div "Guylfrede Isaac Nganga Neutral 4:23 AM The shower head pressure is horrible, it…" at bounding box center [882, 335] width 832 height 464
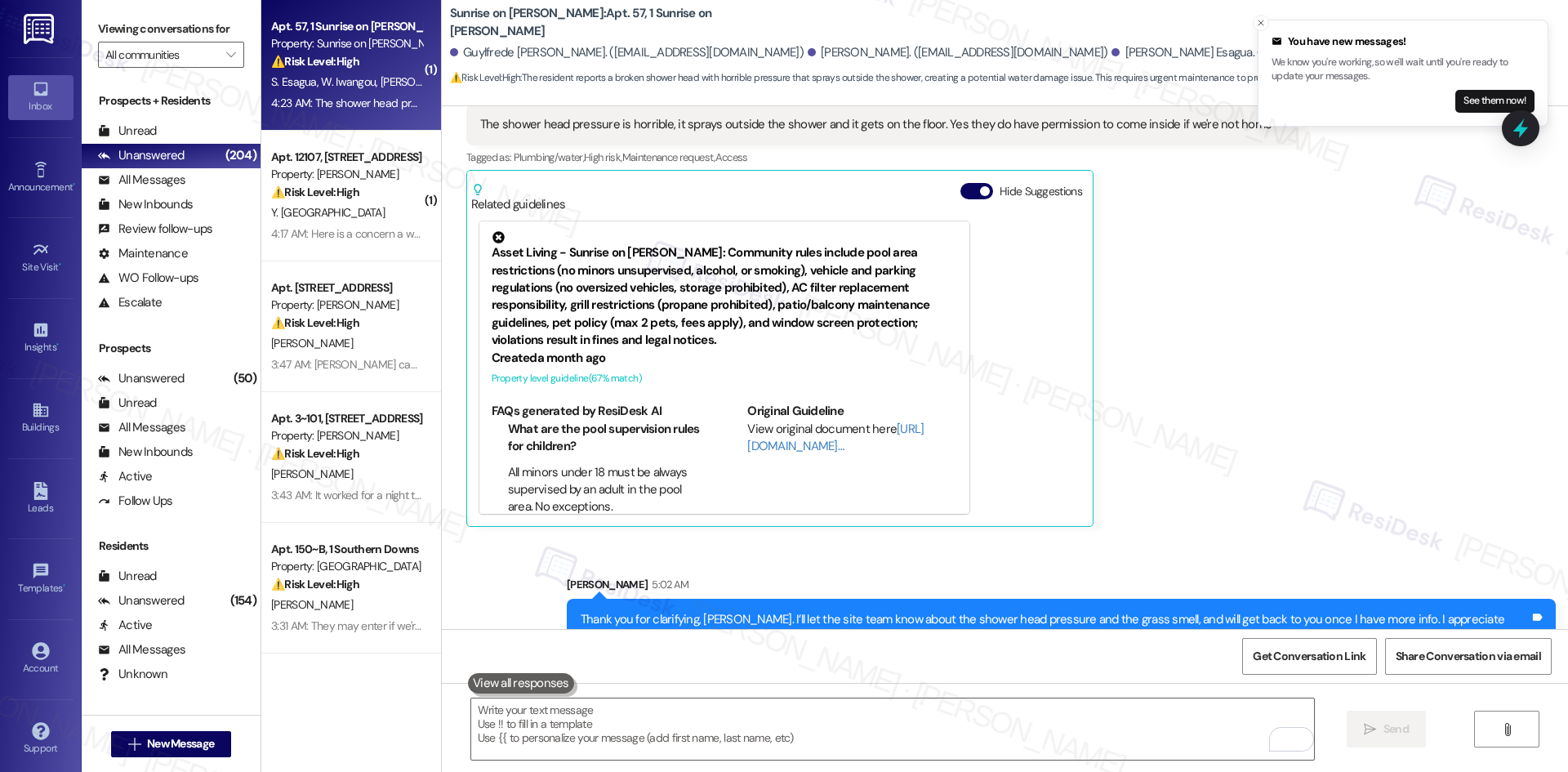
scroll to position [5895, 0]
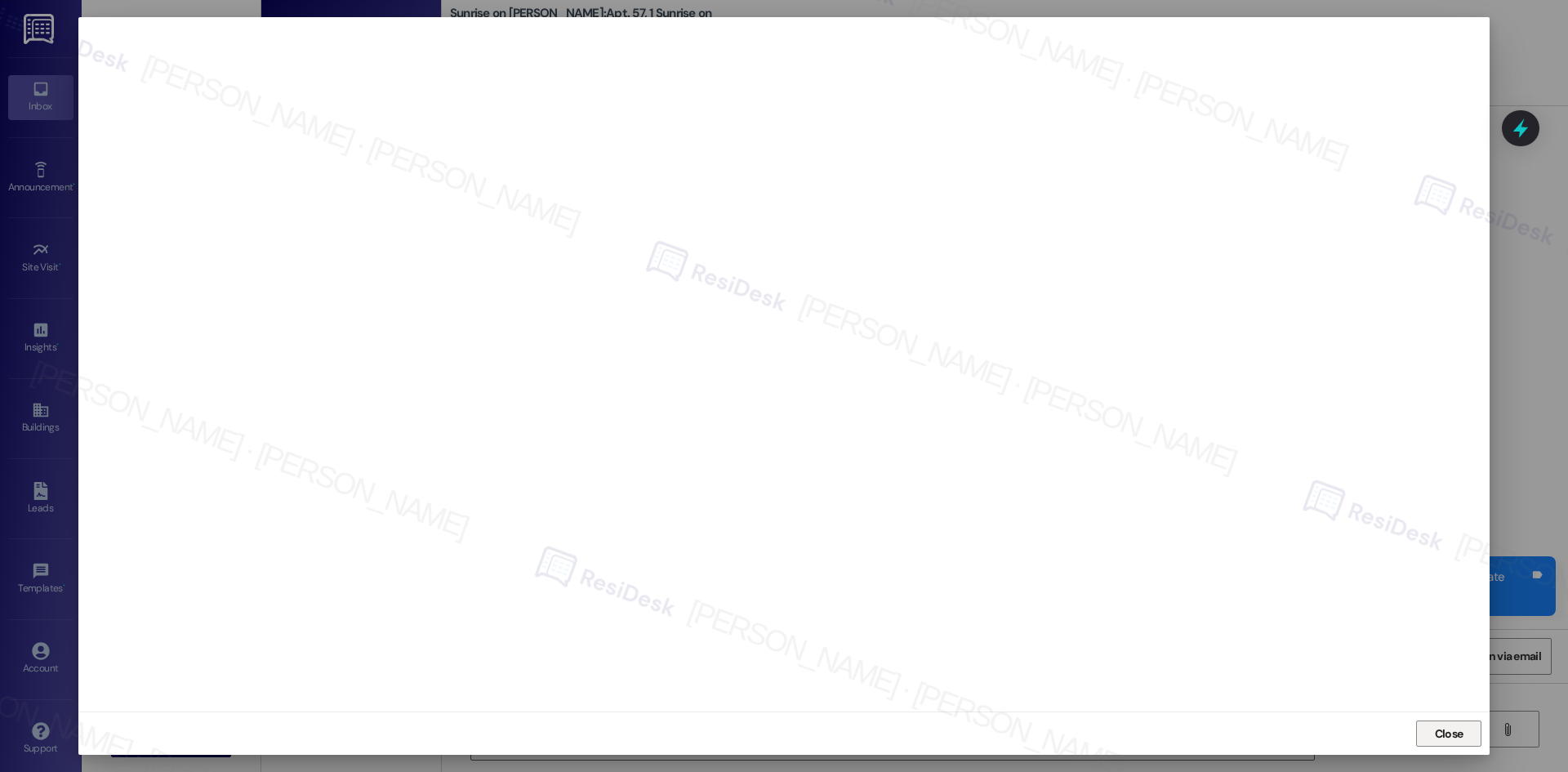
click at [1448, 721] on span "Close" at bounding box center [1449, 733] width 35 height 25
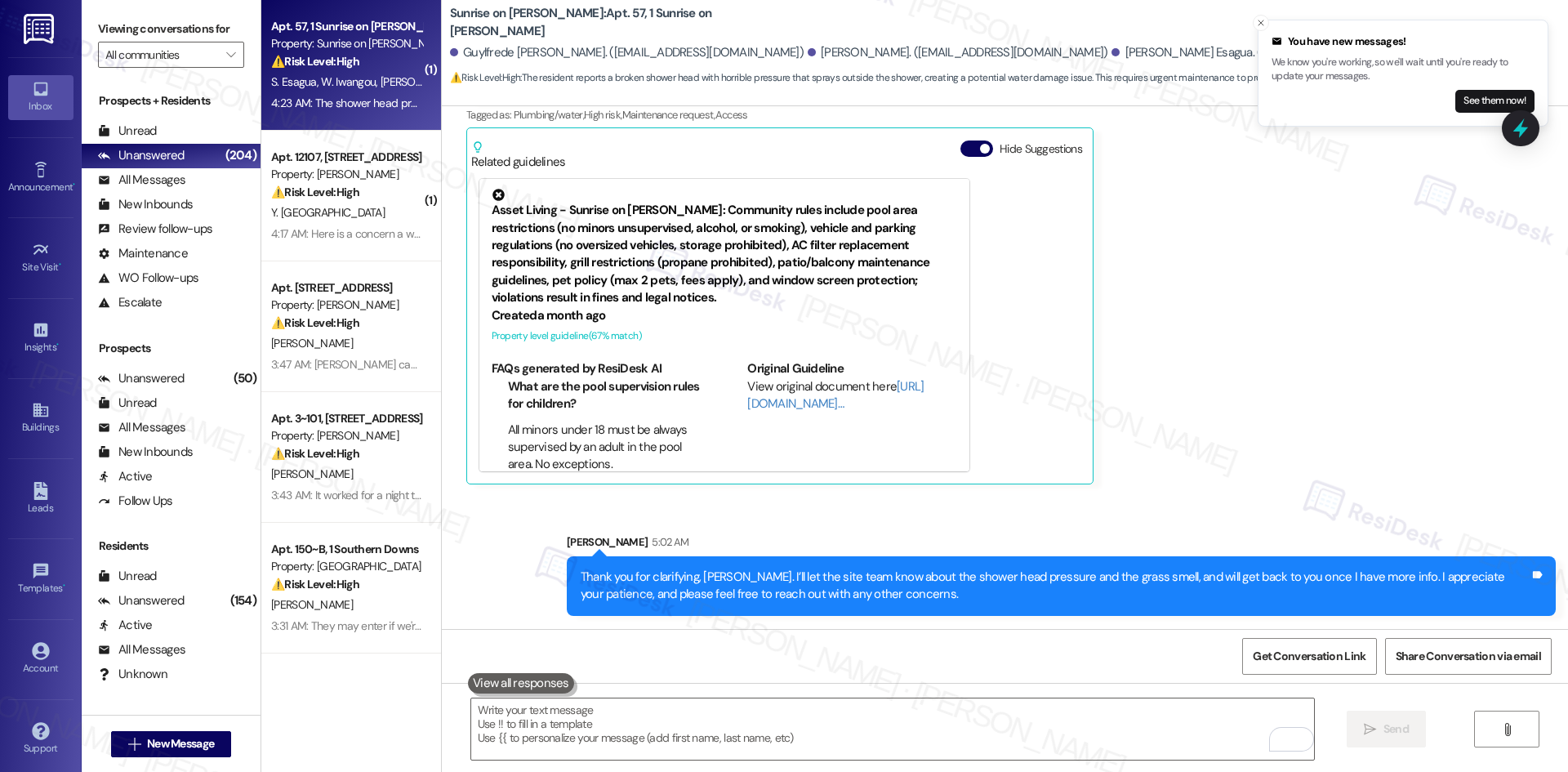
click at [1260, 464] on div "Guylfrede Isaac Nganga Neutral 4:23 AM The shower head pressure is horrible, it…" at bounding box center [882, 253] width 832 height 464
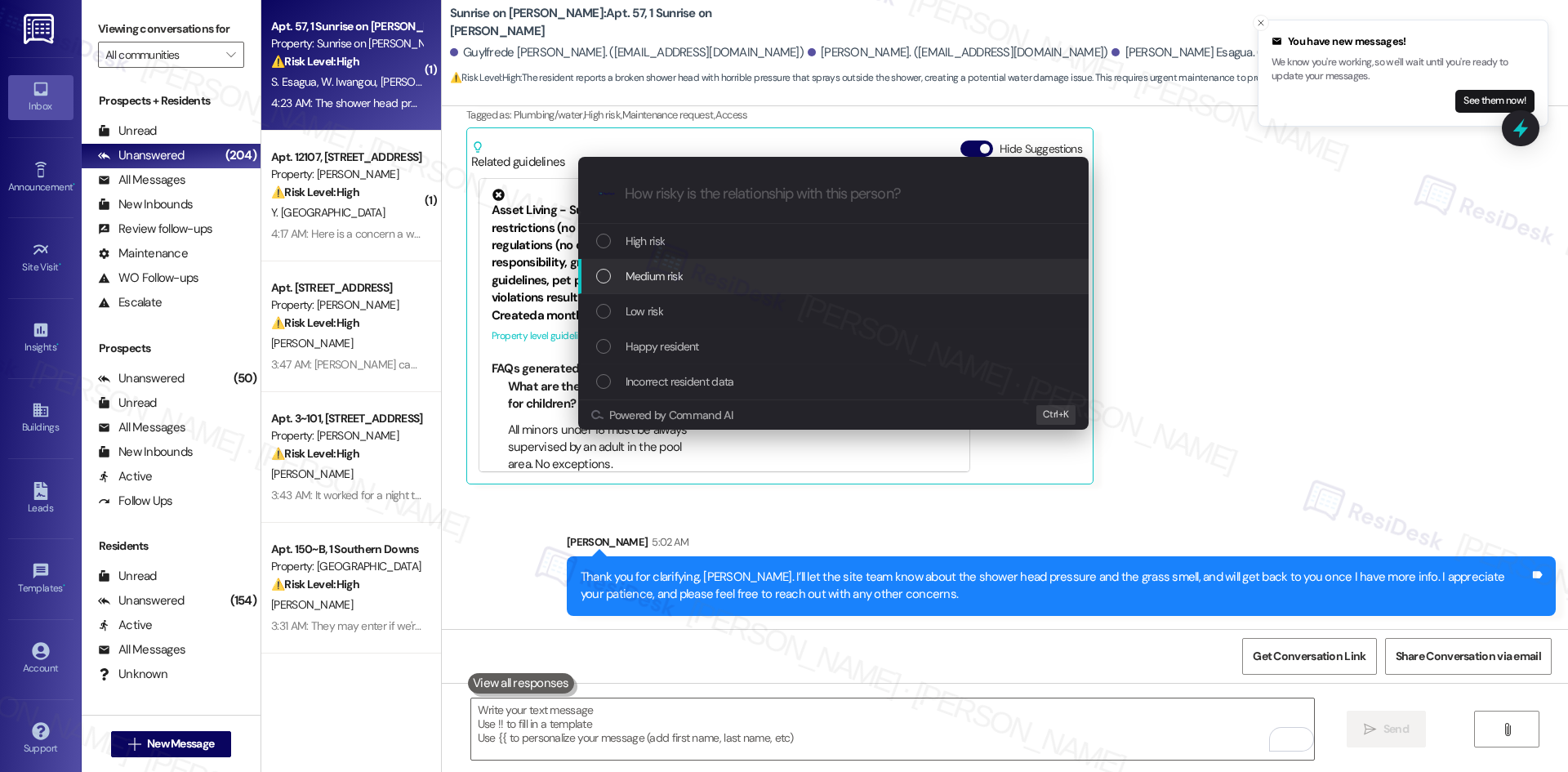
click at [696, 273] on div "Medium risk" at bounding box center [835, 276] width 478 height 18
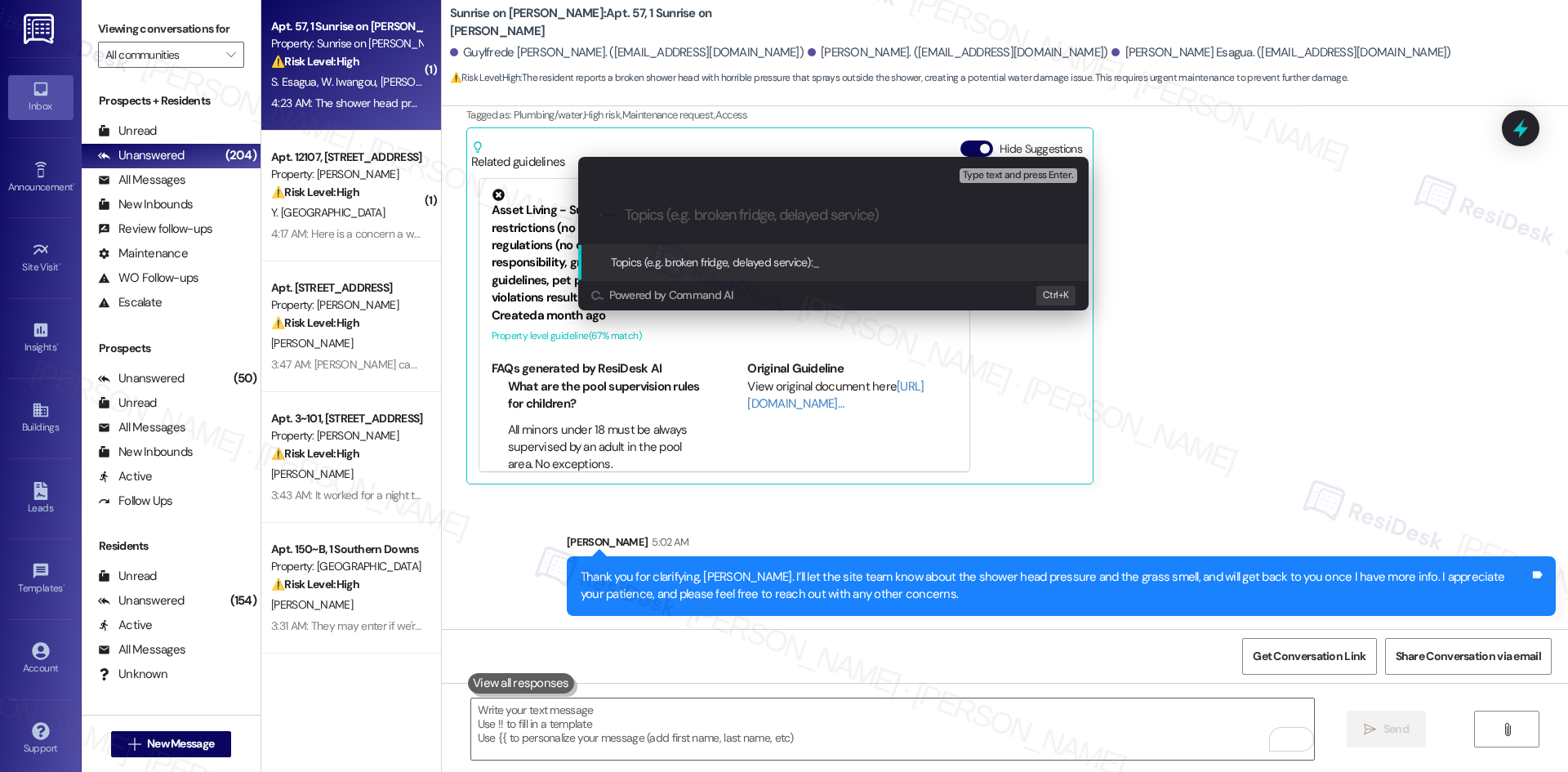
click at [736, 215] on input "Topics (e.g. broken fridge, delayed service)" at bounding box center [846, 214] width 444 height 17
paste input "Feedback & Maintenance Request – Grass Odor & Shower Head (Work Order 7831909)"
type input "Feedback & Maintenance Request – Grass Odor & Shower Head (Work Order 7831909)"
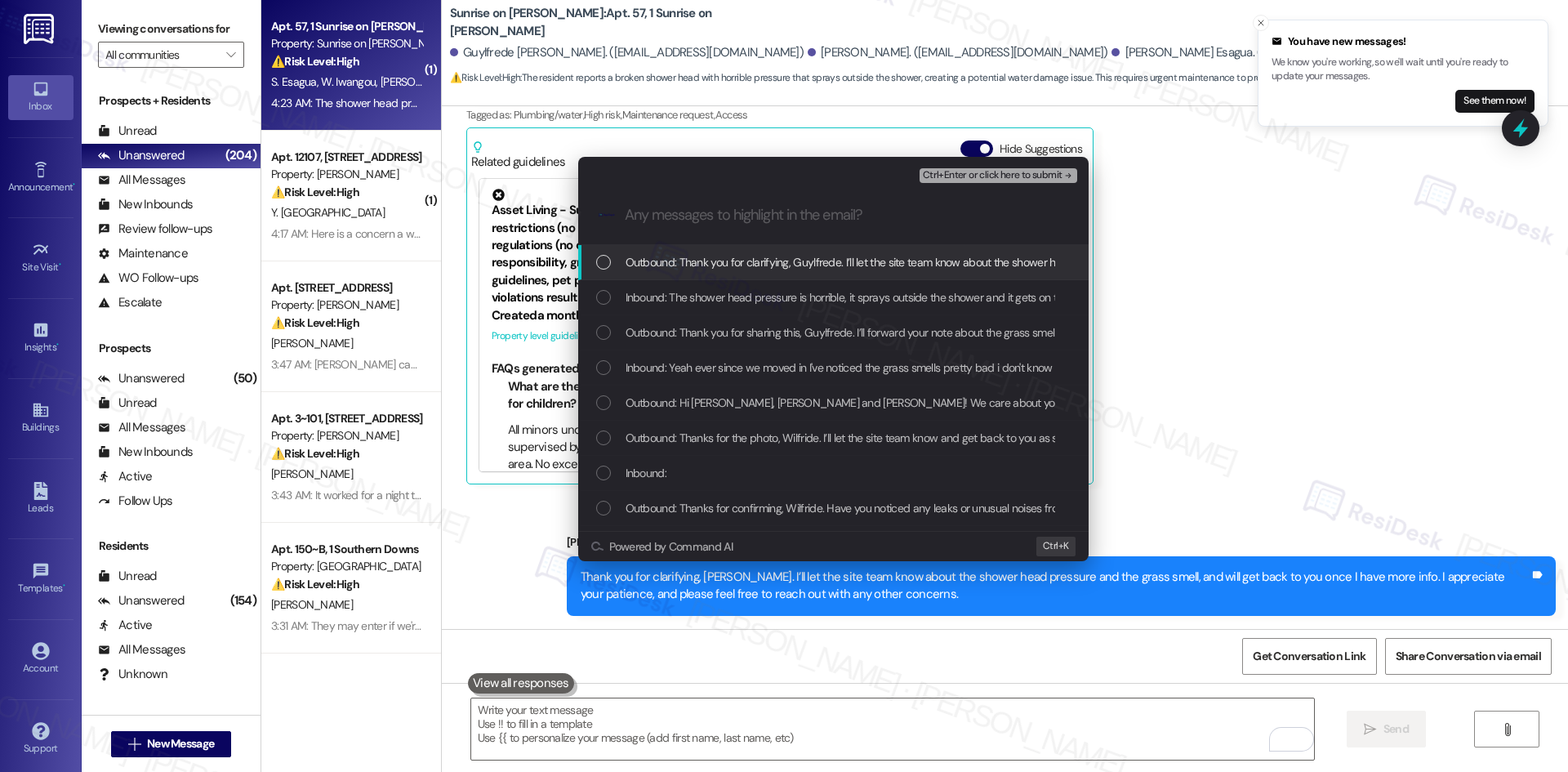
scroll to position [0, 0]
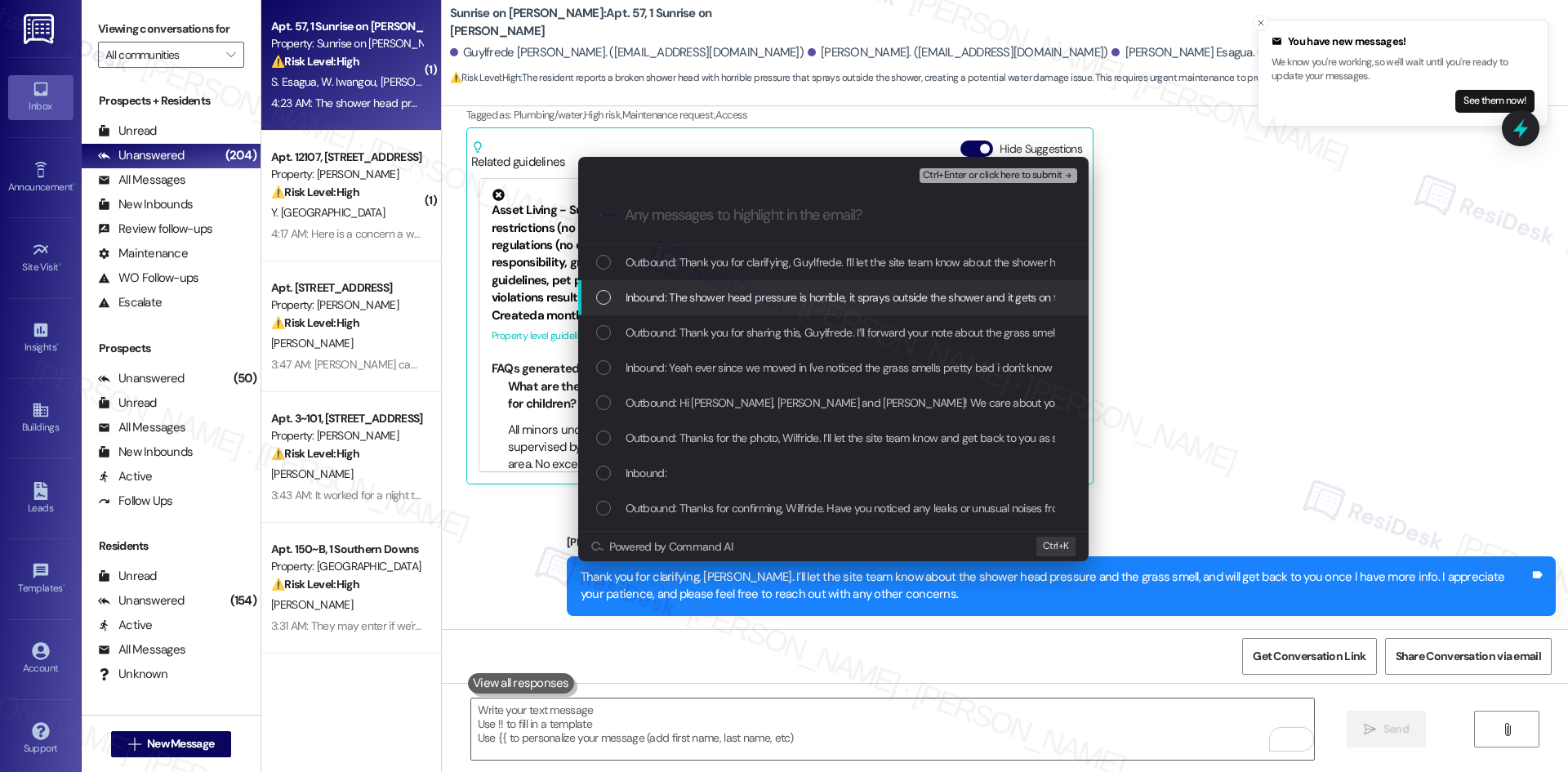
click at [769, 297] on span "Inbound: The shower head pressure is horrible, it sprays outside the shower and…" at bounding box center [1006, 298] width 762 height 18
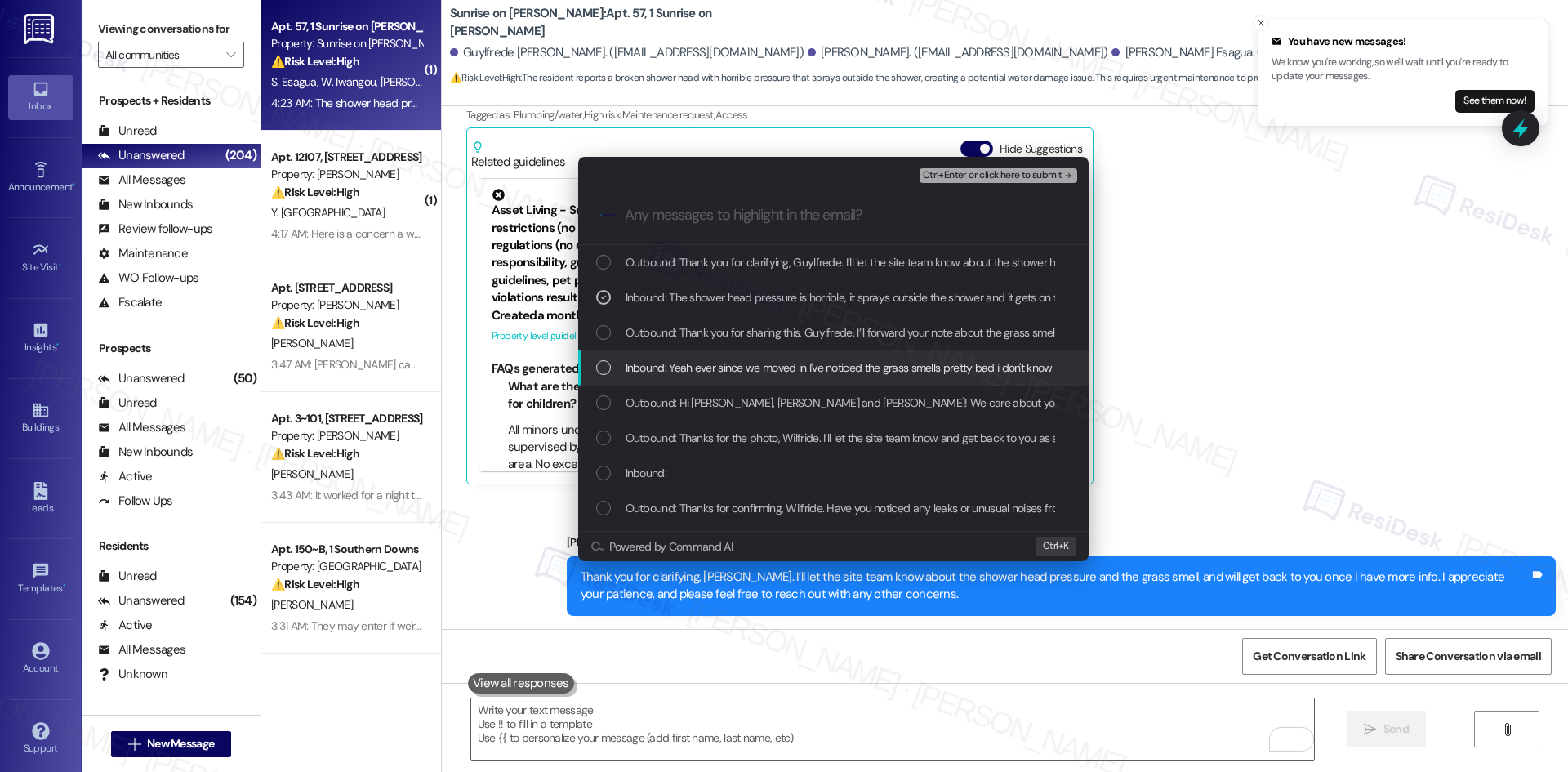
click at [801, 362] on span "Inbound: Yeah ever since we moved in I've noticed the grass smells pretty bad i…" at bounding box center [1221, 367] width 1193 height 18
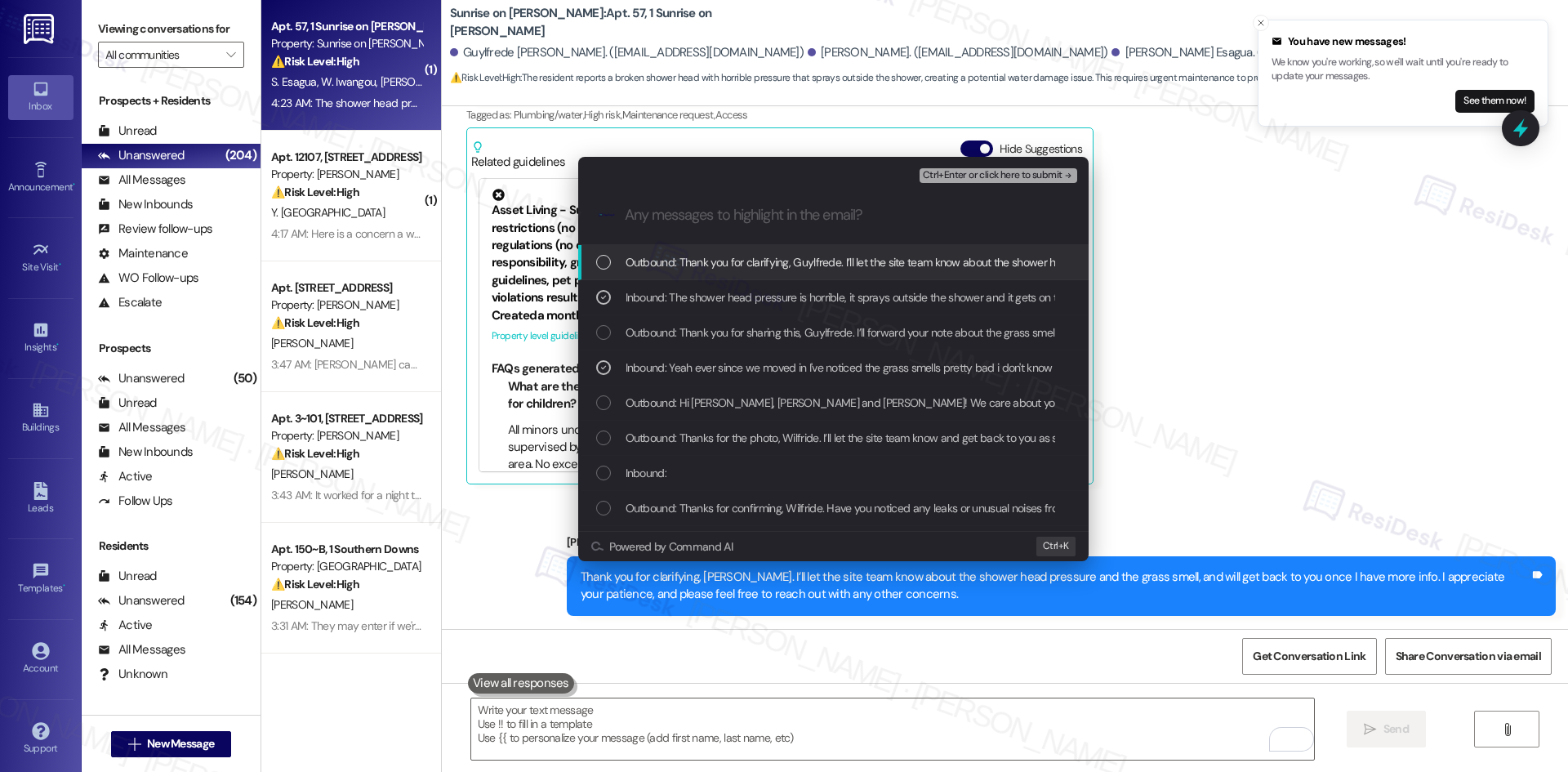
click at [1051, 170] on span "Ctrl+Enter or click here to submit" at bounding box center [993, 176] width 139 height 12
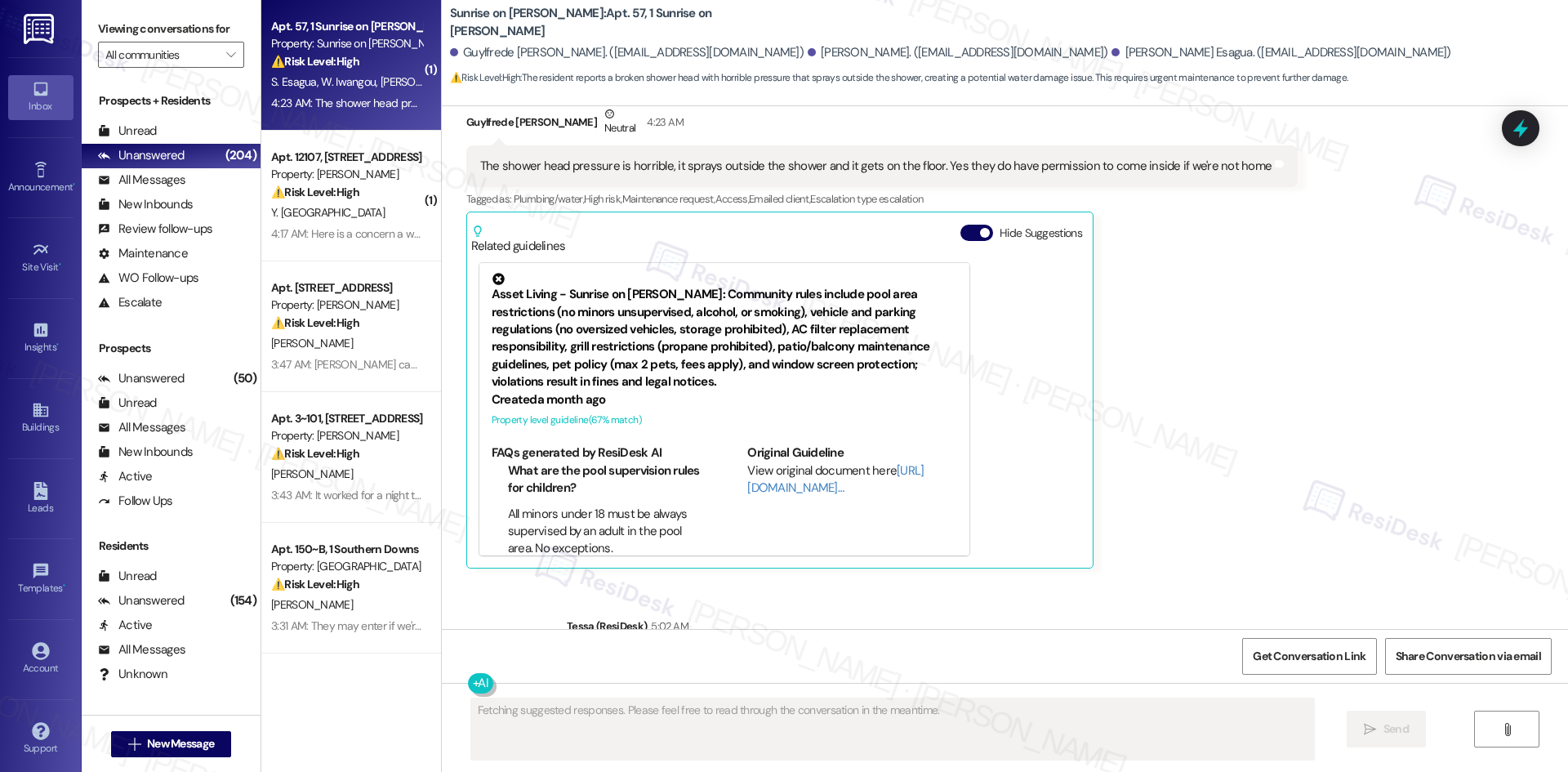
scroll to position [5919, 0]
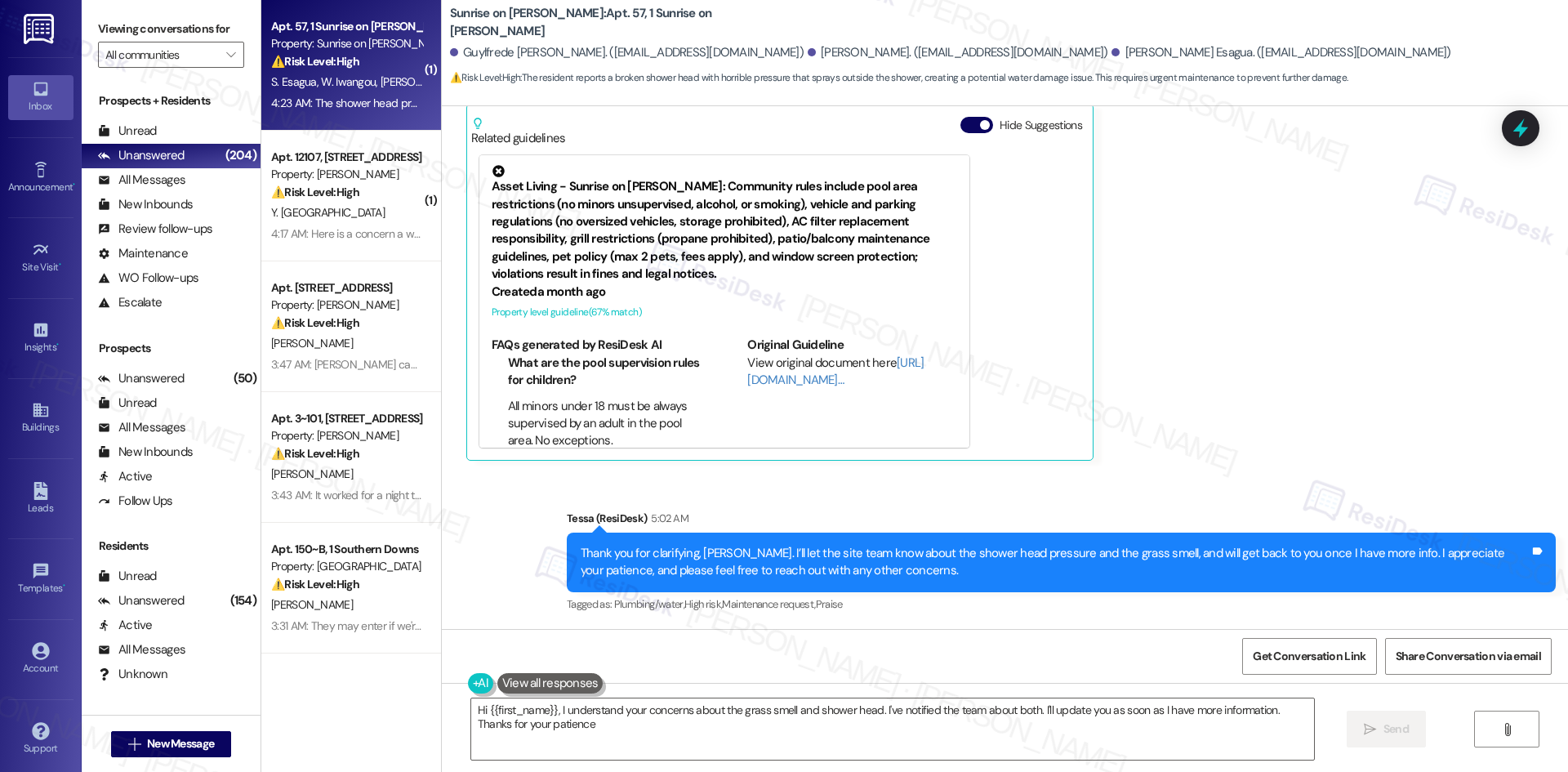
type textarea "Hi {{first_name}}, I understand your concerns about the grass smell and shower …"
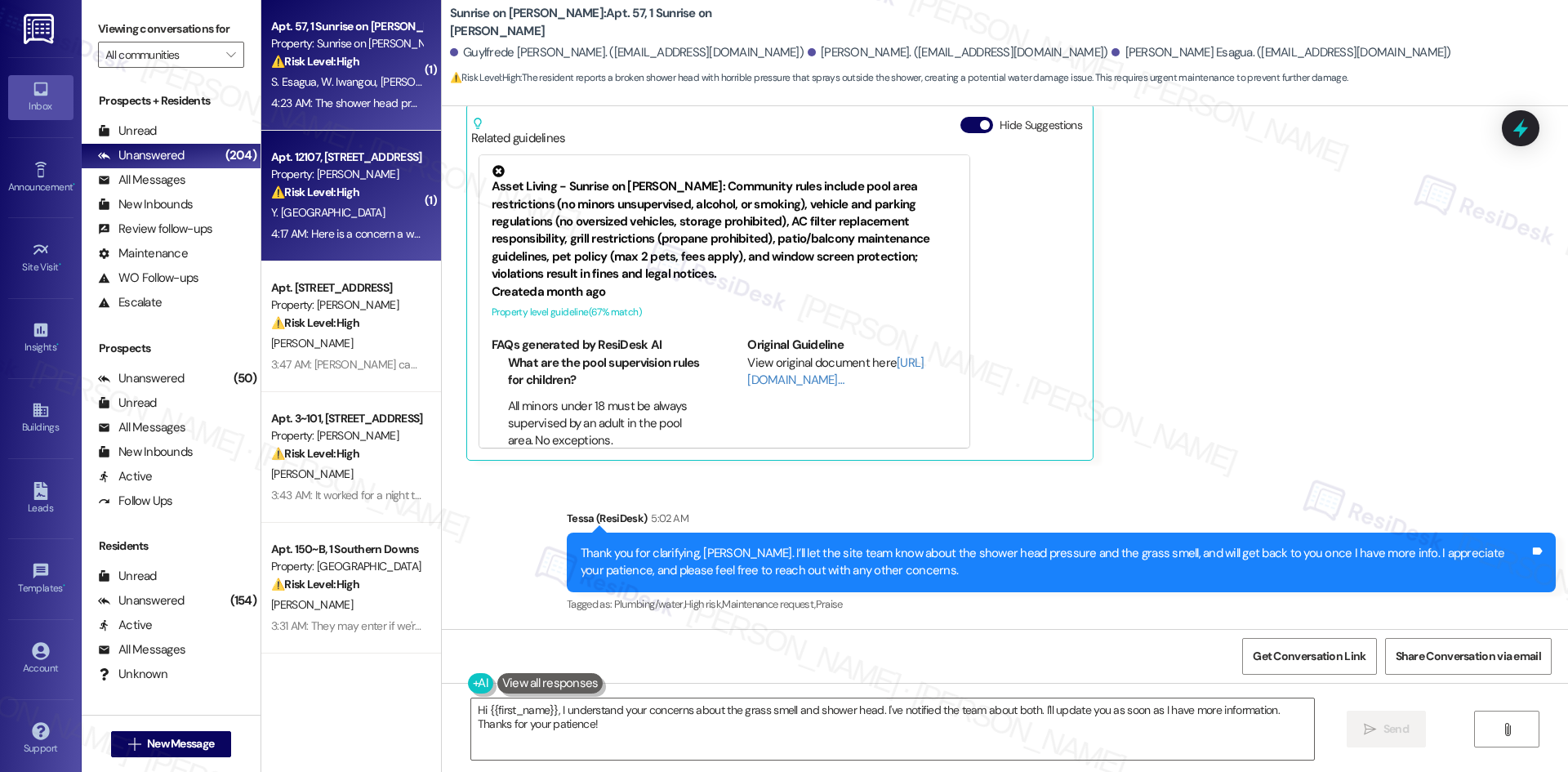
click at [346, 211] on div "Y. [GEOGRAPHIC_DATA]" at bounding box center [346, 212] width 154 height 21
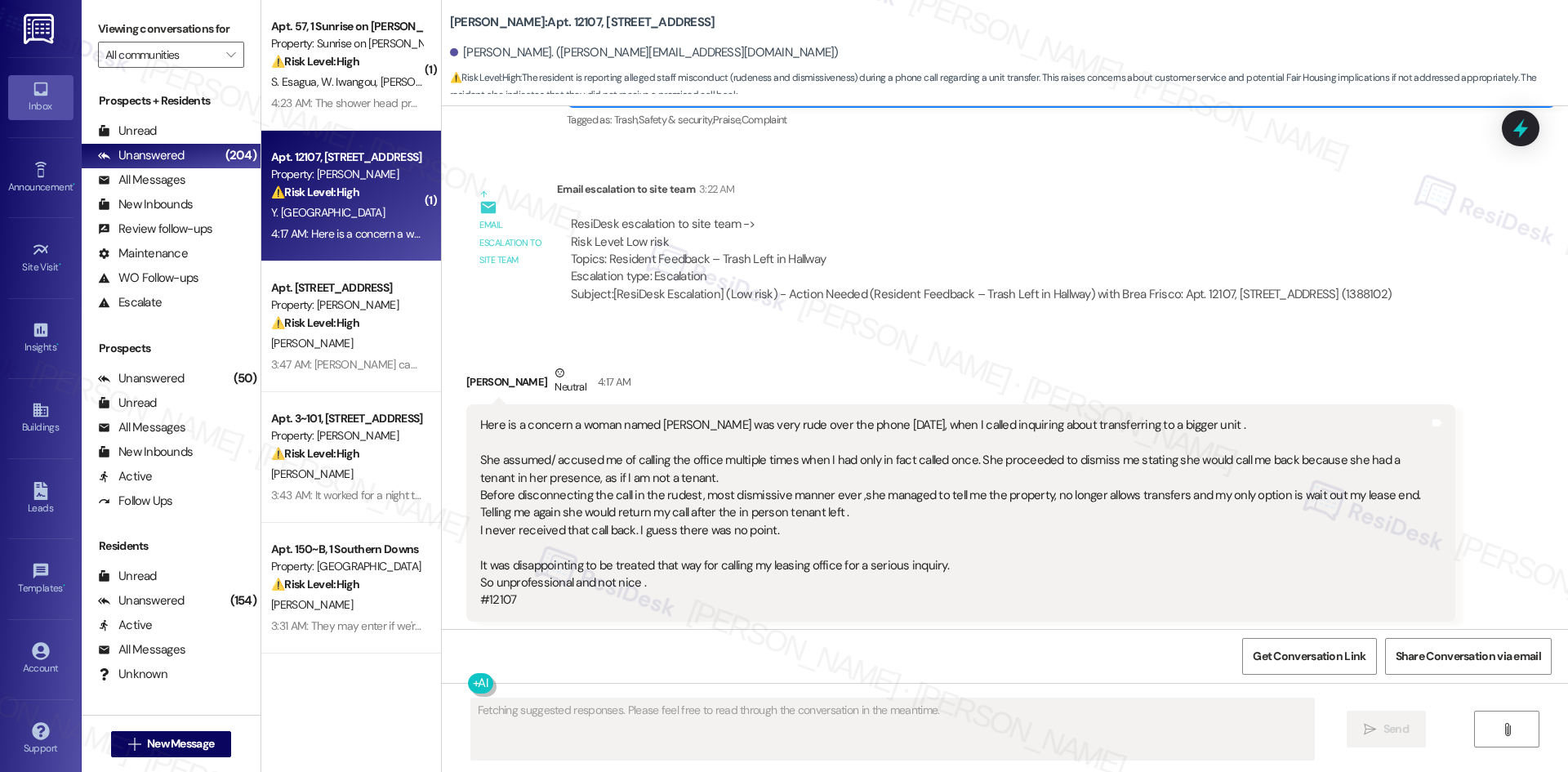
scroll to position [870, 0]
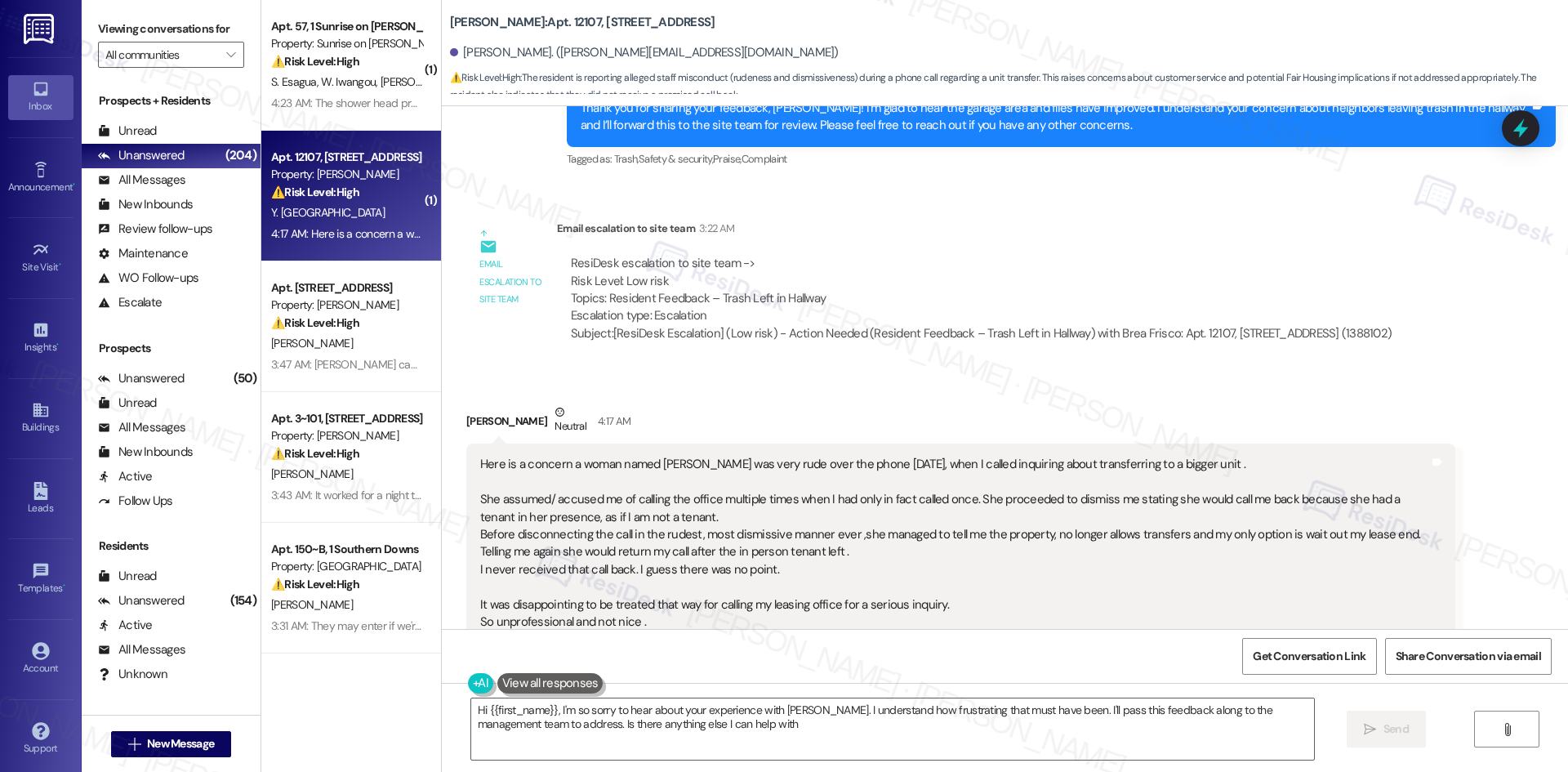
type textarea "Hi {{first_name}}, I'm so sorry to hear about your experience with Chantell. I …"
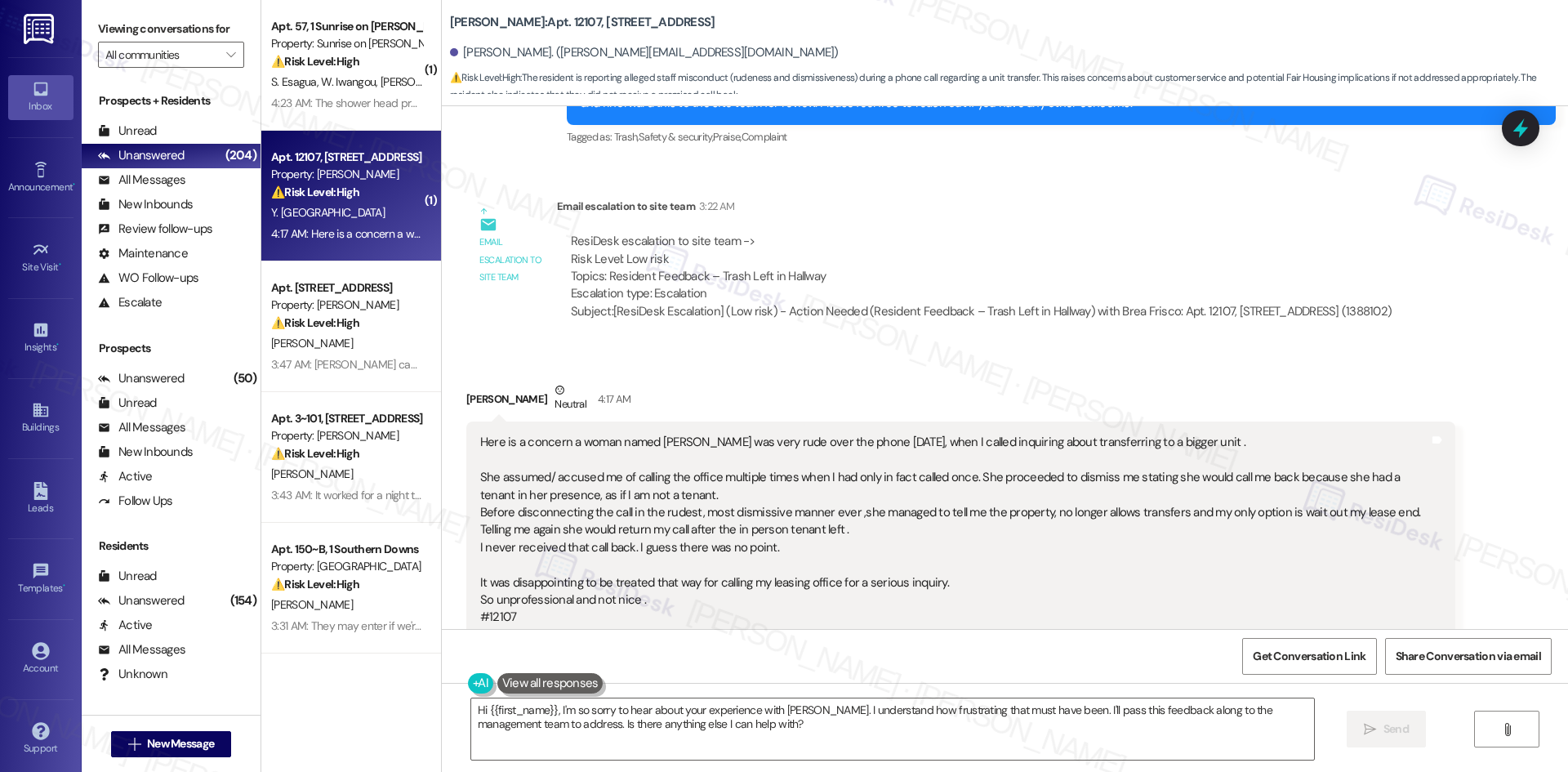
scroll to position [789, 0]
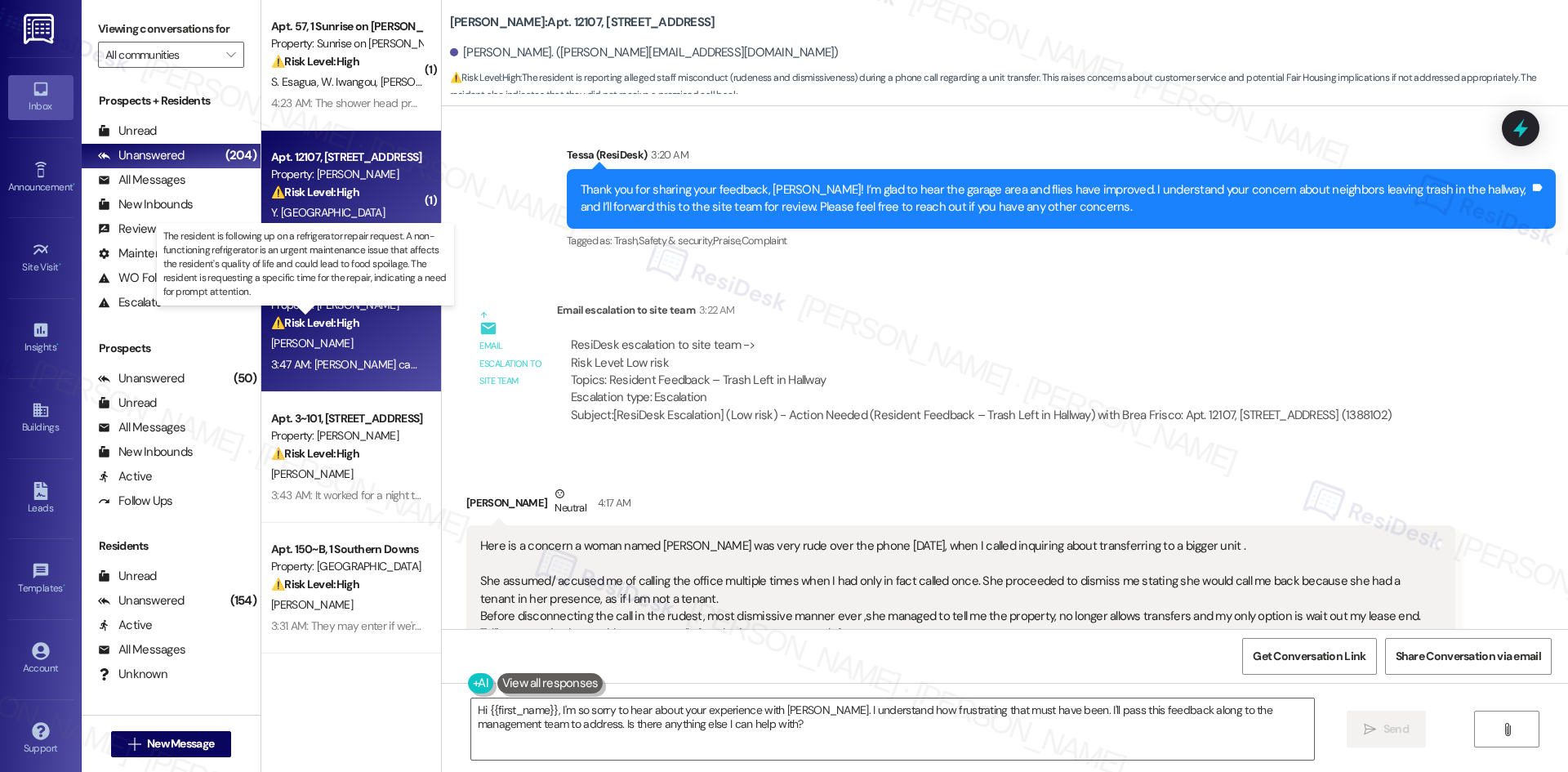
click at [297, 315] on strong "⚠️ Risk Level: High" at bounding box center [315, 322] width 88 height 15
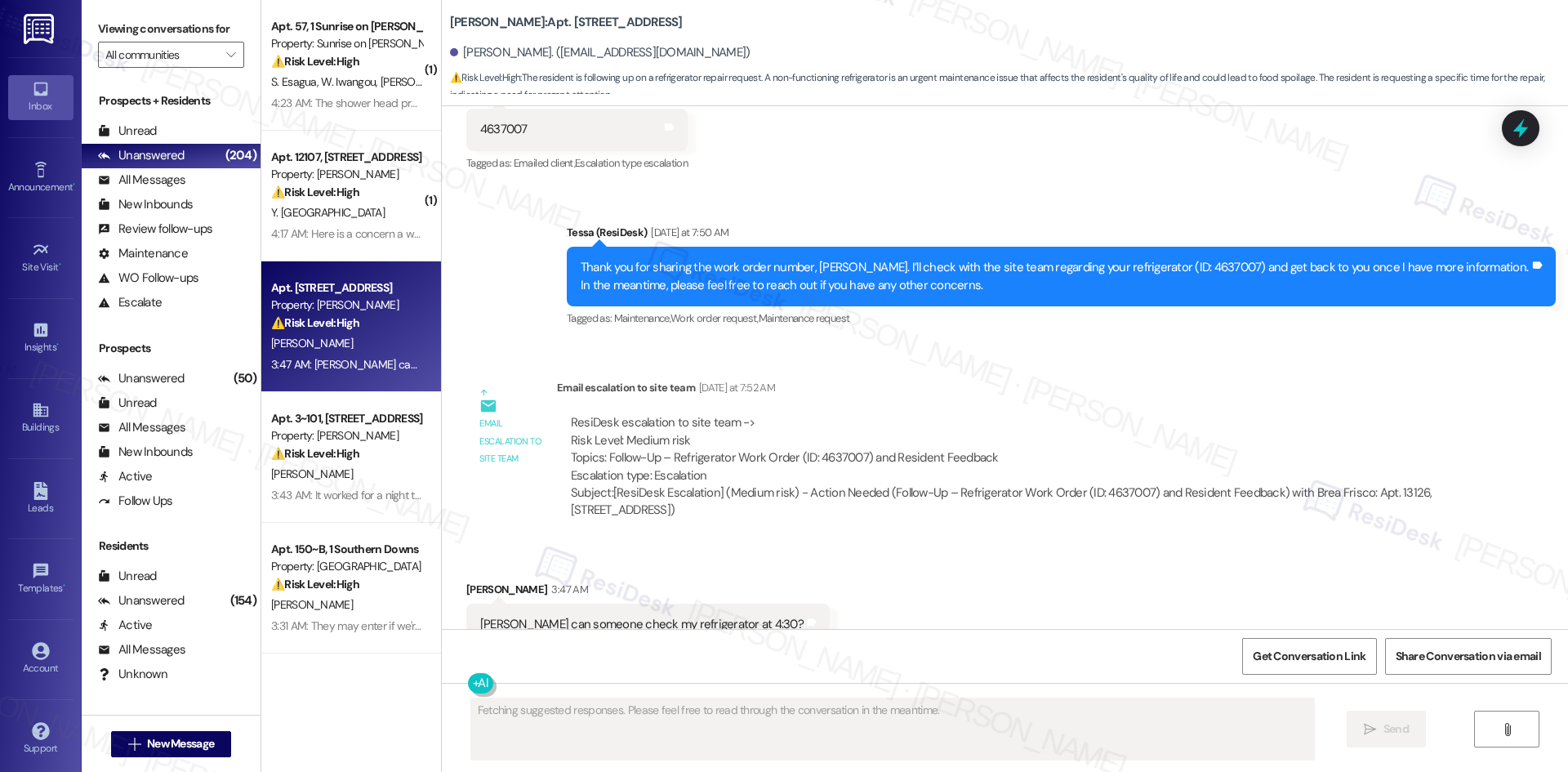
scroll to position [5068, 0]
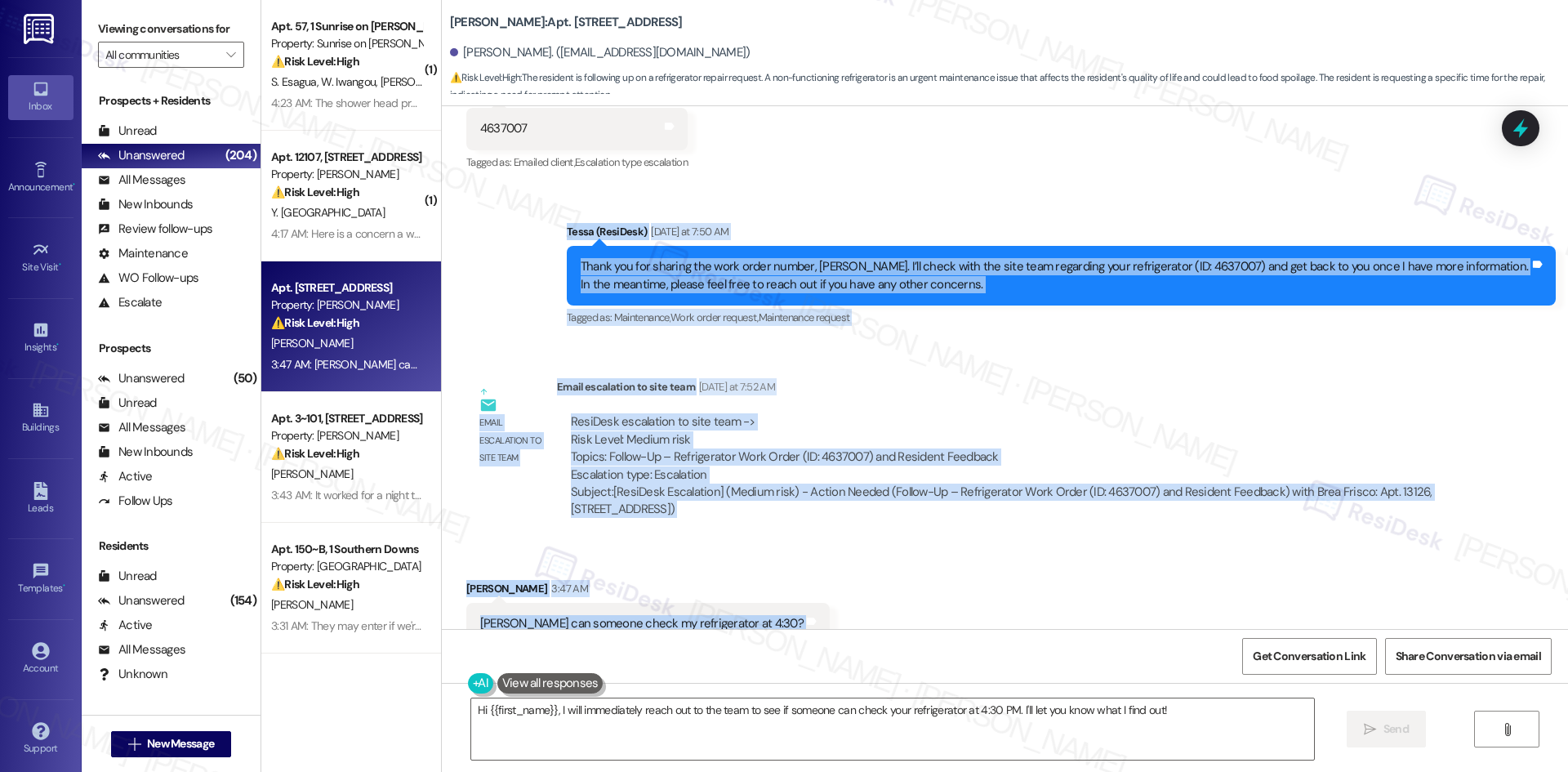
drag, startPoint x: 498, startPoint y: 170, endPoint x: 837, endPoint y: 569, distance: 523.6
click at [837, 569] on div "Lease started Feb 06, 2025 at 8:00 AM Survey, sent via SMS Residesk Automated S…" at bounding box center [1004, 367] width 1126 height 523
copy div "Tessa (ResiDesk) Yesterday at 7:50 AM Thank you for sharing the work order numb…"
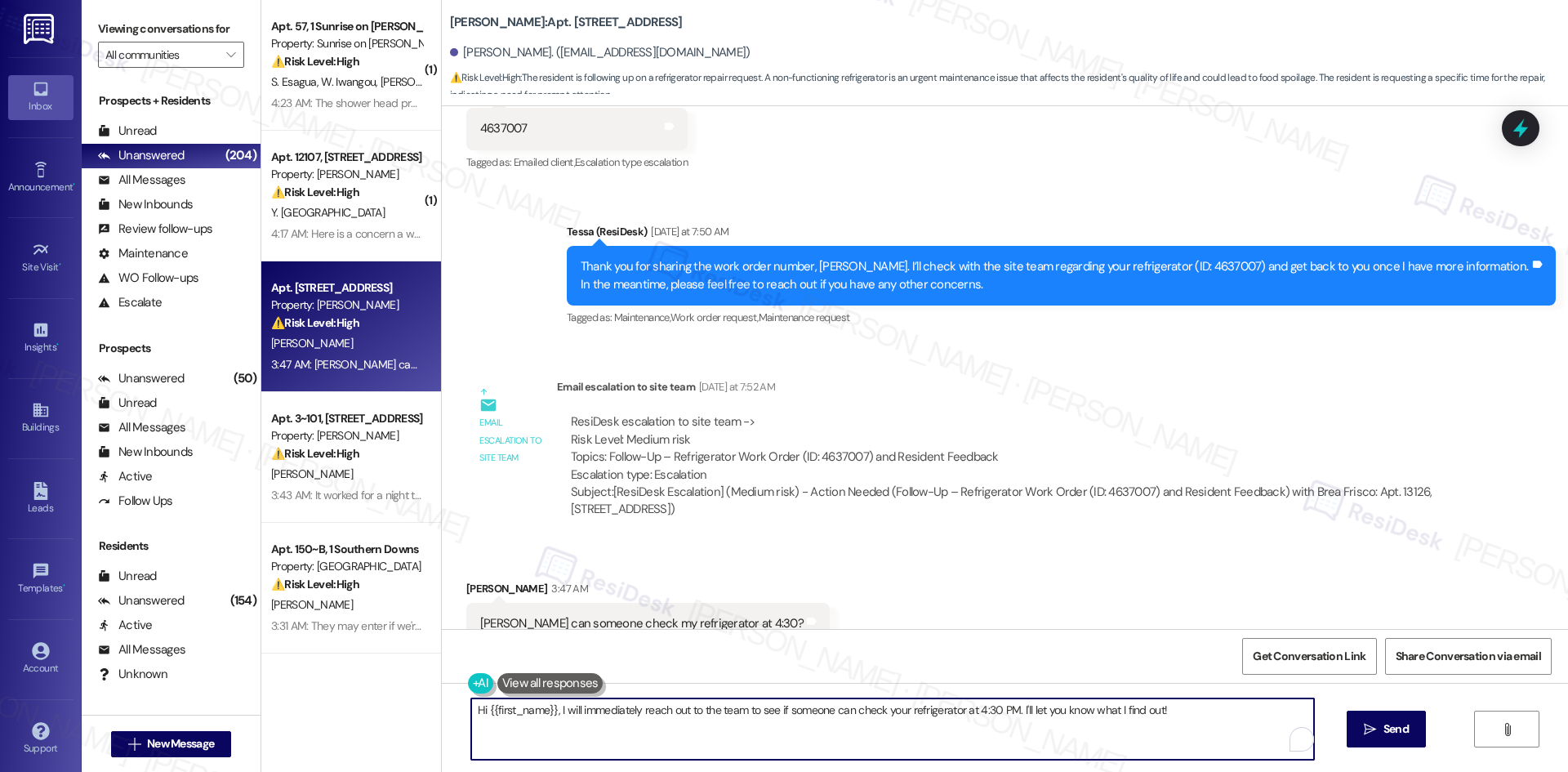
drag, startPoint x: 551, startPoint y: 710, endPoint x: 1181, endPoint y: 711, distance: 630.0
click at [1181, 711] on textarea "Hi {{first_name}}, I will immediately reach out to the team to see if someone c…" at bounding box center [892, 729] width 842 height 61
paste textarea "followed up with the site team, Mary, but haven’t received an update yet. I’ll …"
click at [715, 708] on textarea "Hi {{first_name}}, I followed up with the site team, Mary, but haven’t received…" at bounding box center [892, 729] width 842 height 61
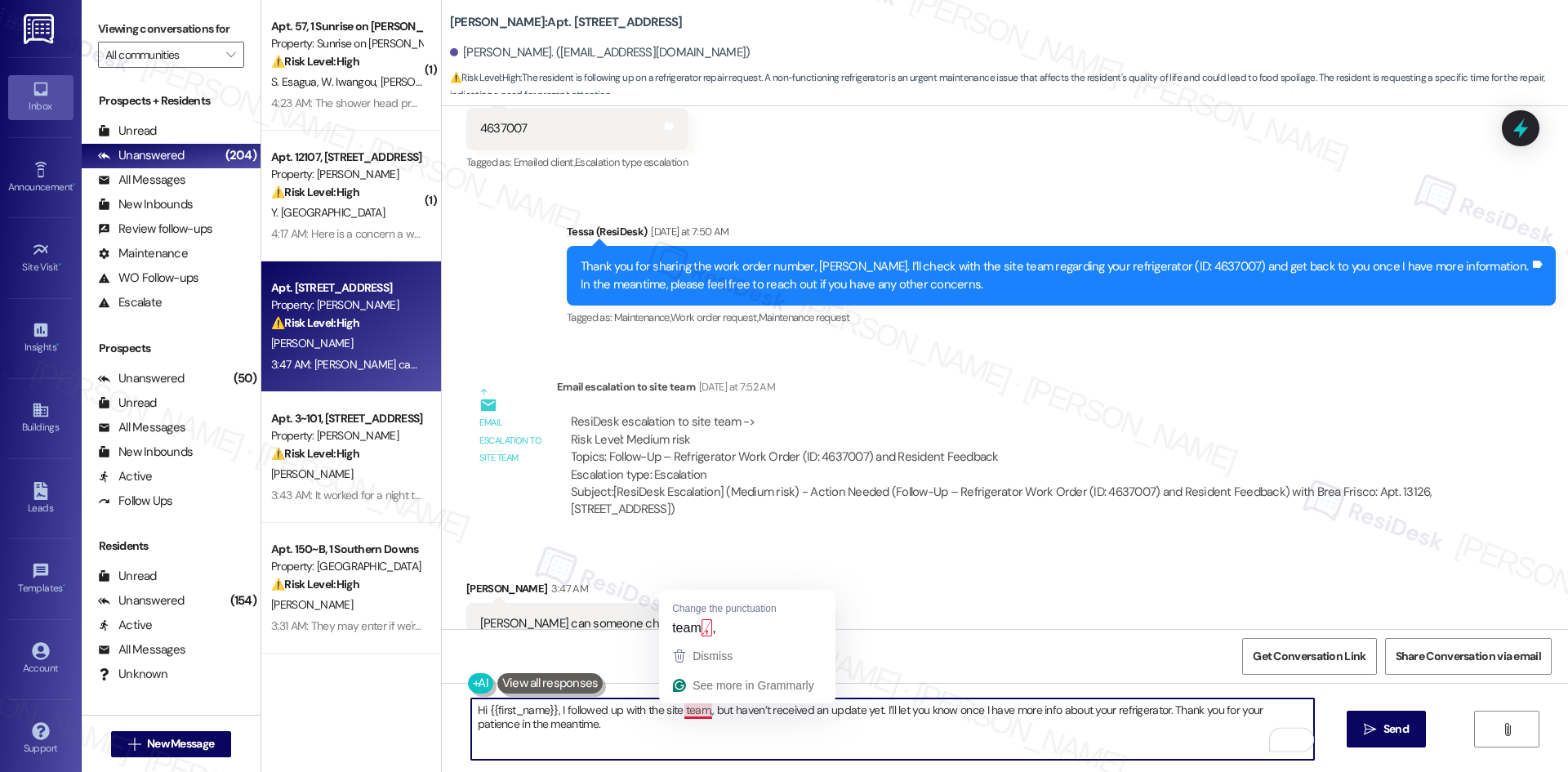
click at [701, 710] on textarea "Hi {{first_name}}, I followed up with the site team,, but haven’t received an u…" at bounding box center [892, 729] width 842 height 61
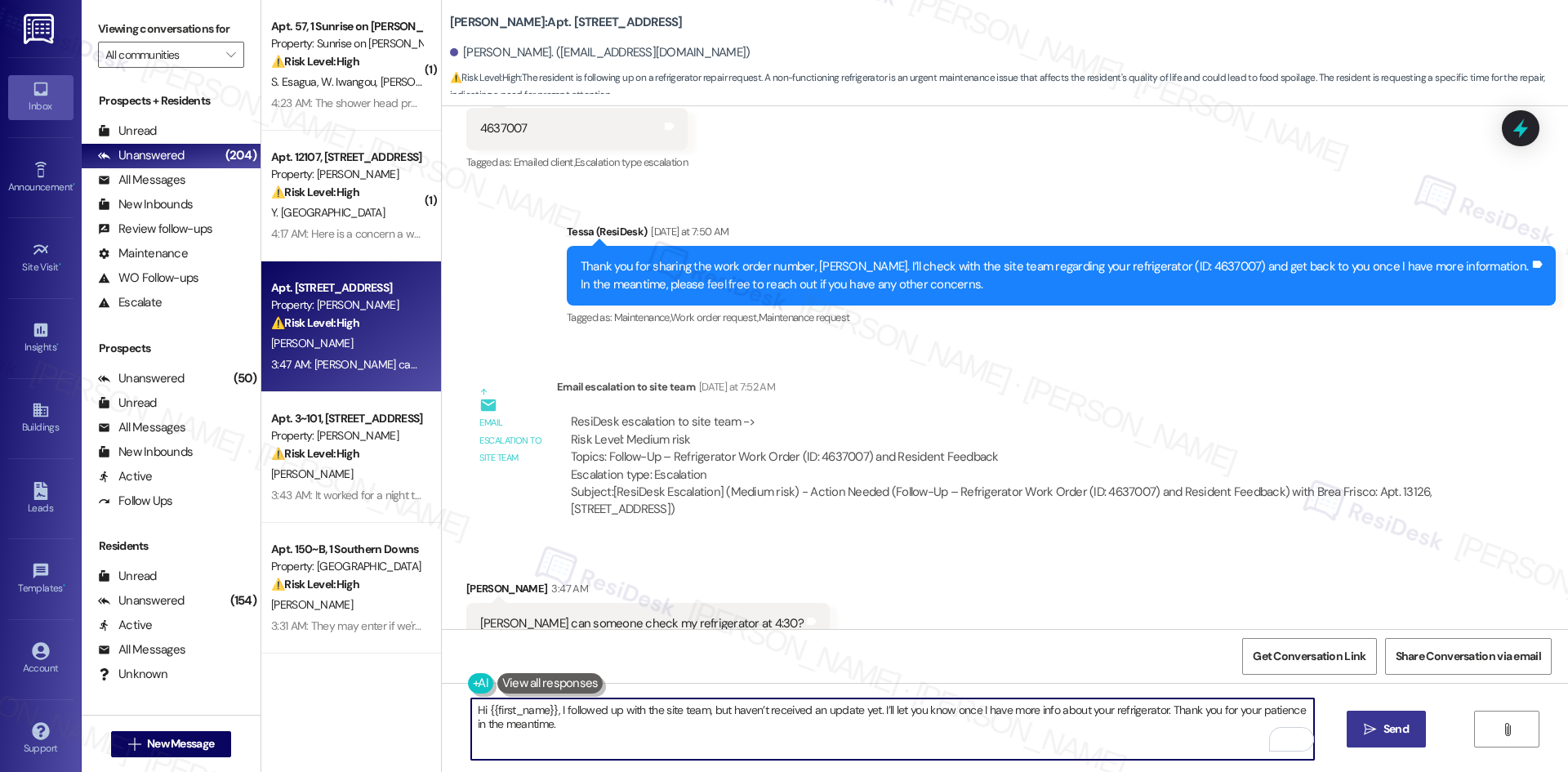
type textarea "Hi {{first_name}}, I followed up with the site team, but haven’t received an up…"
click at [1377, 730] on span " Send" at bounding box center [1386, 729] width 51 height 17
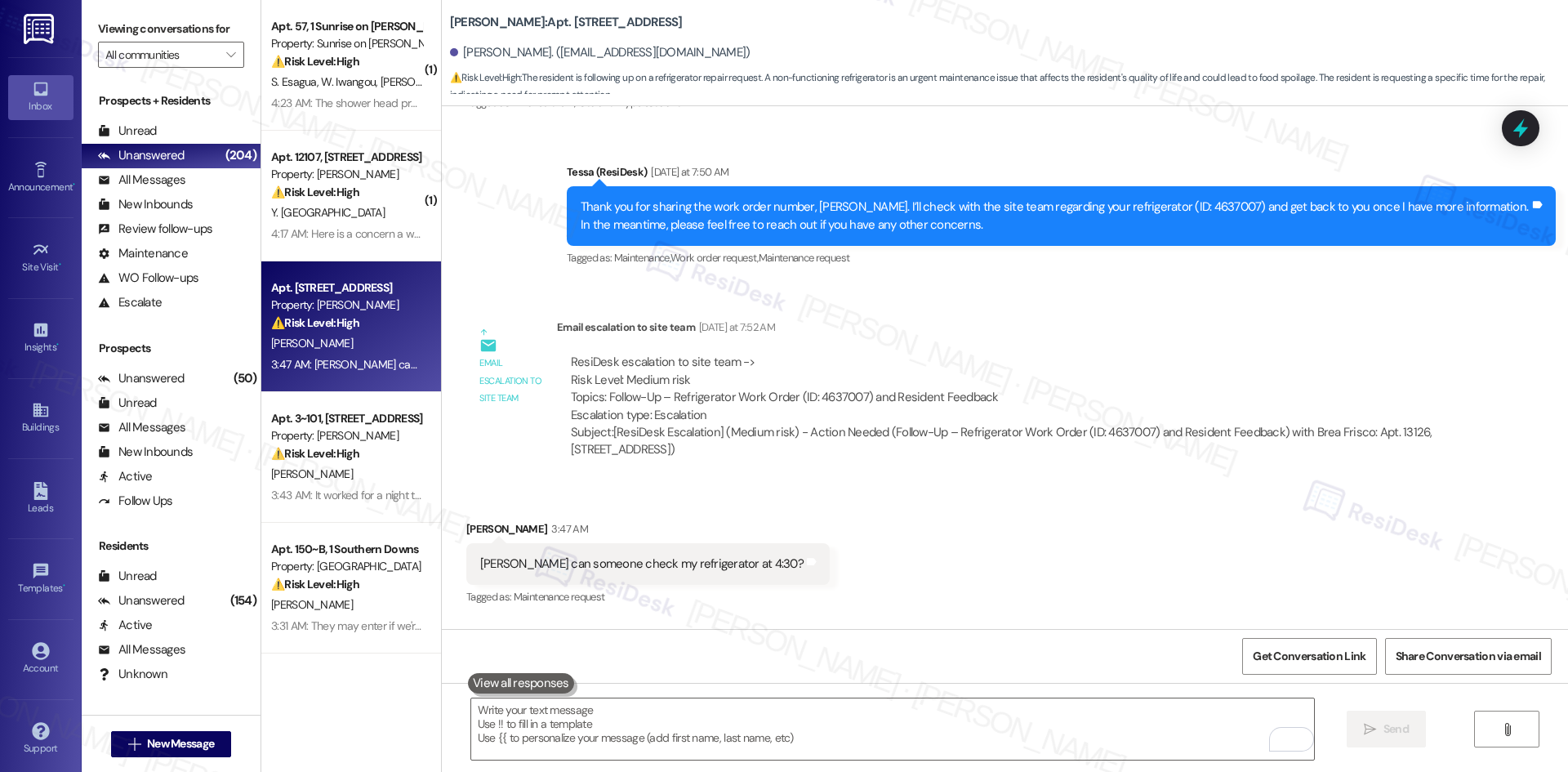
scroll to position [5182, 0]
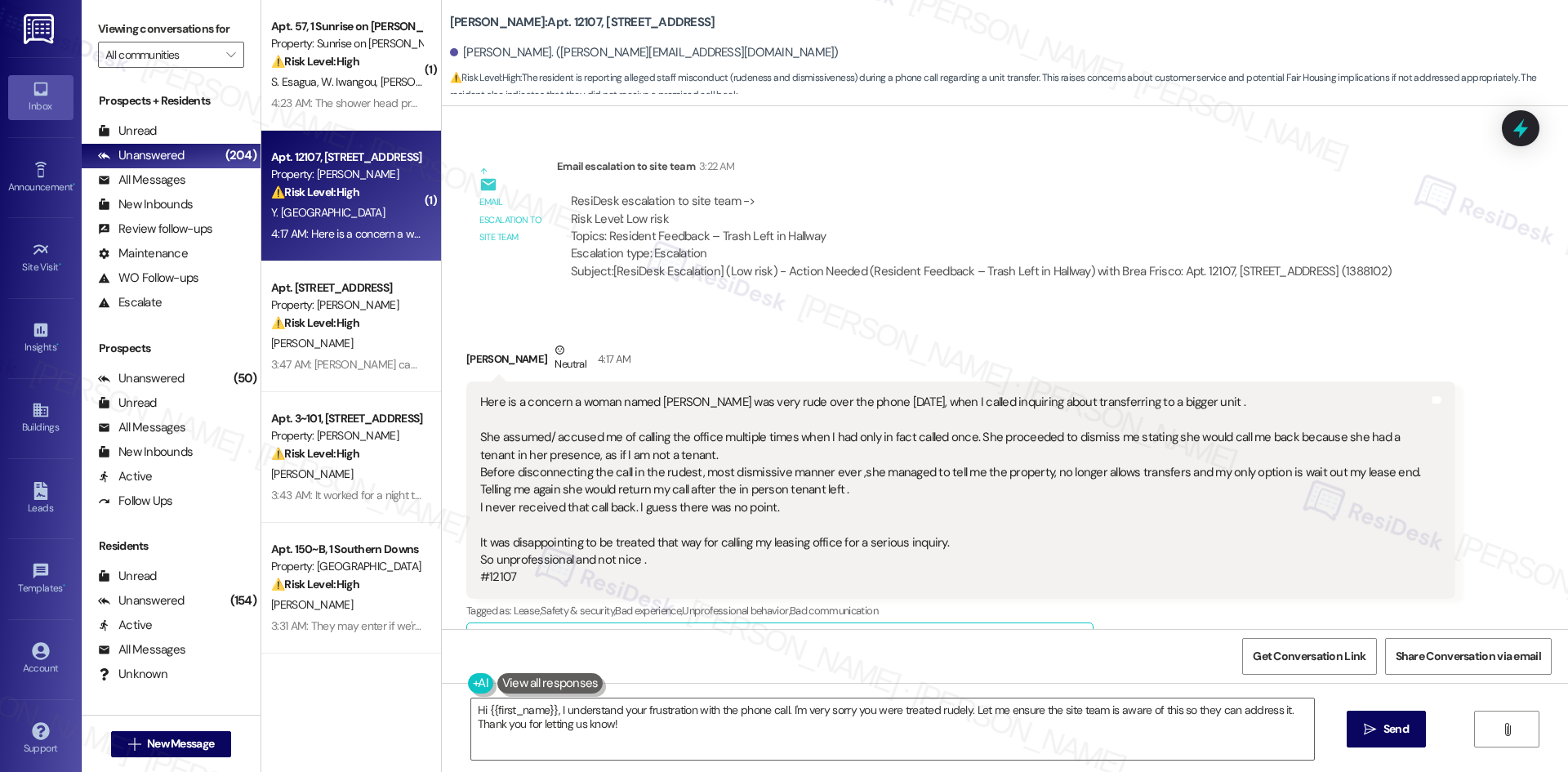
scroll to position [952, 0]
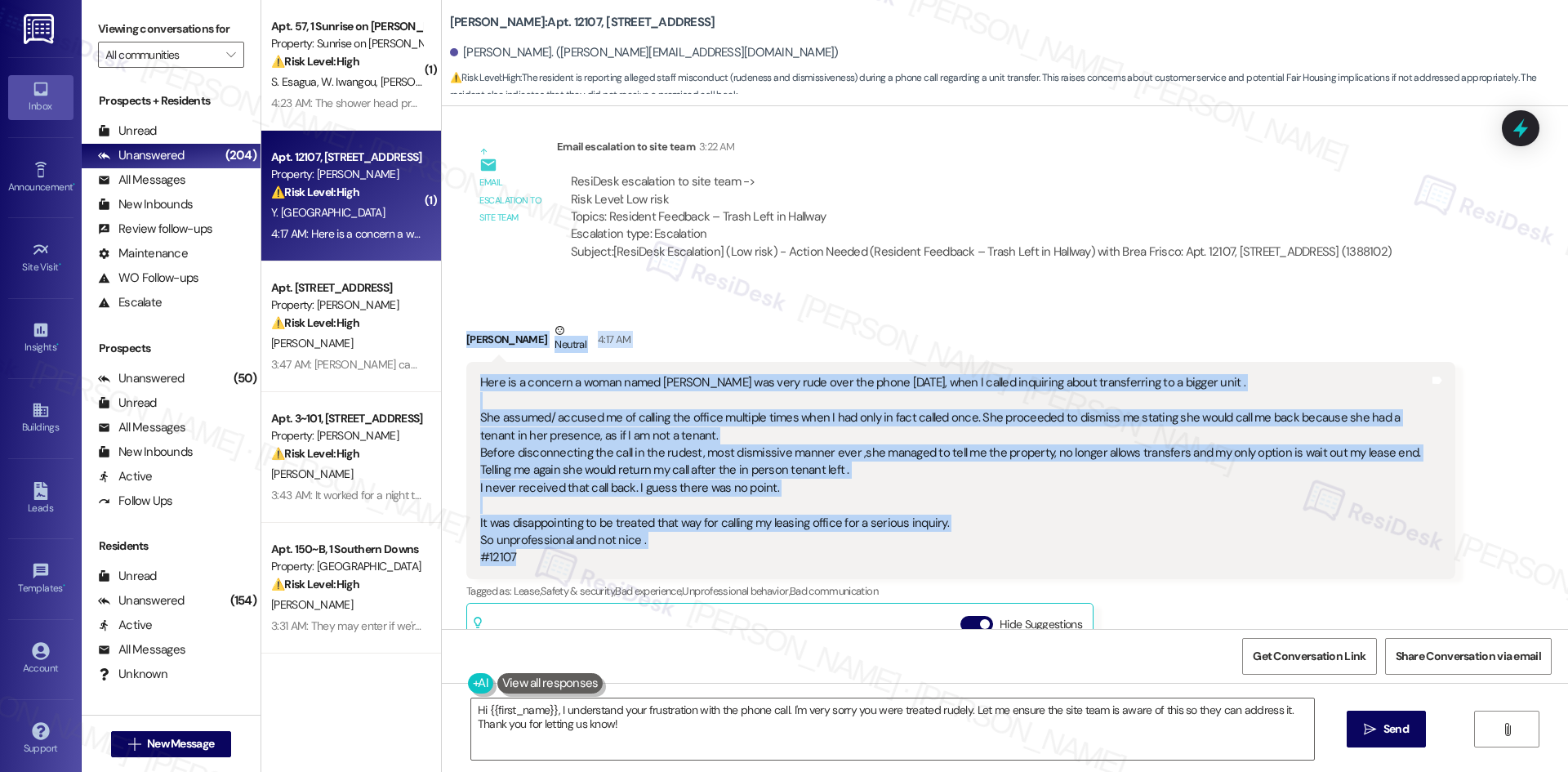
drag, startPoint x: 455, startPoint y: 335, endPoint x: 572, endPoint y: 553, distance: 247.4
click at [572, 553] on div "Received via SMS Yahaira Paduan Neutral 4:17 AM Here is a concern a woman named…" at bounding box center [960, 640] width 1013 height 663
copy div "Yahaira Paduan Neutral 4:17 AM Here is a concern a woman named Chantell was ver…"
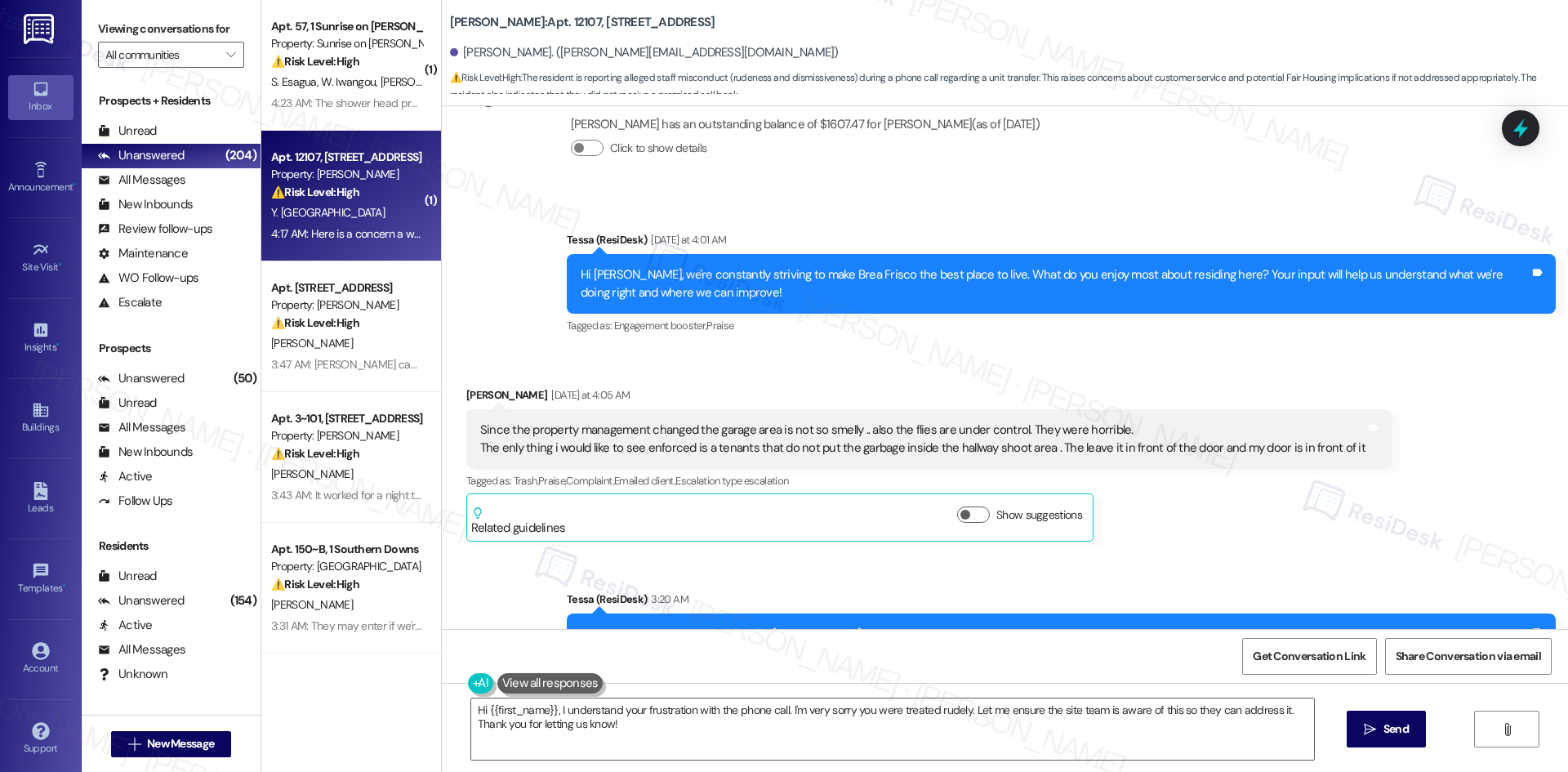
scroll to position [299, 0]
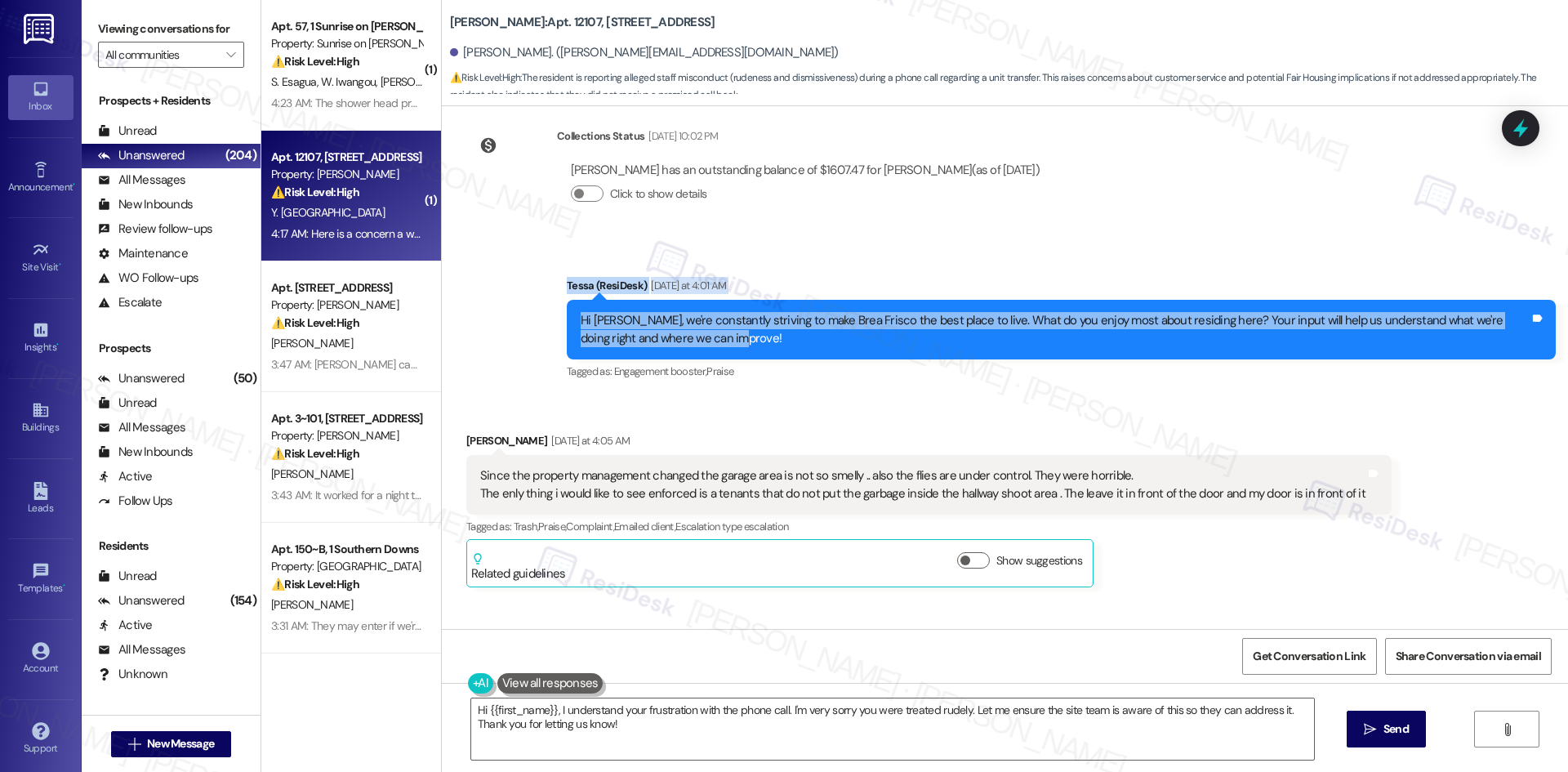
drag, startPoint x: 561, startPoint y: 270, endPoint x: 745, endPoint y: 330, distance: 193.5
click at [745, 330] on div "Announcement, sent via SMS Tessa (ResiDesk) Yesterday at 4:01 AM Hi Yahaira, we…" at bounding box center [1061, 329] width 1013 height 131
copy div "Tessa (ResiDesk) Yesterday at 4:01 AM Hi Yahaira, we're constantly striving to …"
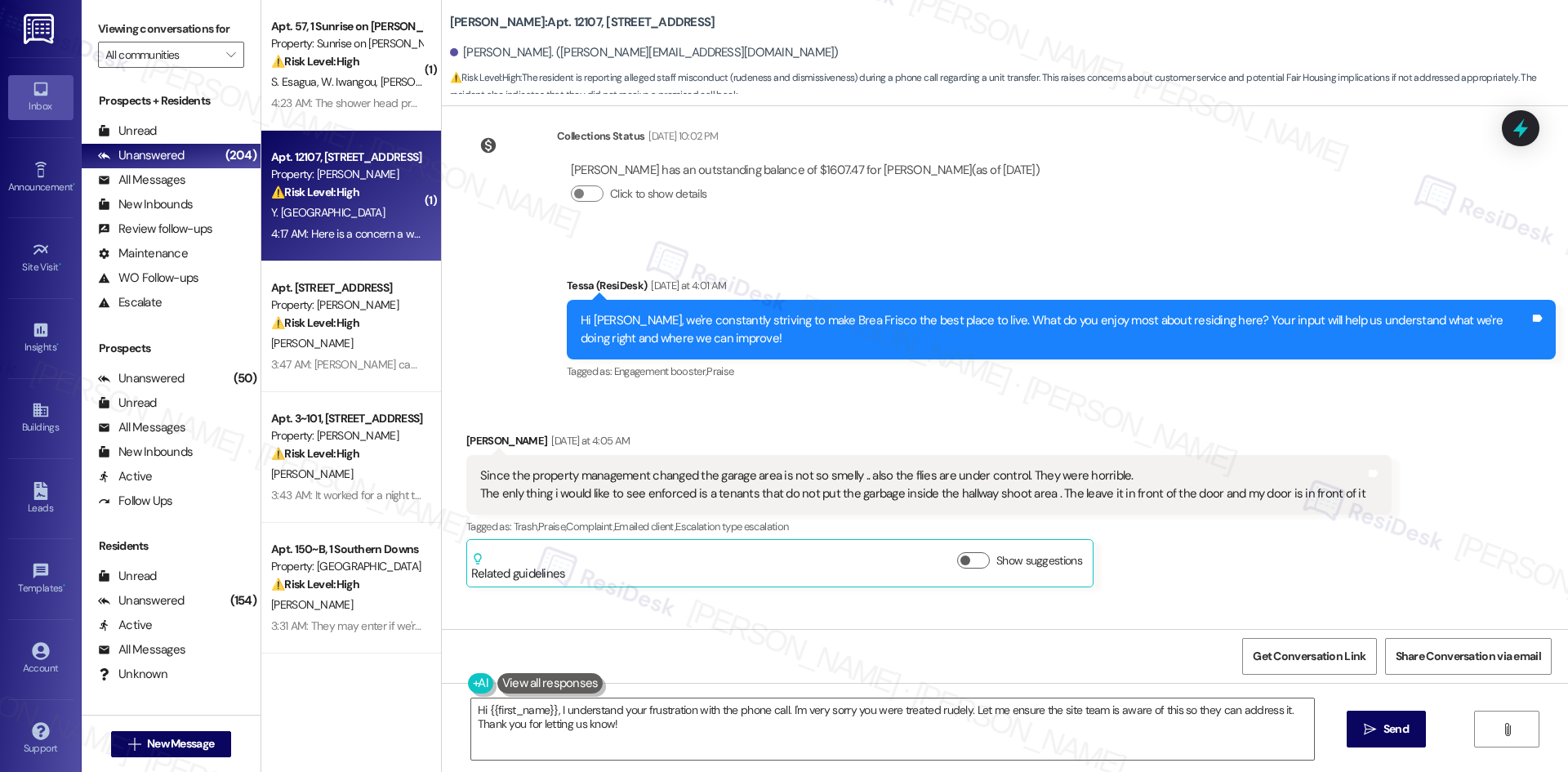
click at [959, 190] on div "Click to show details" at bounding box center [804, 197] width 468 height 36
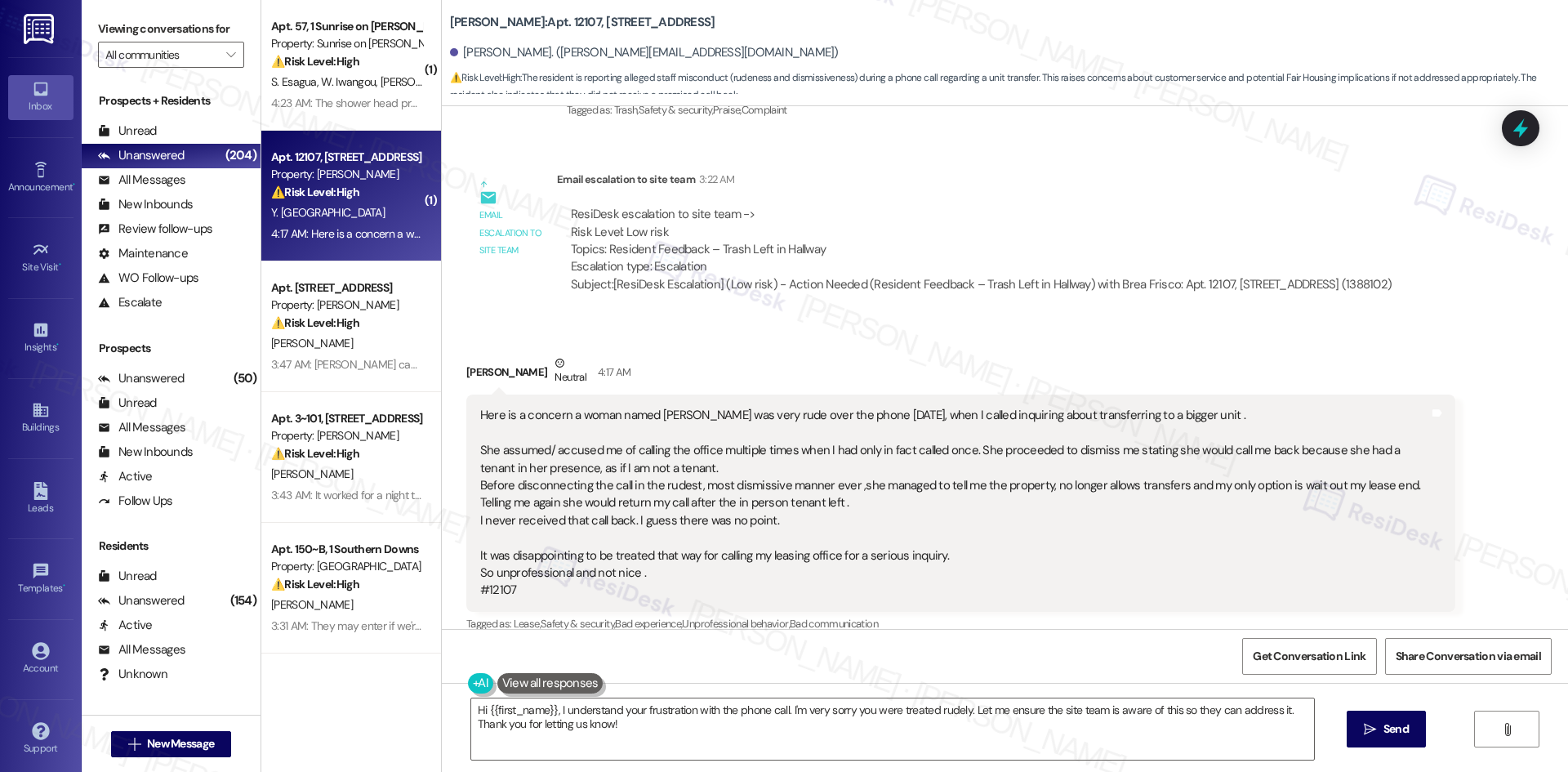
scroll to position [1115, 0]
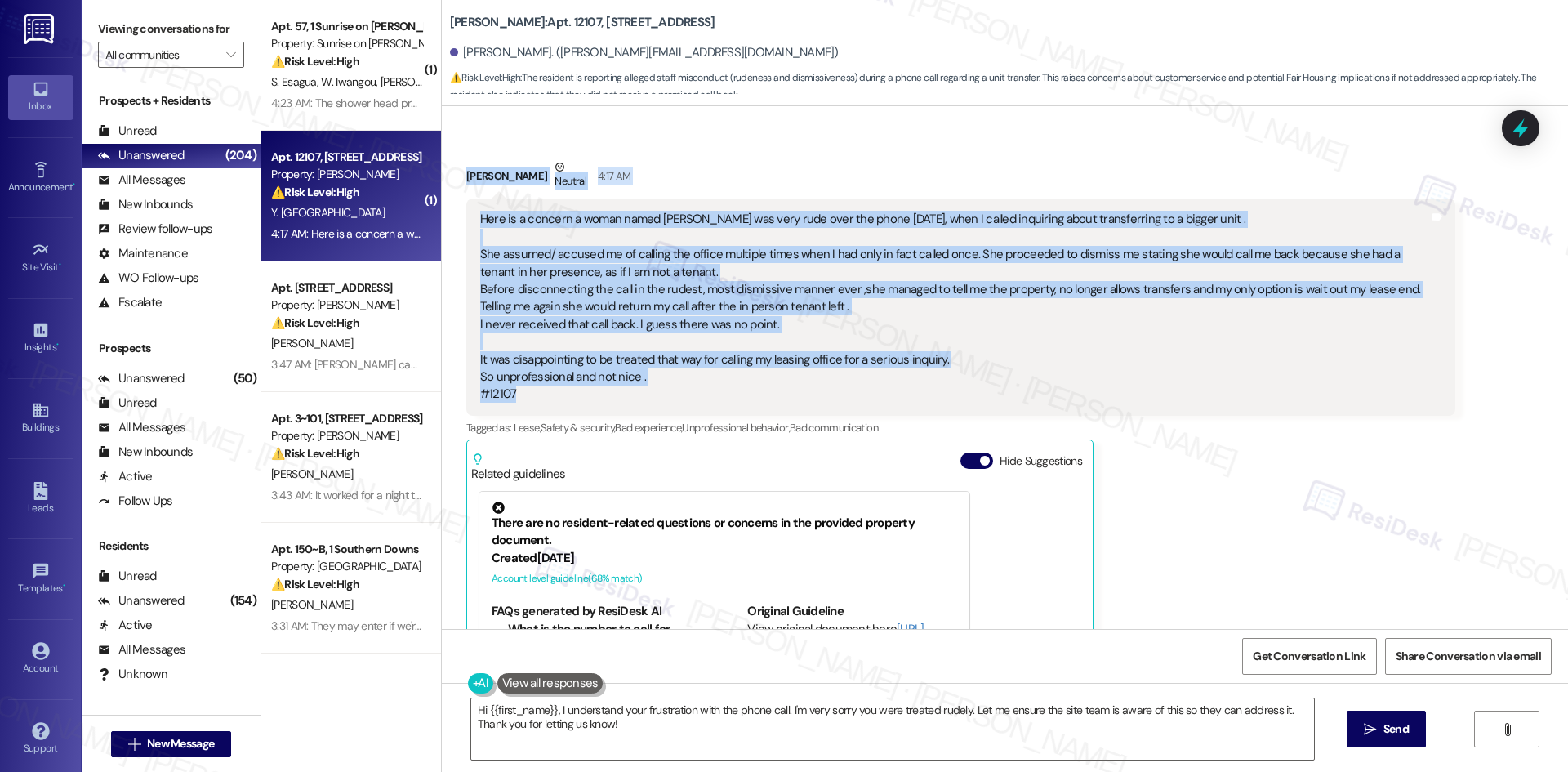
drag, startPoint x: 448, startPoint y: 149, endPoint x: 551, endPoint y: 385, distance: 257.5
click at [551, 385] on div "Received via SMS Yahaira Paduan Neutral 4:17 AM Here is a concern a woman named…" at bounding box center [960, 477] width 1013 height 663
copy div "Yahaira Paduan Neutral 4:17 AM Here is a concern a woman named Chantell was ver…"
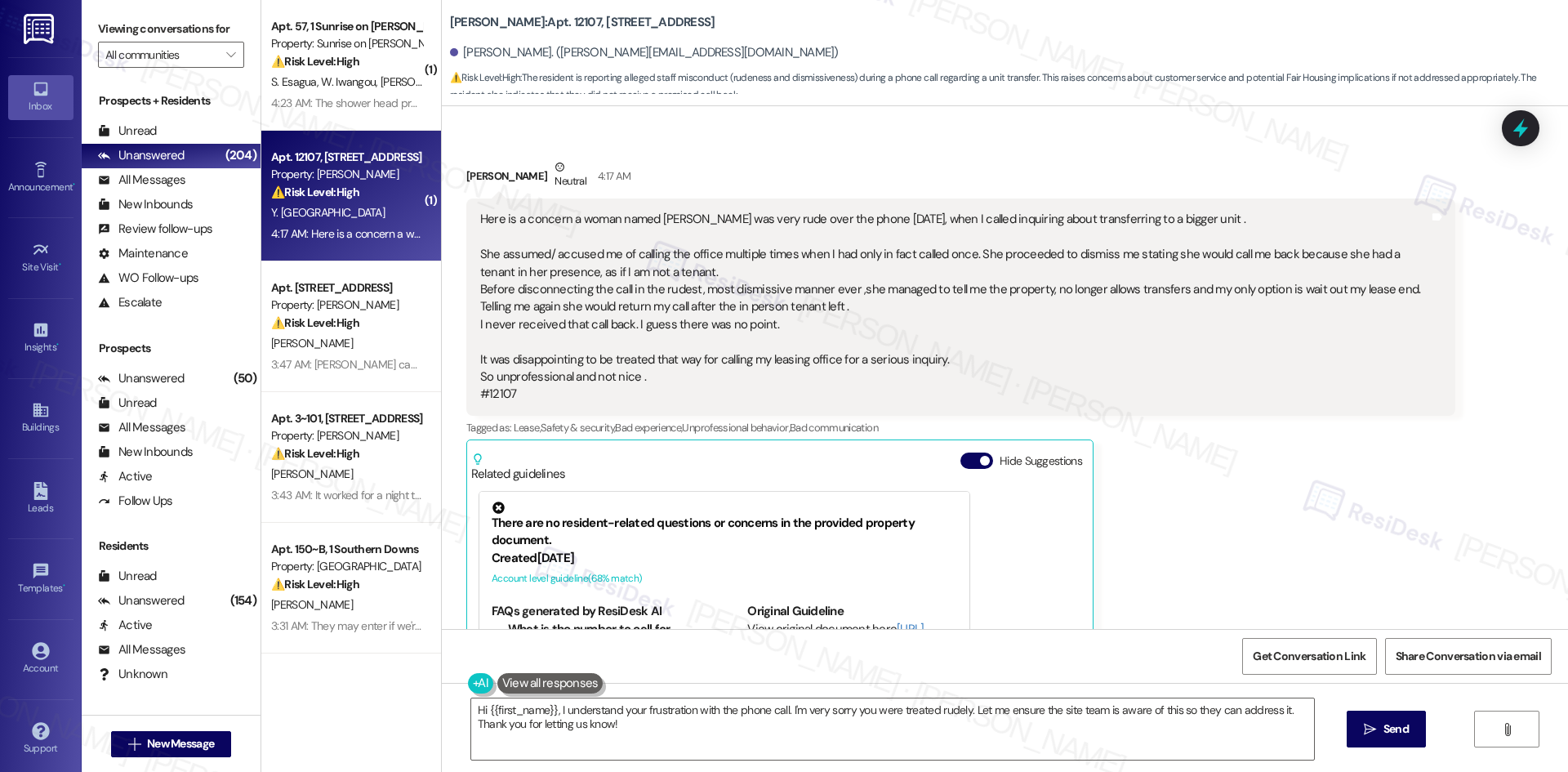
click at [1201, 427] on div "Yahaira Paduan Neutral 4:17 AM Here is a concern a woman named Chantell was ver…" at bounding box center [960, 477] width 989 height 638
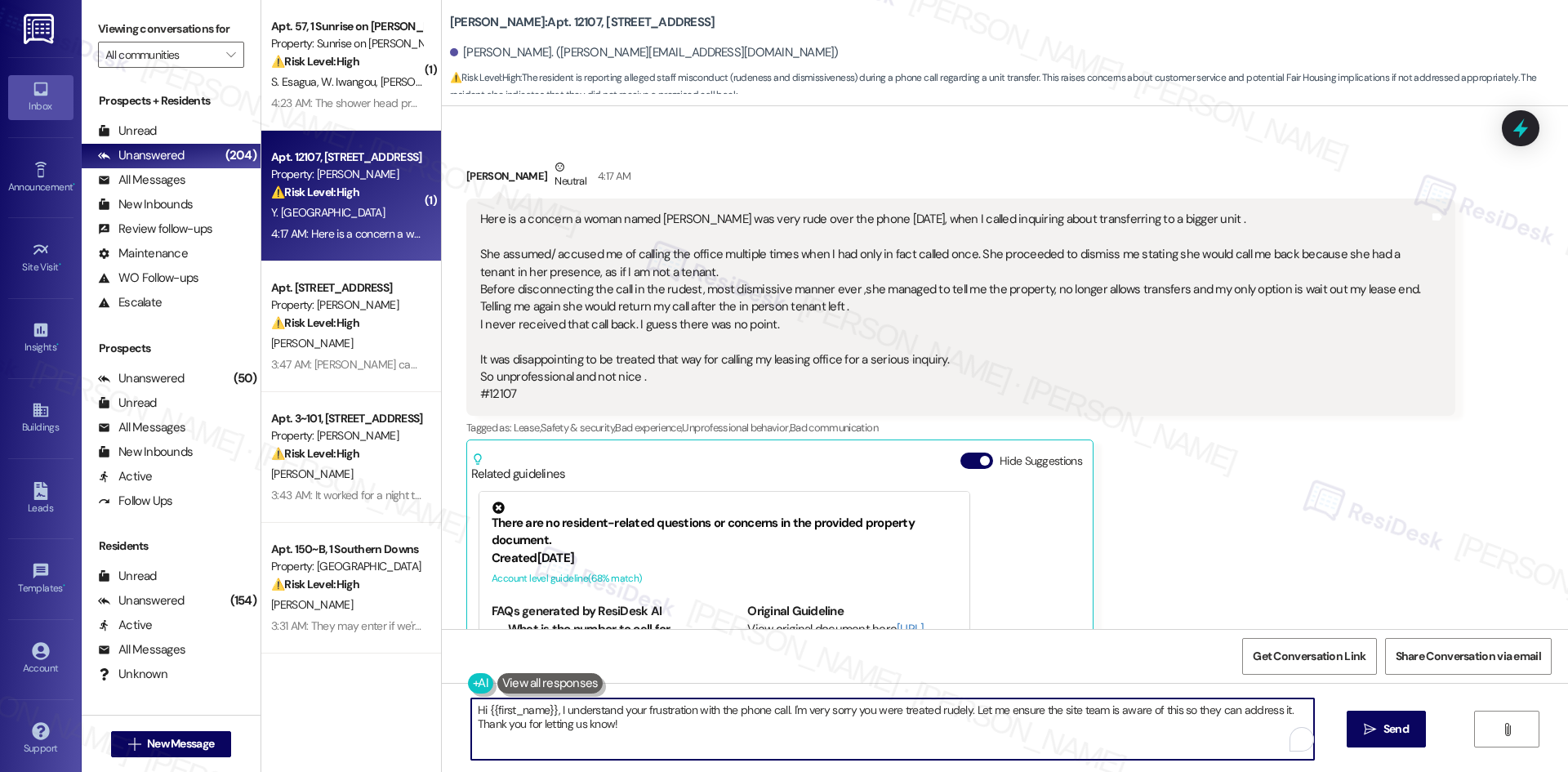
click at [996, 738] on textarea "Hi {{first_name}}, I understand your frustration with the phone call. I'm very …" at bounding box center [892, 729] width 842 height 61
paste textarea "Thank you for sharing this with me, Yahaira. I’m sorry to hear about your exper…"
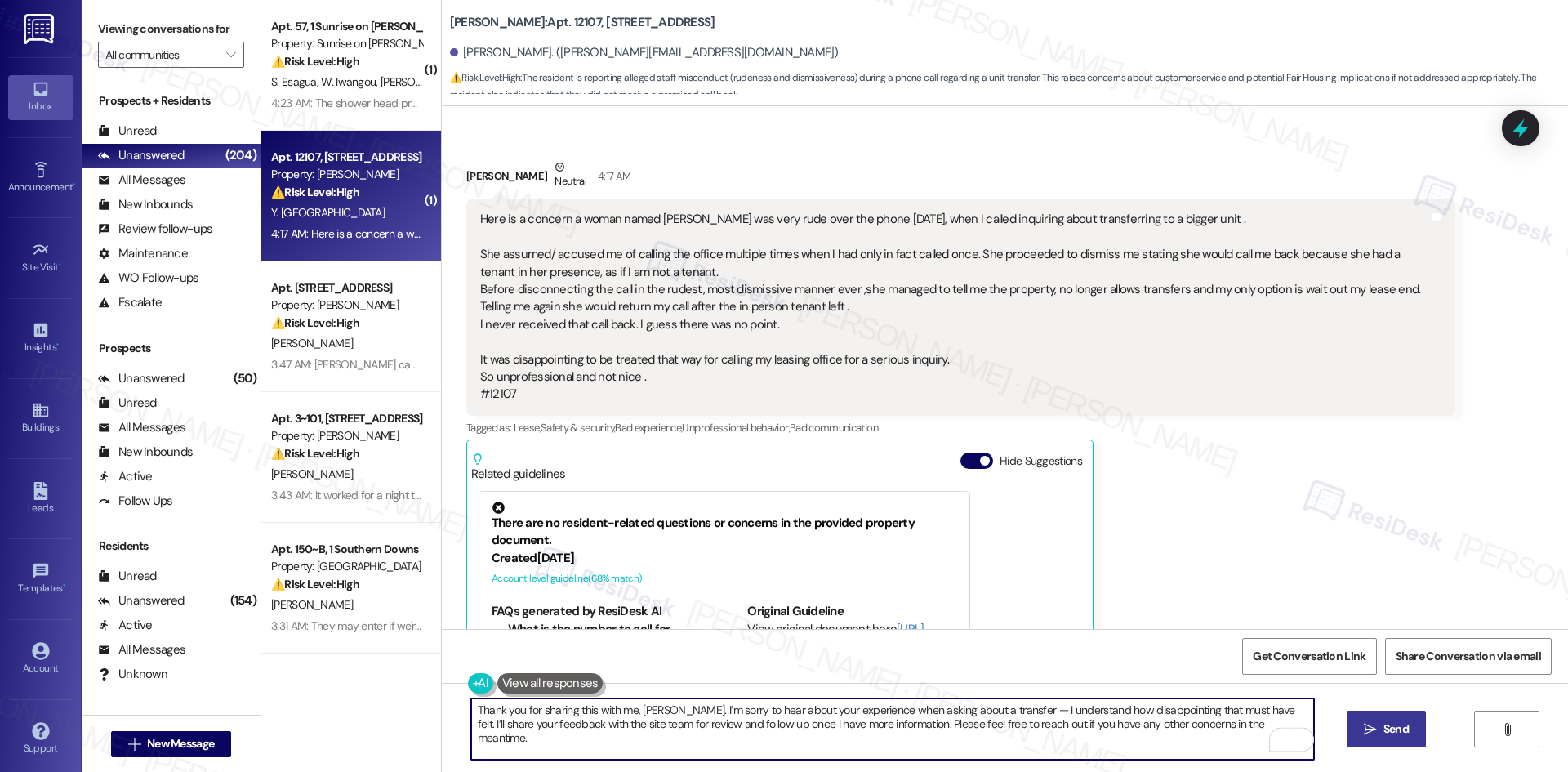
type textarea "Thank you for sharing this with me, Yahaira. I’m sorry to hear about your exper…"
click at [1370, 728] on icon "" at bounding box center [1370, 729] width 12 height 13
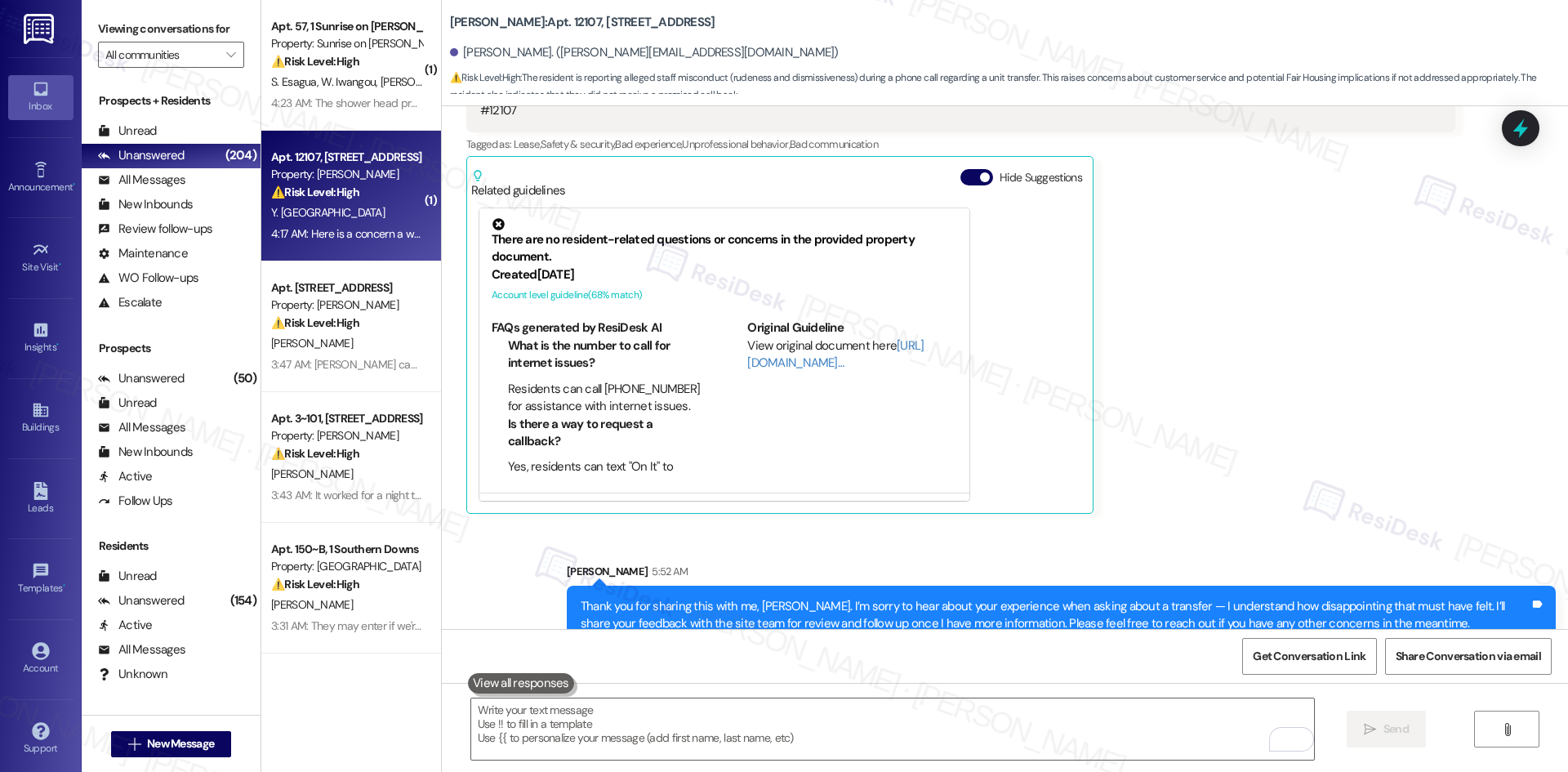
scroll to position [1410, 0]
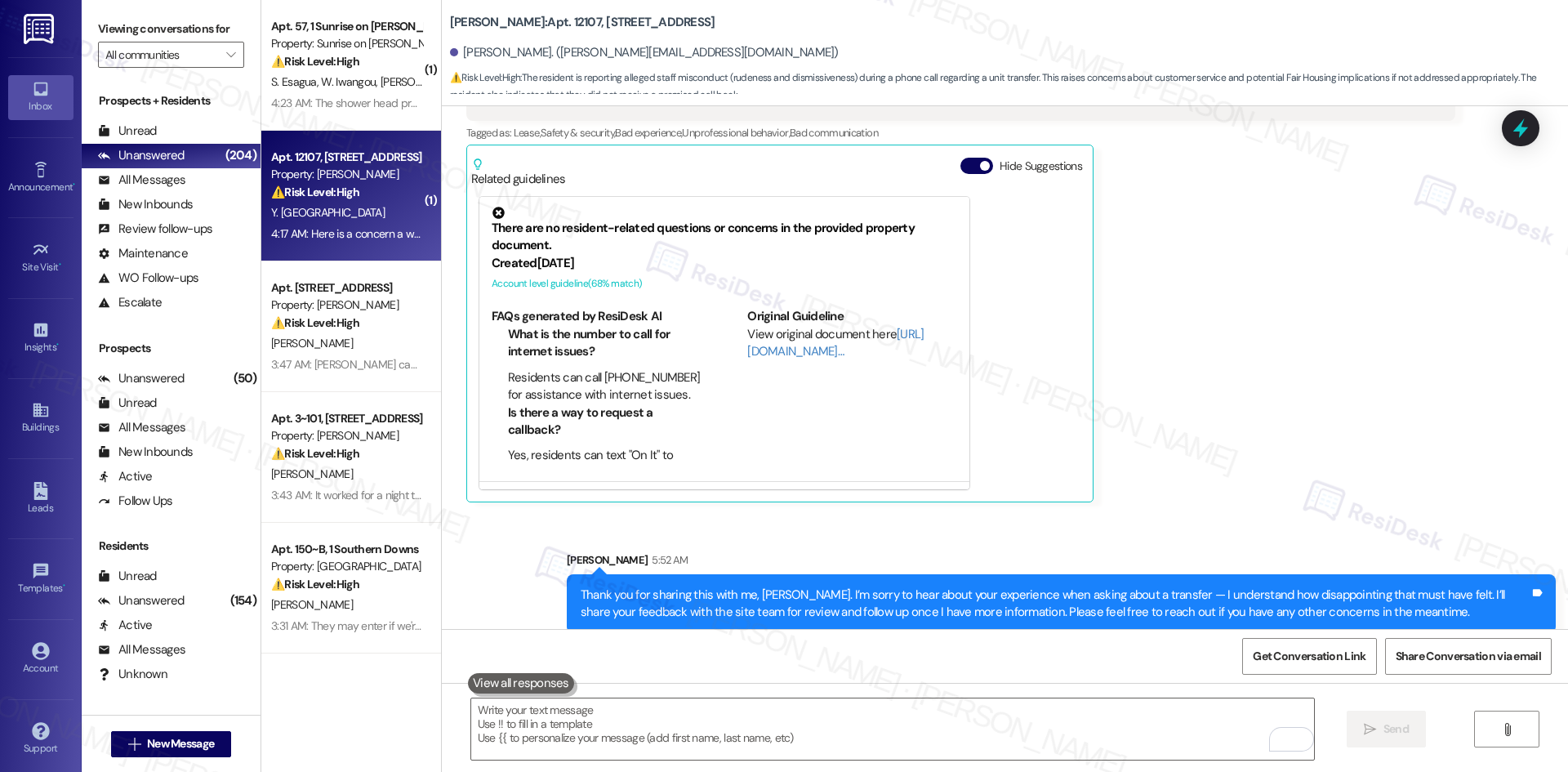
click at [1227, 478] on div "Yahaira Paduan Neutral 4:17 AM Here is a concern a woman named Chantell was ver…" at bounding box center [960, 183] width 989 height 638
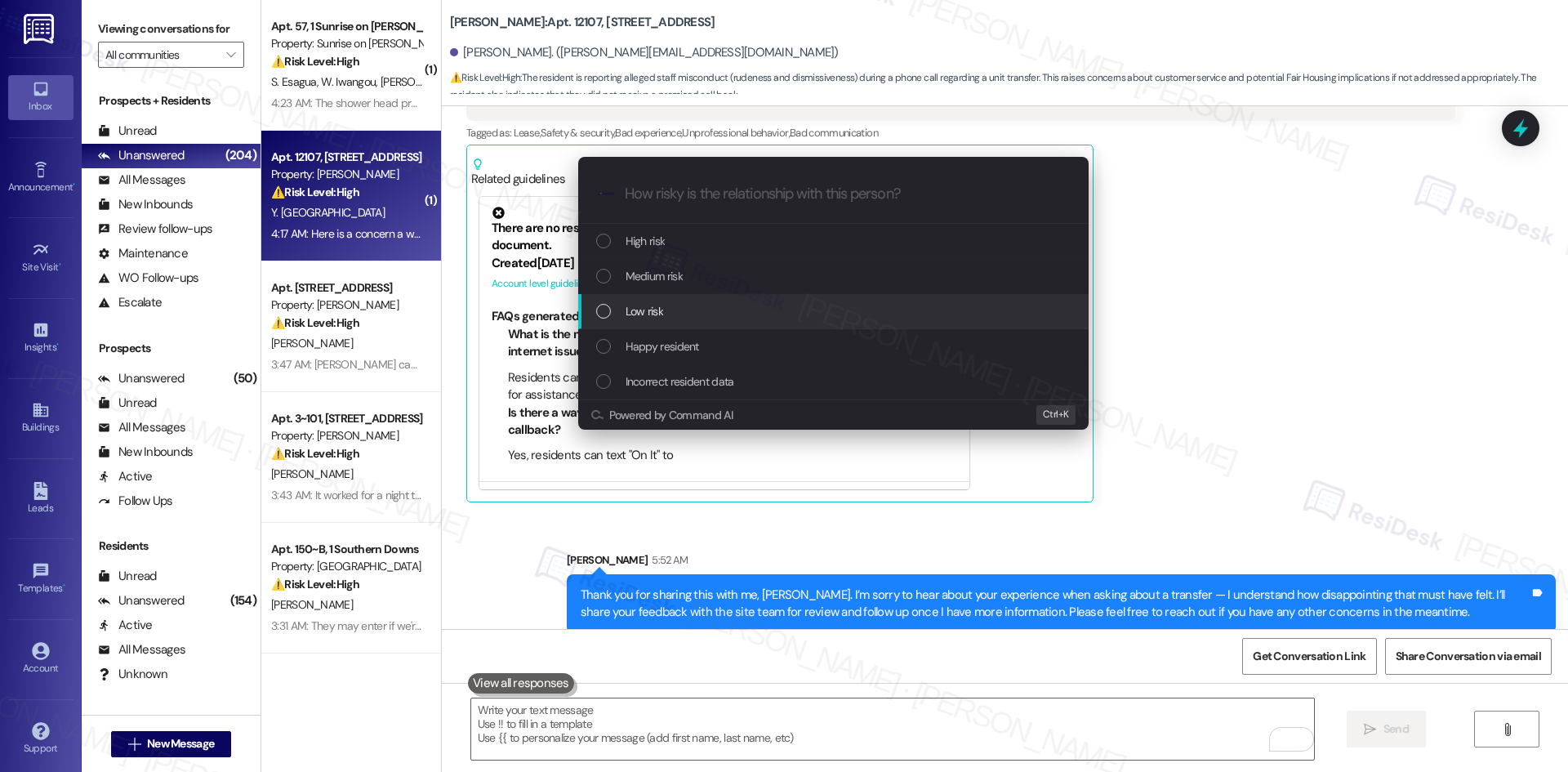
click at [657, 309] on span "Low risk" at bounding box center [644, 311] width 37 height 18
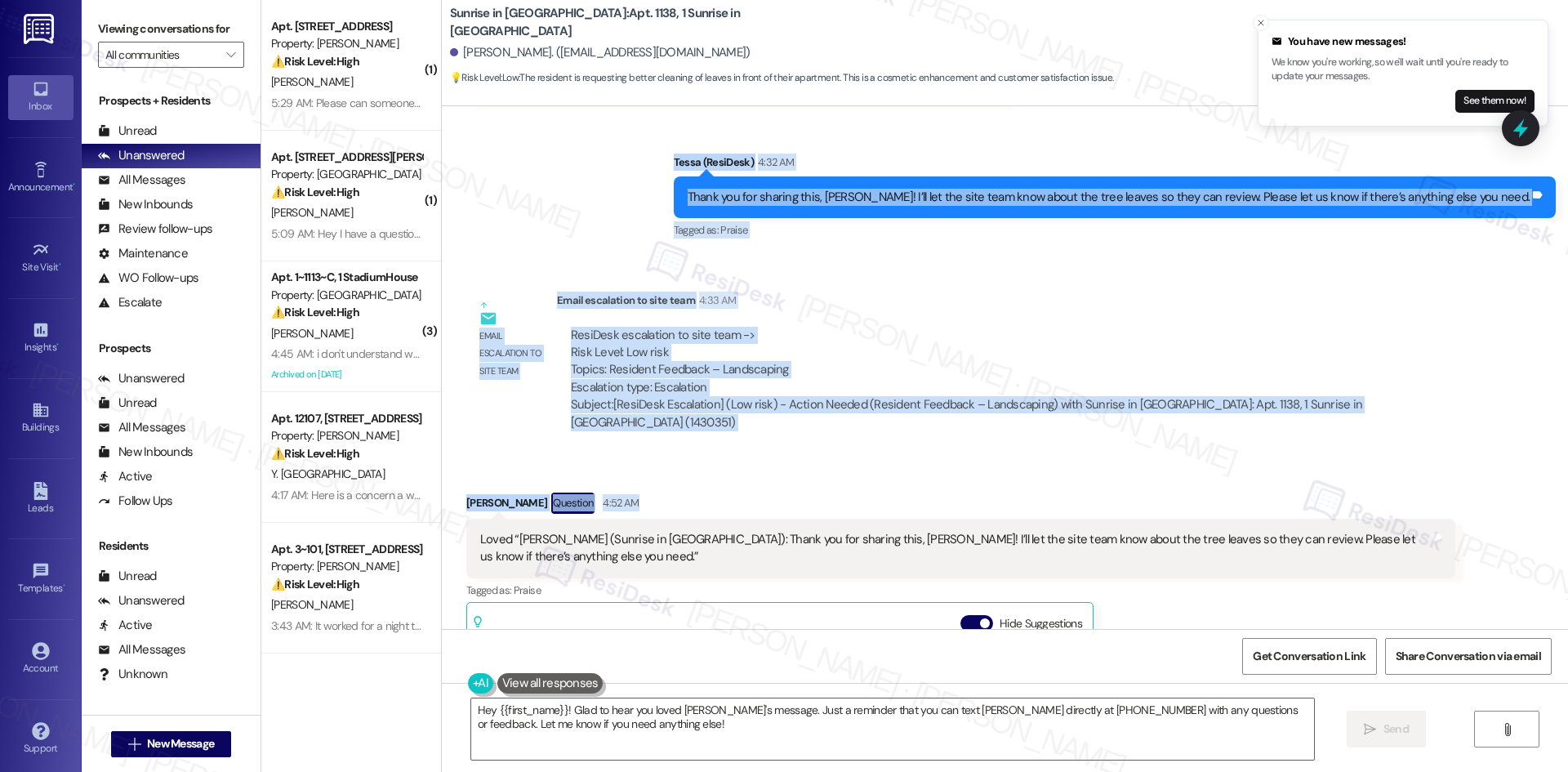
scroll to position [645, 0]
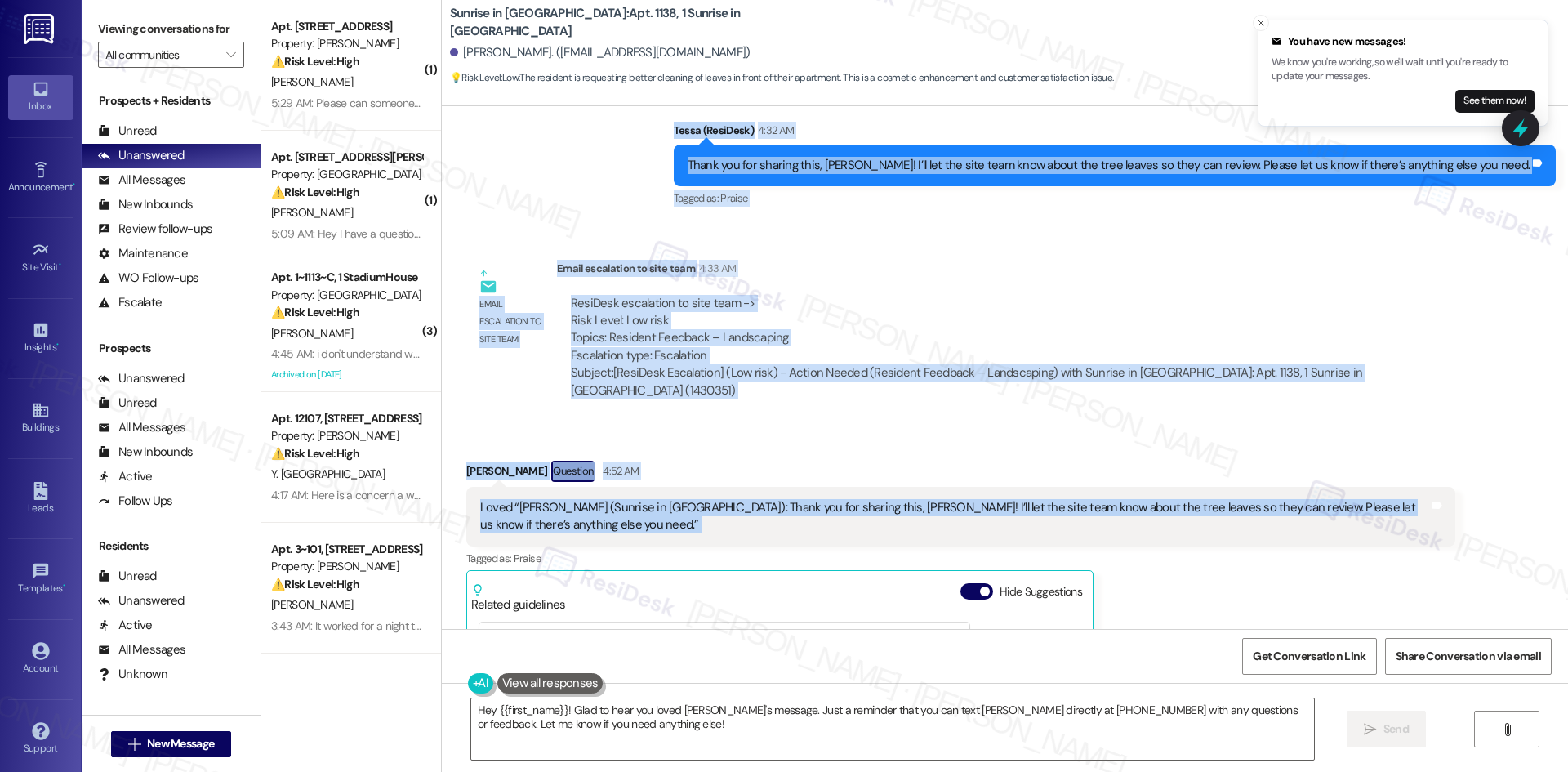
drag, startPoint x: 711, startPoint y: 177, endPoint x: 1453, endPoint y: 469, distance: 797.4
click at [1457, 469] on div "Lease started [DATE] 8:00 AM Announcement, sent via SMS Tessa (ResiDesk) [DATE]…" at bounding box center [1004, 367] width 1126 height 523
copy div "Lorem (IpsuMdol) 7:74 SI Am Conse! Ad elit seddo eius tempori ut Laboree do Mag…"
click at [822, 424] on div "Received via SMS [PERSON_NAME] Question 4:52 AM Loved “[PERSON_NAME] (Sunrise i…" at bounding box center [1004, 683] width 1126 height 517
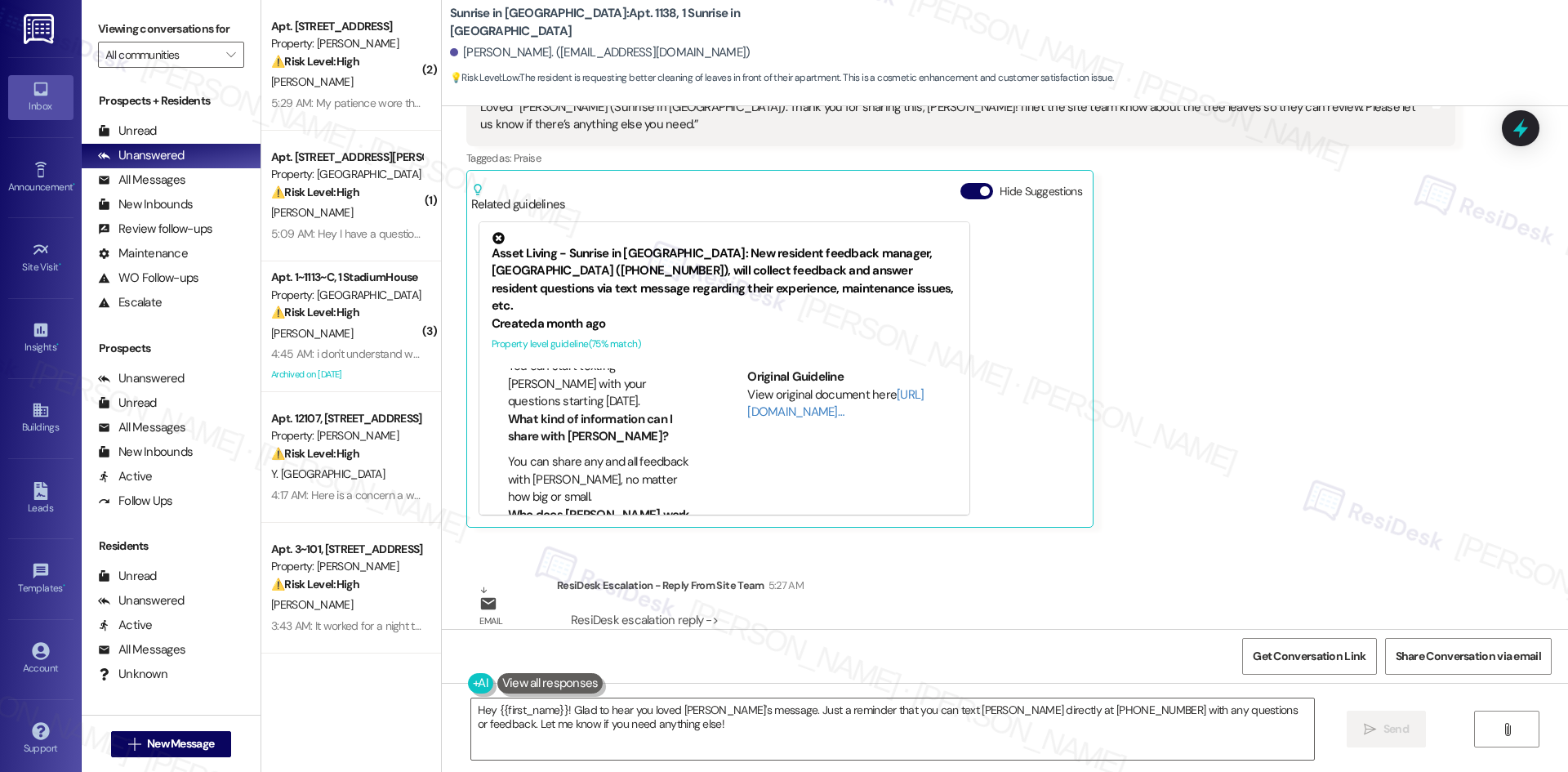
scroll to position [1054, 0]
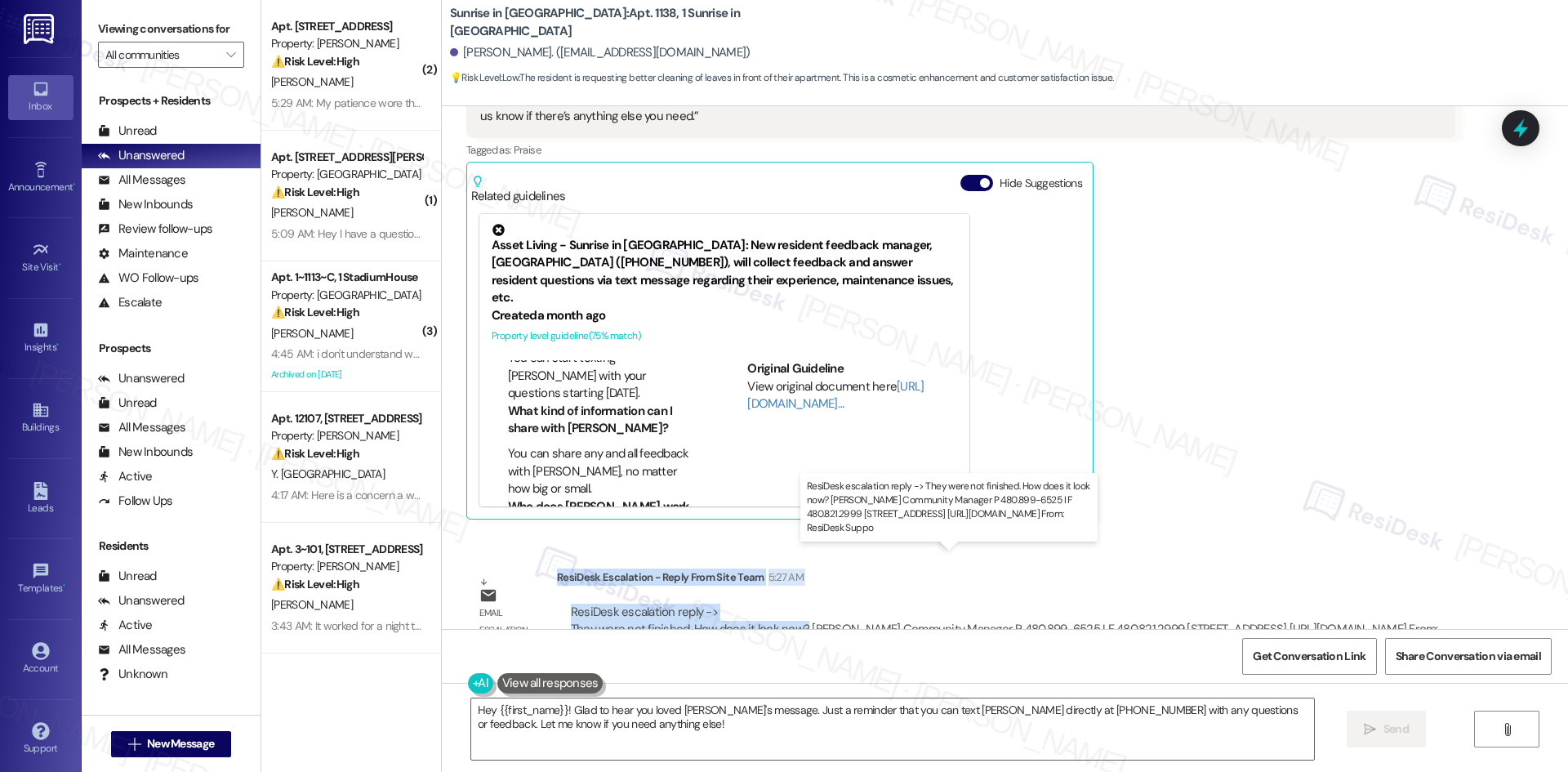
drag, startPoint x: 544, startPoint y: 523, endPoint x: 789, endPoint y: 580, distance: 251.5
click at [789, 580] on div "ResiDesk Escalation - Reply From Site Team 5:27 AM ResiDesk escalation reply ->…" at bounding box center [1005, 618] width 898 height 99
copy div "ResiDesk Escalation - Reply From Site Team 5:27 AM ResiDesk escalation reply ->…"
click at [601, 728] on textarea "Hey {{first_name}}! Glad to hear you loved [PERSON_NAME]'s message. Just a remi…" at bounding box center [892, 729] width 842 height 61
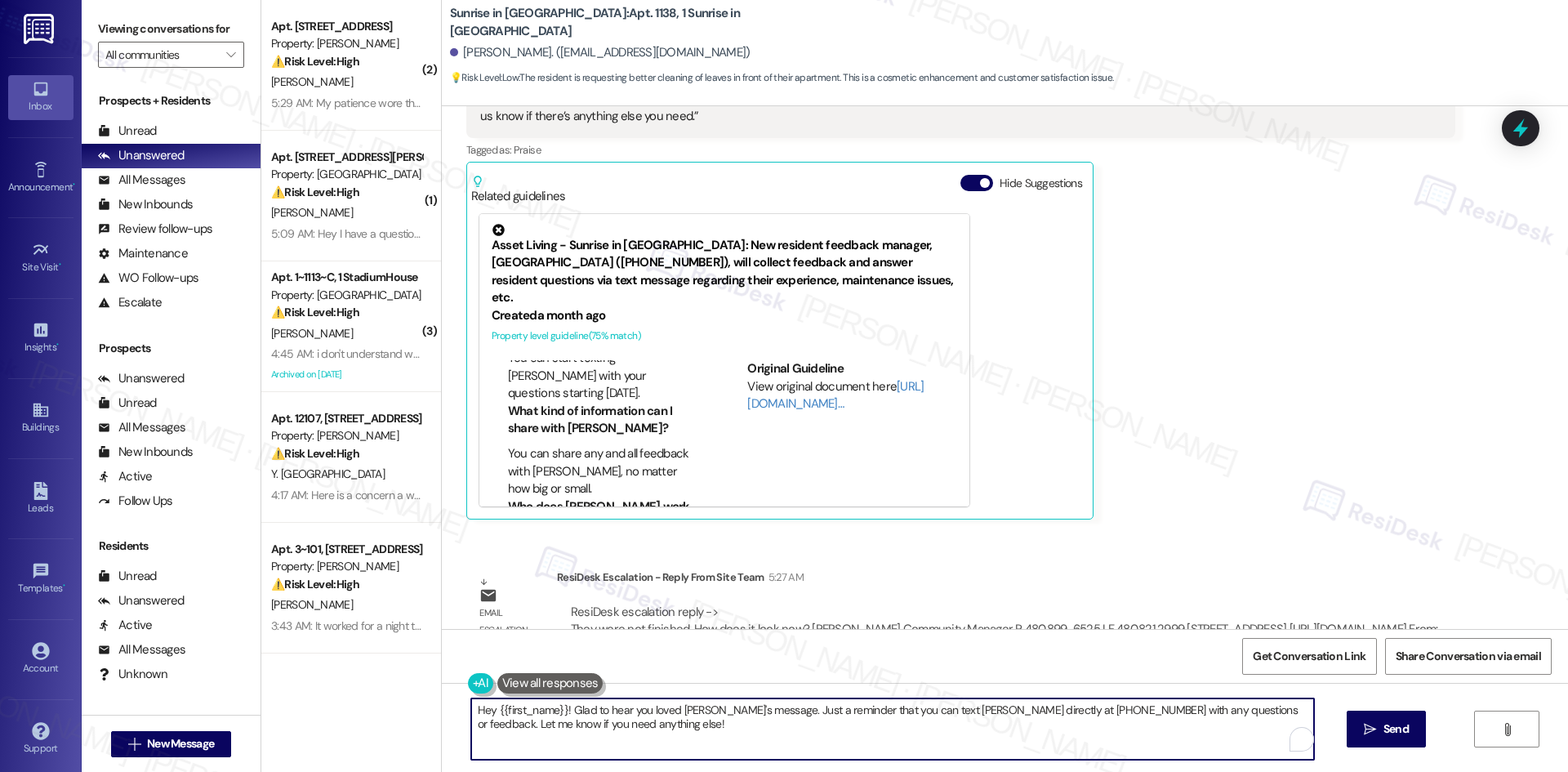
paste textarea "i [PERSON_NAME], the site team mentioned the landscaping wasn’t finished earlie…"
type textarea "Hi [PERSON_NAME], the site team mentioned the landscaping wasn’t finished earli…"
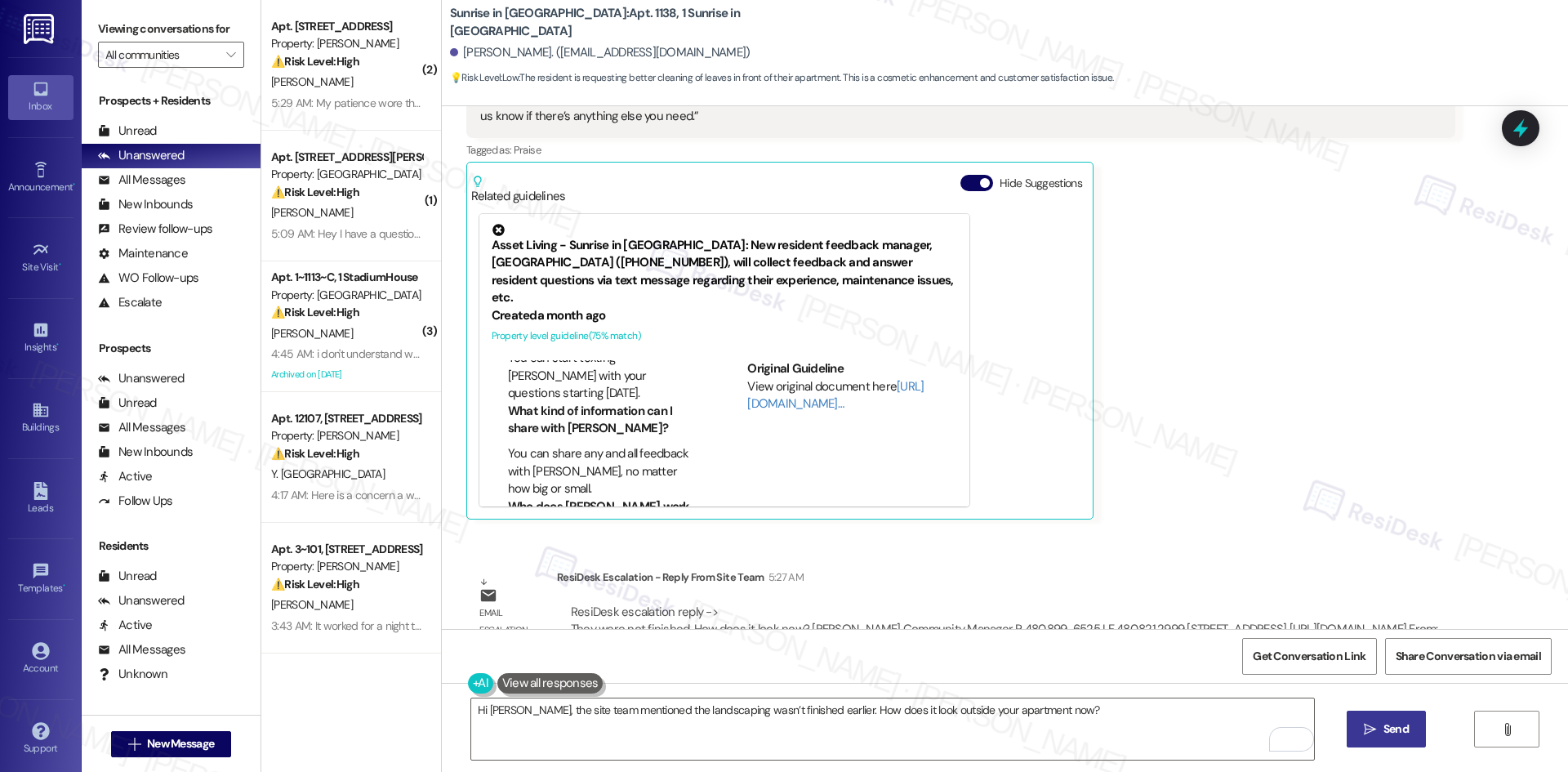
click at [1366, 726] on icon "" at bounding box center [1370, 729] width 12 height 13
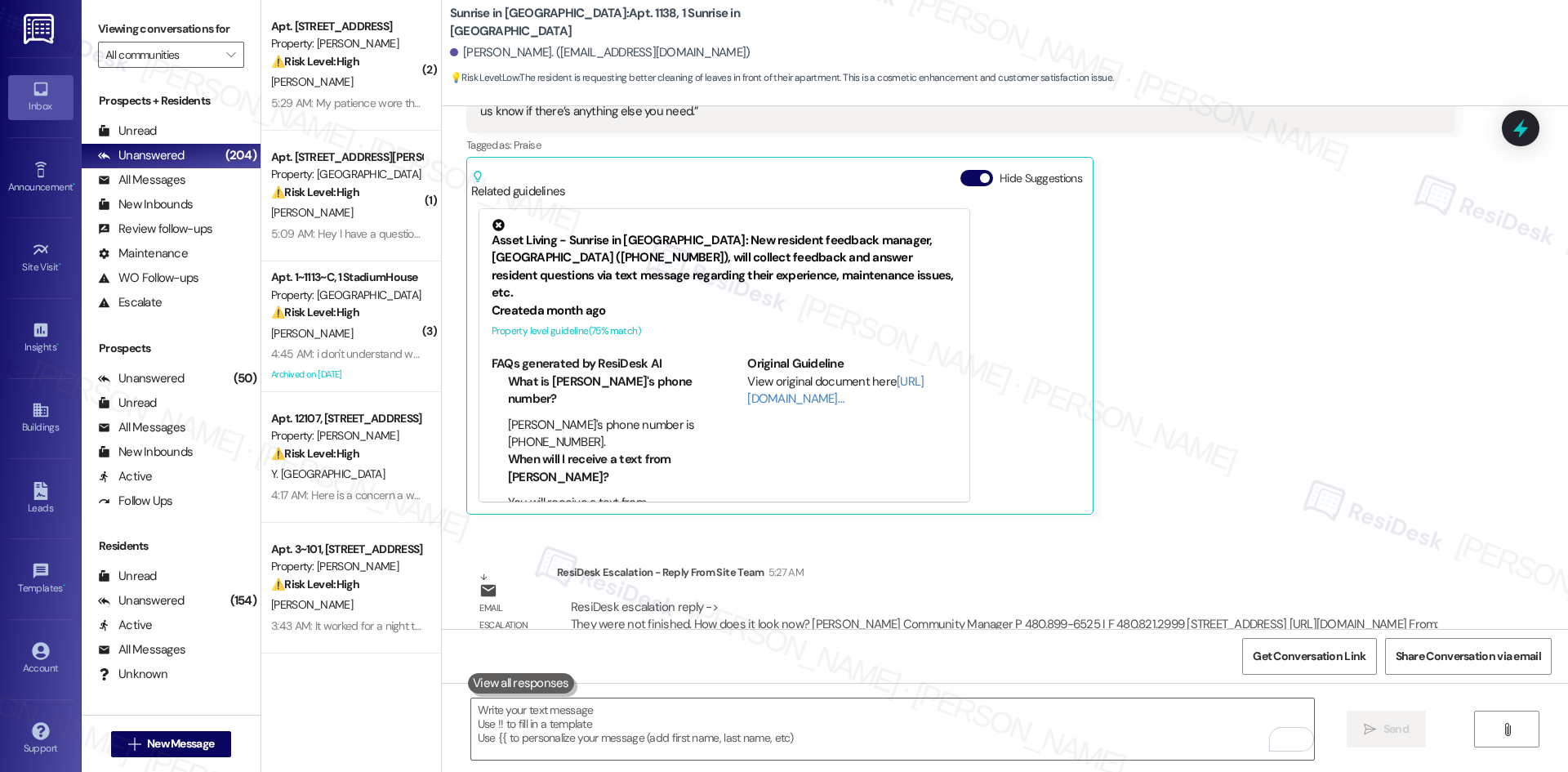
scroll to position [1167, 0]
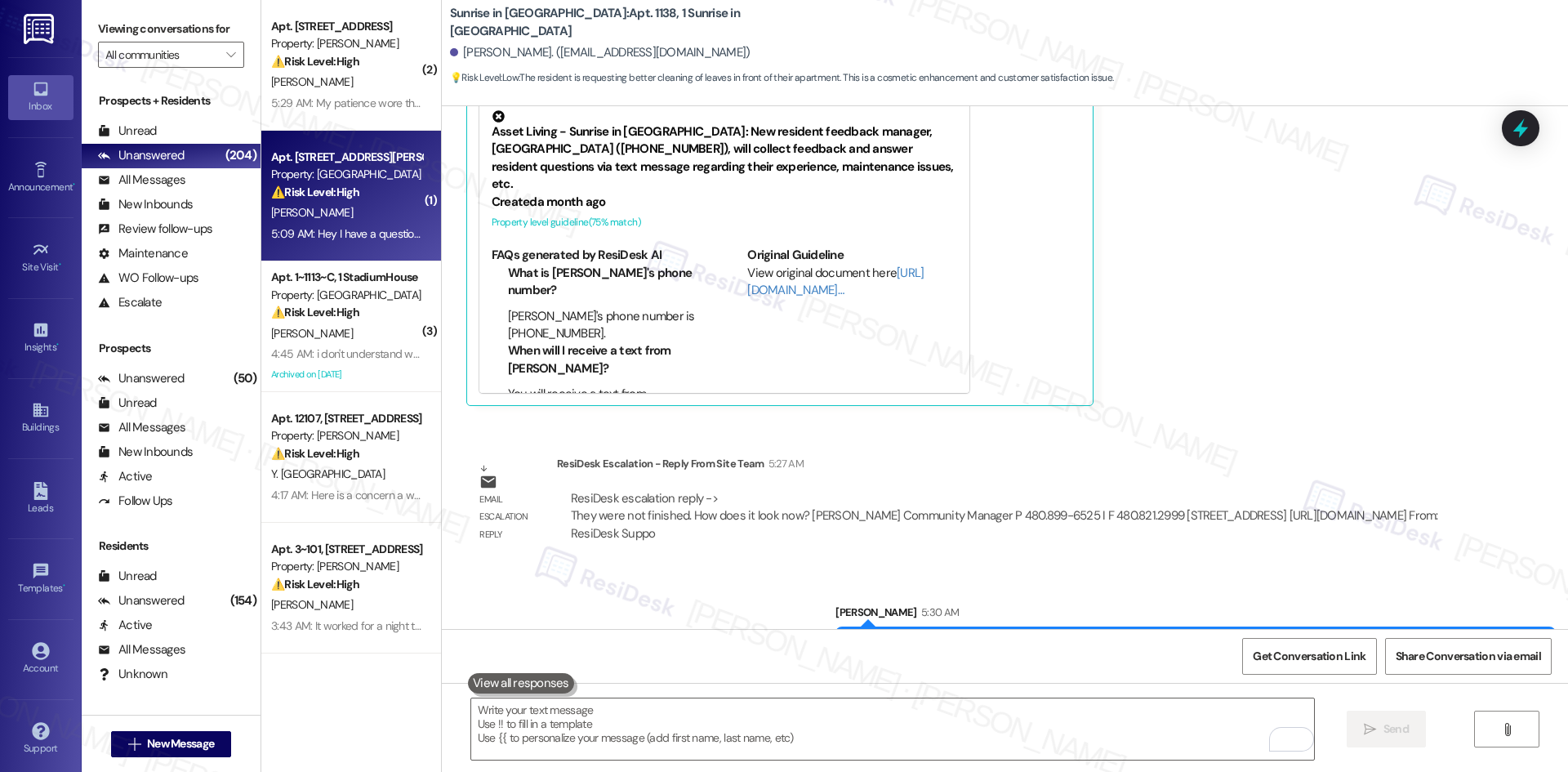
click at [361, 221] on div "M. Severino" at bounding box center [346, 212] width 154 height 21
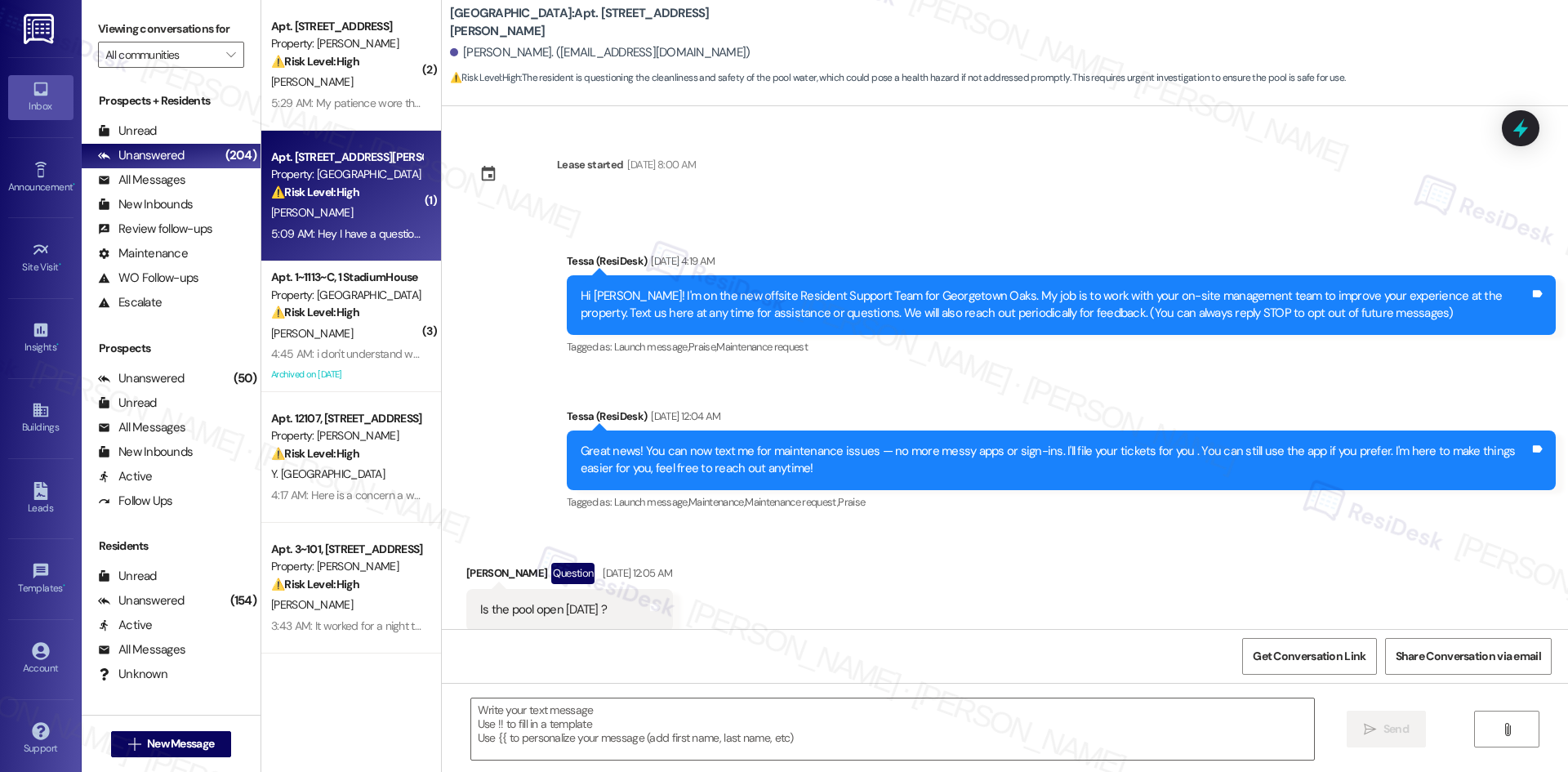
scroll to position [3281, 0]
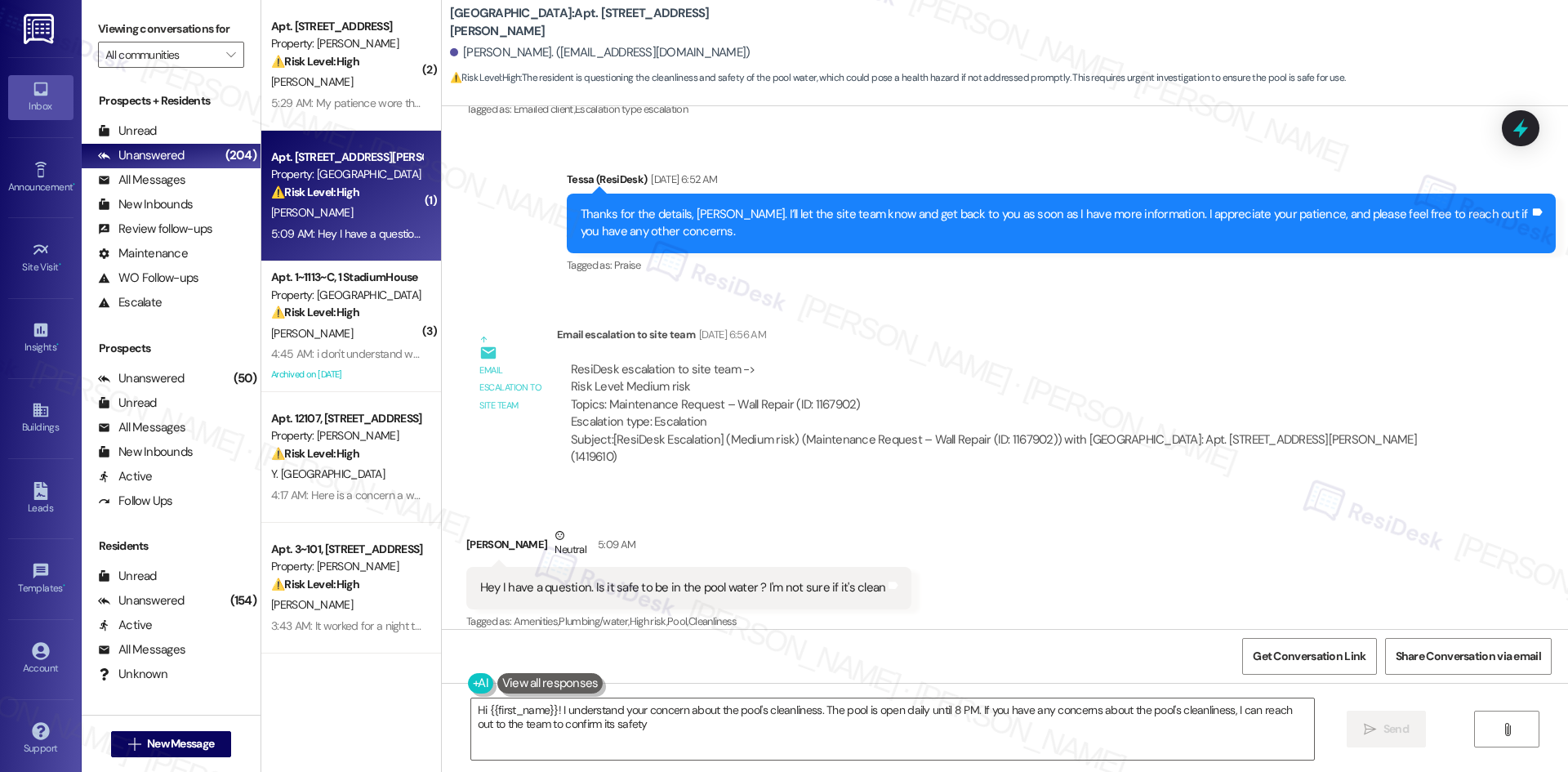
type textarea "Hi {{first_name}}! I understand your concern about the pool's cleanliness. The …"
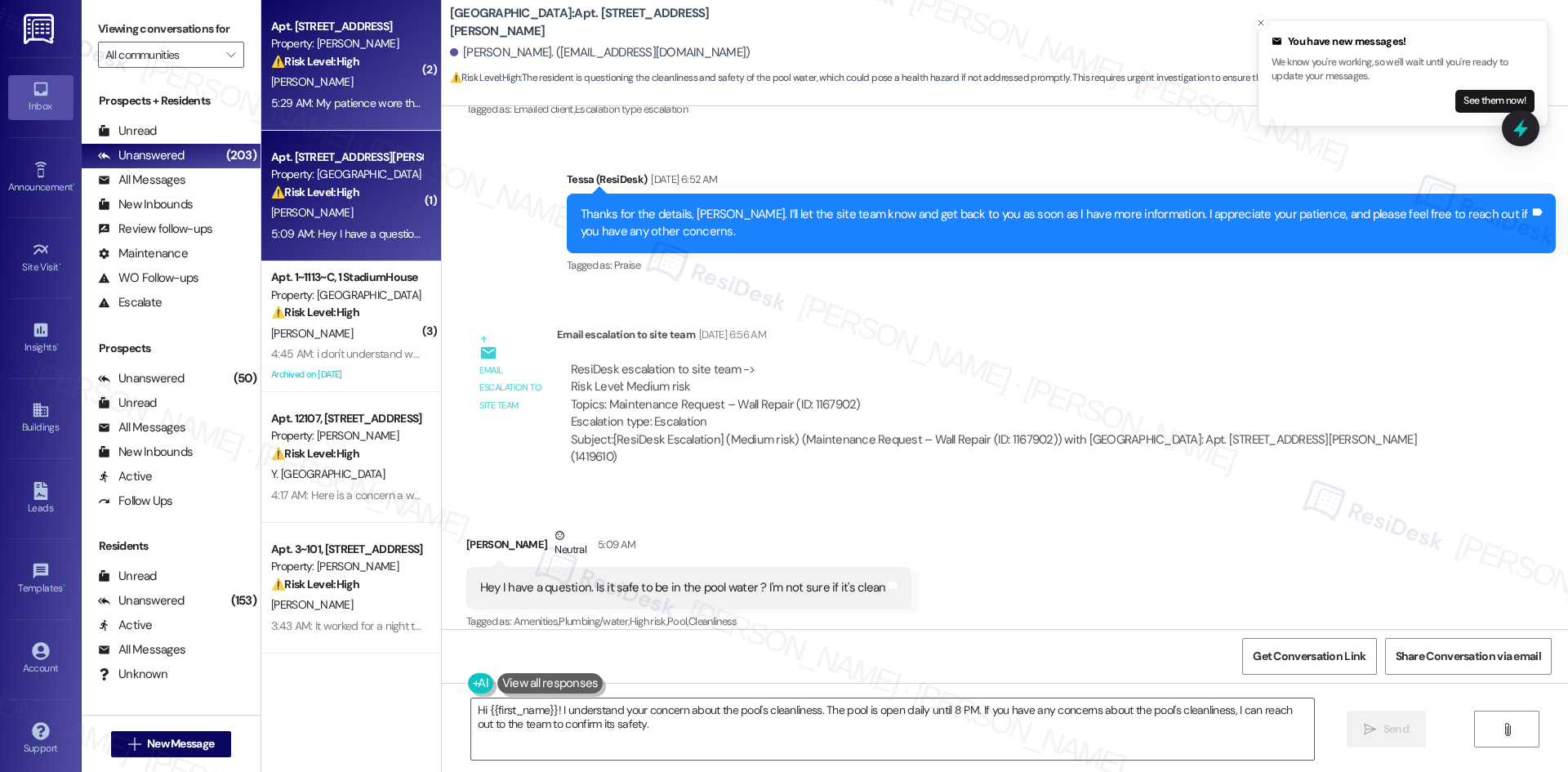
click at [374, 77] on div "[PERSON_NAME]" at bounding box center [346, 82] width 154 height 21
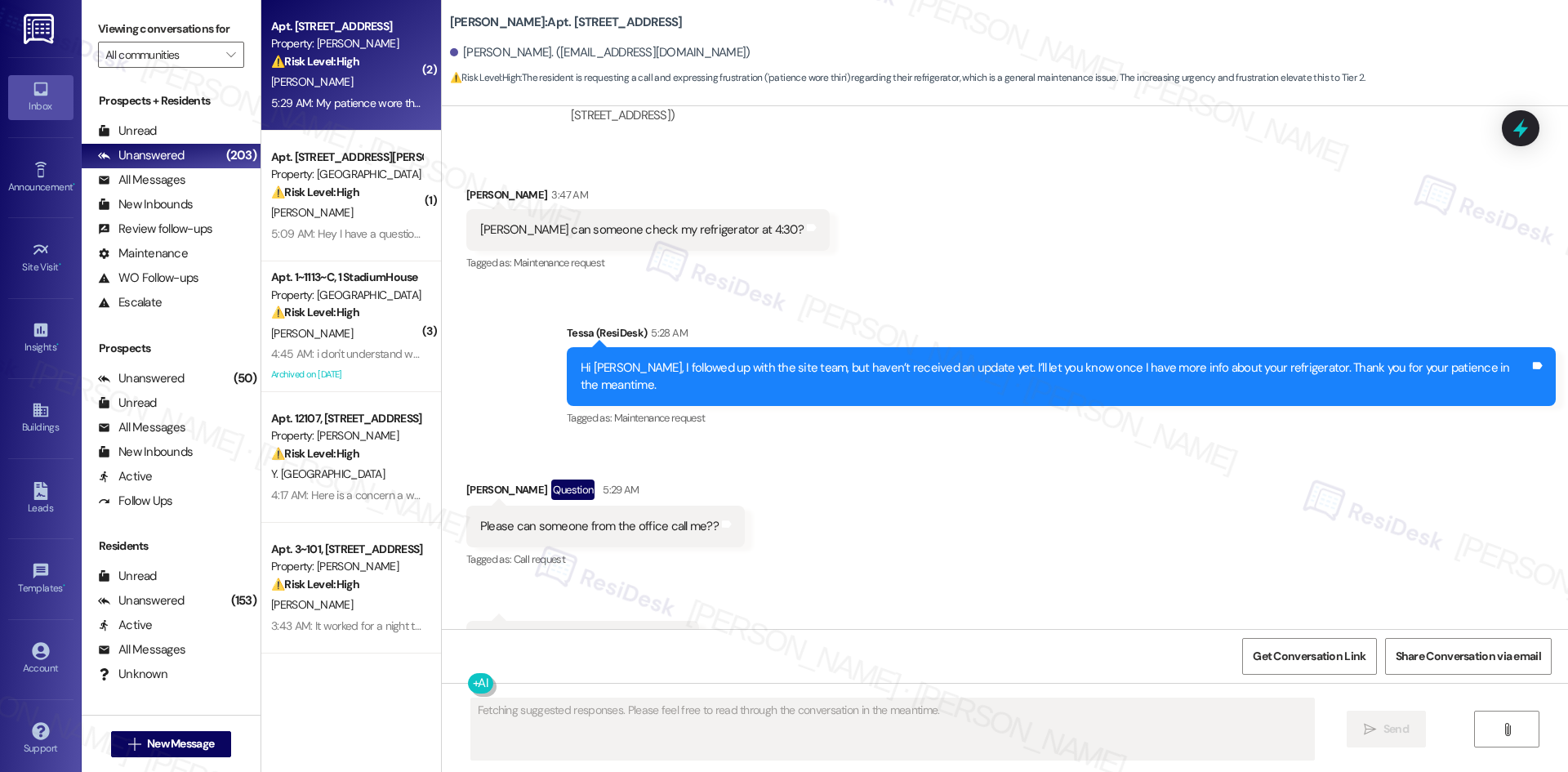
scroll to position [5463, 0]
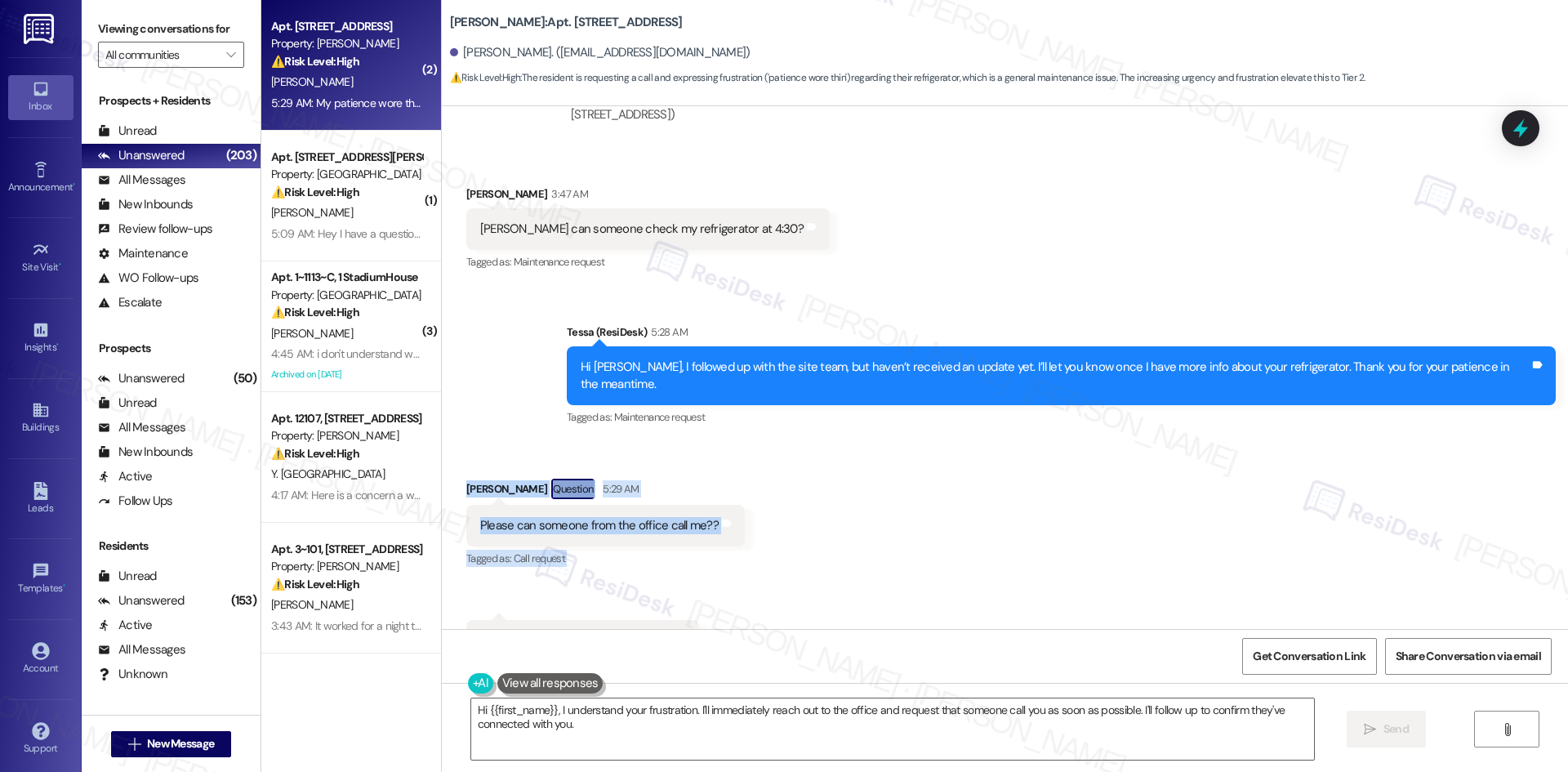
drag, startPoint x: 441, startPoint y: 411, endPoint x: 715, endPoint y: 580, distance: 321.9
click at [715, 580] on div "Received via SMS Mary Apiagyei Question 5:29 AM Please can someone from the off…" at bounding box center [1004, 570] width 1126 height 256
copy div "Mary Apiagyei Question 5:29 AM Please can someone from the office call me?? Tag…"
drag, startPoint x: 869, startPoint y: 726, endPoint x: 850, endPoint y: 723, distance: 19.2
click at [869, 726] on textarea "Hi {{first_name}}, I understand your frustration. I'll immediately reach out to…" at bounding box center [892, 729] width 842 height 61
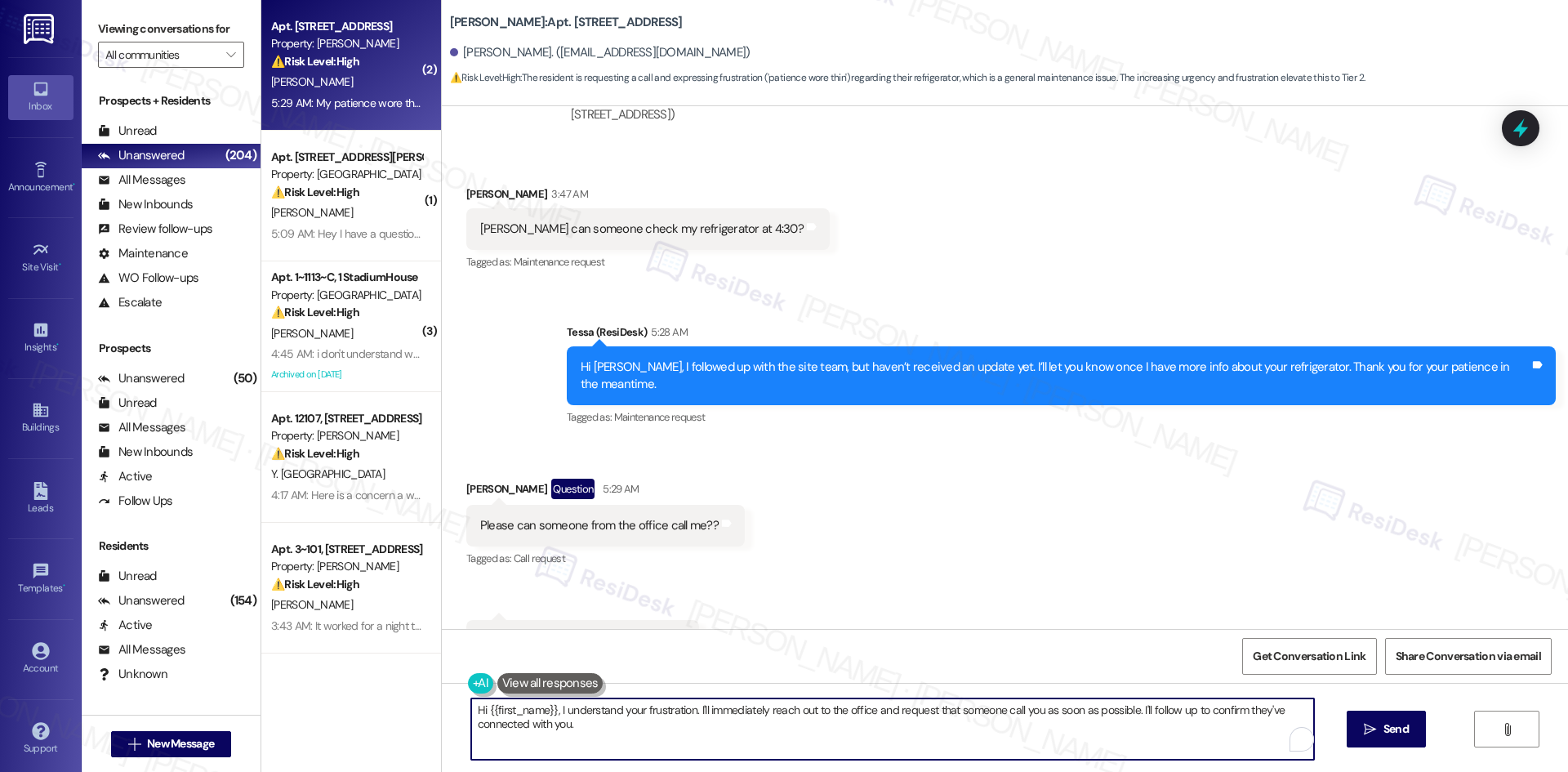
paste textarea "I’m sorry, Mary — I don’t have an update yet. I recommend calling or visiting t…"
type textarea "I’m sorry, Mary — I don’t have an update yet. I recommend calling or visiting t…"
click at [1392, 730] on span "Send" at bounding box center [1396, 729] width 26 height 17
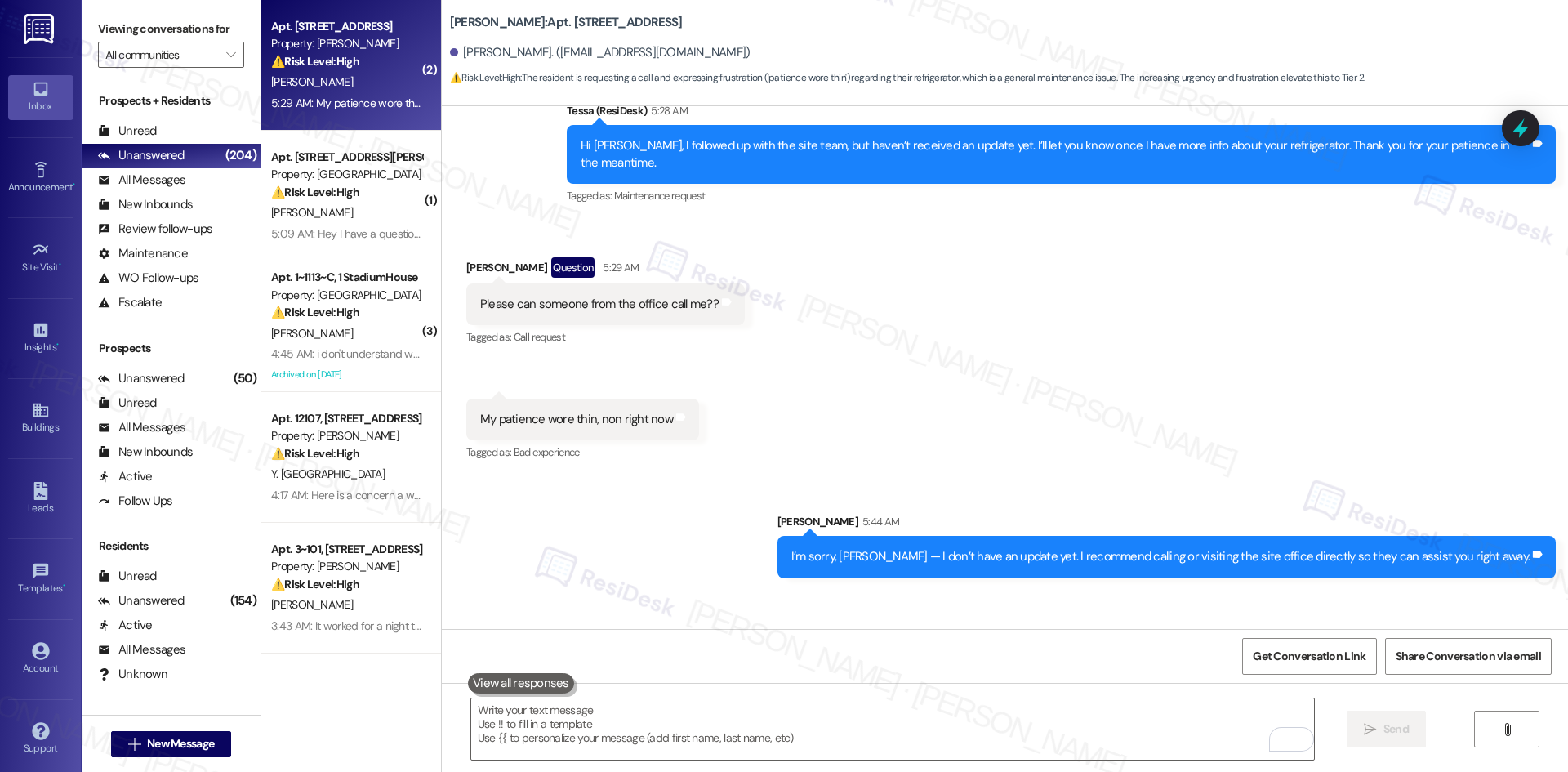
scroll to position [5689, 0]
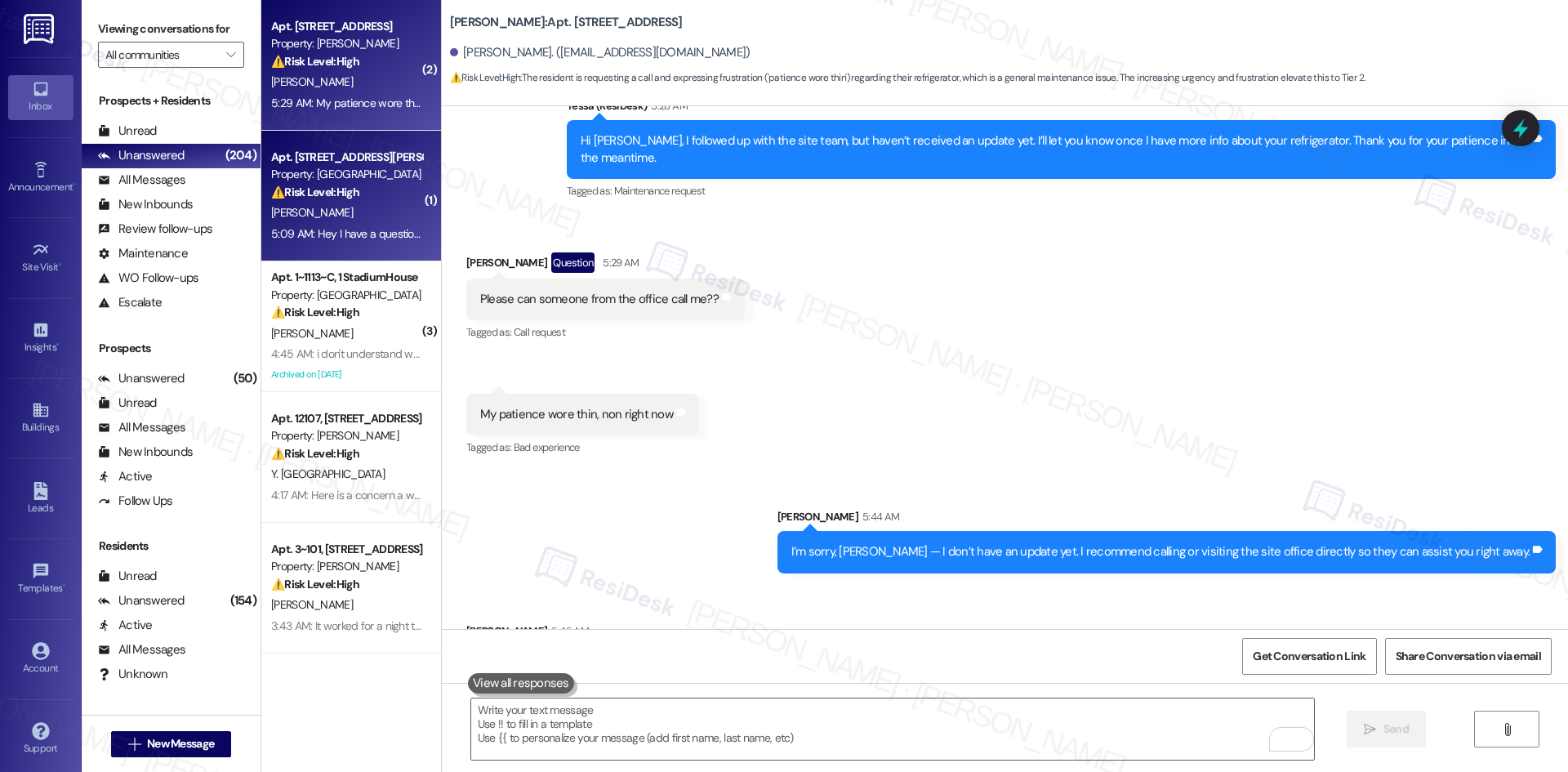
click at [290, 213] on span "M. Severino" at bounding box center [311, 212] width 81 height 15
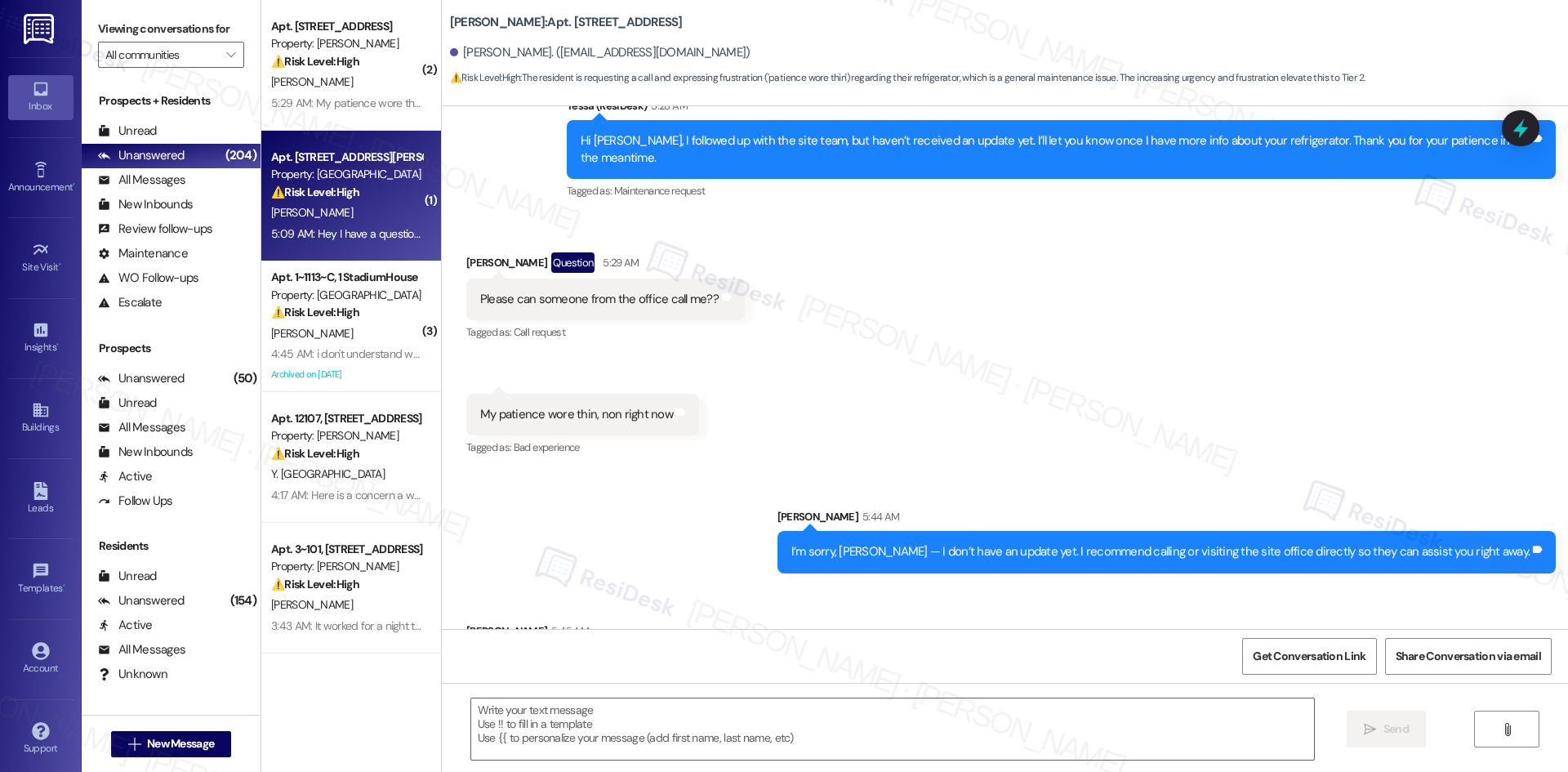
type textarea "Fetching suggested responses. Please feel free to read through the conversation…"
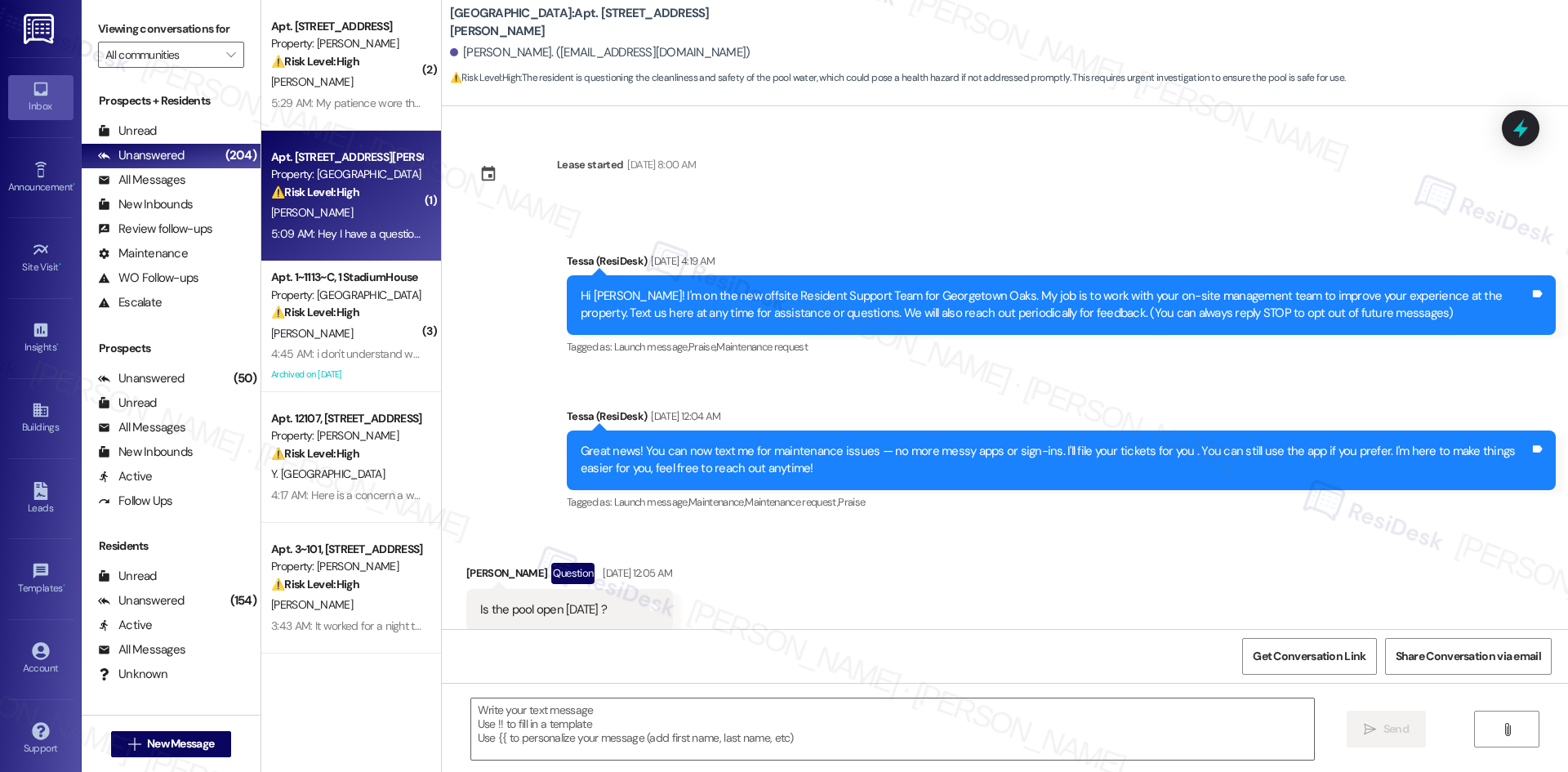
scroll to position [3281, 0]
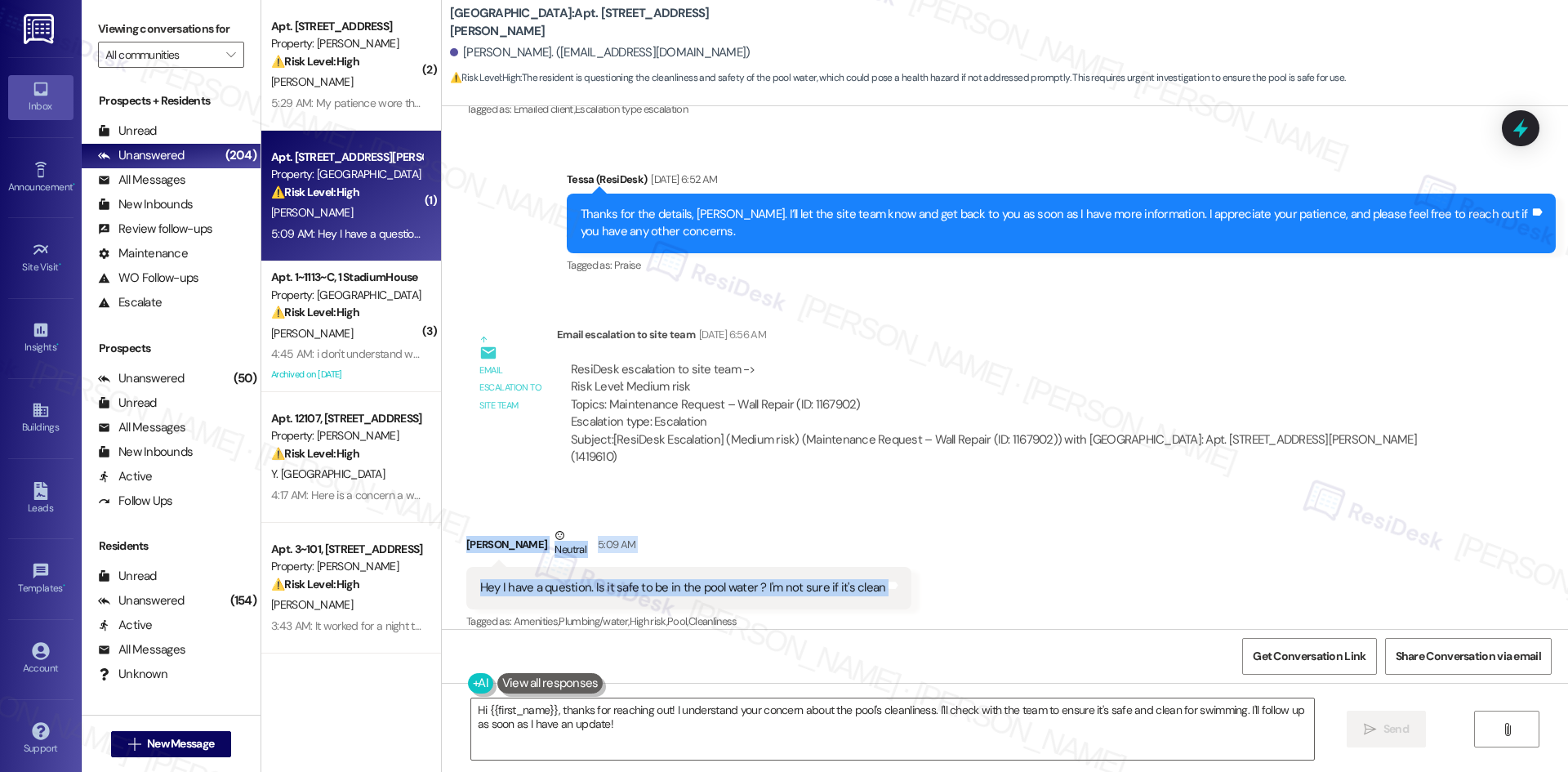
drag, startPoint x: 602, startPoint y: 547, endPoint x: 958, endPoint y: 577, distance: 357.3
click at [958, 577] on div "Received via SMS Marilynn Severino Neutral 5:09 AM Hey I have a question. Is it…" at bounding box center [1004, 568] width 1126 height 155
copy div "Marilynn Severino Neutral 5:09 AM Hey I have a question. Is it safe to be in th…"
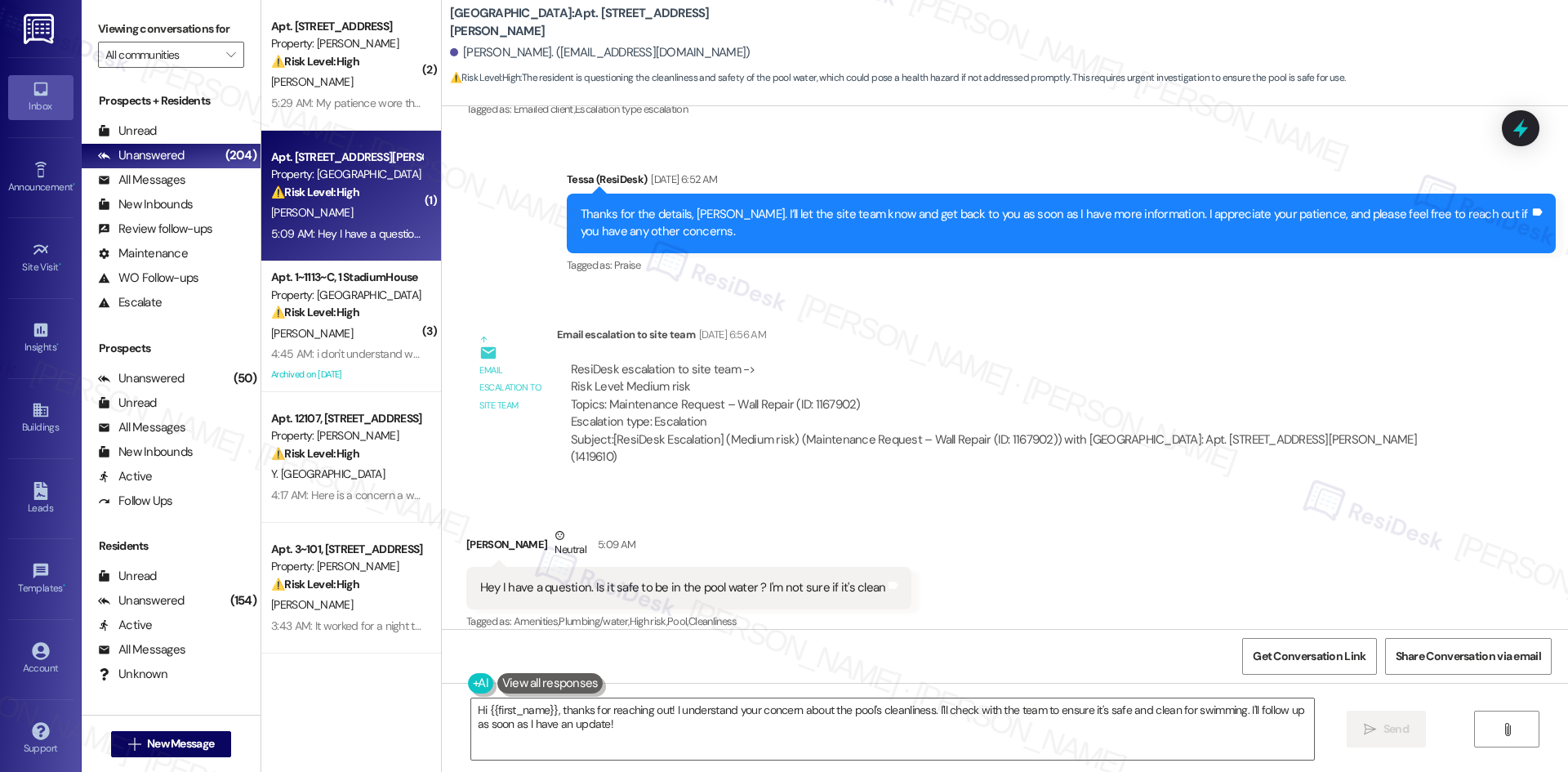
click at [946, 321] on div "Email escalation to site team Email escalation to site team Aug 15, 2025 at 6:5…" at bounding box center [960, 402] width 1013 height 177
click at [803, 719] on textarea "Hi {{first_name}}, thanks for reaching out! I understand your concern about the…" at bounding box center [892, 729] width 842 height 61
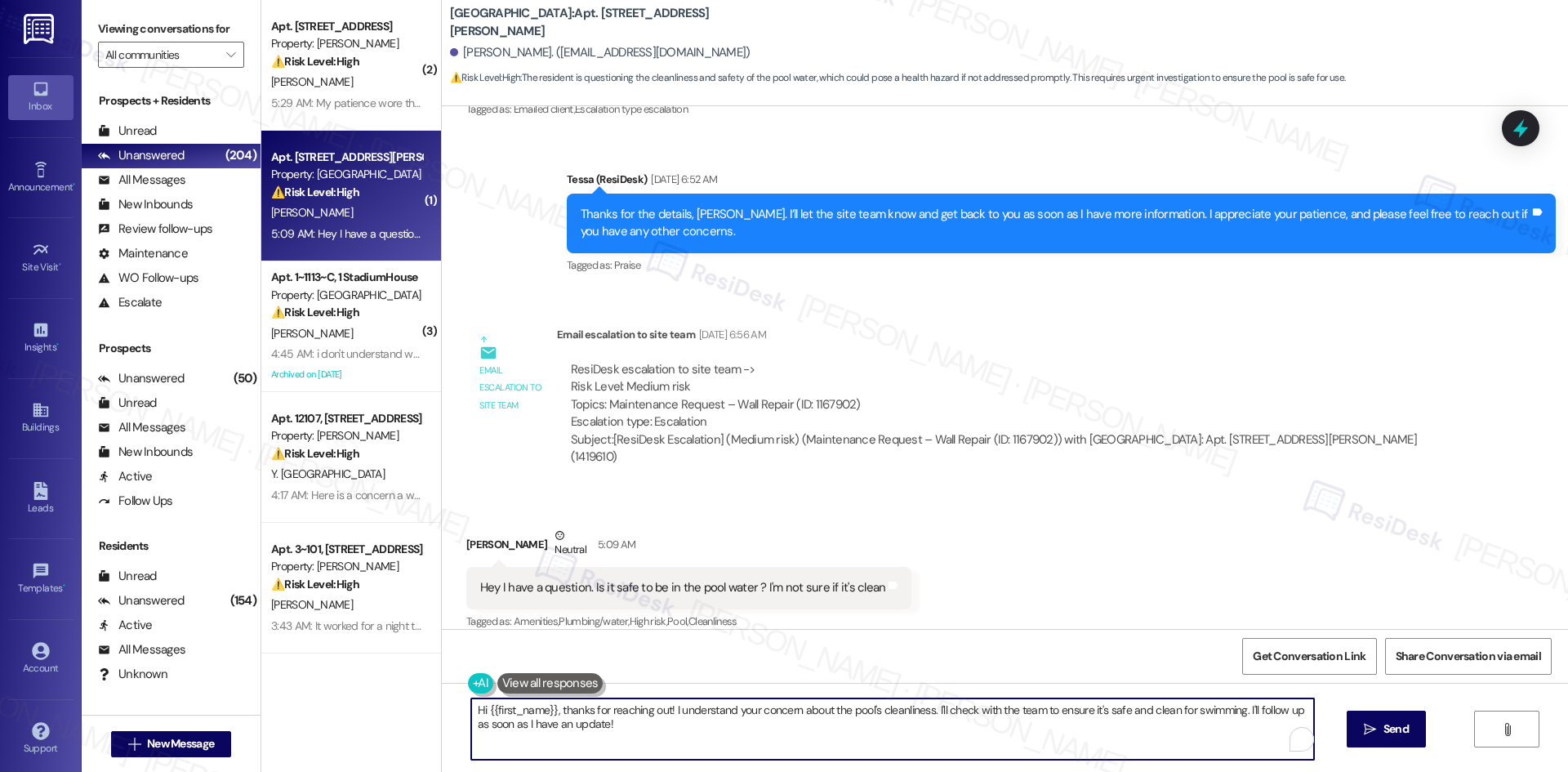
paste textarea "I understand your concern, Marilynn. I’ll check with the site team about the po…"
type textarea "I understand your concern, Marilynn. I’ll check with the site team about the po…"
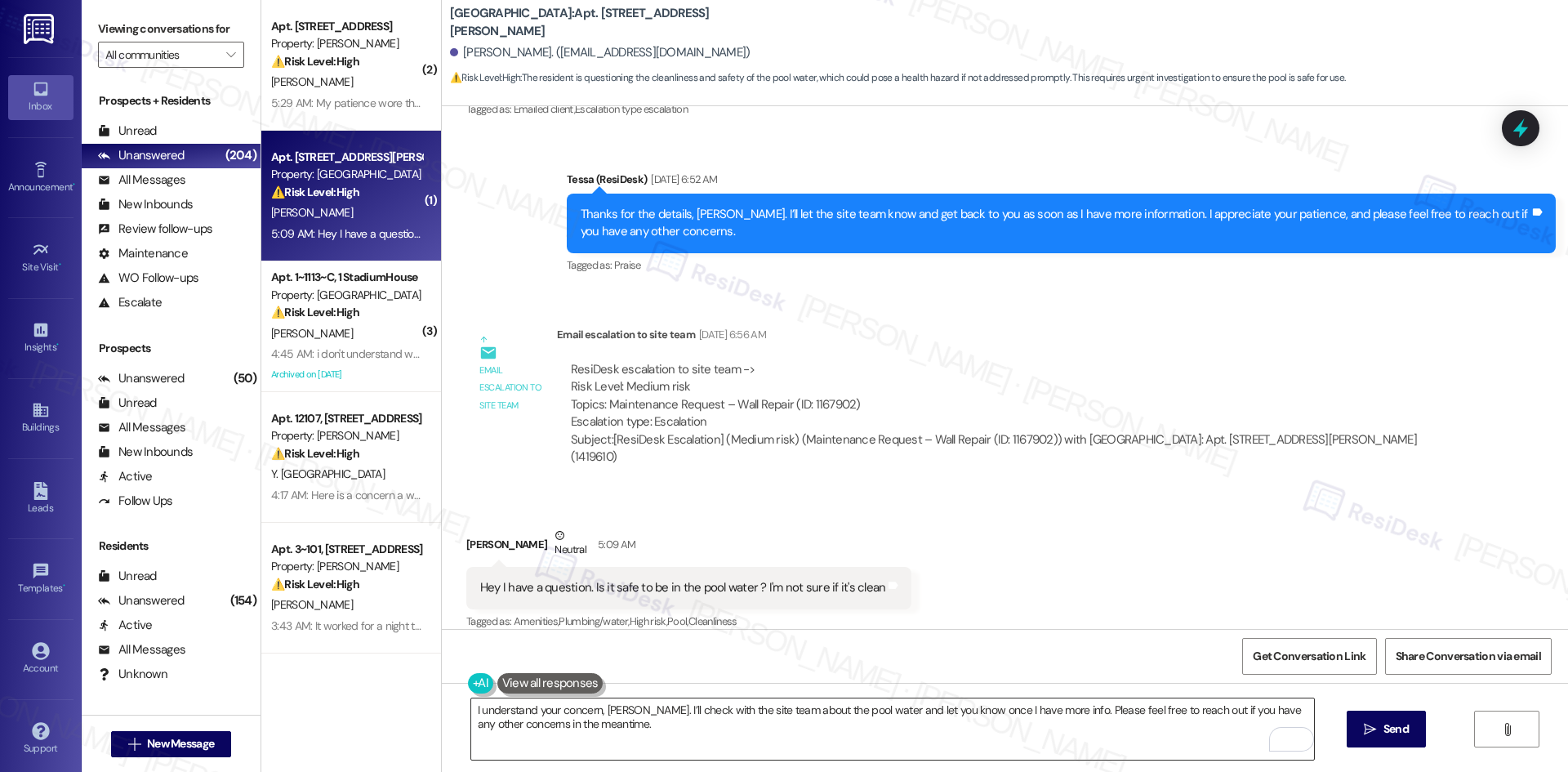
click at [681, 731] on textarea "I understand your concern, Marilynn. I’ll check with the site team about the po…" at bounding box center [892, 729] width 842 height 61
click at [1393, 730] on span "Send" at bounding box center [1396, 729] width 26 height 17
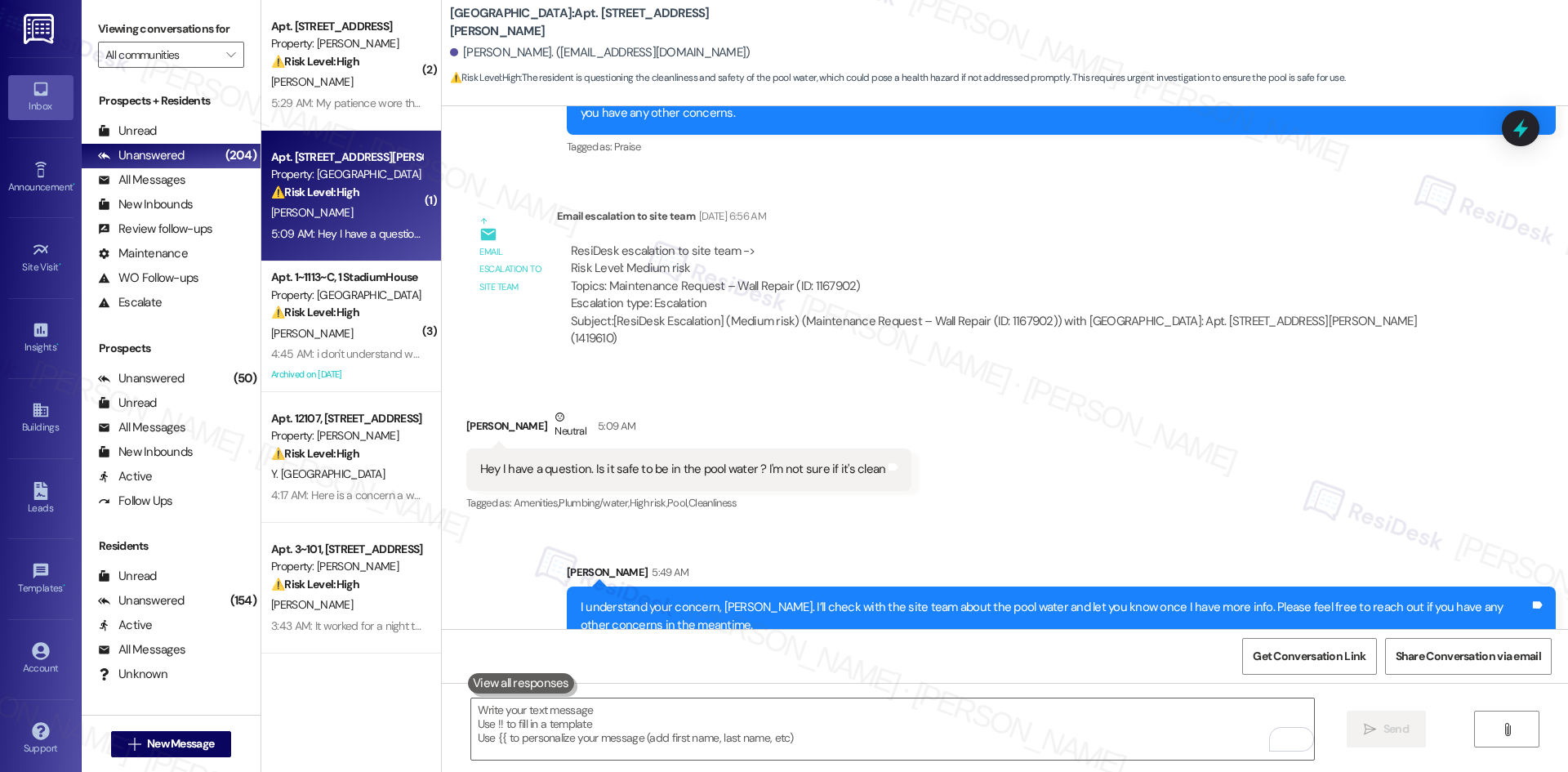
scroll to position [3413, 0]
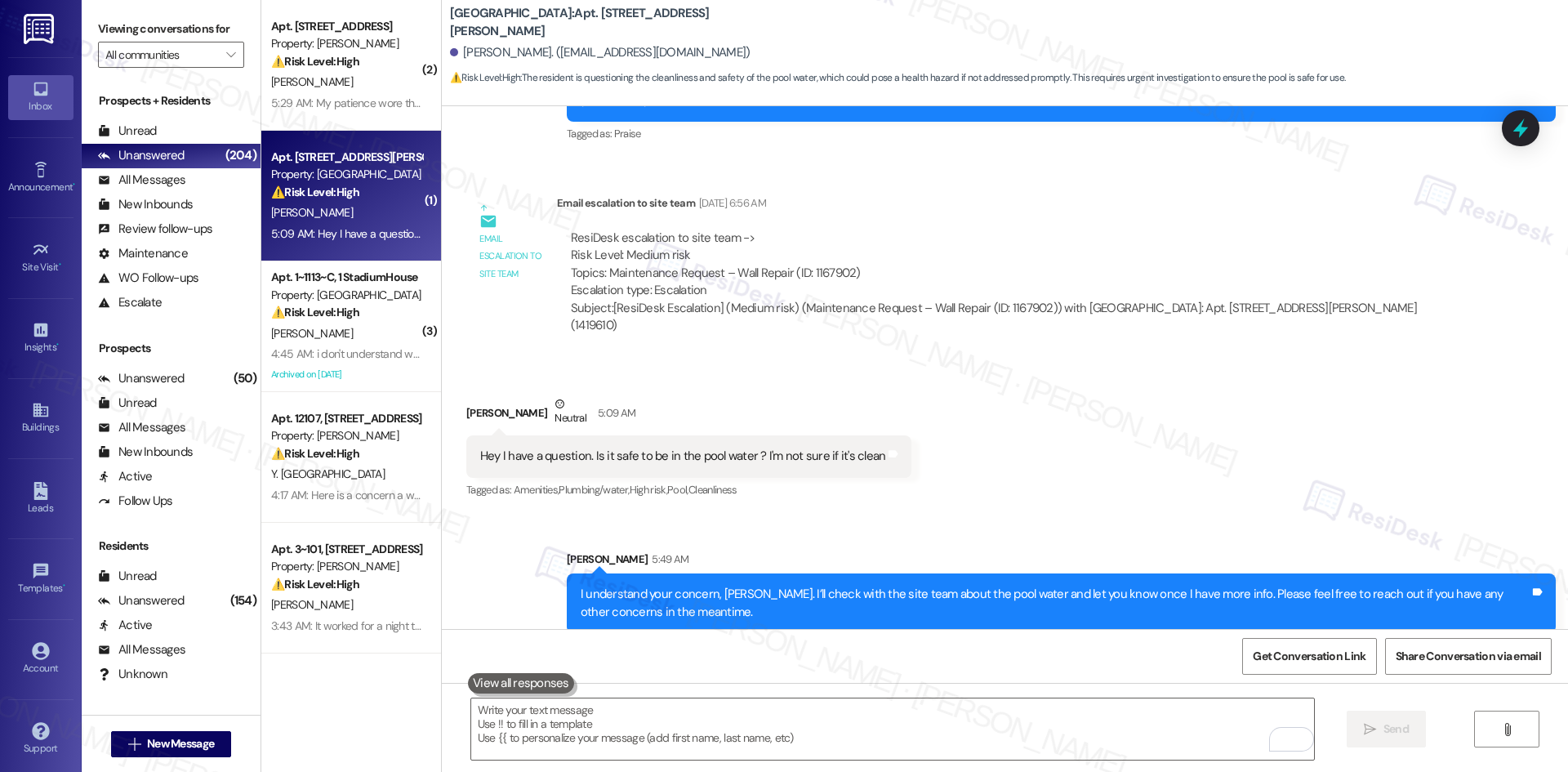
click at [1032, 435] on div "Received via SMS Marilynn Severino Neutral 5:09 AM Hey I have a question. Is it…" at bounding box center [1004, 436] width 1126 height 155
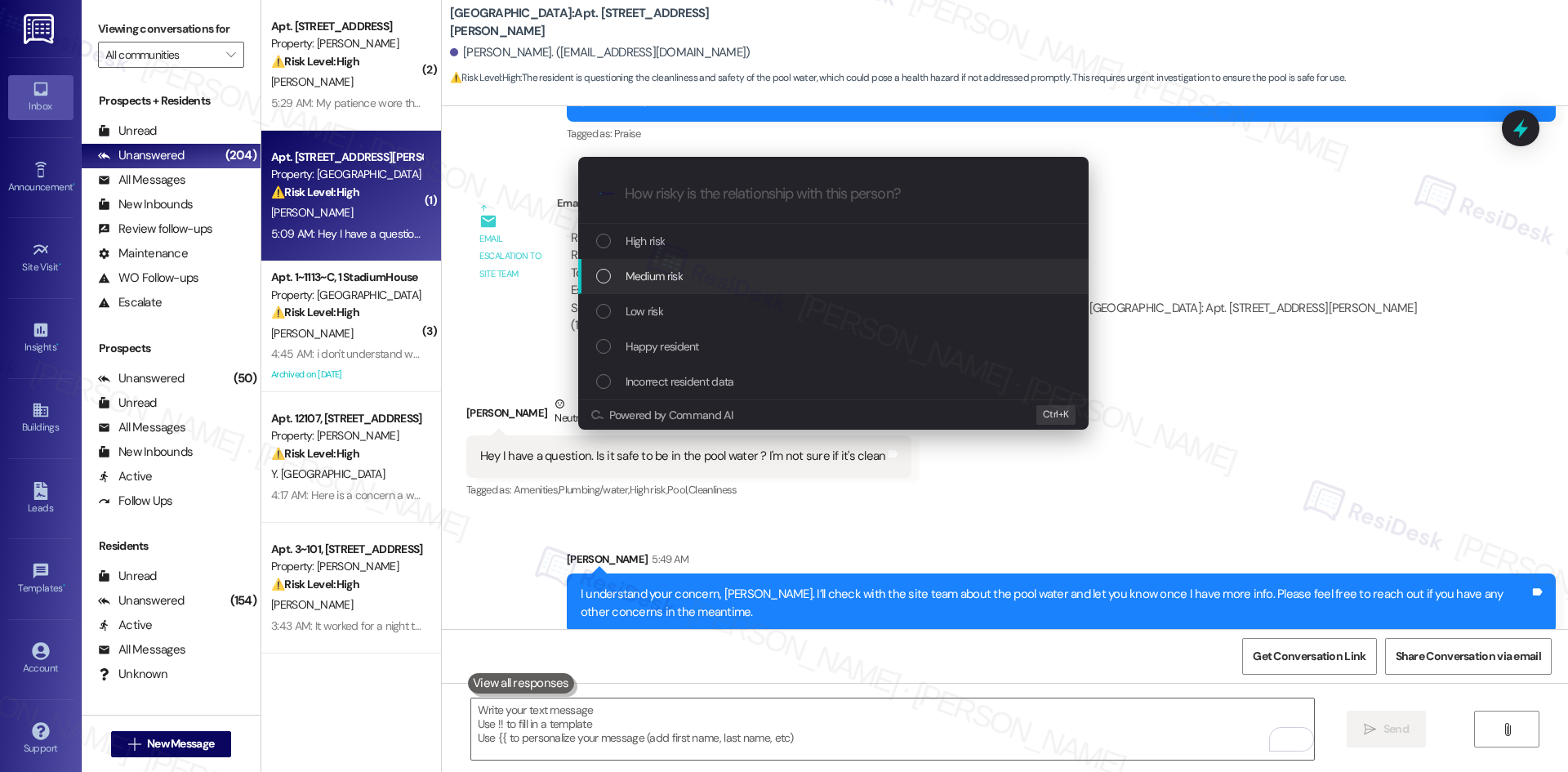
click at [676, 275] on span "Medium risk" at bounding box center [654, 276] width 57 height 18
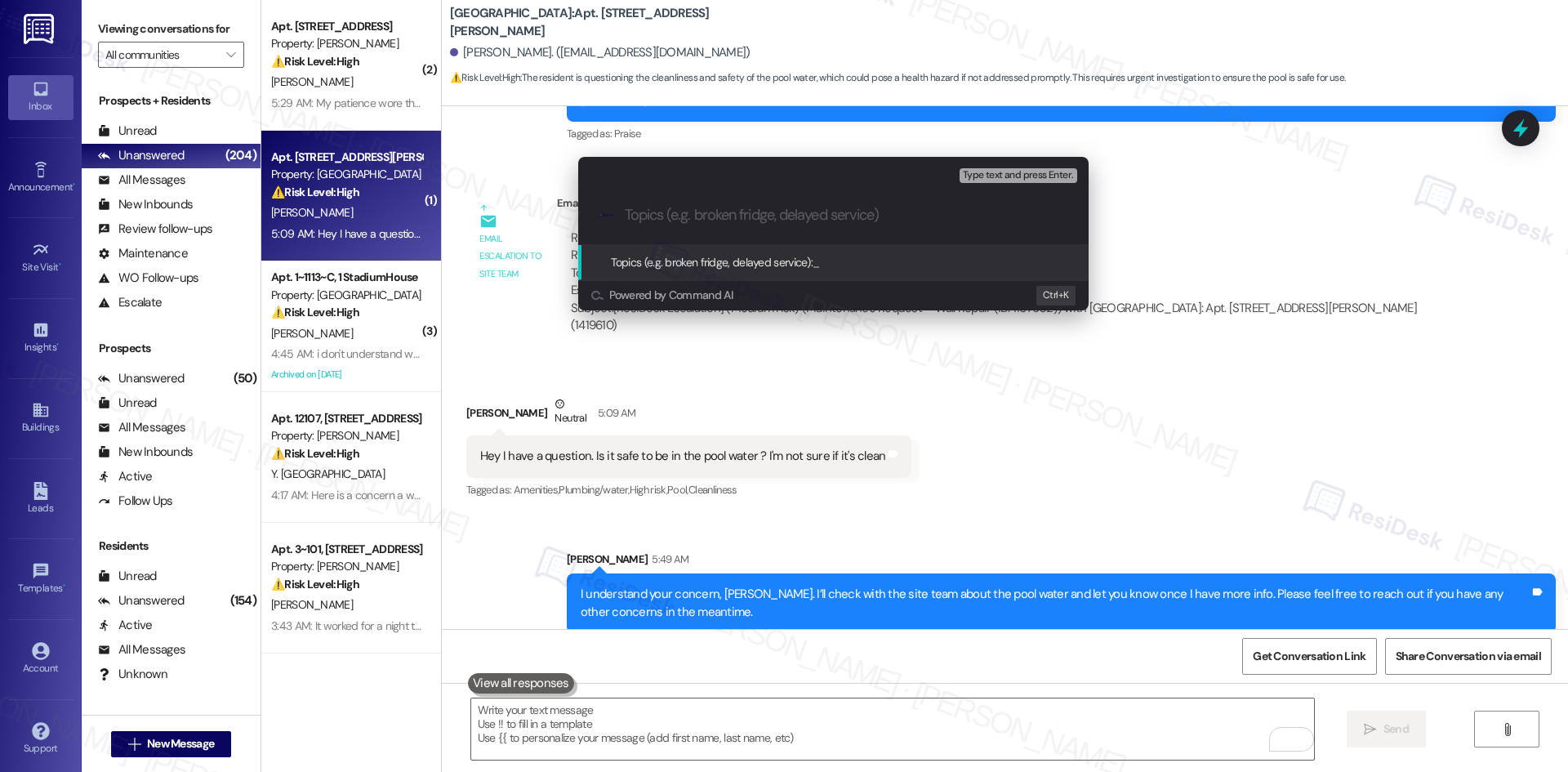
click at [679, 207] on input "Topics (e.g. broken fridge, delayed service)" at bounding box center [846, 214] width 444 height 17
paste input "Pool Safety Concern – Water Cleanliness"
type input "Pool Safety Concern – Water Cleanliness"
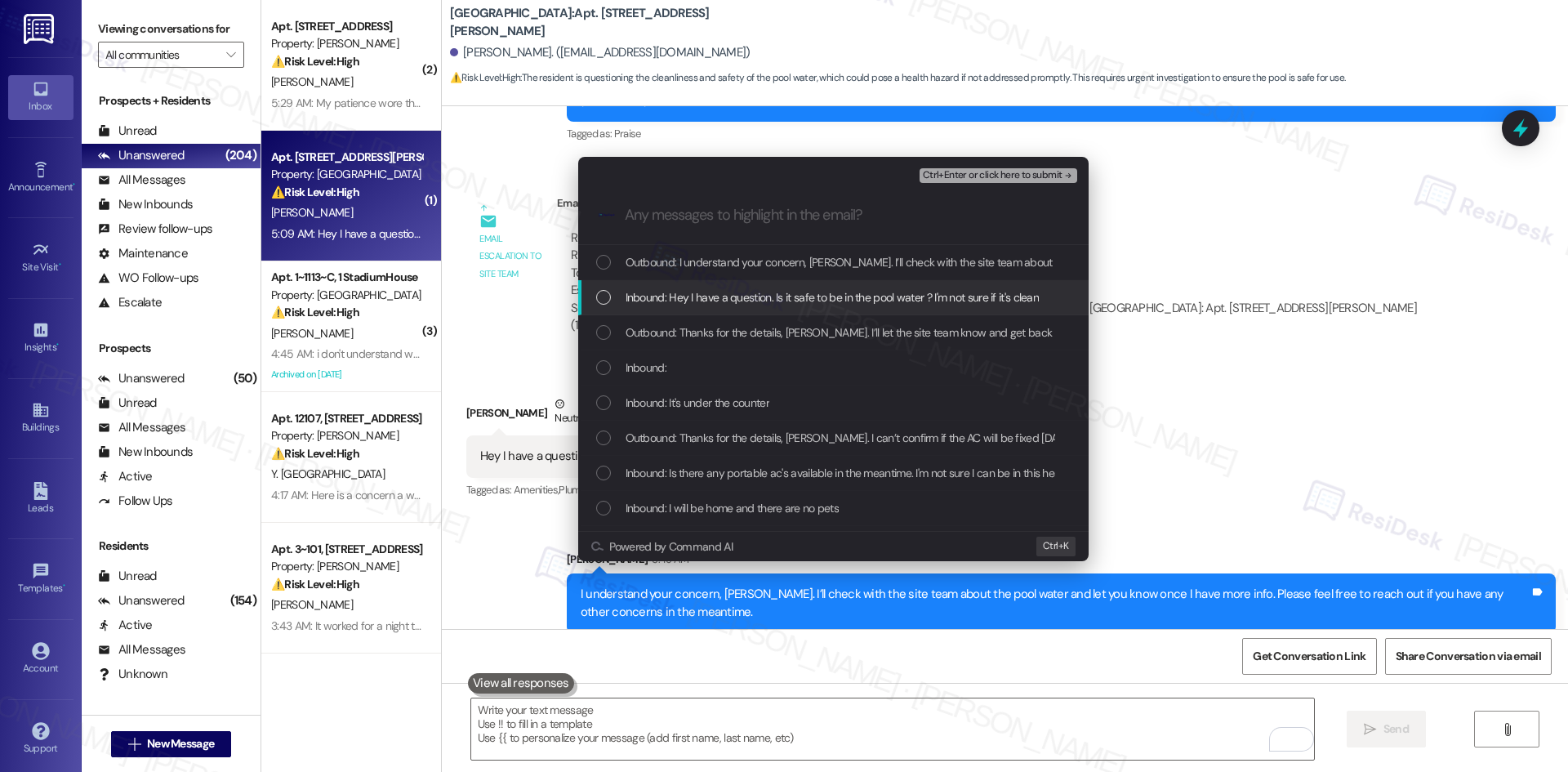
click at [777, 298] on span "Inbound: Hey I have a question. Is it safe to be in the pool water ? I'm not su…" at bounding box center [833, 298] width 414 height 18
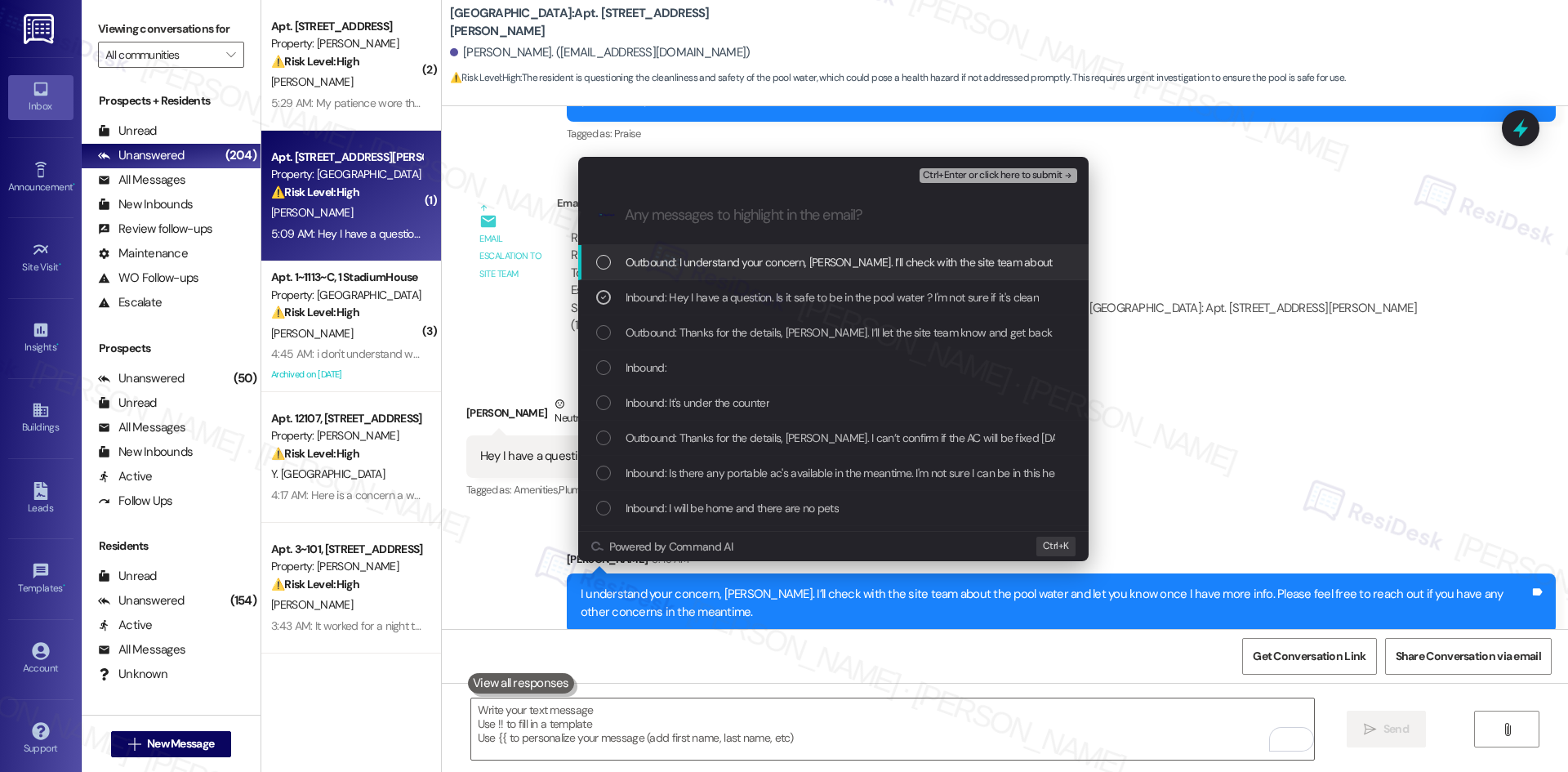
click at [1054, 179] on span "Ctrl+Enter or click here to submit" at bounding box center [993, 176] width 139 height 12
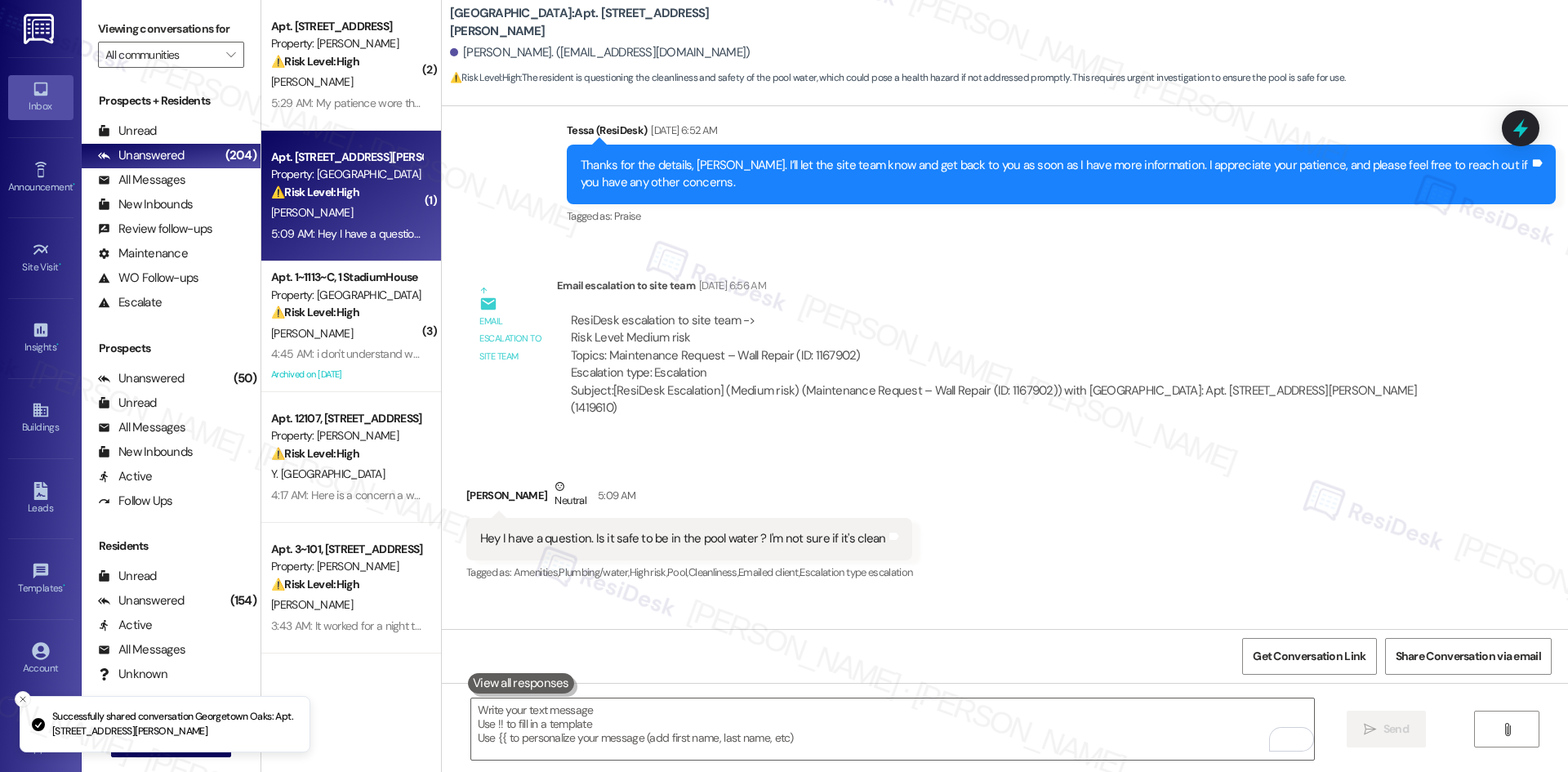
scroll to position [3437, 0]
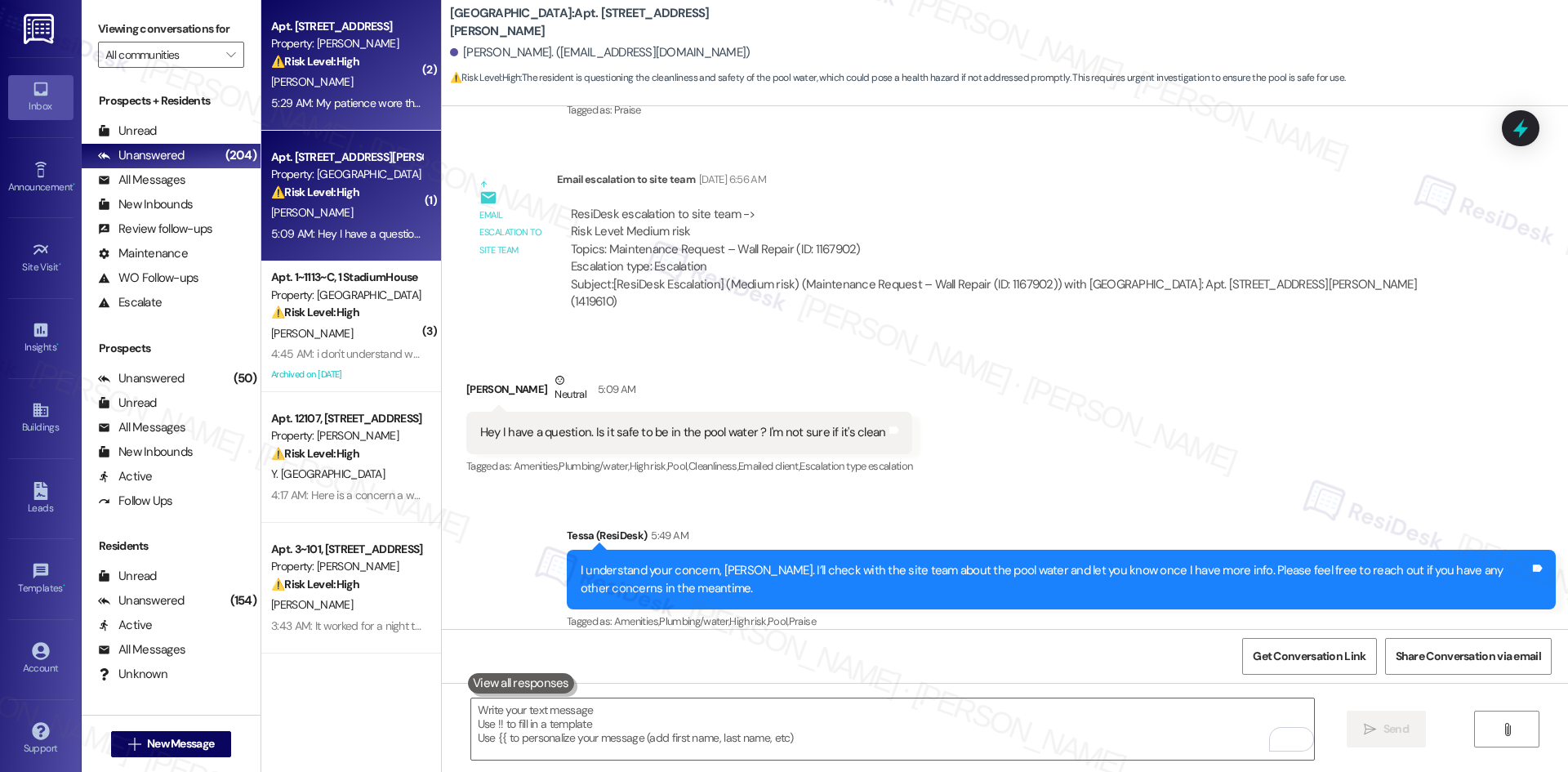
click at [308, 84] on span "M. Apiagyei" at bounding box center [311, 82] width 81 height 15
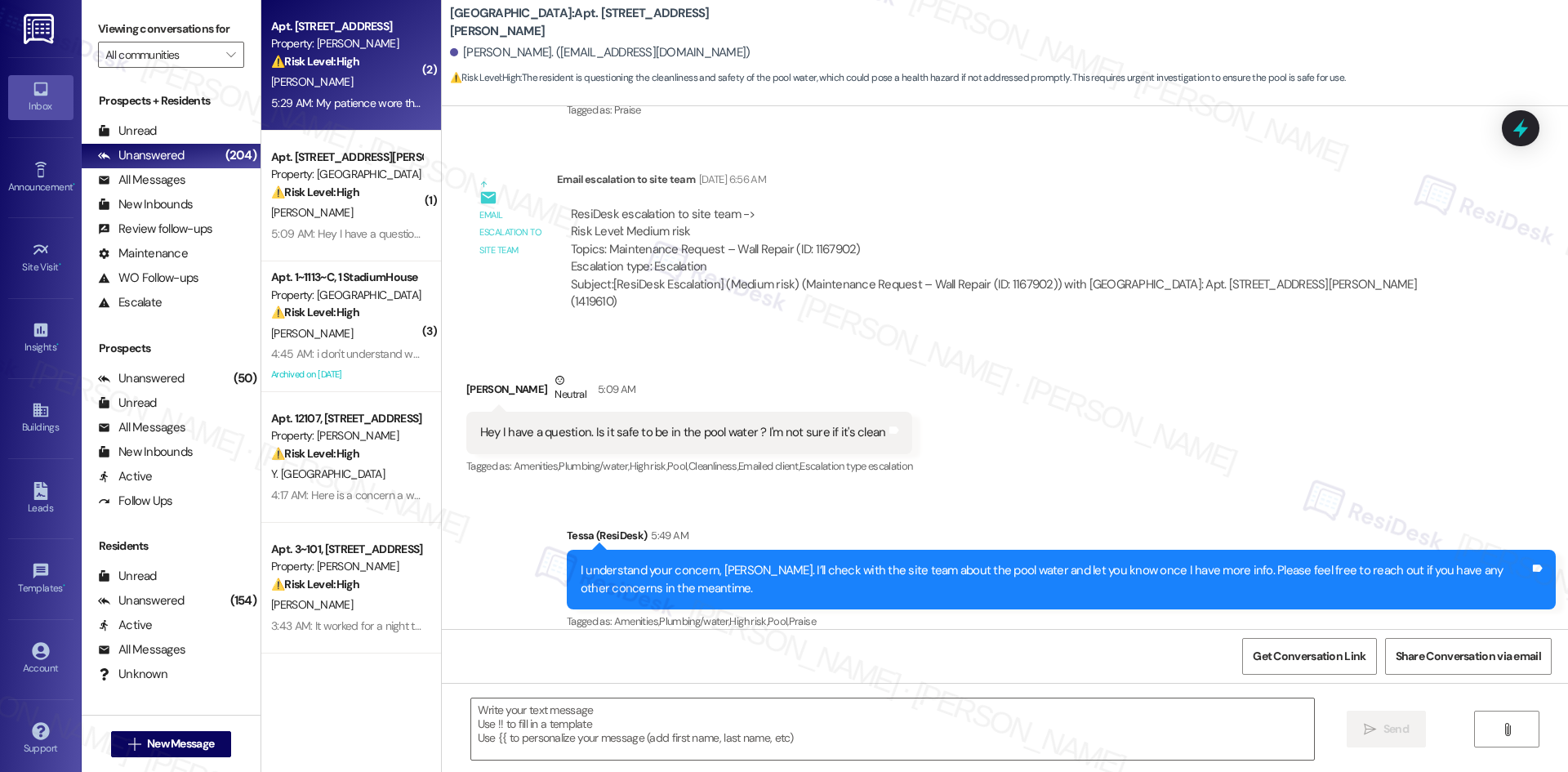
type textarea "Fetching suggested responses. Please feel free to read through the conversation…"
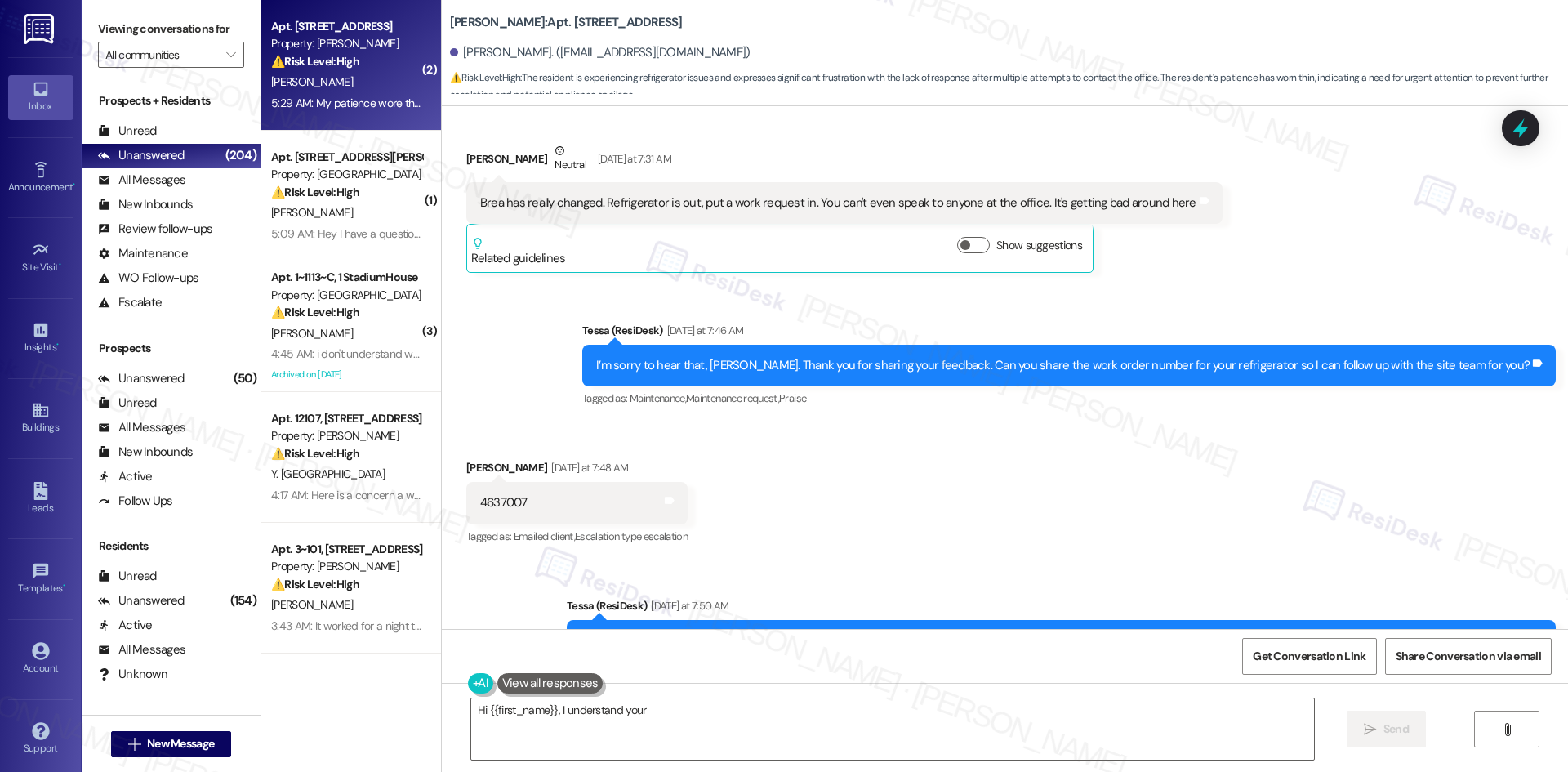
scroll to position [5737, 0]
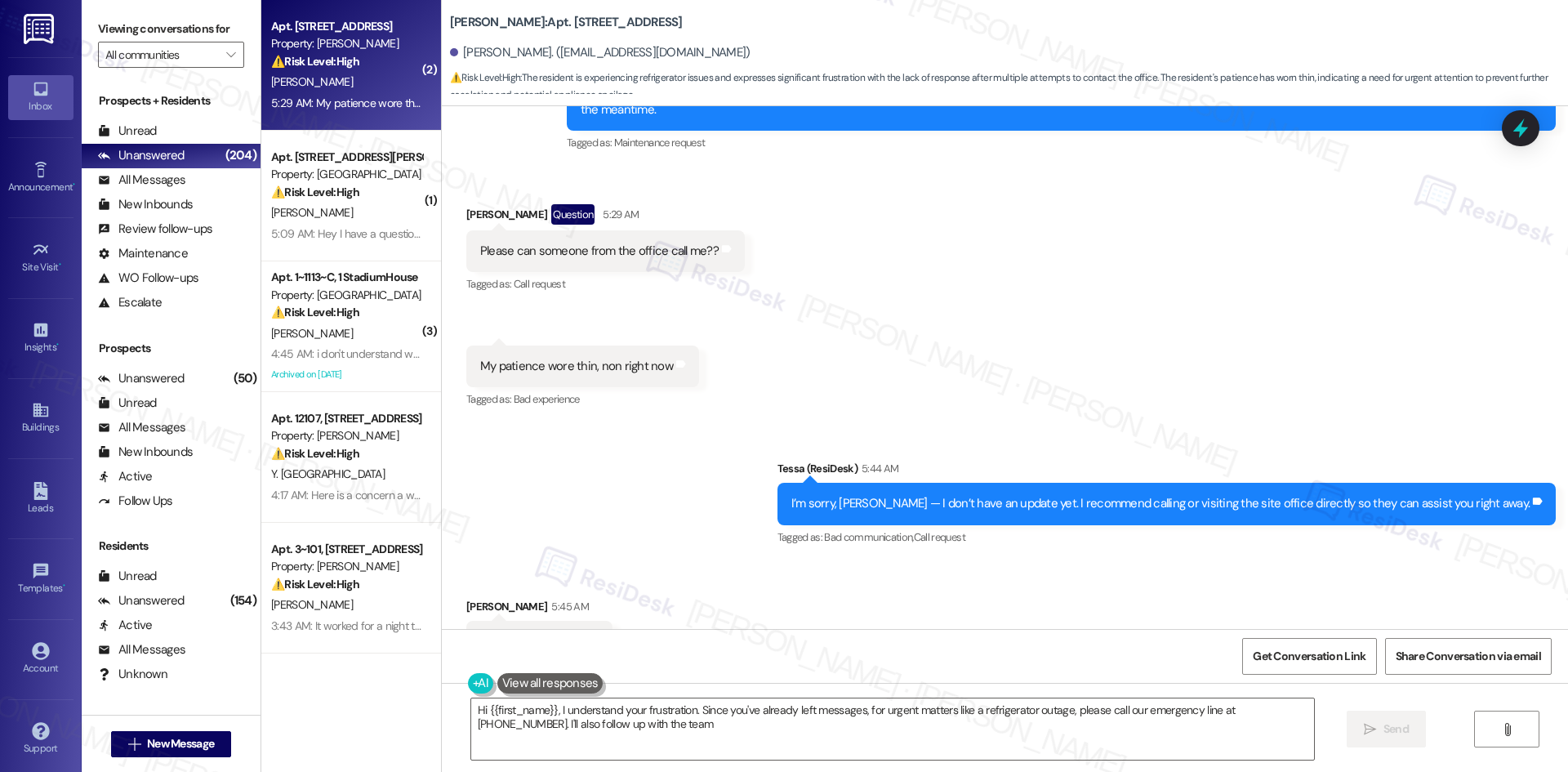
type textarea "Hi {{first_name}}, I understand your frustration. Since you've already left mes…"
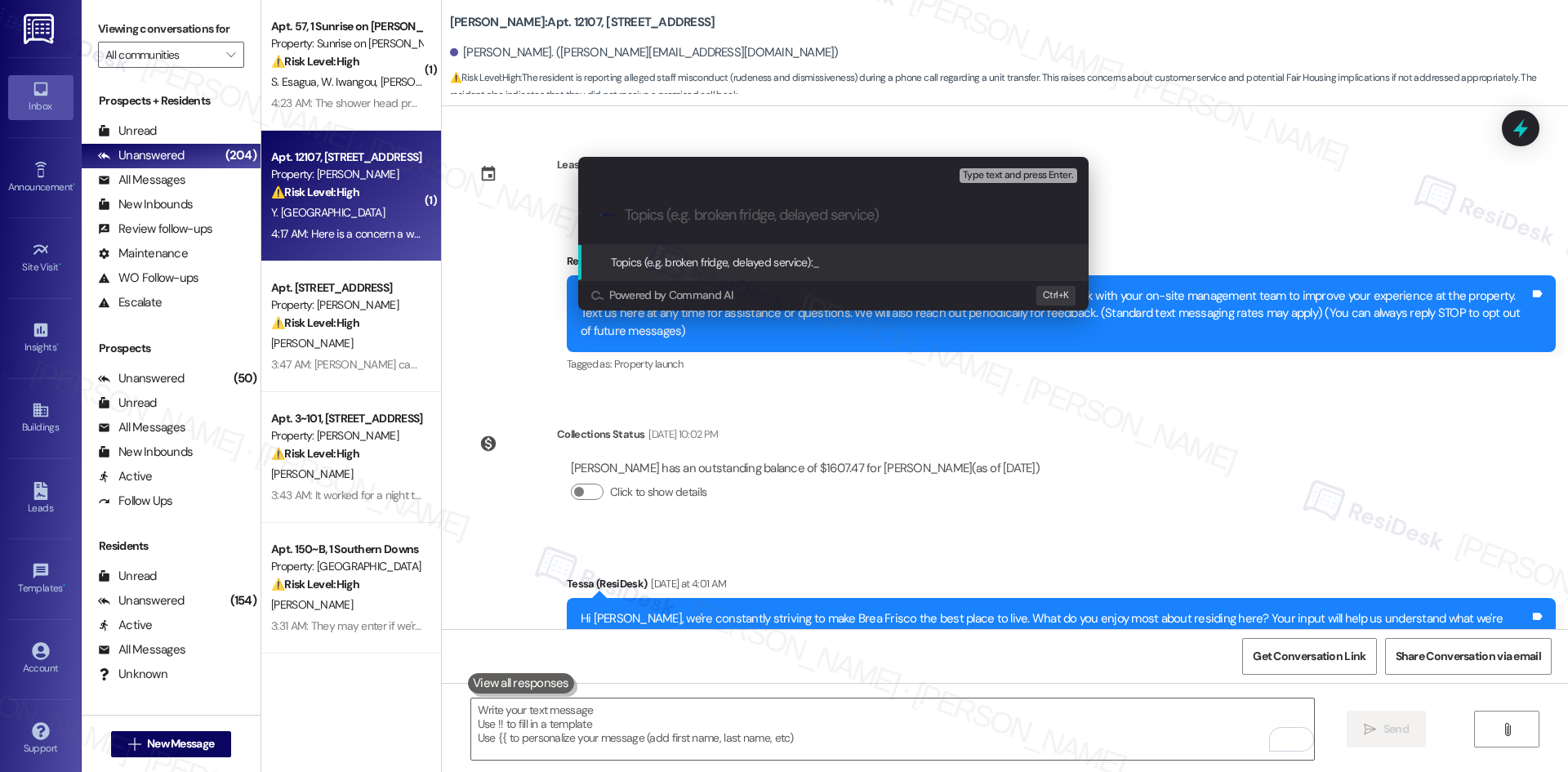
scroll to position [1410, 0]
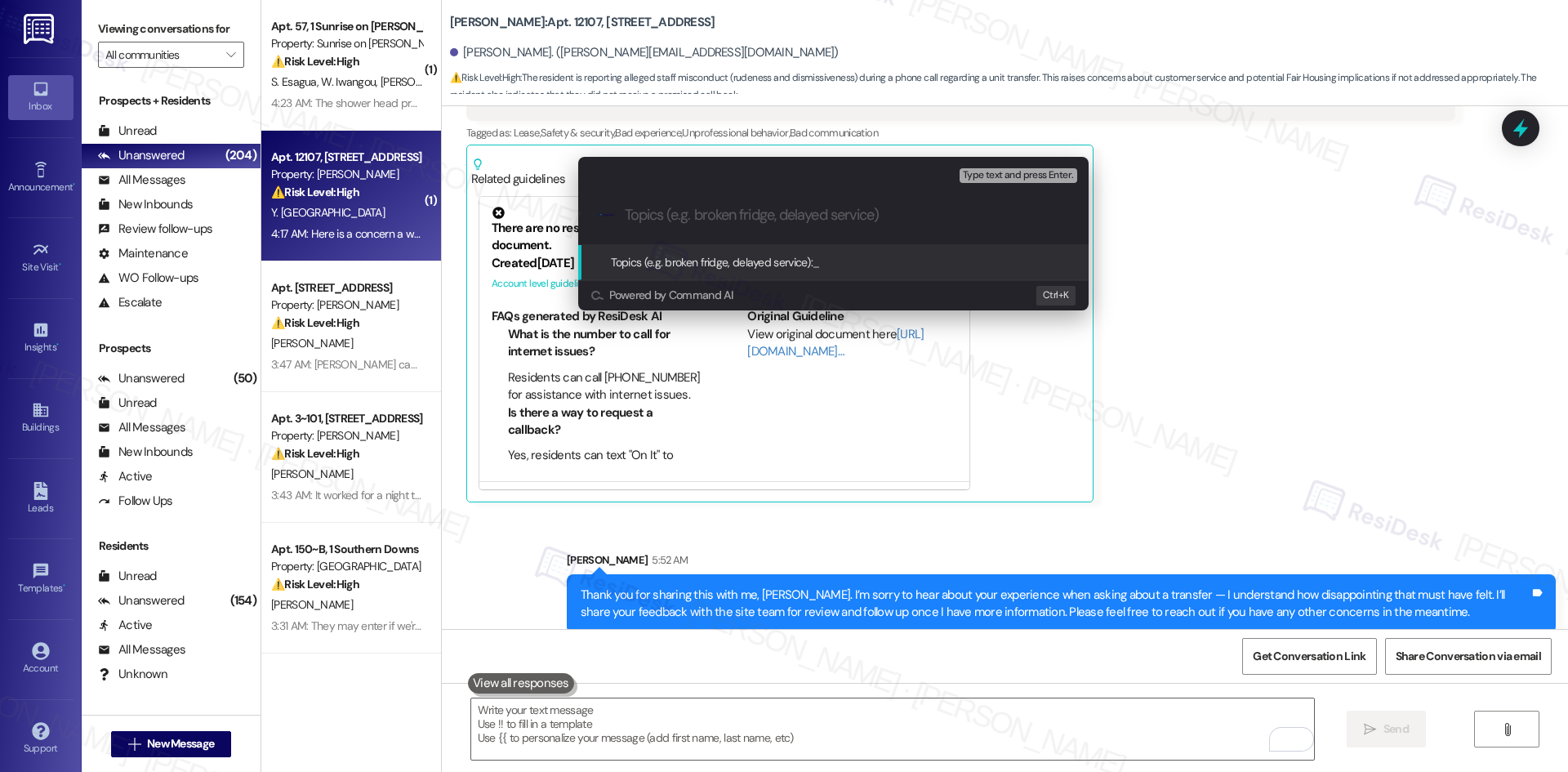
click at [712, 220] on input "Topics (e.g. broken fridge, delayed service)" at bounding box center [846, 214] width 444 height 17
paste input "Resident Feedback – Transfer Inquiry Experience"
type input "Resident Feedback – Transfer Inquiry Experience"
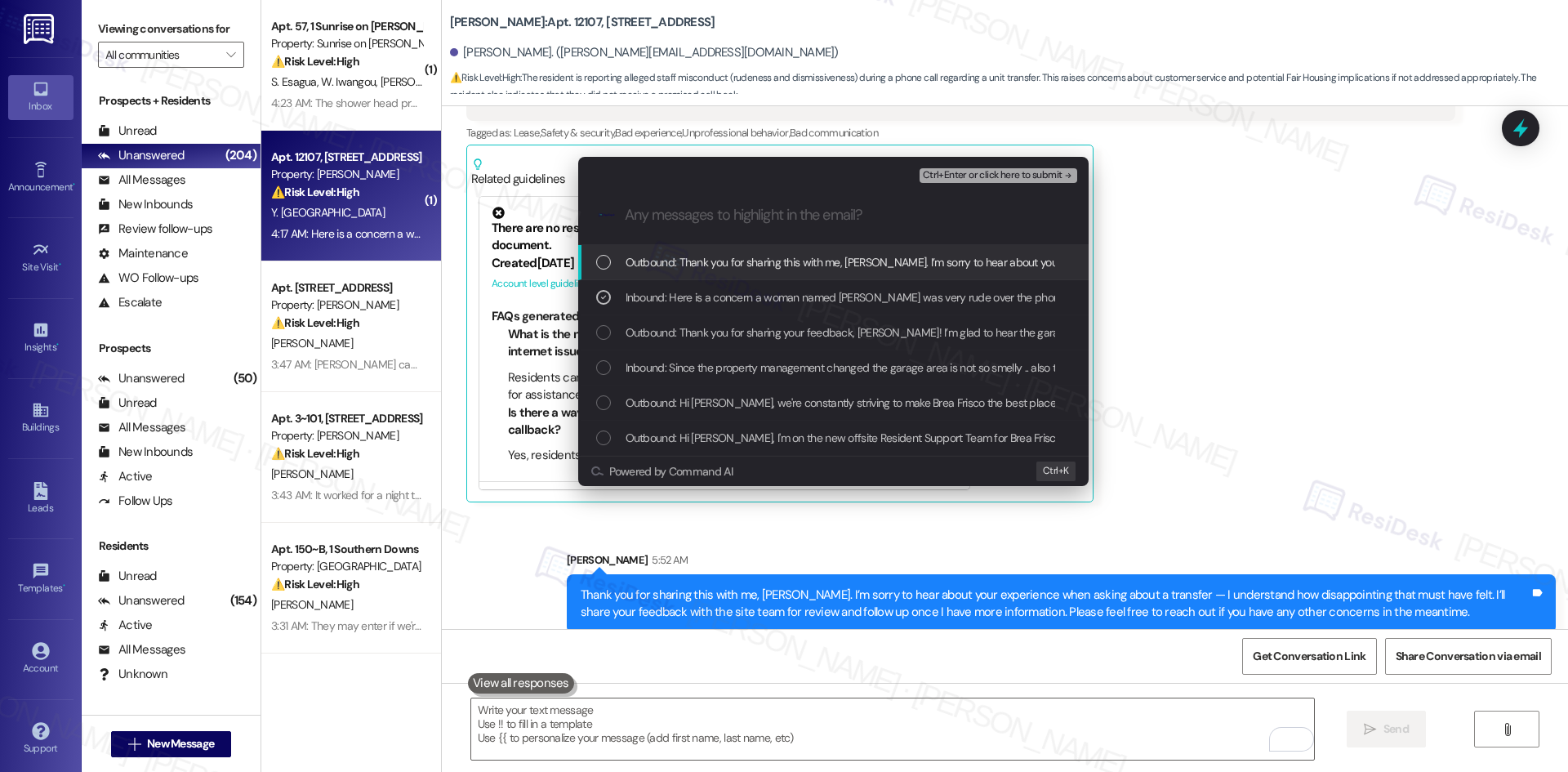
click at [1041, 174] on span "Ctrl+Enter or click here to submit" at bounding box center [993, 176] width 139 height 12
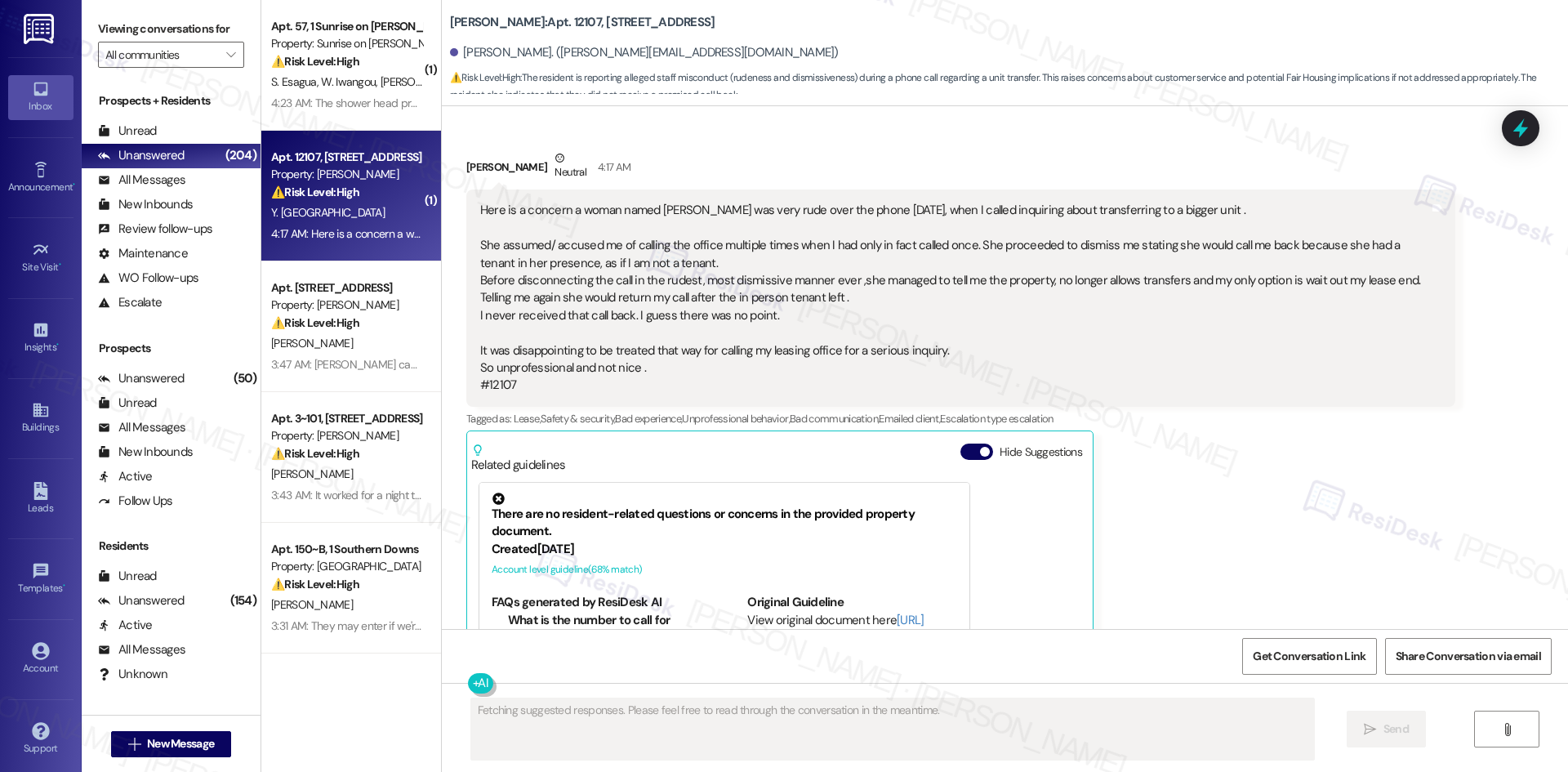
scroll to position [1278, 0]
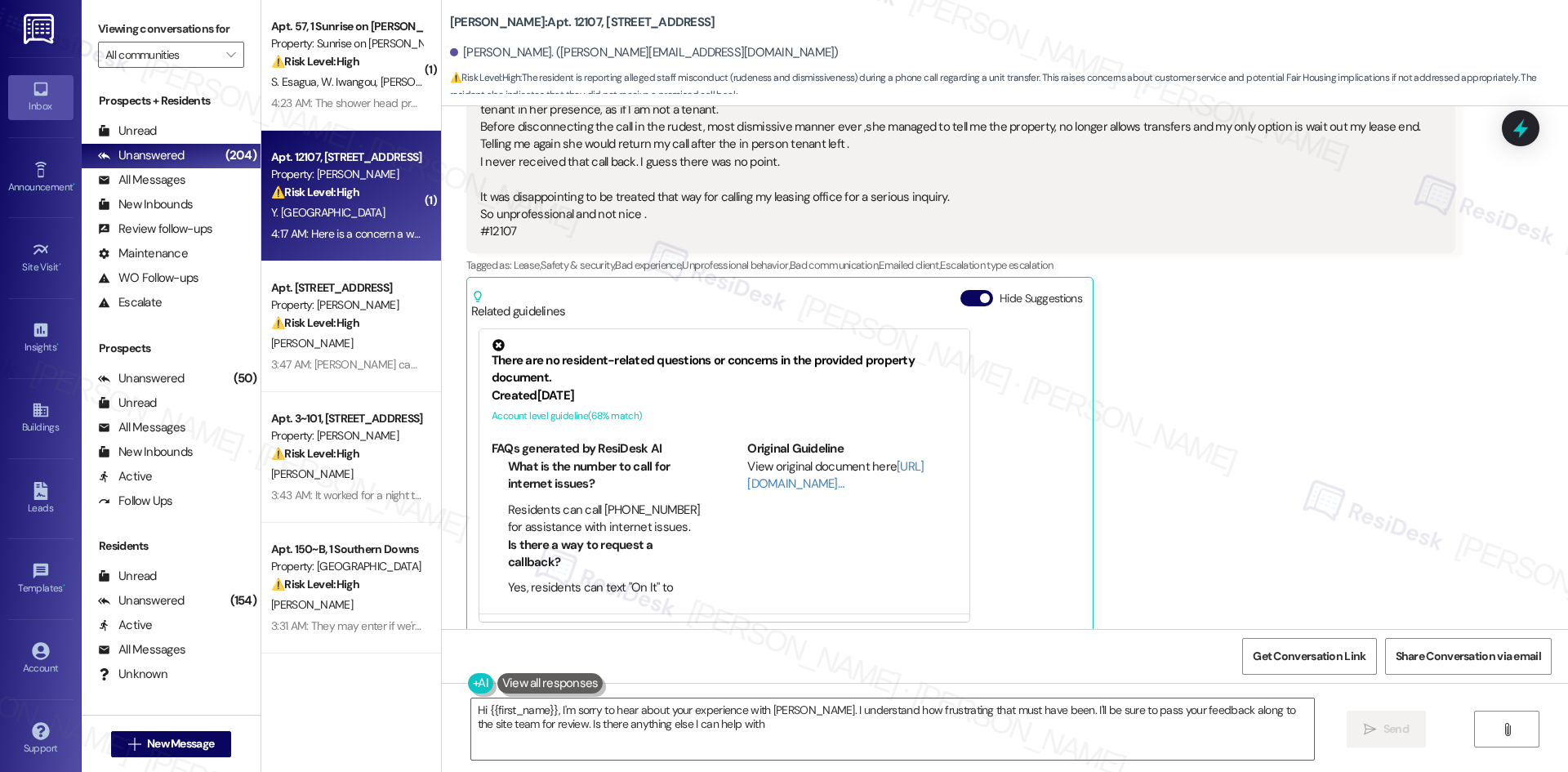
type textarea "Hi {{first_name}}, I'm sorry to hear about your experience with [PERSON_NAME]. …"
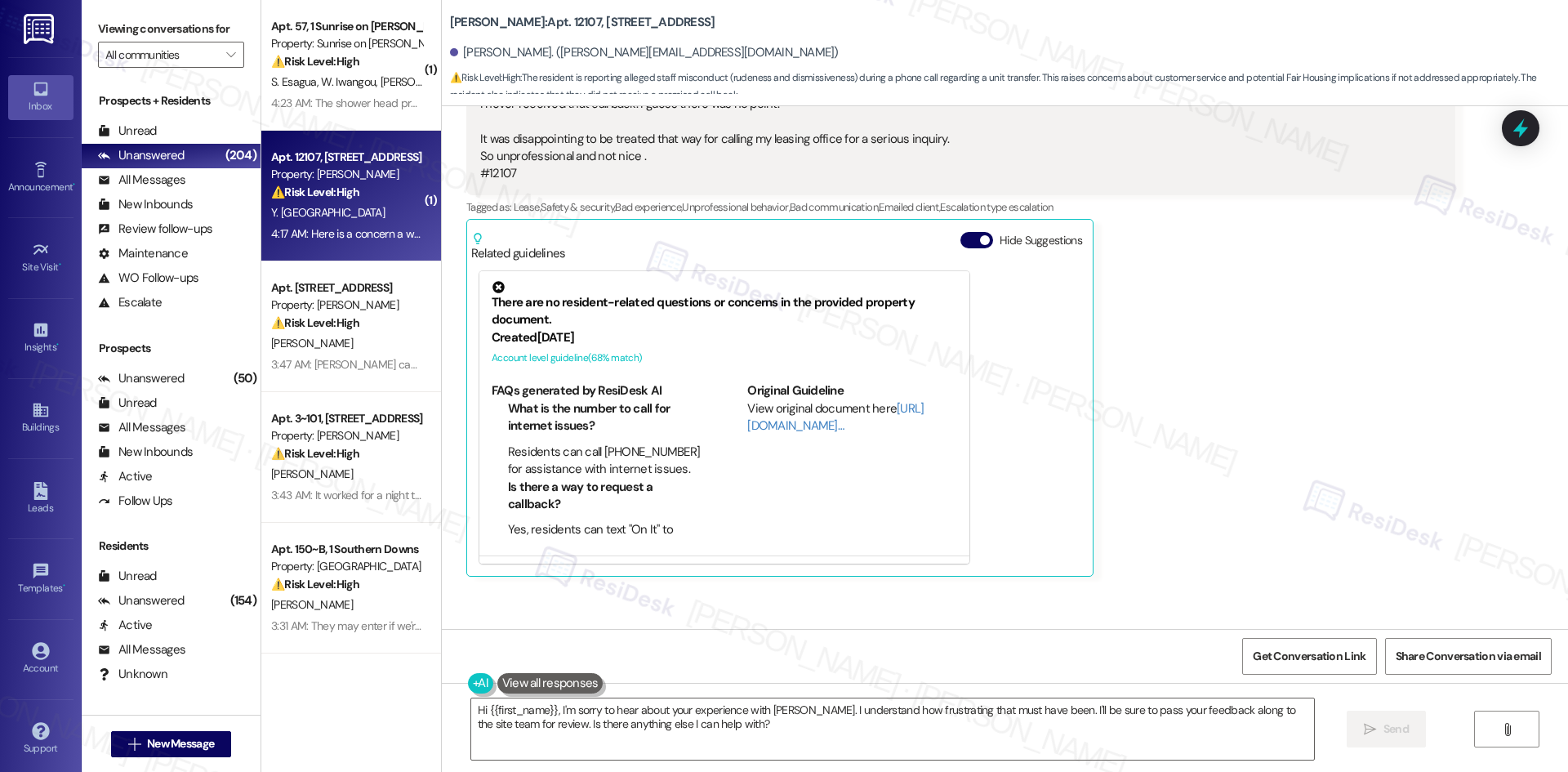
scroll to position [1434, 0]
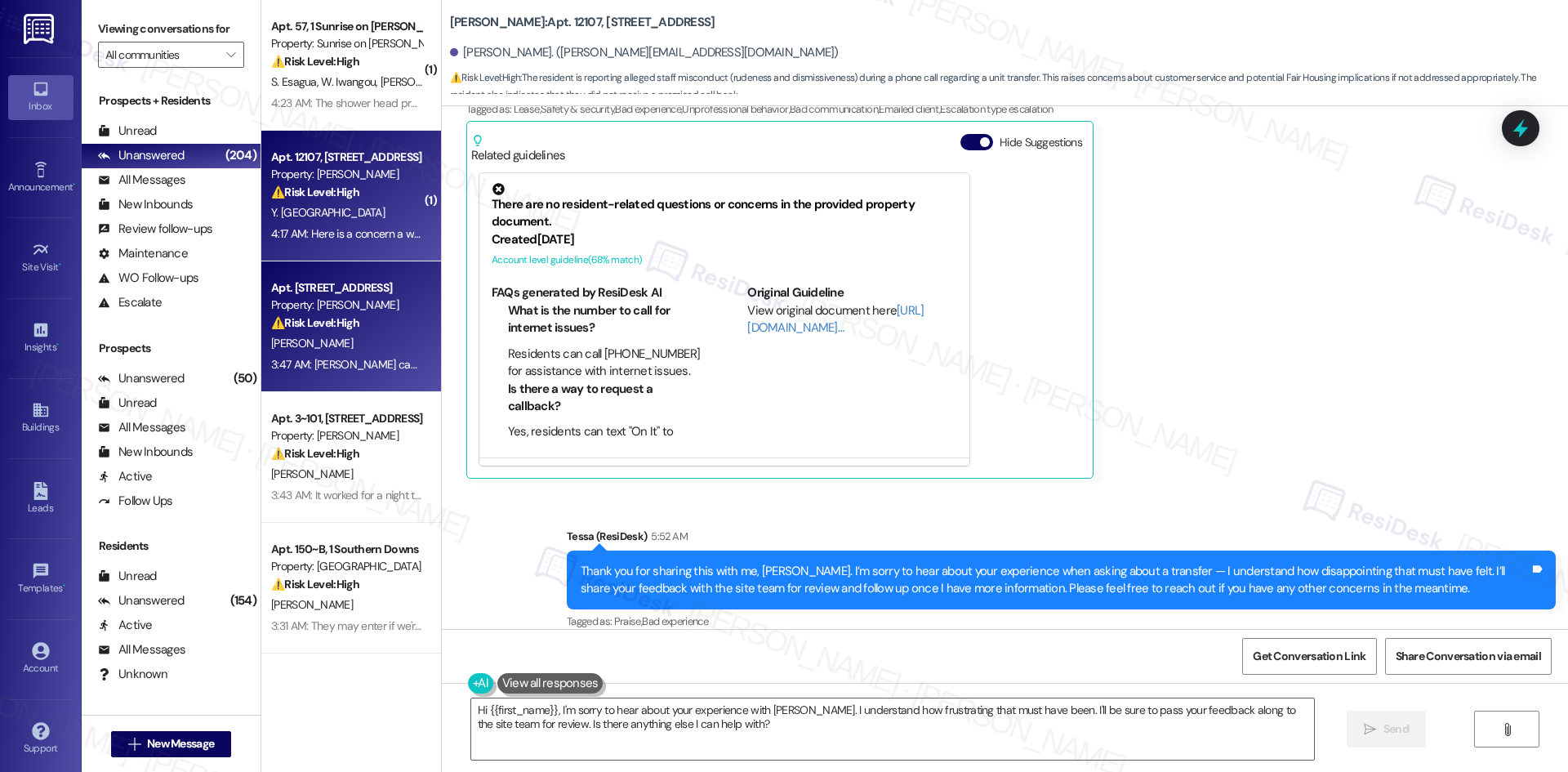
click at [339, 361] on div "3:47 AM: [PERSON_NAME] can someone check my refrigerator at 4:30? 3:47 AM: [PER…" at bounding box center [441, 363] width 340 height 15
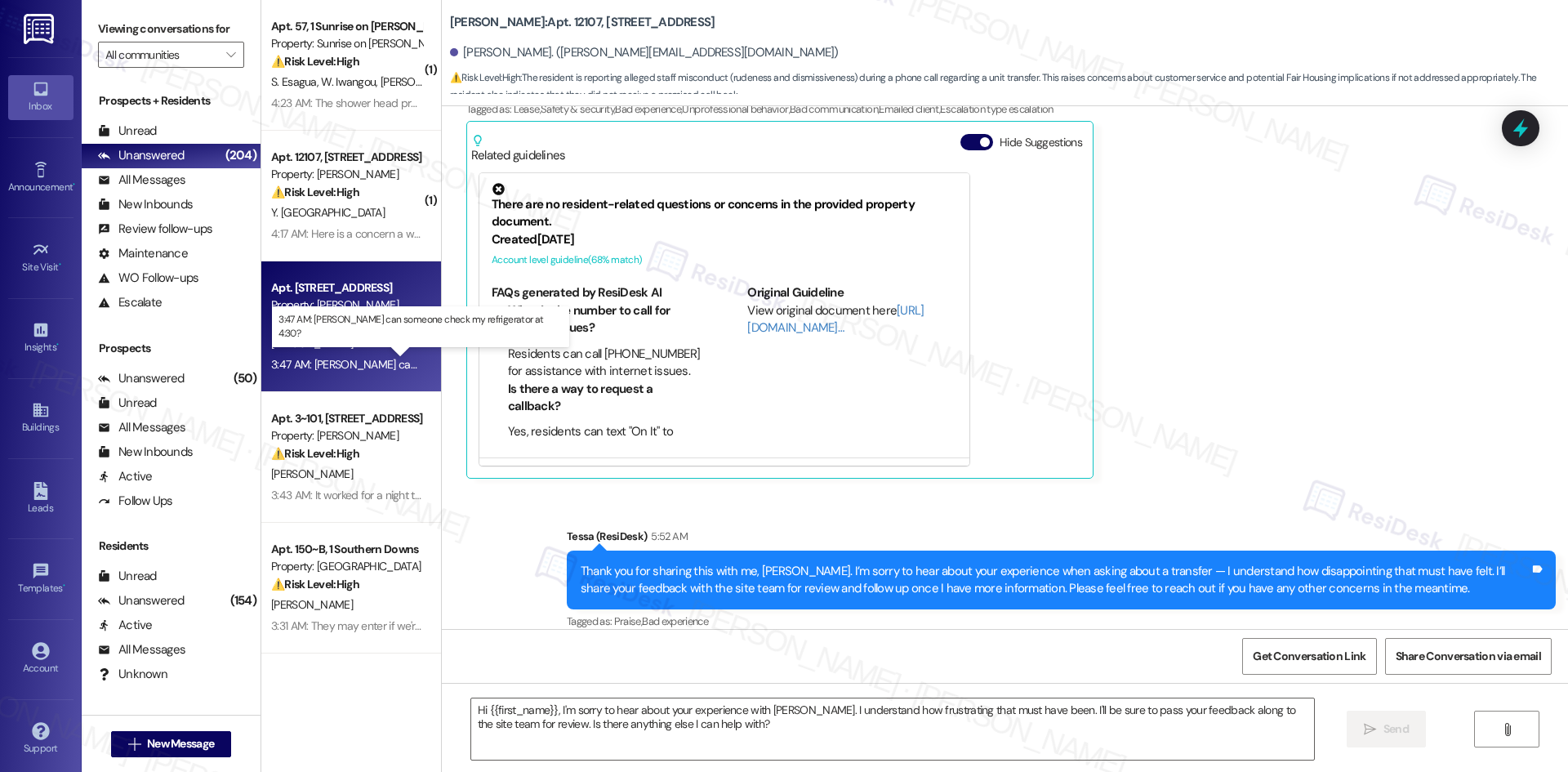
type textarea "Fetching suggested responses. Please feel free to read through the conversation…"
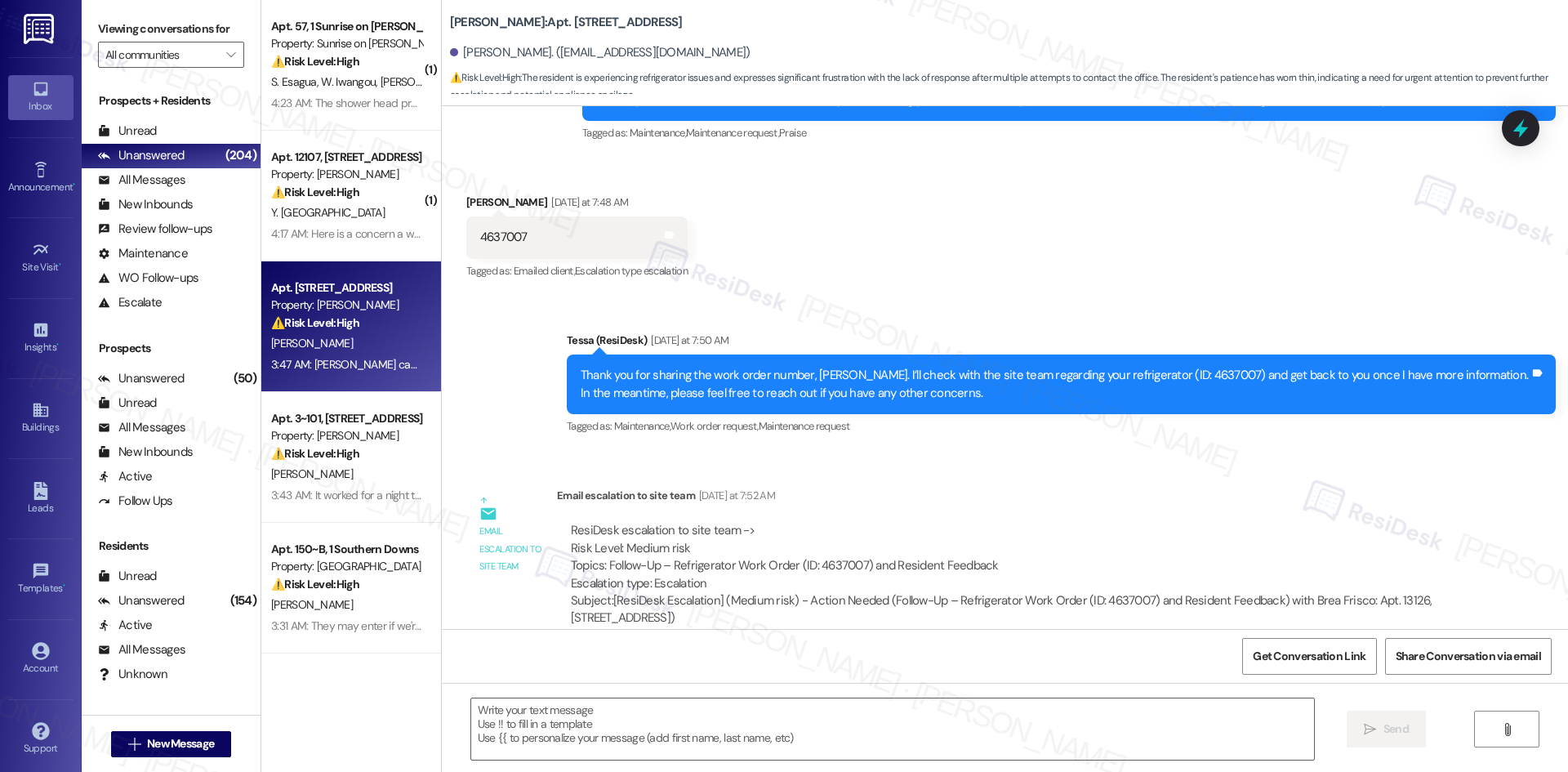
type textarea "Fetching suggested responses. Please feel free to read through the conversation…"
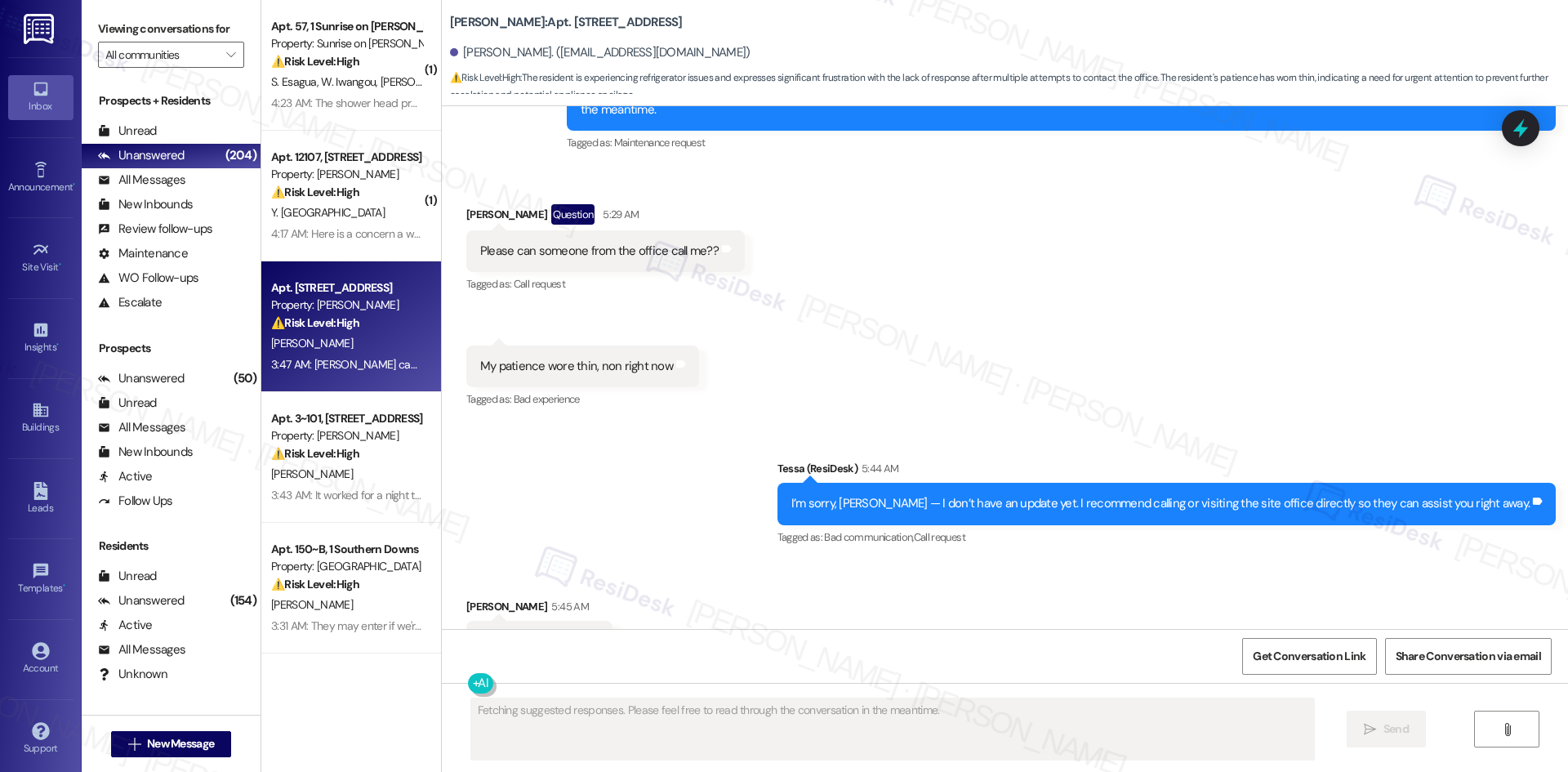
scroll to position [5738, 0]
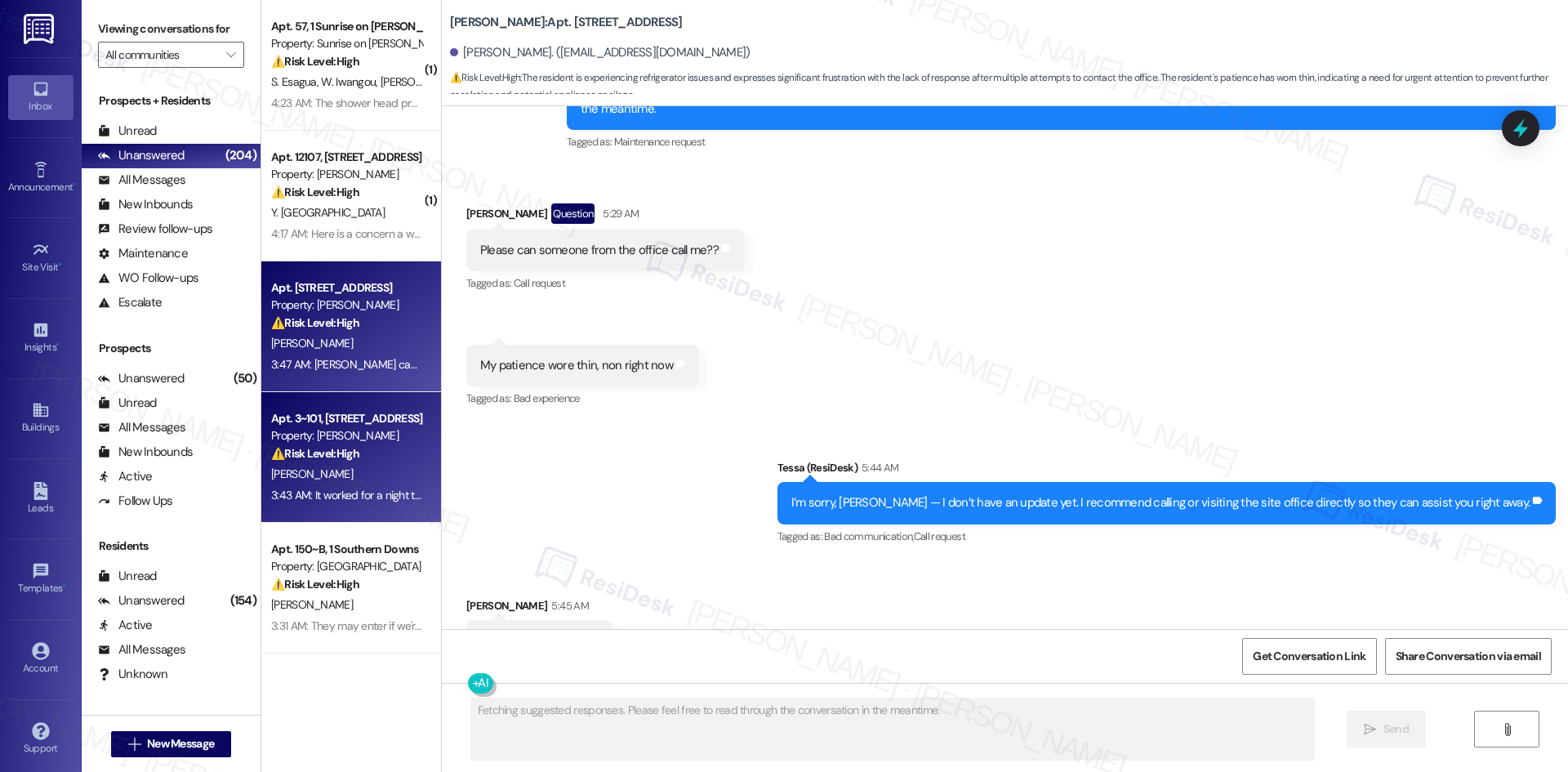
click at [373, 436] on div "Property: [PERSON_NAME]" at bounding box center [347, 435] width 151 height 17
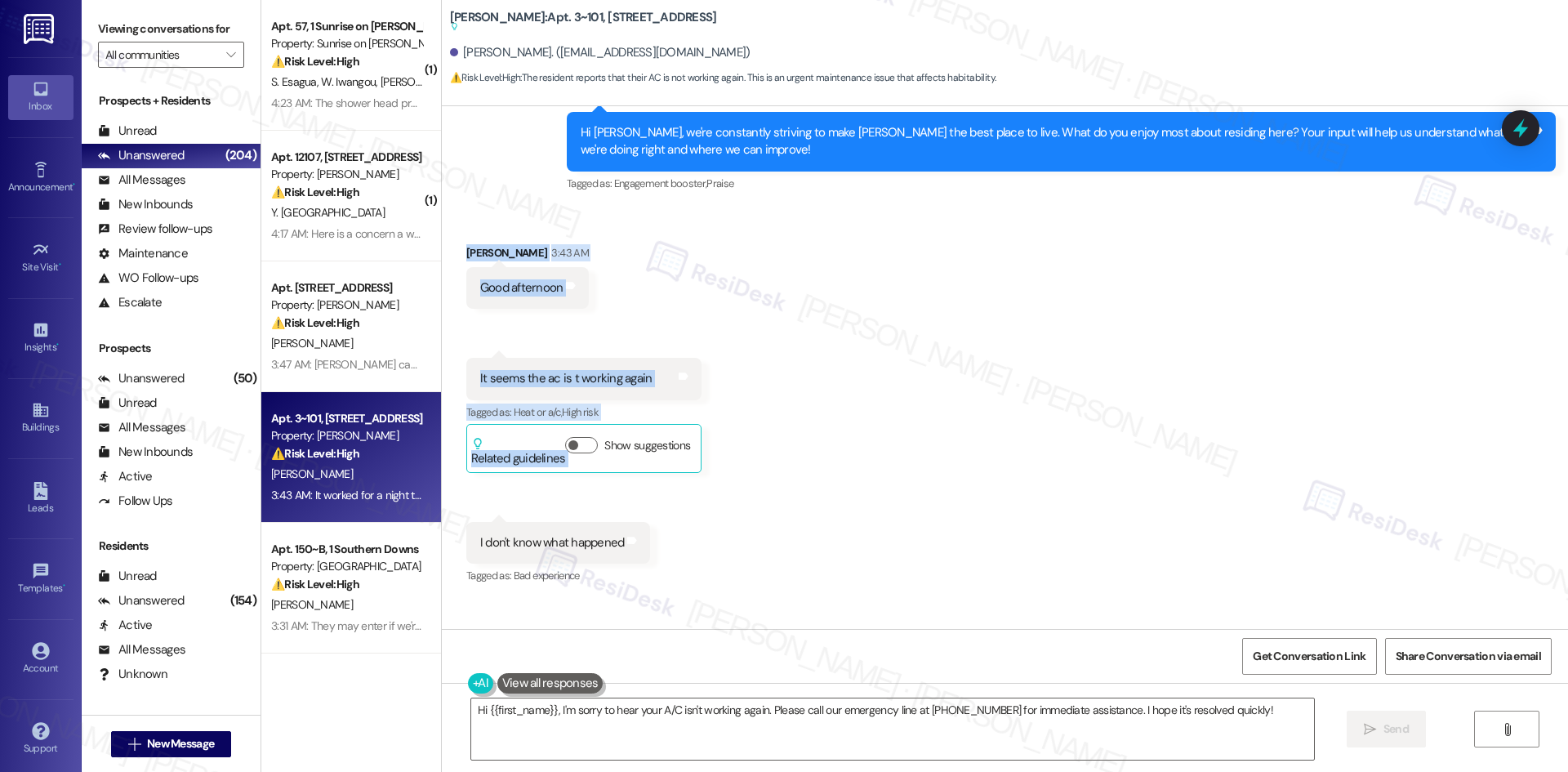
scroll to position [4742, 0]
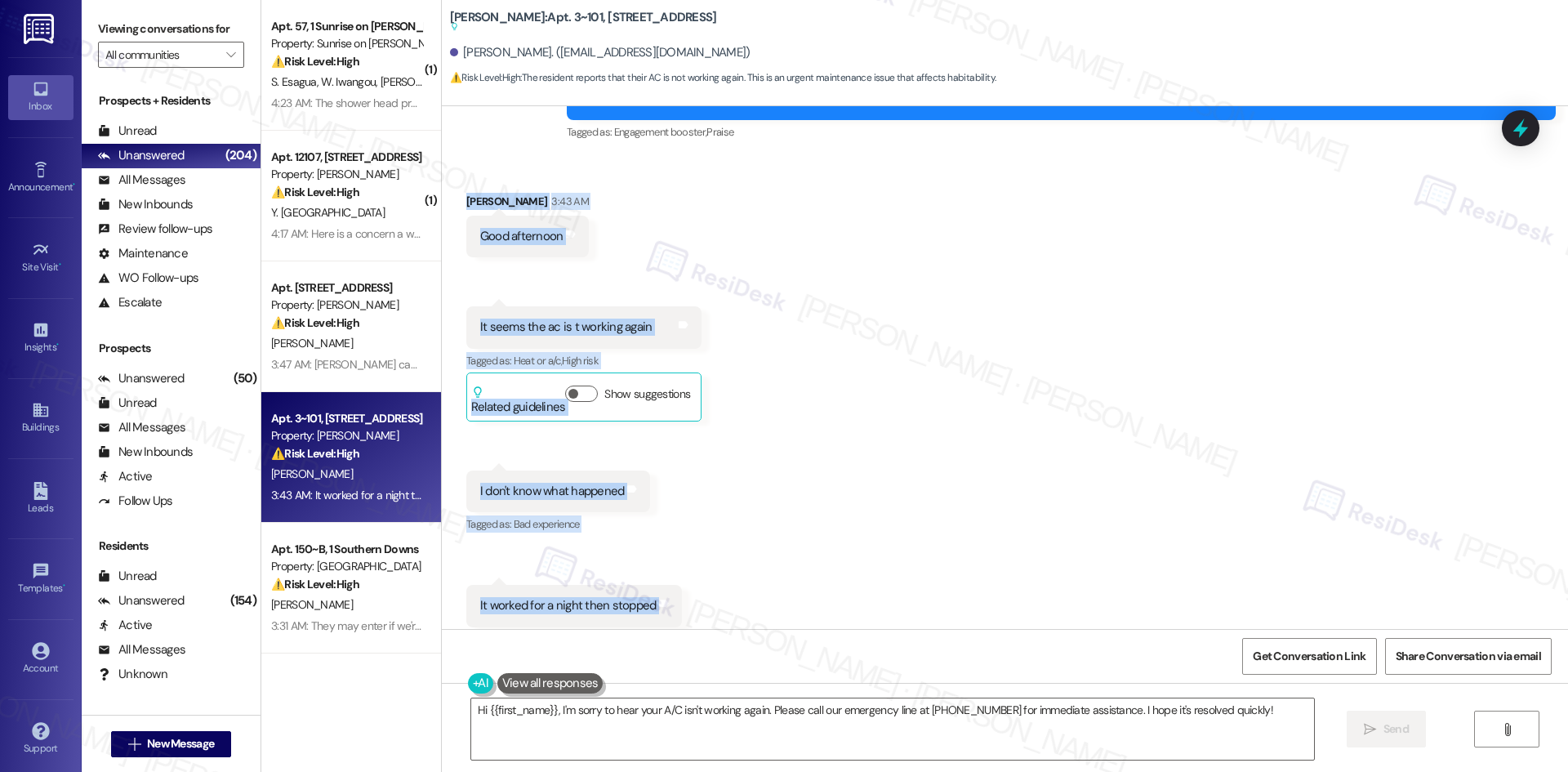
drag, startPoint x: 444, startPoint y: 235, endPoint x: 728, endPoint y: 584, distance: 450.0
click at [723, 588] on div "Received via SMS [PERSON_NAME] 3:43 AM Good afternoon Tags and notes Received v…" at bounding box center [1004, 410] width 1126 height 507
copy div "[PERSON_NAME] 3:43 AM Good afternoon Tags and notes Received via SMS 3:43 AM [P…"
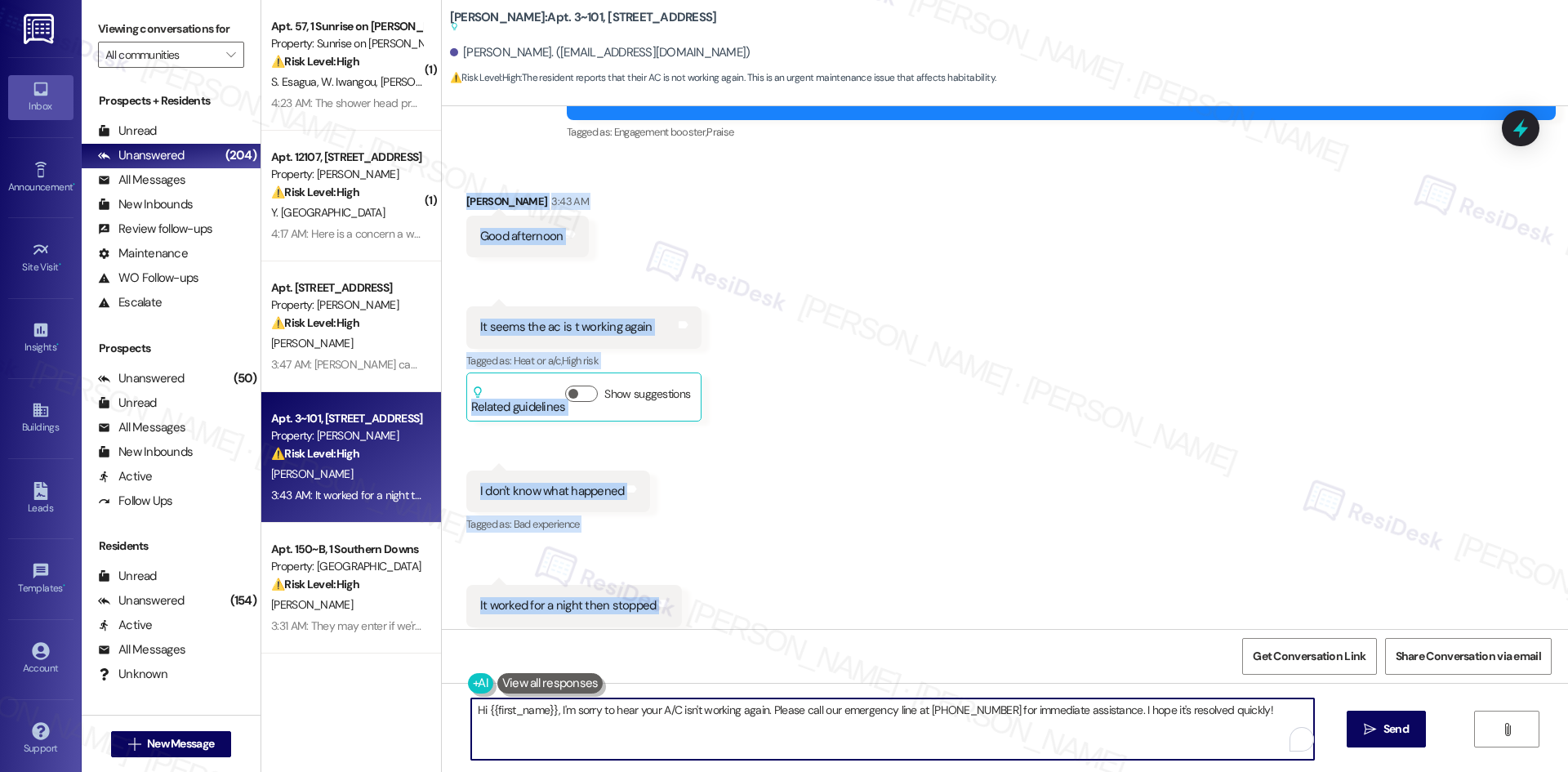
click at [749, 740] on textarea "Hi {{first_name}}, I'm sorry to hear your A/C isn't working again. Please call …" at bounding box center [892, 729] width 842 height 61
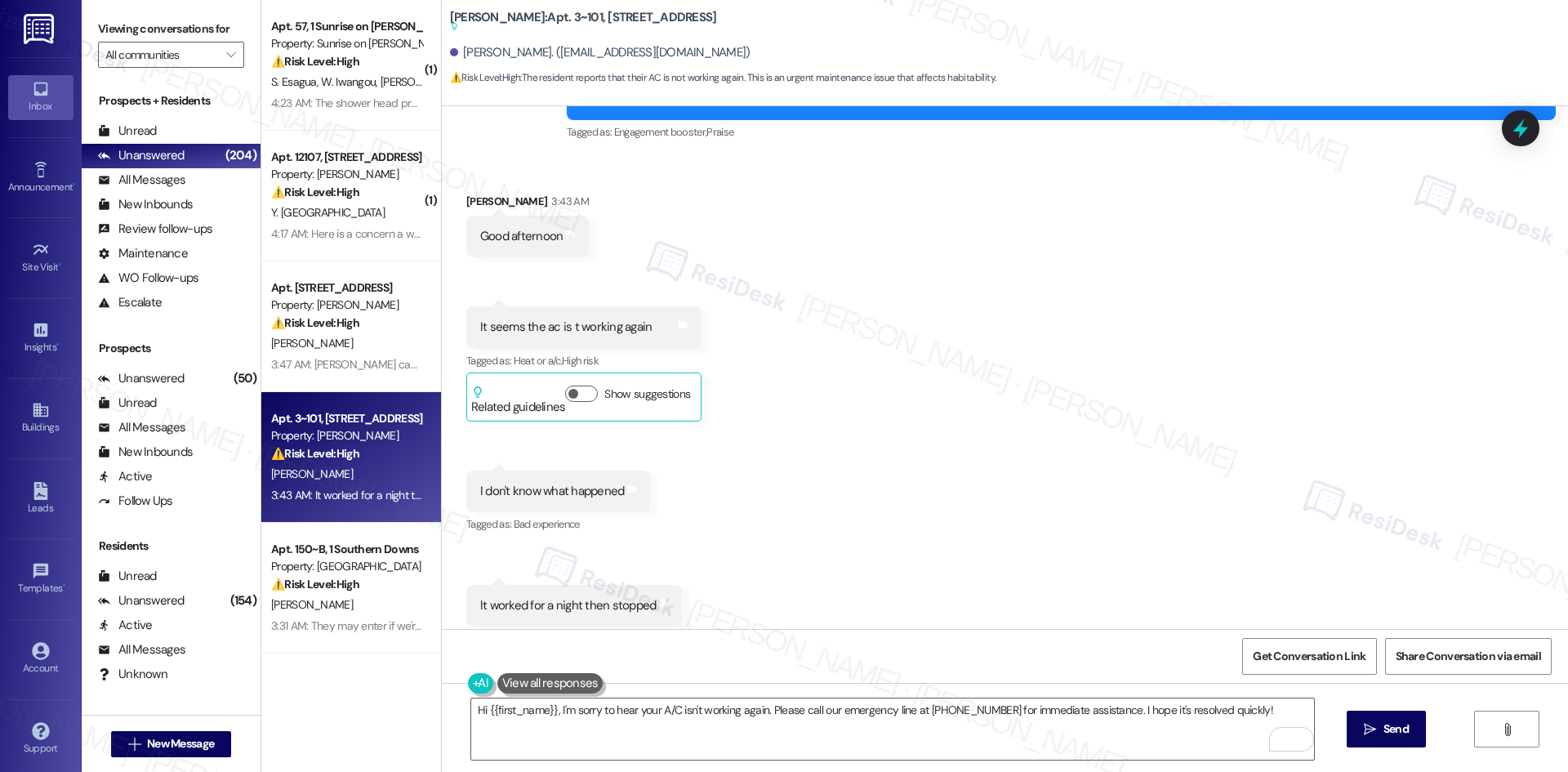
click at [1120, 411] on div "Received via SMS [PERSON_NAME] 3:43 AM Good afternoon Tags and notes Received v…" at bounding box center [1004, 410] width 1126 height 507
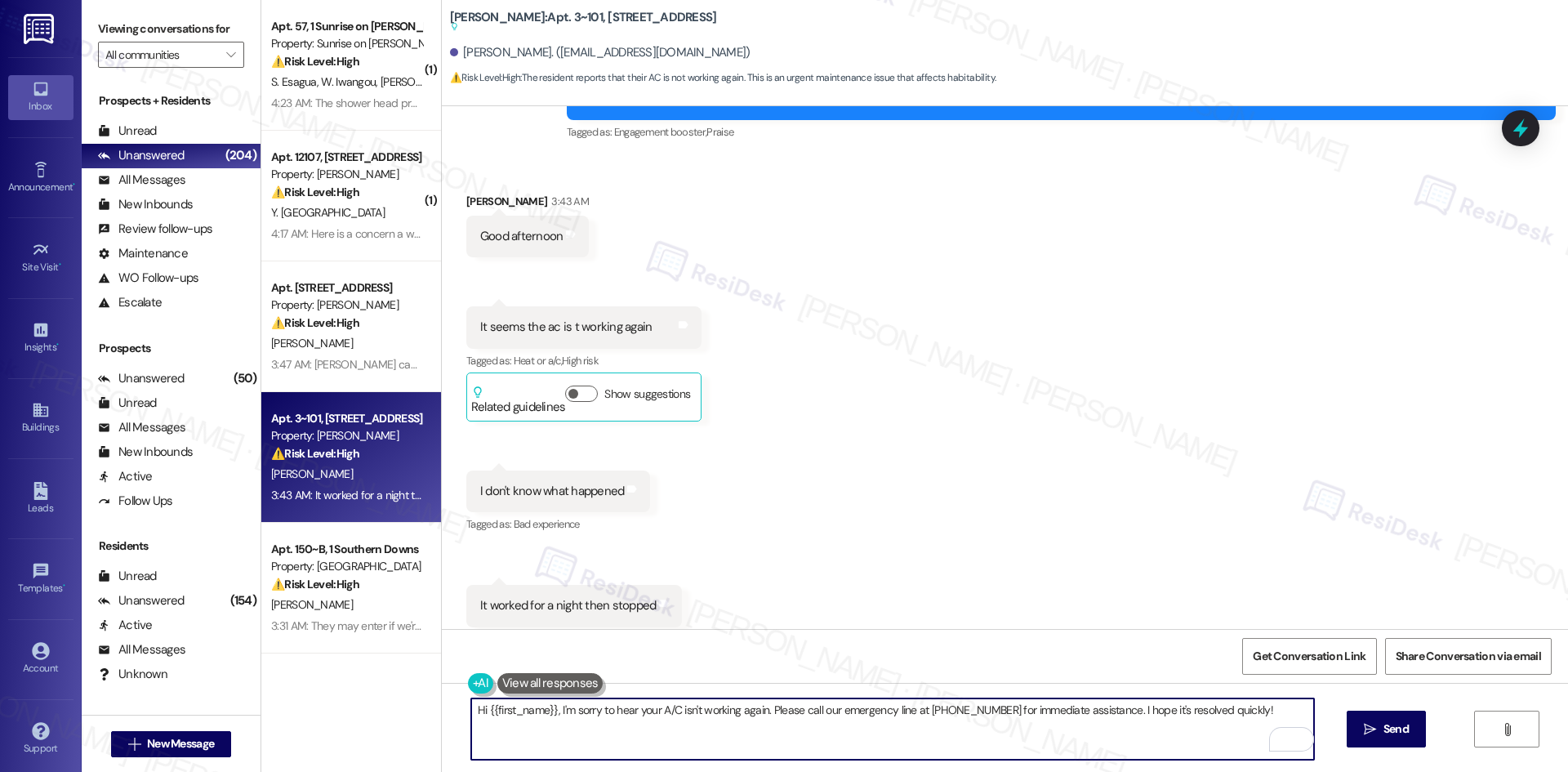
drag, startPoint x: 550, startPoint y: 711, endPoint x: 434, endPoint y: 712, distance: 116.0
click at [442, 712] on div "Hi {{first_name}}, I'm sorry to hear your A/C isn't working again. Please call …" at bounding box center [1004, 744] width 1126 height 123
type textarea "I'm sorry to hear your A/C isn't working again. Please call our emergency line …"
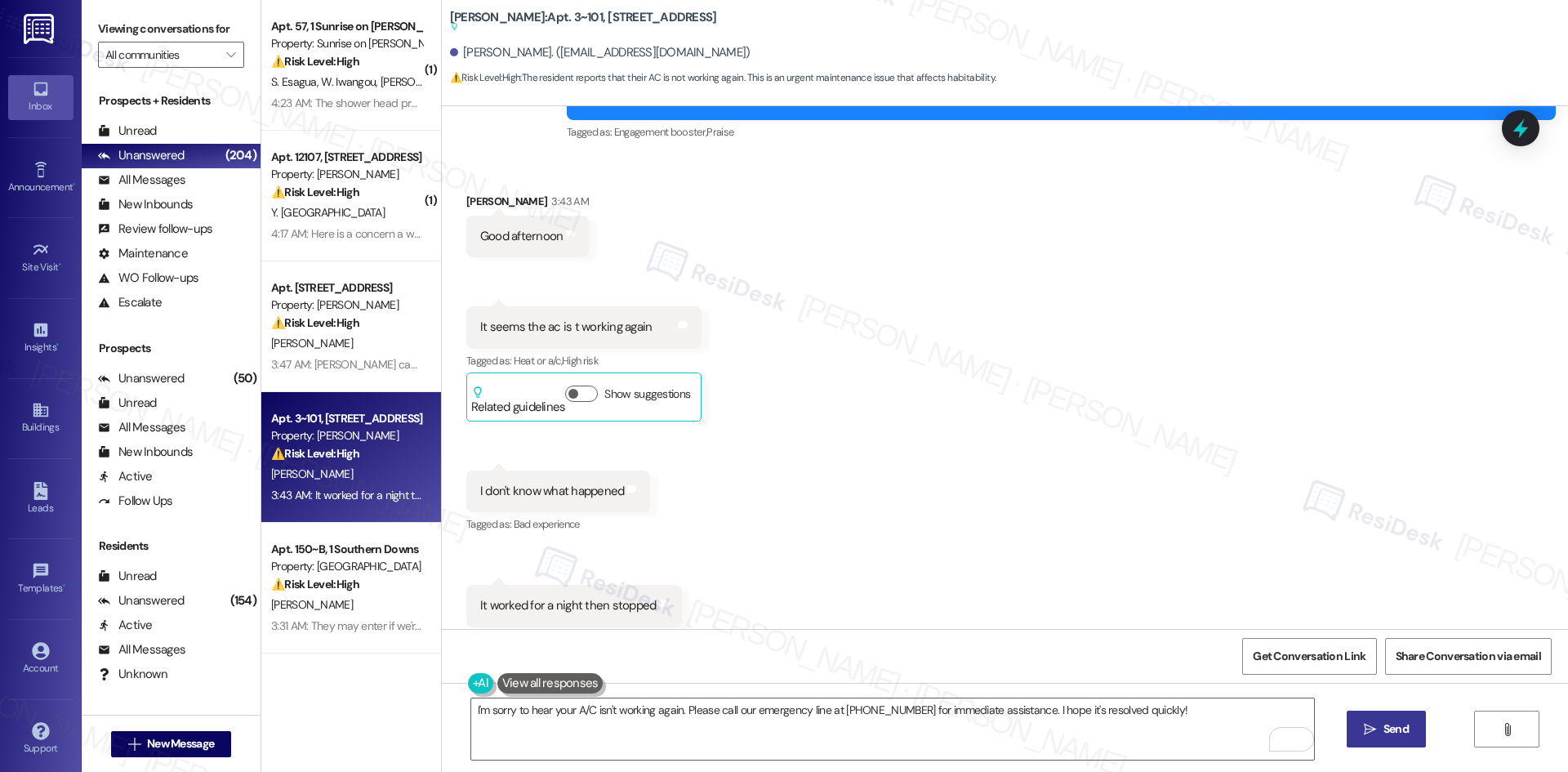
click at [1400, 733] on span "Send" at bounding box center [1396, 729] width 26 height 17
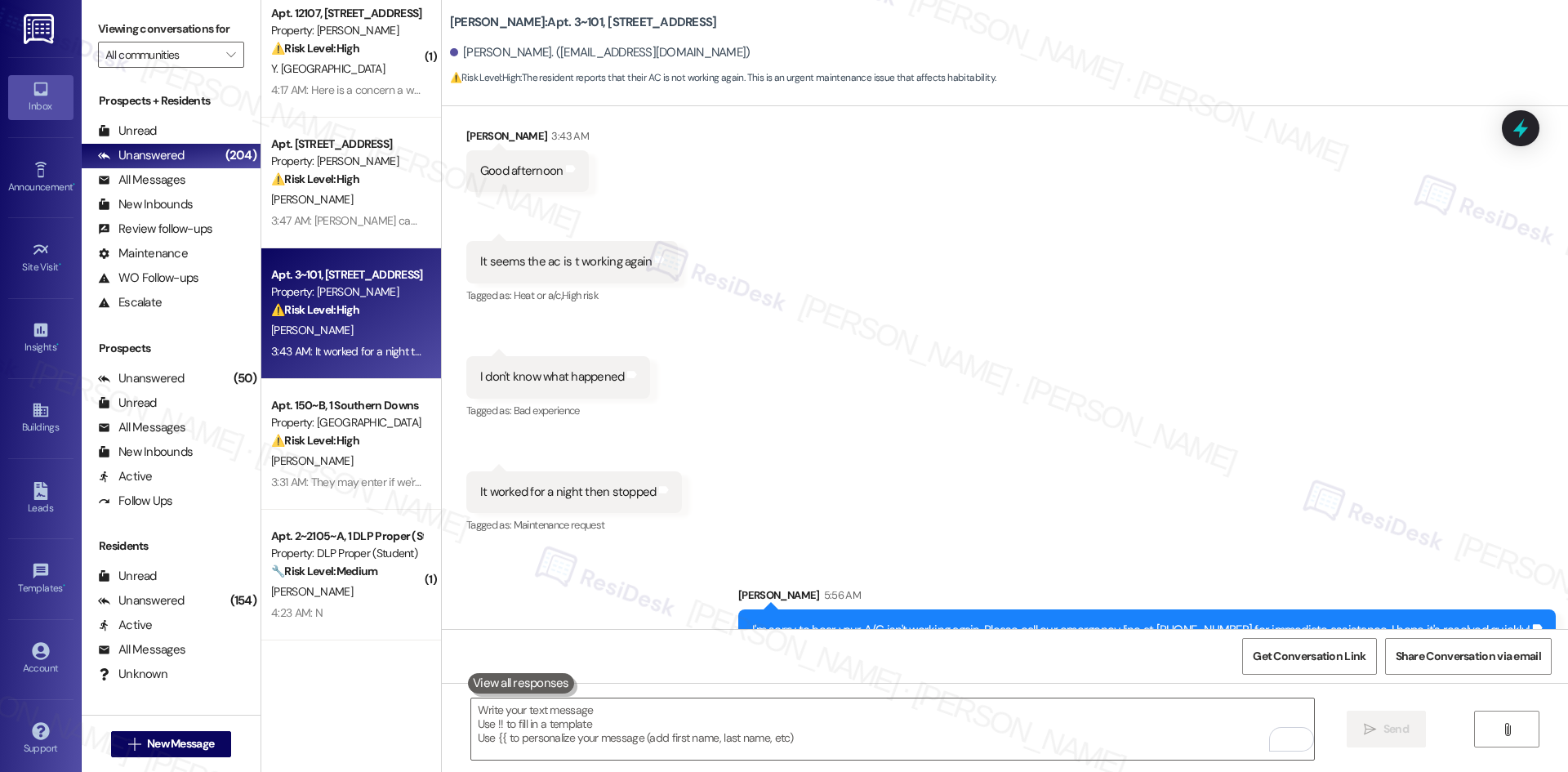
scroll to position [163, 0]
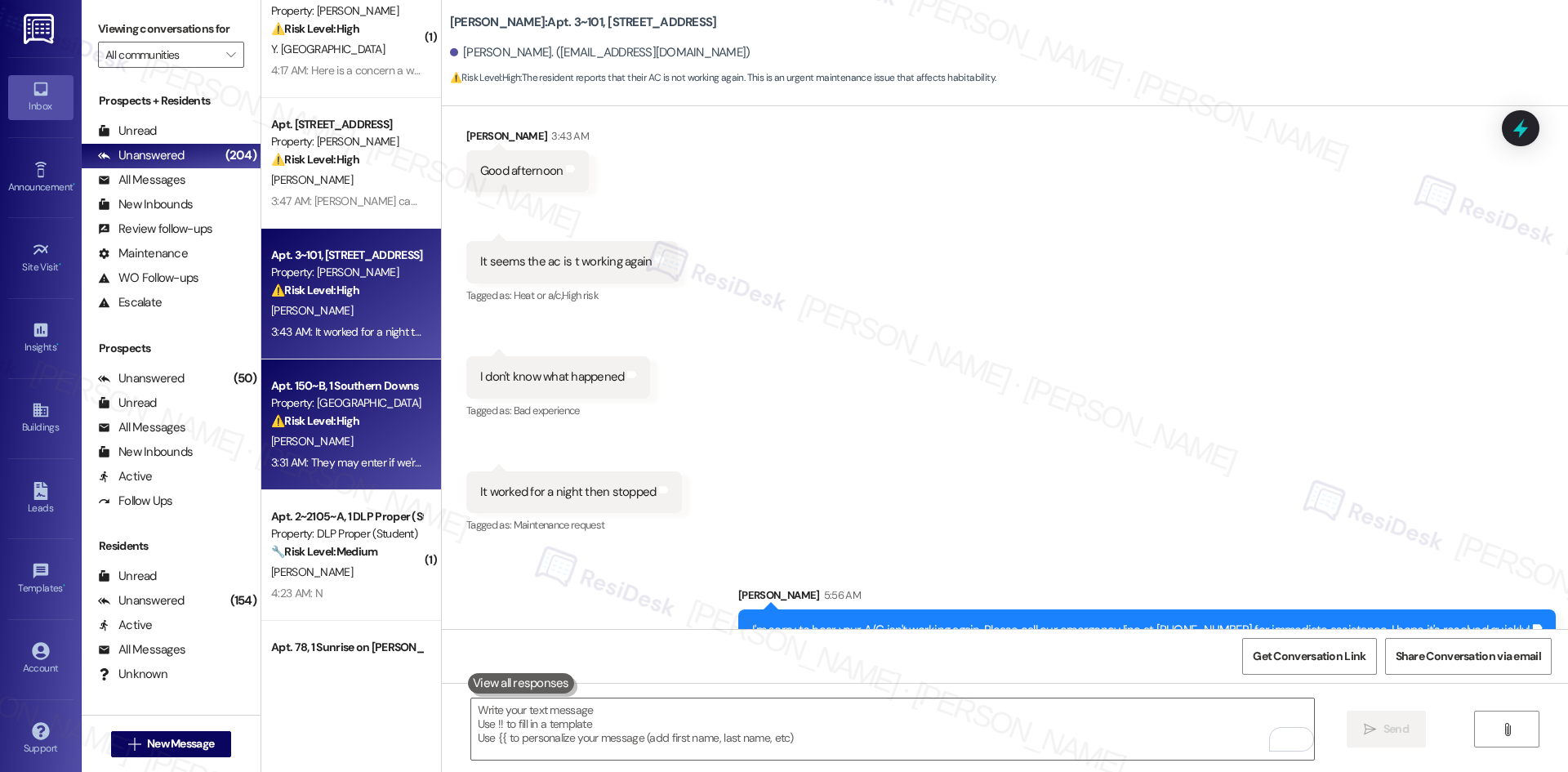
click at [337, 420] on strong "⚠️ Risk Level: High" at bounding box center [315, 420] width 88 height 15
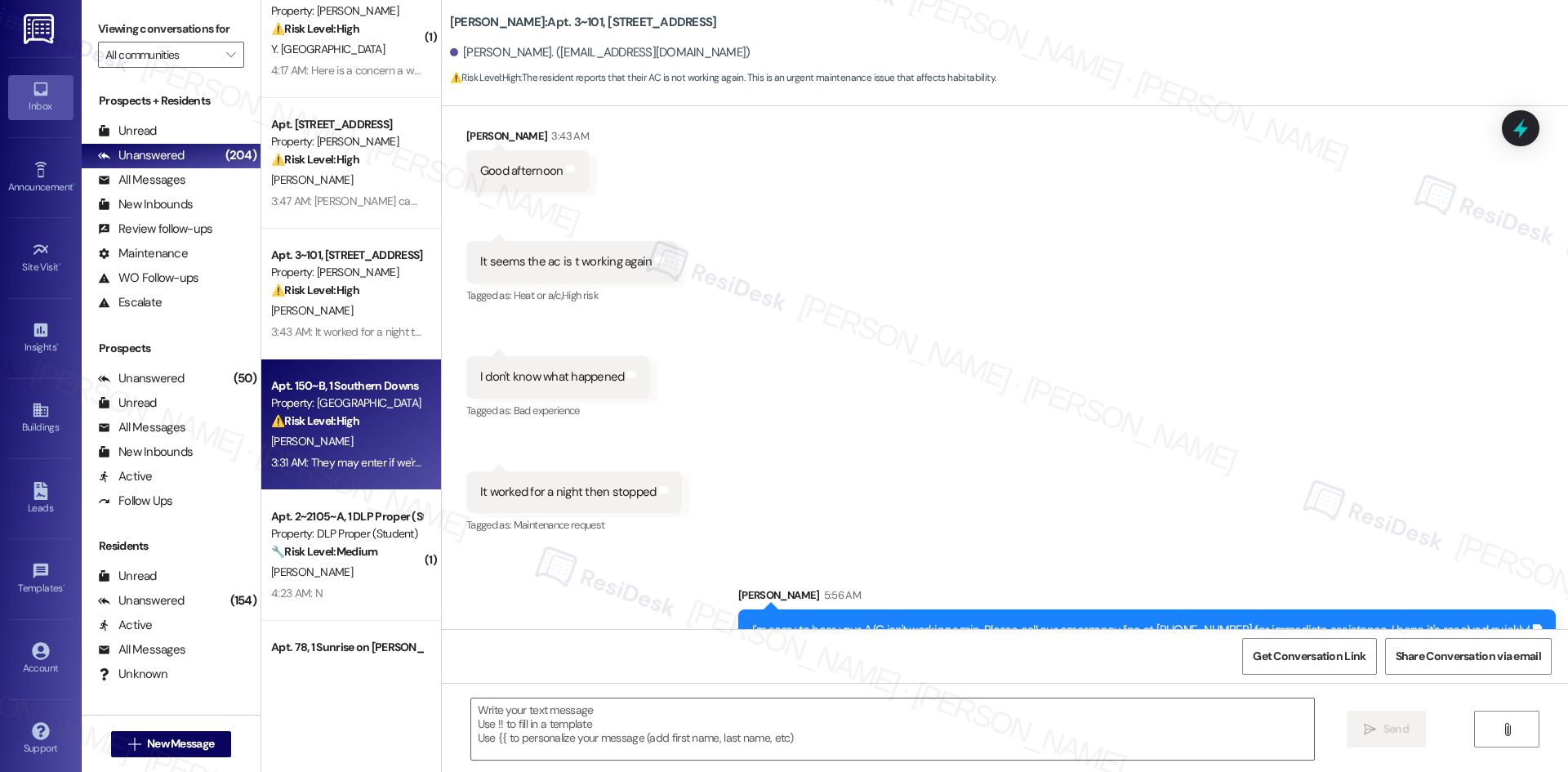
type textarea "Fetching suggested responses. Please feel free to read through the conversation…"
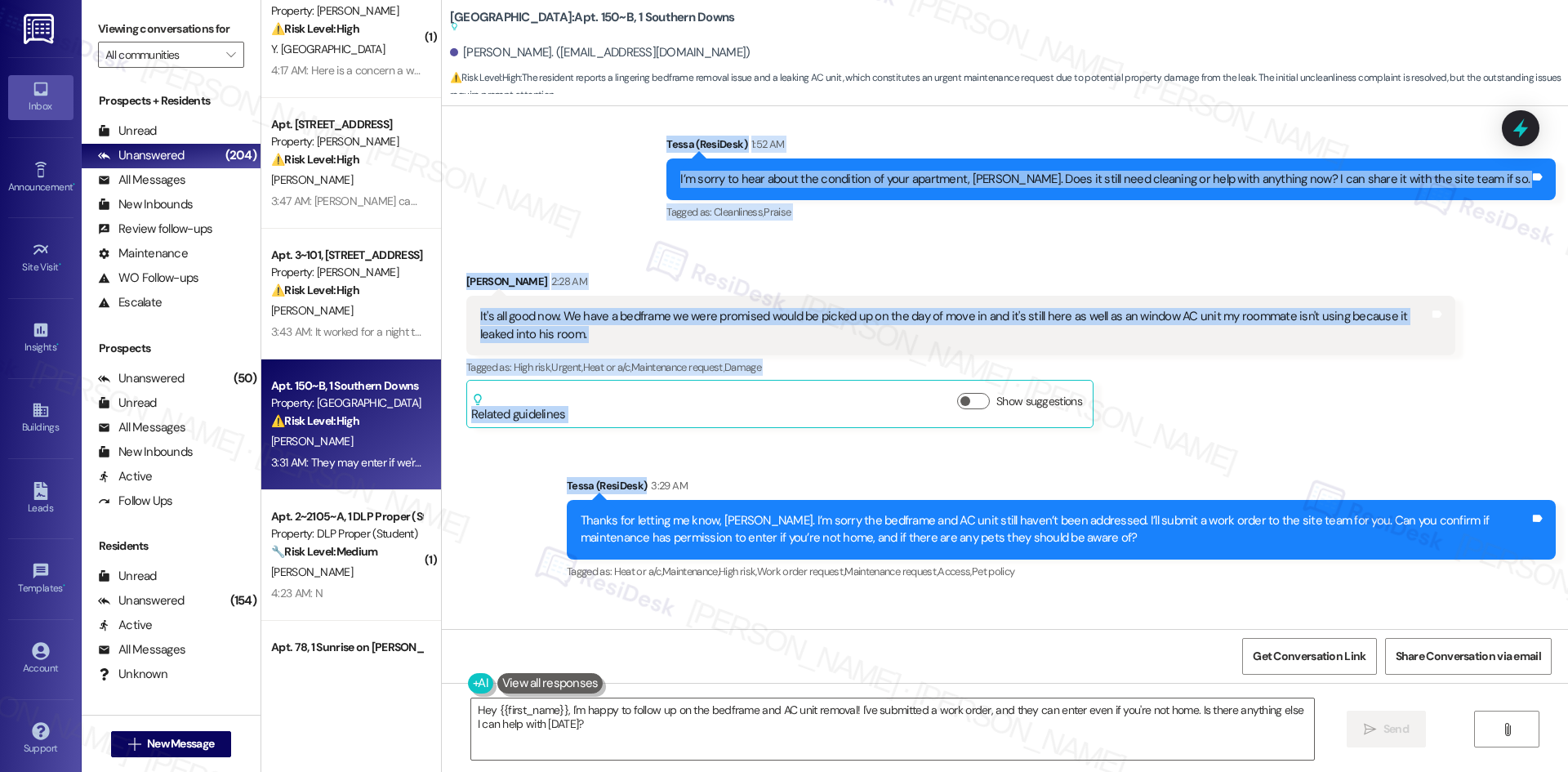
scroll to position [699, 0]
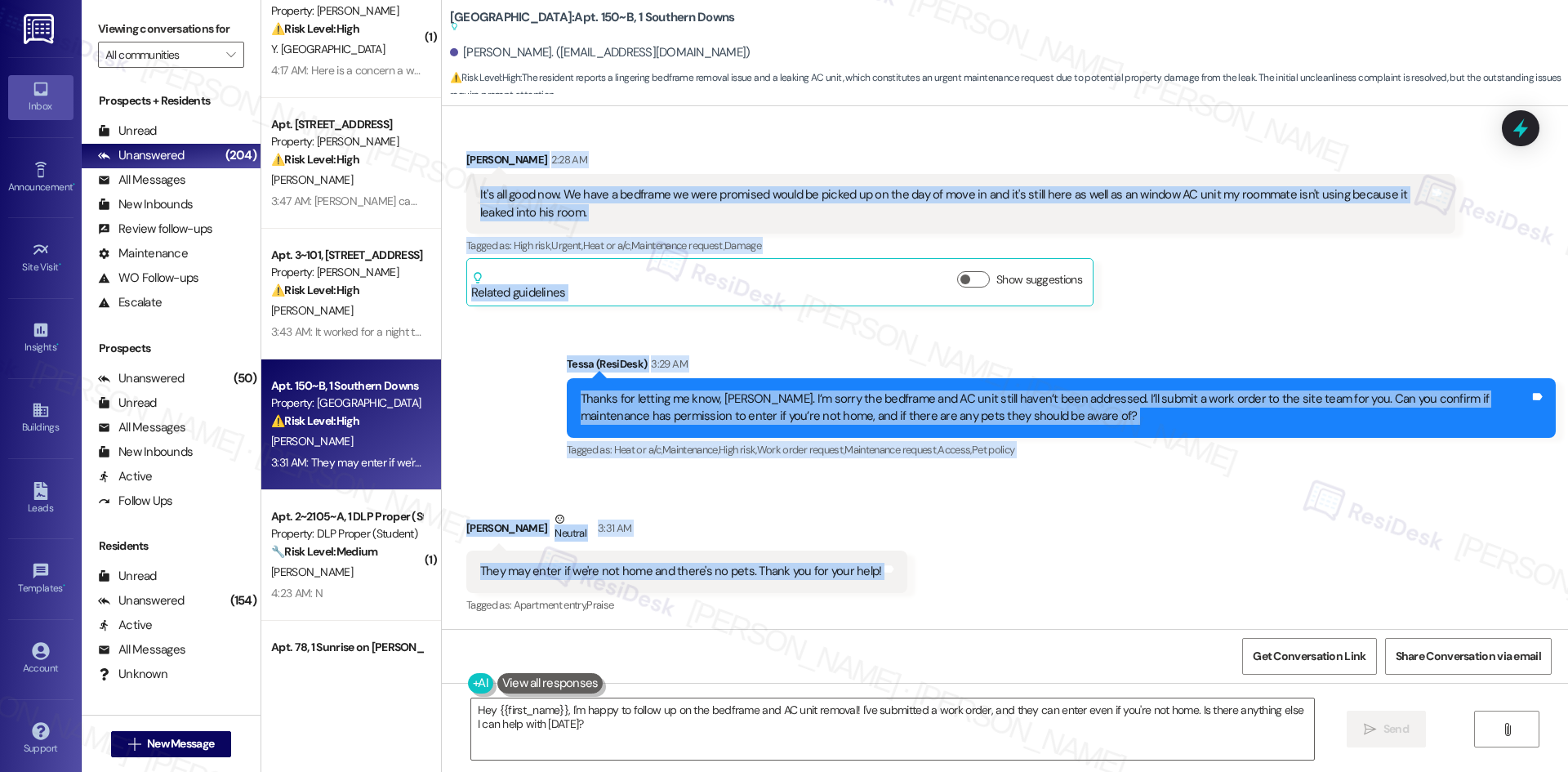
drag, startPoint x: 709, startPoint y: 343, endPoint x: 892, endPoint y: 579, distance: 298.6
click at [892, 579] on div "Lease started Aug 10, 2025 at 8:00 AM Survey, sent via SMS Residesk Automated S…" at bounding box center [1004, 367] width 1126 height 523
copy div "Tessa (ResiDesk) 1:52 AM I’m sorry to hear about the condition of your apartmen…"
click at [609, 318] on div "Received via SMS William Kirkley 2:28 AM It's all good now. We have a bedframe …" at bounding box center [960, 228] width 1013 height 180
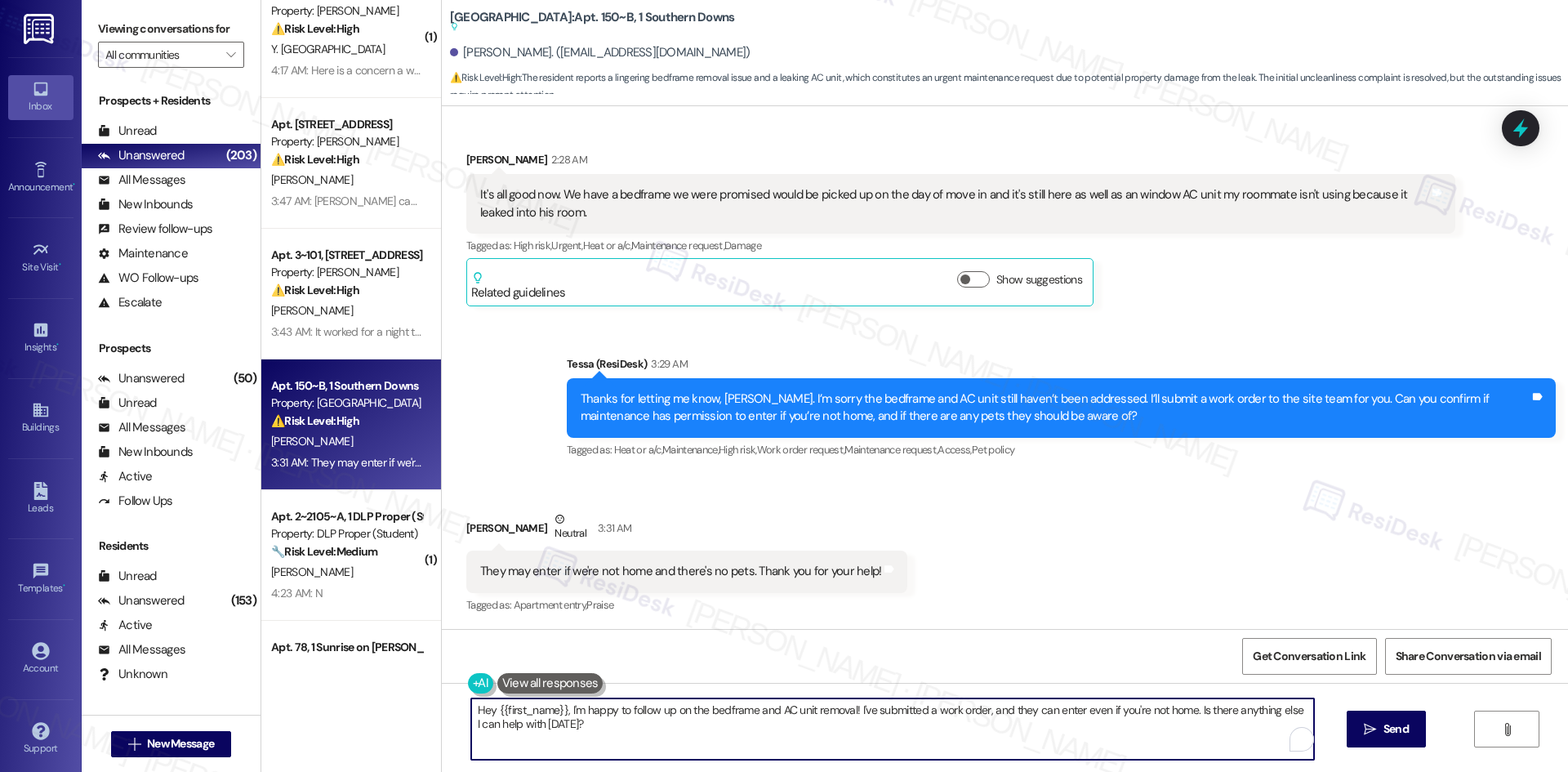
click at [618, 750] on textarea "Hey {{first_name}}, I'm happy to follow up on the bedframe and AC unit removal!…" at bounding box center [892, 729] width 842 height 61
paste textarea "Thank you for confirming, William. I’ll let the site team know about the bedfra…"
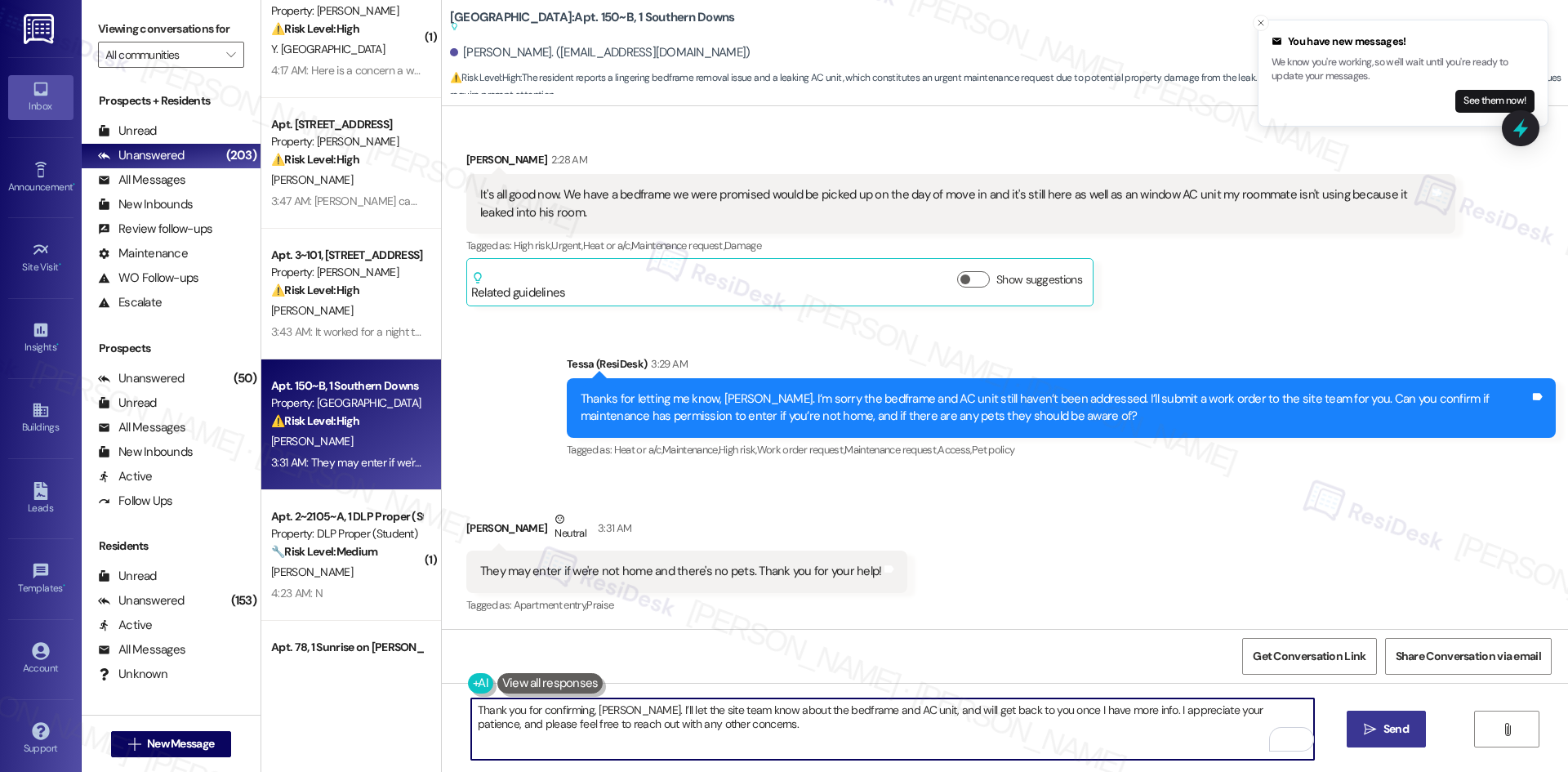
type textarea "Thank you for confirming, William. I’ll let the site team know about the bedfra…"
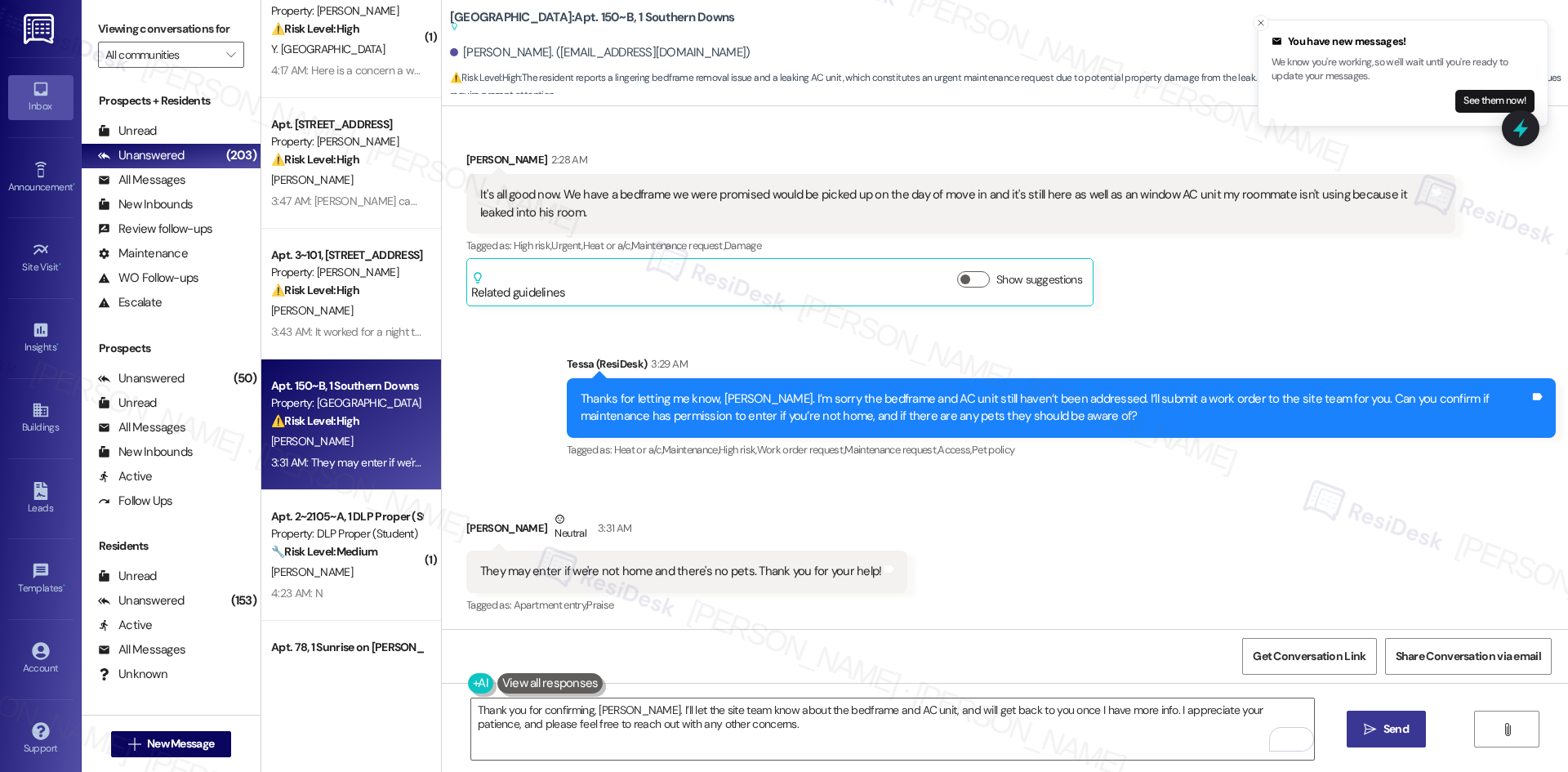
click at [1383, 724] on span "Send" at bounding box center [1396, 729] width 26 height 17
type textarea "Hey {{first_name}}, I'm following up on the bedframe and AC unit. I'll check wi…"
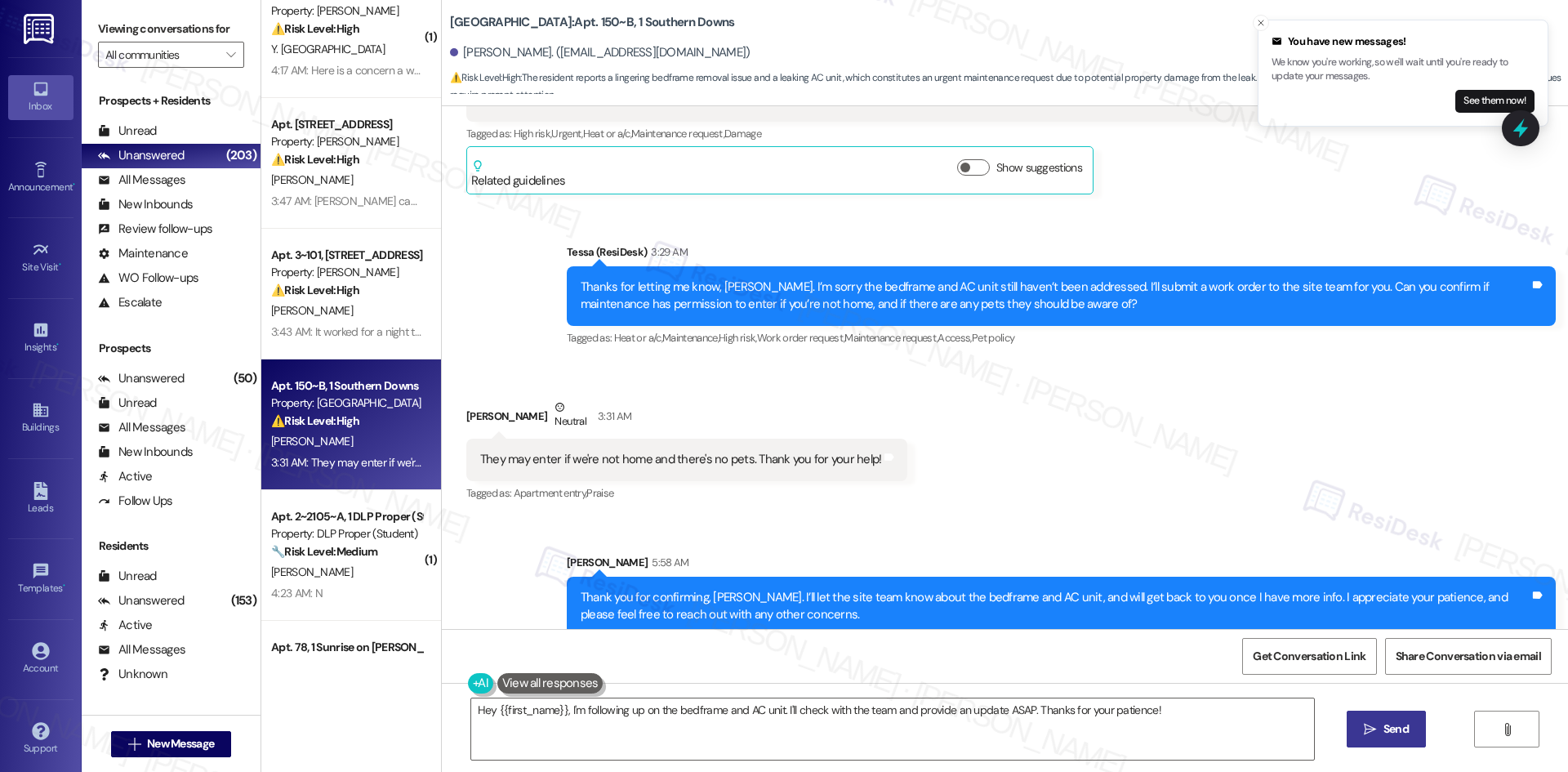
scroll to position [832, 0]
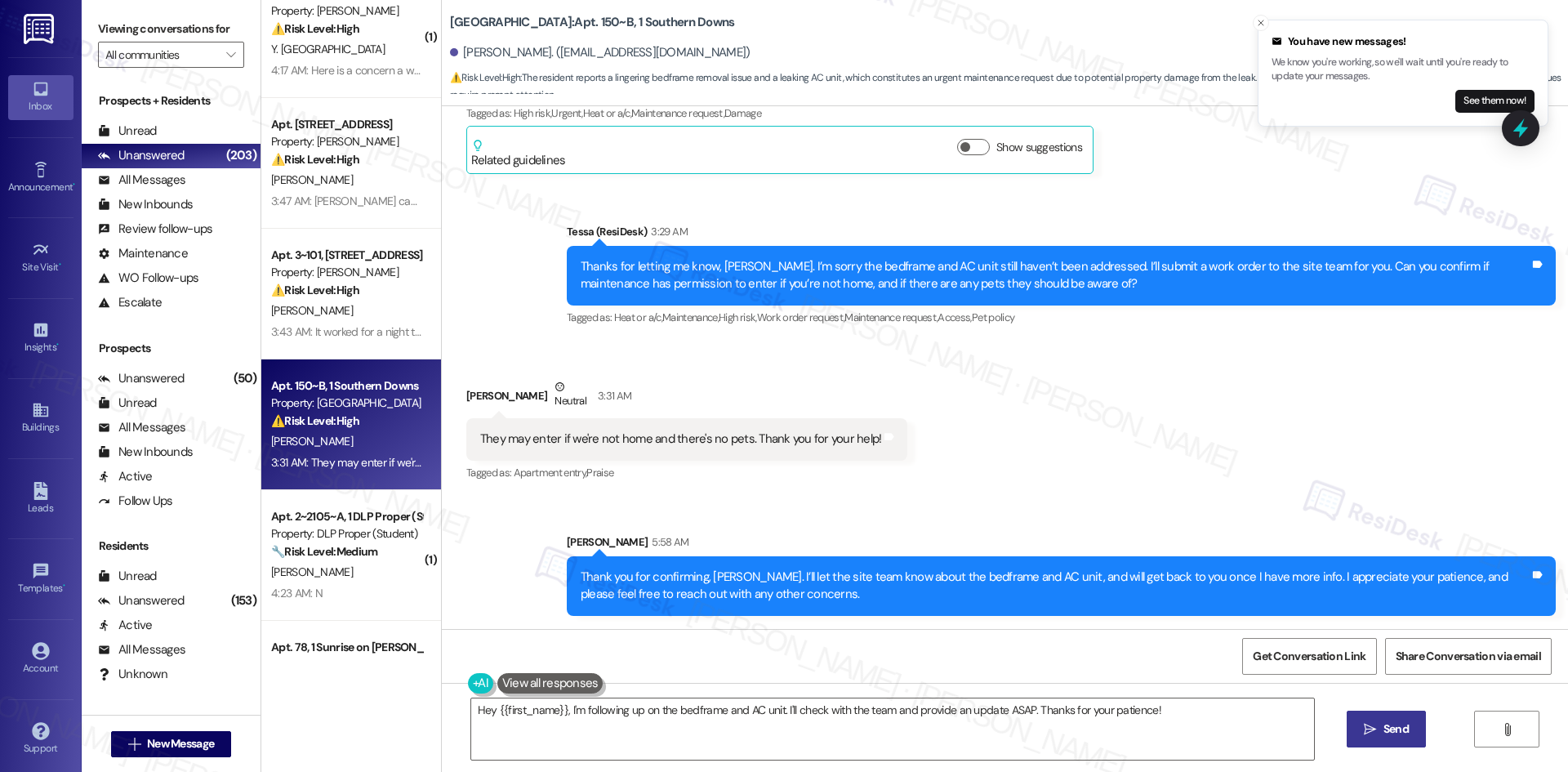
click at [1235, 480] on div "Received via SMS William Kirkley Neutral 3:31 AM They may enter if we're not ho…" at bounding box center [1004, 419] width 1126 height 155
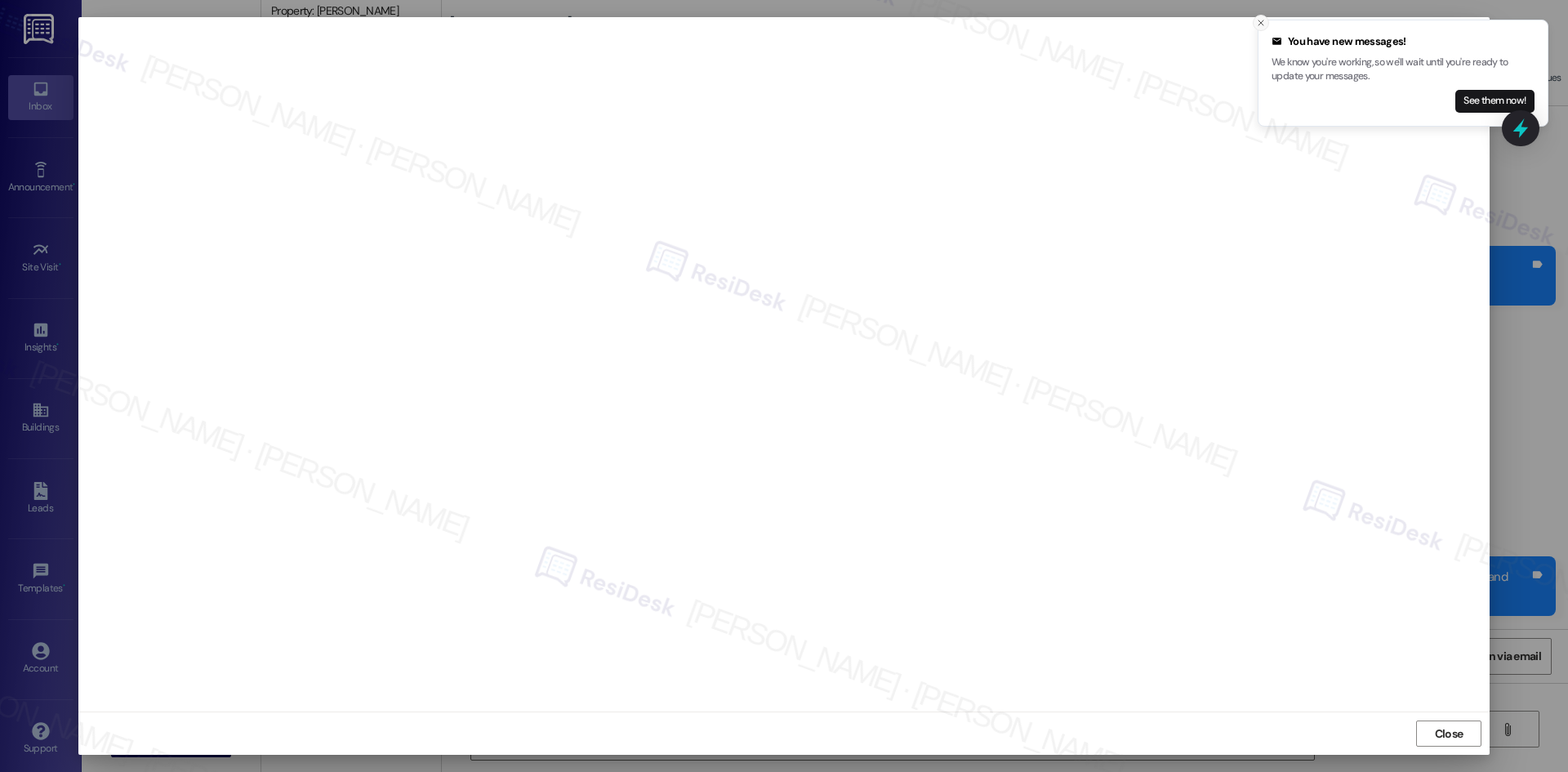
click at [1261, 22] on icon "Close toast" at bounding box center [1261, 23] width 10 height 10
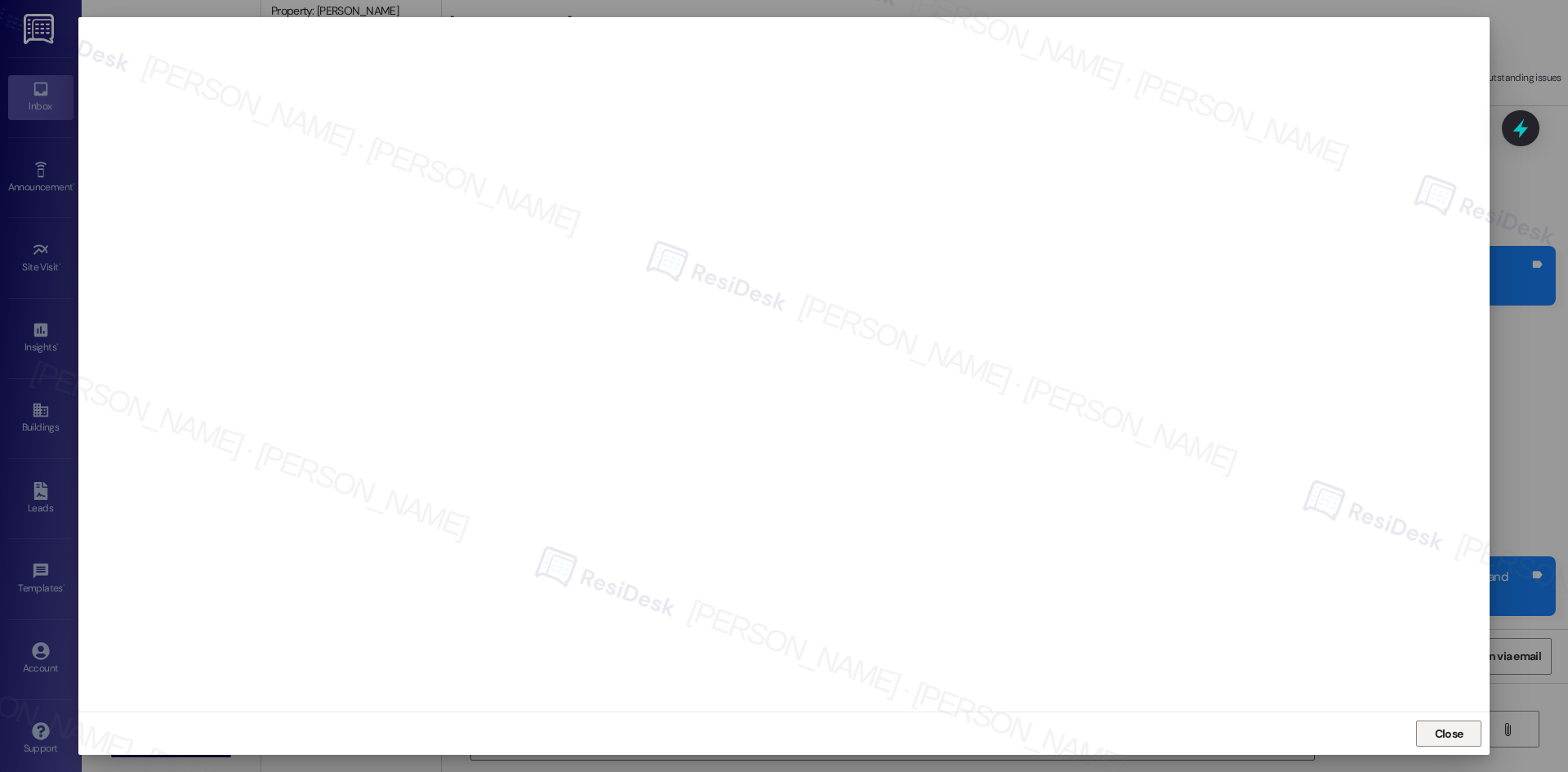
click at [1449, 729] on span "Close" at bounding box center [1448, 734] width 28 height 17
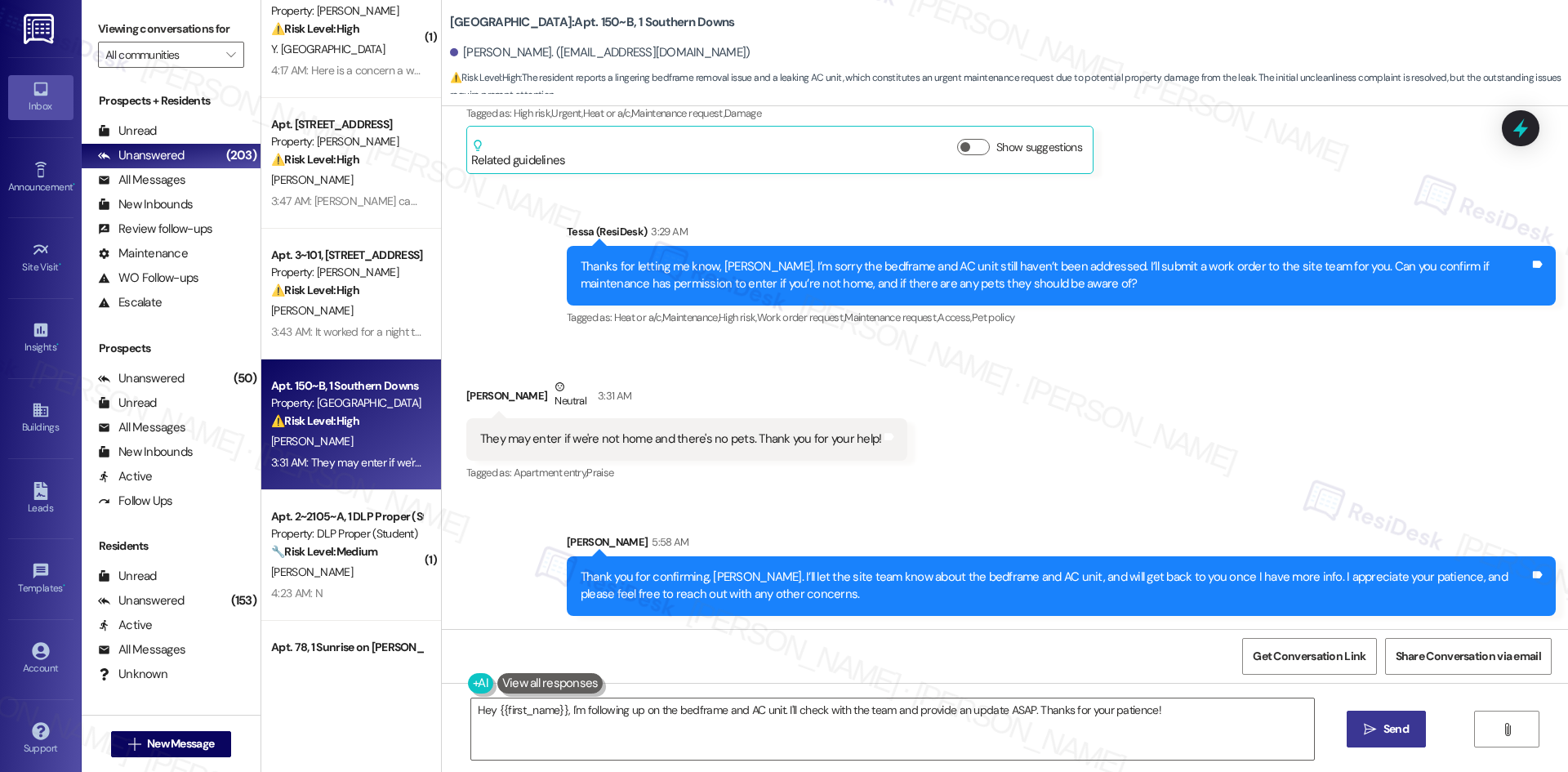
click at [1160, 464] on div "Received via SMS William Kirkley Neutral 3:31 AM They may enter if we're not ho…" at bounding box center [1004, 419] width 1126 height 155
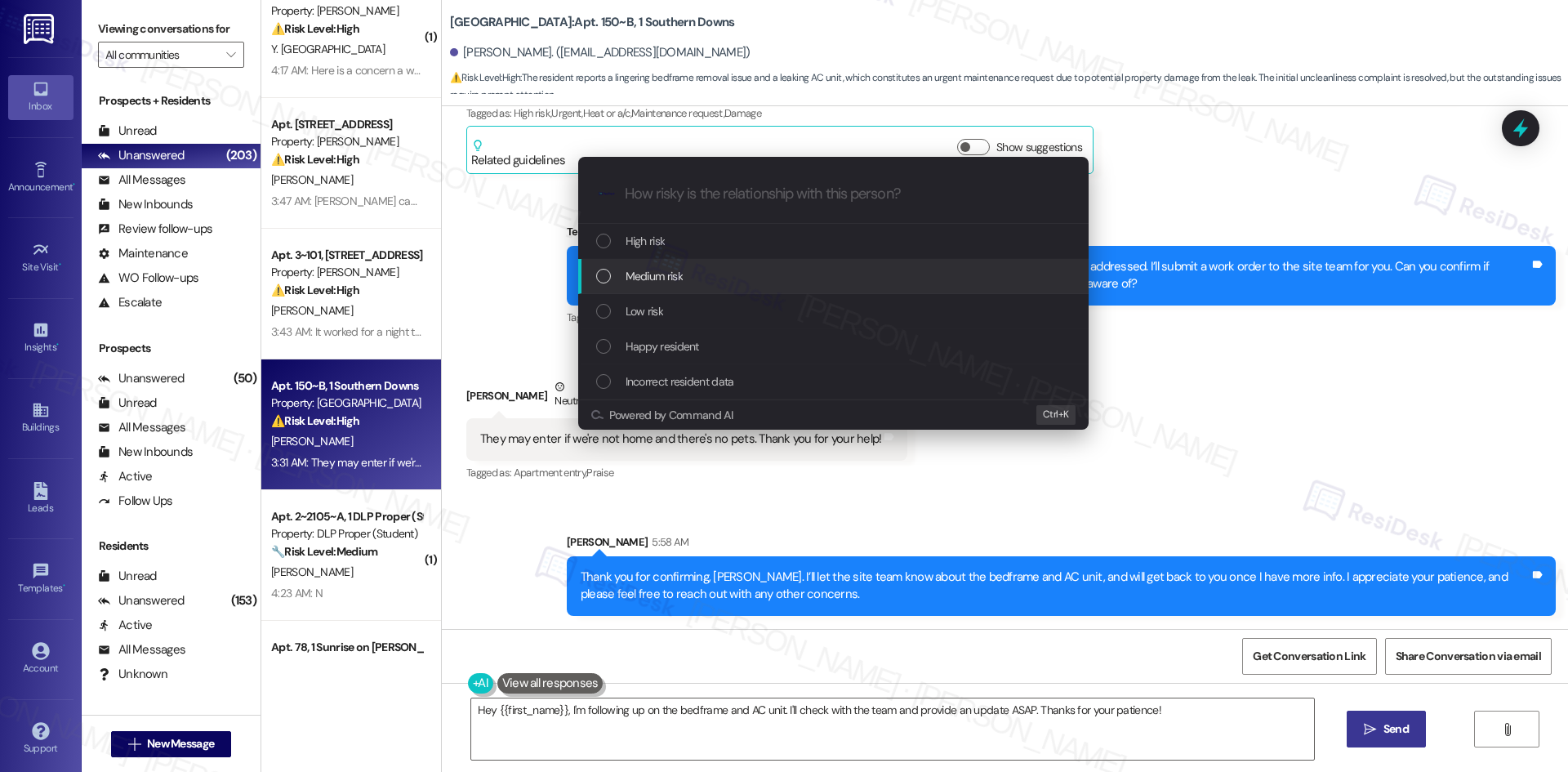
click at [685, 288] on div "Medium risk" at bounding box center [834, 277] width 511 height 35
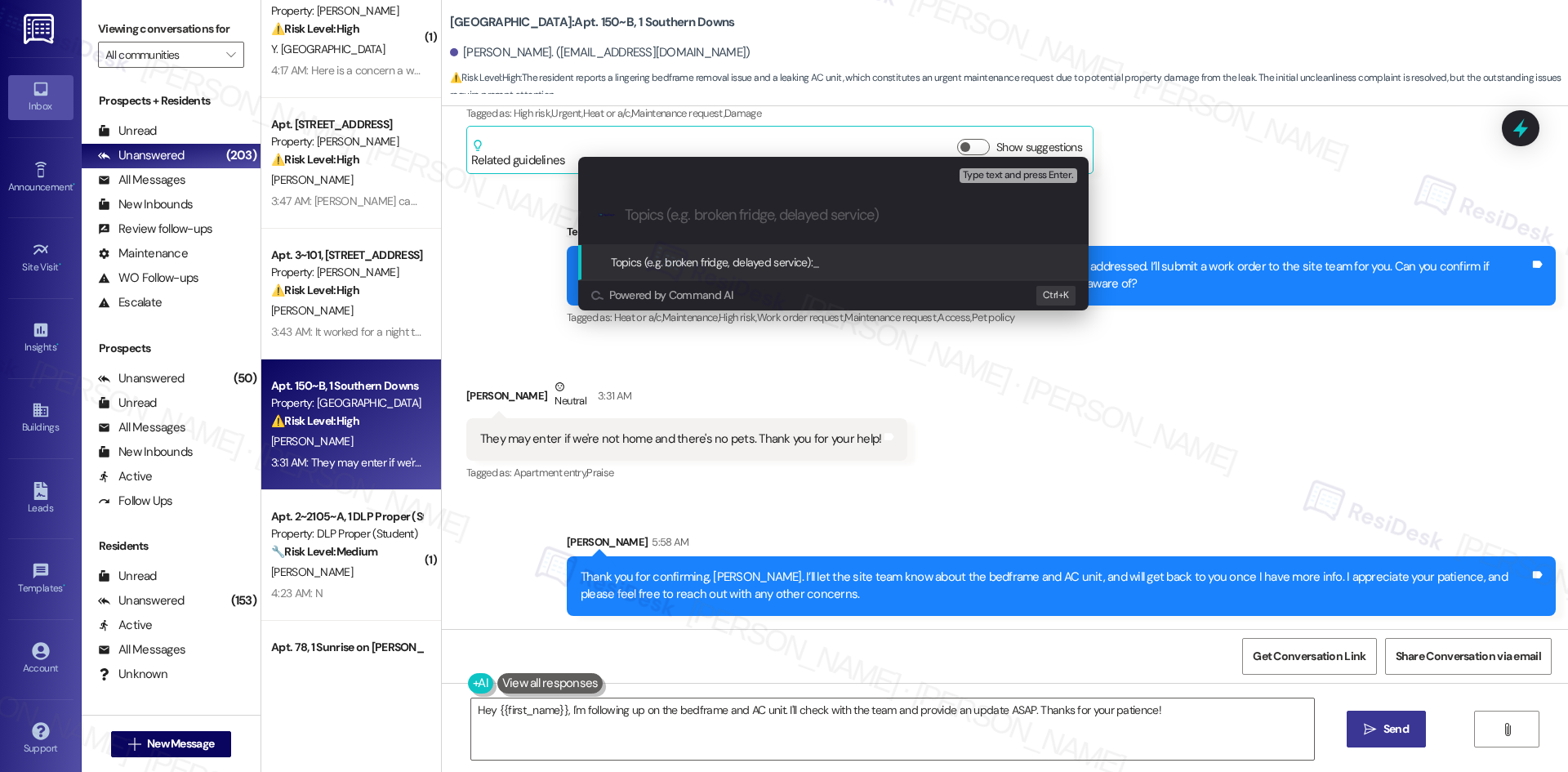
click at [692, 216] on input "Topics (e.g. broken fridge, delayed service)" at bounding box center [846, 214] width 444 height 17
paste input "Maintenance Request – Bedframe Removal & AC Unit Leak (ID: 6770986)"
type input "Maintenance Request – Bedframe Removal & AC Unit Leak (ID: 6770986)"
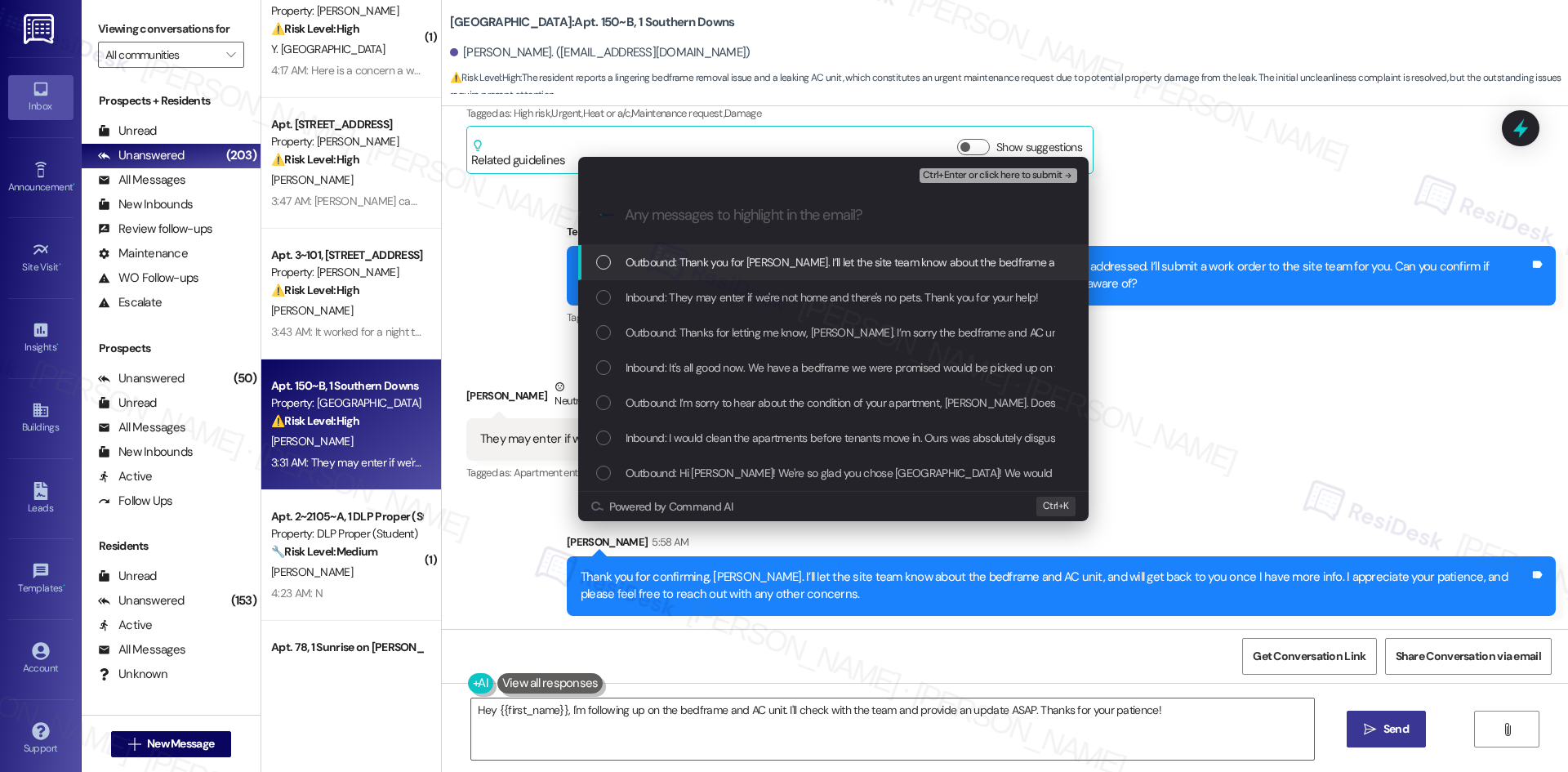
scroll to position [0, 0]
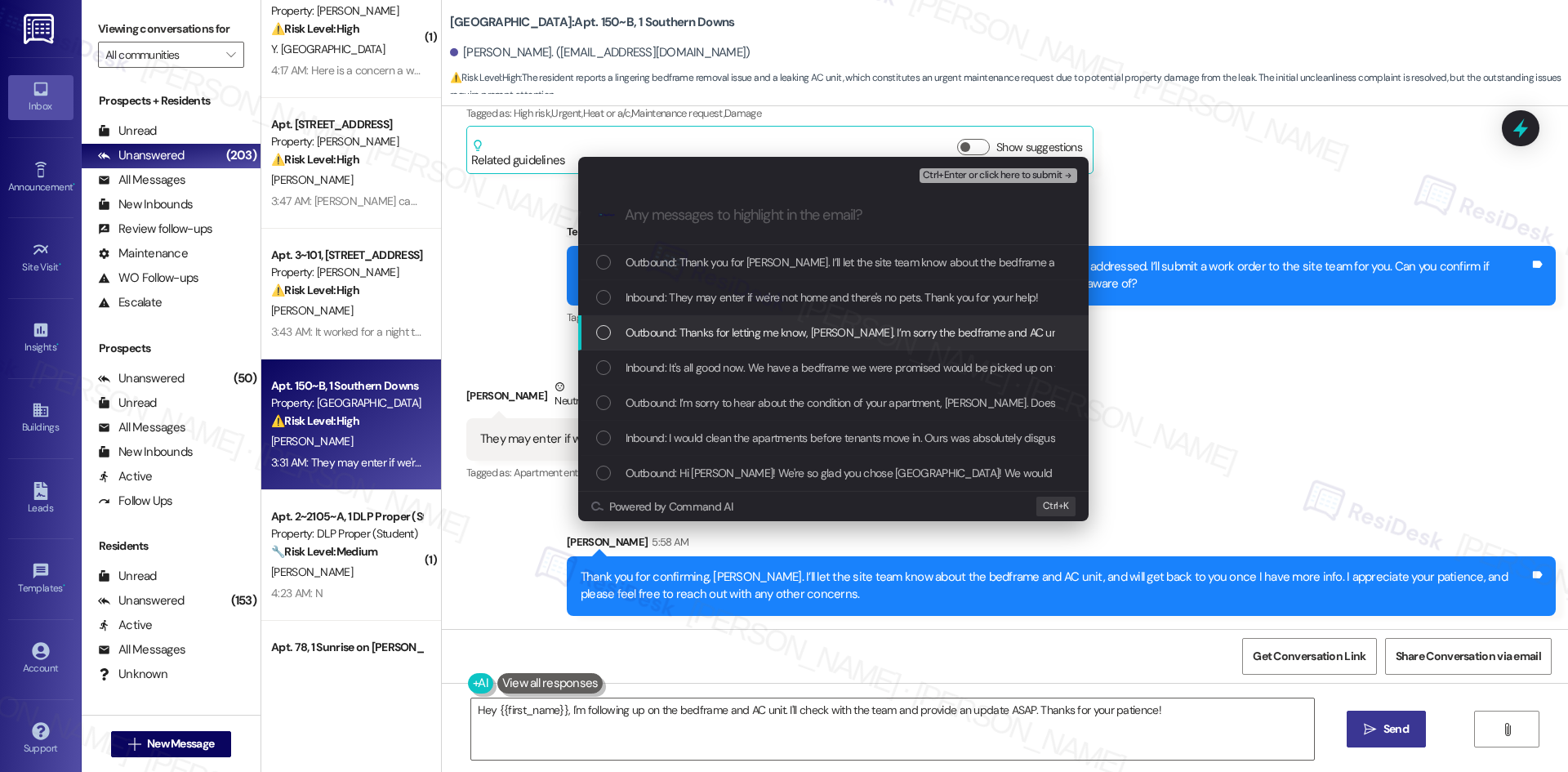
click at [1227, 368] on div "Escalate Conversation Medium risk Maintenance Request – Bedframe Removal & AC U…" at bounding box center [784, 386] width 1568 height 772
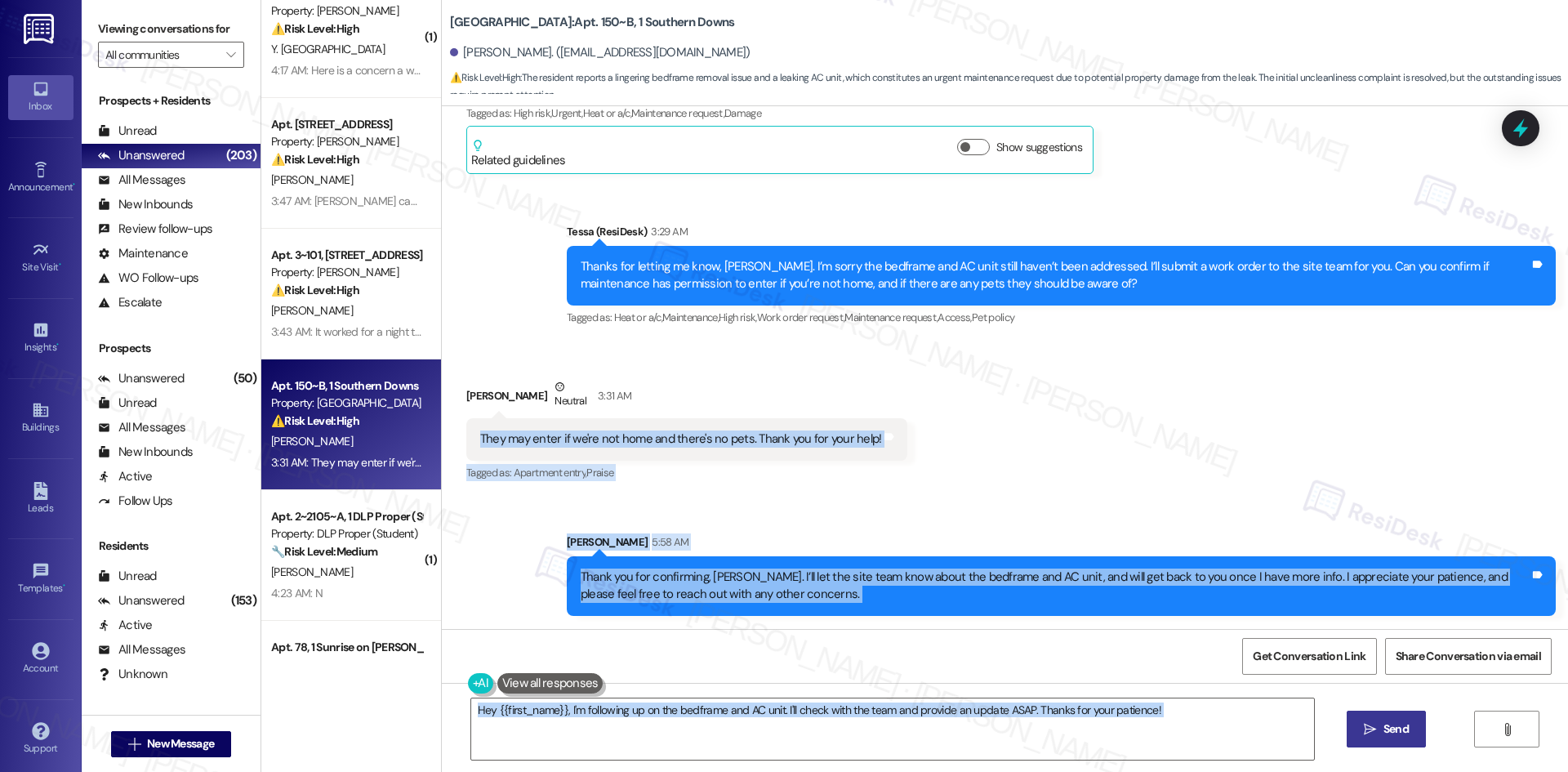
click at [1200, 376] on div "Received via SMS William Kirkley Neutral 3:31 AM They may enter if we're not ho…" at bounding box center [1004, 419] width 1126 height 155
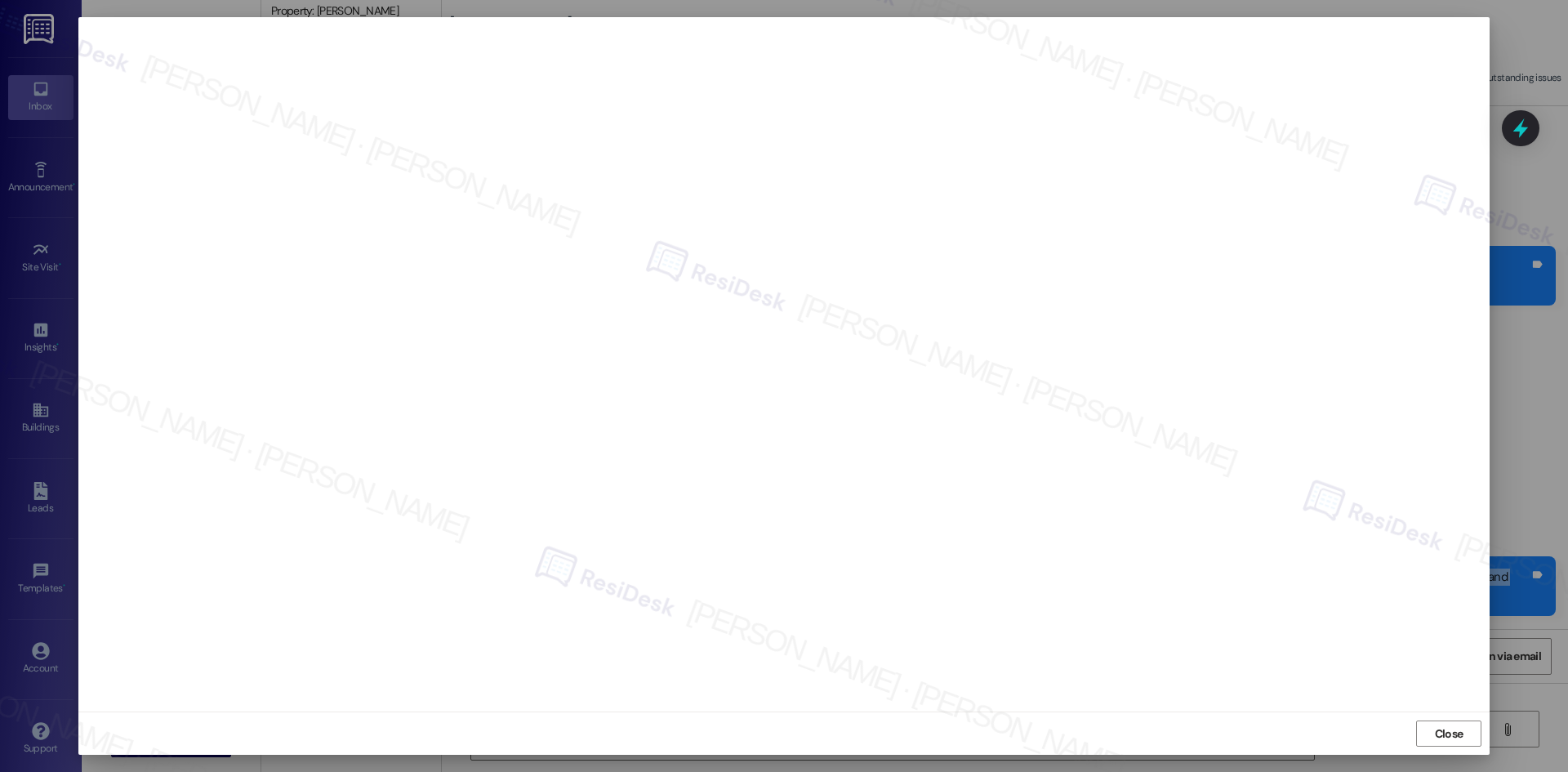
click at [1444, 739] on span "Close" at bounding box center [1448, 734] width 28 height 17
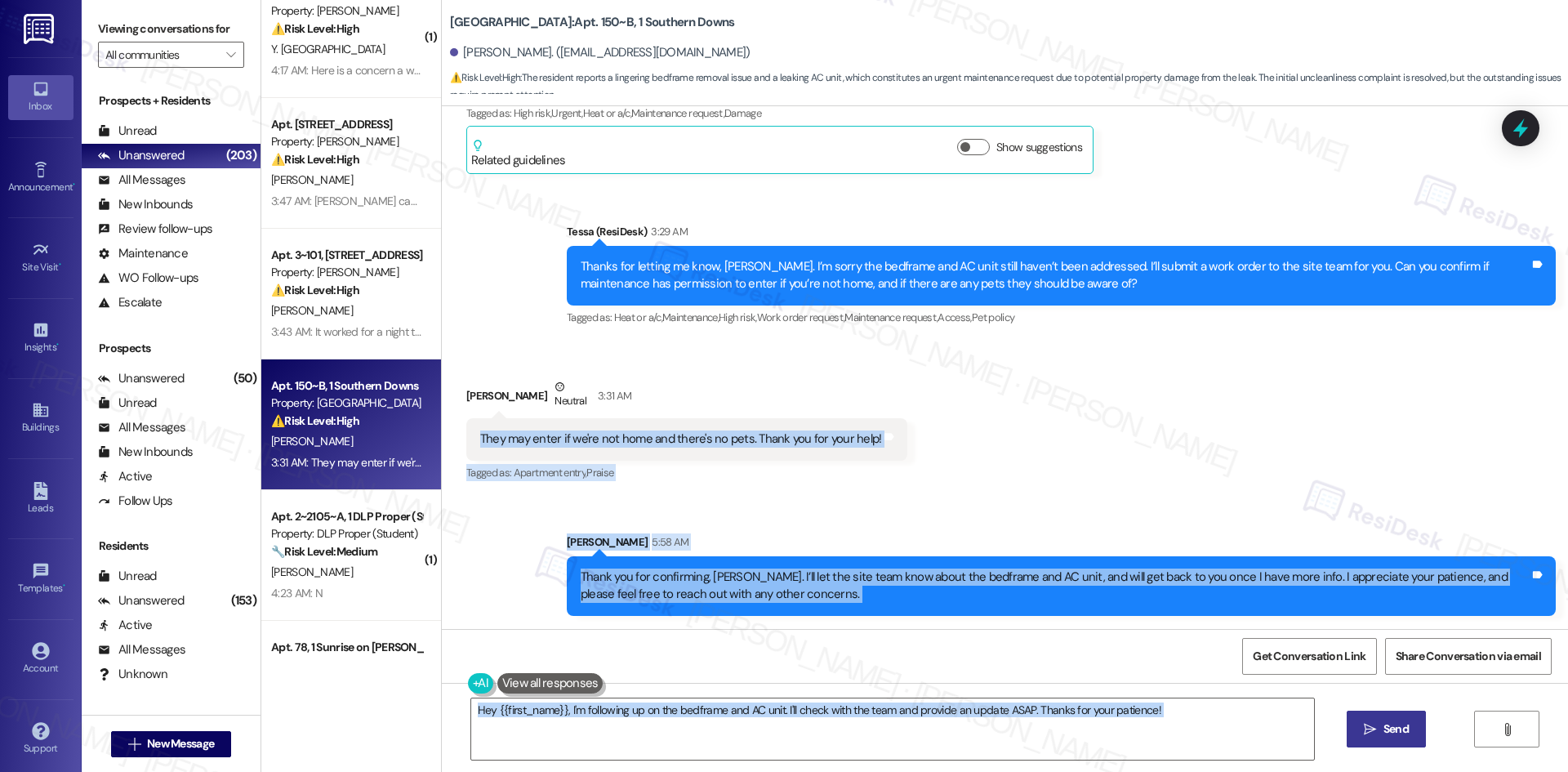
click at [1096, 428] on div "Received via SMS William Kirkley Neutral 3:31 AM They may enter if we're not ho…" at bounding box center [1004, 419] width 1126 height 155
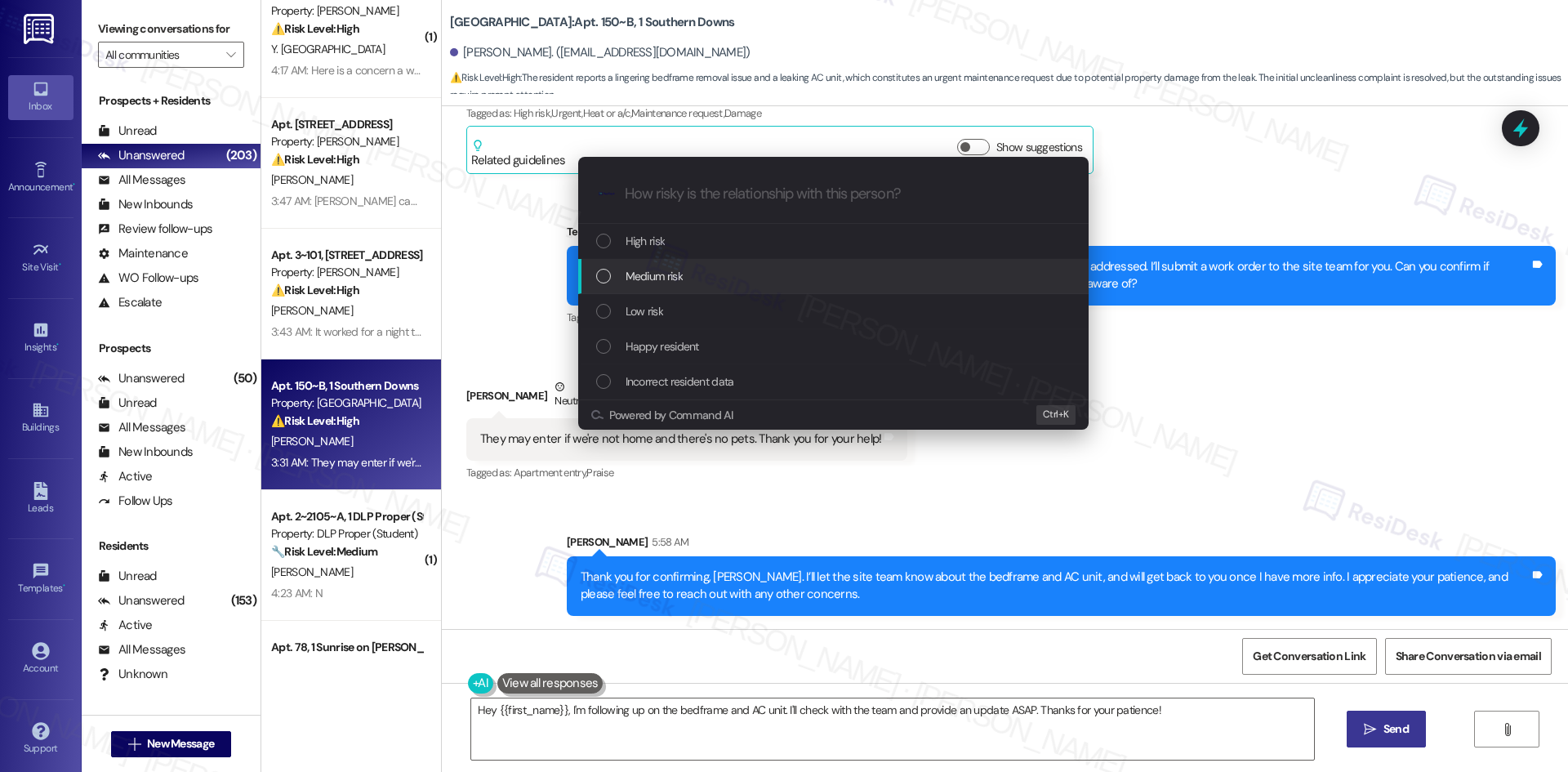
click at [706, 275] on div "Medium risk" at bounding box center [835, 276] width 478 height 18
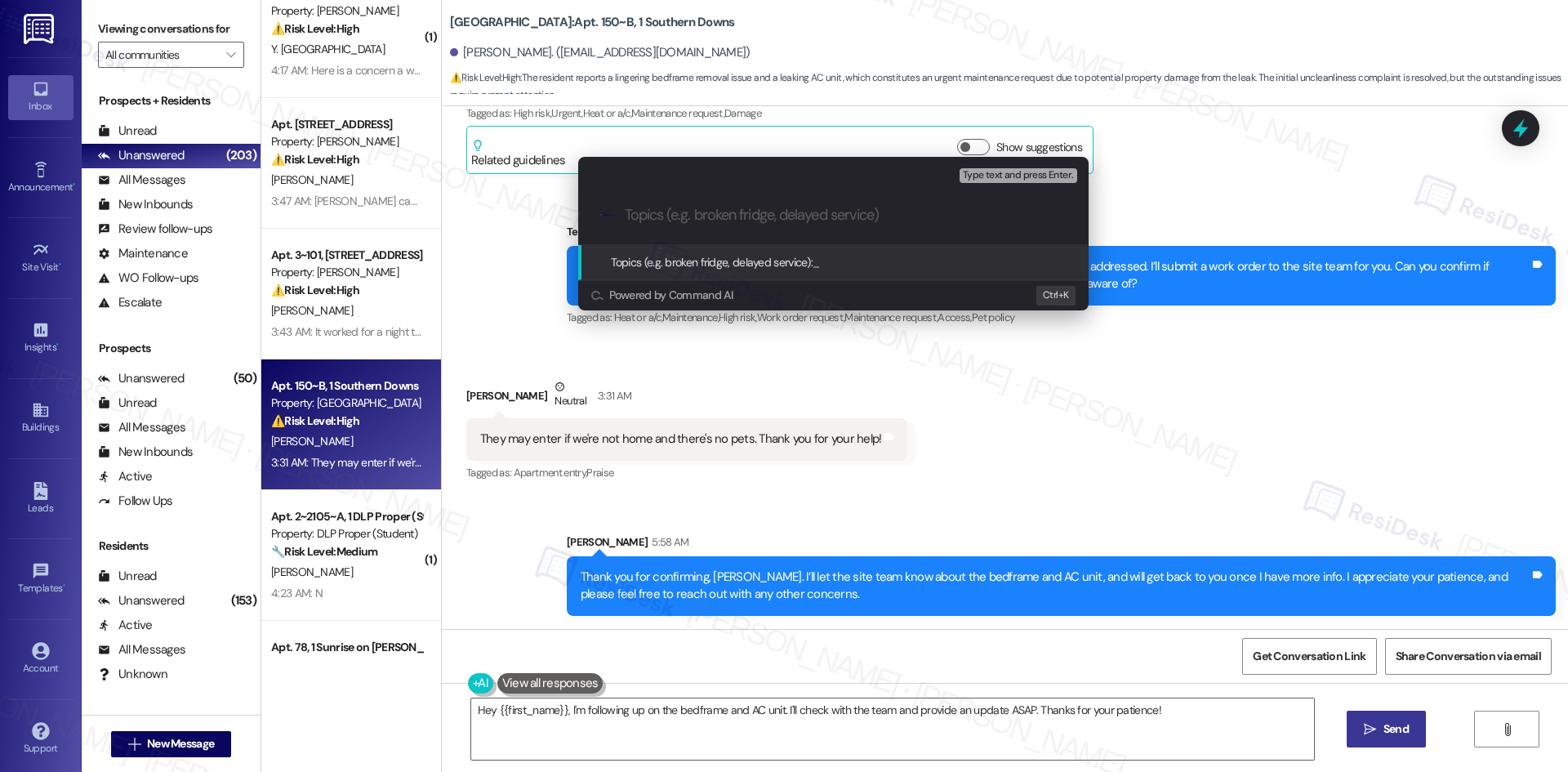
click at [747, 217] on input "Topics (e.g. broken fridge, delayed service)" at bounding box center [846, 214] width 444 height 17
paste input "Maintenance Request – Bedframe Removal & AC Unit Leak (ID: 6770986)"
type input "Maintenance Request – Bedframe Removal & AC Unit Leak (ID: 6770986)"
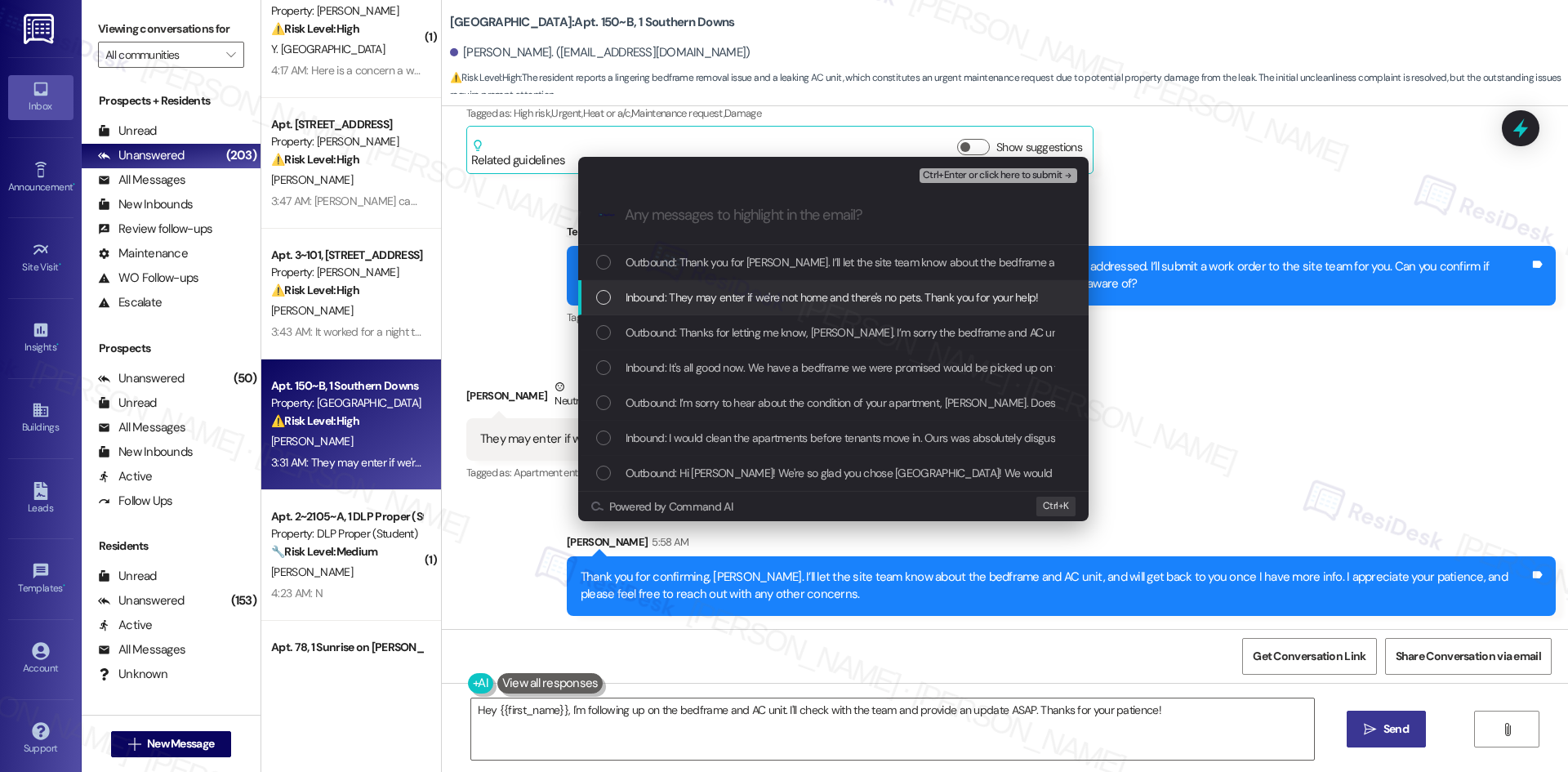
click at [736, 289] on span "Inbound: They may enter if we're not home and there's no pets. Thank you for yo…" at bounding box center [832, 298] width 413 height 18
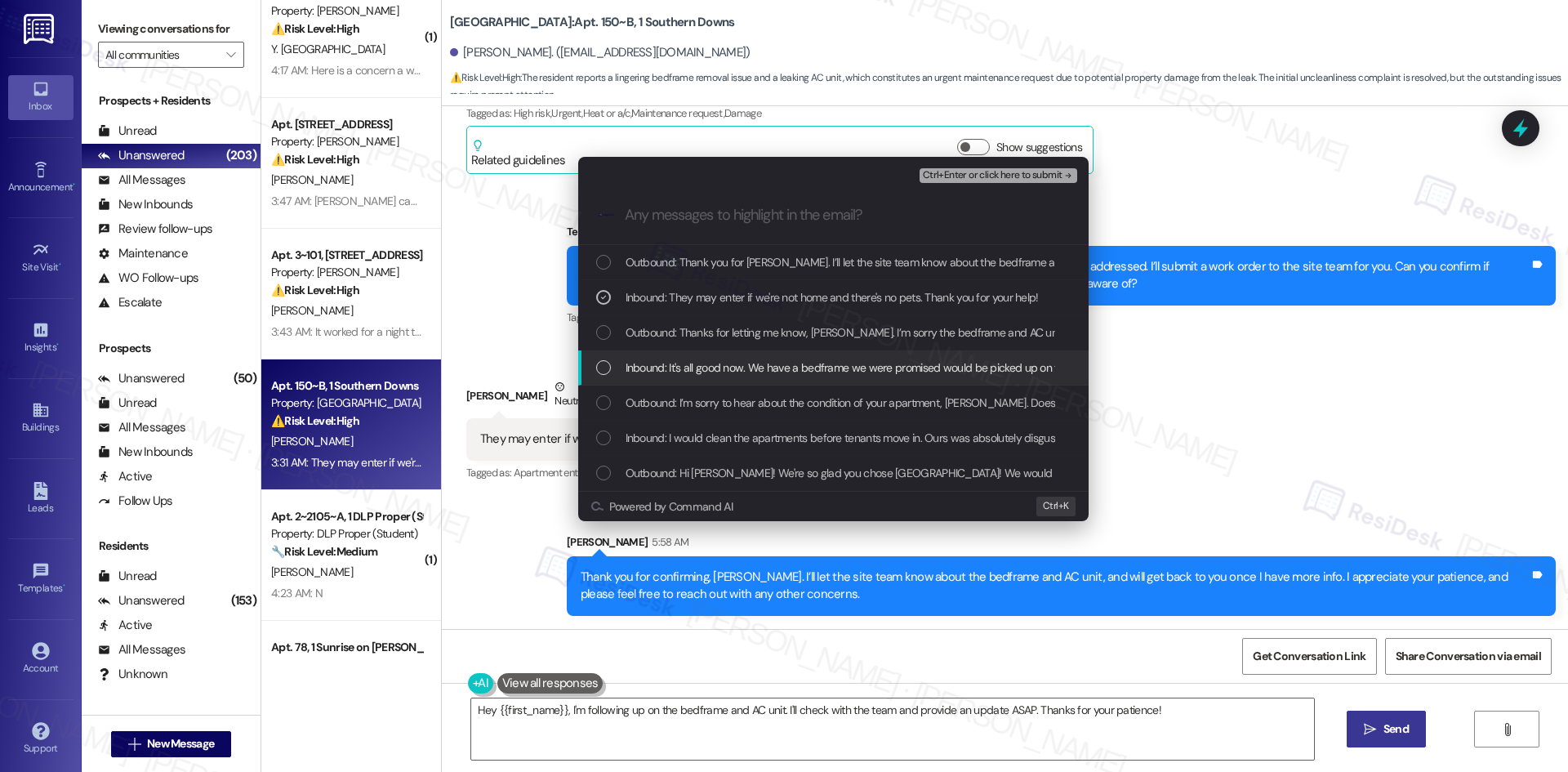
click at [781, 363] on span "Inbound: It's all good now. We have a bedframe we were promised would be picked…" at bounding box center [1126, 367] width 1001 height 18
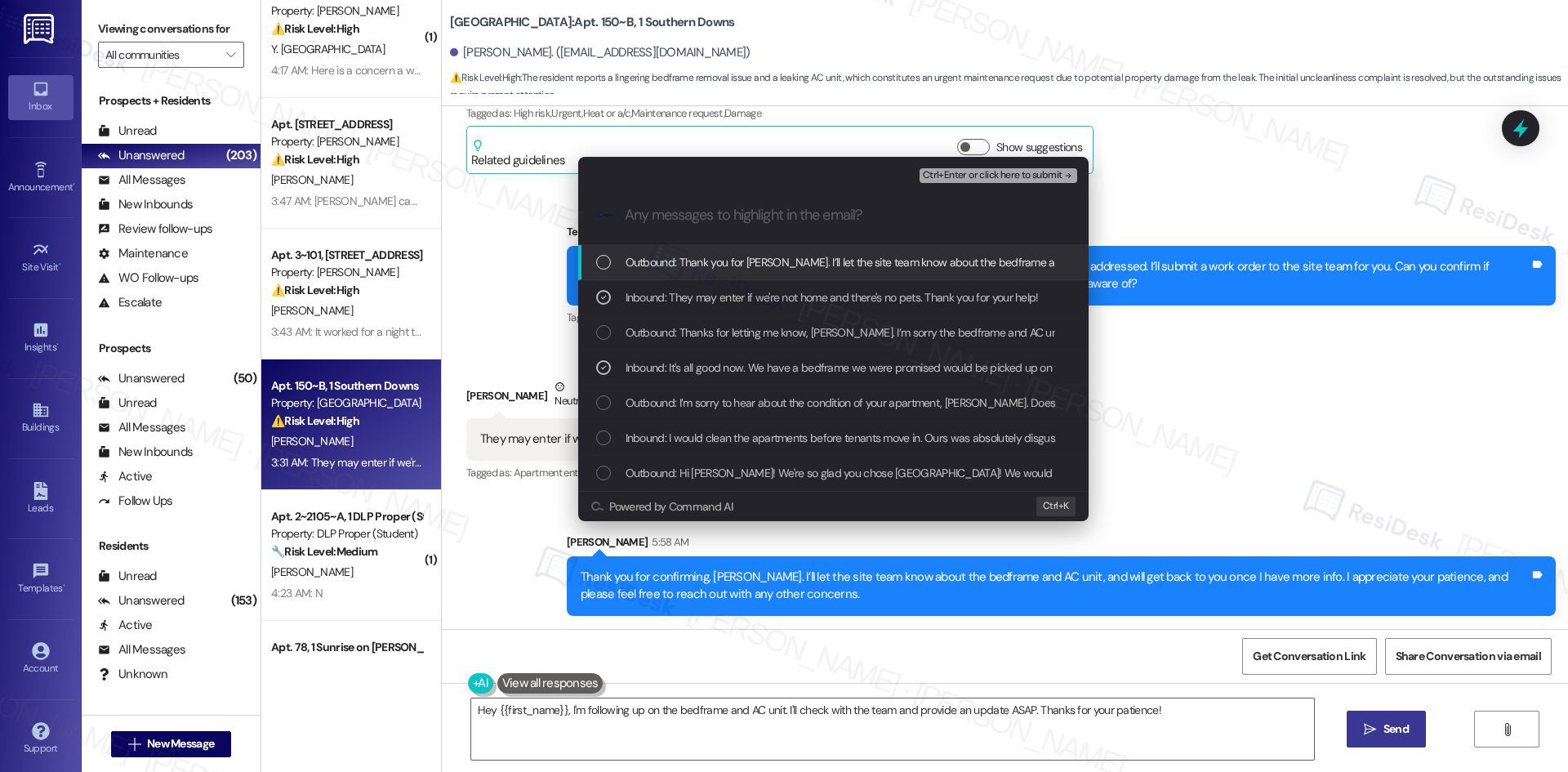
click at [1043, 174] on span "Ctrl+Enter or click here to submit" at bounding box center [993, 176] width 139 height 12
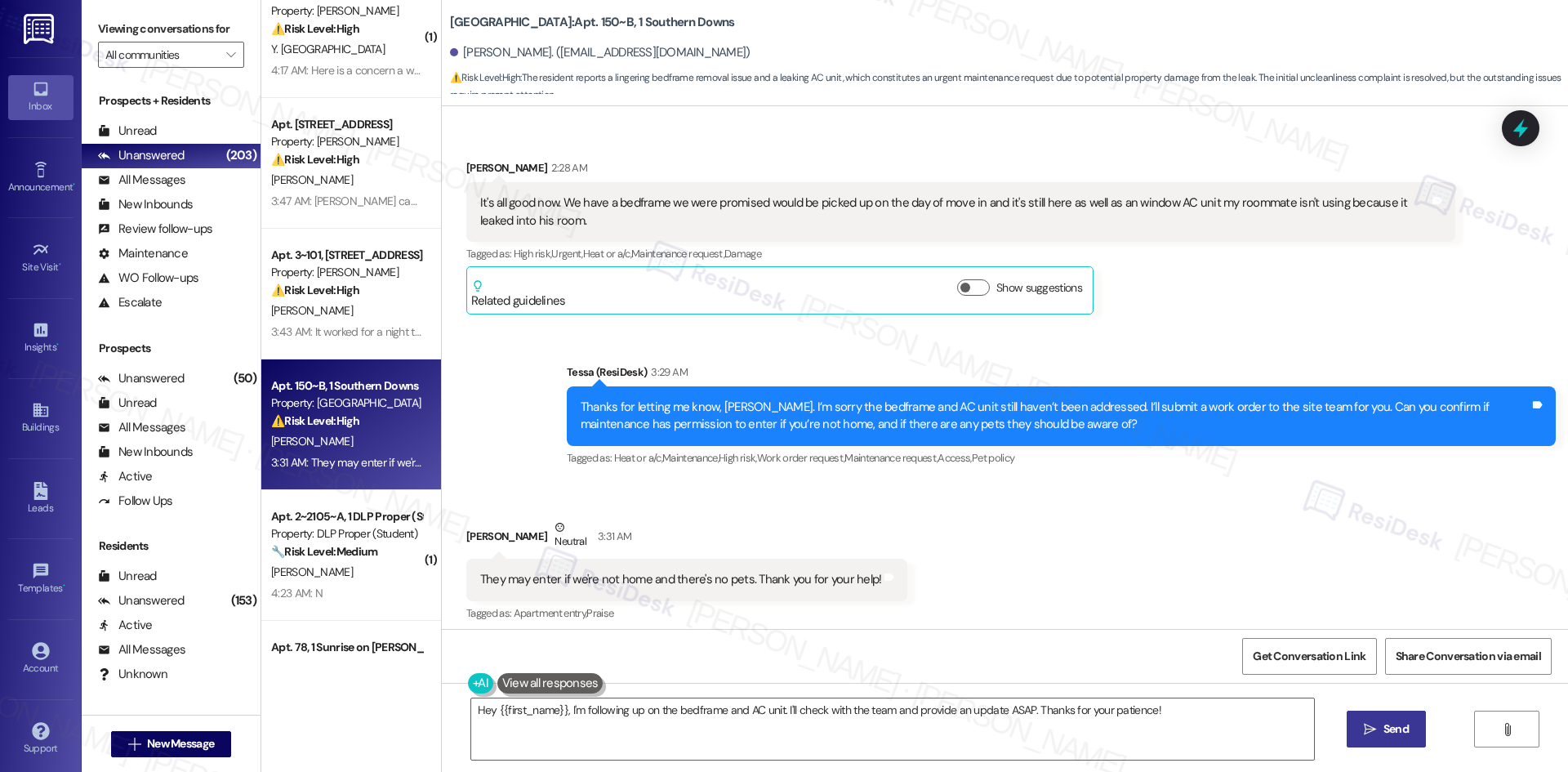
scroll to position [699, 0]
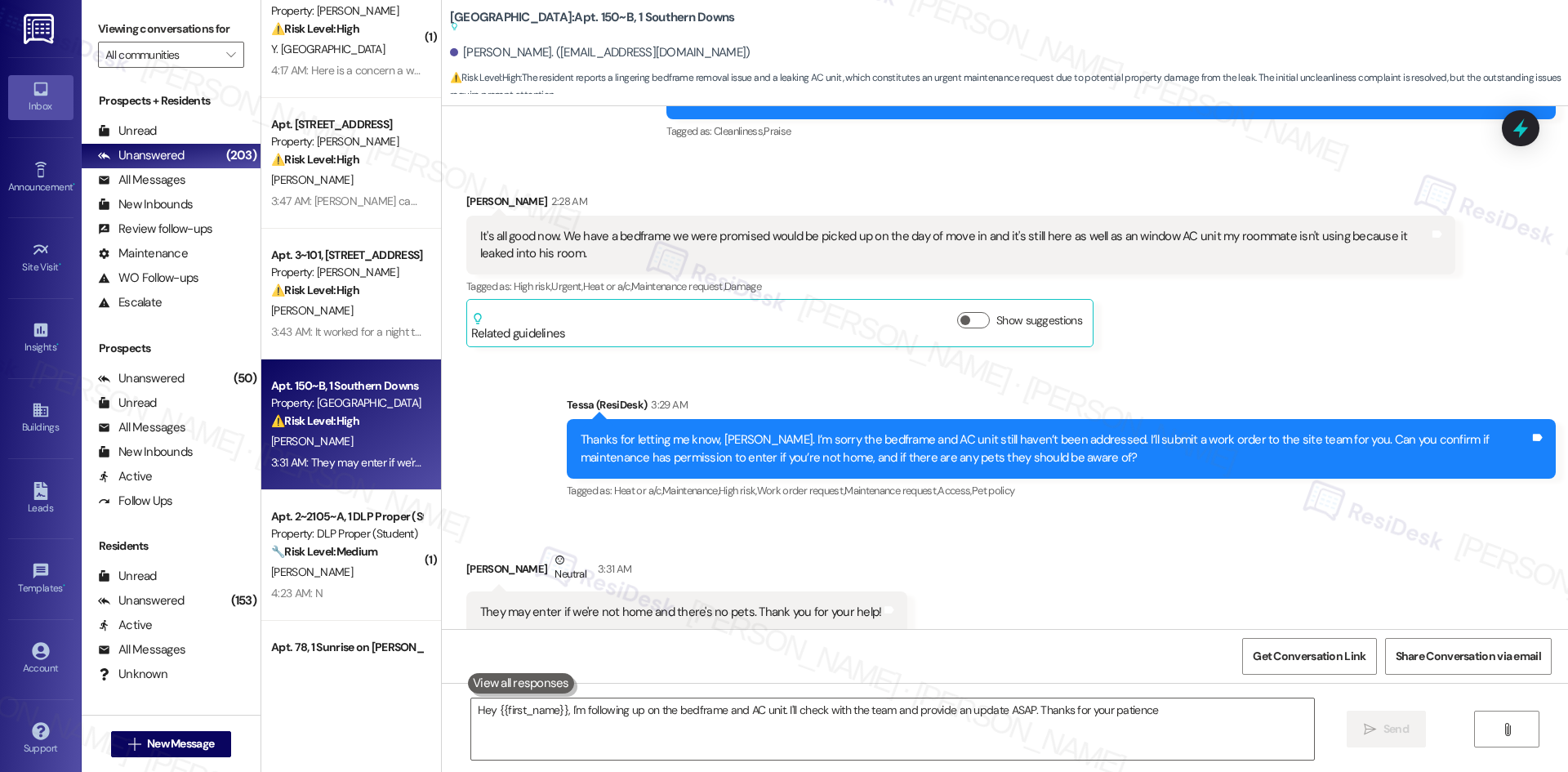
type textarea "Hey {{first_name}}, I'm following up on the bedframe and AC unit. I'll check wi…"
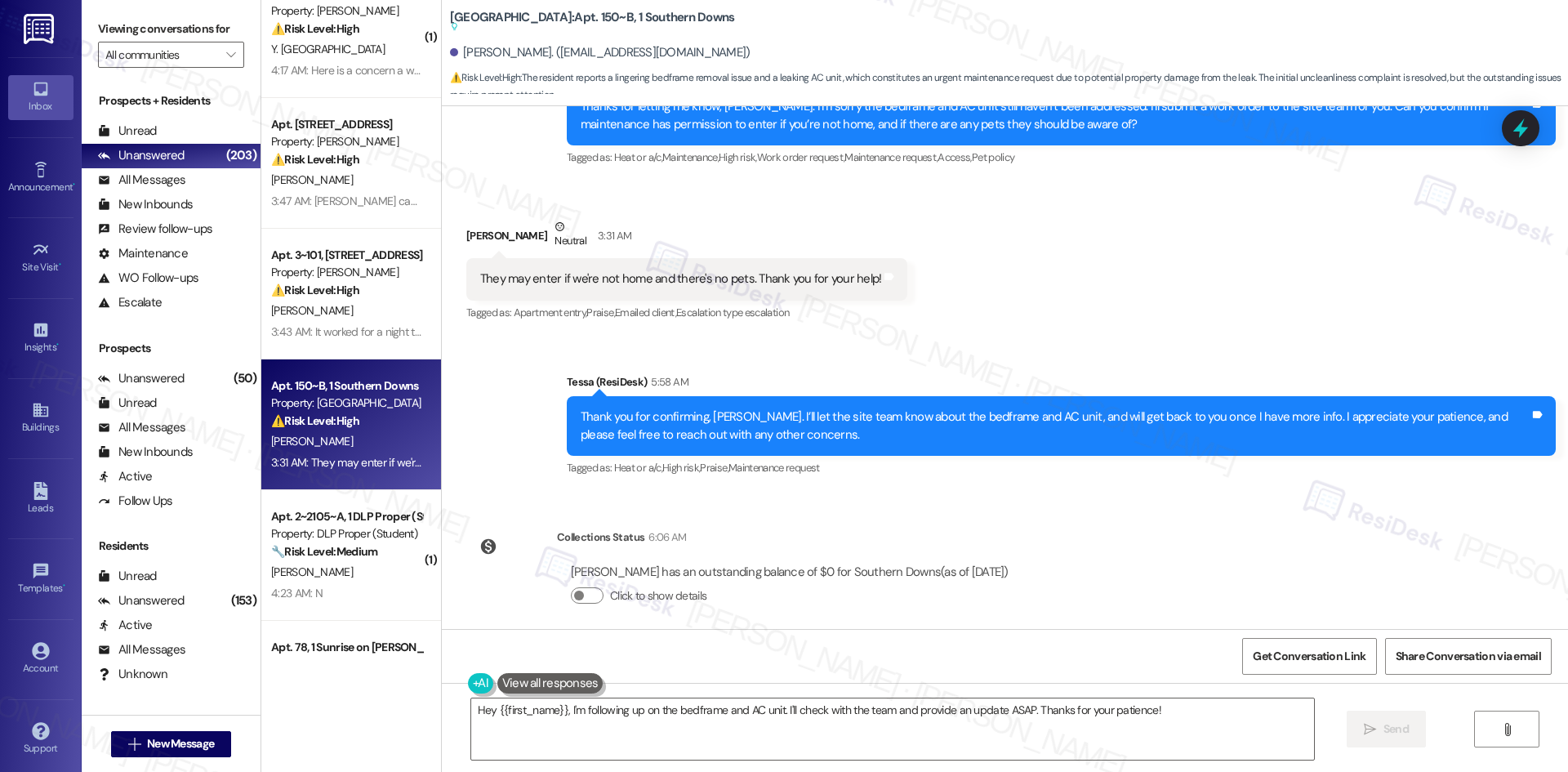
scroll to position [855, 0]
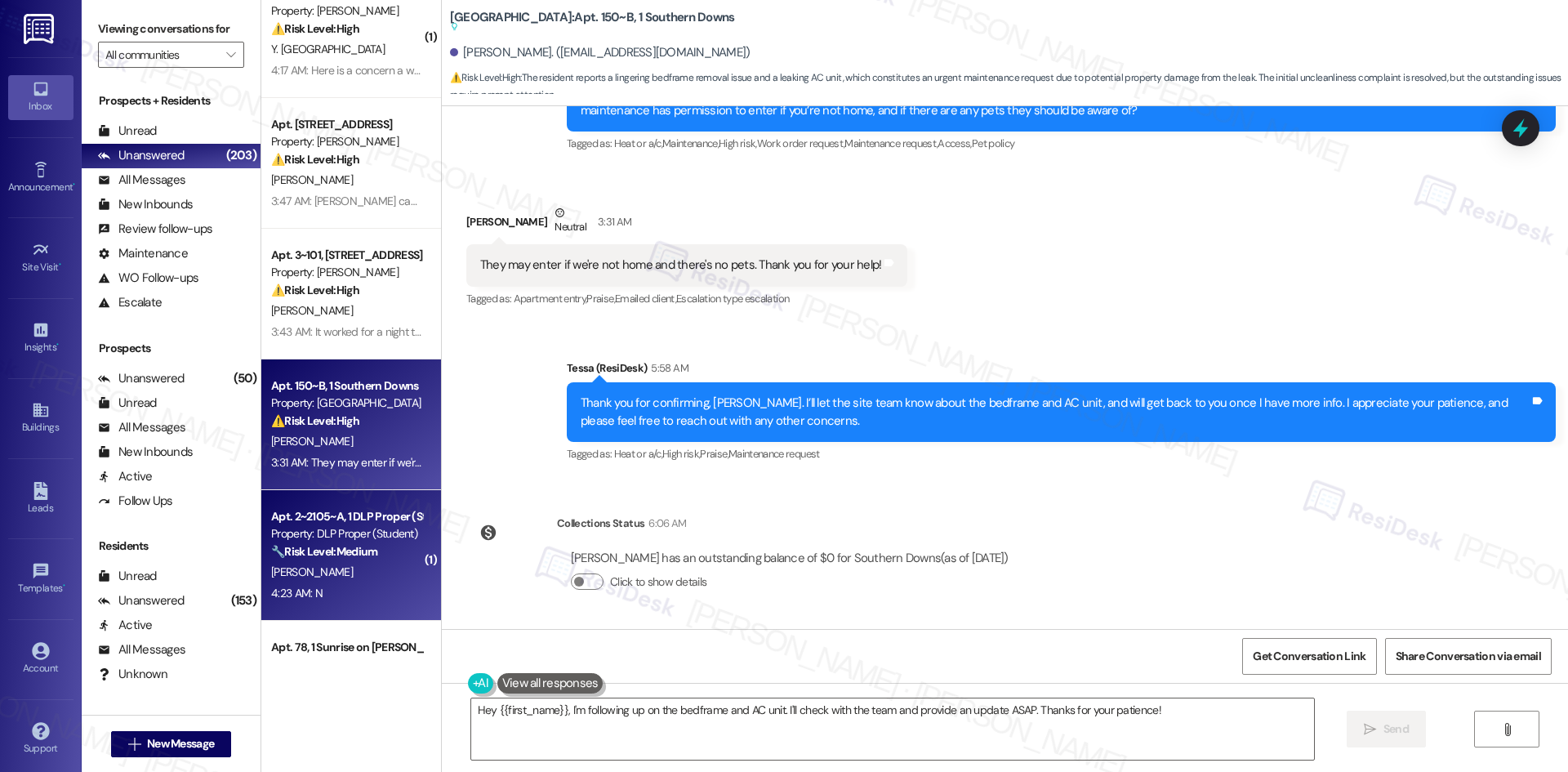
click at [337, 569] on div "M. Williams" at bounding box center [346, 572] width 154 height 21
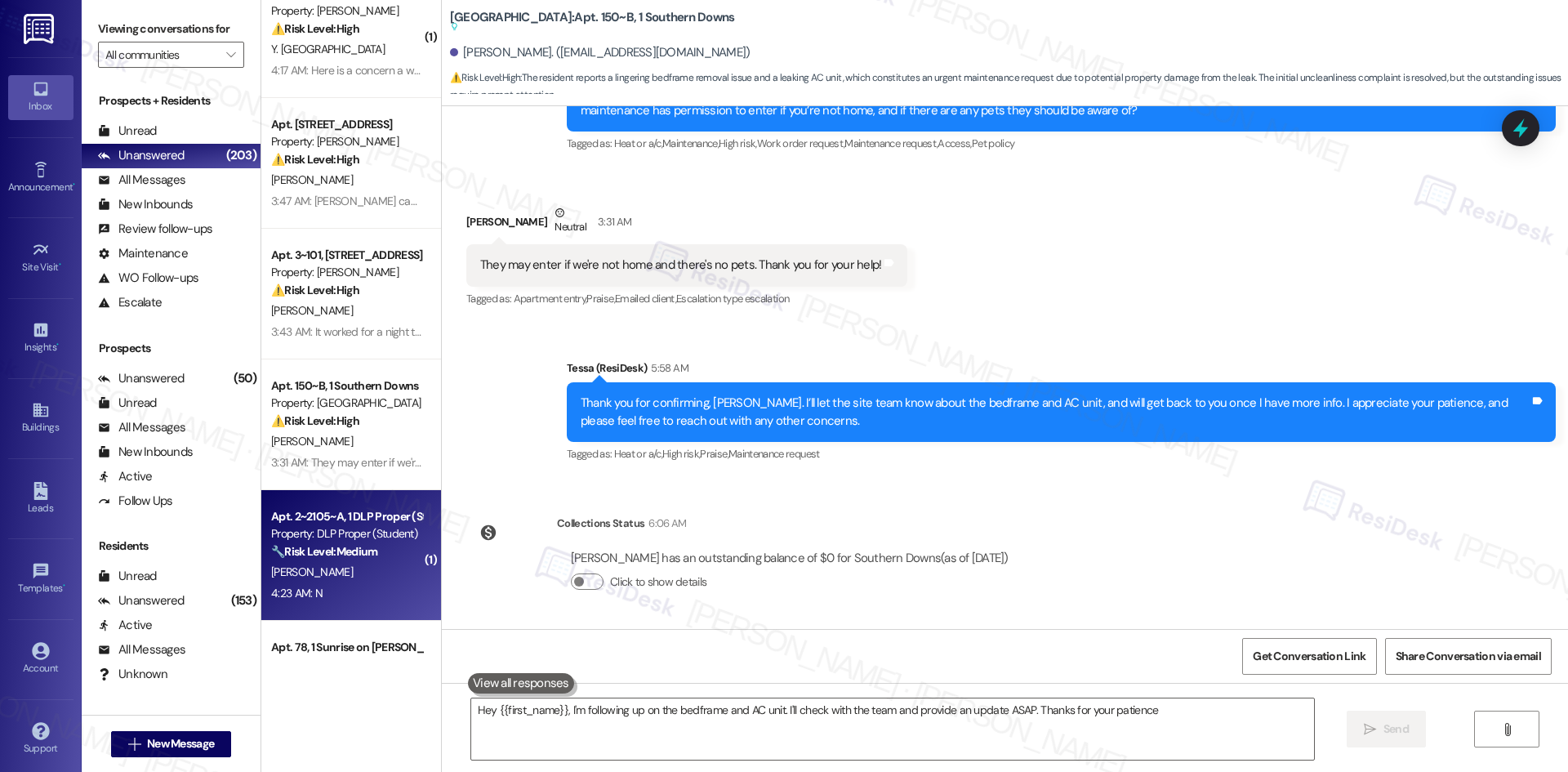
type textarea "Hey {{first_name}}, I'm following up on the bedframe and AC unit. I'll check wi…"
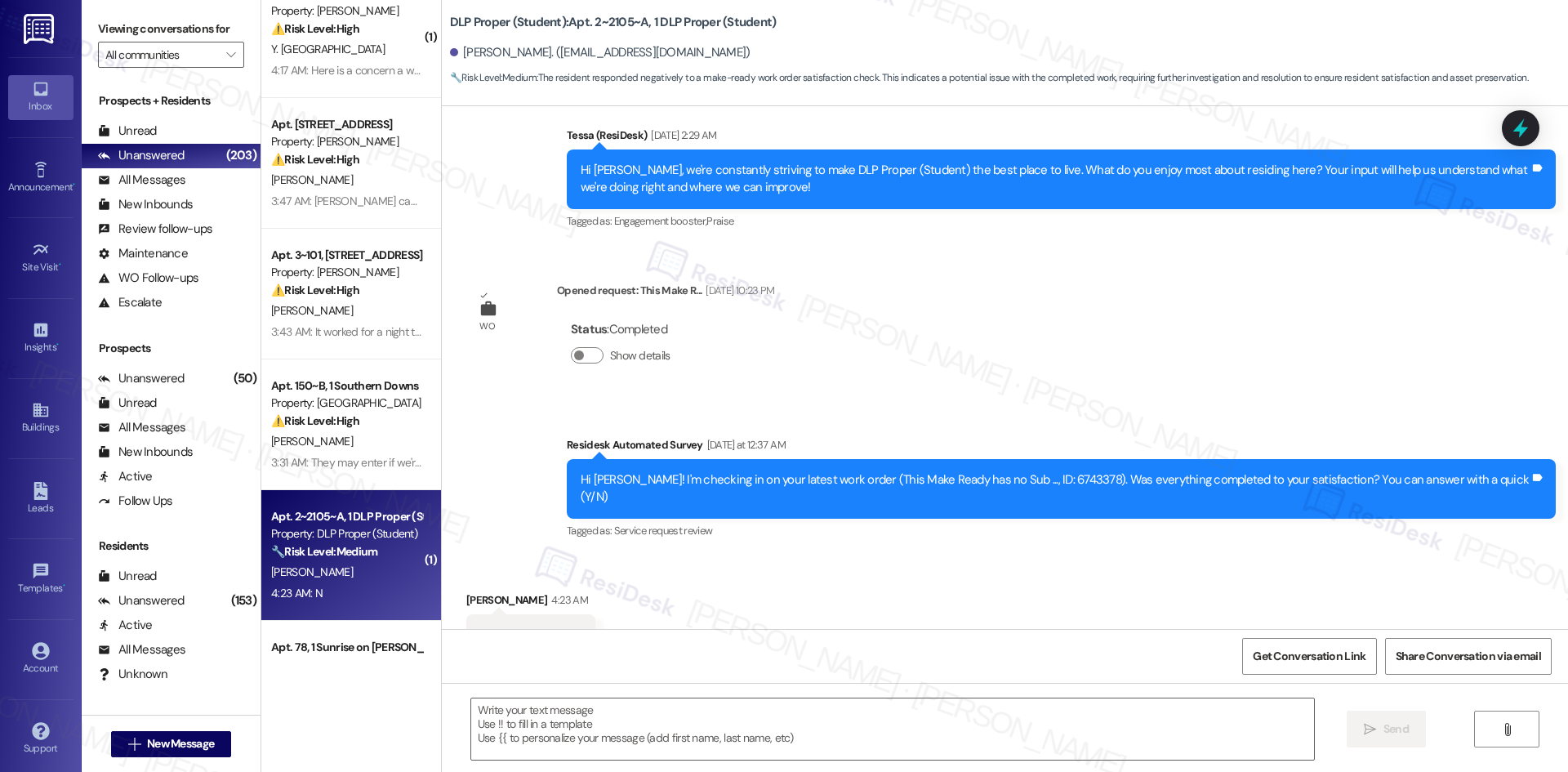
scroll to position [1892, 0]
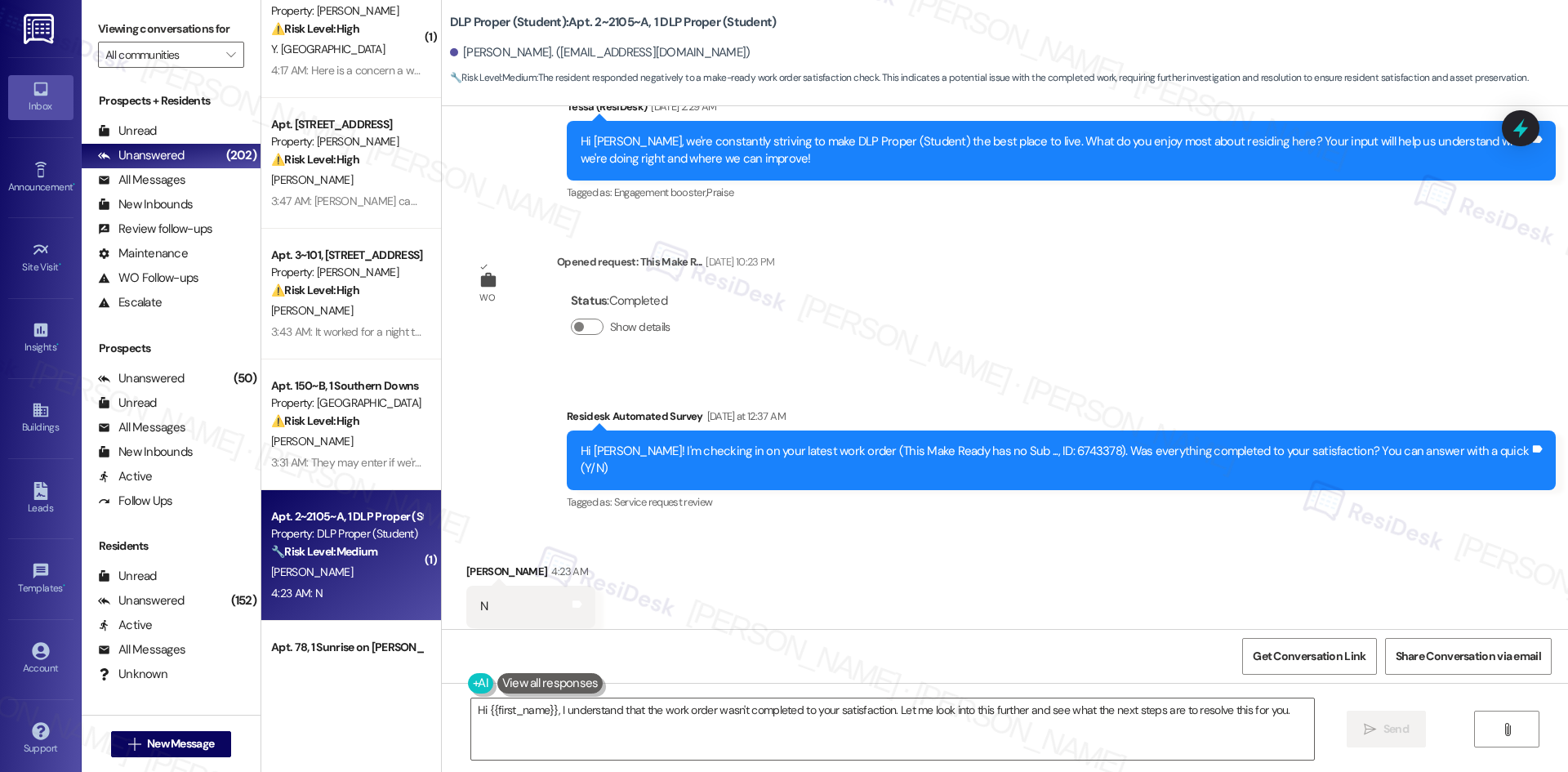
click at [941, 345] on div "WO Lease started Aug 18, 2023 at 8:00 AM Show details Survey, sent via SMS Resi…" at bounding box center [1004, 367] width 1126 height 523
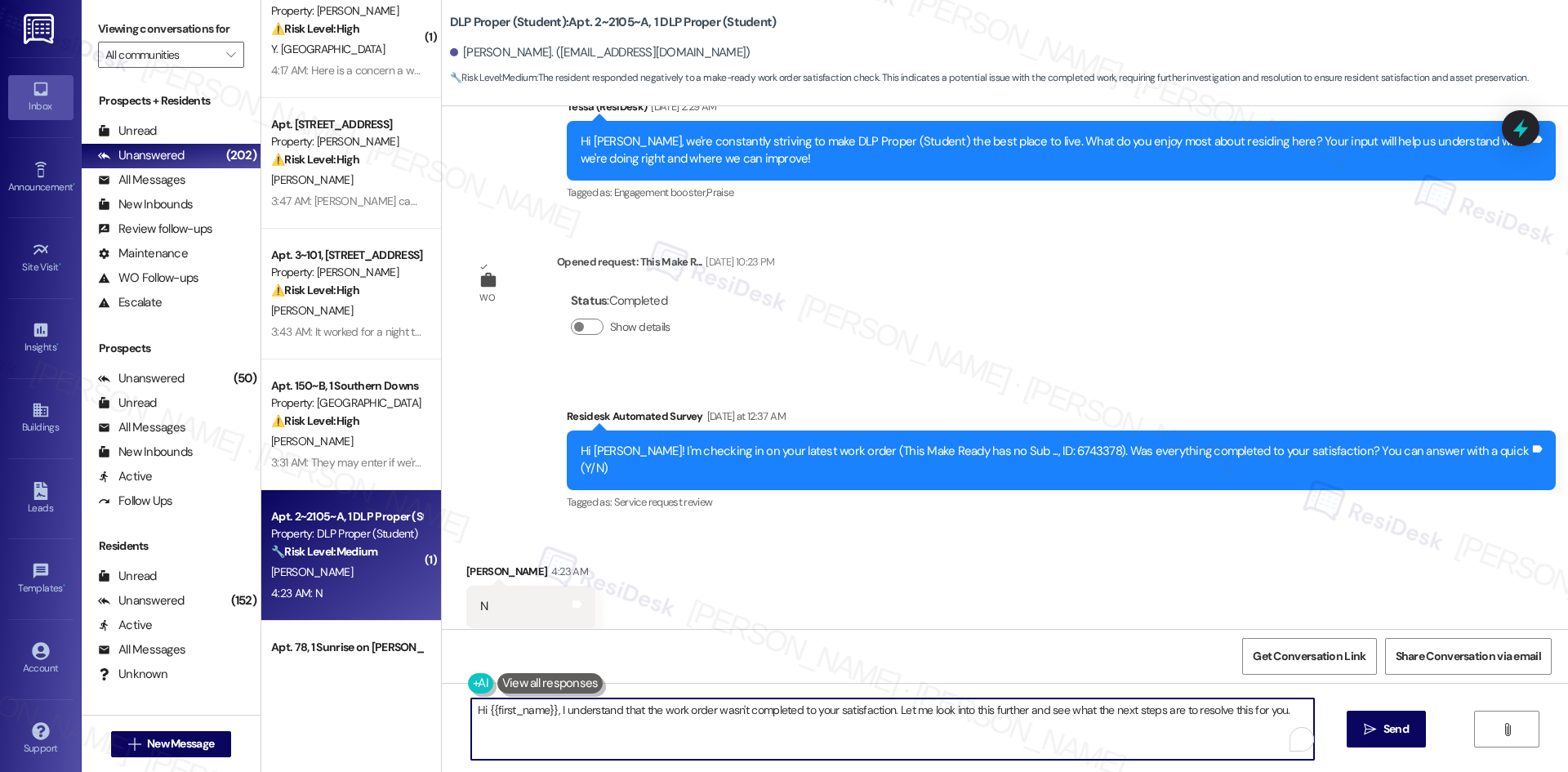
click at [816, 701] on textarea "Hi {{first_name}}, I understand that the work order wasn't completed to your sa…" at bounding box center [892, 729] width 842 height 61
paste textarea "I'm sorry to hear that. Could you let me know what happened or what part of the…"
type textarea "I'm sorry to hear that. Could you let me know what happened or what part of the…"
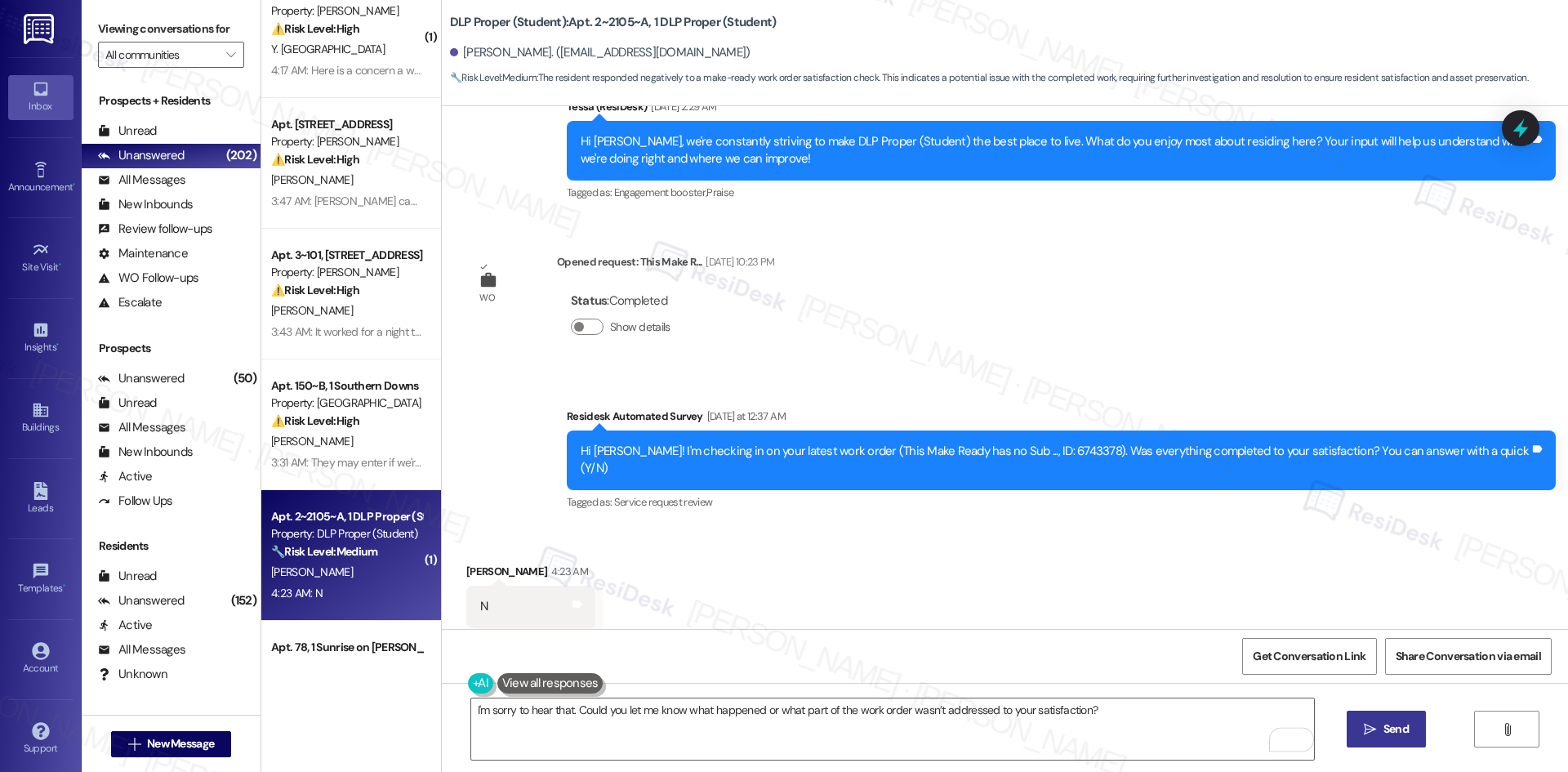
click at [1387, 726] on span "Send" at bounding box center [1396, 729] width 26 height 17
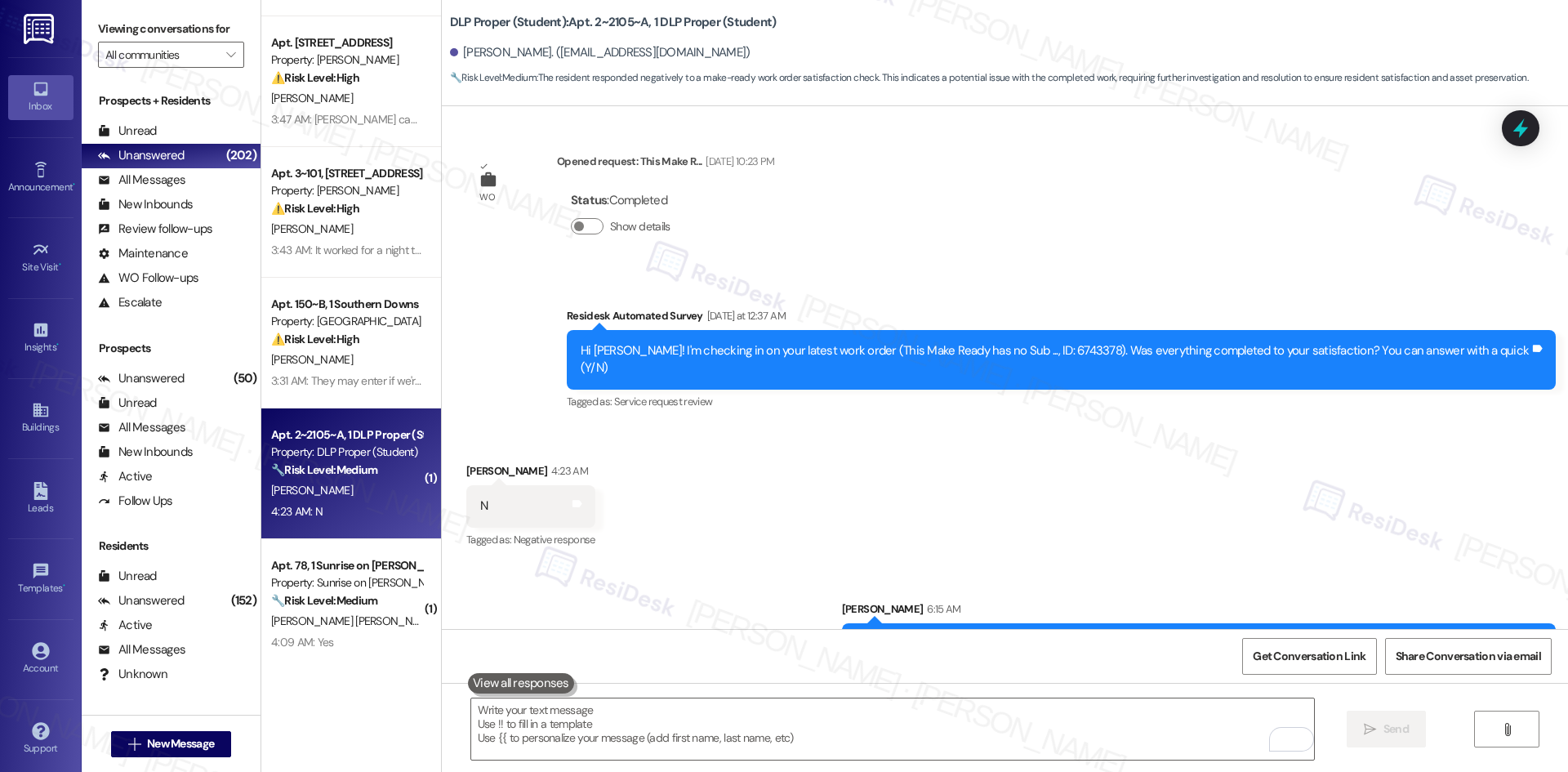
scroll to position [2007, 0]
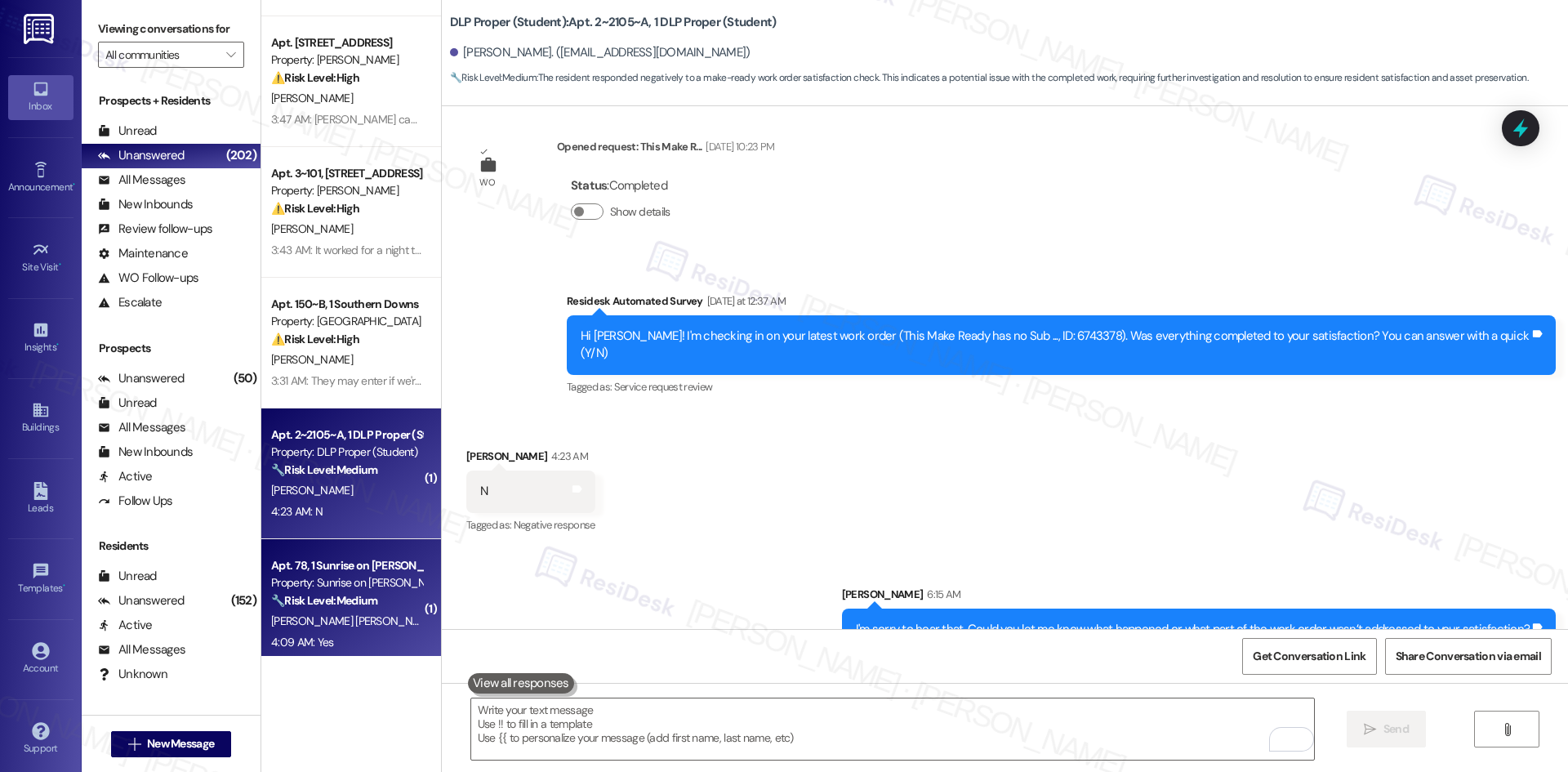
click at [347, 616] on span "S. Zamora Dominguez" at bounding box center [356, 621] width 171 height 15
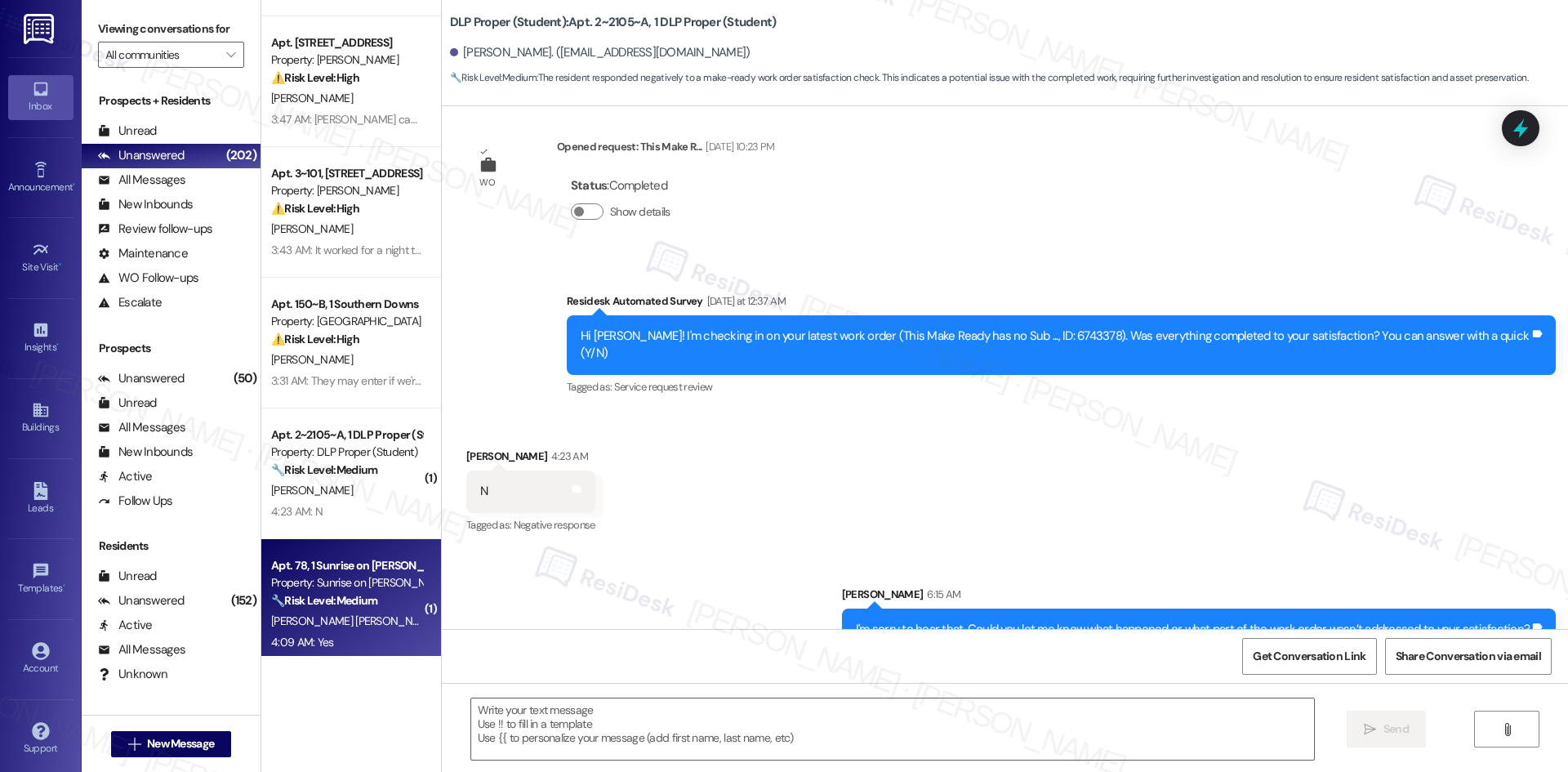
type textarea "Fetching suggested responses. Please feel free to read through the conversation…"
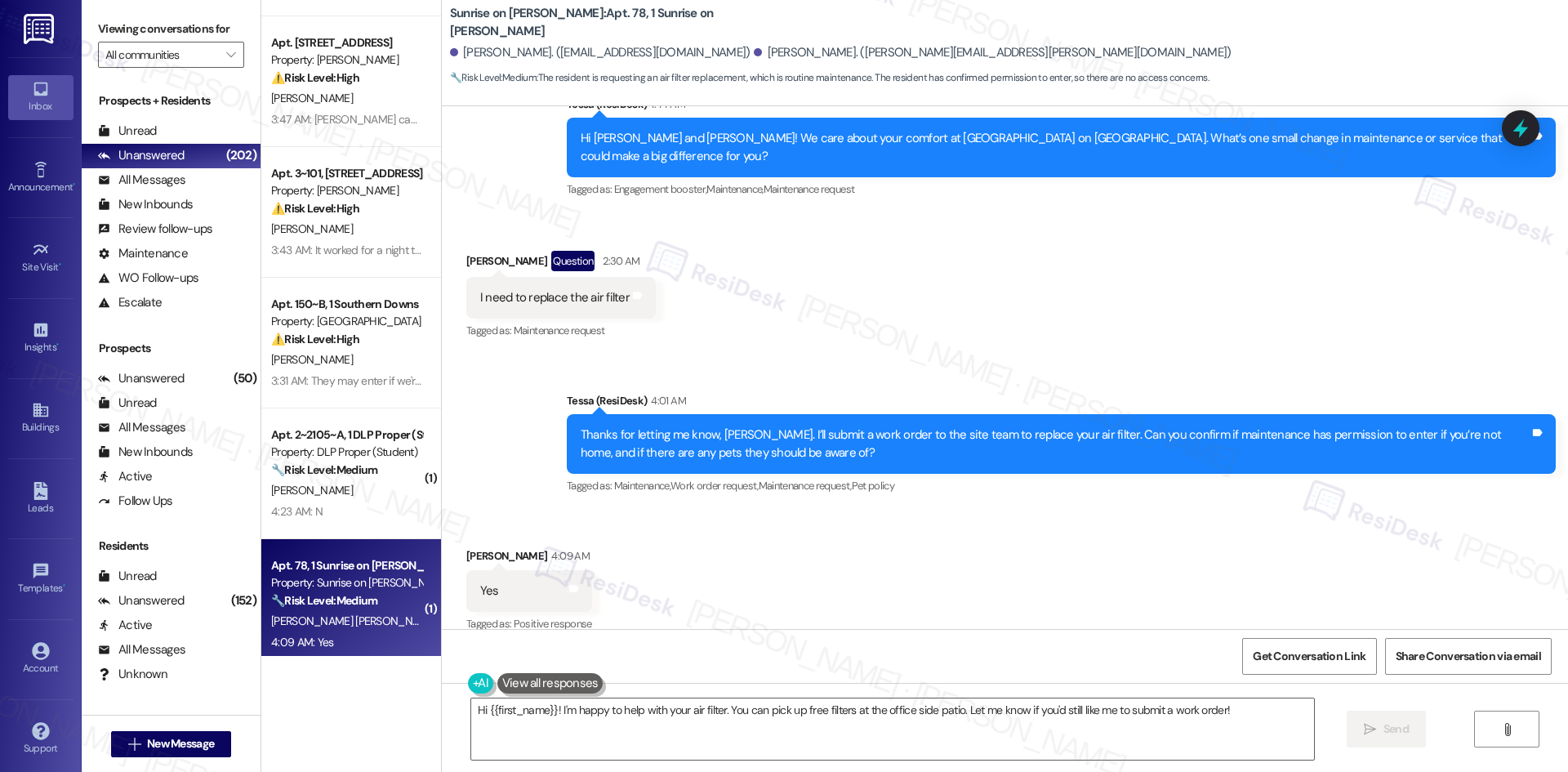
scroll to position [2384, 0]
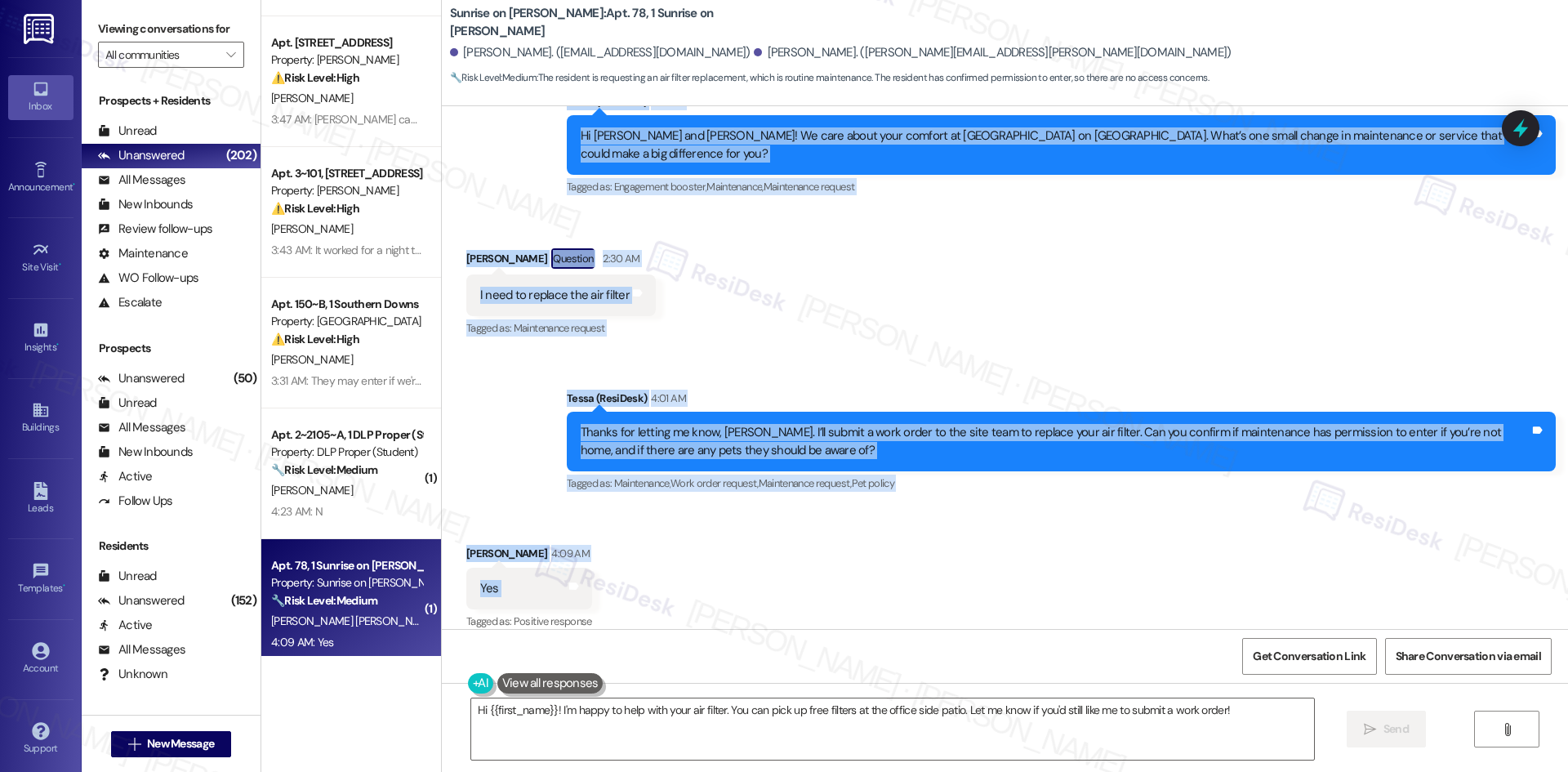
drag, startPoint x: 610, startPoint y: 409, endPoint x: 695, endPoint y: 566, distance: 178.5
click at [695, 566] on div "Lease started Feb 28, 2025 at 8:00 AM Survey, sent via SMS Residesk Automated S…" at bounding box center [1004, 367] width 1126 height 523
copy div "Tessa (ResiDesk) 1:44 AM Hi Guadalupe and Santos! We care about your comfort at…"
click at [841, 579] on div "Received via SMS Guadalupe Campos 4:09 AM Yes Tags and notes Tagged as: Positiv…" at bounding box center [1004, 577] width 1126 height 138
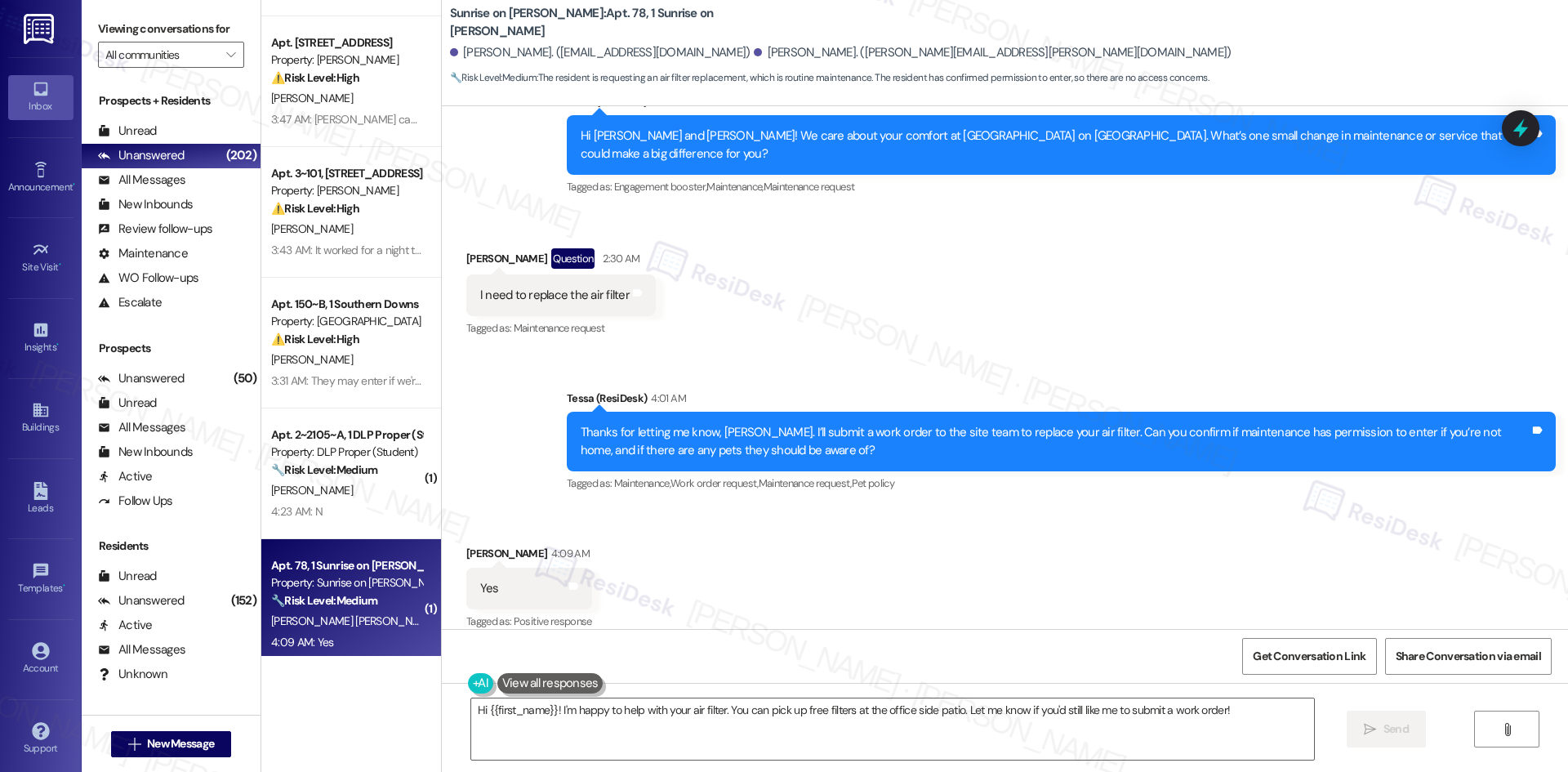
click at [841, 579] on div "Received via SMS Guadalupe Campos 4:09 AM Yes Tags and notes Tagged as: Positiv…" at bounding box center [1004, 577] width 1126 height 138
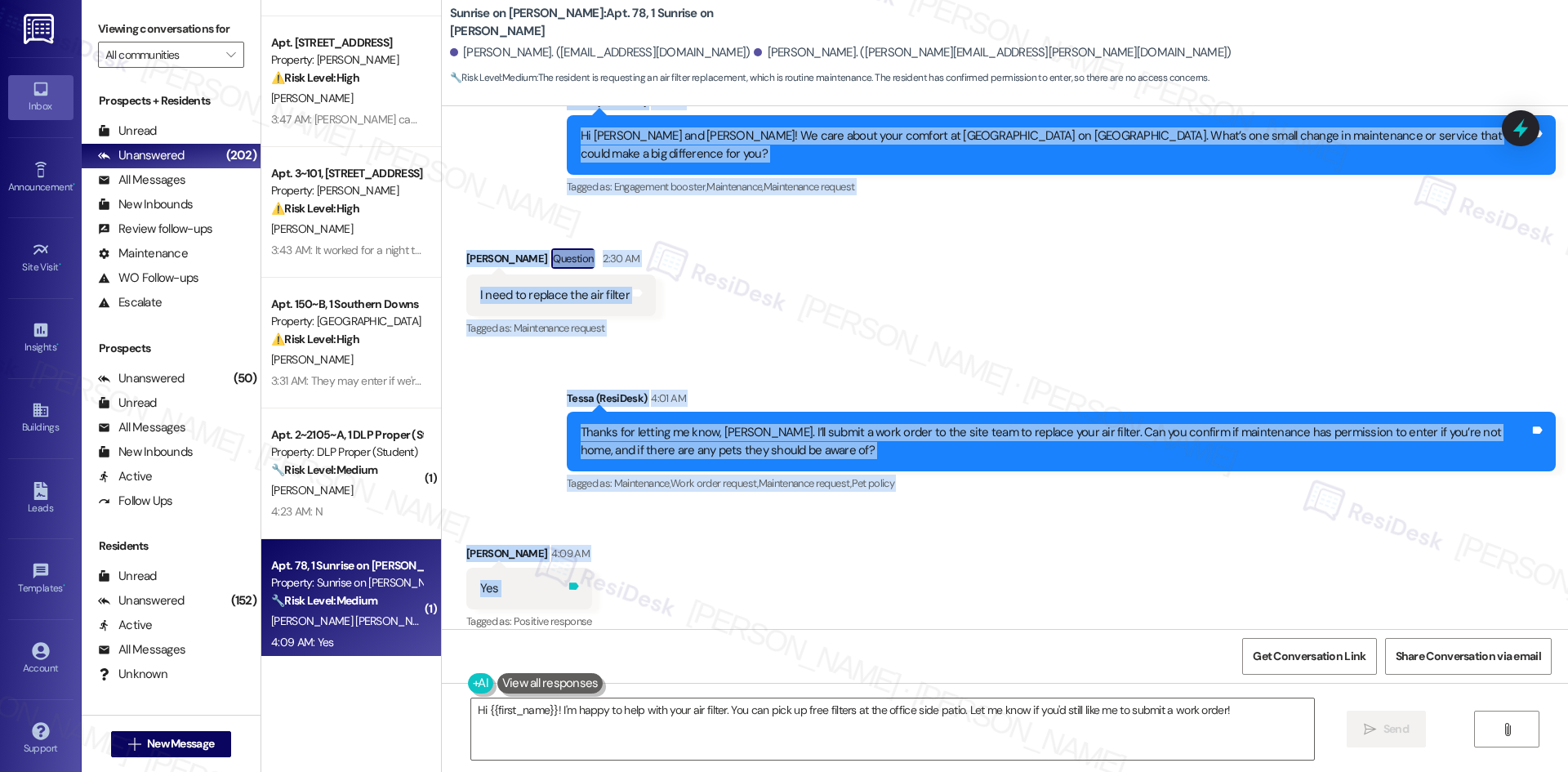
drag, startPoint x: 593, startPoint y: 342, endPoint x: 568, endPoint y: 573, distance: 232.3
click at [568, 573] on div "Lease started Feb 28, 2025 at 8:00 AM Survey, sent via SMS Residesk Automated S…" at bounding box center [1004, 367] width 1126 height 523
copy div "Tessa (ResiDesk) 1:44 AM Hi Guadalupe and Santos! We care about your comfort at…"
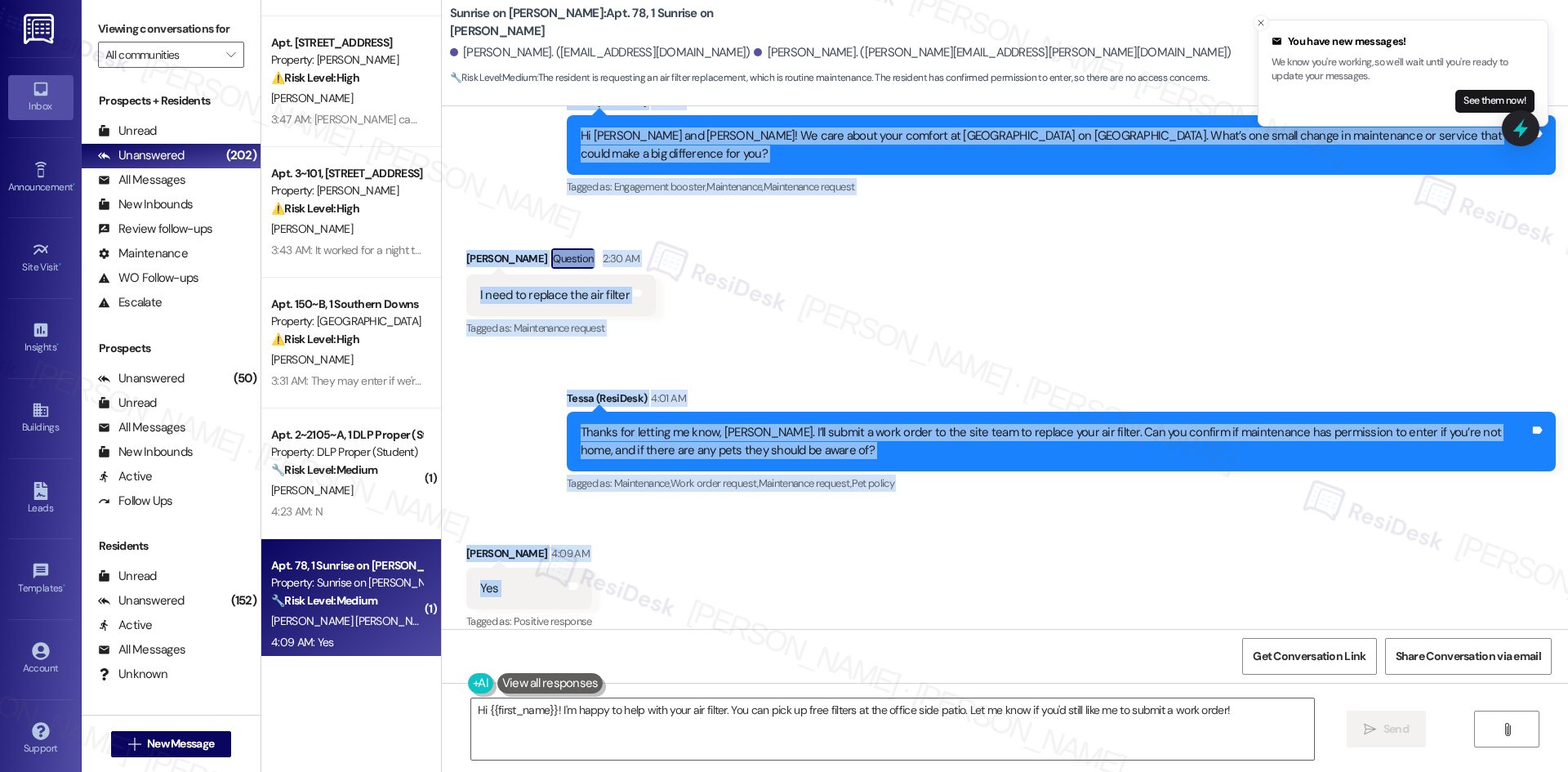
click at [916, 311] on div "Received via SMS Guadalupe Campos Question 2:30 AM I need to replace the air fi…" at bounding box center [1004, 282] width 1126 height 141
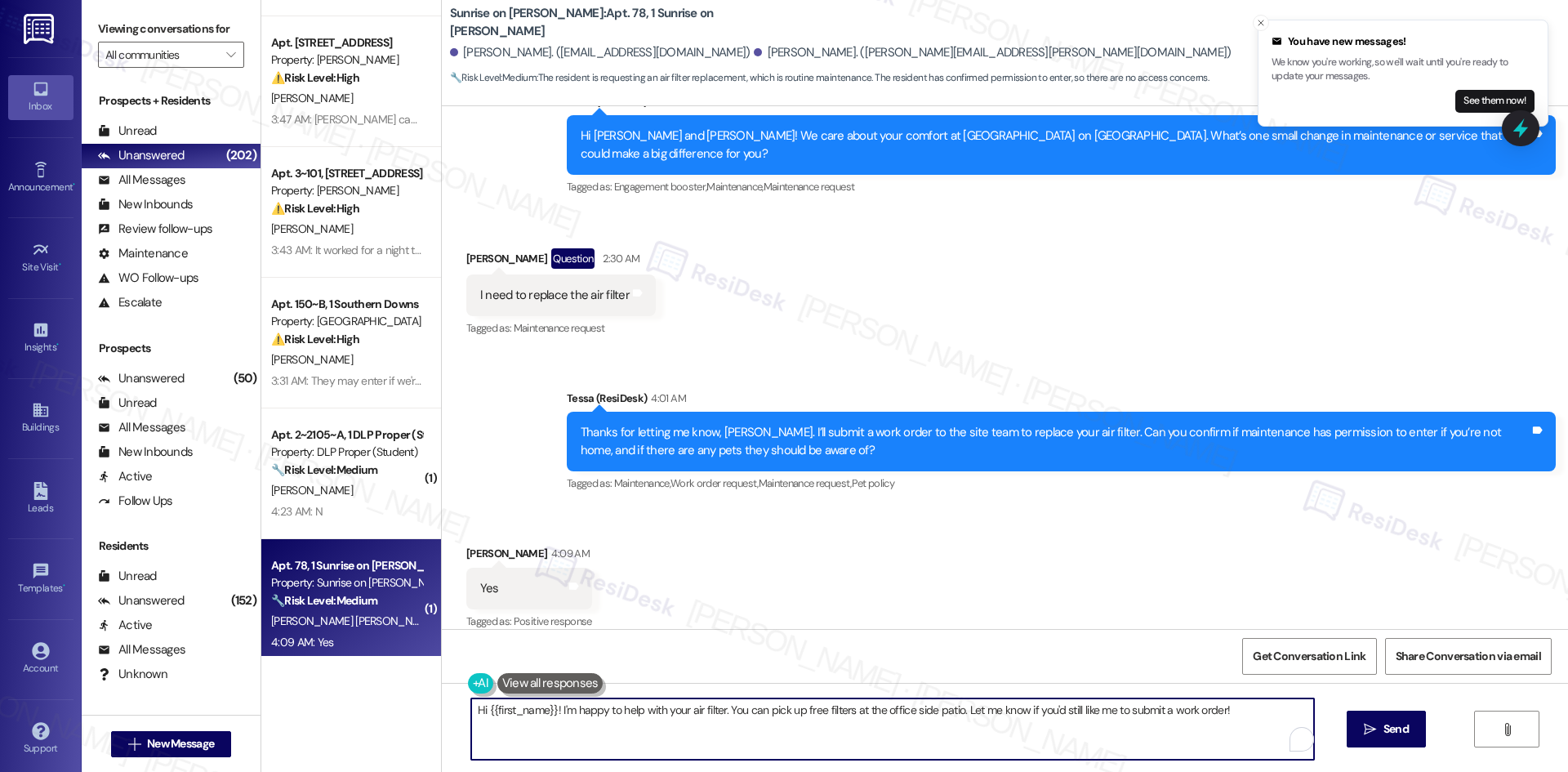
click at [733, 734] on textarea "Hi {{first_name}}! I'm happy to help with your air filter. You can pick up free…" at bounding box center [892, 729] width 842 height 61
paste textarea "Thanks for confirming, Guadalupe. I’ll let the team know about the air filter a…"
type textarea "Thanks for confirming, Guadalupe. I’ll let the team know about the air filter a…"
click at [1370, 736] on span " Send" at bounding box center [1386, 729] width 51 height 17
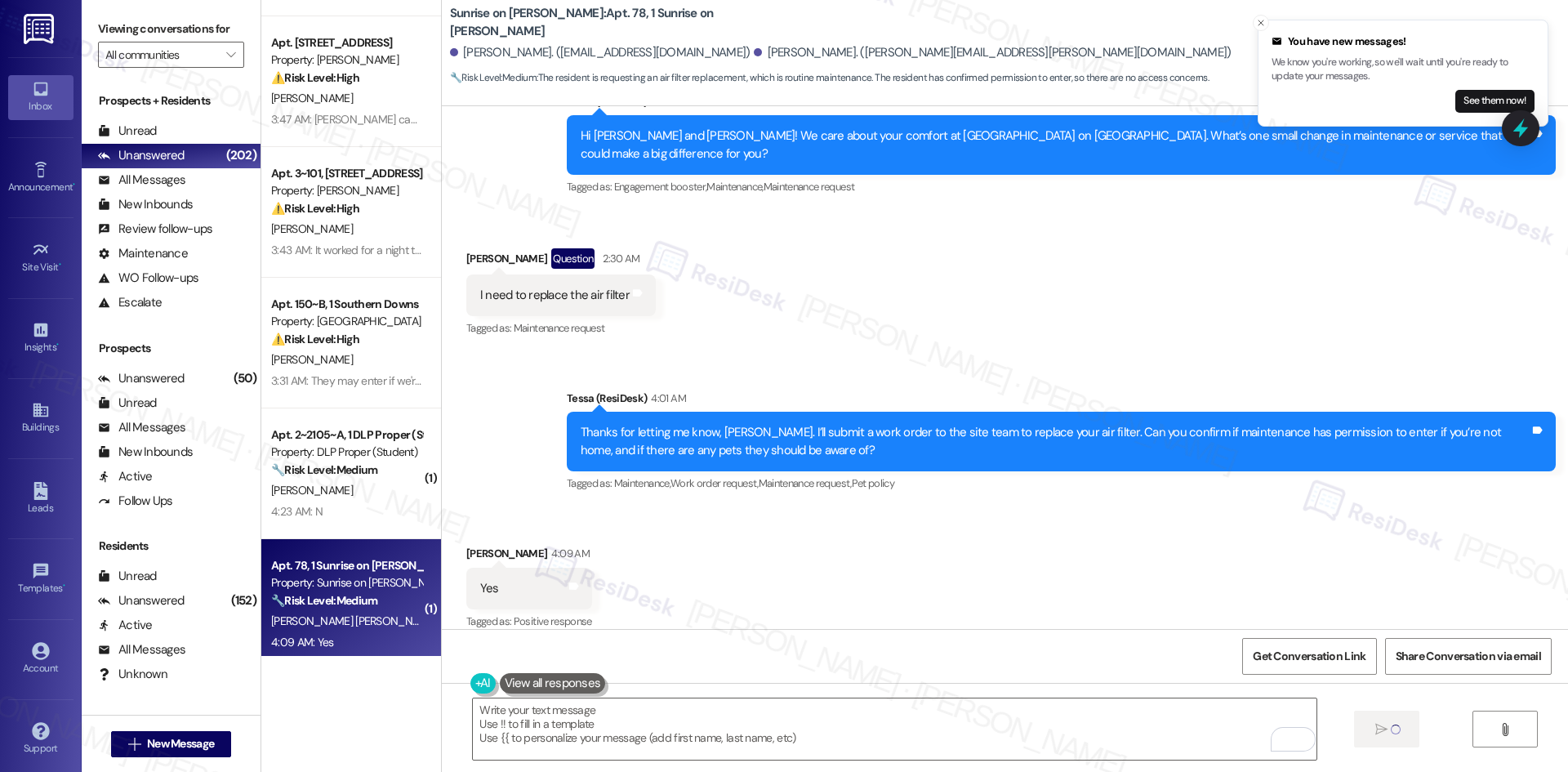
scroll to position [2383, 0]
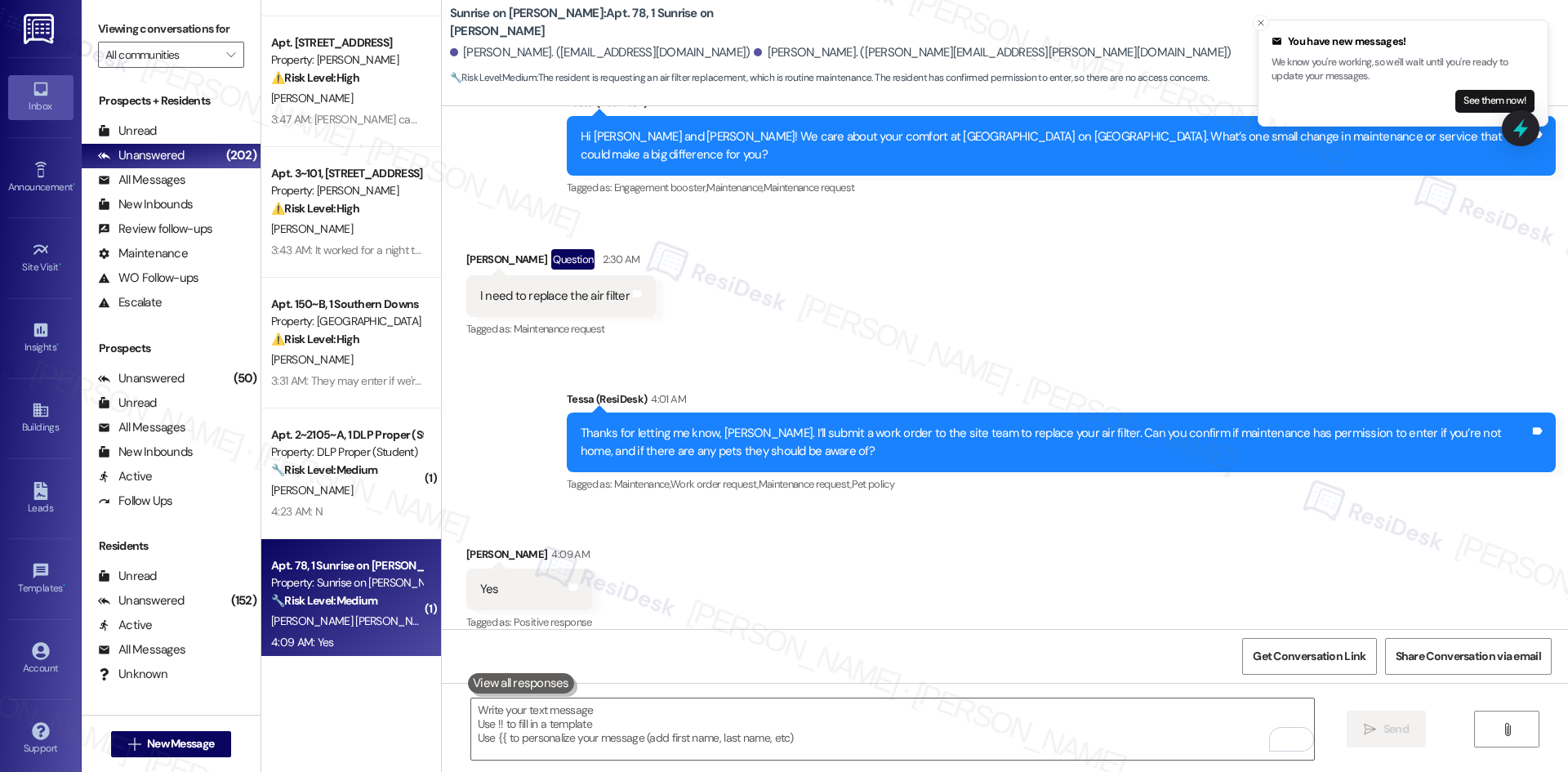
click at [989, 512] on div "Received via SMS Guadalupe Campos 4:09 AM Yes Tags and notes Tagged as: Positiv…" at bounding box center [1004, 578] width 1126 height 138
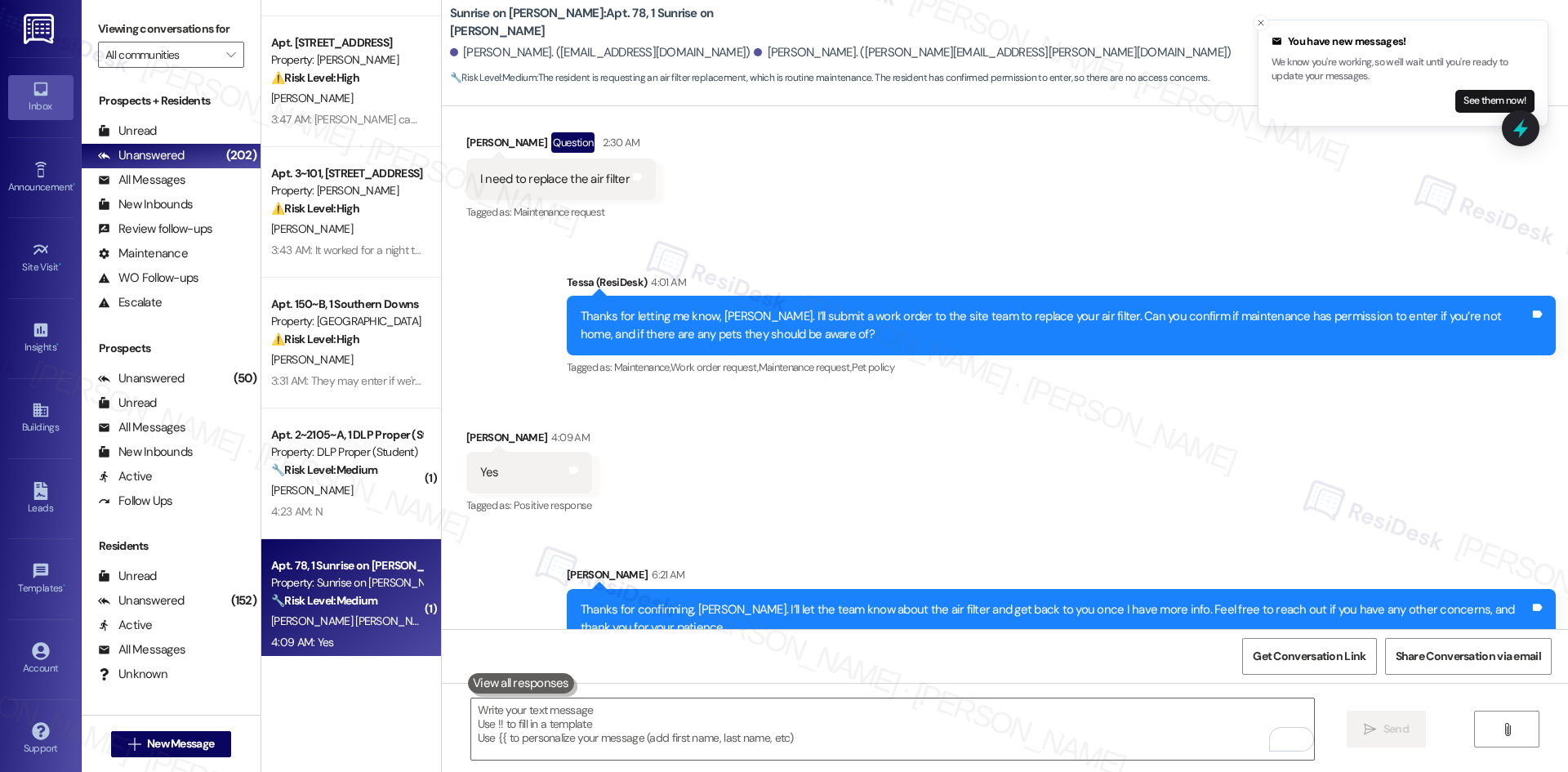
scroll to position [2515, 0]
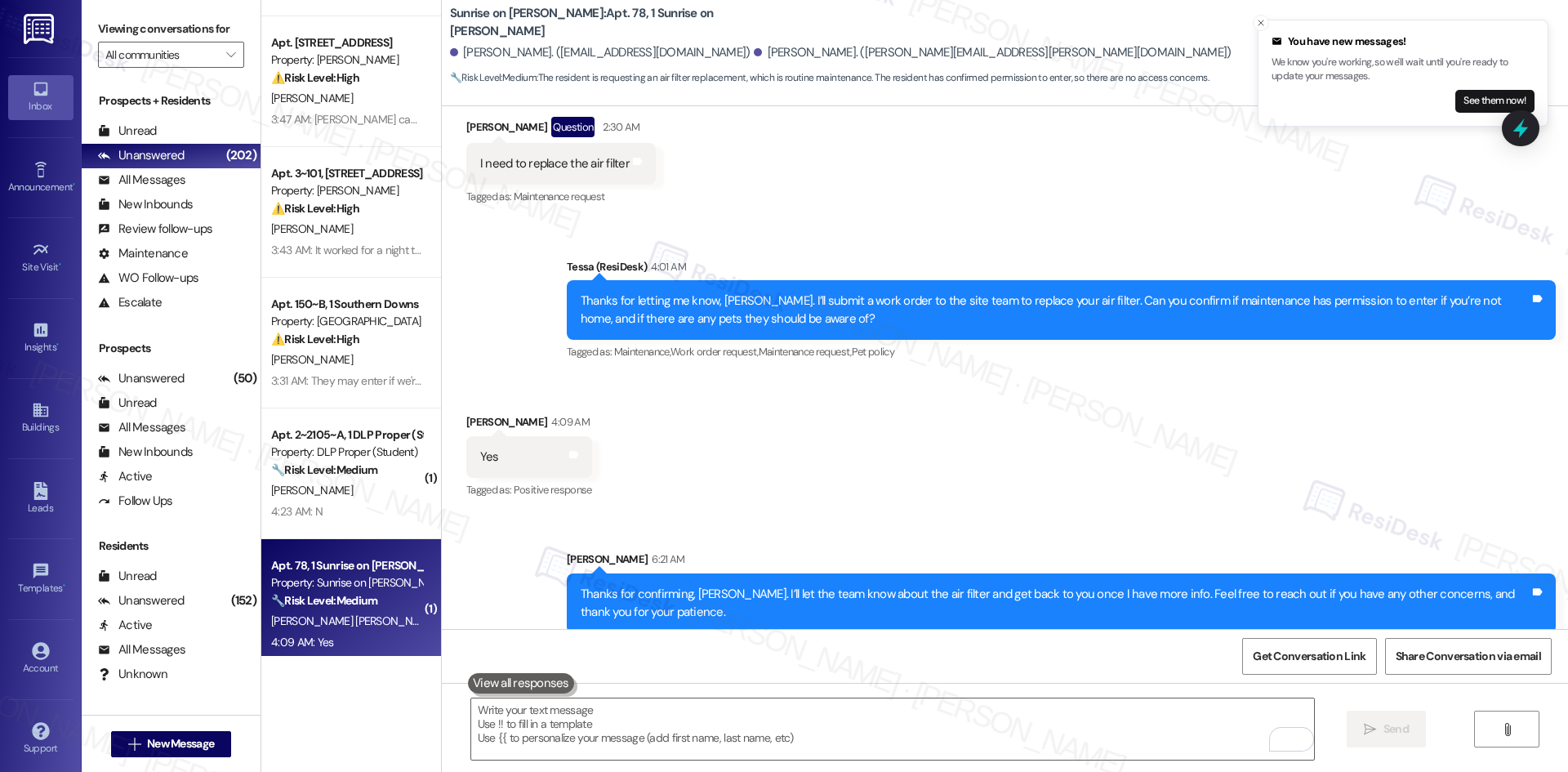
click at [1190, 514] on div "Sent via SMS Sarah 6:21 AM Thanks for confirming, Guadalupe. I’ll let the team …" at bounding box center [1004, 579] width 1126 height 132
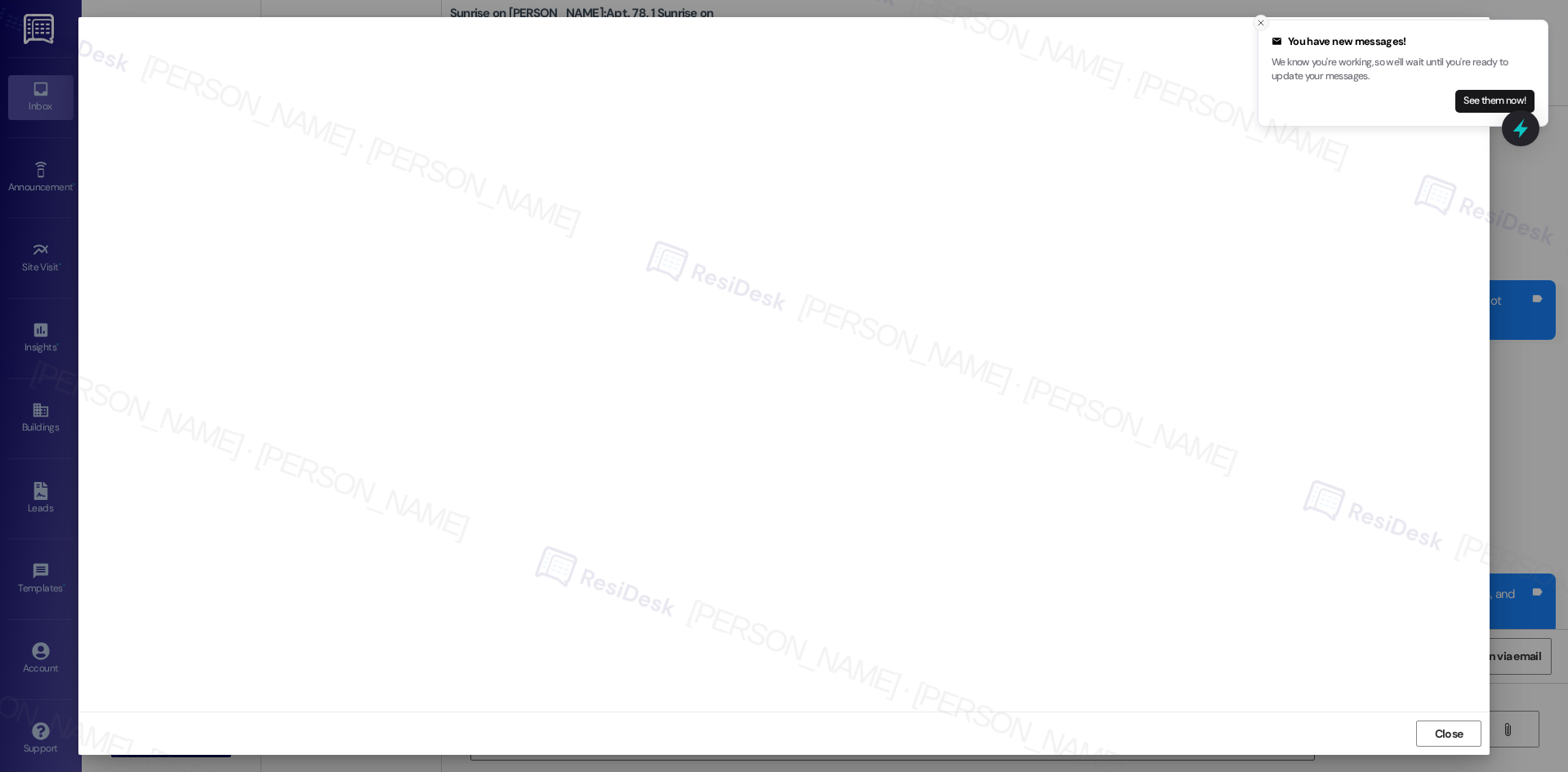
click at [1260, 24] on line "Close toast" at bounding box center [1261, 23] width 5 height 5
click at [1471, 739] on button "Close" at bounding box center [1448, 734] width 66 height 27
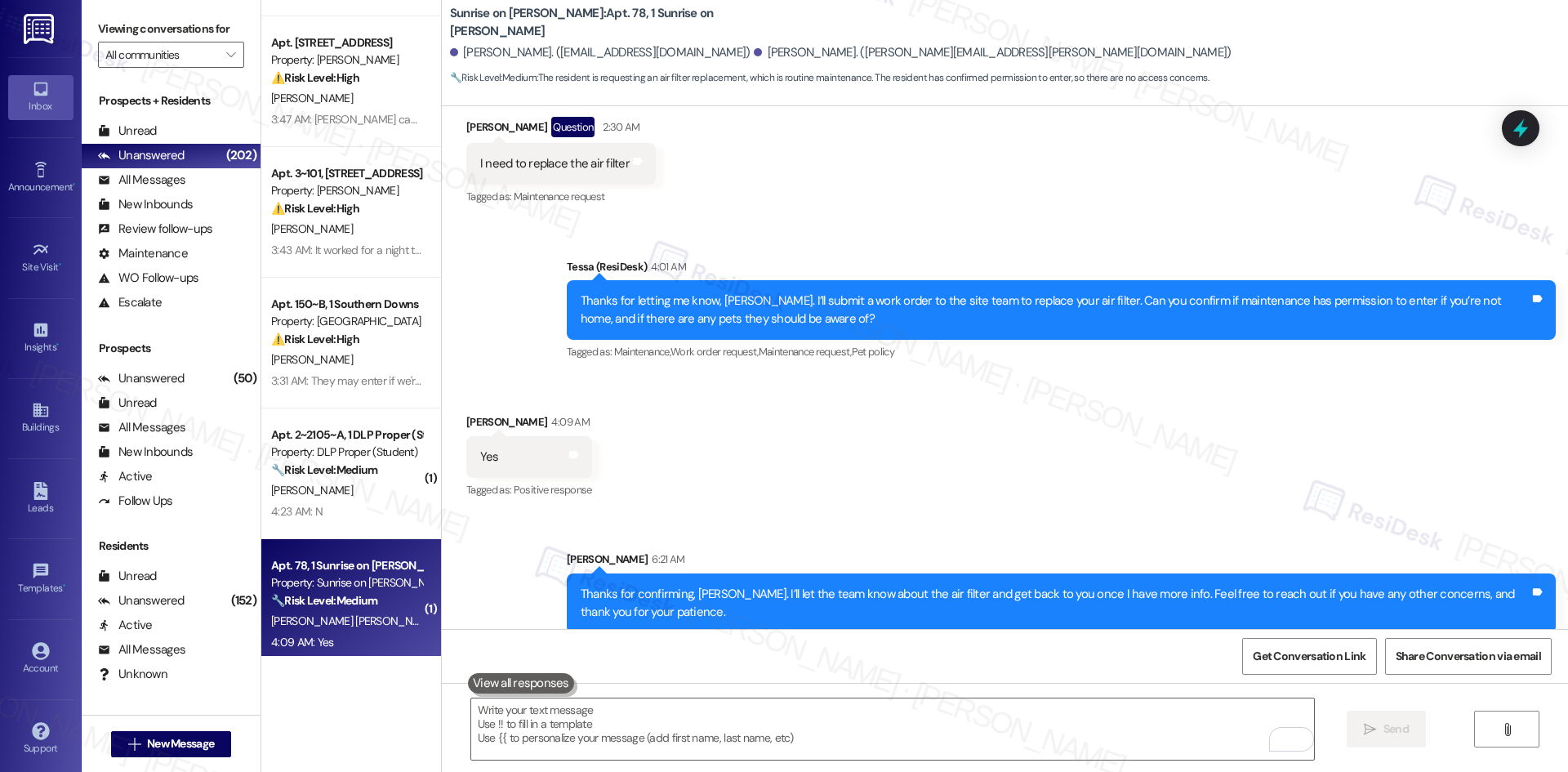
click at [1003, 490] on div "Received via SMS Guadalupe Campos 4:09 AM Yes Tags and notes Tagged as: Positiv…" at bounding box center [1004, 445] width 1126 height 138
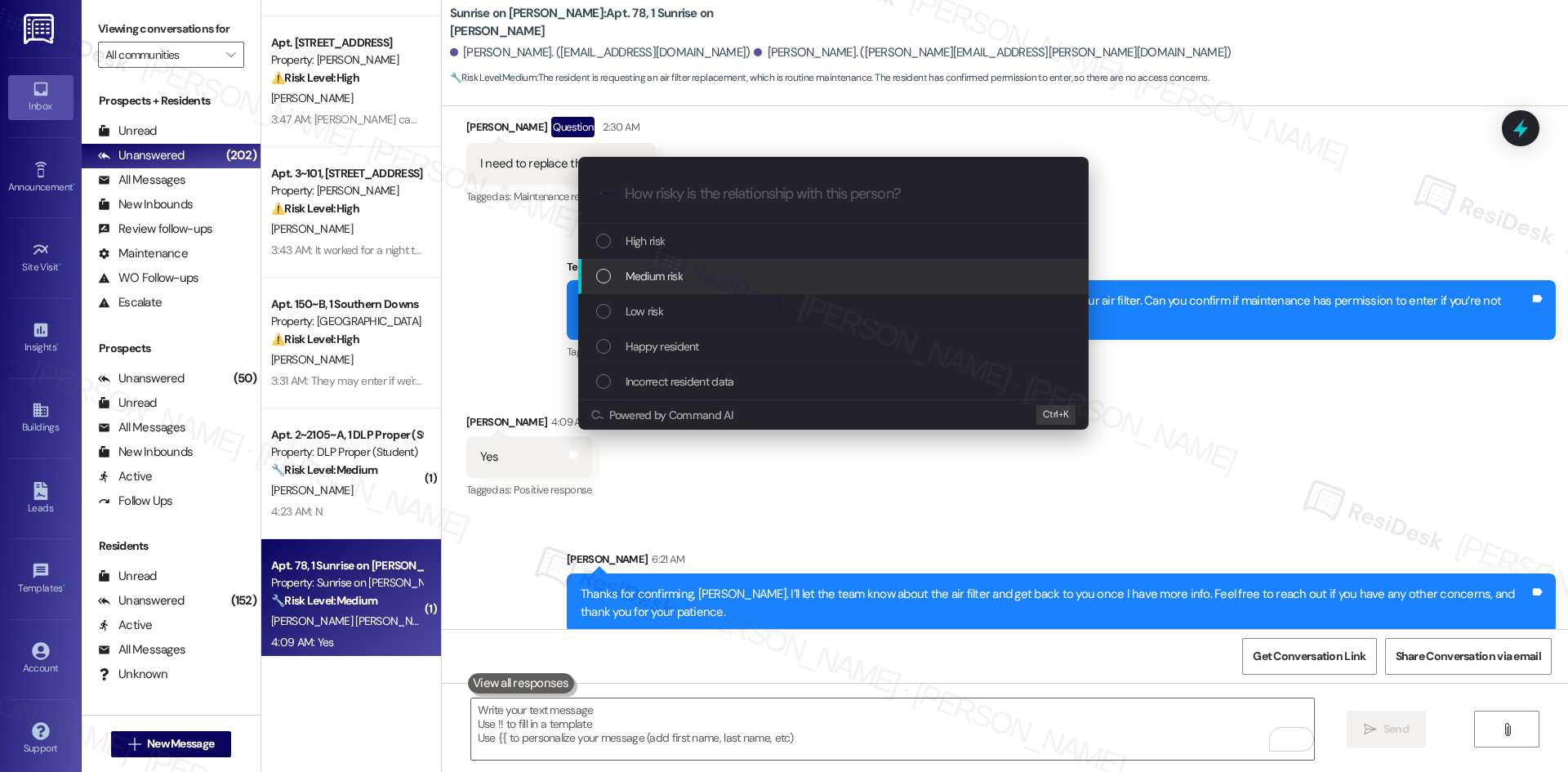
click at [743, 277] on div "Medium risk" at bounding box center [835, 276] width 478 height 18
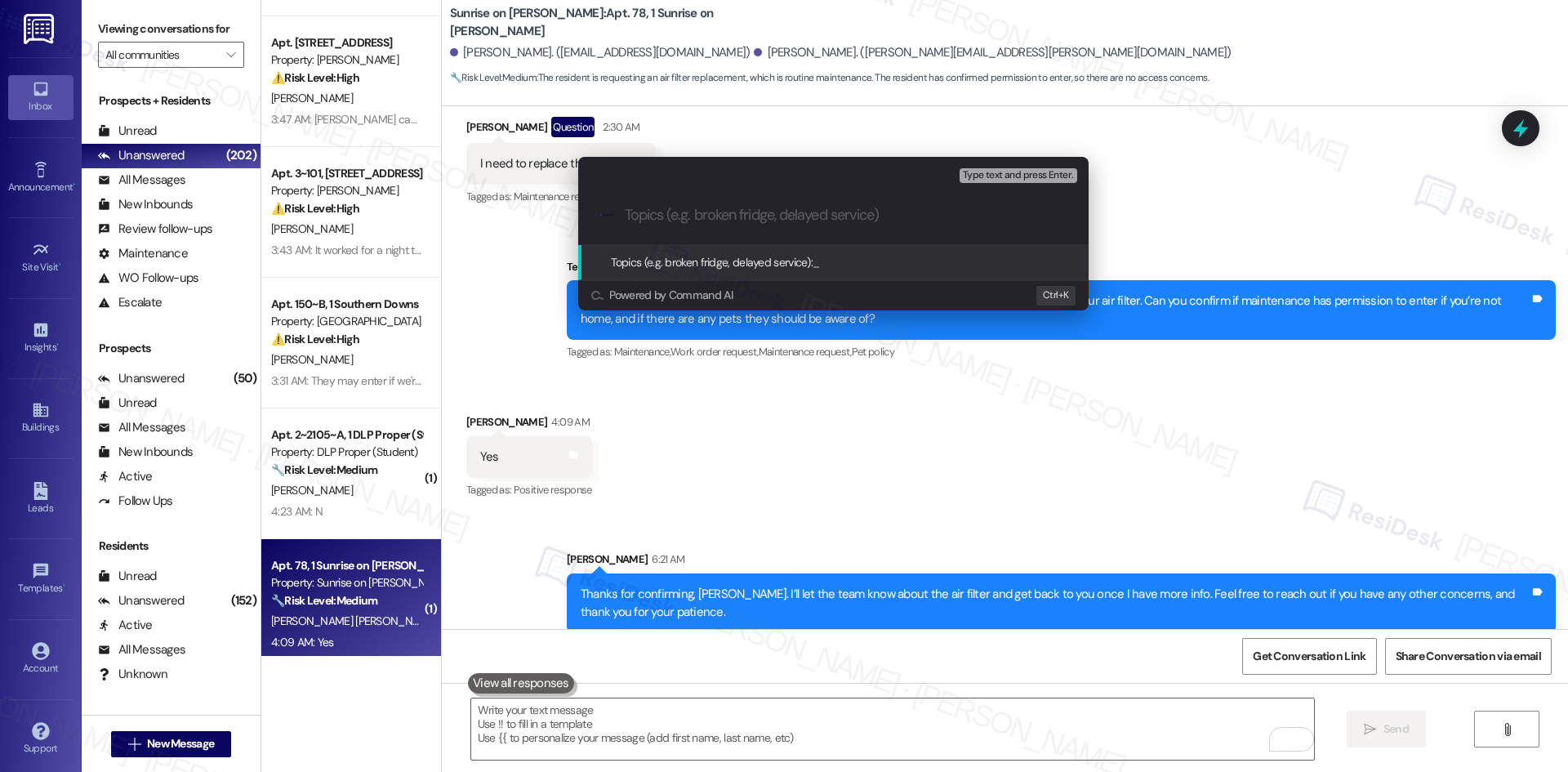
click at [770, 223] on input "Topics (e.g. broken fridge, delayed service)" at bounding box center [846, 214] width 444 height 17
paste input "Air Filter Replacement Request – Work Order 7831992"
type input "Air Filter Replacement Request – Work Order 7831992"
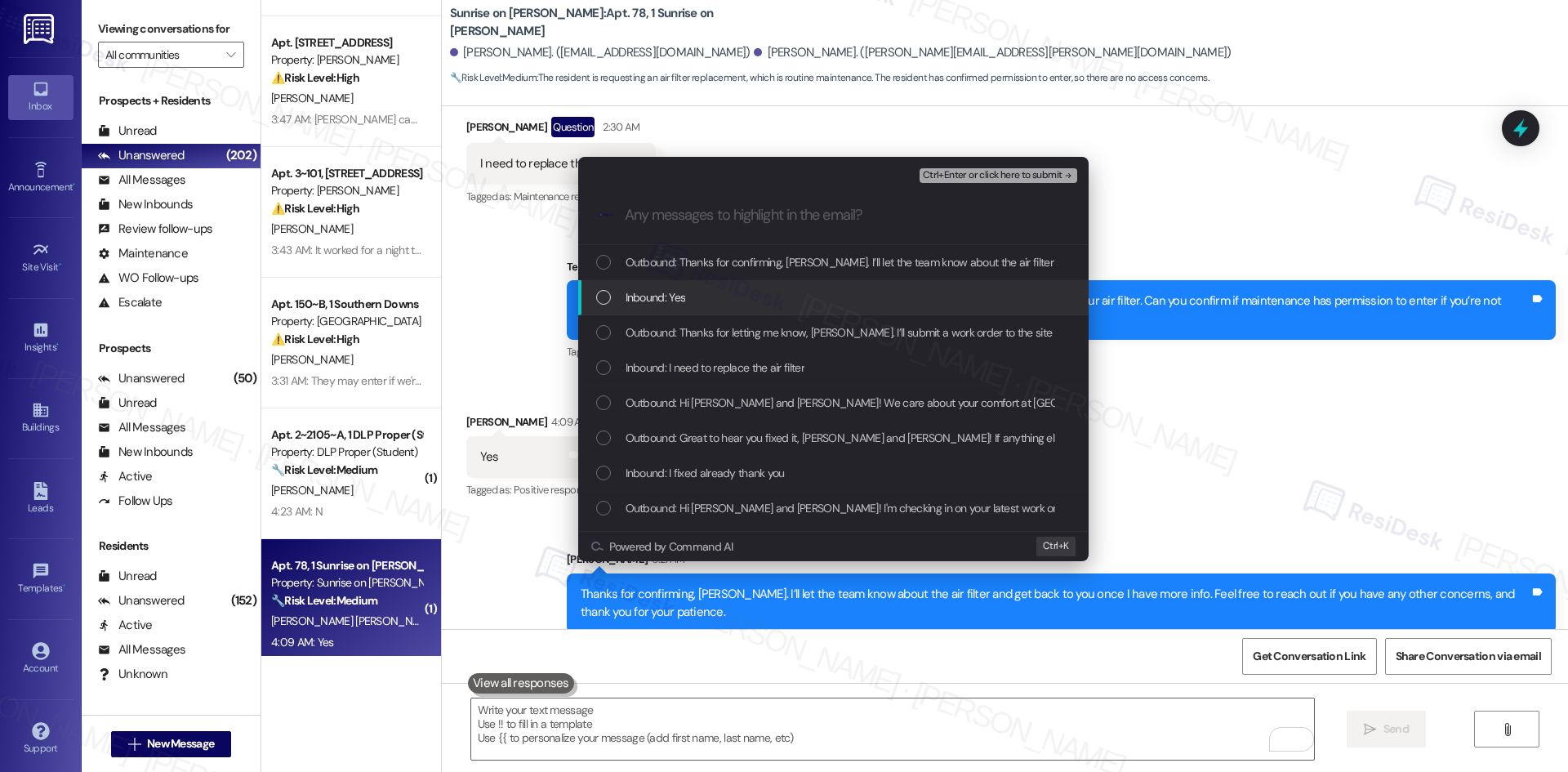
click at [751, 295] on div "Inbound: Yes" at bounding box center [835, 298] width 478 height 18
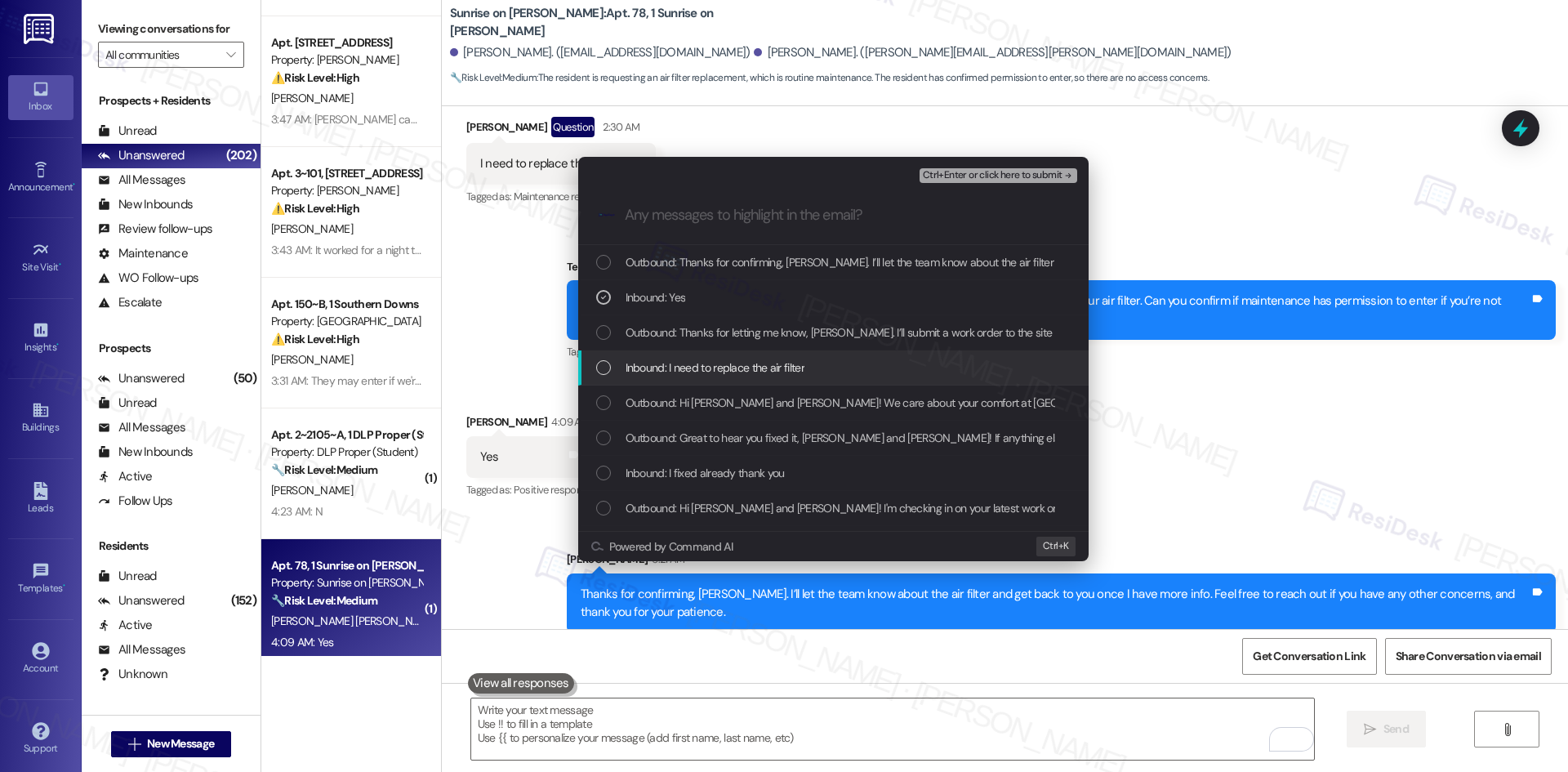
click at [764, 357] on div "Inbound: I need to replace the air filter" at bounding box center [834, 368] width 511 height 35
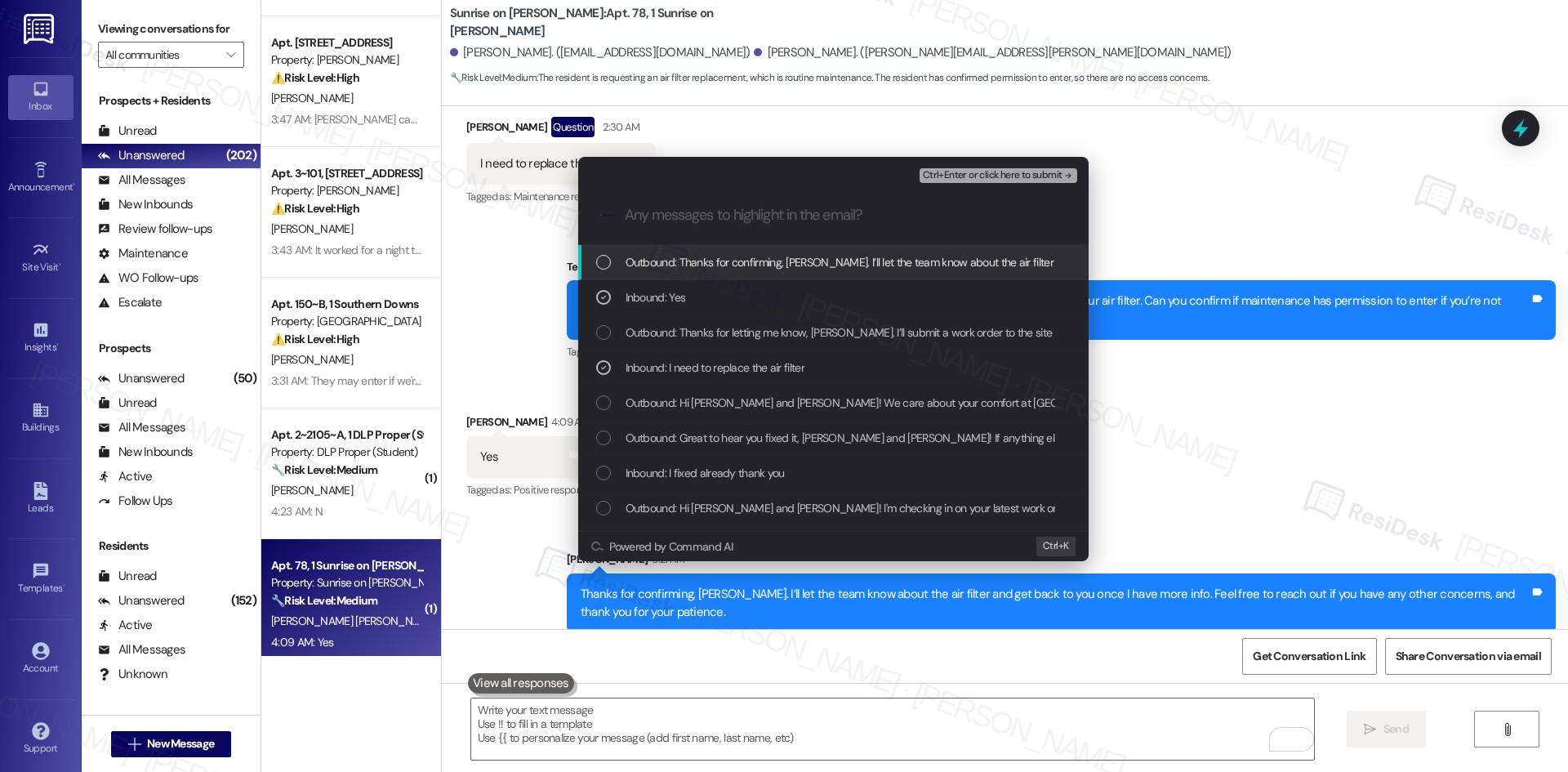
click at [1055, 171] on span "Ctrl+Enter or click here to submit" at bounding box center [993, 176] width 139 height 12
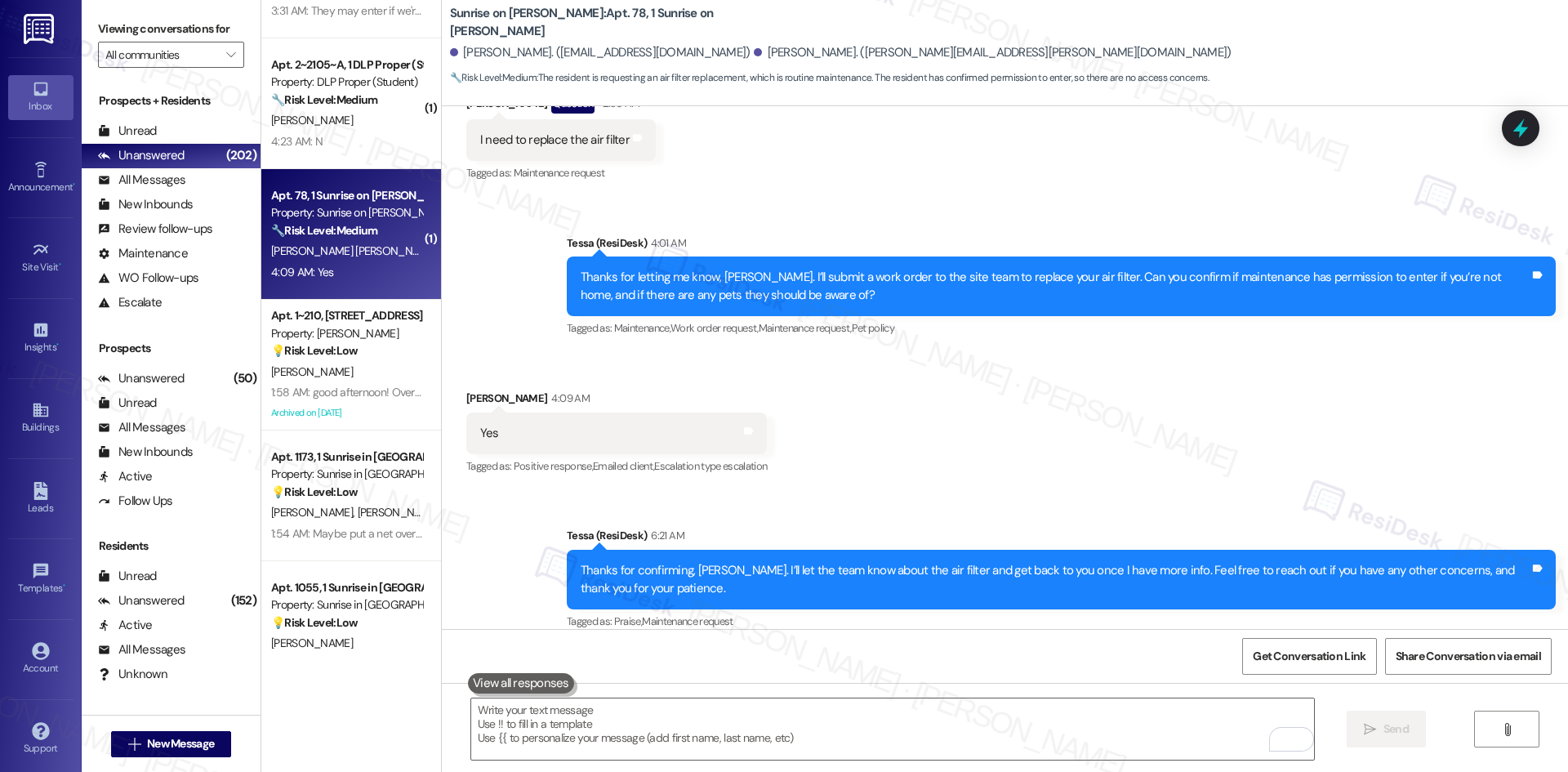
scroll to position [736, 0]
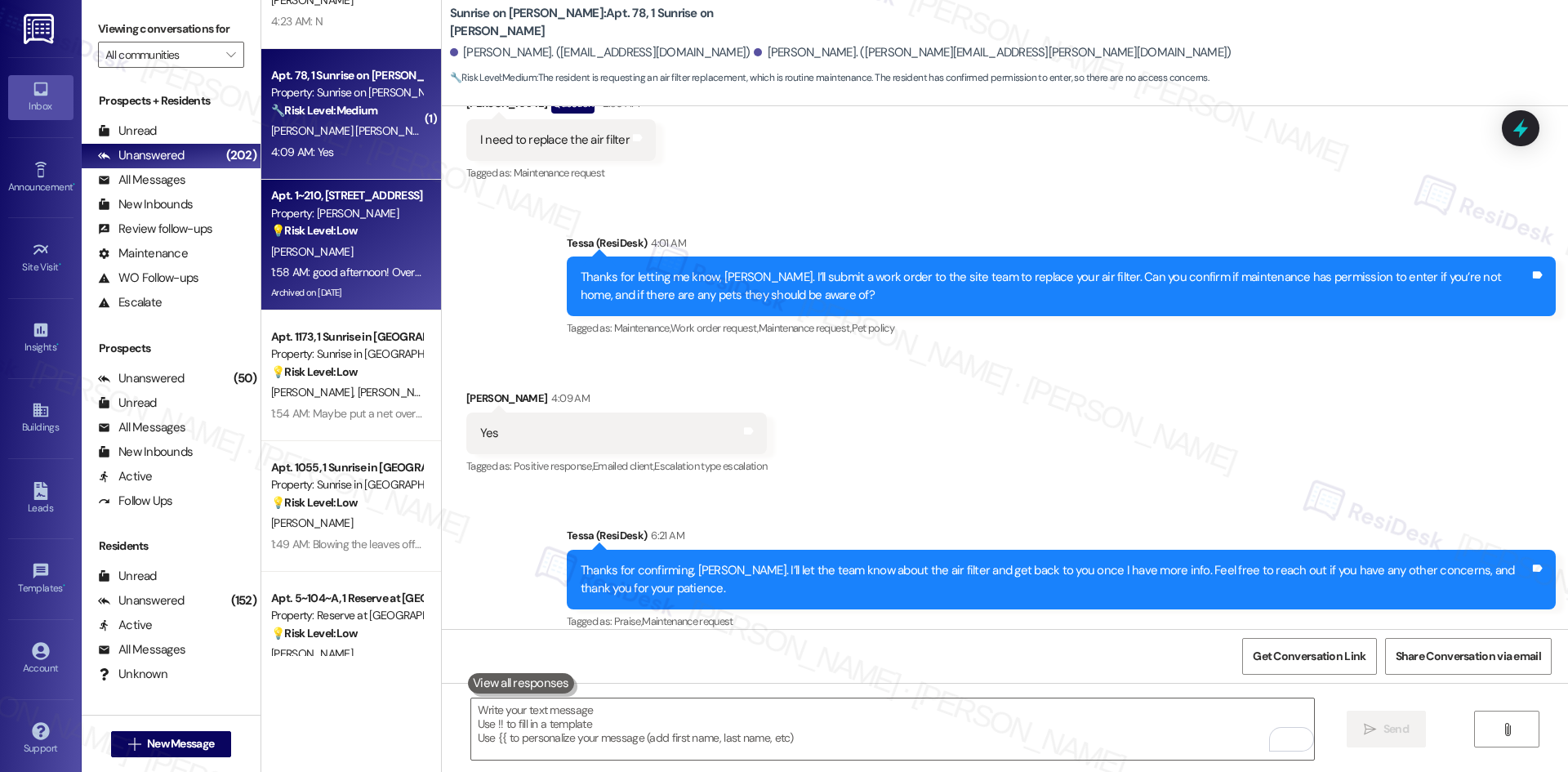
click at [346, 263] on div "1:58 AM: good afternoon! Over the weekend, I inquired about the rental storage …" at bounding box center [346, 272] width 154 height 21
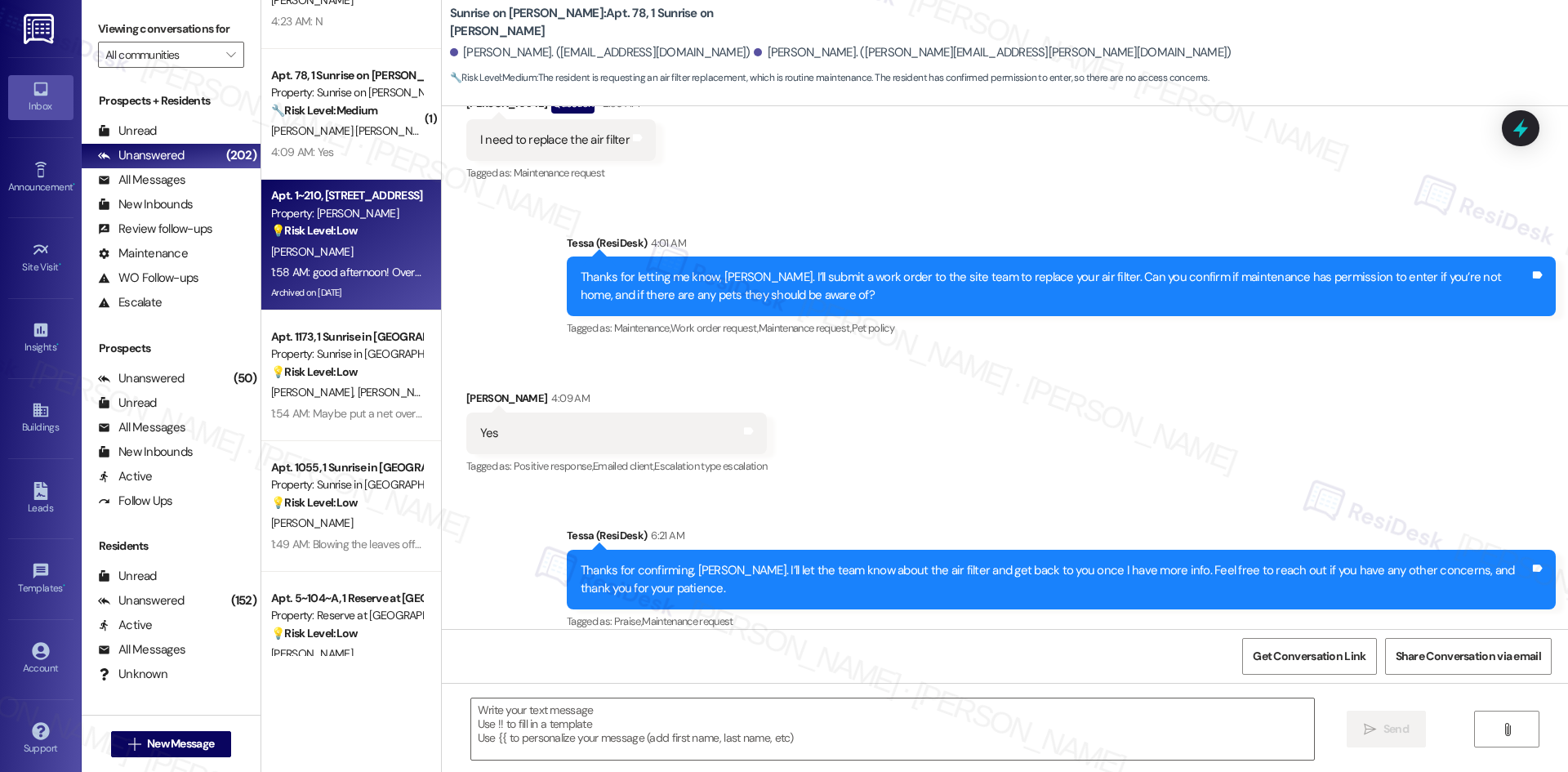
type textarea "Fetching suggested responses. Please feel free to read through the conversation…"
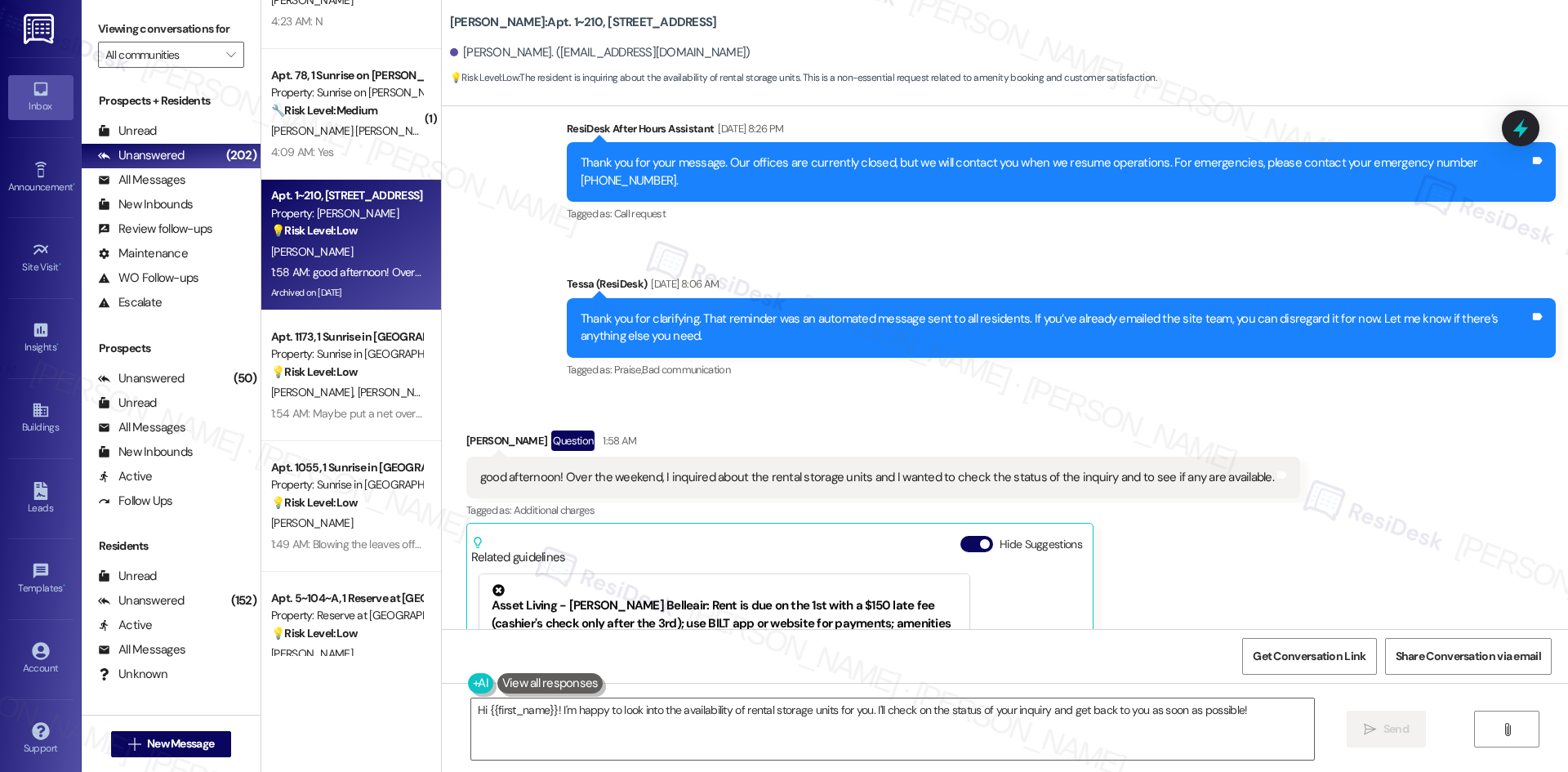
scroll to position [7361, 0]
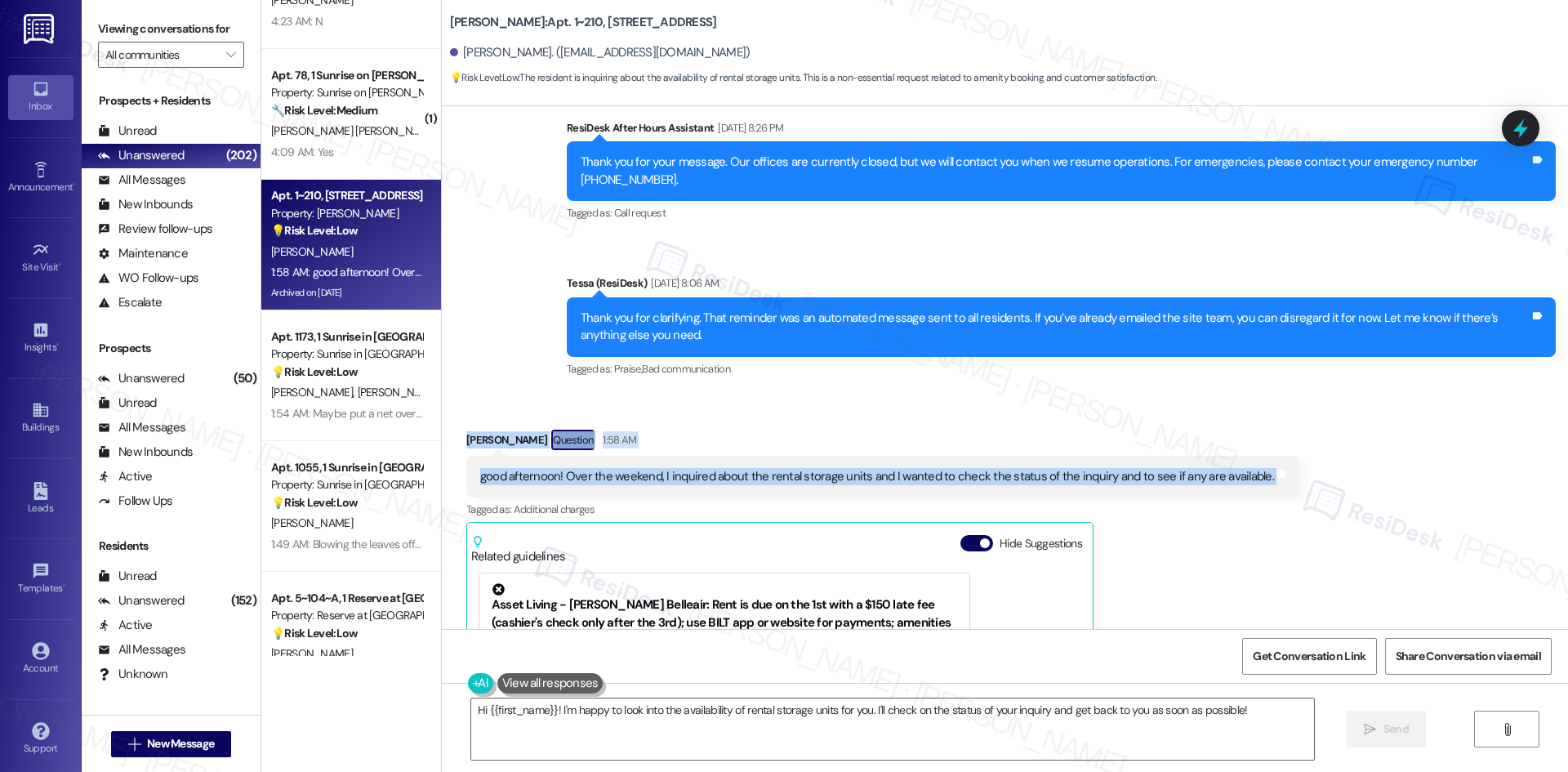
drag, startPoint x: 450, startPoint y: 415, endPoint x: 1337, endPoint y: 445, distance: 887.5
click at [1337, 445] on div "Received via SMS Angelina Cambarare Question 1:58 AM good afternoon! Over the w…" at bounding box center [1004, 641] width 1126 height 498
copy div "Angelina Cambarare Question 1:58 AM good afternoon! Over the weekend, I inquire…"
click at [761, 394] on div "Received via SMS Angelina Cambarare Question 1:58 AM good afternoon! Over the w…" at bounding box center [1004, 641] width 1126 height 498
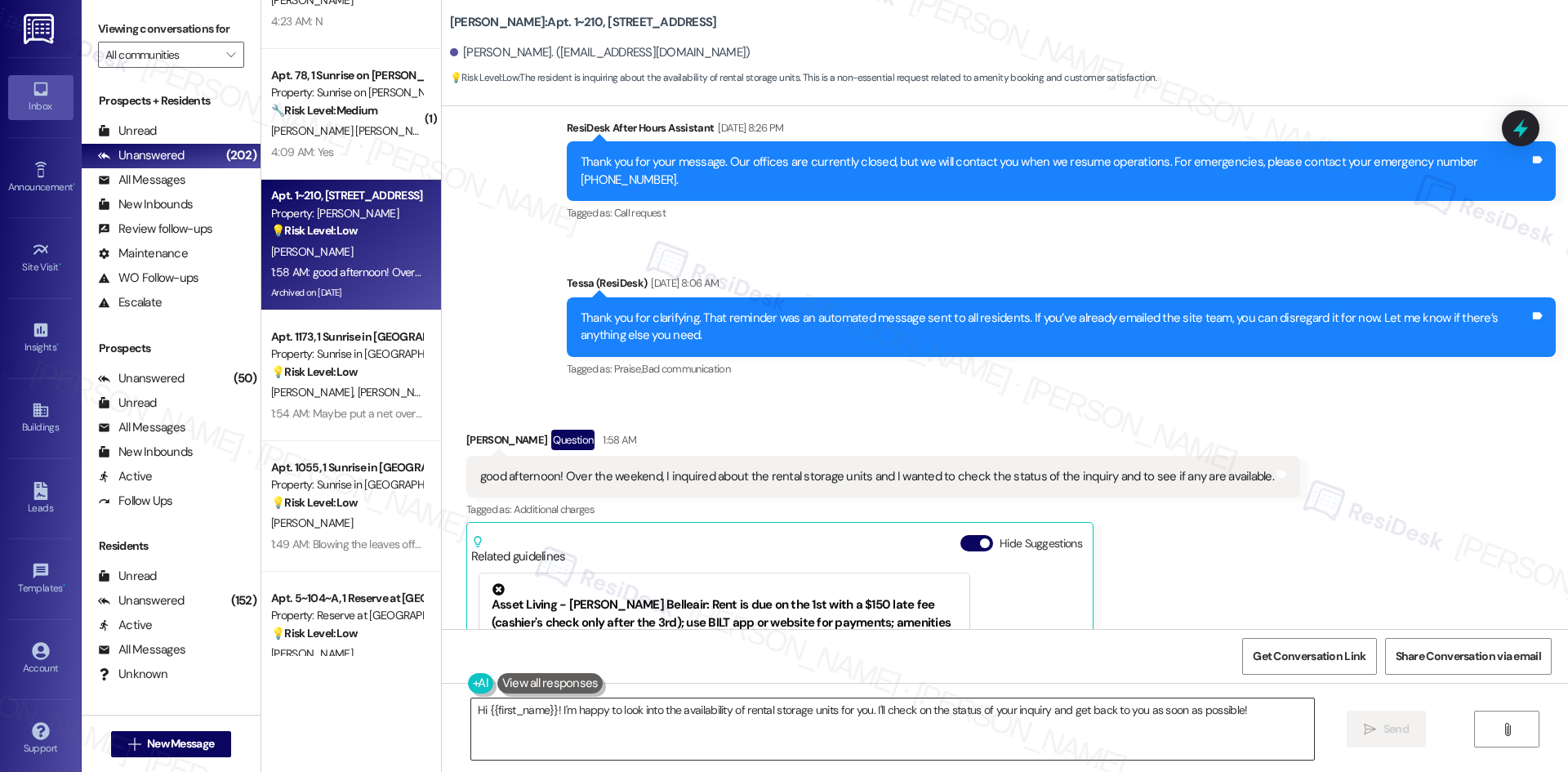
click at [874, 745] on textarea "Hi {{first_name}}! I'm happy to look into the availability of rental storage un…" at bounding box center [892, 729] width 842 height 61
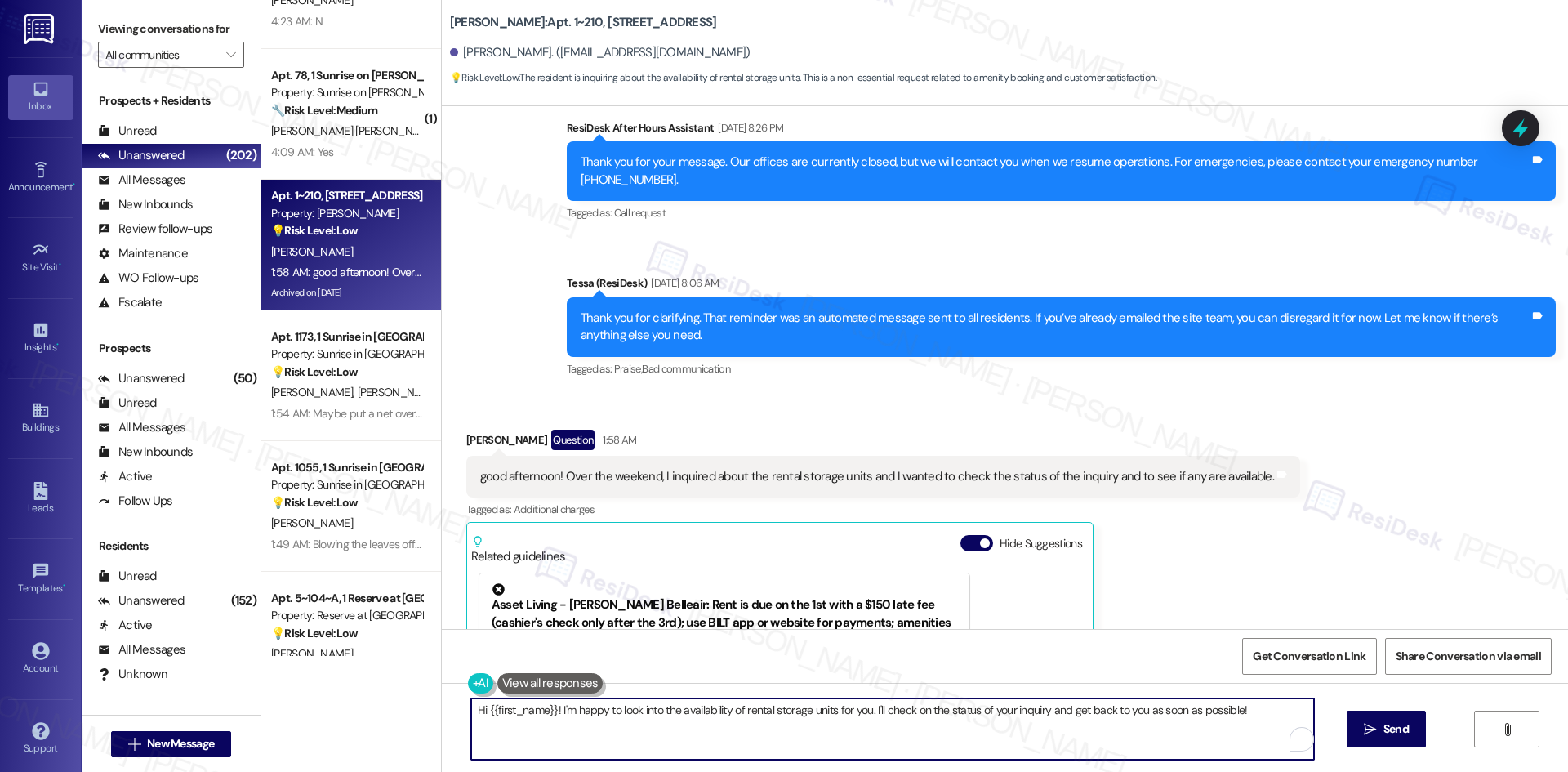
paste textarea "Angelina, I understand your concern about the rental storage units. I’ll check …"
type textarea "Hi Angelina, I understand your concern about the rental storage units. I’ll che…"
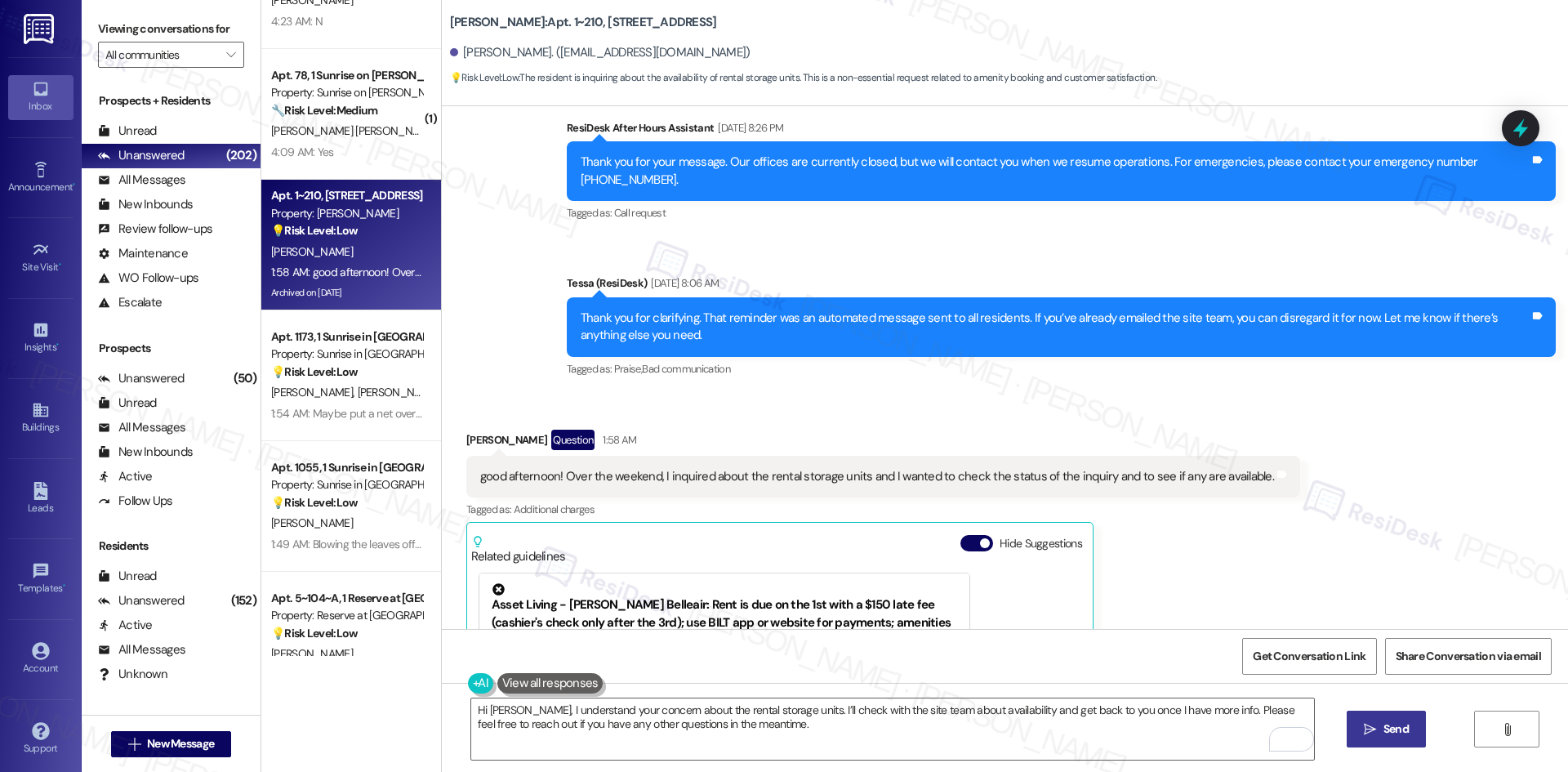
click at [1383, 734] on span "Send" at bounding box center [1396, 729] width 26 height 17
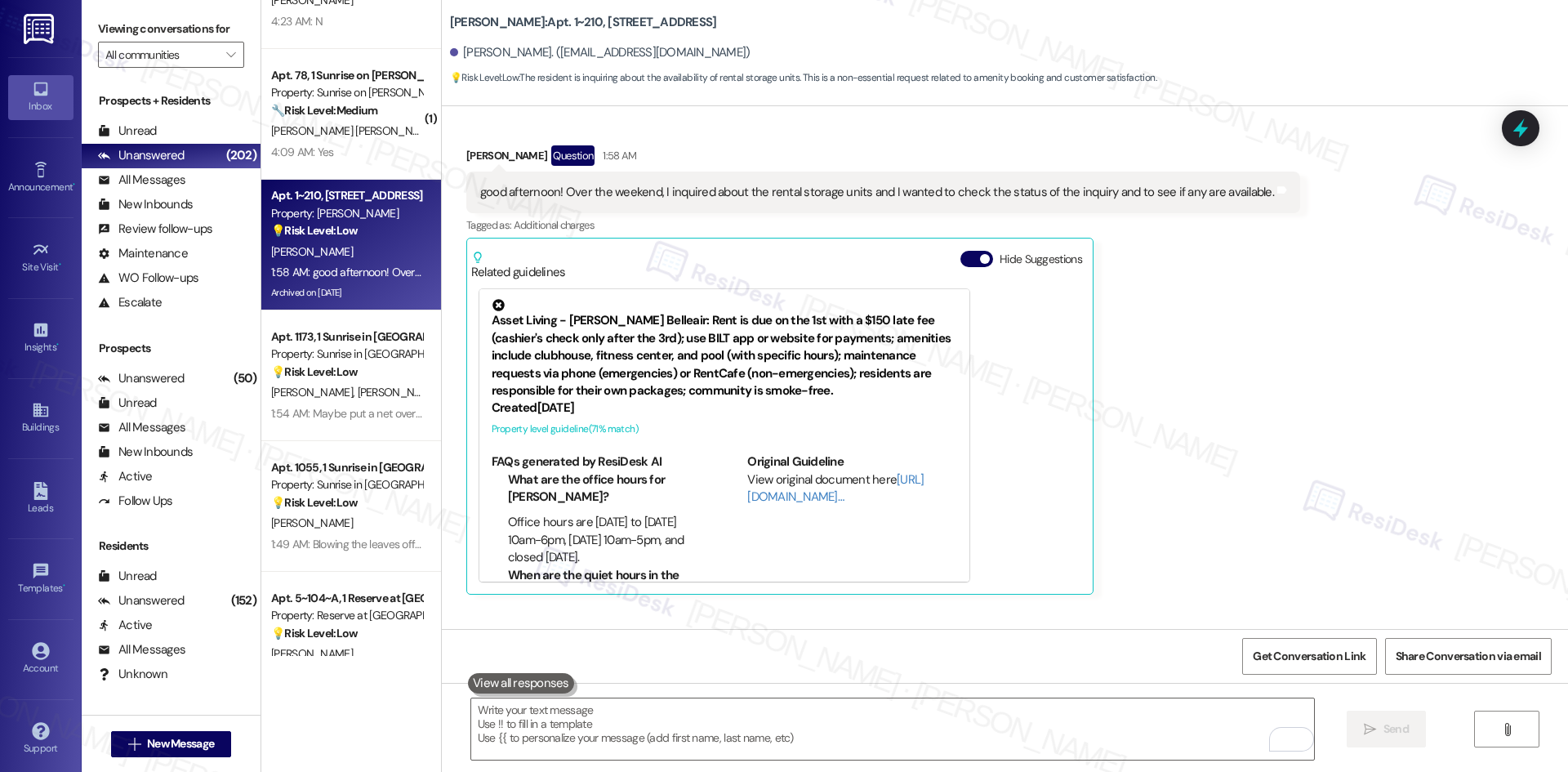
scroll to position [7738, 0]
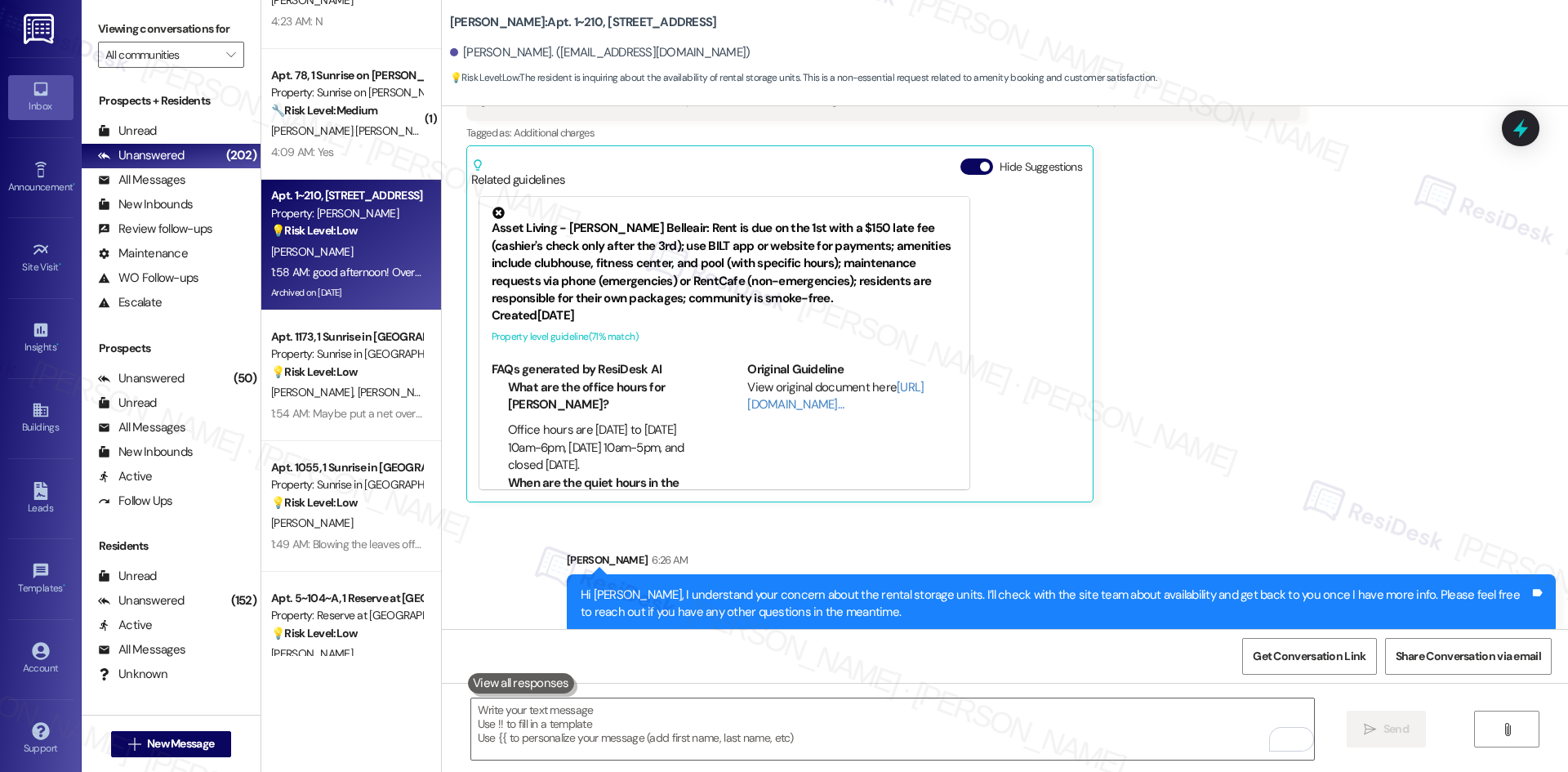
click at [1189, 496] on div "Received via SMS Angelina Cambarare Question 1:58 AM good afternoon! Over the w…" at bounding box center [883, 278] width 858 height 473
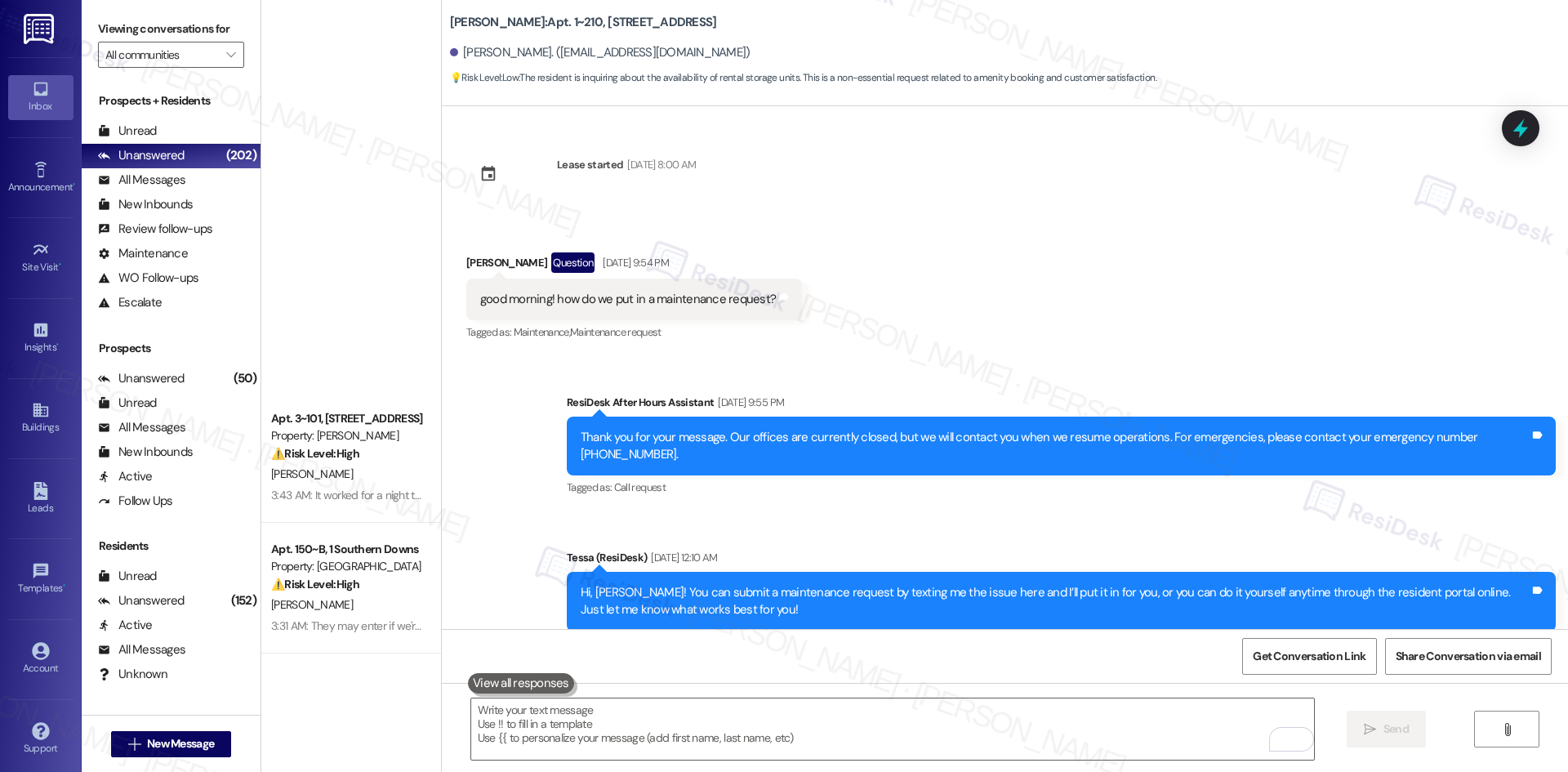
scroll to position [7738, 0]
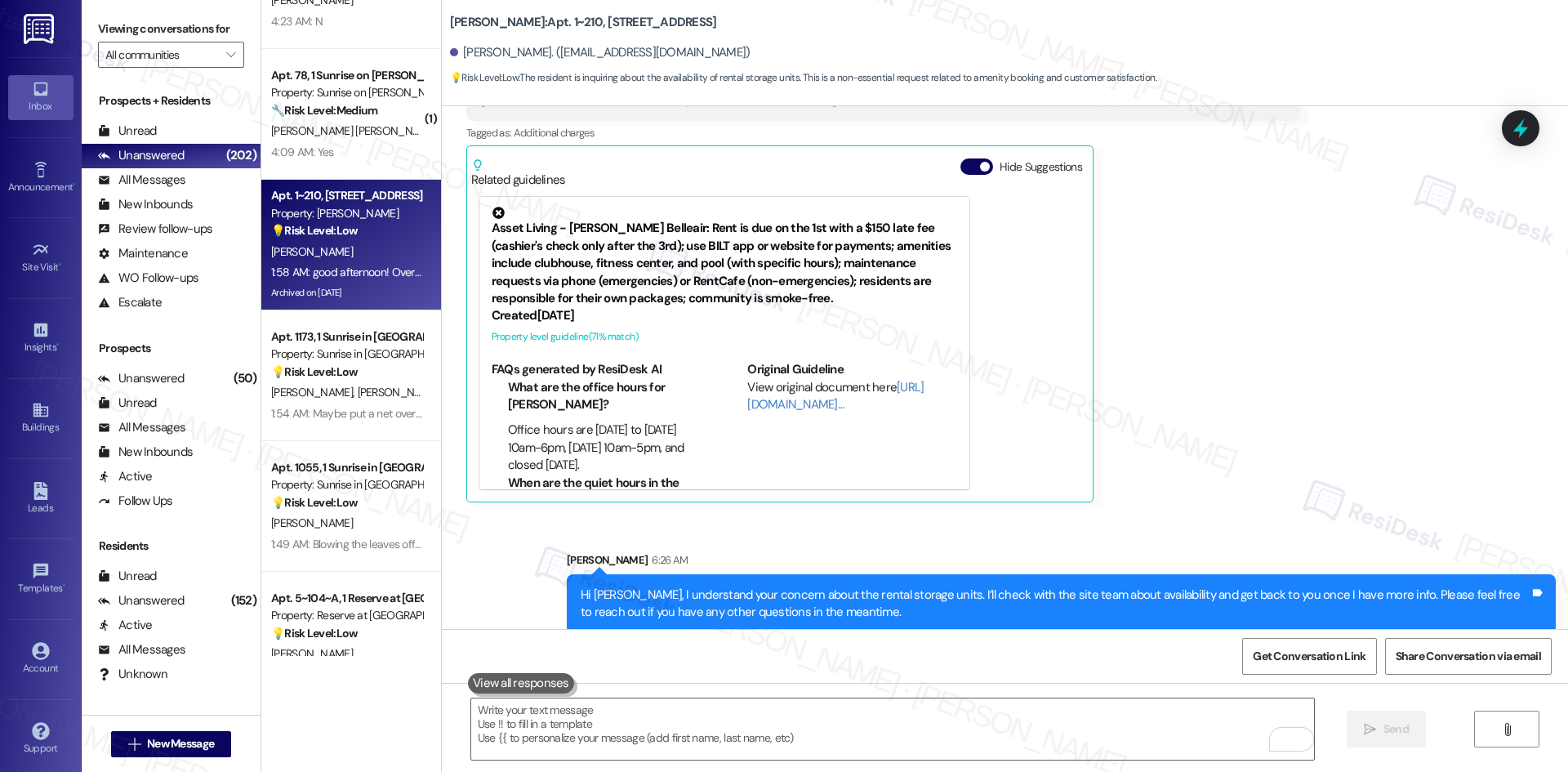
click at [1189, 496] on div "Received via SMS [PERSON_NAME] Question 1:58 AM good afternoon! Over the weeken…" at bounding box center [883, 278] width 858 height 473
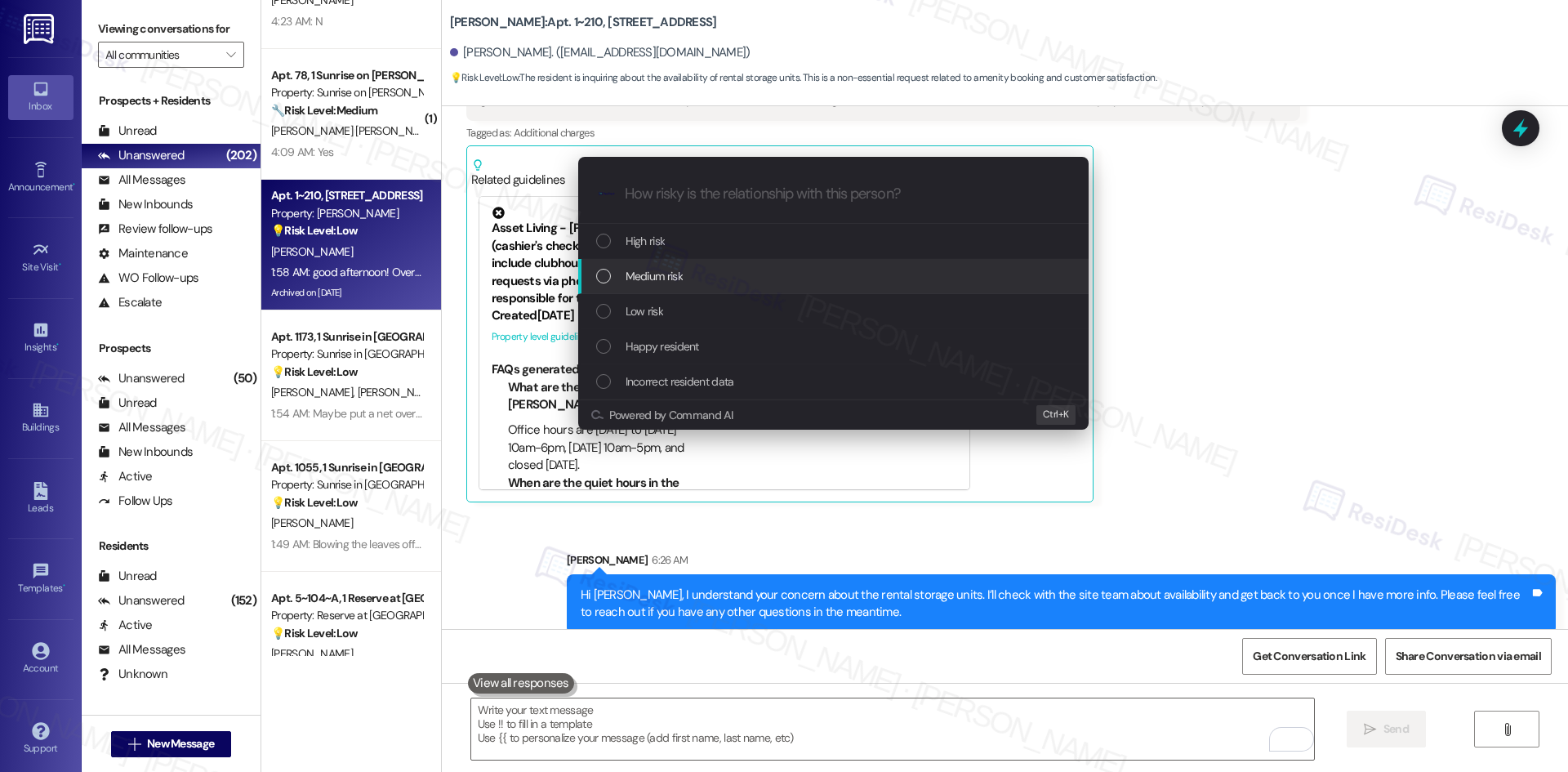
click at [730, 278] on div "Medium risk" at bounding box center [835, 276] width 478 height 18
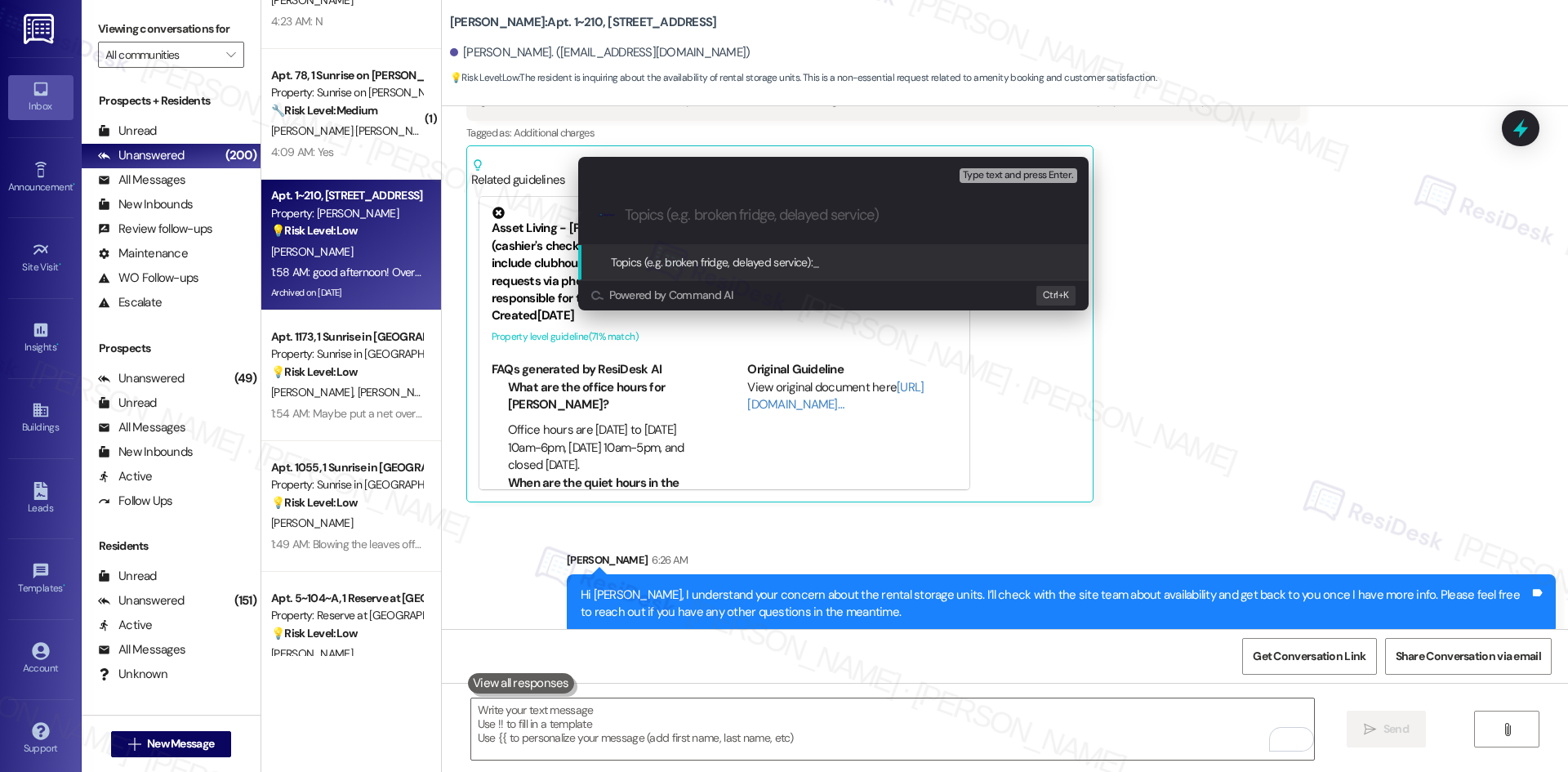
click at [733, 217] on input "Topics (e.g. broken fridge, delayed service)" at bounding box center [846, 214] width 444 height 17
paste input "Storage Unit Availability Inquiry"
type input "Storage Unit Availability Inquiry"
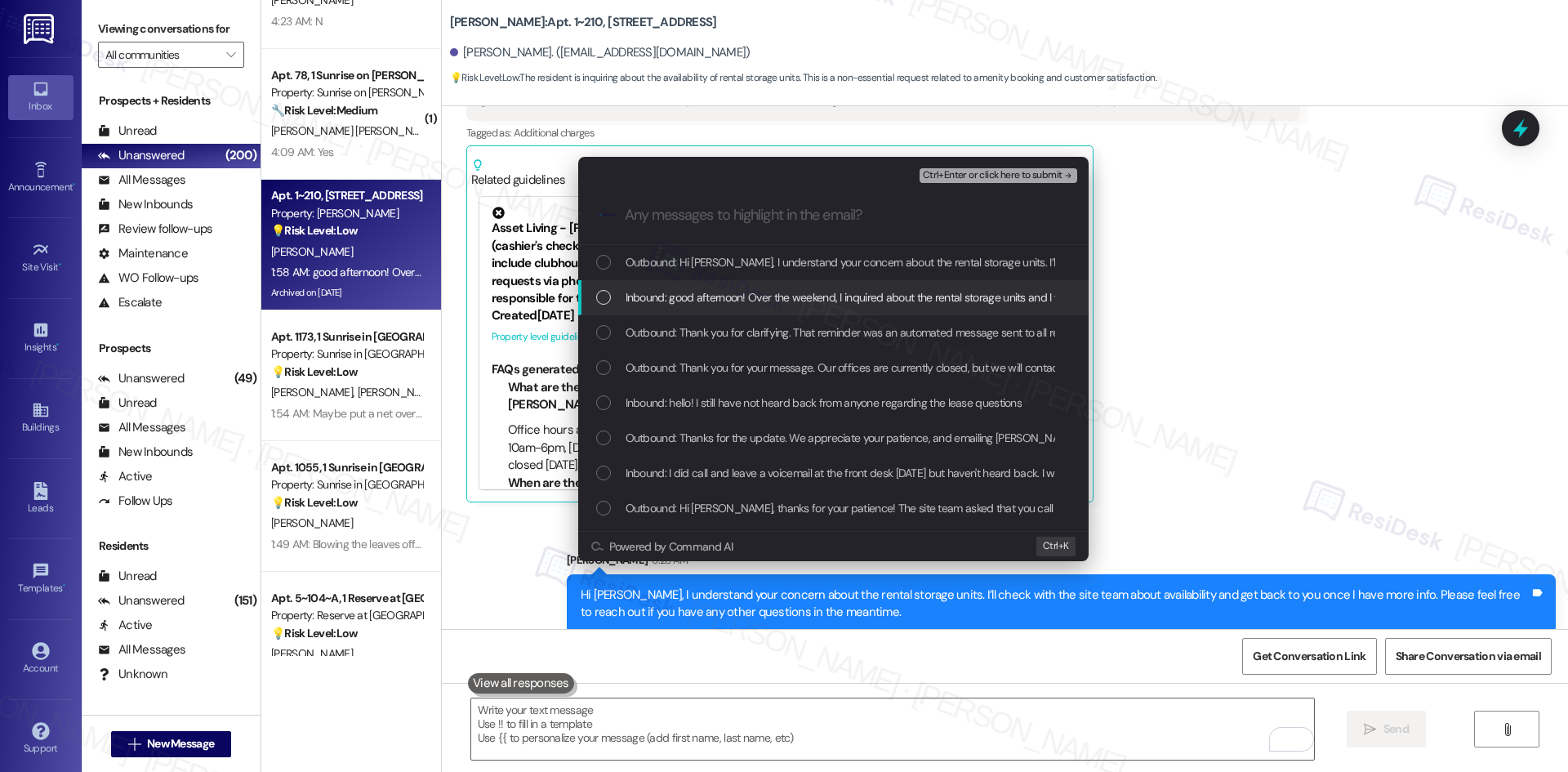
click at [773, 303] on span "Inbound: good afternoon! Over the weekend, I inquired about the rental storage …" at bounding box center [1010, 298] width 771 height 18
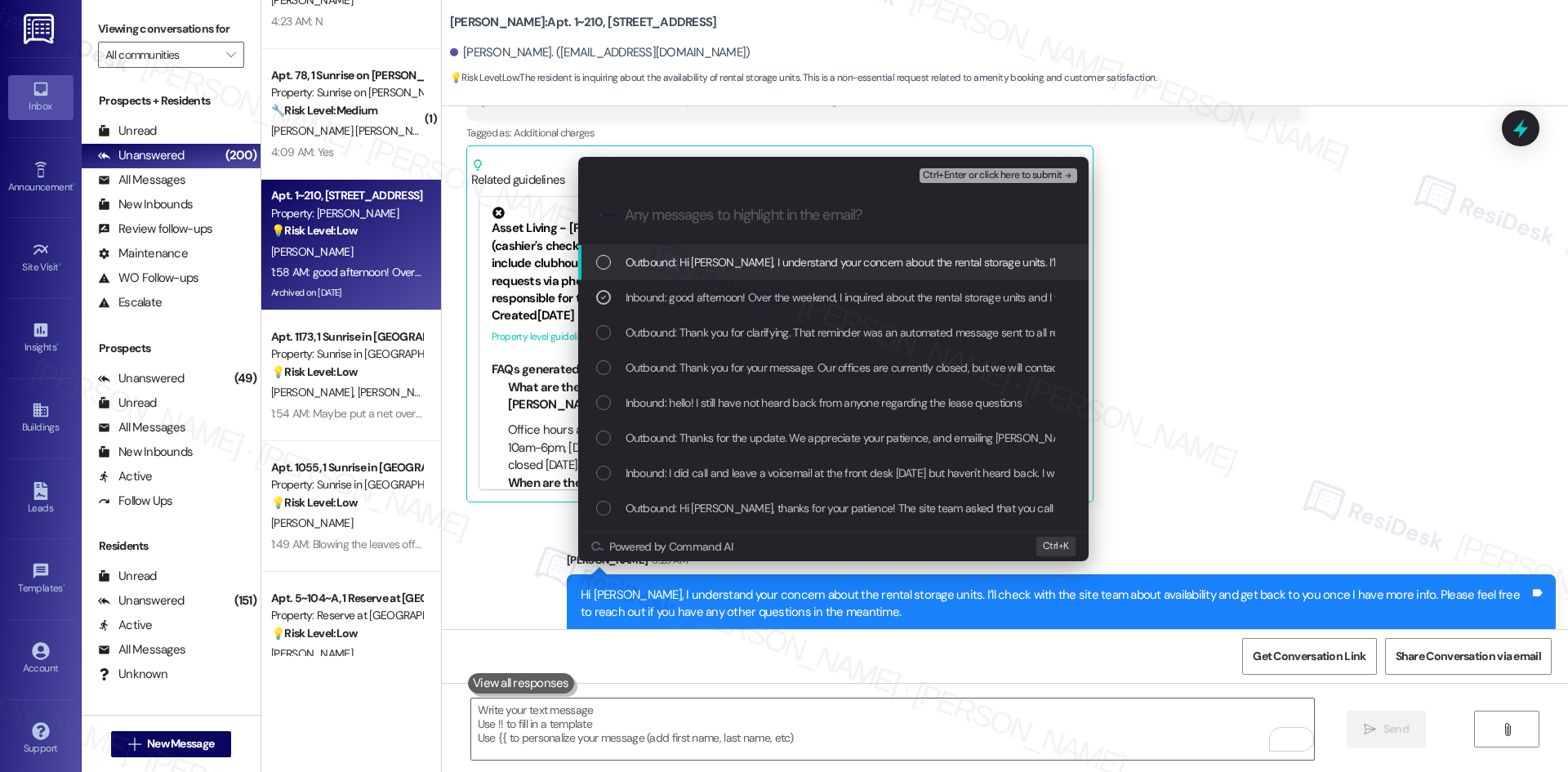
click at [1051, 179] on span "Ctrl+Enter or click here to submit" at bounding box center [993, 176] width 139 height 12
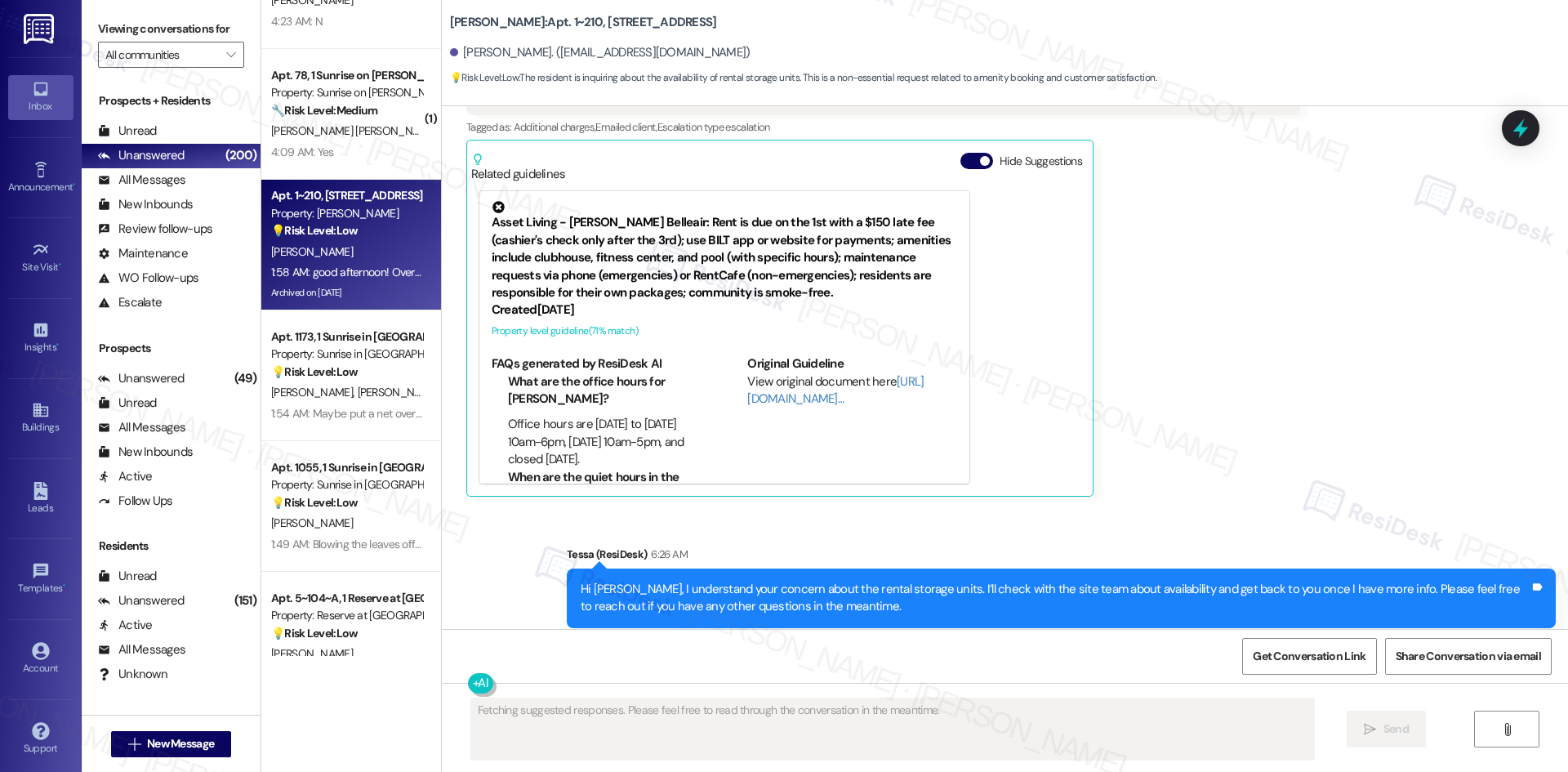
scroll to position [7762, 0]
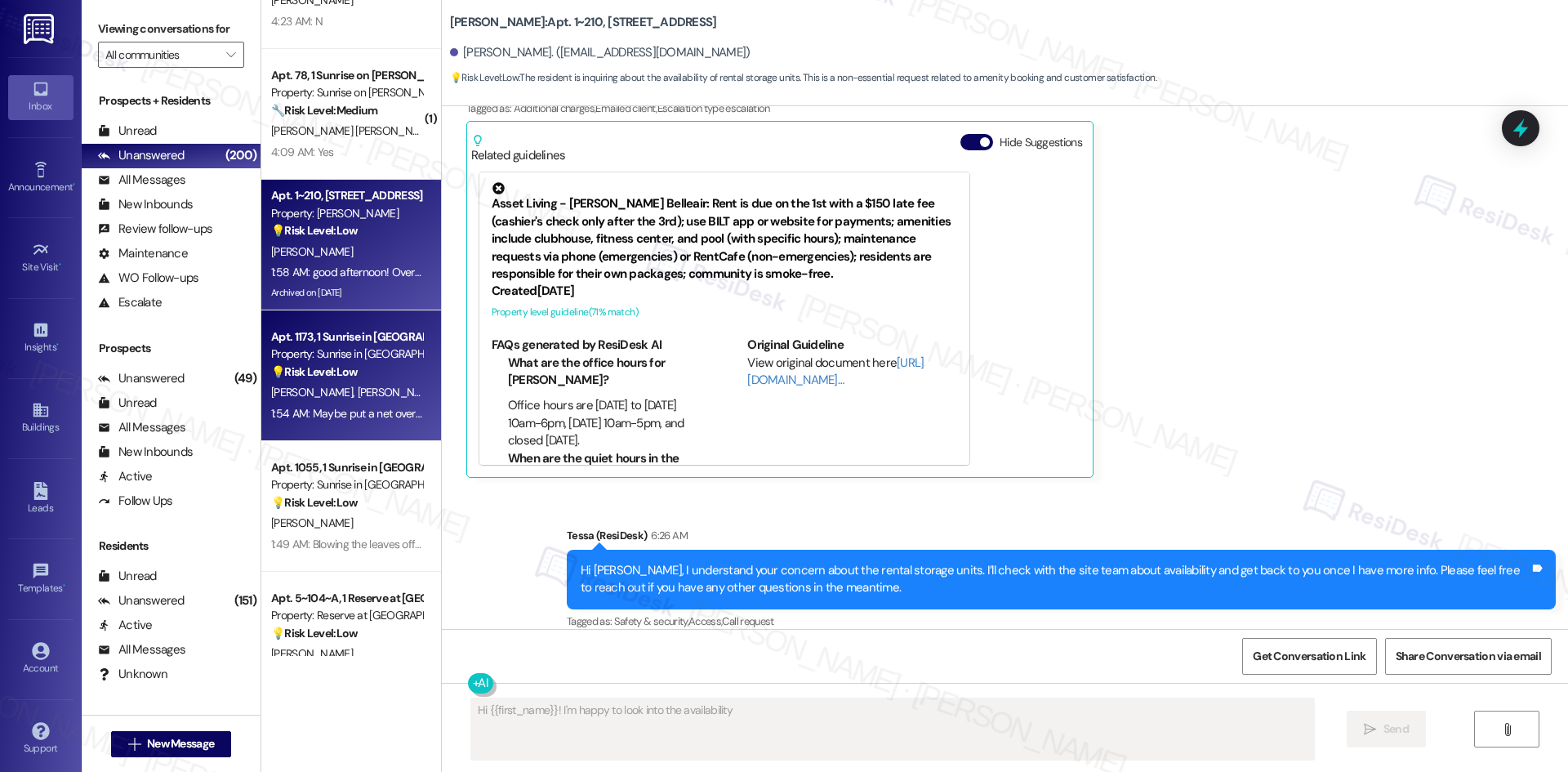
type textarea "Hi {{first_name}}! I'm happy to look into the availability"
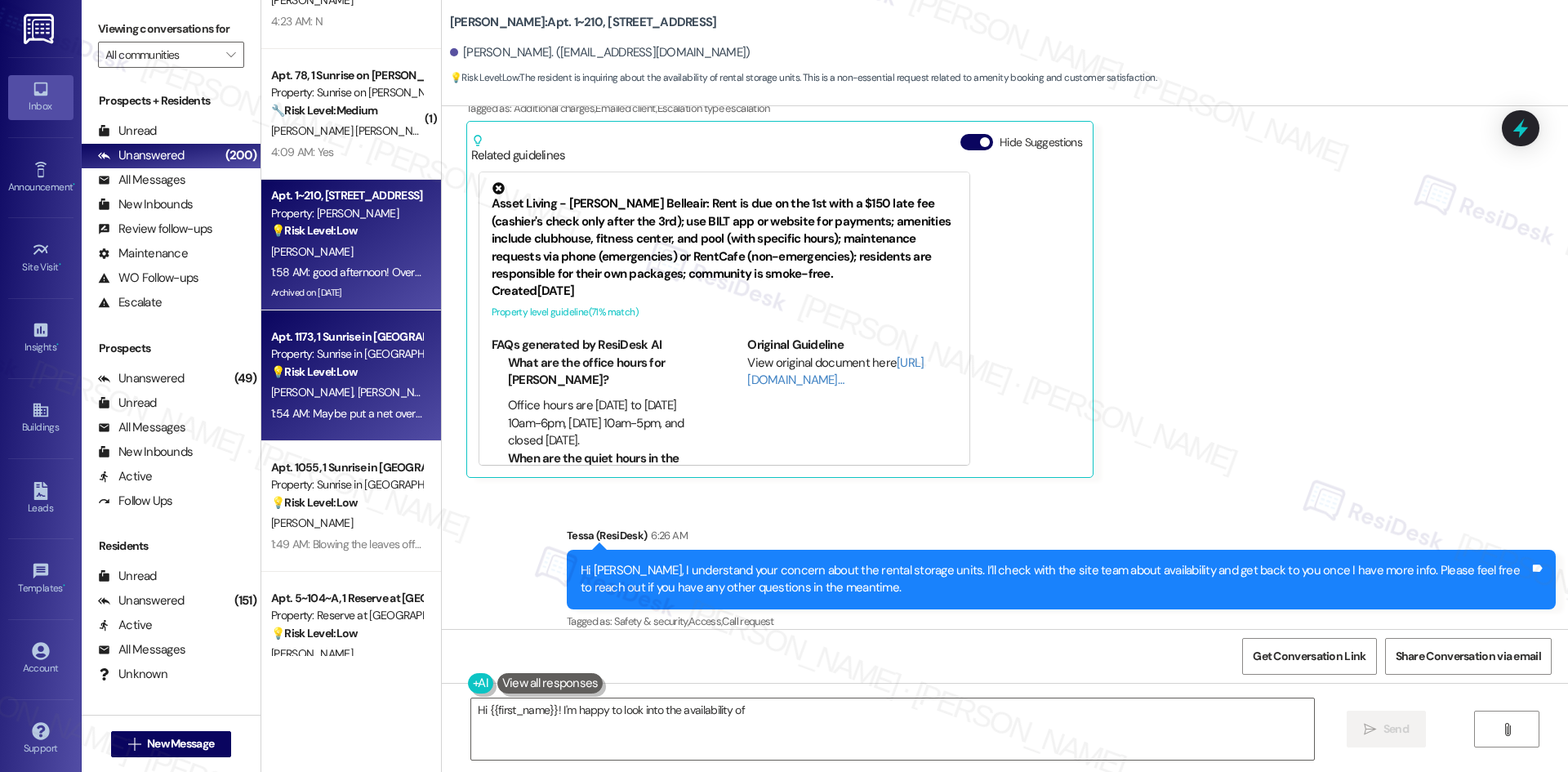
click at [356, 386] on span "[PERSON_NAME]" at bounding box center [397, 392] width 81 height 15
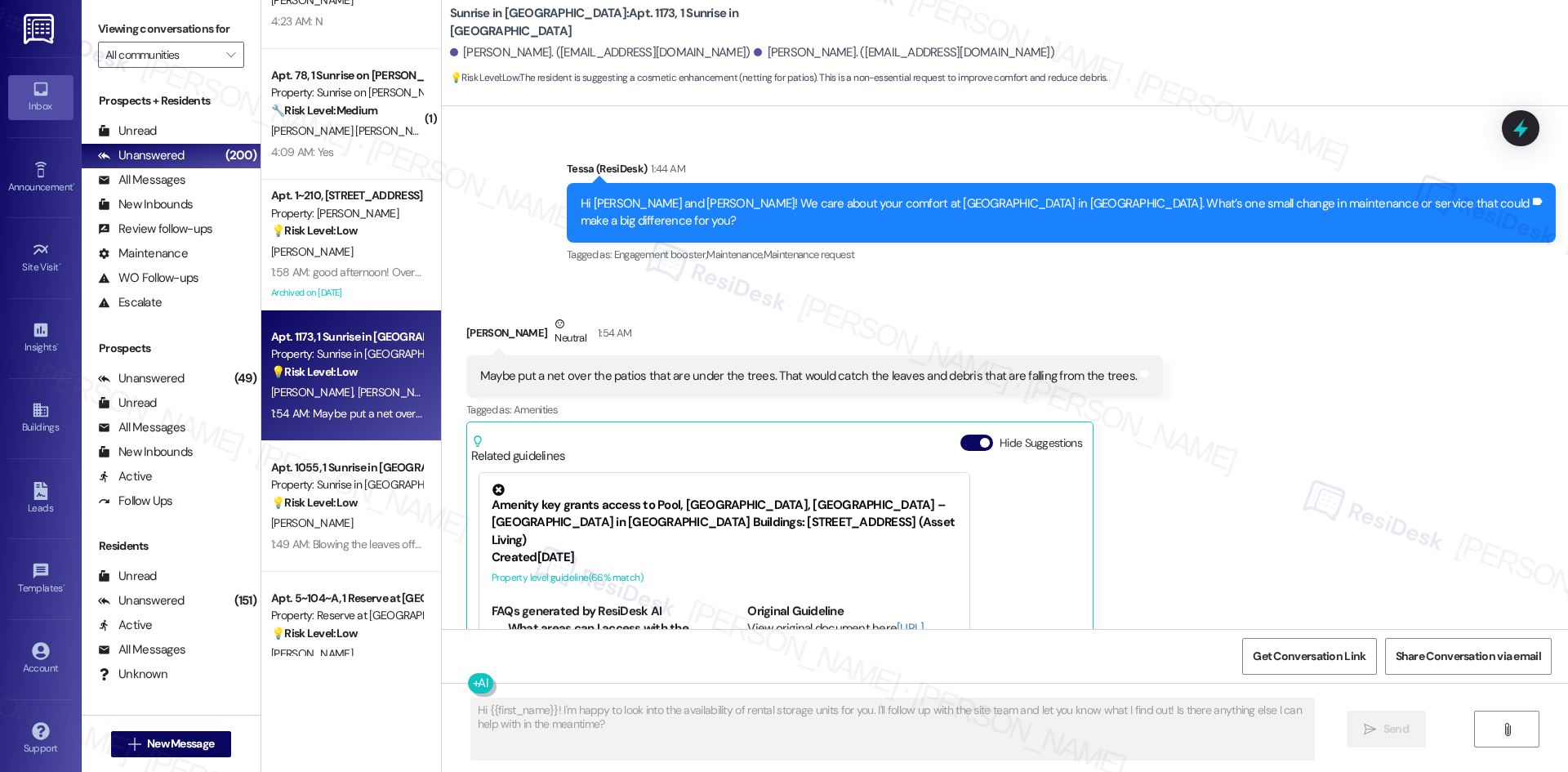
scroll to position [221, 0]
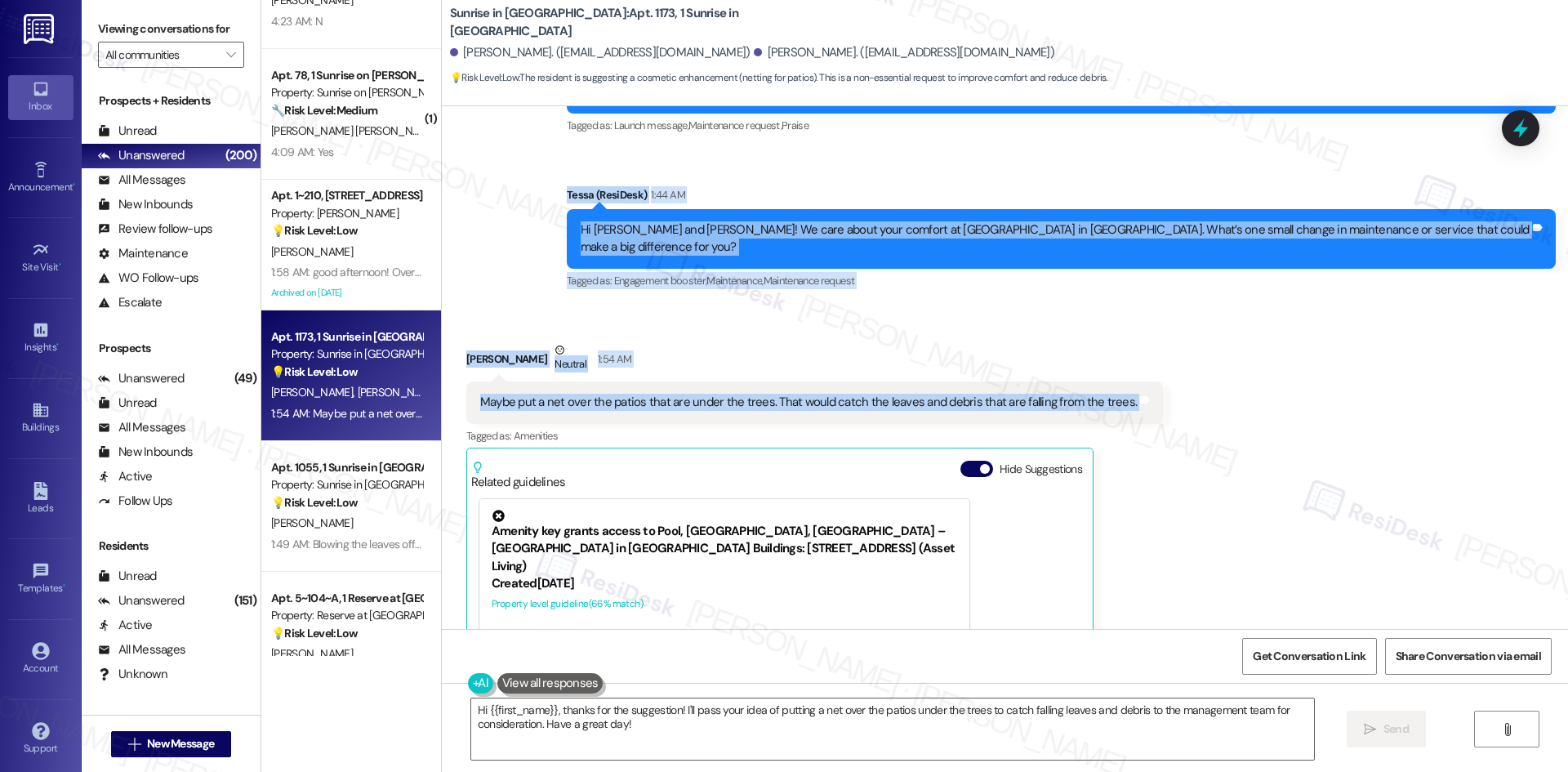
drag, startPoint x: 682, startPoint y: 182, endPoint x: 1201, endPoint y: 375, distance: 553.7
click at [1201, 375] on div "Lease started Jan 31, 2025 at 8:00 AM Announcement, sent via SMS Tessa (ResiDes…" at bounding box center [1004, 367] width 1126 height 523
copy div "Tessa (ResiDesk) 1:44 AM Hi David and Alfred! We care about your comfort at Sun…"
click at [581, 272] on div "Announcement, sent via SMS Tessa (ResiDesk) Jul 31, 2025 at 12:14 AM Great news…" at bounding box center [1004, 149] width 1126 height 310
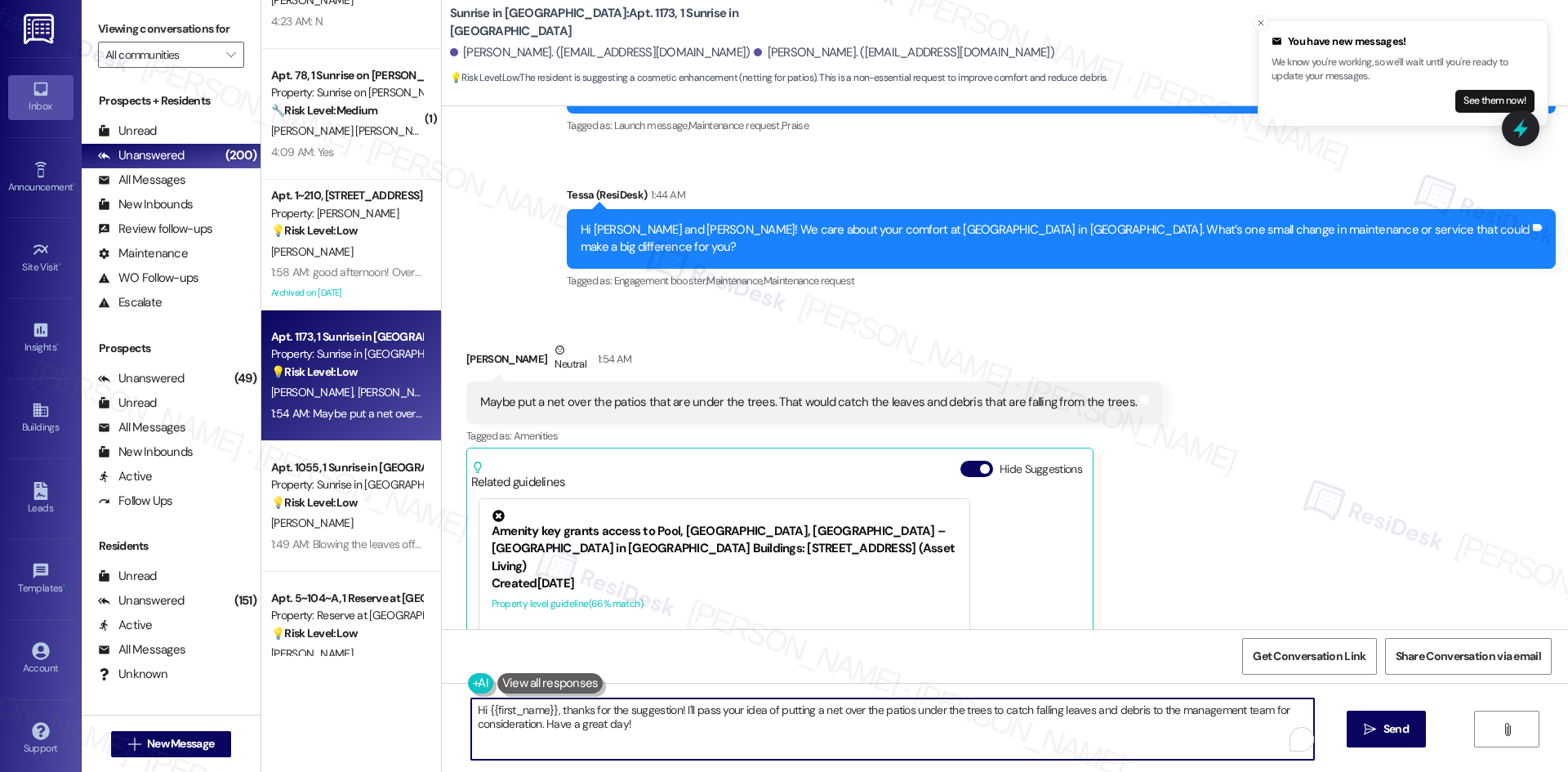
click at [777, 731] on textarea "Hi {{first_name}}, thanks for the suggestion! I'll pass your idea of putting a …" at bounding box center [892, 729] width 842 height 61
paste textarea "Thanks for sharing your idea, Alfred. I’ll forward your suggestion about adding…"
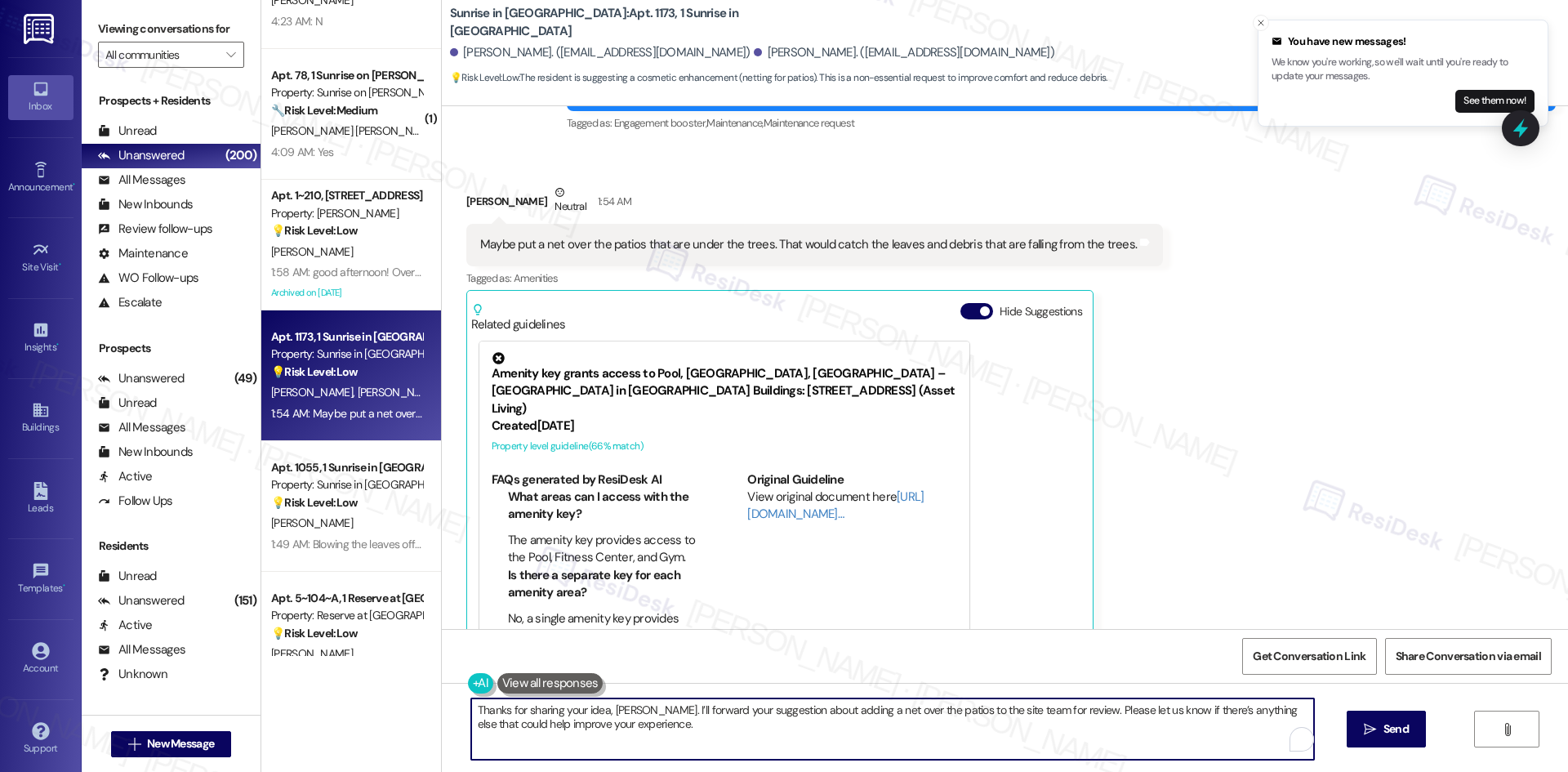
scroll to position [385, 0]
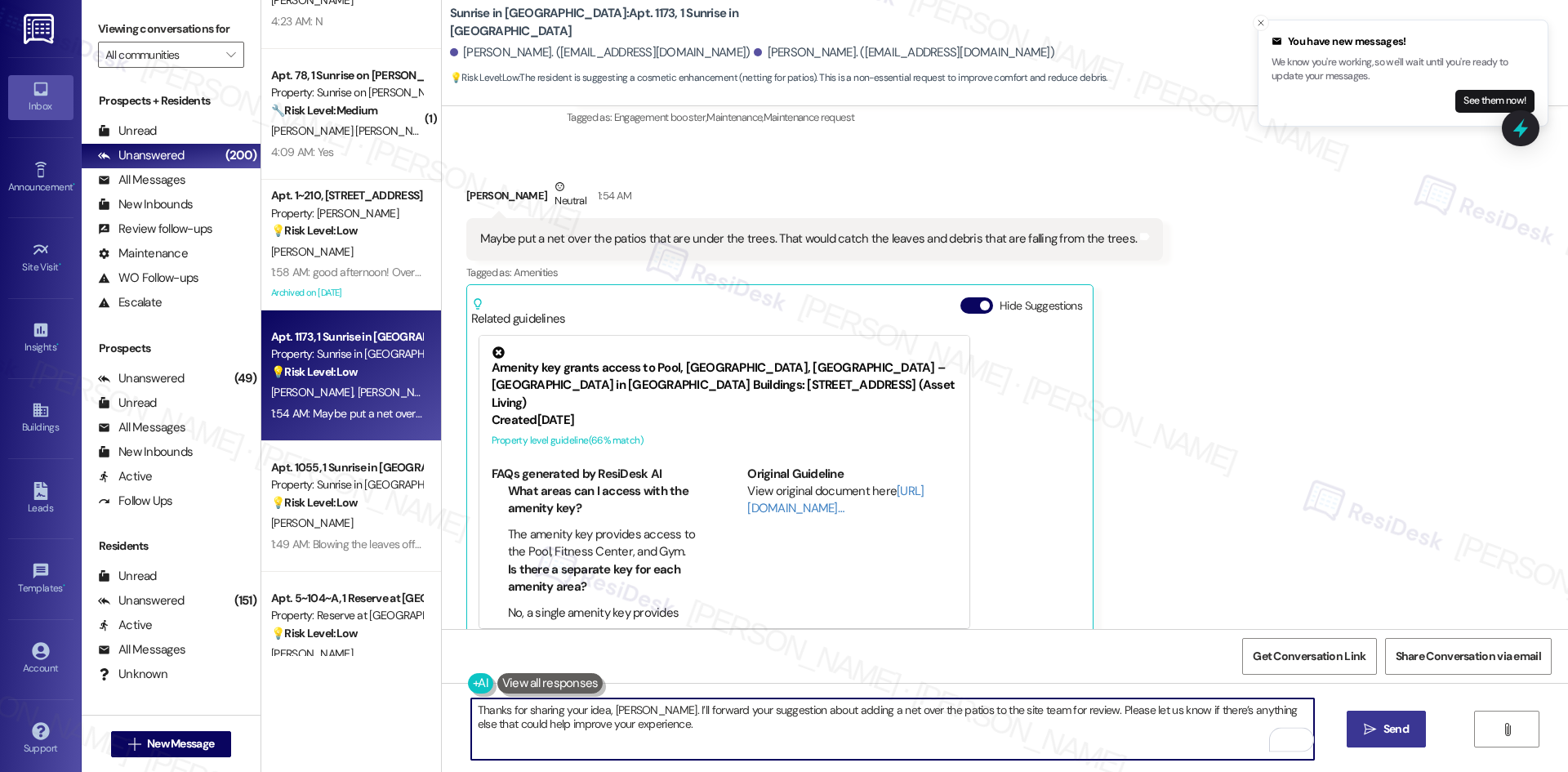
type textarea "Thanks for sharing your idea, Alfred. I’ll forward your suggestion about adding…"
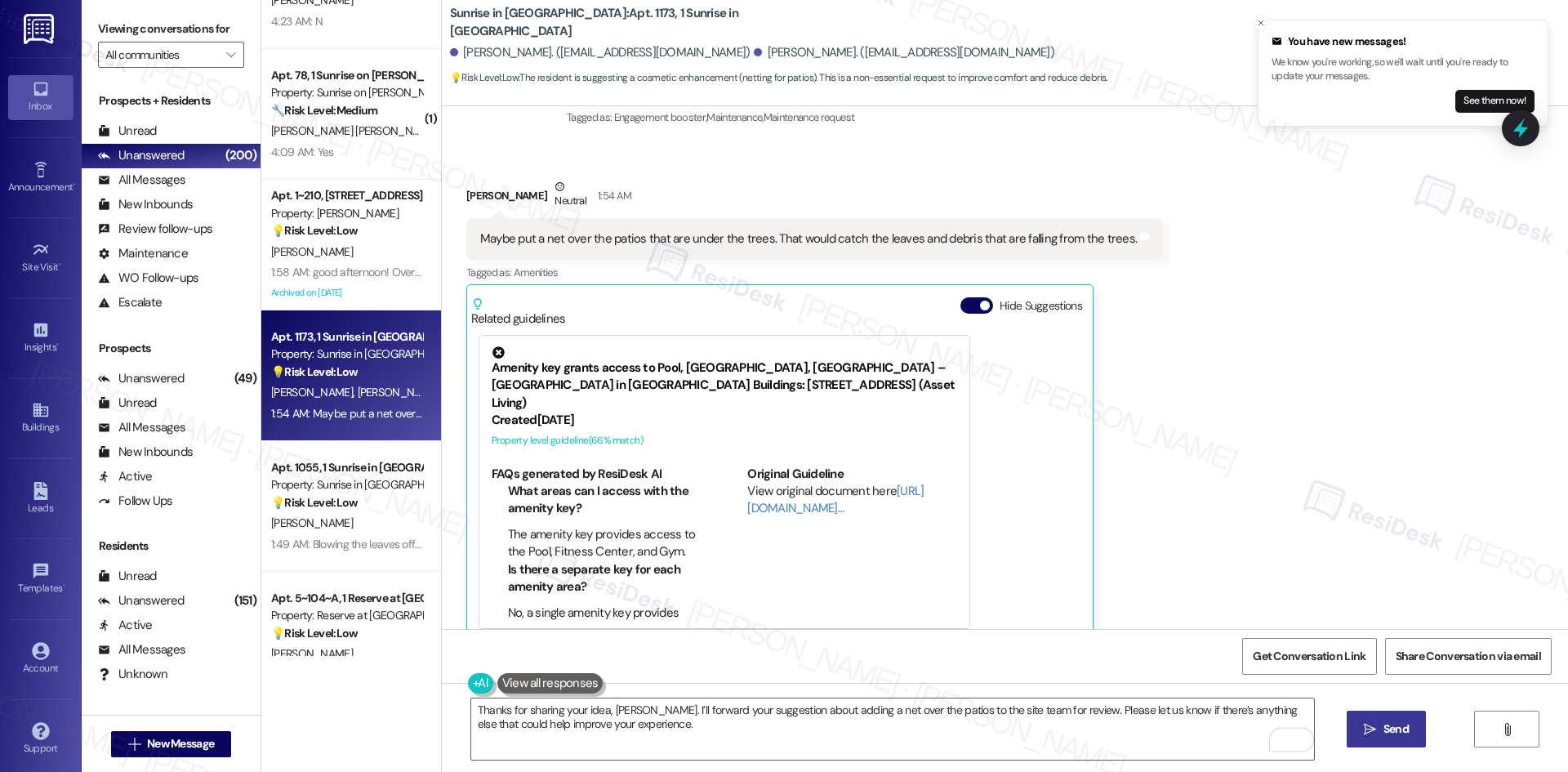
click at [1373, 732] on icon "" at bounding box center [1370, 729] width 12 height 13
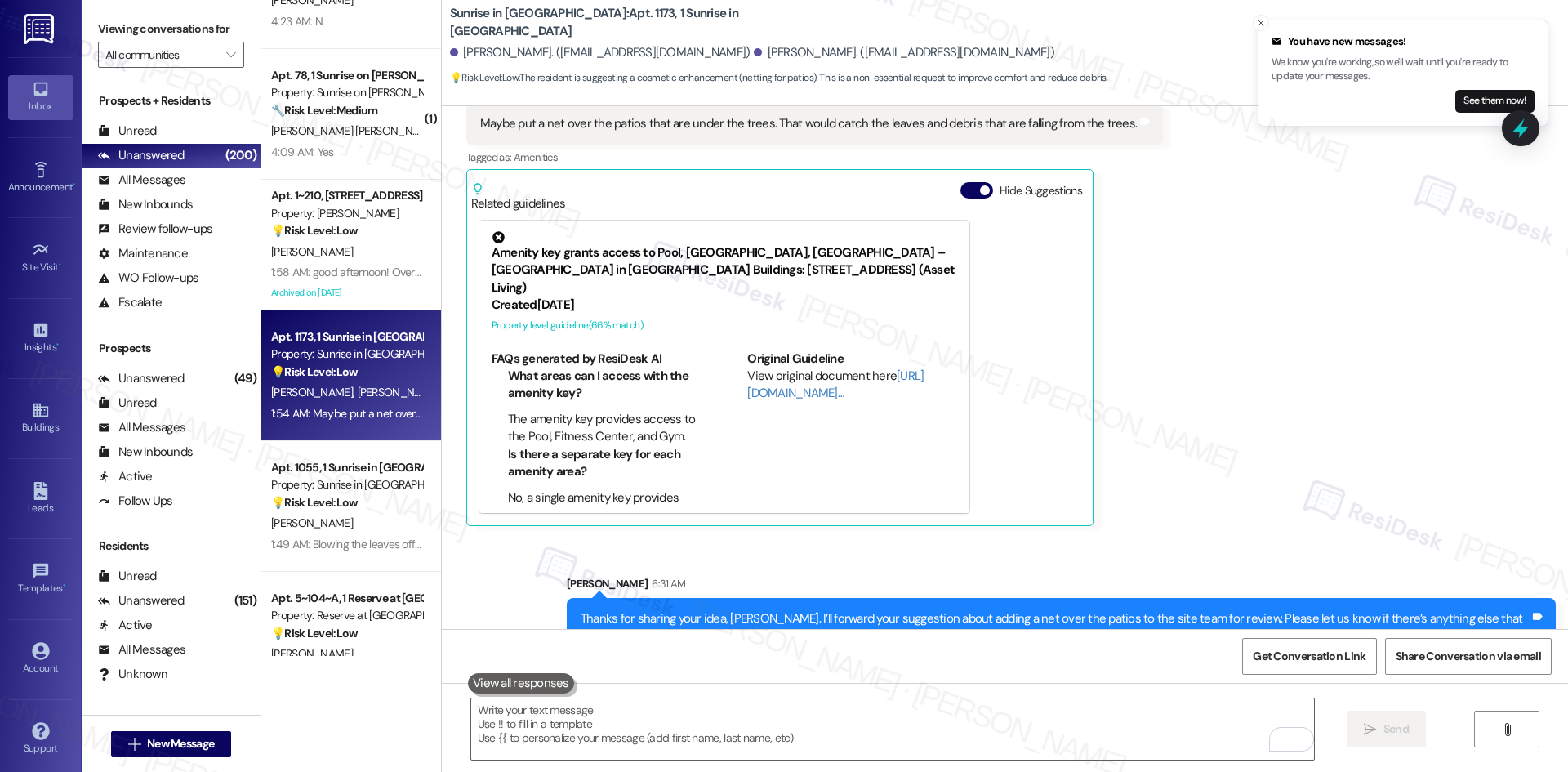
scroll to position [517, 0]
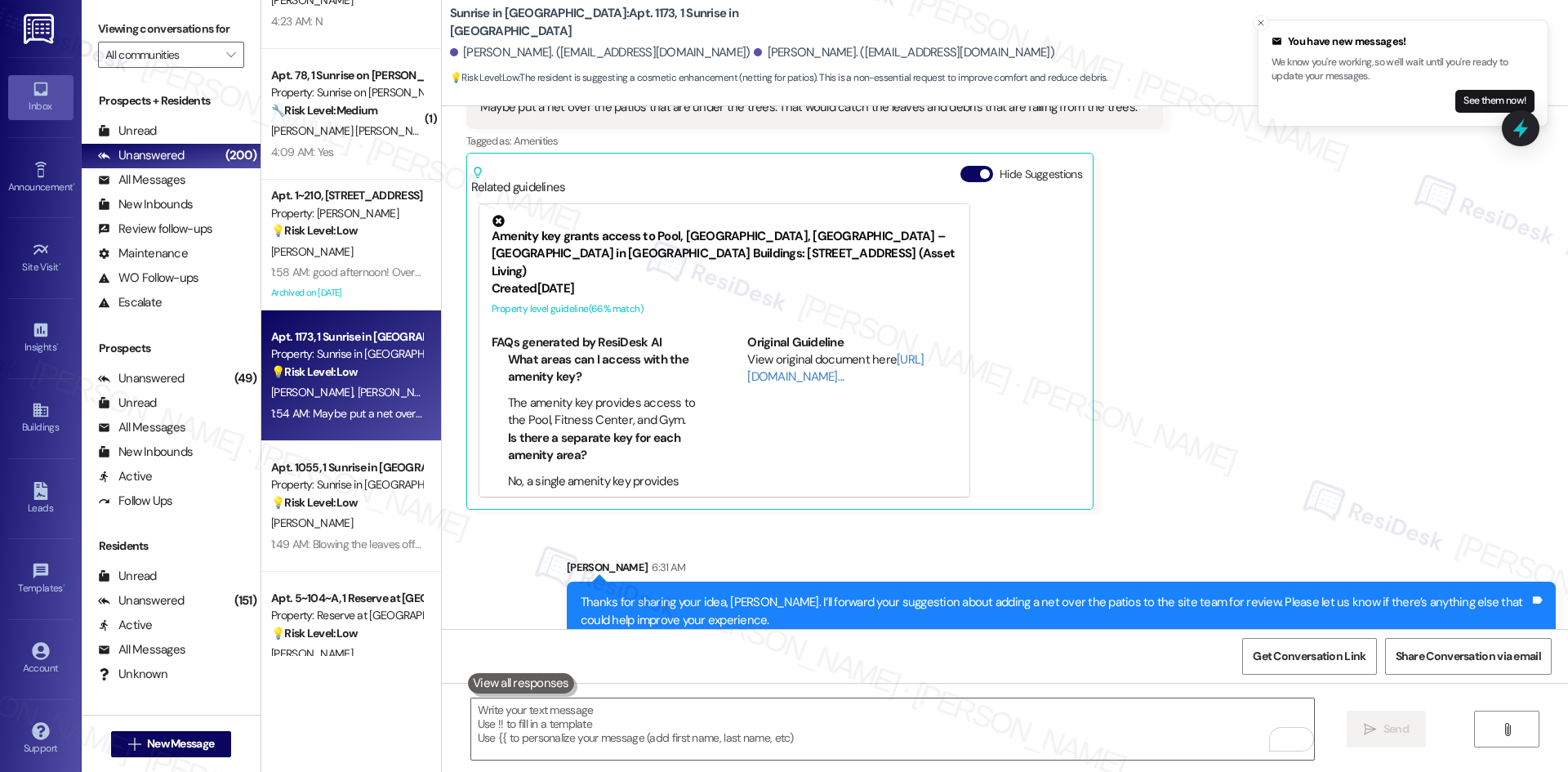
click at [1298, 463] on div "Received via SMS Alfred Munoz Neutral 1:54 AM Maybe put a net over the patios t…" at bounding box center [1004, 265] width 1126 height 512
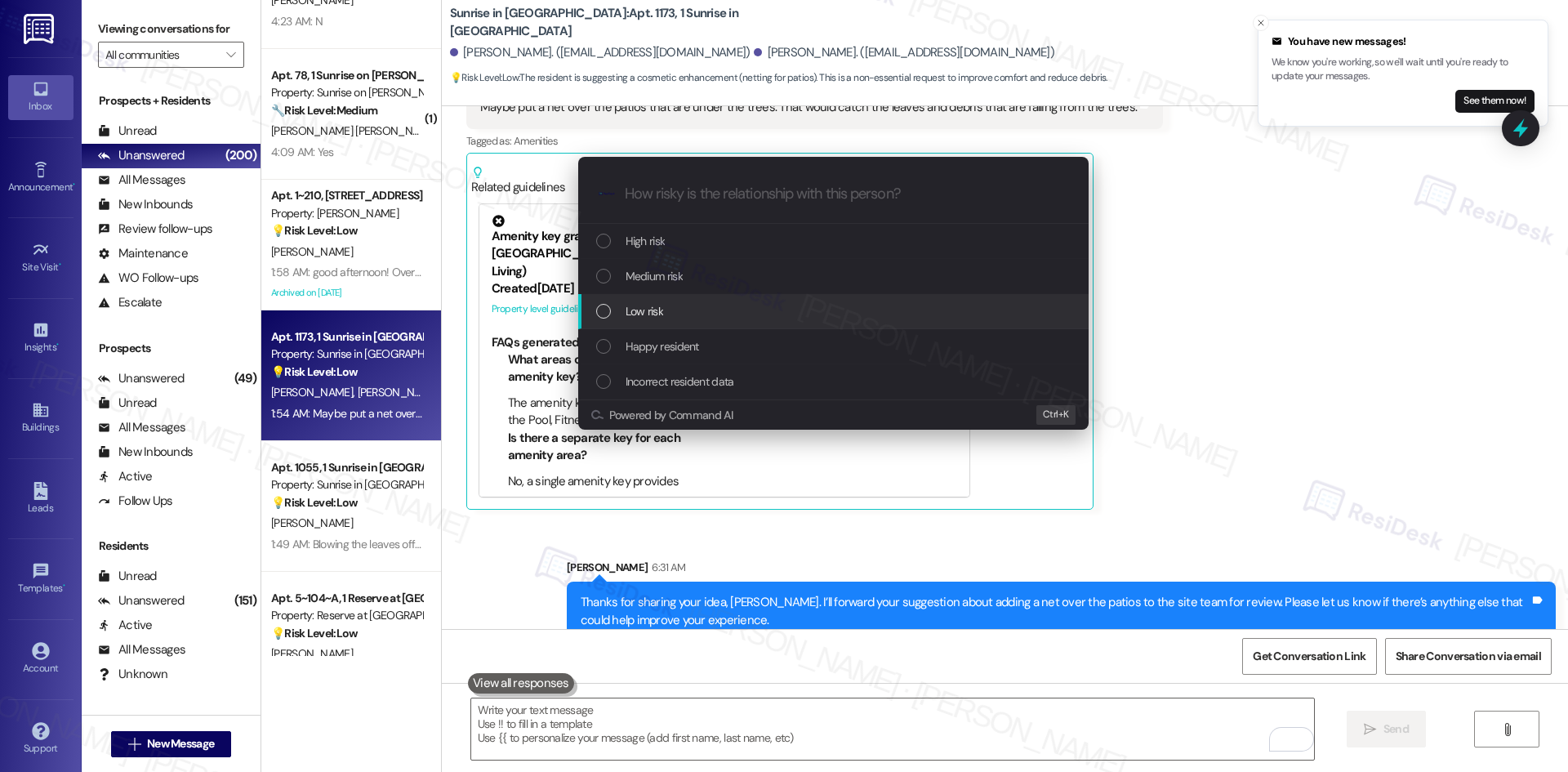
click at [672, 313] on div "Low risk" at bounding box center [835, 311] width 478 height 18
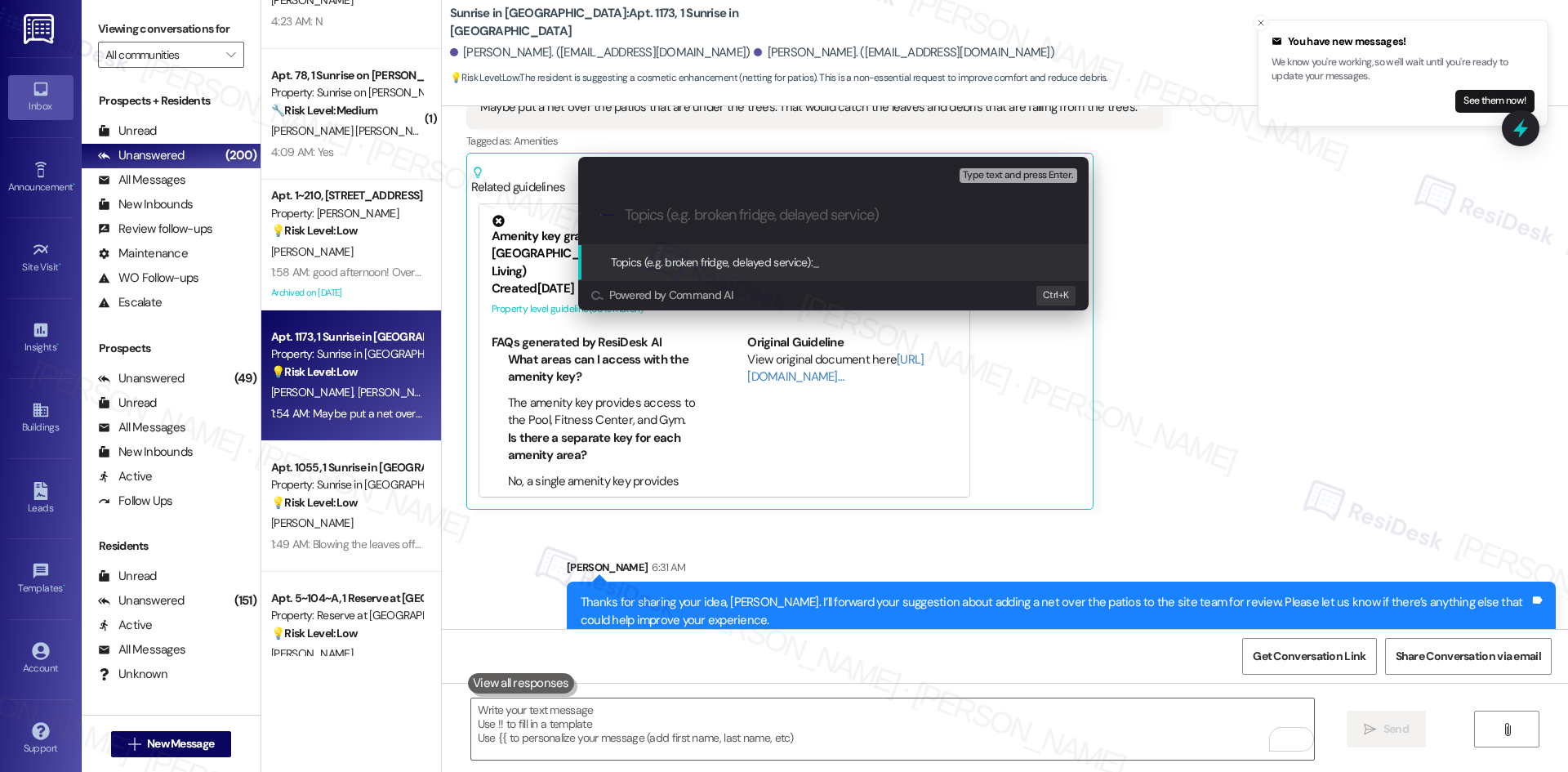
click at [759, 211] on input "Topics (e.g. broken fridge, delayed service)" at bounding box center [846, 214] width 444 height 17
paste input "Resident Suggestion – Patio Netting for Falling Debris"
type input "Resident Suggestion – Patio Netting for Falling Debris"
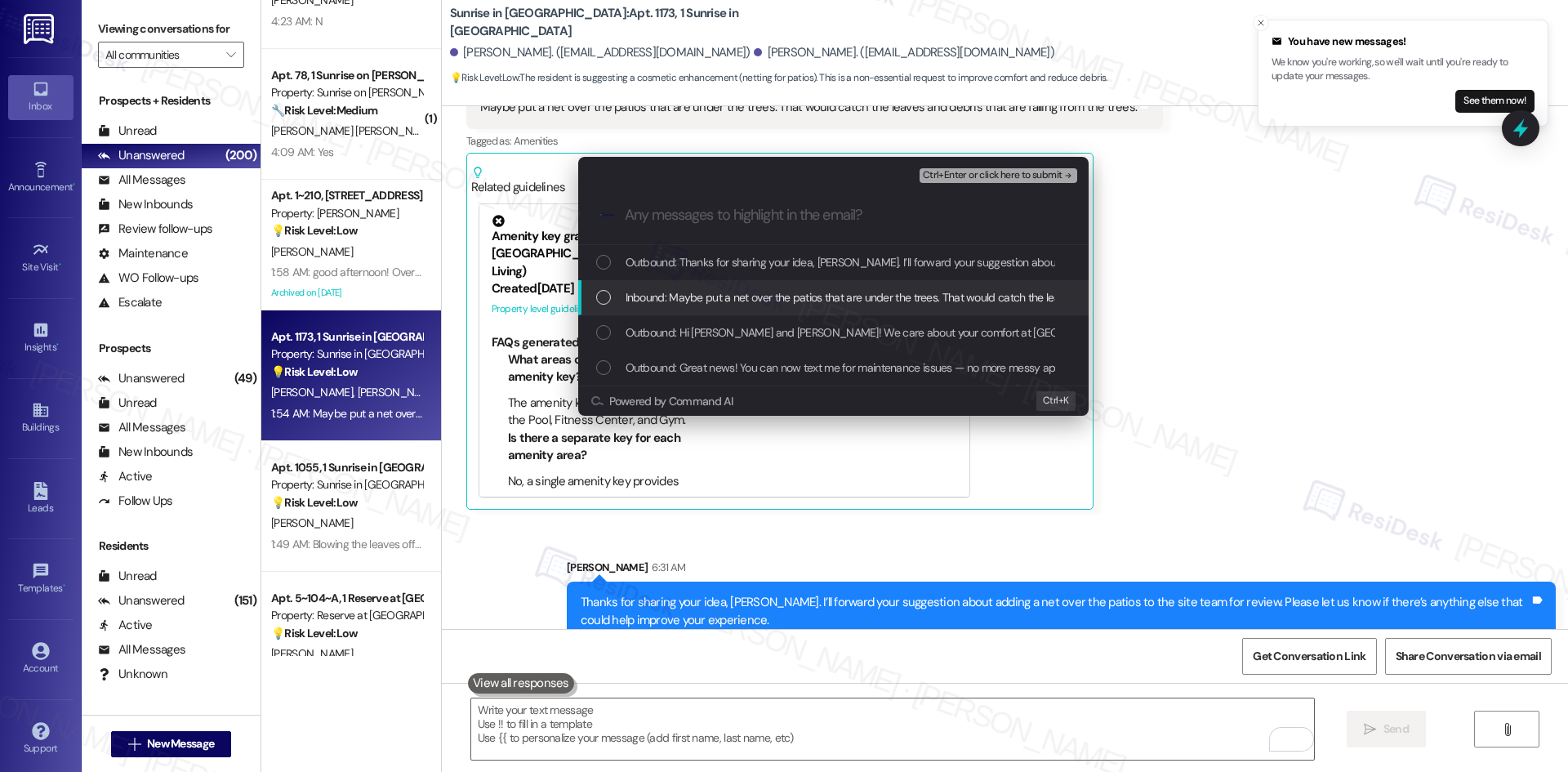
click at [731, 289] on span "Inbound: Maybe put a net over the patios that are under the trees. That would c…" at bounding box center [948, 298] width 646 height 18
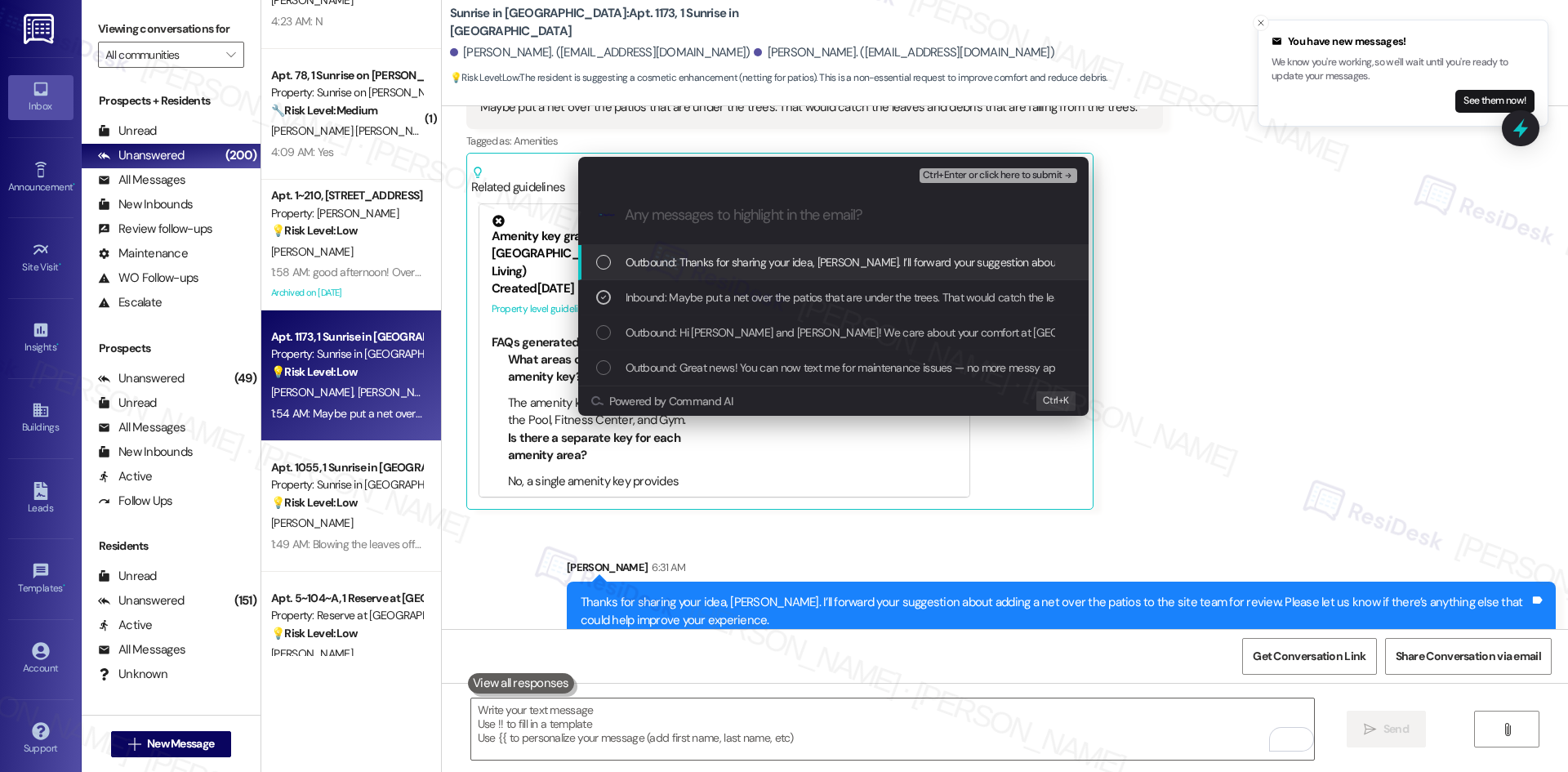
click at [1006, 175] on span "Ctrl+Enter or click here to submit" at bounding box center [993, 176] width 139 height 12
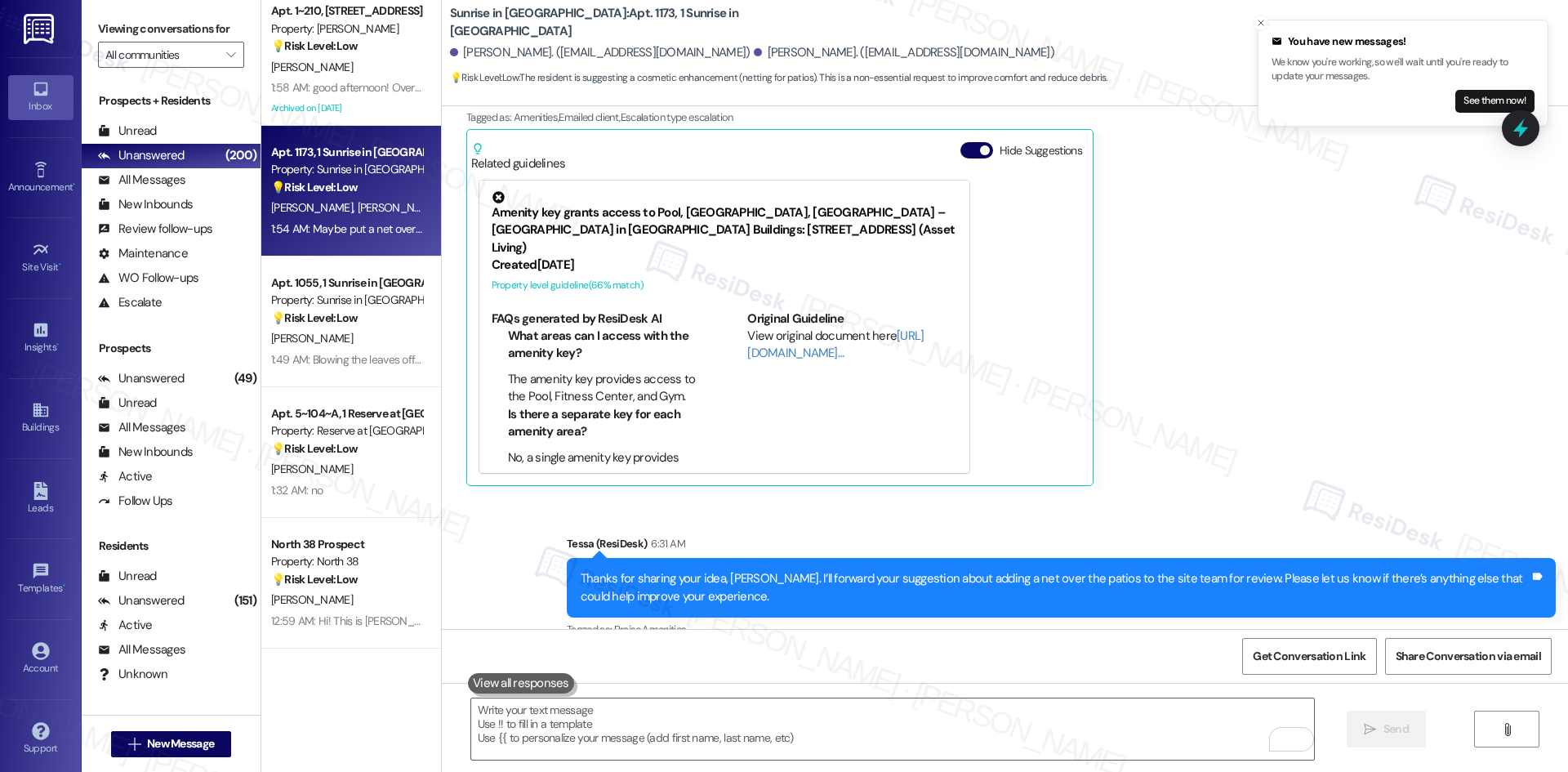
scroll to position [980, 0]
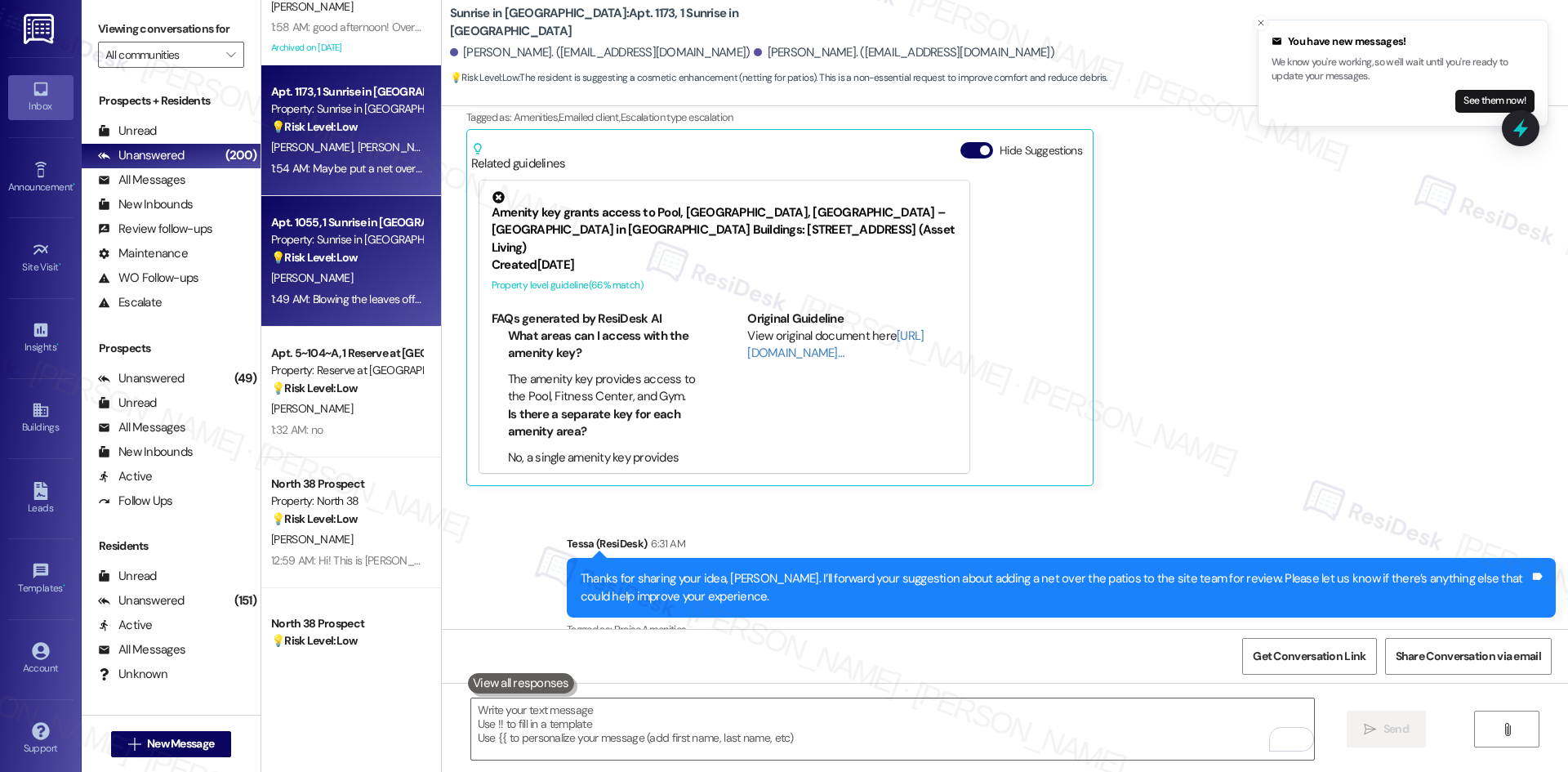
click at [344, 285] on div "[PERSON_NAME]" at bounding box center [346, 278] width 154 height 21
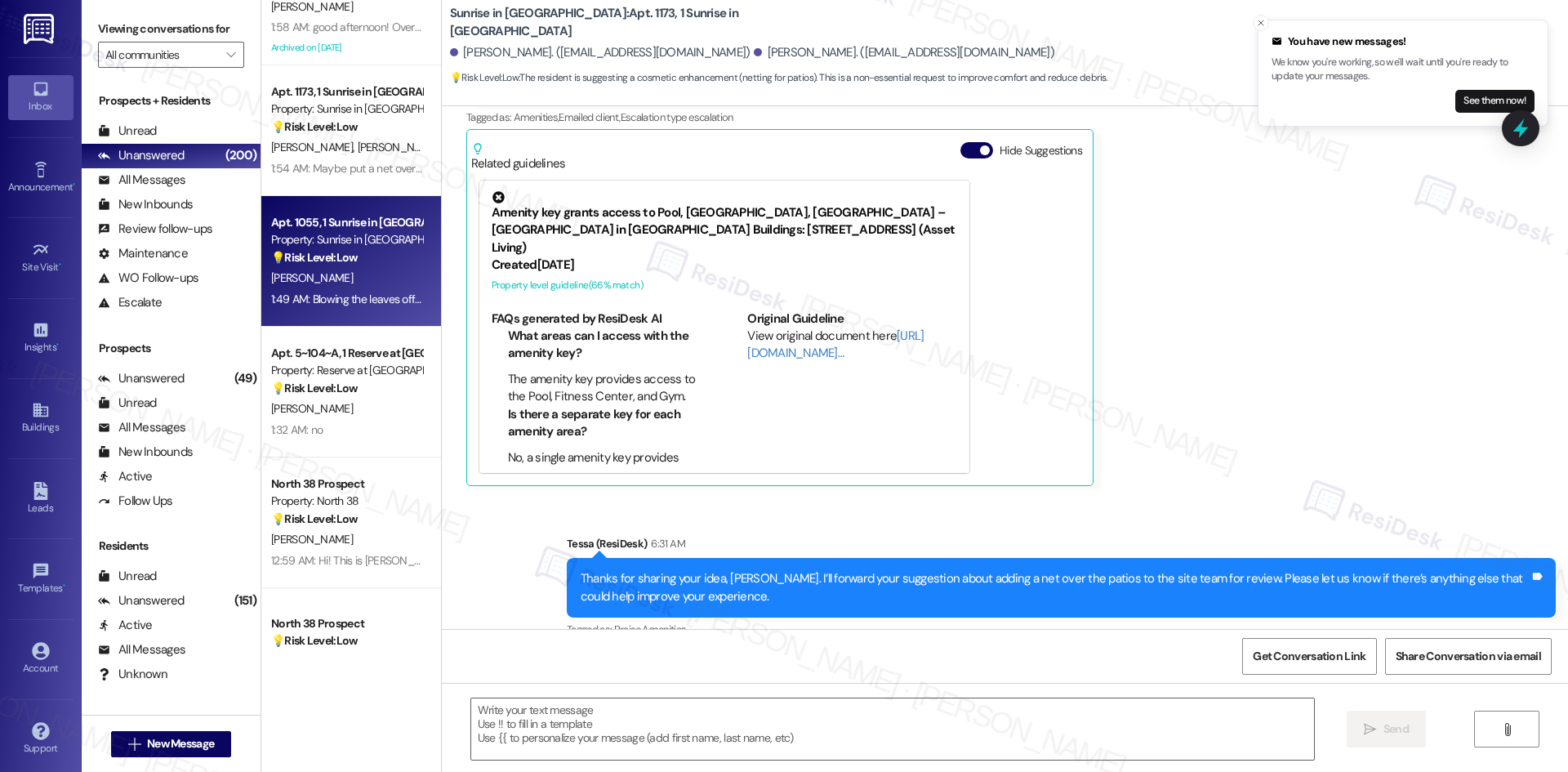
type textarea "Fetching suggested responses. Please feel free to read through the conversation…"
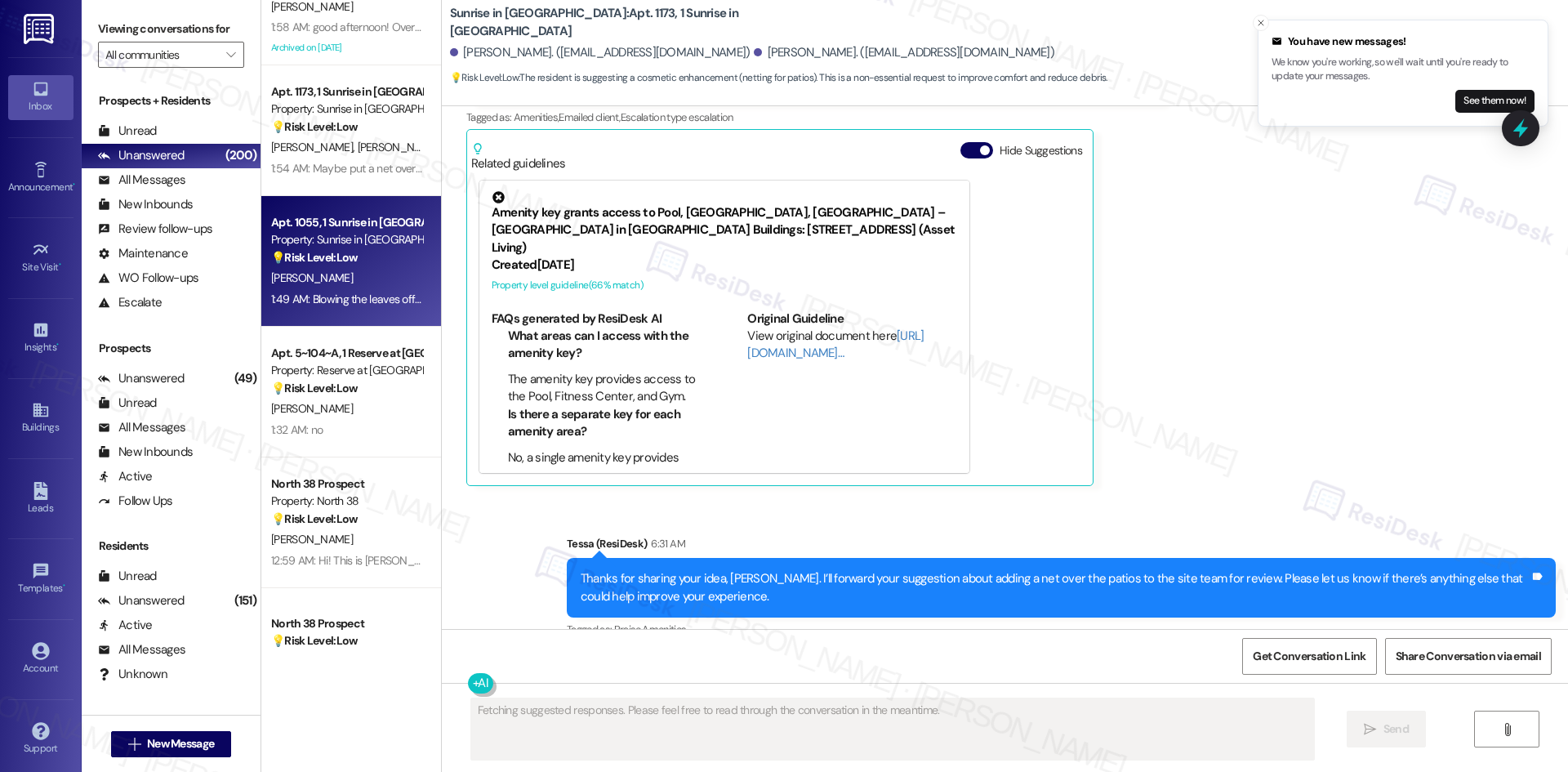
scroll to position [18, 0]
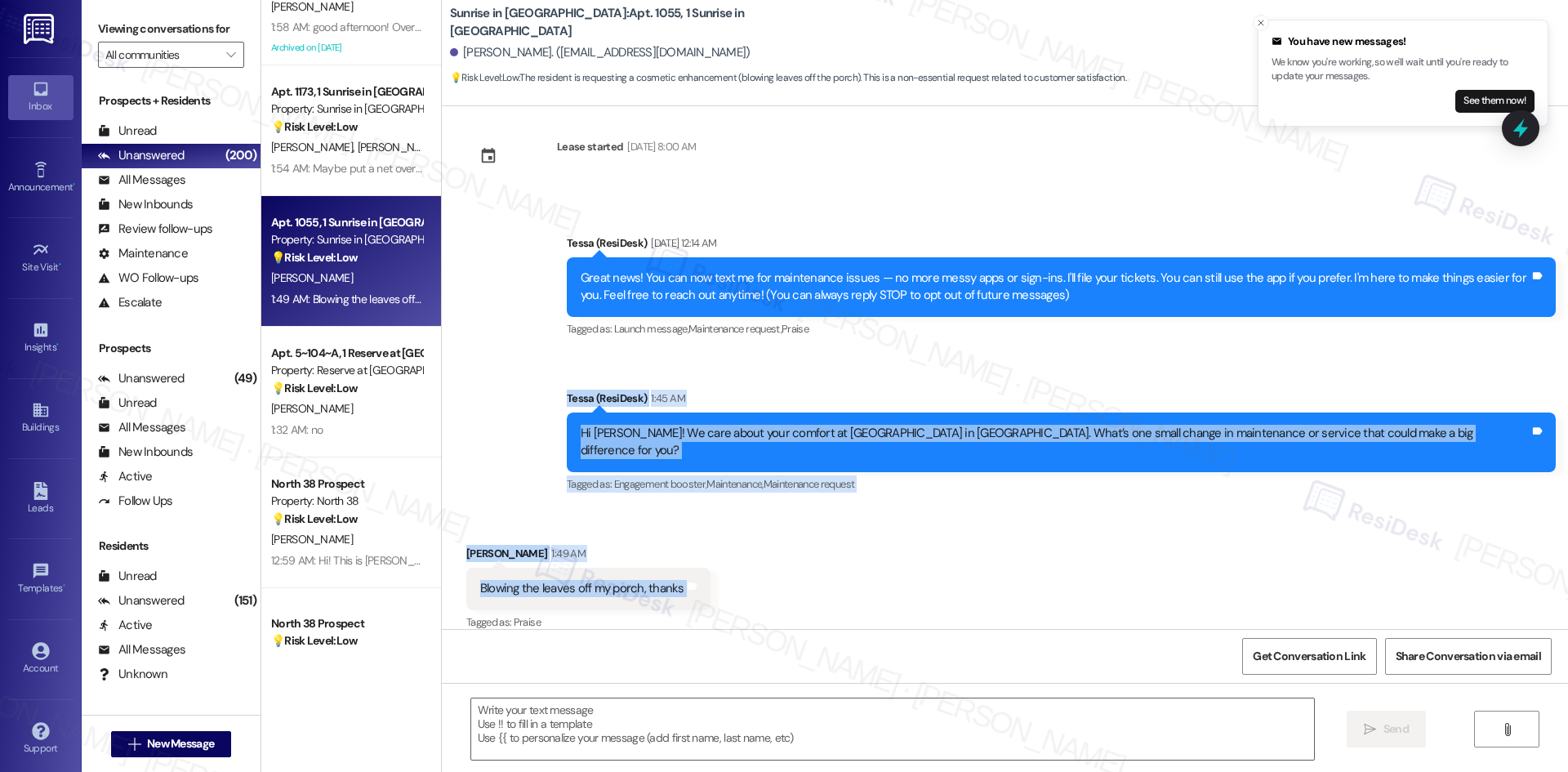
drag, startPoint x: 686, startPoint y: 384, endPoint x: 788, endPoint y: 574, distance: 215.6
click at [788, 574] on div "Lease started Nov 01, 2024 at 8:00 AM Announcement, sent via SMS Tessa (ResiDes…" at bounding box center [1004, 367] width 1126 height 523
copy div "Tessa (ResiDesk) 1:45 AM Hi Mariano! We care about your comfort at Sunrise in C…"
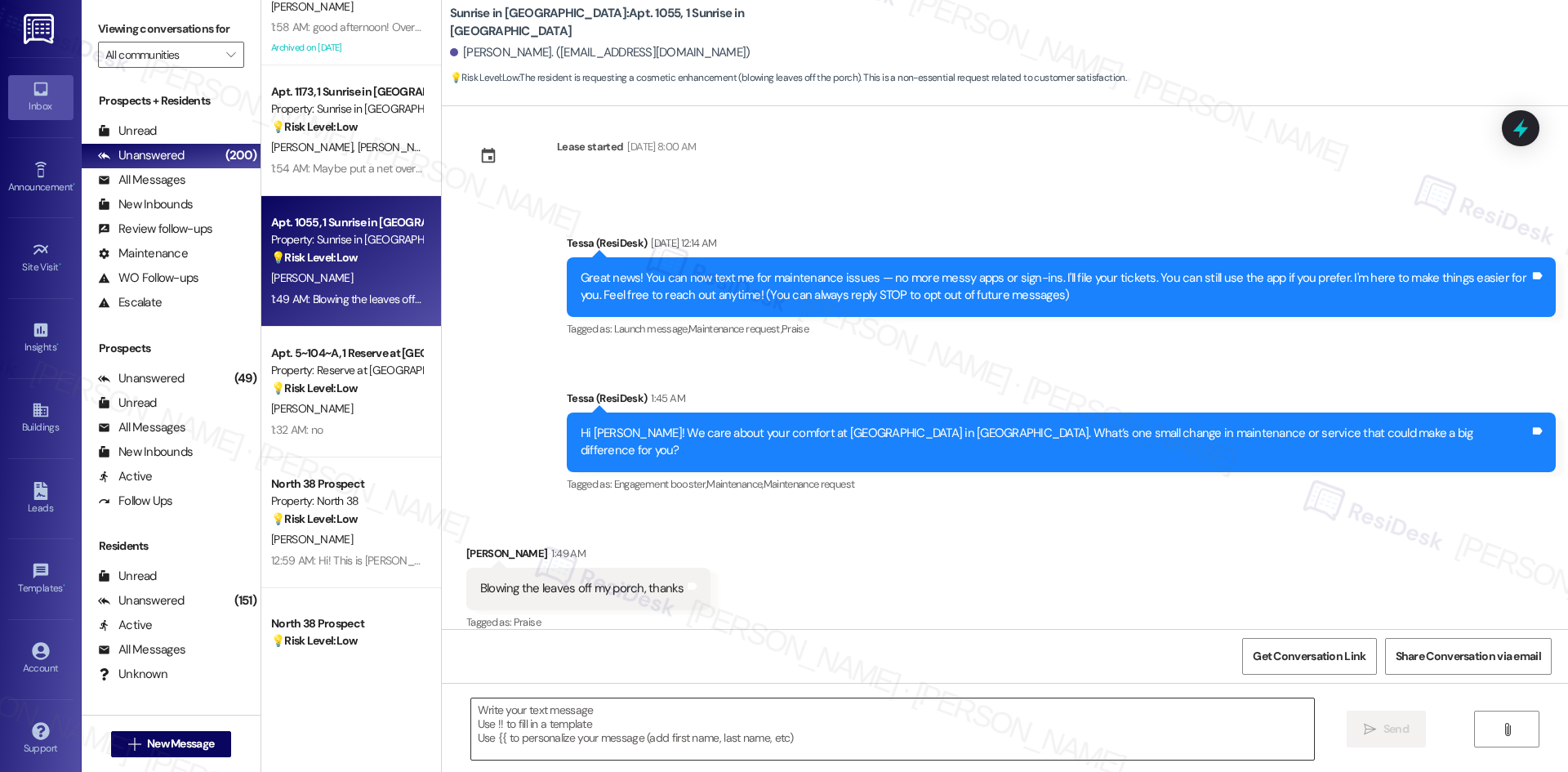
click at [737, 741] on textarea at bounding box center [892, 729] width 842 height 61
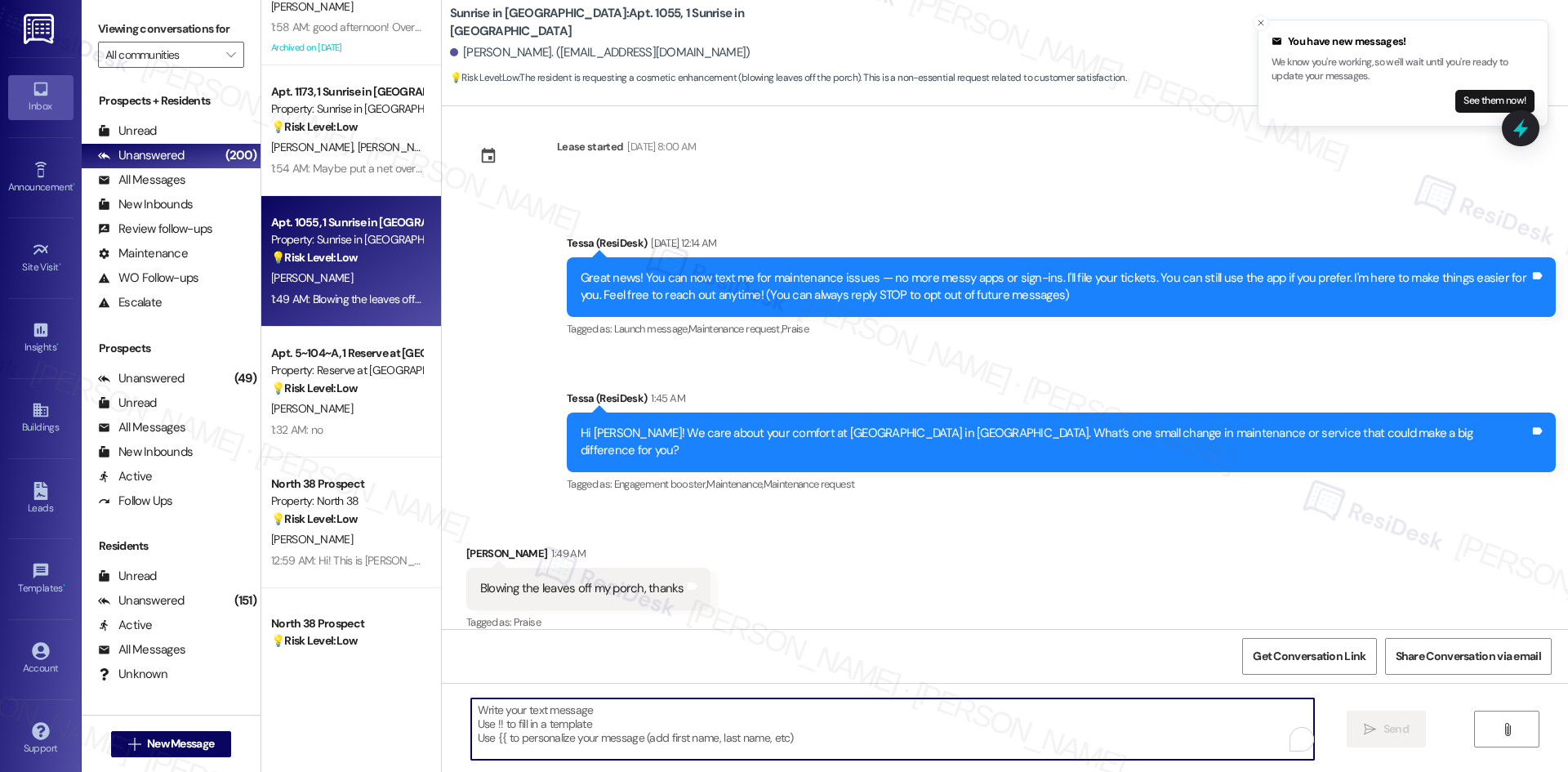
paste textarea "Thanks for letting me know, Mariano. I’ll share your feedback about leaf cleanu…"
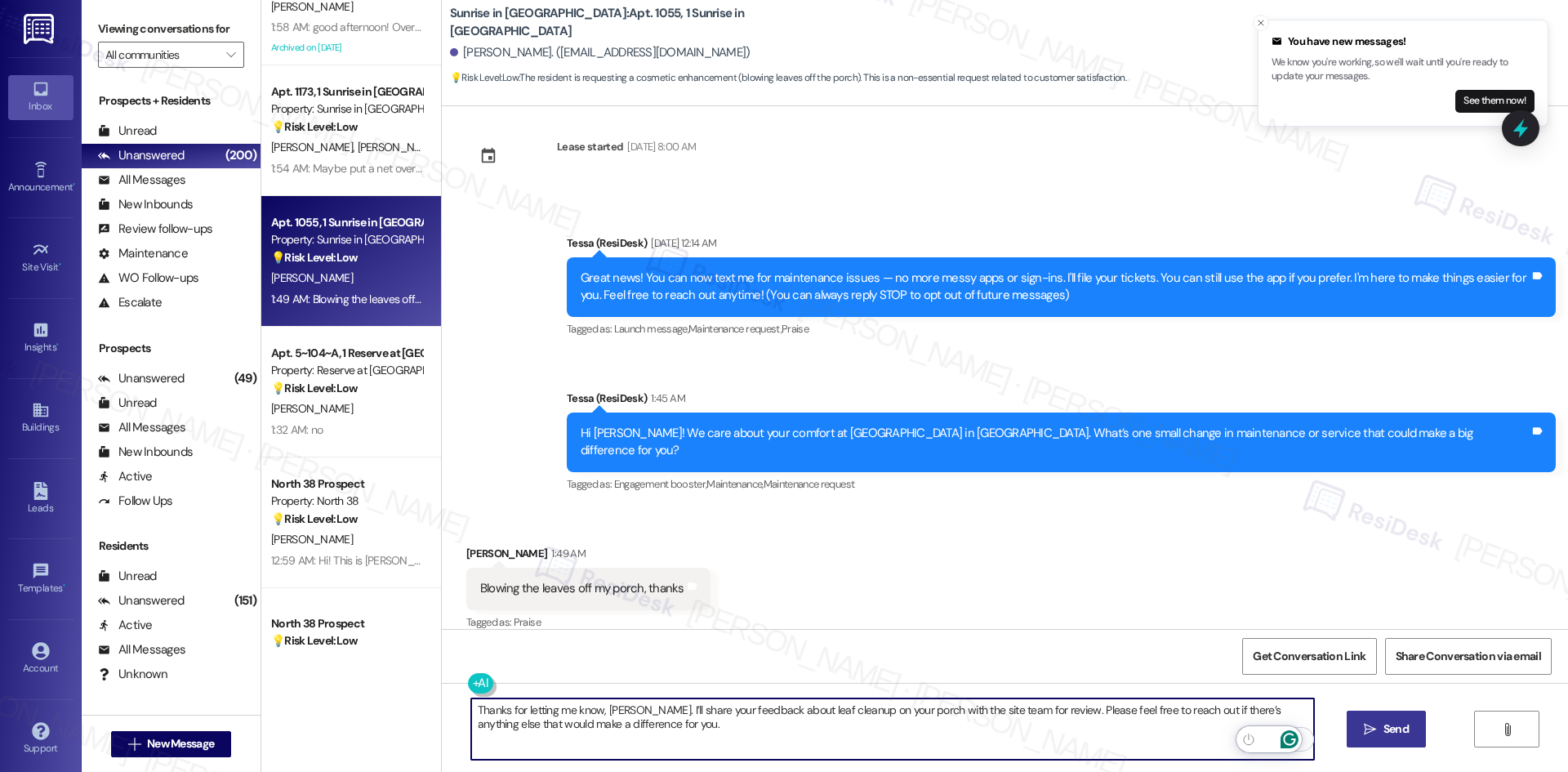
type textarea "Thanks for letting me know, Mariano. I’ll share your feedback about leaf cleanu…"
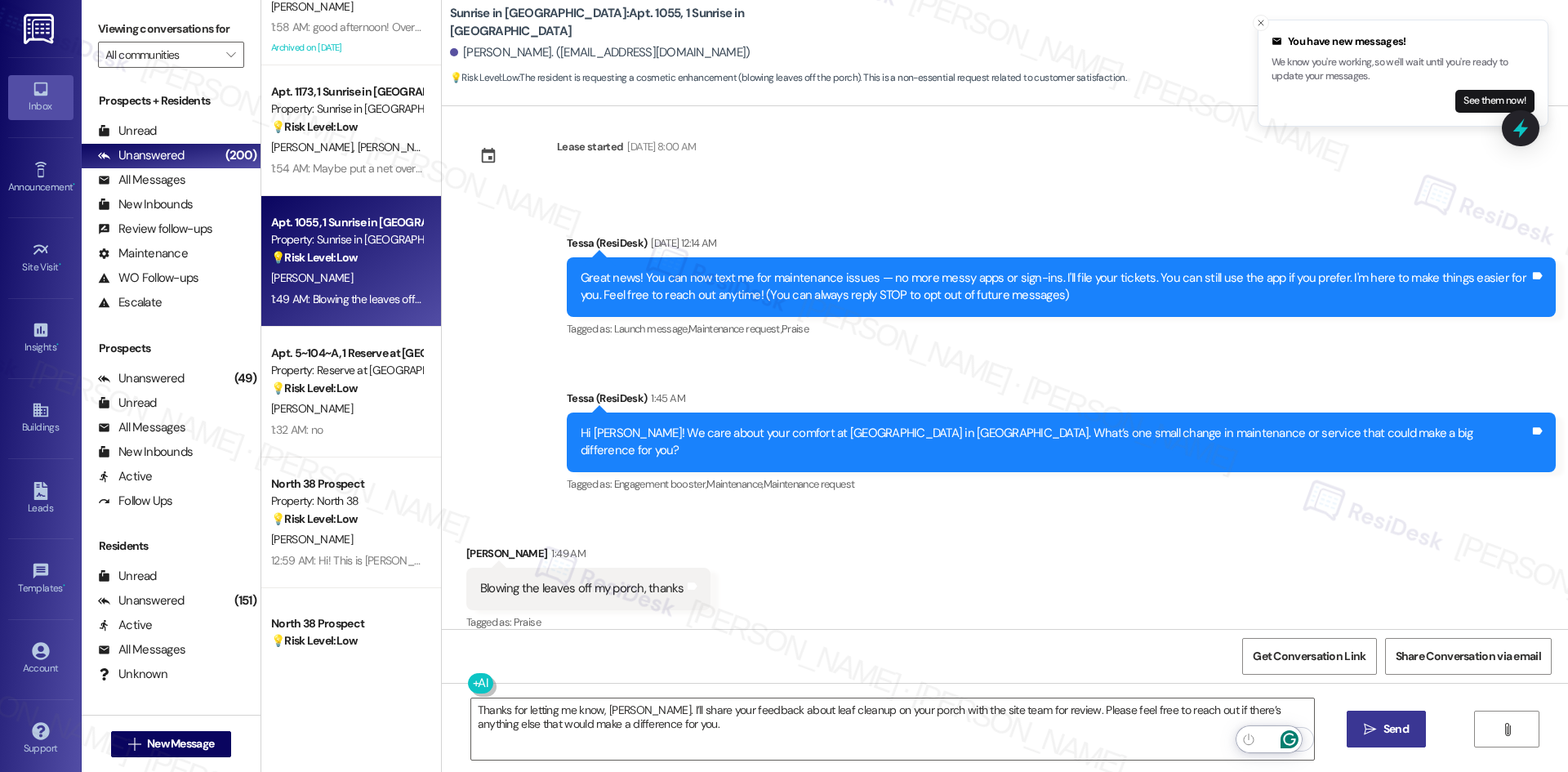
click at [1355, 736] on button " Send" at bounding box center [1385, 729] width 80 height 36
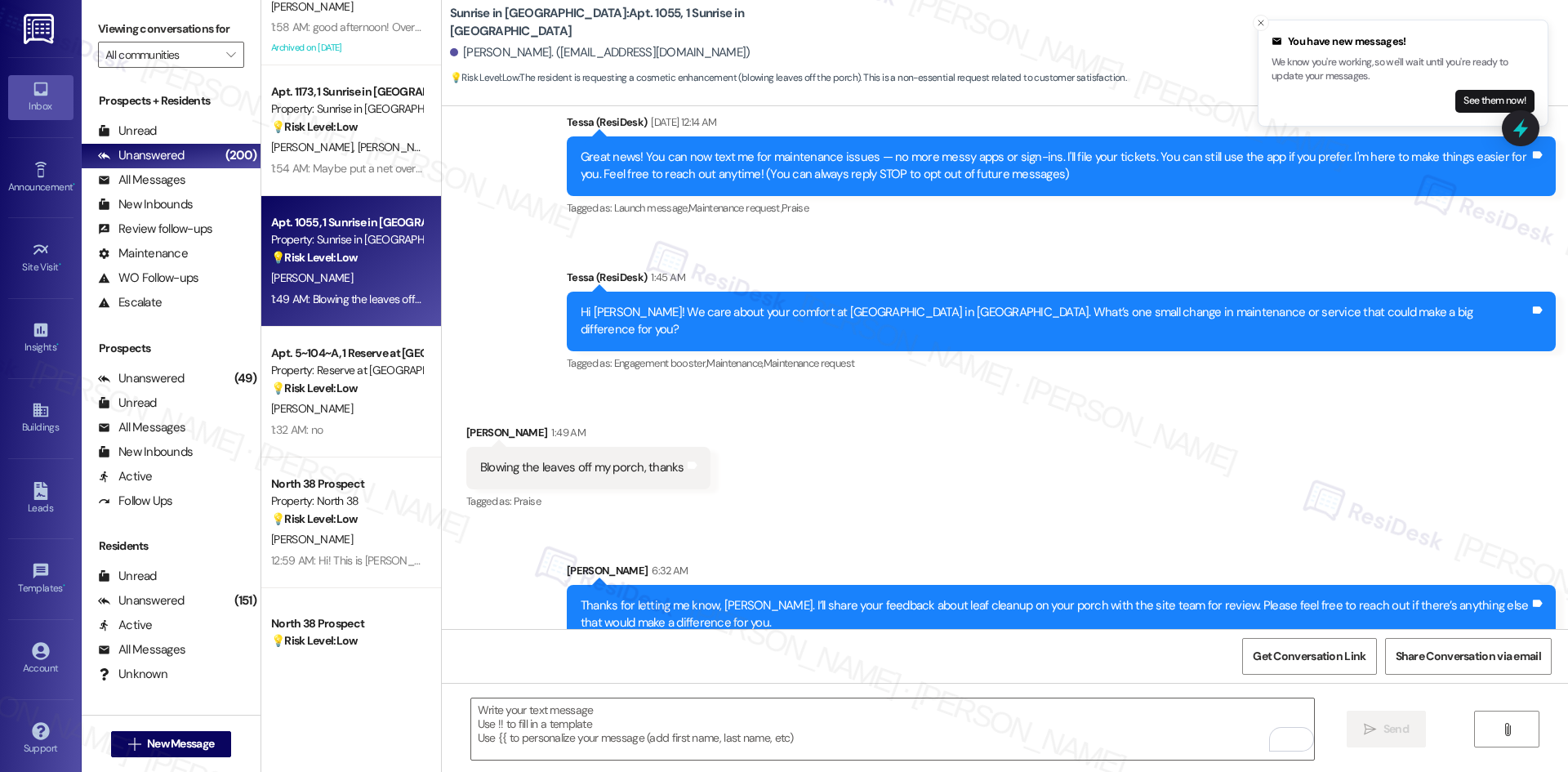
scroll to position [149, 0]
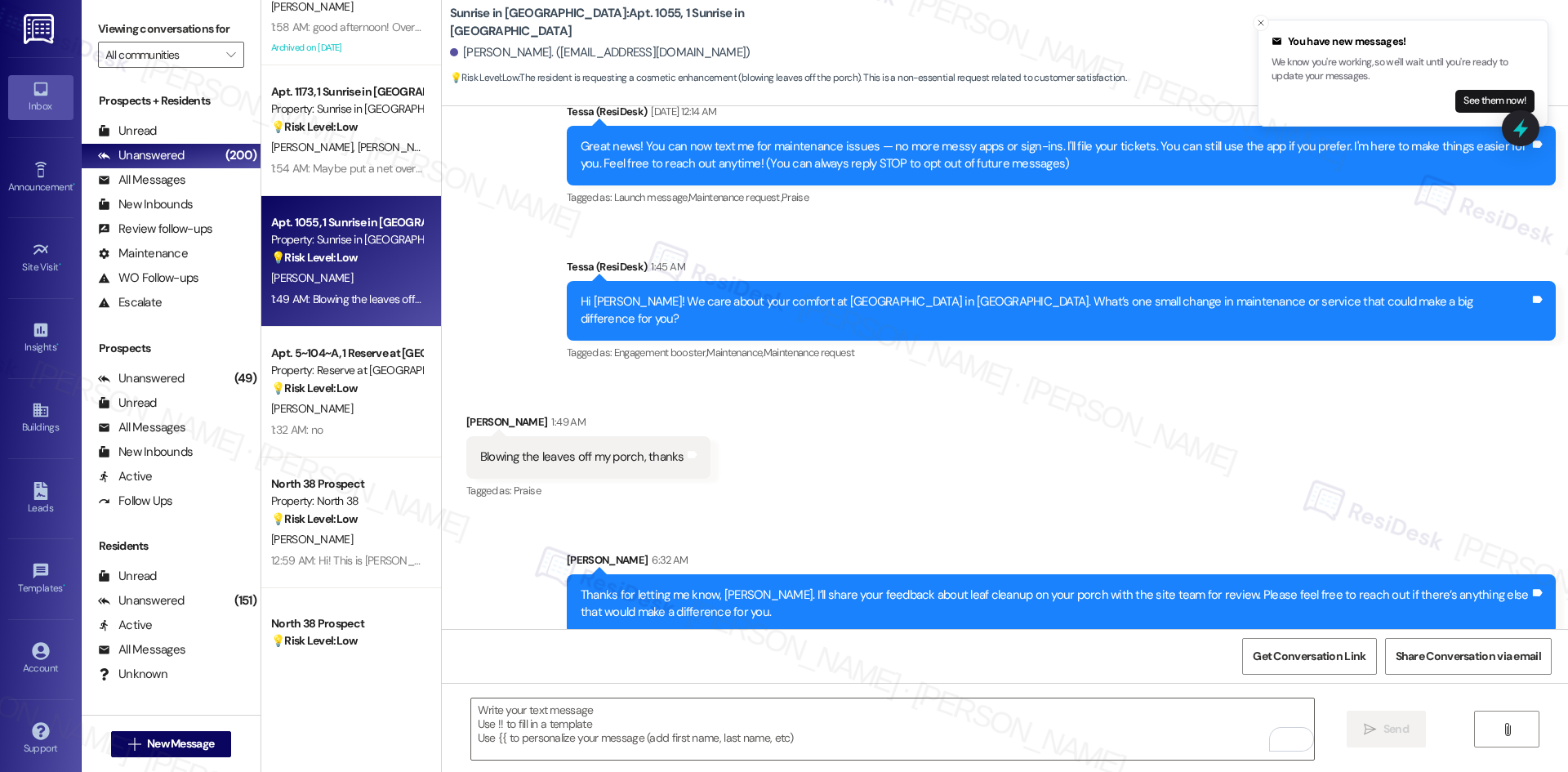
click at [1196, 464] on div "Received via SMS Mariano Rivera 1:49 AM Blowing the leaves off my porch, thanks…" at bounding box center [1004, 445] width 1126 height 138
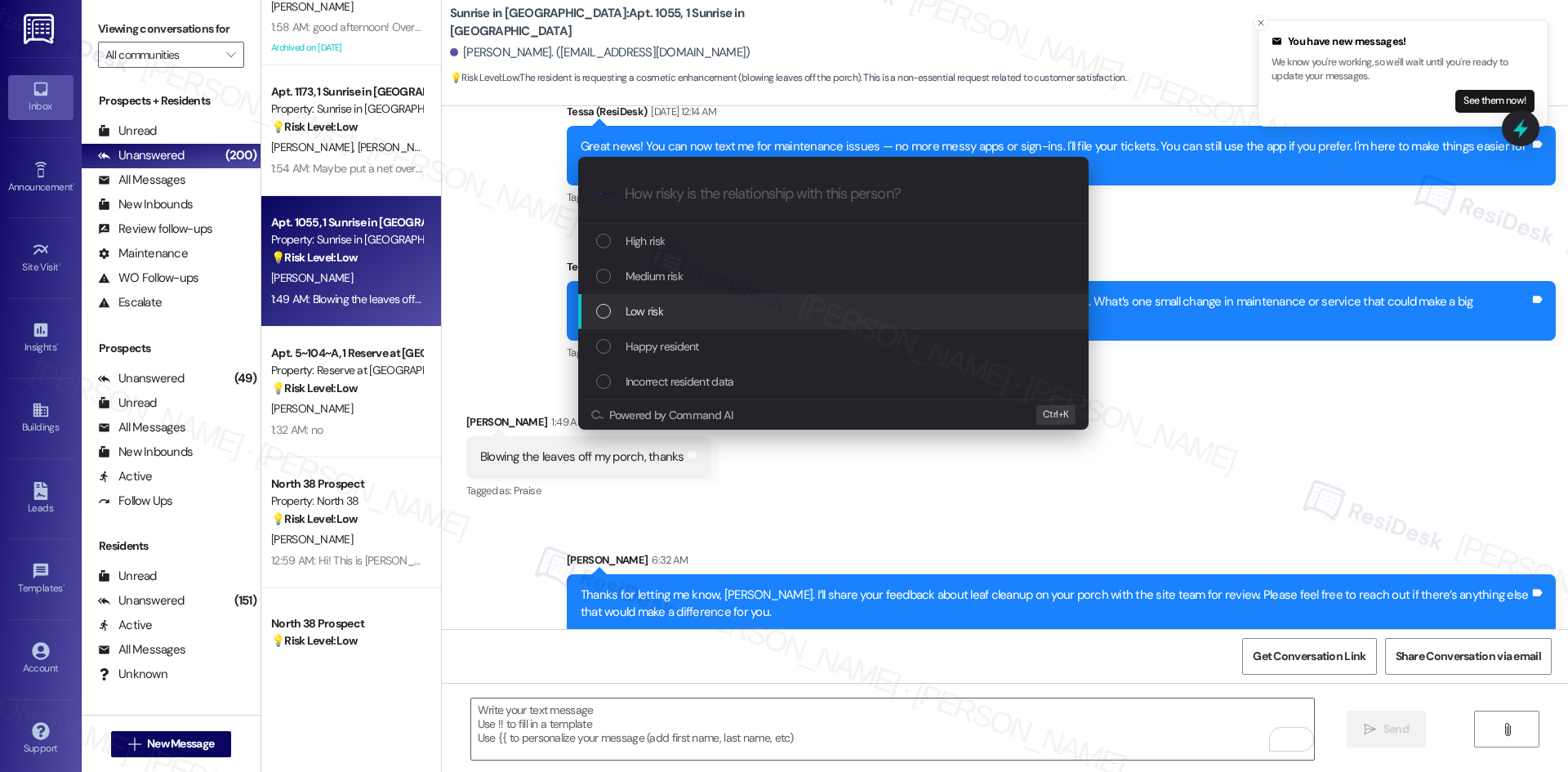
click at [672, 313] on div "Low risk" at bounding box center [835, 311] width 478 height 18
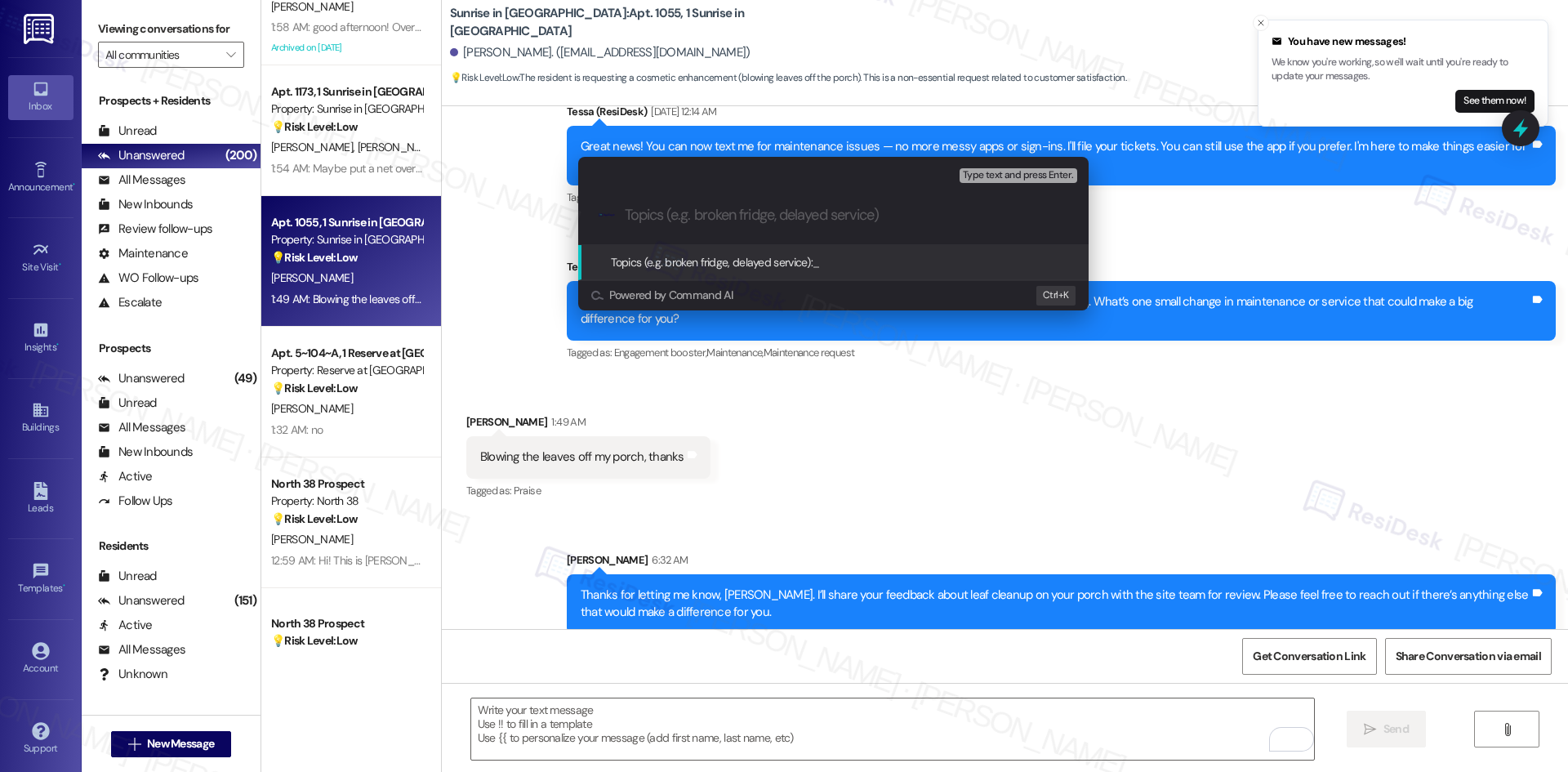
click at [707, 215] on input "Topics (e.g. broken fridge, delayed service)" at bounding box center [846, 214] width 444 height 17
paste input "Resident Feedback – Leaf Cleanup on Porch"
type input "Resident Feedback – Leaf Cleanup on Porch"
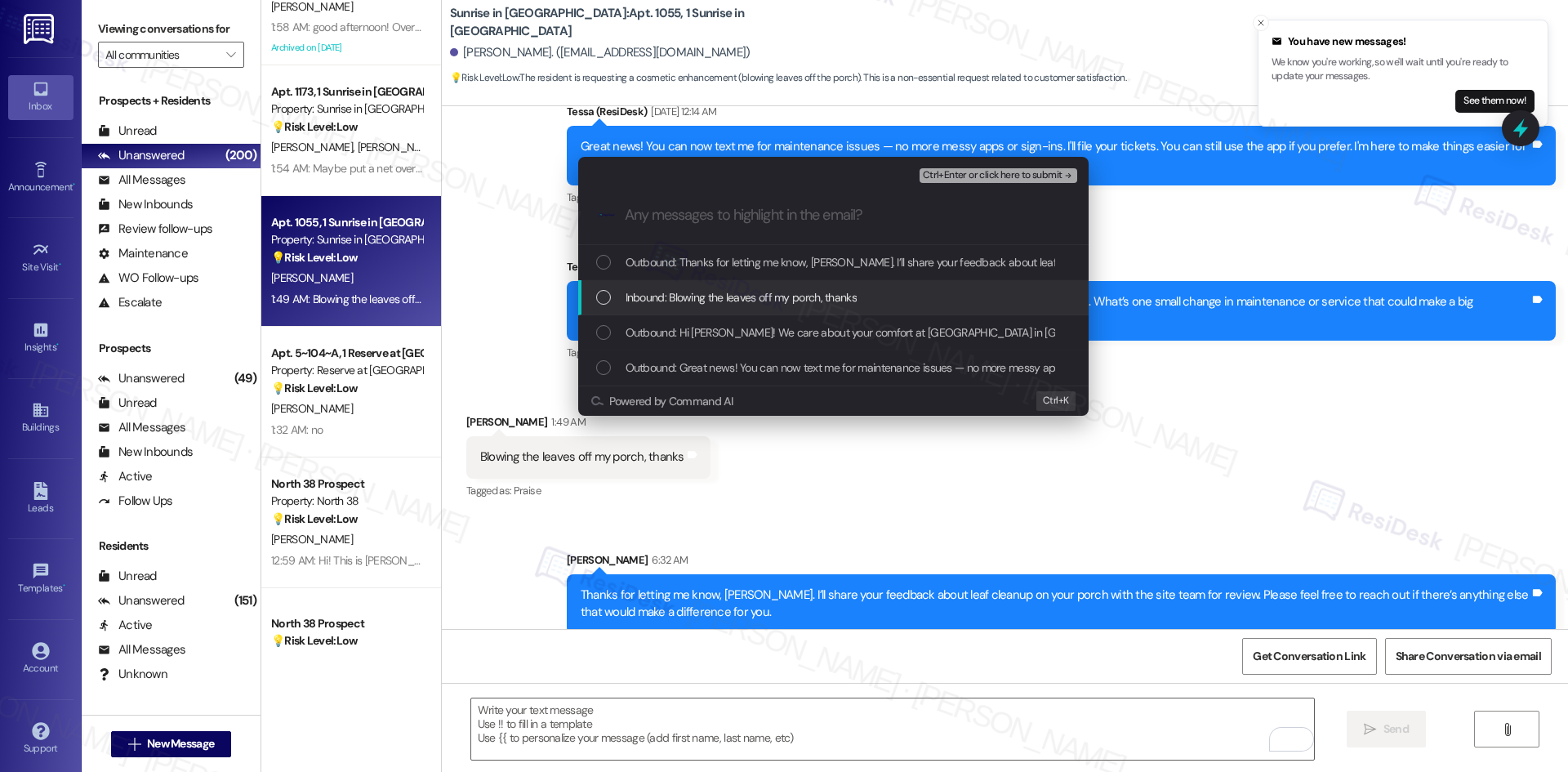
drag, startPoint x: 707, startPoint y: 303, endPoint x: 723, endPoint y: 301, distance: 16.1
click at [707, 304] on span "Inbound: Blowing the leaves off my porch, thanks" at bounding box center [740, 298] width 231 height 18
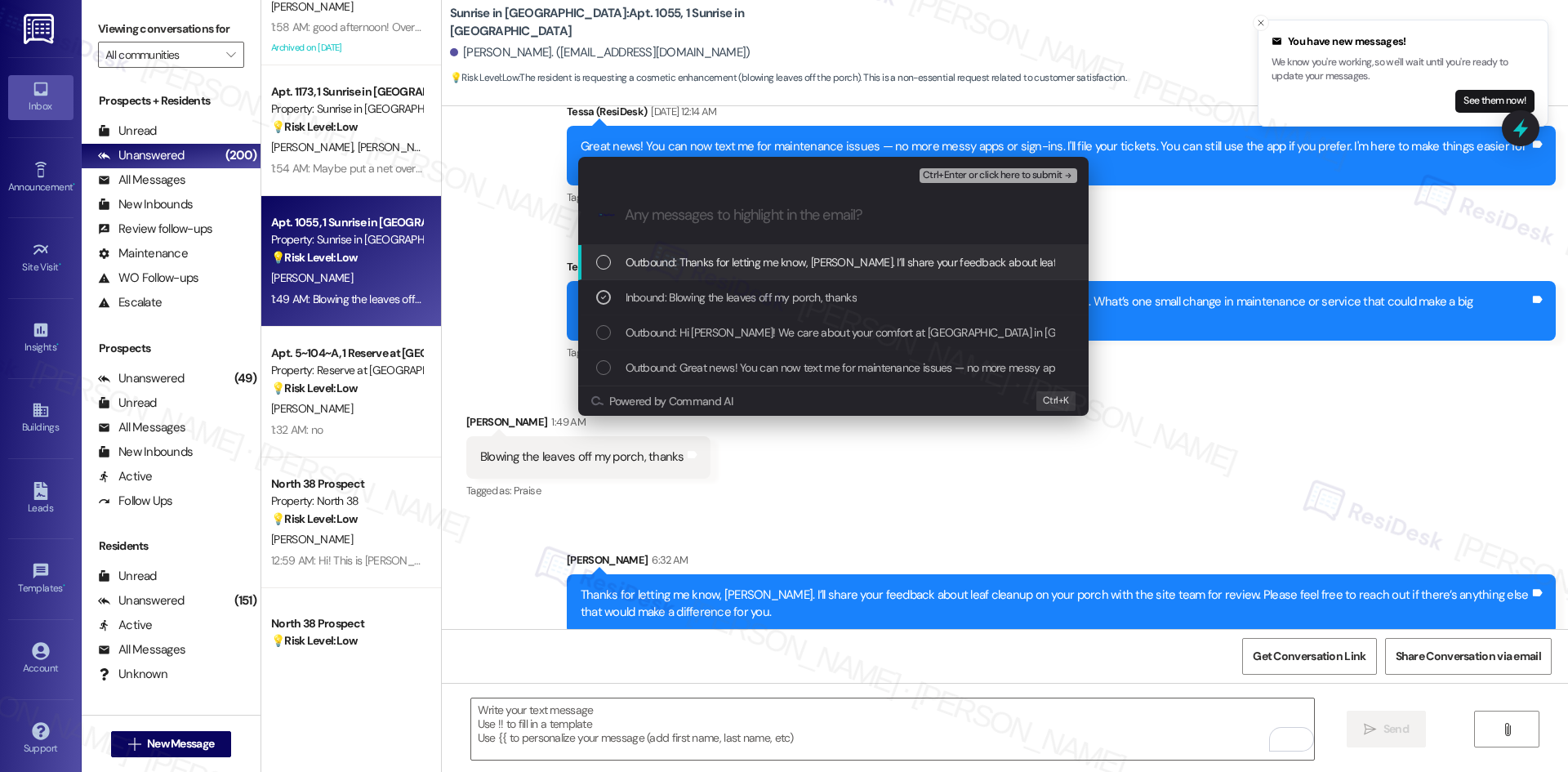
click at [1018, 179] on span "Ctrl+Enter or click here to submit" at bounding box center [993, 176] width 139 height 12
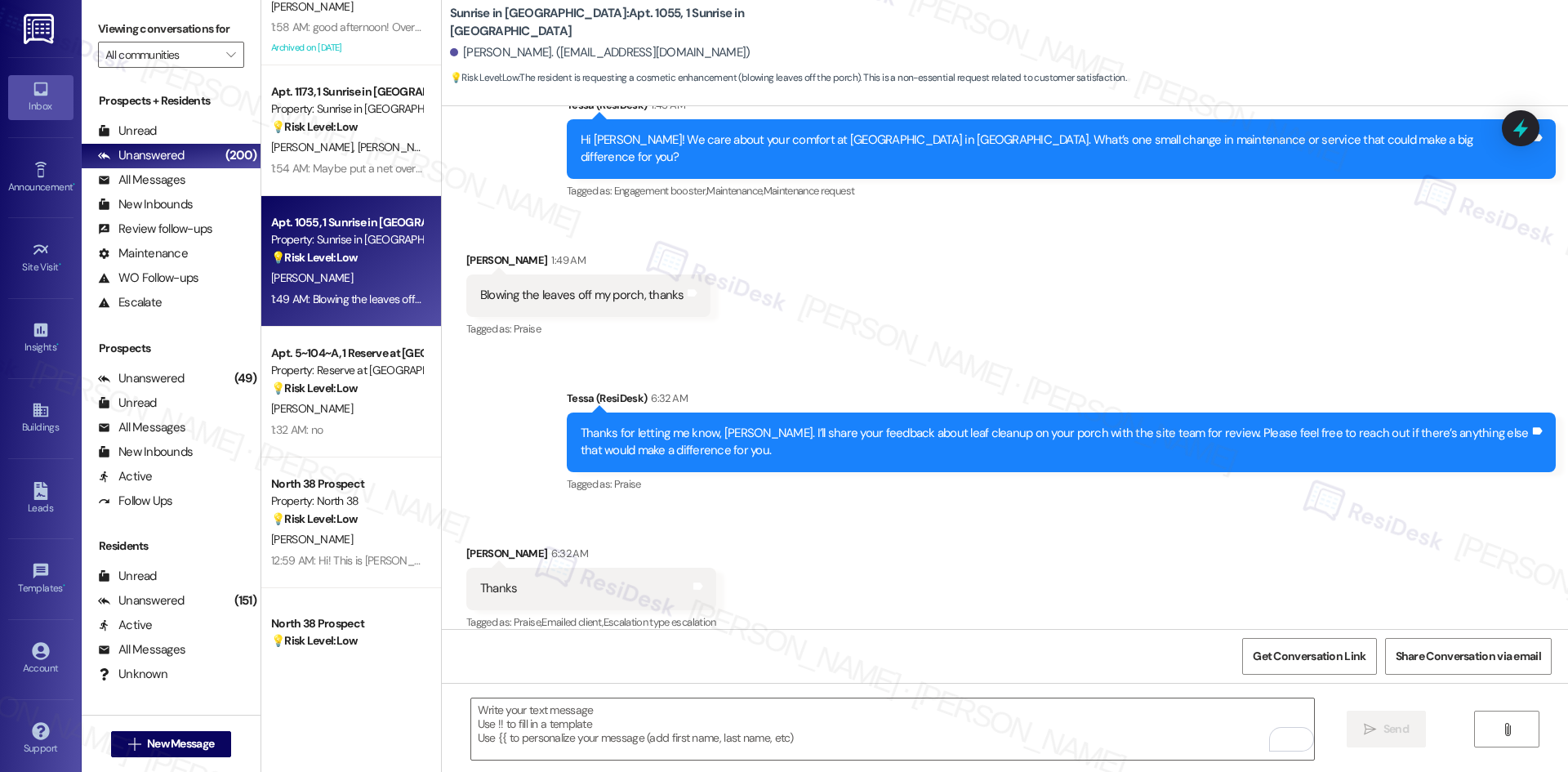
scroll to position [312, 0]
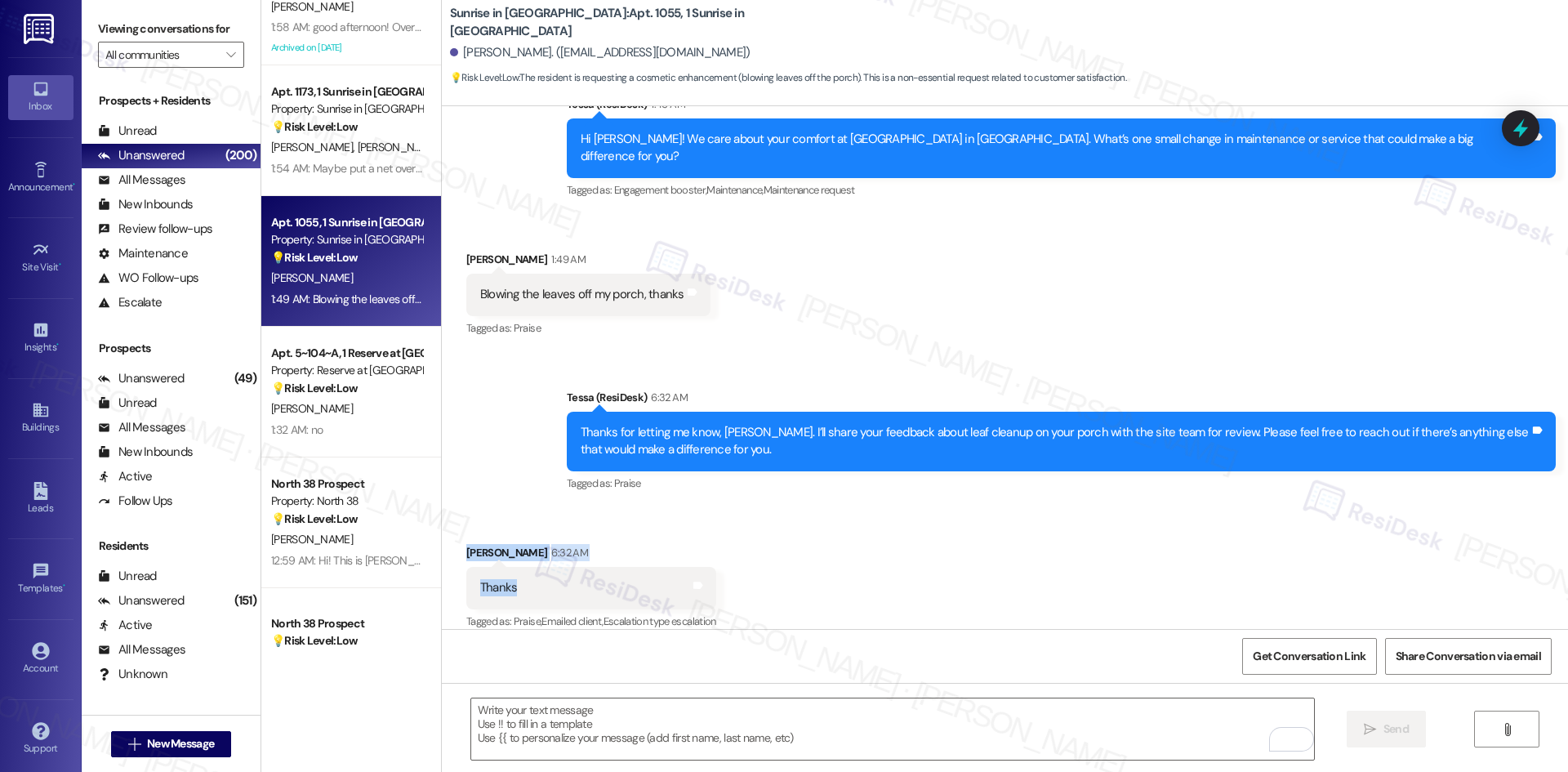
drag, startPoint x: 457, startPoint y: 527, endPoint x: 541, endPoint y: 571, distance: 94.8
click at [541, 571] on div "Received via SMS Mariano Rivera 6:32 AM Thanks Tags and notes Tagged as: Praise…" at bounding box center [590, 588] width 274 height 114
copy div "Mariano Rivera 6:32 AM Thanks"
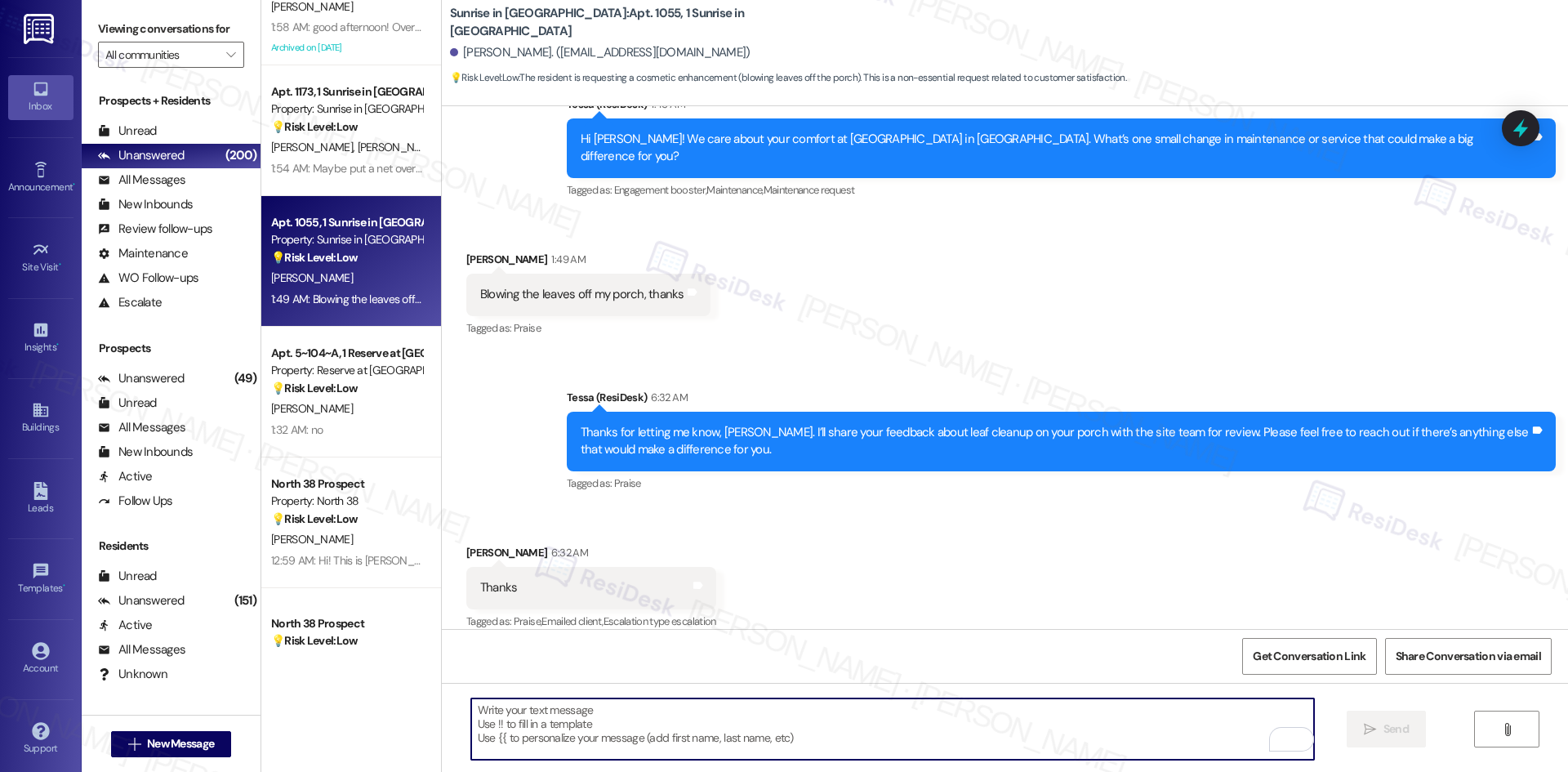
click at [652, 734] on textarea "To enrich screen reader interactions, please activate Accessibility in Grammarl…" at bounding box center [892, 729] width 842 height 61
paste textarea "You’re very welcome, Mariano!"
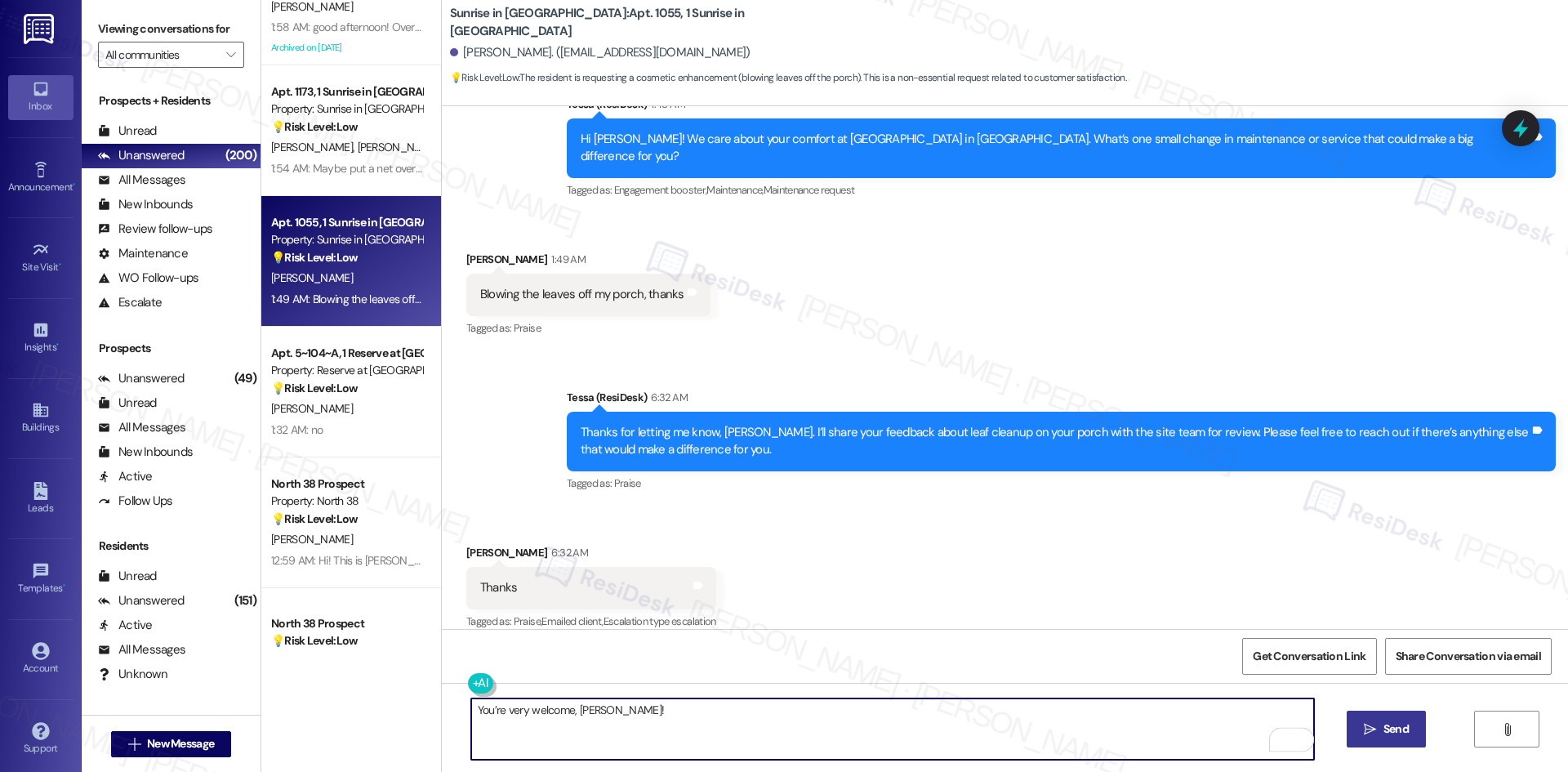
type textarea "You’re very welcome, Mariano!"
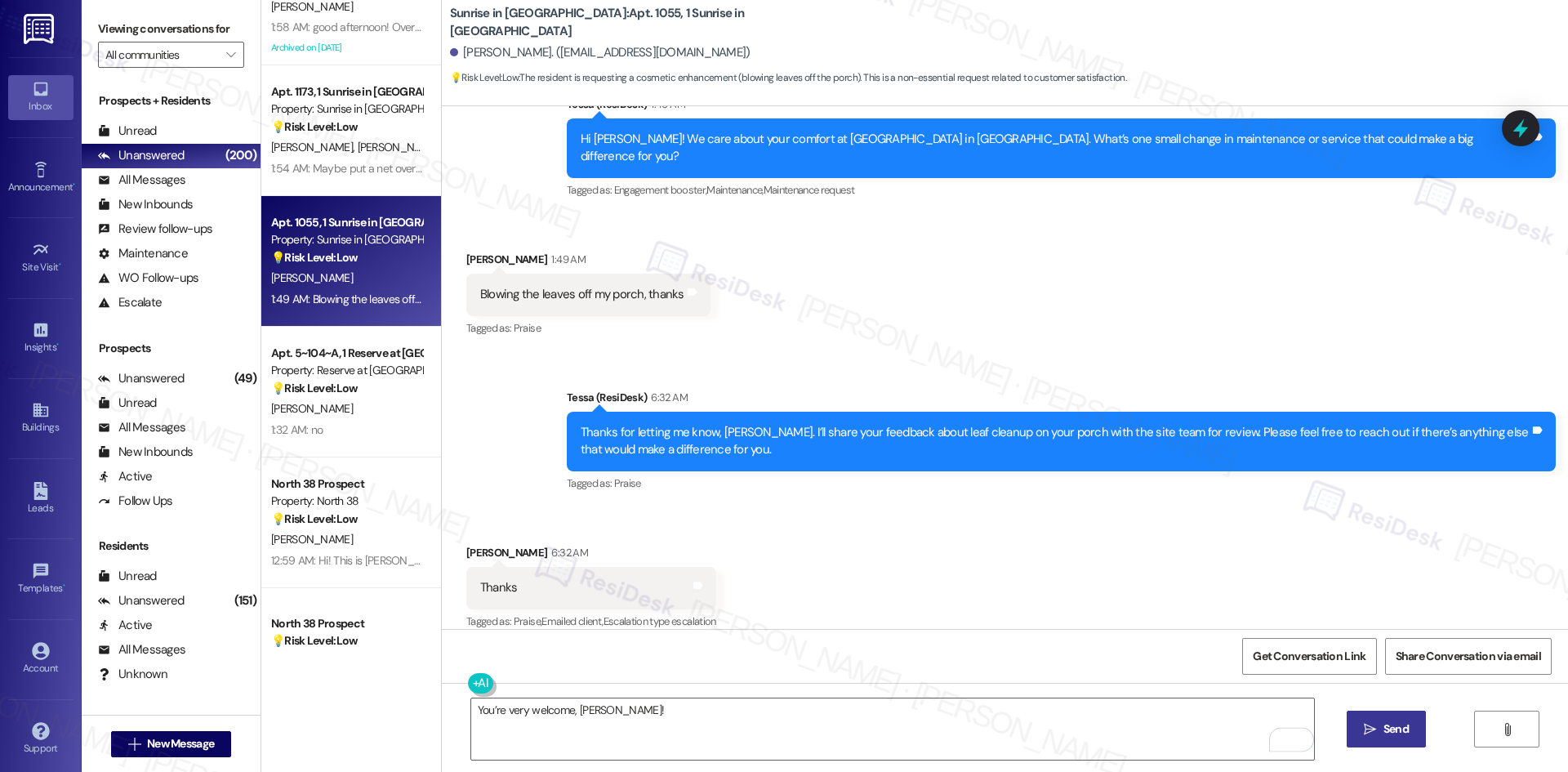
click at [1380, 723] on span "Send" at bounding box center [1396, 729] width 31 height 17
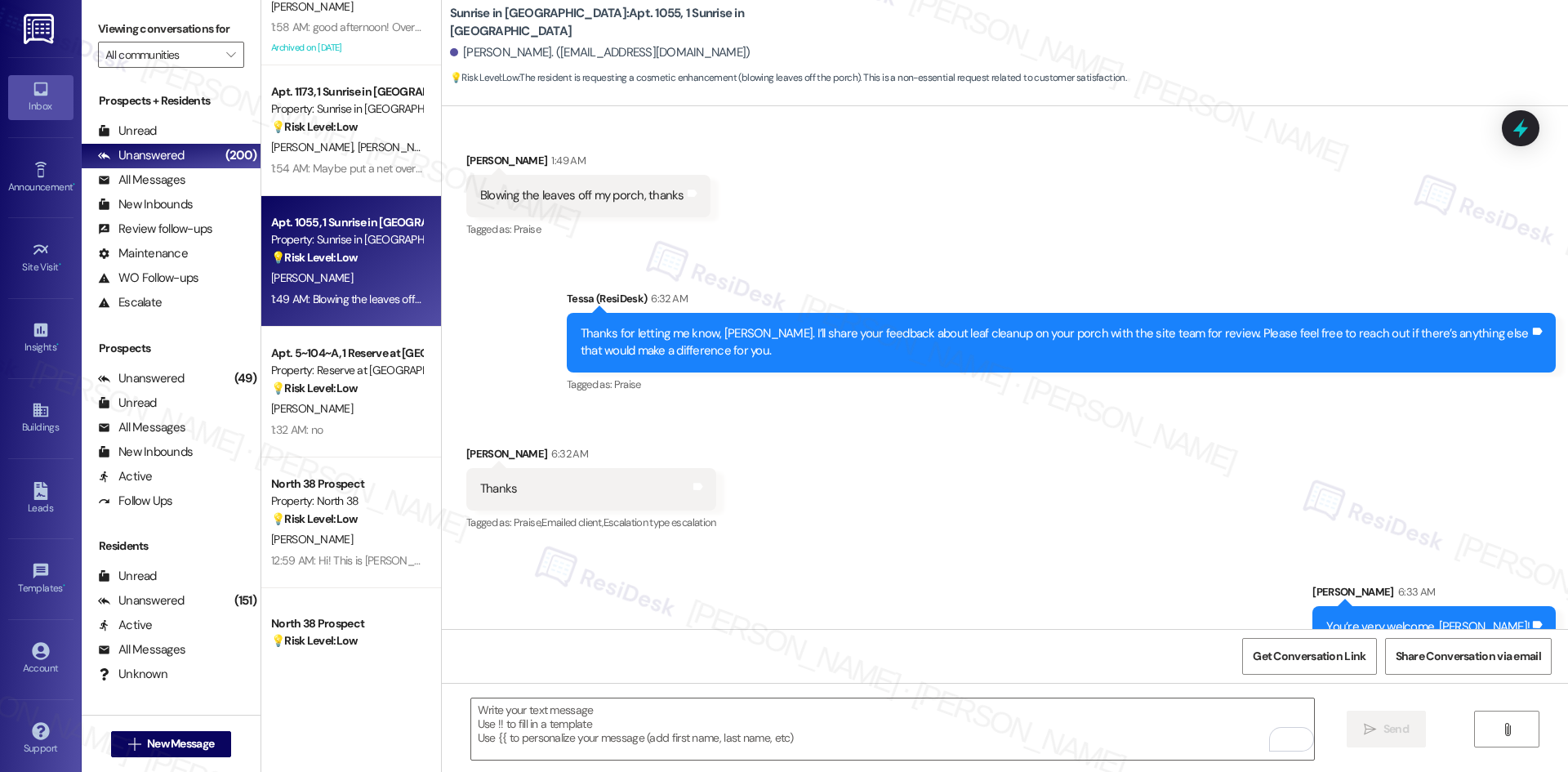
scroll to position [425, 0]
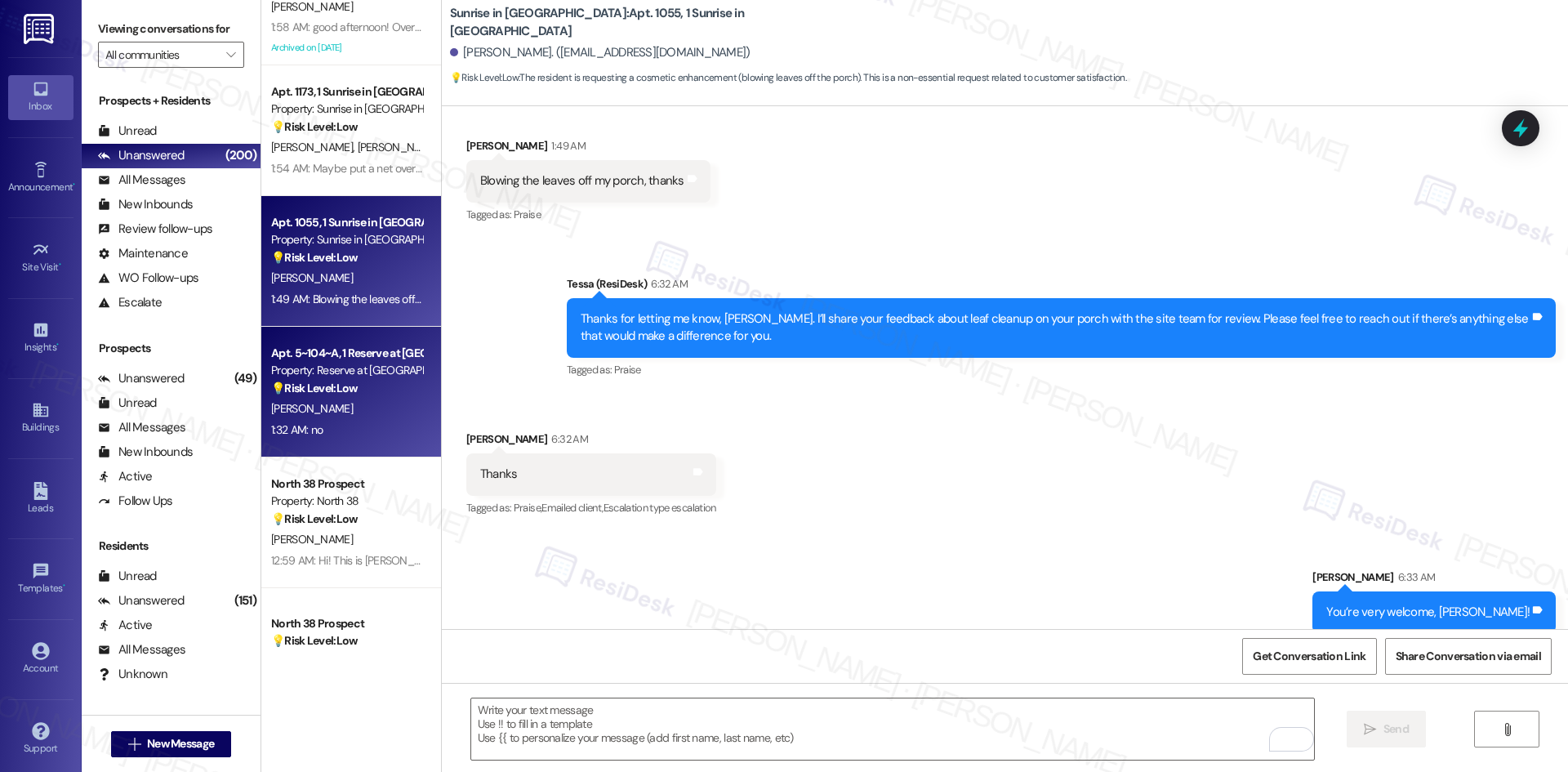
click at [330, 433] on div "1:32 AM: no 1:32 AM: no" at bounding box center [346, 429] width 154 height 21
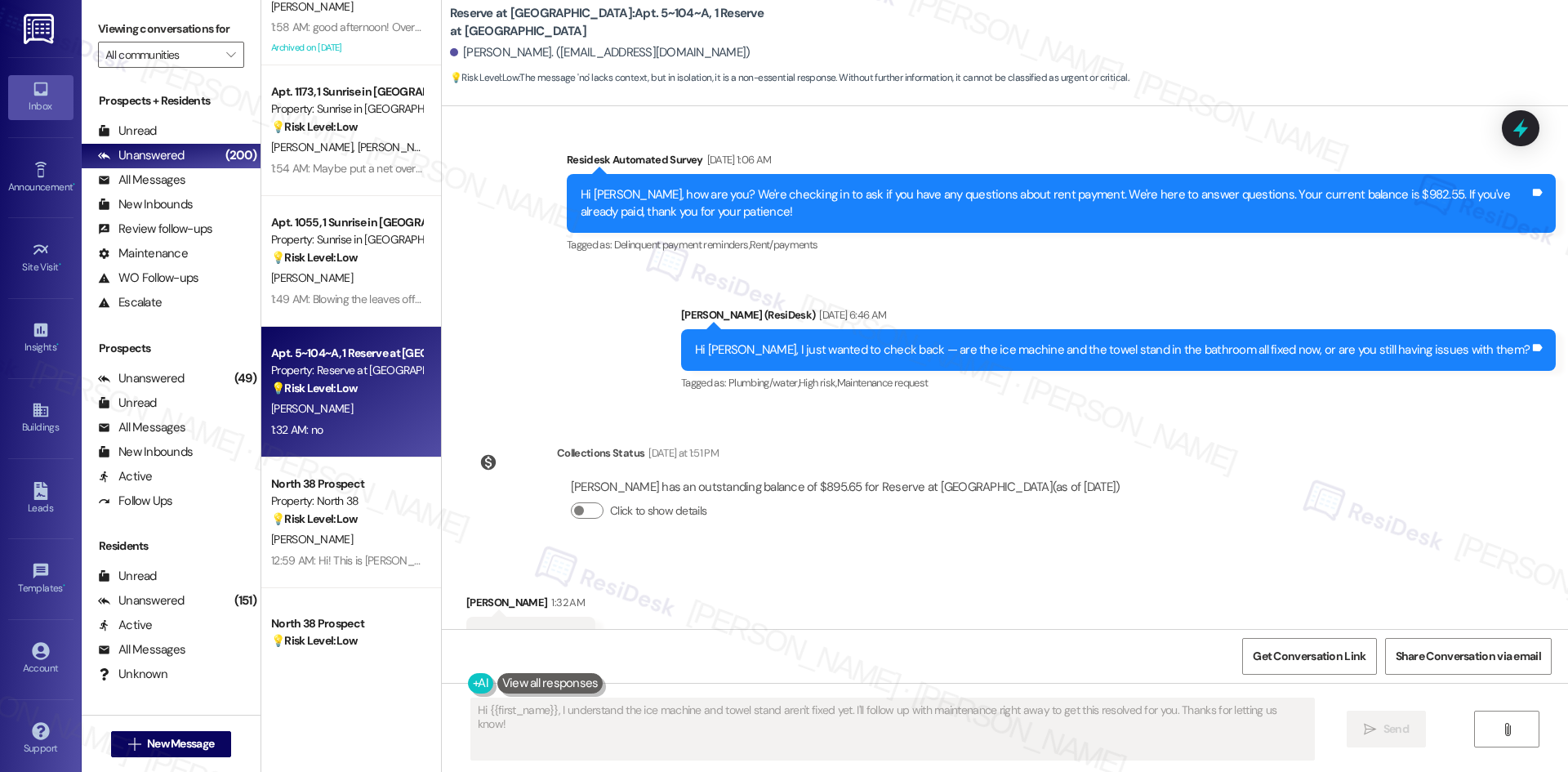
scroll to position [1763, 0]
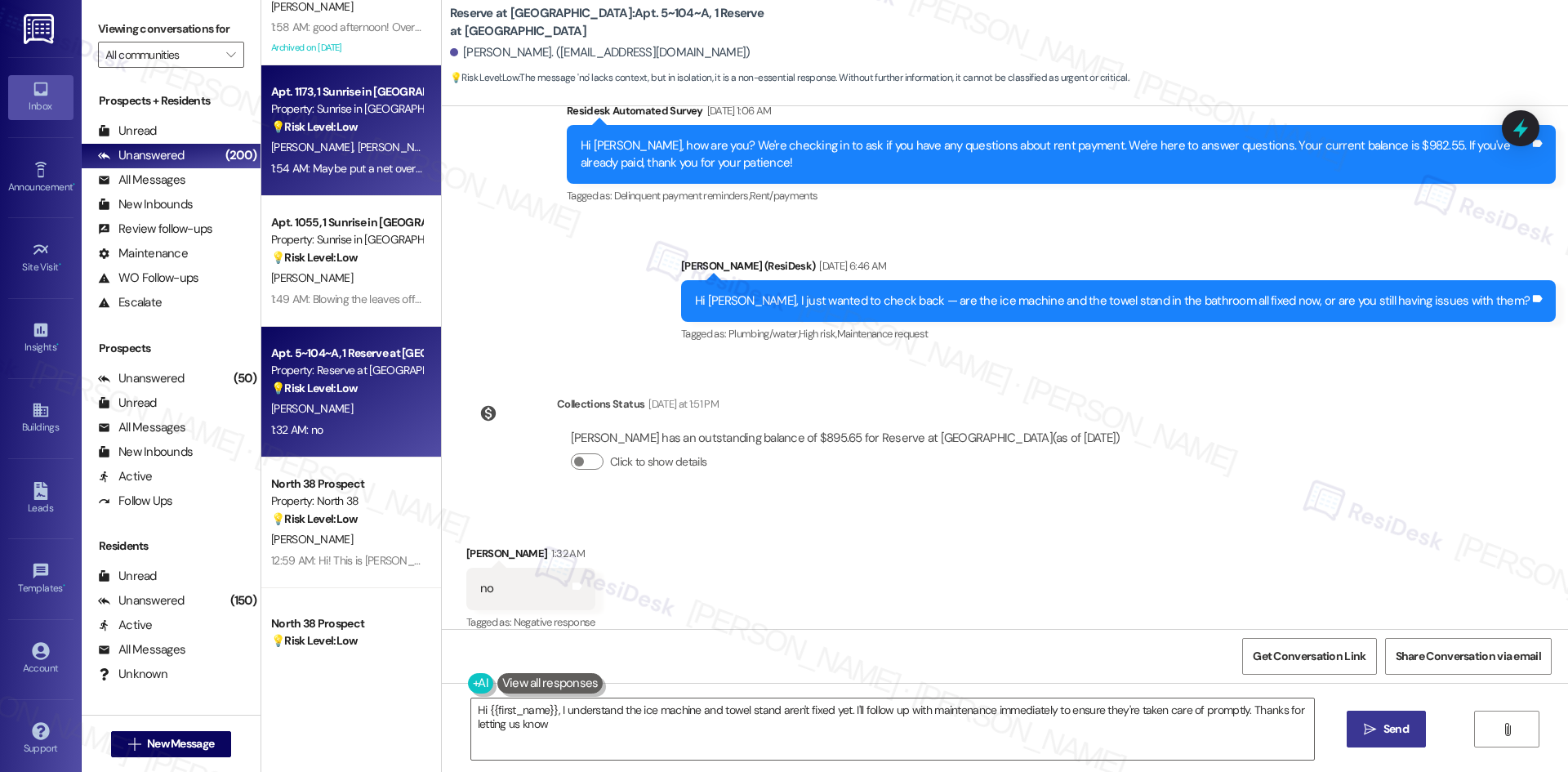
type textarea "Hi {{first_name}}, I understand the ice machine and towel stand aren't fixed ye…"
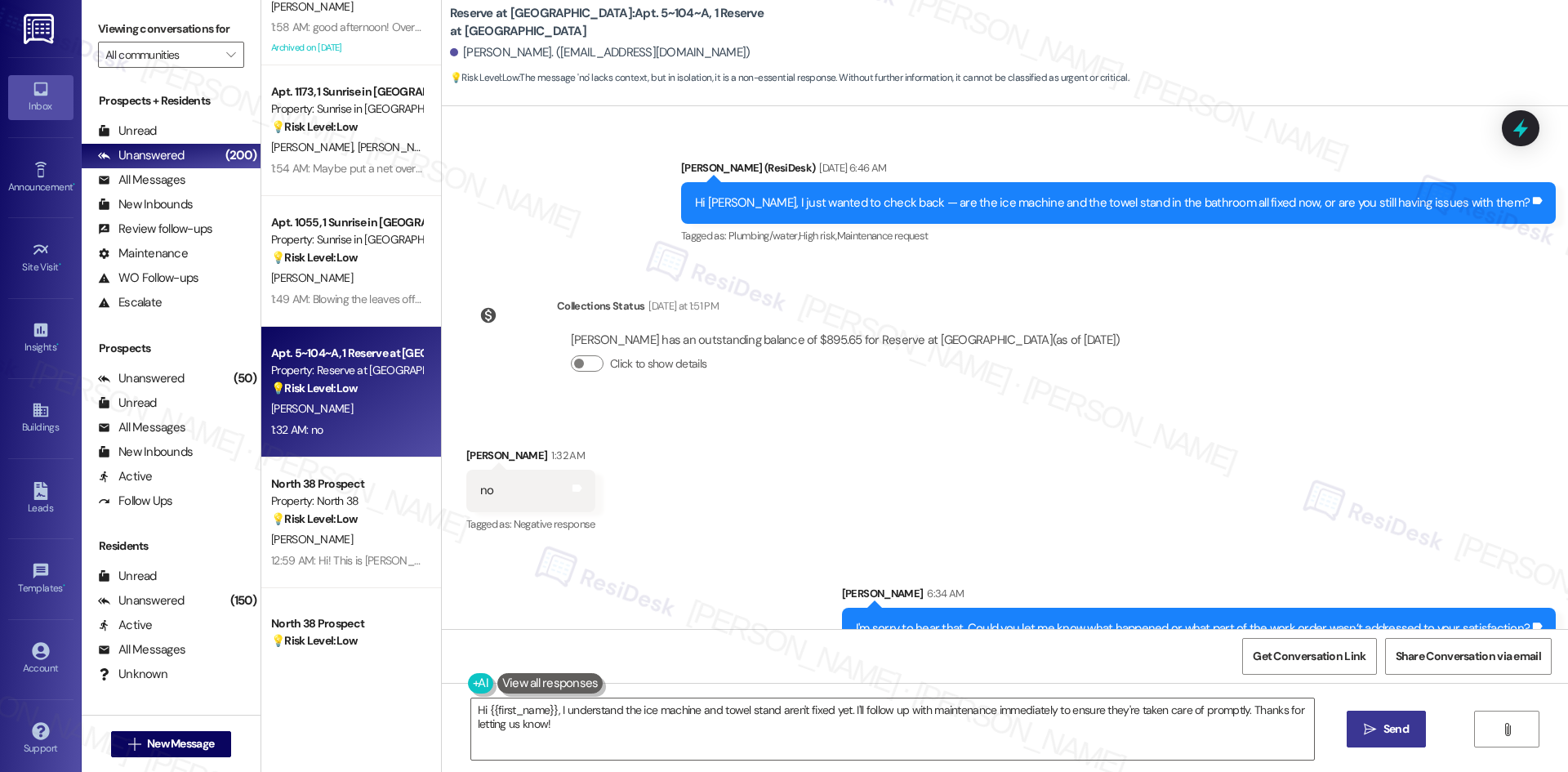
scroll to position [1877, 0]
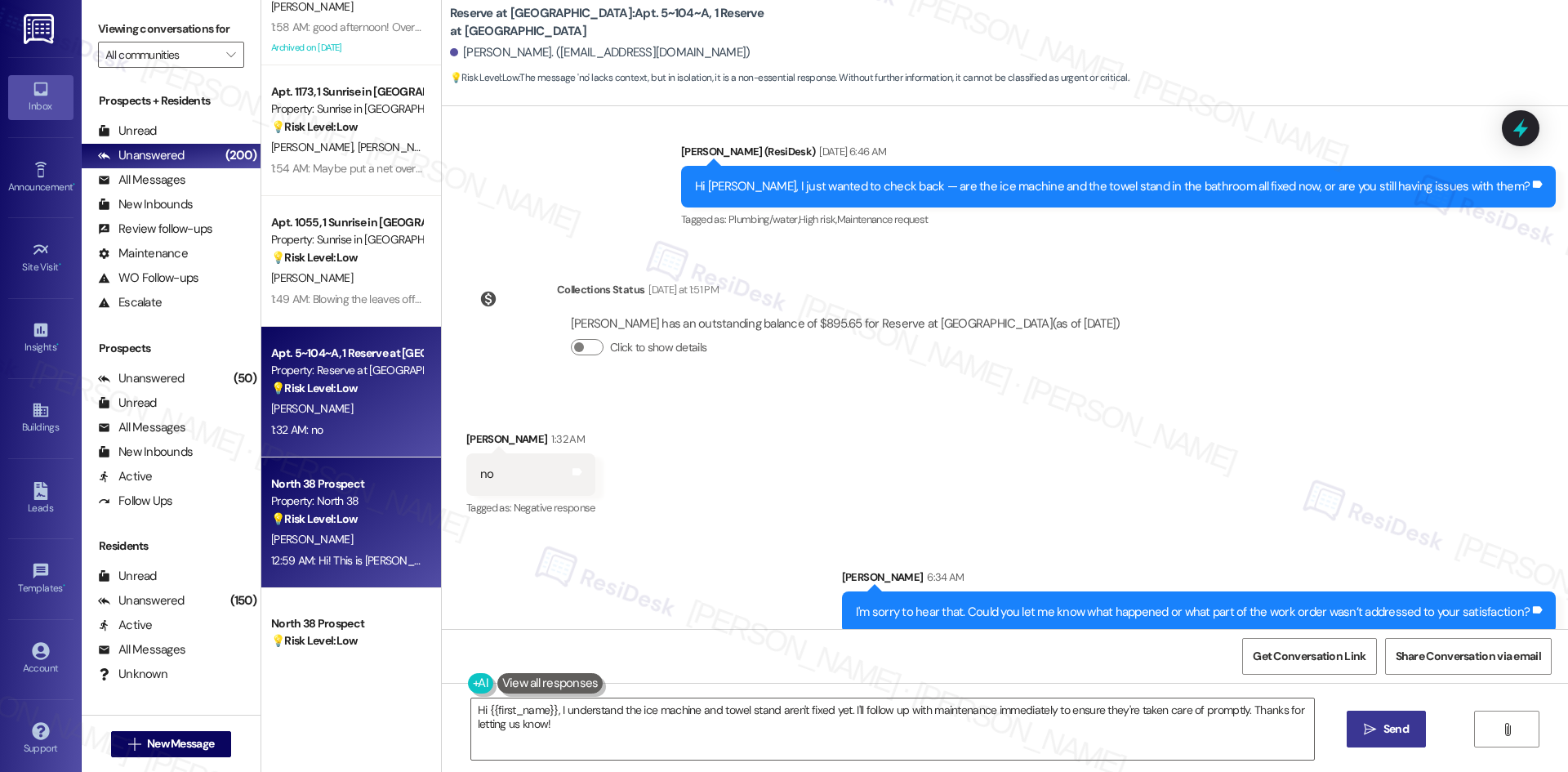
click at [342, 524] on strong "💡 Risk Level: Low" at bounding box center [314, 519] width 86 height 15
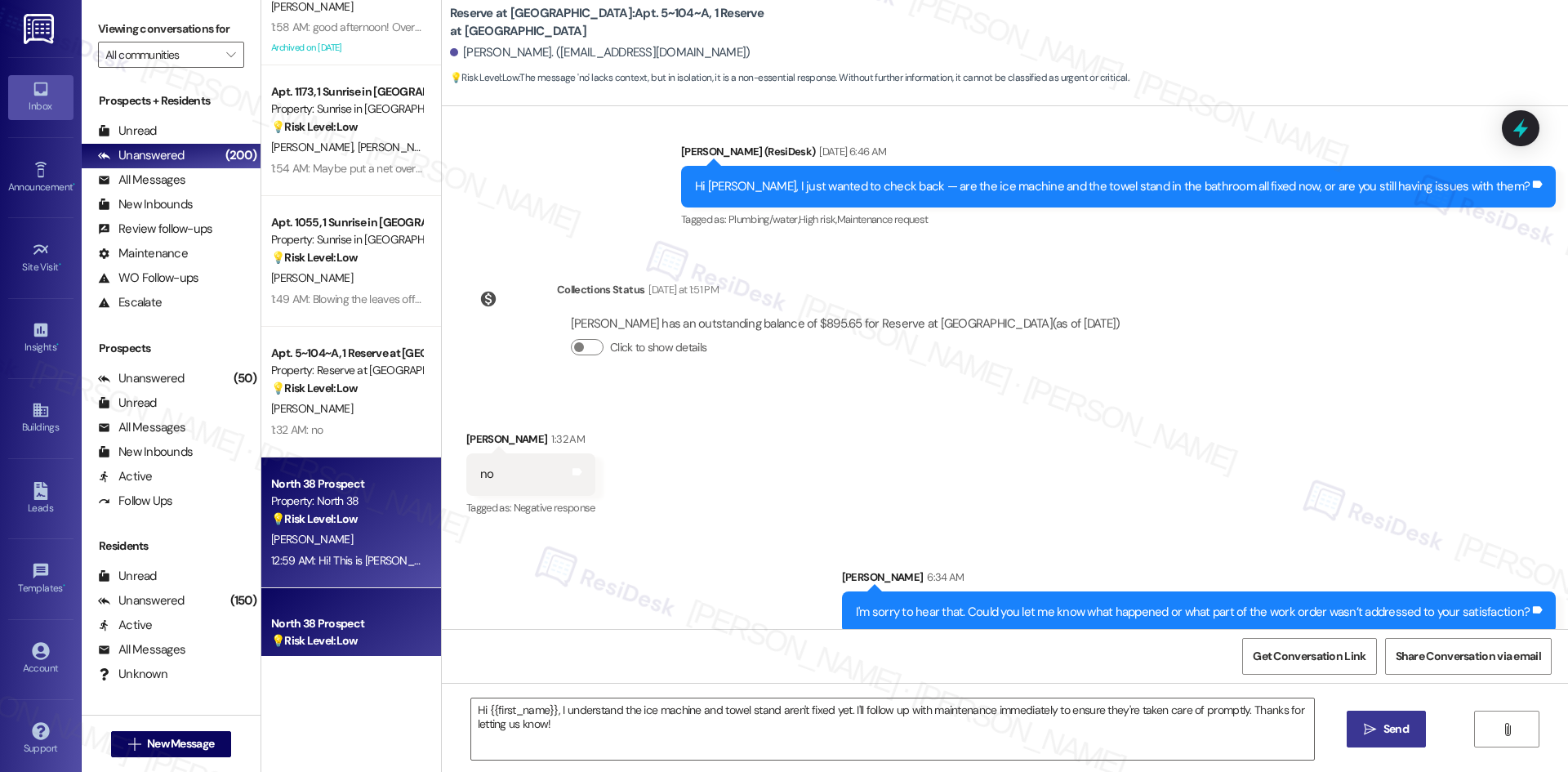
type textarea "Fetching suggested responses. Please feel free to read through the conversation…"
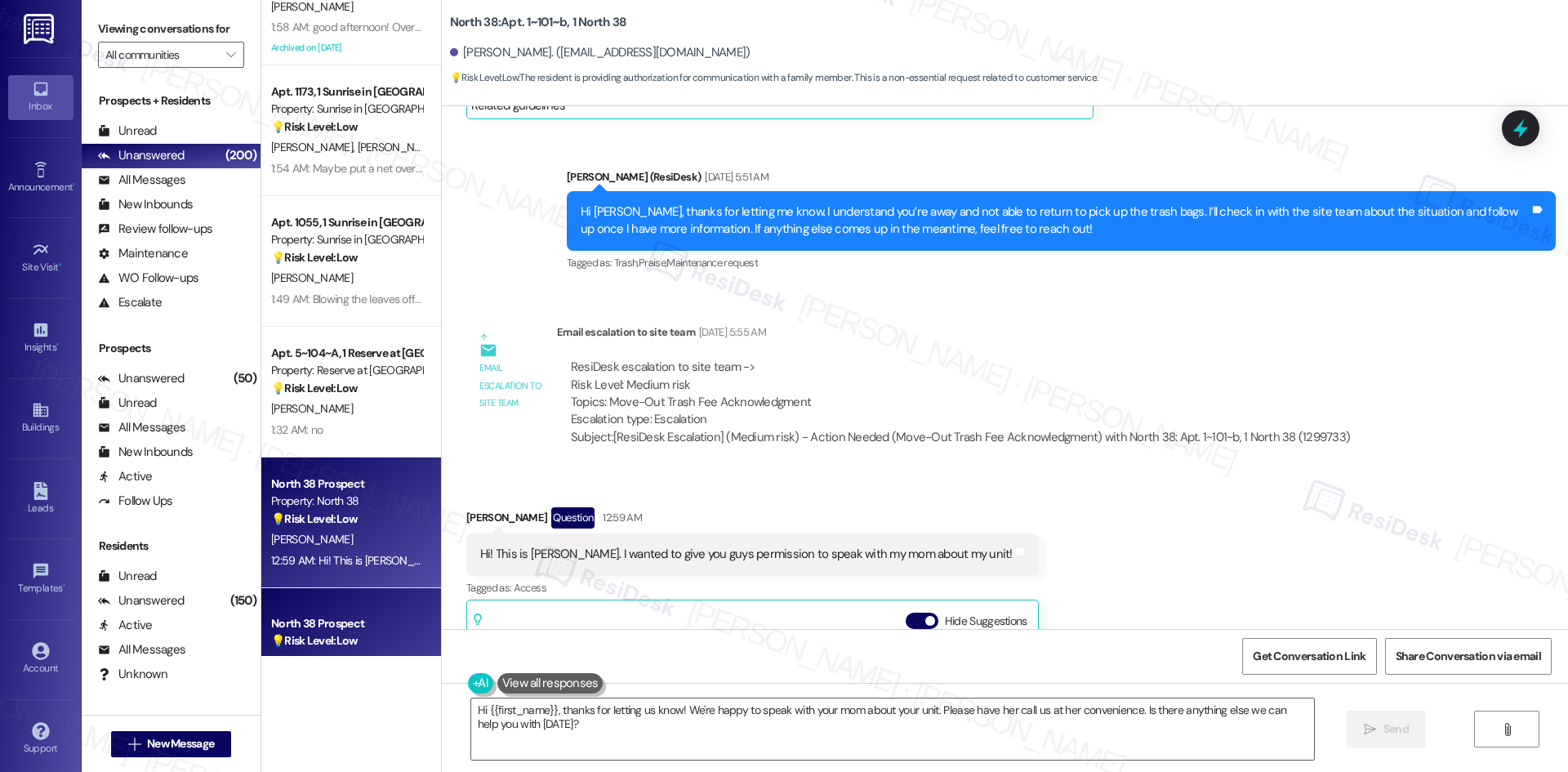
scroll to position [3005, 0]
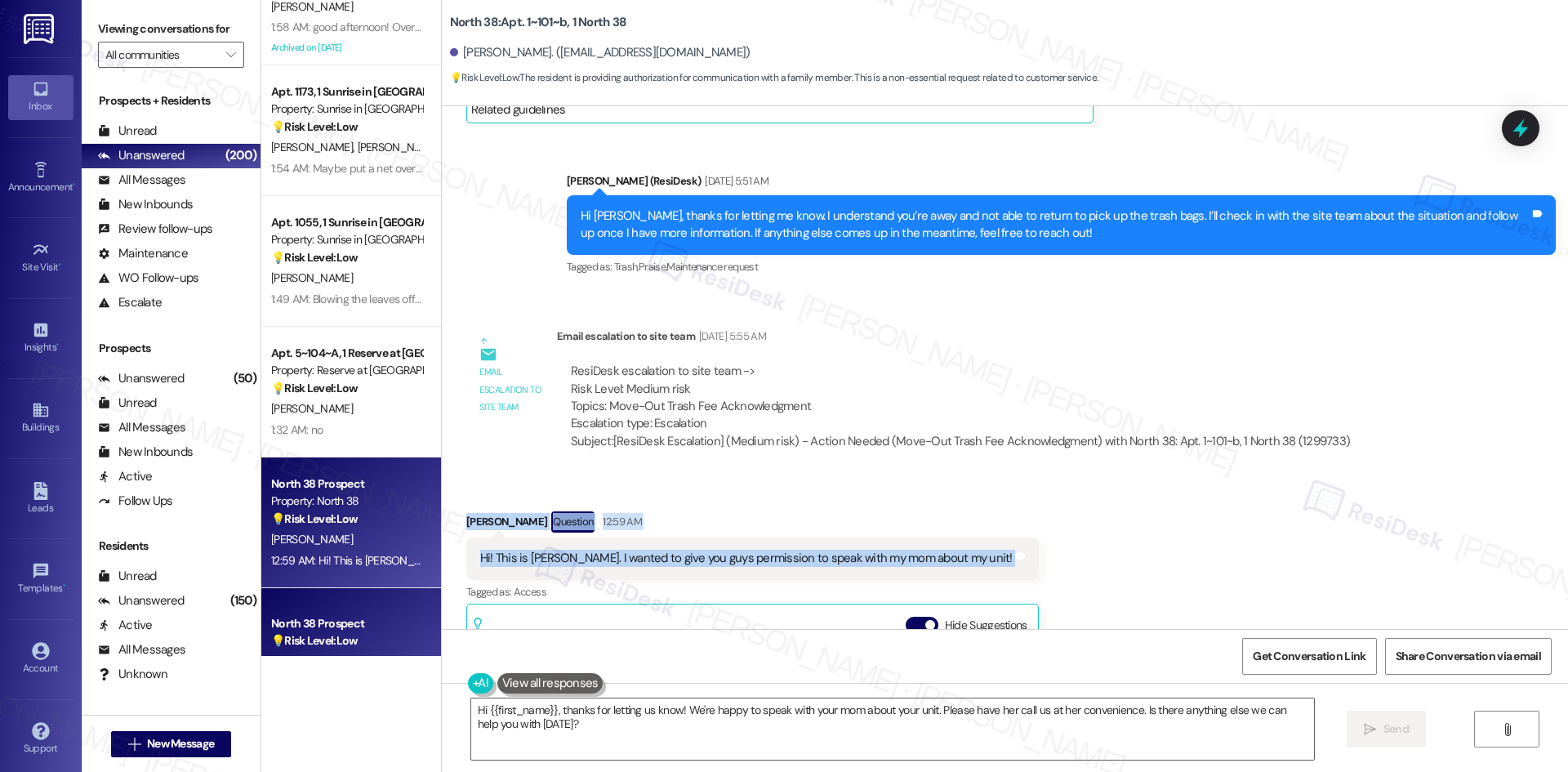
drag, startPoint x: 474, startPoint y: 496, endPoint x: 1042, endPoint y: 559, distance: 571.5
click at [1042, 559] on div "Received via SMS Kendall Hennigan Question 12:59 AM Hi! This is Kendall Henniga…" at bounding box center [1004, 723] width 1126 height 498
copy div "Kendall Hennigan Question 12:59 AM Hi! This is Kendall Hennigan. I wanted to gi…"
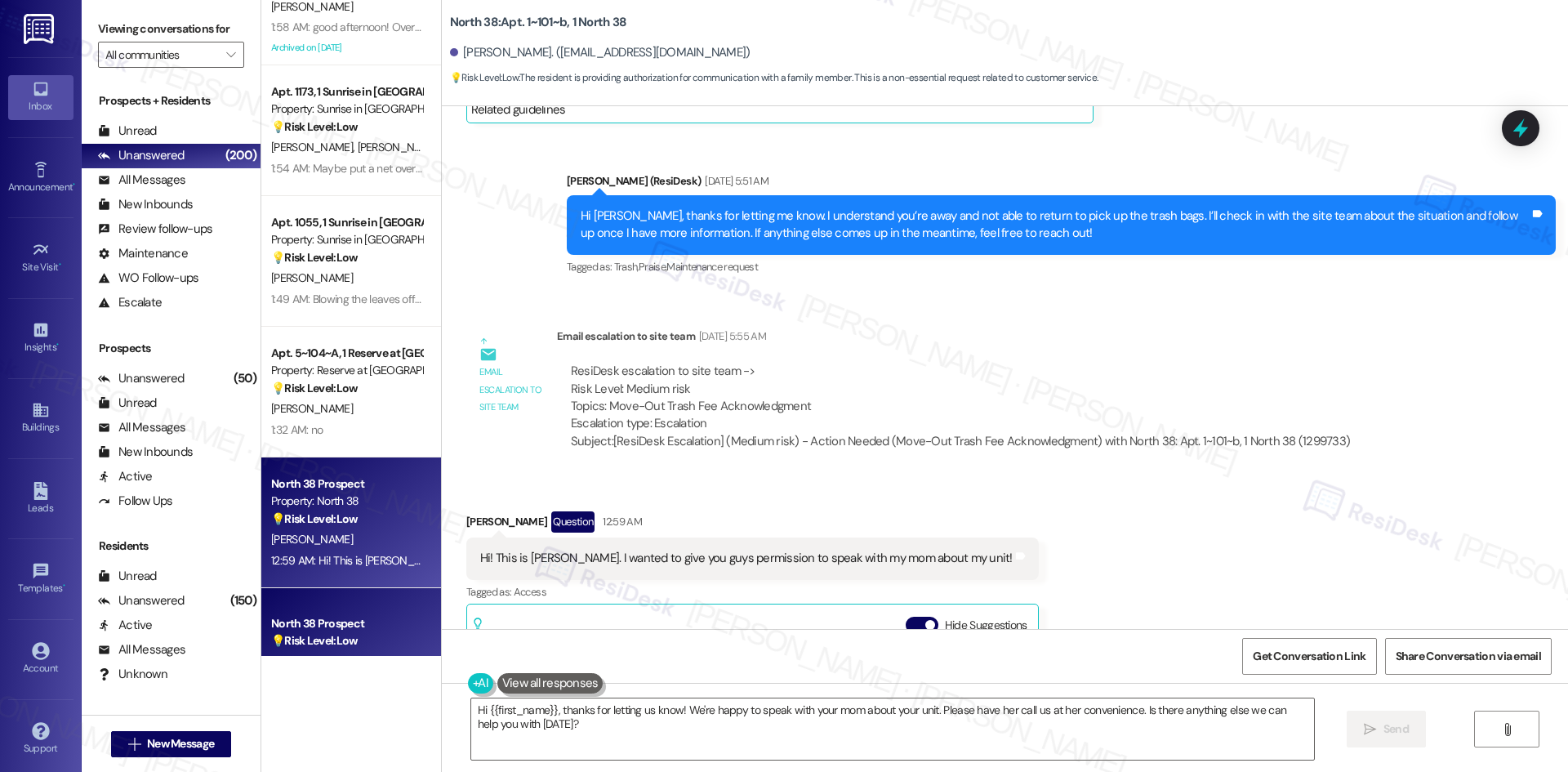
click at [920, 362] on div "ResiDesk escalation to site team -> Risk Level: Medium risk Topics: Move-Out Tr…" at bounding box center [959, 398] width 779 height 71
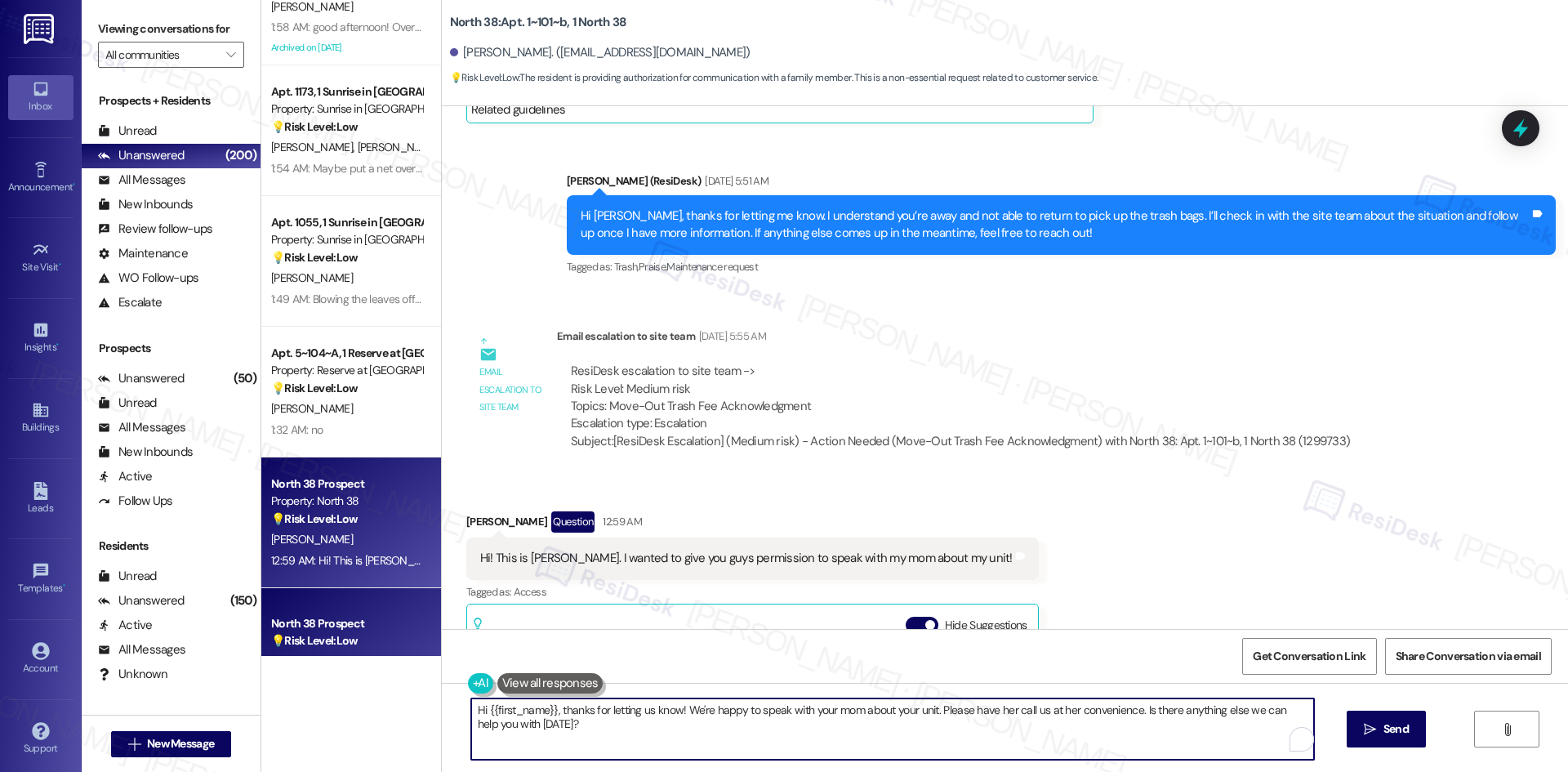
click at [667, 731] on textarea "Hi {{first_name}}, thanks for letting us know! We're happy to speak with your m…" at bounding box center [892, 729] width 842 height 61
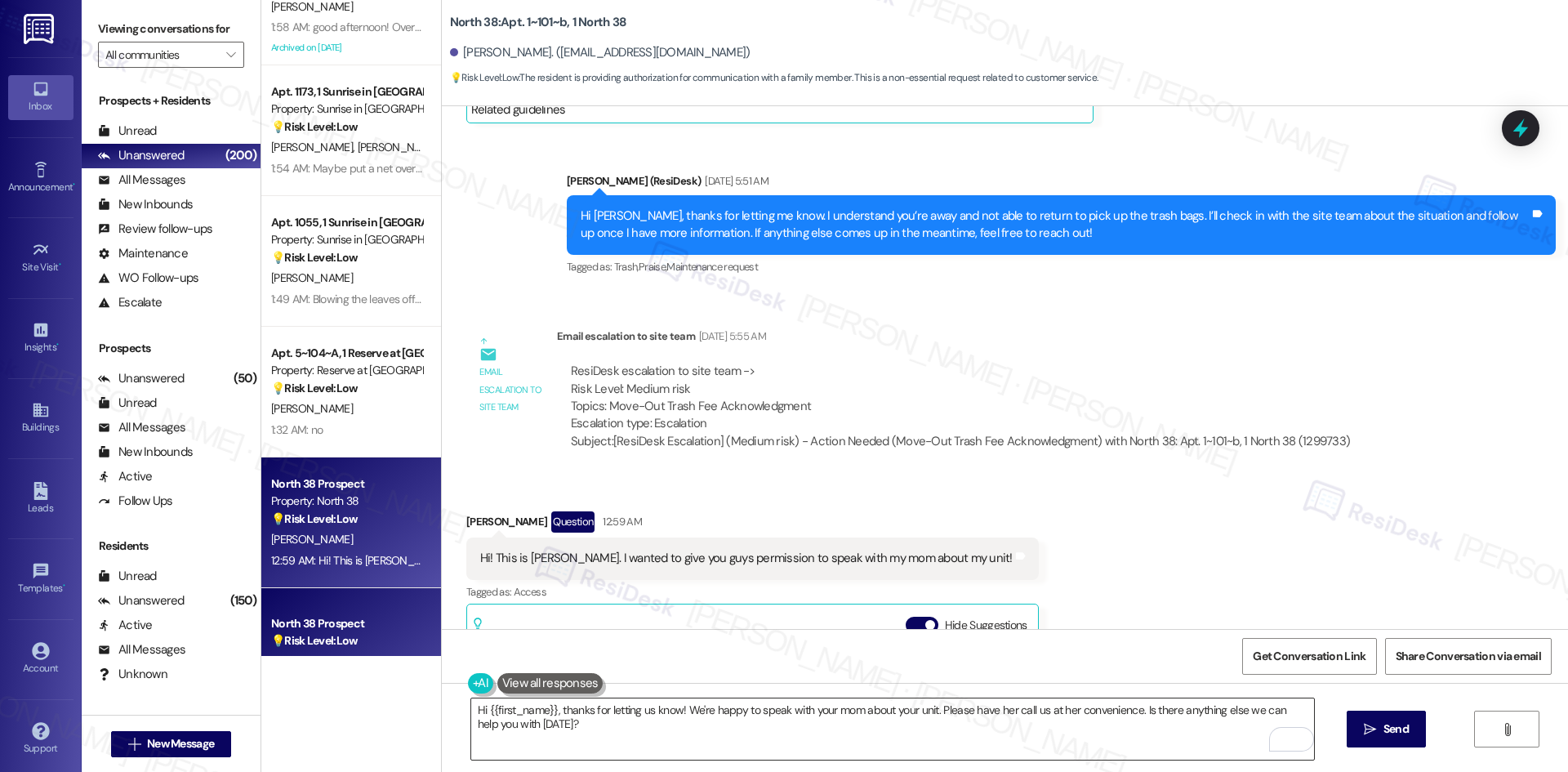
click at [573, 748] on textarea "Hi {{first_name}}, thanks for letting us know! We're happy to speak with your m…" at bounding box center [892, 729] width 842 height 61
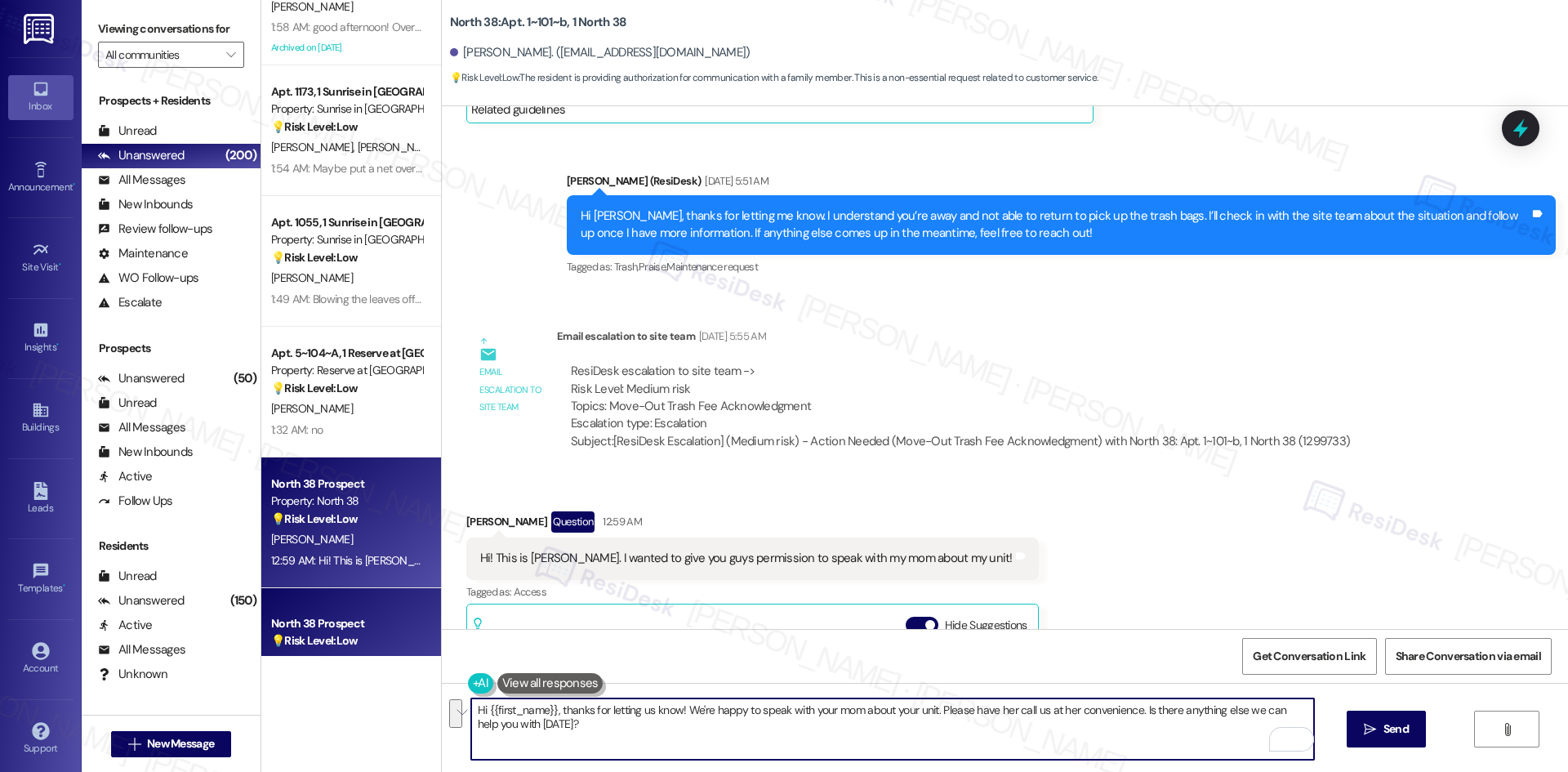
paste textarea "Thanks, Kendall! Can you let me know what this is regarding so I can inform the…"
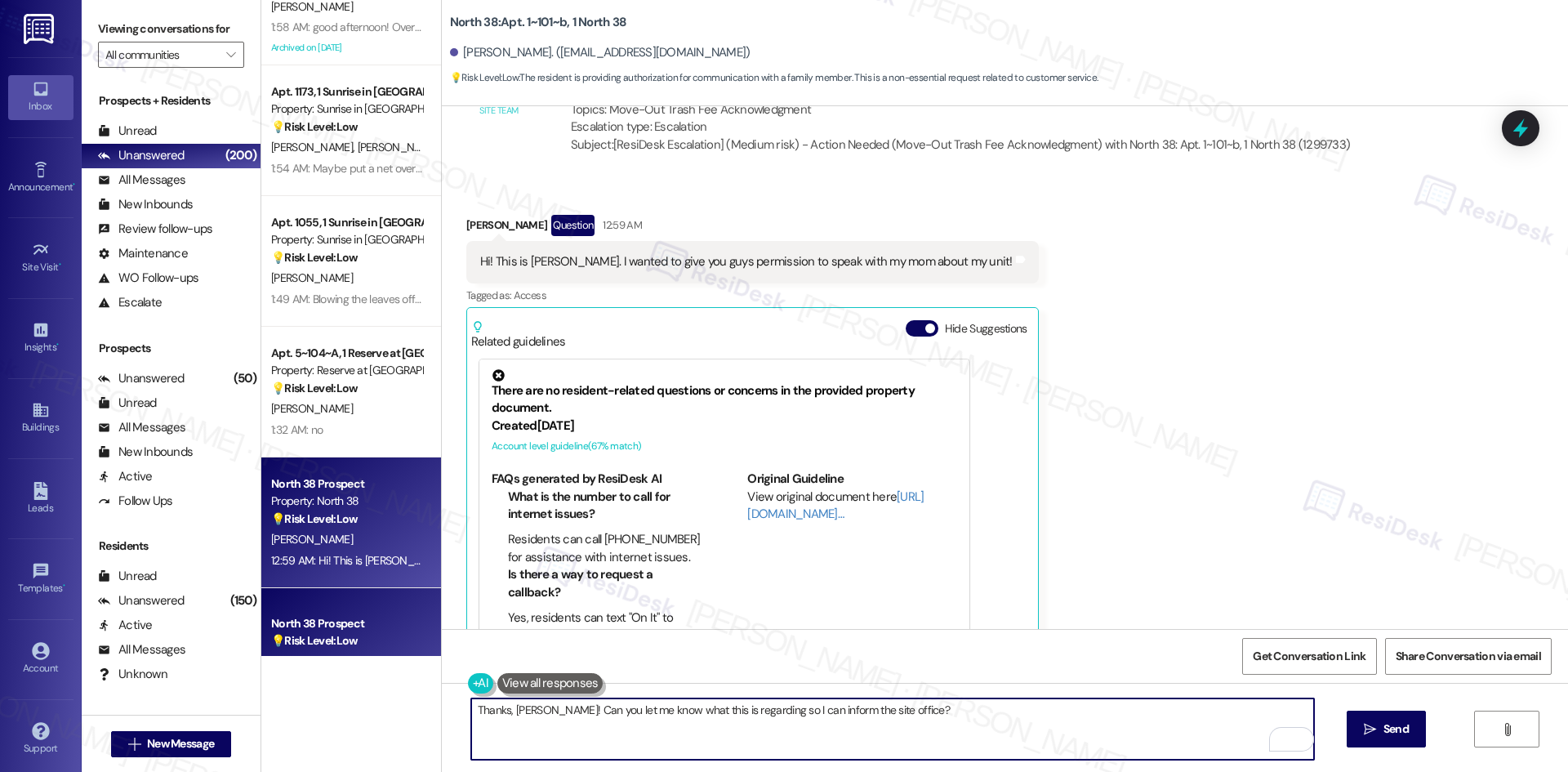
scroll to position [3333, 0]
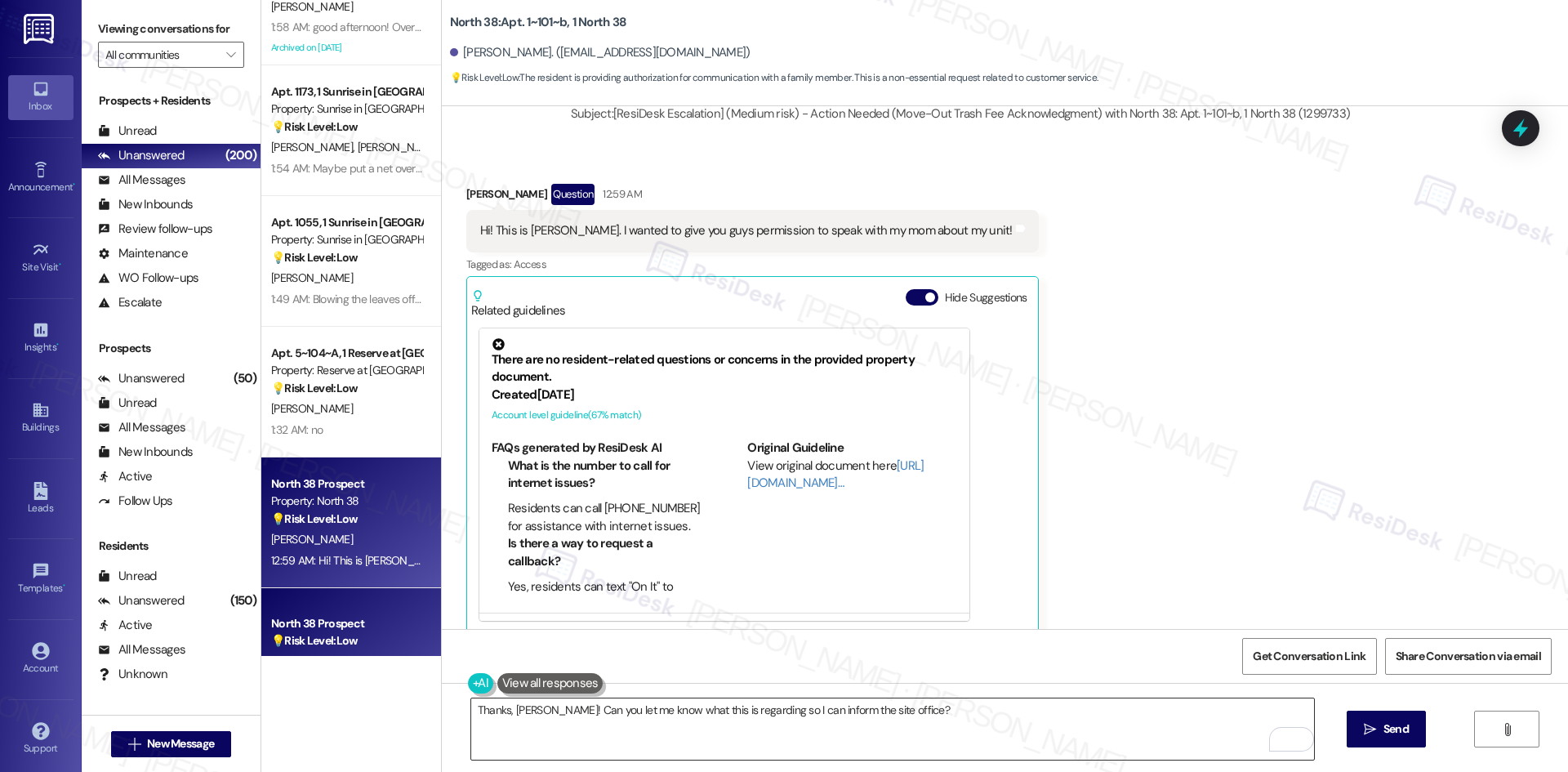
click at [798, 732] on textarea "Thanks, Kendall! Can you let me know what this is regarding so I can inform the…" at bounding box center [892, 729] width 842 height 61
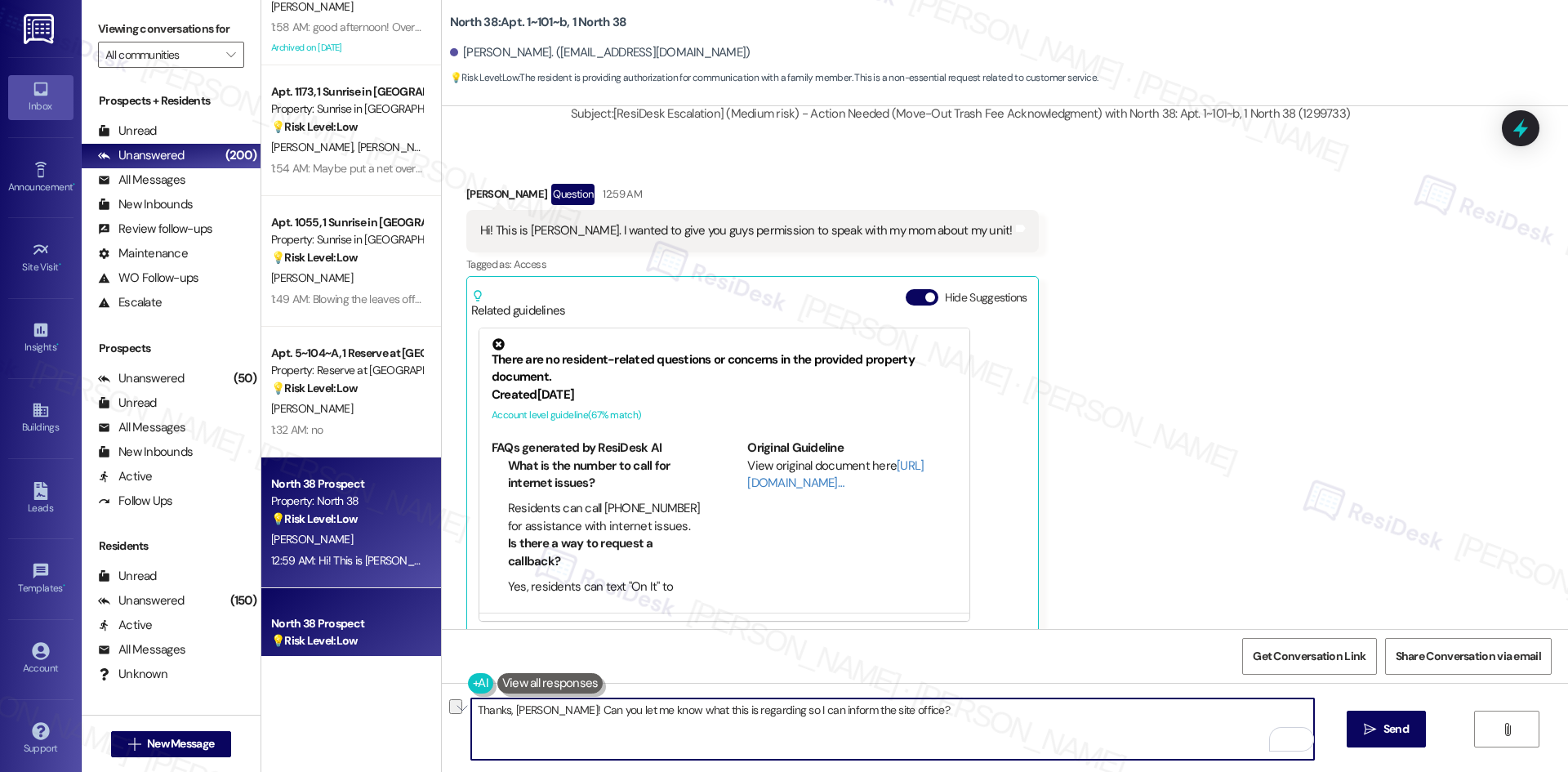
paste textarea "about your unit you’d like your mom to discuss,"
type textarea "Thanks, Kendall! Can you let me know what about your unit you’d like your mom t…"
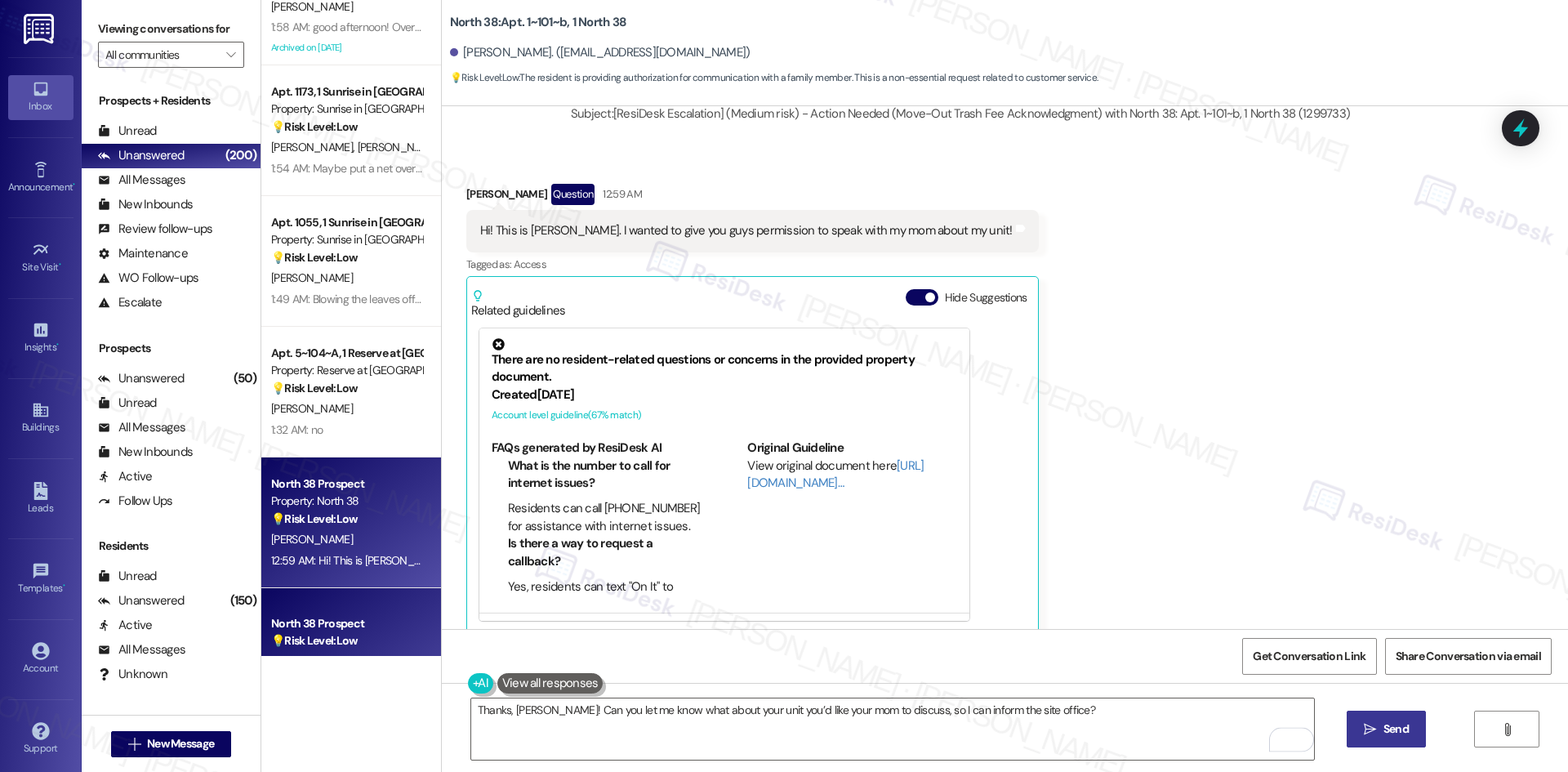
drag, startPoint x: 1425, startPoint y: 735, endPoint x: 1410, endPoint y: 735, distance: 15.0
click at [1420, 735] on div "Thanks, Kendall! Can you let me know what about your unit you’d like your mom t…" at bounding box center [1004, 744] width 1126 height 123
click at [1396, 737] on span "Send" at bounding box center [1396, 729] width 26 height 17
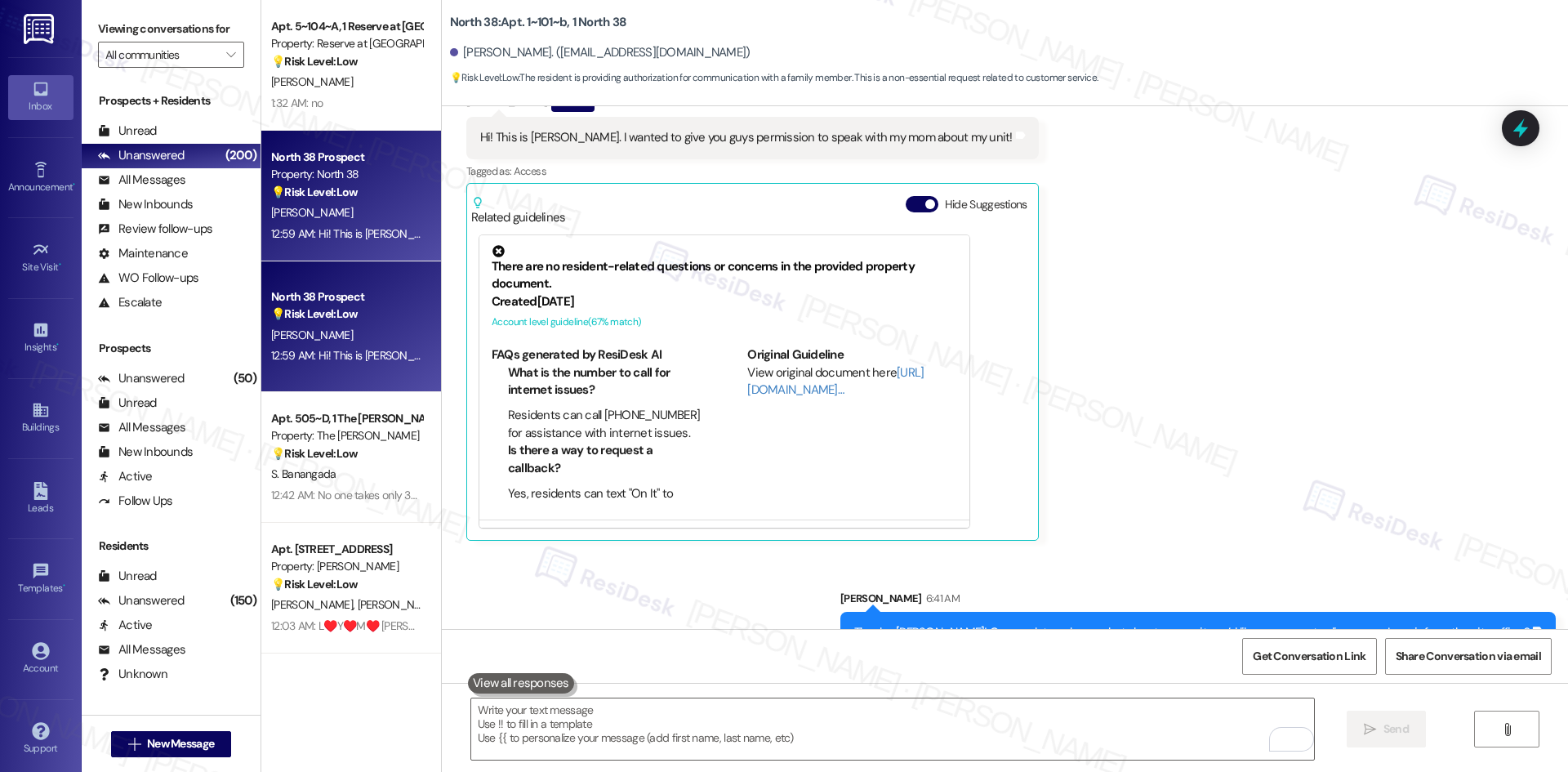
scroll to position [3446, 0]
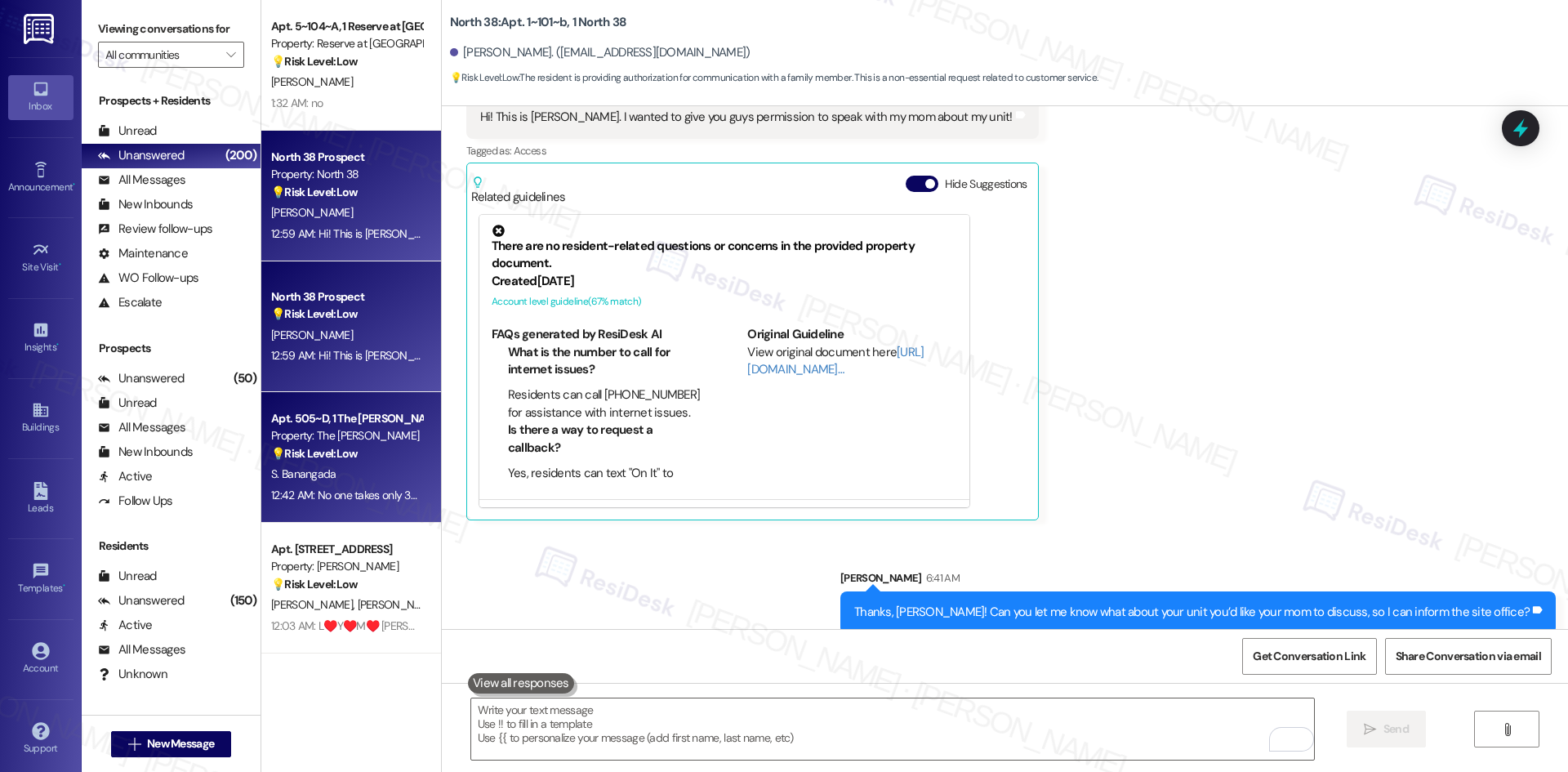
click at [314, 467] on span "S. Banangada" at bounding box center [303, 473] width 66 height 15
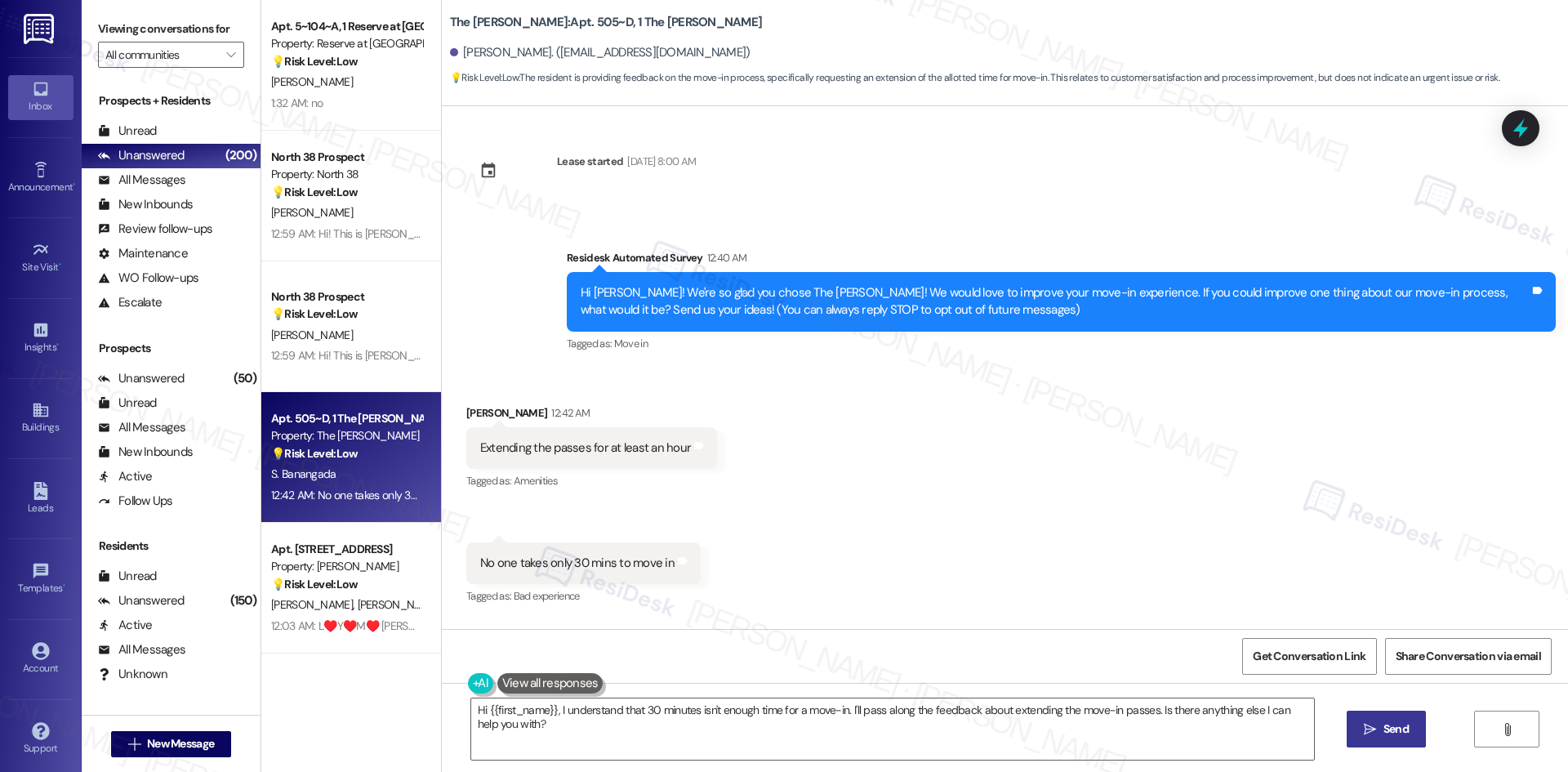
scroll to position [0, 0]
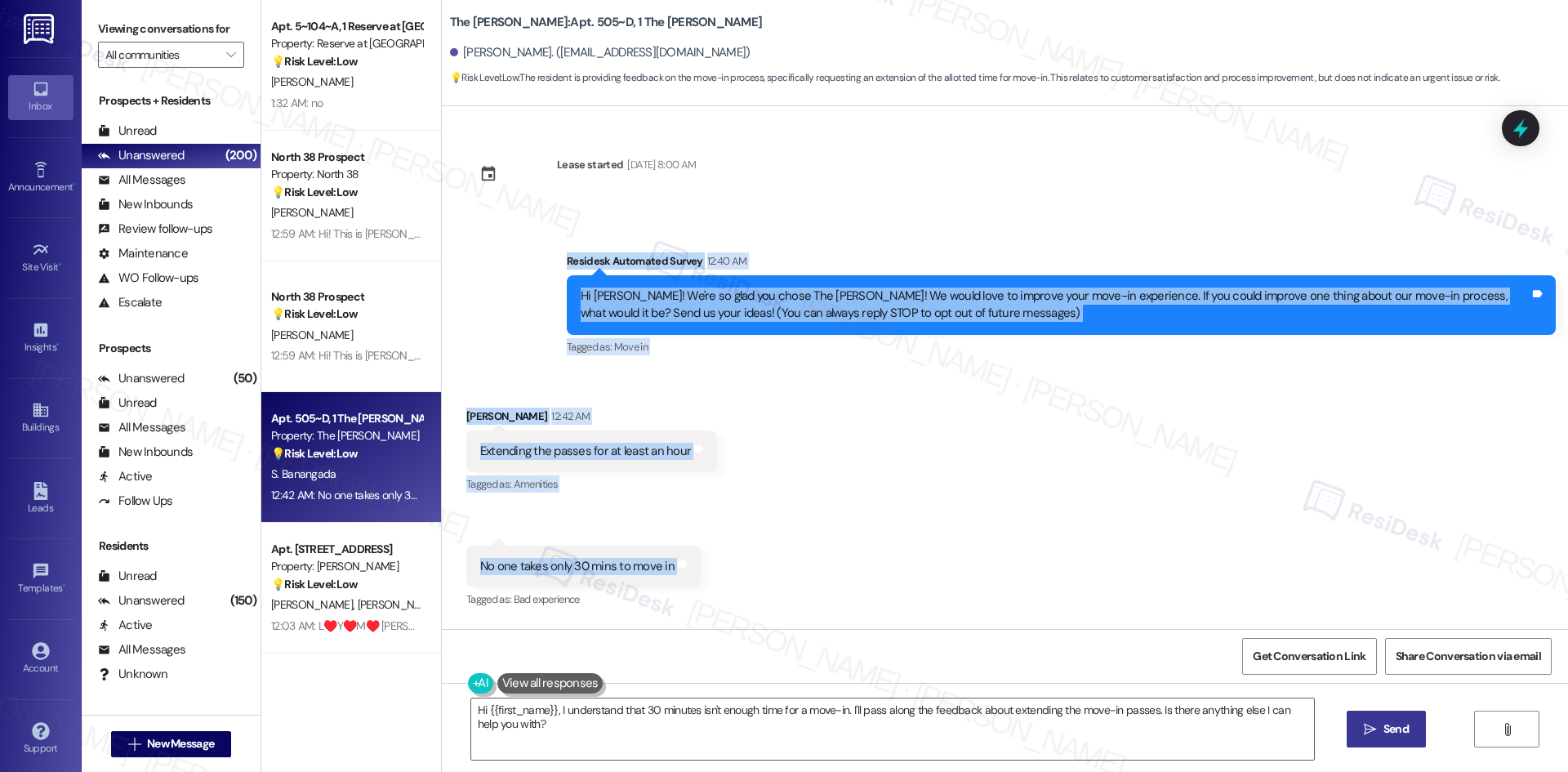
drag, startPoint x: 516, startPoint y: 245, endPoint x: 758, endPoint y: 580, distance: 413.3
click at [758, 580] on div "Lease started Aug 12, 2025 at 8:00 AM Survey, sent via SMS Residesk Automated S…" at bounding box center [1004, 367] width 1126 height 523
copy div "Residesk Automated Survey 12:40 AM Hi Sieana! We're so glad you chose The Griff…"
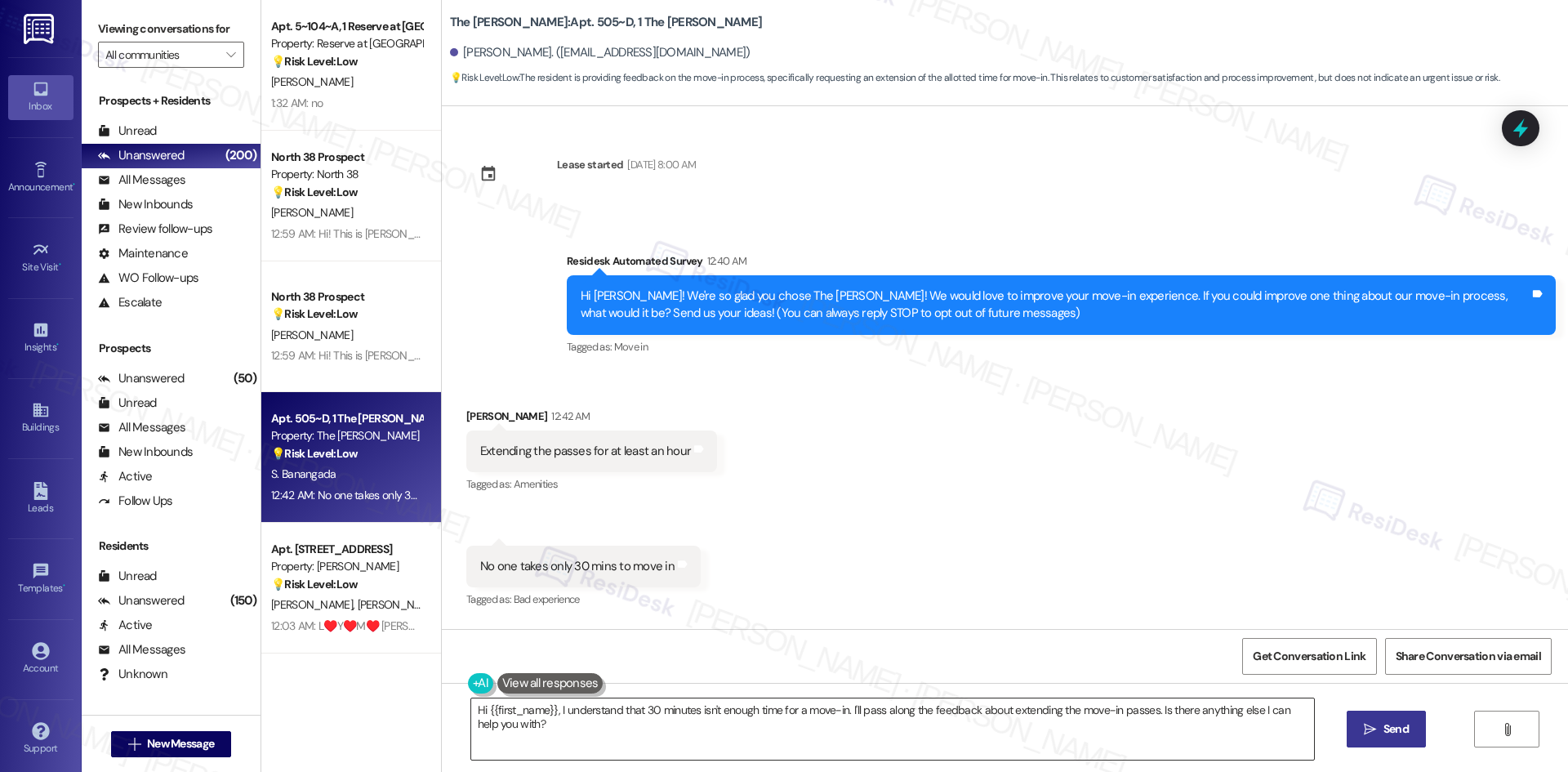
click at [797, 745] on textarea "Hi {{first_name}}, I understand that 30 minutes isn't enough time for a move-in…" at bounding box center [892, 729] width 842 height 61
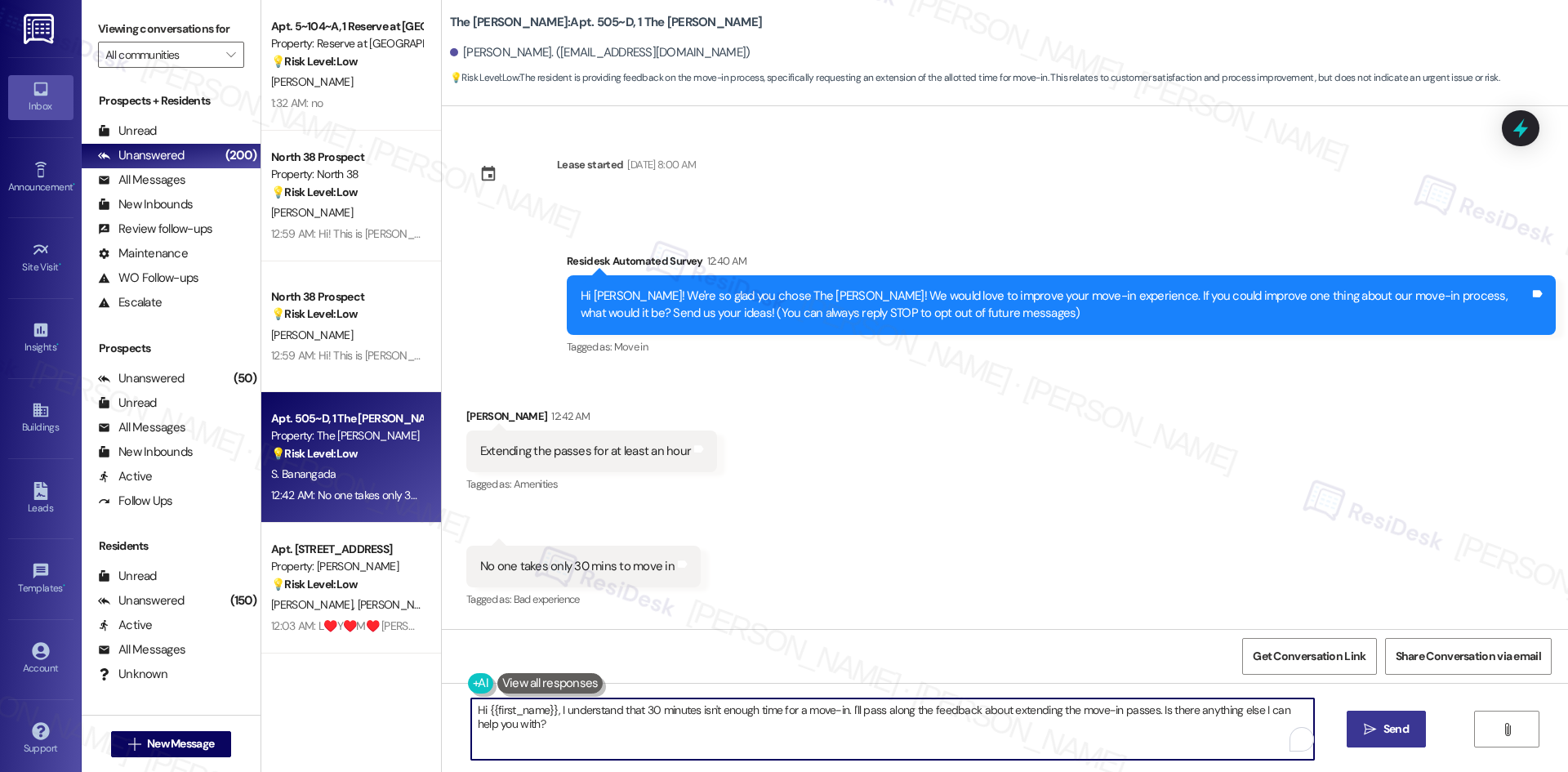
paste textarea "Thanks for sharing that, Sieana! I’ll forward your feedback about extending the…"
type textarea "Thanks for sharing that, Sieana! I’ll forward your feedback about extending the…"
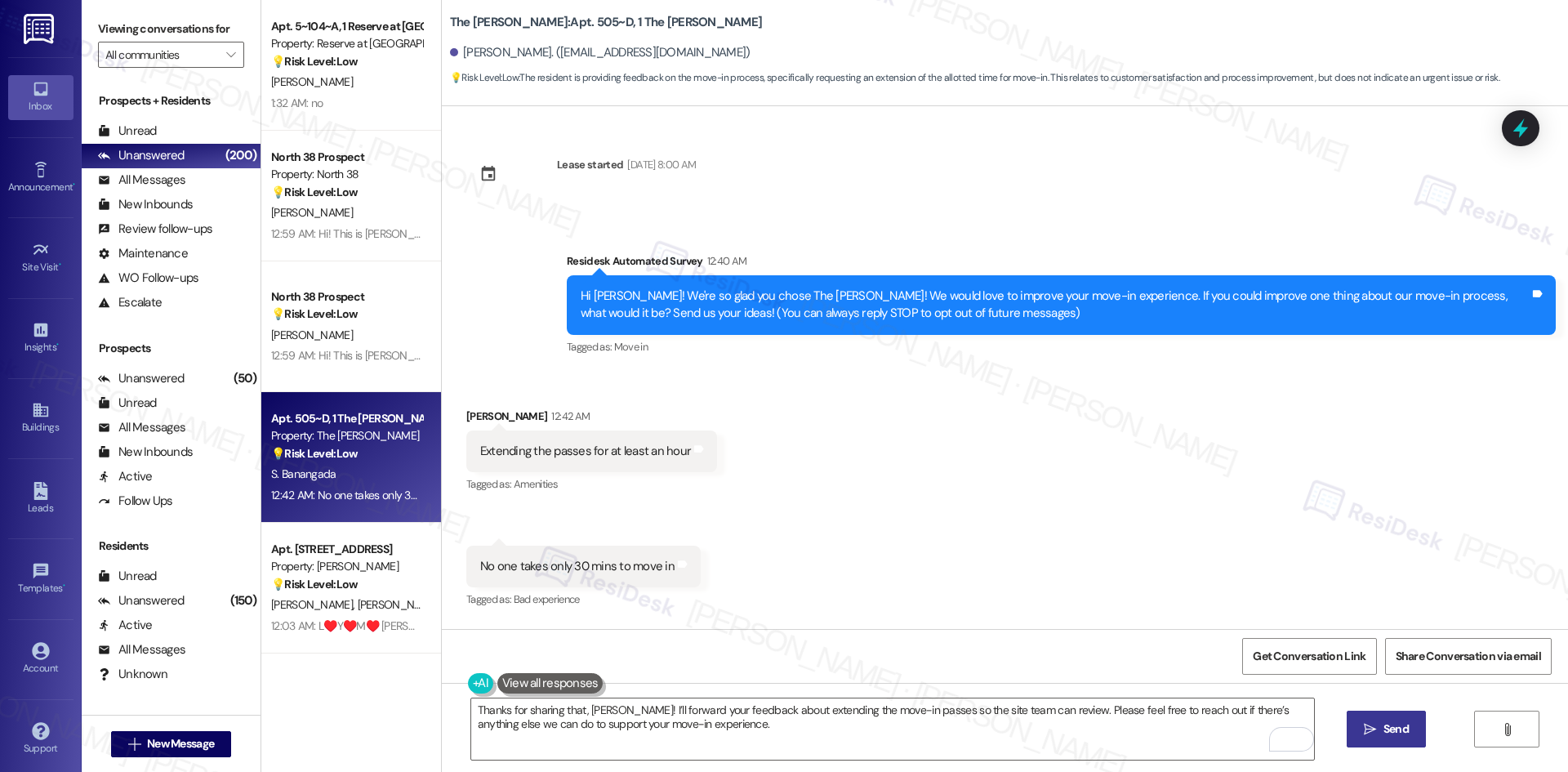
click at [1389, 733] on span "Send" at bounding box center [1396, 729] width 26 height 17
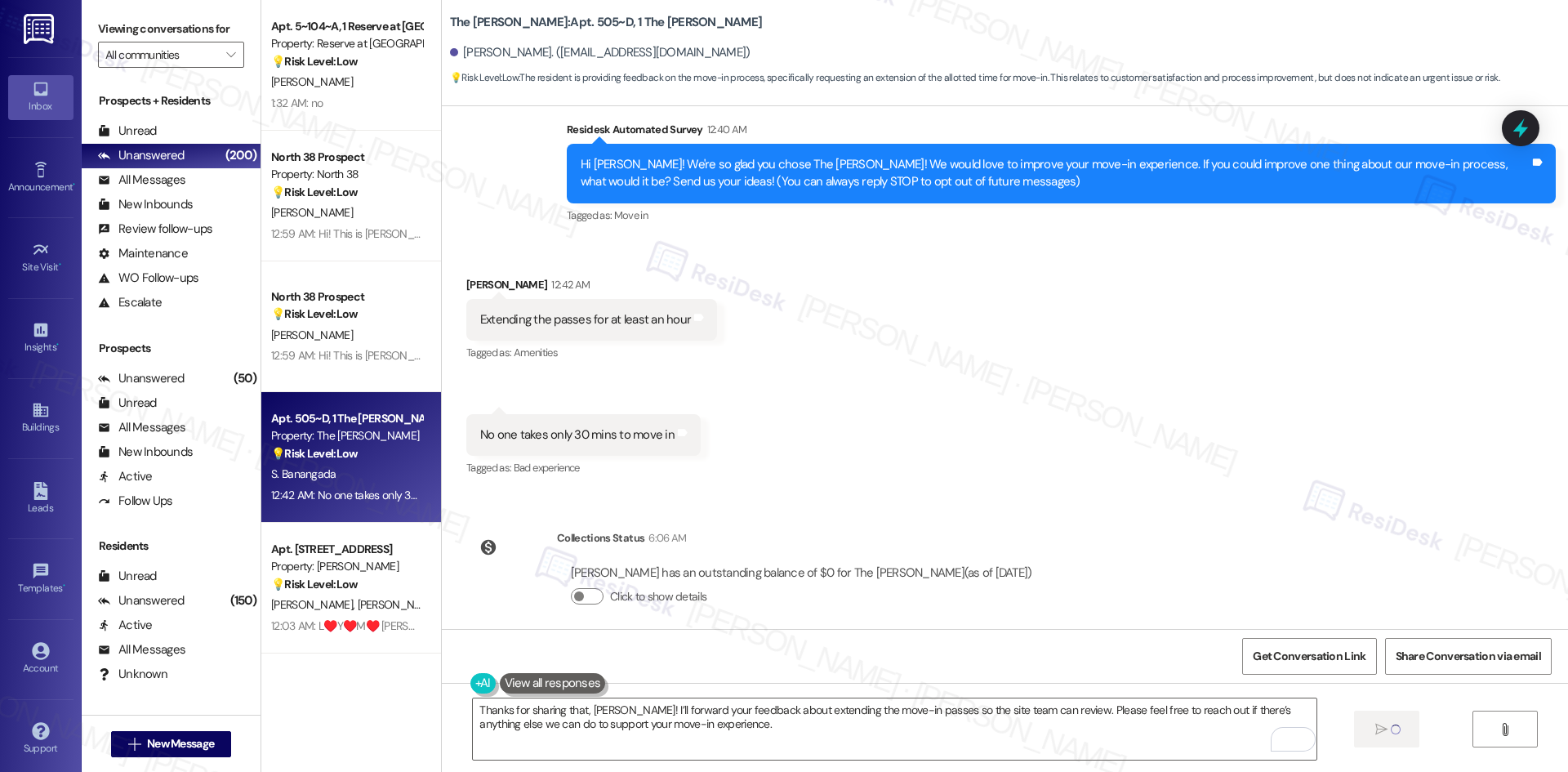
scroll to position [145, 0]
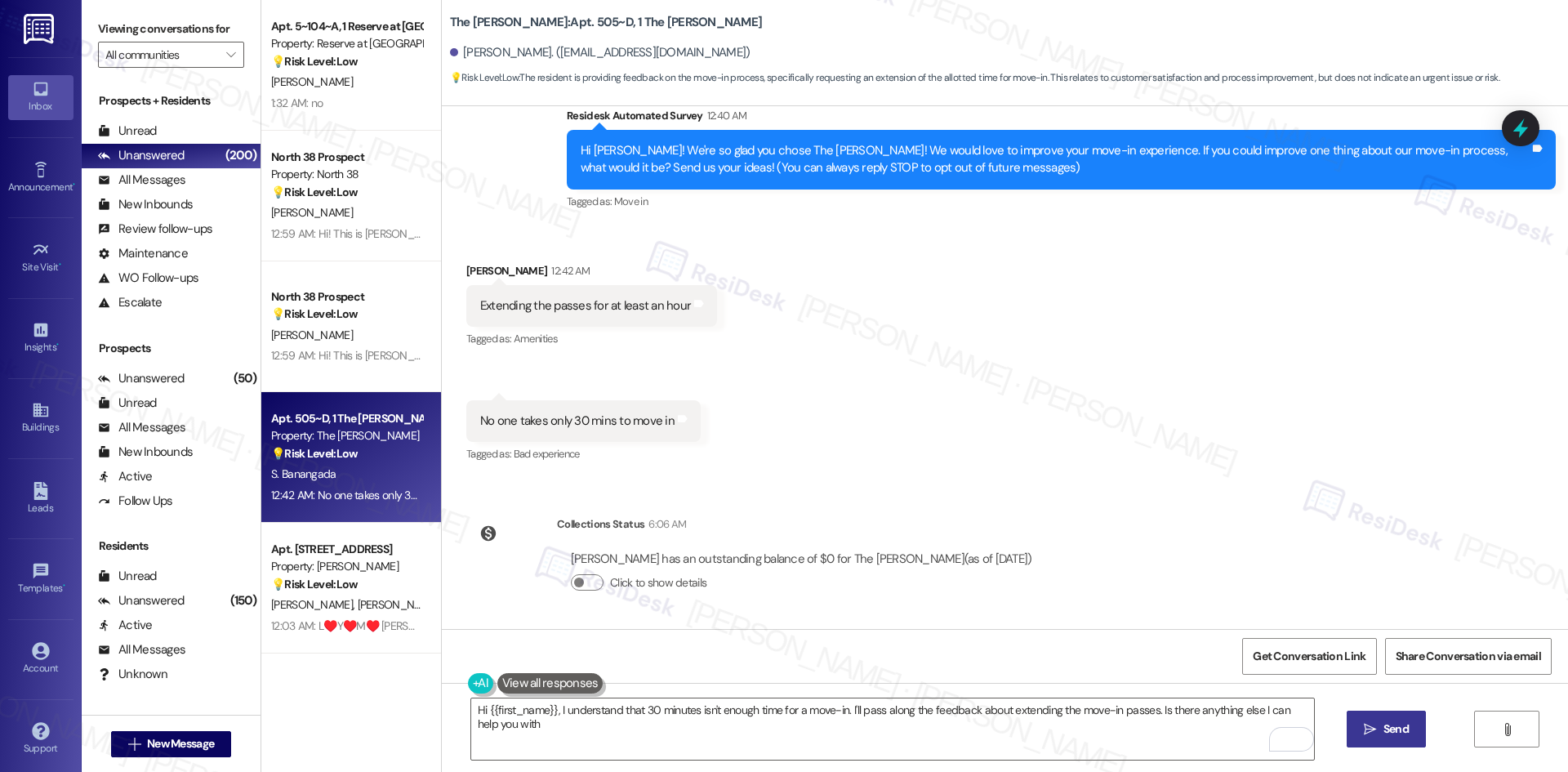
type textarea "Hi {{first_name}}, I understand that 30 minutes isn't enough time for a move-in…"
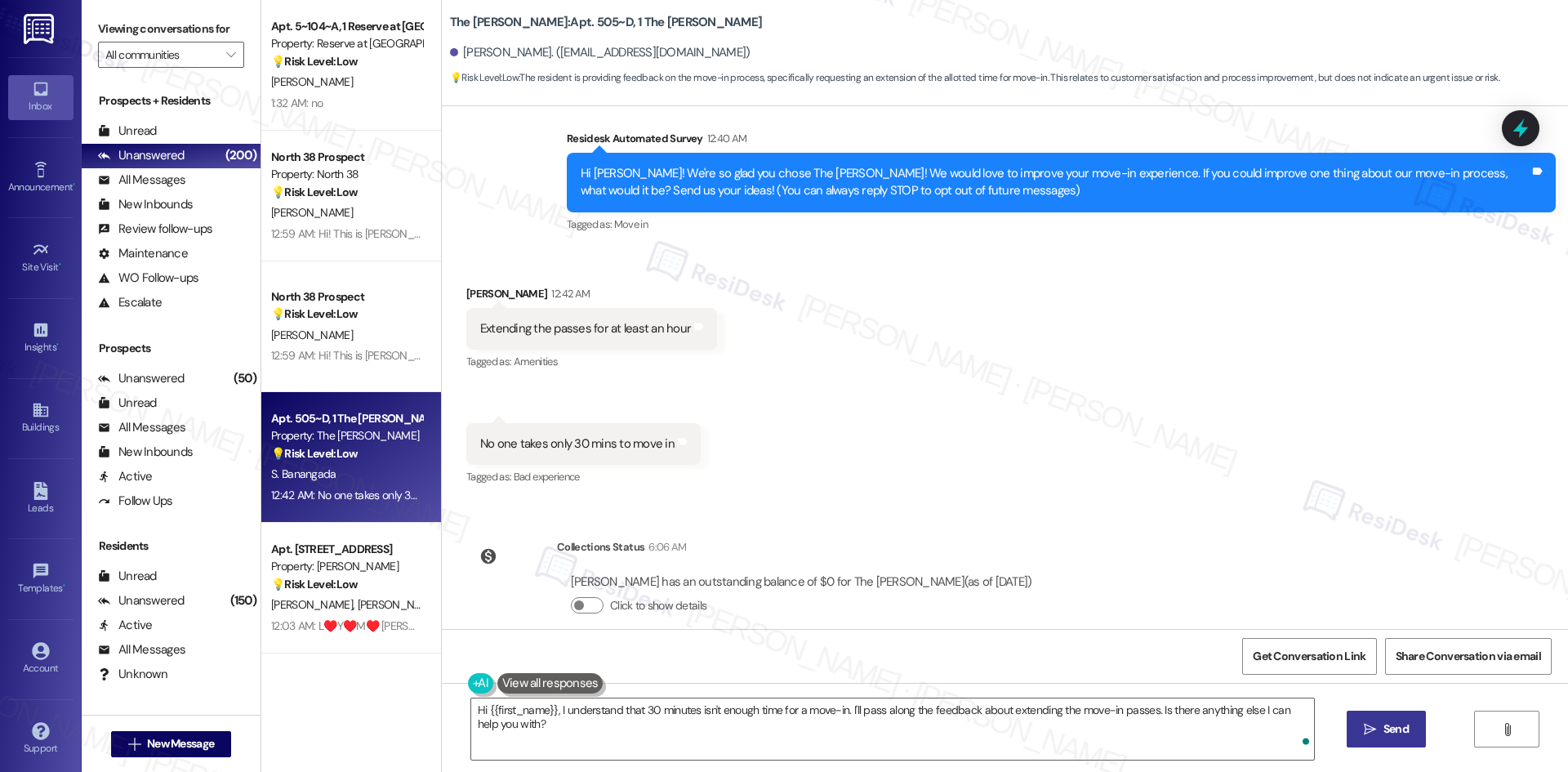
scroll to position [277, 0]
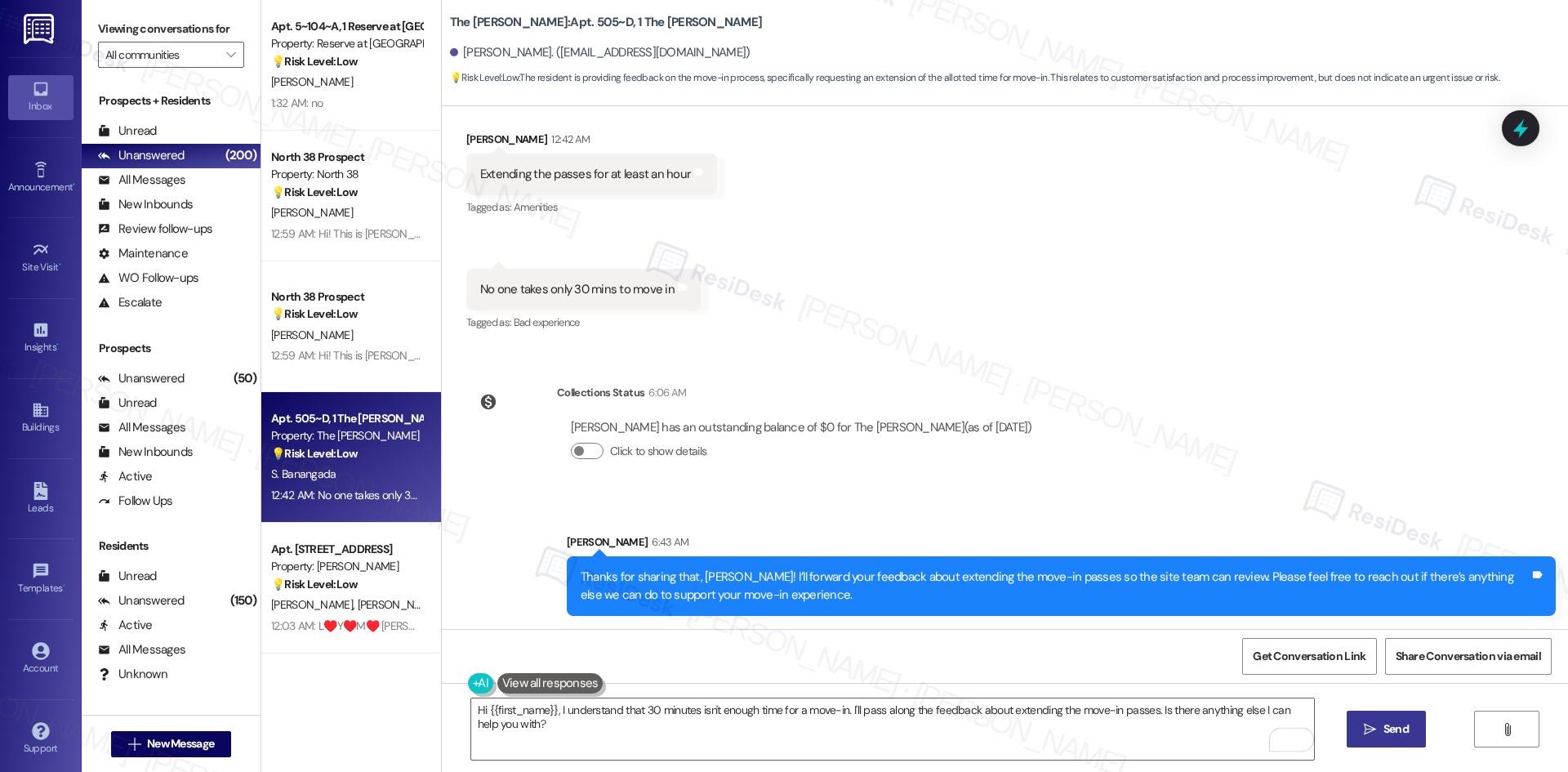
click at [1255, 443] on div "Lease started Aug 12, 2025 at 8:00 AM Survey, sent via SMS Residesk Automated S…" at bounding box center [1004, 367] width 1126 height 523
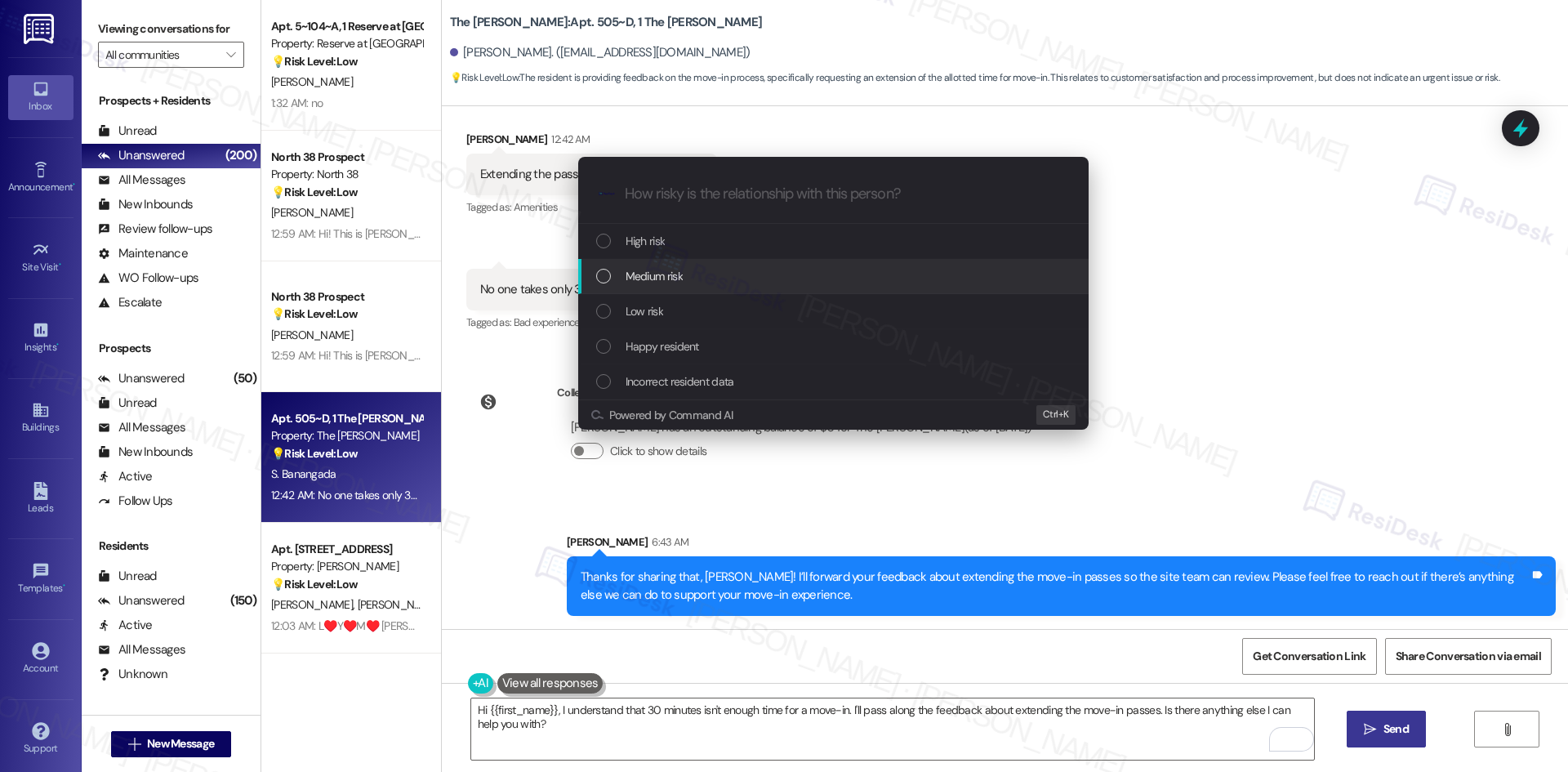
click at [716, 282] on div "Medium risk" at bounding box center [835, 276] width 478 height 18
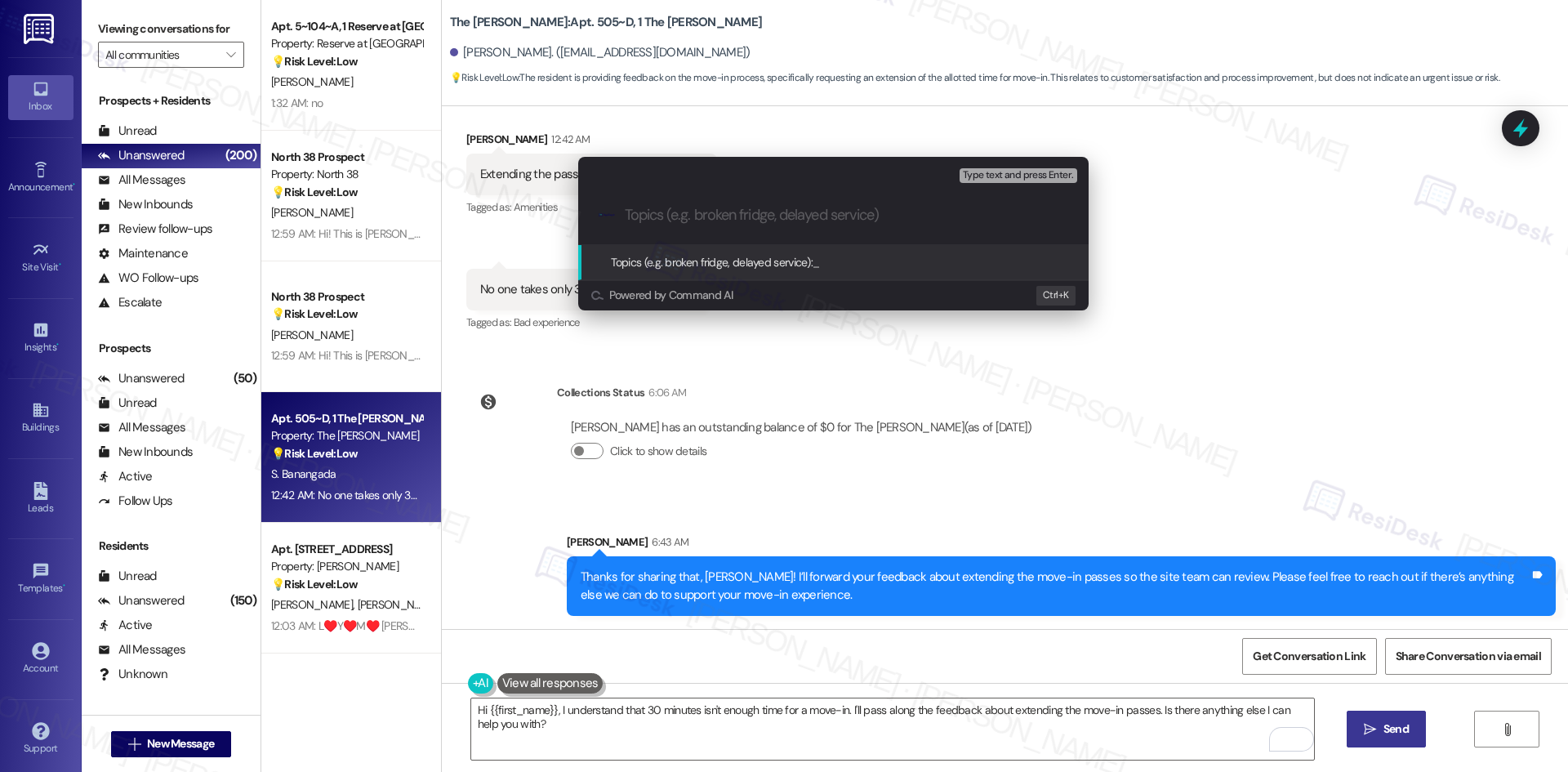
click at [930, 386] on div "Escalate Conversation Medium risk Topics (e.g. broken fridge, delayed service) …" at bounding box center [784, 386] width 1568 height 772
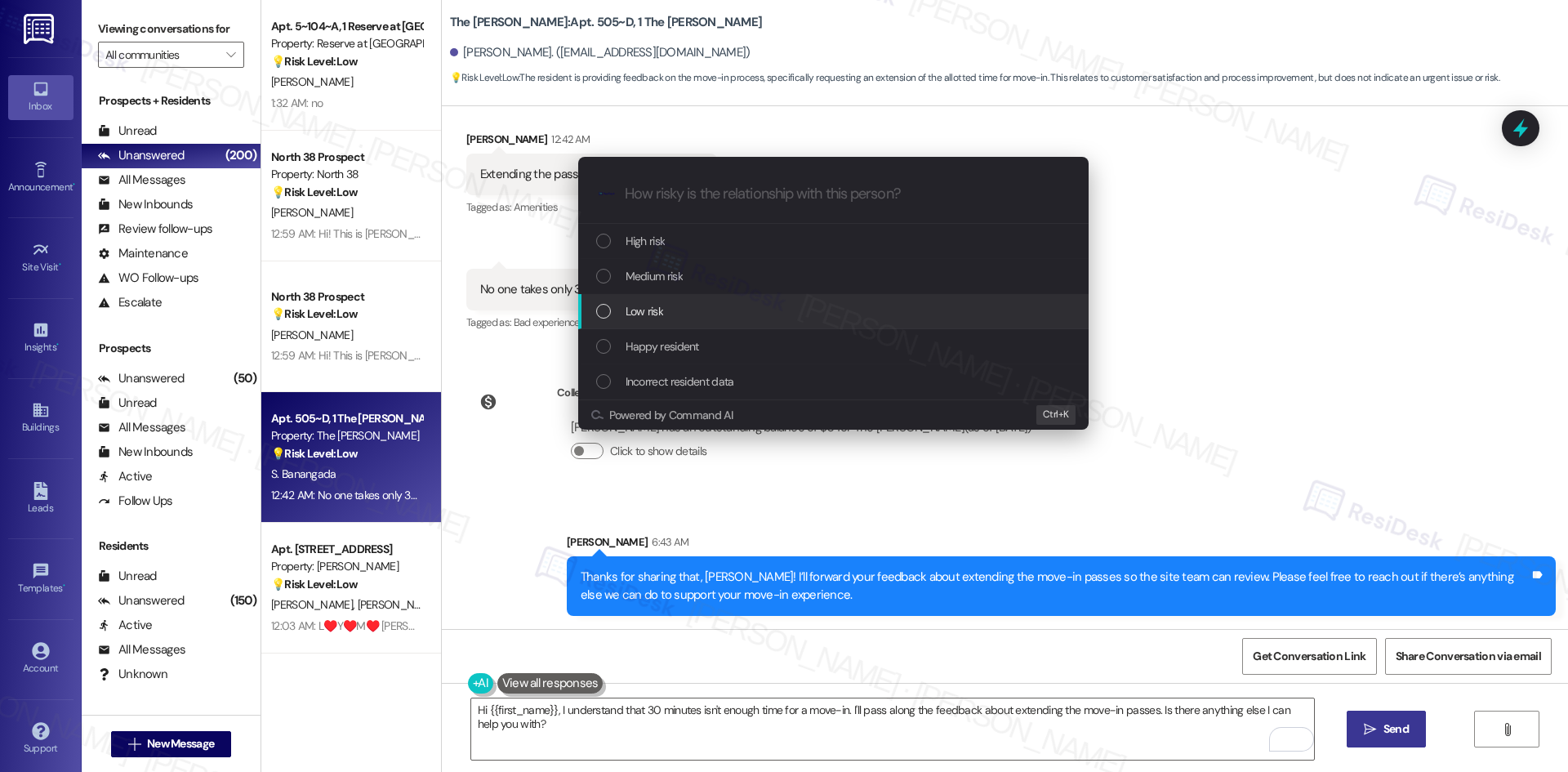
click at [711, 307] on div "Low risk" at bounding box center [835, 311] width 478 height 18
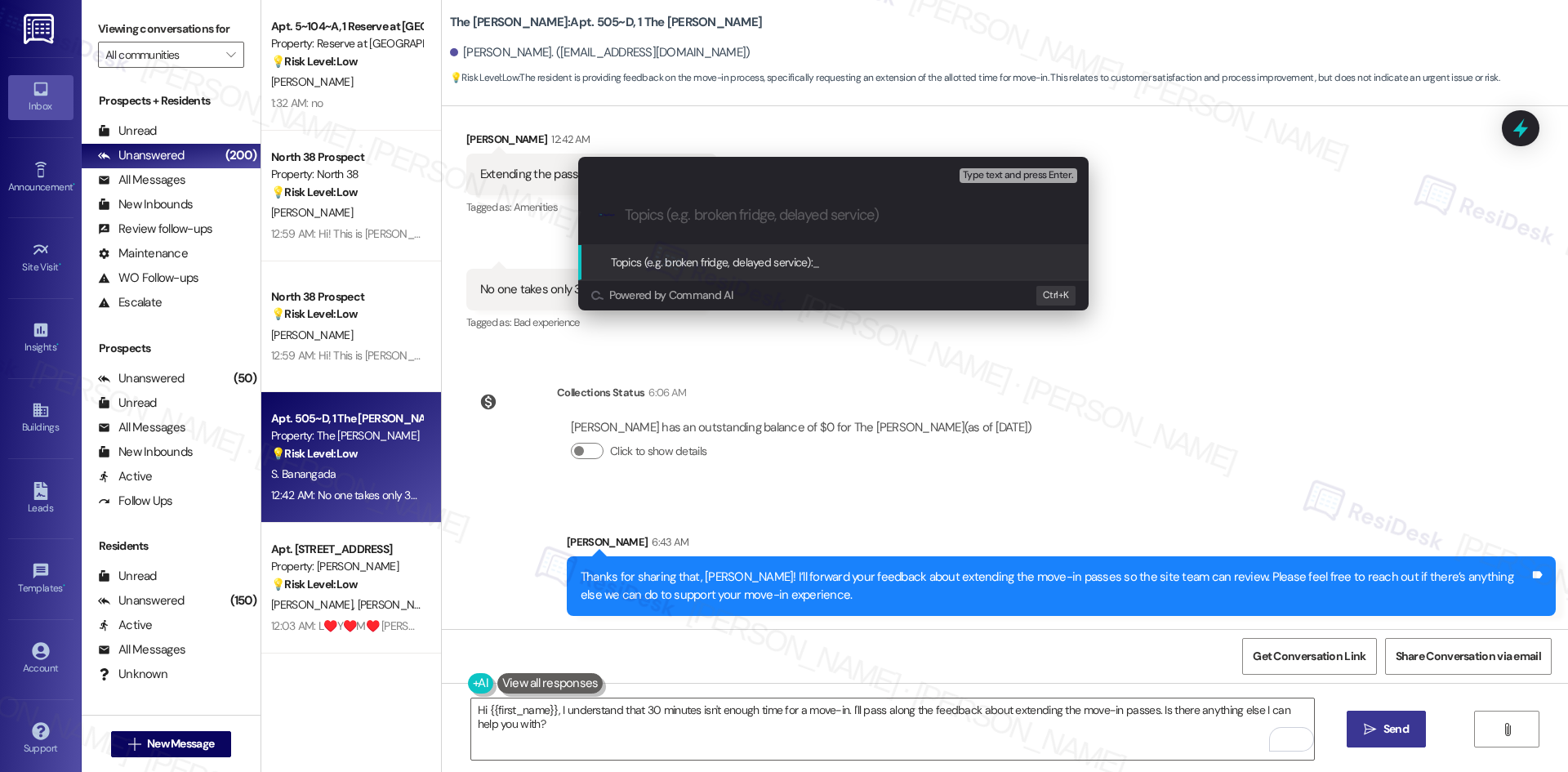
click at [752, 206] on input "Topics (e.g. broken fridge, delayed service)" at bounding box center [846, 214] width 444 height 17
paste input "Resident Feedback – Move-In Pass Duration"
type input "Resident Feedback – Move-In Pass Duration"
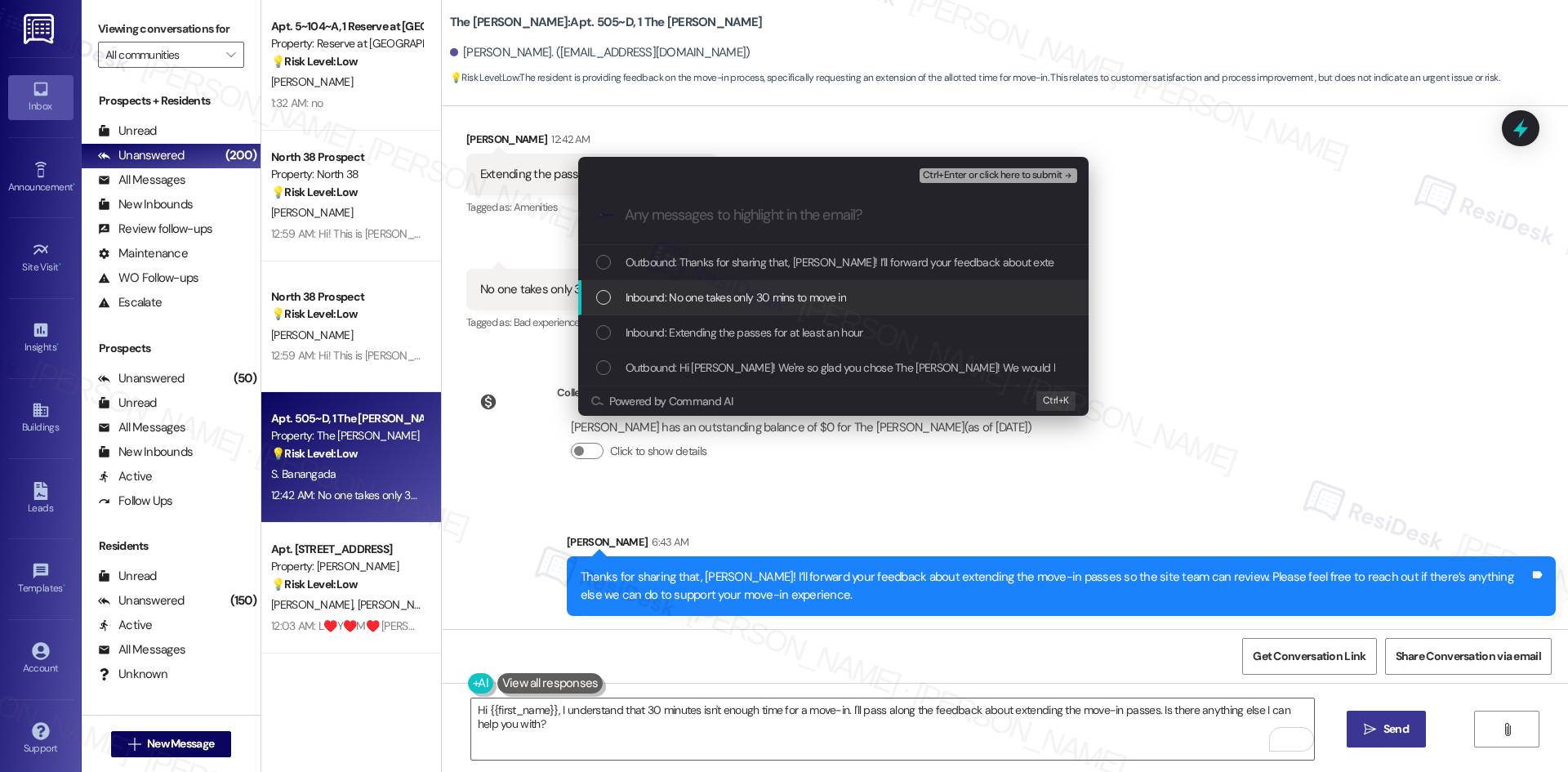
click at [788, 303] on span "Inbound: No one takes only 30 mins to move in" at bounding box center [735, 298] width 221 height 18
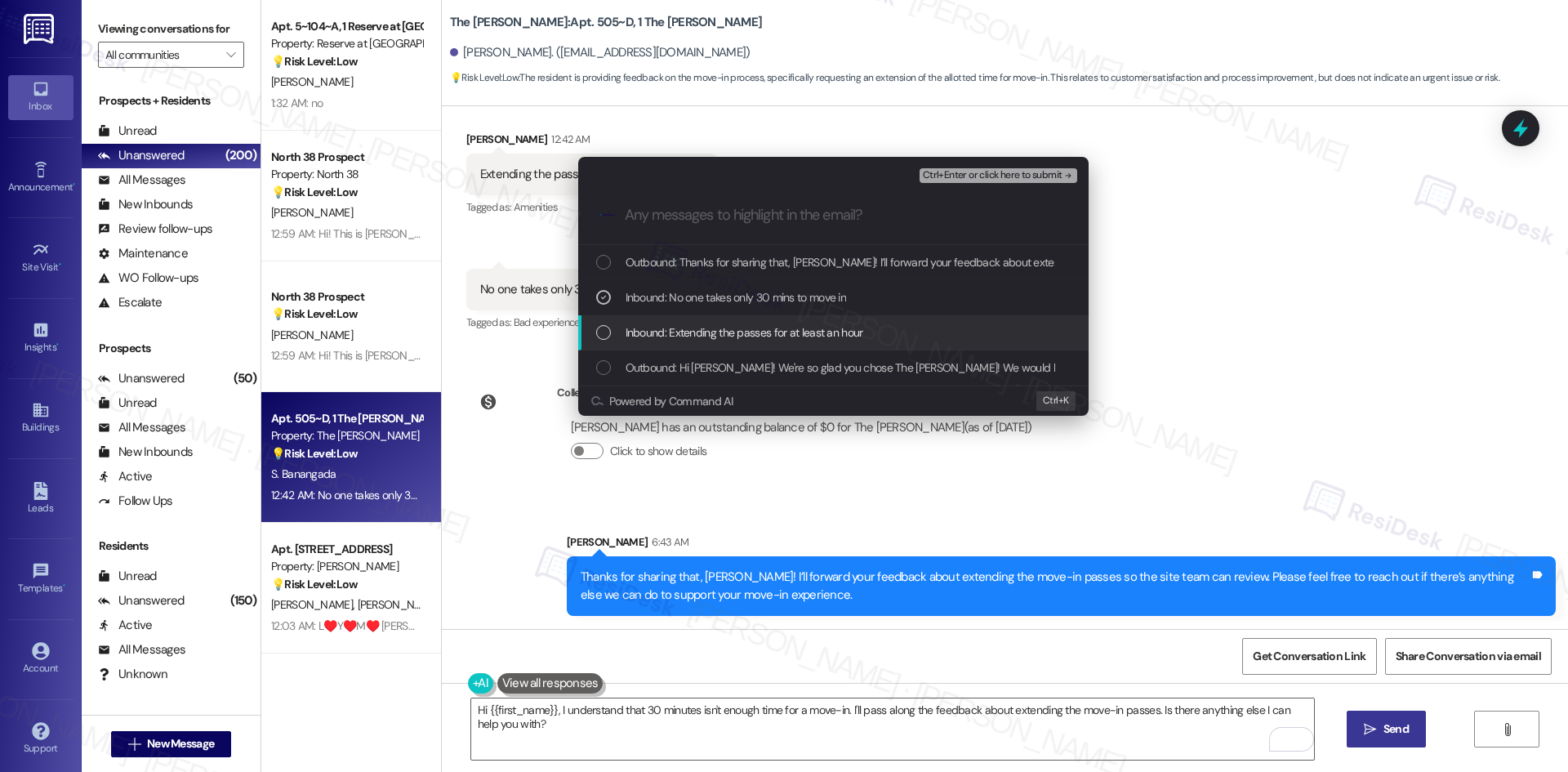
click at [808, 342] on span "Inbound: Extending the passes for at least an hour" at bounding box center [744, 332] width 238 height 18
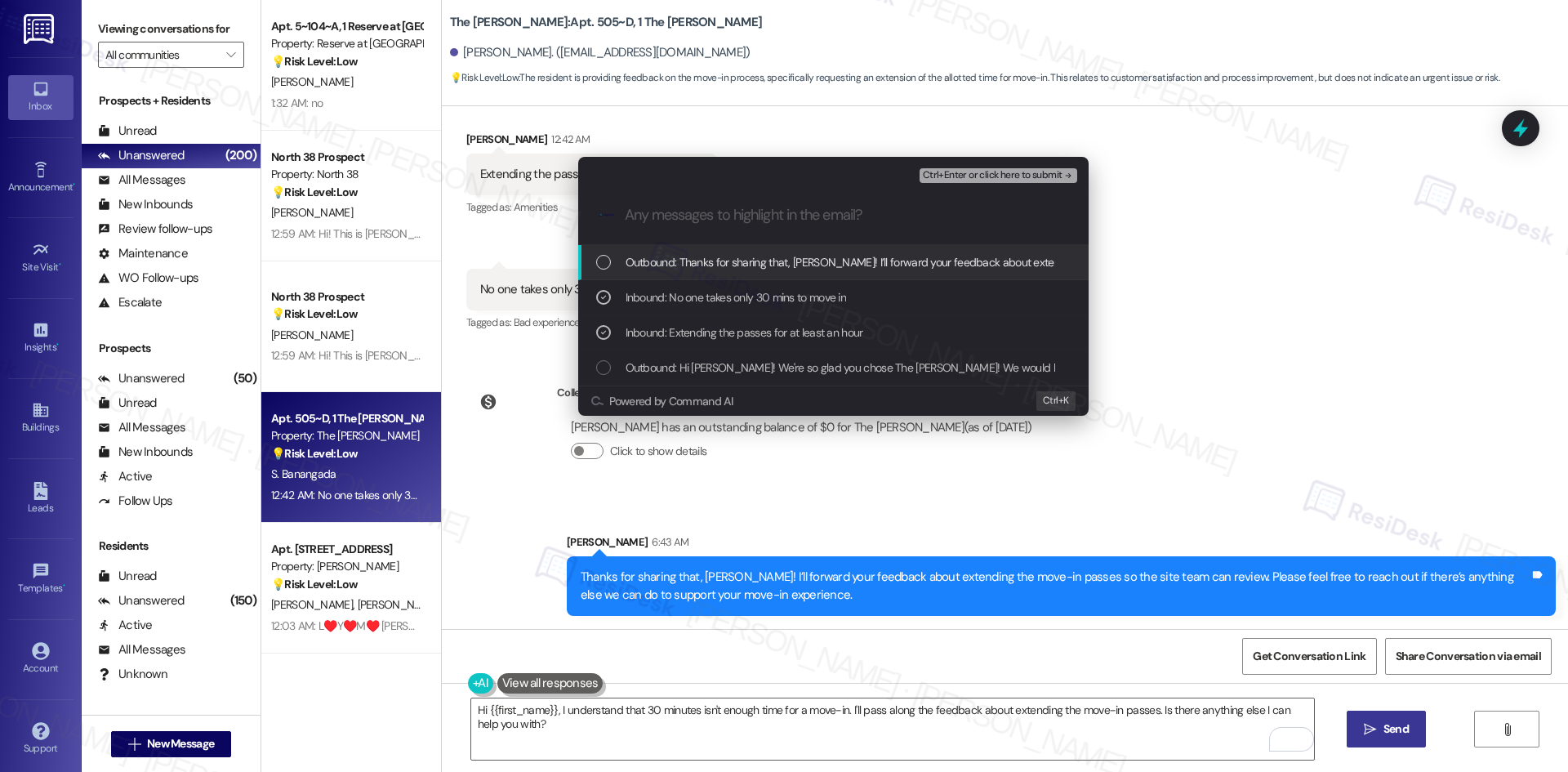
click at [1040, 174] on span "Ctrl+Enter or click here to submit" at bounding box center [993, 176] width 139 height 12
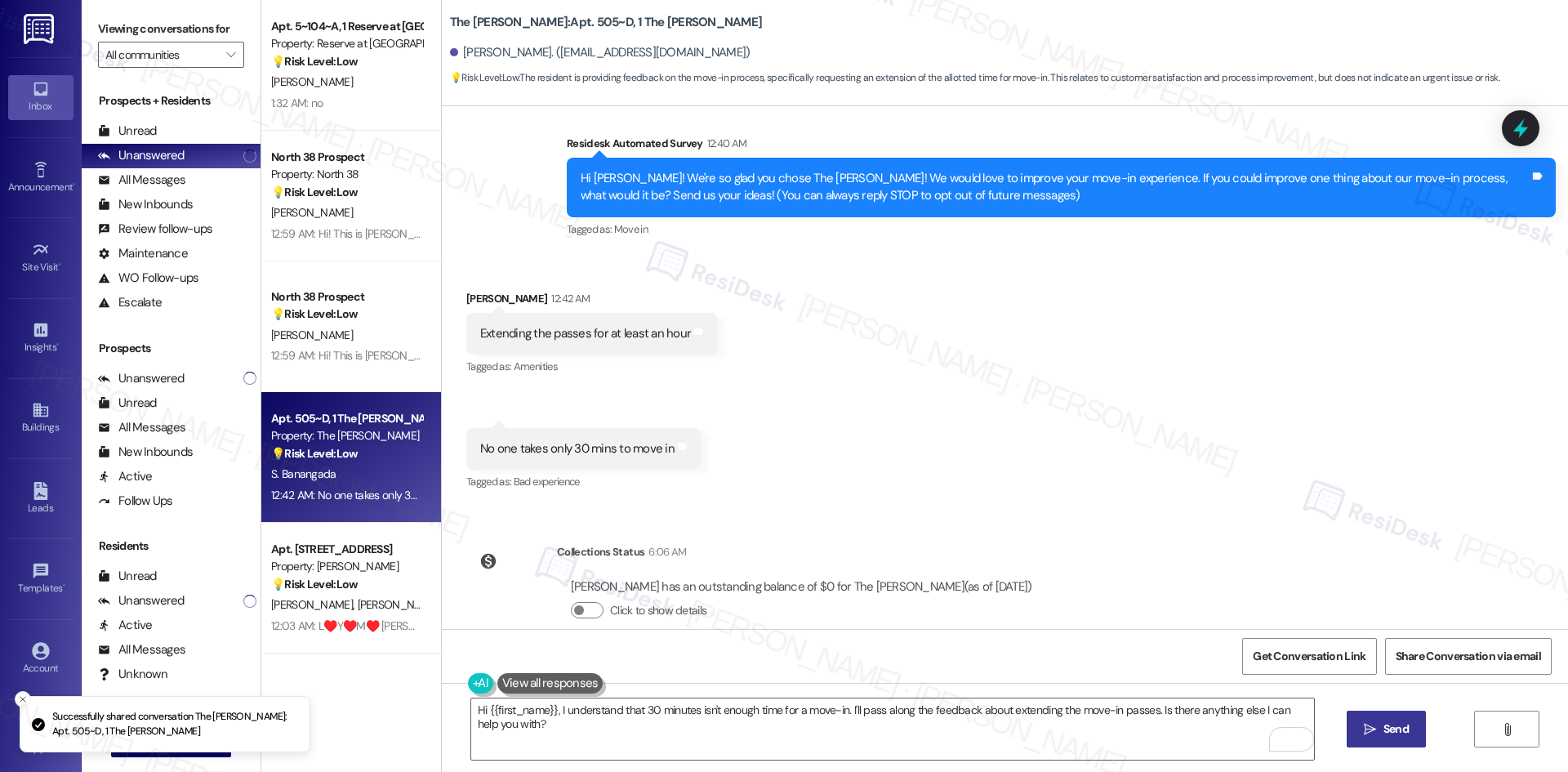
scroll to position [0, 0]
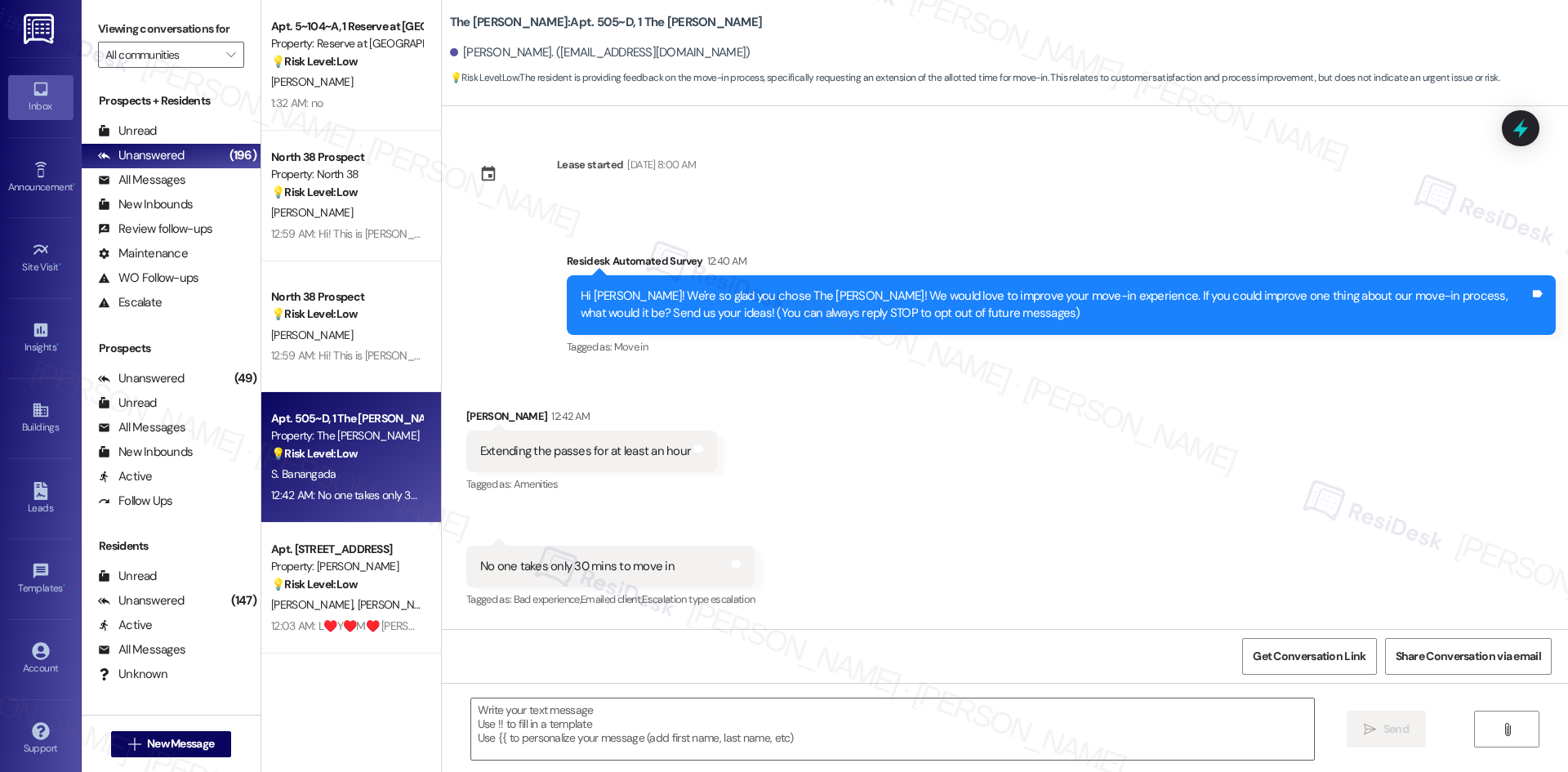
type textarea "Fetching suggested responses. Please feel free to read through the conversation…"
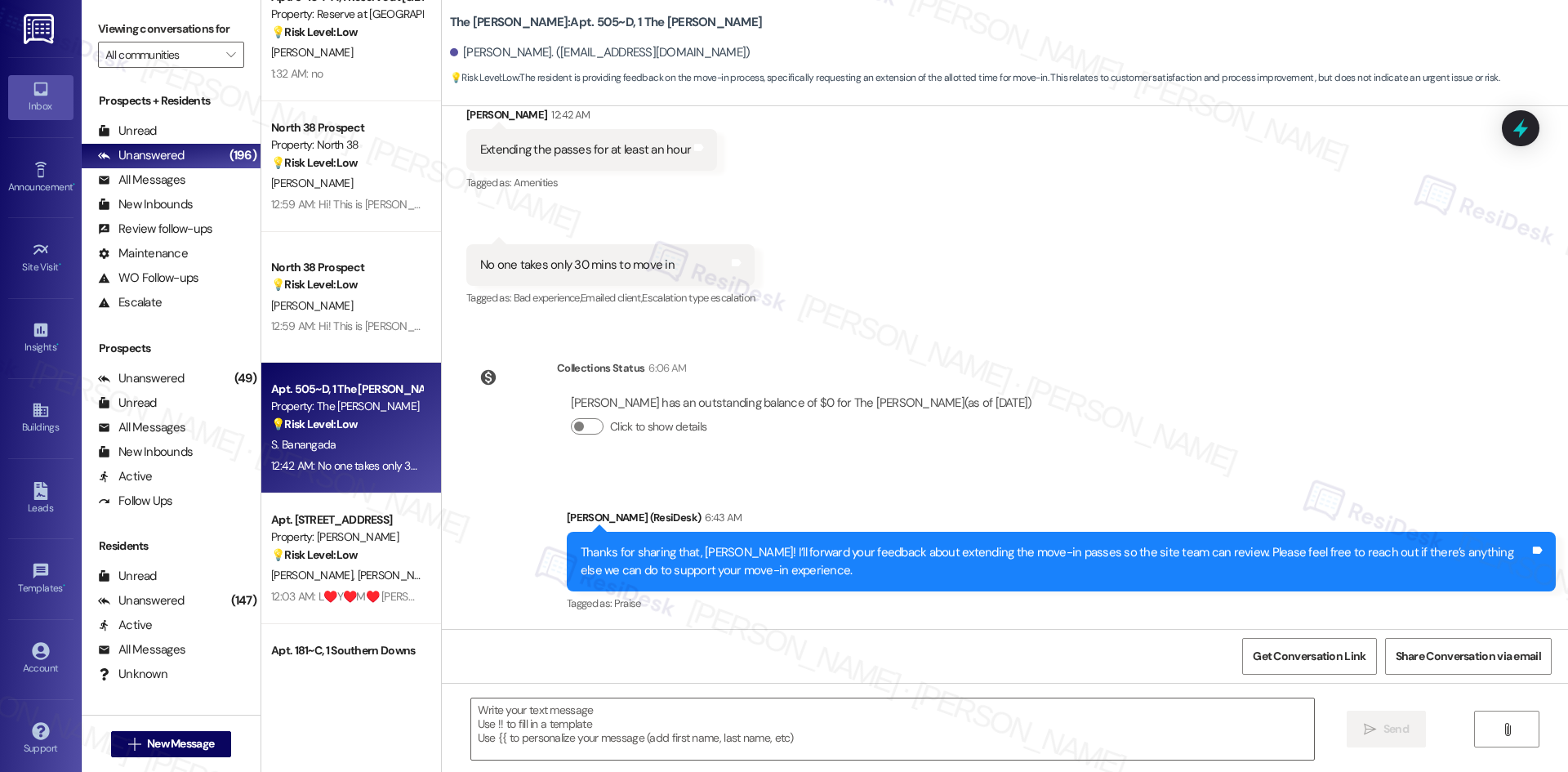
scroll to position [1470, 0]
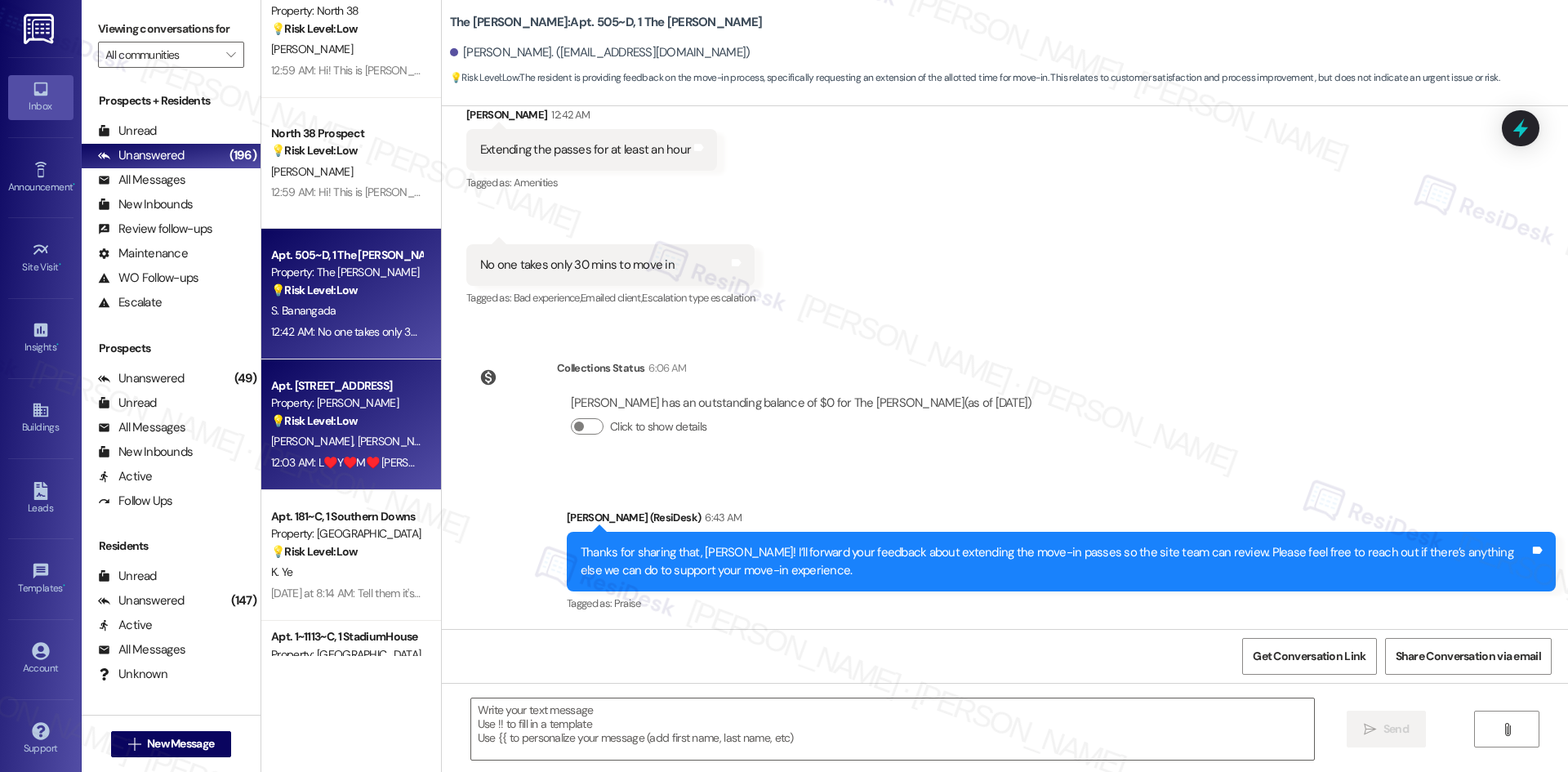
click at [365, 434] on div "E. Garcia M. Garcia" at bounding box center [346, 441] width 154 height 21
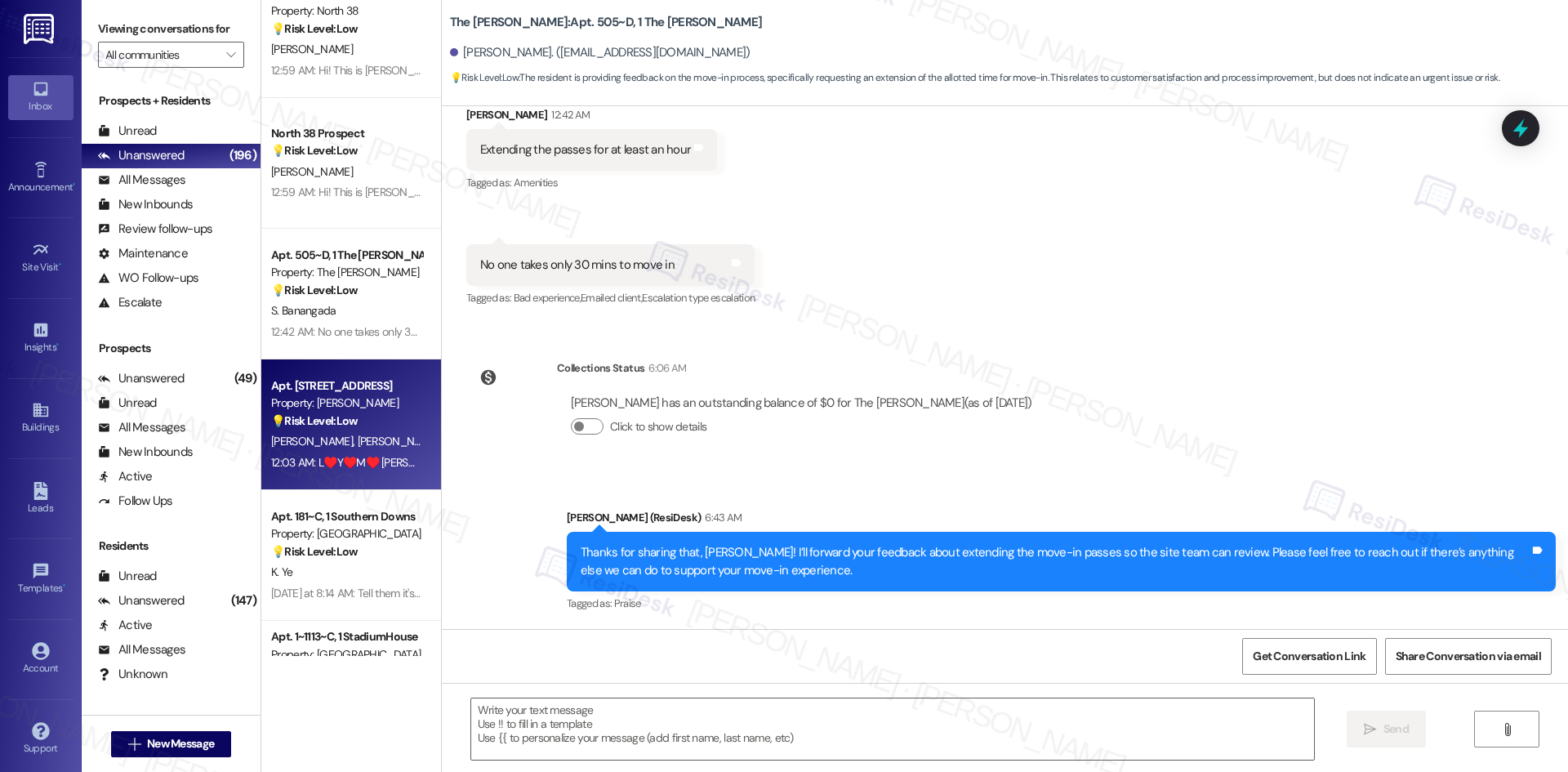
type textarea "Fetching suggested responses. Please feel free to read through the conversation…"
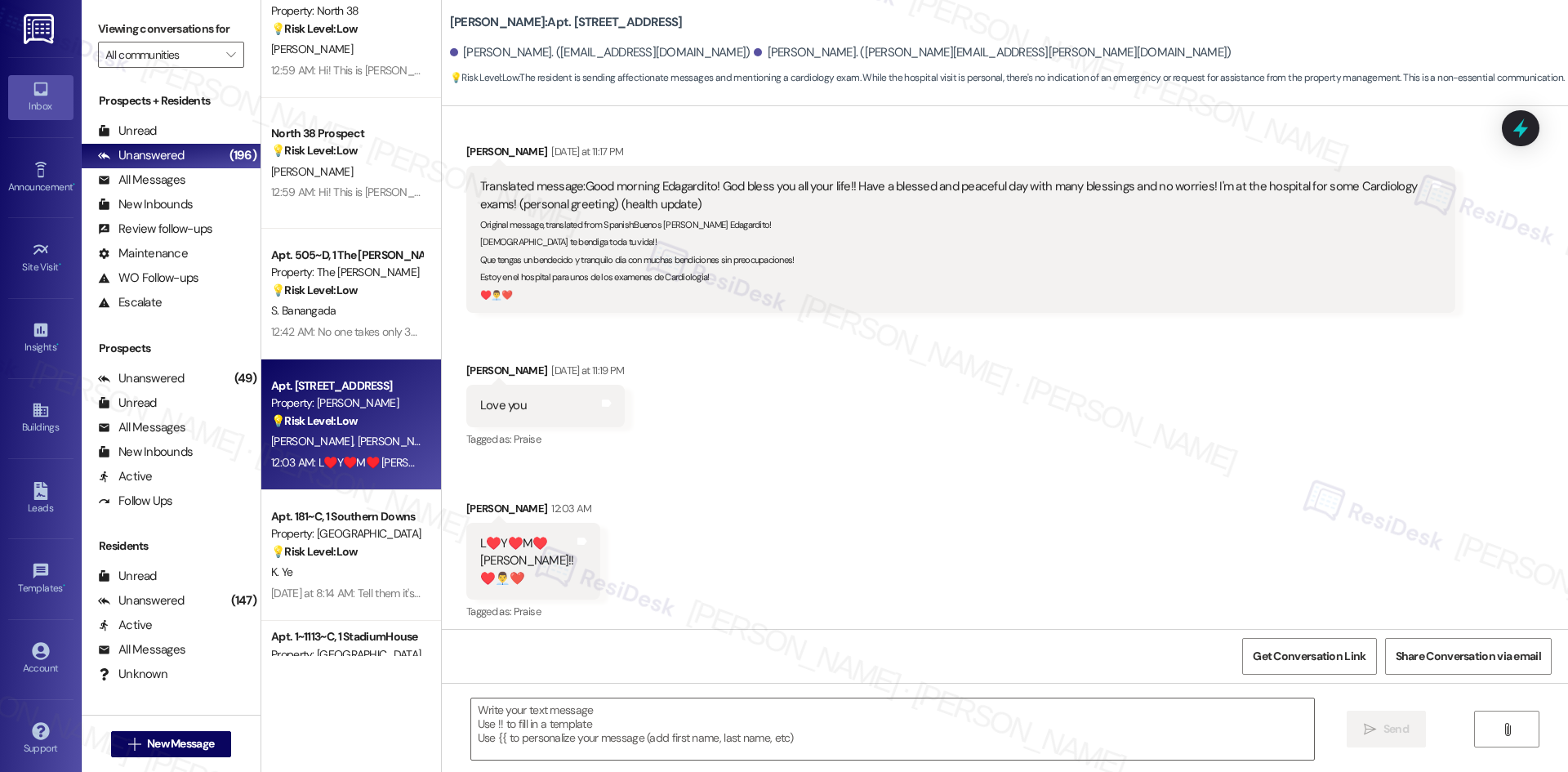
scroll to position [1402, 0]
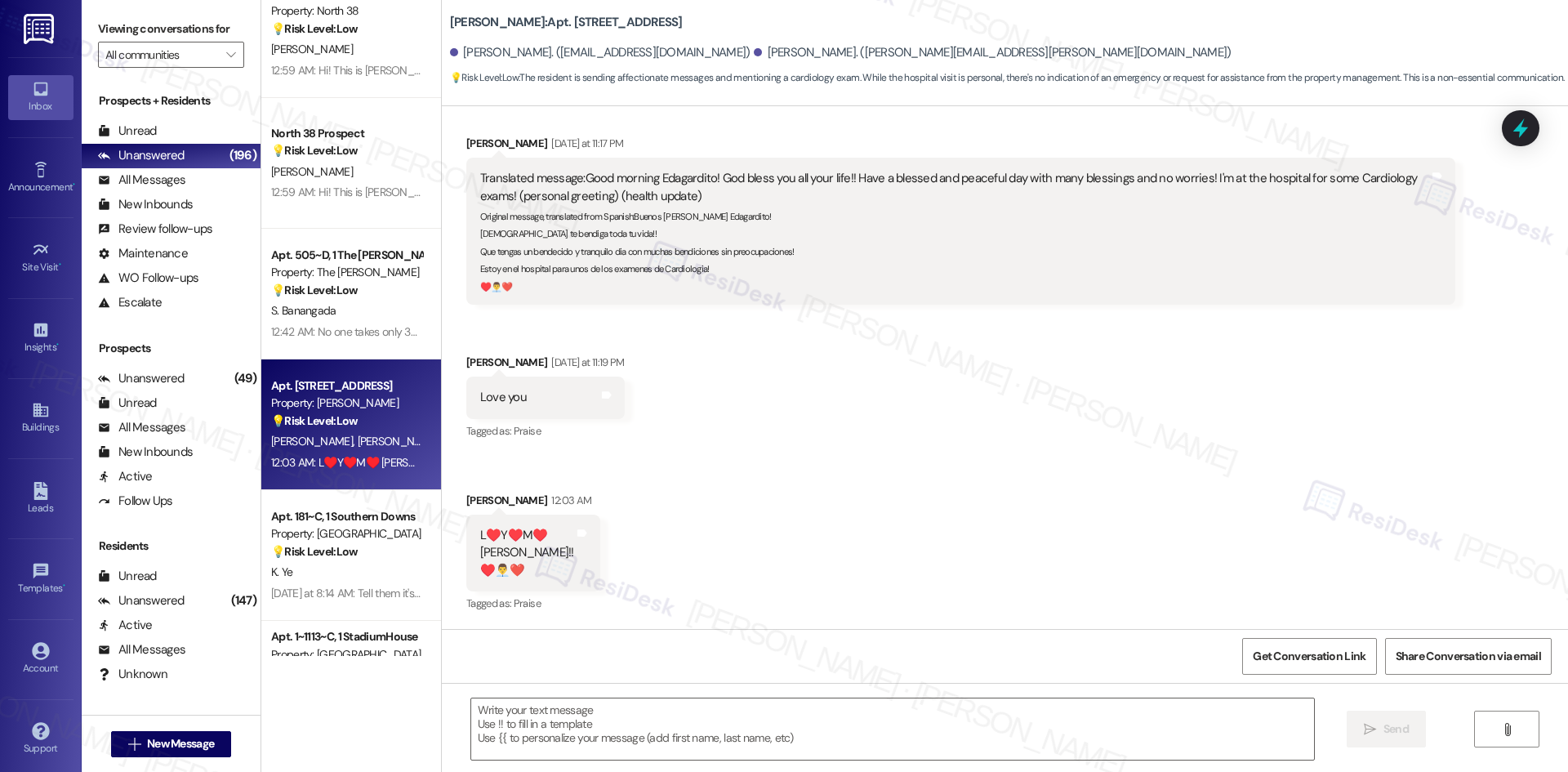
click at [1106, 508] on div "Received via SMS Myrna Garcia Yesterday at 11:17 PM Translated message: Good mo…" at bounding box center [1004, 362] width 1126 height 529
click at [1128, 449] on div "Received via SMS Myrna Garcia Yesterday at 11:17 PM Translated message: Good mo…" at bounding box center [1004, 362] width 1126 height 529
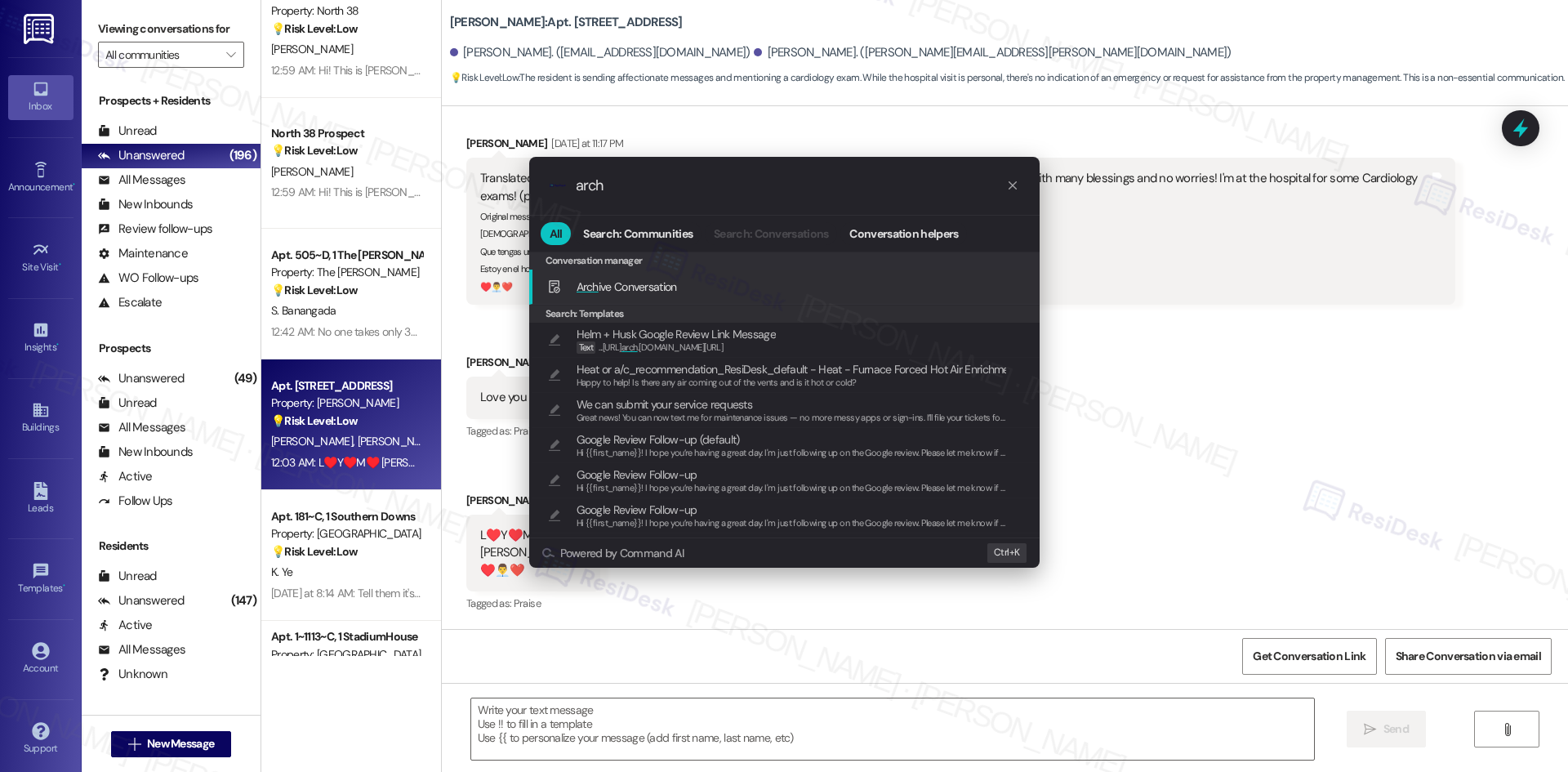
type input "arch"
click at [795, 279] on div "Arch ive Conversation Add shortcut" at bounding box center [785, 287] width 478 height 18
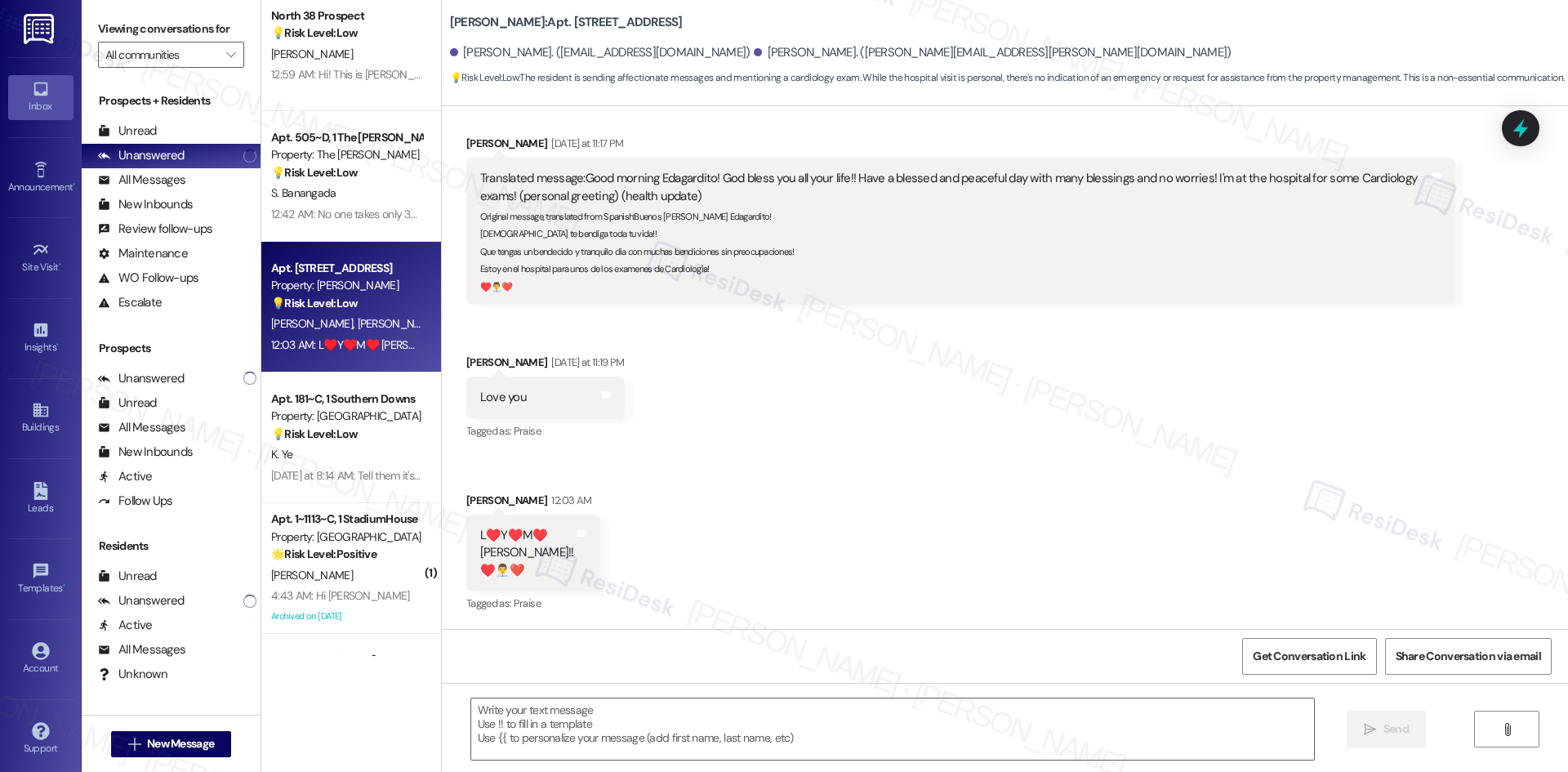
scroll to position [1633, 0]
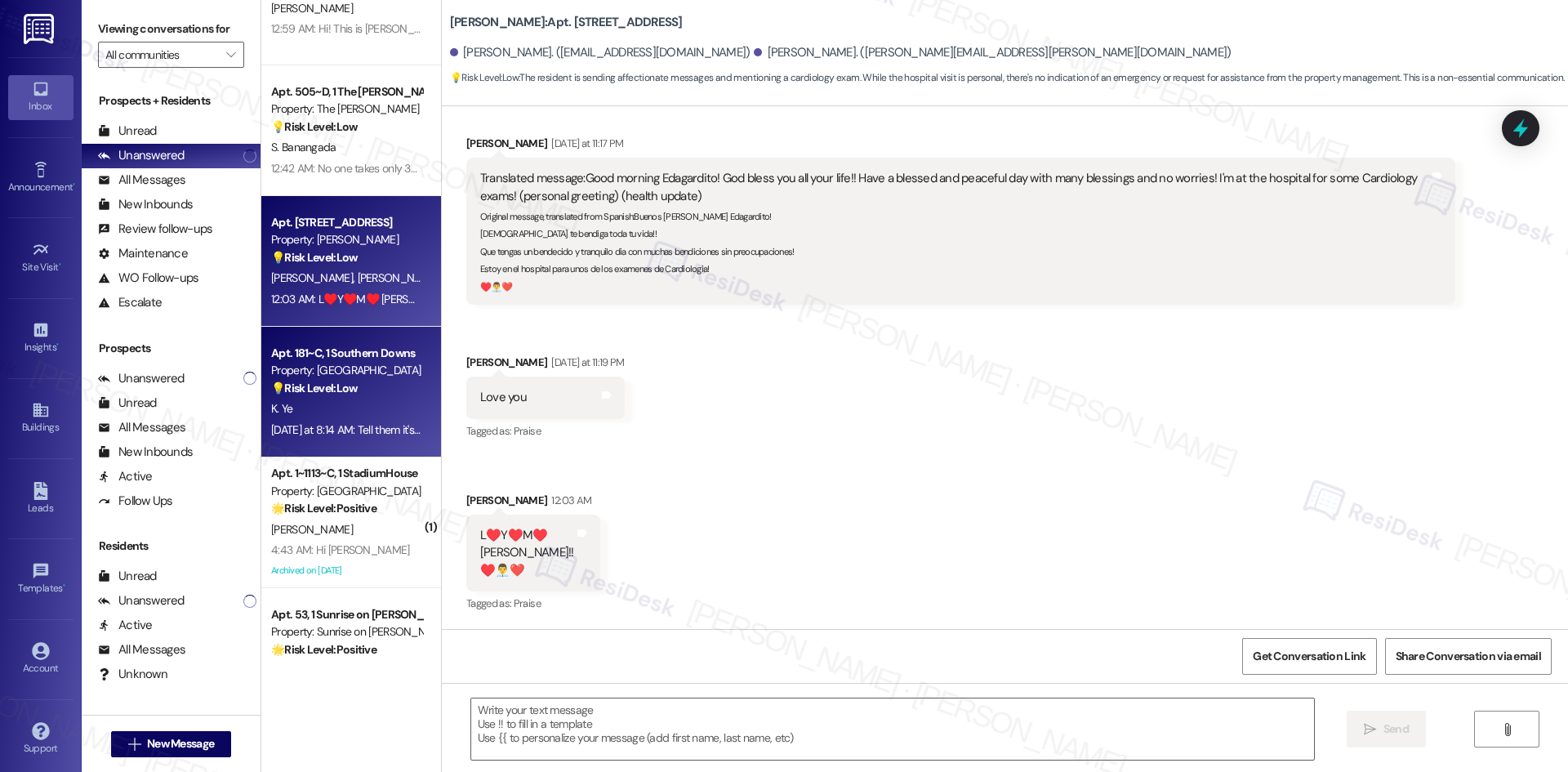
click at [337, 412] on div "K. Ye" at bounding box center [346, 409] width 154 height 21
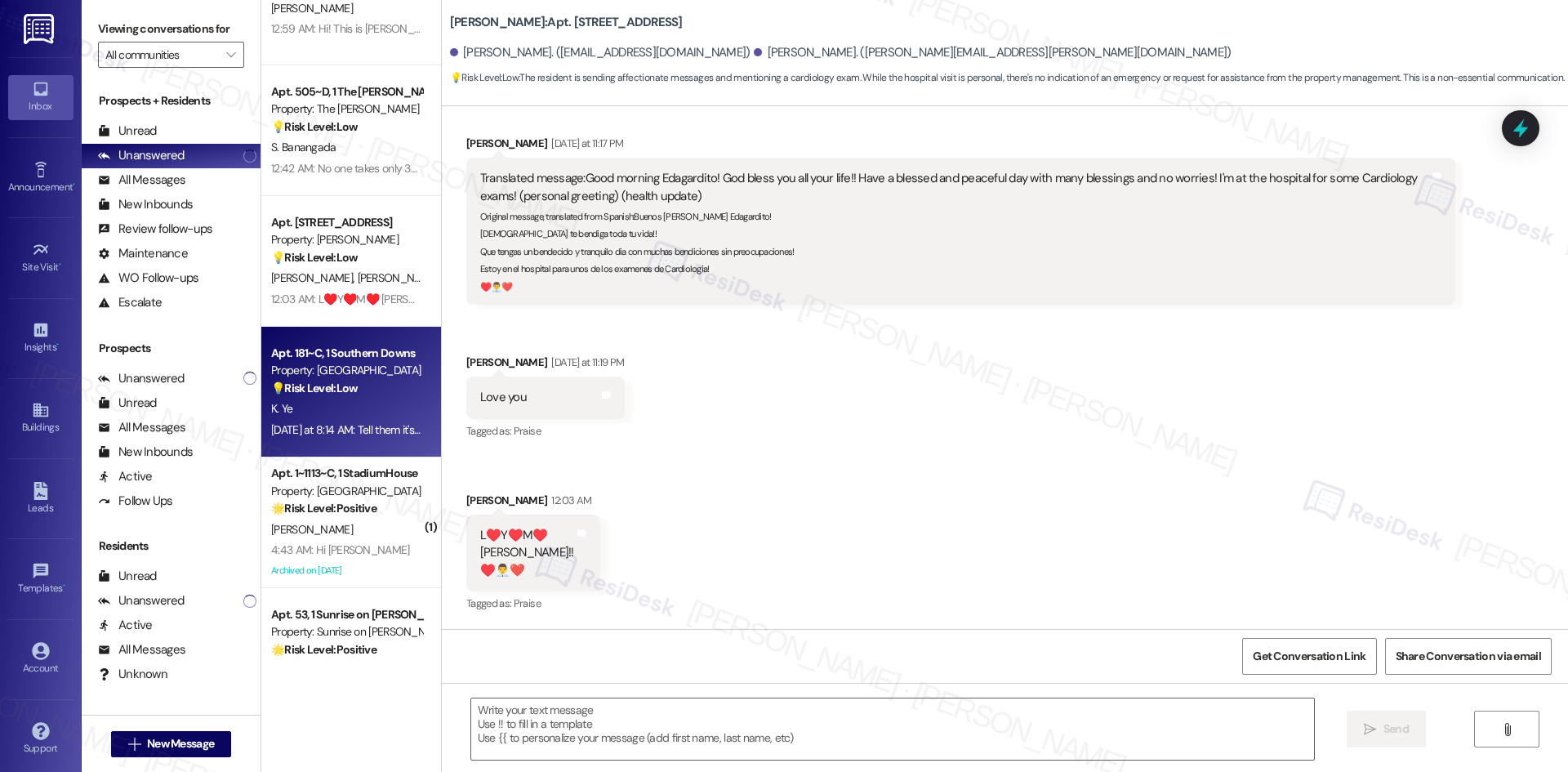
type textarea "Fetching suggested responses. Please feel free to read through the conversation…"
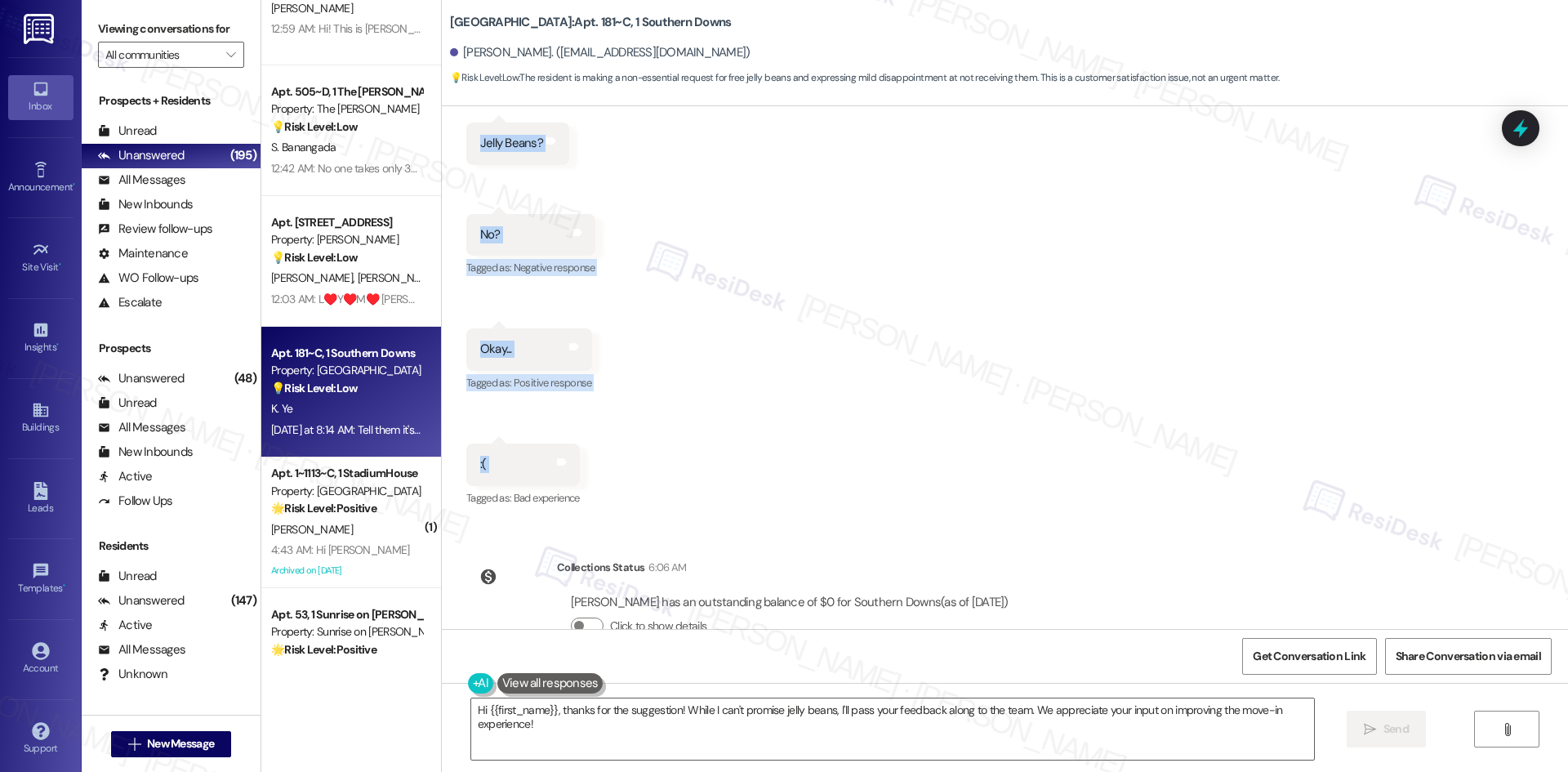
scroll to position [888, 0]
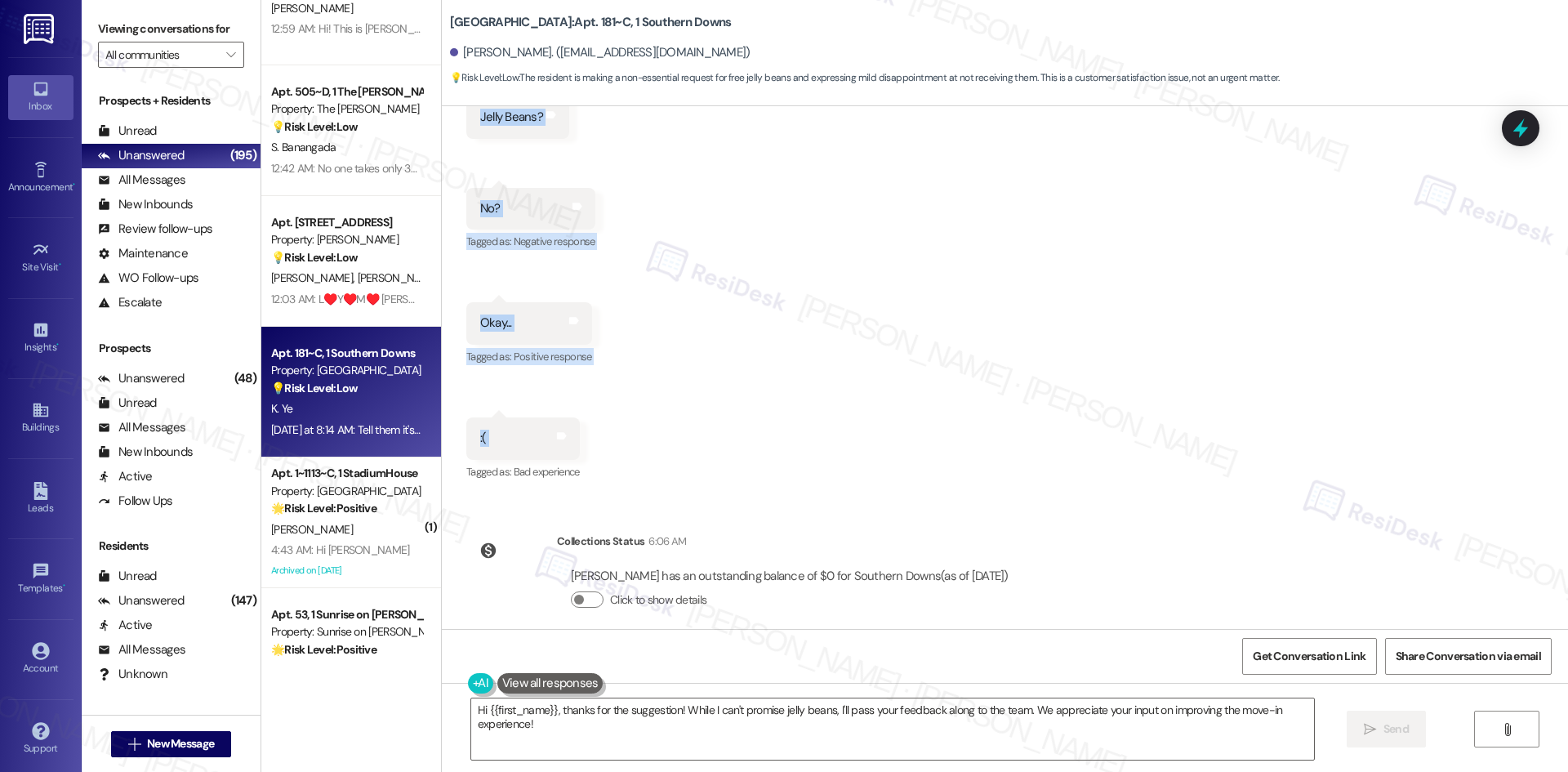
drag, startPoint x: 522, startPoint y: 217, endPoint x: 665, endPoint y: 419, distance: 247.5
click at [665, 419] on div "WO Lease started Aug 10, 2025 at 8:00 AM Show details Survey, sent via SMS Resi…" at bounding box center [1004, 367] width 1126 height 523
copy div "Residesk Automated Survey Yesterday at 12:39 AM Hi Kenson! We're so glad you ch…"
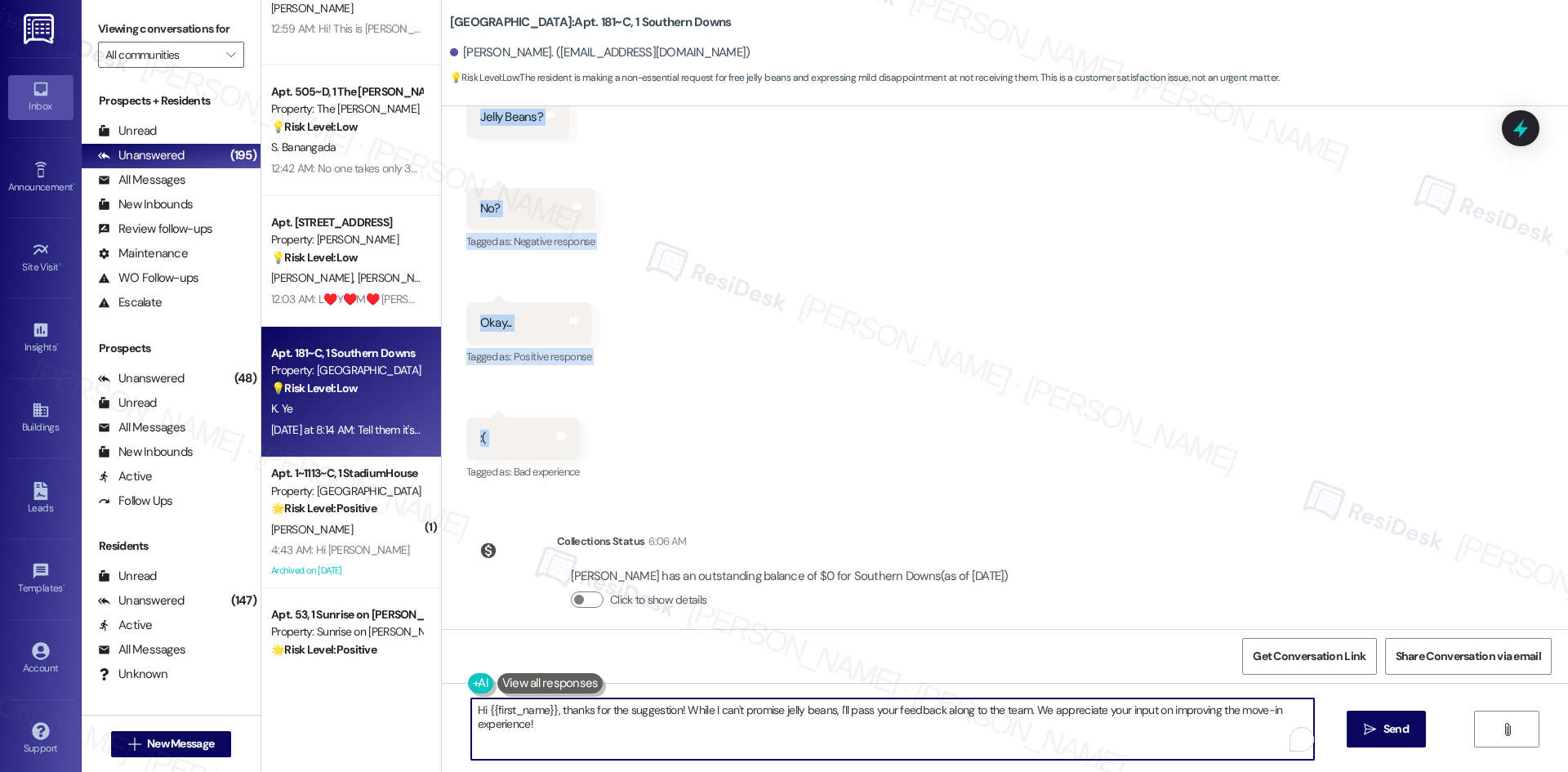
click at [719, 741] on textarea "Hi {{first_name}}, thanks for the suggestion! While I can't promise jelly beans…" at bounding box center [892, 729] width 842 height 61
paste textarea "Kenson! 😄 Thanks for the fun suggestion — I’ll make sure your “free jelly beans…"
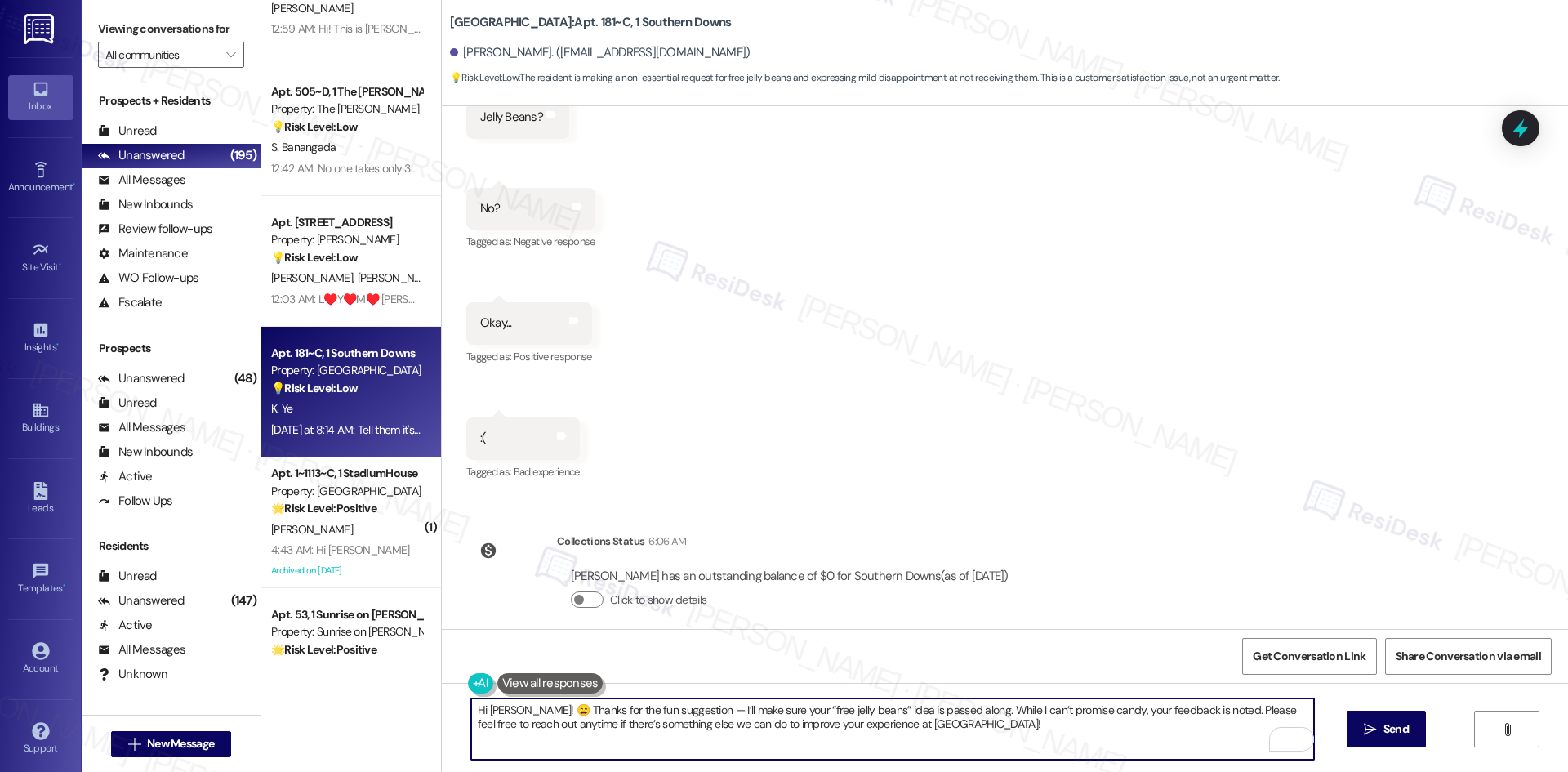
type textarea "Hi Kenson! 😄 Thanks for the fun suggestion — I’ll make sure your “free jelly be…"
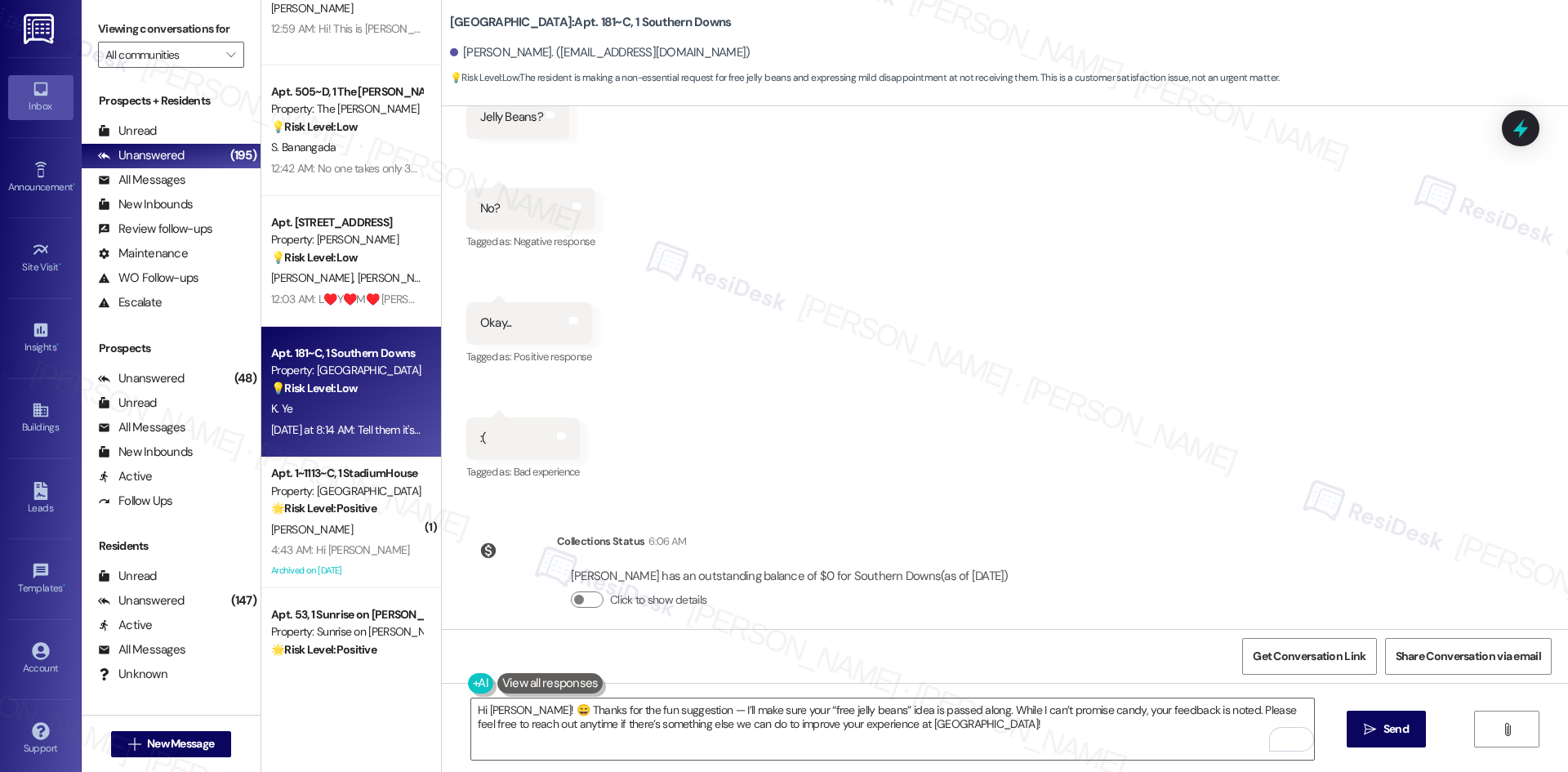
click at [852, 294] on div "Received via SMS Kenson Ye Neutral Yesterday at 8:14 AM Tell them it's not too …" at bounding box center [1004, 141] width 1126 height 708
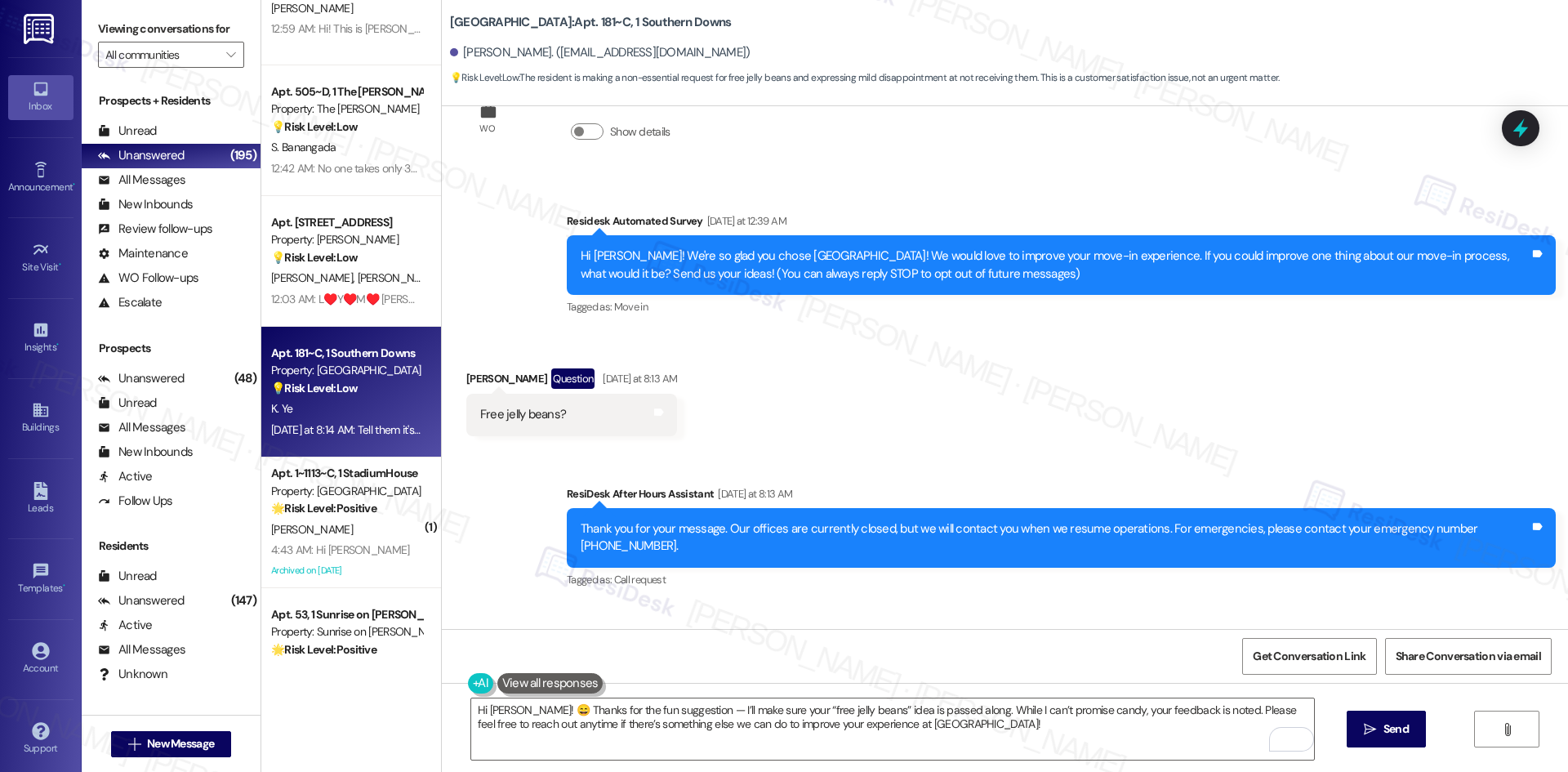
scroll to position [71, 0]
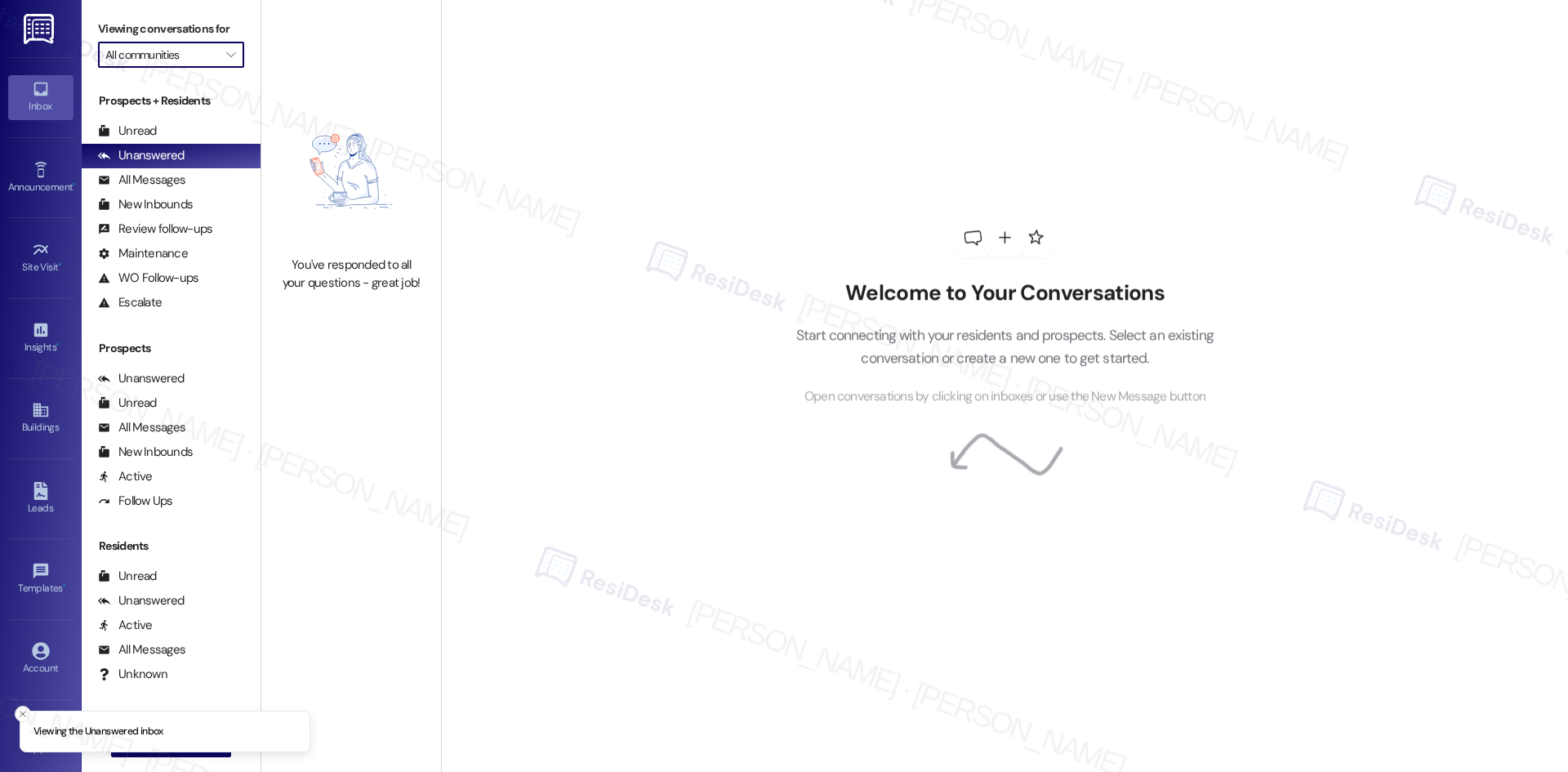
click at [203, 55] on input "All communities" at bounding box center [161, 54] width 113 height 27
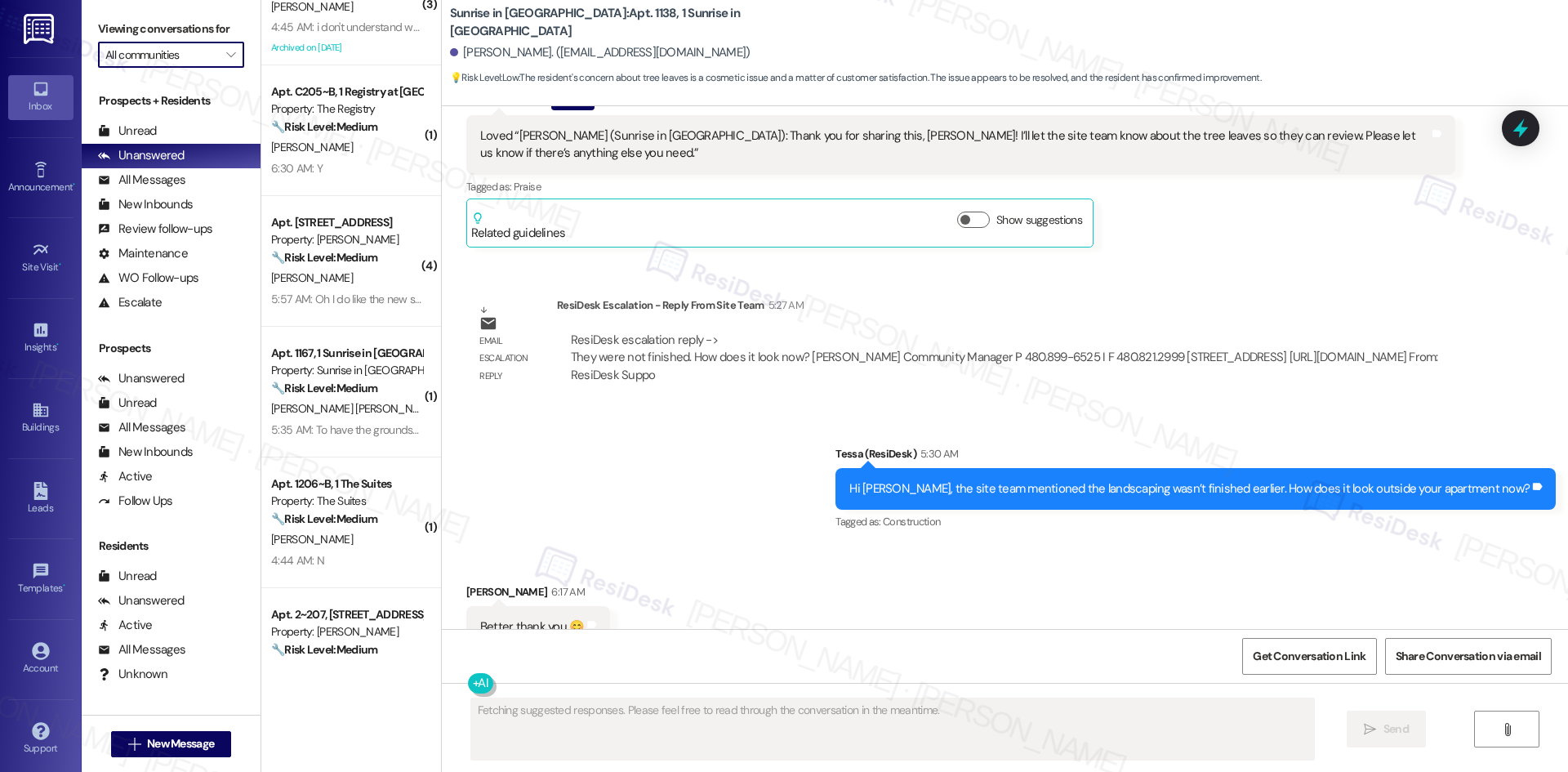
scroll to position [1020, 0]
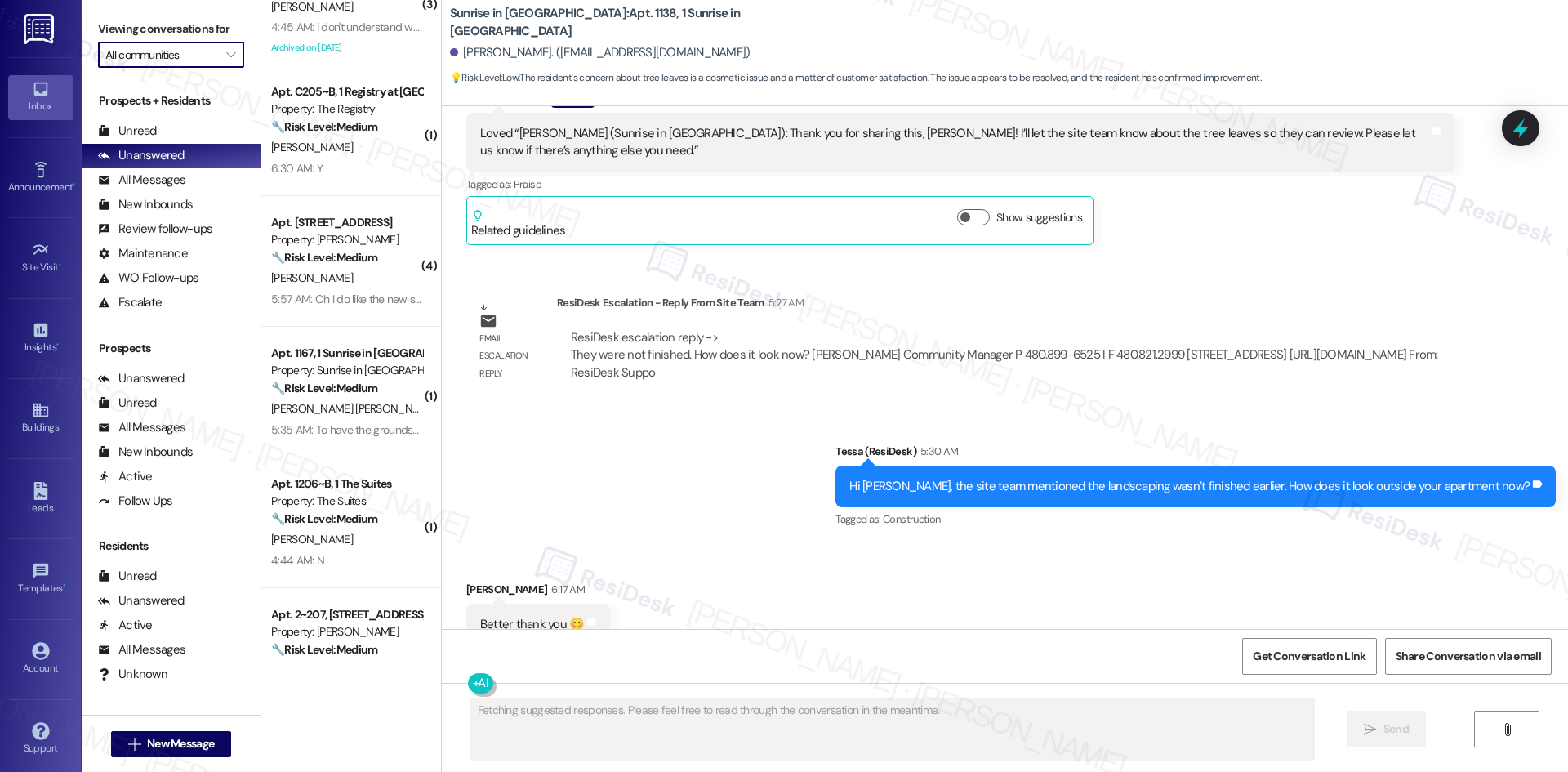
click at [197, 55] on input "All communities" at bounding box center [161, 54] width 113 height 27
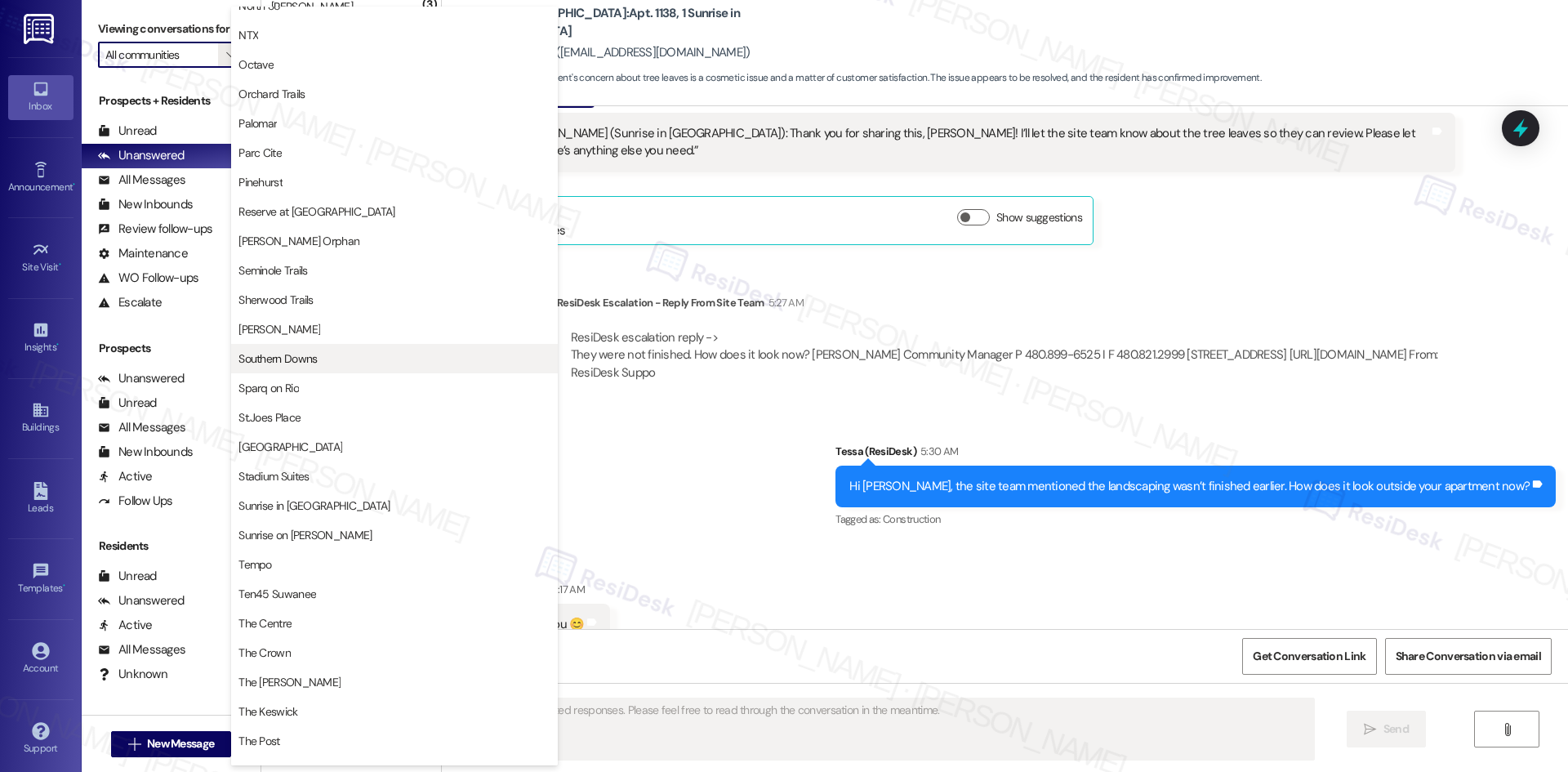
scroll to position [1389, 0]
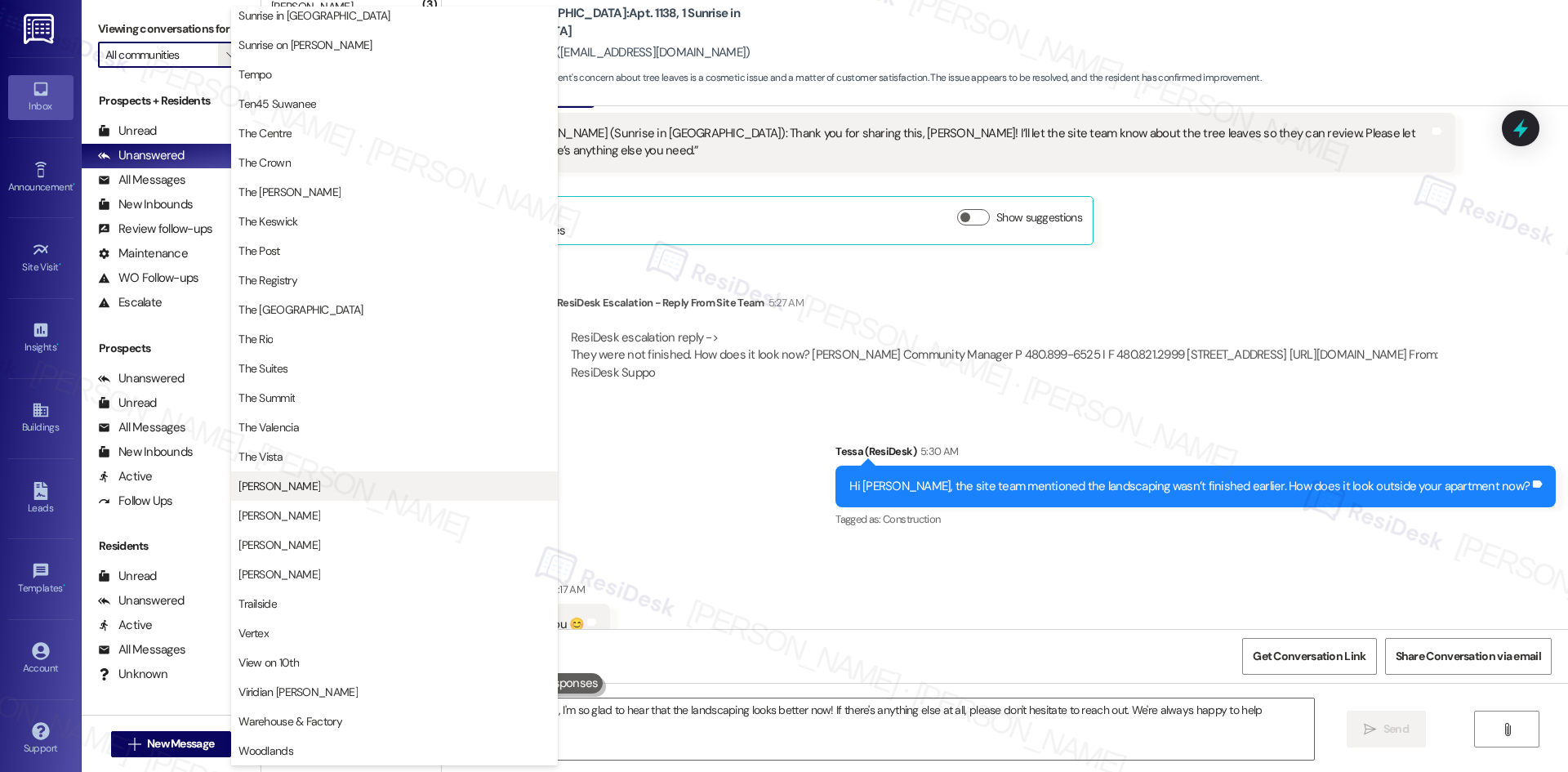
type textarea "Hi {{first_name}}, I'm so glad to hear that the landscaping looks better now! I…"
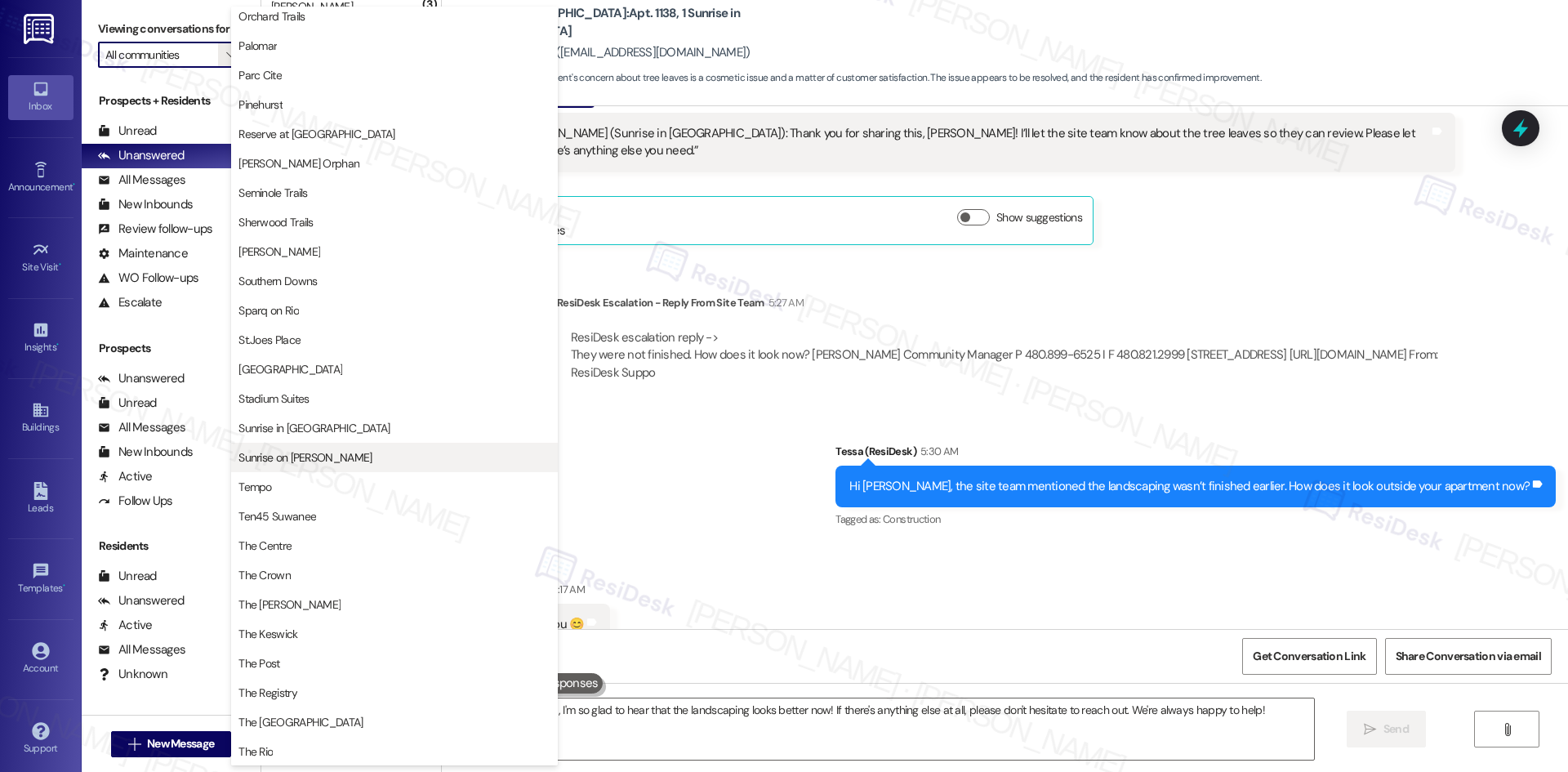
scroll to position [980, 0]
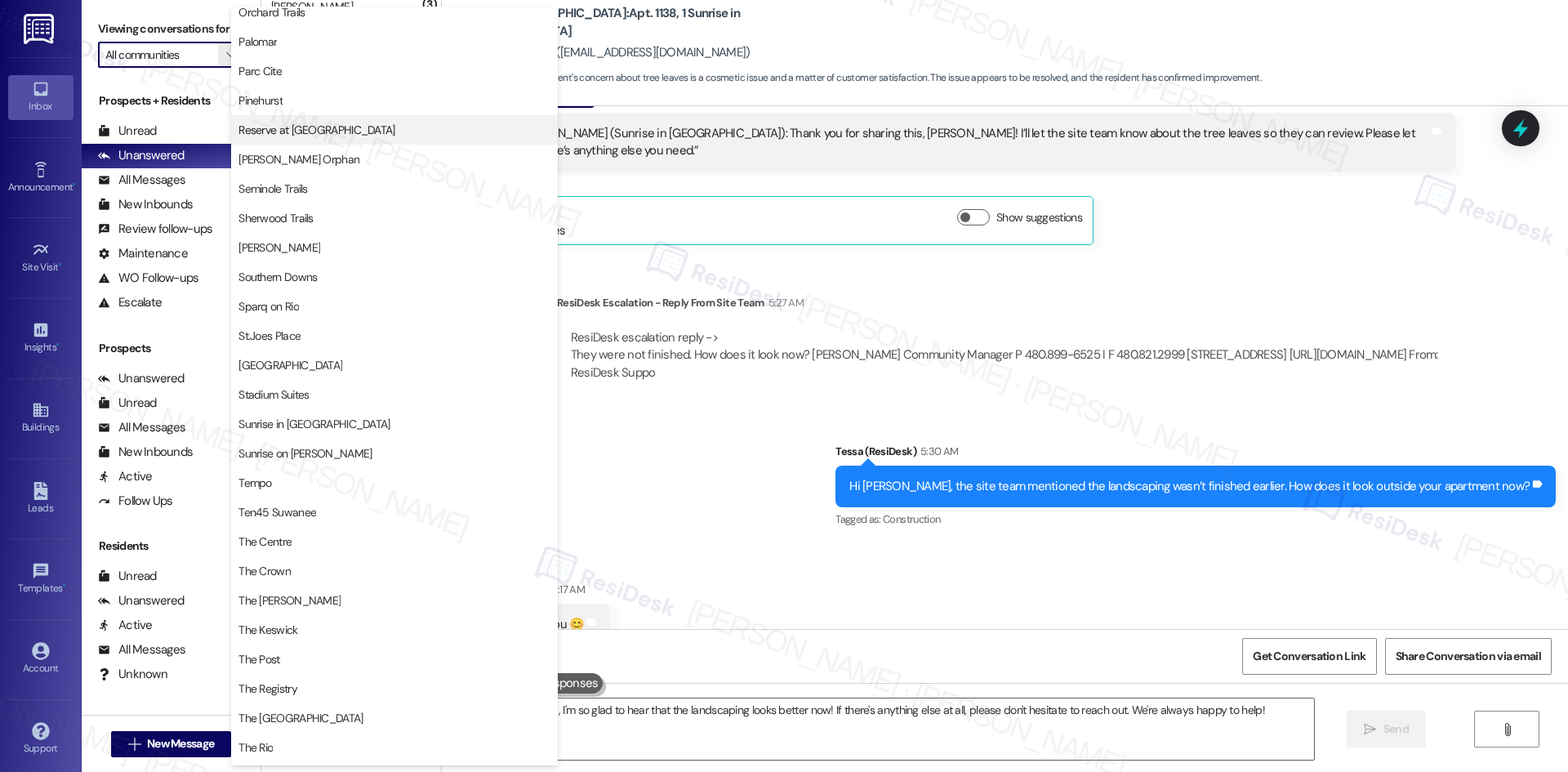
click at [354, 134] on span "Reserve at [GEOGRAPHIC_DATA]" at bounding box center [395, 130] width 312 height 17
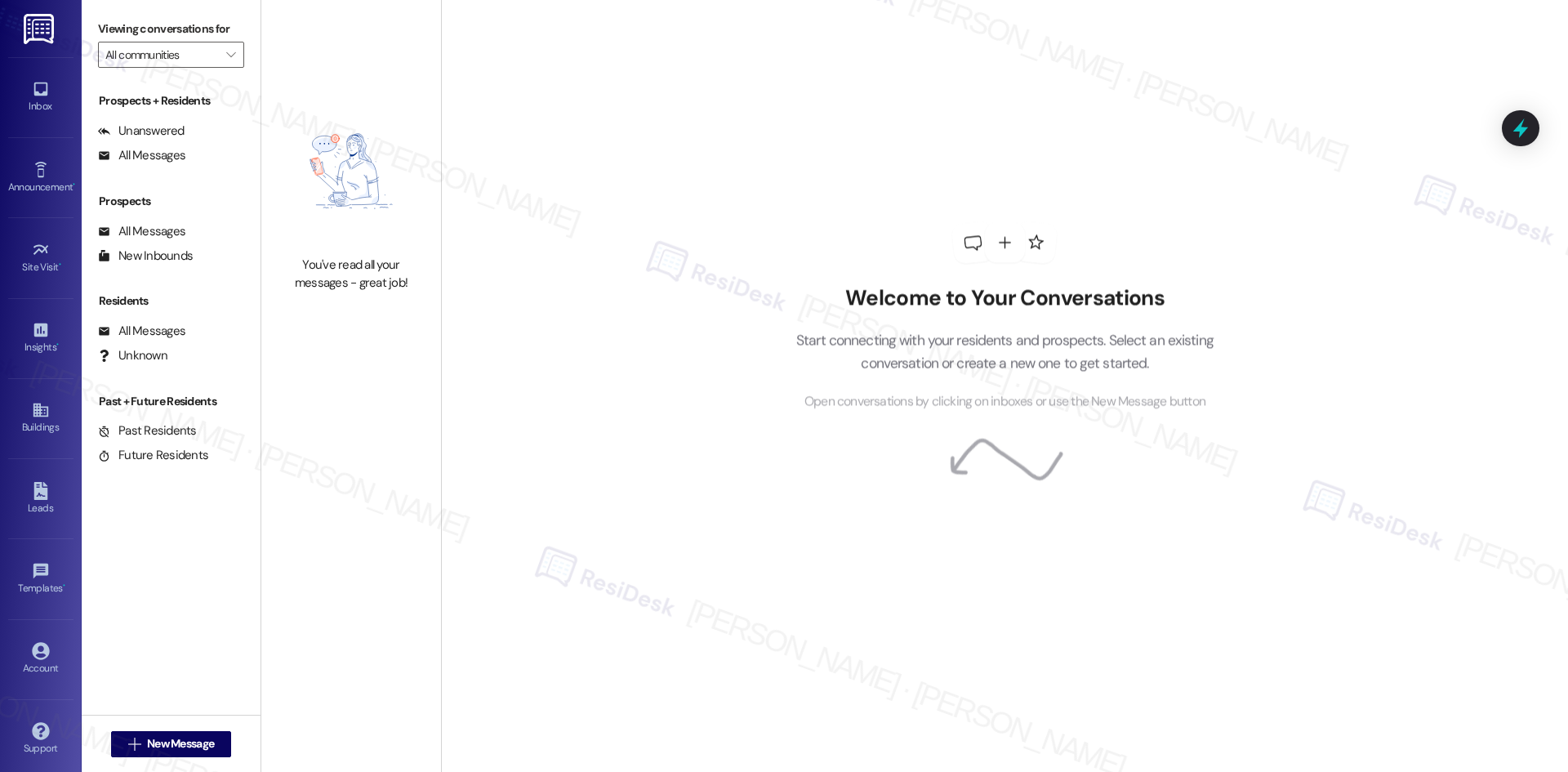
type input "Reserve at [GEOGRAPHIC_DATA]"
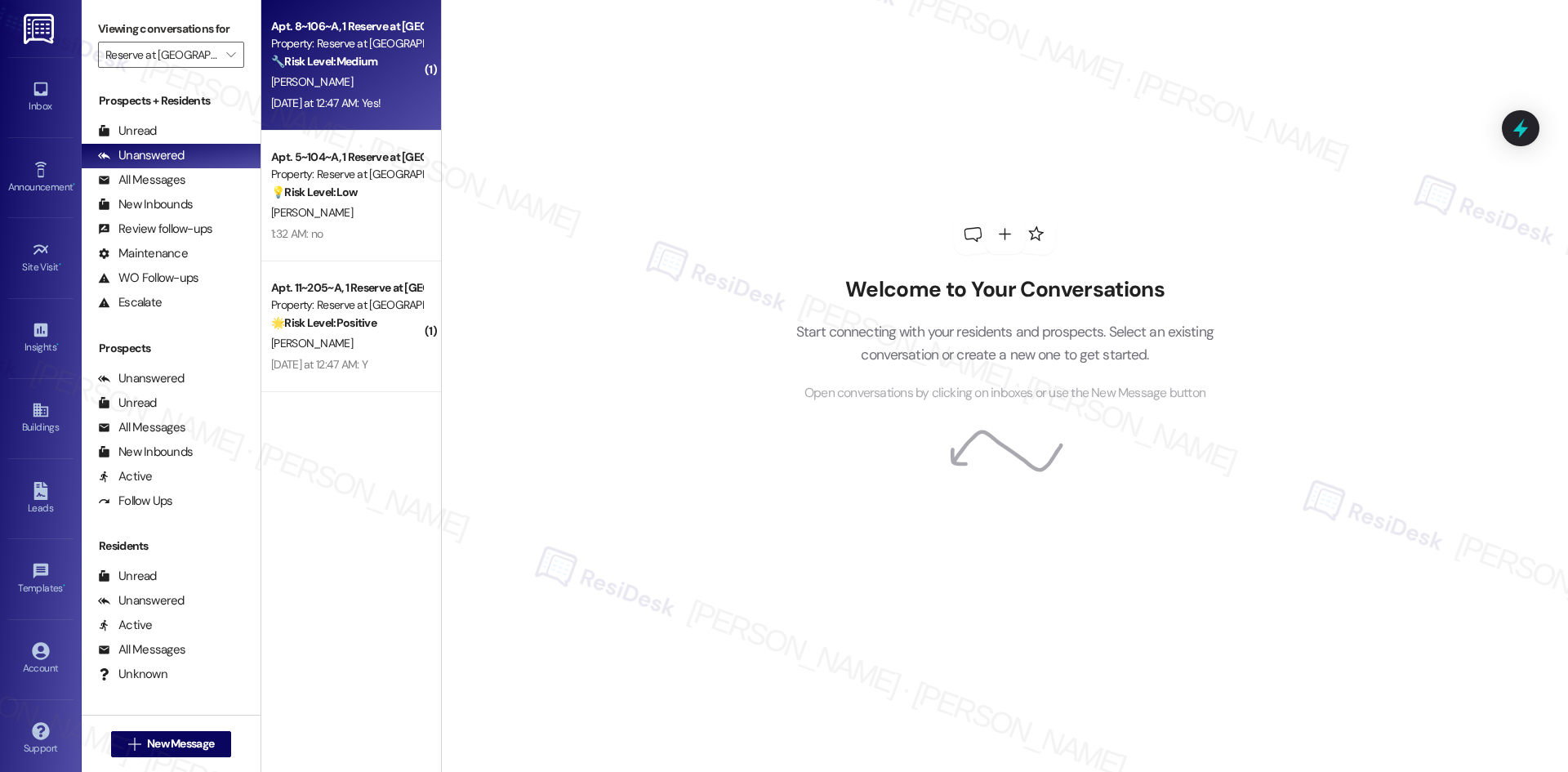
click at [299, 95] on div "[DATE] at 12:47 AM: Yes! [DATE] at 12:47 AM: Yes!" at bounding box center [325, 102] width 109 height 15
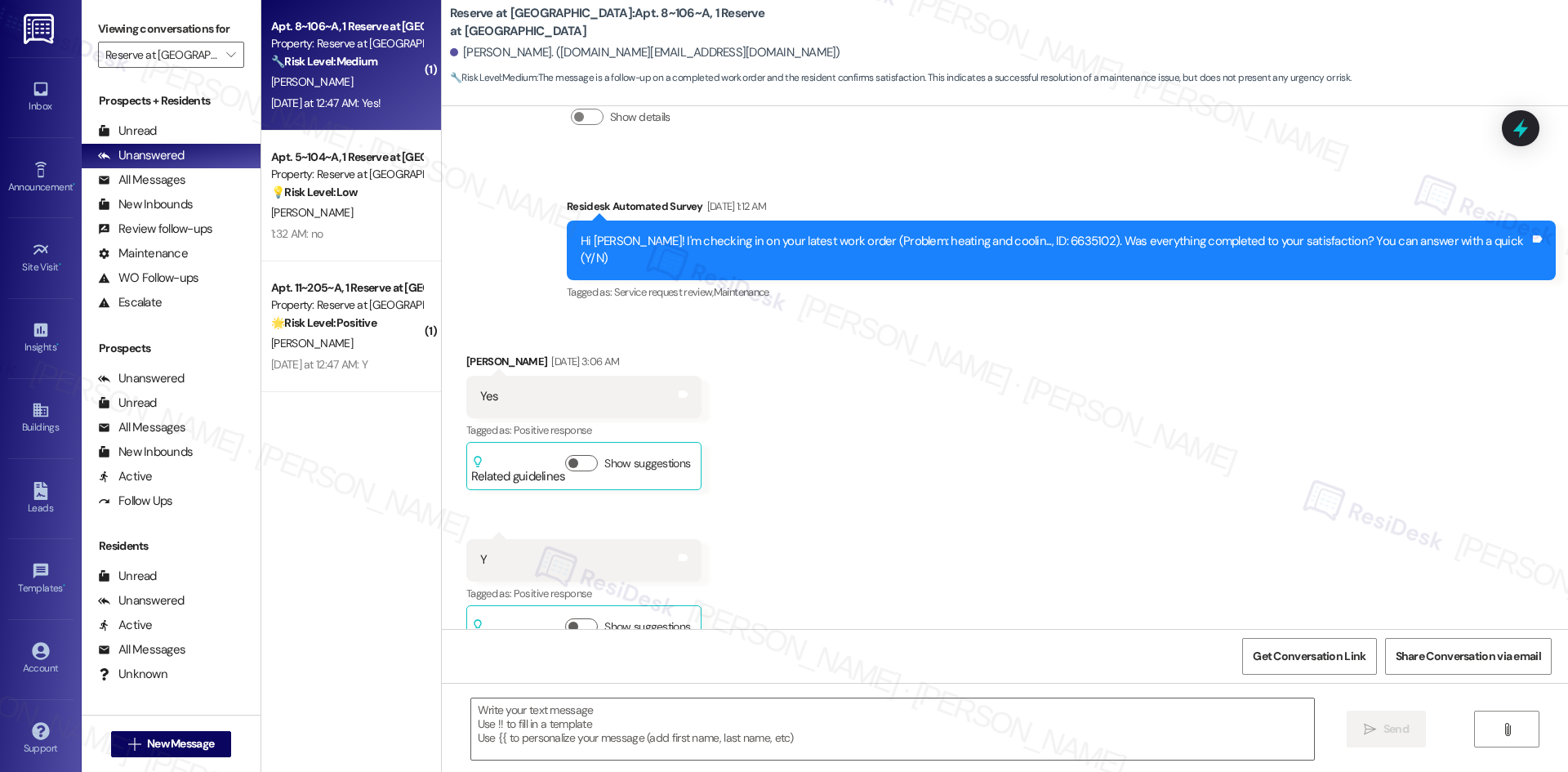
type textarea "Fetching suggested responses. Please feel free to read through the conversation…"
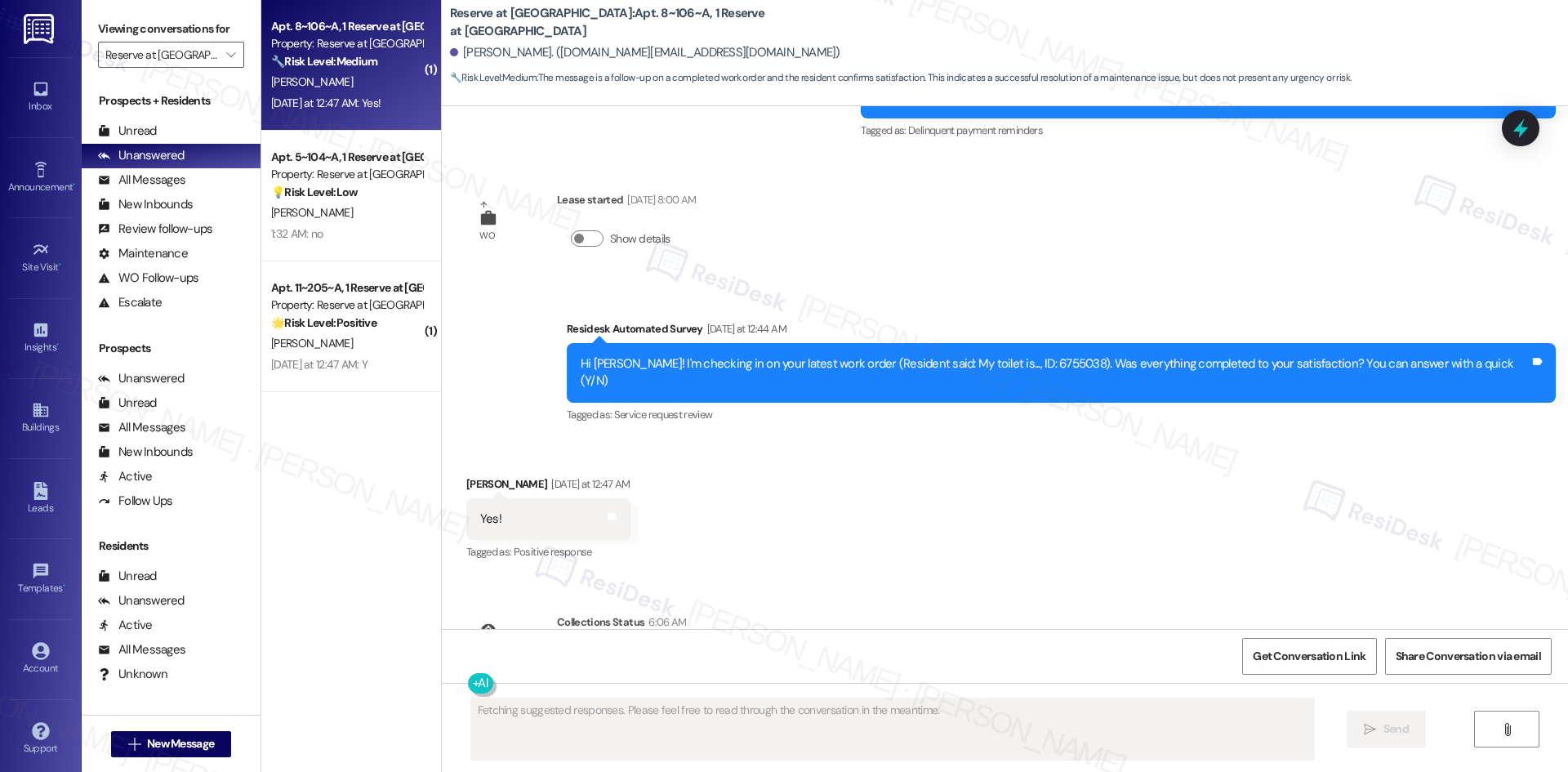
scroll to position [1979, 0]
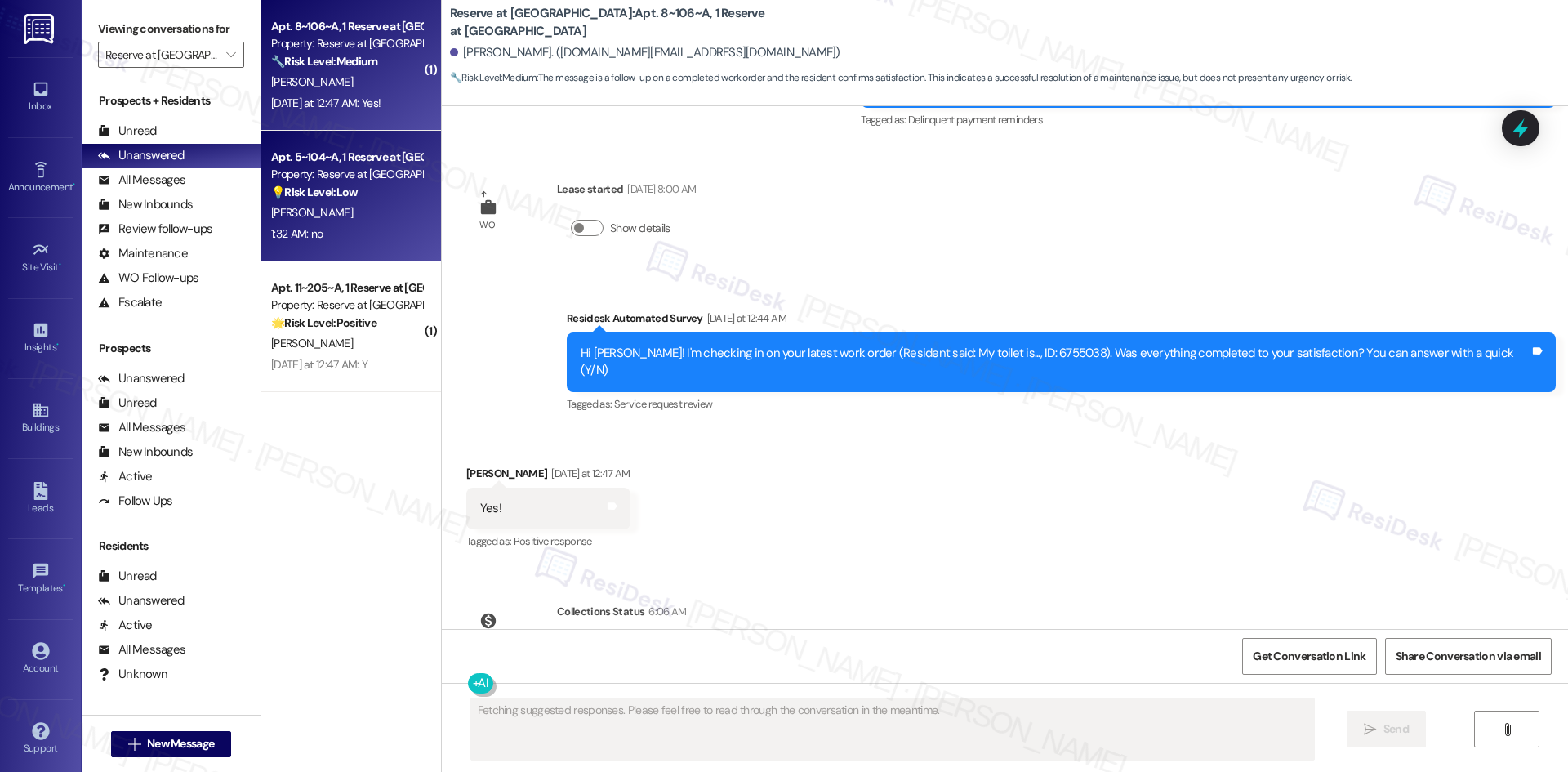
click at [348, 225] on div "1:32 AM: no 1:32 AM: no" at bounding box center [346, 234] width 154 height 21
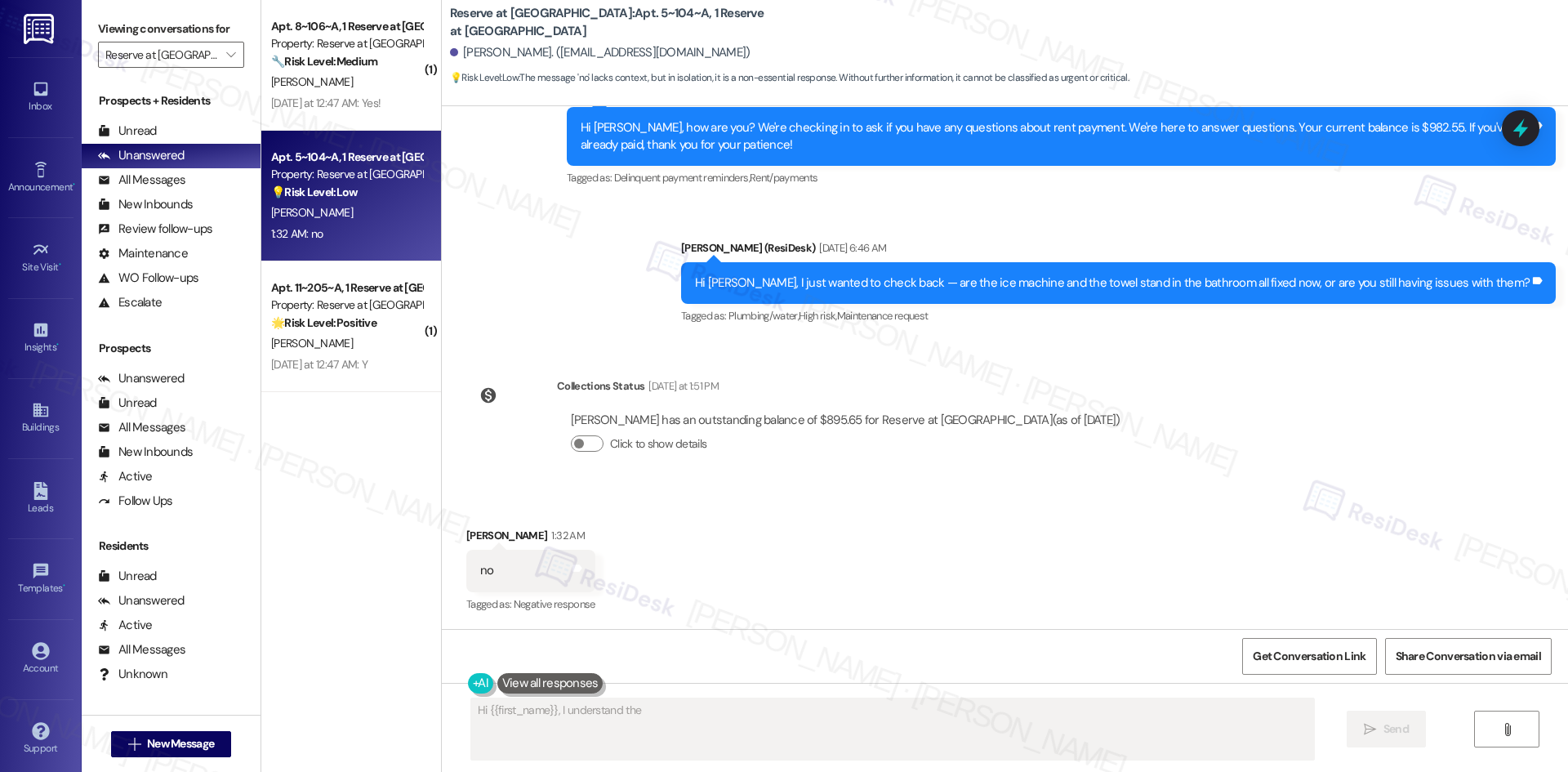
scroll to position [1763, 0]
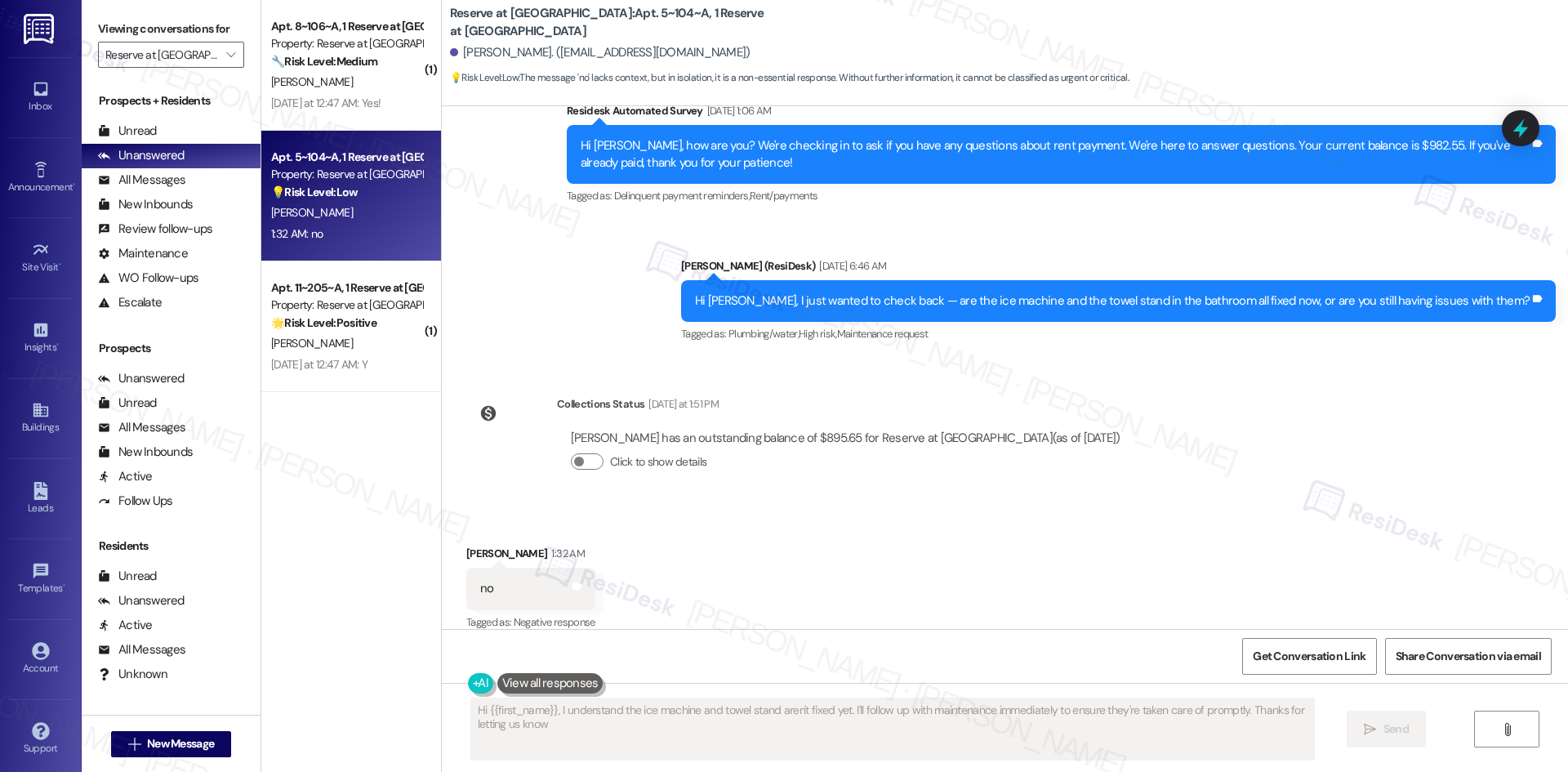
type textarea "Hi {{first_name}}, I understand the ice machine and towel stand aren't fixed ye…"
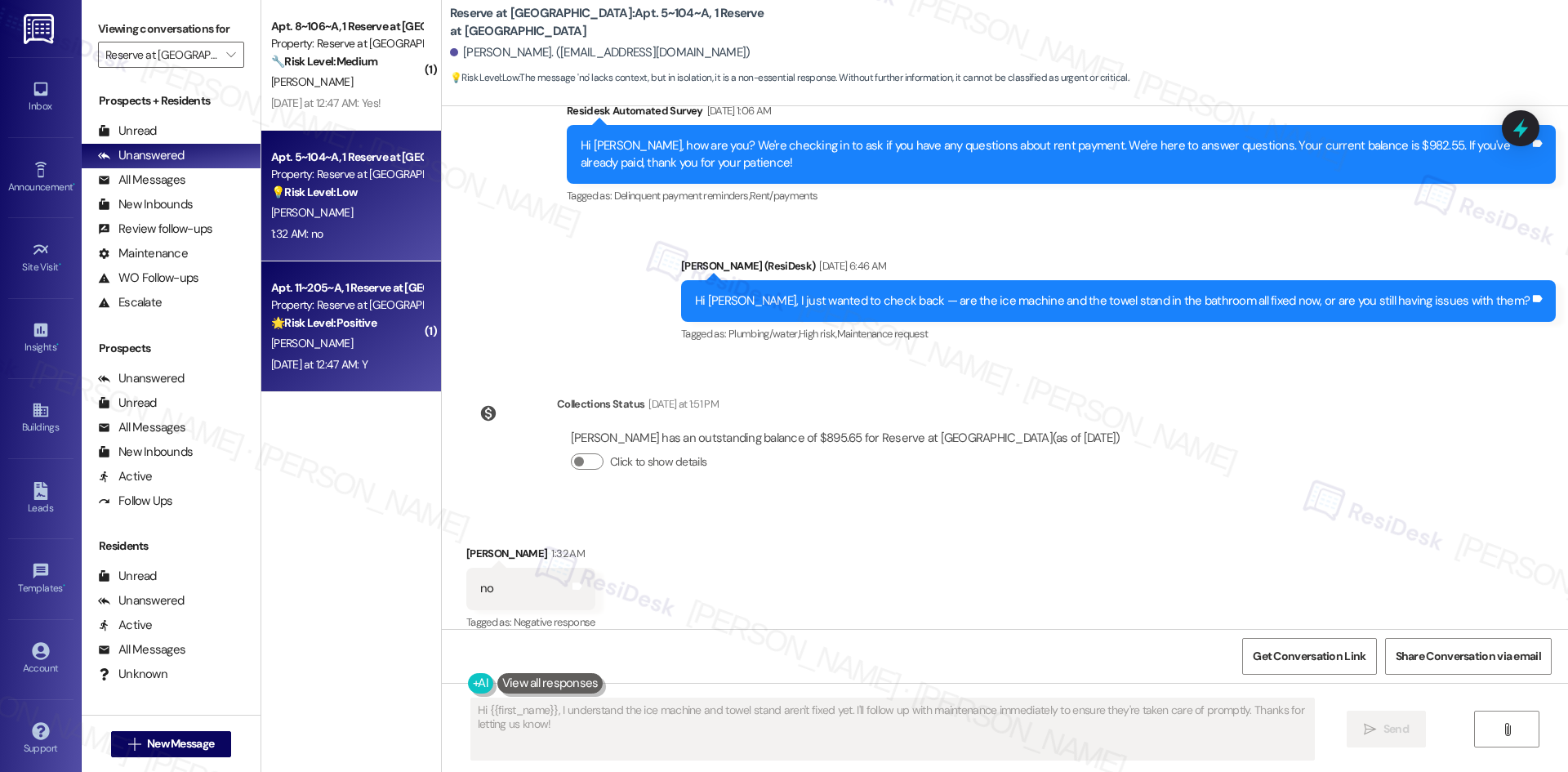
click at [354, 326] on strong "🌟 Risk Level: Positive" at bounding box center [323, 322] width 105 height 15
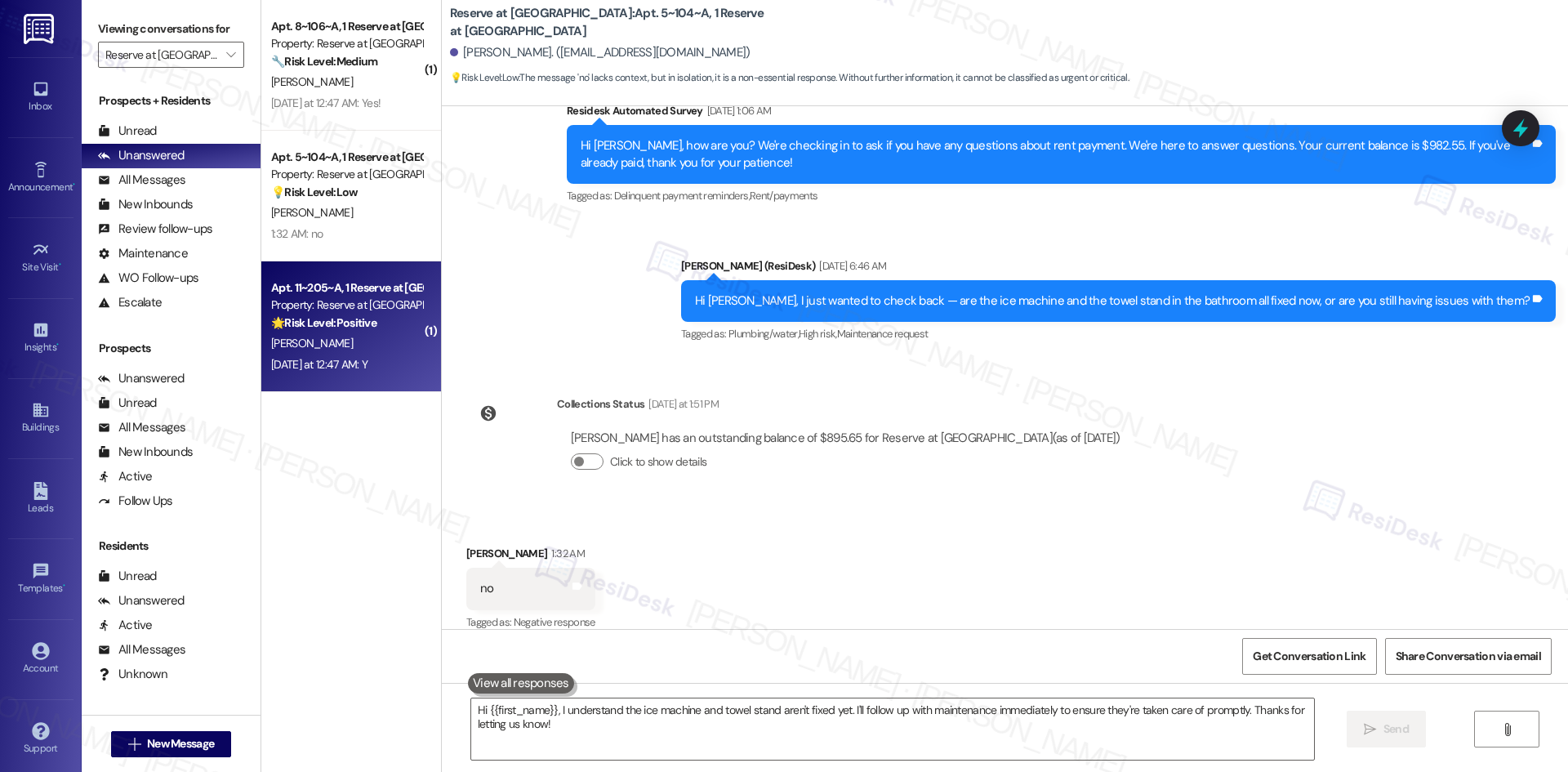
type textarea "Fetching suggested responses. Please feel free to read through the conversation…"
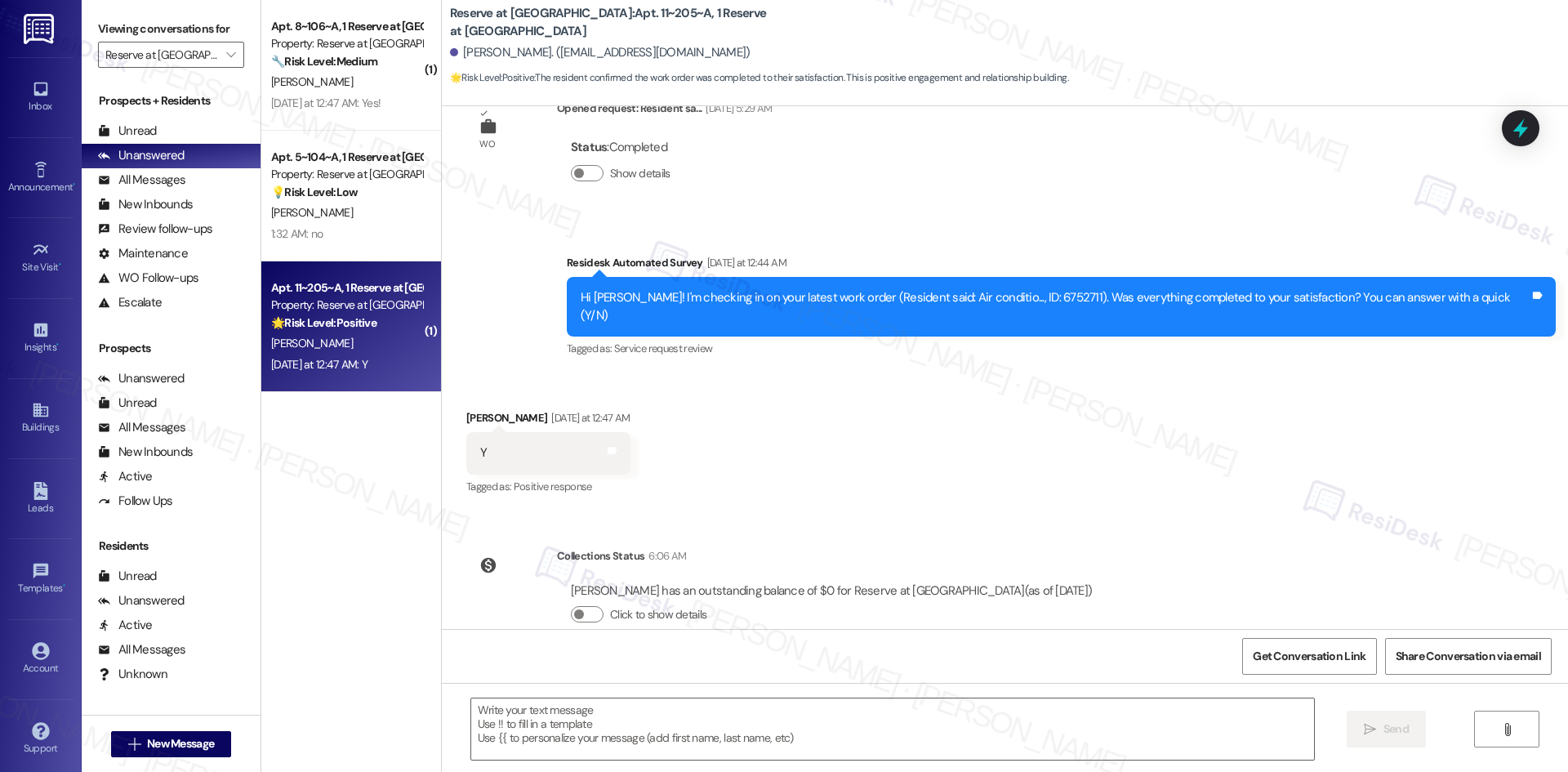
scroll to position [650, 0]
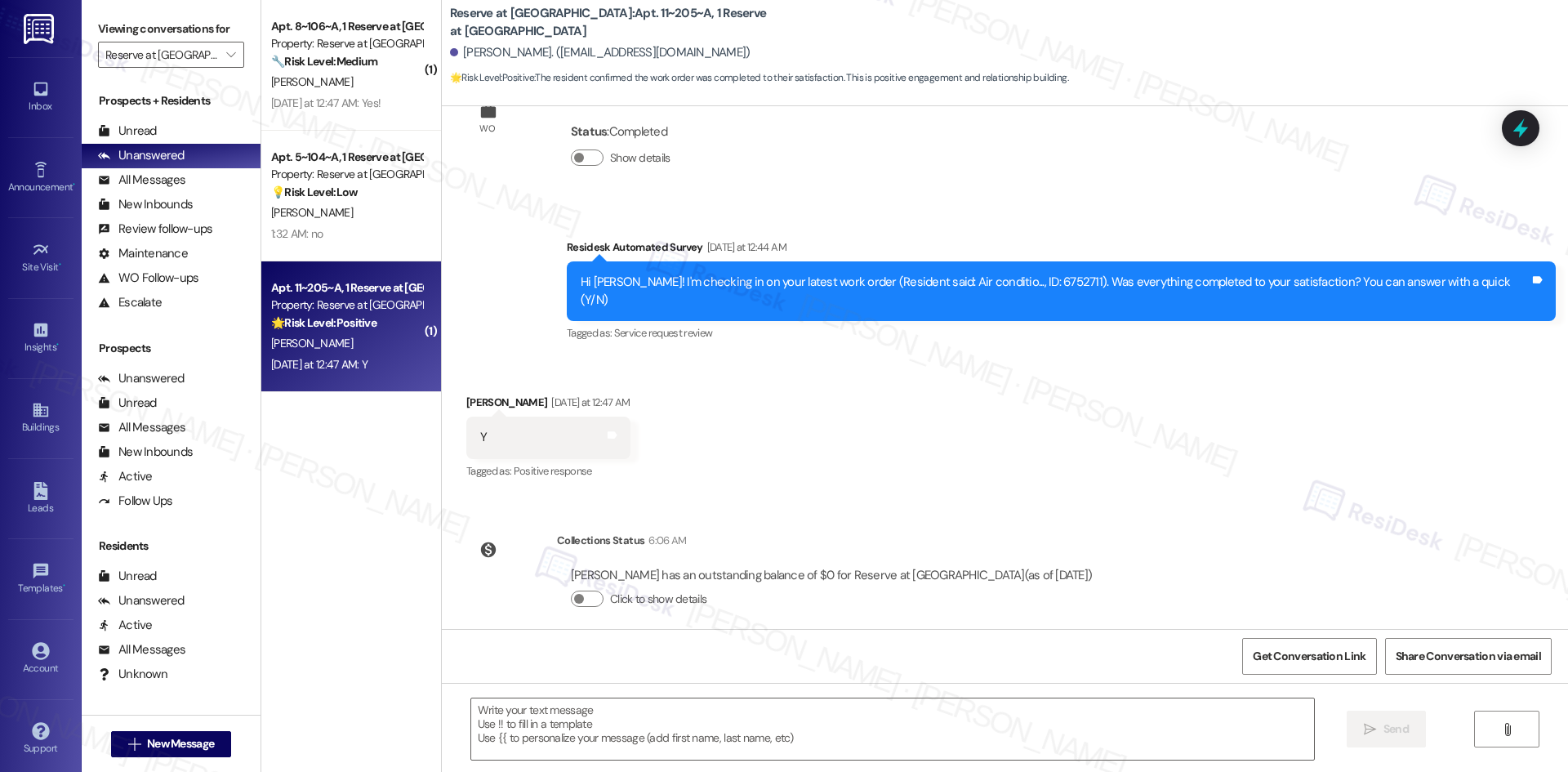
click at [813, 406] on div "Received via SMS [PERSON_NAME] [DATE] at 12:47 AM Y Tags and notes Tagged as: P…" at bounding box center [1004, 425] width 1126 height 138
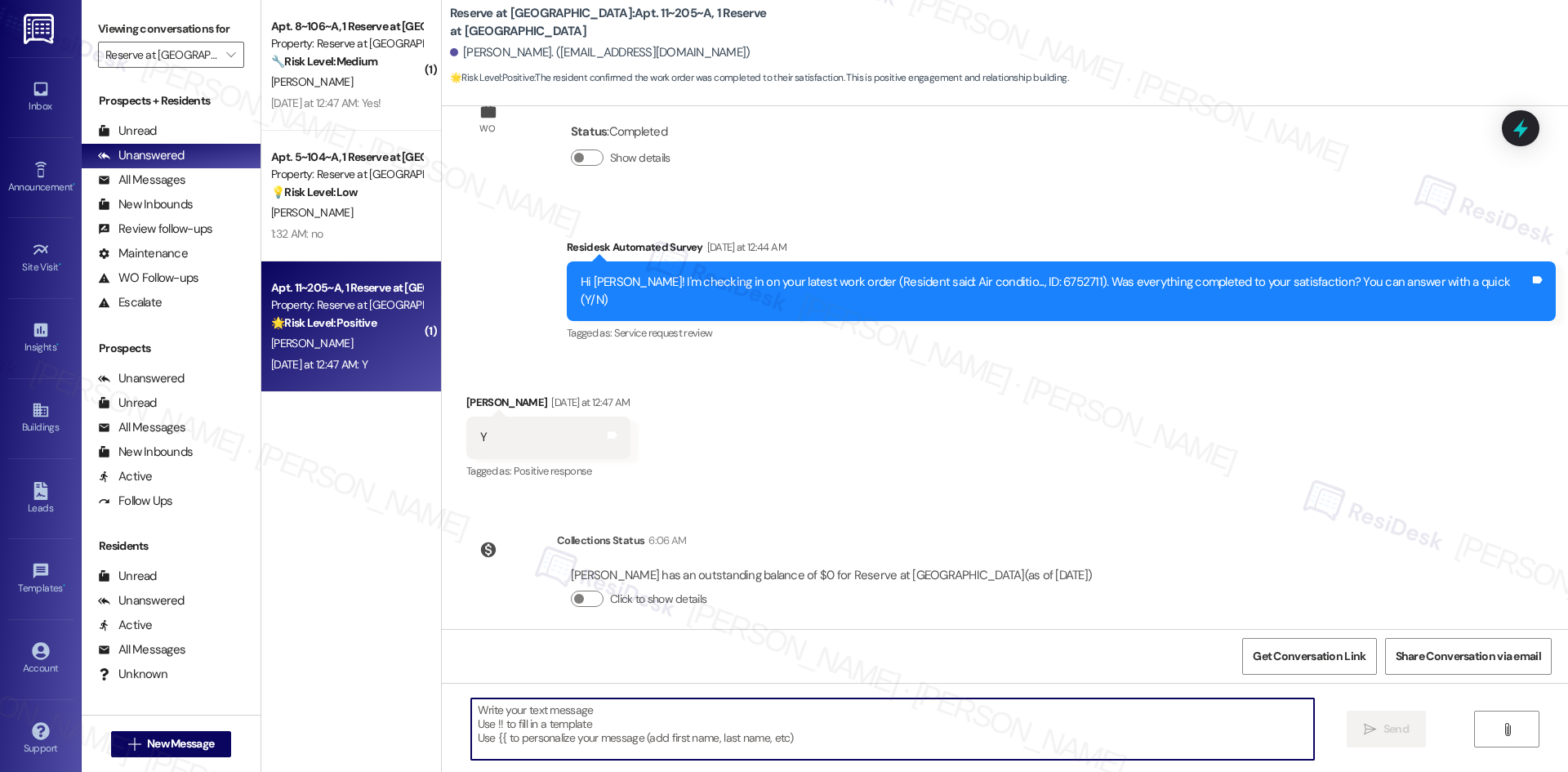
click at [823, 735] on textarea at bounding box center [892, 729] width 842 height 61
paste textarea "Thank you for confirming! I’m glad to hear everything was completed to your sat…"
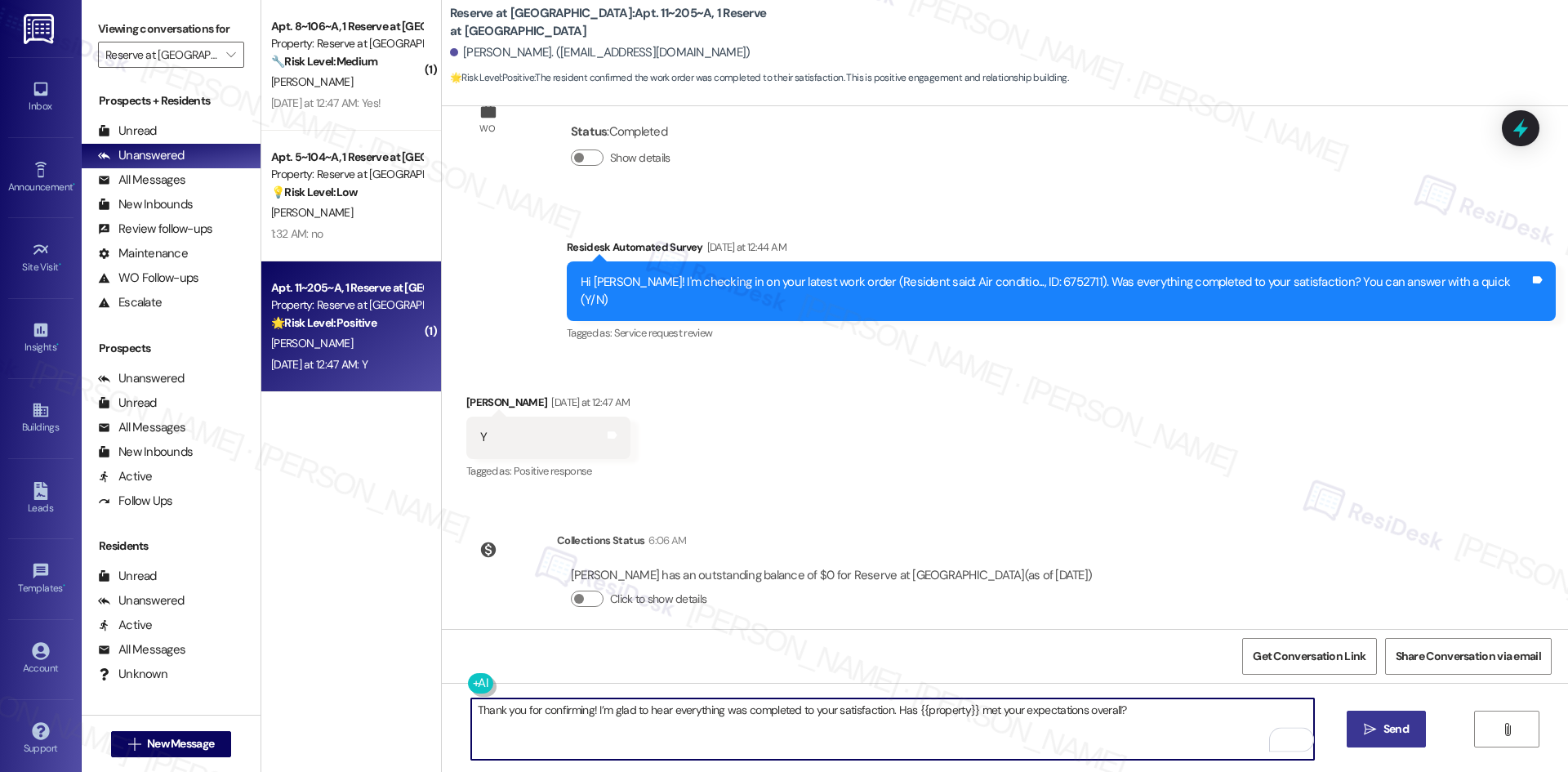
type textarea "Thank you for confirming! I’m glad to hear everything was completed to your sat…"
click at [1376, 733] on span " Send" at bounding box center [1386, 729] width 51 height 17
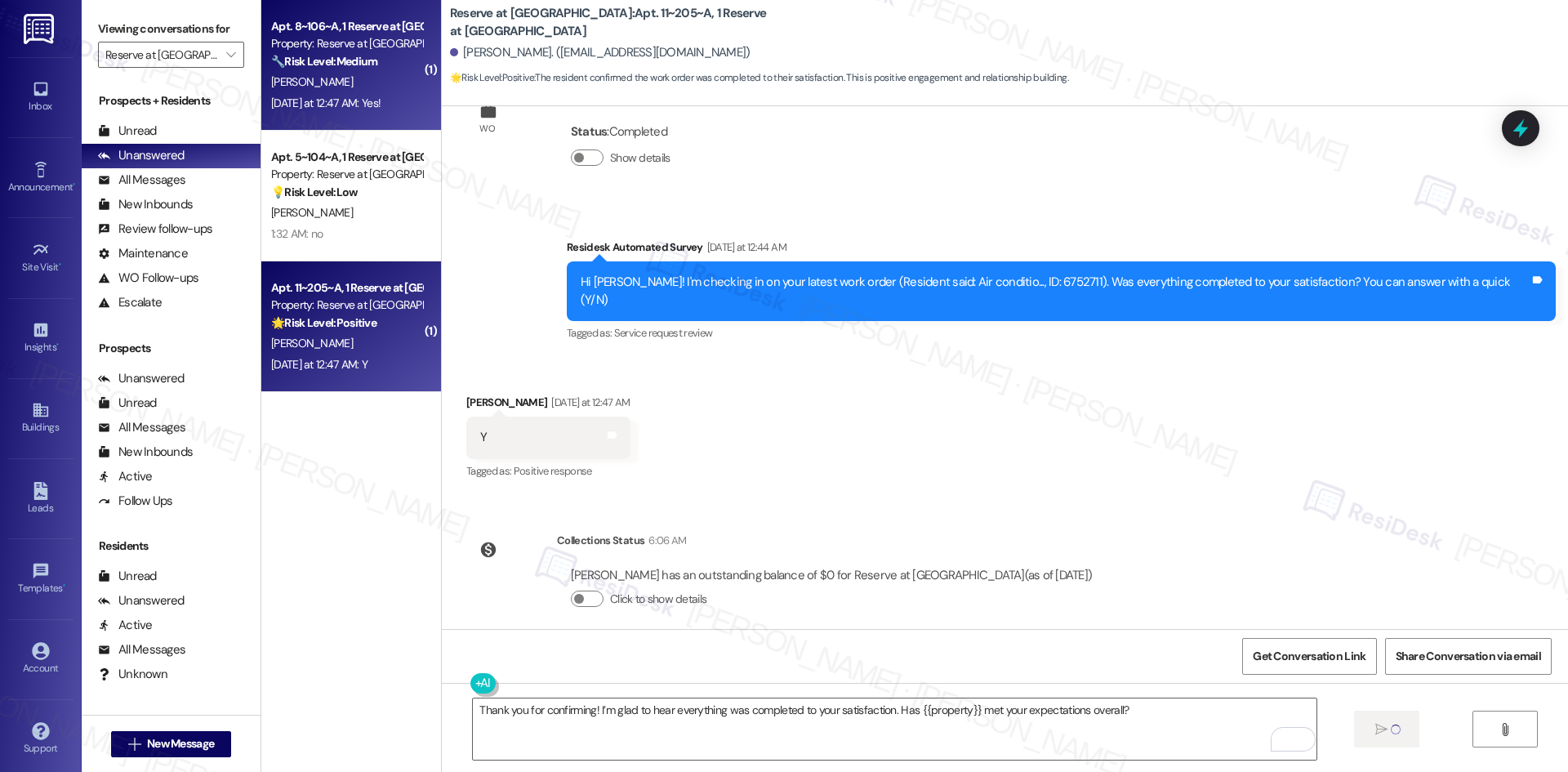
click at [343, 86] on div "[PERSON_NAME]" at bounding box center [346, 82] width 154 height 21
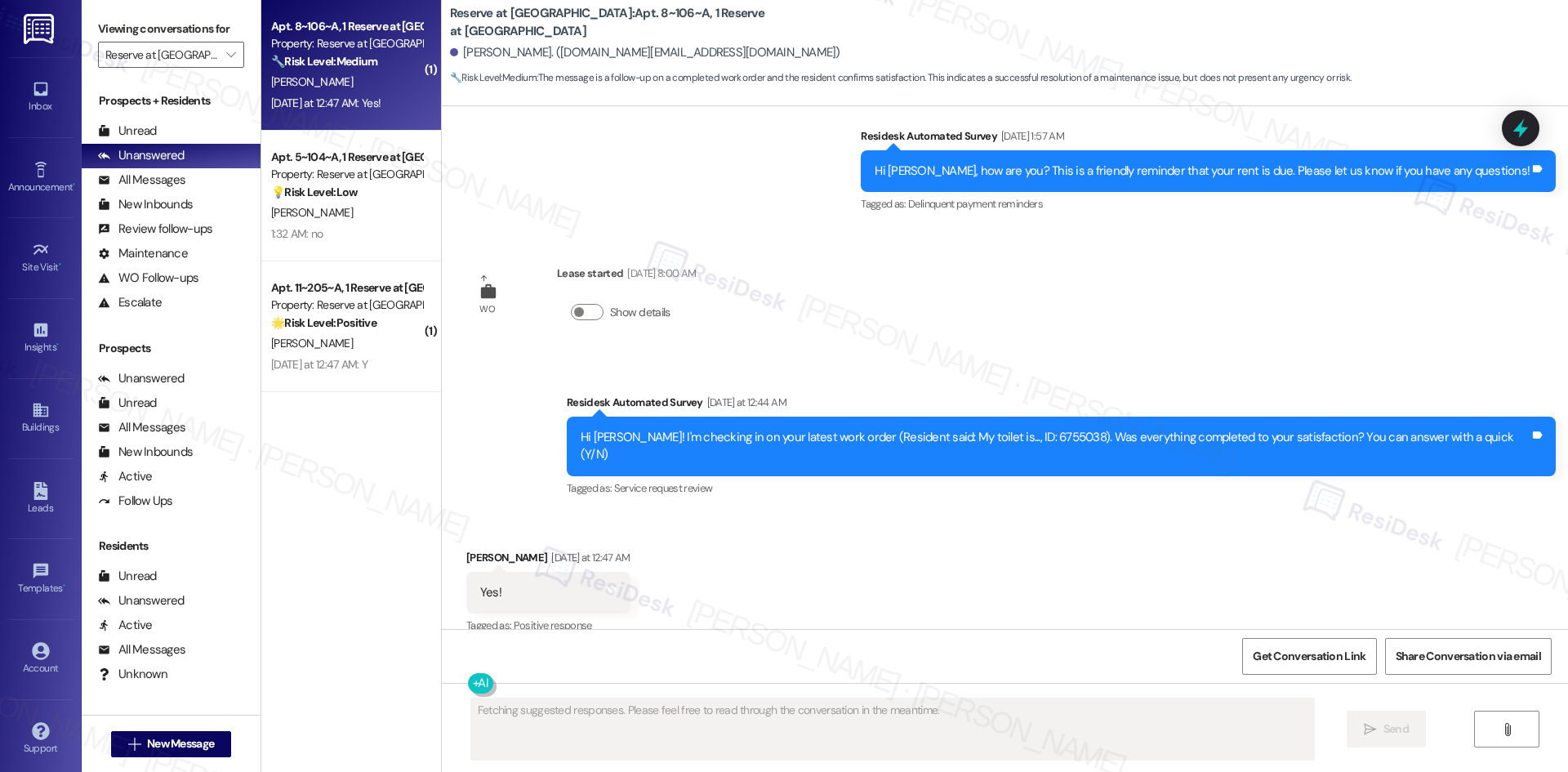
scroll to position [1979, 0]
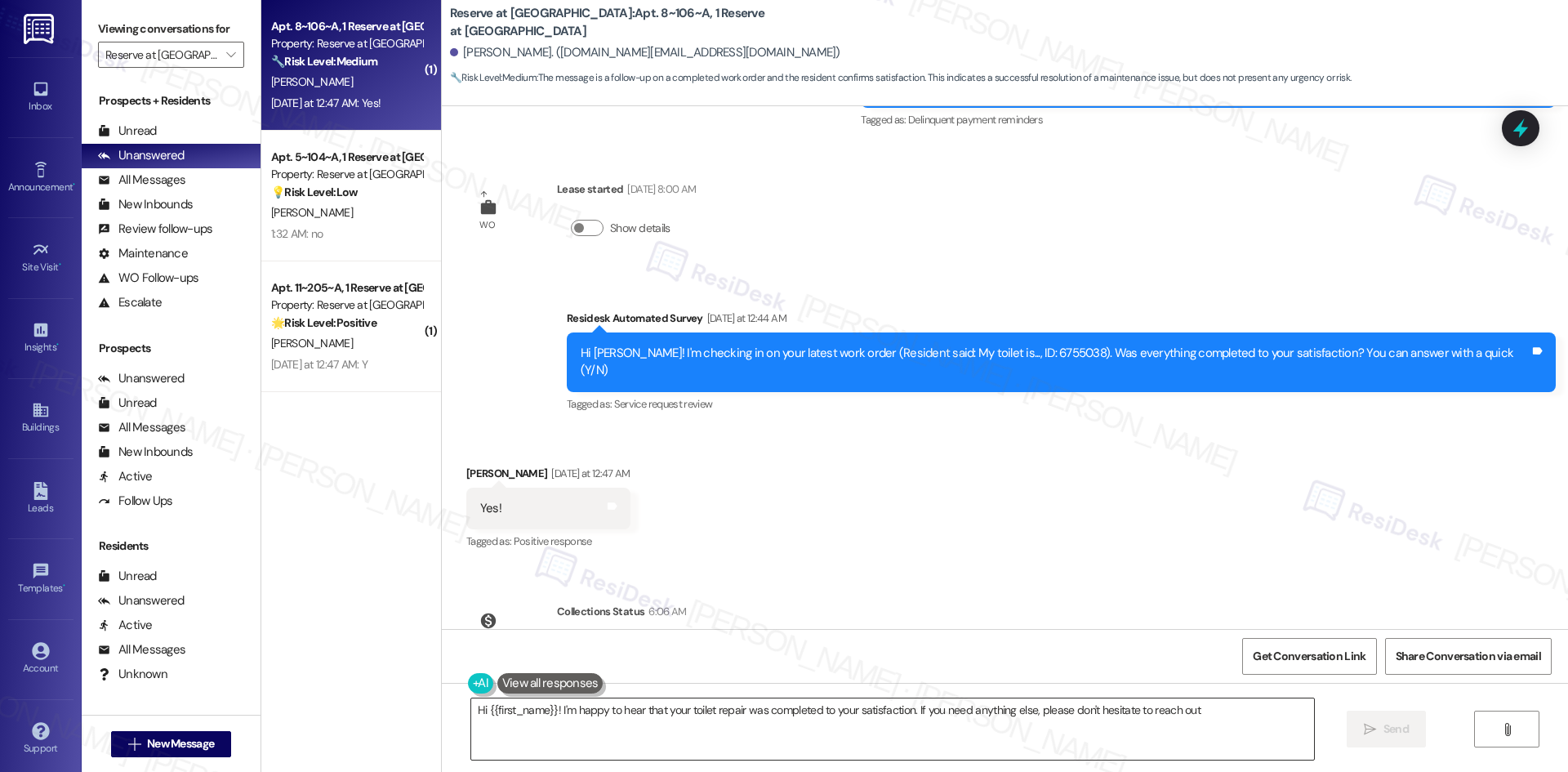
type textarea "Hi {{first_name}}! I'm happy to hear that your toilet repair was completed to y…"
click at [881, 726] on textarea "Hi {{first_name}}! I'm happy to hear that your toilet repair was completed to y…" at bounding box center [892, 729] width 842 height 61
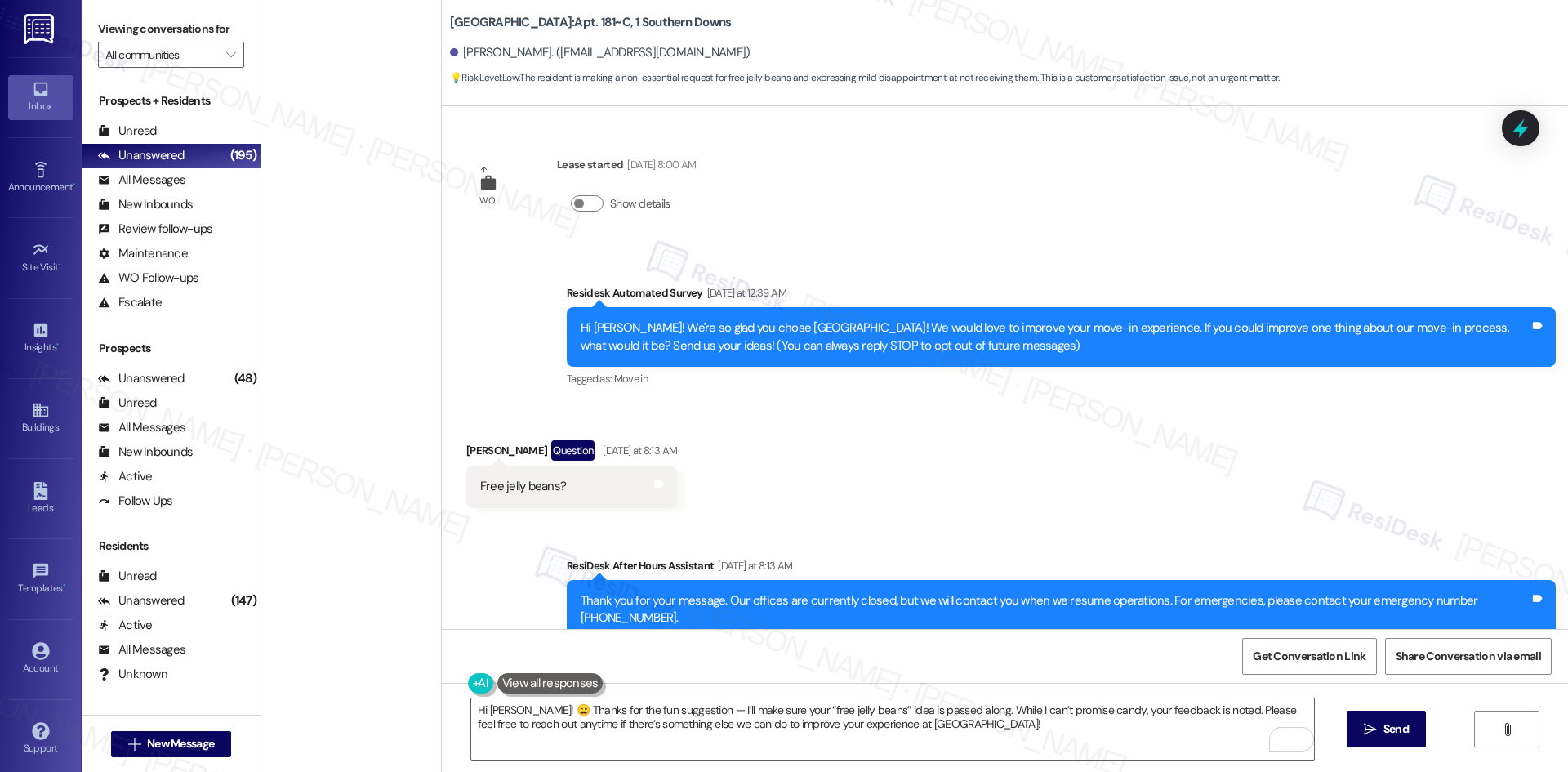
scroll to position [71, 0]
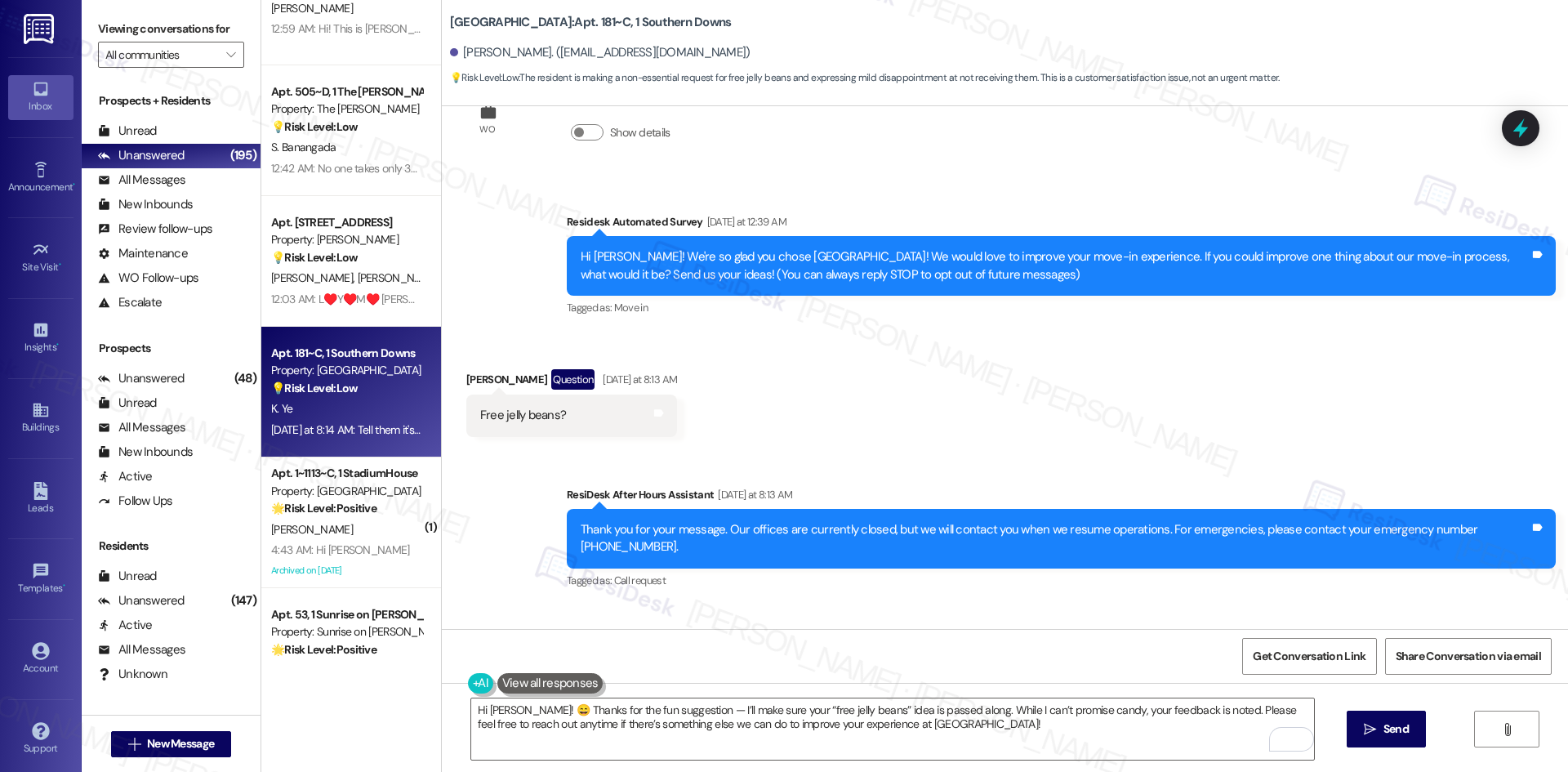
click at [704, 299] on div "Tagged as: Move in Click to highlight conversations about Move in" at bounding box center [1060, 307] width 989 height 24
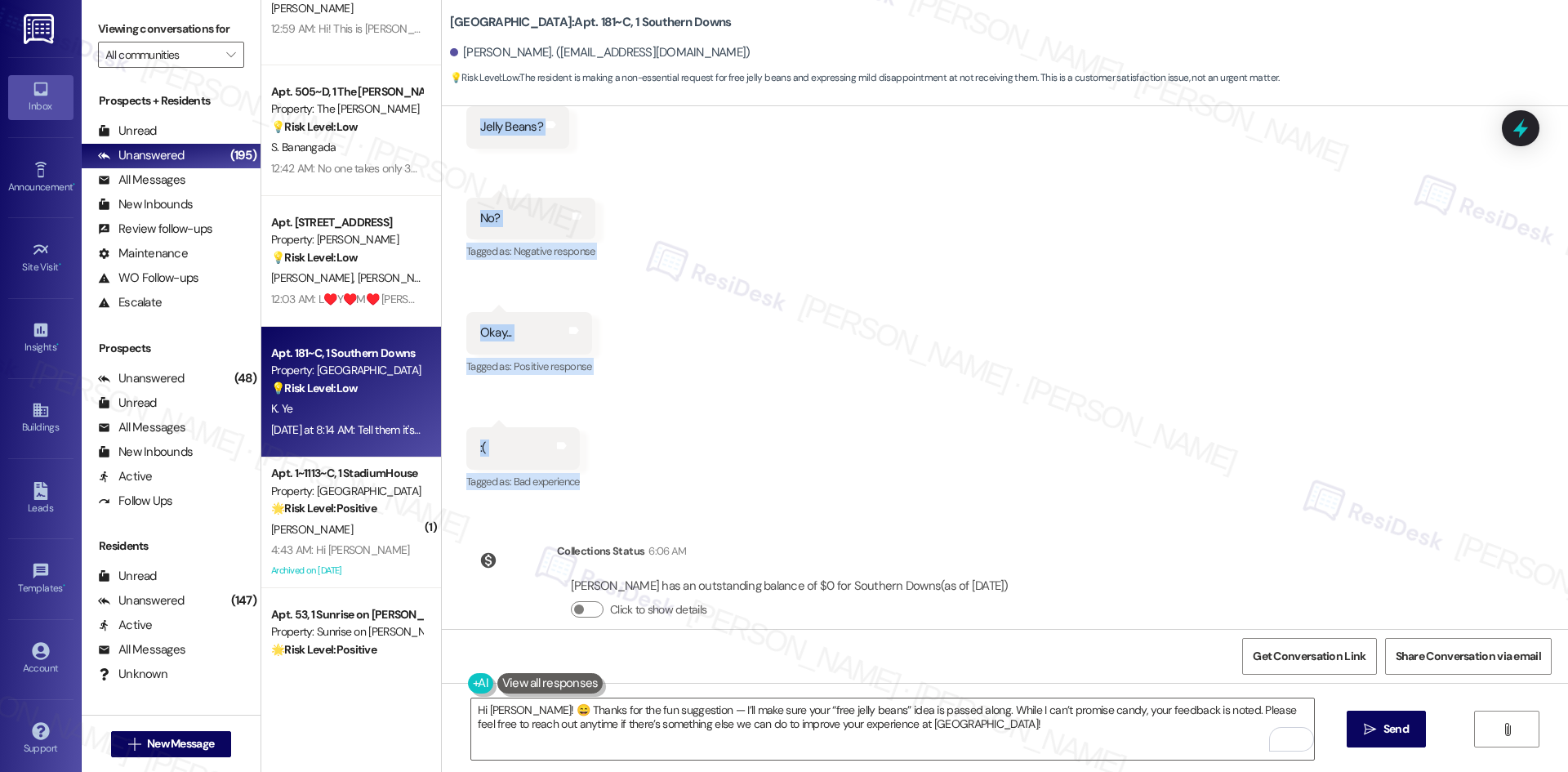
scroll to position [888, 0]
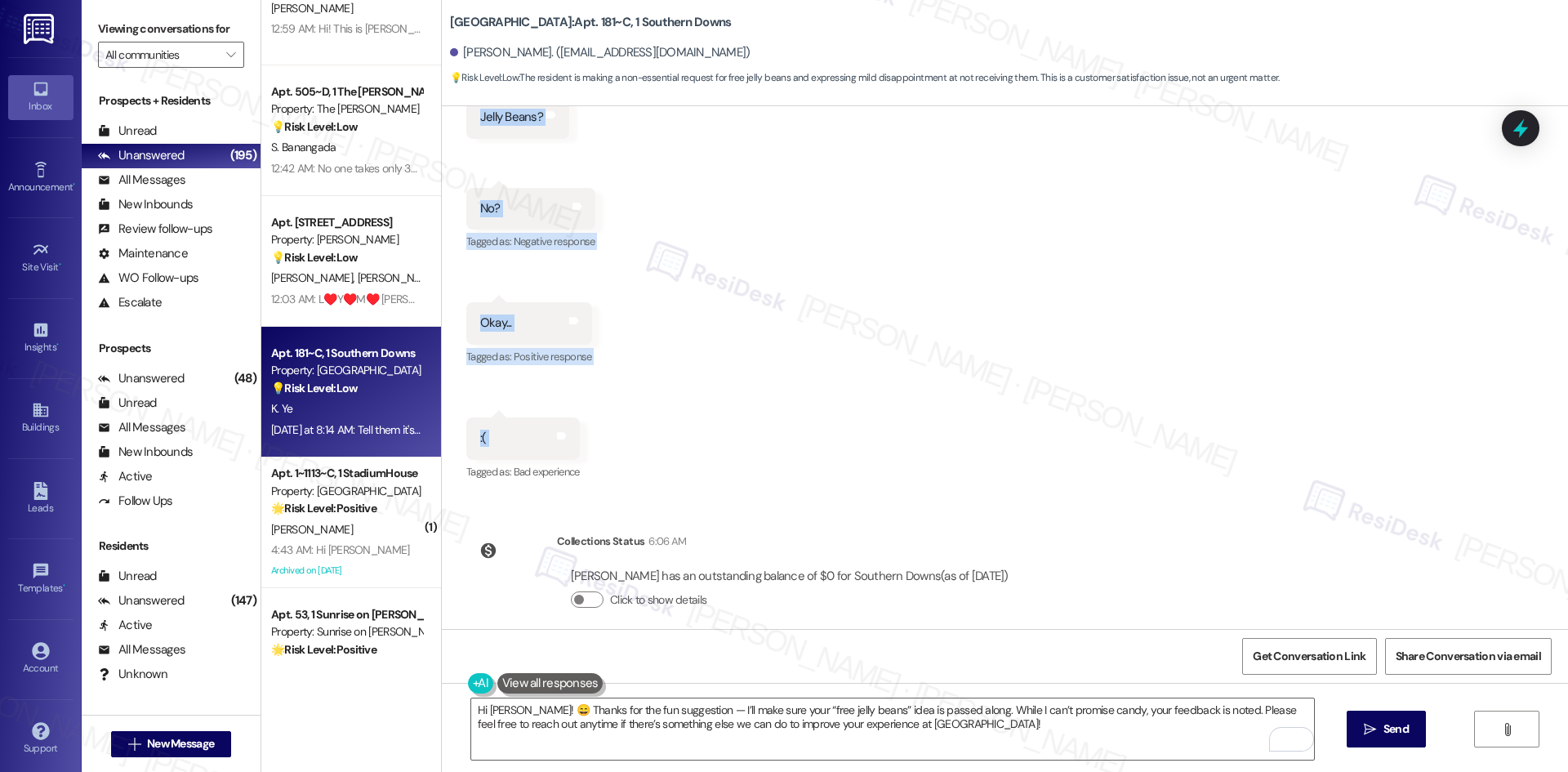
drag, startPoint x: 545, startPoint y: 215, endPoint x: 672, endPoint y: 425, distance: 245.4
click at [672, 425] on div "WO Lease started [DATE] 8:00 AM Show details Survey, sent via SMS Residesk Auto…" at bounding box center [1004, 367] width 1126 height 523
copy div "Residesk Automated Survey [DATE] at 12:39 AM Hi [PERSON_NAME]! We're so glad yo…"
click at [790, 305] on div "Received via SMS Kenson Ye Neutral [DATE] at 8:14 AM Tell them it's not too lat…" at bounding box center [1004, 141] width 1126 height 708
click at [779, 722] on textarea "Hi [PERSON_NAME]! 😄 Thanks for the fun suggestion — I’ll make sure your “free j…" at bounding box center [892, 729] width 842 height 61
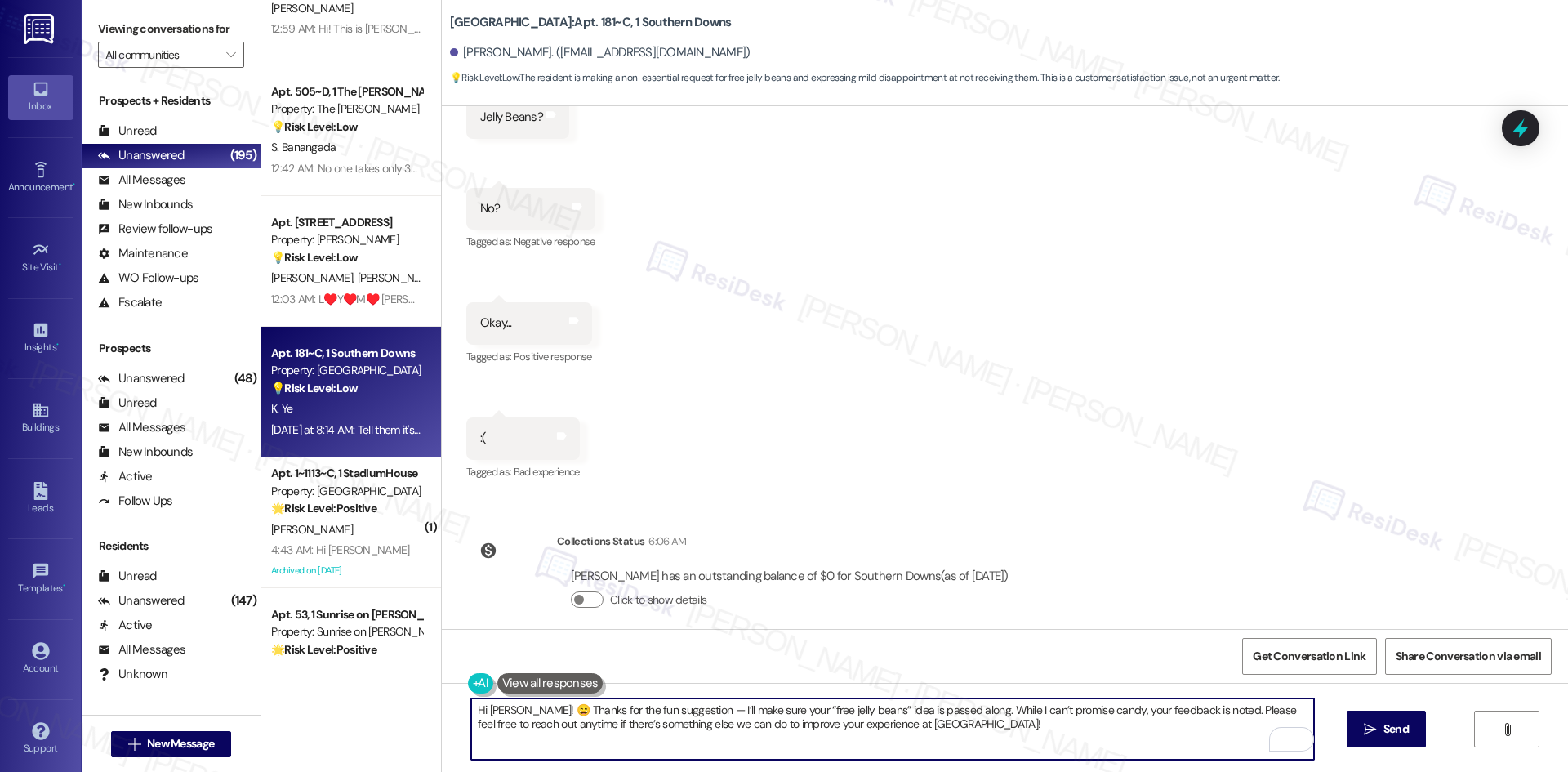
paste textarea "pass along your “free jelly beans” idea. While I can’t promise candy, your feed…"
type textarea "Hi [PERSON_NAME]! 😄 Thanks for the fun suggestion — I’ll pass along your “free …"
click at [1373, 737] on span " Send" at bounding box center [1386, 729] width 51 height 17
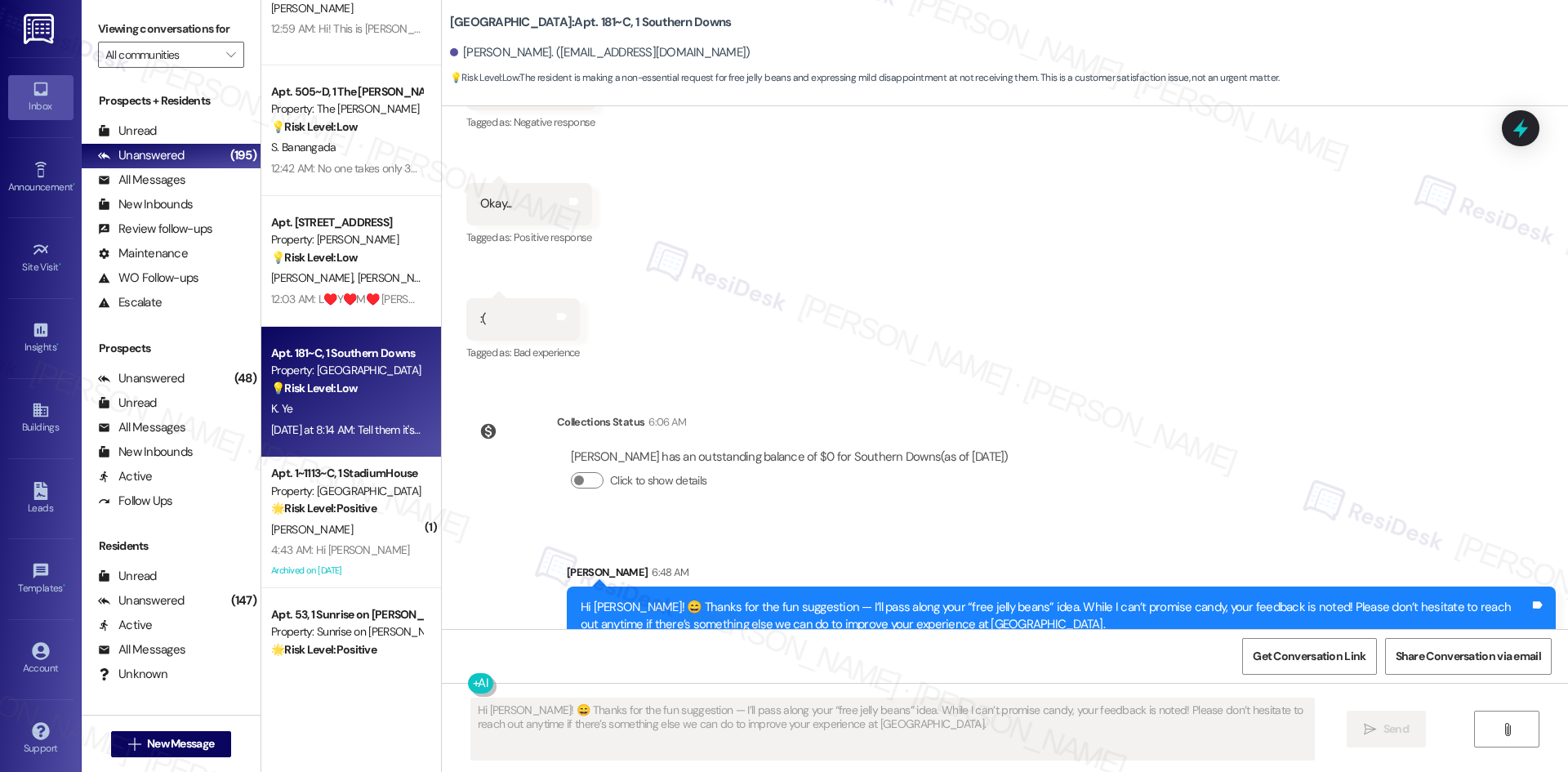
scroll to position [1020, 0]
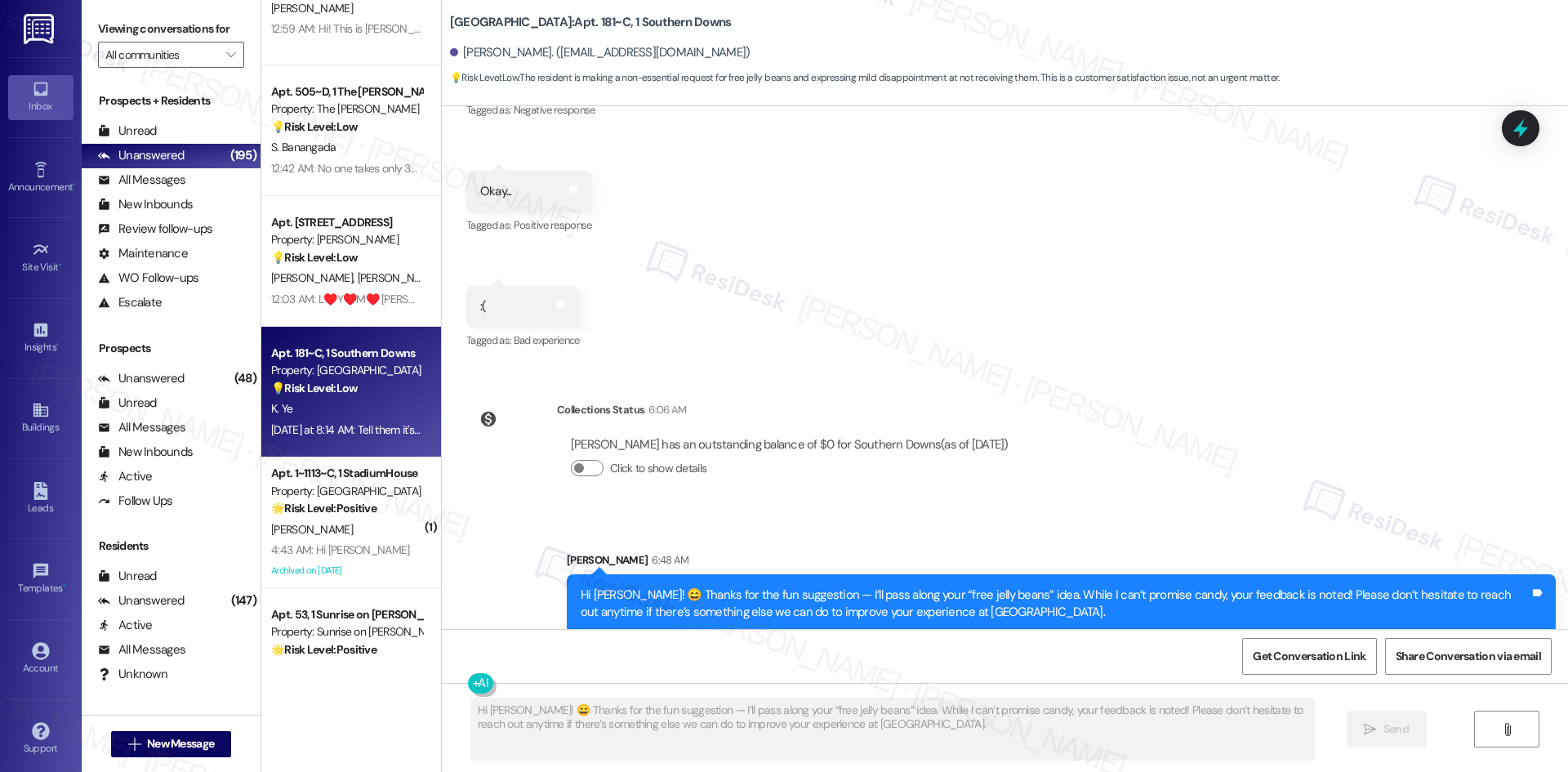
click at [1218, 485] on div "WO Lease started [DATE] 8:00 AM Show details Survey, sent via SMS Residesk Auto…" at bounding box center [1004, 367] width 1126 height 523
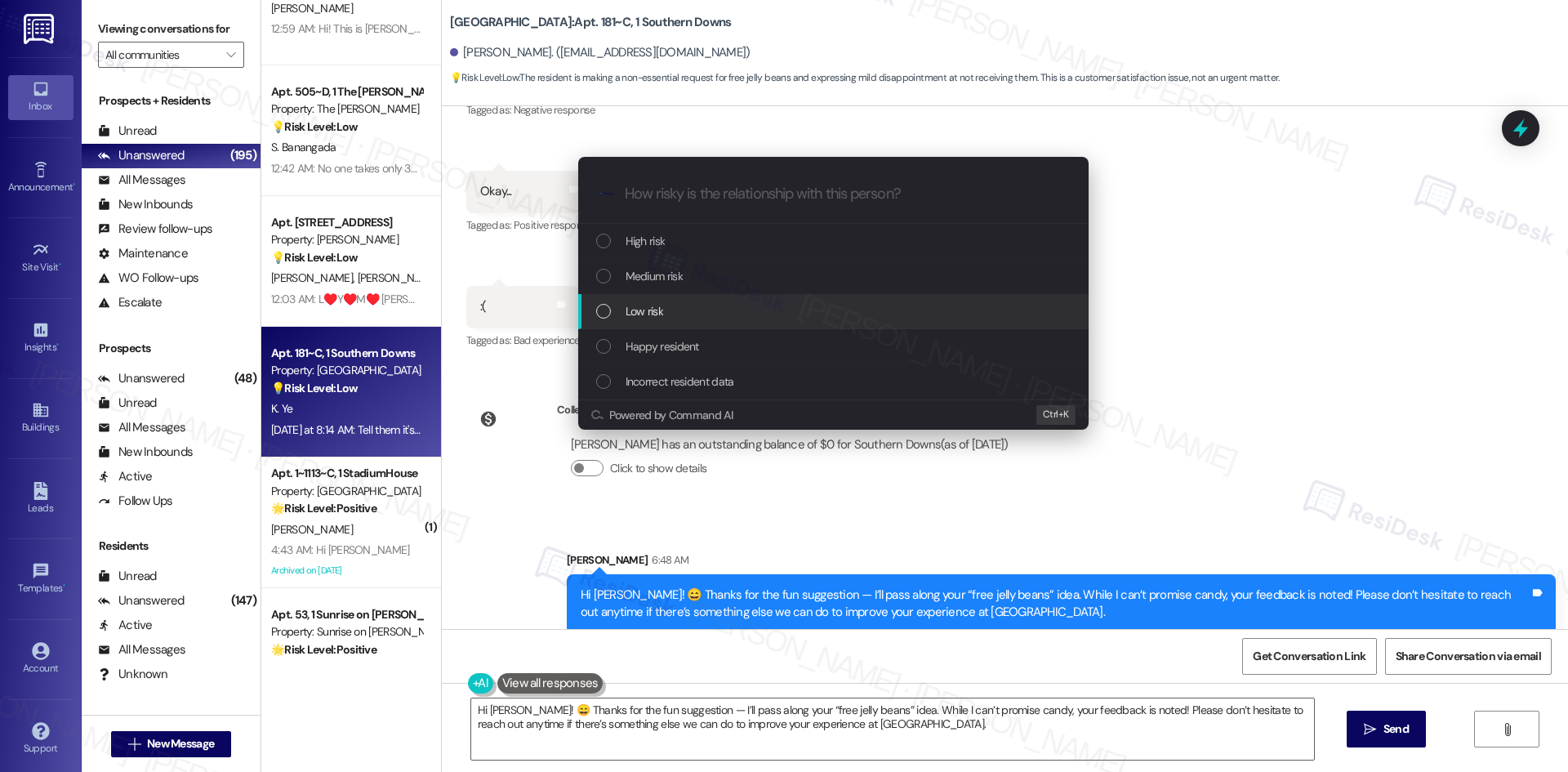
click at [663, 305] on span "Low risk" at bounding box center [644, 311] width 37 height 18
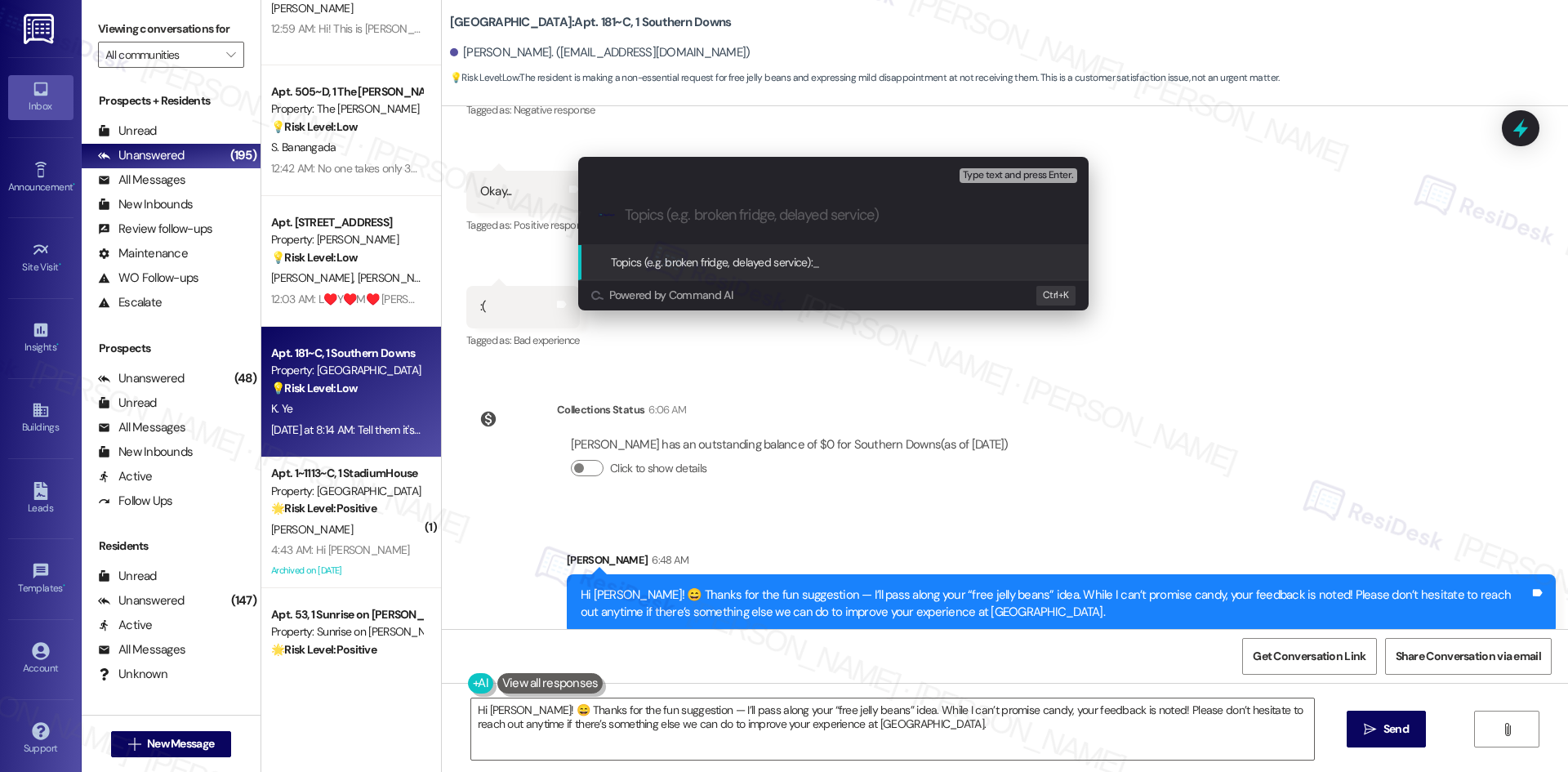
click at [666, 214] on input "Topics (e.g. broken fridge, delayed service)" at bounding box center [846, 214] width 444 height 17
paste input "Resident Feedback – Lighthearted Move-In Suggestion (“Free Jelly Beans”)"
type input "Resident Feedback – Lighthearted Move-In Suggestion (“Free Jelly Beans”)"
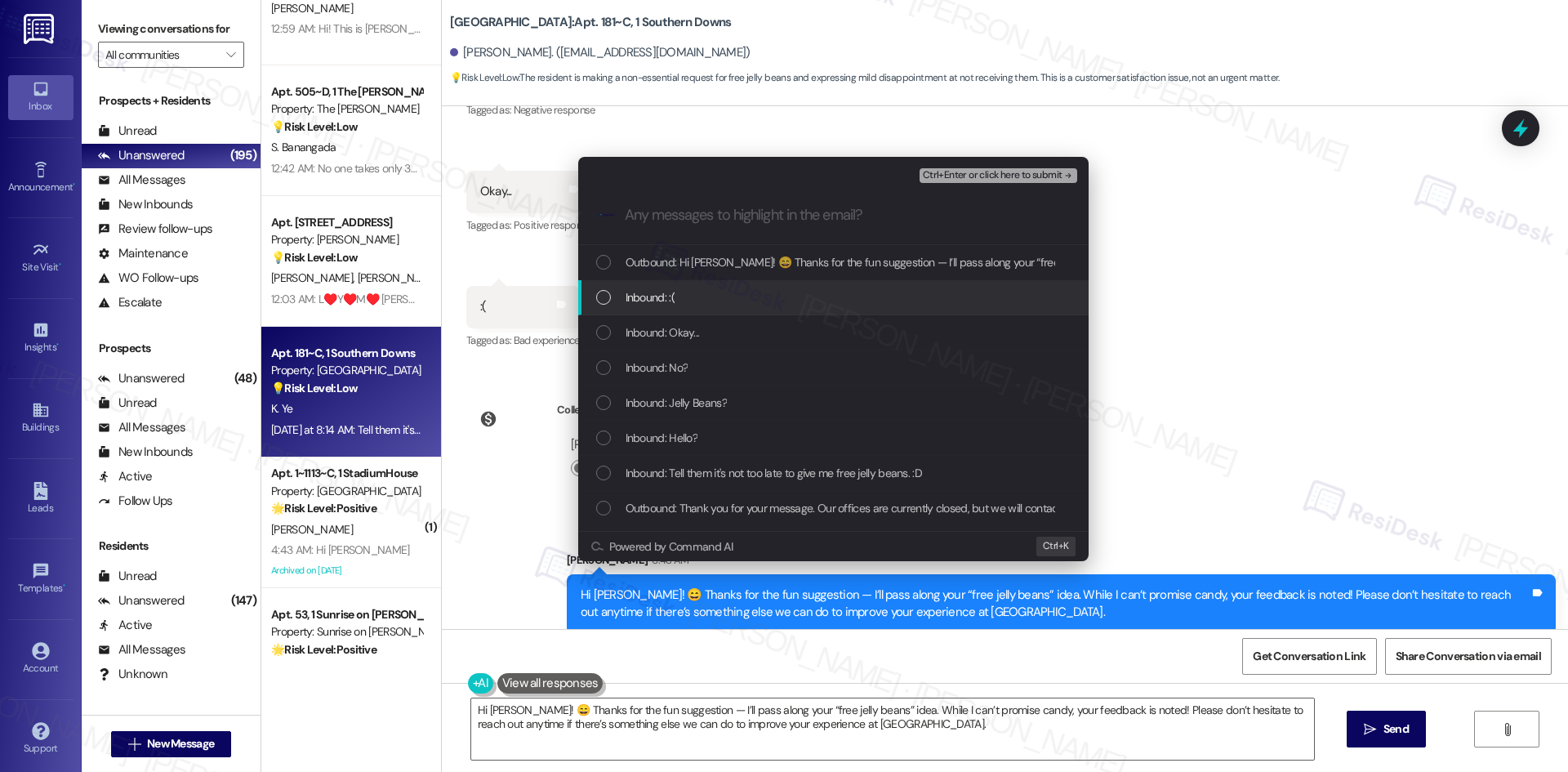
click at [744, 297] on div "Inbound: :(" at bounding box center [835, 298] width 478 height 18
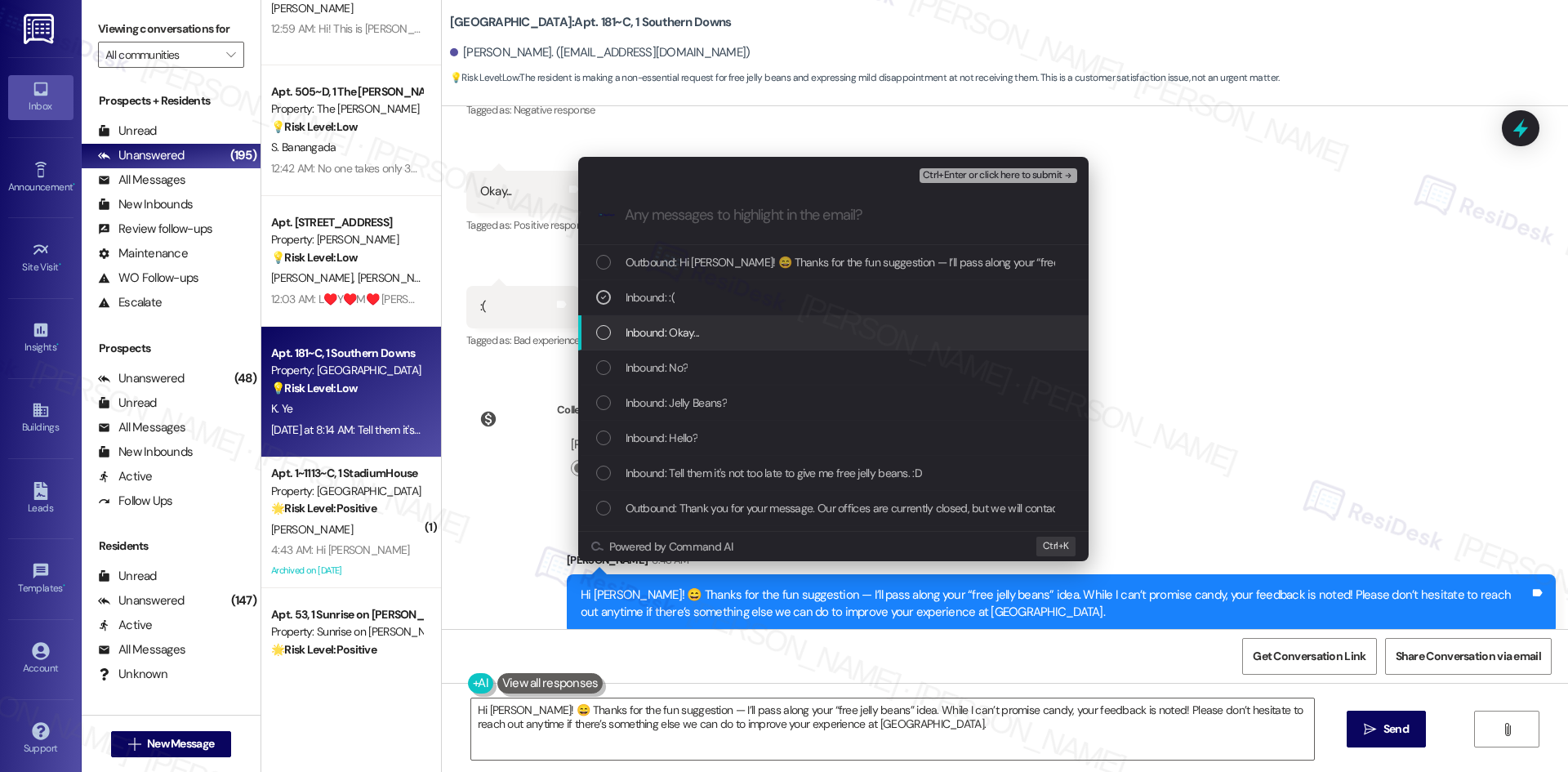
click at [735, 332] on div "Inbound: Okay..." at bounding box center [835, 332] width 478 height 18
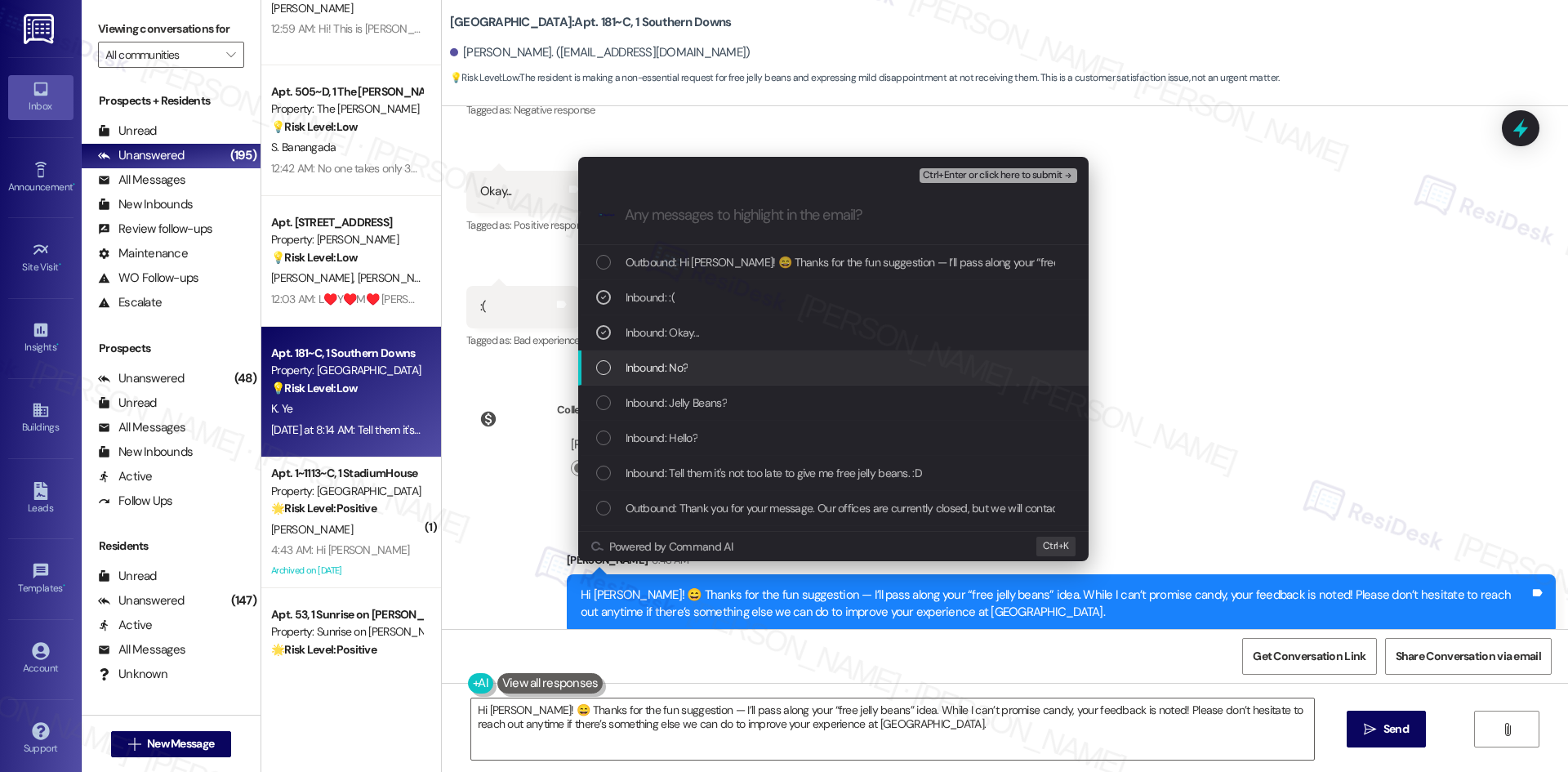
drag, startPoint x: 741, startPoint y: 365, endPoint x: 744, endPoint y: 379, distance: 14.3
click at [740, 369] on div "Inbound: No?" at bounding box center [835, 367] width 478 height 18
drag, startPoint x: 749, startPoint y: 403, endPoint x: 749, endPoint y: 418, distance: 15.0
click at [749, 406] on div "Inbound: Jelly Beans?" at bounding box center [835, 403] width 478 height 18
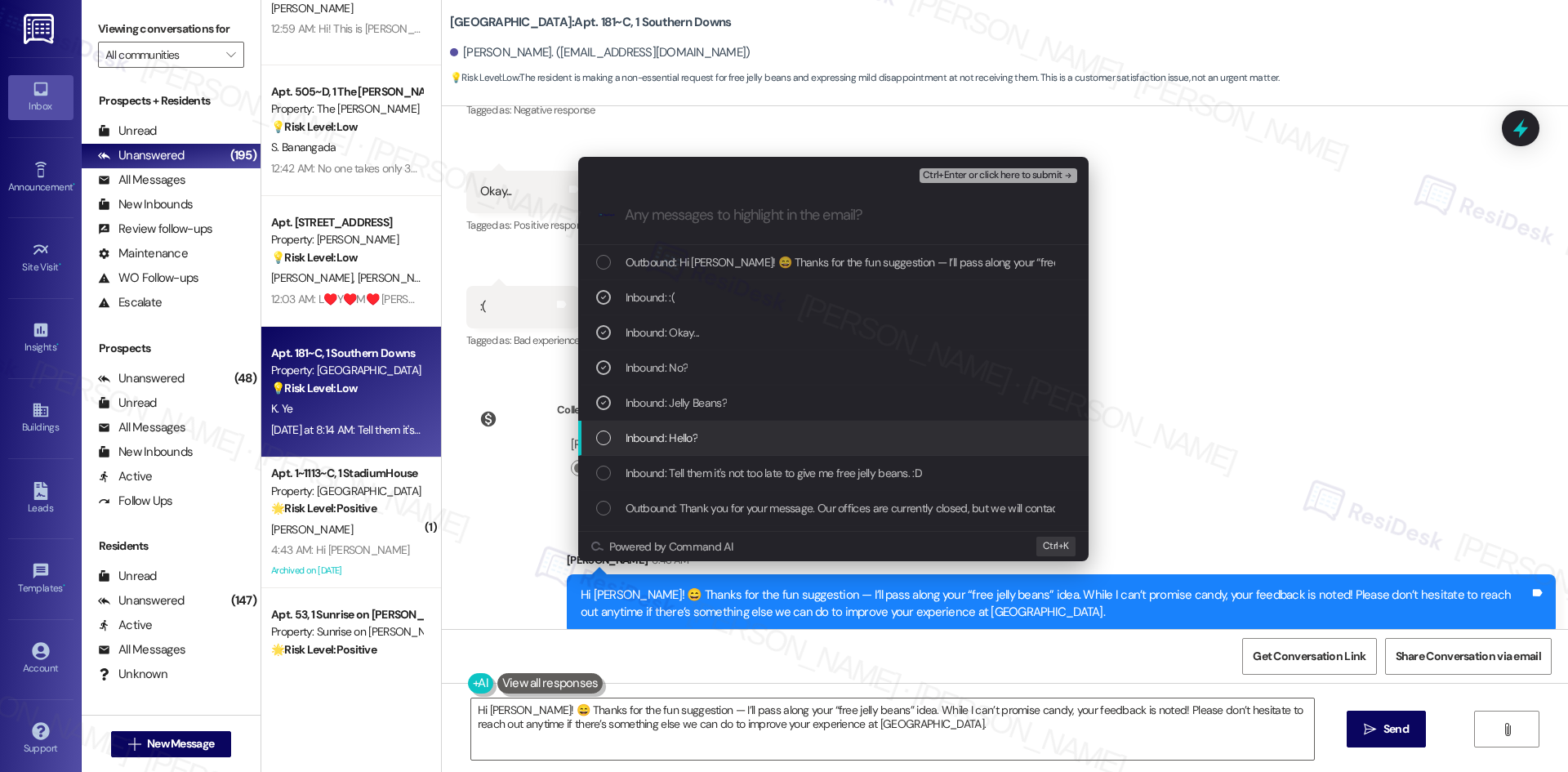
drag, startPoint x: 745, startPoint y: 425, endPoint x: 740, endPoint y: 444, distance: 19.6
click at [742, 436] on div "Inbound: Hello?" at bounding box center [834, 438] width 511 height 35
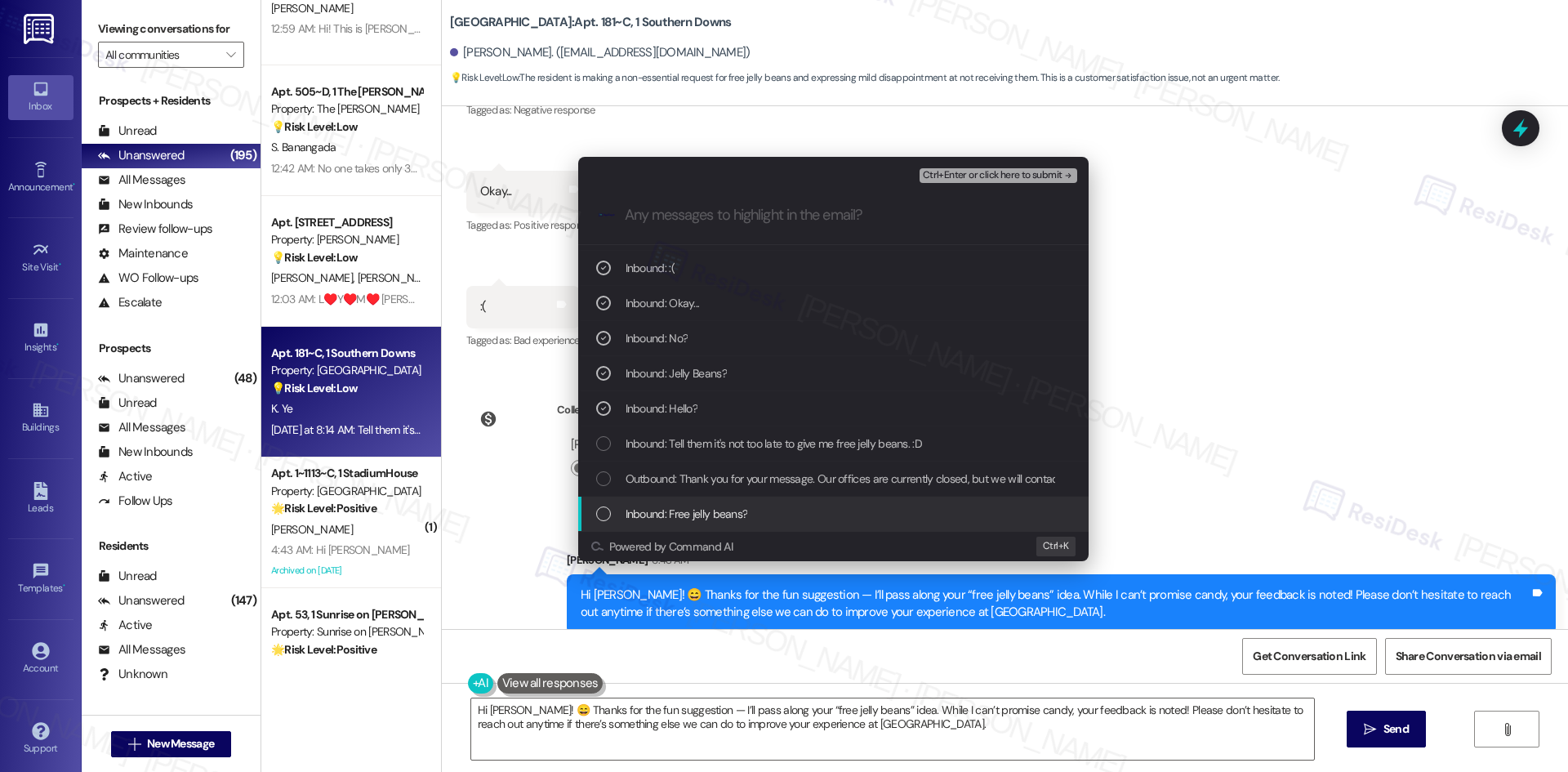
scroll to position [100, 0]
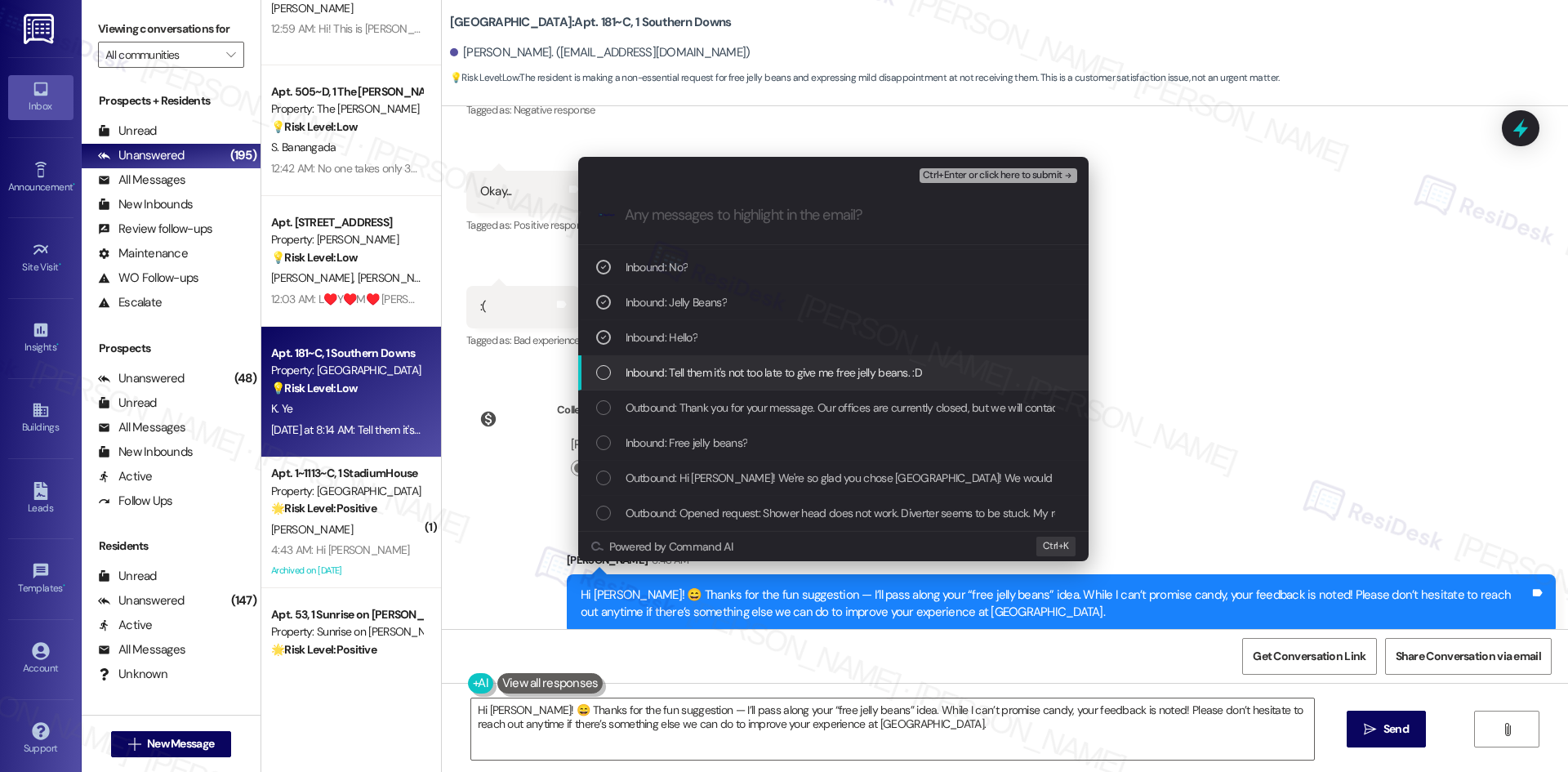
click at [735, 375] on span "Inbound: Tell them it's not too late to give me free jelly beans. :D" at bounding box center [774, 372] width 297 height 18
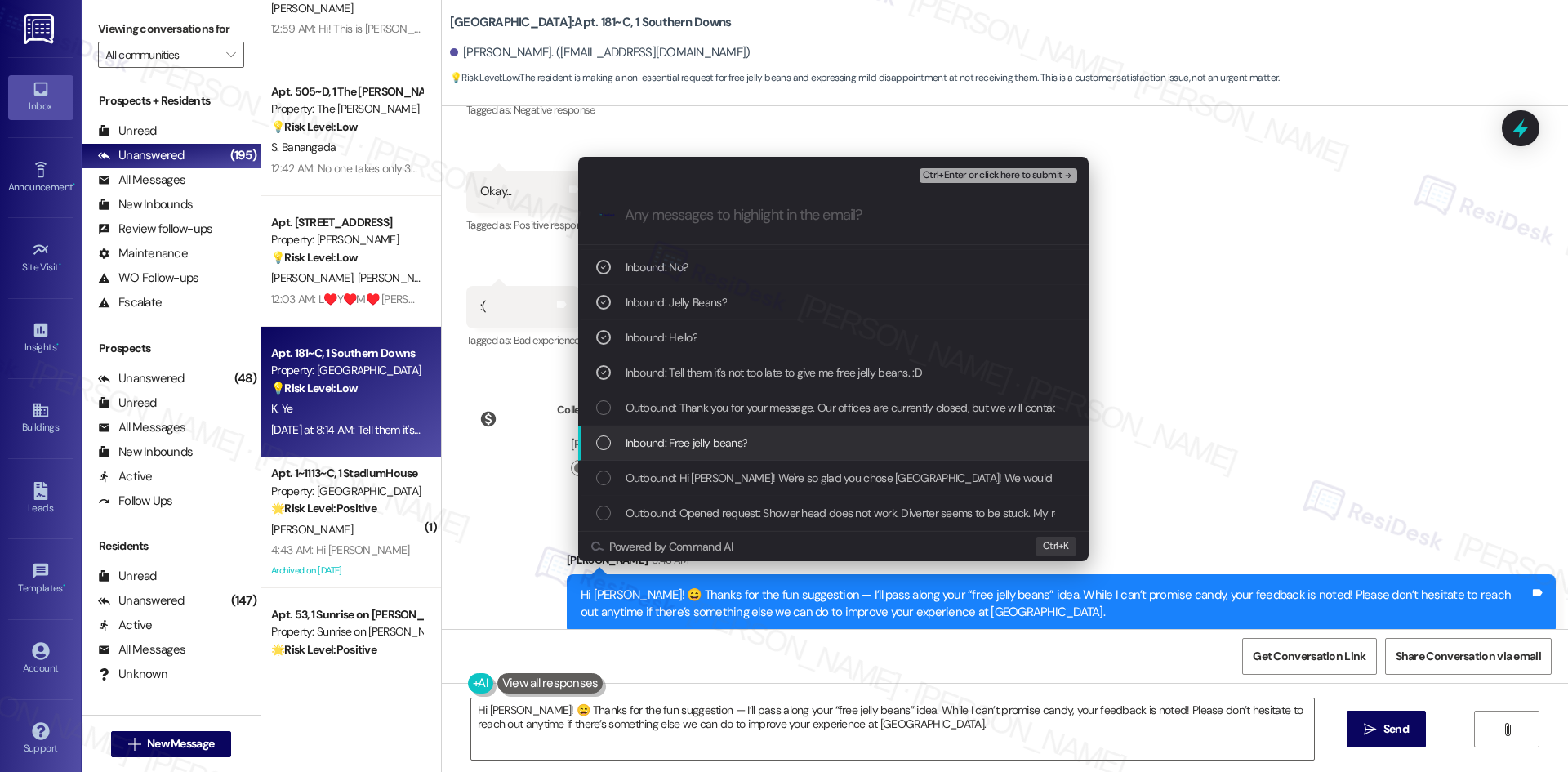
click at [766, 455] on div "Inbound: Free jelly beans?" at bounding box center [834, 443] width 511 height 35
click at [1051, 175] on span "Ctrl+Enter or click here to submit" at bounding box center [993, 176] width 139 height 12
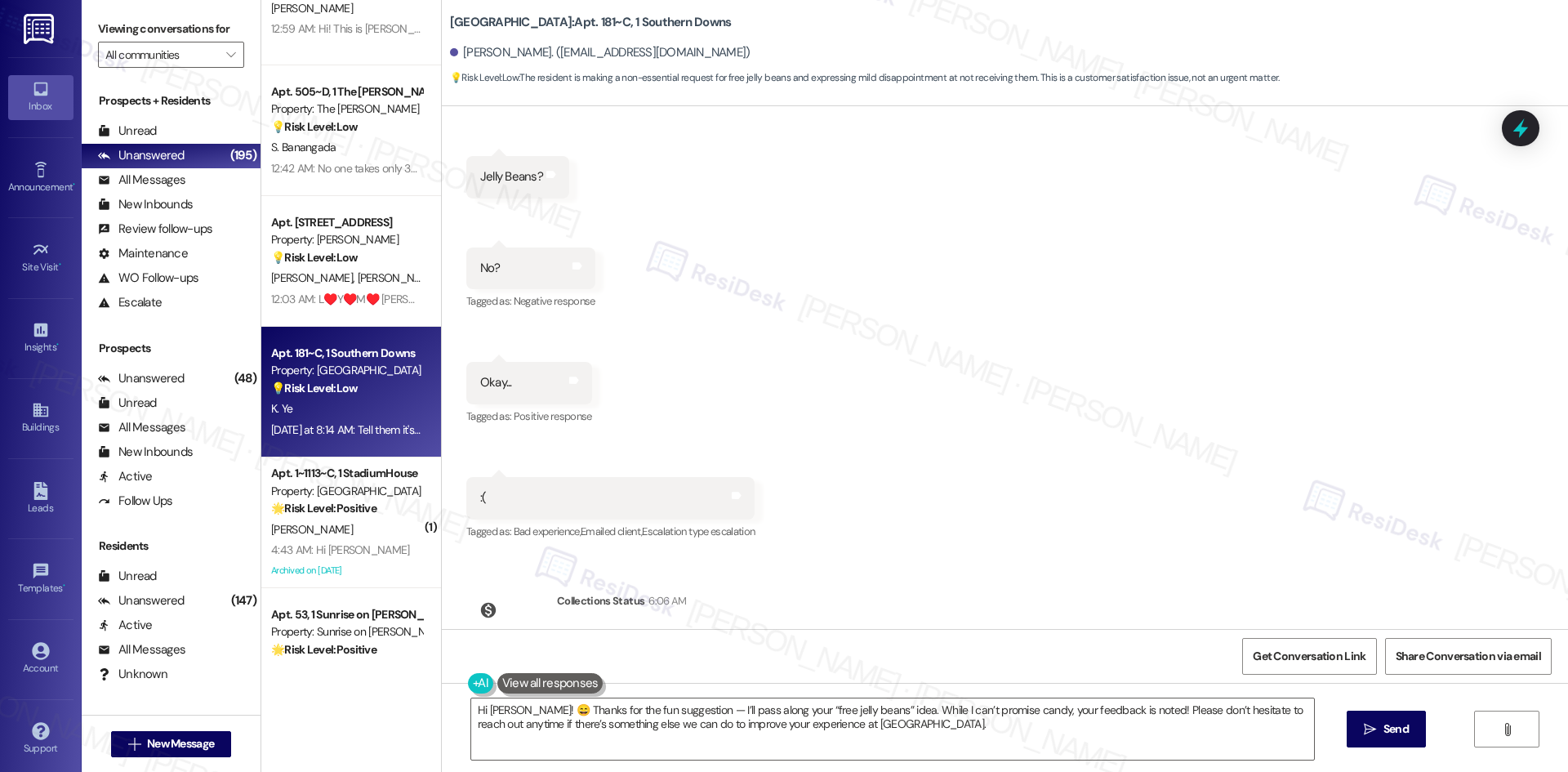
scroll to position [1044, 0]
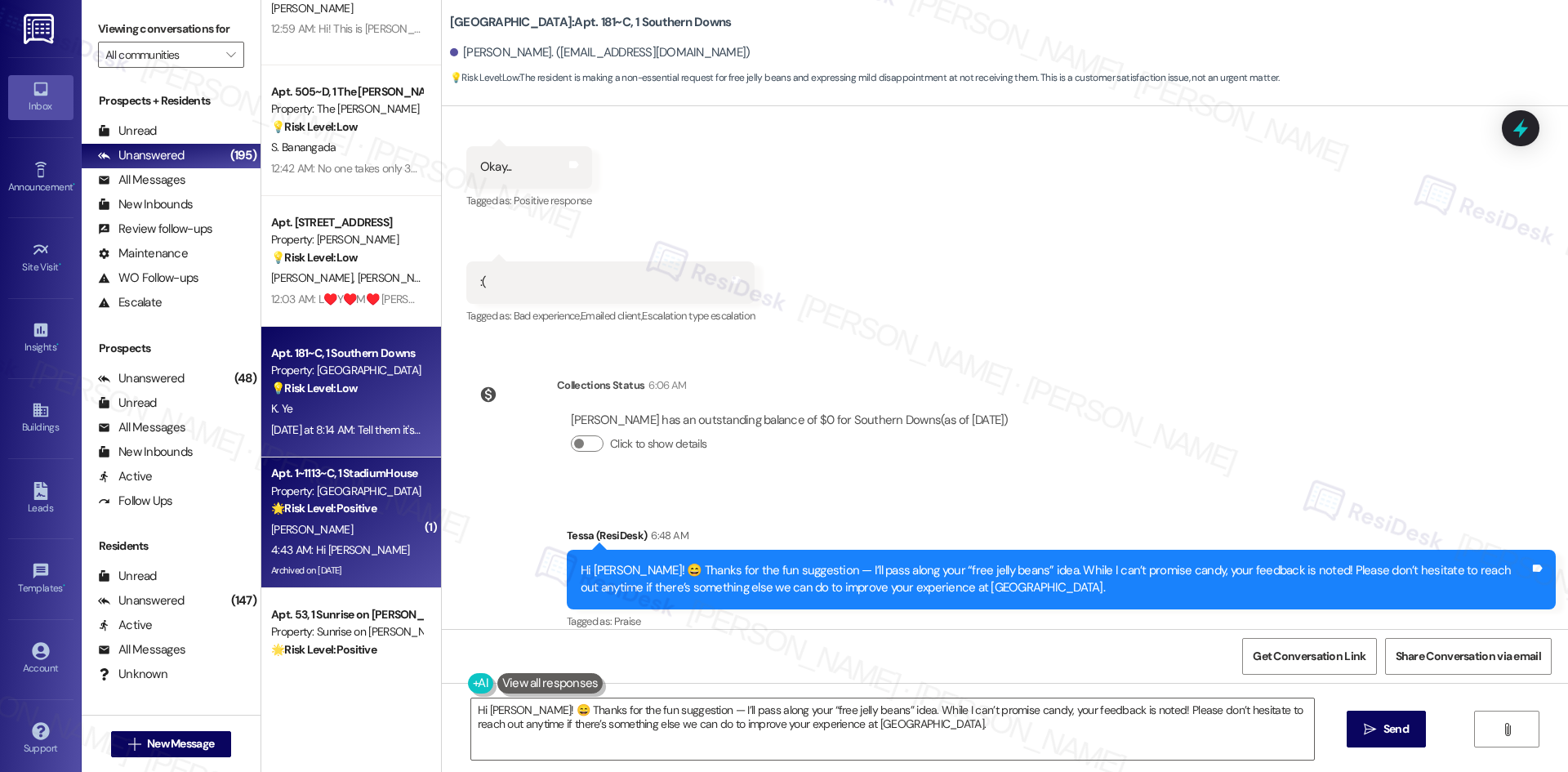
click at [304, 553] on div "4:43 AM: Hi [PERSON_NAME] 4:43 AM: Hi [PERSON_NAME]" at bounding box center [340, 549] width 138 height 15
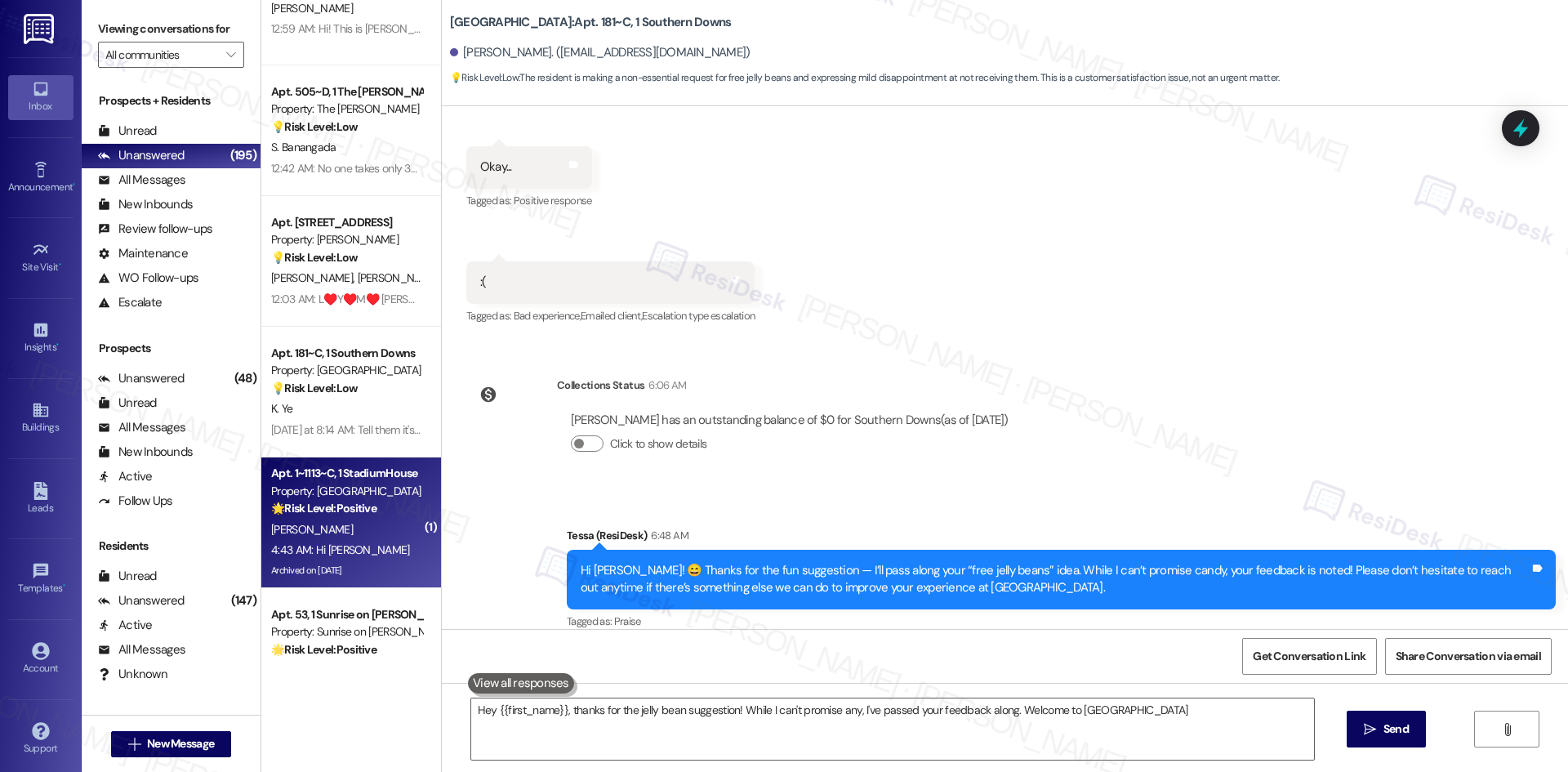
type textarea "Hey {{first_name}}, thanks for the jelly bean suggestion! While I can't promise…"
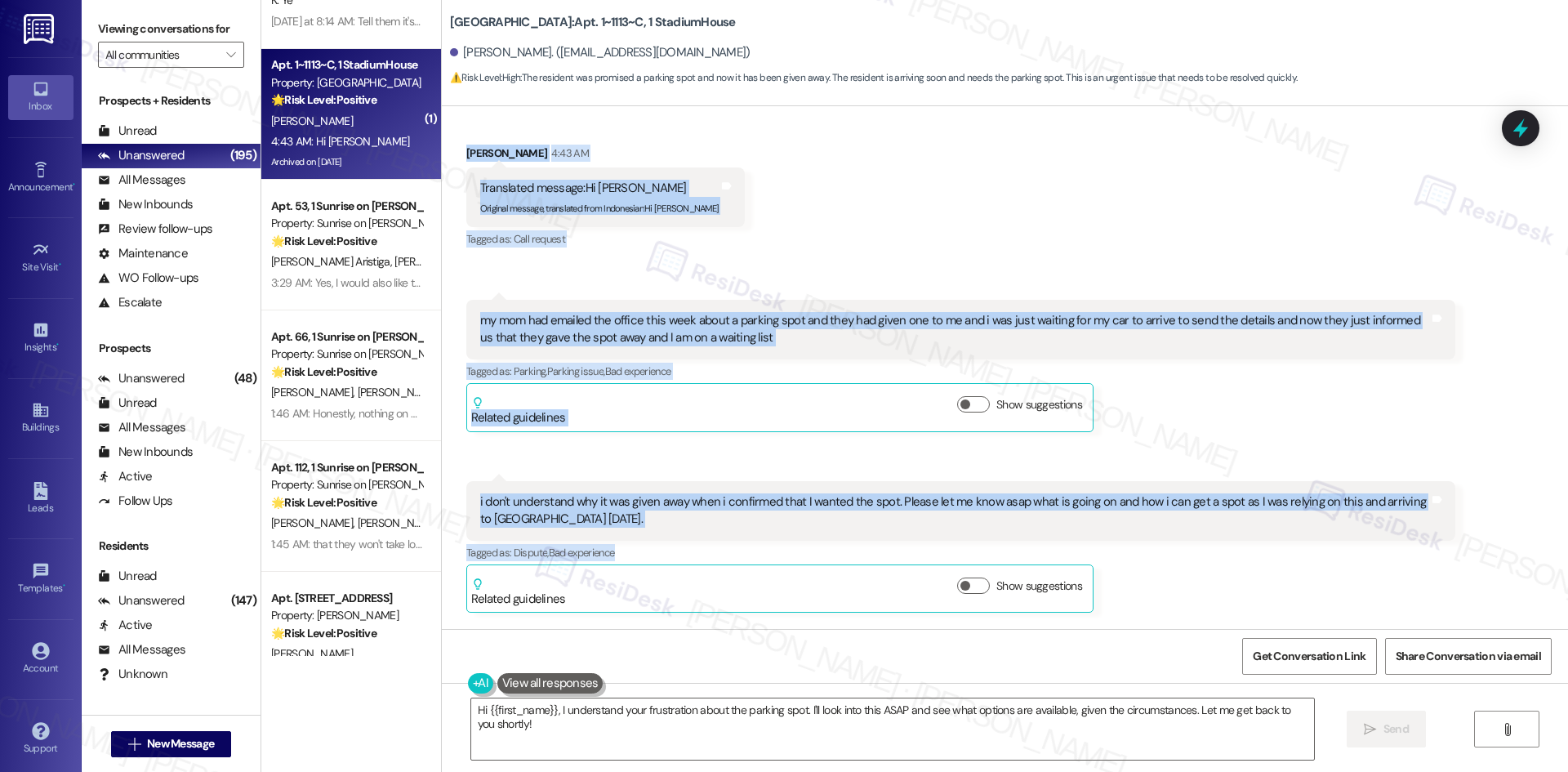
scroll to position [20281, 0]
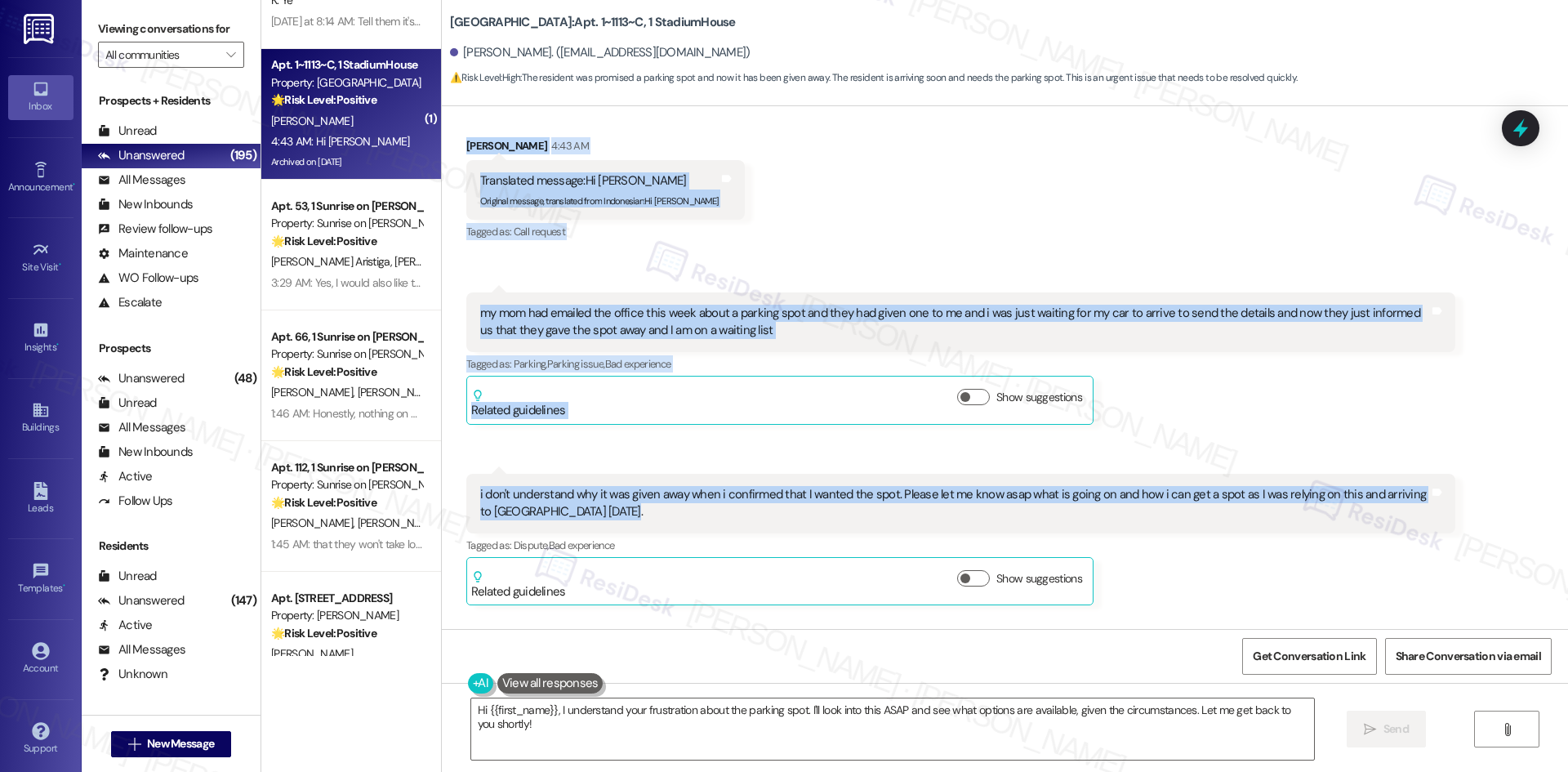
drag, startPoint x: 449, startPoint y: 311, endPoint x: 777, endPoint y: 387, distance: 336.7
click at [777, 387] on div "Received via SMS [PERSON_NAME] 4:43 AM Translated message: Hi [PERSON_NAME] Ori…" at bounding box center [1004, 358] width 1126 height 518
copy div "[PERSON_NAME] 4:43 AM Translated message: Hi [PERSON_NAME] Original message, tr…"
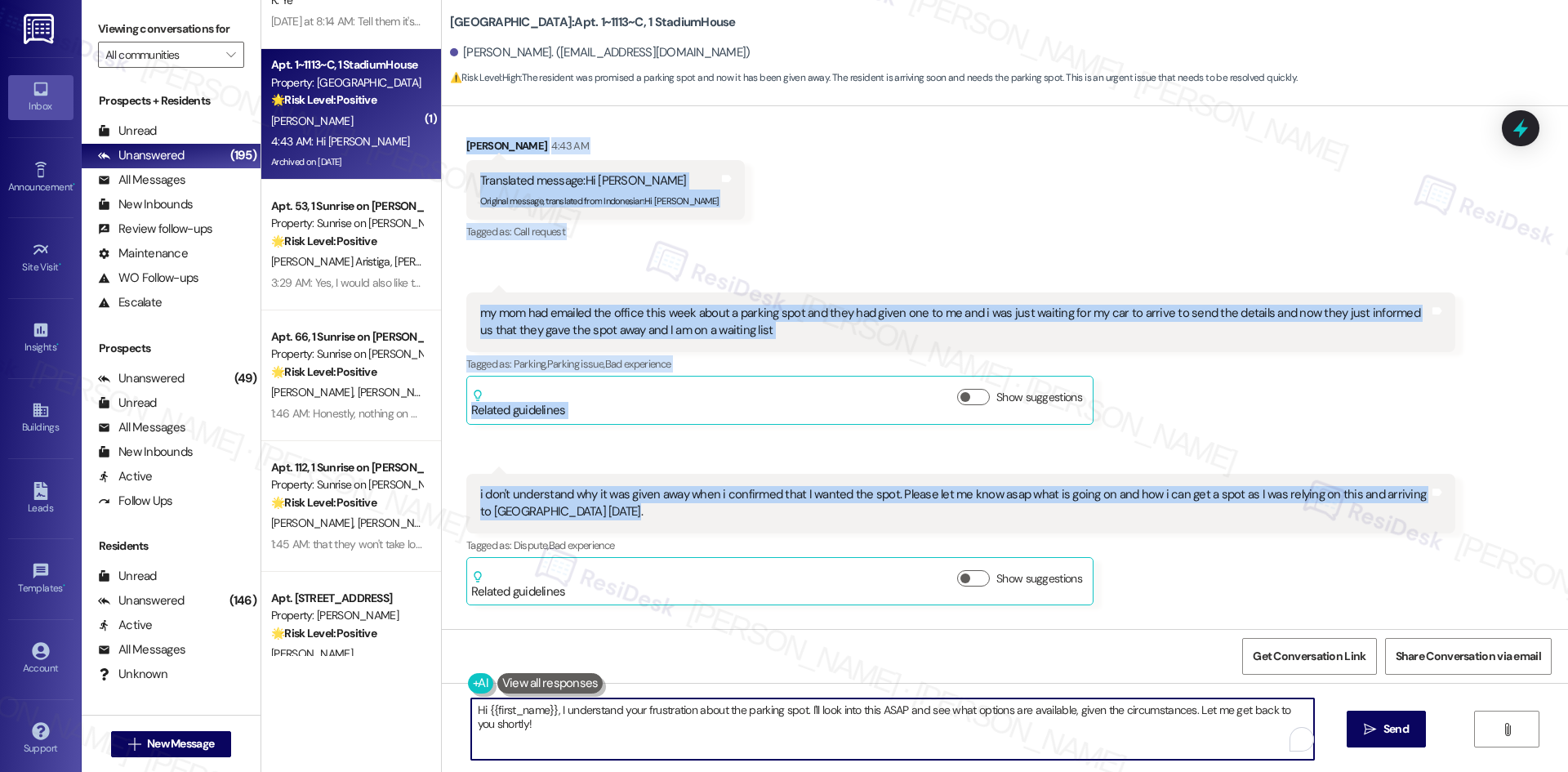
click at [750, 728] on textarea "Hi {{first_name}}, I understand your frustration about the parking spot. I'll l…" at bounding box center [892, 729] width 842 height 61
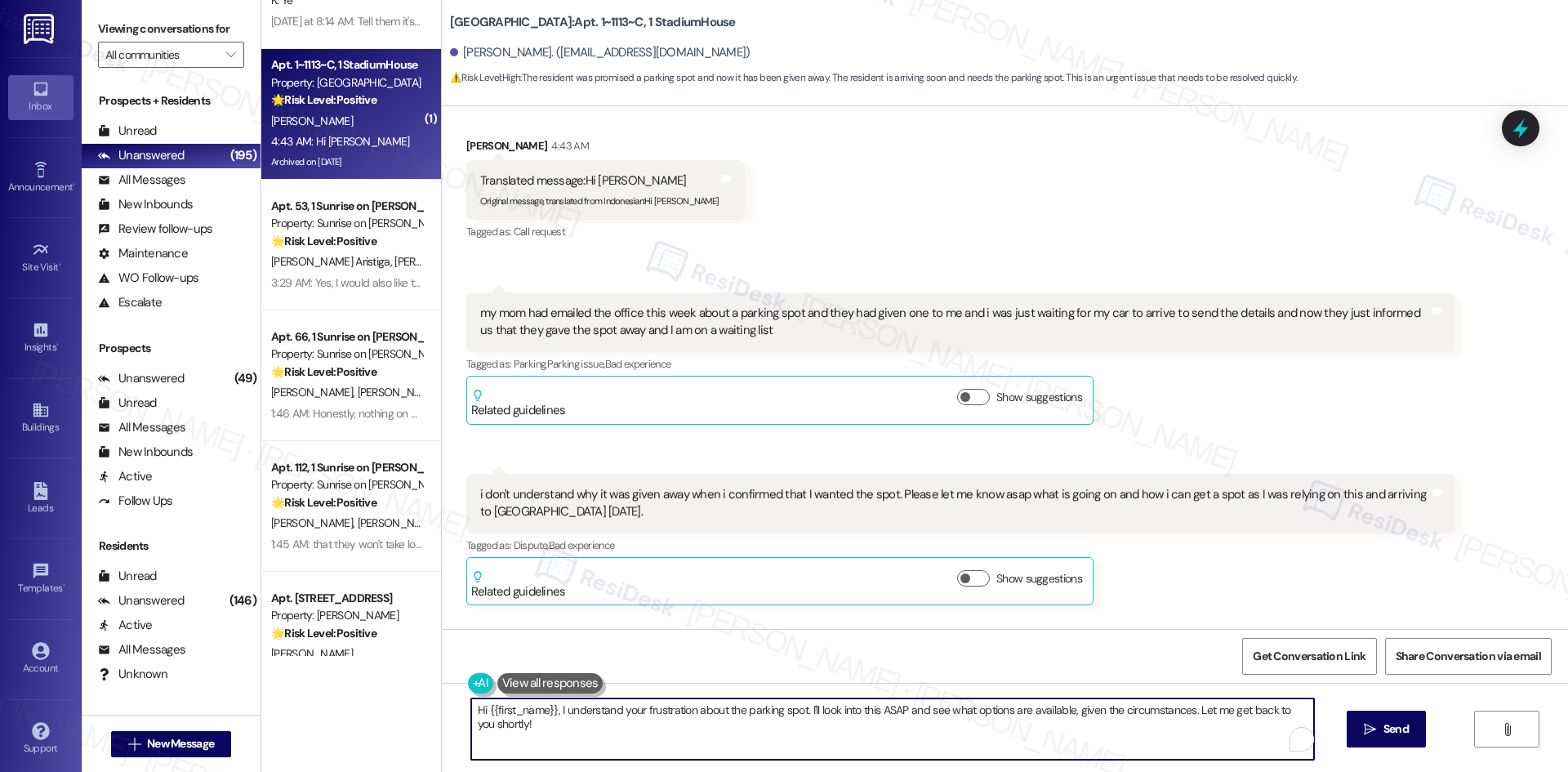
paste textarea "I’m really sorry for the frustration, [PERSON_NAME]. I don’t have an update yet…"
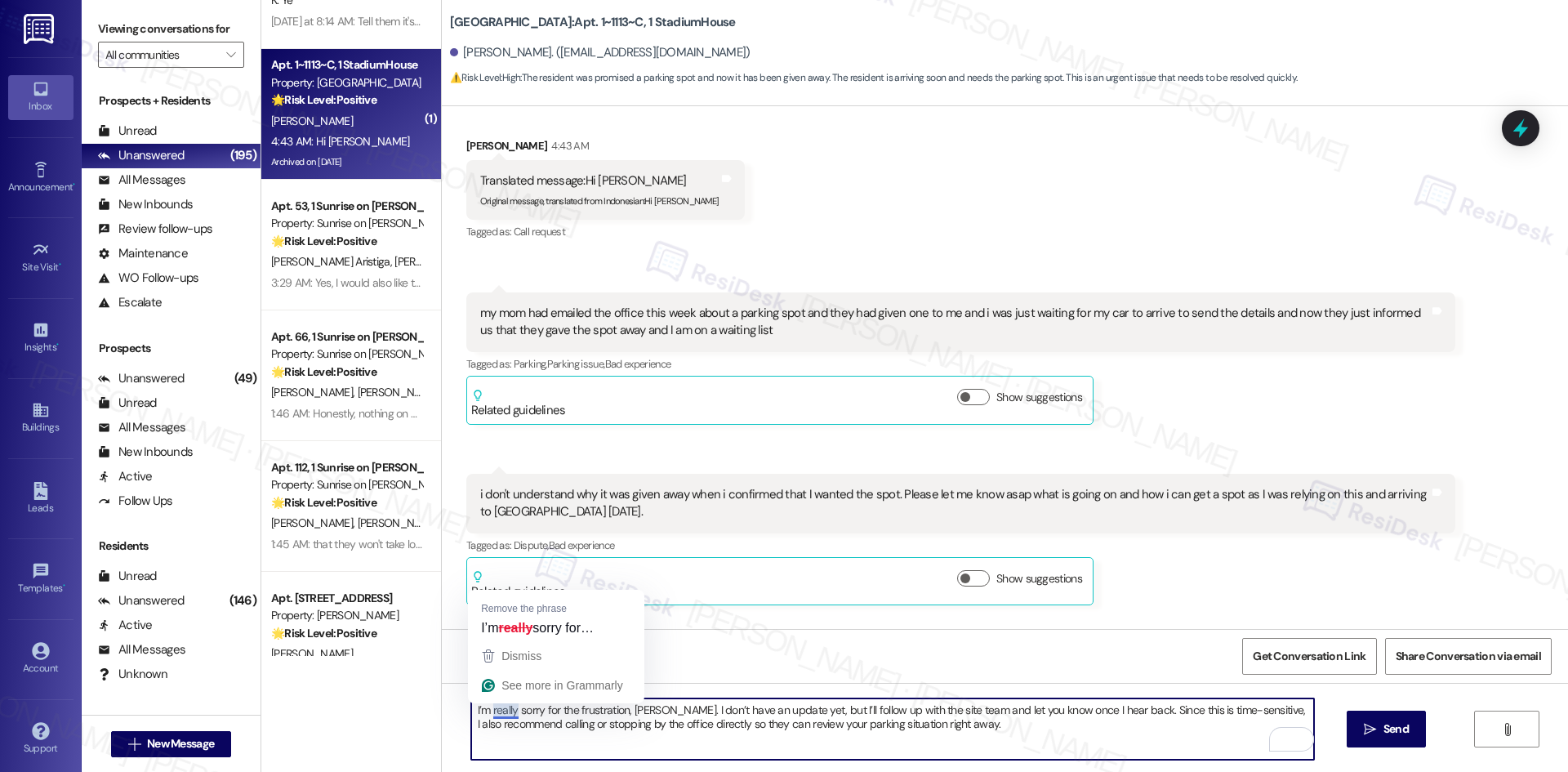
click at [506, 710] on textarea "I’m really sorry for the frustration, [PERSON_NAME]. I don’t have an update yet…" at bounding box center [892, 729] width 842 height 61
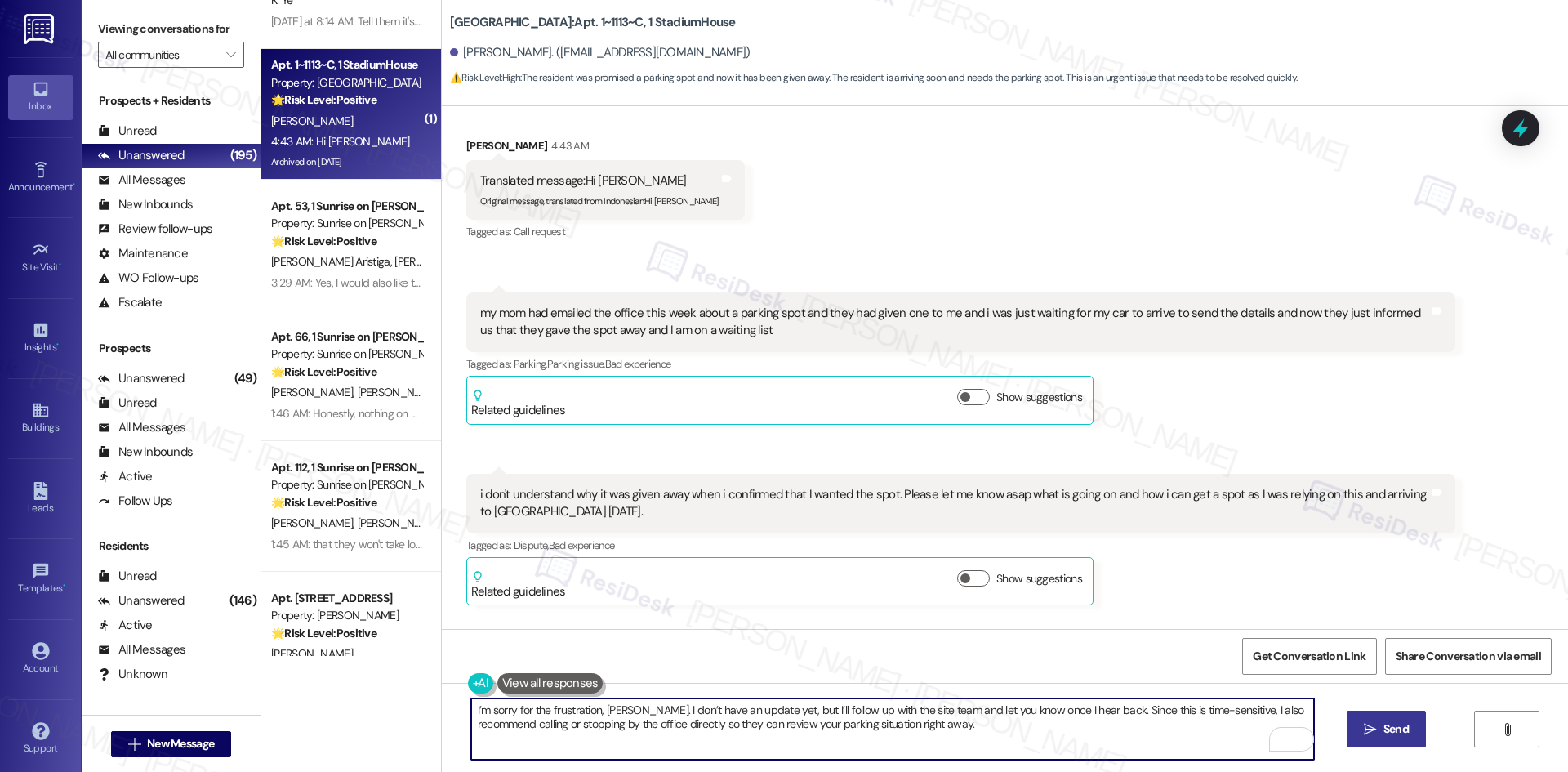
type textarea "I’m sorry for the frustration, [PERSON_NAME]. I don’t have an update yet, but I…"
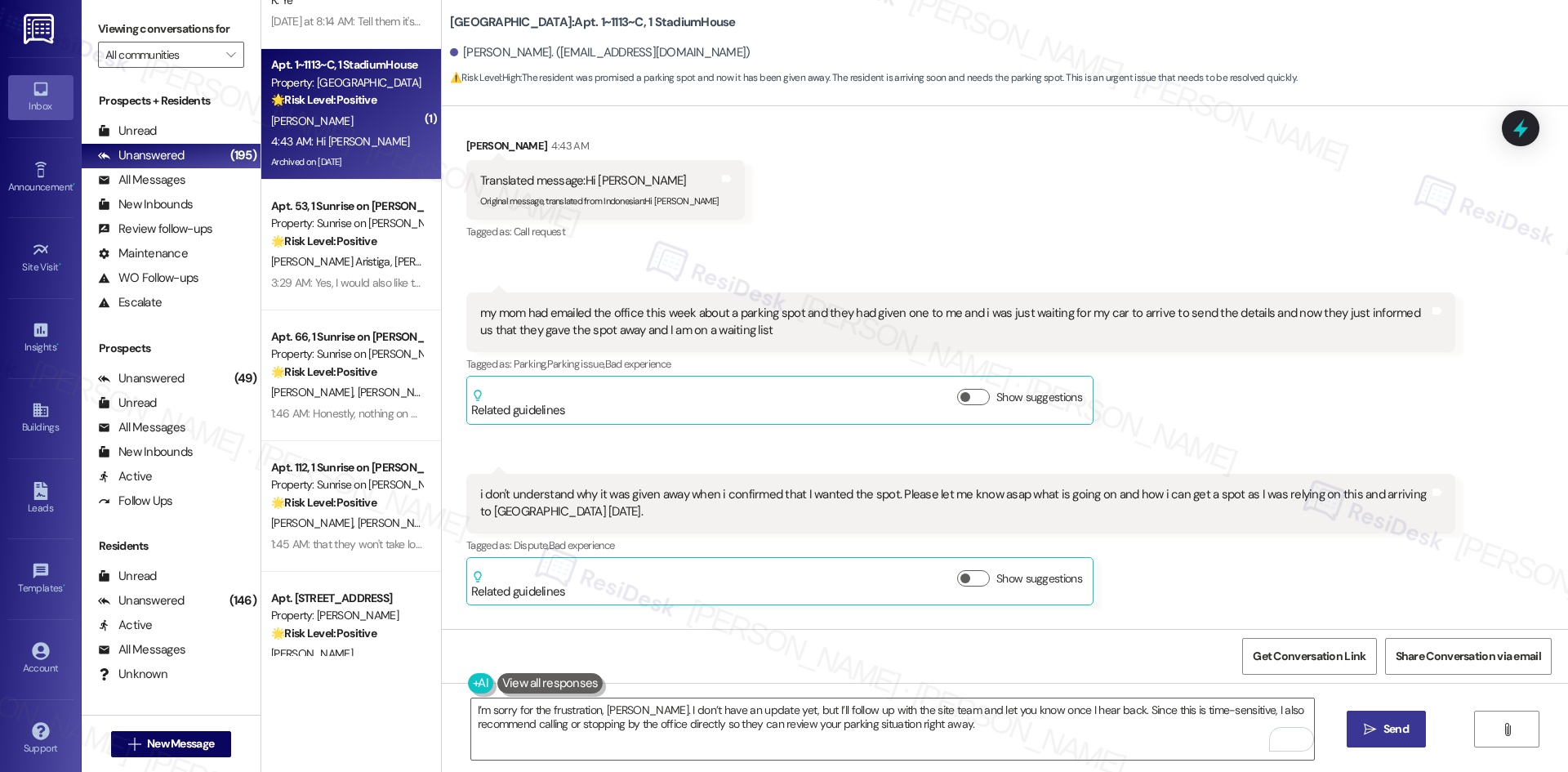
click at [1383, 725] on span "Send" at bounding box center [1396, 729] width 26 height 17
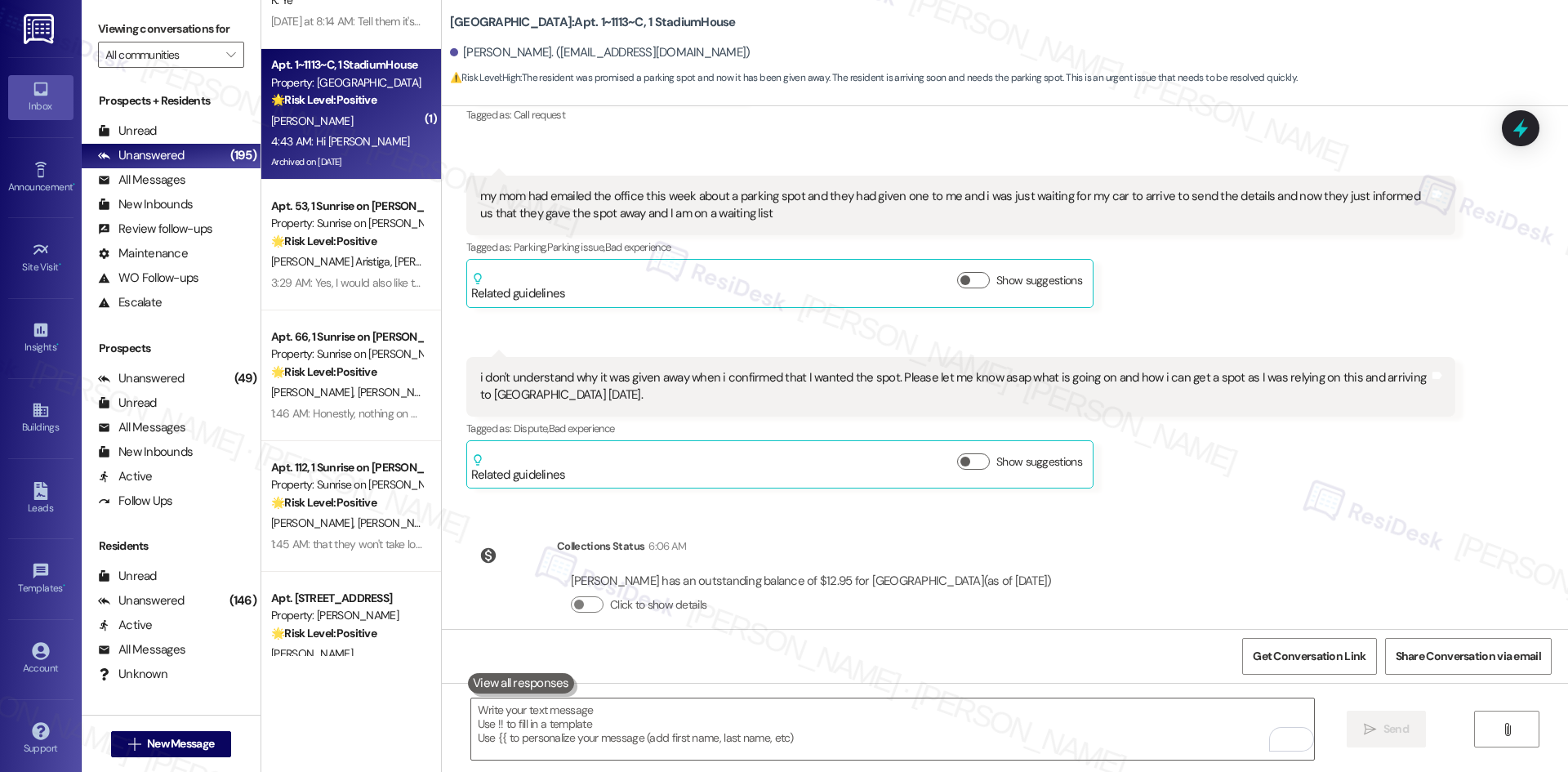
scroll to position [20412, 0]
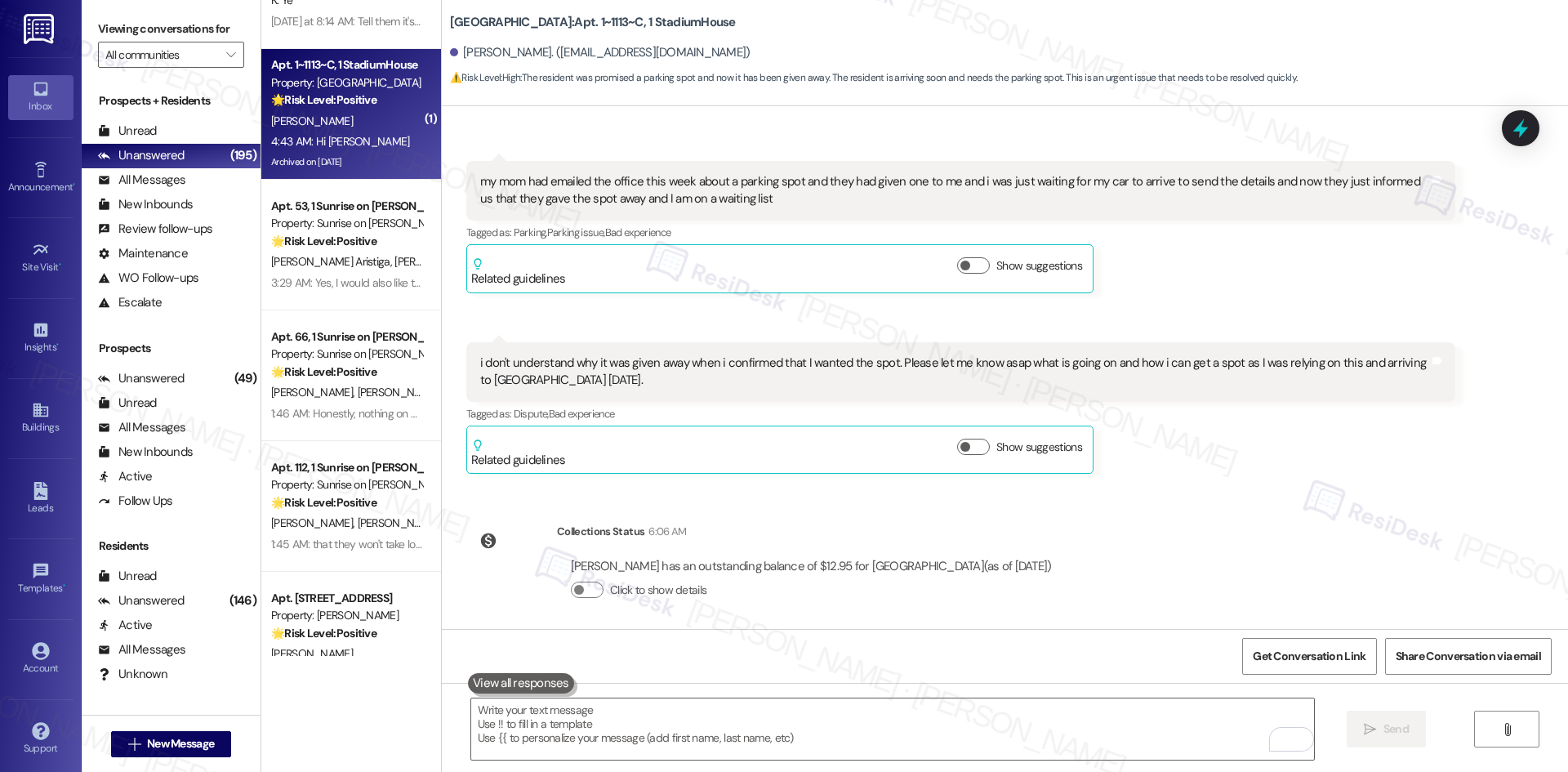
click at [1235, 465] on div "WO Opened request: Dryer filte... [DATE] 4:16 PM Status : Completed Show detail…" at bounding box center [1004, 367] width 1126 height 523
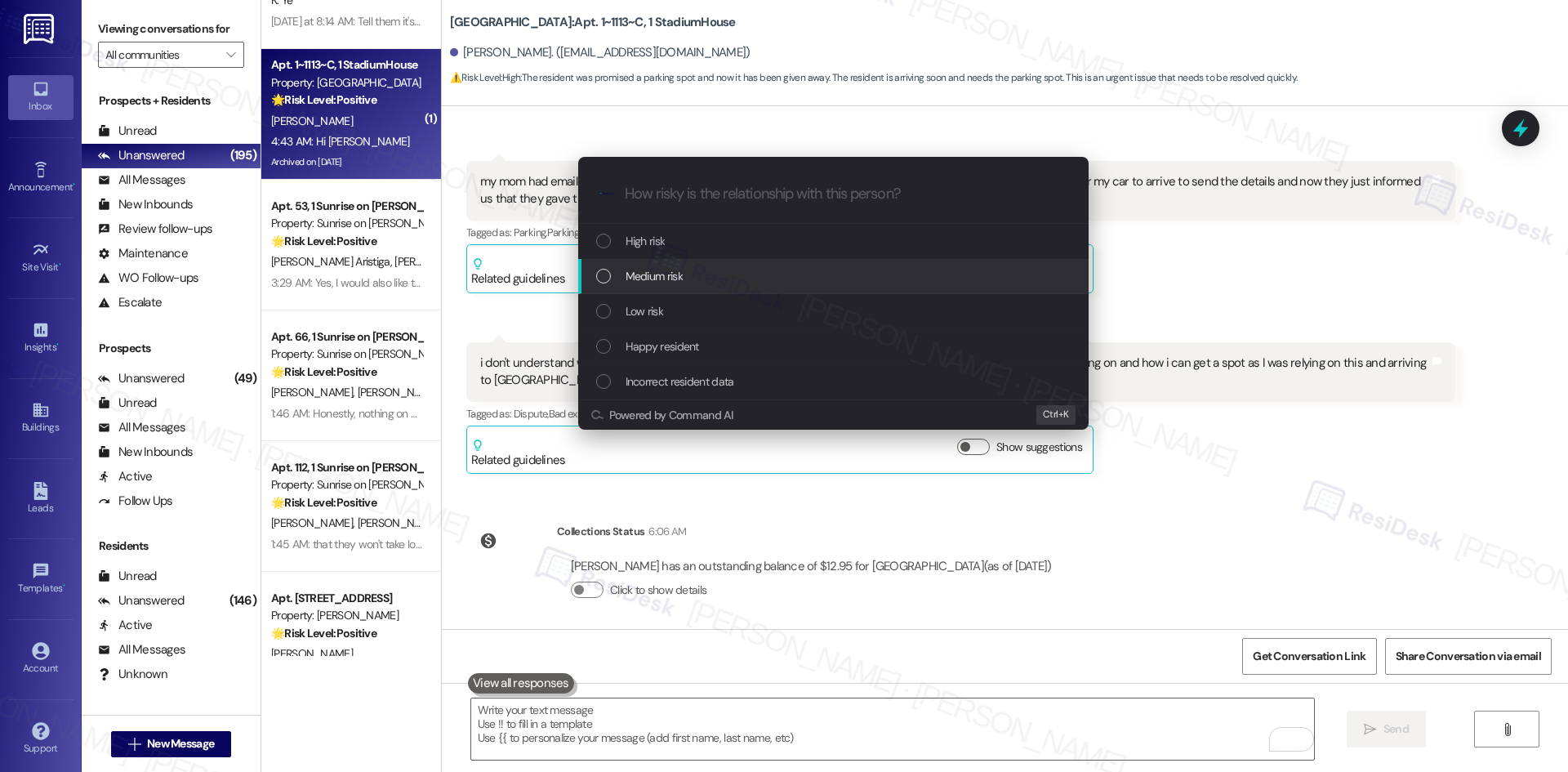
click at [705, 279] on div "Medium risk" at bounding box center [835, 276] width 478 height 18
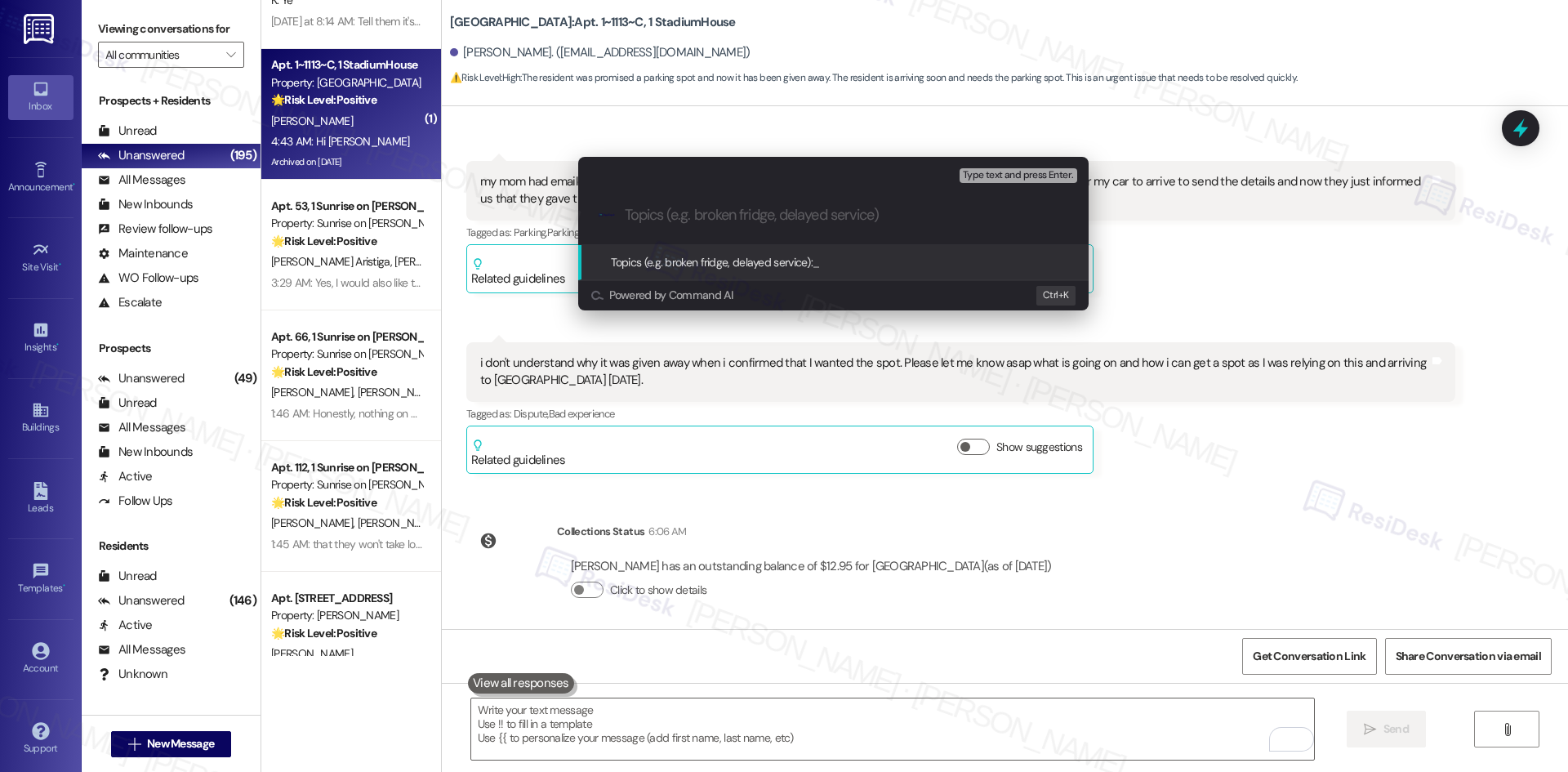
click at [696, 221] on input "Topics (e.g. broken fridge, delayed service)" at bounding box center [846, 214] width 444 height 17
paste input "Parking Spot Given Away After Confirmation – Follow-Up"
type input "Parking Spot Given Away After Confirmation – Follow-Up"
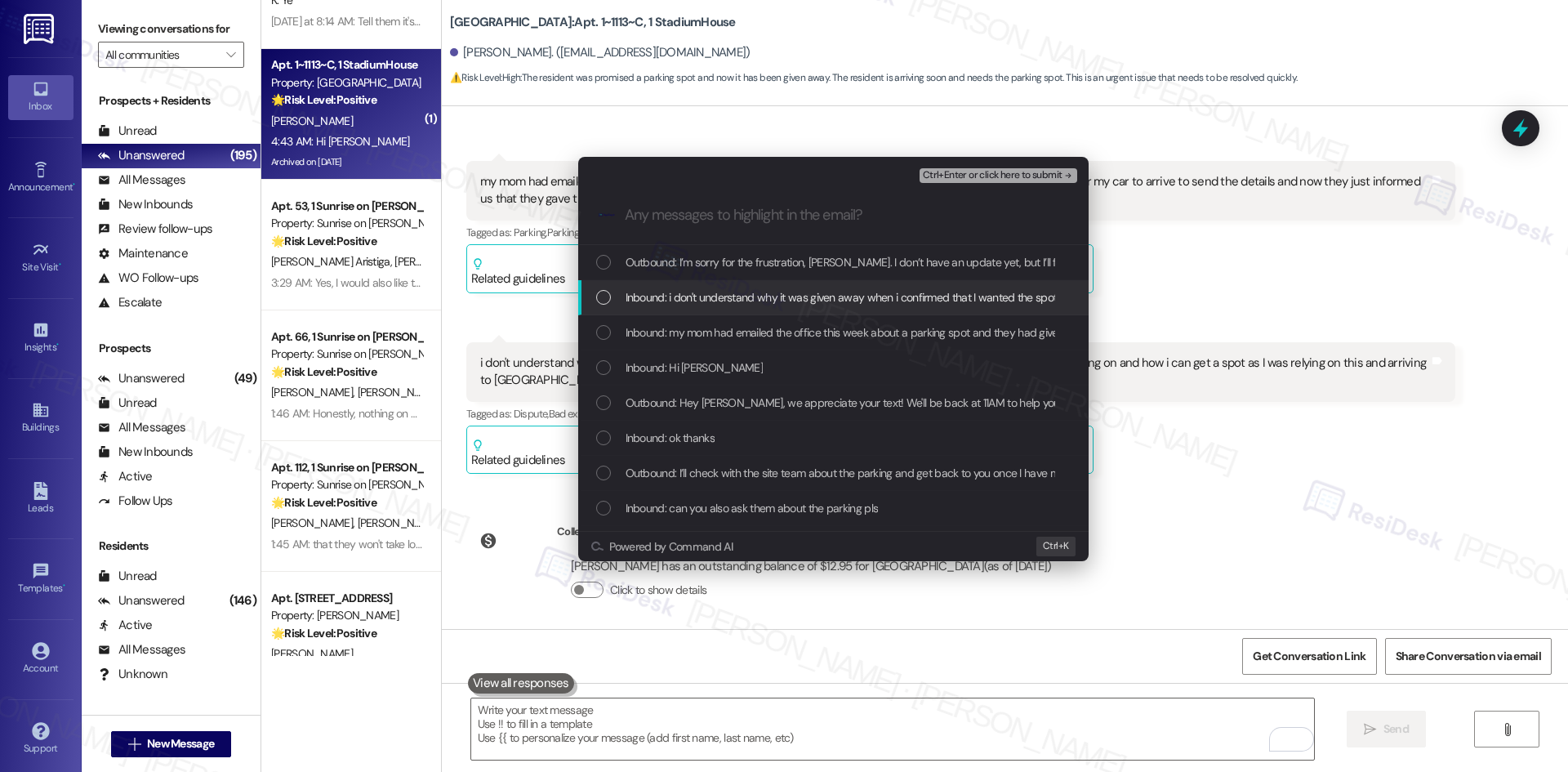
click at [731, 291] on span "Inbound: i don't understand why it was given away when i confirmed that I wante…" at bounding box center [1162, 298] width 1073 height 18
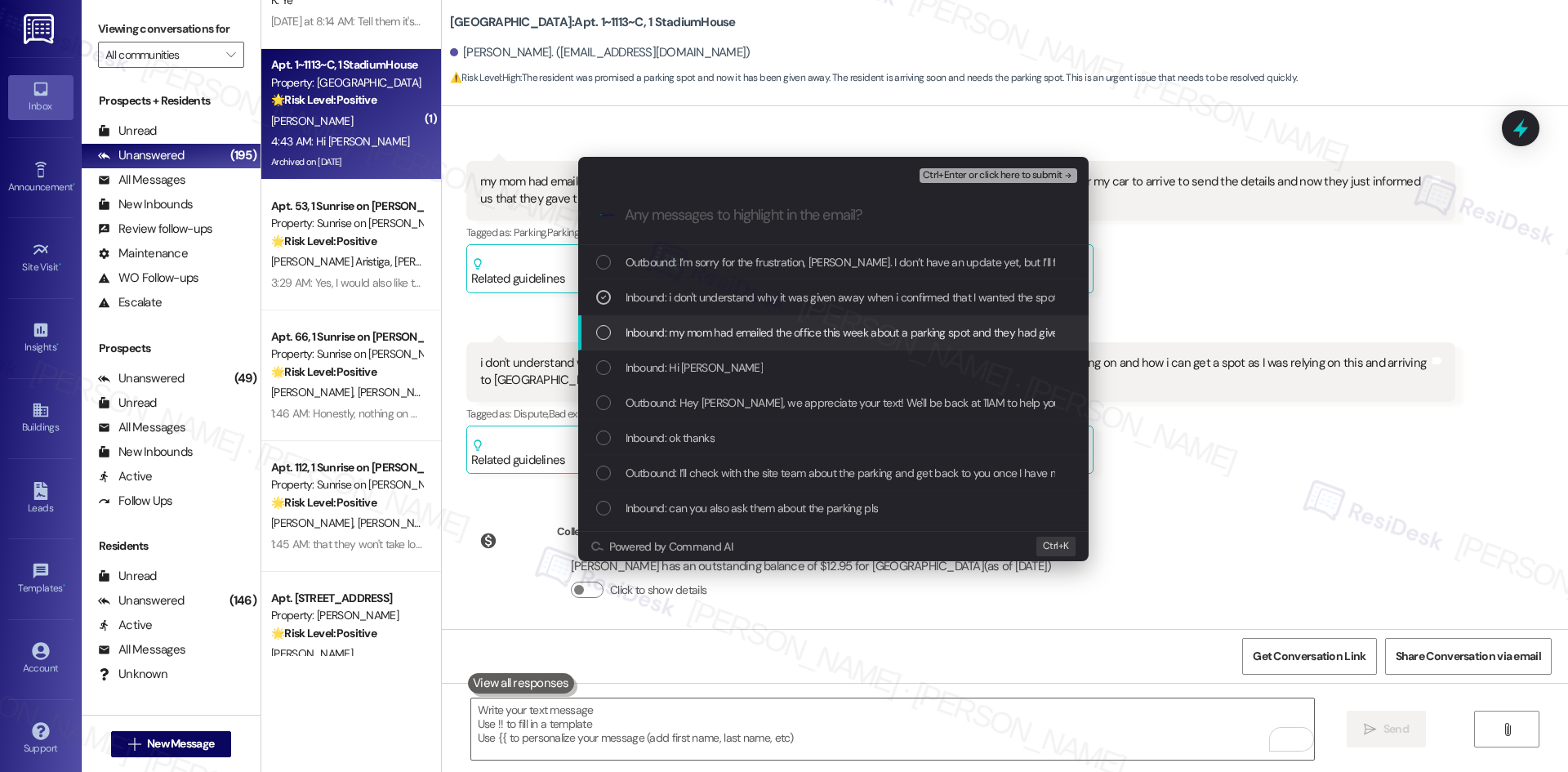
click at [756, 322] on div "Inbound: my mom had emailed the office this week about a parking spot and they …" at bounding box center [834, 333] width 511 height 35
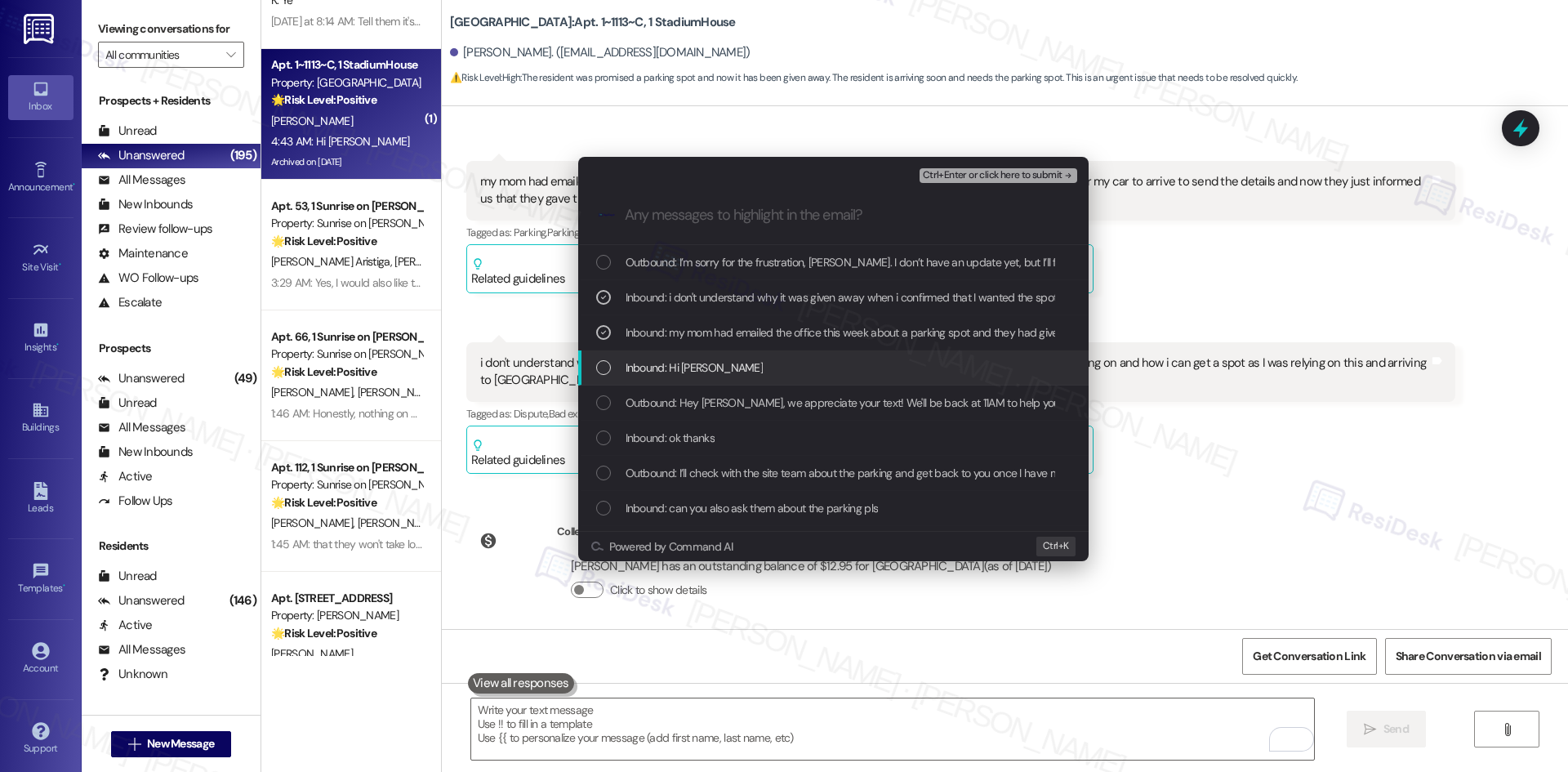
click at [724, 363] on div "Inbound: Hi Sarah" at bounding box center [835, 367] width 478 height 18
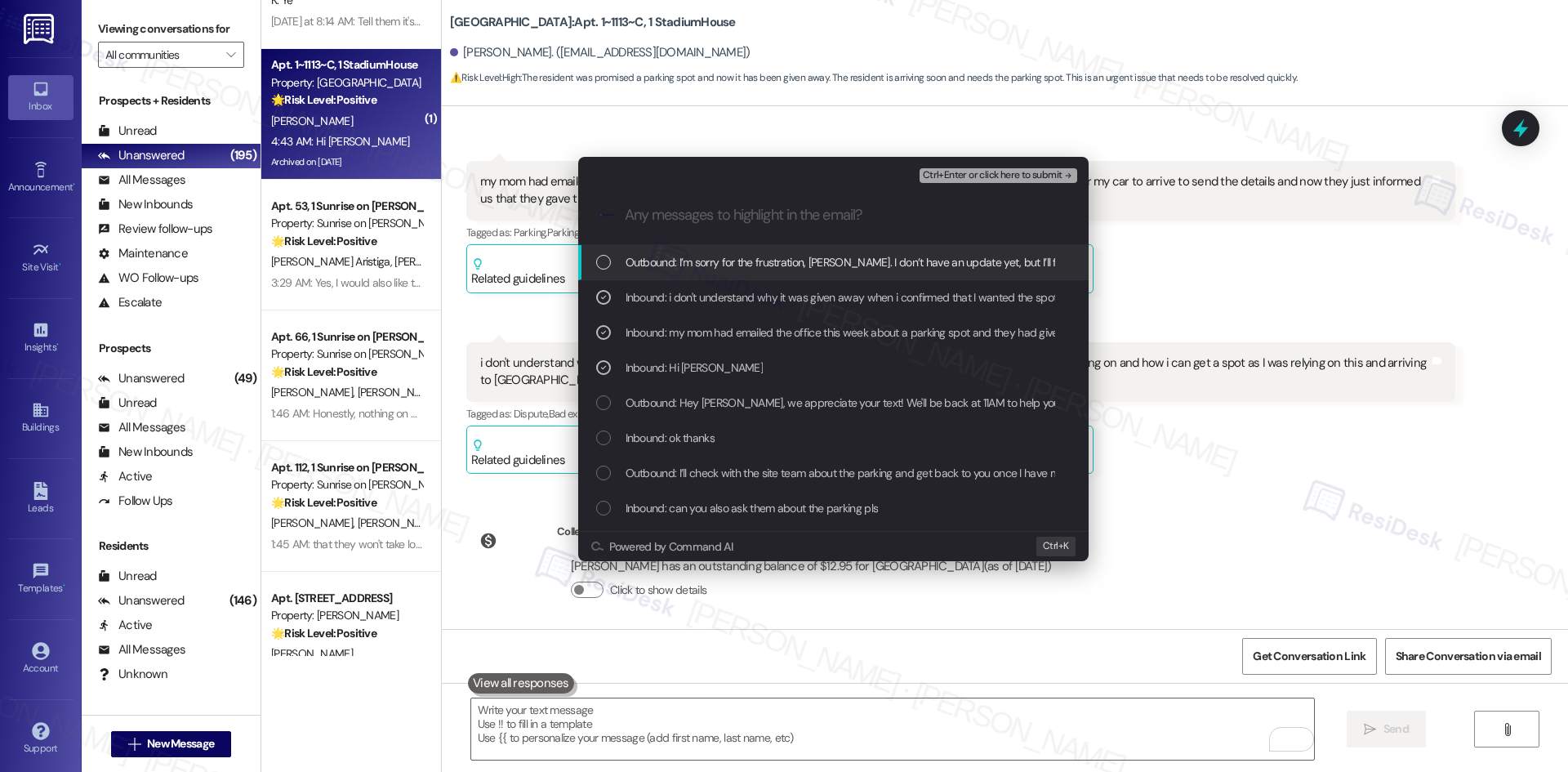
click at [1039, 172] on span "Ctrl+Enter or click here to submit" at bounding box center [993, 176] width 139 height 12
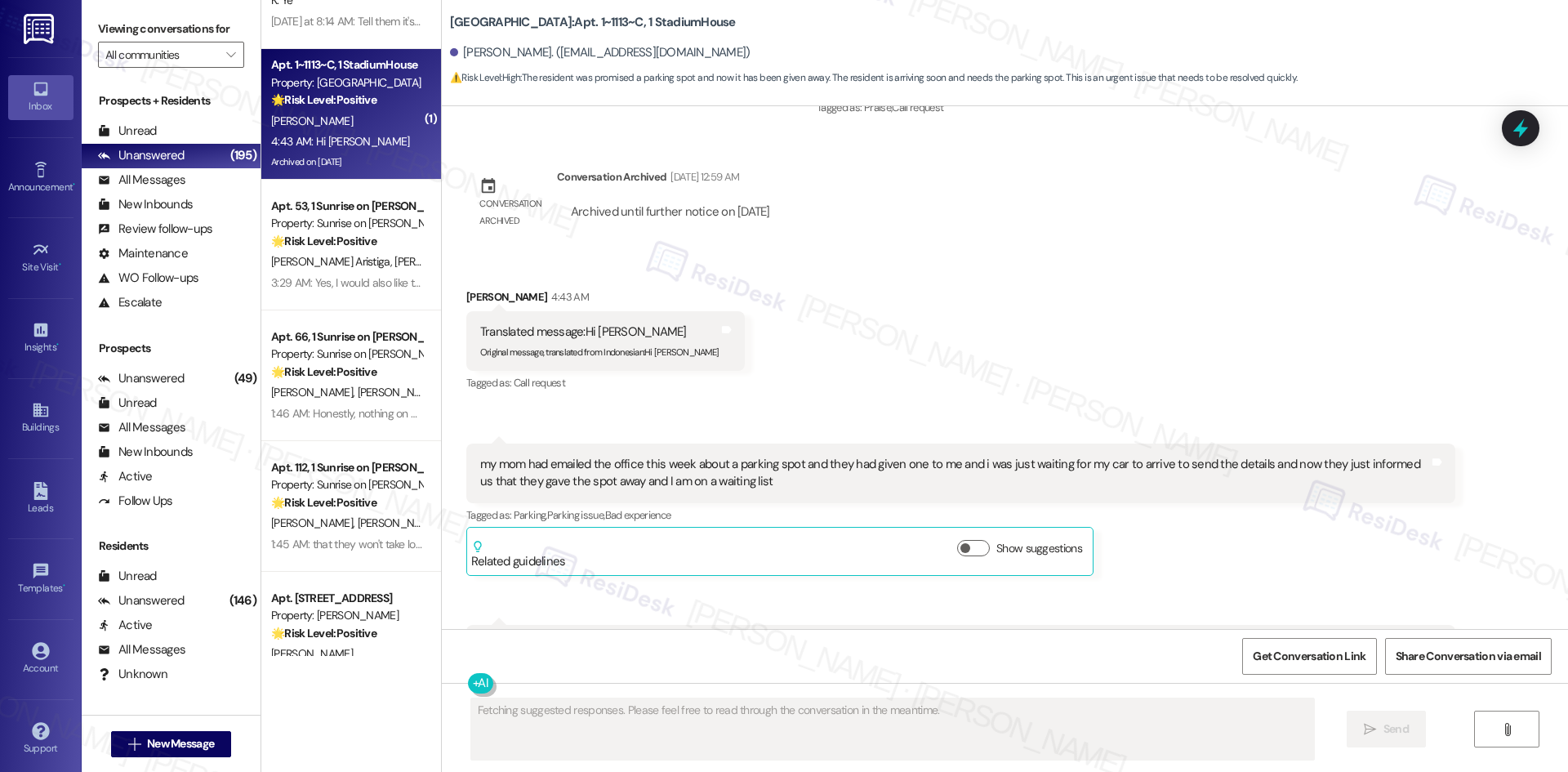
scroll to position [20436, 0]
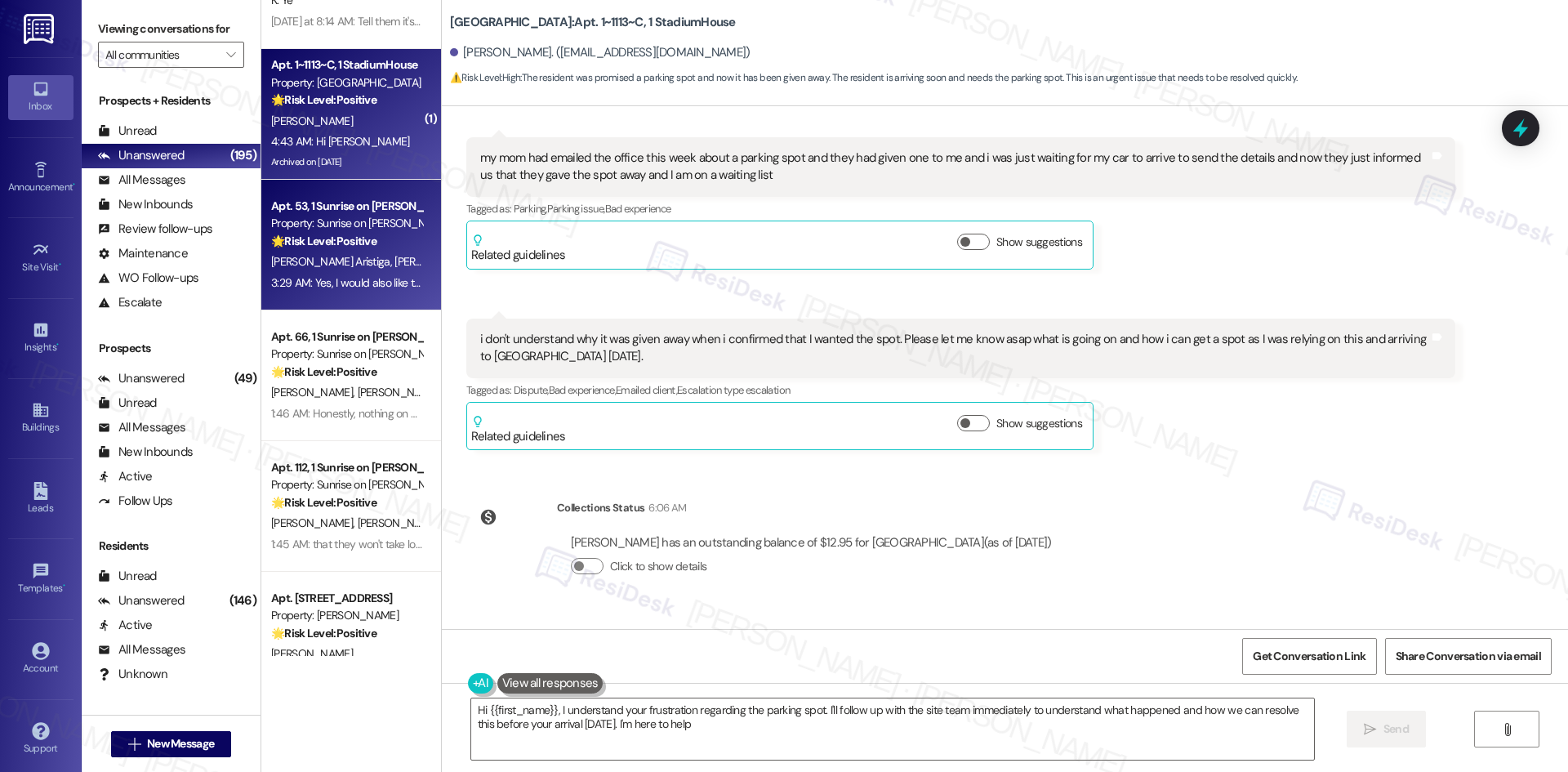
type textarea "Hi {{first_name}}, I understand your frustration regarding the parking spot. I'…"
click at [395, 259] on span "[PERSON_NAME] [PERSON_NAME]" at bounding box center [477, 261] width 166 height 15
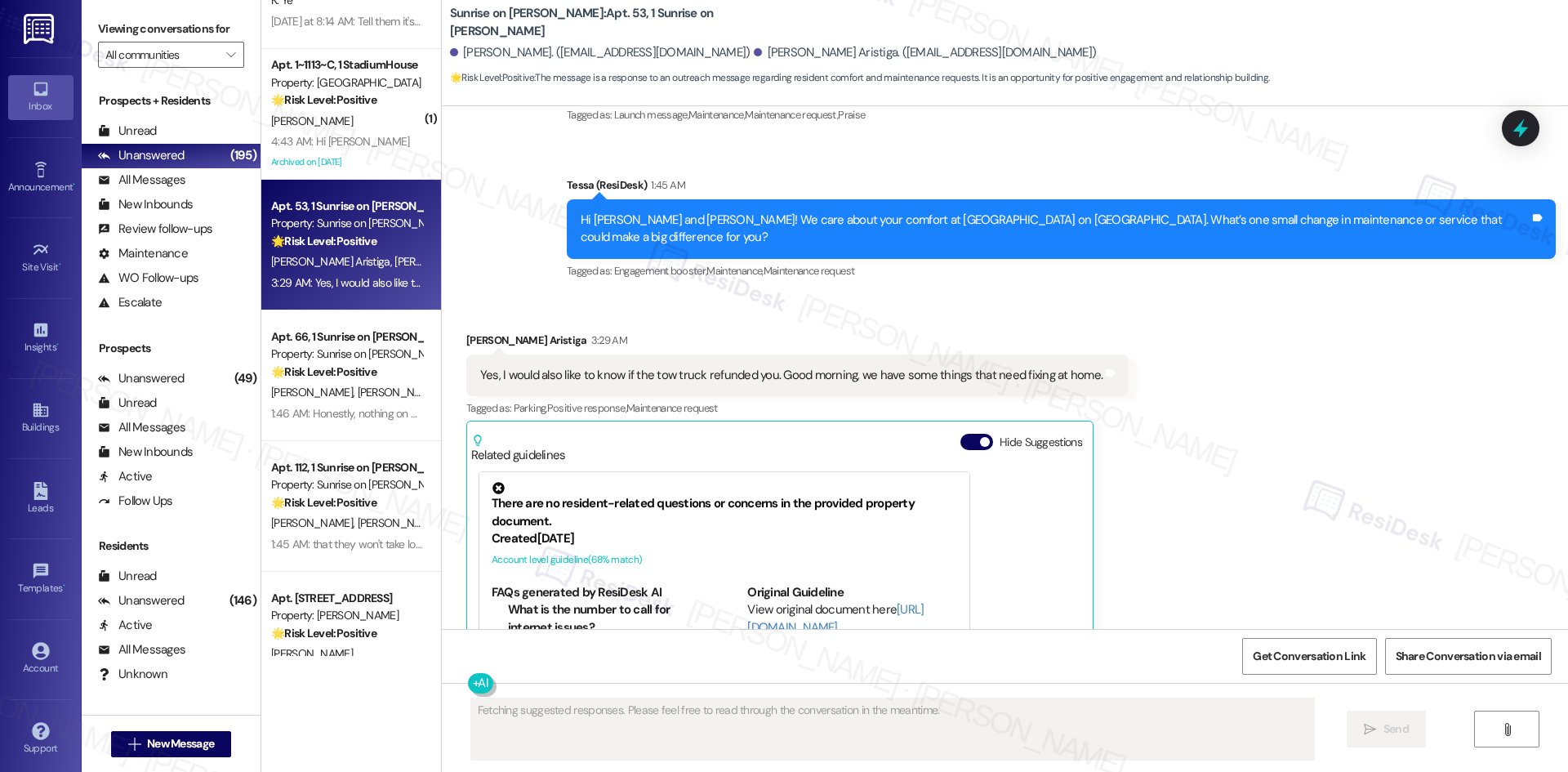
scroll to position [849, 0]
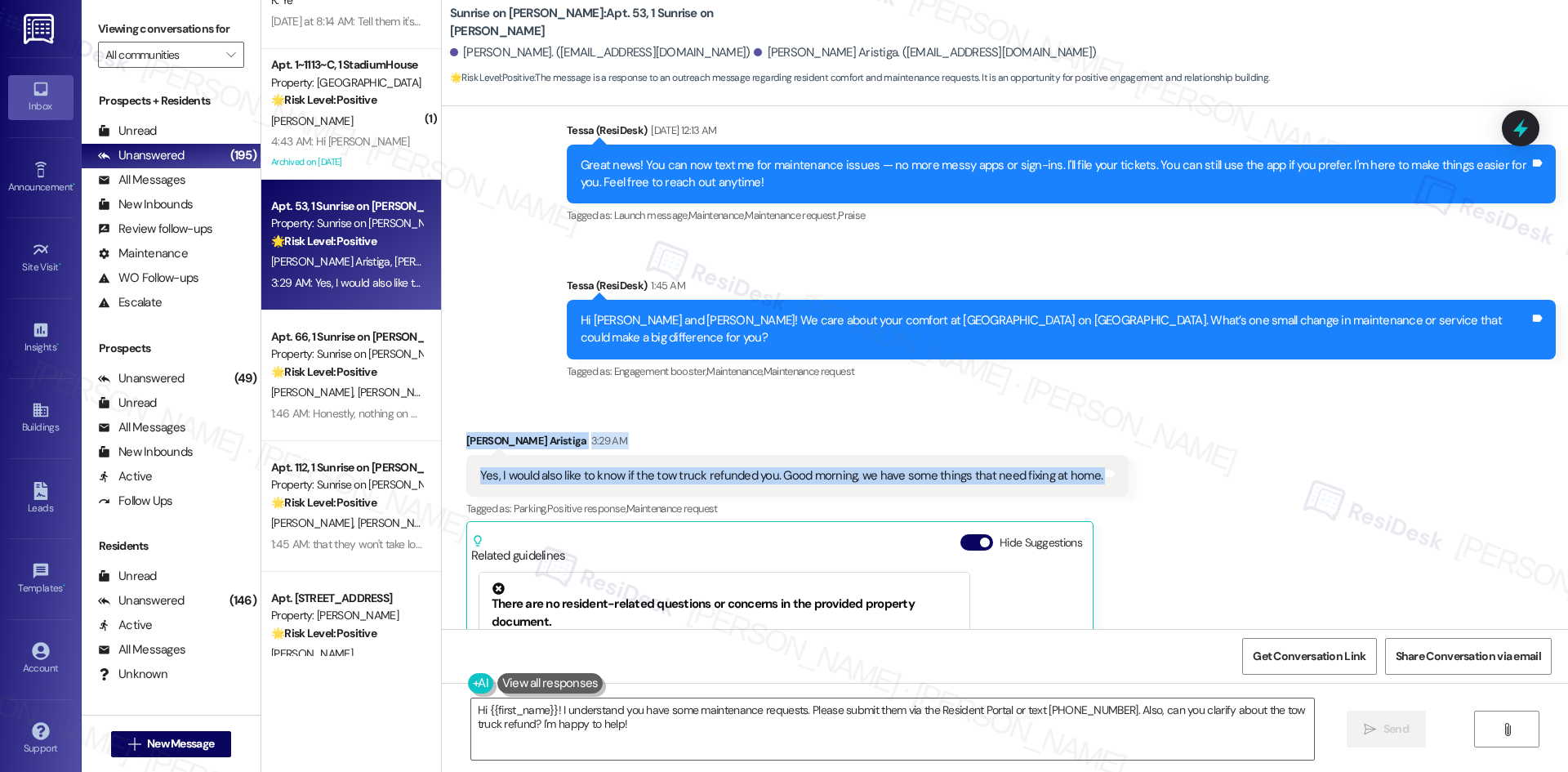
drag, startPoint x: 444, startPoint y: 405, endPoint x: 1098, endPoint y: 470, distance: 657.2
click at [1098, 470] on div "Received via SMS Zeus Moreno Aristiga 3:29 AM Yes, I would also like to know if…" at bounding box center [796, 654] width 686 height 470
copy div "Zeus Moreno Aristiga 3:29 AM Yes, I would also like to know if the tow truck re…"
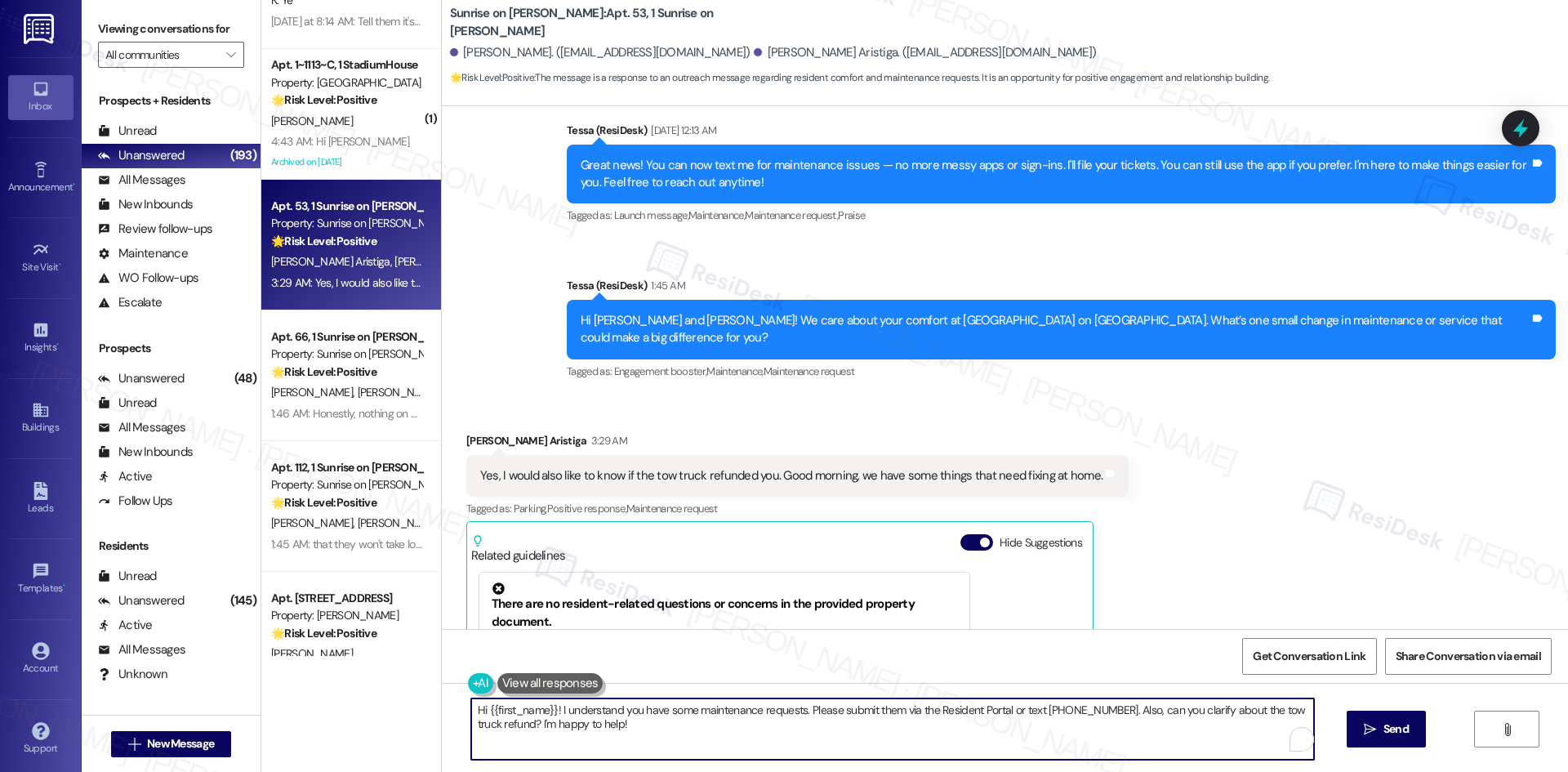
drag, startPoint x: 602, startPoint y: 730, endPoint x: 528, endPoint y: 724, distance: 74.2
click at [447, 708] on div "Hi {{first_name}}! I understand you have some maintenance requests. Please subm…" at bounding box center [1004, 744] width 1126 height 123
paste textarea "Good morning, Zeus. I’ll check on the tow truck refund and also note that you h…"
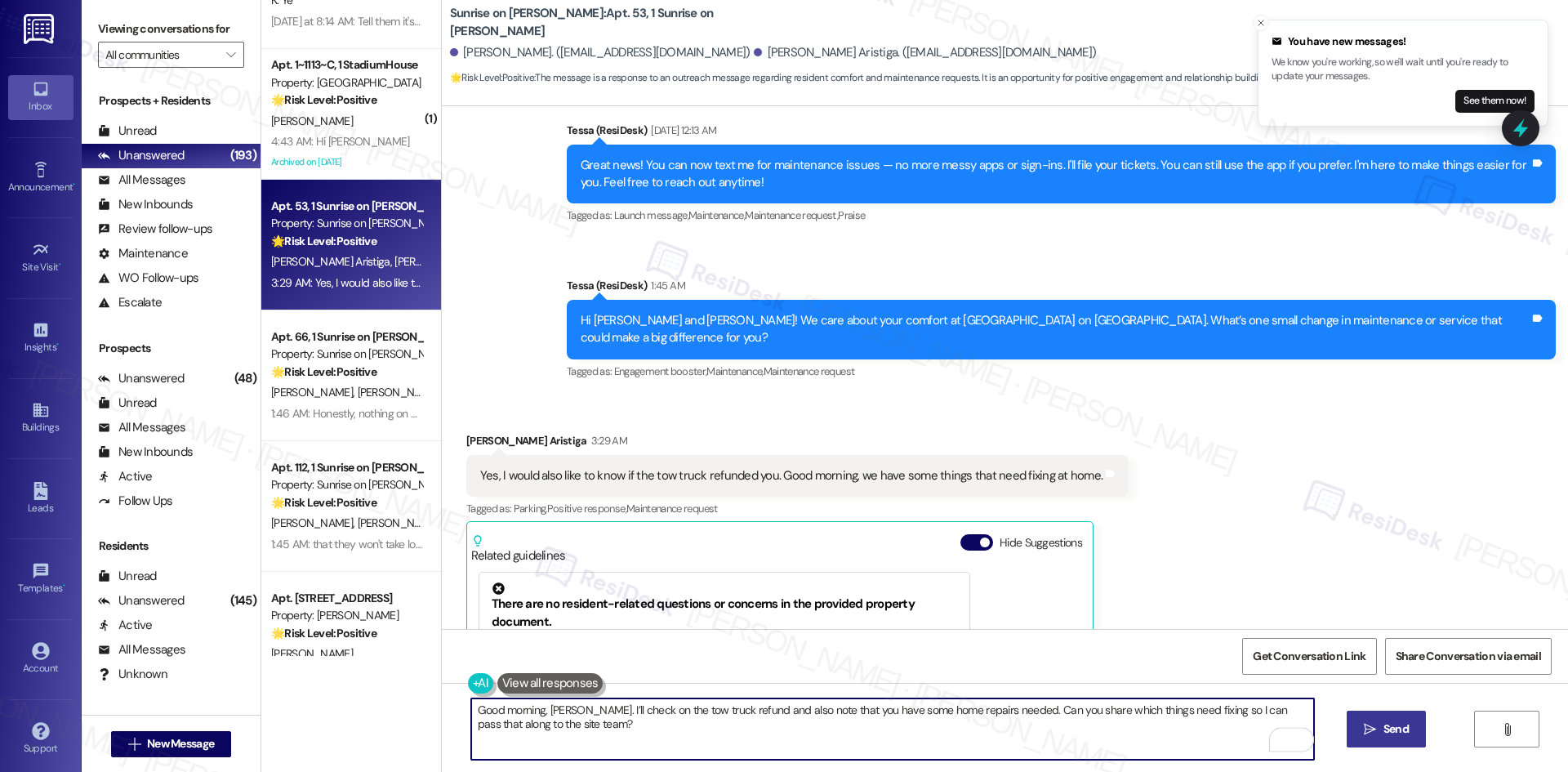
type textarea "Good morning, Zeus. I’ll check on the tow truck refund and also note that you h…"
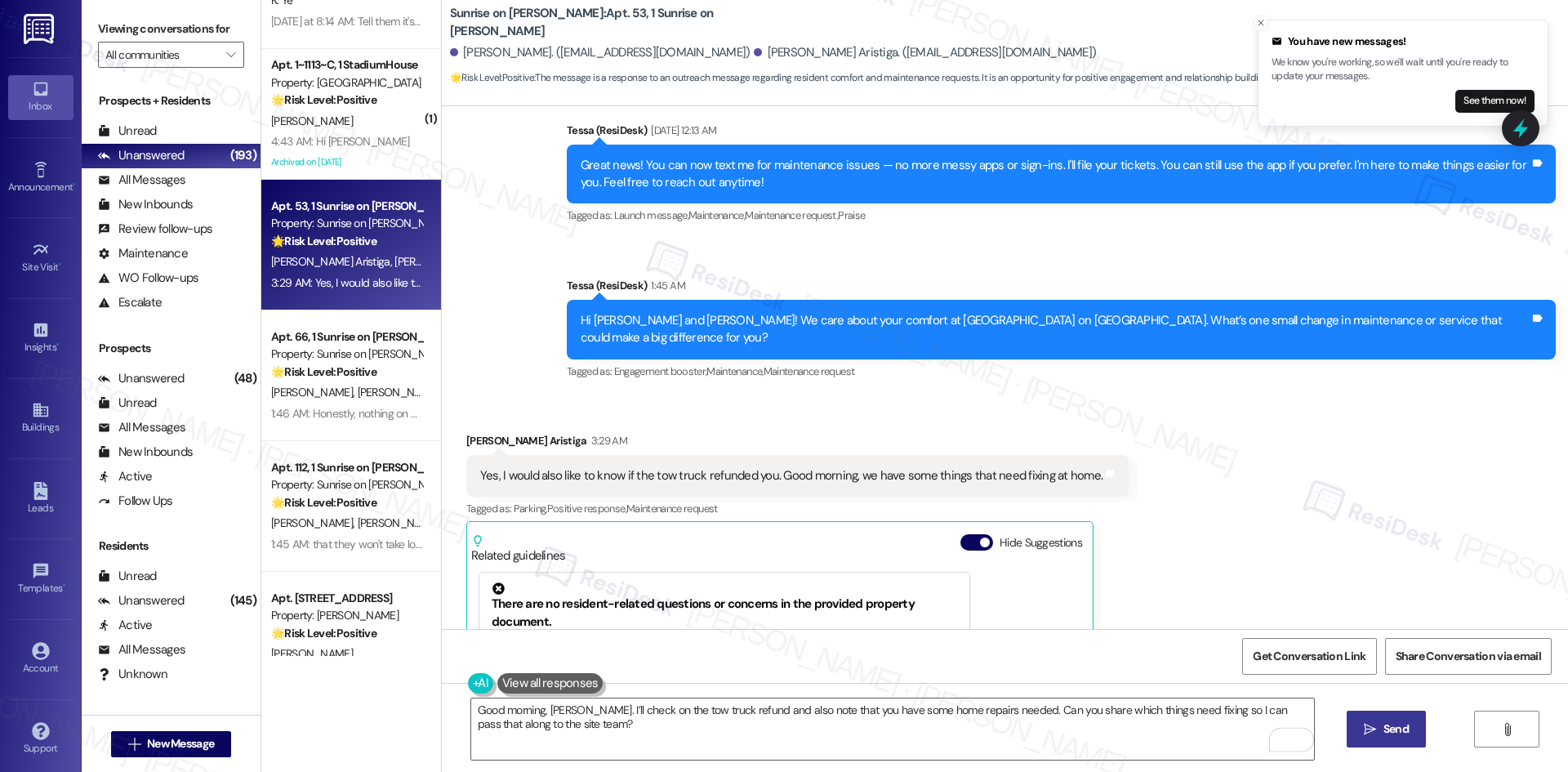
click at [1387, 731] on span "Send" at bounding box center [1396, 729] width 26 height 17
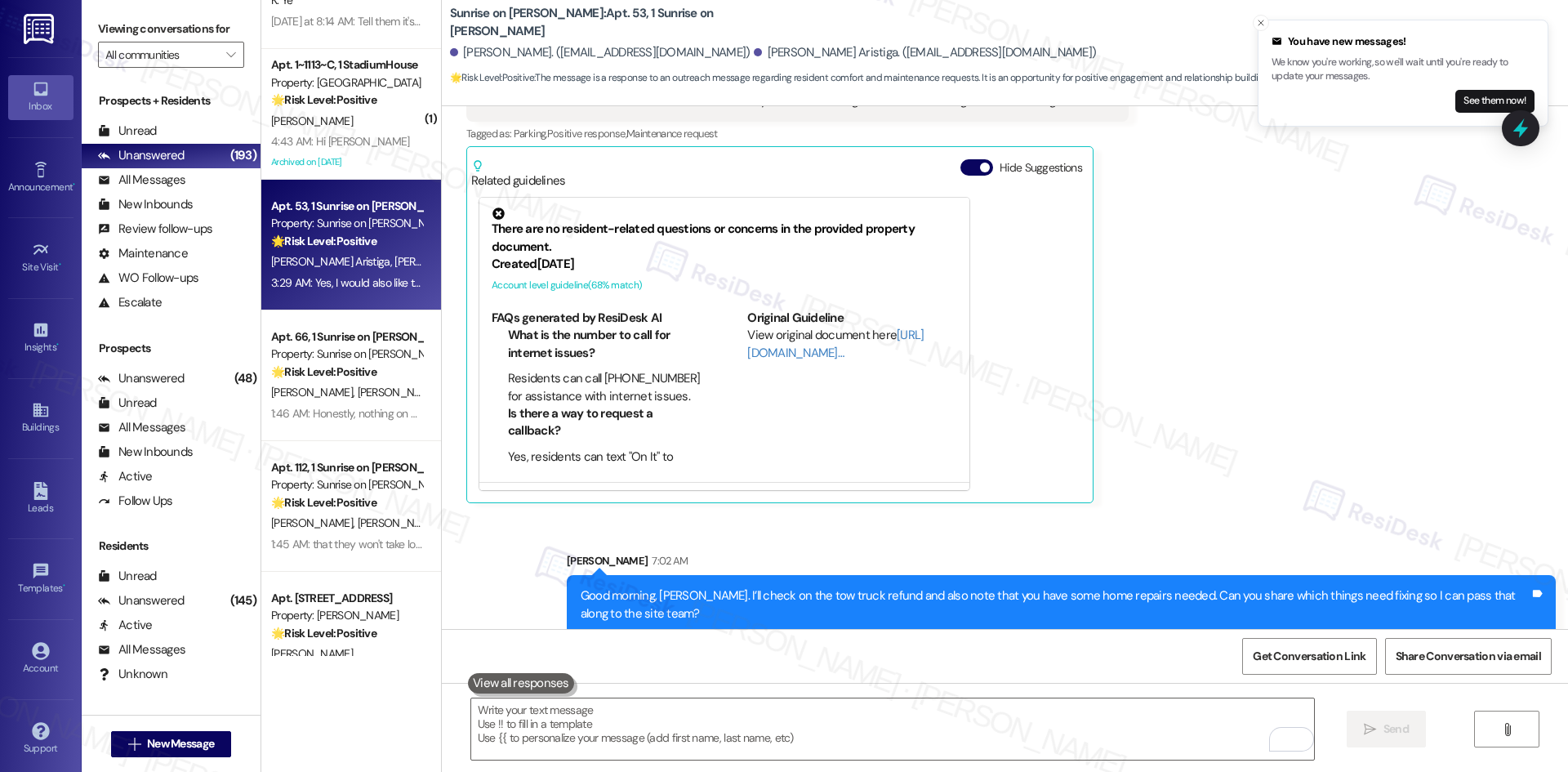
scroll to position [1226, 0]
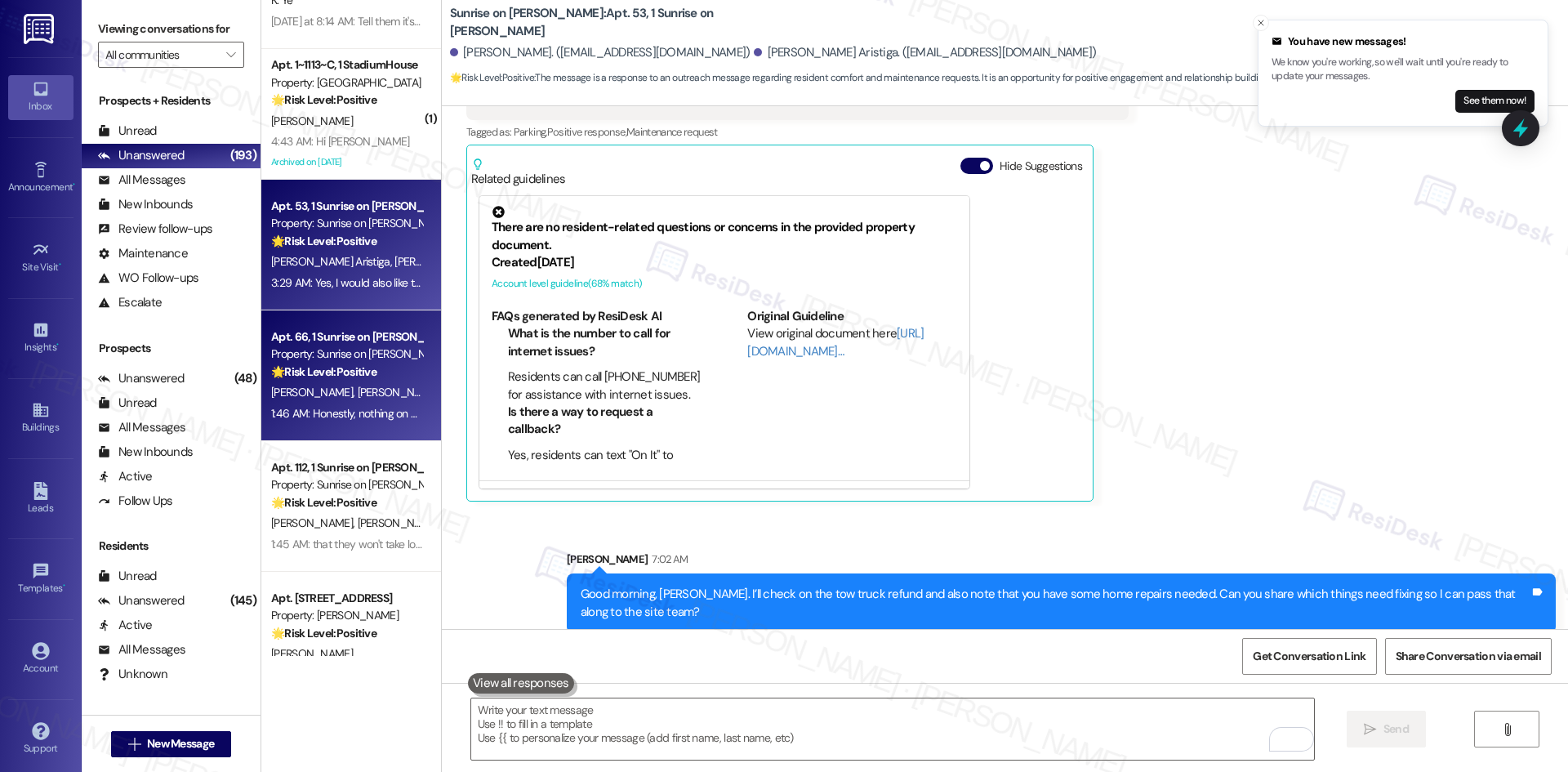
click at [357, 397] on span "[PERSON_NAME]" at bounding box center [397, 392] width 81 height 15
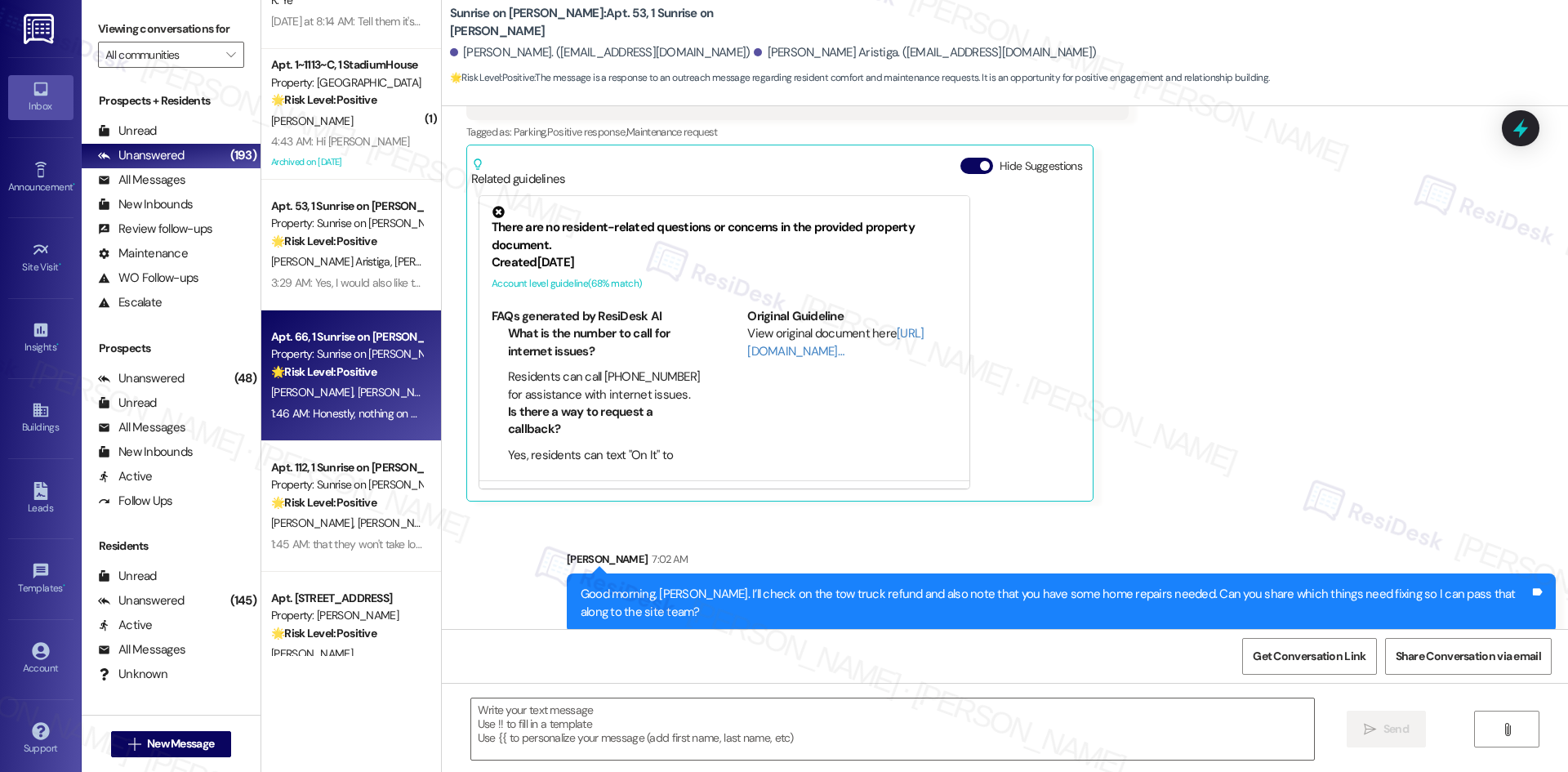
type textarea "Fetching suggested responses. Please feel free to read through the conversation…"
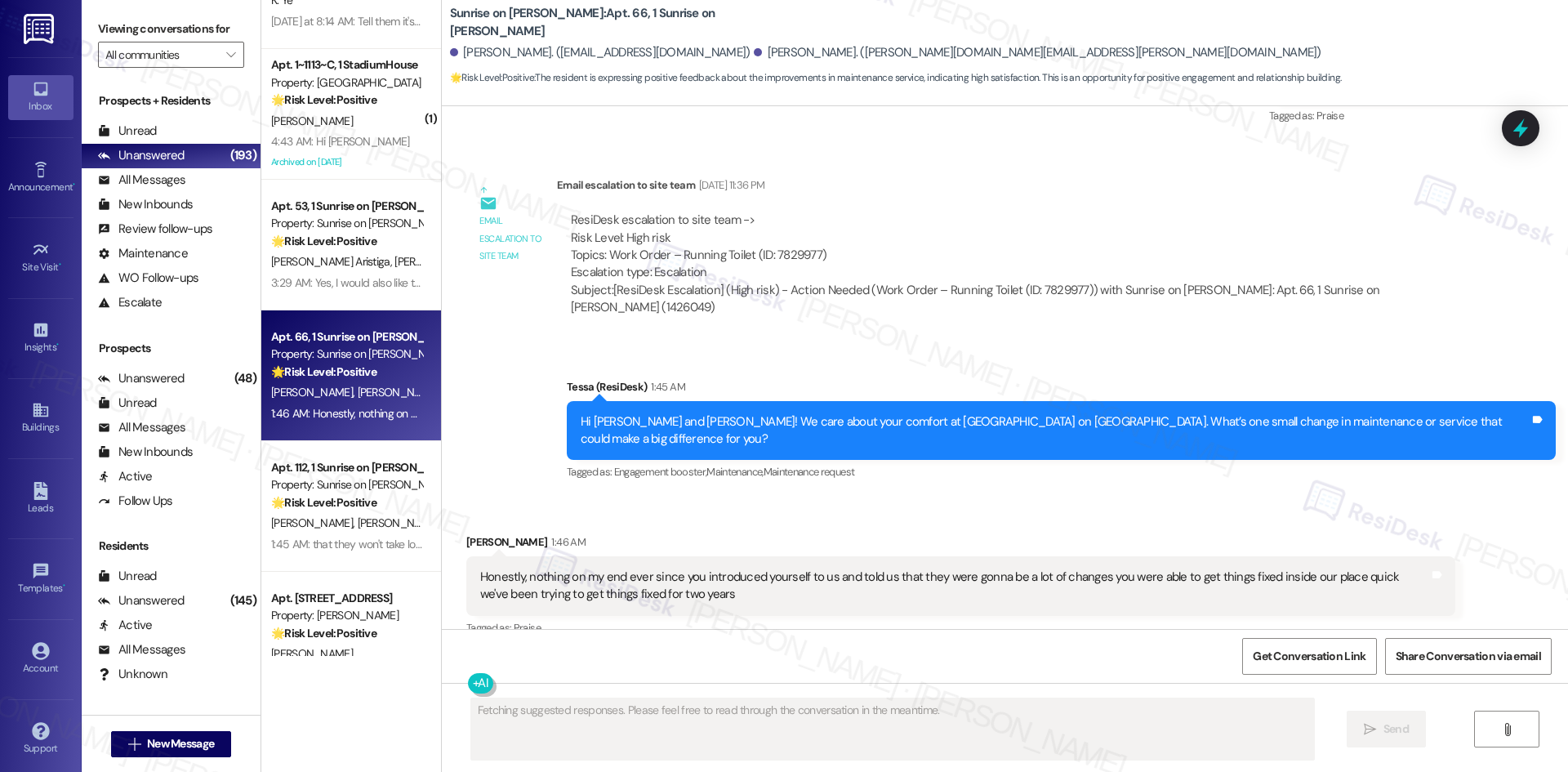
scroll to position [10705, 0]
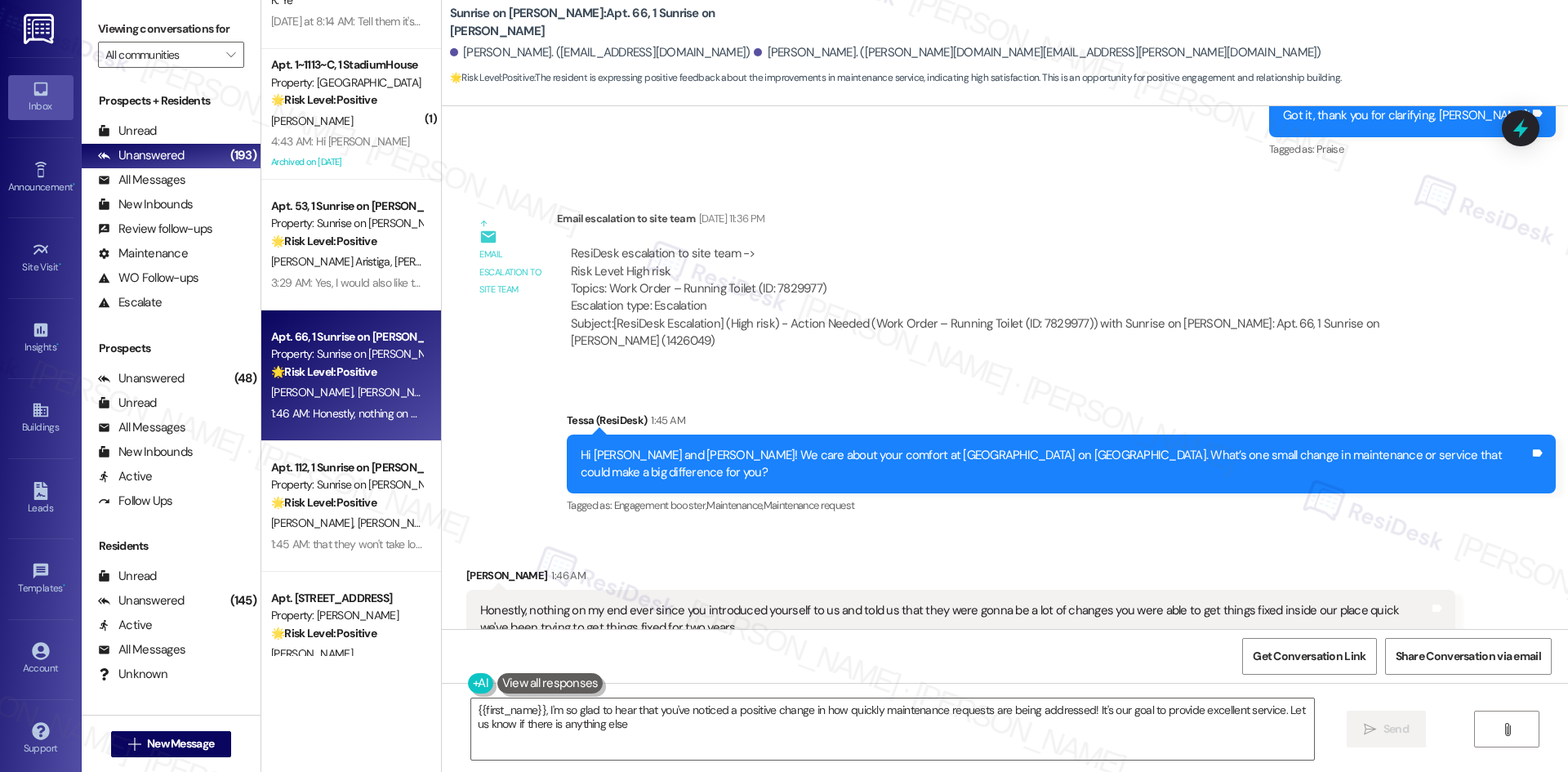
type textarea "{{first_name}}, I'm so glad to hear that you've noticed a positive change in ho…"
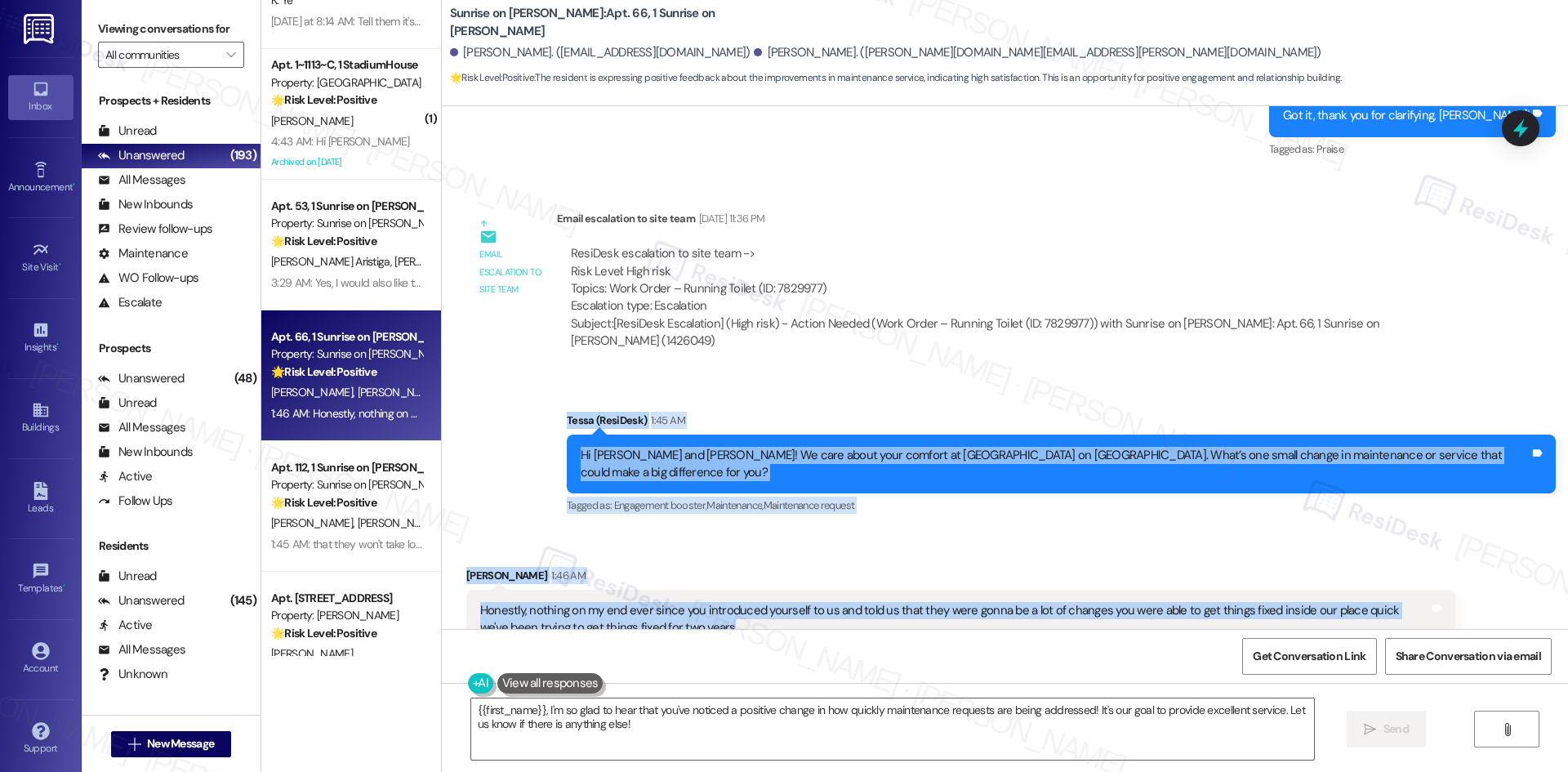
drag, startPoint x: 705, startPoint y: 376, endPoint x: 790, endPoint y: 555, distance: 198.2
click at [1395, 557] on div "Lease started Mar 11, 2025 at 8:00 AM Survey, sent via SMS Residesk Automated S…" at bounding box center [1004, 367] width 1126 height 523
copy div "Tessa (ResiDesk) 1:45 AM Hi Daniel and Bobbi! We care about your comfort at Sun…"
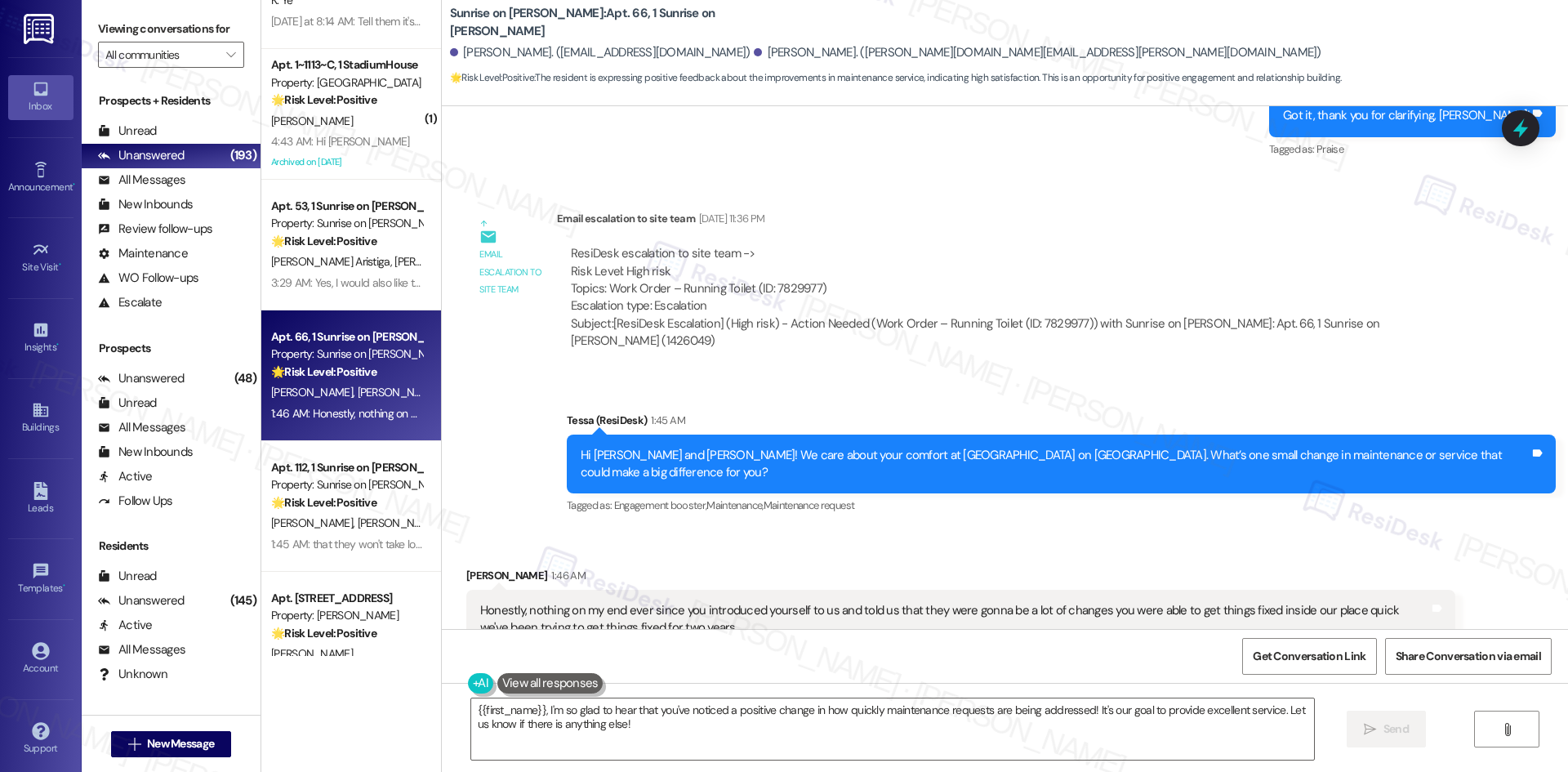
click at [551, 375] on div "Announcement, sent via SMS Tessa (ResiDesk) 1:45 AM Hi Daniel and Bobbi! We car…" at bounding box center [1004, 453] width 1126 height 155
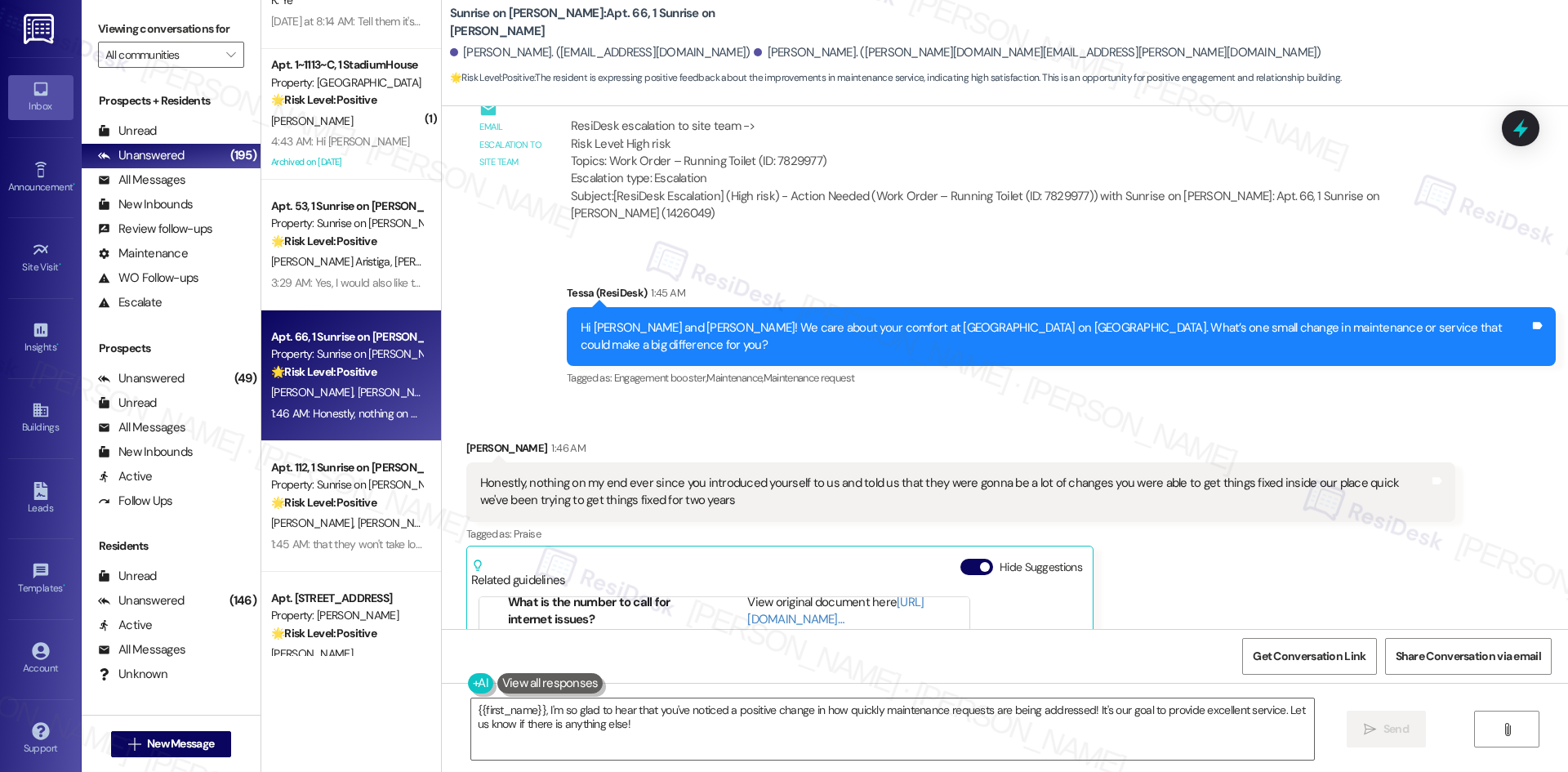
scroll to position [10787, 0]
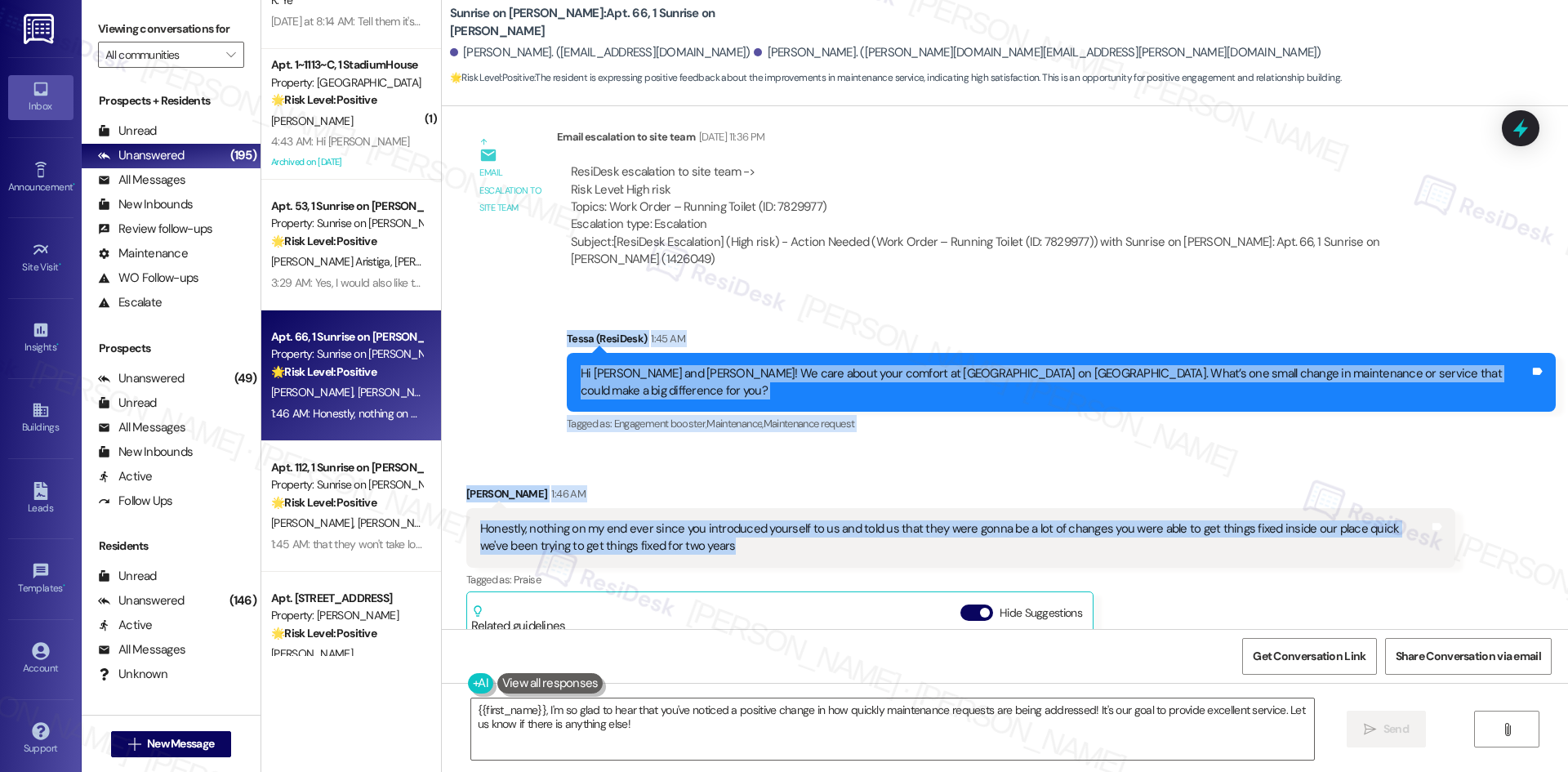
drag, startPoint x: 650, startPoint y: 258, endPoint x: 781, endPoint y: 472, distance: 250.9
click at [781, 472] on div "Lease started Mar 11, 2025 at 8:00 AM Survey, sent via SMS Residesk Automated S…" at bounding box center [1004, 367] width 1126 height 523
copy div "Tessa (ResiDesk) 1:45 AM Hi Daniel and Bobbi! We care about your comfort at Sun…"
click at [1165, 521] on div "Honestly, nothing on my end ever since you introduced yourself to us and told u…" at bounding box center [954, 538] width 948 height 35
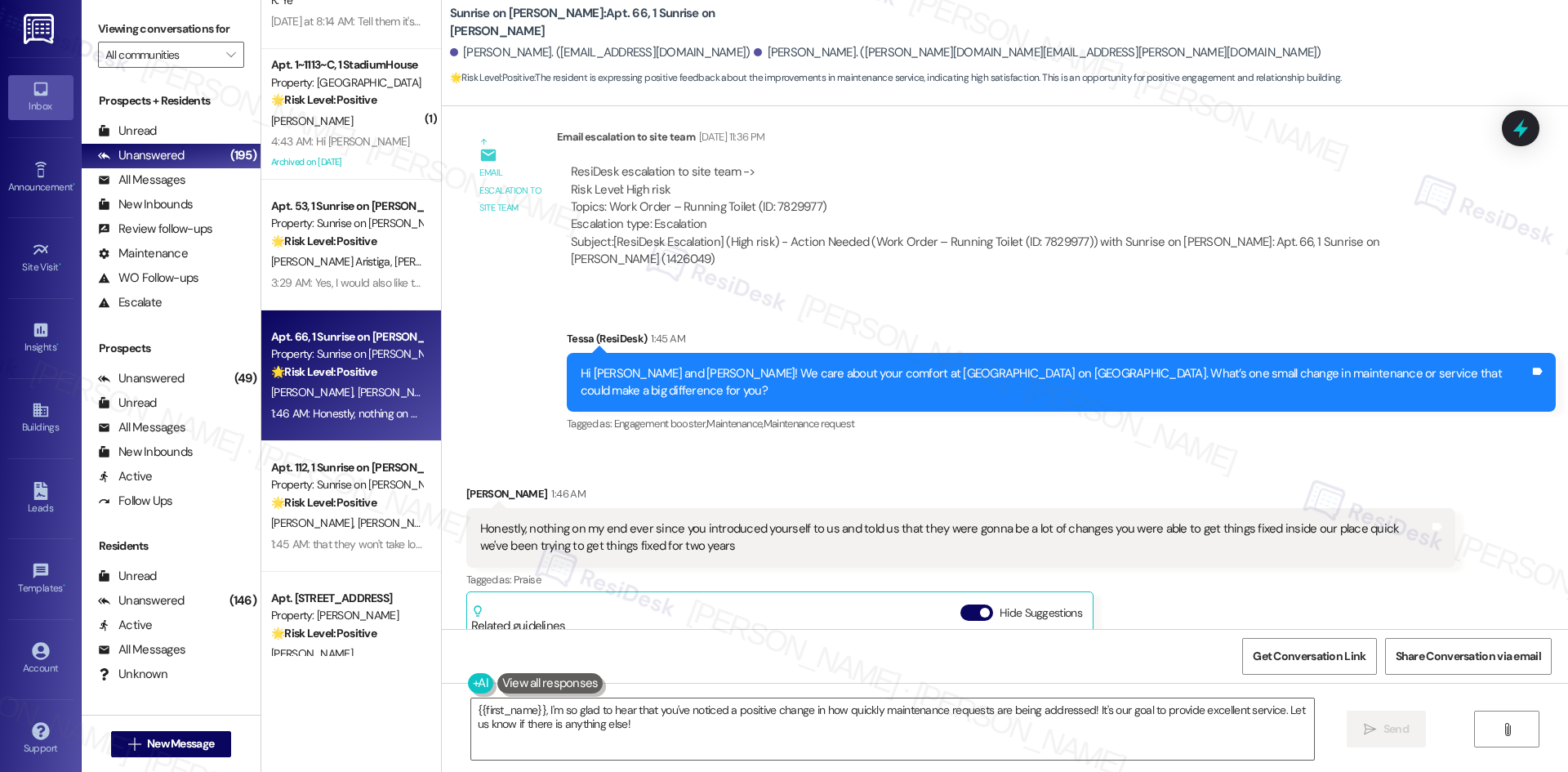
click at [1136, 528] on div "Daniel Hernandez 1:46 AM Honestly, nothing on my end ever since you introduced …" at bounding box center [960, 717] width 989 height 464
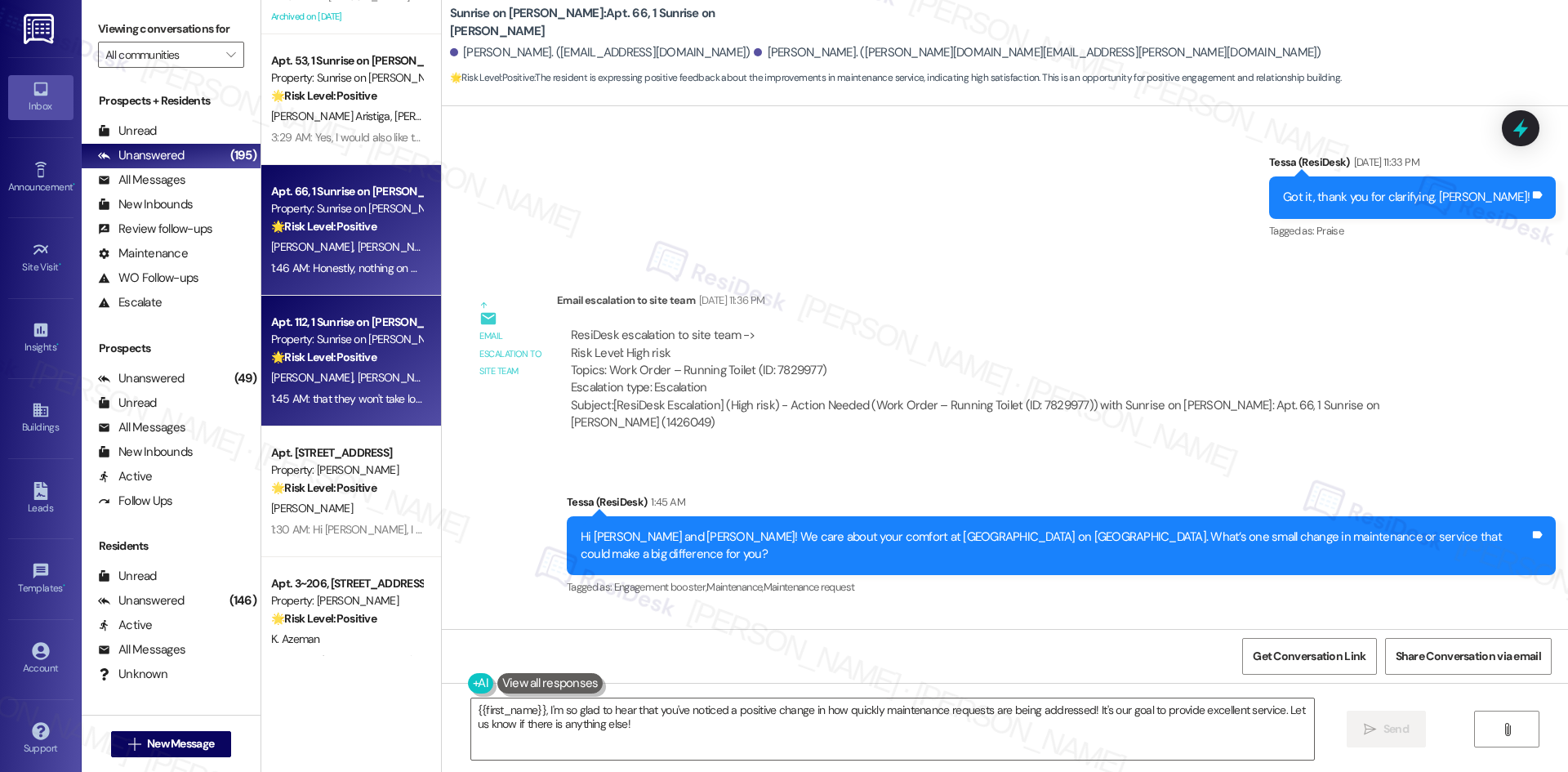
scroll to position [2206, 0]
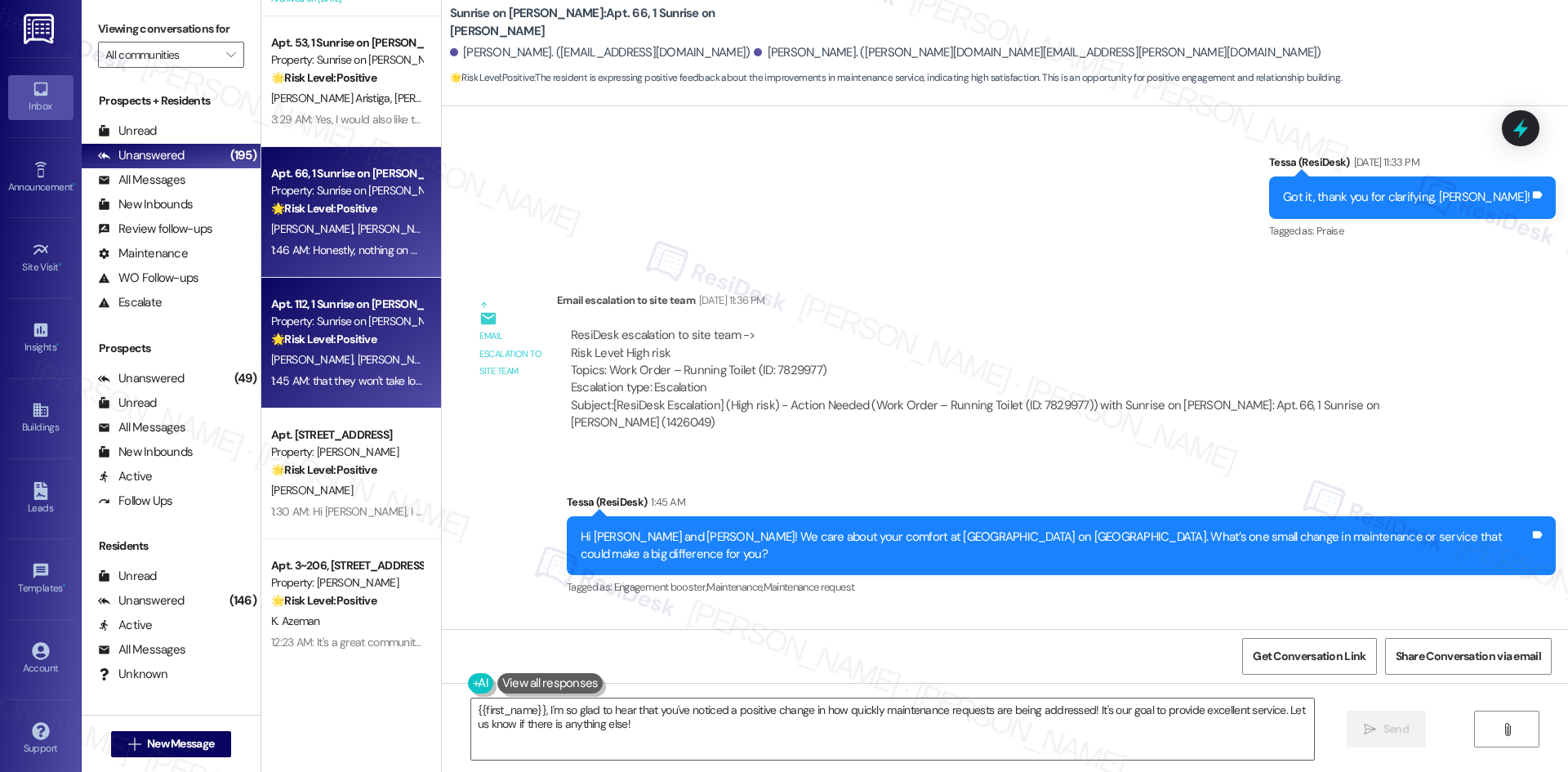
click at [361, 361] on div "[PERSON_NAME] [PERSON_NAME]" at bounding box center [346, 359] width 154 height 21
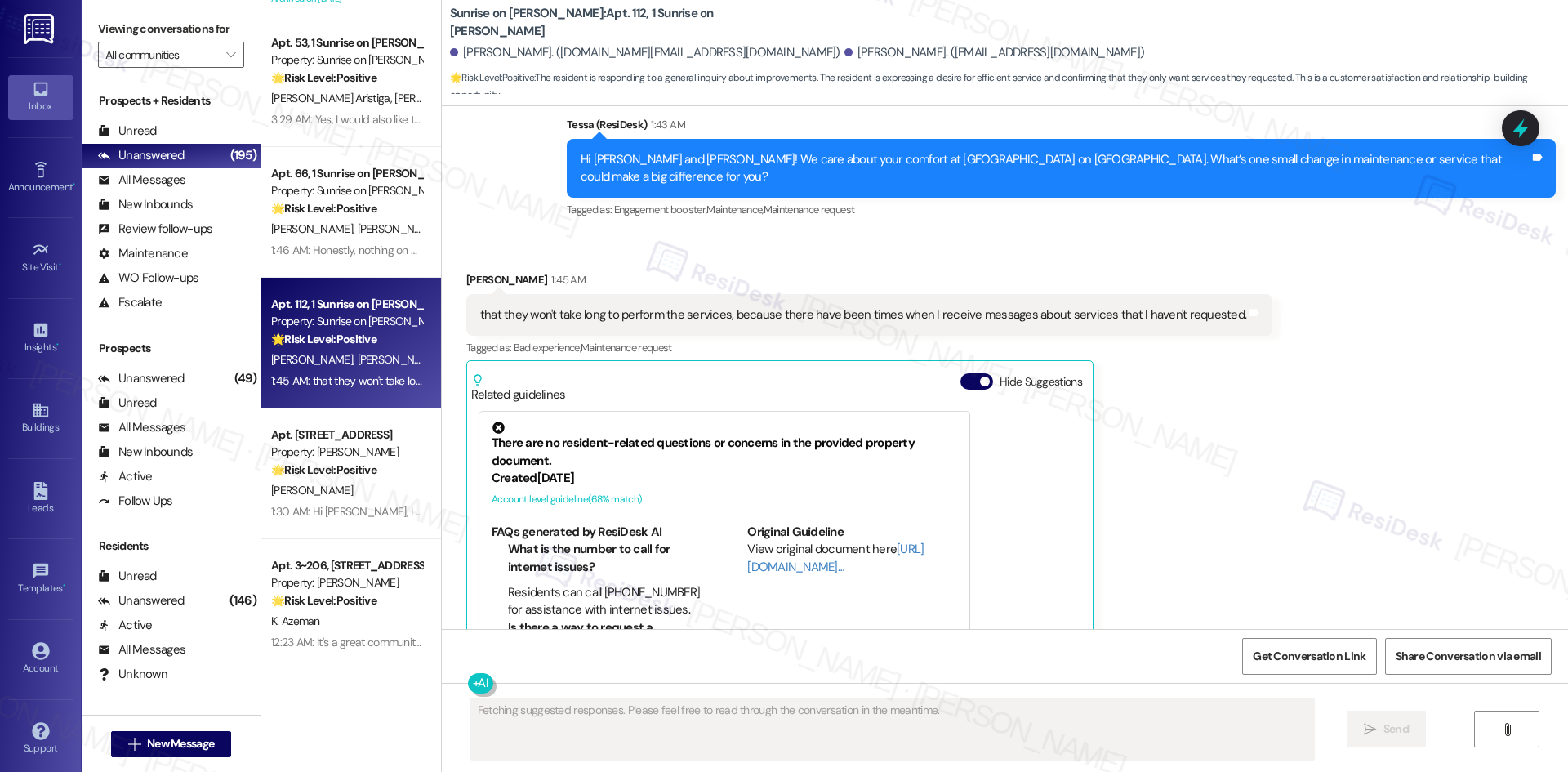
scroll to position [459, 0]
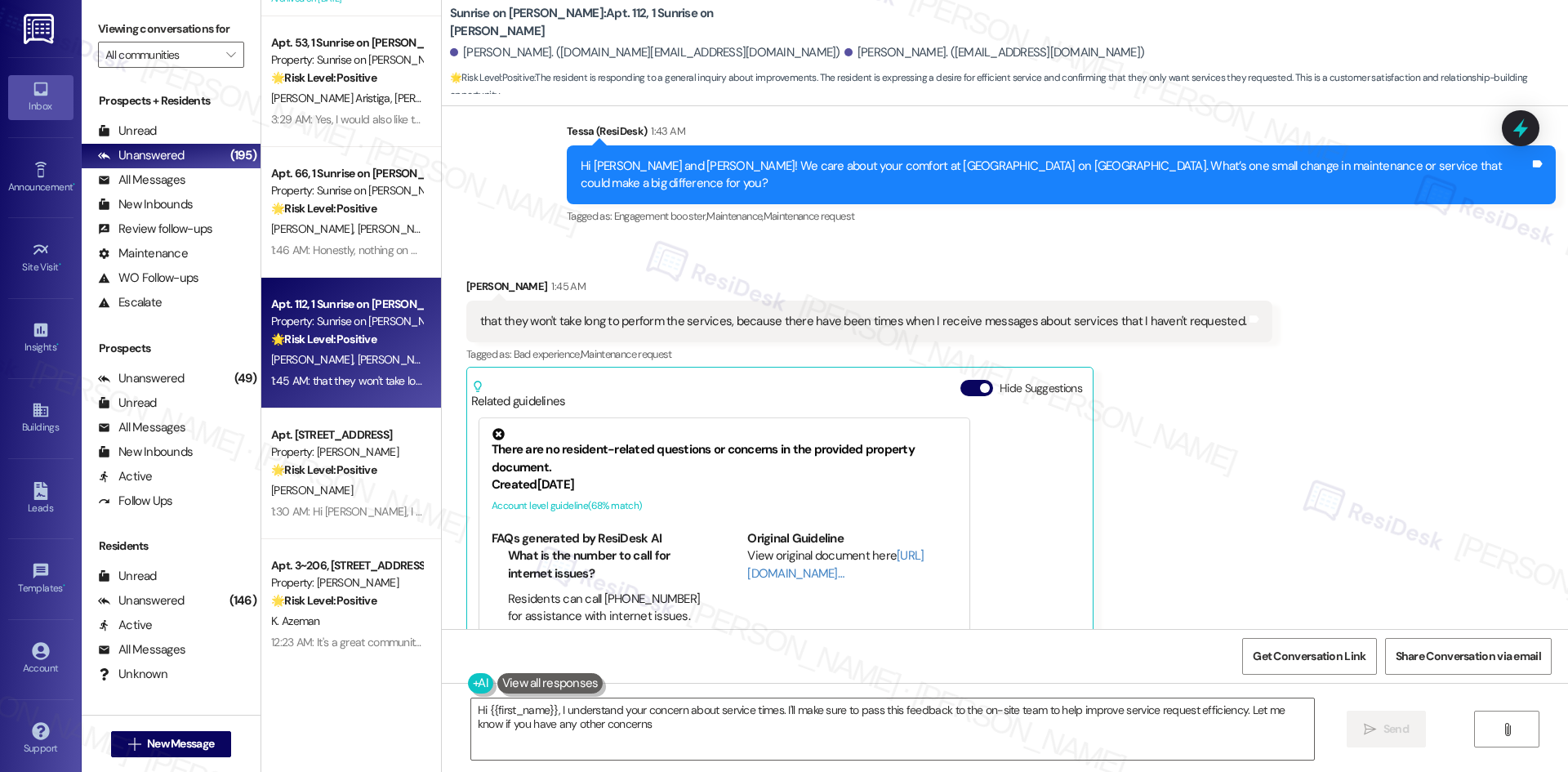
type textarea "Hi {{first_name}}, I understand your concern about service times. I'll make sur…"
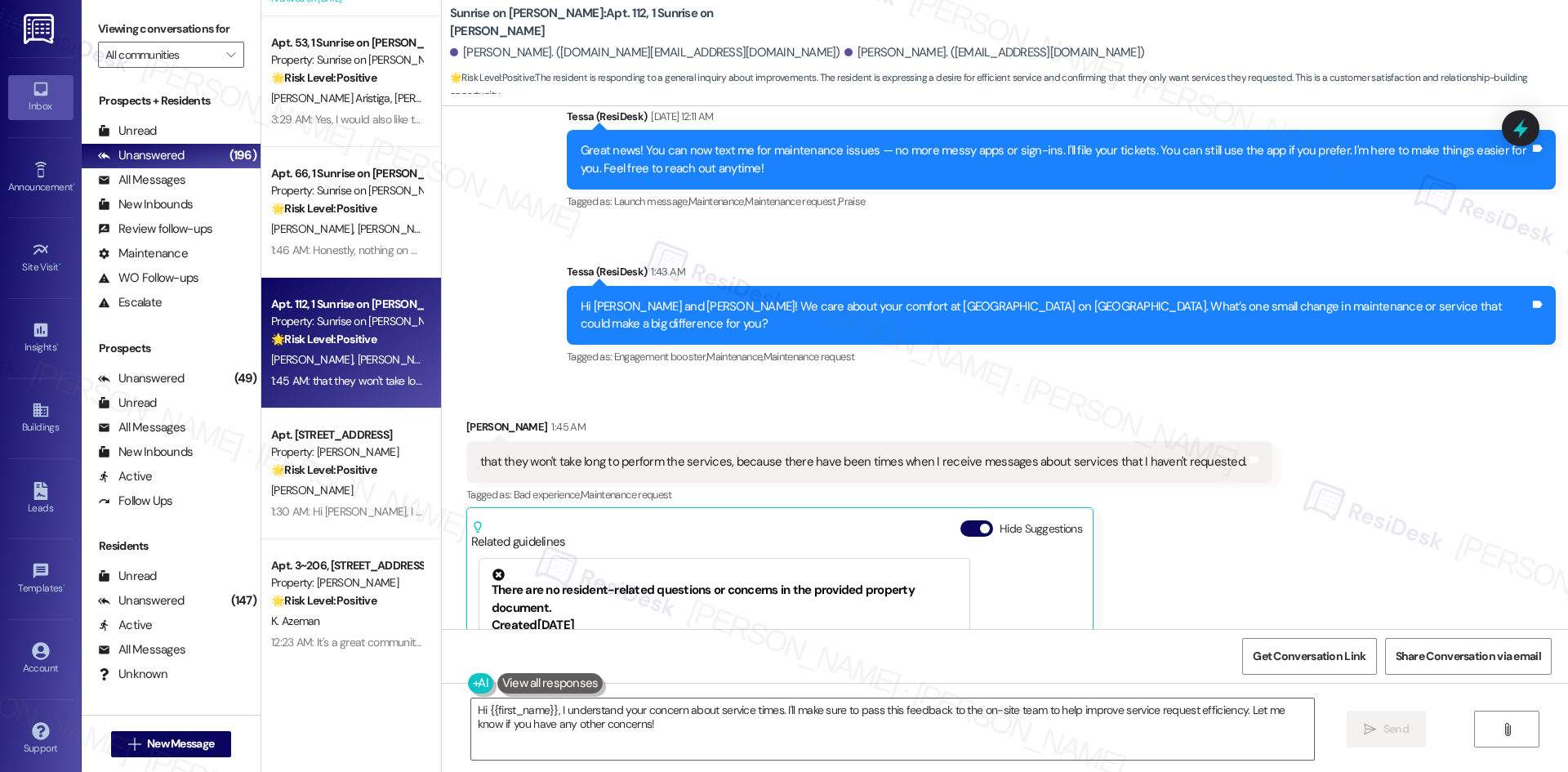
scroll to position [296, 0]
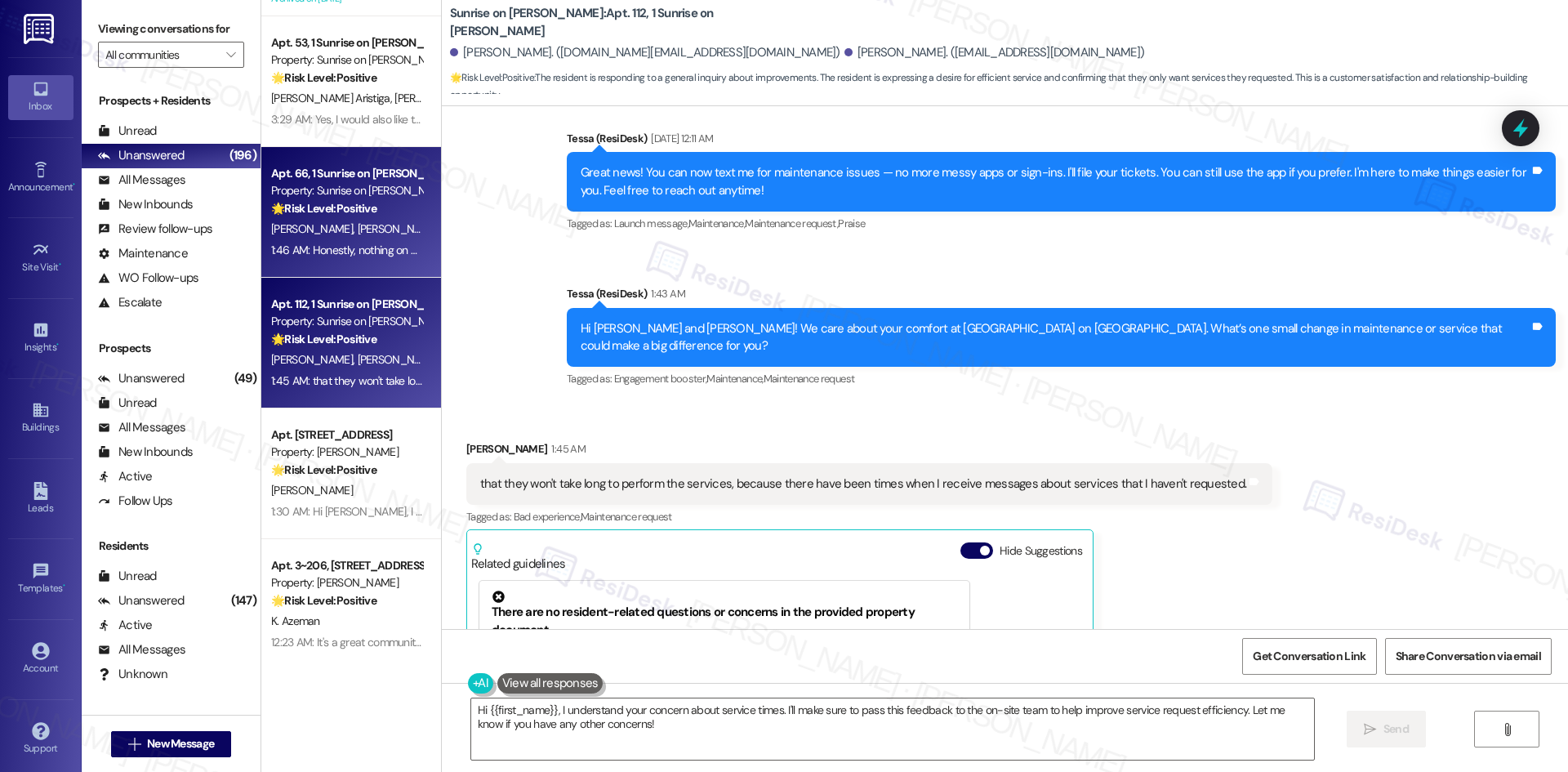
click at [361, 241] on div "1:46 AM: Honestly, nothing on my end ever since you introduced yourself to us a…" at bounding box center [346, 250] width 154 height 21
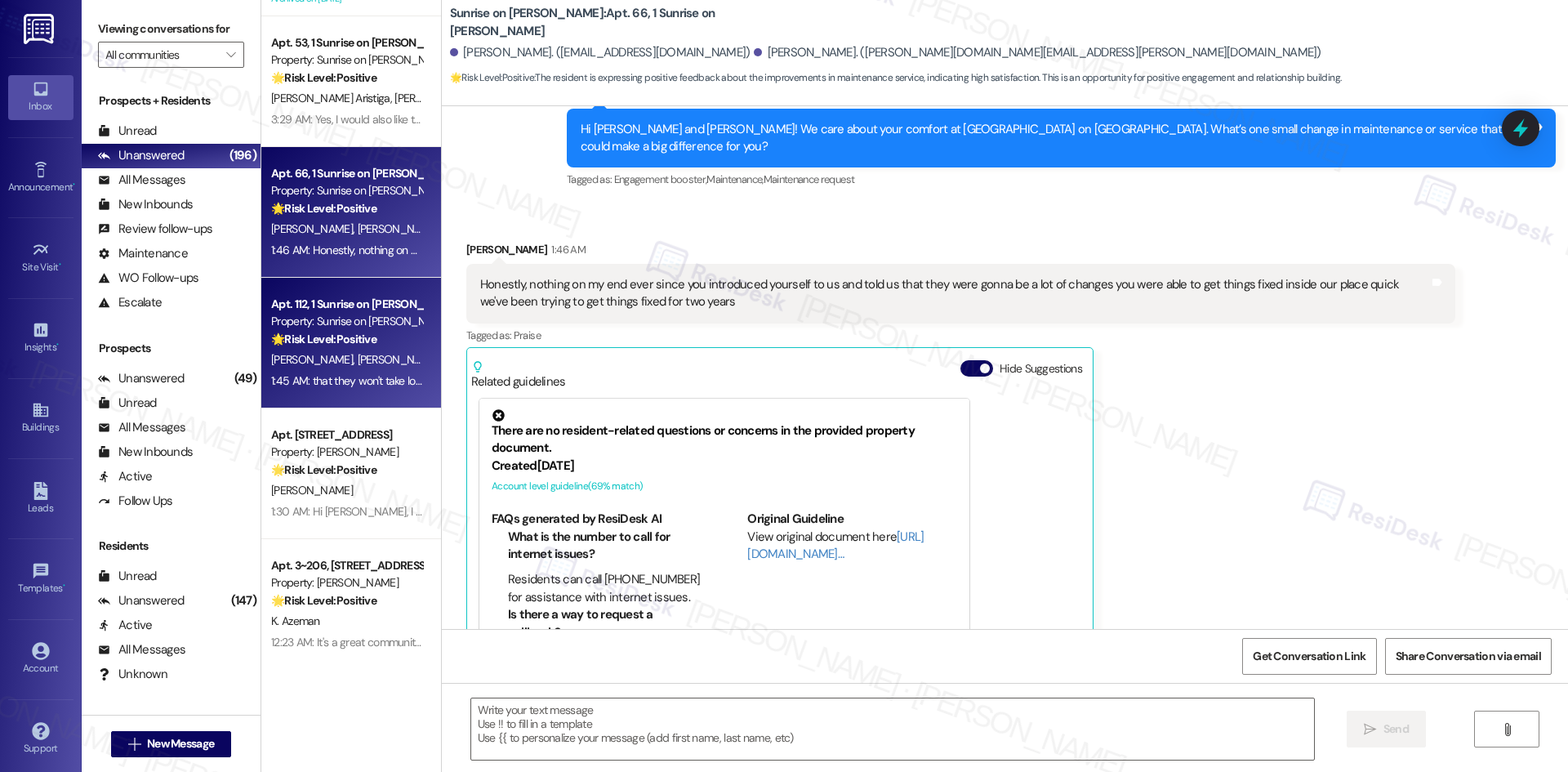
type textarea "Fetching suggested responses. Please feel free to read through the conversation…"
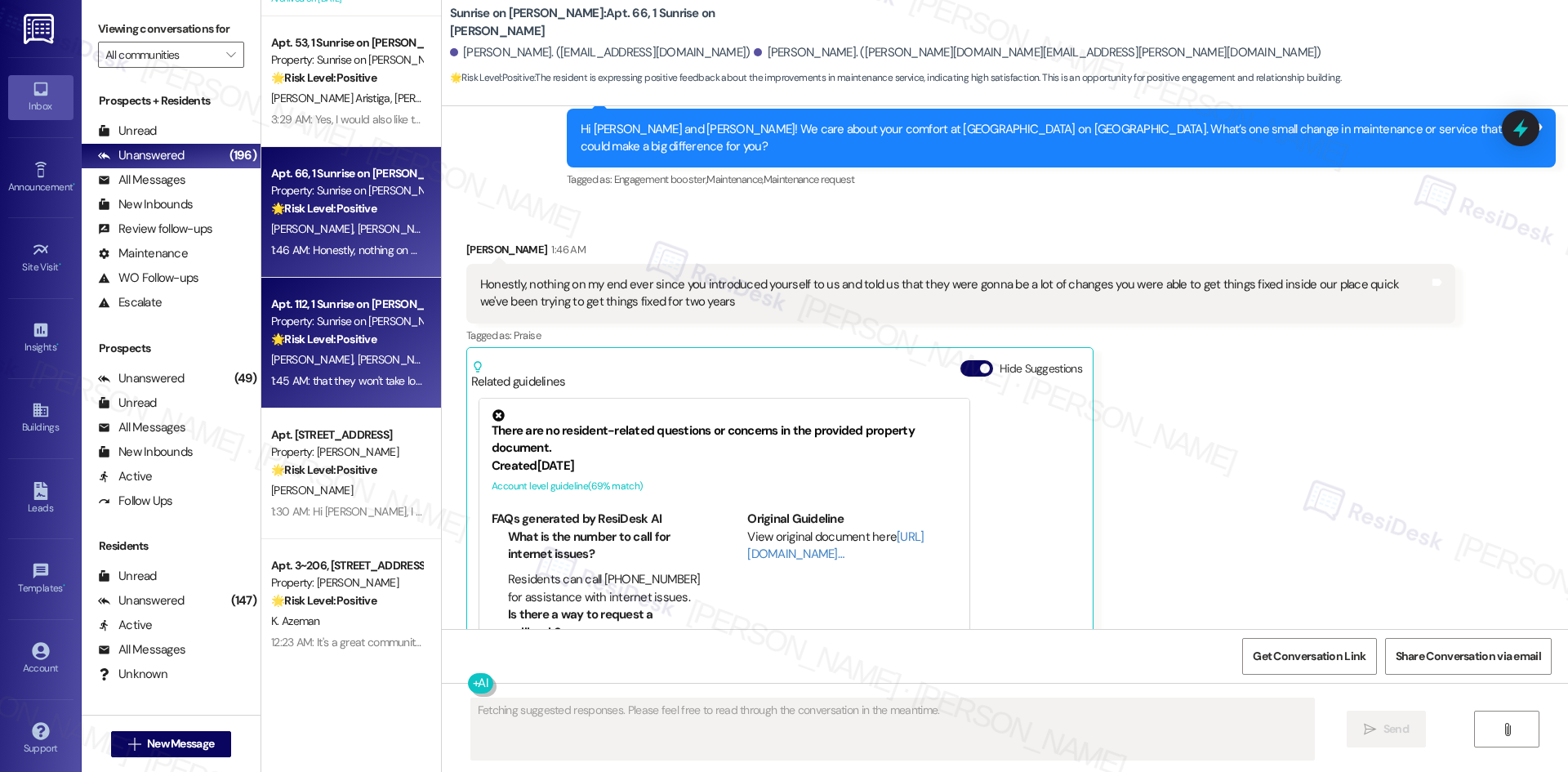
click at [356, 366] on span "[PERSON_NAME]" at bounding box center [397, 358] width 81 height 15
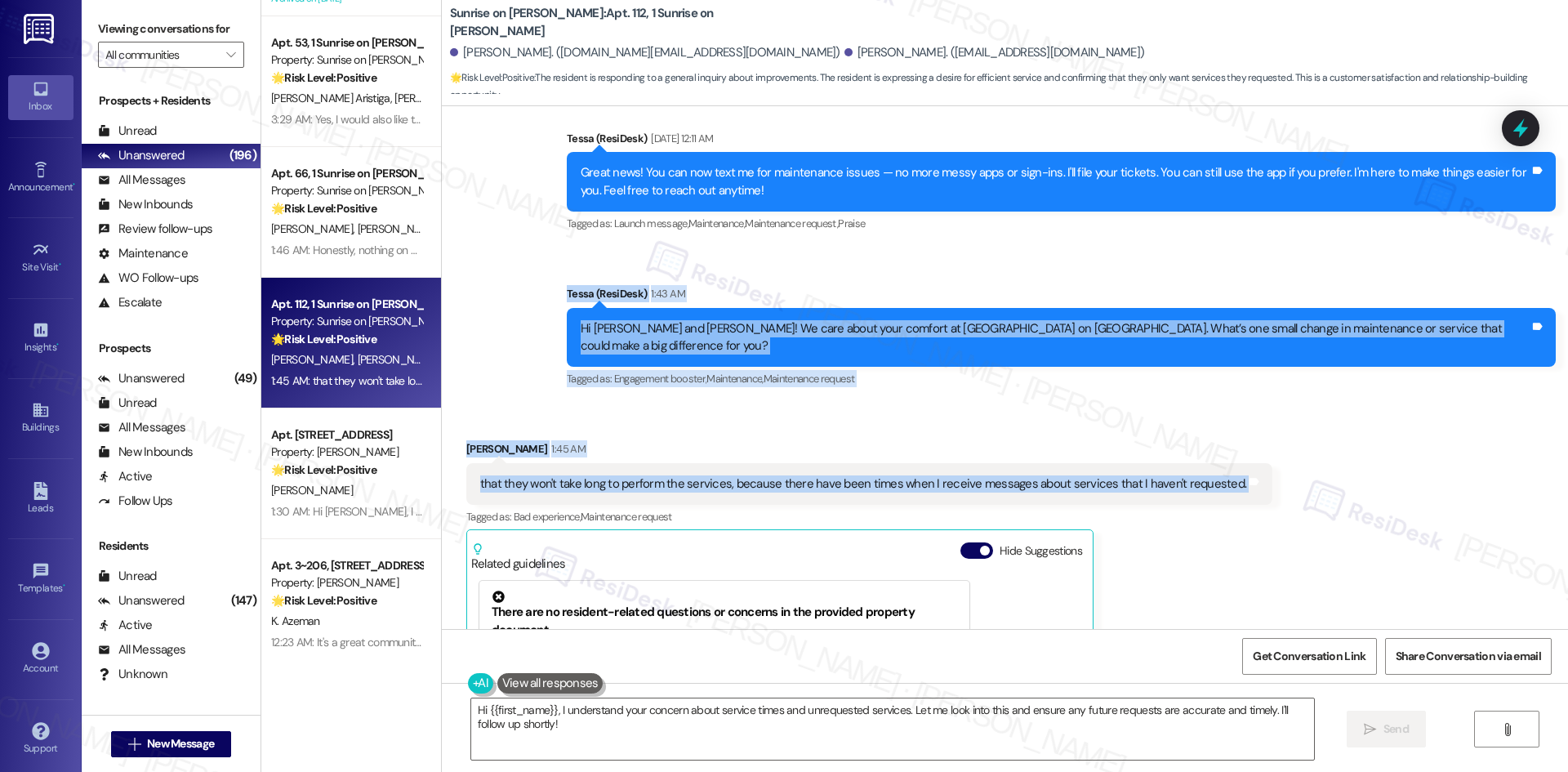
drag, startPoint x: 676, startPoint y: 299, endPoint x: 1268, endPoint y: 467, distance: 615.4
click at [1268, 467] on div "Lease started Jul 31, 2024 at 8:00 AM Survey, sent via SMS Residesk Automated S…" at bounding box center [1004, 367] width 1126 height 523
copy div "Tessa (ResiDesk) 1:43 AM Hi Laura and Juan! We care about your comfort at Sunri…"
click at [613, 405] on div "Received via SMS Juan Inzunza 1:45 AM that they won't take long to perform the …" at bounding box center [1004, 647] width 1126 height 487
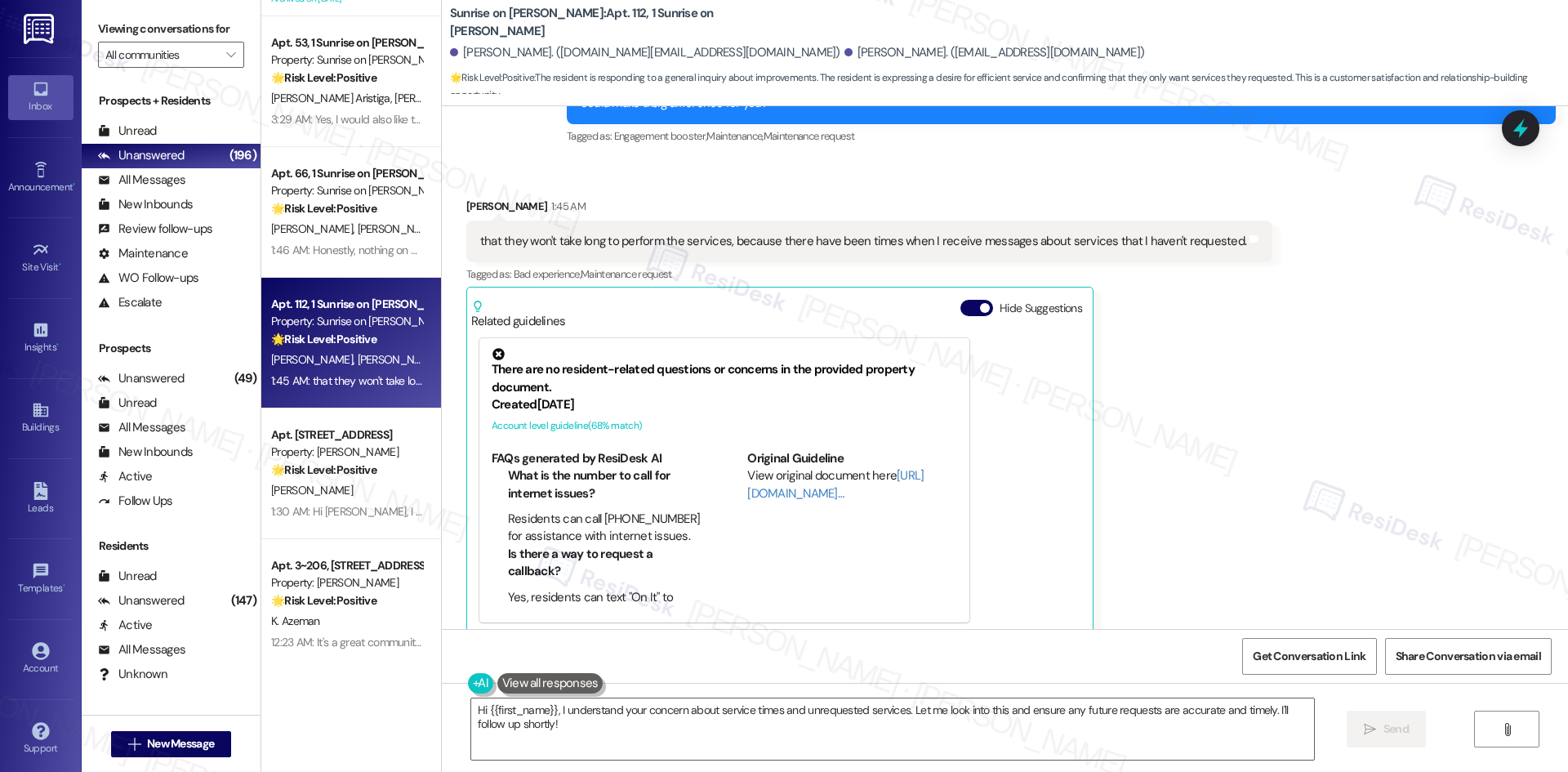
scroll to position [541, 0]
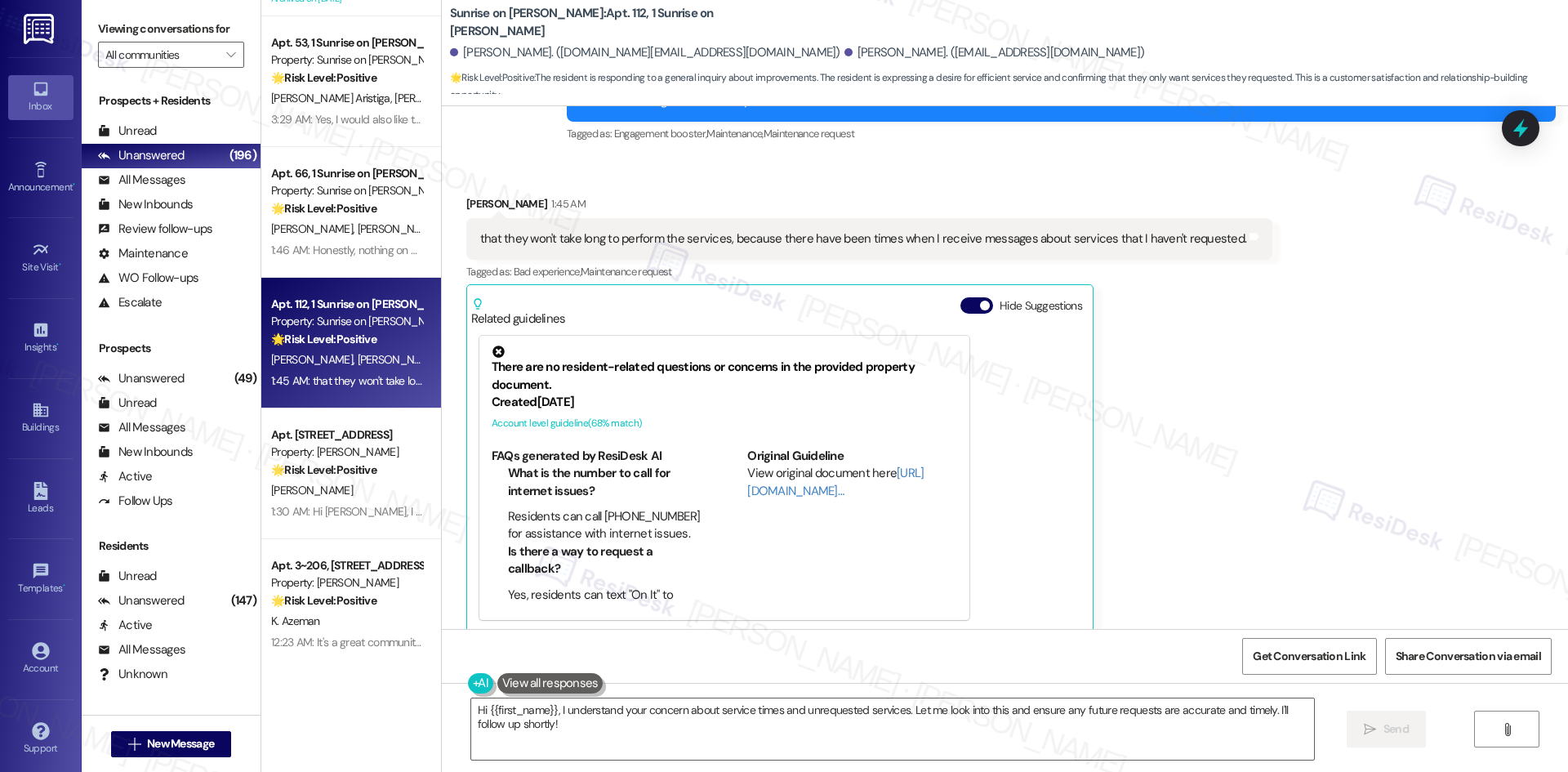
click at [1262, 358] on div "Received via SMS Juan Inzunza 1:45 AM that they won't take long to perform the …" at bounding box center [1004, 402] width 1126 height 487
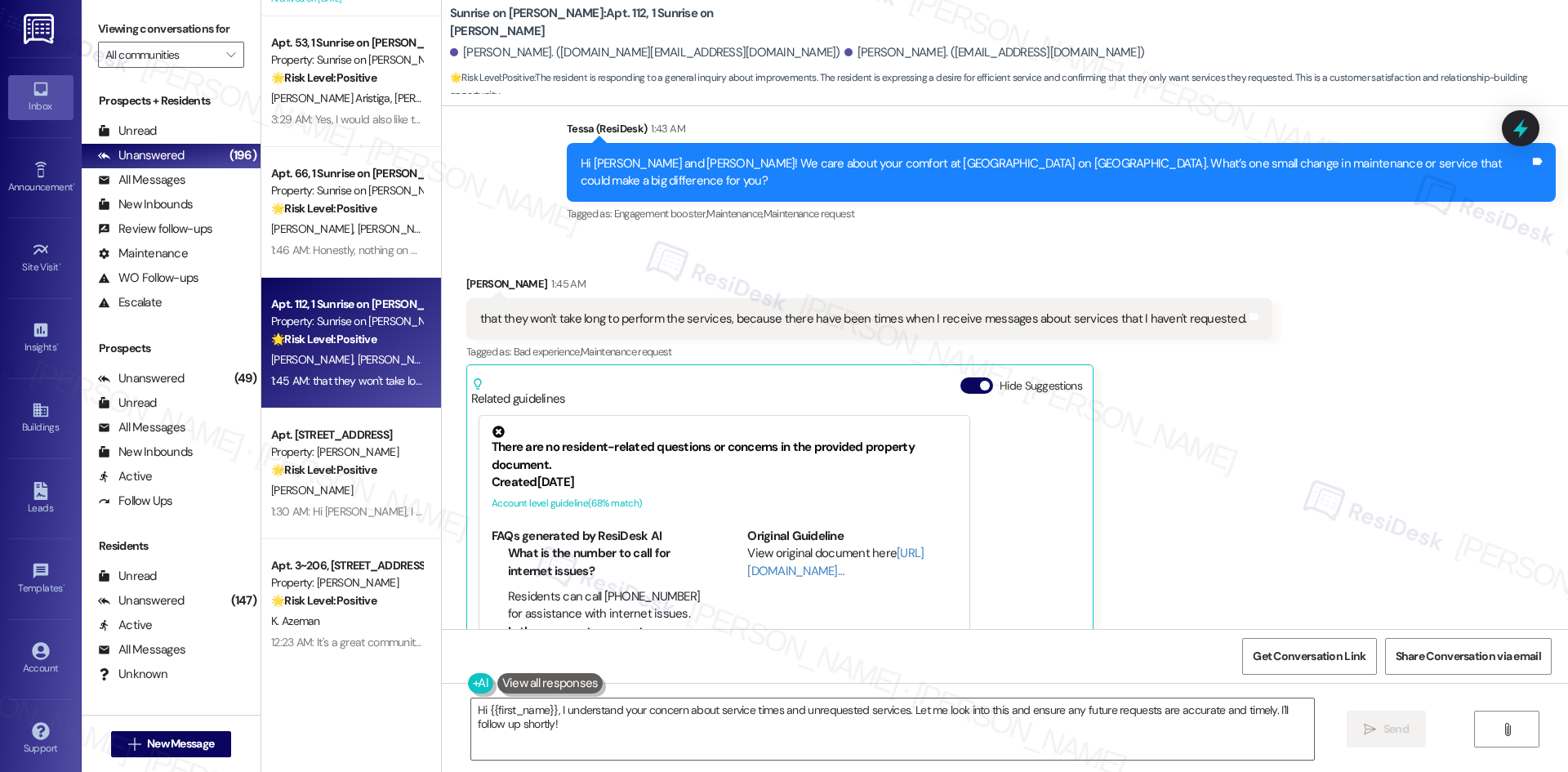
scroll to position [459, 0]
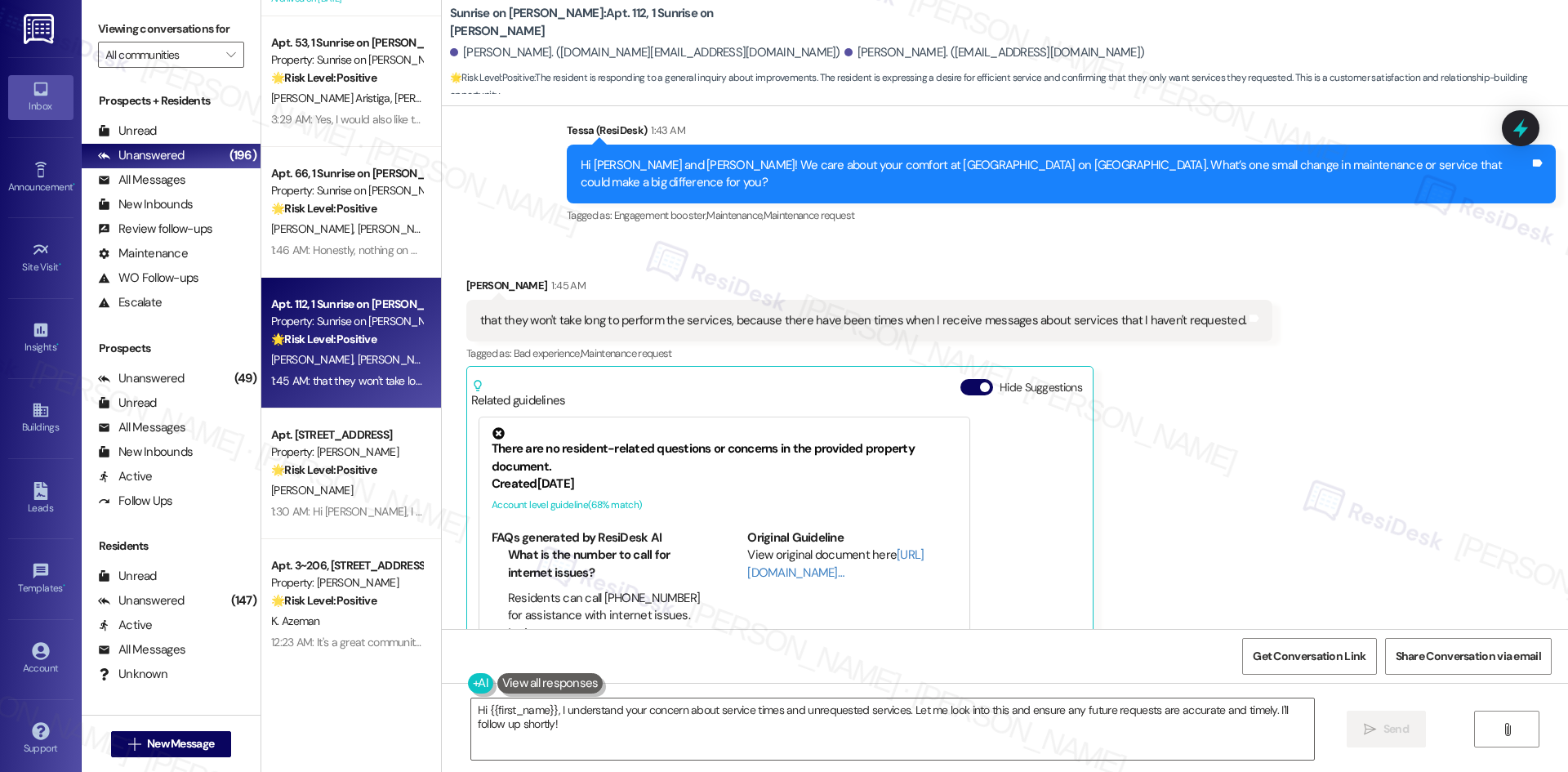
click at [1238, 444] on div "Received via SMS Juan Inzunza 1:45 AM that they won't take long to perform the …" at bounding box center [869, 495] width 831 height 463
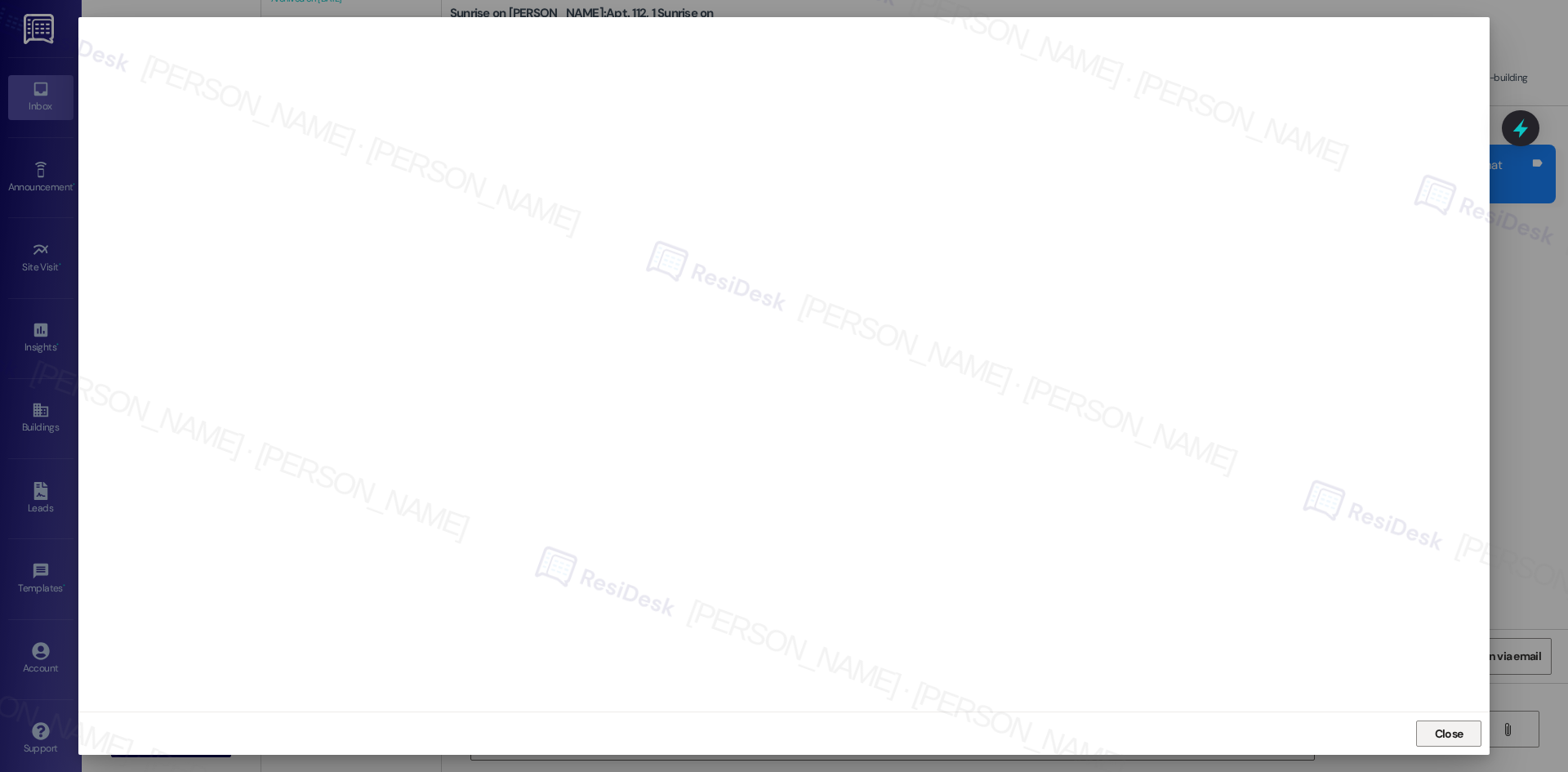
click at [1456, 732] on span "Close" at bounding box center [1448, 734] width 28 height 17
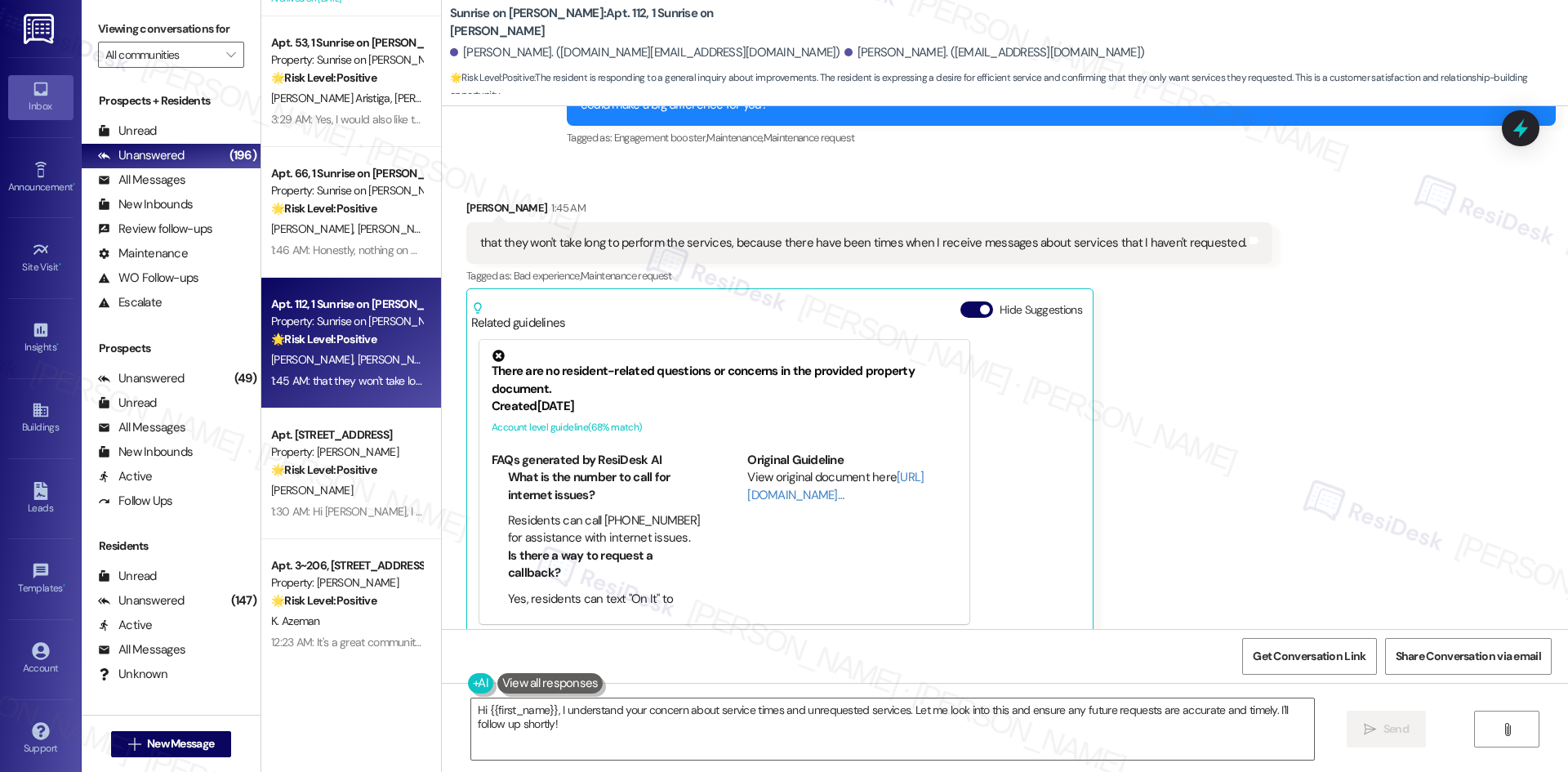
scroll to position [541, 0]
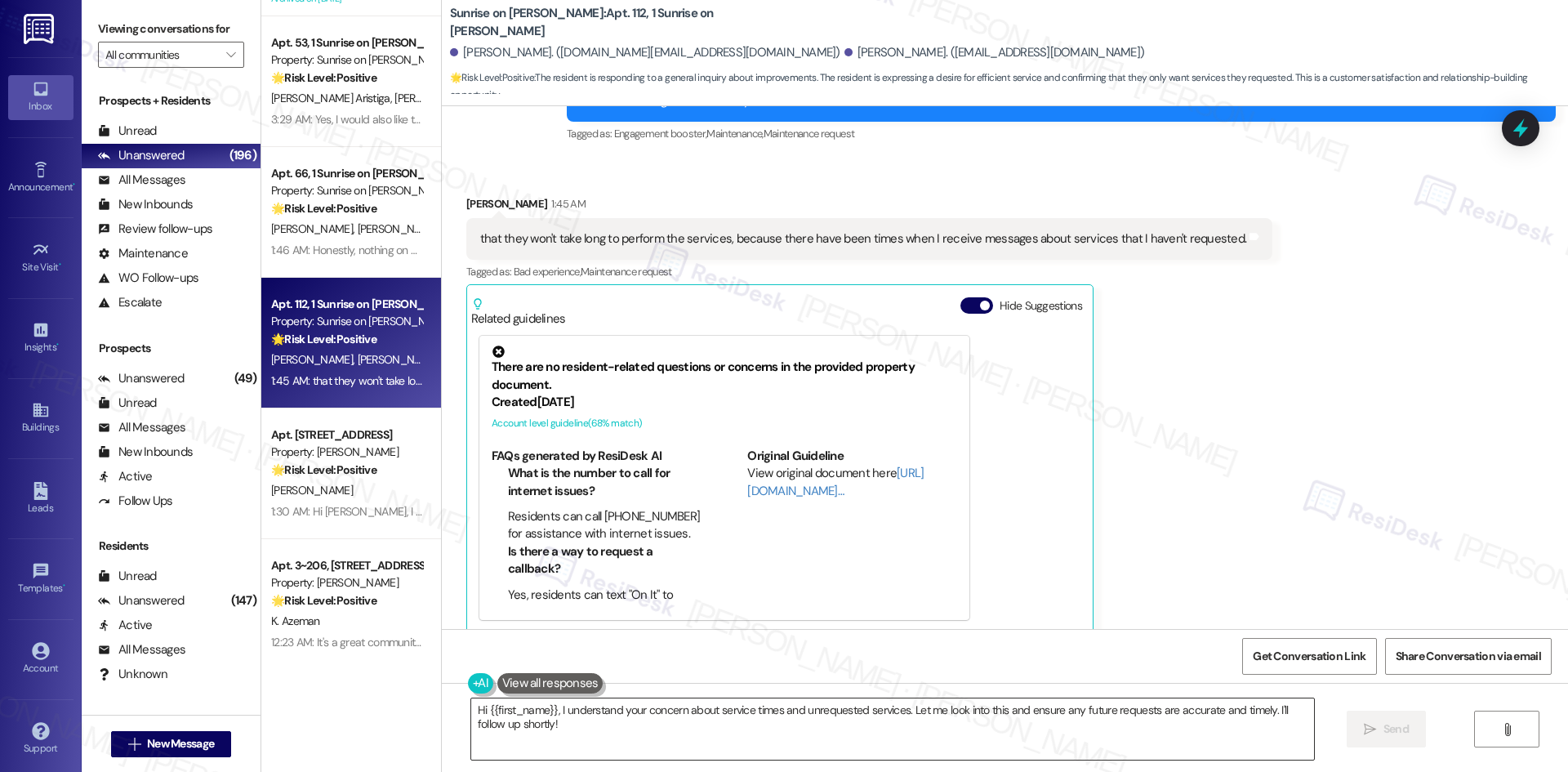
click at [735, 745] on textarea "Hi {{first_name}}, I understand your concern about service times and unrequeste…" at bounding box center [892, 729] width 842 height 61
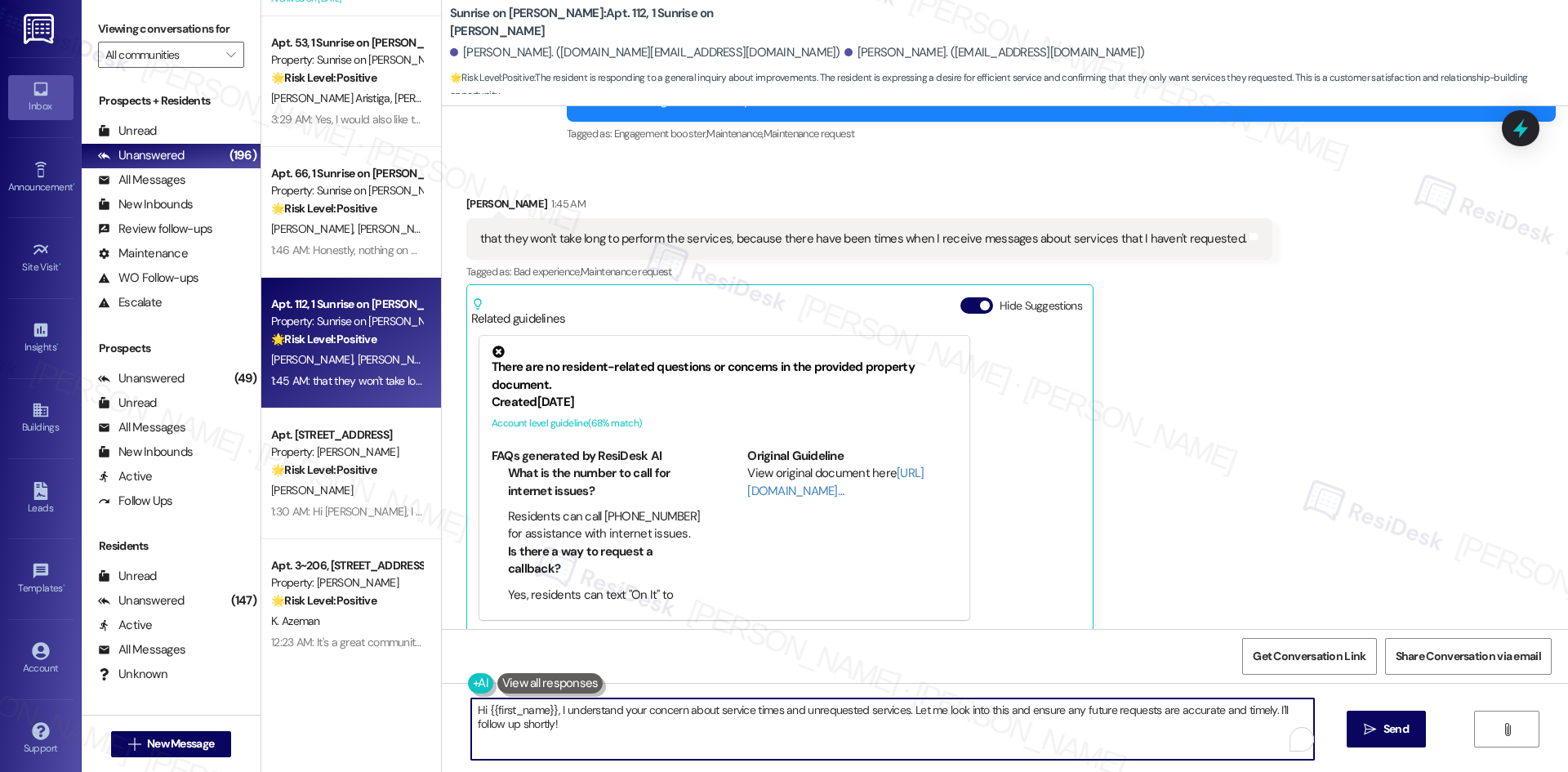
paste textarea "Thanks for sharing this, [PERSON_NAME]. I understand how frustrating it can be …"
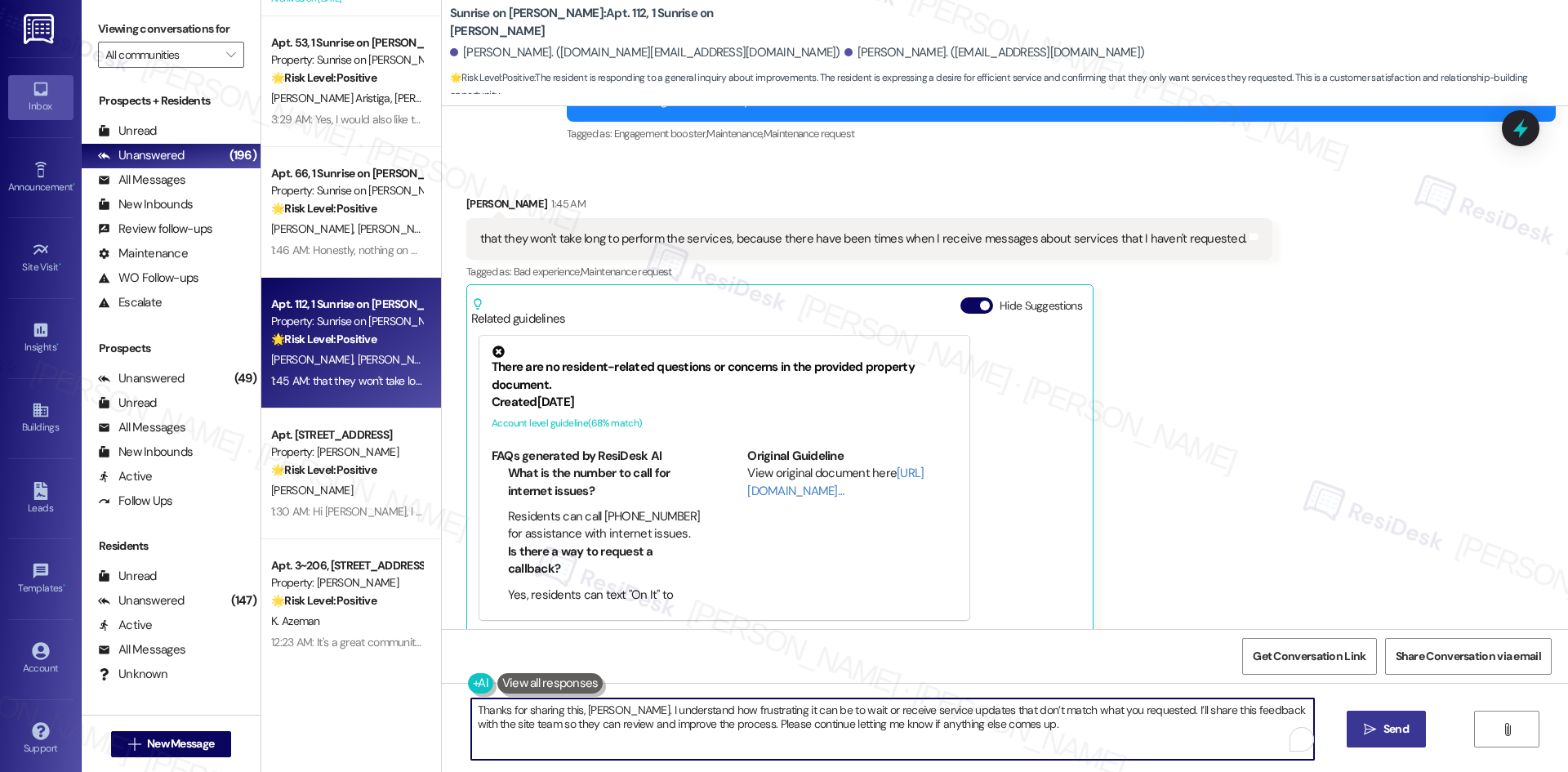
type textarea "Thanks for sharing this, [PERSON_NAME]. I understand how frustrating it can be …"
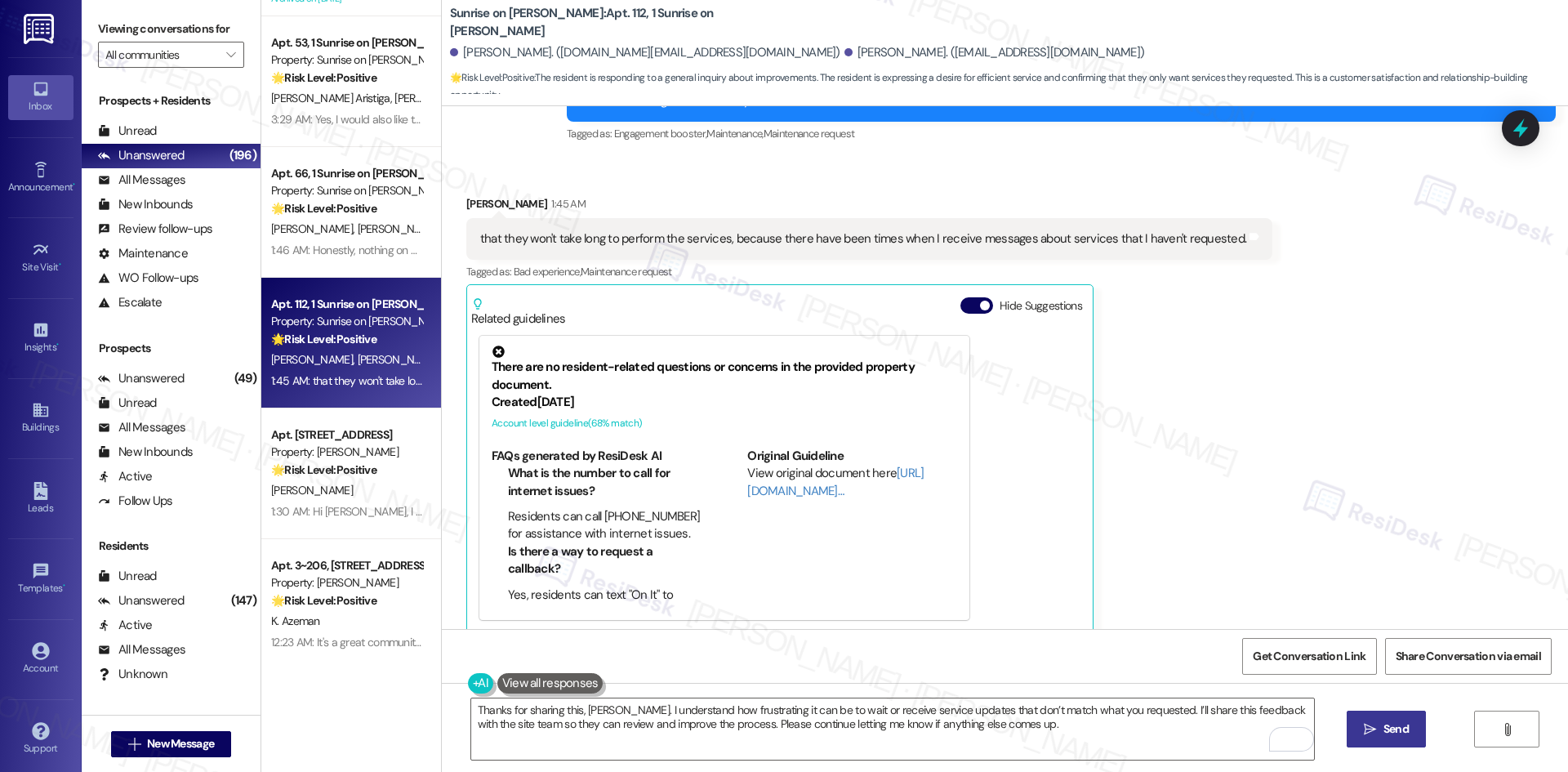
click at [1376, 739] on button " Send" at bounding box center [1385, 729] width 80 height 36
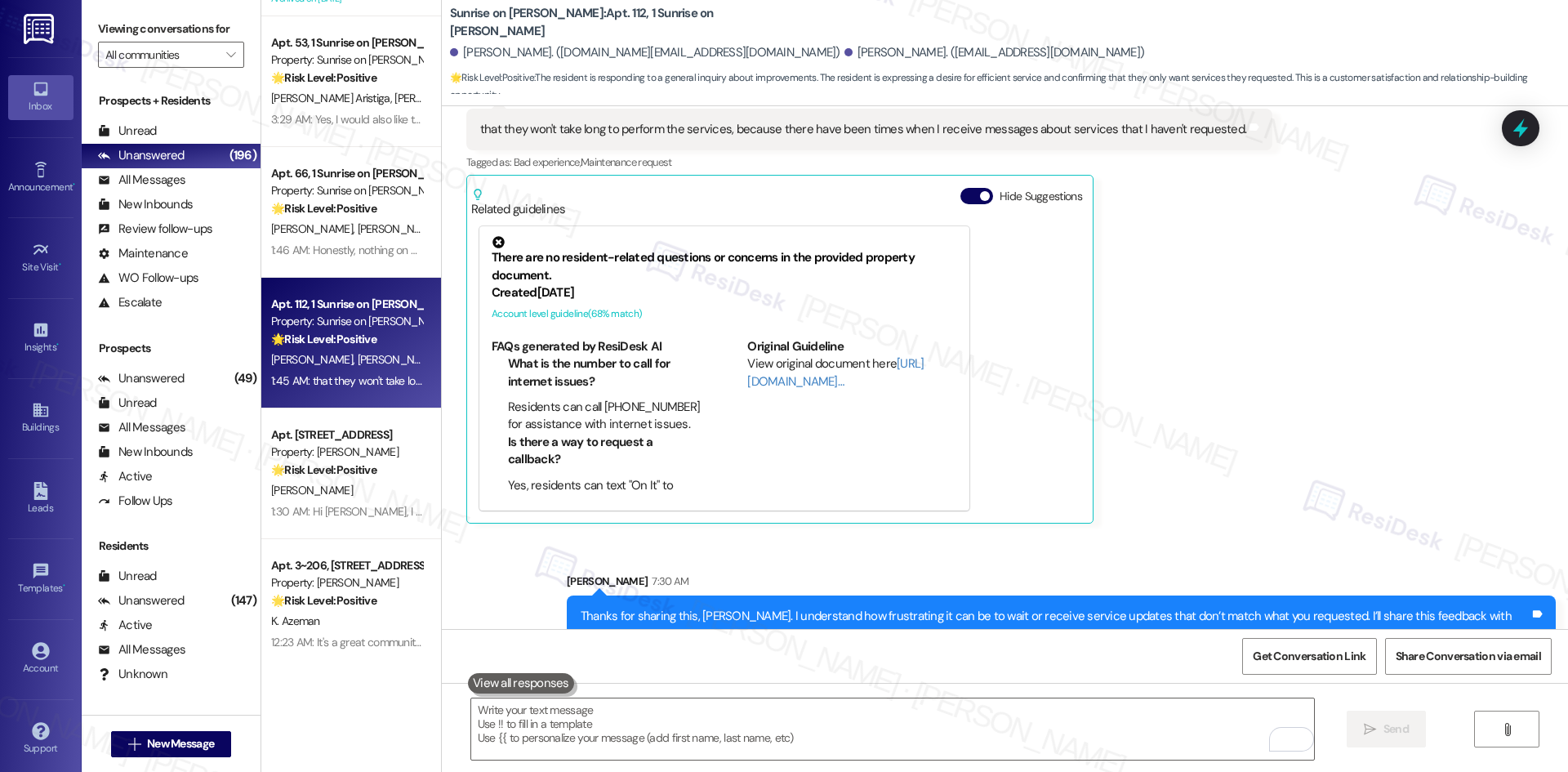
scroll to position [672, 0]
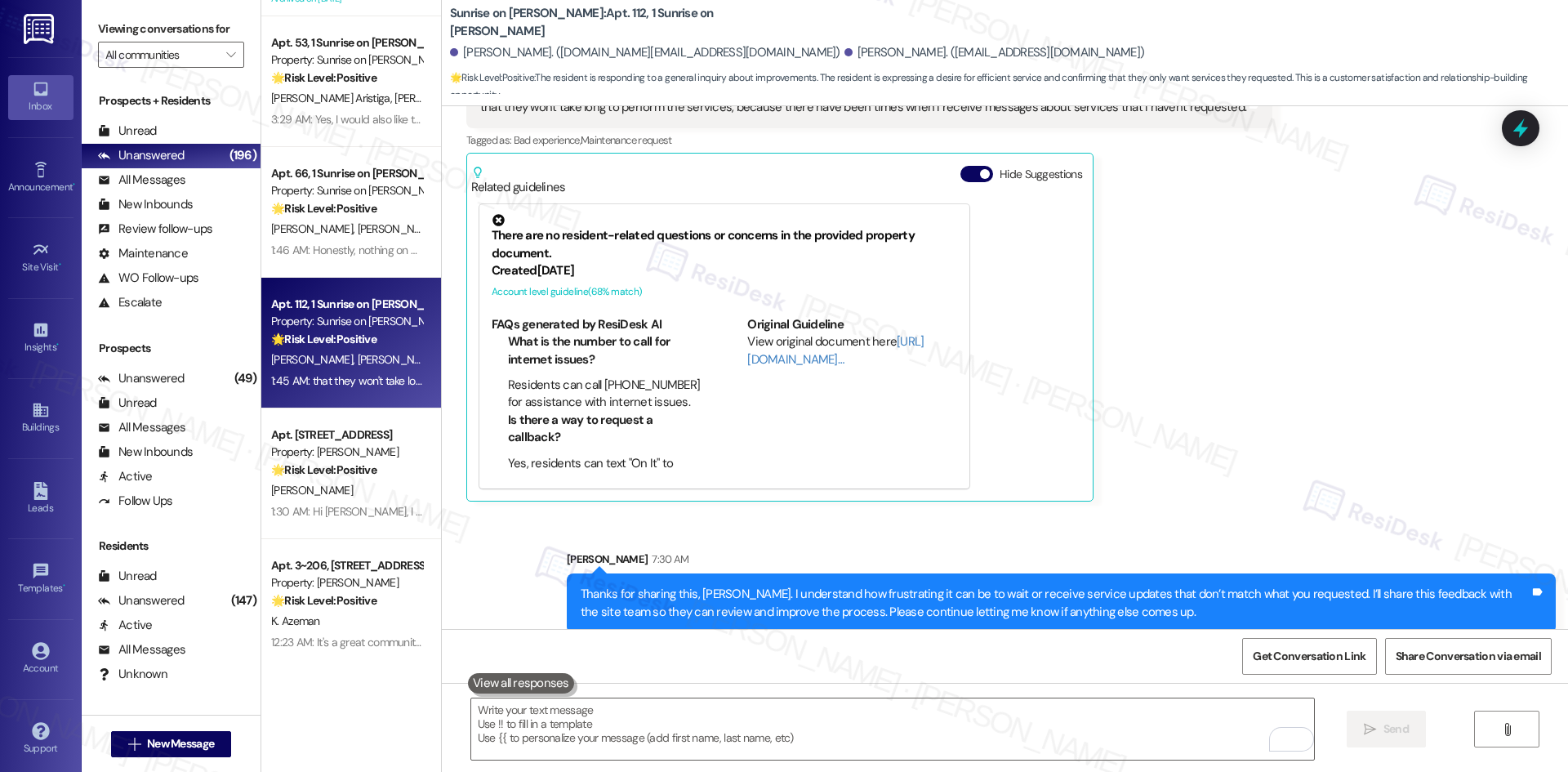
click at [1228, 443] on div "Juan Inzunza 1:45 AM that they won't take long to perform the services, because…" at bounding box center [869, 283] width 806 height 438
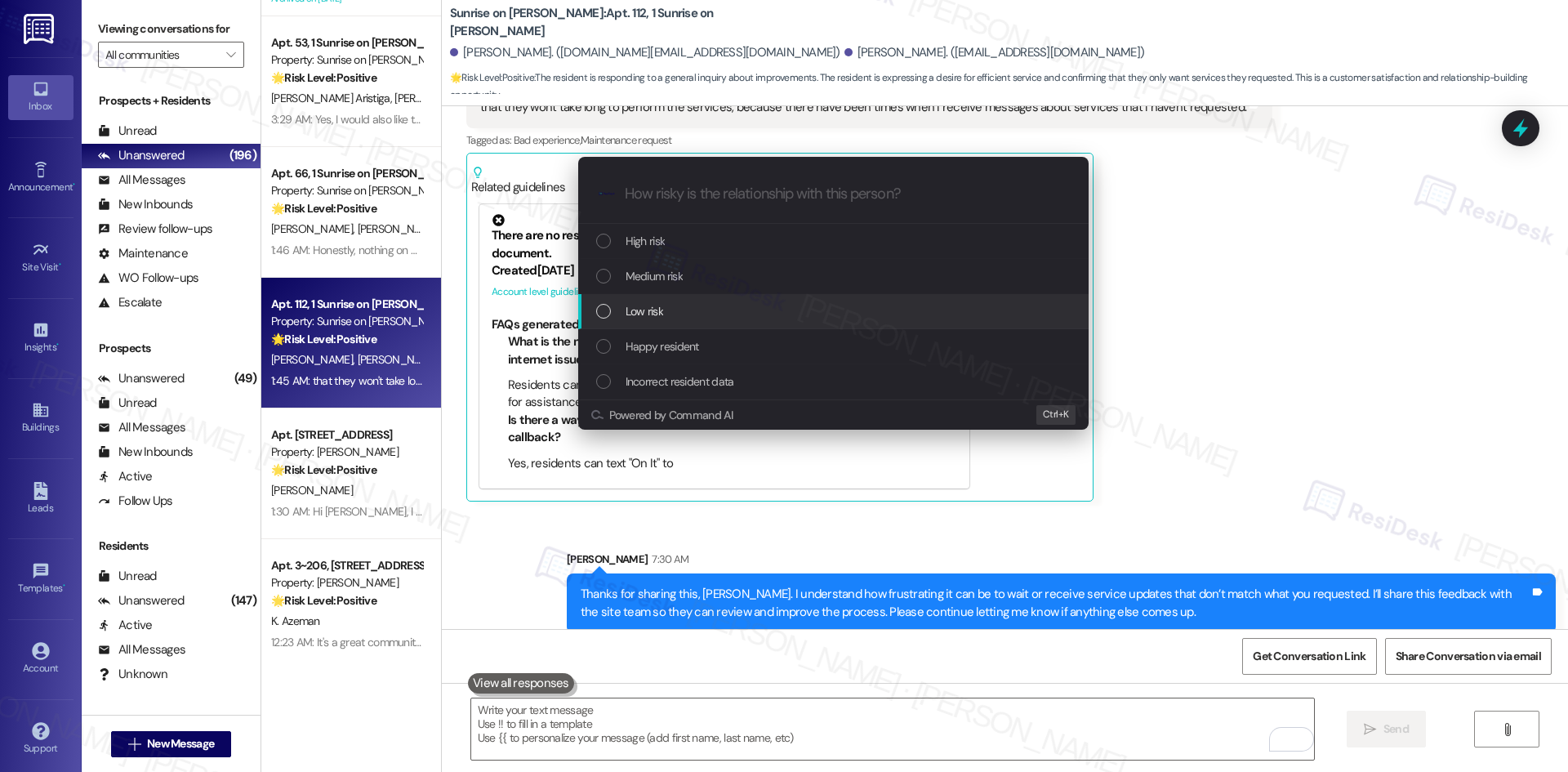
click at [672, 315] on div "Low risk" at bounding box center [835, 311] width 478 height 18
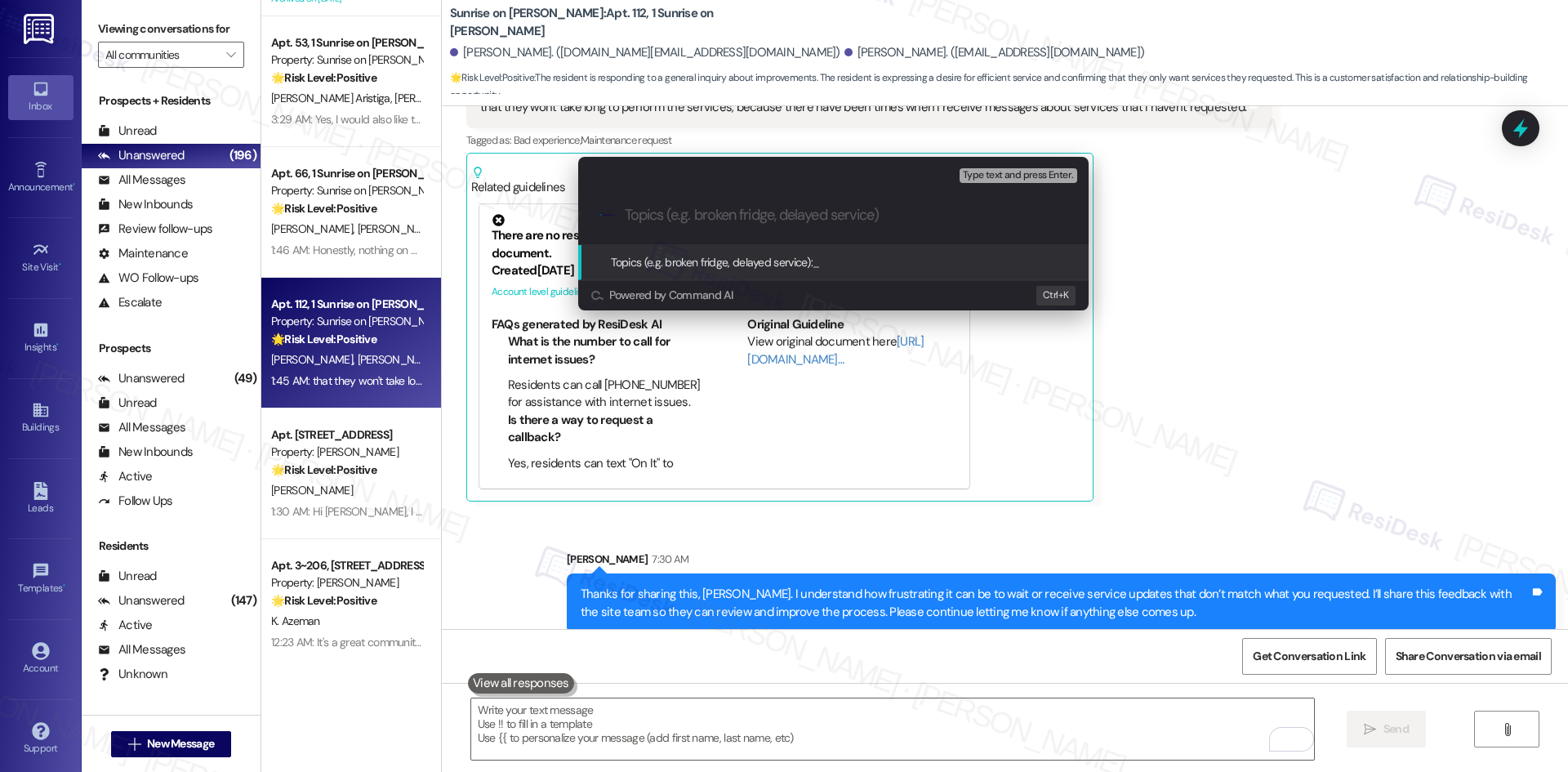
click at [696, 217] on input "Topics (e.g. broken fridge, delayed service)" at bounding box center [846, 214] width 444 height 17
paste input "Resident Concern – Delays & Incorrect Service Notifications"
type input "Resident Concern – Delays & Incorrect Service Notifications"
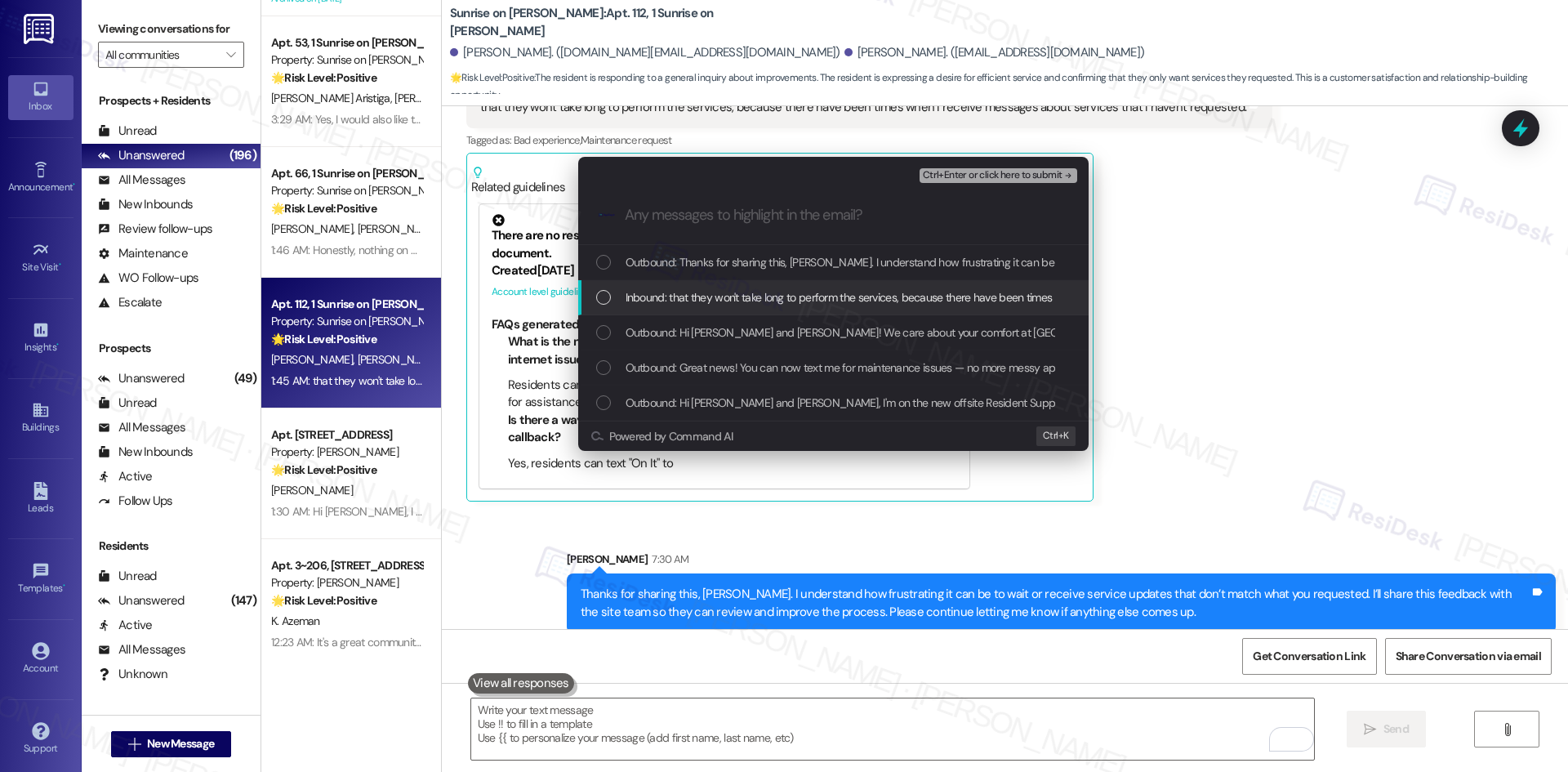
click at [716, 294] on span "Inbound: that they won't take long to perform the services, because there have …" at bounding box center [994, 298] width 736 height 18
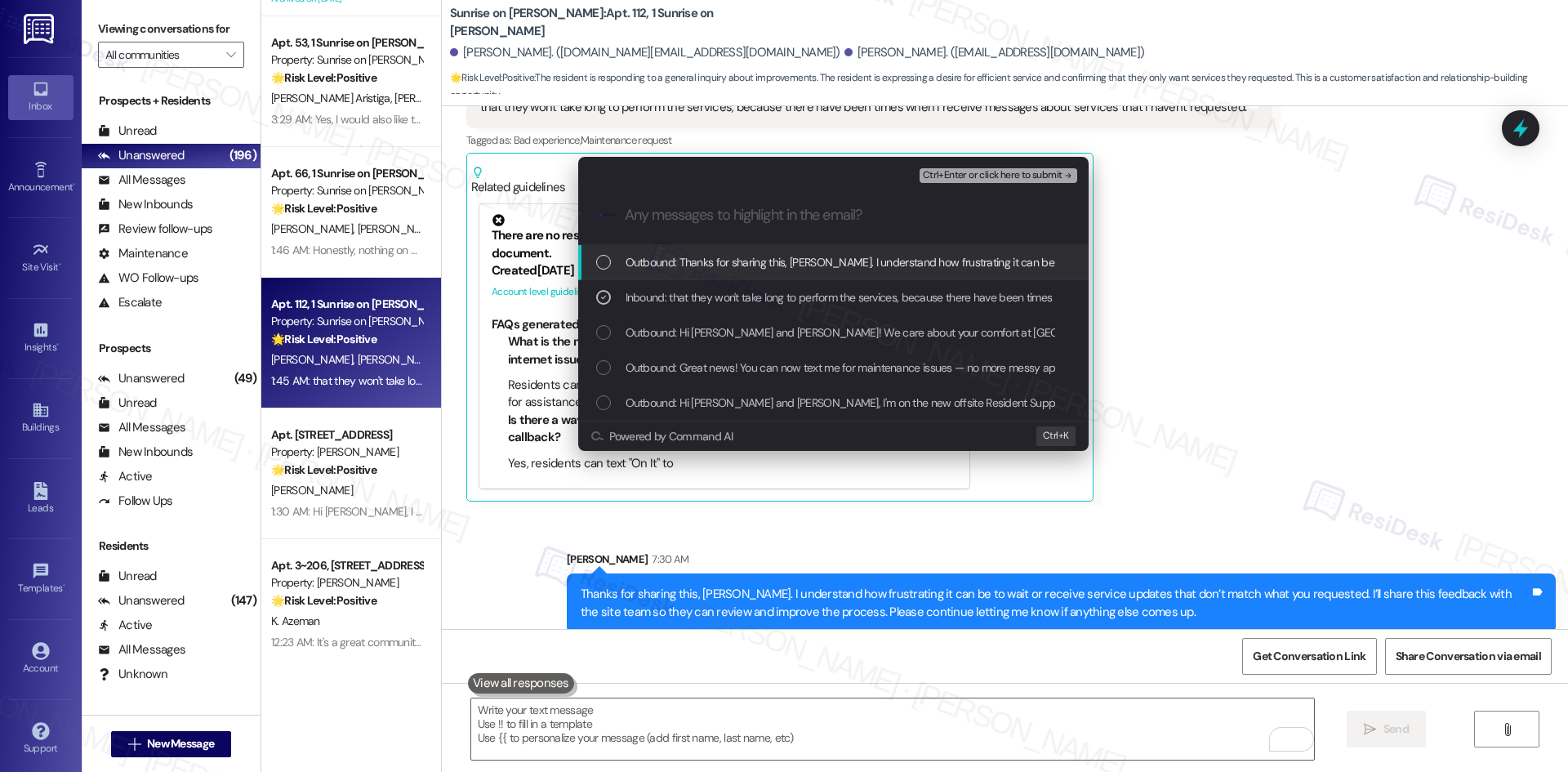
click at [1015, 176] on span "Ctrl+Enter or click here to submit" at bounding box center [993, 176] width 139 height 12
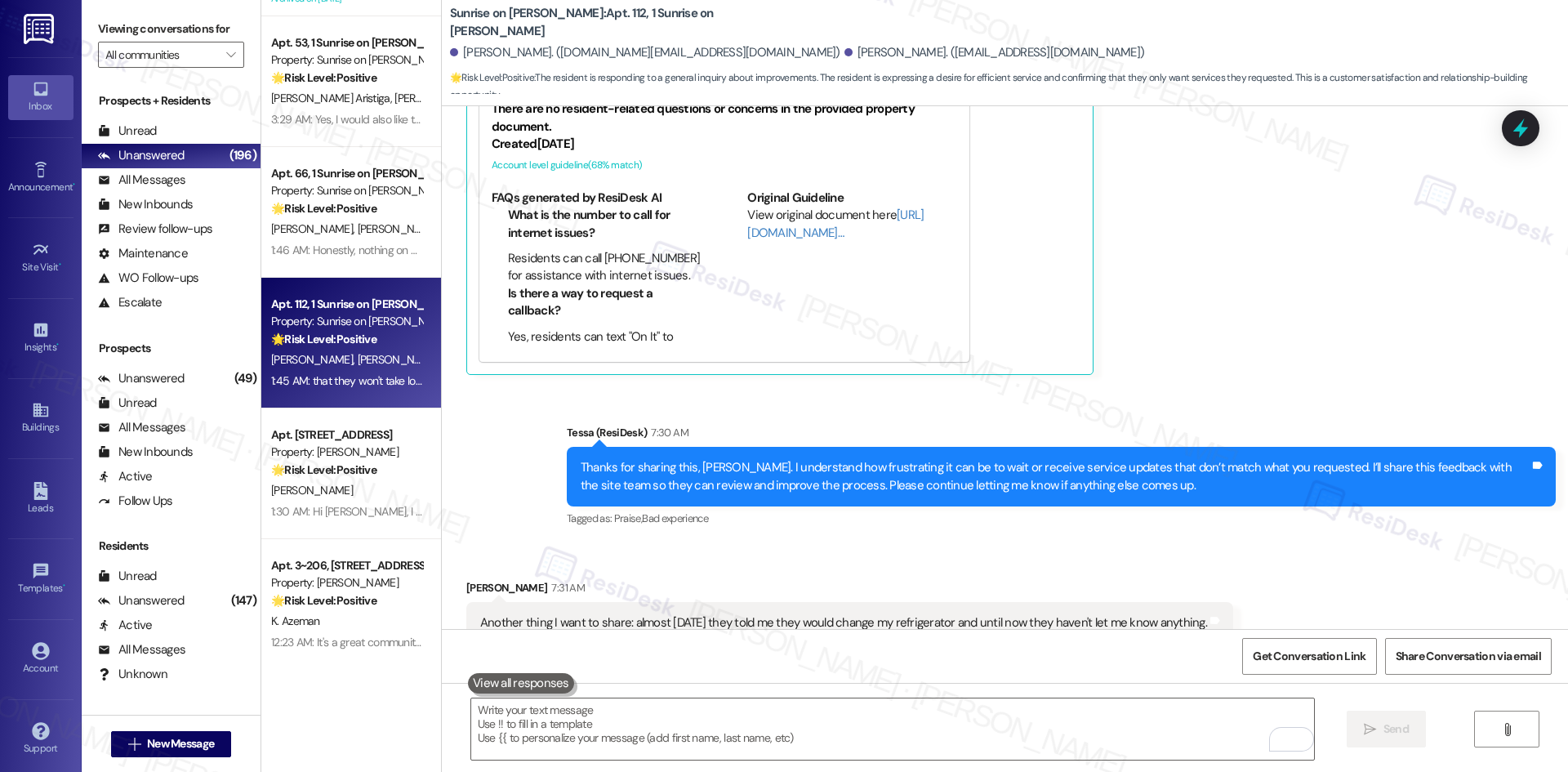
scroll to position [809, 0]
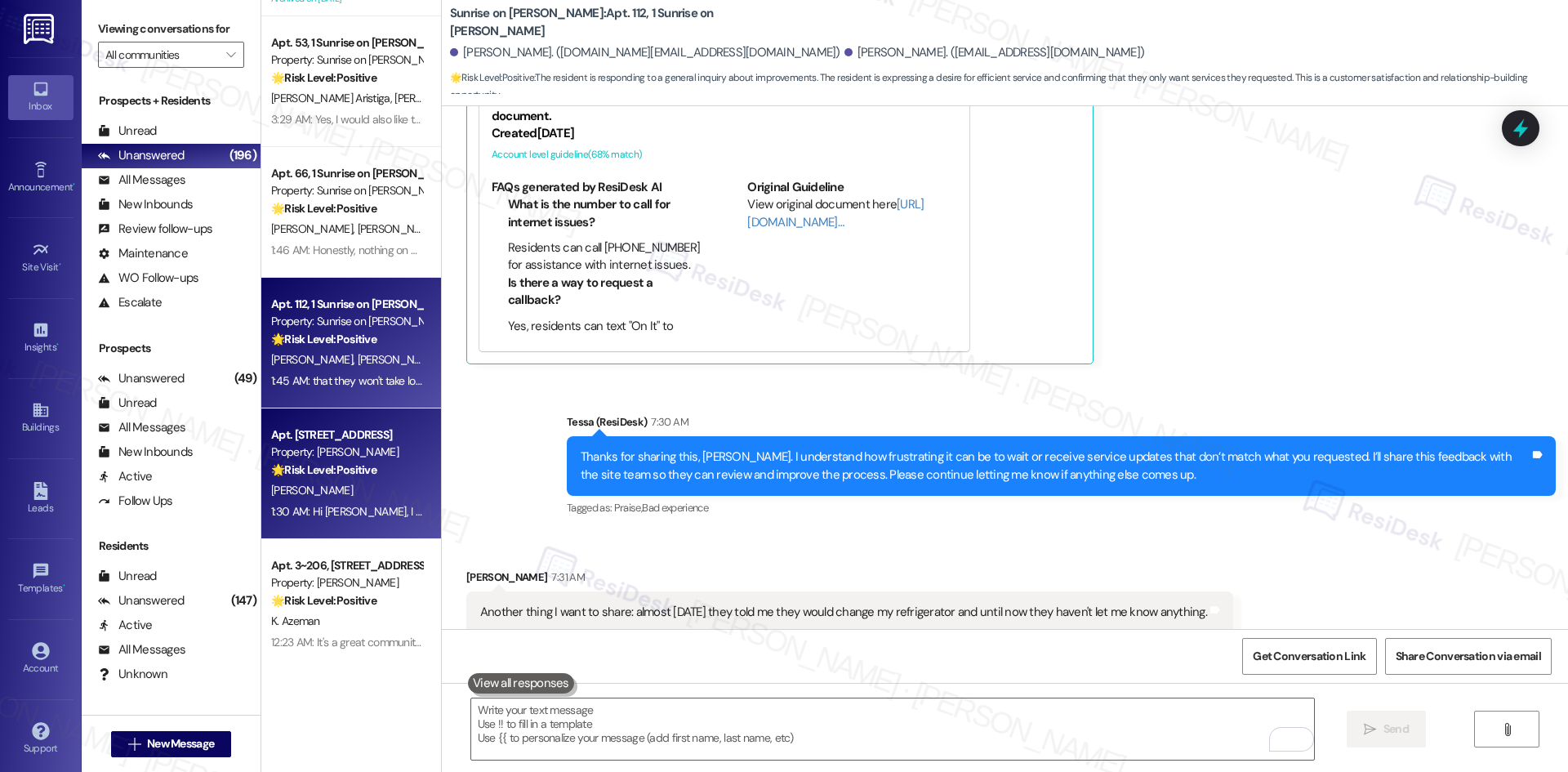
click at [338, 493] on div "[PERSON_NAME]" at bounding box center [346, 490] width 154 height 21
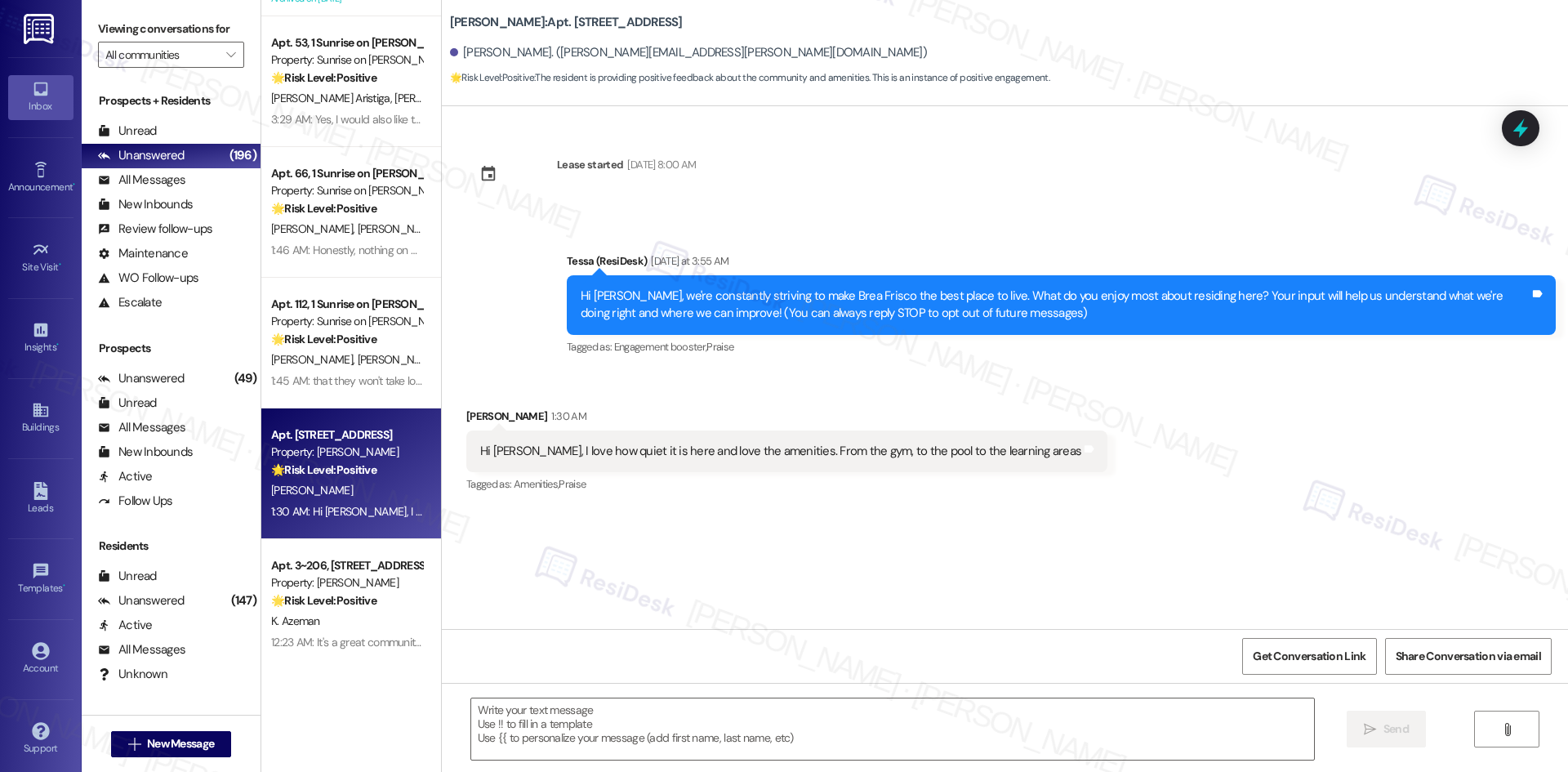
type textarea "Fetching suggested responses. Please feel free to read through the conversation…"
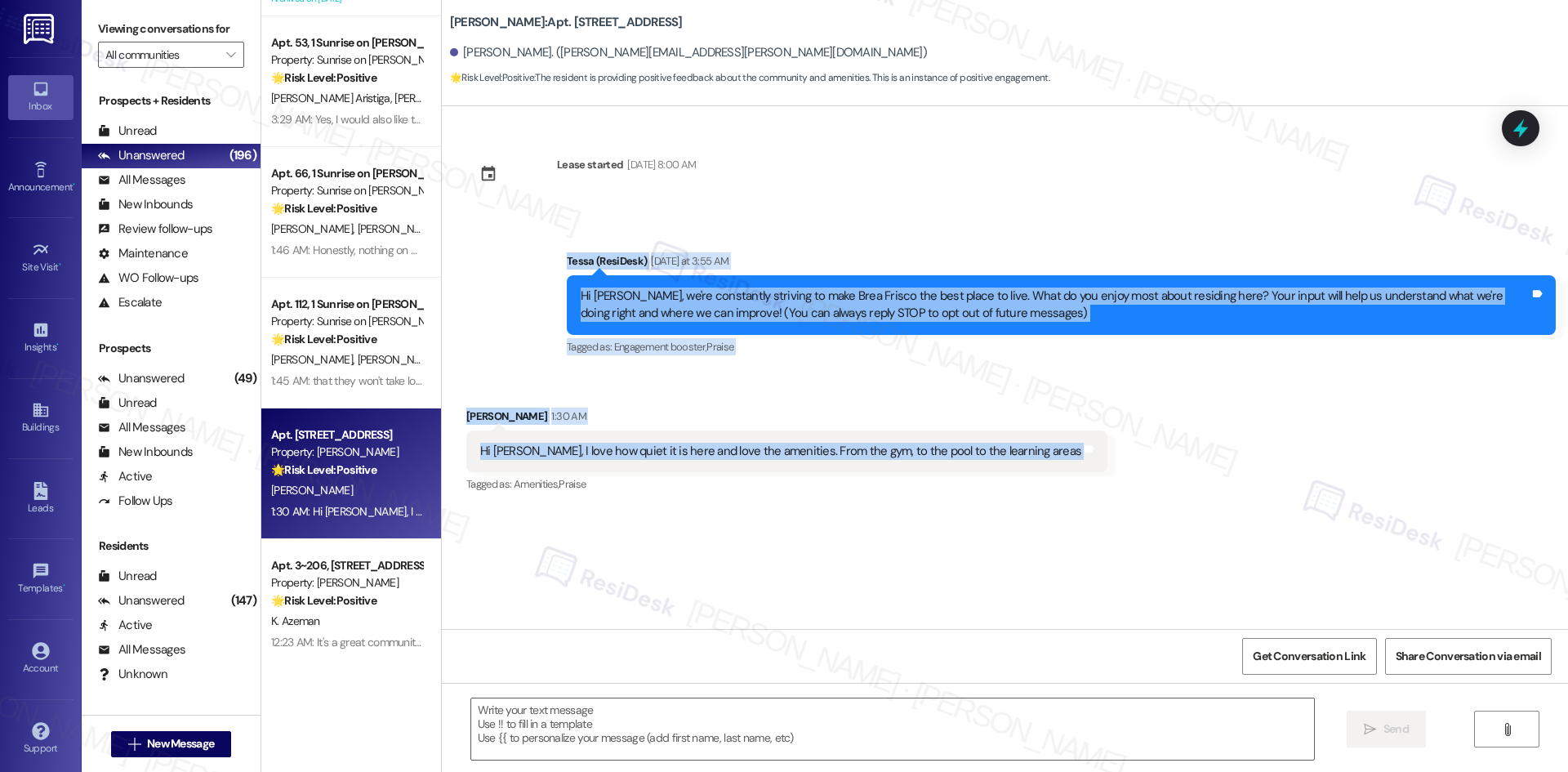
drag, startPoint x: 531, startPoint y: 243, endPoint x: 1100, endPoint y: 466, distance: 611.1
click at [1099, 468] on div "Lease started Jun 28, 2025 at 8:00 AM Announcement, sent via SMS Tessa (ResiDes…" at bounding box center [1004, 367] width 1126 height 523
copy div "Tessa (ResiDesk) Yesterday at 3:55 AM Hi Felix, we're constantly striving to ma…"
click at [1033, 418] on div "Received via SMS Felix Fianko 1:30 AM Hi Tessa, I love how quiet it is here and…" at bounding box center [786, 453] width 666 height 114
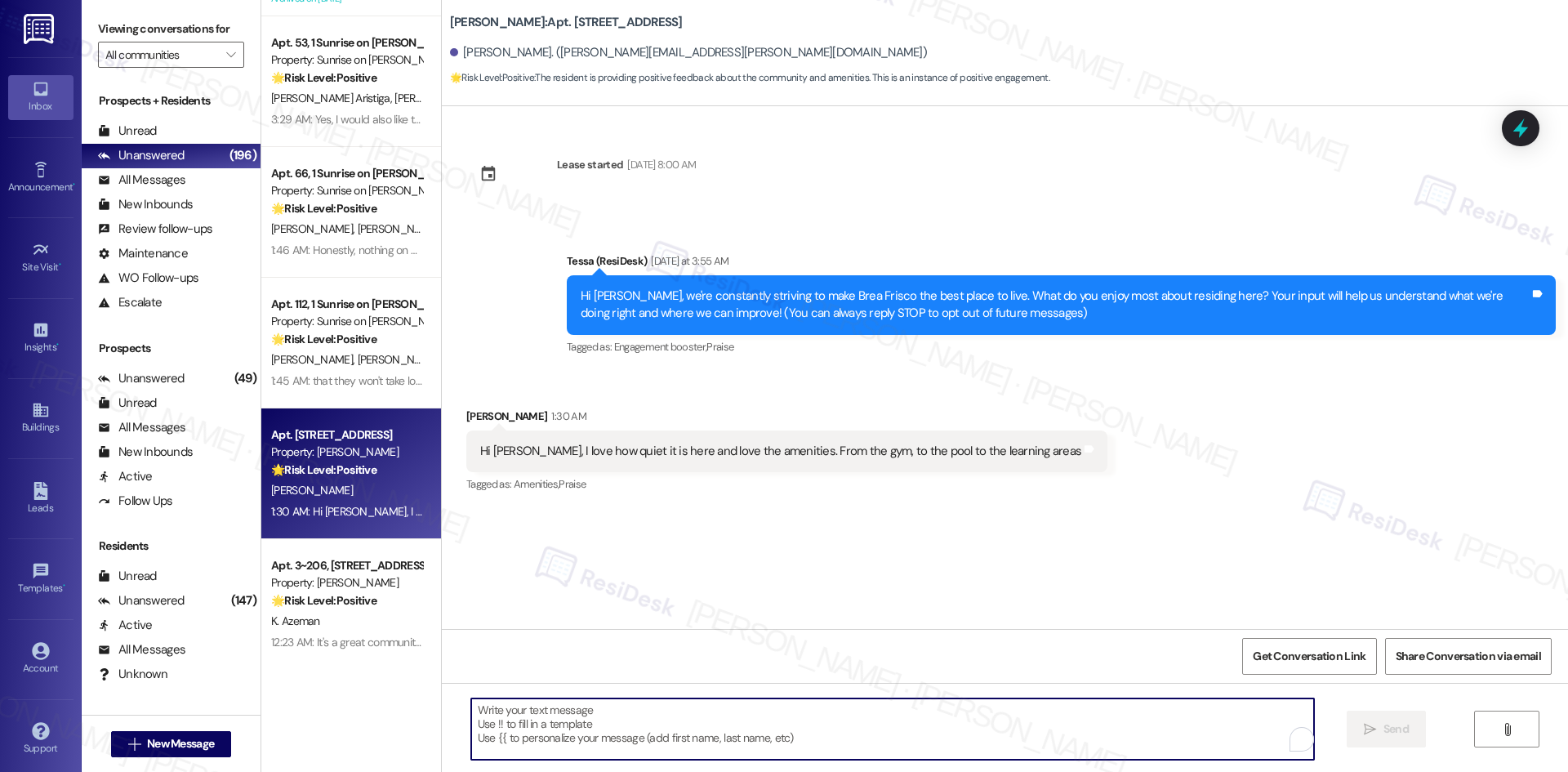
click at [725, 726] on textarea "To enrich screen reader interactions, please activate Accessibility in Grammarl…" at bounding box center [892, 729] width 842 height 61
paste textarea "I’m so happy to hear you’re enjoying your home, {{first_name}}! We’d really app…"
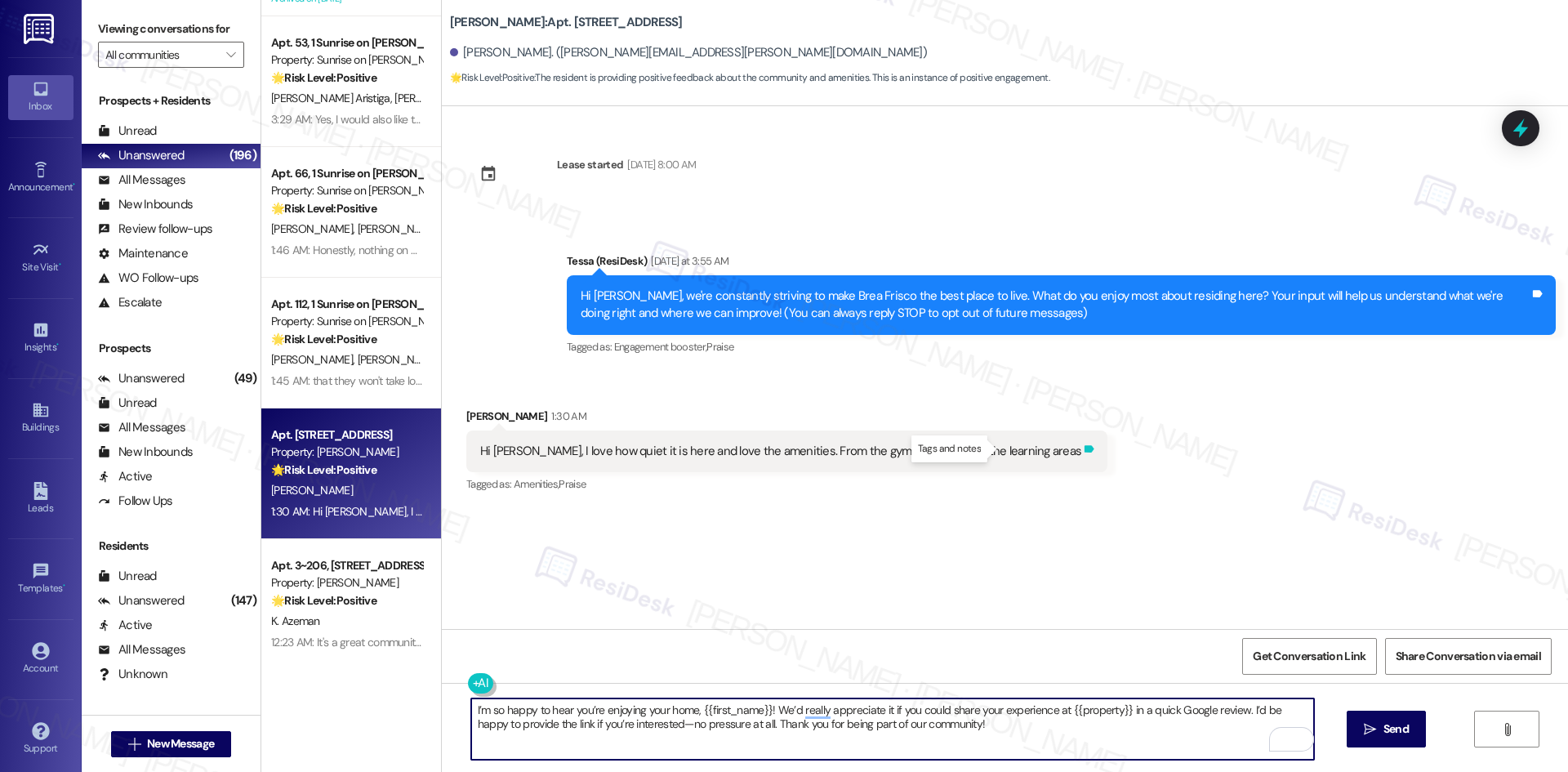
type textarea "I’m so happy to hear you’re enjoying your home, {{first_name}}! We’d really app…"
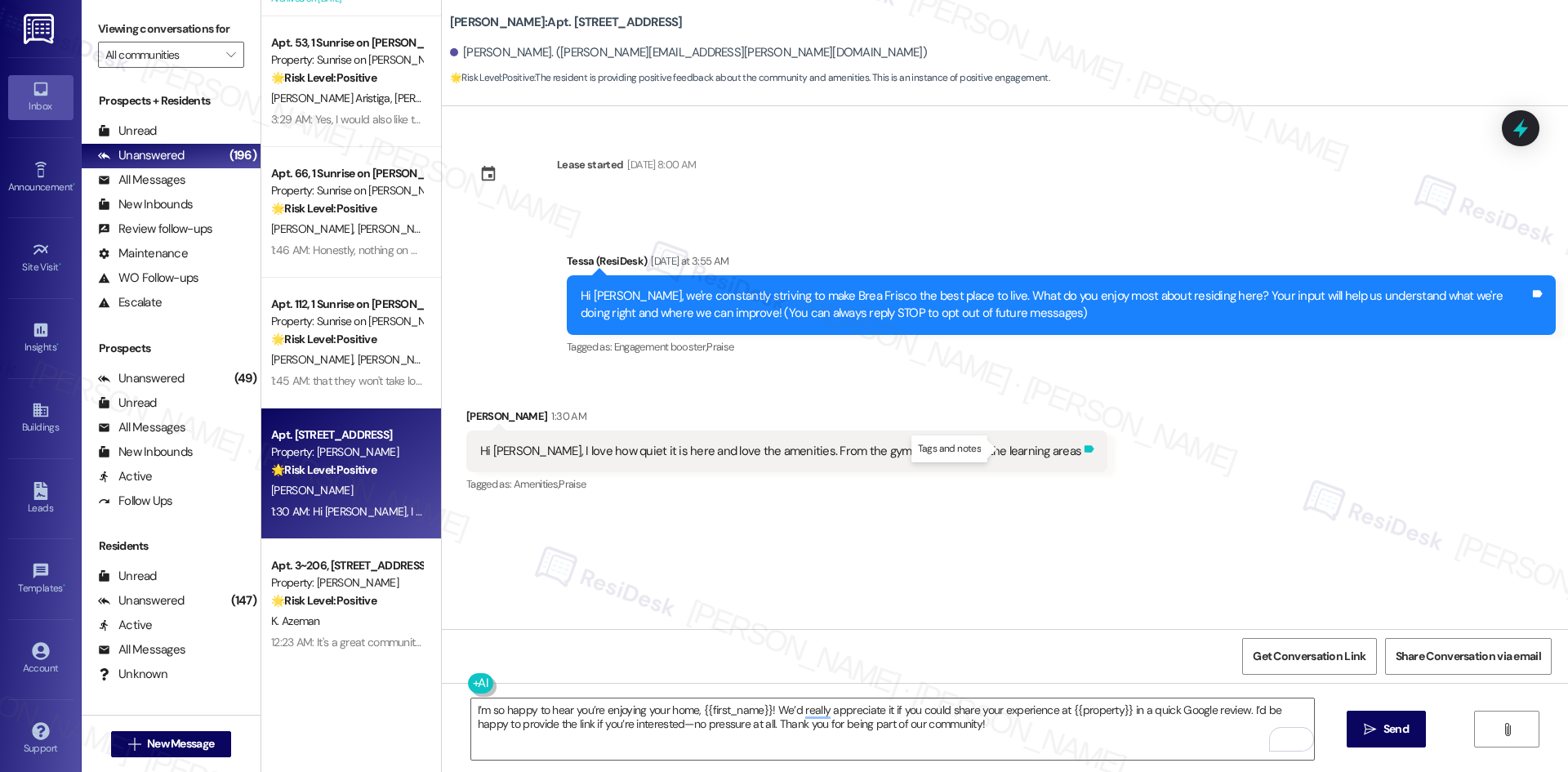
click at [1083, 453] on icon at bounding box center [1089, 449] width 12 height 12
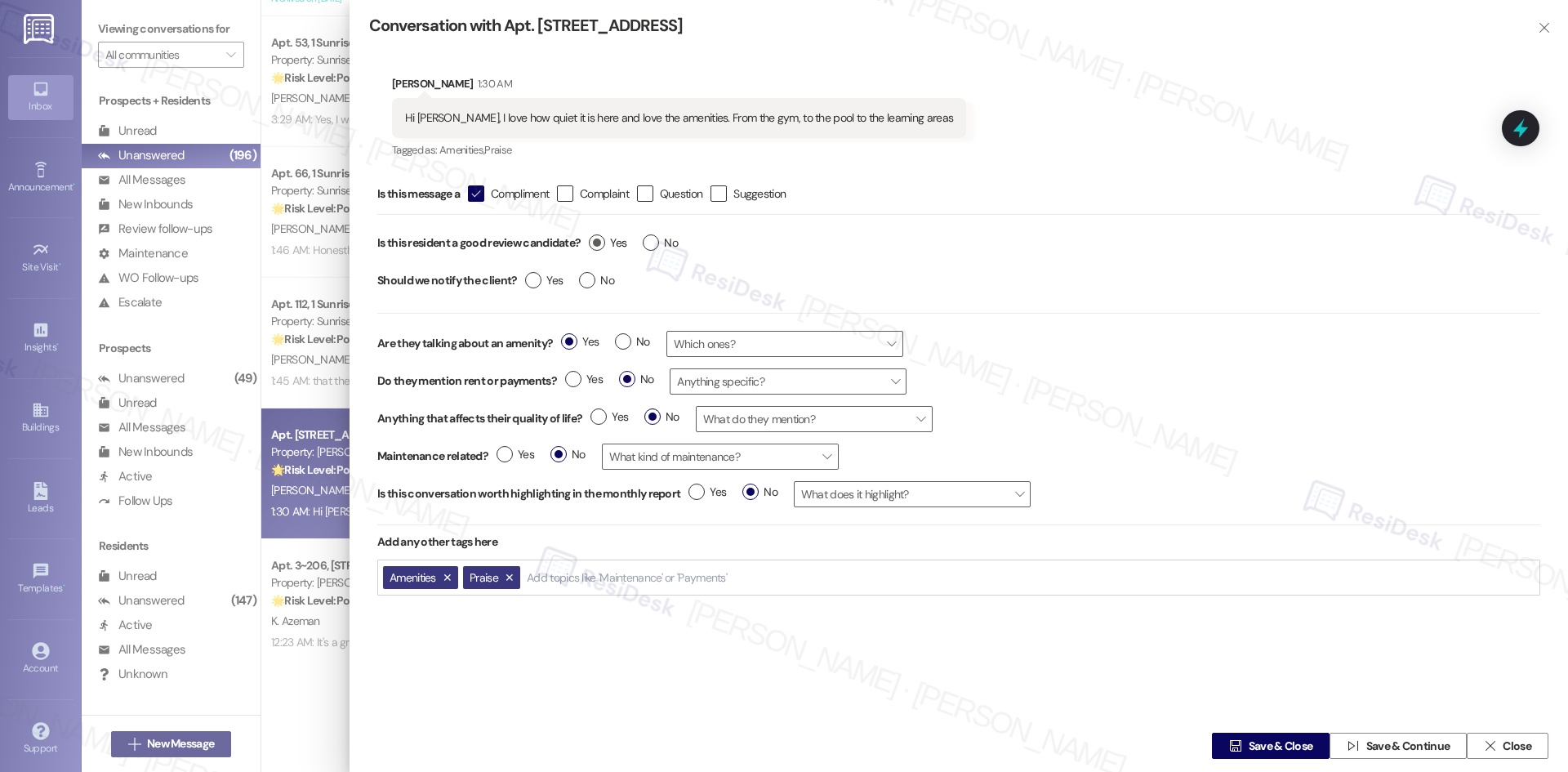
click at [598, 241] on label "Yes" at bounding box center [608, 243] width 37 height 17
click at [598, 241] on input "Yes" at bounding box center [608, 246] width 37 height 22
radio input "true"
click at [525, 282] on span "Yes" at bounding box center [544, 280] width 37 height 17
click at [525, 282] on input "Yes" at bounding box center [544, 283] width 37 height 22
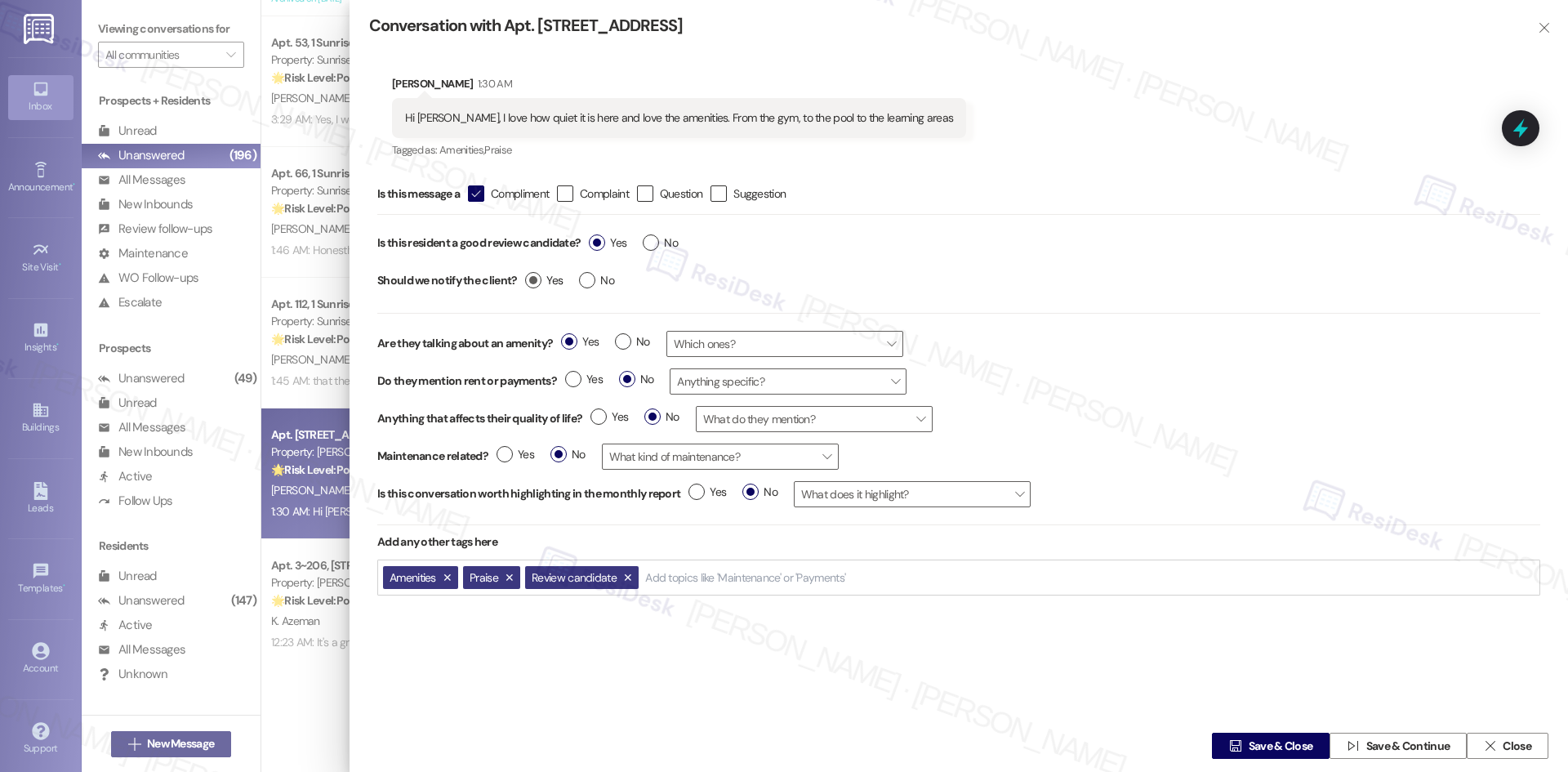
radio input "true"
click at [1280, 750] on span "Save & Close" at bounding box center [1281, 745] width 65 height 17
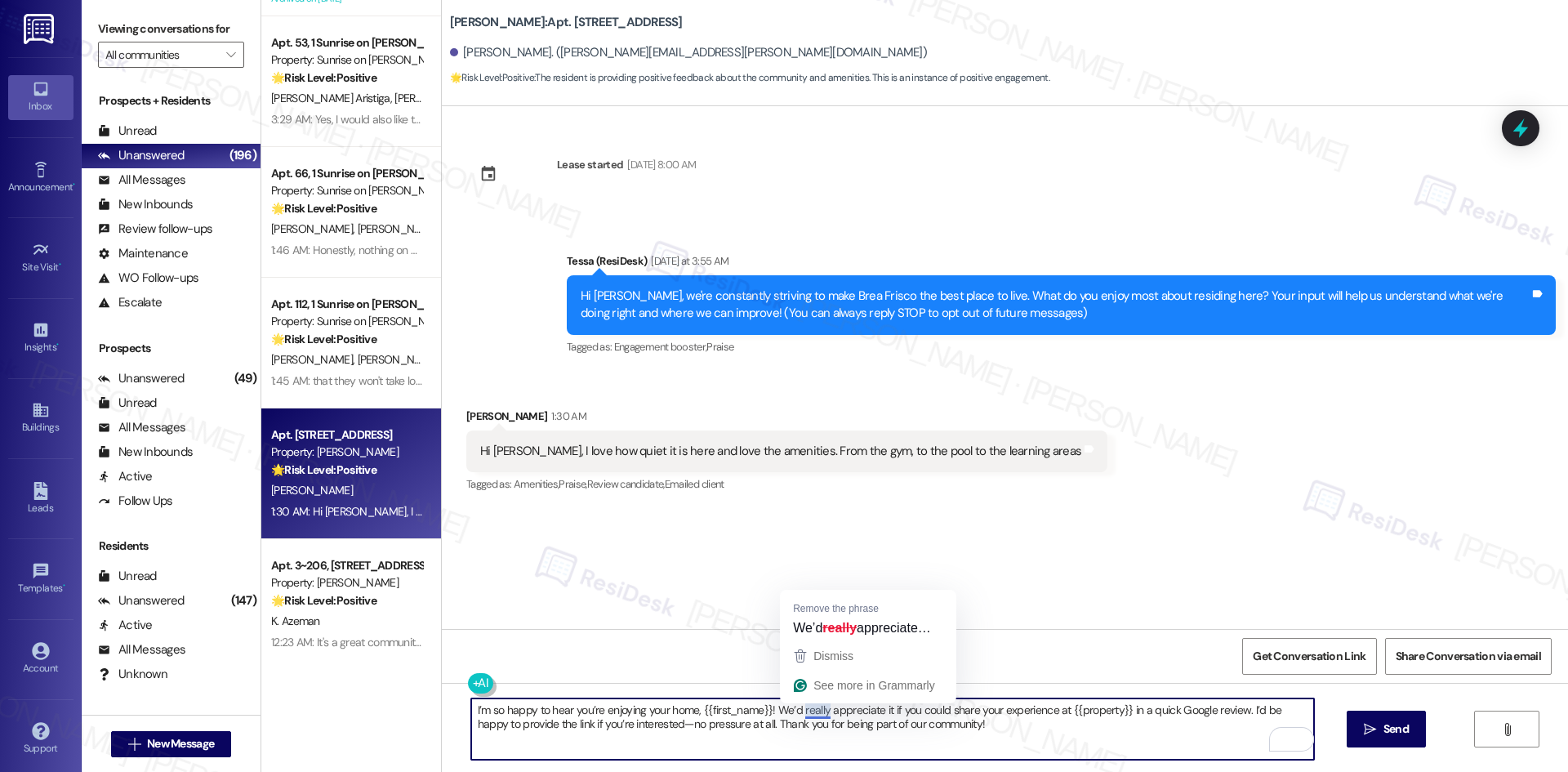
click at [800, 711] on textarea "I’m so happy to hear you’re enjoying your home, {{first_name}}! We’d really app…" at bounding box center [892, 729] width 842 height 61
click at [1024, 730] on textarea "I’m so happy to hear you’re enjoying your home, {{first_name}}! We’d appreciate…" at bounding box center [892, 729] width 842 height 61
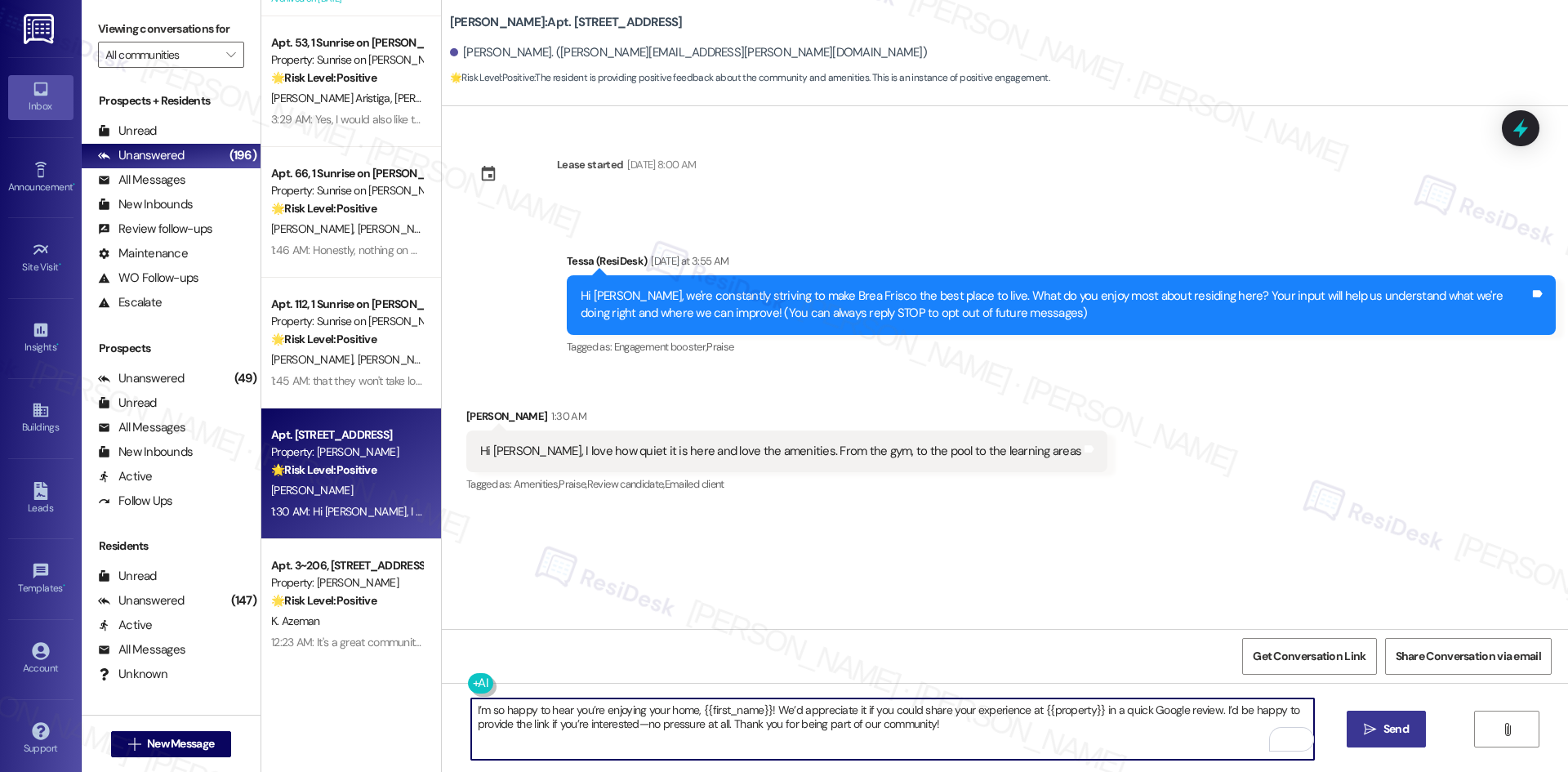
type textarea "I’m so happy to hear you’re enjoying your home, {{first_name}}! We’d appreciate…"
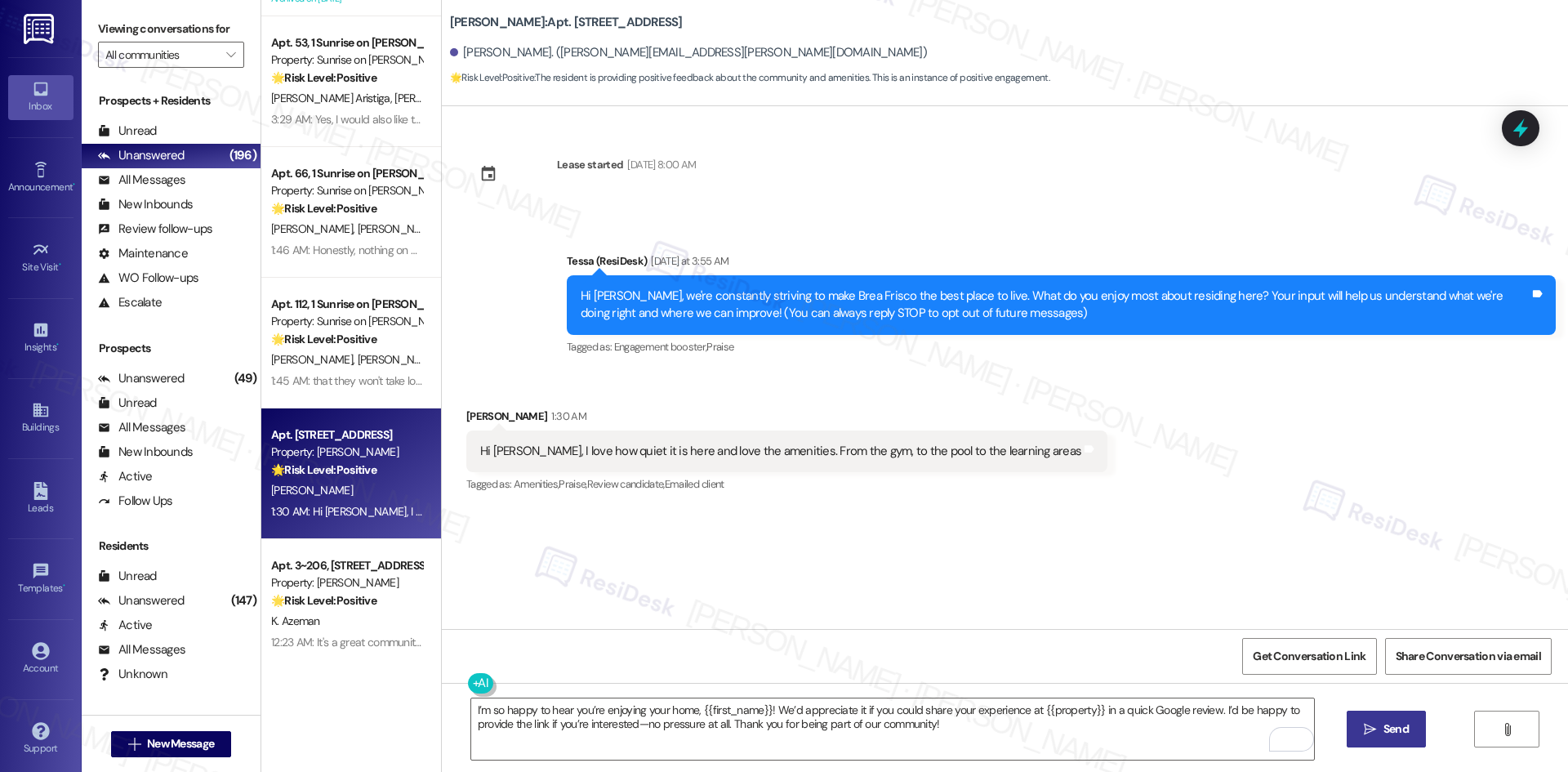
click at [1380, 729] on span "Send" at bounding box center [1396, 729] width 31 height 17
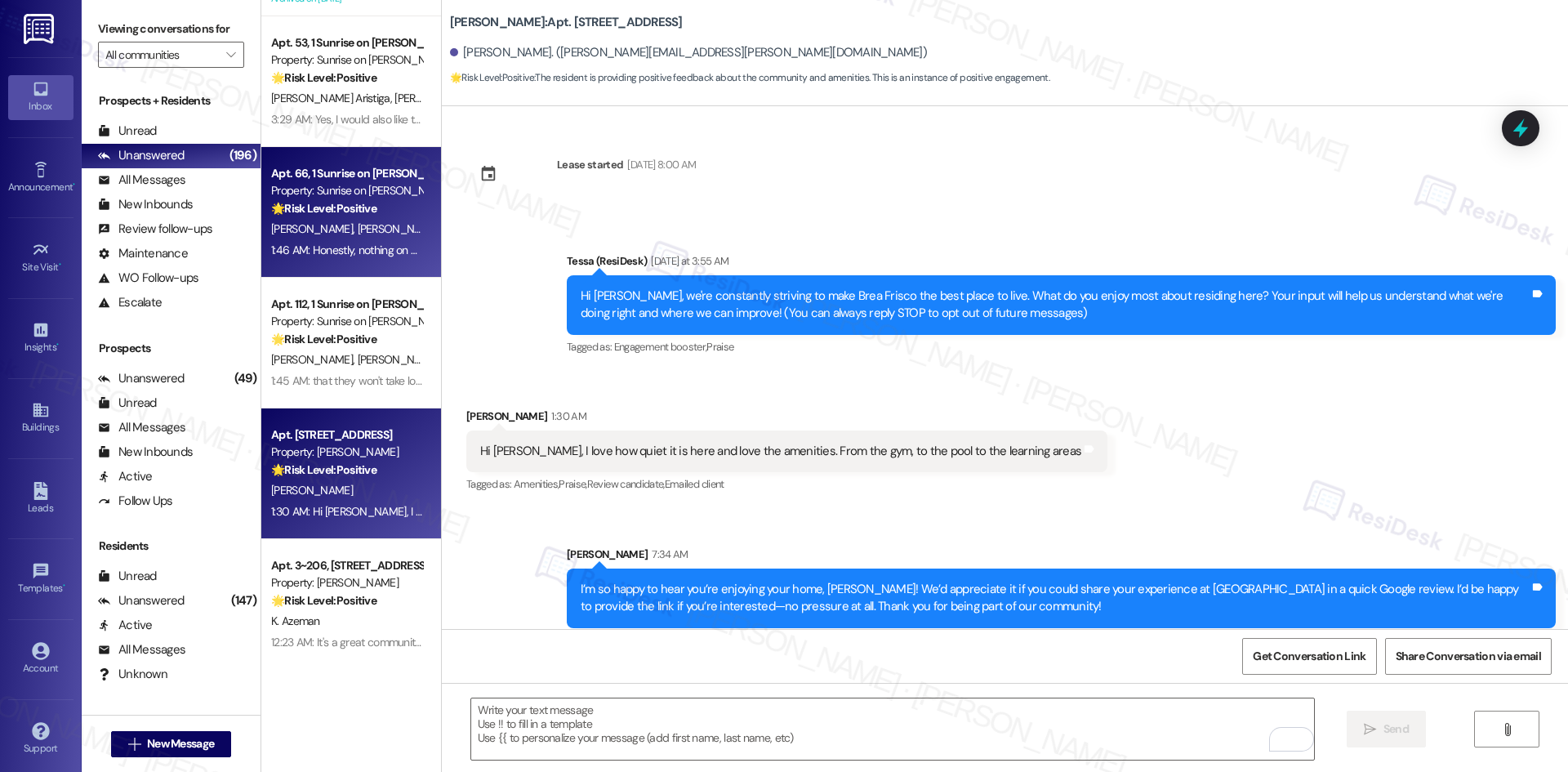
click at [342, 238] on div "D. Hernandez B. Anaya" at bounding box center [346, 229] width 154 height 21
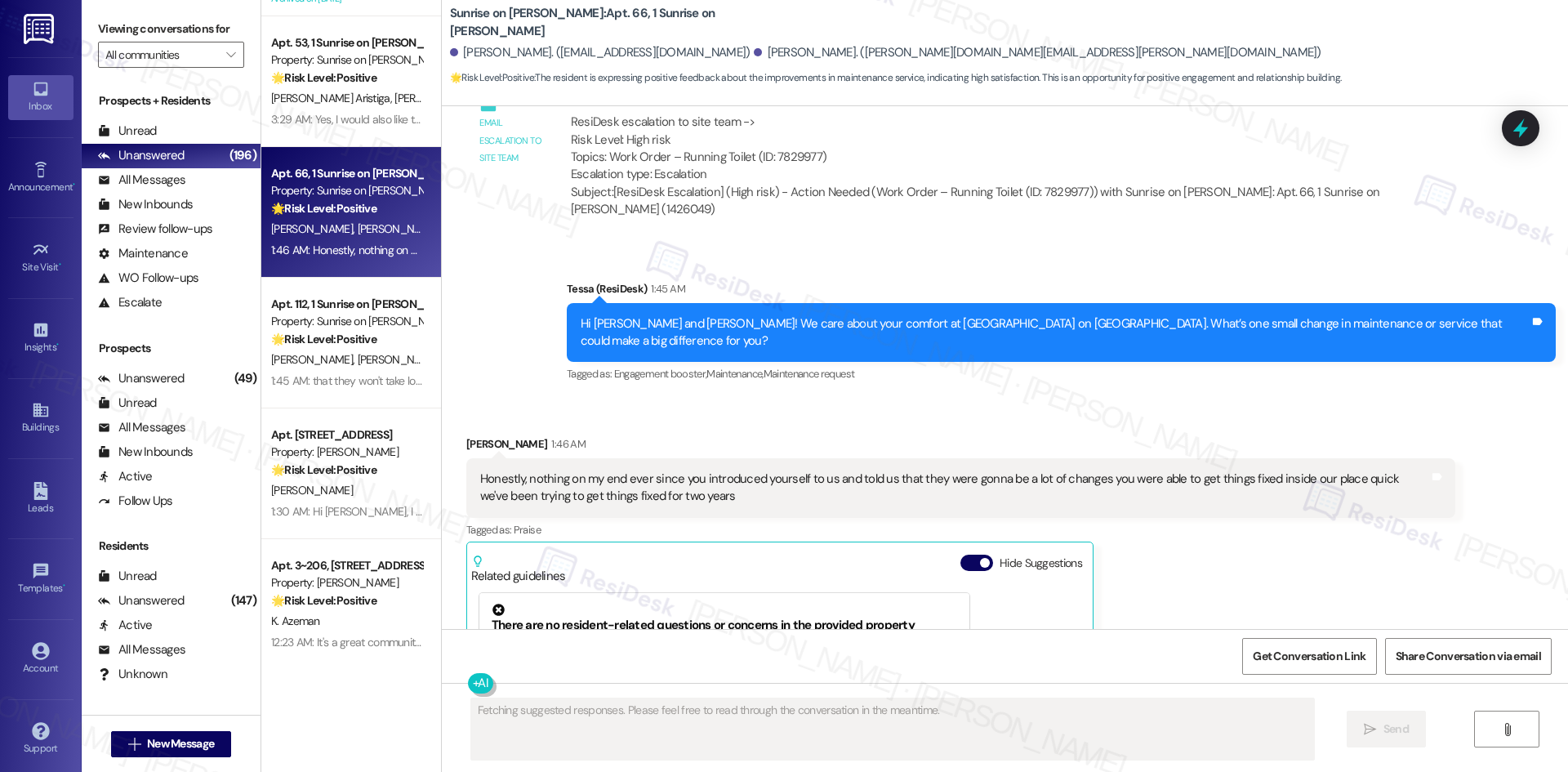
scroll to position [10786, 0]
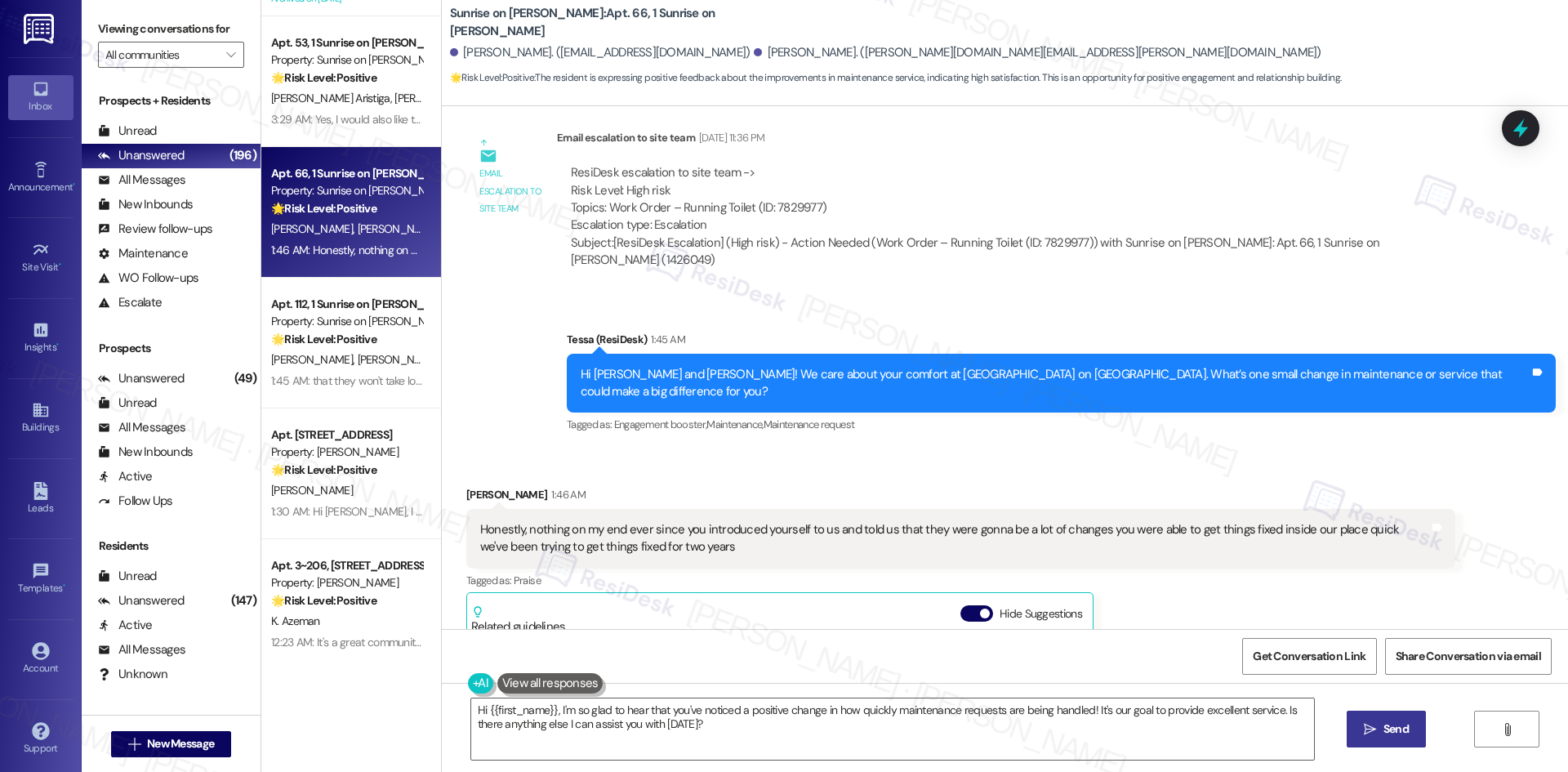
click at [1146, 449] on div "Received via SMS Daniel Hernandez 1:46 AM Honestly, nothing on my end ever sinc…" at bounding box center [1004, 705] width 1126 height 513
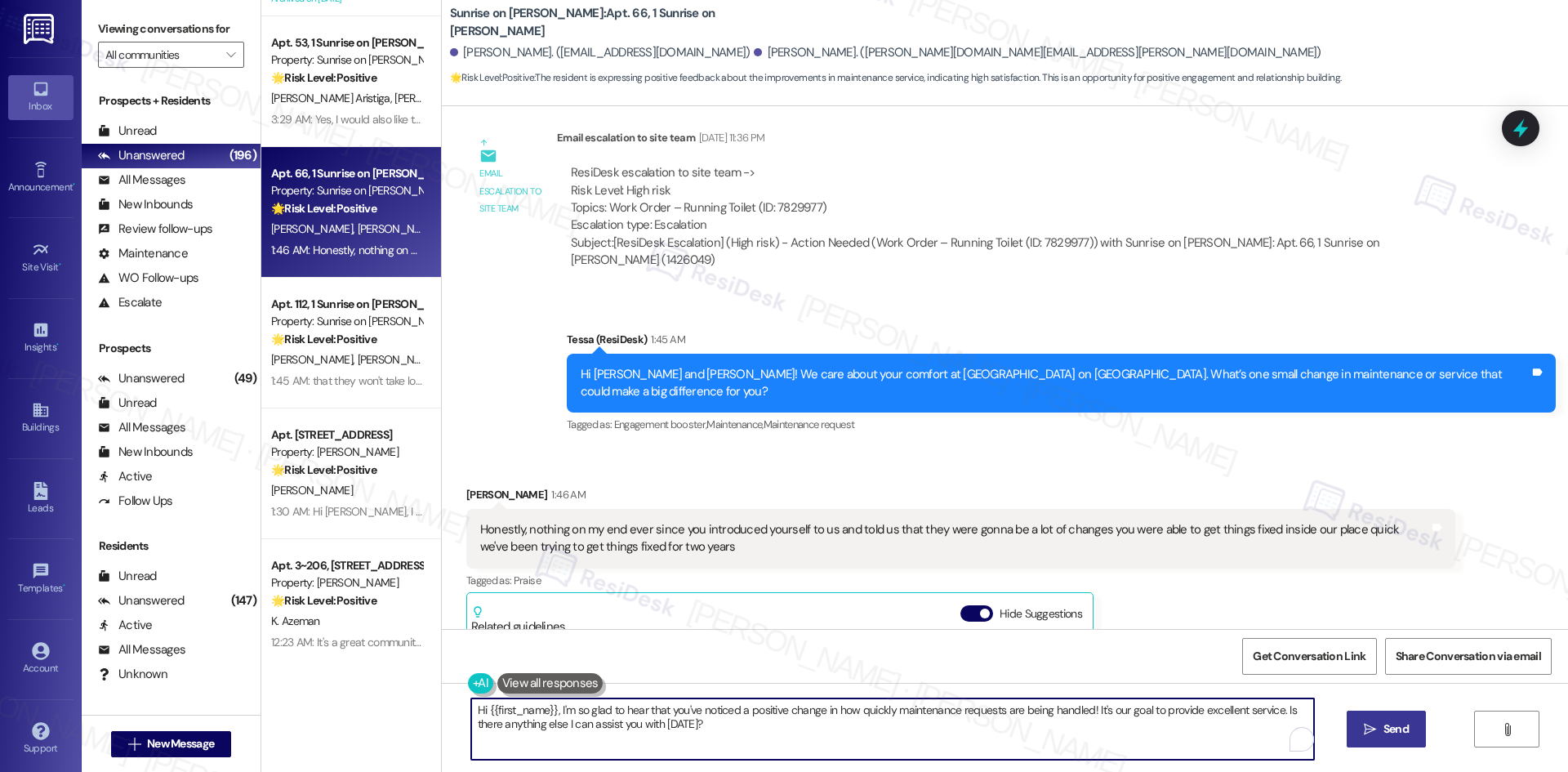
click at [706, 734] on textarea "Hi {{first_name}}, I'm so glad to hear that you've noticed a positive change in…" at bounding box center [892, 729] width 842 height 61
paste textarea "I'm glad you are satisfied with your home, {{first_name}}! We’d really apprecia…"
click at [783, 712] on textarea "I'm glad you are satisfied with your home, {{first_name}}! We’d really apprecia…" at bounding box center [892, 729] width 842 height 61
type textarea "I'm glad you are satisfied with your home, {{first_name}}! We’d appreciate it i…"
click at [1387, 736] on span "Send" at bounding box center [1396, 729] width 26 height 17
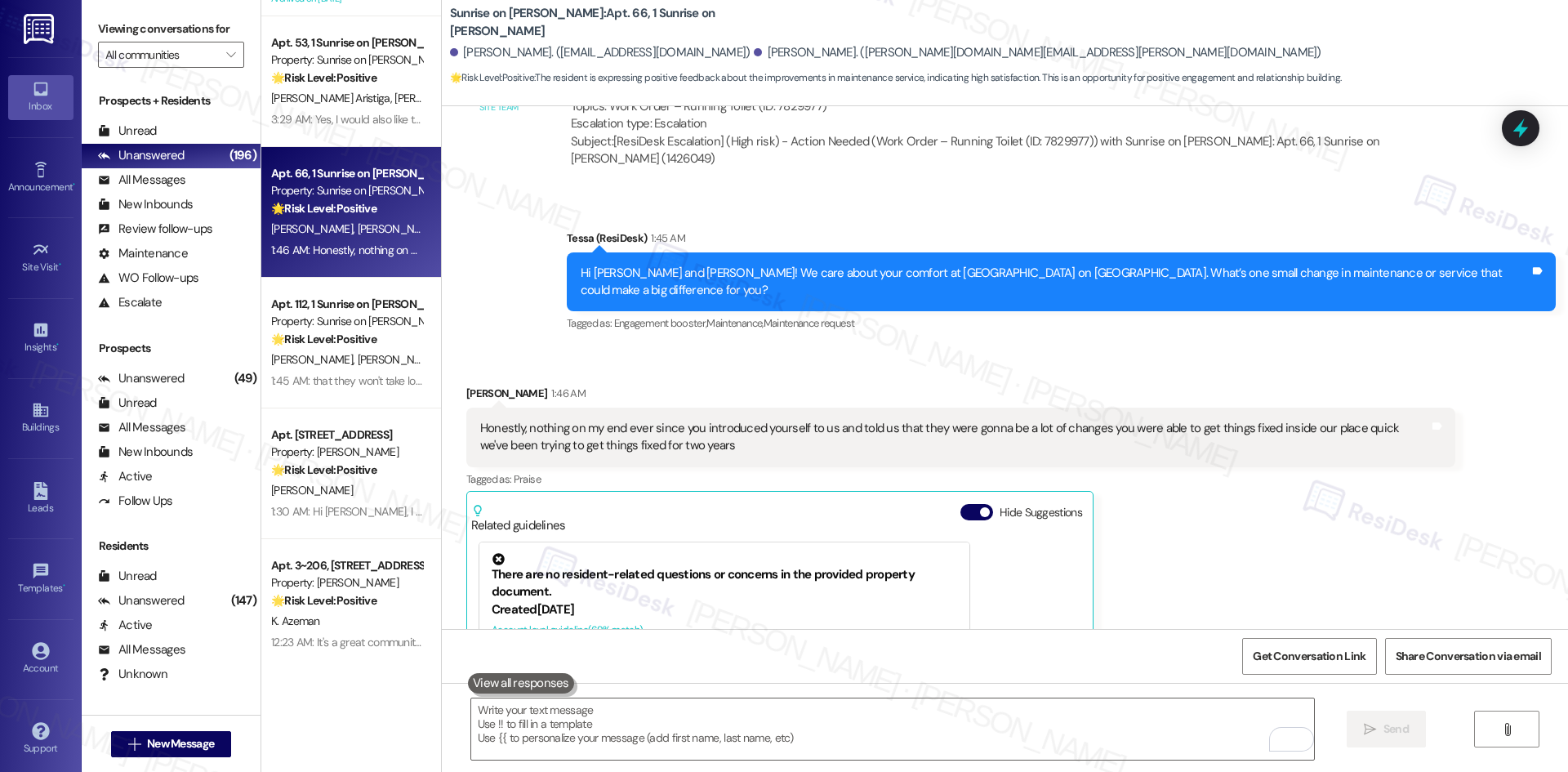
scroll to position [10868, 0]
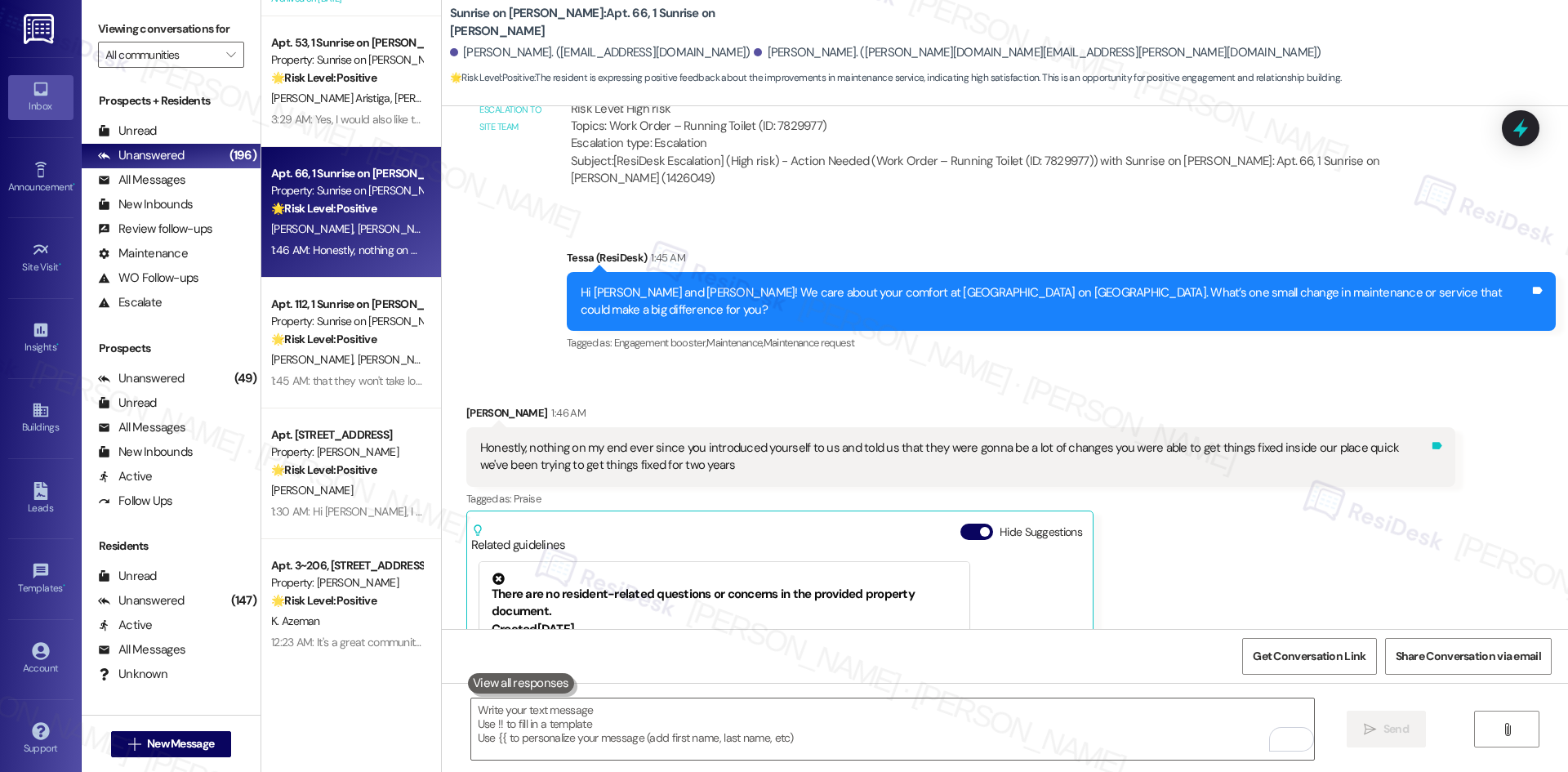
click at [1433, 442] on icon at bounding box center [1437, 445] width 10 height 7
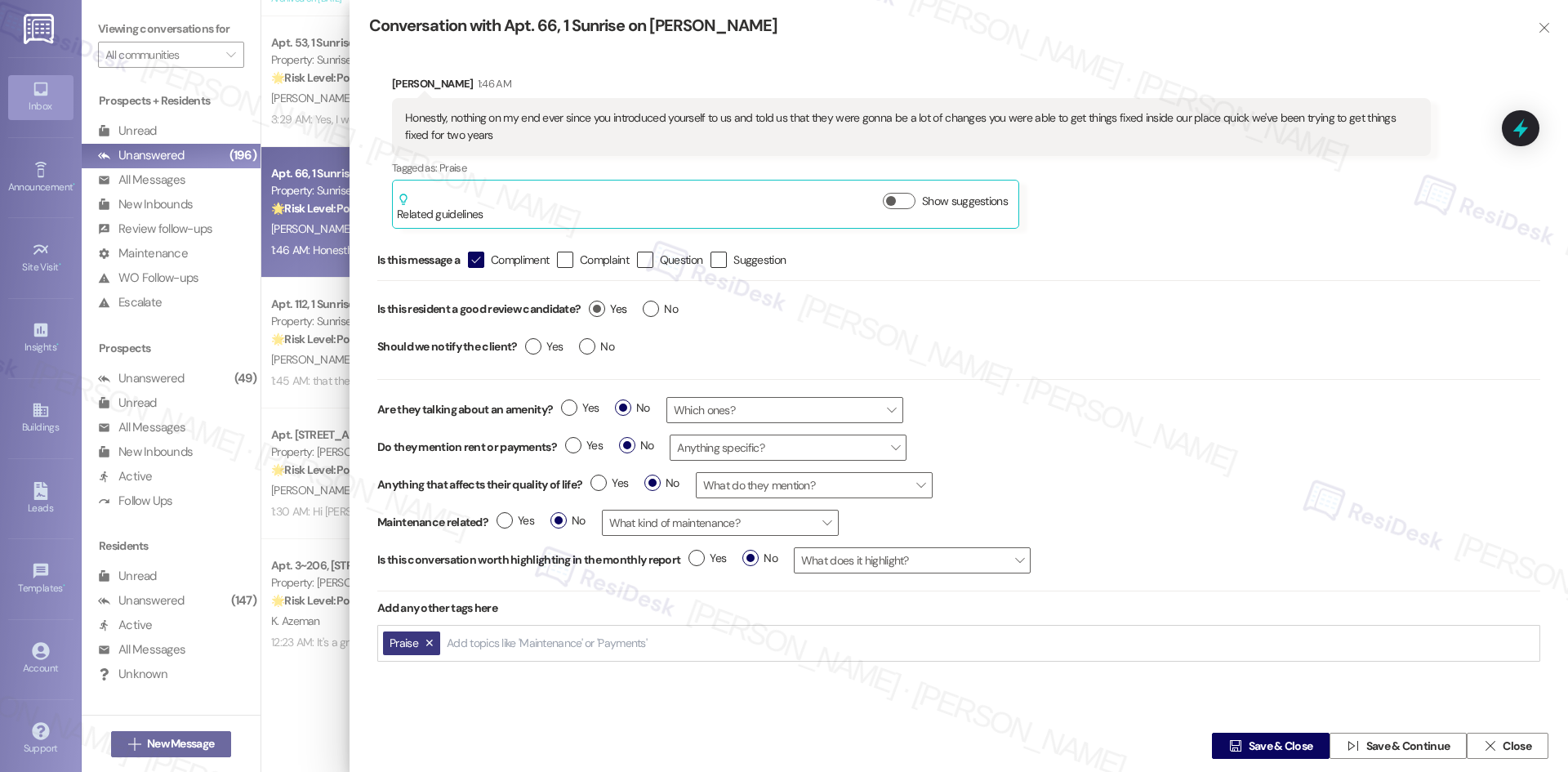
click at [606, 308] on label "Yes" at bounding box center [608, 308] width 37 height 17
click at [606, 308] on input "Yes" at bounding box center [608, 311] width 37 height 22
radio input "true"
click at [538, 348] on label "Yes" at bounding box center [544, 346] width 37 height 17
click at [538, 348] on input "Yes" at bounding box center [544, 349] width 37 height 22
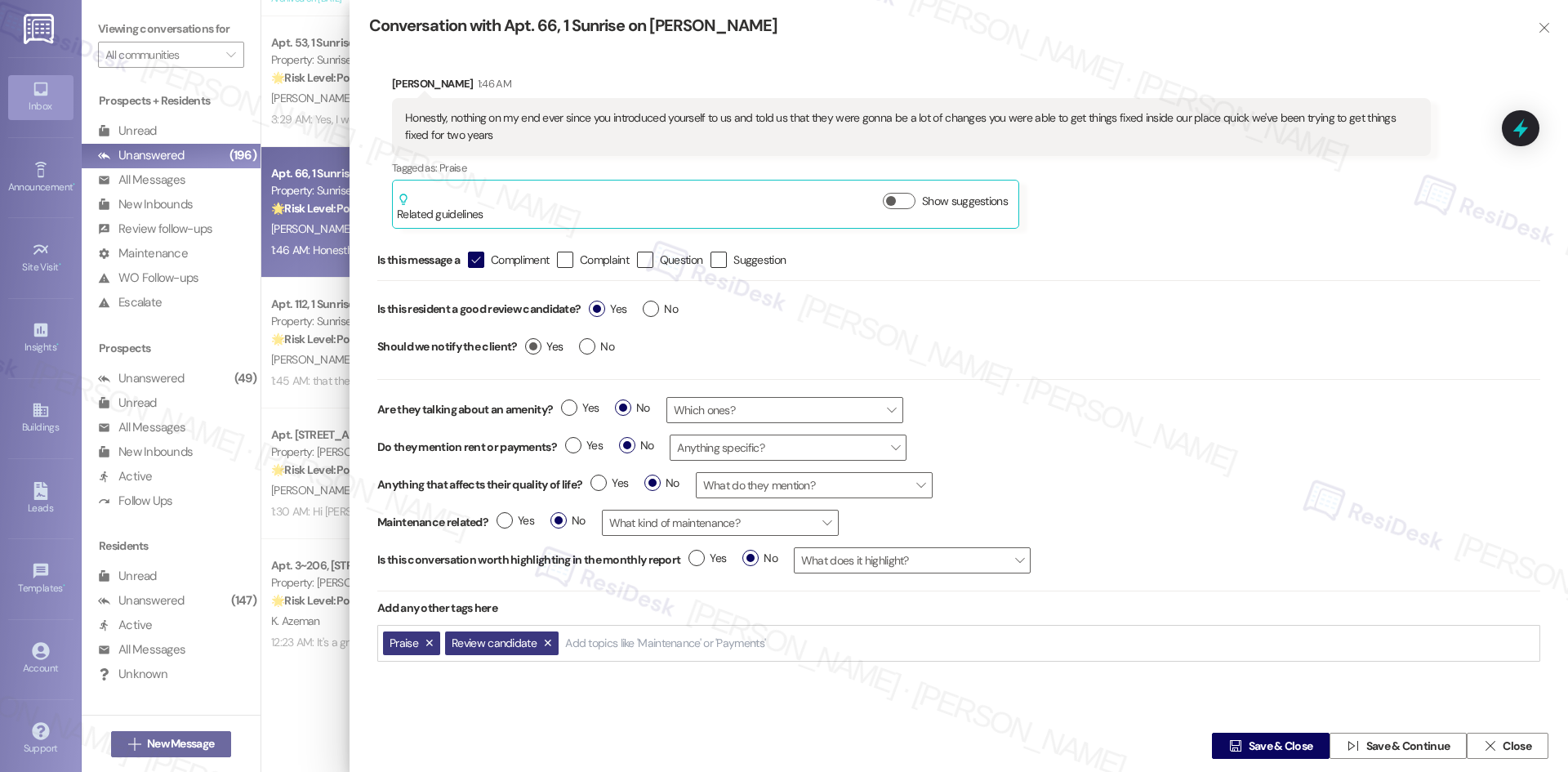
radio input "true"
click at [1229, 745] on icon "" at bounding box center [1235, 745] width 12 height 13
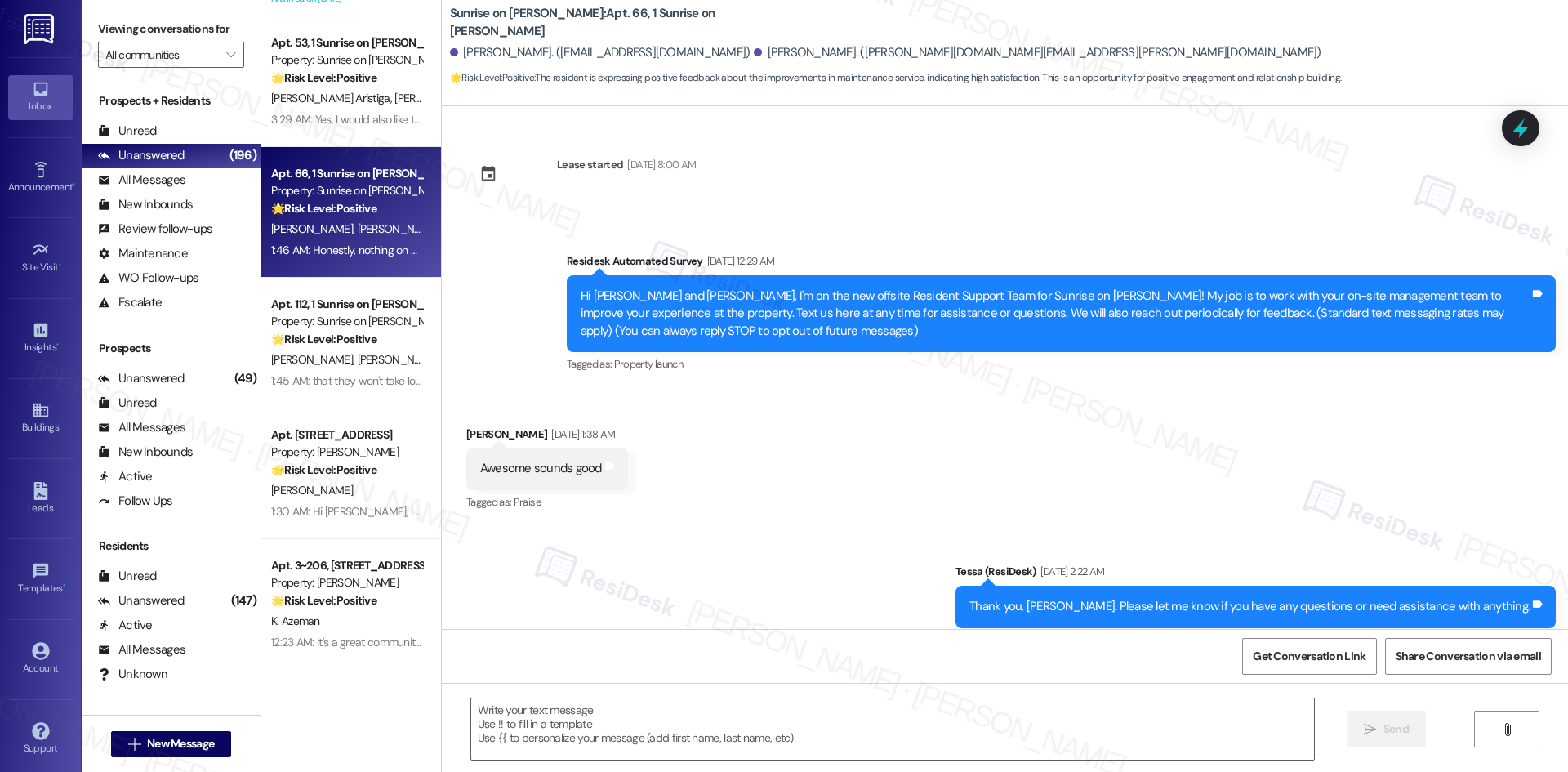
scroll to position [11031, 0]
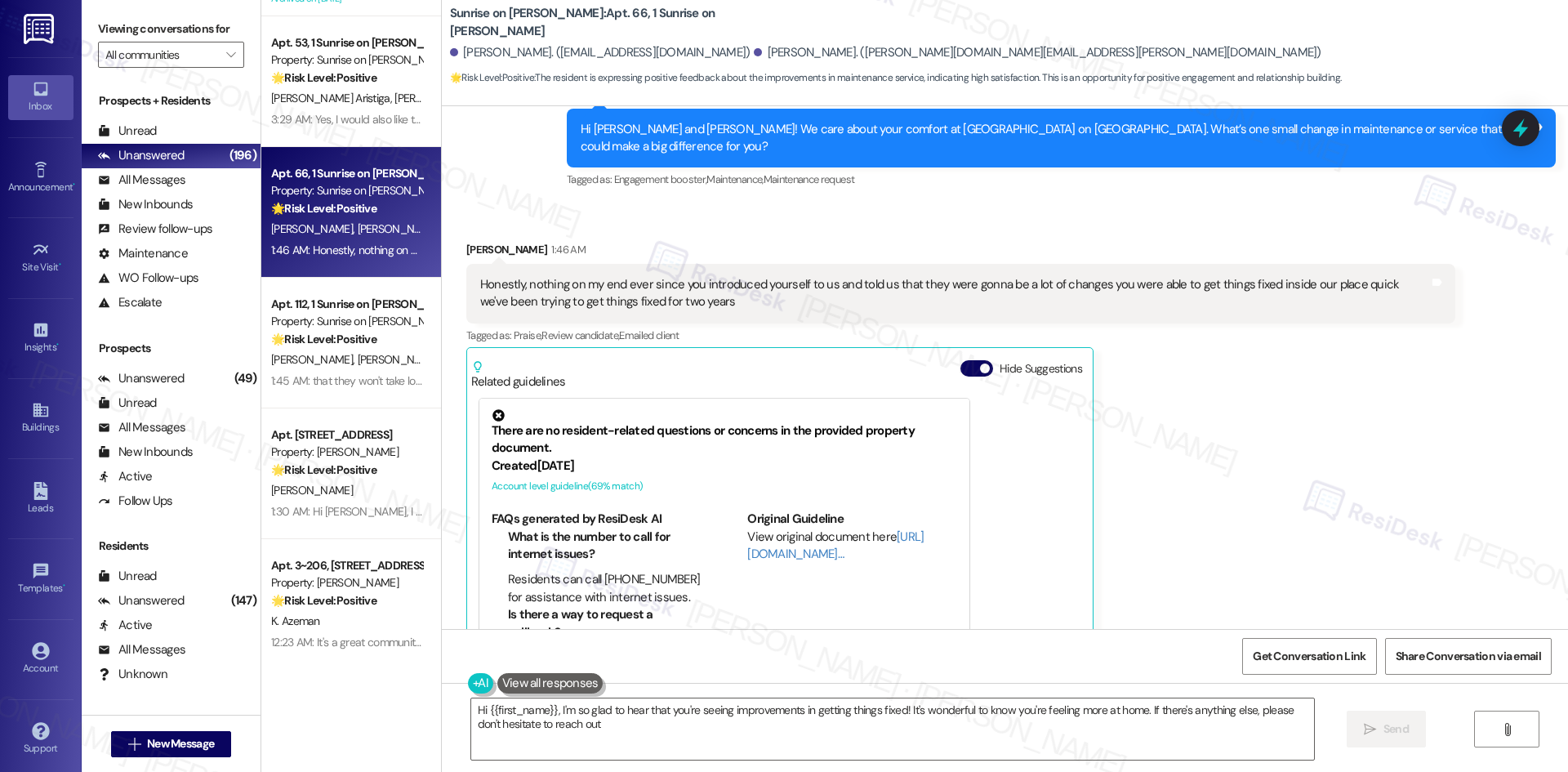
type textarea "Hi {{first_name}}, I'm so glad to hear that you're seeing improvements in getti…"
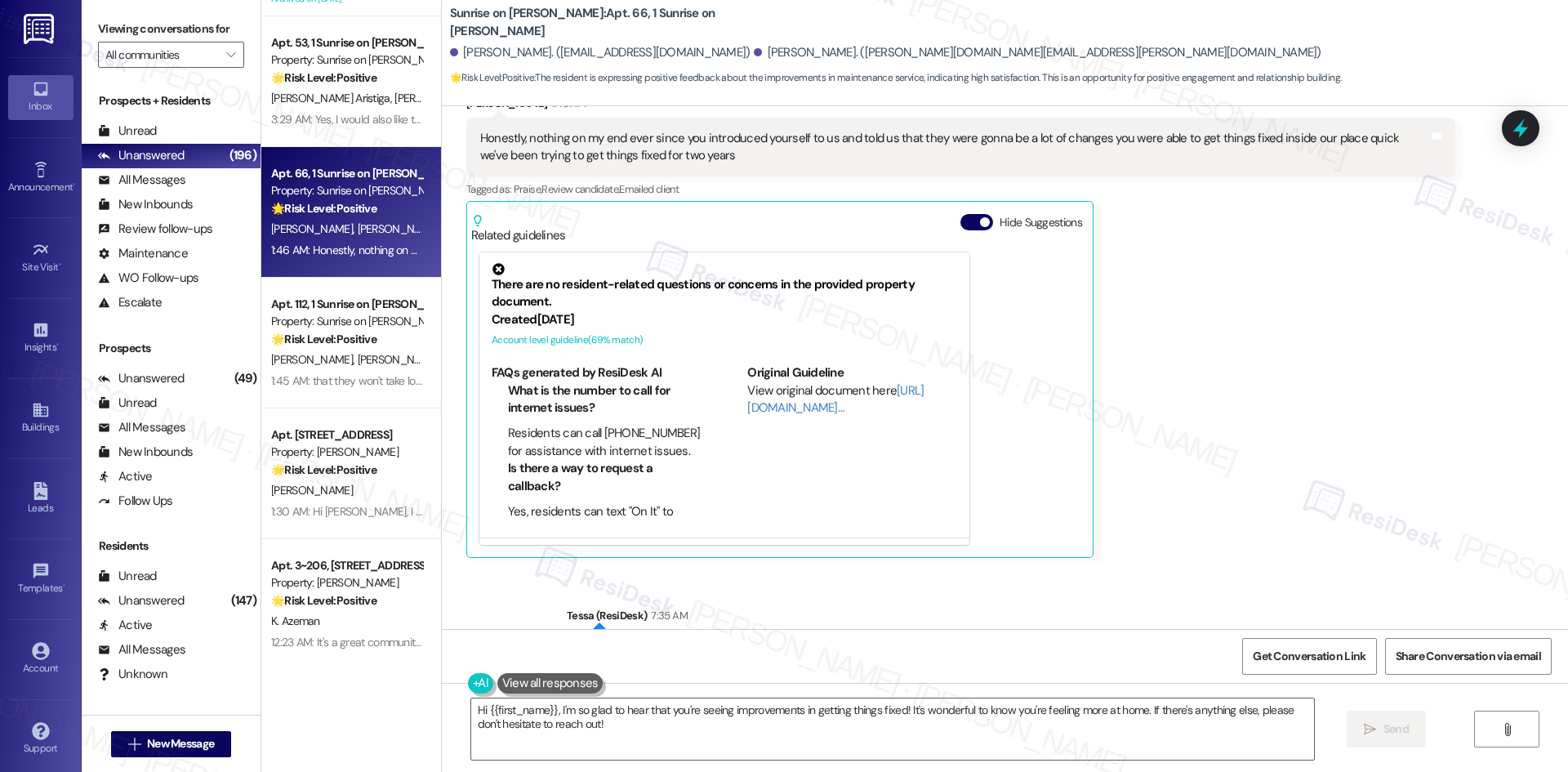
scroll to position [11188, 0]
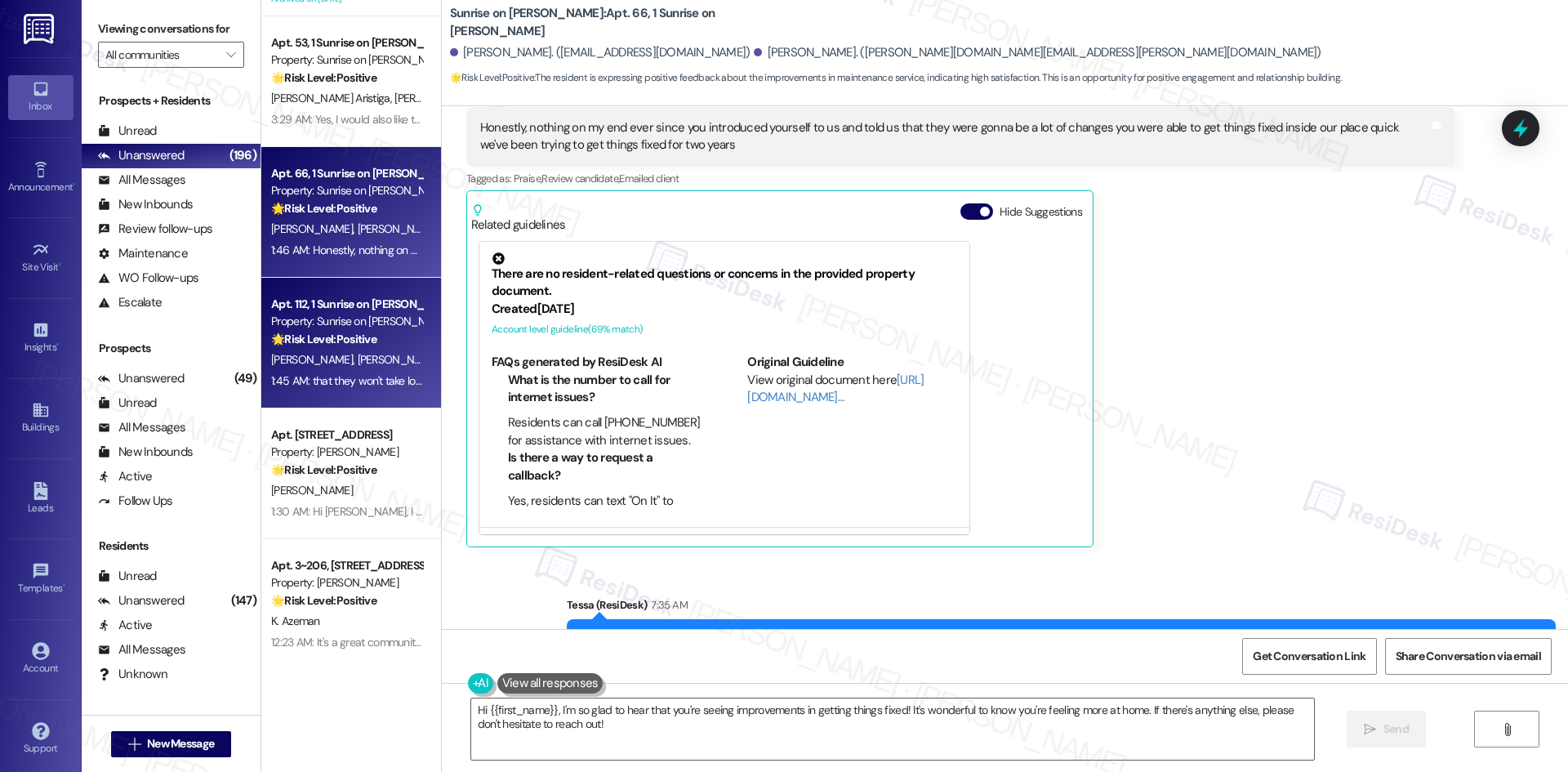
click at [325, 378] on div "1:45 AM: that they won't take long to perform the services, because there have …" at bounding box center [638, 380] width 734 height 15
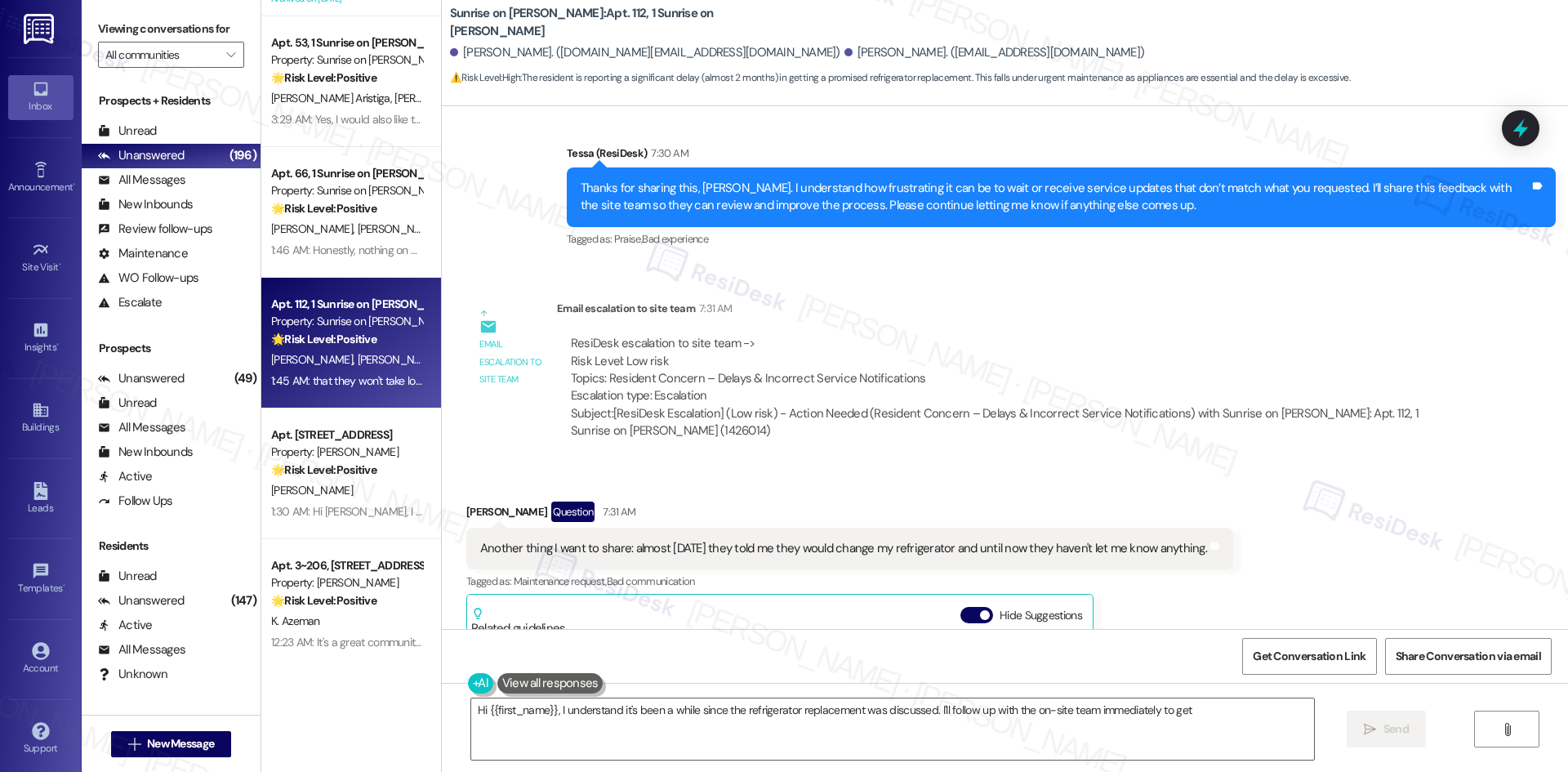
scroll to position [760, 0]
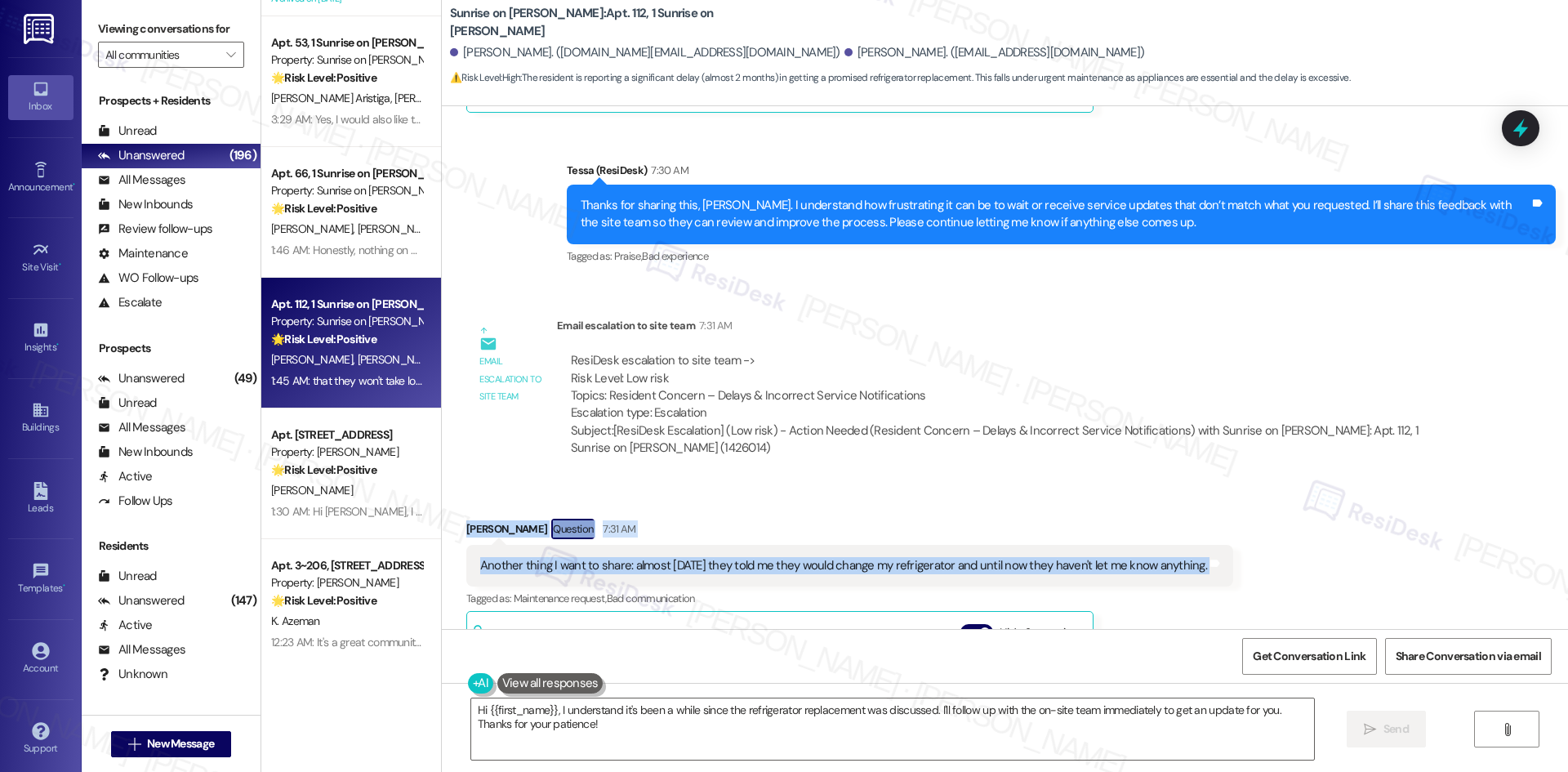
drag, startPoint x: 596, startPoint y: 536, endPoint x: 1259, endPoint y: 546, distance: 663.1
click at [1259, 546] on div "Received via SMS [PERSON_NAME] Question 7:31 AM Another thing I want to share: …" at bounding box center [1004, 727] width 1126 height 490
copy div "[PERSON_NAME] Question 7:31 AM Another thing I want to share: almost [DATE] the…"
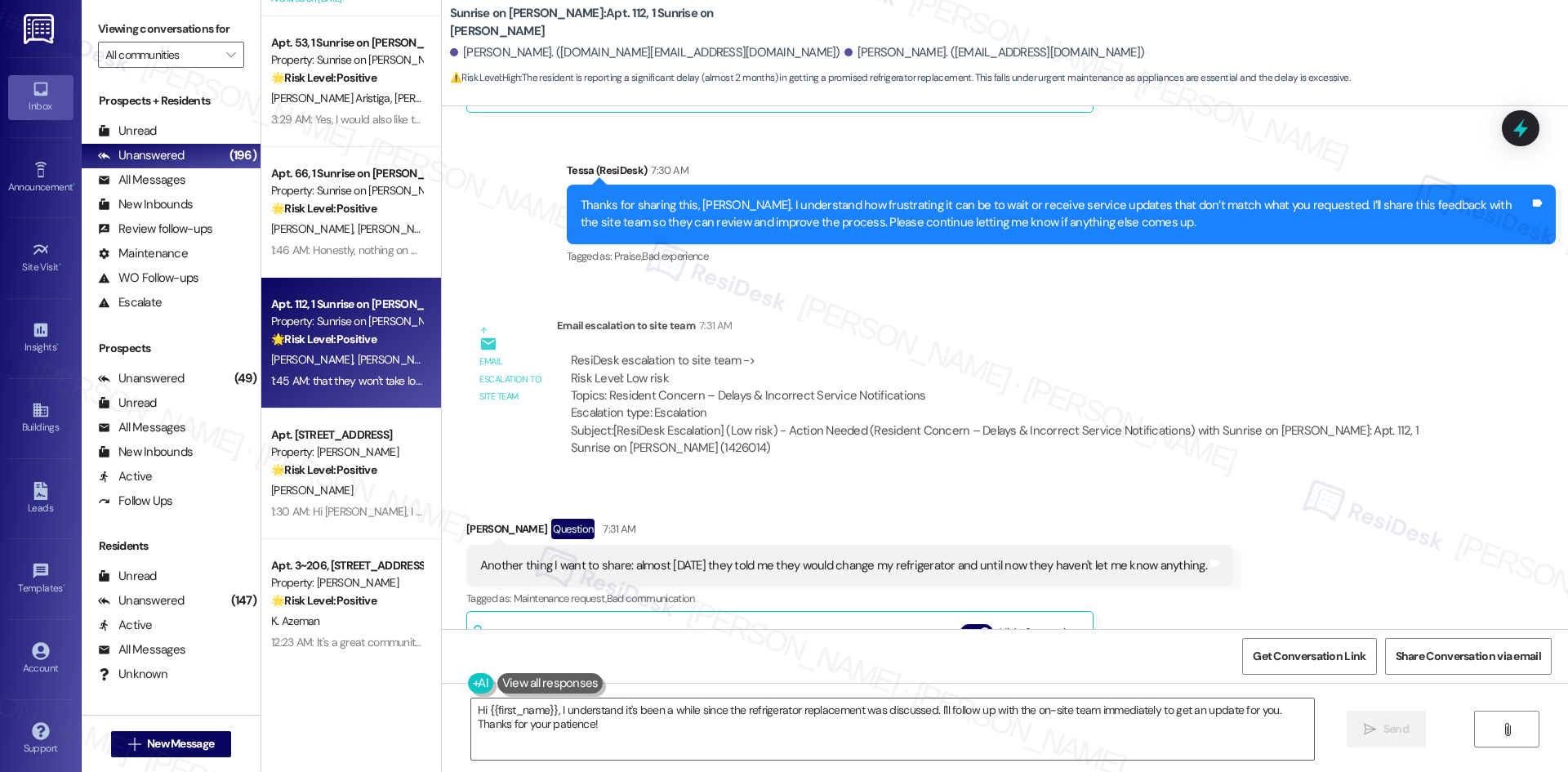
click at [908, 304] on div "Email escalation to site team Email escalation to site team 7:31 AM ResiDesk es…" at bounding box center [960, 393] width 1013 height 177
click at [603, 731] on textarea "Hi {{first_name}}, I understand it's been a while since the refrigerator replac…" at bounding box center [892, 729] width 842 height 61
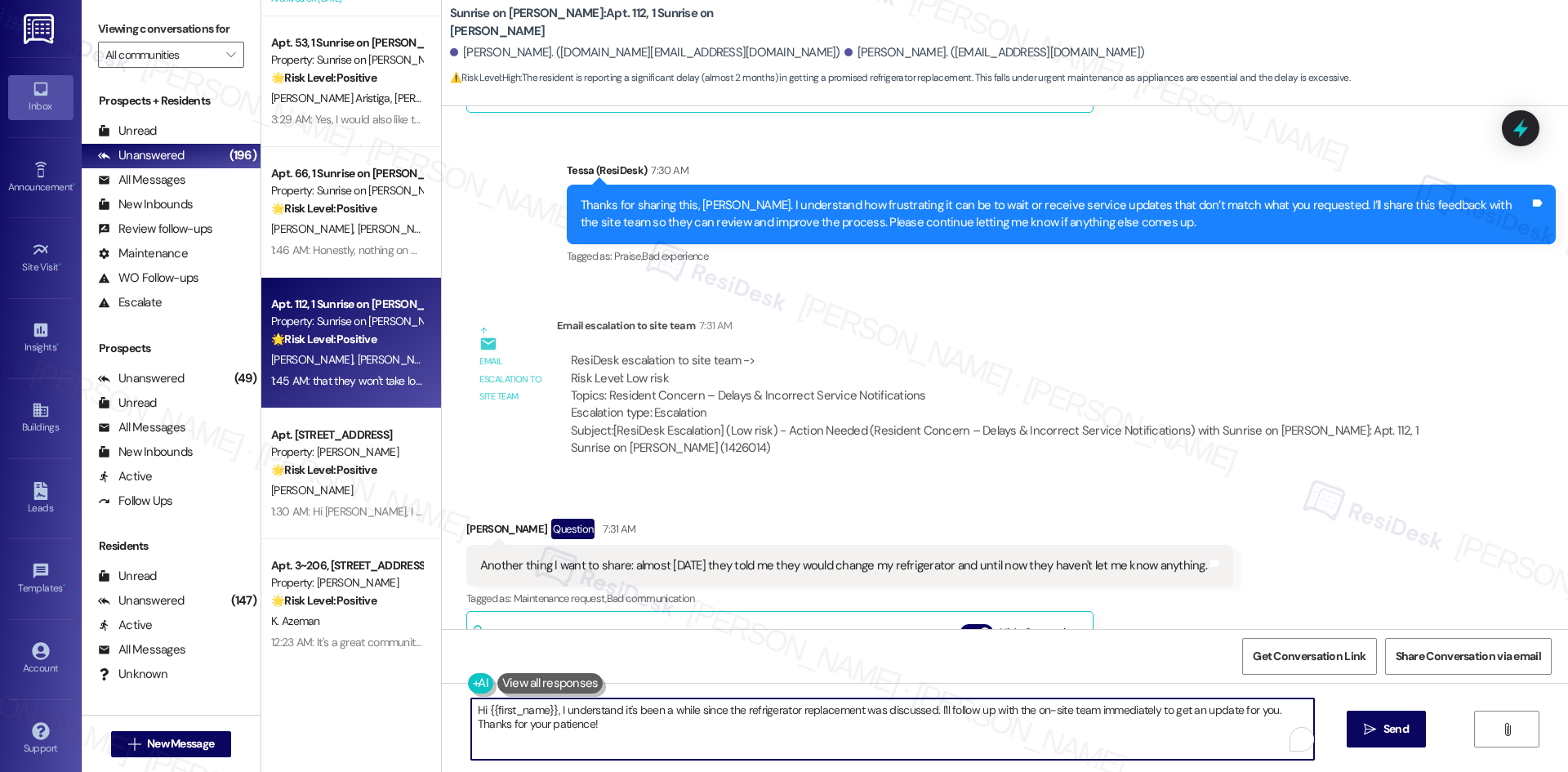
paste textarea "I understand your concern, [PERSON_NAME]. Thank you for letting me know about t…"
type textarea "I understand your concern, [PERSON_NAME]. Thank you for letting me know about t…"
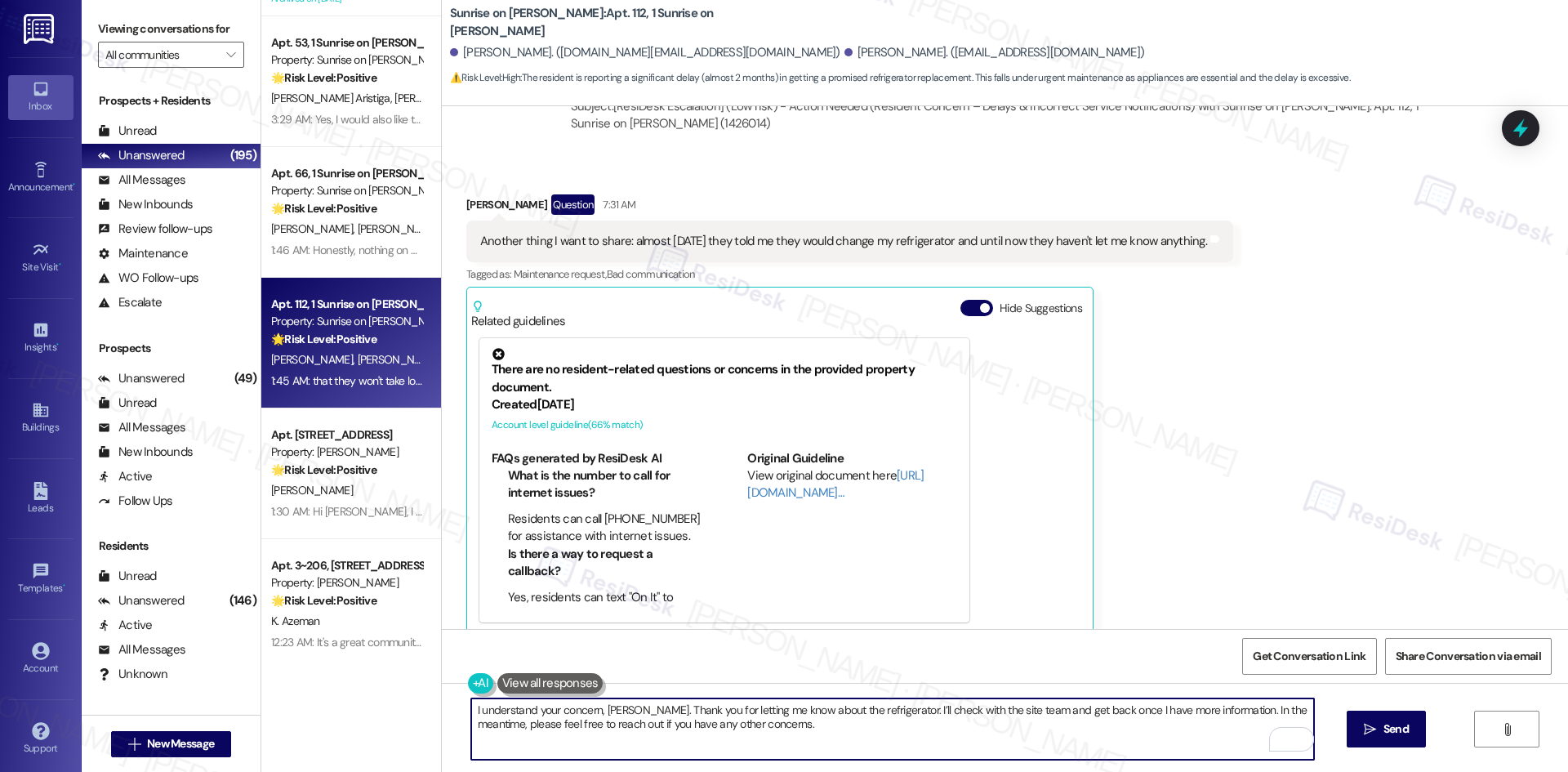
scroll to position [1087, 0]
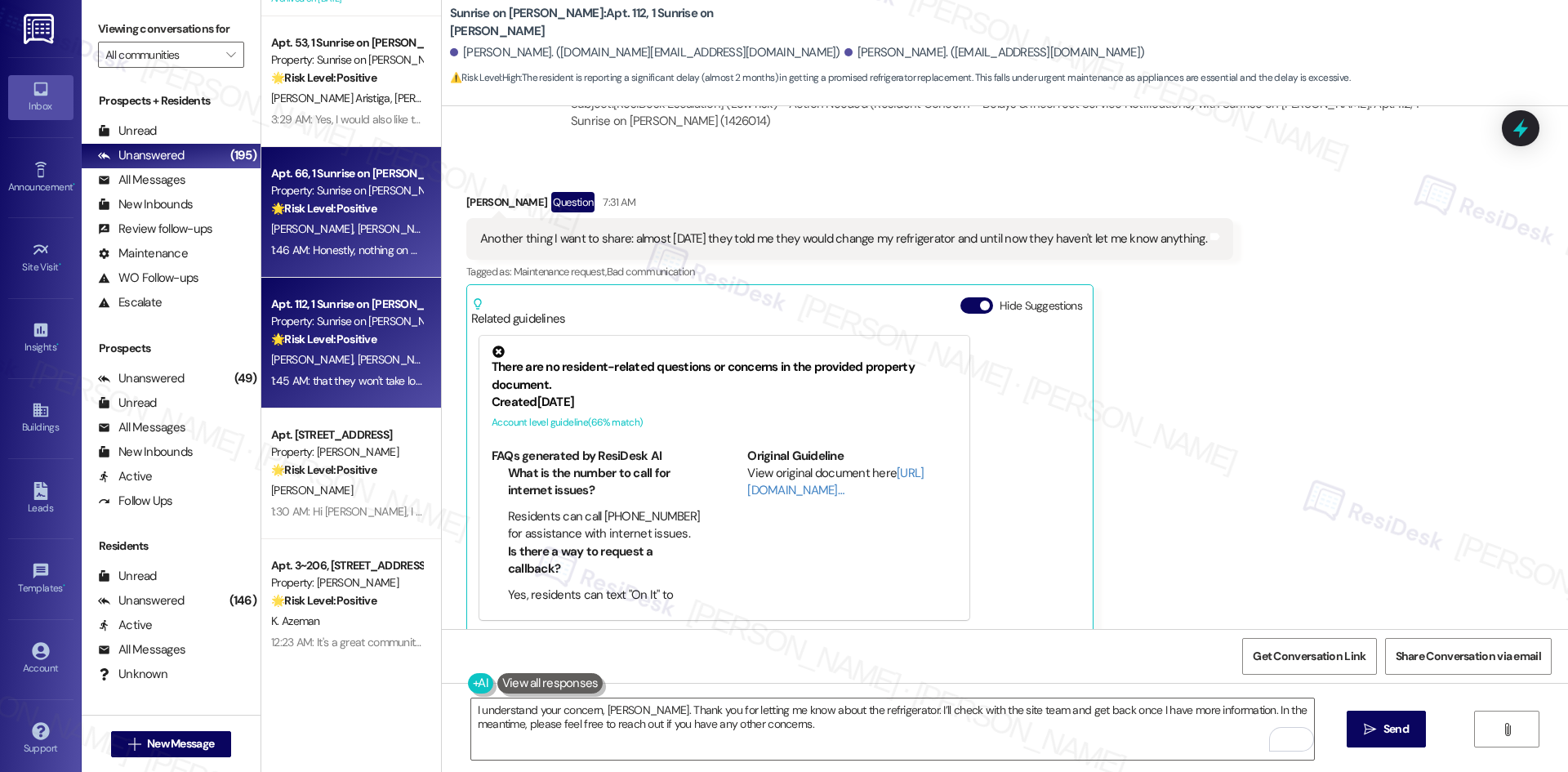
click at [328, 255] on div "1:46 AM: Honestly, nothing on my end ever since you introduced yourself to us a…" at bounding box center [833, 249] width 1123 height 15
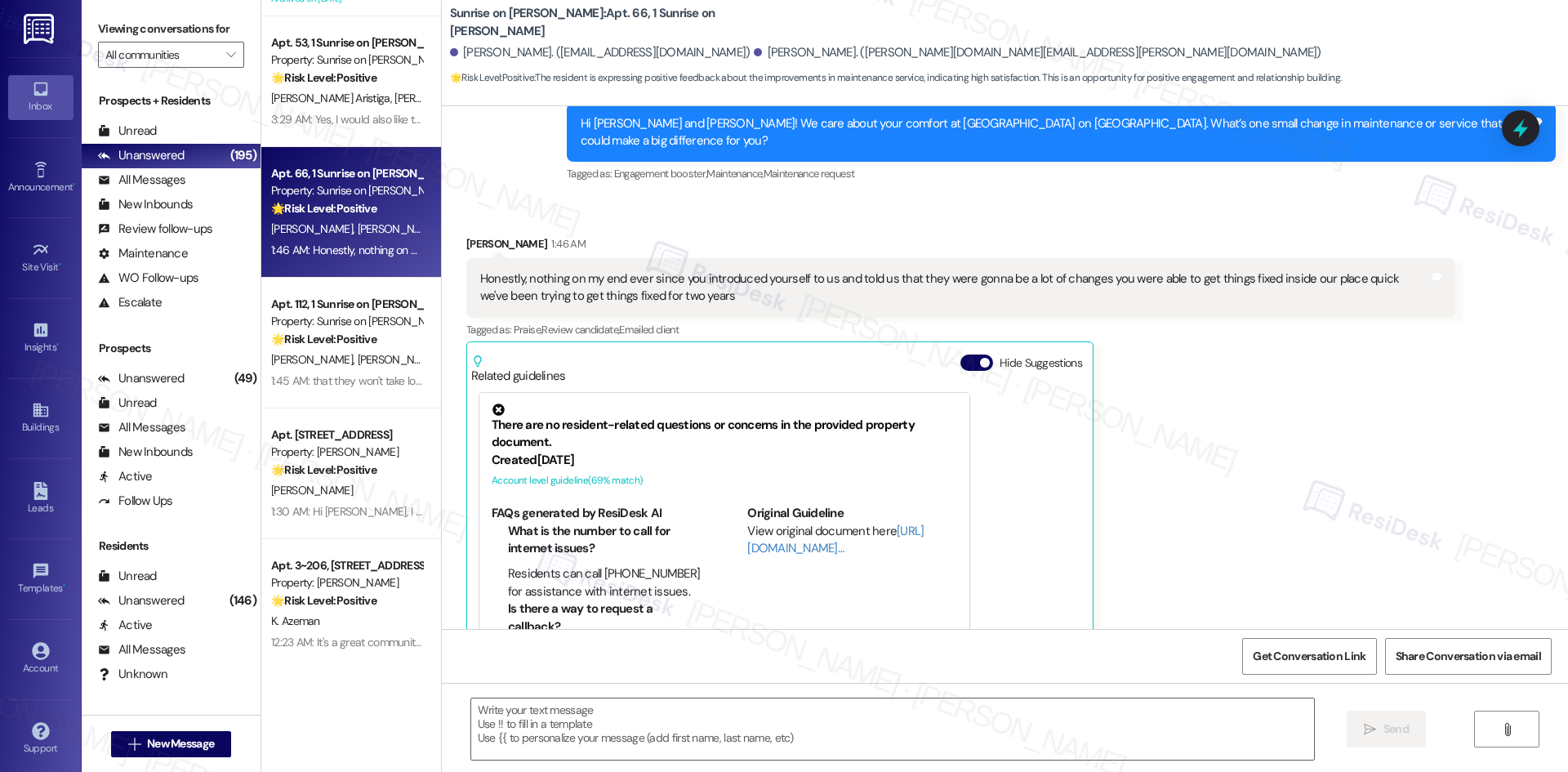
type textarea "Fetching suggested responses. Please feel free to read through the conversation…"
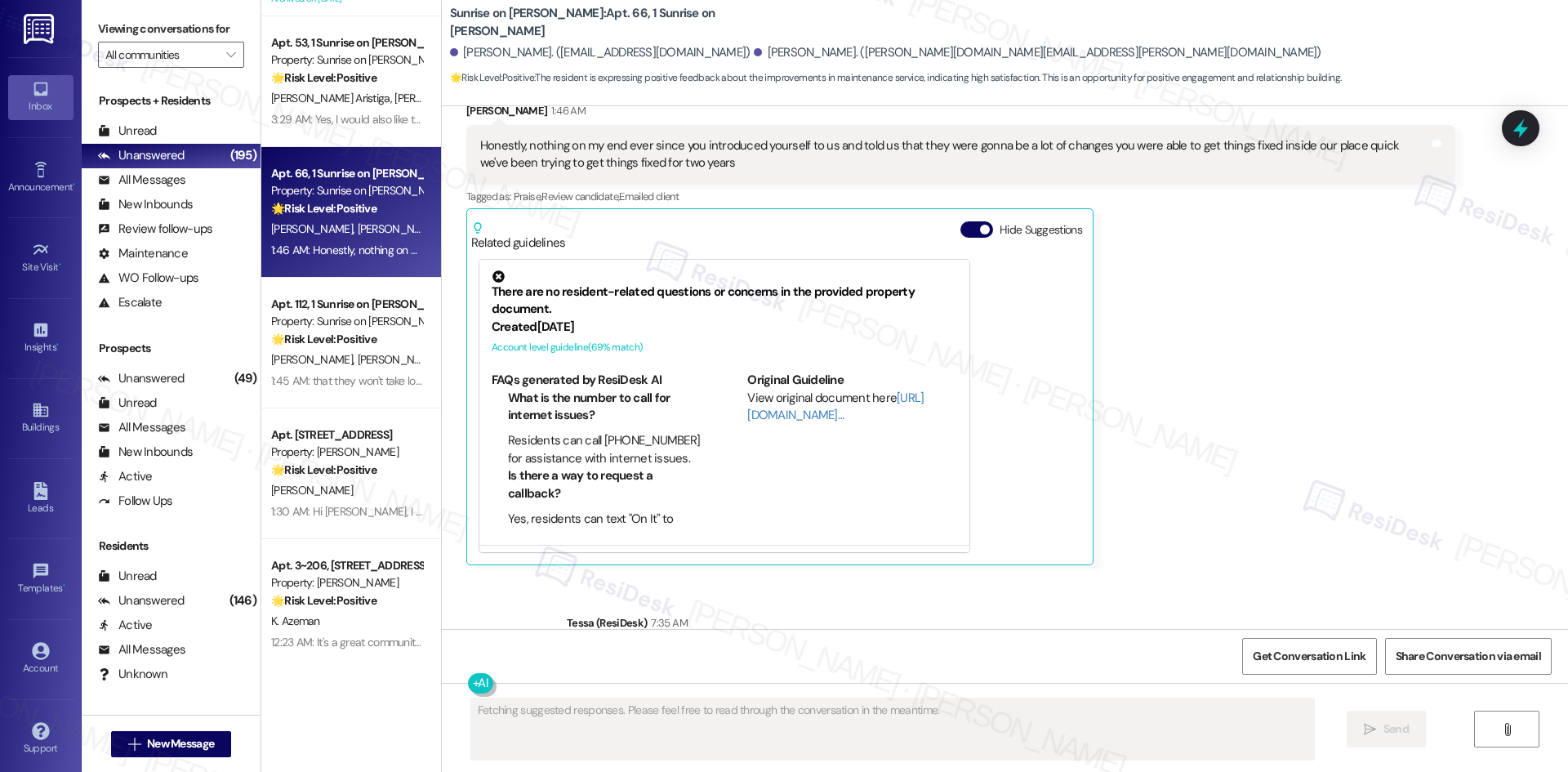
scroll to position [11188, 0]
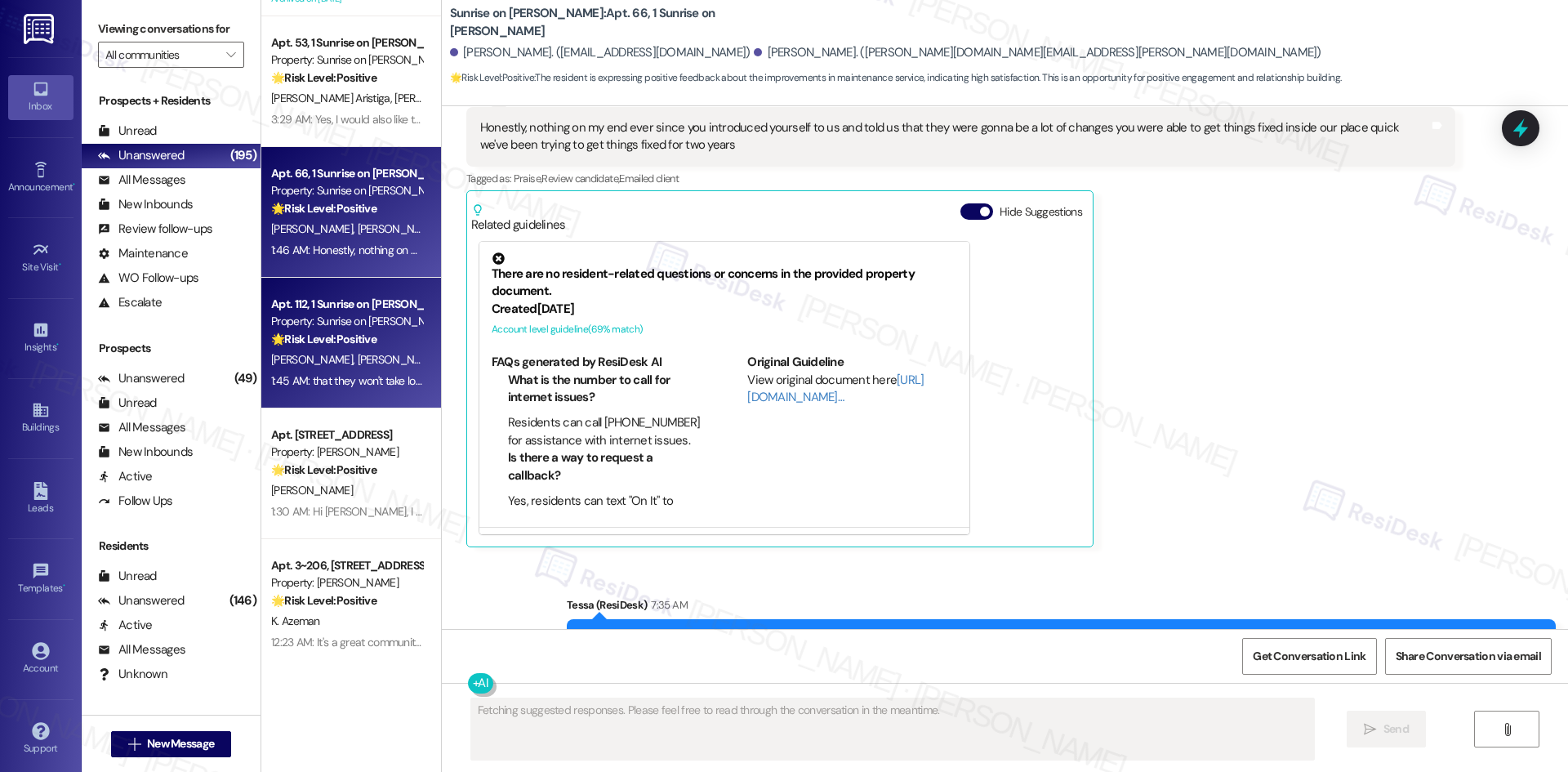
click at [363, 350] on div "[PERSON_NAME] [PERSON_NAME]" at bounding box center [346, 359] width 154 height 21
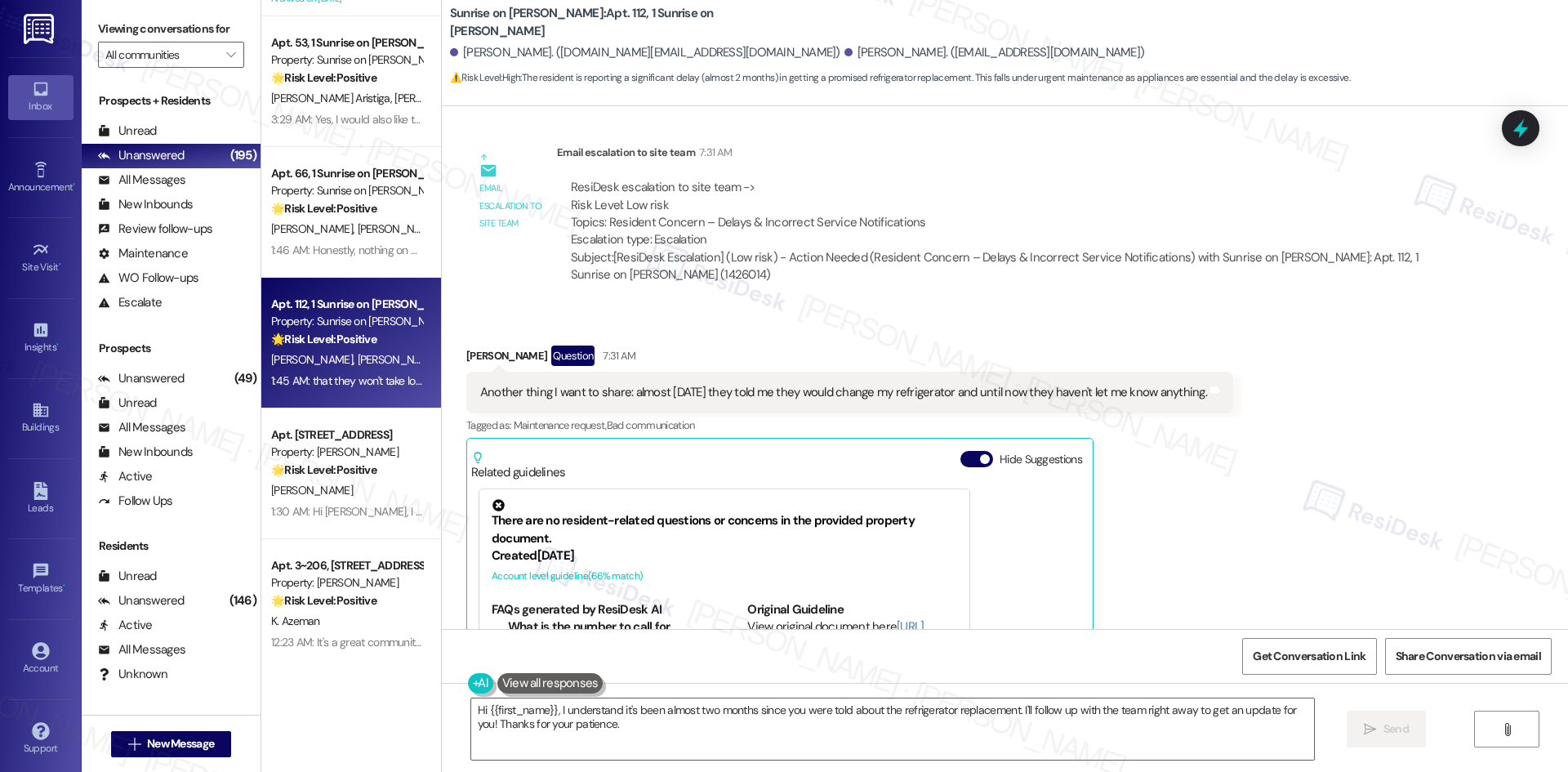
scroll to position [924, 0]
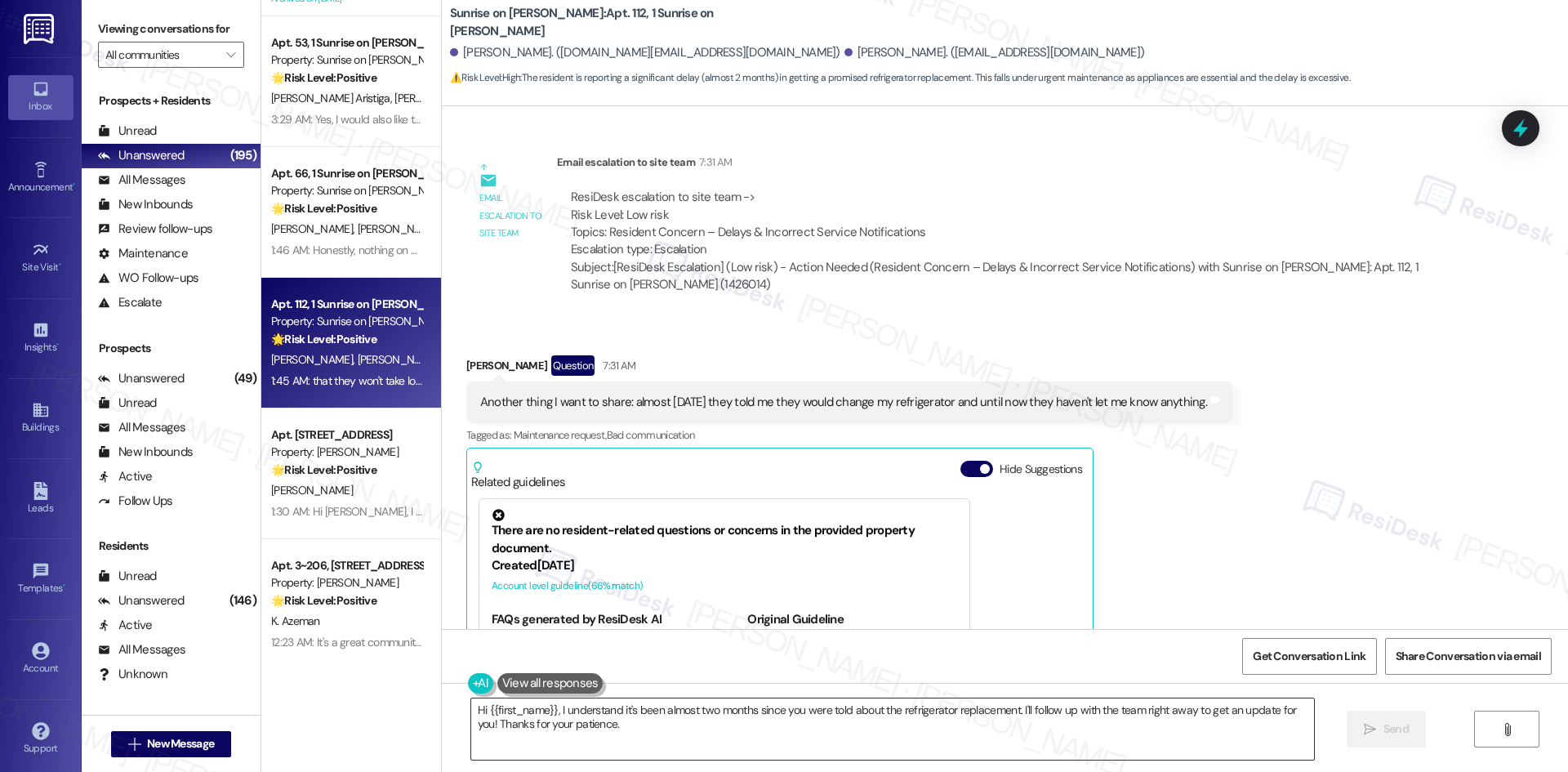
click at [897, 739] on textarea "Hi {{first_name}}, I understand it's been almost two months since you were told…" at bounding box center [892, 729] width 842 height 61
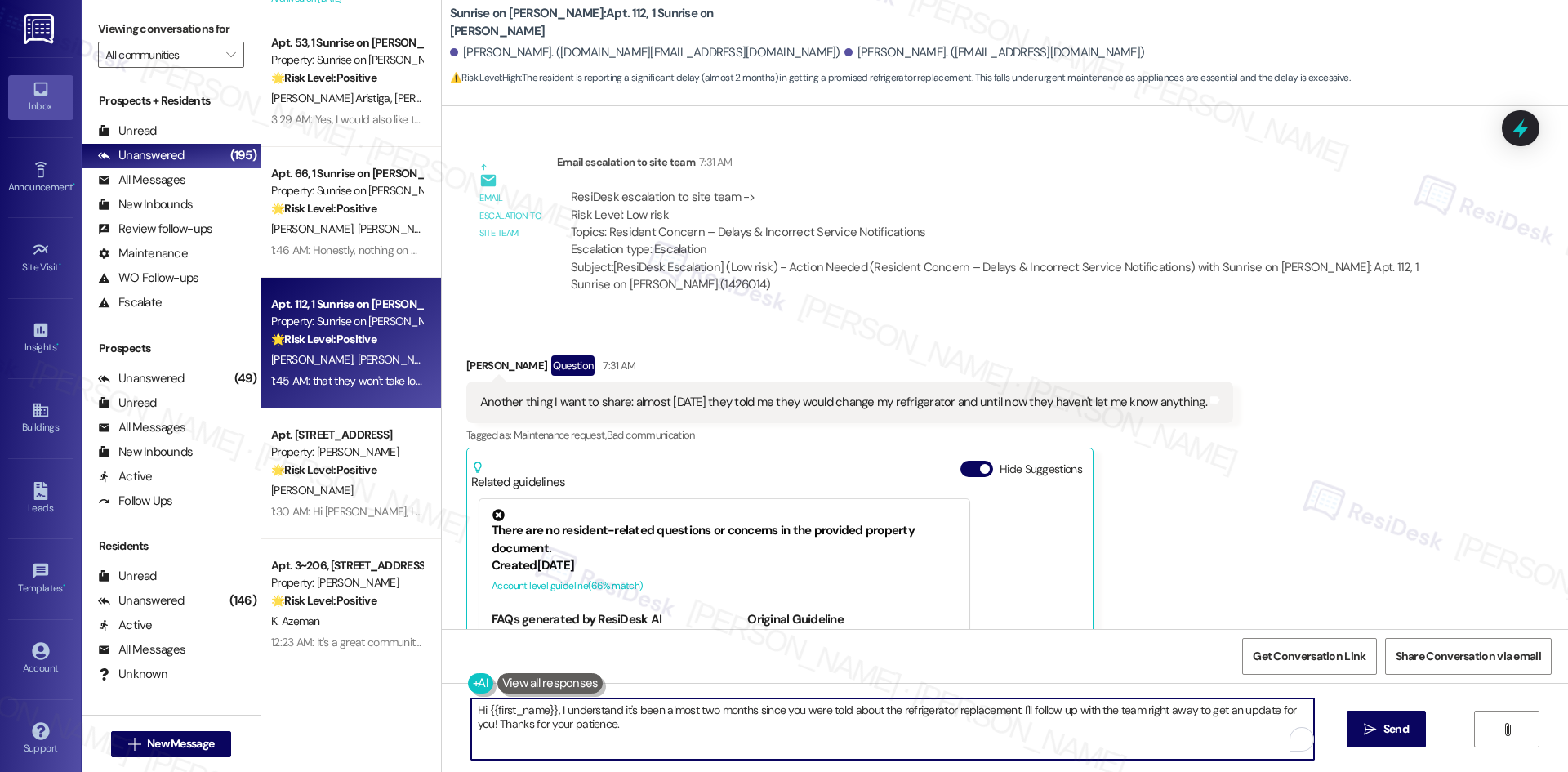
paste textarea "I understand your concern, [PERSON_NAME]. Thank you for letting me know about t…"
type textarea "I understand your concern, [PERSON_NAME]. Thank you for letting me know about t…"
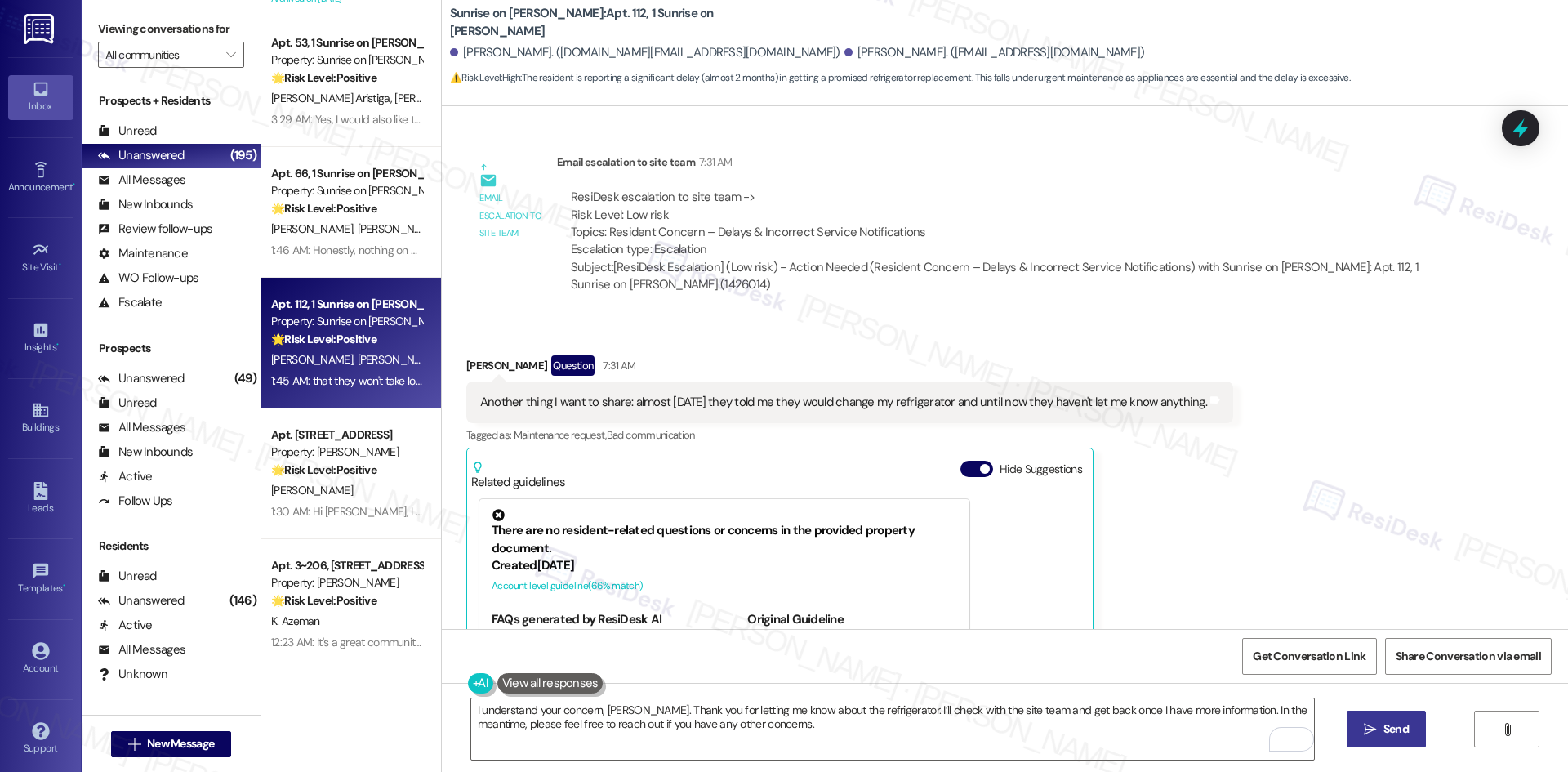
click at [1383, 738] on span "Send" at bounding box center [1396, 729] width 26 height 17
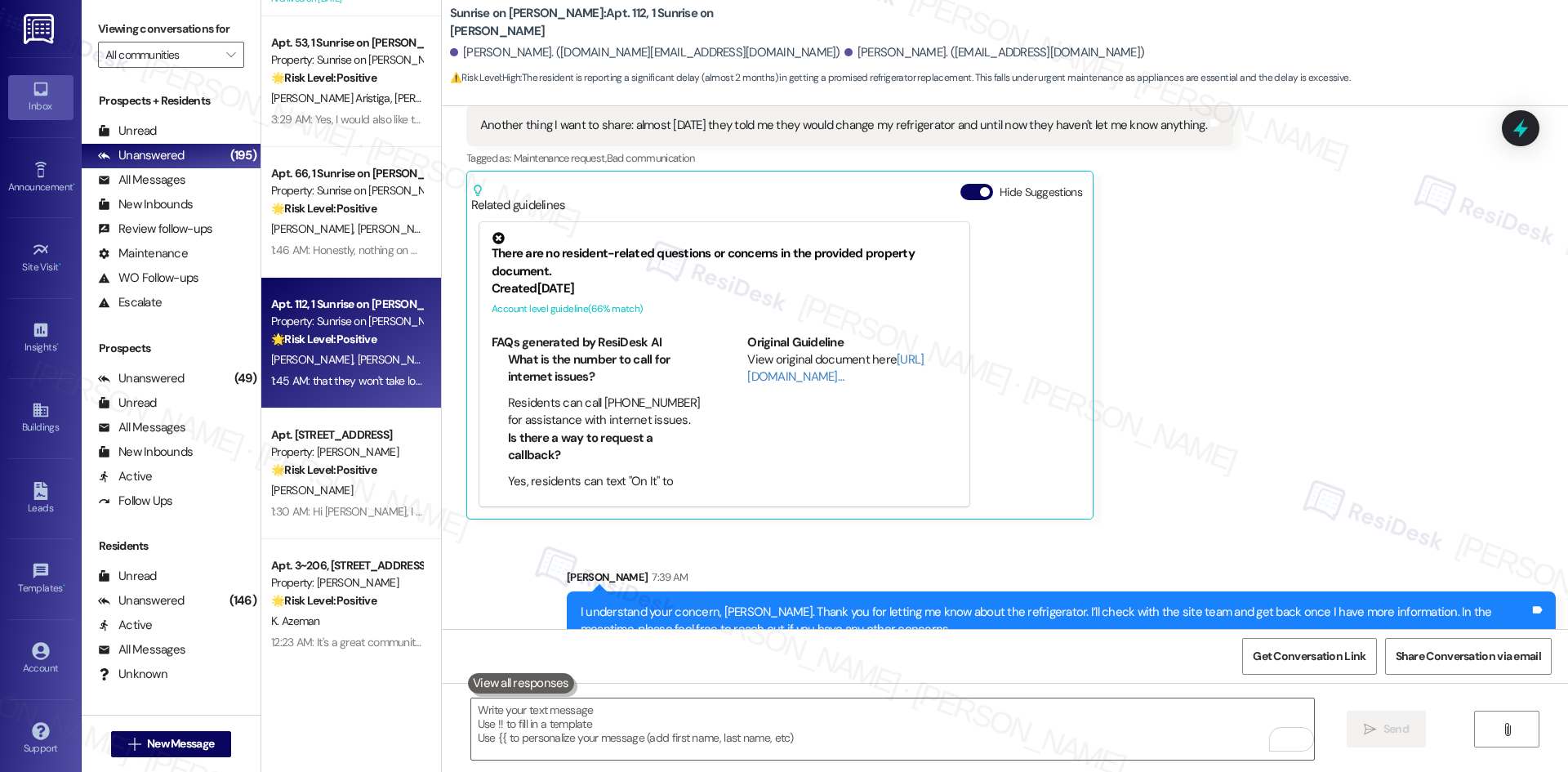
scroll to position [1218, 0]
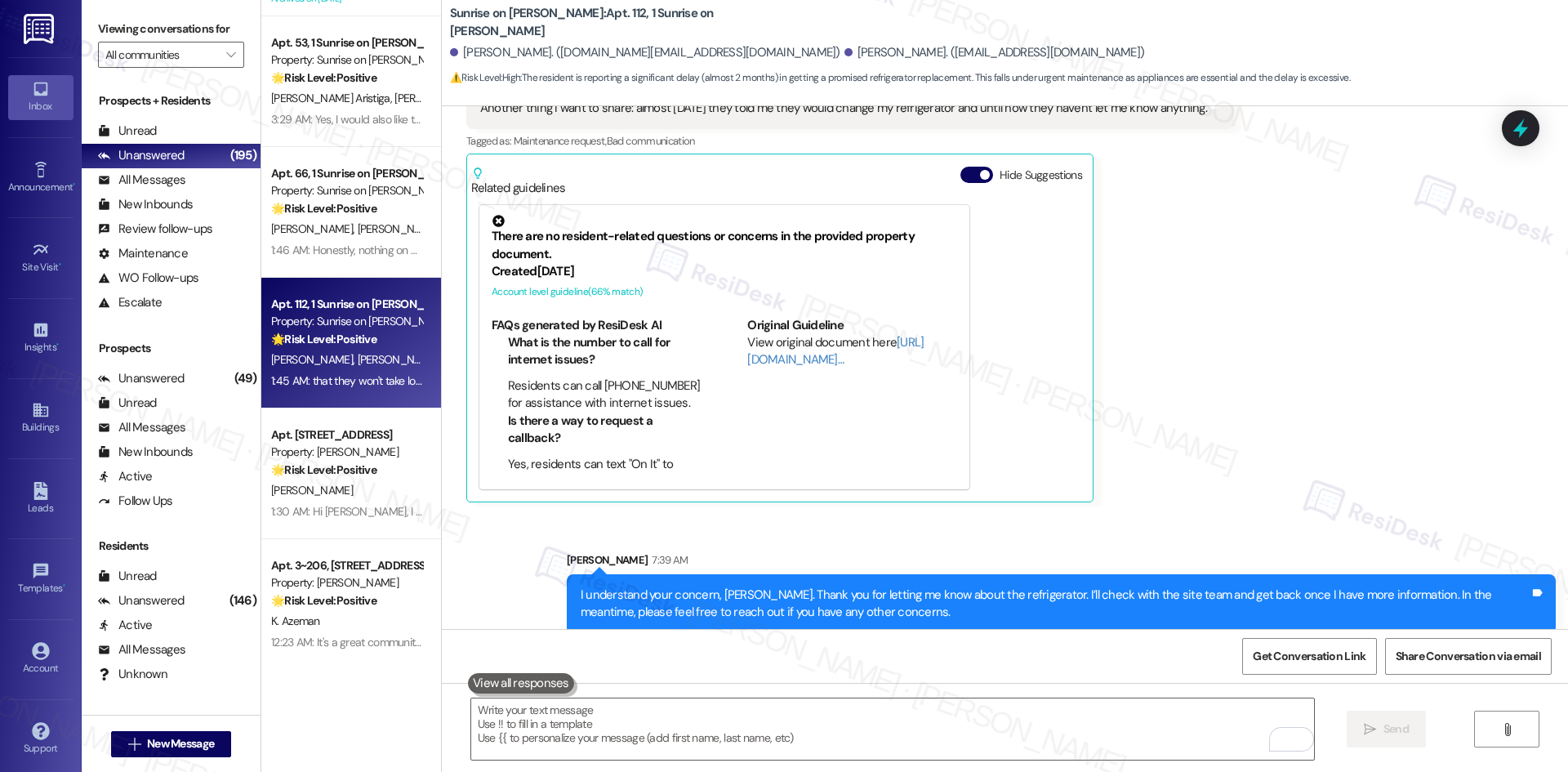
click at [1283, 472] on div "Received via SMS [PERSON_NAME] Question 7:31 AM Another thing I want to share: …" at bounding box center [1004, 269] width 1126 height 490
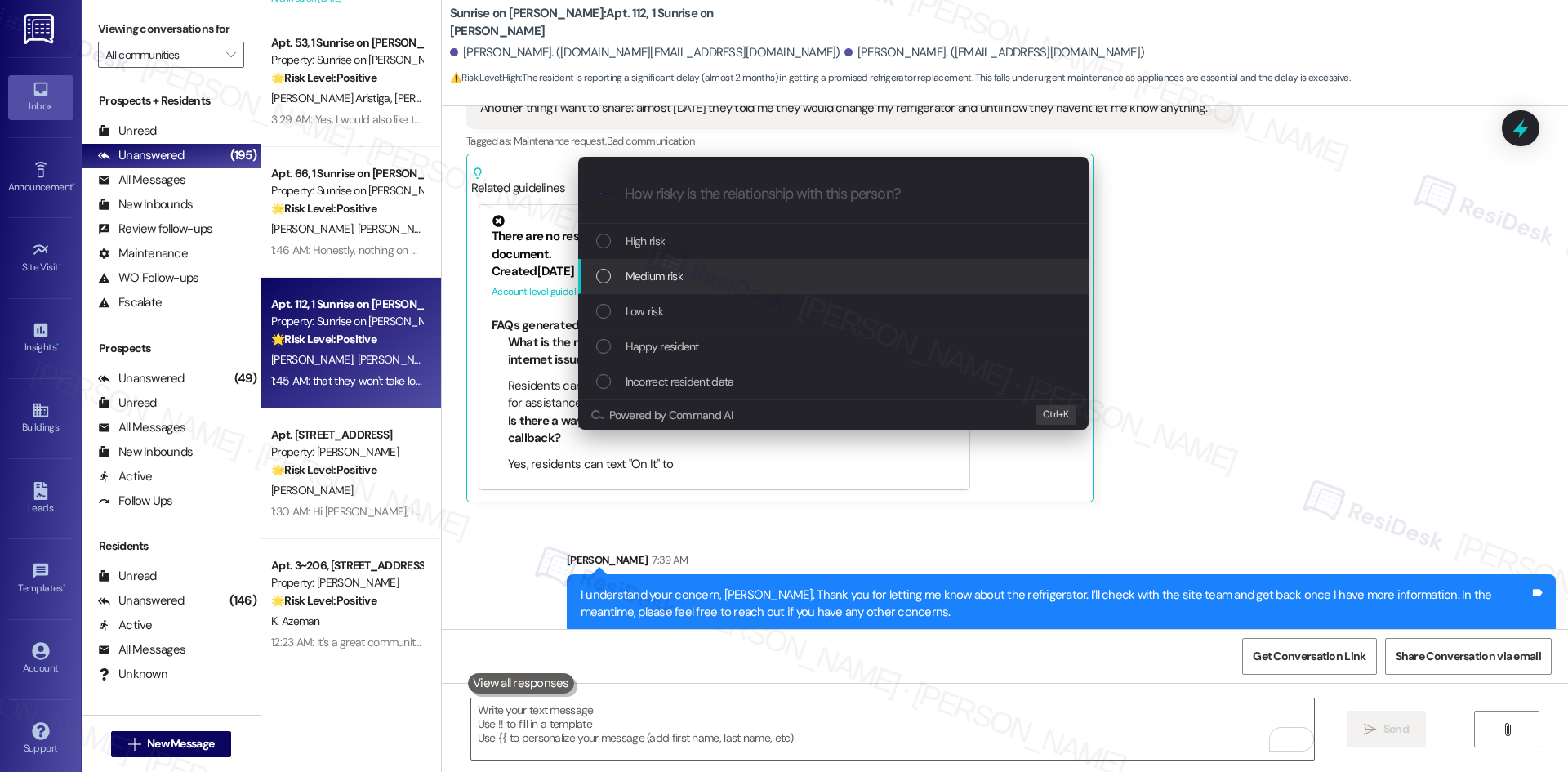
click at [696, 280] on div "Medium risk" at bounding box center [835, 276] width 478 height 18
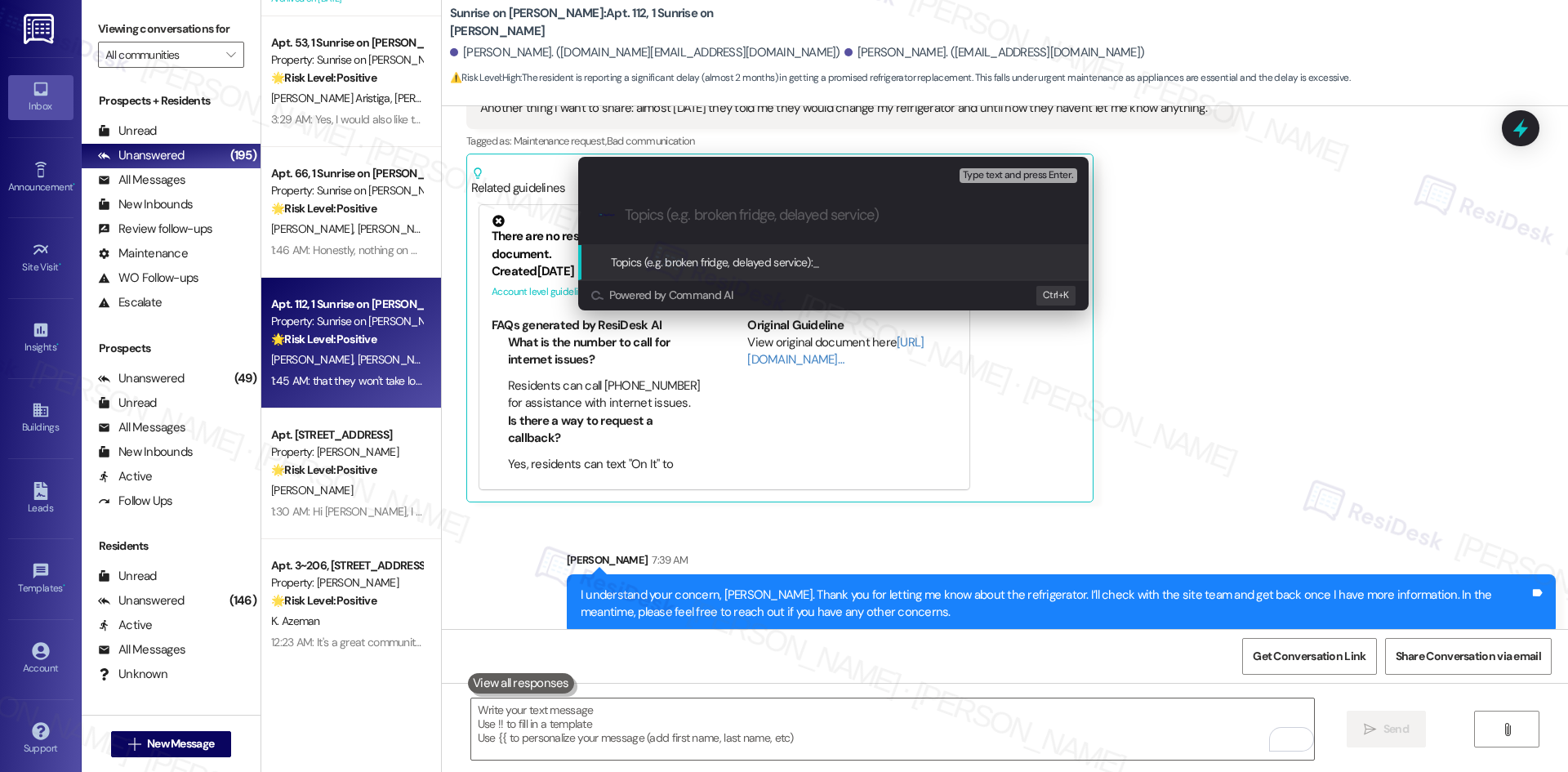
click at [741, 216] on input "Topics (e.g. broken fridge, delayed service)" at bounding box center [846, 214] width 444 height 17
paste input "Refrigerator Replacement"
type input "Follow-Up on Refrigerator Replacement"
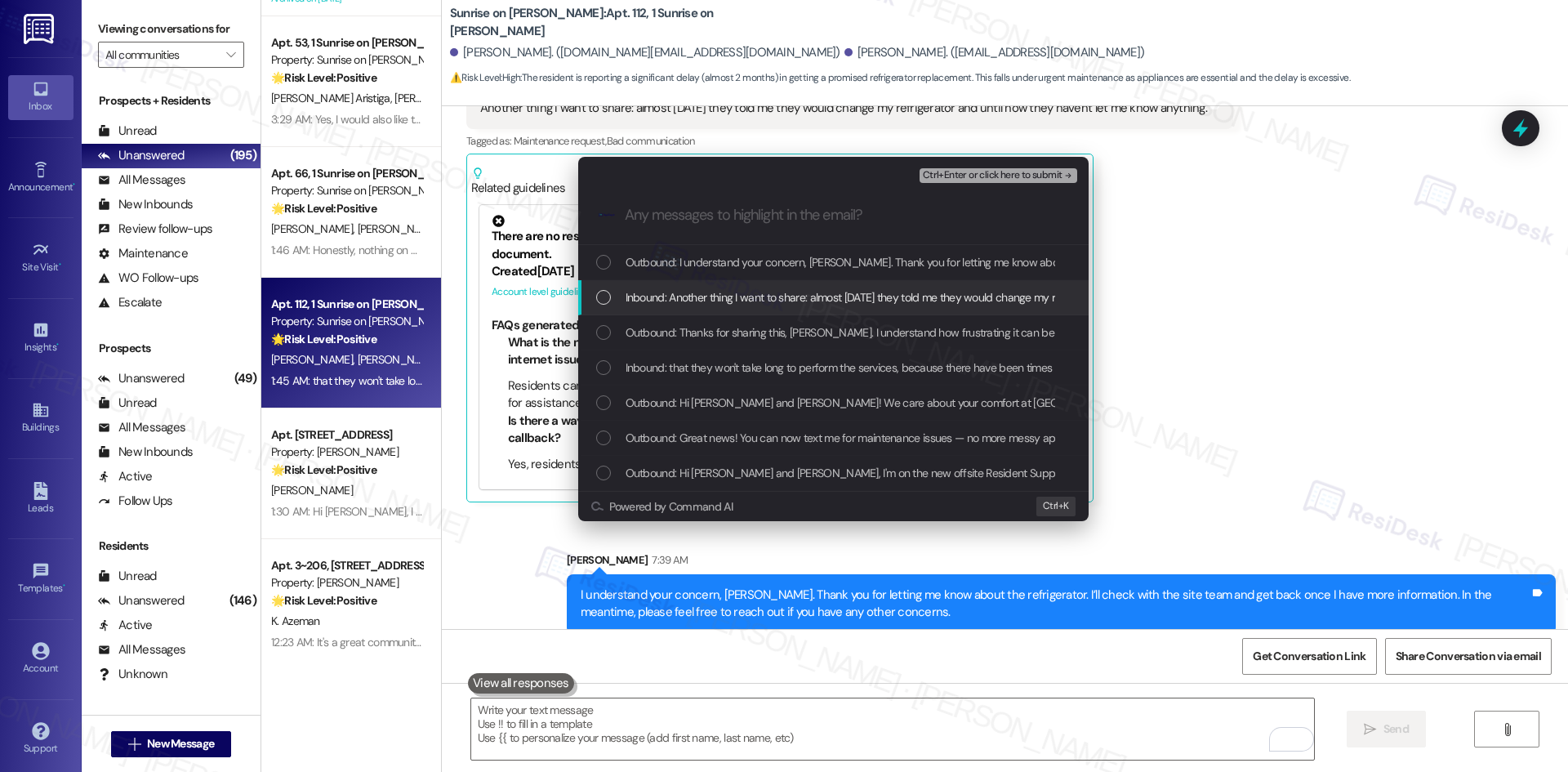
click at [793, 289] on span "Inbound: Another thing I want to share: almost [DATE] they told me they would c…" at bounding box center [981, 298] width 711 height 18
click at [980, 303] on span "Inbound: Another thing I want to share: almost [DATE] they told me they would c…" at bounding box center [981, 298] width 711 height 18
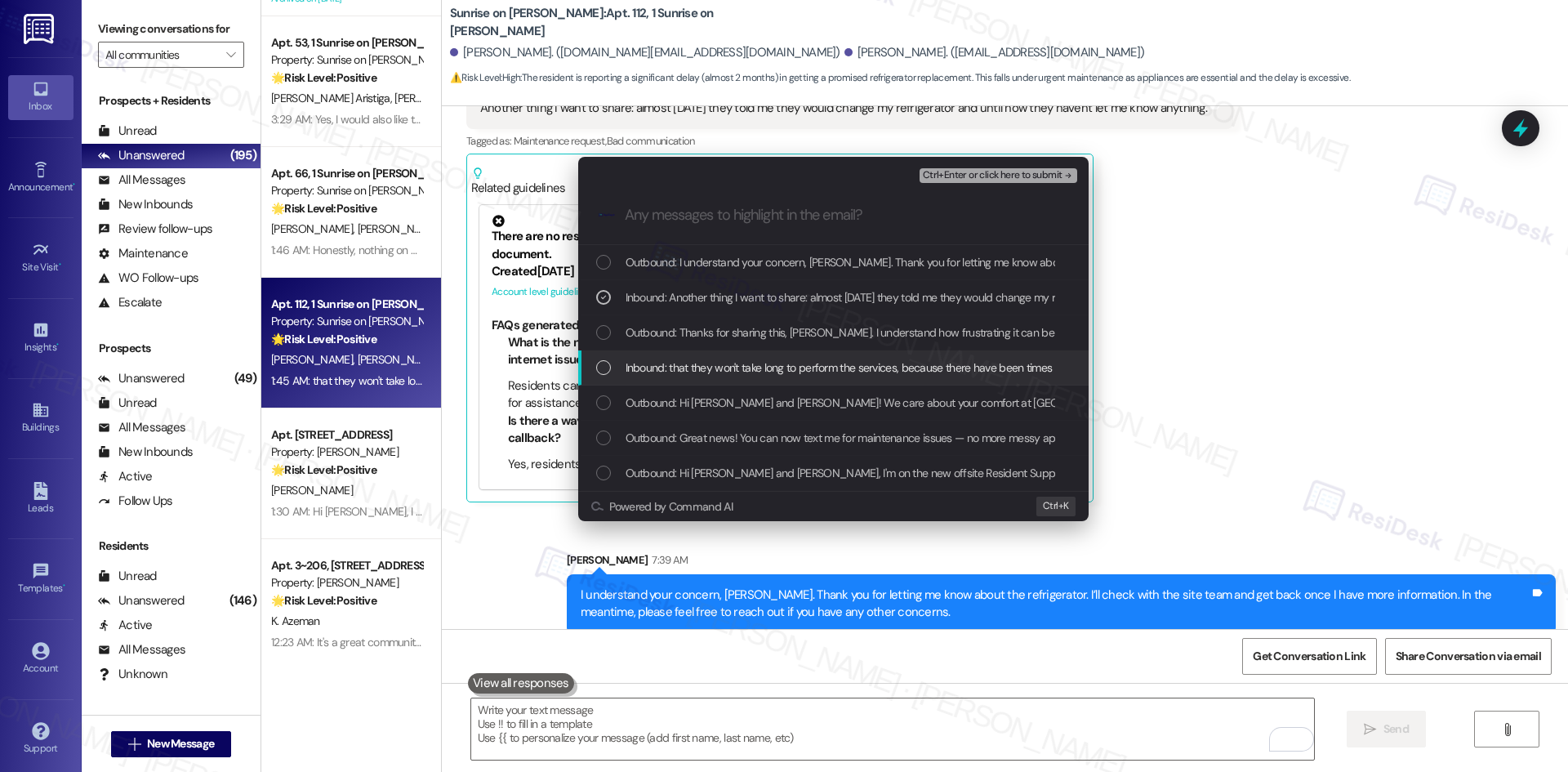
click at [1020, 368] on span "Inbound: that they won't take long to perform the services, because there have …" at bounding box center [994, 367] width 736 height 18
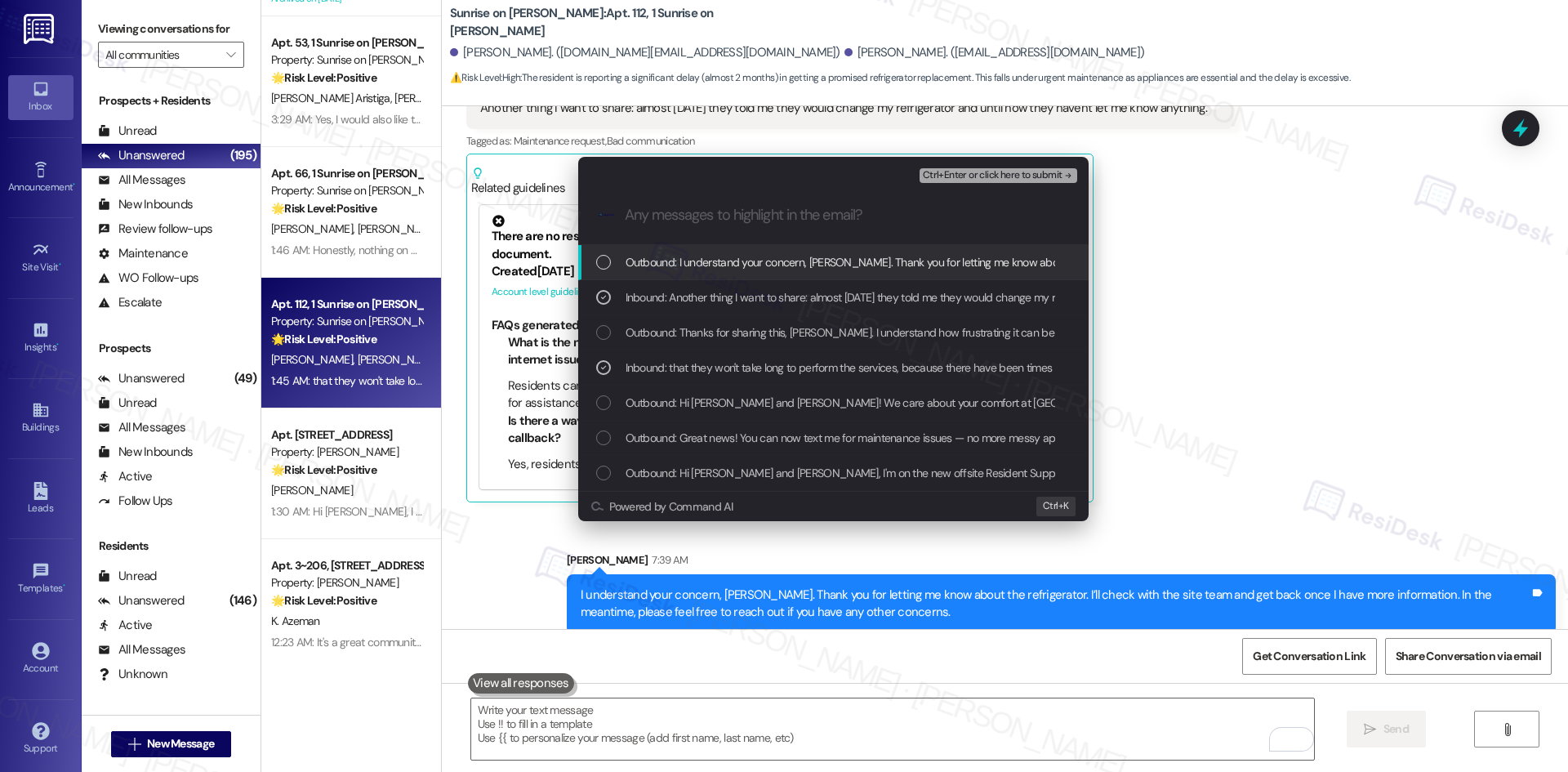
click at [1030, 172] on span "Ctrl+Enter or click here to submit" at bounding box center [993, 176] width 139 height 12
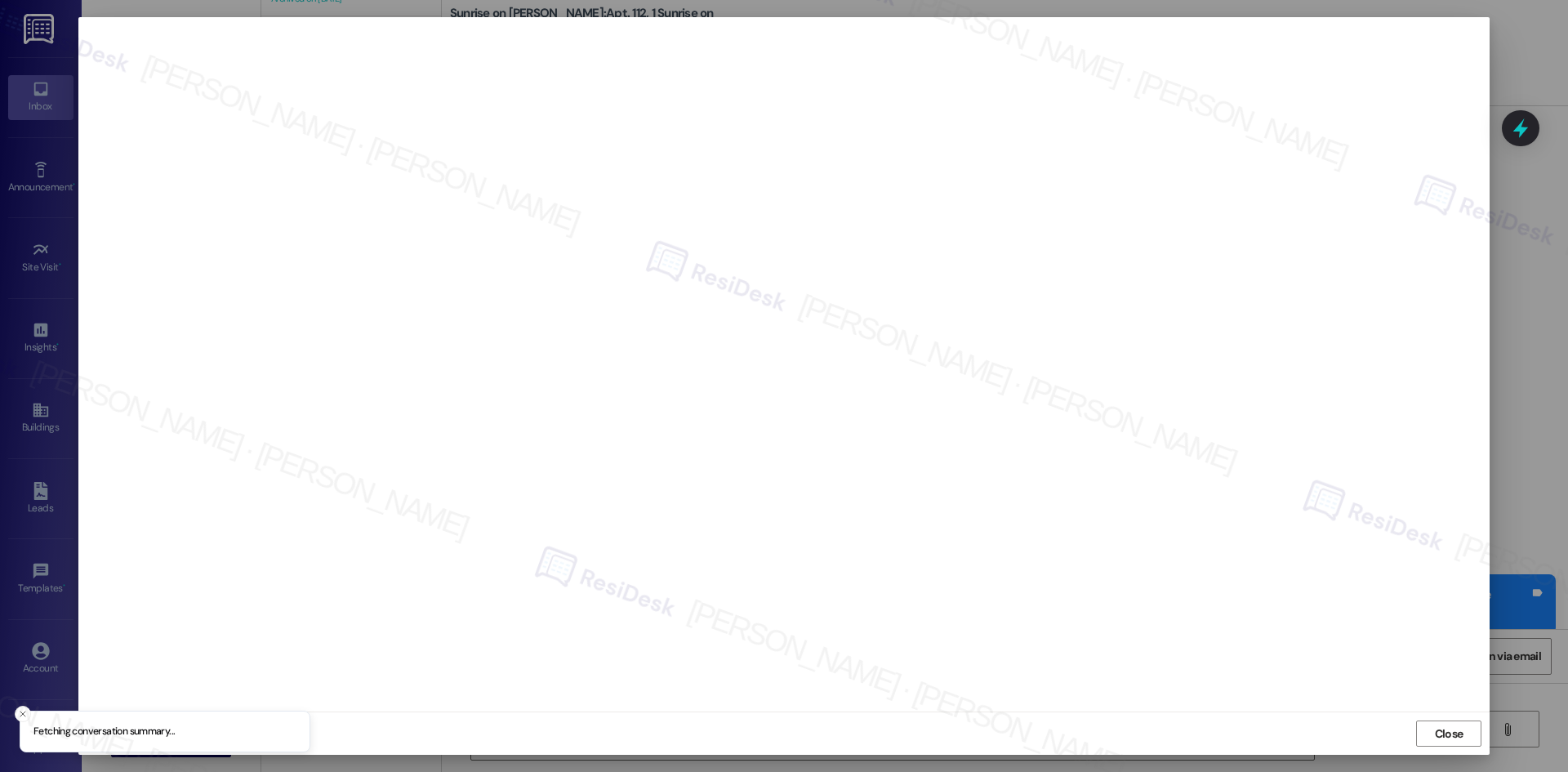
click at [1439, 737] on span "Close" at bounding box center [1448, 734] width 28 height 17
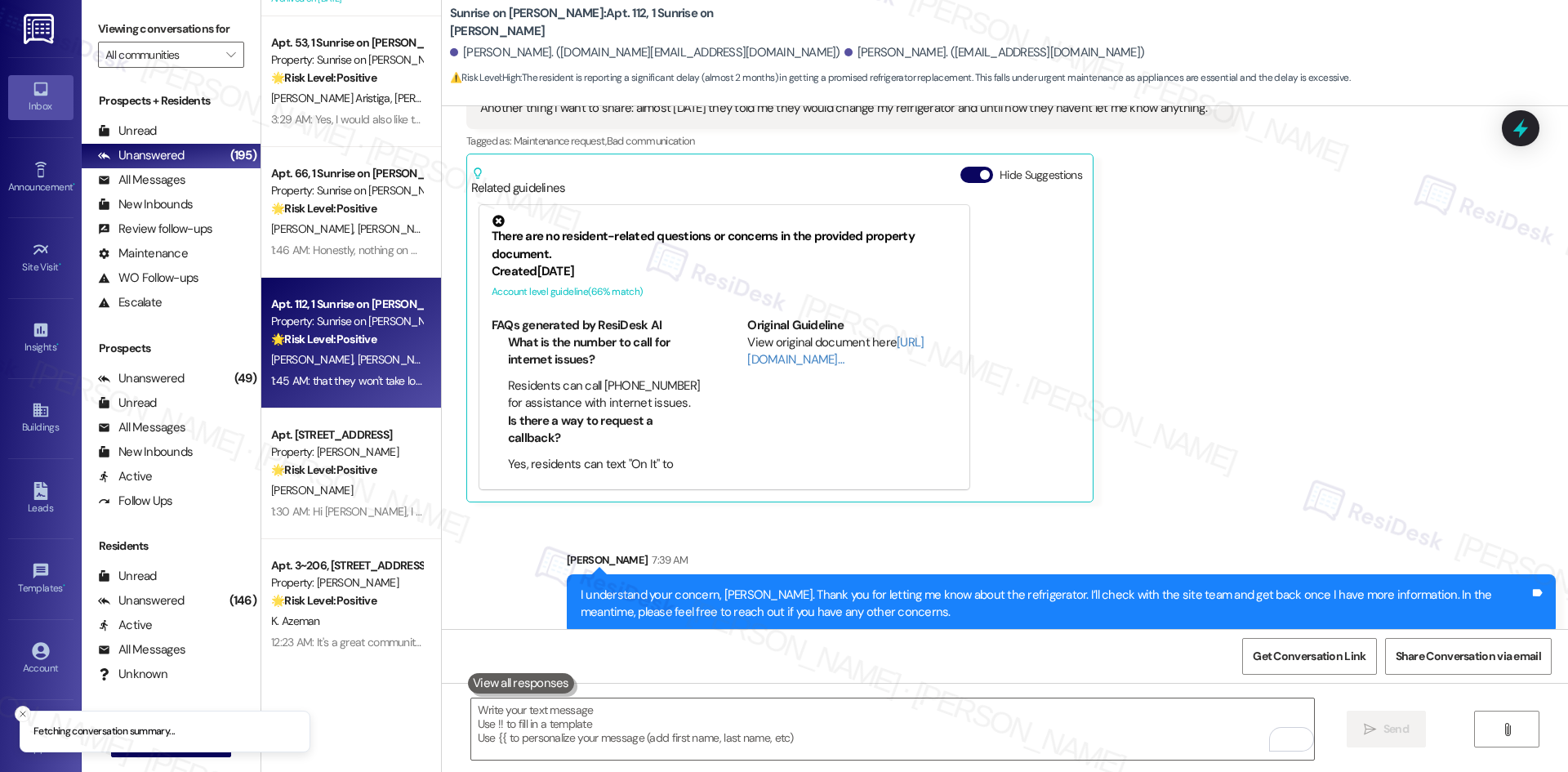
click at [1339, 384] on div "Received via SMS [PERSON_NAME] Question 7:31 AM Another thing I want to share: …" at bounding box center [1004, 269] width 1126 height 490
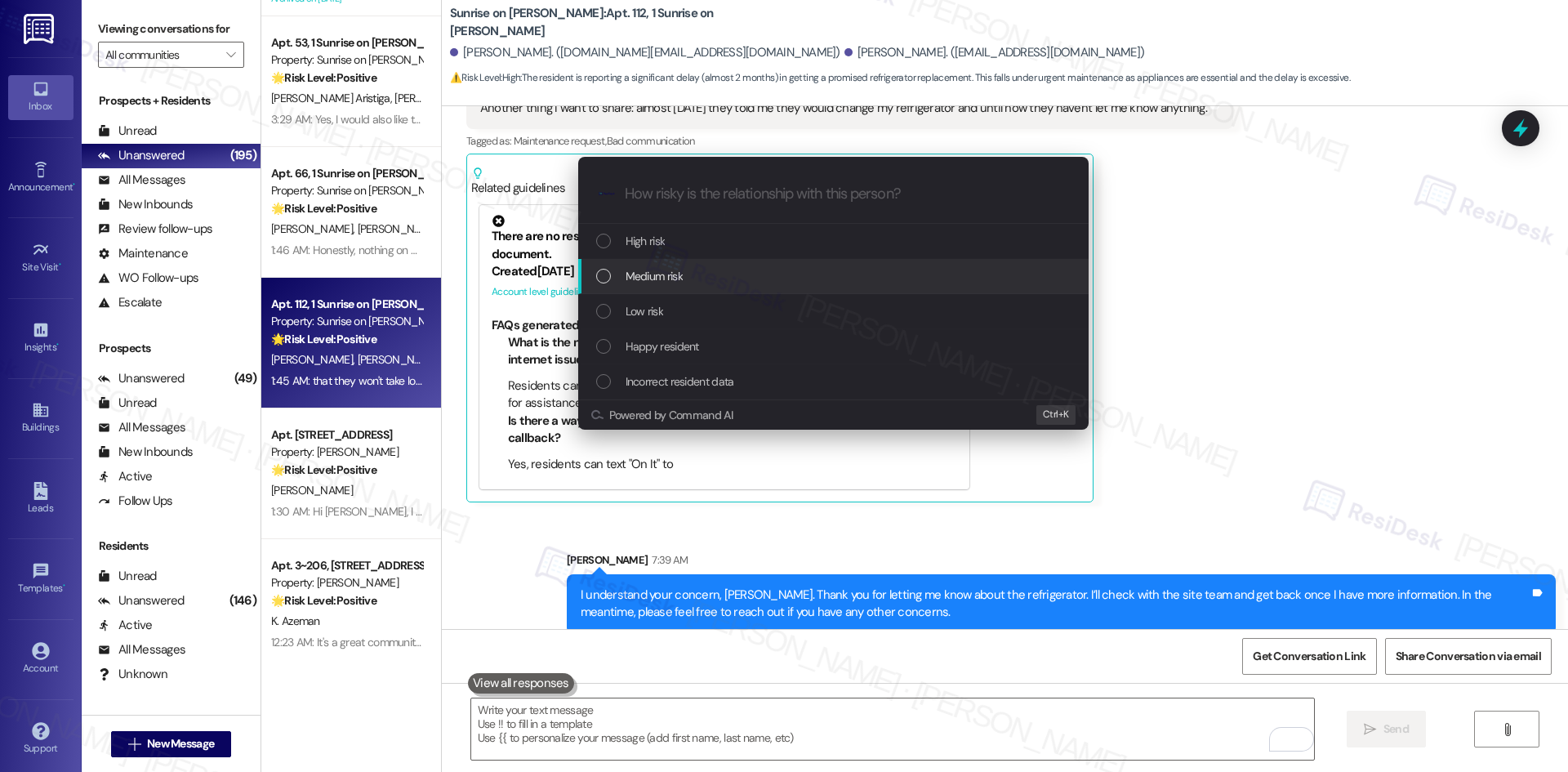
click at [699, 271] on div "Medium risk" at bounding box center [835, 276] width 478 height 18
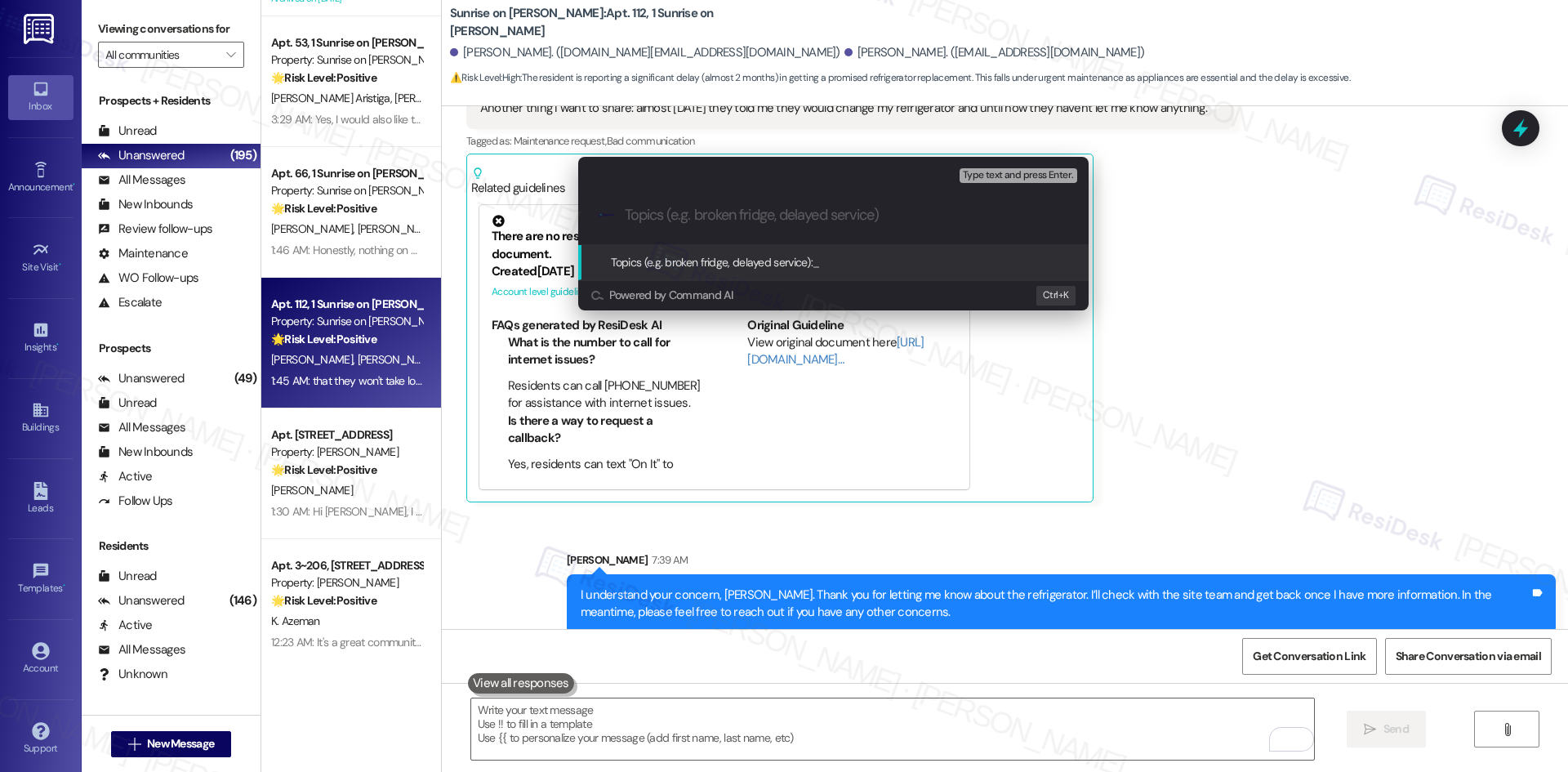
paste input "Refrigerator Replacement"
click at [846, 214] on input "Refrigerator Replacement" at bounding box center [839, 214] width 430 height 17
paste input "Topics (e.g. broken fridge, delayed service)"
type input "Refrigerator Replacement Follow-Up"
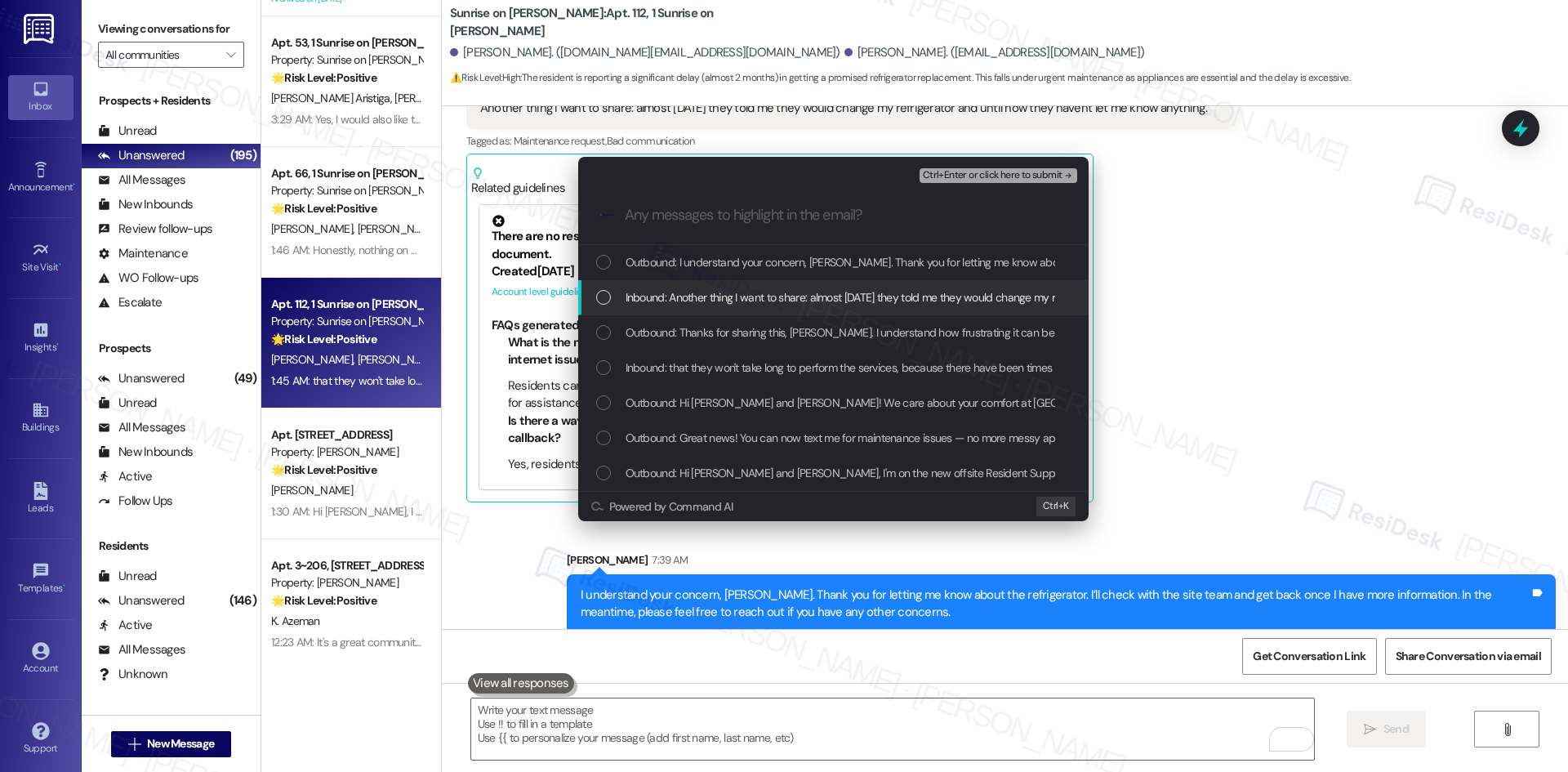
click at [862, 296] on span "Inbound: Another thing I want to share: almost [DATE] they told me they would c…" at bounding box center [981, 298] width 711 height 18
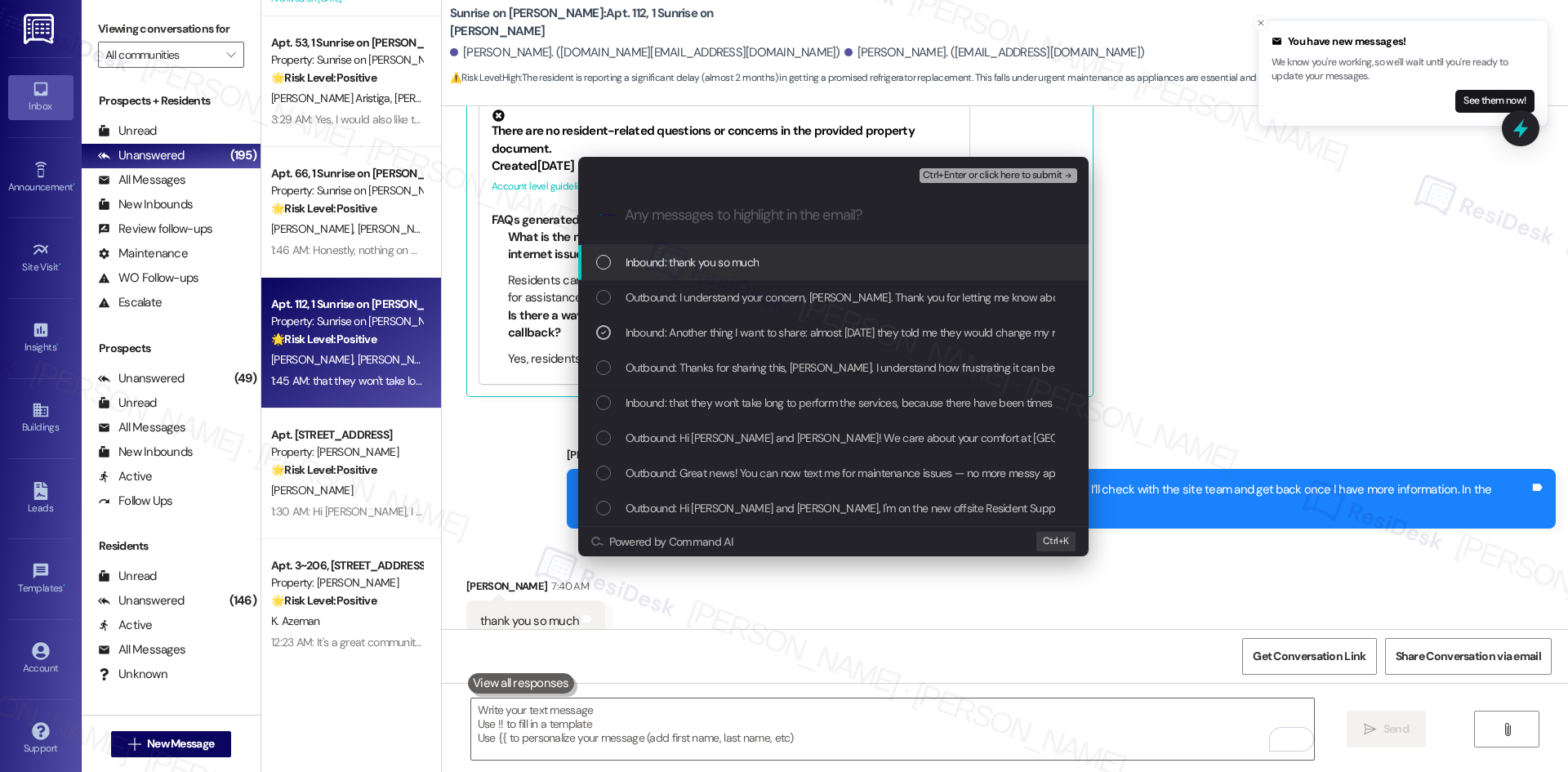
scroll to position [1332, 0]
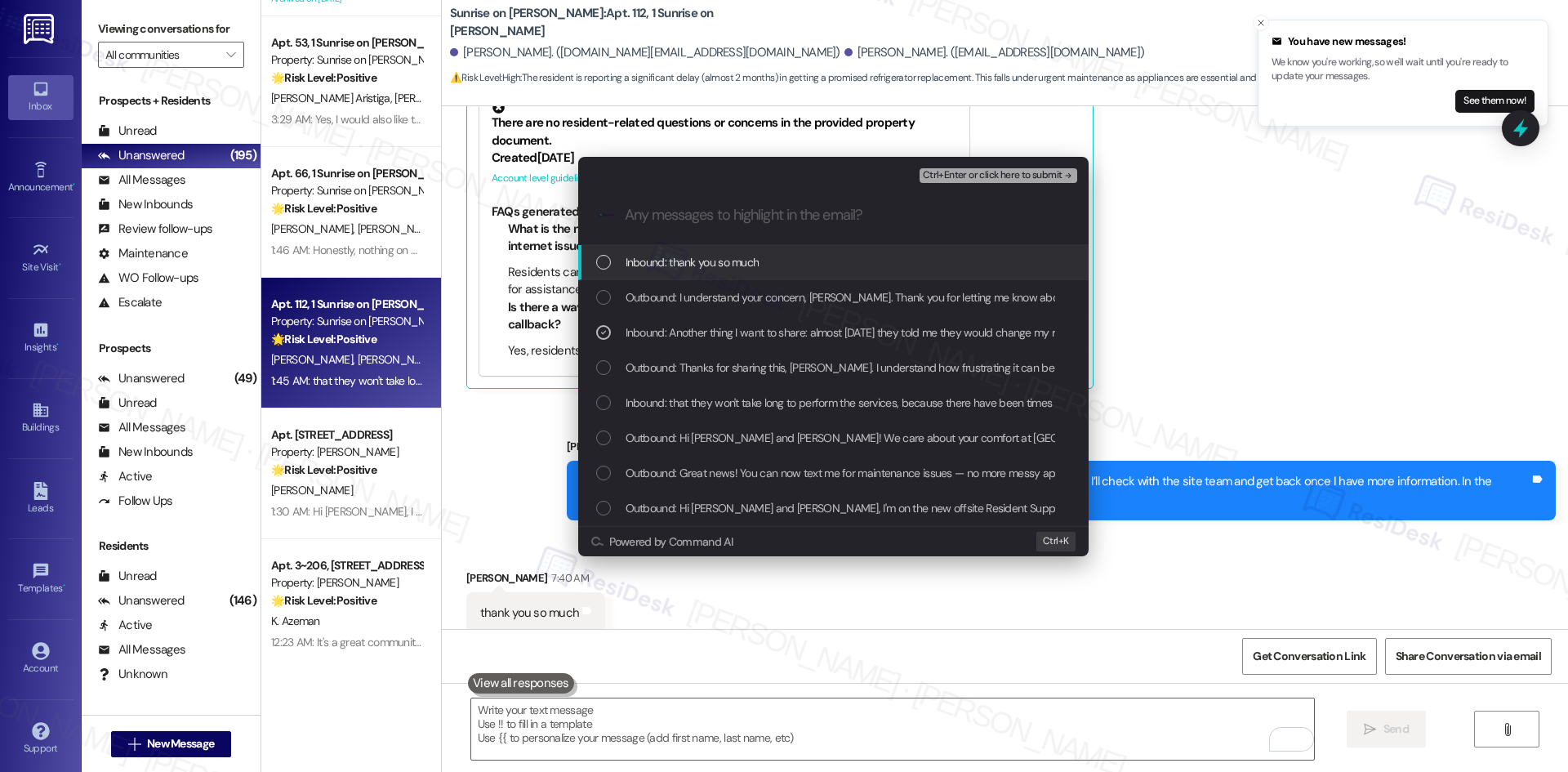
click at [1056, 175] on span "Ctrl+Enter or click here to submit" at bounding box center [993, 176] width 139 height 12
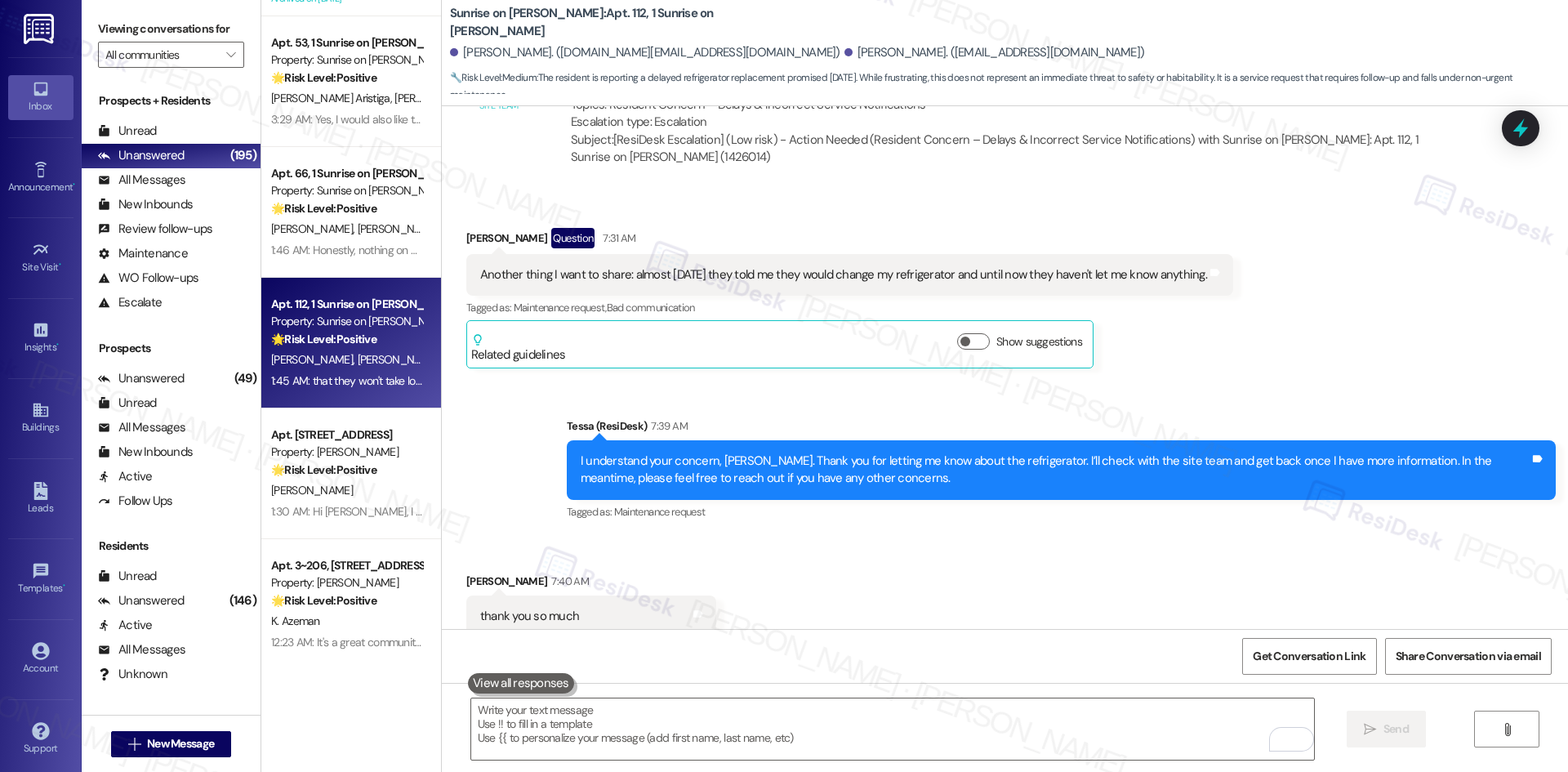
scroll to position [1079, 0]
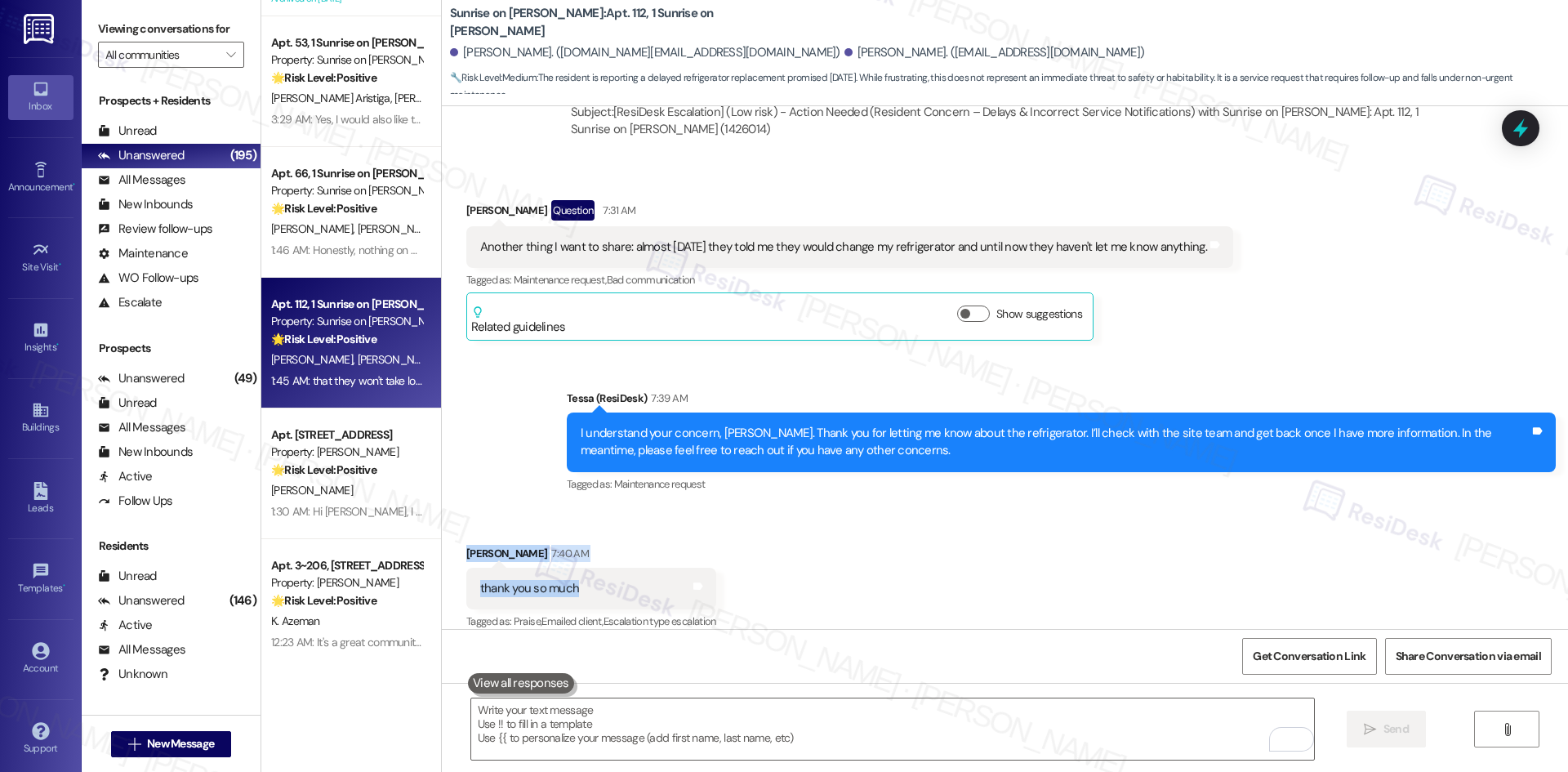
drag, startPoint x: 440, startPoint y: 525, endPoint x: 588, endPoint y: 579, distance: 157.5
click at [588, 579] on div "Received via SMS [PERSON_NAME] 7:40 AM thank you so much Tags and notes Tagged …" at bounding box center [1004, 577] width 1126 height 138
copy div "[PERSON_NAME] 7:40 AM thank you so much"
click at [657, 705] on textarea "To enrich screen reader interactions, please activate Accessibility in Grammarl…" at bounding box center [892, 729] width 842 height 61
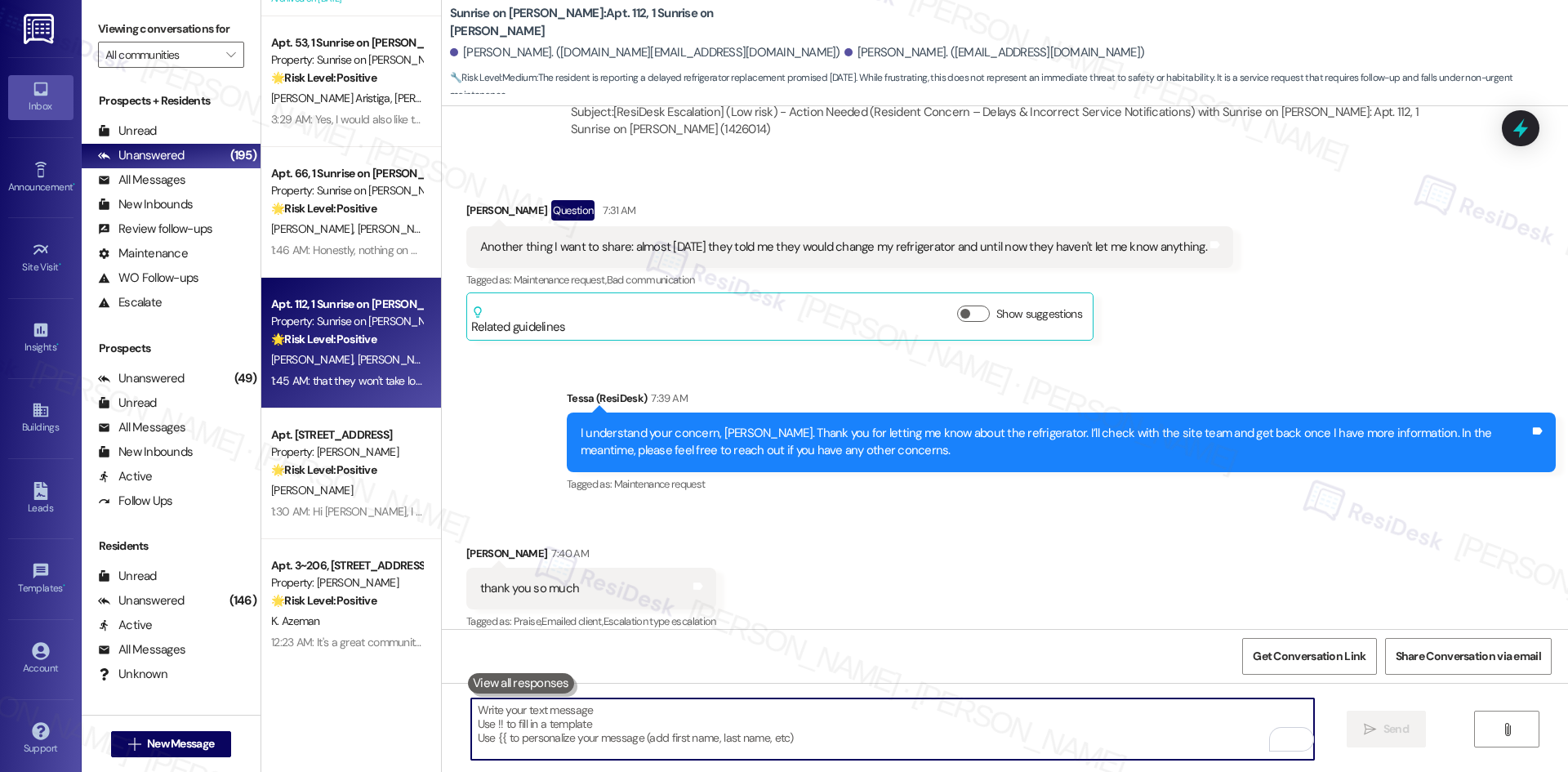
paste textarea "You’re very welcome, [PERSON_NAME]!"
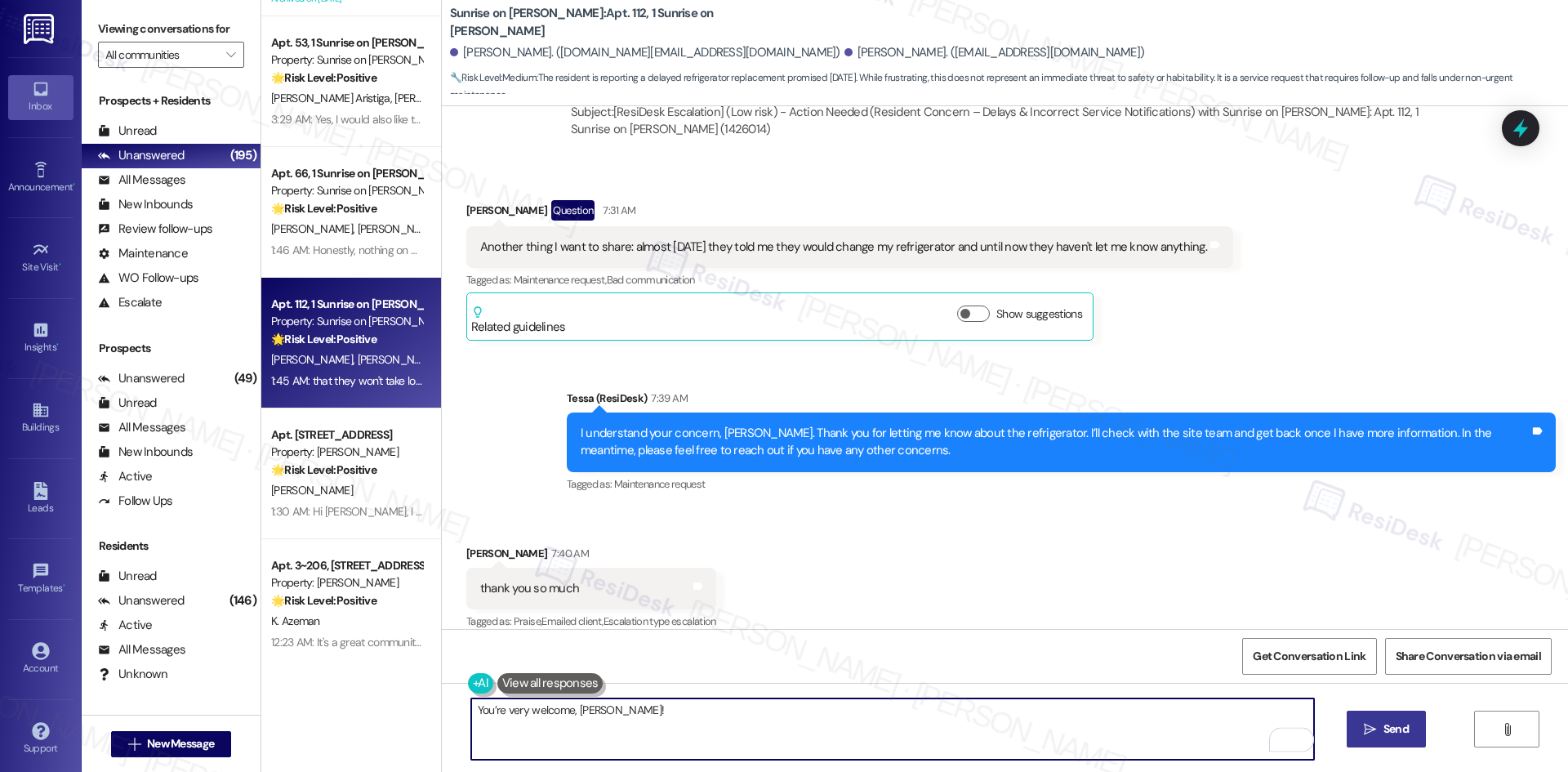
type textarea "You’re very welcome, [PERSON_NAME]!"
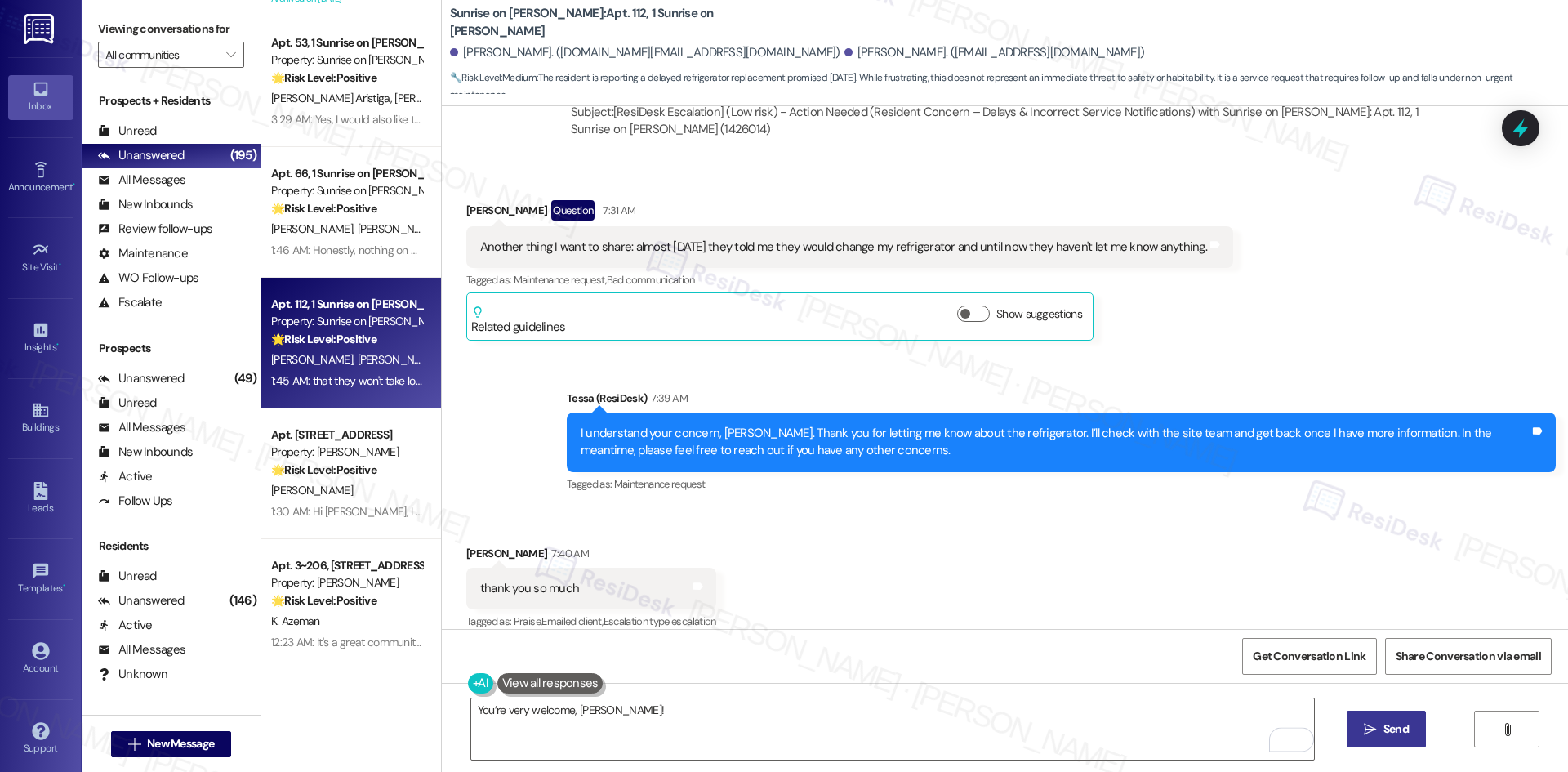
click at [1400, 738] on span "Send" at bounding box center [1396, 729] width 26 height 17
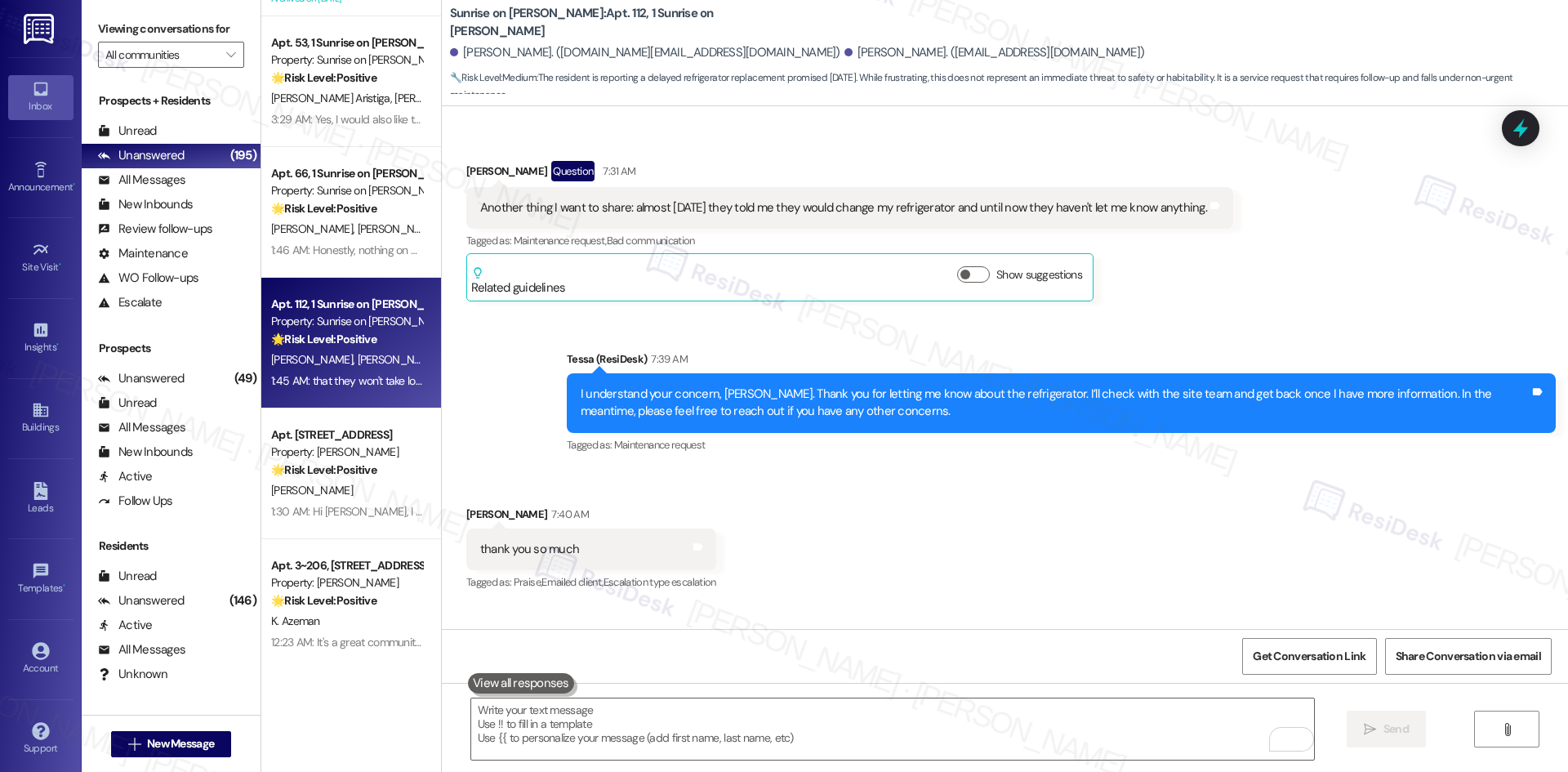
scroll to position [1193, 0]
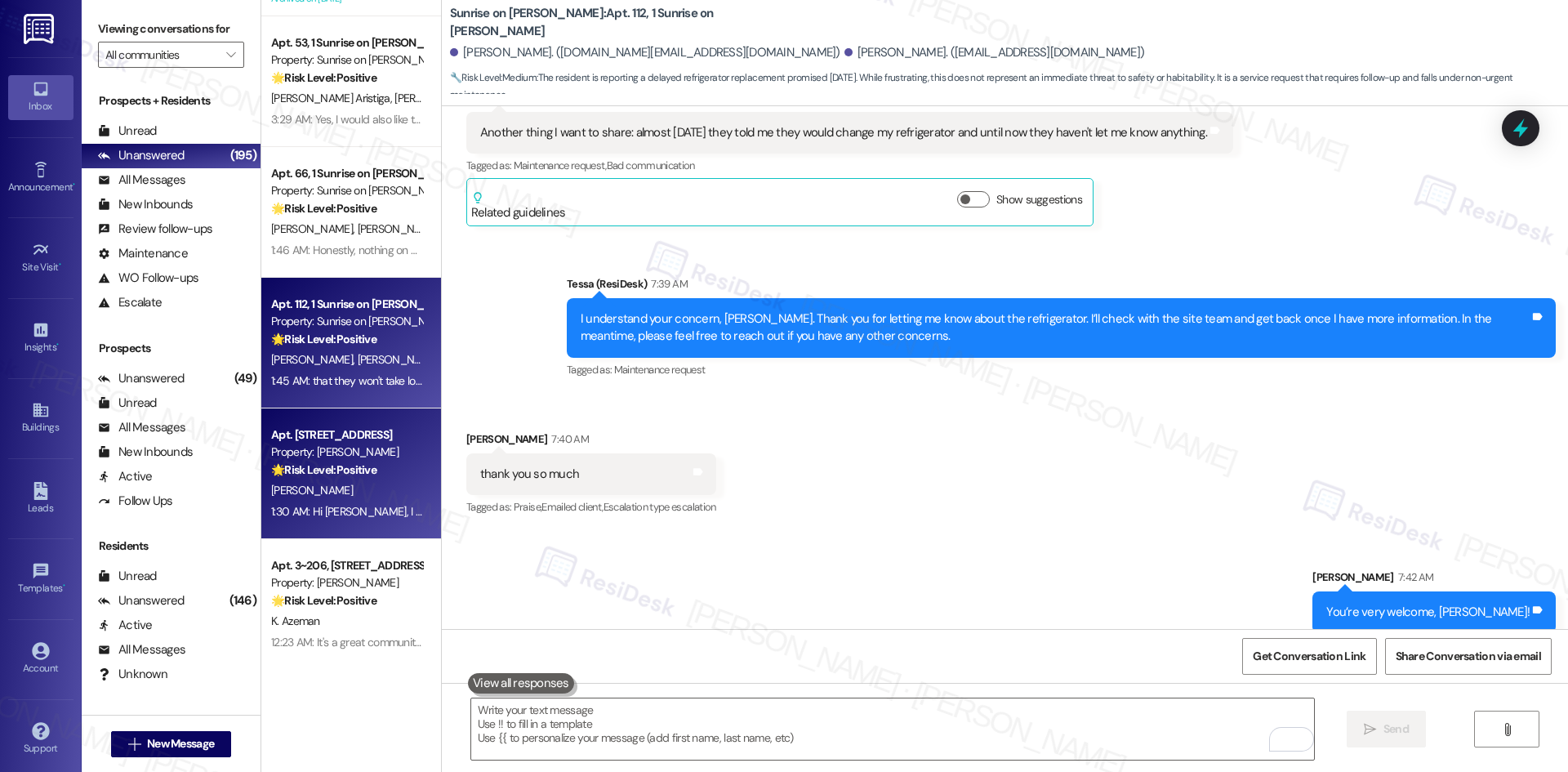
click at [366, 479] on div "Apt. [STREET_ADDRESS] Property: [PERSON_NAME] 🌟 Risk Level: Positive The reside…" at bounding box center [346, 452] width 154 height 56
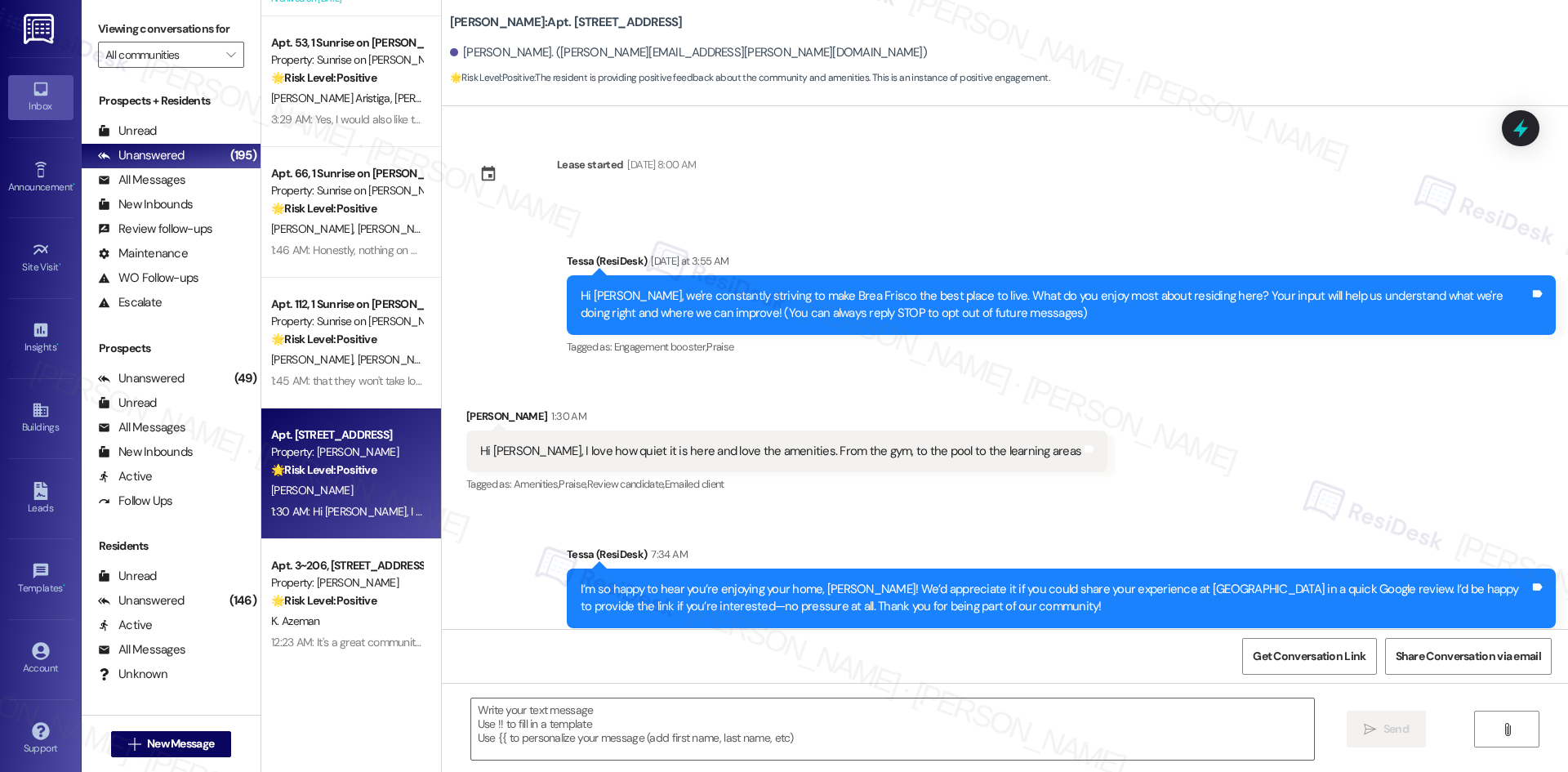
type textarea "Fetching suggested responses. Please feel free to read through the conversation…"
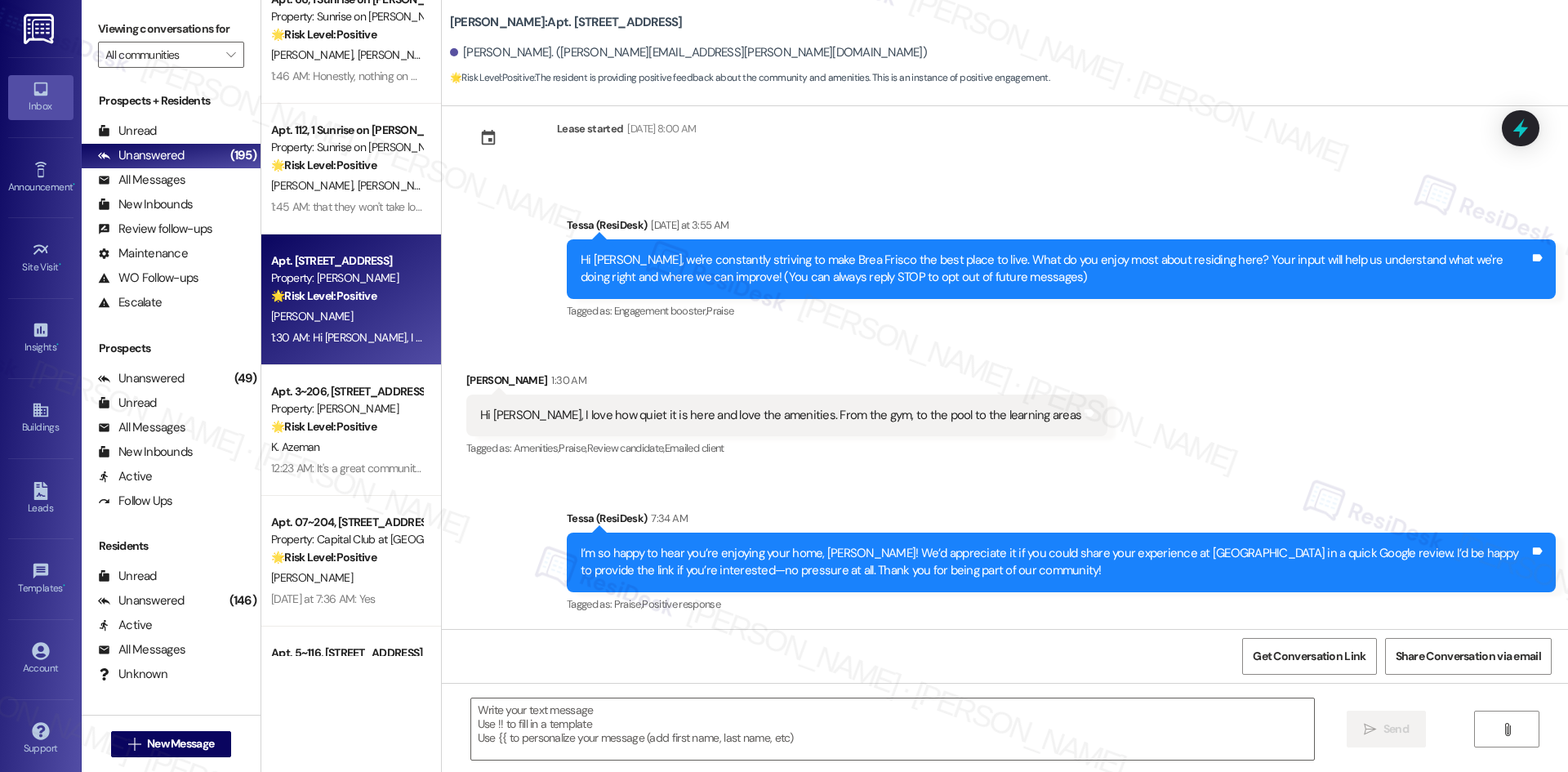
scroll to position [2451, 0]
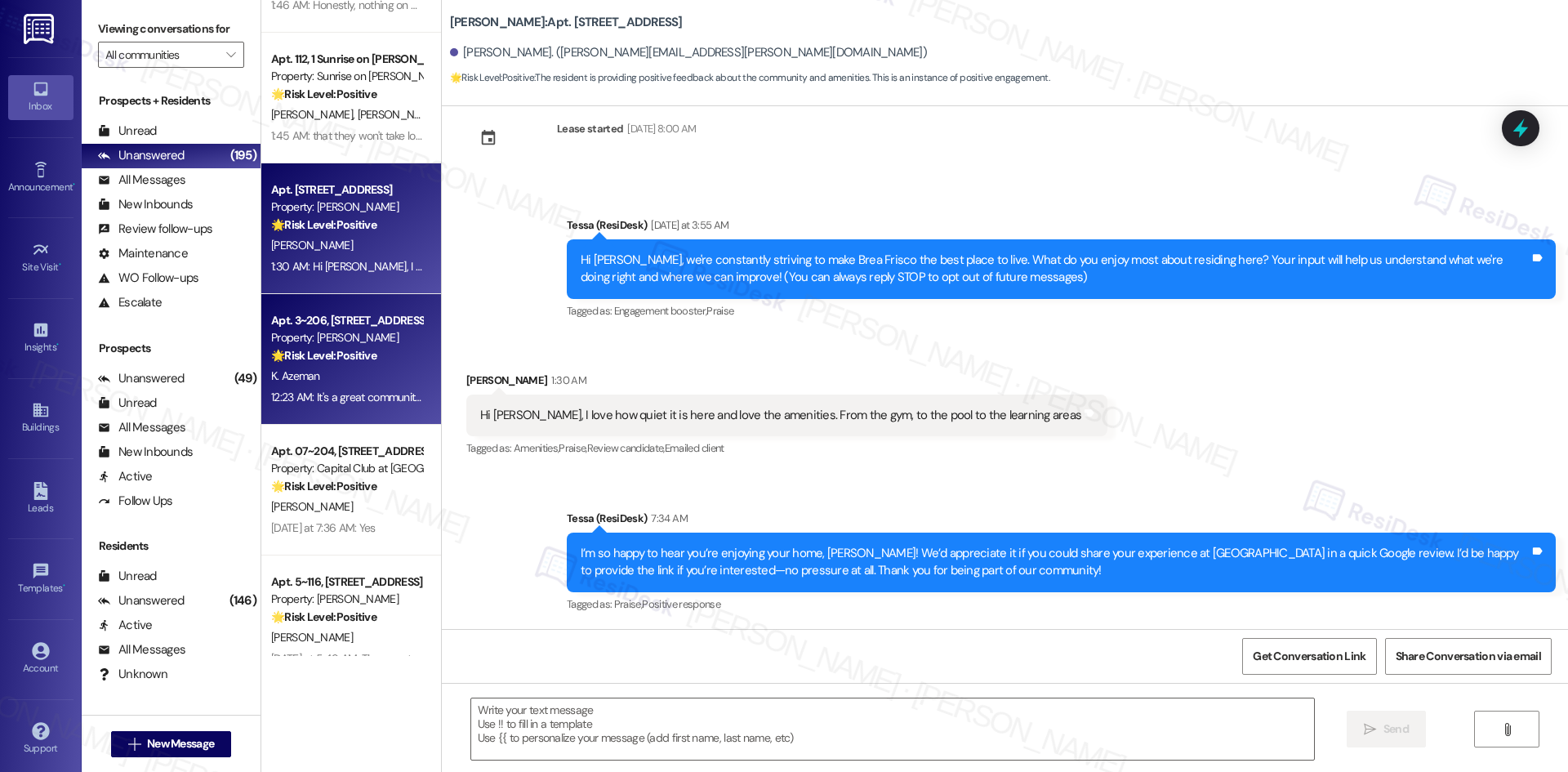
click at [355, 367] on div "K. Azeman" at bounding box center [346, 376] width 154 height 21
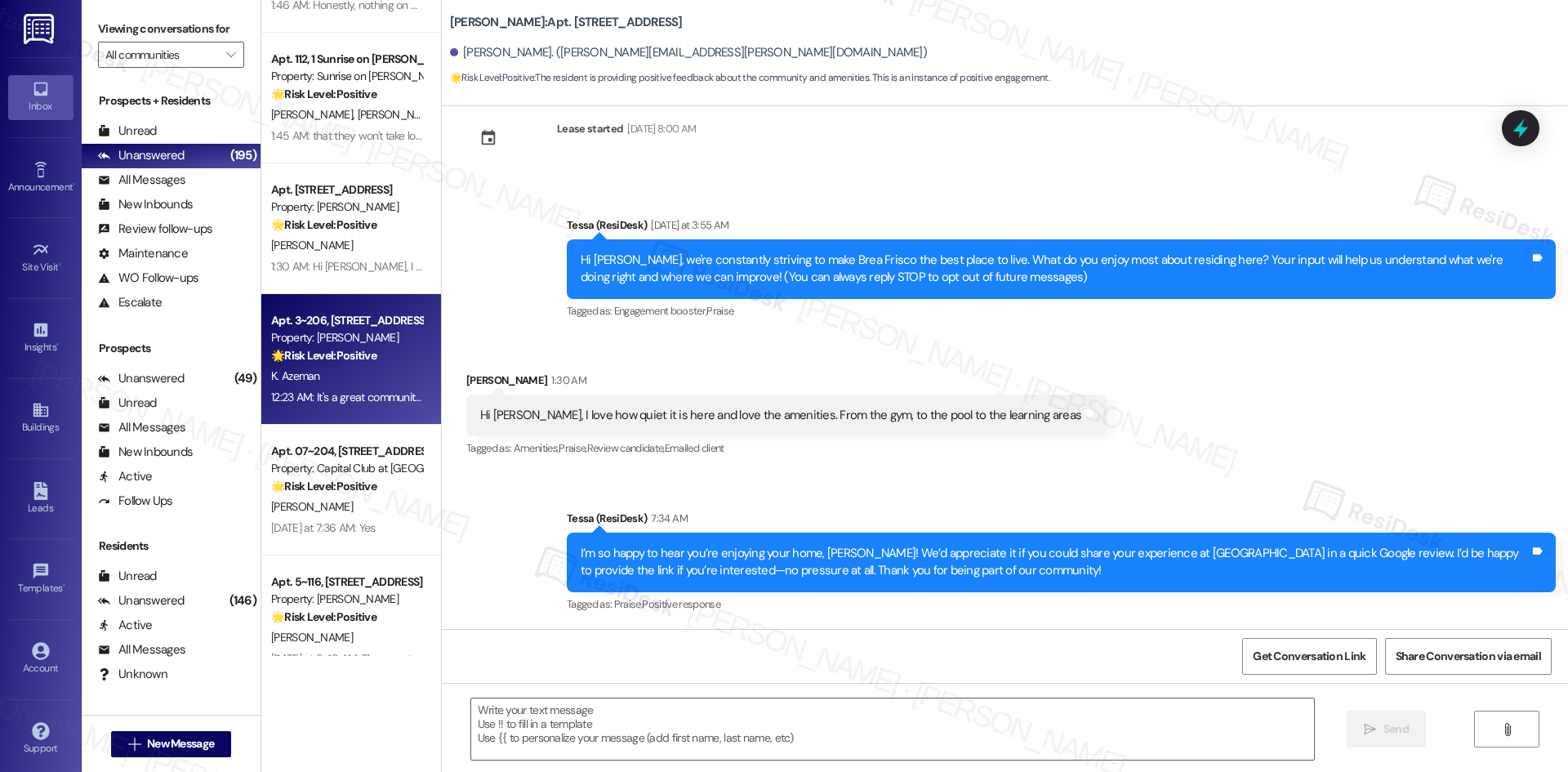
type textarea "Fetching suggested responses. Please feel free to read through the conversation…"
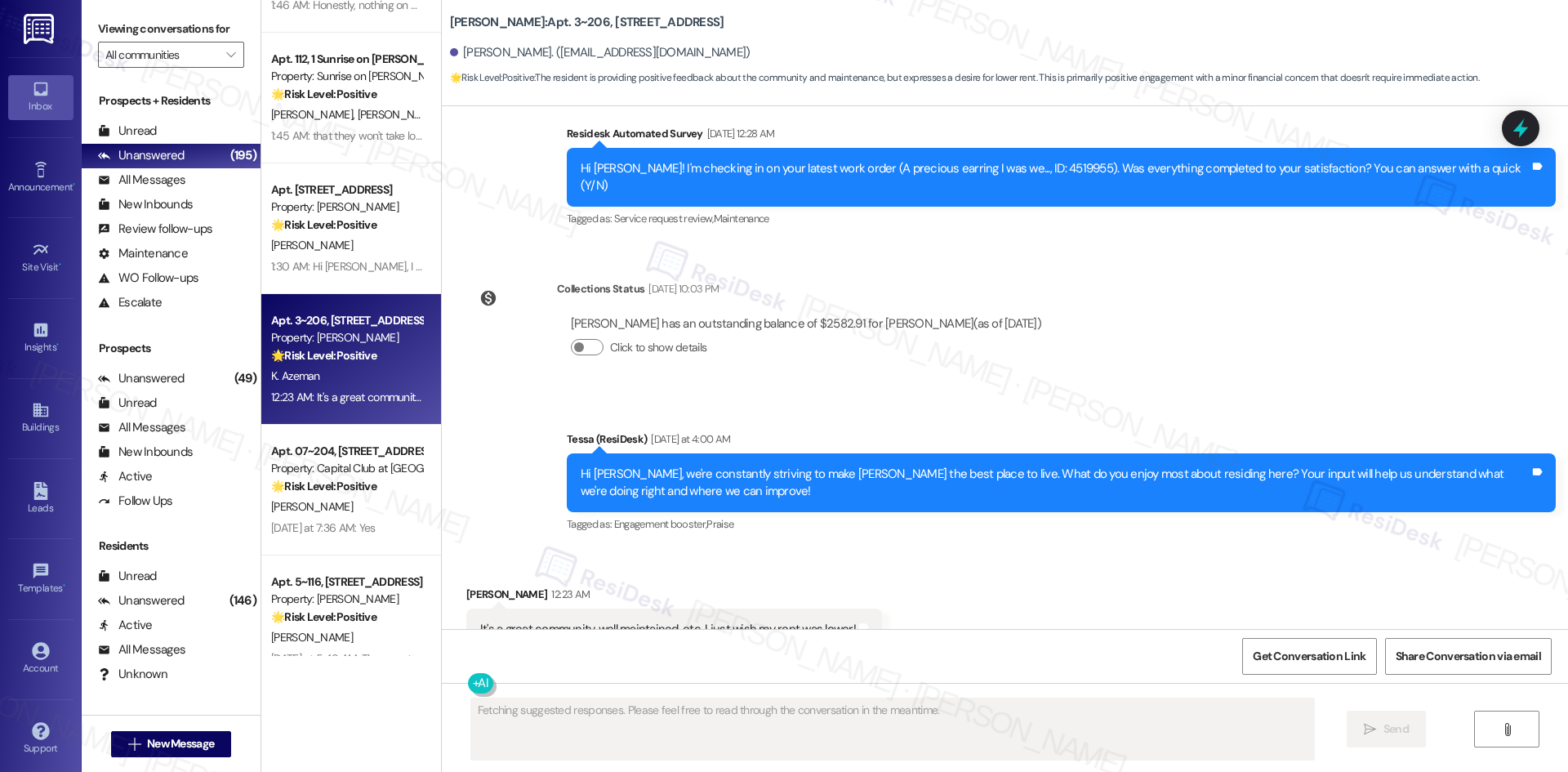
scroll to position [478, 0]
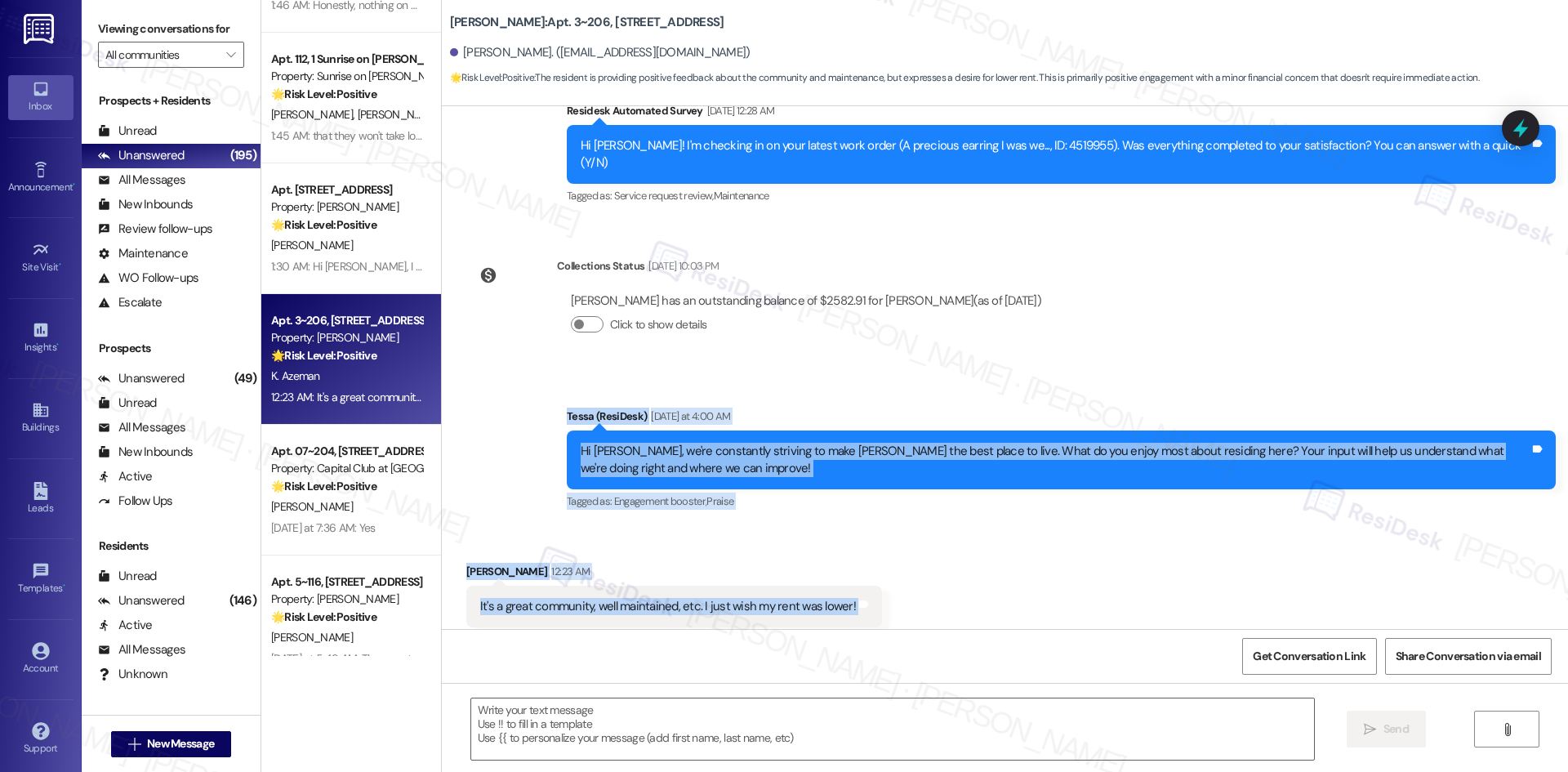
drag, startPoint x: 628, startPoint y: 401, endPoint x: 945, endPoint y: 571, distance: 359.7
click at [945, 571] on div "Lease started [DATE] 8:00 AM Survey, sent via SMS Residesk Automated Survey [DA…" at bounding box center [1004, 367] width 1126 height 523
copy div "[PERSON_NAME] (ResiDesk) [DATE] at 4:00 AM Hi [PERSON_NAME], we're constantly s…"
click at [745, 371] on div "Announcement, sent via SMS Tessa (ResiDesk) [DATE] at 4:00 AM Hi [PERSON_NAME],…" at bounding box center [1004, 449] width 1126 height 155
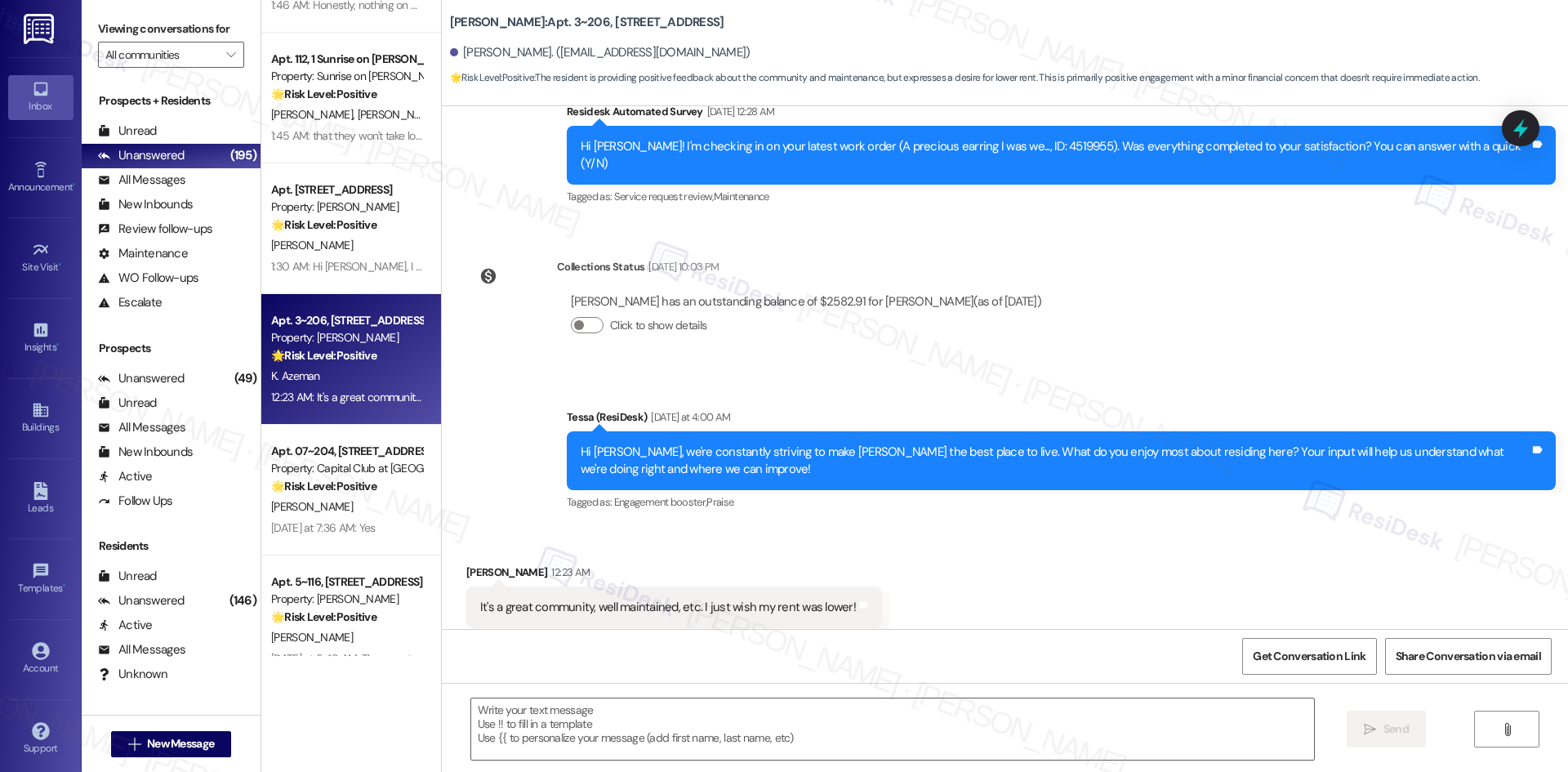
scroll to position [479, 0]
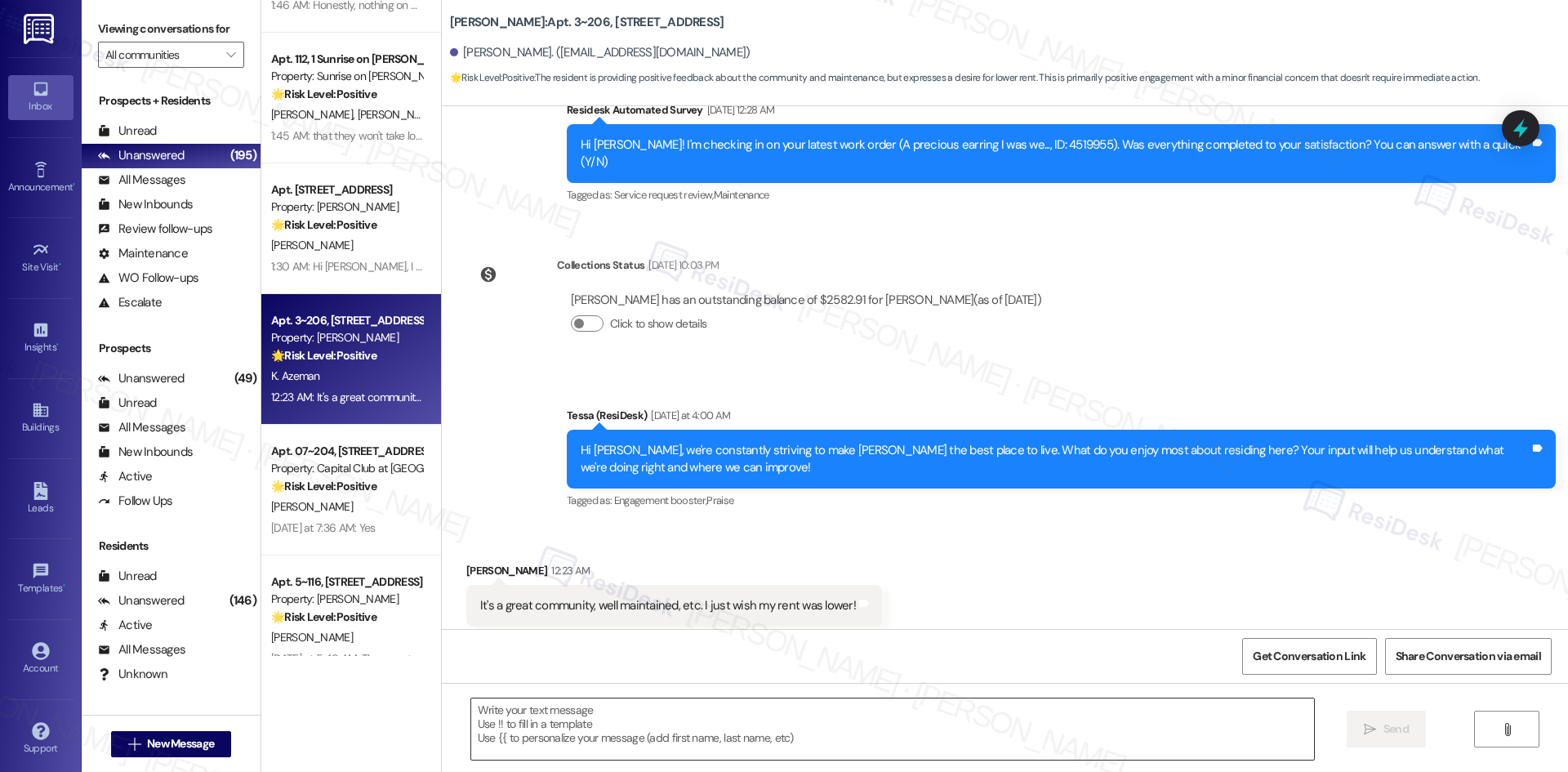
click at [645, 736] on textarea at bounding box center [892, 729] width 842 height 61
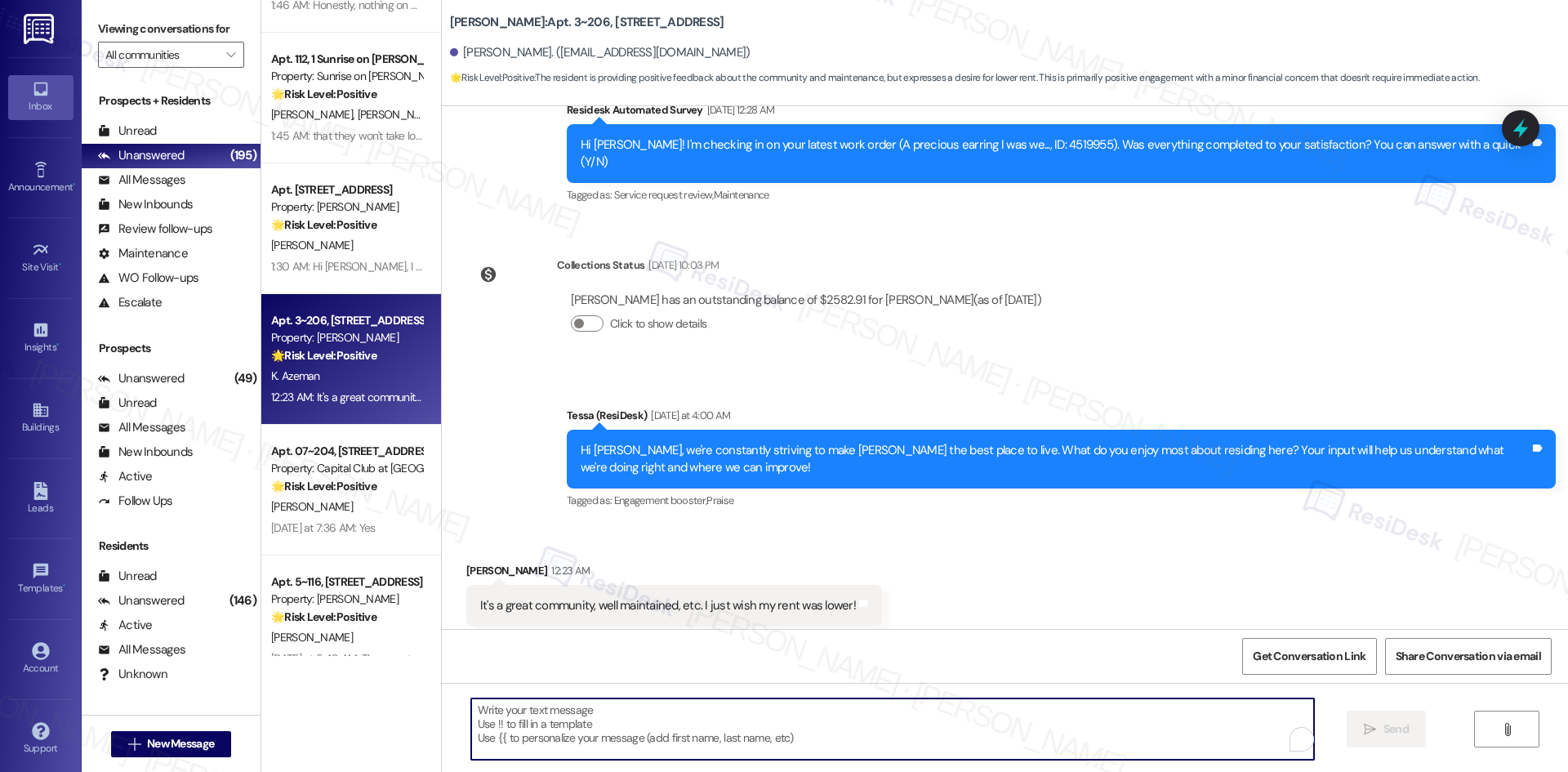
paste textarea "Thank you for sharing that, [PERSON_NAME]! I’m glad to hear you enjoy the commu…"
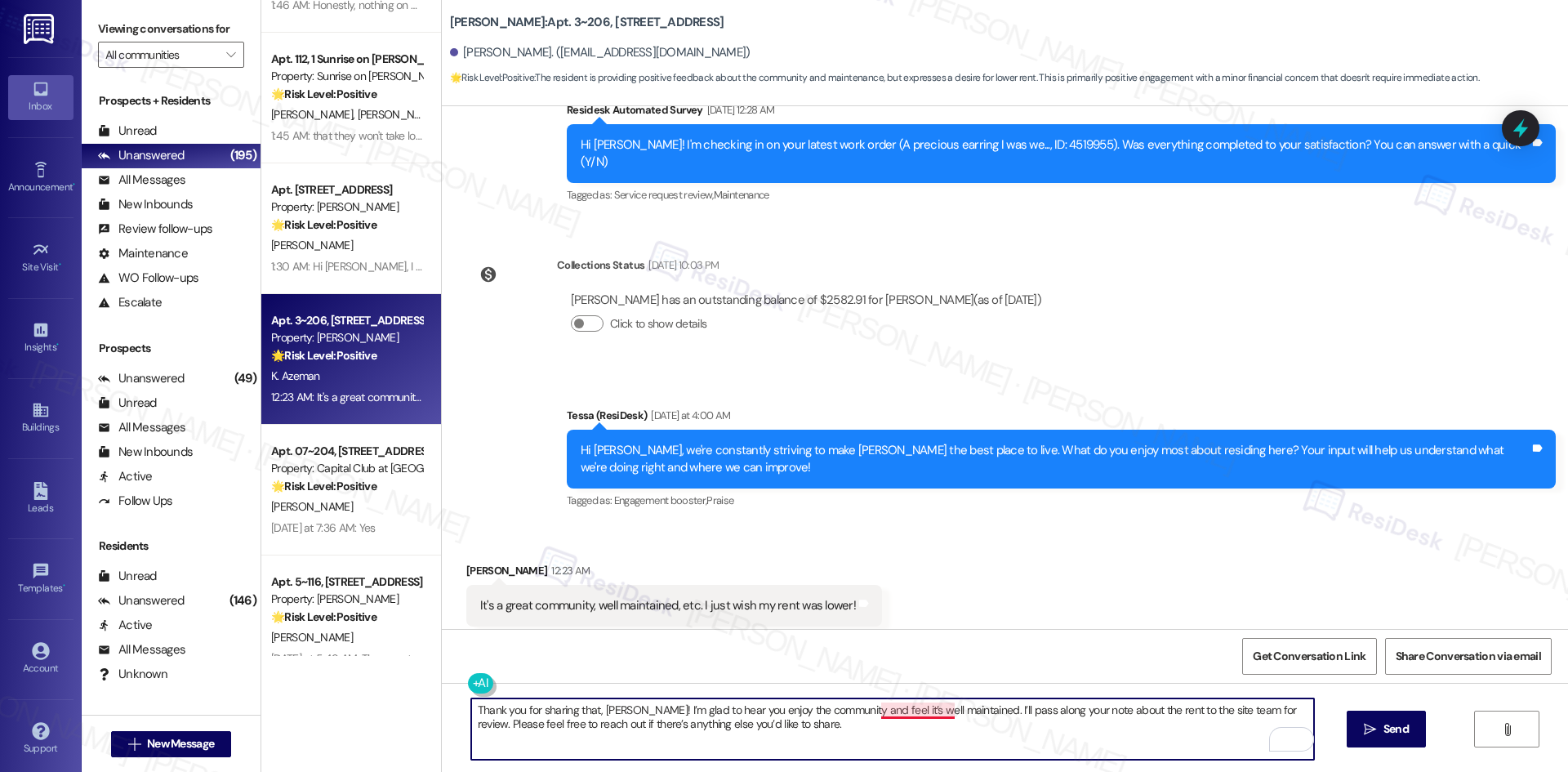
click at [933, 716] on textarea "Thank you for sharing that, [PERSON_NAME]! I’m glad to hear you enjoy the commu…" at bounding box center [892, 729] width 842 height 61
type textarea "Thank you for sharing that, [PERSON_NAME]! I’m glad to hear you enjoy the commu…"
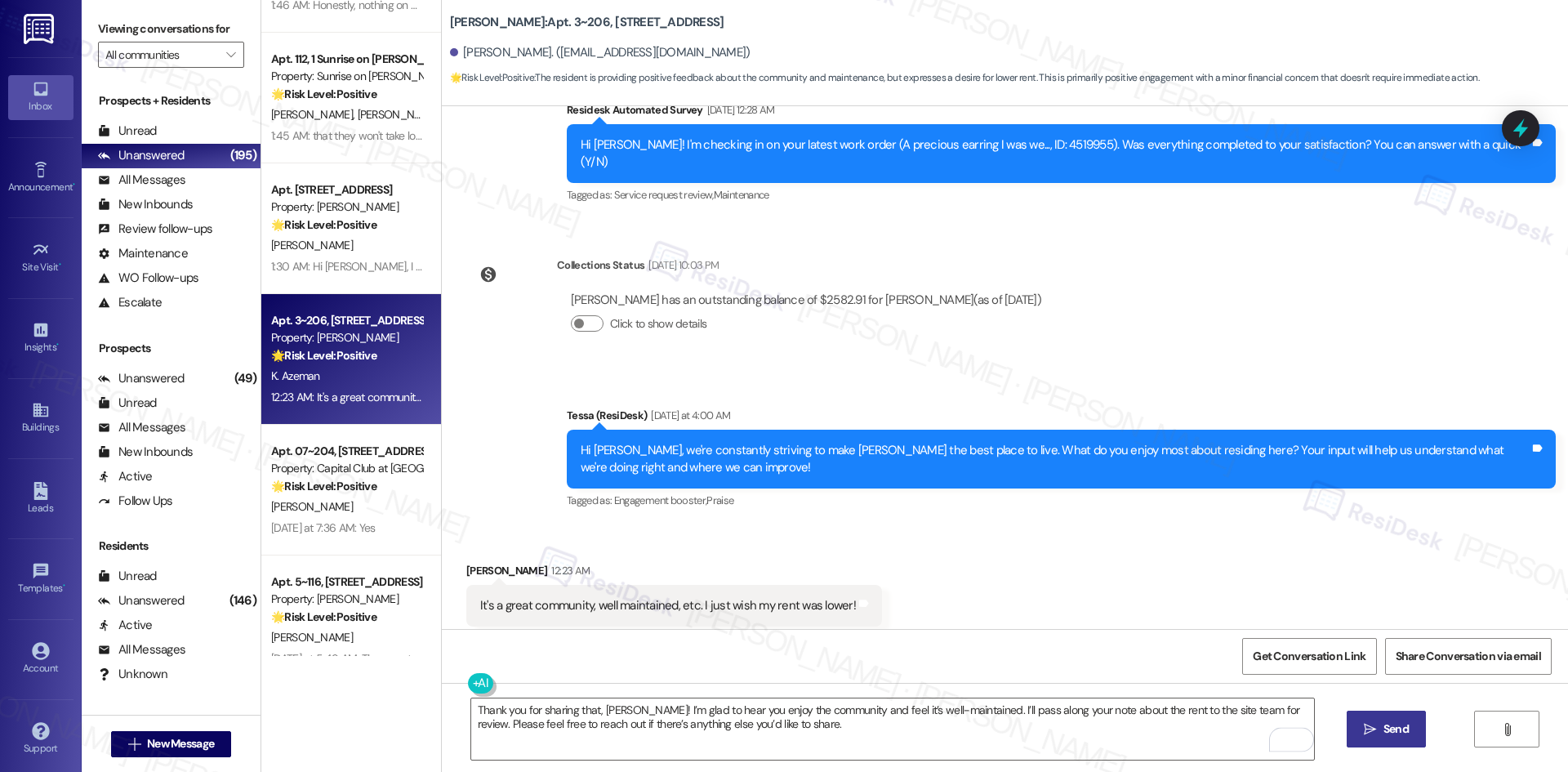
click at [1380, 726] on span "Send" at bounding box center [1396, 729] width 31 height 17
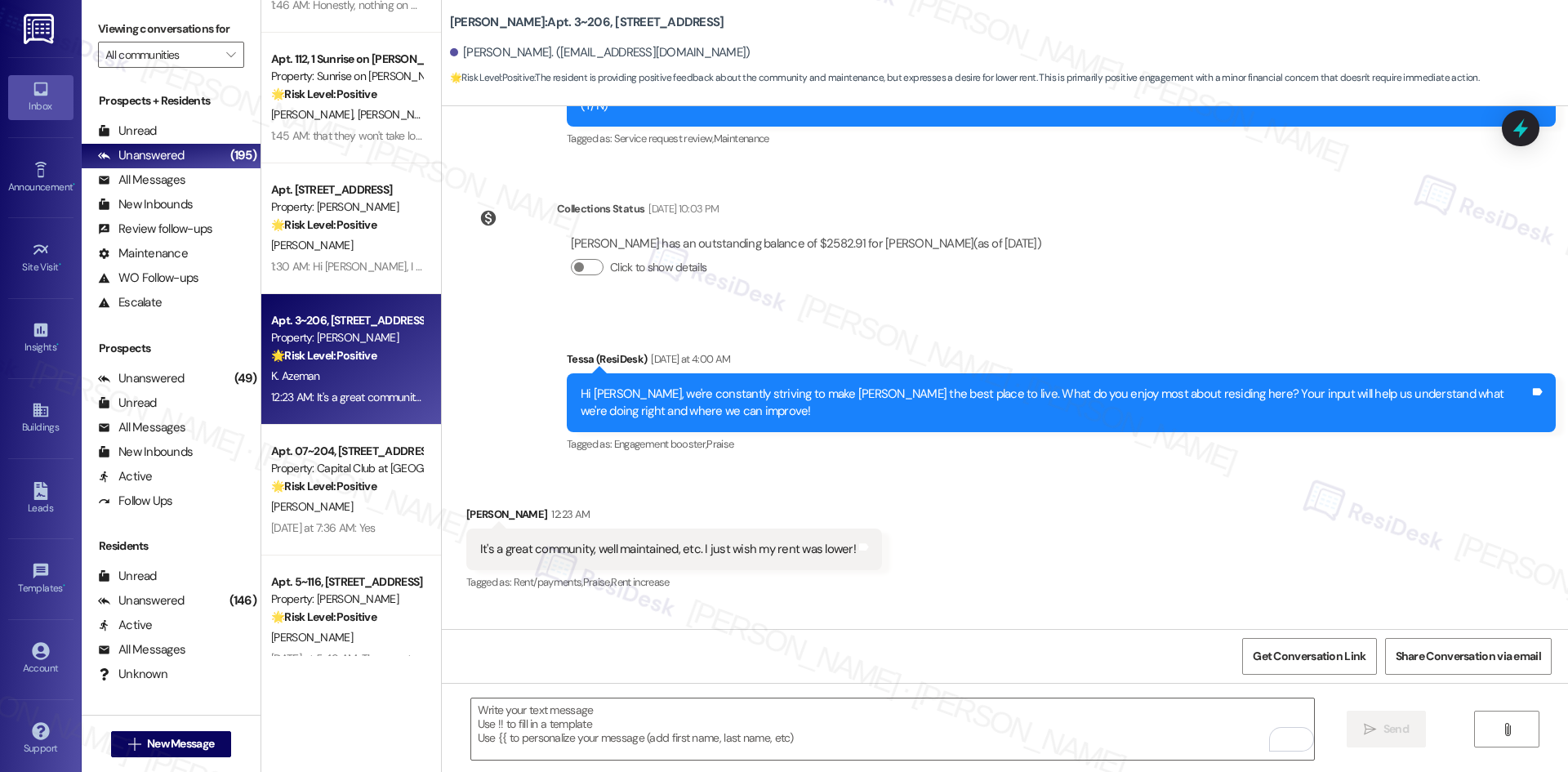
scroll to position [611, 0]
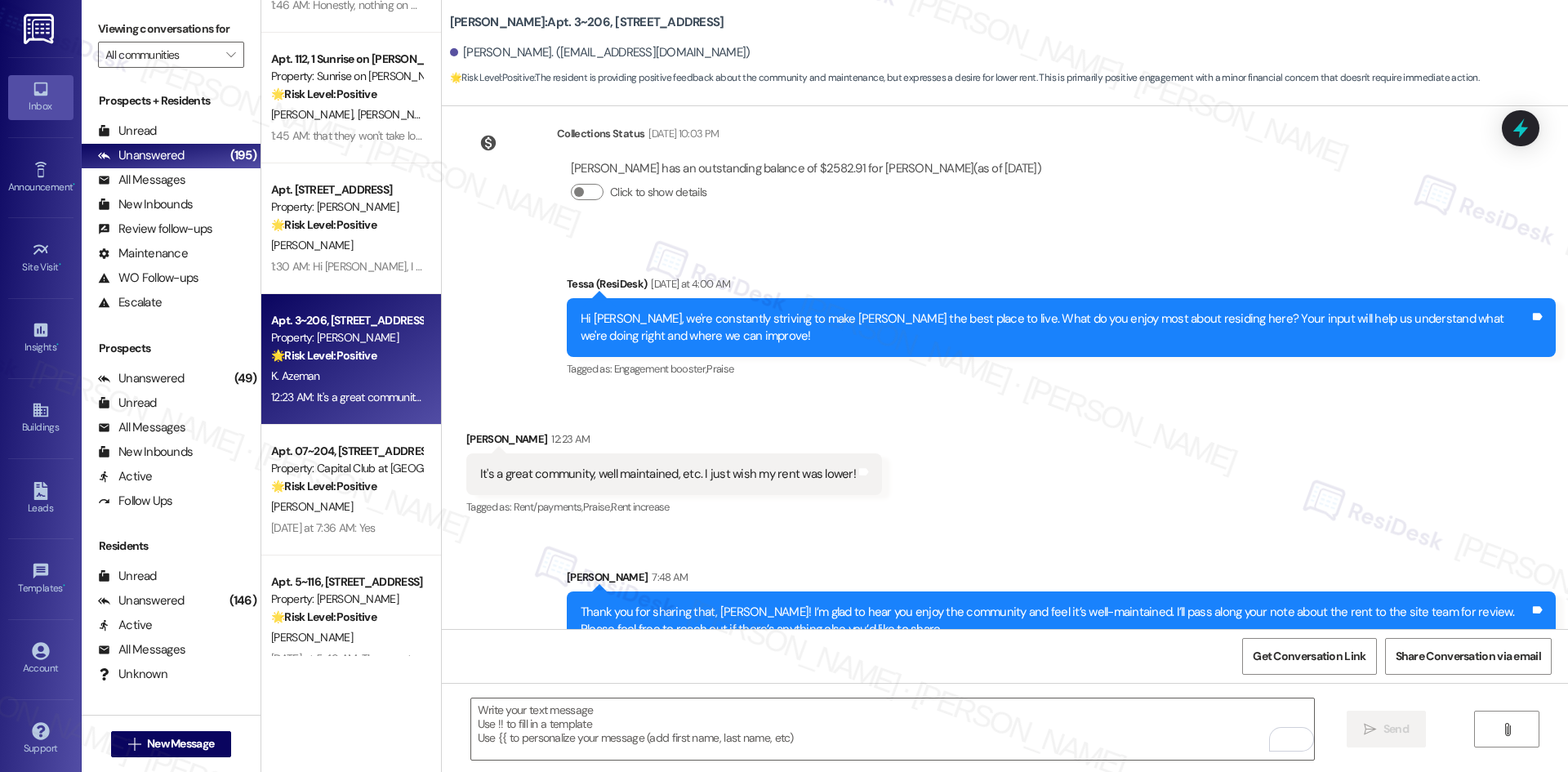
click at [1177, 487] on div "Received via SMS [PERSON_NAME] 12:23 AM It's a great community, well maintained…" at bounding box center [1004, 463] width 1126 height 138
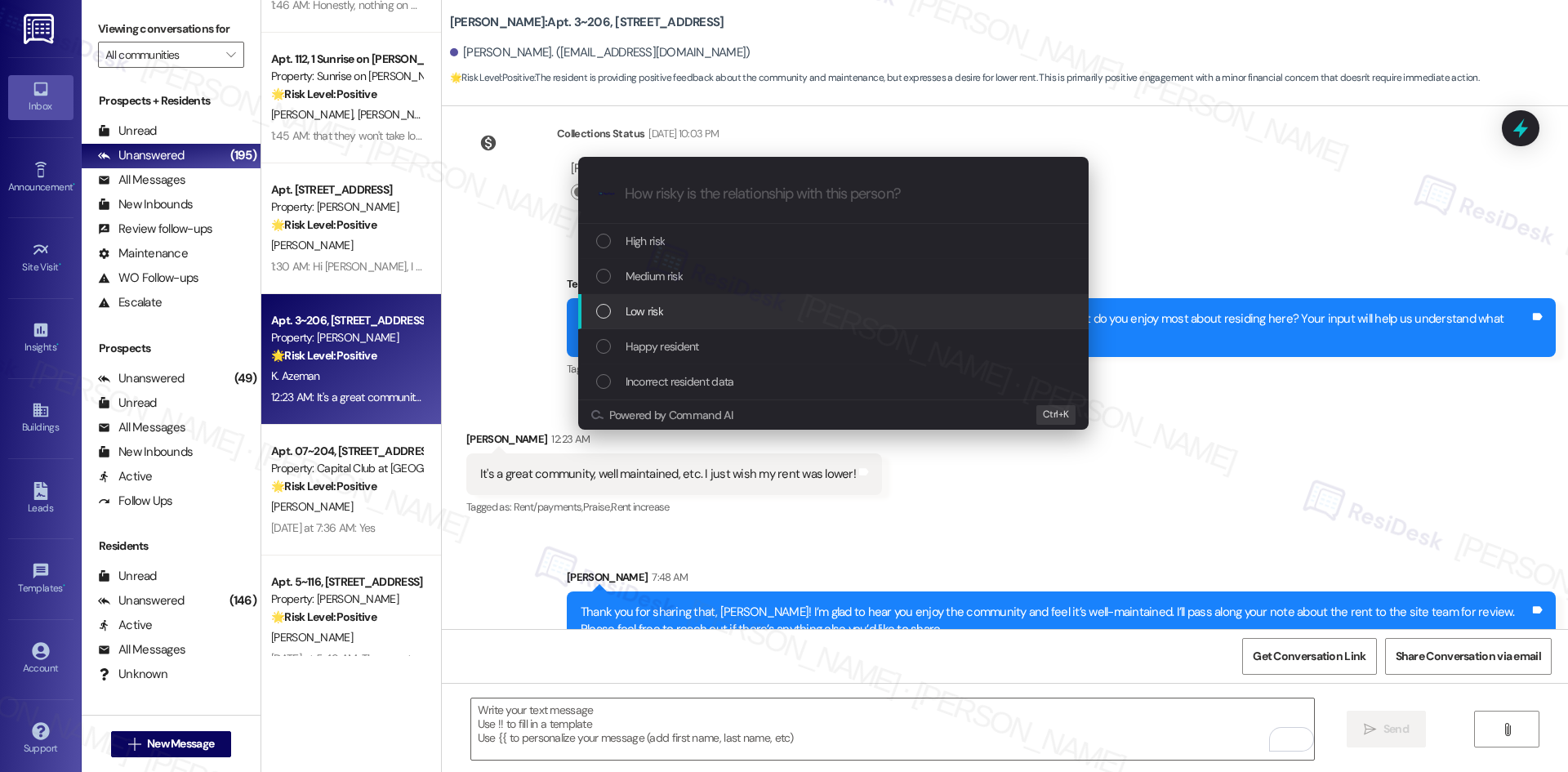
click at [719, 314] on div "Low risk" at bounding box center [835, 311] width 478 height 18
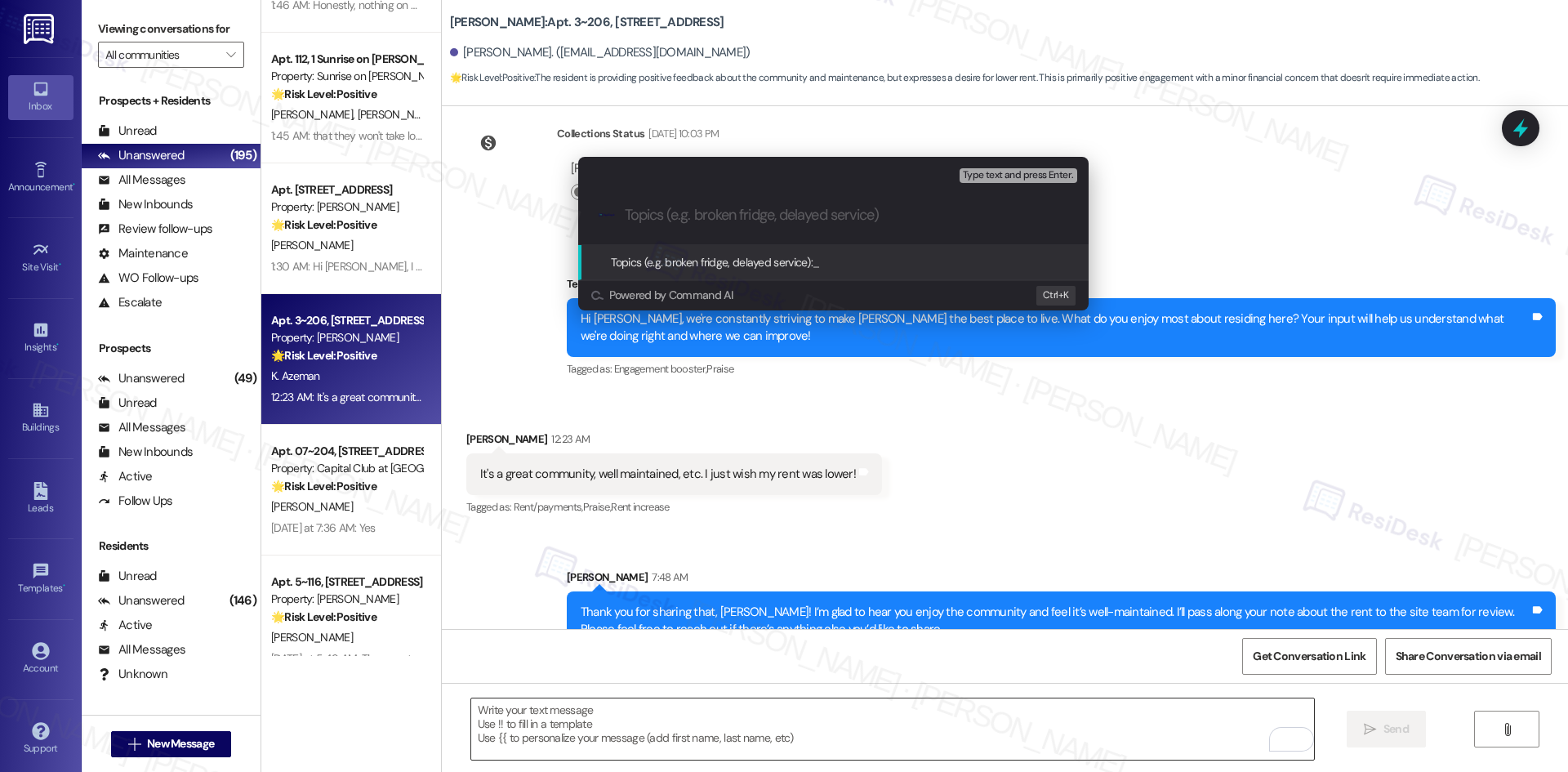
drag, startPoint x: 838, startPoint y: 731, endPoint x: 821, endPoint y: 730, distance: 17.0
click at [838, 731] on div "Escalate Conversation Low risk Topics (e.g. broken fridge, delayed service) Any…" at bounding box center [784, 386] width 1568 height 772
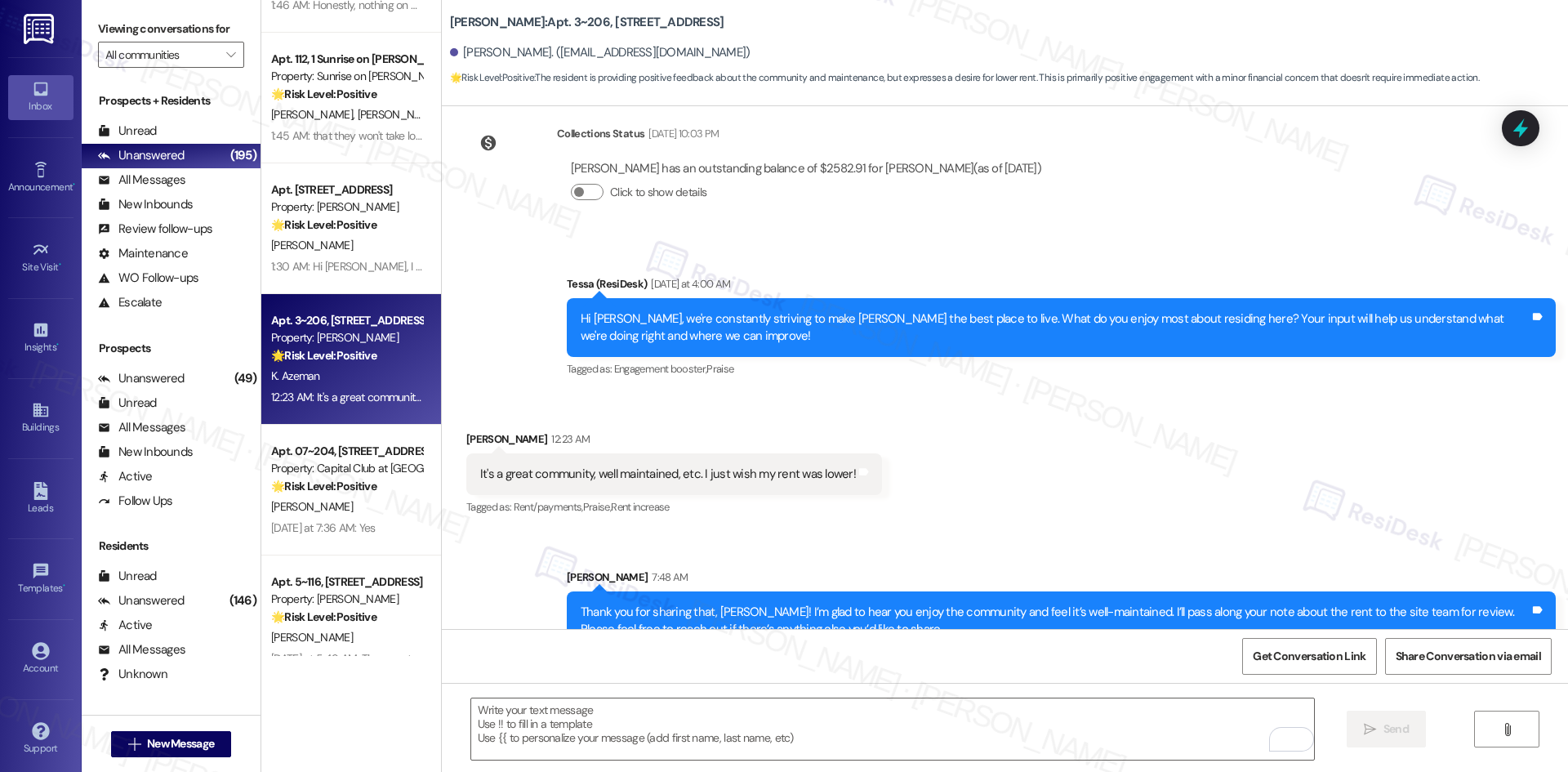
click at [1094, 467] on div "Received via SMS [PERSON_NAME] 12:23 AM It's a great community, well maintained…" at bounding box center [1004, 463] width 1126 height 138
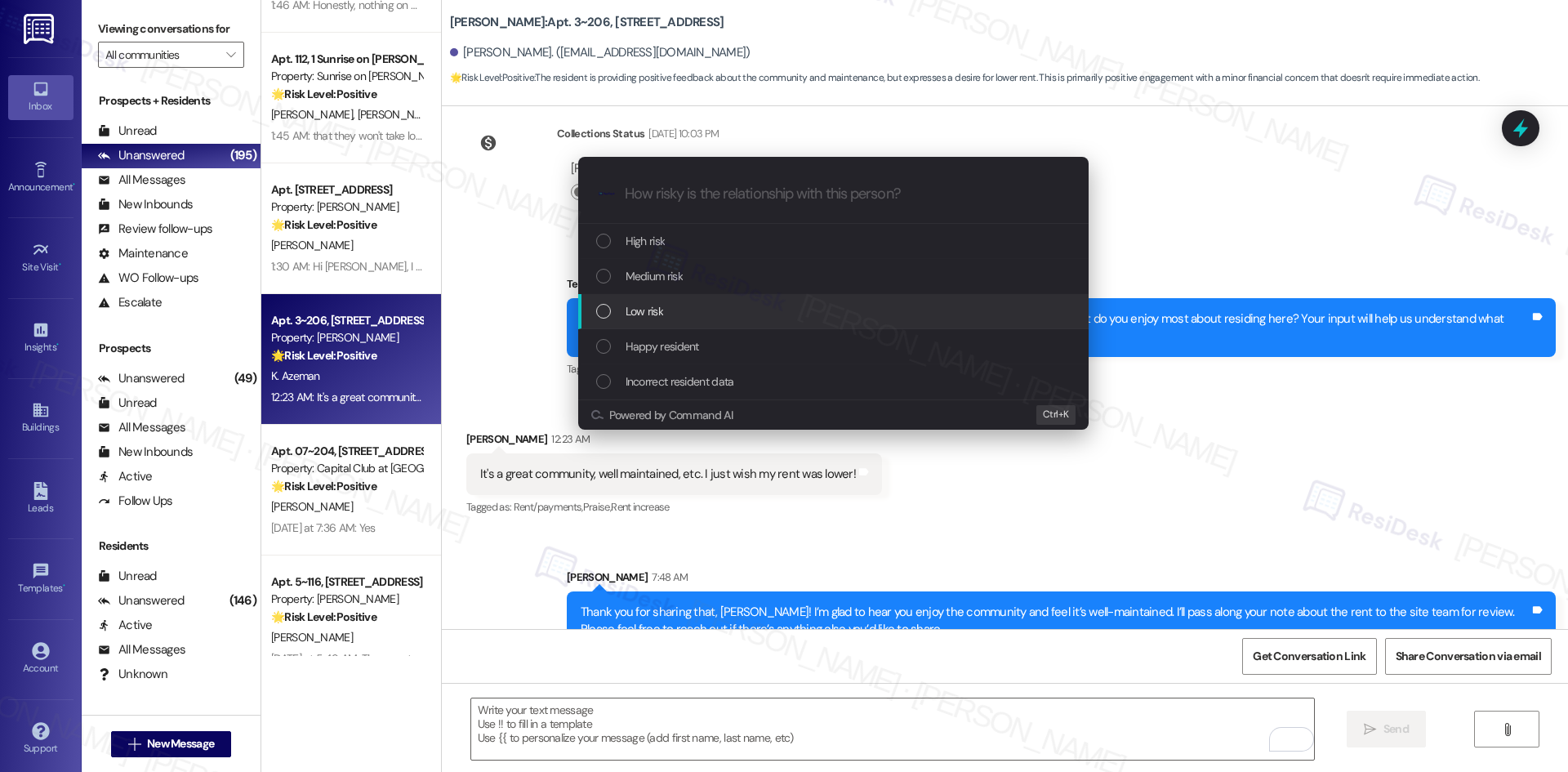
click at [687, 303] on div "Low risk" at bounding box center [835, 311] width 478 height 18
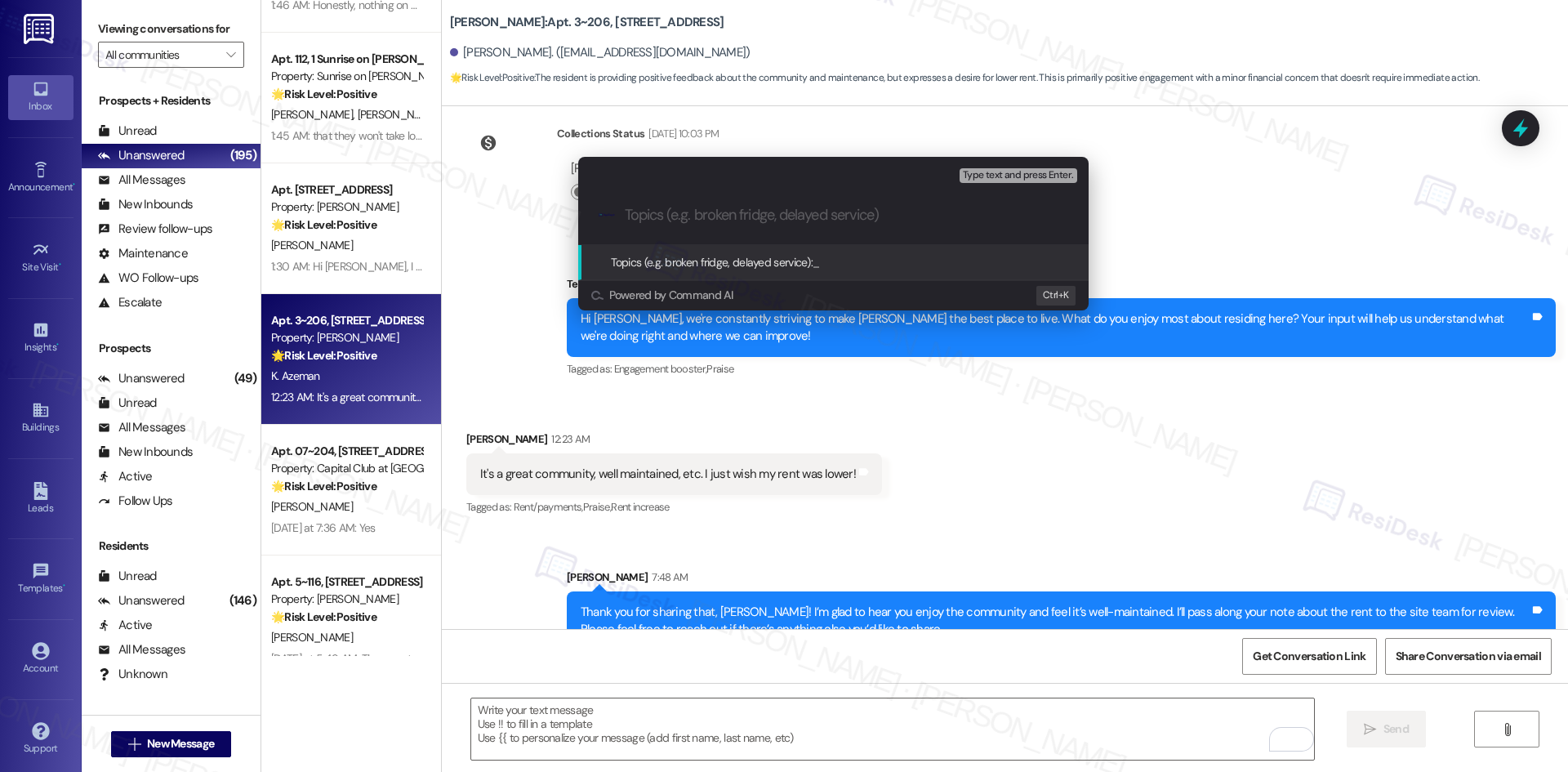
click at [696, 206] on input "Topics (e.g. broken fridge, delayed service)" at bounding box center [846, 214] width 444 height 17
paste input "Resident Feedback – Community & Rent Concern"
type input "Resident Feedback – Community & Rent Concern"
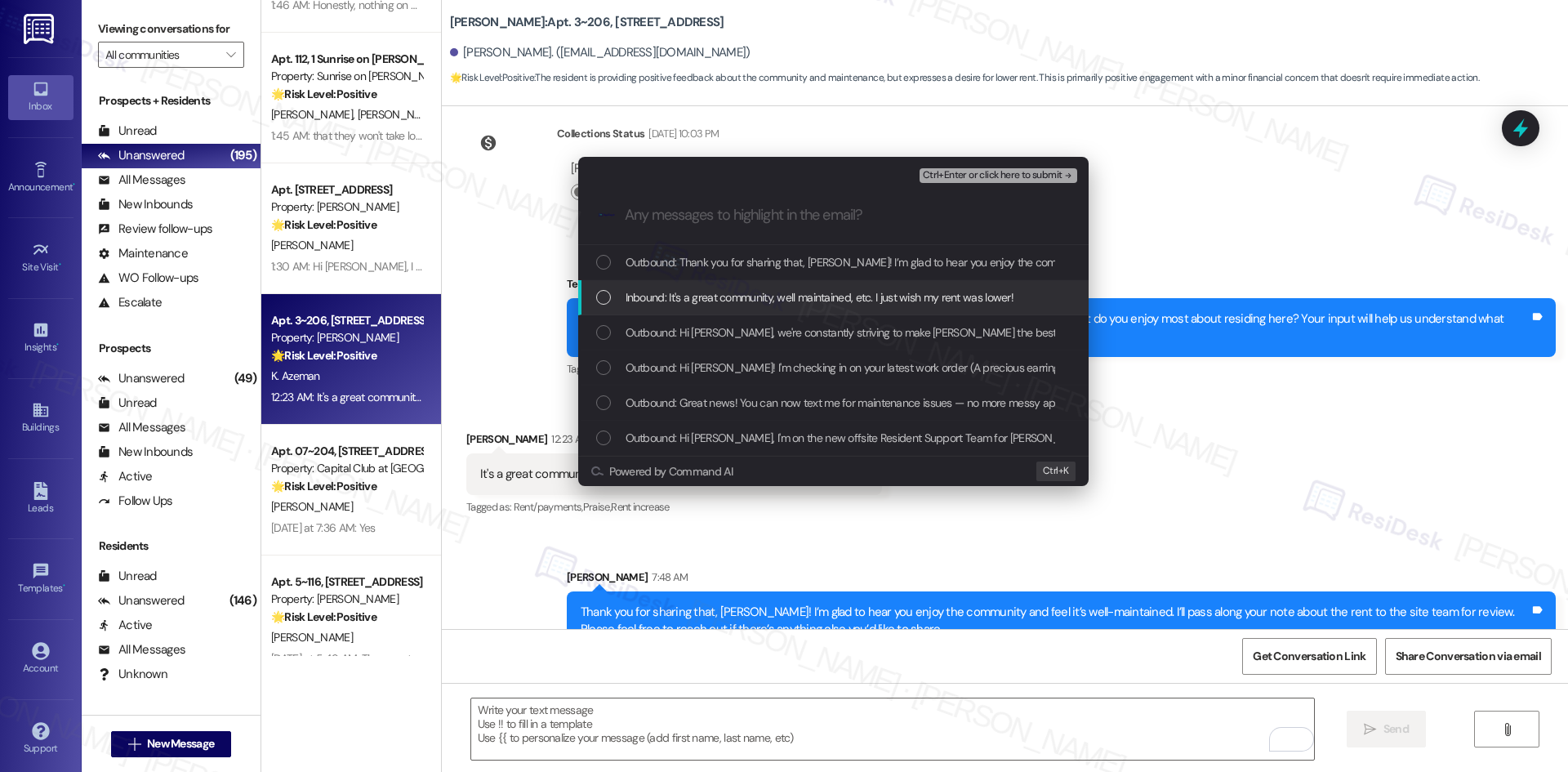
click at [782, 304] on span "Inbound: It's a great community, well maintained, etc. I just wish my rent was …" at bounding box center [820, 298] width 389 height 18
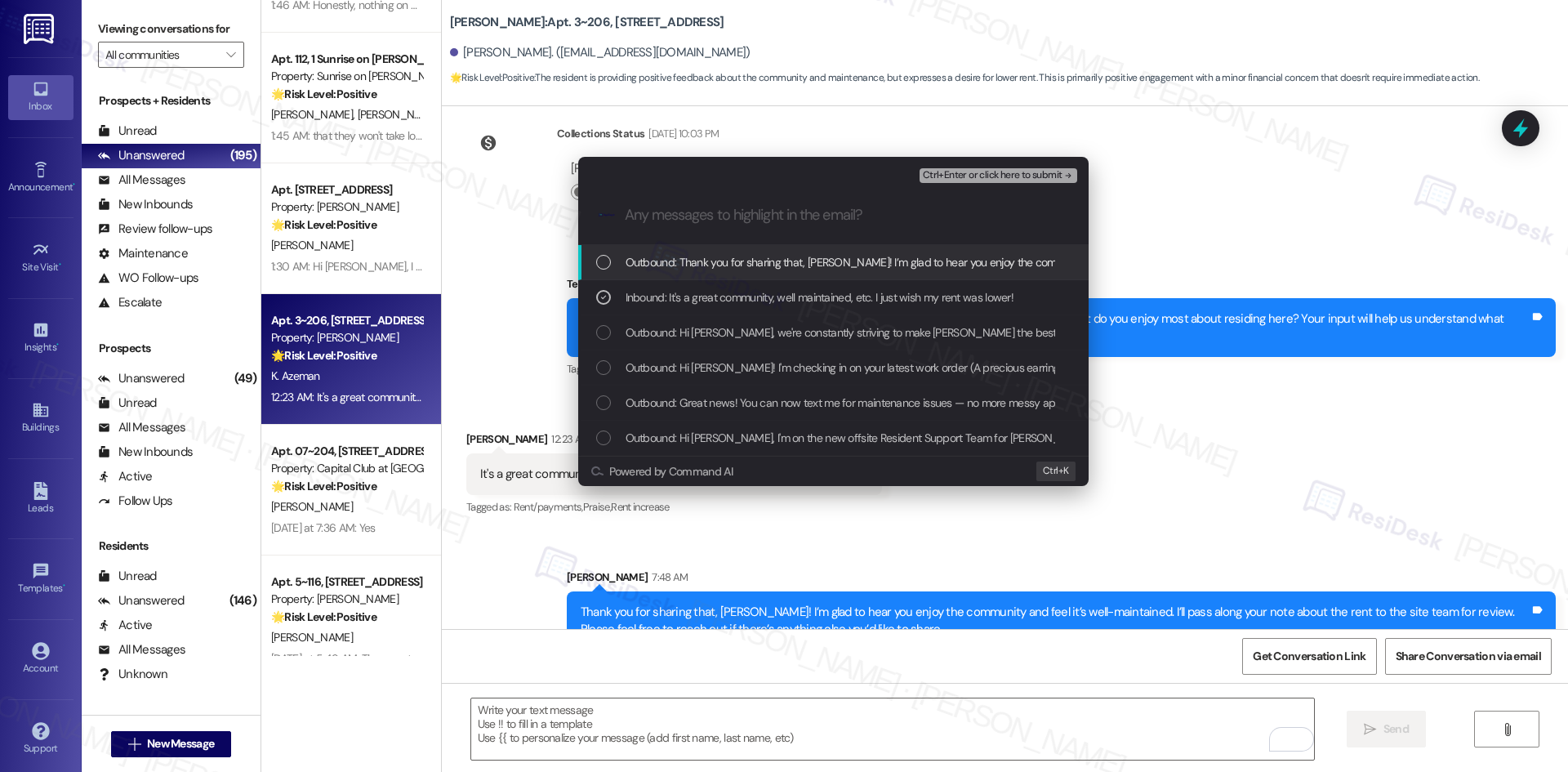
click at [1036, 171] on span "Ctrl+Enter or click here to submit" at bounding box center [993, 176] width 139 height 12
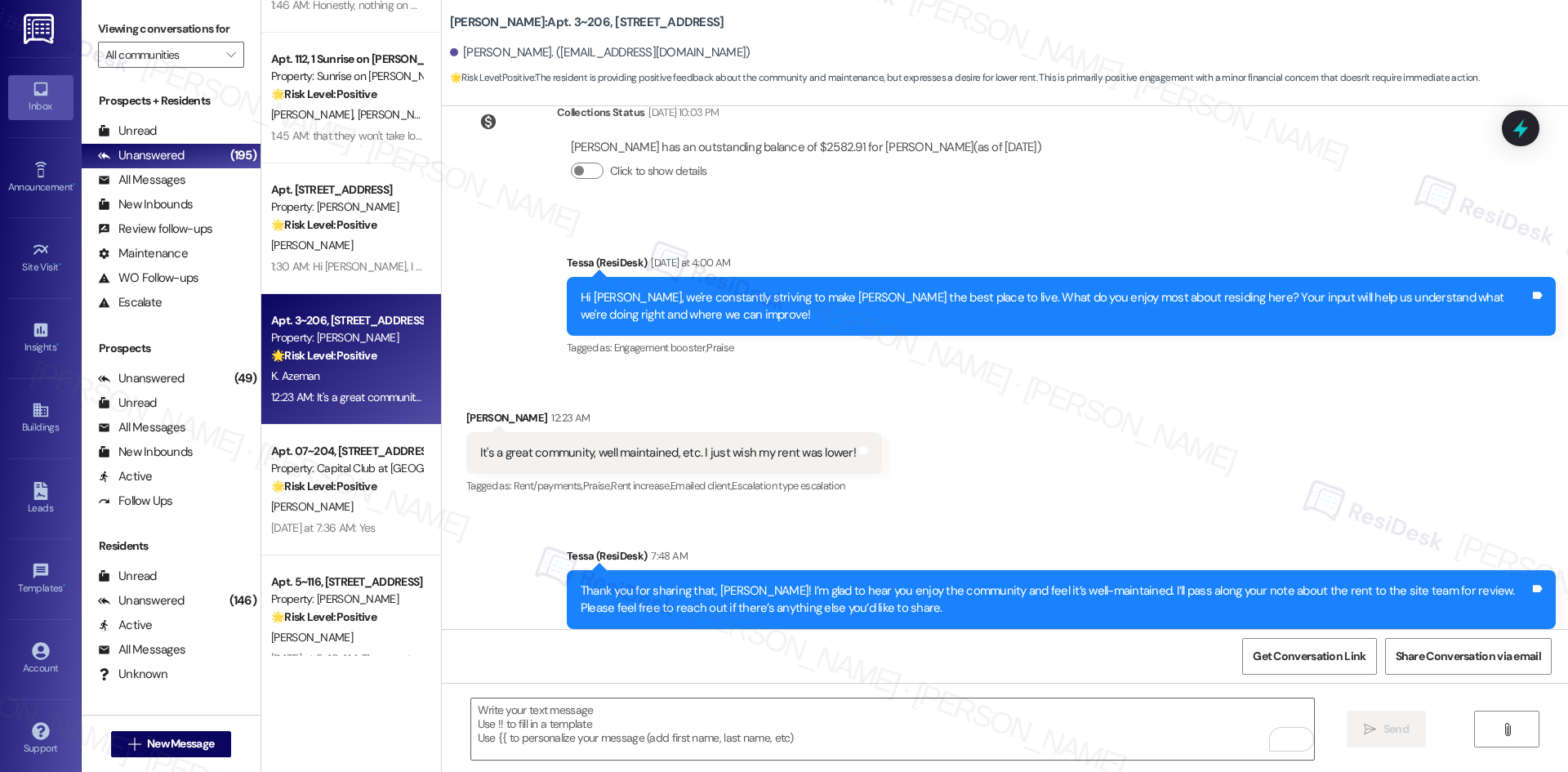
scroll to position [634, 0]
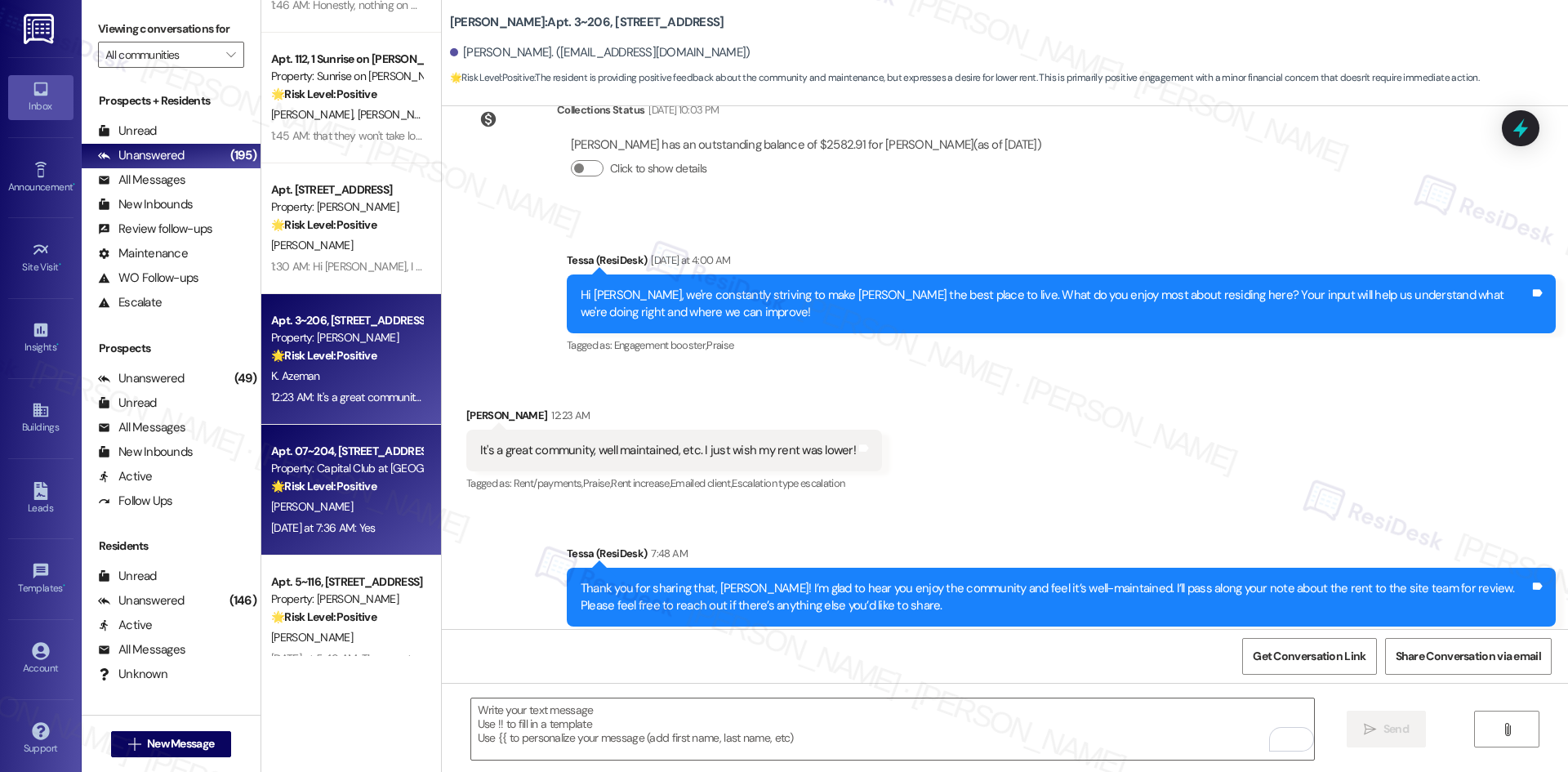
click at [331, 501] on div "[PERSON_NAME]" at bounding box center [346, 507] width 154 height 21
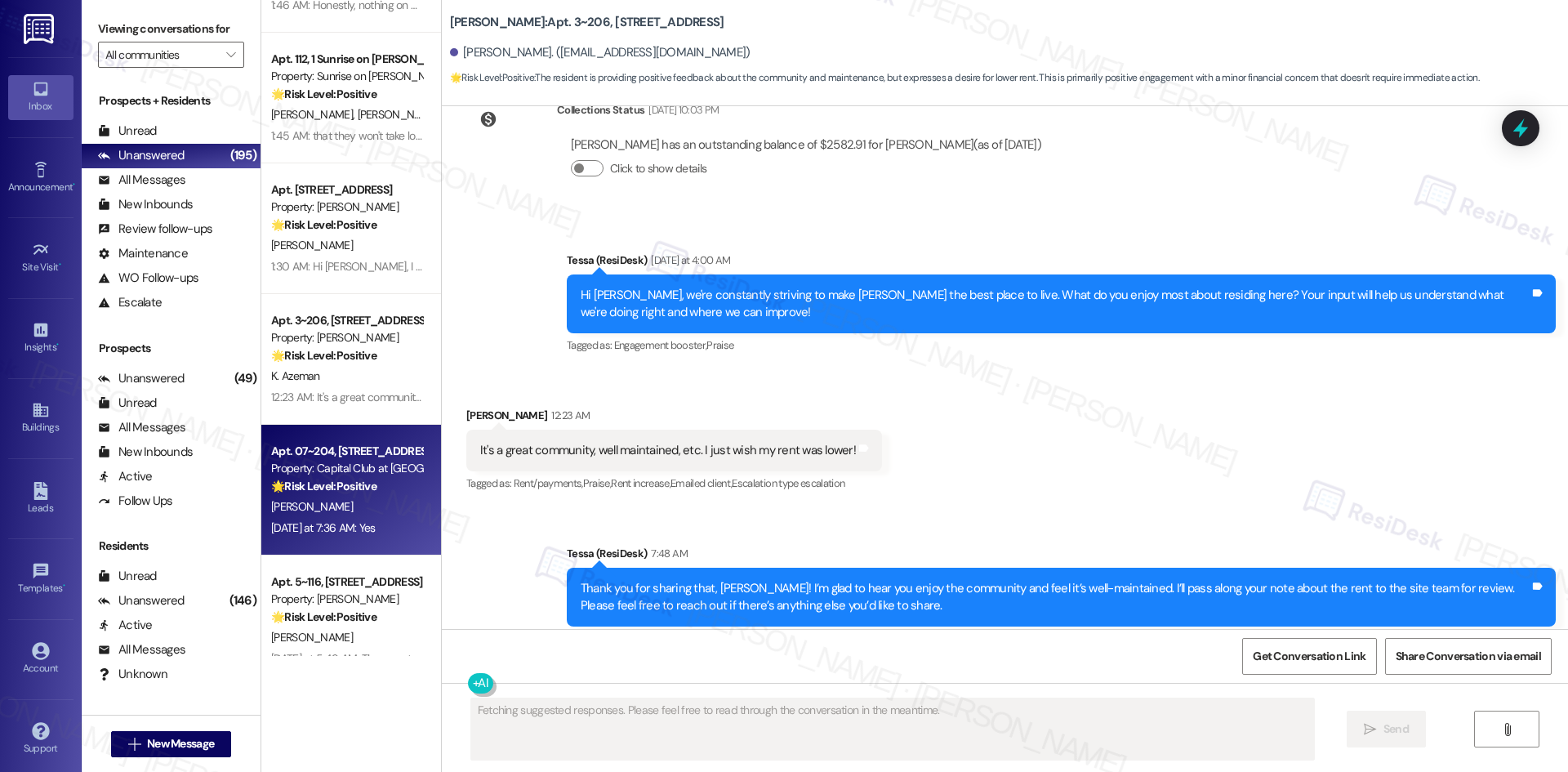
type textarea "Fetching suggested responses. Please feel free to read through the conversation…"
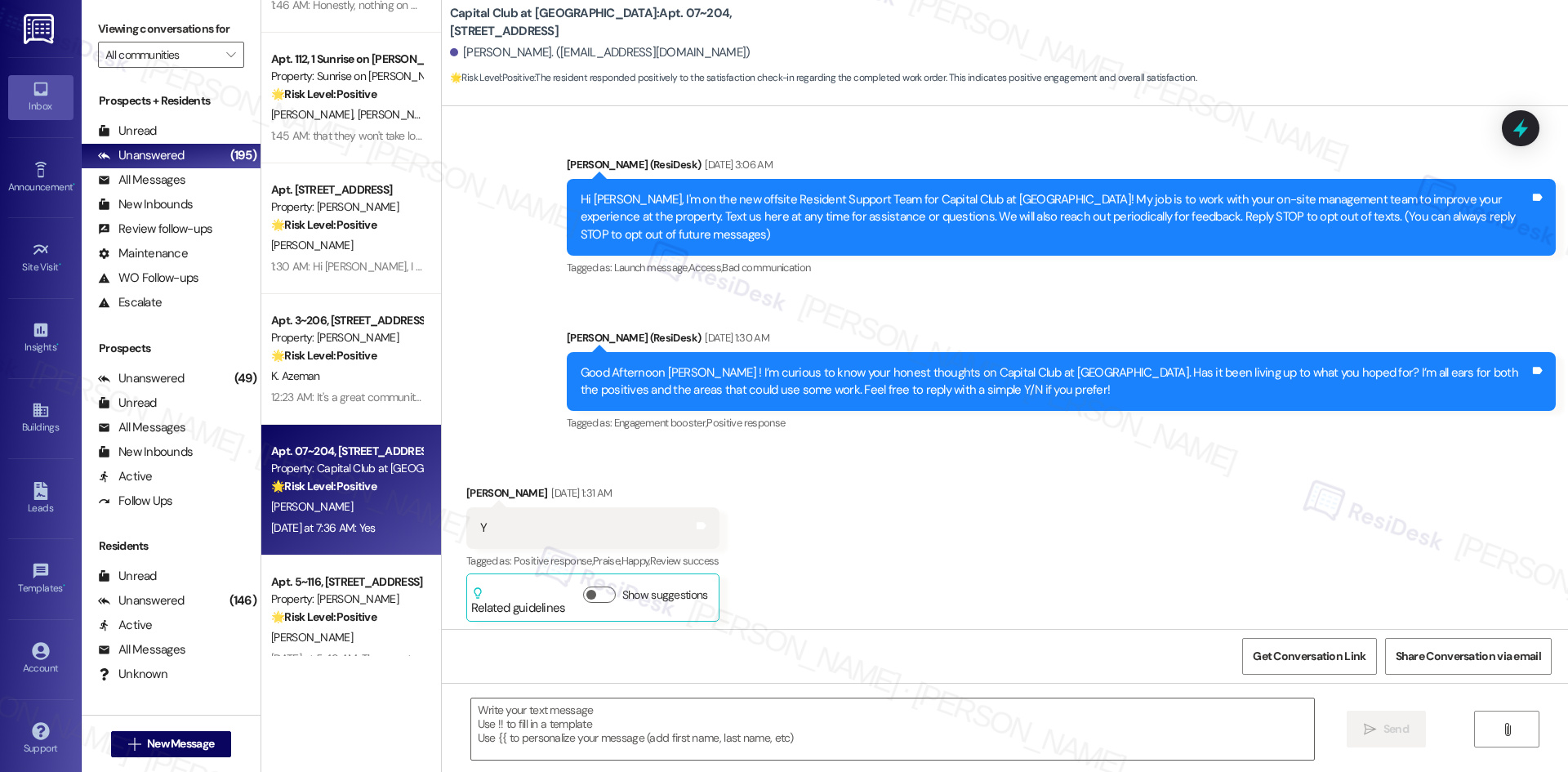
scroll to position [19228, 0]
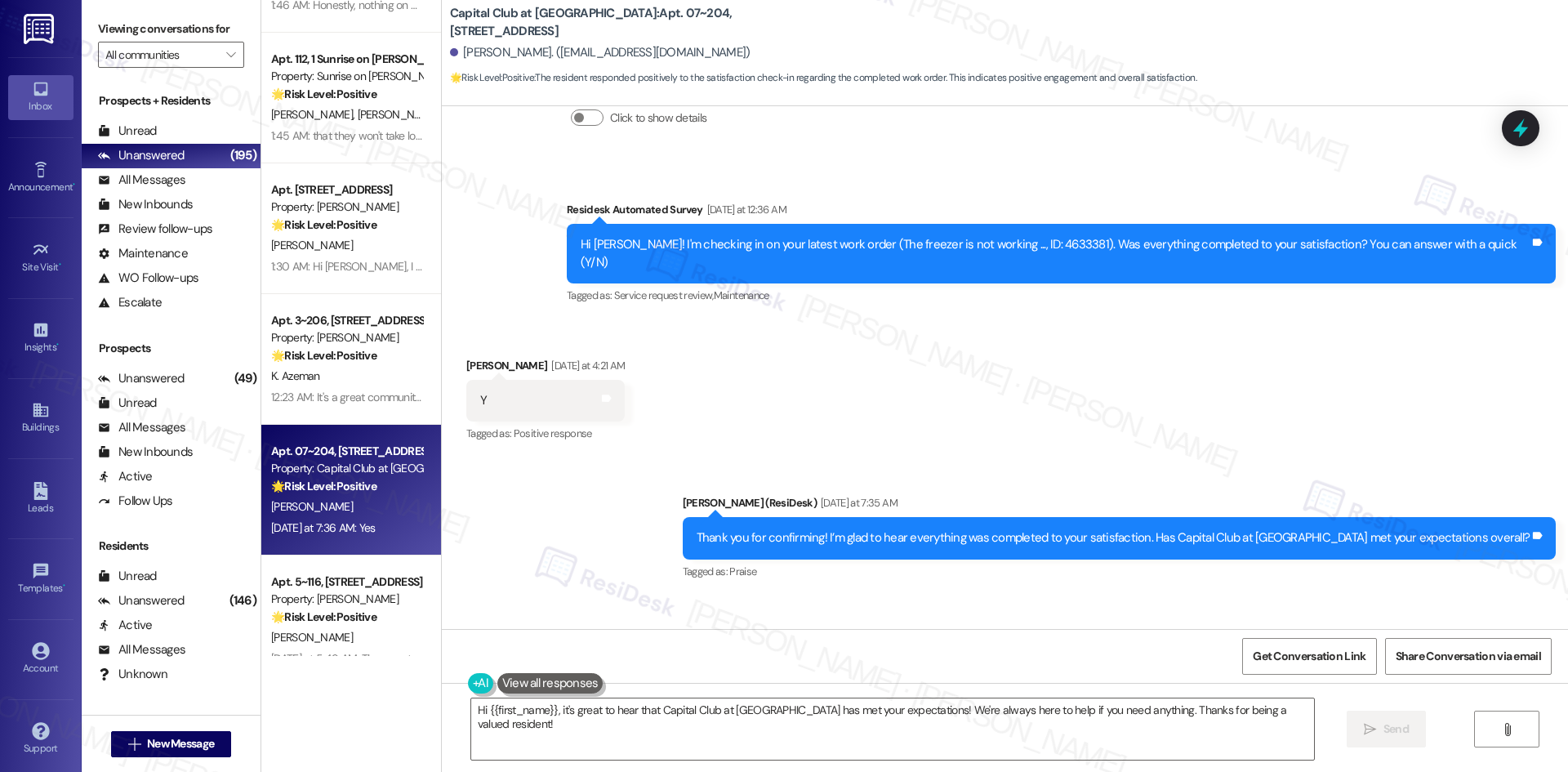
click at [562, 458] on div "Sent via SMS [PERSON_NAME] (ResiDesk) [DATE] at 7:35 AM Thank you for confirmin…" at bounding box center [1004, 526] width 1126 height 138
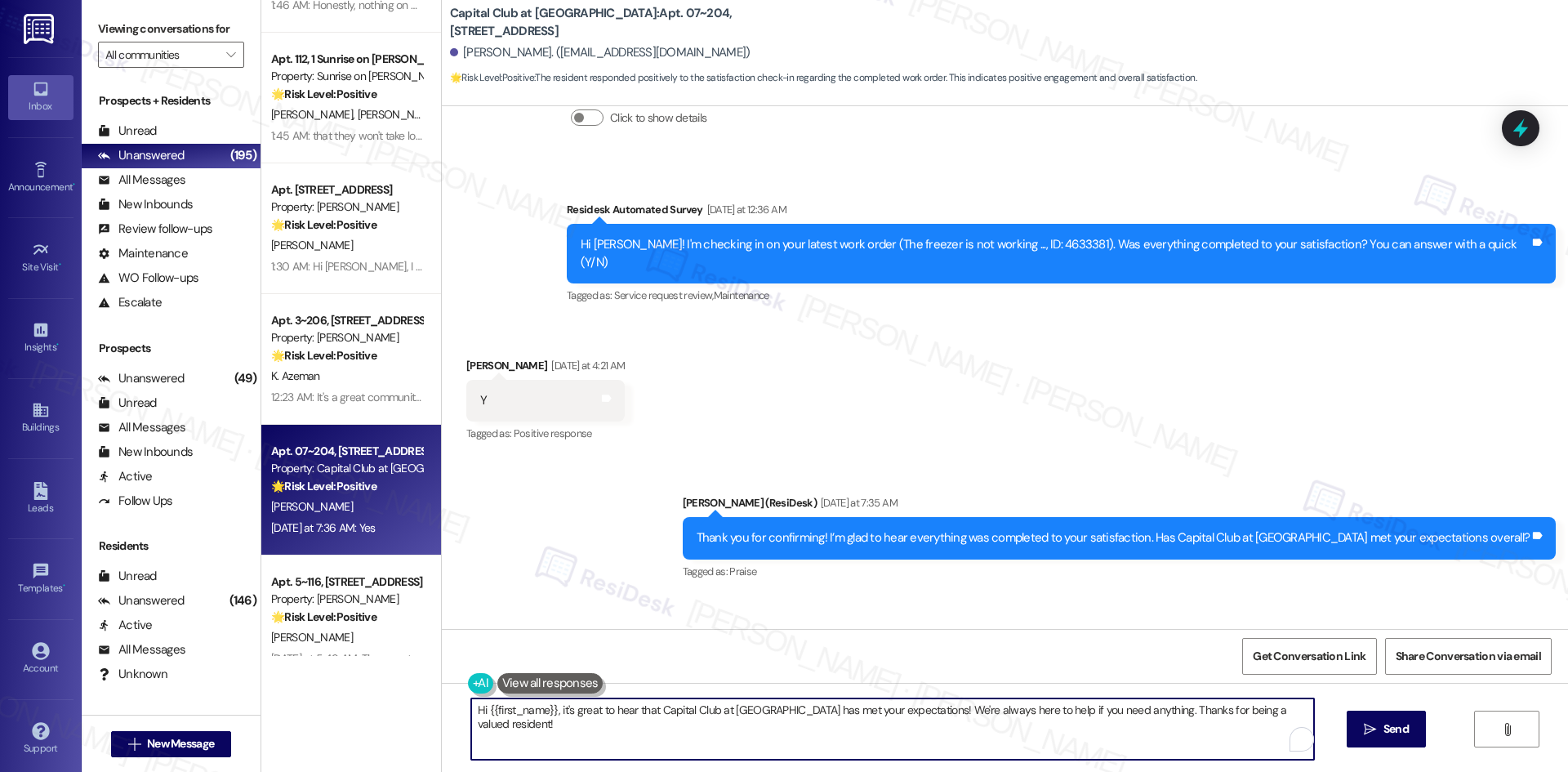
click at [590, 736] on textarea "Hi {{first_name}}, it's great to hear that Capital Club at [GEOGRAPHIC_DATA] ha…" at bounding box center [892, 729] width 842 height 61
paste textarea "I'm glad you are satisfied with your home, {{first_name}}! We’d really apprecia…"
type textarea "I'm glad you are satisfied with your home, {{first_name}}! We’d really apprecia…"
click at [616, 667] on icon at bounding box center [610, 673] width 12 height 12
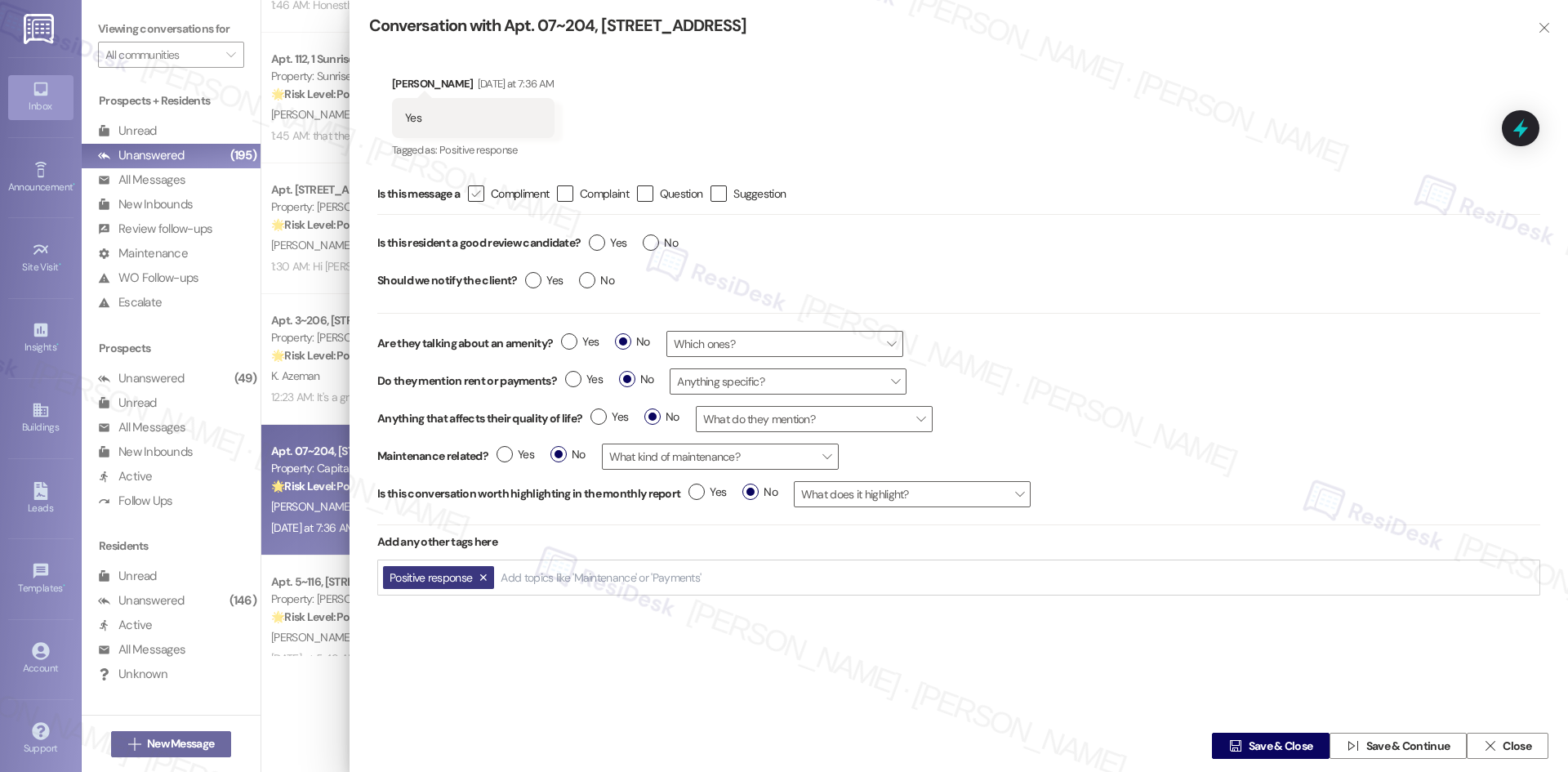
click at [481, 196] on icon "" at bounding box center [475, 193] width 11 height 17
click at [470, 196] on input " Compliment" at bounding box center [464, 193] width 11 height 11
checkbox input "true"
click at [605, 242] on label "Yes" at bounding box center [608, 243] width 37 height 17
click at [605, 242] on input "Yes" at bounding box center [608, 246] width 37 height 22
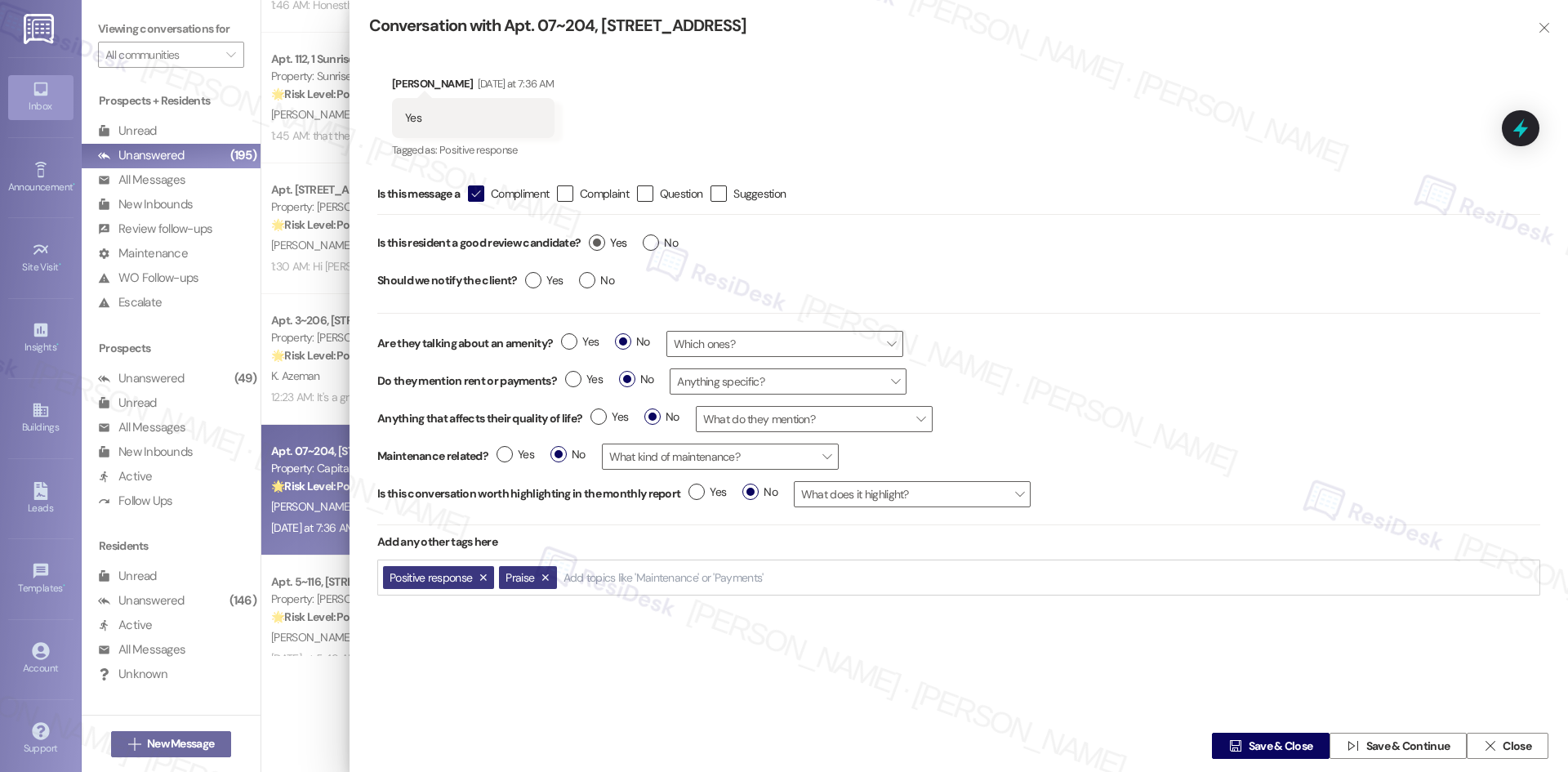
radio input "true"
click at [542, 283] on span "Yes" at bounding box center [544, 280] width 37 height 17
click at [542, 283] on input "Yes" at bounding box center [544, 283] width 37 height 22
radio input "true"
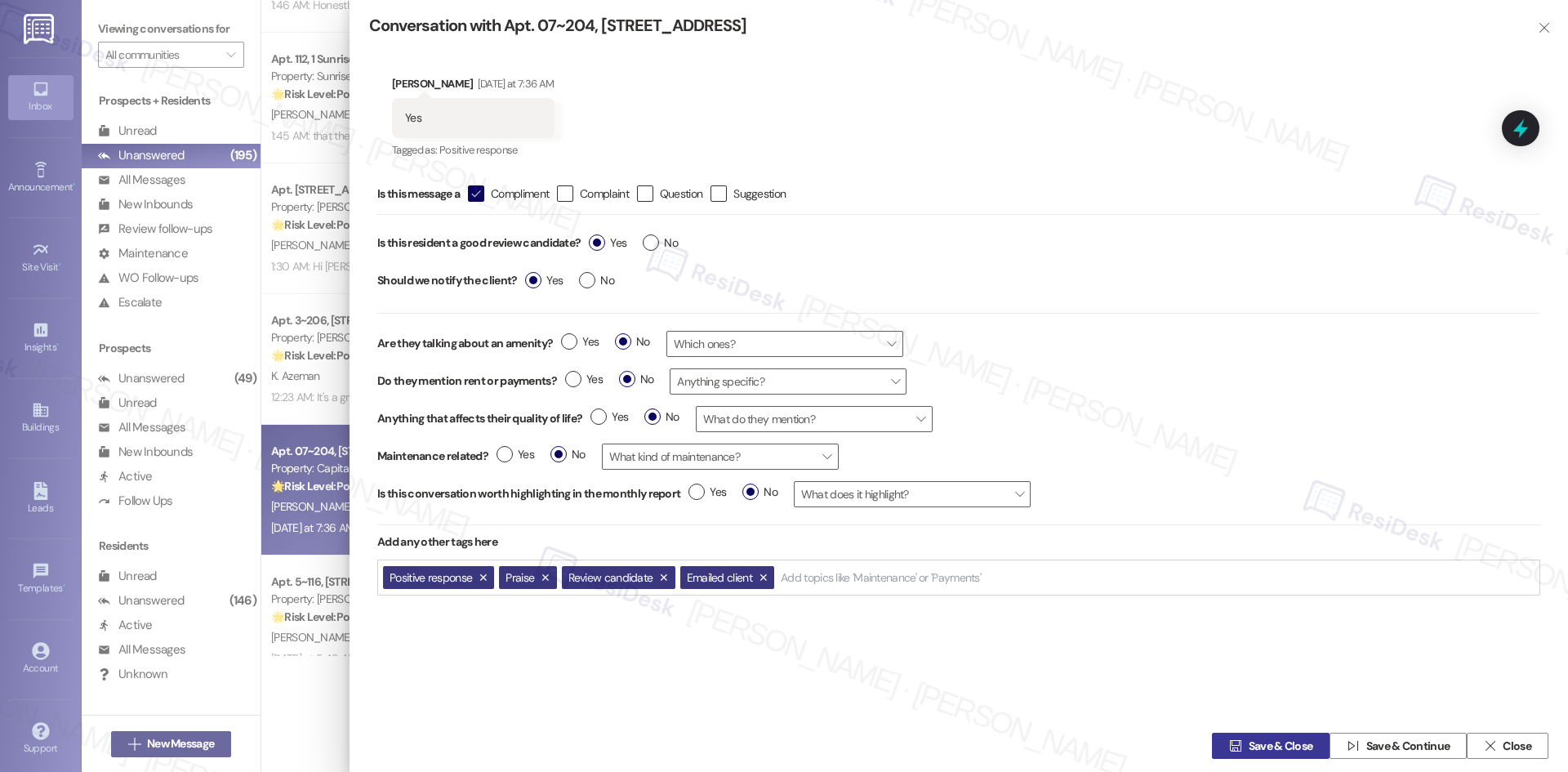
click at [1249, 740] on span "Save & Close" at bounding box center [1281, 745] width 65 height 17
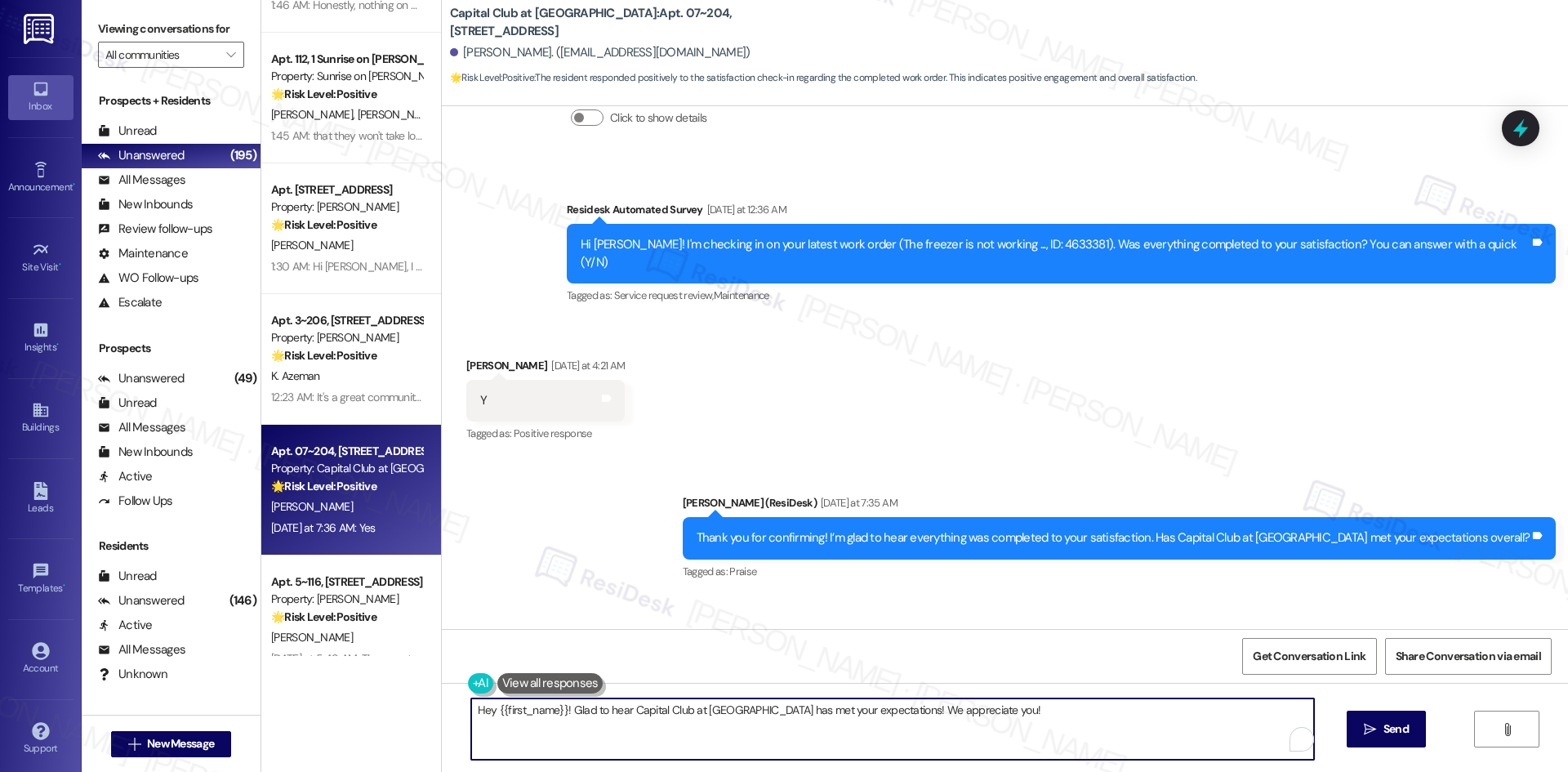
click at [927, 736] on textarea "Hey {{first_name}}! Glad to hear Capital Club at Indian Land has met your expec…" at bounding box center [892, 729] width 842 height 61
paste textarea "I'm glad you are satisfied with your home, {{first_name}}! We’d really apprecia…"
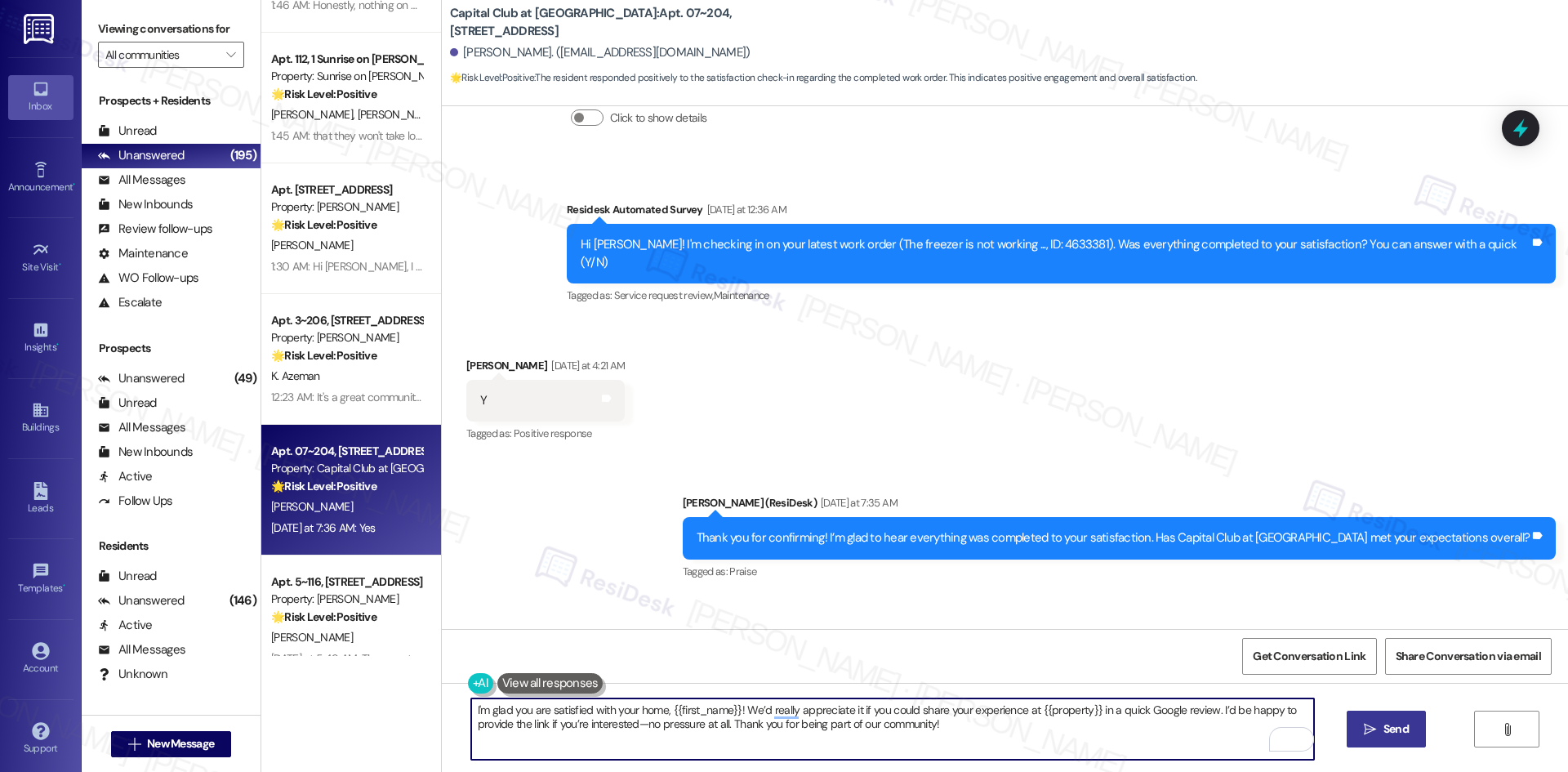
type textarea "I'm glad you are satisfied with your home, {{first_name}}! We’d really apprecia…"
click at [1410, 735] on span "Send" at bounding box center [1396, 729] width 31 height 17
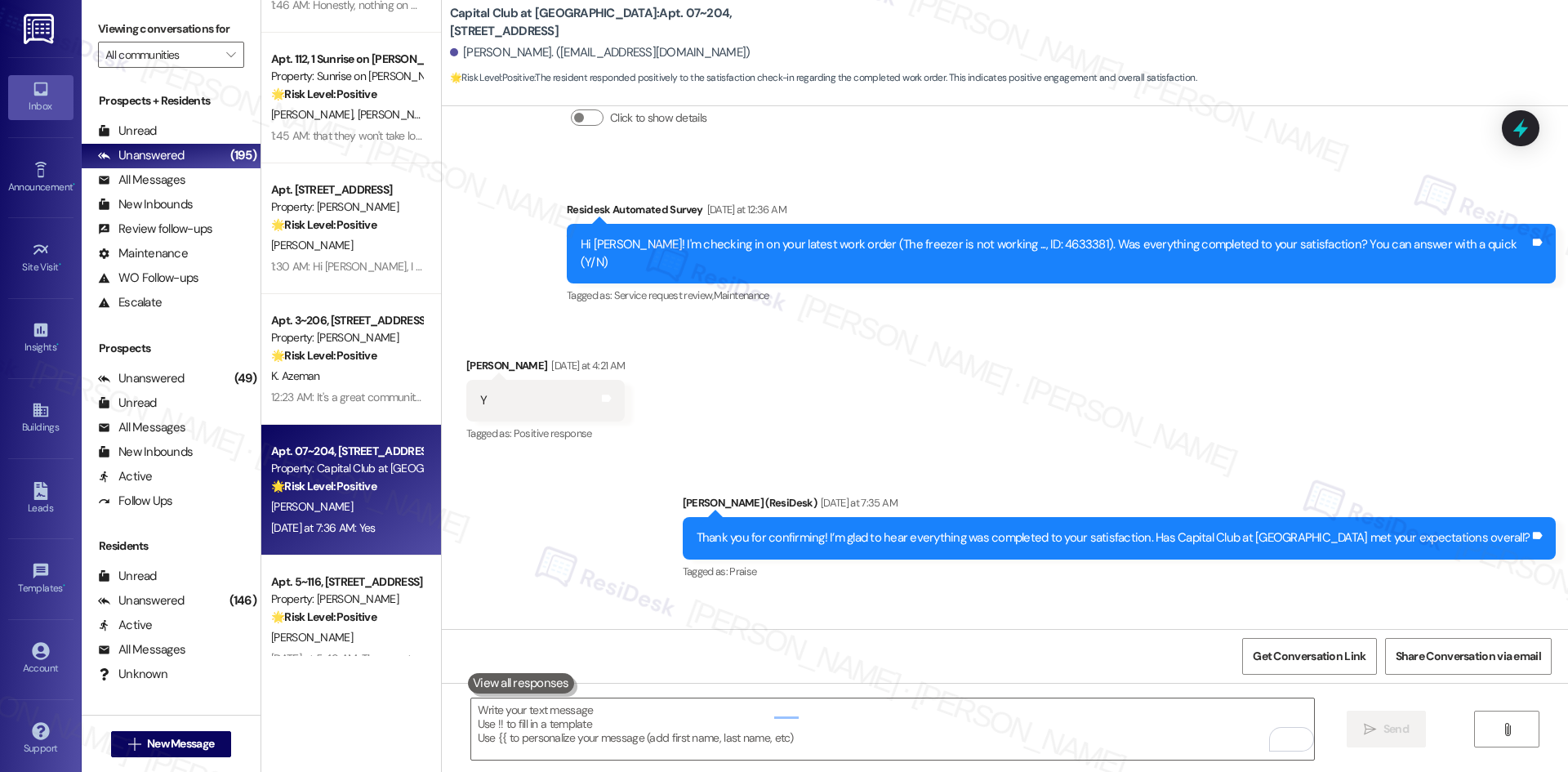
scroll to position [19227, 0]
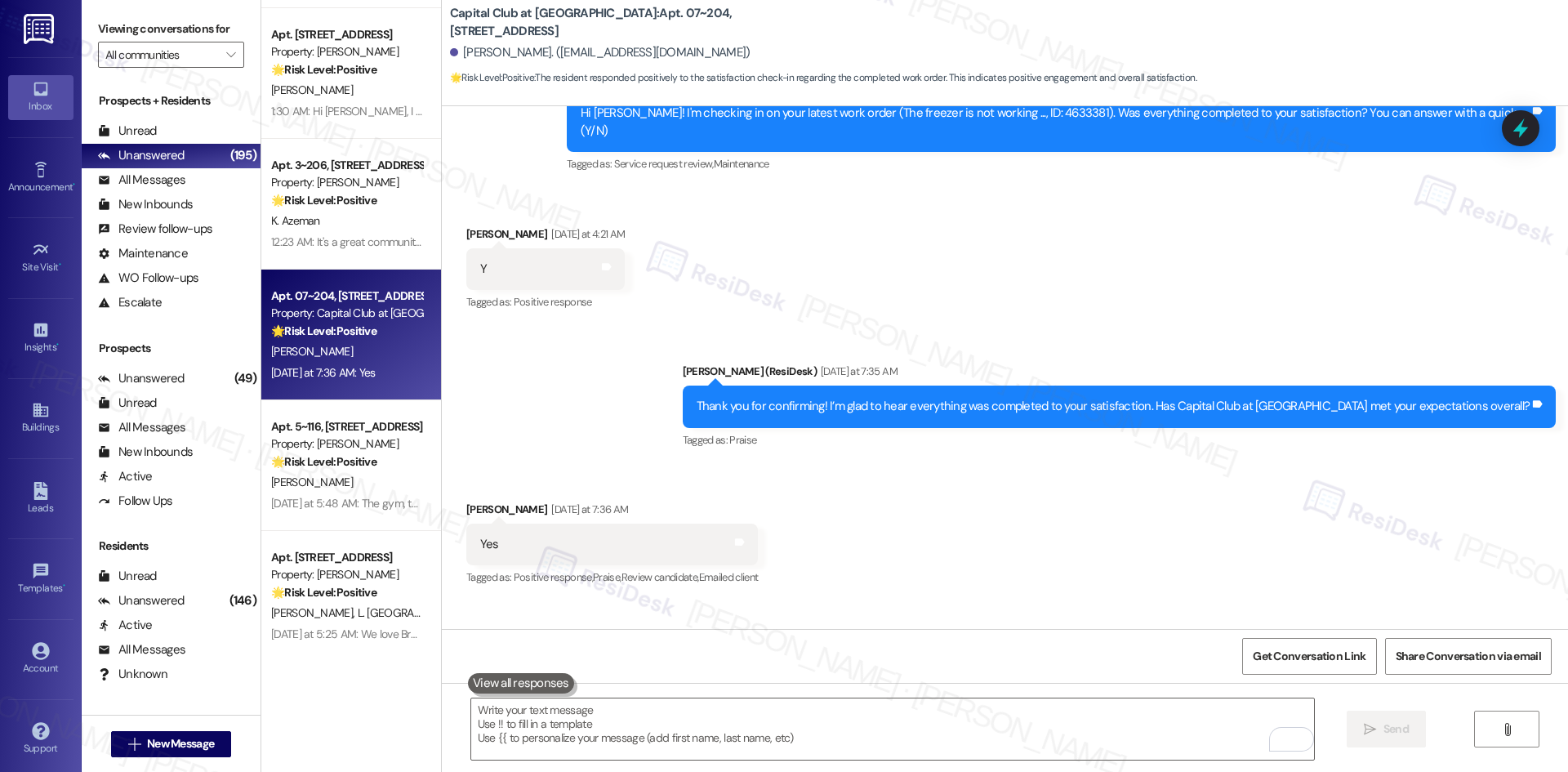
scroll to position [2696, 0]
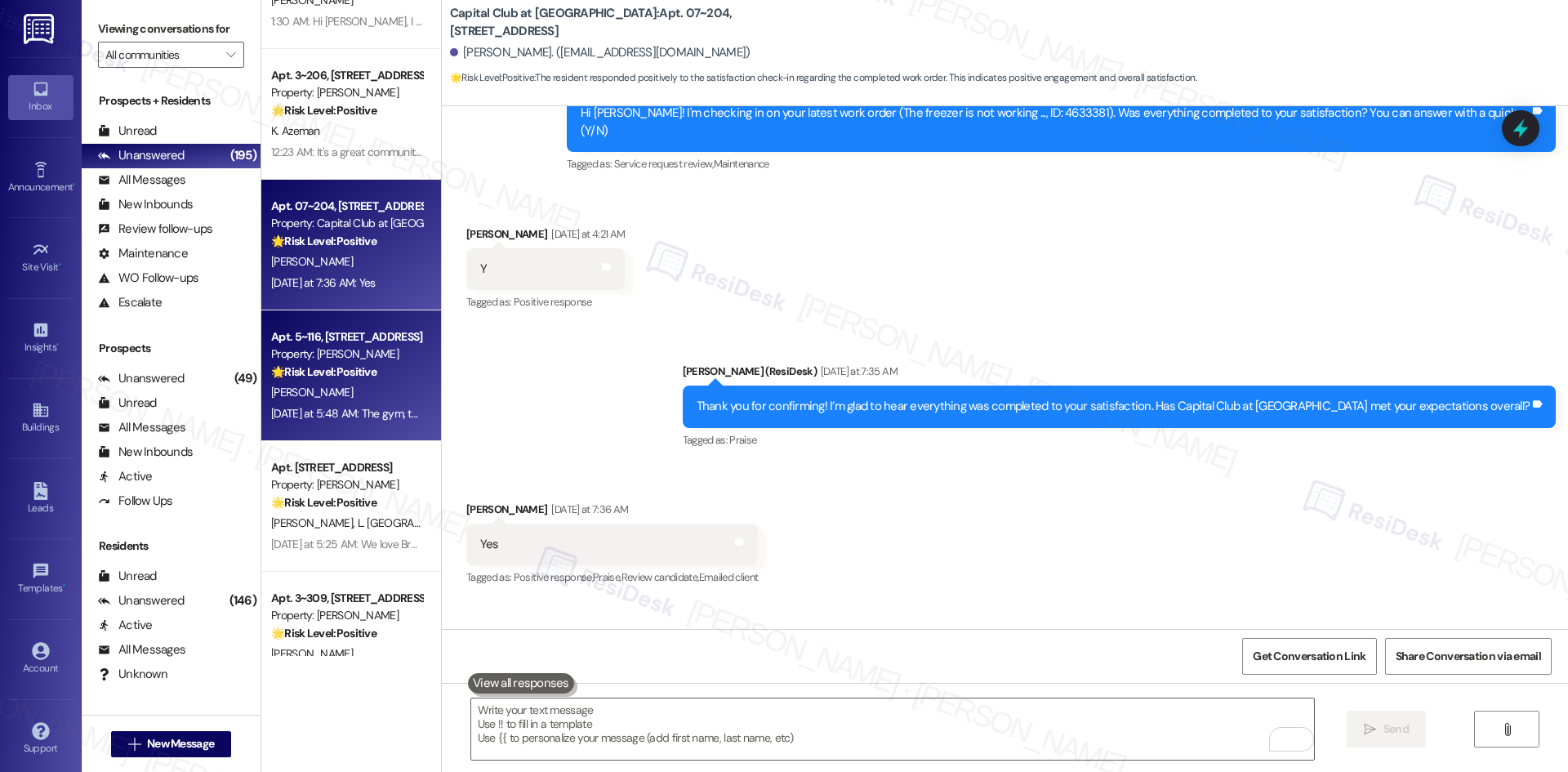
click at [338, 405] on div "Yesterday at 5:48 AM: The gym, the coffee Machine Yesterday at 5:48 AM: The gym…" at bounding box center [346, 414] width 154 height 21
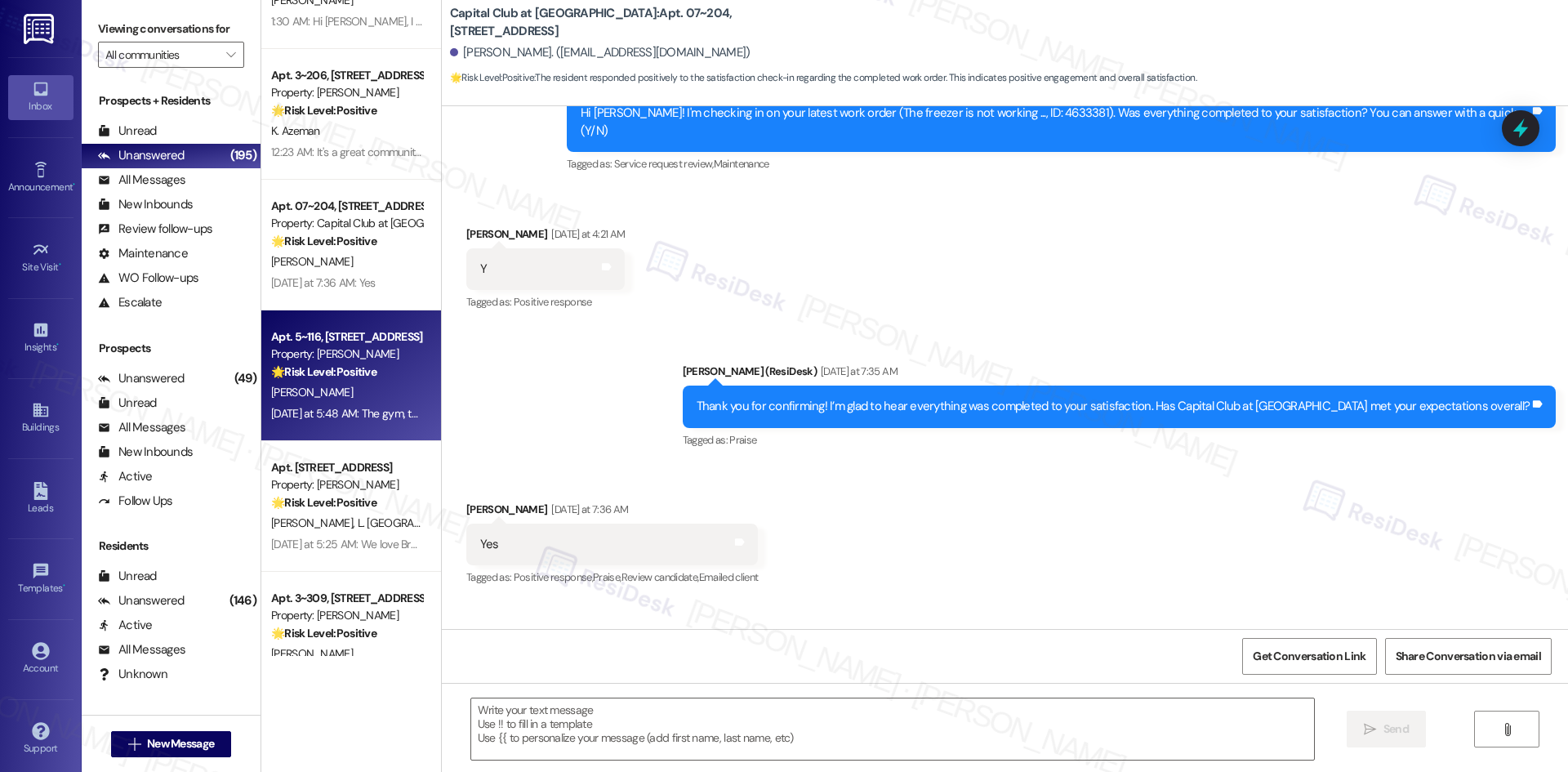
type textarea "Fetching suggested responses. Please feel free to read through the conversation…"
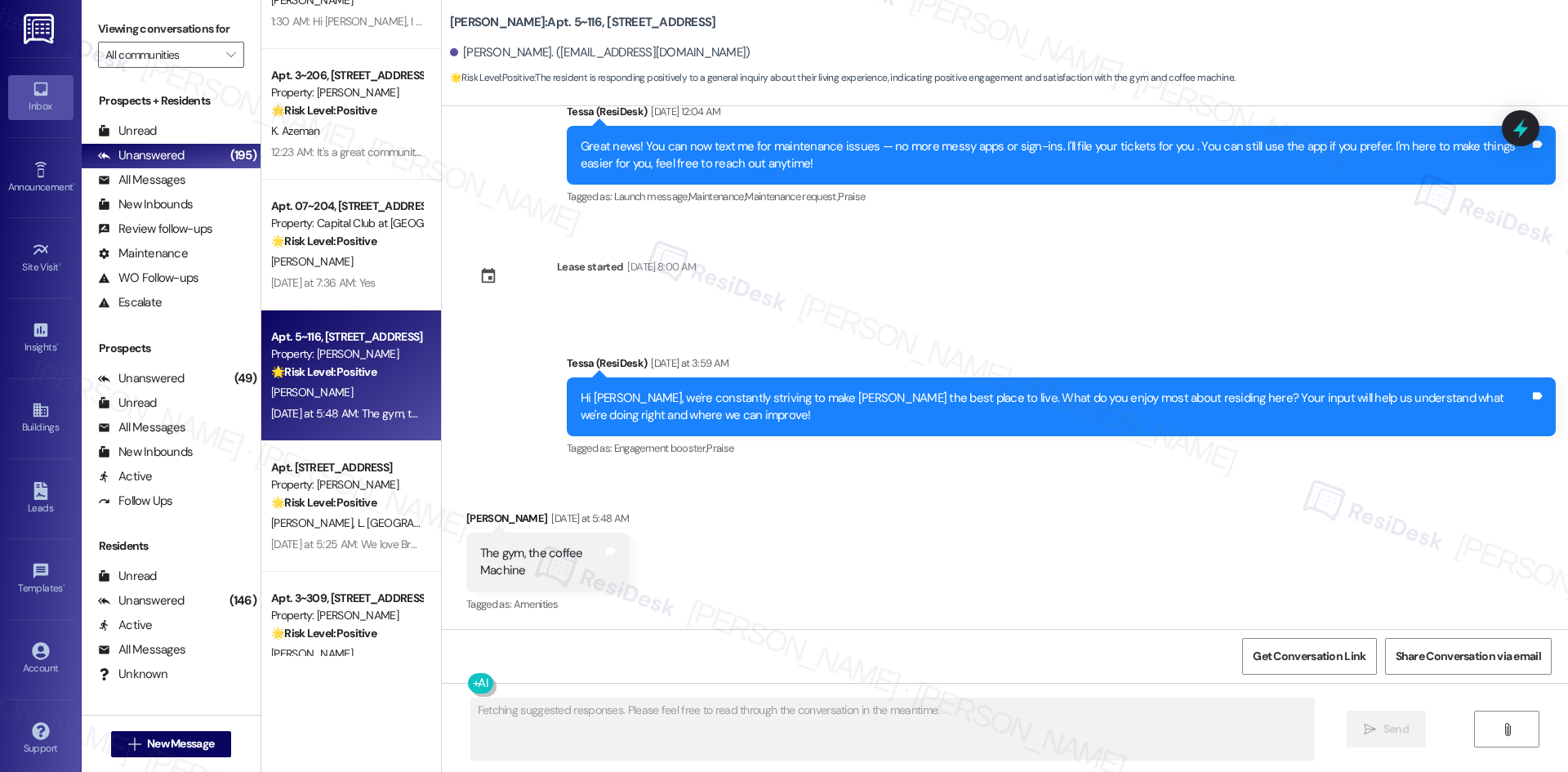
scroll to position [209, 0]
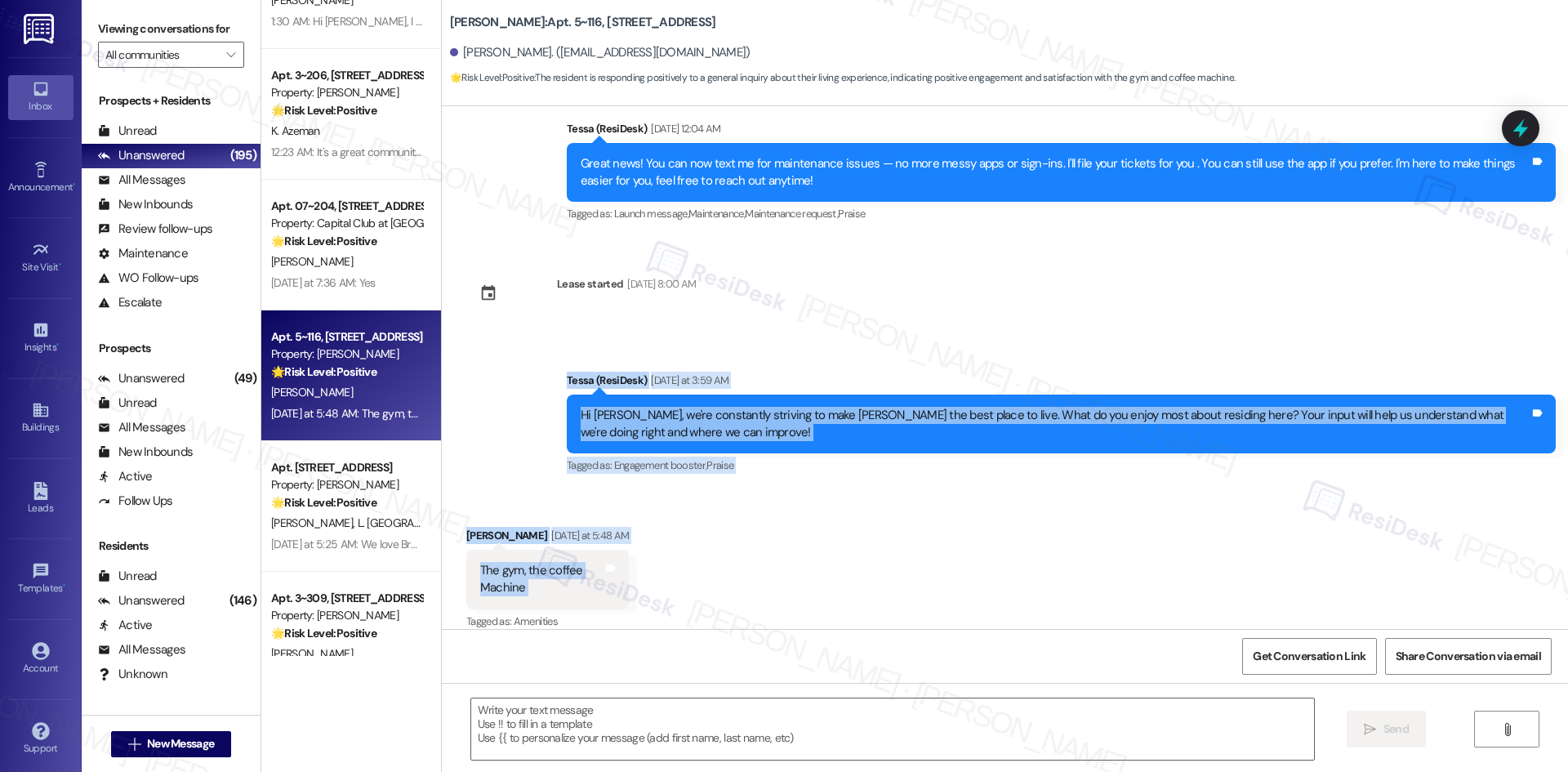
drag, startPoint x: 524, startPoint y: 349, endPoint x: 643, endPoint y: 557, distance: 239.6
click at [643, 557] on div "Survey, sent via SMS Residesk Automated Survey May 15, 2025 at 12:35 AM Hi Jani…" at bounding box center [1004, 367] width 1126 height 523
copy div "Tessa (ResiDesk) Yesterday at 3:59 AM Hi Janice, we're constantly striving to m…"
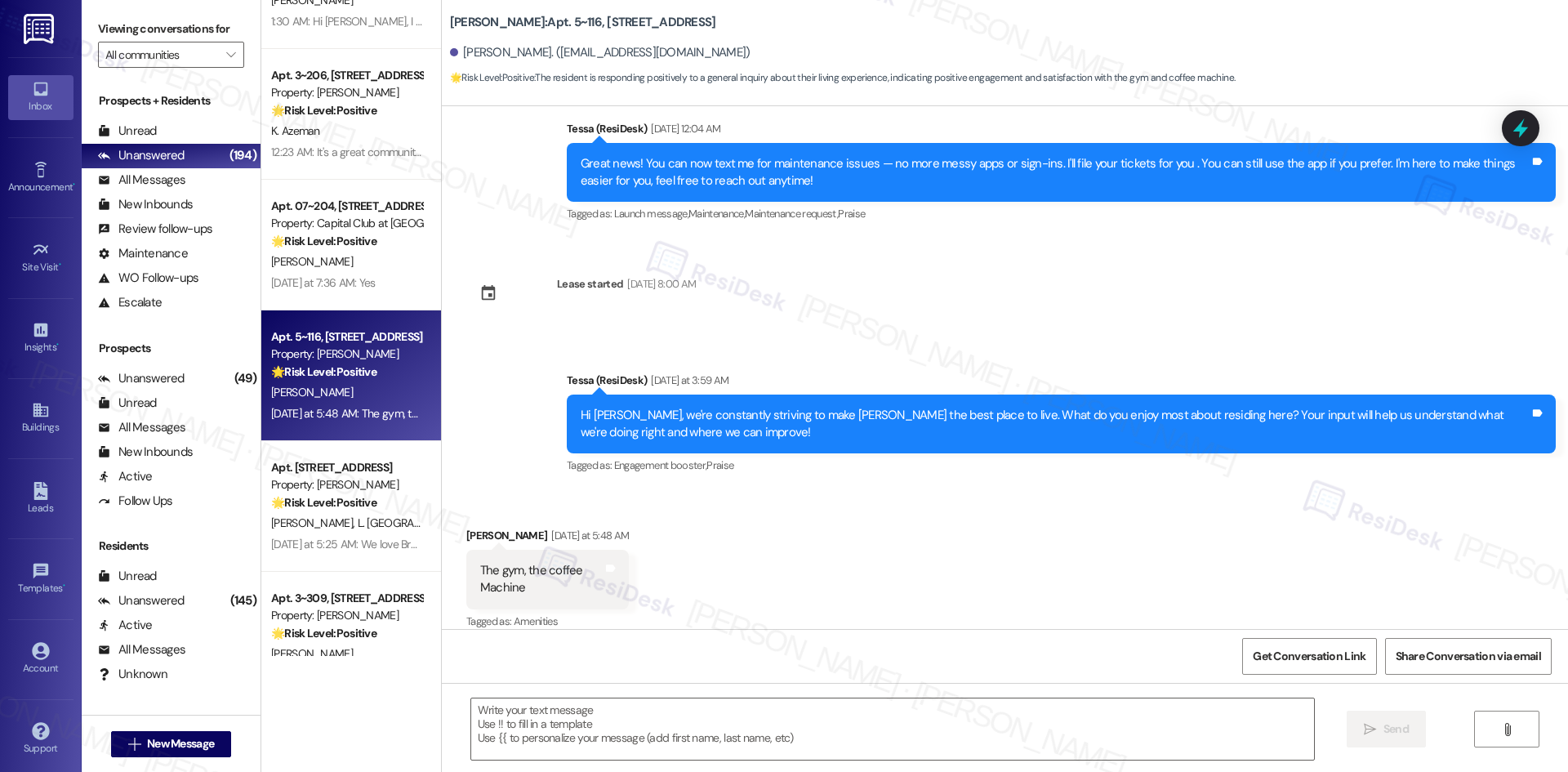
click at [994, 264] on div "Survey, sent via SMS Residesk Automated Survey May 15, 2025 at 12:35 AM Hi Jani…" at bounding box center [1004, 367] width 1126 height 523
click at [540, 345] on div "Announcement, sent via SMS Tessa (ResiDesk) Yesterday at 3:59 AM Hi Janice, we'…" at bounding box center [1004, 413] width 1126 height 155
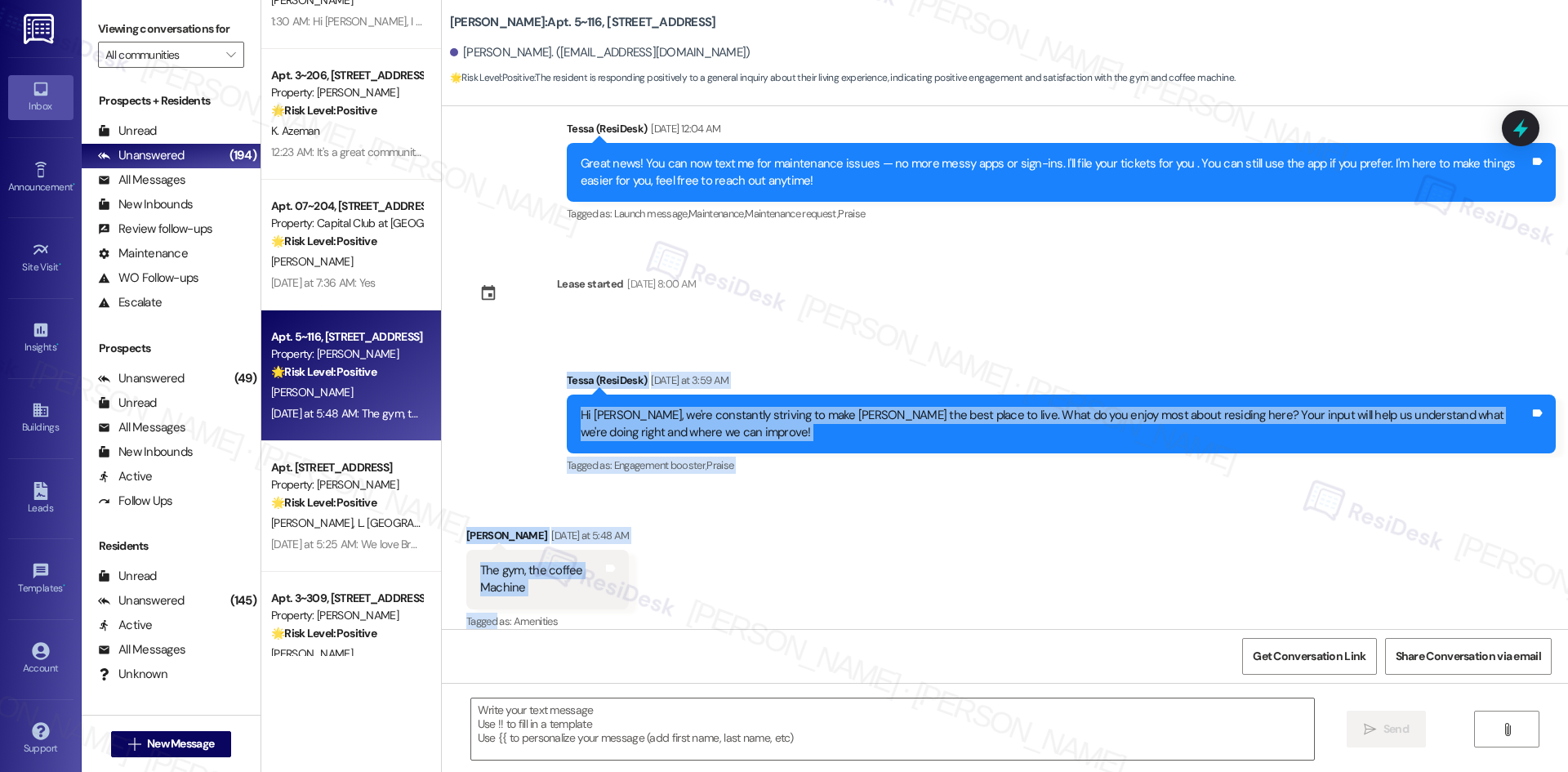
drag, startPoint x: 540, startPoint y: 345, endPoint x: 704, endPoint y: 576, distance: 283.3
click at [704, 576] on div "Survey, sent via SMS Residesk Automated Survey May 15, 2025 at 12:35 AM Hi Jani…" at bounding box center [1004, 367] width 1126 height 523
copy div "Tessa (ResiDesk) Yesterday at 3:59 AM Hi Janice, we're constantly striving to m…"
click at [680, 499] on div "Received via SMS Janice Binkley Yesterday at 5:48 AM The gym, the coffee Machin…" at bounding box center [1004, 568] width 1126 height 155
drag, startPoint x: 489, startPoint y: 347, endPoint x: 666, endPoint y: 565, distance: 280.8
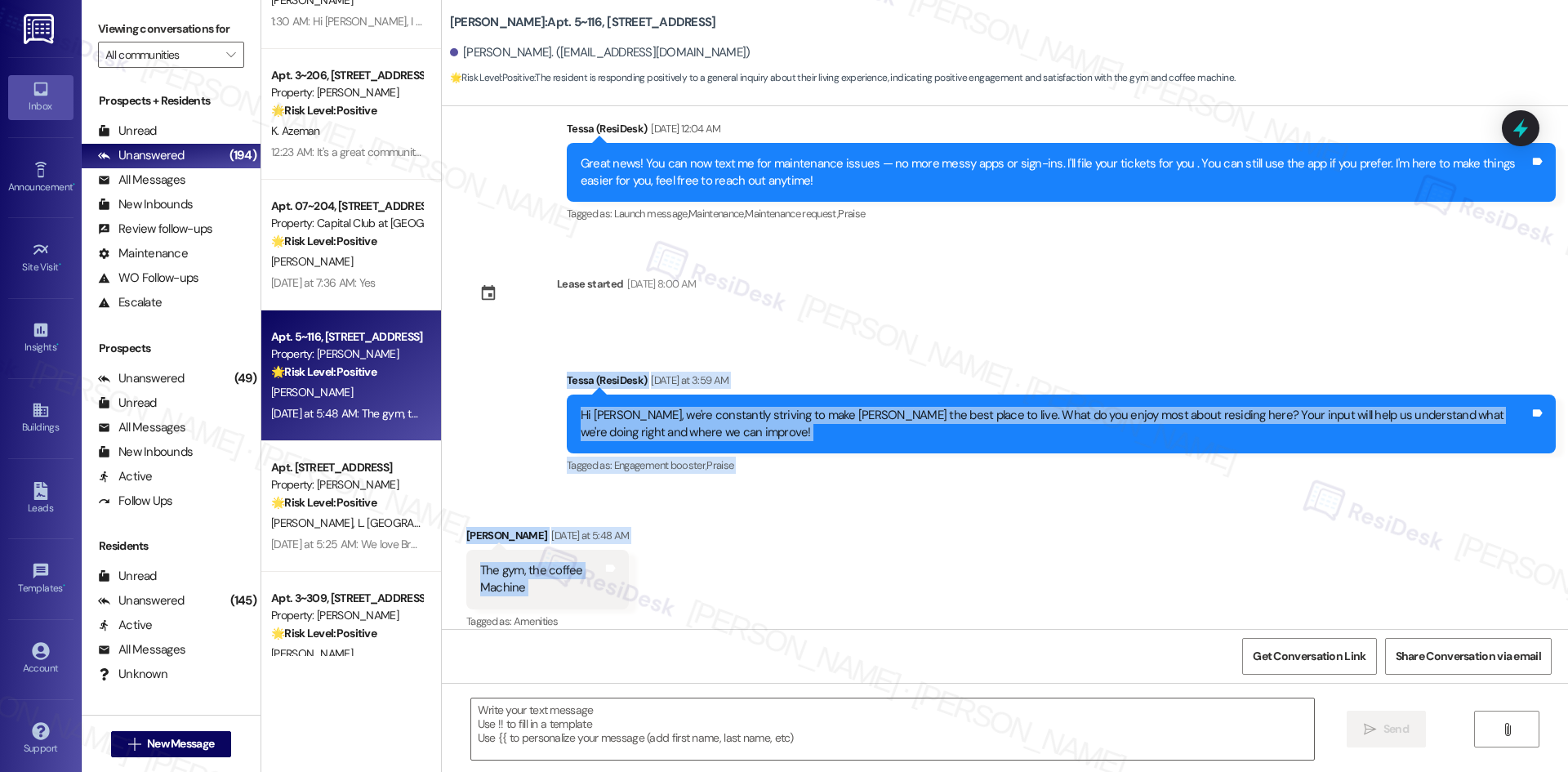
click at [666, 565] on div "Survey, sent via SMS Residesk Automated Survey May 15, 2025 at 12:35 AM Hi Jani…" at bounding box center [1004, 367] width 1126 height 523
copy div "Tessa (ResiDesk) Yesterday at 3:59 AM Hi Janice, we're constantly striving to m…"
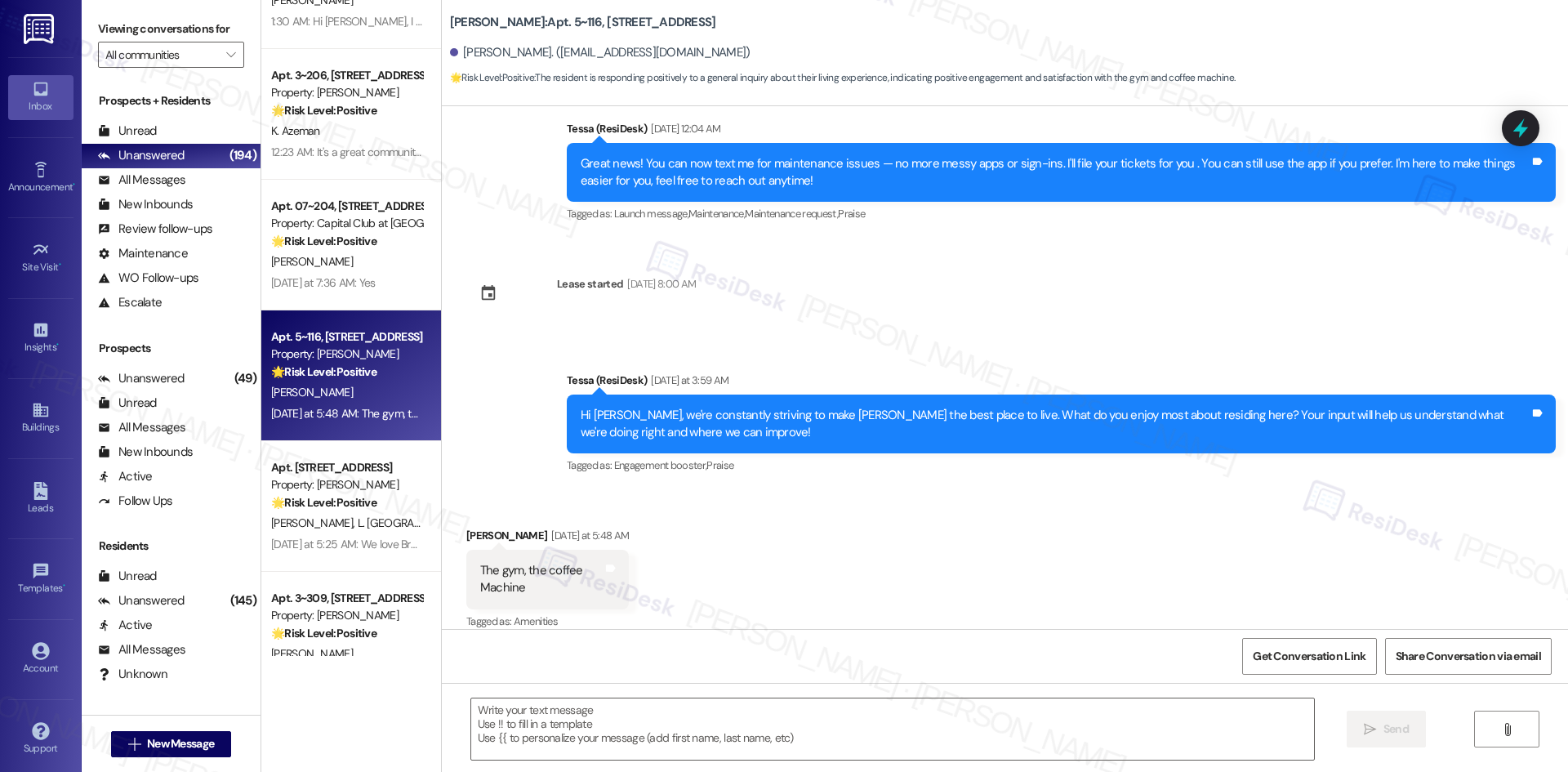
drag, startPoint x: 883, startPoint y: 308, endPoint x: 885, endPoint y: 320, distance: 12.2
click at [883, 308] on div "Survey, sent via SMS Residesk Automated Survey May 15, 2025 at 12:35 AM Hi Jani…" at bounding box center [1004, 367] width 1126 height 523
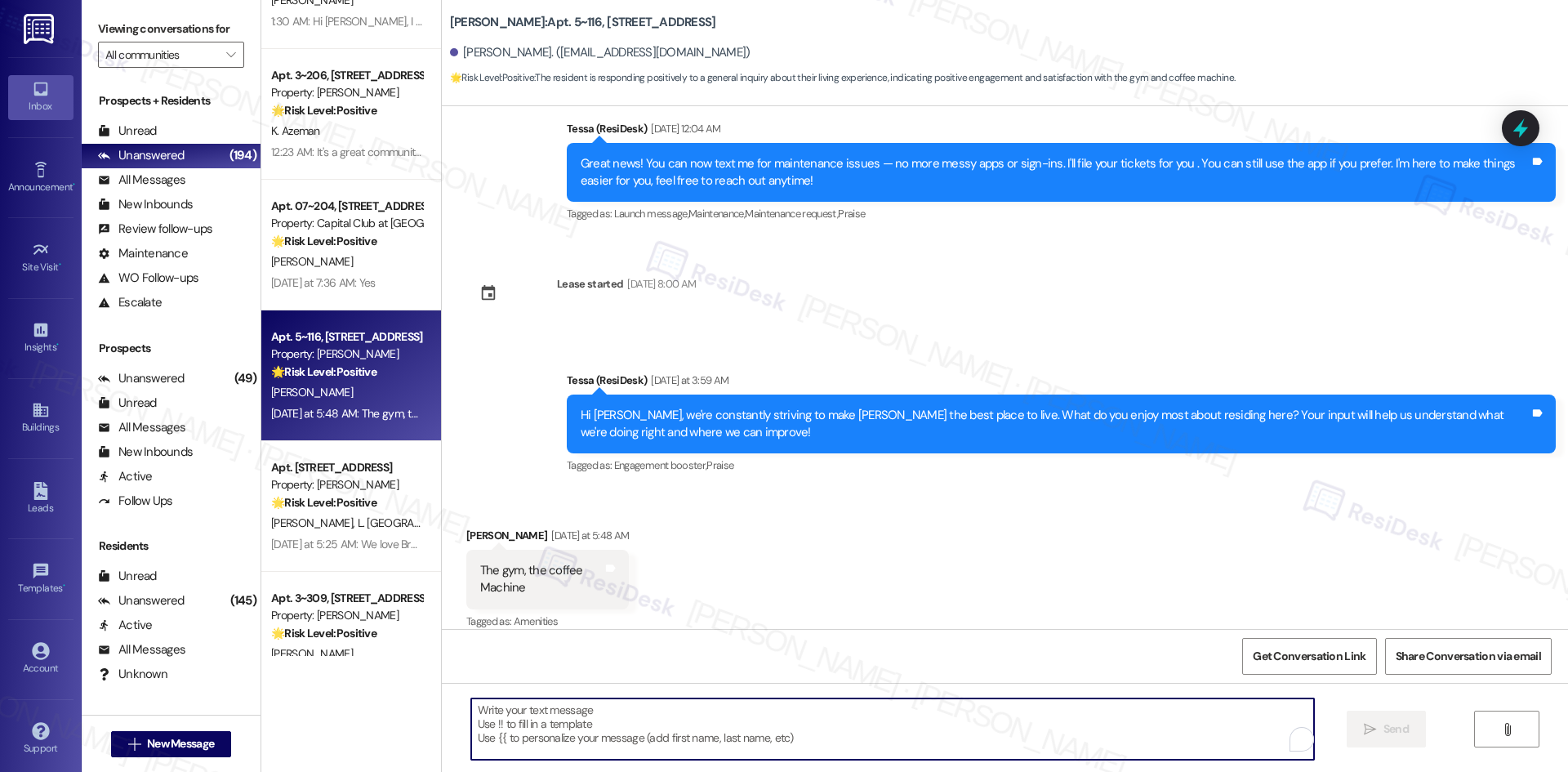
click at [799, 723] on textarea "To enrich screen reader interactions, please activate Accessibility in Grammarl…" at bounding box center [892, 729] width 842 height 61
paste textarea "Great to hear you’re enjoying the gym and coffee machine, Janice! Would you say…"
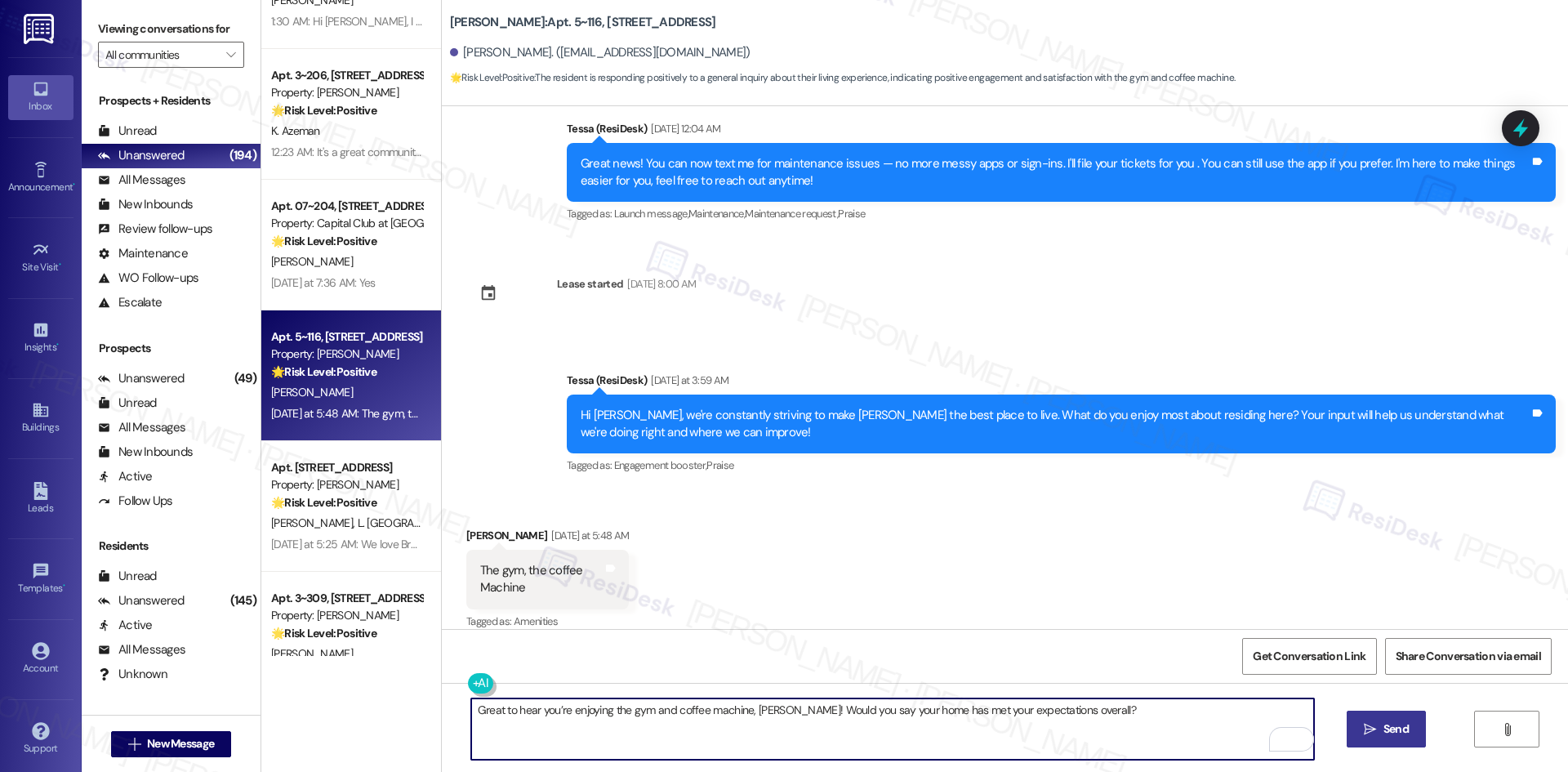
type textarea "Great to hear you’re enjoying the gym and coffee machine, Janice! Would you say…"
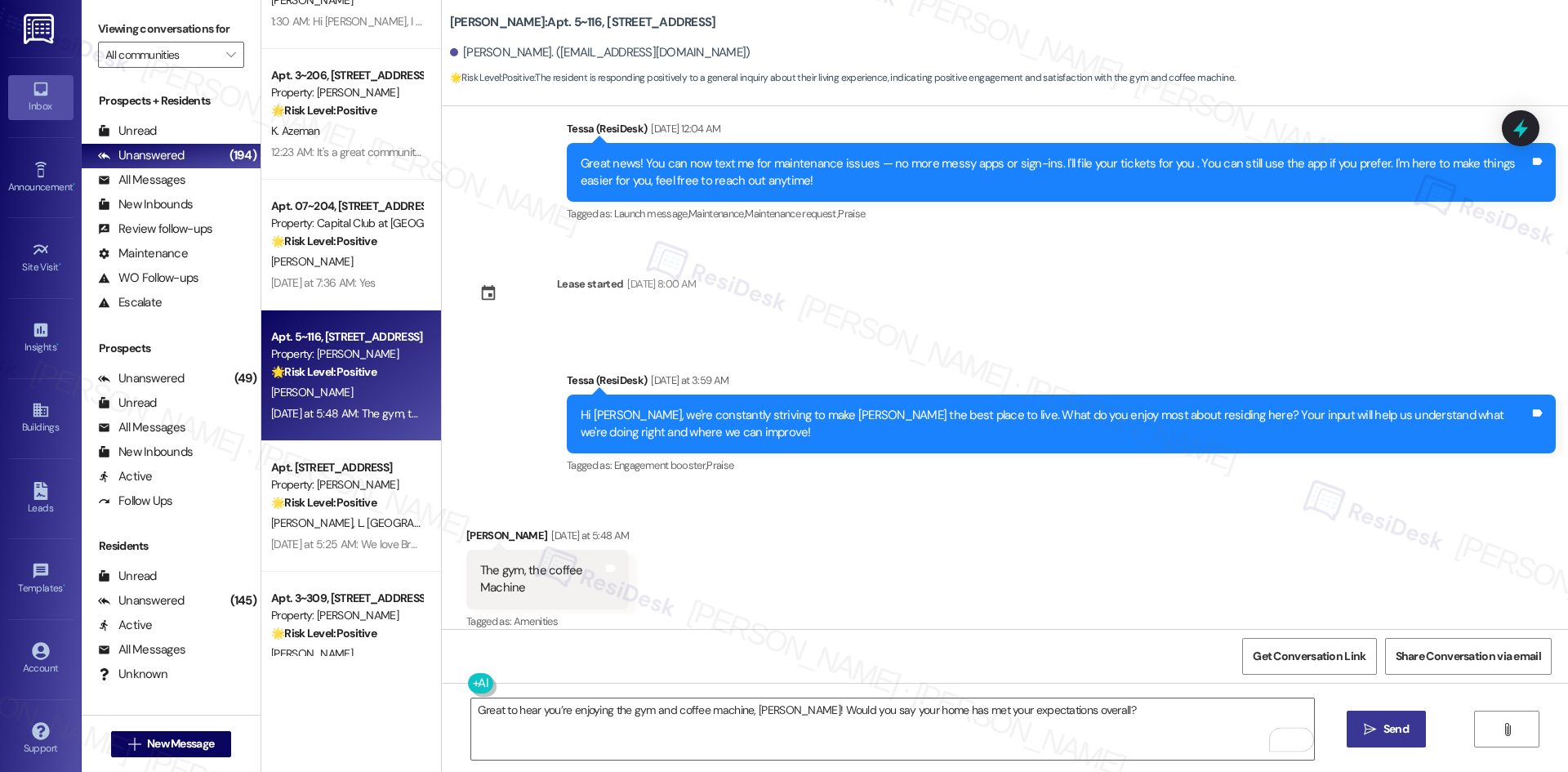
click at [1395, 727] on span "Send" at bounding box center [1396, 729] width 26 height 17
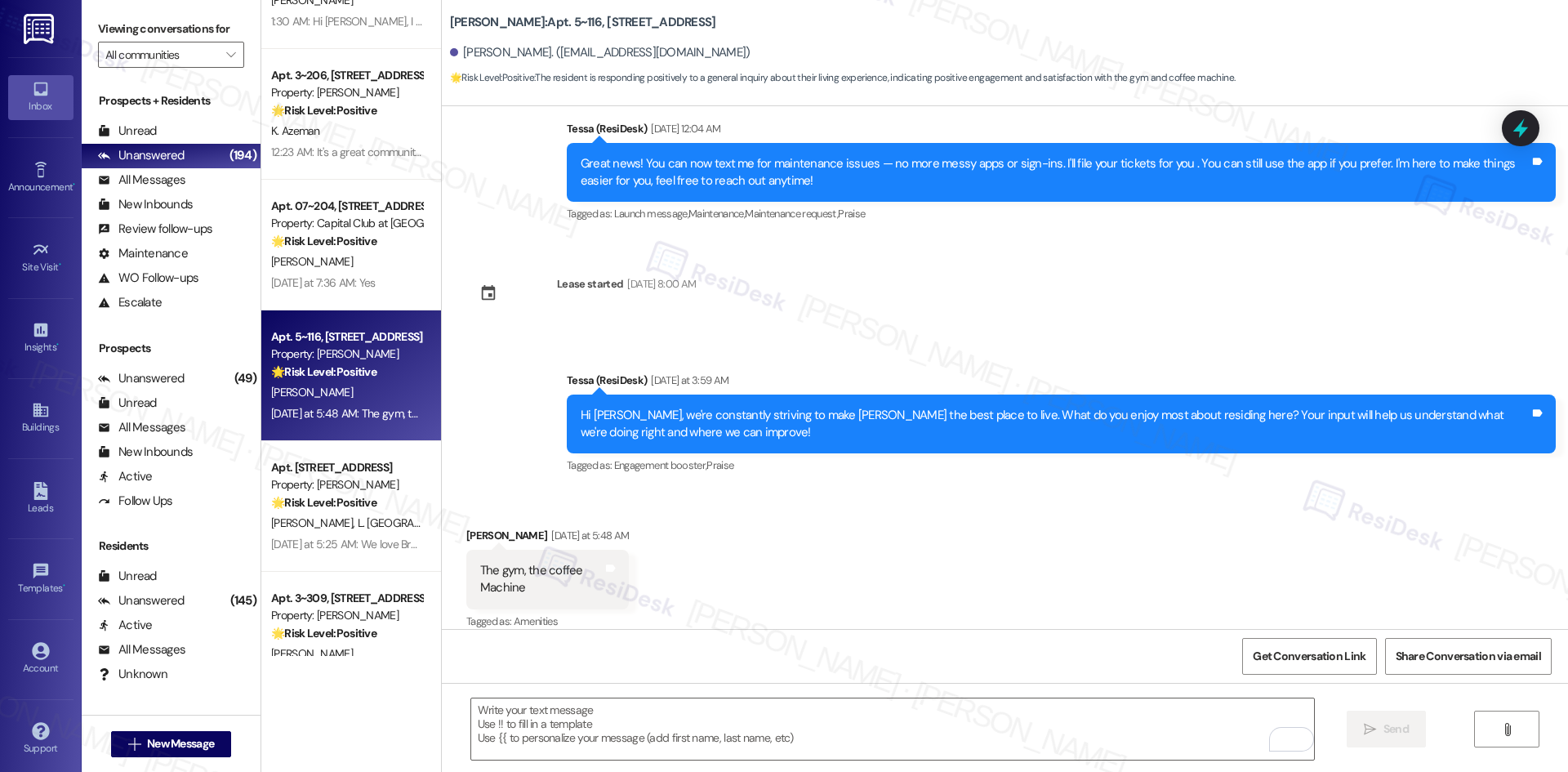
click at [939, 518] on div "Received via SMS Janice Binkley Yesterday at 5:48 AM The gym, the coffee Machin…" at bounding box center [1004, 568] width 1126 height 155
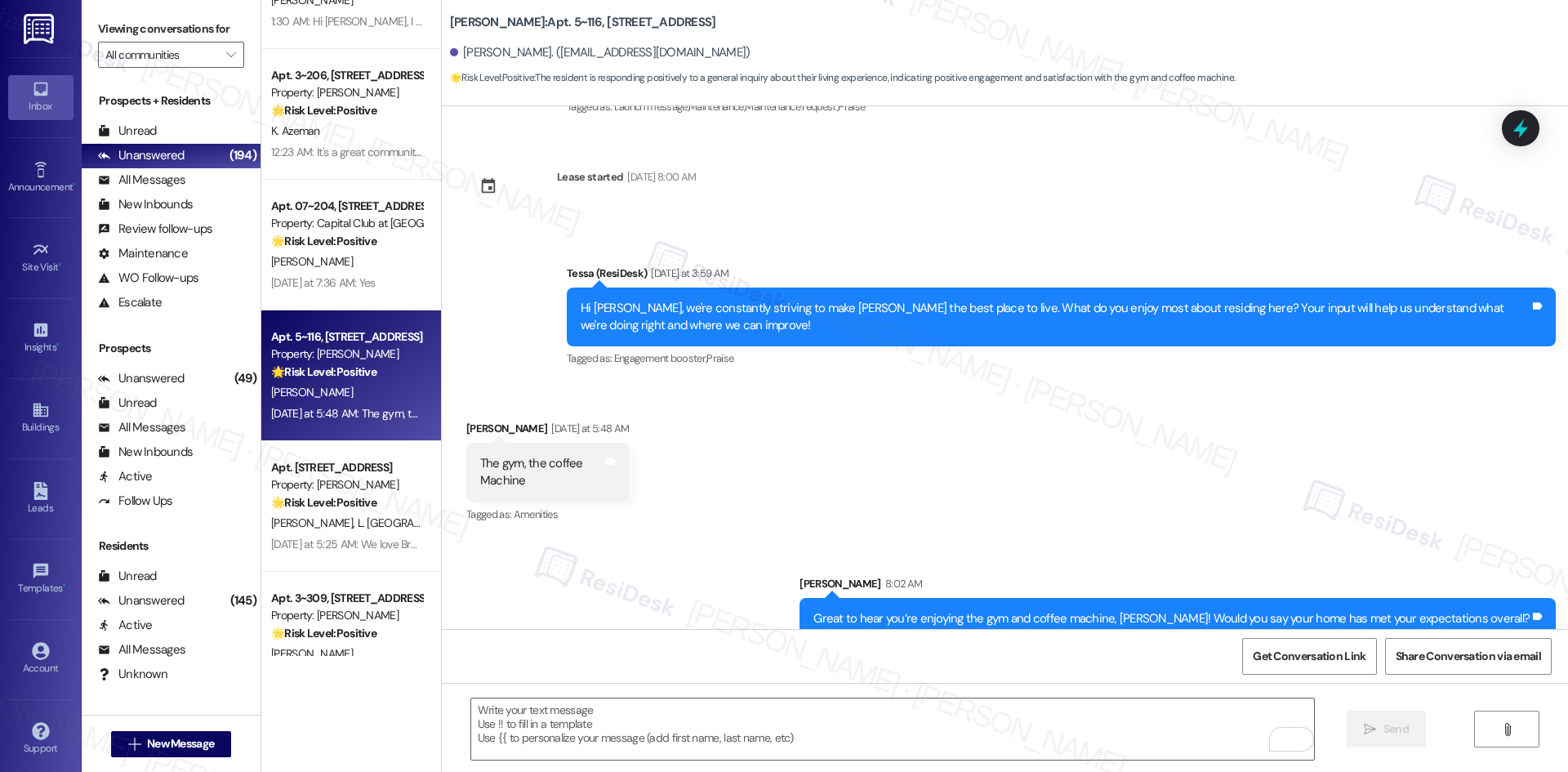
scroll to position [323, 0]
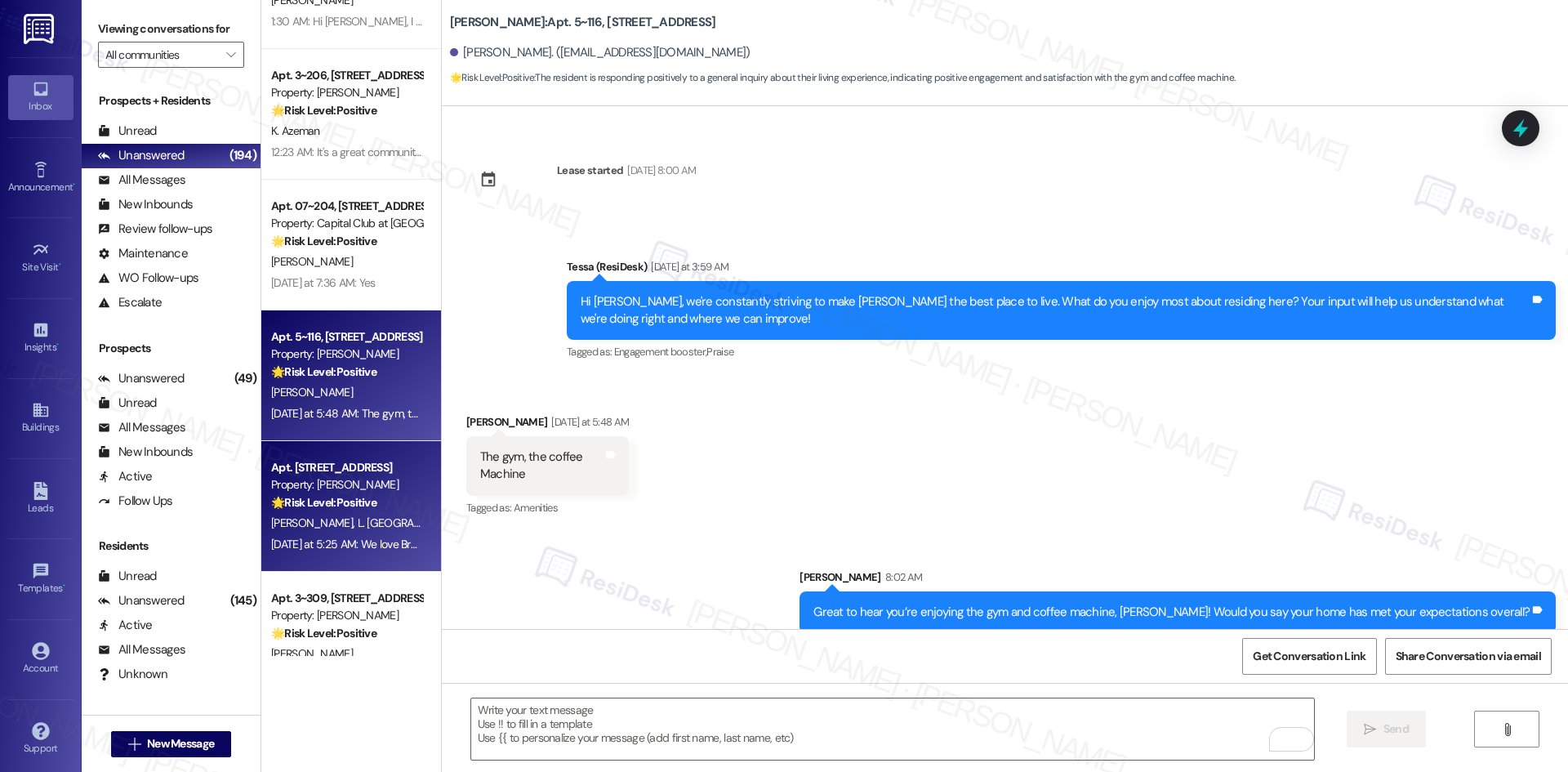
click at [381, 534] on div "Yesterday at 5:25 AM: We love Brea , all its good 👍 Yesterday at 5:25 AM: We lo…" at bounding box center [346, 544] width 154 height 21
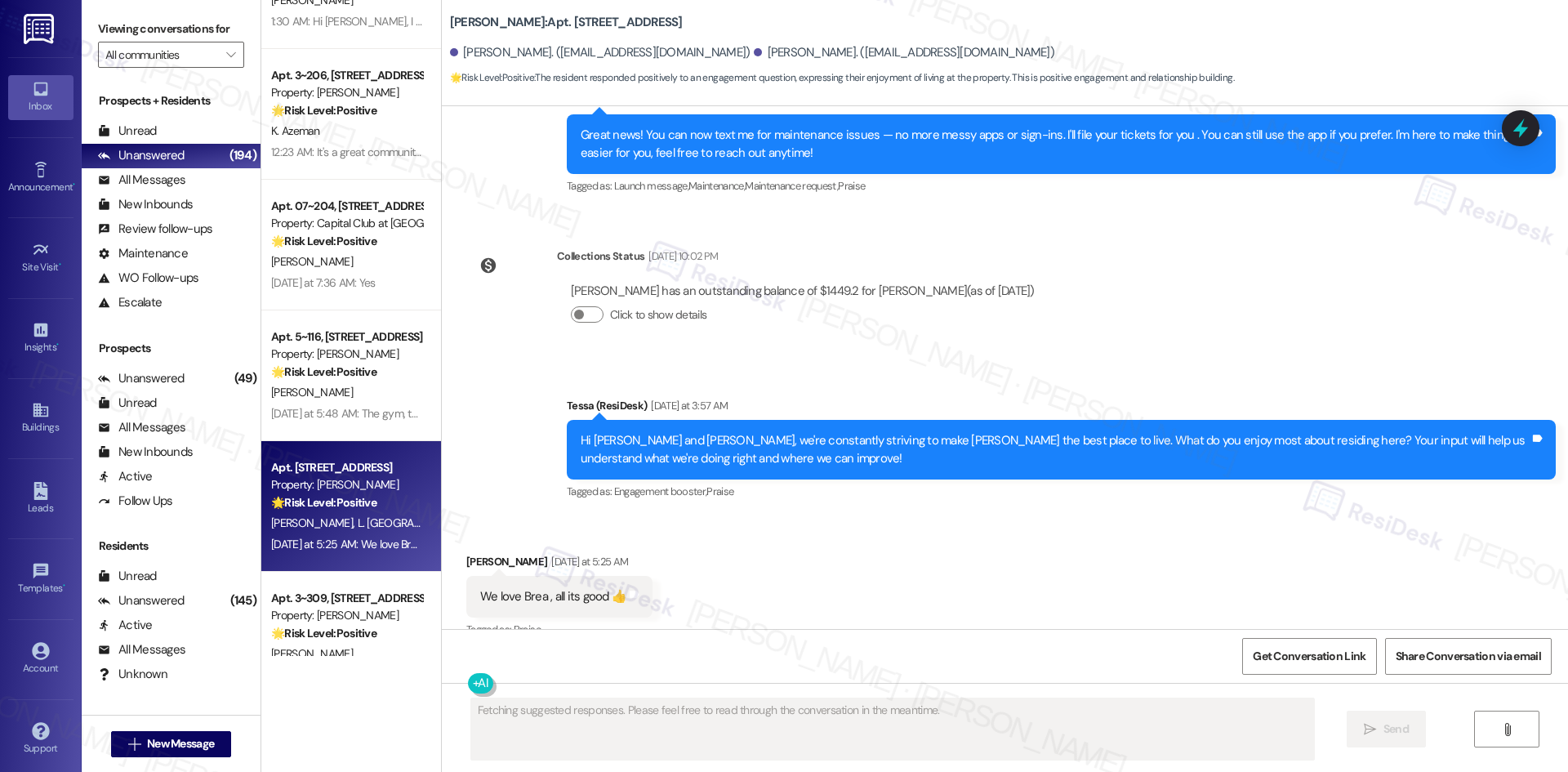
scroll to position [358, 0]
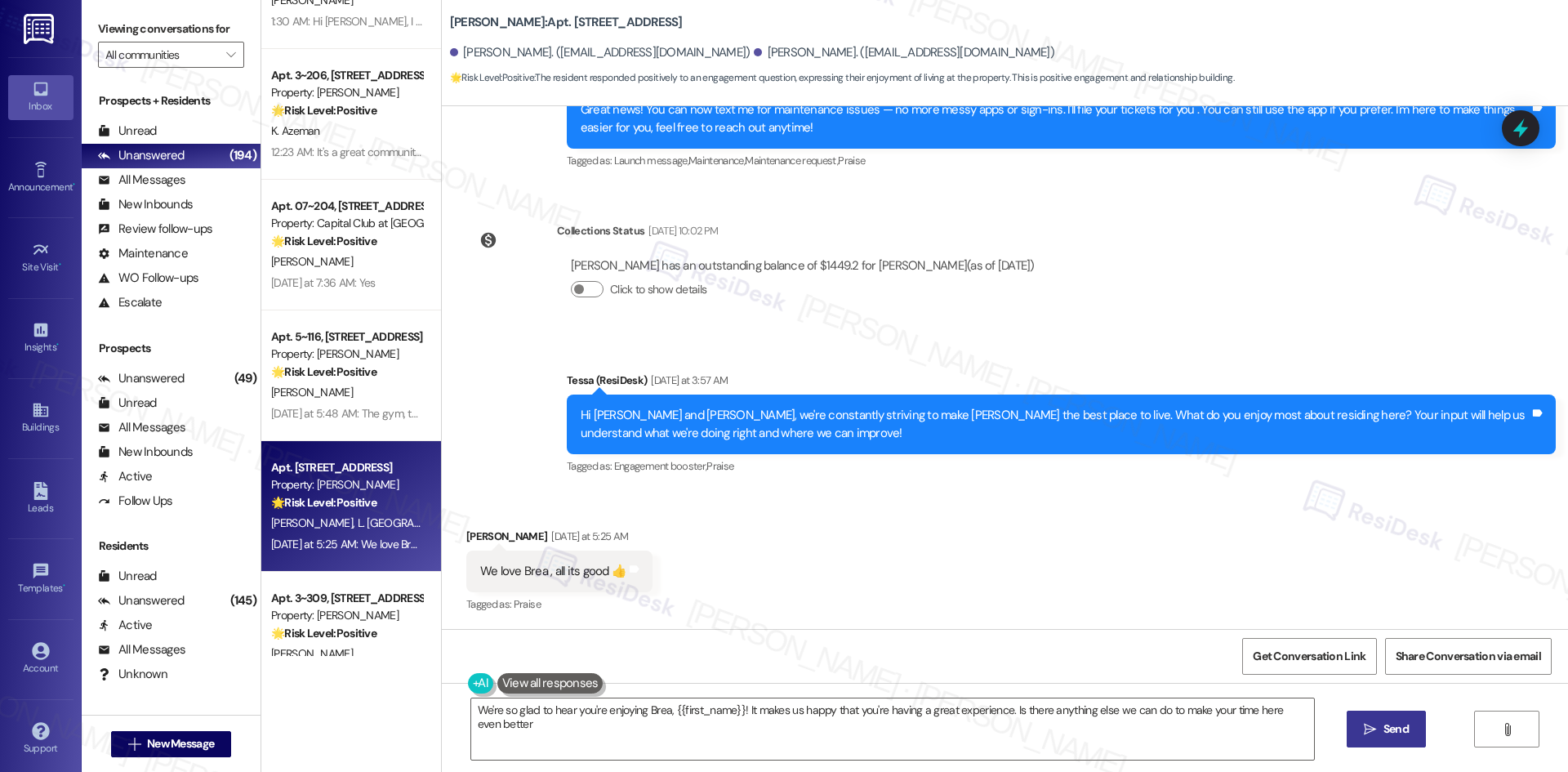
type textarea "We're so glad to hear you're enjoying Brea, {{first_name}}! It makes us happy t…"
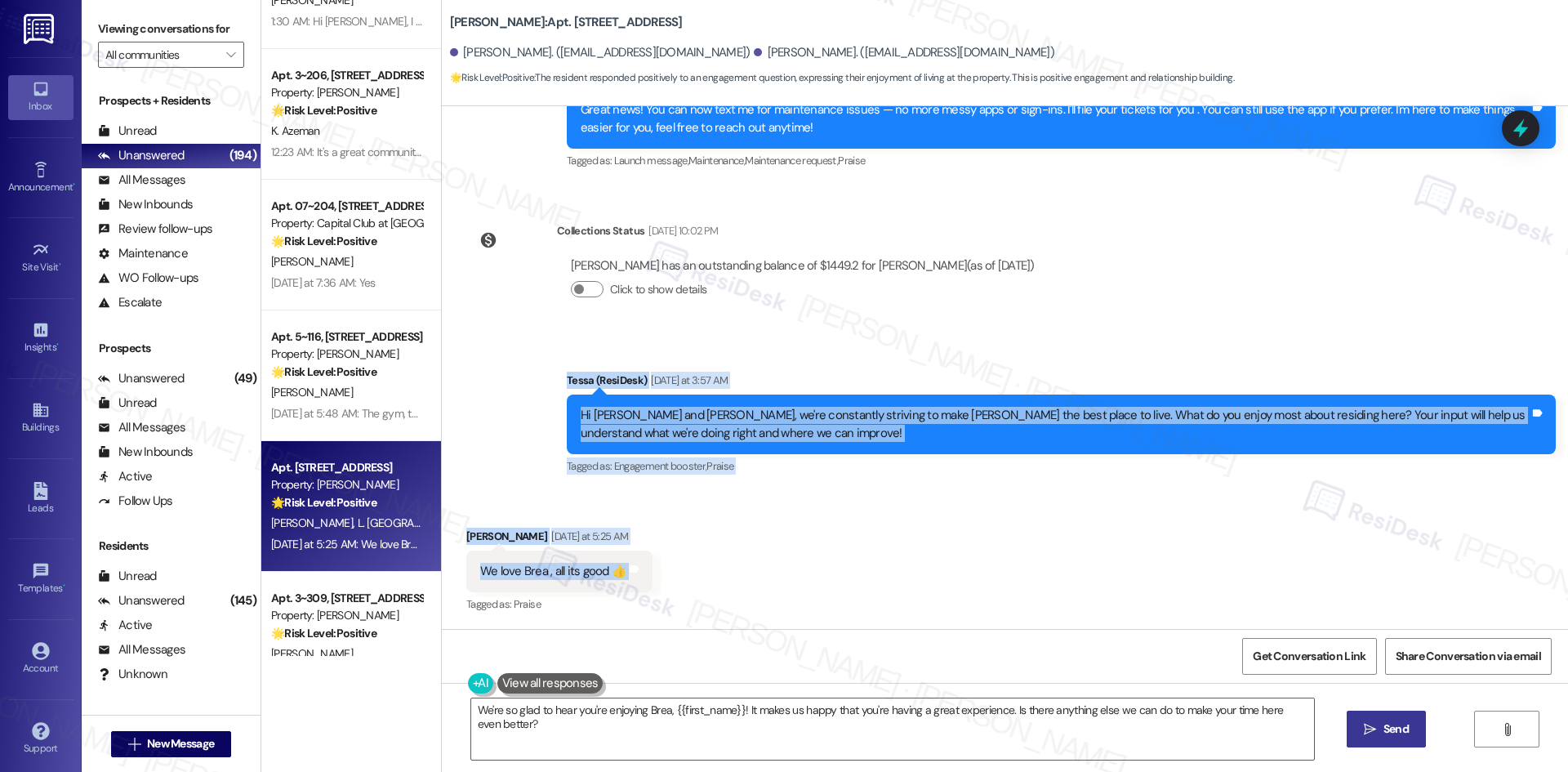
drag, startPoint x: 526, startPoint y: 364, endPoint x: 689, endPoint y: 578, distance: 269.0
click at [689, 578] on div "Lease started Nov 07, 2024 at 8:00 AM Survey, sent via SMS Residesk Automated S…" at bounding box center [1004, 367] width 1126 height 523
copy div "Tessa (ResiDesk) Yesterday at 3:57 AM Hi Luis and Elianny, we're constantly str…"
click at [628, 574] on icon at bounding box center [634, 569] width 12 height 12
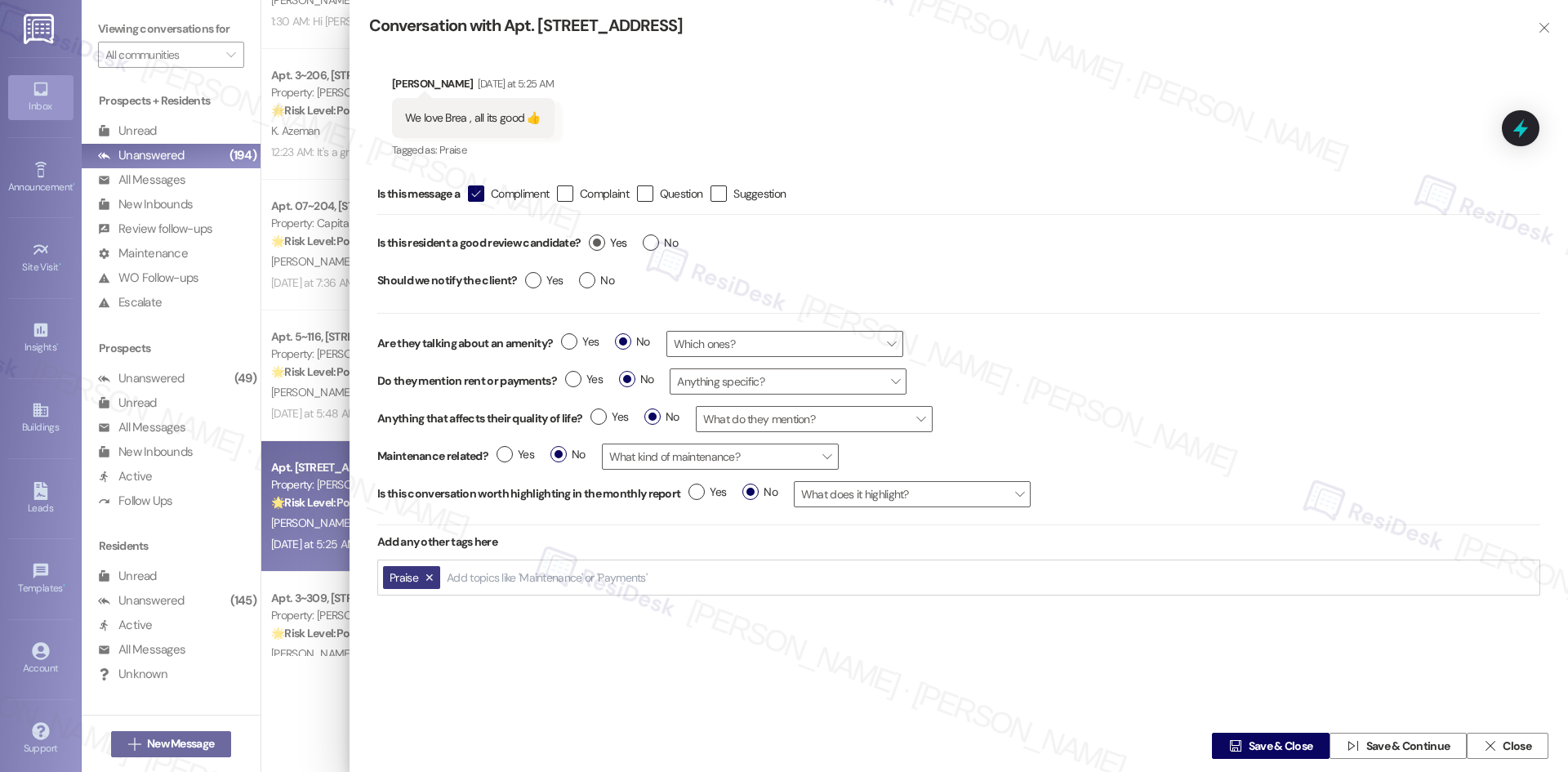
click at [598, 242] on label "Yes" at bounding box center [608, 243] width 37 height 17
click at [598, 242] on input "Yes" at bounding box center [608, 246] width 37 height 22
radio input "true"
click at [527, 287] on label "Yes" at bounding box center [544, 280] width 37 height 17
click at [527, 287] on input "Yes" at bounding box center [544, 283] width 37 height 22
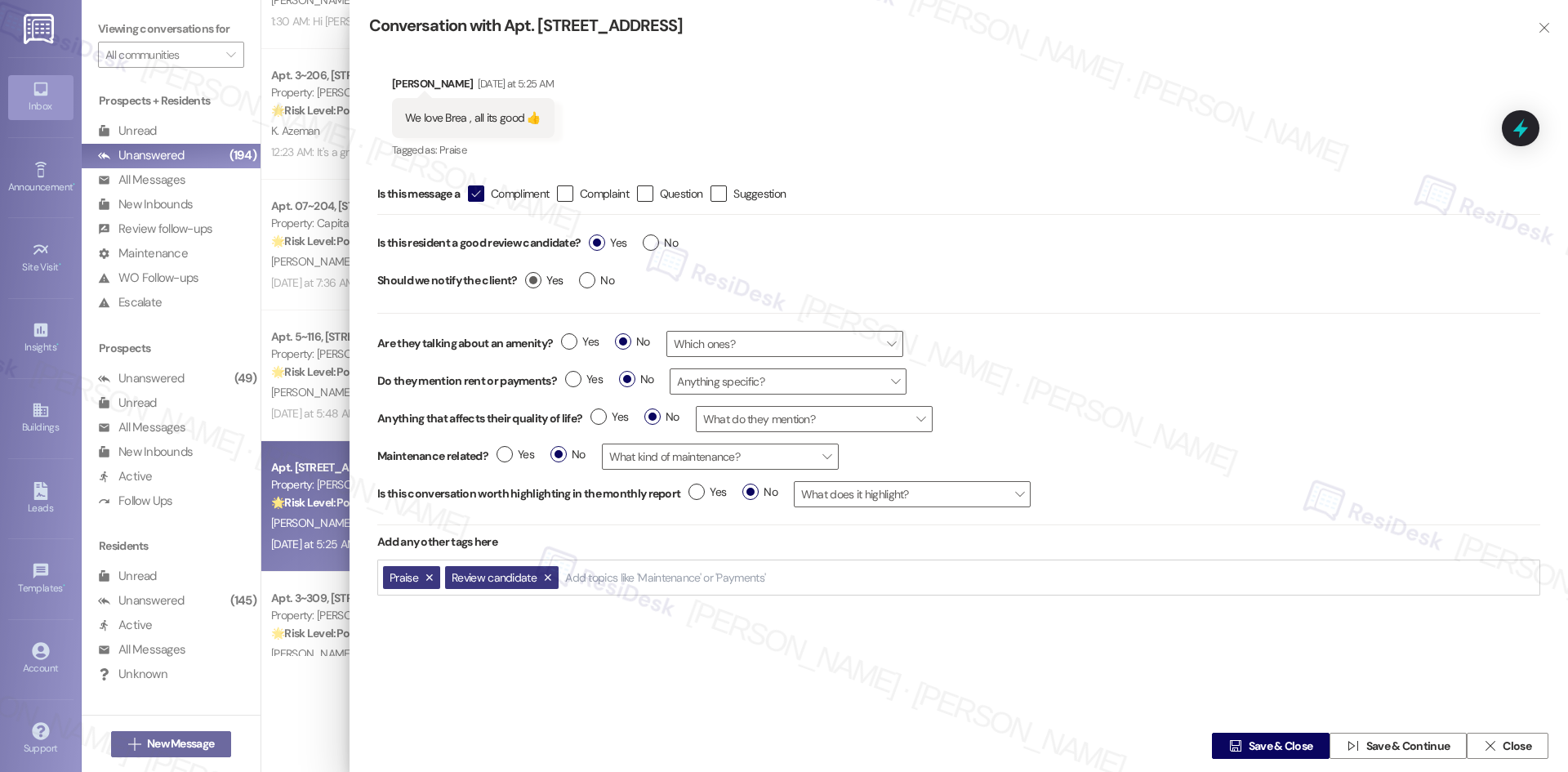
radio input "true"
click at [1249, 747] on span "Save & Close" at bounding box center [1281, 745] width 65 height 17
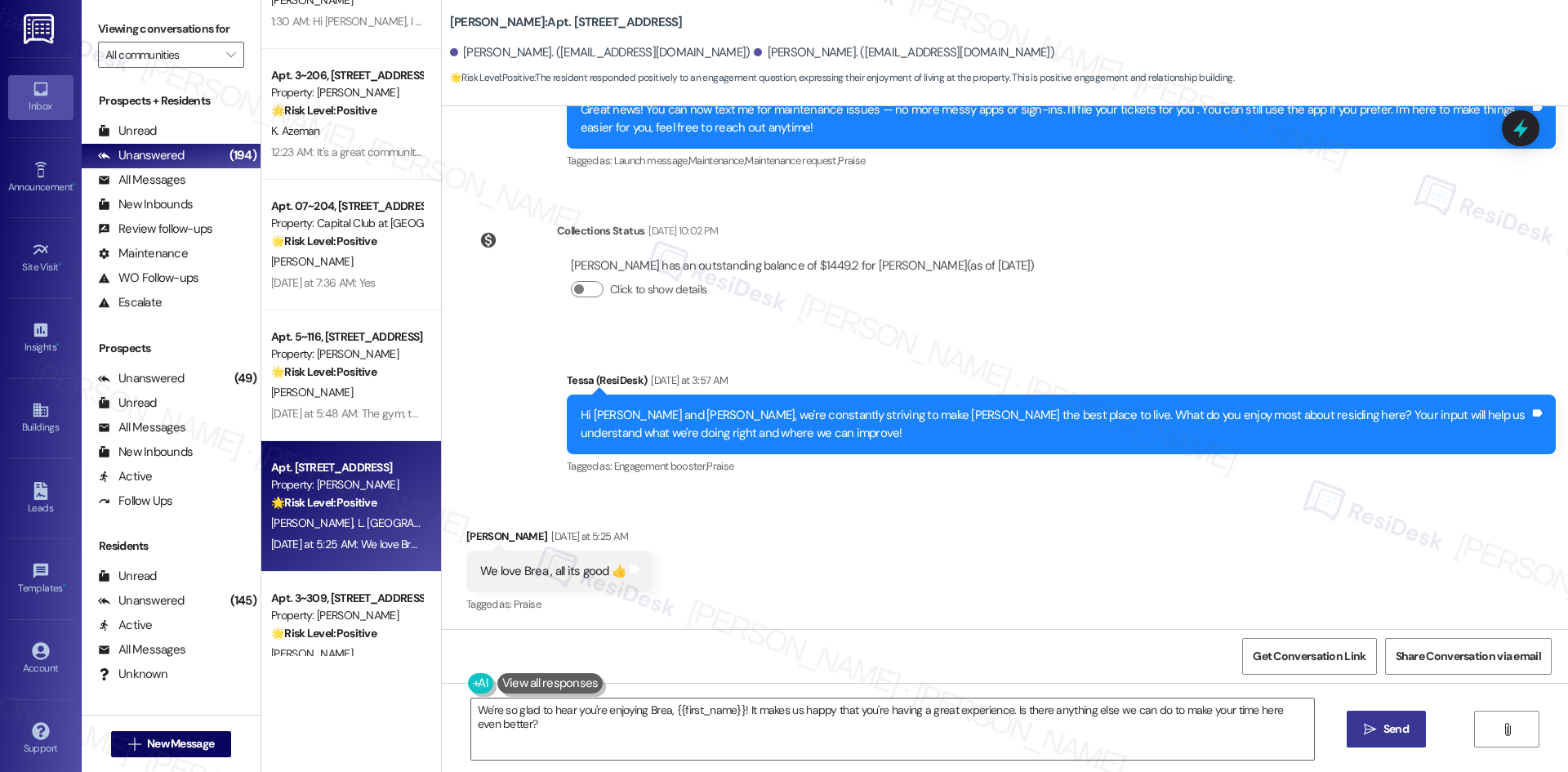
scroll to position [358, 0]
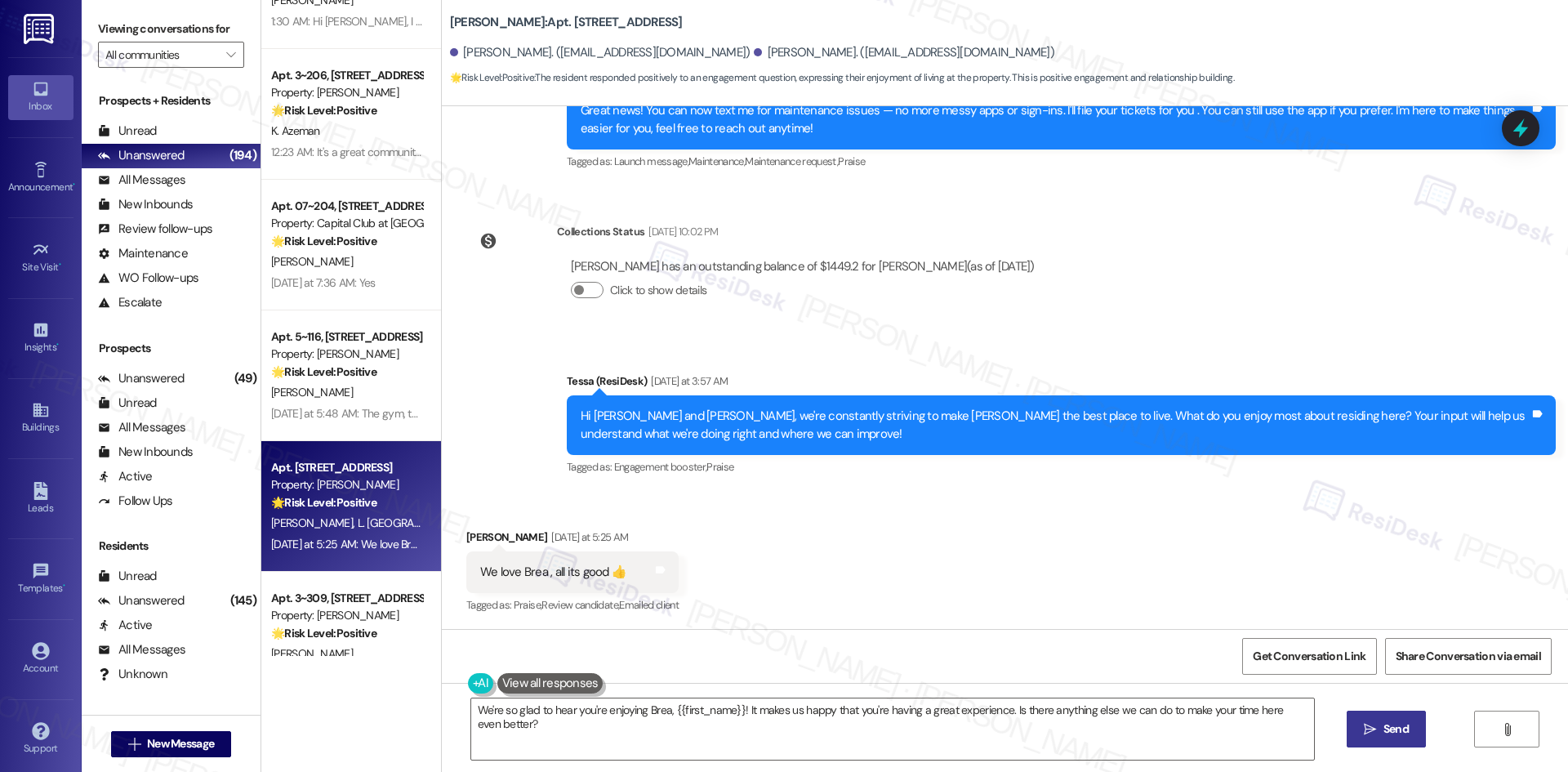
click at [462, 512] on div "Received via SMS Luis Lisboa Yesterday at 5:25 AM We love Brea , all its good 👍…" at bounding box center [1004, 561] width 1126 height 138
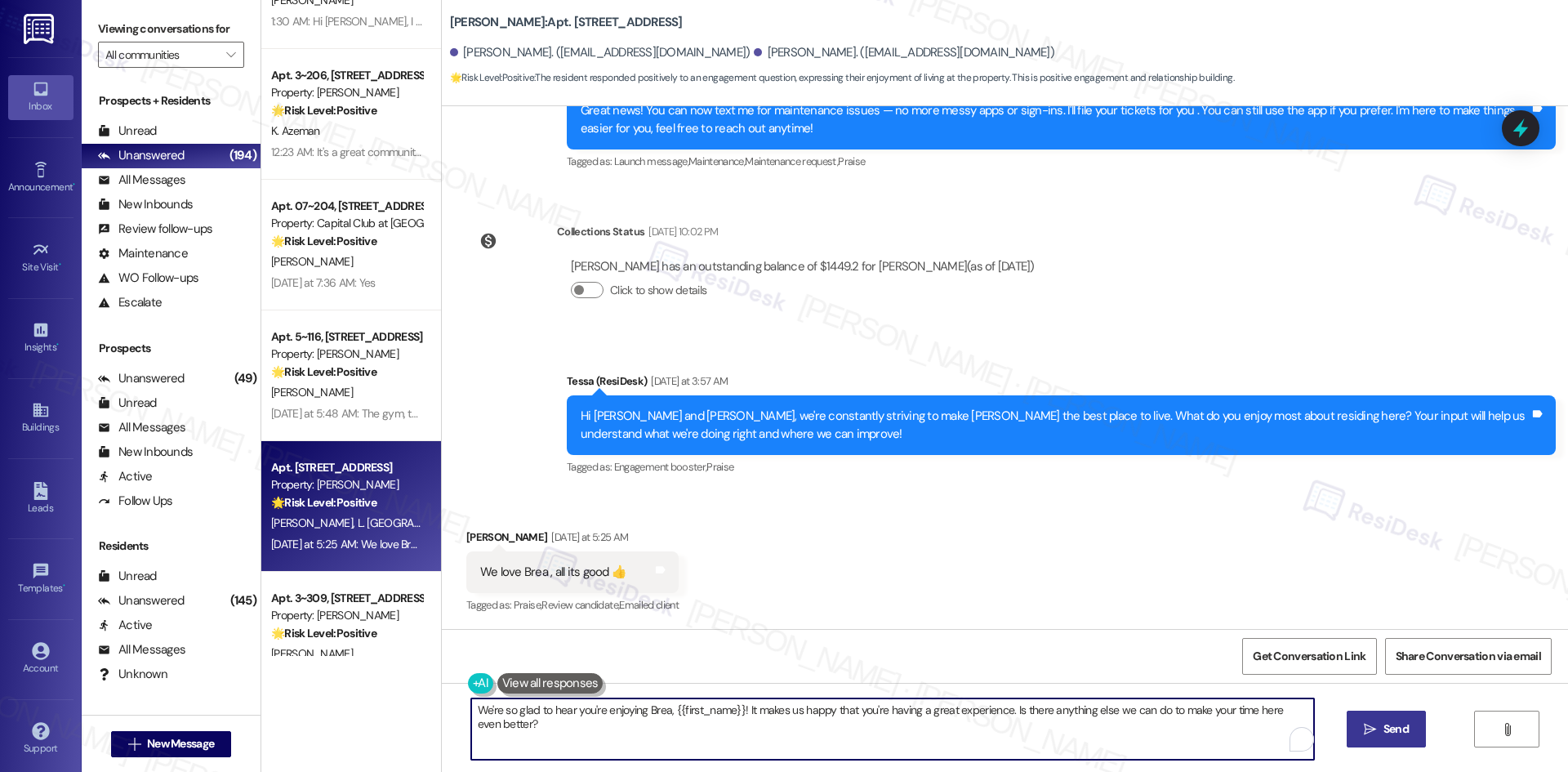
click at [531, 733] on textarea "We're so glad to hear you're enjoying Brea, {{first_name}}! It makes us happy t…" at bounding box center [892, 729] width 842 height 61
paste textarea "I'm glad you are satisfied with your home, {{first_name}}! We’d really apprecia…"
click at [771, 712] on textarea "I'm glad you are satisfied with your home, {{first_name}}! We’d really apprecia…" at bounding box center [892, 729] width 842 height 61
type textarea "I'm glad you are satisfied with your home, {{first_name}}! We’d appreciate it i…"
click at [1366, 736] on icon "" at bounding box center [1370, 729] width 12 height 13
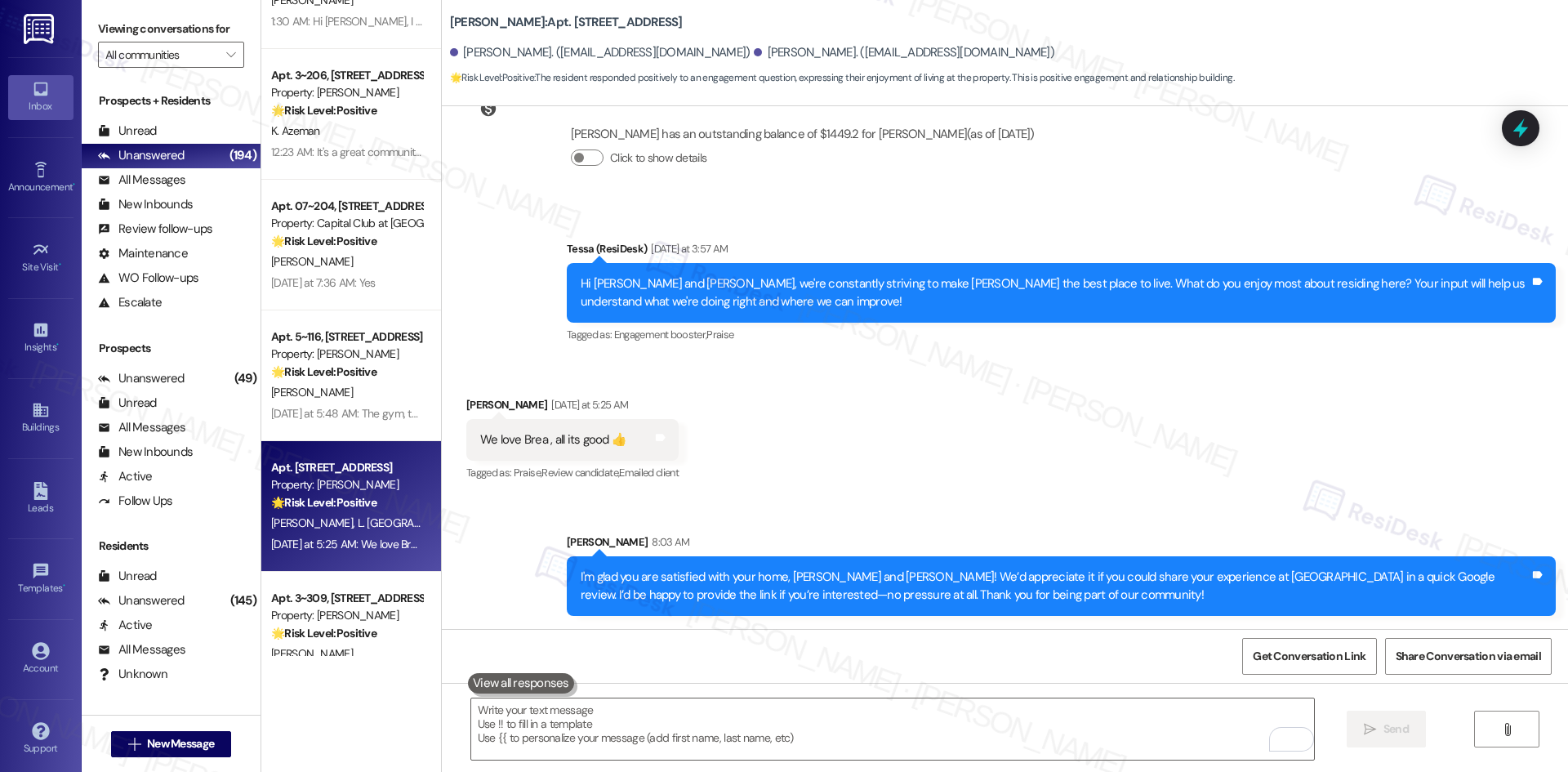
scroll to position [2941, 0]
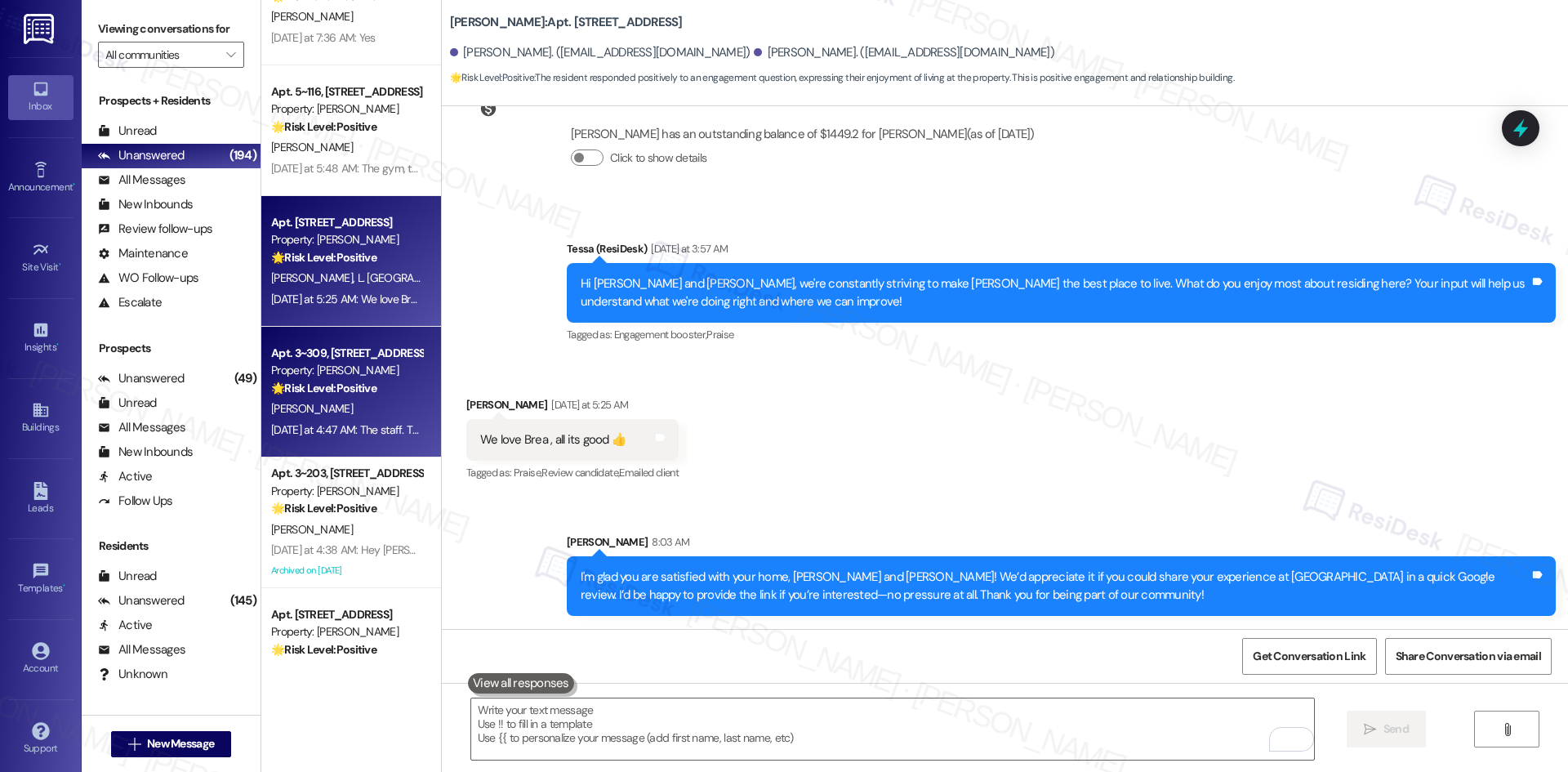
click at [351, 427] on div "Yesterday at 4:47 AM: The staff. They are very unique. They are respectful to t…" at bounding box center [918, 429] width 1294 height 15
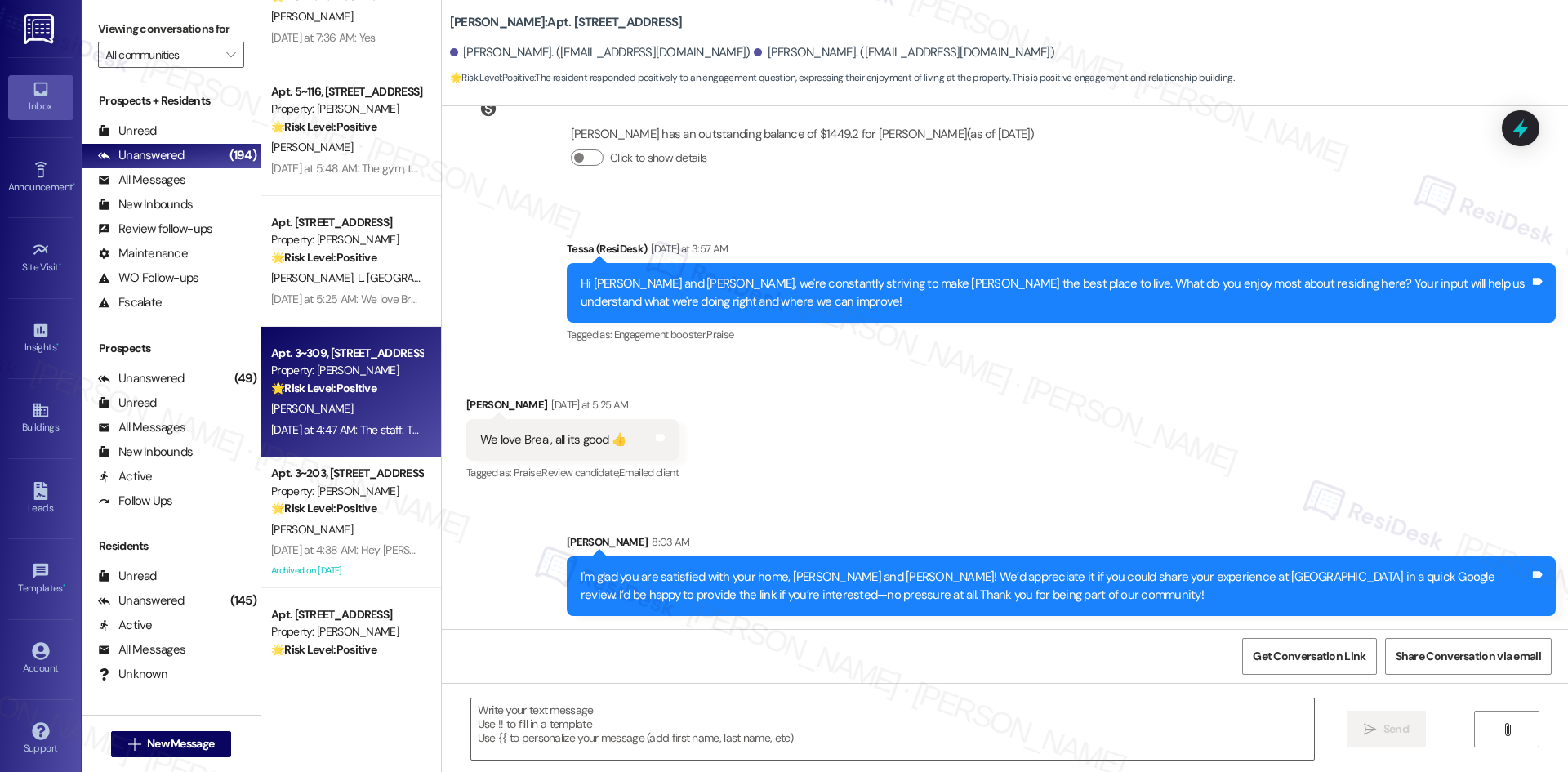
type textarea "Fetching suggested responses. Please feel free to read through the conversation…"
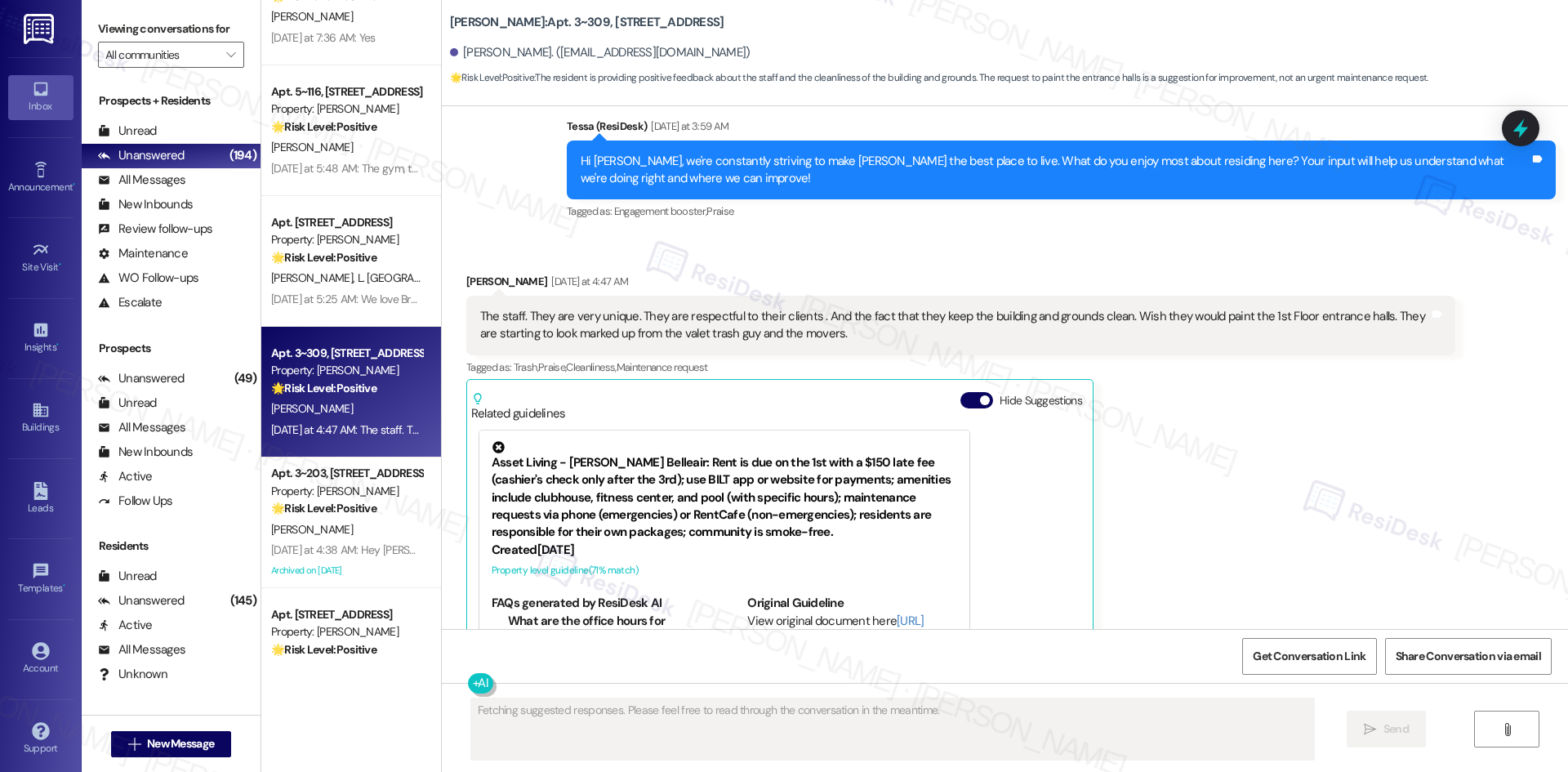
scroll to position [1679, 0]
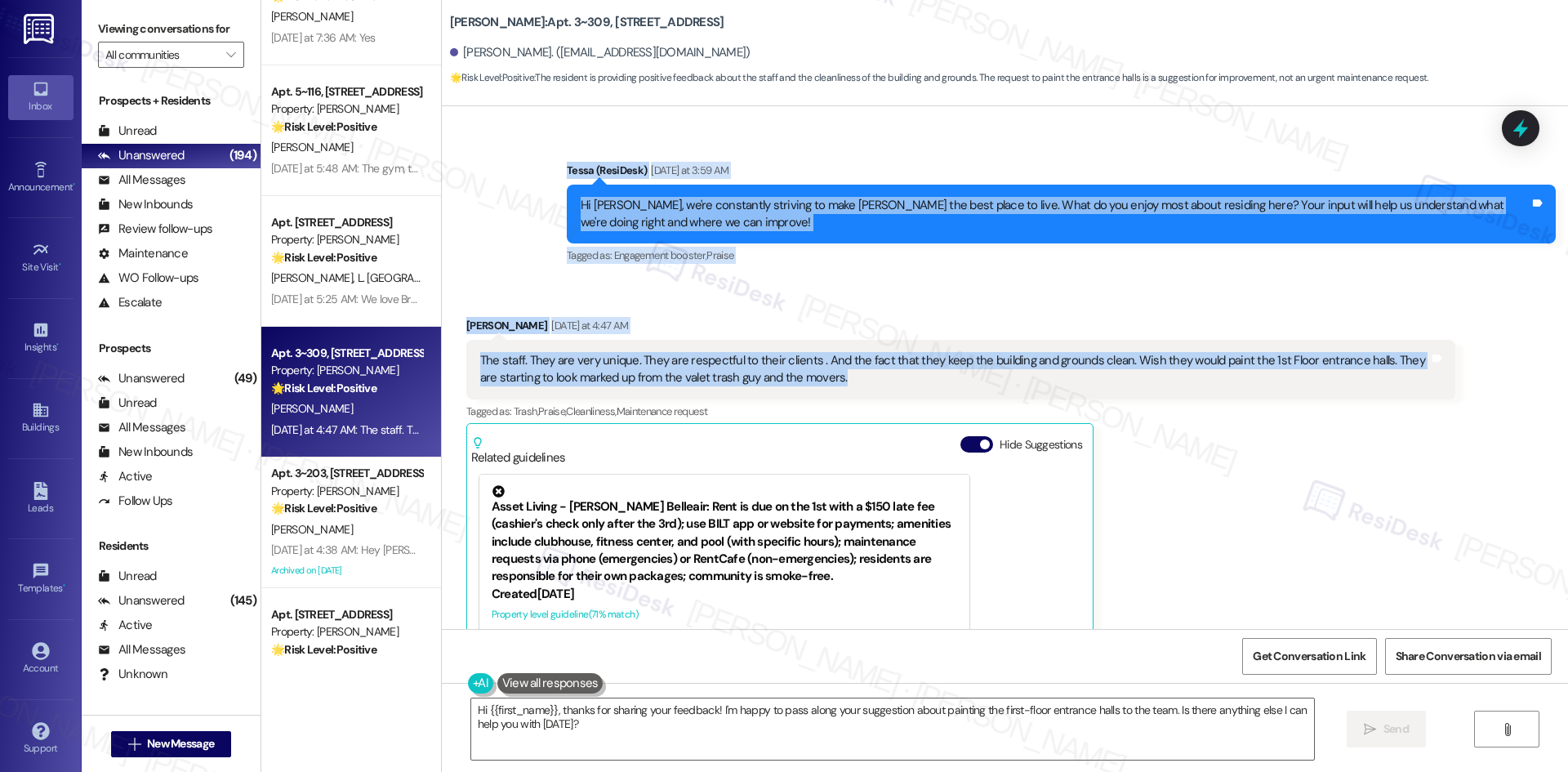
drag, startPoint x: 526, startPoint y: 150, endPoint x: 843, endPoint y: 383, distance: 393.4
click at [843, 383] on div "Lease started Oct 14, 2024 at 8:00 AM Survey, sent via SMS Residesk Automated S…" at bounding box center [1004, 367] width 1126 height 523
copy div "Tessa (ResiDesk) Yesterday at 3:59 AM Hi Thomas, we're constantly striving to m…"
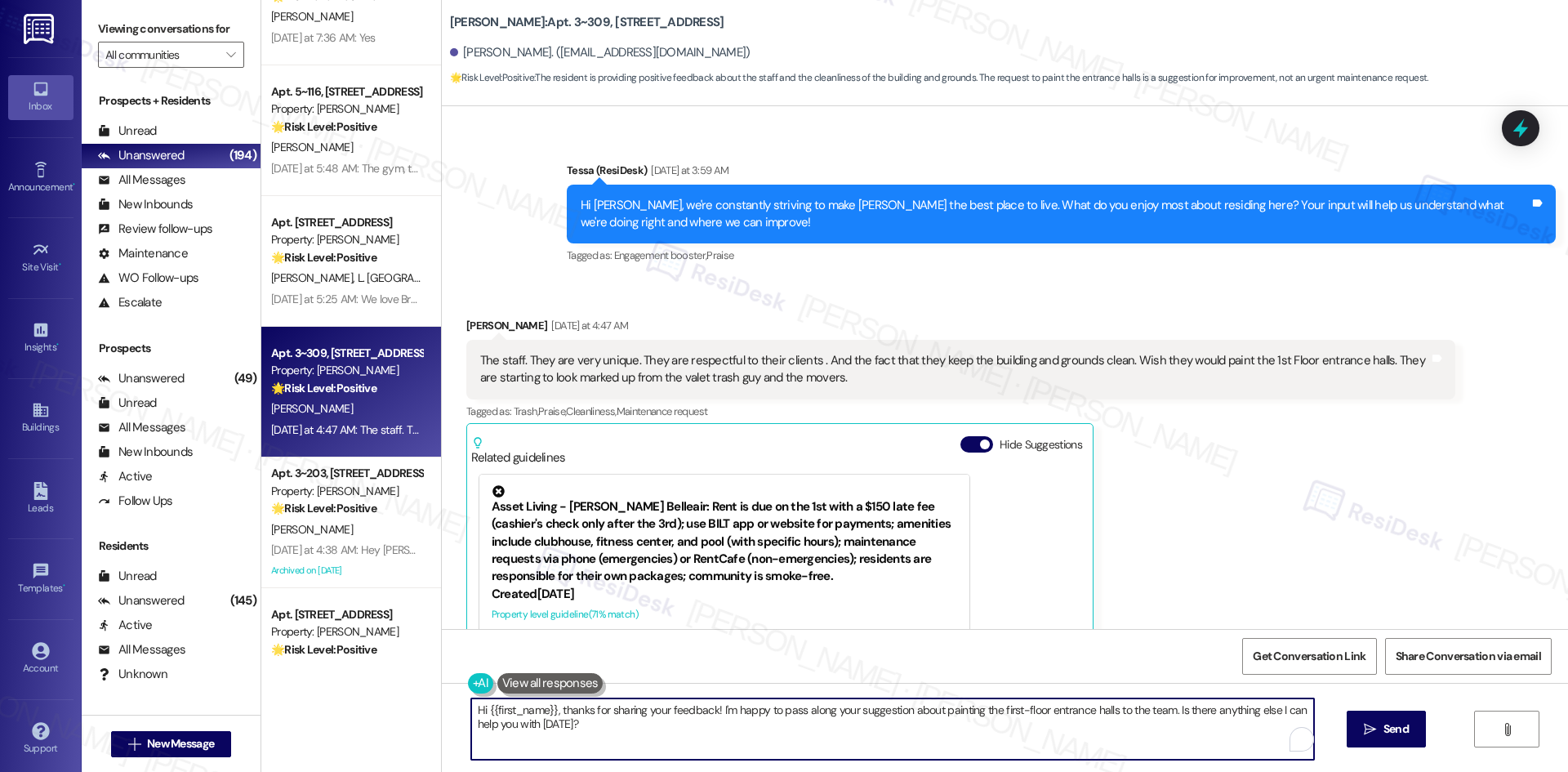
click at [749, 742] on textarea "Hi {{first_name}}, thanks for sharing your feedback! I'm happy to pass along yo…" at bounding box center [892, 729] width 842 height 61
paste textarea "Thank you for the kind words, Thomas! I’m glad to hear you appreciate the staff…"
type textarea "Thank you for the kind words, Thomas! I’m glad to hear you appreciate the staff…"
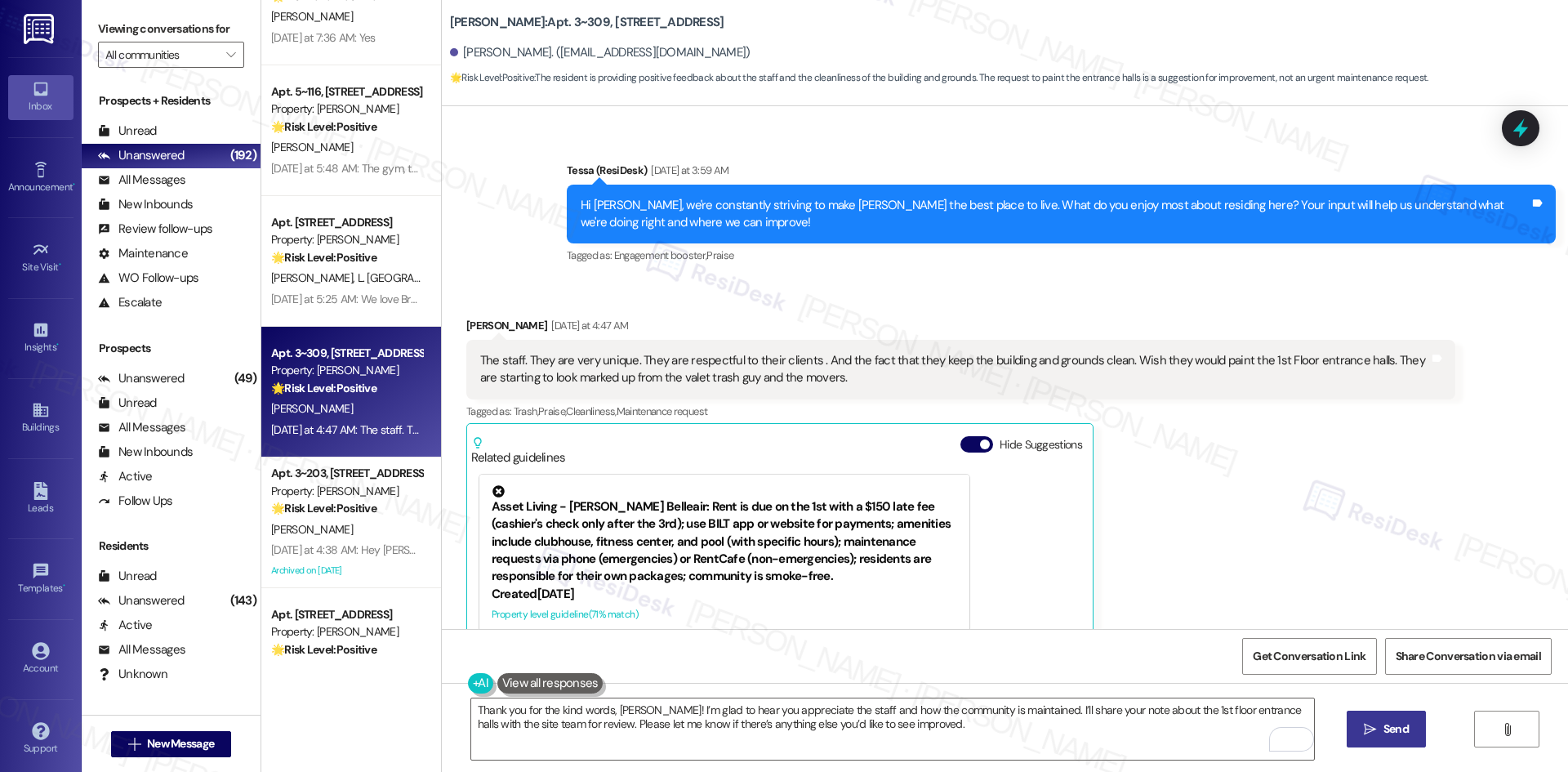
click at [1404, 731] on span "Send" at bounding box center [1396, 729] width 26 height 17
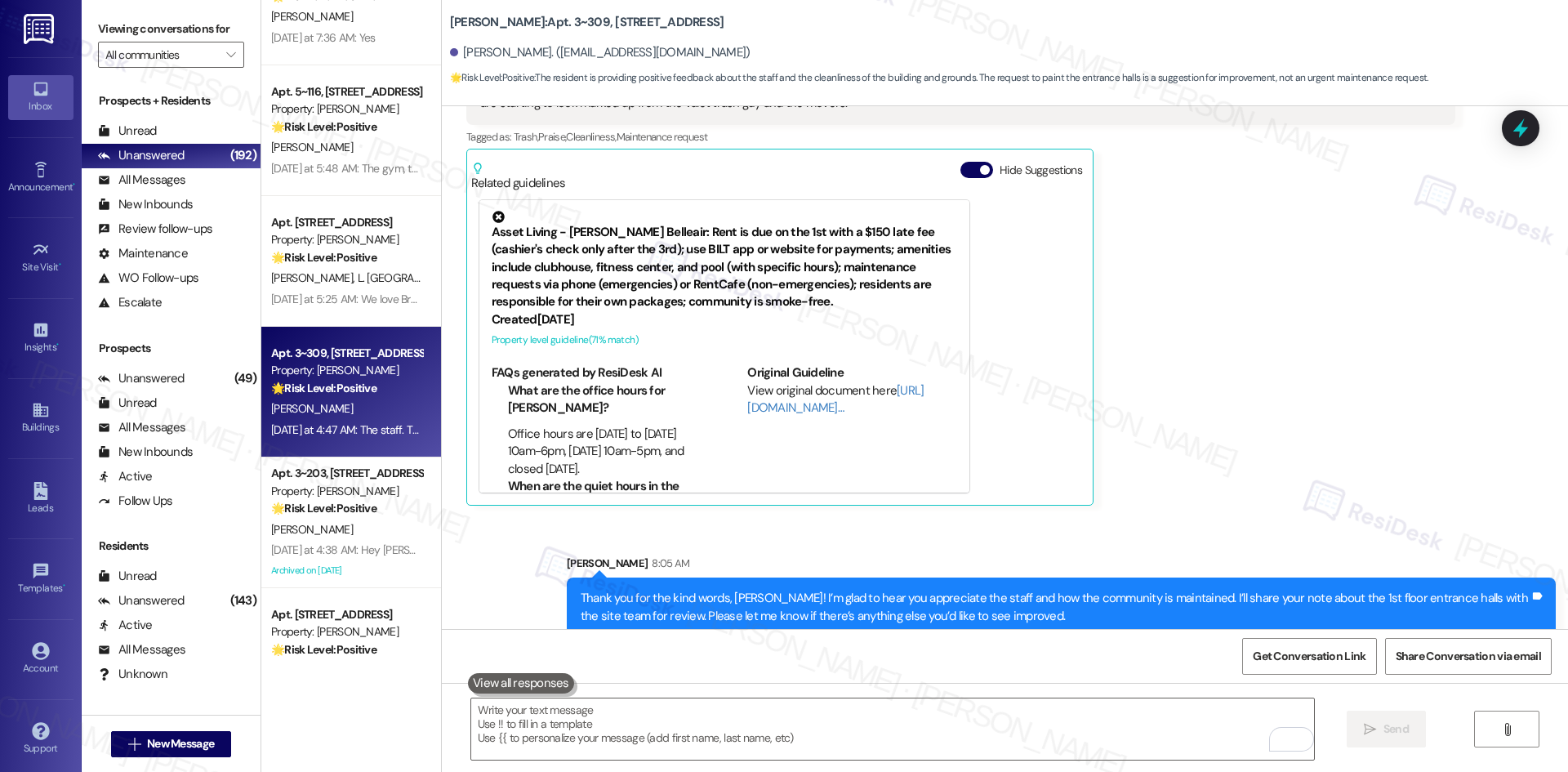
scroll to position [1974, 0]
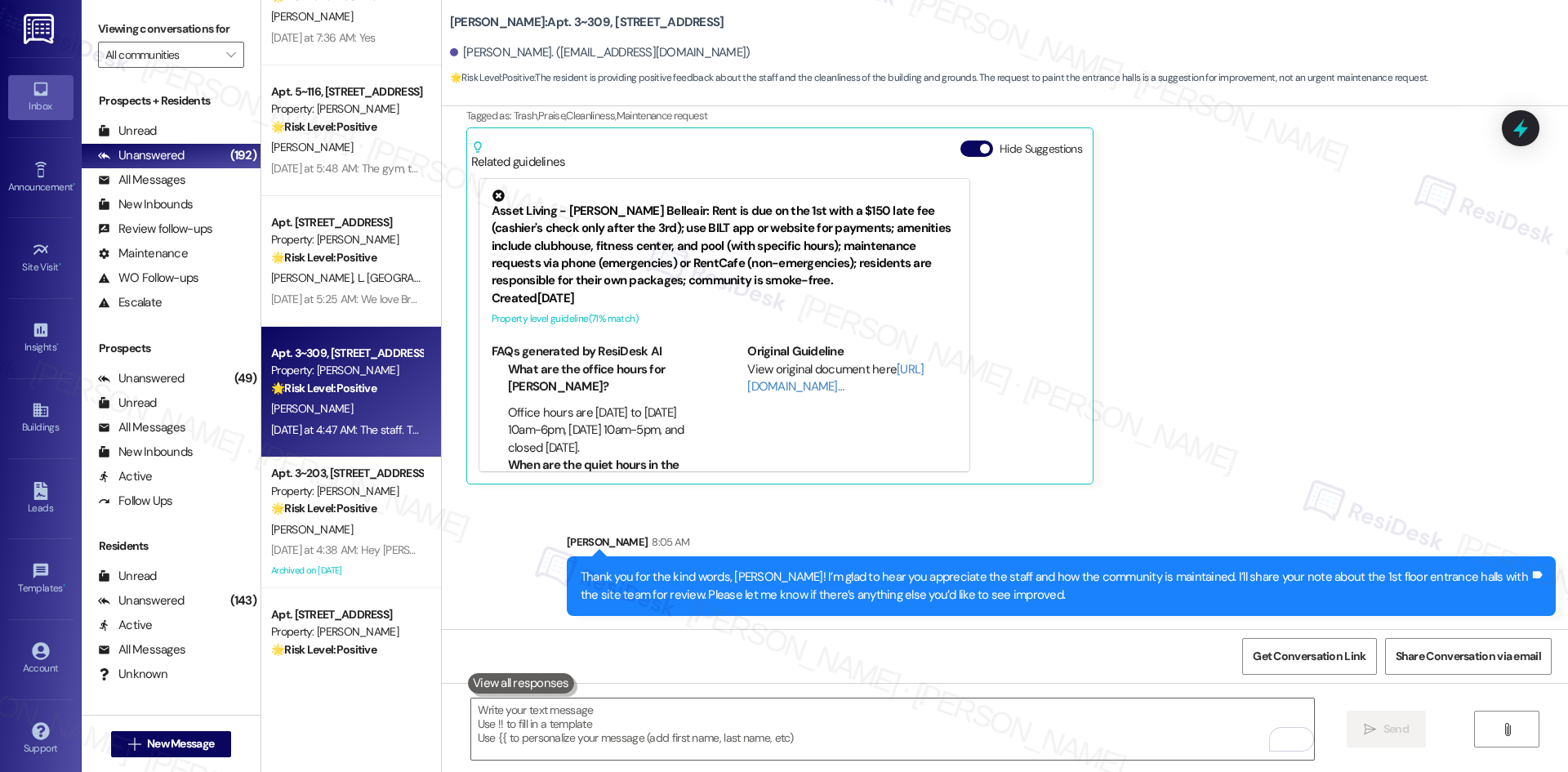
click at [1254, 459] on div "Thomas Wright Yesterday at 4:47 AM The staff. They are very unique. They are re…" at bounding box center [960, 253] width 989 height 464
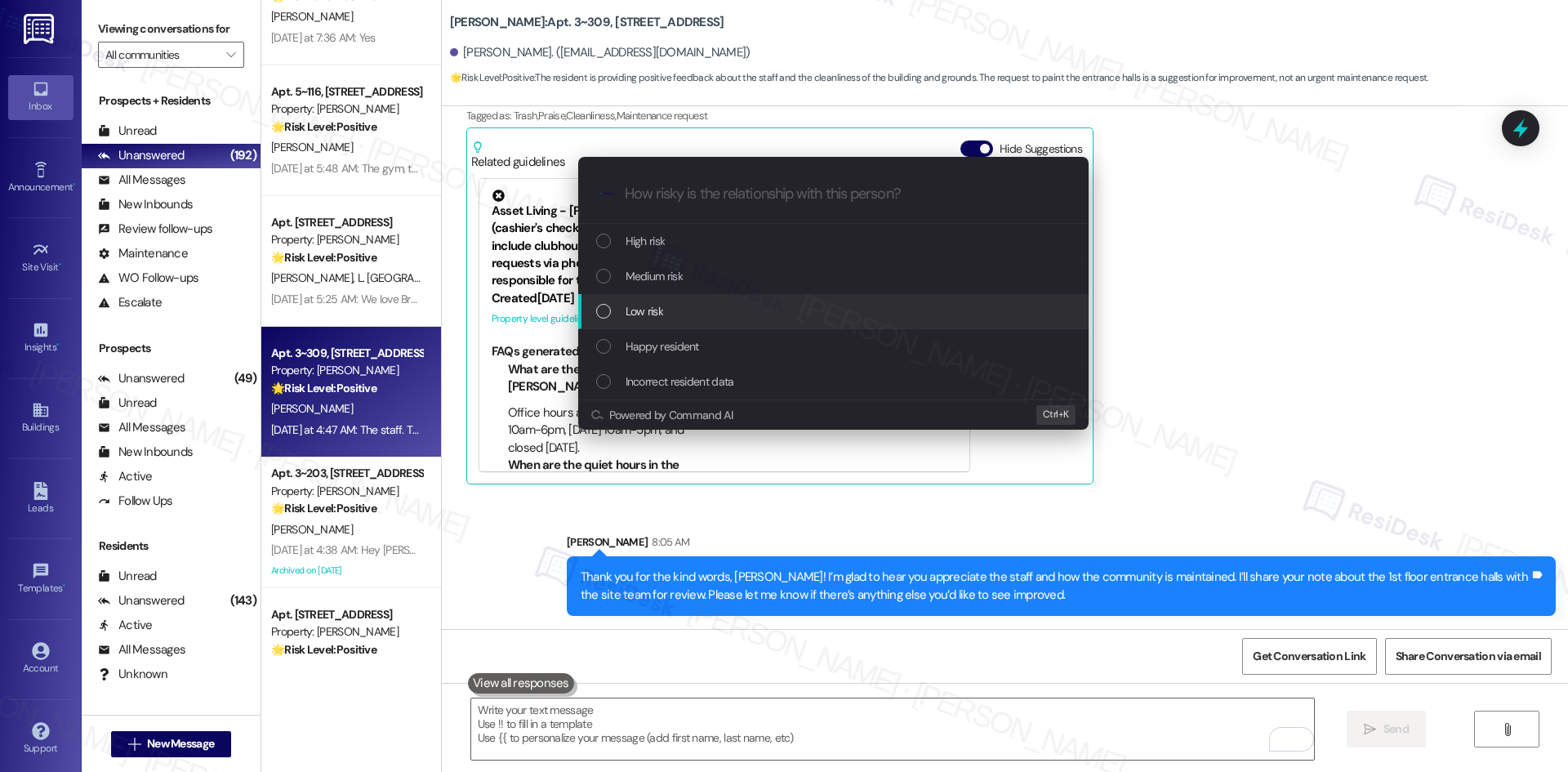
click at [762, 308] on div "Low risk" at bounding box center [835, 311] width 478 height 18
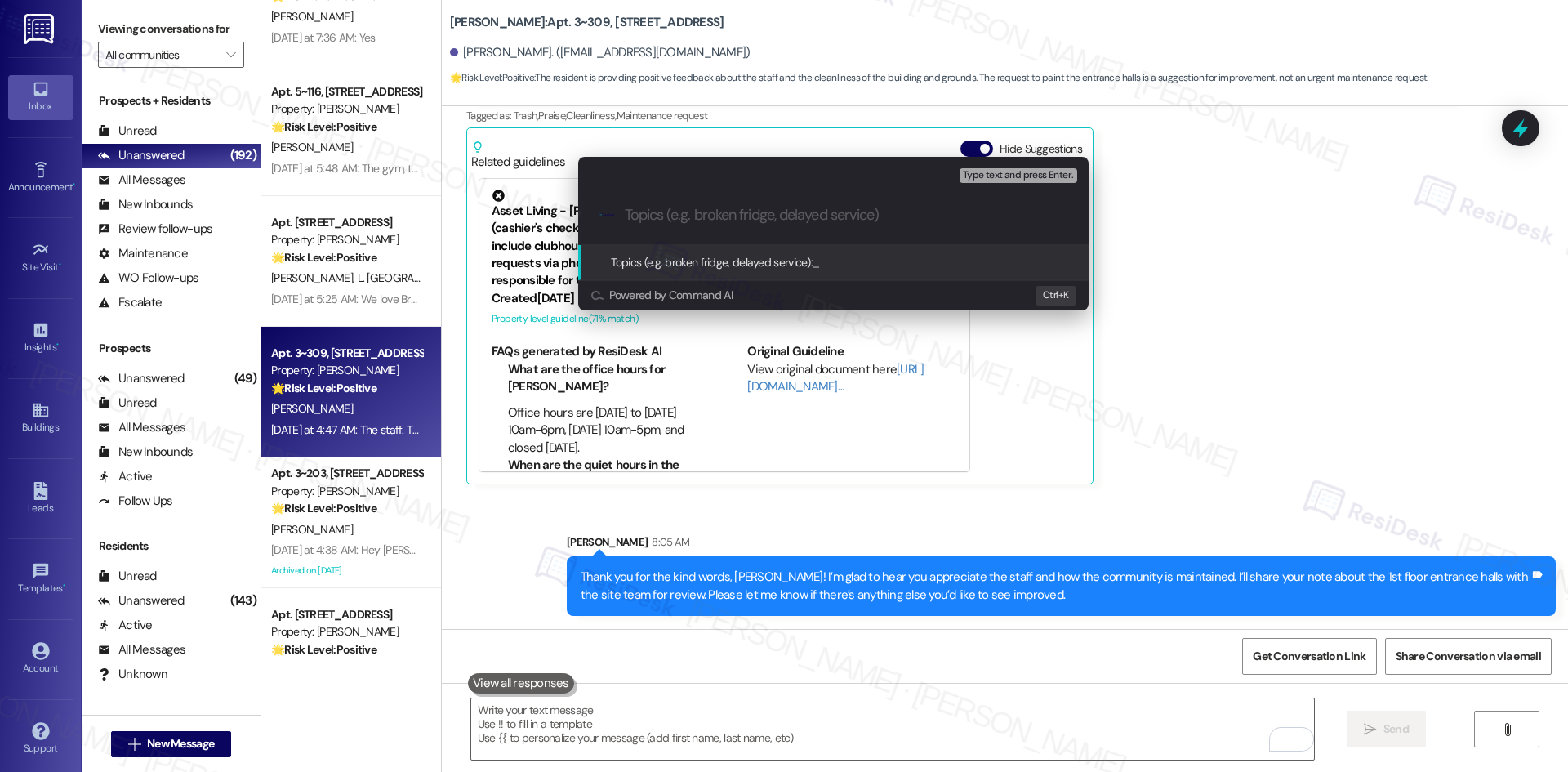
click at [681, 215] on input "Topics (e.g. broken fridge, delayed service)" at bounding box center [846, 214] width 444 height 17
paste input "Resident Feedback – Staff & Cleanliness Praise with Suggestion"
type input "Resident Feedback – Staff & Cleanliness Praise with Suggestion"
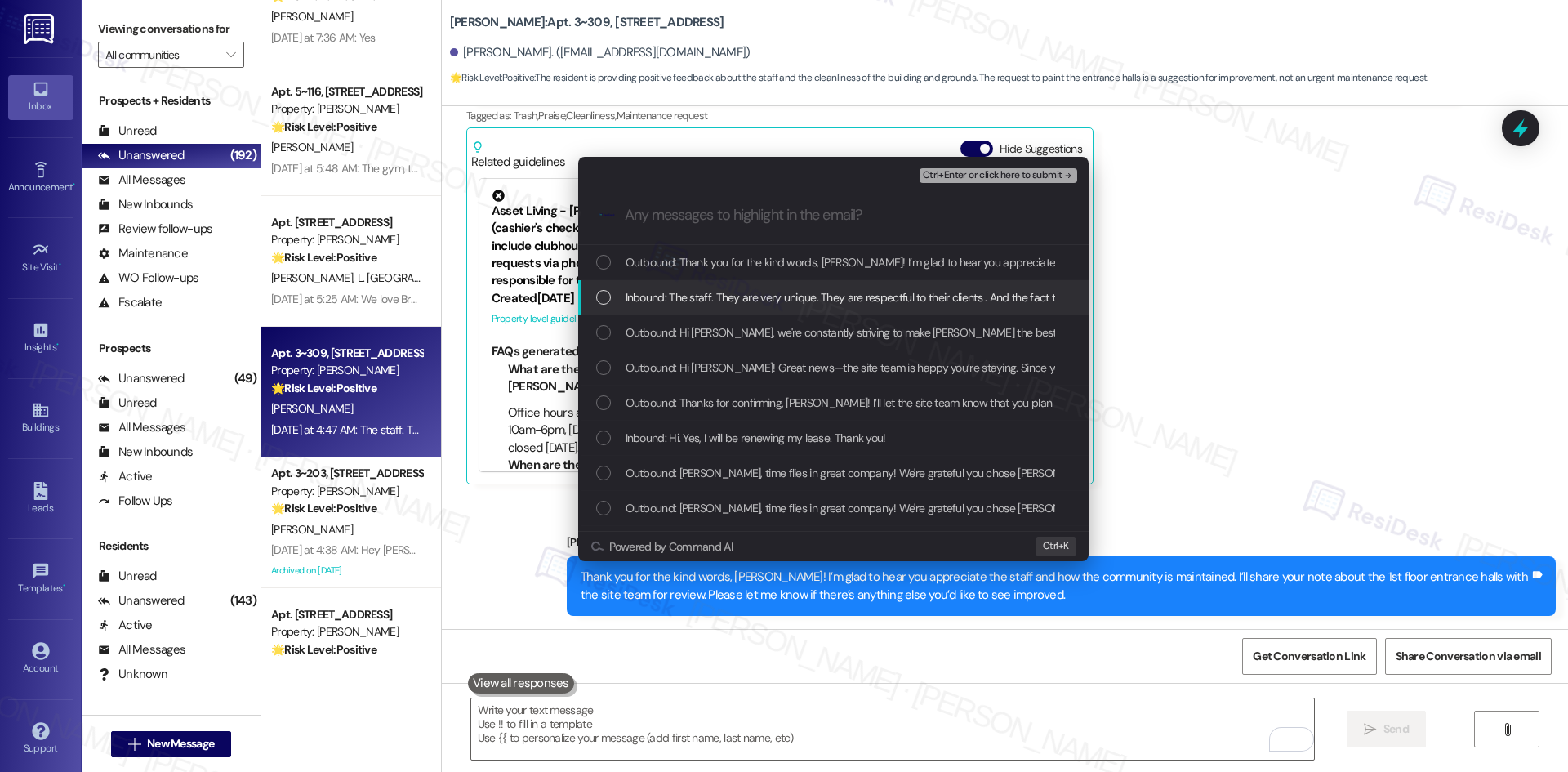
click at [752, 292] on span "Inbound: The staff. They are very unique. They are respectful to their clients …" at bounding box center [1250, 298] width 1249 height 18
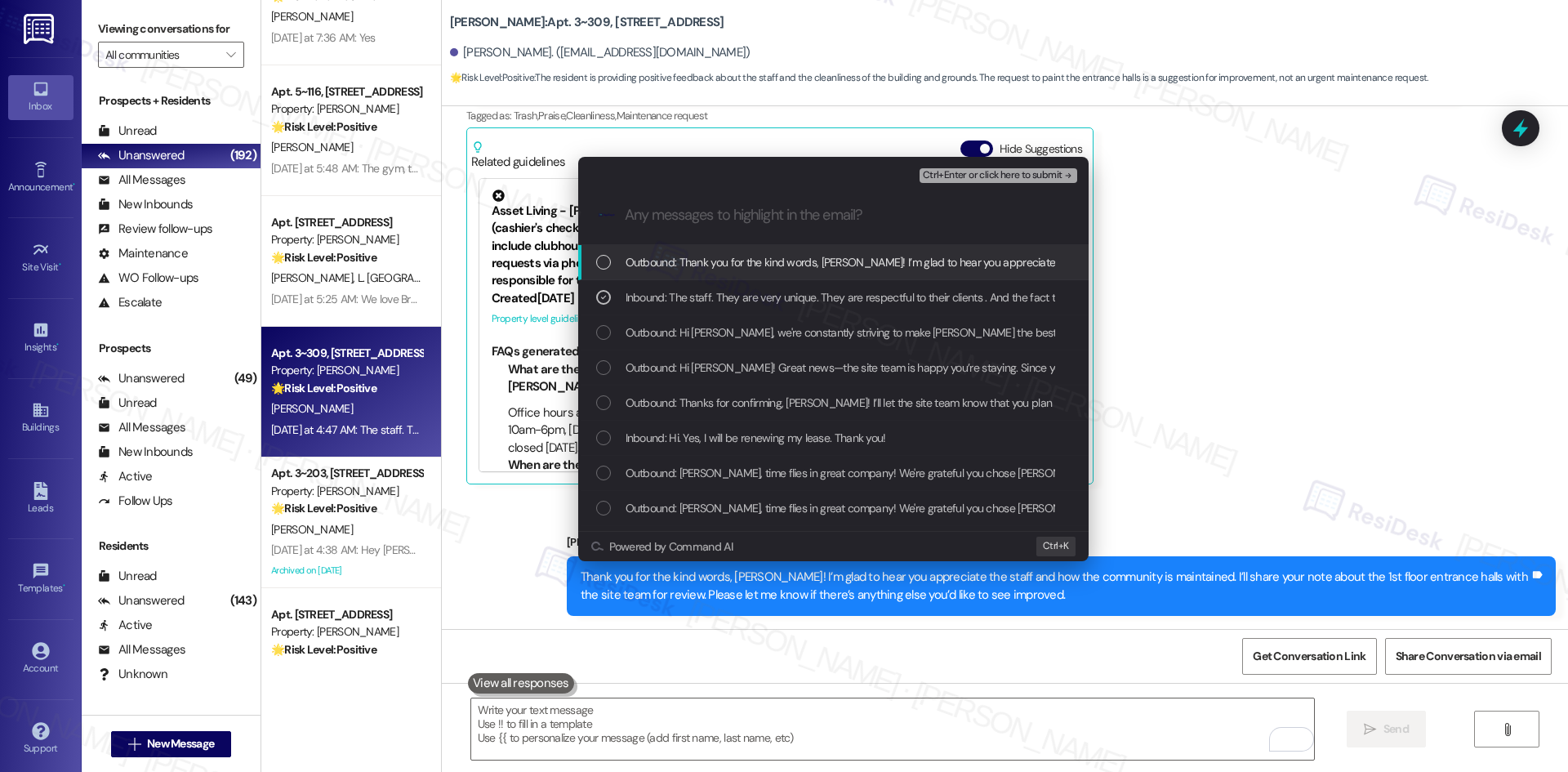
click at [1059, 176] on span "Ctrl+Enter or click here to submit" at bounding box center [993, 176] width 139 height 12
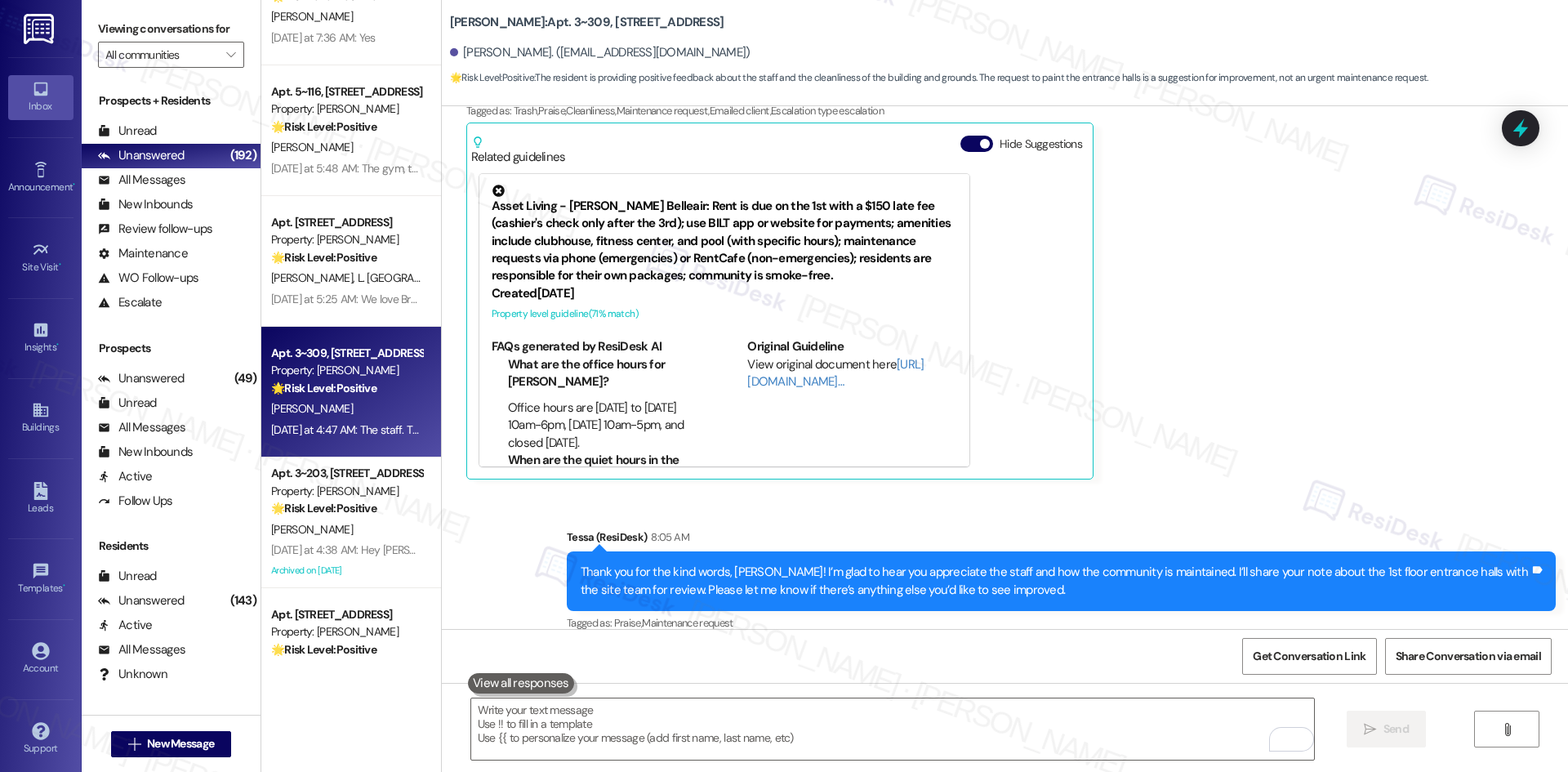
scroll to position [1999, 0]
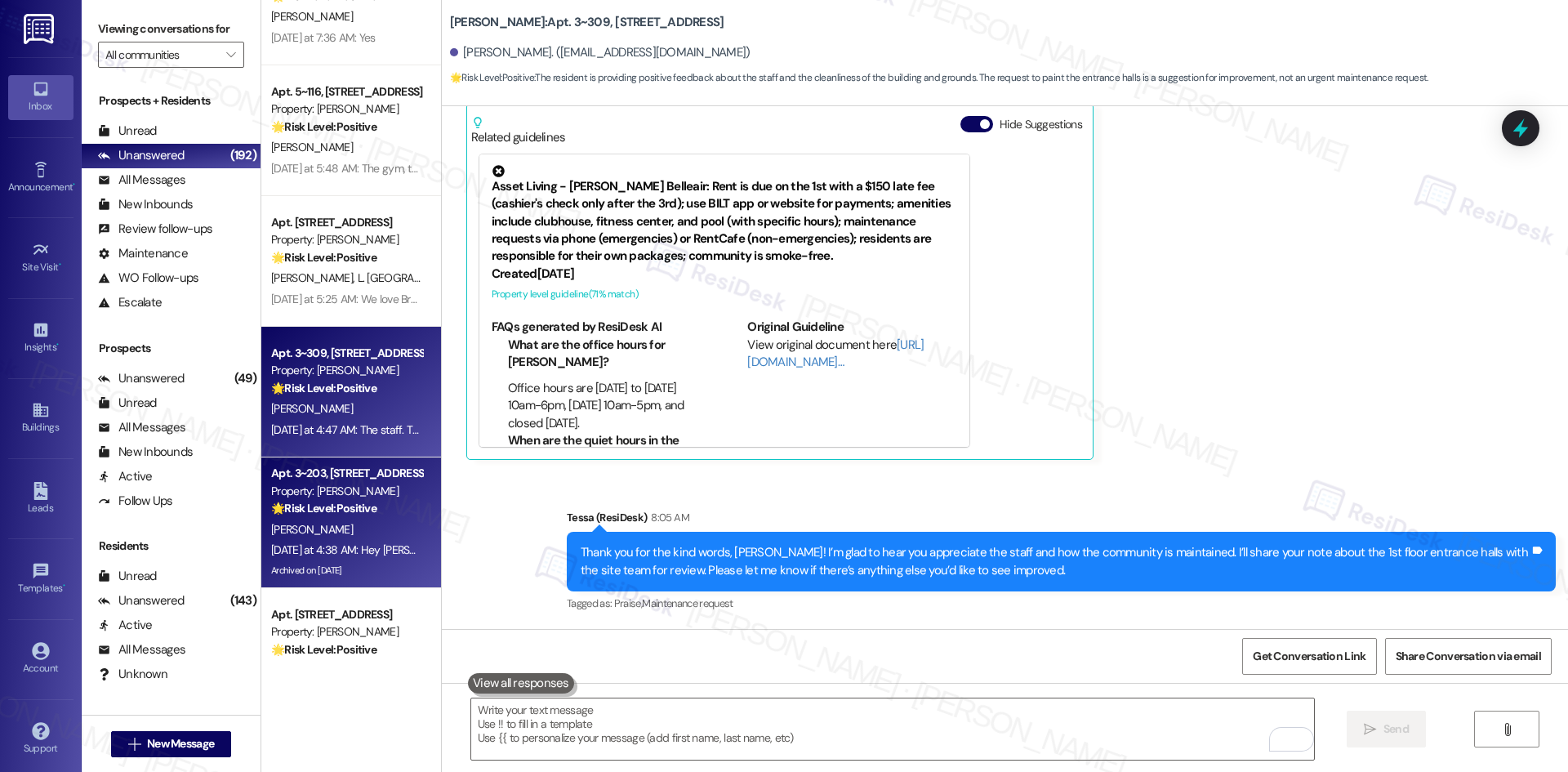
click at [355, 516] on strong "🌟 Risk Level: Positive" at bounding box center [323, 508] width 105 height 15
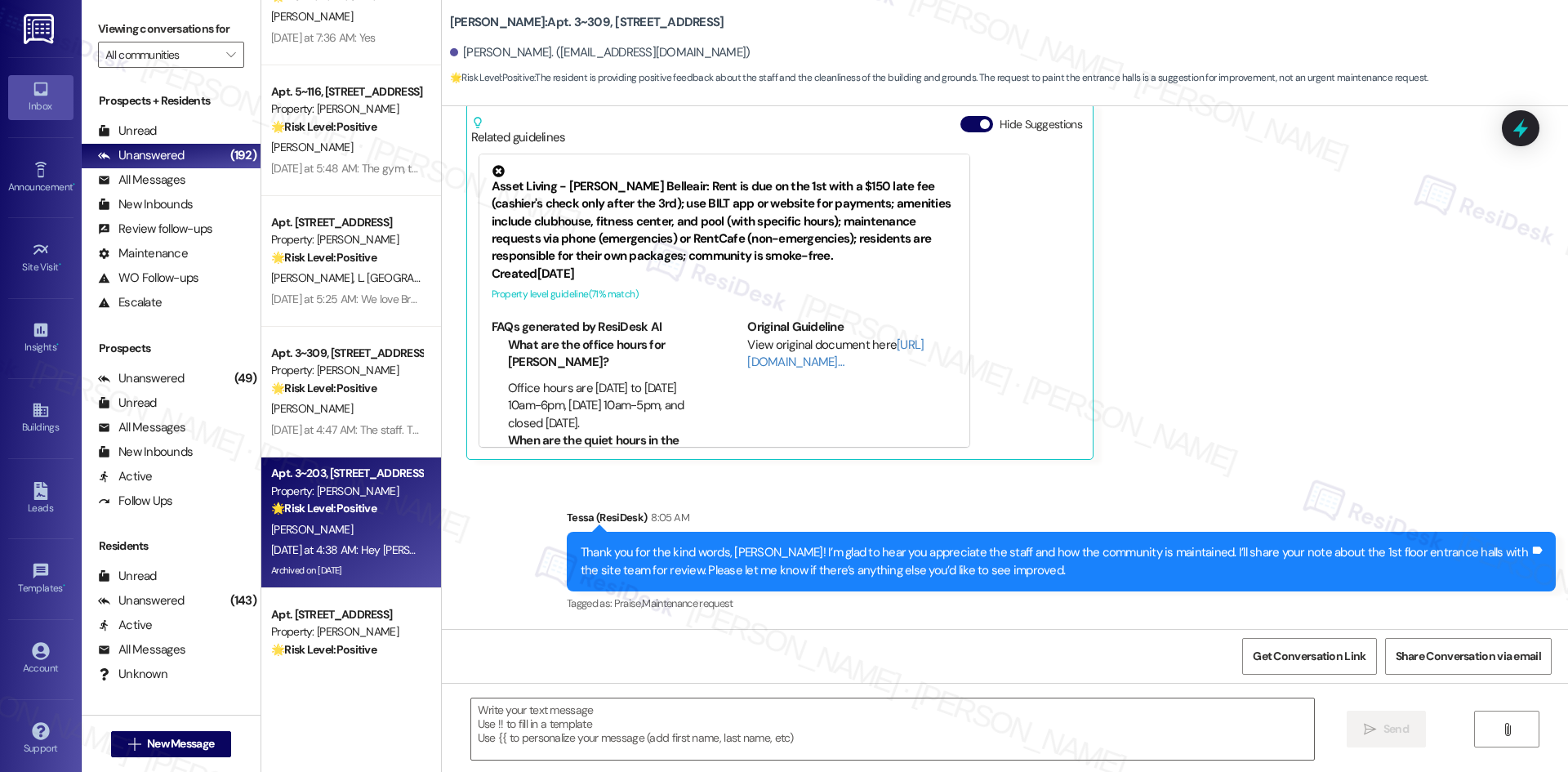
type textarea "Fetching suggested responses. Please feel free to read through the conversation…"
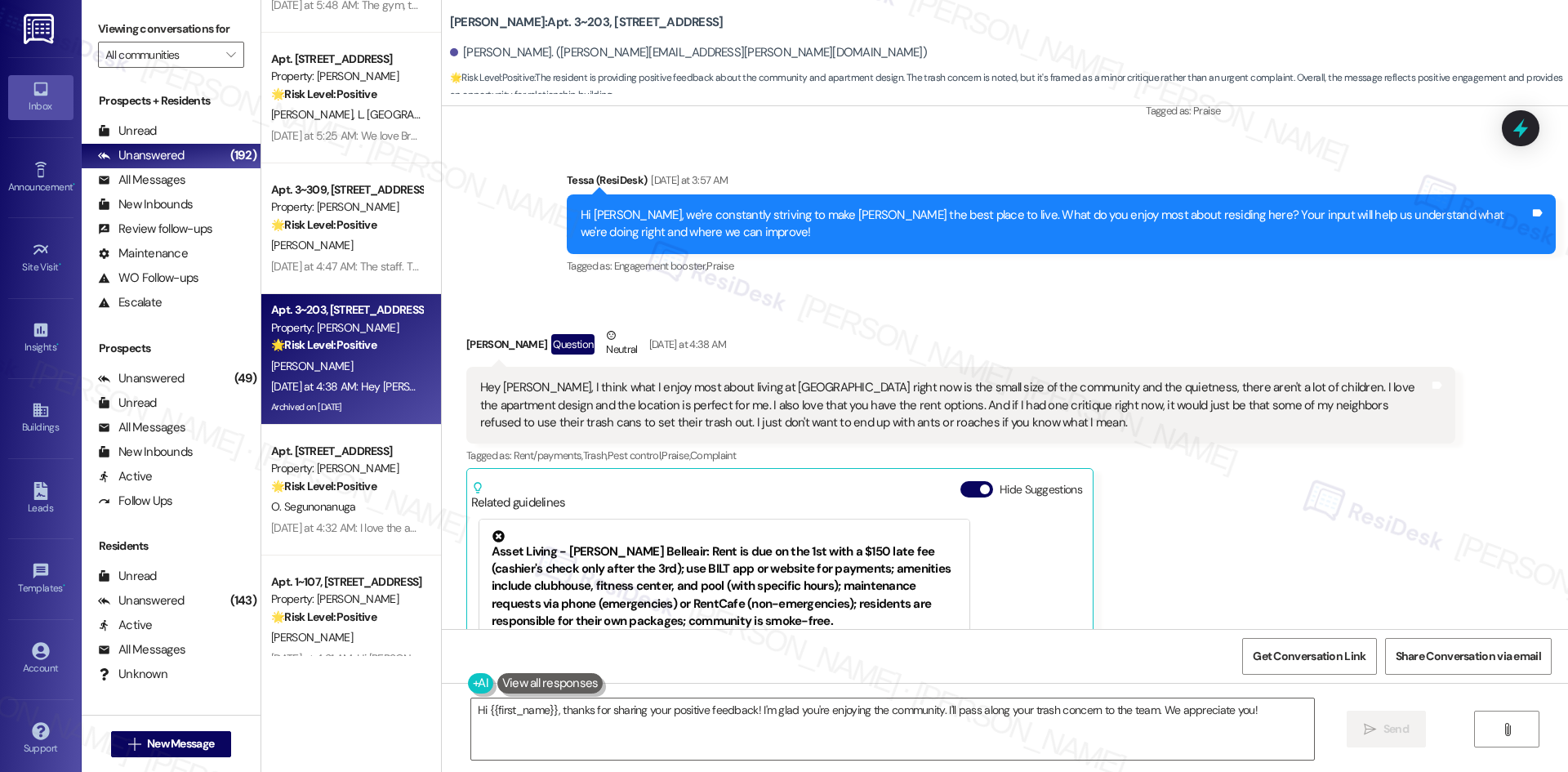
scroll to position [5129, 0]
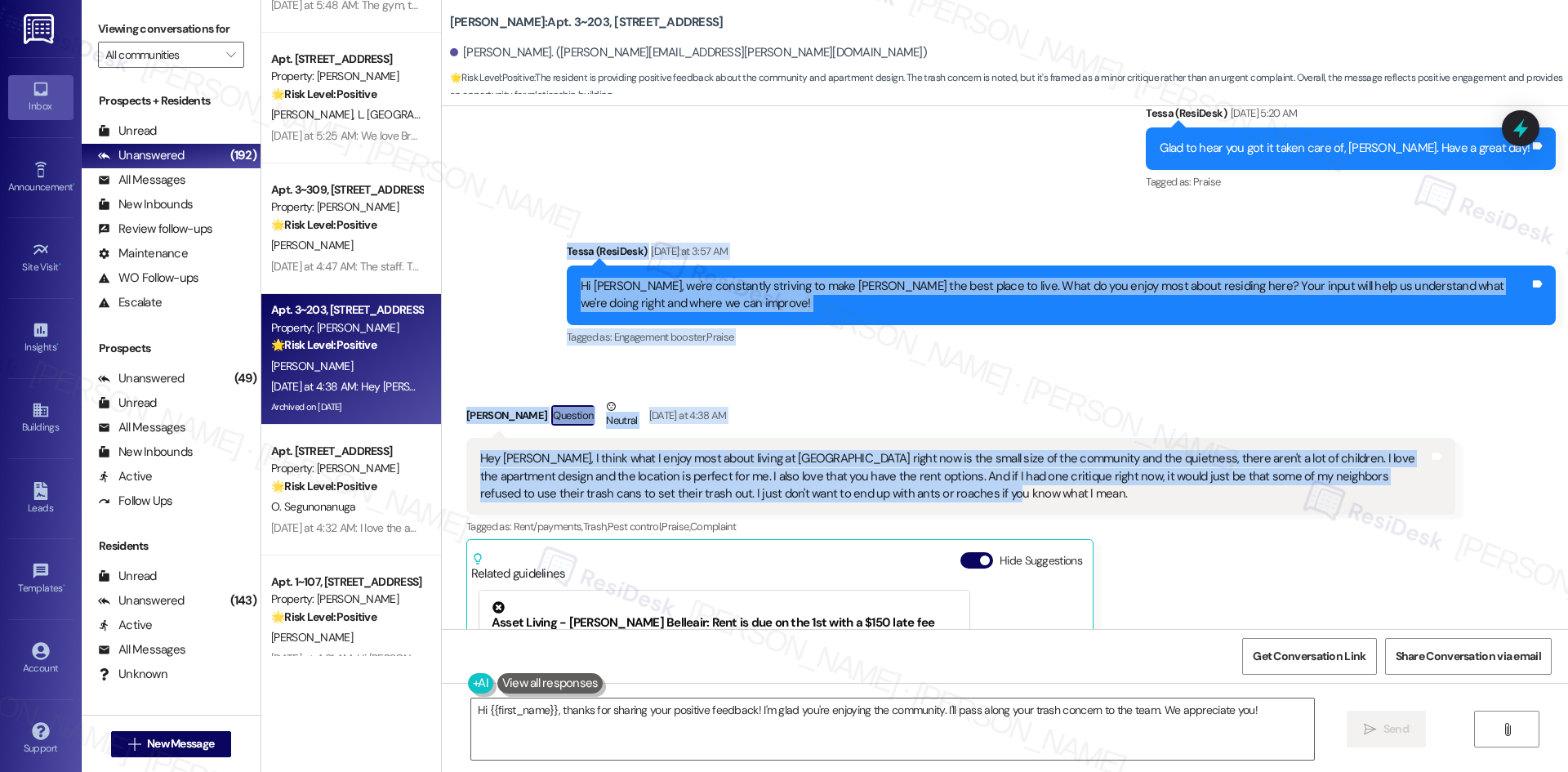
drag, startPoint x: 527, startPoint y: 207, endPoint x: 1008, endPoint y: 464, distance: 545.4
click at [1008, 464] on div "Lease started Jun 16, 2025 at 8:00 AM Survey, sent via SMS Residesk Automated S…" at bounding box center [1004, 367] width 1126 height 523
copy div "Tessa (ResiDesk) Yesterday at 3:57 AM Hi Carrie, we're constantly striving to m…"
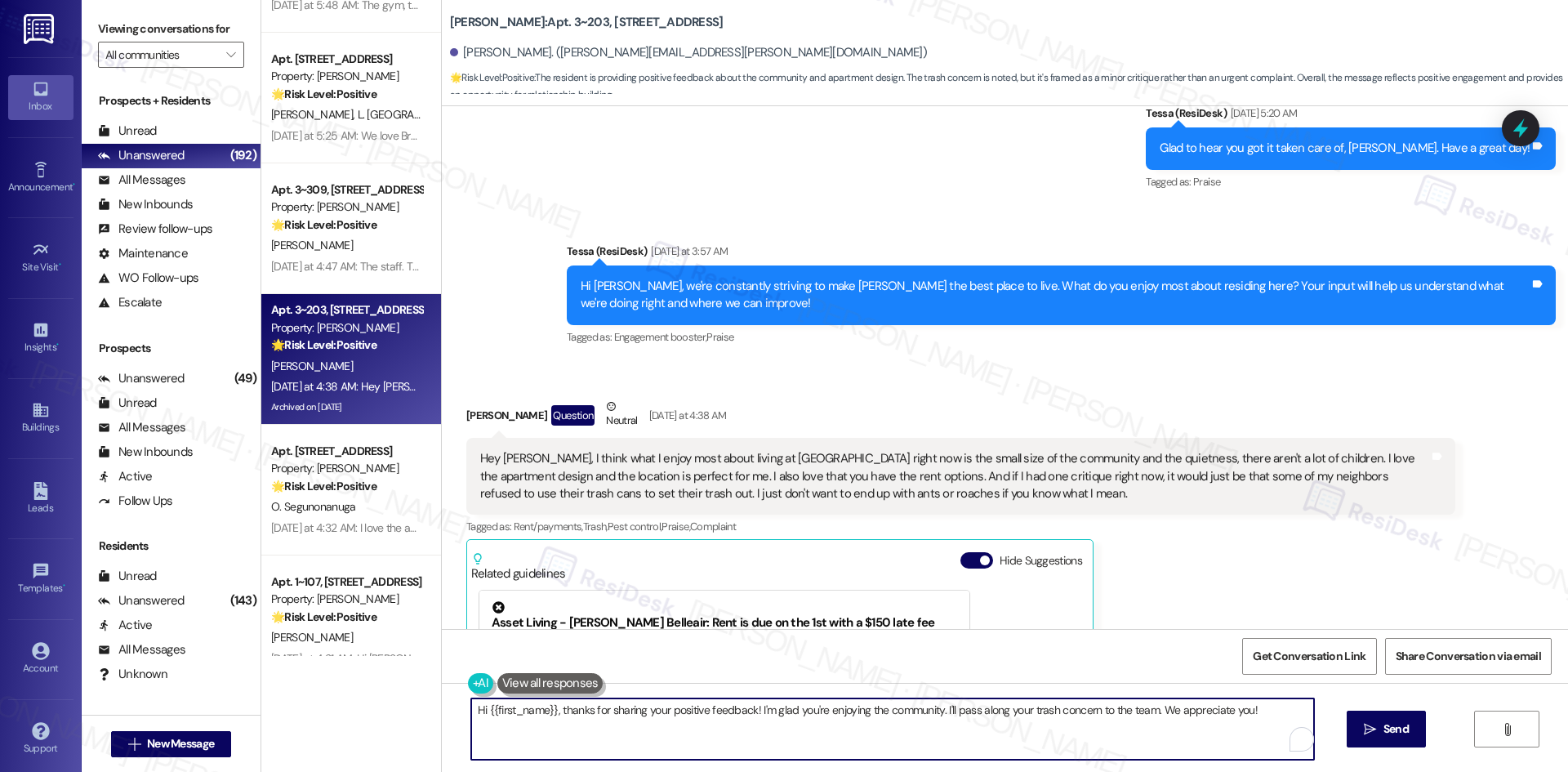
click at [712, 731] on textarea "Hi {{first_name}}, thanks for sharing your positive feedback! I'm glad you're e…" at bounding box center [892, 729] width 842 height 61
paste textarea "Thank you for sharing this, Carrie! I’m glad to hear you enjoy the community’s …"
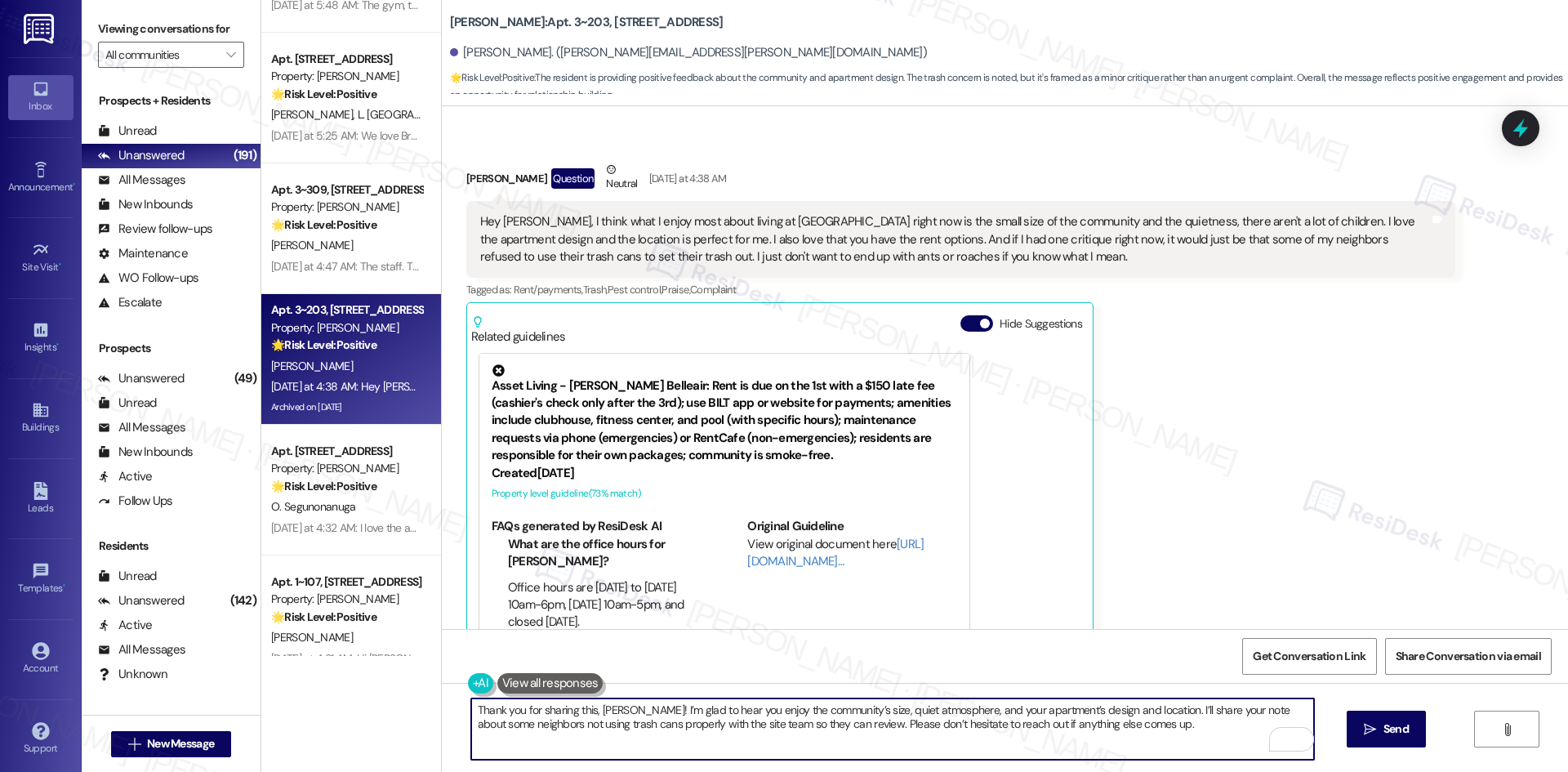
scroll to position [5375, 0]
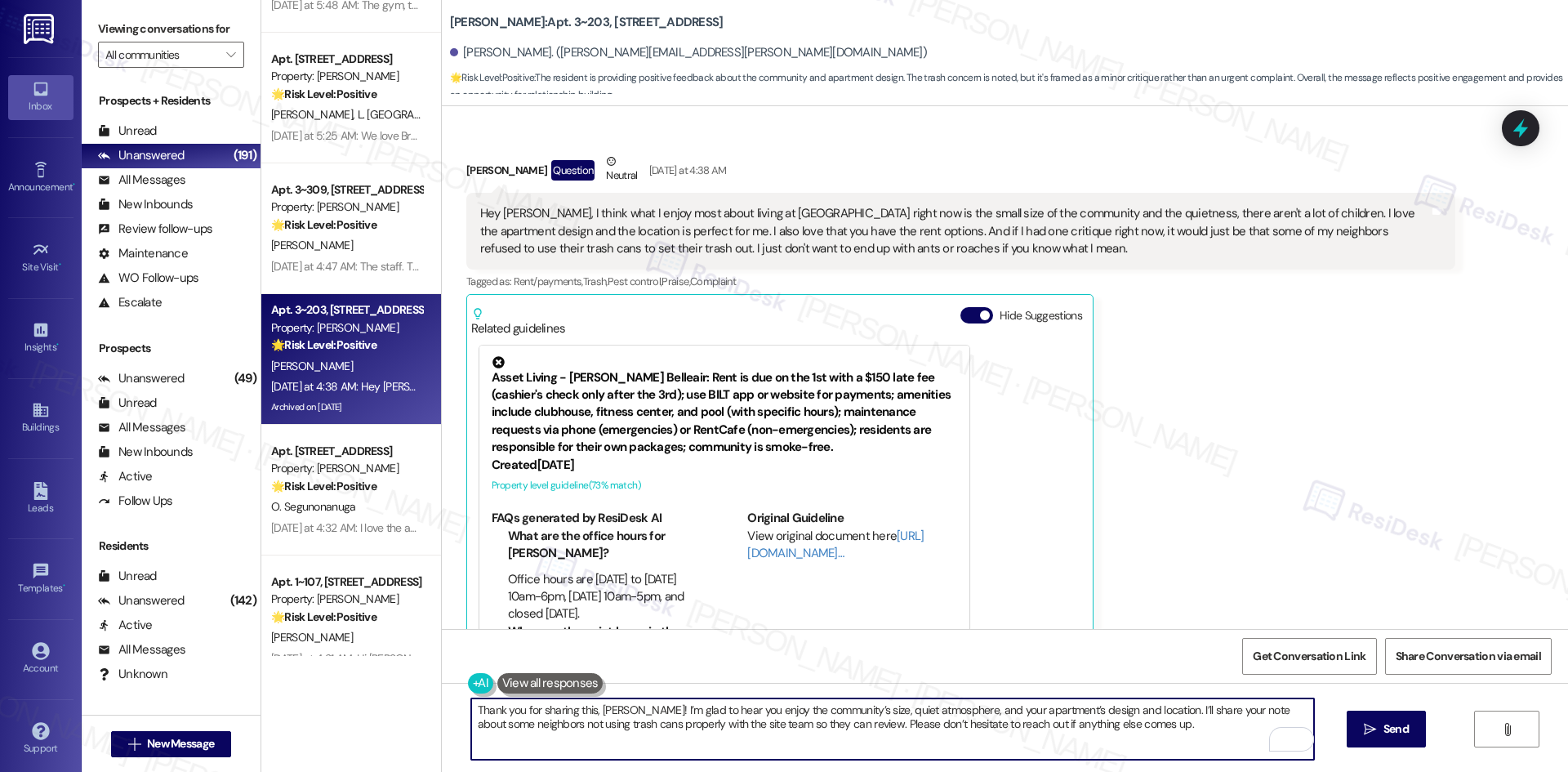
type textarea "Thank you for sharing this, Carrie! I’m glad to hear you enjoy the community’s …"
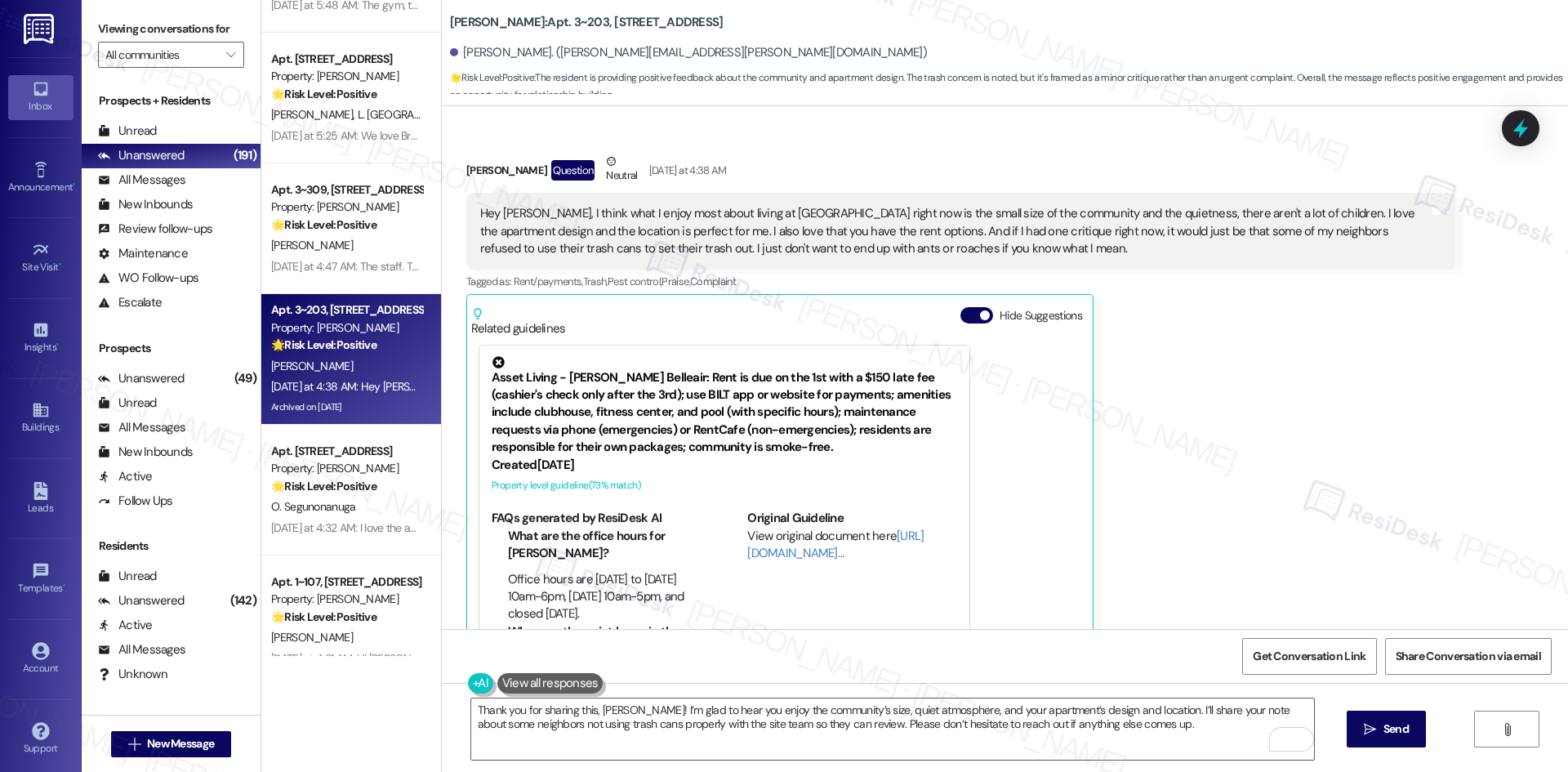
click at [1187, 397] on div "Carrie Jackson Question Neutral Yesterday at 4:38 AM Hey Tessa, I think what I …" at bounding box center [960, 402] width 989 height 498
click at [887, 738] on textarea "Thank you for sharing this, Carrie! I’m glad to hear you enjoy the community’s …" at bounding box center [892, 729] width 842 height 61
drag, startPoint x: 1371, startPoint y: 735, endPoint x: 1266, endPoint y: 604, distance: 167.9
click at [1266, 604] on div "Lease started Jun 16, 2025 at 8:00 AM Survey, sent via SMS Residesk Automated S…" at bounding box center [1004, 492] width 1126 height 772
click at [1367, 740] on button " Send" at bounding box center [1385, 729] width 80 height 36
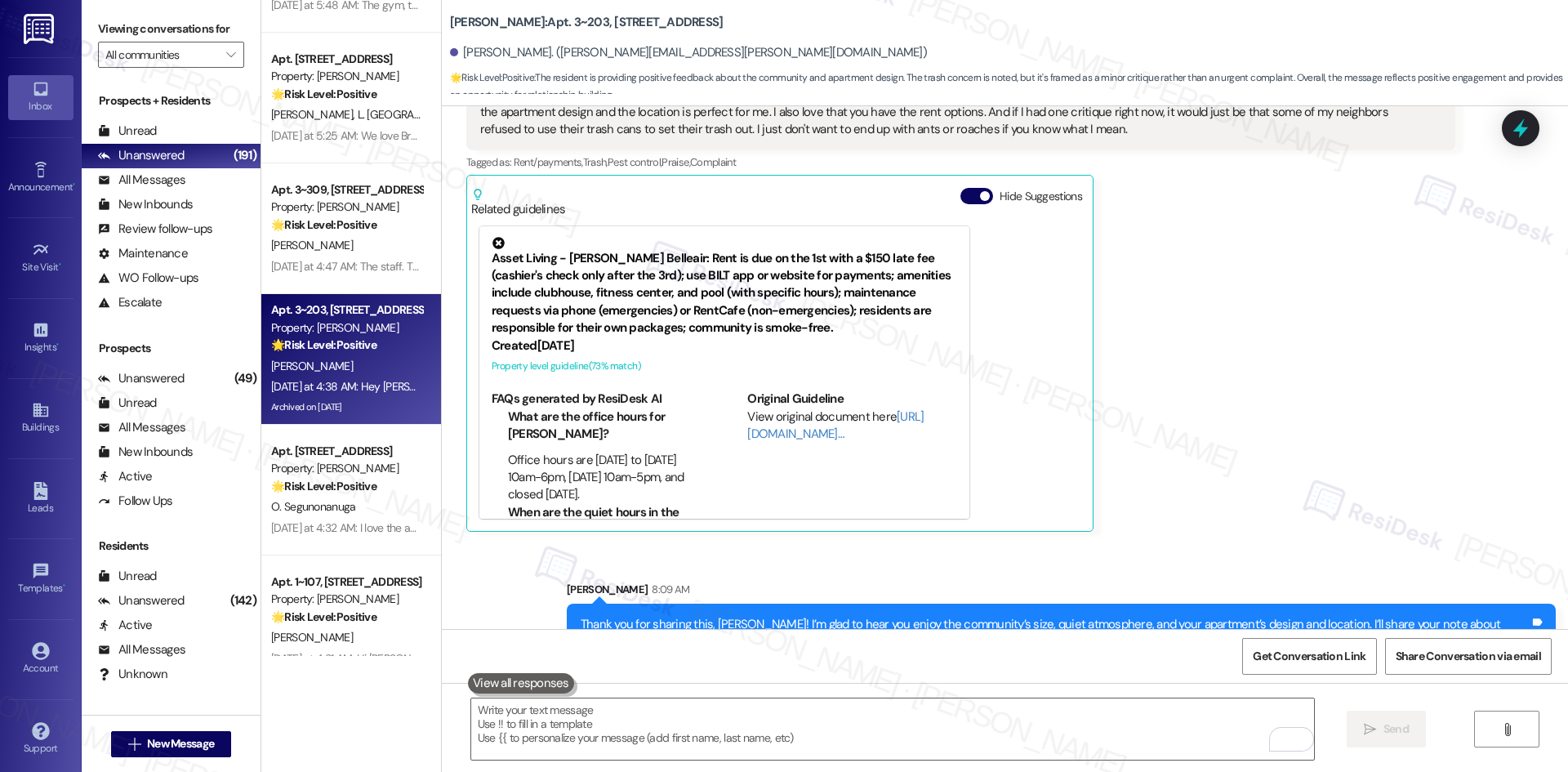
scroll to position [5506, 0]
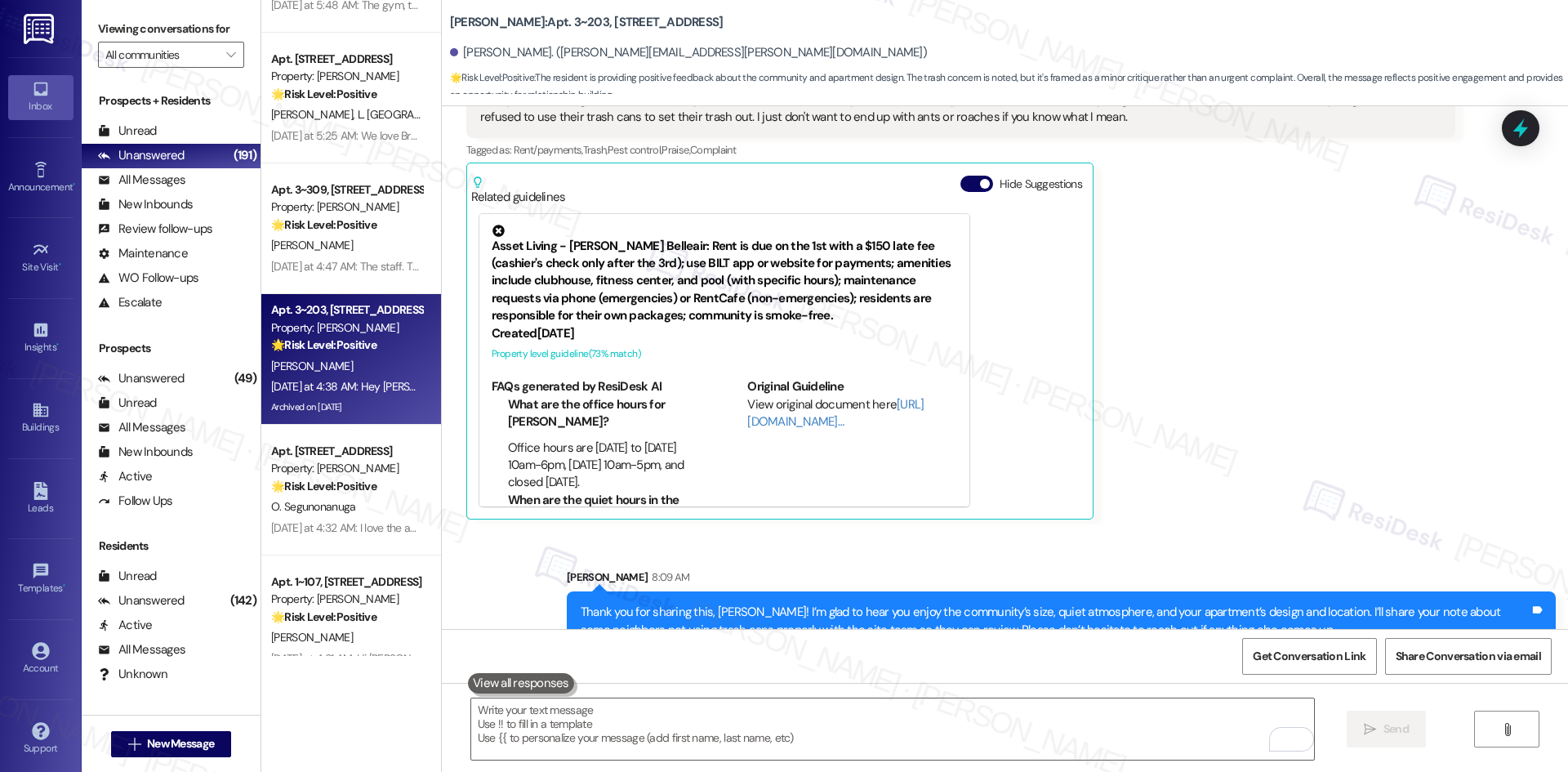
click at [1278, 443] on div "Carrie Jackson Question Neutral Yesterday at 4:38 AM Hey Tessa, I think what I …" at bounding box center [960, 270] width 989 height 498
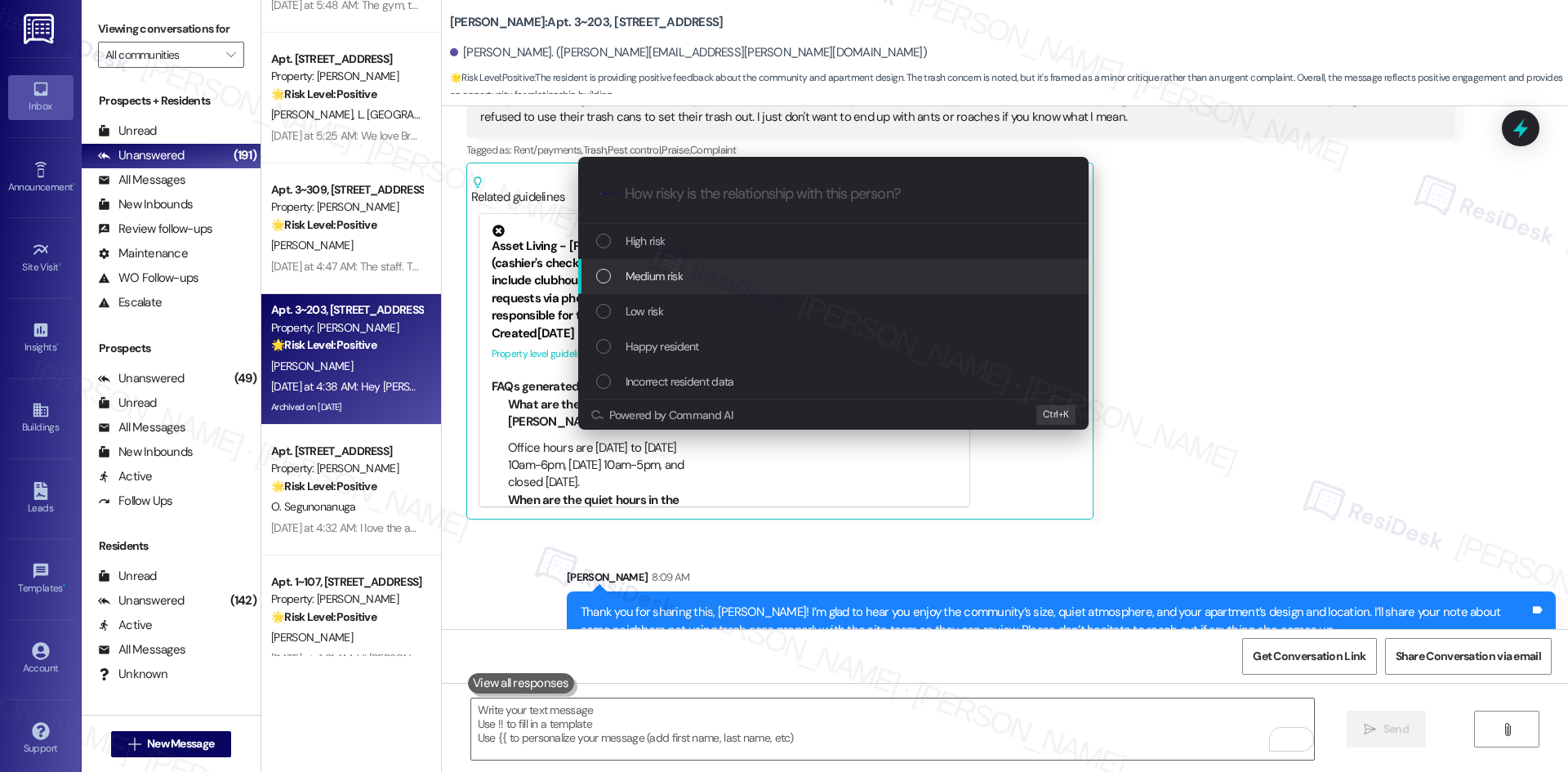
click at [747, 279] on div "Medium risk" at bounding box center [835, 276] width 478 height 18
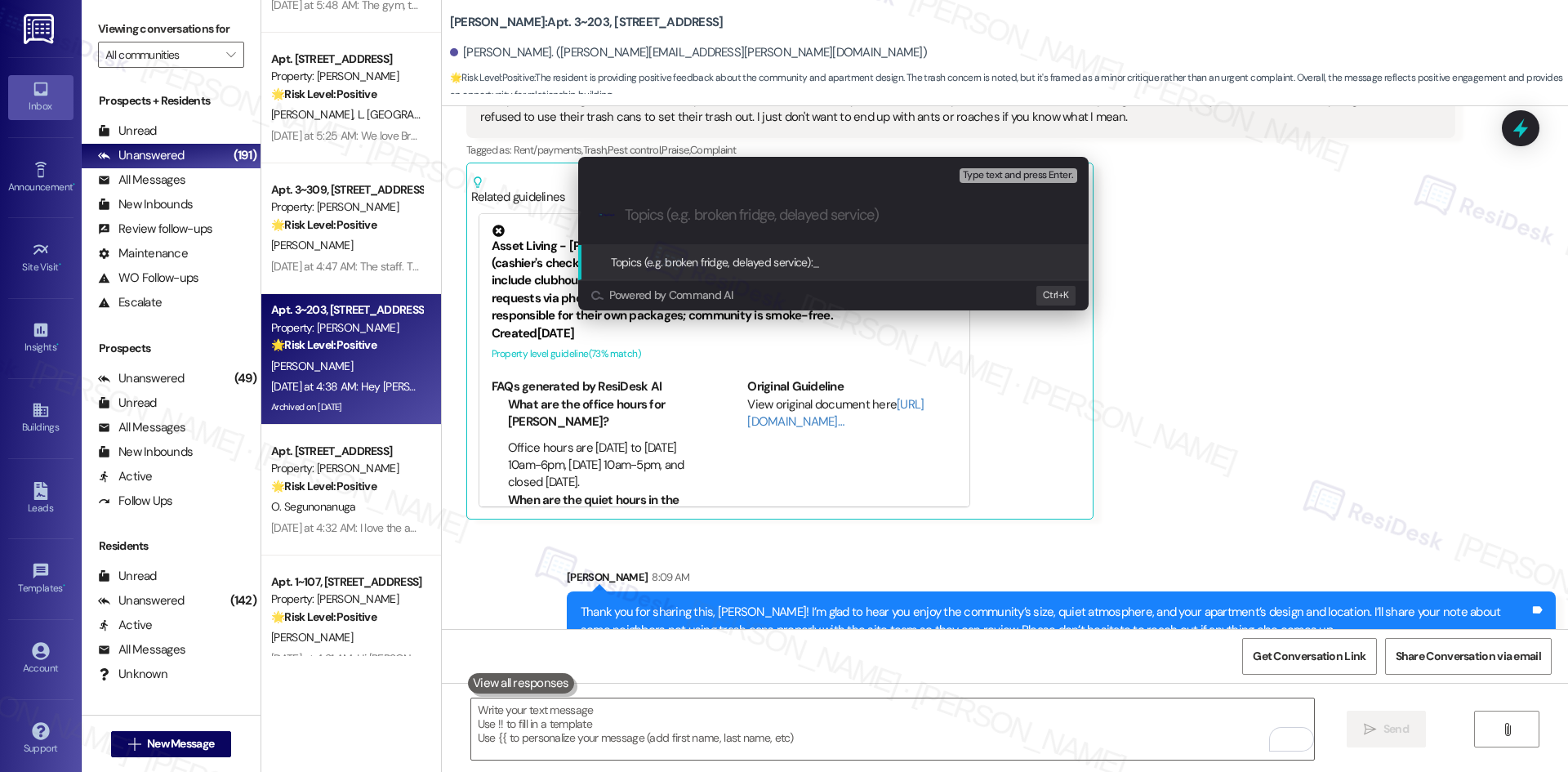
click at [663, 214] on input "Topics (e.g. broken fridge, delayed service)" at bounding box center [846, 214] width 444 height 17
paste input "Resident Feedback – Community Praise & Trash Concern"
type input "Resident Feedback – Community Praise & Trash Concern"
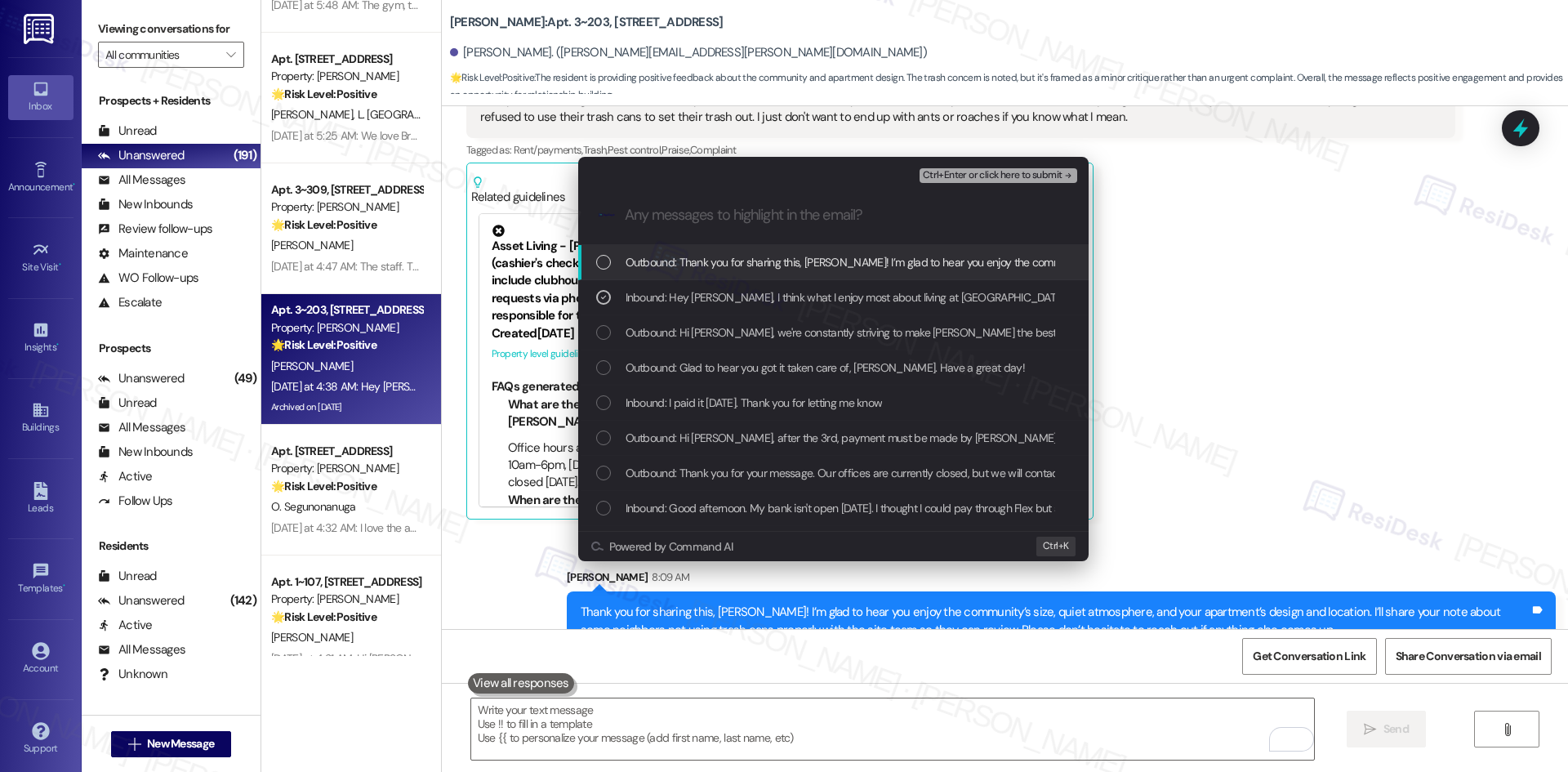
click at [1063, 174] on icon "remove-block-ctrl+enter-or click here to submit" at bounding box center [1068, 176] width 12 height 12
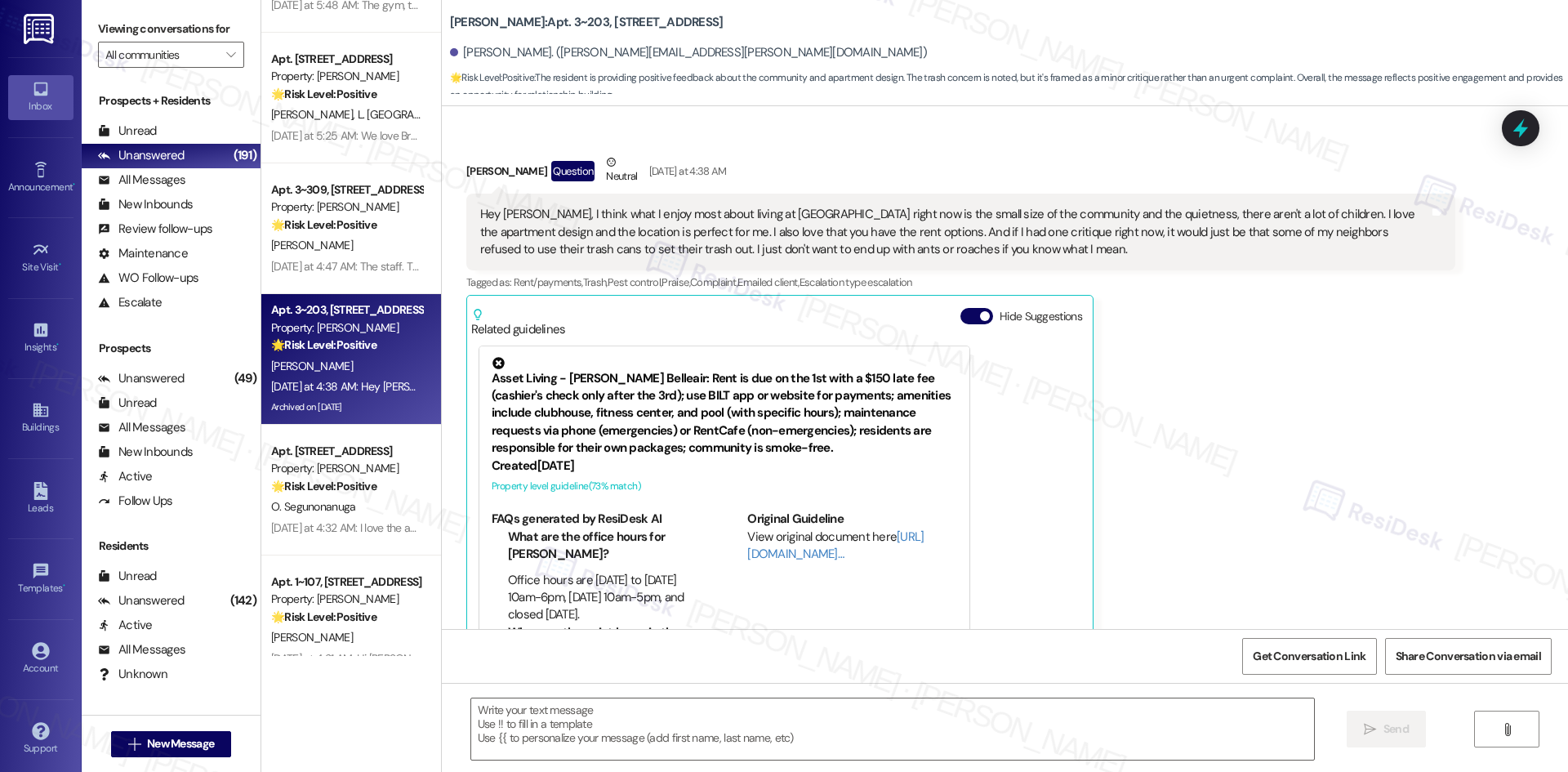
type textarea "Fetching suggested responses. Please feel free to read through the conversation…"
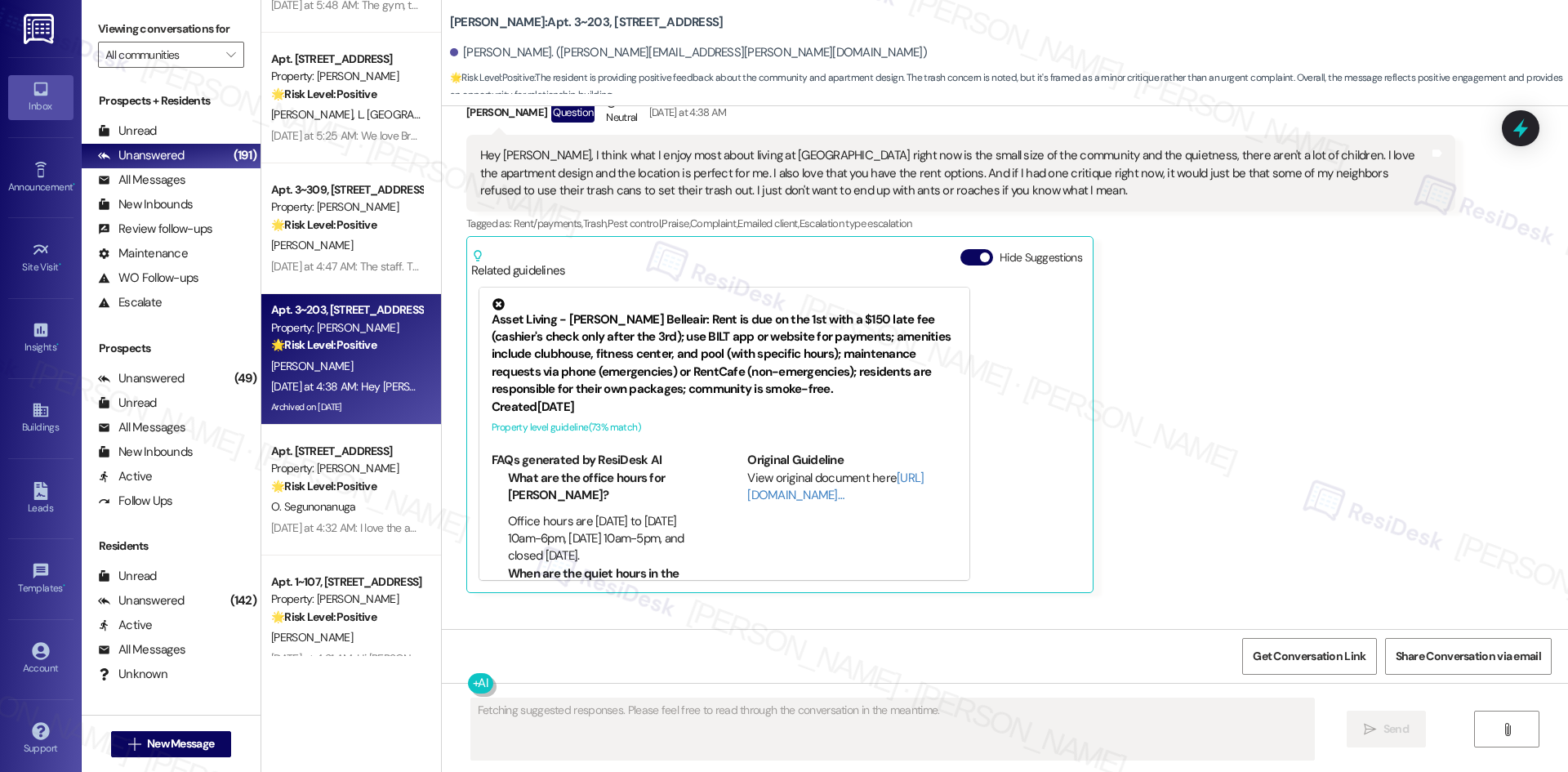
scroll to position [5531, 0]
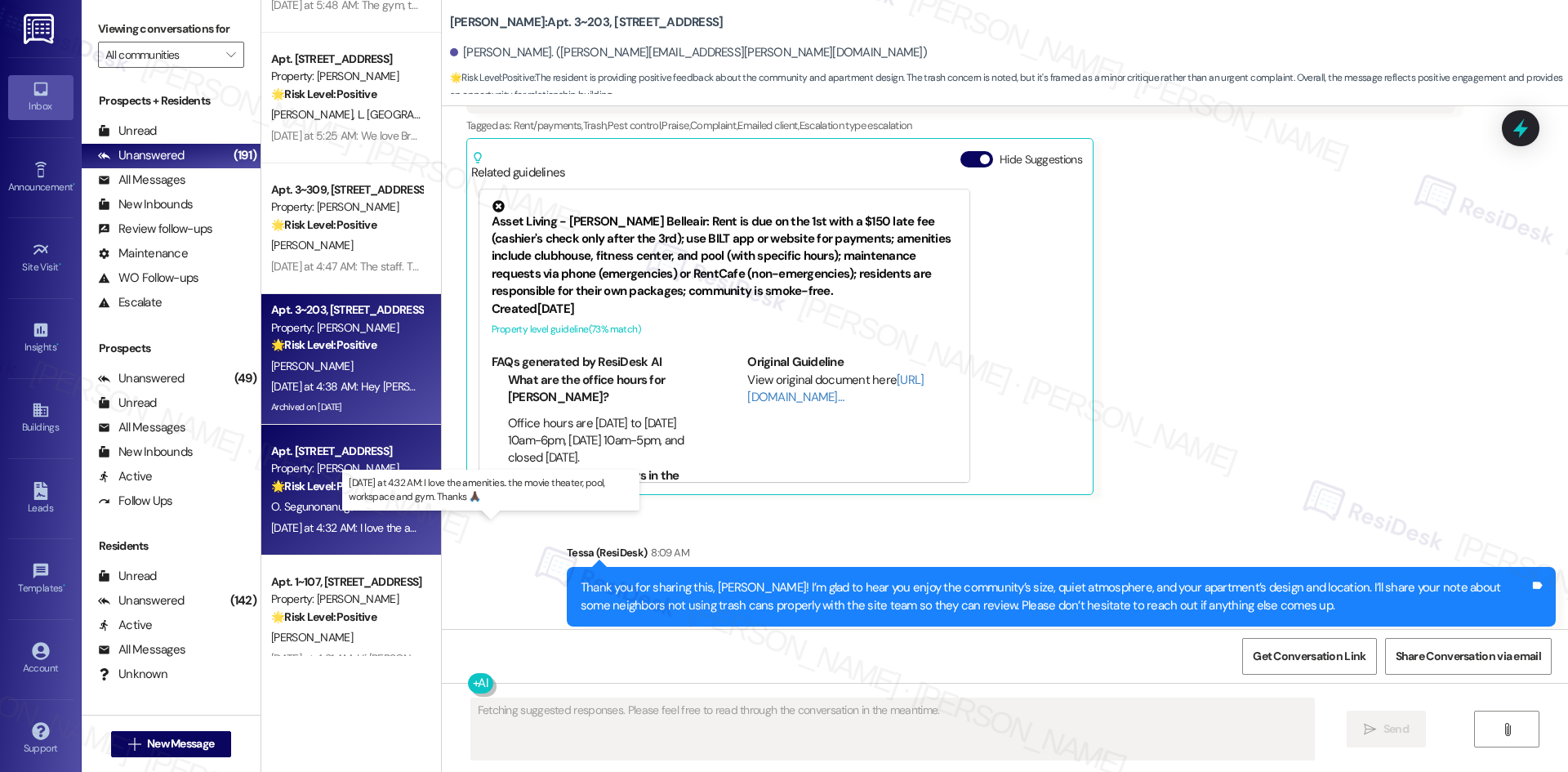
click at [351, 525] on div "Yesterday at 4:32 AM: I love the amenities.. the movie theater, pool, workspace…" at bounding box center [496, 527] width 451 height 15
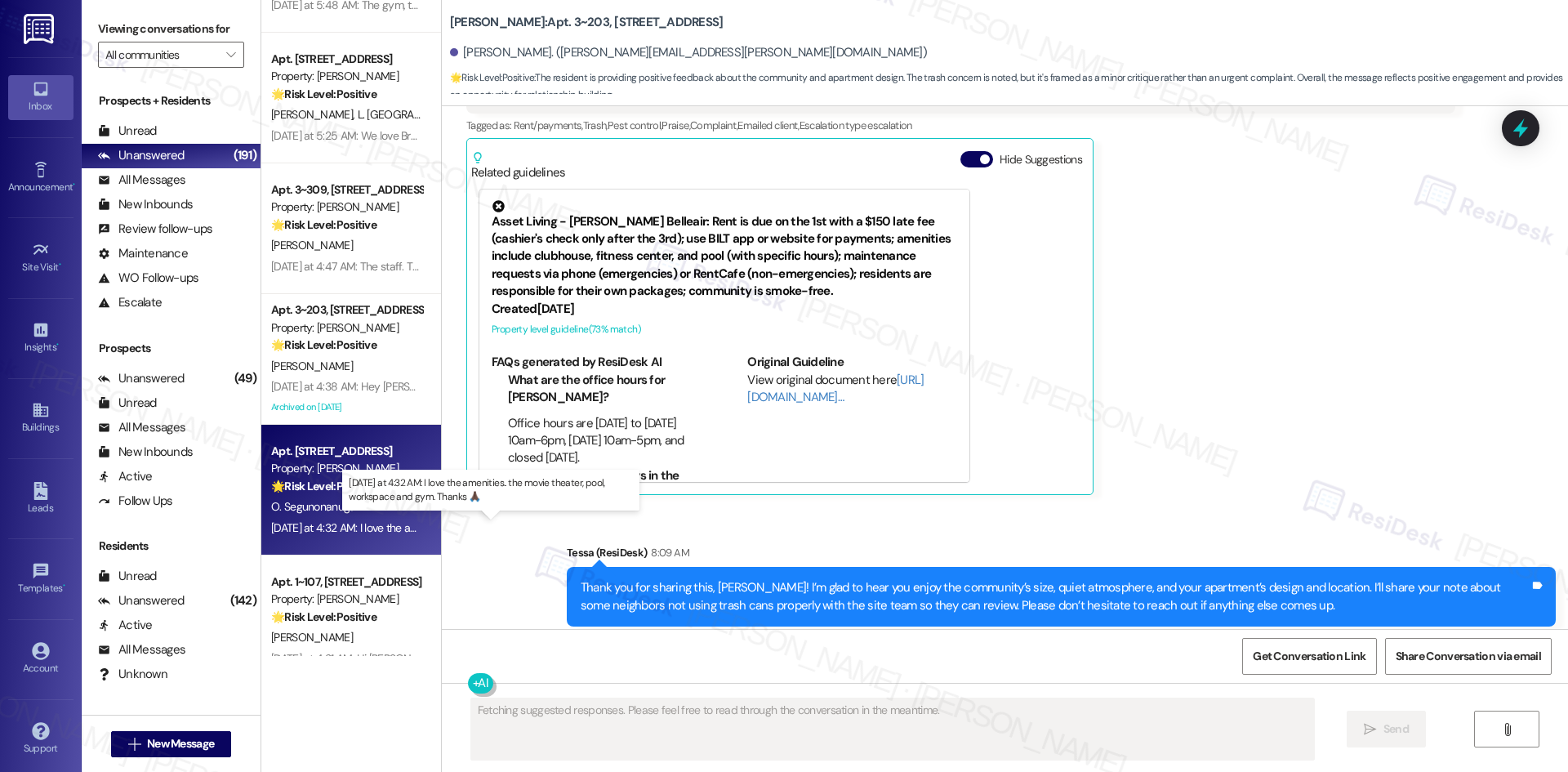
scroll to position [36, 0]
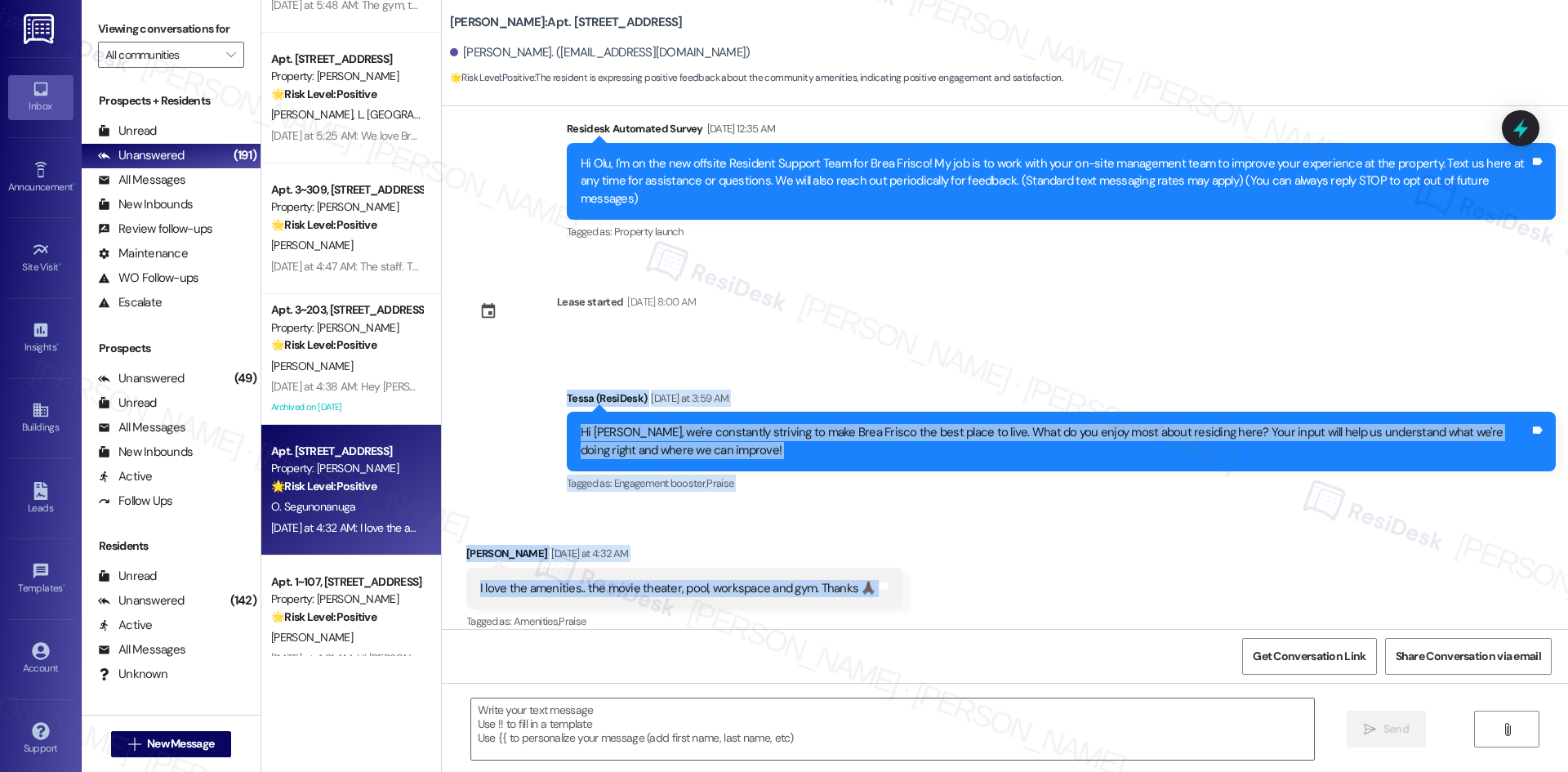
drag, startPoint x: 544, startPoint y: 377, endPoint x: 916, endPoint y: 580, distance: 423.8
click at [916, 580] on div "Survey, sent via SMS Residesk Automated Survey May 14, 2025 at 12:35 AM Hi Olu,…" at bounding box center [1004, 367] width 1126 height 523
copy div "Tessa (ResiDesk) Yesterday at 3:59 AM Hi Olu, we're constantly striving to make…"
click at [878, 580] on icon at bounding box center [884, 586] width 12 height 12
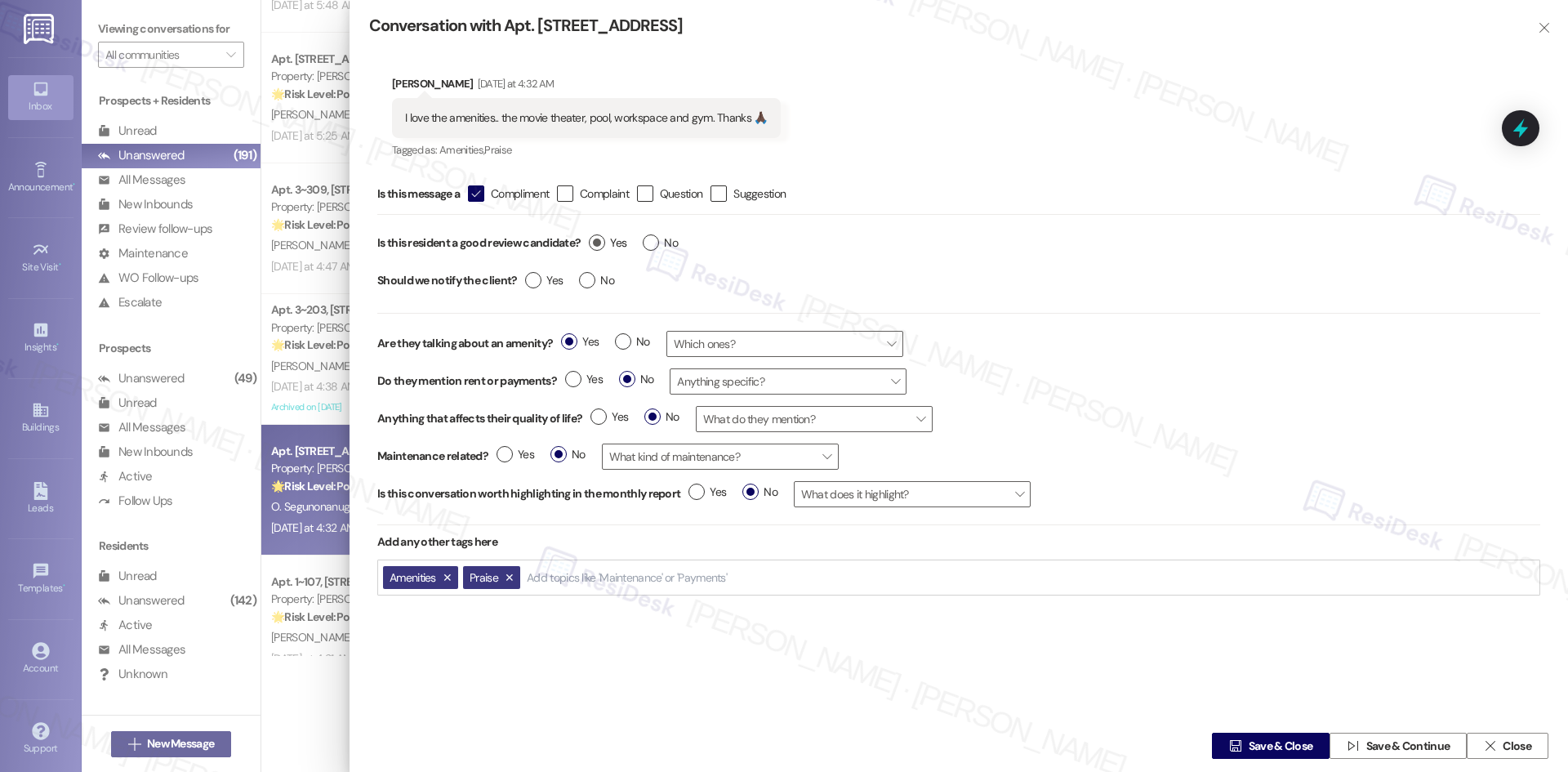
click at [591, 246] on label "Yes" at bounding box center [608, 243] width 37 height 17
click at [591, 246] on input "Yes" at bounding box center [608, 246] width 37 height 22
radio input "true"
click at [526, 281] on label "Yes" at bounding box center [544, 280] width 37 height 17
click at [526, 281] on input "Yes" at bounding box center [544, 283] width 37 height 22
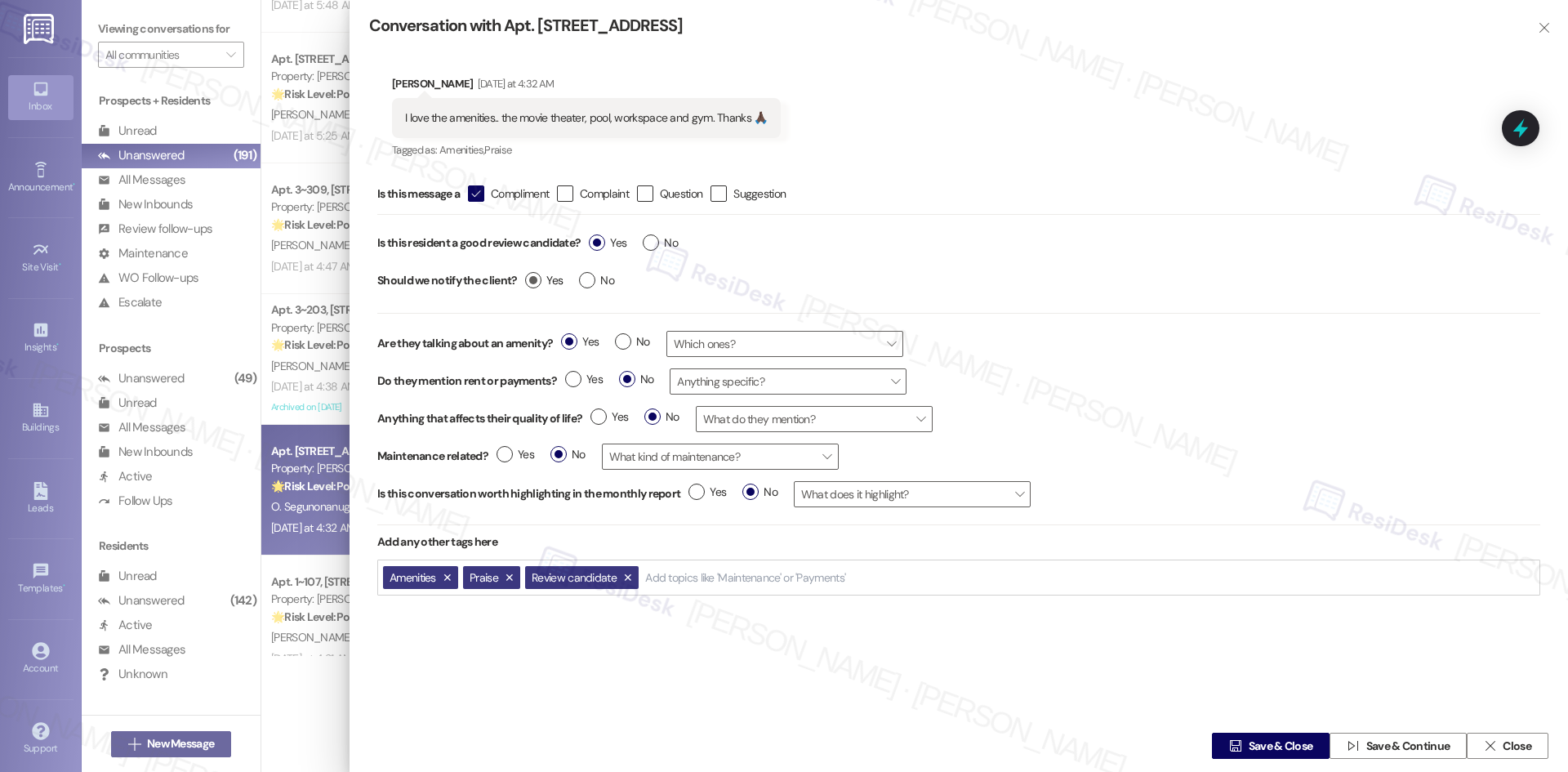
radio input "true"
click at [1266, 744] on span "Save & Close" at bounding box center [1281, 745] width 65 height 17
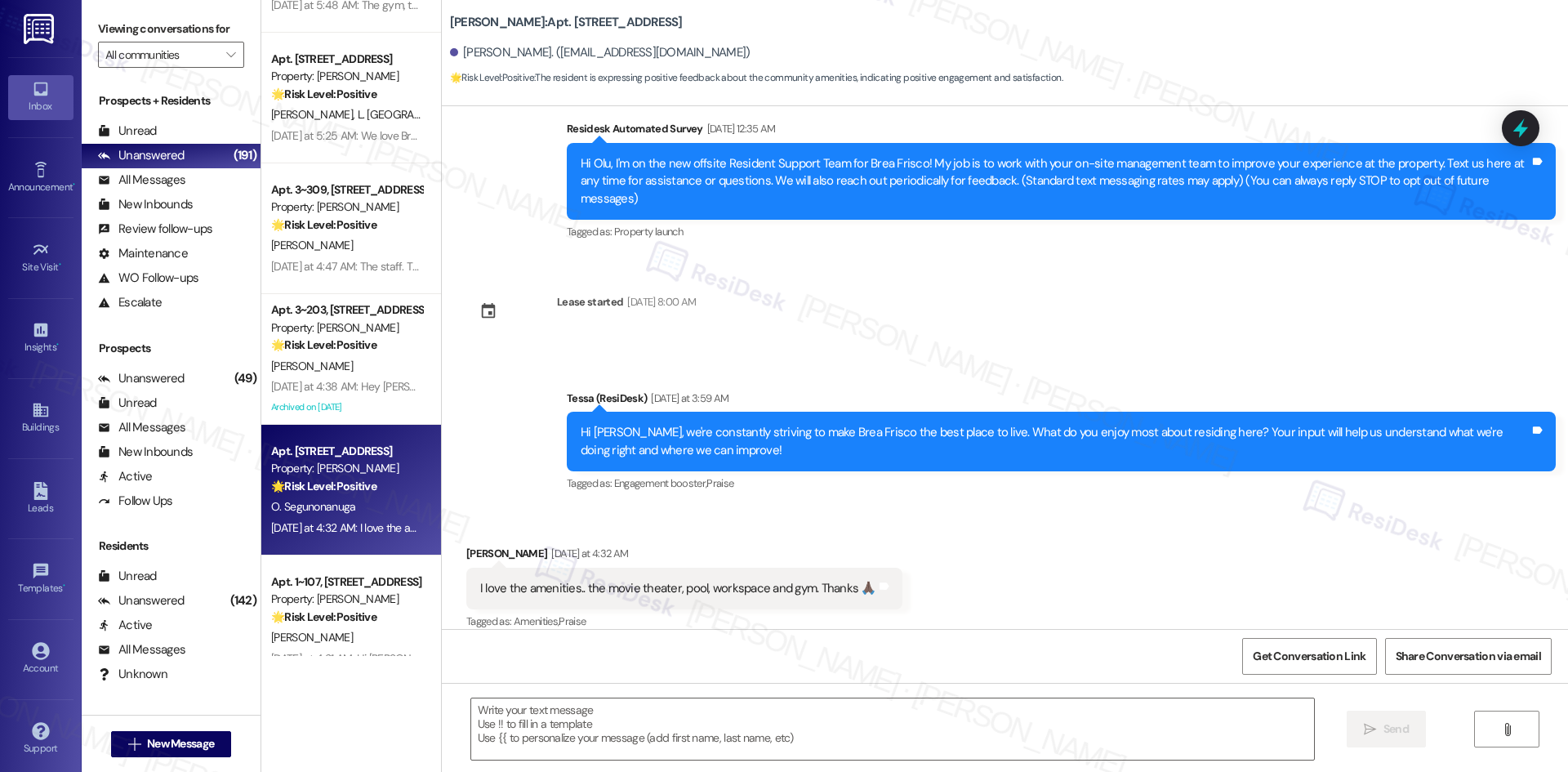
scroll to position [35, 0]
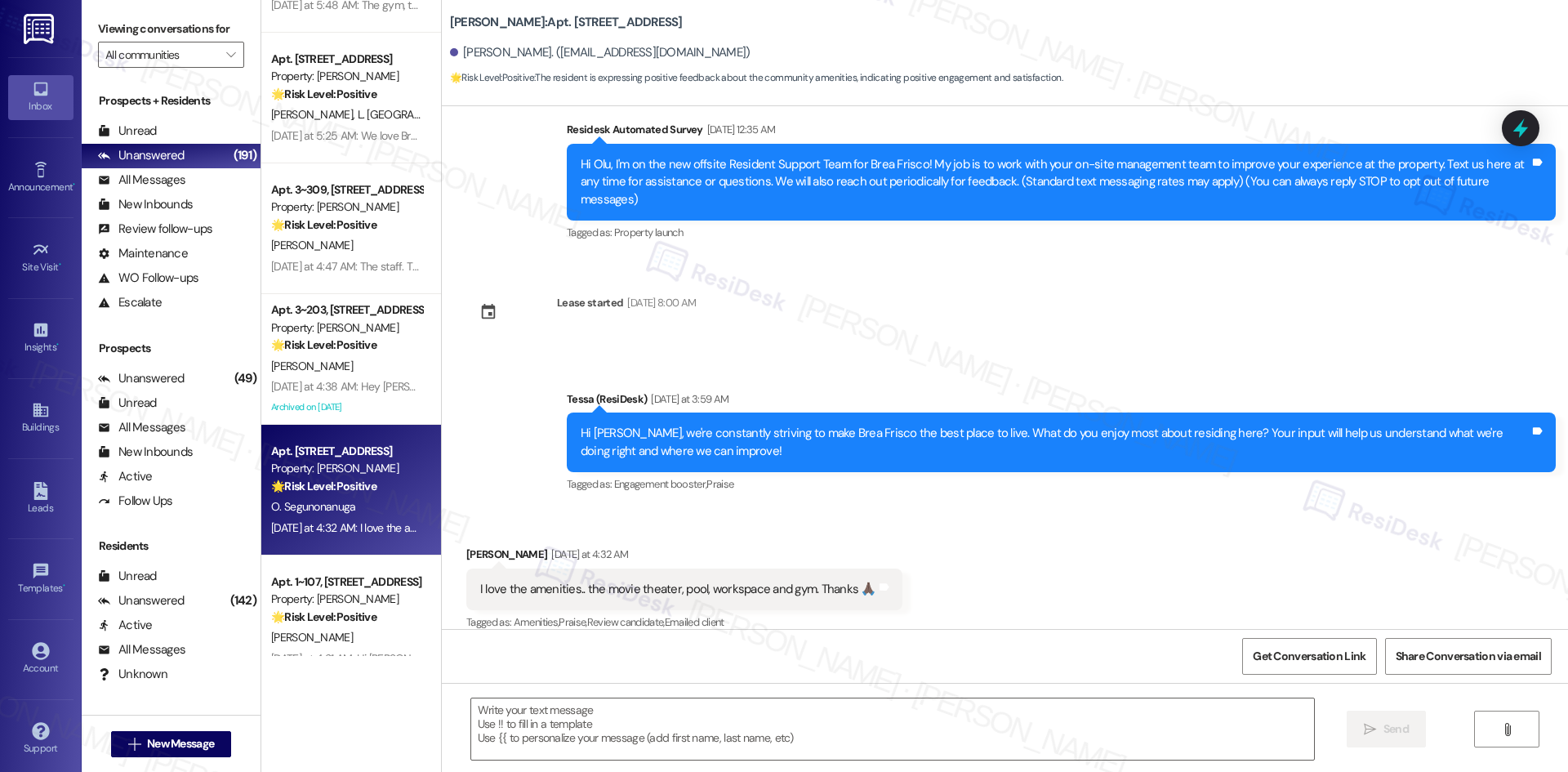
click at [514, 399] on div "Announcement, sent via SMS Tessa (ResiDesk) Yesterday at 3:59 AM Hi Olu, we're …" at bounding box center [1004, 431] width 1126 height 155
click at [565, 721] on textarea at bounding box center [892, 729] width 842 height 61
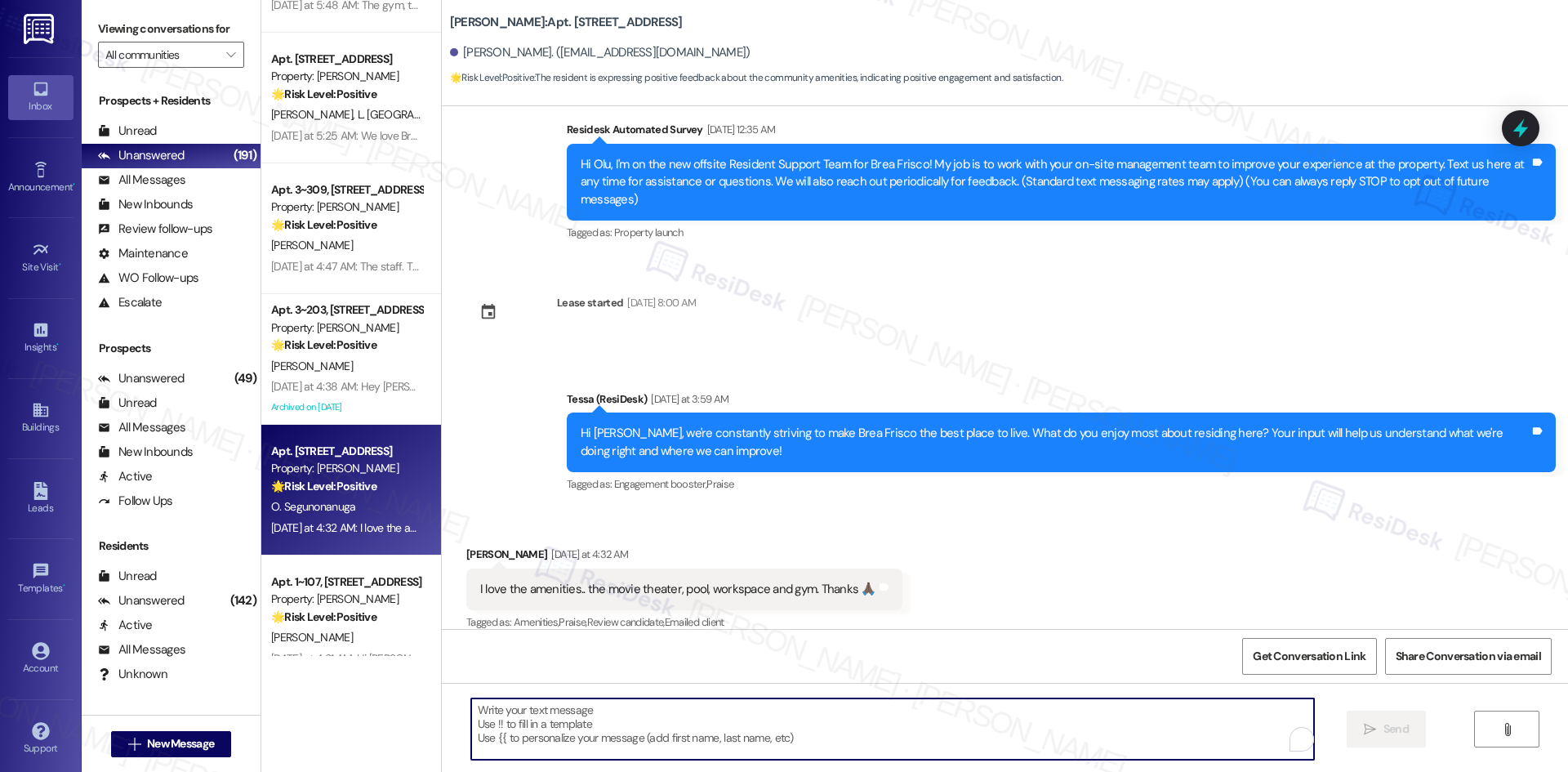
paste textarea "I’m so happy to hear you’re enjoying your home, {{first_name}}! We’d really app…"
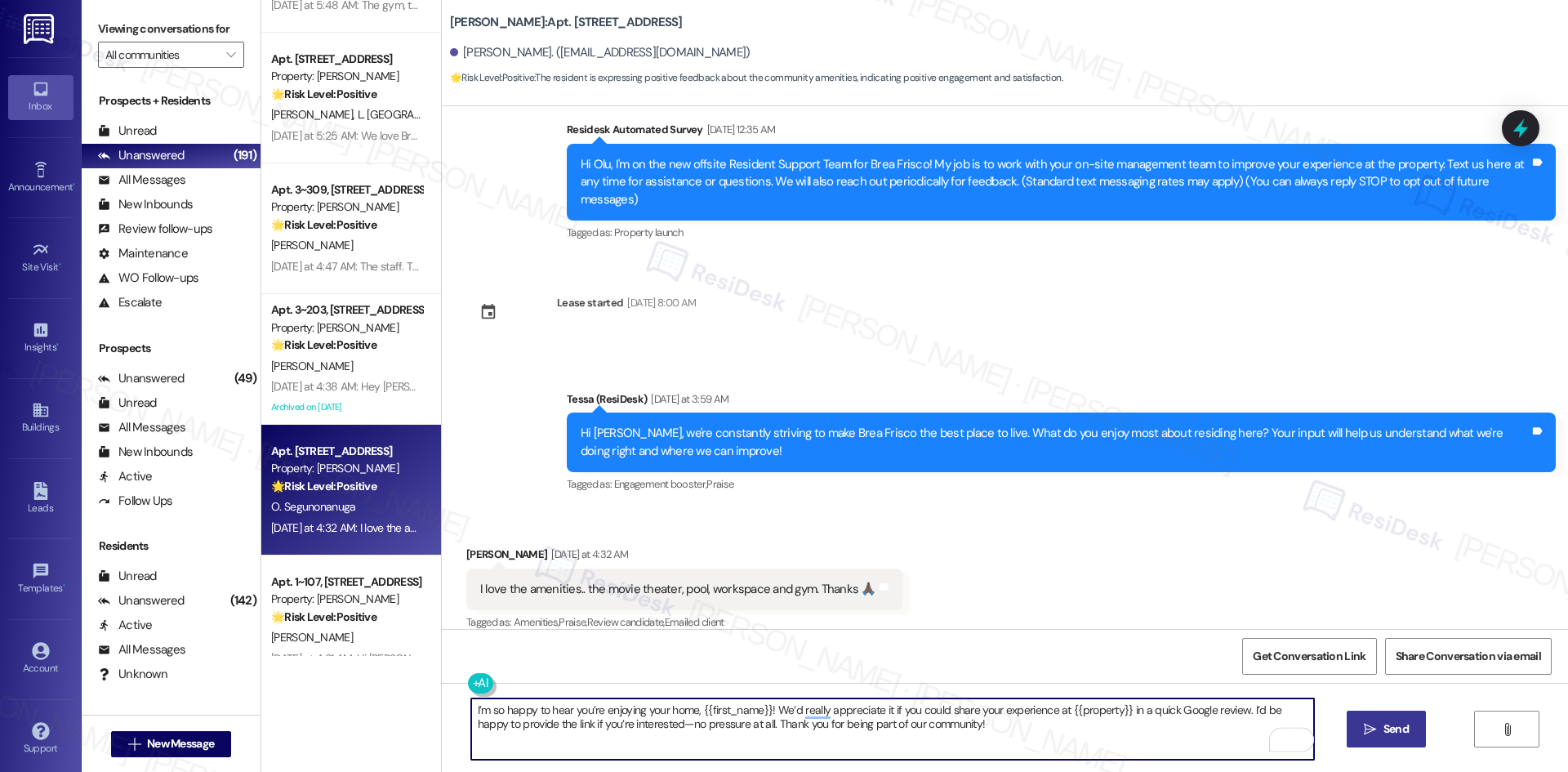
type textarea "I’m so happy to hear you’re enjoying your home, {{first_name}}! We’d really app…"
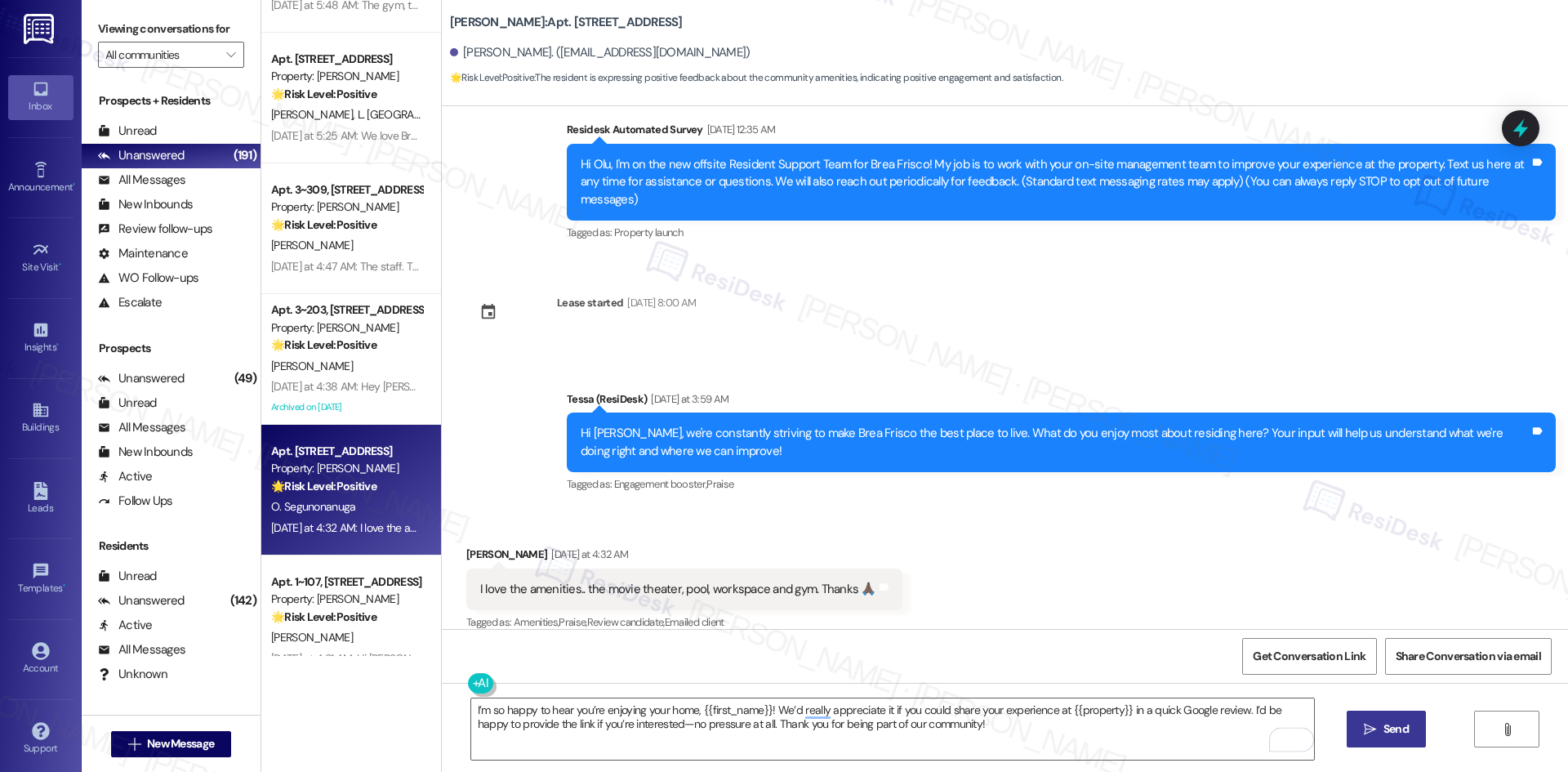
click at [1371, 732] on icon "" at bounding box center [1370, 729] width 12 height 13
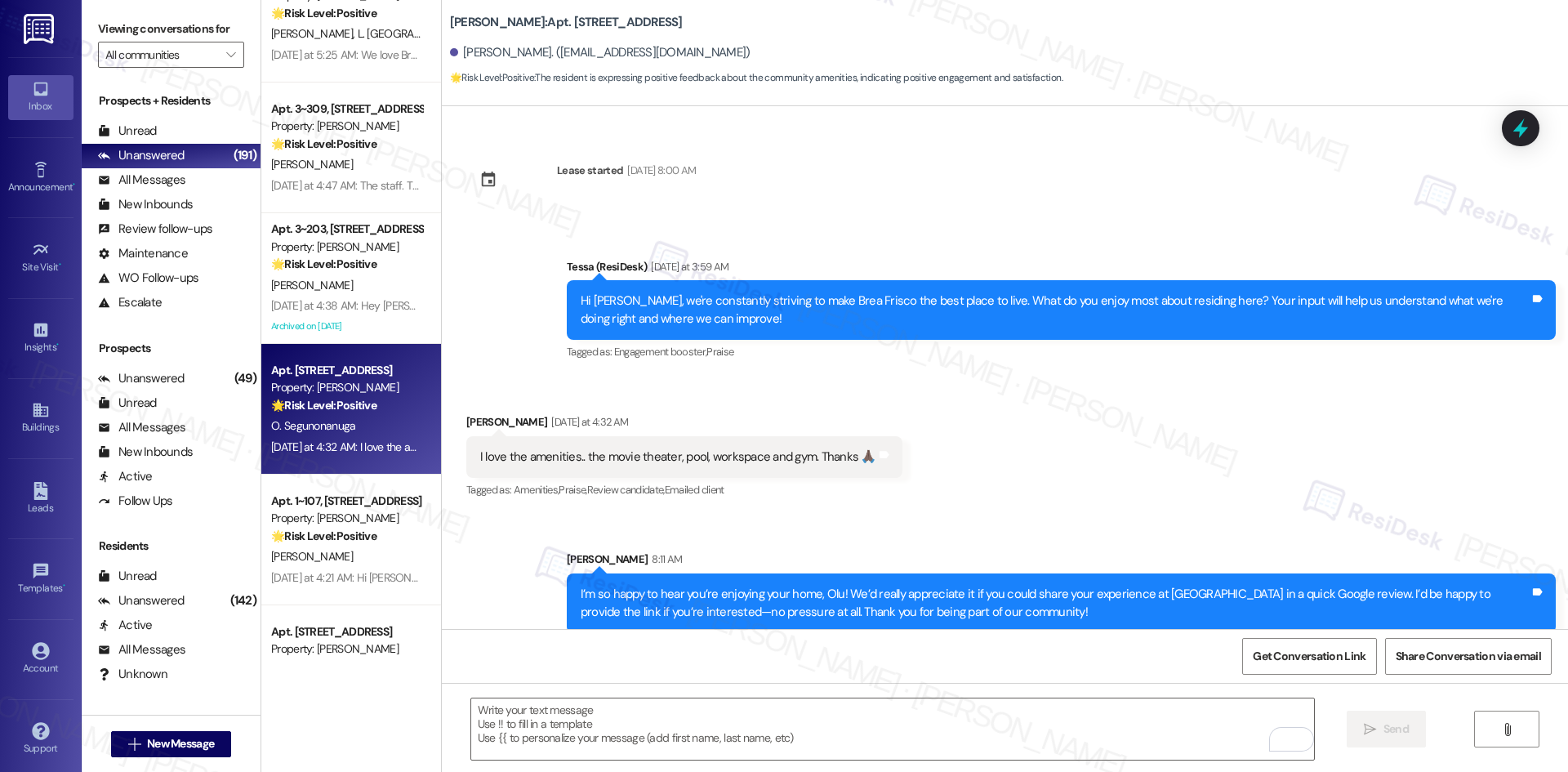
scroll to position [3186, 0]
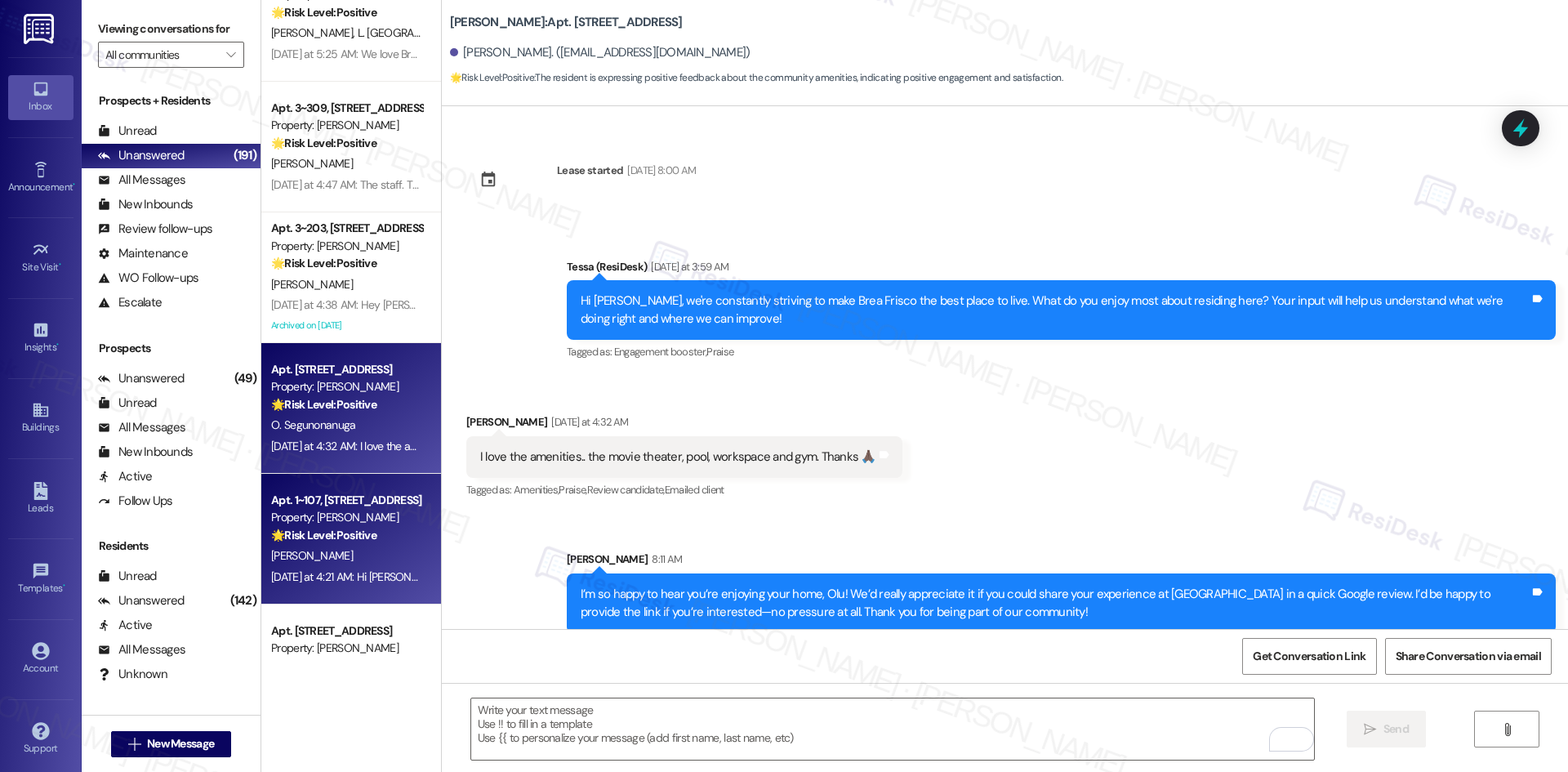
click at [386, 549] on div "J. Rey" at bounding box center [346, 556] width 154 height 21
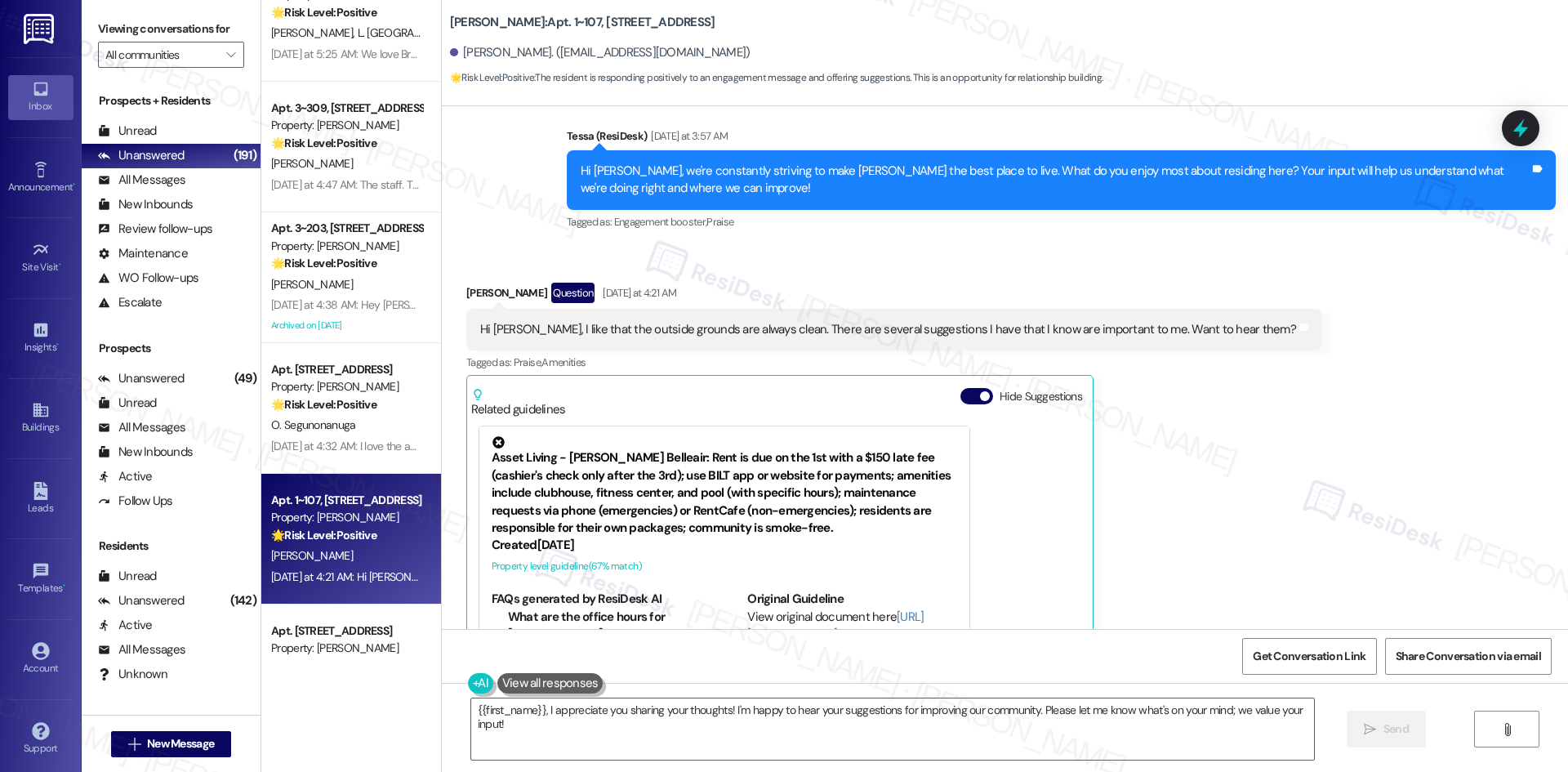
scroll to position [4670, 0]
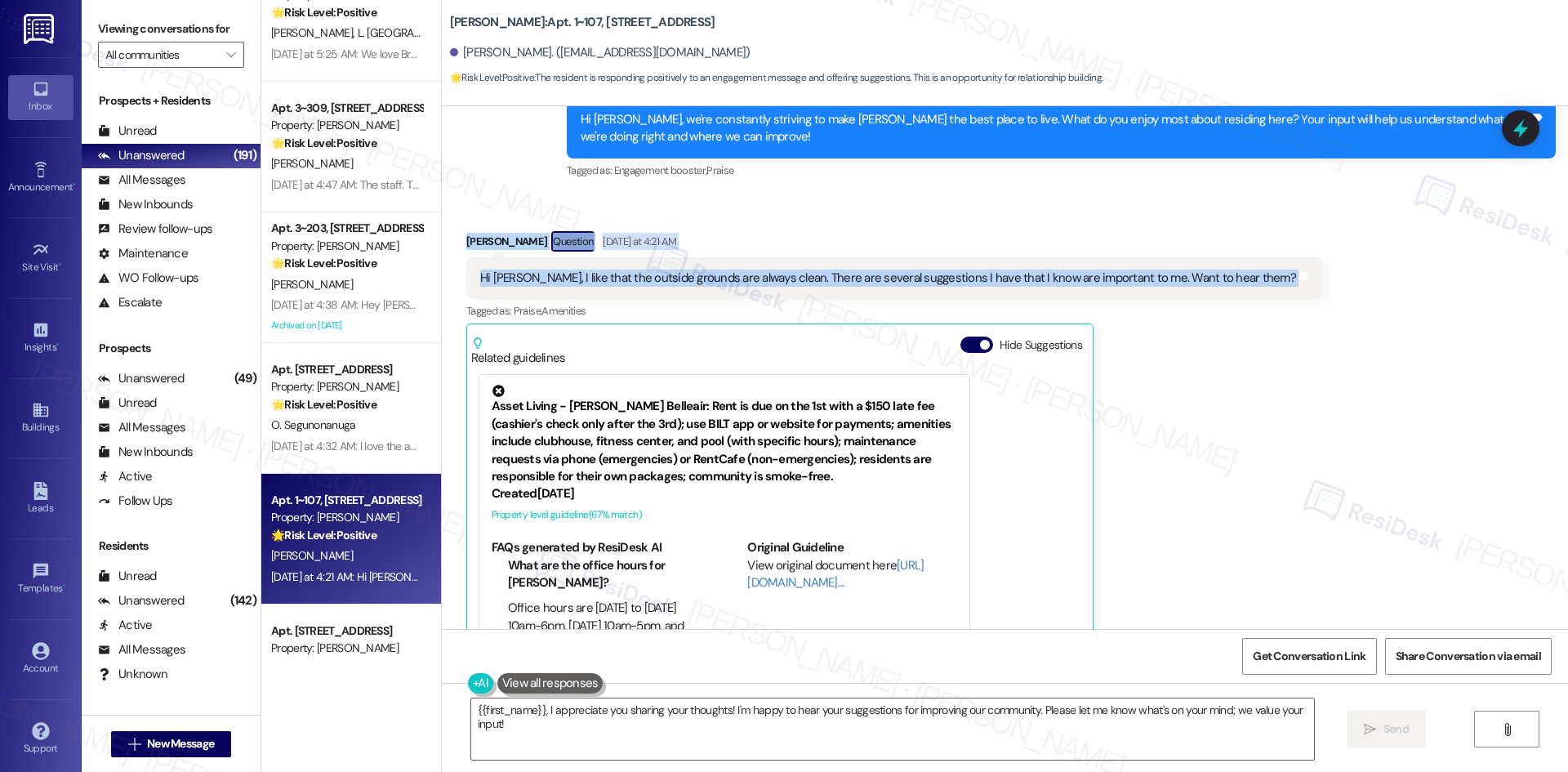
drag, startPoint x: 449, startPoint y: 242, endPoint x: 1260, endPoint y: 311, distance: 813.9
click at [1260, 311] on div "Received via SMS Jessica Rey Question Yesterday at 4:21 AM Hi Tessa, I like tha…" at bounding box center [1004, 443] width 1126 height 498
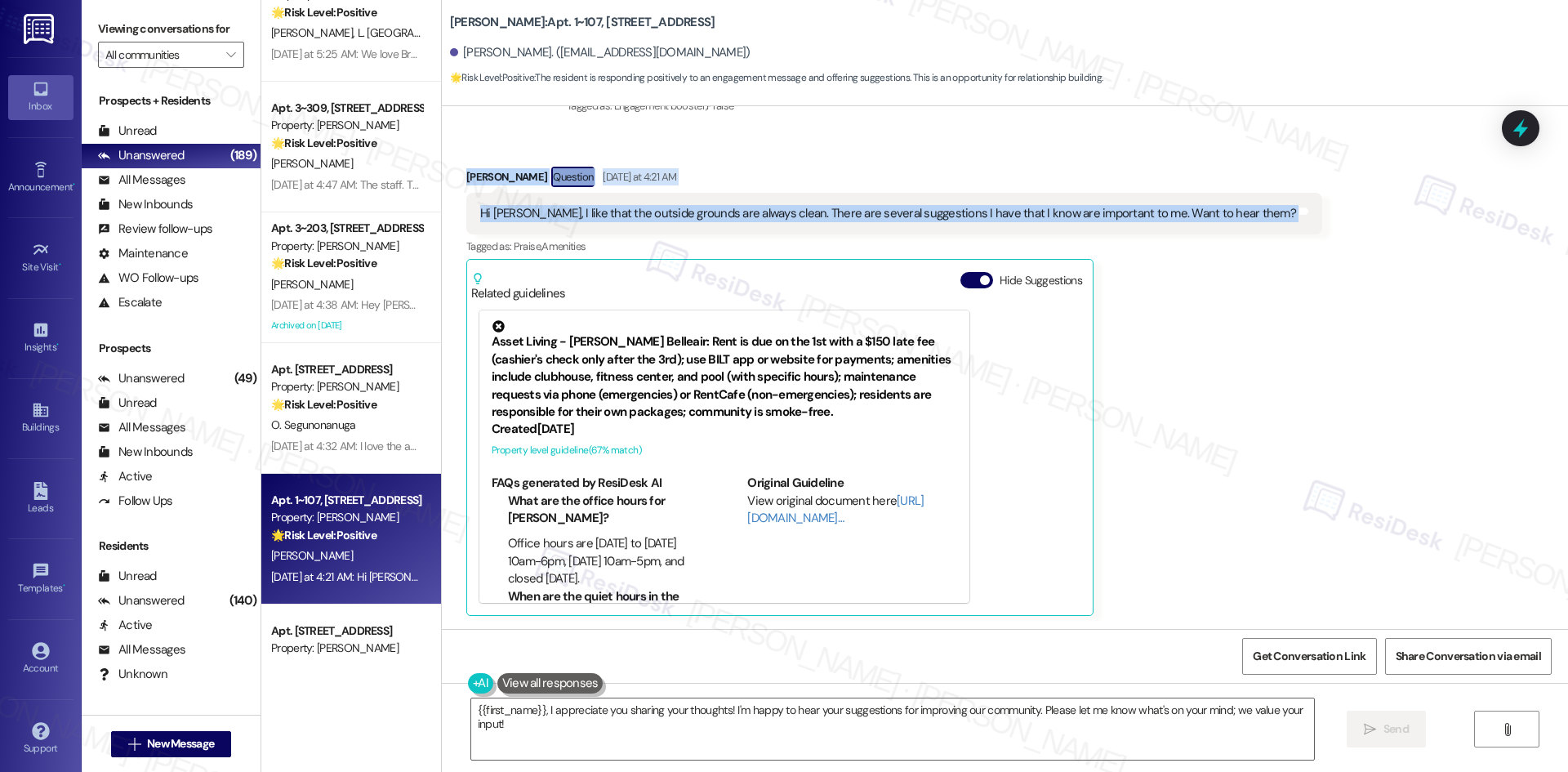
scroll to position [4753, 0]
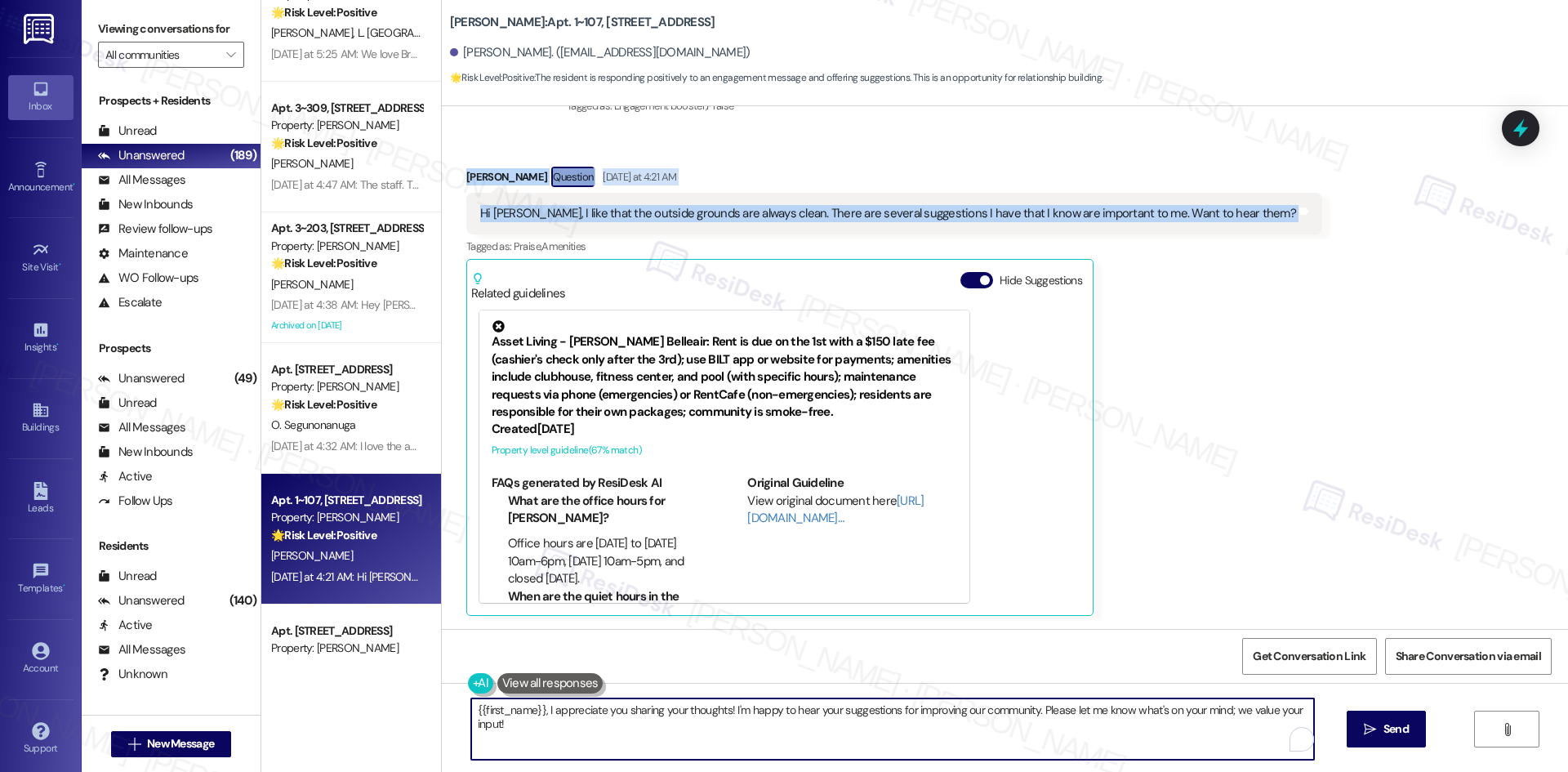
click at [566, 735] on textarea "{{first_name}}, I appreciate you sharing your thoughts! I'm happy to hear your …" at bounding box center [892, 729] width 842 height 61
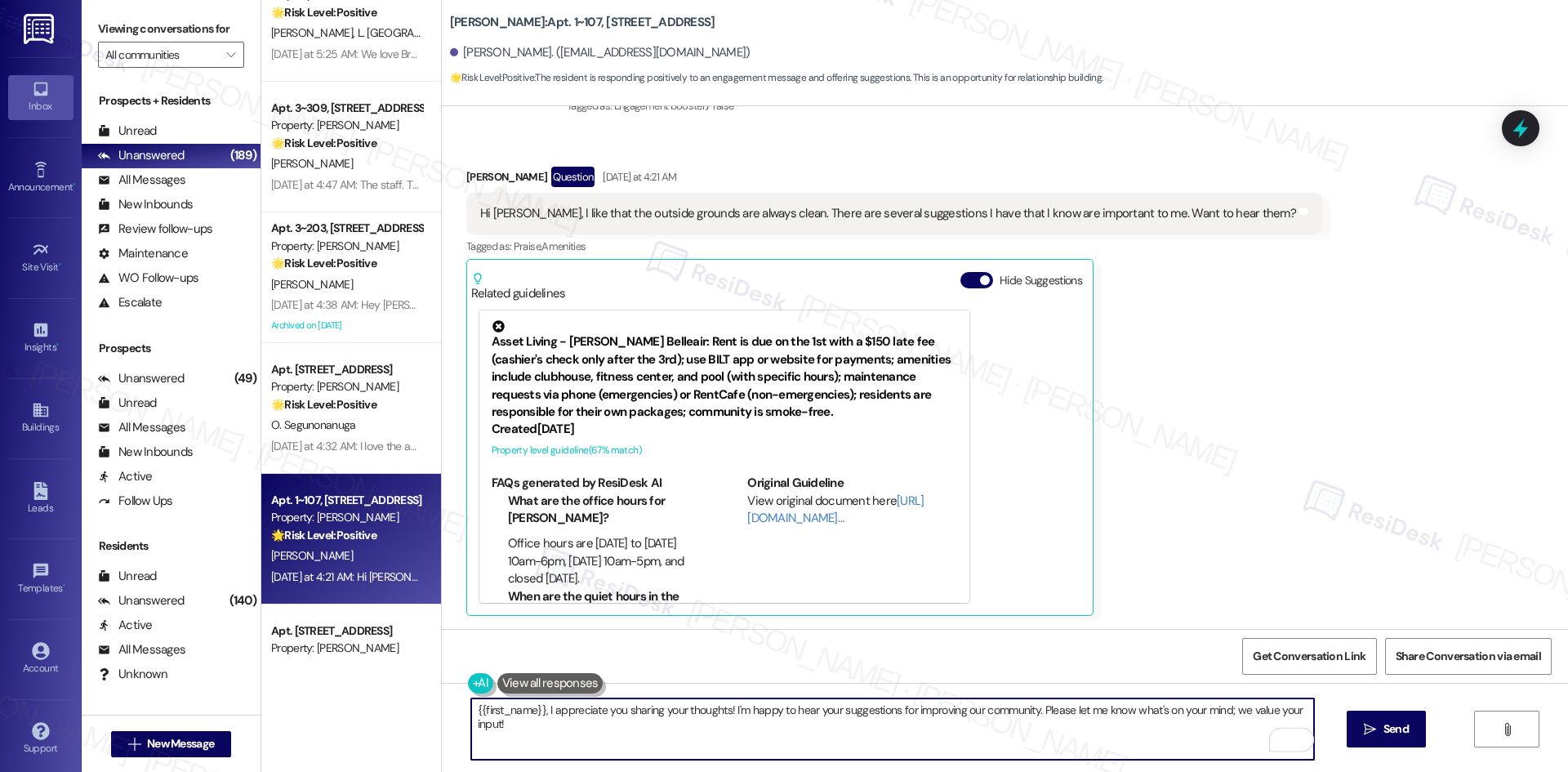
drag, startPoint x: 537, startPoint y: 711, endPoint x: 451, endPoint y: 711, distance: 86.0
click at [462, 711] on div "{{first_name}}, I appreciate you sharing your thoughts! I'm happy to hear your …" at bounding box center [885, 729] width 844 height 63
drag, startPoint x: 1188, startPoint y: 730, endPoint x: 1205, endPoint y: 730, distance: 17.0
click at [1189, 730] on textarea "I appreciate you sharing your thoughts! I'm happy to hear your suggestions for …" at bounding box center [892, 729] width 842 height 61
type textarea "I appreciate you sharing your thoughts! I'm happy to hear your suggestions for …"
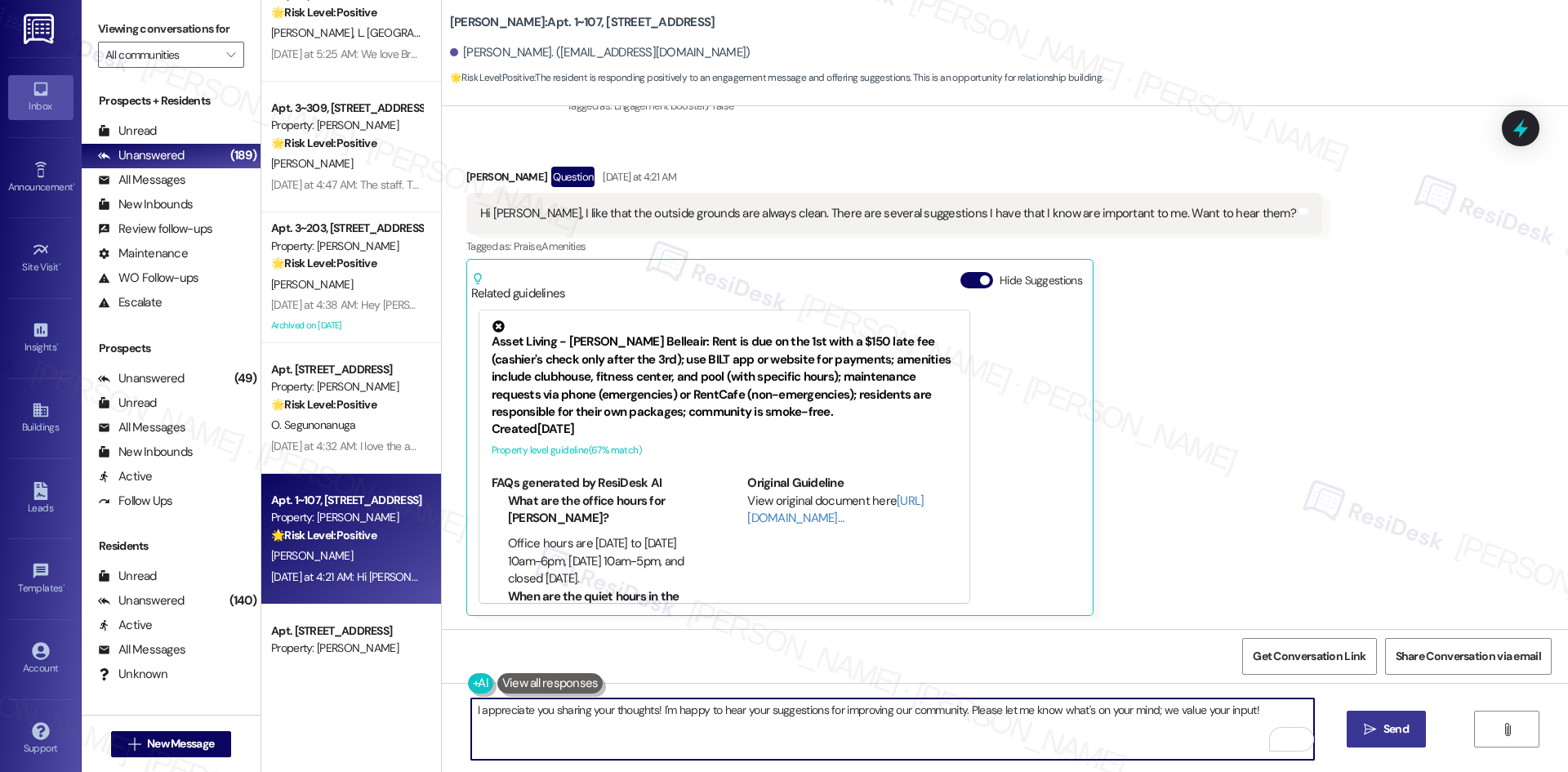
click at [1366, 730] on icon "" at bounding box center [1370, 729] width 12 height 13
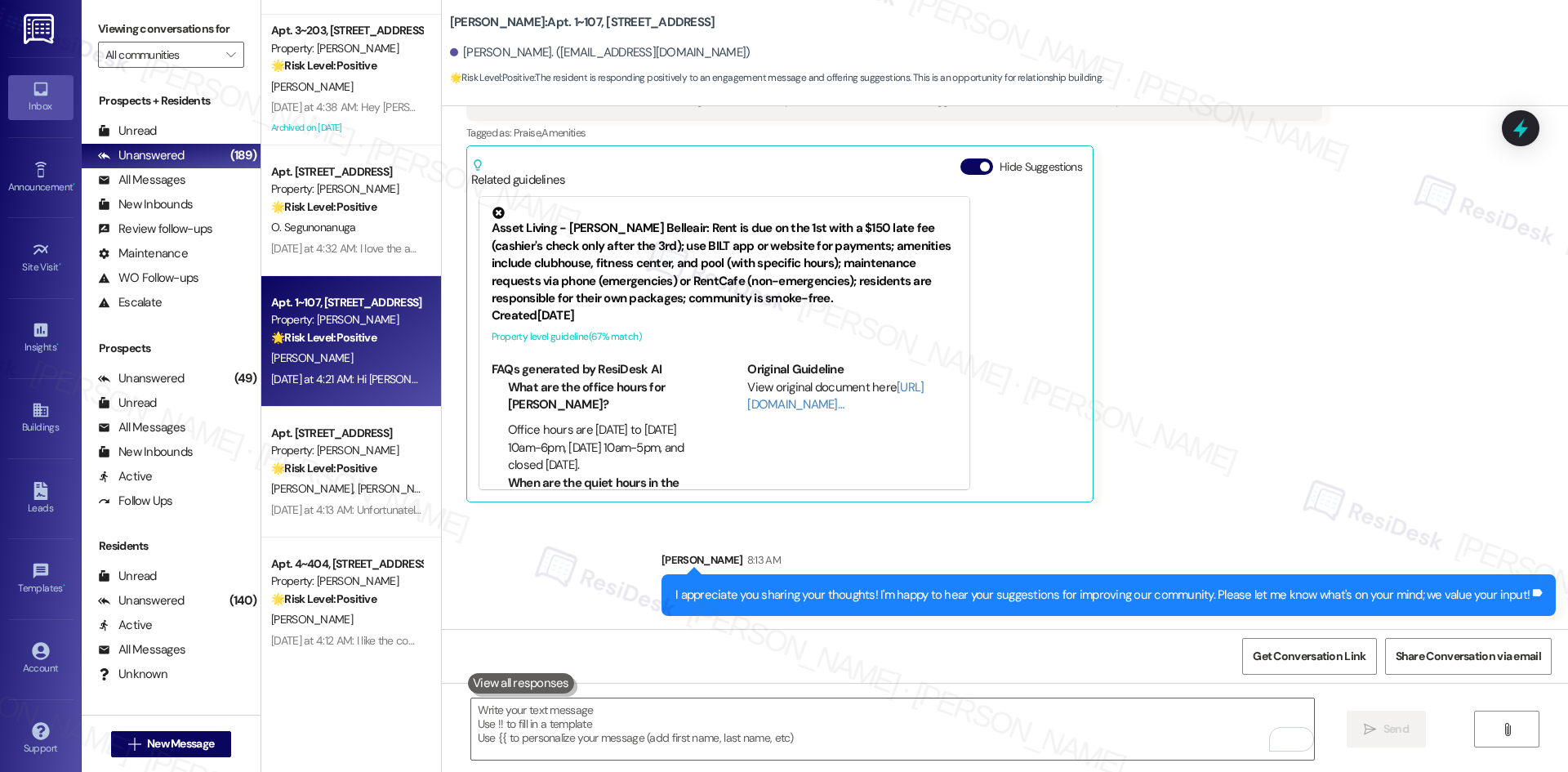
scroll to position [3431, 0]
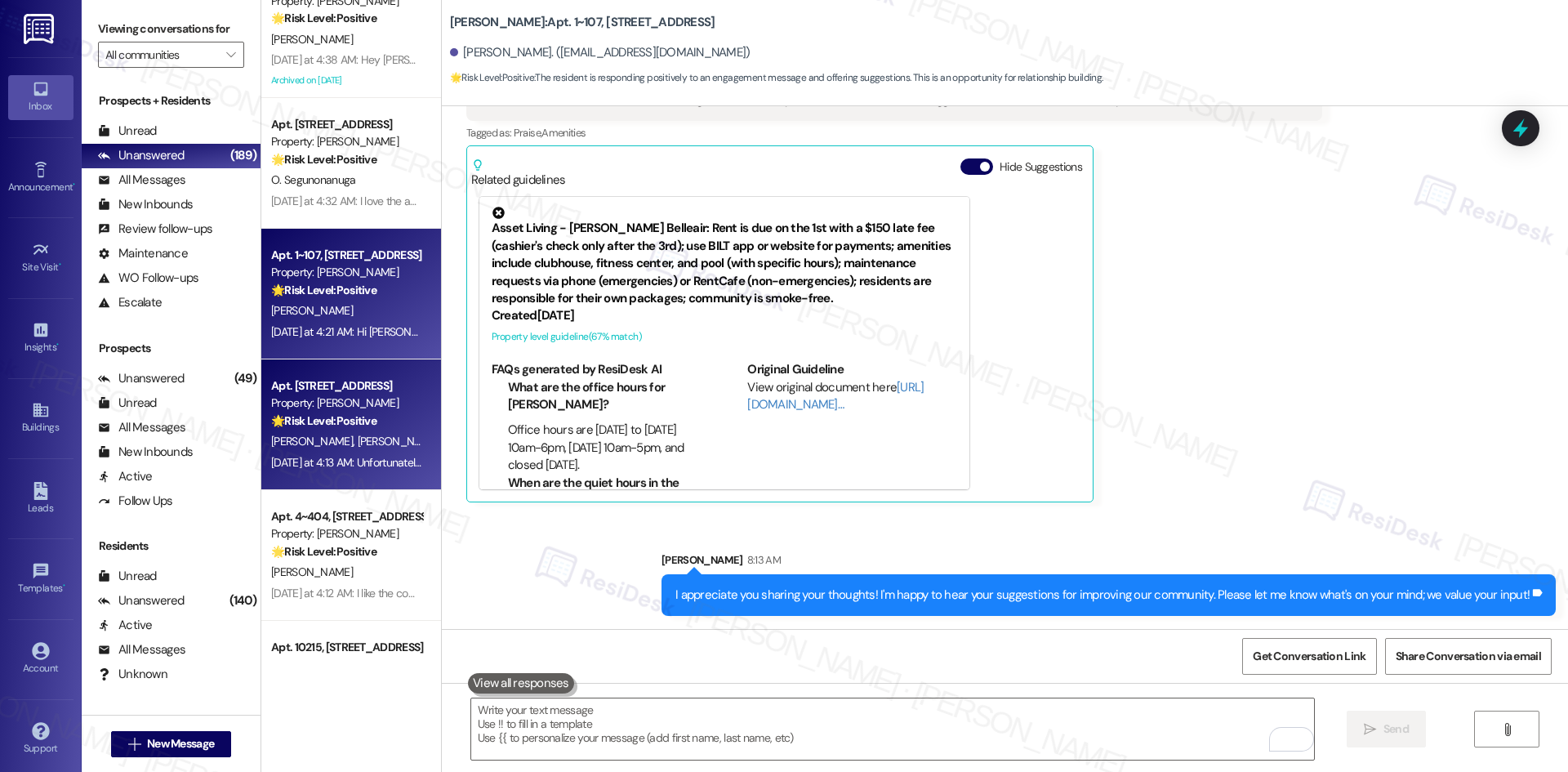
click at [337, 432] on div "D. Falle D. Afseth" at bounding box center [346, 441] width 154 height 21
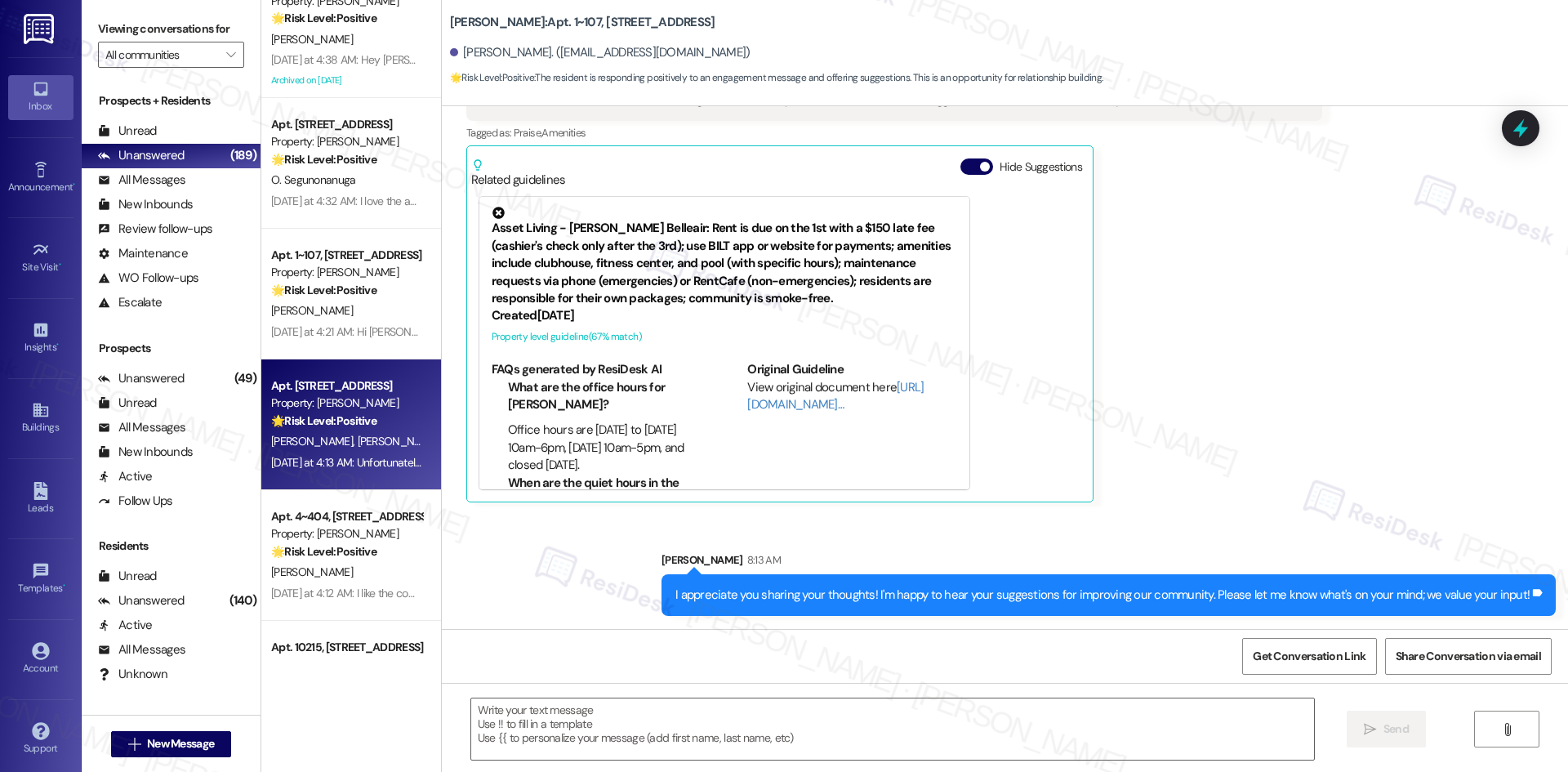
type textarea "Fetching suggested responses. Please feel free to read through the conversation…"
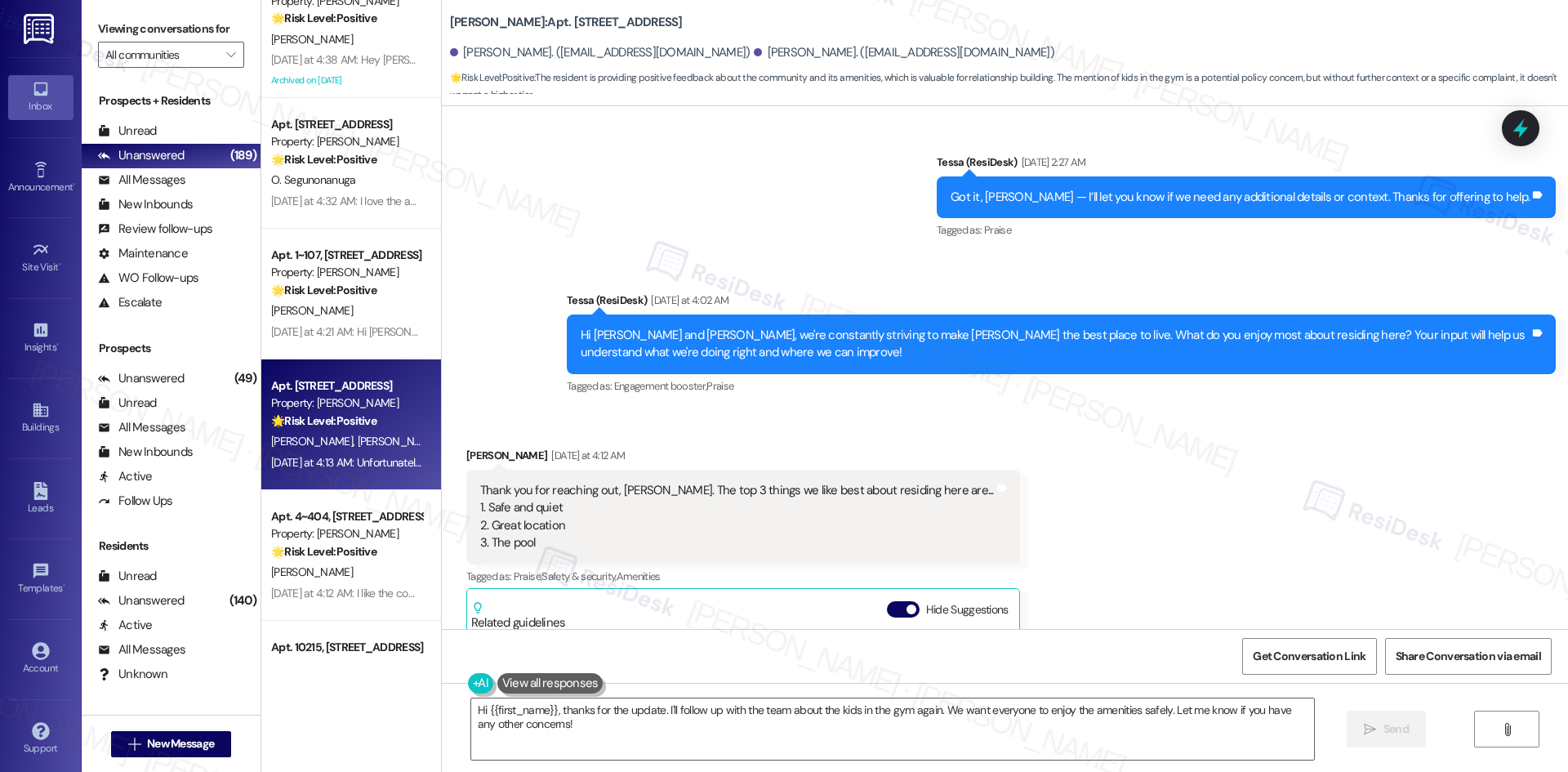
scroll to position [5501, 0]
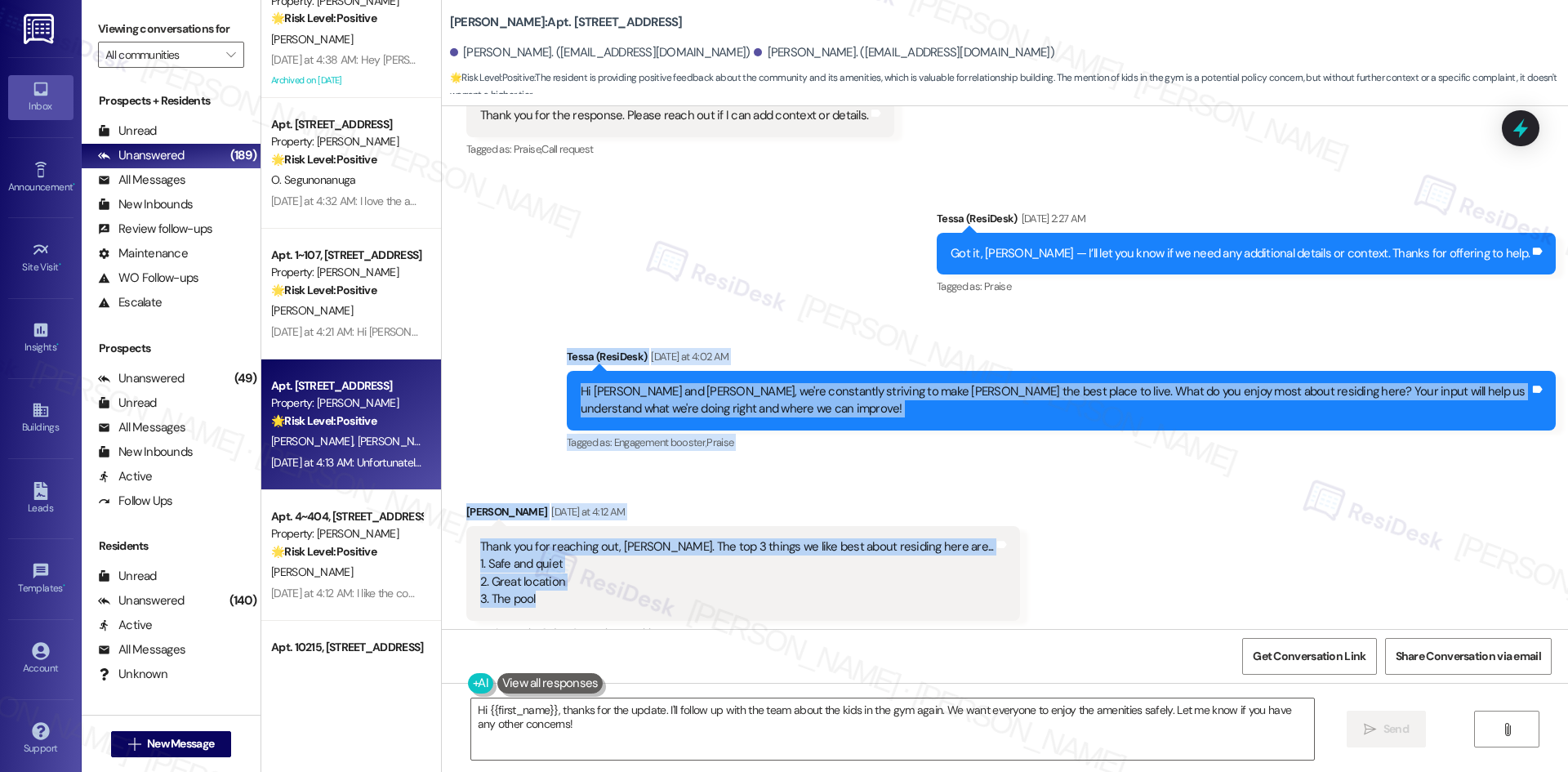
drag, startPoint x: 571, startPoint y: 304, endPoint x: 695, endPoint y: 520, distance: 249.1
click at [695, 520] on div "Lease started Feb 06, 2025 at 8:00 AM Survey, sent via SMS Residesk Automated S…" at bounding box center [1004, 367] width 1126 height 523
copy div "Tessa (ResiDesk) Yesterday at 4:02 AM Hi Doreen and Daniel, we're constantly st…"
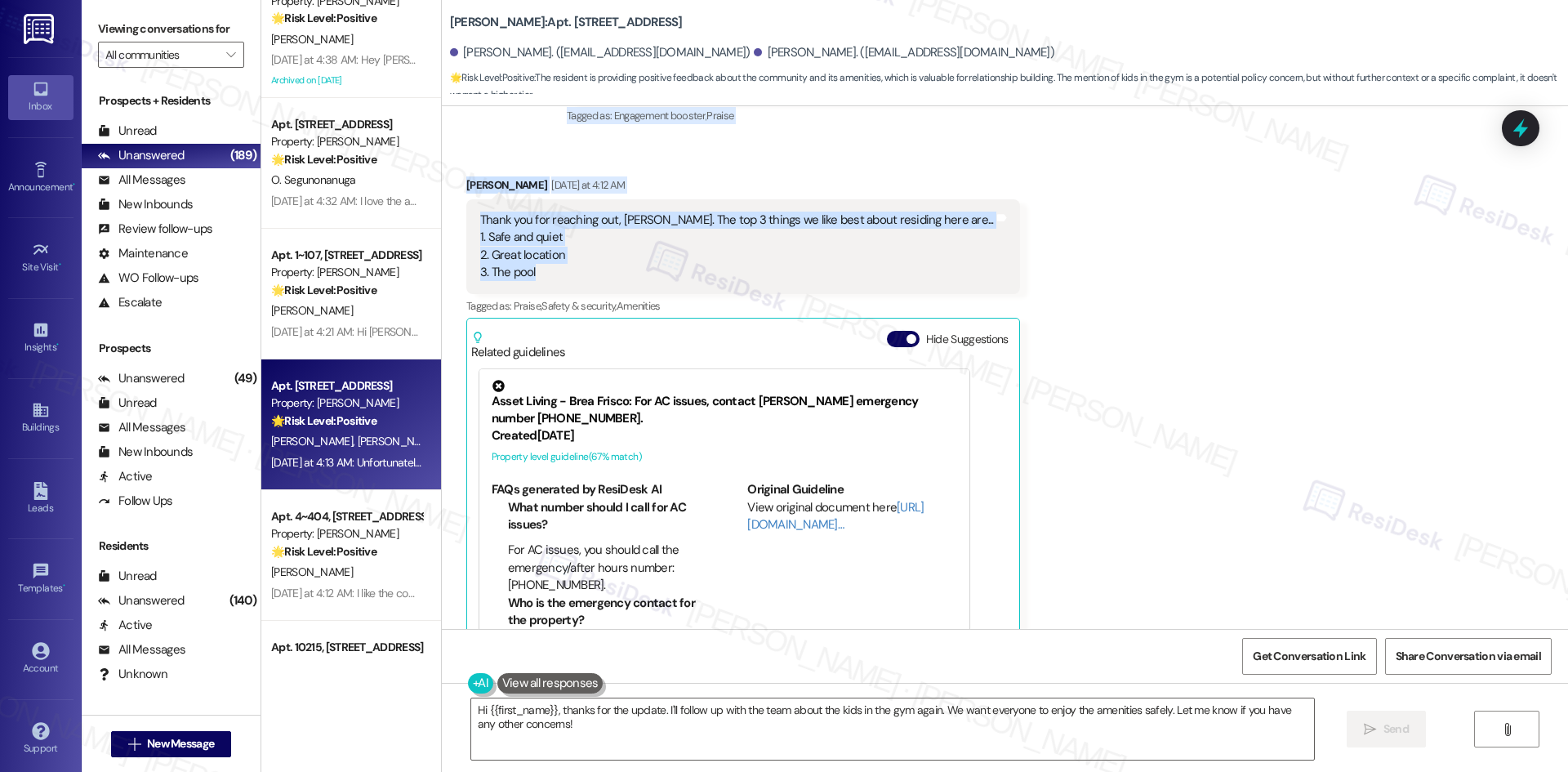
scroll to position [6155, 0]
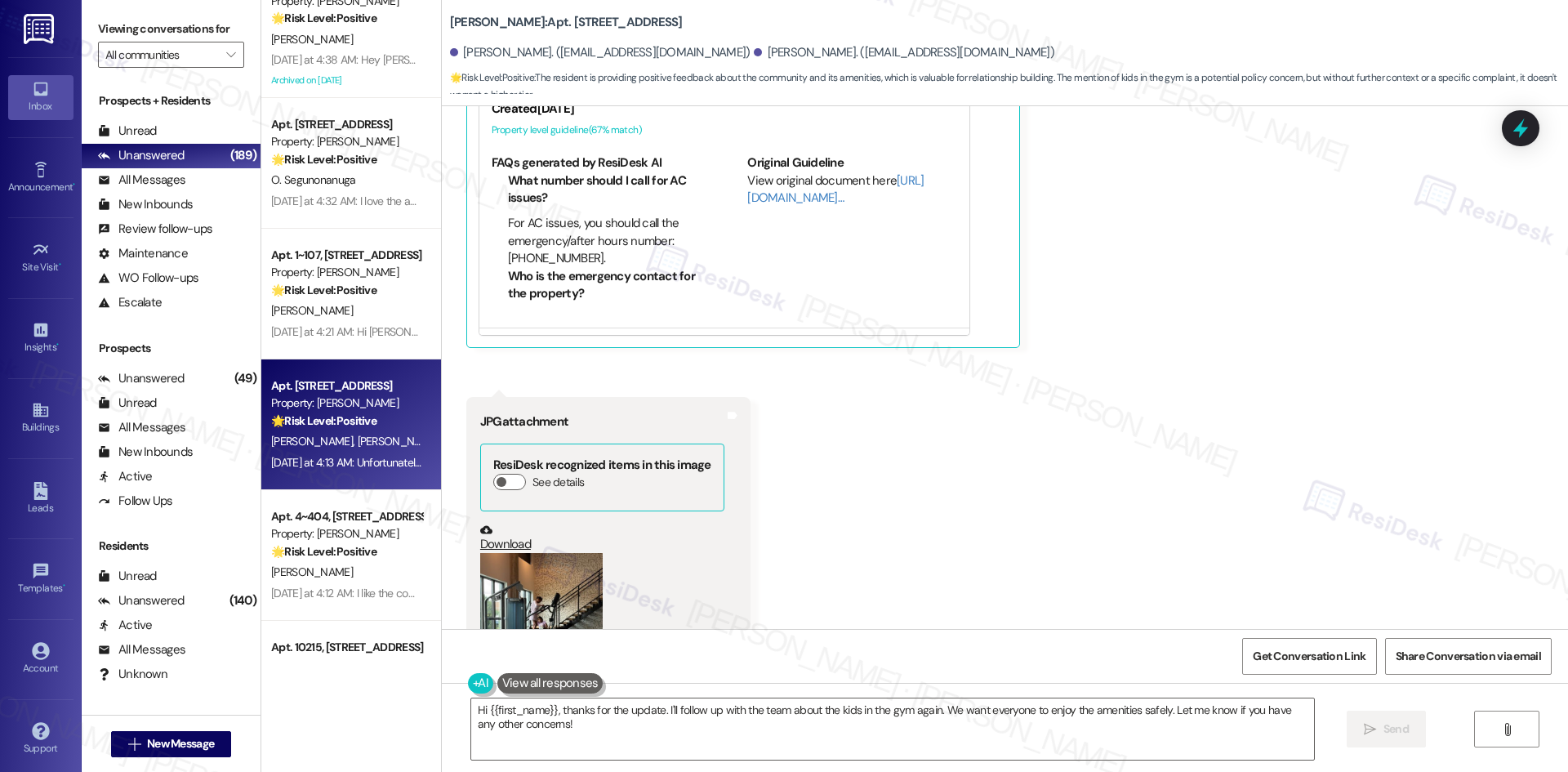
click at [855, 518] on div "Received via SMS Daniel Afseth Yesterday at 4:12 AM Thank you for reaching out,…" at bounding box center [1004, 346] width 1126 height 1066
click at [536, 553] on button "Zoom image" at bounding box center [541, 634] width 123 height 163
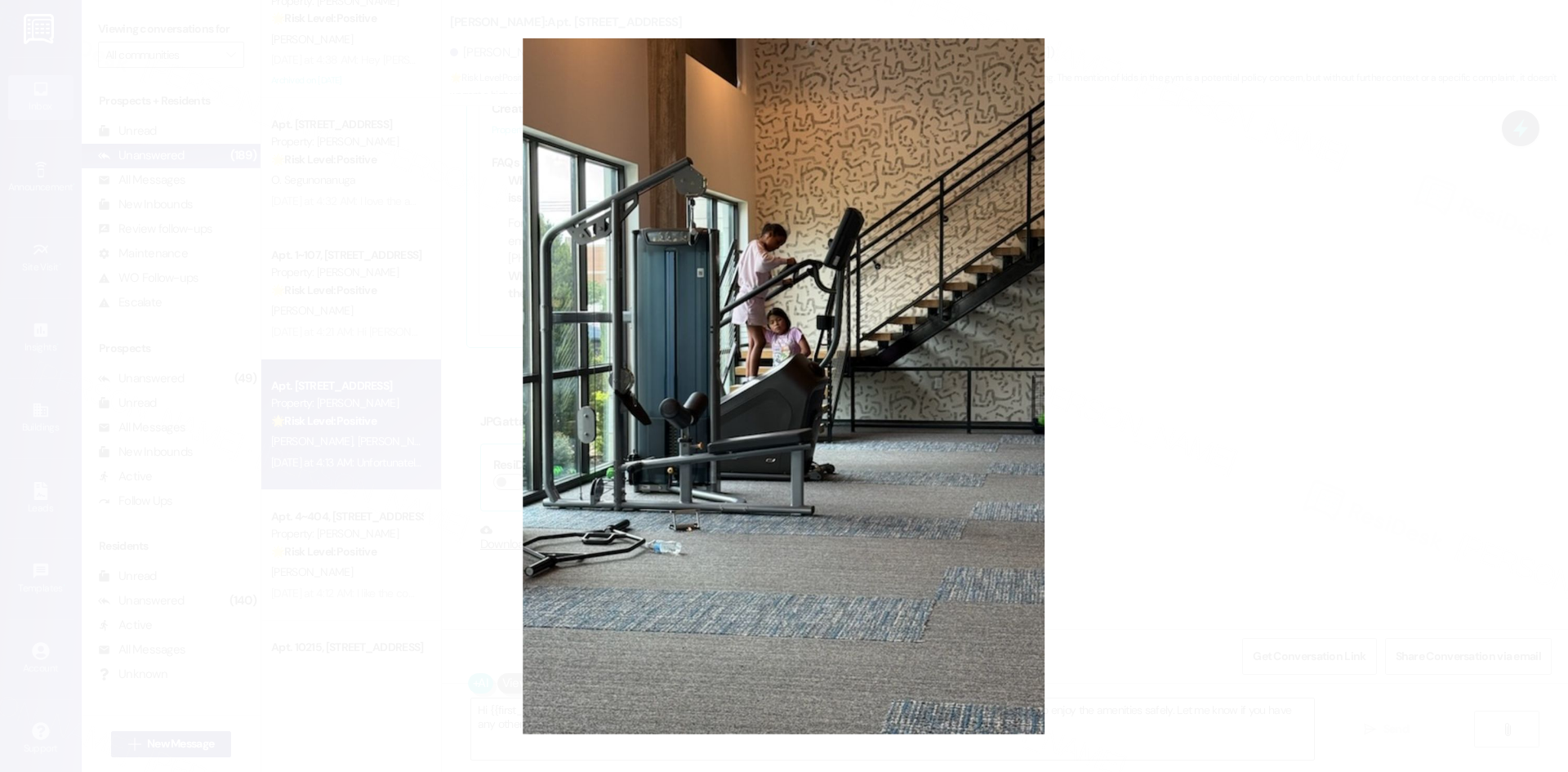
click at [423, 465] on button "Unzoom image" at bounding box center [784, 386] width 1568 height 772
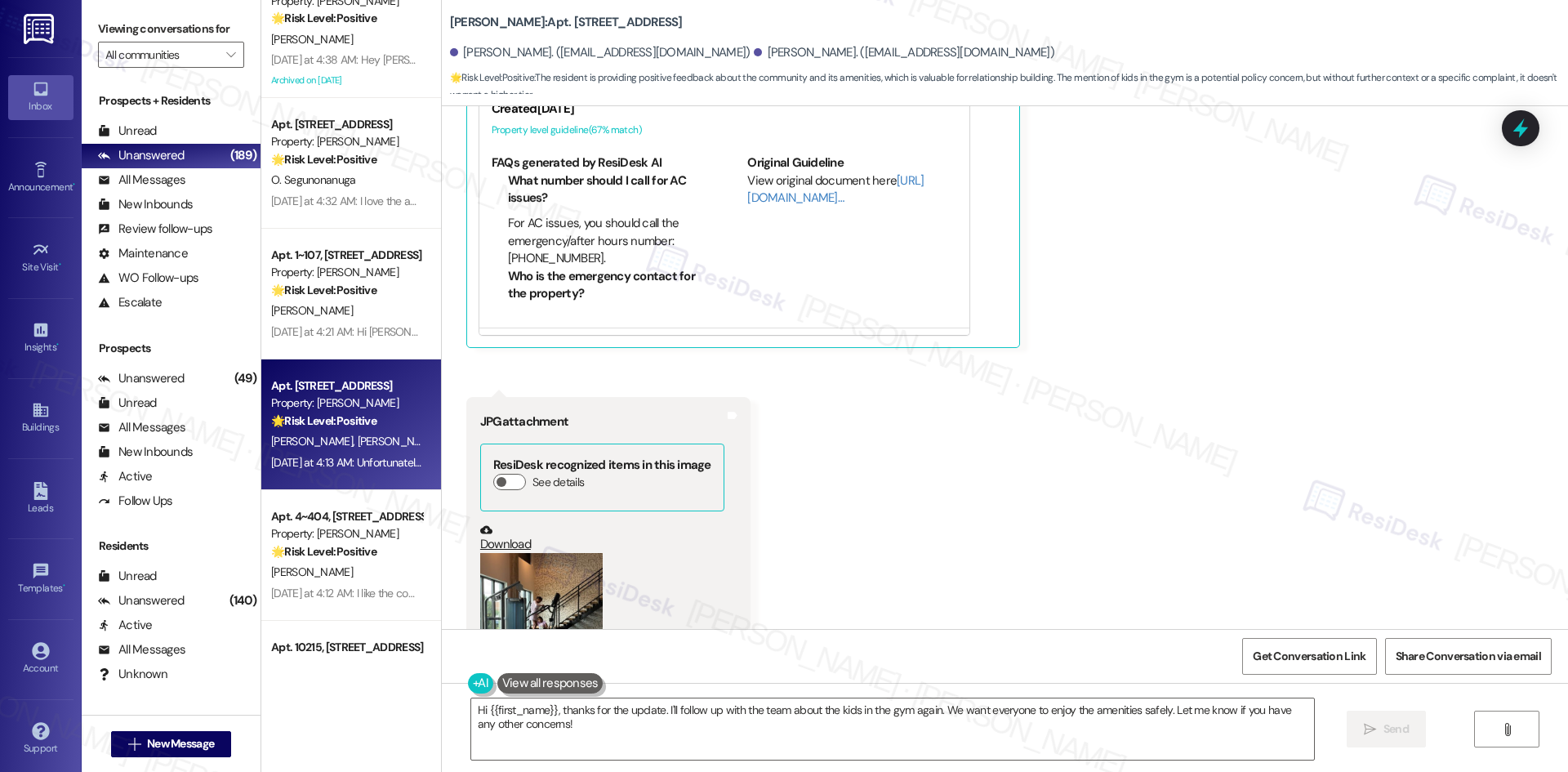
click at [1104, 472] on div "Received via SMS Daniel Afseth Yesterday at 4:12 AM Thank you for reaching out,…" at bounding box center [1004, 346] width 1126 height 1066
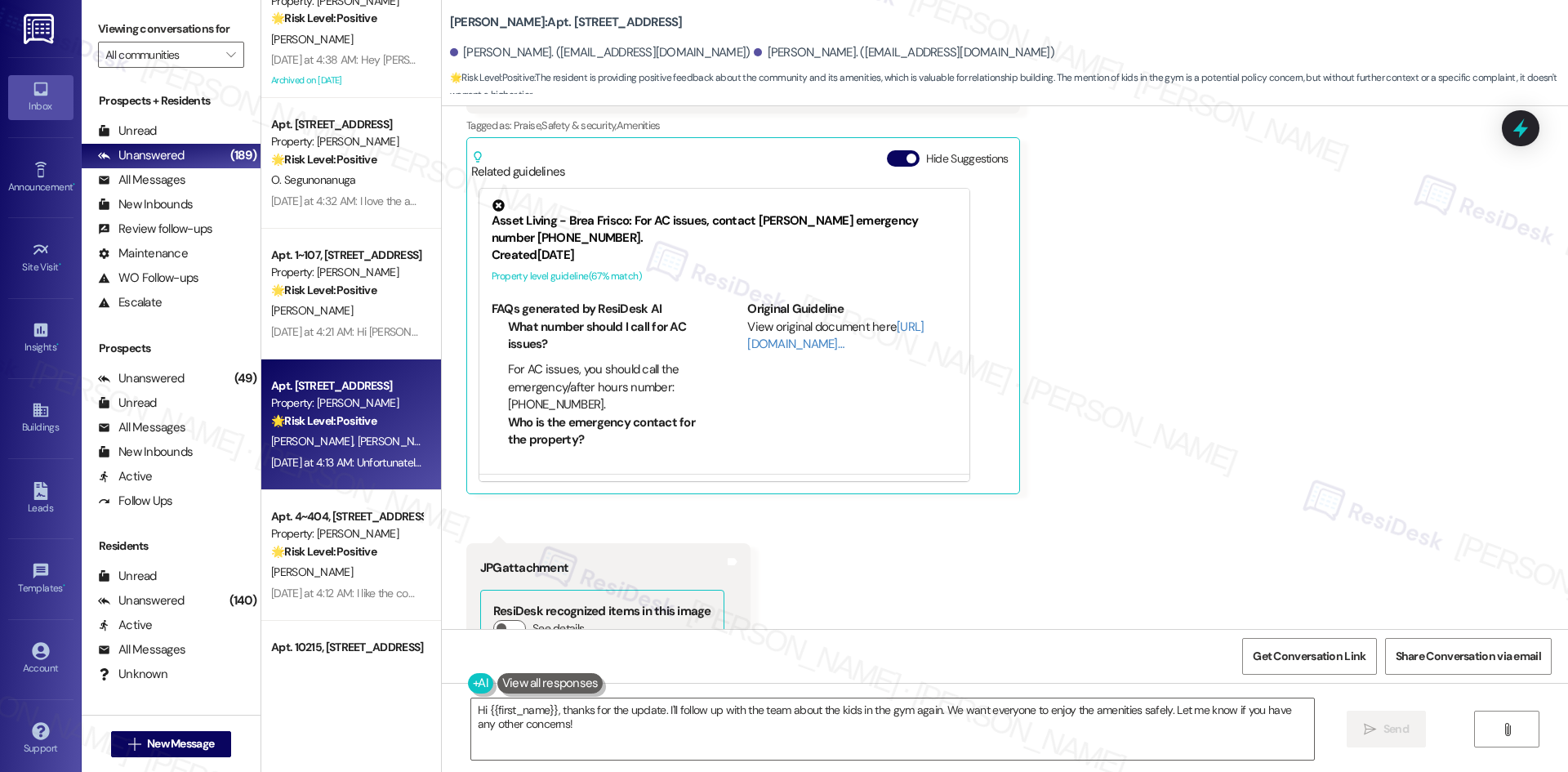
scroll to position [6318, 0]
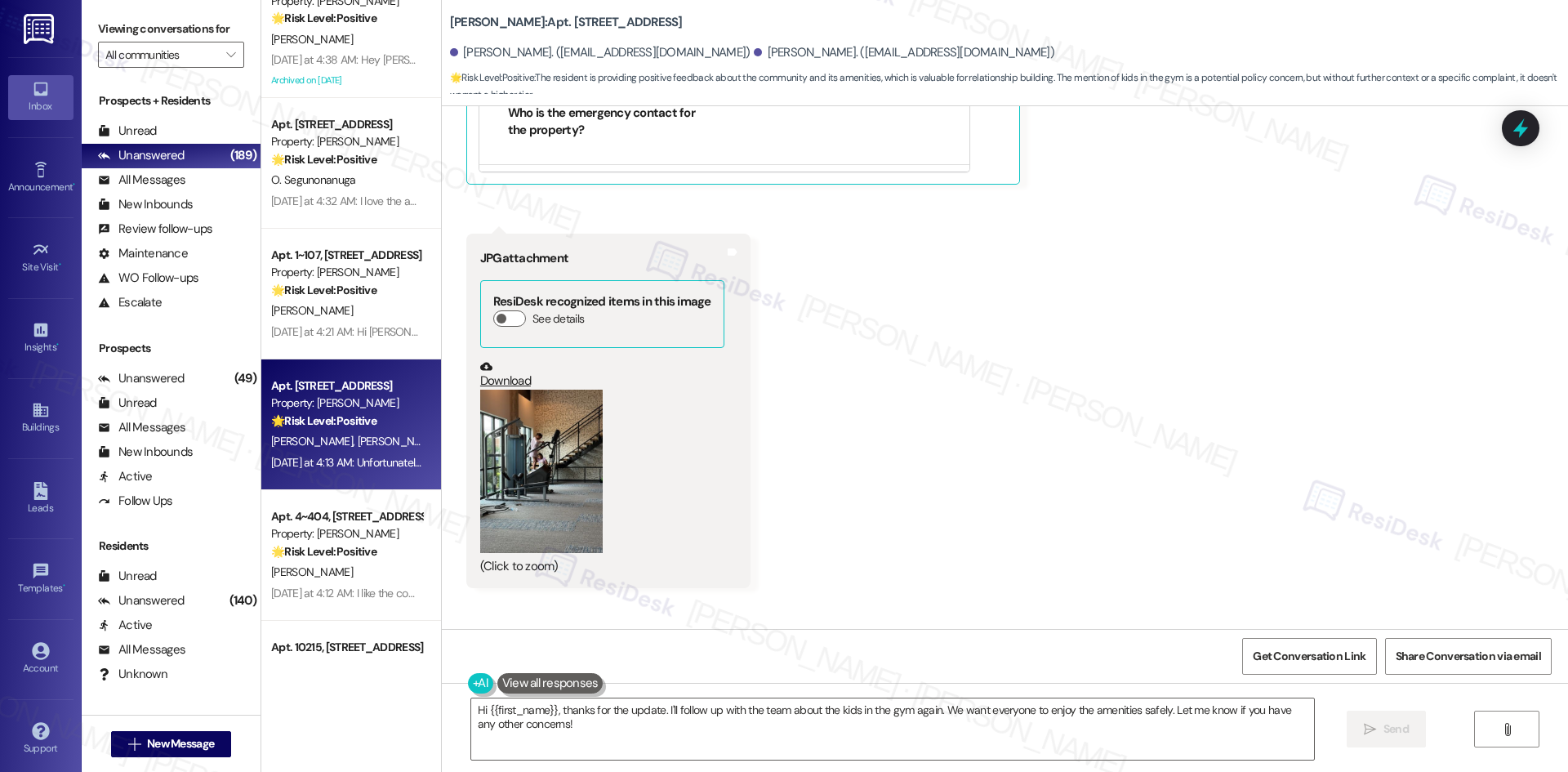
drag, startPoint x: 462, startPoint y: 564, endPoint x: 879, endPoint y: 585, distance: 417.5
click at [879, 637] on div "Unfortunately I have more pictures of kids playing in the gym on Sunday (Aug 17…" at bounding box center [683, 658] width 434 height 41
copy div "Unfortunately I have more pictures of kids playing in the gym on Sunday (Aug 17…"
click at [1060, 537] on div "Received via SMS Daniel Afseth Yesterday at 4:12 AM Thank you for reaching out,…" at bounding box center [1004, 182] width 1126 height 1066
click at [764, 729] on textarea "Hi {{first_name}}, thanks for the update. I'll follow up with the team about th…" at bounding box center [892, 729] width 842 height 61
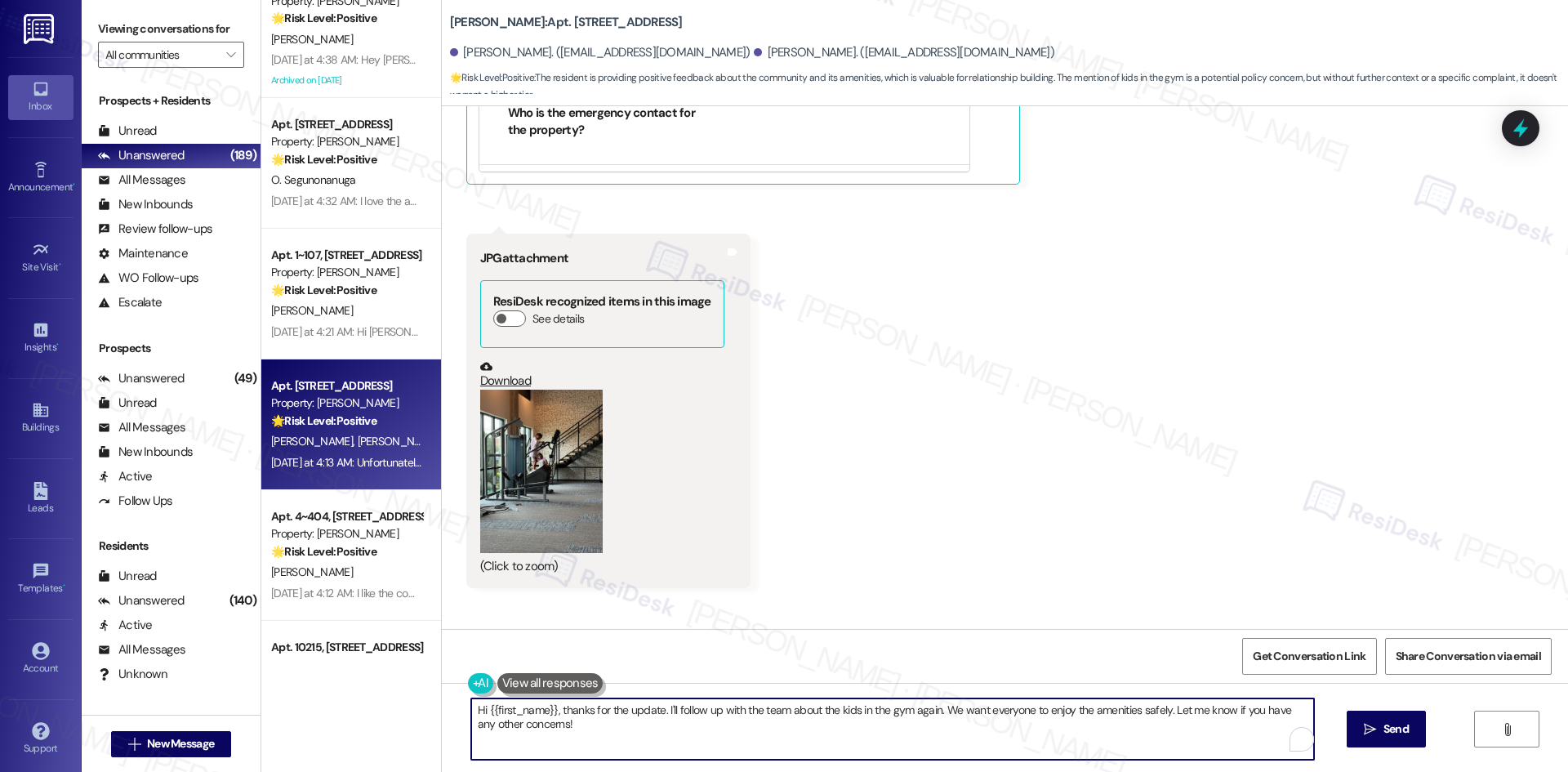
paste textarea "Thank you for sharing this, Daniel. I’m glad to hear you enjoy the safety, quie…"
click at [709, 747] on textarea "Thank you for sharing this, Daniel. I’m glad to hear you enjoy the safety, quie…" at bounding box center [892, 729] width 842 height 61
click at [706, 747] on textarea "Thank you for sharing this, Daniel. I’m glad to hear you enjoy the safety, quie…" at bounding box center [892, 729] width 842 height 61
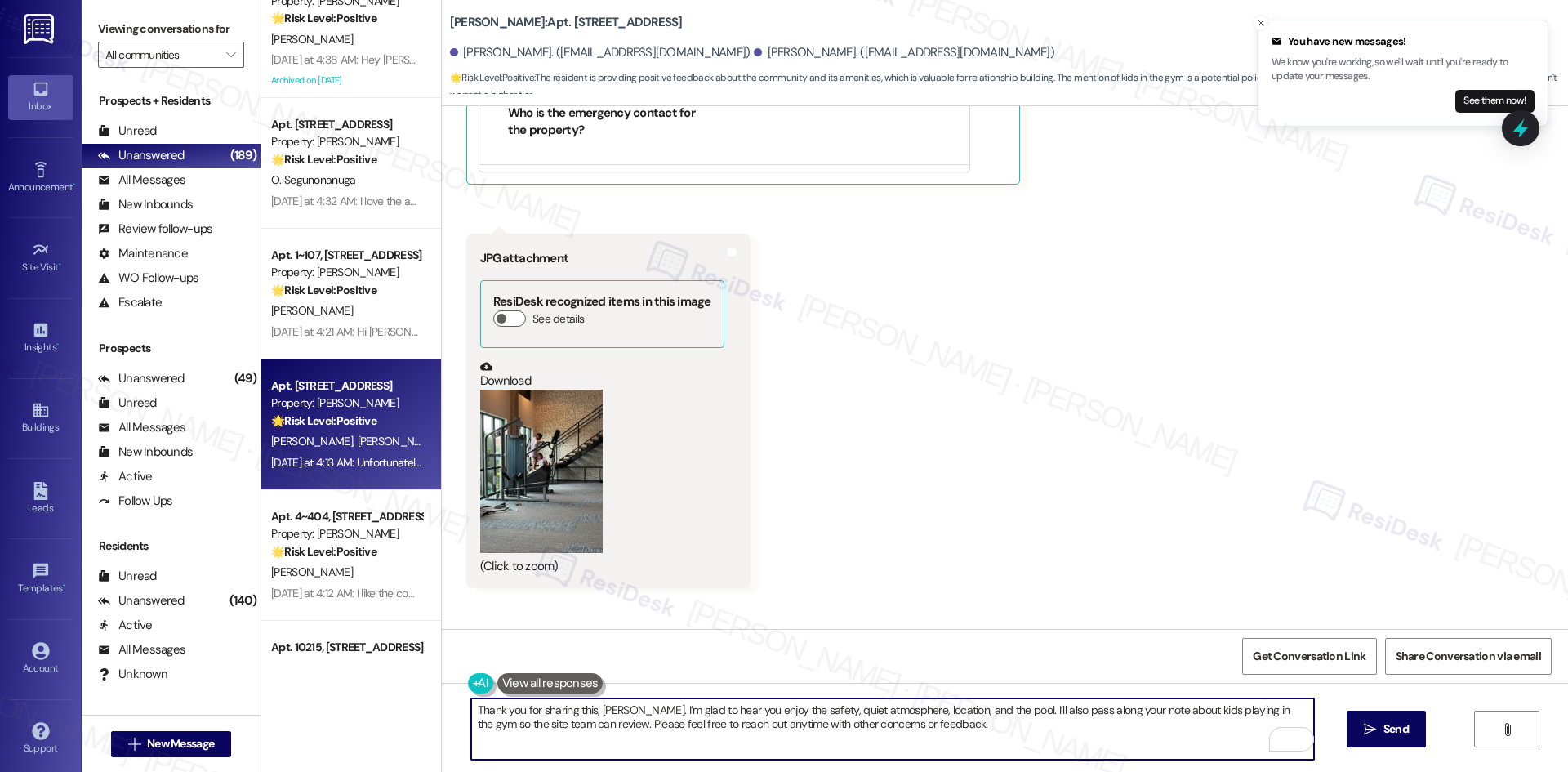
click at [839, 742] on textarea "Thank you for sharing this, Daniel. I’m glad to hear you enjoy the safety, quie…" at bounding box center [892, 729] width 842 height 61
click at [837, 745] on textarea "Thank you for sharing this, Daniel. I’m glad to hear you enjoy the safety, quie…" at bounding box center [892, 729] width 842 height 61
click at [867, 744] on textarea "Thank you for sharing this, Daniel. I’m glad to hear you enjoy the safety, quie…" at bounding box center [892, 729] width 842 height 61
type textarea "Thank you for sharing this, Daniel. I’m glad to hear you enjoy the safety, quie…"
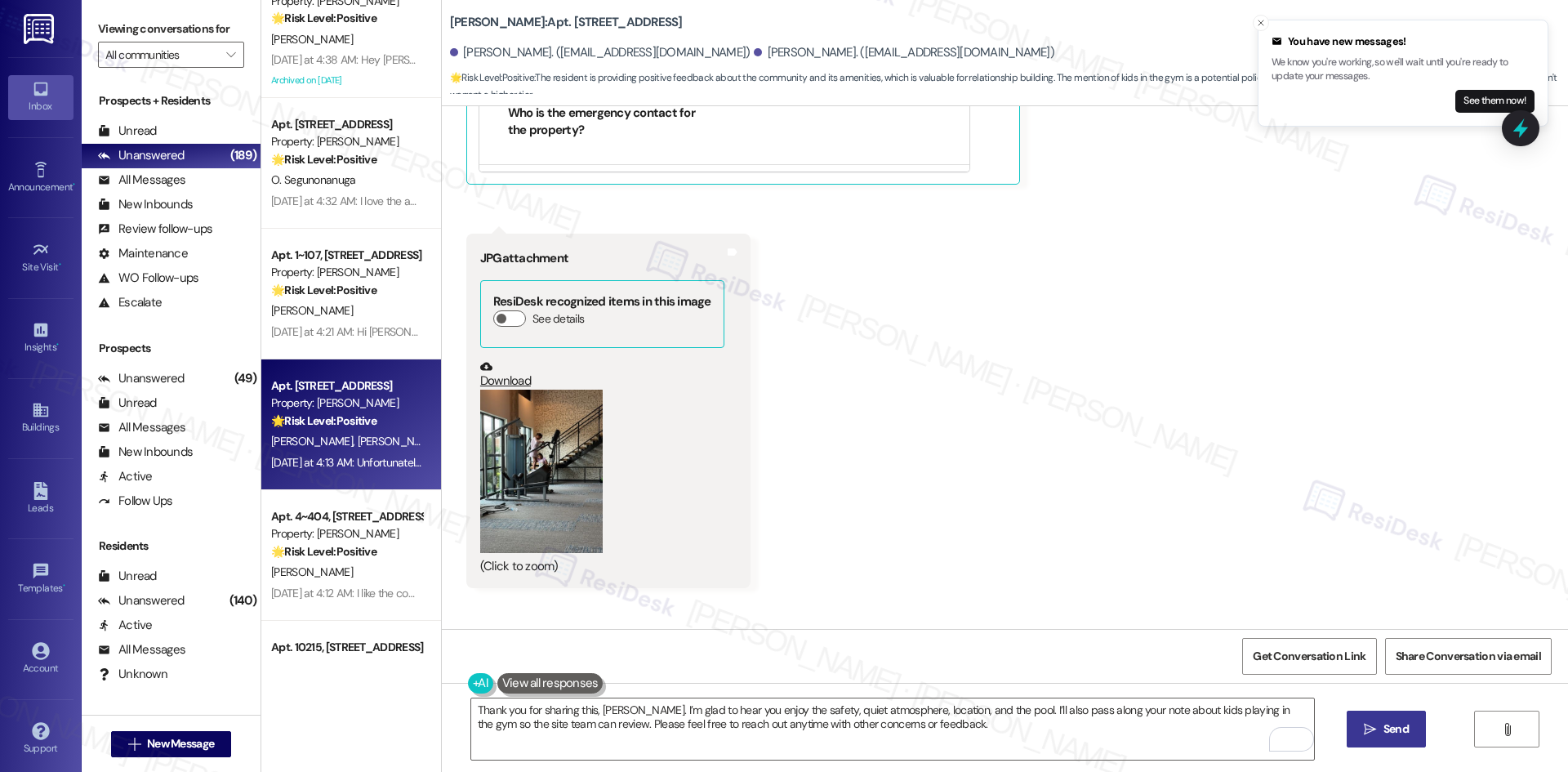
drag, startPoint x: 1393, startPoint y: 733, endPoint x: 1363, endPoint y: 733, distance: 30.0
click at [1392, 733] on span "Send" at bounding box center [1396, 729] width 26 height 17
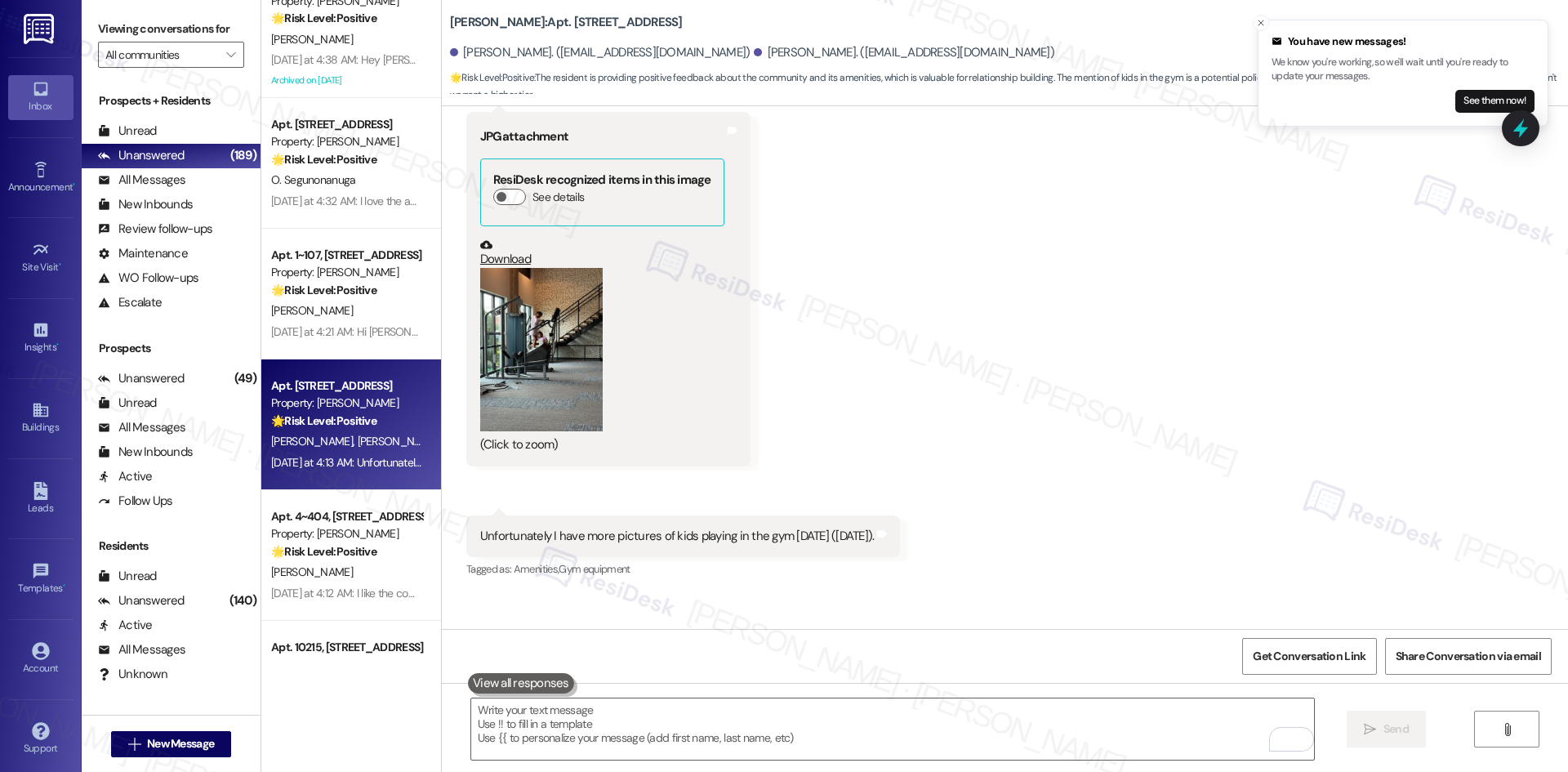
scroll to position [6449, 0]
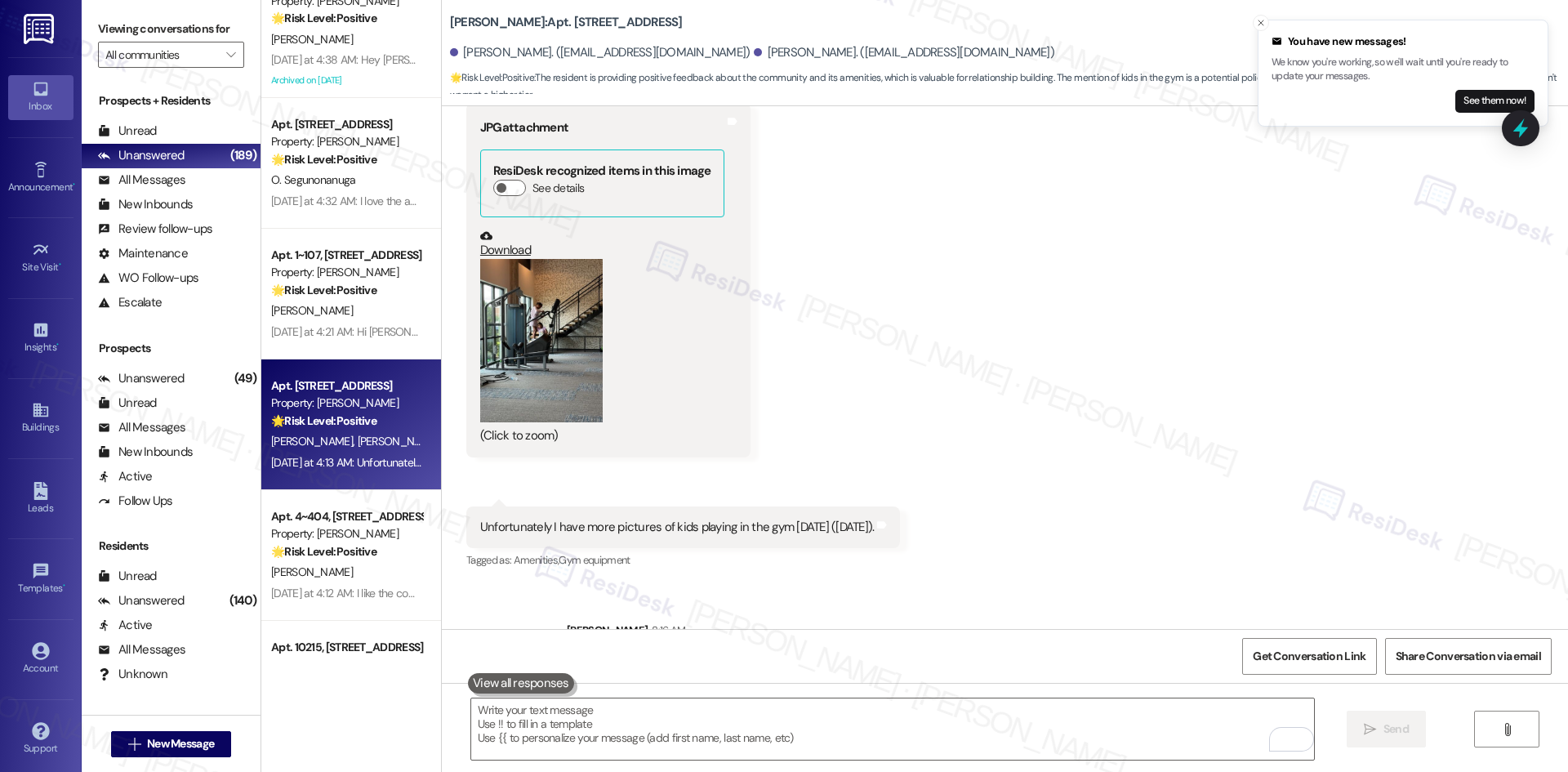
click at [1216, 491] on div "Received via SMS Daniel Afseth Yesterday at 4:12 AM Thank you for reaching out,…" at bounding box center [1004, 51] width 1126 height 1066
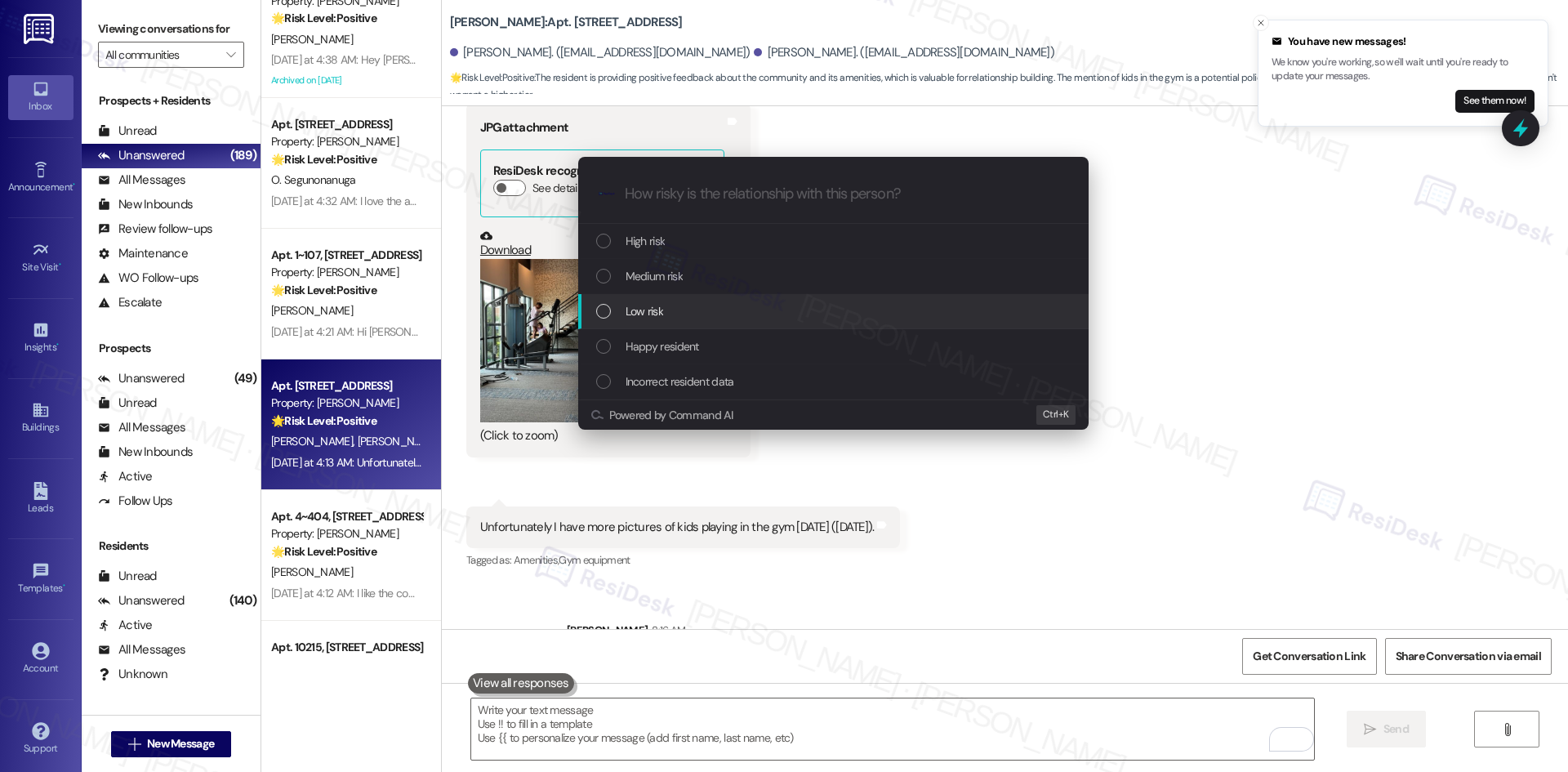
click at [686, 304] on div "Low risk" at bounding box center [835, 311] width 478 height 18
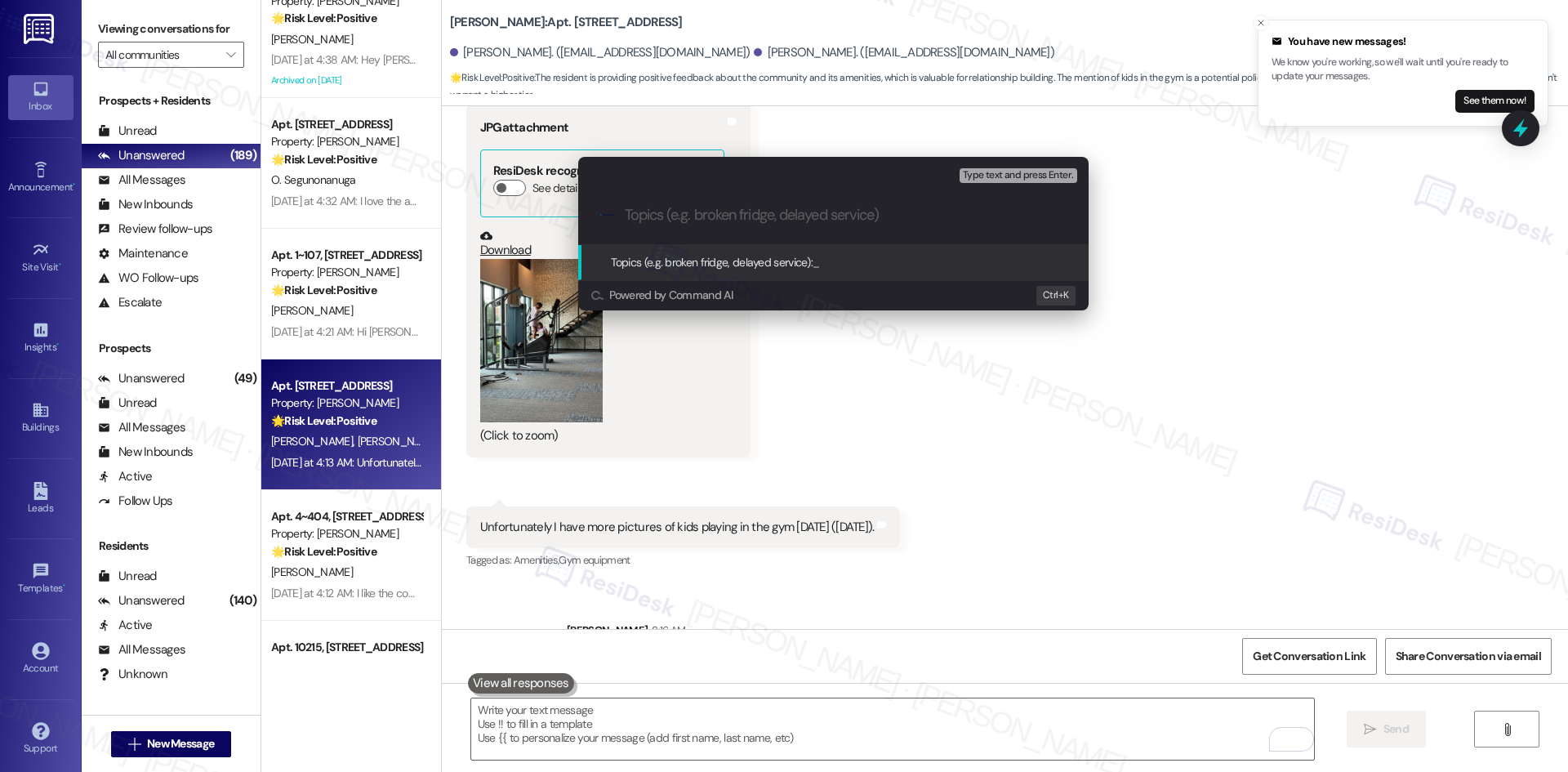
click at [672, 219] on input "Topics (e.g. broken fridge, delayed service)" at bounding box center [846, 214] width 444 height 17
paste input "Resident Feedback – Praise & Gym Concern"
type input "Resident Feedback – Praise & Gym Concern"
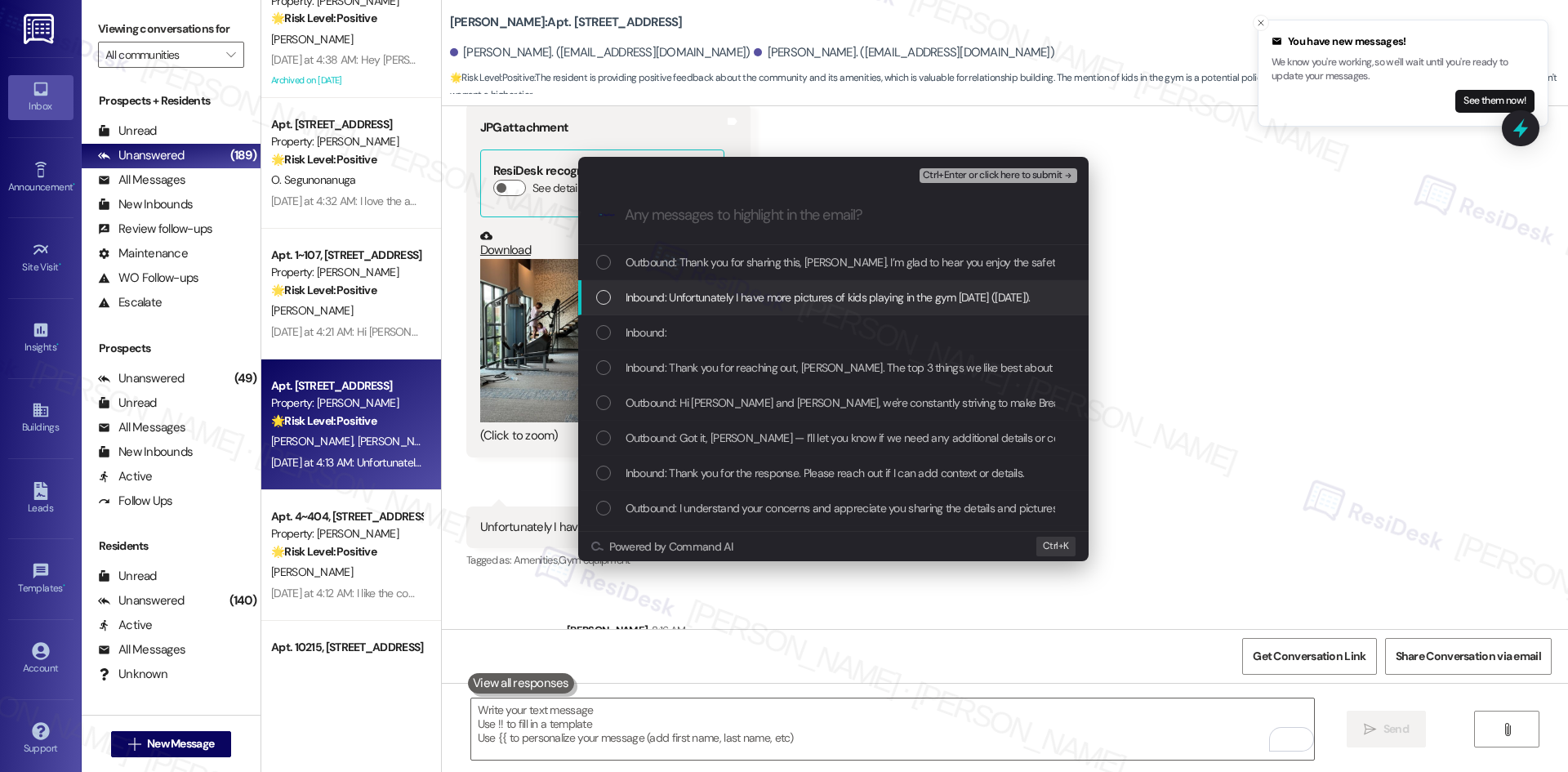
click at [730, 295] on span "Inbound: Unfortunately I have more pictures of kids playing in the gym on Sunda…" at bounding box center [828, 298] width 406 height 18
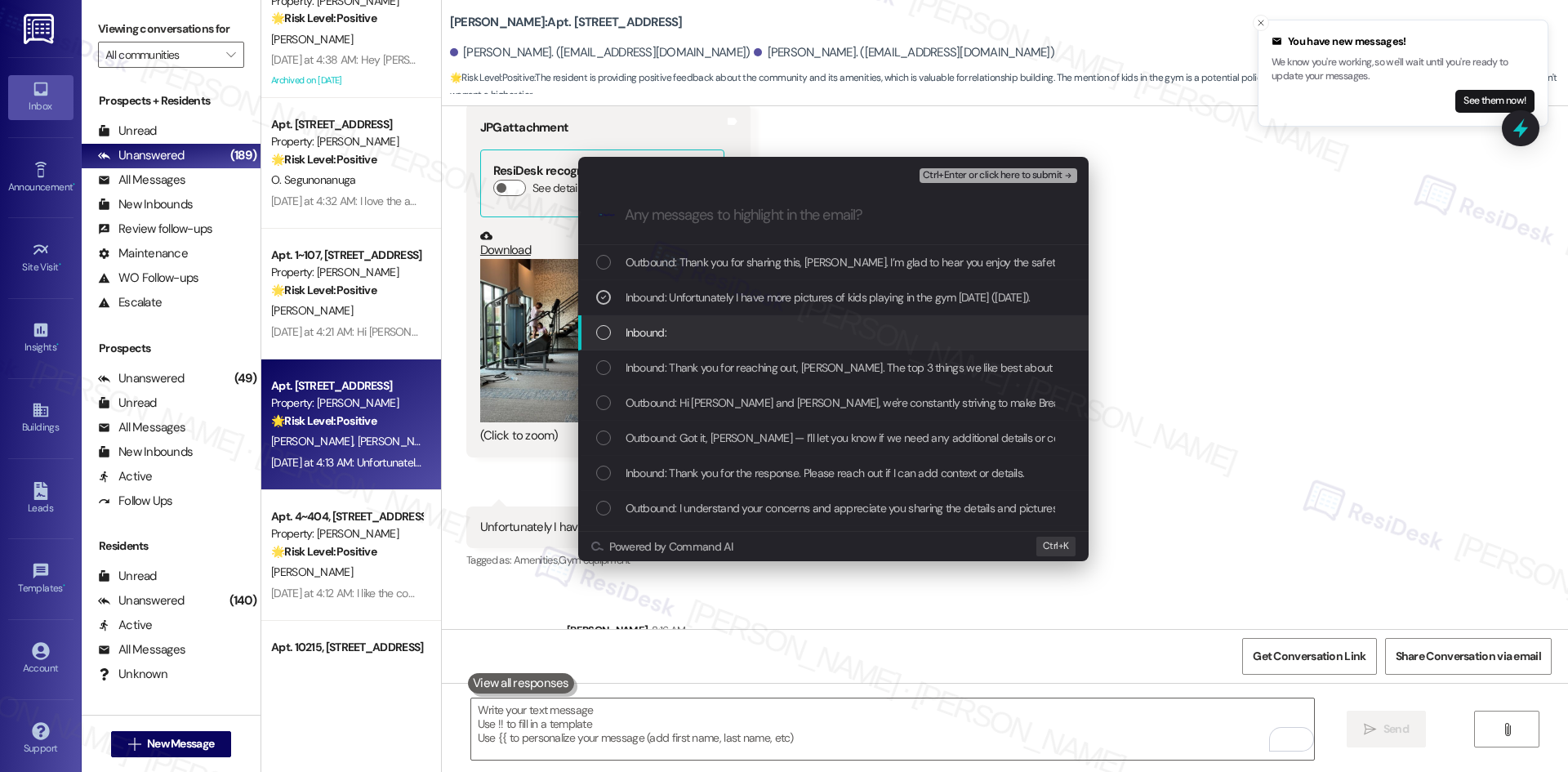
click at [730, 332] on div "Inbound:" at bounding box center [835, 332] width 478 height 18
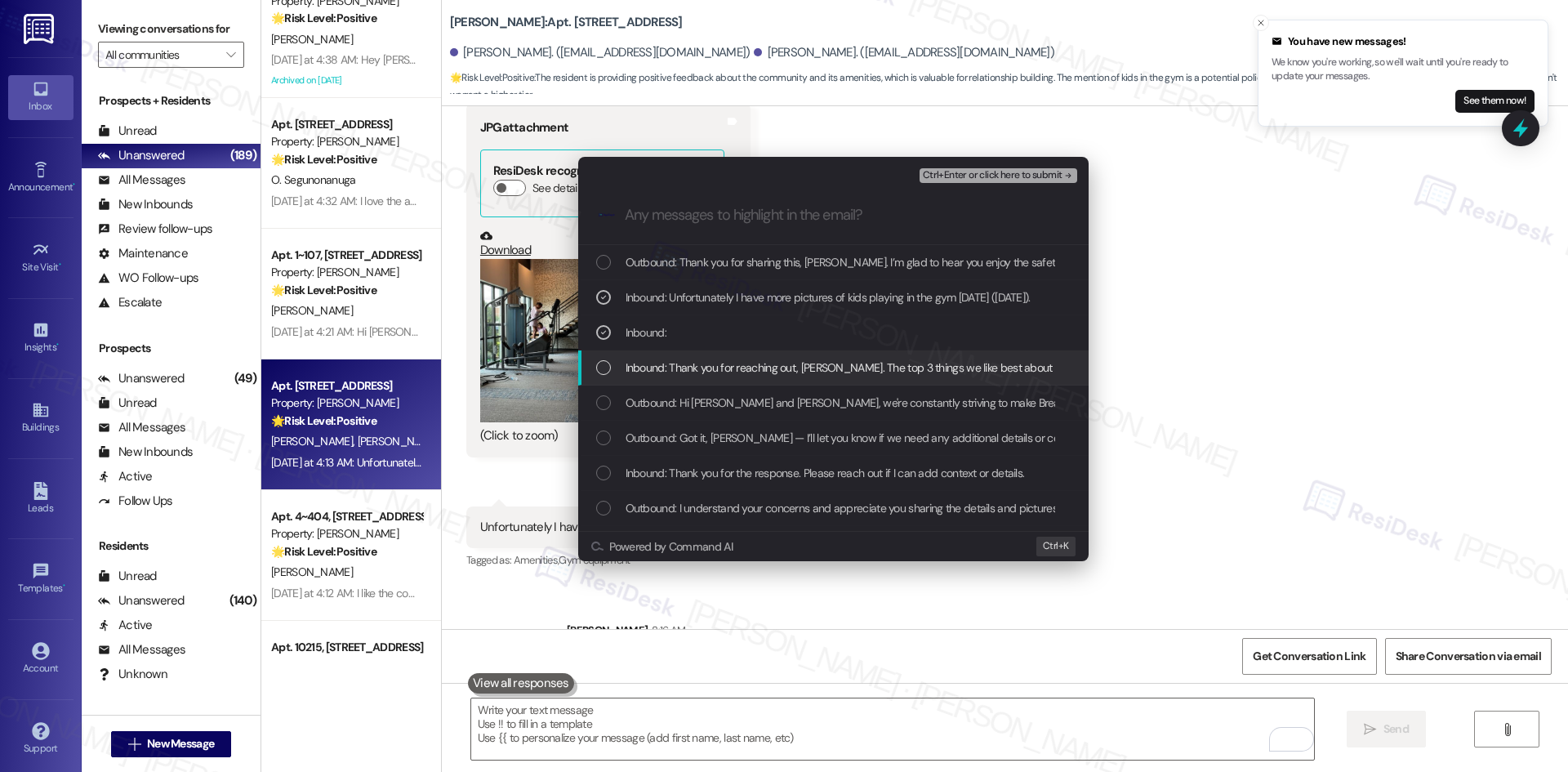
click at [776, 368] on span "Inbound: Thank you for reaching out, Tessa. The top 3 things we like best about…" at bounding box center [990, 367] width 730 height 18
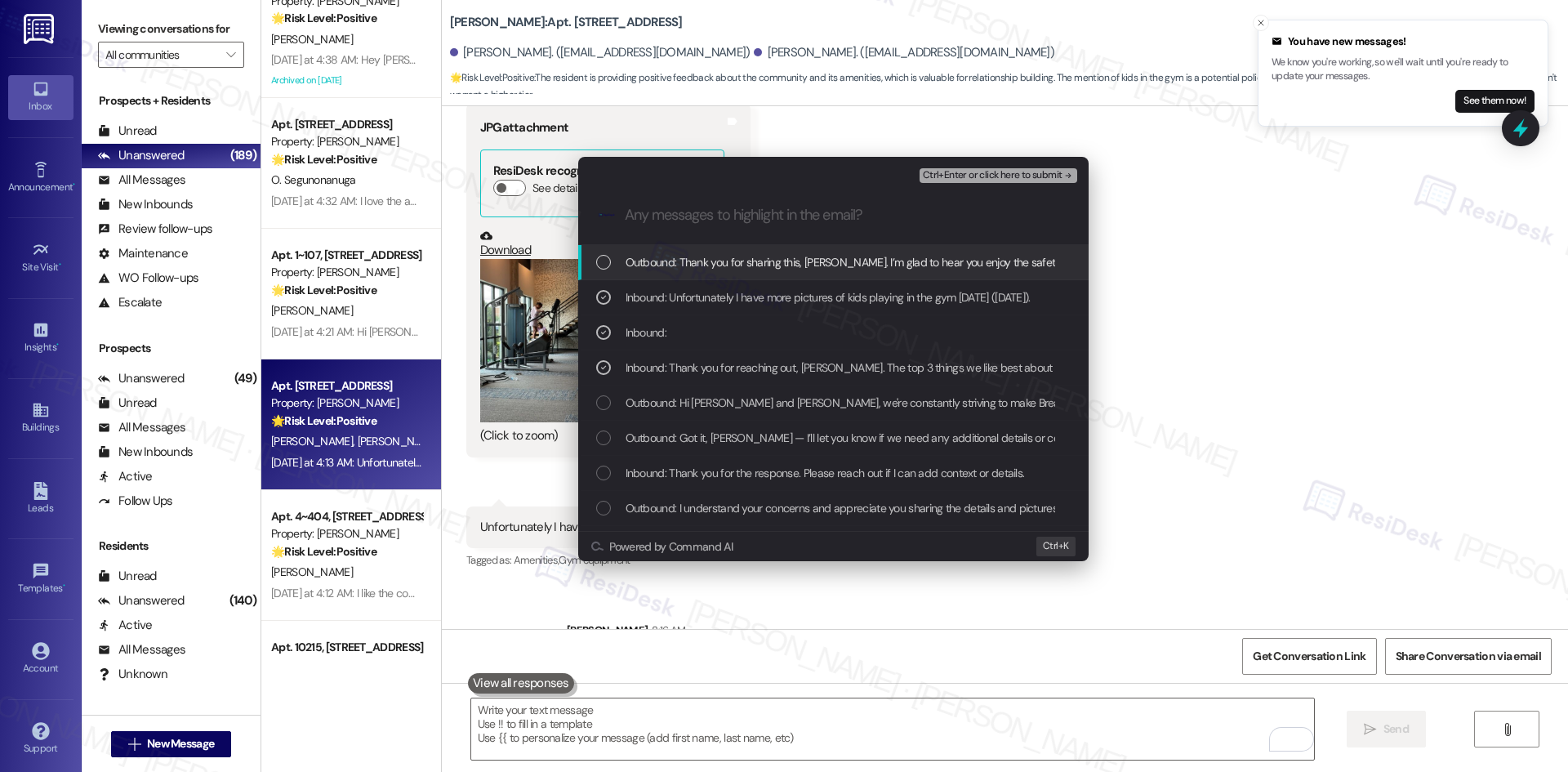
click at [1046, 174] on span "Ctrl+Enter or click here to submit" at bounding box center [993, 176] width 139 height 12
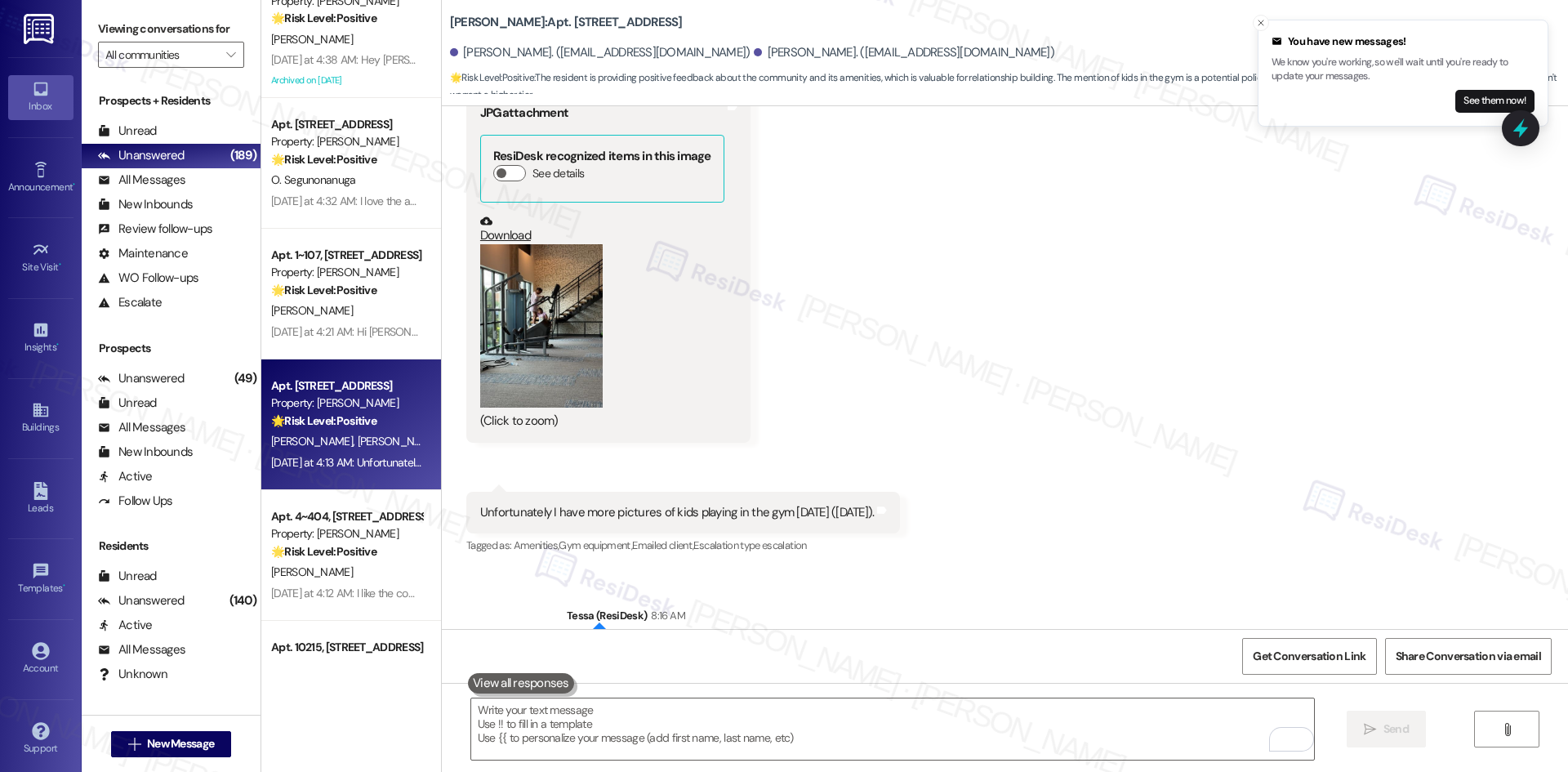
scroll to position [6474, 0]
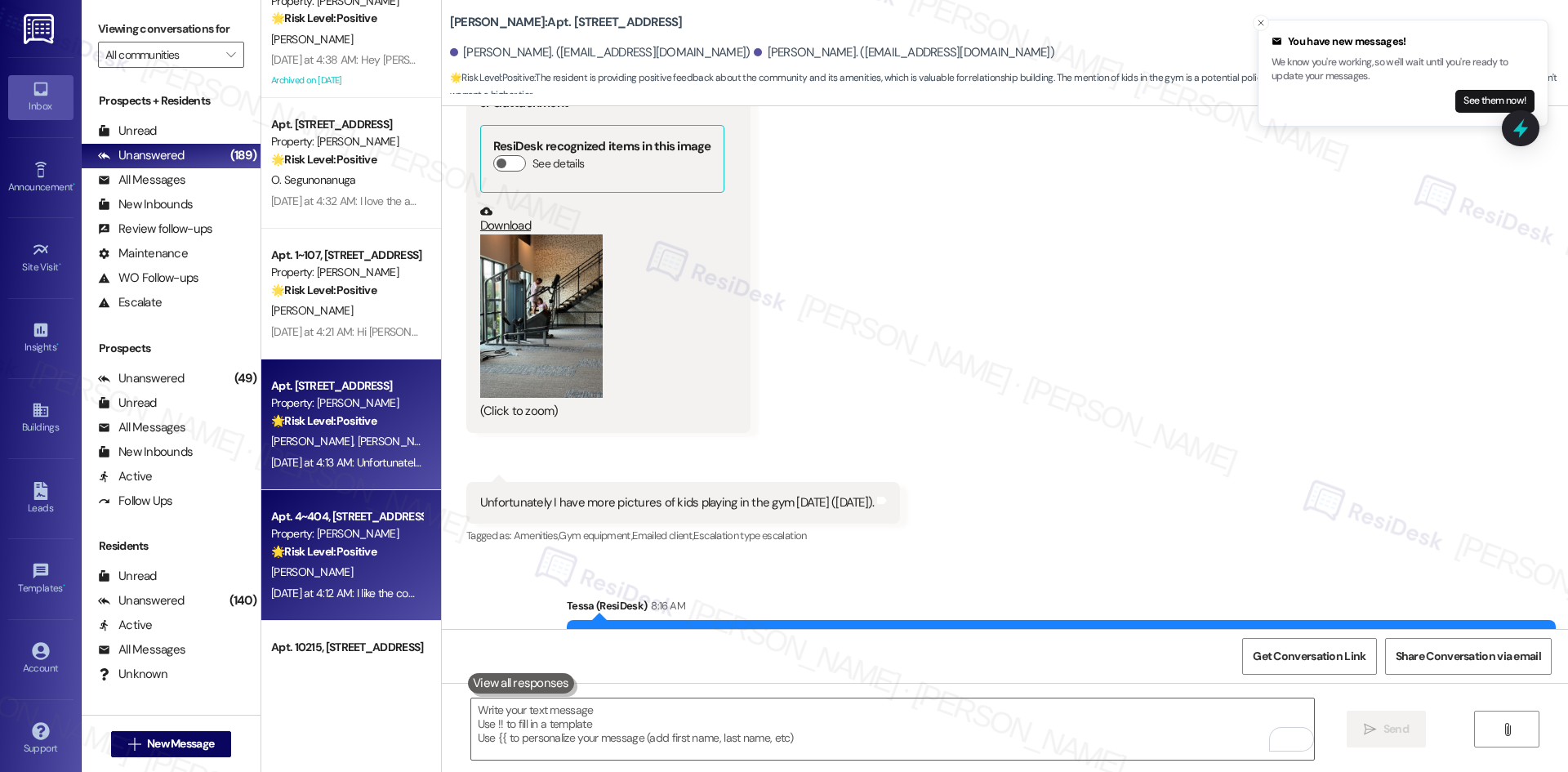
click at [391, 556] on div "🌟 Risk Level: Positive The resident is providing positive feedback about the co…" at bounding box center [347, 551] width 151 height 17
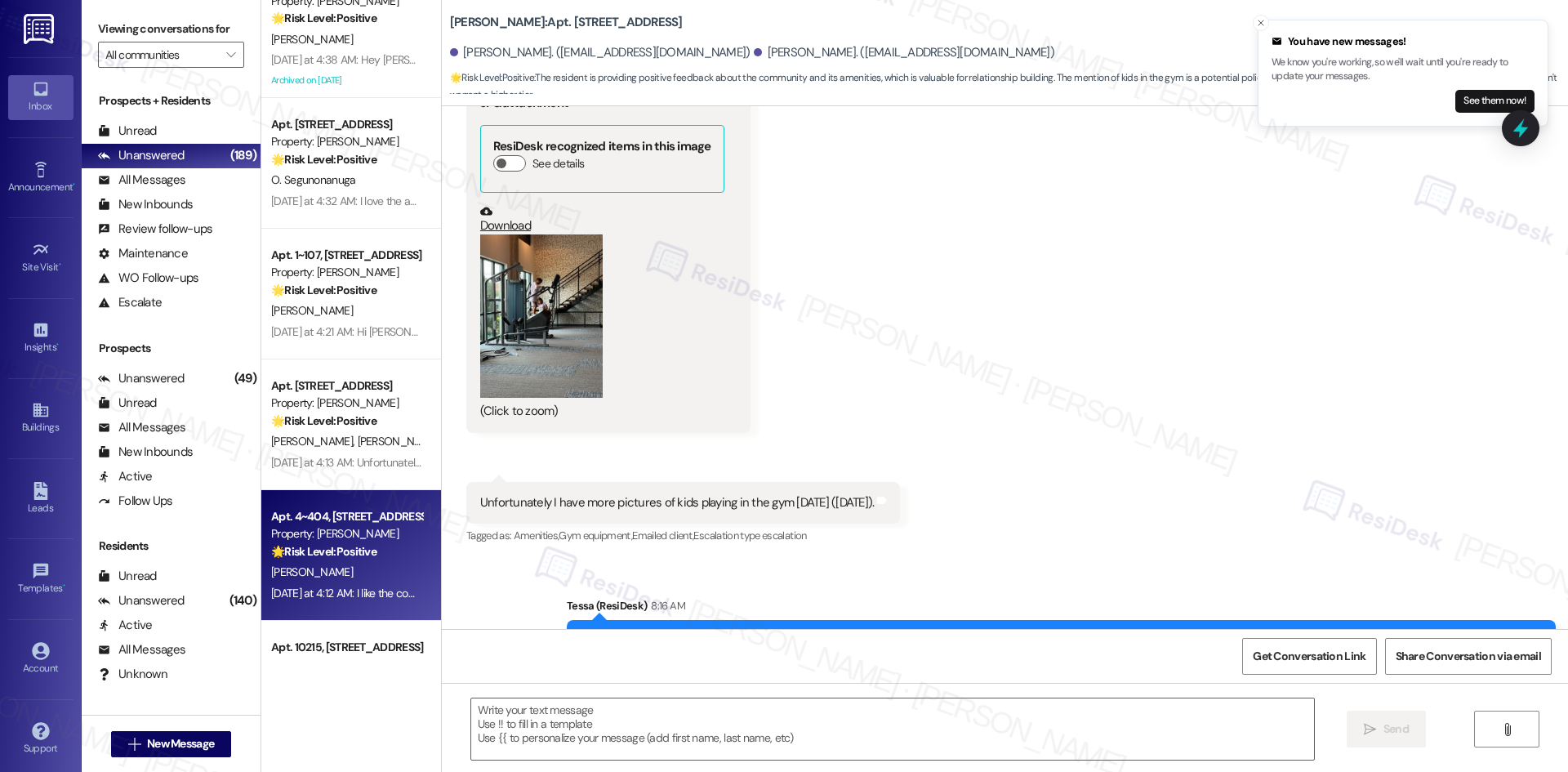
type textarea "Fetching suggested responses. Please feel free to read through the conversation…"
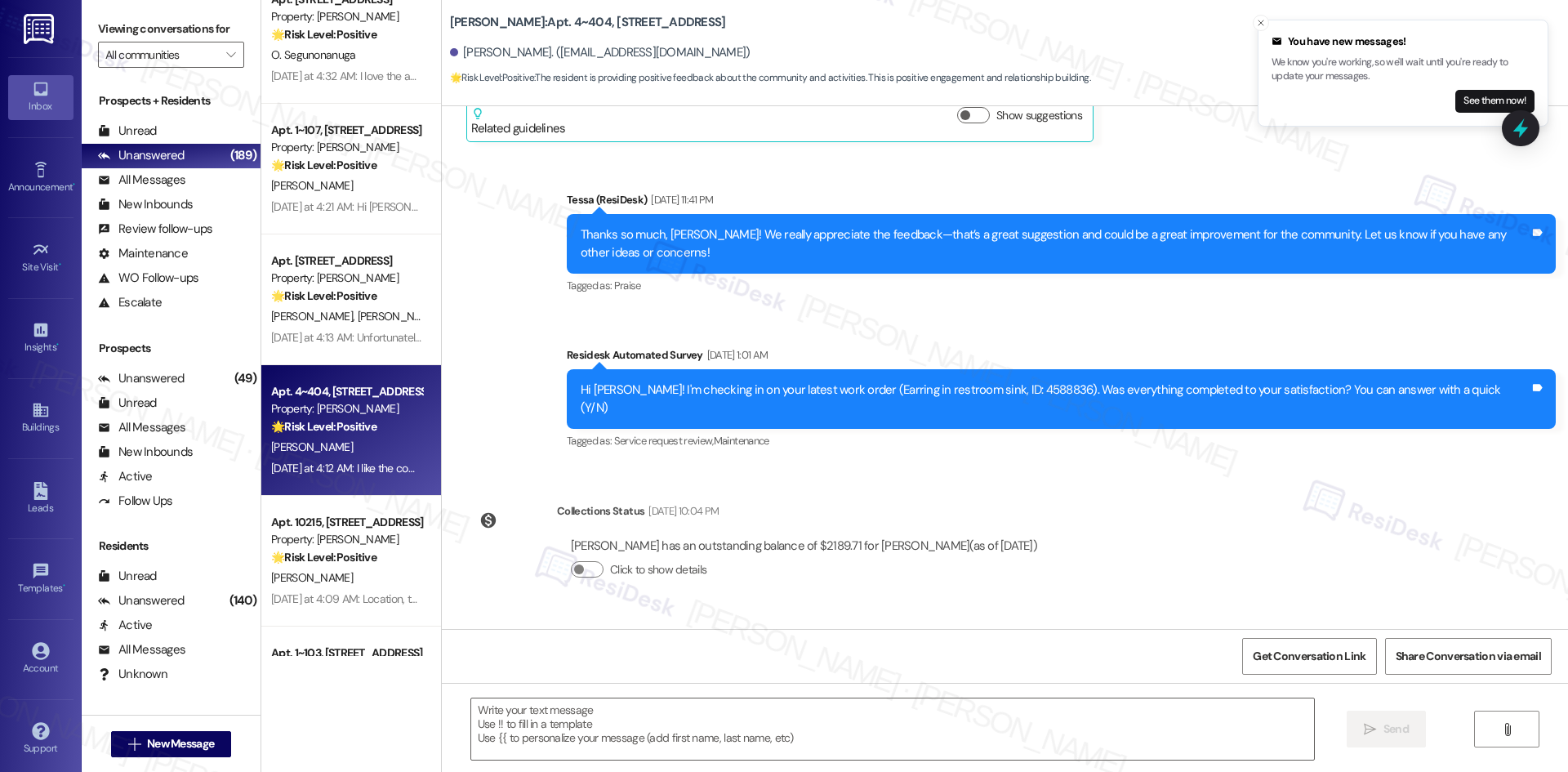
scroll to position [3594, 0]
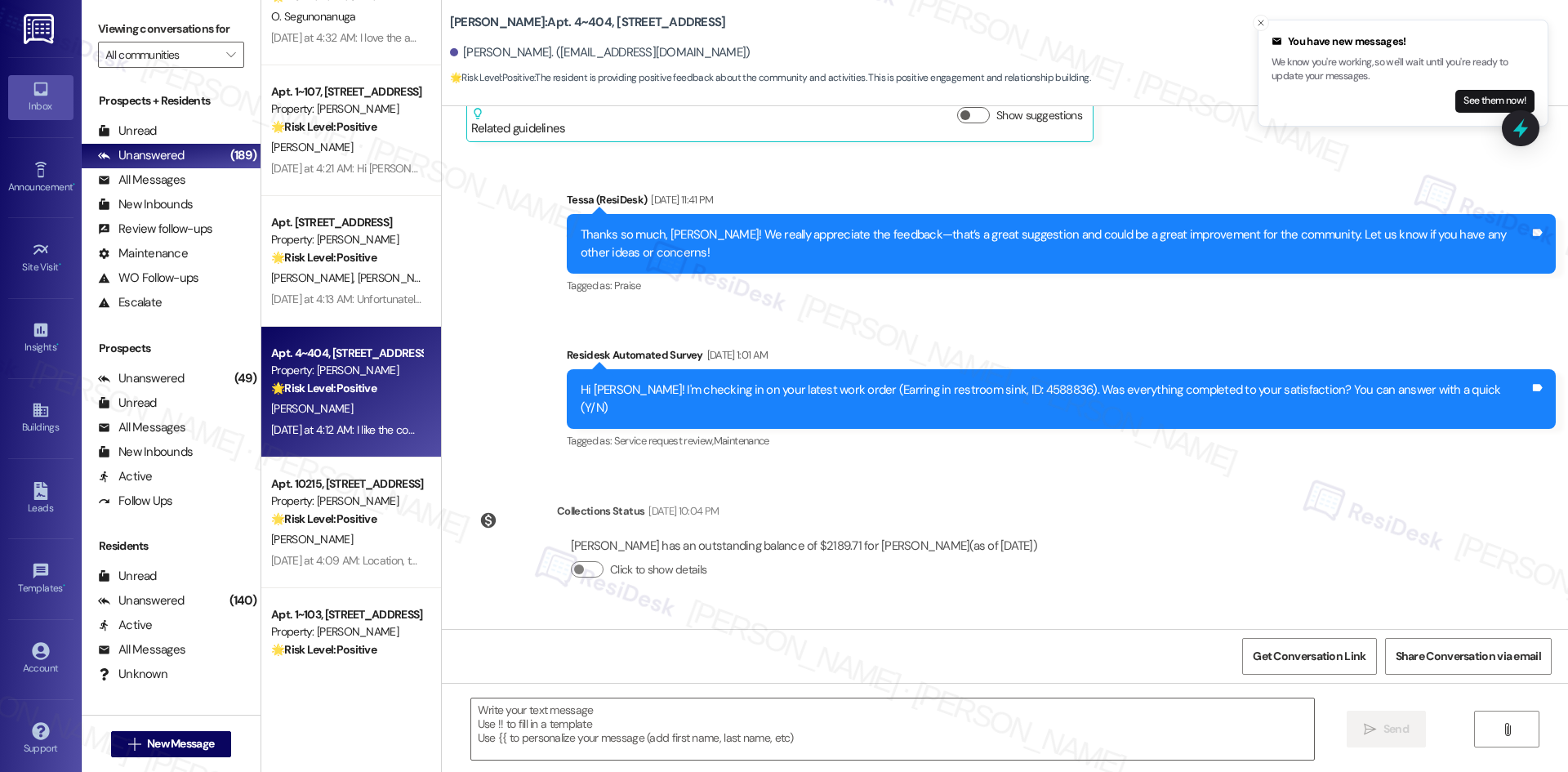
type textarea "Fetching suggested responses. Please feel free to read through the conversation…"
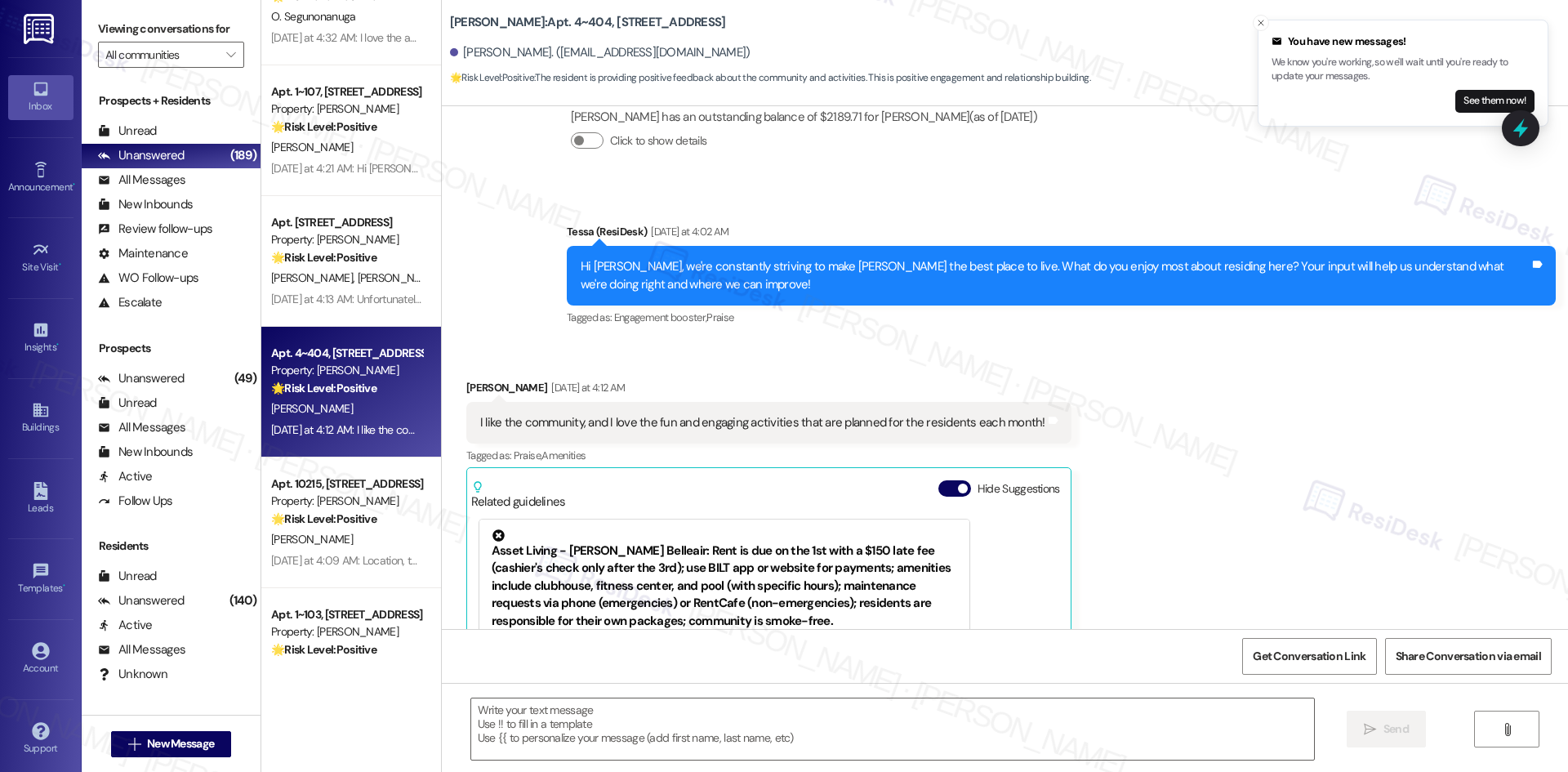
scroll to position [795, 0]
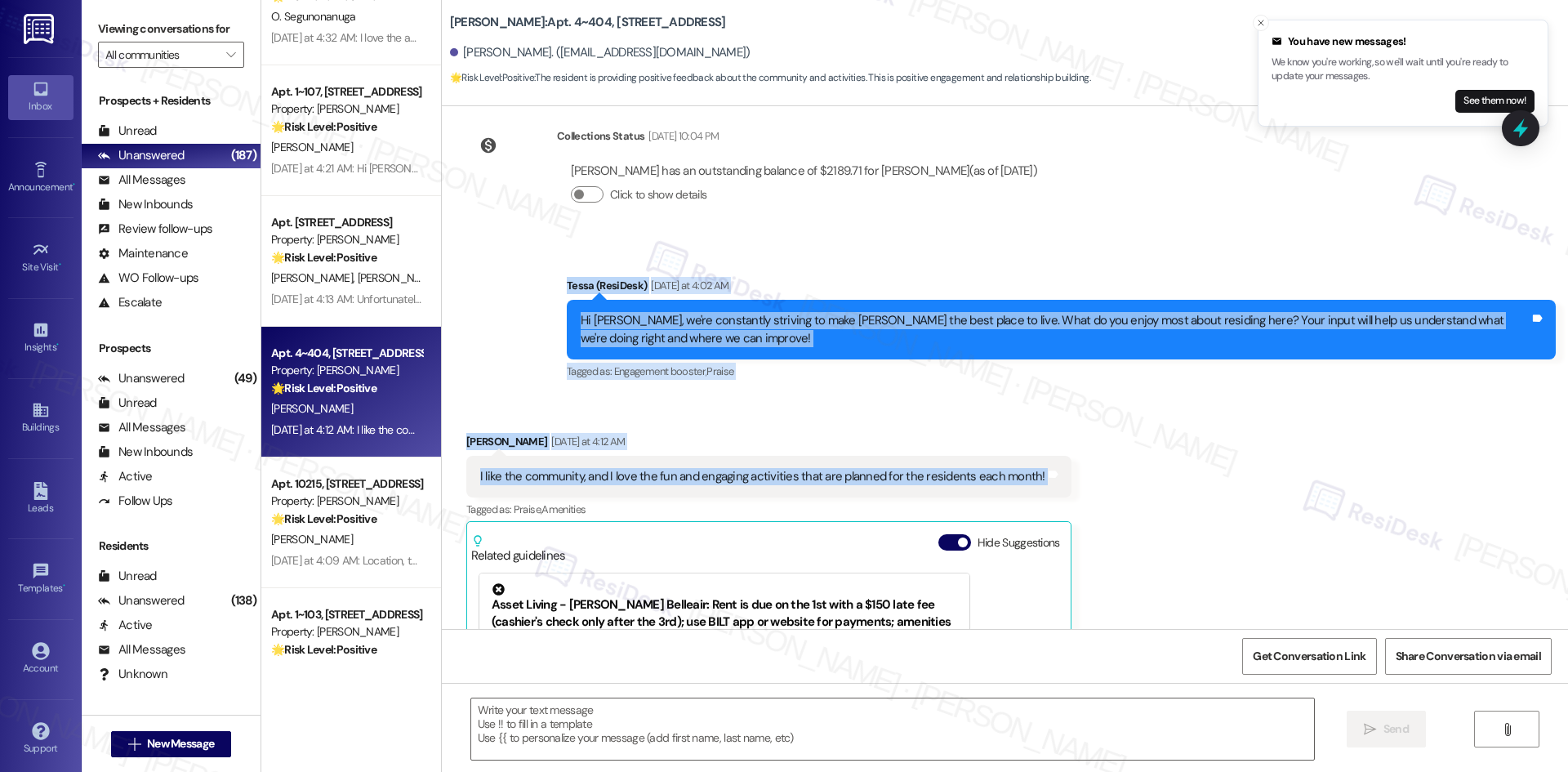
drag, startPoint x: 536, startPoint y: 260, endPoint x: 1076, endPoint y: 477, distance: 582.0
click at [1076, 477] on div "Lease started May 29, 2025 at 8:00 AM Survey, sent via SMS Residesk Automated S…" at bounding box center [1004, 367] width 1126 height 523
click at [1047, 469] on icon at bounding box center [1053, 474] width 12 height 12
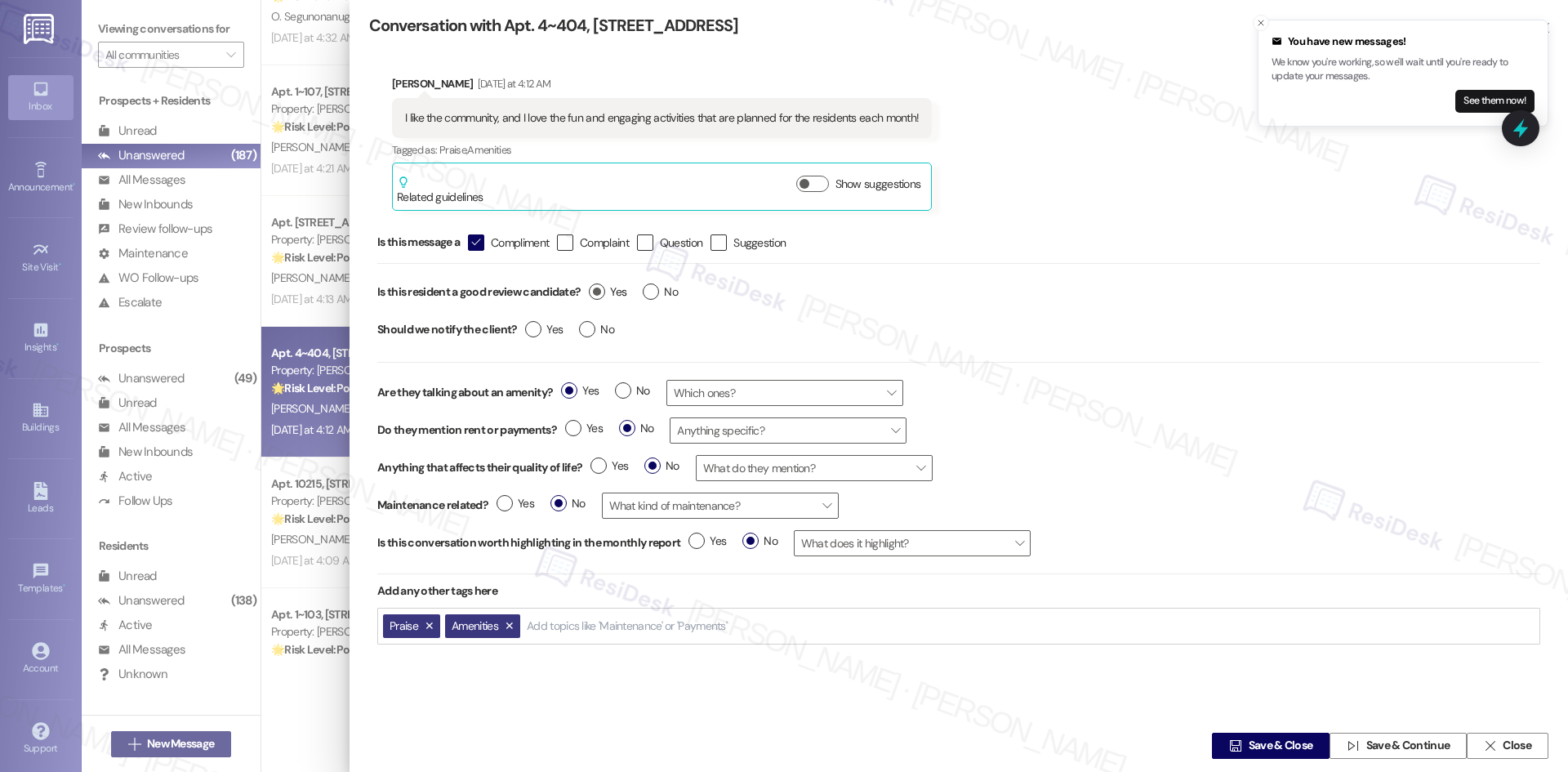
click at [599, 290] on label "Yes" at bounding box center [608, 292] width 37 height 17
click at [599, 290] on input "Yes" at bounding box center [608, 295] width 37 height 22
radio input "true"
click at [538, 333] on label "Yes" at bounding box center [544, 329] width 37 height 17
click at [538, 333] on input "Yes" at bounding box center [544, 332] width 37 height 22
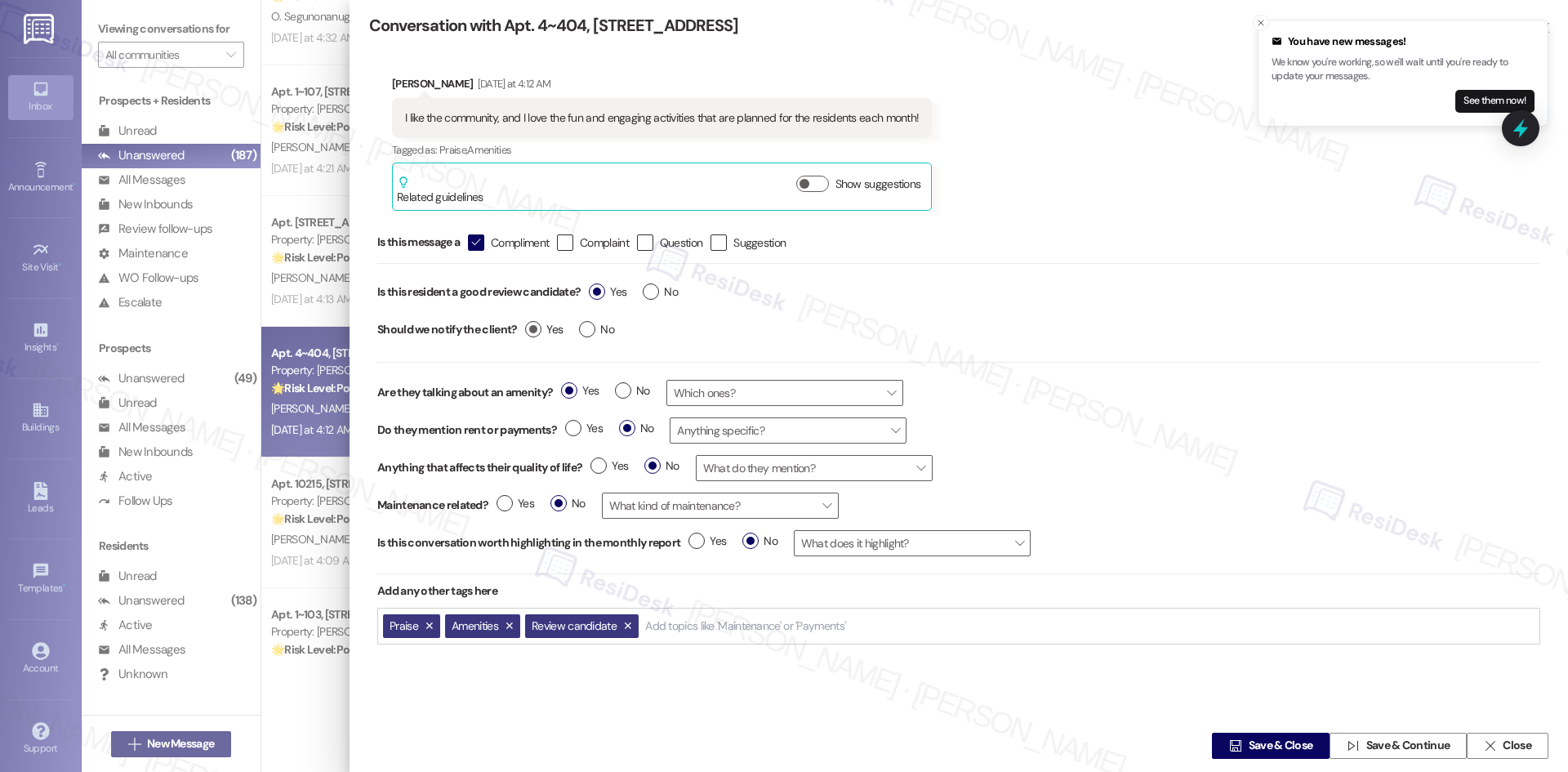
radio input "true"
click at [1261, 745] on span "Save & Close" at bounding box center [1281, 745] width 65 height 17
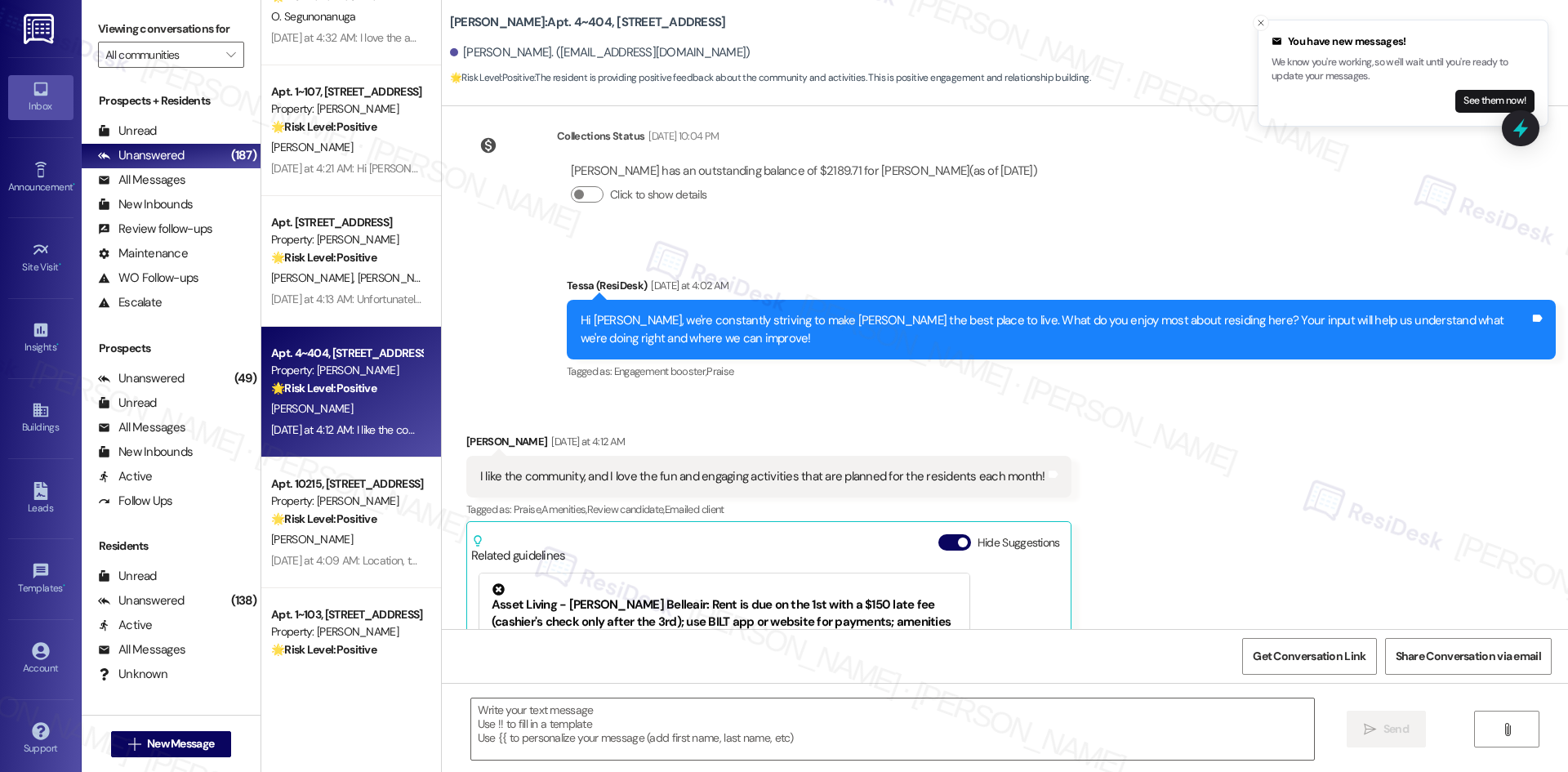
click at [1001, 420] on div "Received via SMS Jennifer Okafor Yesterday at 4:12 AM I like the community, and…" at bounding box center [768, 655] width 629 height 470
click at [736, 735] on textarea at bounding box center [892, 729] width 842 height 61
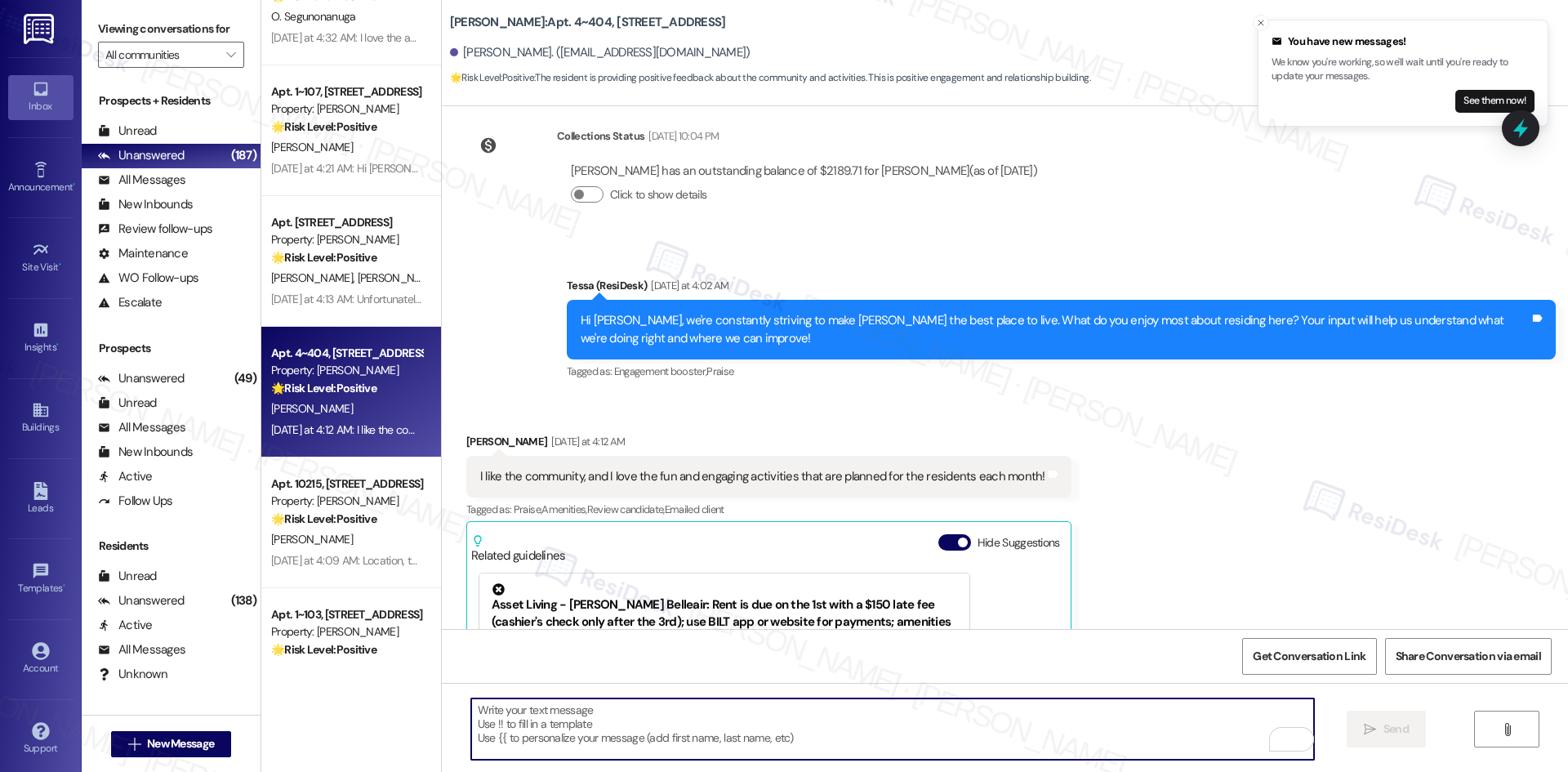
paste textarea "I’m so happy to hear you’re enjoying your home, {{first_name}}! We’d really app…"
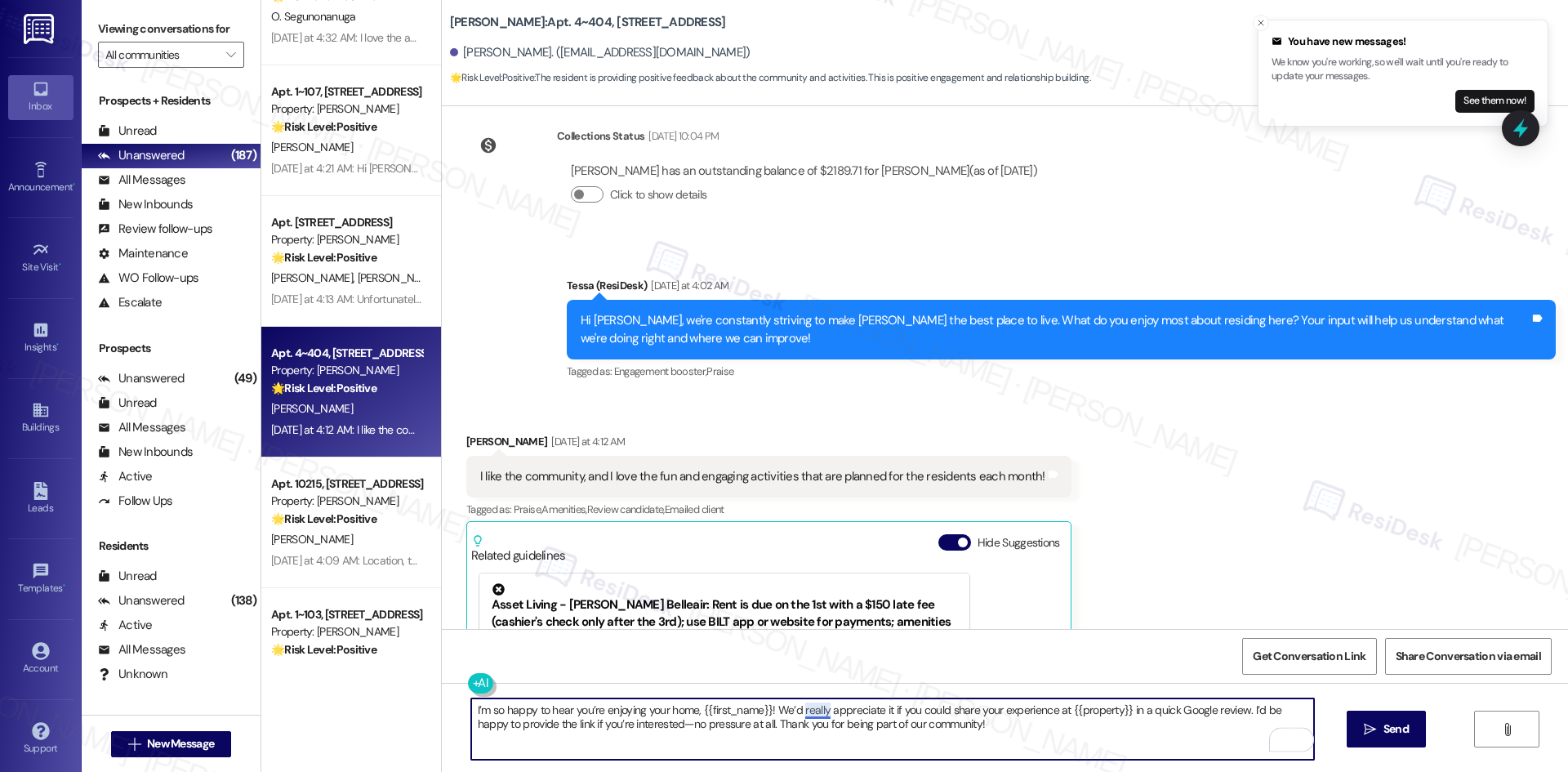
click at [798, 713] on textarea "I’m so happy to hear you’re enjoying your home, {{first_name}}! We’d really app…" at bounding box center [892, 729] width 842 height 61
click at [1133, 733] on textarea "I’m so happy to hear you’re enjoying your home, {{first_name}}! We’d appreciate…" at bounding box center [892, 729] width 842 height 61
type textarea "I’m so happy to hear you’re enjoying your home, {{first_name}}! We’d appreciate…"
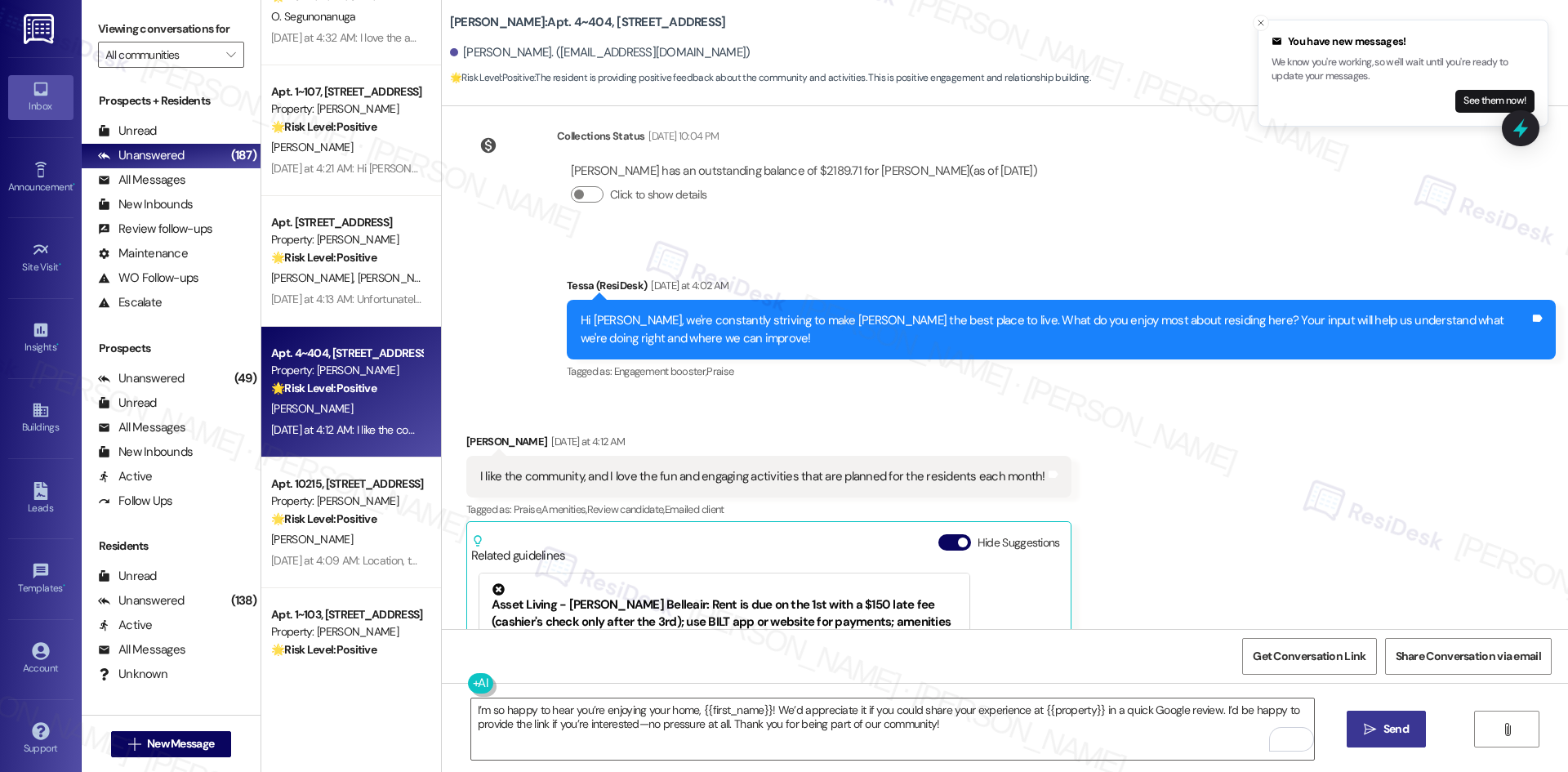
click at [1388, 732] on span "Send" at bounding box center [1396, 729] width 26 height 17
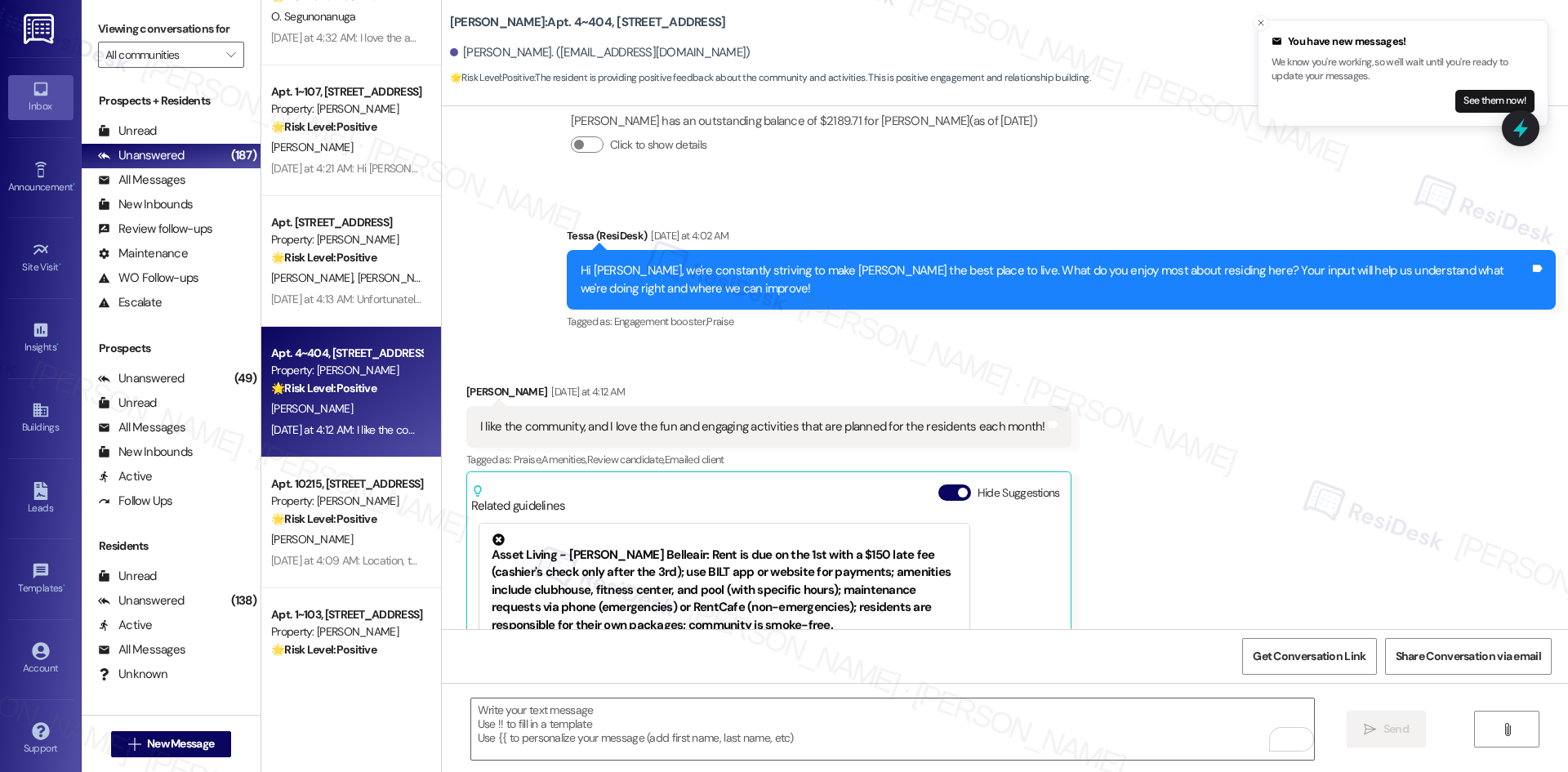
scroll to position [1172, 0]
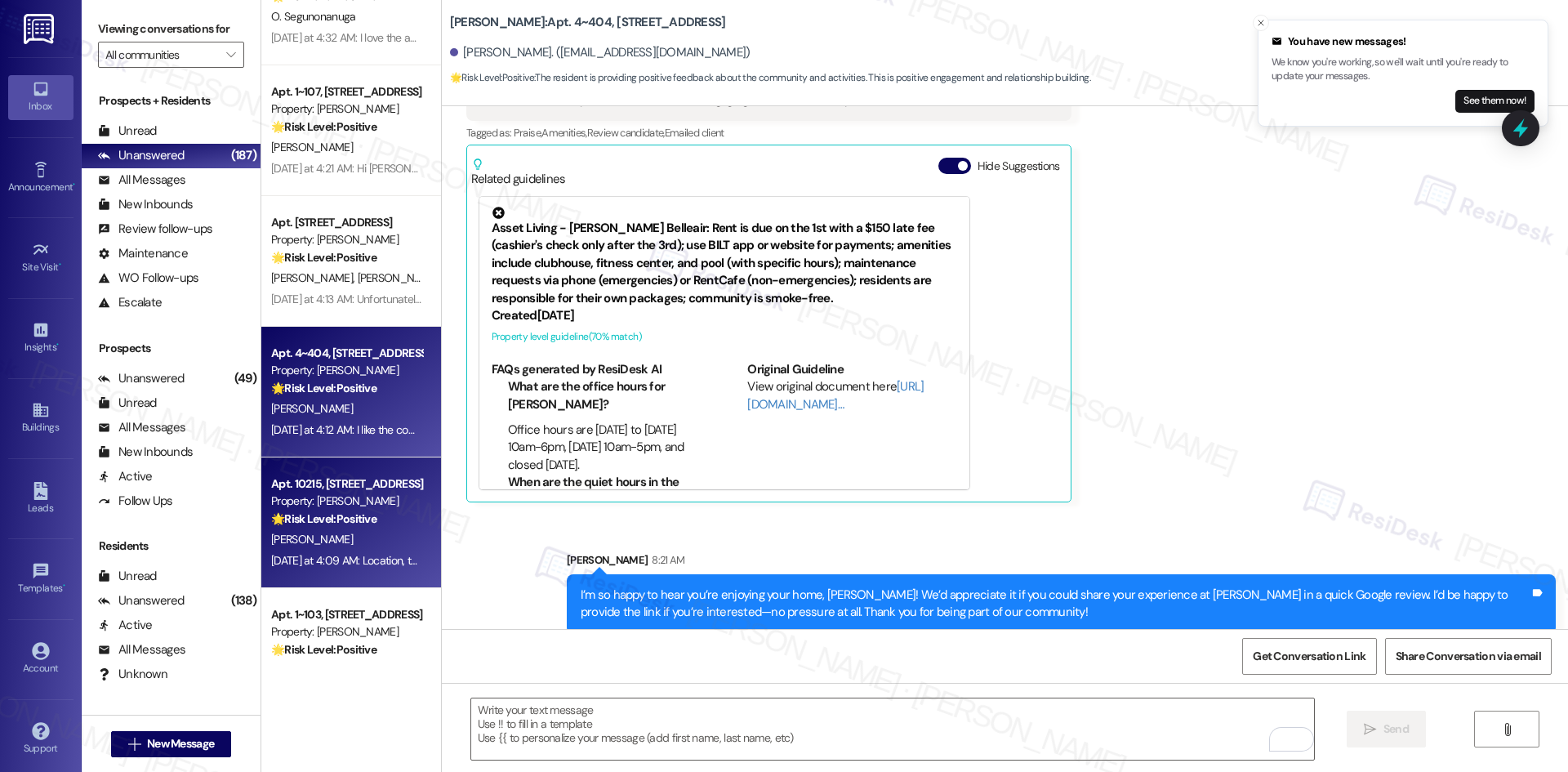
click at [336, 523] on strong "🌟 Risk Level: Positive" at bounding box center [323, 519] width 105 height 15
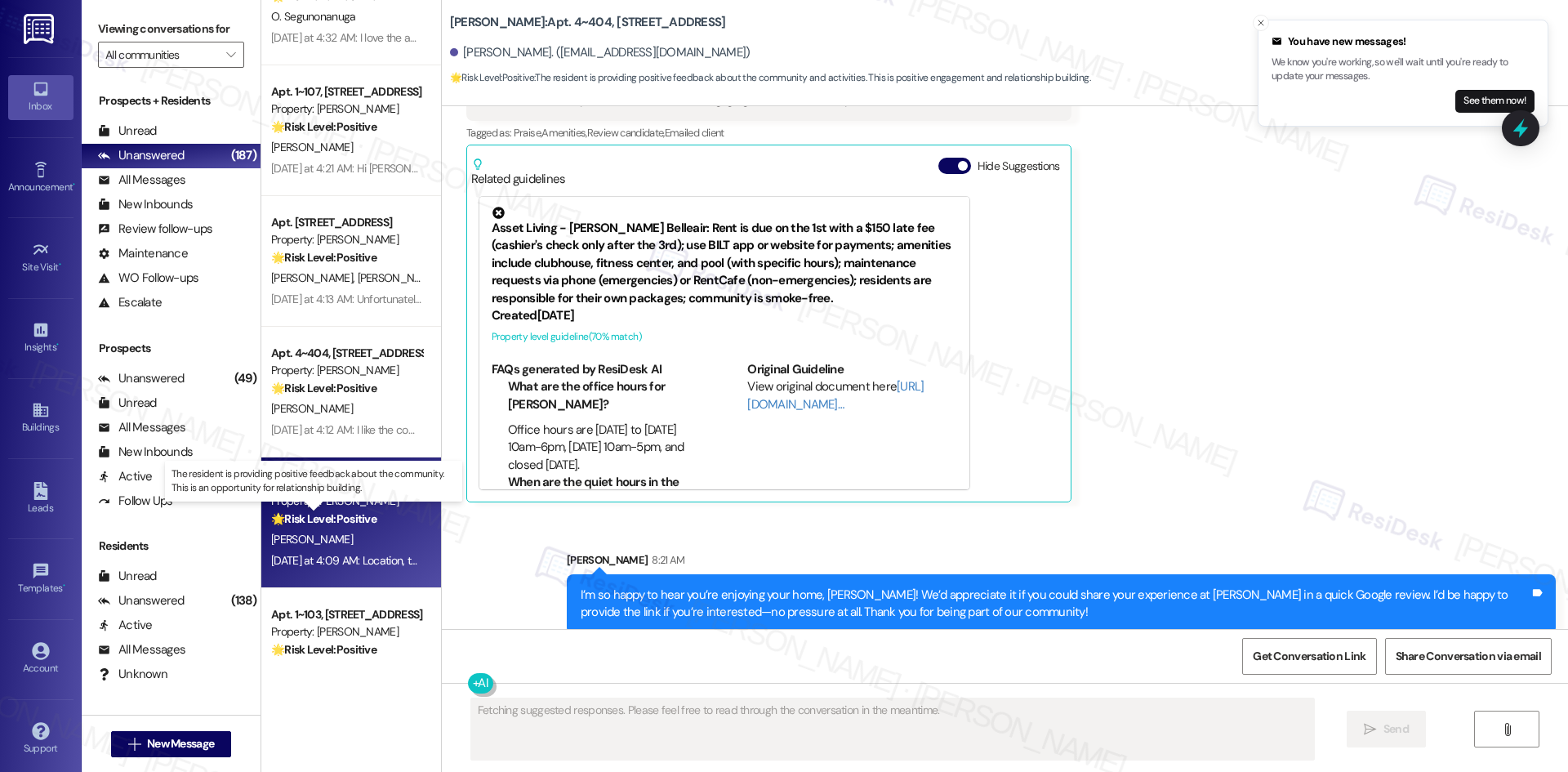
scroll to position [875, 0]
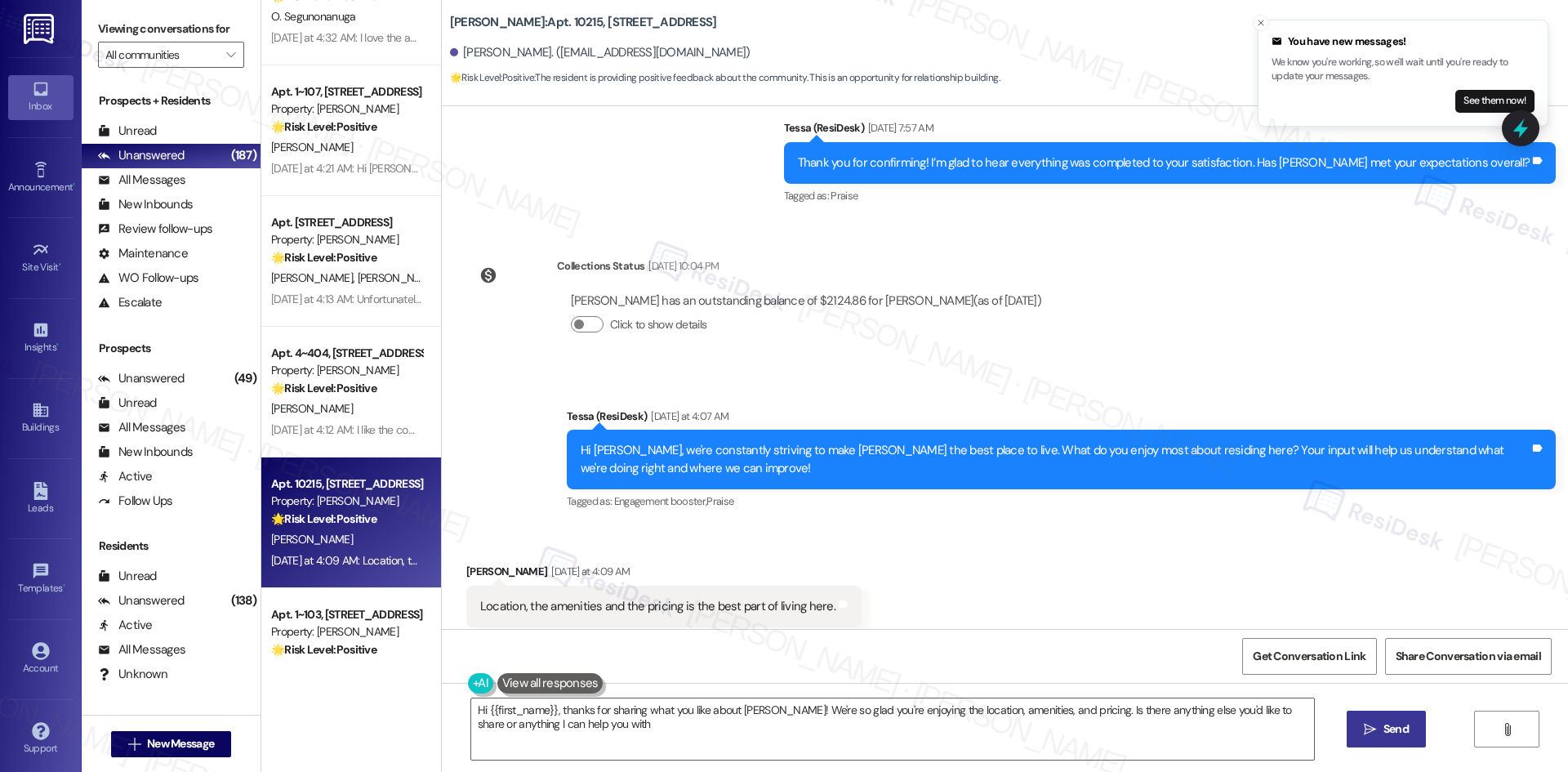
type textarea "Hi {{first_name}}, thanks for sharing what you like about Brea Frisco! We're so…"
click at [838, 600] on icon at bounding box center [843, 603] width 10 height 7
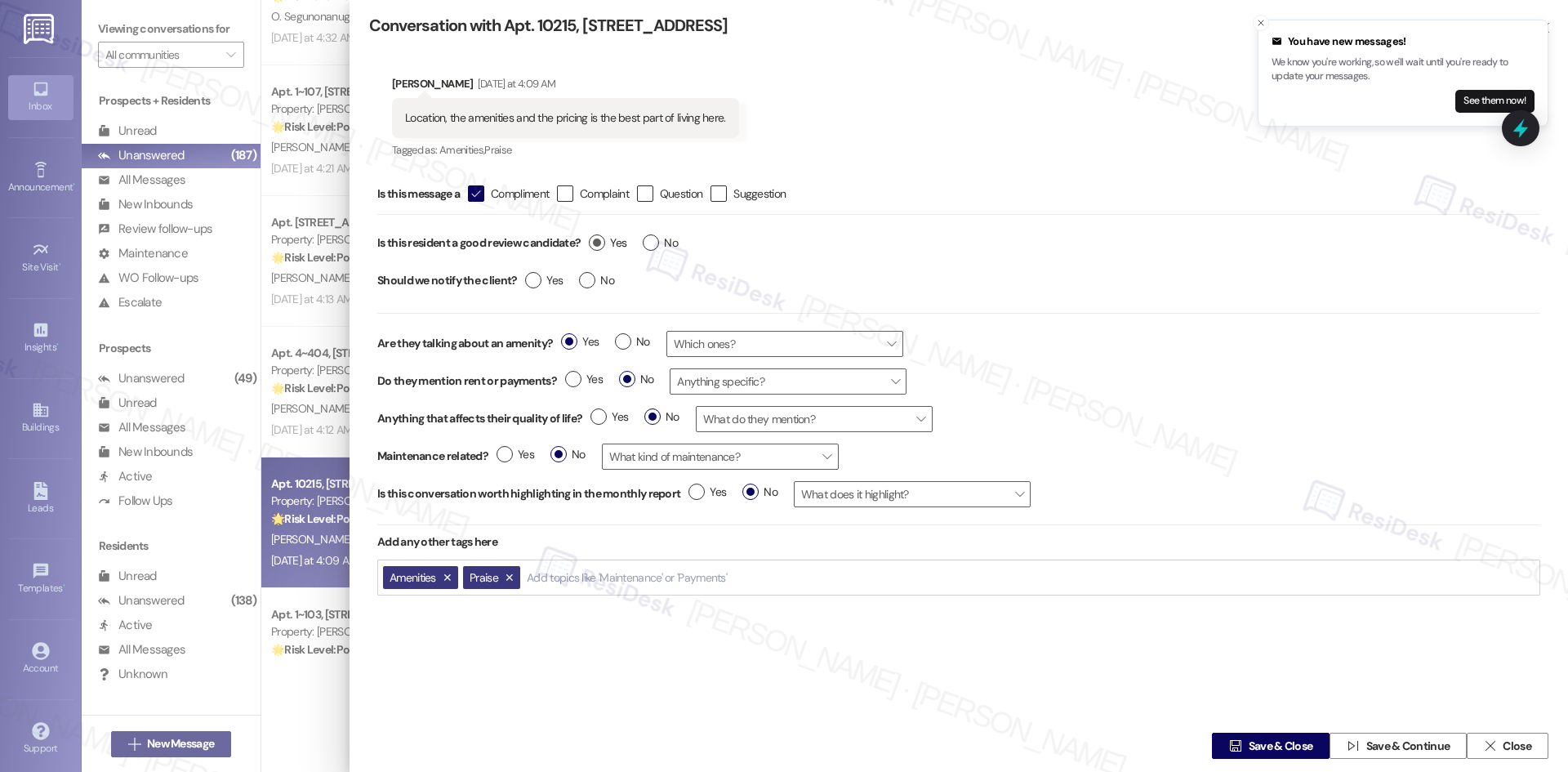
click at [598, 248] on label "Yes" at bounding box center [608, 243] width 37 height 17
click at [598, 248] on input "Yes" at bounding box center [608, 246] width 37 height 22
radio input "true"
click at [539, 284] on label "Yes" at bounding box center [544, 280] width 37 height 17
click at [539, 284] on input "Yes" at bounding box center [544, 283] width 37 height 22
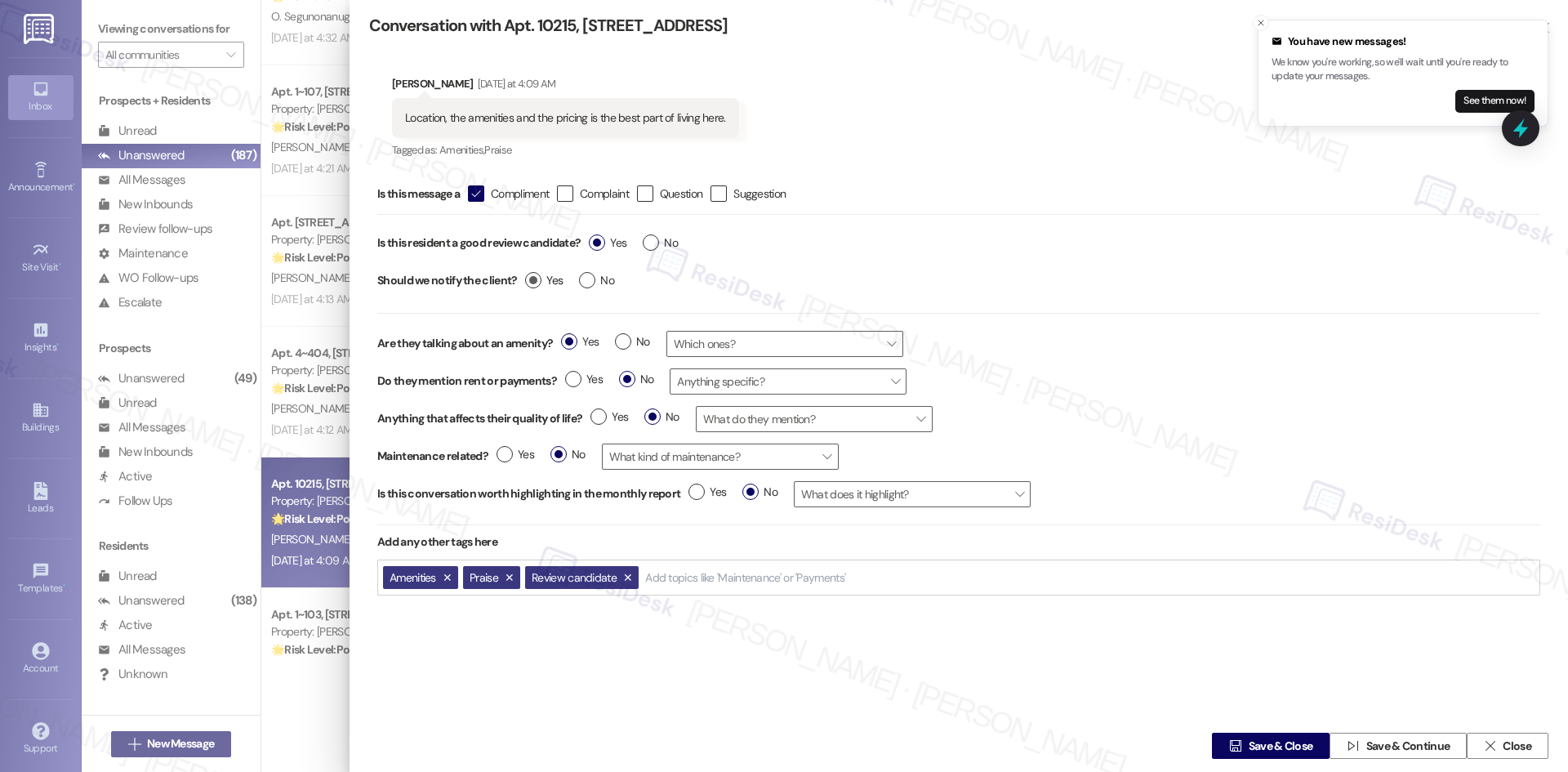
radio input "true"
click at [1236, 753] on span " Save & Close" at bounding box center [1270, 745] width 89 height 25
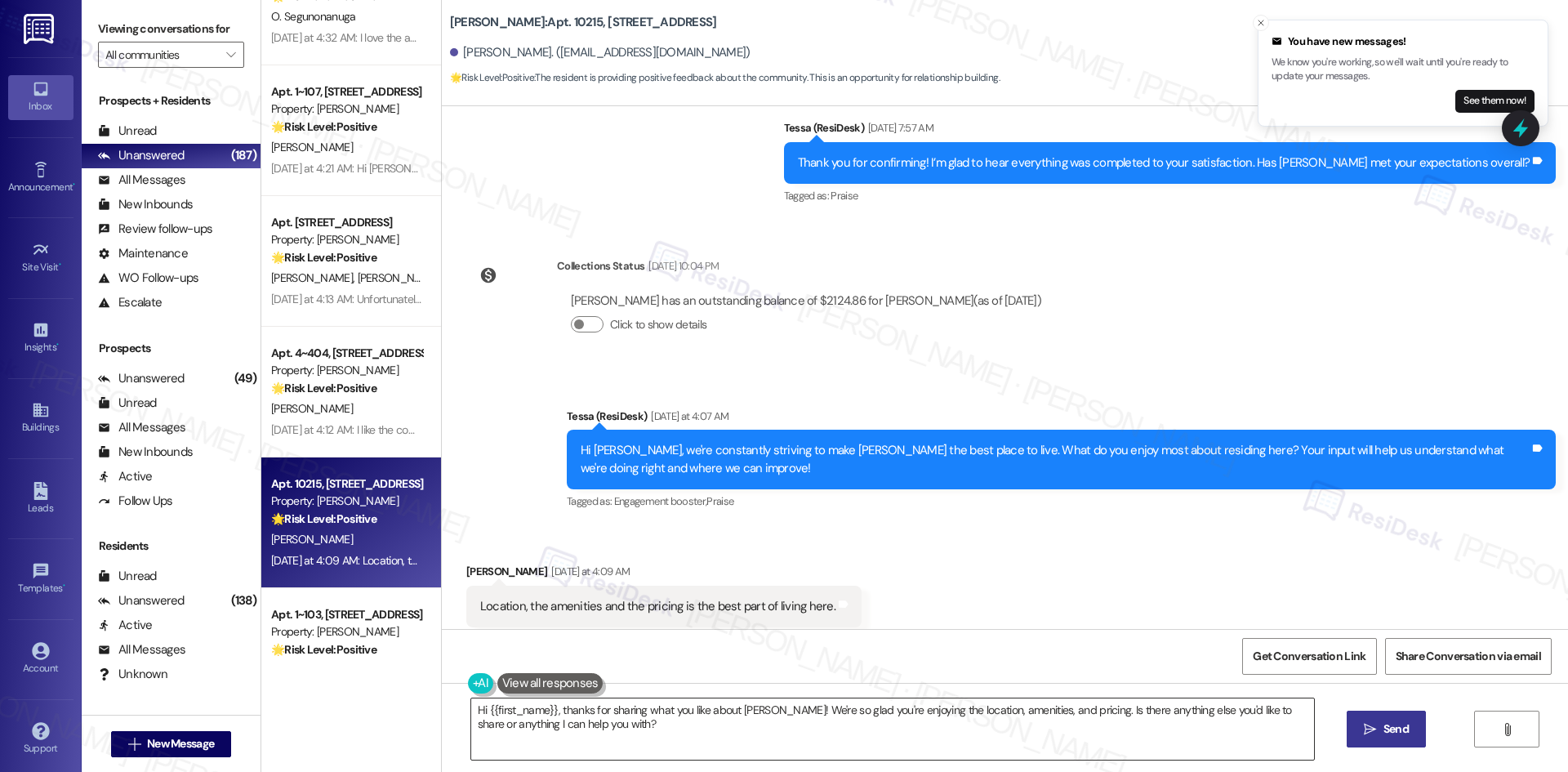
click at [709, 743] on textarea "Hi {{first_name}}, thanks for sharing what you like about Brea Frisco! We're so…" at bounding box center [892, 729] width 842 height 61
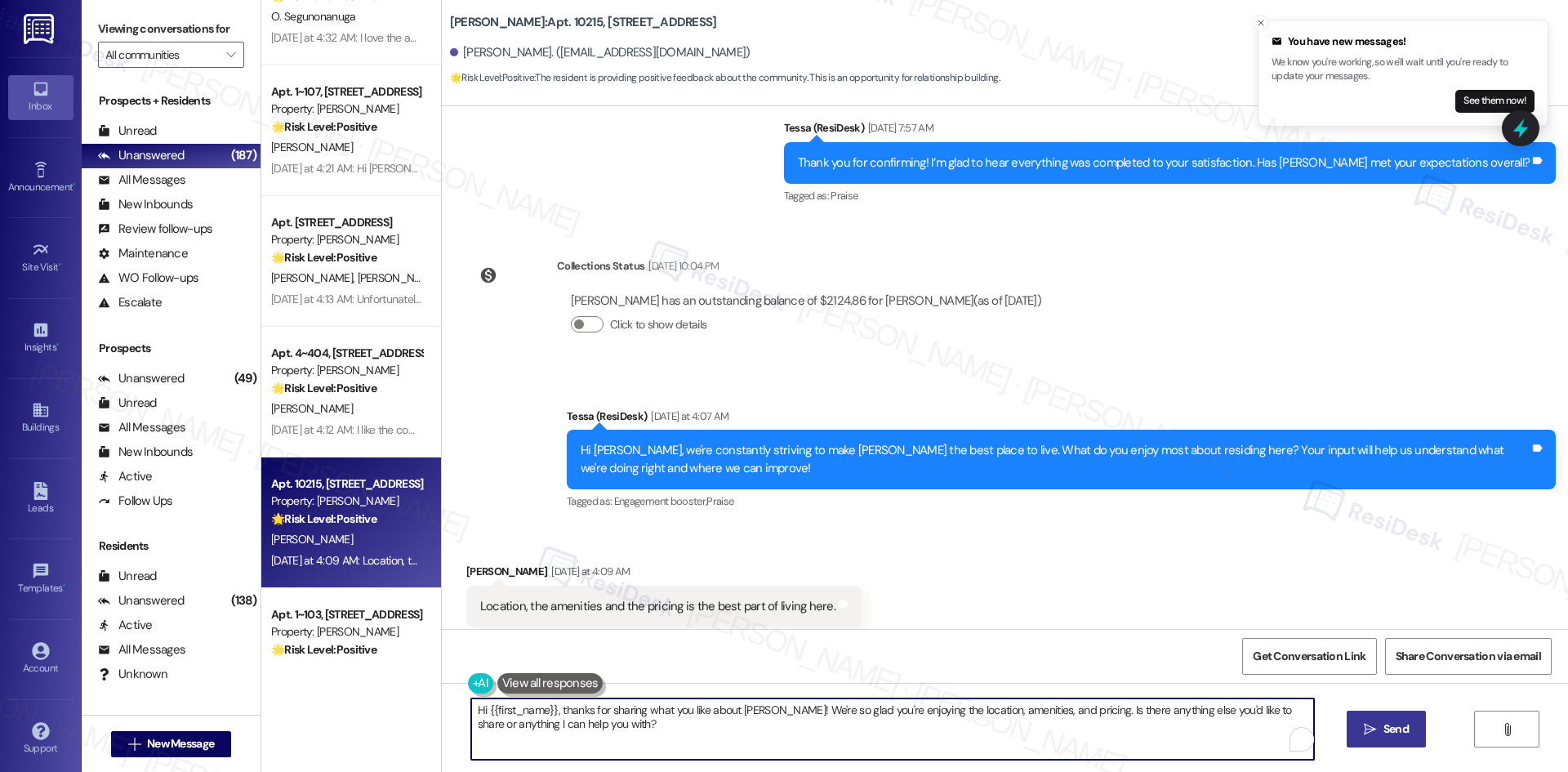
paste textarea "I’m so happy to hear you’re enjoying your home, {{first_name}}! We’d really app…"
click at [799, 715] on textarea "I’m so happy to hear you’re enjoying your home, {{first_name}}! We’d really app…" at bounding box center [892, 729] width 842 height 61
type textarea "I’m so happy to hear you’re enjoying your home, {{first_name}}! We’d appreciate…"
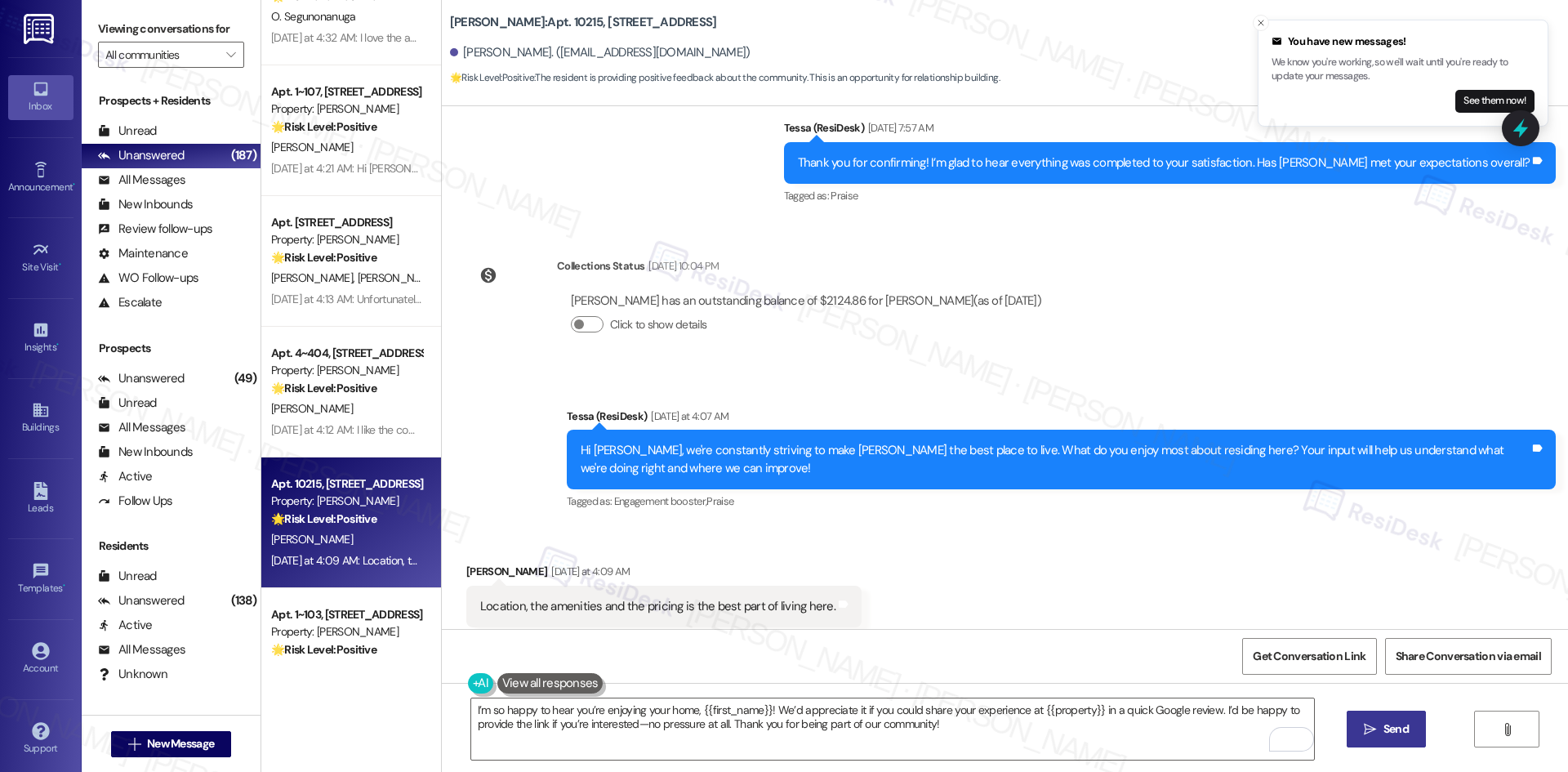
click at [1367, 736] on icon "" at bounding box center [1370, 729] width 12 height 13
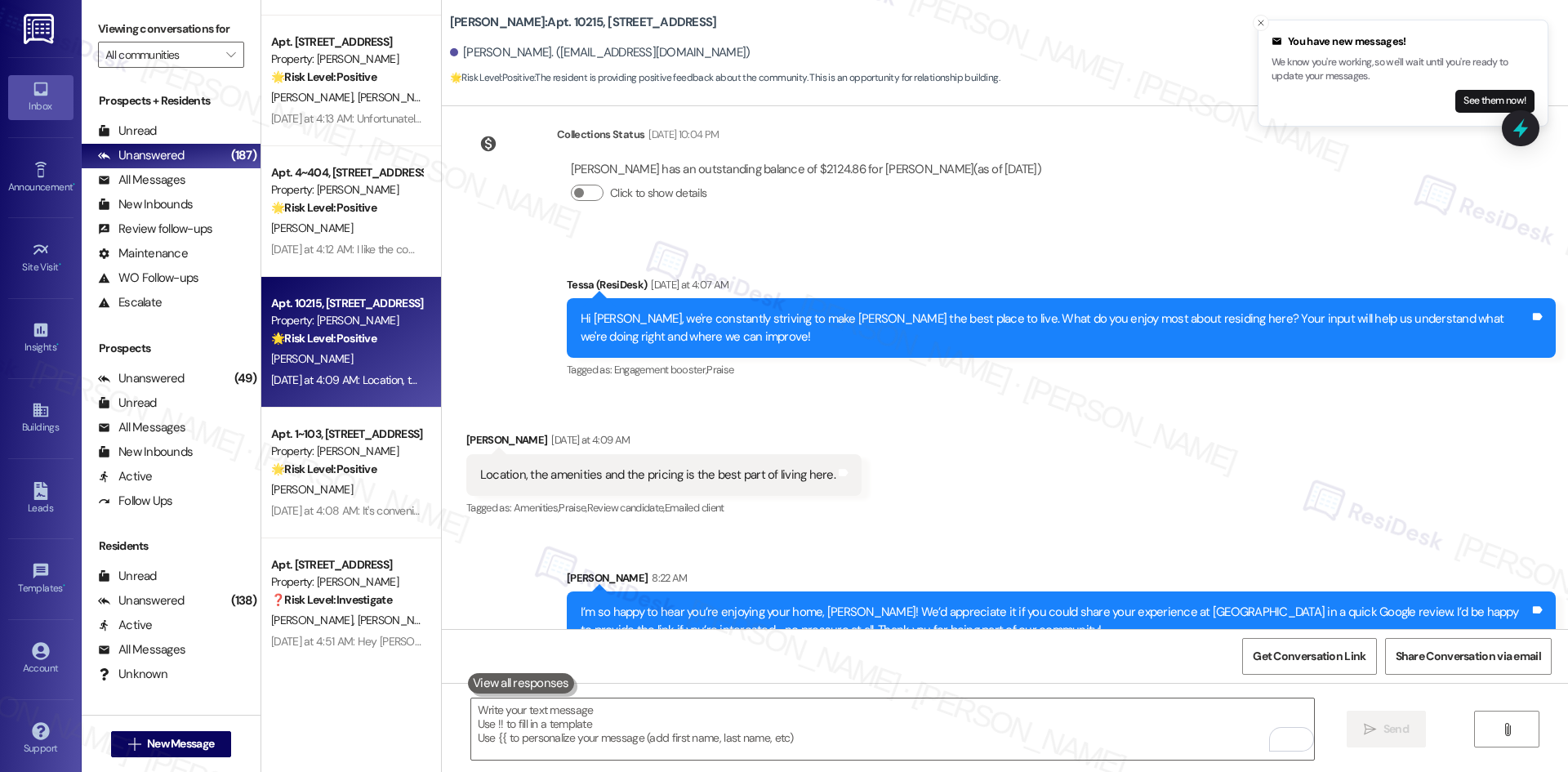
scroll to position [3839, 0]
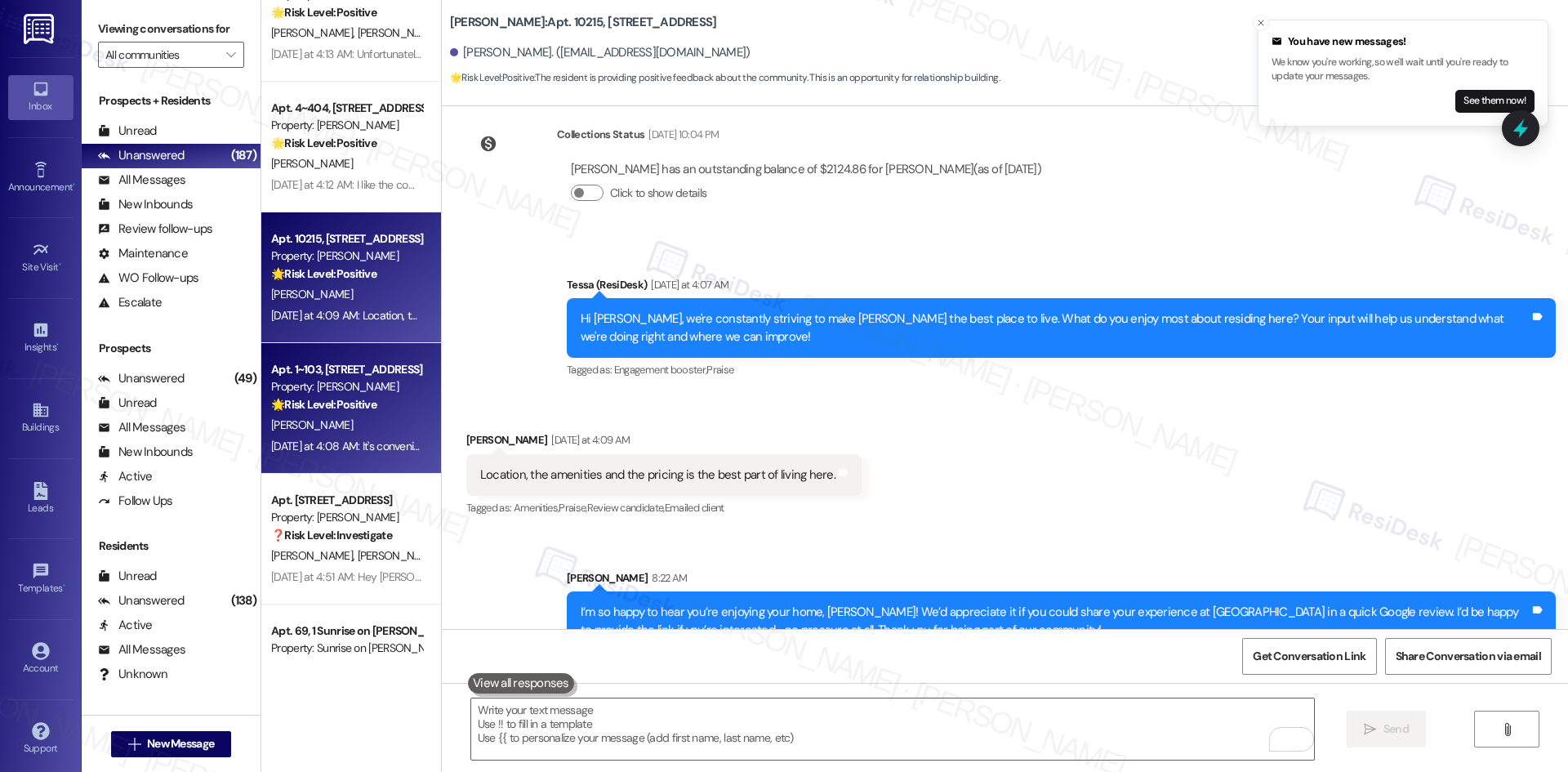
click at [296, 433] on div "D. Seay" at bounding box center [346, 425] width 154 height 21
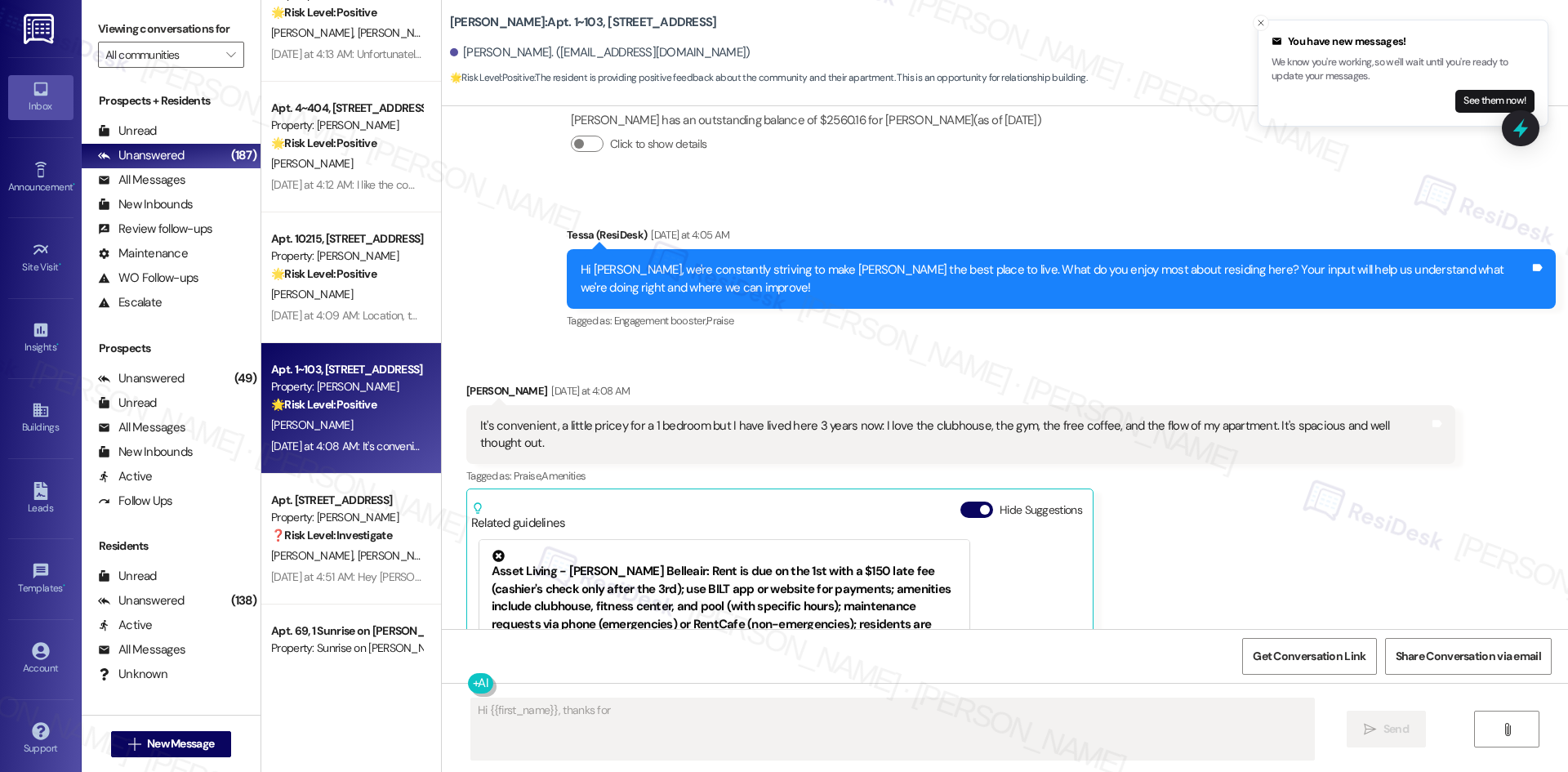
scroll to position [794, 0]
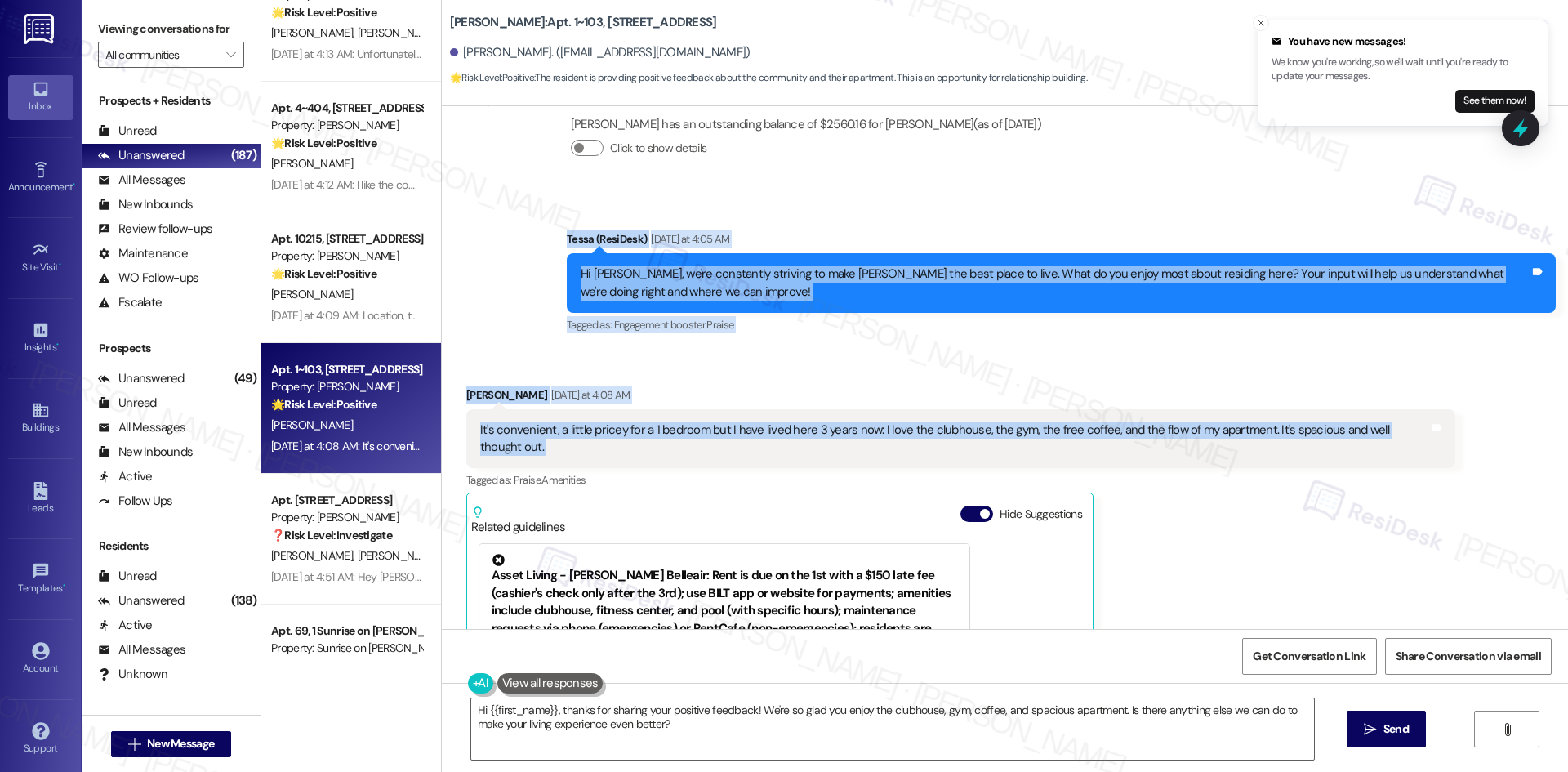
drag, startPoint x: 533, startPoint y: 197, endPoint x: 1539, endPoint y: 410, distance: 1028.3
click at [1539, 410] on div "Lease started Aug 22, 2024 at 8:00 AM Survey, sent via SMS Residesk Automated S…" at bounding box center [1004, 367] width 1126 height 523
copy div "Tessa (ResiDesk) Yesterday at 4:05 AM Hi David, we're constantly striving to ma…"
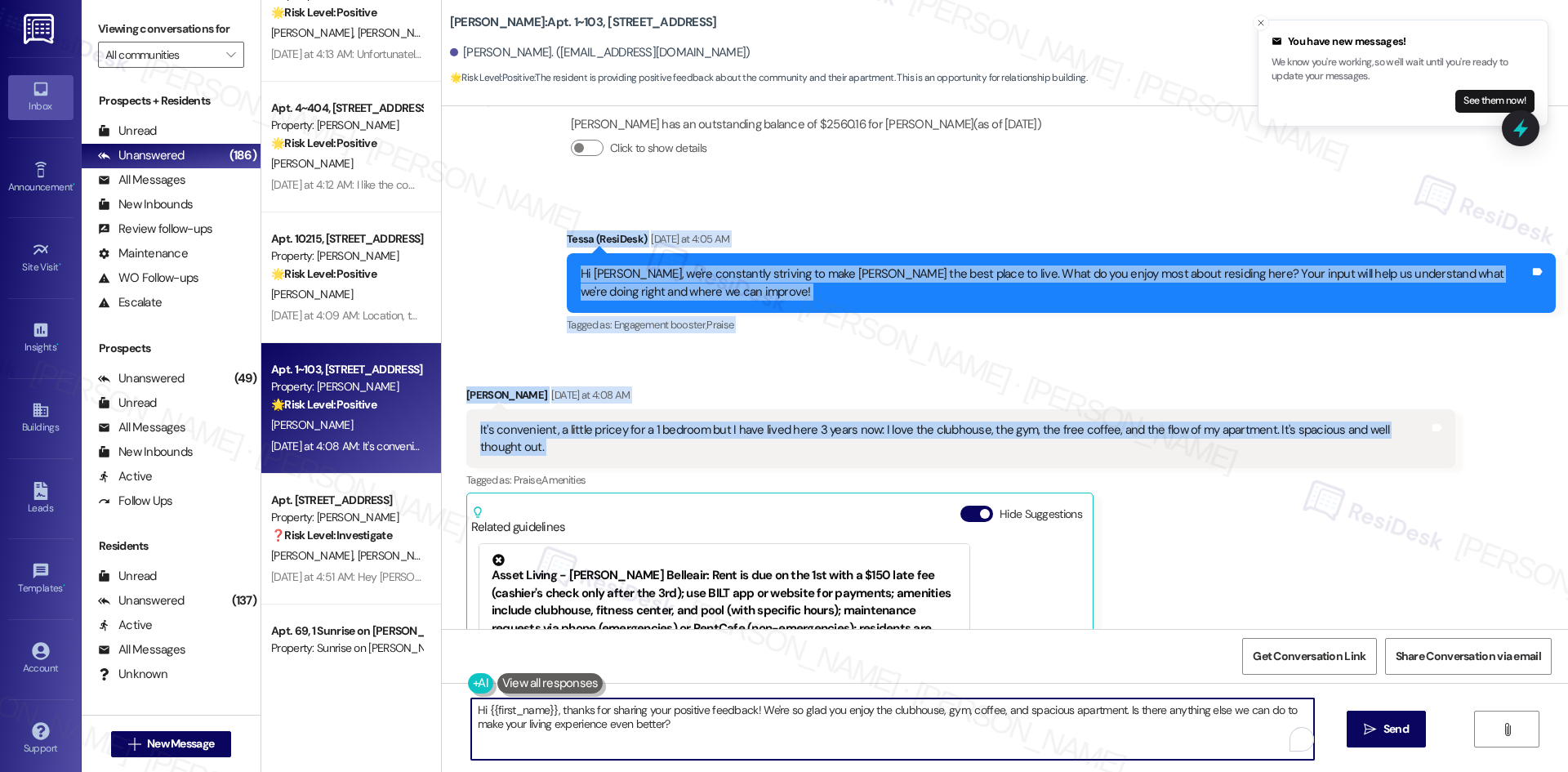
click at [774, 730] on textarea "Hi {{first_name}}, thanks for sharing your positive feedback! We're so glad you…" at bounding box center [892, 729] width 842 height 61
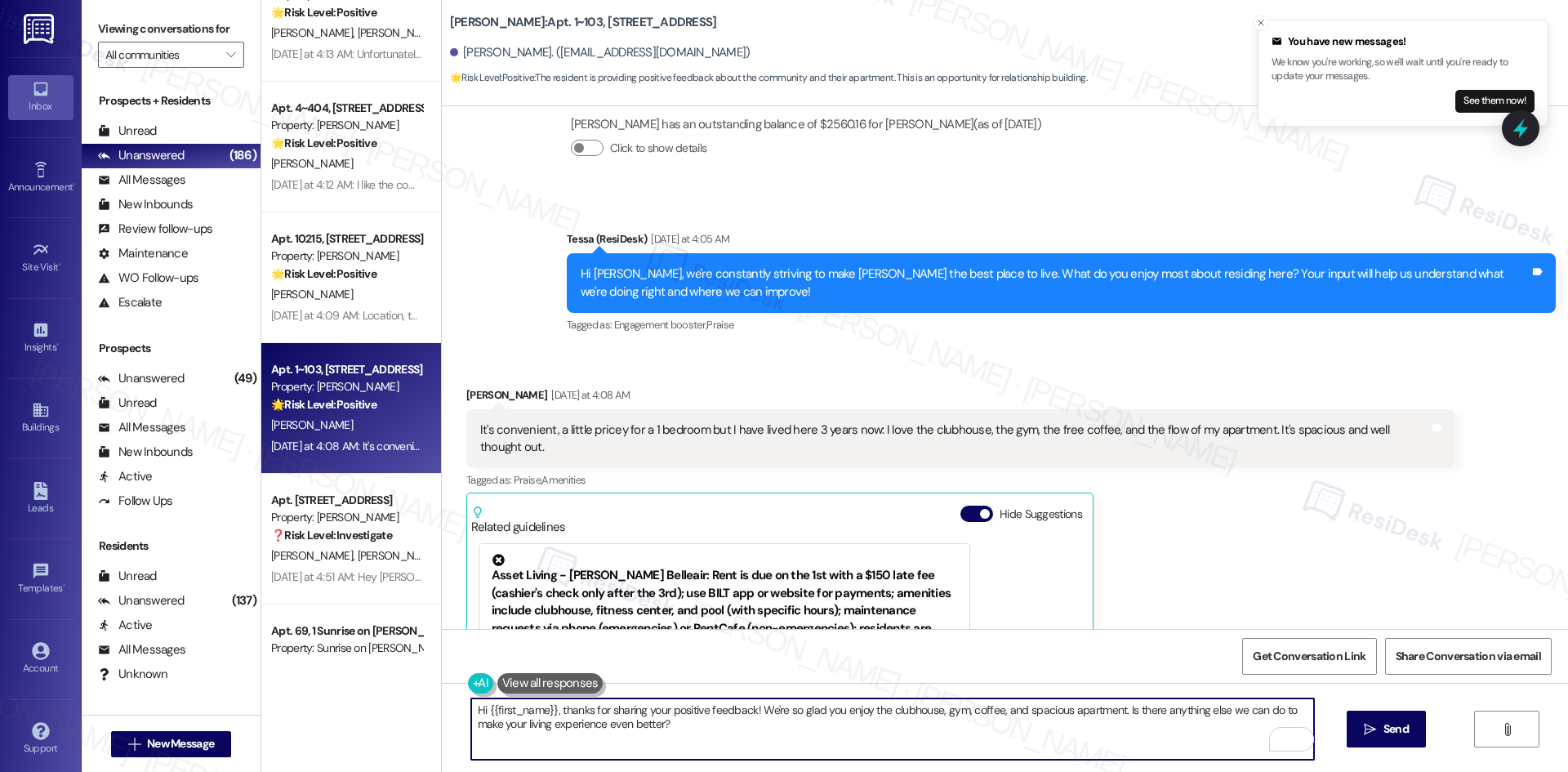
paste textarea "Thank you for sharing this, David! It’s great to hear you’re enjoying the clubh…"
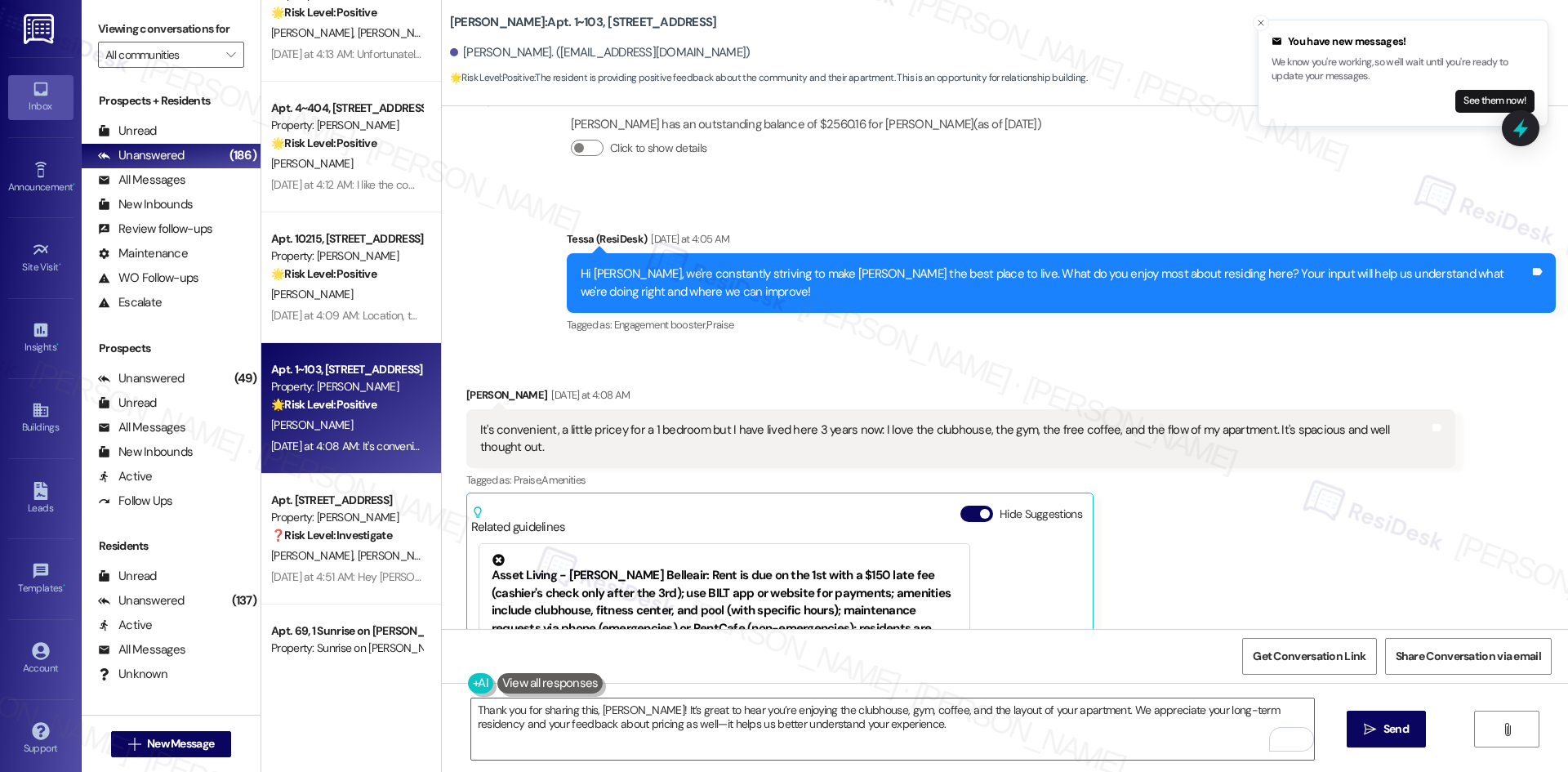
drag, startPoint x: 1114, startPoint y: 540, endPoint x: 1108, endPoint y: 531, distance: 10.8
click at [1114, 540] on div "David Seay Yesterday at 4:08 AM It's convenient, a little pricey for a 1 bedroo…" at bounding box center [960, 618] width 989 height 464
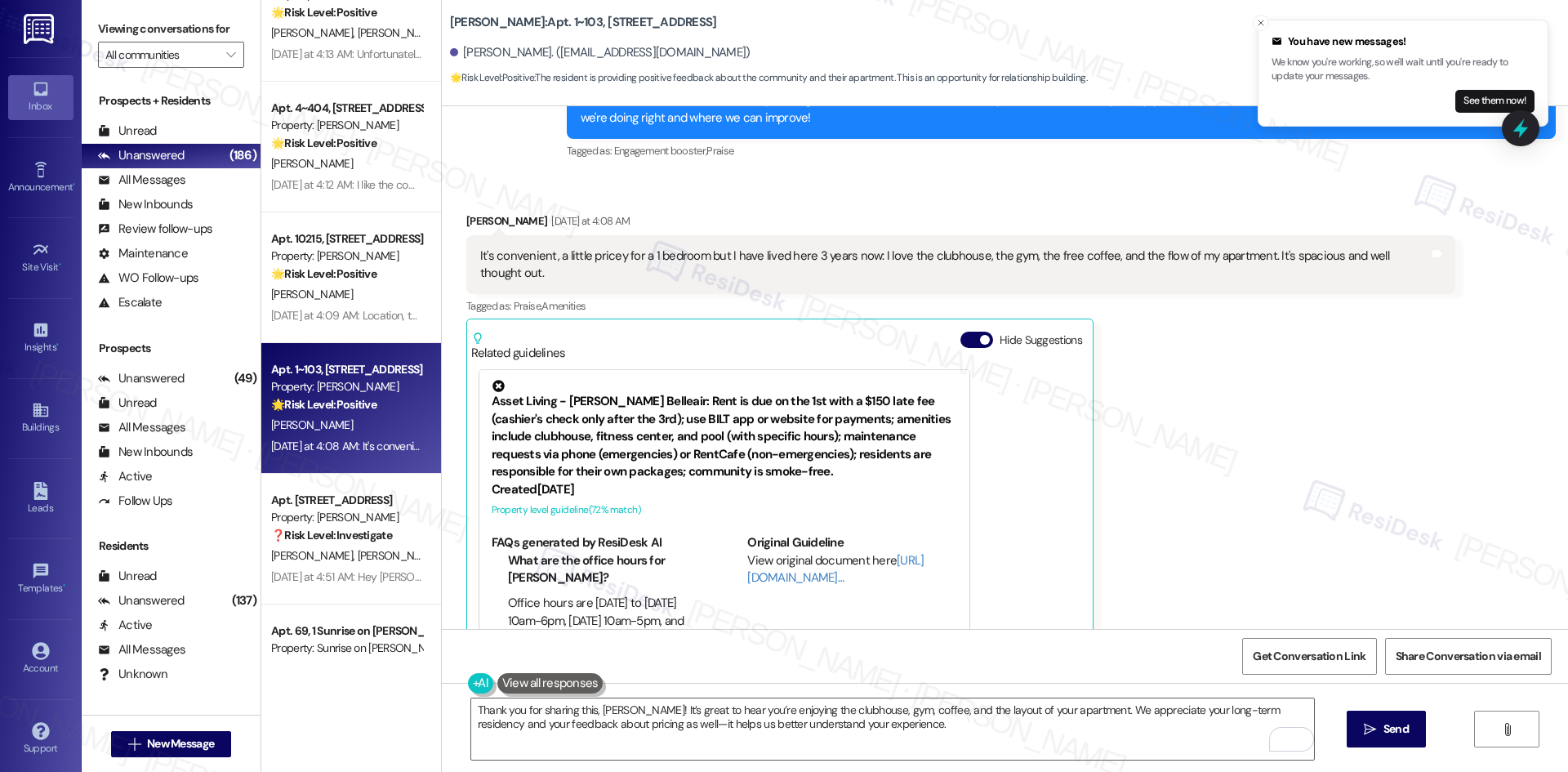
scroll to position [974, 0]
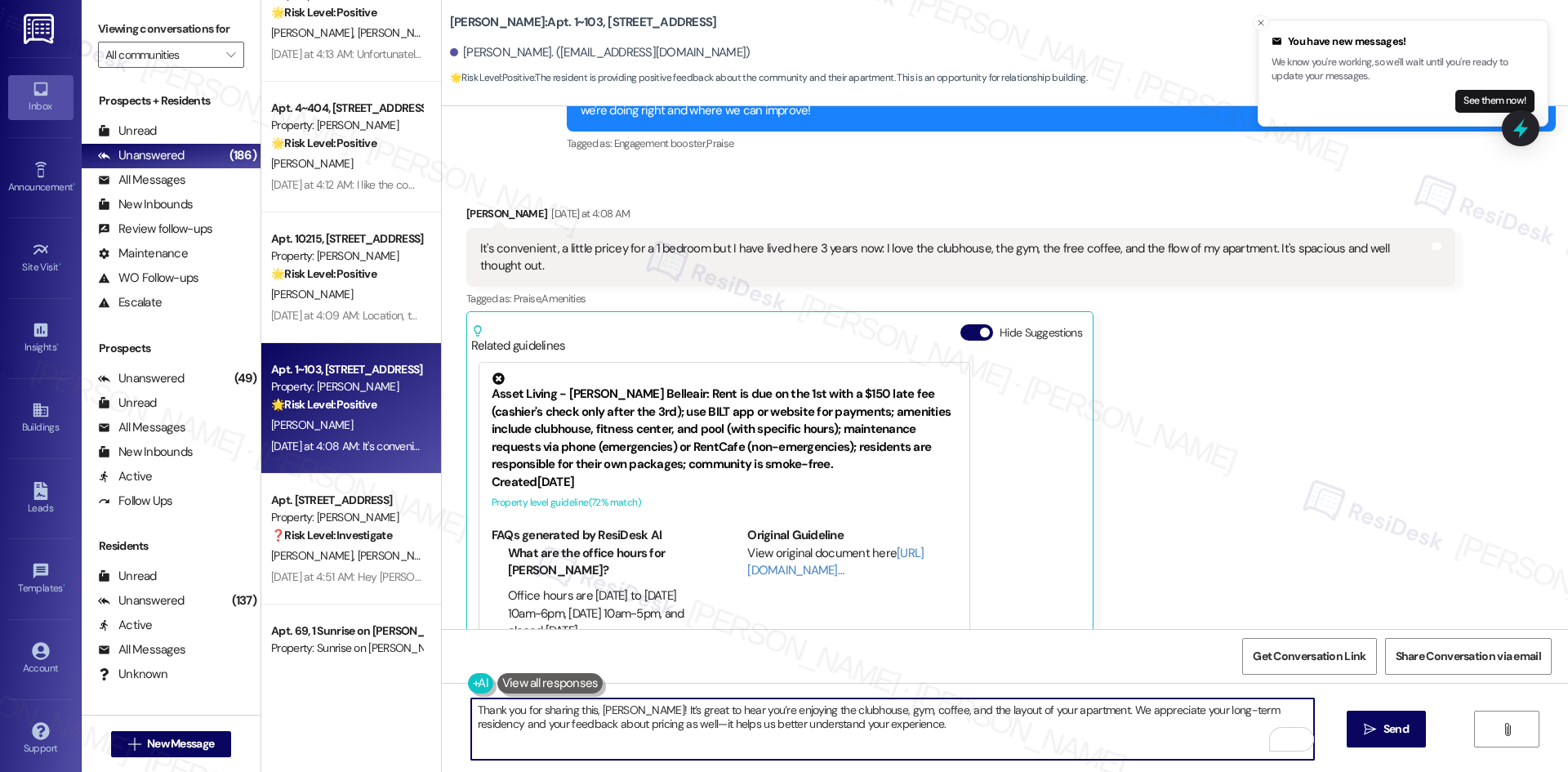
click at [852, 730] on textarea "Thank you for sharing this, David! It’s great to hear you’re enjoying the clubh…" at bounding box center [892, 729] width 842 height 61
paste textarea "I’ll also share your note with the site team for review."
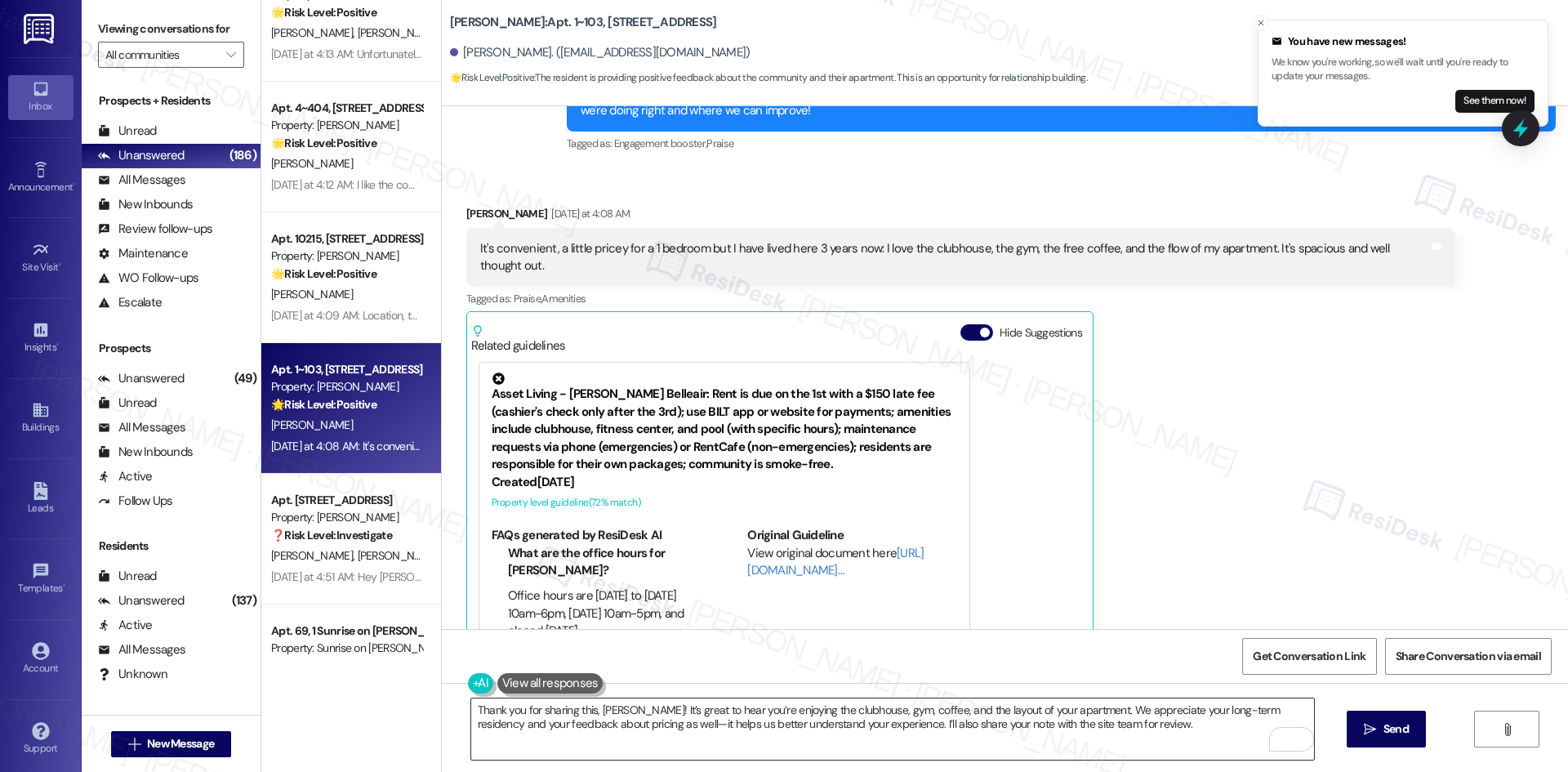
click at [629, 745] on textarea "Thank you for sharing this, David! It’s great to hear you’re enjoying the clubh…" at bounding box center [892, 729] width 842 height 61
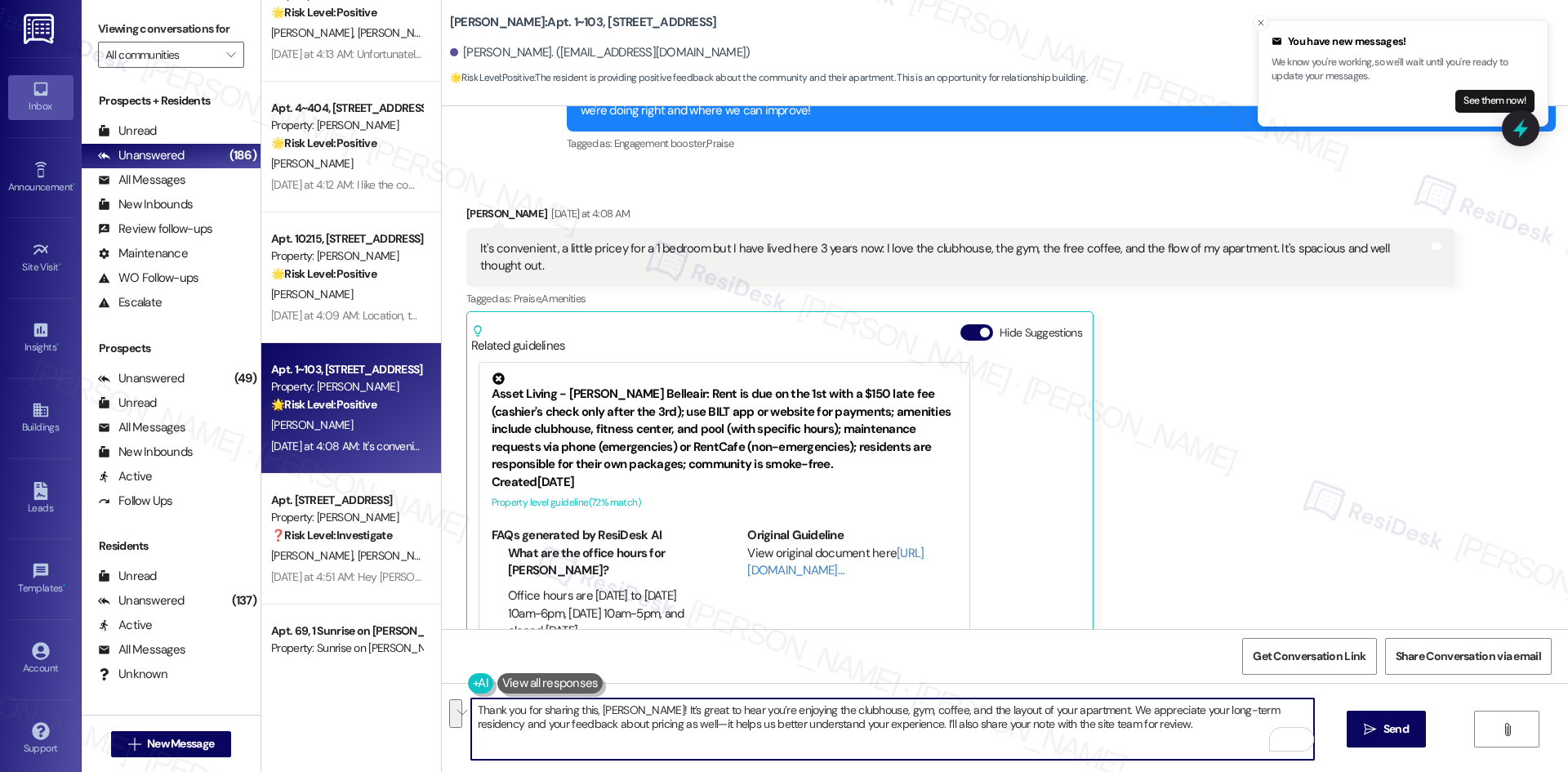
paste textarea "We’re glad to hear you’re enjoying the clubhouse, gym, coffee, and the layout o…"
type textarea "Thank you for sharing this, David! We’re glad to hear you’re enjoying the clubh…"
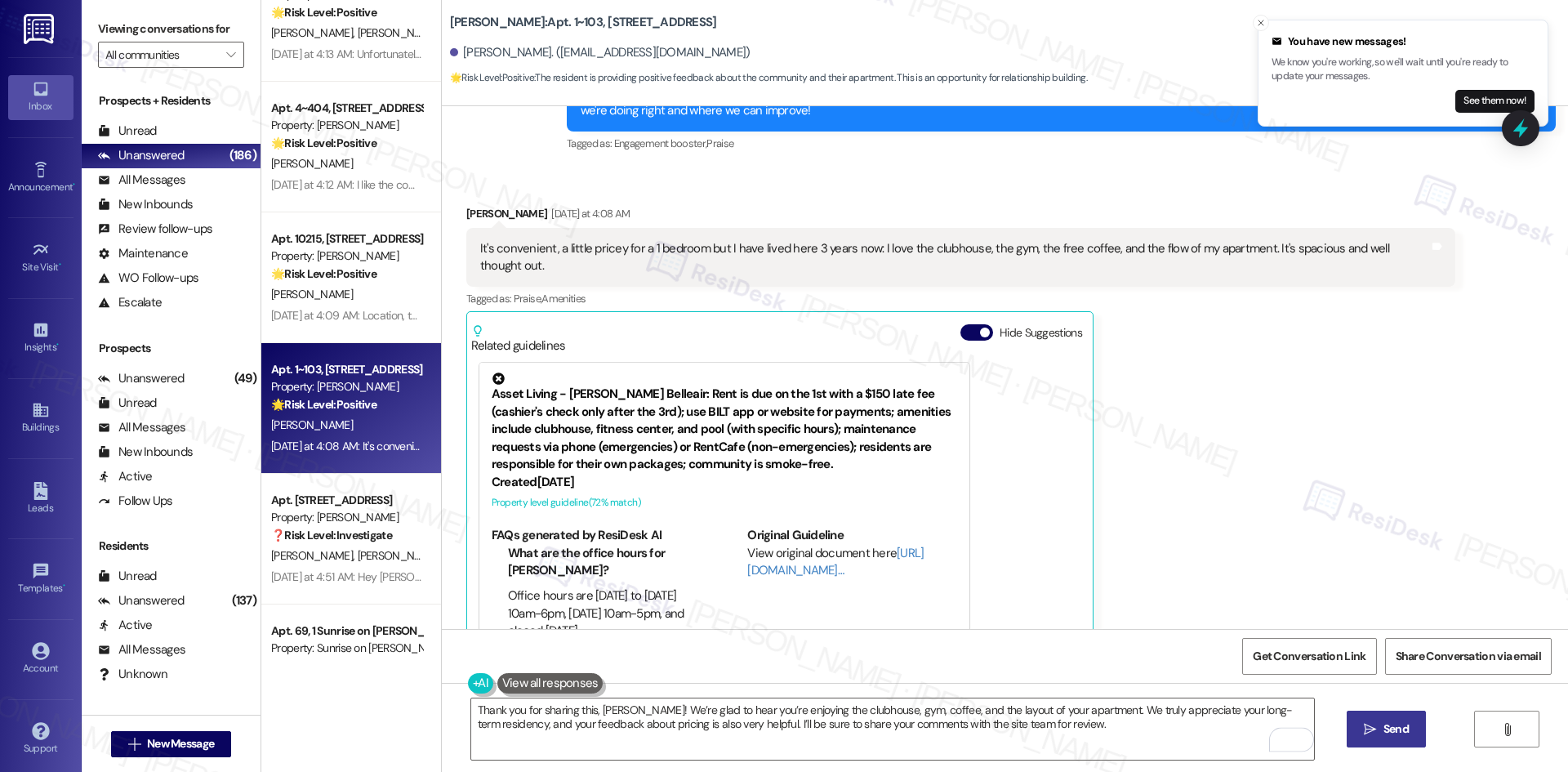
click at [1391, 728] on span "Send" at bounding box center [1396, 729] width 26 height 17
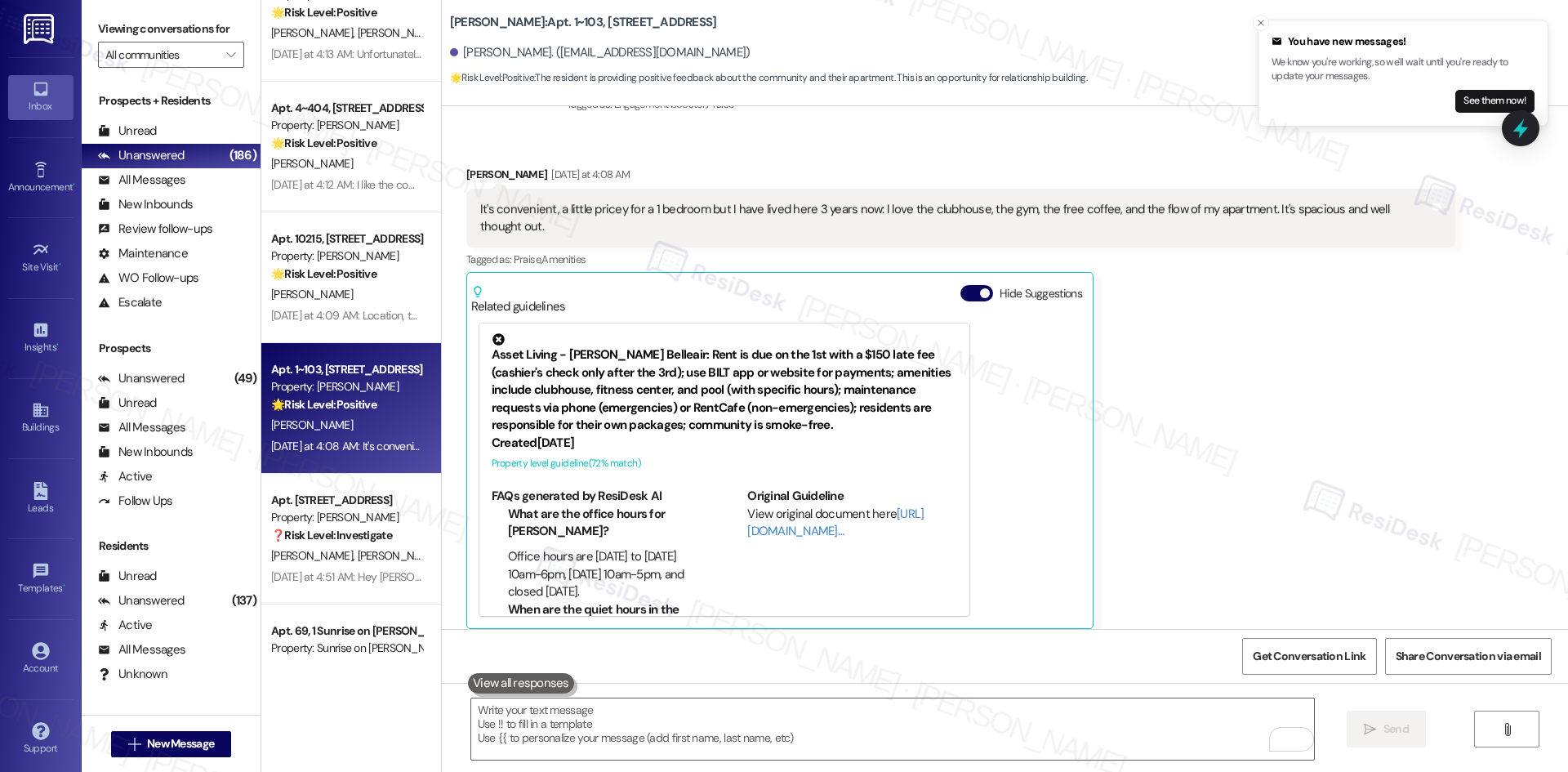
scroll to position [1106, 0]
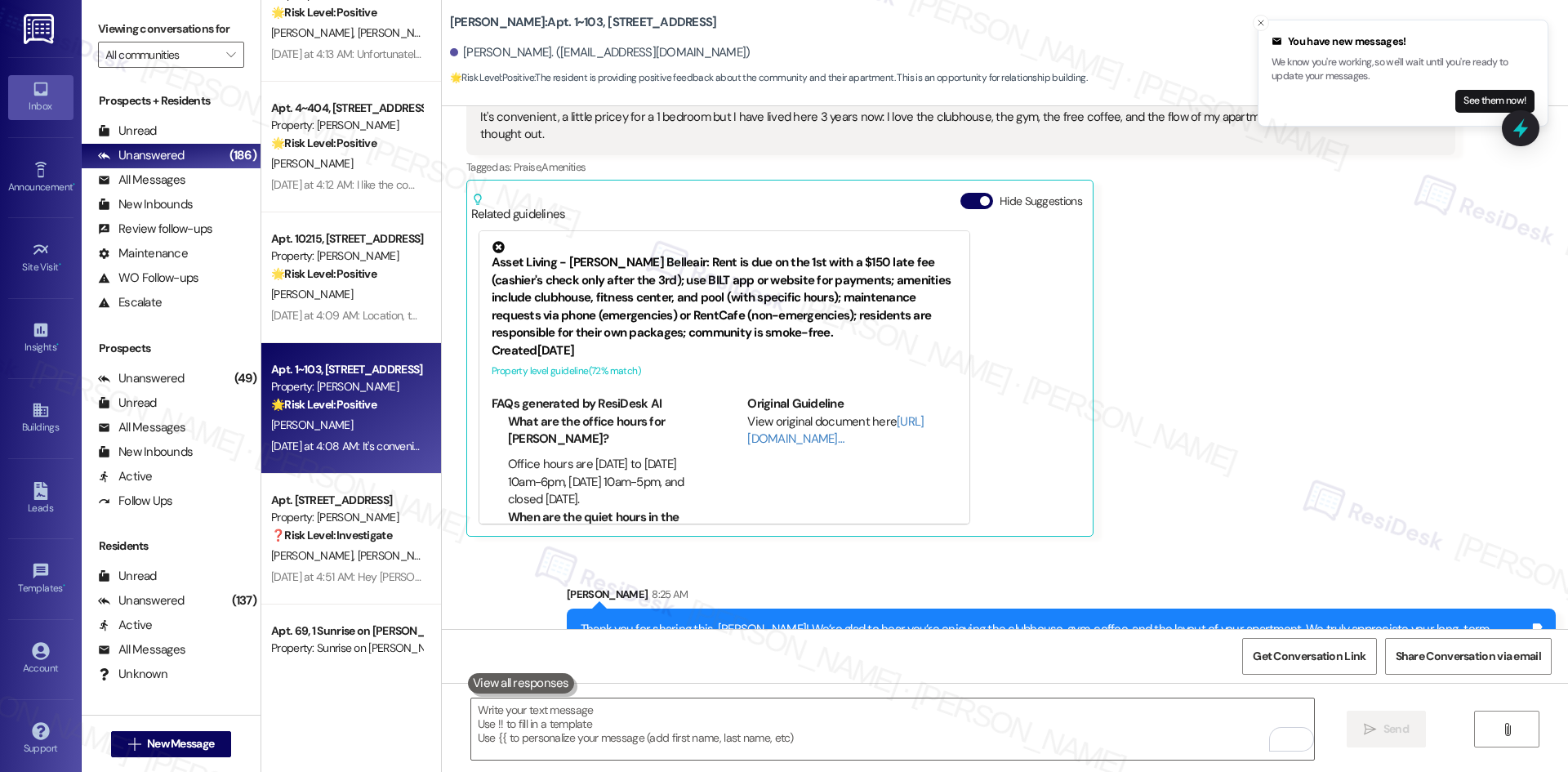
click at [1262, 478] on div "David Seay Yesterday at 4:08 AM It's convenient, a little pricey for a 1 bedroo…" at bounding box center [960, 305] width 989 height 464
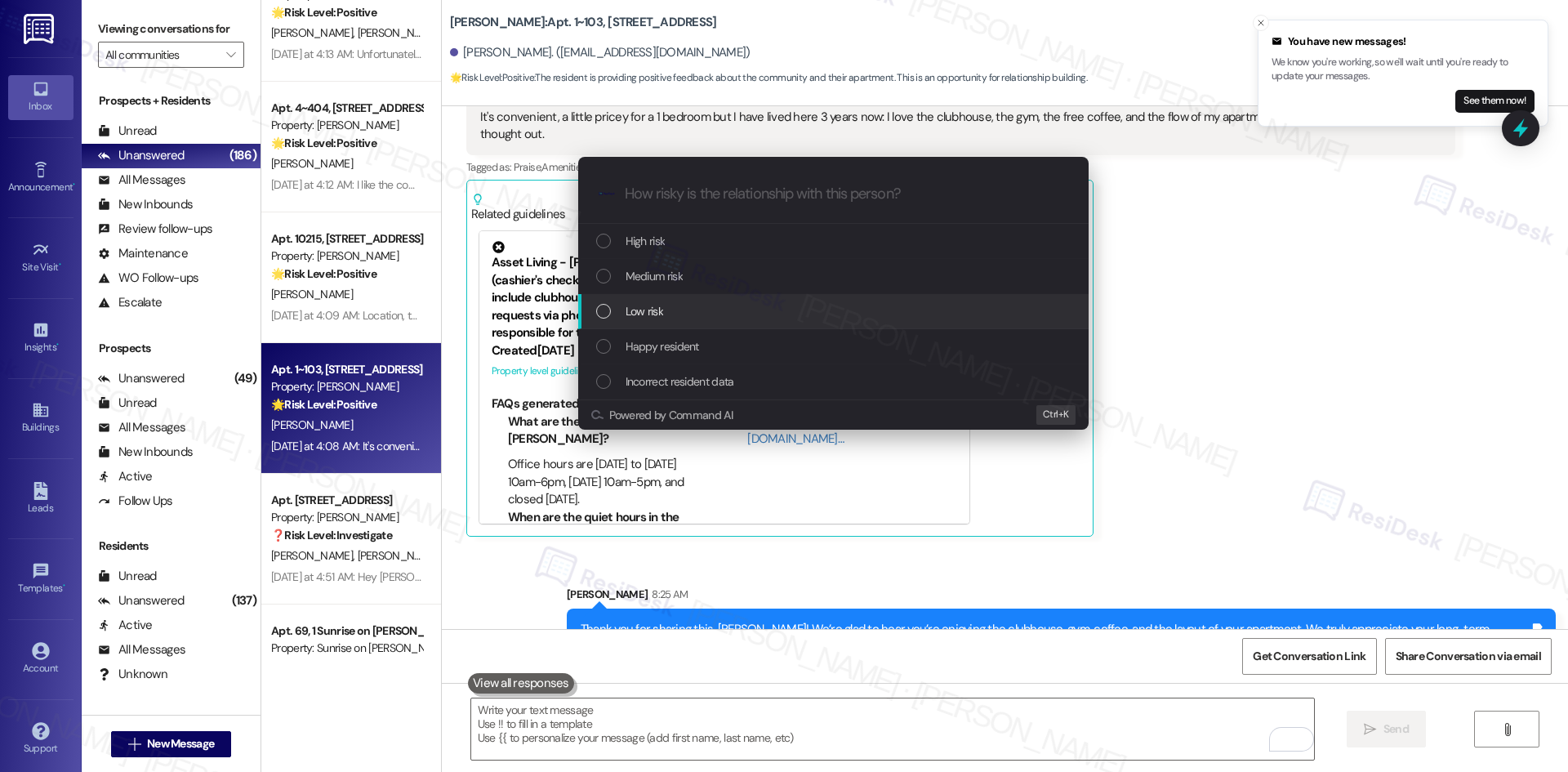
click at [701, 313] on div "Low risk" at bounding box center [835, 311] width 478 height 18
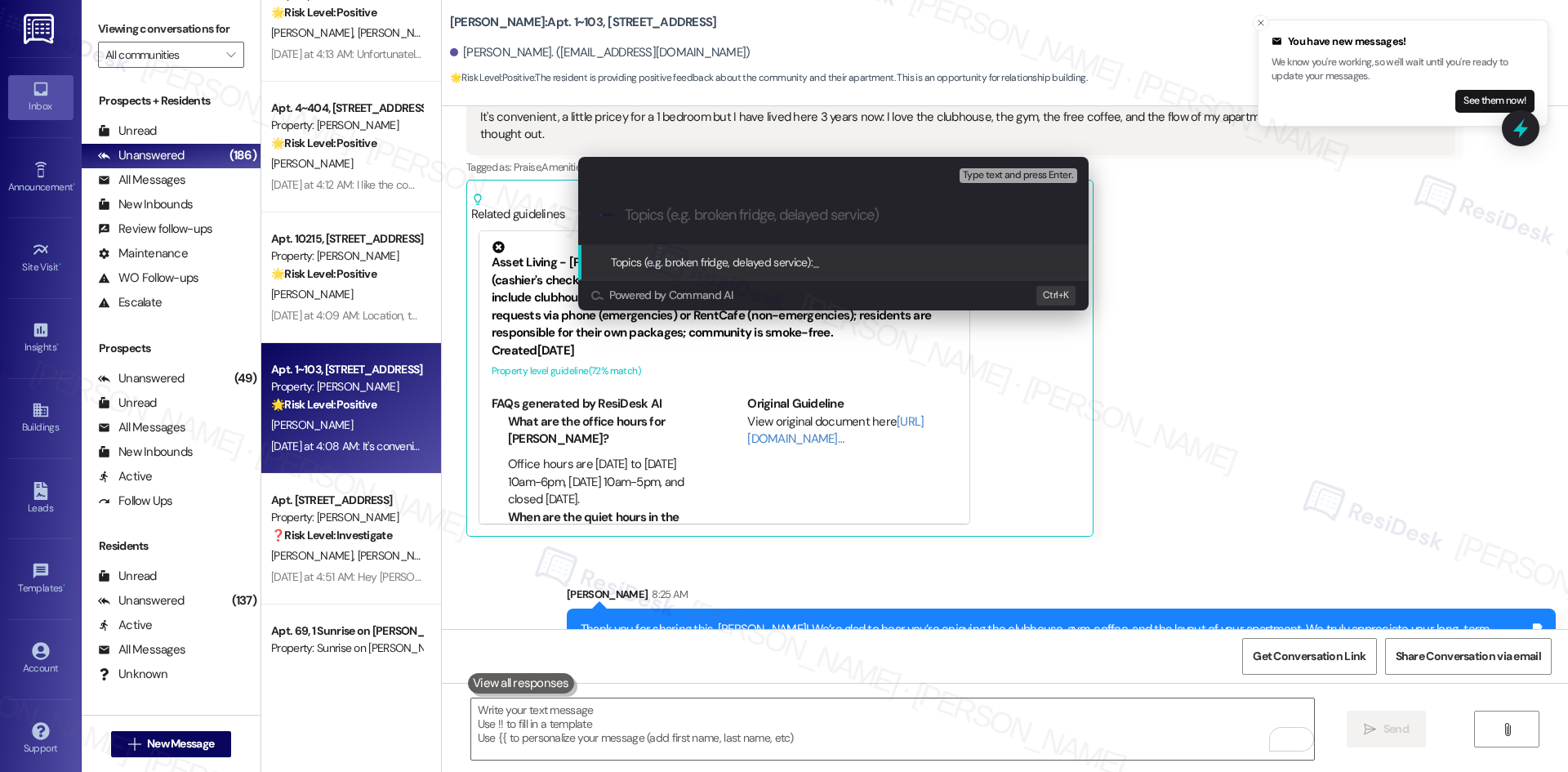
click at [663, 211] on input "Topics (e.g. broken fridge, delayed service)" at bounding box center [846, 214] width 444 height 17
paste input "Resident Feedback – Positive Amenities Experience & Pricing Concern"
type input "Resident Feedback – Positive Amenities Experience & Pricing Concern"
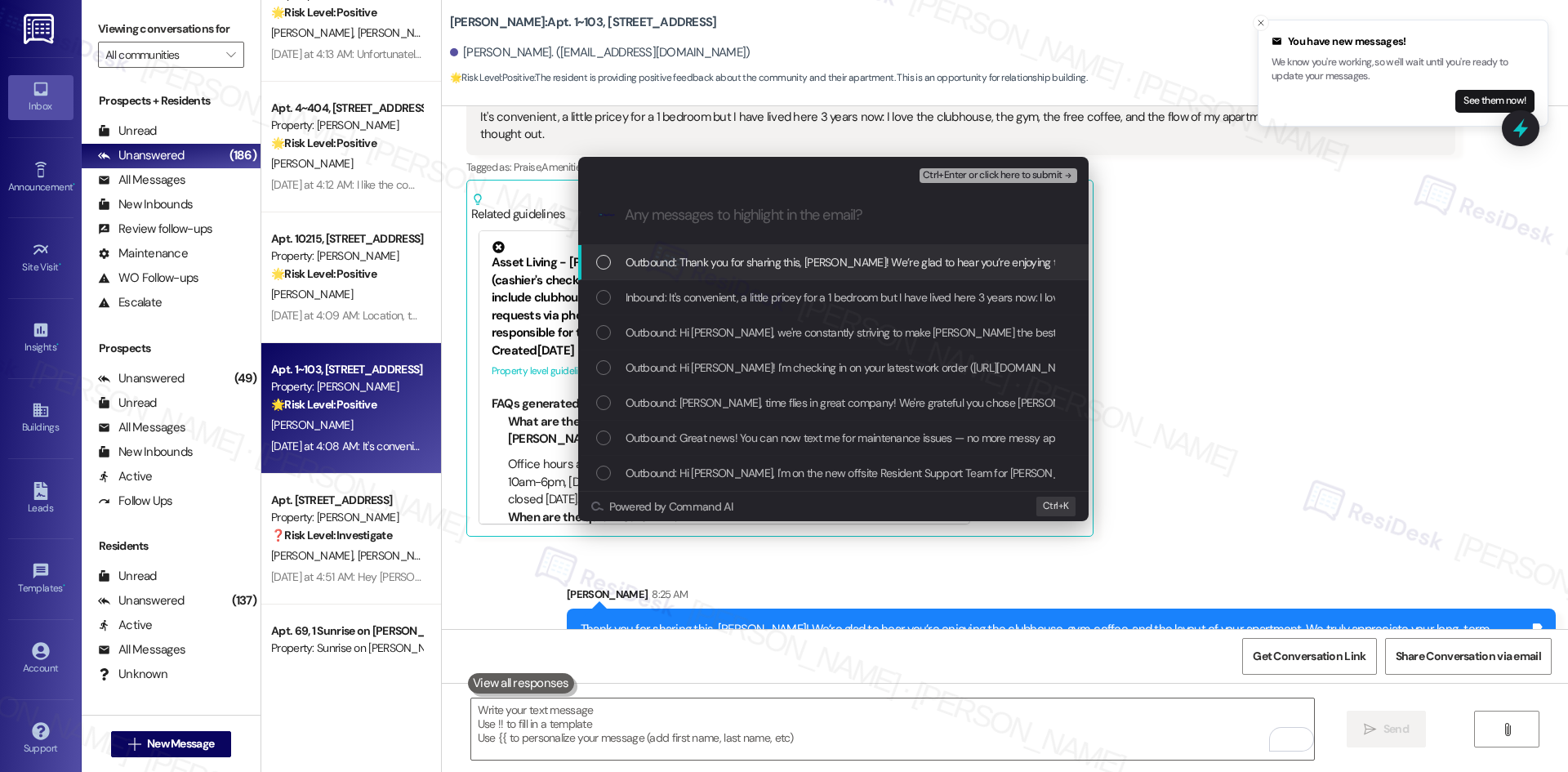
scroll to position [0, 0]
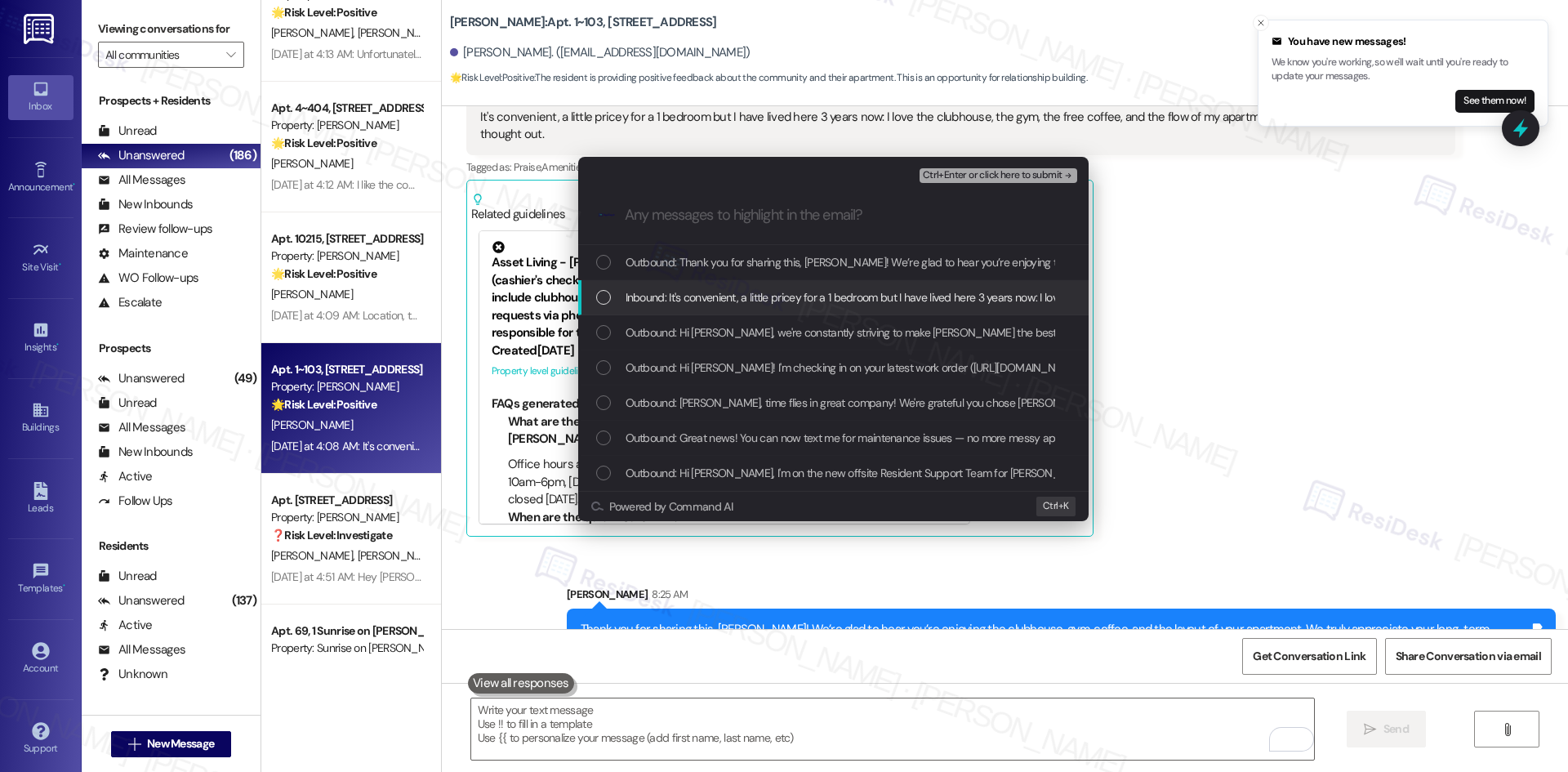
click at [881, 294] on span "Inbound: It's convenient, a little pricey for a 1 bedroom but I have lived here…" at bounding box center [1095, 298] width 939 height 18
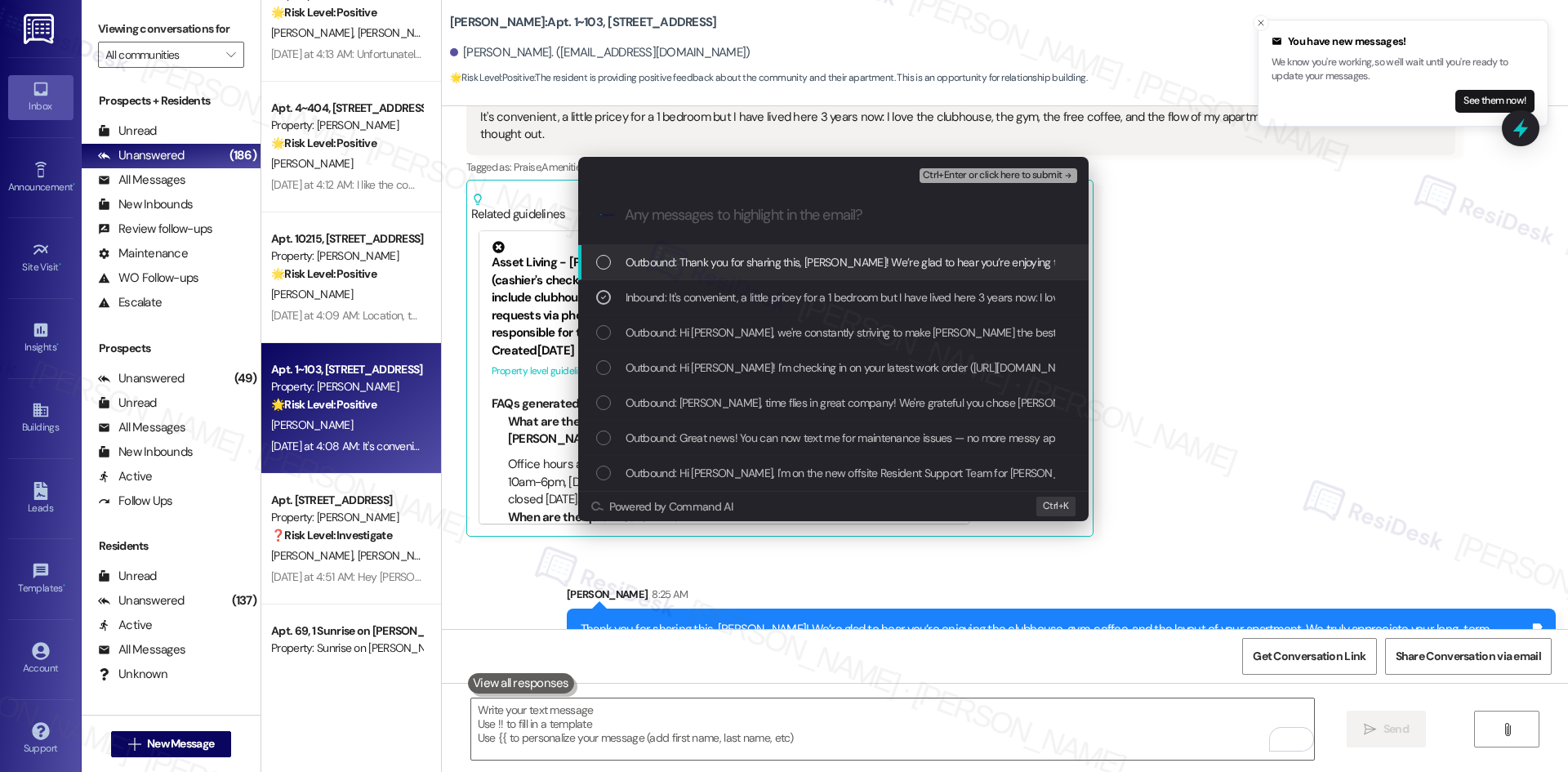
click at [1036, 177] on span "Ctrl+Enter or click here to submit" at bounding box center [993, 176] width 139 height 12
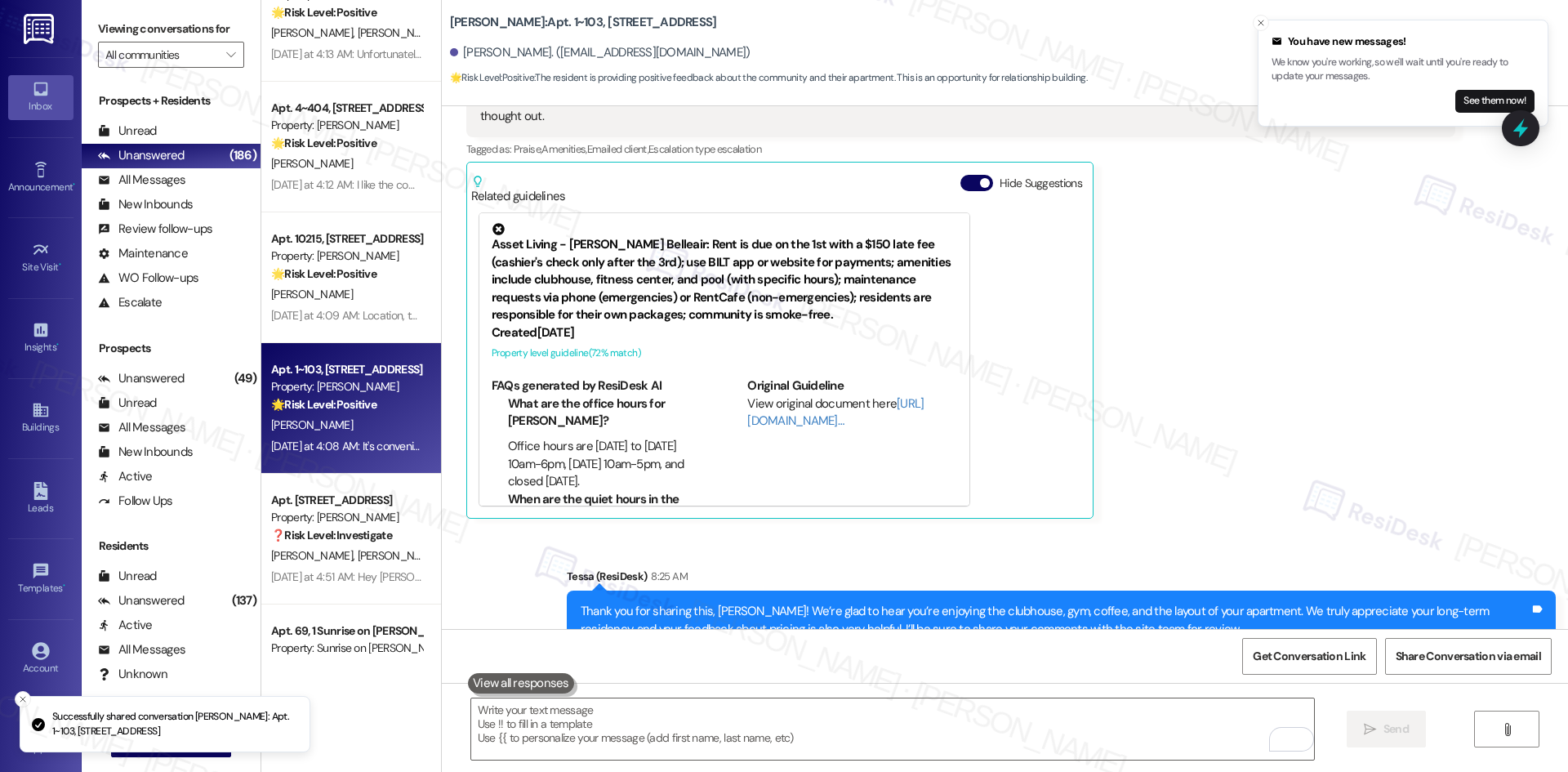
scroll to position [1130, 0]
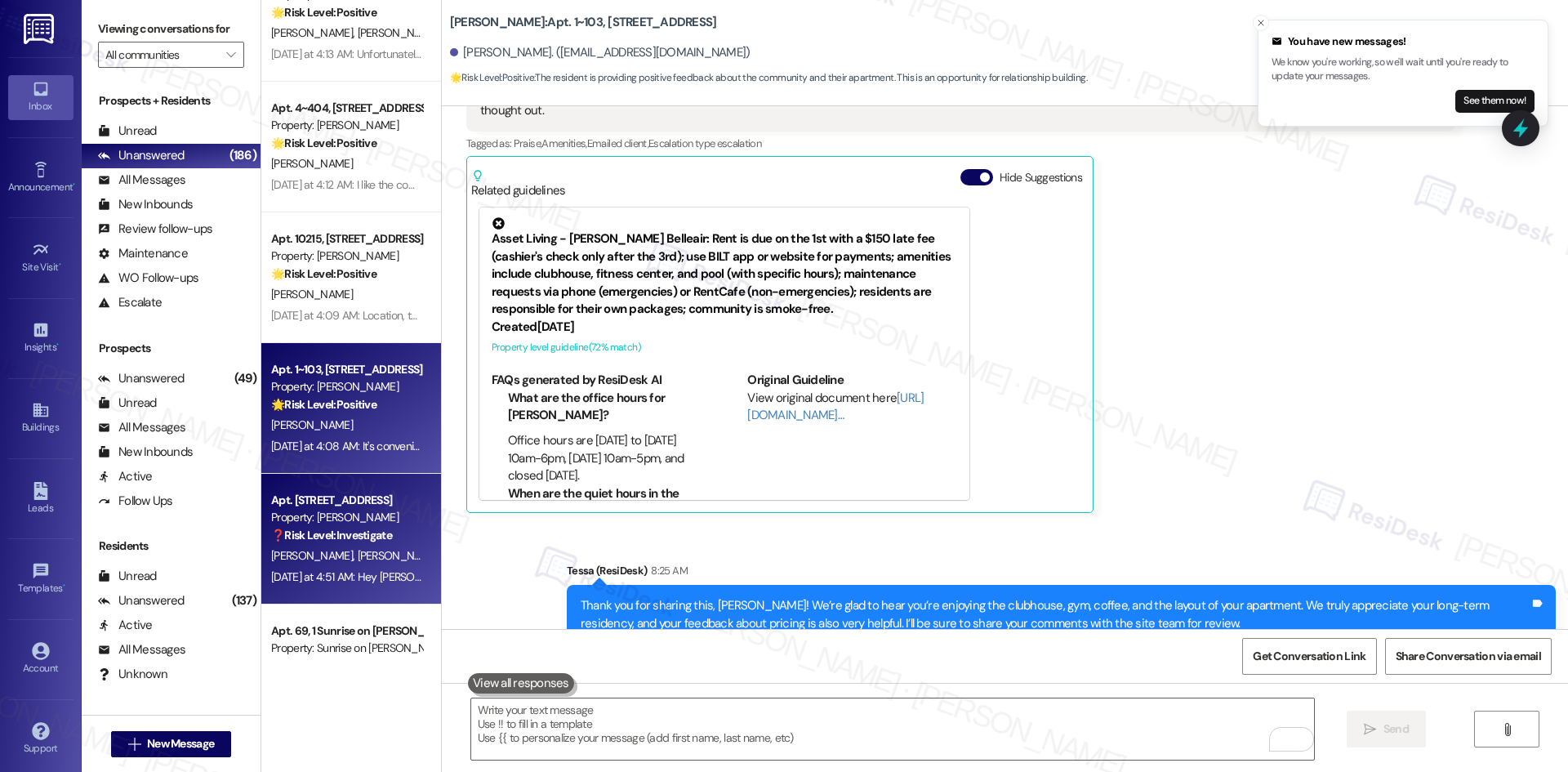
click at [340, 548] on div "S. Hill K. Harper" at bounding box center [346, 556] width 154 height 21
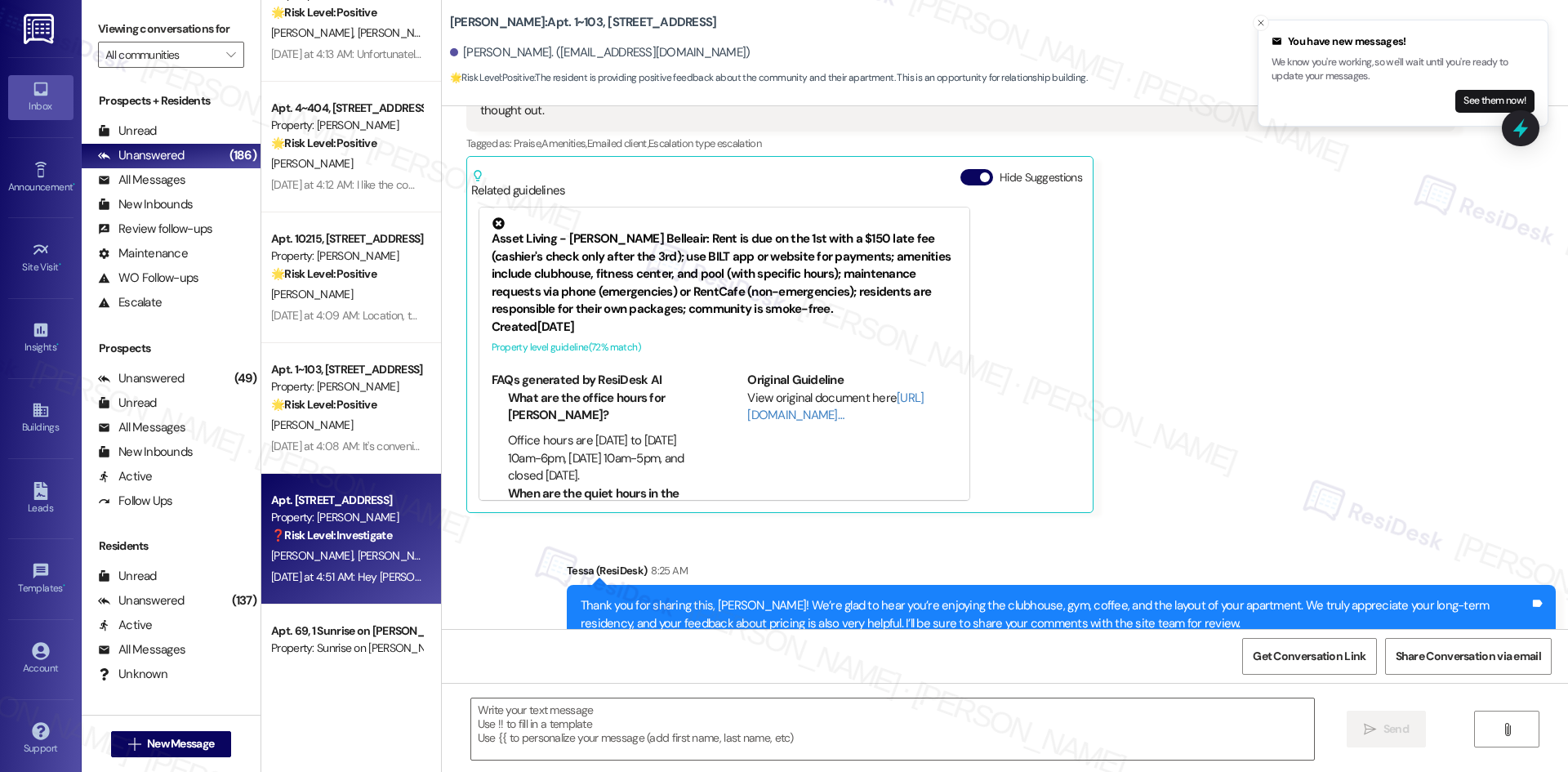
type textarea "Fetching suggested responses. Please feel free to read through the conversation…"
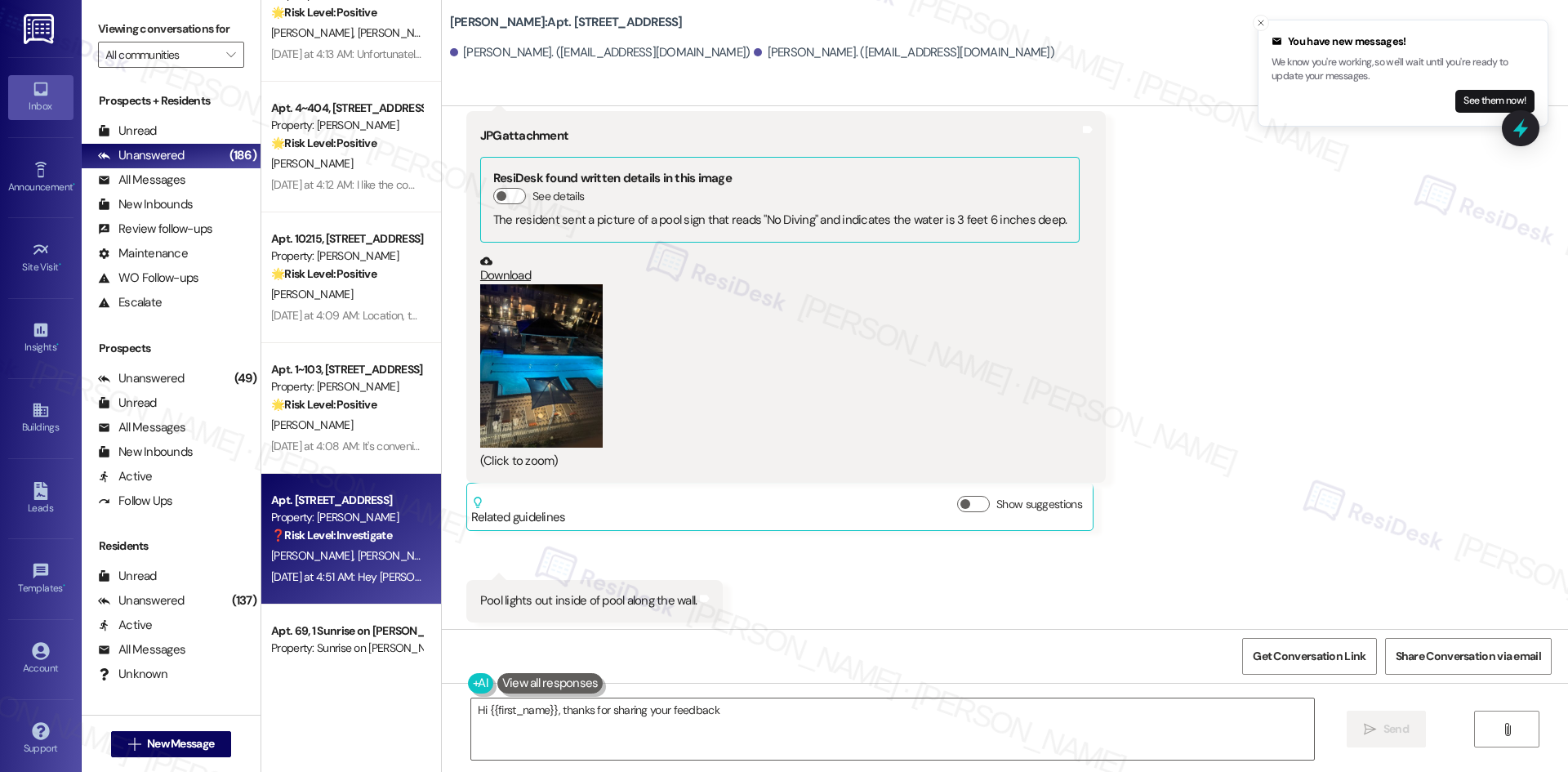
scroll to position [1829, 0]
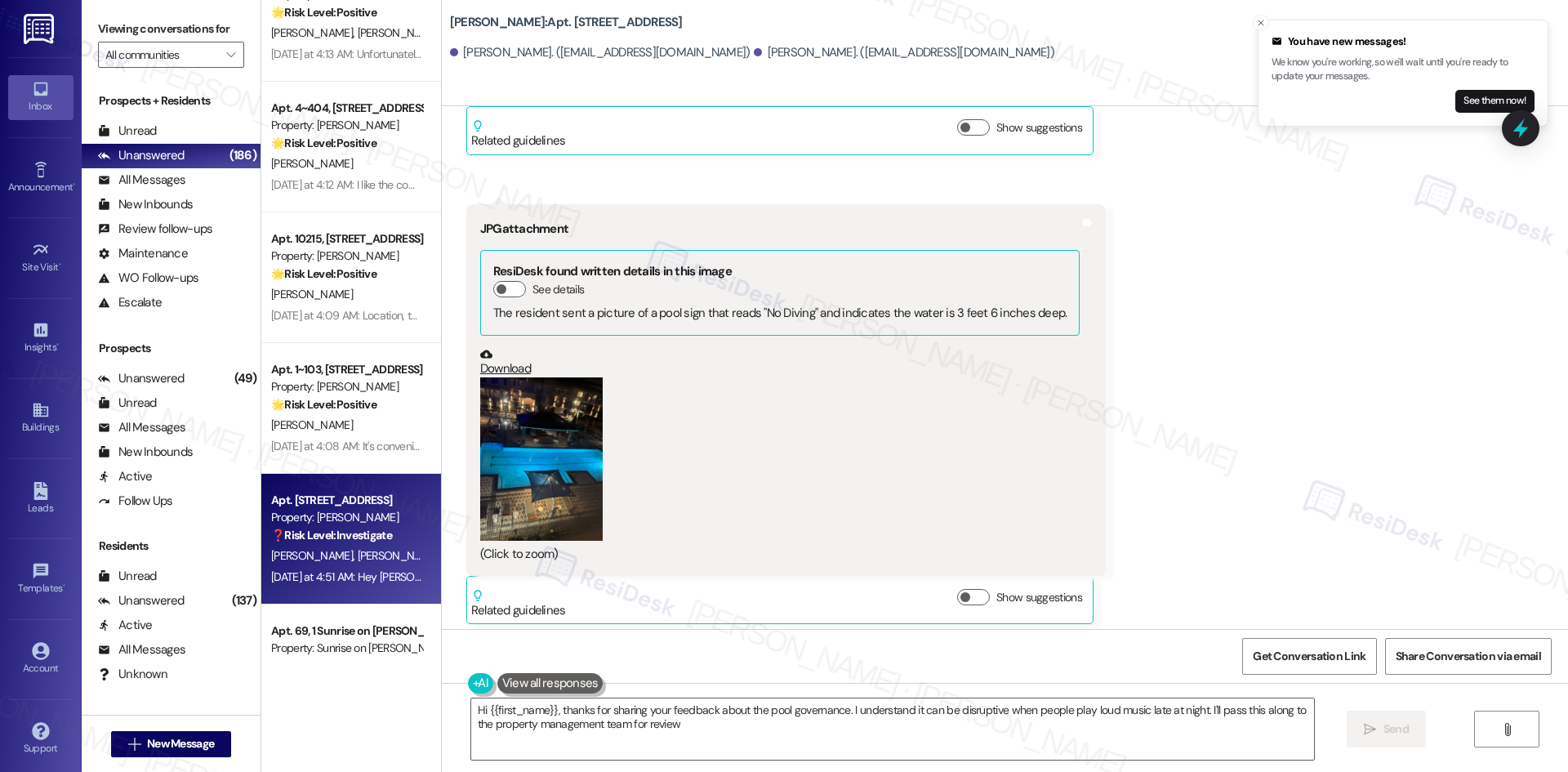
type textarea "Hi {{first_name}}, thanks for sharing your feedback about the pool governance. …"
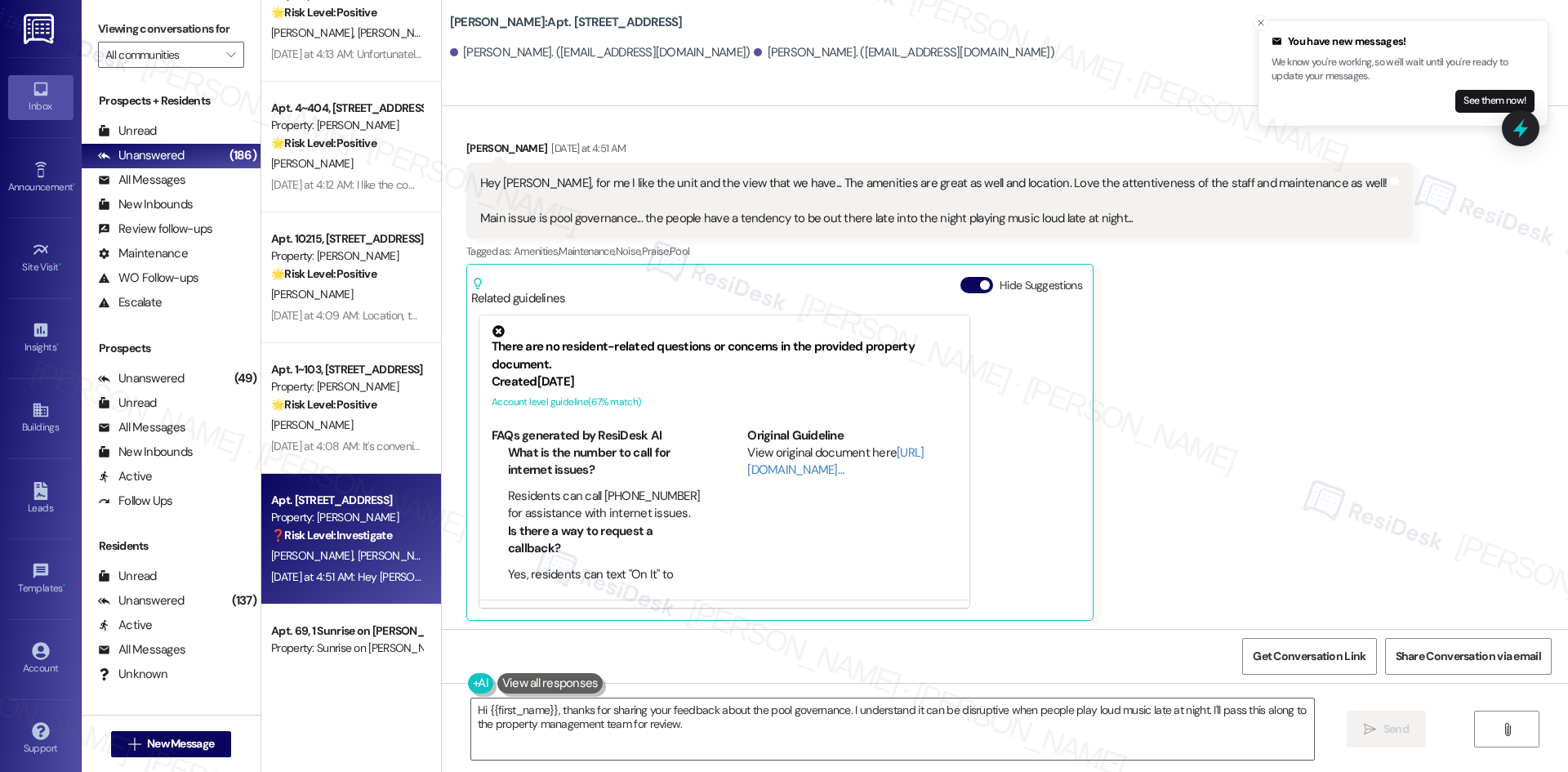
scroll to position [2483, 0]
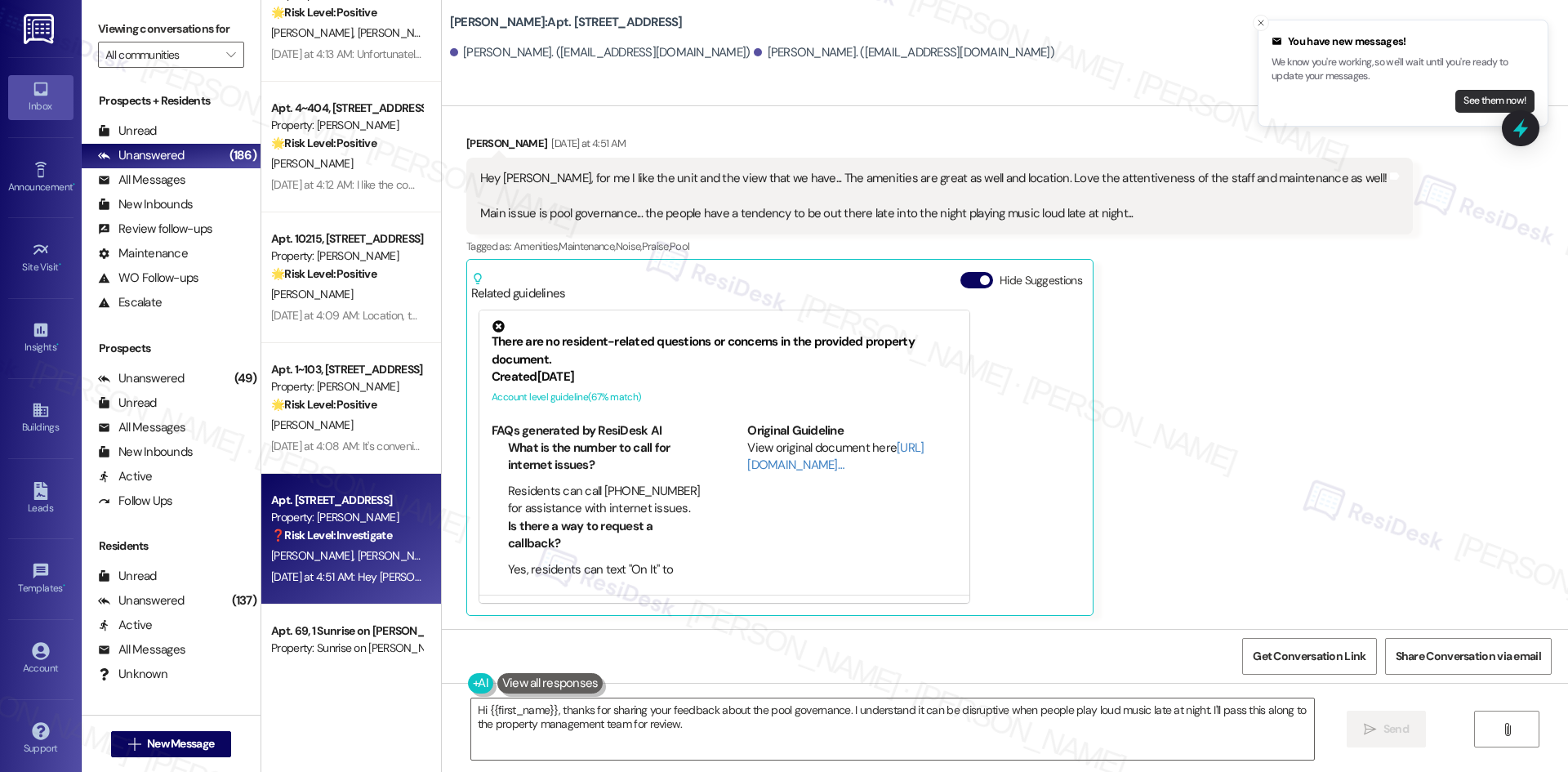
click at [1487, 99] on button "See them now!" at bounding box center [1494, 100] width 80 height 23
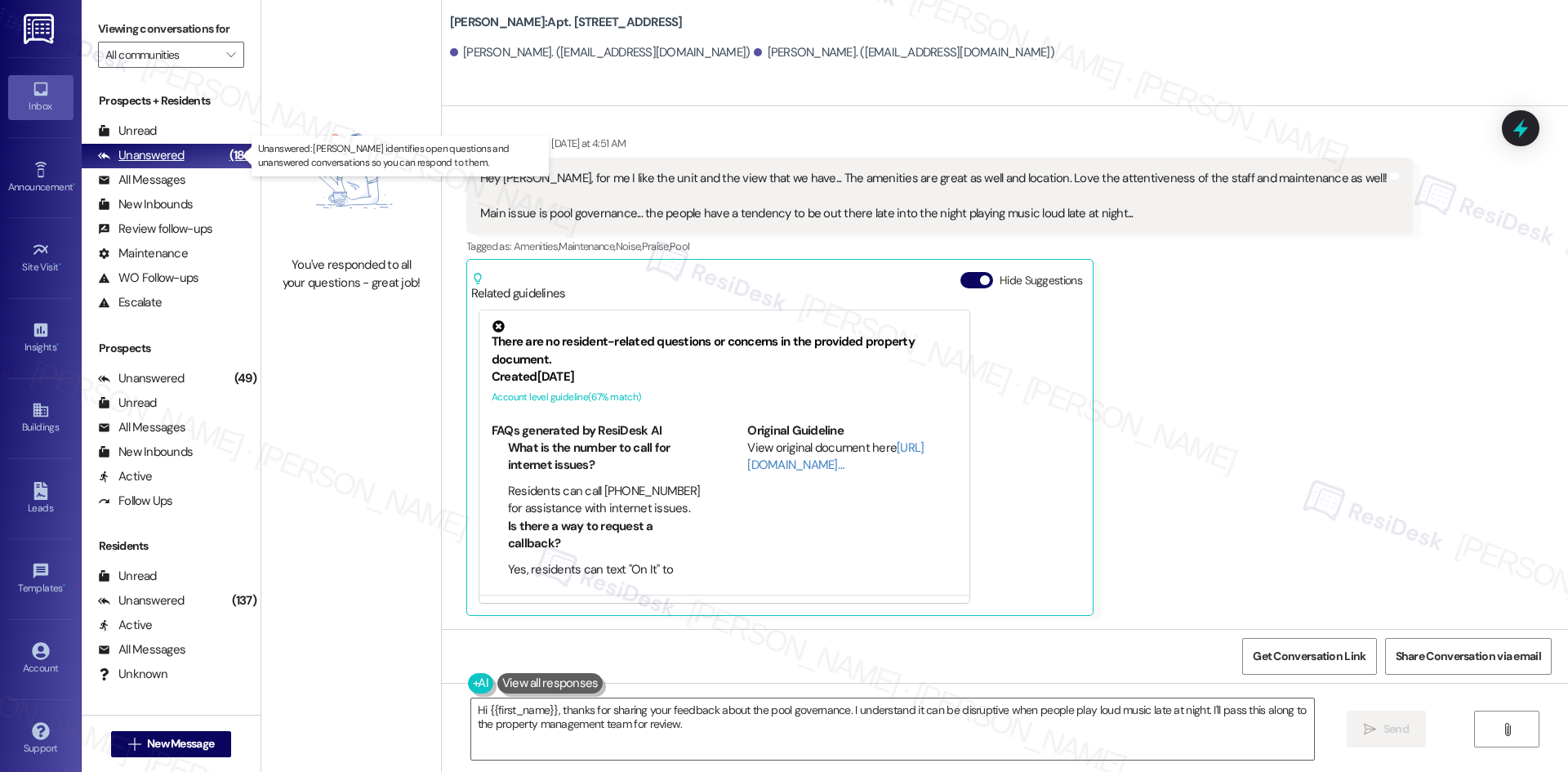
click at [152, 153] on div "Unanswered" at bounding box center [141, 155] width 86 height 17
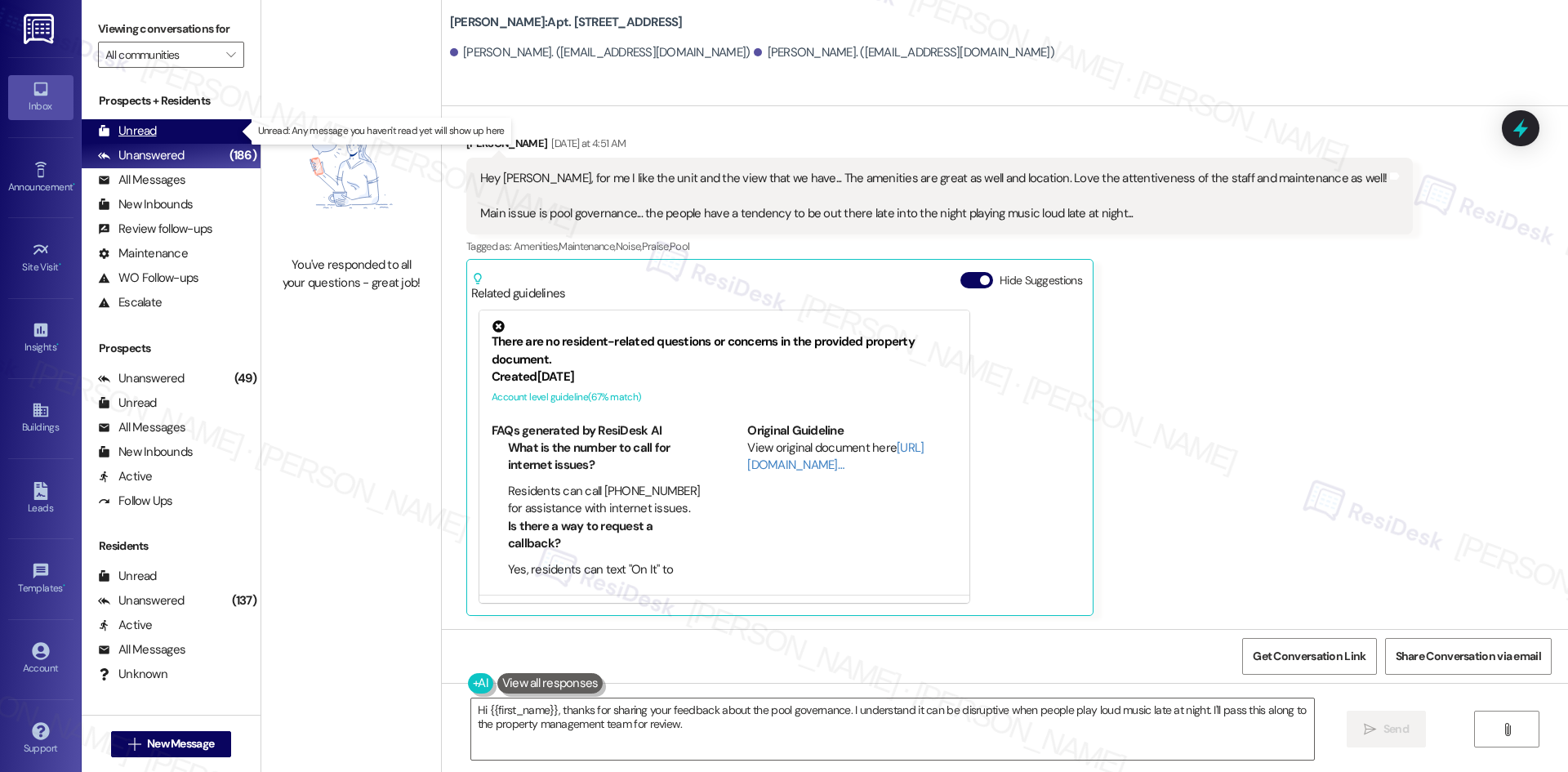
click at [139, 137] on div "Unread" at bounding box center [128, 131] width 59 height 17
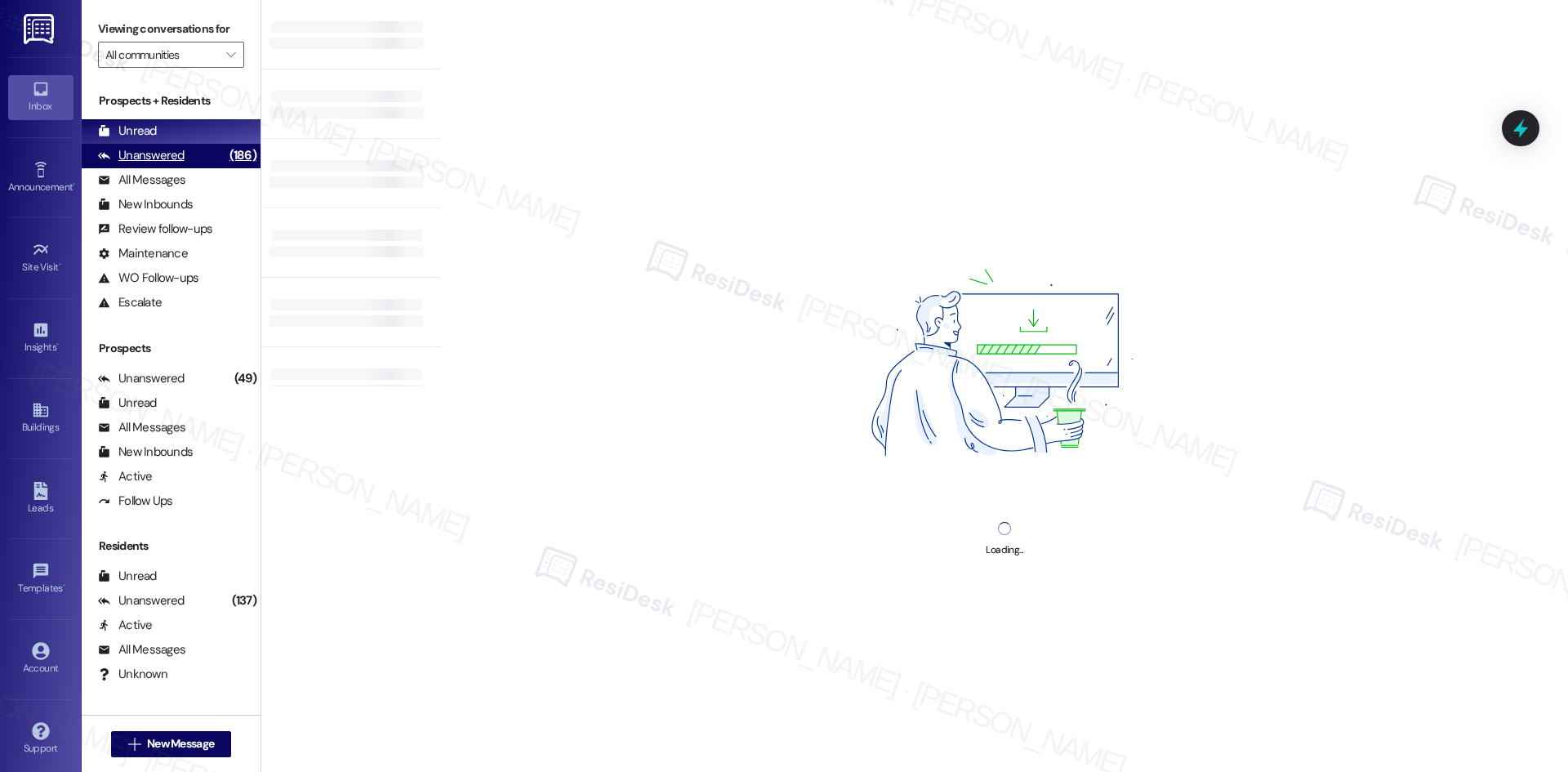
click at [160, 164] on div "Unanswered" at bounding box center [141, 155] width 86 height 17
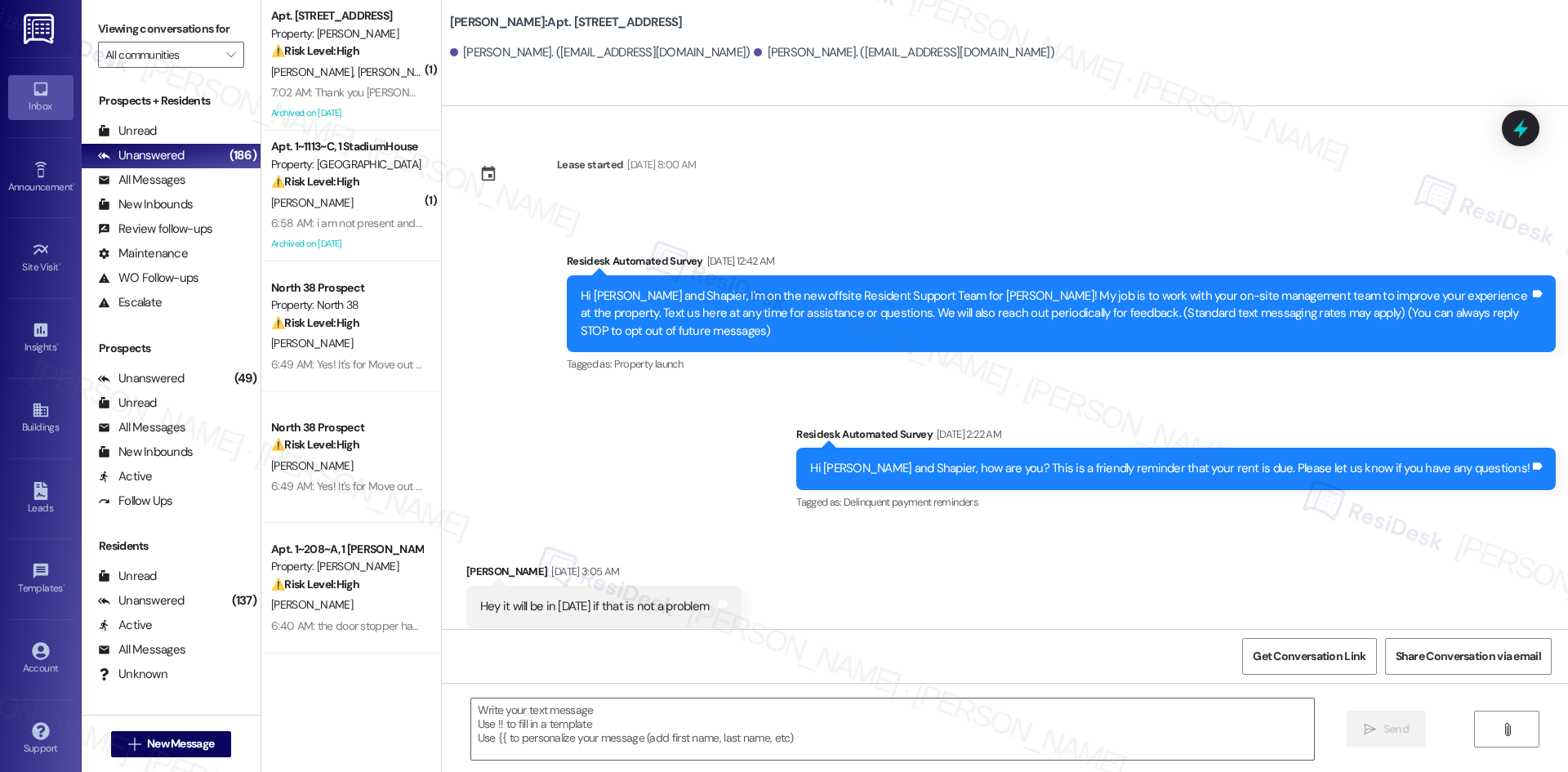
scroll to position [2482, 0]
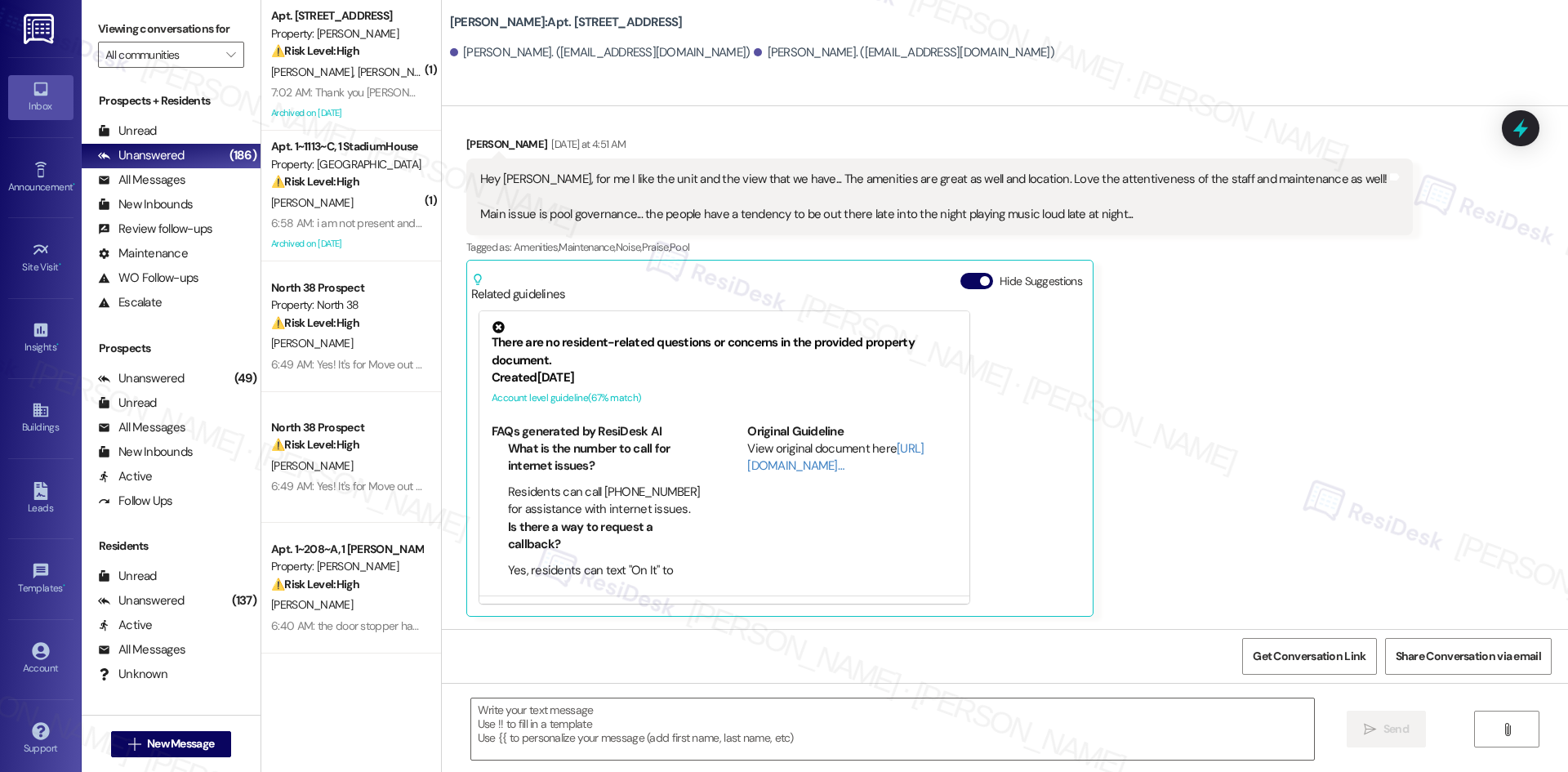
type textarea "Fetching suggested responses. Please feel free to read through the conversation…"
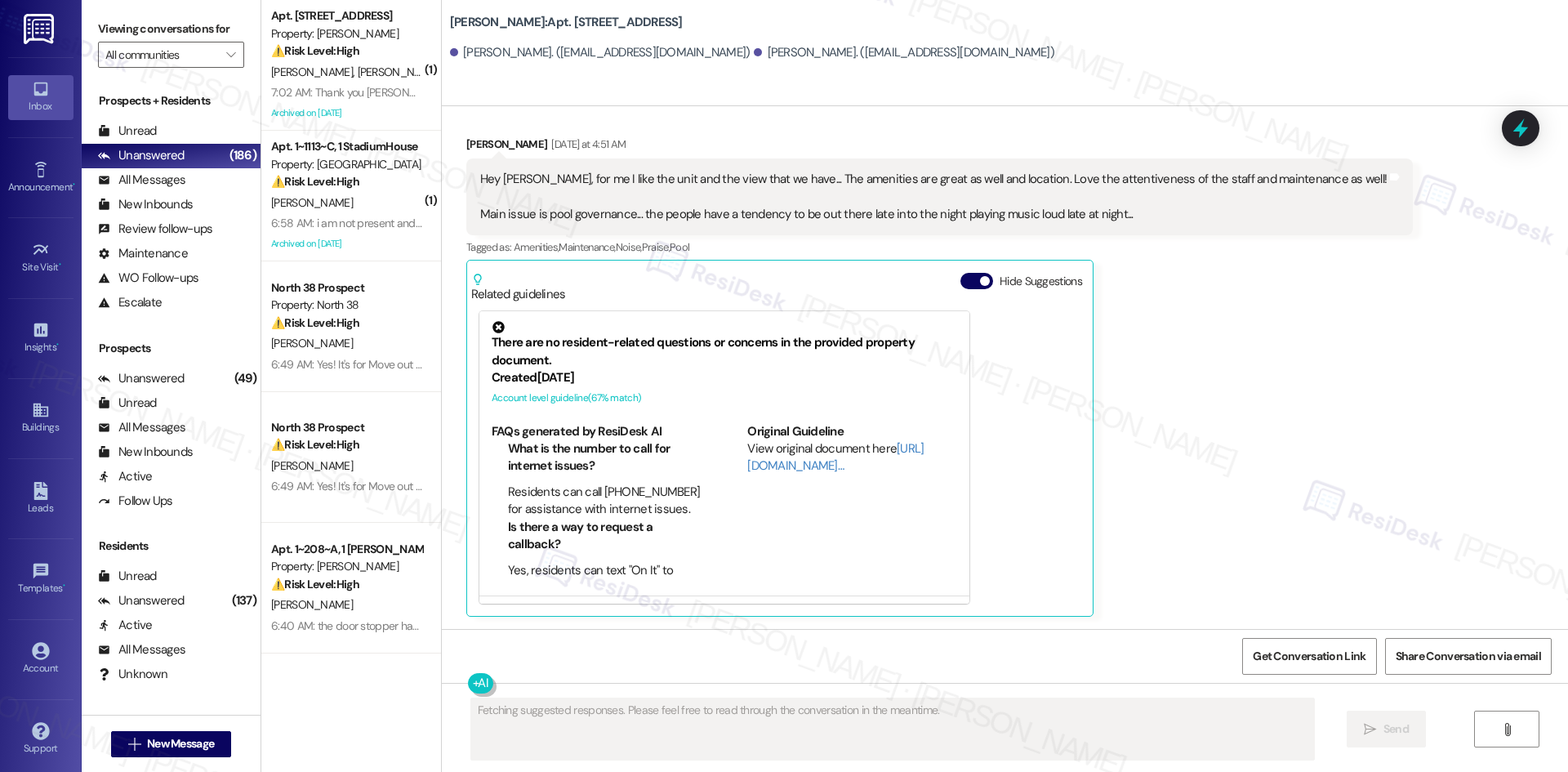
scroll to position [2483, 0]
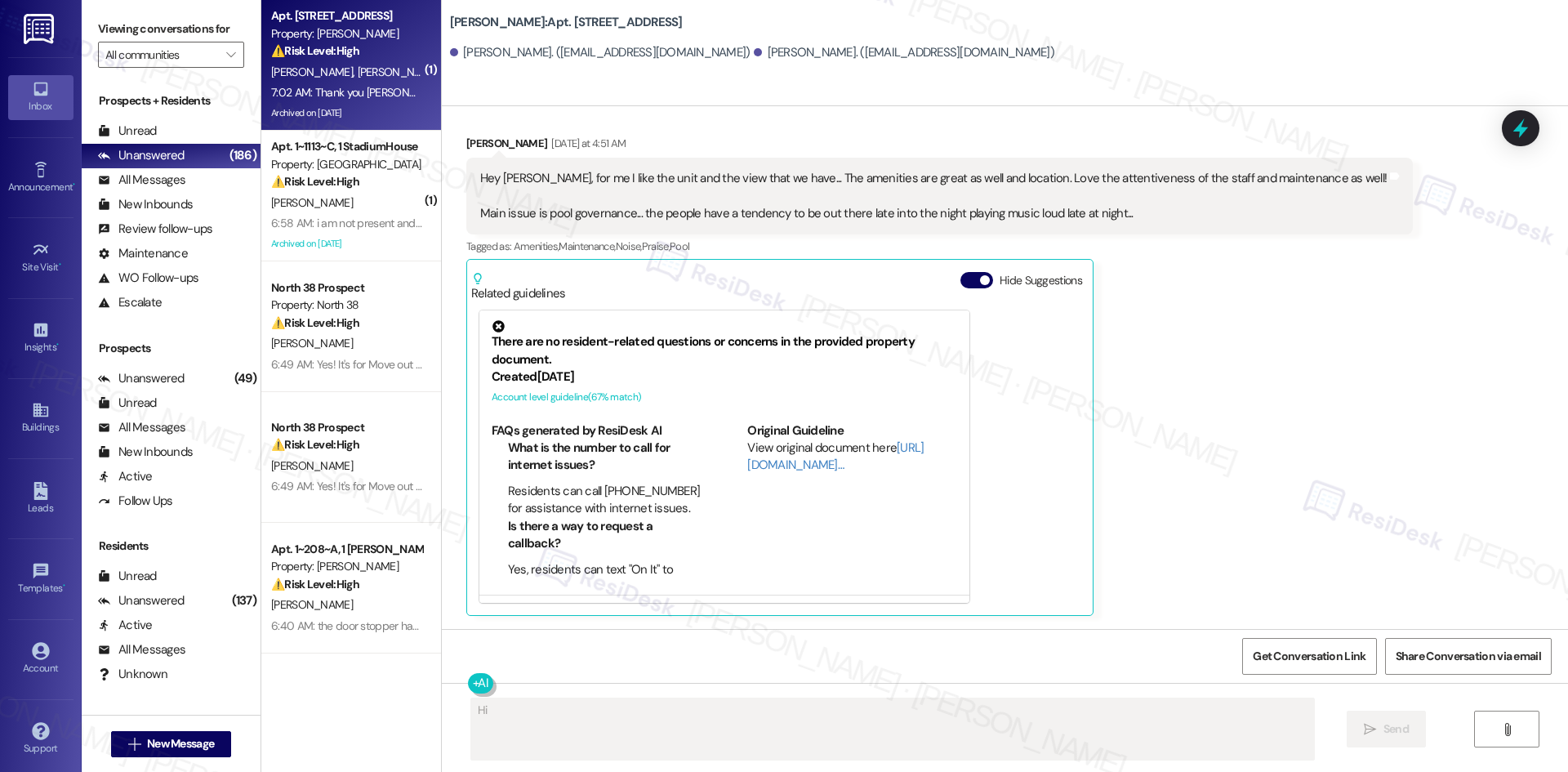
click at [313, 44] on strong "⚠️ Risk Level: High" at bounding box center [315, 50] width 88 height 15
type textarea "Hi {{first_name}}, thank you for sharing your feedback about the pool governanc…"
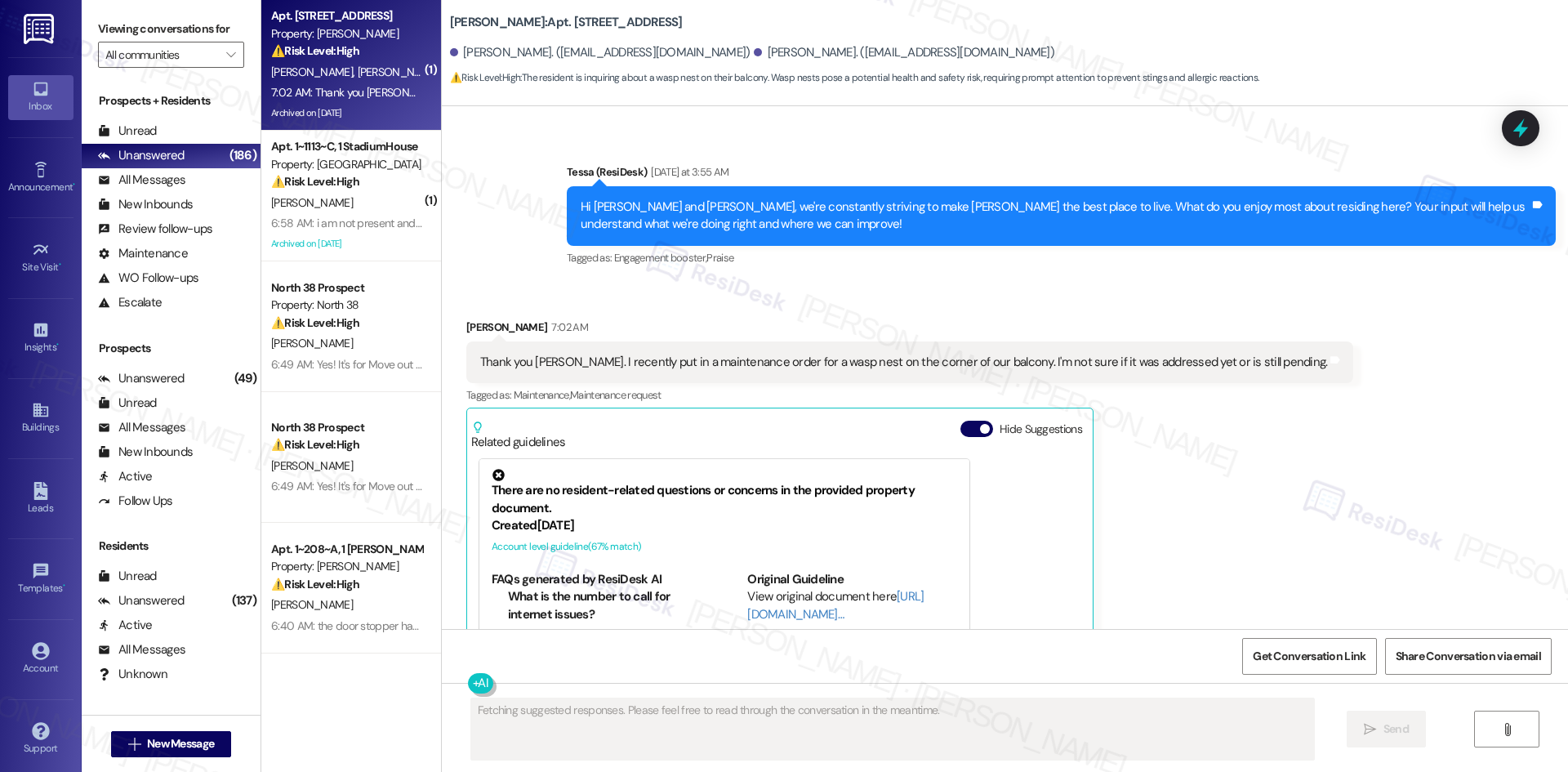
scroll to position [5338, 0]
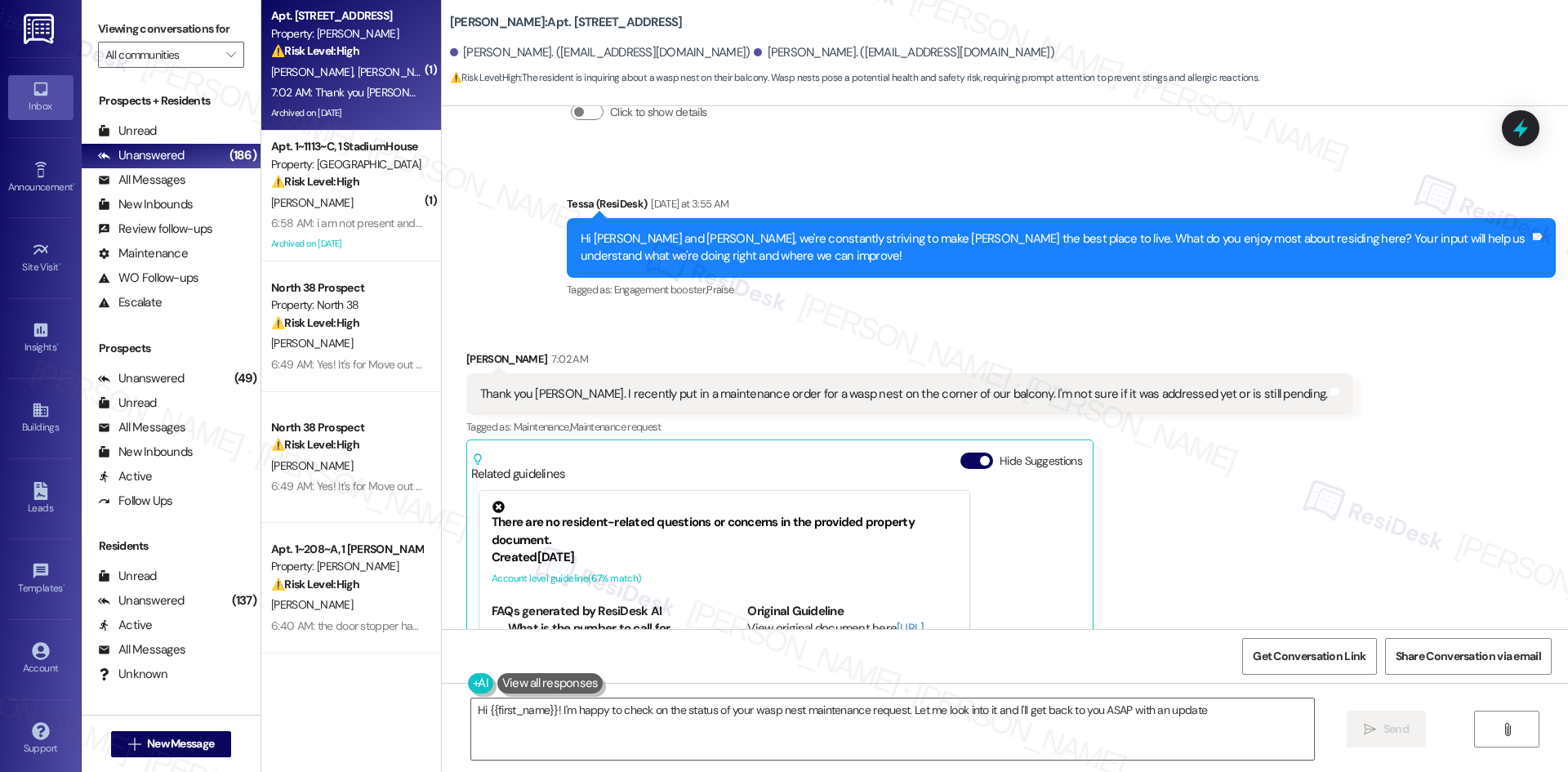
type textarea "Hi {{first_name}}! I'm happy to check on the status of your wasp nest maintenan…"
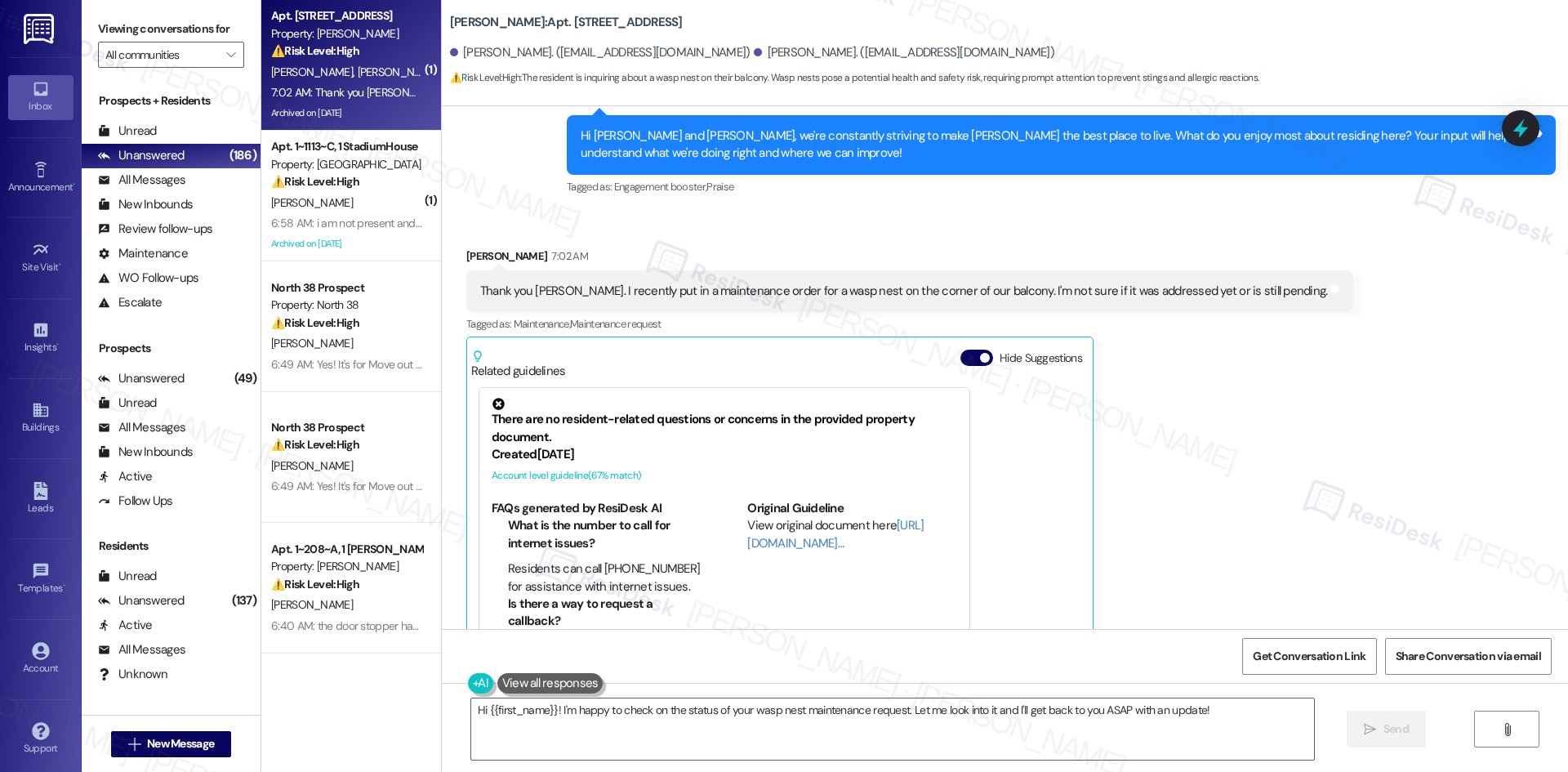
scroll to position [5501, 0]
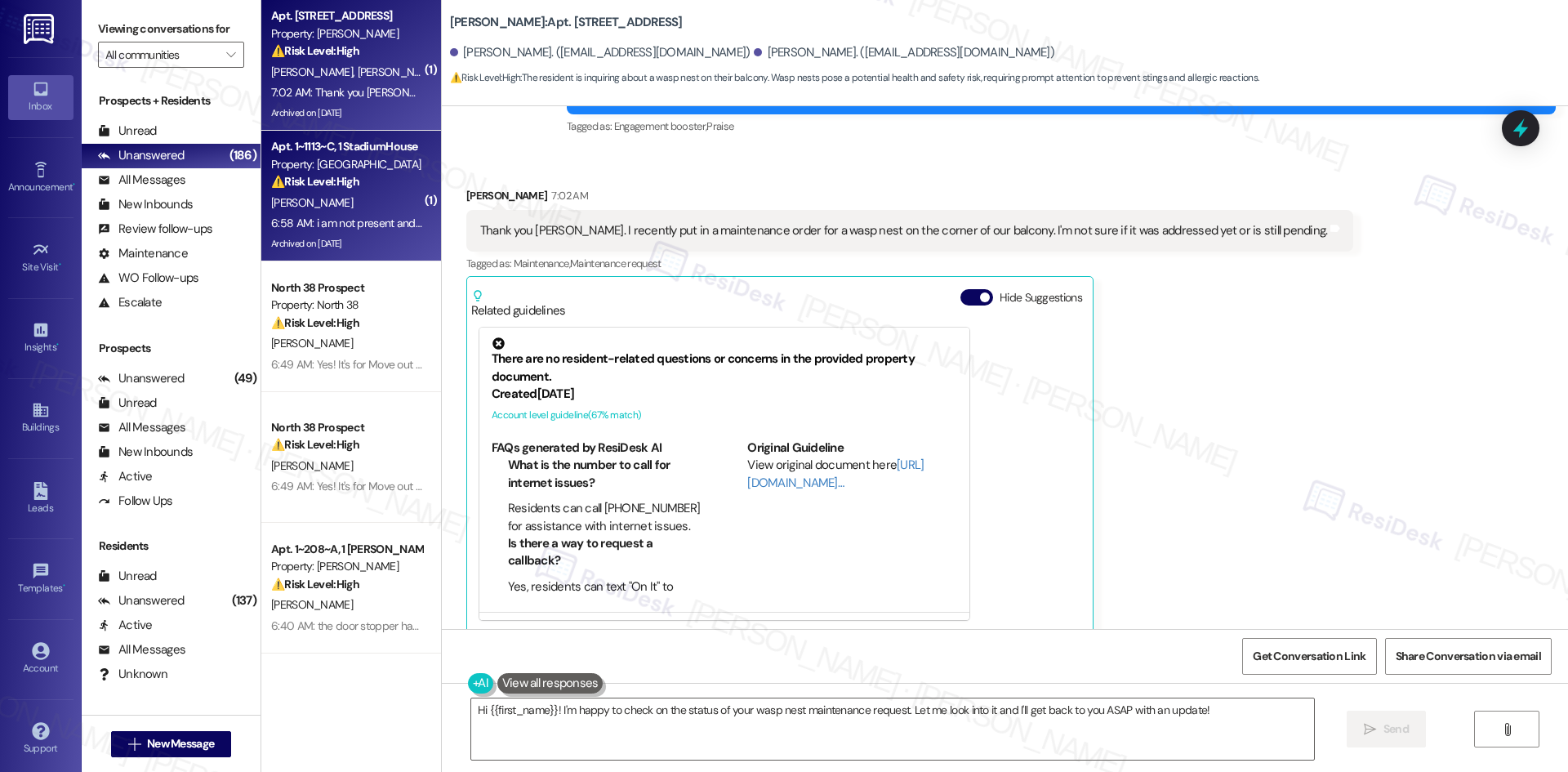
click at [334, 207] on div "[PERSON_NAME]" at bounding box center [346, 202] width 154 height 21
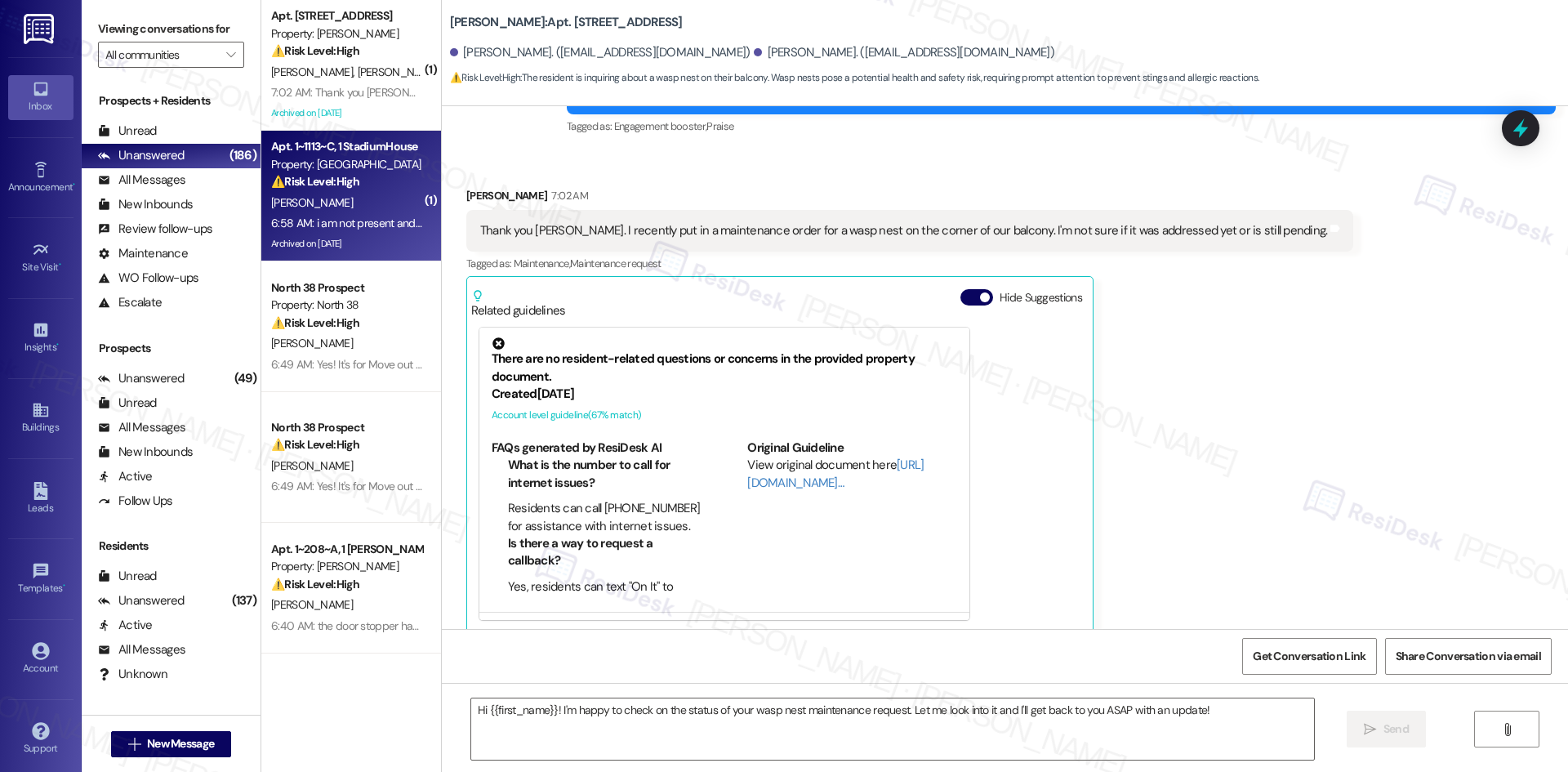
type textarea "Fetching suggested responses. Please feel free to read through the conversation…"
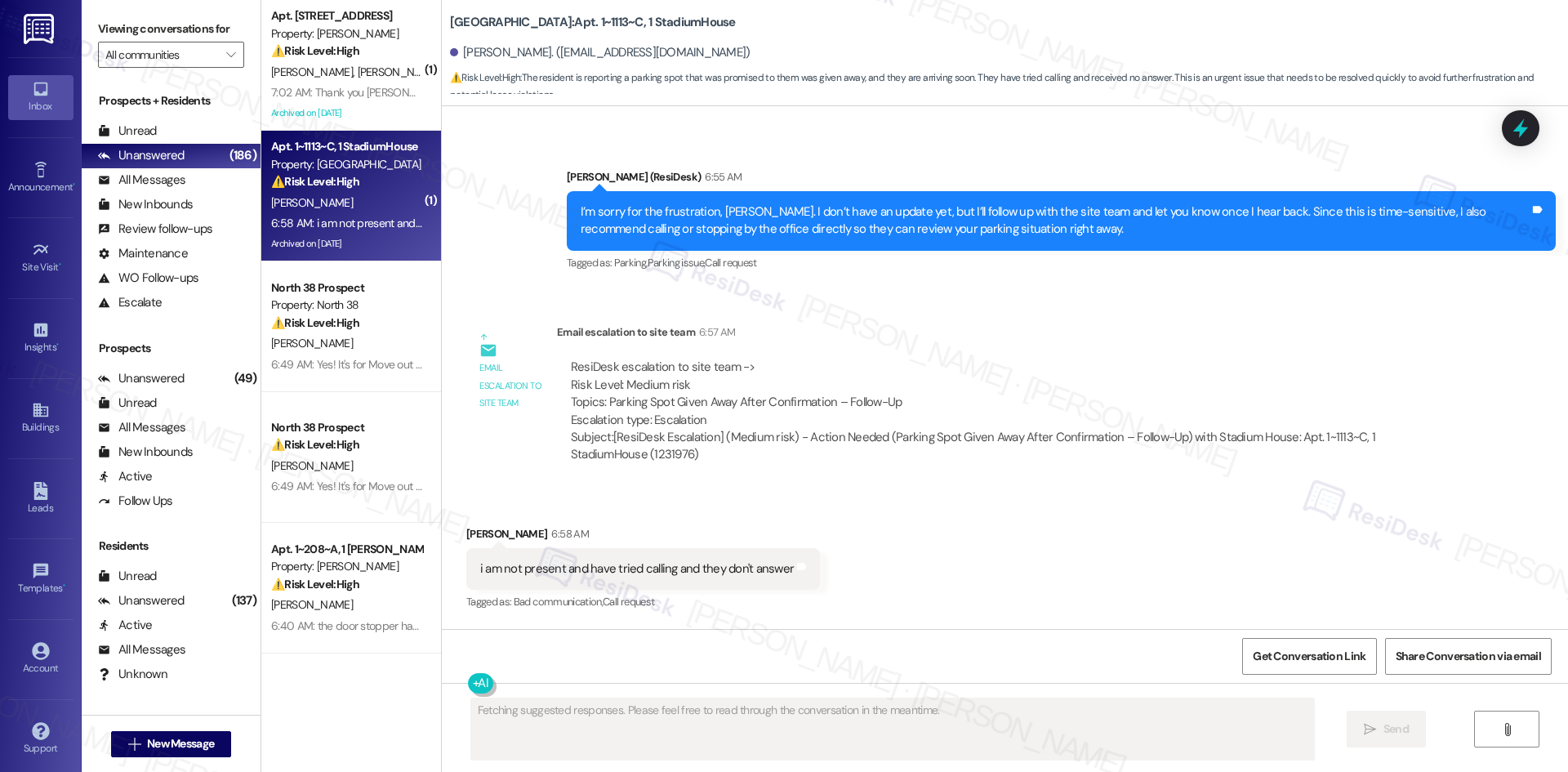
scroll to position [20924, 0]
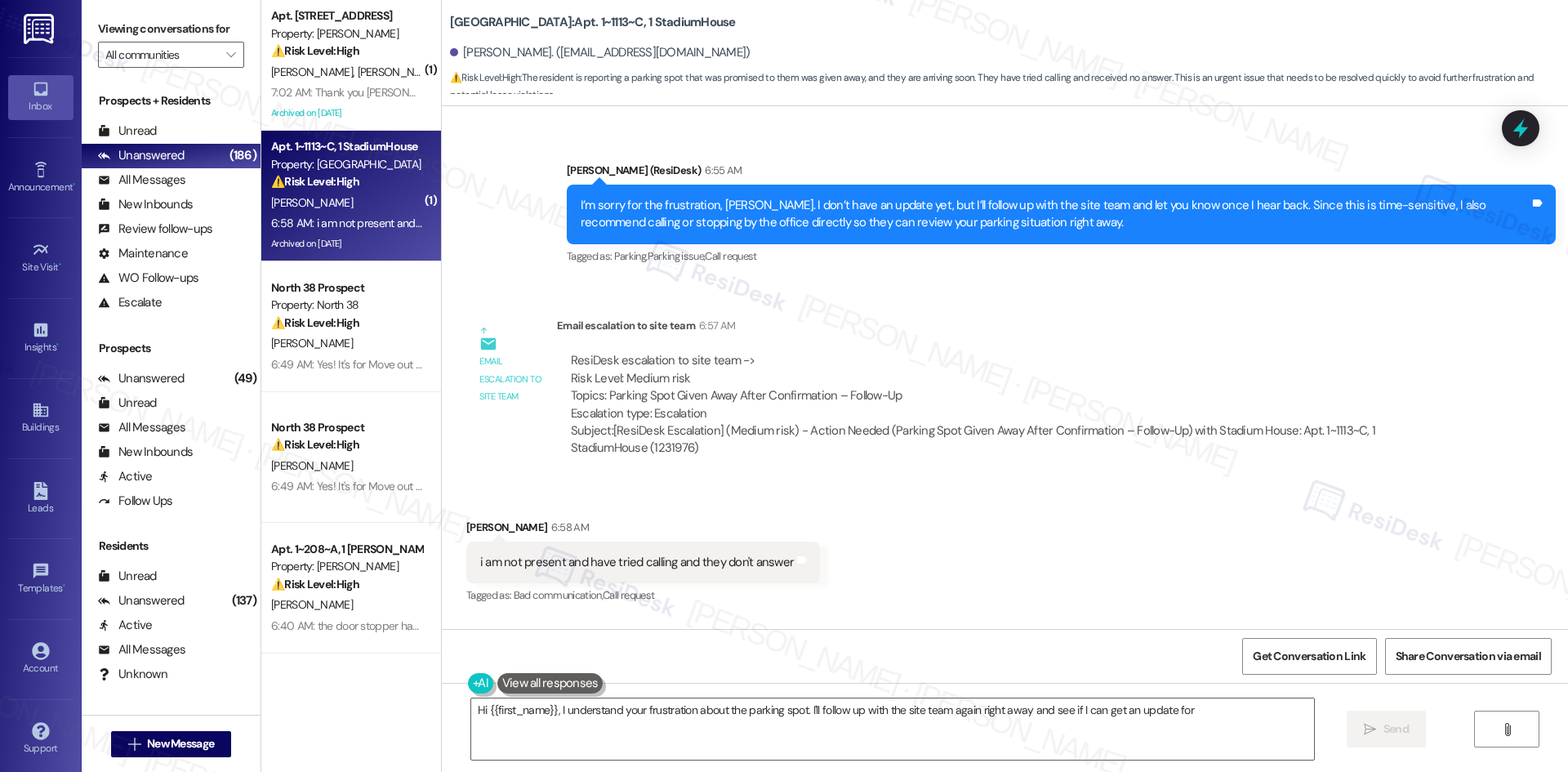
type textarea "Hi {{first_name}}, I understand your frustration about the parking spot. I'll f…"
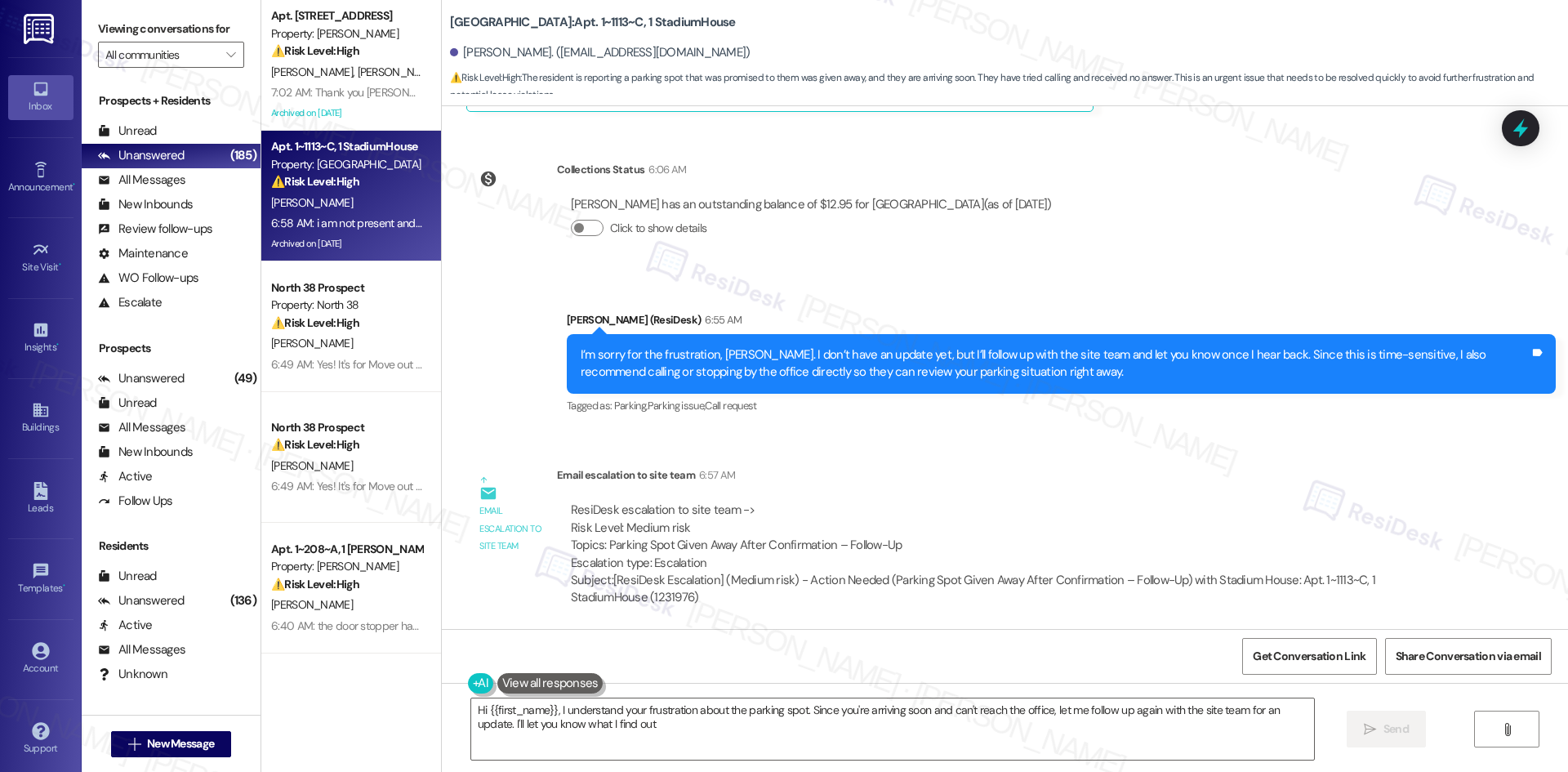
type textarea "Hi {{first_name}}, I understand your frustration about the parking spot. Since …"
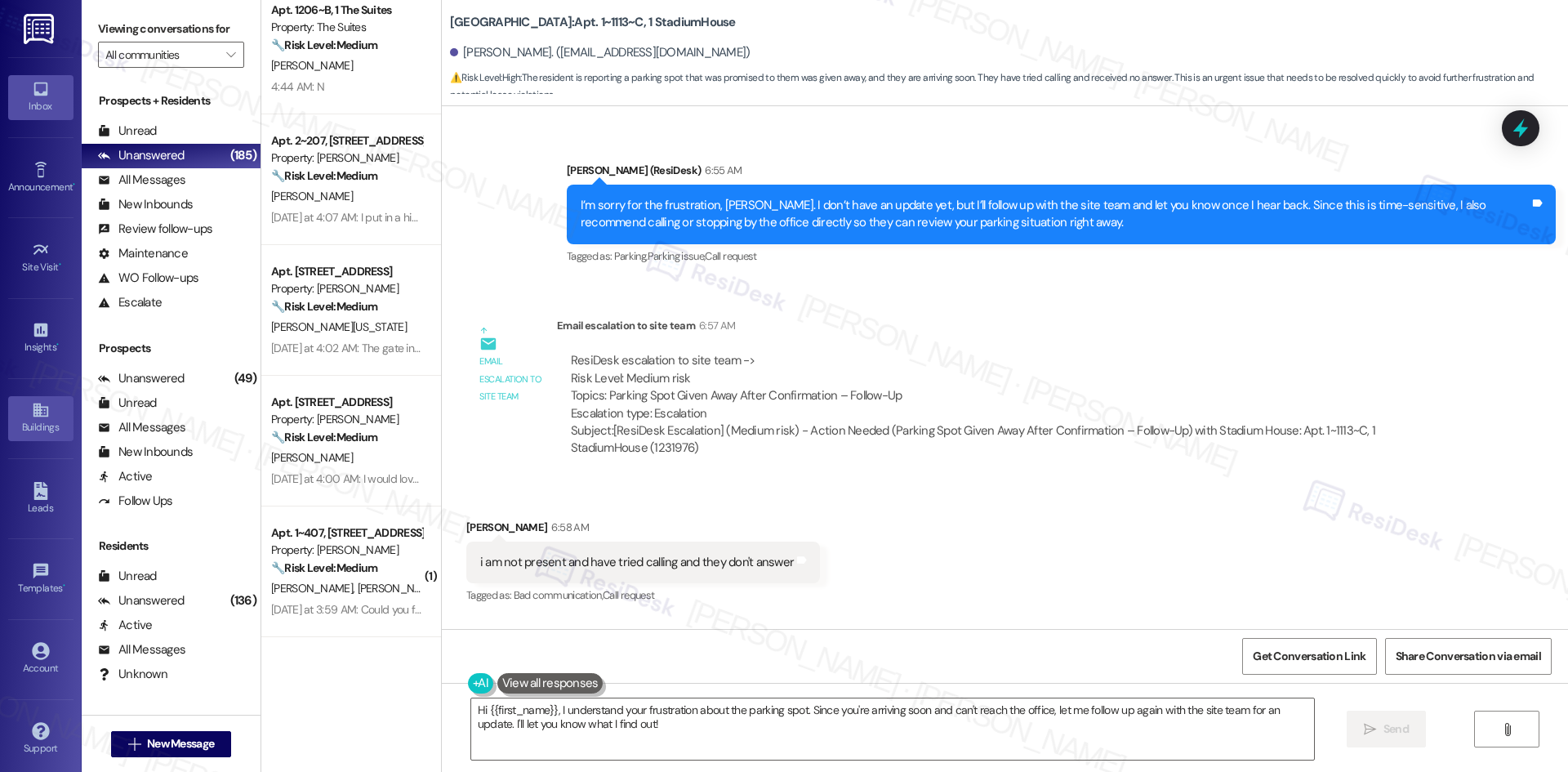
scroll to position [7, 0]
click at [45, 663] on div "Account" at bounding box center [40, 661] width 81 height 17
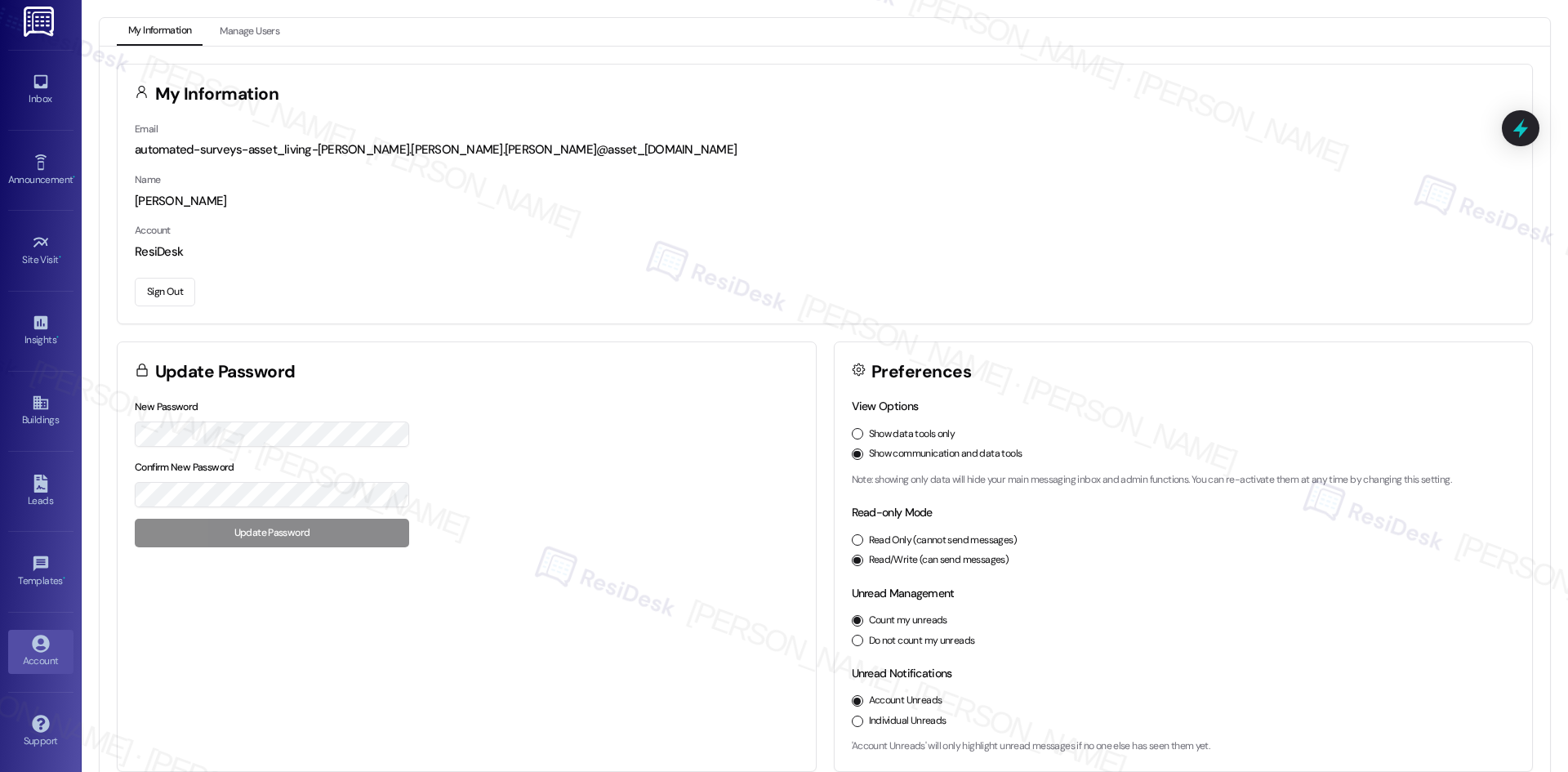
click at [163, 293] on button "Sign Out" at bounding box center [165, 292] width 61 height 28
